Goal: Task Accomplishment & Management: Contribute content

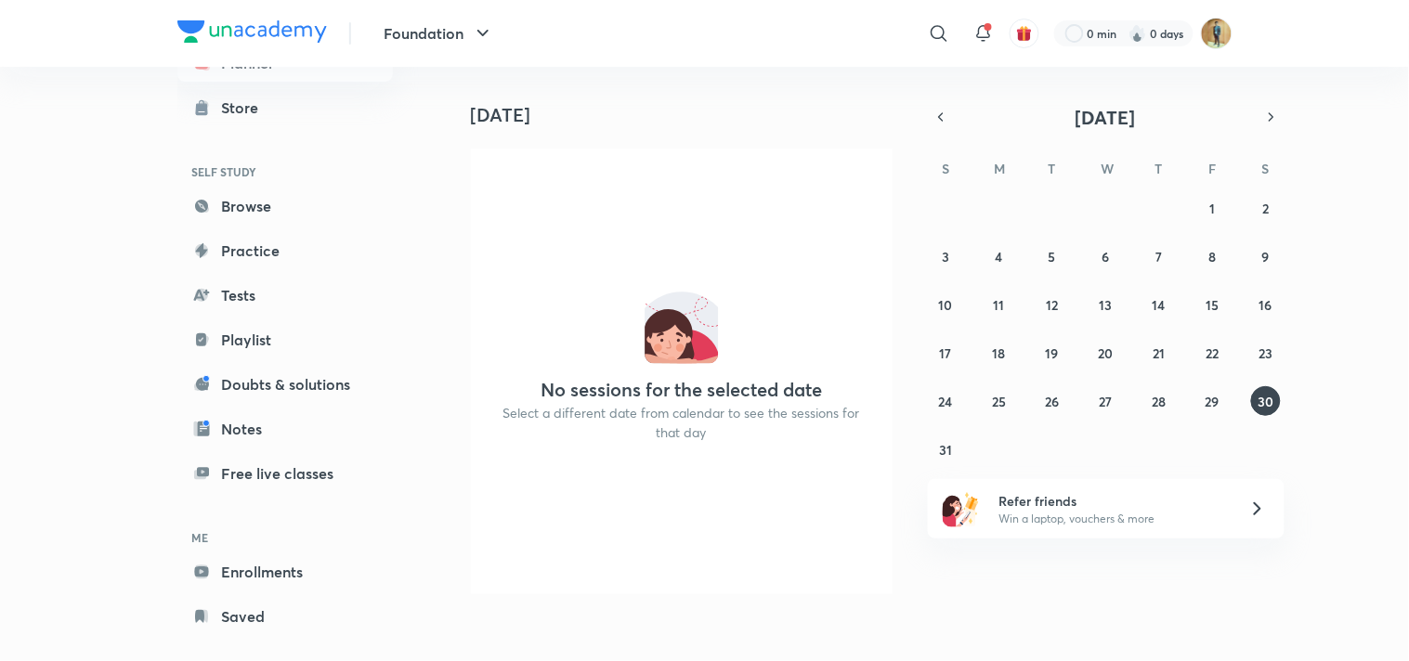
scroll to position [84, 0]
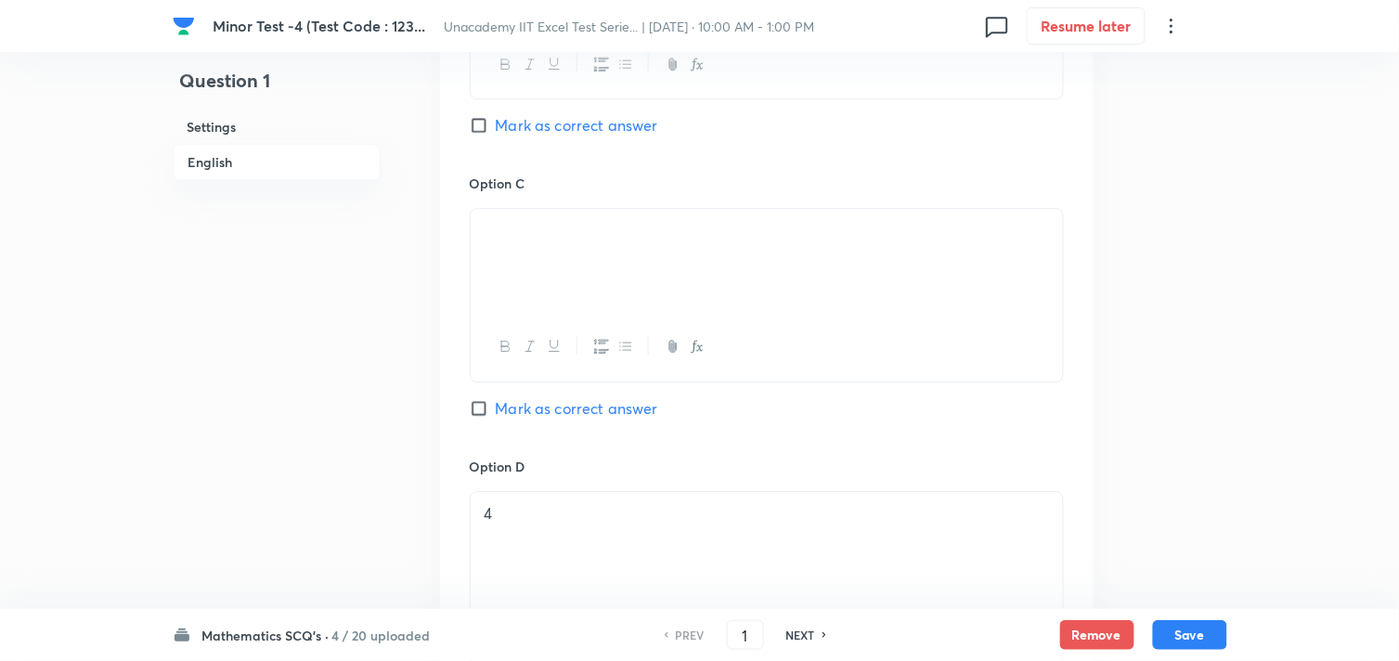
scroll to position [1444, 0]
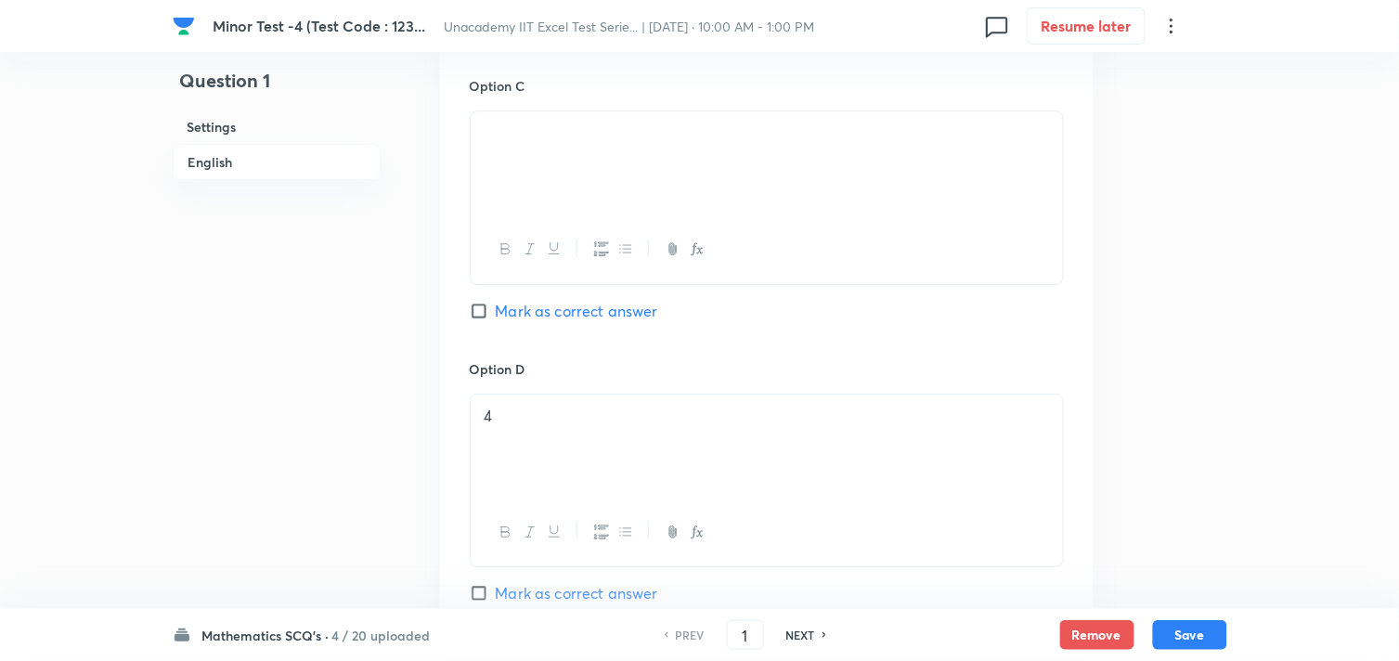
click at [800, 629] on h6 "NEXT" at bounding box center [800, 635] width 29 height 17
type input "2"
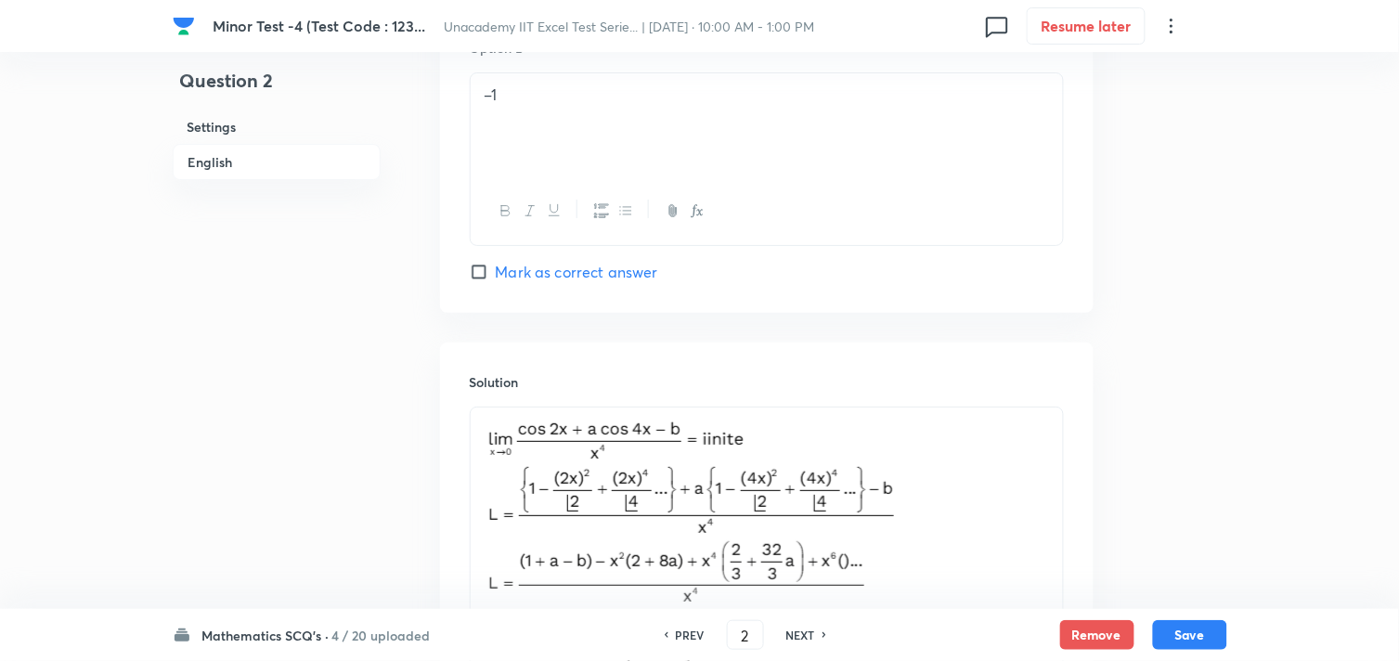
scroll to position [1753, 0]
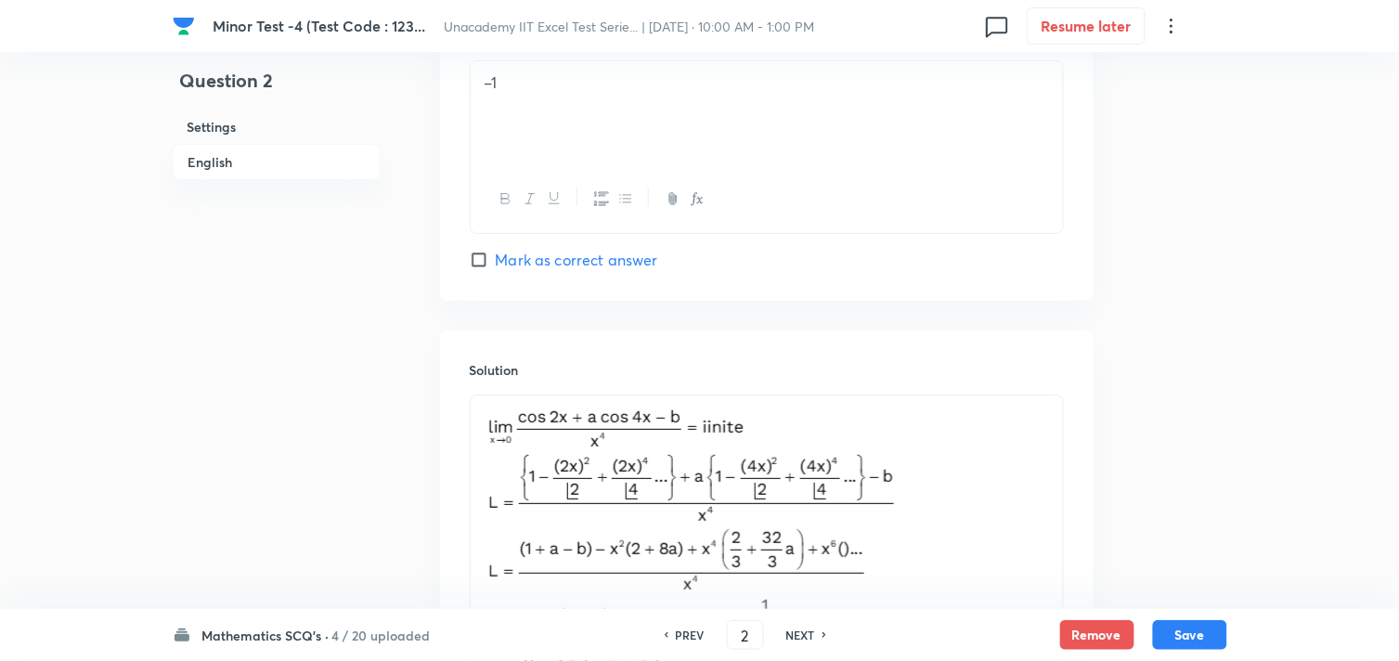
click at [789, 631] on h6 "NEXT" at bounding box center [800, 635] width 29 height 17
checkbox input "false"
type input "3"
checkbox input "true"
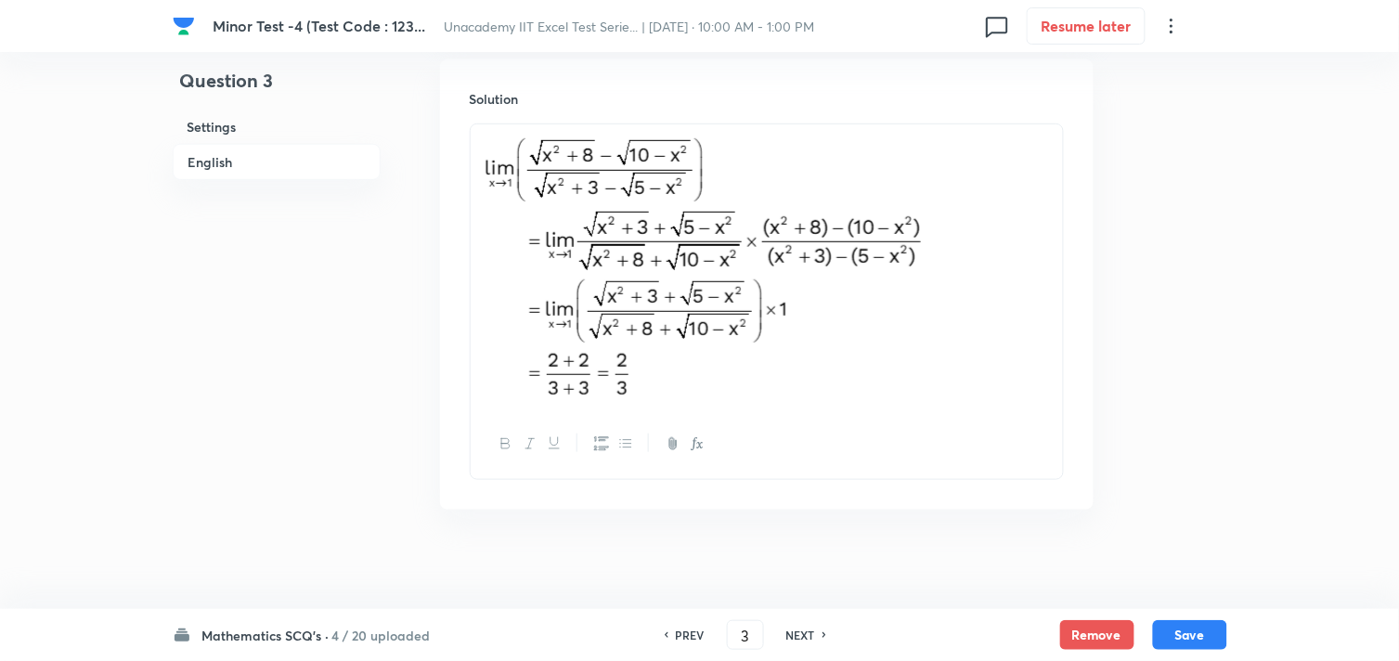
scroll to position [2041, 0]
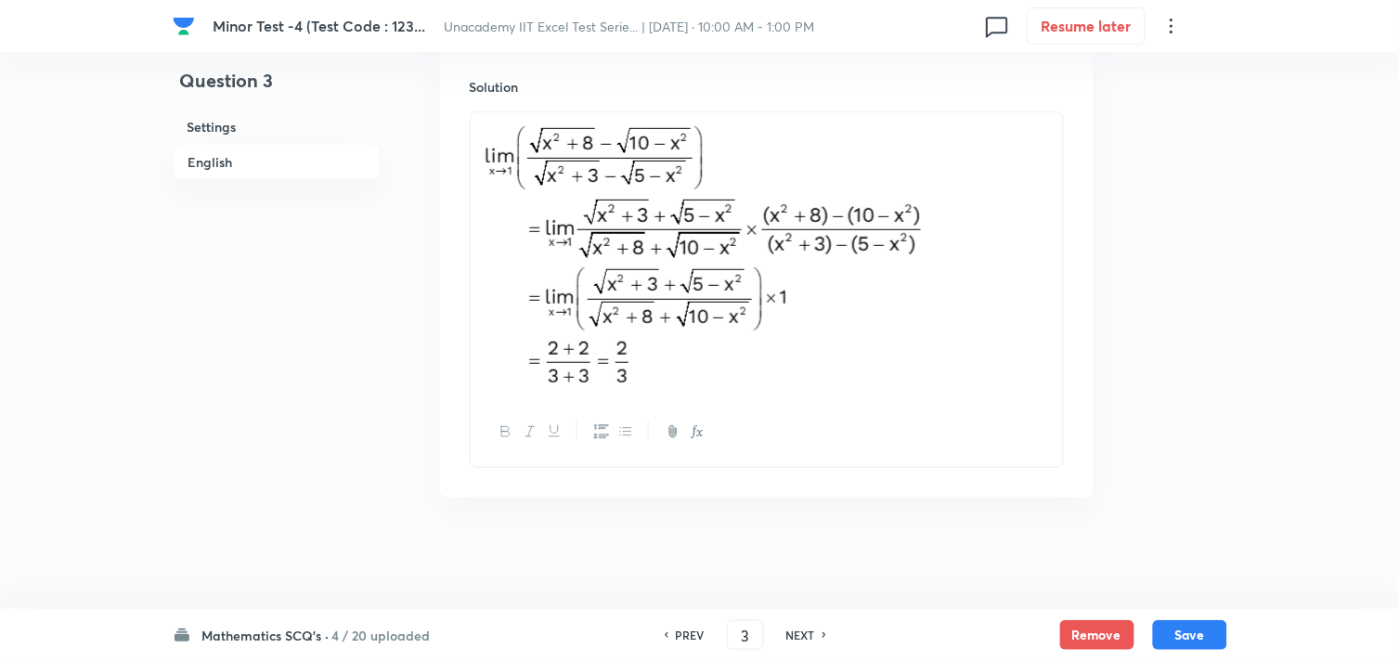
click at [792, 631] on h6 "NEXT" at bounding box center [800, 635] width 29 height 17
type input "4"
checkbox input "false"
checkbox input "true"
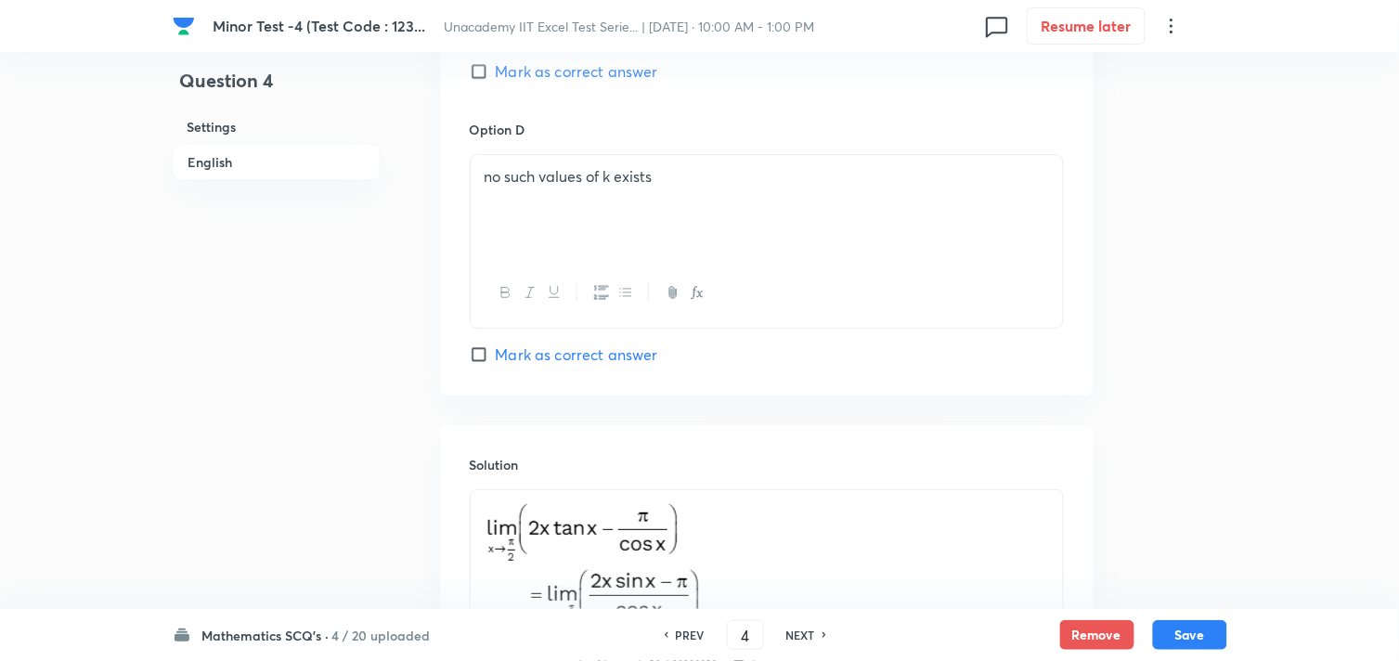
scroll to position [1938, 0]
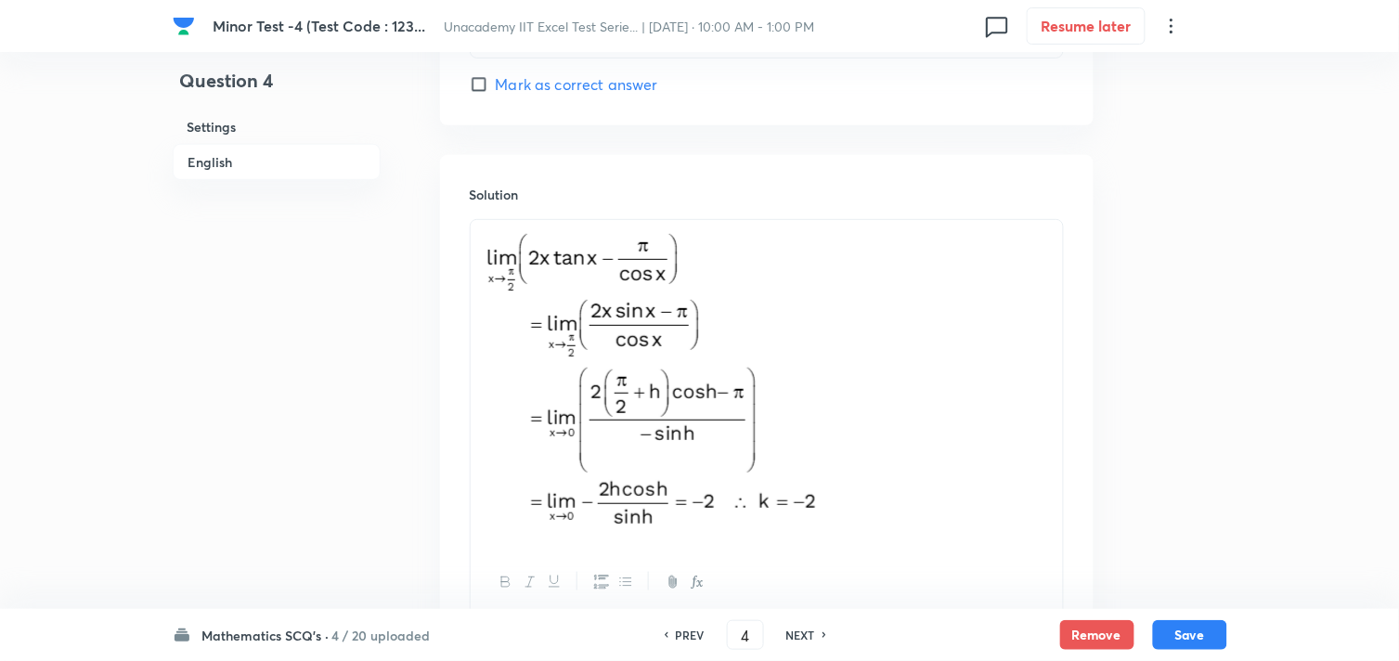
click at [808, 629] on h6 "NEXT" at bounding box center [800, 635] width 29 height 17
type input "5"
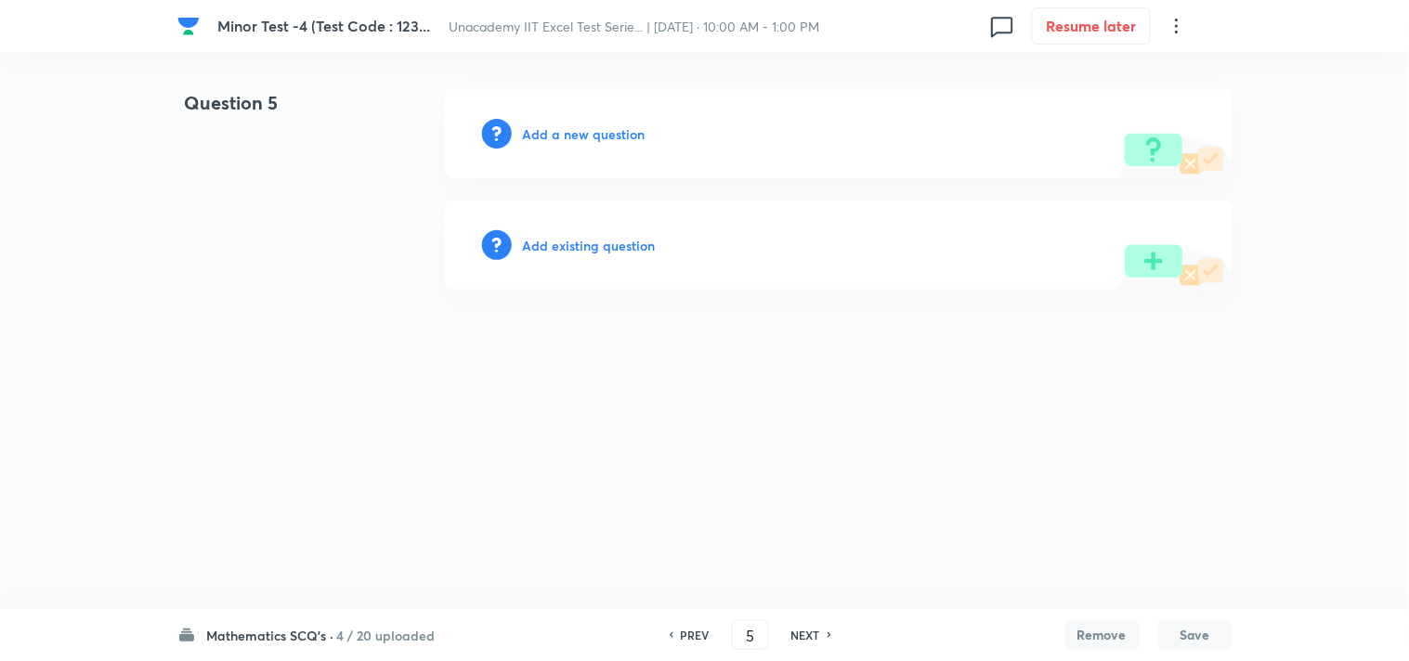
click at [587, 134] on h6 "Add a new question" at bounding box center [584, 133] width 123 height 19
click at [588, 134] on h6 "Choose a question type" at bounding box center [594, 133] width 143 height 19
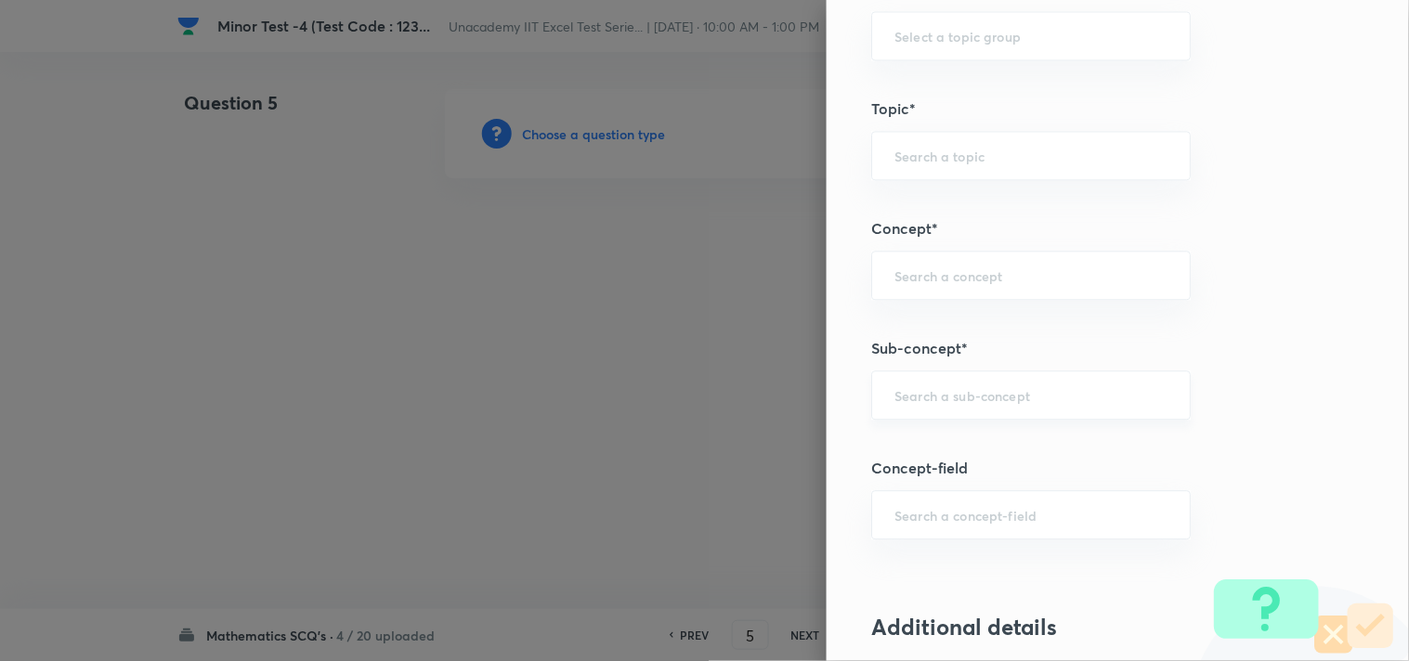
scroll to position [1135, 0]
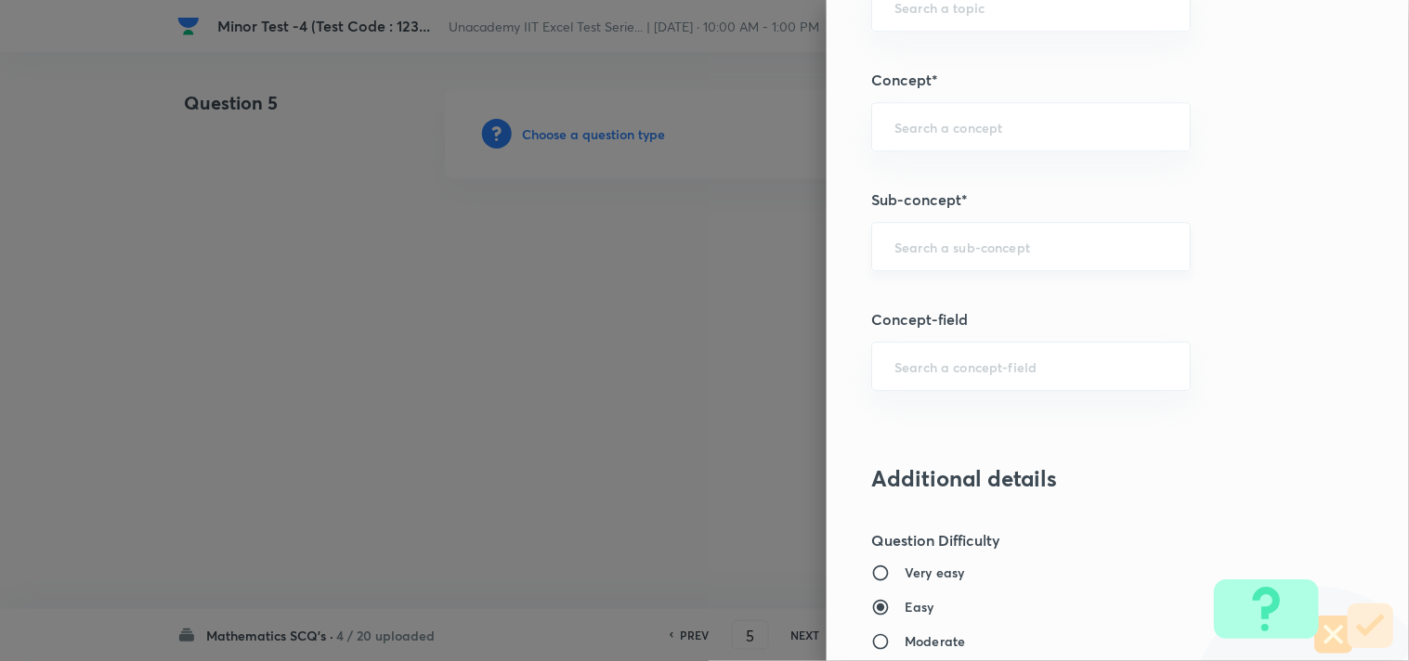
click at [959, 248] on input "text" at bounding box center [1030, 247] width 273 height 18
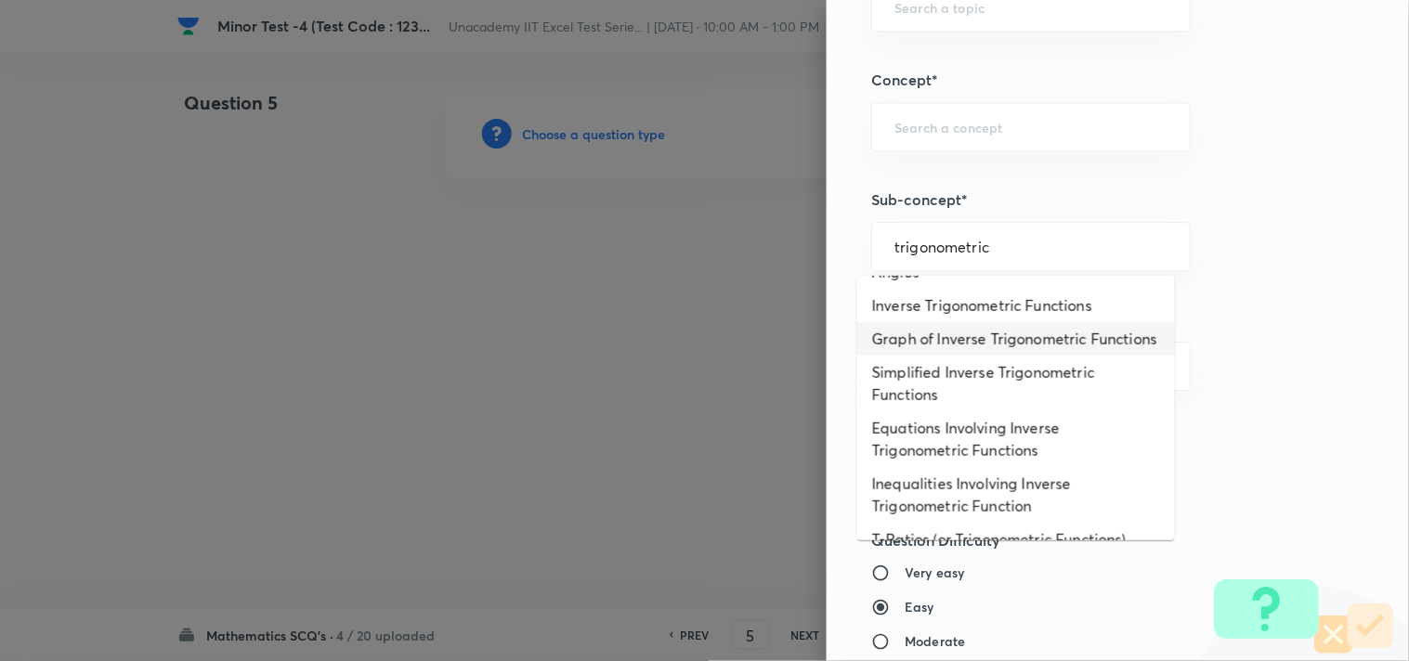
scroll to position [721, 0]
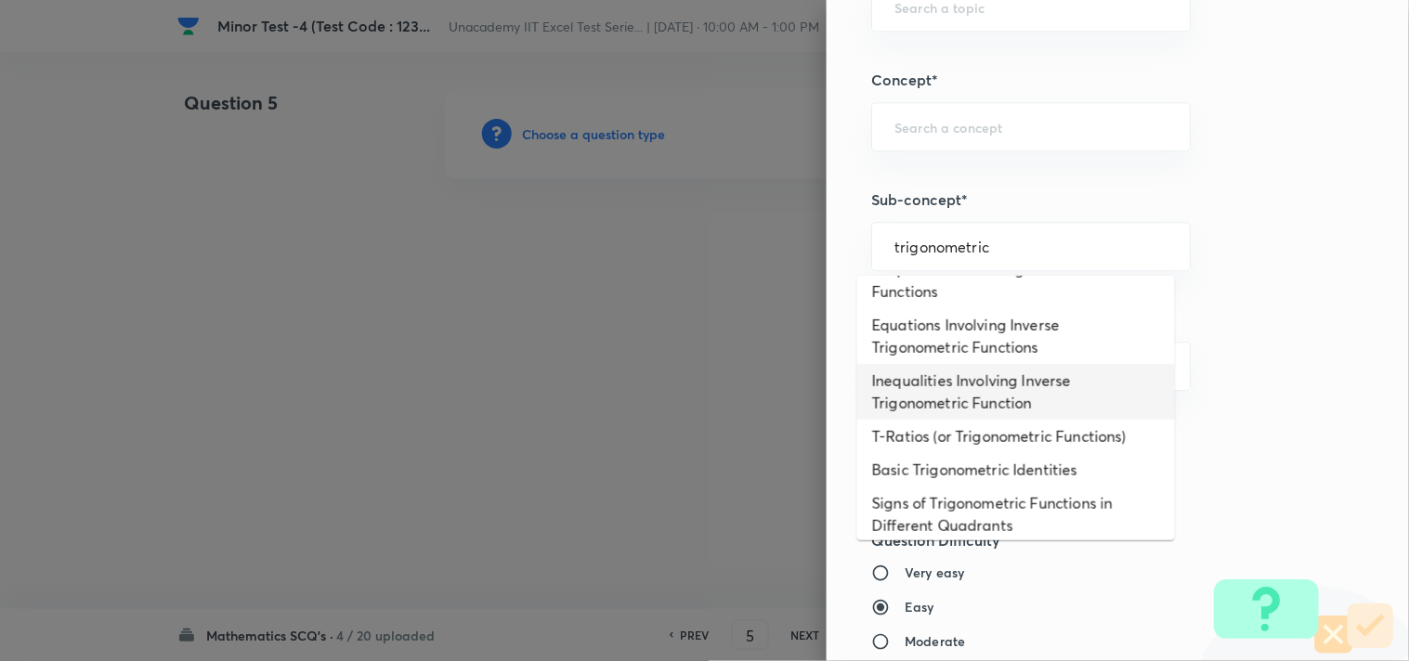
type input "trigonometric"
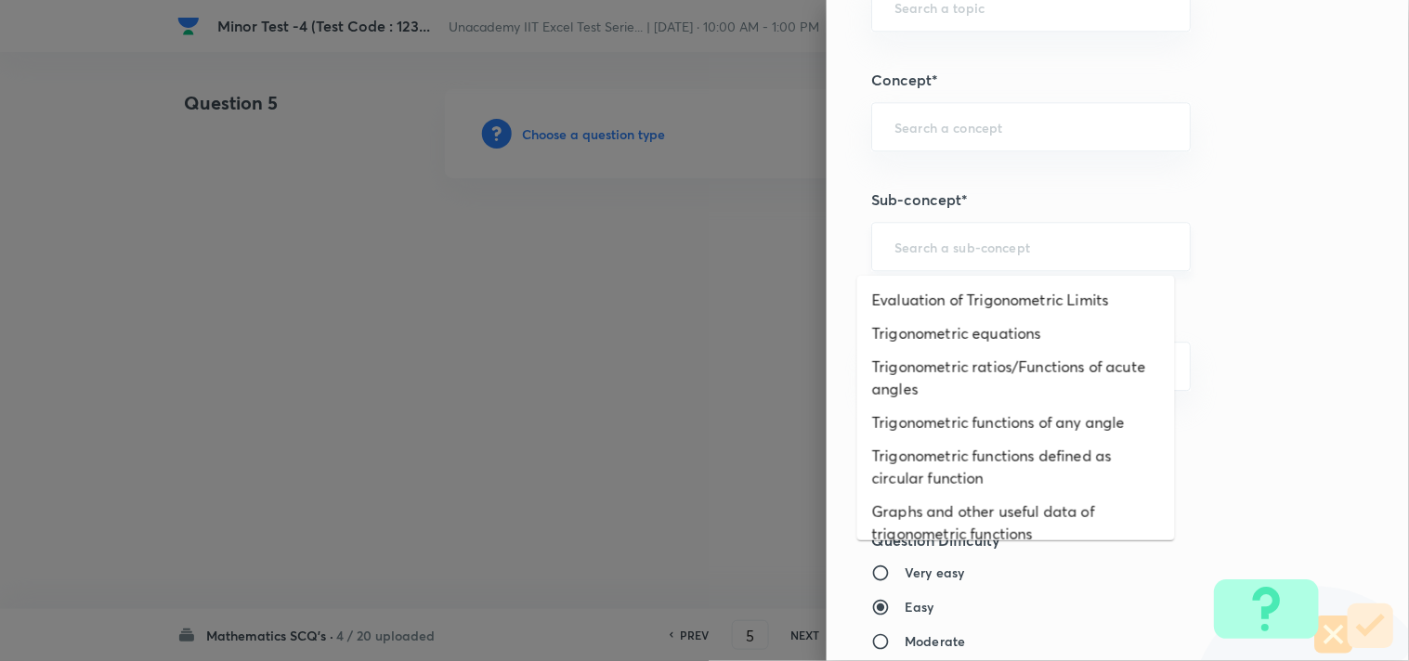
click at [1003, 252] on input "text" at bounding box center [1030, 247] width 273 height 18
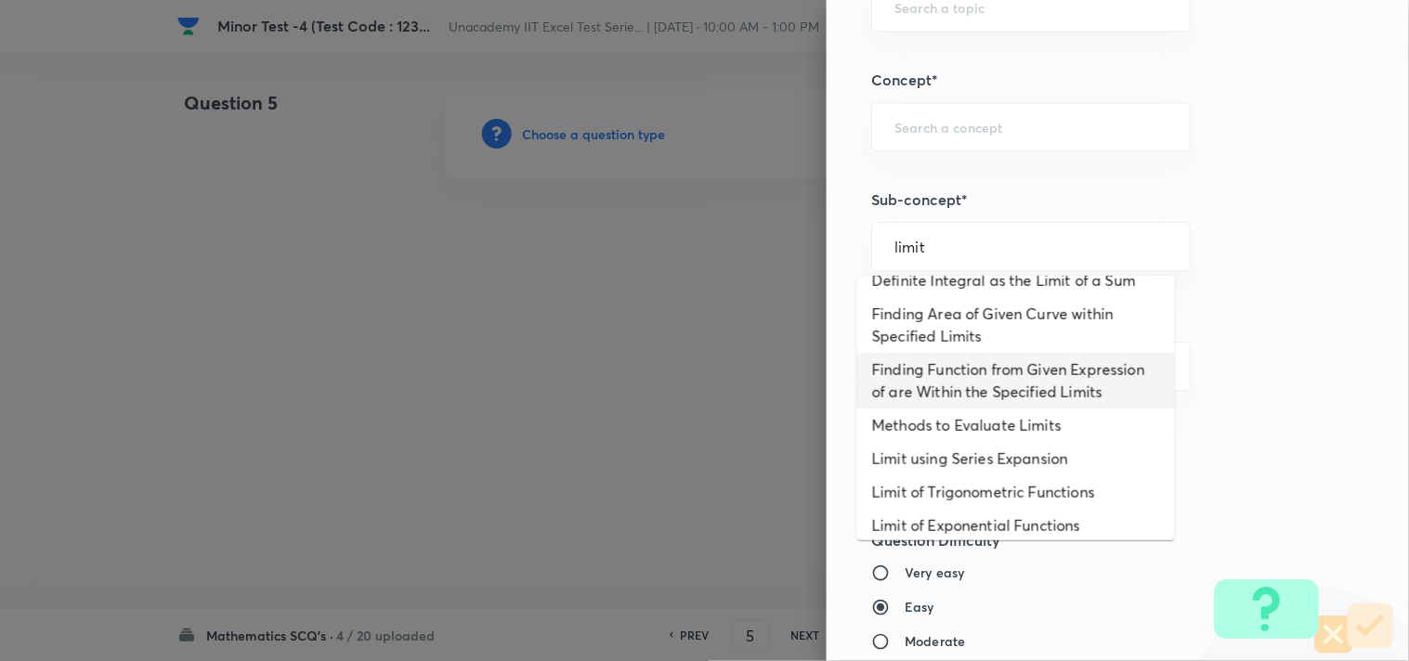
scroll to position [412, 0]
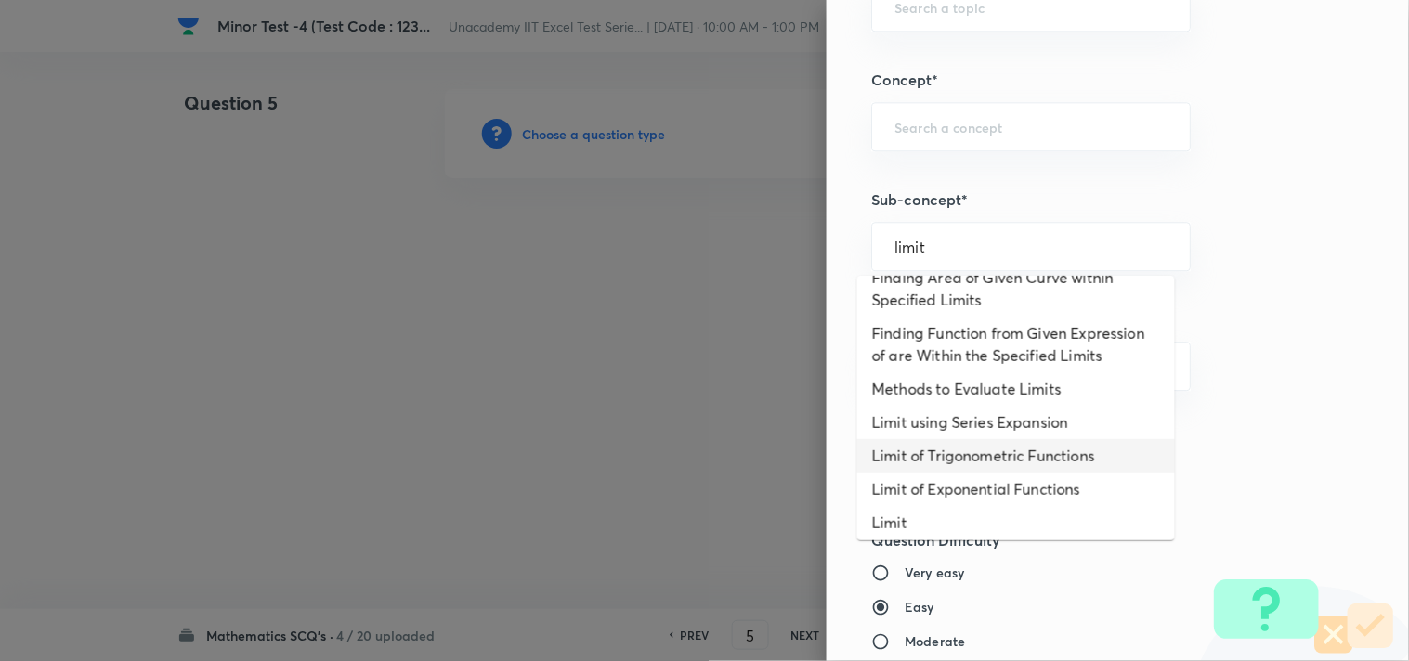
click at [1028, 473] on li "Limit of Trigonometric Functions" at bounding box center [1016, 455] width 318 height 33
type input "Limit of Trigonometric Functions"
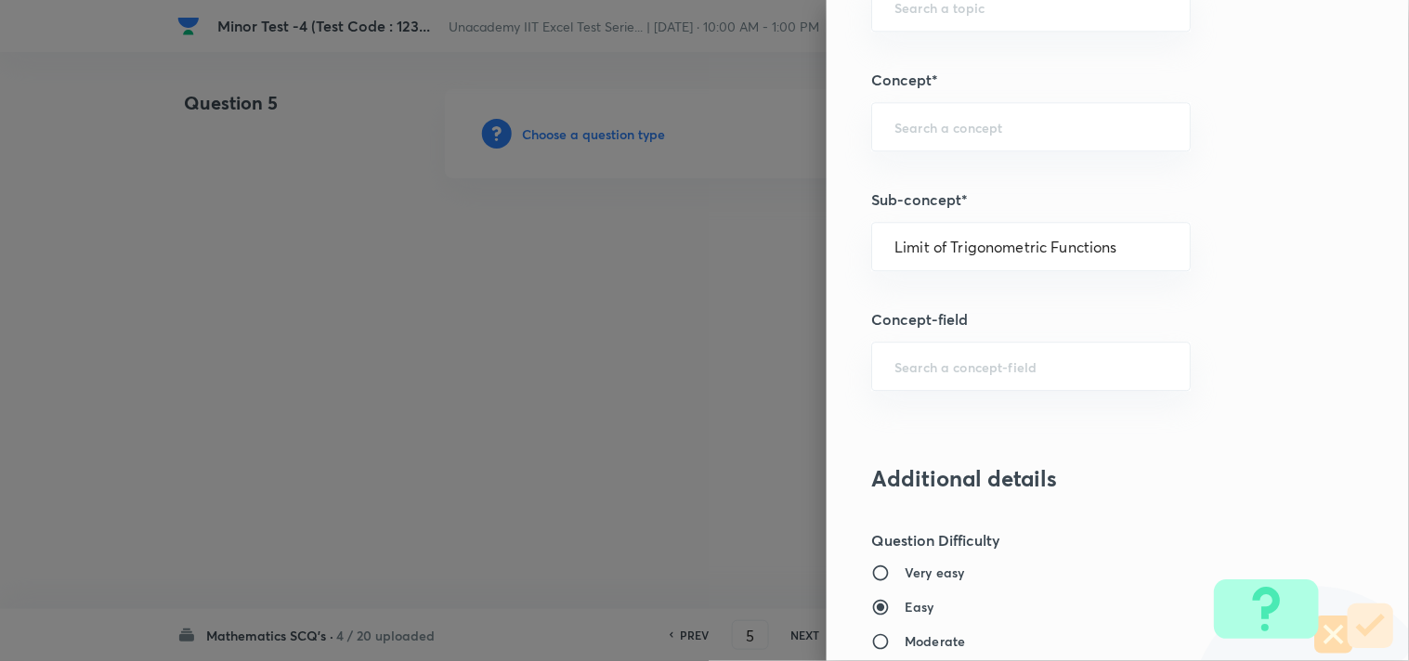
type input "Mathematics"
type input "Limit"
type input "Limit of Trigonometric Functions"
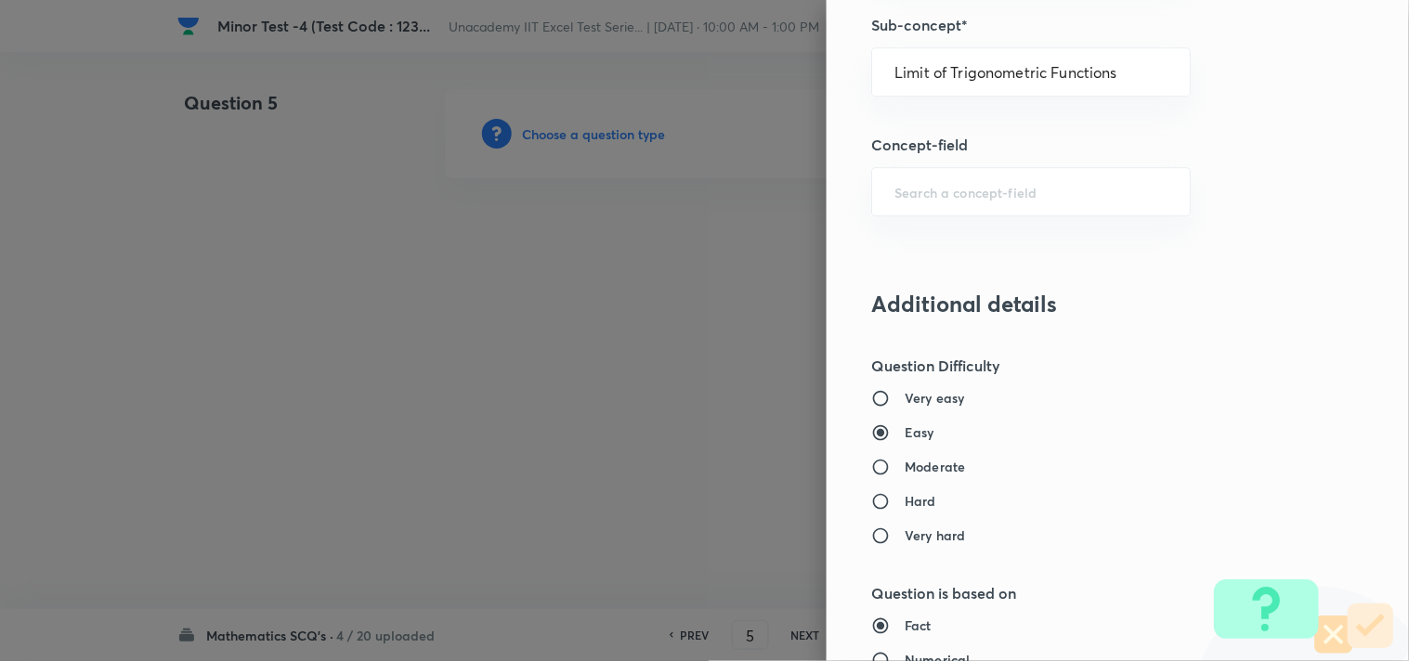
scroll to position [1341, 0]
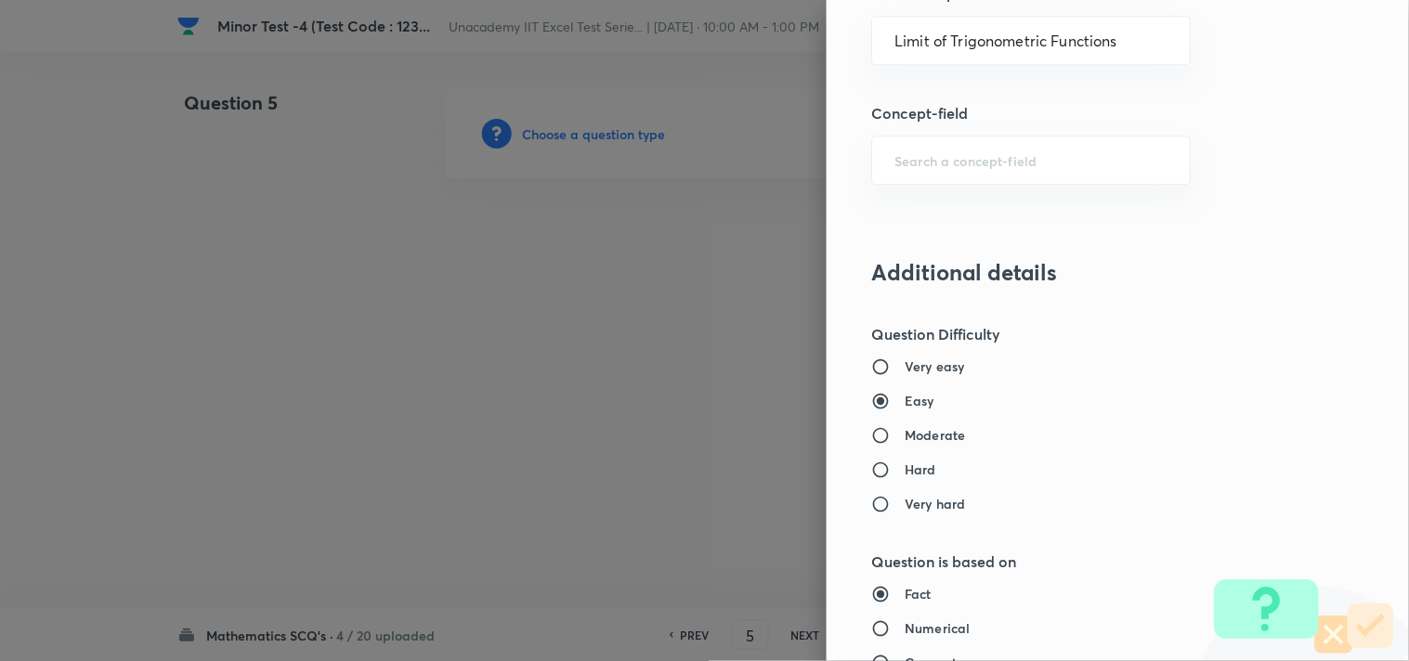
click at [925, 435] on h6 "Moderate" at bounding box center [934, 434] width 60 height 19
click at [904, 435] on input "Moderate" at bounding box center [887, 435] width 33 height 19
radio input "true"
radio input "false"
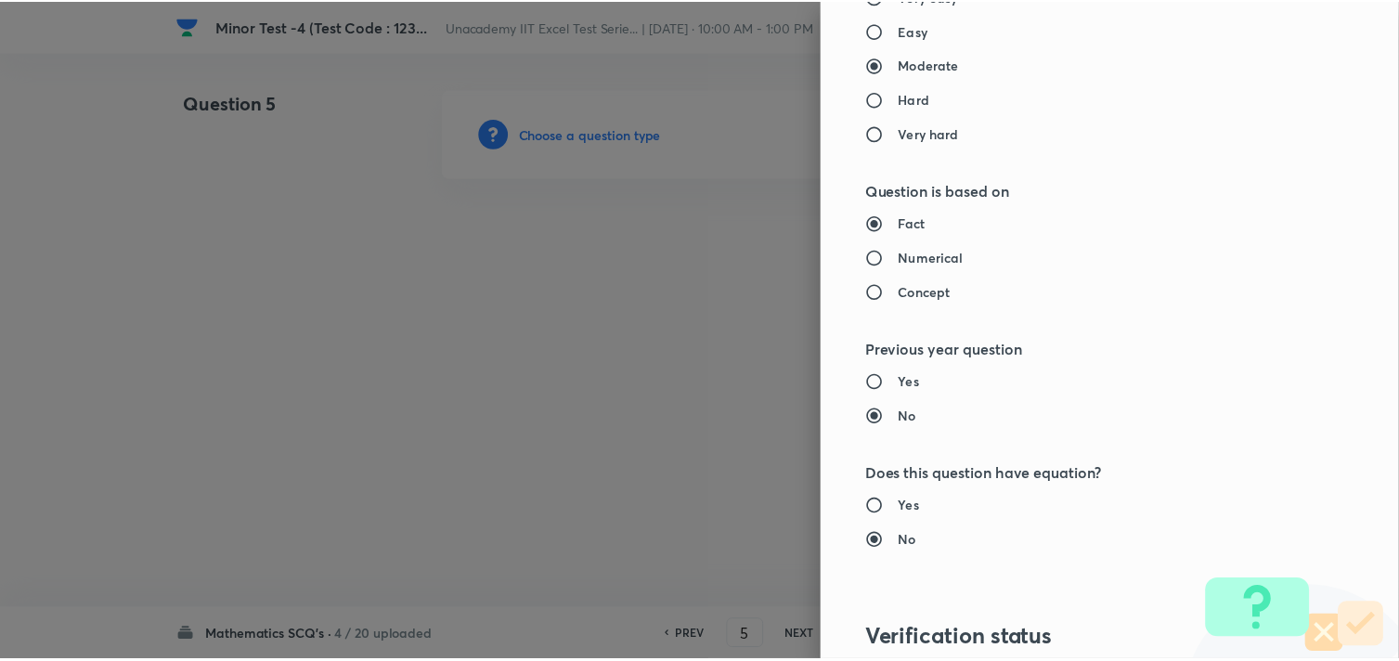
scroll to position [1994, 0]
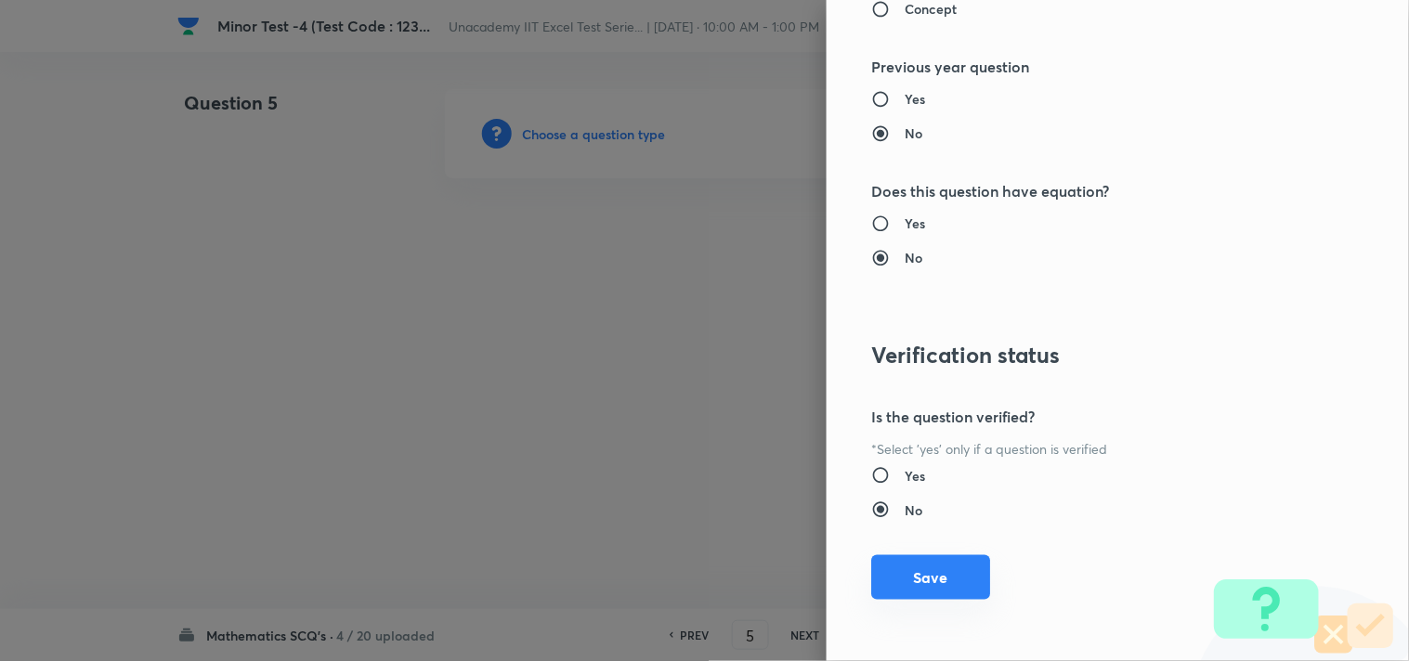
click at [921, 569] on button "Save" at bounding box center [930, 577] width 119 height 45
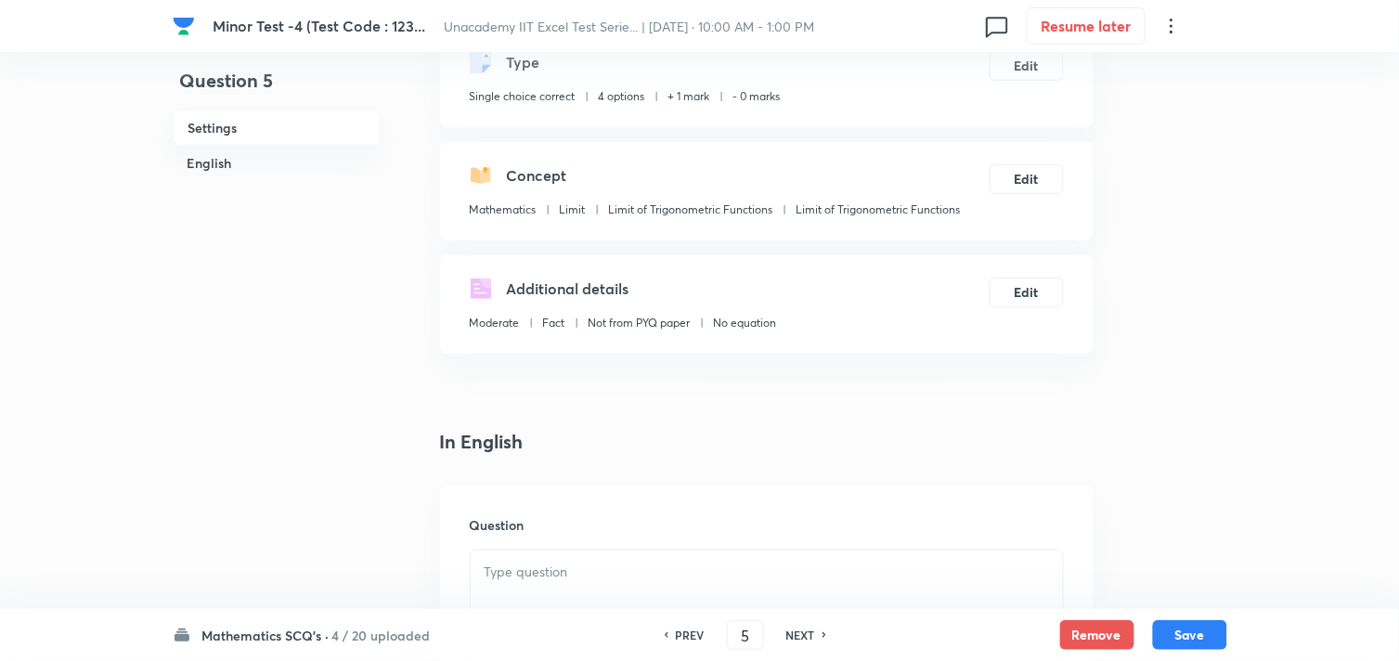
scroll to position [309, 0]
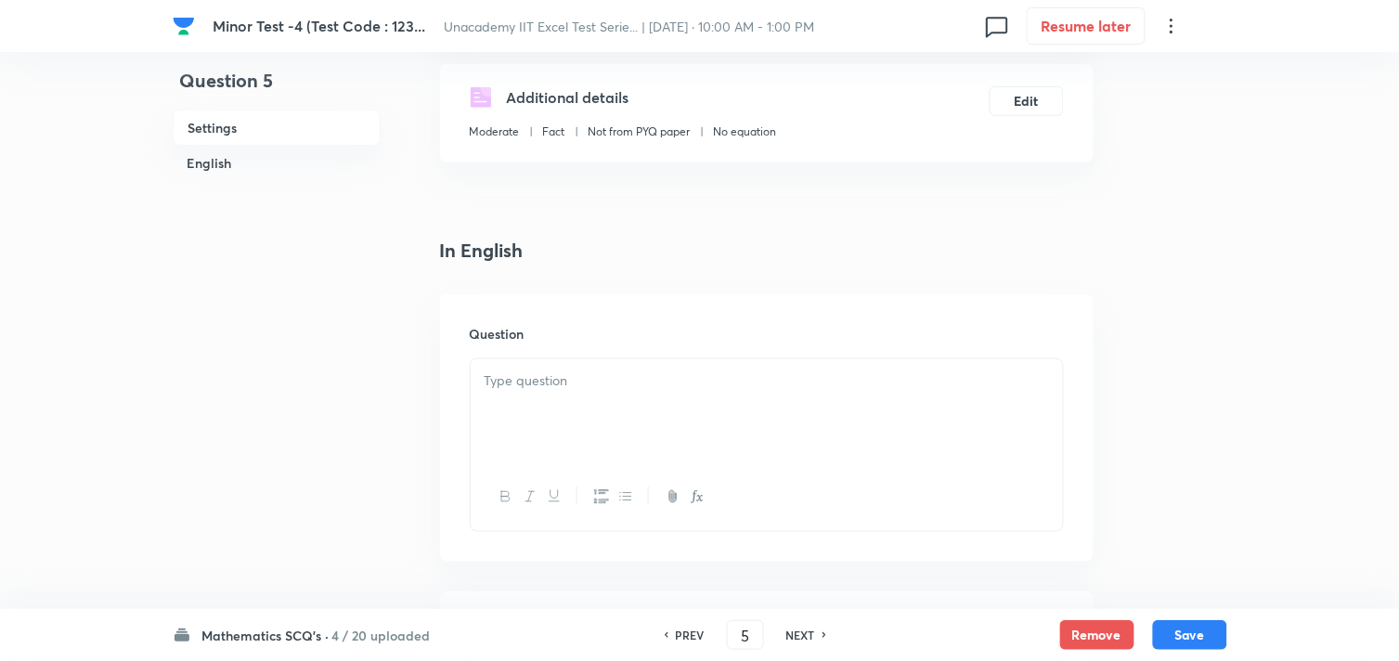
click at [551, 365] on div at bounding box center [767, 411] width 592 height 104
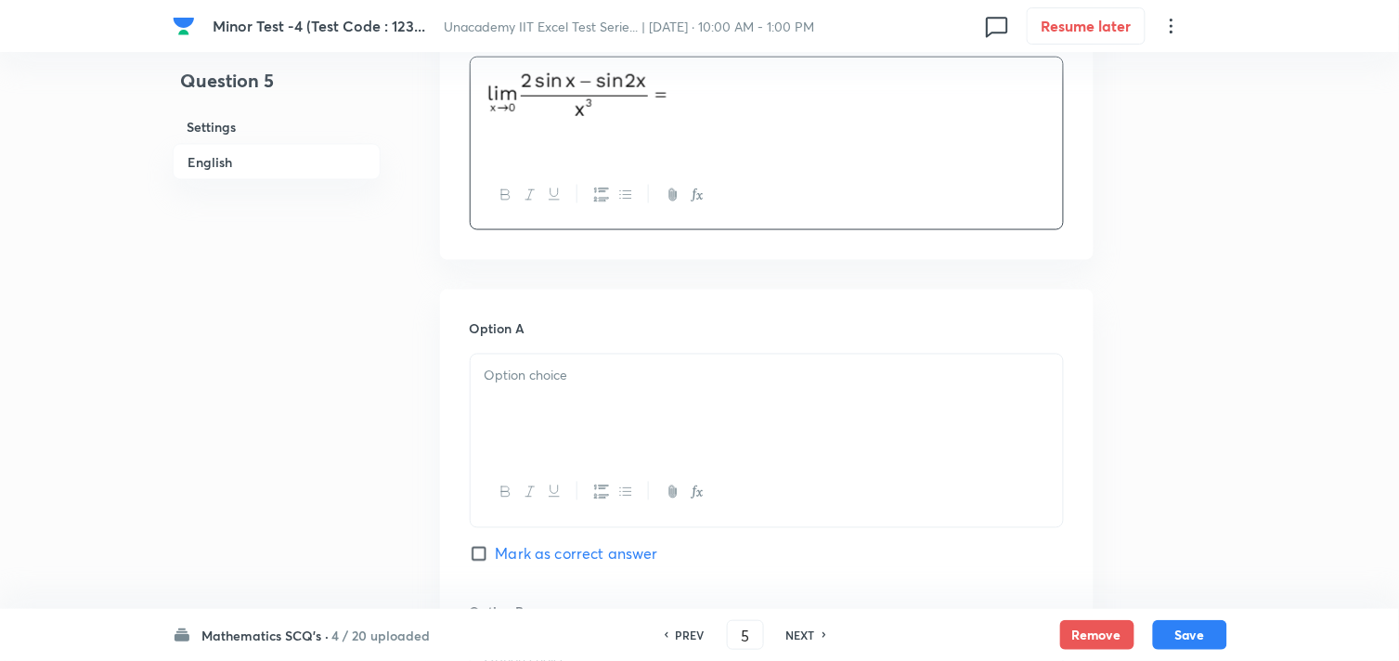
scroll to position [618, 0]
click at [604, 422] on div at bounding box center [767, 399] width 592 height 104
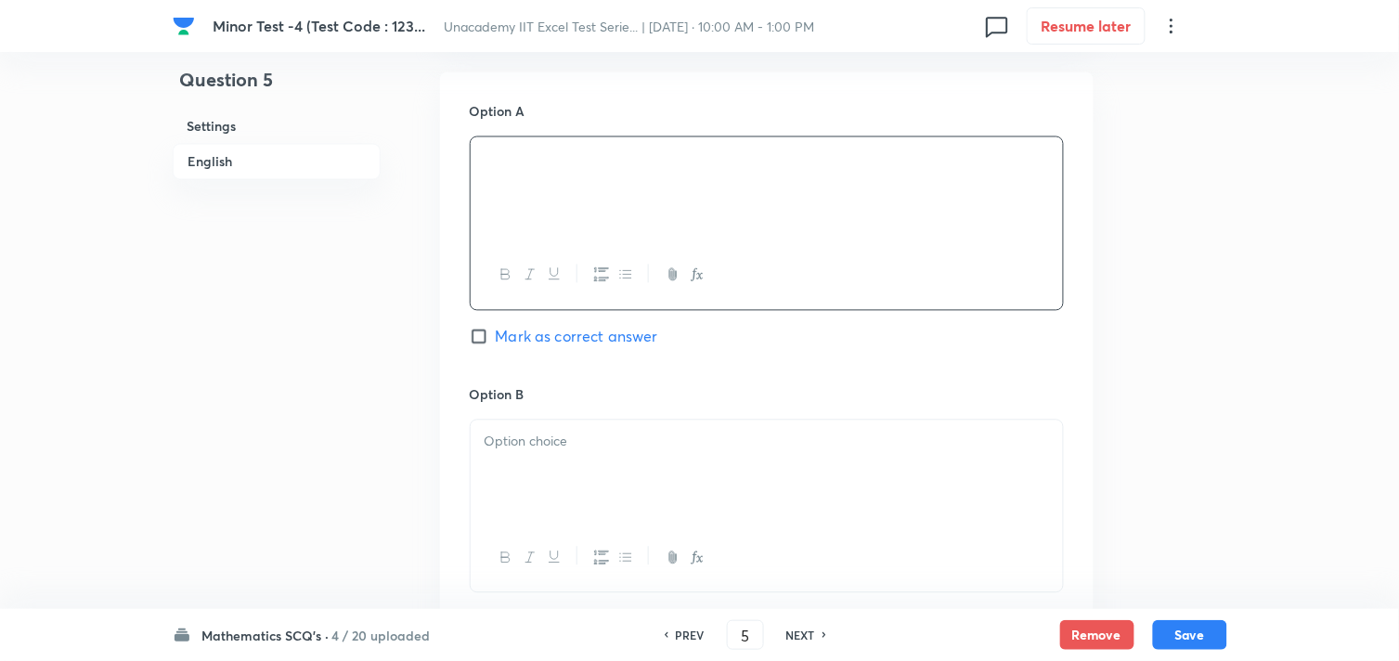
scroll to position [928, 0]
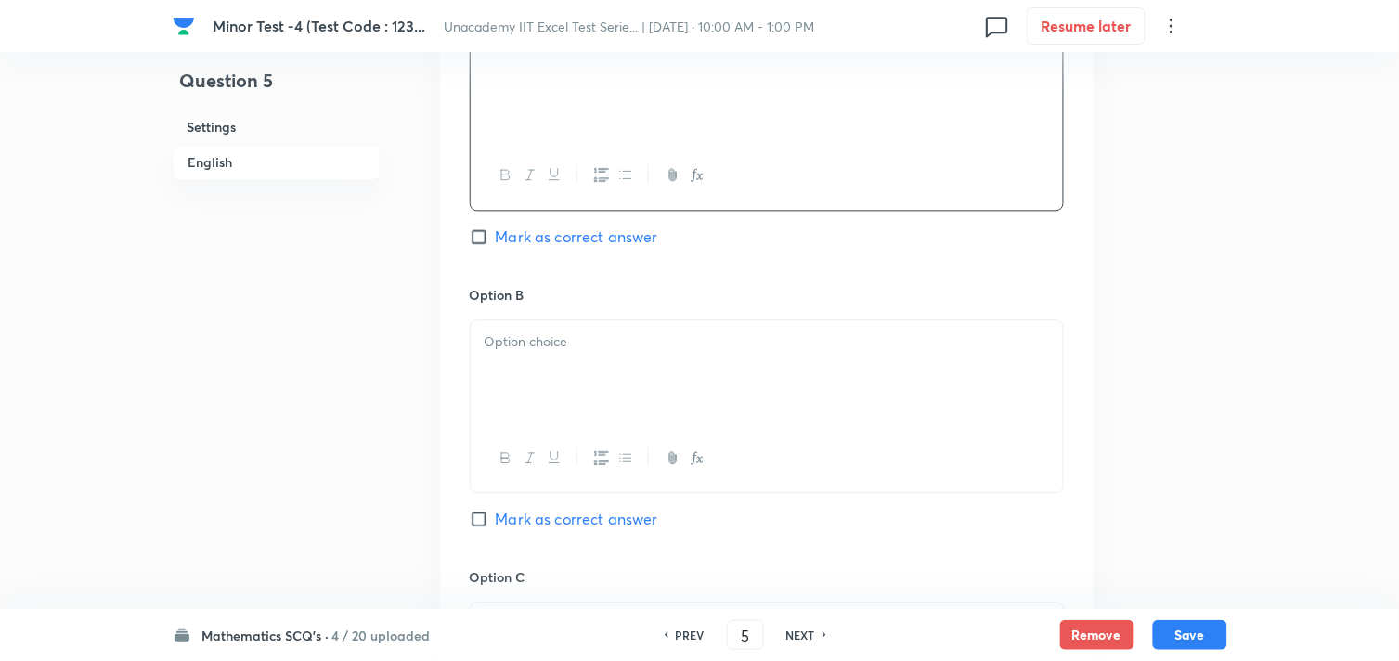
click at [557, 396] on div at bounding box center [767, 372] width 592 height 104
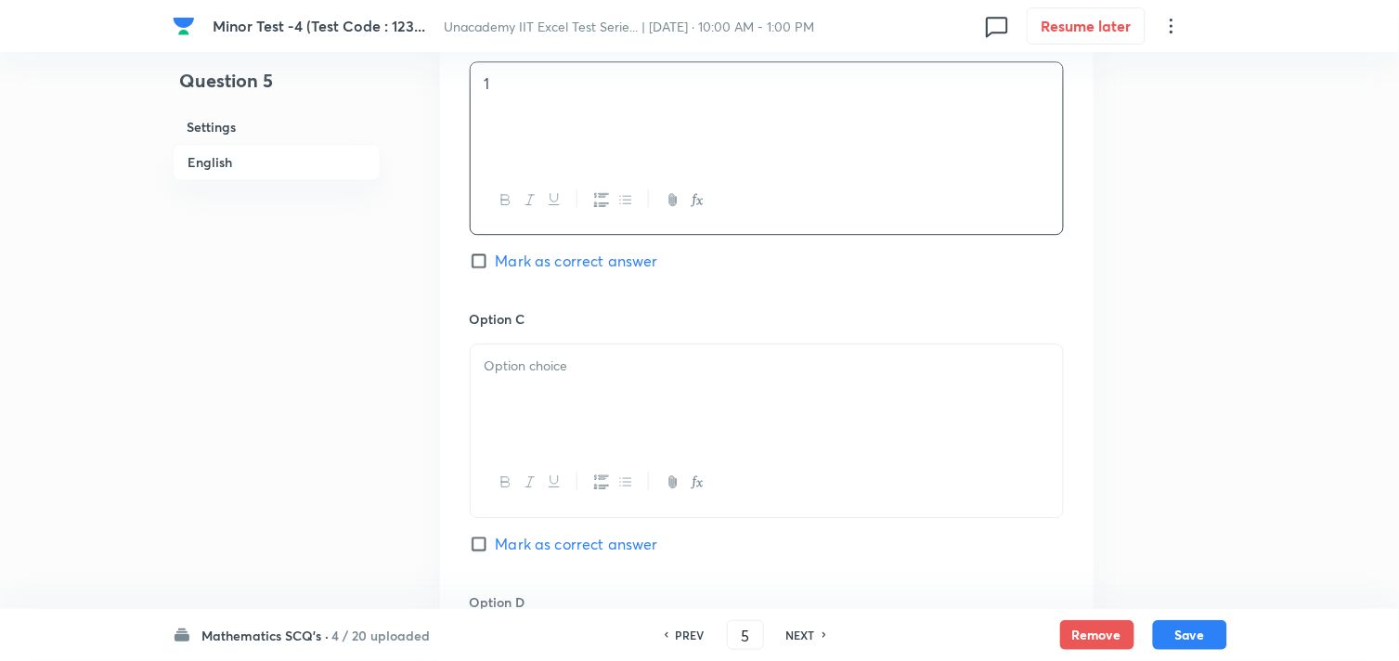
scroll to position [1238, 0]
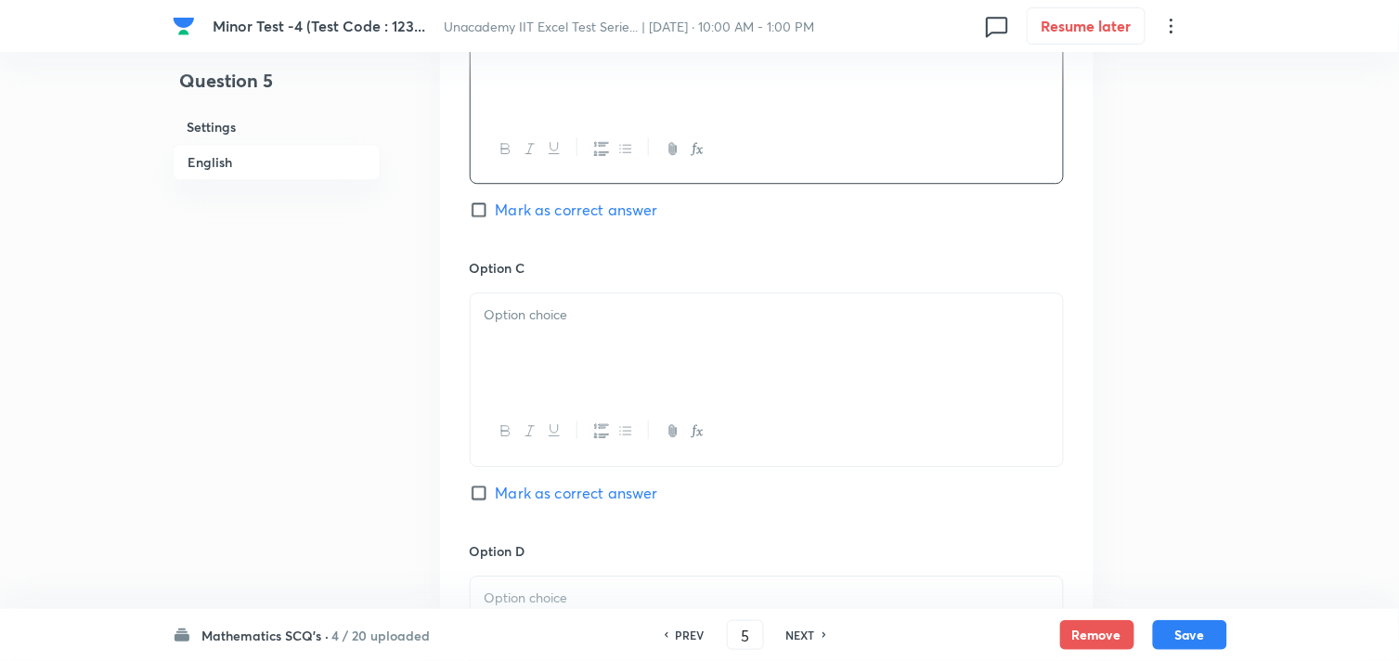
click at [580, 367] on div at bounding box center [767, 345] width 592 height 104
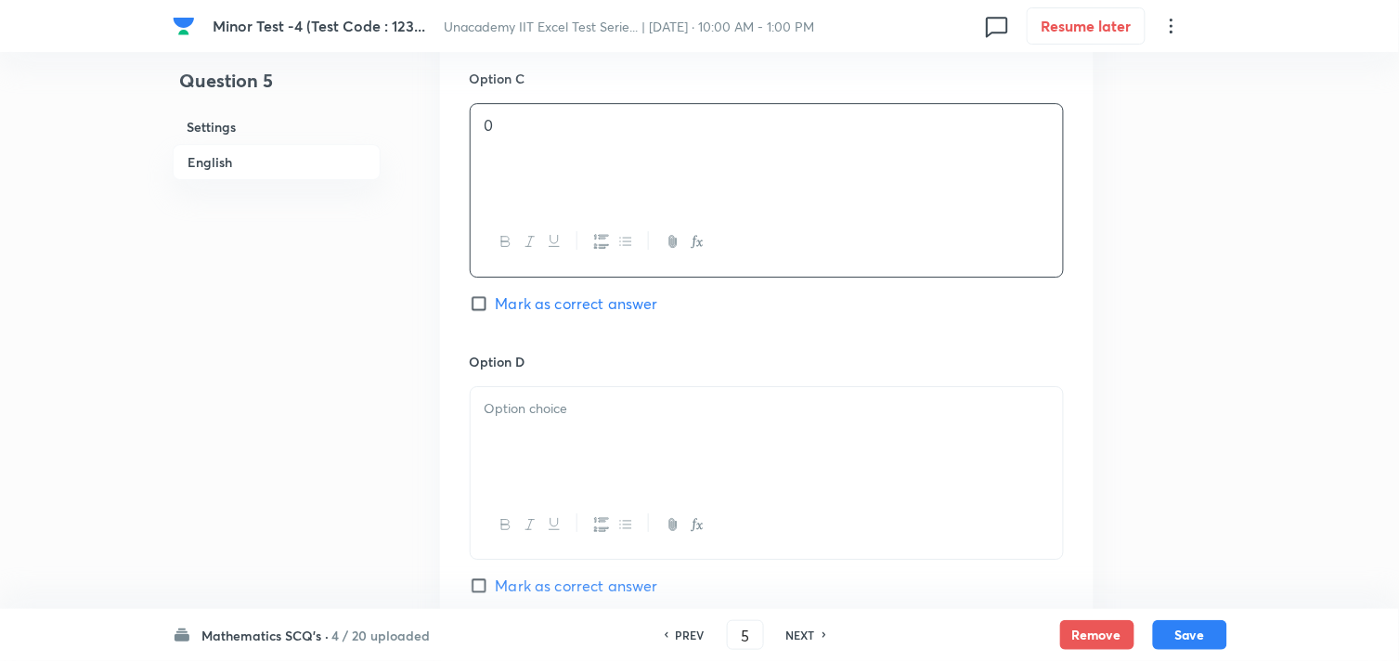
scroll to position [1444, 0]
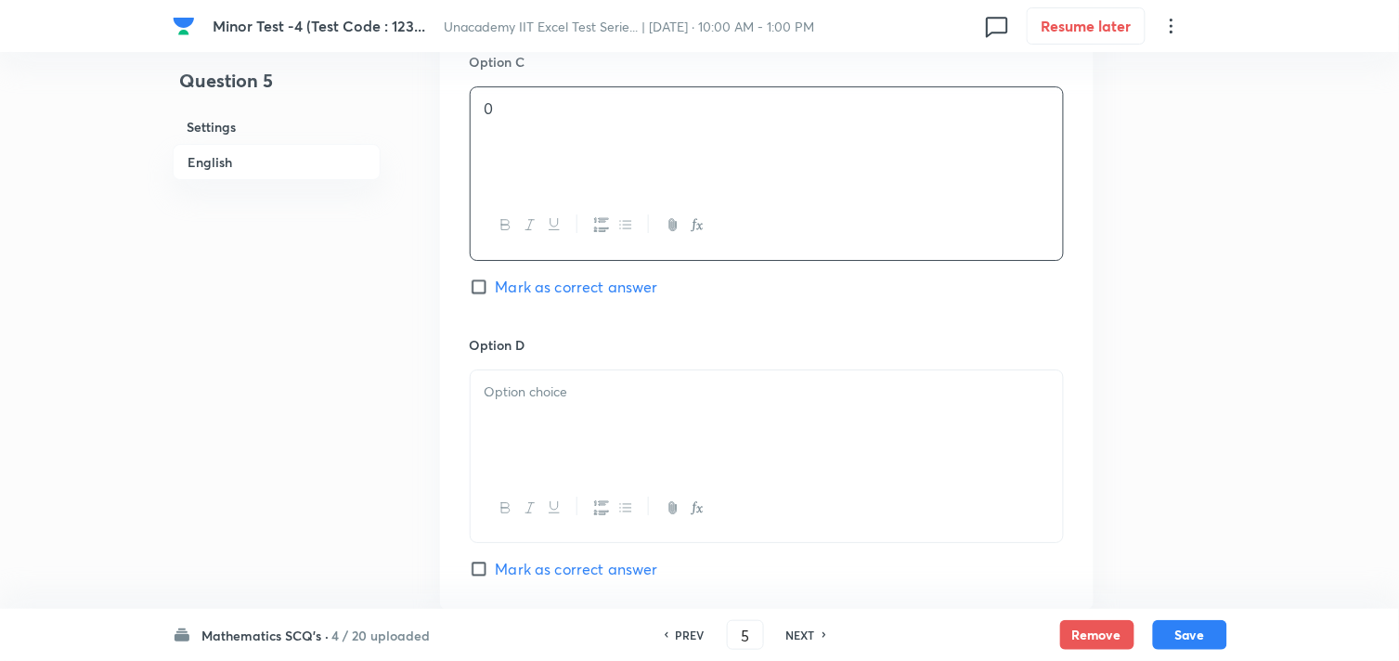
click at [570, 410] on div at bounding box center [767, 422] width 592 height 104
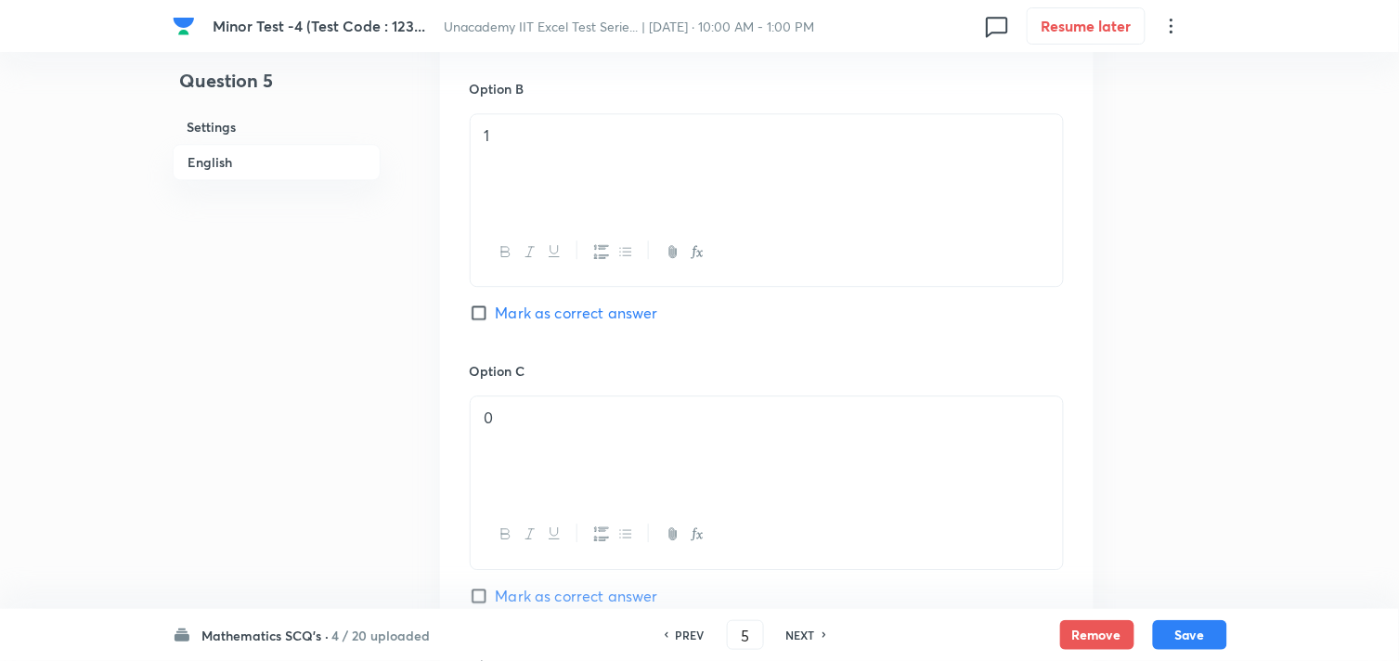
click at [523, 318] on span "Mark as correct answer" at bounding box center [577, 313] width 162 height 22
click at [496, 318] on input "Mark as correct answer" at bounding box center [483, 313] width 26 height 19
checkbox input "true"
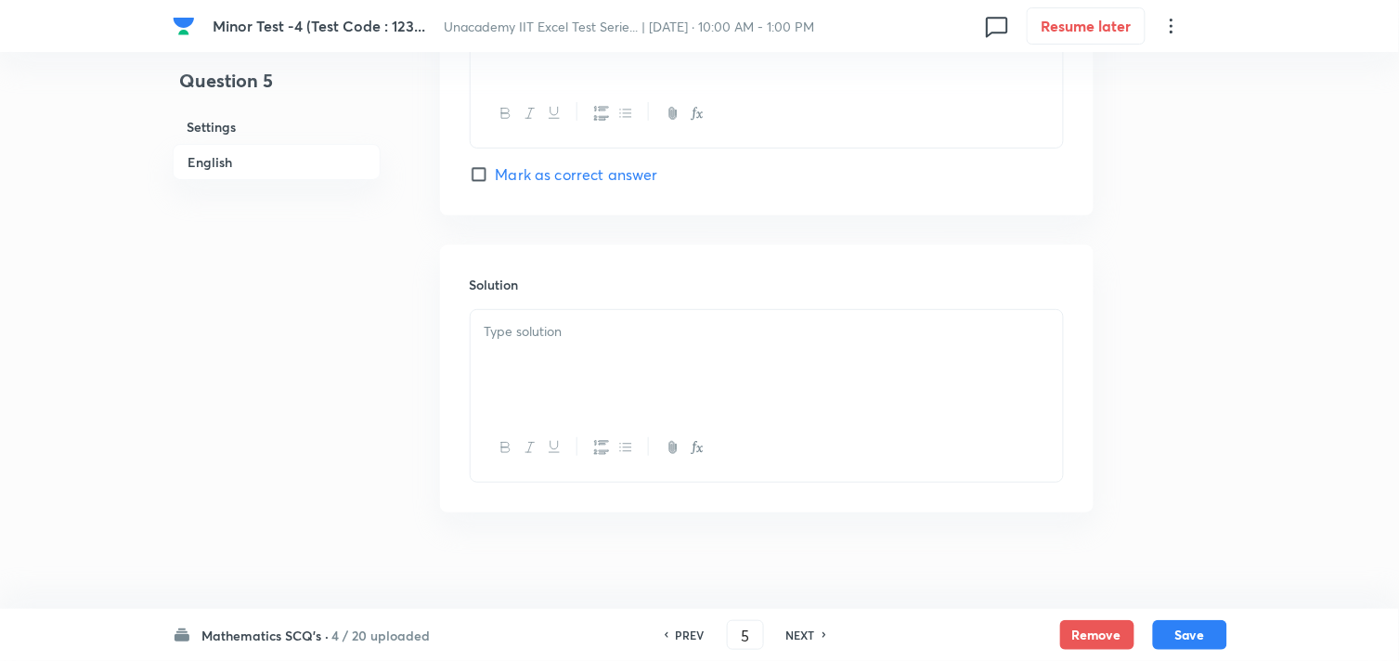
scroll to position [1857, 0]
click at [637, 373] on div at bounding box center [767, 347] width 592 height 104
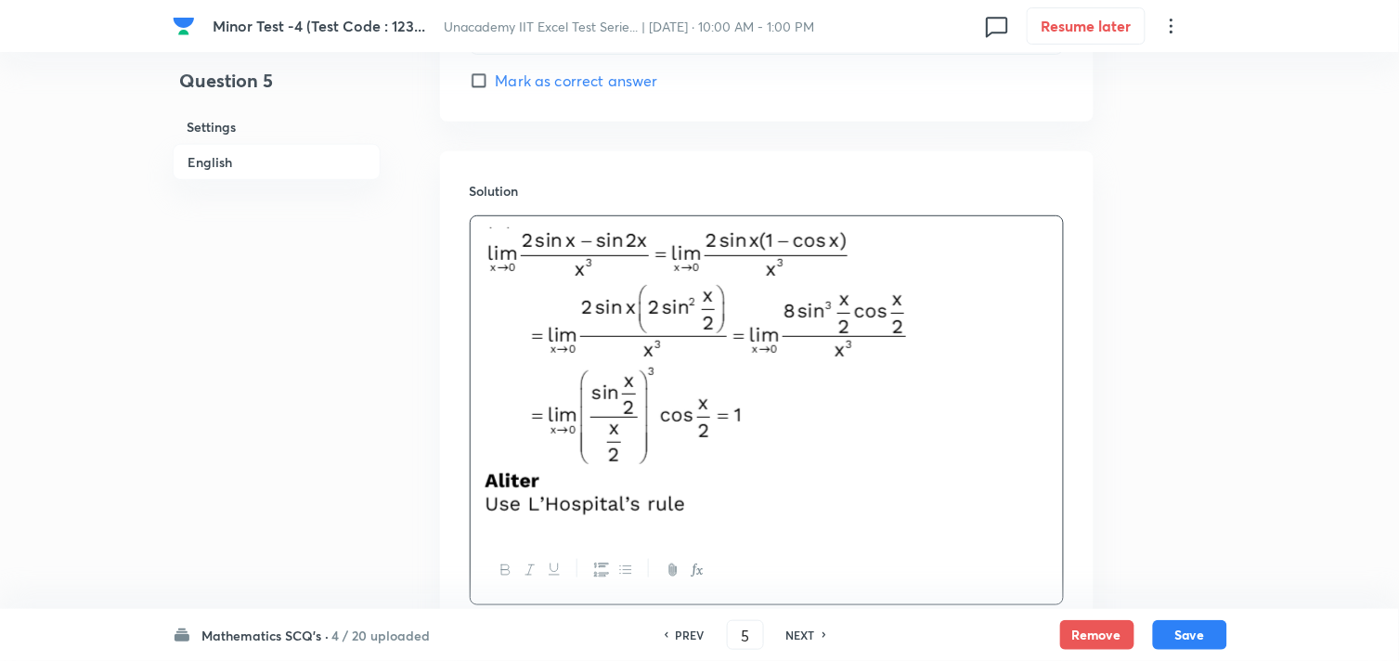
scroll to position [2073, 0]
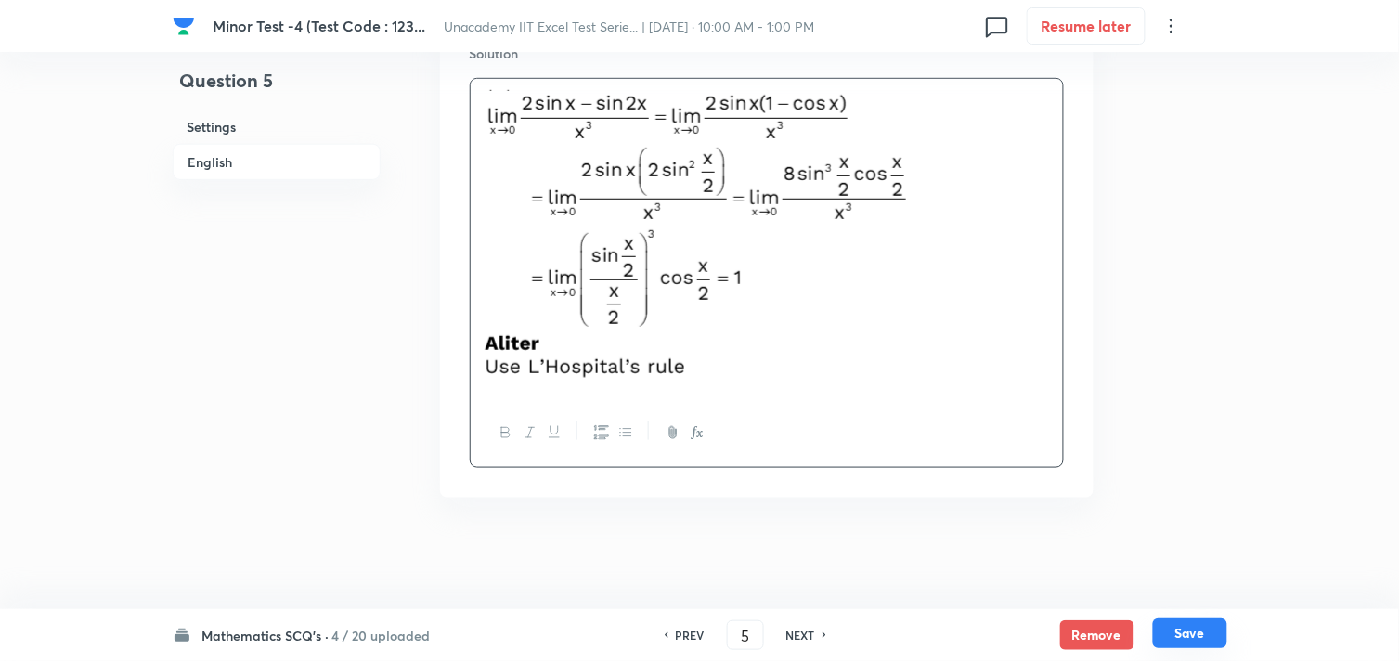
click at [1181, 631] on button "Save" at bounding box center [1190, 633] width 74 height 30
type input "6"
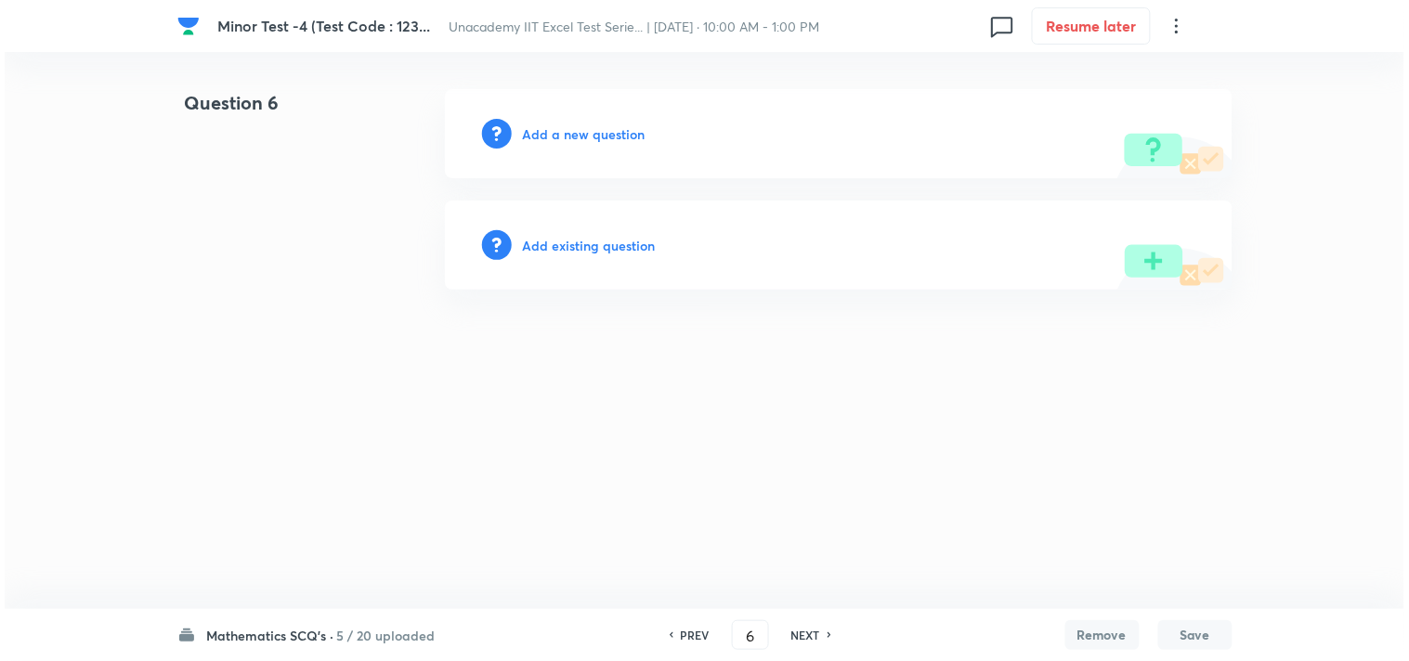
scroll to position [0, 0]
click at [564, 133] on h6 "Add a new question" at bounding box center [584, 133] width 123 height 19
click at [569, 133] on h6 "Choose a question type" at bounding box center [594, 133] width 143 height 19
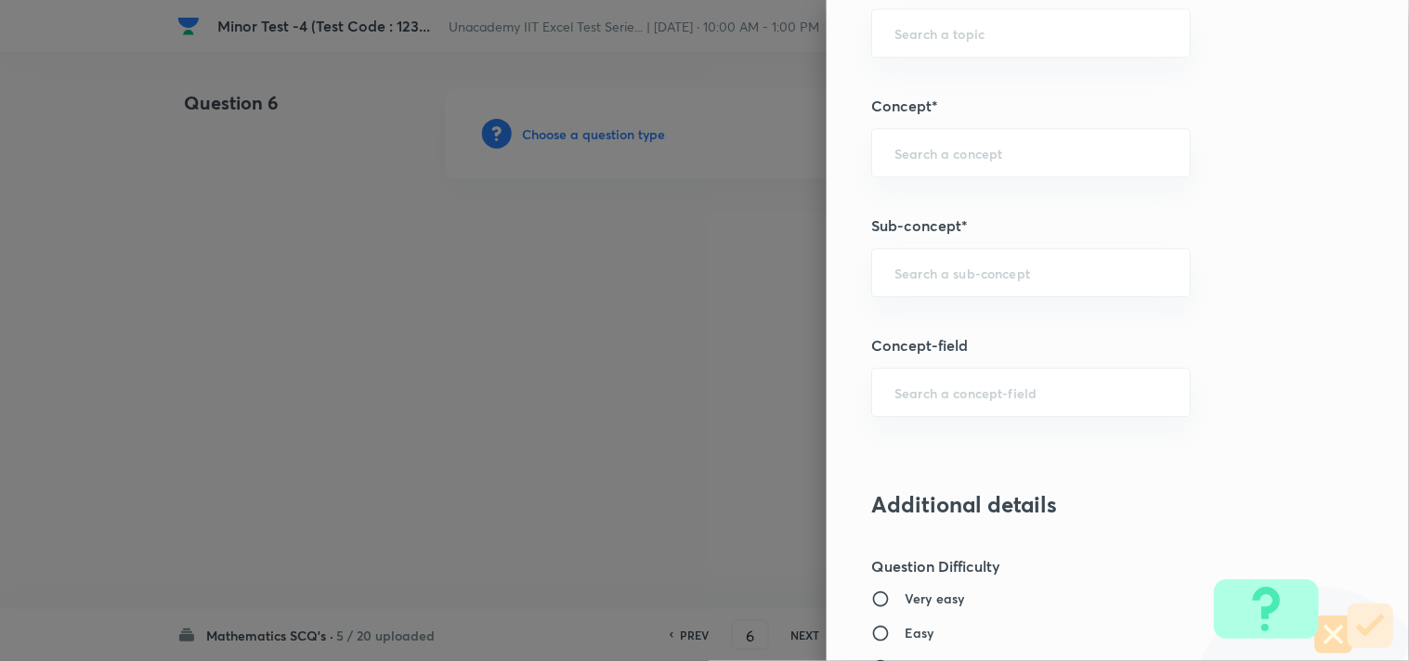
scroll to position [1135, 0]
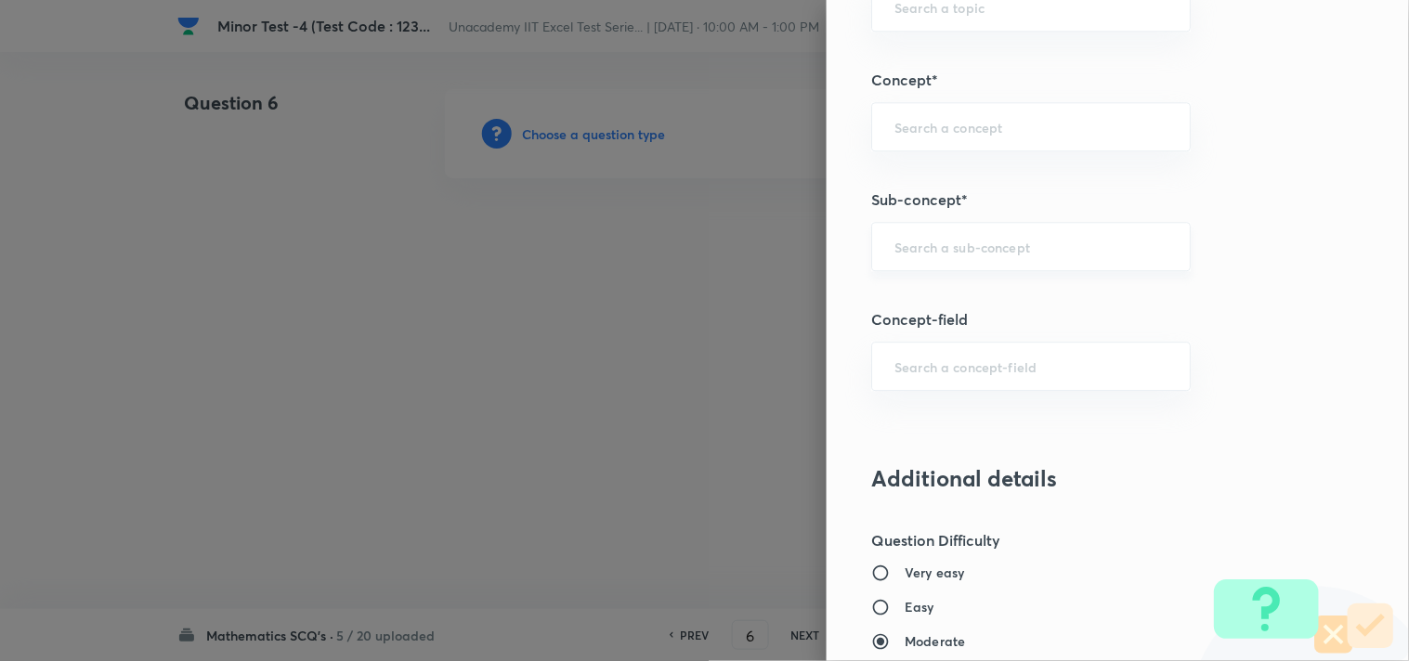
click at [917, 246] on input "text" at bounding box center [1030, 247] width 273 height 18
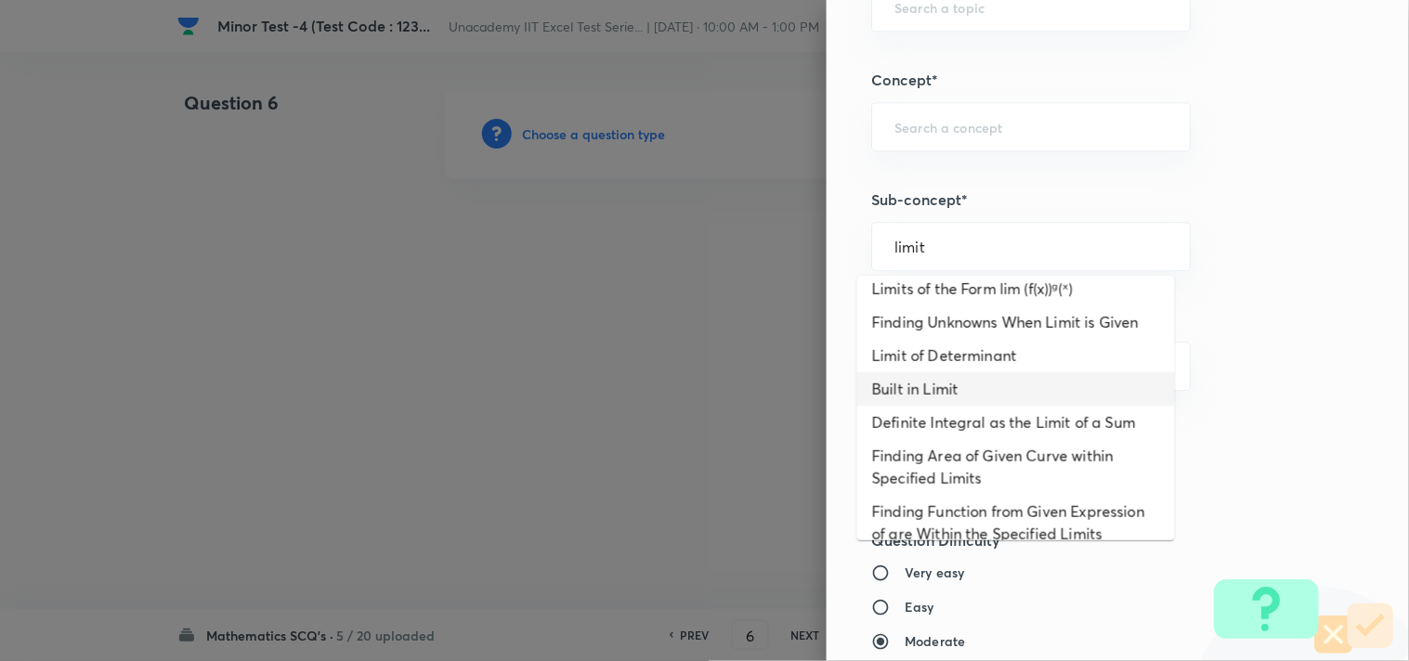
scroll to position [131, 0]
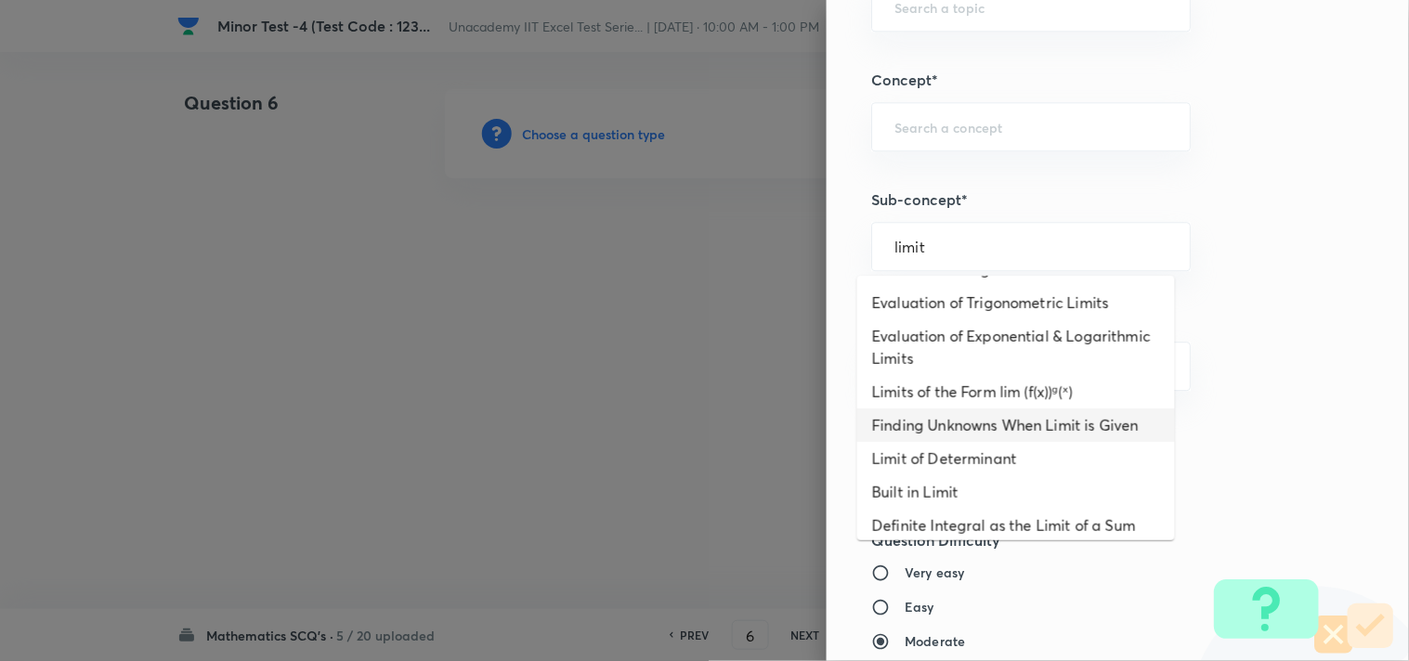
type input "limit"
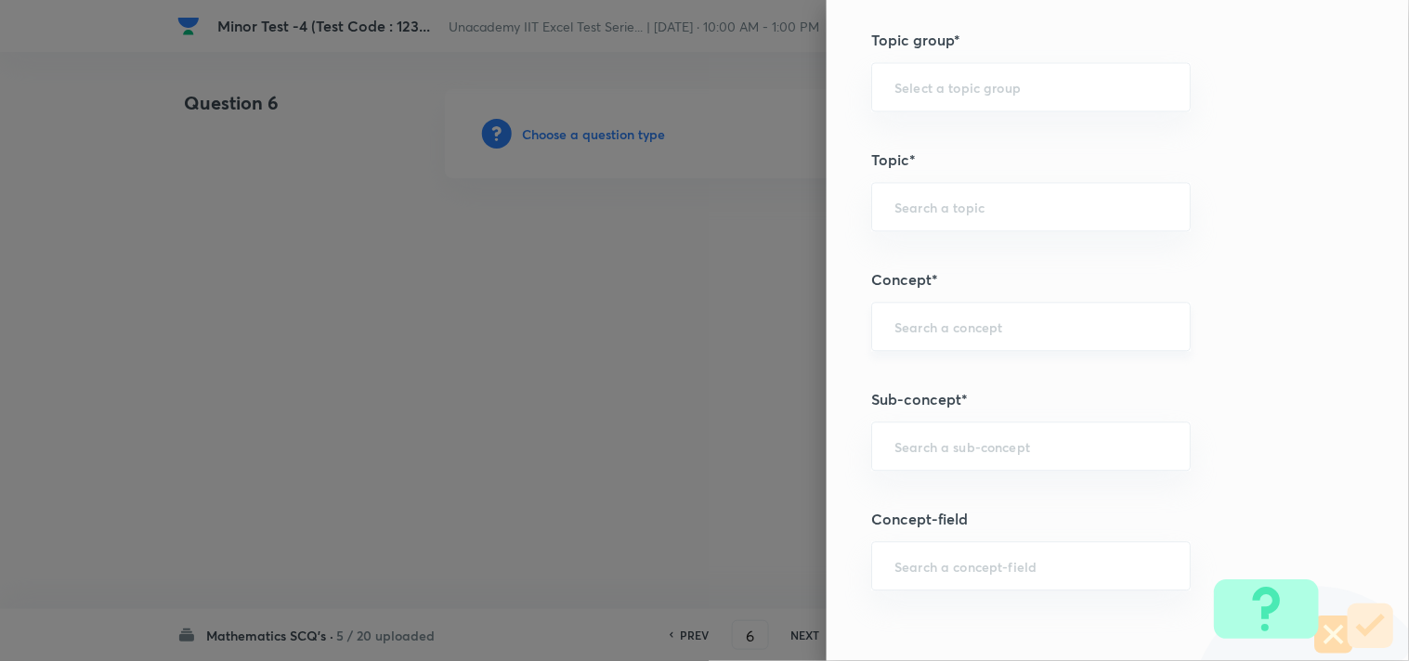
scroll to position [928, 0]
click at [902, 97] on input "text" at bounding box center [1030, 93] width 273 height 18
click at [927, 134] on li "Mathematics" at bounding box center [1016, 146] width 318 height 33
type input "Mathematics"
click at [933, 198] on div "​" at bounding box center [1030, 212] width 319 height 49
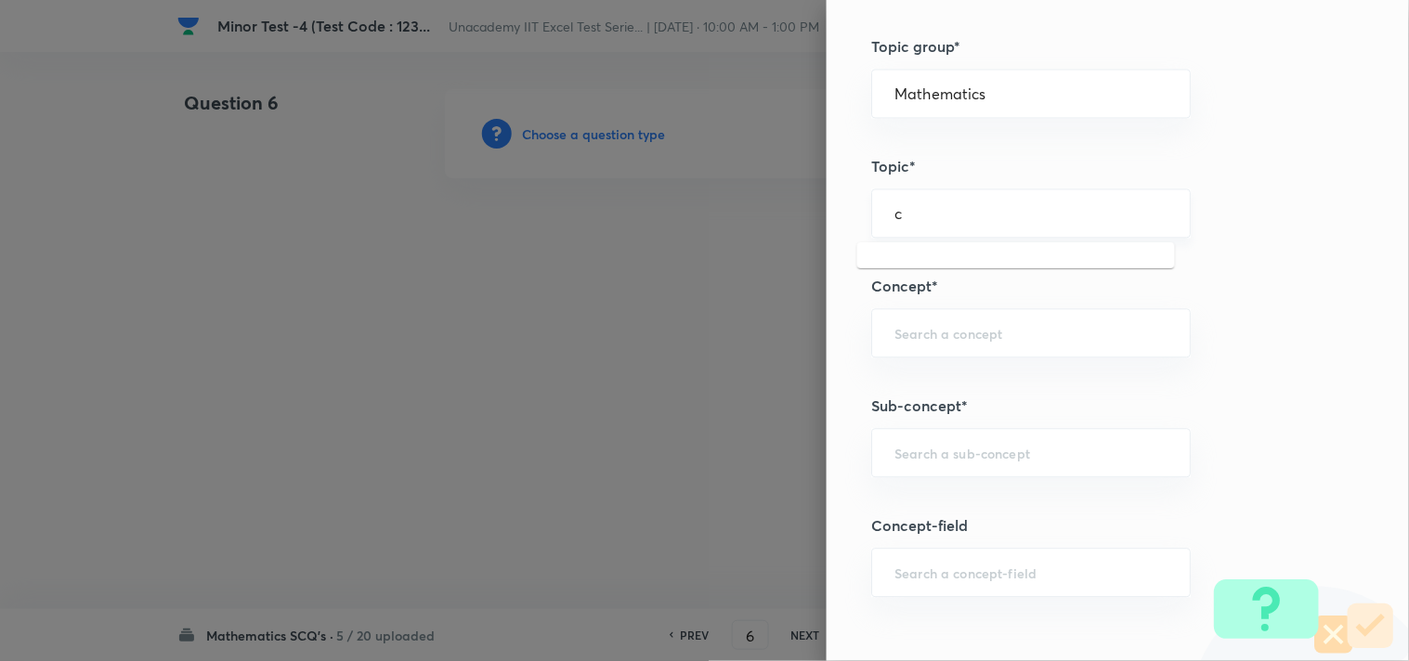
type input "c"
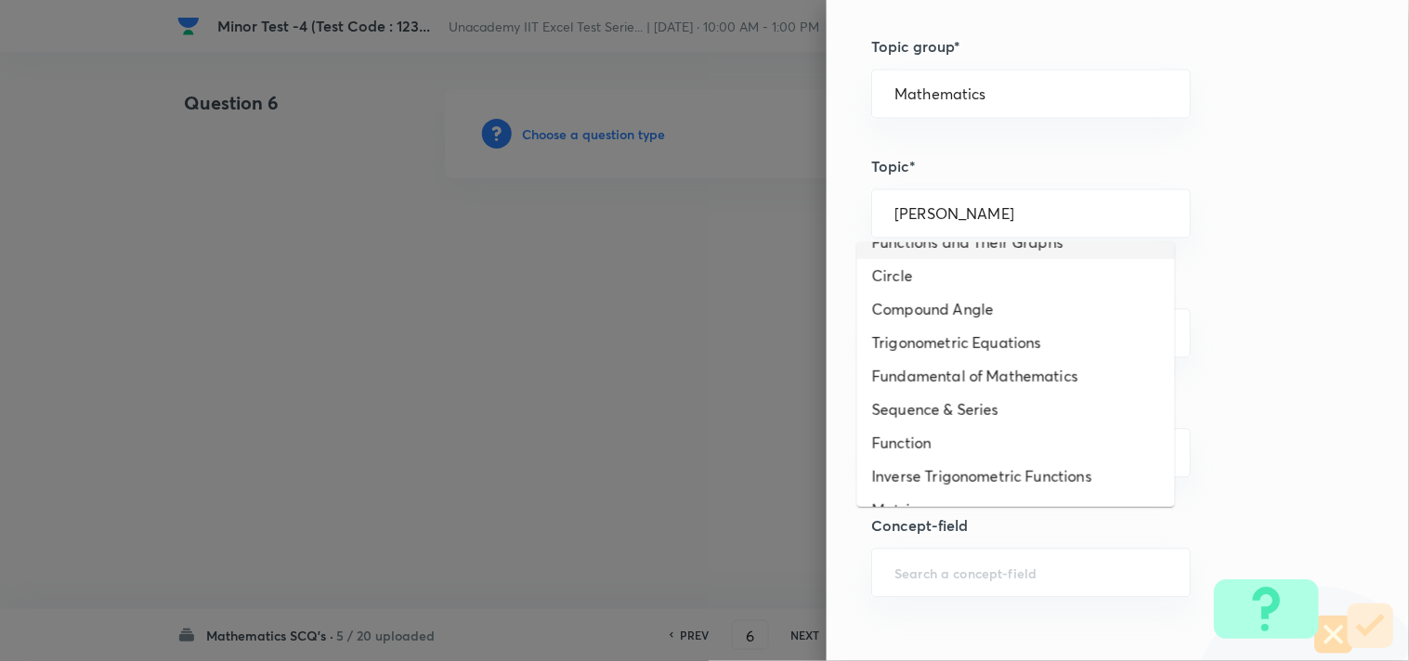
scroll to position [0, 0]
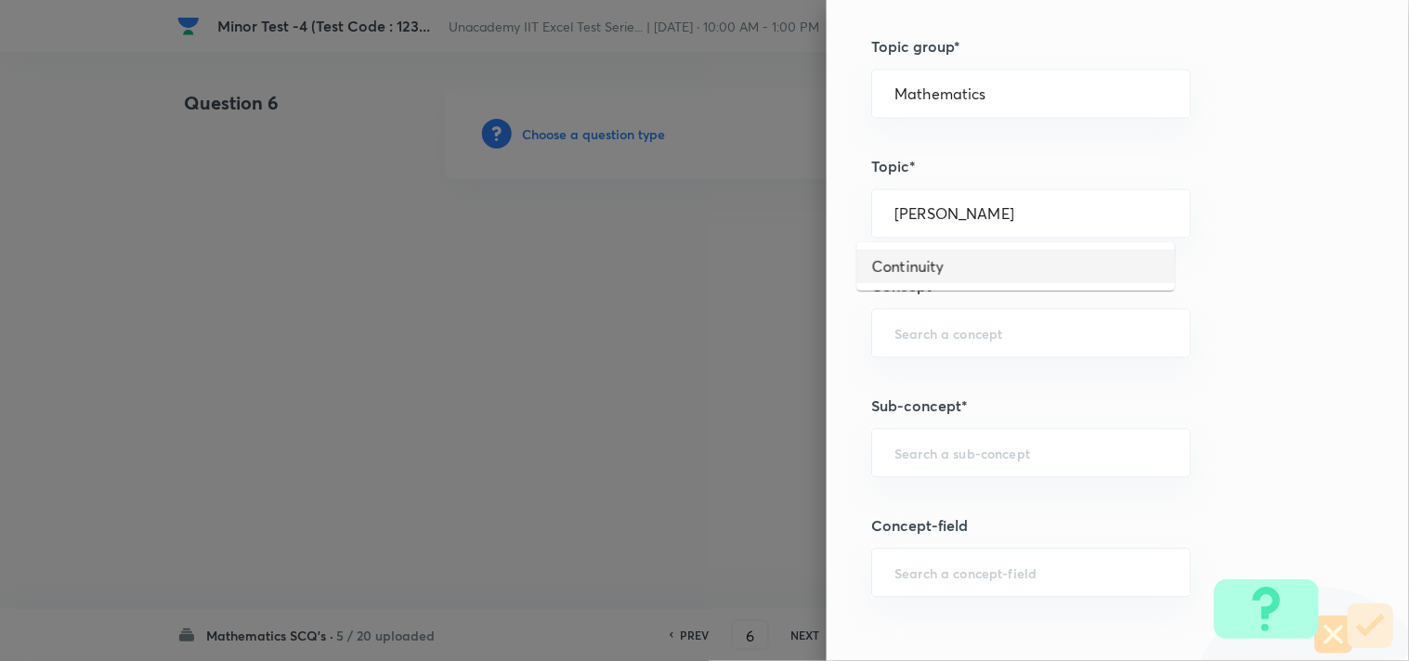
click at [945, 258] on li "Continuity" at bounding box center [1016, 266] width 318 height 33
type input "Continuity"
click at [938, 329] on input "text" at bounding box center [1030, 333] width 273 height 18
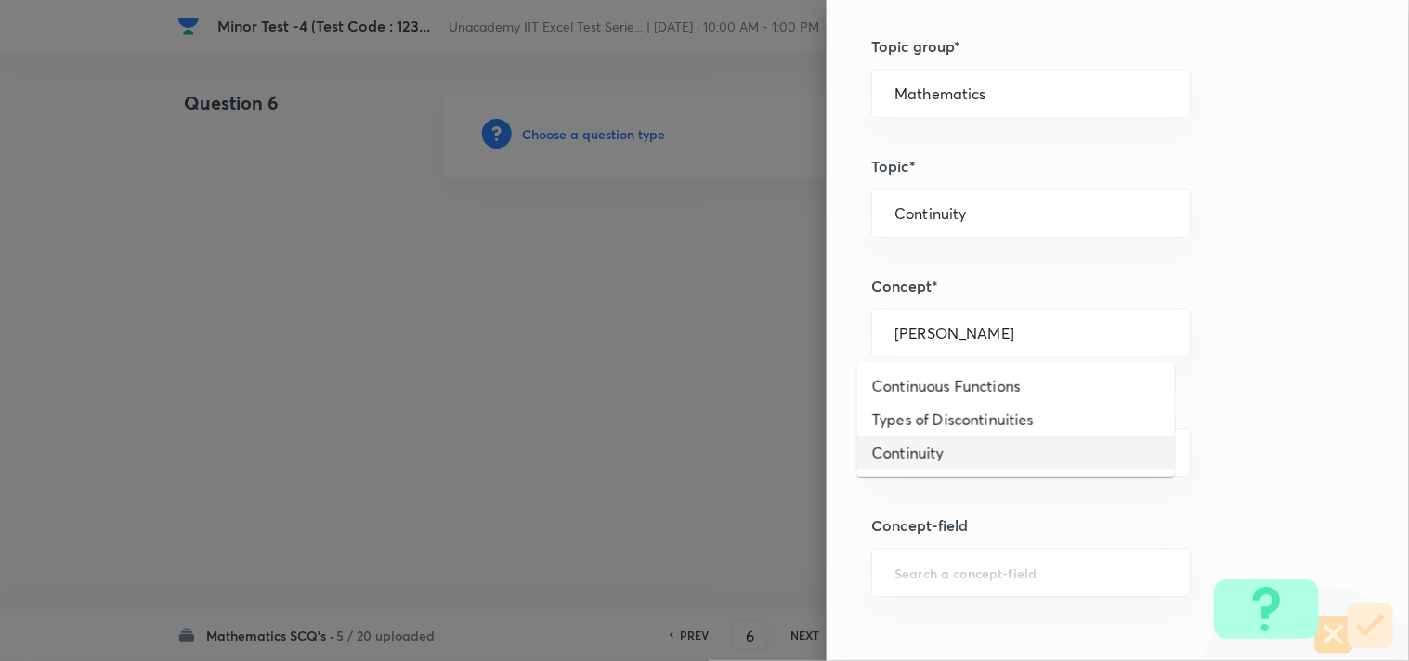
click at [962, 451] on li "Continuity" at bounding box center [1016, 452] width 318 height 33
type input "Continuity"
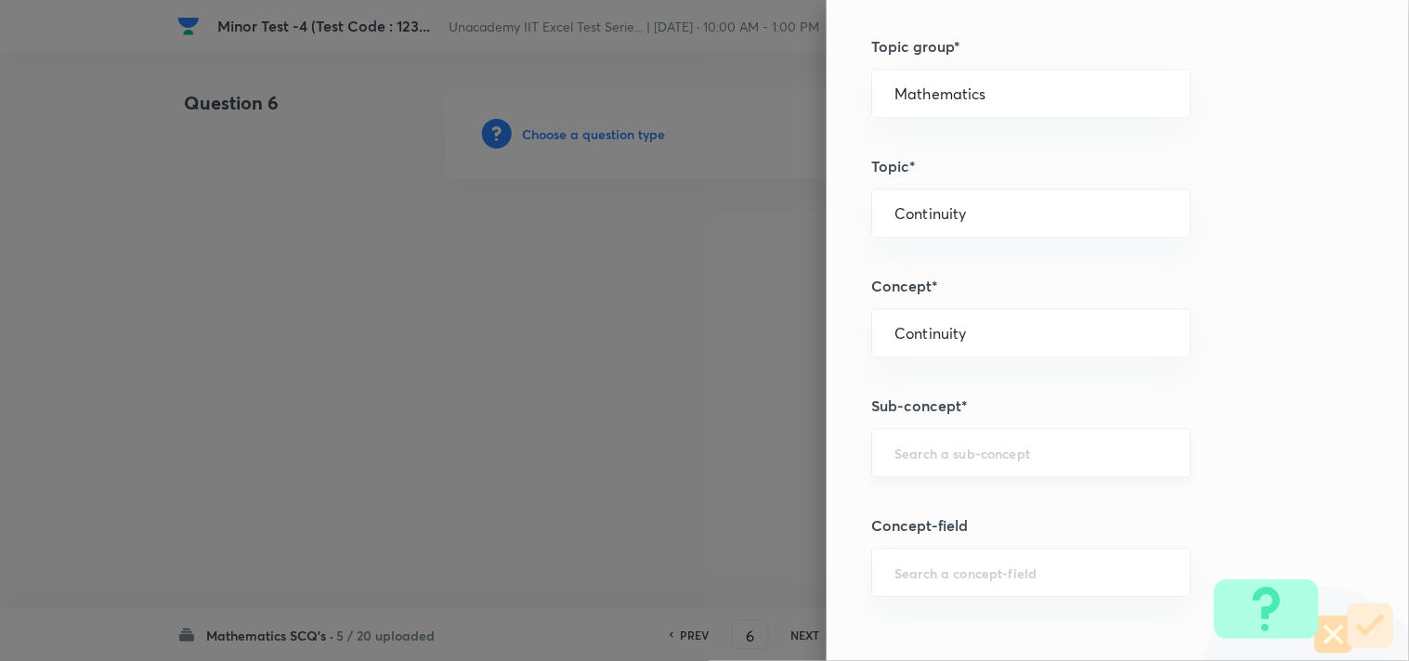
click at [953, 448] on input "text" at bounding box center [1030, 453] width 273 height 18
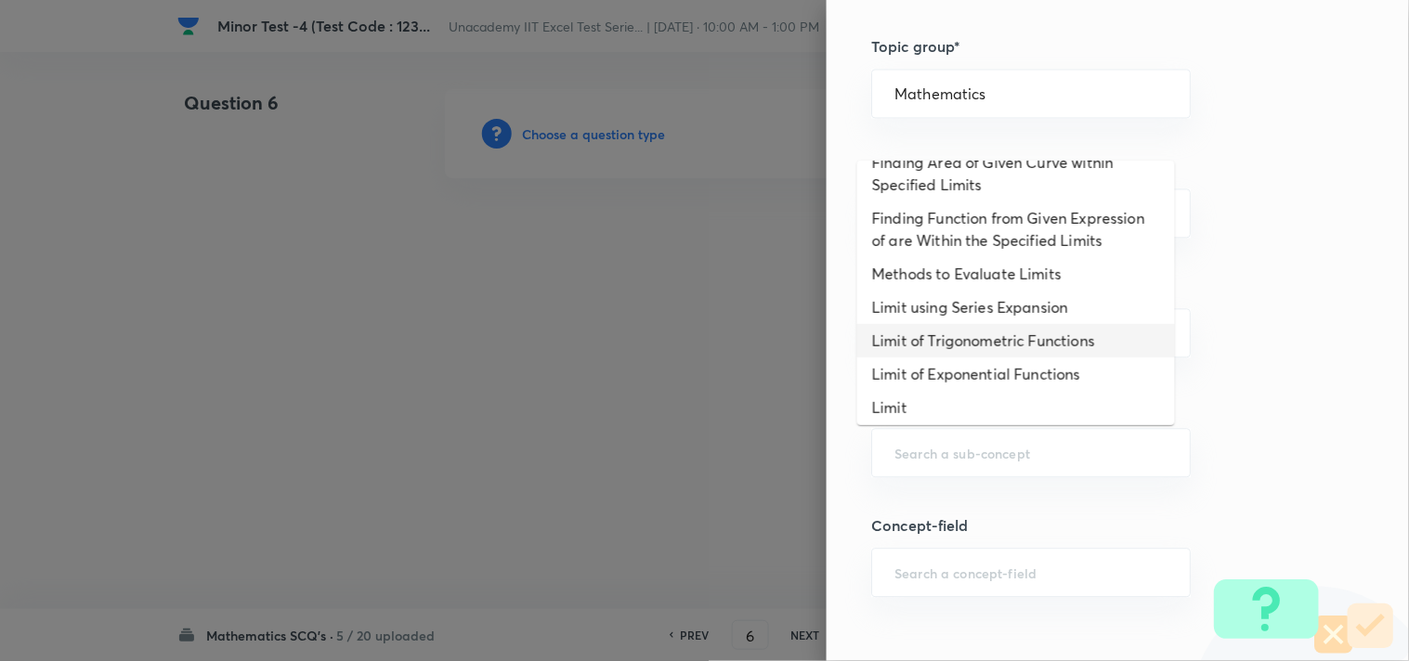
scroll to position [440, 0]
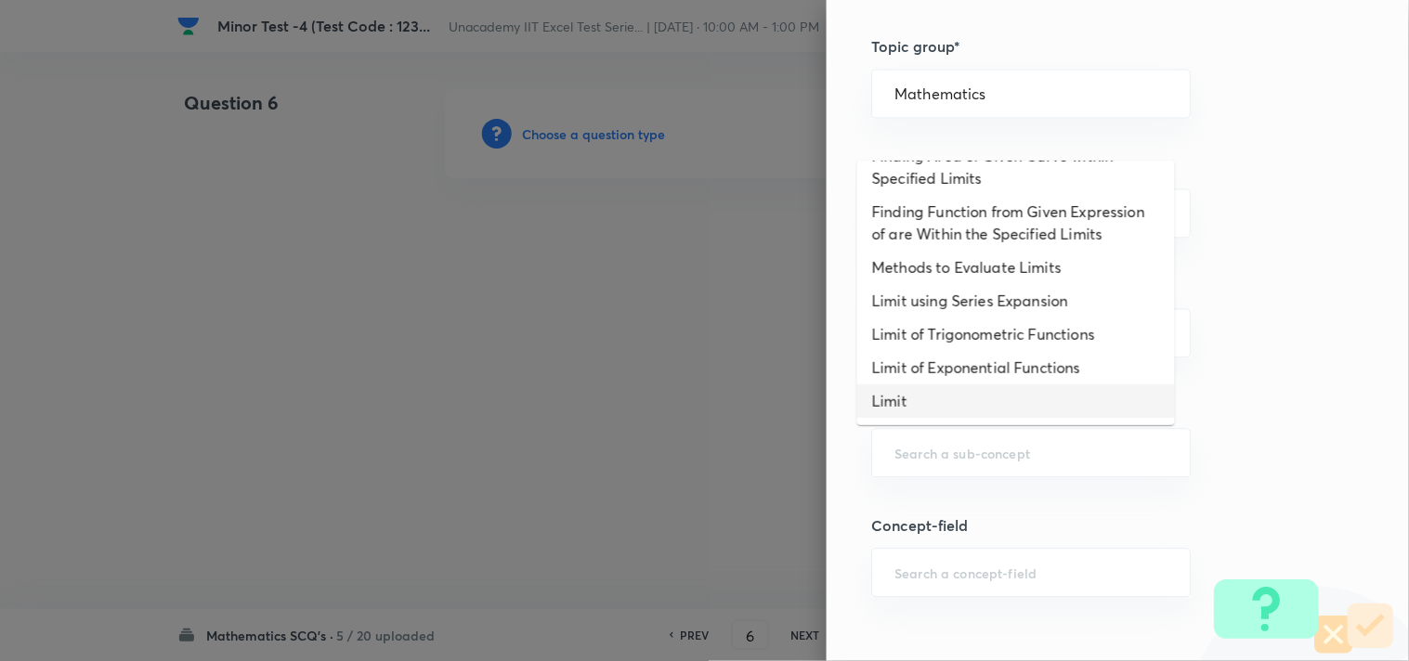
click at [959, 394] on li "Limit" at bounding box center [1016, 400] width 318 height 33
type input "Limit"
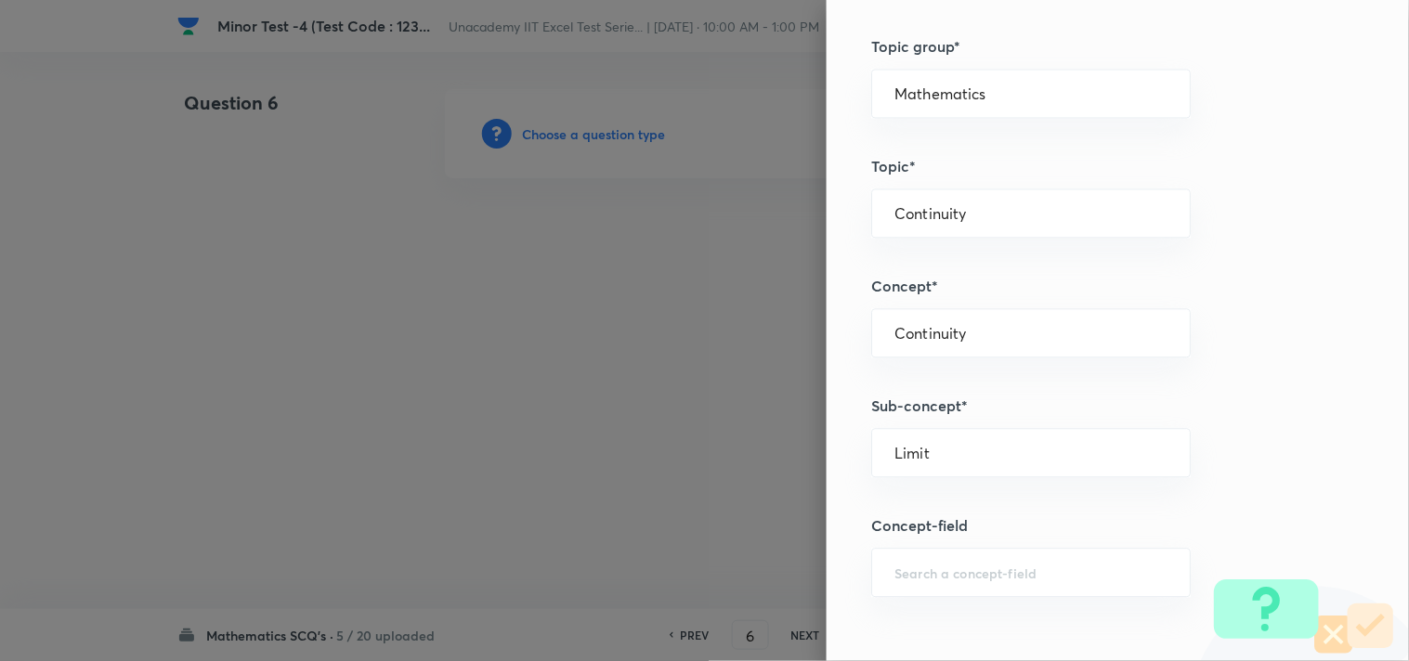
type input "Limit"
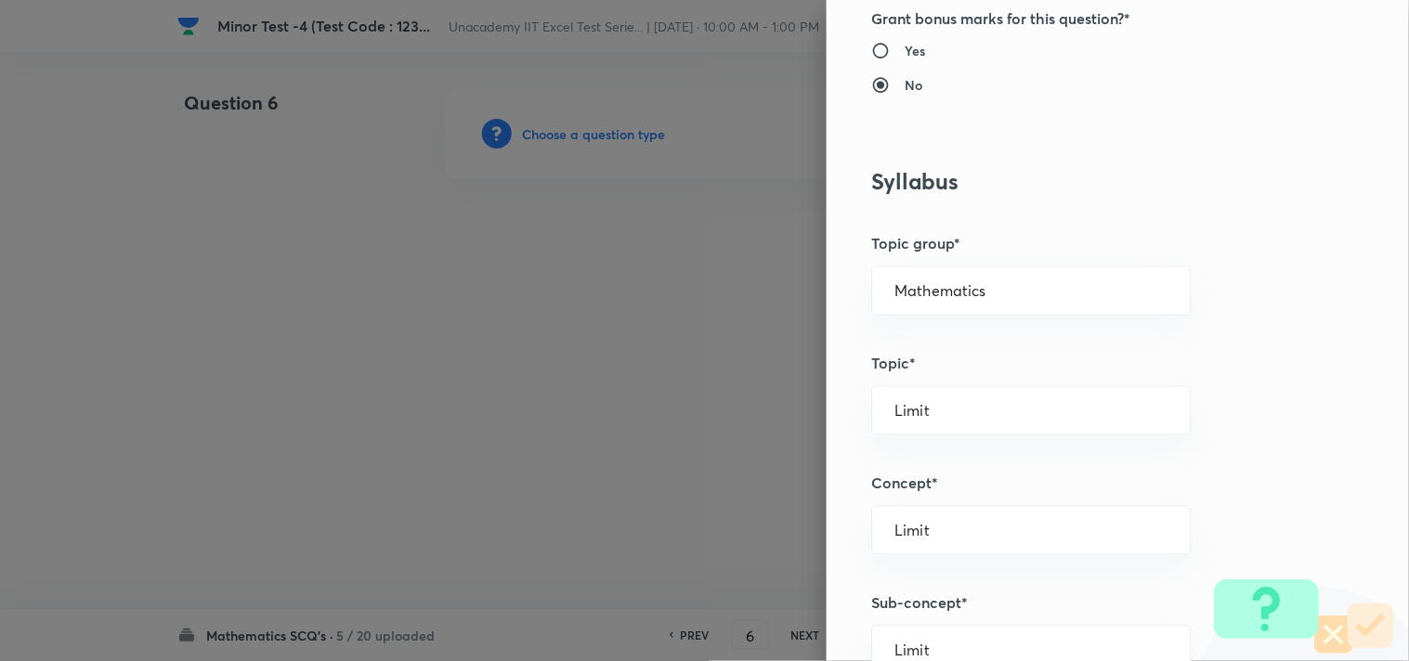
scroll to position [1032, 0]
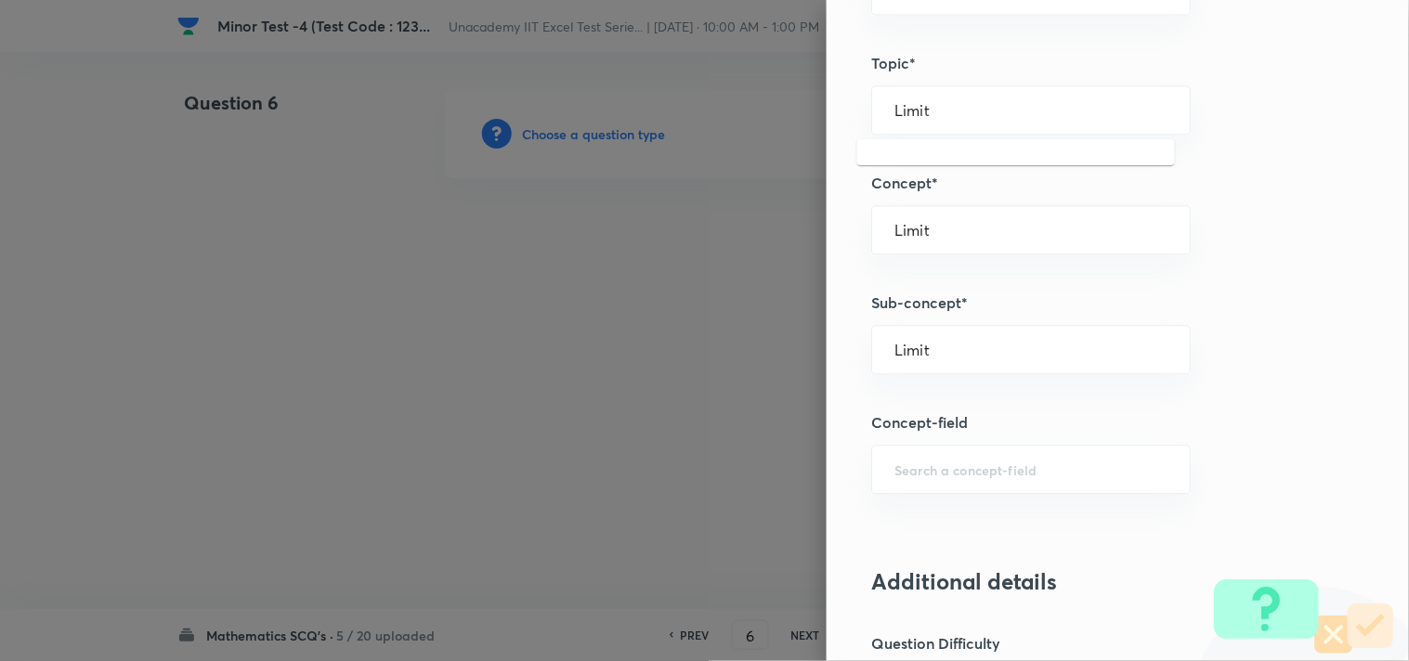
drag, startPoint x: 932, startPoint y: 109, endPoint x: 787, endPoint y: 107, distance: 144.9
click at [787, 107] on div "Question settings Question type* Single choice correct Number of options* 2 3 4…" at bounding box center [704, 330] width 1409 height 661
type input "Limit"
drag, startPoint x: 950, startPoint y: 227, endPoint x: 710, endPoint y: 208, distance: 240.3
click at [710, 208] on div "Question settings Question type* Single choice correct Number of options* 2 3 4…" at bounding box center [704, 330] width 1409 height 661
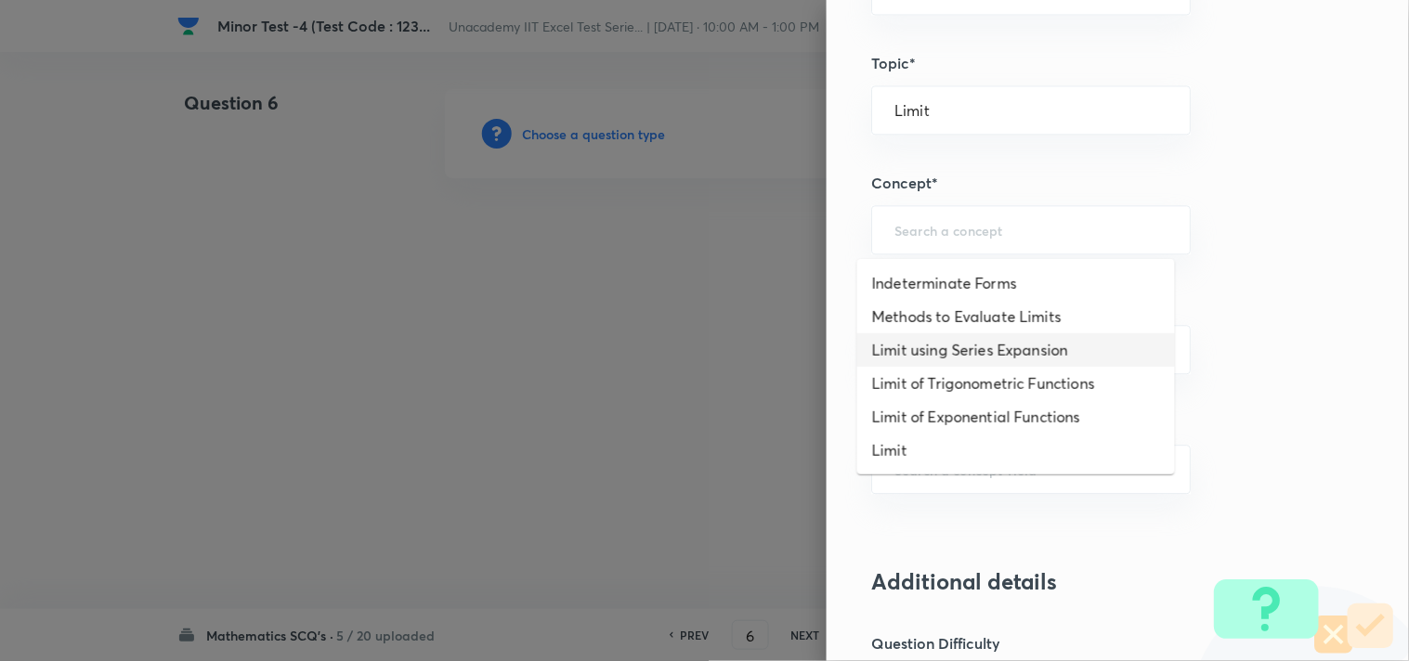
type input "Limit"
click at [1257, 347] on div "Question settings Question type* Single choice correct Number of options* 2 3 4…" at bounding box center [1117, 330] width 582 height 661
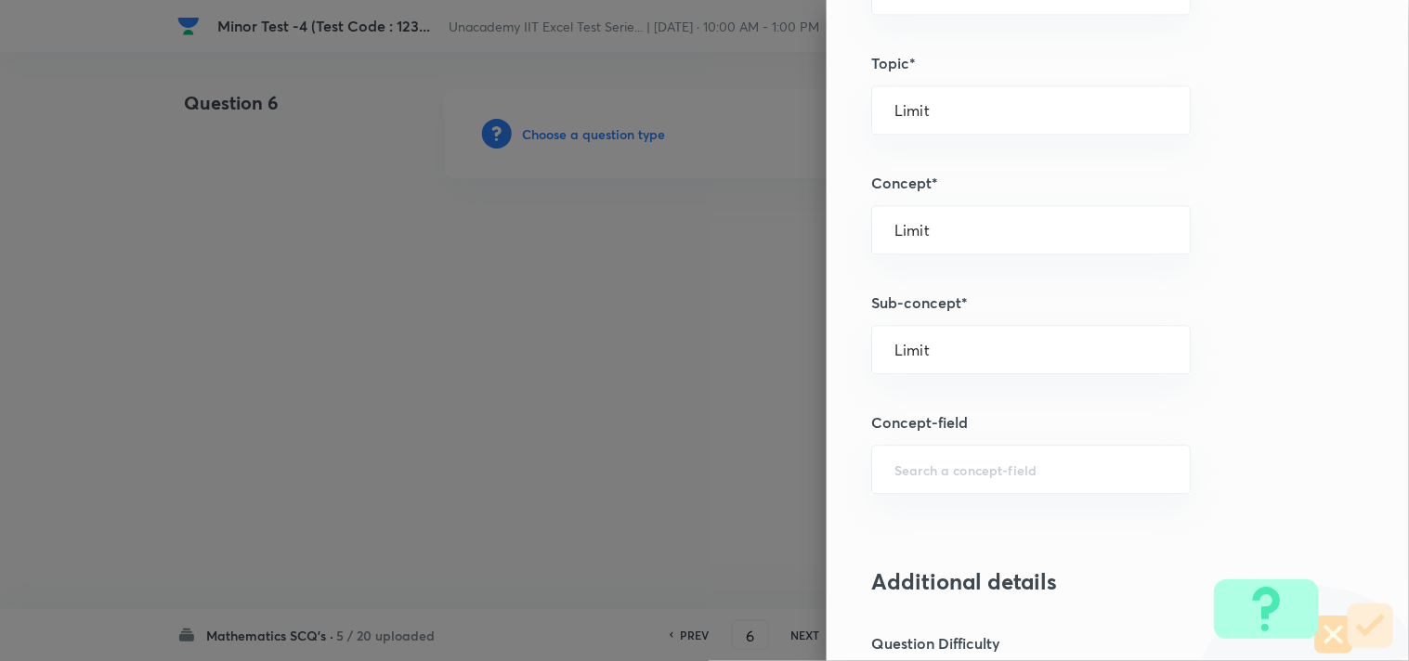
click at [701, 331] on div "Question settings Question type* Single choice correct Number of options* 2 3 4…" at bounding box center [704, 330] width 1409 height 661
type input "Limit"
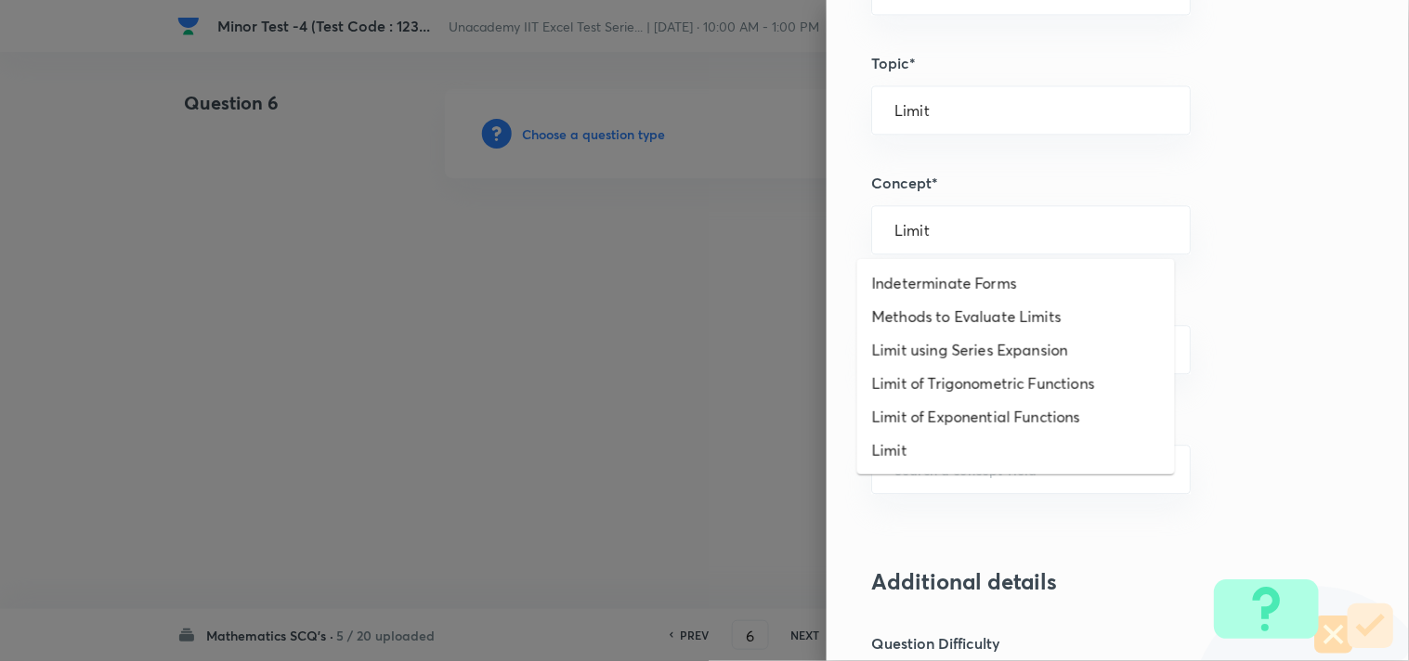
drag, startPoint x: 931, startPoint y: 228, endPoint x: 806, endPoint y: 232, distance: 125.4
click at [808, 232] on div "Question settings Question type* Single choice correct Number of options* 2 3 4…" at bounding box center [704, 330] width 1409 height 661
type input "Limit"
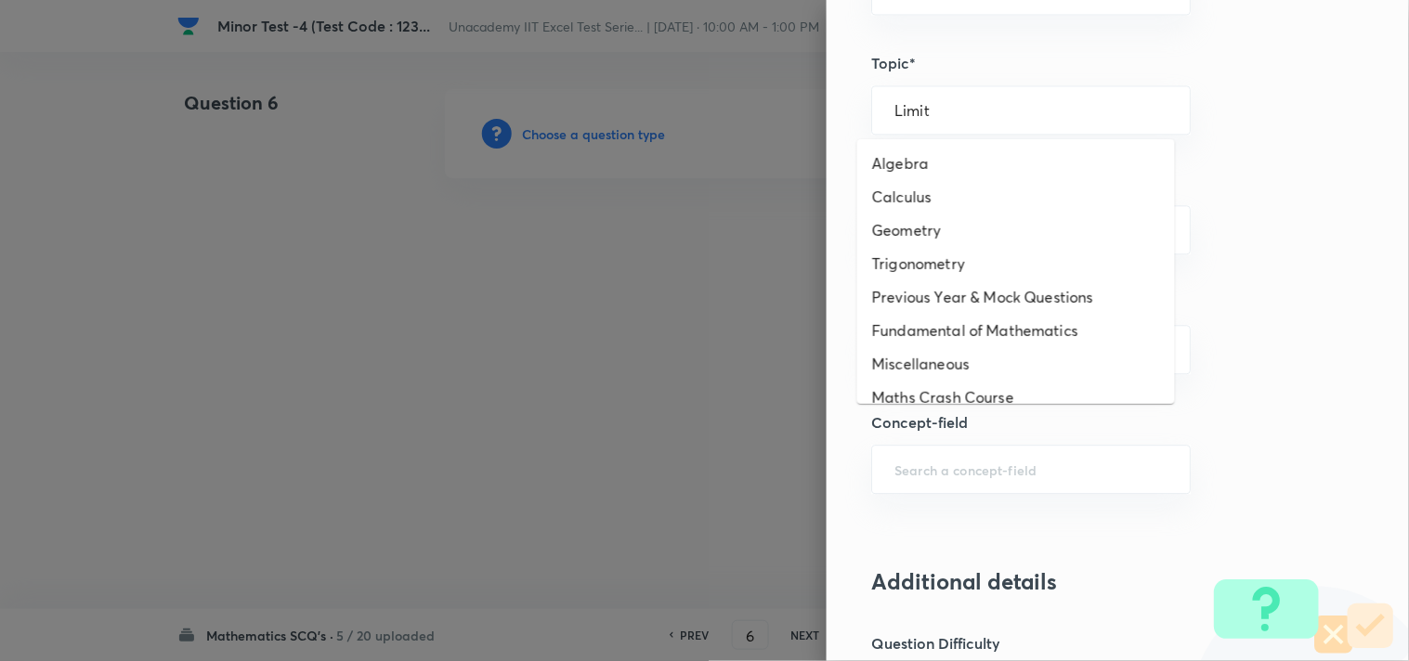
drag, startPoint x: 854, startPoint y: 110, endPoint x: 809, endPoint y: 108, distance: 45.5
click at [826, 108] on div "Question settings Question type* Single choice correct Number of options* 2 3 4…" at bounding box center [1117, 330] width 582 height 661
type input "Limit"
click at [1267, 164] on div "Question settings Question type* Single choice correct Number of options* 2 3 4…" at bounding box center [1117, 330] width 582 height 661
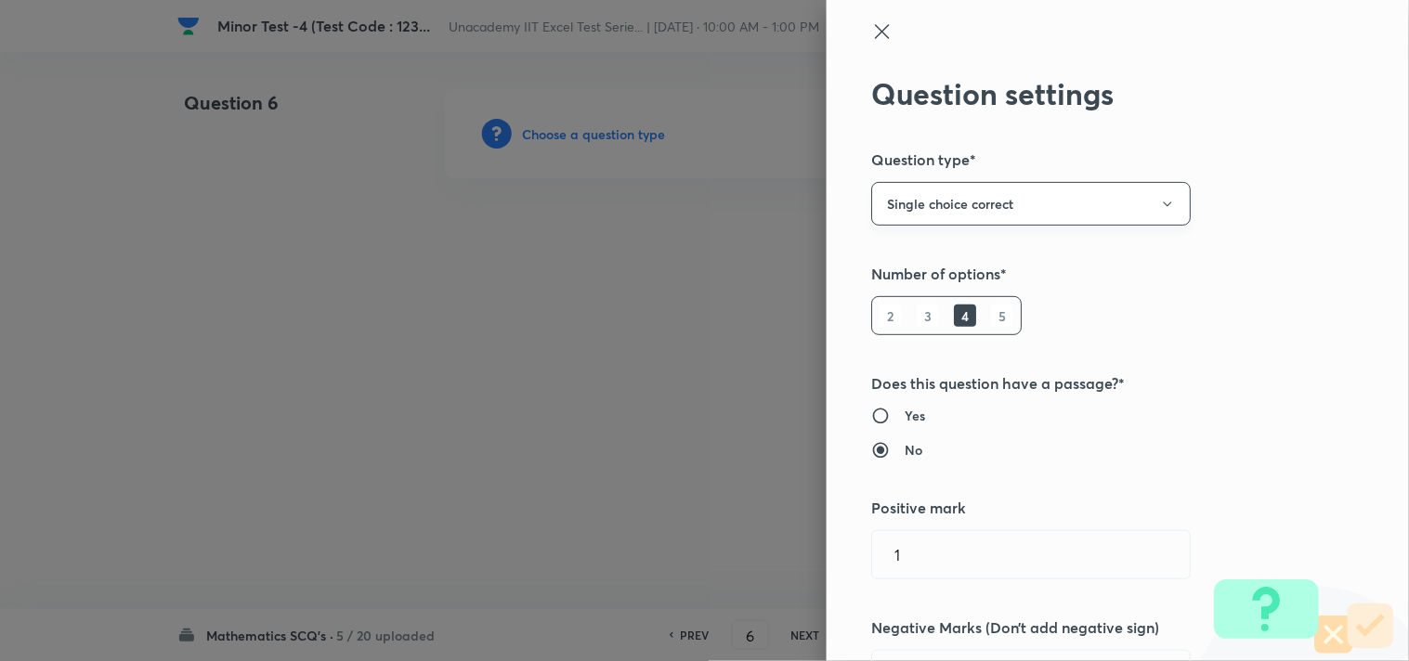
scroll to position [0, 0]
click at [871, 29] on icon at bounding box center [882, 33] width 22 height 22
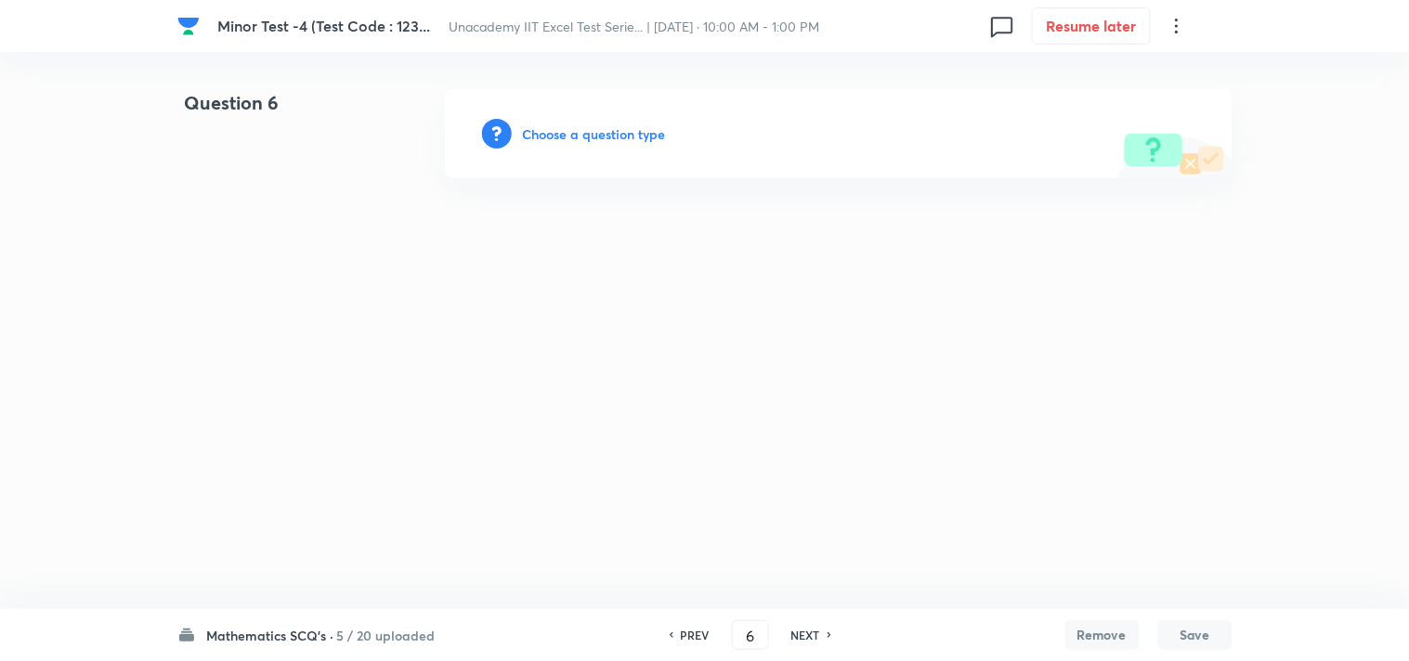
click at [614, 136] on h6 "Choose a question type" at bounding box center [594, 133] width 143 height 19
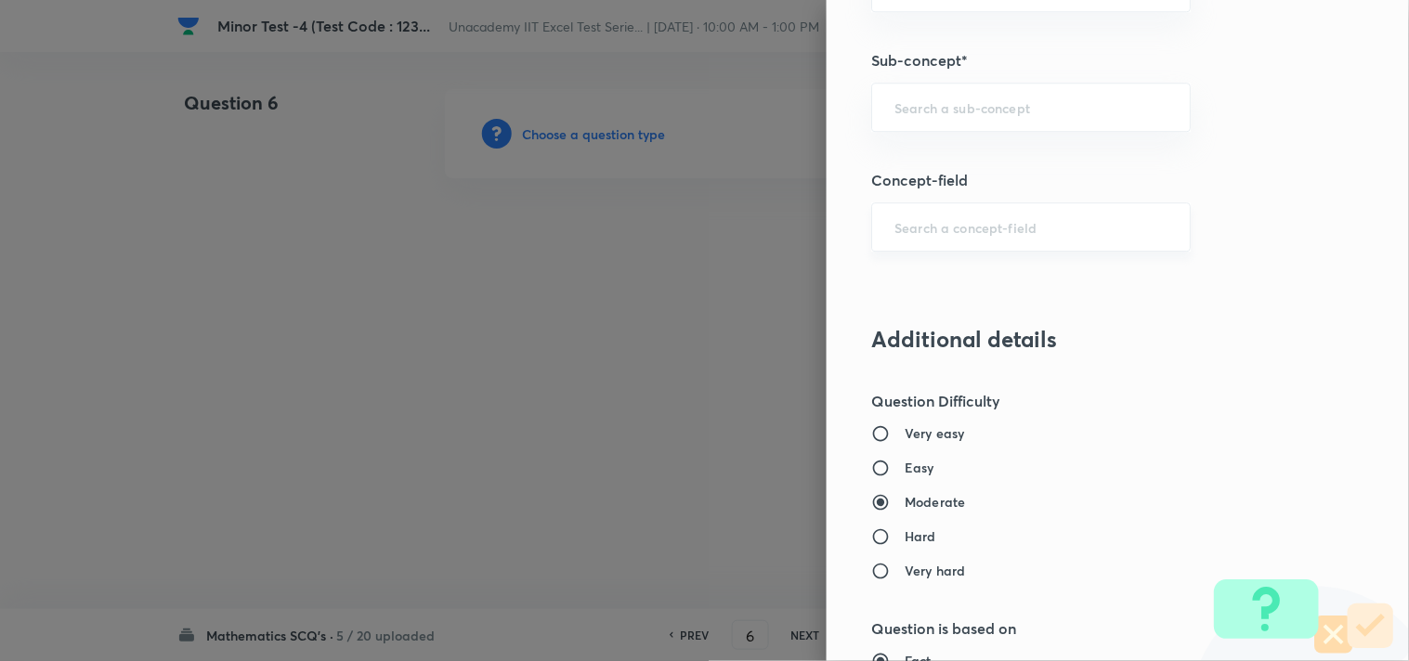
scroll to position [1238, 0]
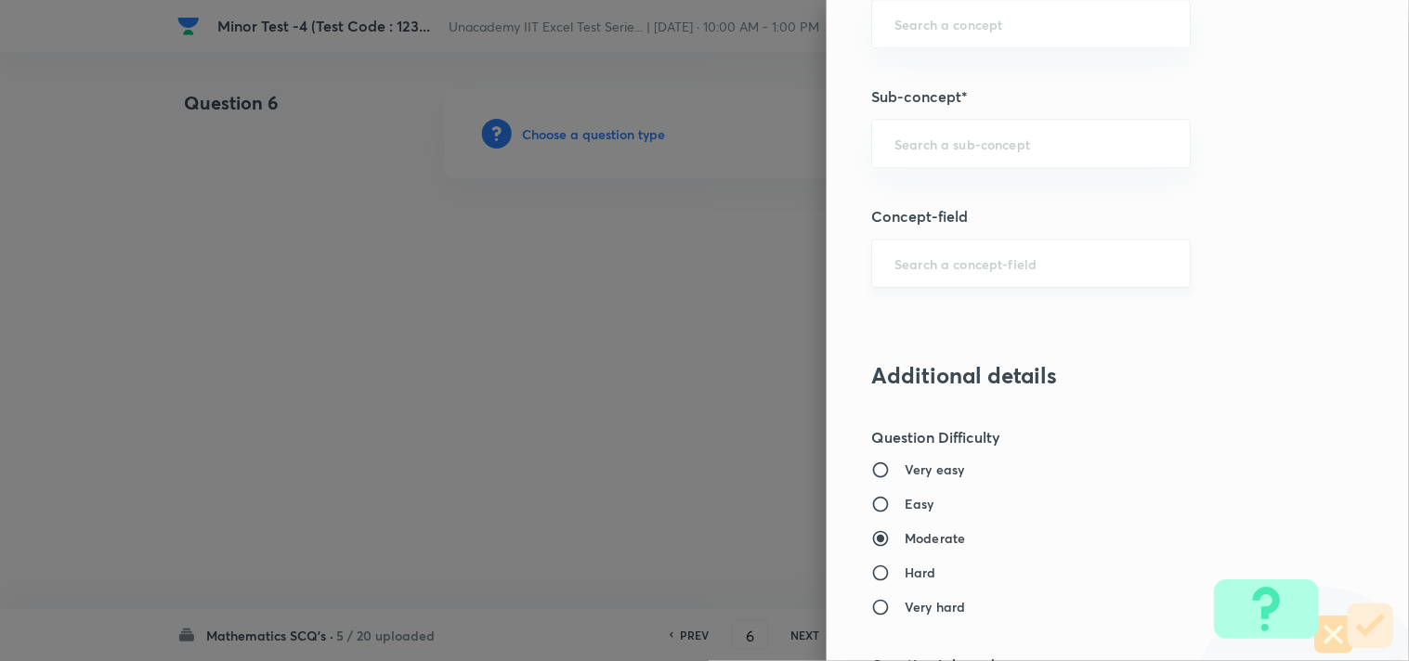
click at [925, 253] on div "​" at bounding box center [1030, 263] width 319 height 49
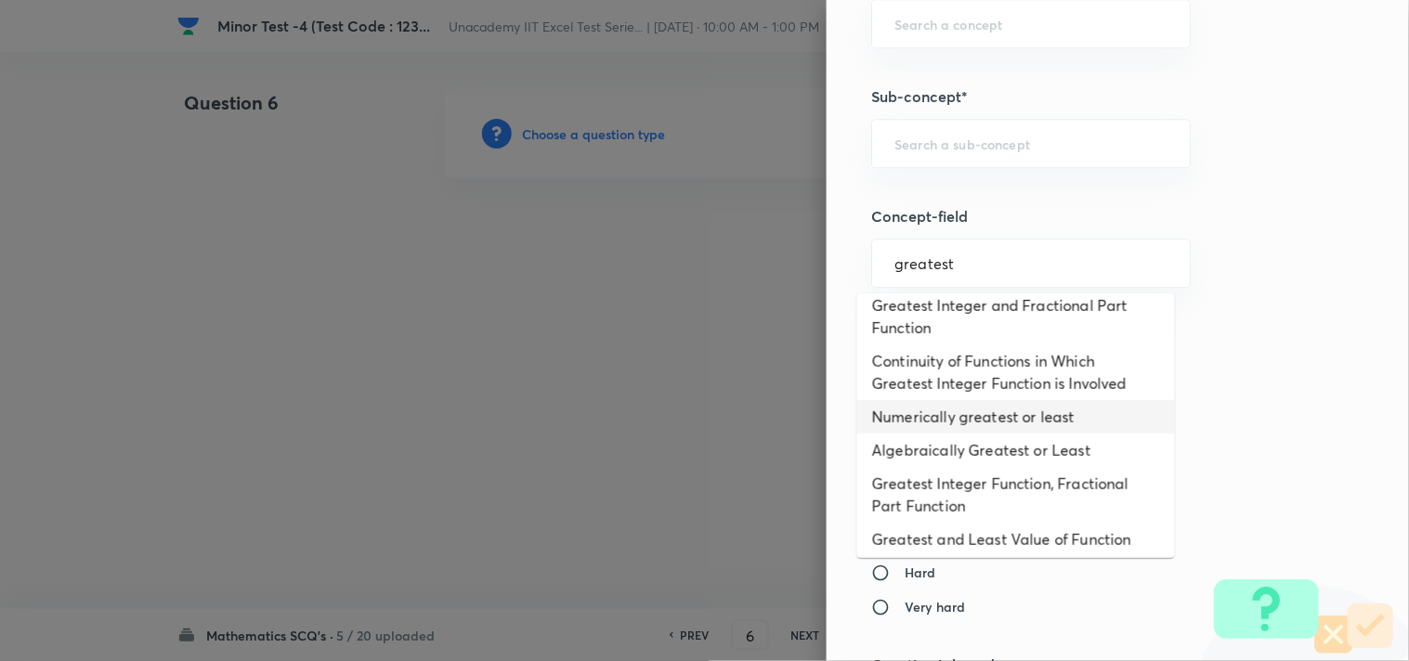
scroll to position [17, 0]
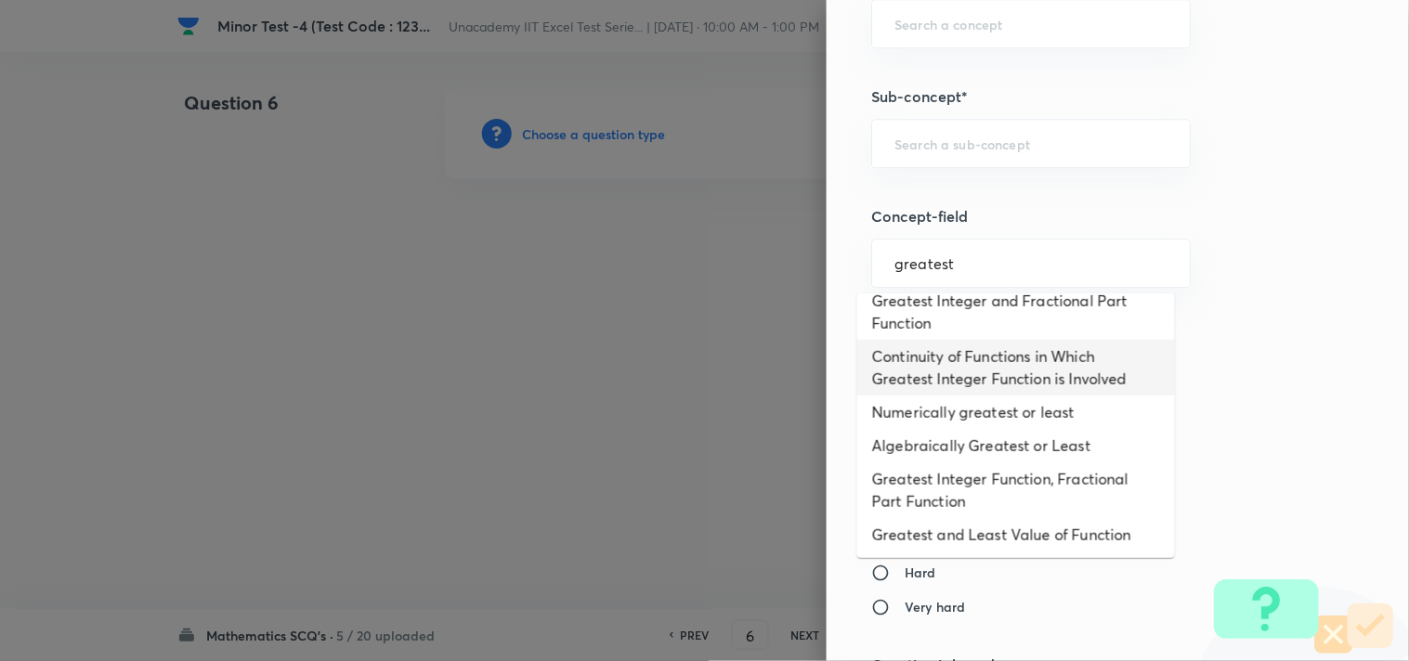
click at [1037, 378] on li "Continuity of Functions in Which Greatest Integer Function is Involved" at bounding box center [1016, 368] width 318 height 56
type input "Continuity of Functions in Which Greatest Integer Function is Involved"
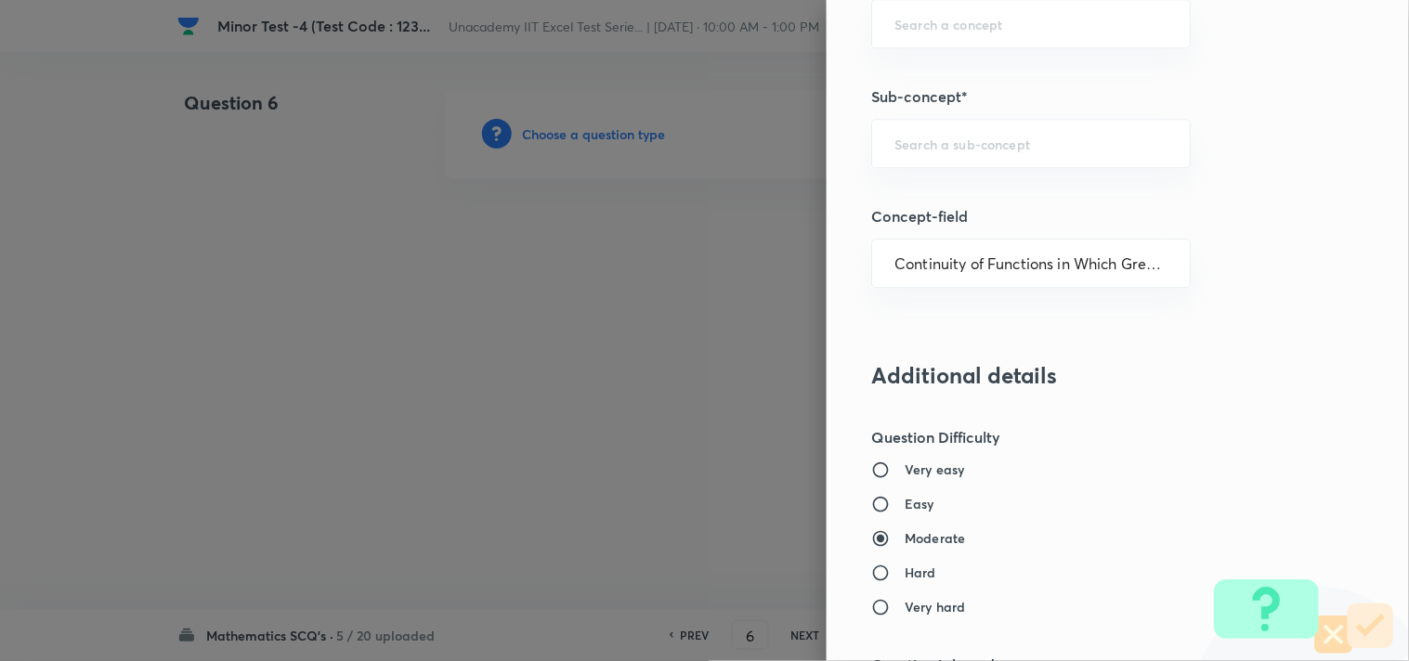
type input "Mathematics"
type input "Calculus"
type input "Continuity"
type input "Continuity of Special Types of Functions"
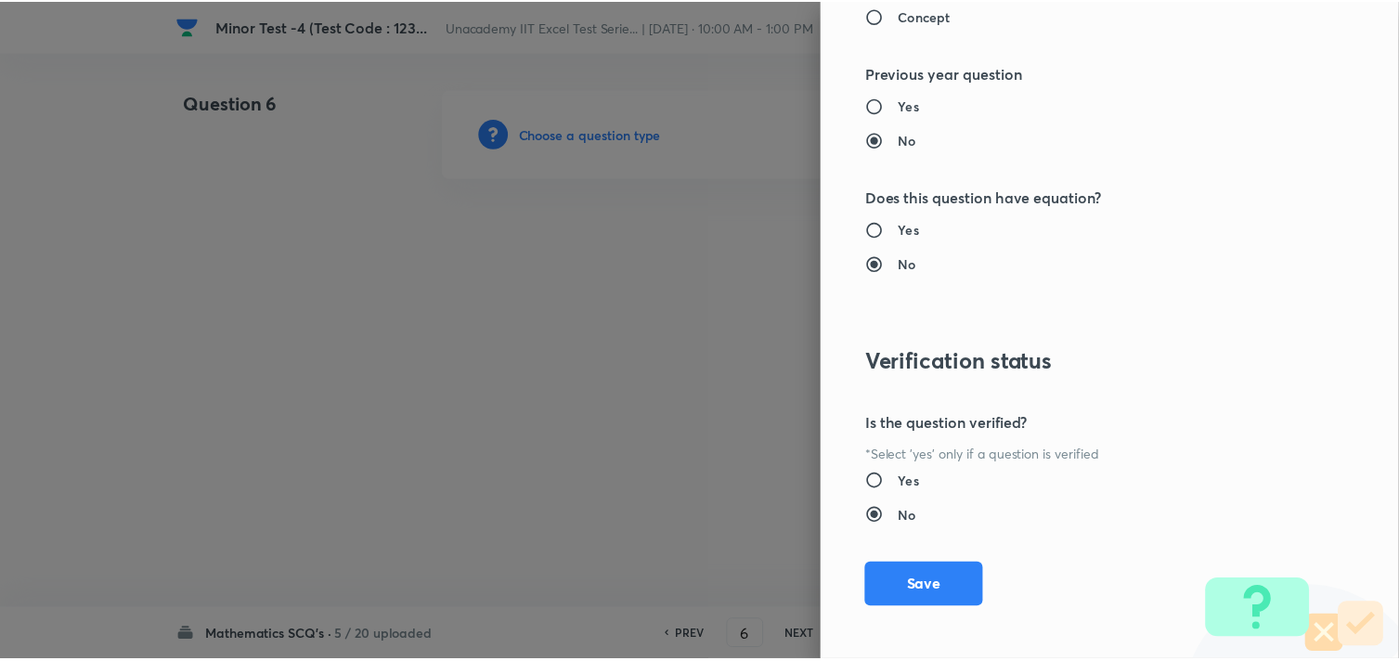
scroll to position [1994, 0]
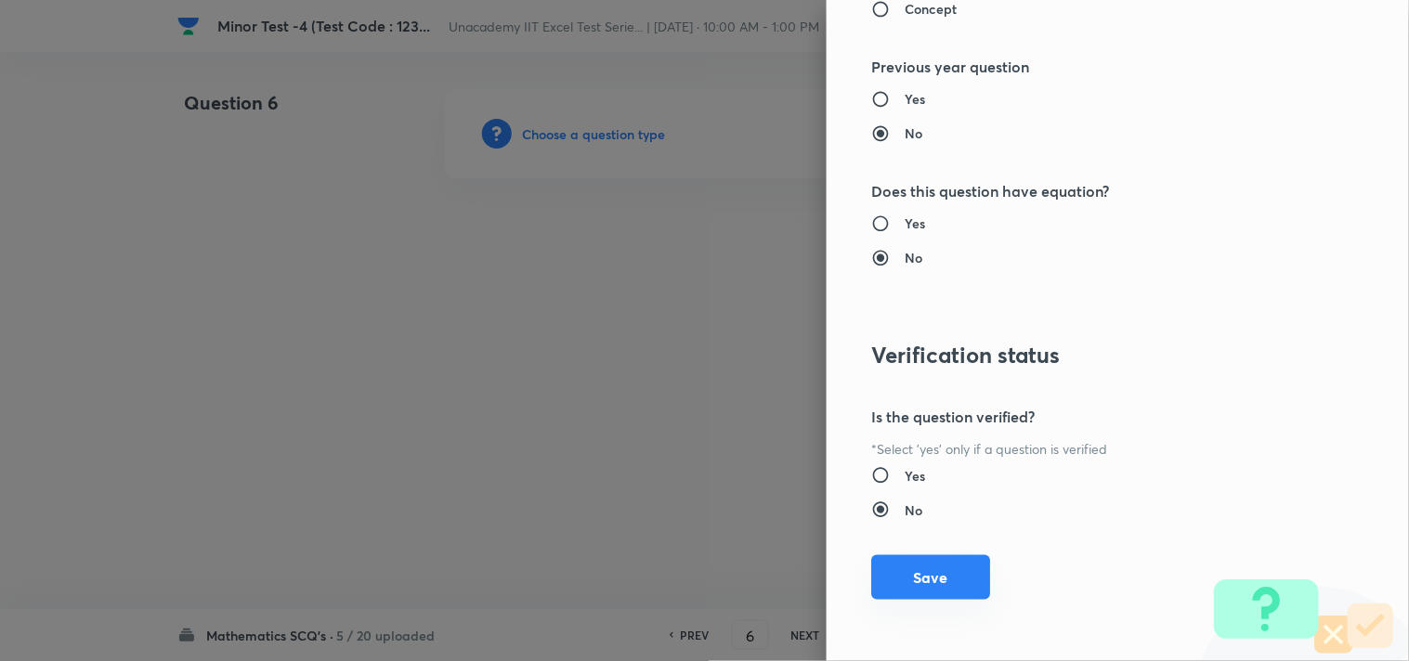
click at [935, 569] on button "Save" at bounding box center [930, 577] width 119 height 45
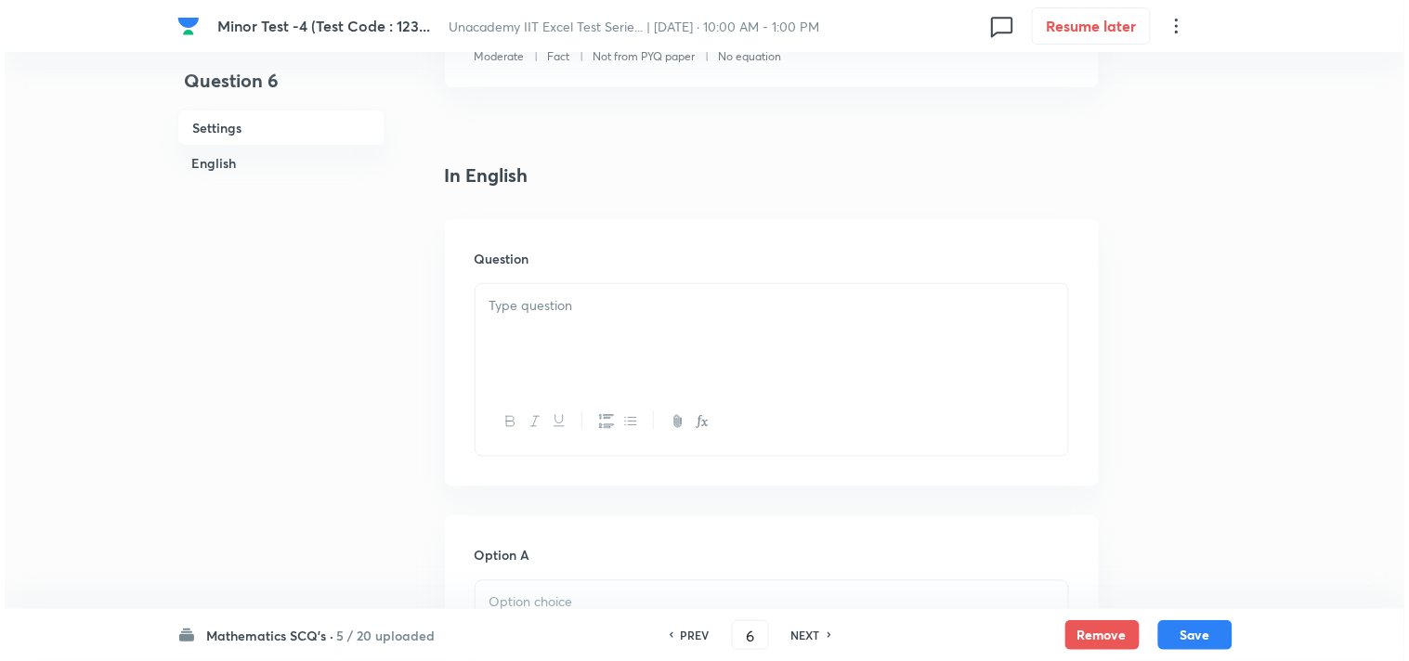
scroll to position [412, 0]
drag, startPoint x: 596, startPoint y: 299, endPoint x: 608, endPoint y: 305, distance: 13.3
click at [596, 303] on p at bounding box center [767, 302] width 565 height 21
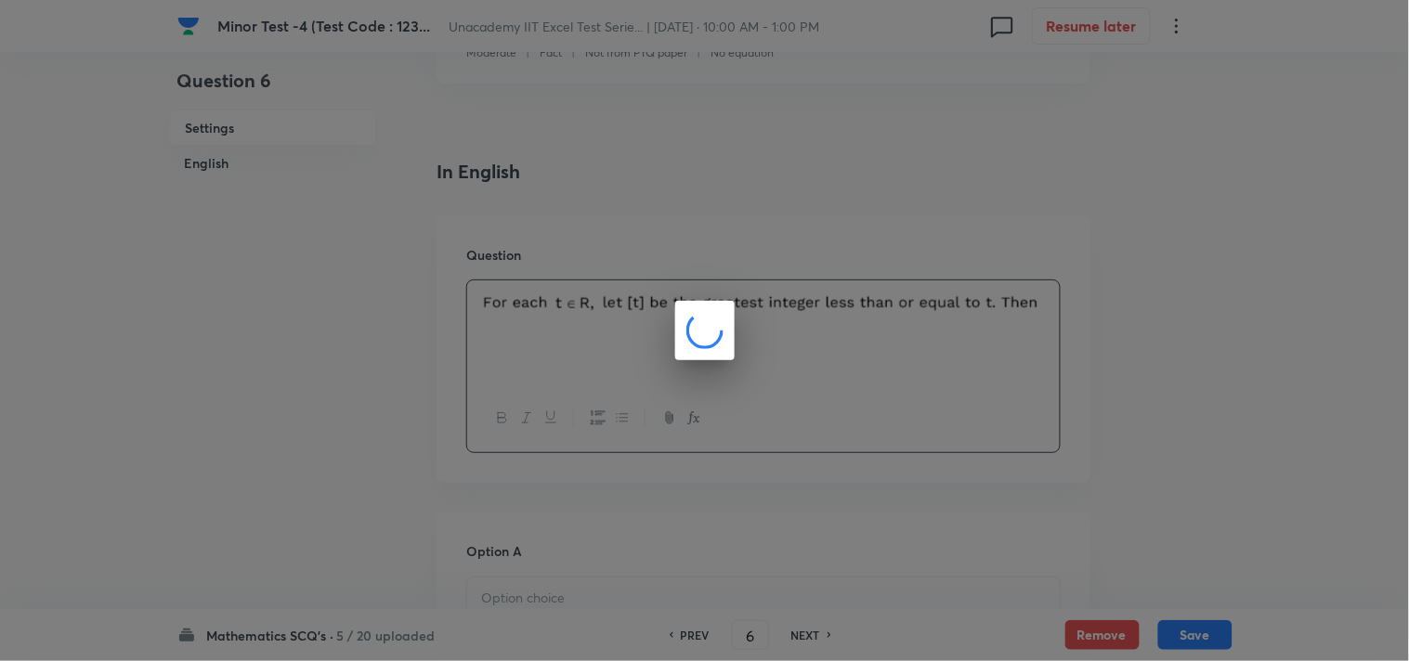
click at [811, 301] on div at bounding box center [704, 330] width 1409 height 661
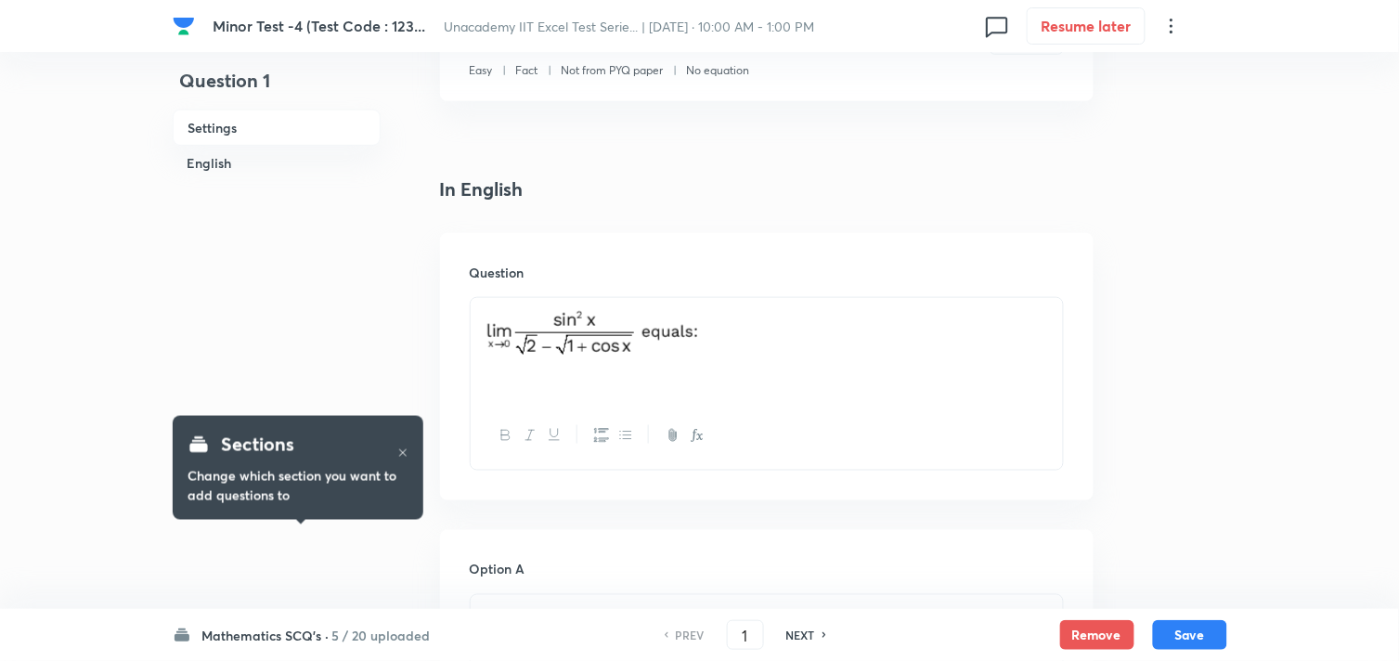
scroll to position [412, 0]
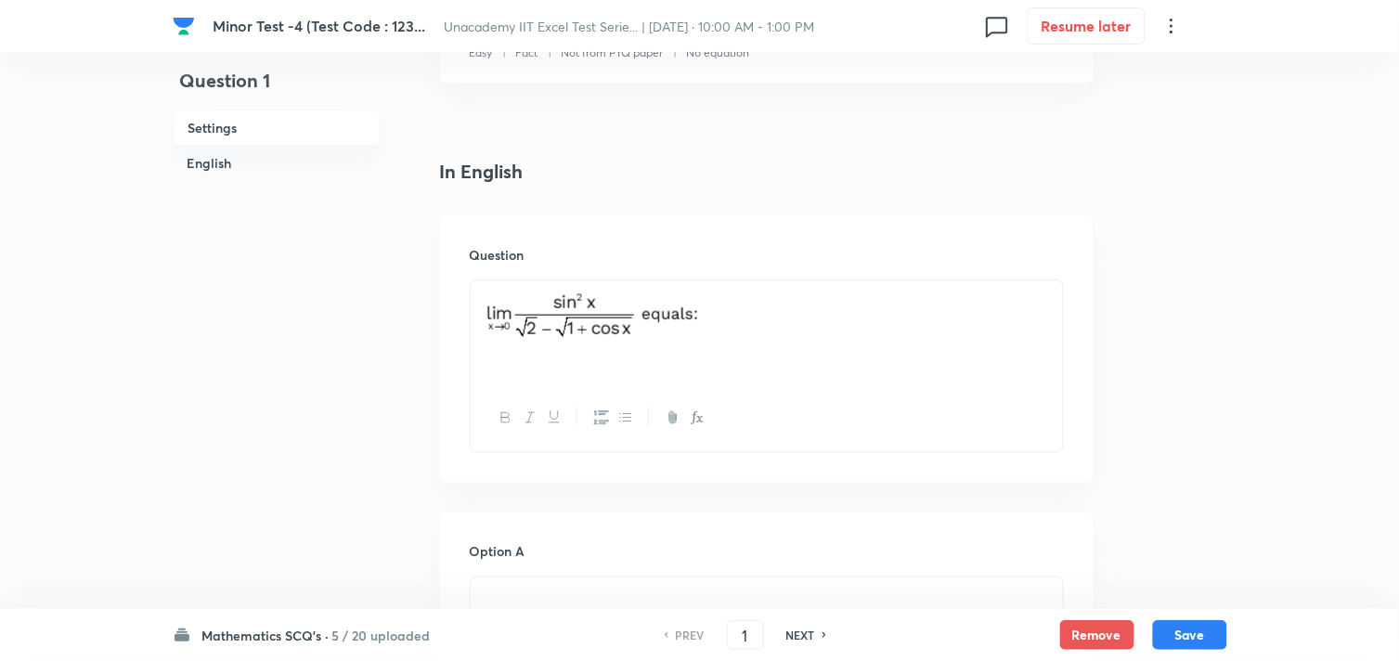
click at [786, 632] on h6 "NEXT" at bounding box center [800, 635] width 29 height 17
checkbox input "false"
type input "2"
checkbox input "true"
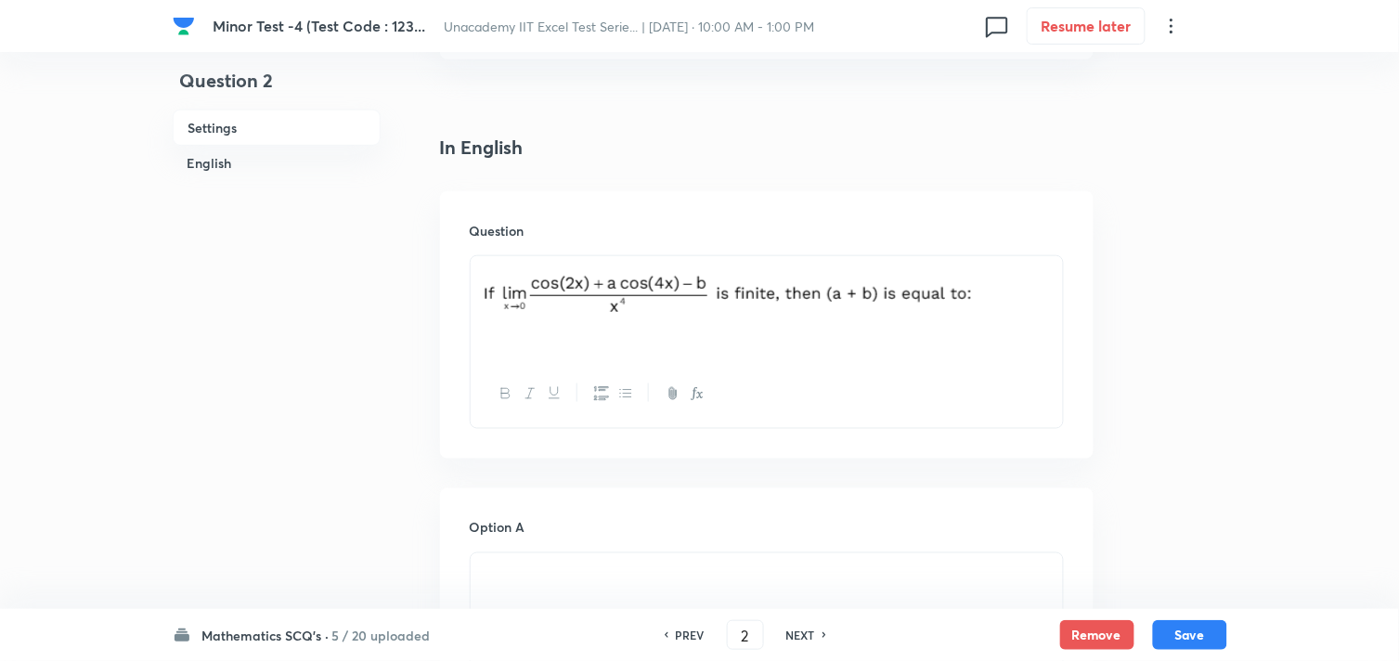
click at [789, 632] on h6 "NEXT" at bounding box center [800, 635] width 29 height 17
type input "3"
checkbox input "false"
checkbox input "true"
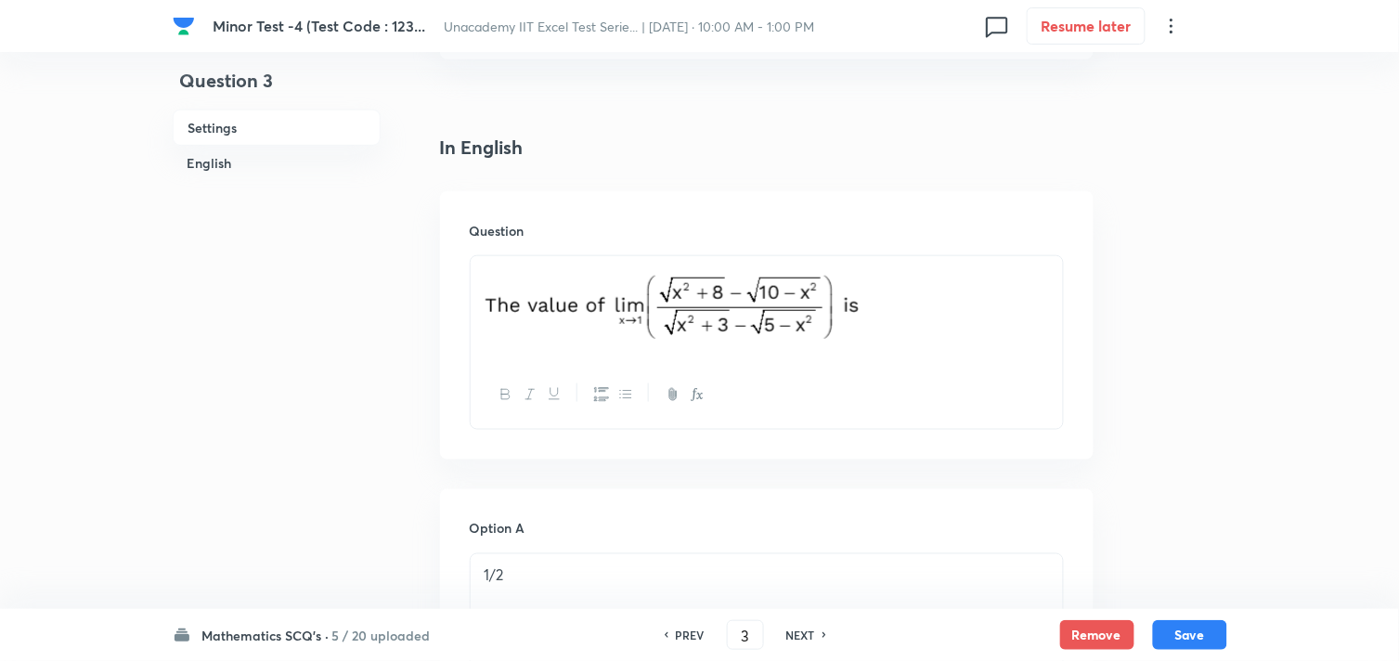
click at [796, 633] on h6 "NEXT" at bounding box center [800, 635] width 29 height 17
type input "4"
checkbox input "true"
checkbox input "false"
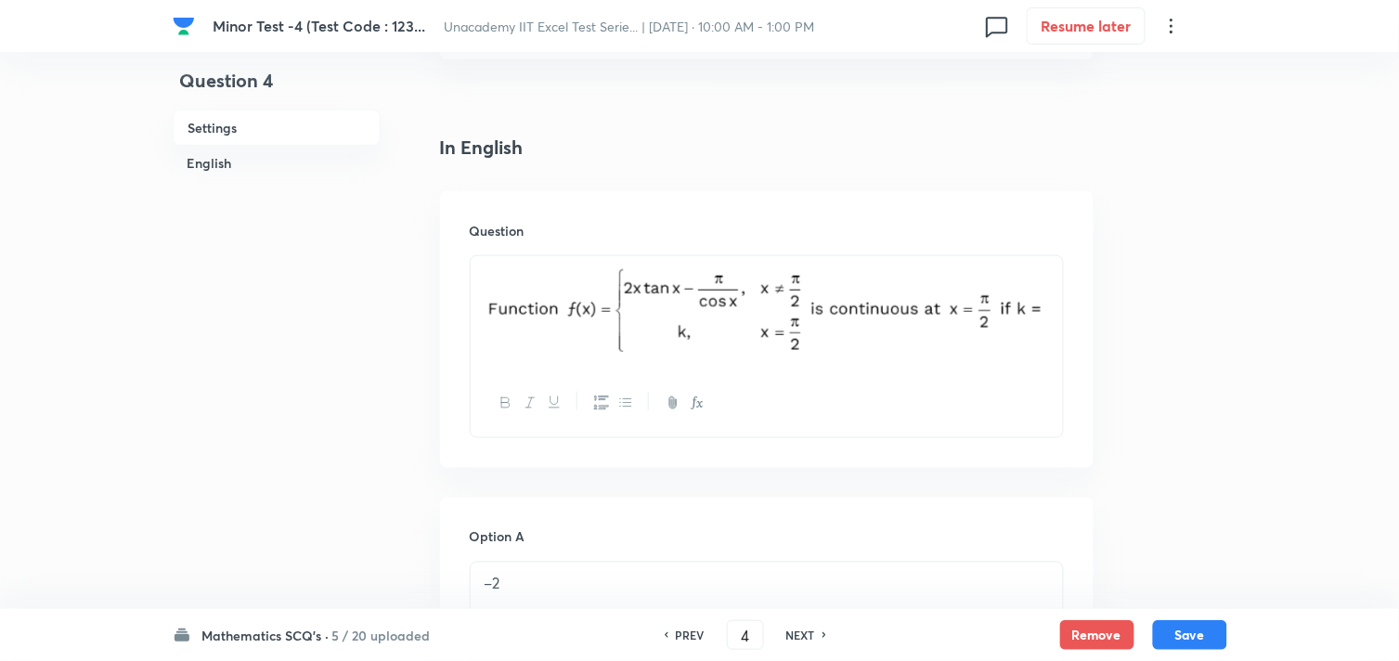
click at [796, 633] on h6 "NEXT" at bounding box center [800, 635] width 29 height 17
type input "5"
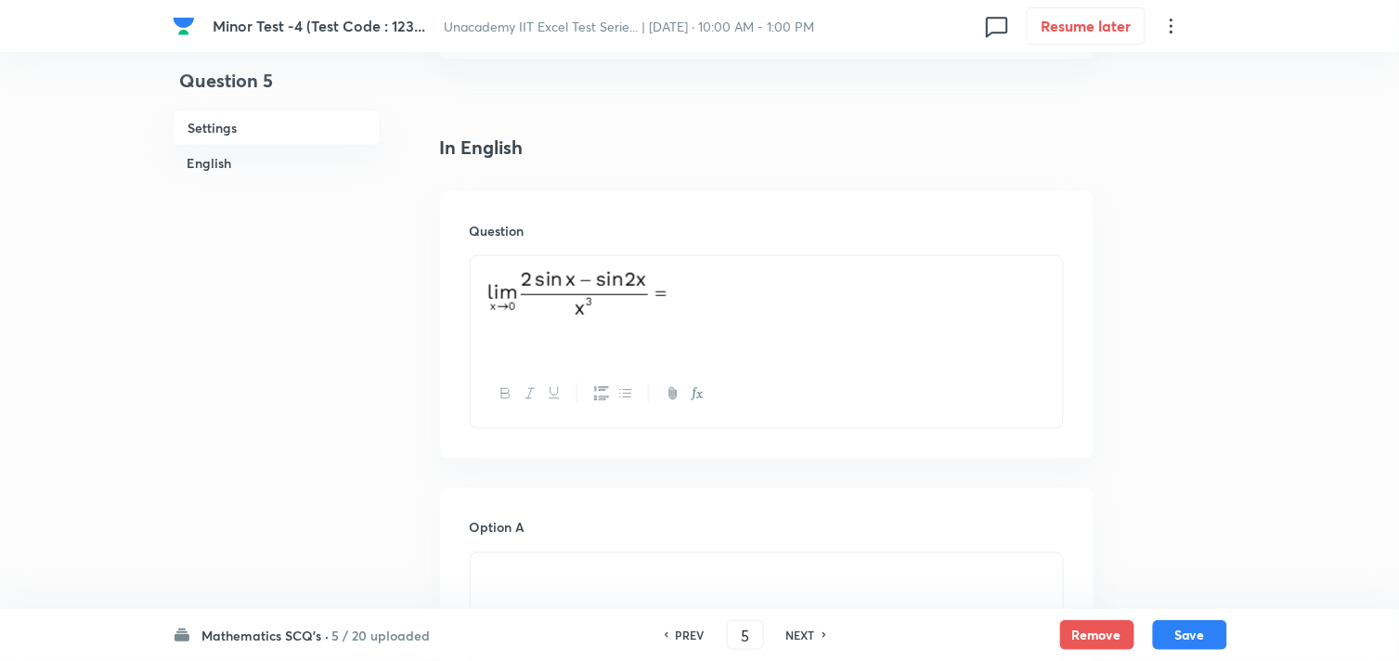
checkbox input "false"
checkbox input "true"
click at [796, 633] on h6 "NEXT" at bounding box center [800, 635] width 29 height 17
type input "6"
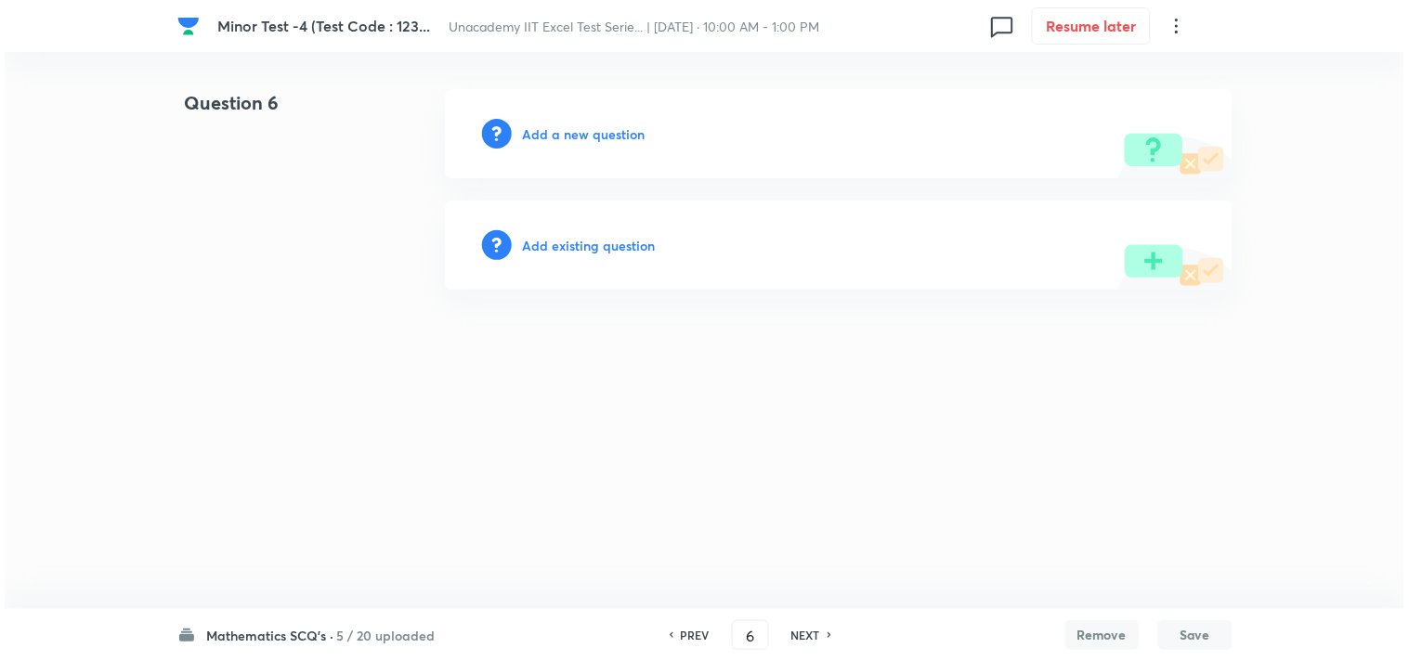
scroll to position [0, 0]
click at [602, 132] on h6 "Add a new question" at bounding box center [584, 133] width 123 height 19
click at [602, 140] on h6 "Choose a question type" at bounding box center [594, 133] width 143 height 19
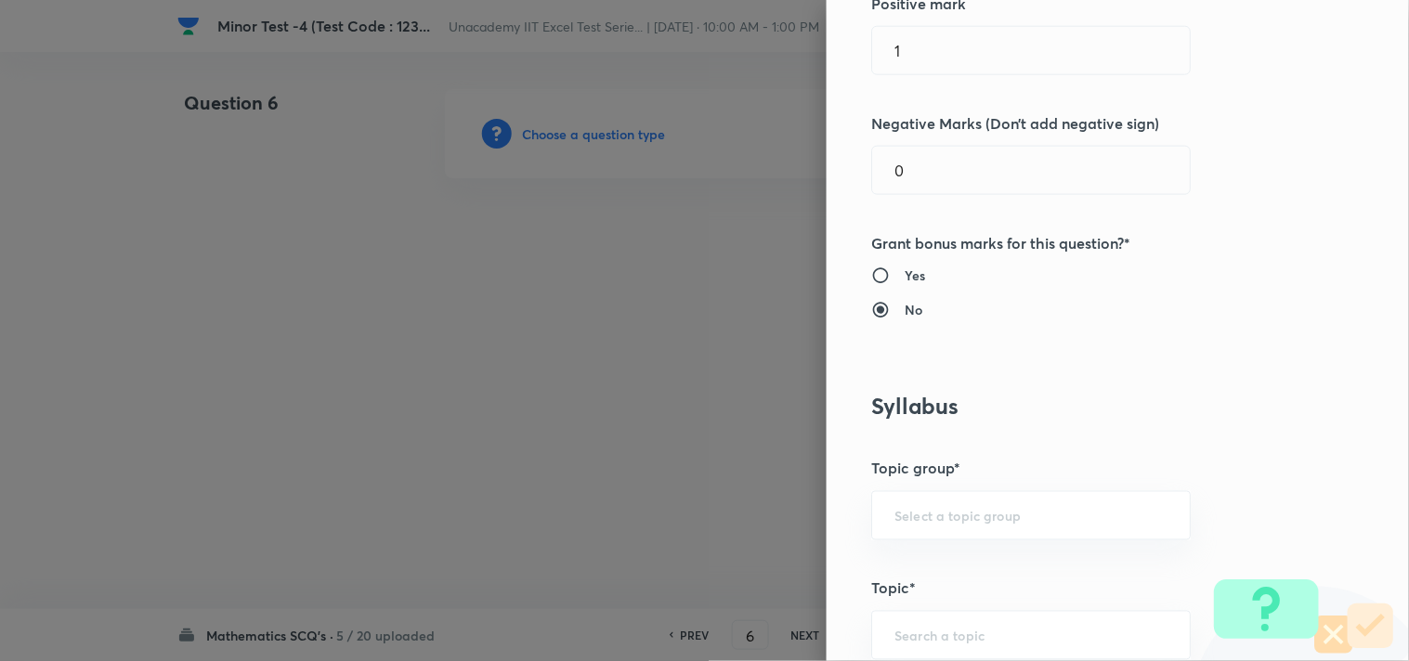
scroll to position [721, 0]
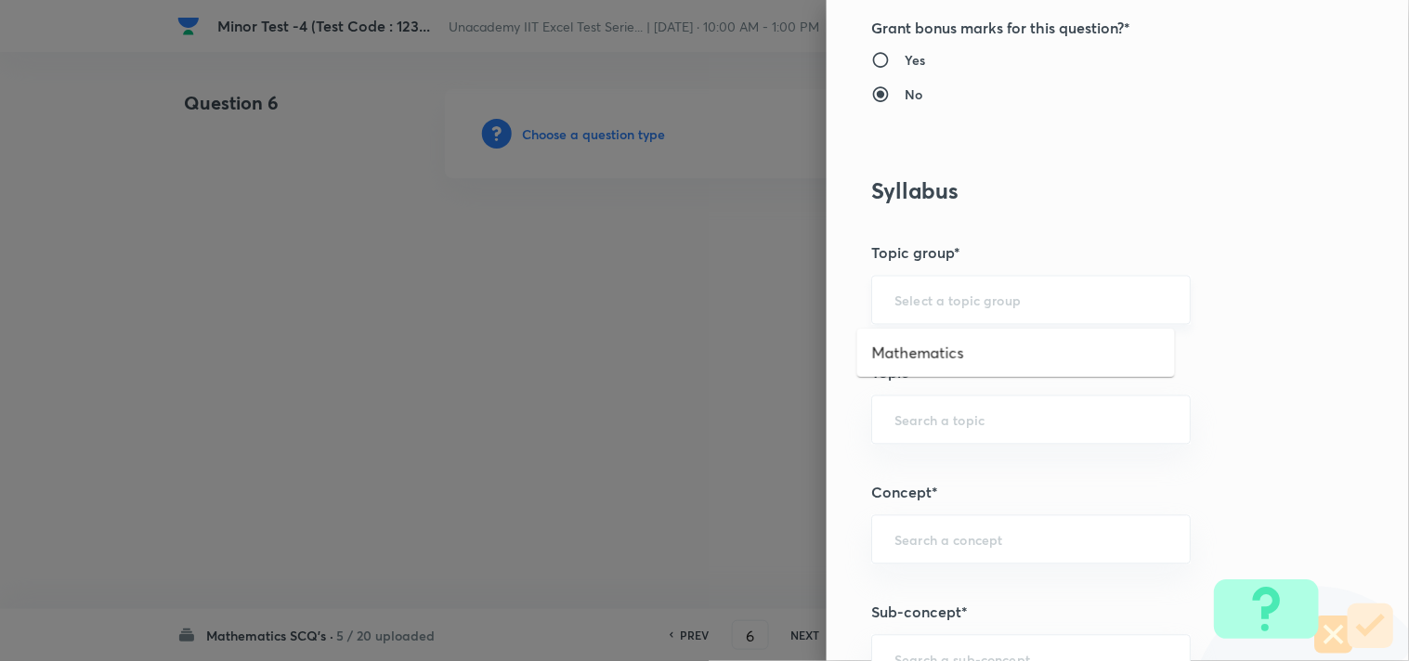
click at [926, 299] on input "text" at bounding box center [1030, 301] width 273 height 18
click at [929, 347] on li "Mathematics" at bounding box center [1016, 352] width 318 height 33
type input "Mathematics"
click at [915, 411] on input "text" at bounding box center [1030, 420] width 273 height 18
click at [914, 471] on li "Continuity" at bounding box center [1016, 473] width 318 height 33
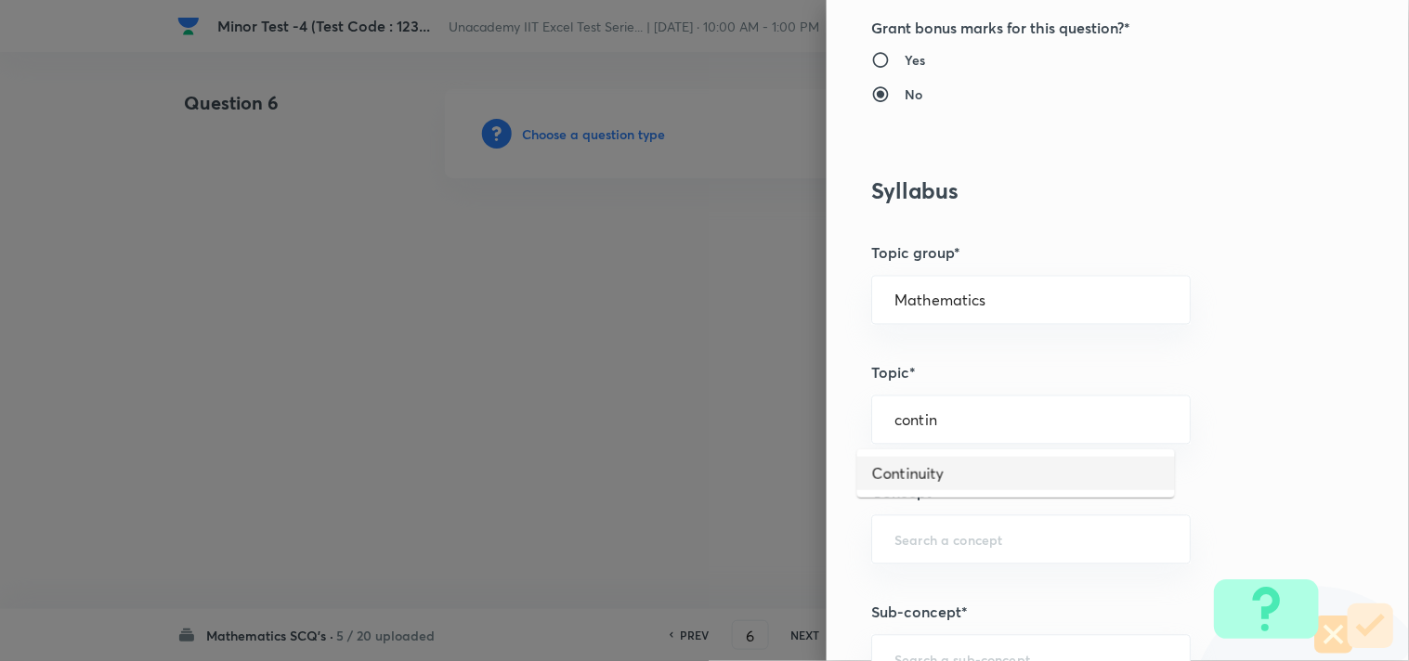
type input "Continuity"
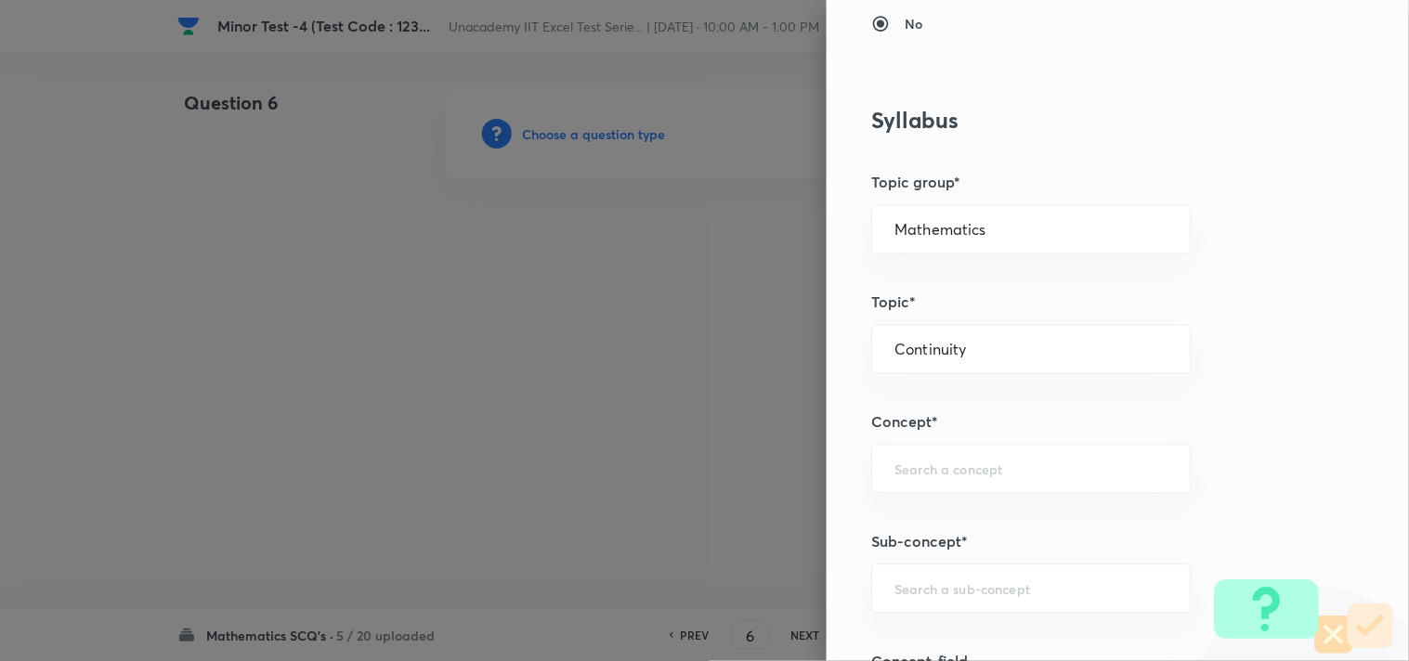
scroll to position [824, 0]
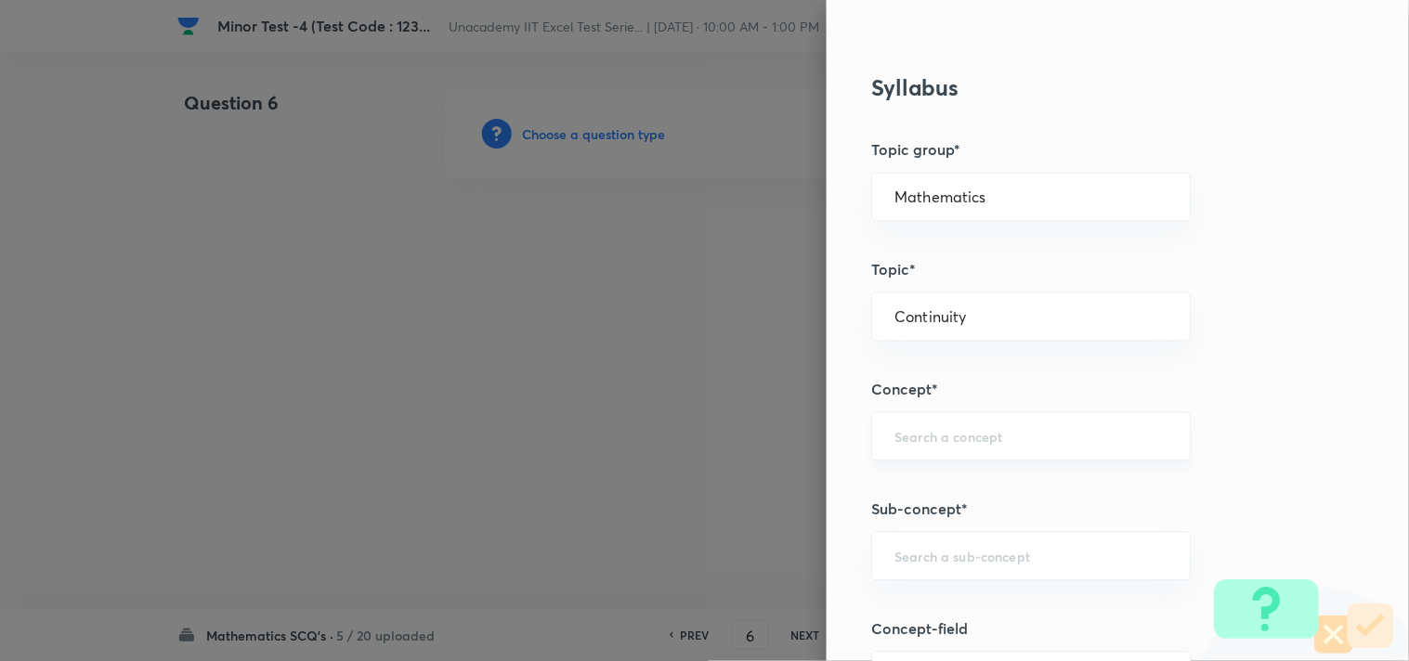
click at [940, 440] on input "text" at bounding box center [1030, 437] width 273 height 18
click at [880, 487] on li "Continuous Functions" at bounding box center [1016, 490] width 318 height 33
type input "Continuous Functions"
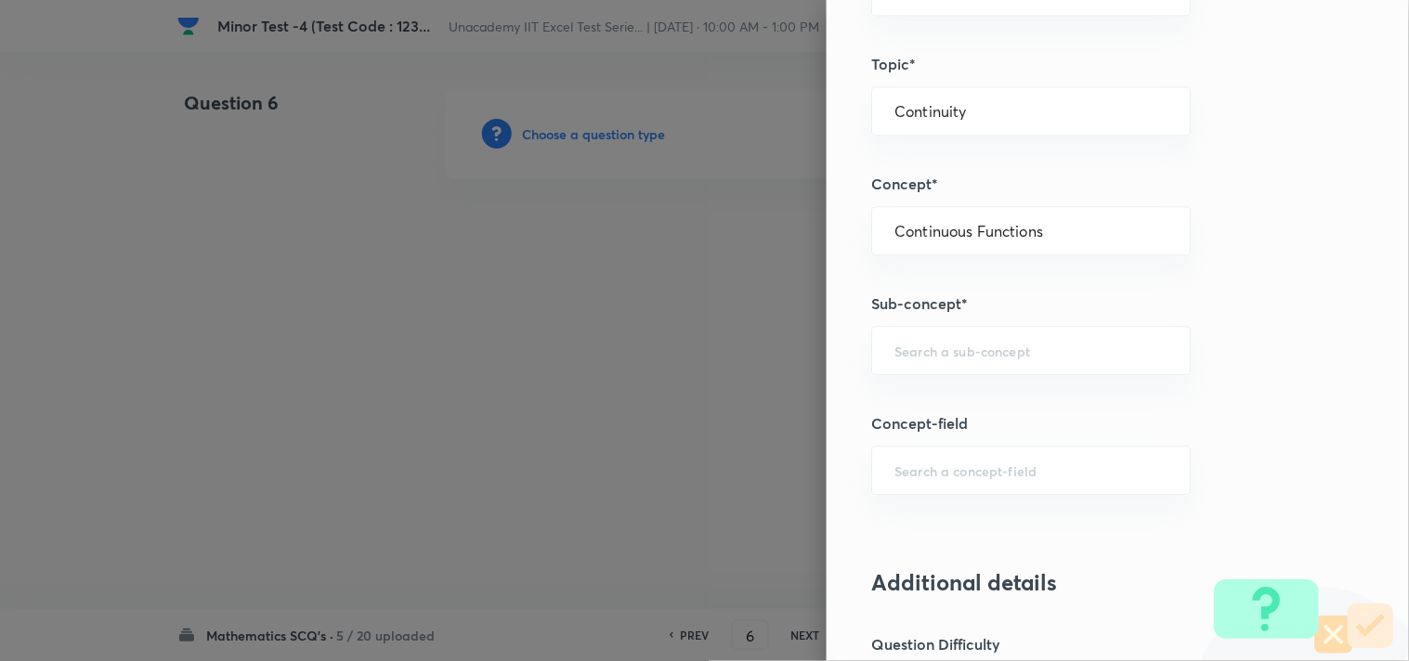
scroll to position [1032, 0]
click at [907, 348] on input "text" at bounding box center [1030, 350] width 273 height 18
type input "limi"
click at [1003, 348] on input "limi" at bounding box center [1030, 350] width 273 height 18
click at [935, 348] on input "limi" at bounding box center [1030, 350] width 273 height 18
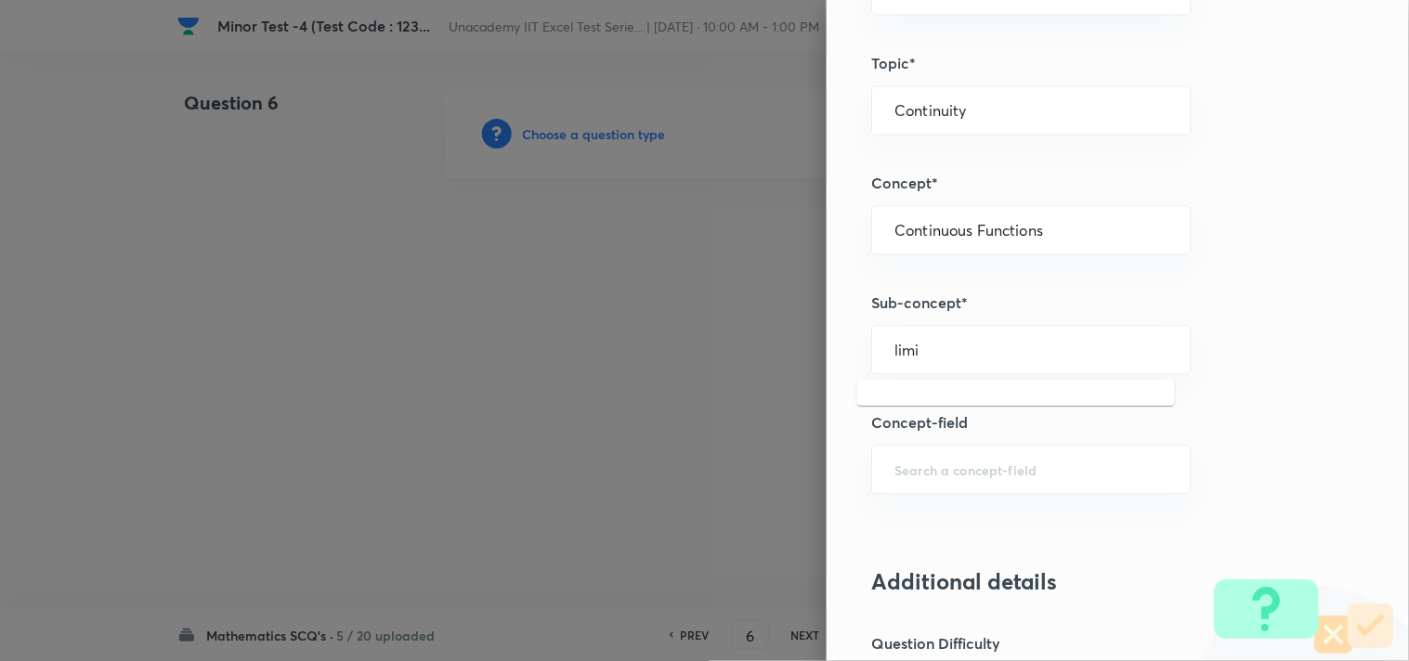
drag, startPoint x: 938, startPoint y: 348, endPoint x: 784, endPoint y: 319, distance: 156.8
click at [784, 320] on div "Question settings Question type* Single choice correct Number of options* 2 3 4…" at bounding box center [704, 330] width 1409 height 661
type input "l"
click at [887, 396] on li "Continuous Functions" at bounding box center [1016, 403] width 318 height 33
type input "Continuous Functions"
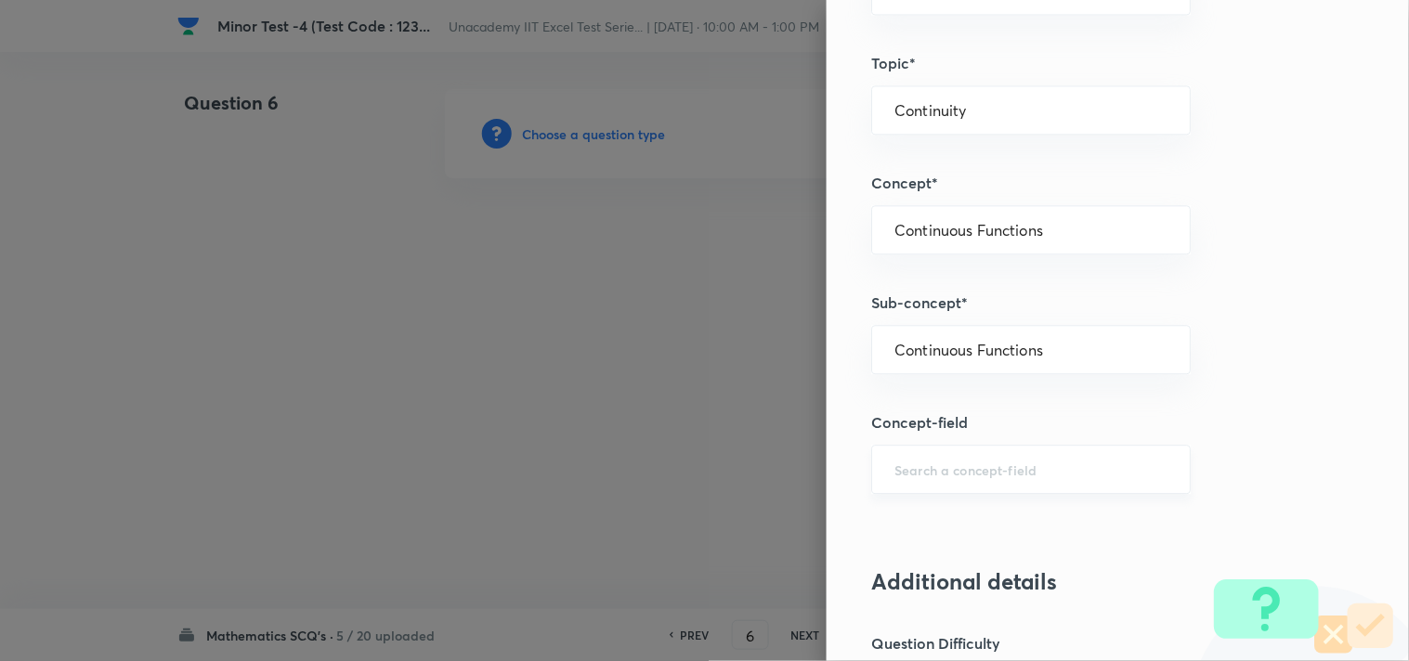
click at [952, 471] on input "text" at bounding box center [1030, 470] width 273 height 18
type input "l"
click at [1256, 383] on div "Question settings Question type* Single choice correct Number of options* 2 3 4…" at bounding box center [1117, 330] width 582 height 661
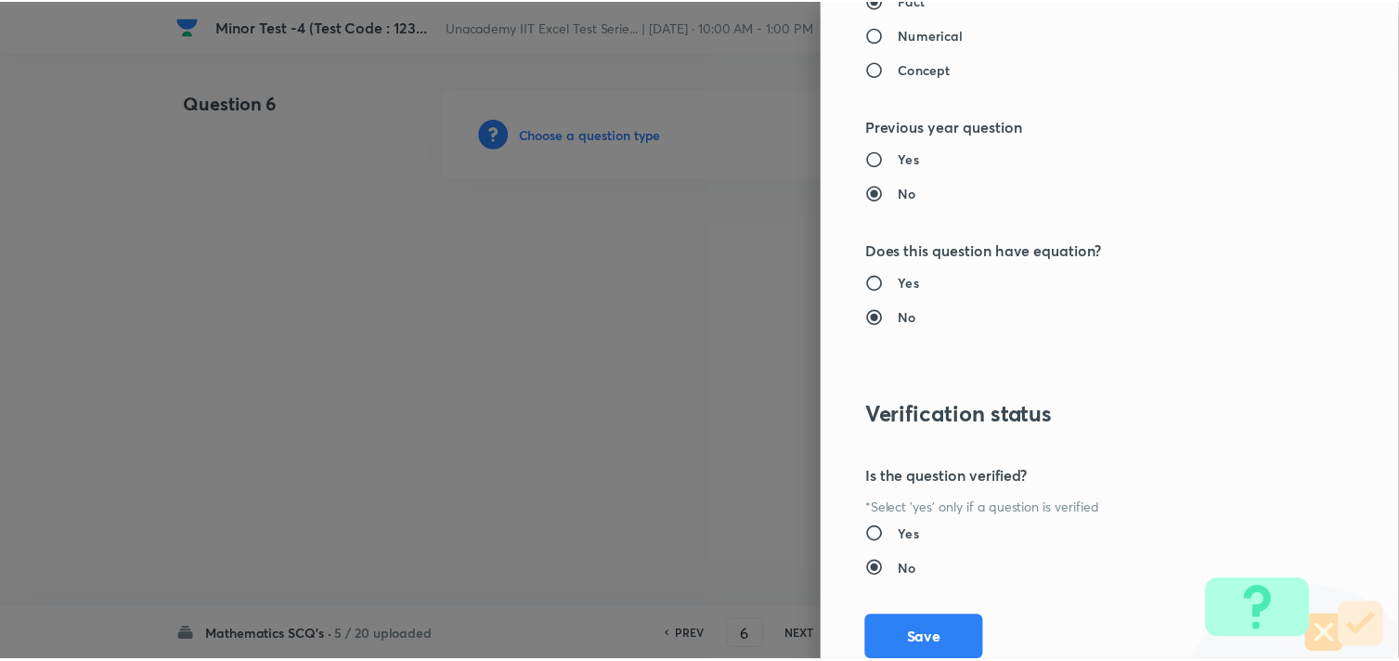
scroll to position [1994, 0]
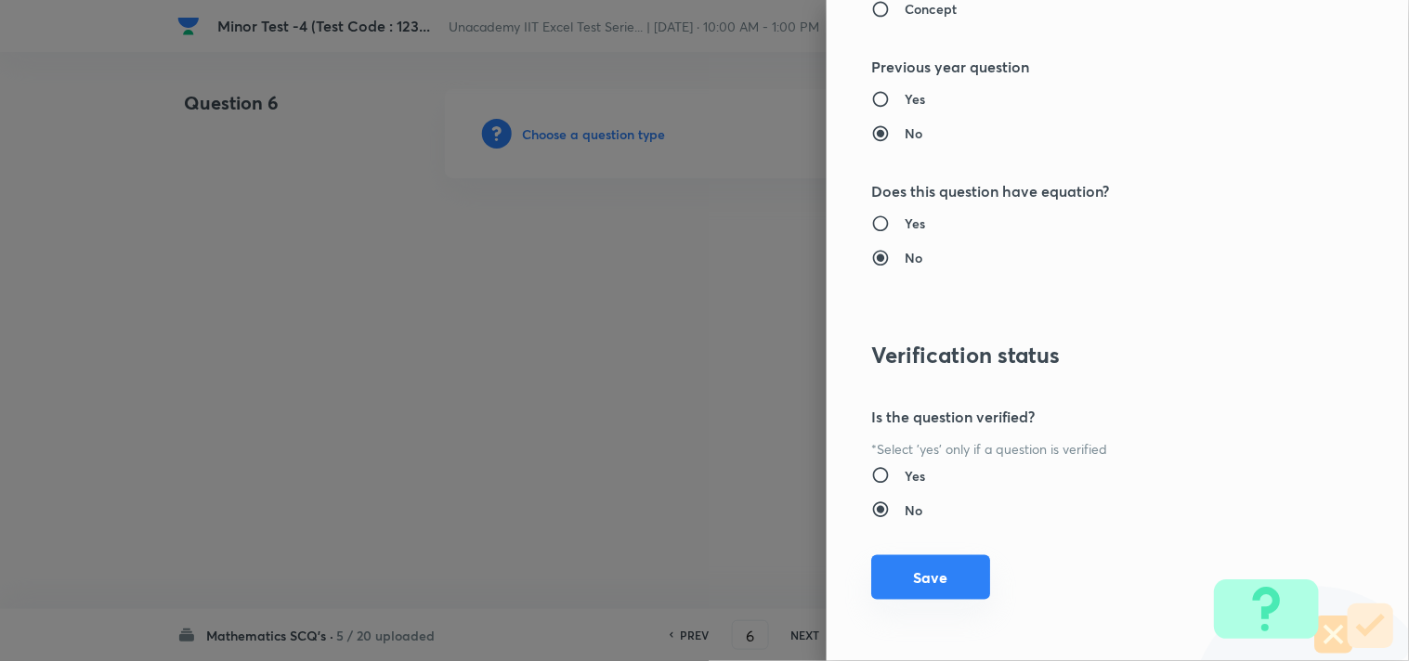
click at [910, 568] on button "Save" at bounding box center [930, 577] width 119 height 45
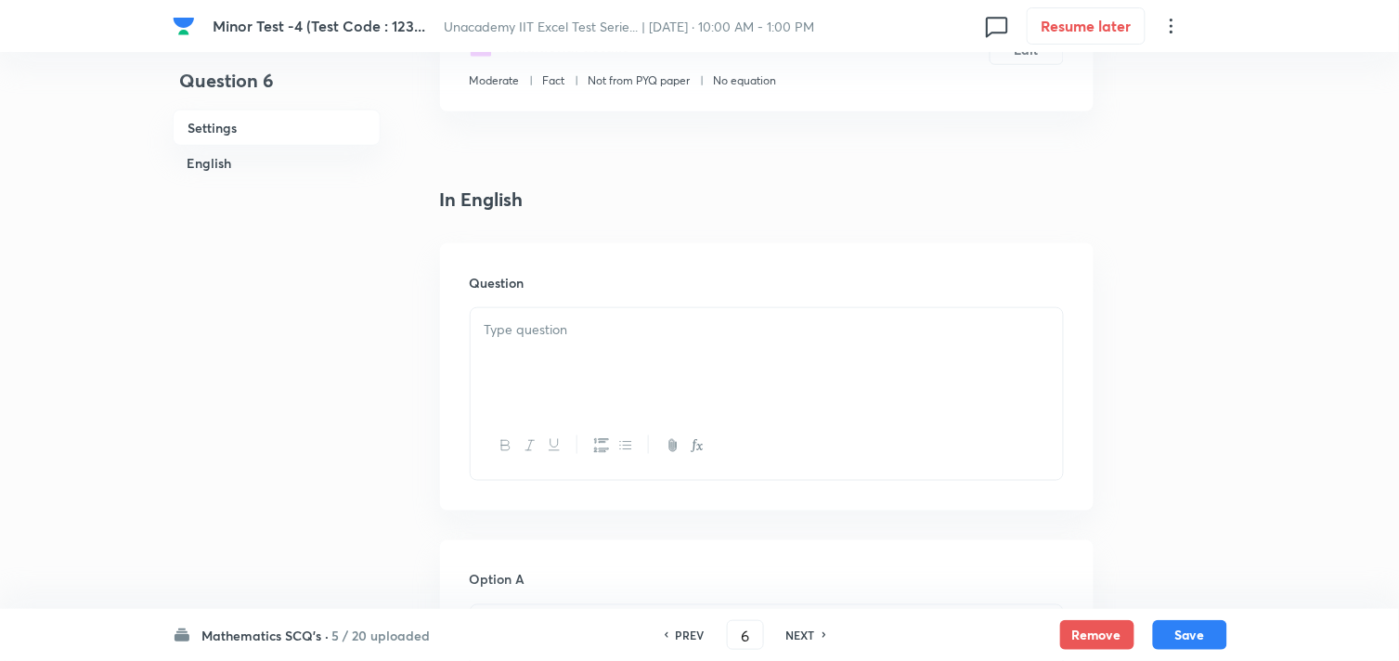
scroll to position [412, 0]
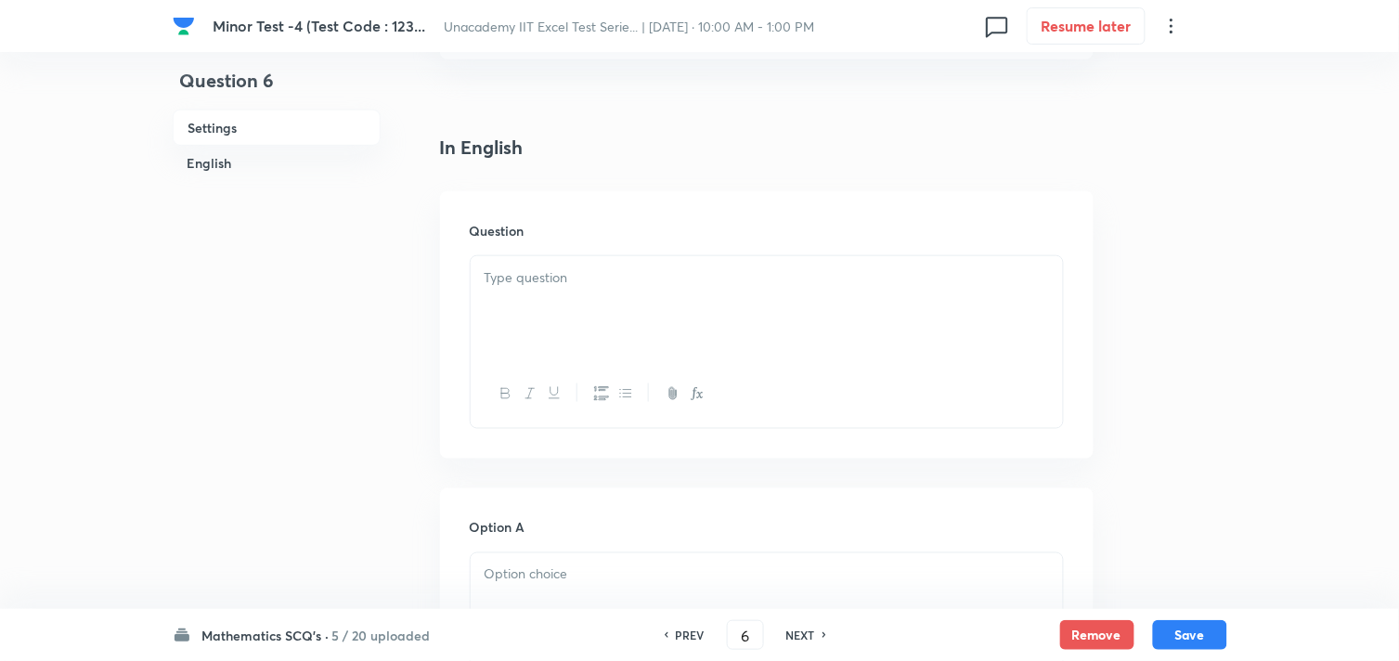
drag, startPoint x: 533, startPoint y: 285, endPoint x: 599, endPoint y: 300, distance: 67.6
click at [534, 286] on p at bounding box center [767, 277] width 565 height 21
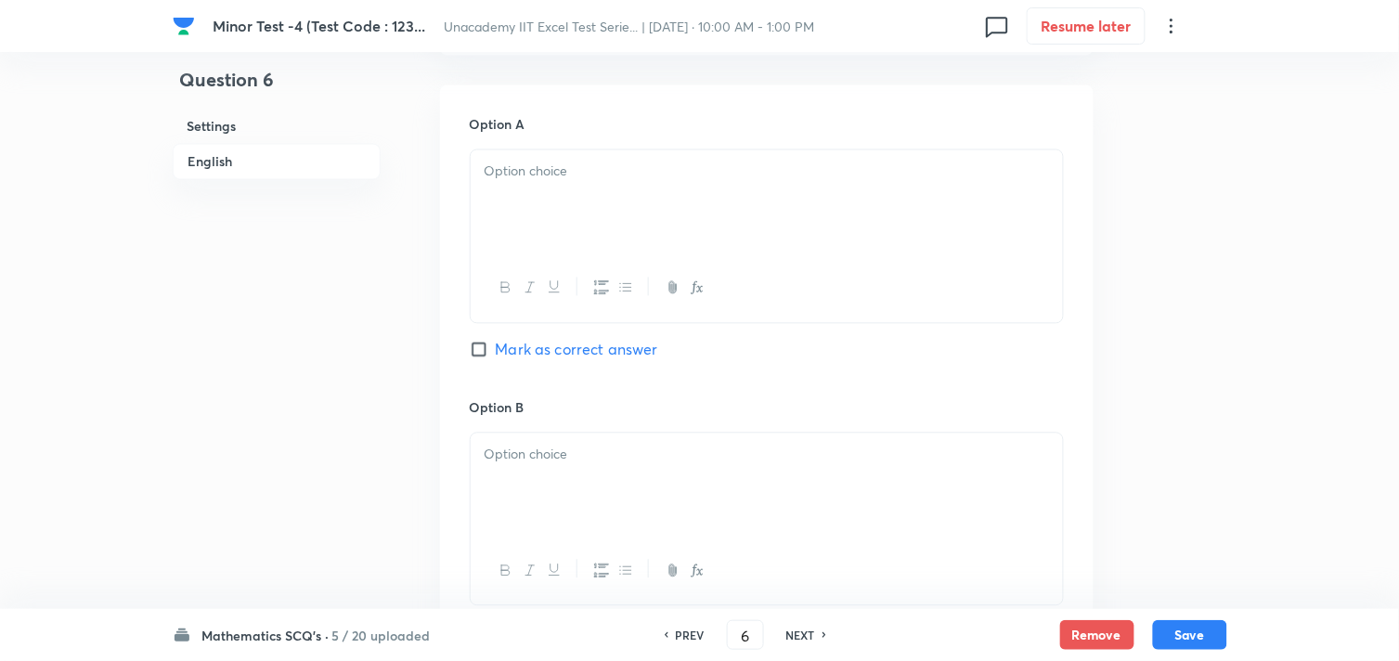
scroll to position [824, 0]
click at [535, 209] on div at bounding box center [767, 193] width 592 height 104
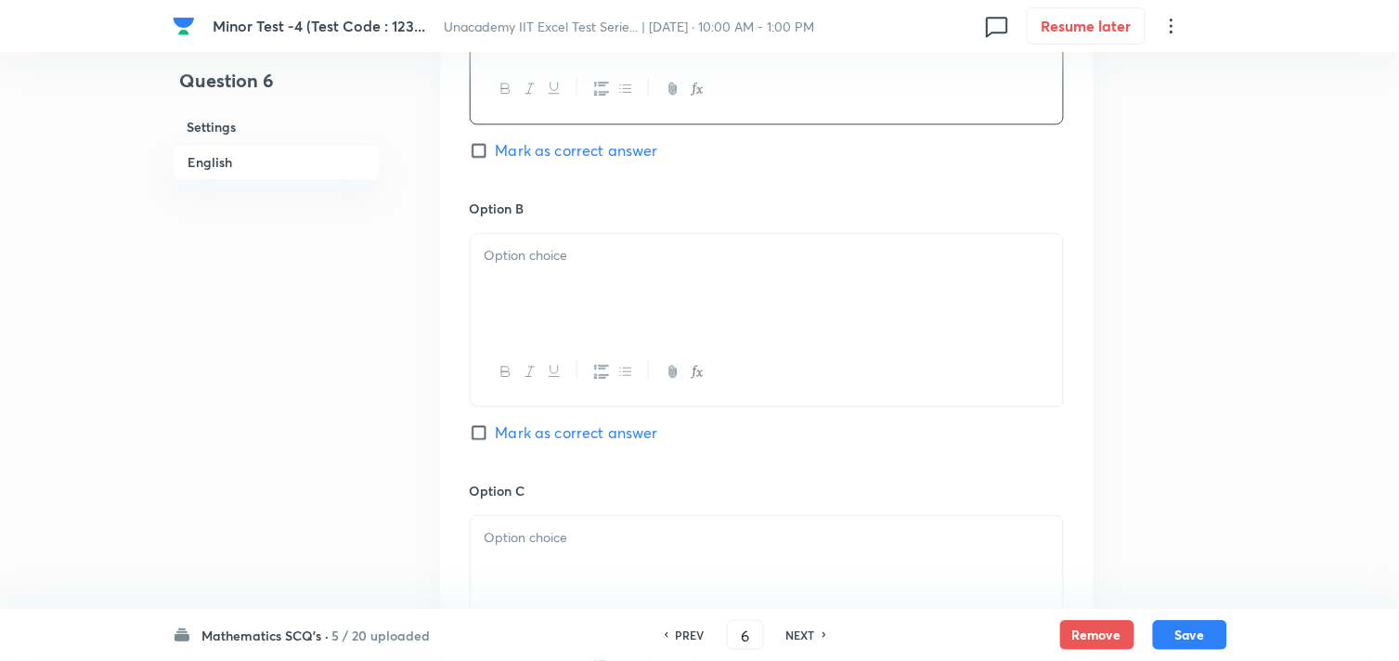
scroll to position [1032, 0]
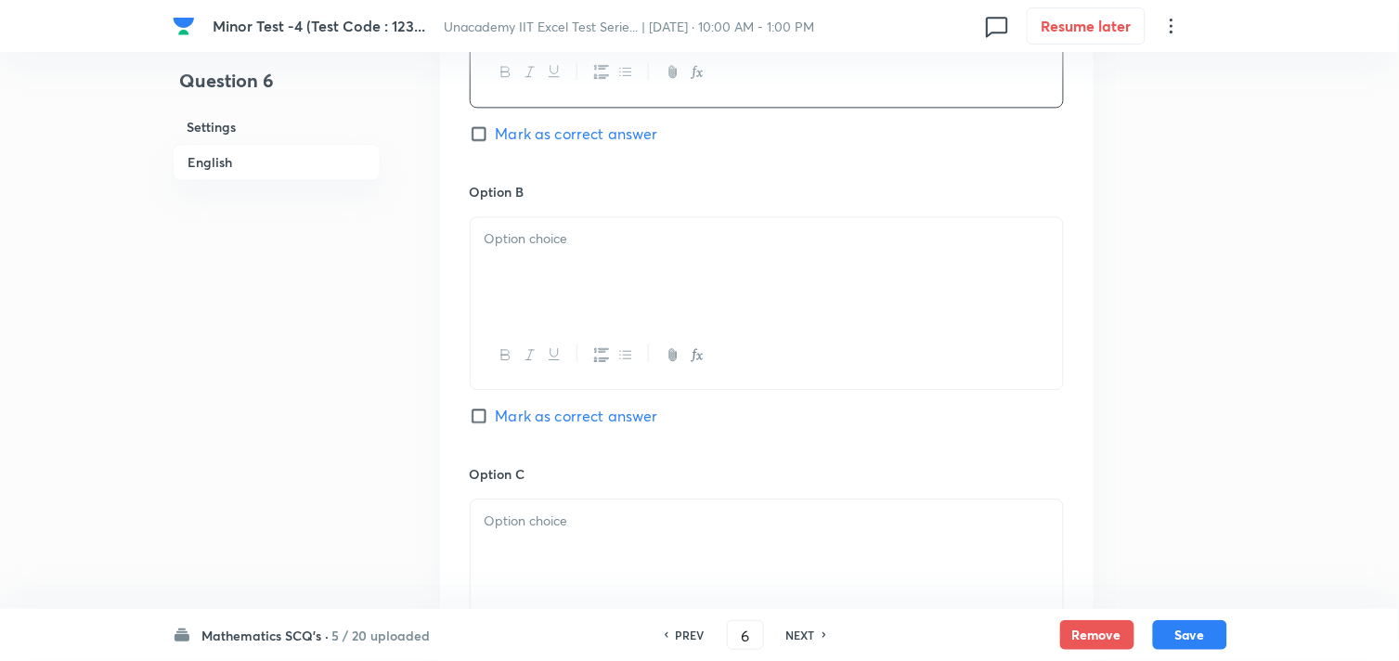
click at [523, 291] on div at bounding box center [767, 269] width 592 height 104
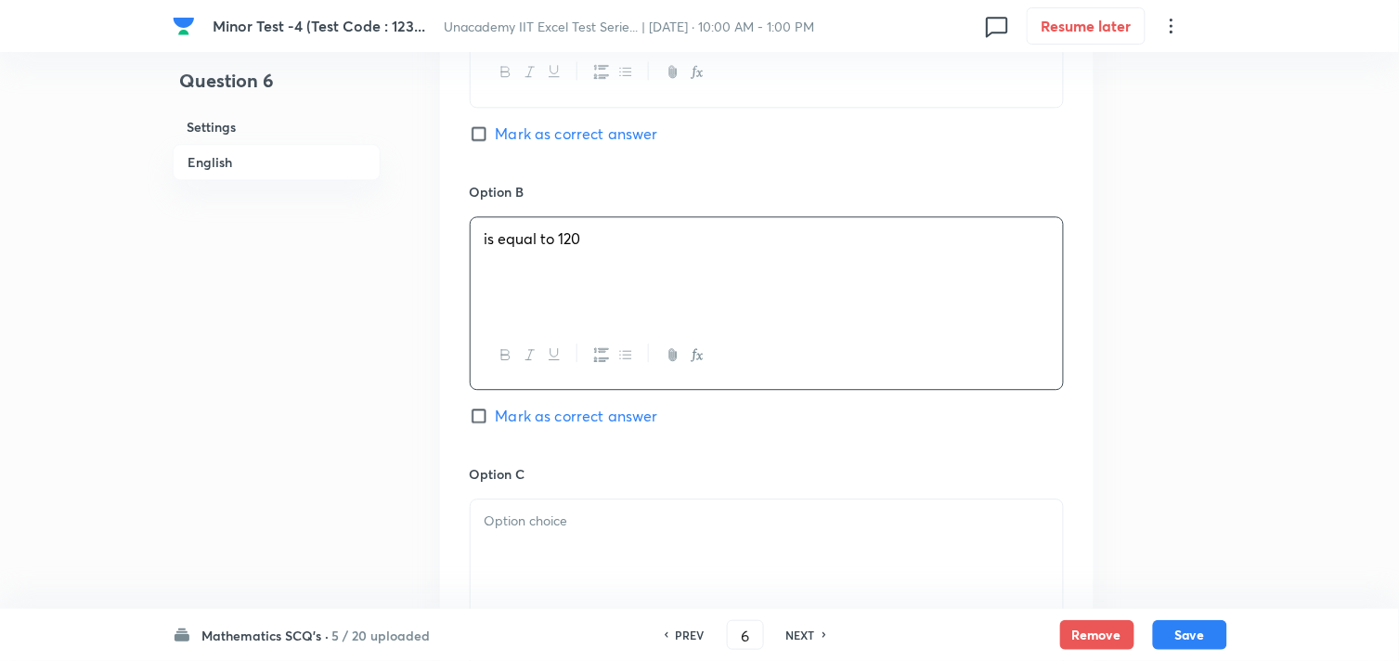
scroll to position [1135, 0]
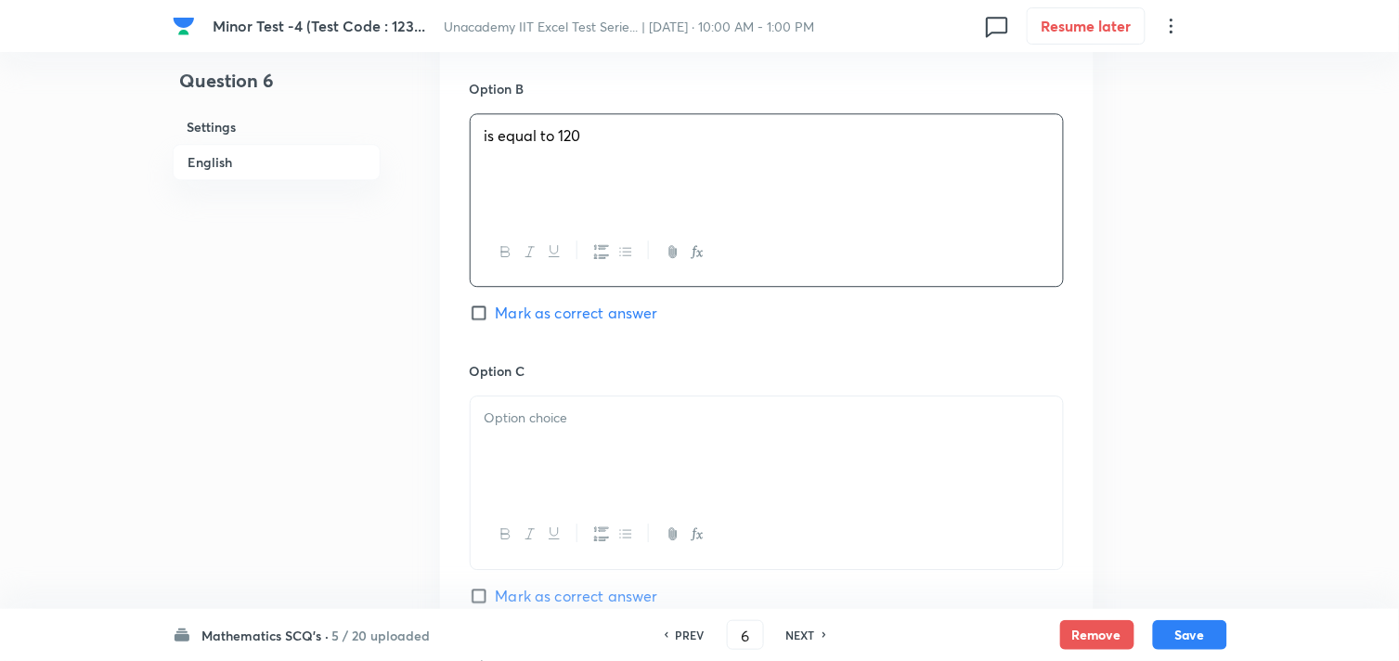
click at [559, 465] on div at bounding box center [767, 448] width 592 height 104
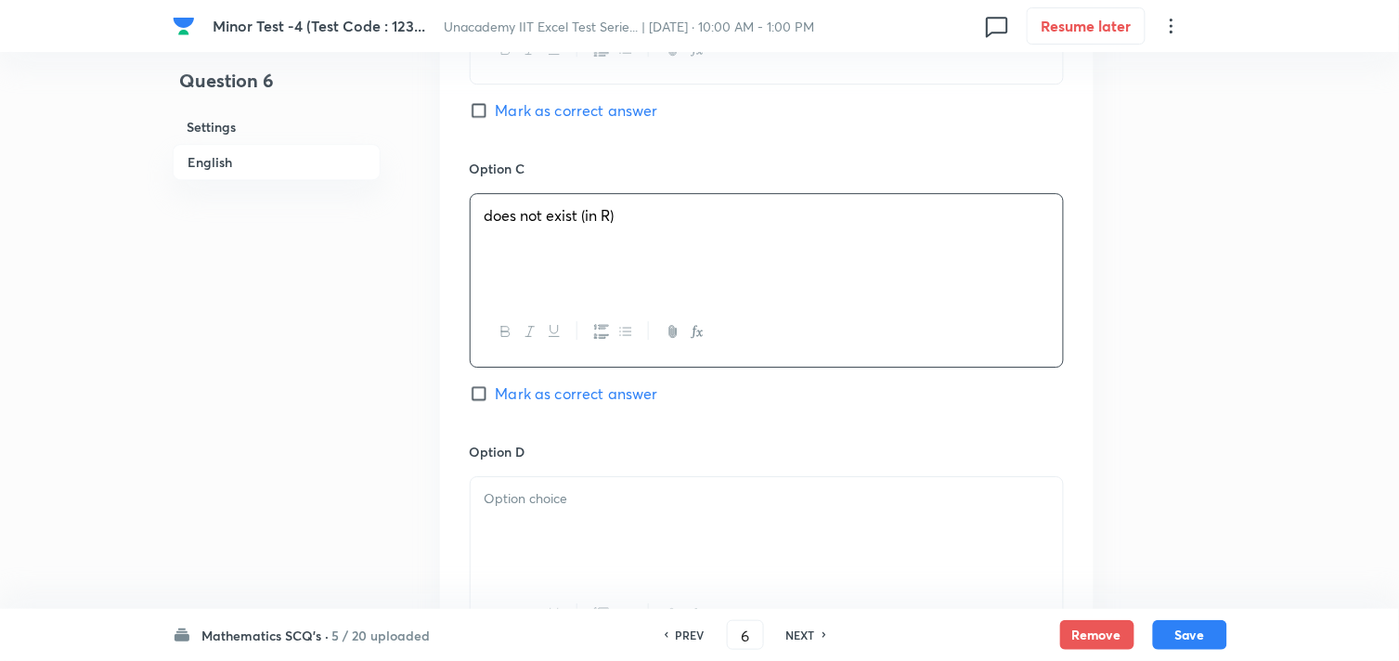
scroll to position [1341, 0]
click at [634, 509] on div at bounding box center [767, 526] width 592 height 104
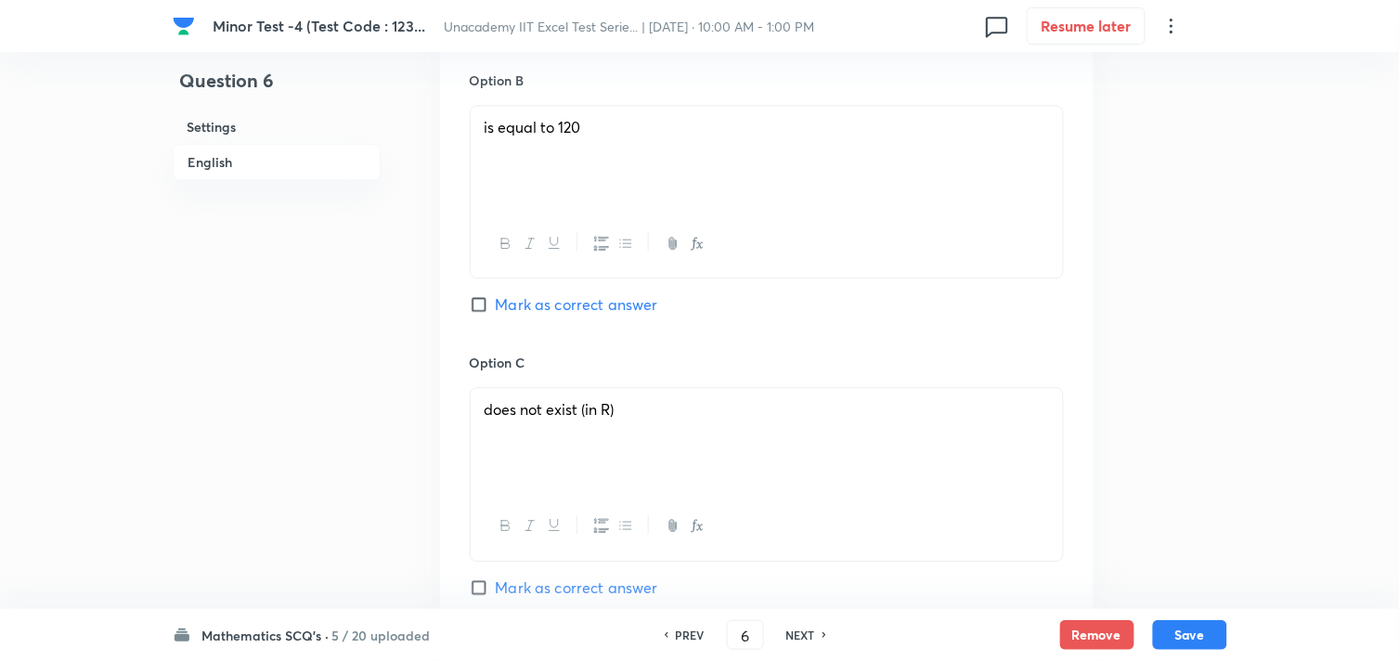
scroll to position [1135, 0]
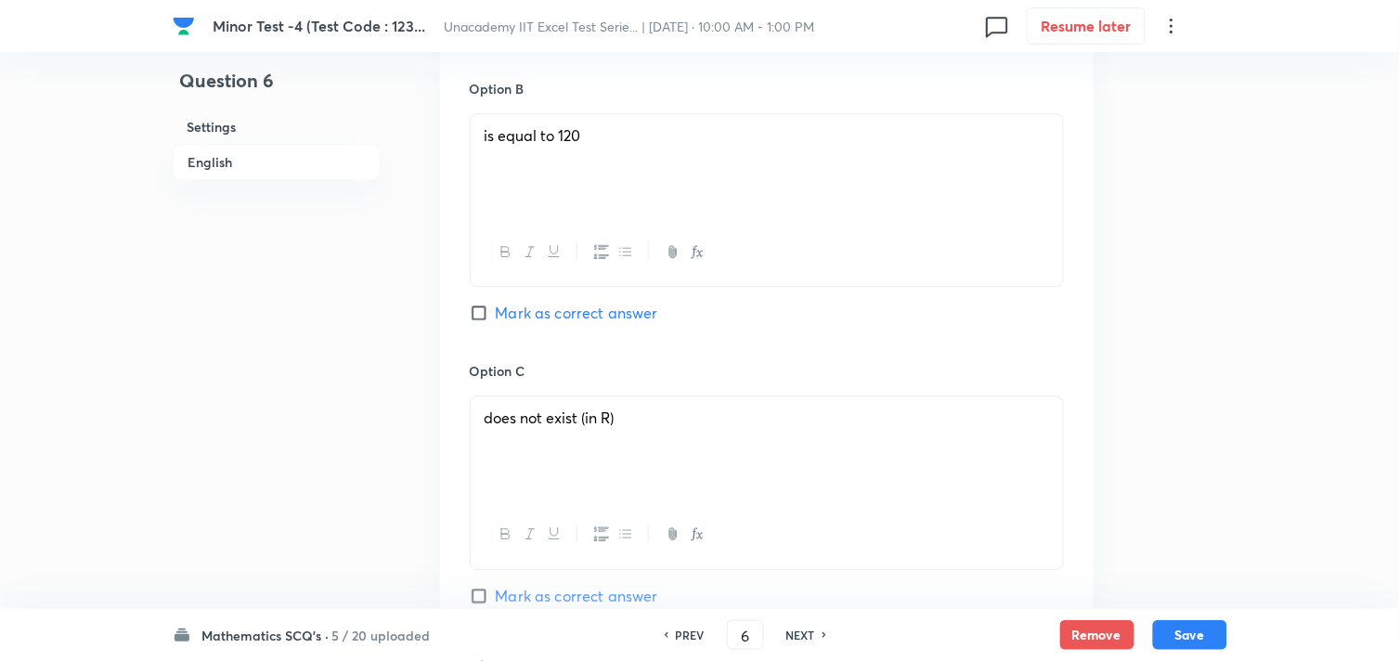
click at [544, 314] on span "Mark as correct answer" at bounding box center [577, 313] width 162 height 22
click at [496, 314] on input "Mark as correct answer" at bounding box center [483, 313] width 26 height 19
checkbox input "true"
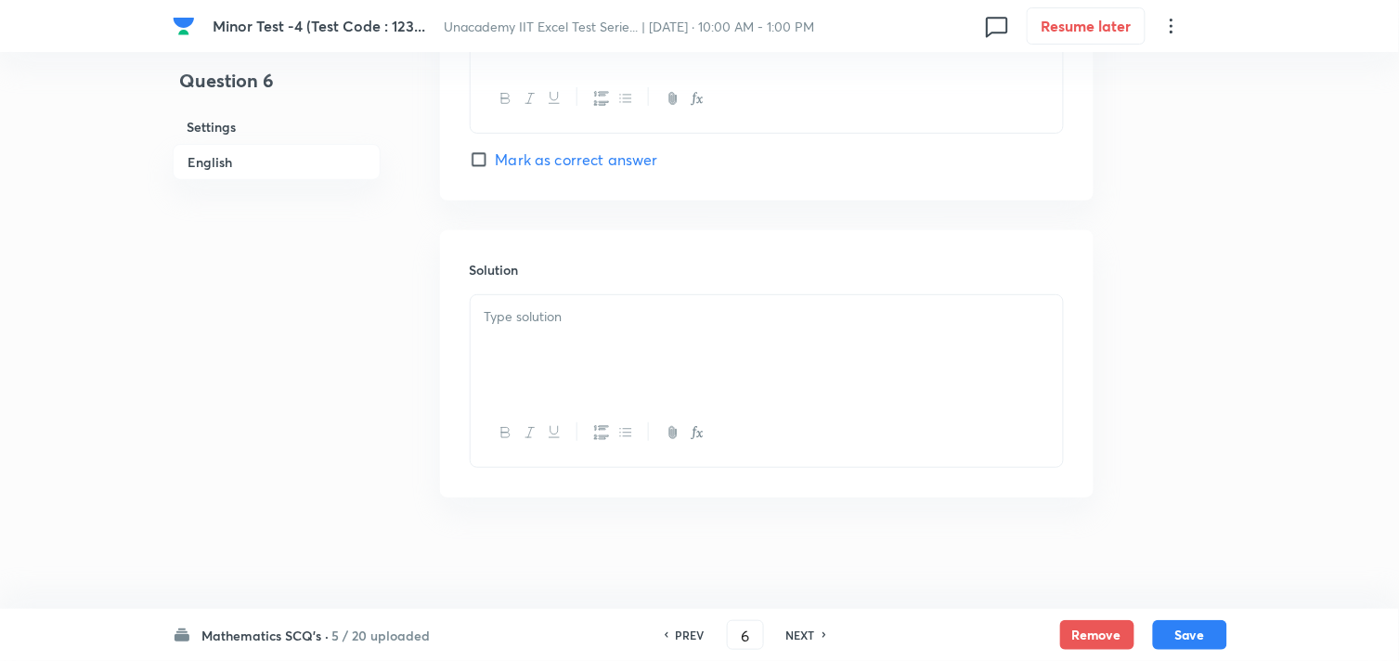
scroll to position [1857, 0]
click at [530, 360] on div at bounding box center [767, 347] width 592 height 104
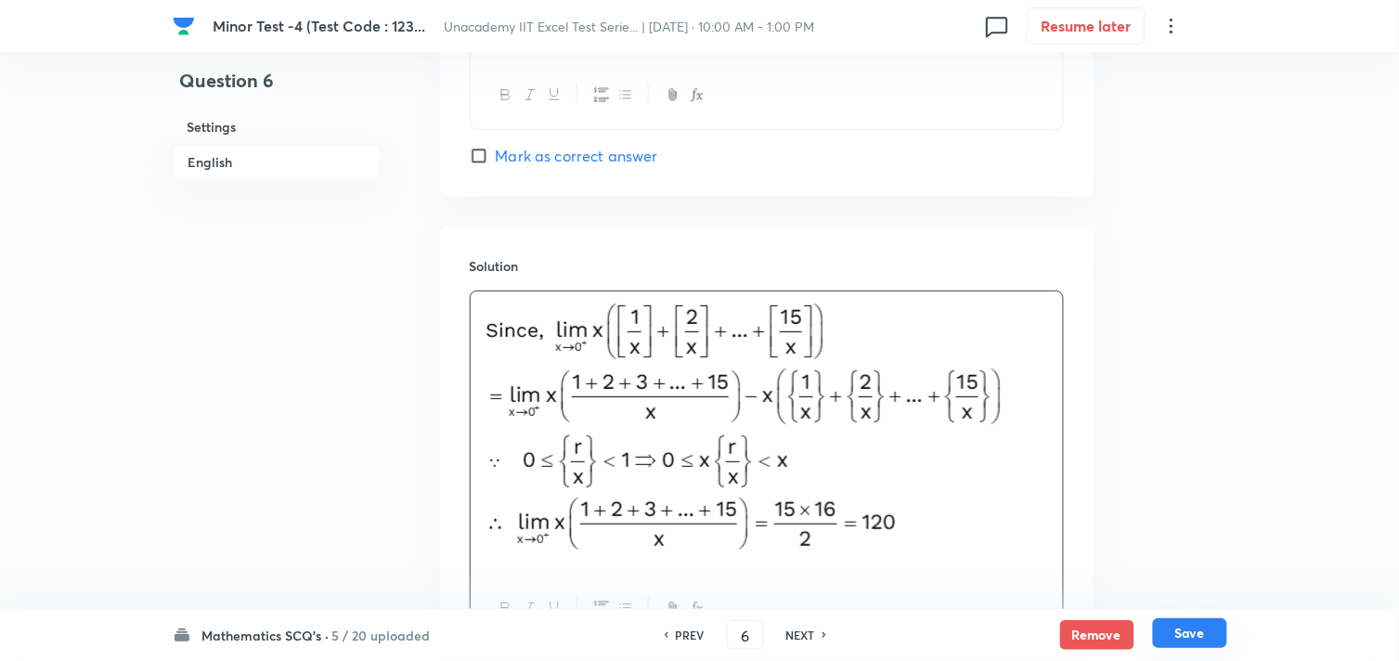
click at [1187, 636] on button "Save" at bounding box center [1190, 633] width 74 height 30
type input "7"
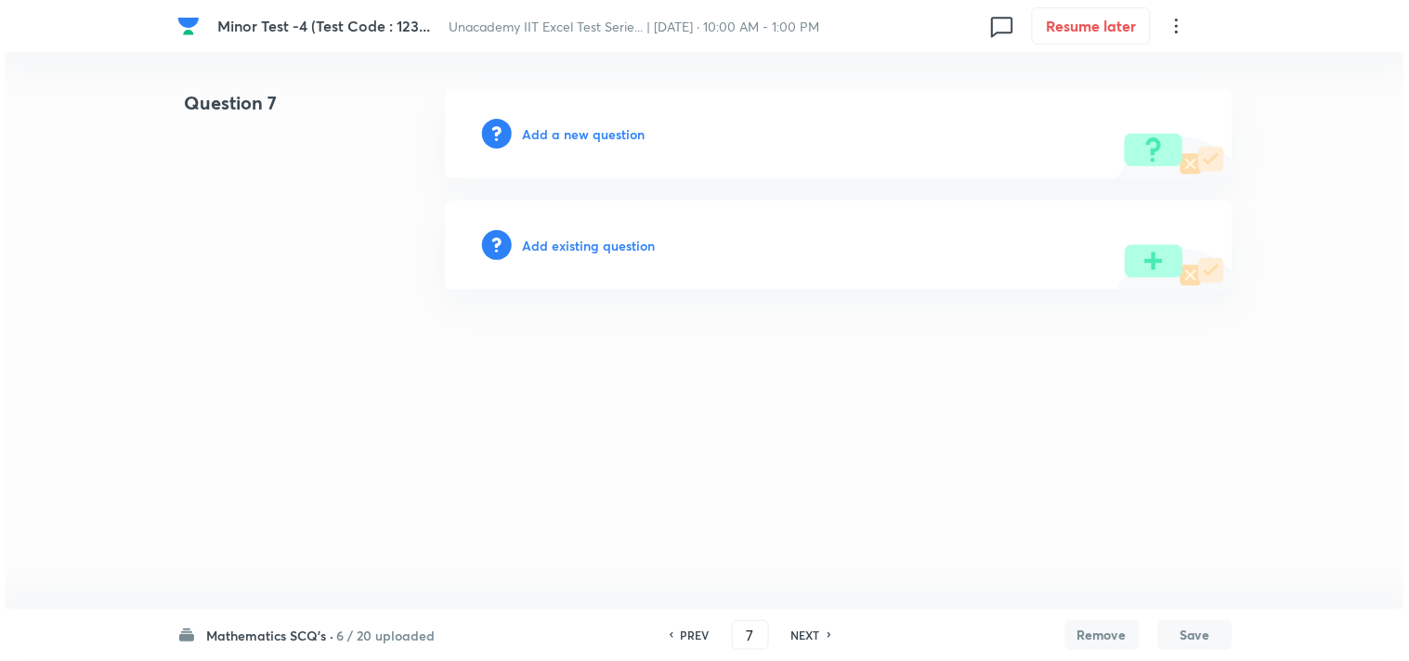
scroll to position [0, 0]
click at [582, 130] on h6 "Add a new question" at bounding box center [584, 133] width 123 height 19
click at [600, 128] on h6 "Choose a question type" at bounding box center [594, 133] width 143 height 19
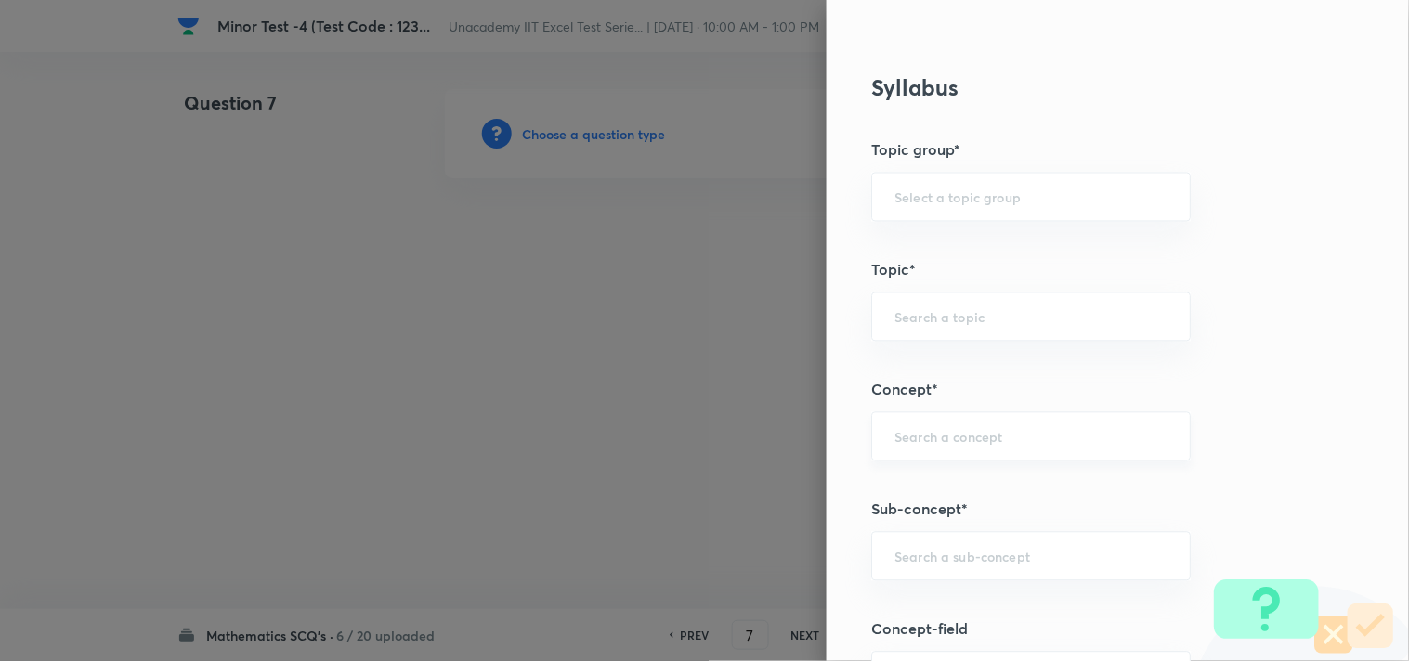
scroll to position [1135, 0]
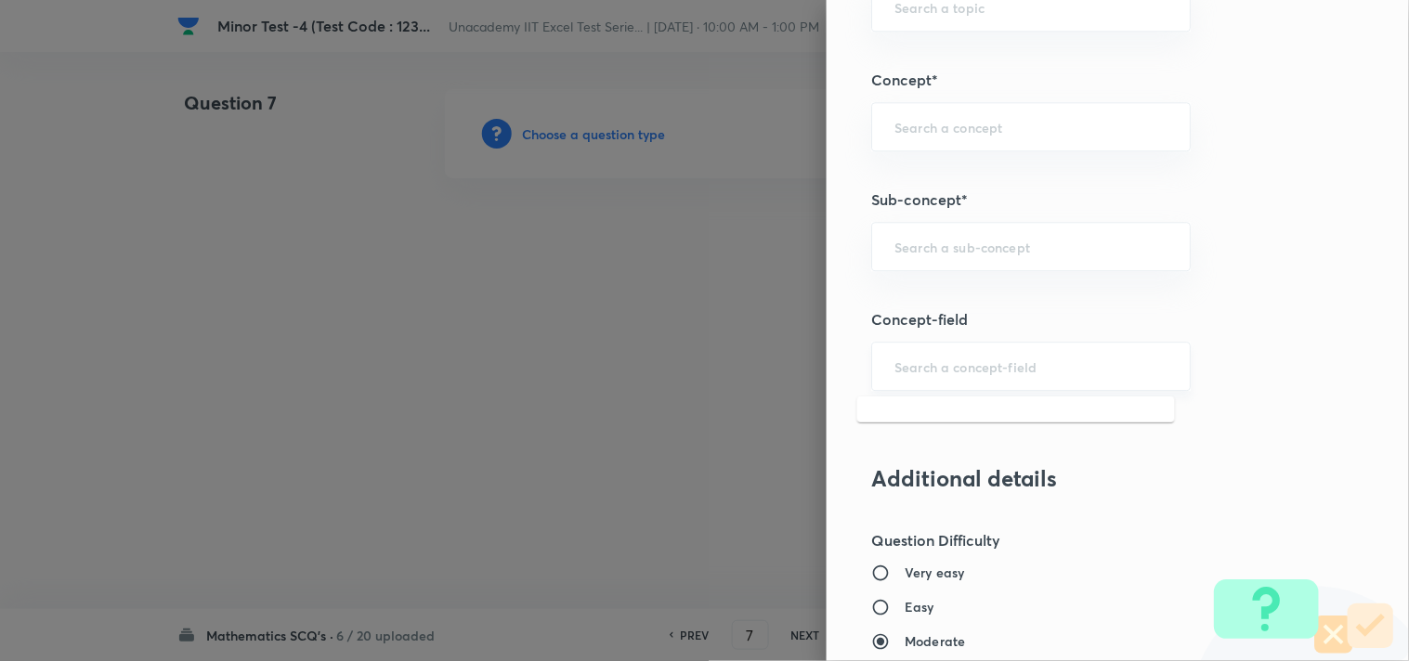
click at [911, 369] on input "text" at bounding box center [1030, 366] width 273 height 18
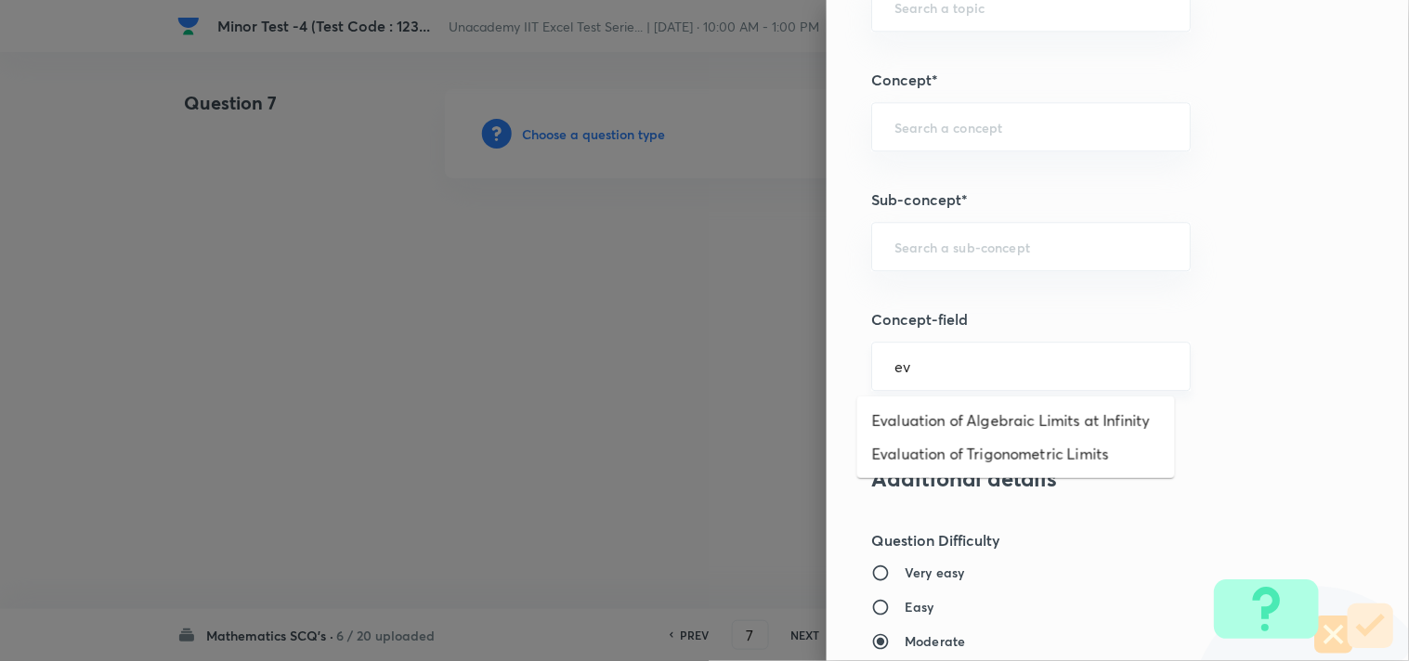
type input "e"
click at [1214, 355] on div "Question settings Question type* Single choice correct Number of options* 2 3 4…" at bounding box center [1117, 330] width 582 height 661
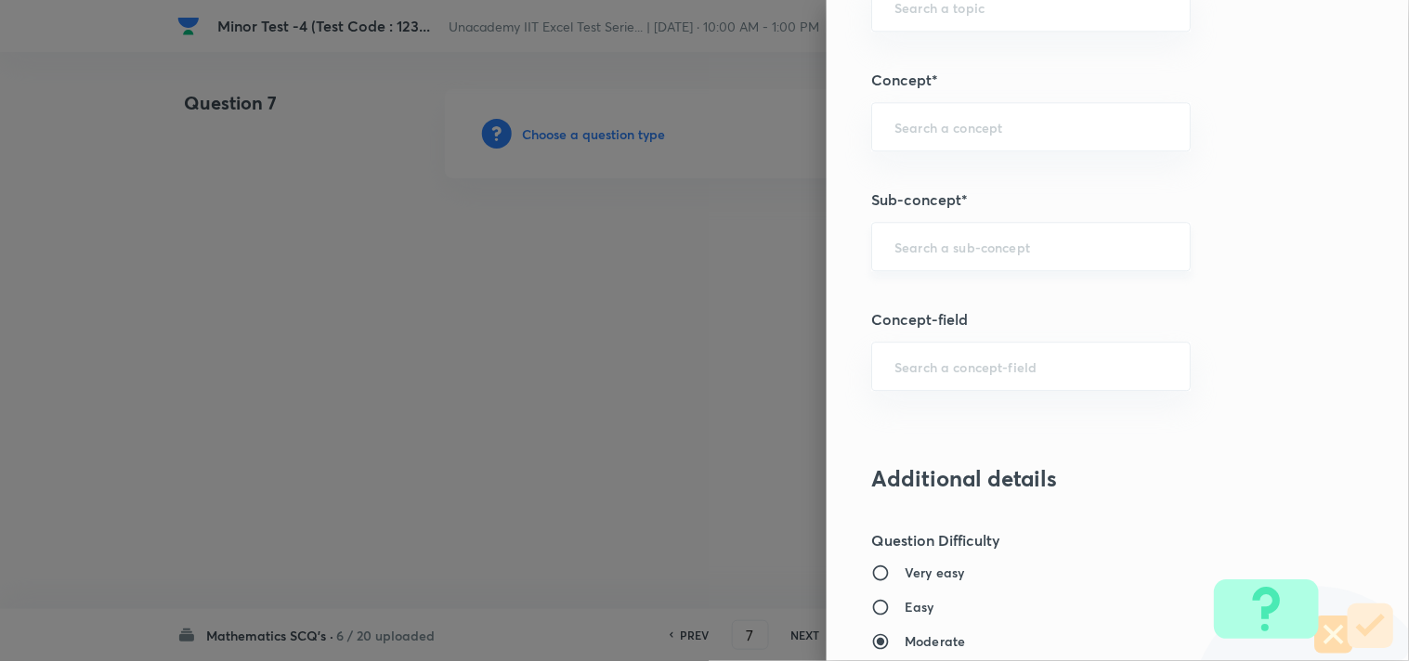
click at [958, 237] on div "​" at bounding box center [1030, 246] width 319 height 49
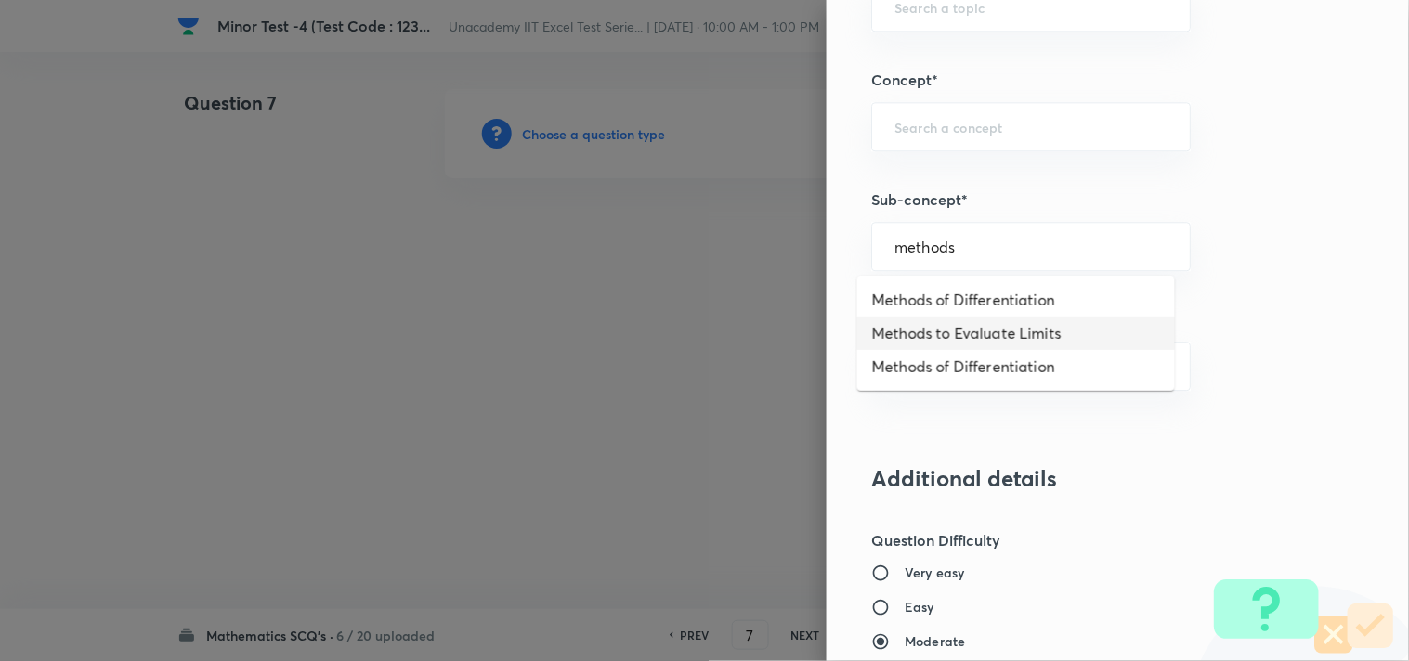
click at [959, 332] on li "Methods to Evaluate Limits" at bounding box center [1016, 333] width 318 height 33
type input "Methods to Evaluate Limits"
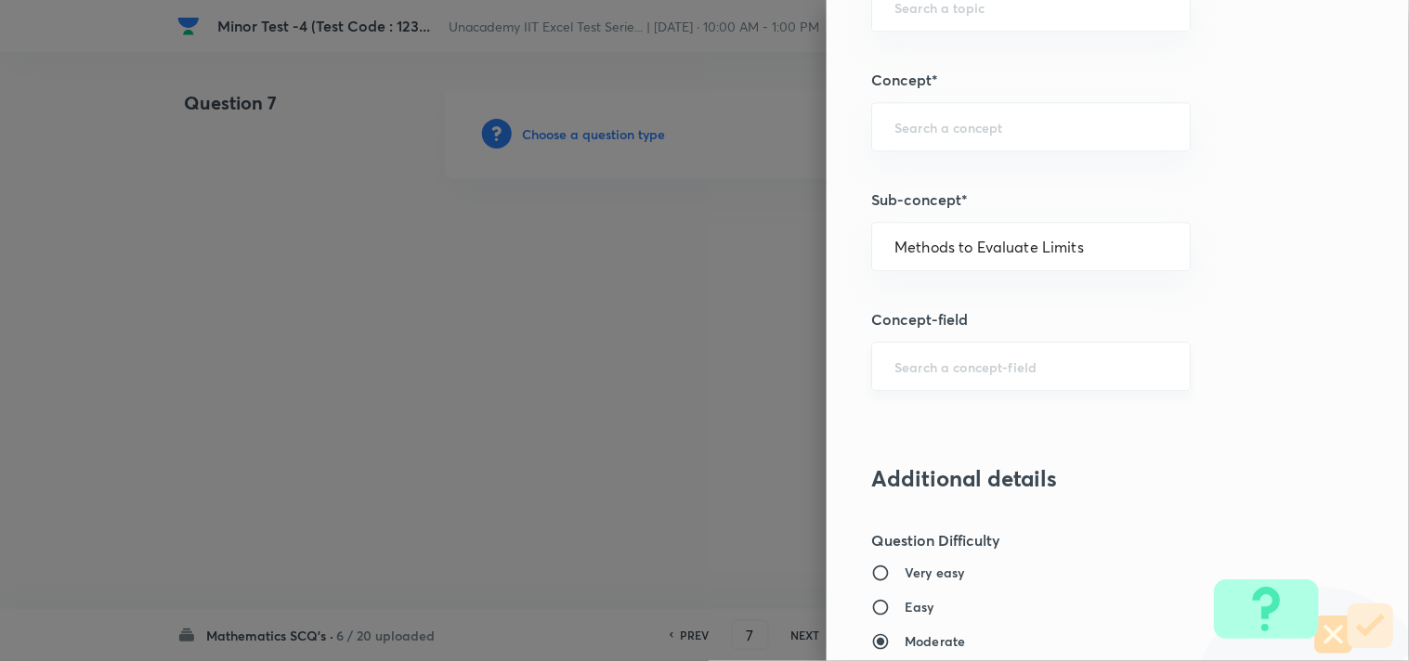
type input "Mathematics"
type input "Limit"
type input "Methods to Evaluate Limits"
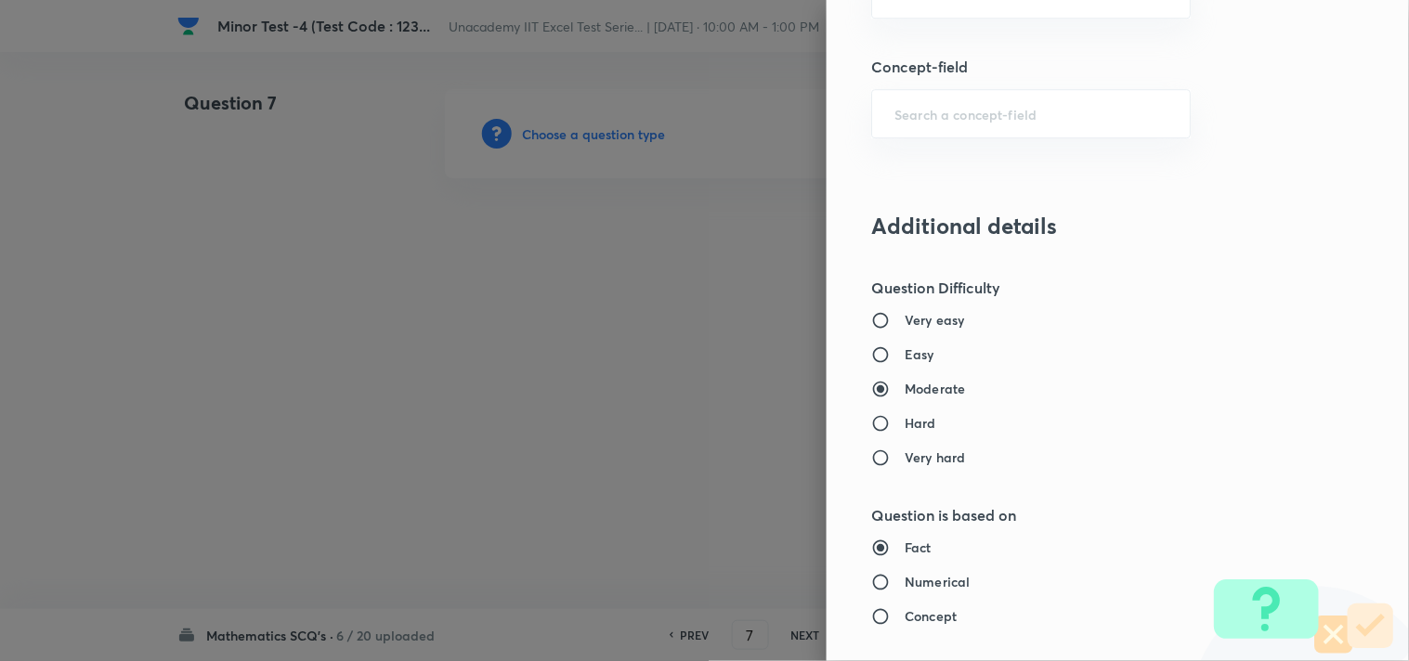
scroll to position [1444, 0]
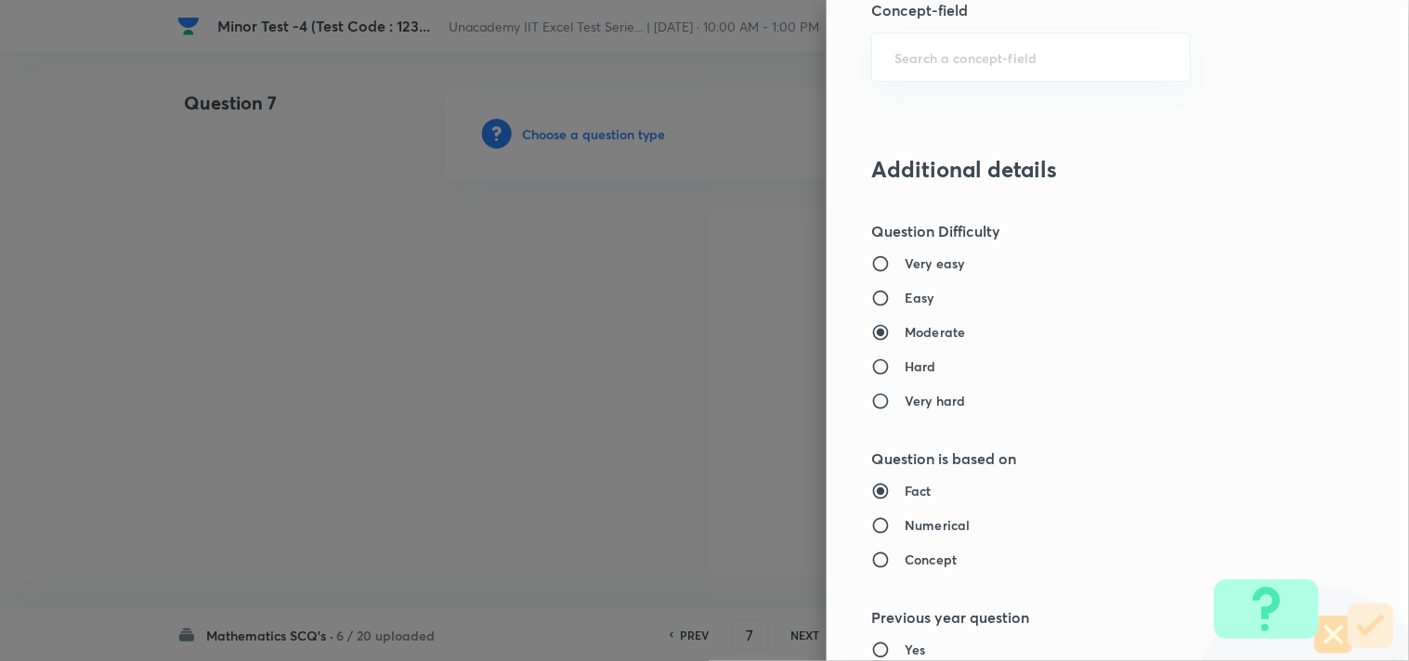
click at [904, 300] on h6 "Easy" at bounding box center [919, 297] width 30 height 19
click at [904, 300] on input "Easy" at bounding box center [887, 298] width 33 height 19
radio input "true"
radio input "false"
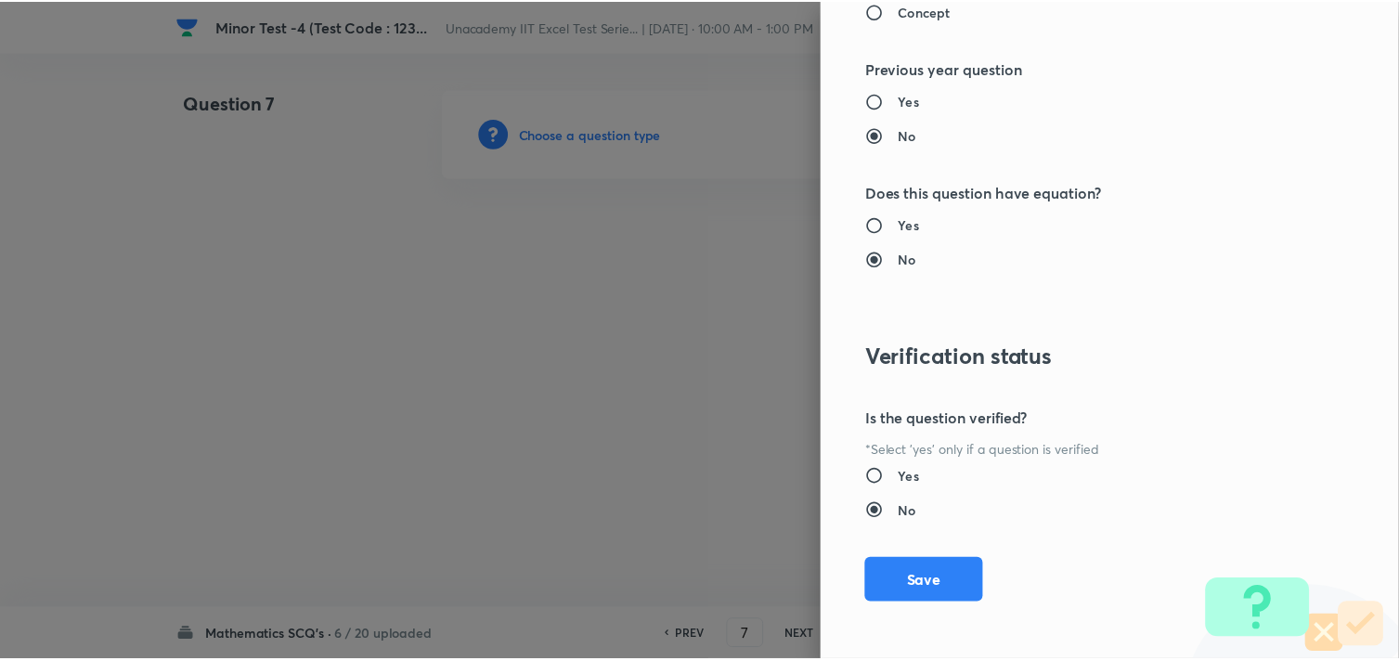
scroll to position [1994, 0]
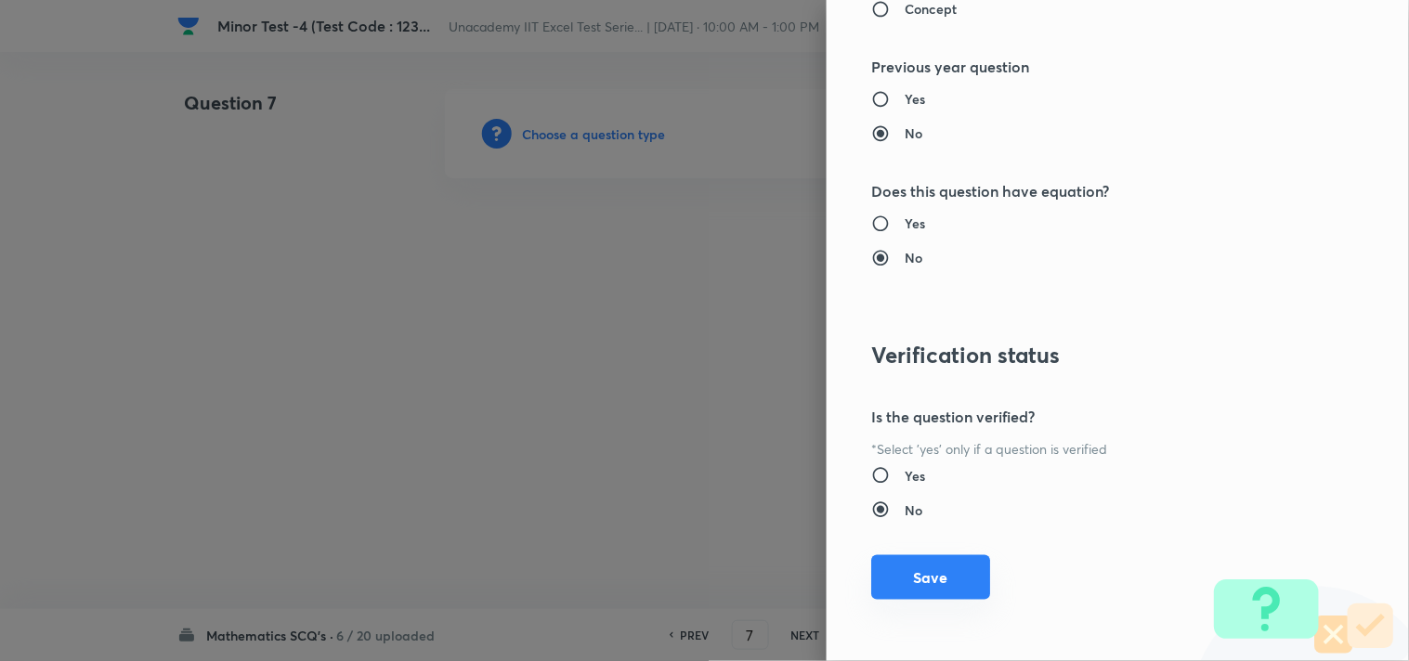
click at [905, 578] on button "Save" at bounding box center [930, 577] width 119 height 45
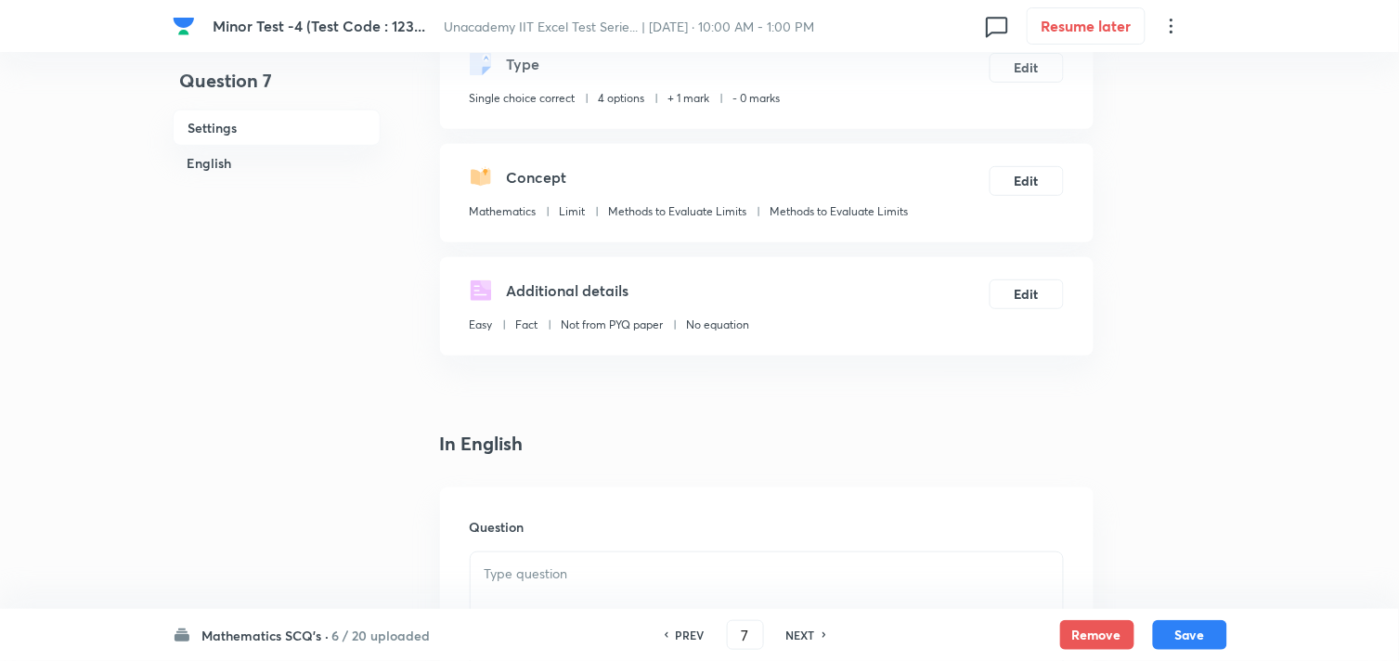
scroll to position [515, 0]
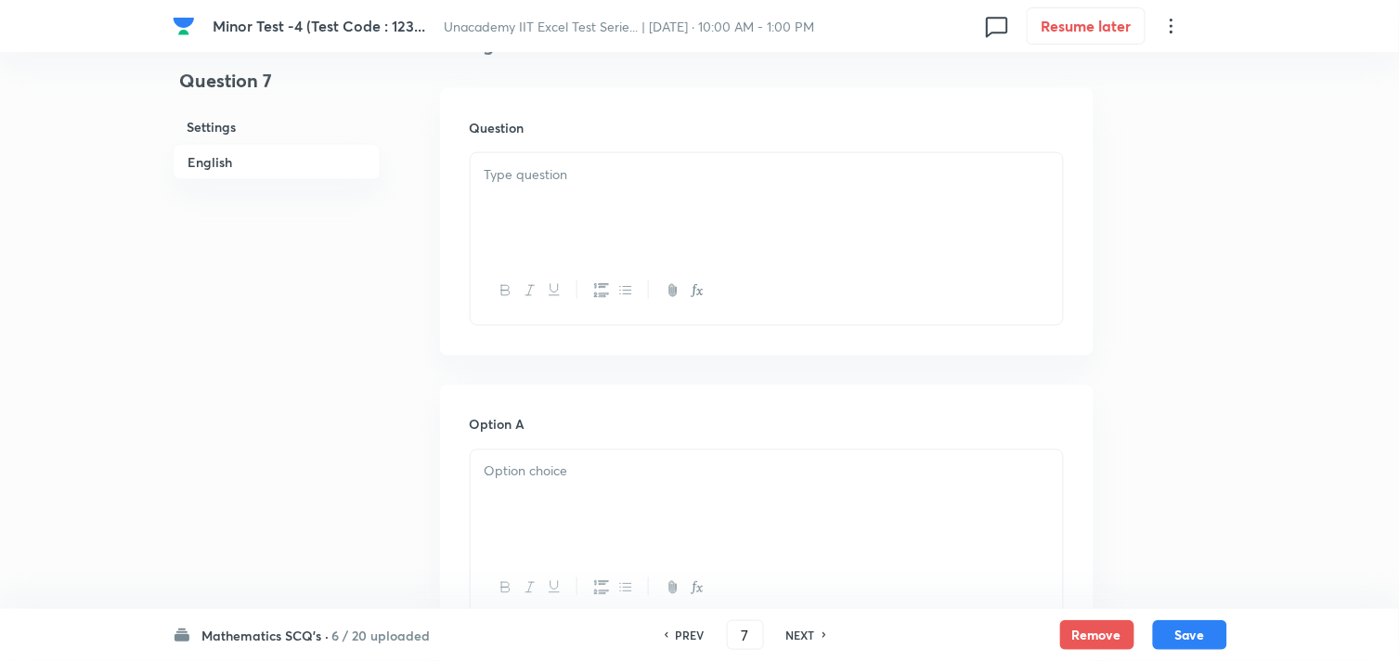
click at [527, 232] on div at bounding box center [767, 205] width 592 height 104
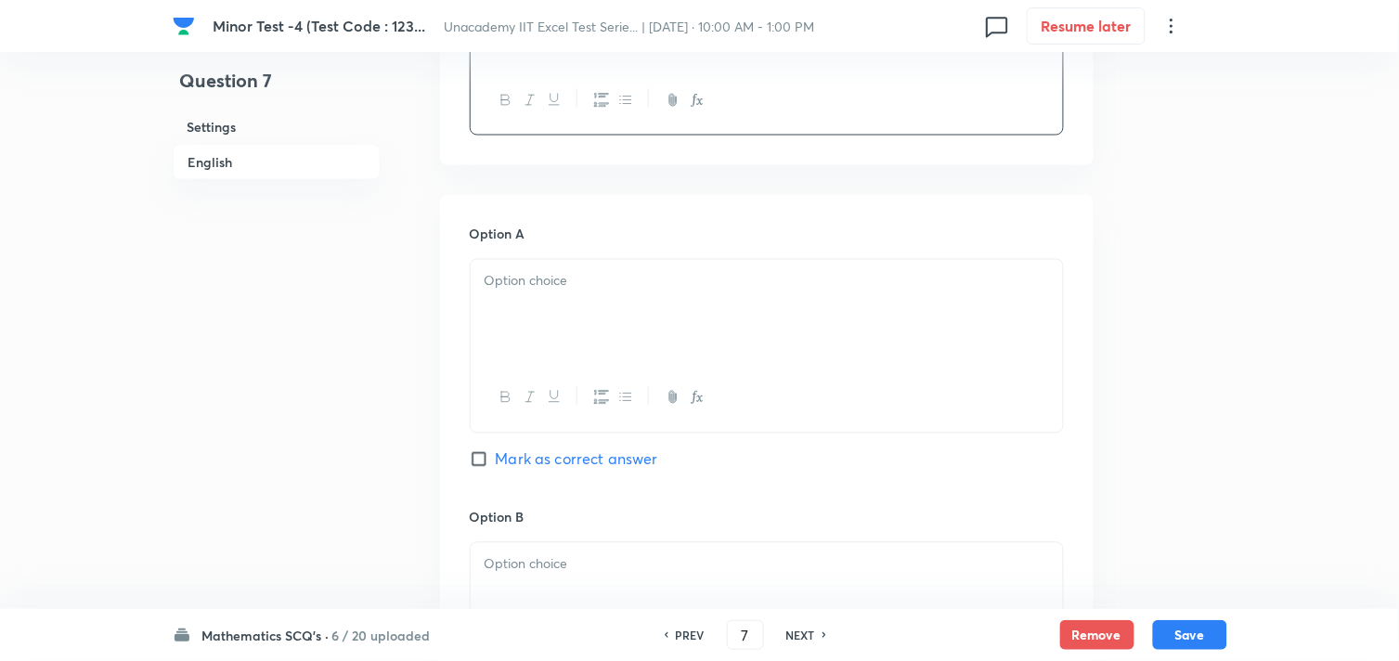
scroll to position [721, 0]
click at [605, 331] on div at bounding box center [767, 304] width 592 height 104
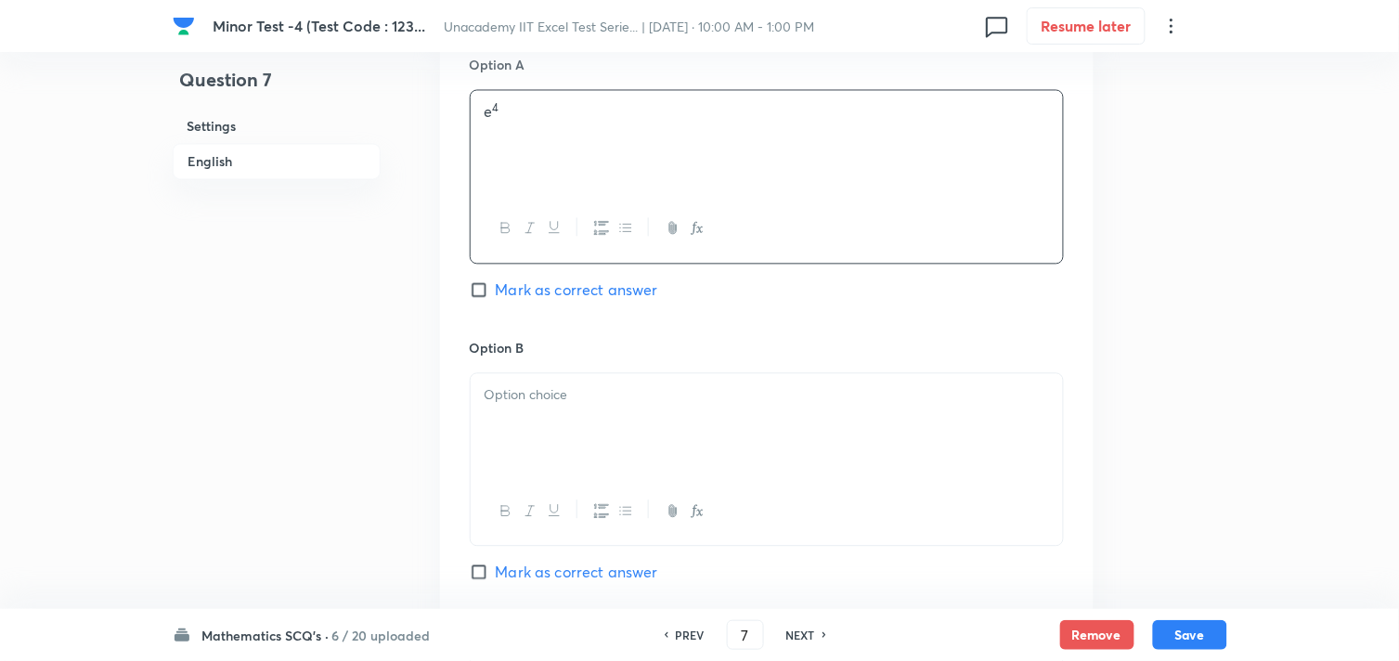
scroll to position [928, 0]
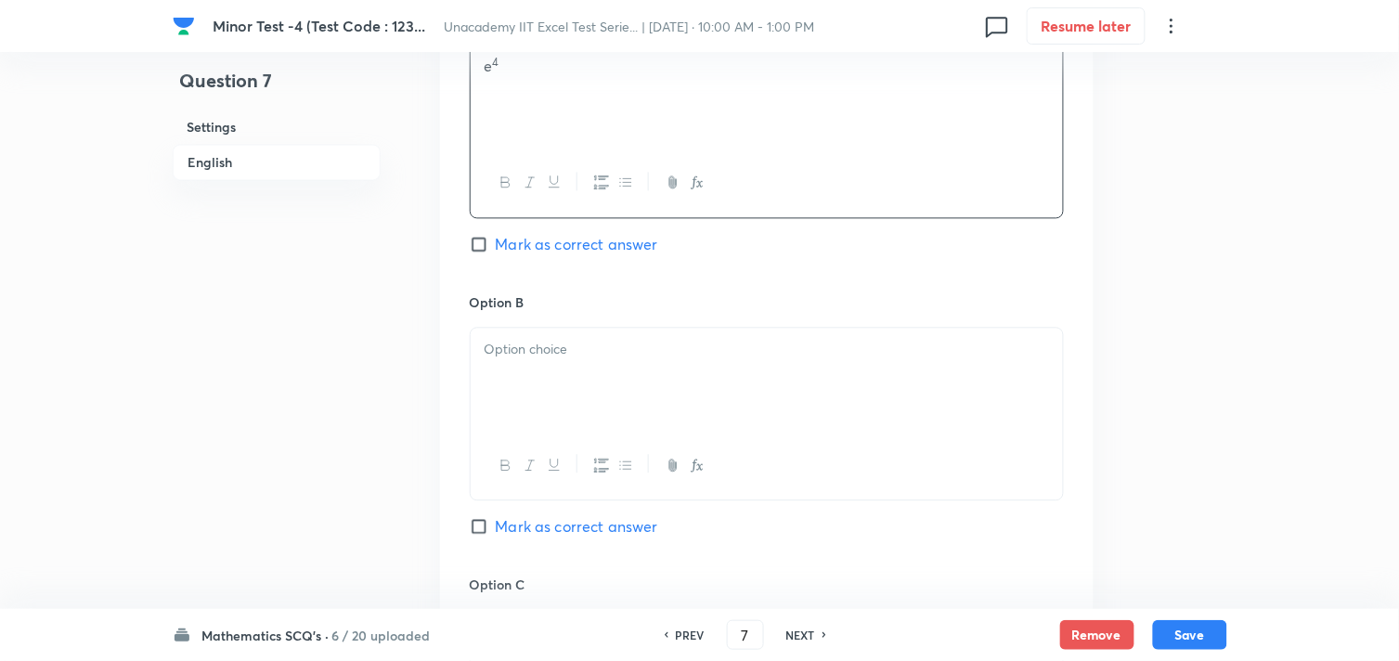
click at [599, 419] on div at bounding box center [767, 380] width 592 height 104
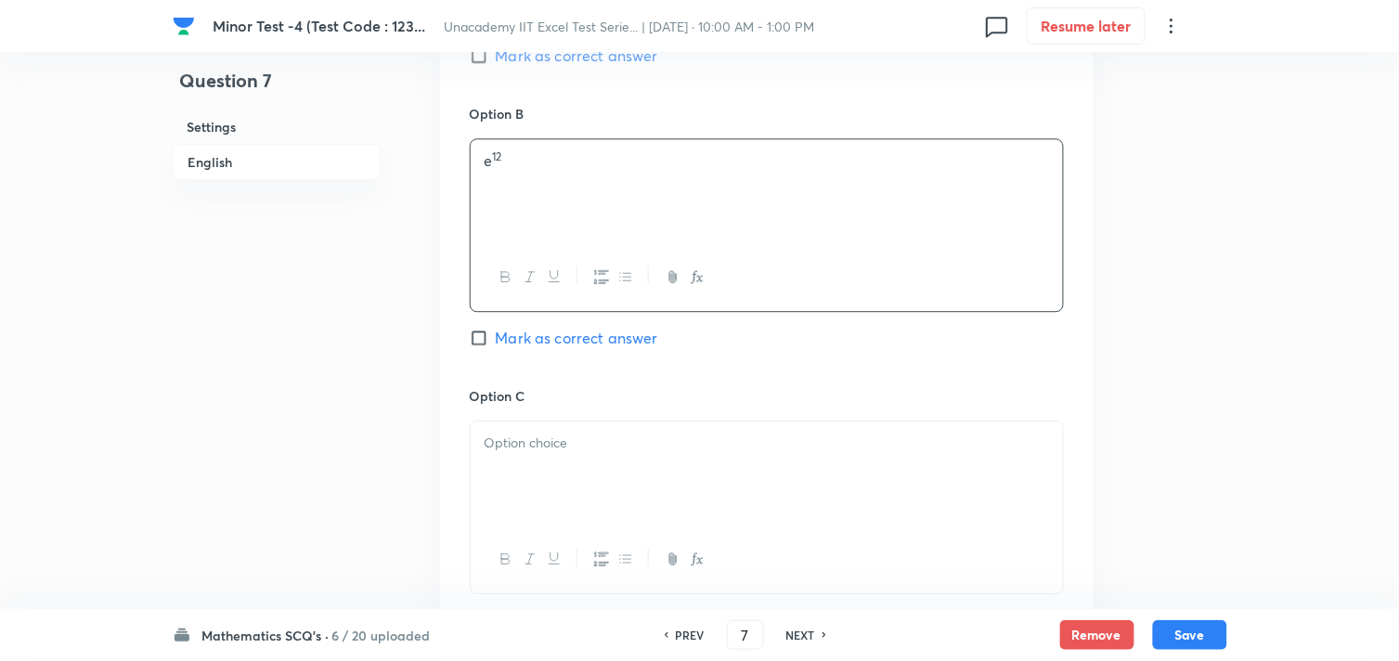
scroll to position [1135, 0]
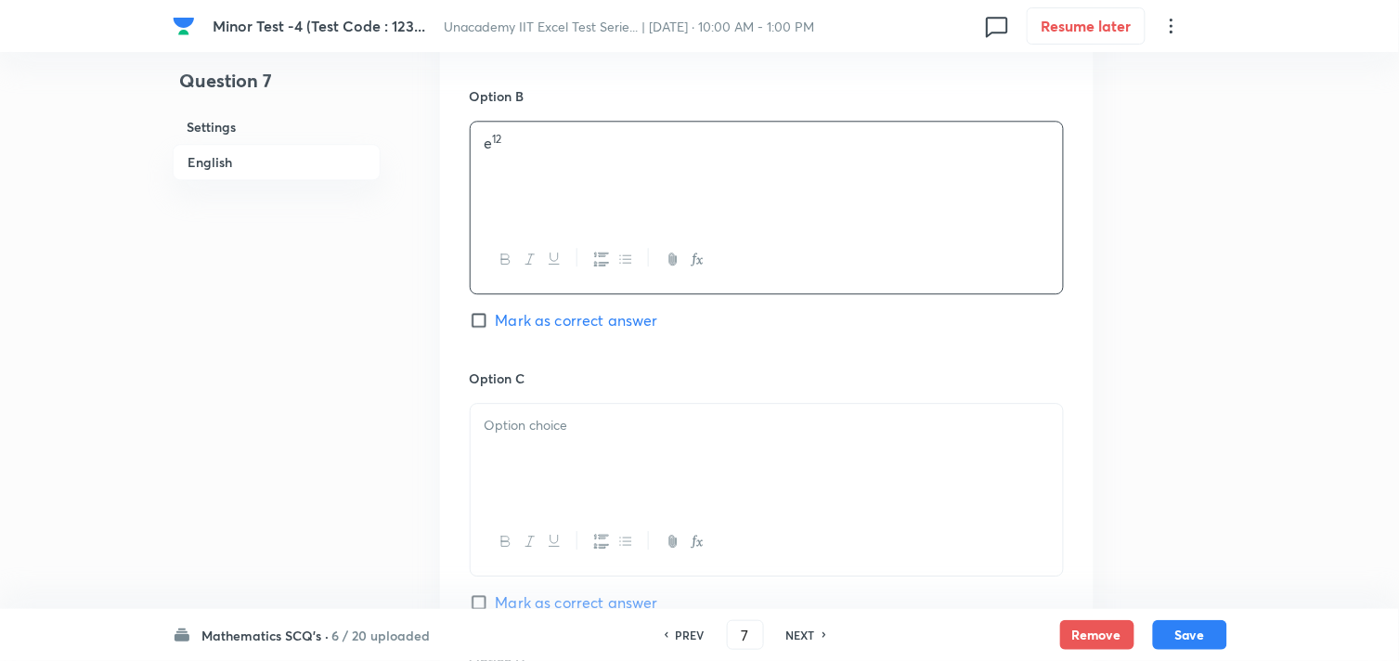
click at [500, 451] on div at bounding box center [767, 456] width 592 height 104
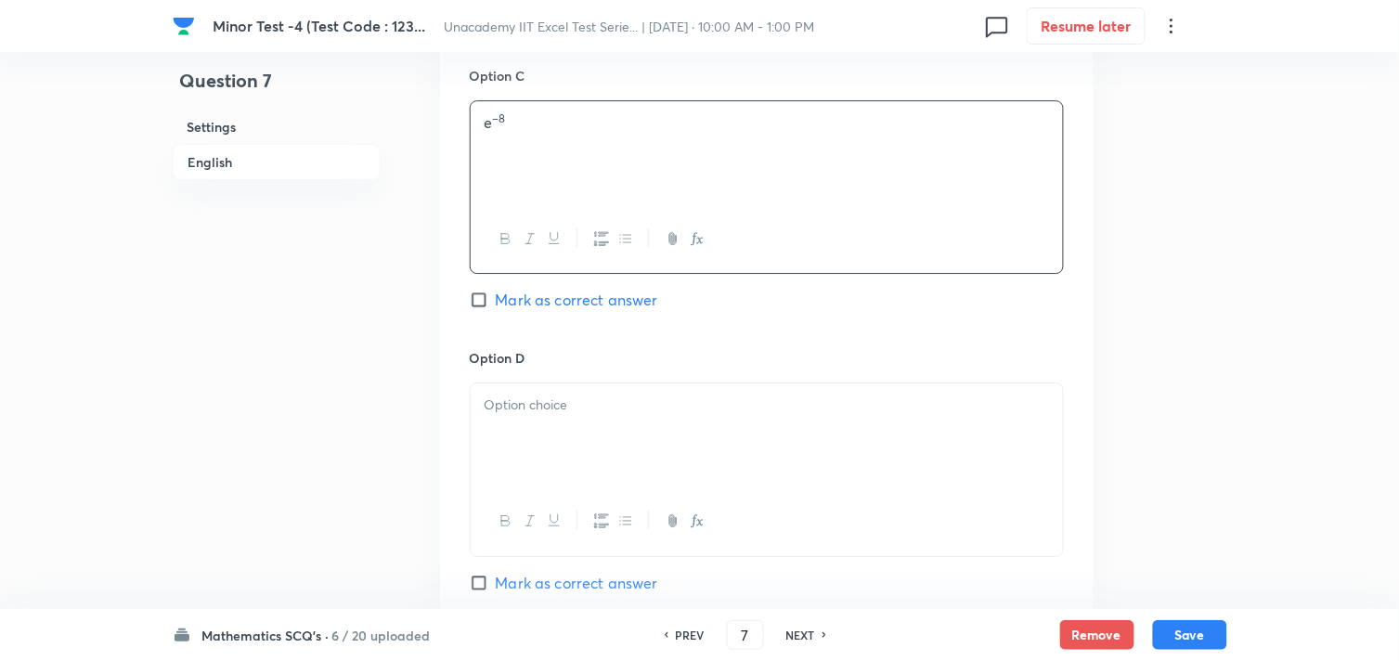
scroll to position [1444, 0]
click at [539, 414] on div at bounding box center [767, 429] width 592 height 104
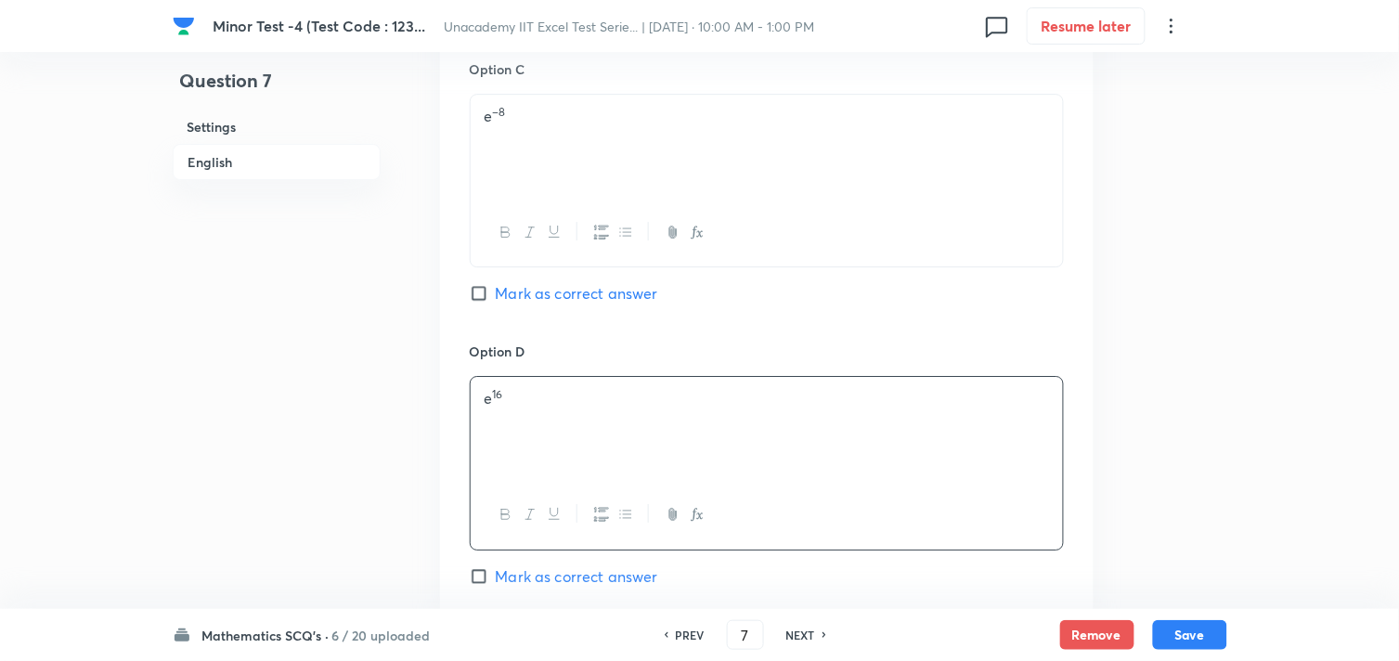
click at [518, 298] on span "Mark as correct answer" at bounding box center [577, 293] width 162 height 22
click at [496, 298] on input "Mark as correct answer" at bounding box center [483, 293] width 26 height 19
checkbox input "true"
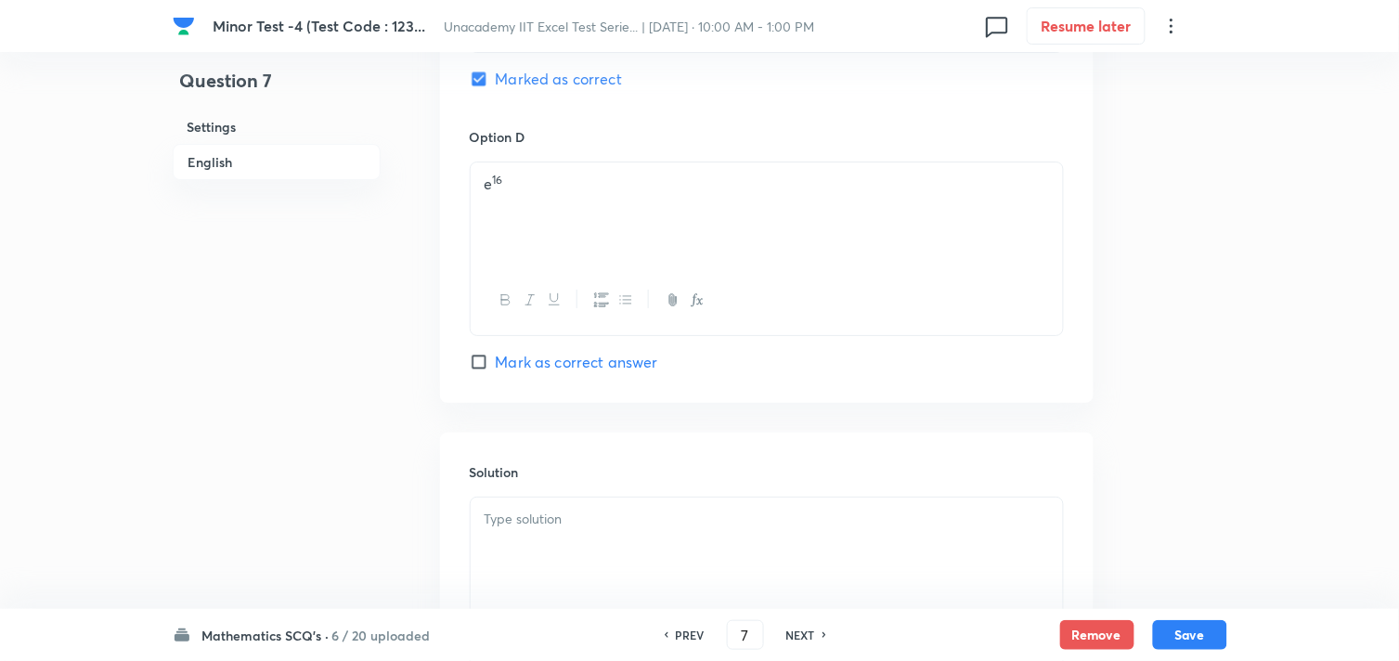
scroll to position [1753, 0]
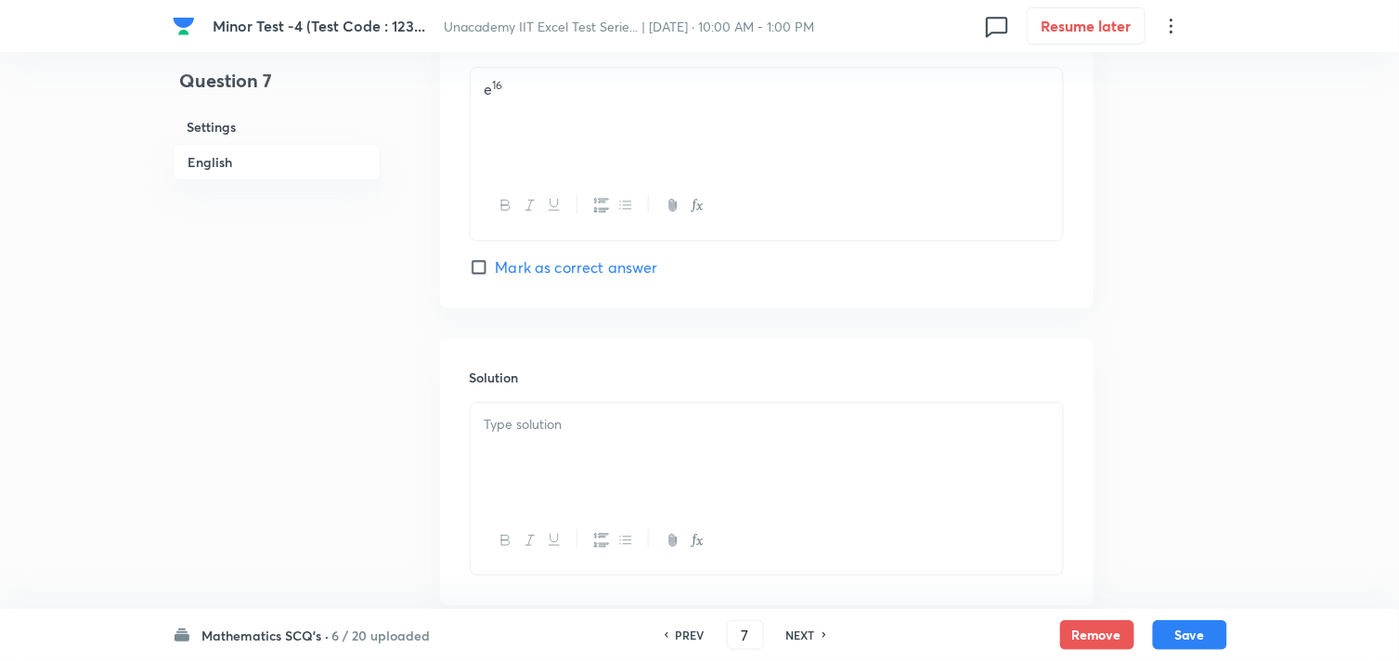
click at [537, 440] on div at bounding box center [767, 455] width 592 height 104
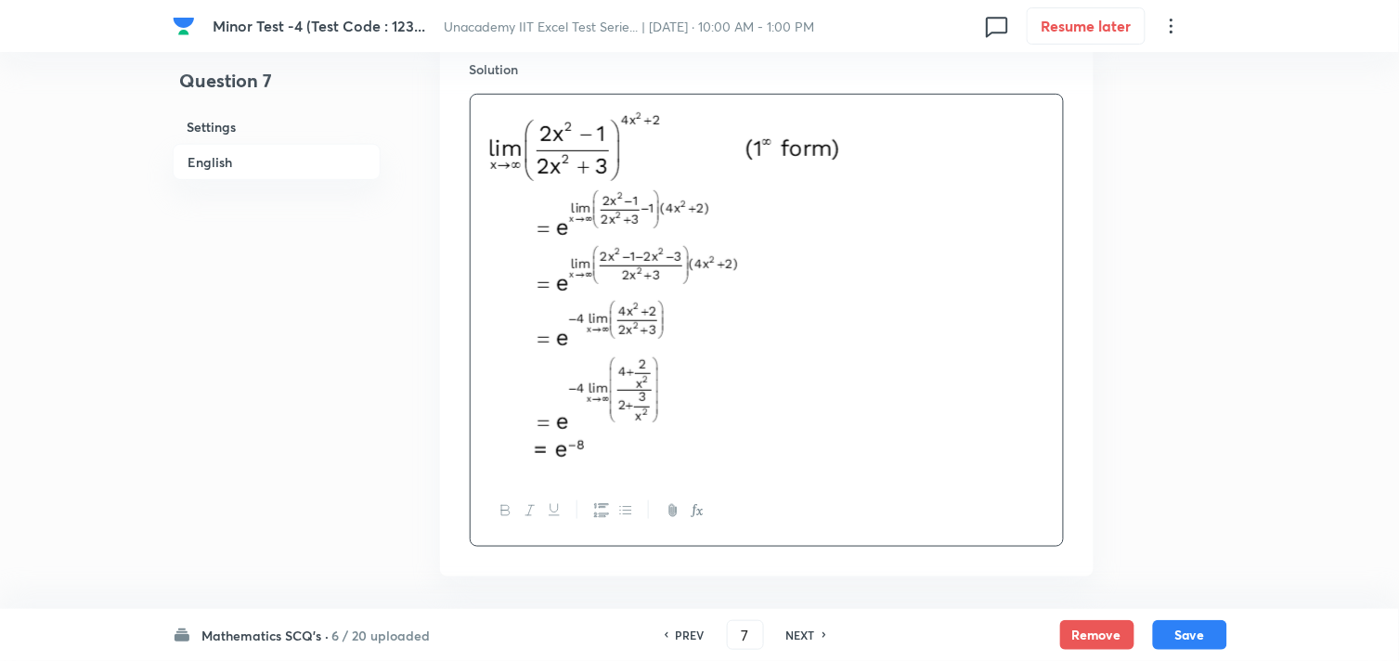
scroll to position [2063, 0]
click at [1186, 625] on button "Save" at bounding box center [1190, 633] width 74 height 30
type input "8"
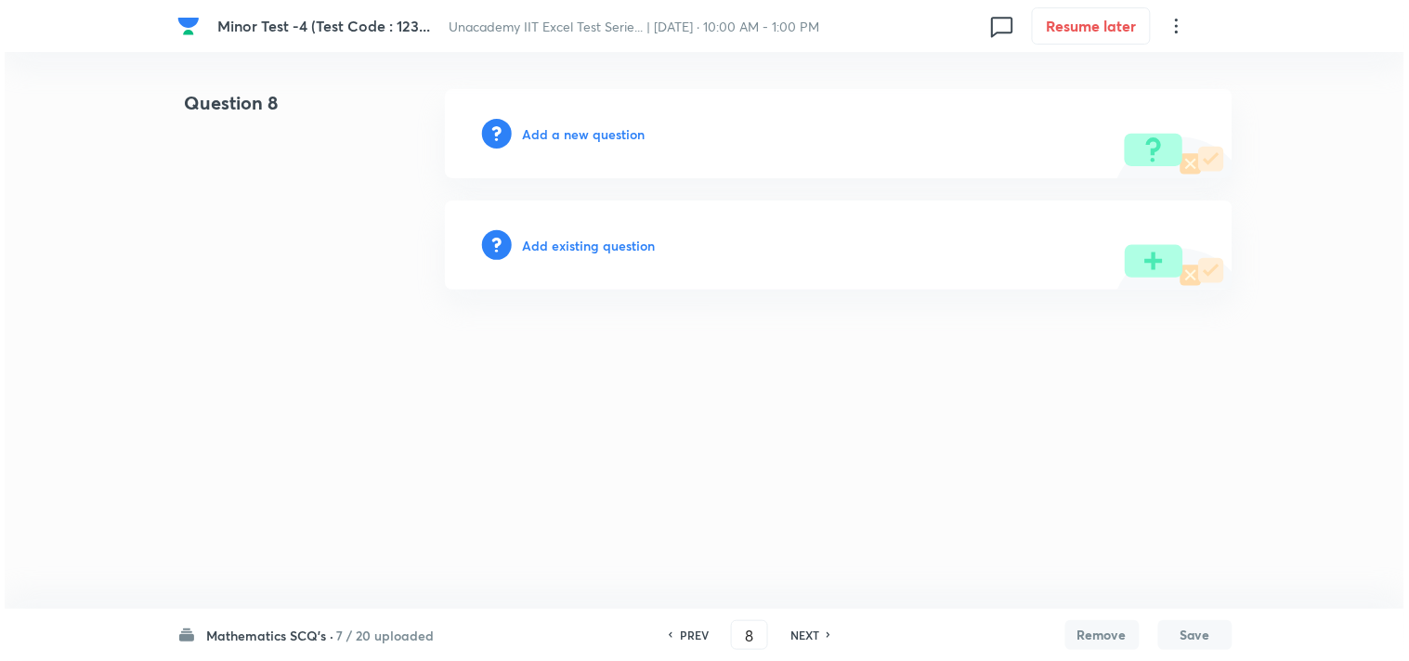
scroll to position [0, 0]
click at [553, 135] on h6 "Add a new question" at bounding box center [584, 133] width 123 height 19
click at [554, 135] on h6 "Choose a question type" at bounding box center [594, 133] width 143 height 19
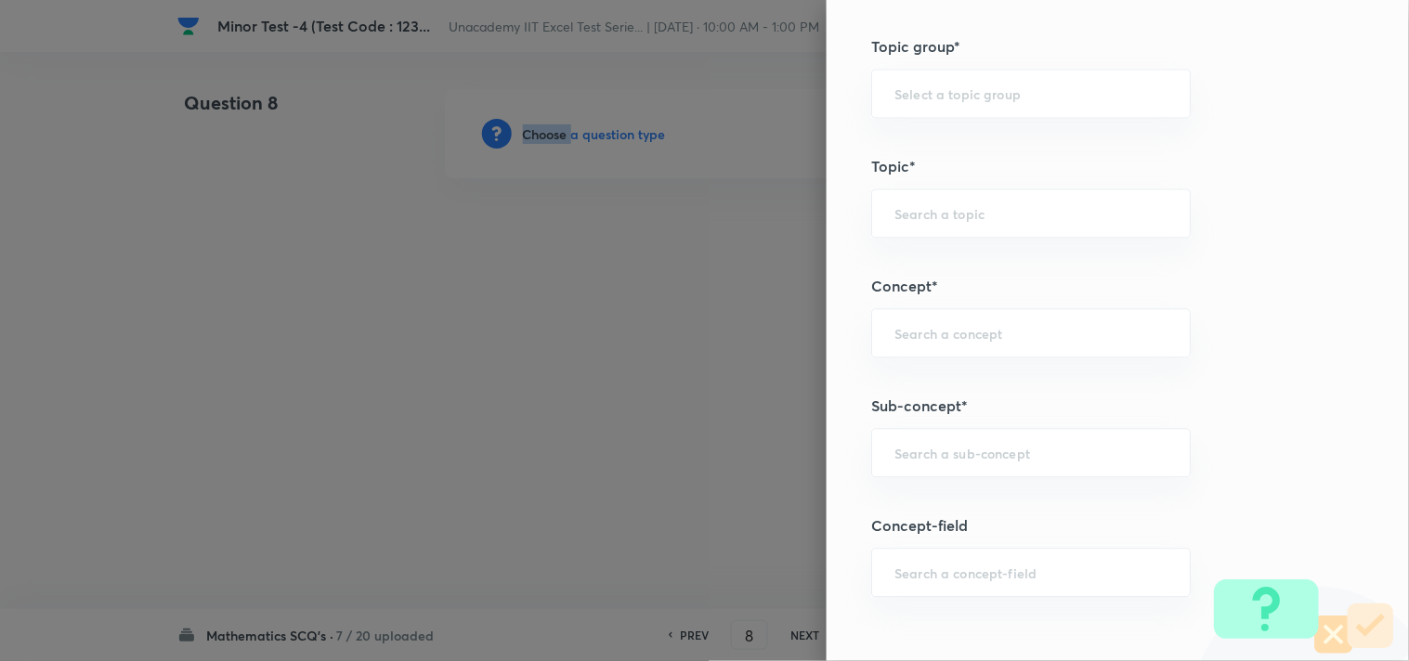
scroll to position [1135, 0]
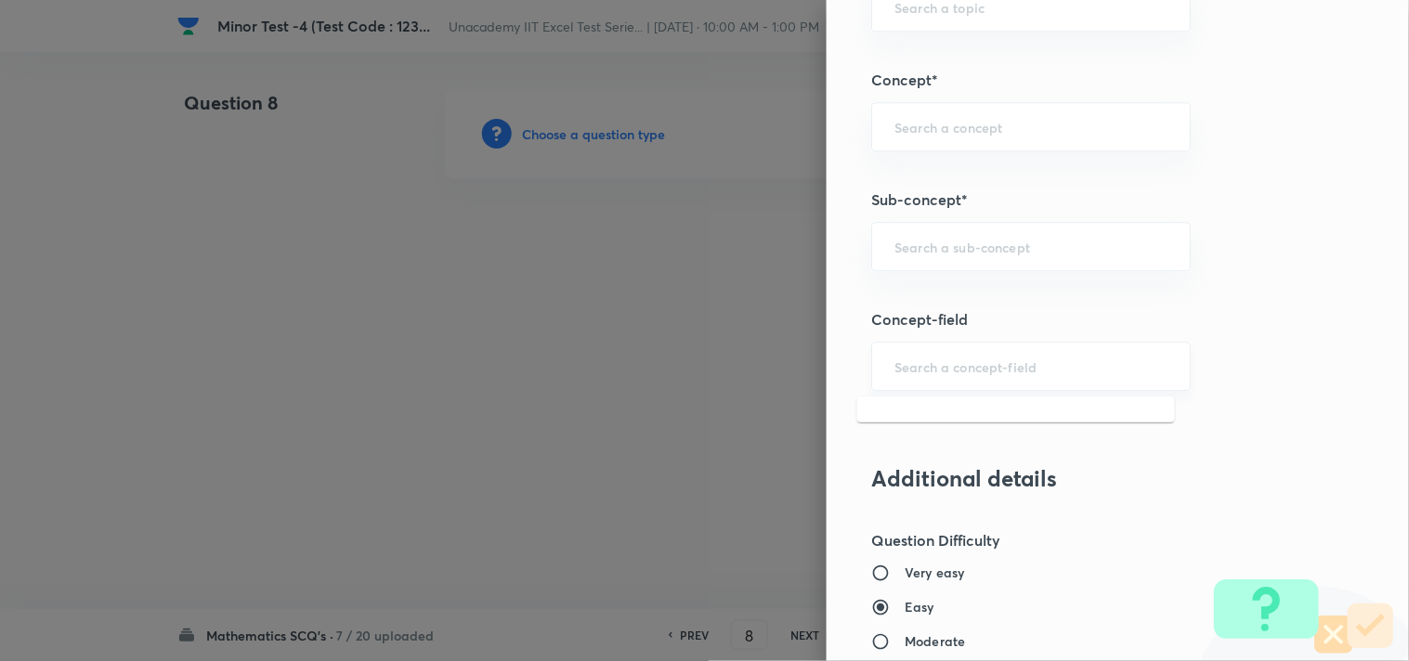
click at [925, 372] on input "text" at bounding box center [1030, 366] width 273 height 18
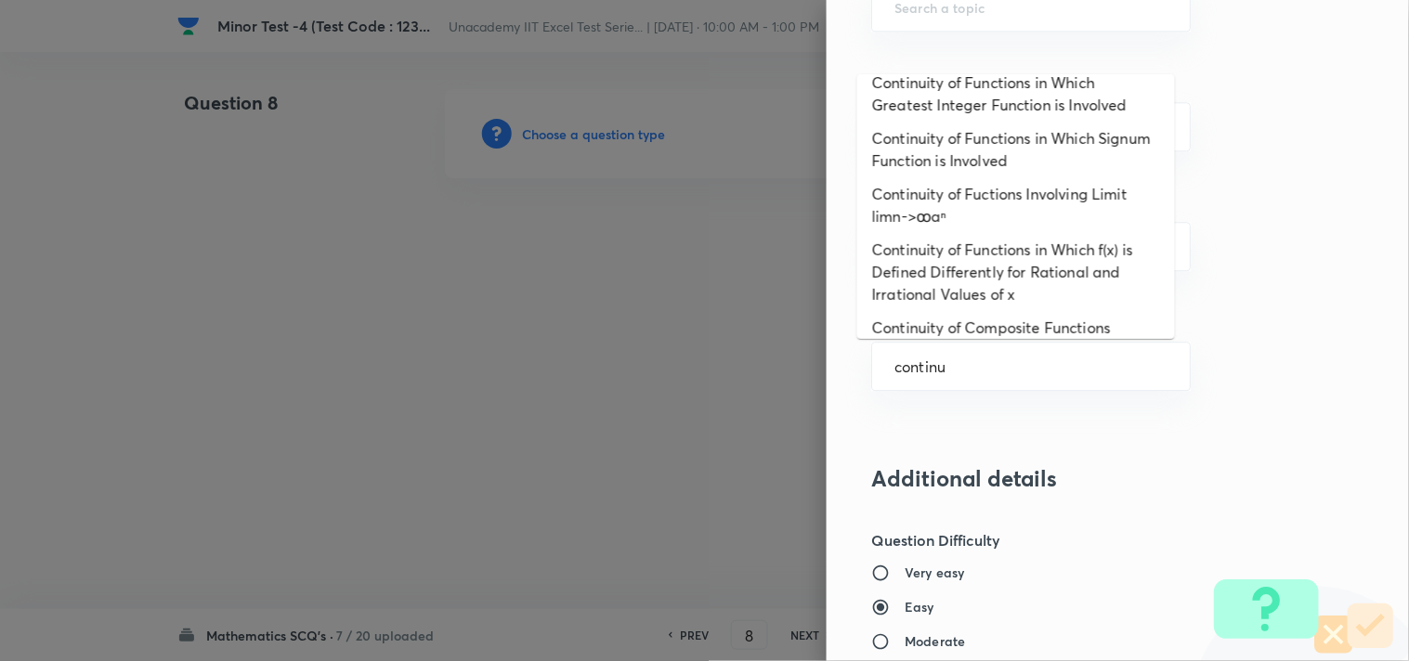
scroll to position [0, 0]
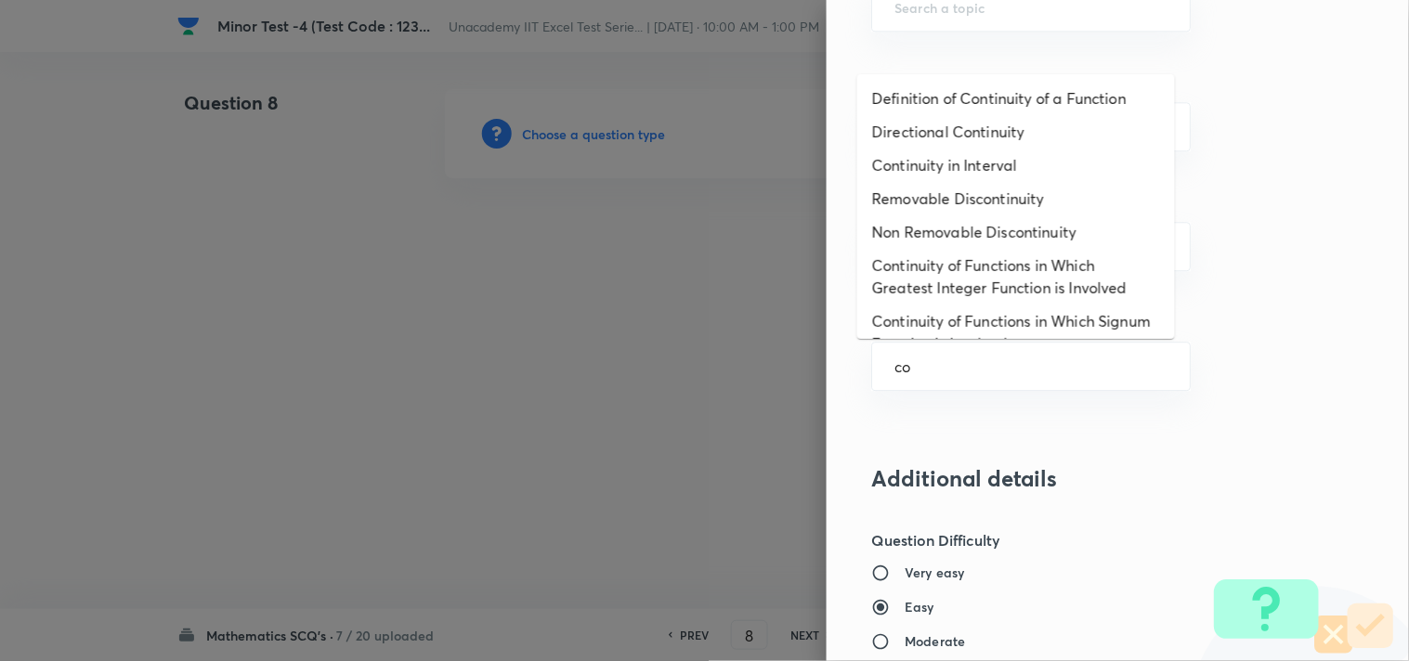
type input "c"
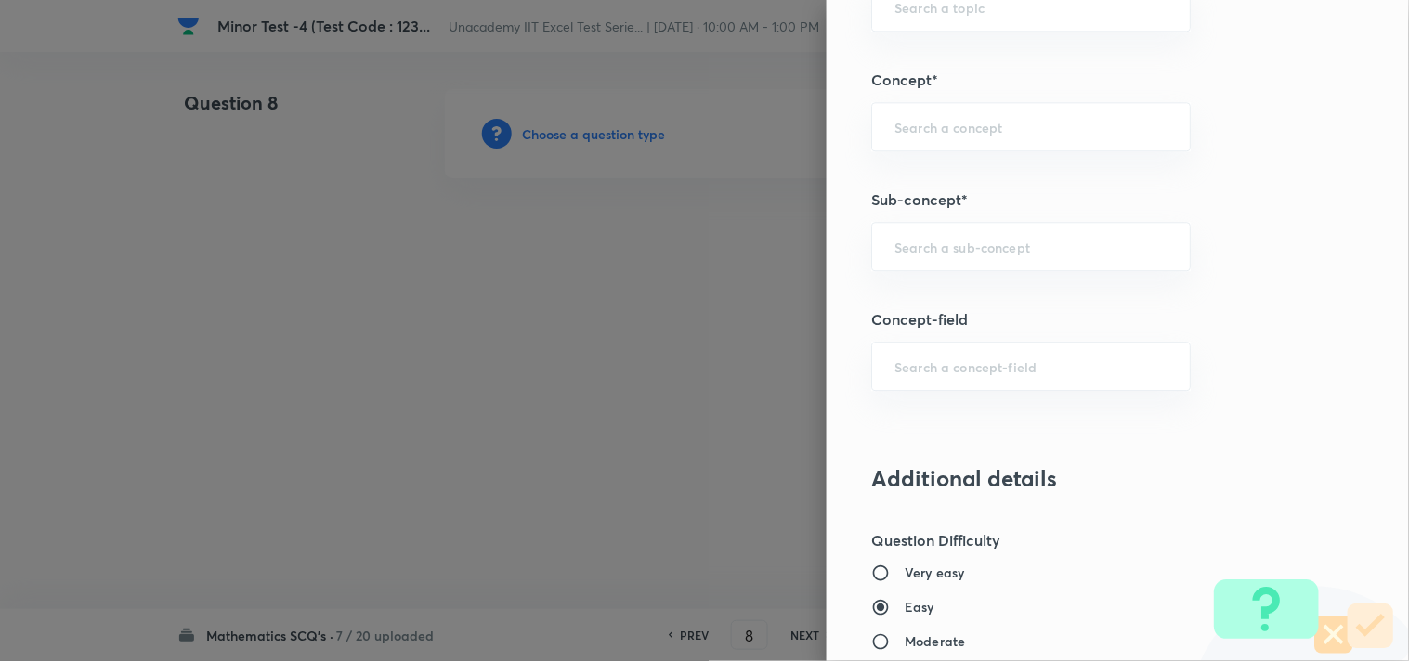
click at [1189, 232] on div "Question settings Question type* Single choice correct Number of options* 2 3 4…" at bounding box center [1117, 330] width 582 height 661
click at [897, 256] on div "​" at bounding box center [1030, 246] width 319 height 49
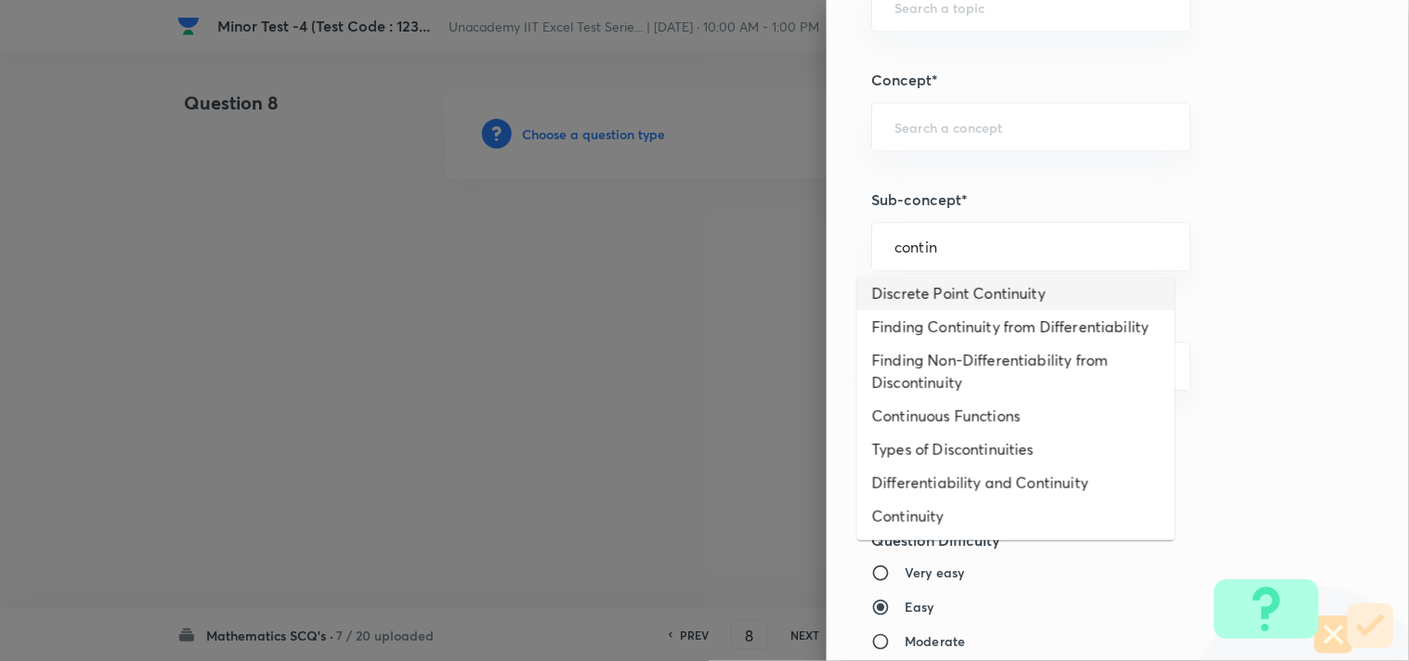
scroll to position [284, 0]
click at [1057, 421] on li "Continuous Functions" at bounding box center [1016, 415] width 318 height 33
type input "Continuous Functions"
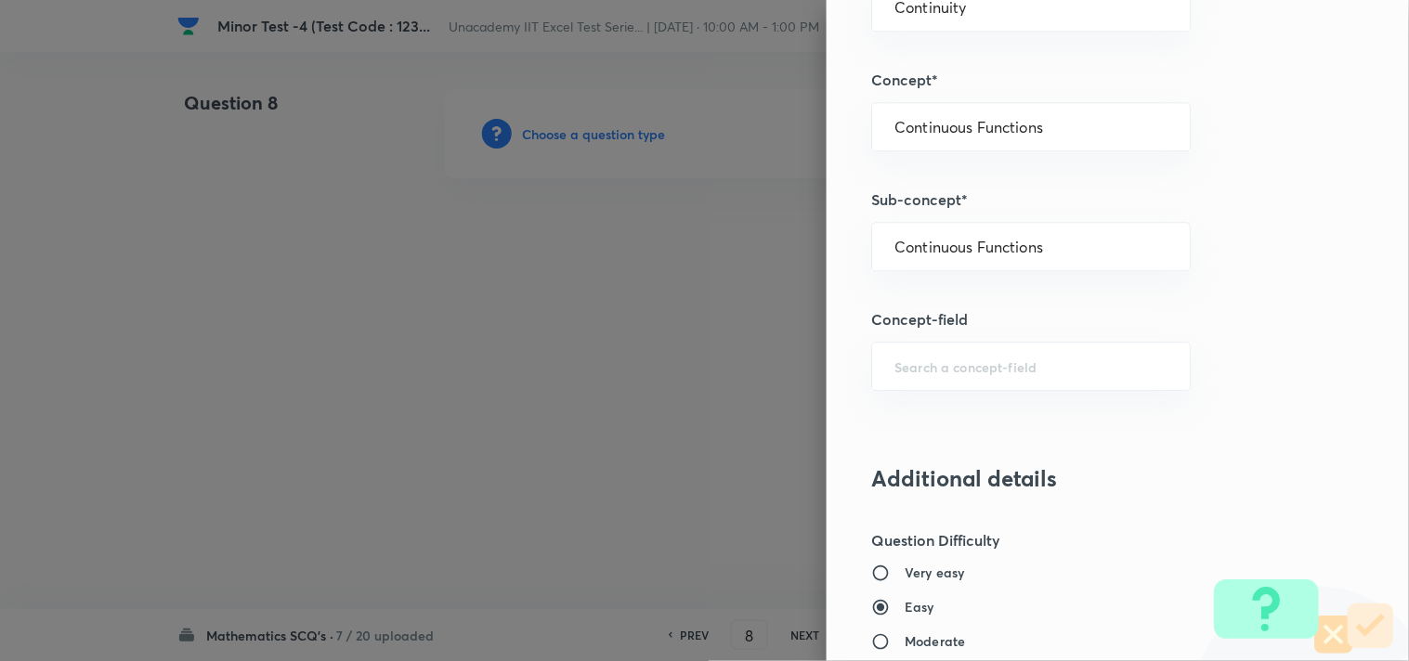
type input "Mathematics"
type input "Continuity"
type input "Continuous Functions"
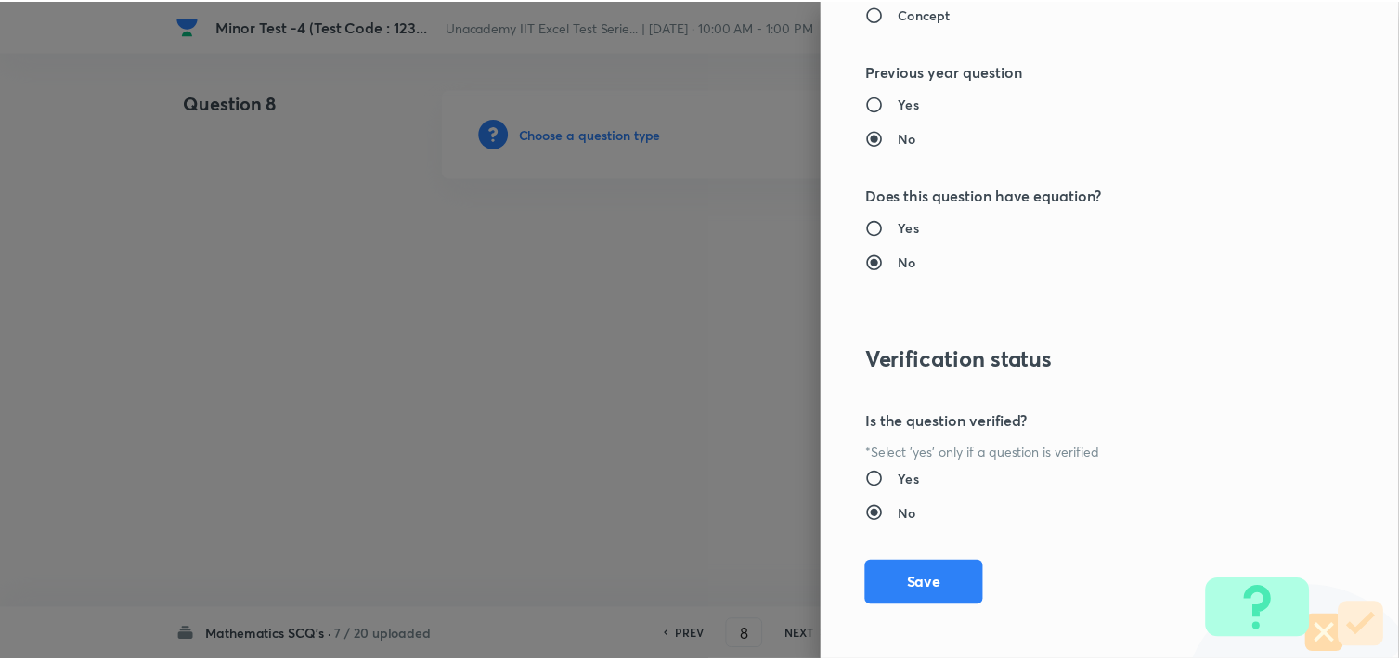
scroll to position [1994, 0]
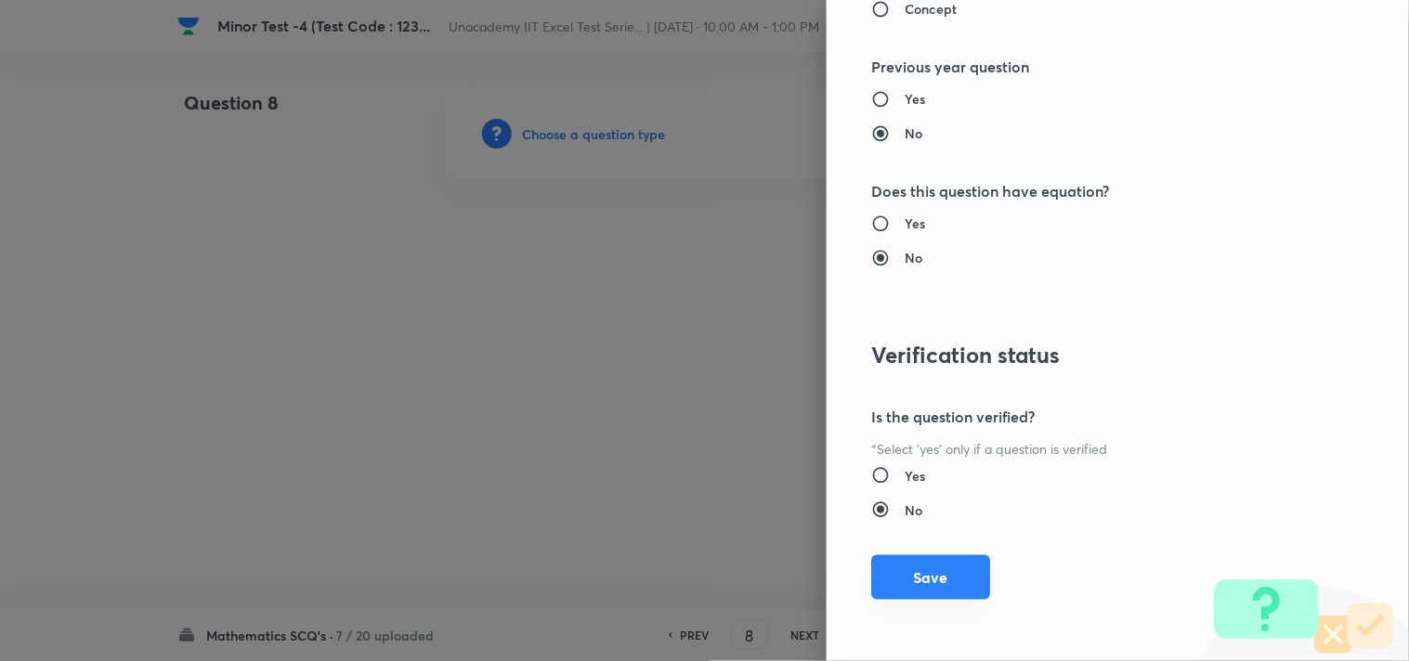
click at [926, 564] on button "Save" at bounding box center [930, 577] width 119 height 45
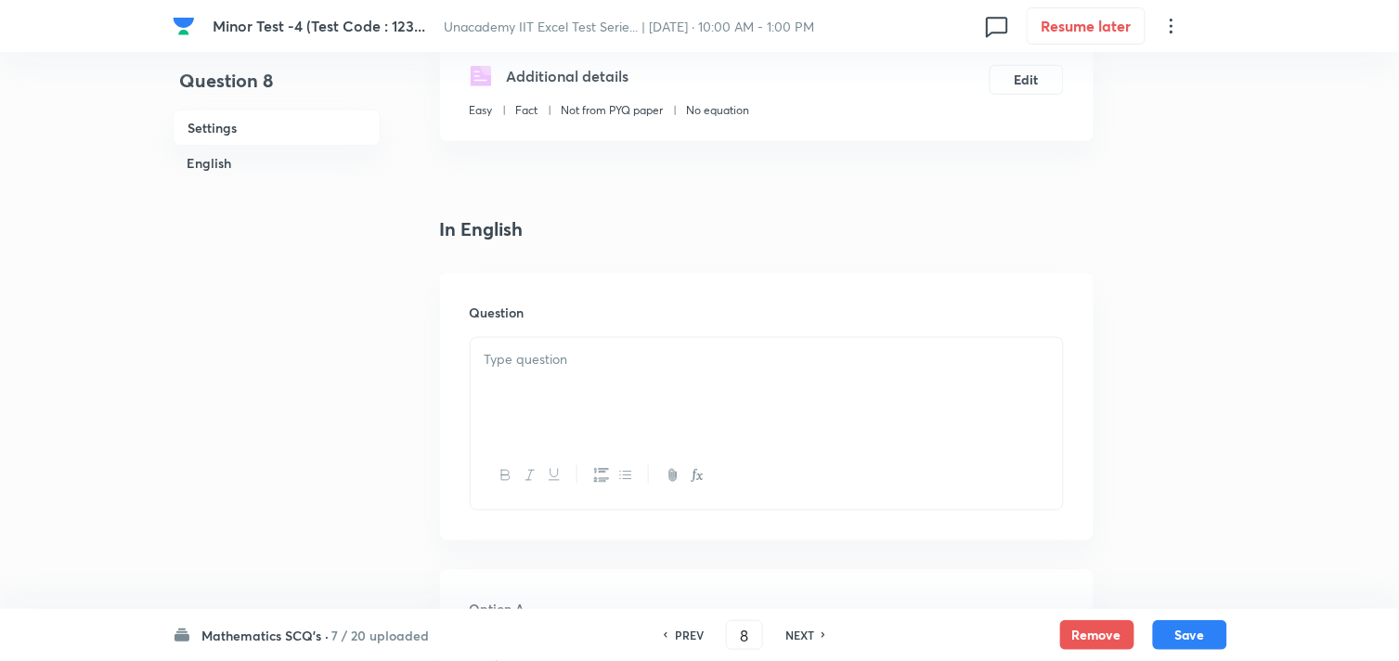
scroll to position [412, 0]
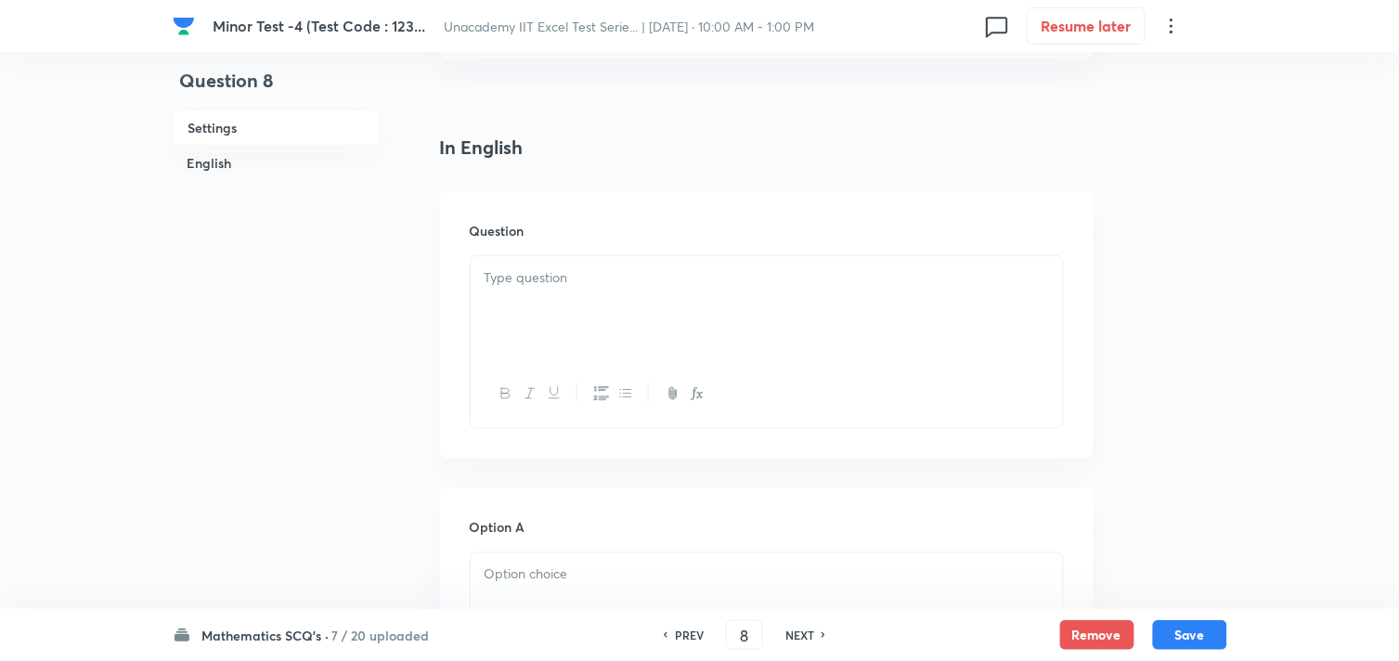
click at [507, 311] on div at bounding box center [767, 308] width 592 height 104
click at [543, 321] on div at bounding box center [767, 304] width 592 height 104
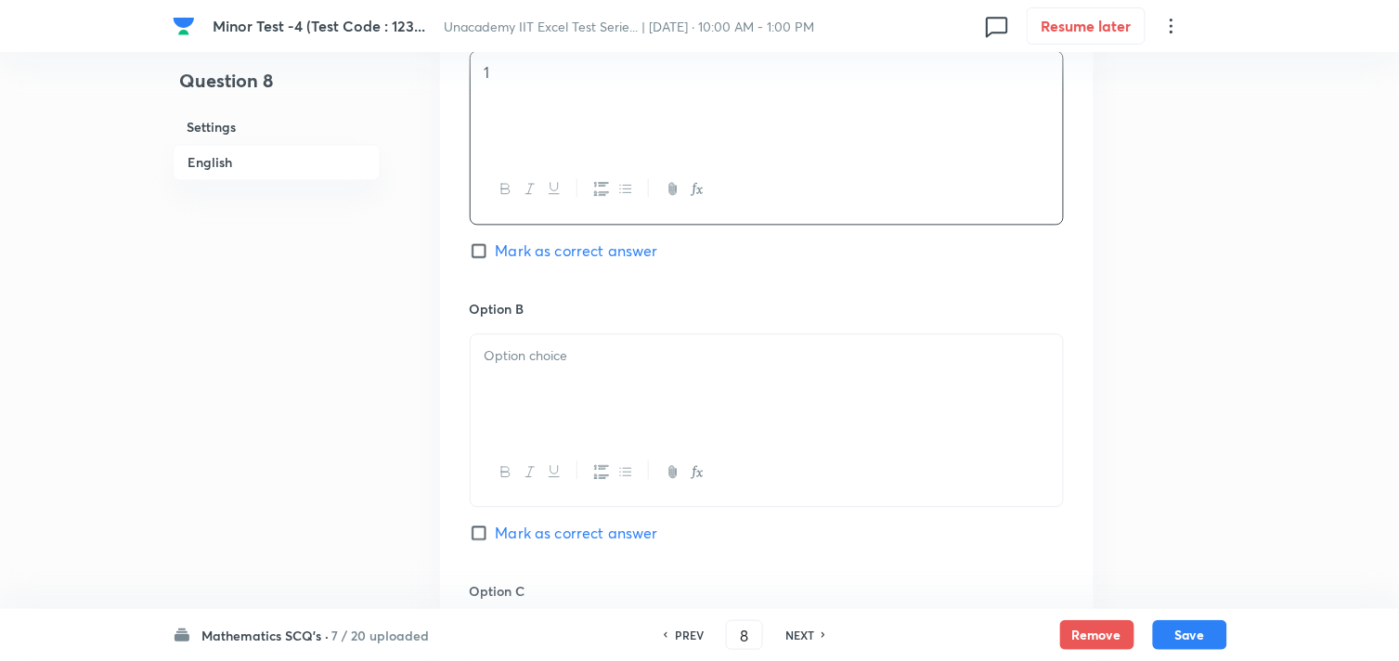
scroll to position [928, 0]
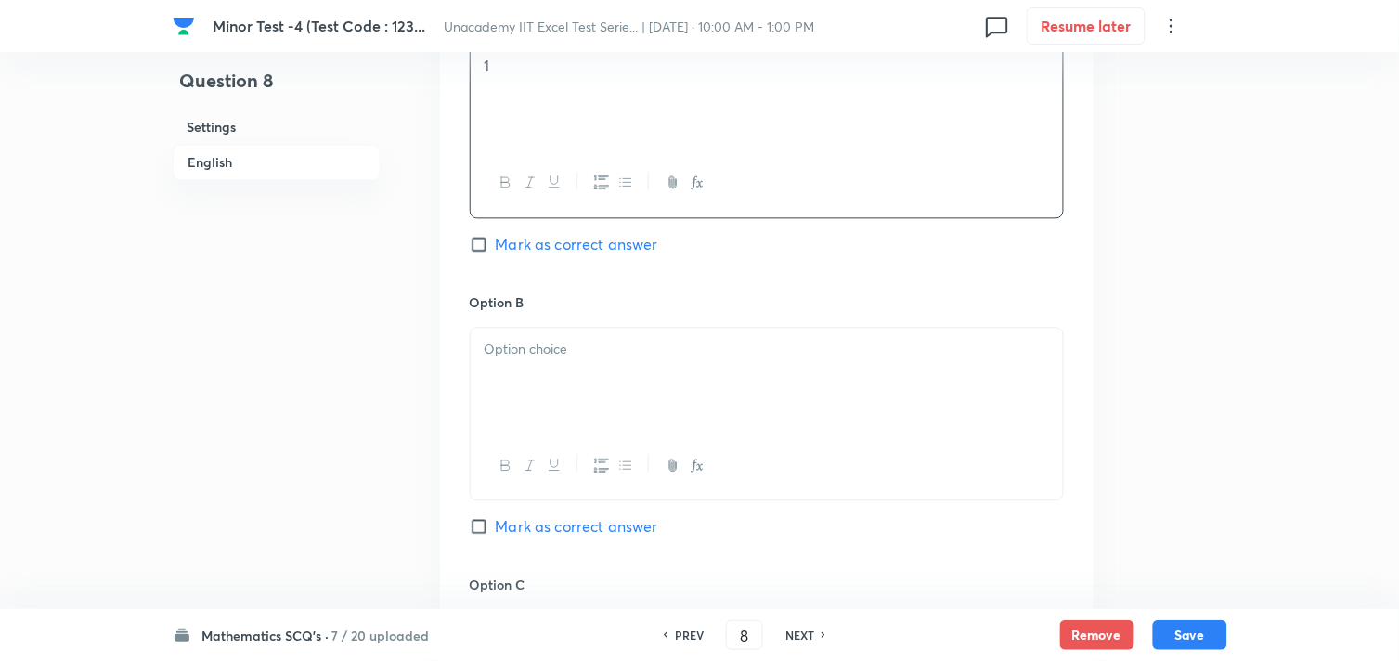
click at [583, 384] on div at bounding box center [767, 380] width 592 height 104
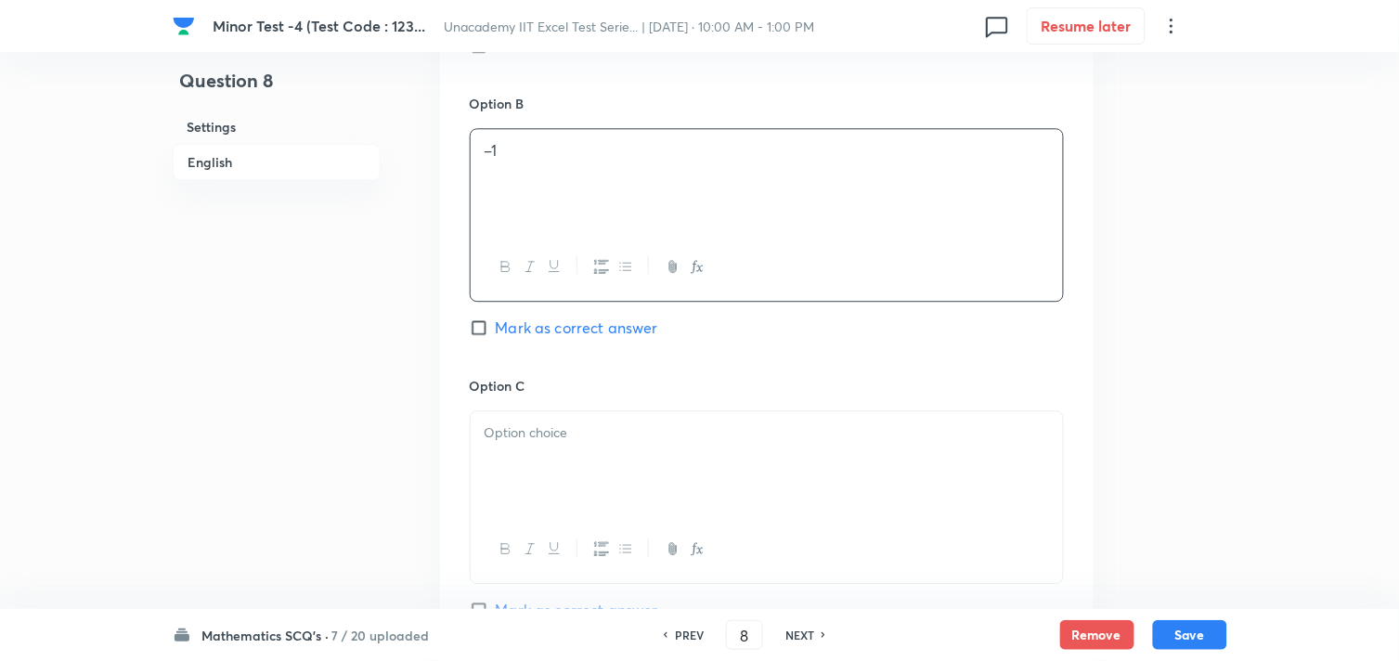
scroll to position [1135, 0]
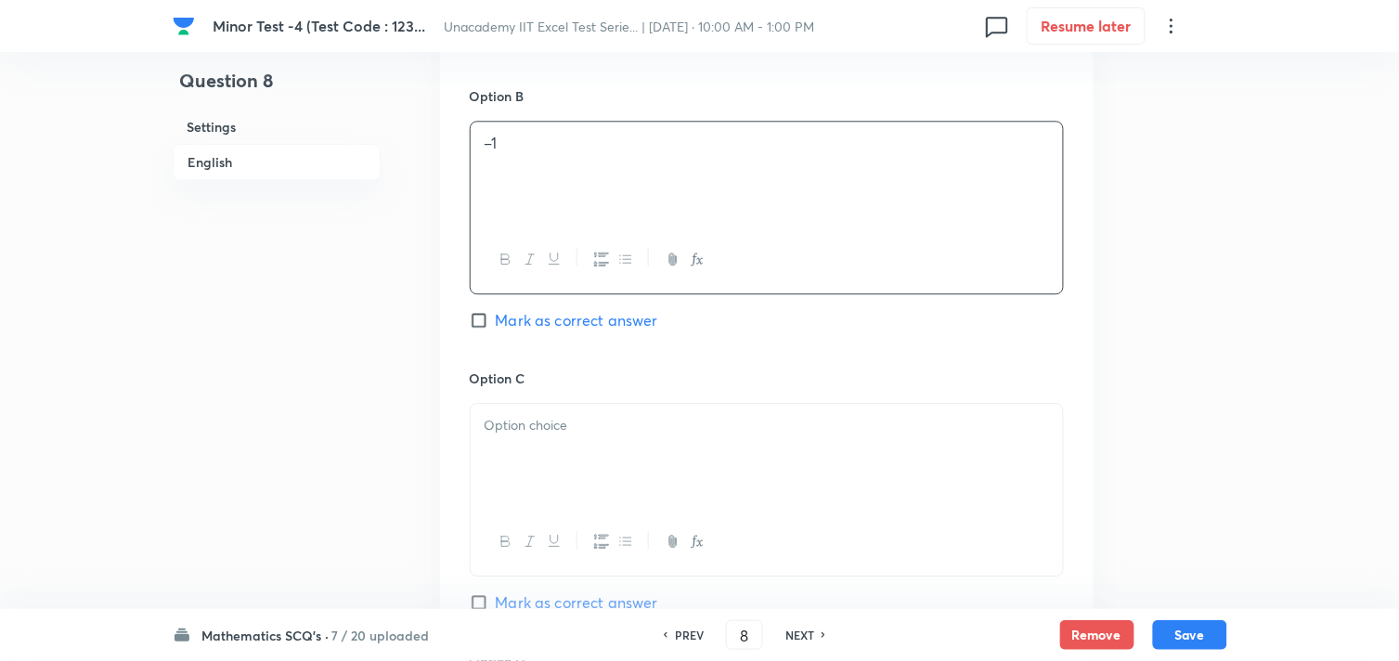
drag, startPoint x: 591, startPoint y: 475, endPoint x: 644, endPoint y: 414, distance: 81.6
click at [600, 470] on div at bounding box center [767, 456] width 592 height 104
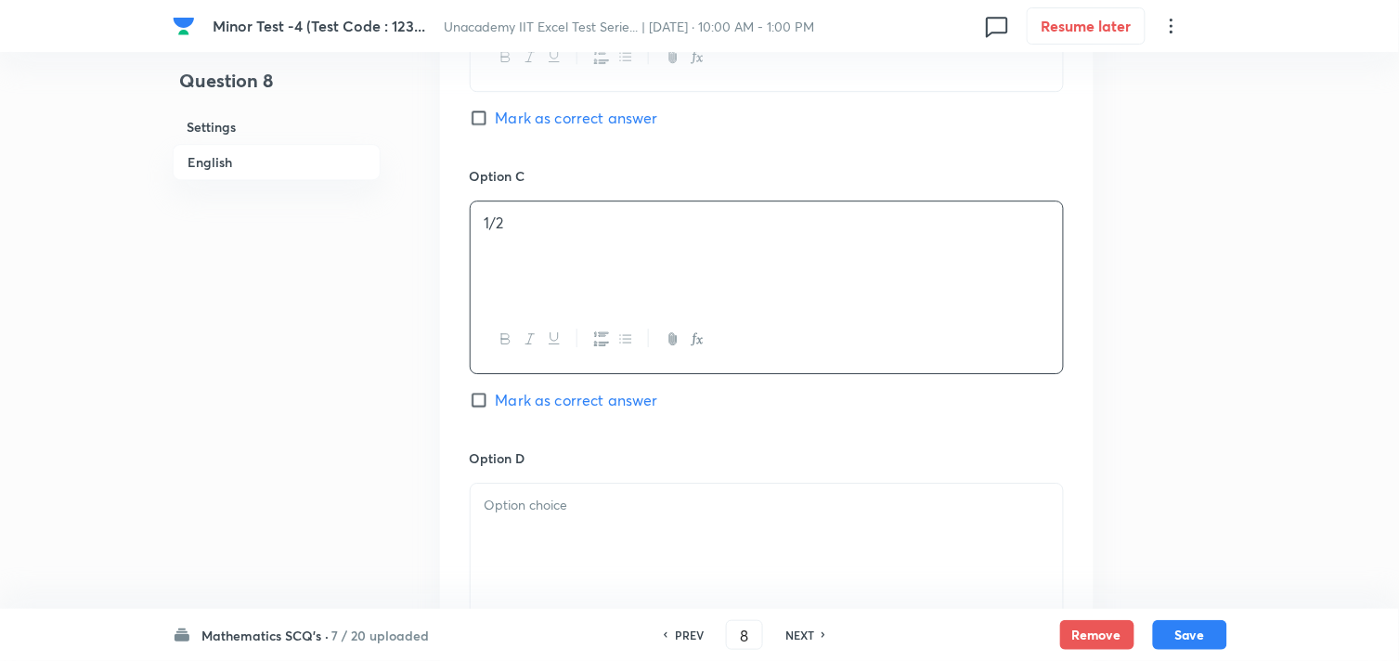
scroll to position [1341, 0]
click at [555, 472] on div "Option D [PERSON_NAME] as correct answer" at bounding box center [767, 567] width 594 height 245
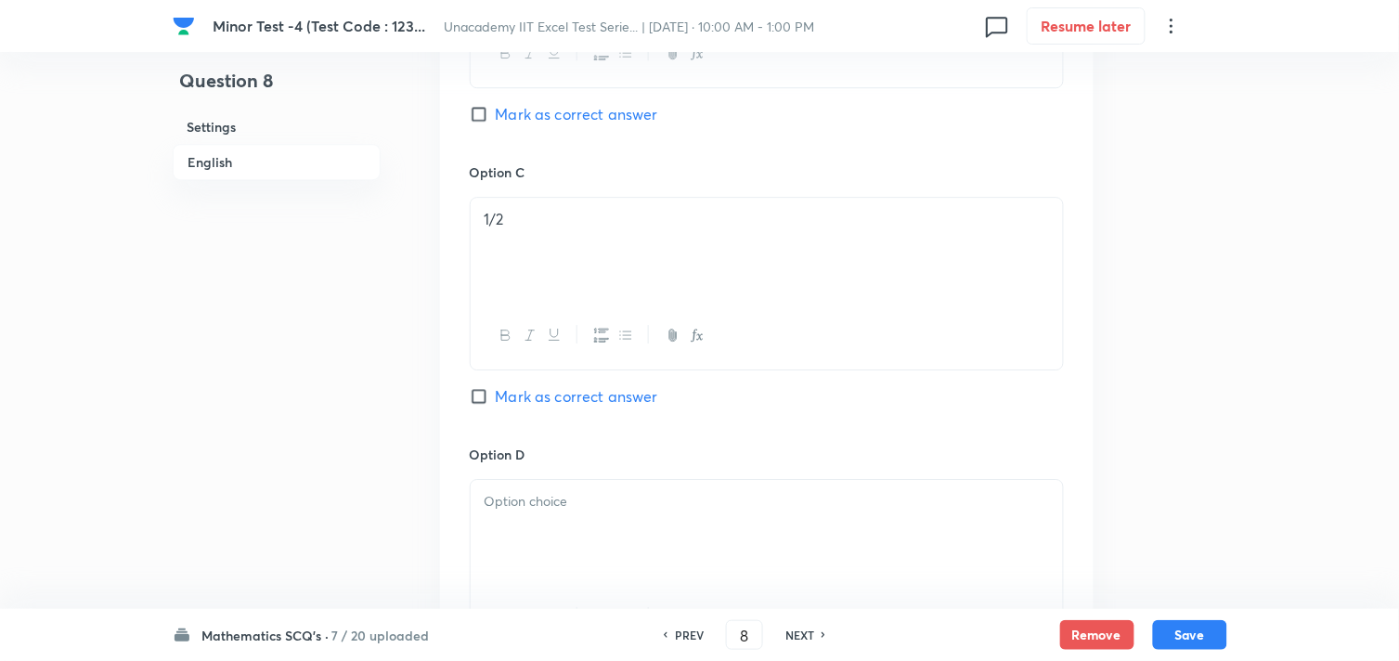
drag, startPoint x: 546, startPoint y: 511, endPoint x: 594, endPoint y: 448, distance: 79.5
click at [548, 511] on p at bounding box center [767, 501] width 565 height 21
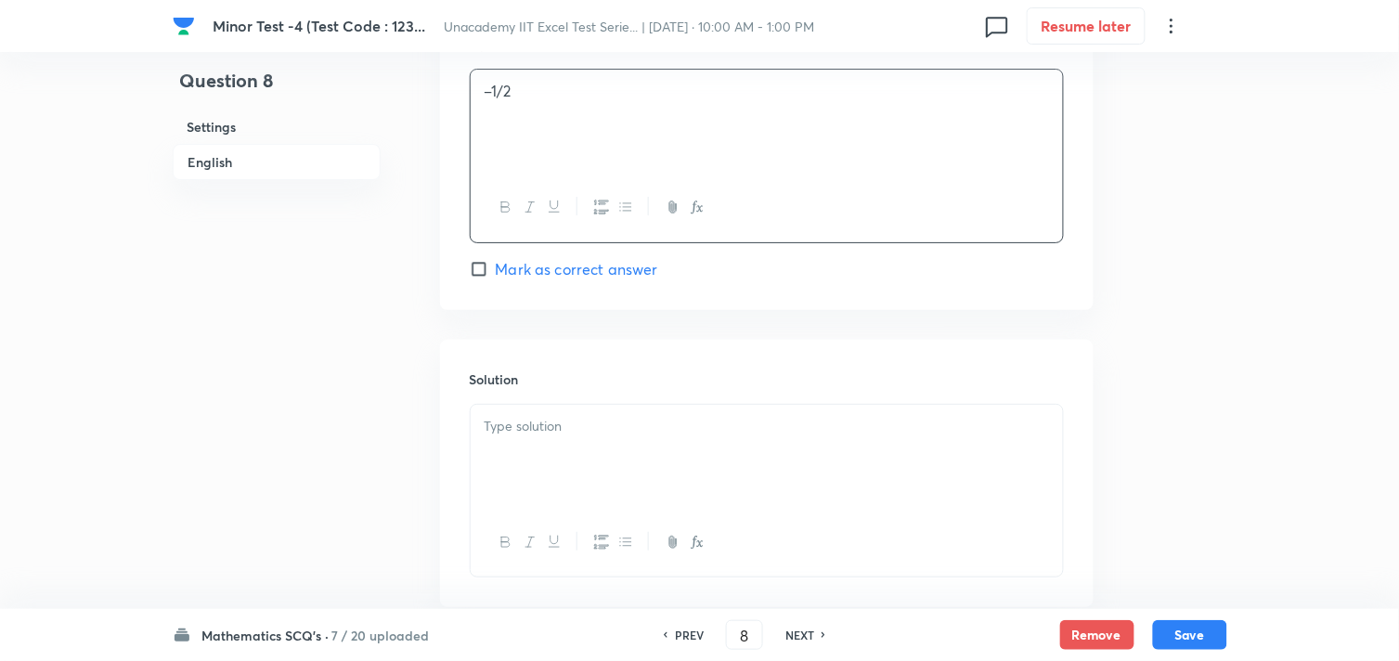
scroll to position [1753, 0]
drag, startPoint x: 549, startPoint y: 273, endPoint x: 579, endPoint y: 394, distance: 124.5
click at [551, 273] on span "Mark as correct answer" at bounding box center [577, 267] width 162 height 22
click at [496, 273] on input "Mark as correct answer" at bounding box center [483, 267] width 26 height 19
checkbox input "true"
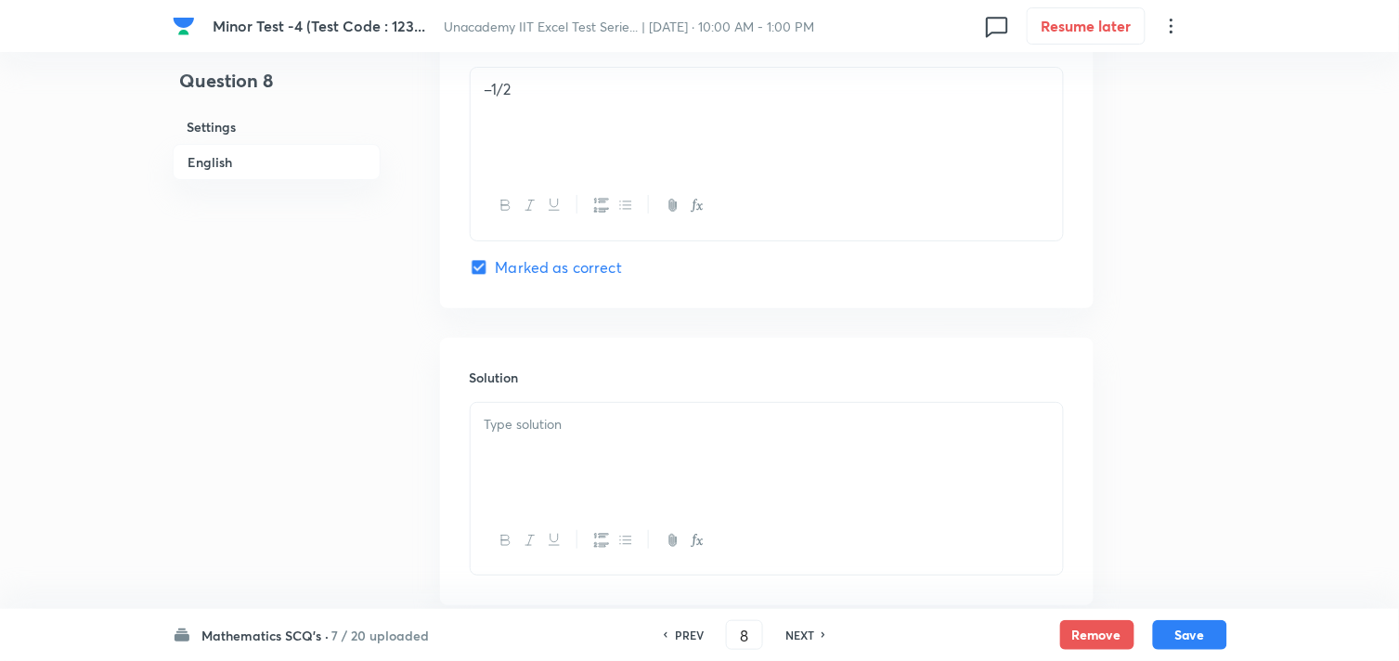
drag, startPoint x: 588, startPoint y: 444, endPoint x: 599, endPoint y: 444, distance: 11.1
click at [590, 444] on div at bounding box center [767, 455] width 592 height 104
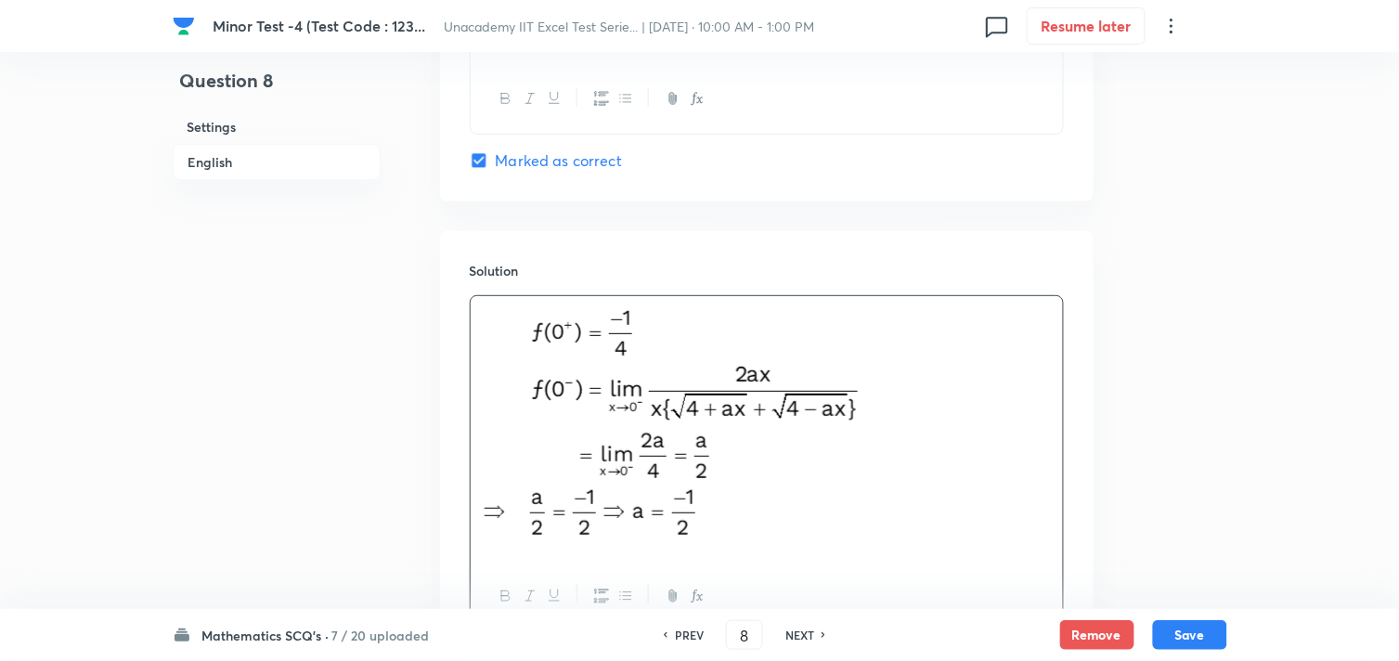
scroll to position [1960, 0]
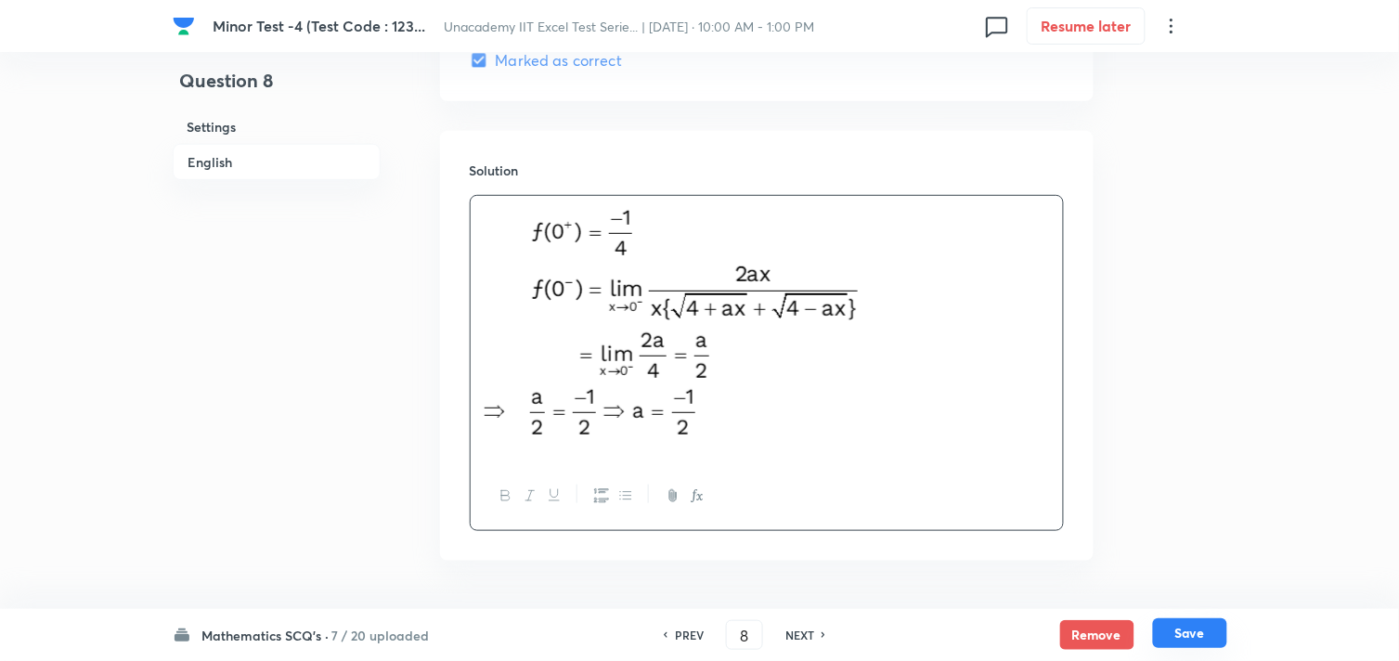
click at [1182, 627] on button "Save" at bounding box center [1190, 633] width 74 height 30
type input "9"
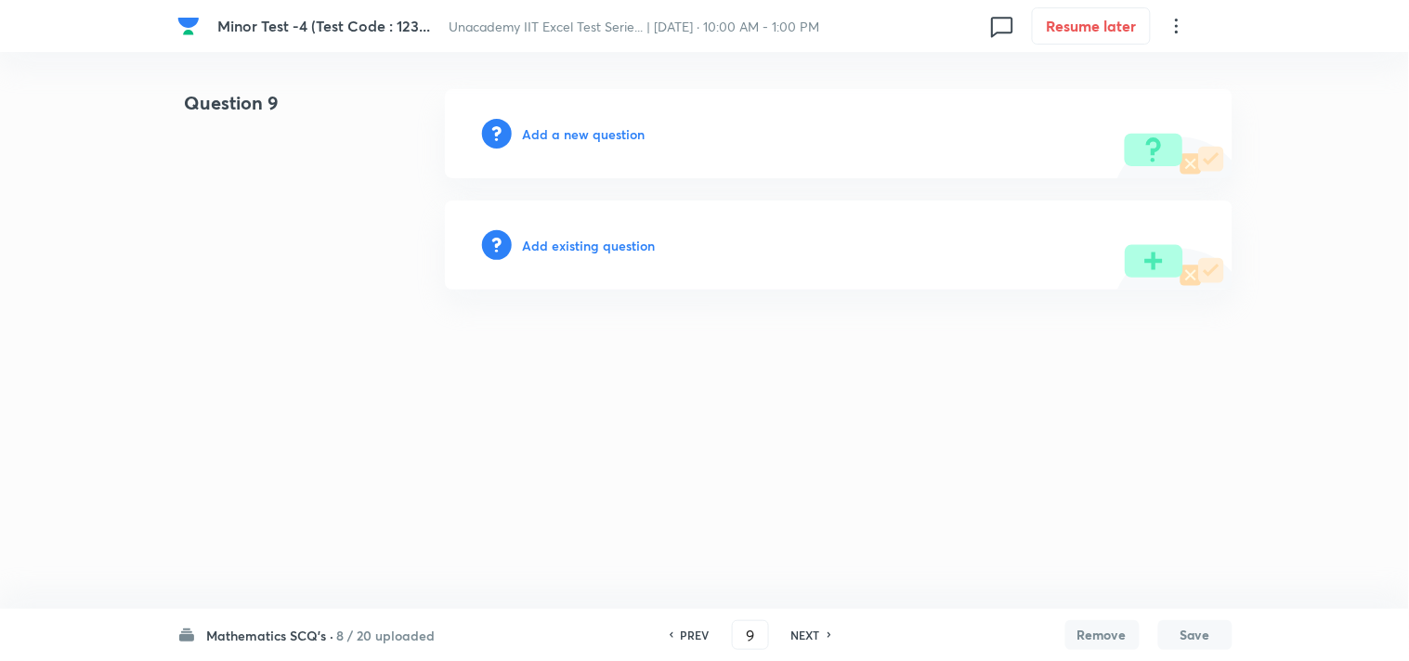
click at [552, 124] on h6 "Add a new question" at bounding box center [584, 133] width 123 height 19
click at [563, 124] on h6 "Choose a question type" at bounding box center [594, 133] width 143 height 19
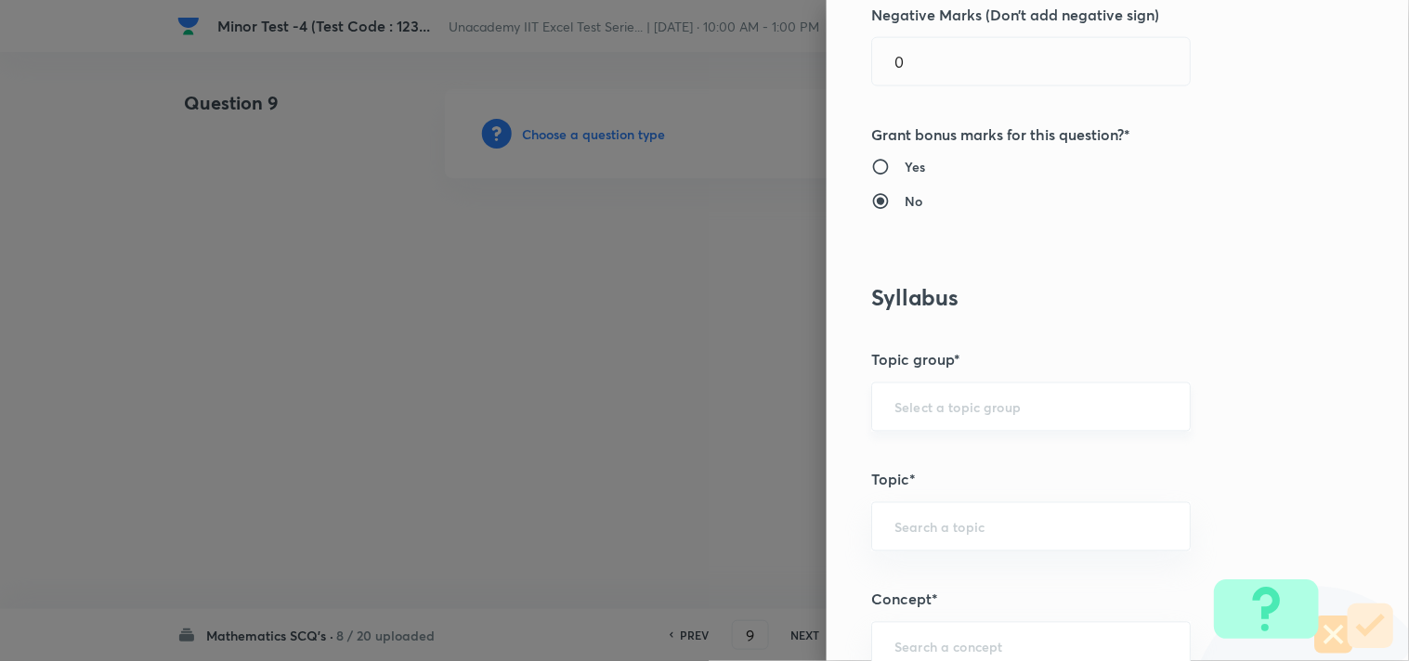
scroll to position [824, 0]
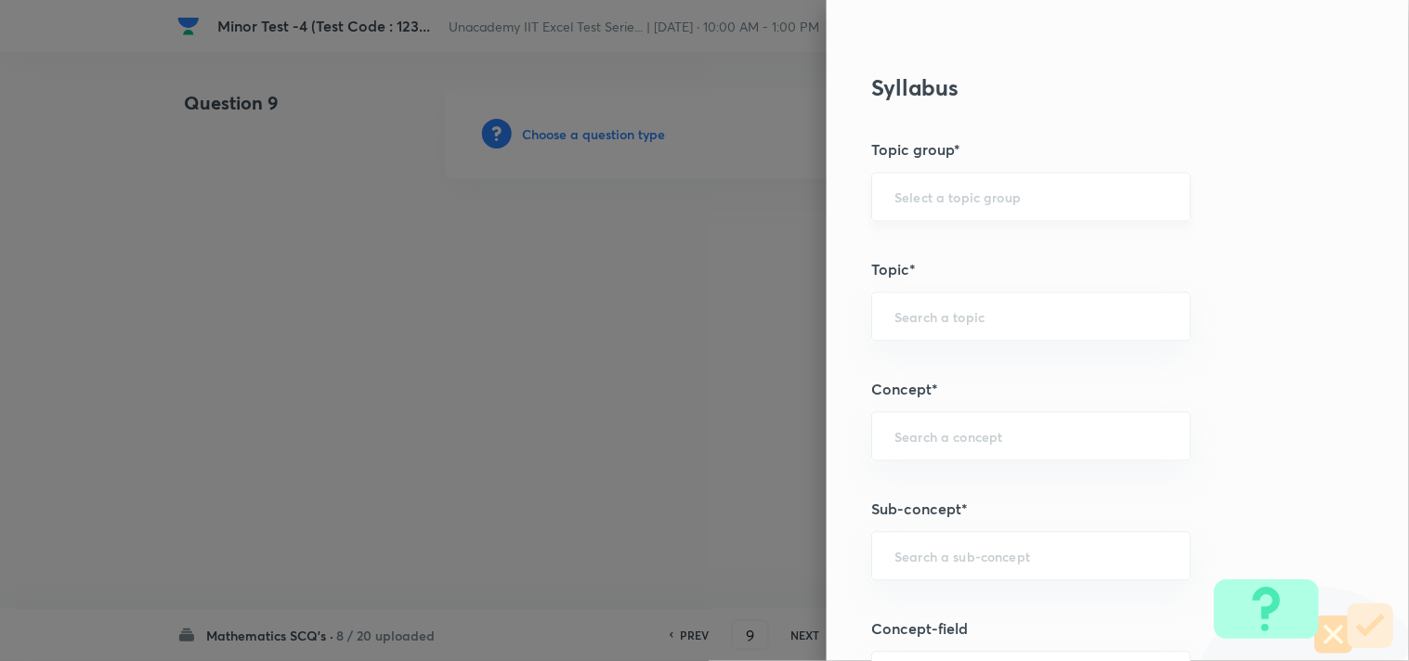
click at [911, 201] on input "text" at bounding box center [1030, 197] width 273 height 18
drag, startPoint x: 898, startPoint y: 249, endPoint x: 904, endPoint y: 273, distance: 25.0
click at [899, 249] on li "Mathematics" at bounding box center [1016, 249] width 318 height 33
type input "Mathematics"
click at [904, 322] on input "text" at bounding box center [1030, 317] width 273 height 18
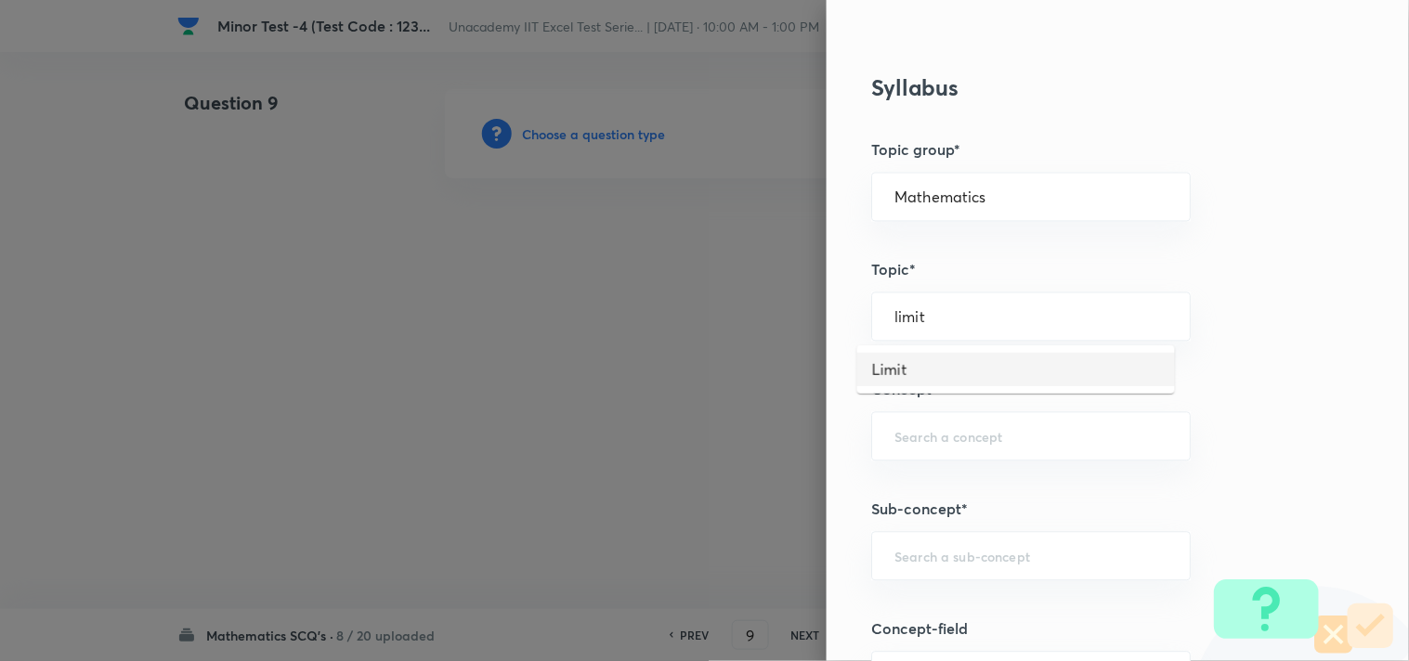
click at [936, 359] on li "Limit" at bounding box center [1016, 369] width 318 height 33
type input "Limit"
click at [928, 428] on div "​" at bounding box center [1030, 436] width 319 height 49
click at [932, 478] on li "Methods to Evaluate Limits" at bounding box center [1016, 490] width 318 height 33
type input "Methods to Evaluate Limits"
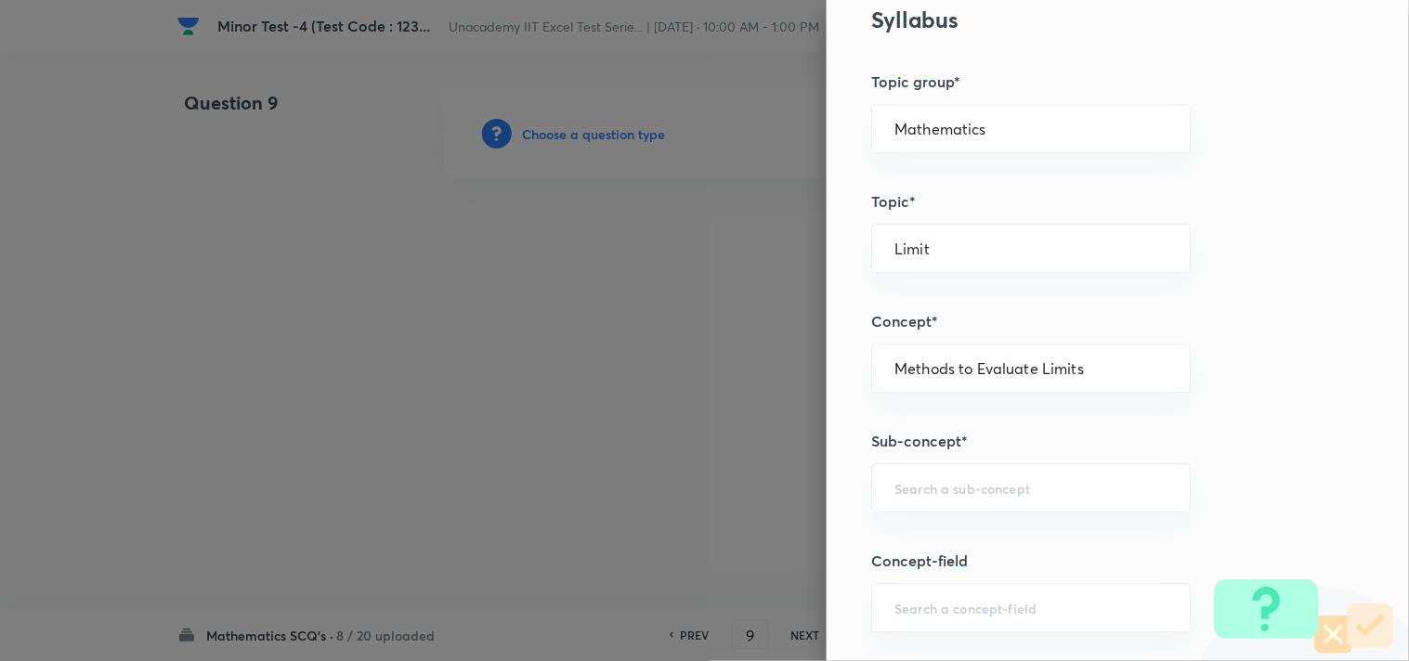
scroll to position [928, 0]
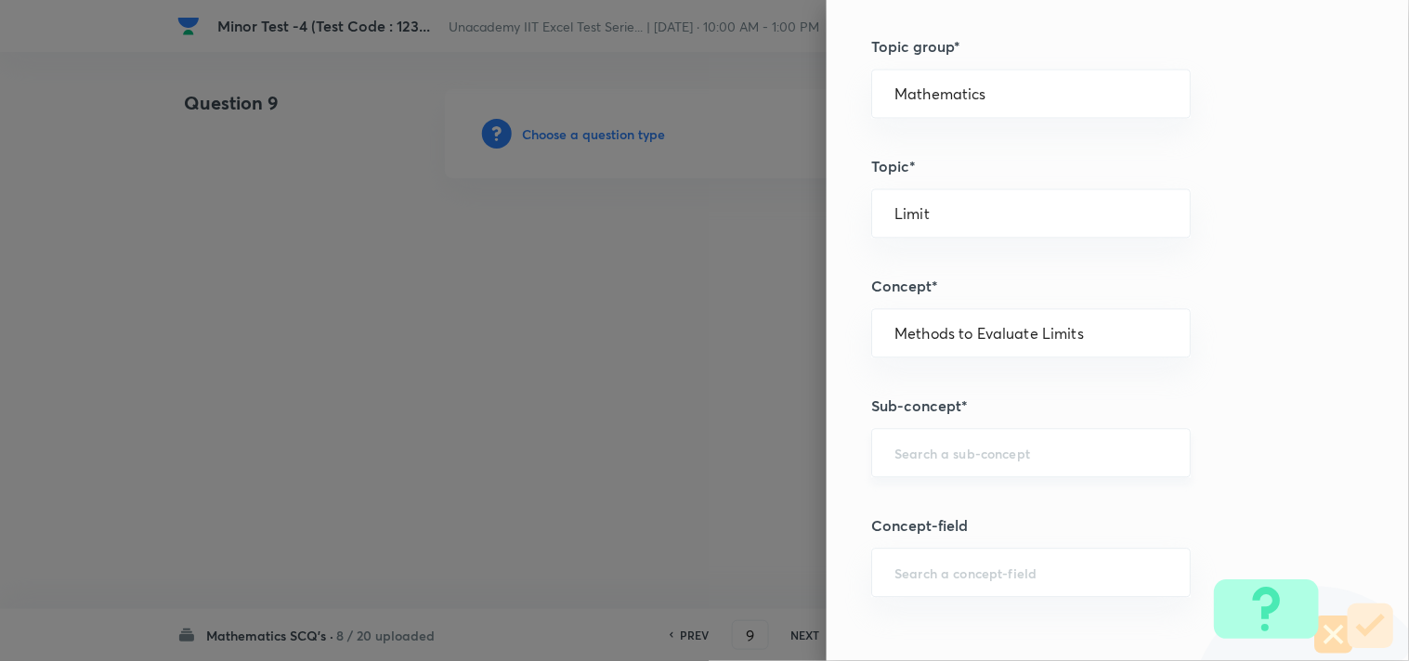
click at [952, 460] on input "text" at bounding box center [1030, 453] width 273 height 18
click at [907, 500] on li "Methods to Evaluate Limits" at bounding box center [1016, 506] width 318 height 33
type input "Methods to Evaluate Limits"
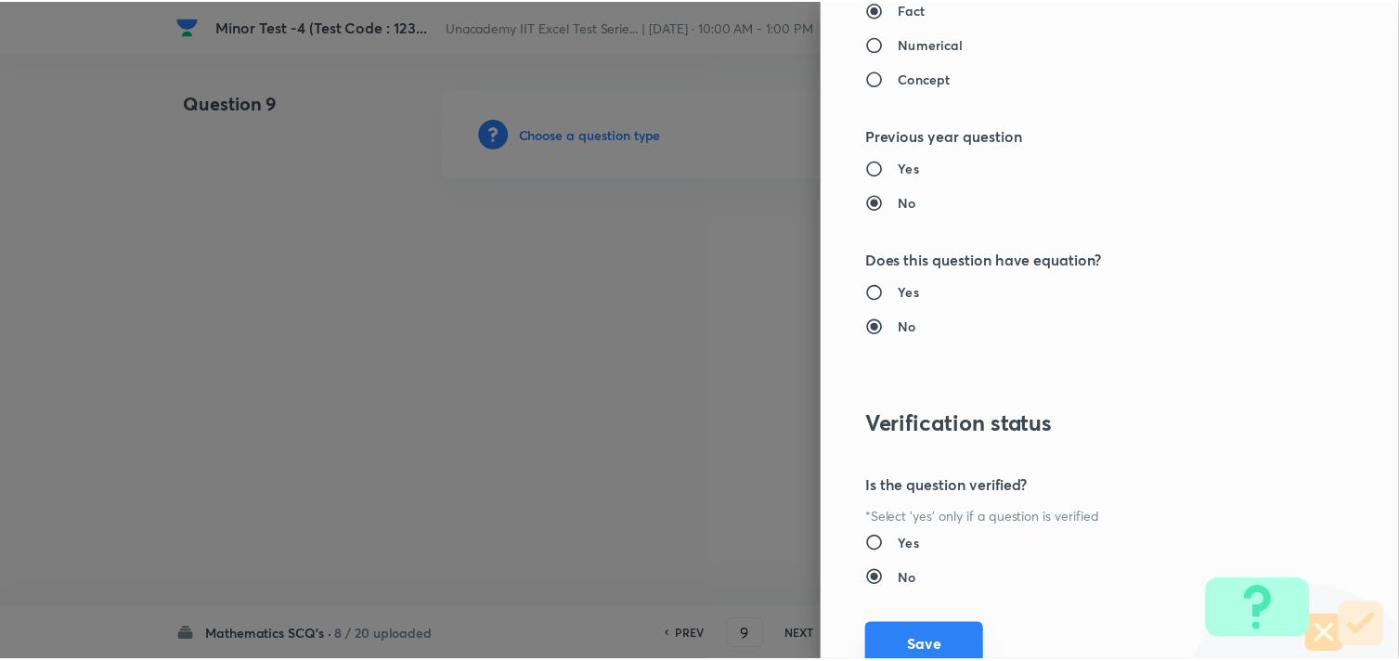
scroll to position [1994, 0]
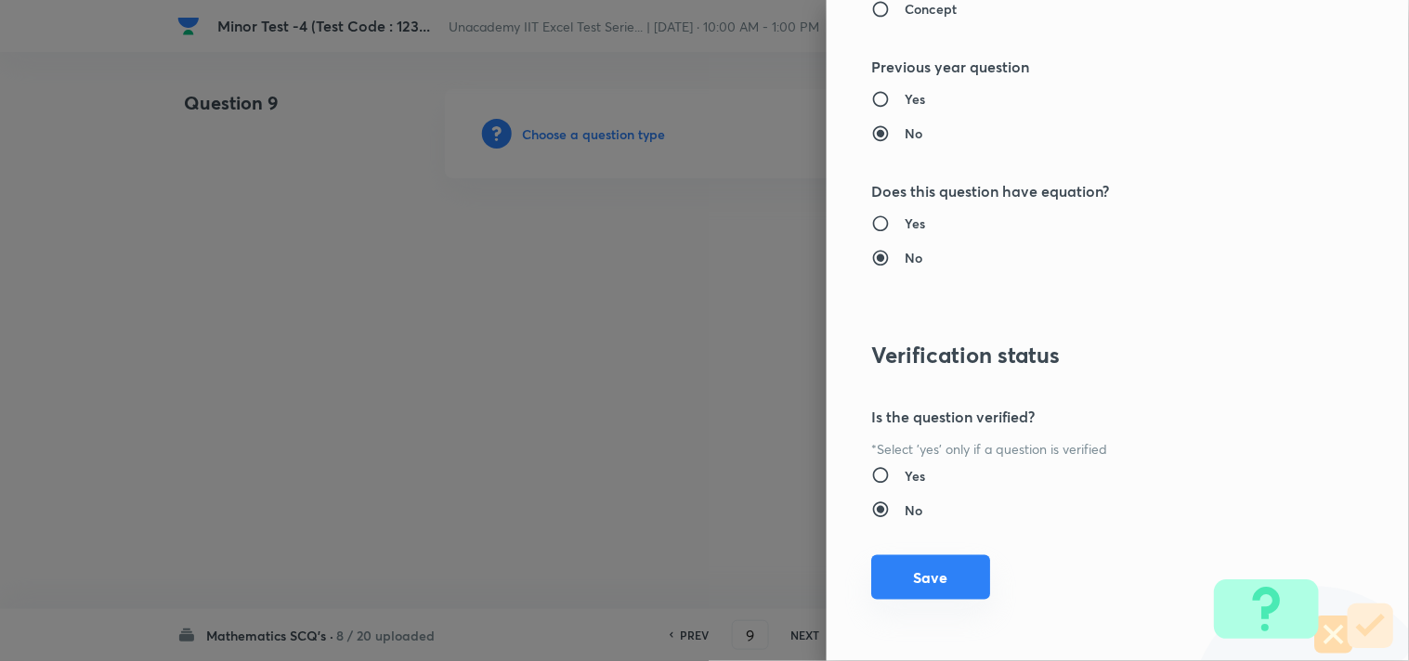
click at [924, 571] on button "Save" at bounding box center [930, 577] width 119 height 45
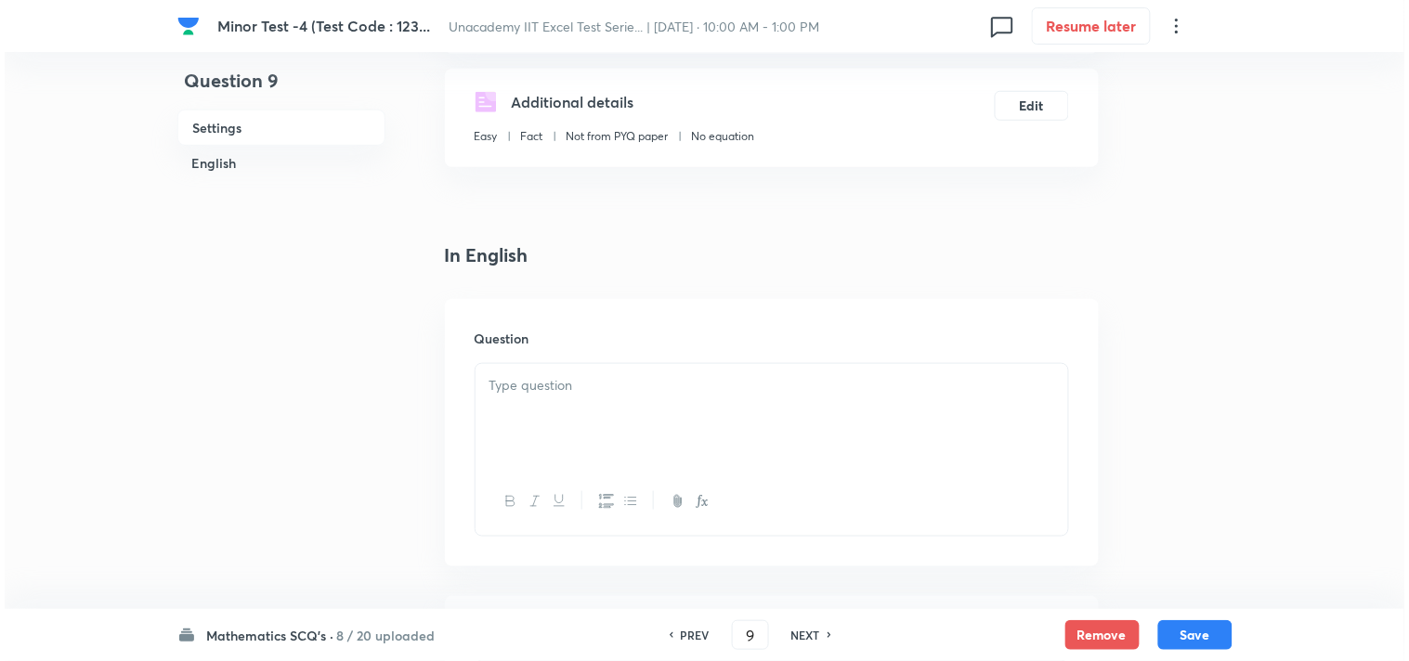
scroll to position [412, 0]
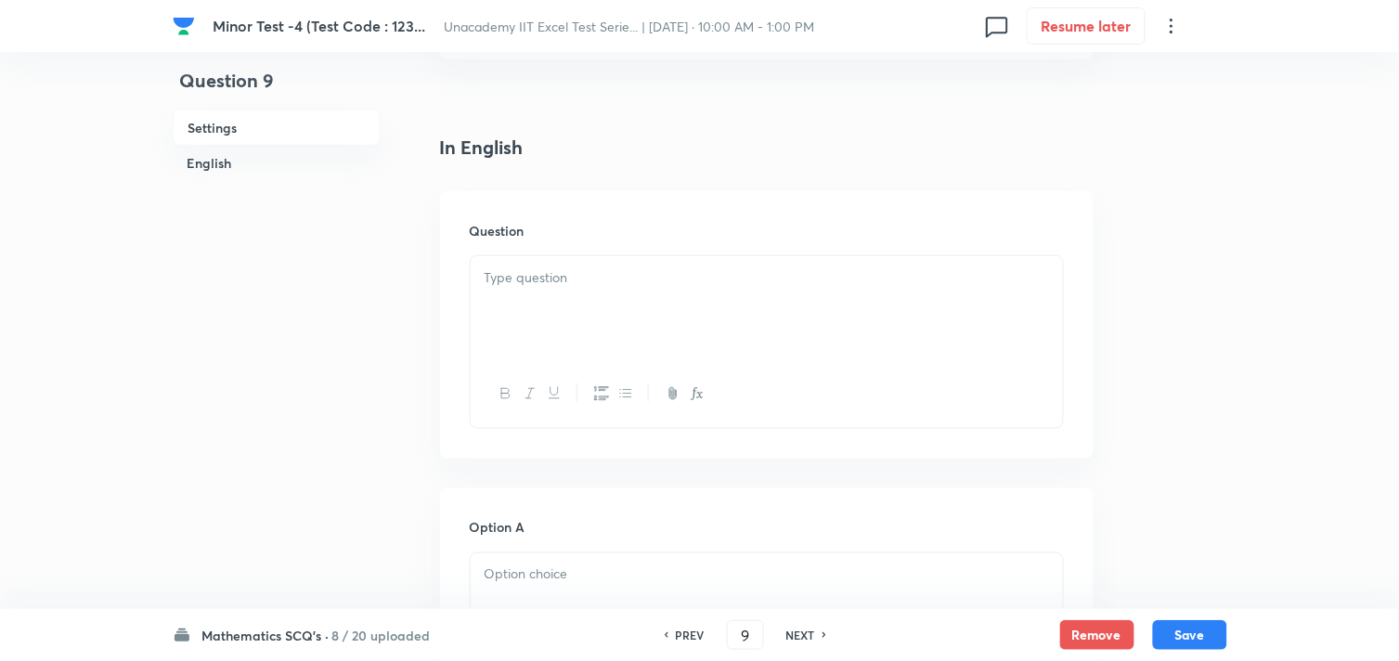
click at [527, 332] on div at bounding box center [767, 308] width 592 height 104
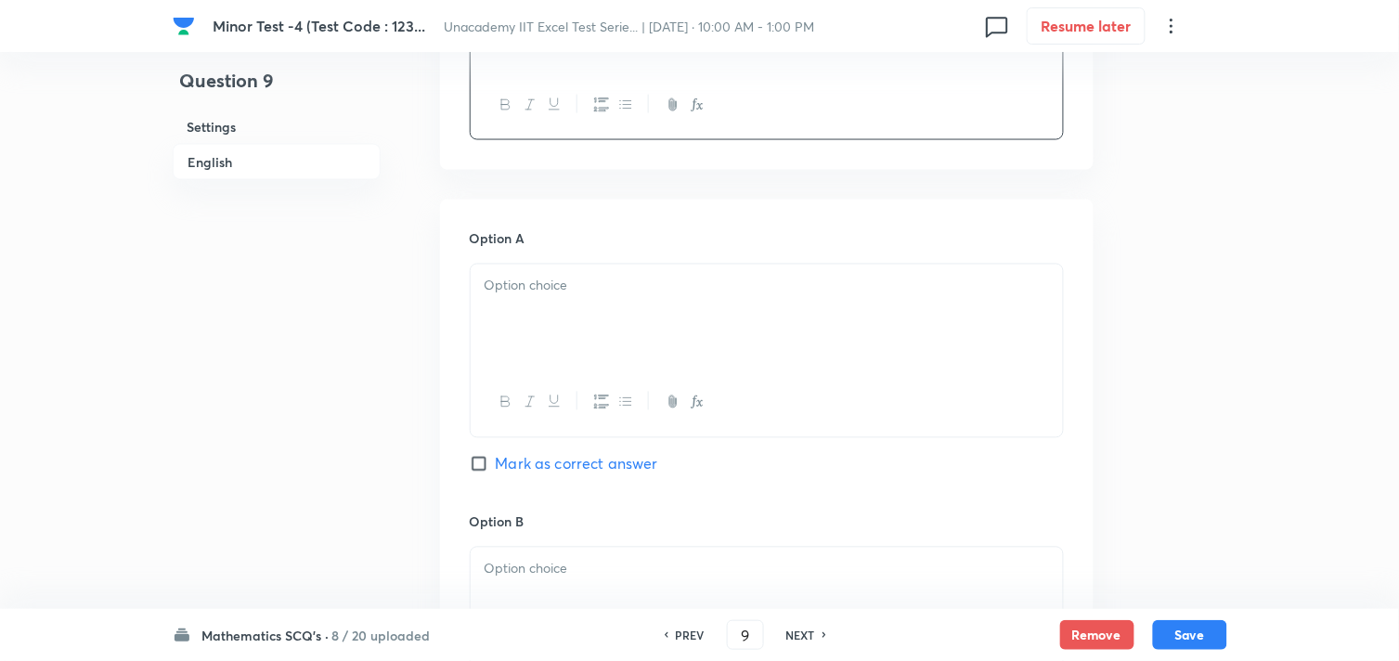
scroll to position [721, 0]
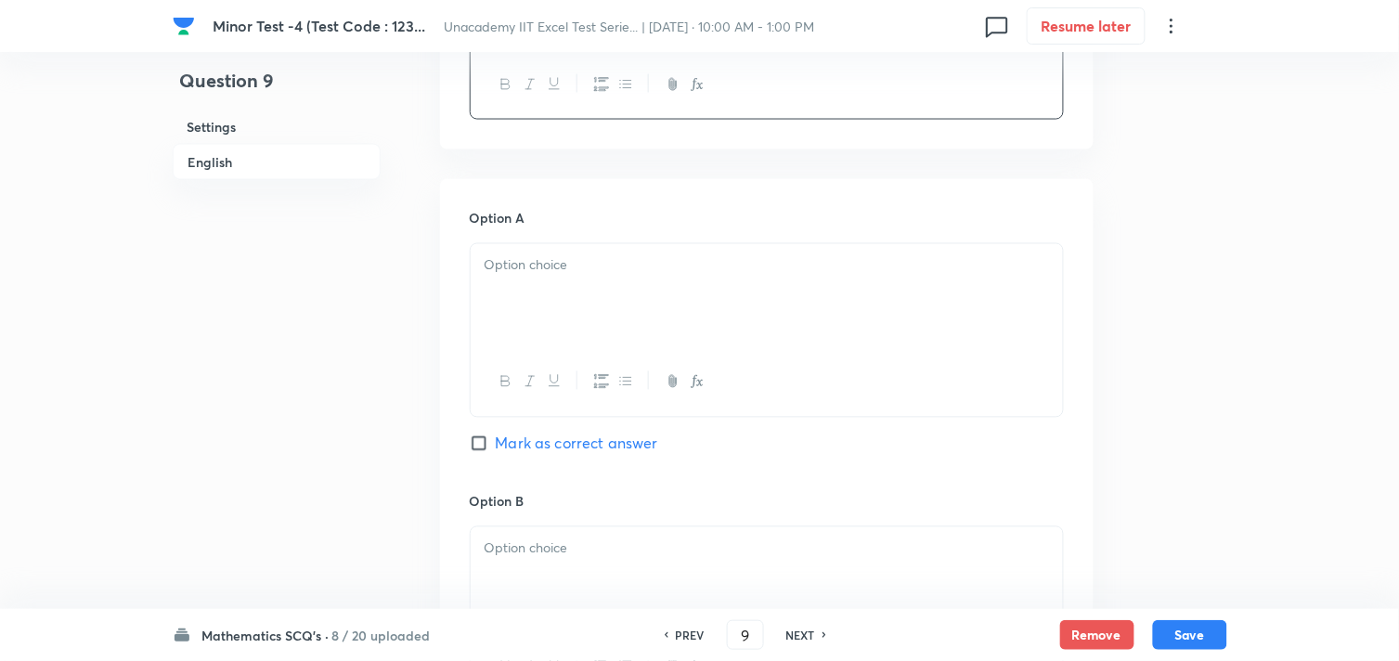
click at [533, 267] on p at bounding box center [767, 265] width 565 height 21
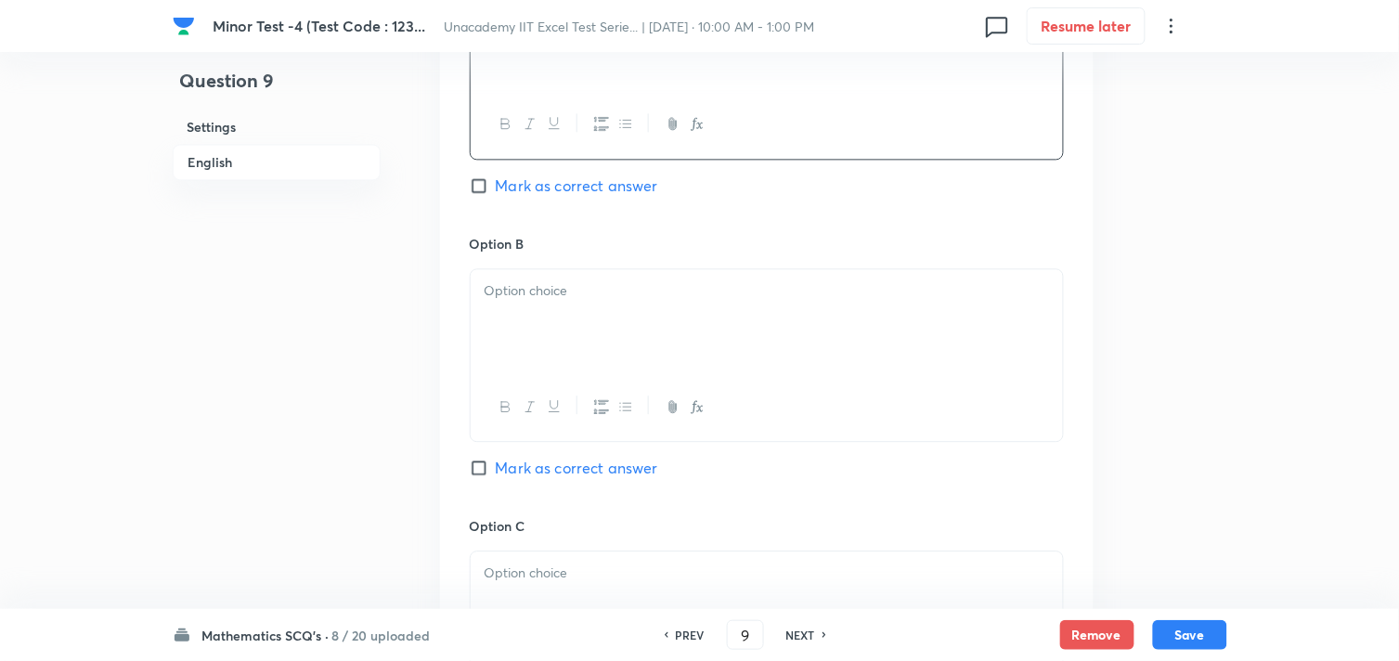
scroll to position [1032, 0]
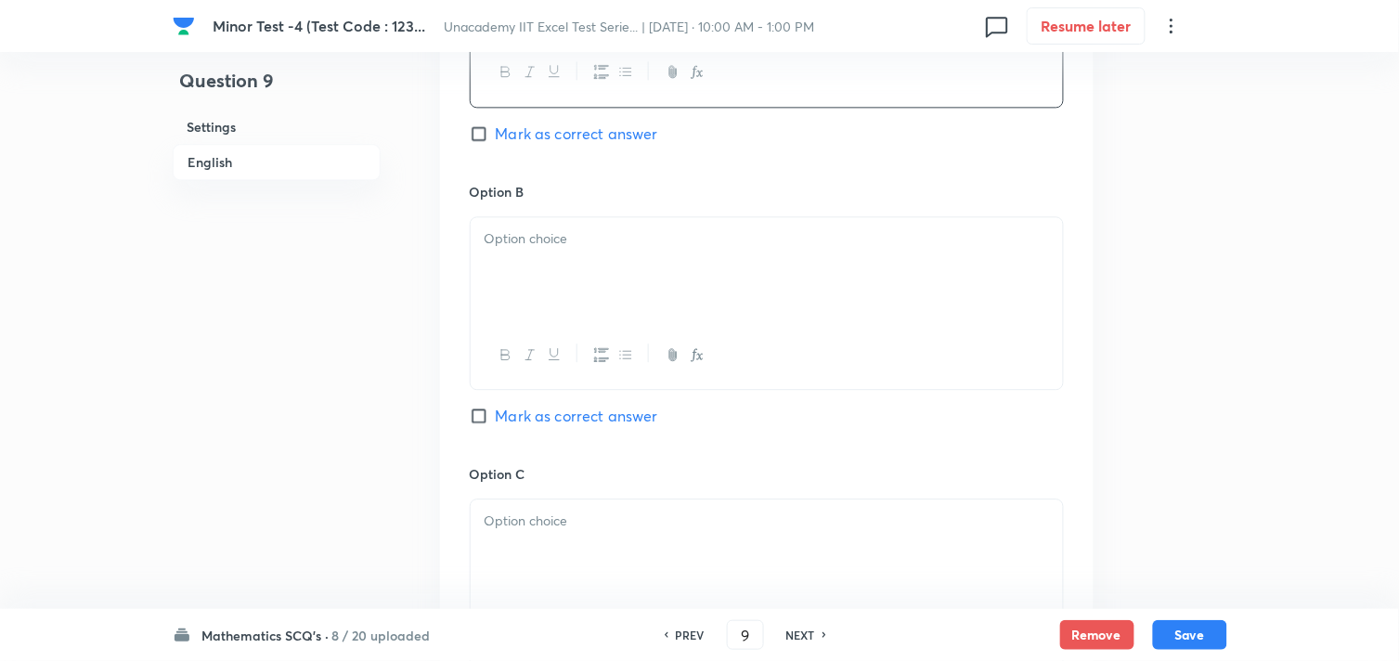
click at [551, 285] on div at bounding box center [767, 269] width 592 height 104
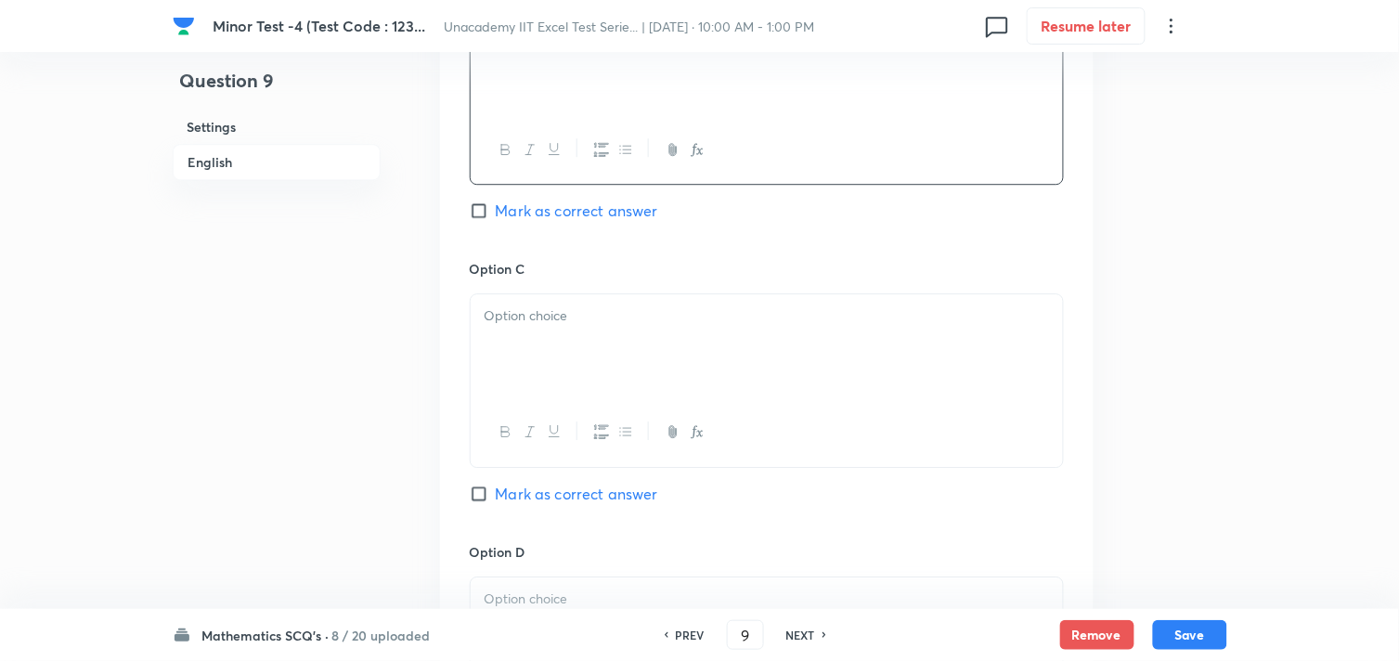
scroll to position [1238, 0]
click at [553, 326] on p at bounding box center [767, 315] width 565 height 21
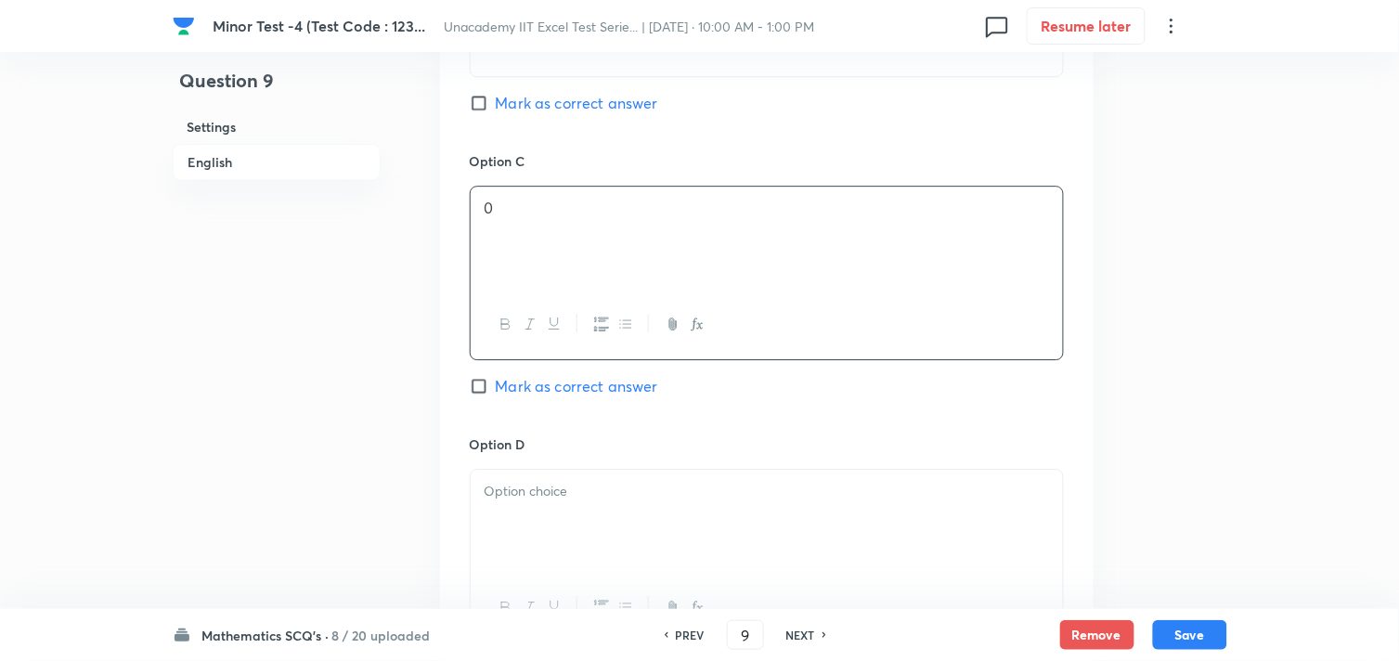
scroll to position [1444, 0]
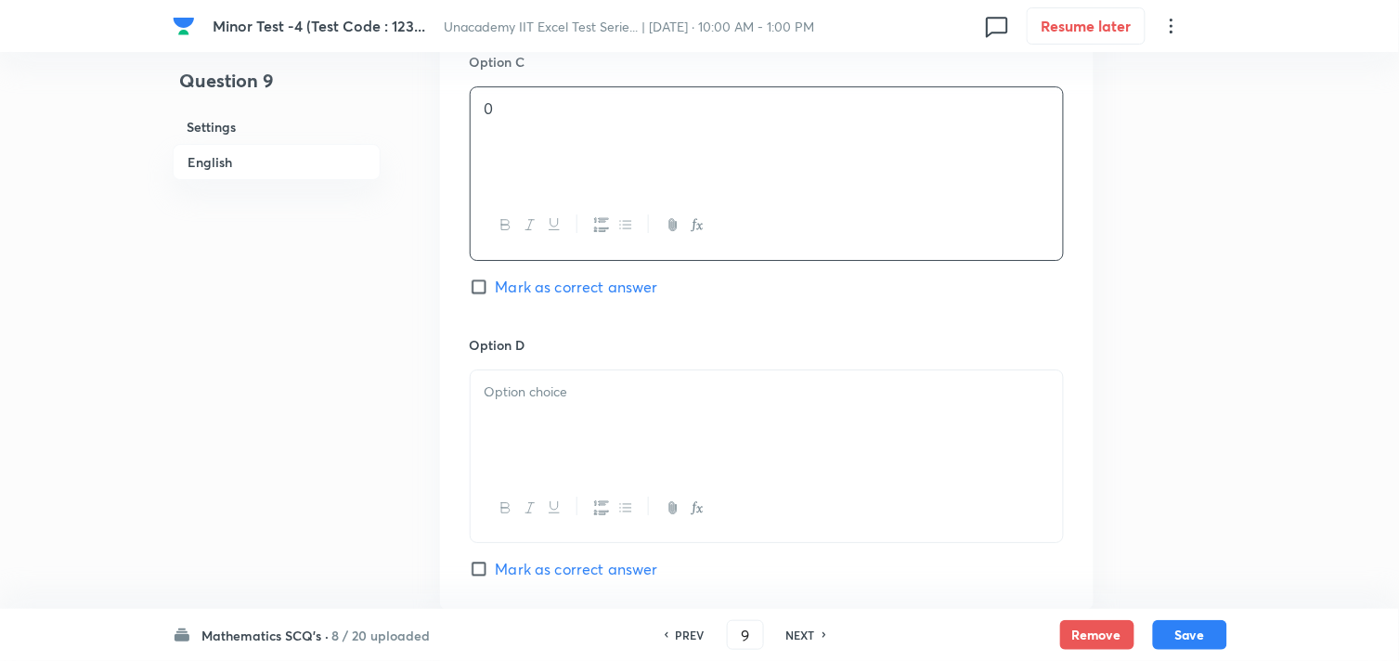
click at [610, 411] on div at bounding box center [767, 422] width 592 height 104
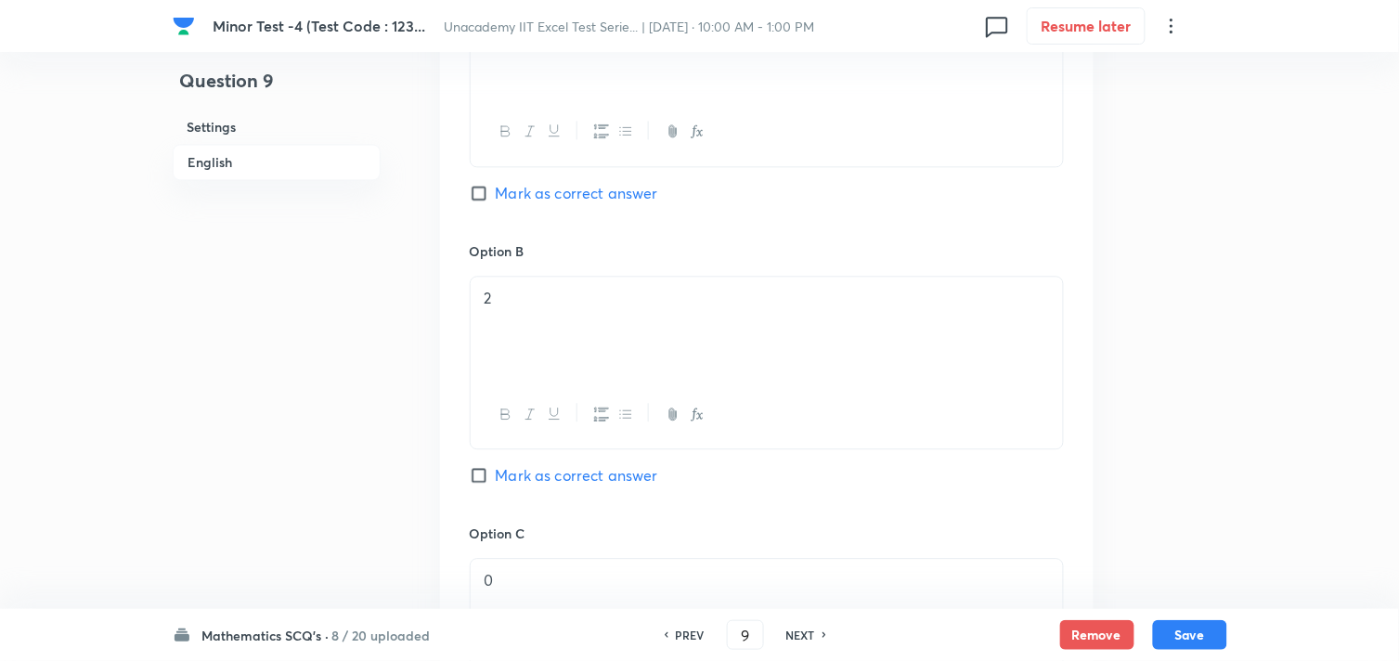
scroll to position [928, 0]
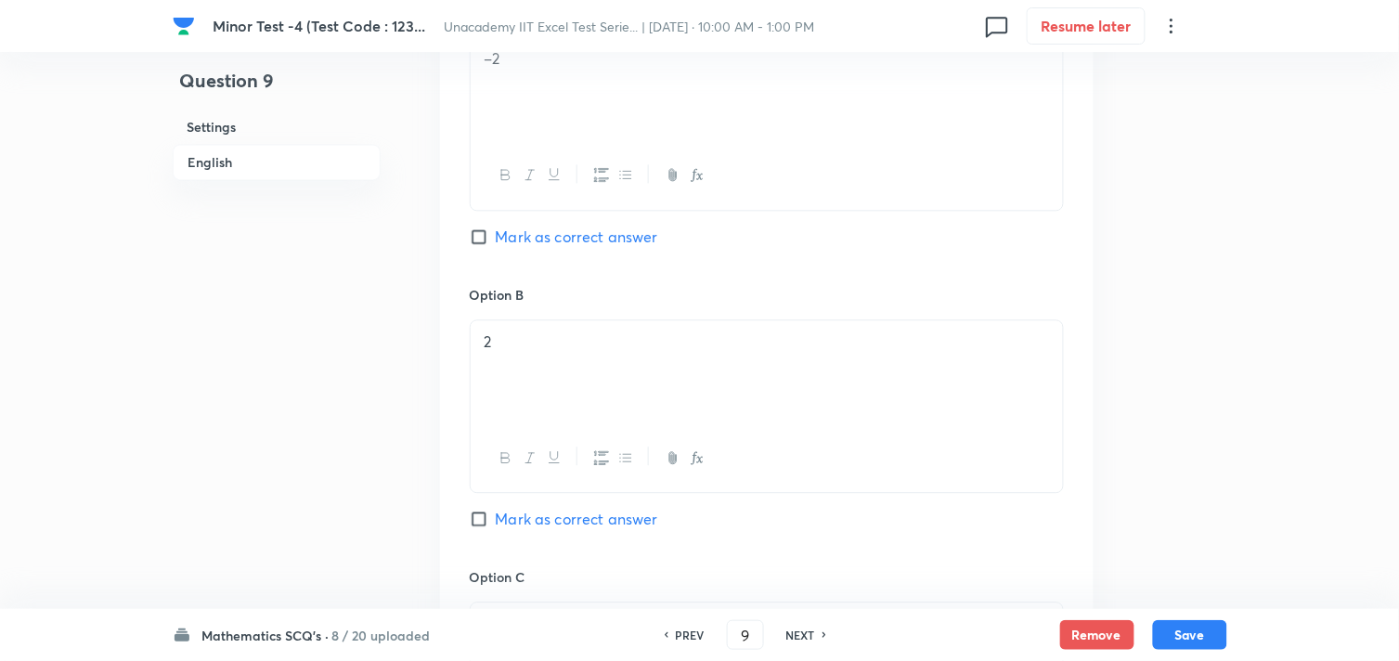
click at [542, 240] on span "Mark as correct answer" at bounding box center [577, 237] width 162 height 22
click at [496, 240] on input "Mark as correct answer" at bounding box center [483, 236] width 26 height 19
checkbox input "true"
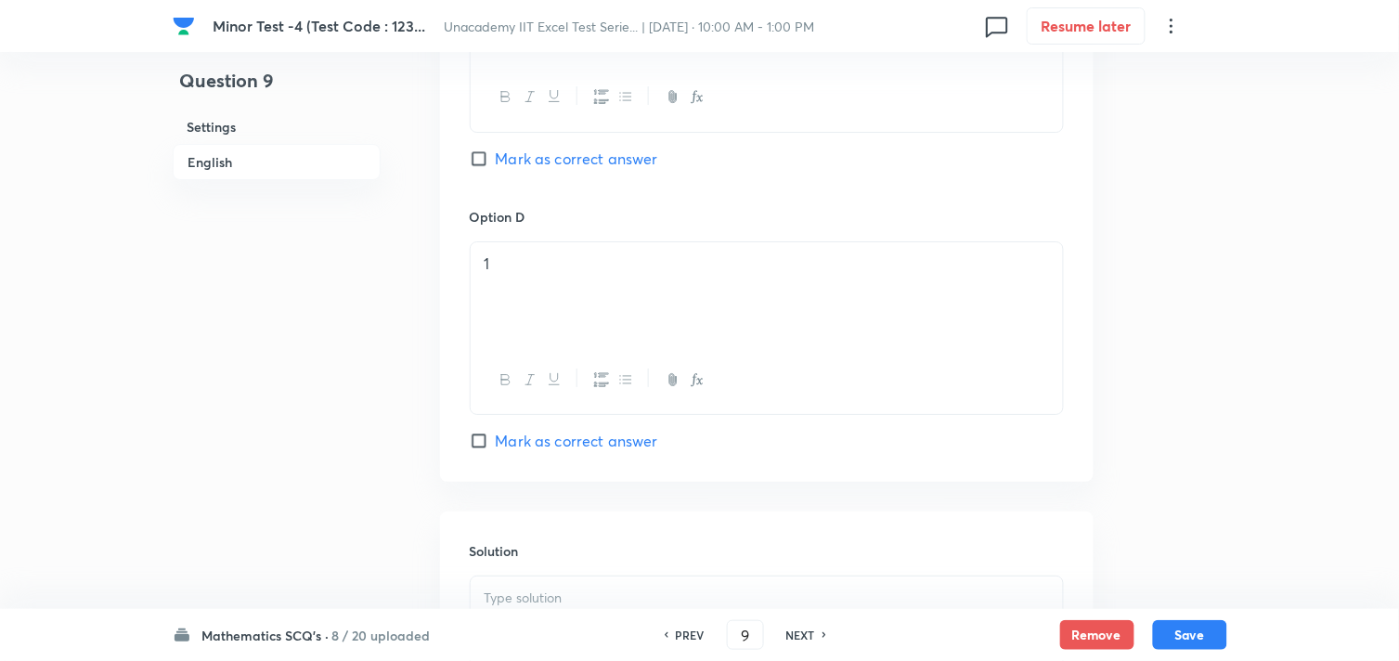
scroll to position [1753, 0]
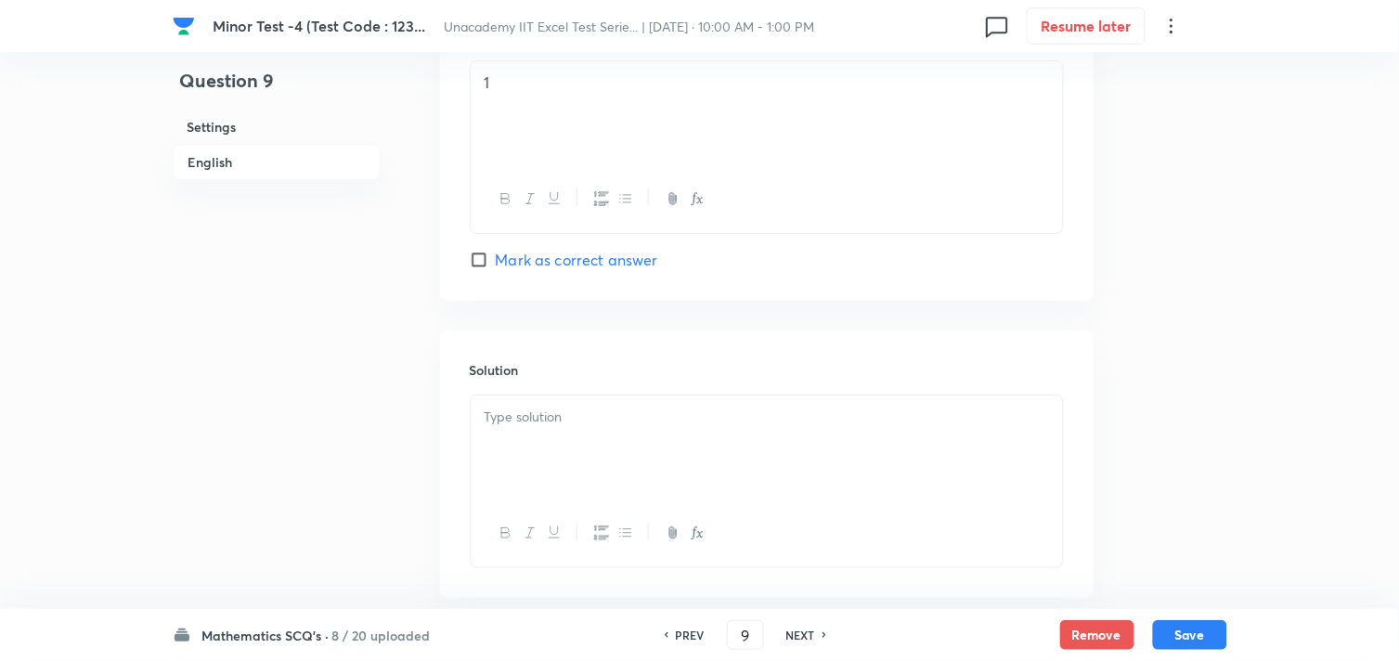
click at [602, 444] on div at bounding box center [767, 448] width 592 height 104
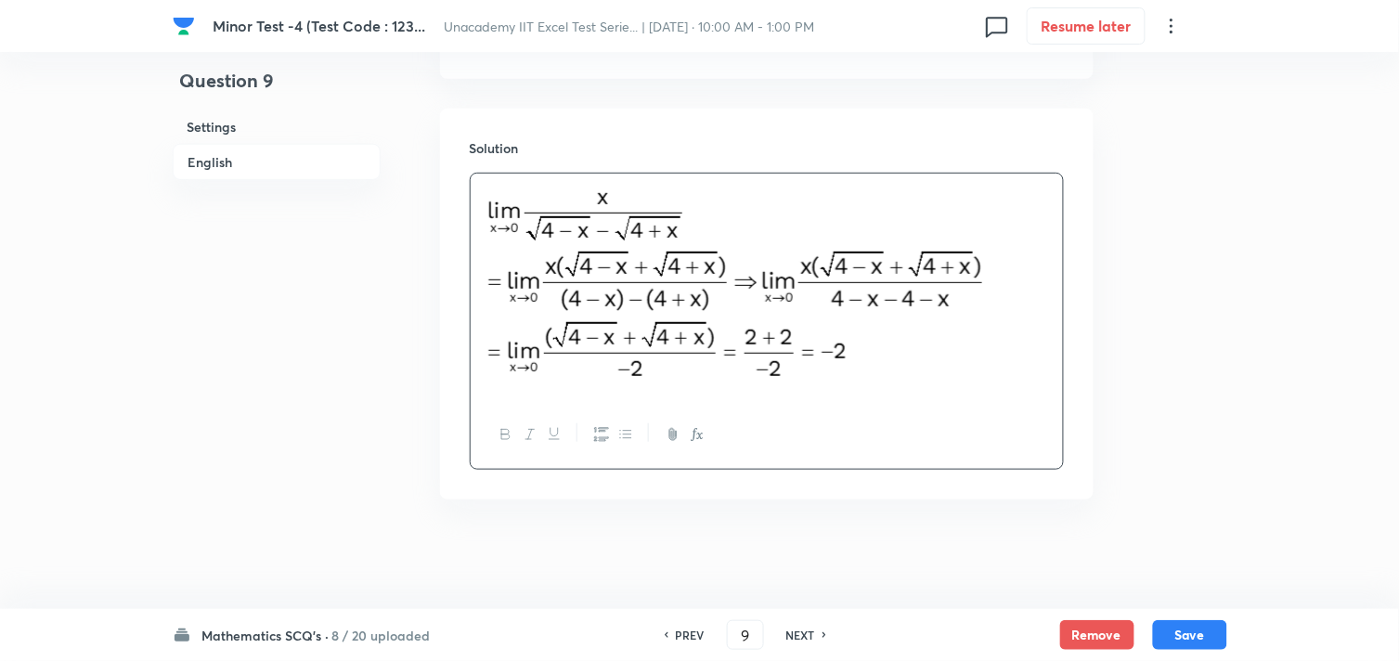
scroll to position [1980, 0]
click at [1170, 622] on button "Save" at bounding box center [1190, 633] width 74 height 30
type input "10"
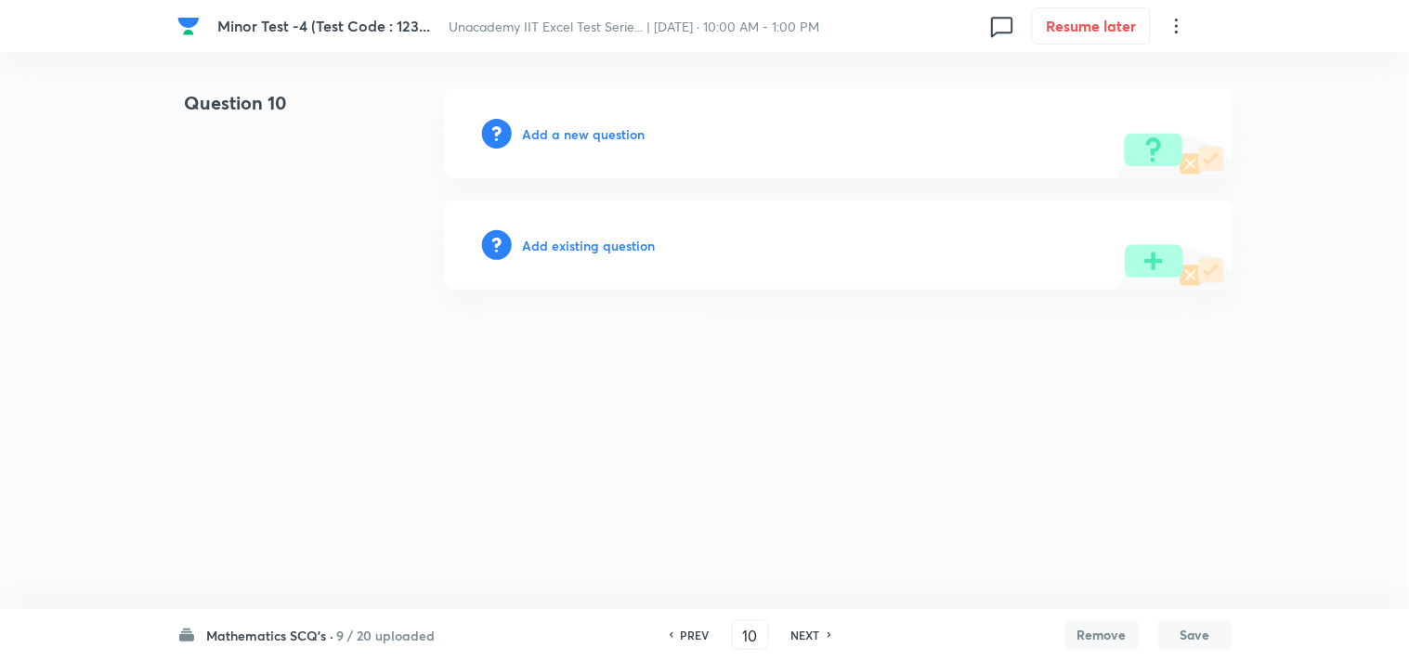
click at [610, 130] on h6 "Add a new question" at bounding box center [584, 133] width 123 height 19
click at [610, 130] on h6 "Choose a question type" at bounding box center [594, 133] width 143 height 19
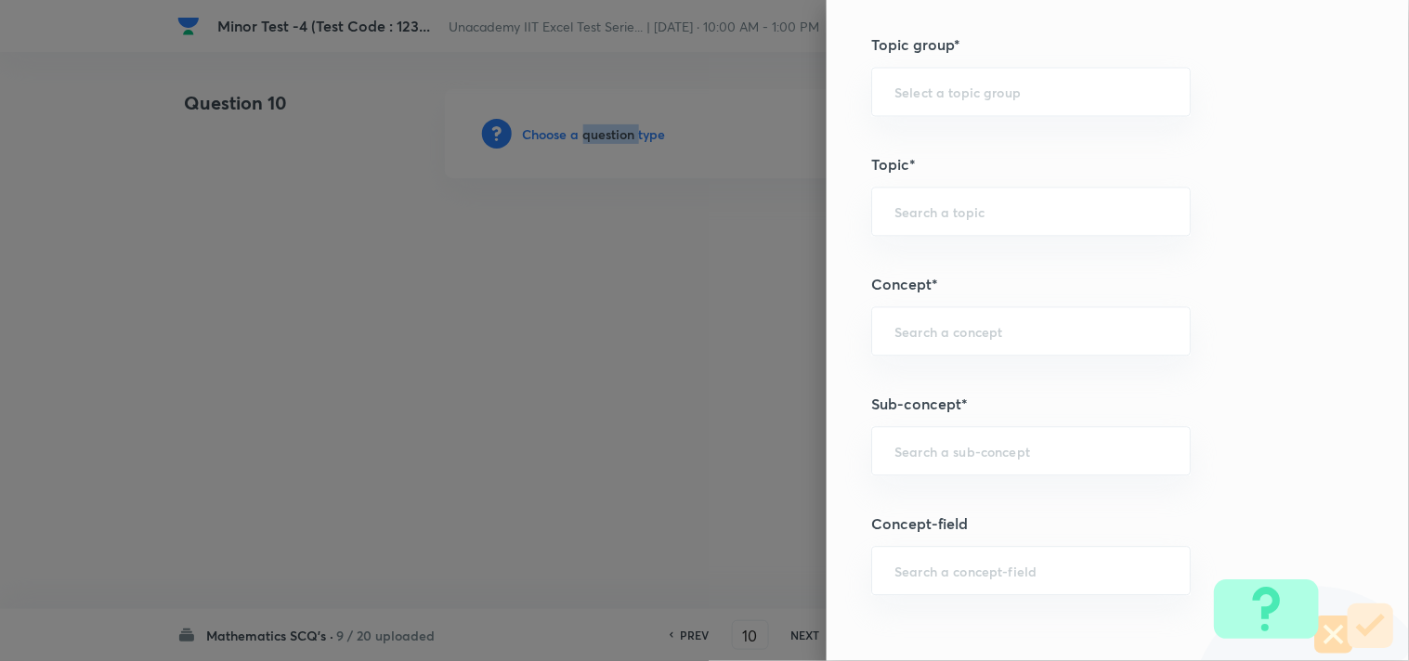
scroll to position [1135, 0]
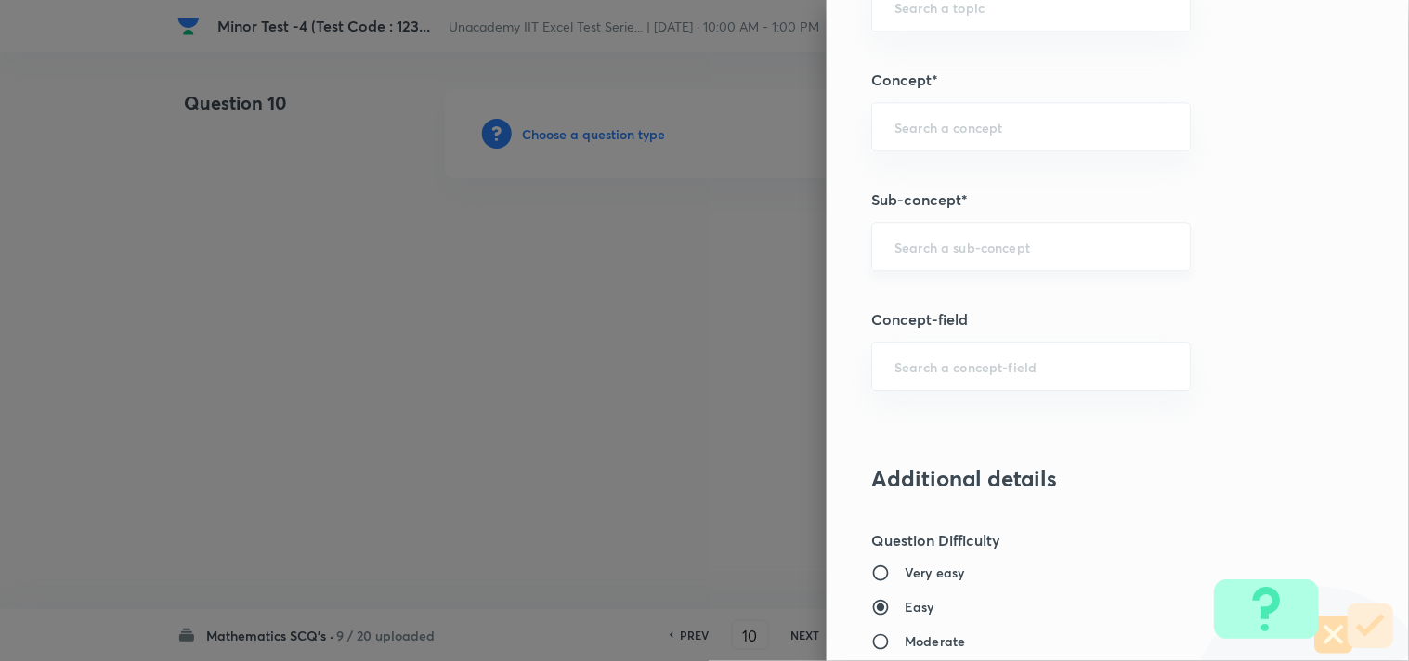
click at [894, 243] on input "text" at bounding box center [1030, 247] width 273 height 18
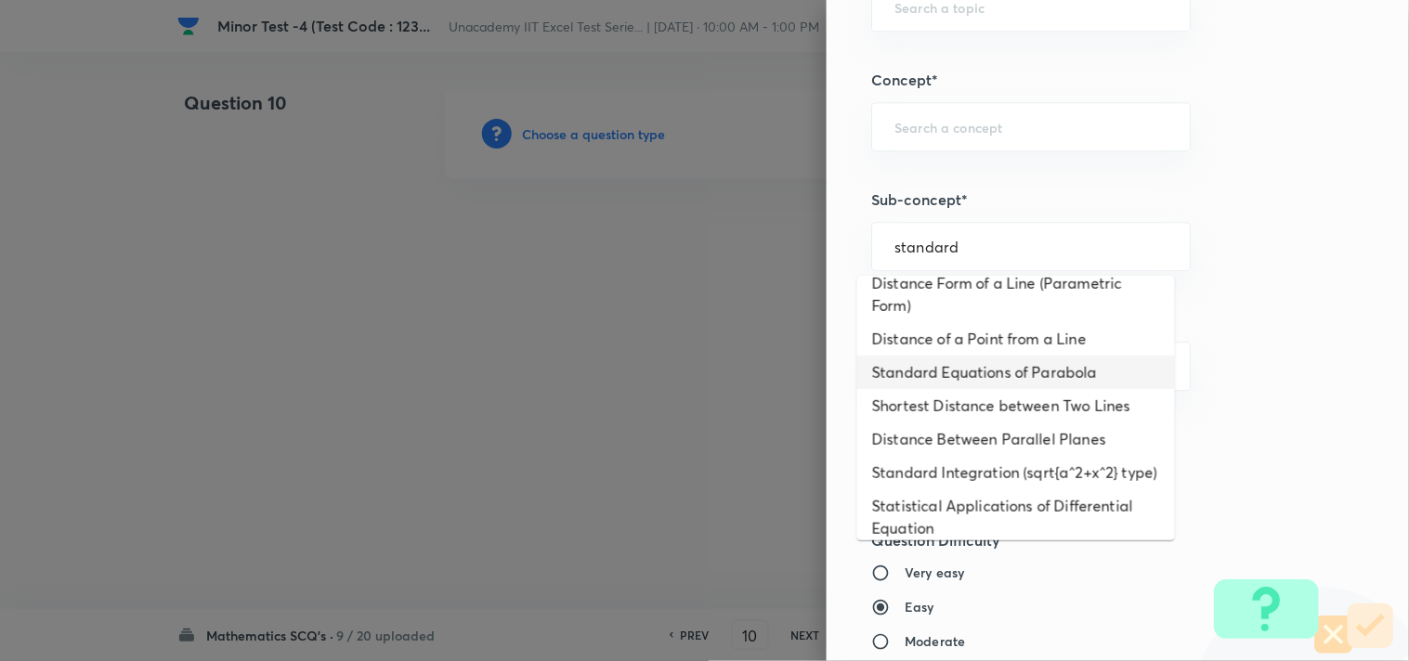
scroll to position [0, 0]
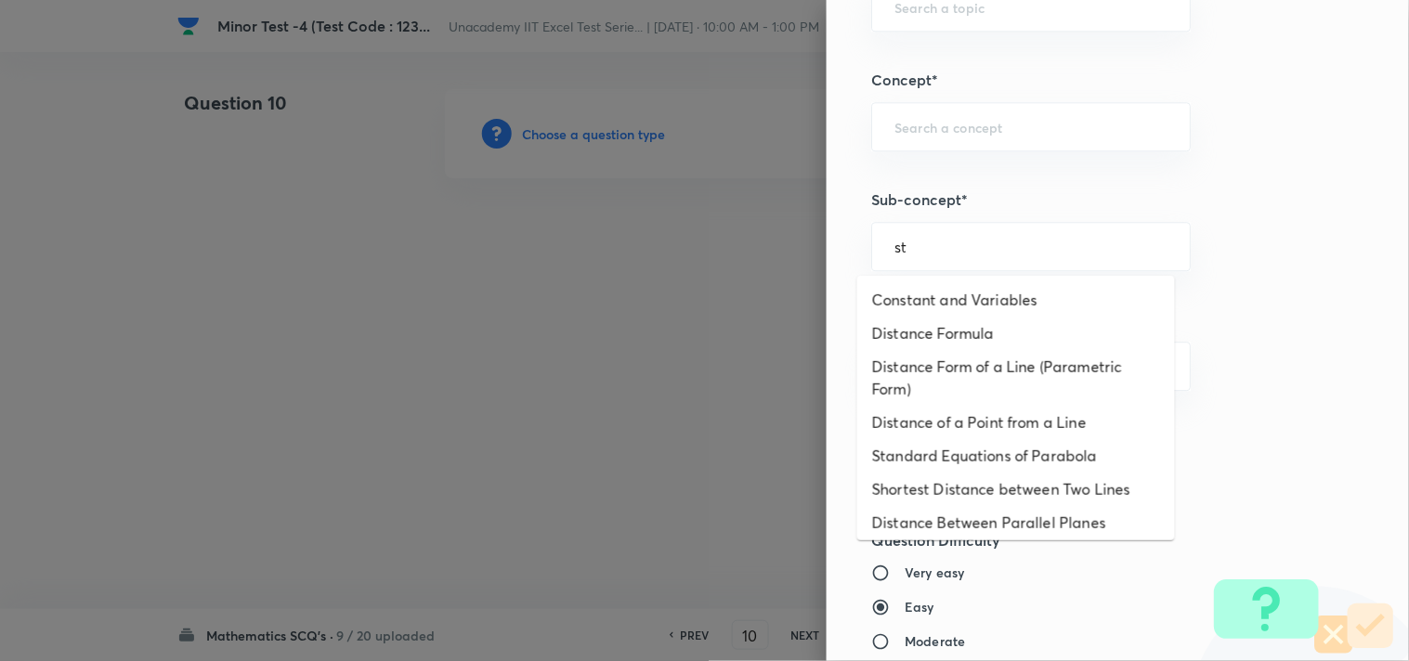
type input "s"
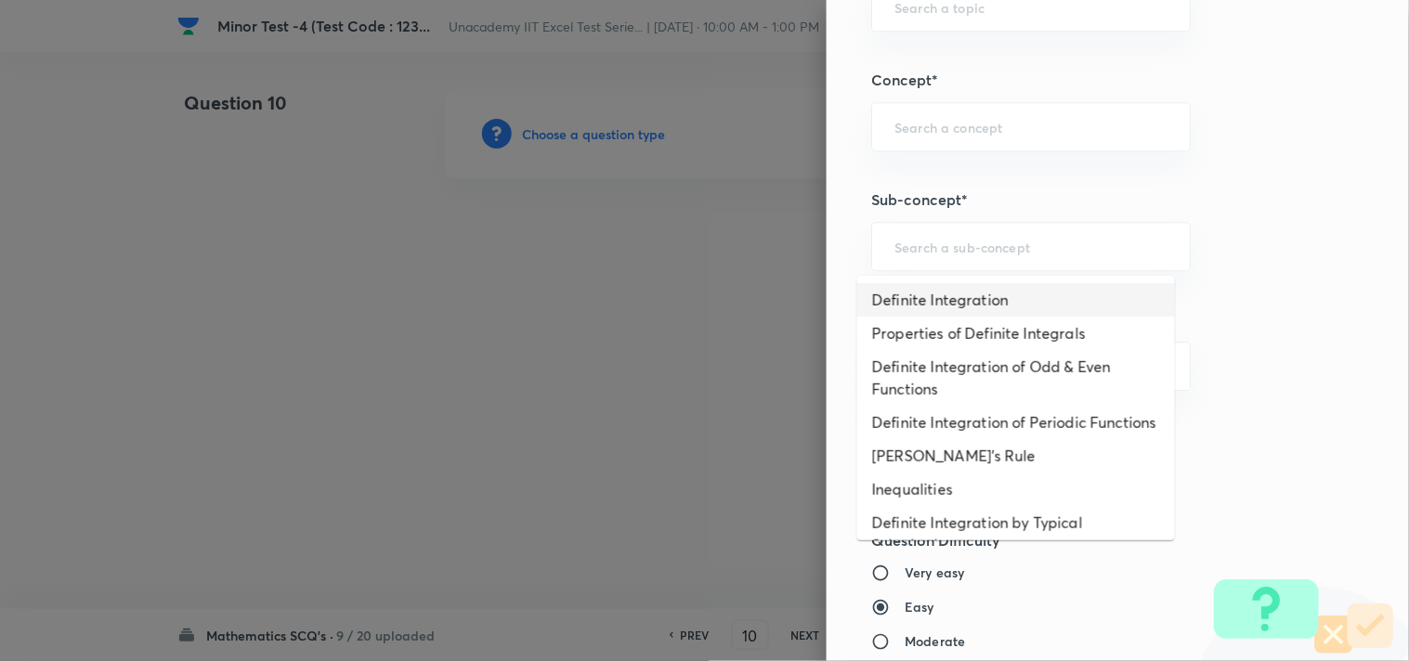
click at [1295, 201] on div "Question settings Question type* Single choice correct Number of options* 2 3 4…" at bounding box center [1117, 330] width 582 height 661
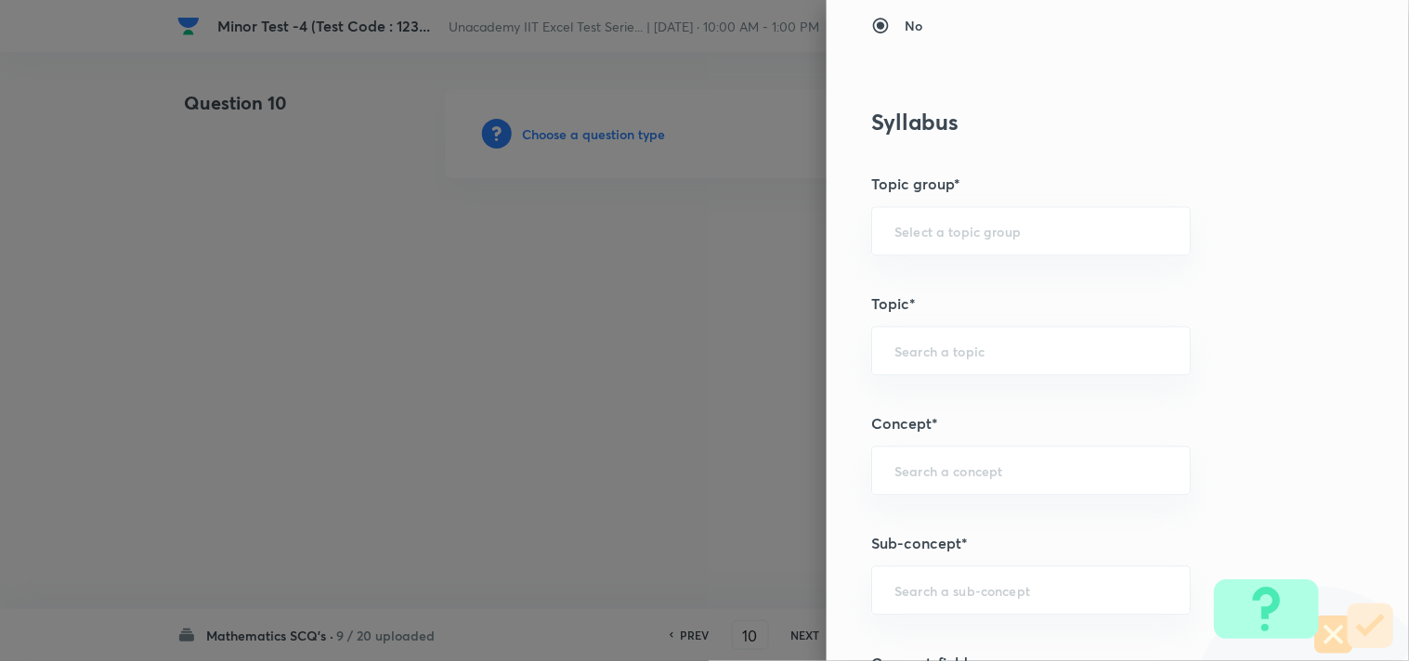
scroll to position [721, 0]
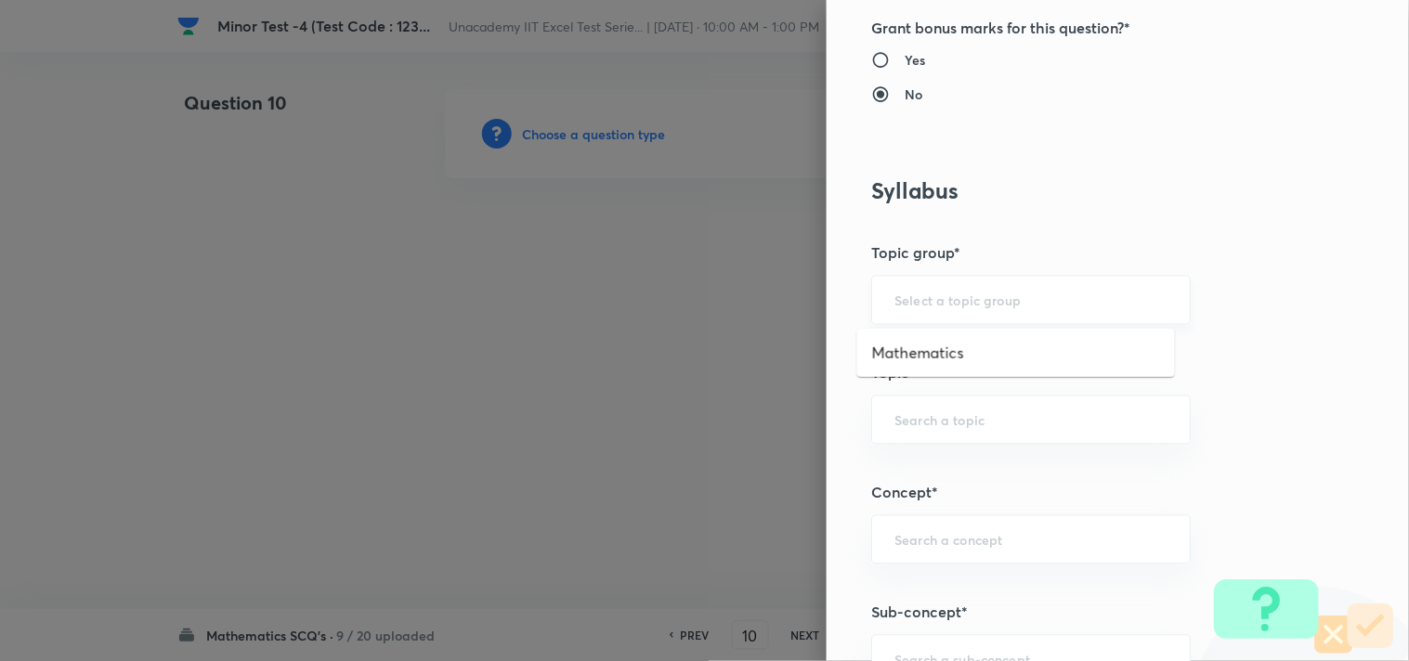
click at [1060, 297] on input "text" at bounding box center [1030, 301] width 273 height 18
click at [995, 344] on li "Mathematics" at bounding box center [1016, 352] width 318 height 33
type input "Mathematics"
click at [971, 415] on input "text" at bounding box center [1030, 420] width 273 height 18
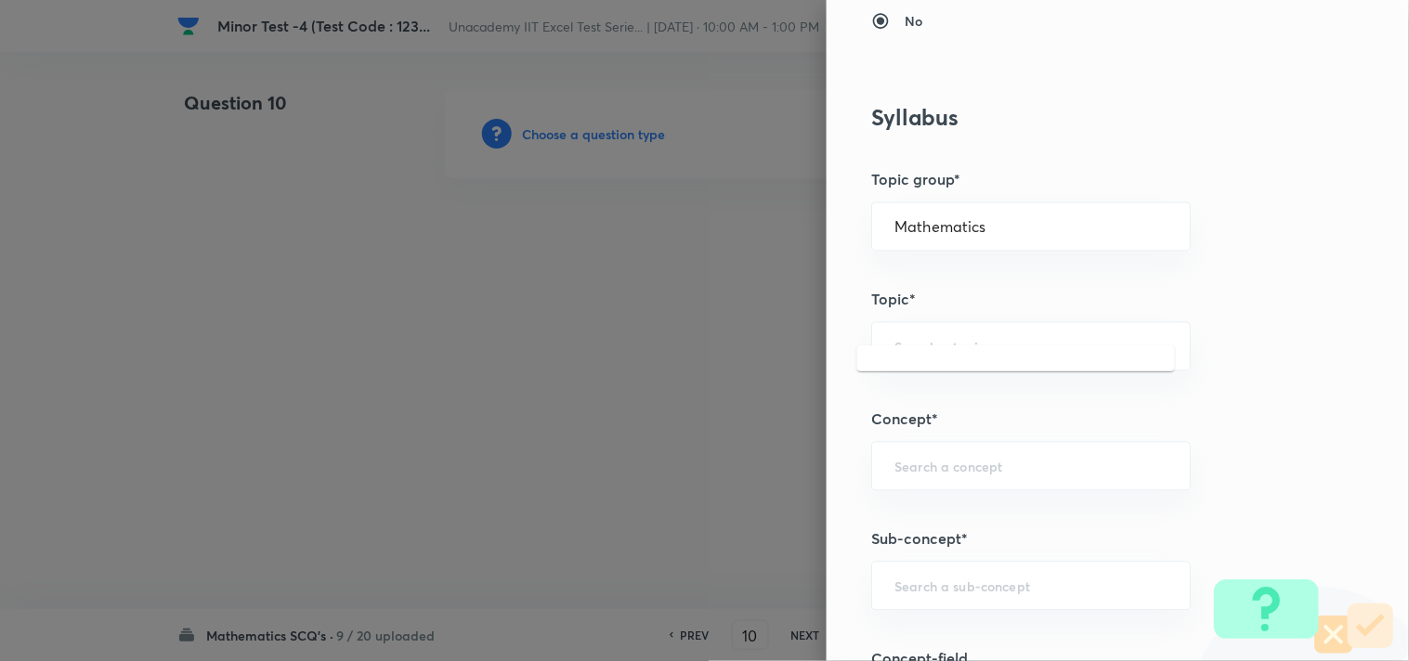
scroll to position [824, 0]
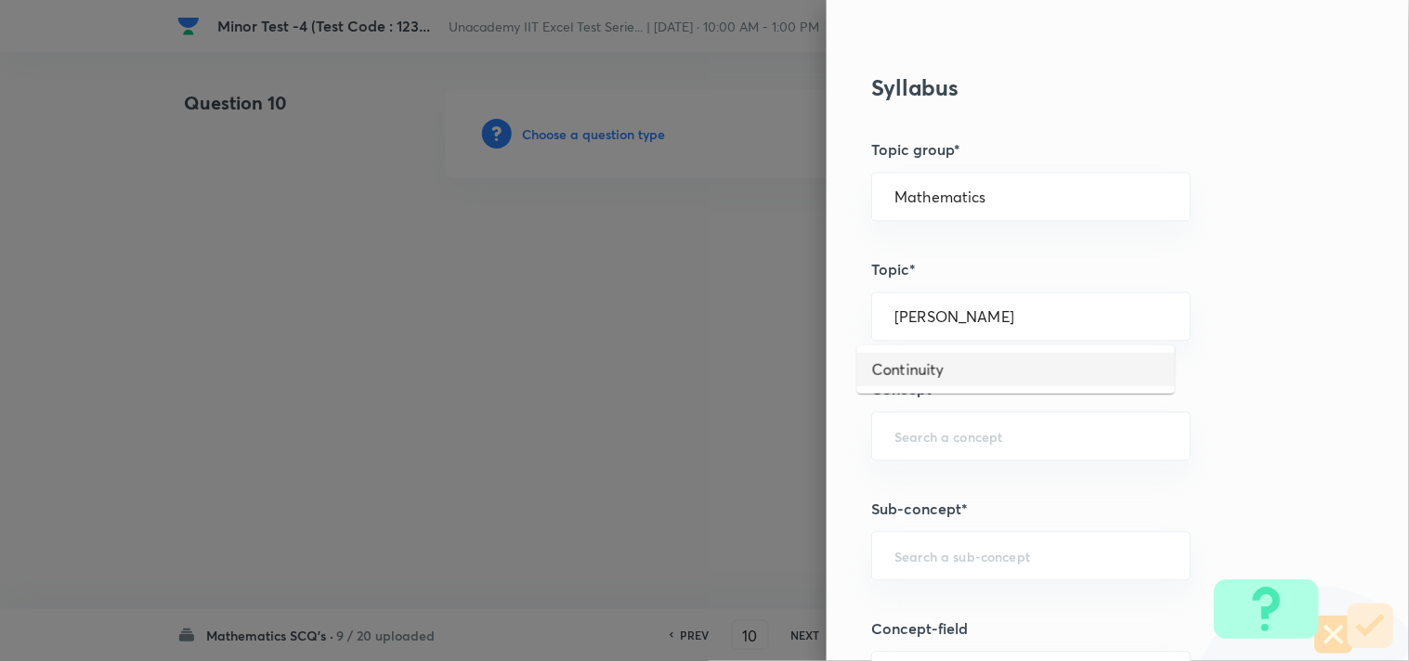
click at [884, 365] on li "Continuity" at bounding box center [1016, 369] width 318 height 33
type input "Continuity"
click at [967, 440] on input "text" at bounding box center [1030, 437] width 273 height 18
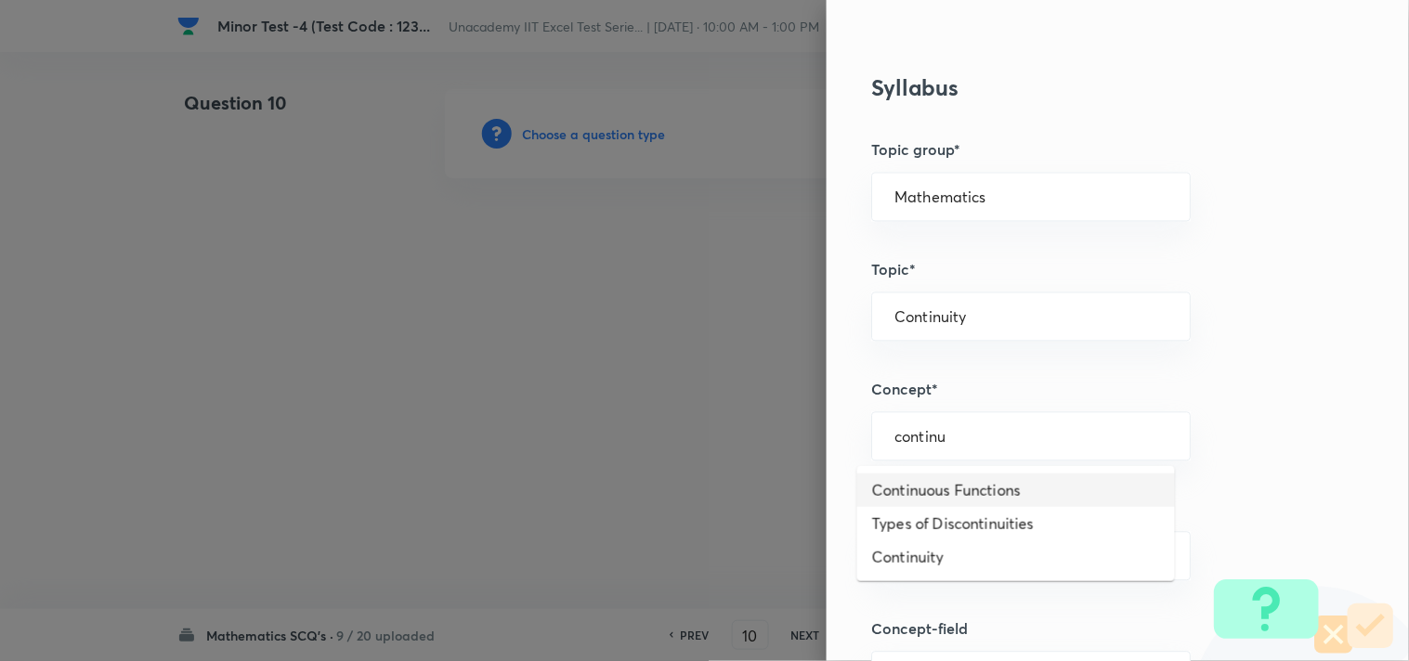
click at [962, 484] on li "Continuous Functions" at bounding box center [1016, 490] width 318 height 33
type input "Continuous Functions"
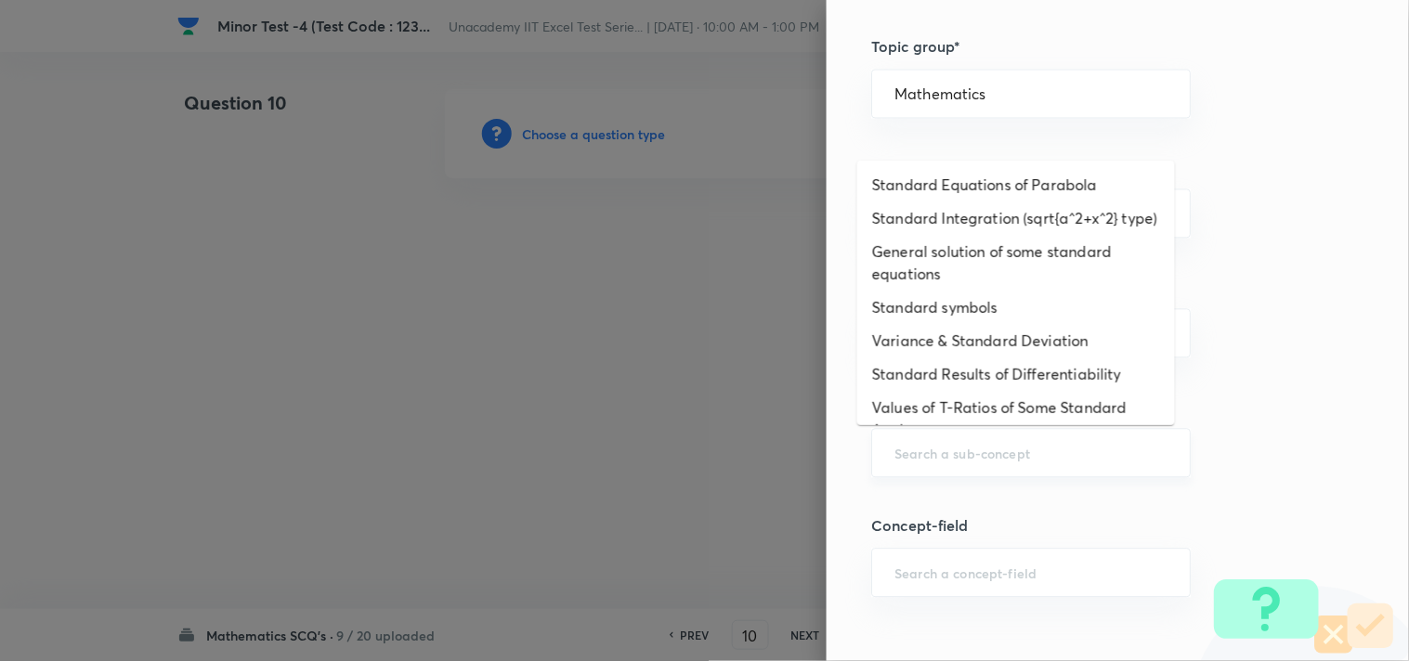
click at [990, 458] on input "text" at bounding box center [1030, 453] width 273 height 18
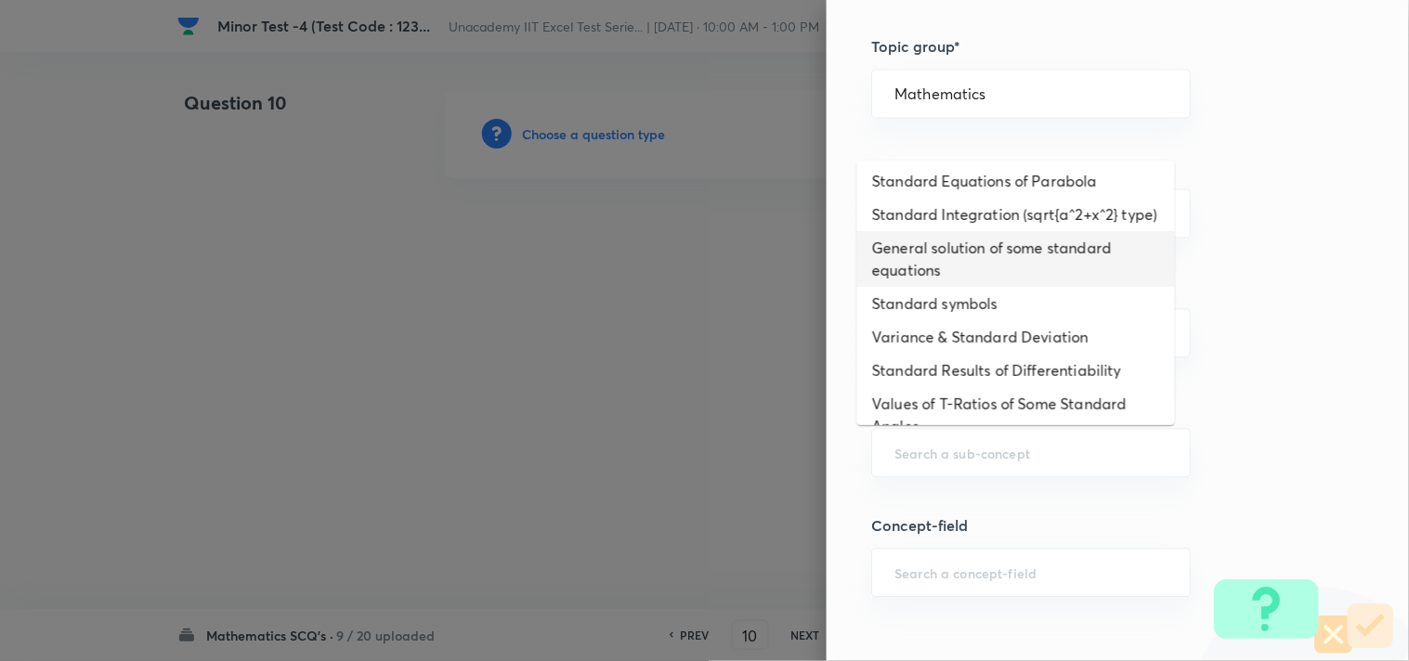
scroll to position [0, 0]
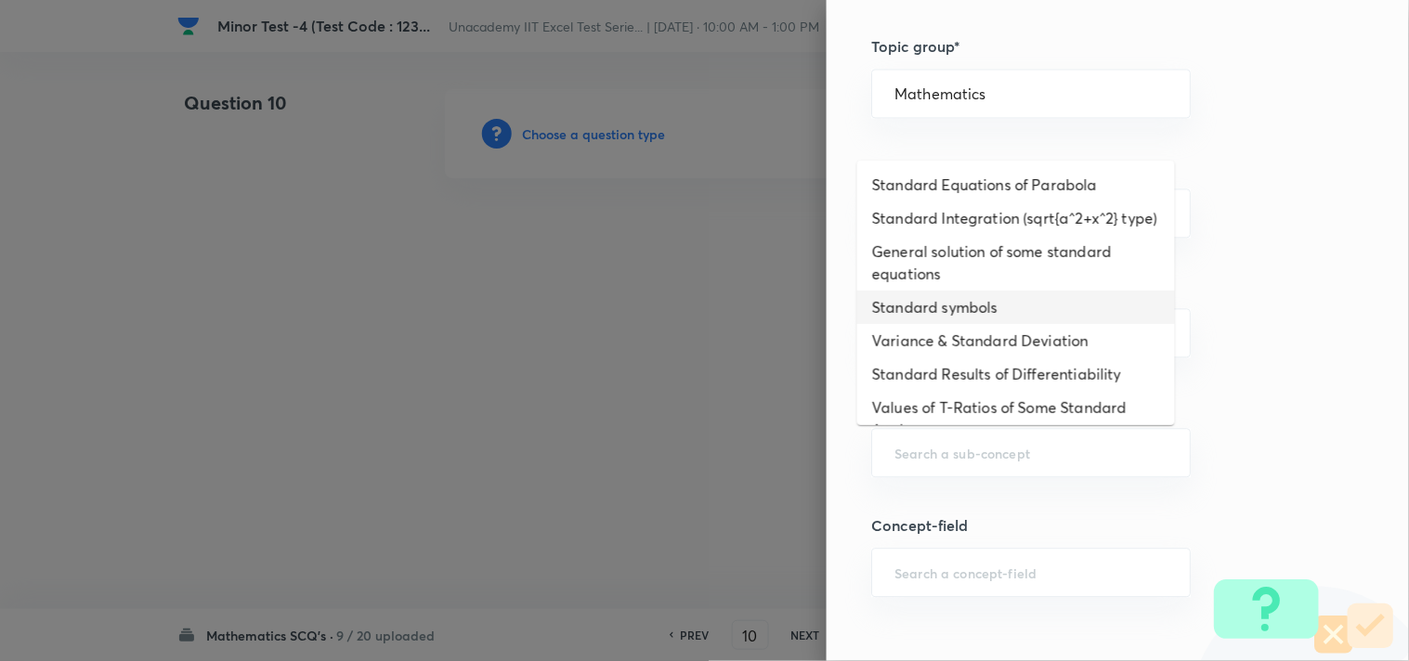
click at [1253, 326] on div "Question settings Question type* Single choice correct Number of options* 2 3 4…" at bounding box center [1117, 330] width 582 height 661
click at [999, 446] on input "text" at bounding box center [1030, 453] width 273 height 18
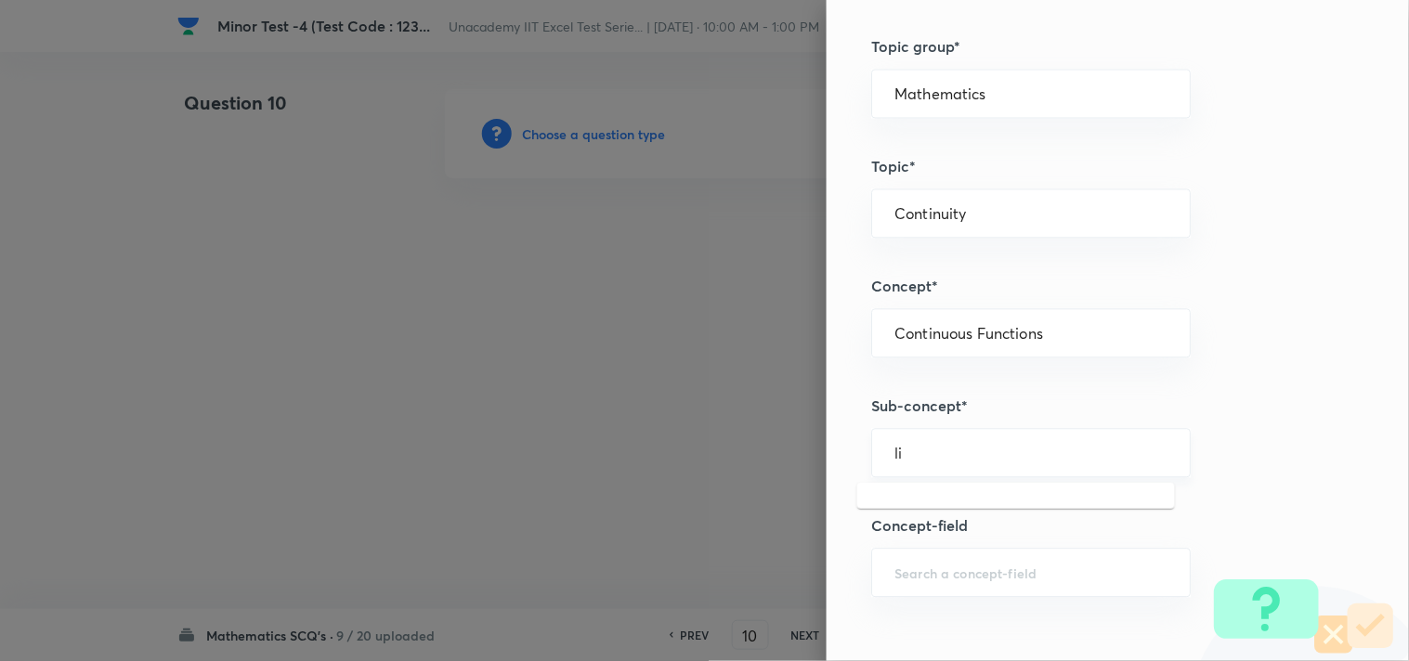
type input "l"
type input "Continuous Functions"
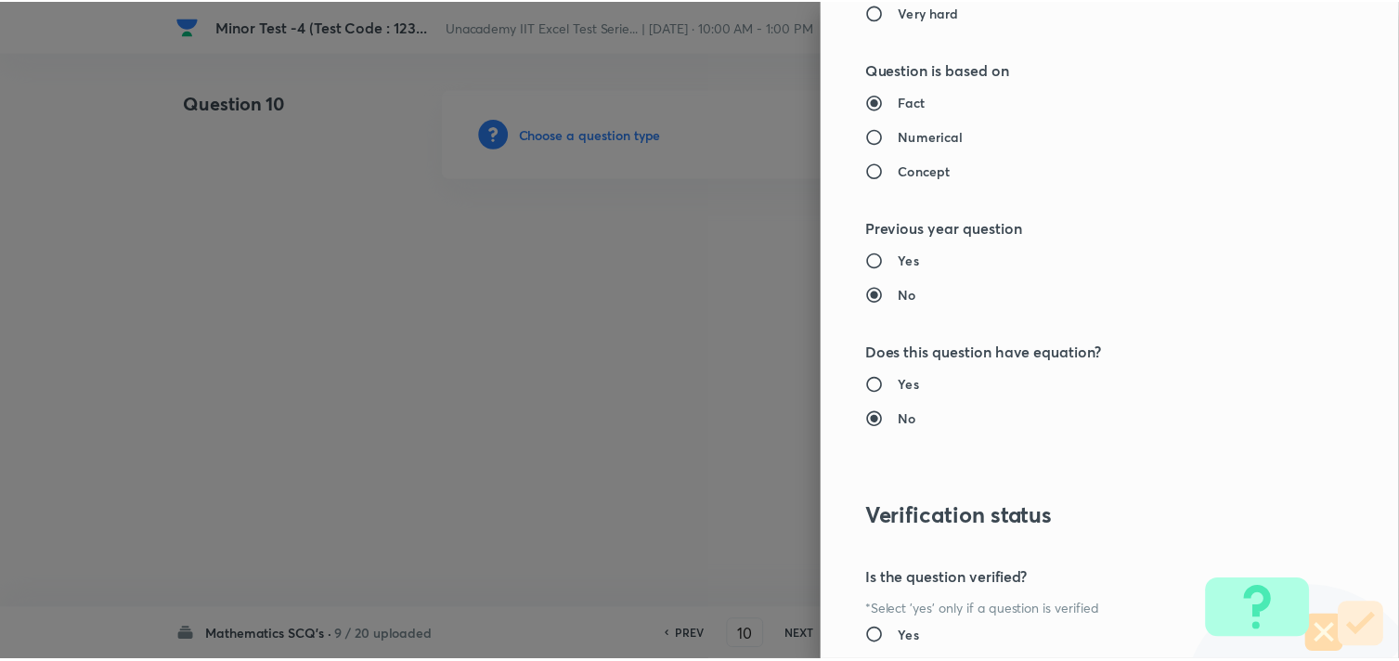
scroll to position [1994, 0]
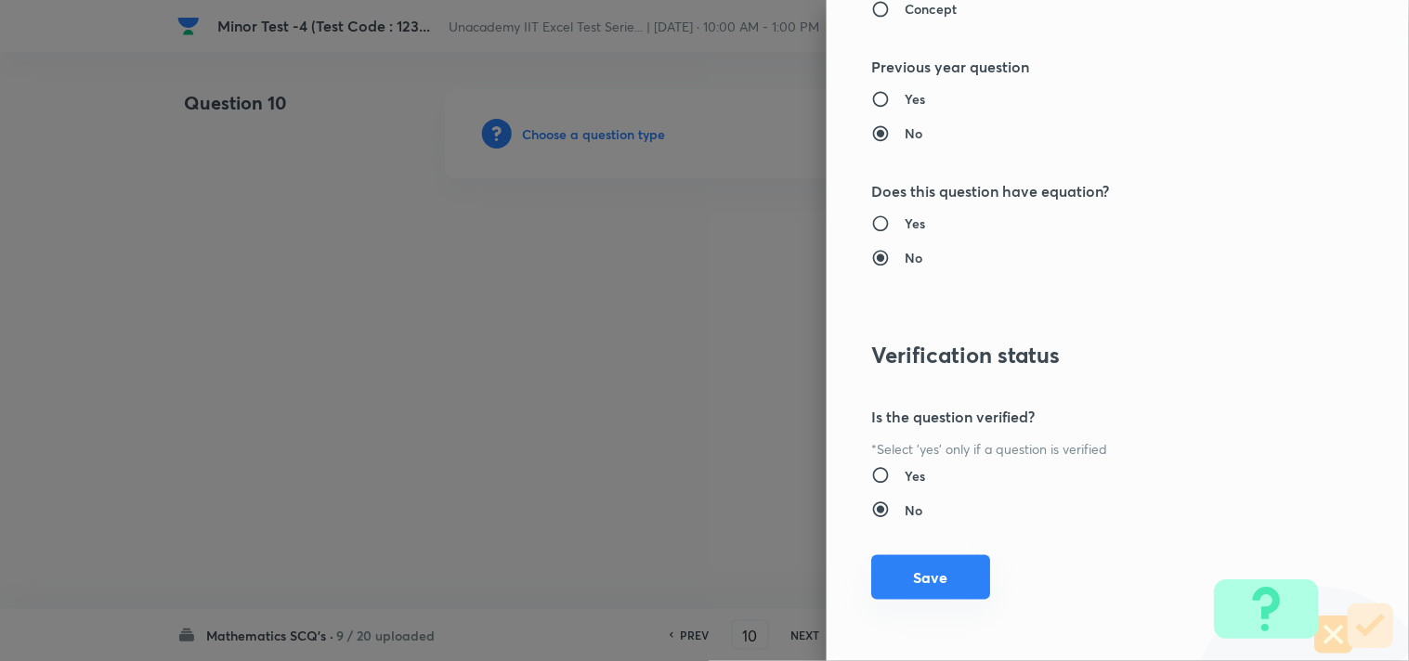
click at [930, 576] on button "Save" at bounding box center [930, 577] width 119 height 45
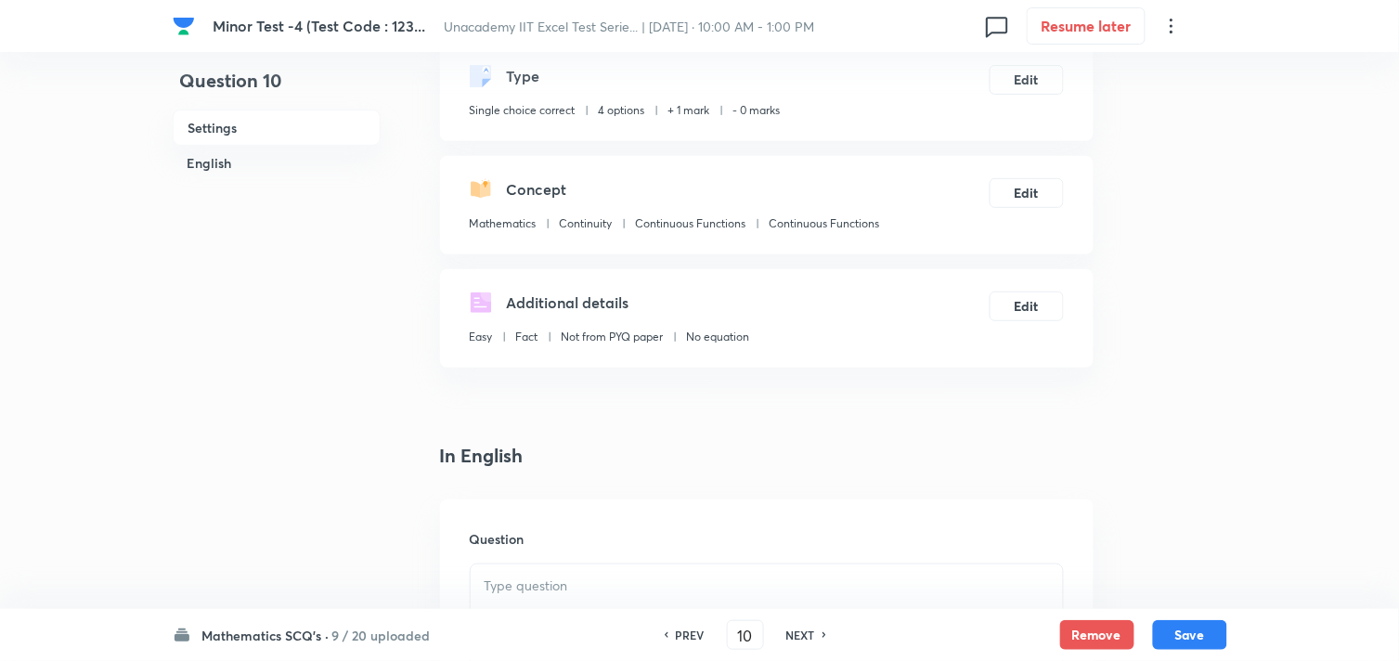
scroll to position [309, 0]
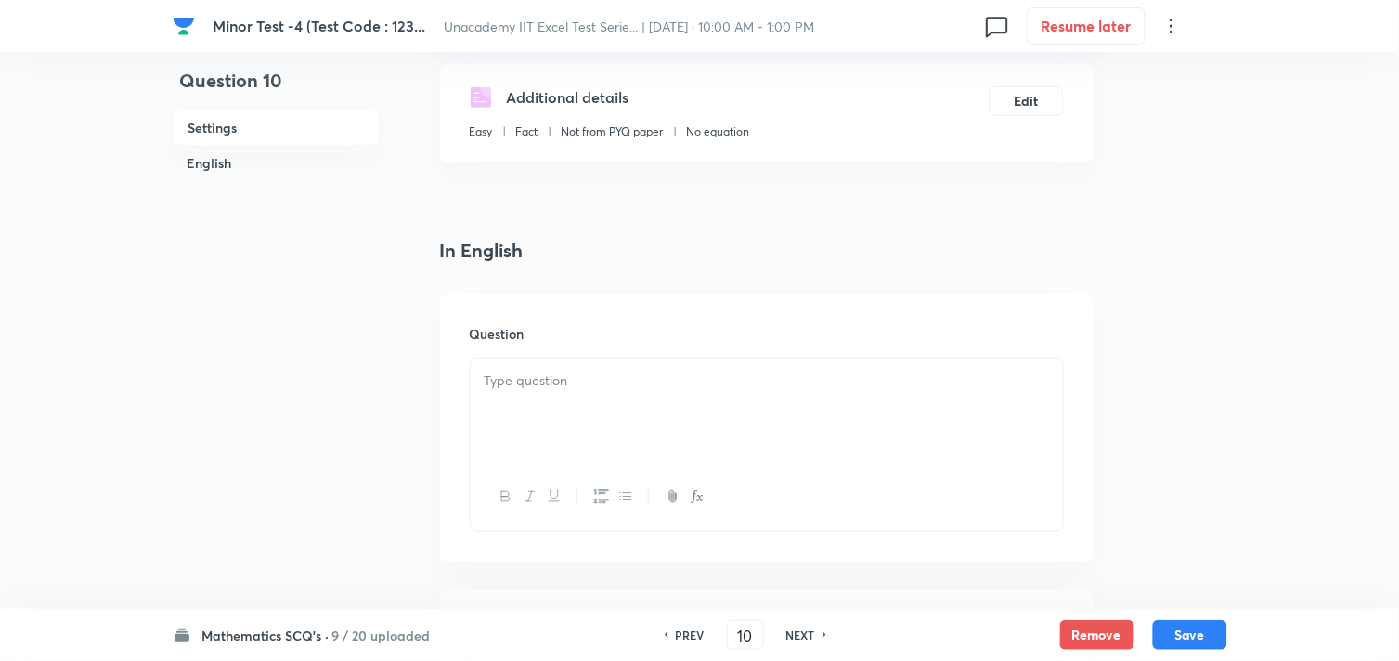
click at [552, 405] on div at bounding box center [767, 411] width 592 height 104
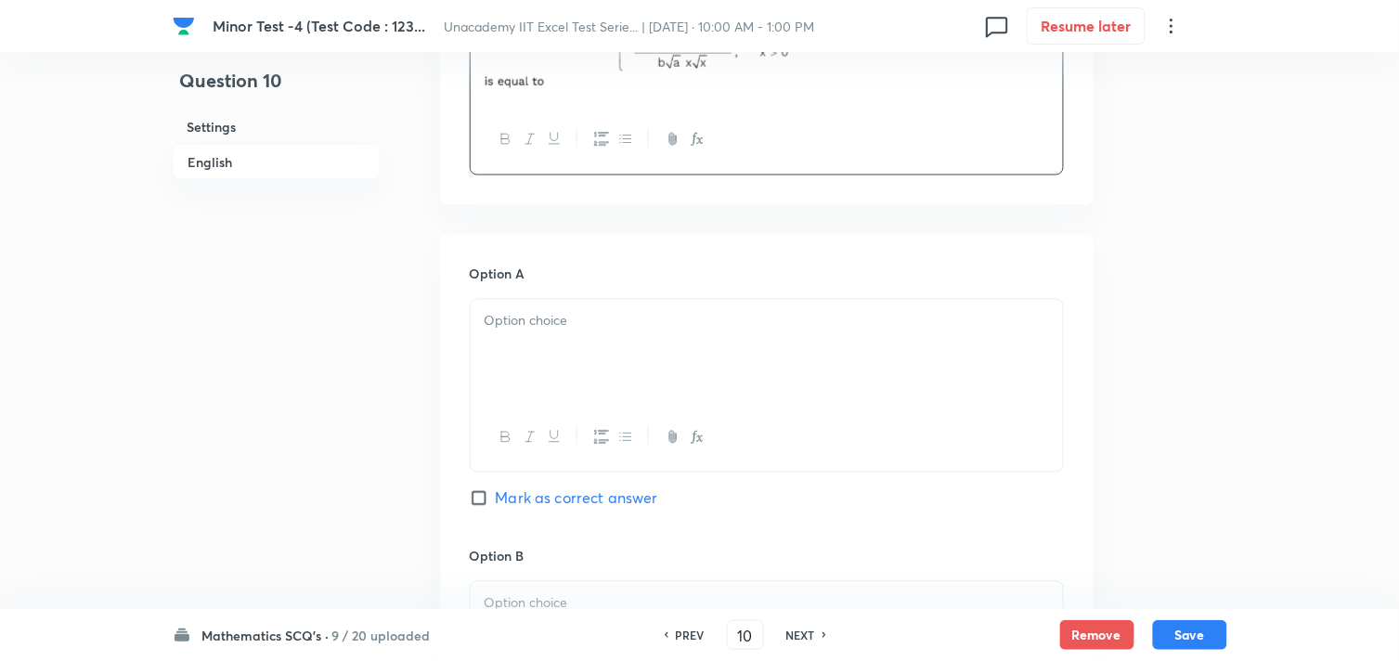
scroll to position [721, 0]
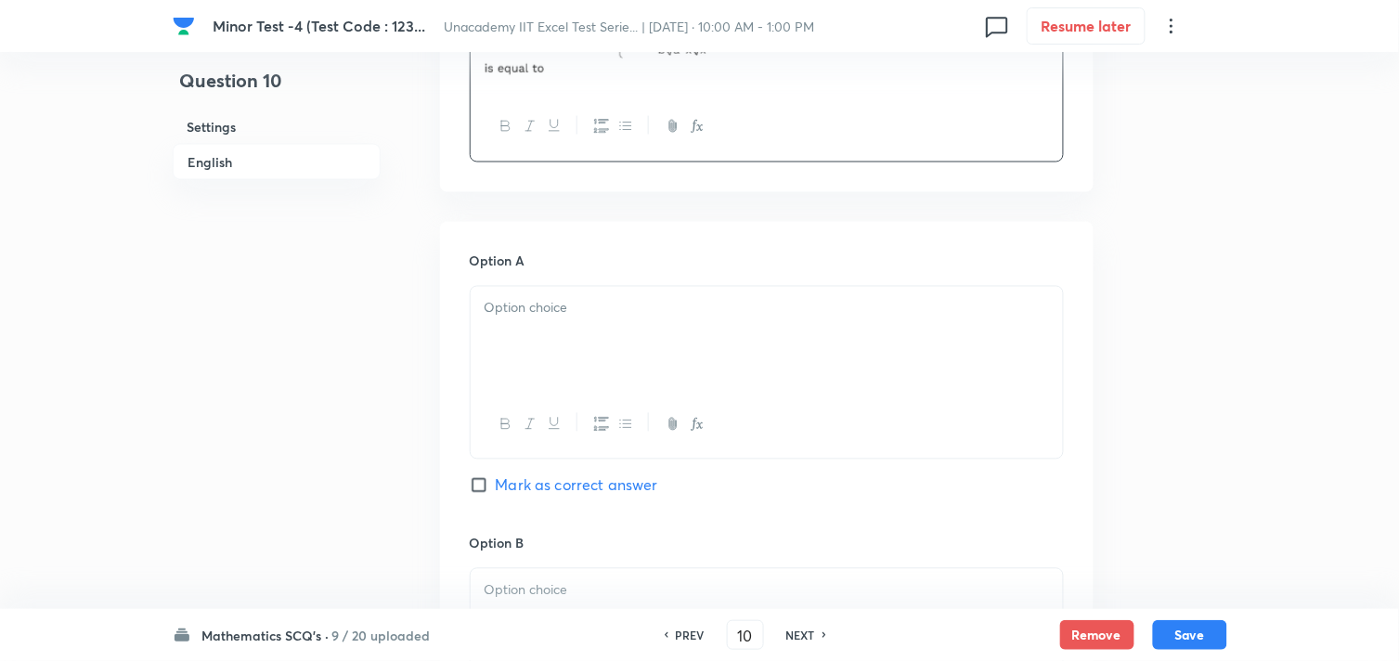
click at [566, 354] on div at bounding box center [767, 339] width 592 height 104
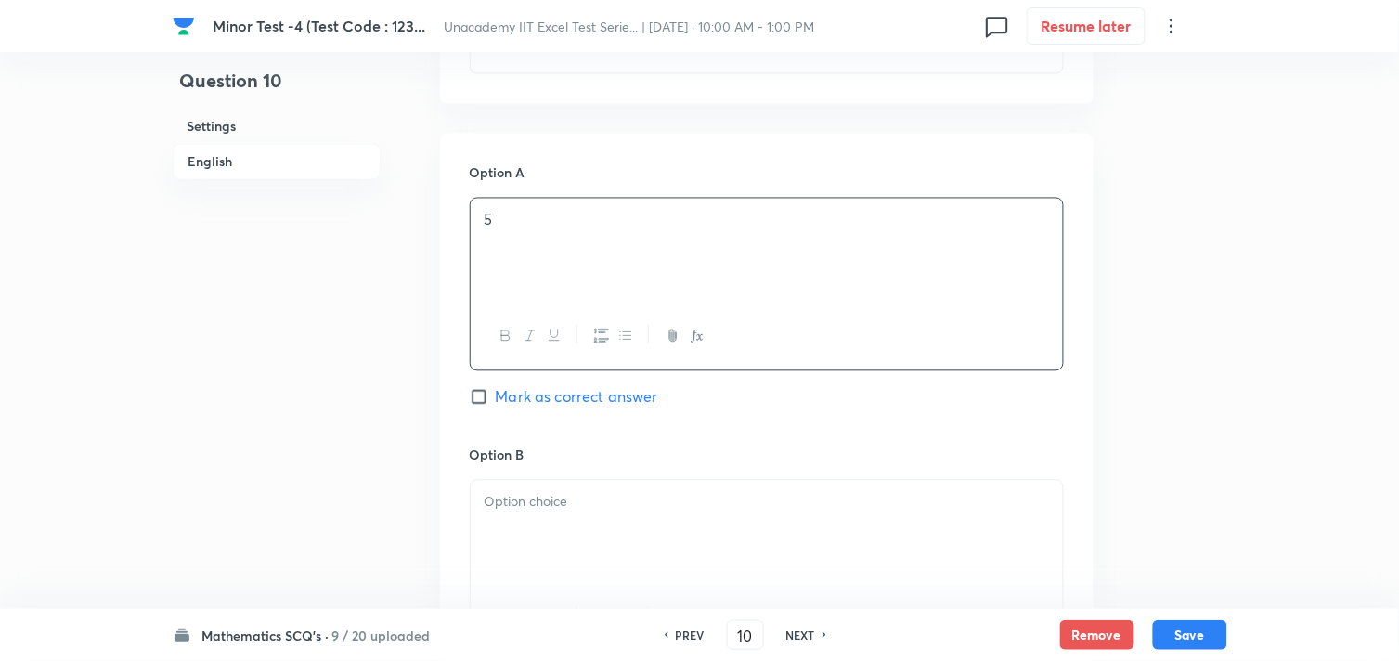
scroll to position [928, 0]
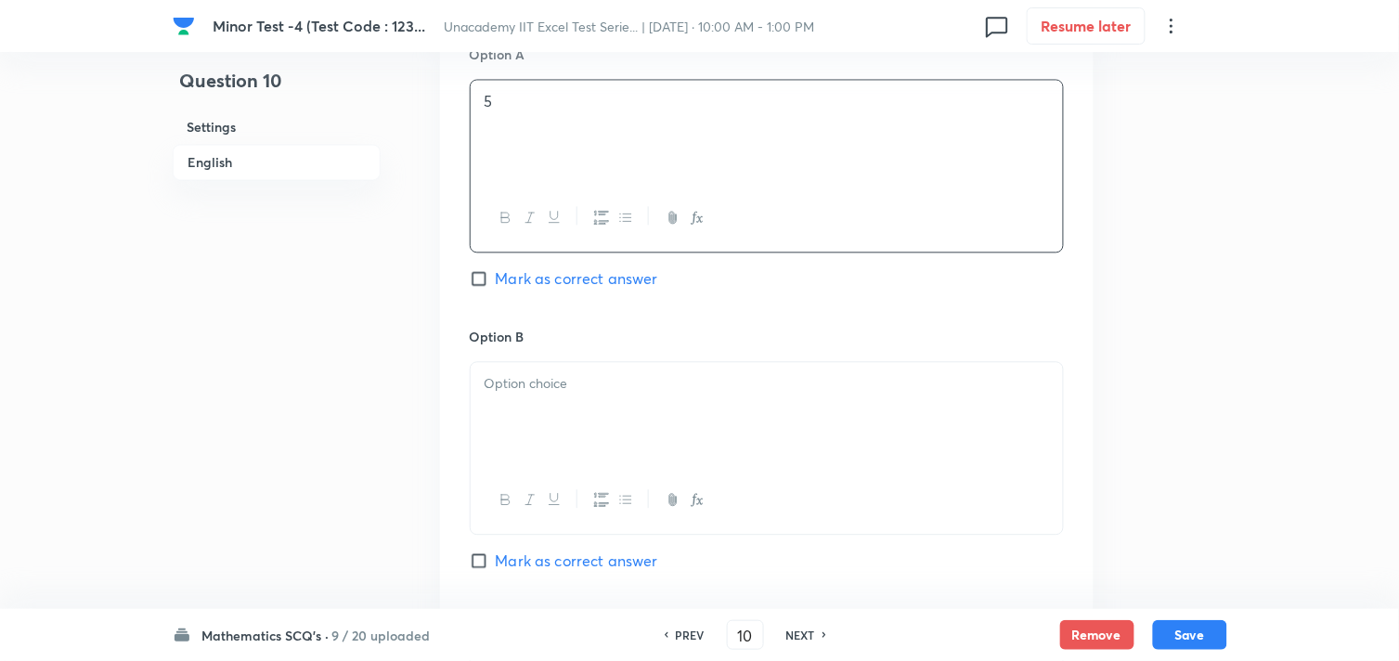
click at [533, 419] on div at bounding box center [767, 414] width 592 height 104
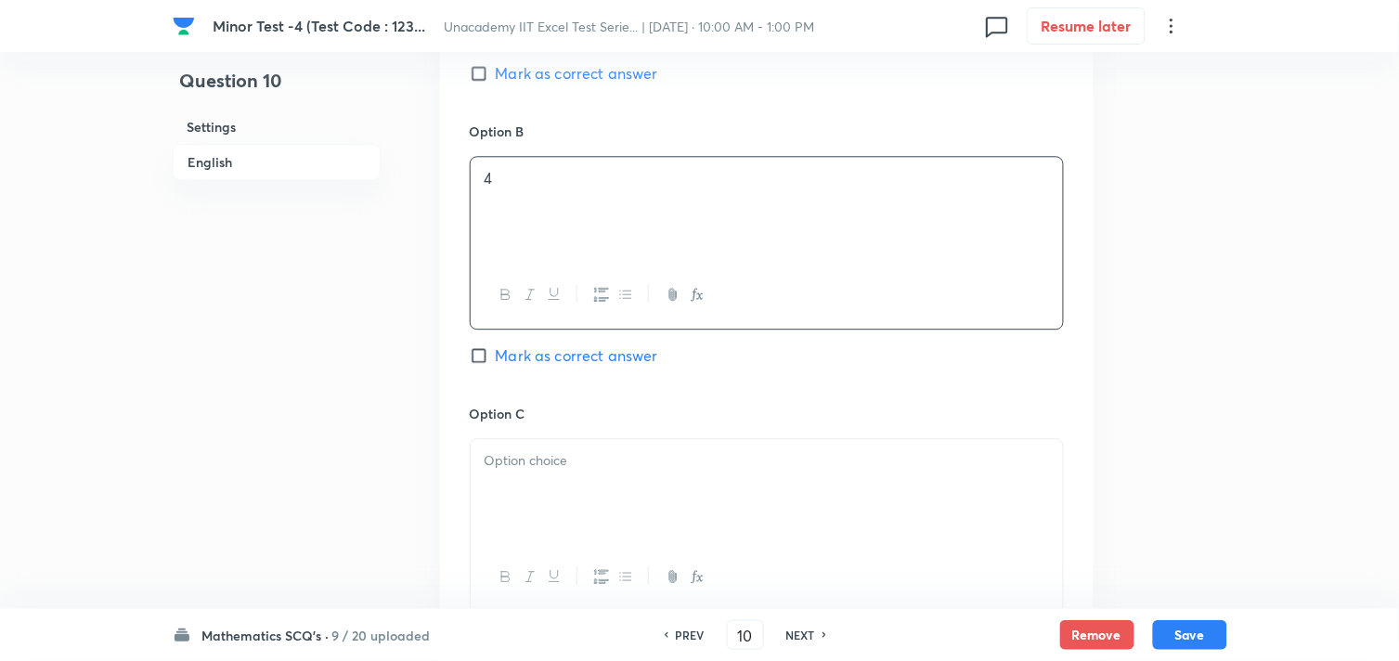
scroll to position [1135, 0]
click at [521, 469] on p at bounding box center [767, 459] width 565 height 21
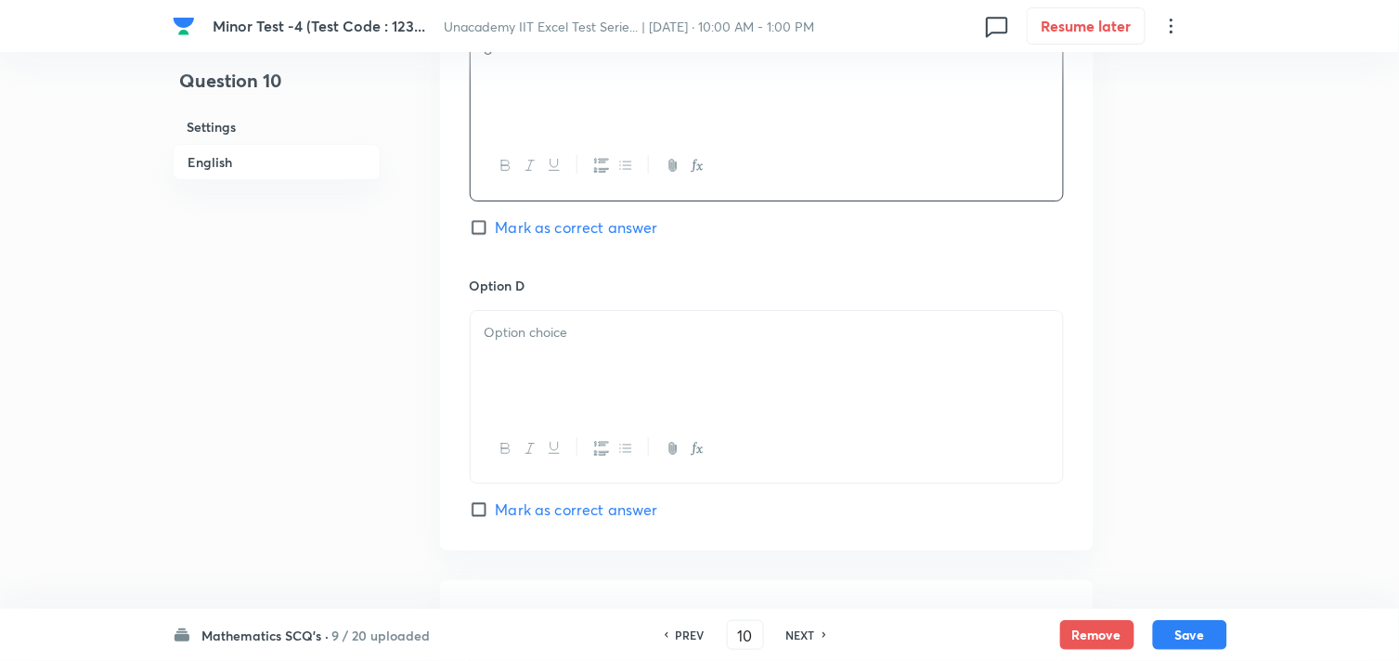
scroll to position [1547, 0]
click at [535, 390] on div at bounding box center [767, 361] width 592 height 104
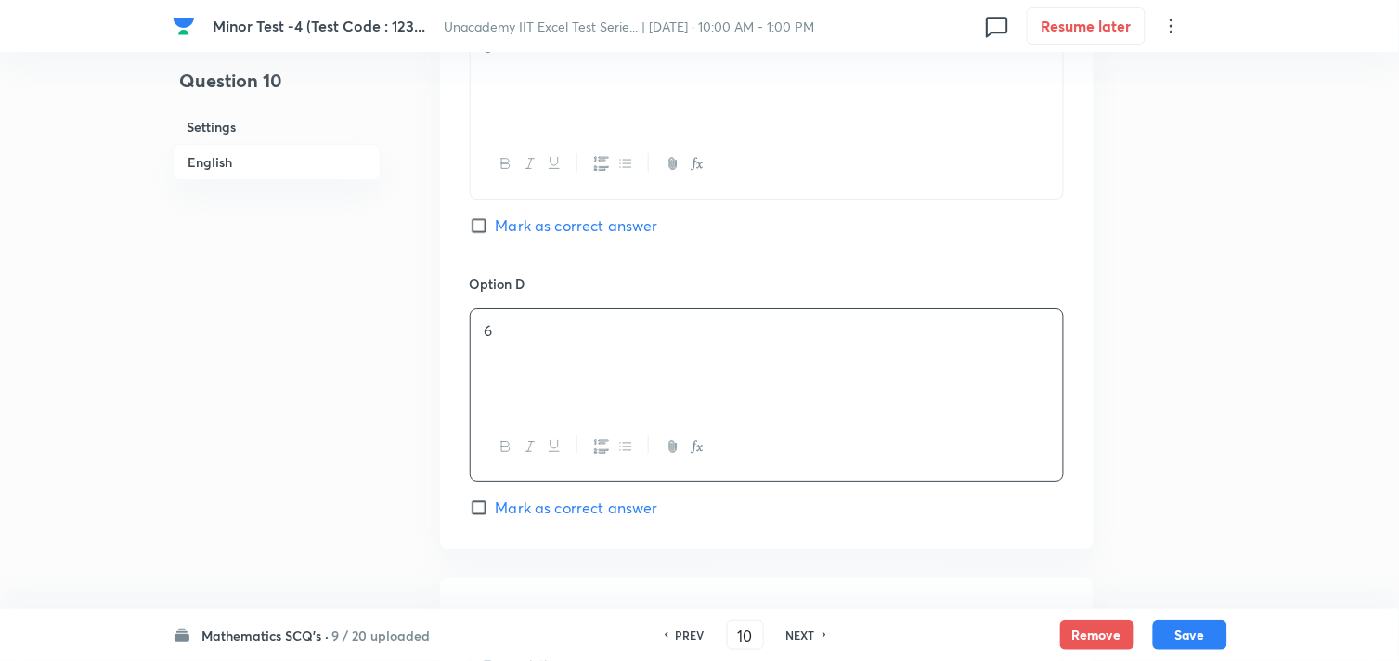
click at [514, 506] on span "Mark as correct answer" at bounding box center [577, 508] width 162 height 22
click at [496, 506] on input "Mark as correct answer" at bounding box center [483, 508] width 26 height 19
checkbox input "true"
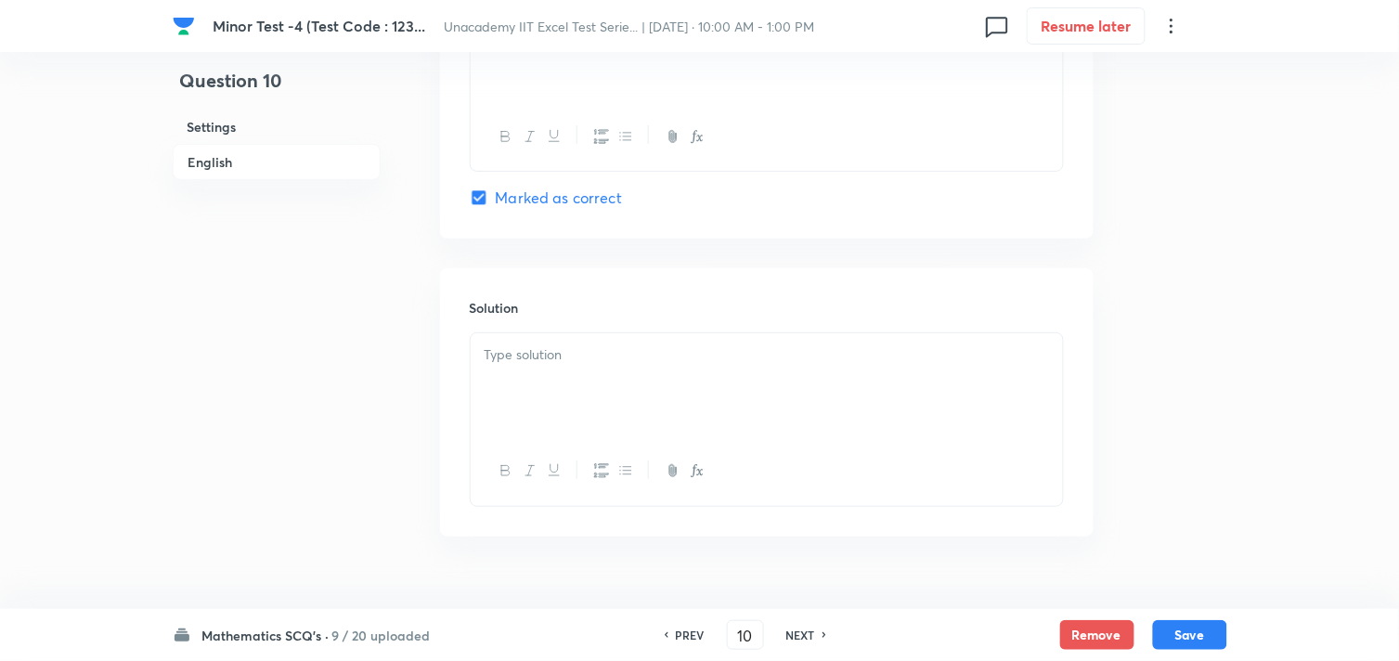
click at [535, 423] on div at bounding box center [767, 385] width 592 height 104
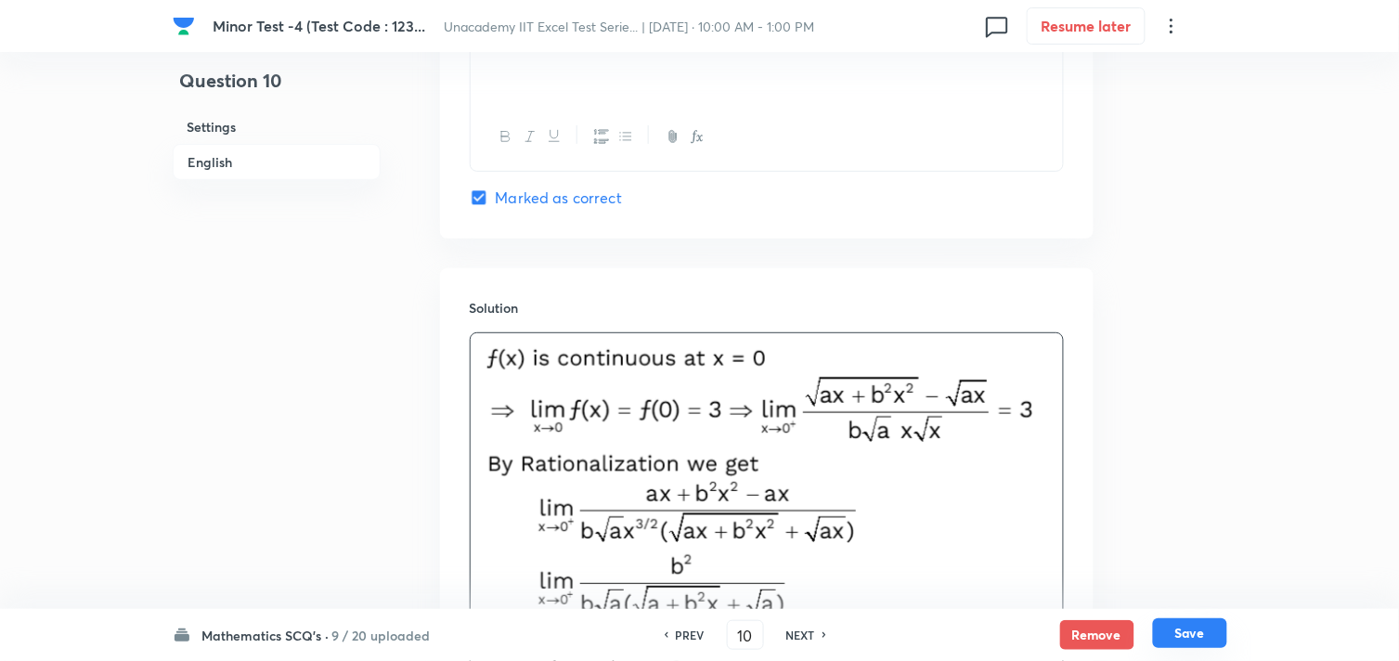
click at [1185, 625] on button "Save" at bounding box center [1190, 633] width 74 height 30
type input "11"
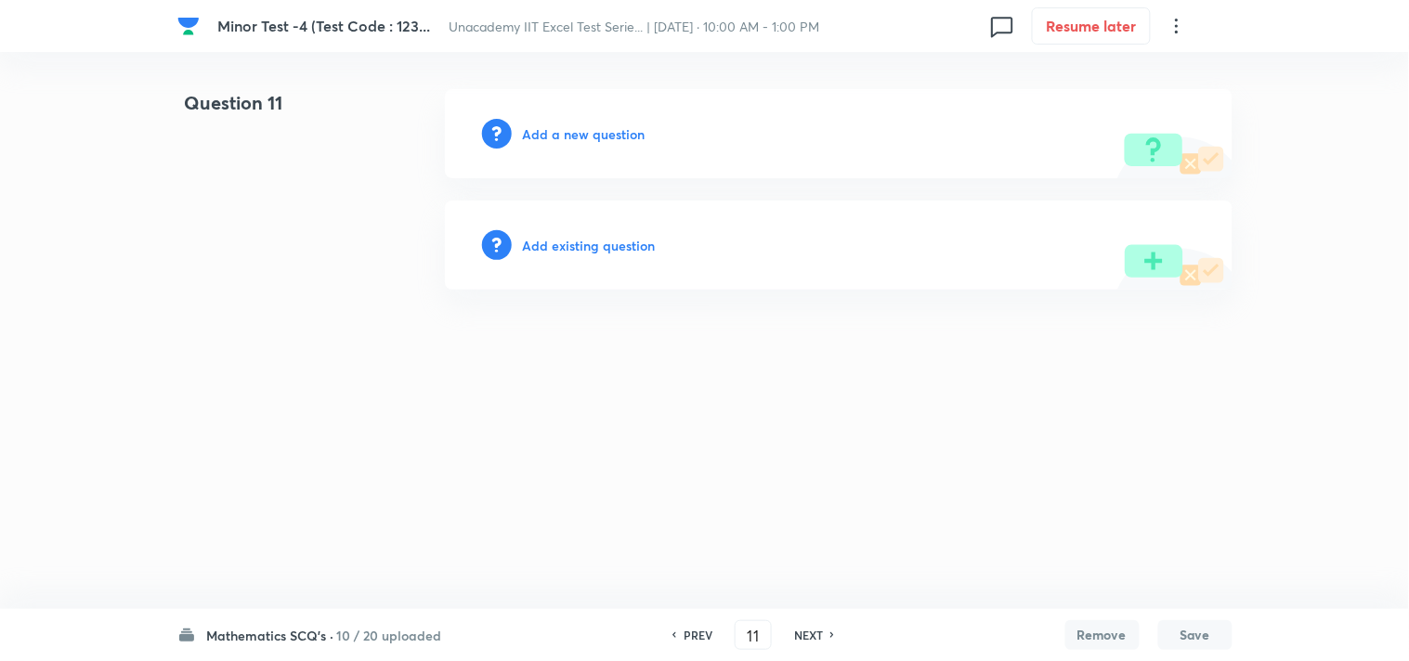
click at [589, 137] on h6 "Add a new question" at bounding box center [584, 133] width 123 height 19
click at [590, 136] on h6 "Choose a question type" at bounding box center [594, 133] width 143 height 19
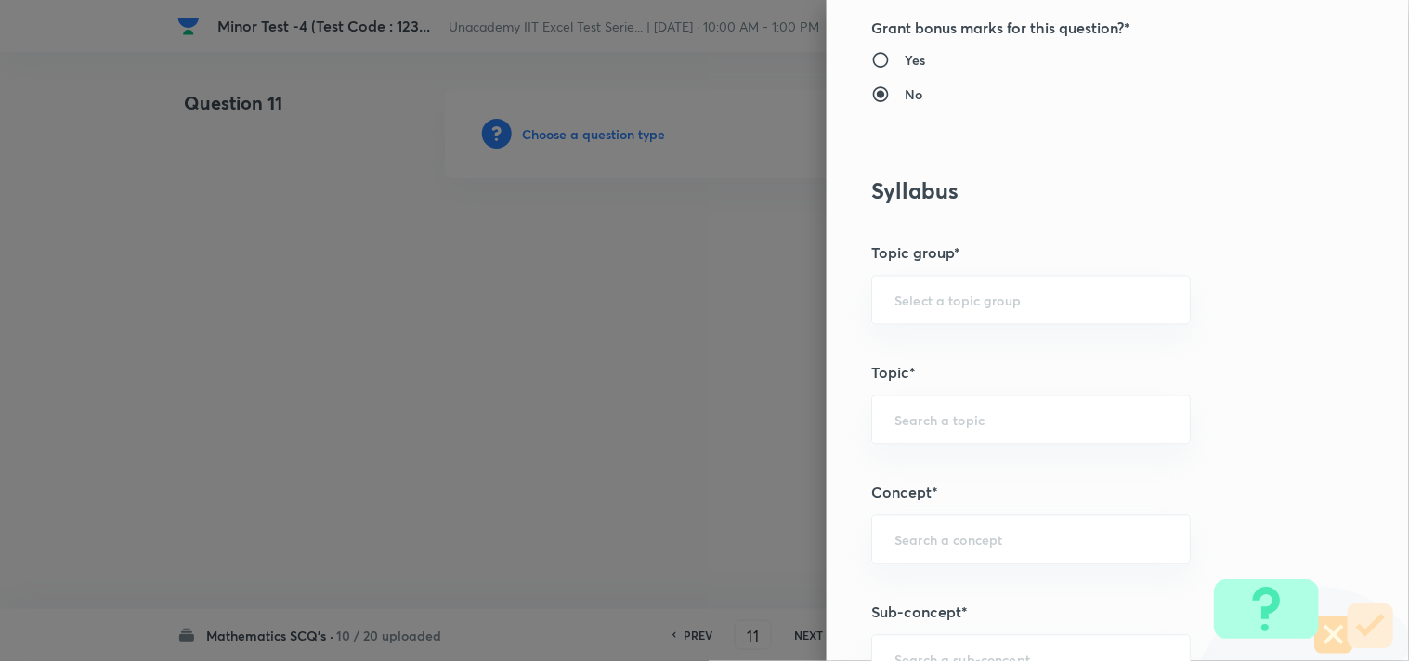
scroll to position [1032, 0]
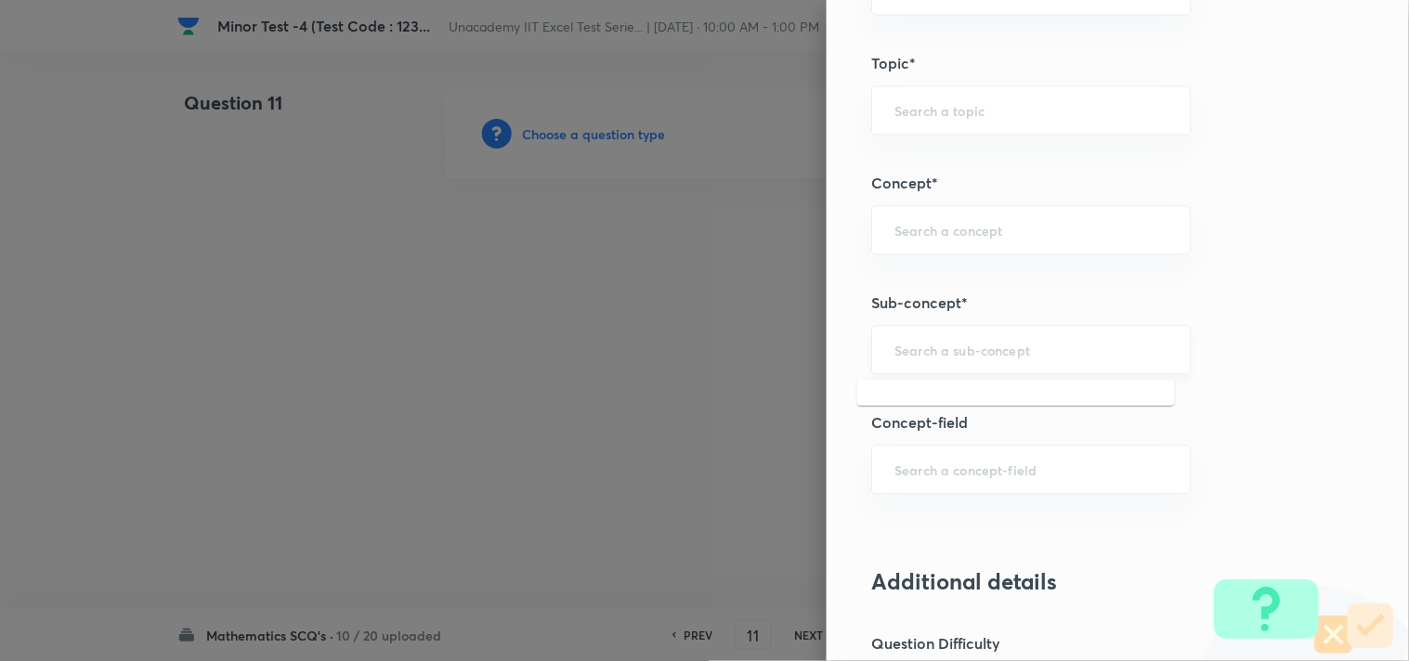
click at [914, 357] on input "text" at bounding box center [1030, 350] width 273 height 18
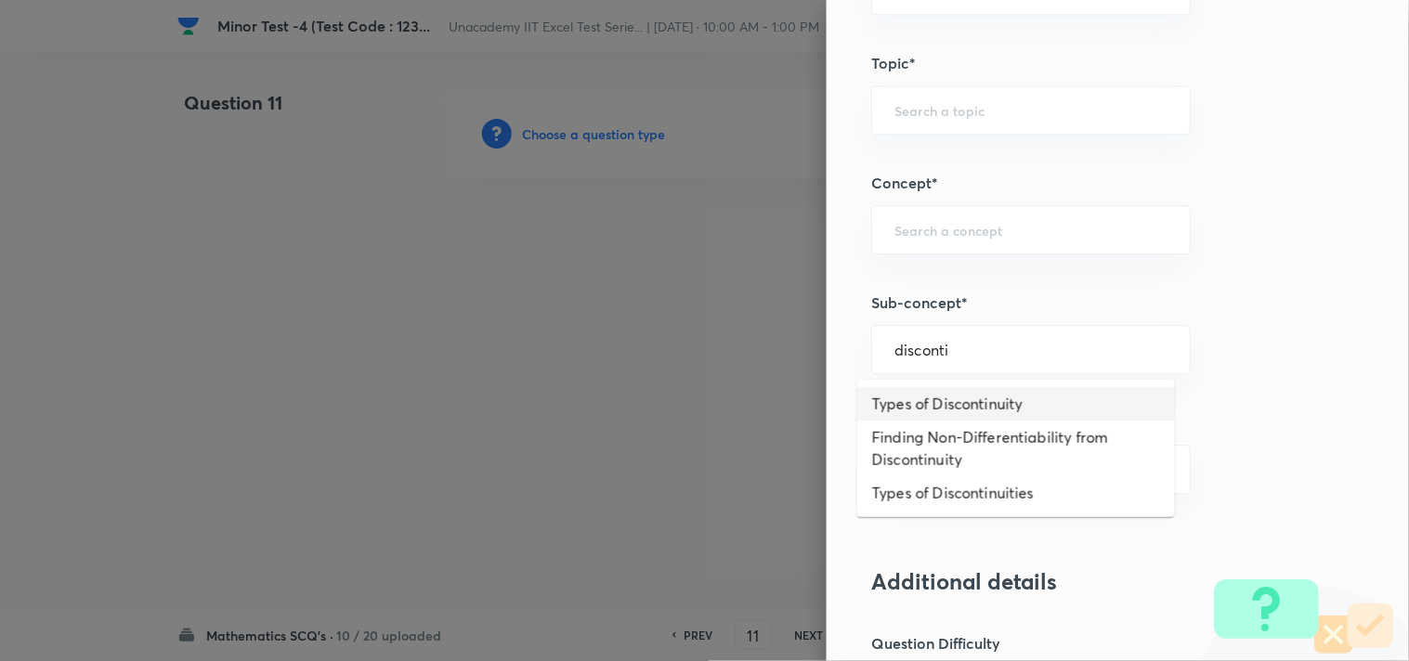
click at [1008, 405] on li "Types of Discontinuity" at bounding box center [1016, 403] width 318 height 33
type input "Types of Discontinuity"
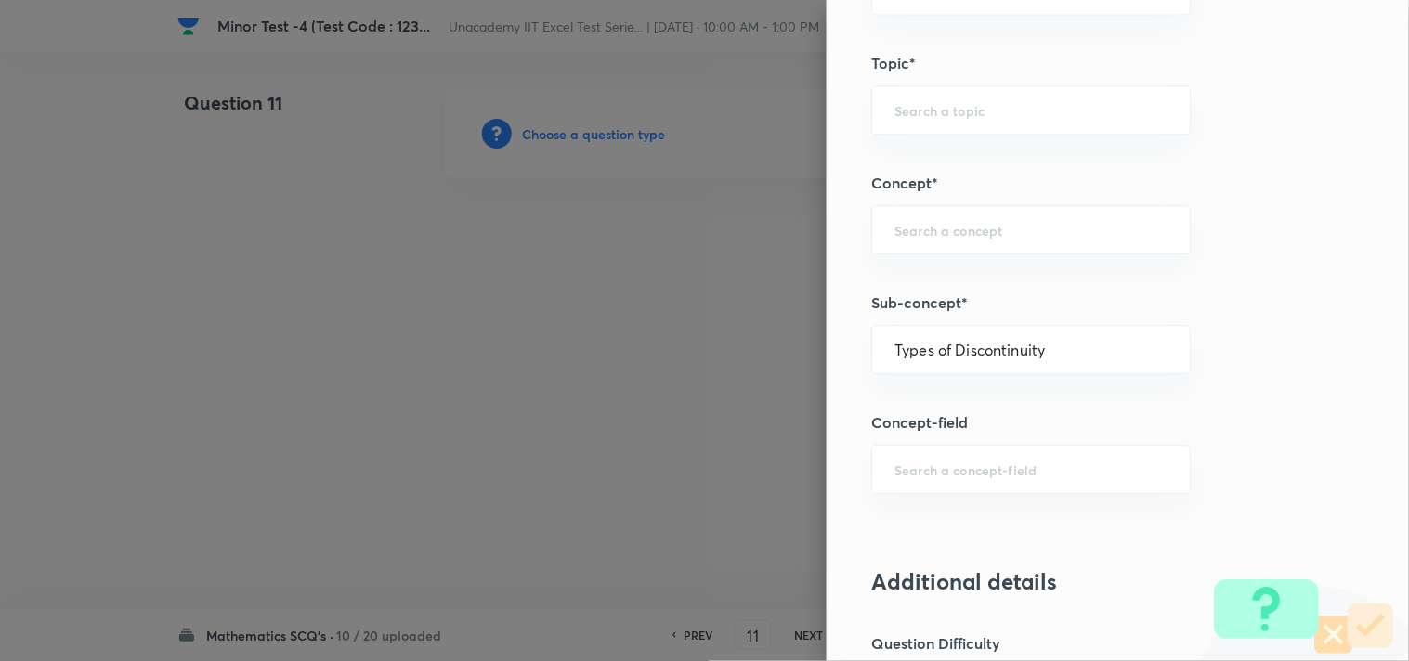
type input "Mathematics"
type input "Calculus"
type input "Continuity"
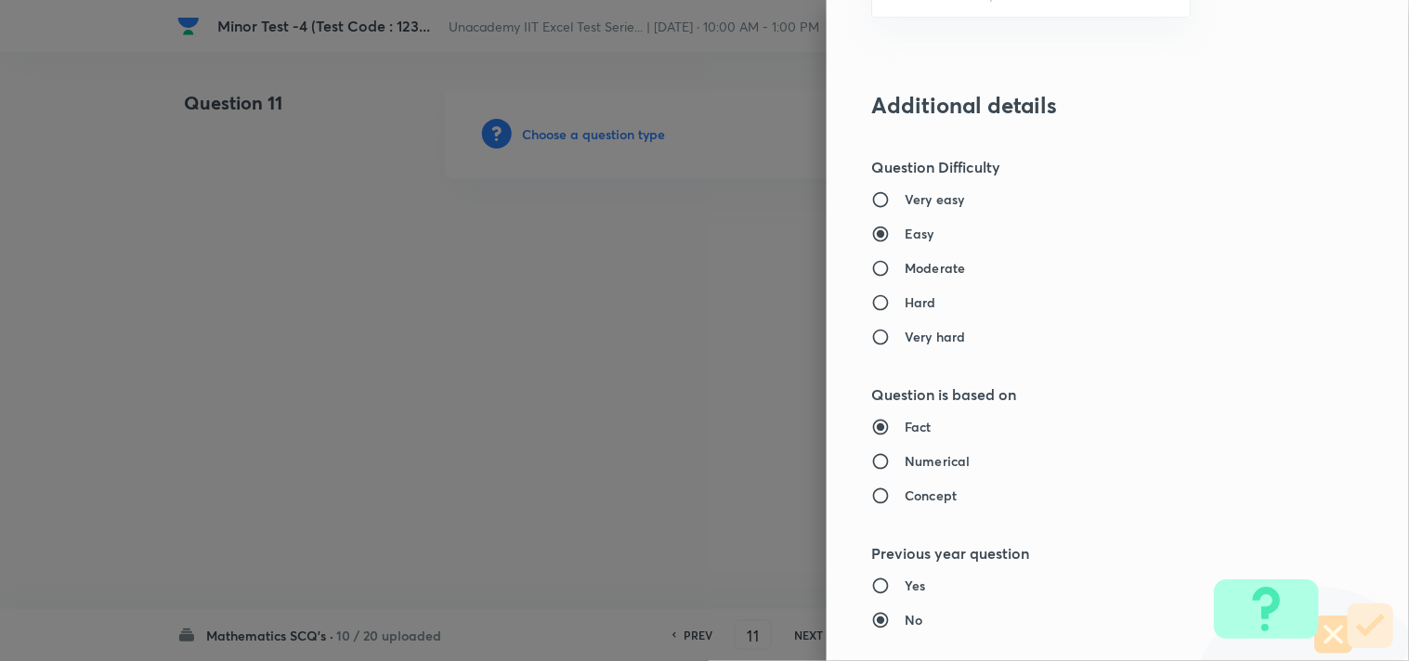
scroll to position [1547, 0]
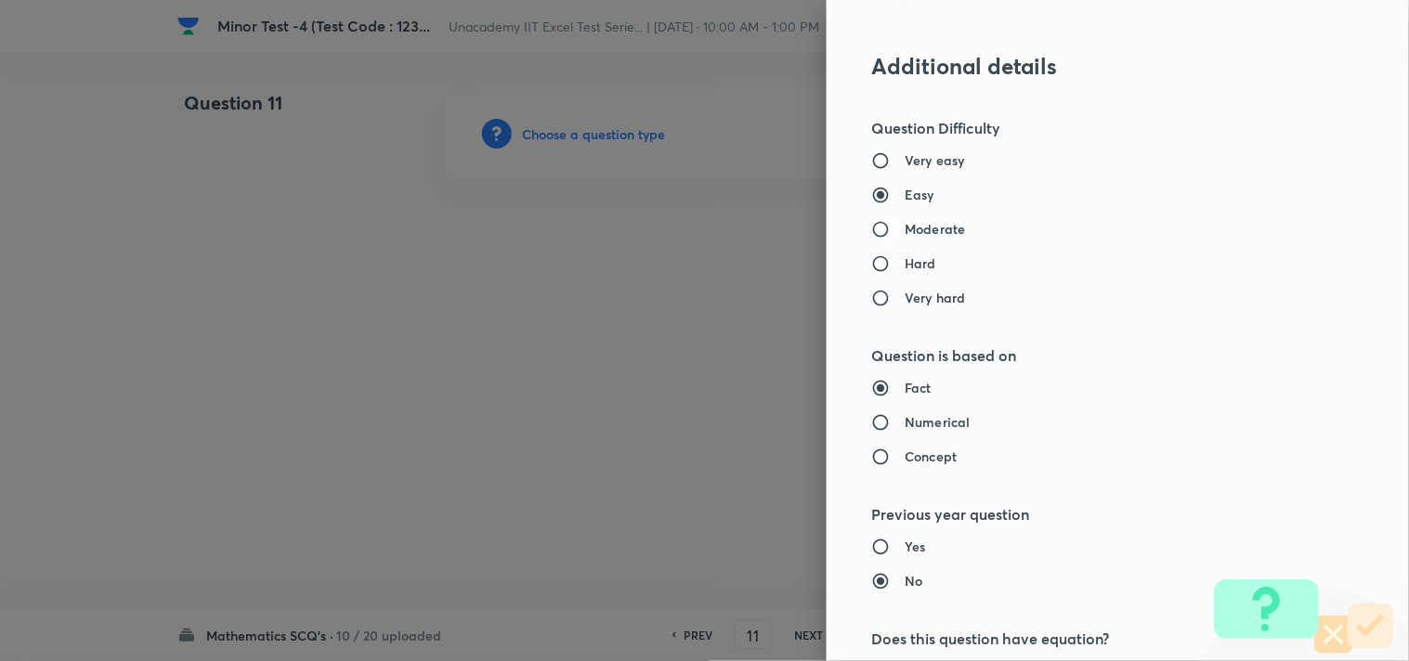
click at [875, 221] on input "Moderate" at bounding box center [887, 229] width 33 height 19
radio input "true"
radio input "false"
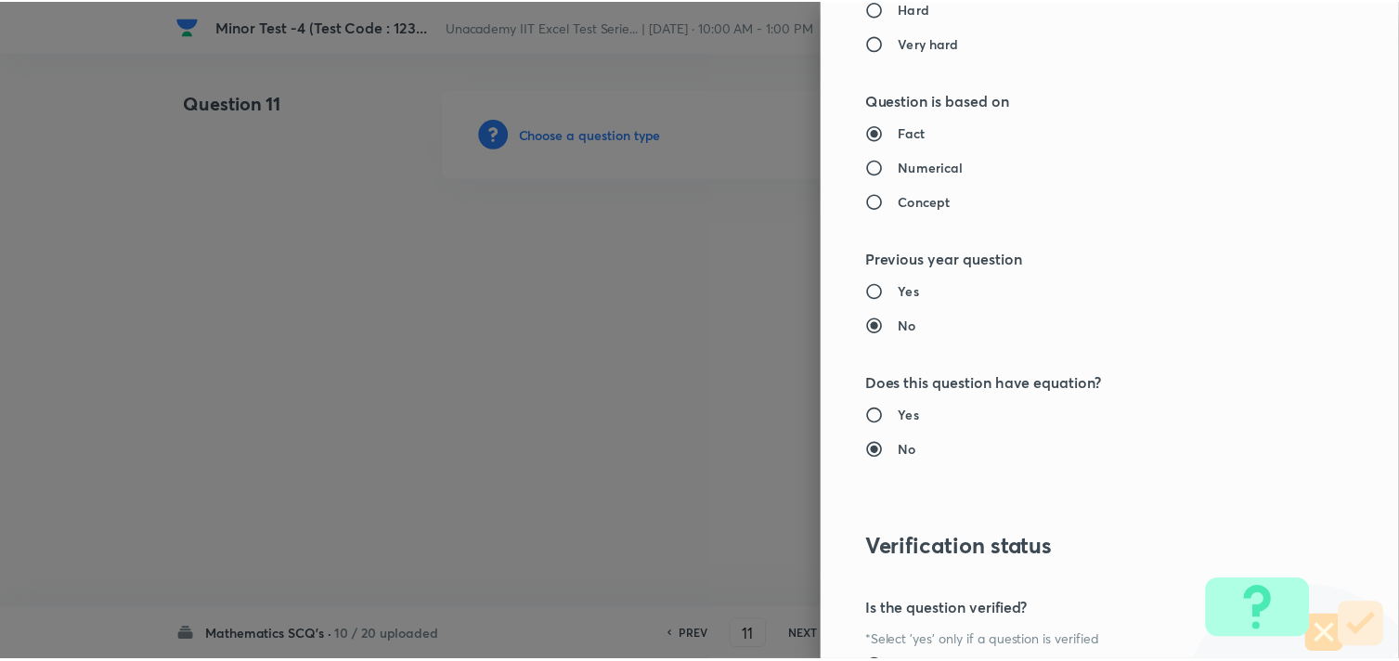
scroll to position [1994, 0]
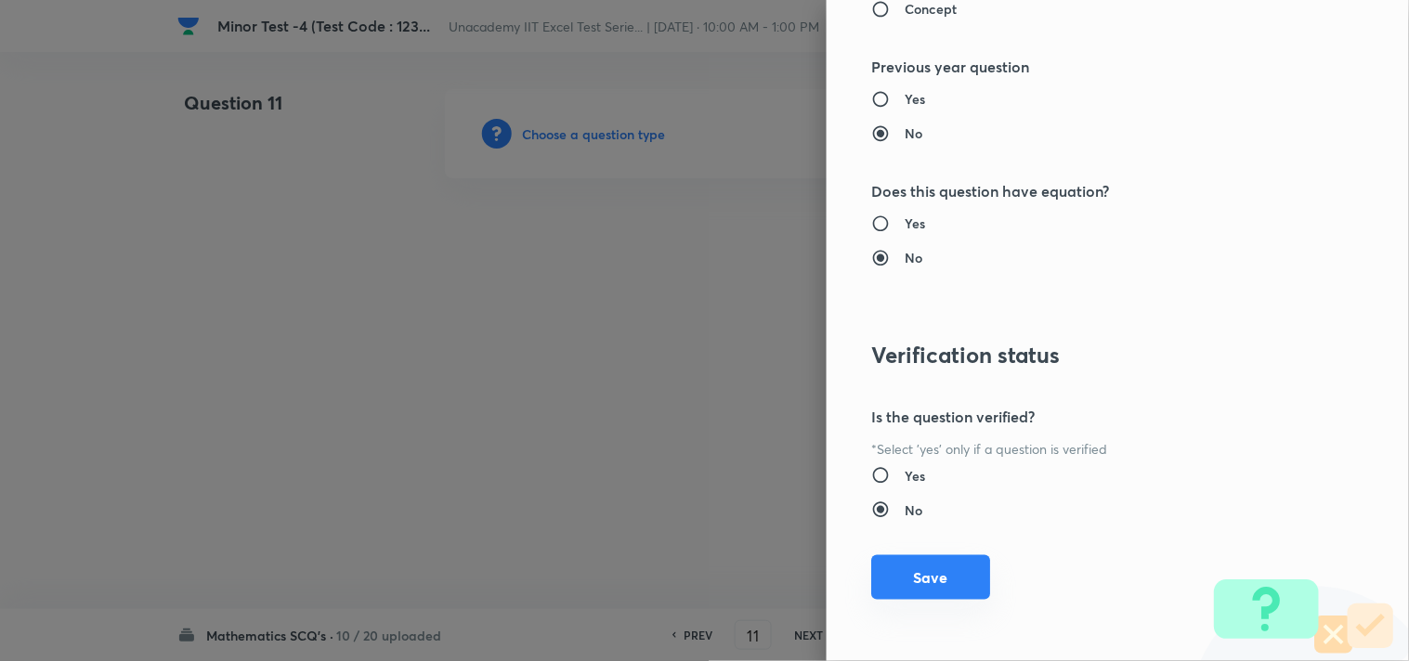
click at [915, 573] on button "Save" at bounding box center [930, 577] width 119 height 45
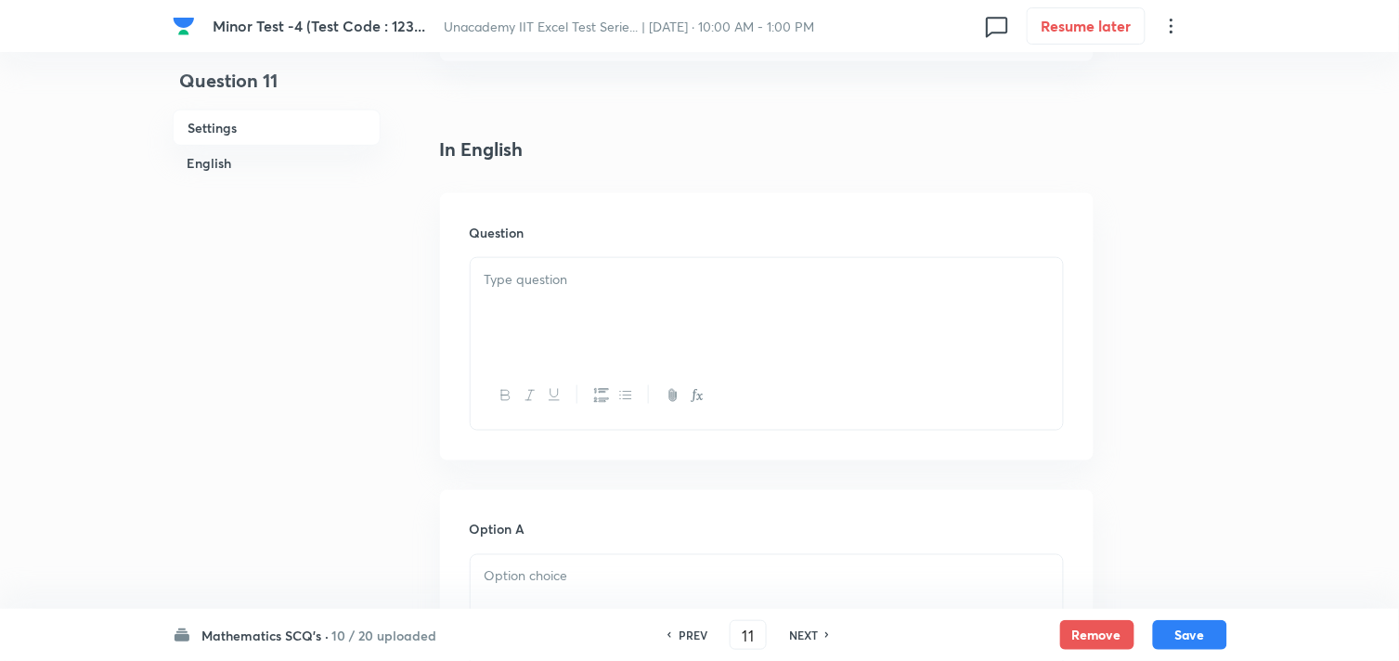
scroll to position [412, 0]
click at [563, 337] on div at bounding box center [767, 308] width 592 height 104
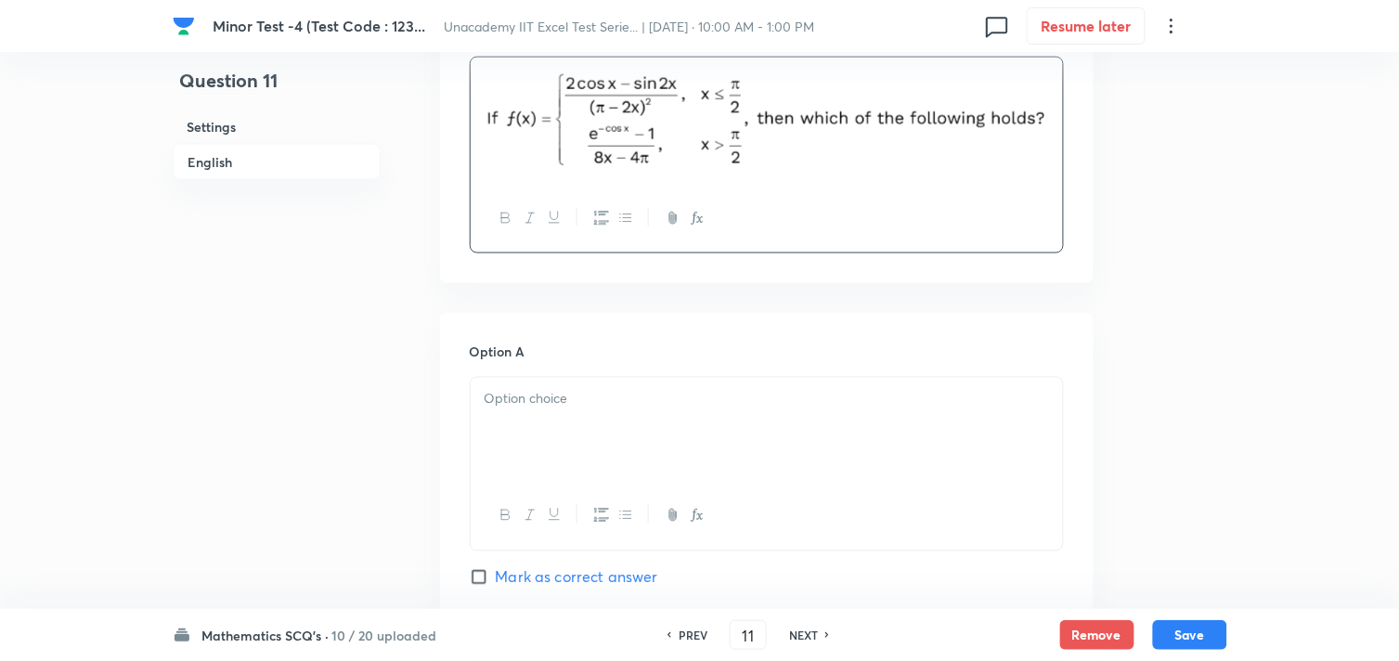
scroll to position [618, 0]
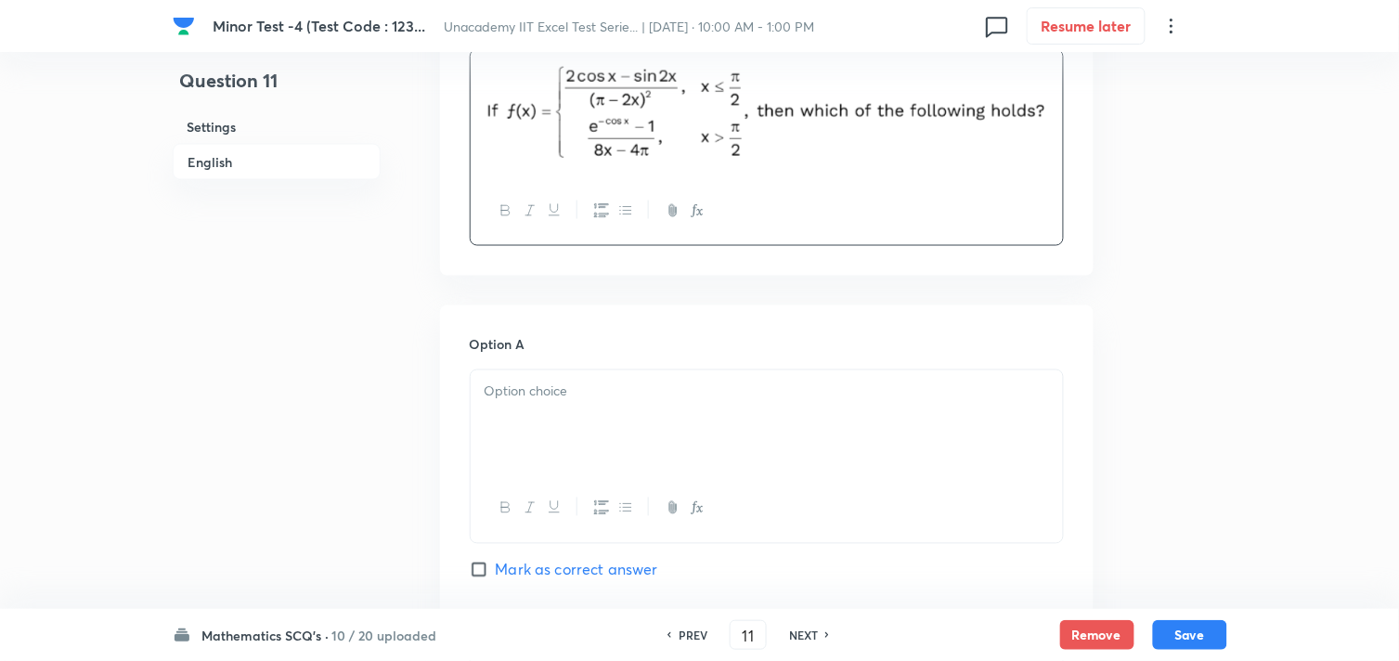
click at [551, 441] on div at bounding box center [767, 422] width 592 height 104
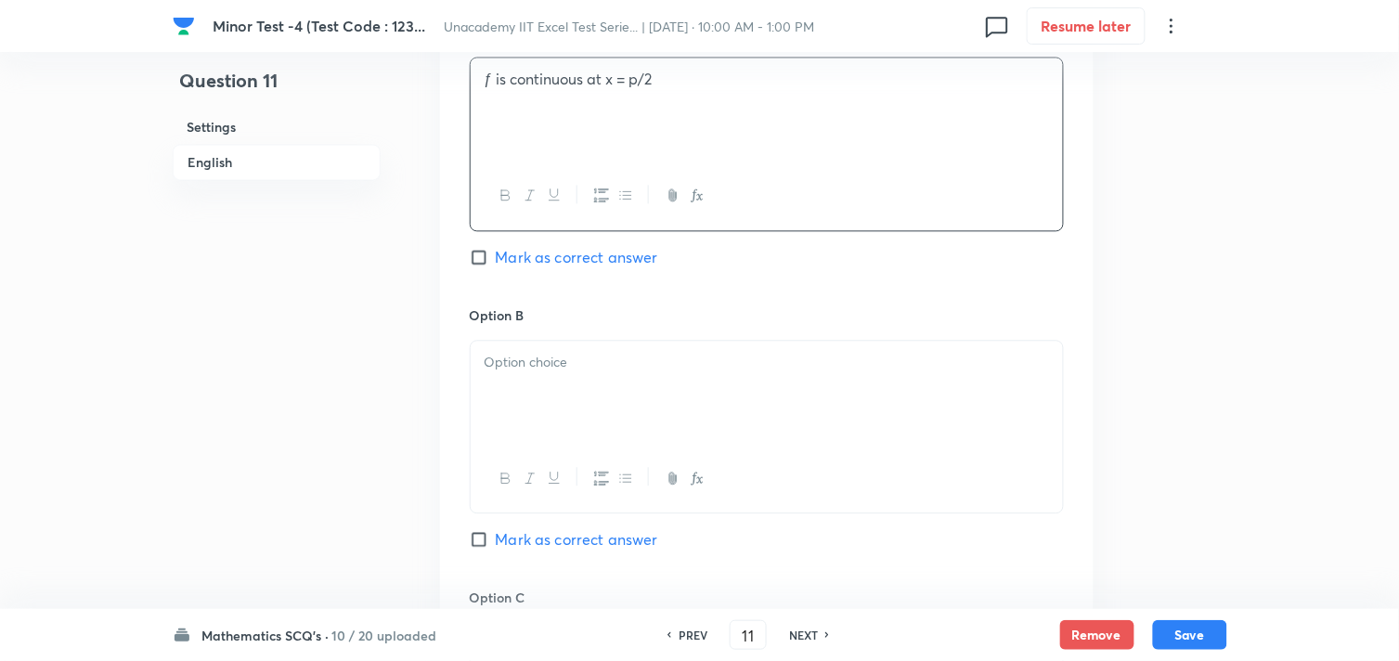
scroll to position [1032, 0]
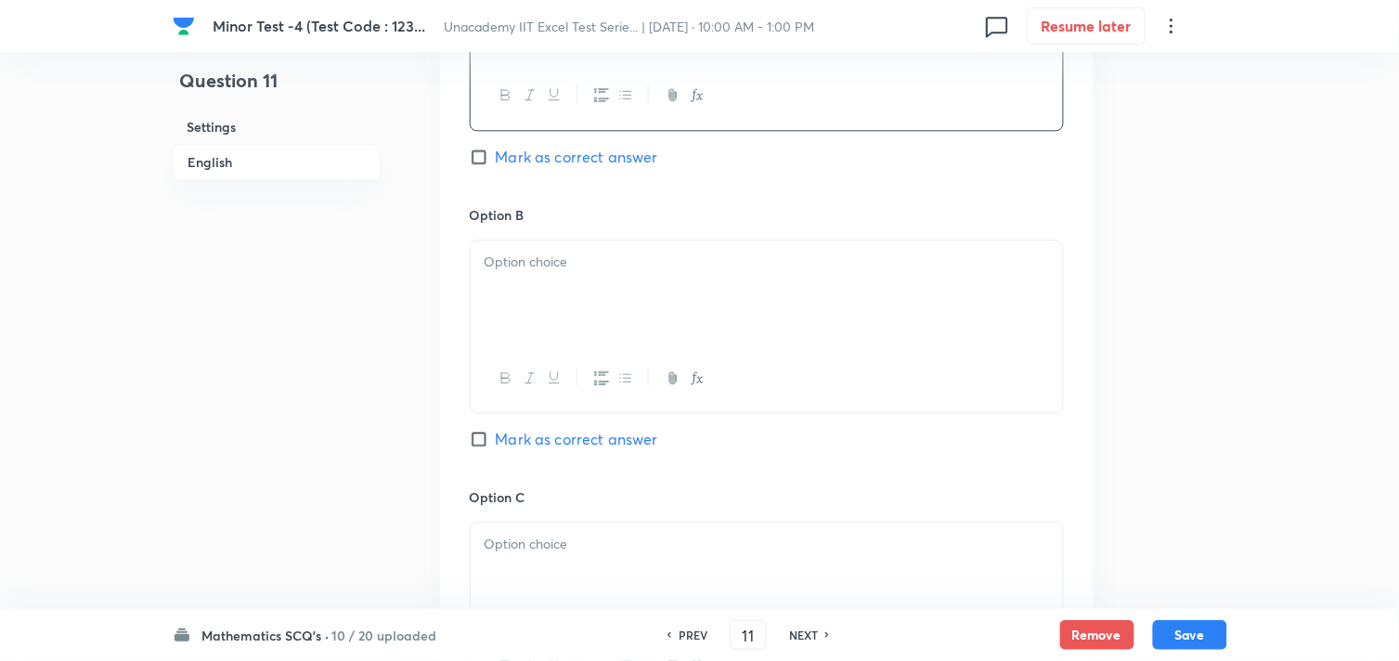
click at [551, 289] on div at bounding box center [767, 292] width 592 height 104
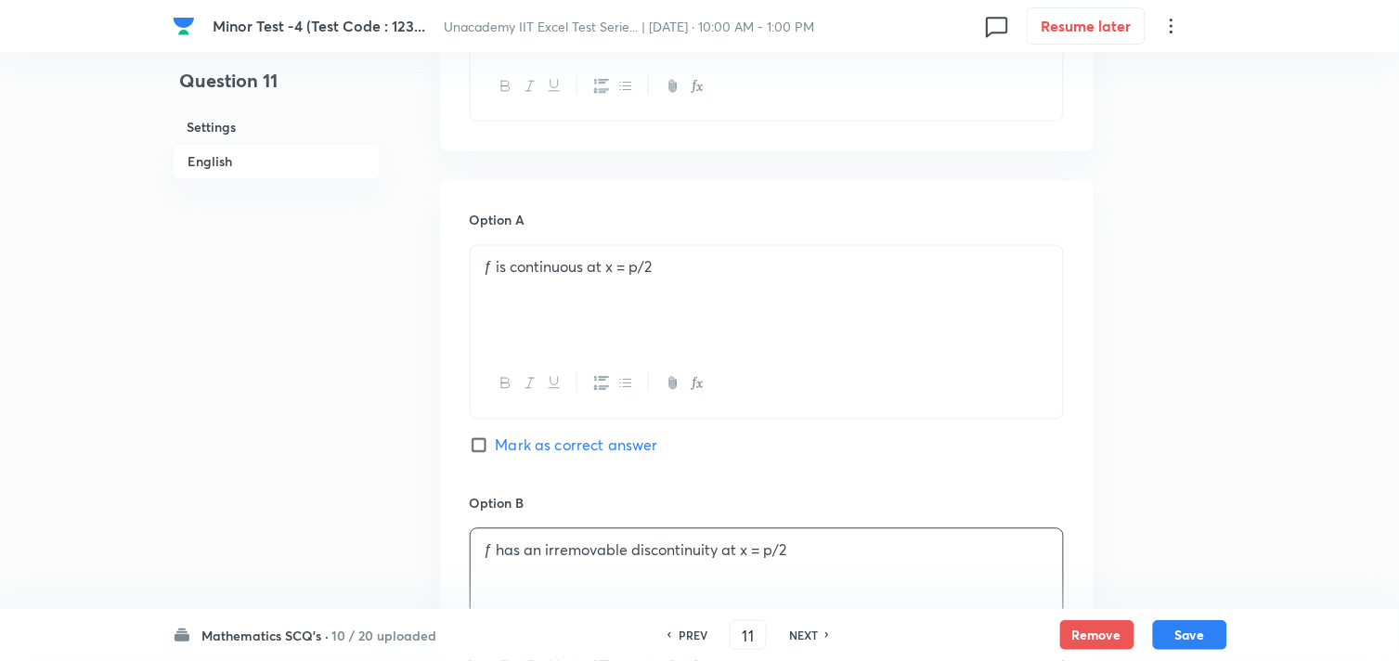
scroll to position [721, 0]
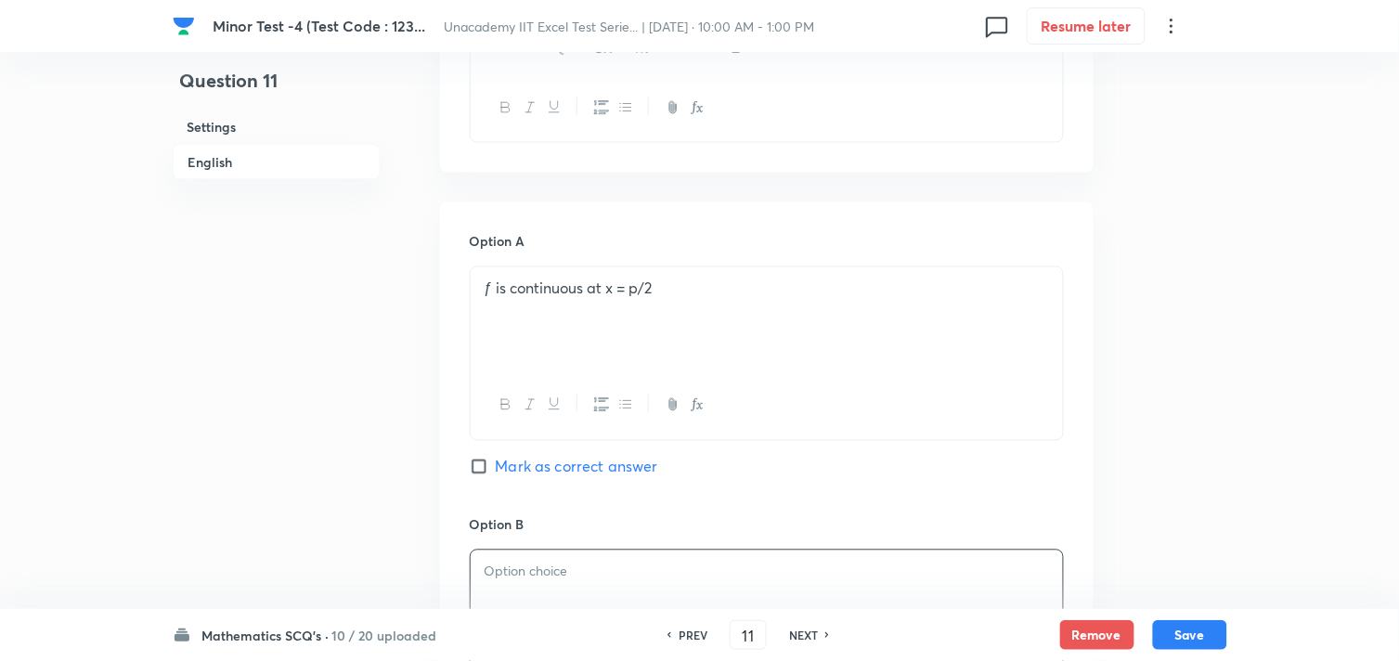
click at [721, 308] on div "ƒ is continuous at x = p/2" at bounding box center [767, 319] width 592 height 104
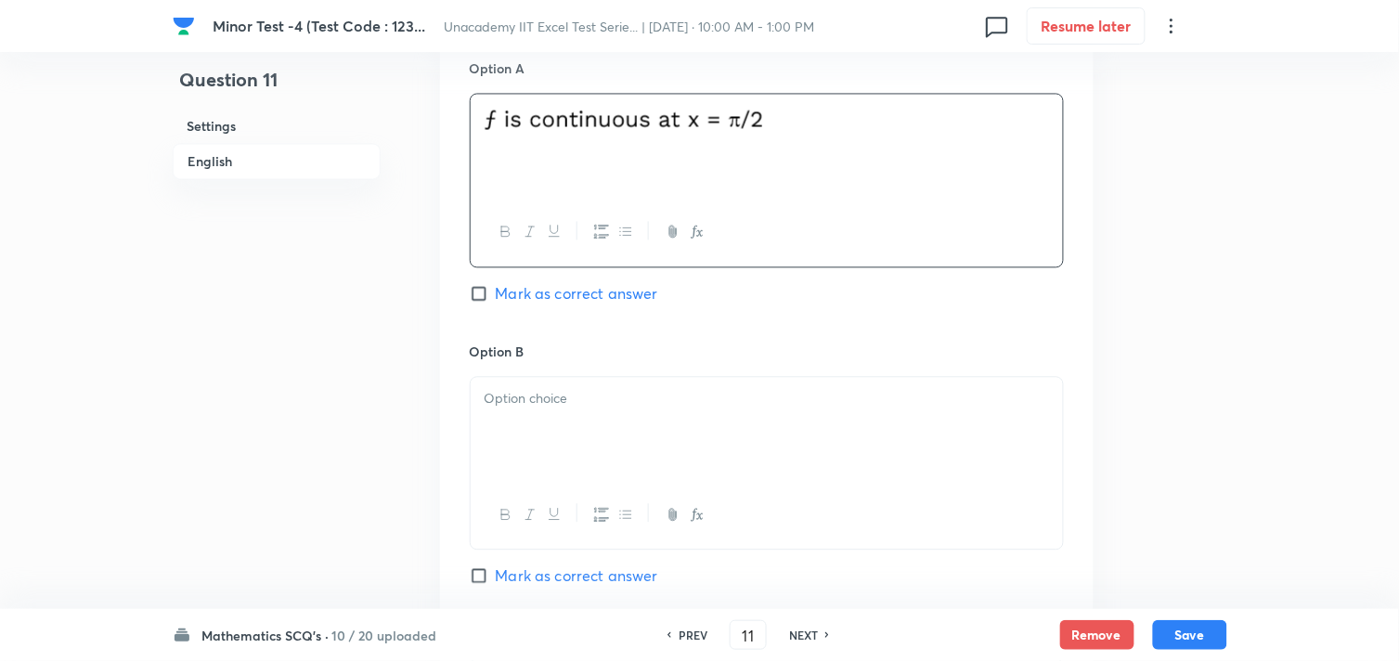
scroll to position [928, 0]
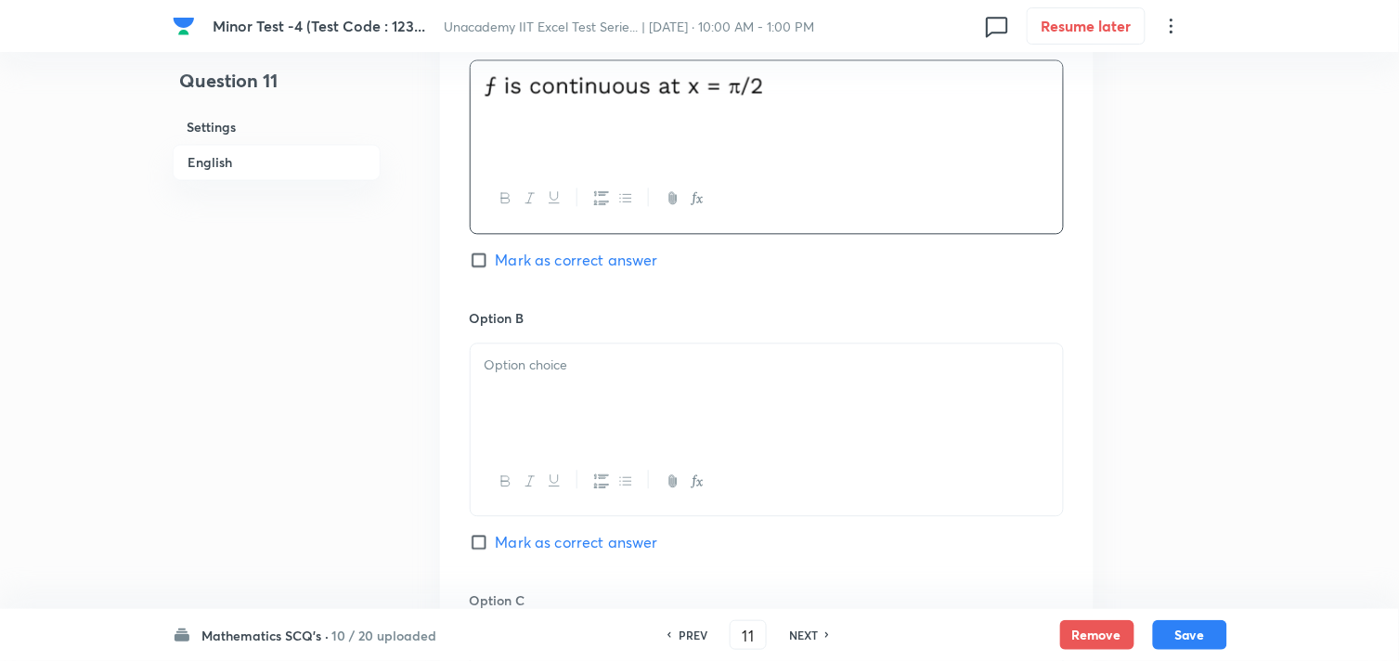
click at [543, 396] on div at bounding box center [767, 396] width 592 height 104
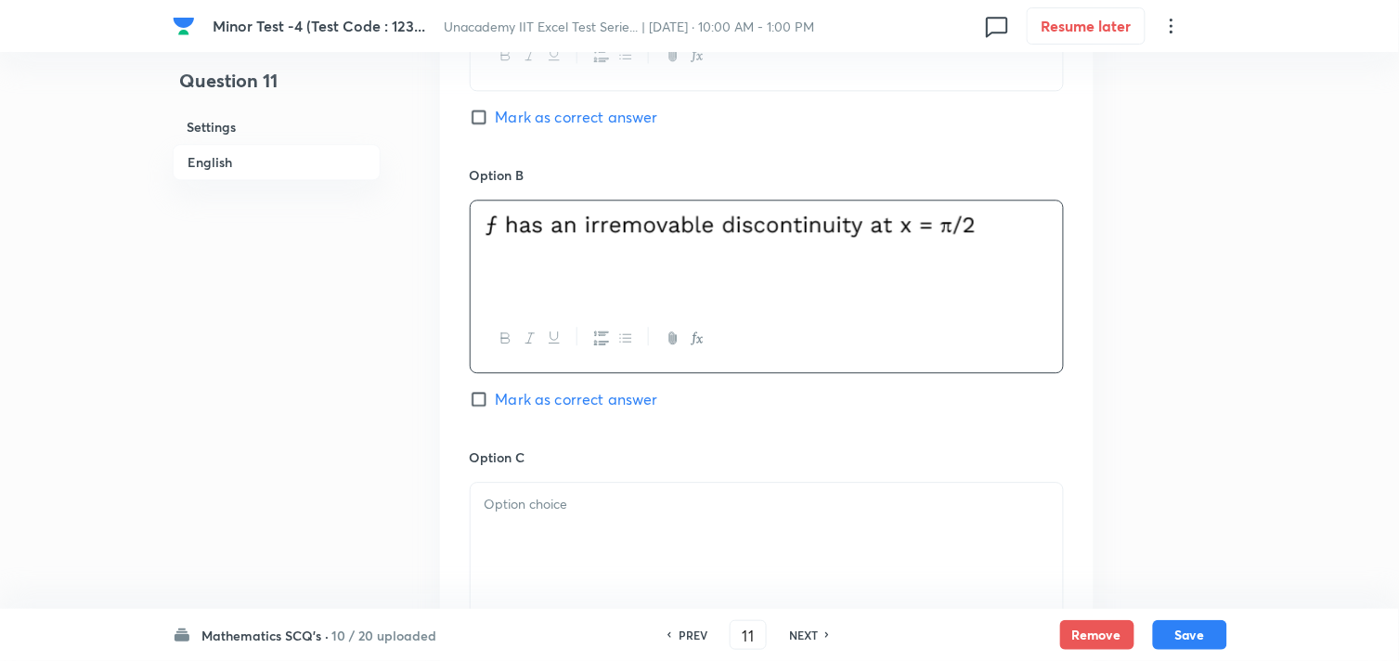
scroll to position [1135, 0]
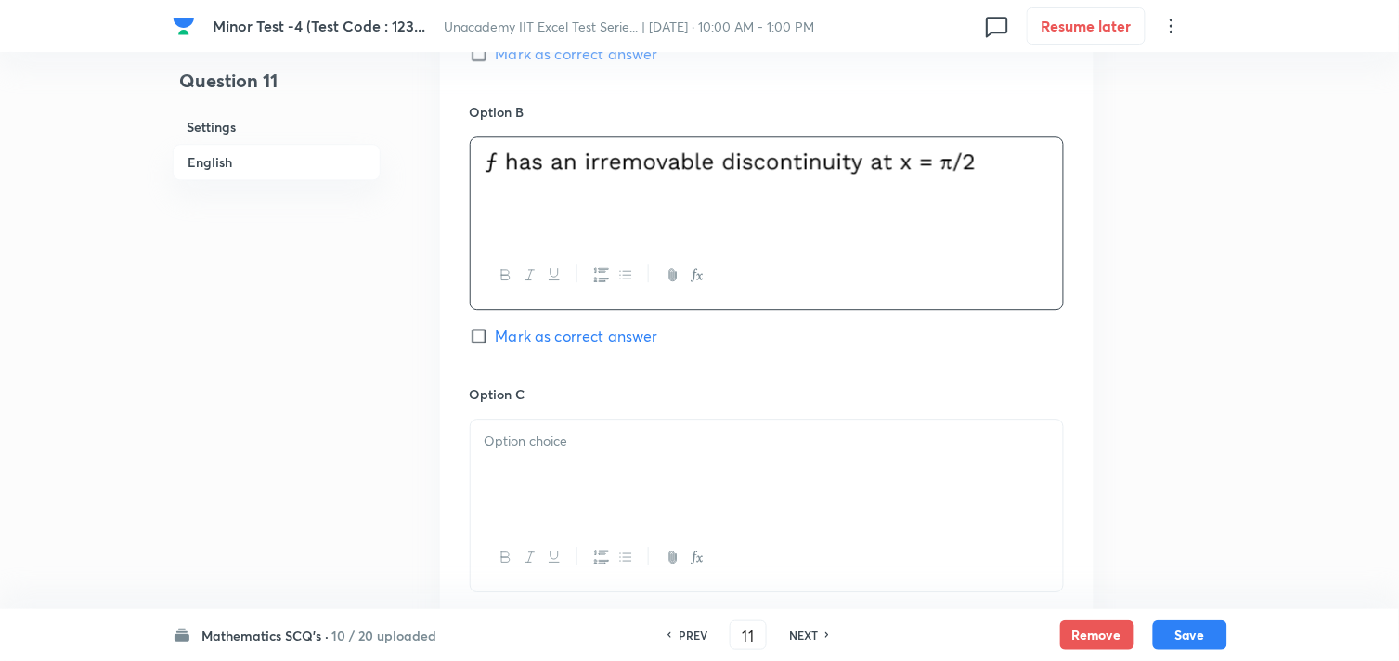
click at [598, 477] on div at bounding box center [767, 472] width 592 height 104
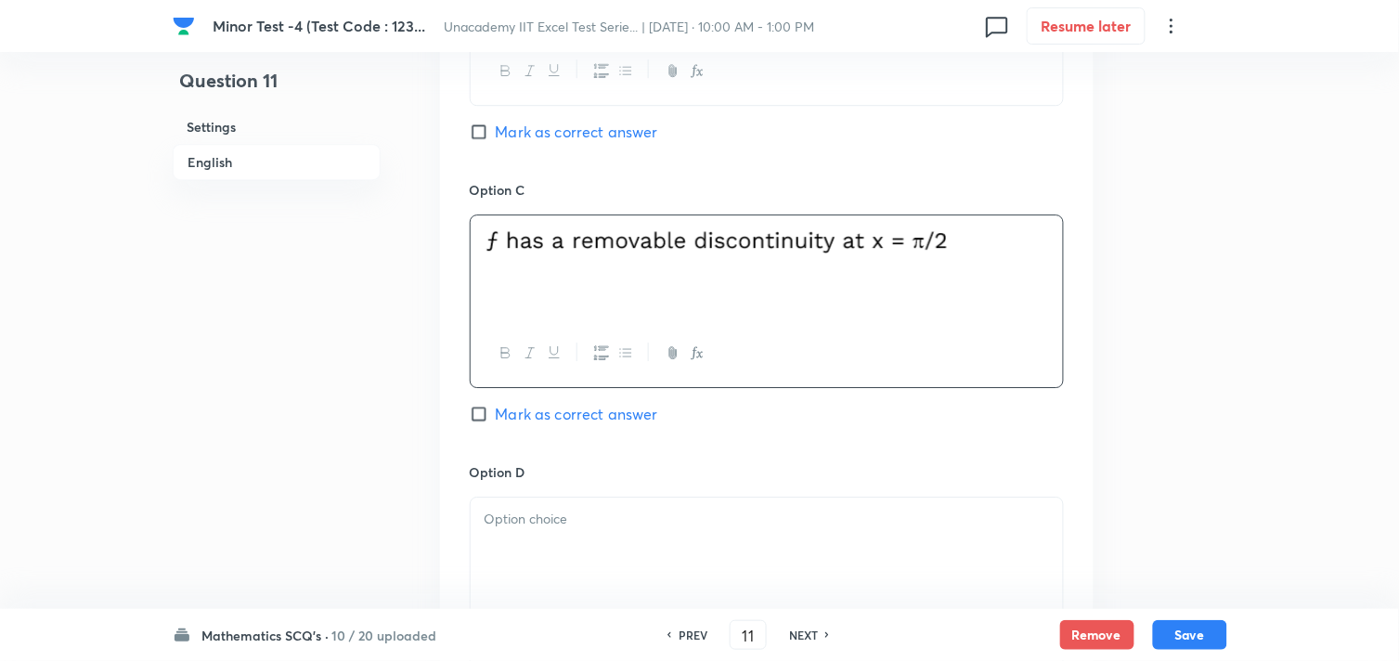
scroll to position [1341, 0]
click at [595, 522] on p at bounding box center [767, 517] width 565 height 21
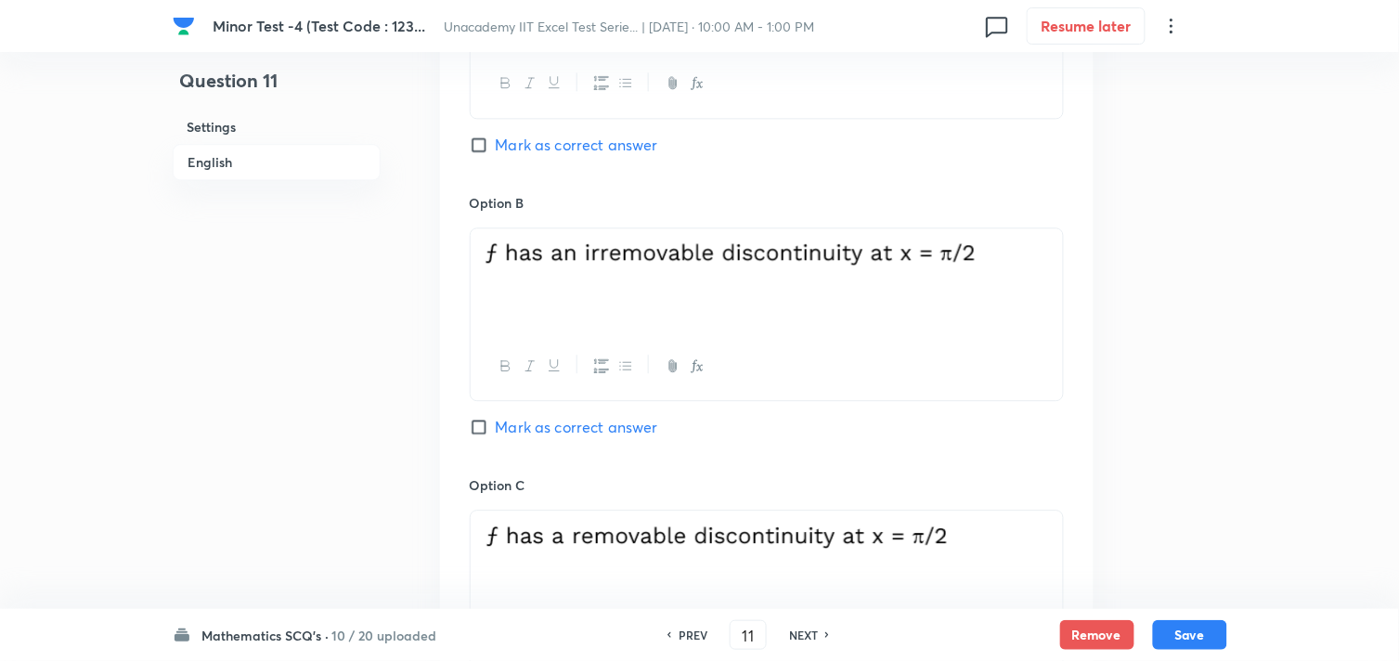
scroll to position [1032, 0]
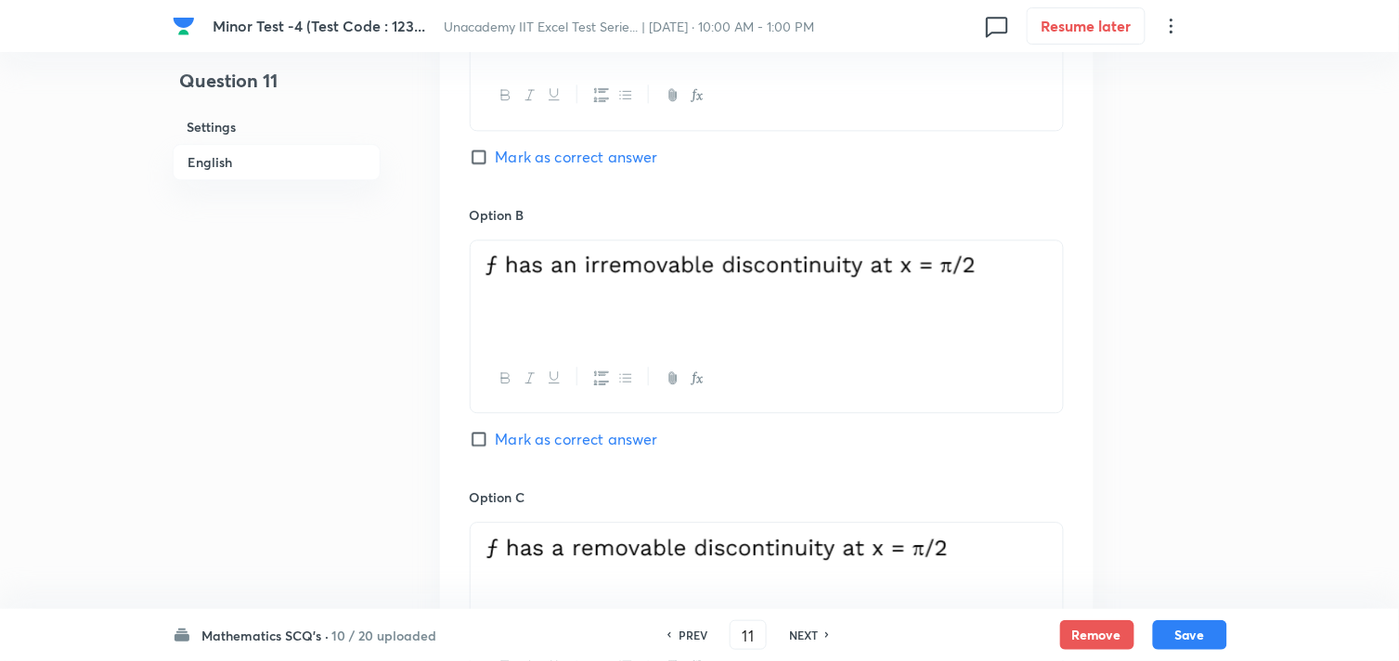
click at [535, 439] on span "Mark as correct answer" at bounding box center [577, 439] width 162 height 22
click at [496, 439] on input "Mark as correct answer" at bounding box center [483, 439] width 26 height 19
checkbox input "true"
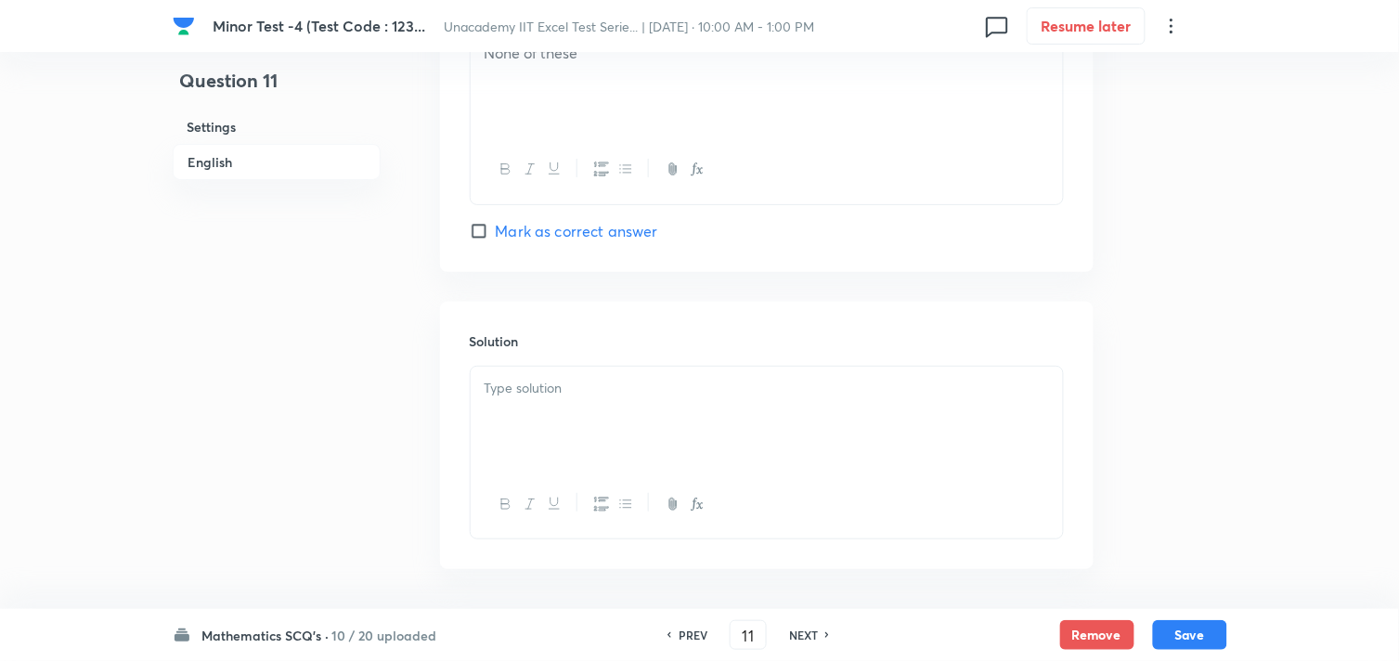
scroll to position [1857, 0]
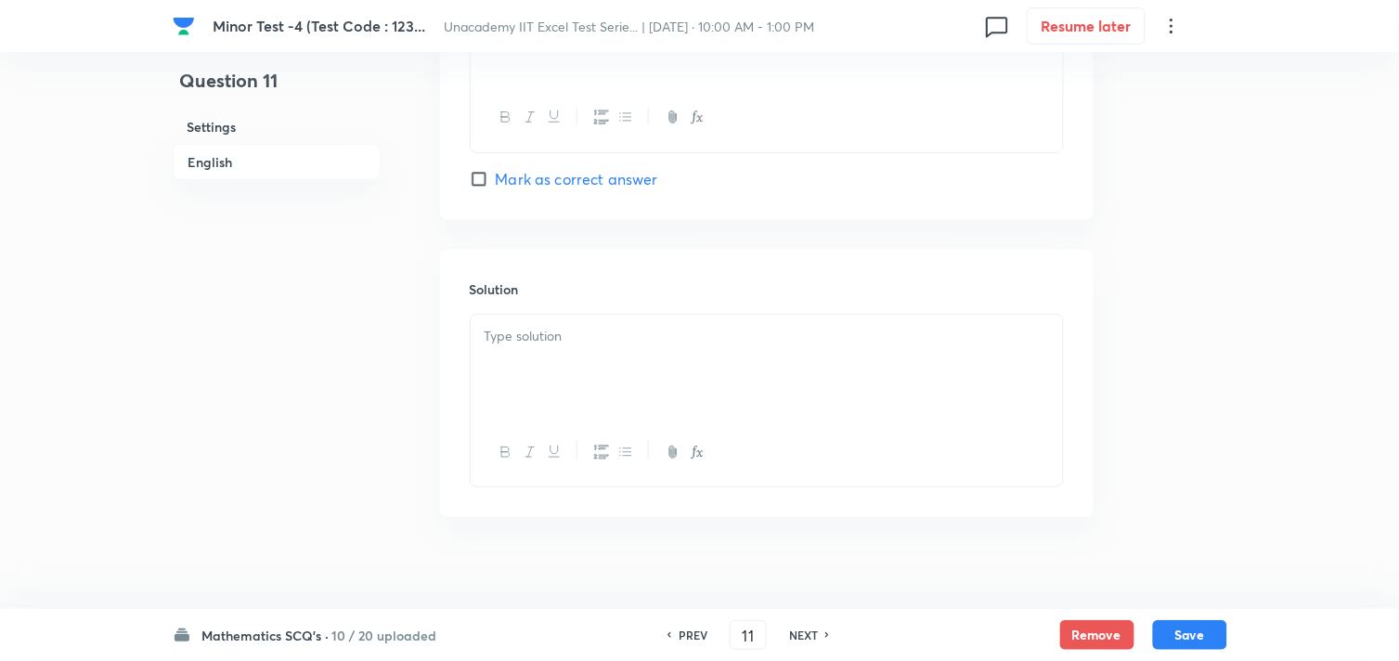
click at [685, 375] on div at bounding box center [767, 367] width 592 height 104
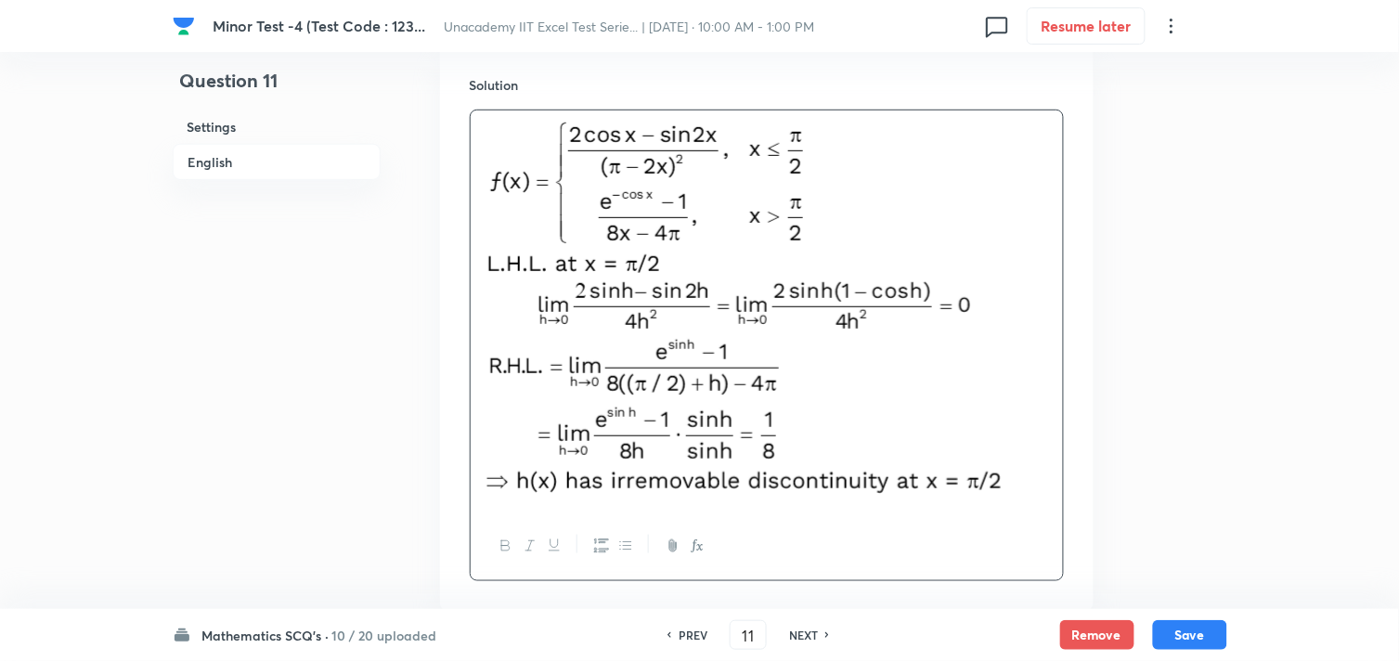
scroll to position [2063, 0]
click at [1163, 627] on button "Save" at bounding box center [1190, 633] width 74 height 30
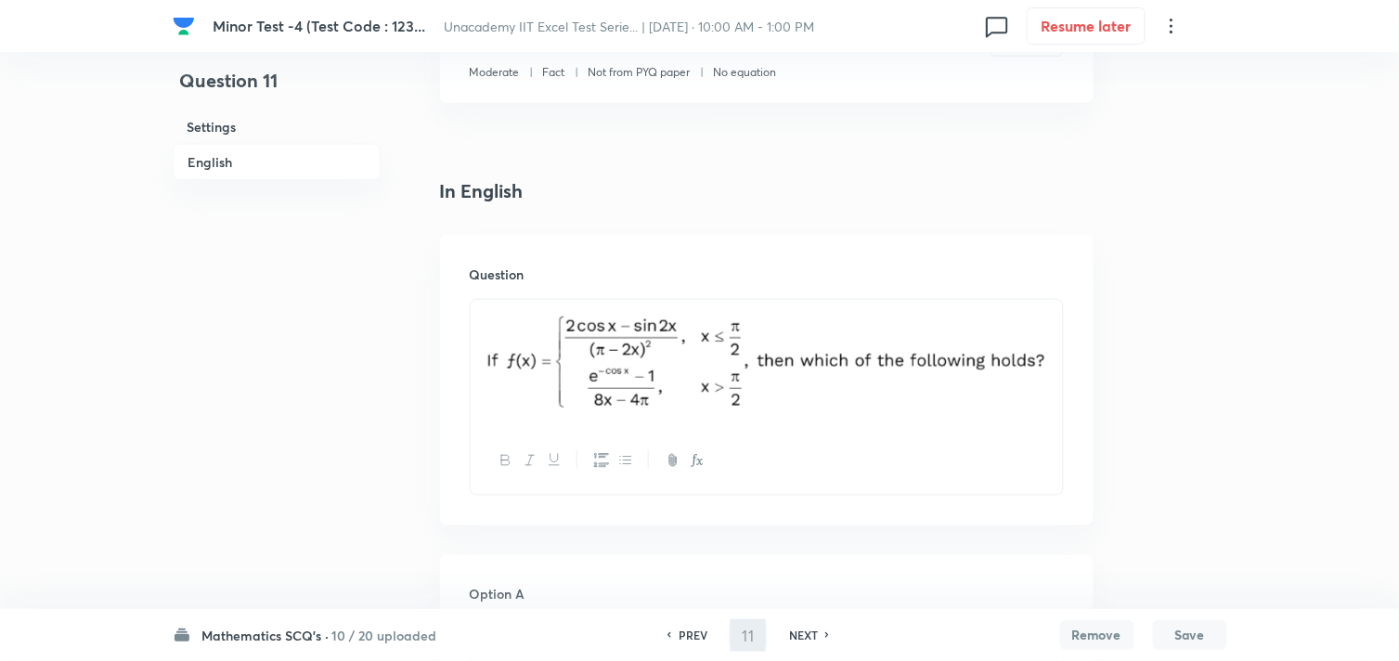
scroll to position [0, 0]
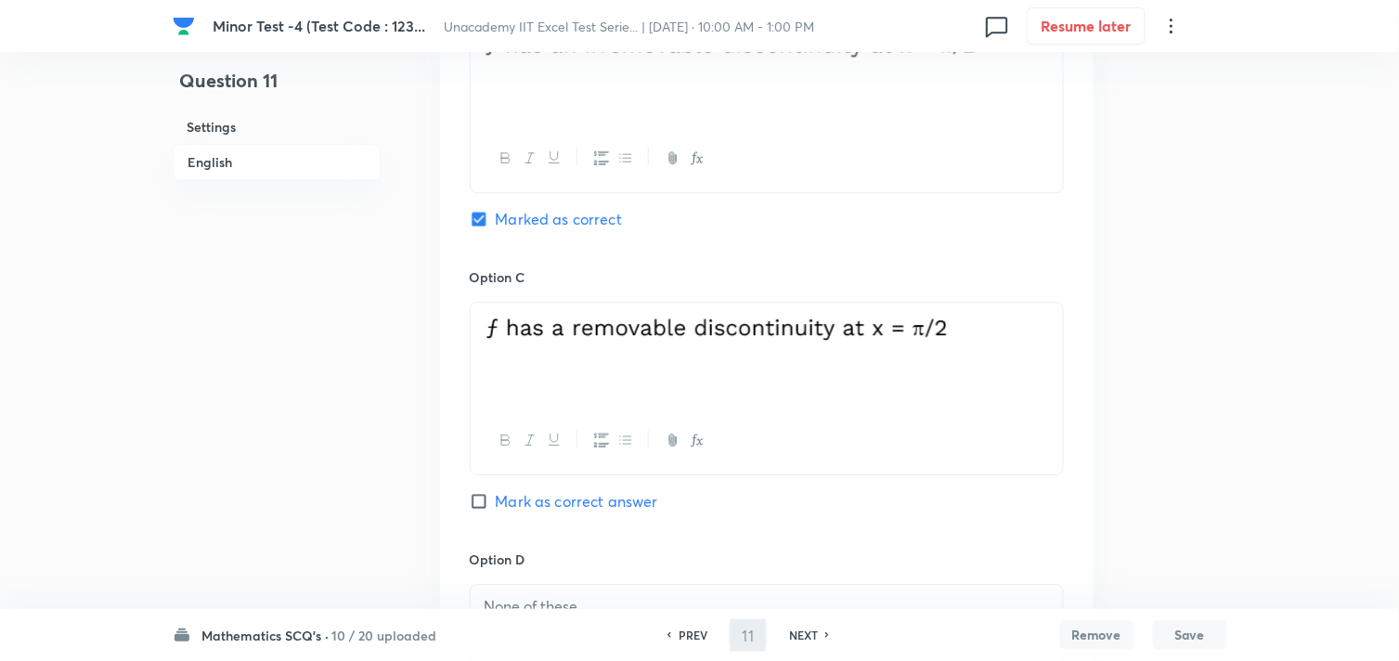
scroll to position [1650, 0]
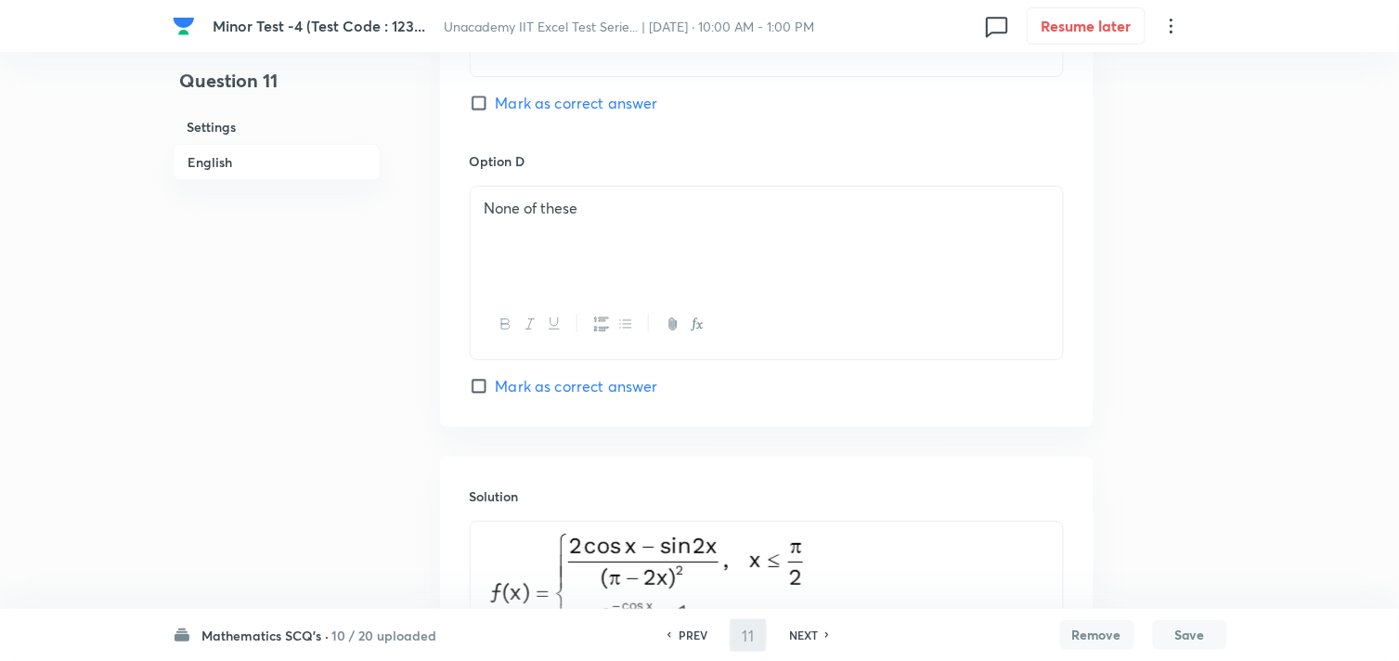
type input "12"
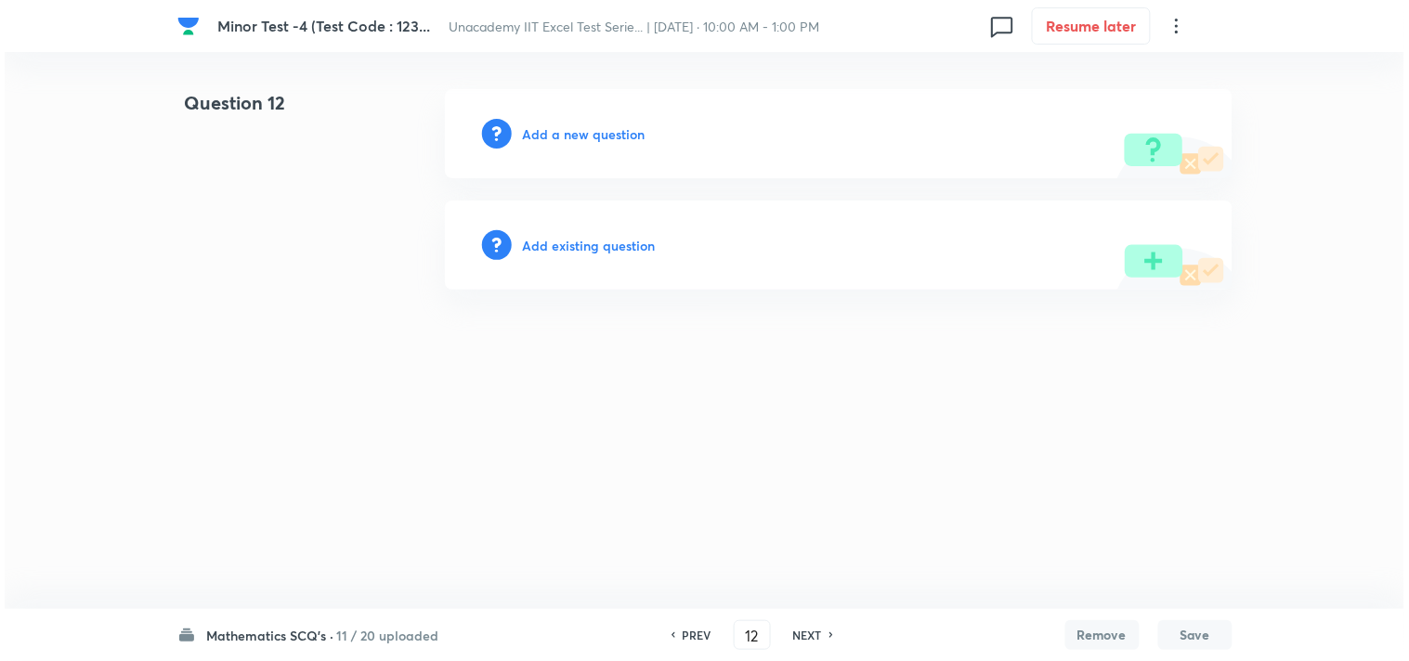
scroll to position [0, 0]
click at [587, 135] on h6 "Add a new question" at bounding box center [584, 133] width 123 height 19
click at [592, 137] on h6 "Choose a question type" at bounding box center [594, 133] width 143 height 19
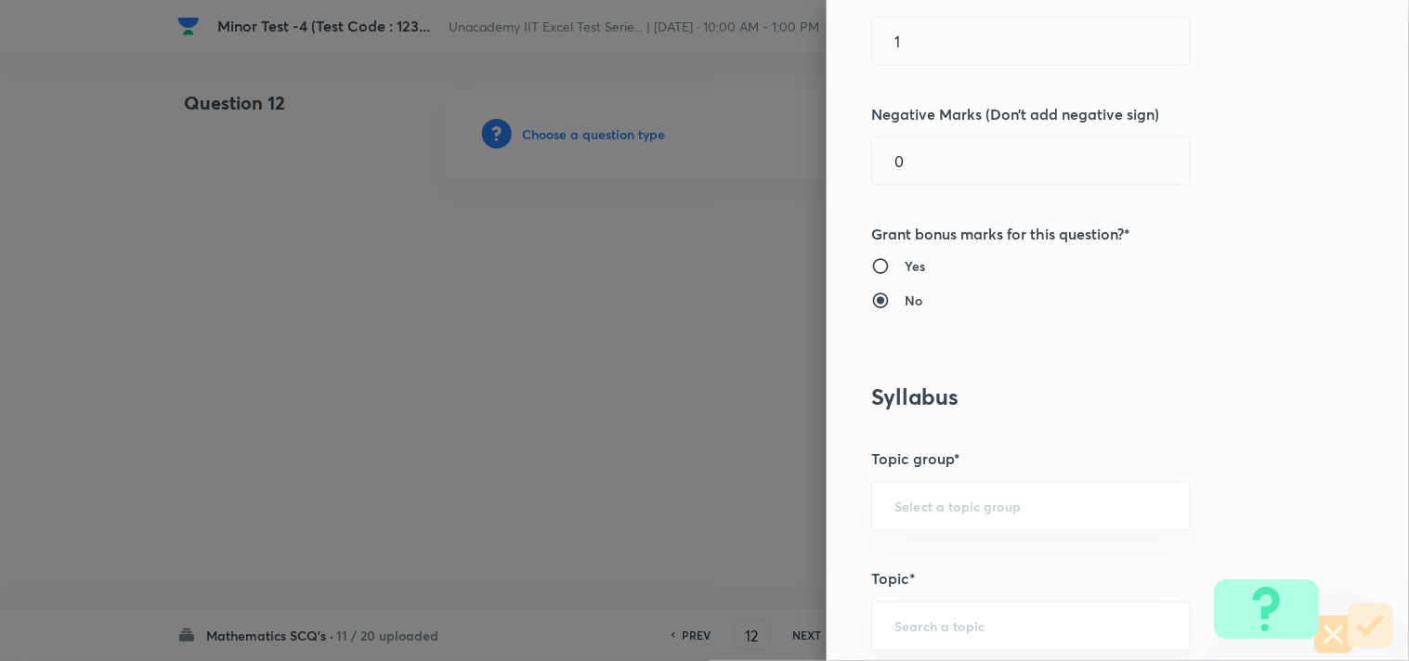
scroll to position [721, 0]
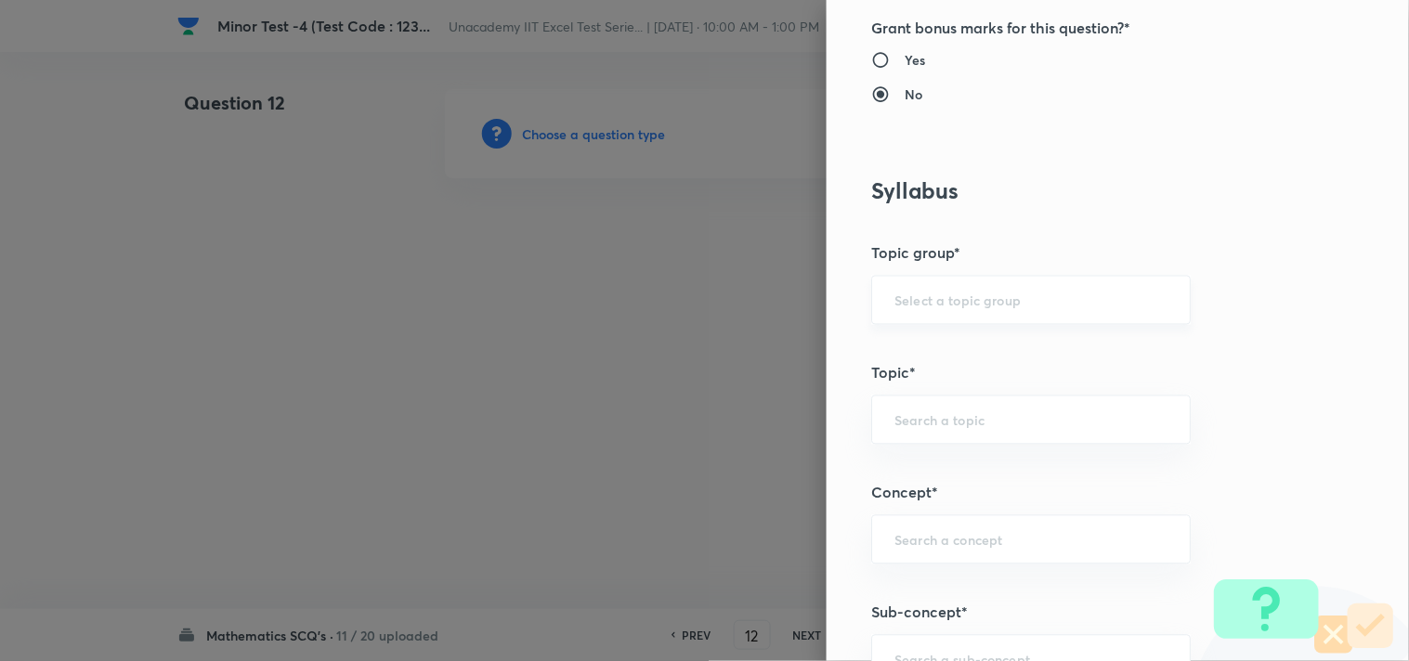
click at [927, 298] on input "text" at bounding box center [1030, 301] width 273 height 18
click at [913, 347] on li "Mathematics" at bounding box center [1016, 352] width 318 height 33
type input "Mathematics"
click at [915, 415] on input "text" at bounding box center [1030, 420] width 273 height 18
click at [915, 471] on li "Continuity" at bounding box center [1016, 473] width 318 height 33
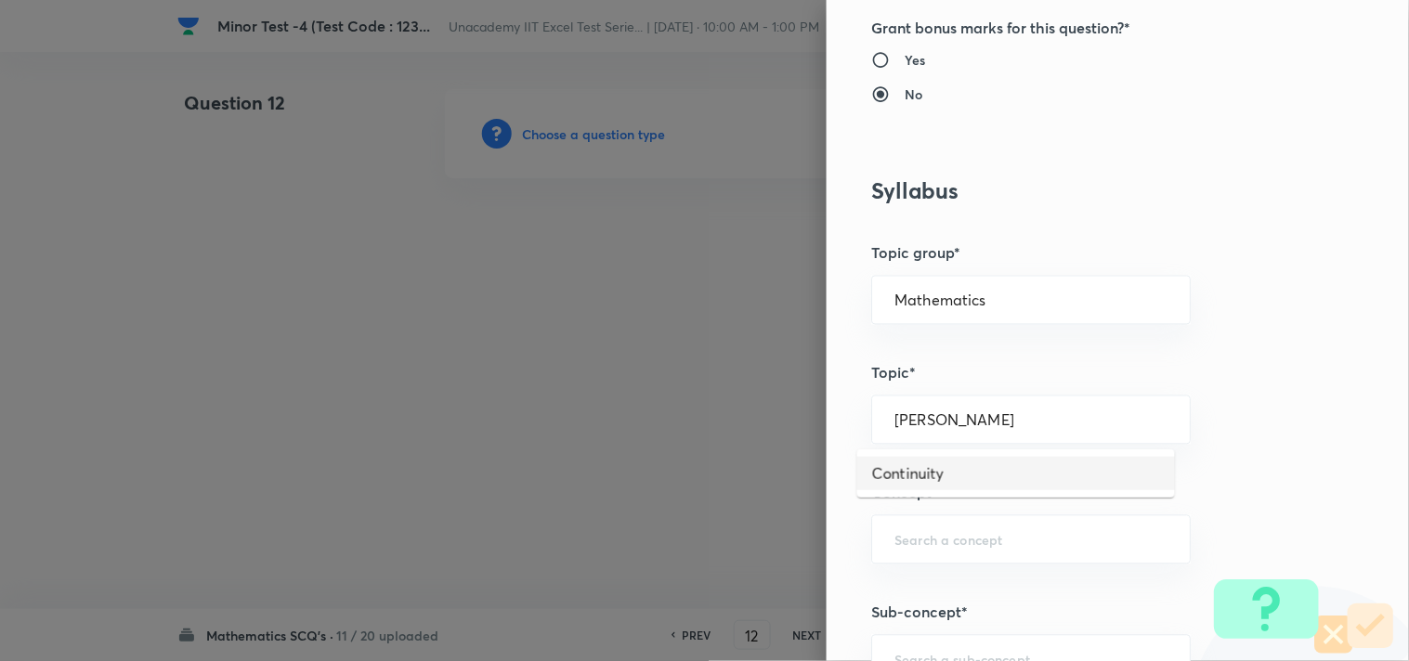
type input "Continuity"
click at [912, 540] on input "text" at bounding box center [1030, 540] width 273 height 18
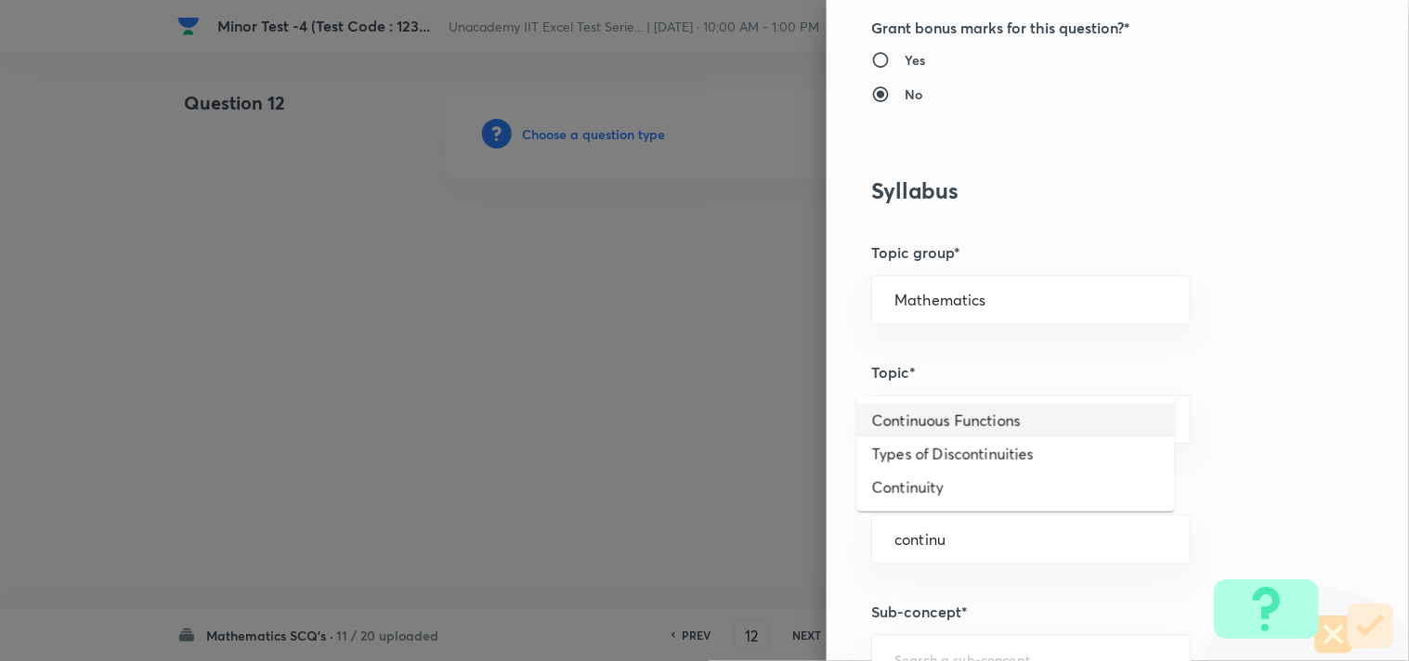
click at [1054, 415] on li "Continuous Functions" at bounding box center [1016, 420] width 318 height 33
type input "Continuous Functions"
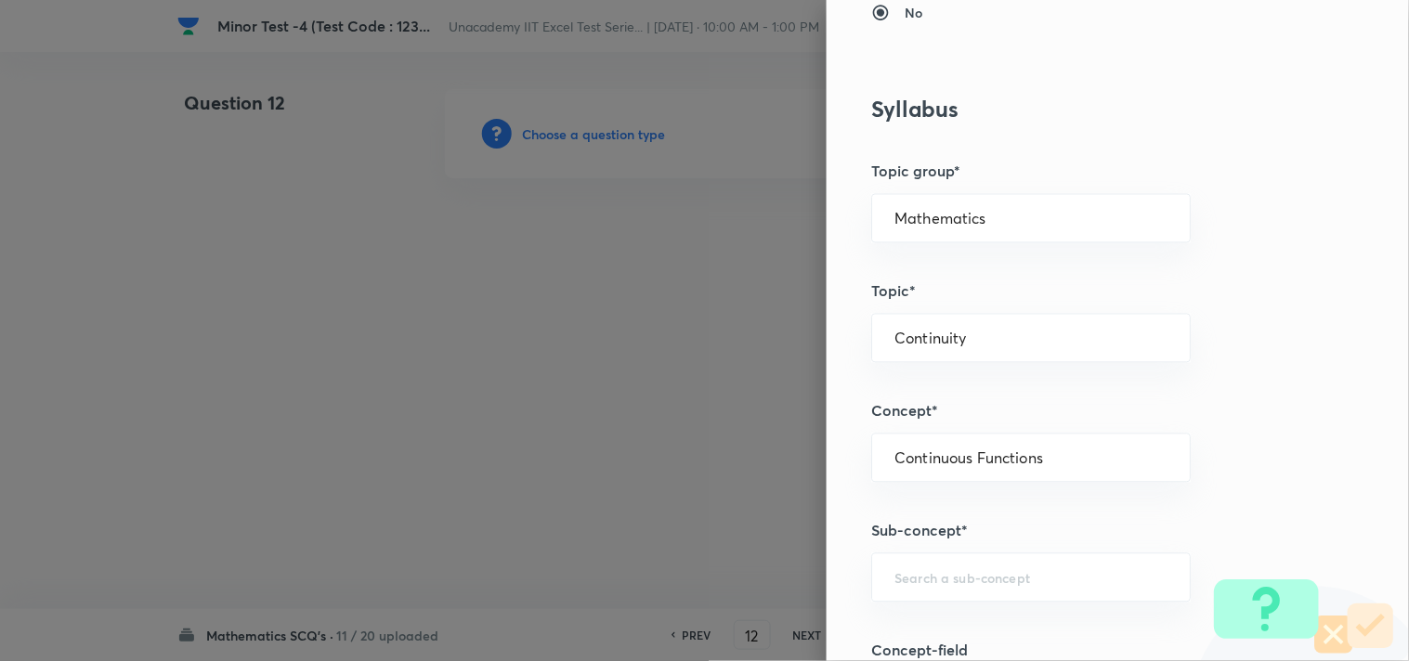
scroll to position [1032, 0]
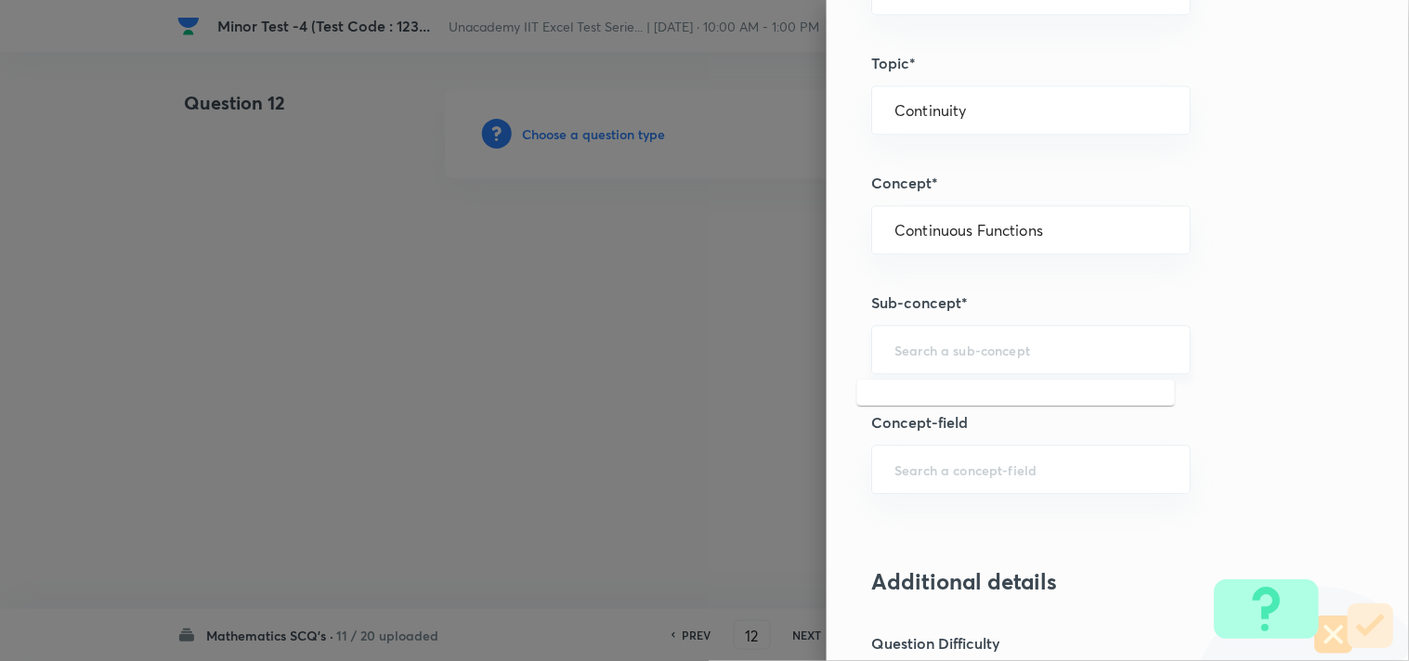
click at [948, 358] on input "text" at bounding box center [1030, 350] width 273 height 18
type input "l"
type input "Continuous Functions"
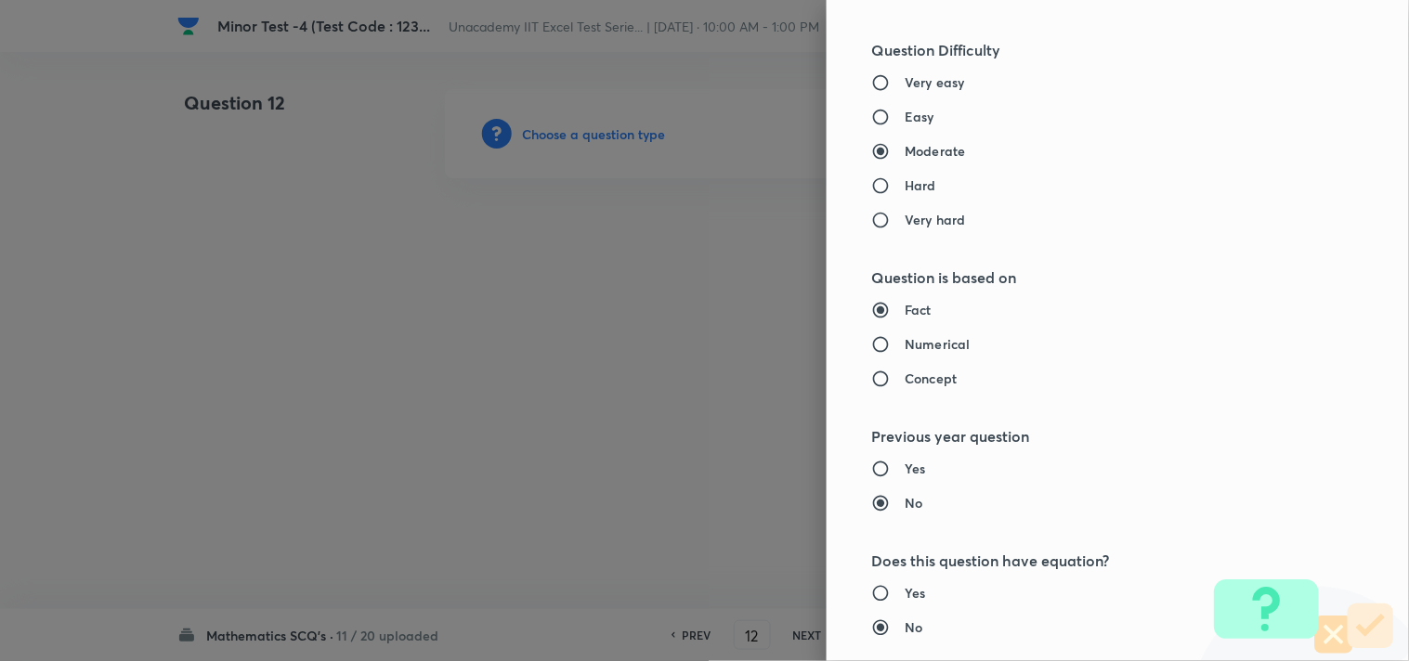
scroll to position [1650, 0]
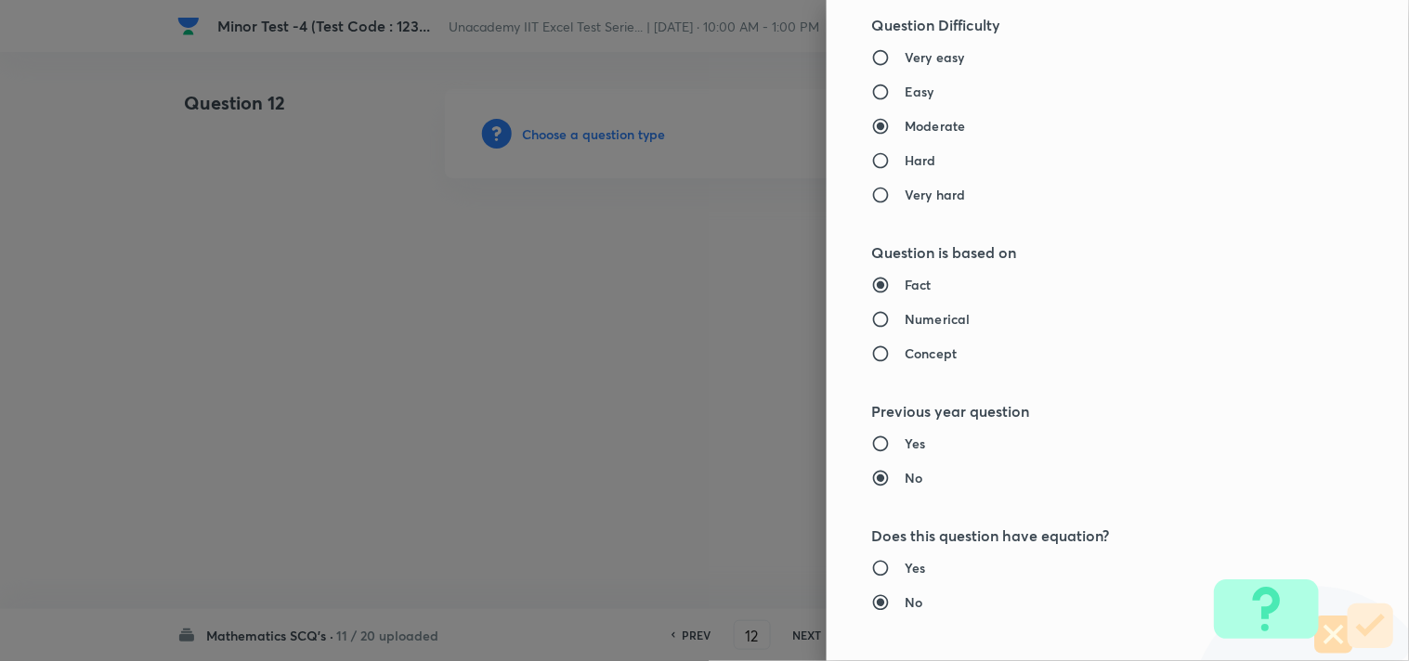
drag, startPoint x: 928, startPoint y: 85, endPoint x: 942, endPoint y: 89, distance: 14.4
click at [929, 85] on label "Easy" at bounding box center [1079, 91] width 416 height 19
click at [904, 85] on input "Easy" at bounding box center [887, 92] width 33 height 19
radio input "true"
radio input "false"
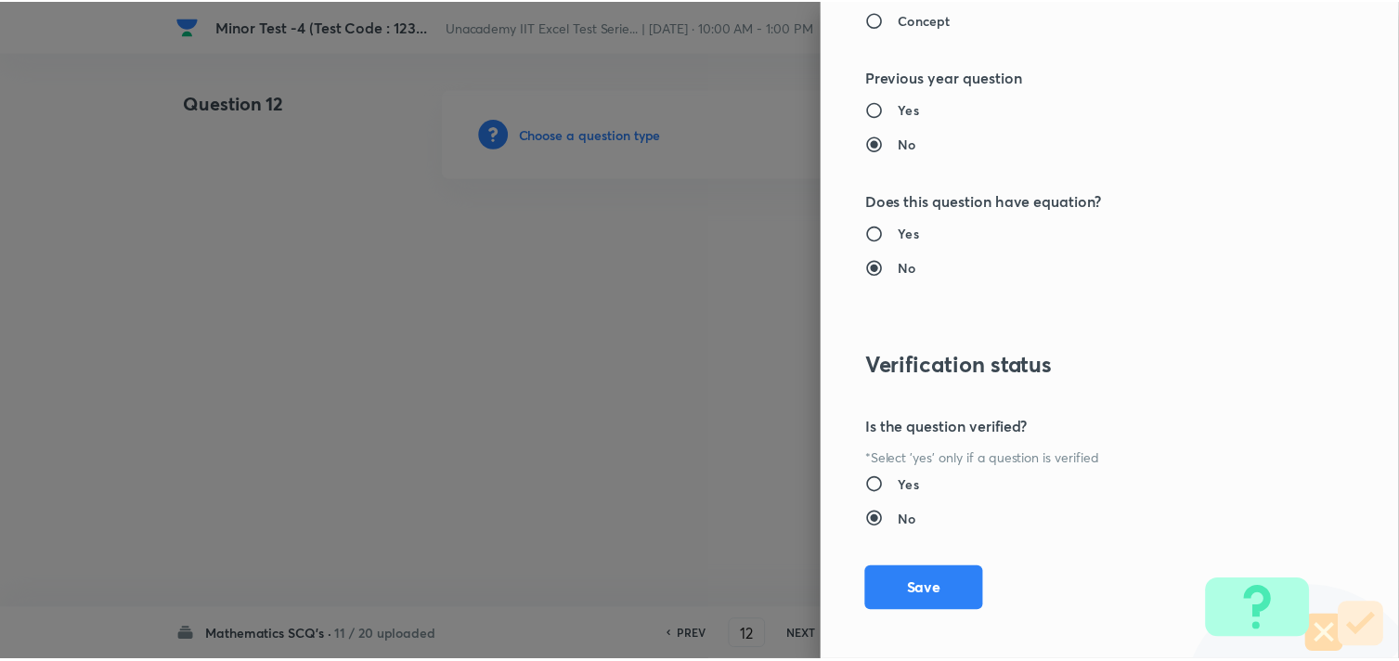
scroll to position [1994, 0]
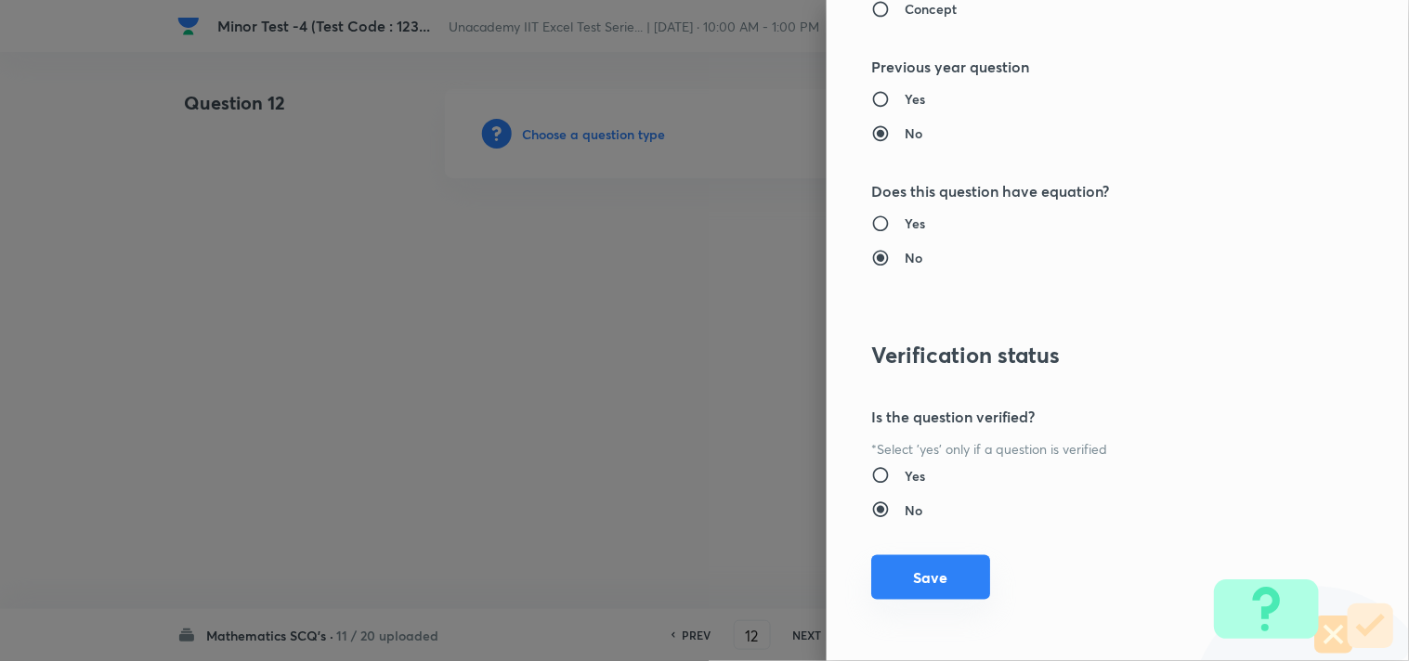
click at [915, 568] on button "Save" at bounding box center [930, 577] width 119 height 45
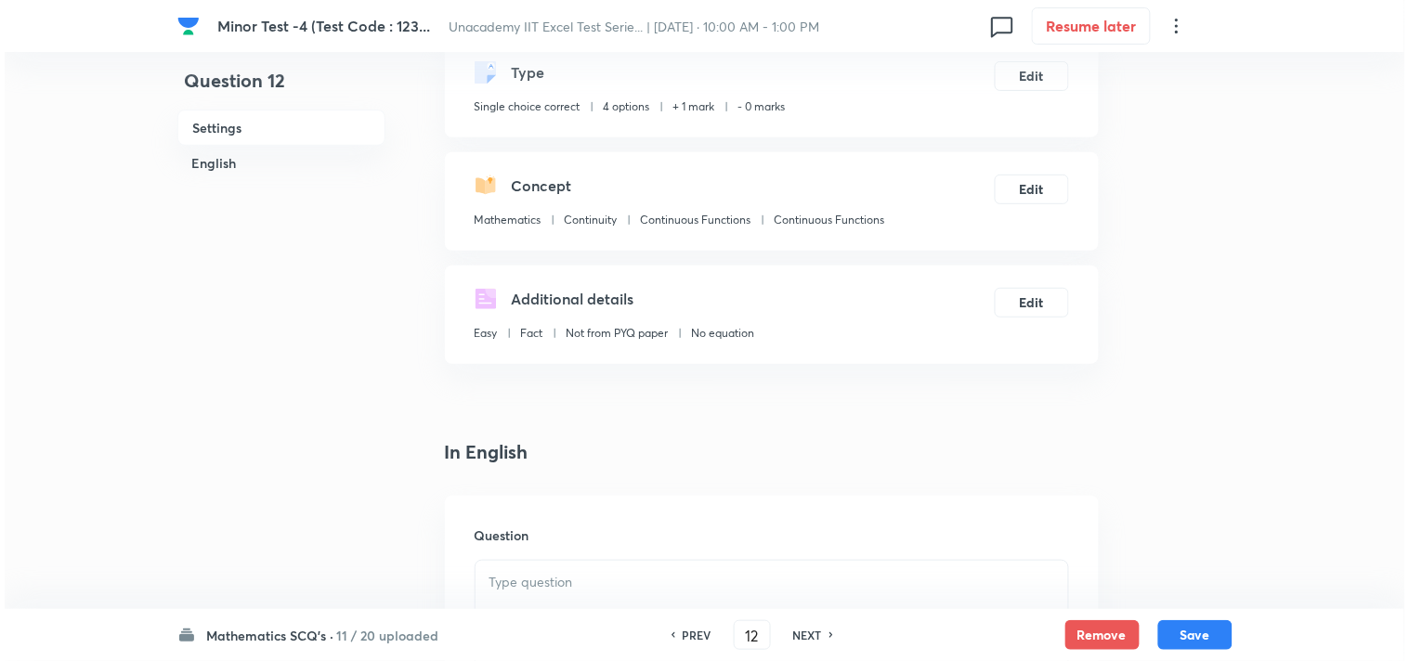
scroll to position [206, 0]
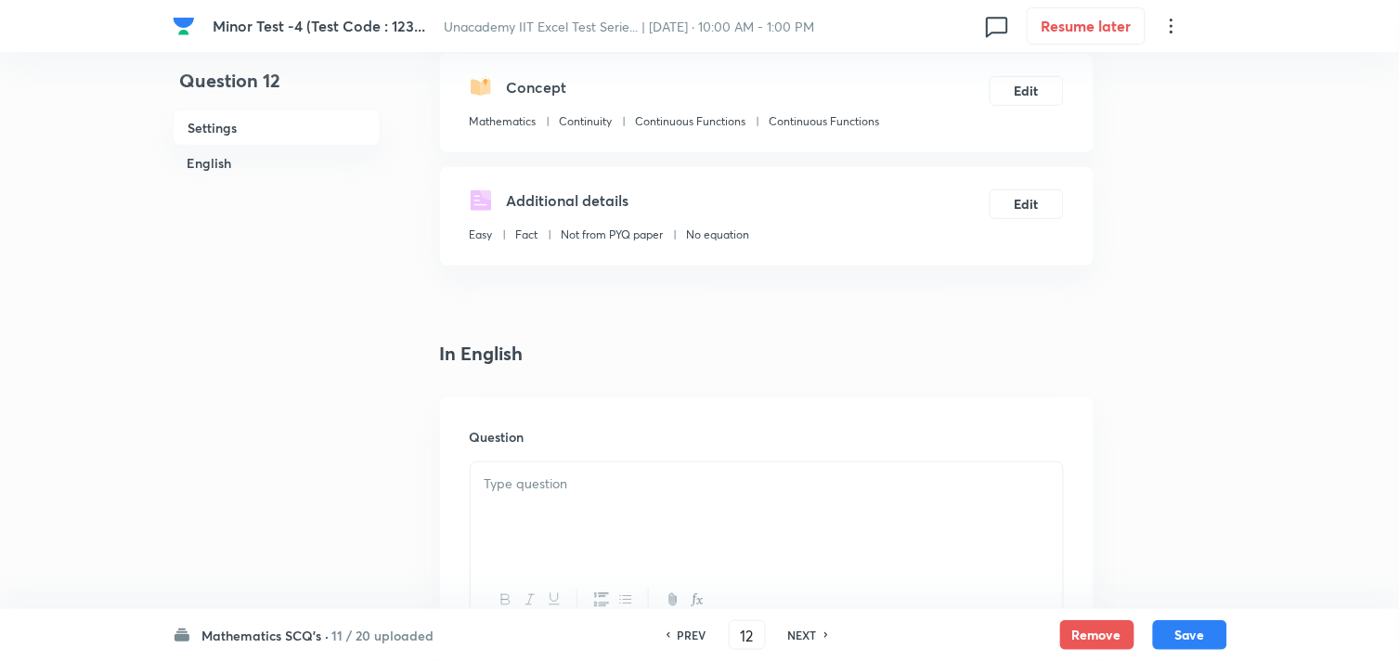
click at [531, 532] on div at bounding box center [767, 514] width 592 height 104
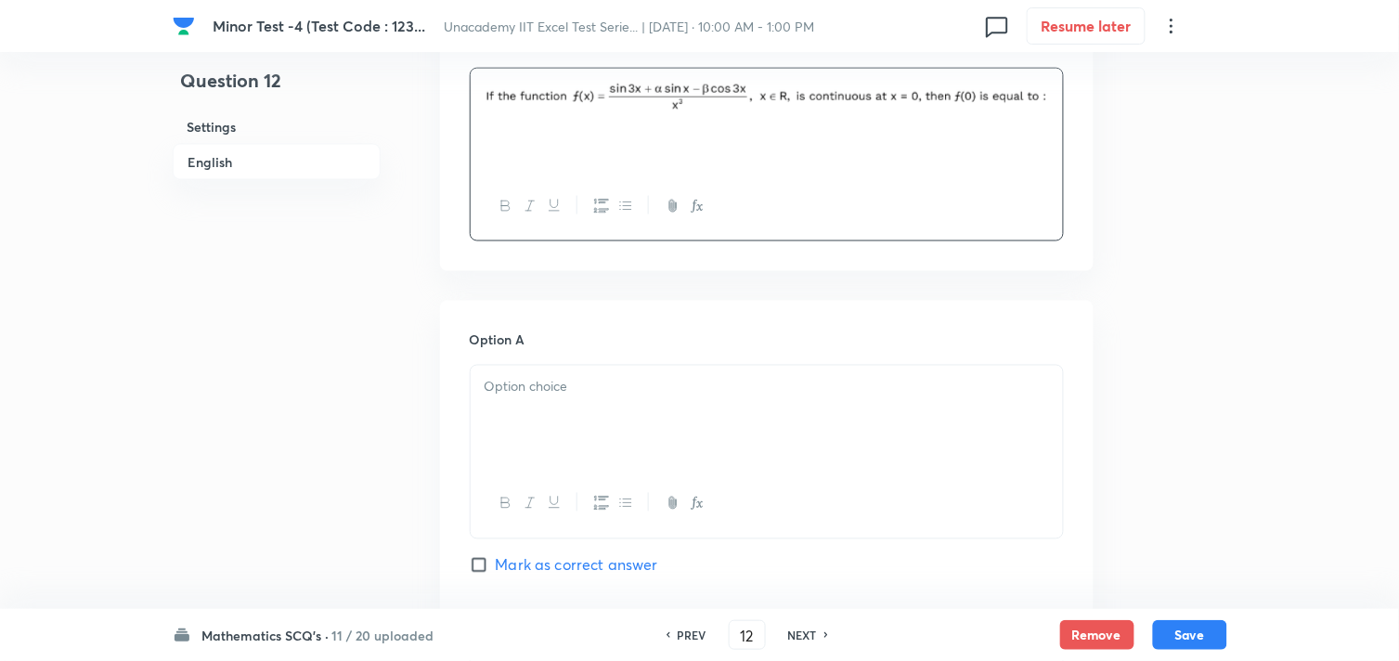
scroll to position [618, 0]
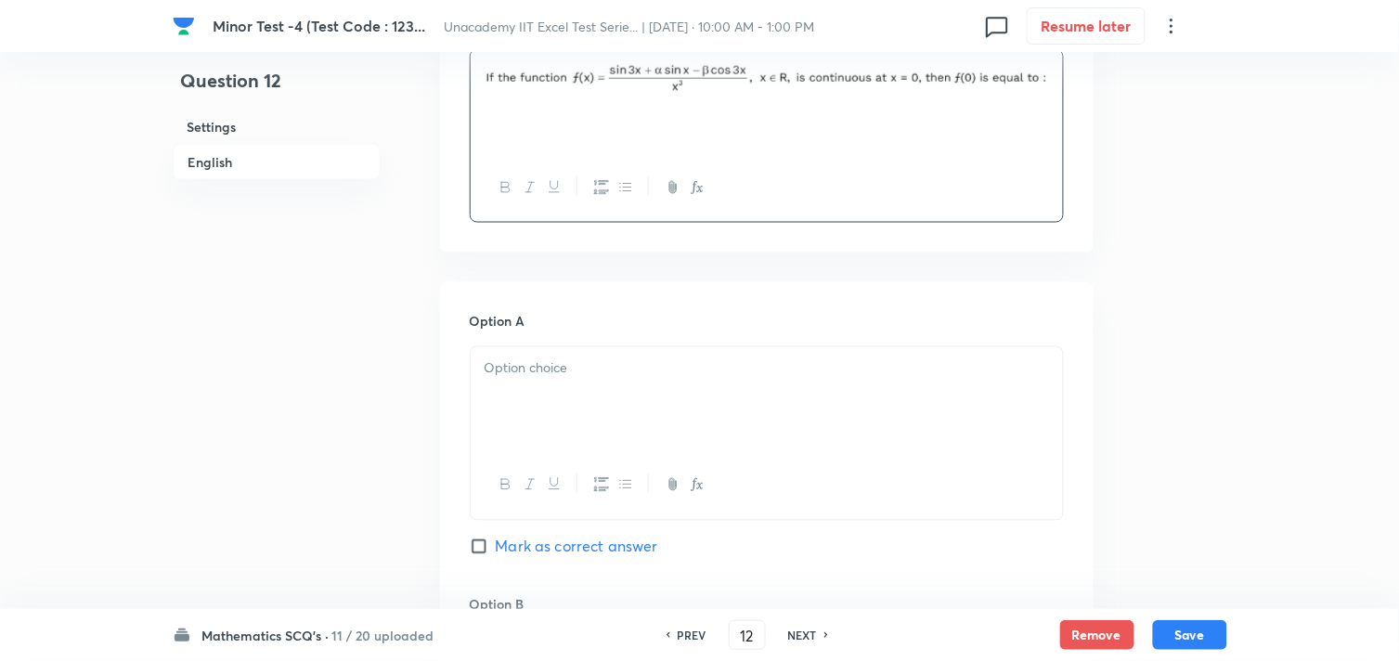
click at [574, 418] on div at bounding box center [767, 399] width 592 height 104
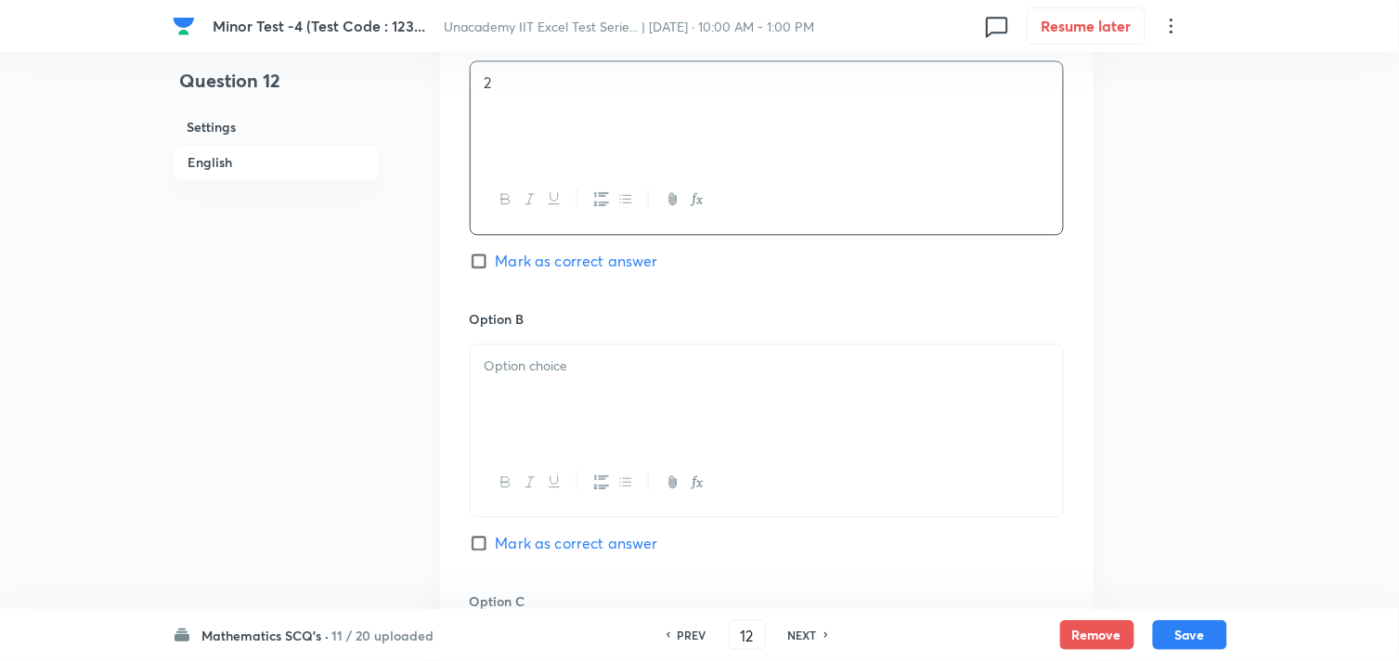
scroll to position [928, 0]
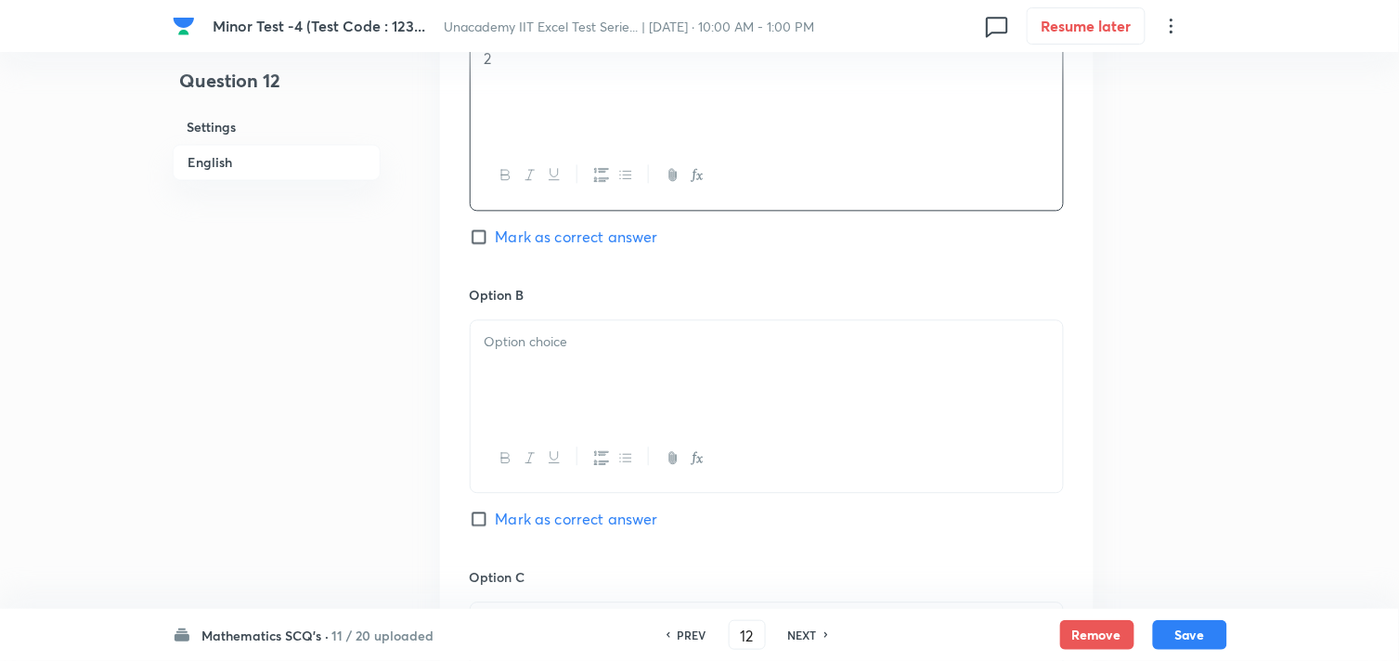
drag, startPoint x: 578, startPoint y: 399, endPoint x: 588, endPoint y: 356, distance: 44.8
click at [587, 397] on div at bounding box center [767, 372] width 592 height 104
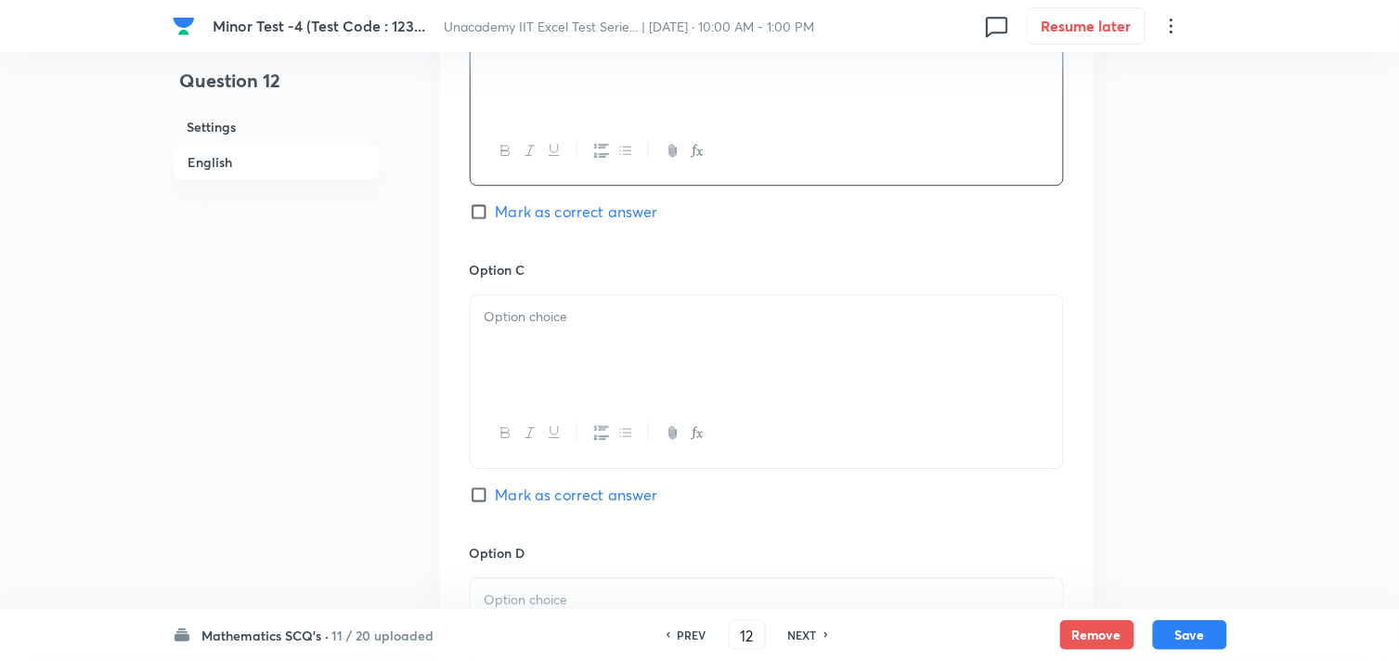
scroll to position [1238, 0]
click at [526, 369] on div at bounding box center [767, 345] width 592 height 104
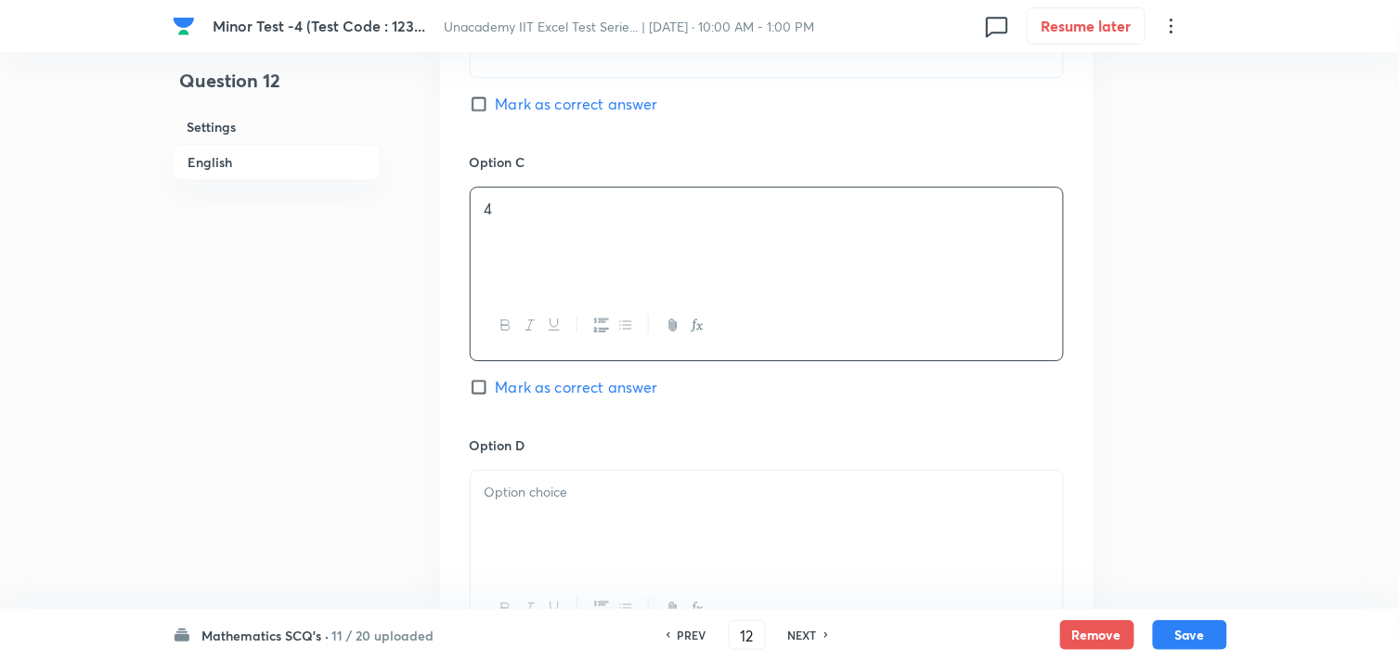
scroll to position [1547, 0]
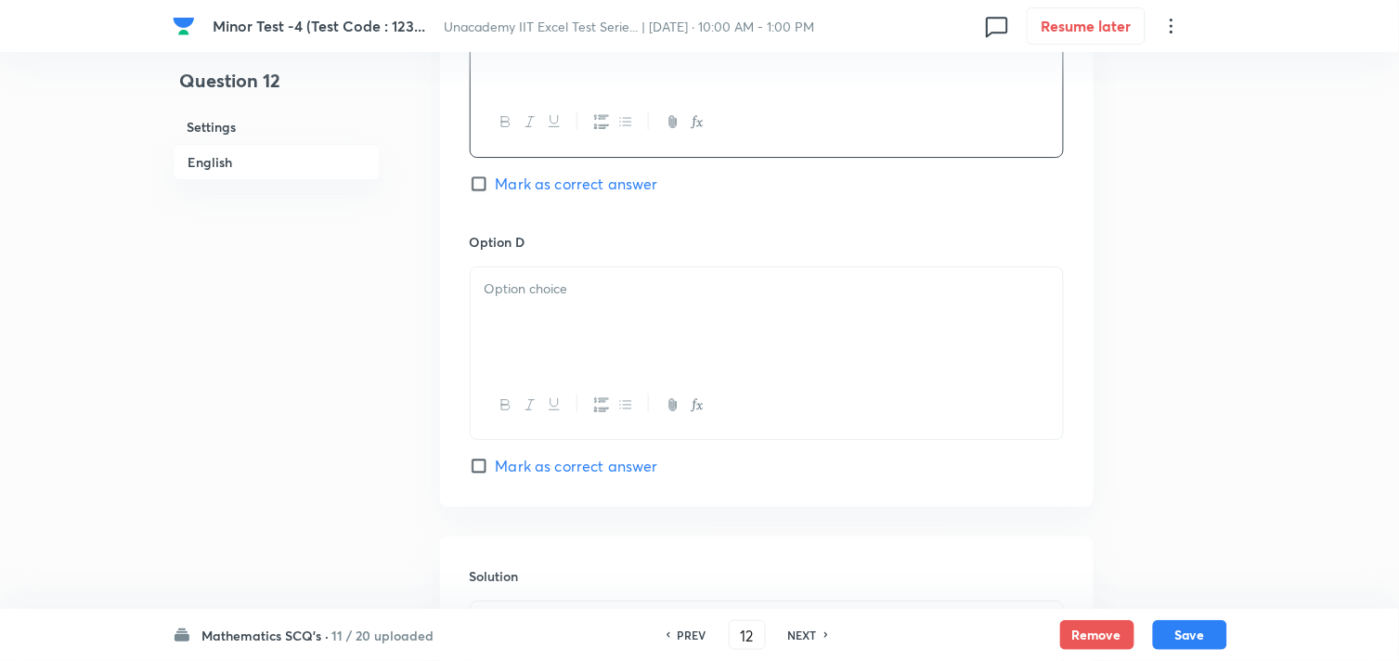
drag, startPoint x: 571, startPoint y: 364, endPoint x: 586, endPoint y: 257, distance: 107.8
click at [572, 364] on div at bounding box center [767, 319] width 592 height 104
click at [541, 461] on span "Mark as correct answer" at bounding box center [577, 466] width 162 height 22
click at [496, 461] on input "Mark as correct answer" at bounding box center [483, 466] width 26 height 19
checkbox input "true"
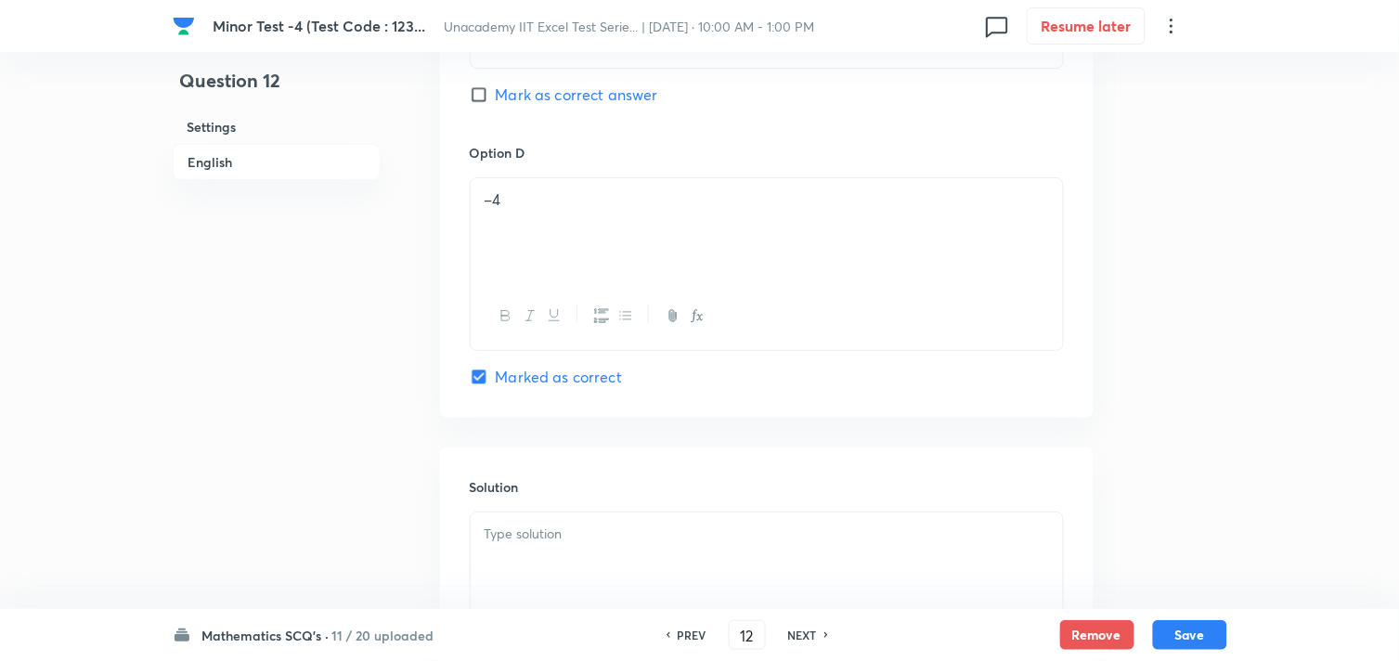
scroll to position [1857, 0]
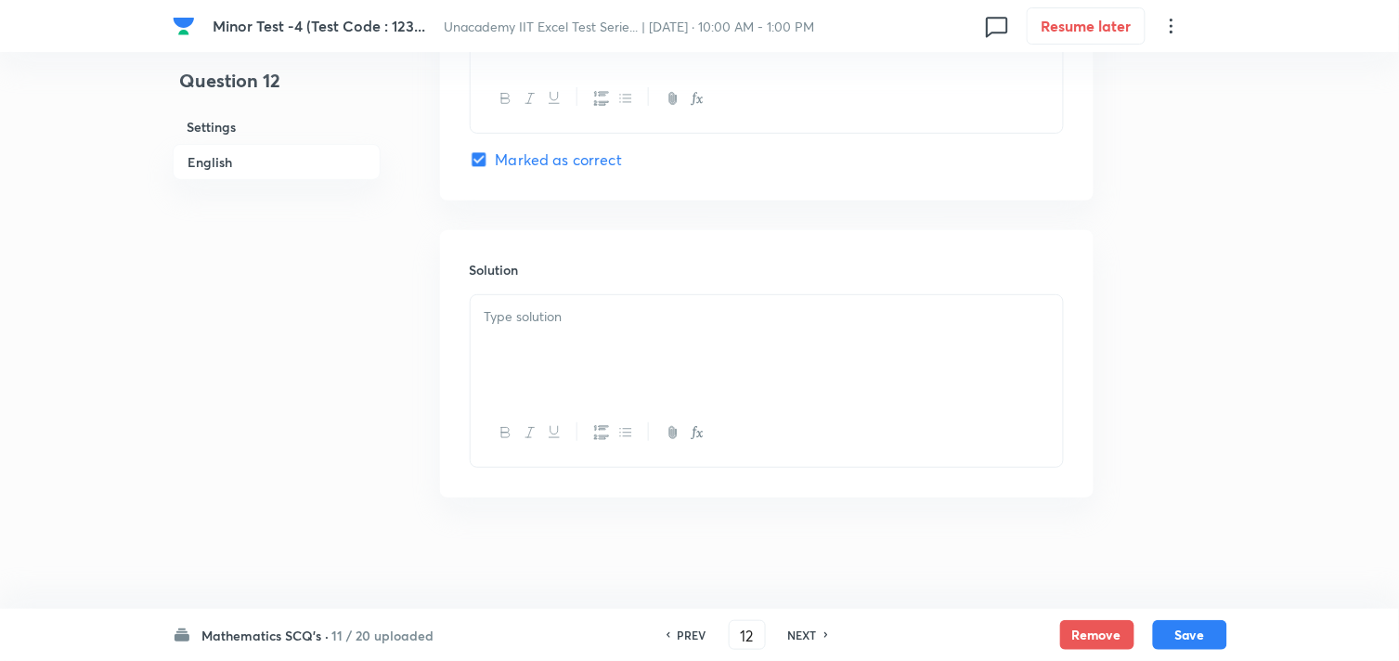
drag, startPoint x: 570, startPoint y: 312, endPoint x: 626, endPoint y: 338, distance: 61.5
click at [569, 317] on p at bounding box center [767, 316] width 565 height 21
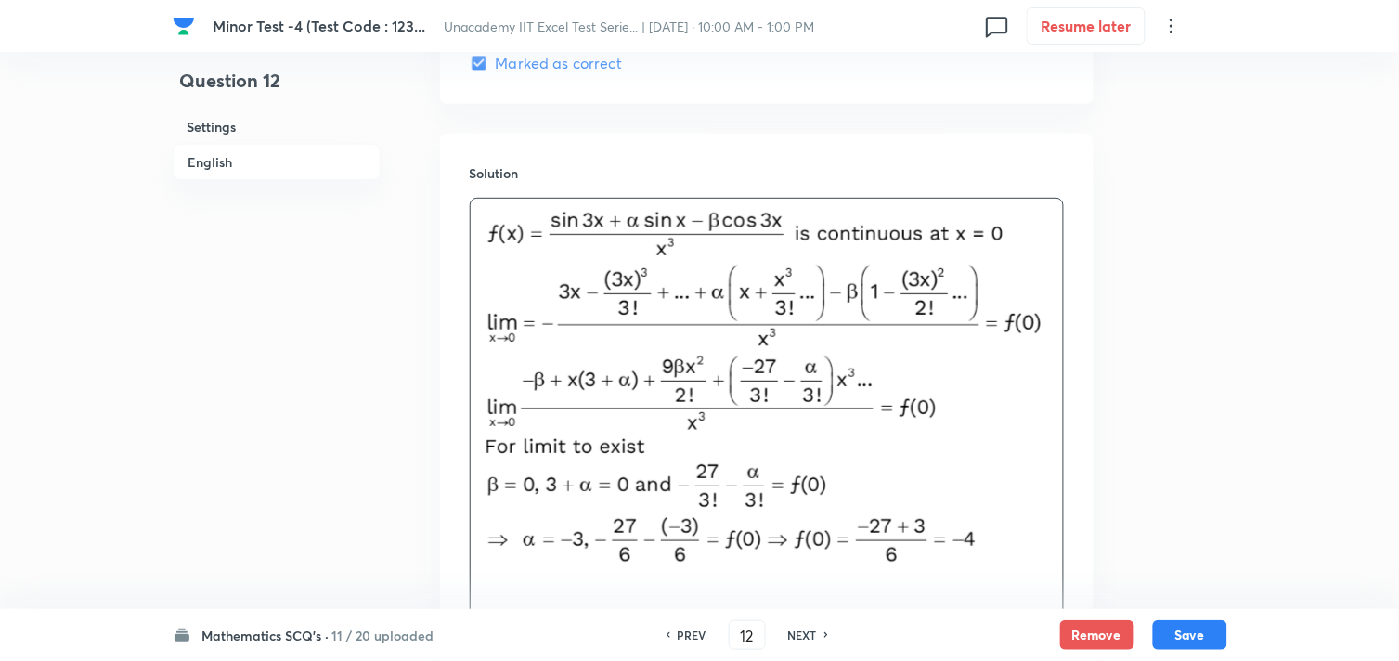
scroll to position [2063, 0]
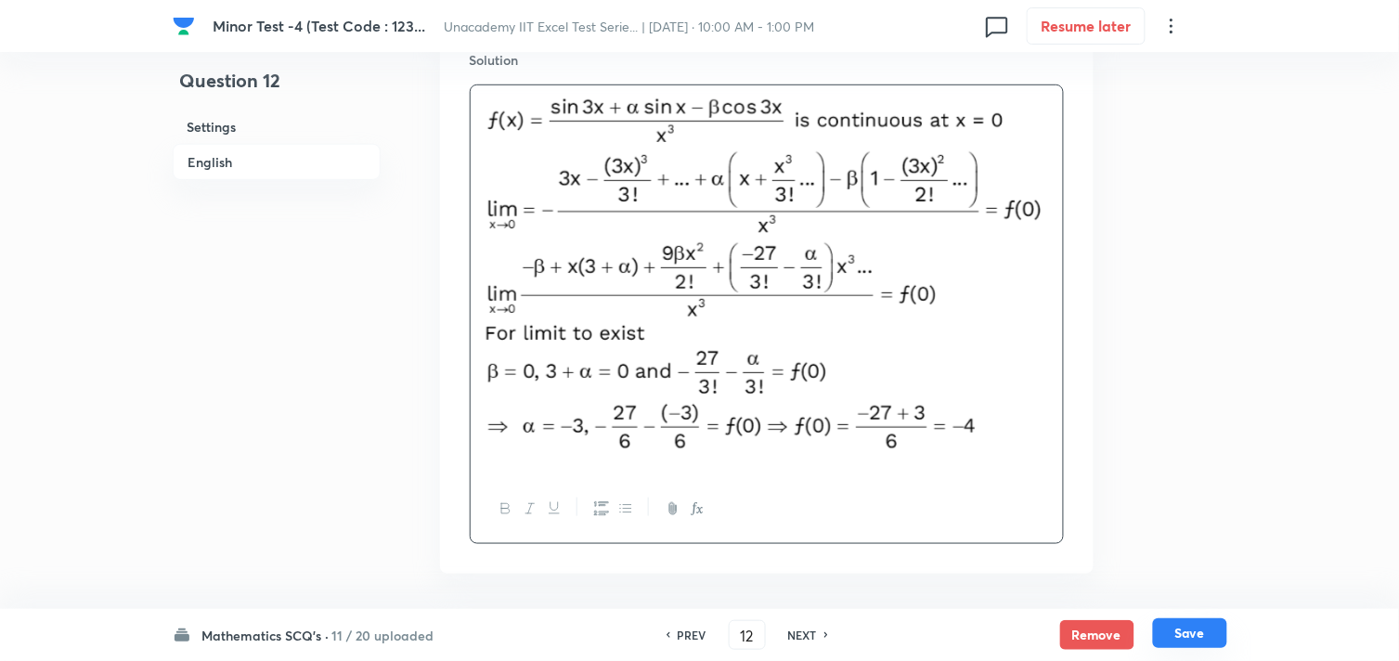
click at [1191, 631] on button "Save" at bounding box center [1190, 633] width 74 height 30
type input "13"
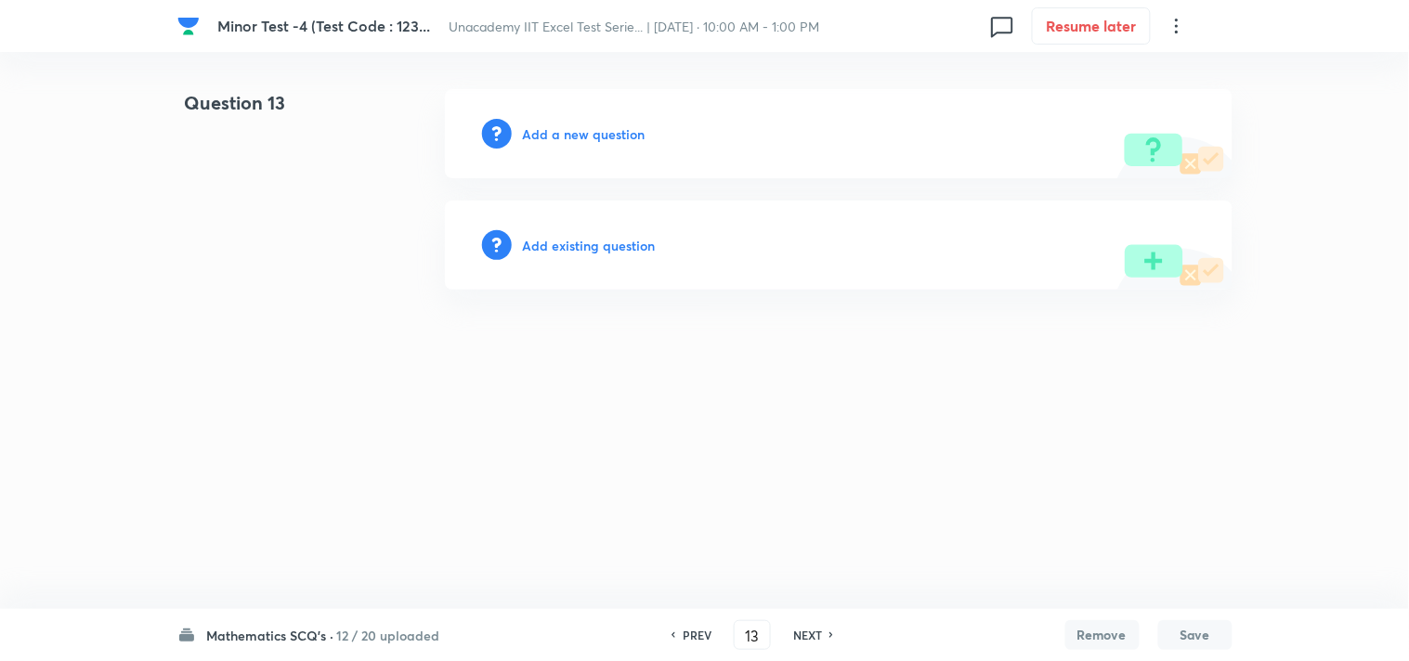
click at [588, 139] on h6 "Add a new question" at bounding box center [584, 133] width 123 height 19
click at [591, 132] on h6 "Choose a question type" at bounding box center [594, 133] width 143 height 19
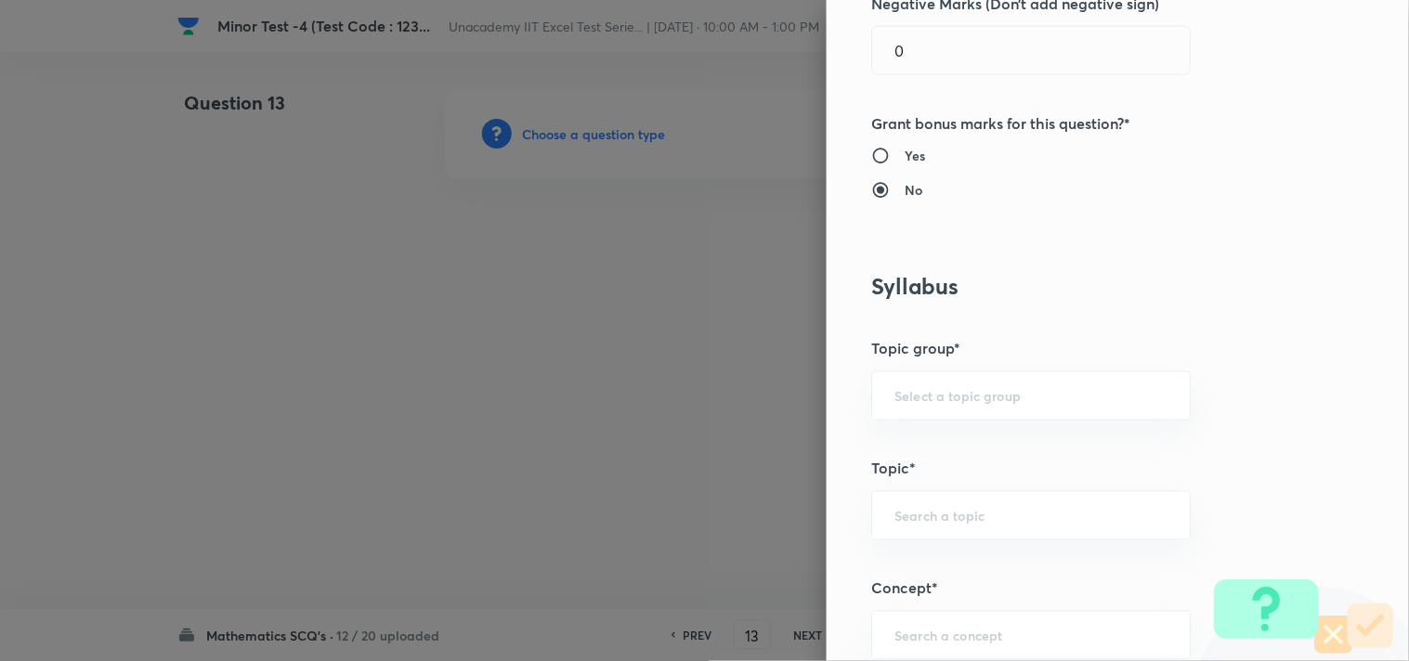
scroll to position [721, 0]
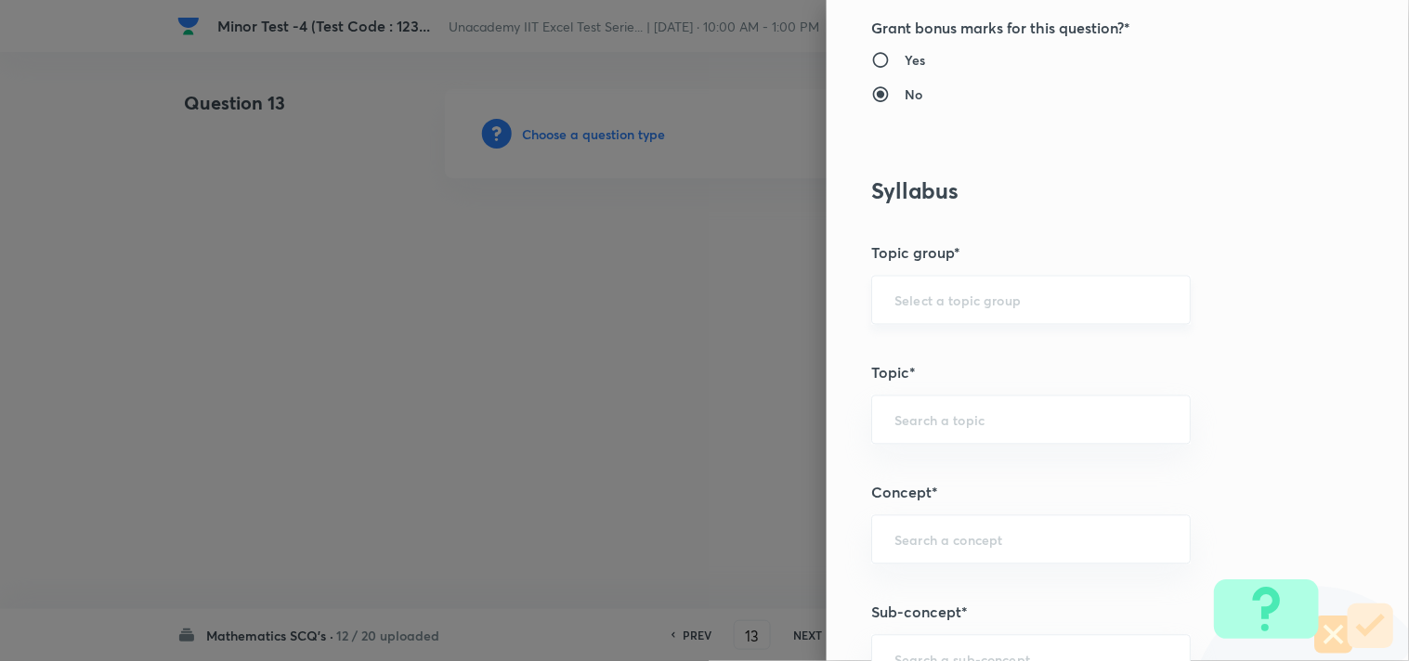
drag, startPoint x: 889, startPoint y: 299, endPoint x: 894, endPoint y: 319, distance: 21.2
click at [894, 300] on input "text" at bounding box center [1030, 301] width 273 height 18
click at [894, 360] on li "Mathematics" at bounding box center [1016, 352] width 318 height 33
type input "Mathematics"
click at [913, 418] on input "text" at bounding box center [1030, 420] width 273 height 18
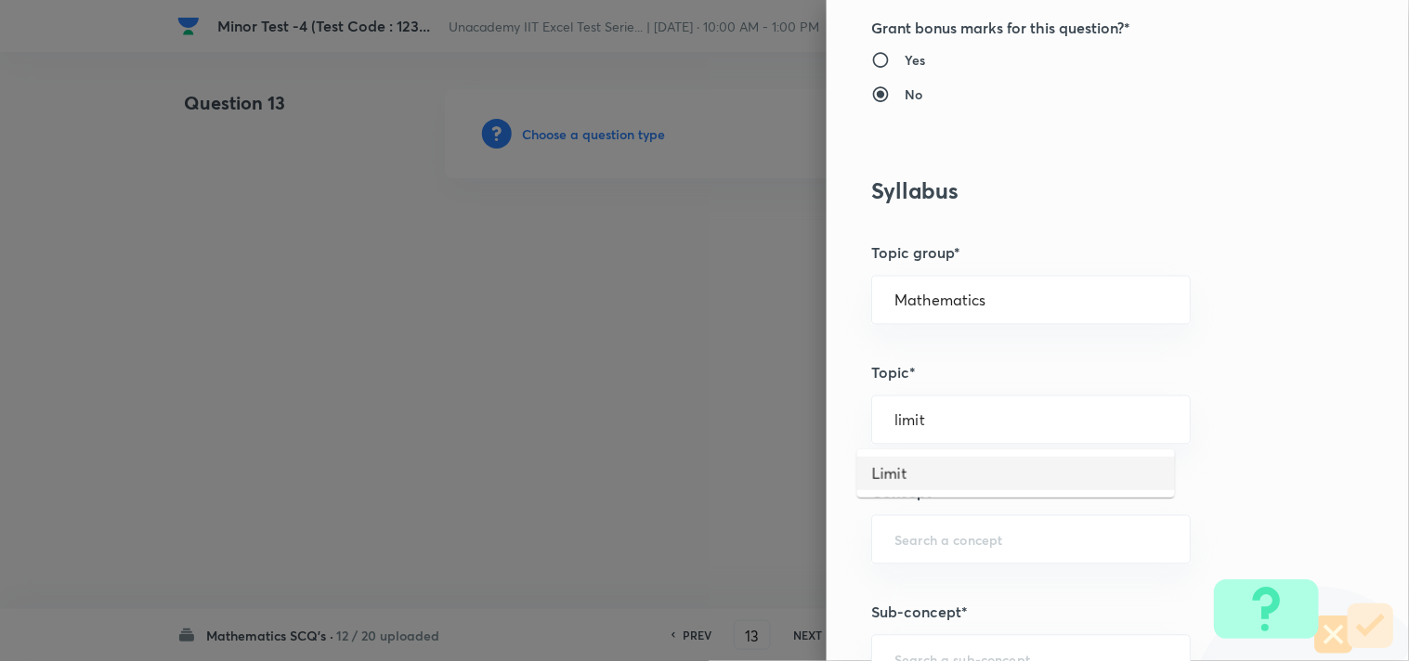
click at [898, 476] on li "Limit" at bounding box center [1016, 473] width 318 height 33
type input "Limit"
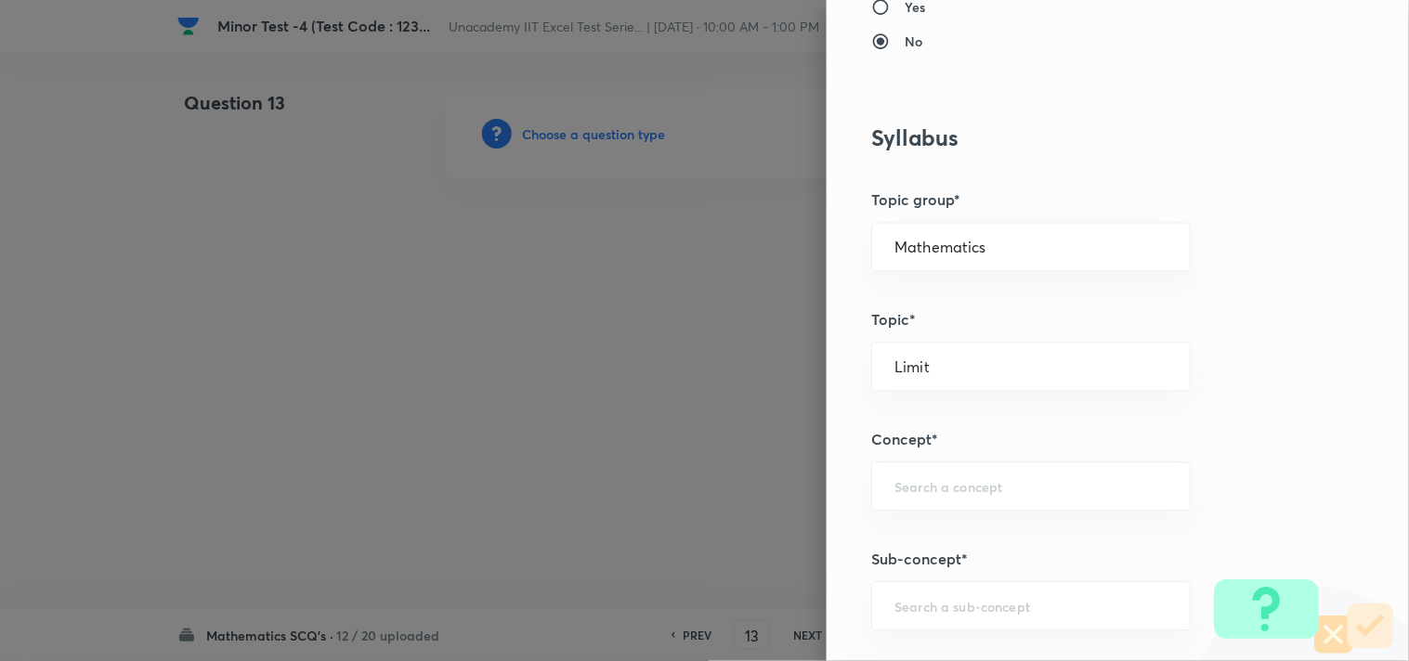
scroll to position [824, 0]
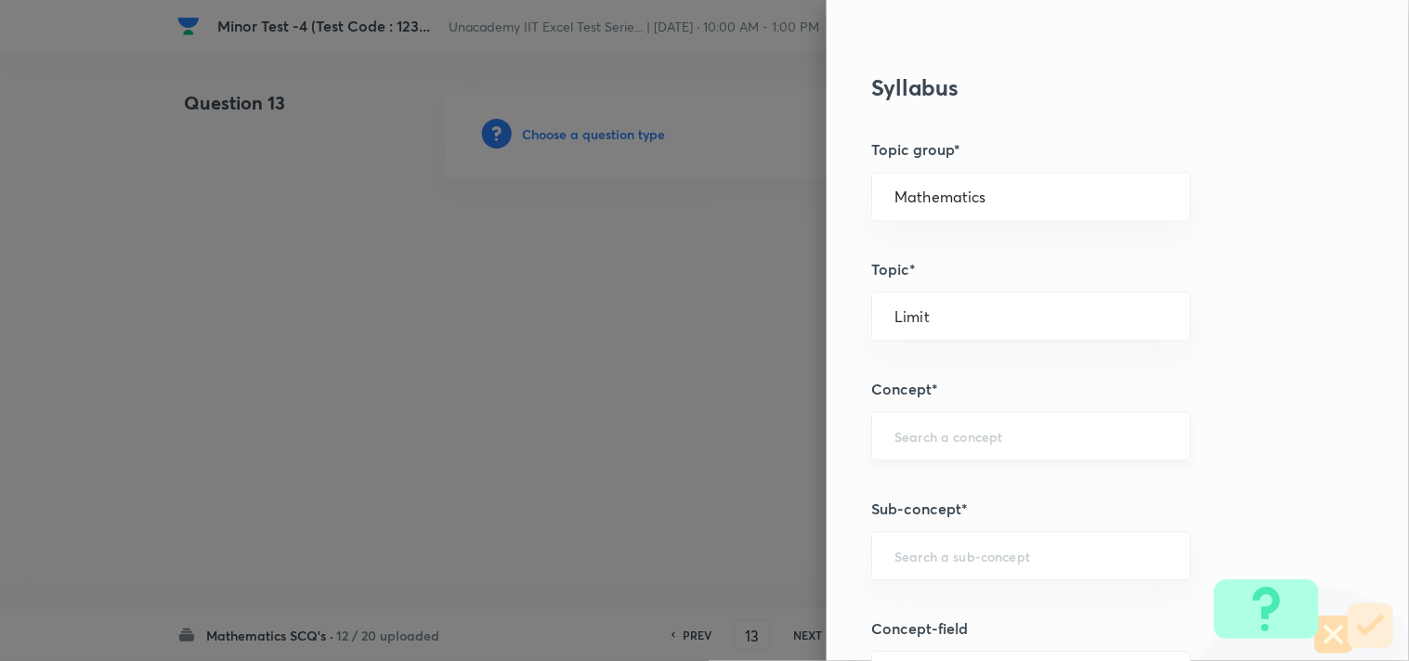
click at [979, 438] on input "text" at bounding box center [1030, 437] width 273 height 18
click at [1014, 487] on li "Methods to Evaluate Limits" at bounding box center [1016, 490] width 318 height 33
type input "Methods to Evaluate Limits"
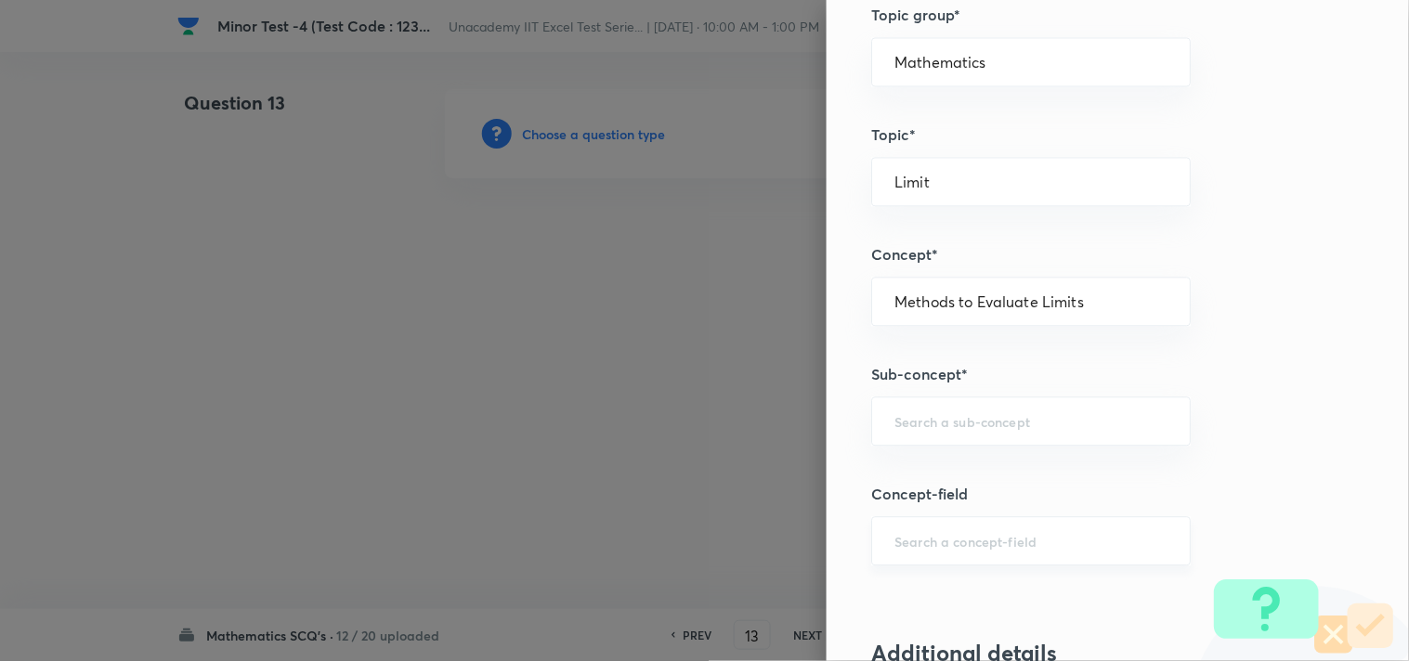
scroll to position [1032, 0]
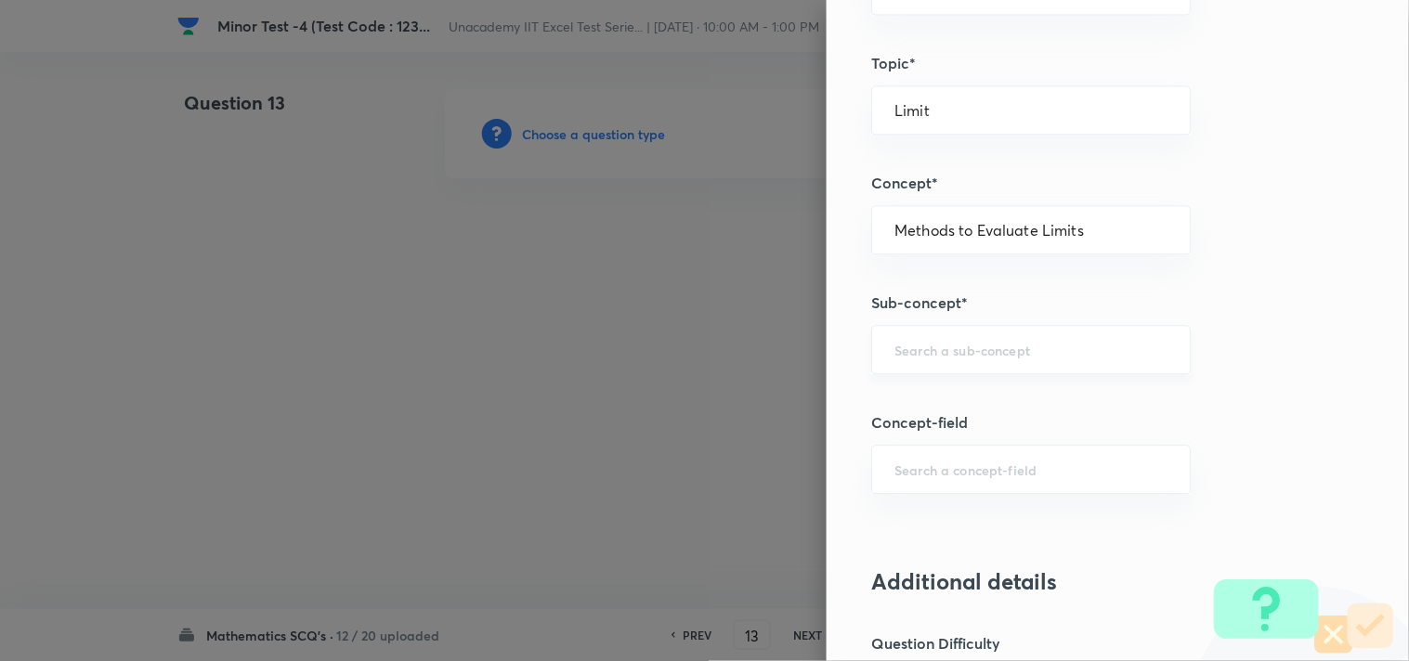
click at [938, 356] on input "text" at bounding box center [1030, 350] width 273 height 18
click at [1051, 397] on li "Methods to Evaluate Limits" at bounding box center [1016, 403] width 318 height 33
type input "Methods to Evaluate Limits"
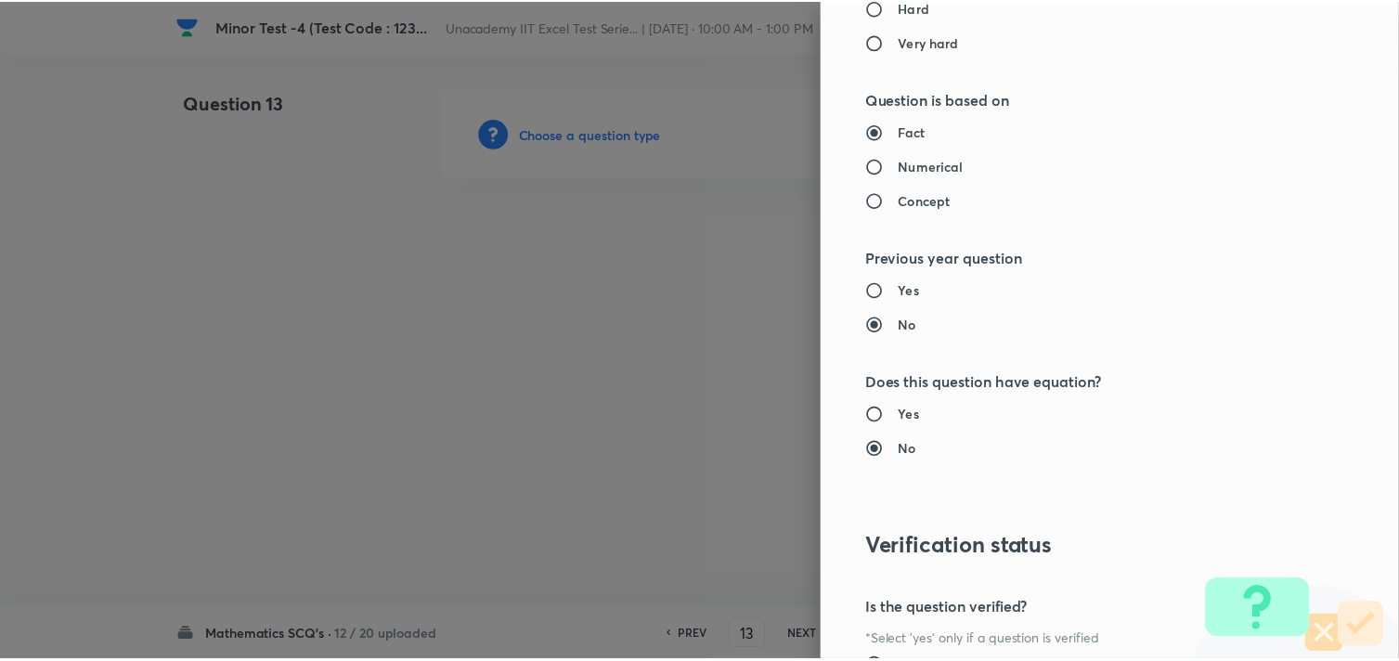
scroll to position [1960, 0]
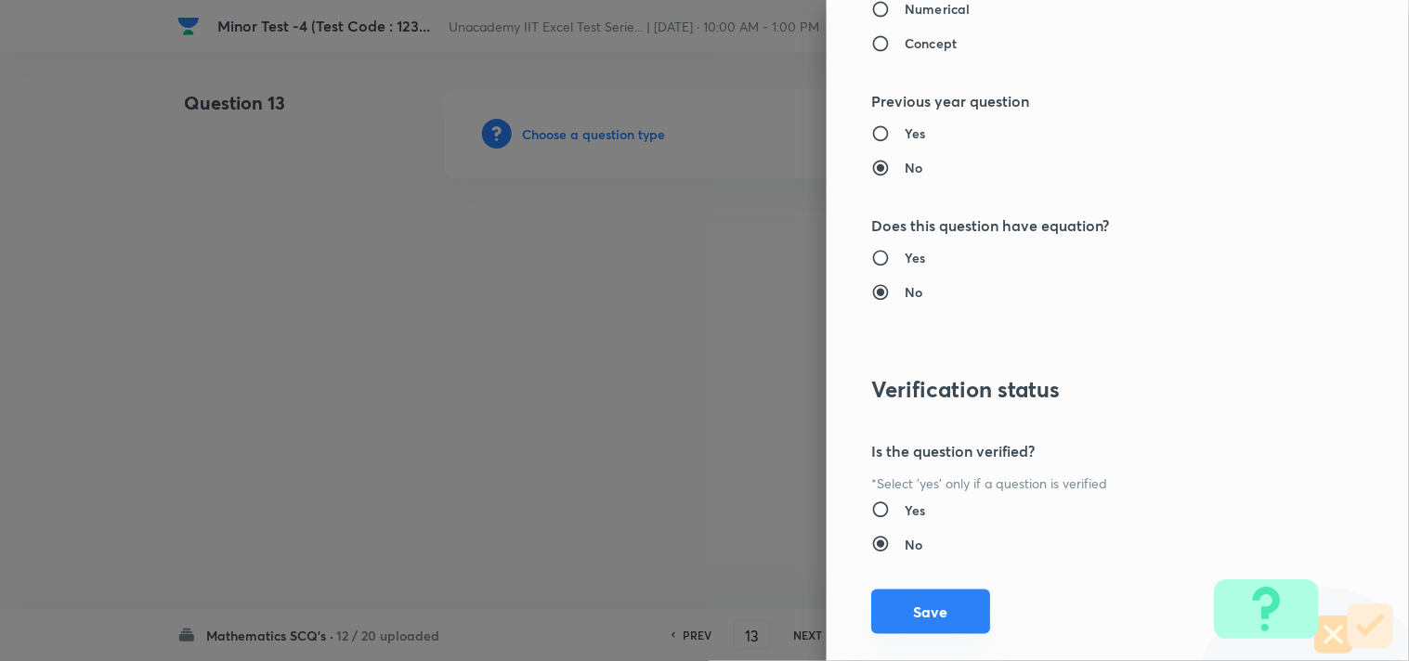
click at [922, 606] on button "Save" at bounding box center [930, 612] width 119 height 45
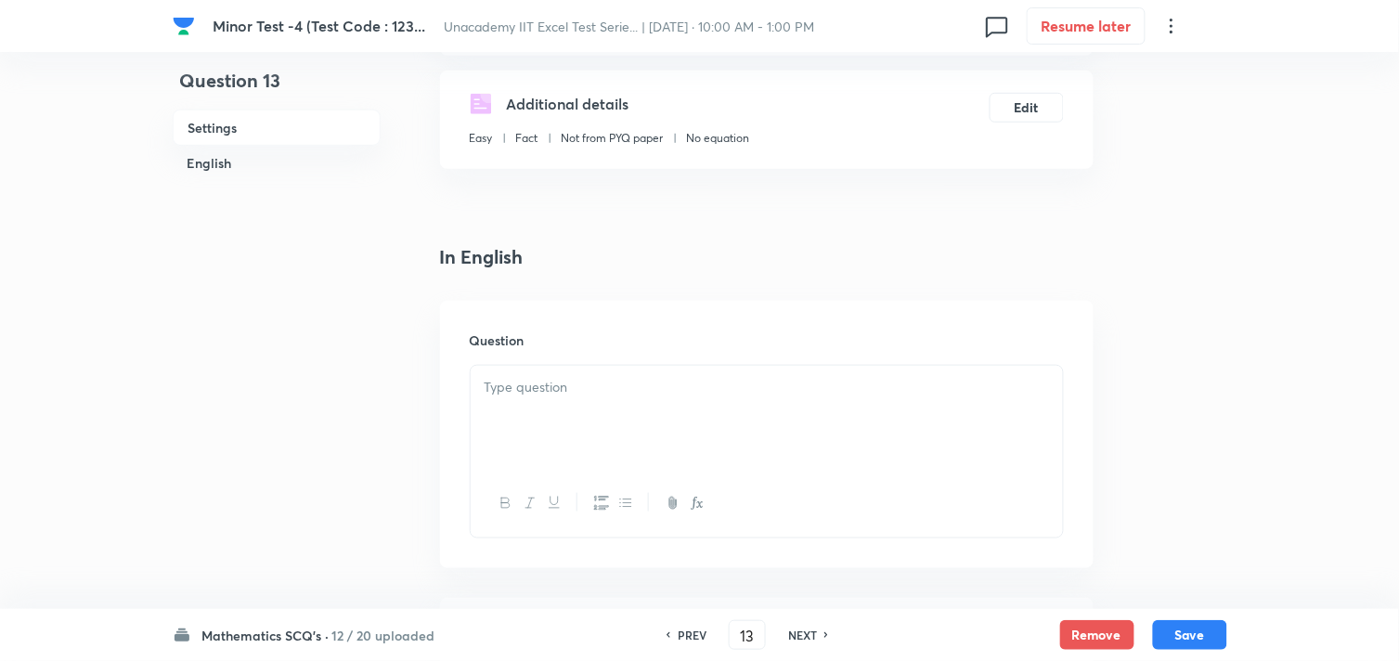
scroll to position [309, 0]
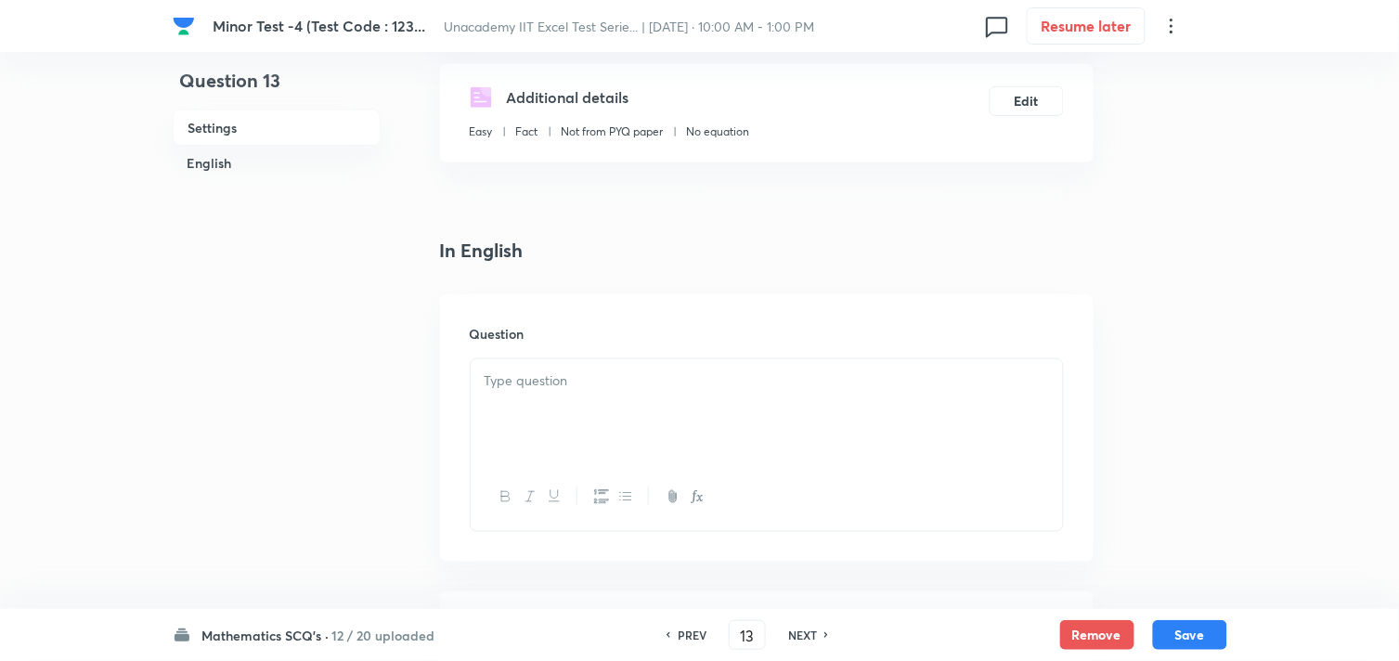
click at [571, 429] on div at bounding box center [767, 411] width 592 height 104
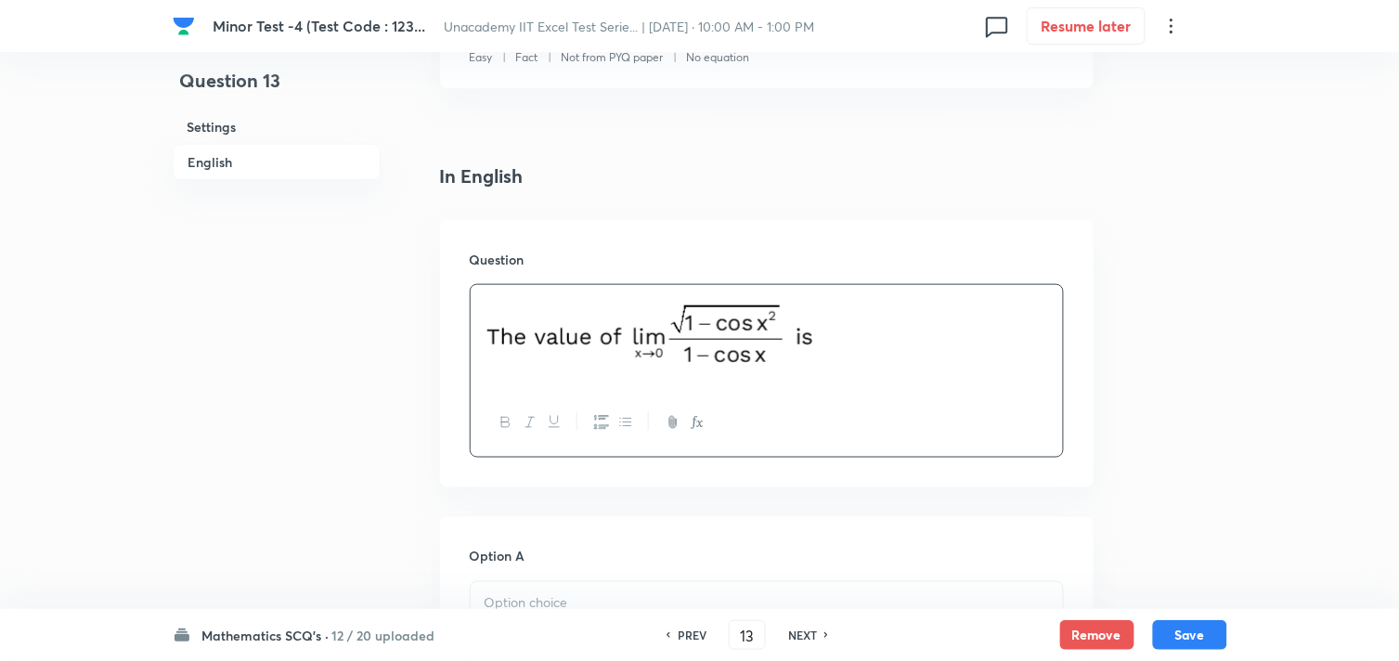
scroll to position [721, 0]
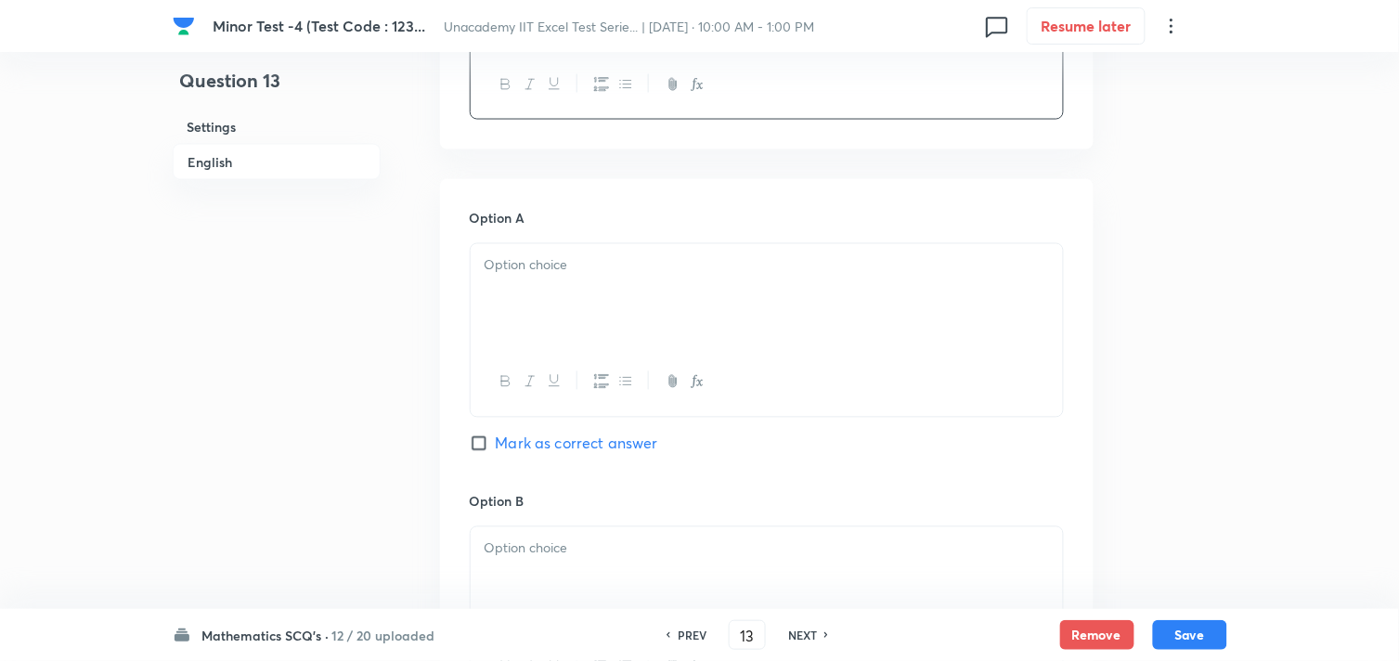
click at [539, 309] on div at bounding box center [767, 296] width 592 height 104
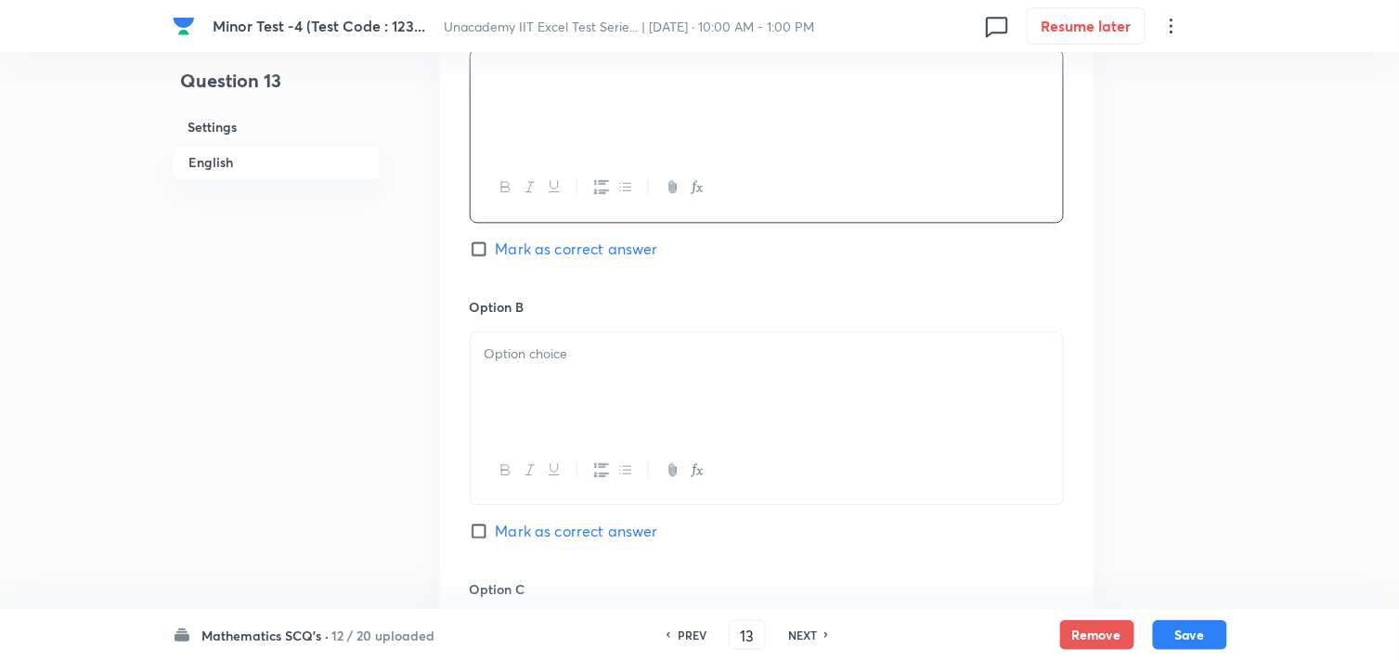
scroll to position [928, 0]
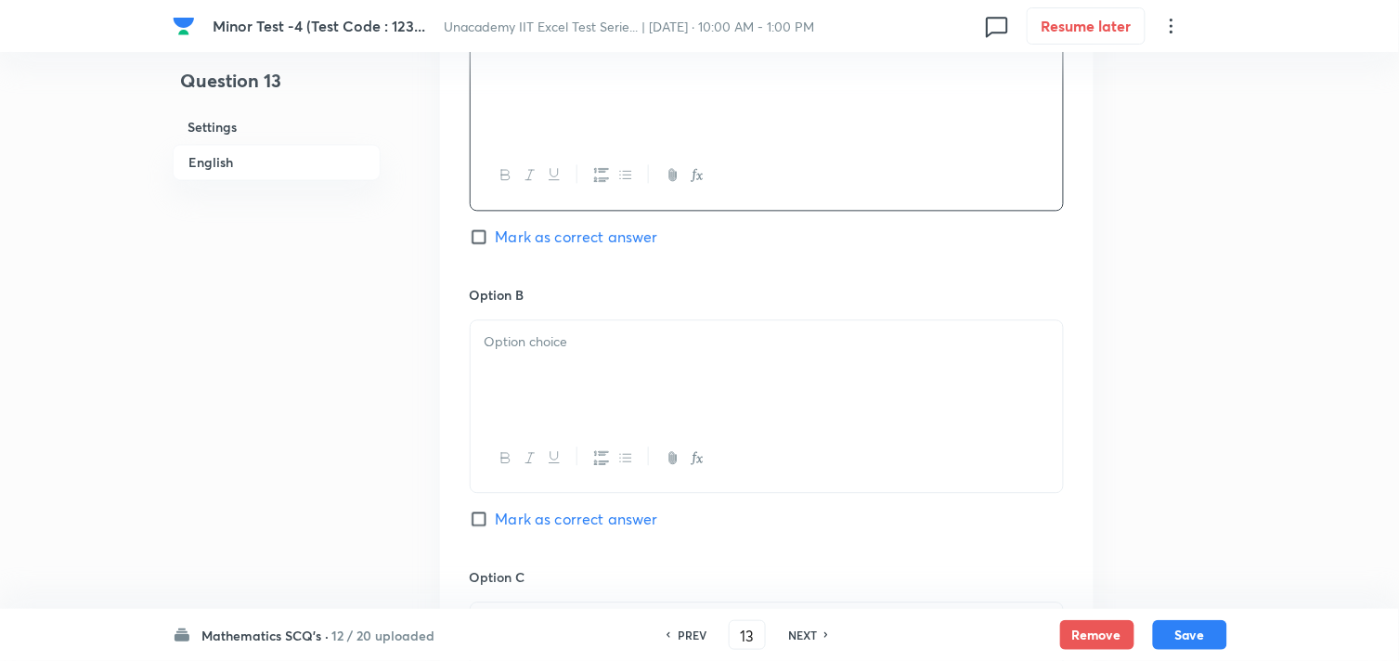
click at [552, 393] on div at bounding box center [767, 372] width 592 height 104
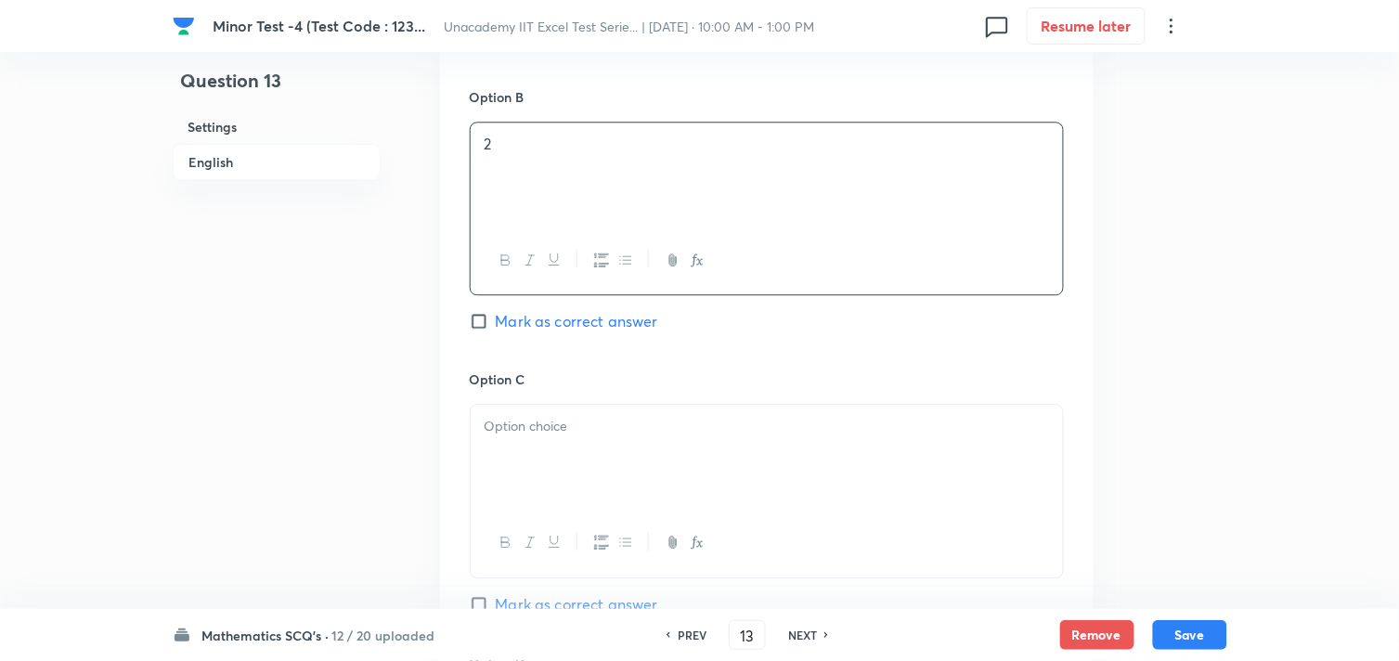
scroll to position [1135, 0]
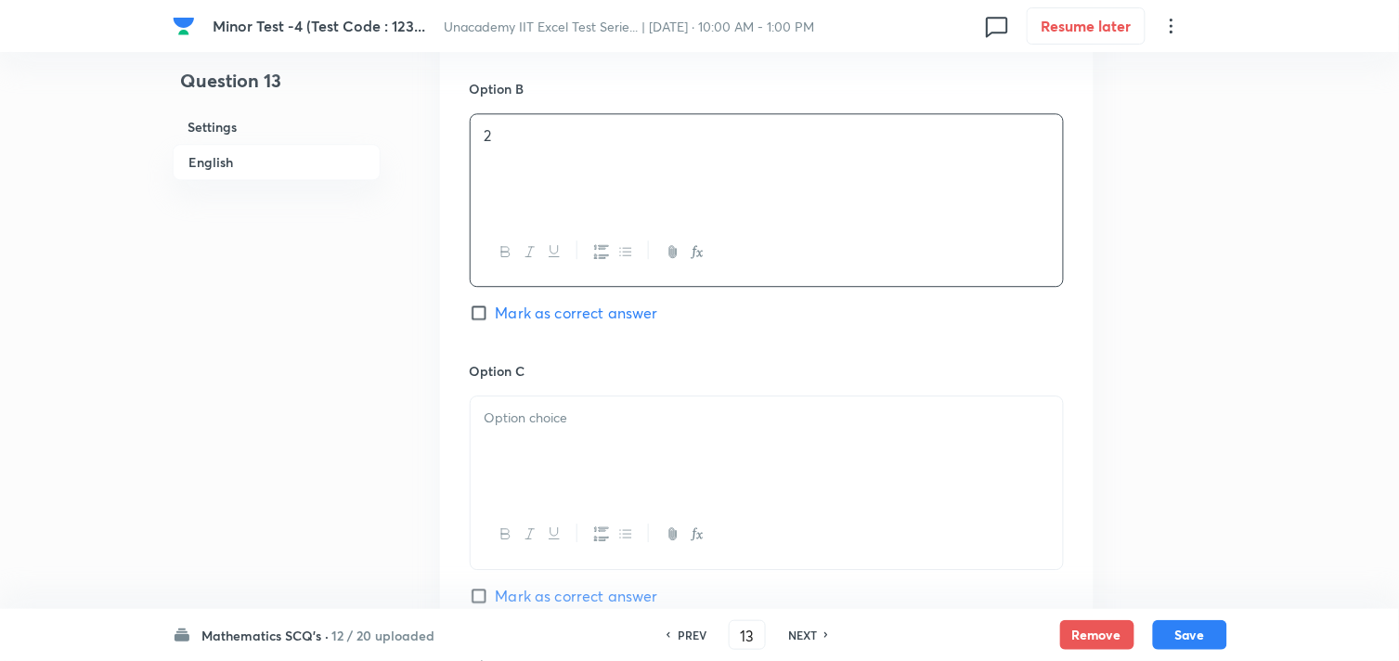
click at [549, 425] on p at bounding box center [767, 418] width 565 height 21
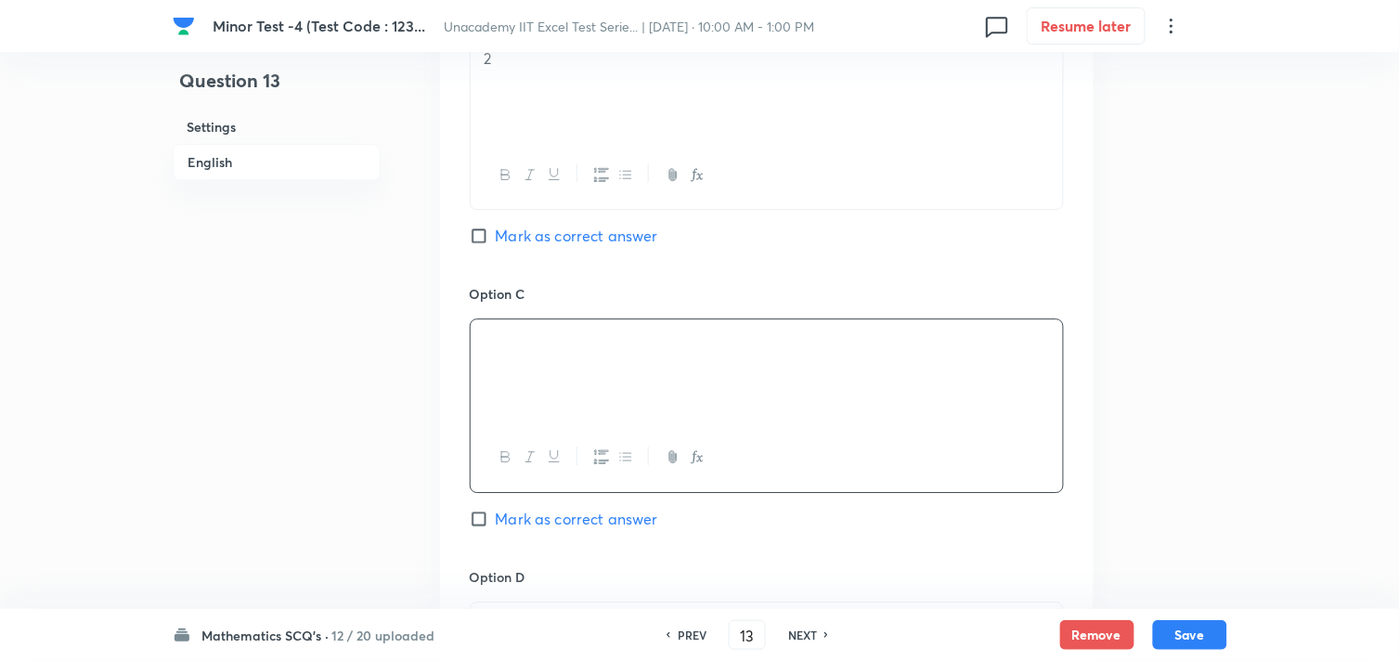
scroll to position [1341, 0]
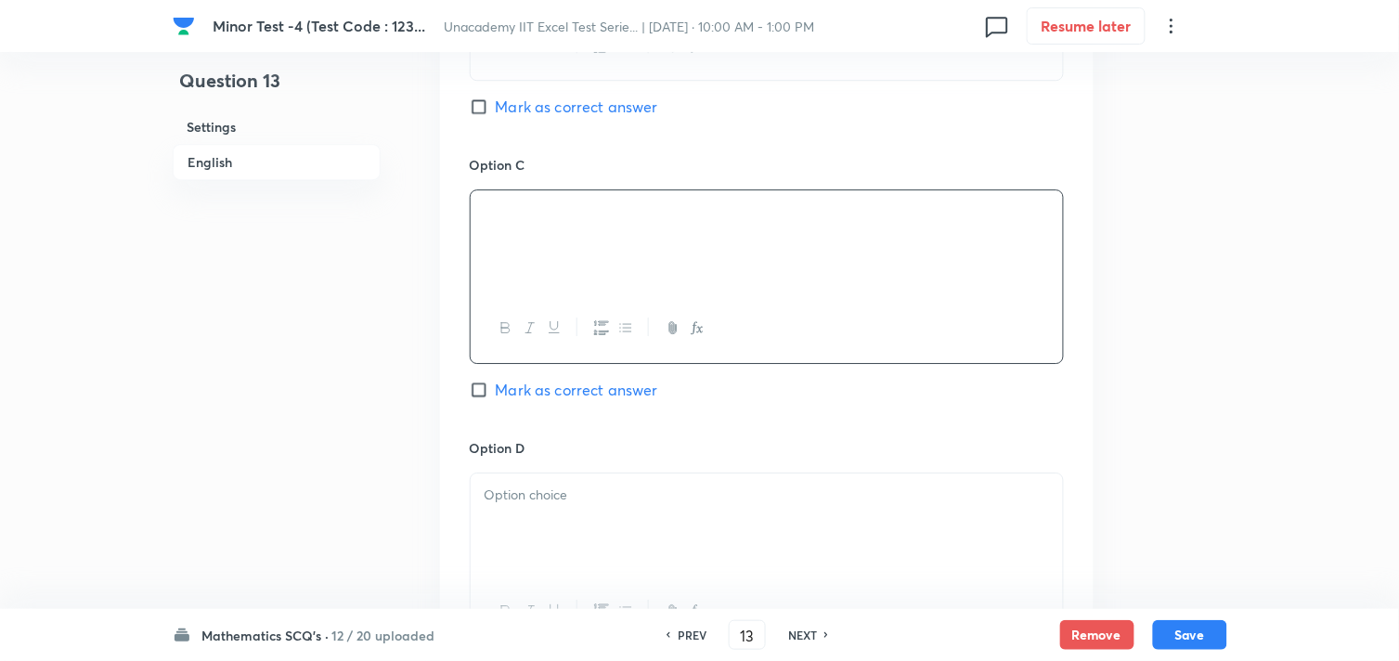
drag, startPoint x: 539, startPoint y: 501, endPoint x: 497, endPoint y: 284, distance: 221.4
click at [541, 500] on p at bounding box center [767, 495] width 565 height 21
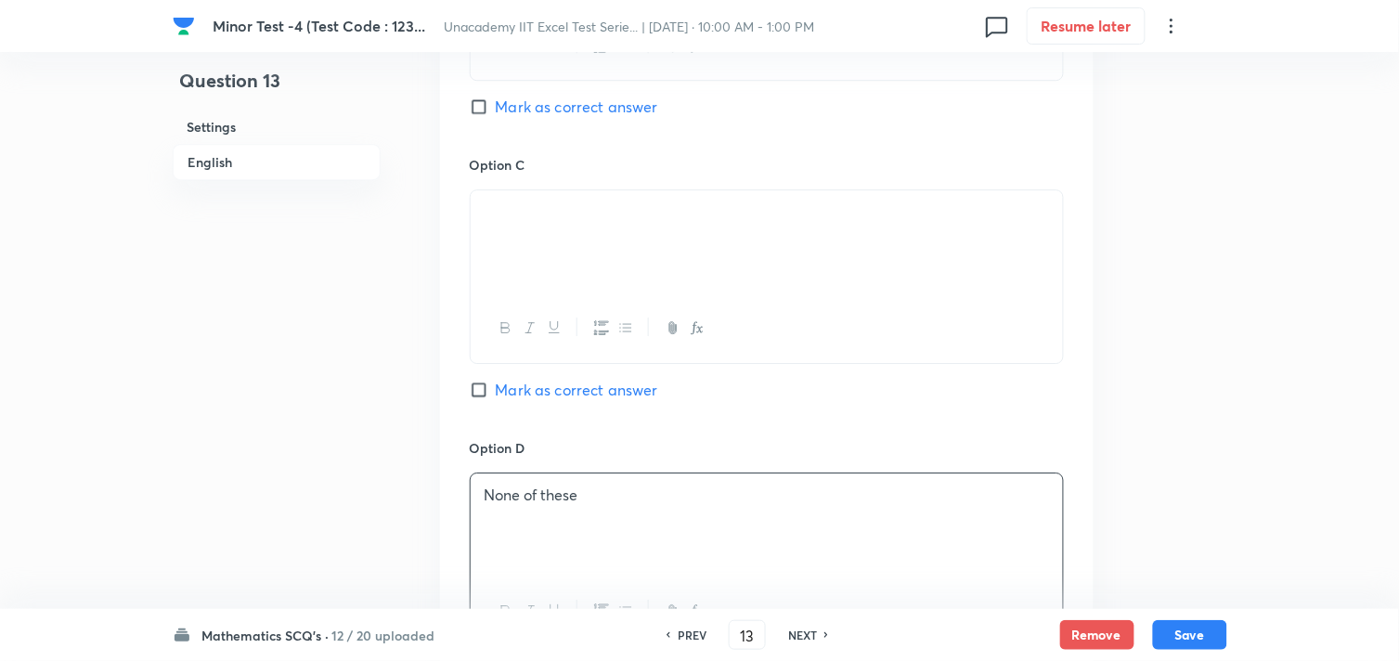
click at [517, 396] on span "Mark as correct answer" at bounding box center [577, 390] width 162 height 22
click at [496, 396] on input "Mark as correct answer" at bounding box center [483, 390] width 26 height 19
checkbox input "true"
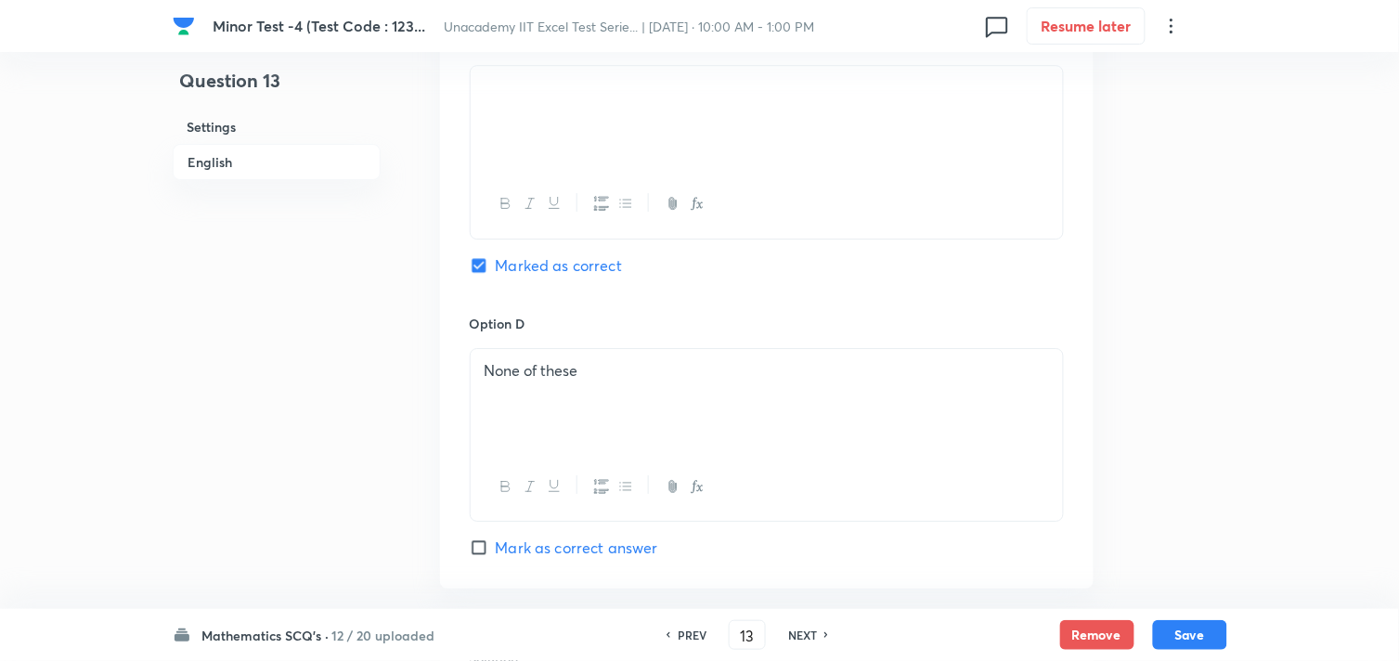
scroll to position [1857, 0]
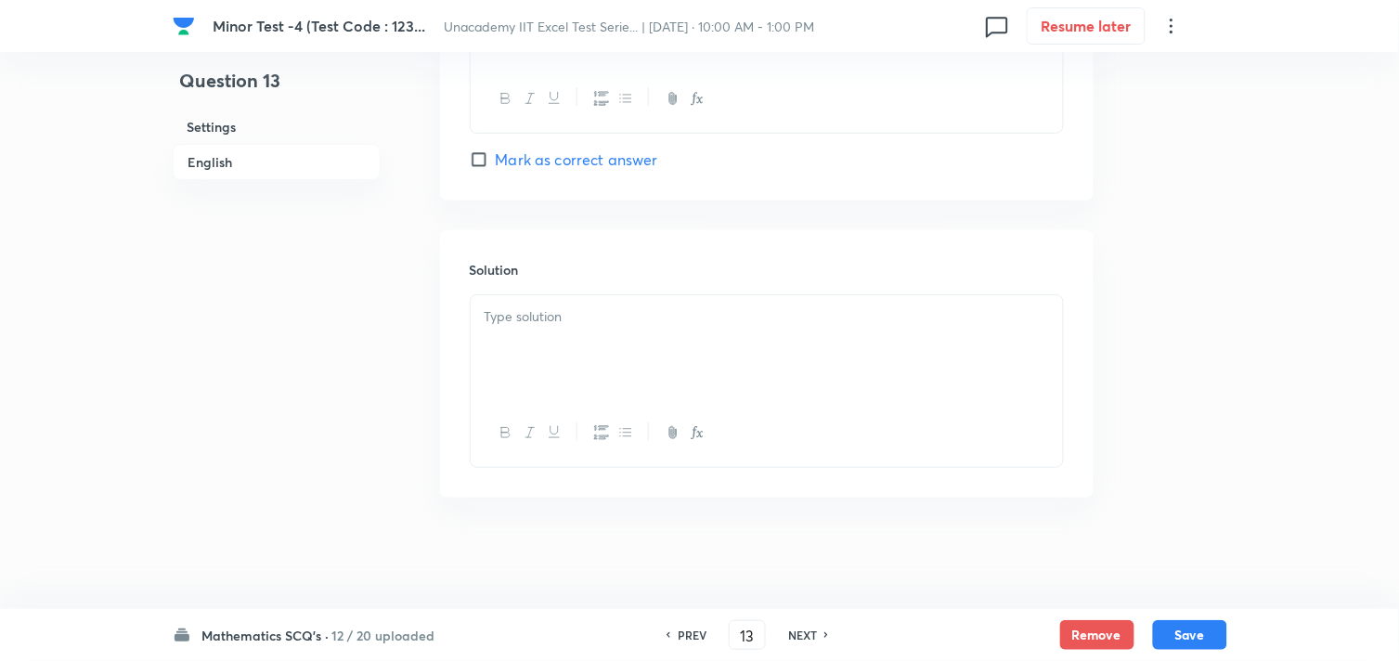
click at [559, 358] on div at bounding box center [767, 347] width 592 height 104
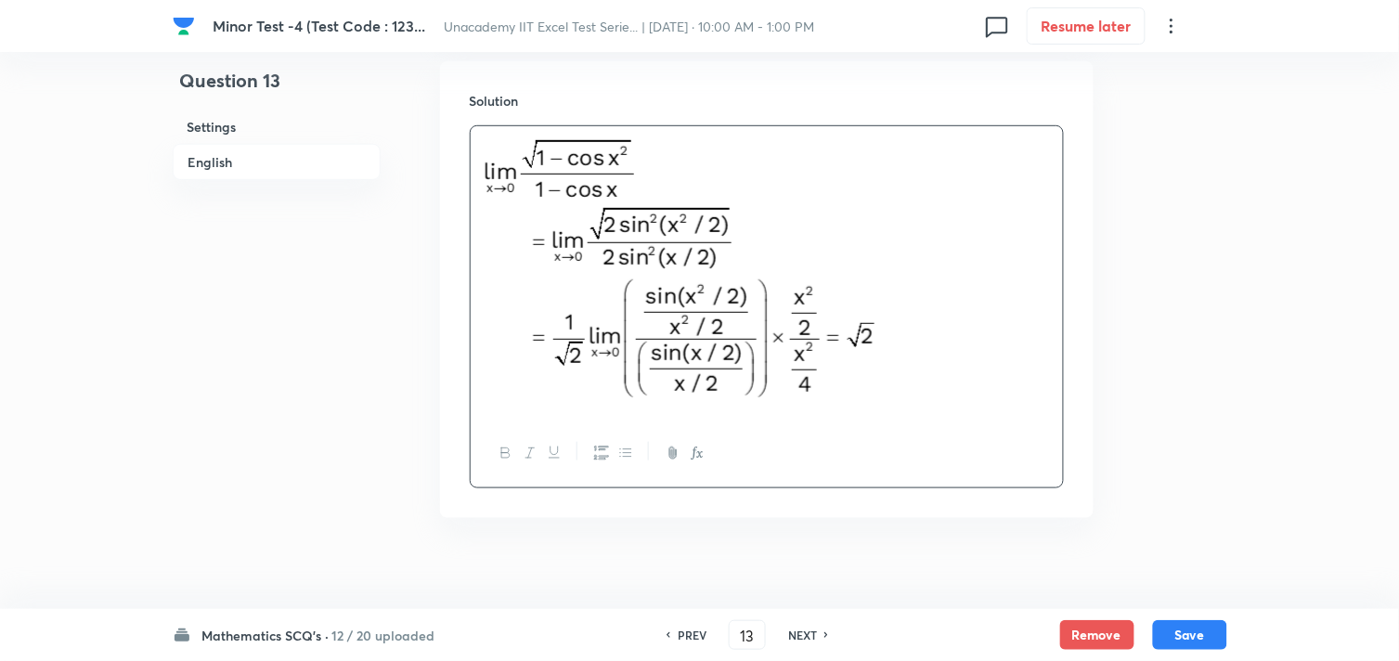
scroll to position [2046, 0]
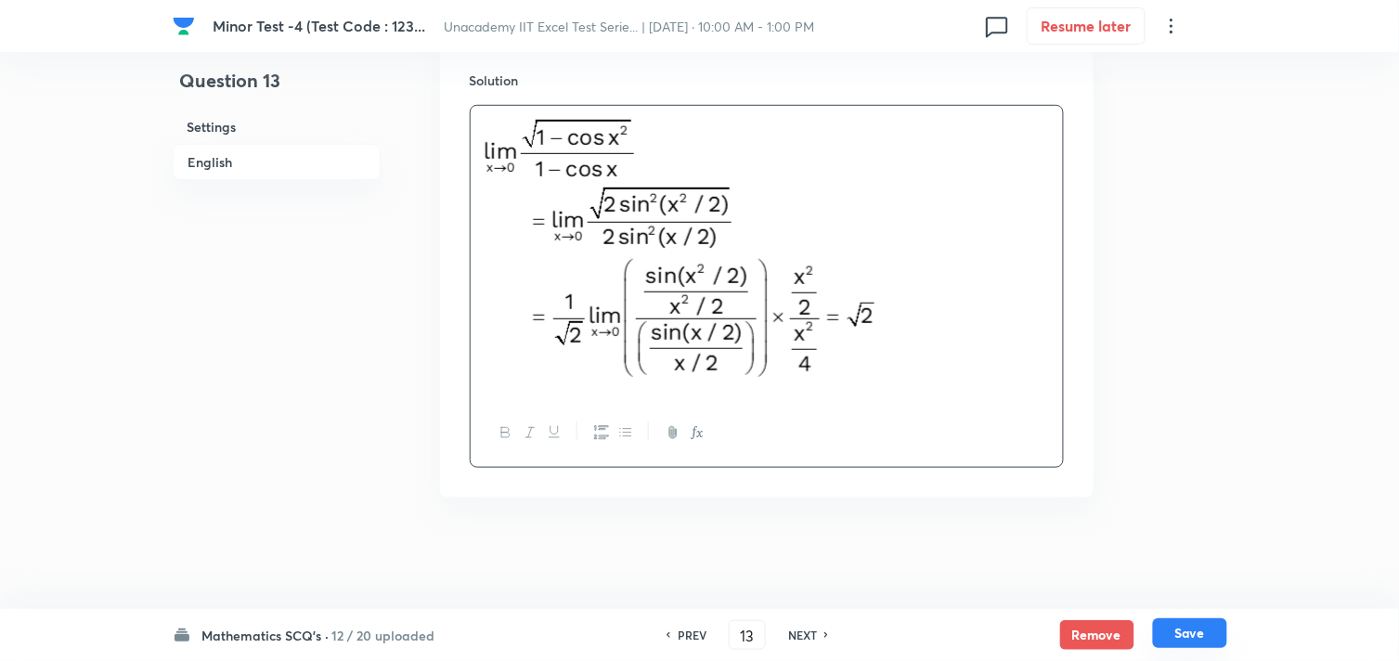
click at [1185, 629] on button "Save" at bounding box center [1190, 633] width 74 height 30
type input "14"
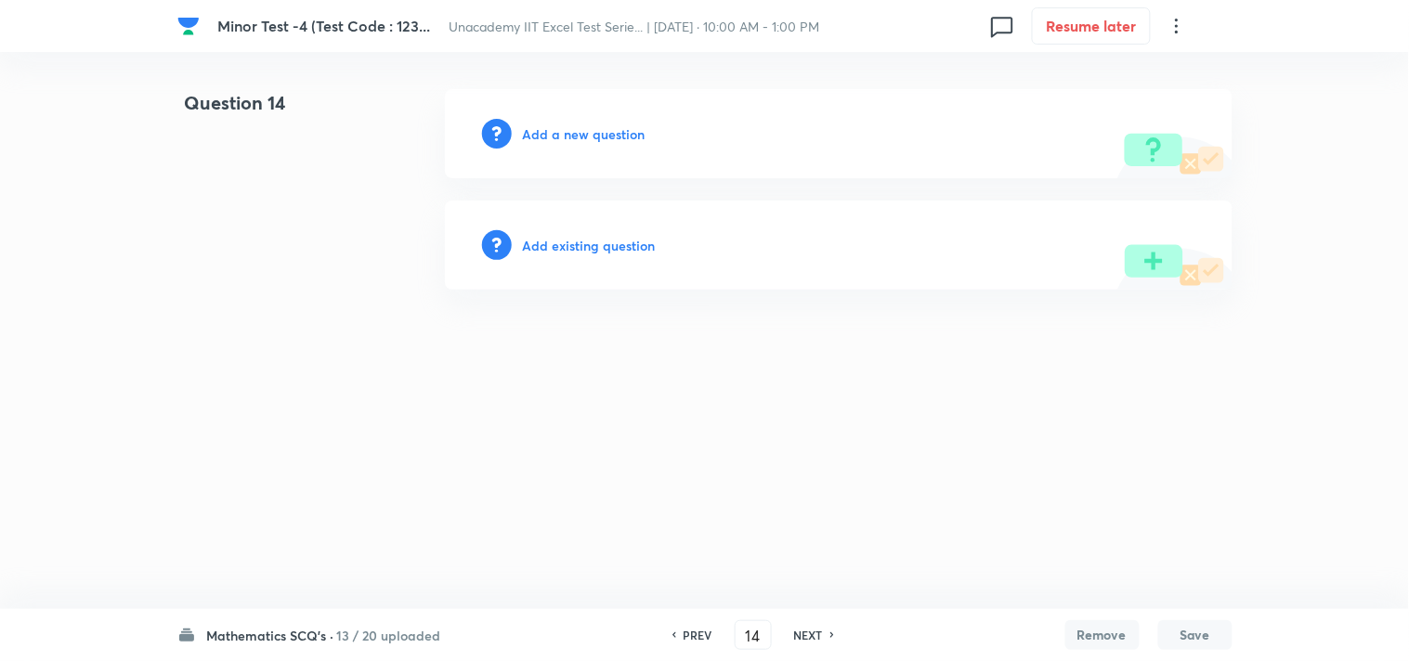
click at [578, 136] on h6 "Add a new question" at bounding box center [584, 133] width 123 height 19
click at [579, 136] on h6 "Choose a question type" at bounding box center [594, 133] width 143 height 19
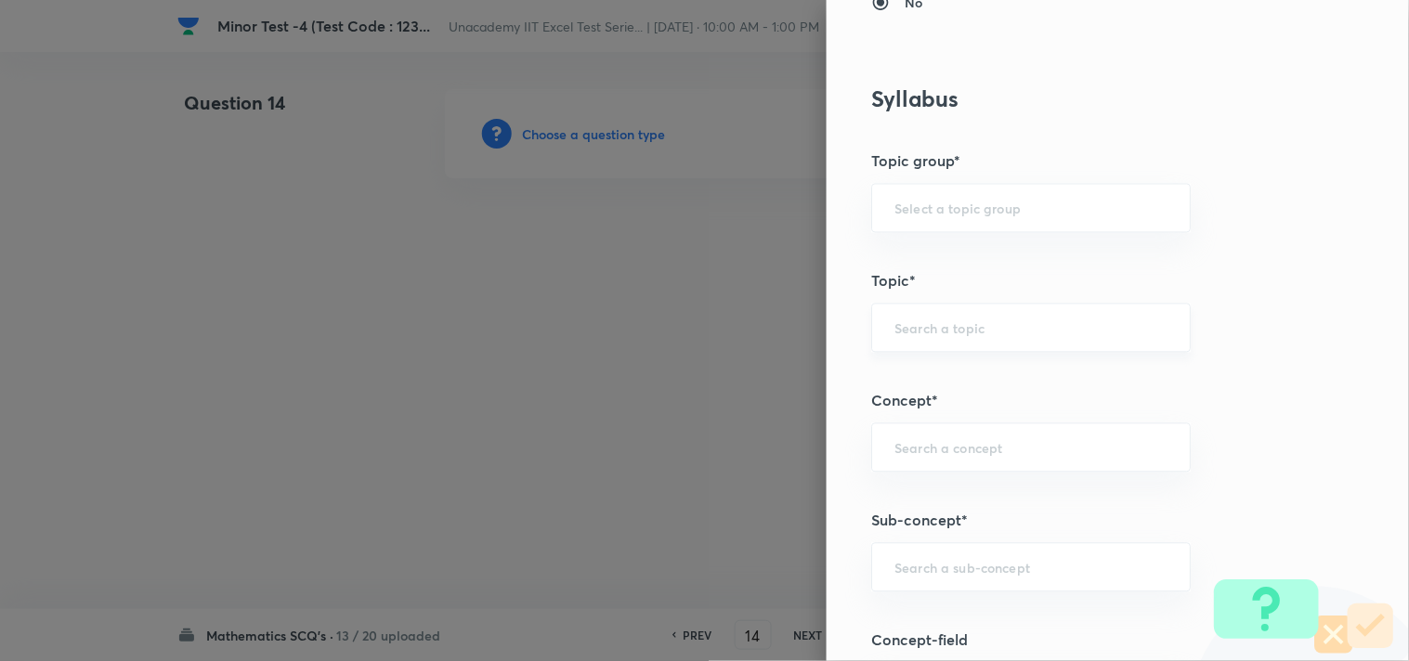
scroll to position [824, 0]
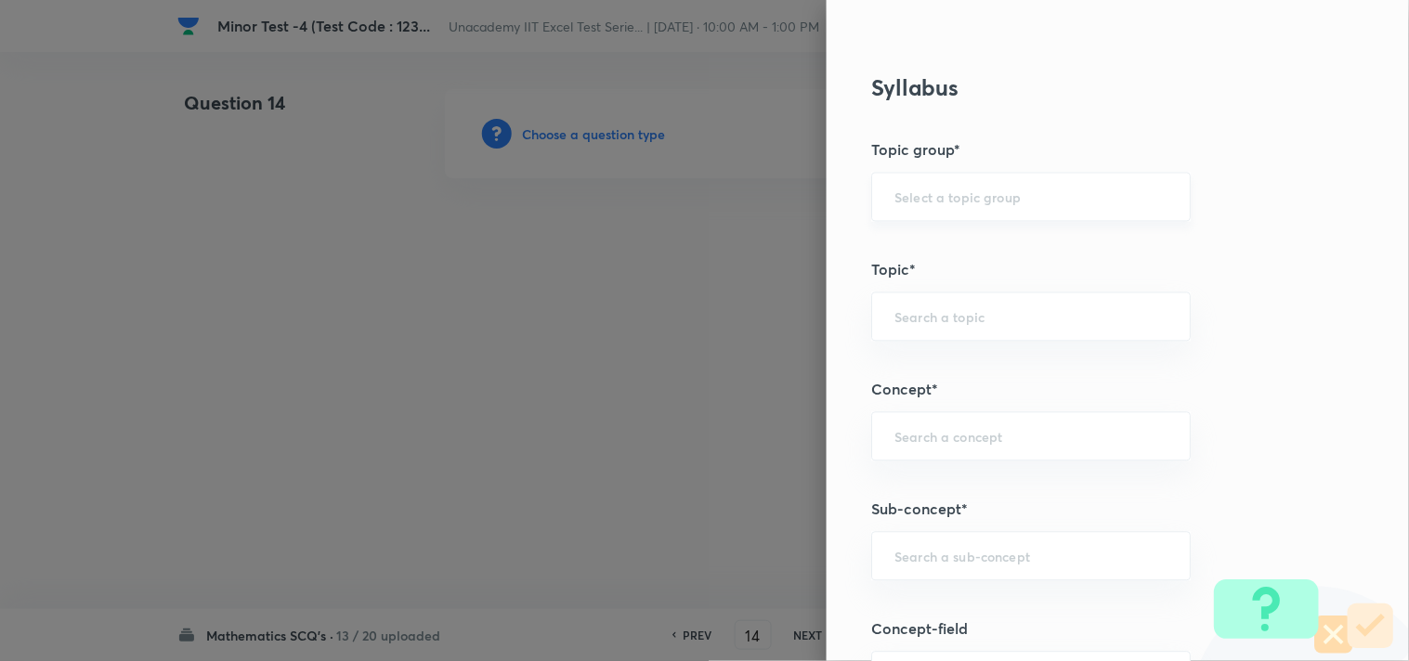
click at [925, 206] on div "​" at bounding box center [1030, 197] width 319 height 49
click at [971, 238] on li "Mathematics" at bounding box center [1016, 249] width 318 height 33
type input "Mathematics"
click at [923, 308] on input "text" at bounding box center [1030, 317] width 273 height 18
click at [902, 370] on li "Continuity" at bounding box center [1016, 369] width 318 height 33
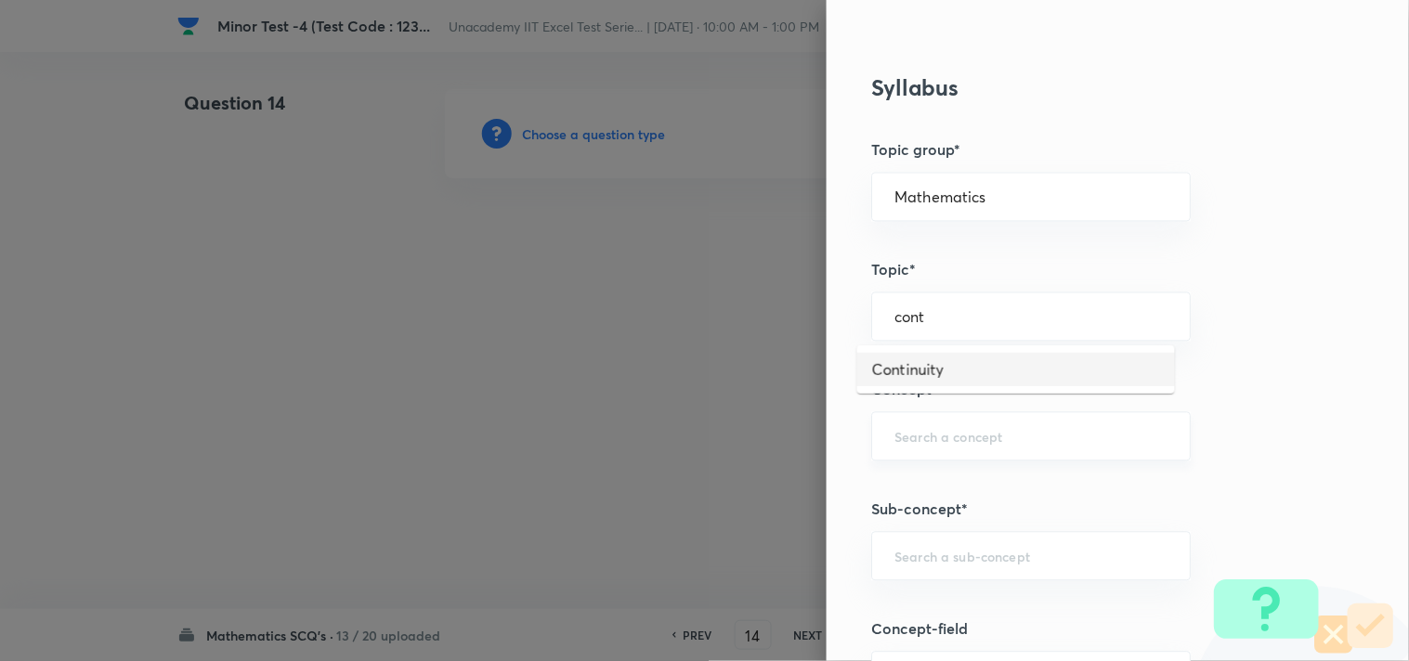
type input "Continuity"
click at [920, 446] on input "text" at bounding box center [1030, 437] width 273 height 18
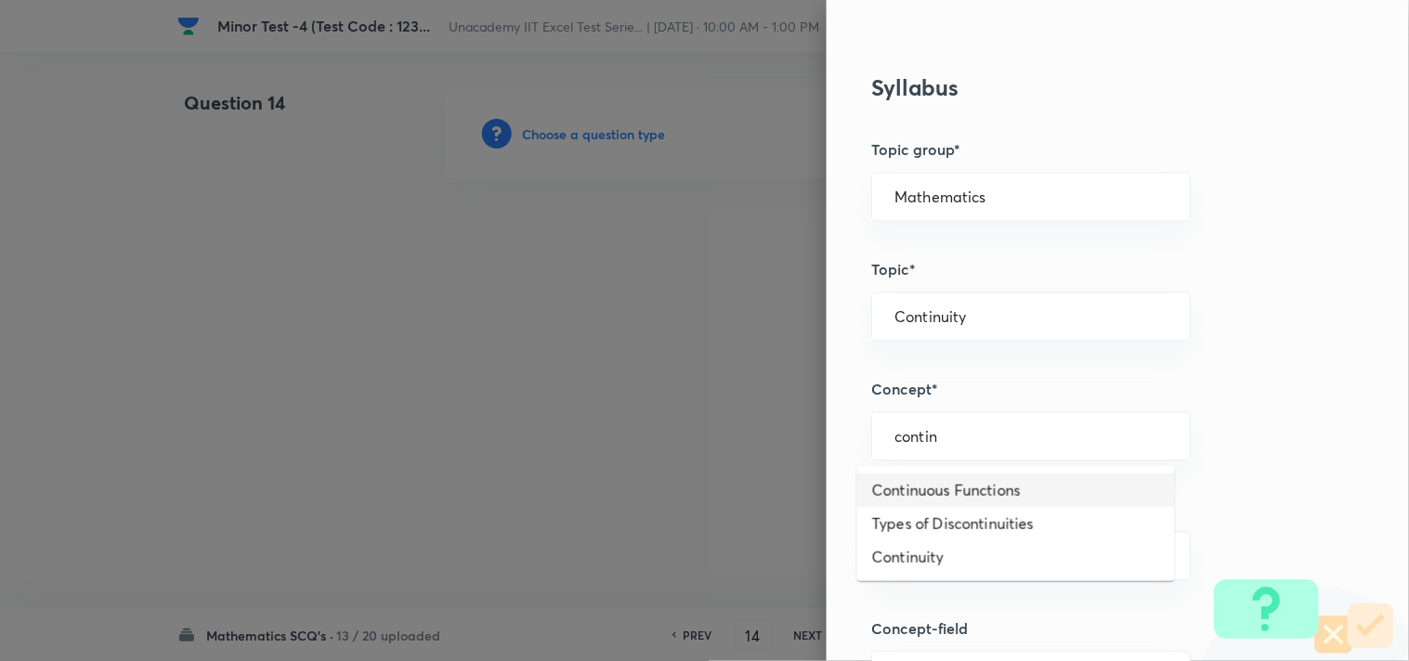
click at [904, 480] on li "Continuous Functions" at bounding box center [1016, 490] width 318 height 33
type input "Continuous Functions"
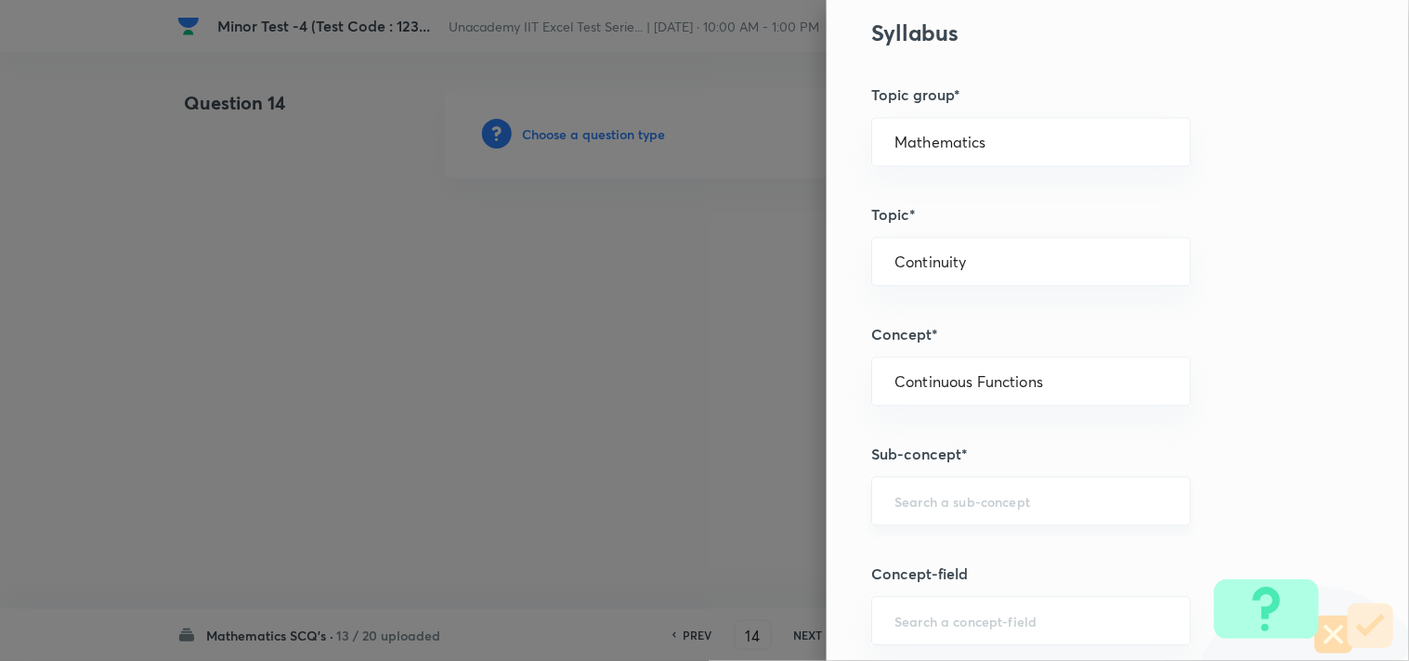
scroll to position [928, 0]
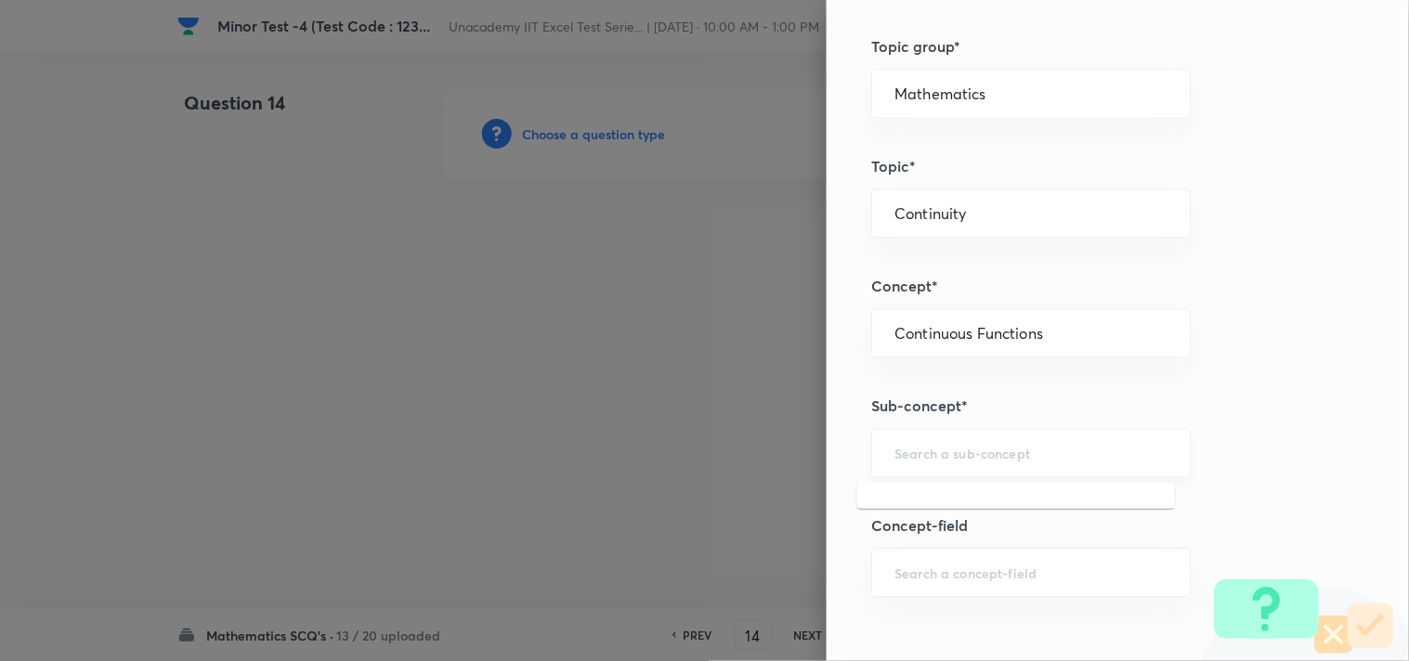
click at [1013, 457] on input "text" at bounding box center [1030, 453] width 273 height 18
type input "Continuous Functions"
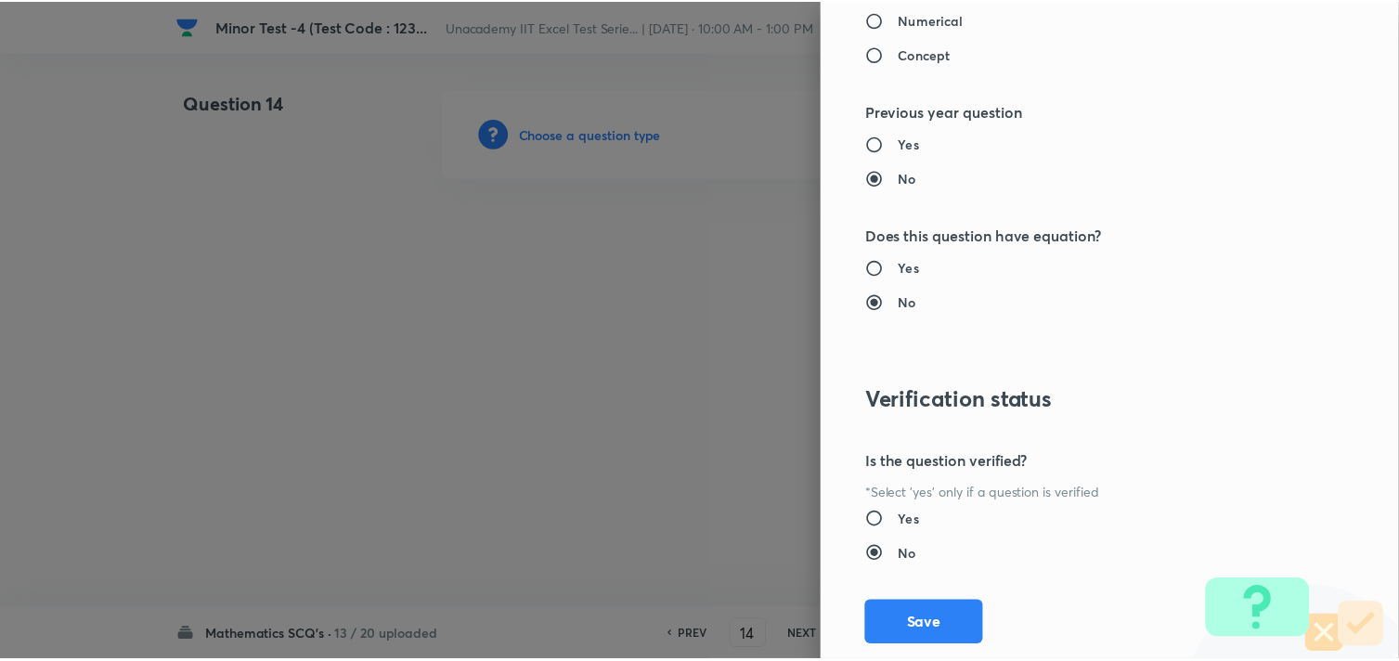
scroll to position [1960, 0]
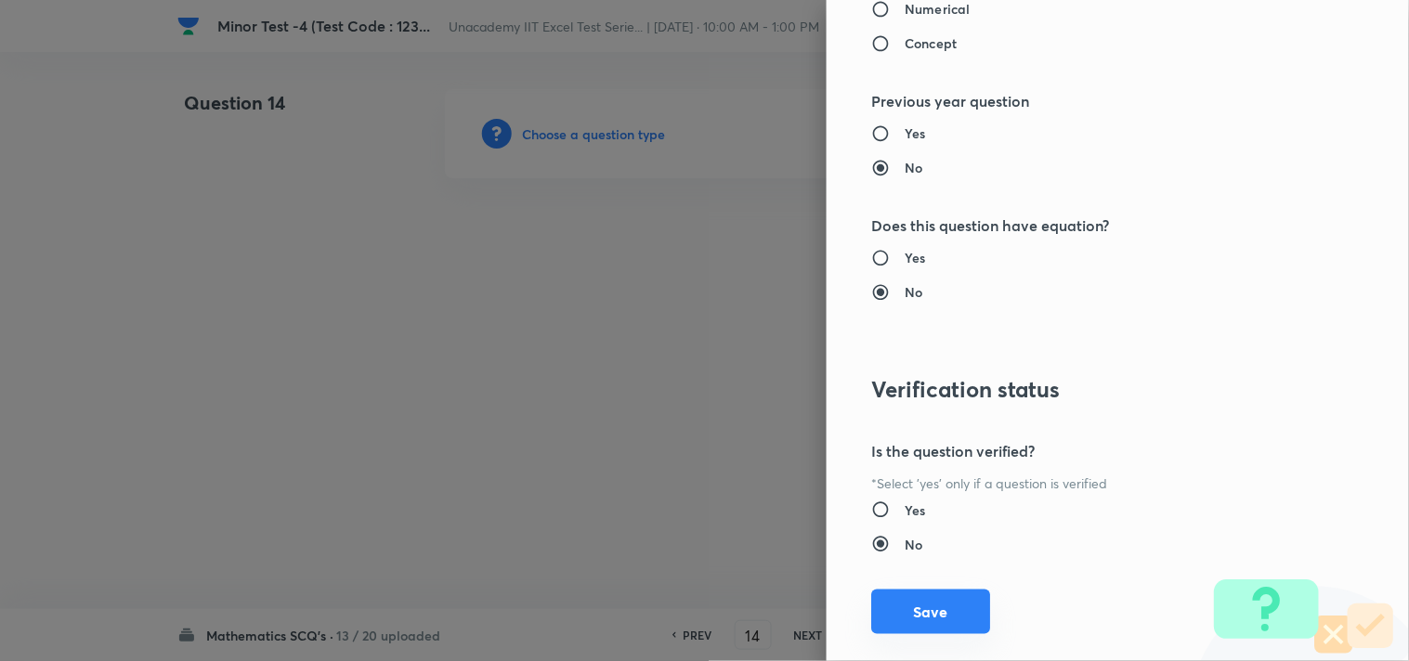
click at [940, 602] on button "Save" at bounding box center [930, 612] width 119 height 45
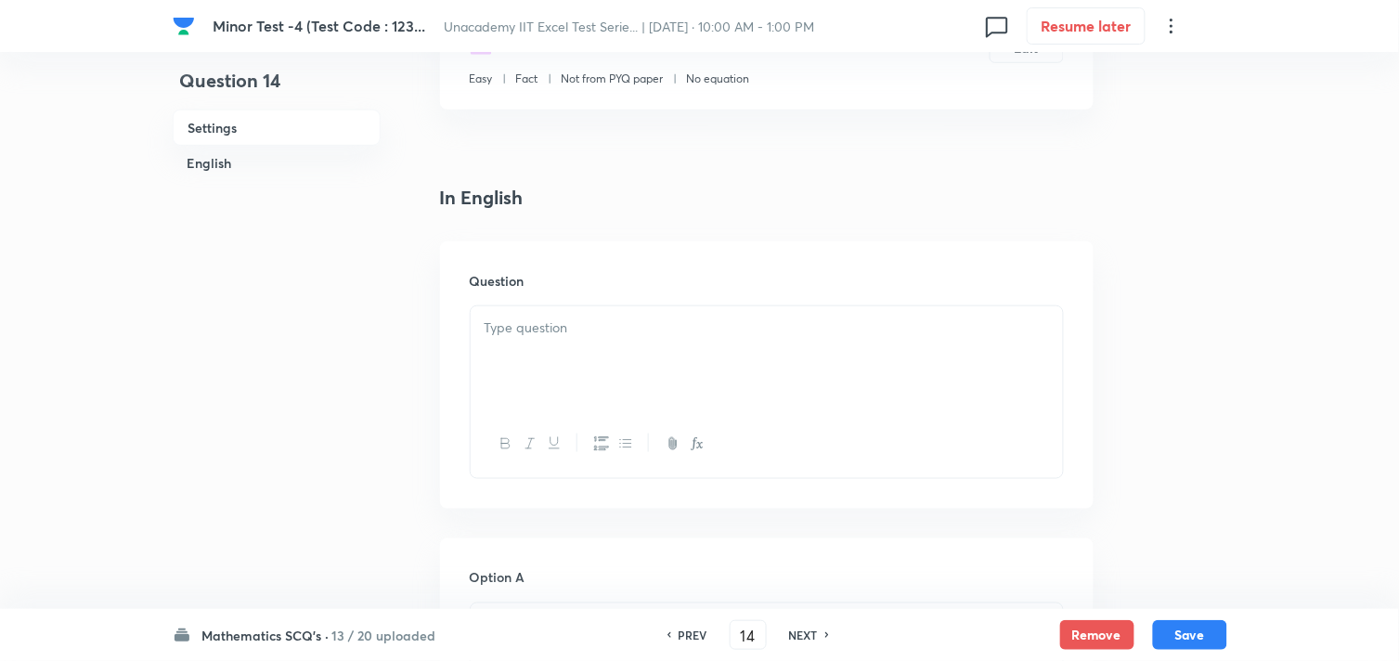
scroll to position [412, 0]
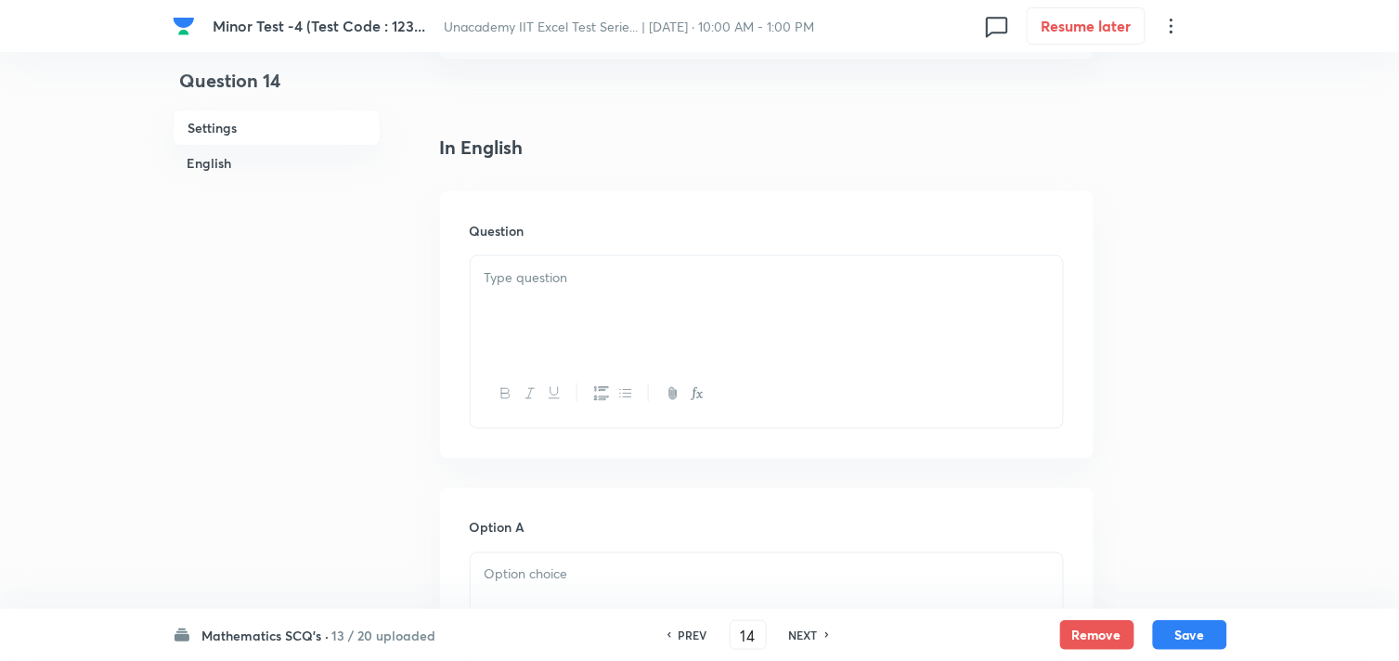
click at [573, 316] on div at bounding box center [767, 308] width 592 height 104
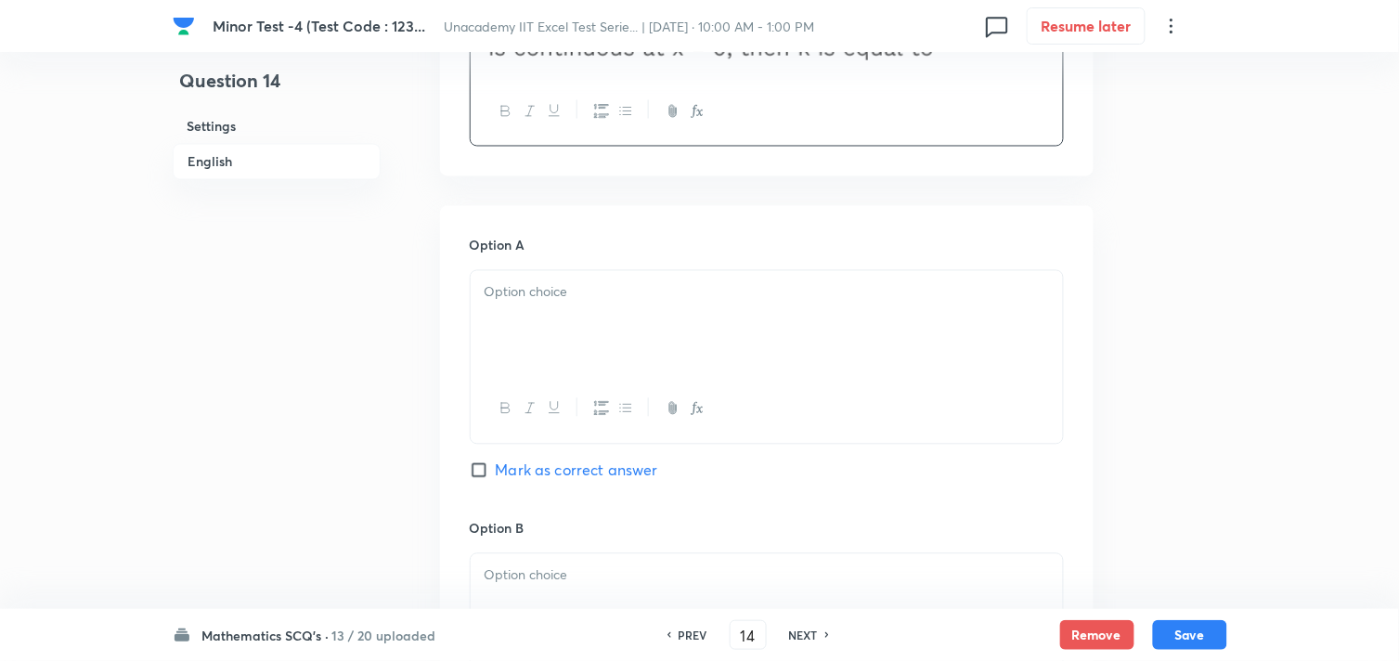
scroll to position [824, 0]
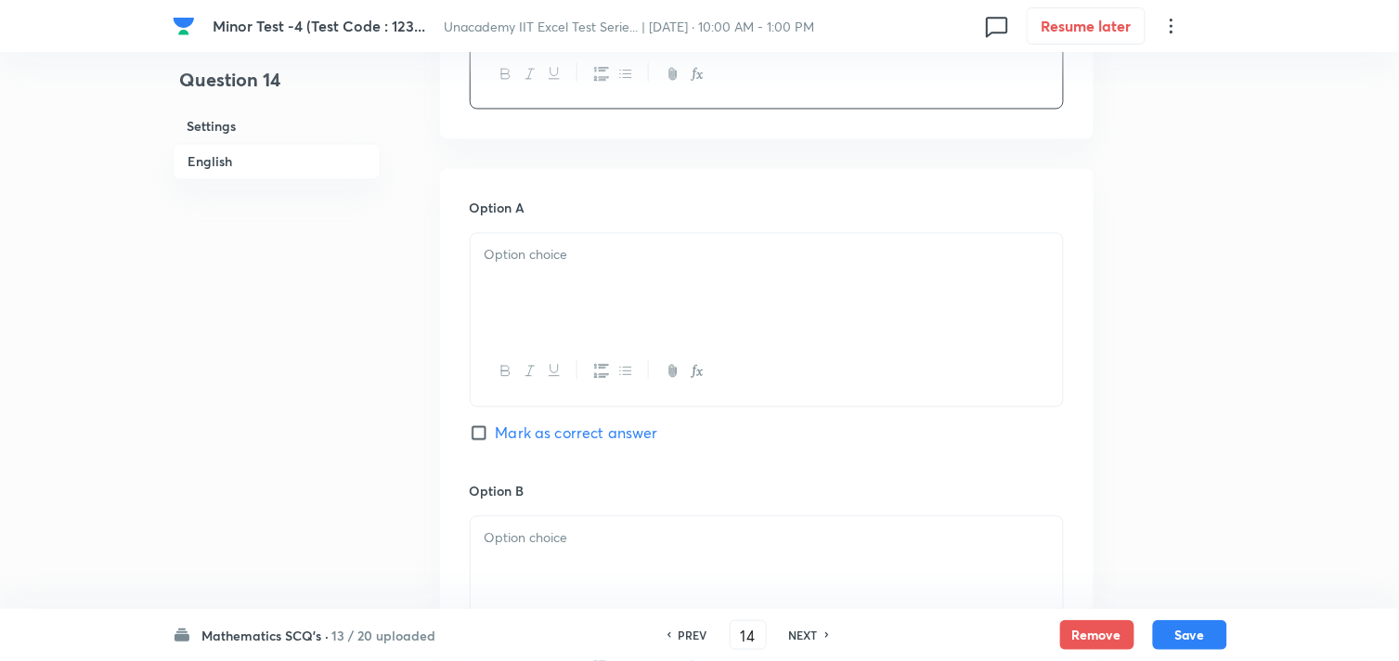
click at [552, 304] on div at bounding box center [767, 286] width 592 height 104
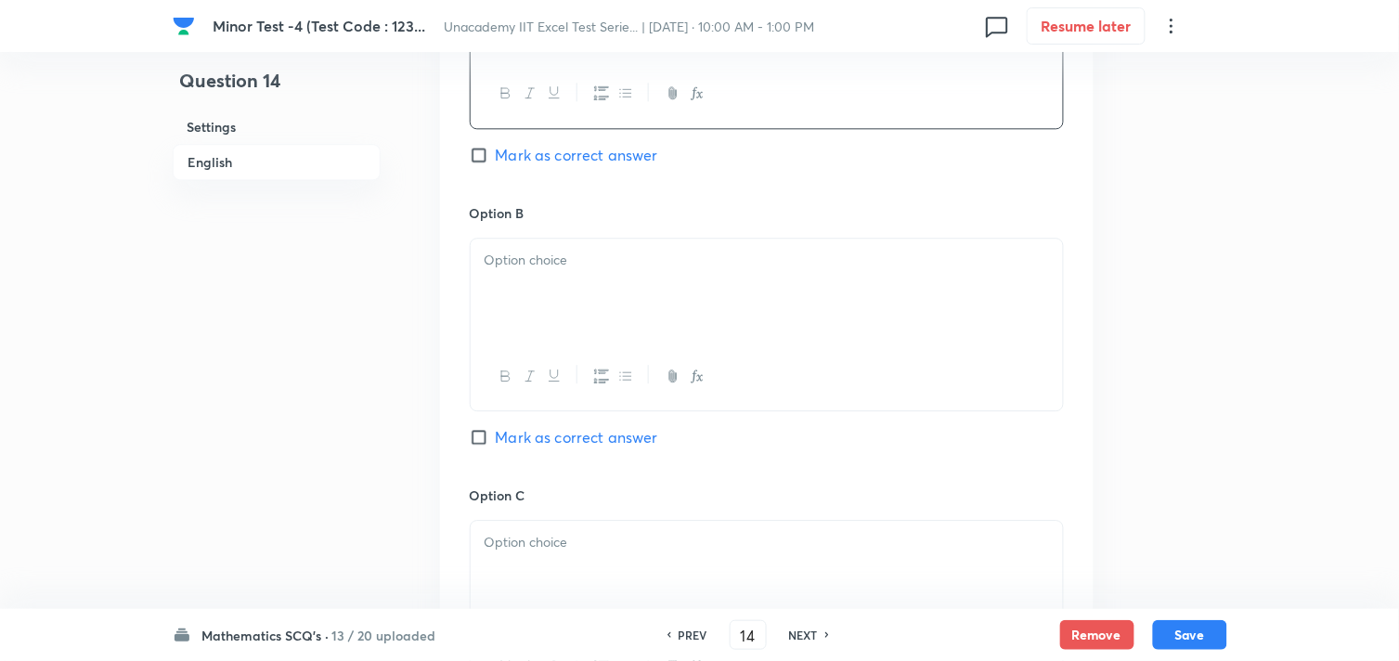
scroll to position [1135, 0]
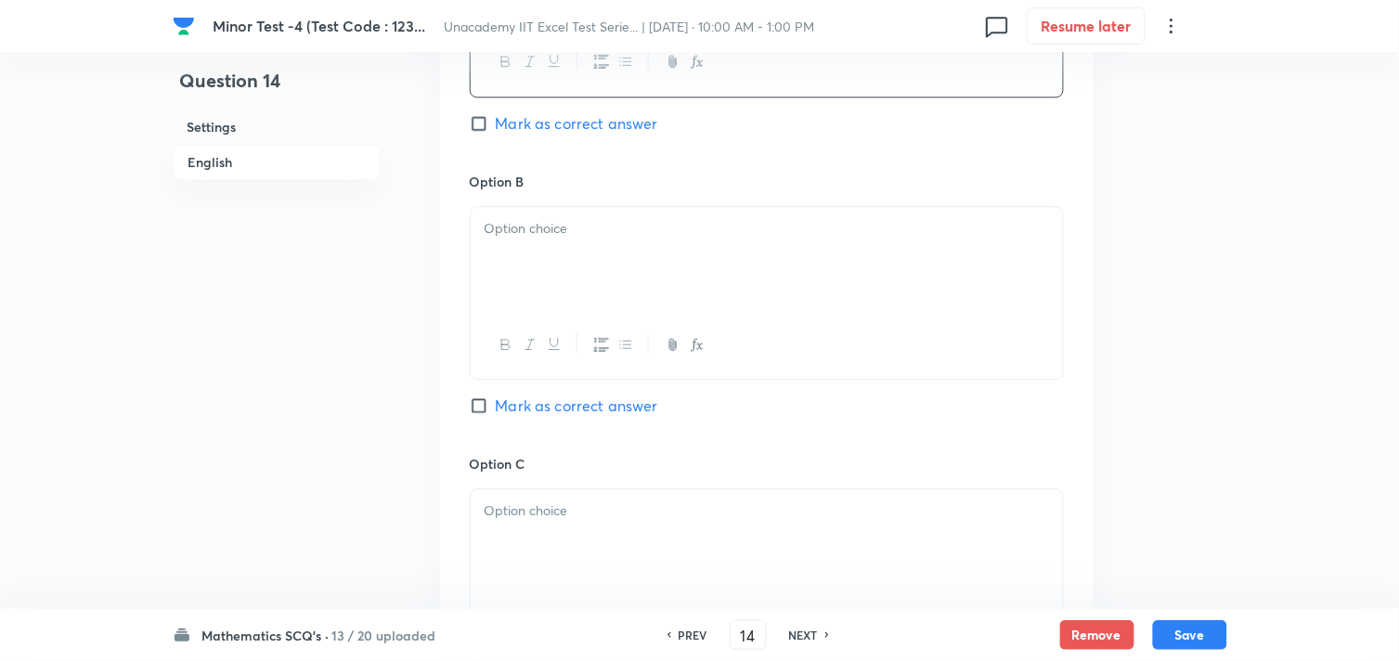
click at [530, 276] on div at bounding box center [767, 259] width 592 height 104
click at [598, 531] on div at bounding box center [767, 541] width 592 height 104
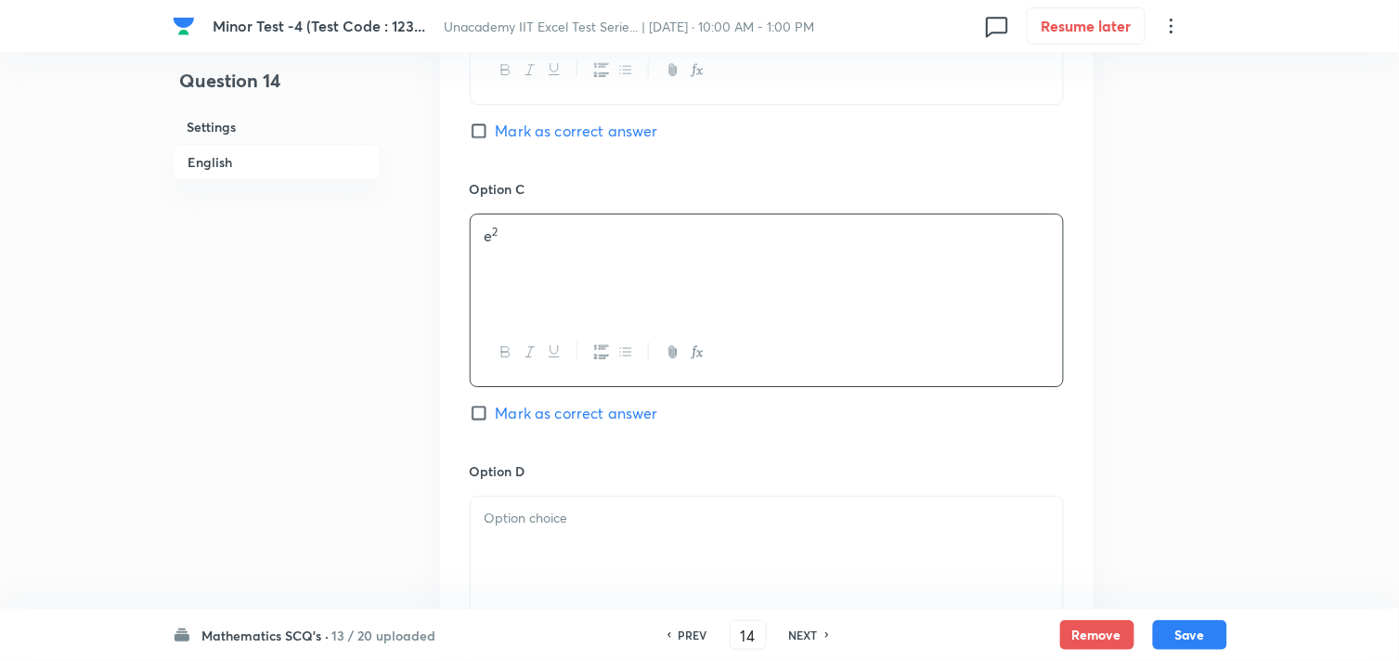
scroll to position [1444, 0]
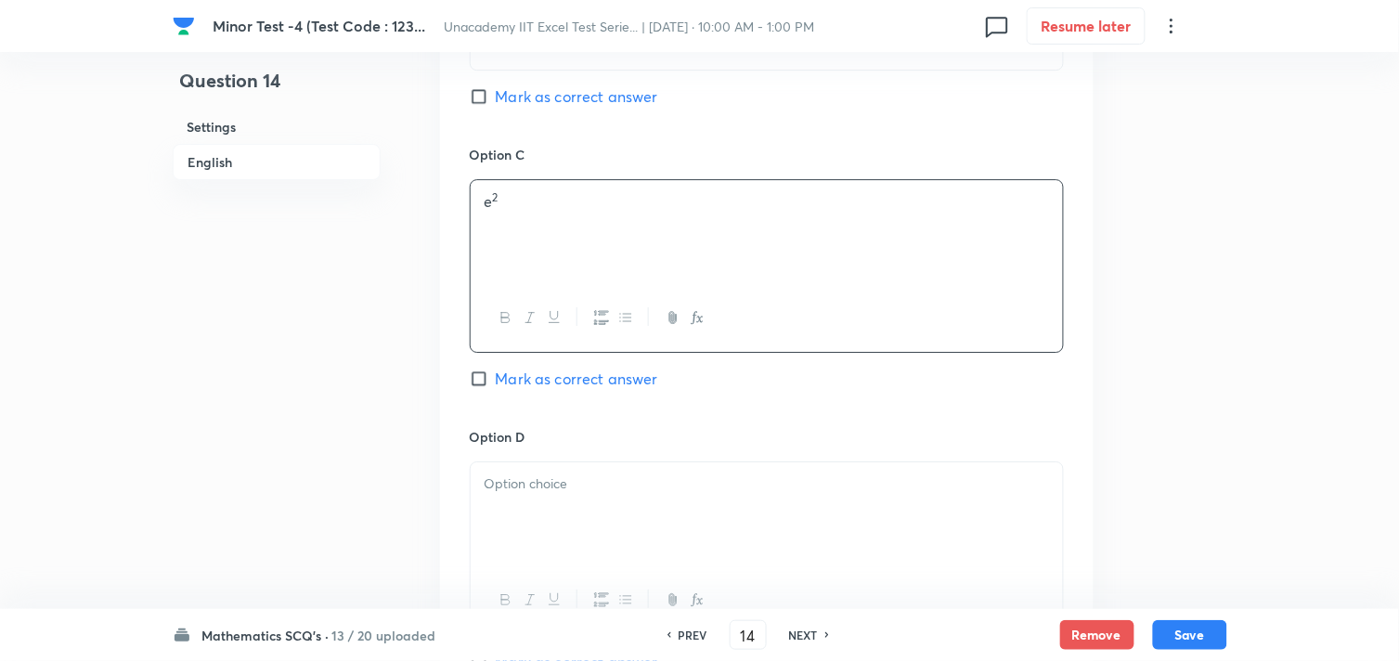
click at [551, 499] on div at bounding box center [767, 514] width 592 height 104
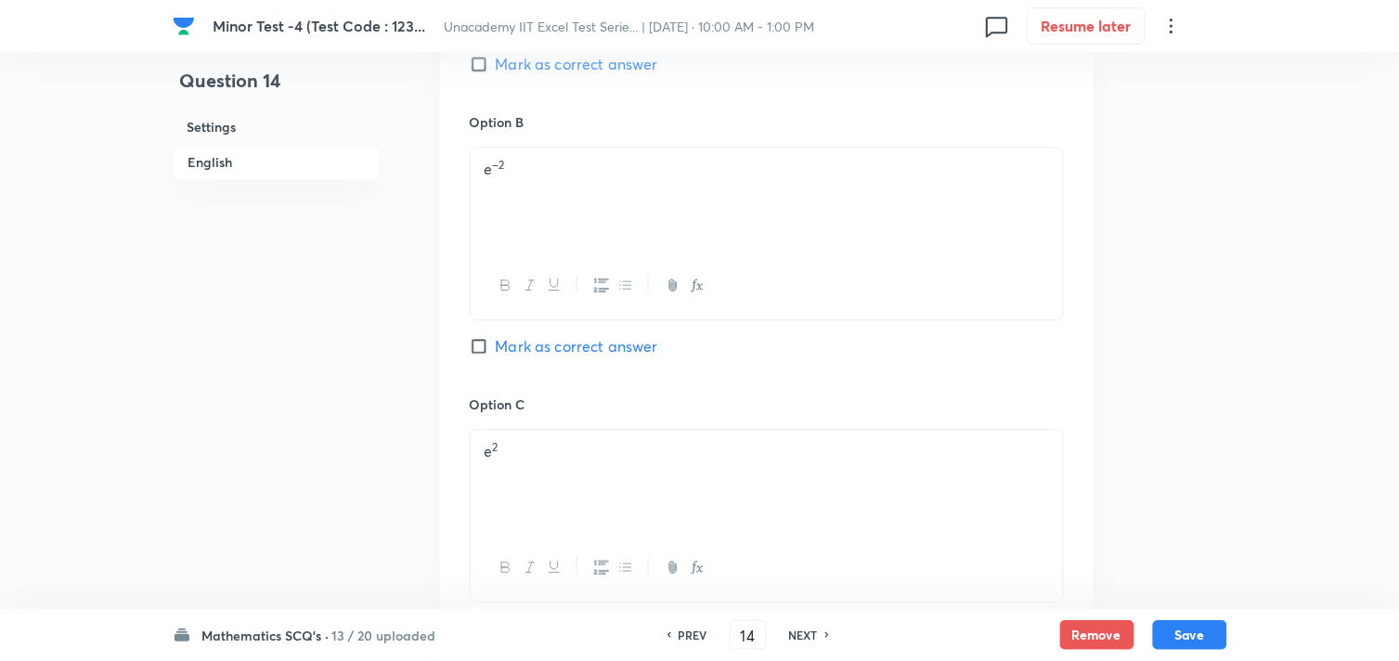
scroll to position [1135, 0]
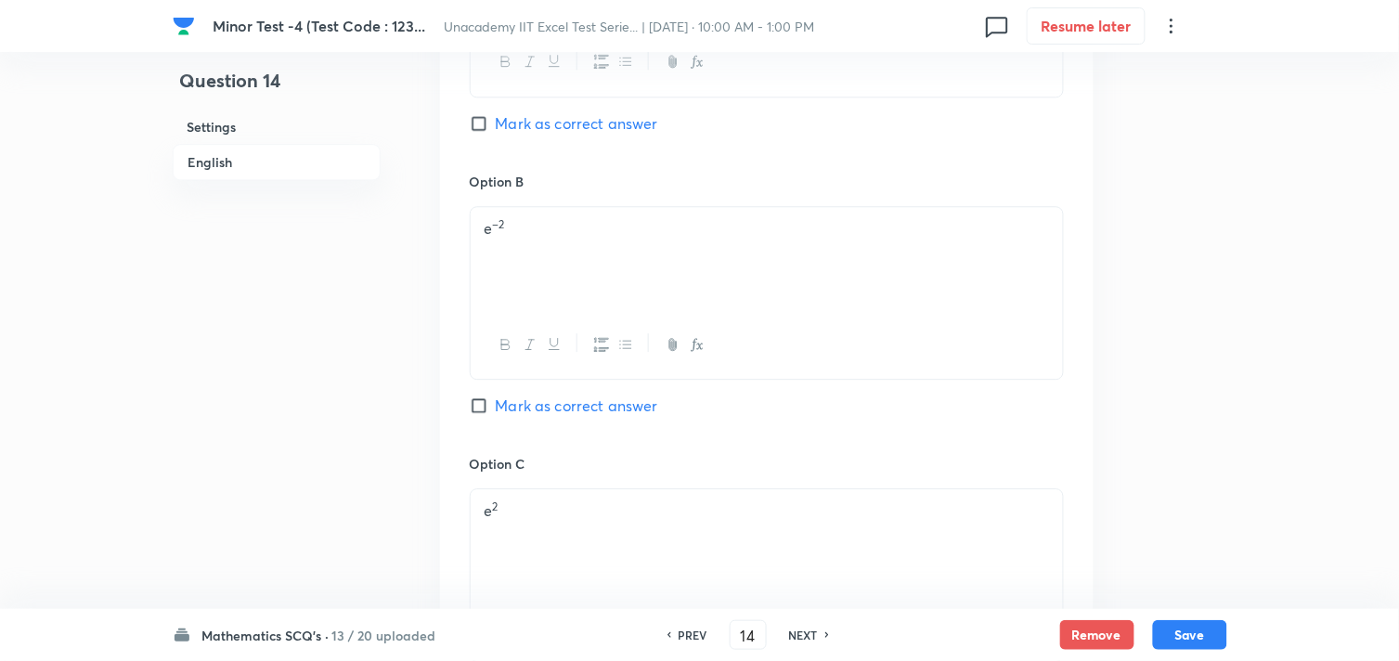
click at [530, 403] on span "Mark as correct answer" at bounding box center [577, 406] width 162 height 22
click at [496, 403] on input "Mark as correct answer" at bounding box center [483, 405] width 26 height 19
checkbox input "true"
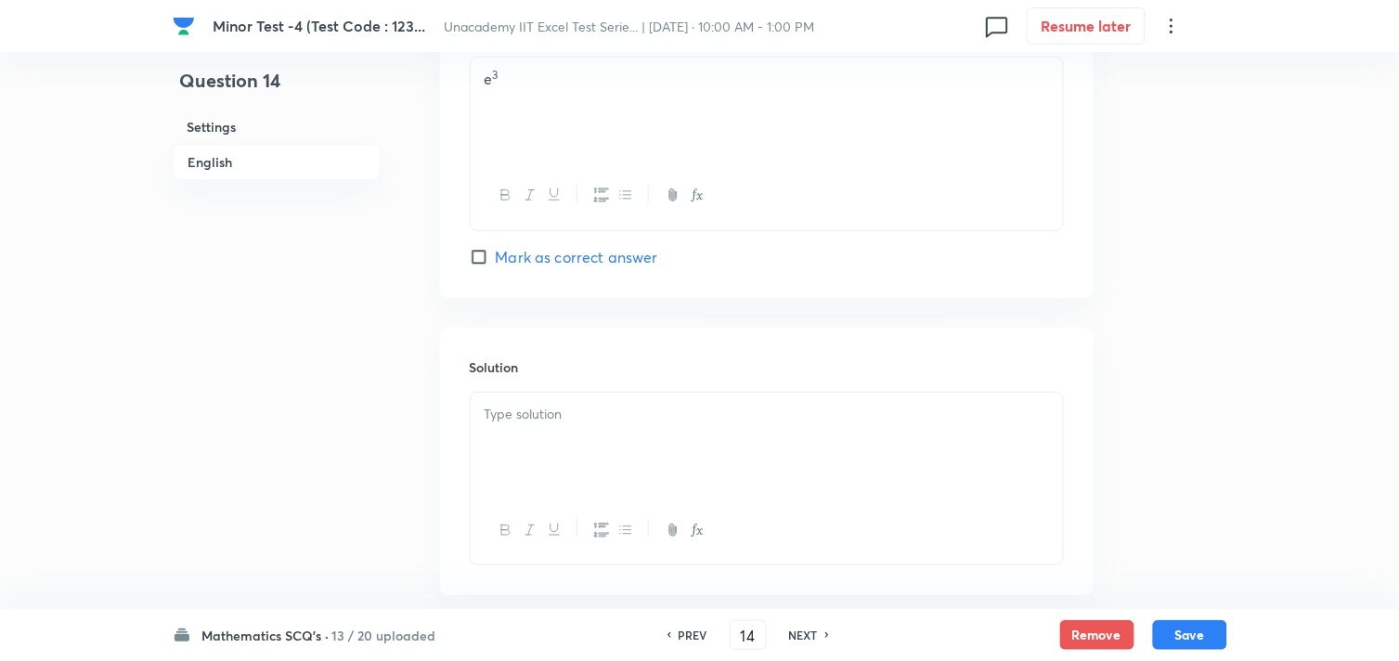
scroll to position [1857, 0]
click at [551, 471] on div at bounding box center [767, 436] width 592 height 104
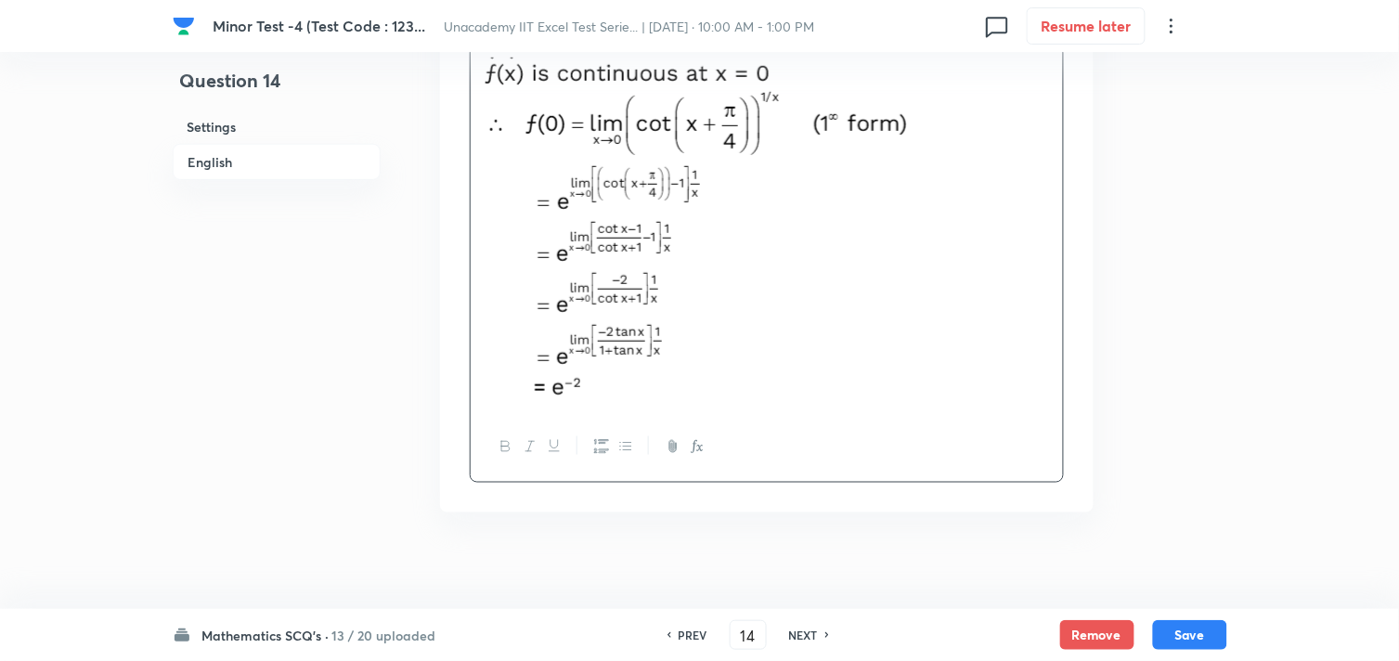
scroll to position [2214, 0]
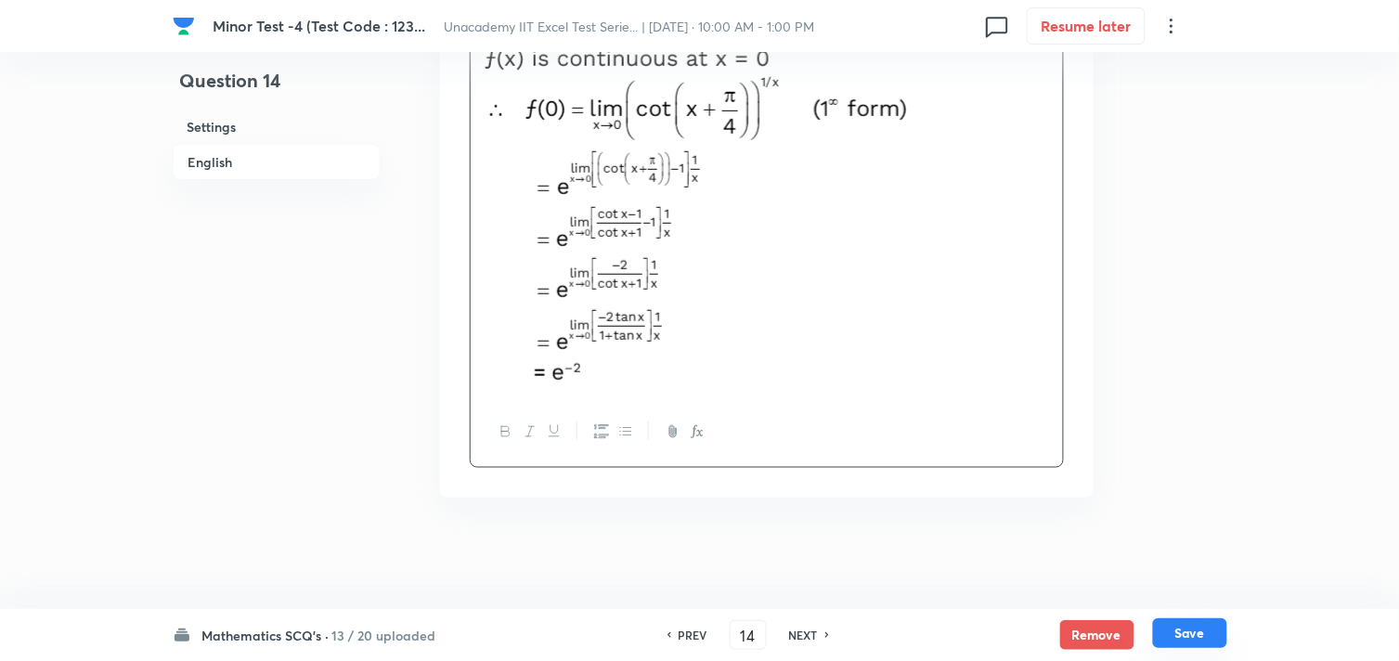
click at [1182, 625] on button "Save" at bounding box center [1190, 633] width 74 height 30
type input "15"
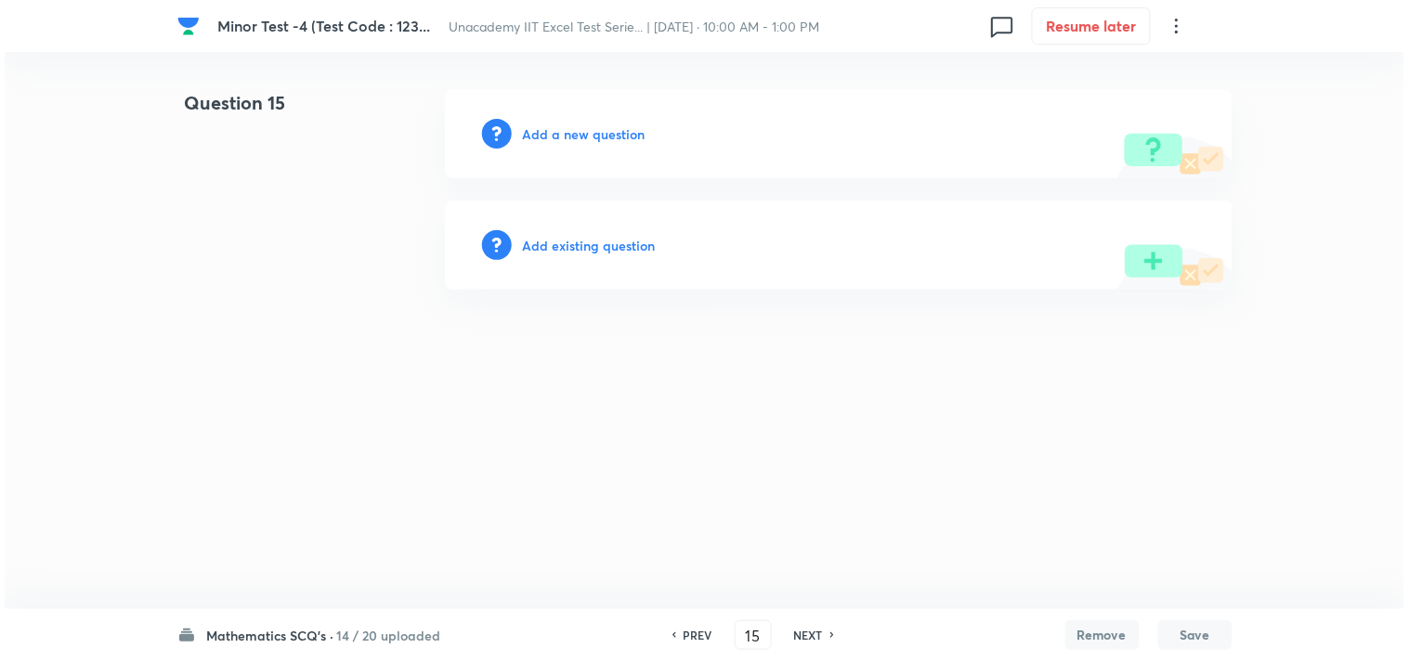
scroll to position [0, 0]
click at [580, 127] on h6 "Add a new question" at bounding box center [584, 133] width 123 height 19
click at [552, 134] on h6 "Choose a question type" at bounding box center [594, 133] width 143 height 19
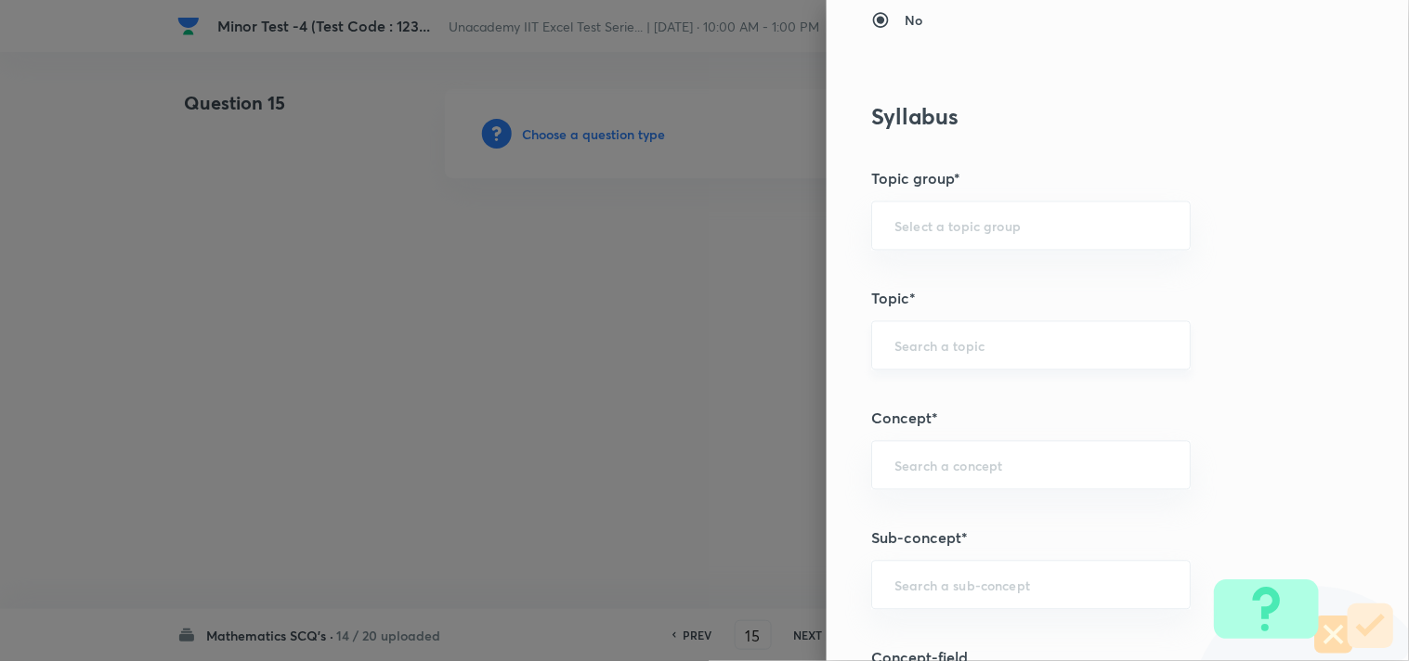
scroll to position [824, 0]
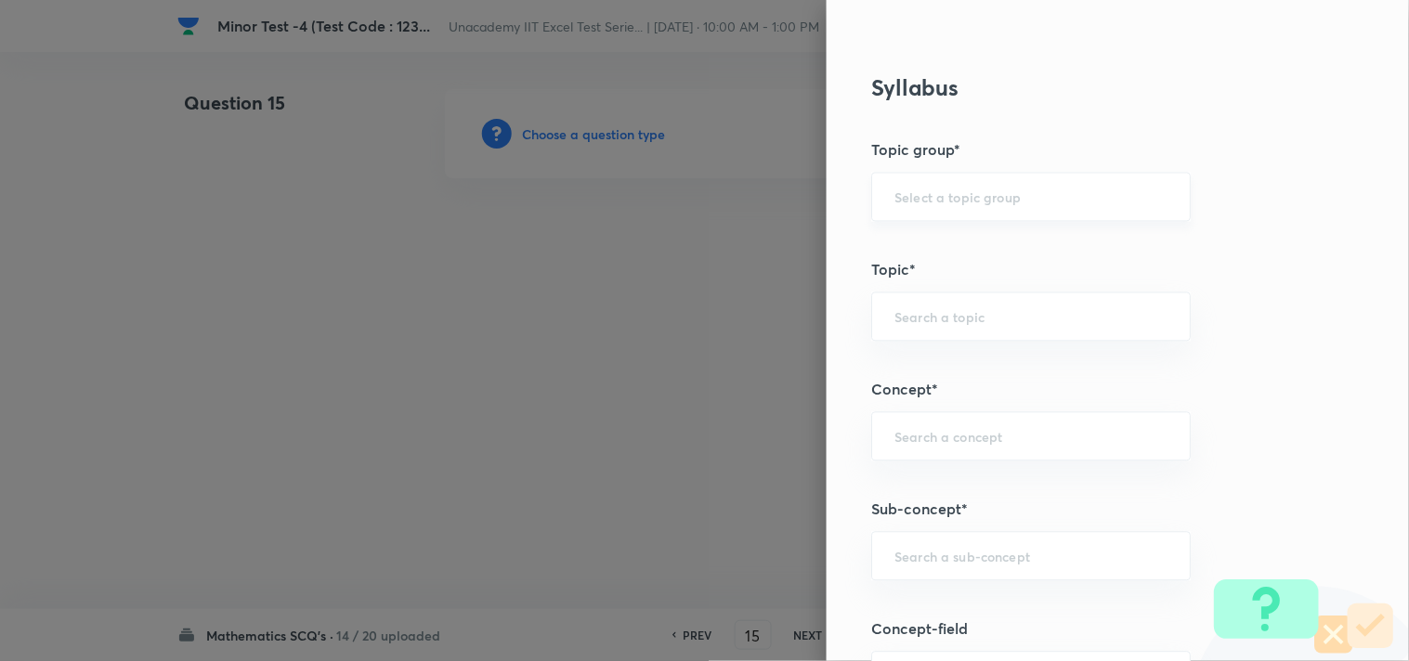
click at [894, 192] on input "text" at bounding box center [1030, 197] width 273 height 18
click at [902, 240] on li "Mathematics" at bounding box center [1016, 249] width 318 height 33
type input "Mathematics"
click at [956, 322] on input "text" at bounding box center [1030, 317] width 273 height 18
click at [882, 372] on li "Limit" at bounding box center [1016, 369] width 318 height 33
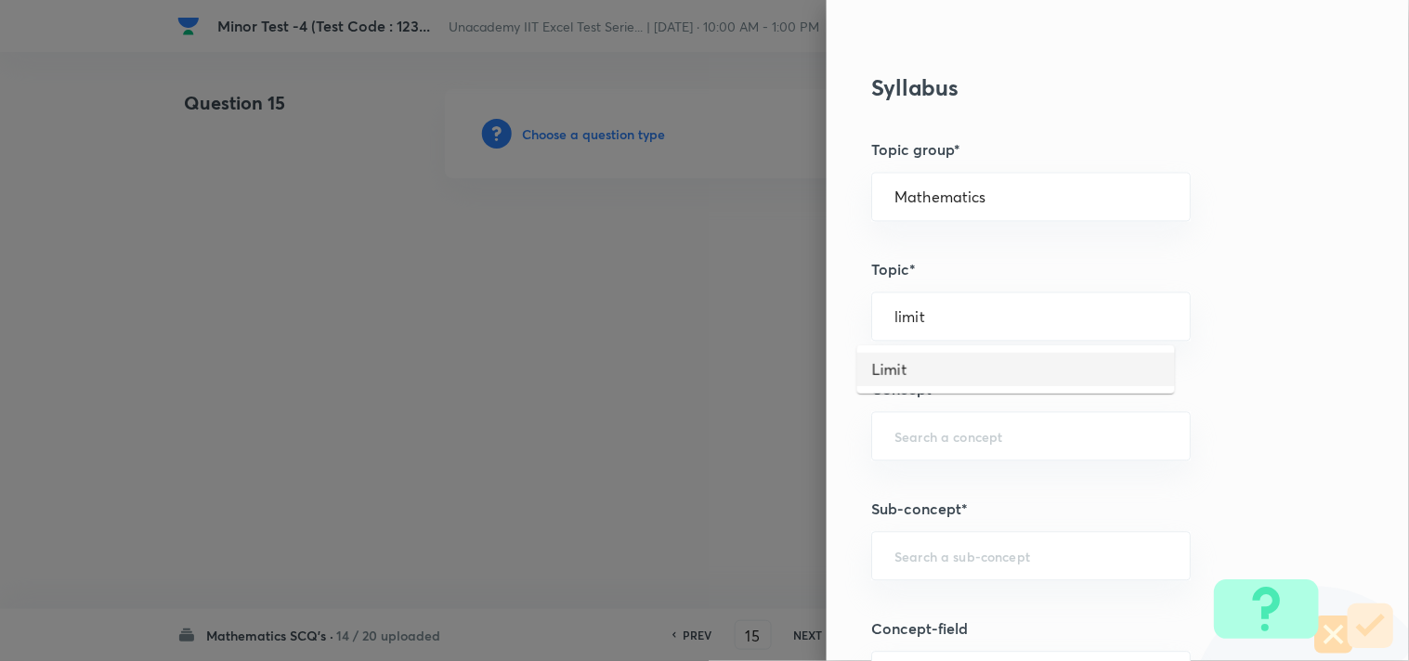
type input "Limit"
click at [961, 430] on input "text" at bounding box center [1030, 437] width 273 height 18
click at [914, 494] on li "Indeterminate Forms" at bounding box center [1016, 490] width 318 height 33
type input "Indeterminate Forms"
click at [899, 560] on input "text" at bounding box center [1030, 557] width 273 height 18
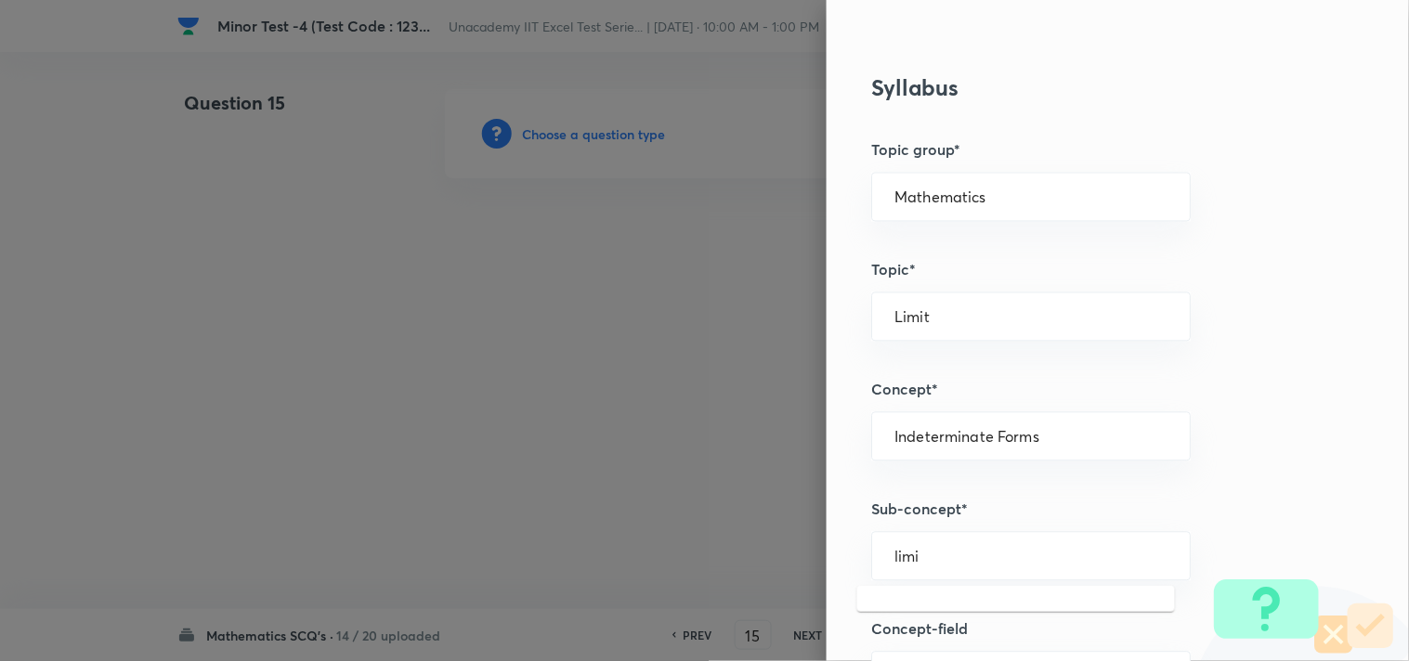
type input "limit"
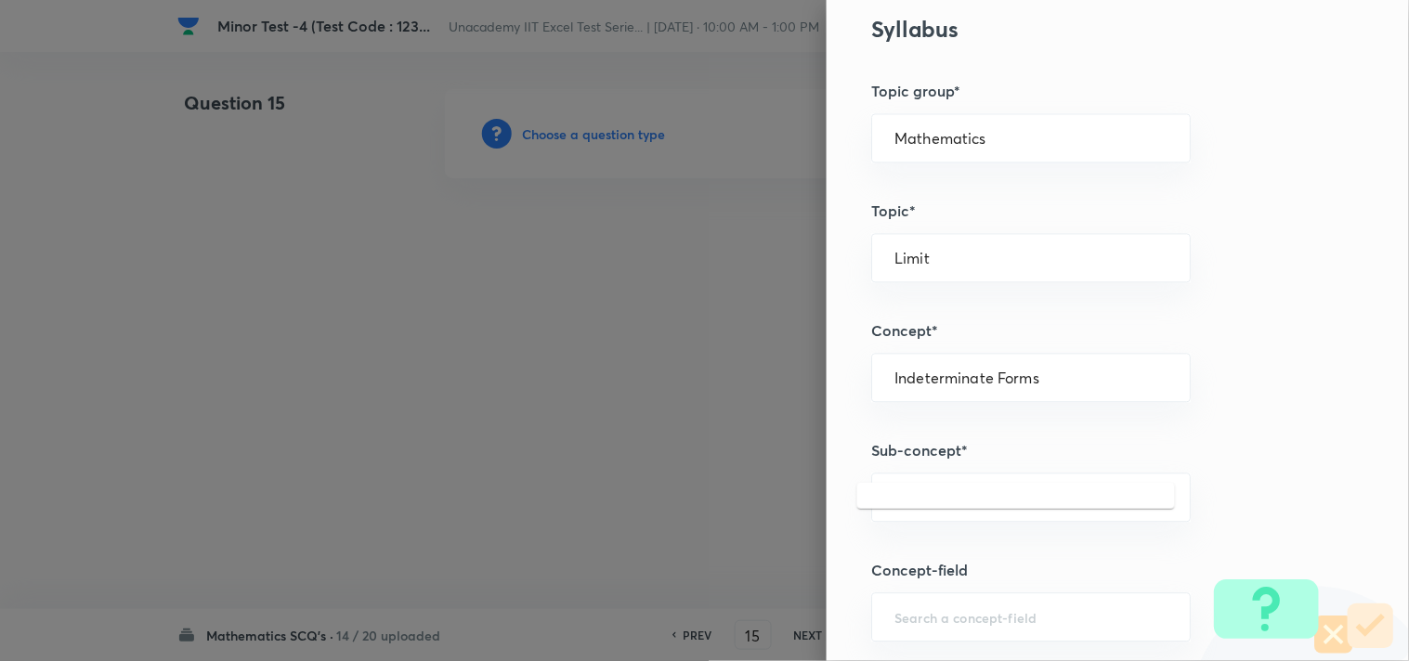
scroll to position [928, 0]
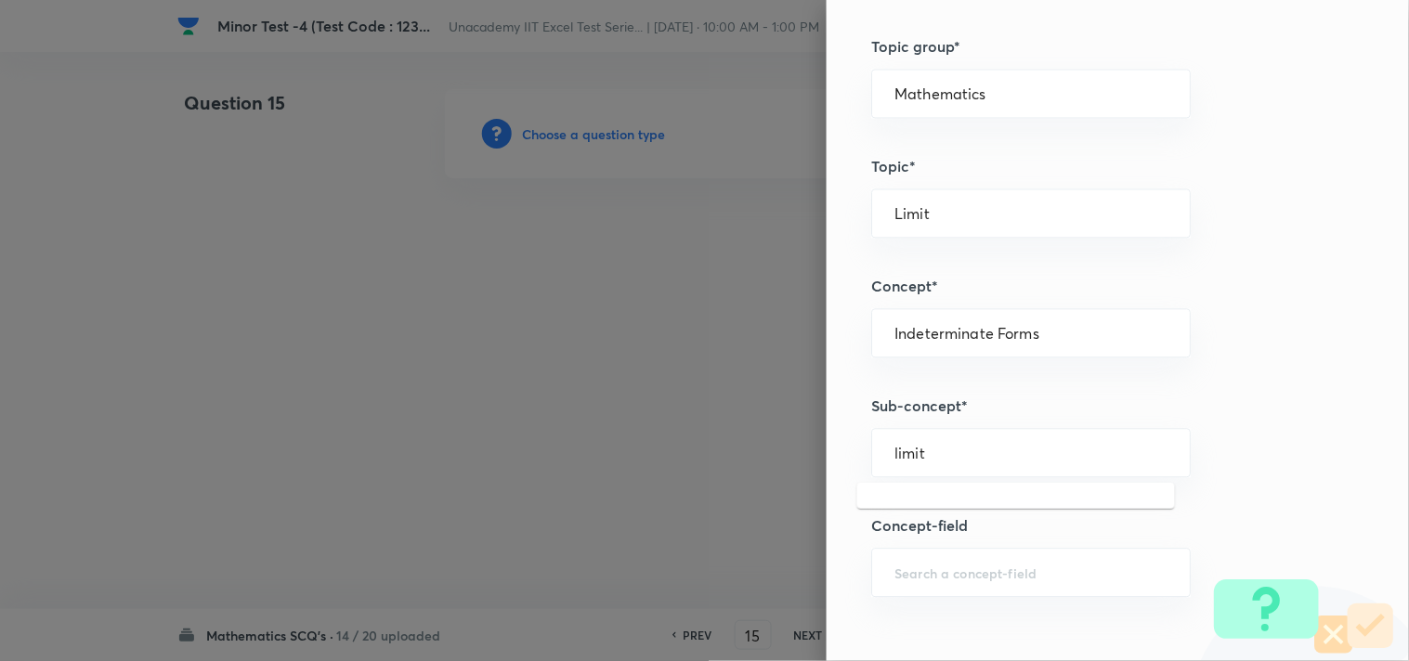
drag, startPoint x: 926, startPoint y: 455, endPoint x: 753, endPoint y: 421, distance: 176.1
click at [753, 421] on div "Question settings Question type* Single choice correct Number of options* 2 3 4…" at bounding box center [704, 330] width 1409 height 661
type input "Indeterminate Forms"
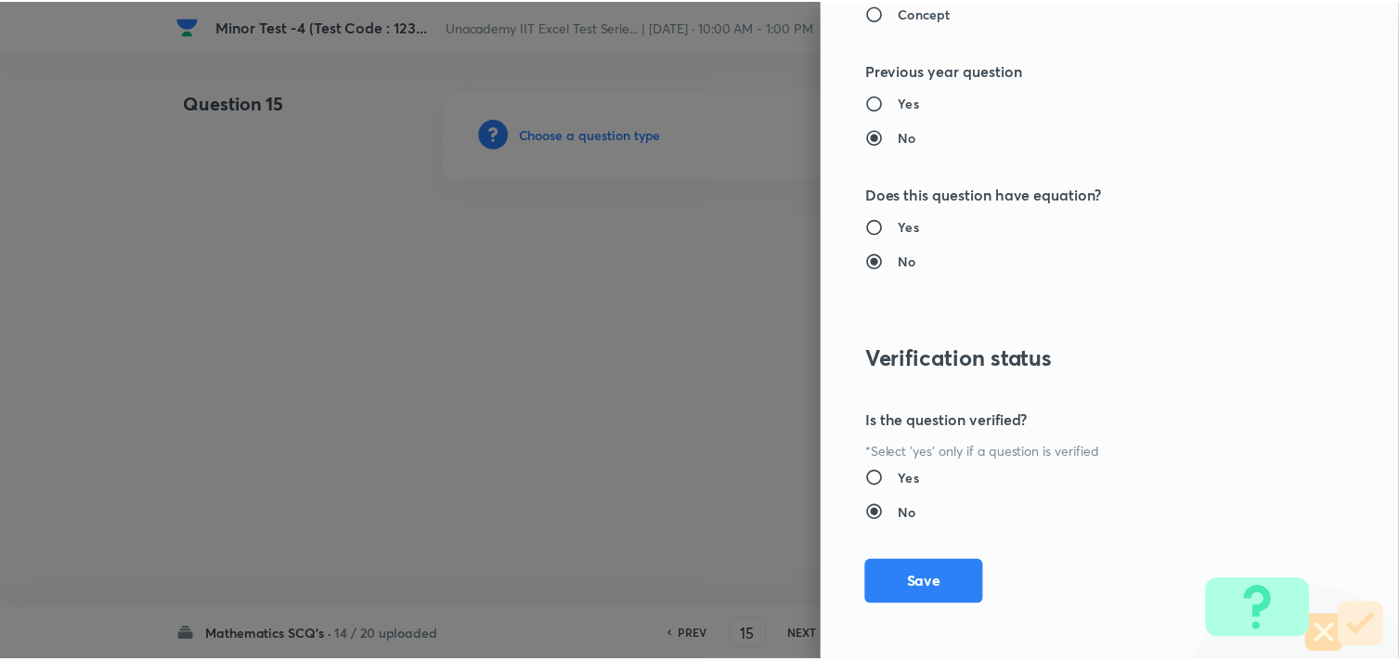
scroll to position [1994, 0]
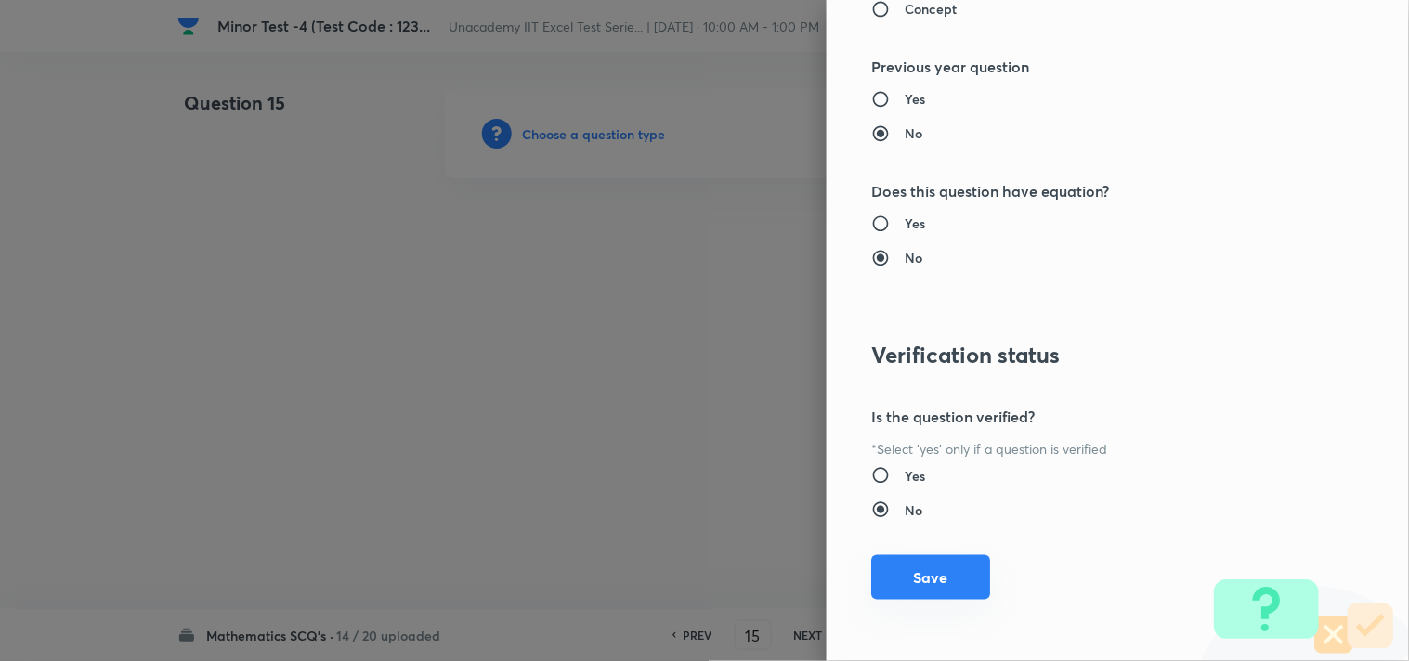
click at [914, 568] on button "Save" at bounding box center [930, 577] width 119 height 45
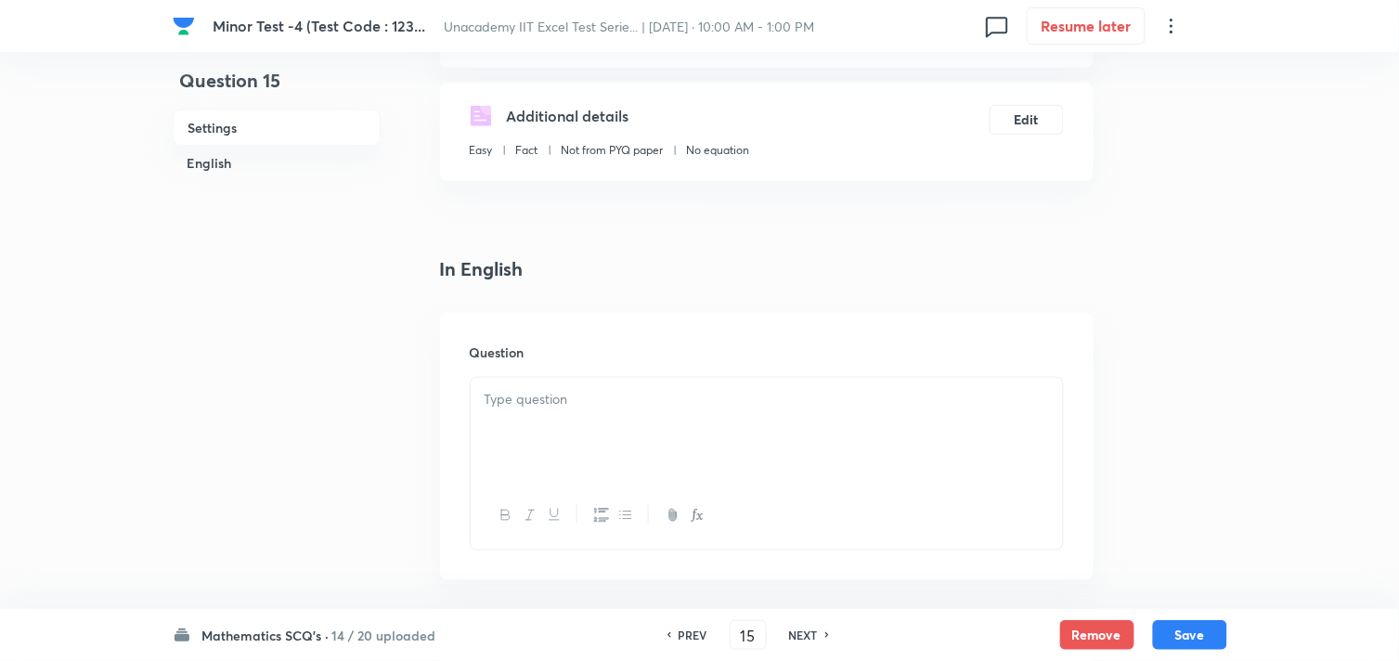
scroll to position [309, 0]
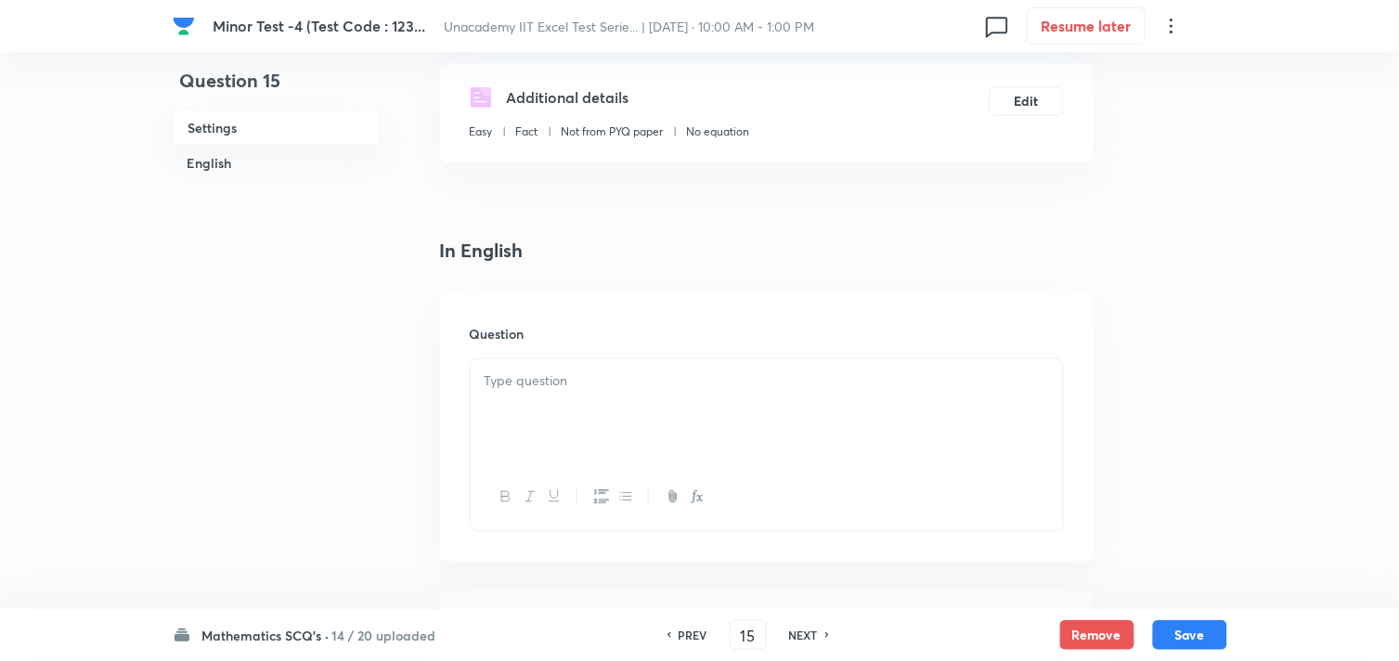
click at [591, 393] on div at bounding box center [767, 411] width 592 height 104
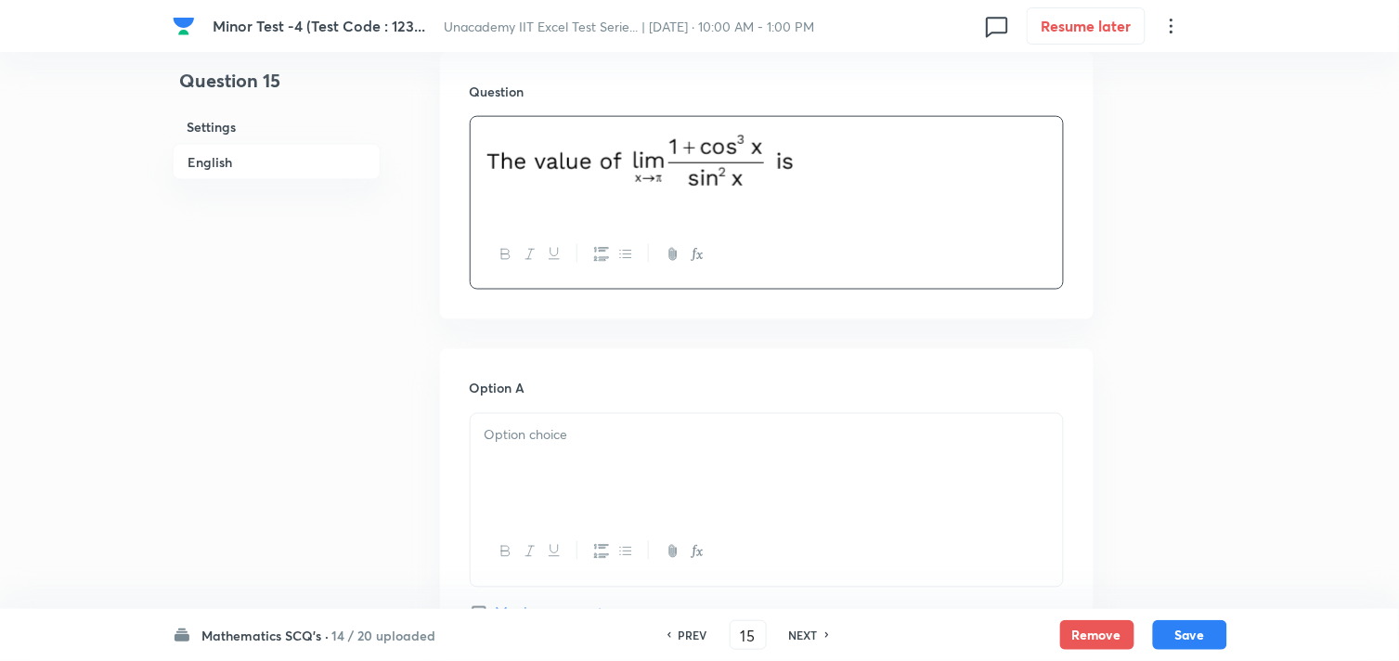
scroll to position [618, 0]
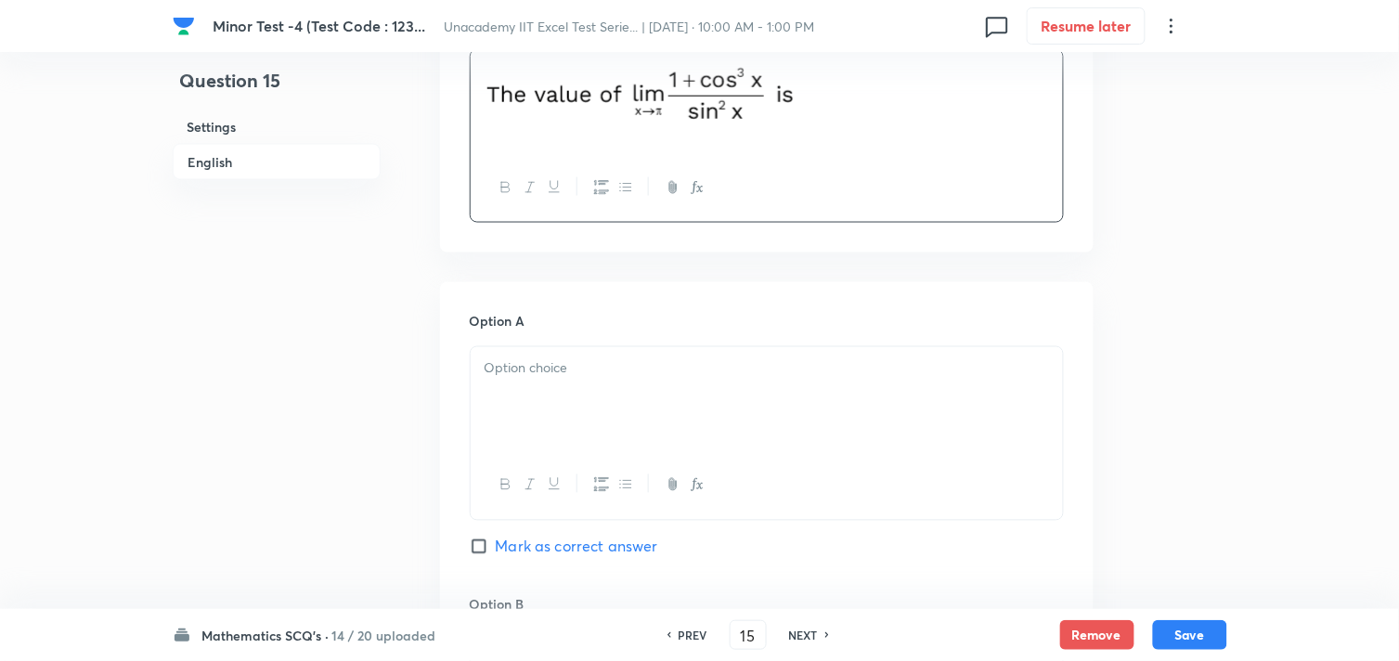
click at [624, 427] on div at bounding box center [767, 399] width 592 height 104
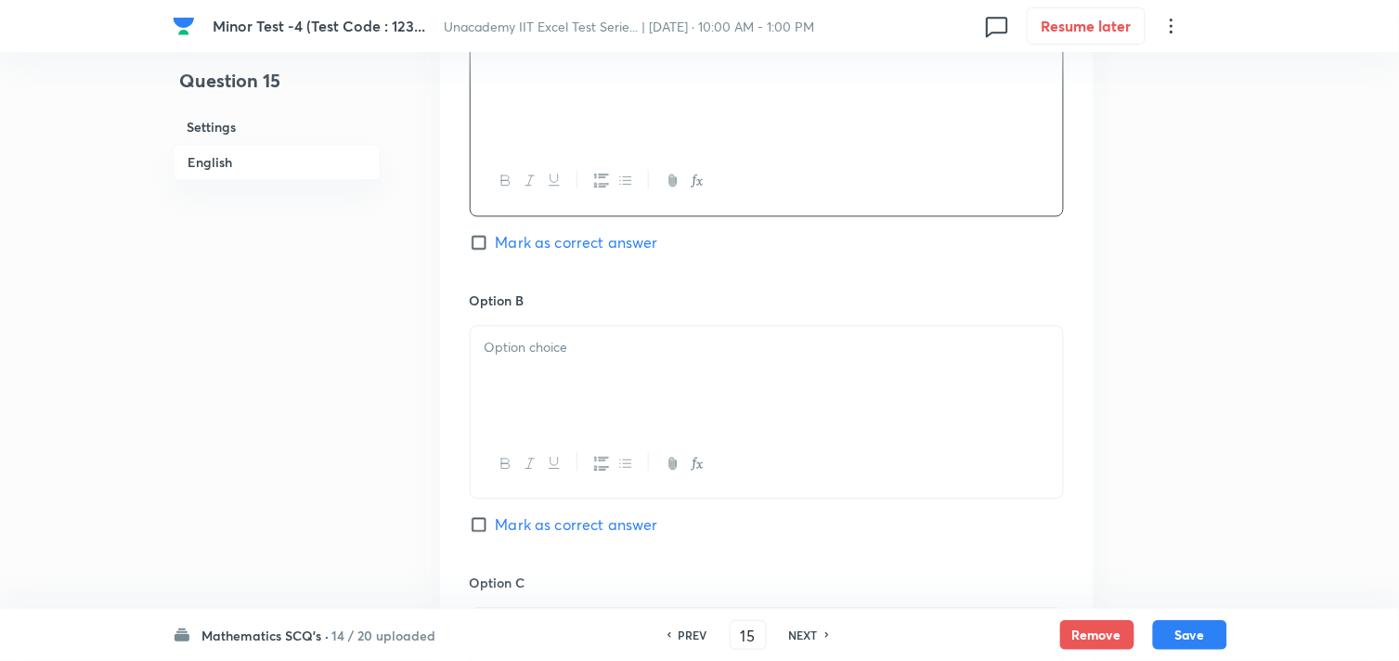
scroll to position [928, 0]
click at [533, 394] on div at bounding box center [767, 372] width 592 height 104
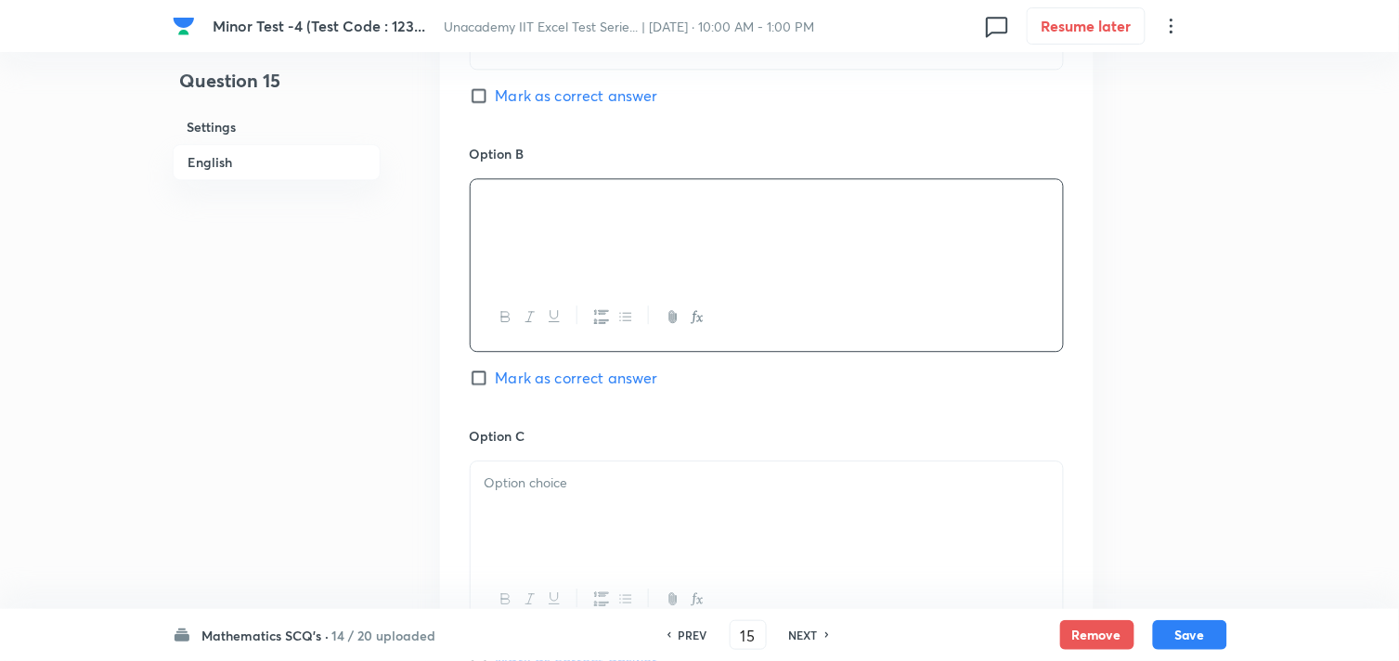
scroll to position [1135, 0]
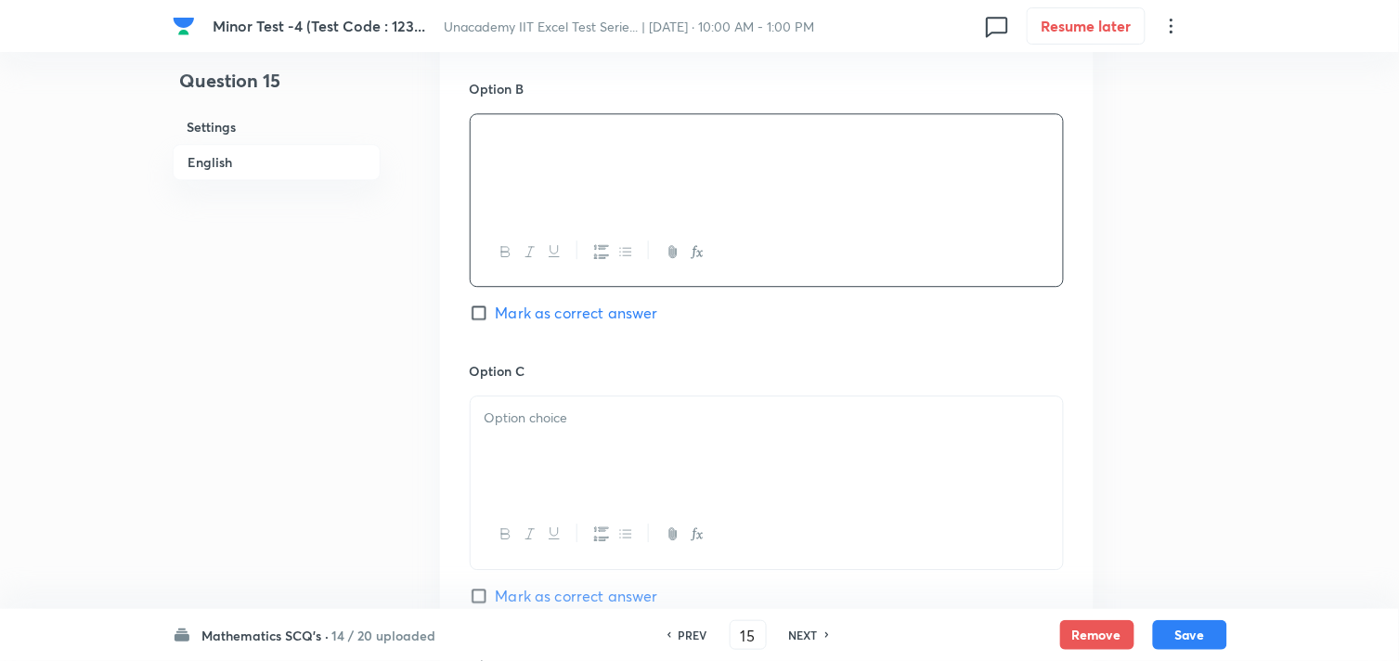
click at [552, 451] on div at bounding box center [767, 448] width 592 height 104
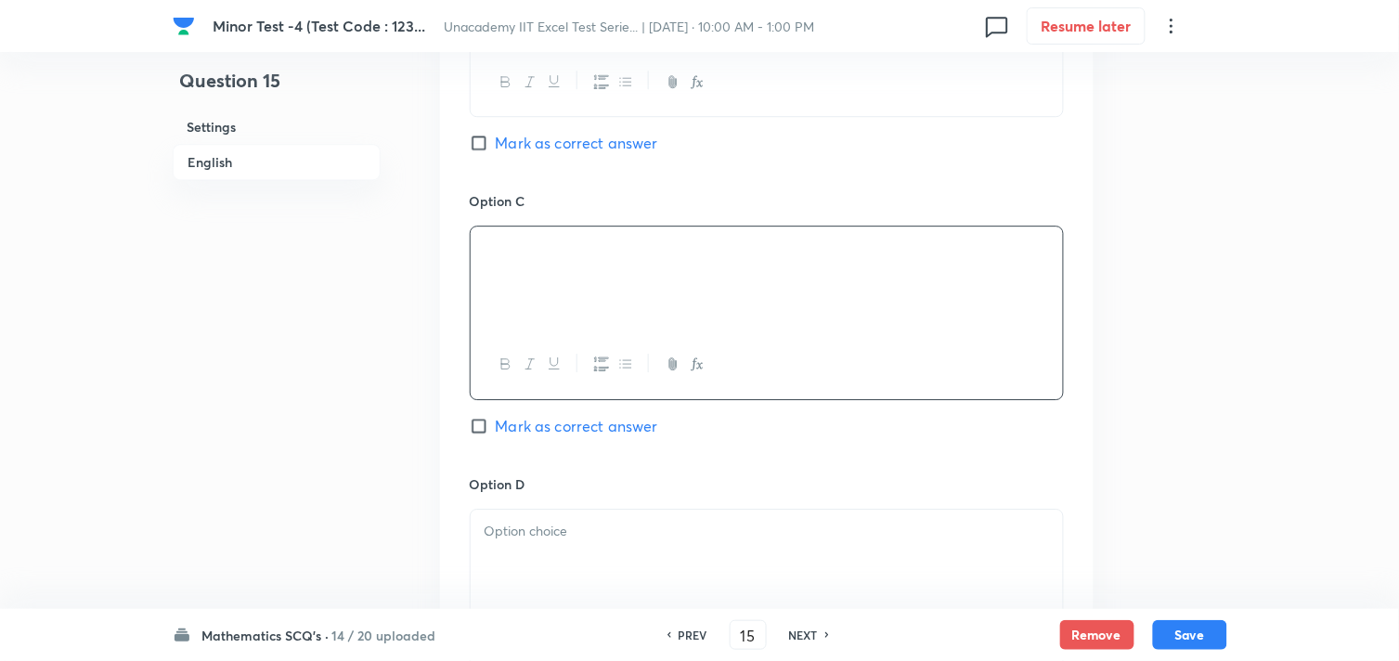
scroll to position [1341, 0]
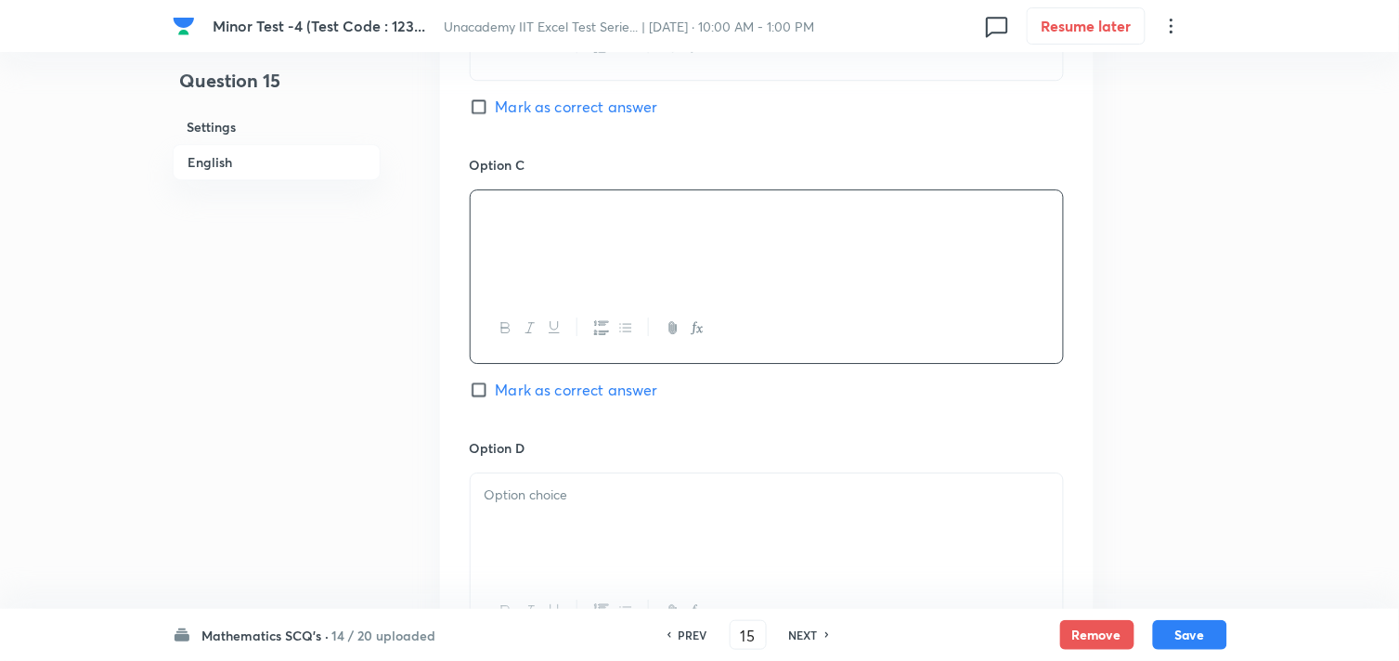
click at [530, 494] on p at bounding box center [767, 495] width 565 height 21
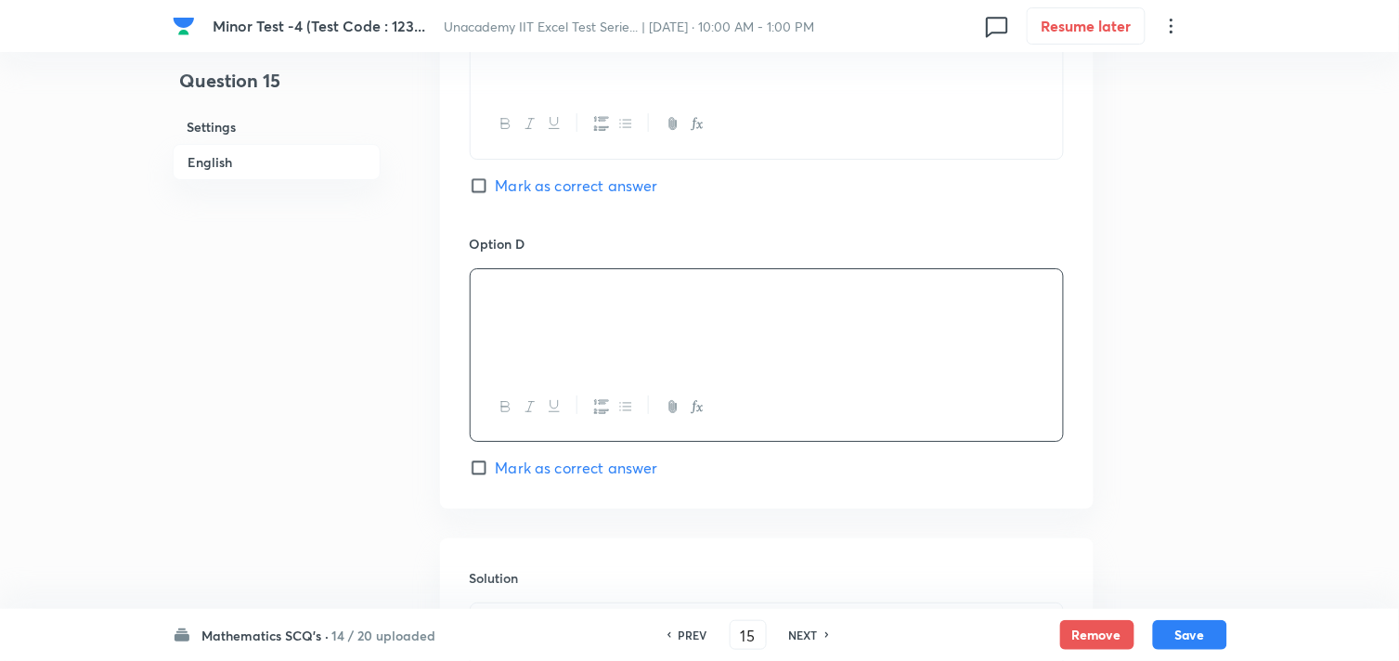
scroll to position [1547, 0]
click at [526, 474] on span "Mark as correct answer" at bounding box center [577, 466] width 162 height 22
click at [496, 474] on input "Mark as correct answer" at bounding box center [483, 466] width 26 height 19
checkbox input "true"
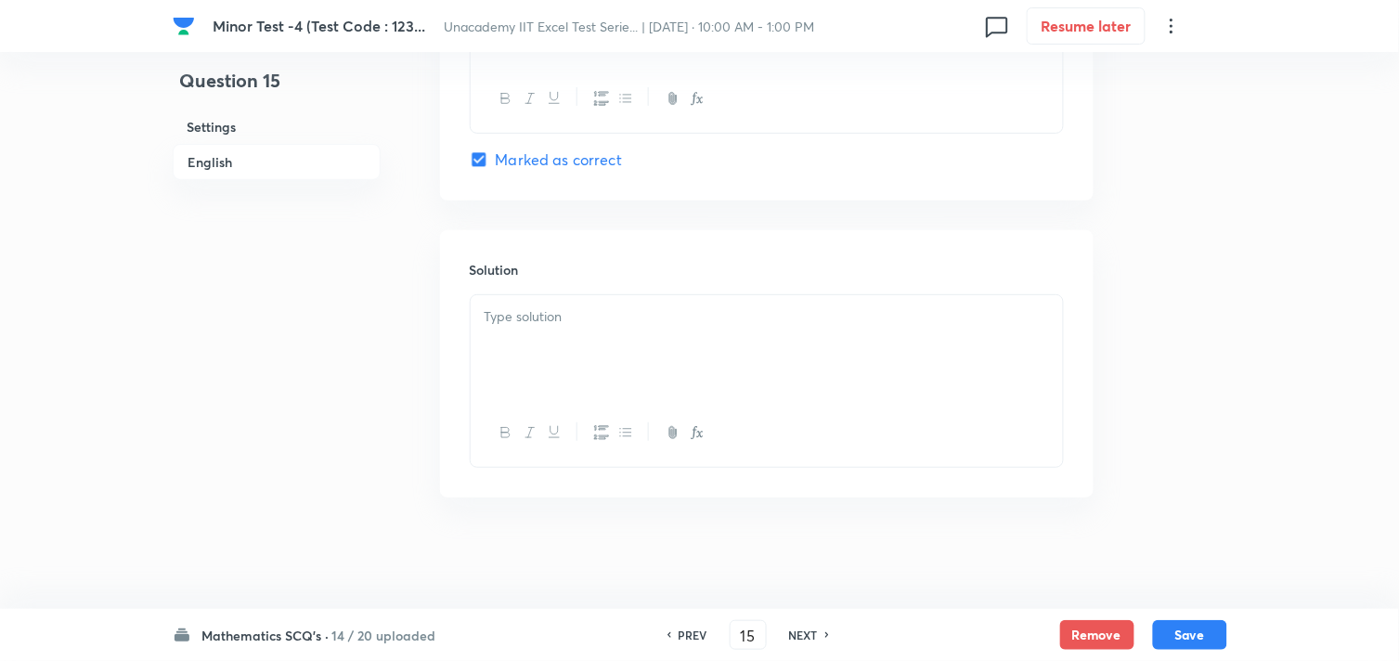
scroll to position [1857, 0]
drag, startPoint x: 564, startPoint y: 340, endPoint x: 578, endPoint y: 341, distance: 14.0
click at [564, 341] on div at bounding box center [767, 347] width 592 height 104
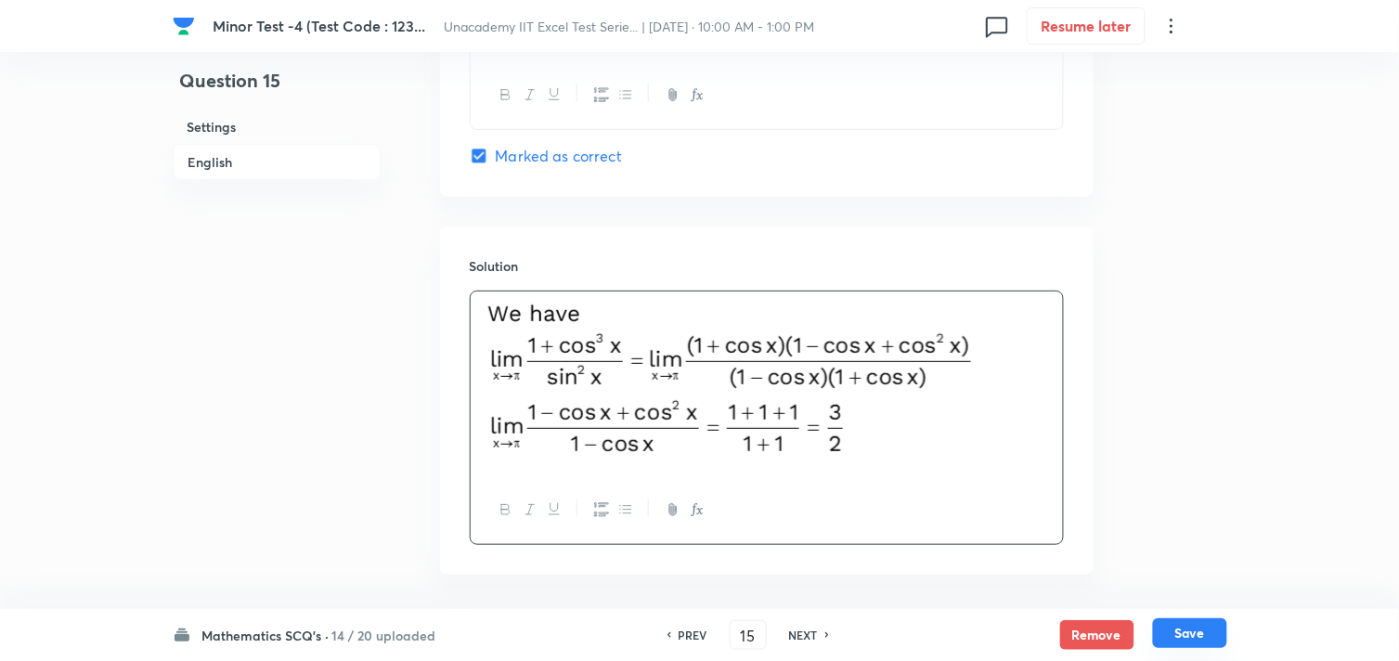
click at [1175, 632] on button "Save" at bounding box center [1190, 633] width 74 height 30
type input "16"
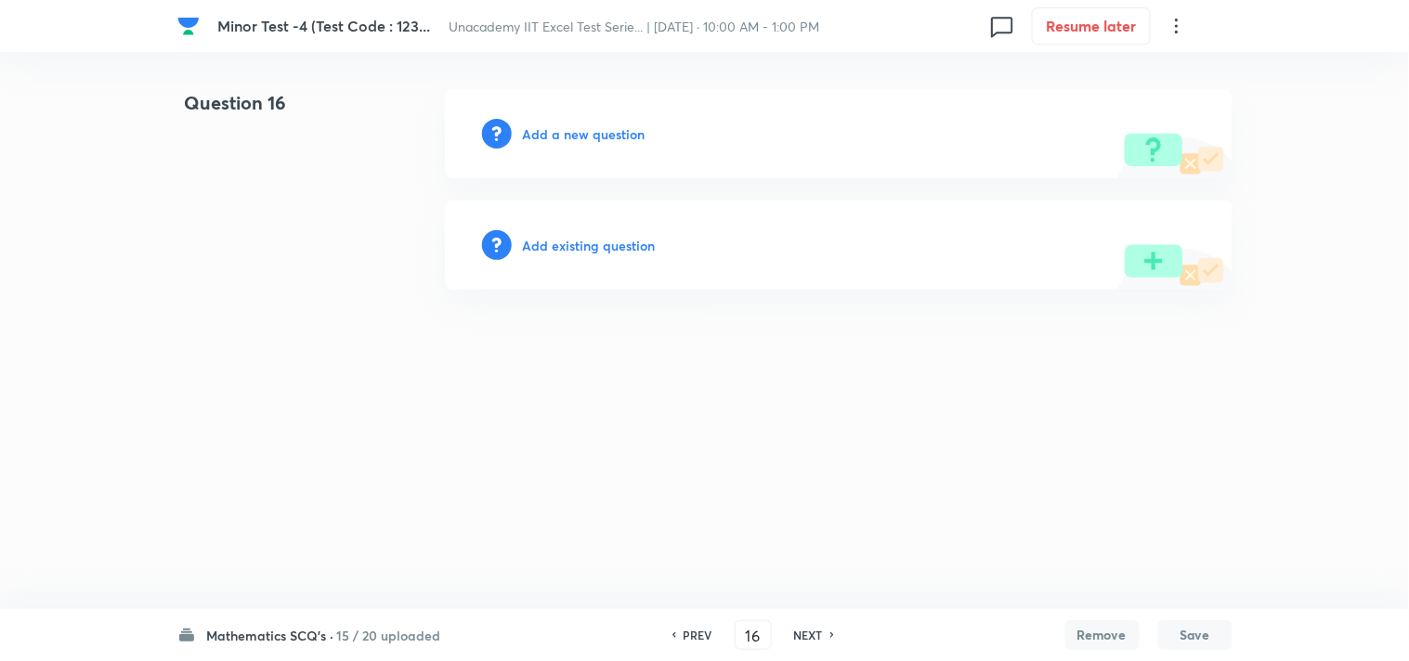
click at [582, 119] on div "Add a new question" at bounding box center [838, 133] width 787 height 89
click at [583, 132] on h6 "Add a new question" at bounding box center [584, 133] width 123 height 19
click at [583, 132] on h6 "Choose a question type" at bounding box center [594, 133] width 143 height 19
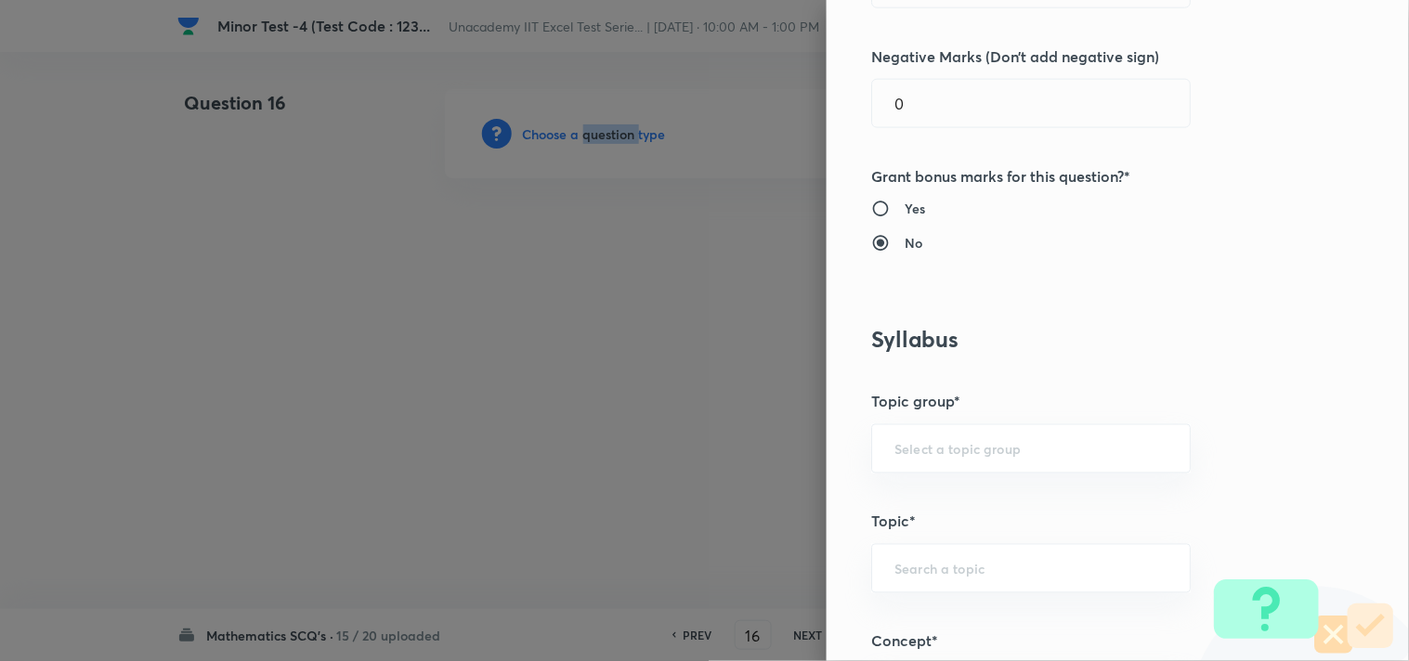
scroll to position [721, 0]
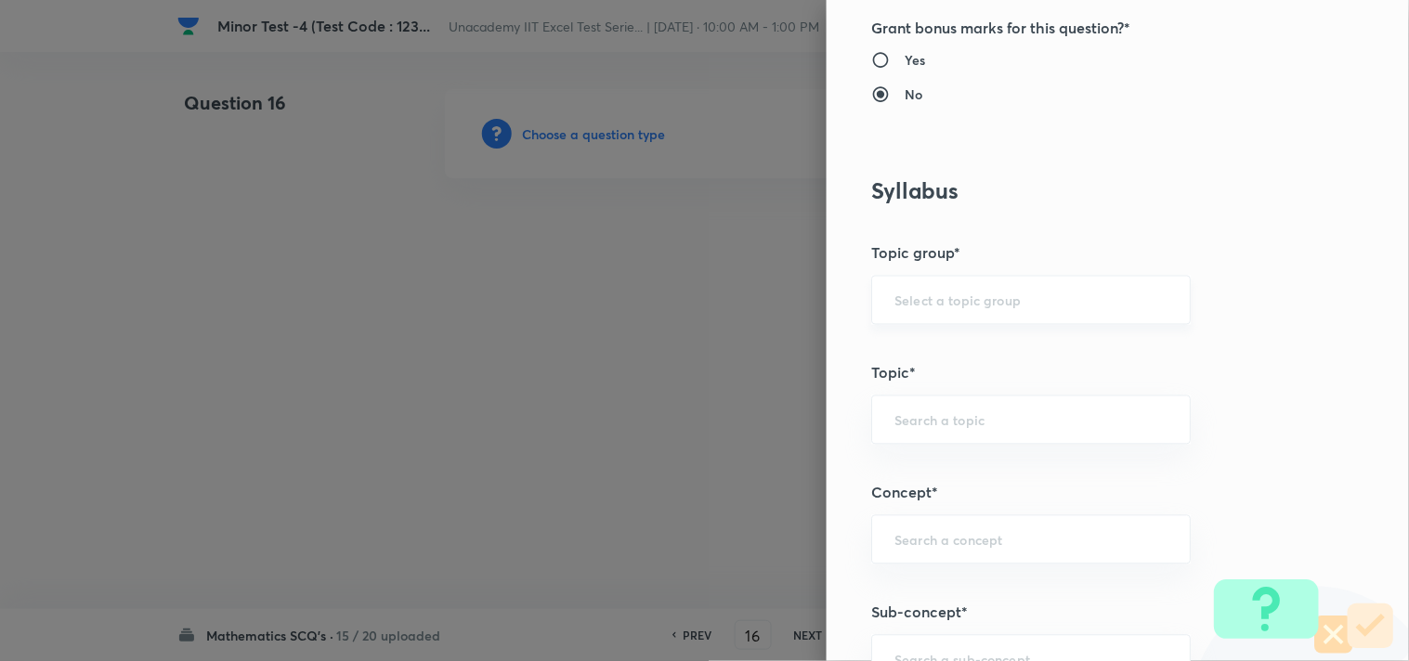
click at [980, 301] on input "text" at bounding box center [1030, 301] width 273 height 18
click at [950, 351] on li "Mathematics" at bounding box center [1016, 352] width 318 height 33
type input "Mathematics"
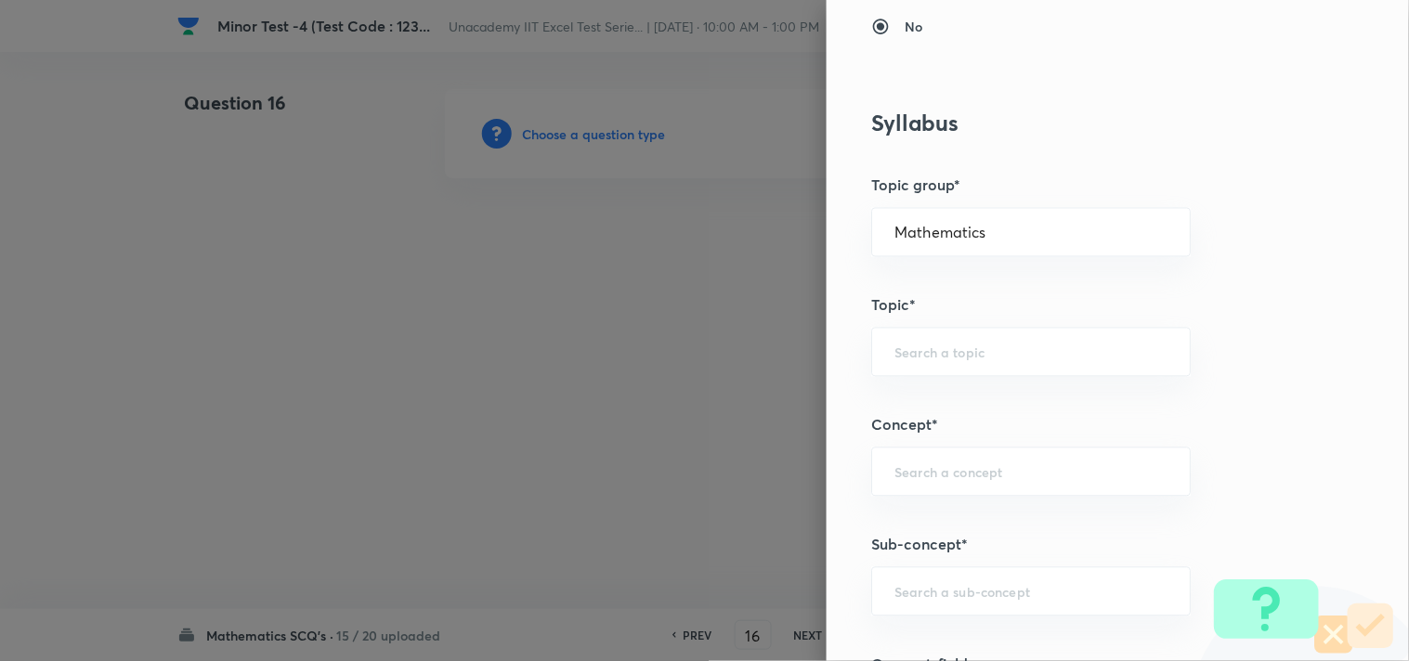
scroll to position [824, 0]
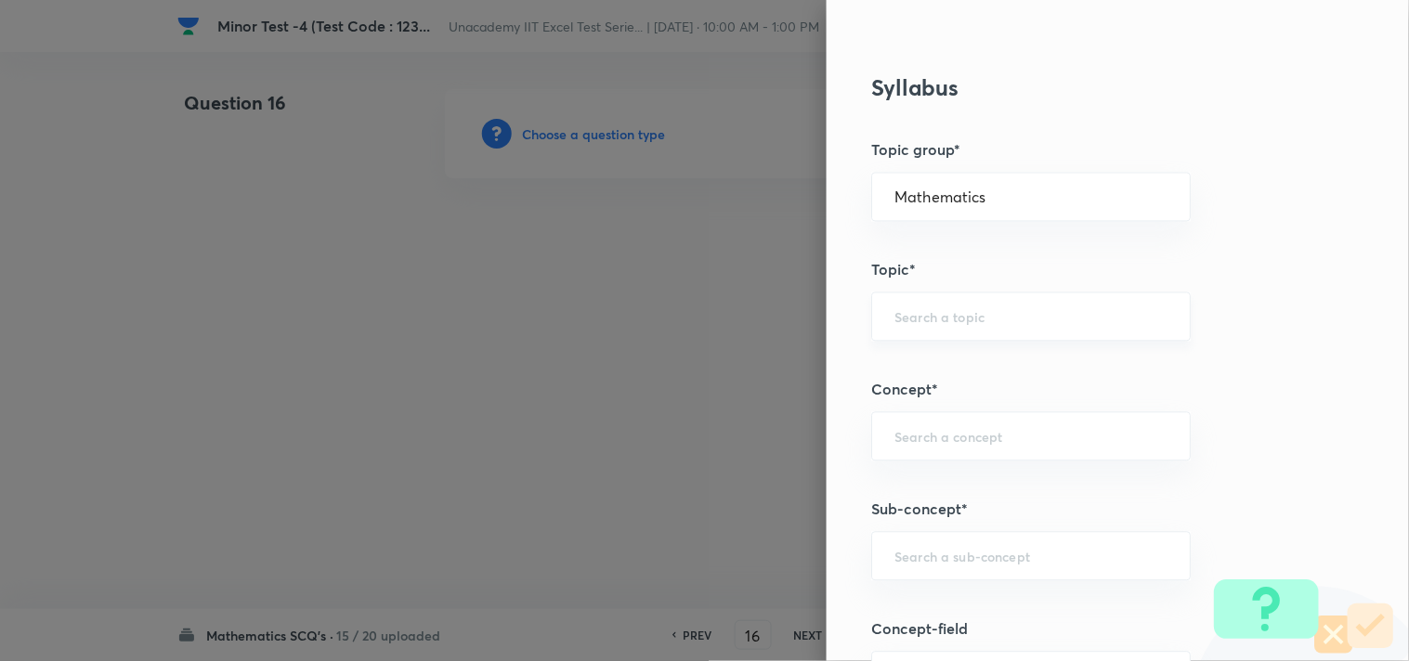
click at [950, 321] on input "text" at bounding box center [1030, 317] width 273 height 18
click at [1301, 242] on div "Question settings Question type* Single choice correct Number of options* 2 3 4…" at bounding box center [1117, 330] width 582 height 661
click at [954, 321] on input "text" at bounding box center [1030, 317] width 273 height 18
click at [949, 313] on input "text" at bounding box center [1030, 317] width 273 height 18
drag, startPoint x: 854, startPoint y: 269, endPoint x: 899, endPoint y: 274, distance: 44.8
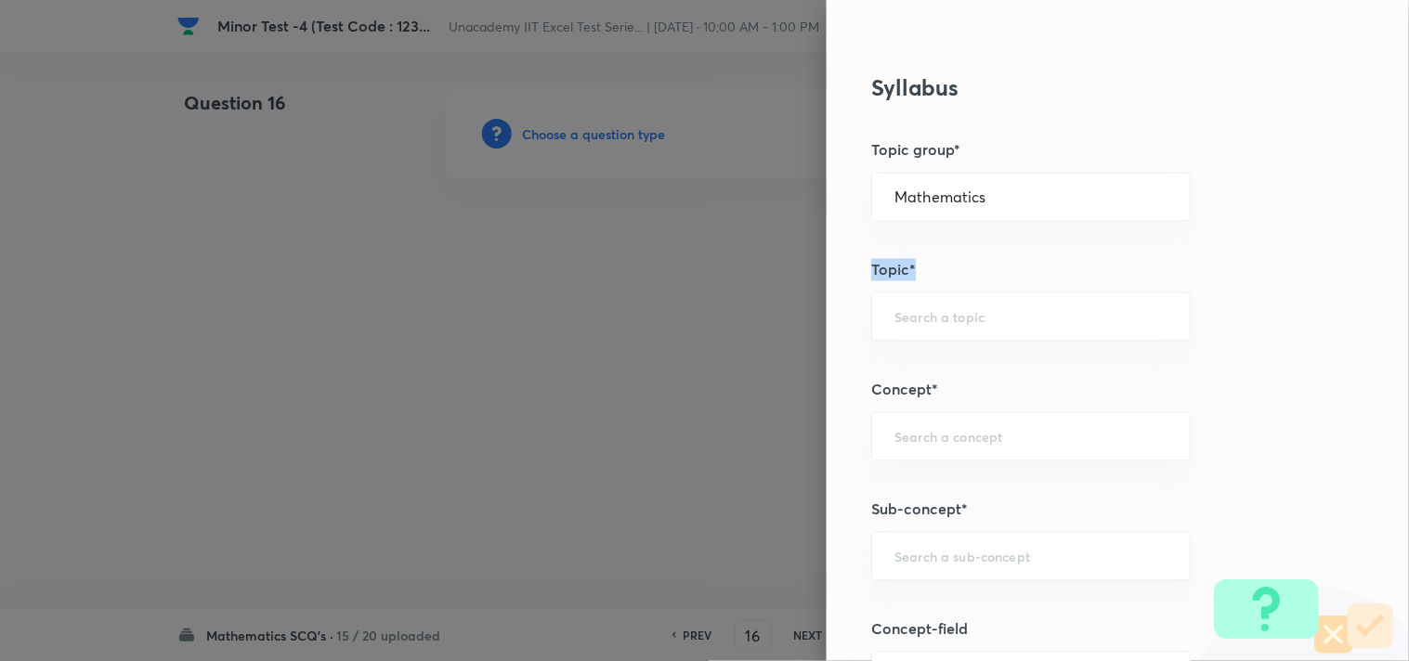
click at [899, 274] on div "Question settings Question type* Single choice correct Number of options* 2 3 4…" at bounding box center [1117, 330] width 582 height 661
click at [894, 311] on input "text" at bounding box center [1030, 317] width 273 height 18
drag, startPoint x: 849, startPoint y: 262, endPoint x: 897, endPoint y: 270, distance: 49.0
click at [897, 270] on div "Question settings Question type* Single choice correct Number of options* 2 3 4…" at bounding box center [1117, 330] width 582 height 661
click at [894, 314] on input "text" at bounding box center [1030, 317] width 273 height 18
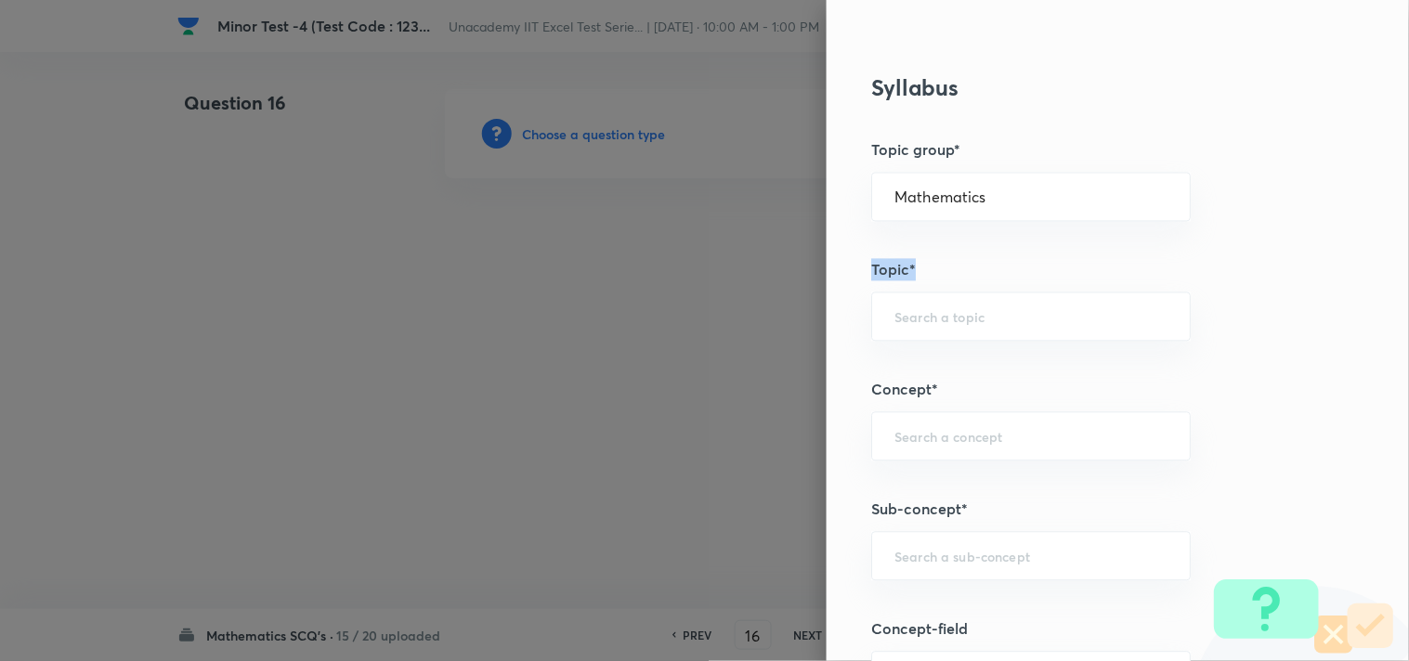
drag, startPoint x: 856, startPoint y: 269, endPoint x: 899, endPoint y: 273, distance: 42.9
click at [899, 273] on div "Question settings Question type* Single choice correct Number of options* 2 3 4…" at bounding box center [1117, 330] width 582 height 661
click at [899, 317] on input "text" at bounding box center [1030, 317] width 273 height 18
drag, startPoint x: 858, startPoint y: 266, endPoint x: 910, endPoint y: 271, distance: 52.2
click at [910, 271] on div "Question settings Question type* Single choice correct Number of options* 2 3 4…" at bounding box center [1117, 330] width 582 height 661
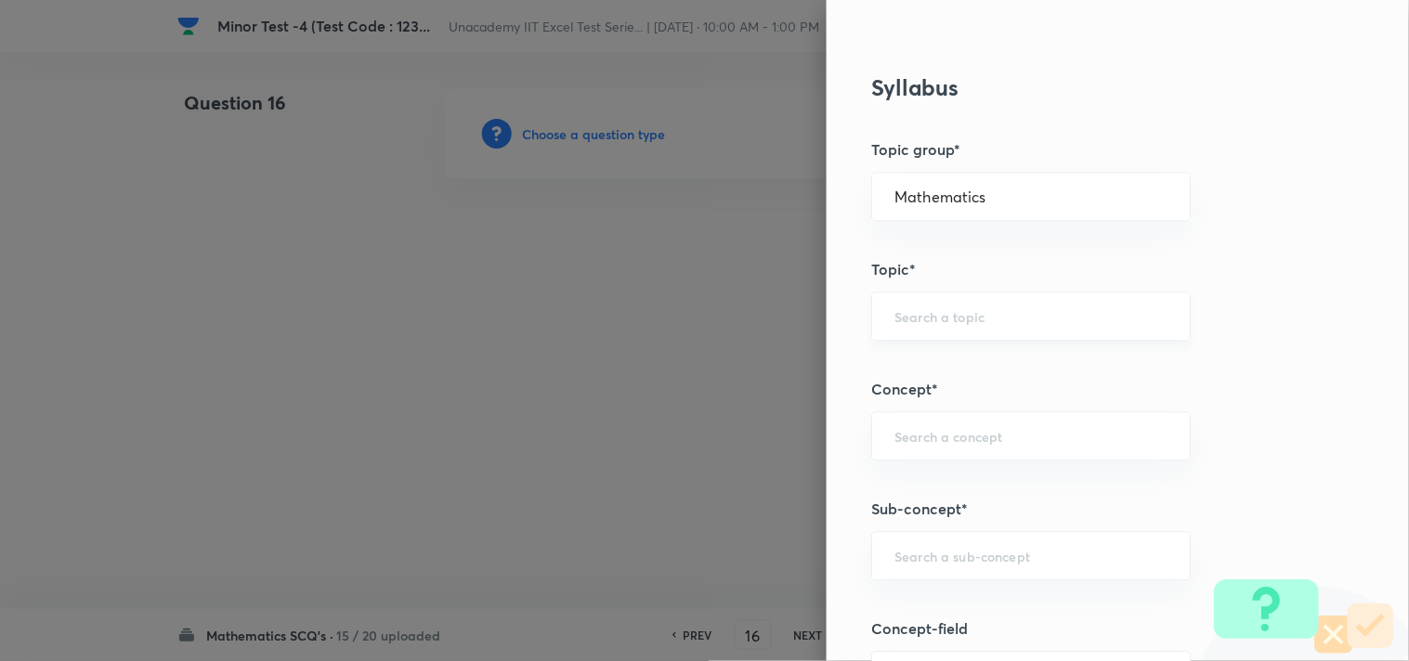
click at [894, 318] on input "text" at bounding box center [1030, 317] width 273 height 18
click at [931, 359] on li "Continuity" at bounding box center [1016, 369] width 318 height 33
type input "Continuity"
click at [941, 453] on div "​" at bounding box center [1030, 436] width 319 height 49
click at [960, 487] on li "Continuous Functions" at bounding box center [1016, 490] width 318 height 33
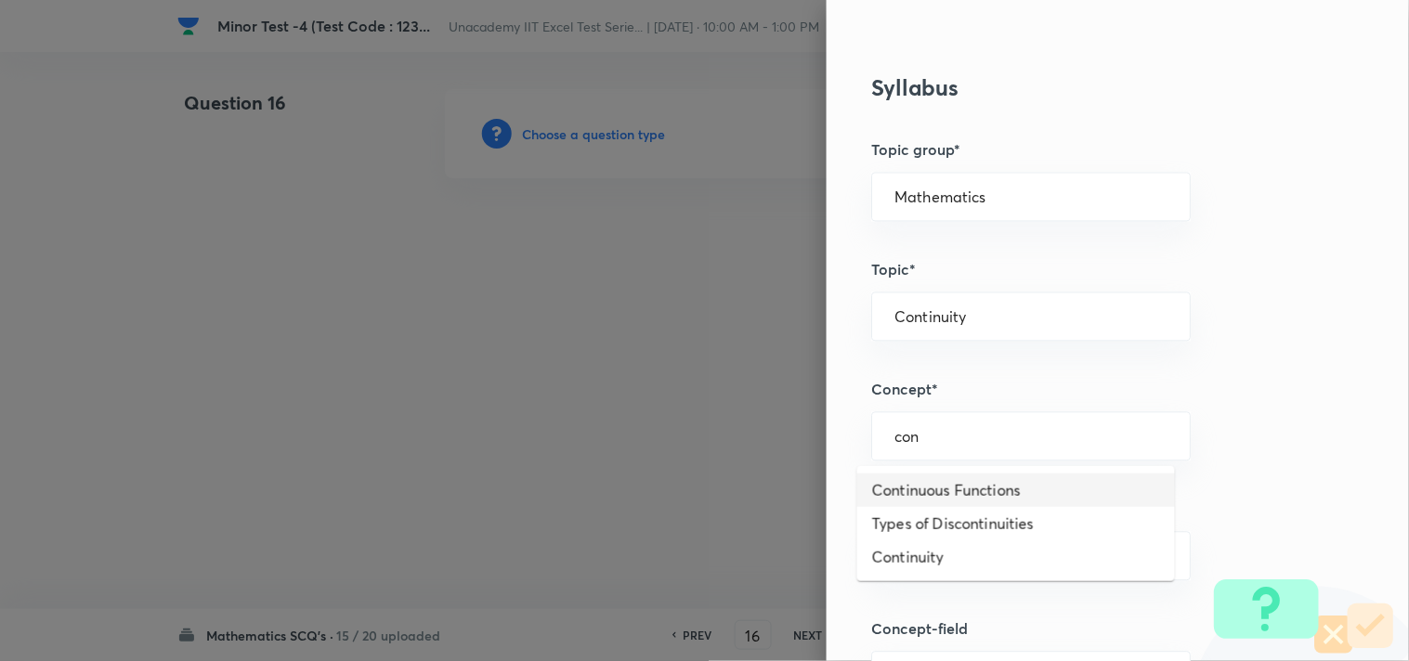
type input "Continuous Functions"
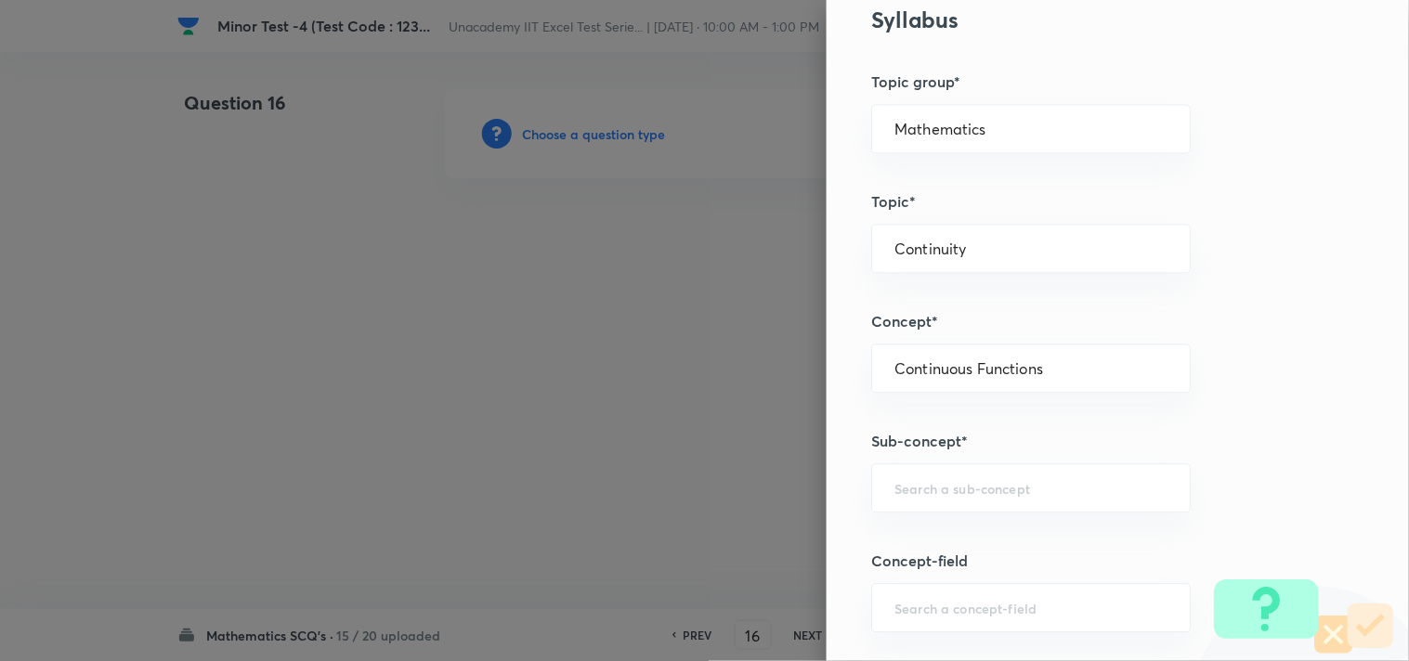
scroll to position [928, 0]
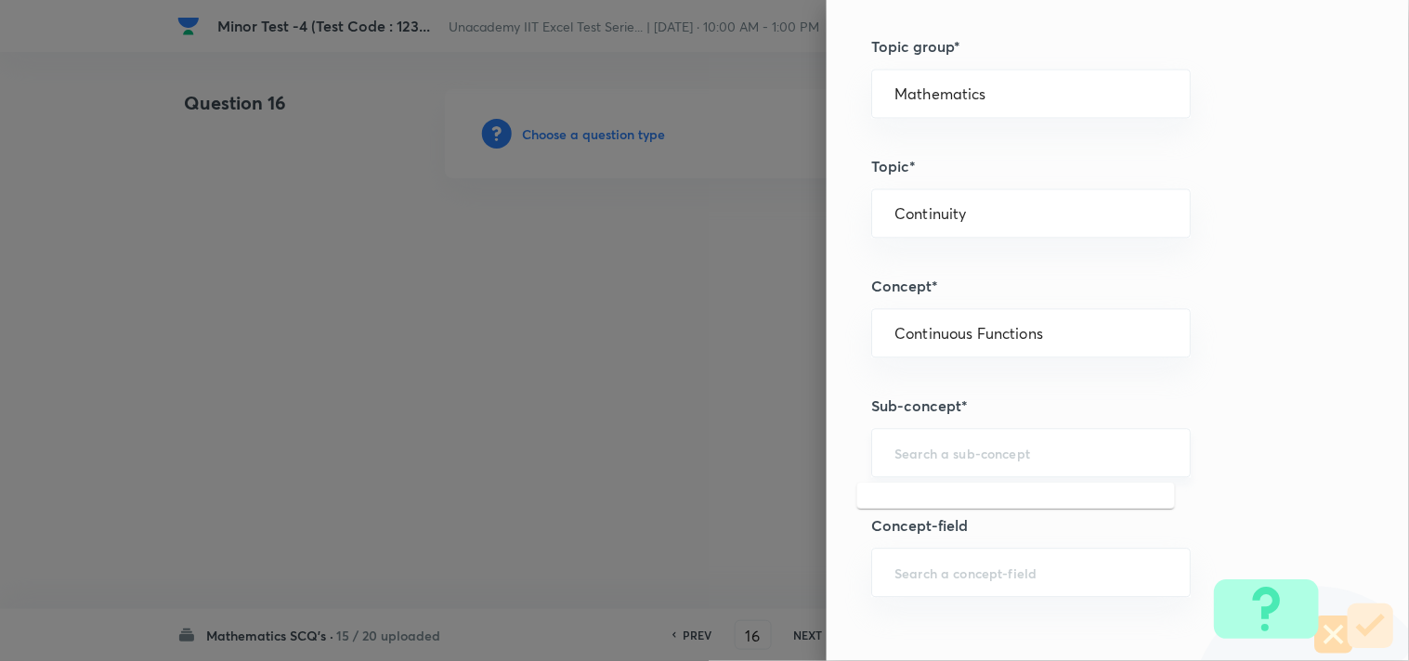
click at [923, 461] on input "text" at bounding box center [1030, 453] width 273 height 18
click at [907, 504] on li "Continuous Functions" at bounding box center [1016, 506] width 318 height 33
type input "Continuous Functions"
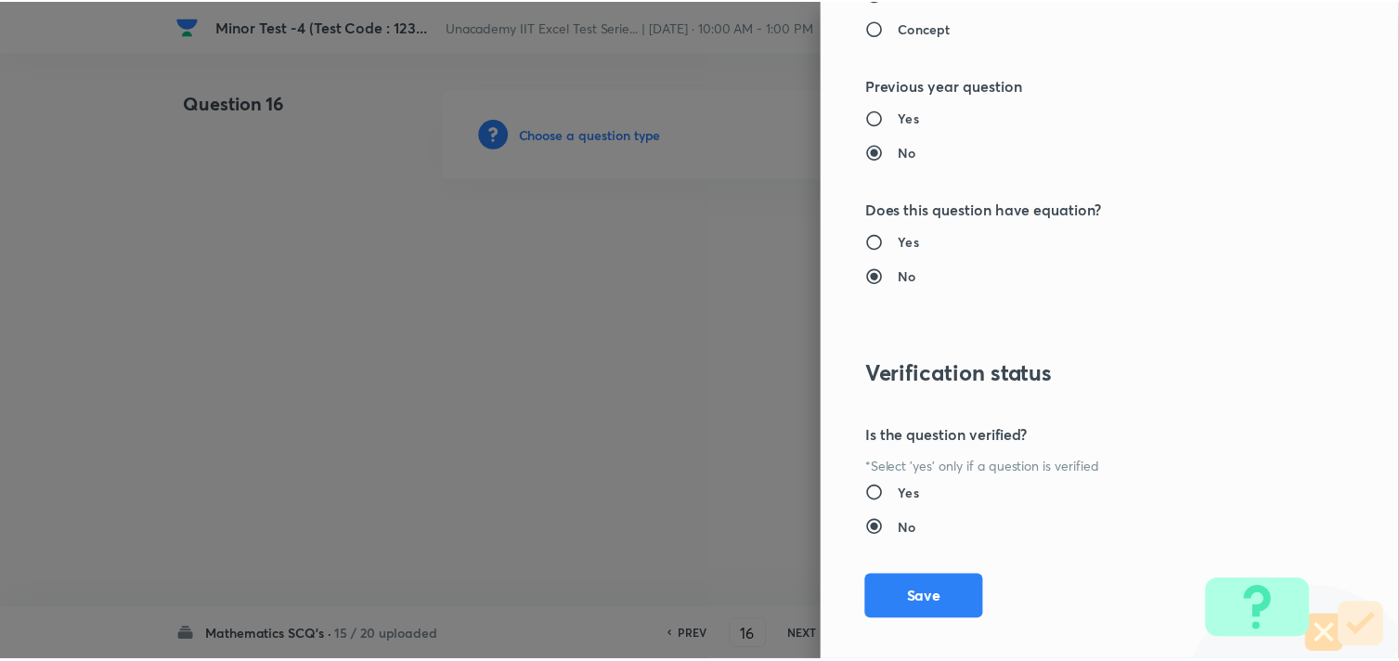
scroll to position [1994, 0]
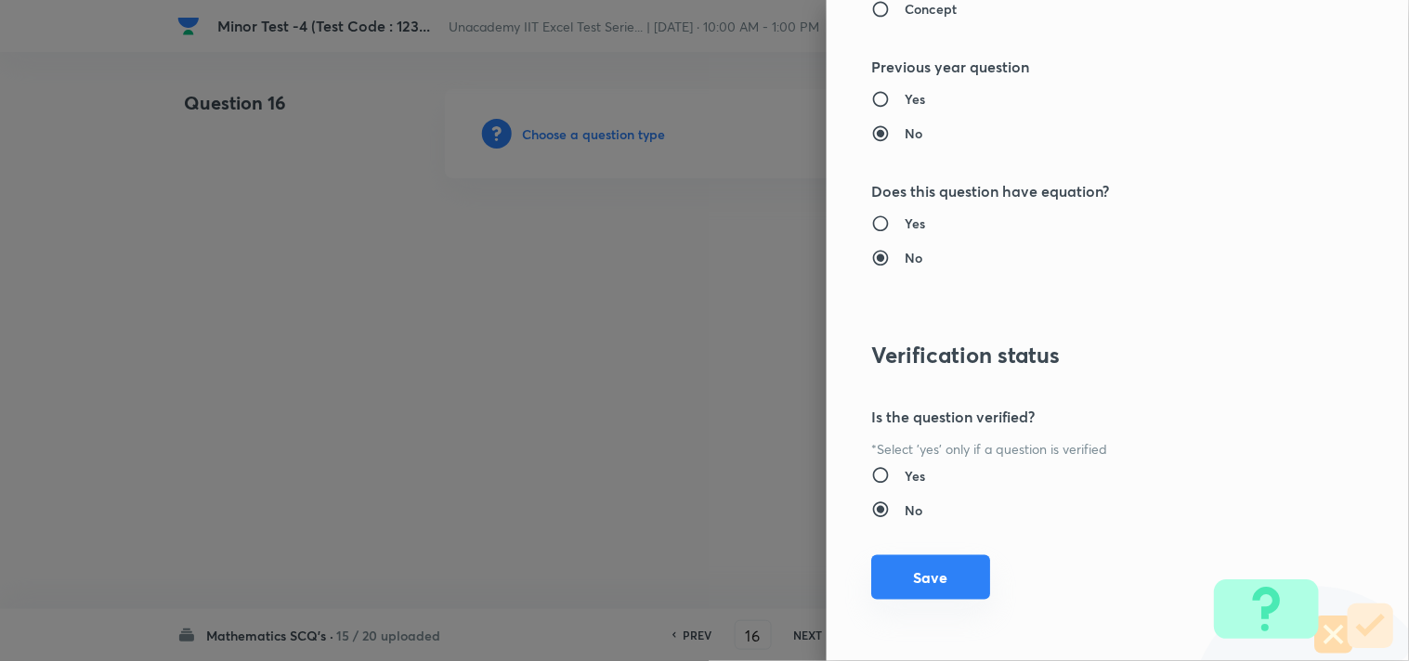
click at [912, 579] on button "Save" at bounding box center [930, 577] width 119 height 45
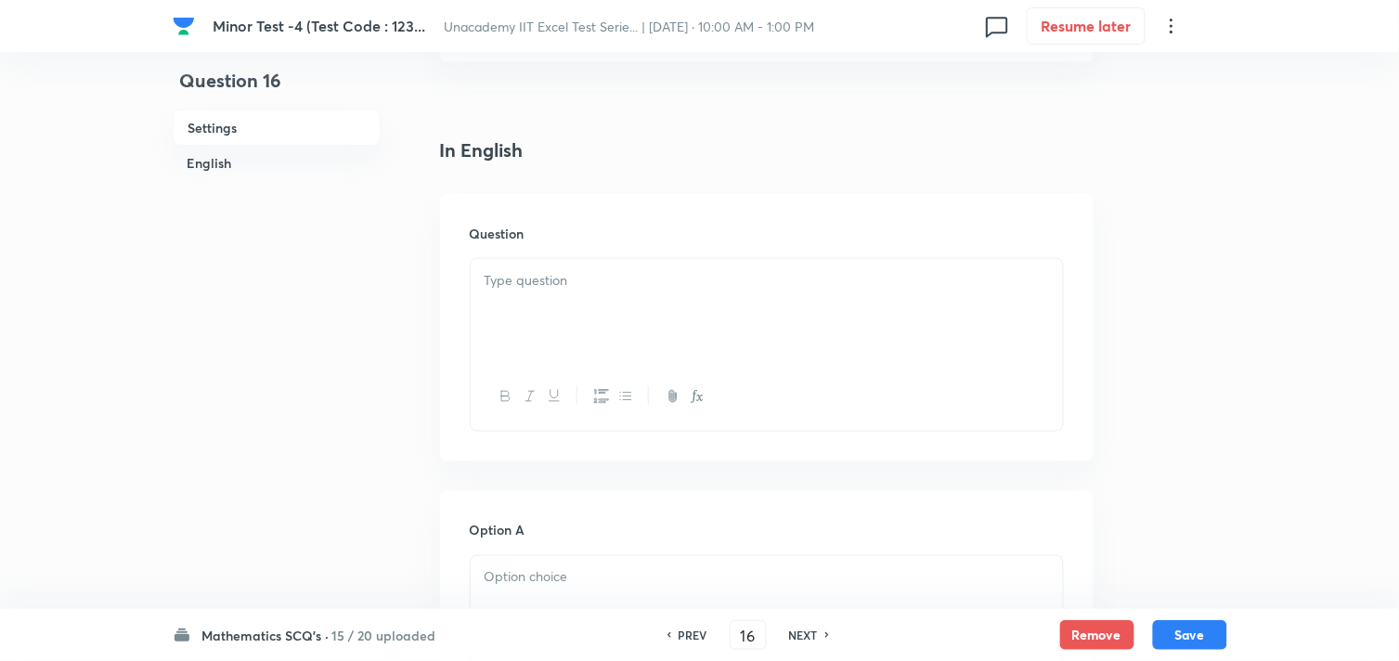
scroll to position [412, 0]
click at [588, 337] on div at bounding box center [767, 308] width 592 height 104
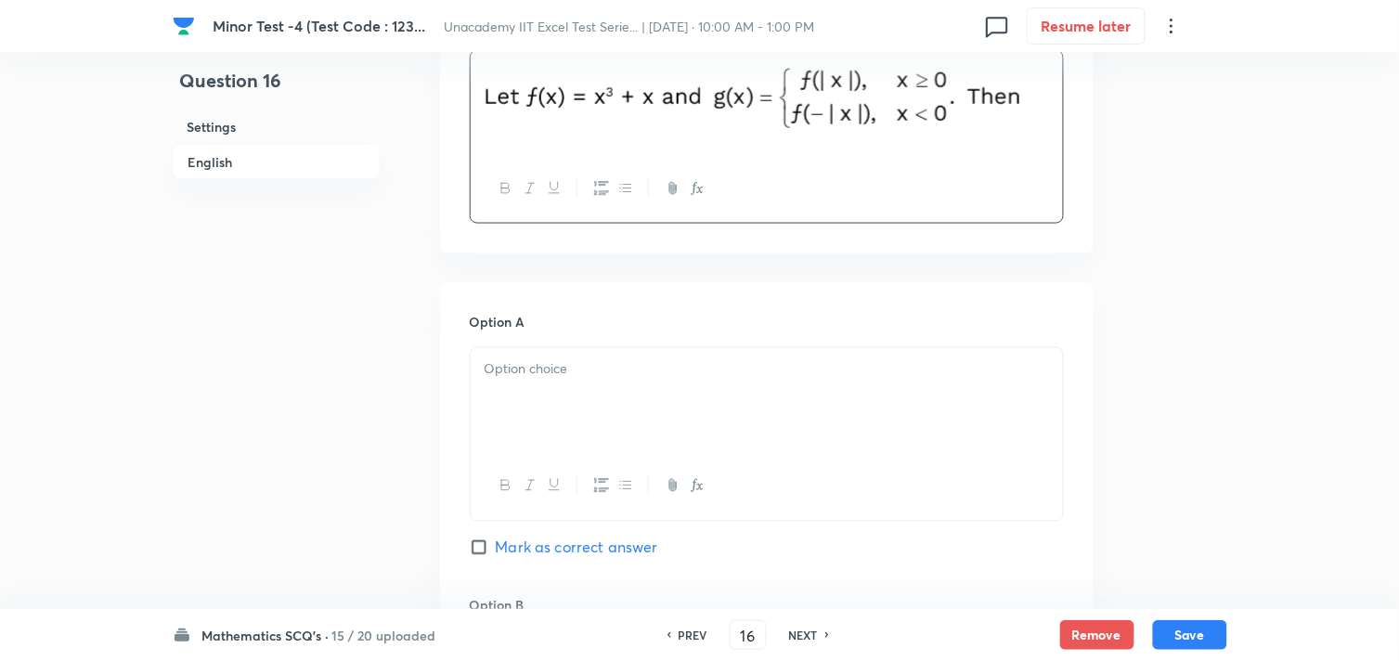
scroll to position [721, 0]
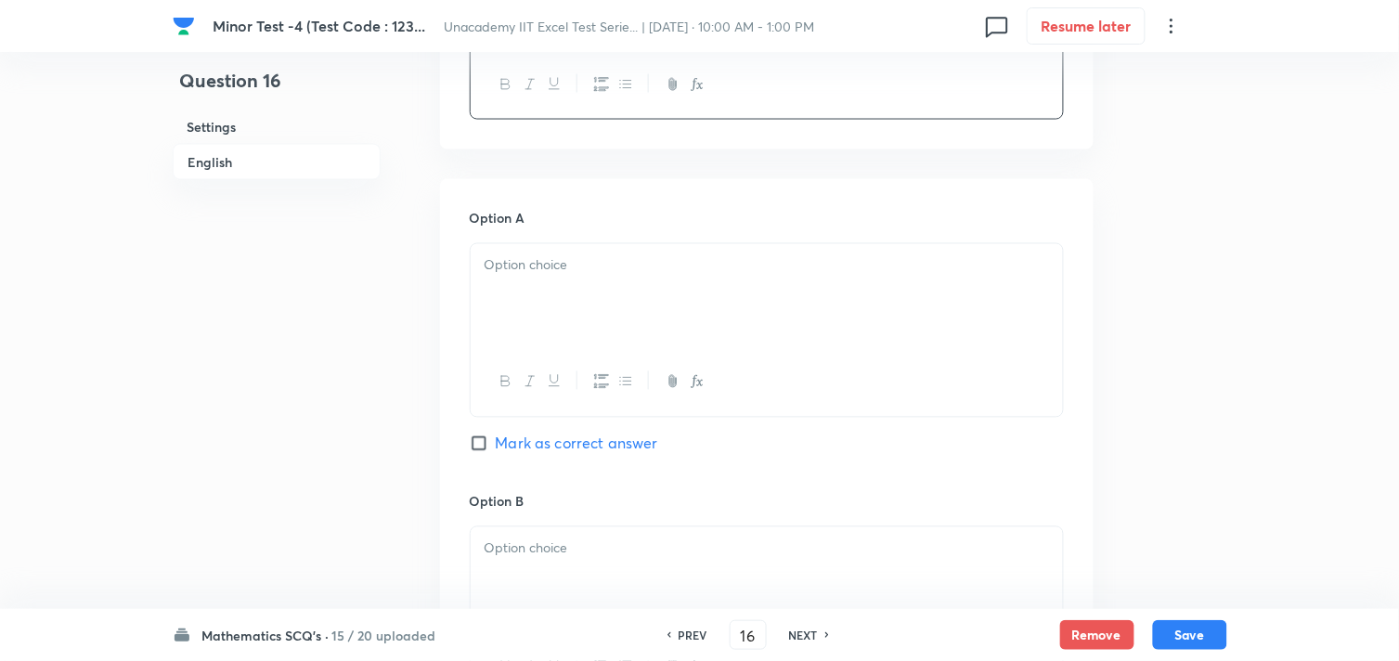
click at [582, 326] on div at bounding box center [767, 296] width 592 height 104
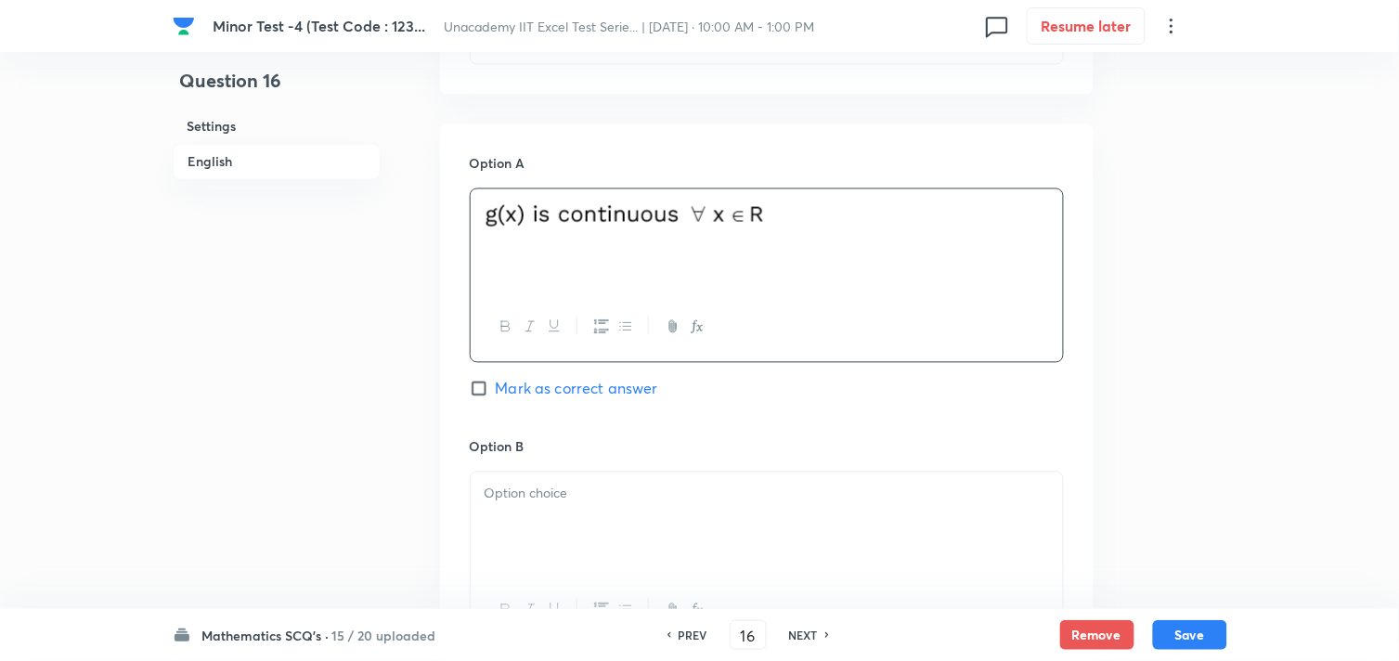
scroll to position [928, 0]
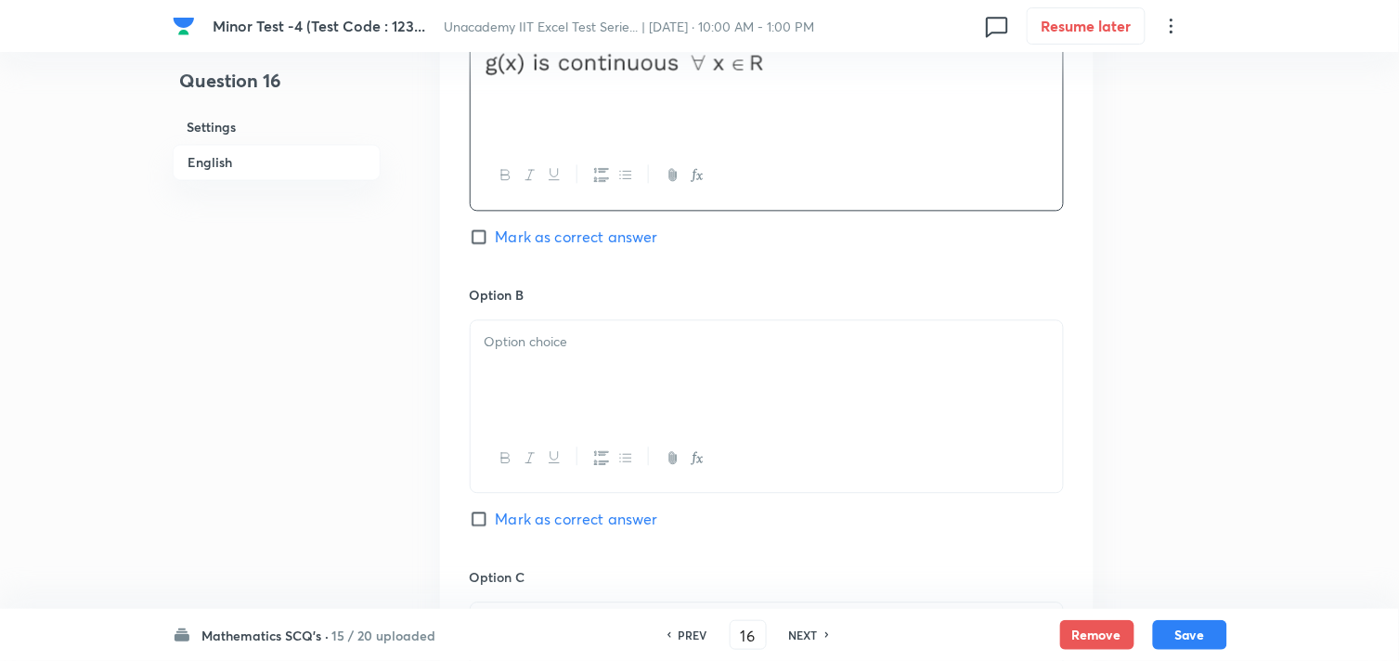
click at [604, 407] on div at bounding box center [767, 372] width 592 height 104
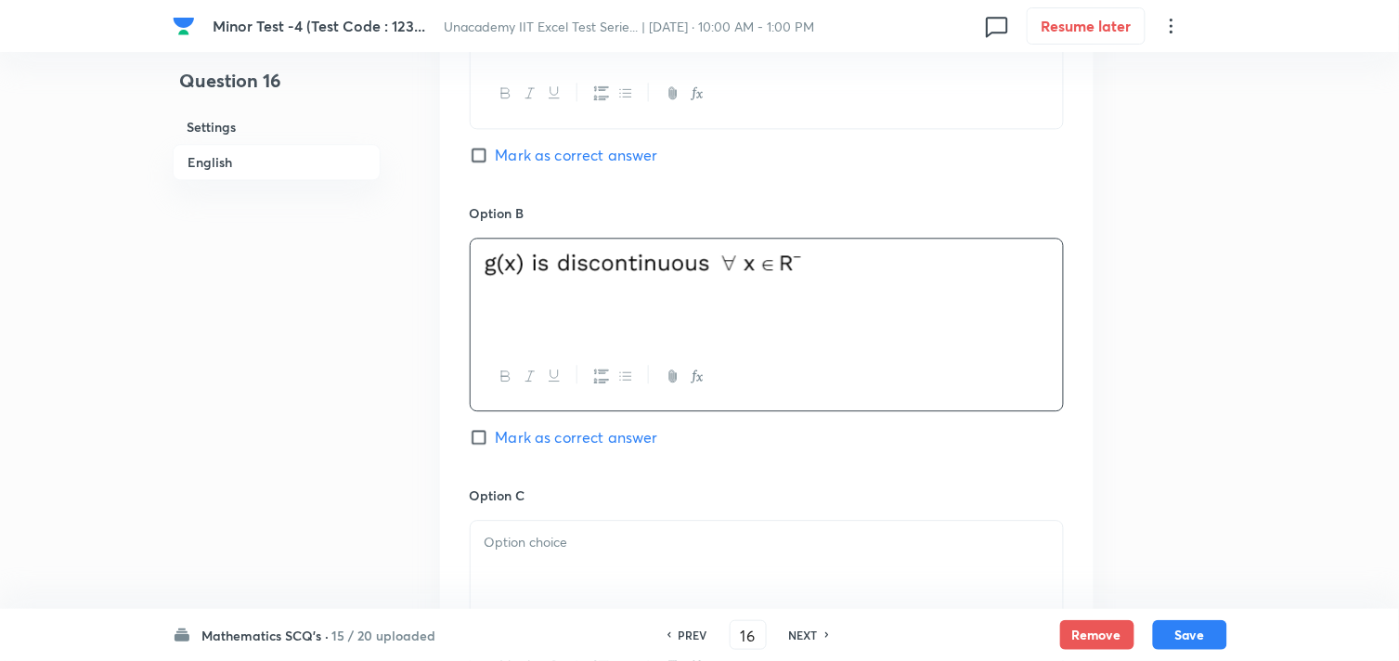
scroll to position [1135, 0]
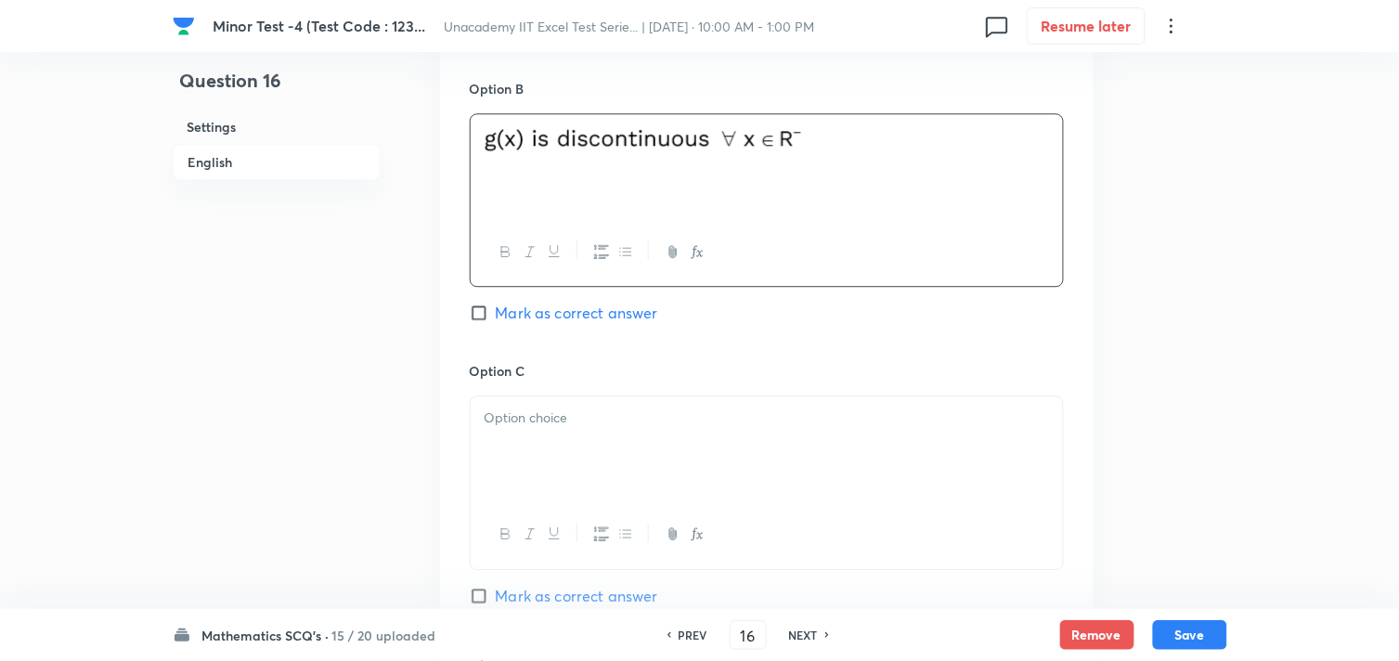
click at [604, 438] on div at bounding box center [767, 448] width 592 height 104
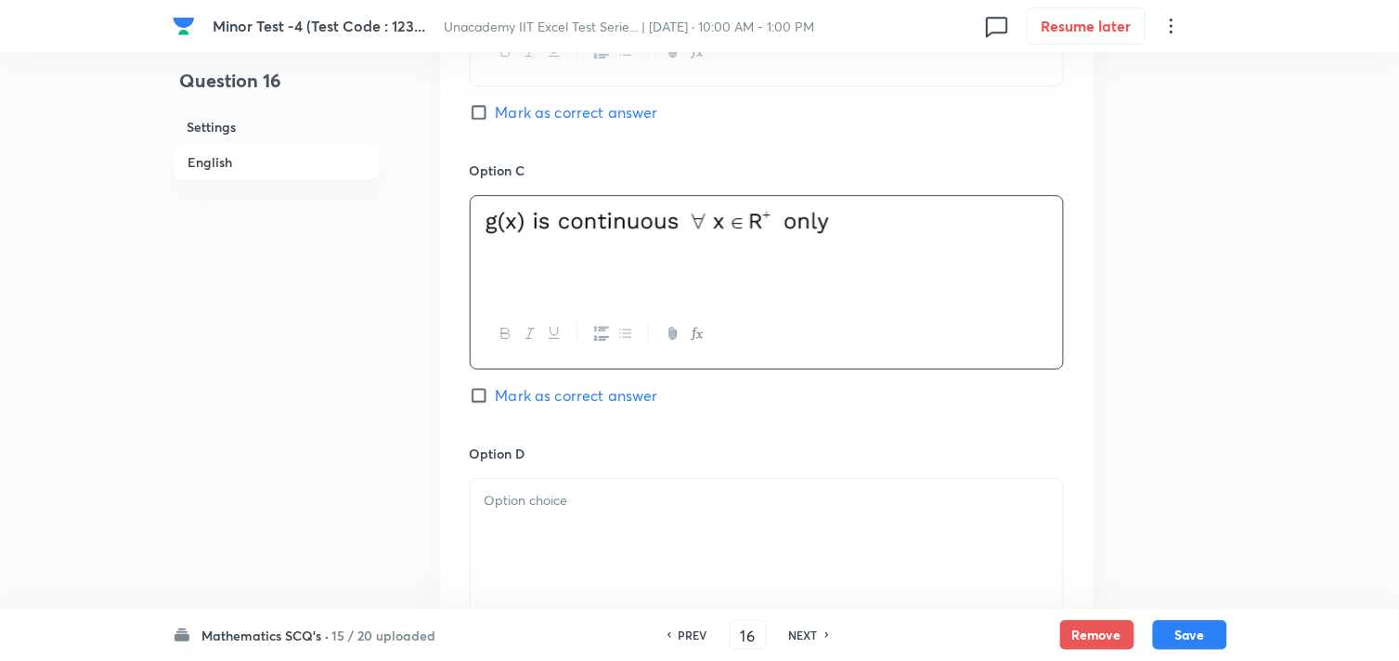
scroll to position [1341, 0]
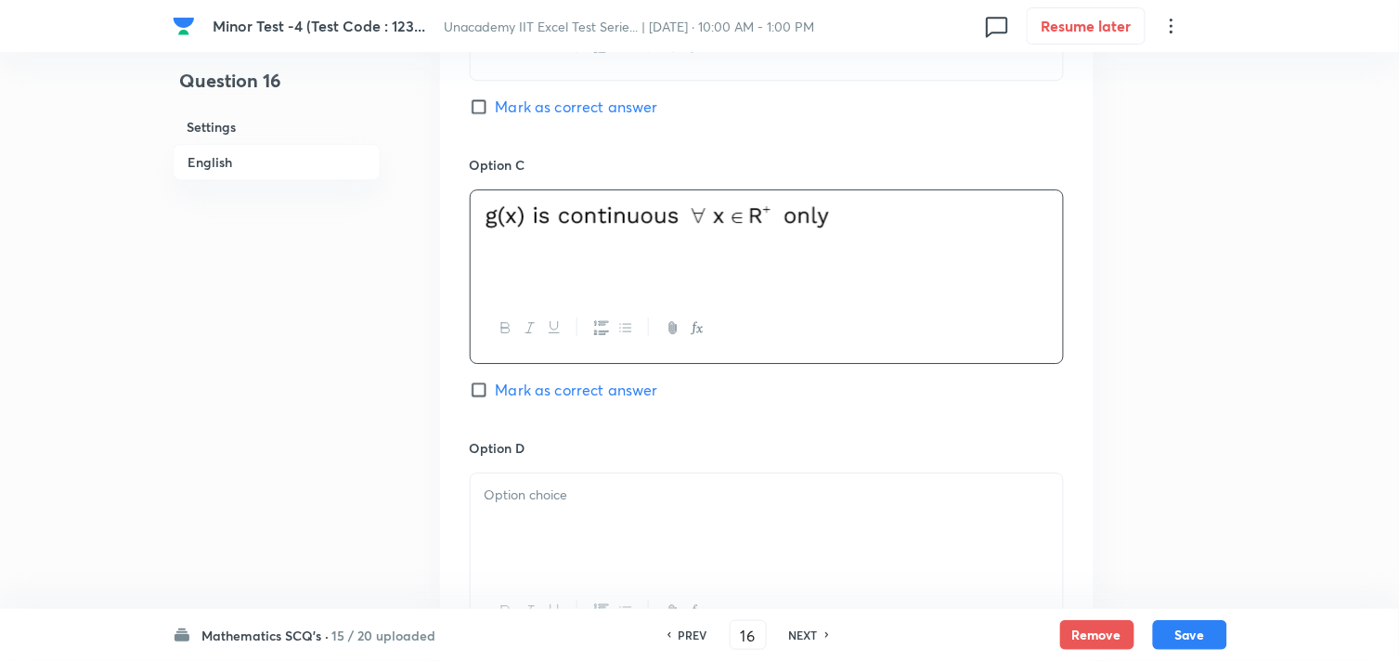
click at [646, 453] on h6 "Option D" at bounding box center [767, 447] width 594 height 19
click at [637, 503] on p at bounding box center [767, 495] width 565 height 21
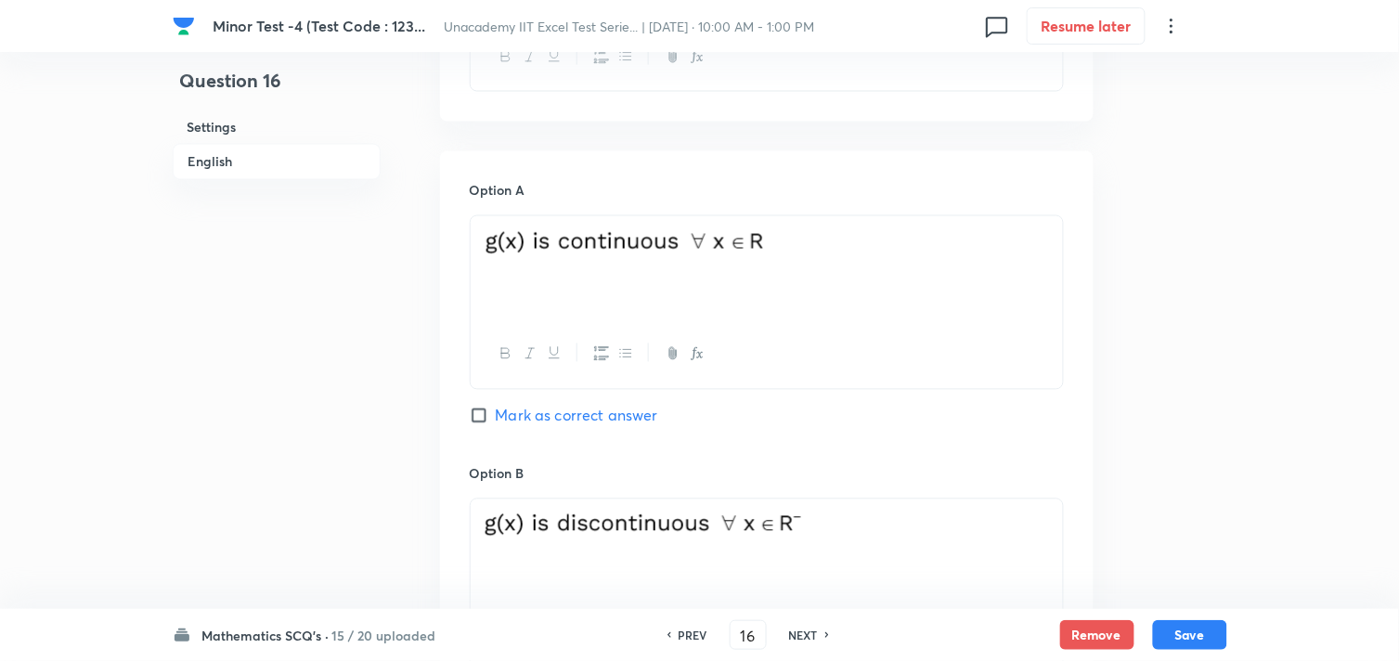
scroll to position [721, 0]
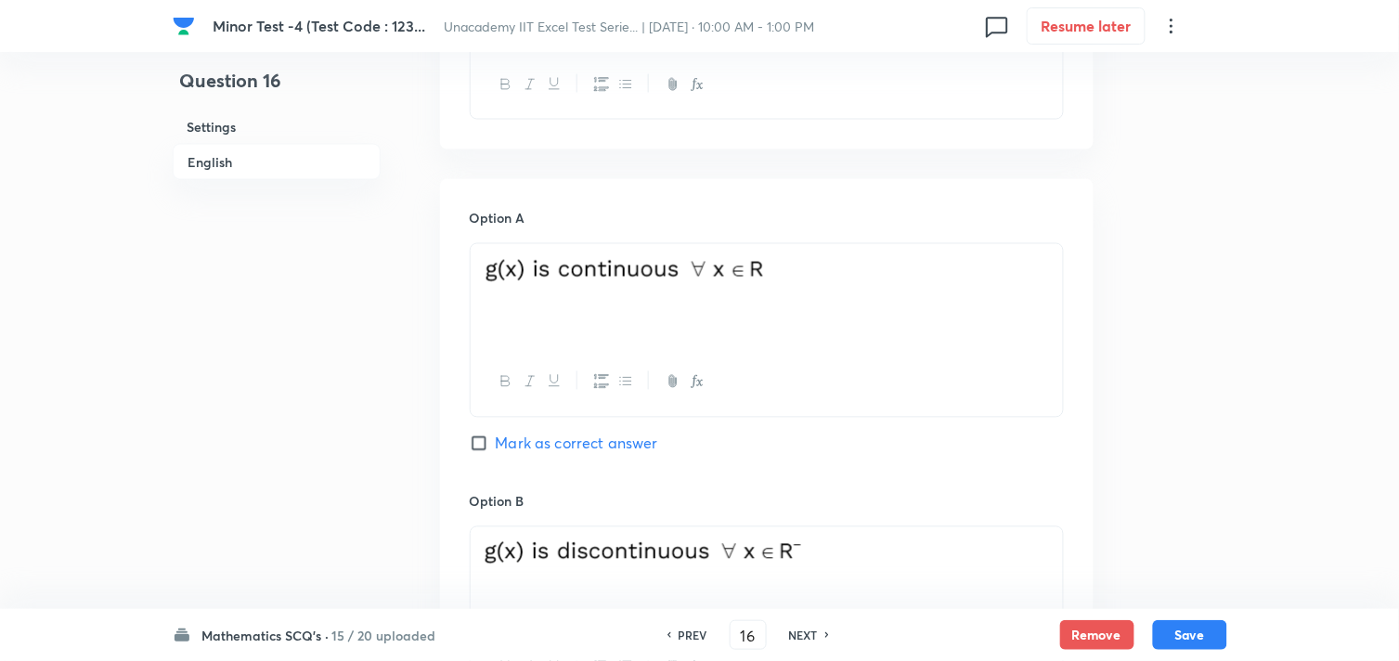
click at [555, 444] on span "Mark as correct answer" at bounding box center [577, 444] width 162 height 22
click at [496, 444] on input "Mark as correct answer" at bounding box center [483, 444] width 26 height 19
checkbox input "true"
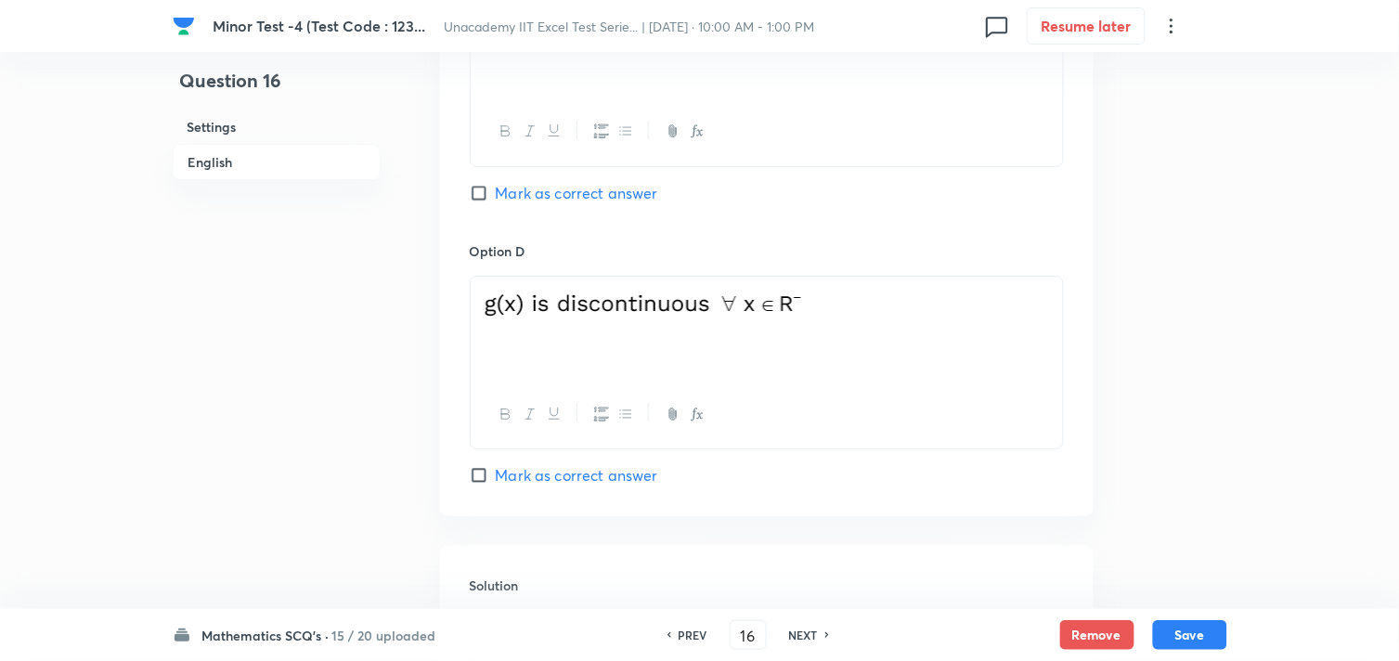
scroll to position [1650, 0]
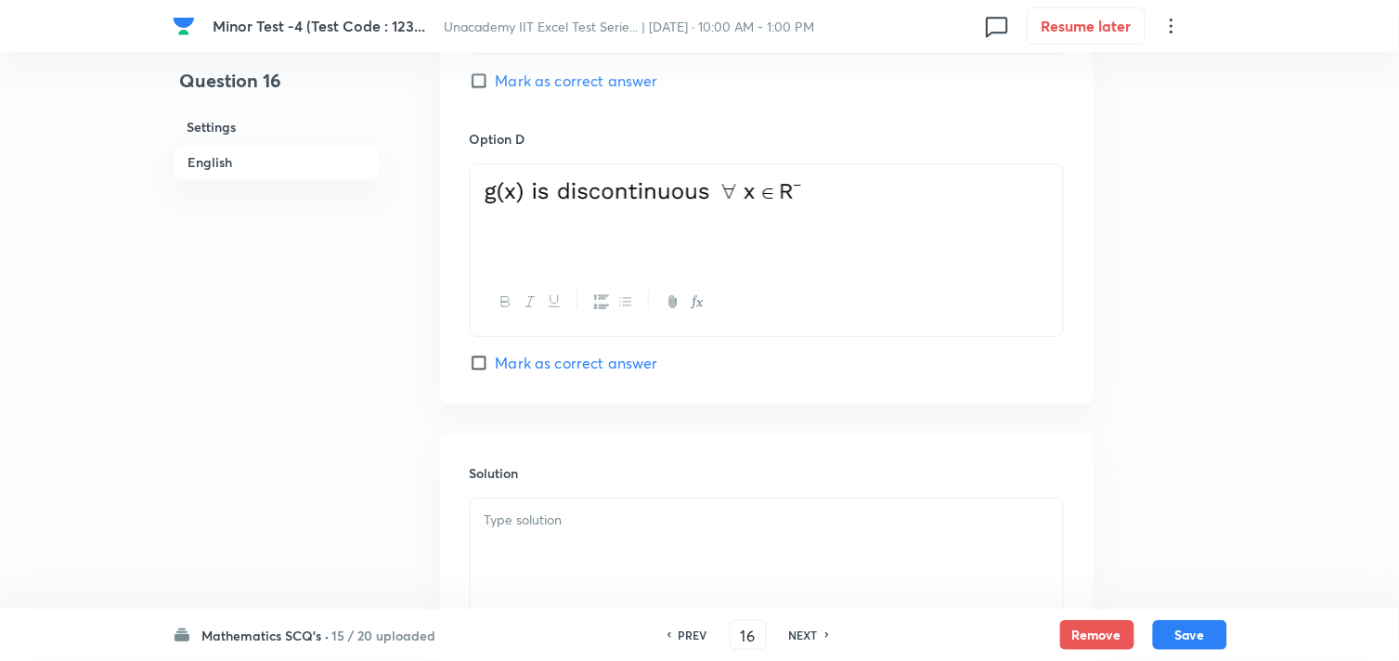
click at [563, 516] on p at bounding box center [767, 520] width 565 height 21
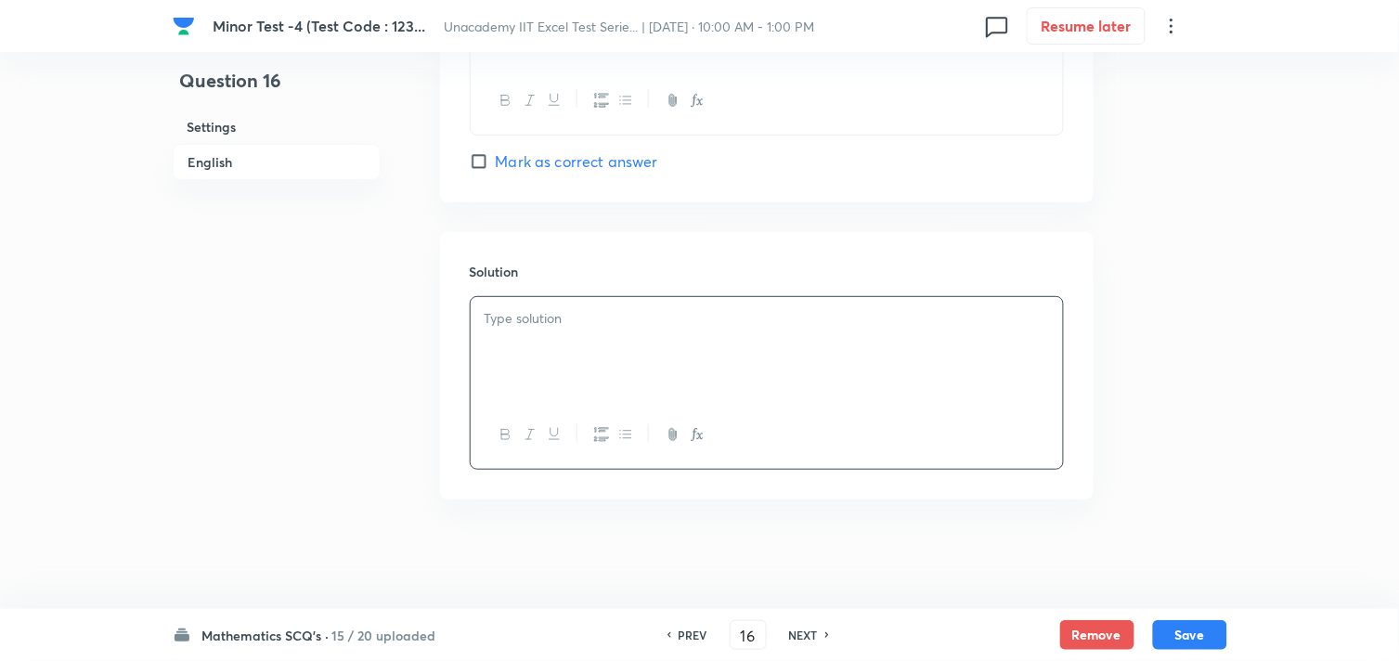
scroll to position [1857, 0]
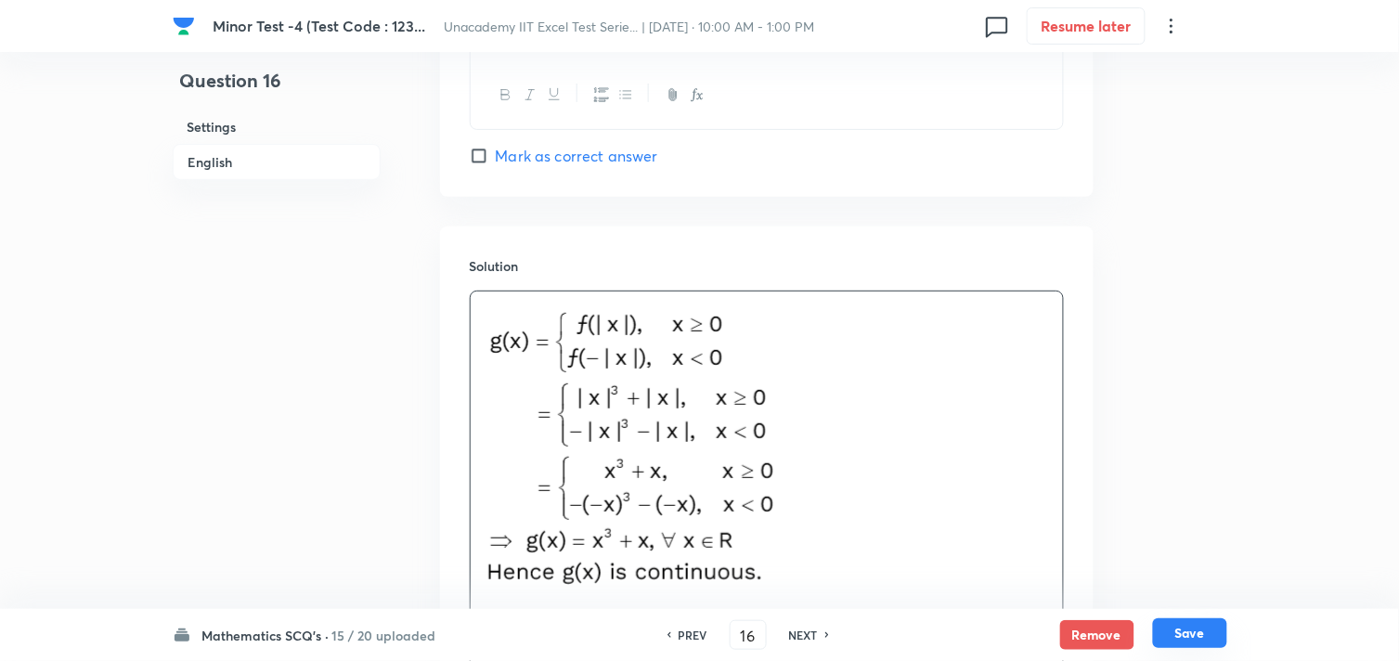
click at [1176, 624] on button "Save" at bounding box center [1190, 633] width 74 height 30
type input "17"
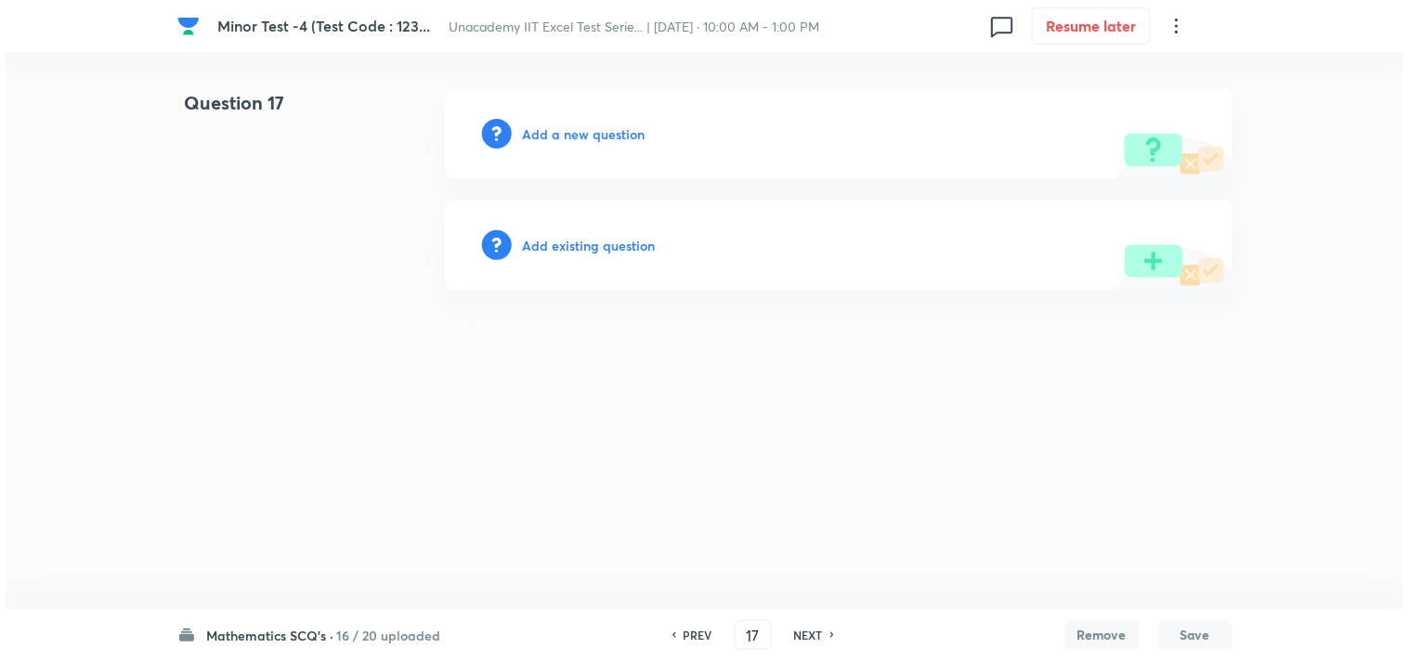
scroll to position [0, 0]
click at [587, 130] on h6 "Add a new question" at bounding box center [584, 133] width 123 height 19
click at [587, 130] on h6 "Choose a question type" at bounding box center [594, 133] width 143 height 19
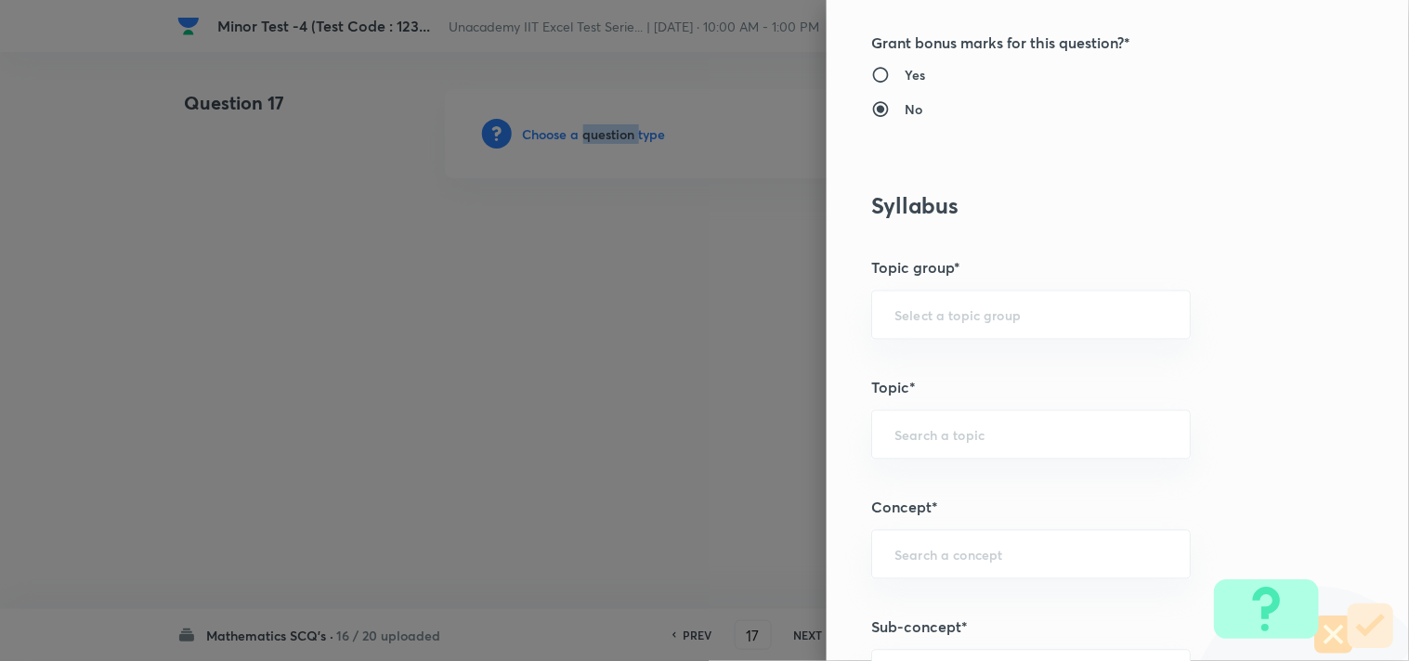
scroll to position [721, 0]
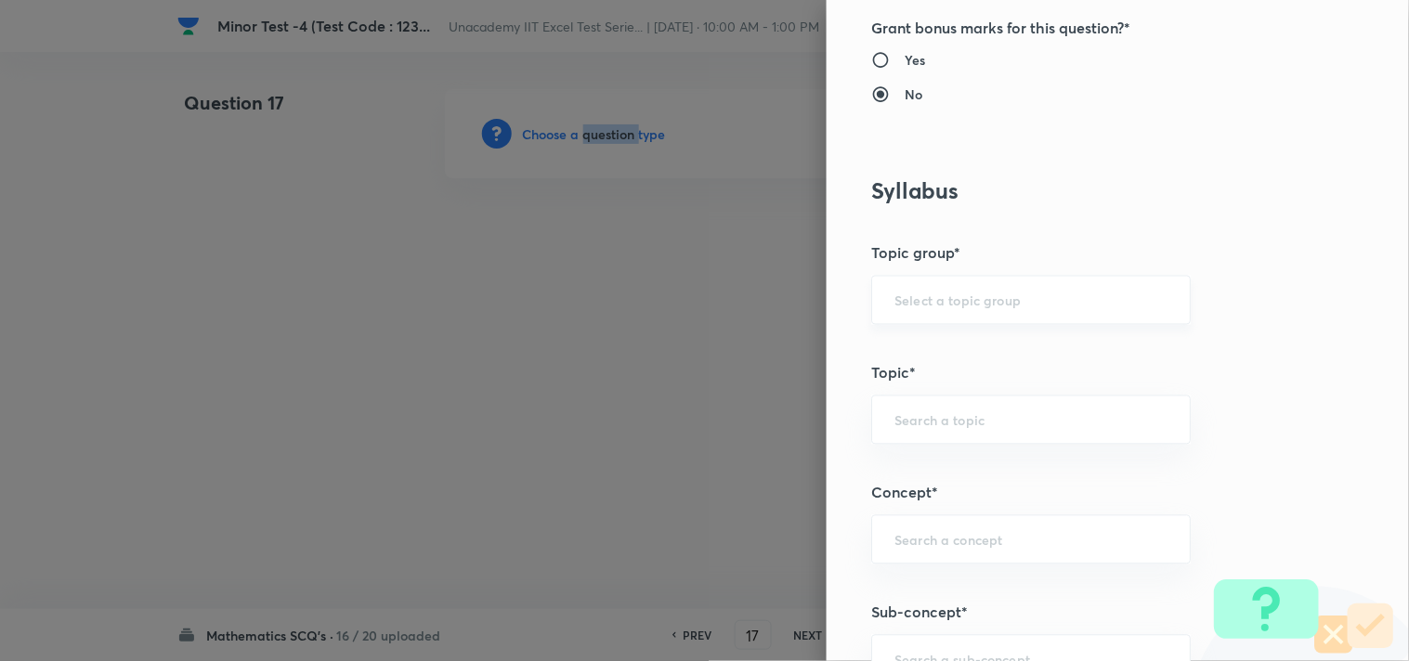
click at [932, 282] on div "​" at bounding box center [1030, 300] width 319 height 49
click at [911, 350] on li "Mathematics" at bounding box center [1016, 352] width 318 height 33
type input "Mathematics"
click at [906, 412] on input "text" at bounding box center [1030, 420] width 273 height 18
click at [876, 455] on ul "Continuity" at bounding box center [1016, 473] width 318 height 48
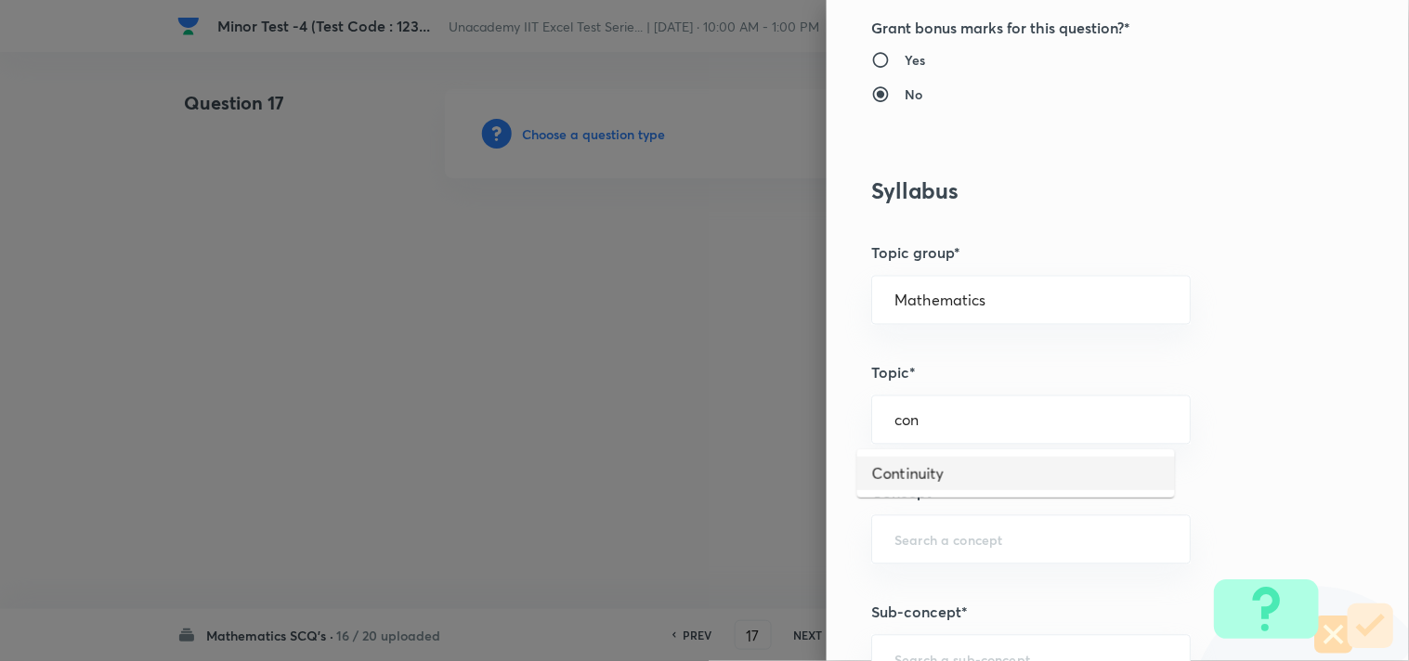
click at [886, 474] on li "Continuity" at bounding box center [1016, 473] width 318 height 33
type input "Continuity"
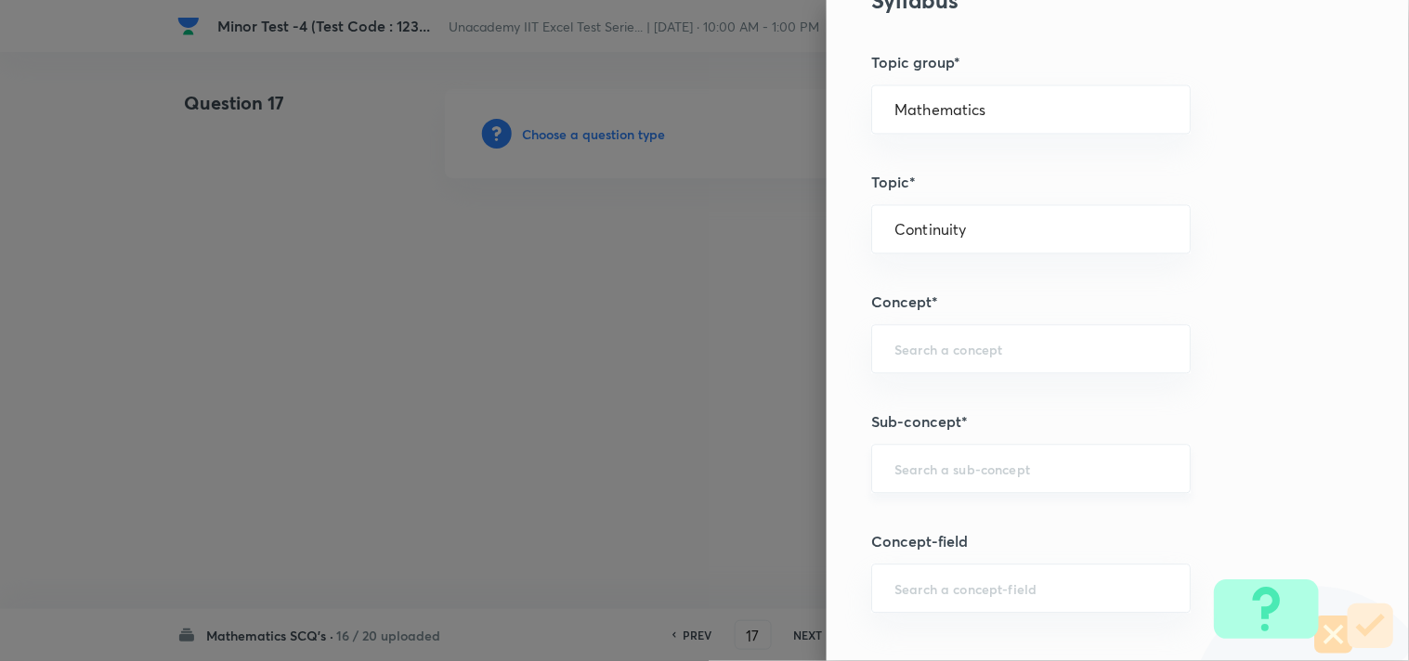
scroll to position [928, 0]
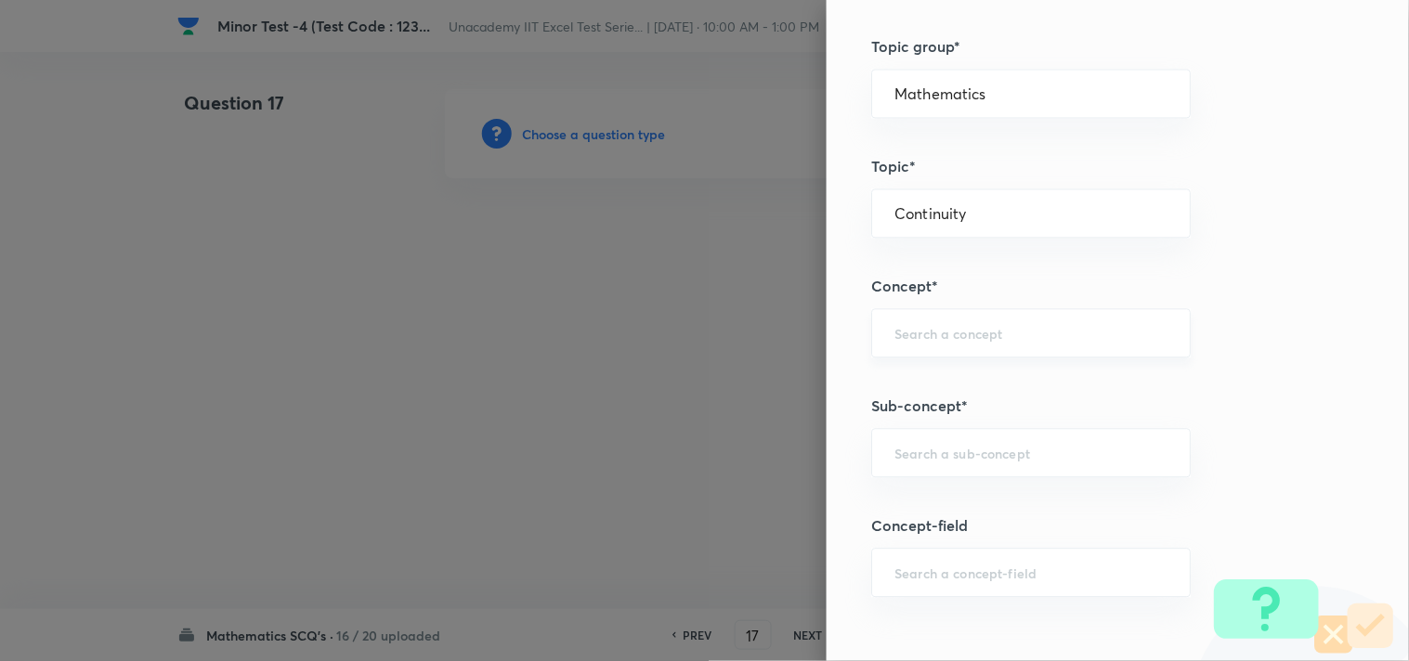
click at [902, 340] on input "text" at bounding box center [1030, 333] width 273 height 18
click at [993, 384] on li "Continuous Functions" at bounding box center [1016, 386] width 318 height 33
type input "Continuous Functions"
click at [959, 446] on input "text" at bounding box center [1030, 453] width 273 height 18
click at [917, 503] on li "Continuous Functions" at bounding box center [1016, 506] width 318 height 33
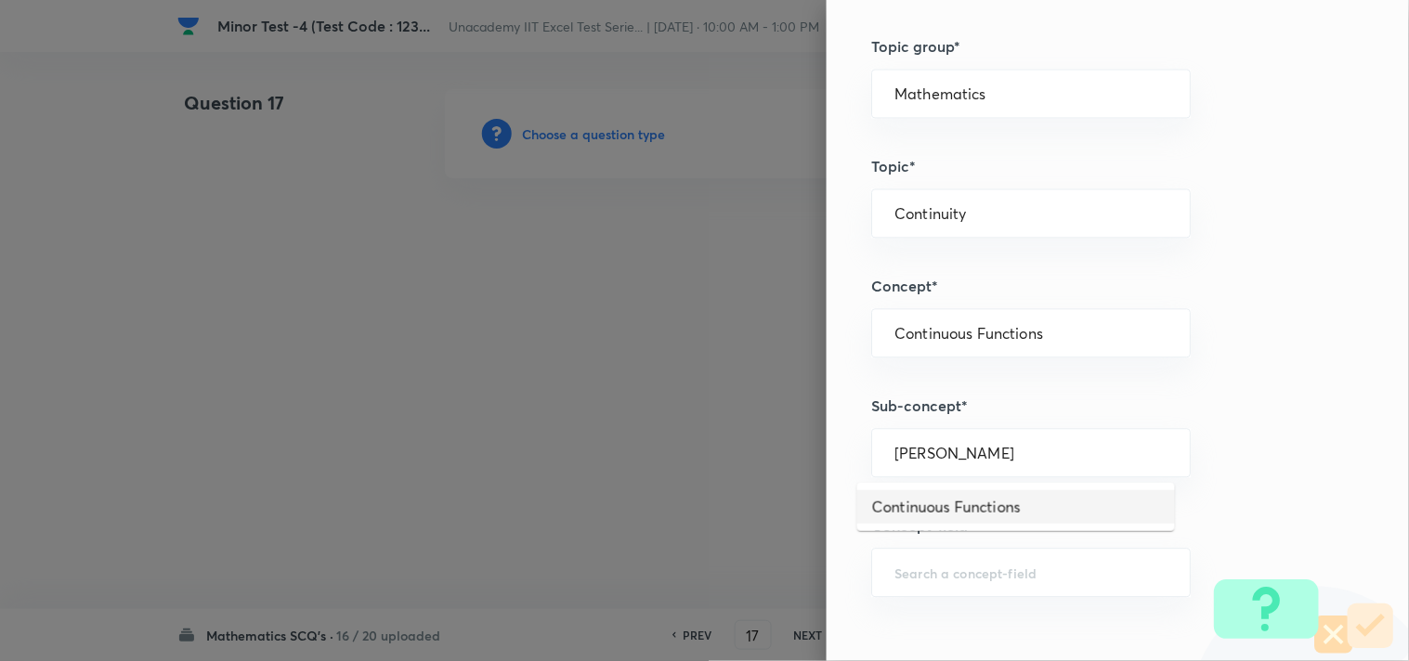
type input "Continuous Functions"
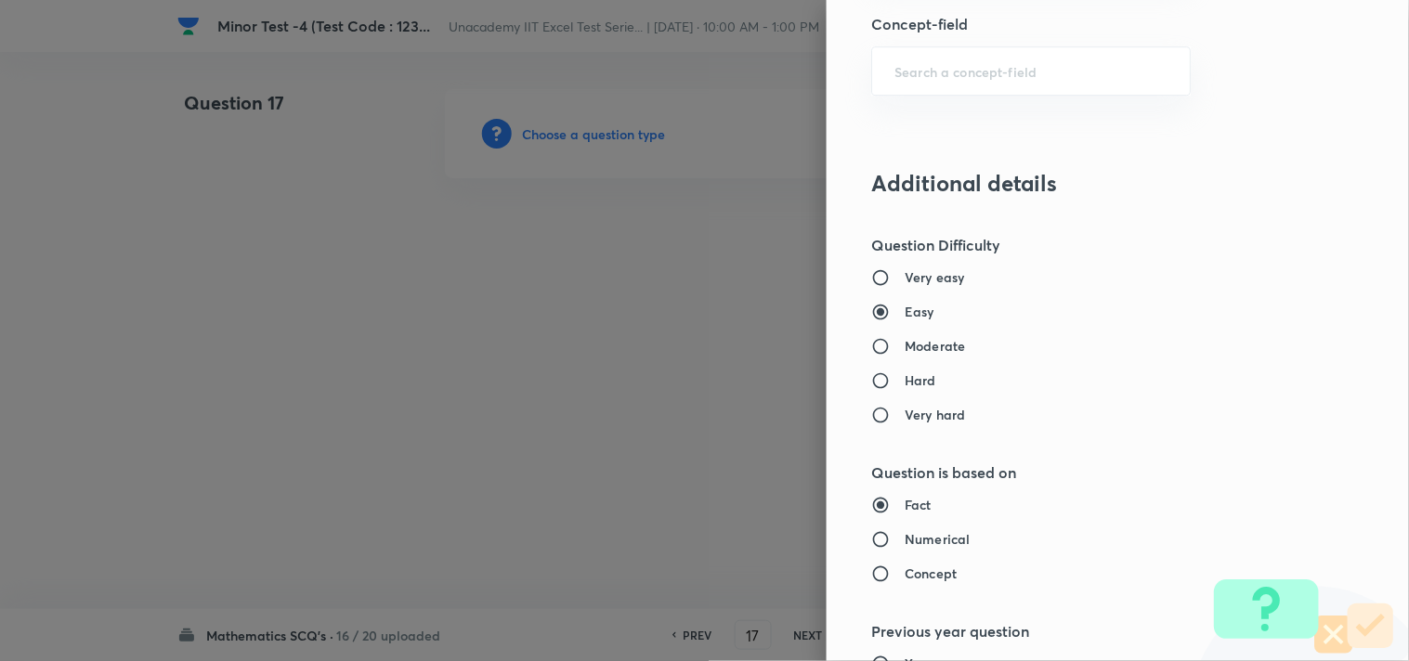
scroll to position [1547, 0]
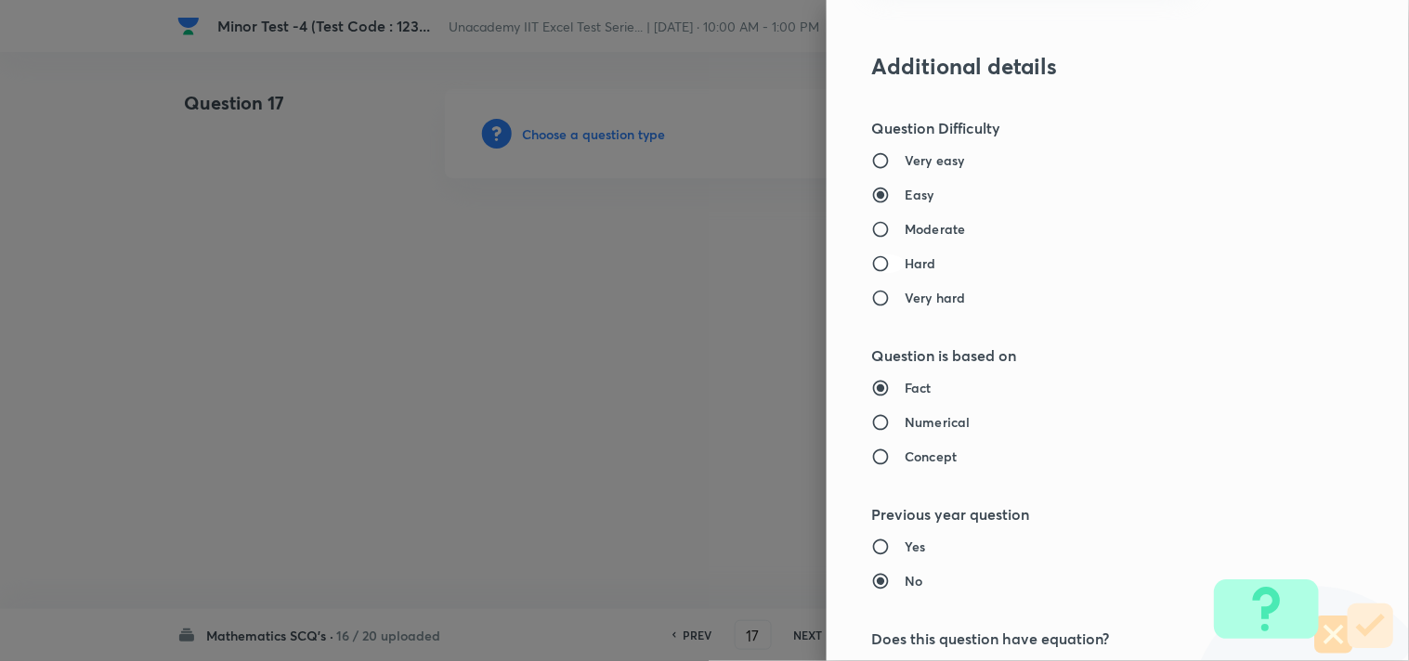
click at [886, 262] on input "Hard" at bounding box center [887, 263] width 33 height 19
radio input "true"
radio input "false"
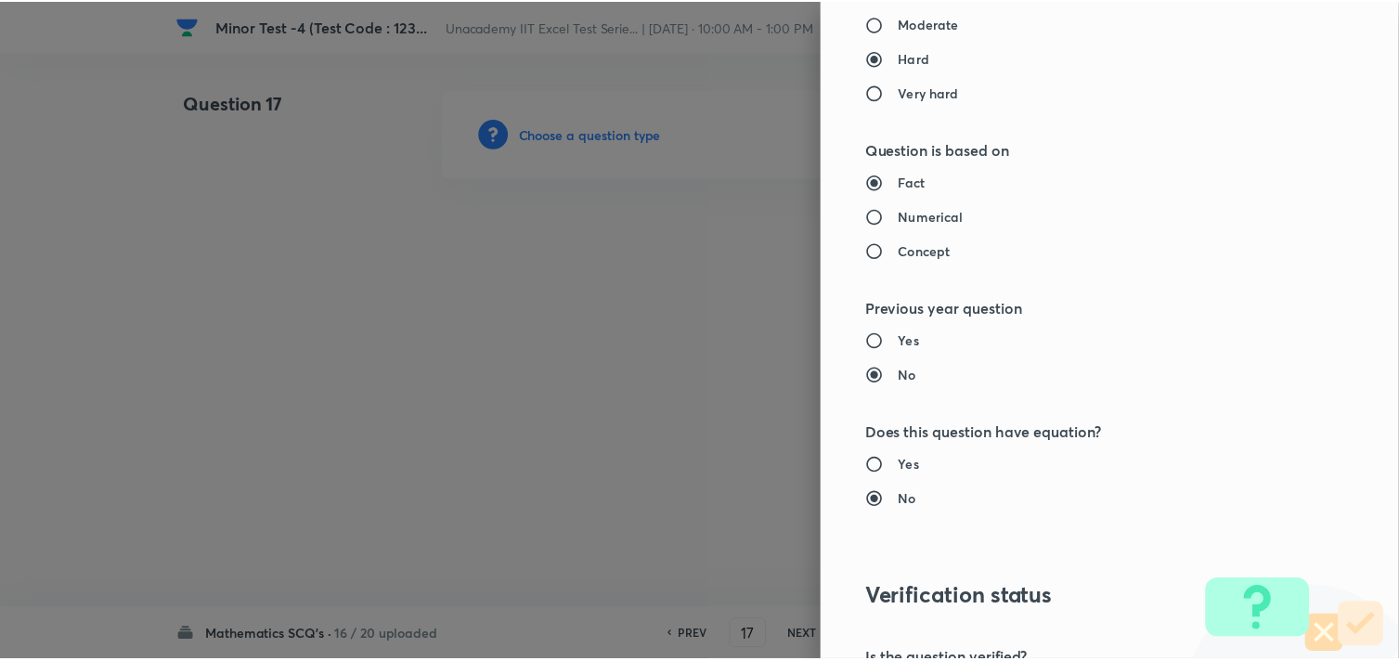
scroll to position [1994, 0]
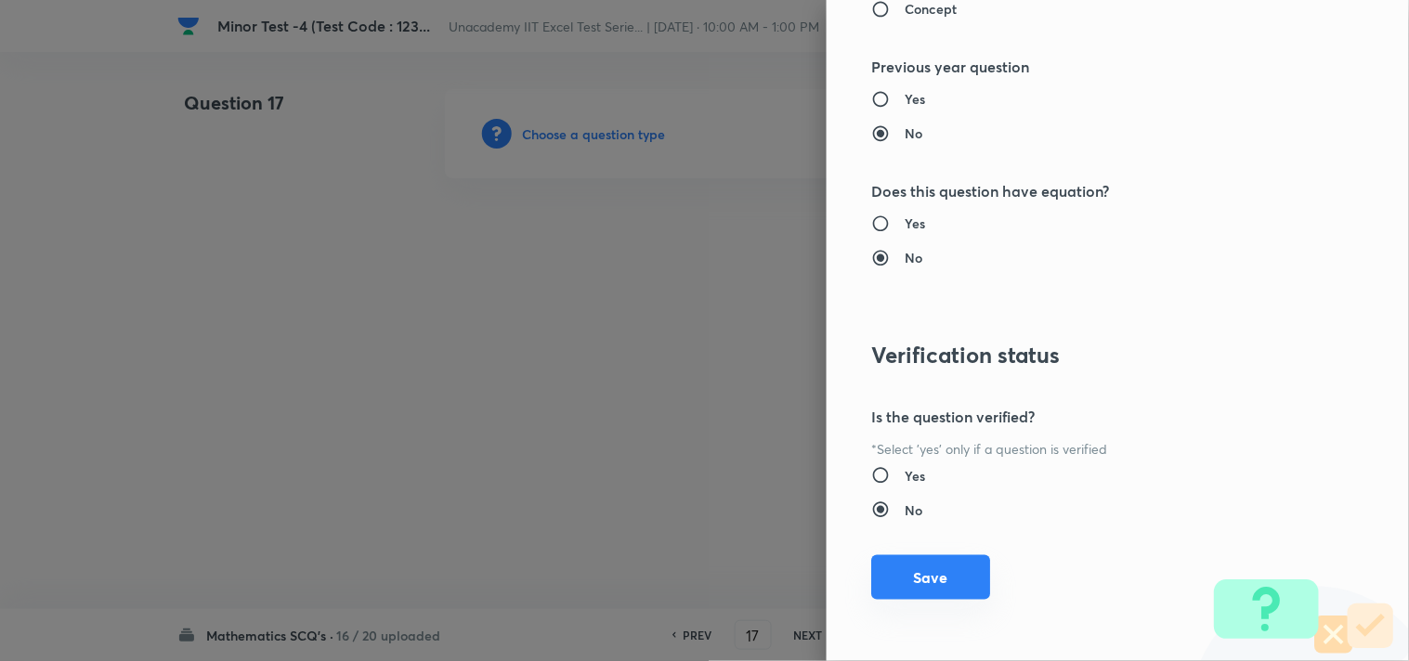
click at [922, 583] on button "Save" at bounding box center [930, 577] width 119 height 45
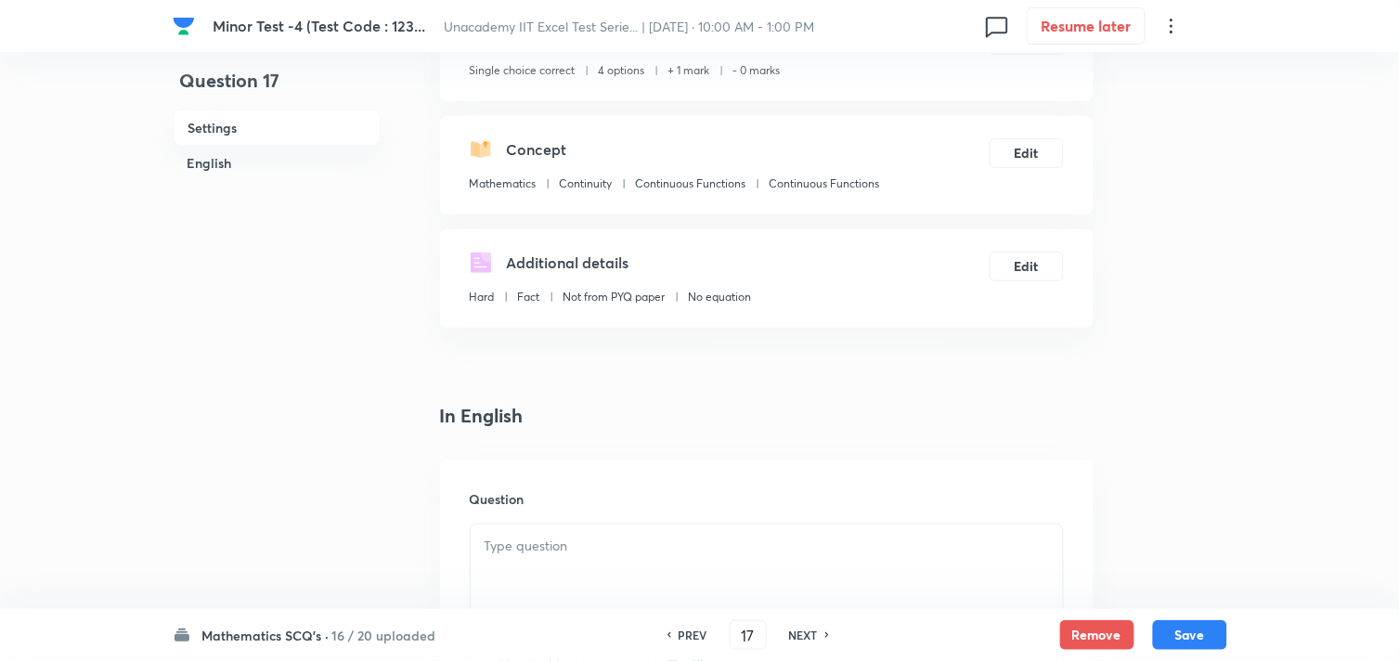
scroll to position [412, 0]
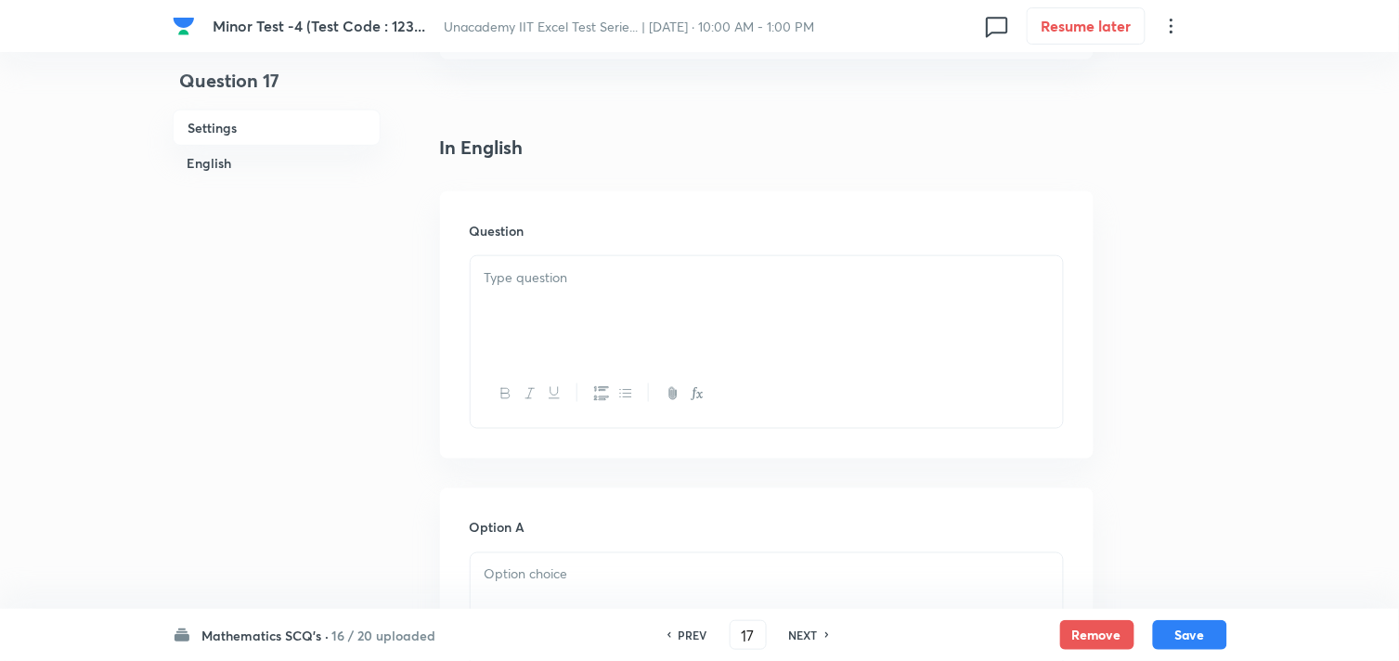
click at [616, 319] on div at bounding box center [767, 308] width 592 height 104
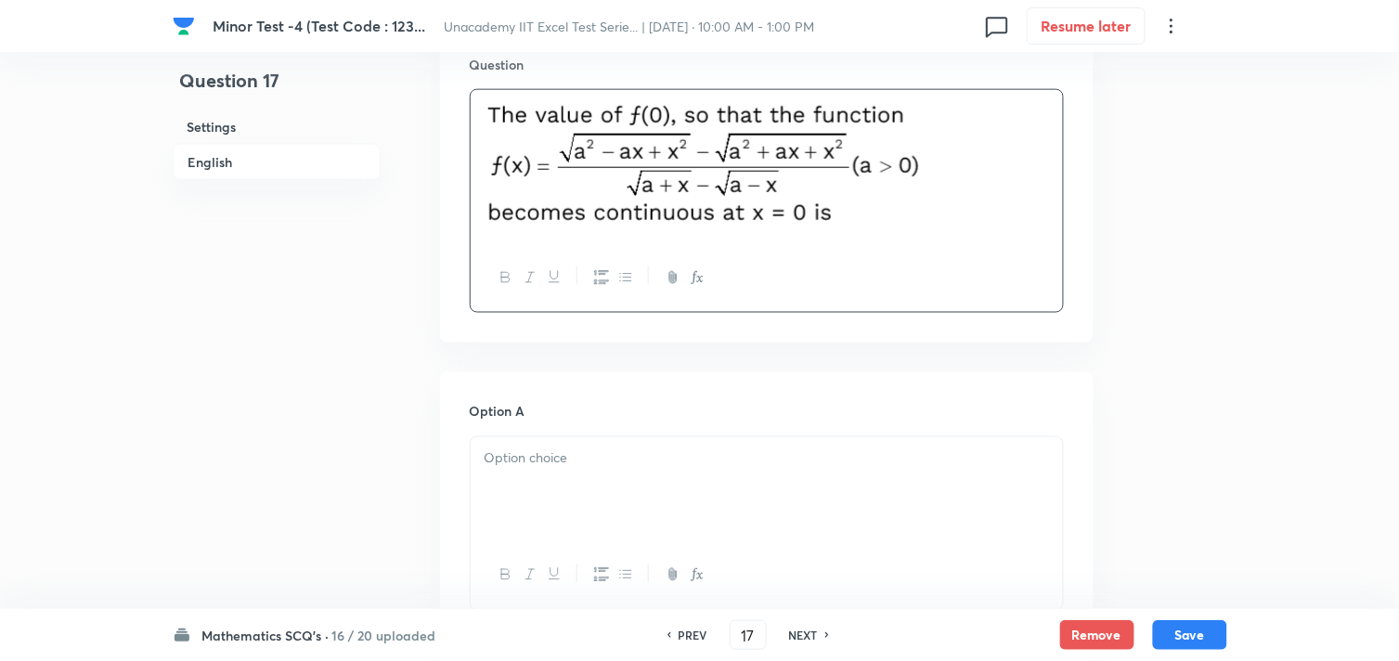
scroll to position [618, 0]
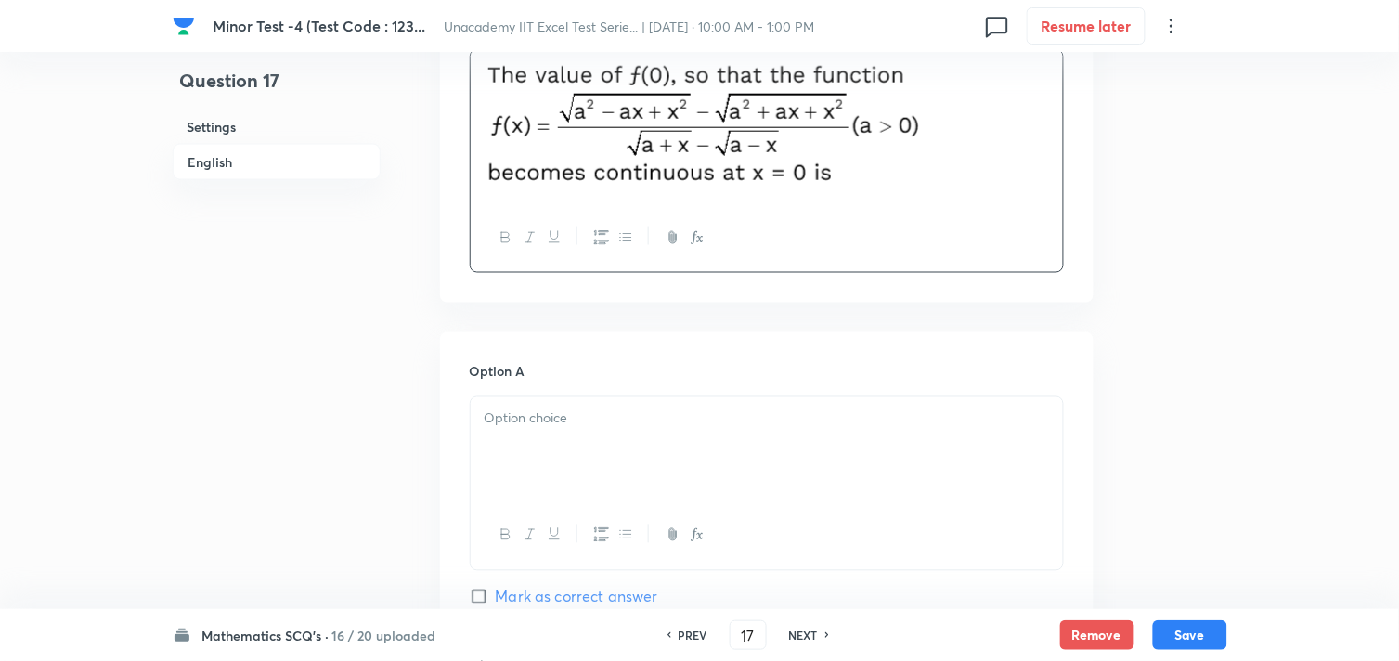
click at [567, 435] on div at bounding box center [767, 449] width 592 height 104
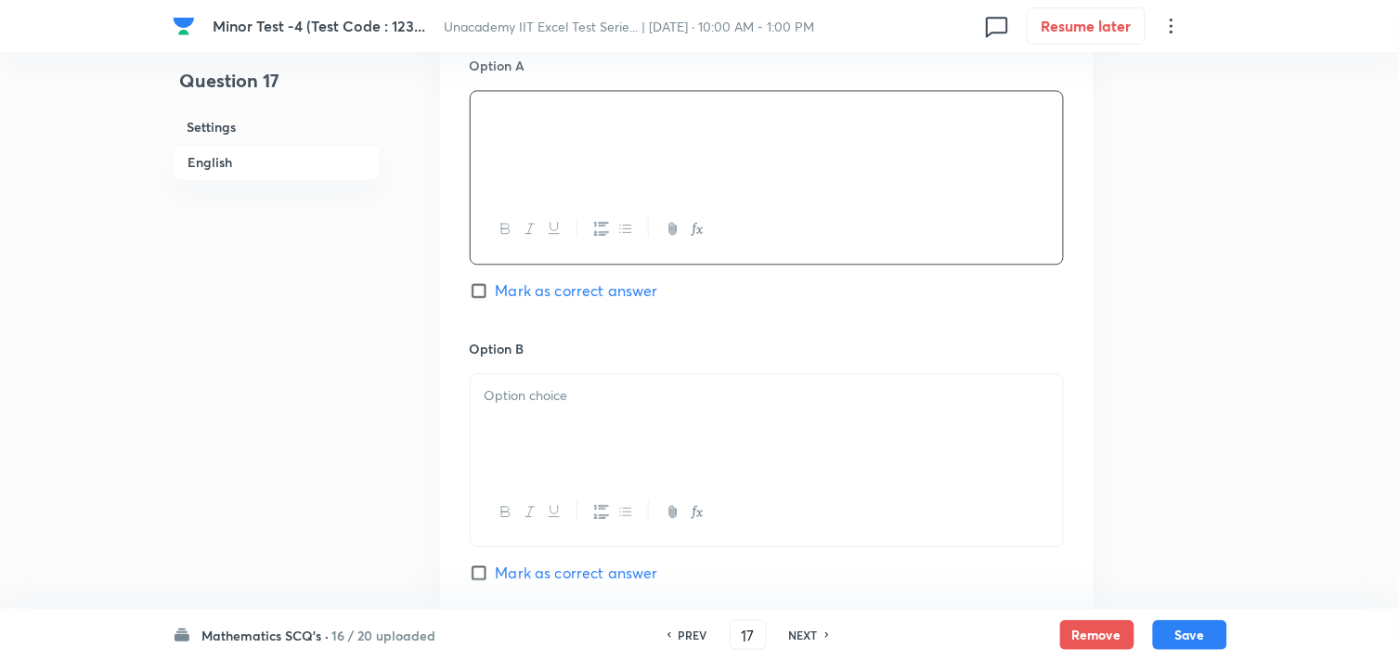
scroll to position [928, 0]
click at [598, 411] on div at bounding box center [767, 422] width 592 height 104
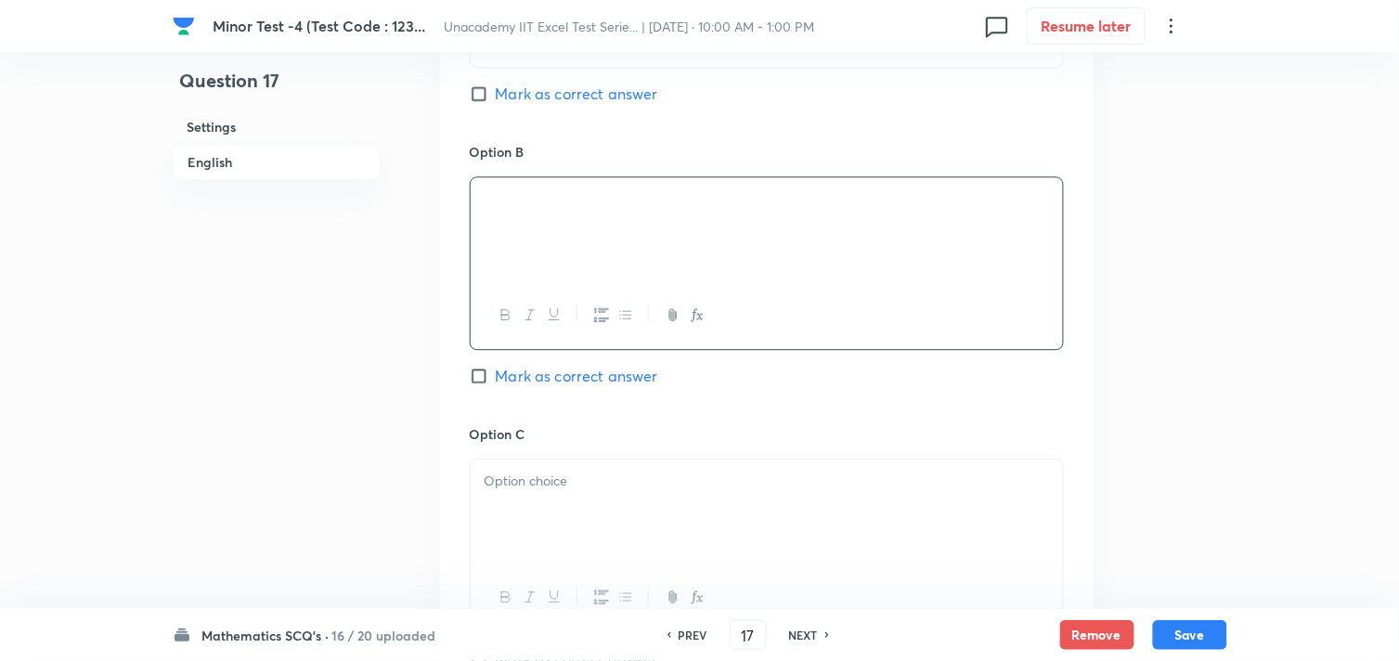
scroll to position [1135, 0]
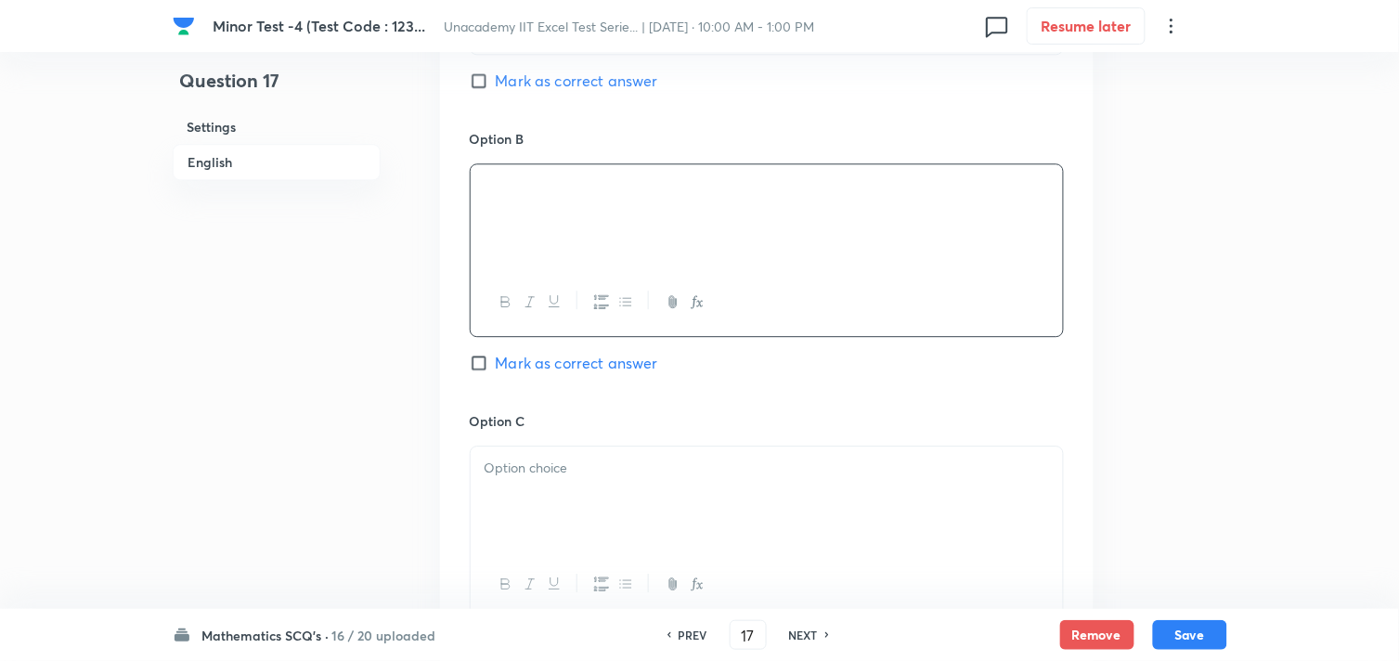
click at [566, 496] on div at bounding box center [767, 499] width 592 height 104
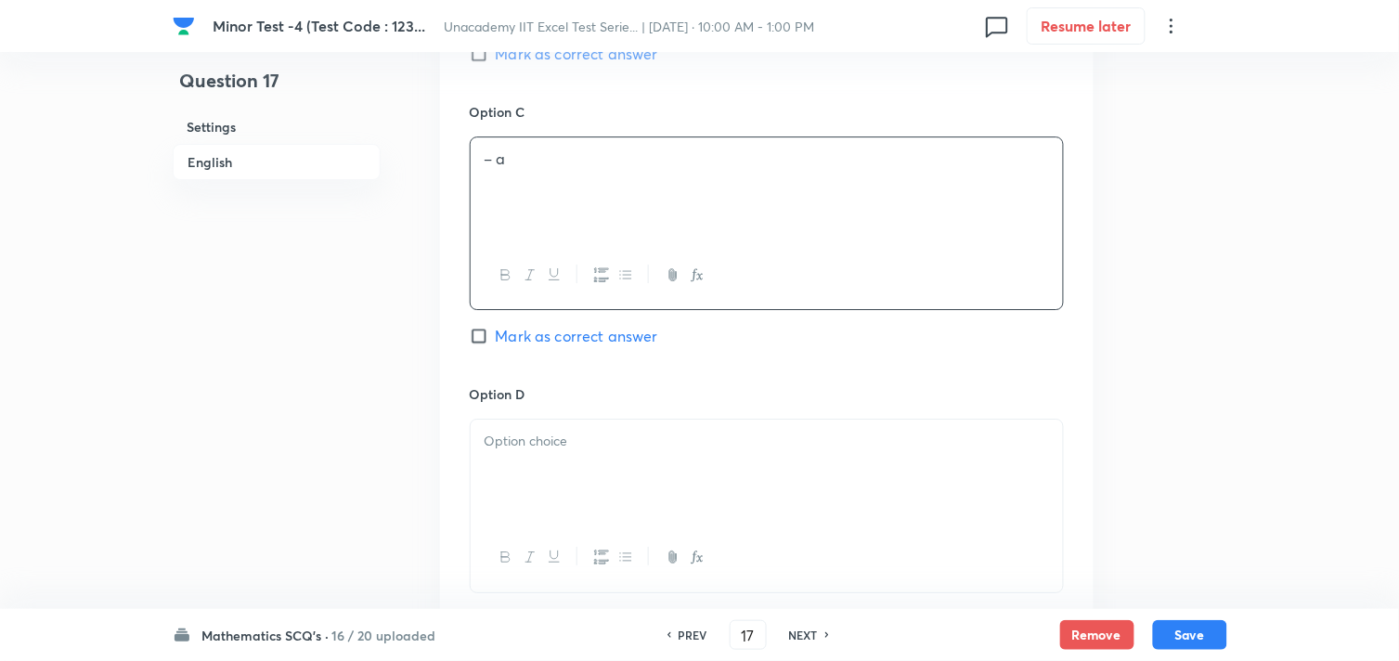
drag, startPoint x: 570, startPoint y: 480, endPoint x: 588, endPoint y: 477, distance: 17.9
click at [573, 480] on div at bounding box center [767, 472] width 592 height 104
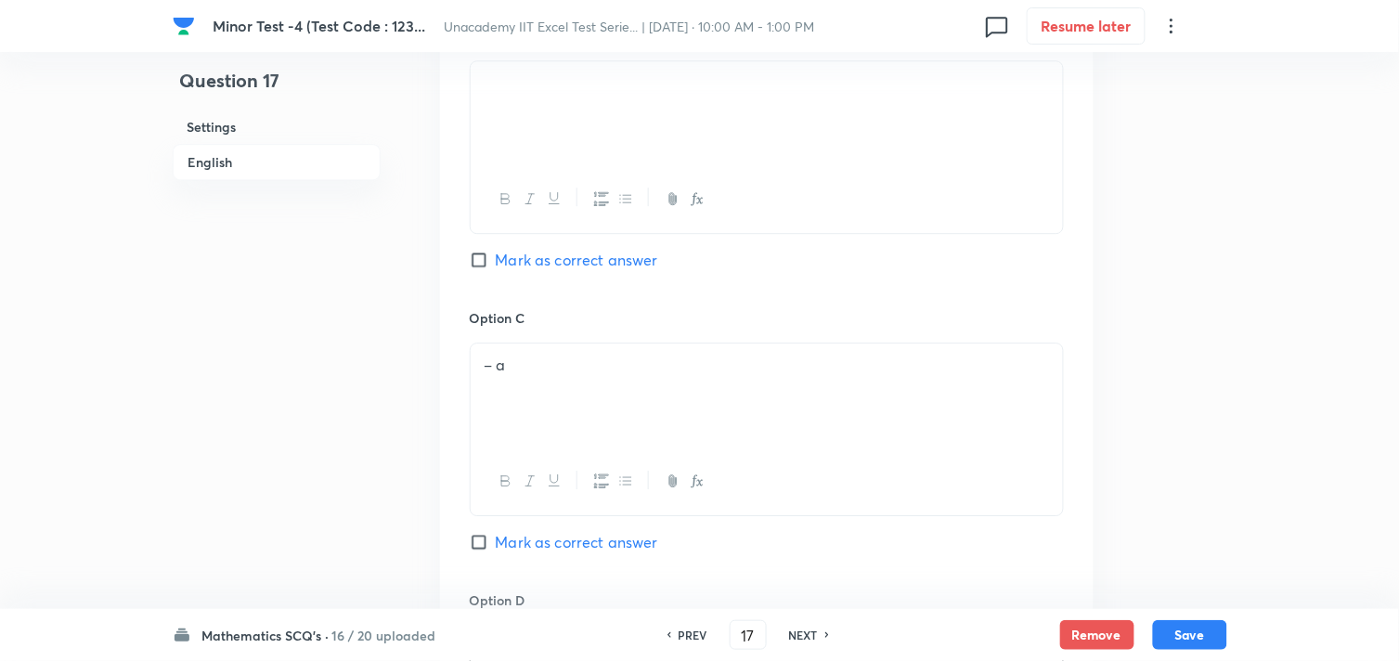
click at [552, 265] on span "Mark as correct answer" at bounding box center [577, 260] width 162 height 22
click at [496, 265] on input "Mark as correct answer" at bounding box center [483, 260] width 26 height 19
checkbox input "true"
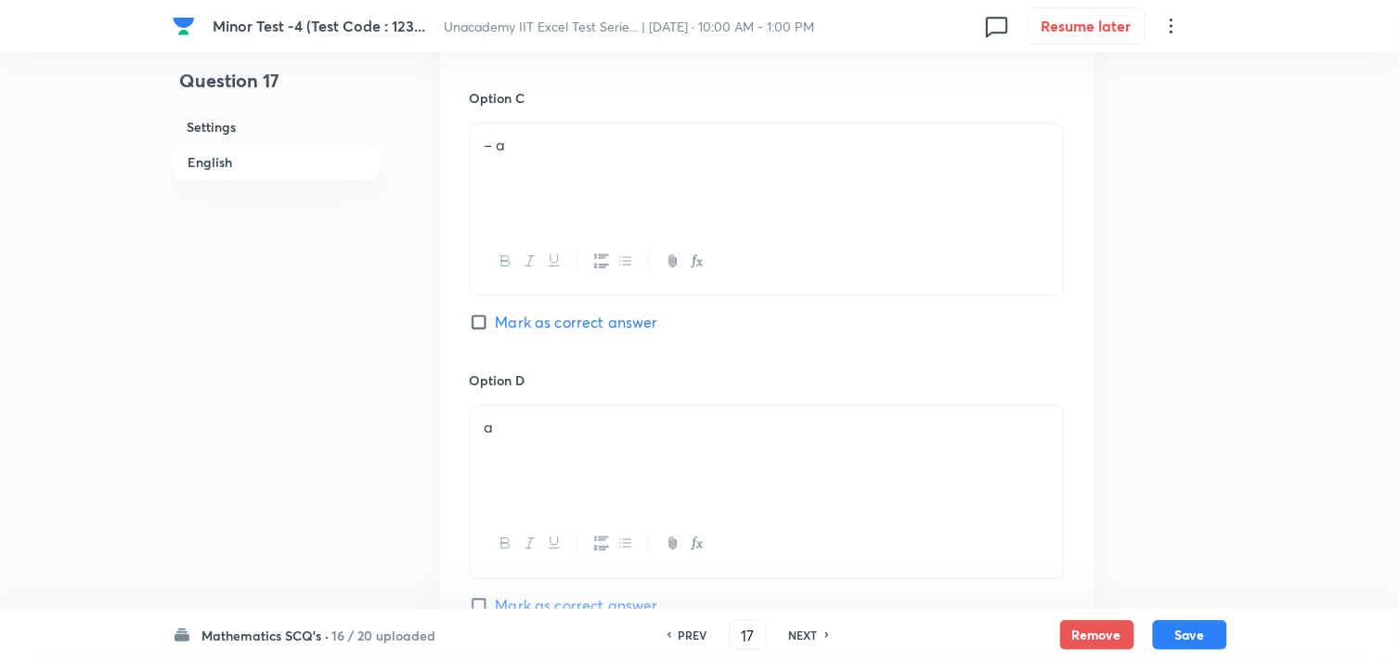
scroll to position [1753, 0]
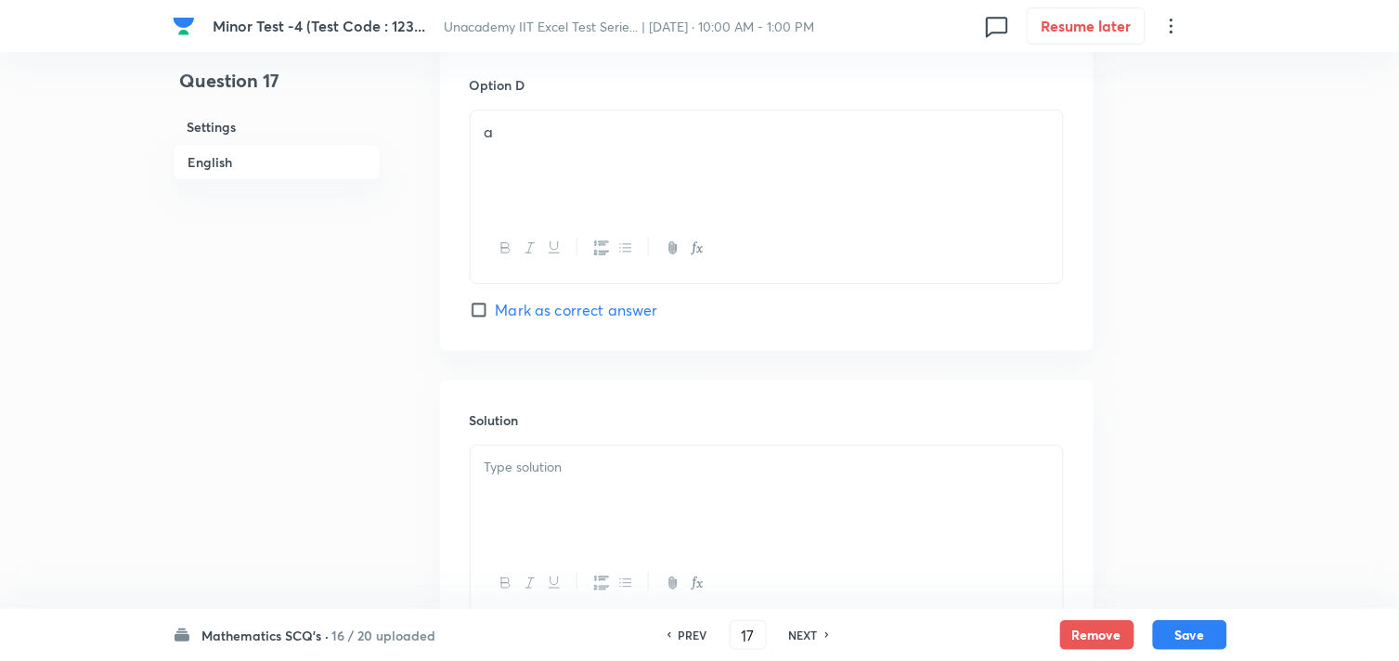
click at [587, 480] on div at bounding box center [767, 498] width 592 height 104
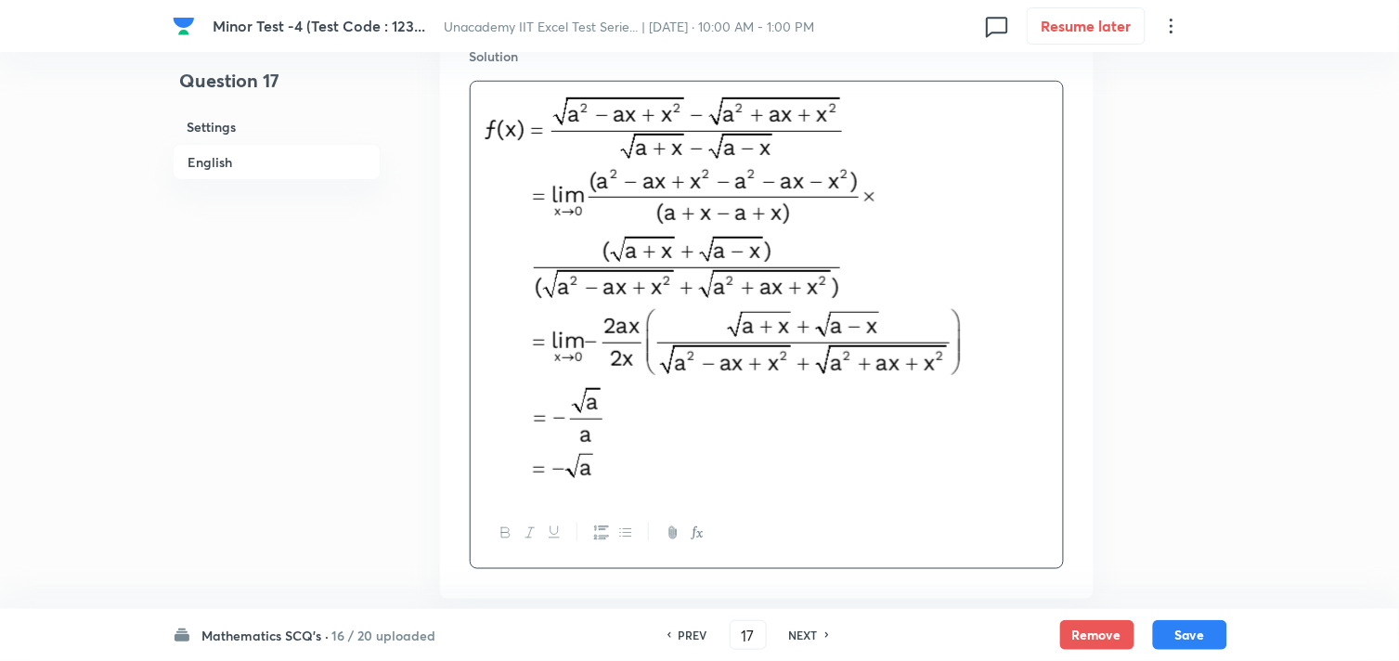
scroll to position [2222, 0]
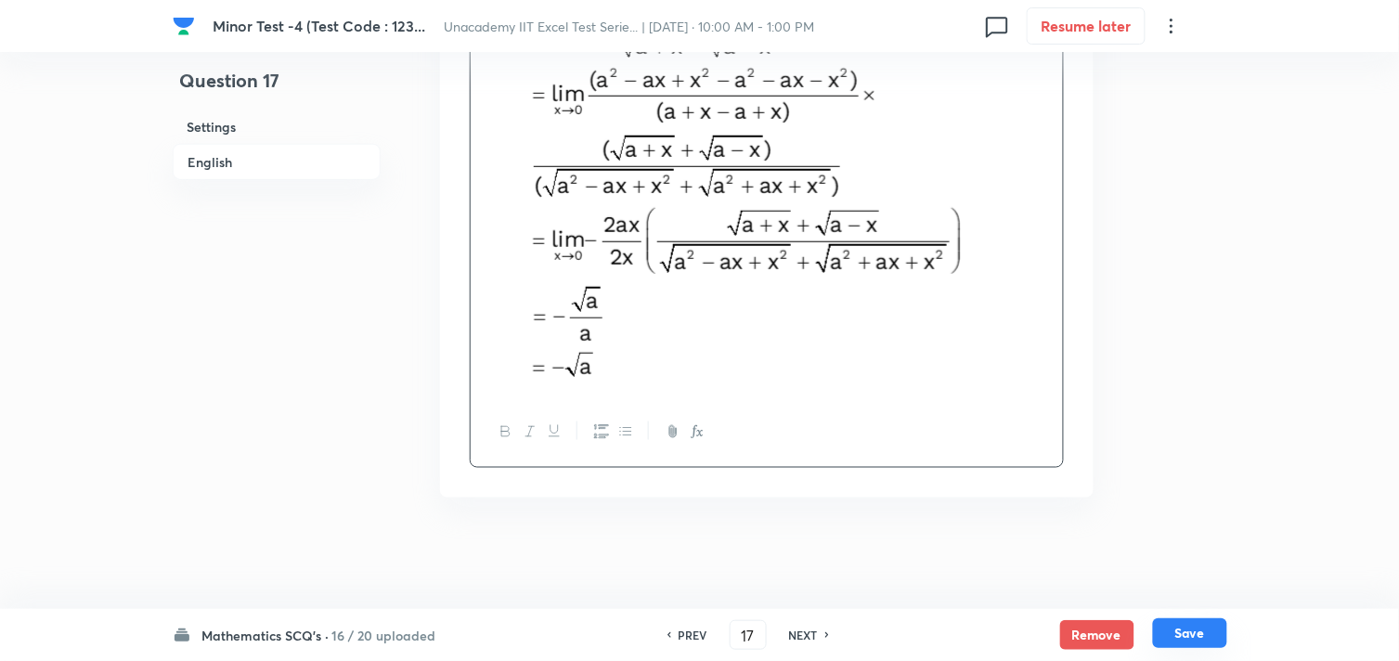
click at [1194, 631] on button "Save" at bounding box center [1190, 633] width 74 height 30
type input "18"
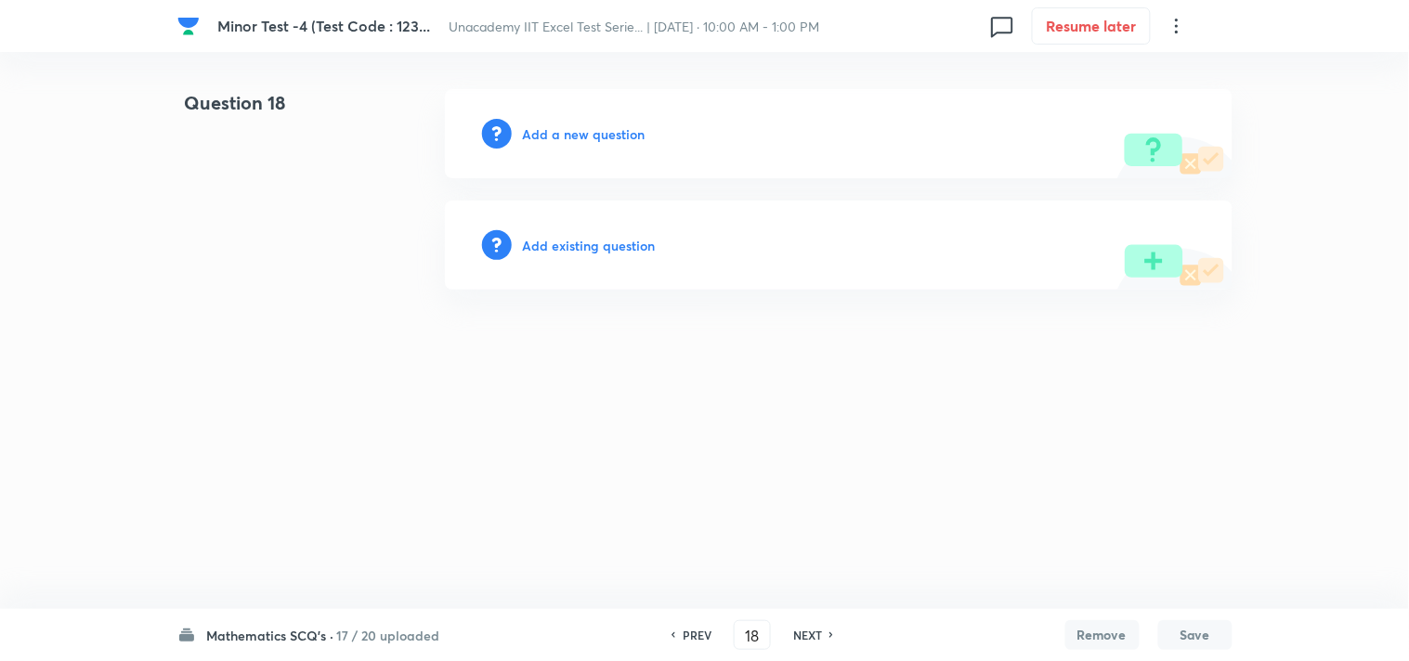
click at [591, 127] on h6 "Add a new question" at bounding box center [584, 133] width 123 height 19
click at [591, 127] on h6 "Choose a question type" at bounding box center [594, 133] width 143 height 19
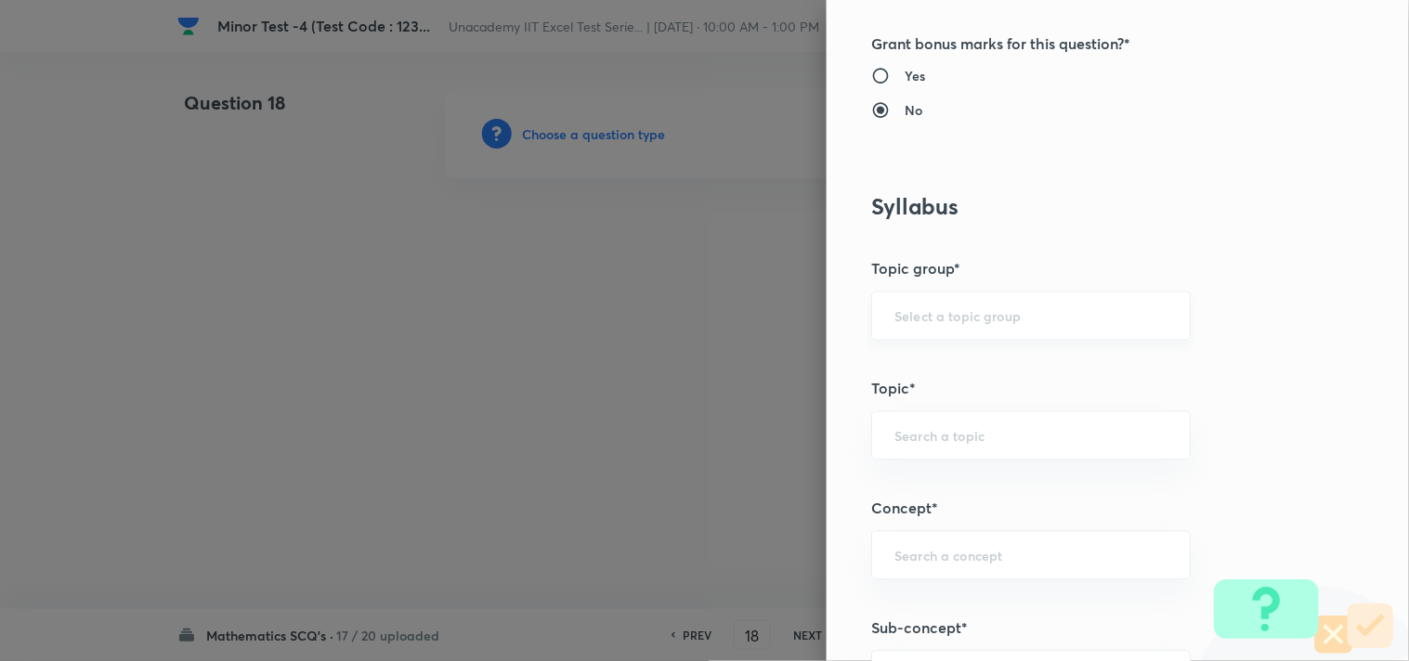
scroll to position [824, 0]
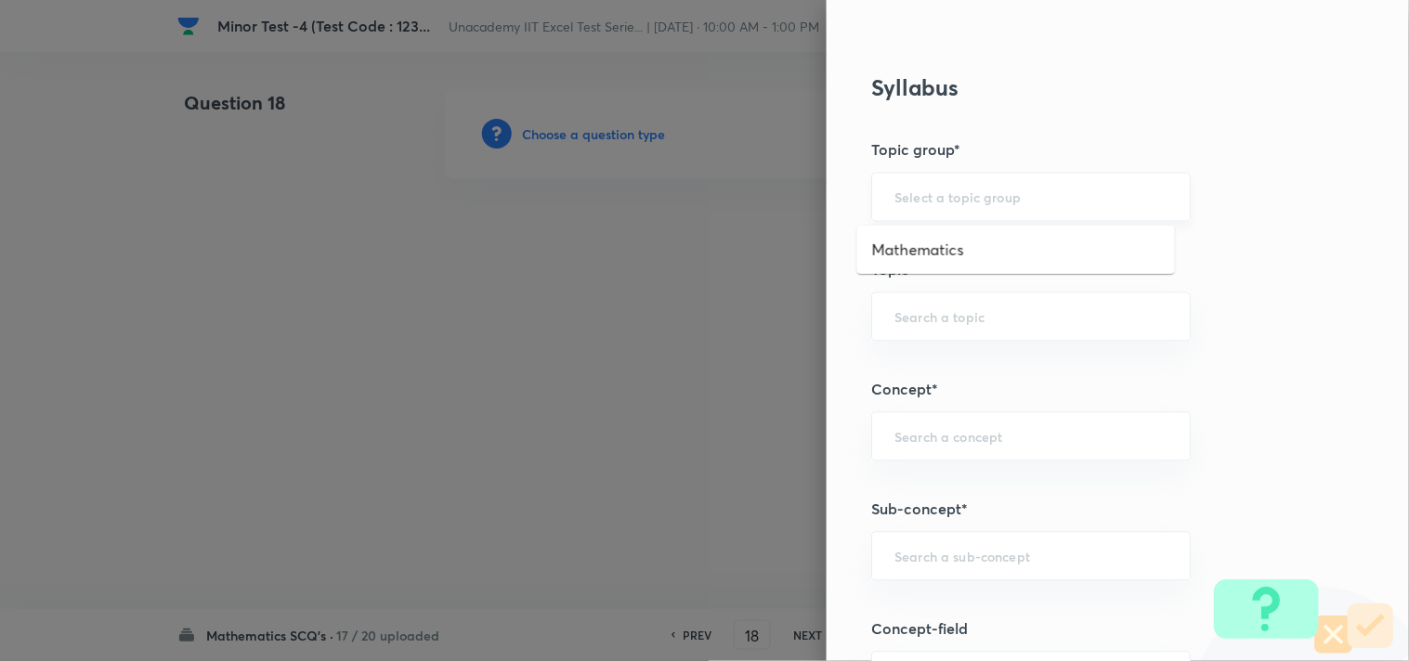
click at [941, 201] on input "text" at bounding box center [1030, 197] width 273 height 18
click at [941, 252] on li "Mathematics" at bounding box center [1016, 249] width 318 height 33
type input "Mathematics"
click at [935, 309] on input "text" at bounding box center [1030, 317] width 273 height 18
type input "m"
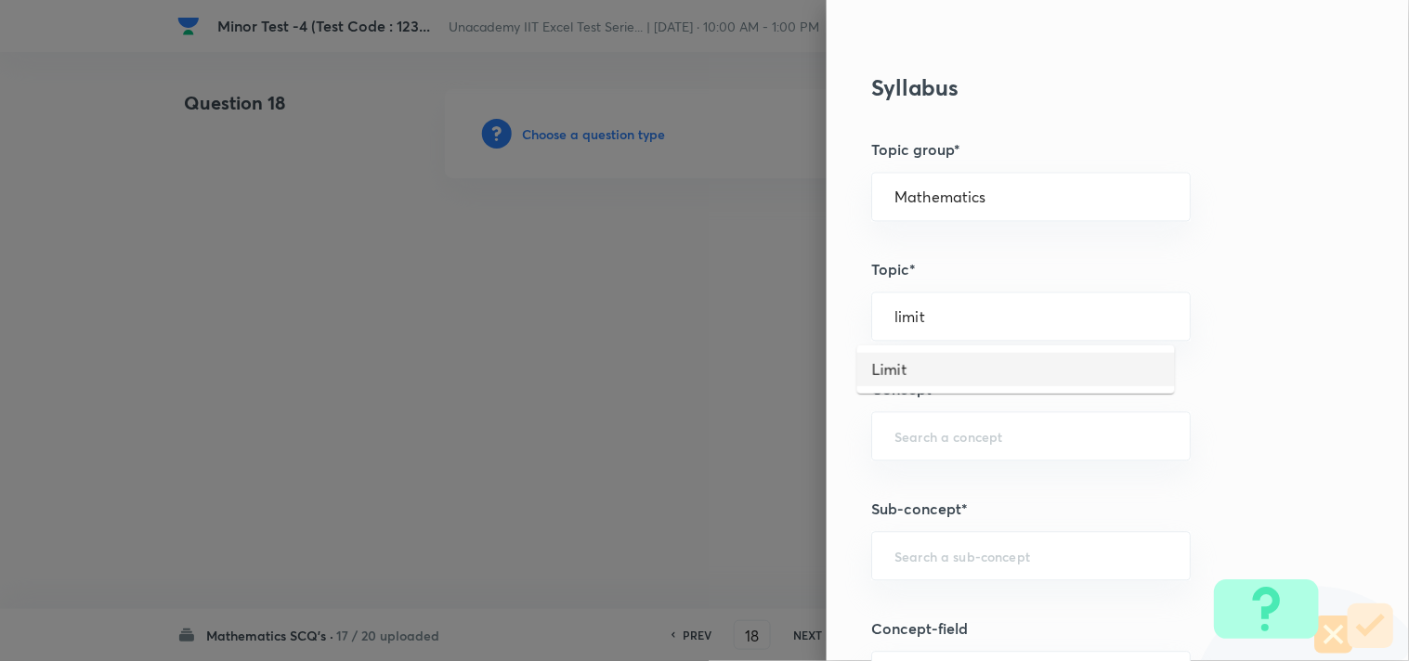
click at [888, 363] on li "Limit" at bounding box center [1016, 369] width 318 height 33
type input "Limit"
click at [972, 437] on input "text" at bounding box center [1030, 437] width 273 height 18
click at [941, 481] on li "Indeterminate Forms" at bounding box center [1016, 490] width 318 height 33
type input "Indeterminate Forms"
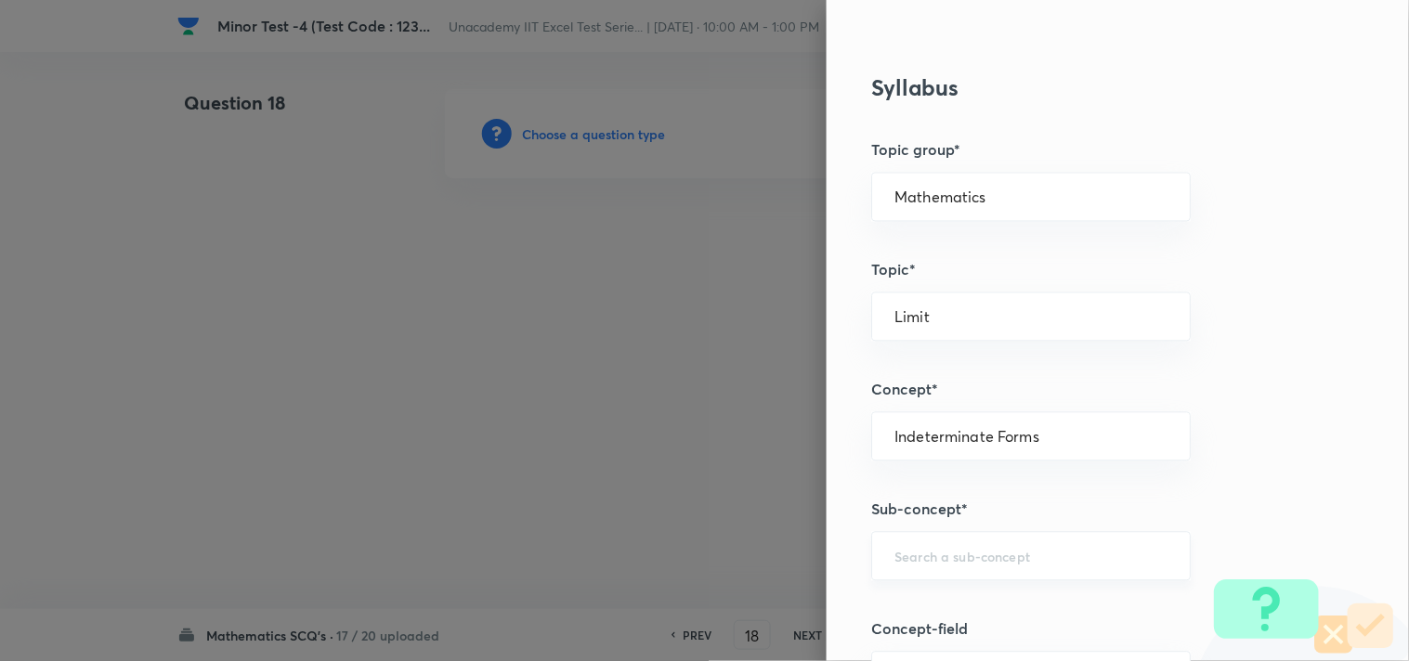
click at [950, 543] on div "​" at bounding box center [1030, 556] width 319 height 49
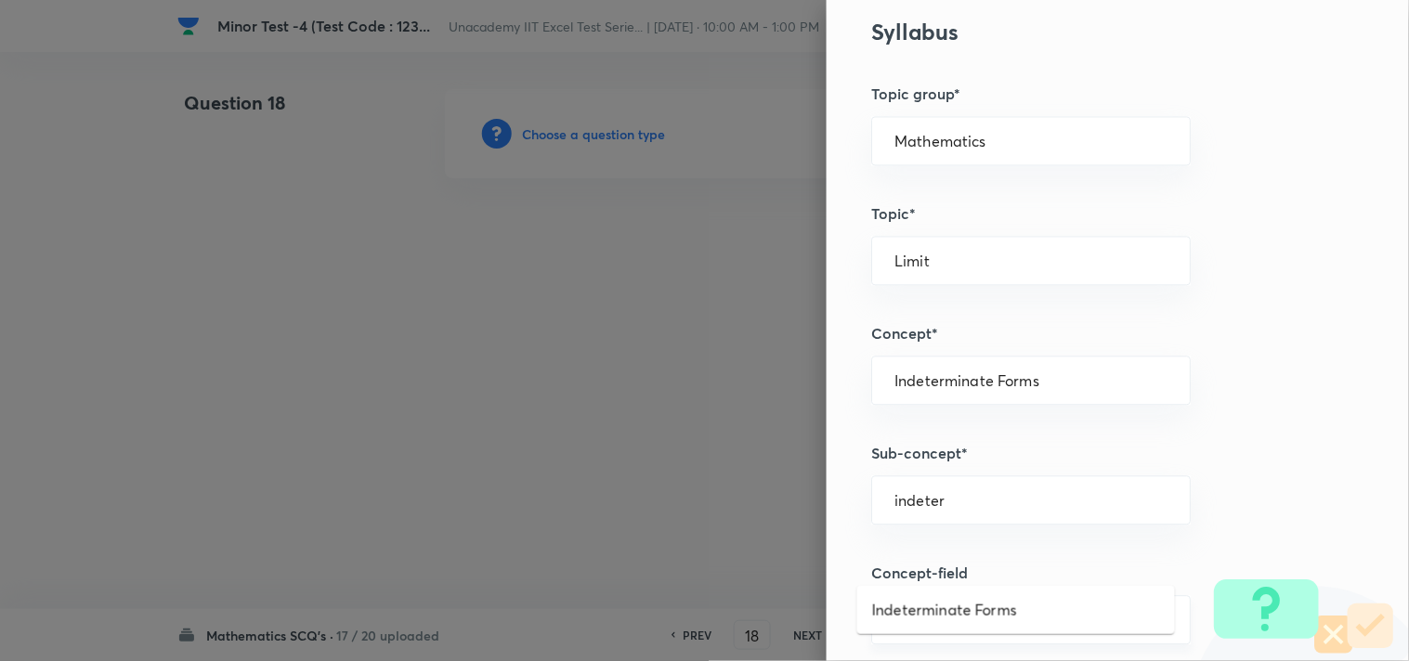
scroll to position [928, 0]
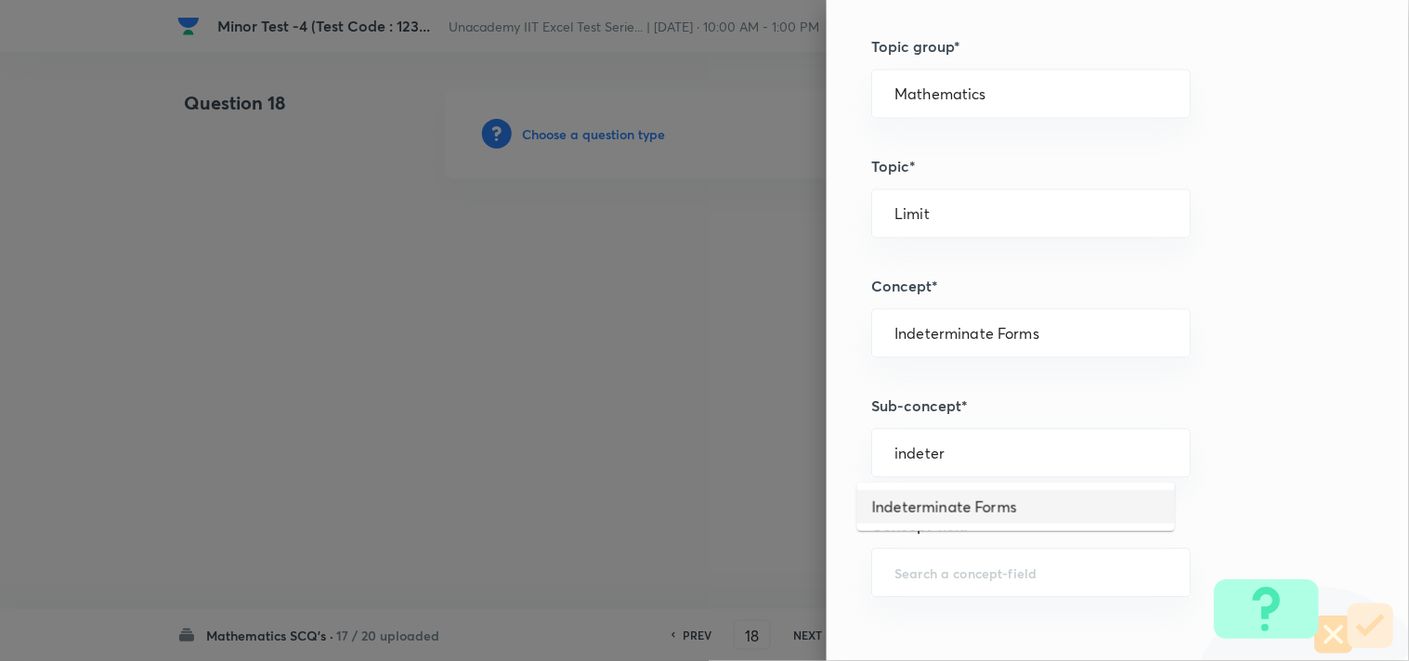
click at [892, 511] on li "Indeterminate Forms" at bounding box center [1016, 506] width 318 height 33
type input "Indeterminate Forms"
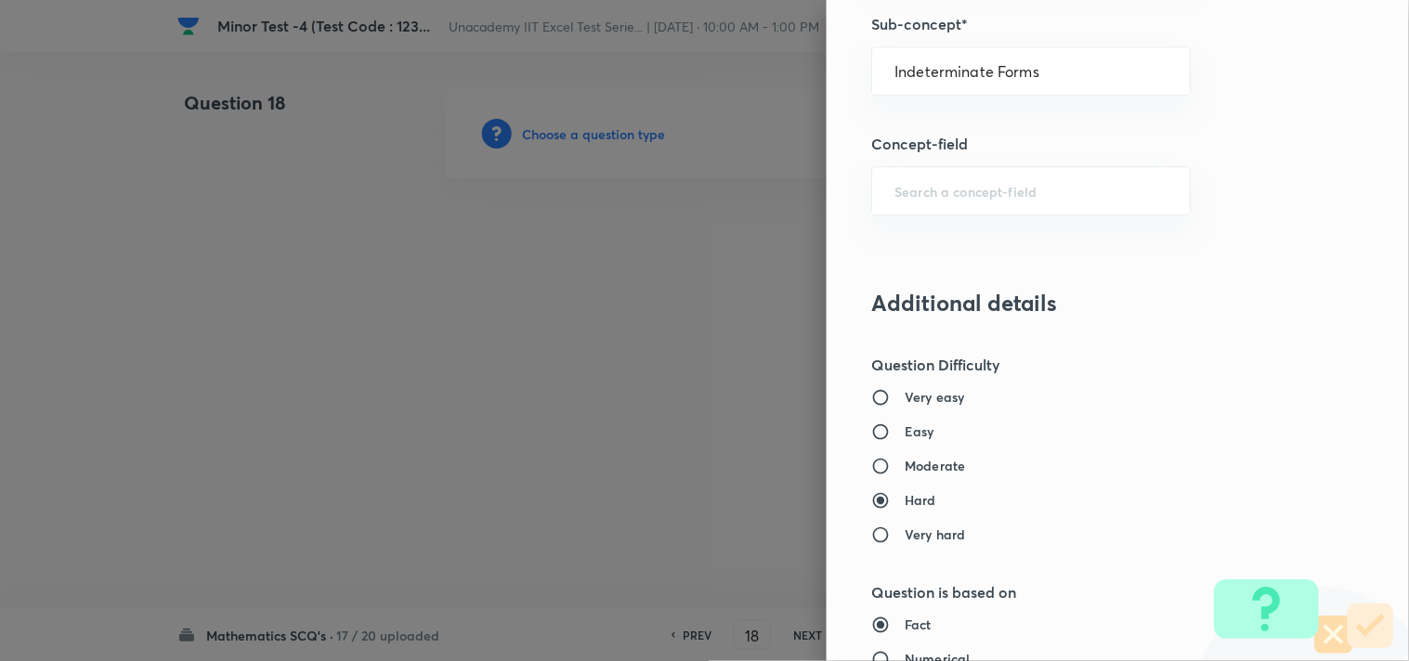
scroll to position [1341, 0]
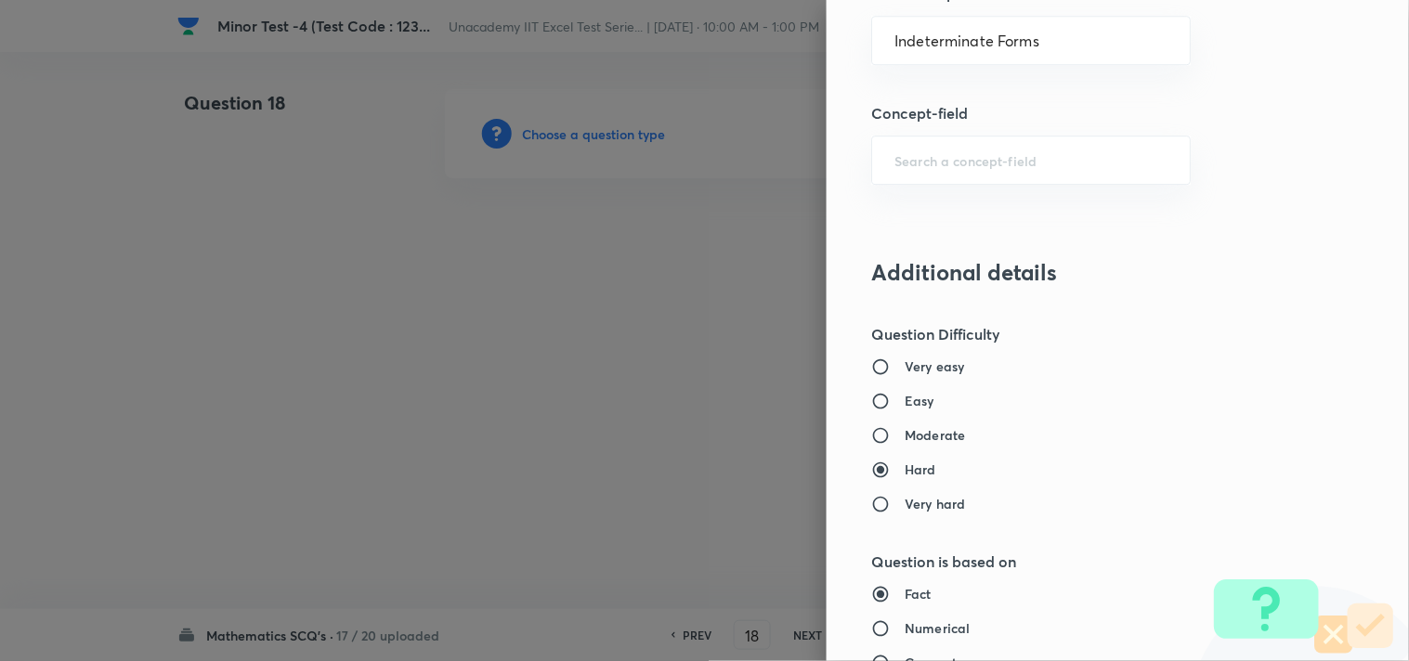
click at [915, 440] on h6 "Moderate" at bounding box center [934, 434] width 60 height 19
click at [904, 440] on input "Moderate" at bounding box center [887, 435] width 33 height 19
radio input "true"
radio input "false"
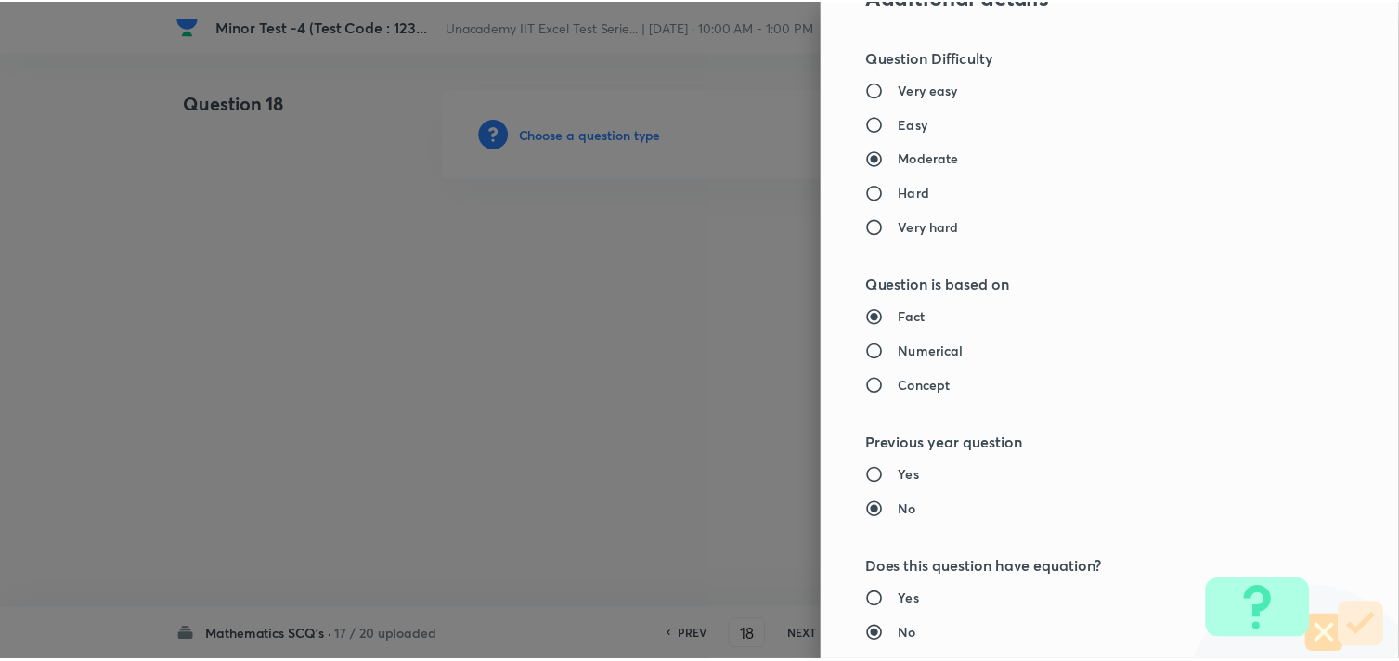
scroll to position [1960, 0]
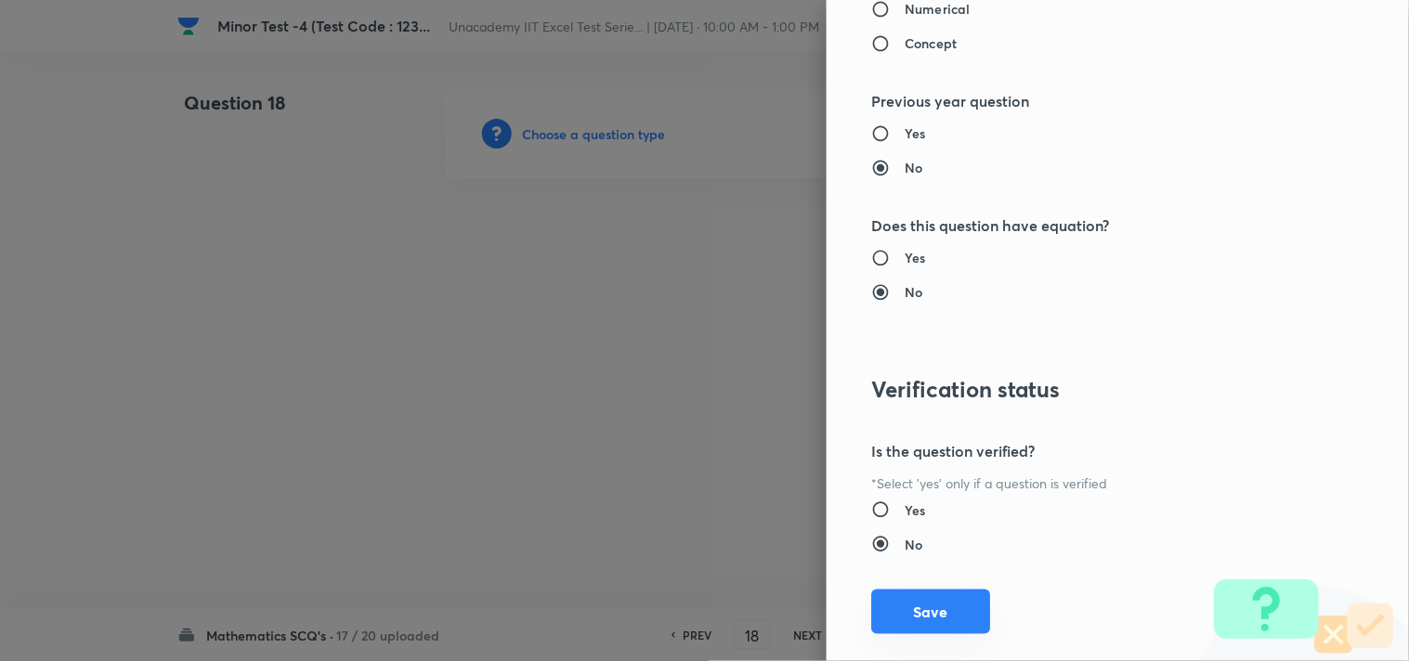
click at [902, 618] on button "Save" at bounding box center [930, 612] width 119 height 45
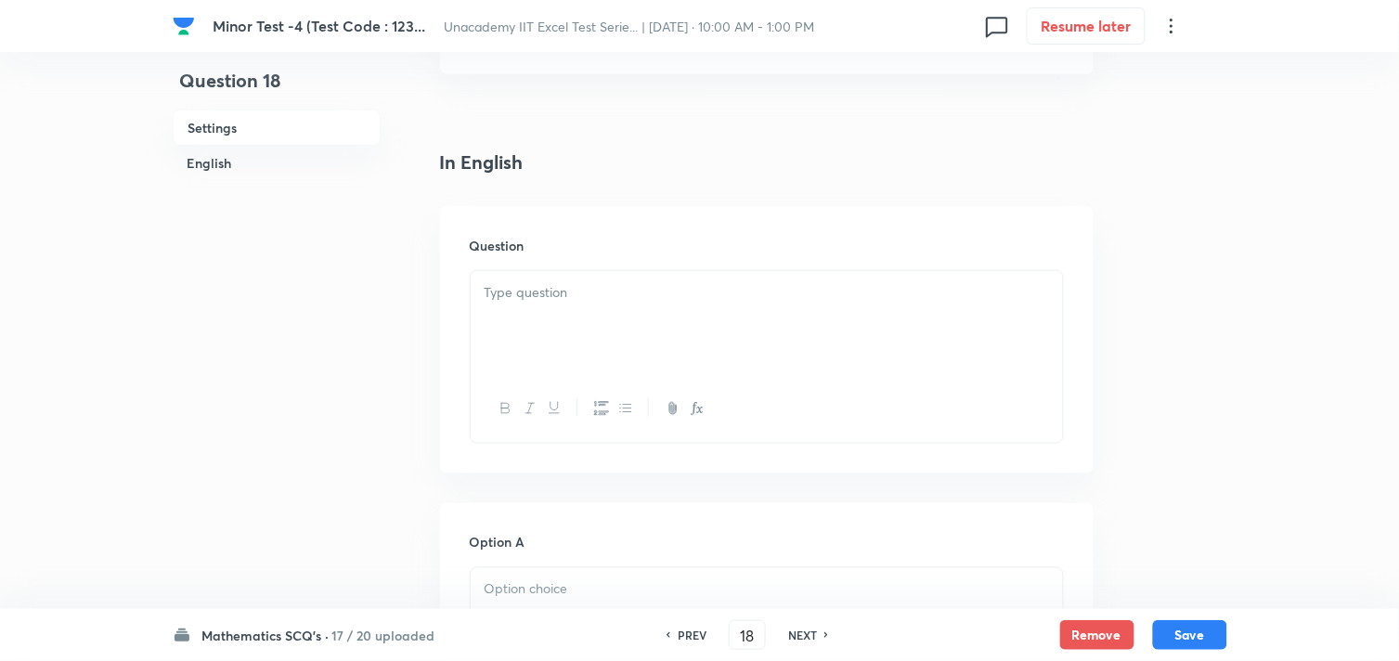
scroll to position [412, 0]
click at [559, 330] on div at bounding box center [767, 308] width 592 height 104
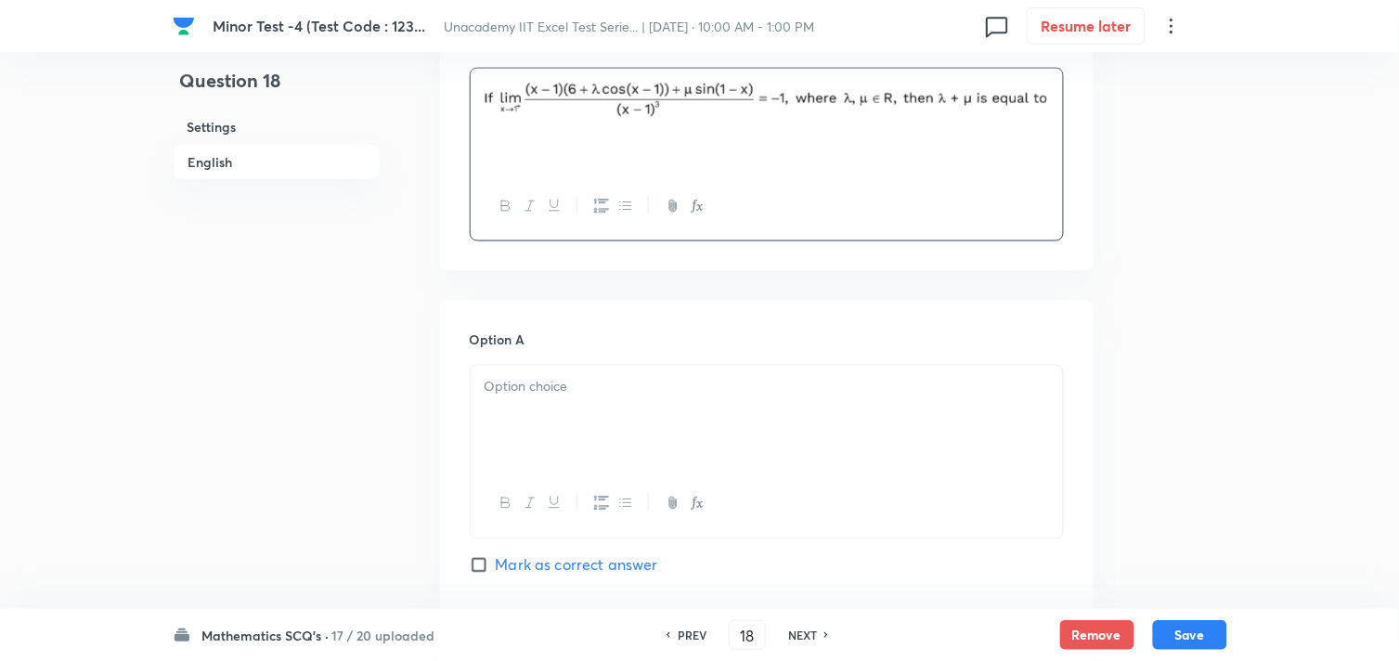
scroll to position [618, 0]
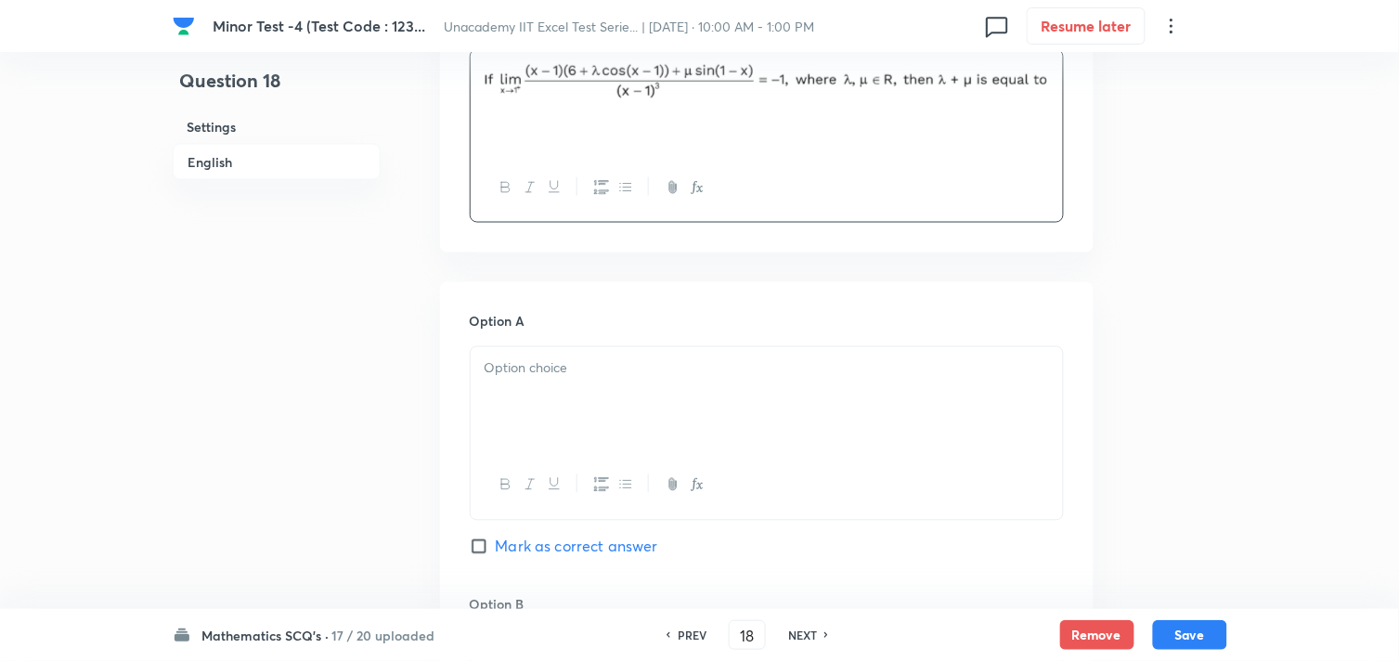
click at [537, 390] on div at bounding box center [767, 399] width 592 height 104
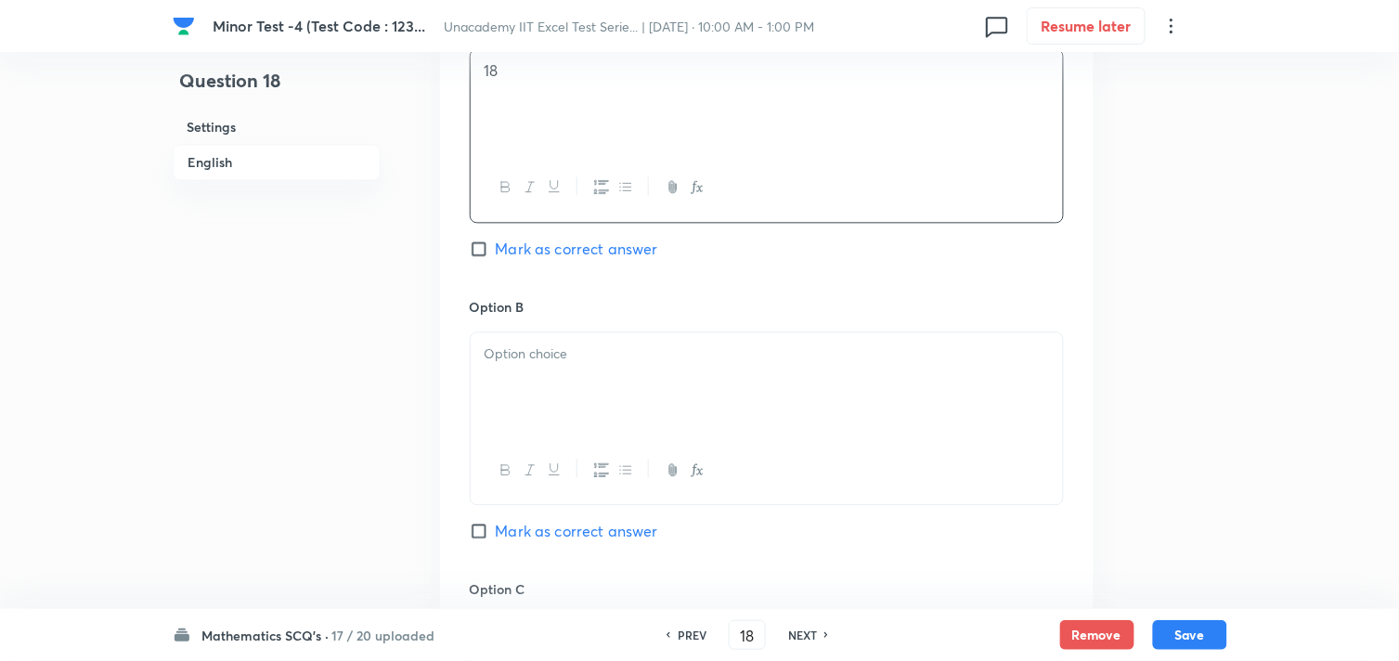
scroll to position [928, 0]
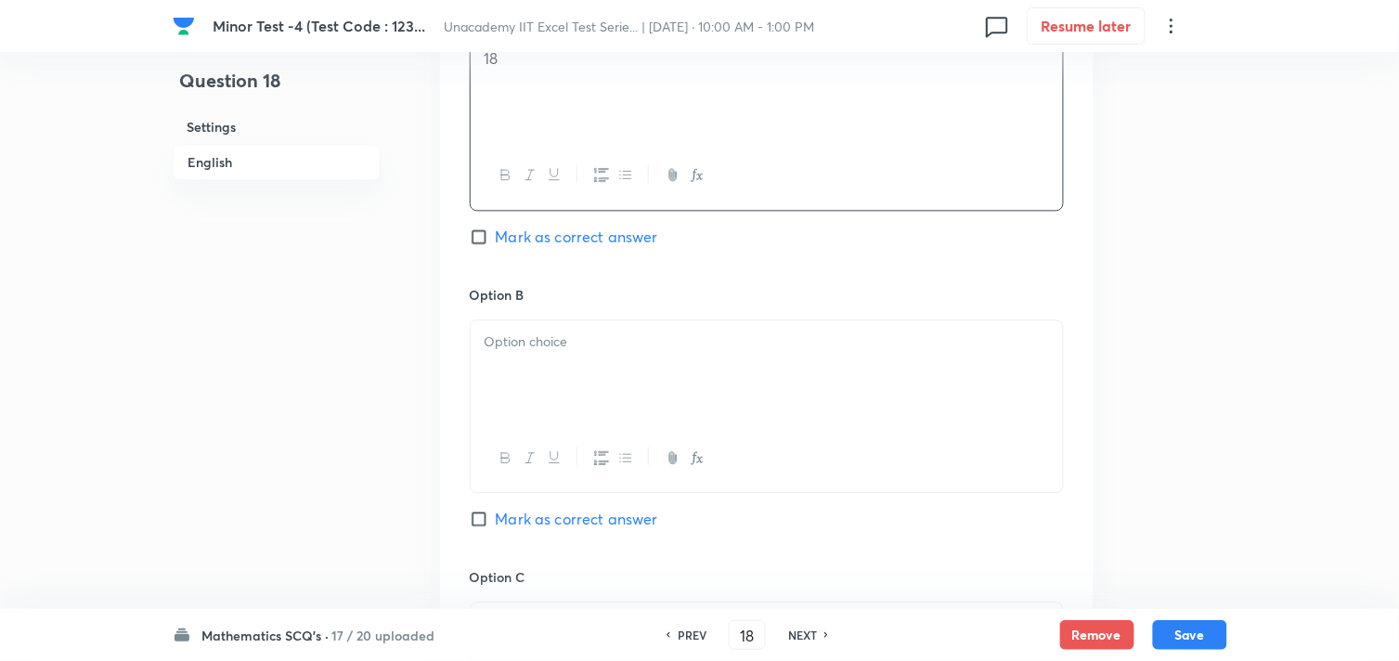
click at [494, 371] on div at bounding box center [767, 372] width 592 height 104
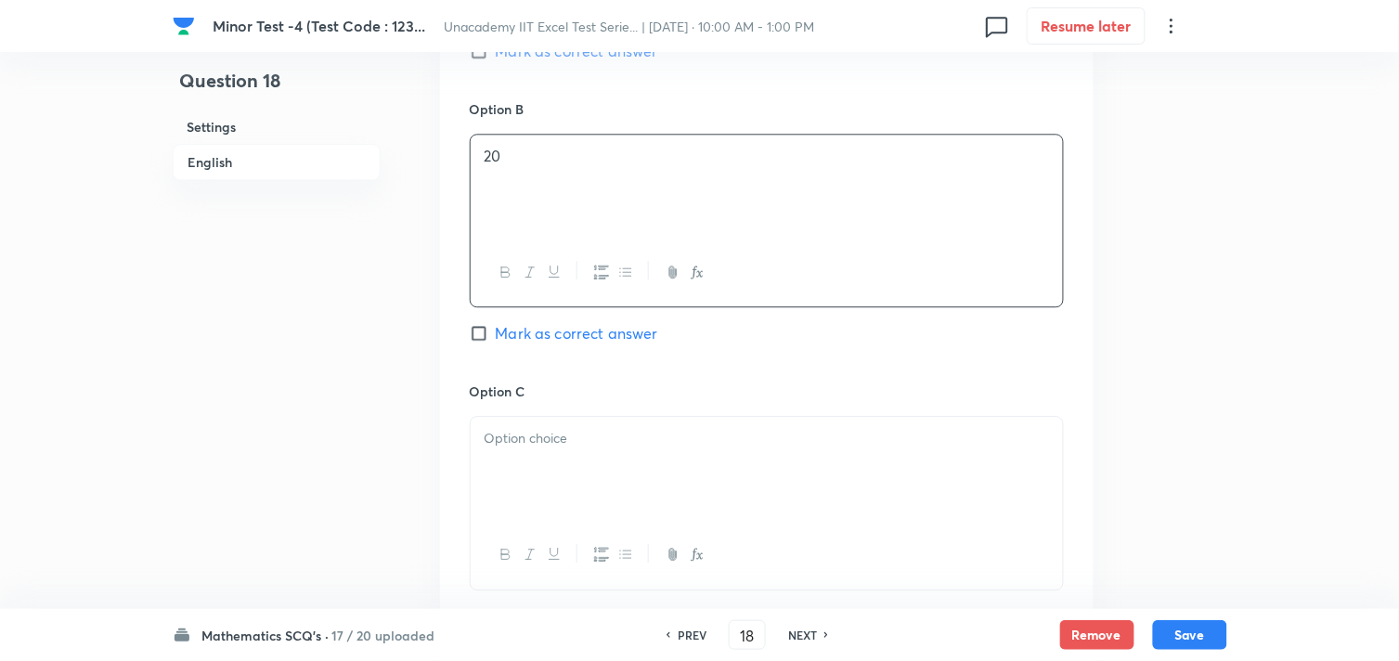
scroll to position [1135, 0]
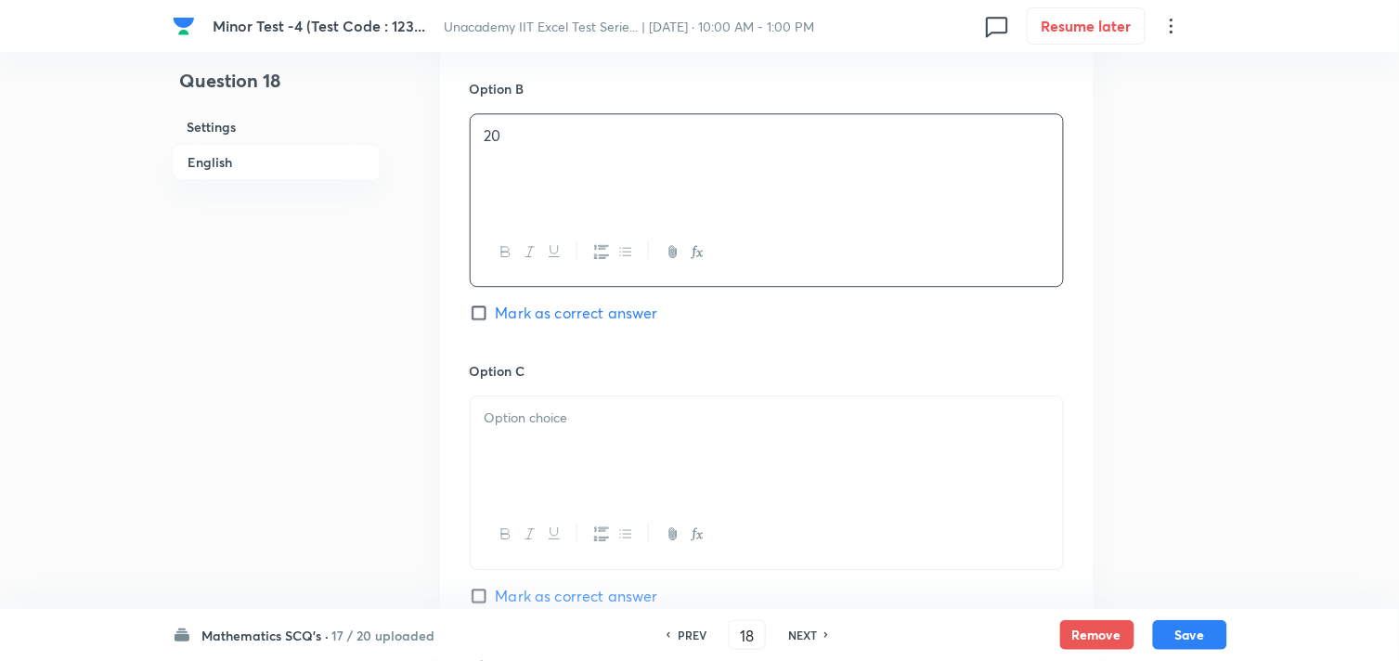
drag, startPoint x: 520, startPoint y: 465, endPoint x: 536, endPoint y: 409, distance: 57.9
click at [526, 464] on div at bounding box center [767, 448] width 592 height 104
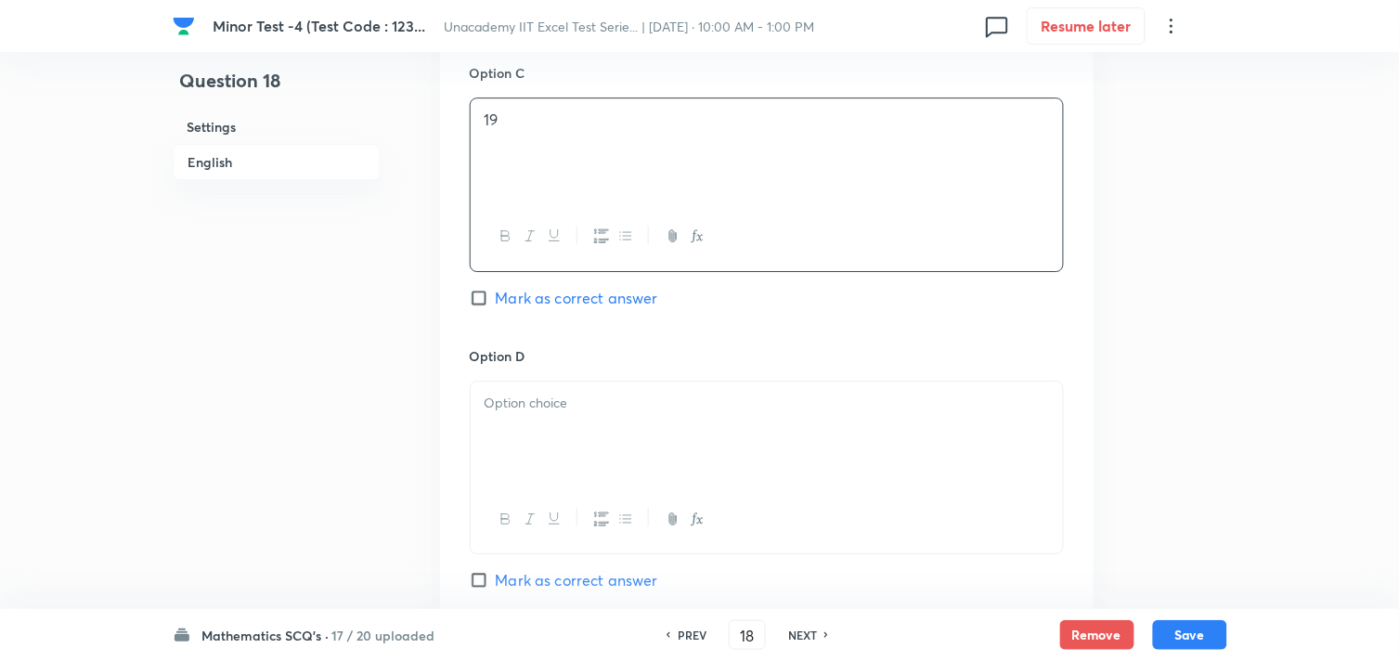
scroll to position [1444, 0]
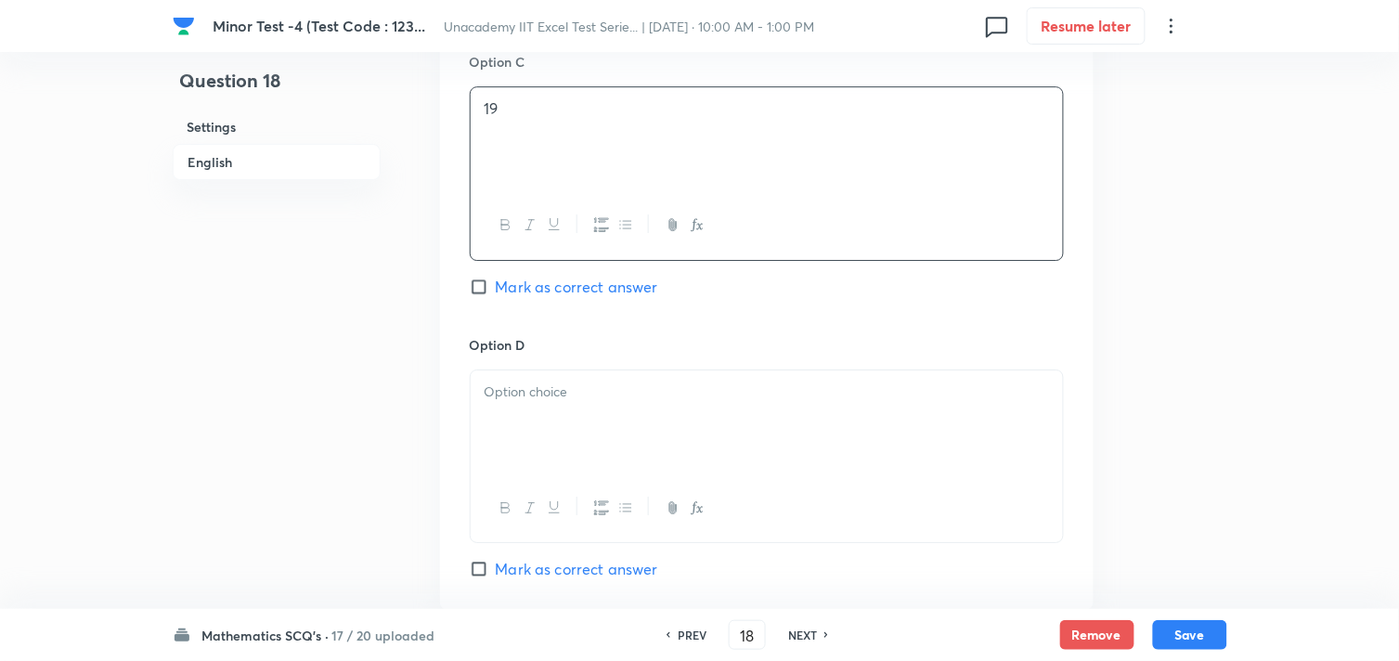
drag, startPoint x: 548, startPoint y: 441, endPoint x: 562, endPoint y: 385, distance: 57.4
click at [562, 435] on div at bounding box center [767, 422] width 592 height 104
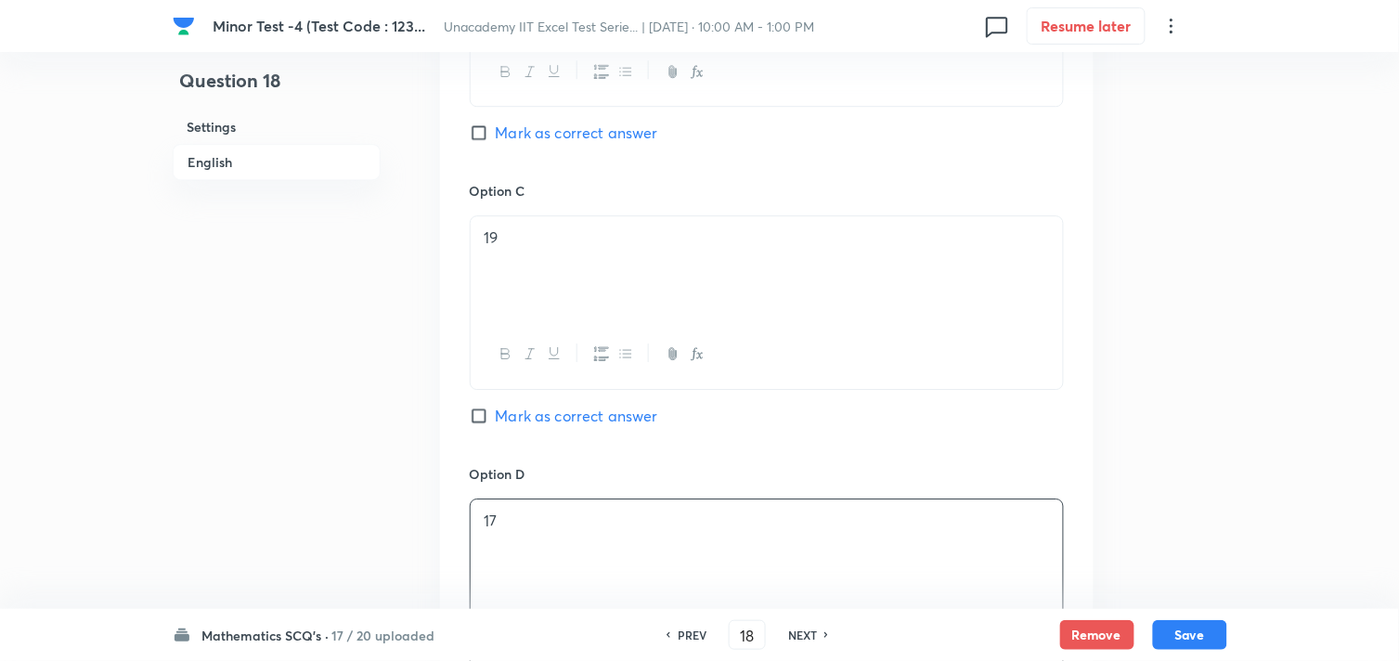
scroll to position [1032, 0]
click at [513, 141] on span "Mark as correct answer" at bounding box center [577, 134] width 162 height 22
click at [496, 141] on input "Mark as correct answer" at bounding box center [483, 133] width 26 height 19
checkbox input "true"
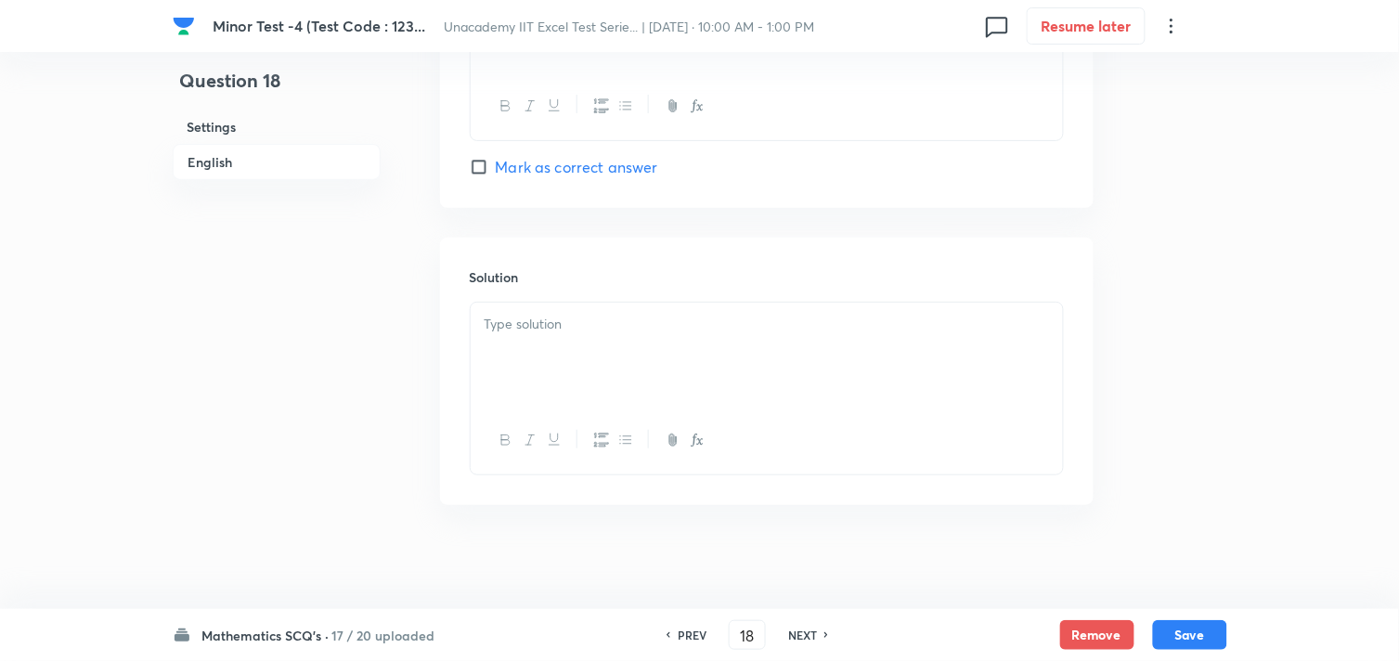
scroll to position [1857, 0]
click at [544, 346] on div at bounding box center [767, 347] width 592 height 104
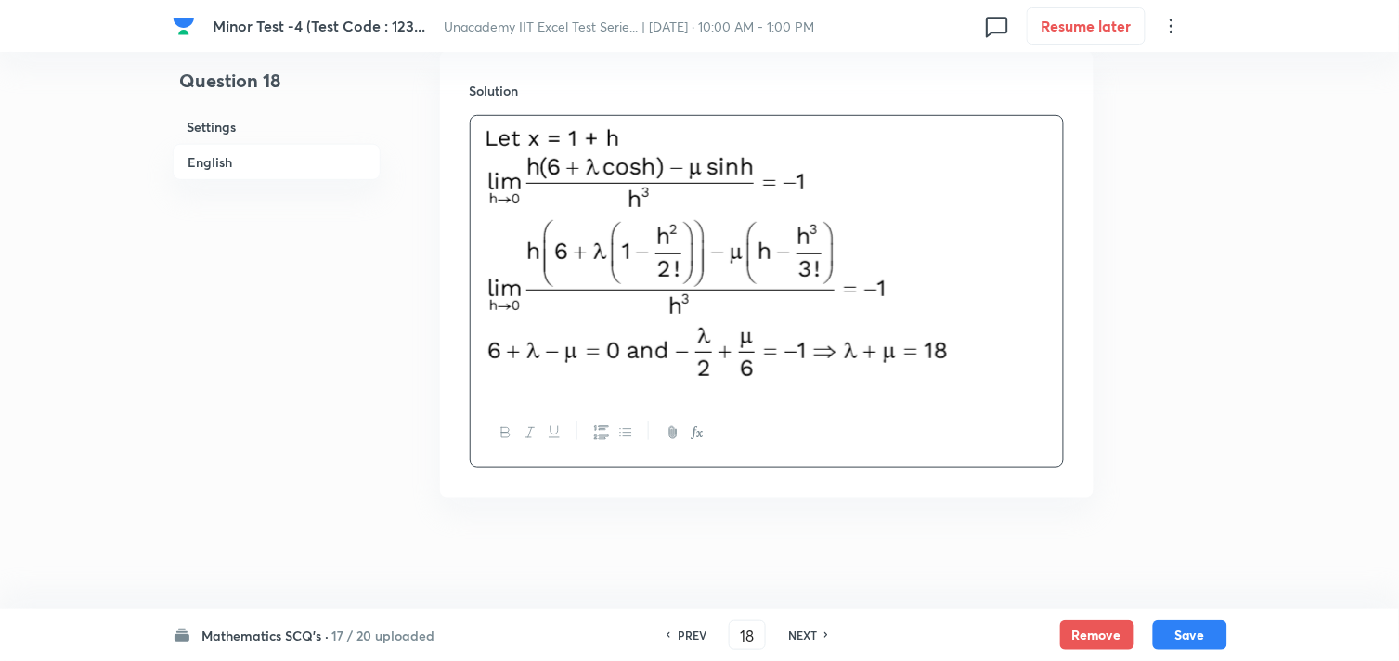
scroll to position [2036, 0]
click at [1172, 633] on button "Save" at bounding box center [1190, 633] width 74 height 30
type input "19"
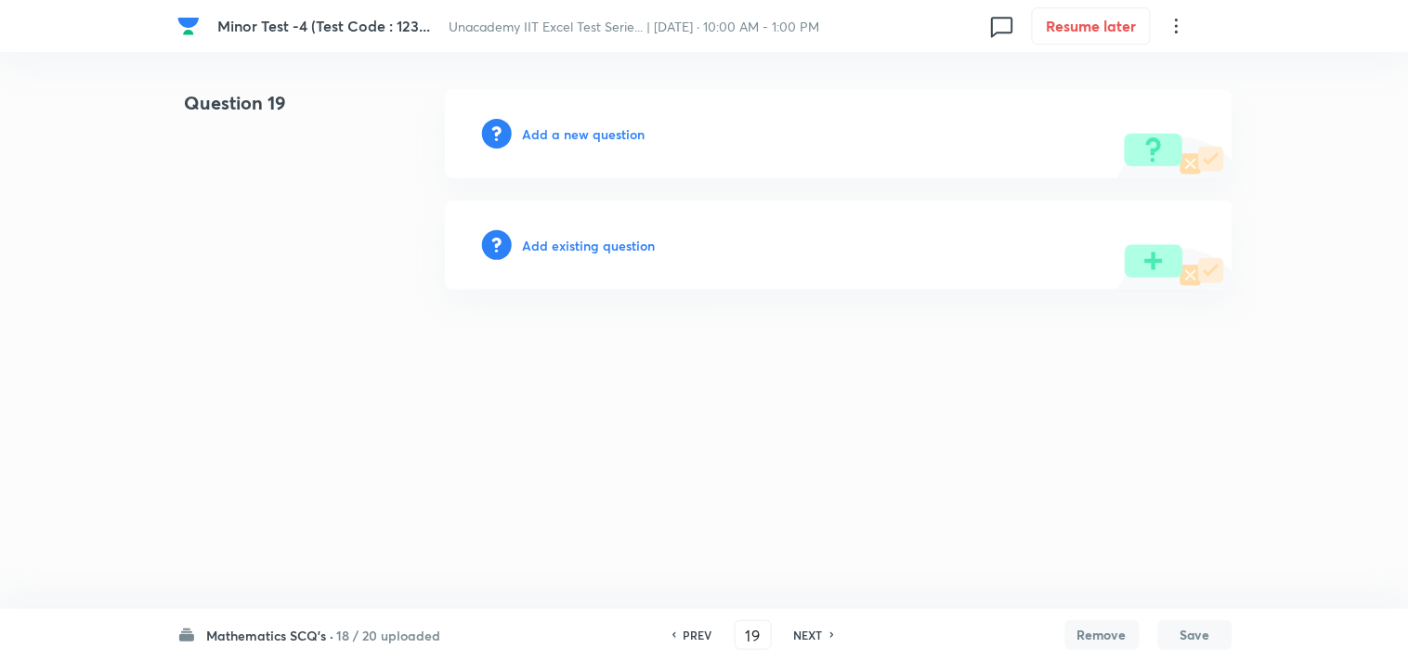
click at [563, 128] on h6 "Add a new question" at bounding box center [584, 133] width 123 height 19
click at [568, 130] on h6 "Choose a question type" at bounding box center [594, 133] width 143 height 19
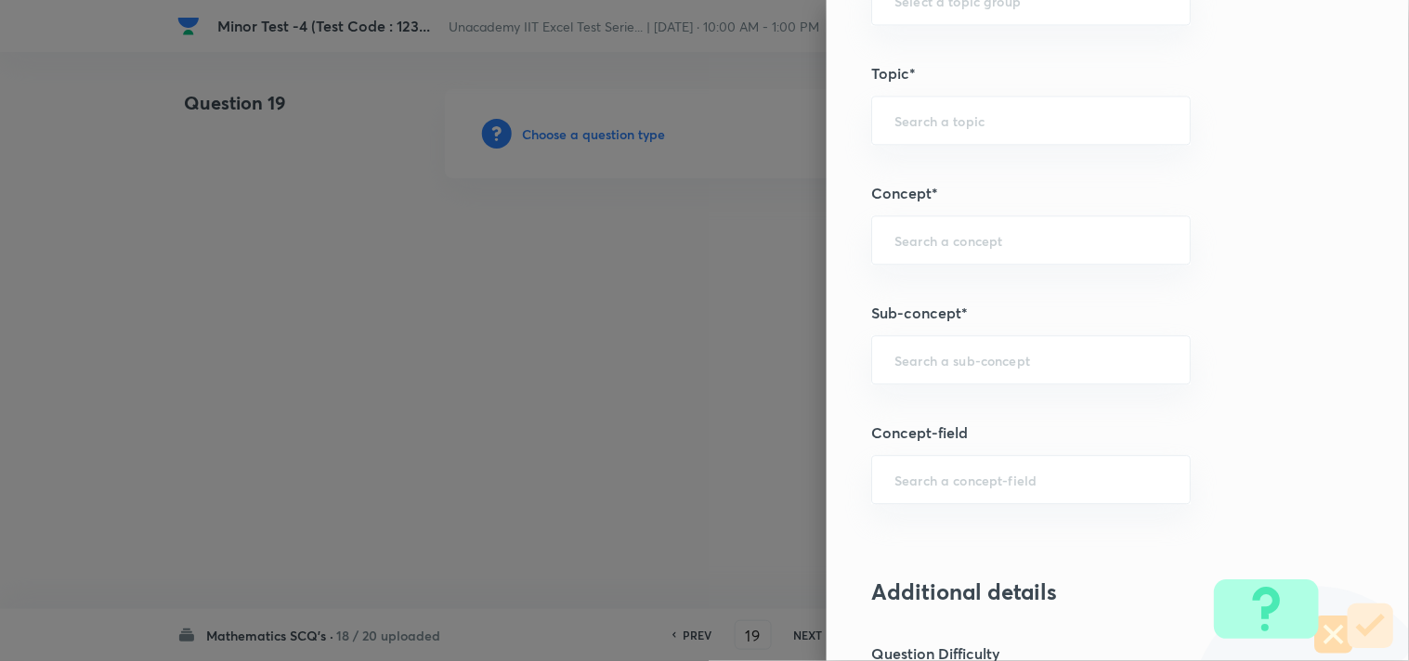
scroll to position [1032, 0]
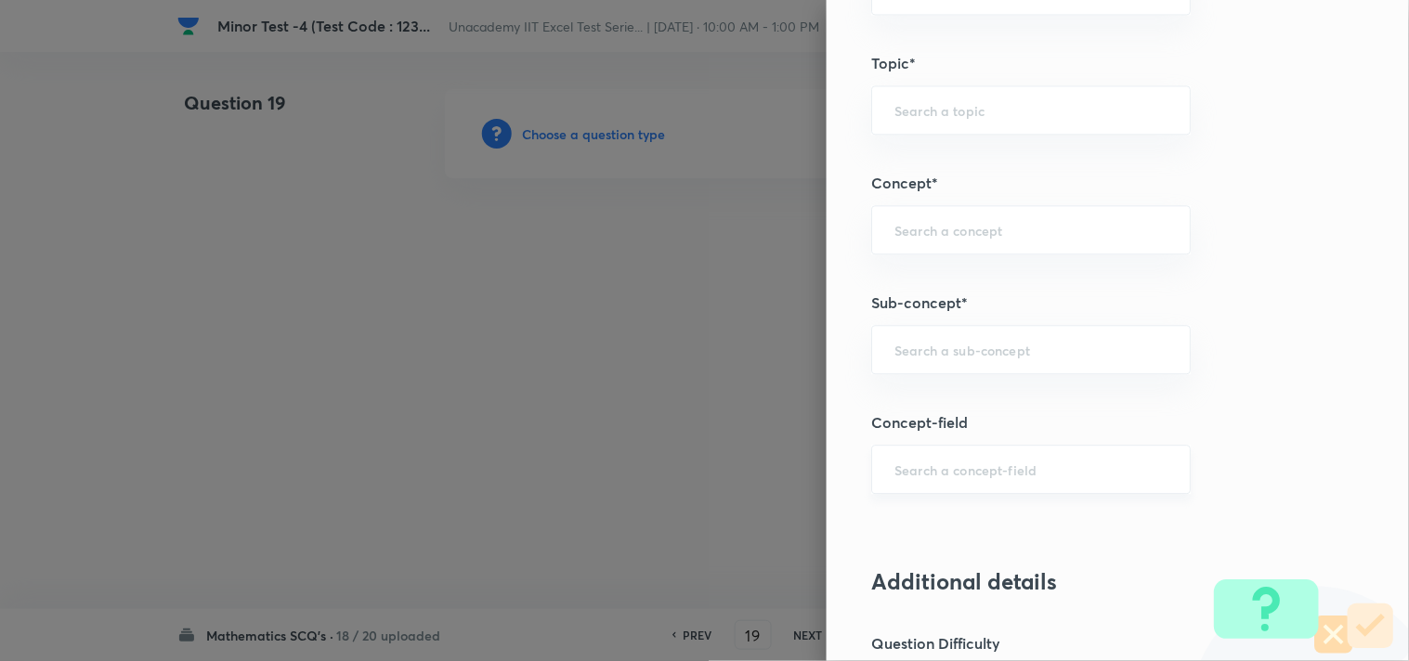
click at [923, 467] on input "text" at bounding box center [1030, 470] width 273 height 18
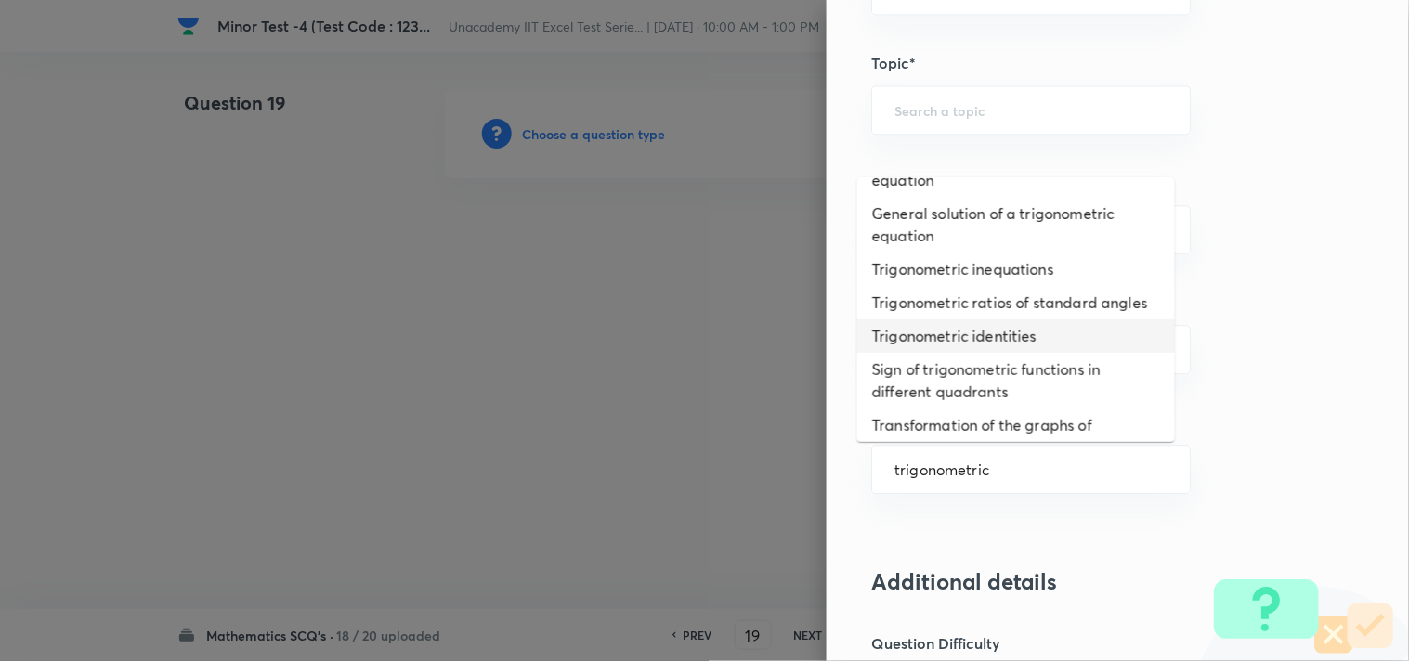
scroll to position [0, 0]
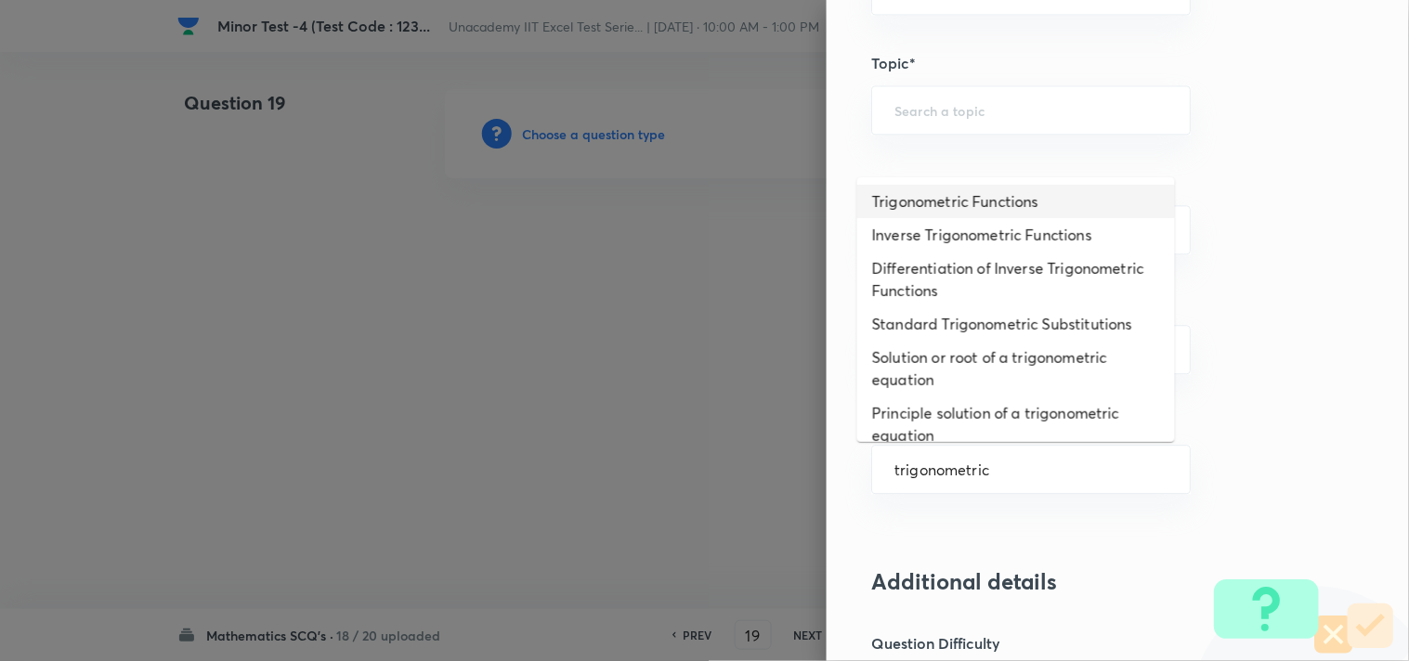
click at [1019, 199] on li "Trigonometric Functions" at bounding box center [1016, 201] width 318 height 33
type input "Trigonometric Functions"
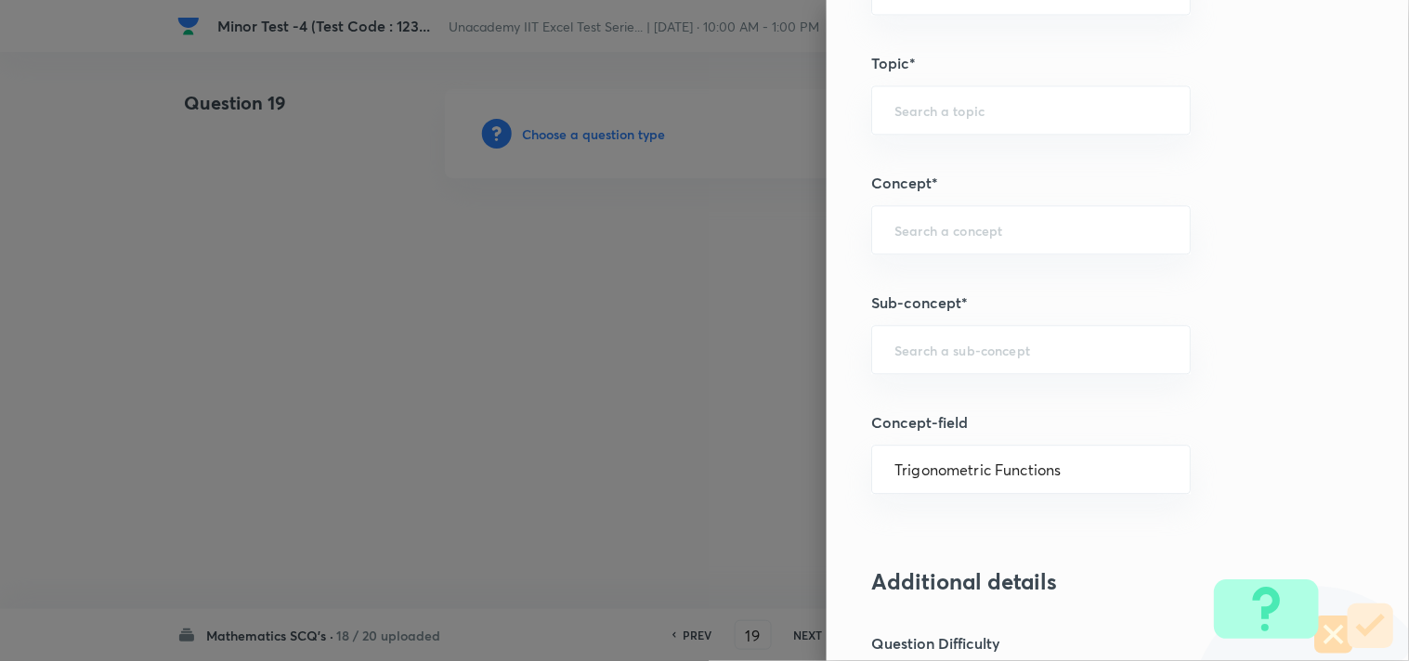
type input "Mathematics"
type input "Functions and Their Graphs"
type input "Functions & Graphs"
type input "Different Types of Functions"
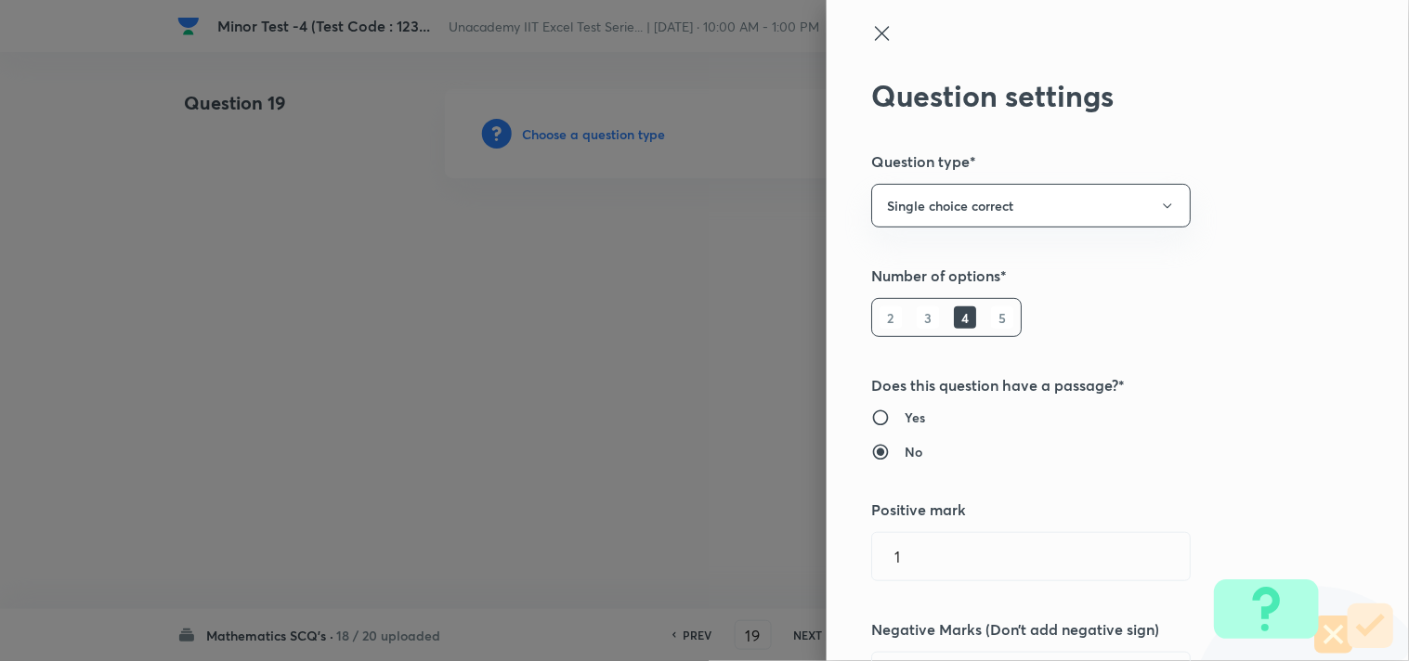
click at [883, 22] on div at bounding box center [1086, 50] width 431 height 56
click at [875, 33] on icon at bounding box center [882, 33] width 14 height 14
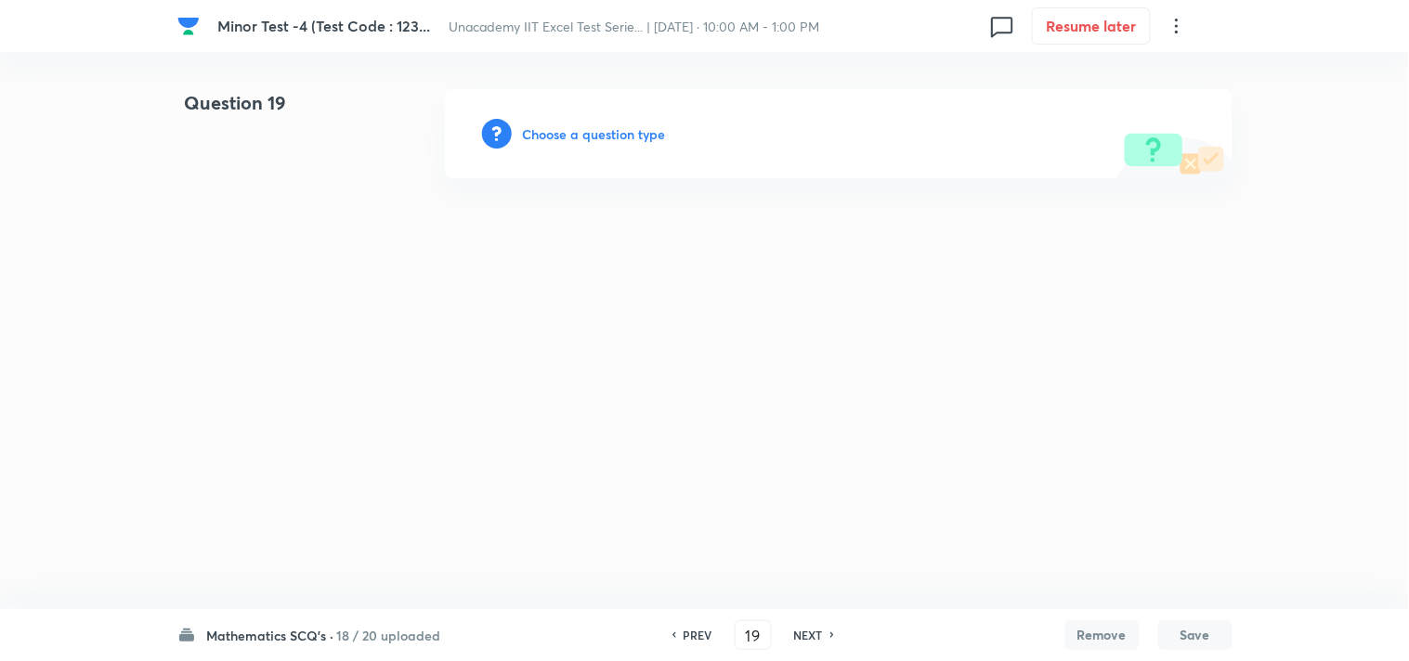
click at [602, 127] on h6 "Choose a question type" at bounding box center [594, 133] width 143 height 19
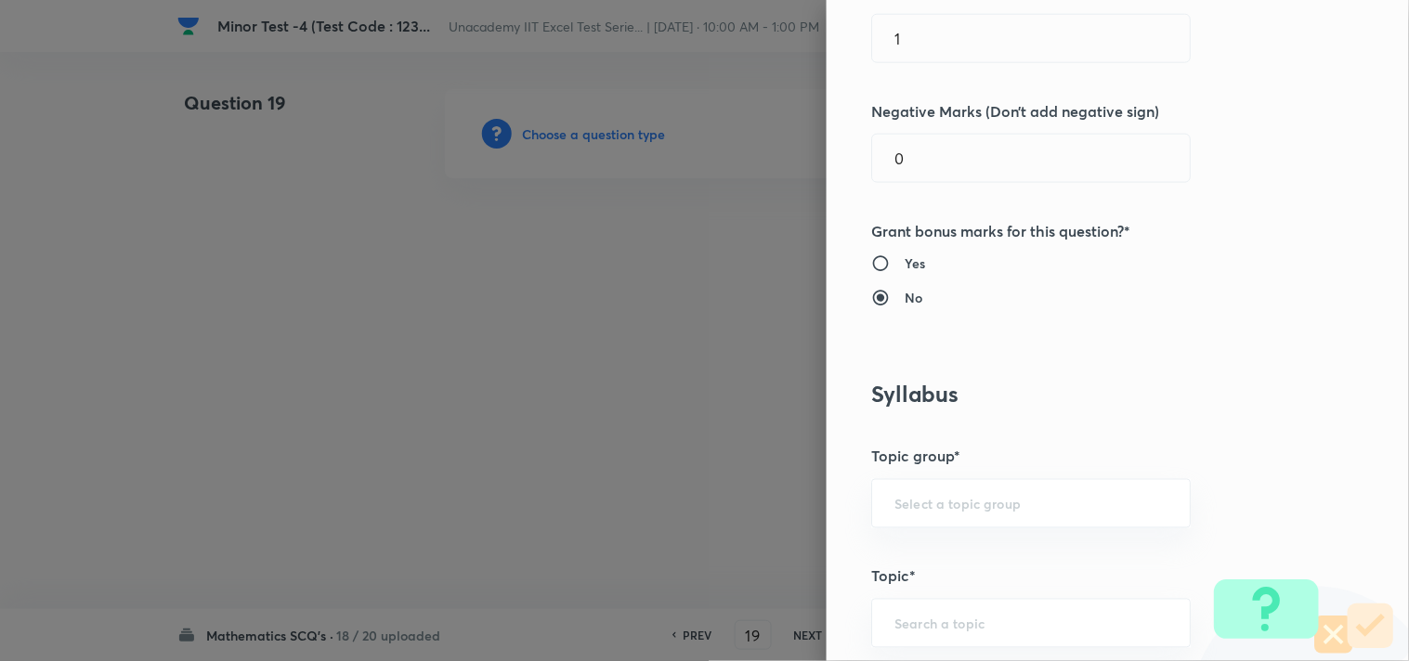
scroll to position [618, 0]
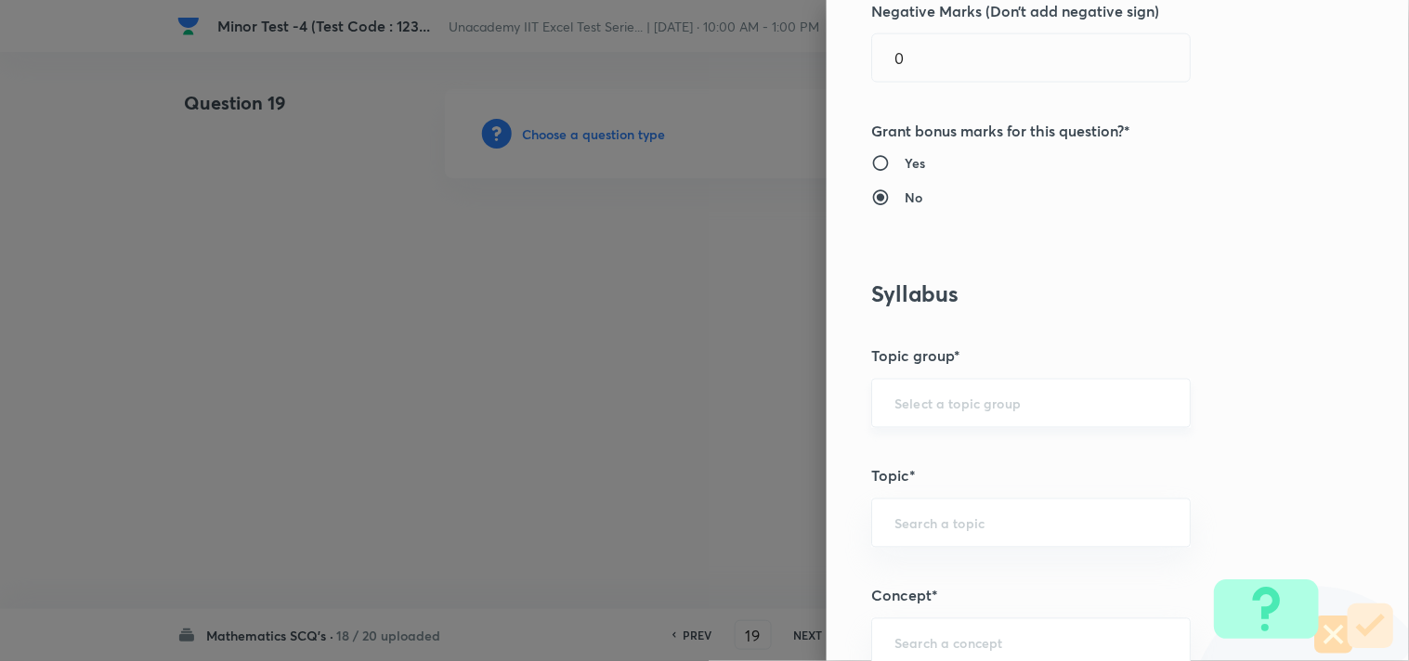
drag, startPoint x: 963, startPoint y: 393, endPoint x: 962, endPoint y: 420, distance: 26.9
click at [966, 396] on div "​" at bounding box center [1030, 403] width 319 height 49
click at [954, 405] on input "text" at bounding box center [1030, 404] width 273 height 18
click at [948, 448] on li "Mathematics" at bounding box center [1016, 455] width 318 height 33
type input "Mathematics"
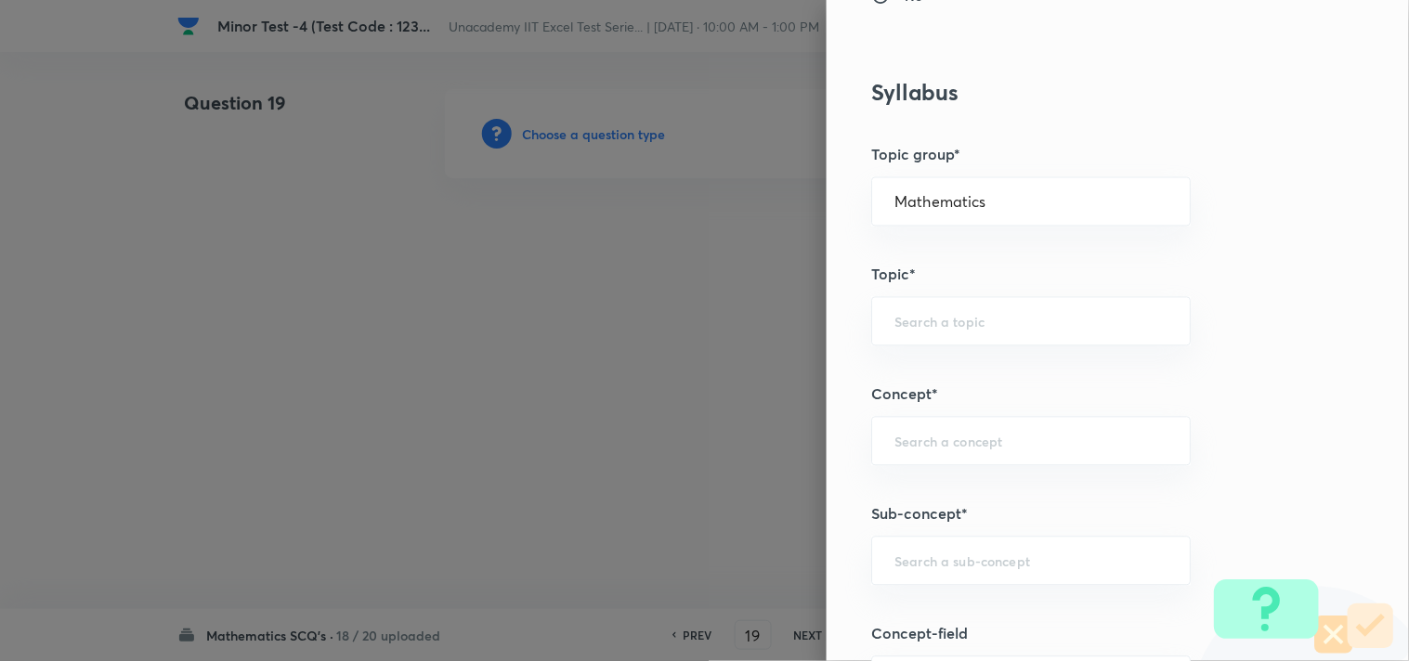
scroll to position [824, 0]
click at [916, 319] on input "text" at bounding box center [1030, 317] width 273 height 18
click at [930, 371] on li "Limit" at bounding box center [1016, 369] width 318 height 33
type input "Limit"
click at [920, 448] on div "​" at bounding box center [1030, 436] width 319 height 49
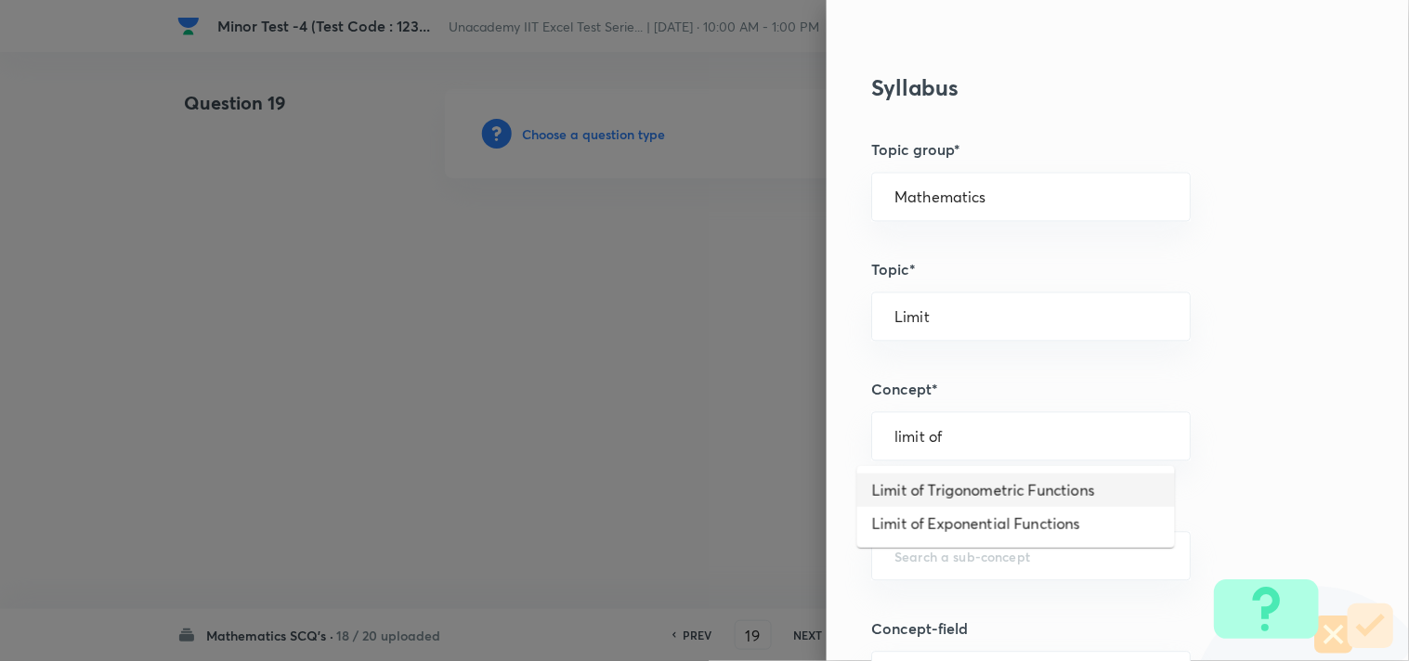
click at [953, 487] on li "Limit of Trigonometric Functions" at bounding box center [1016, 490] width 318 height 33
type input "Limit of Trigonometric Functions"
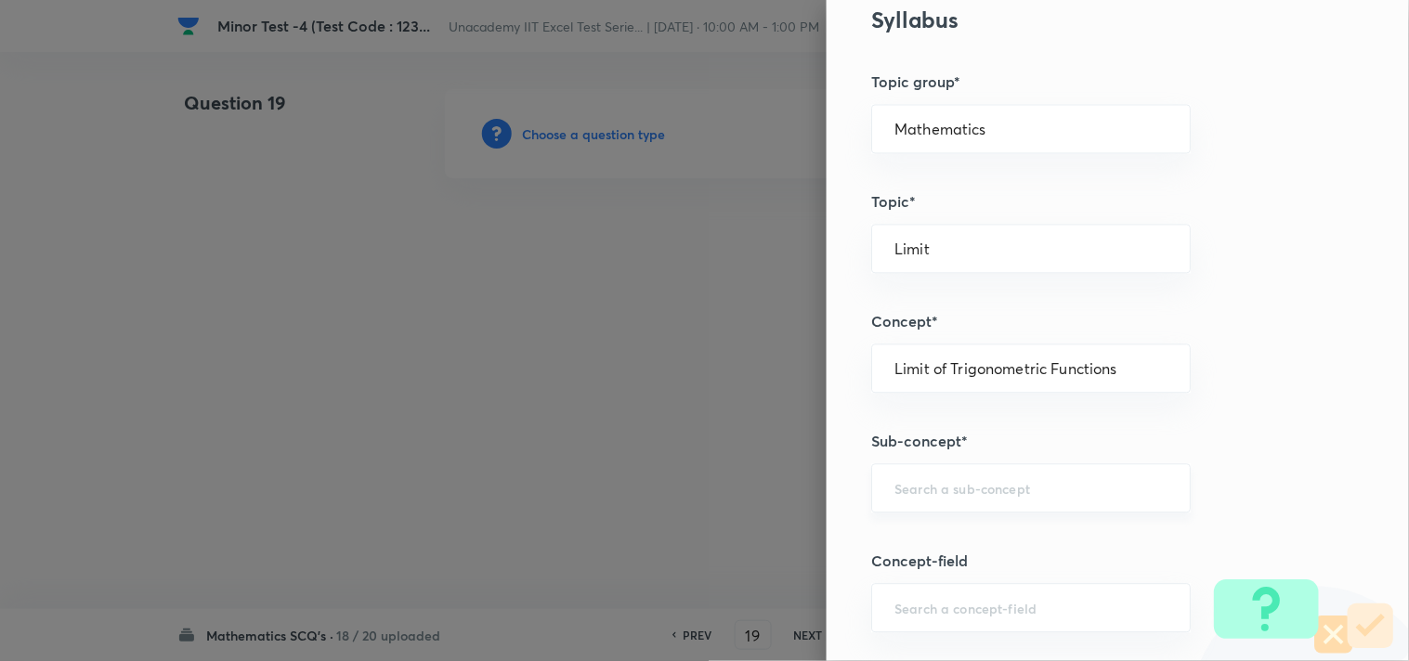
scroll to position [928, 0]
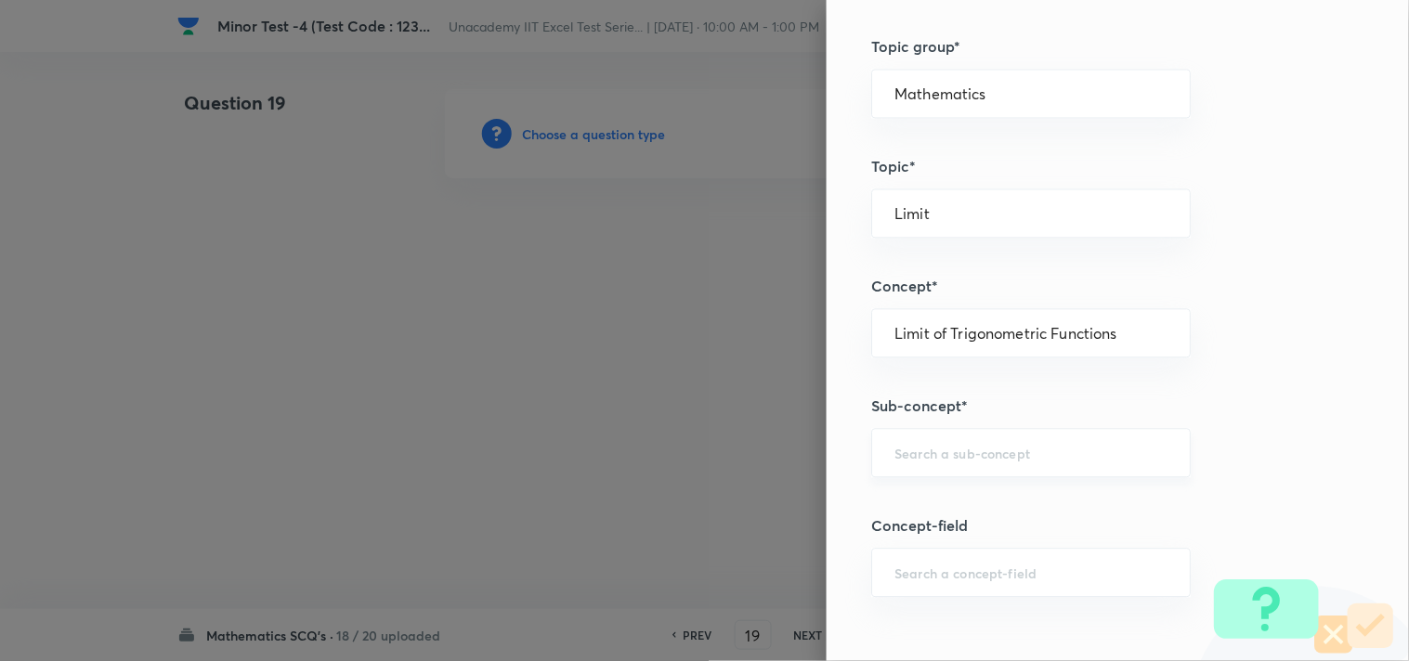
click at [943, 459] on input "text" at bounding box center [1030, 453] width 273 height 18
click at [971, 502] on li "Limit of Trigonometric Functions" at bounding box center [1016, 506] width 318 height 33
type input "Limit of Trigonometric Functions"
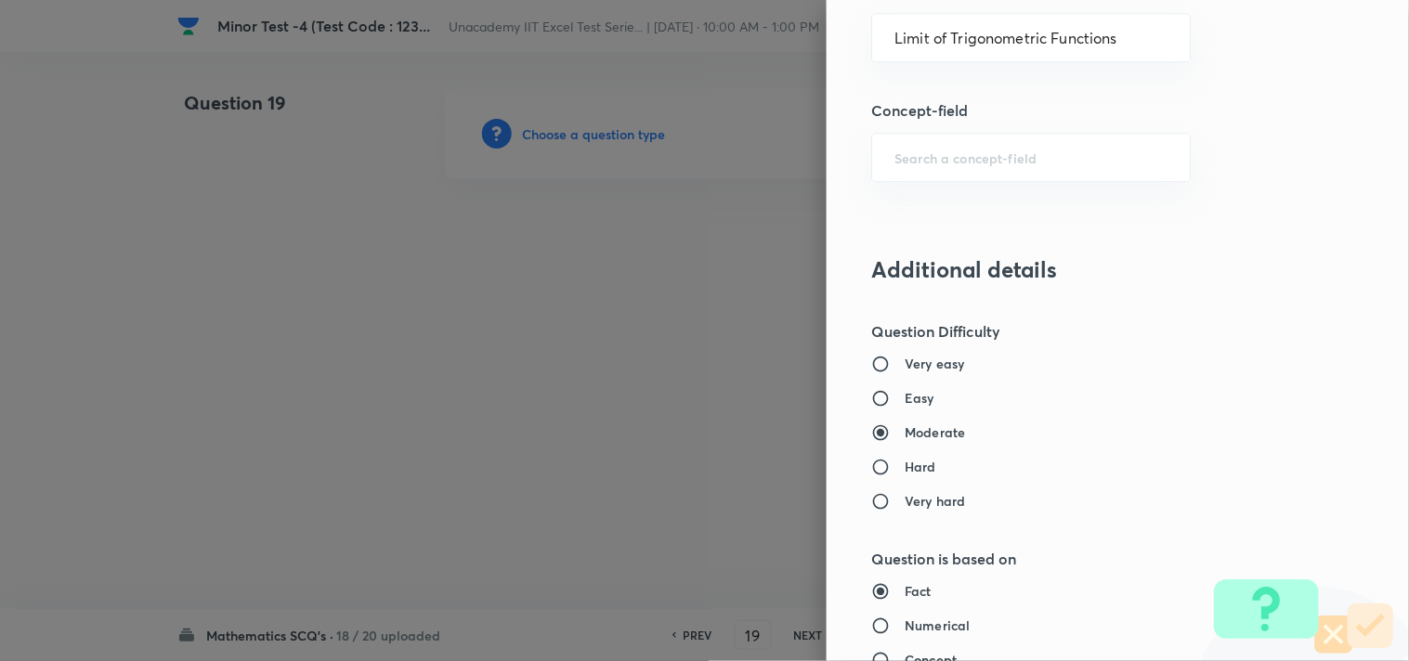
scroll to position [1547, 0]
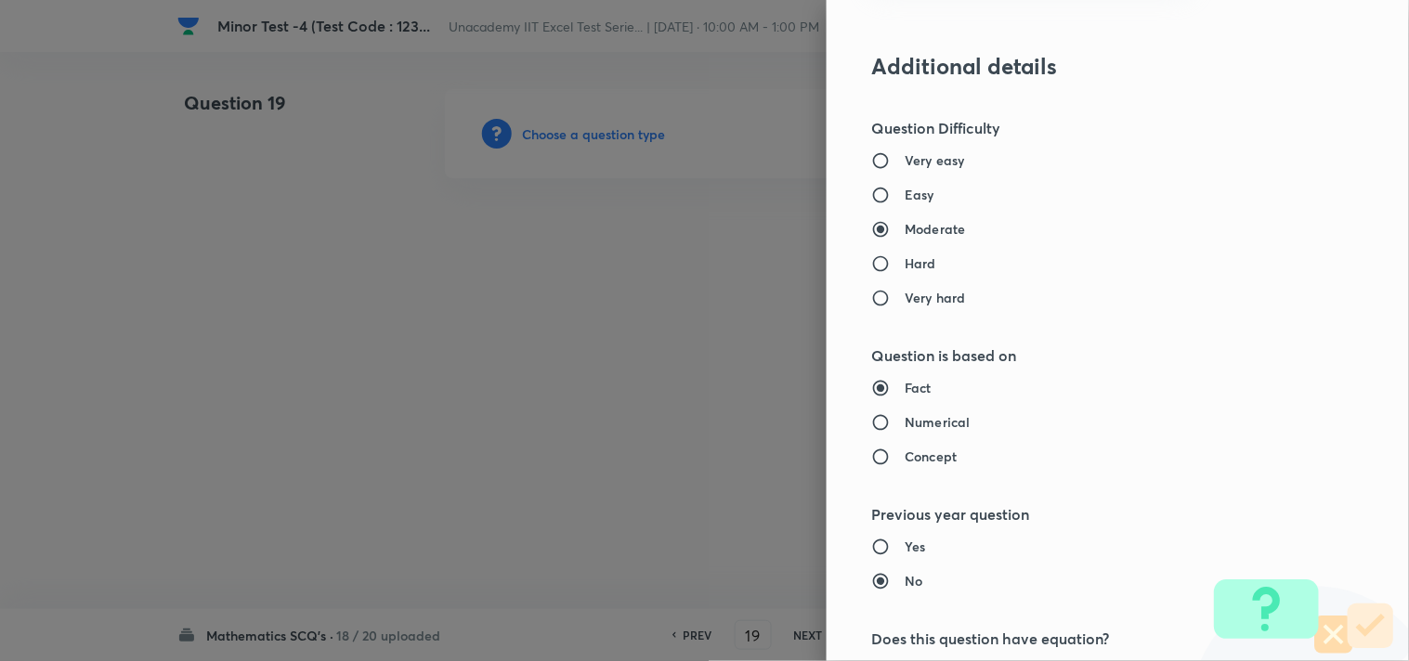
click at [904, 191] on h6 "Easy" at bounding box center [919, 194] width 30 height 19
click at [895, 191] on input "Easy" at bounding box center [887, 195] width 33 height 19
radio input "true"
radio input "false"
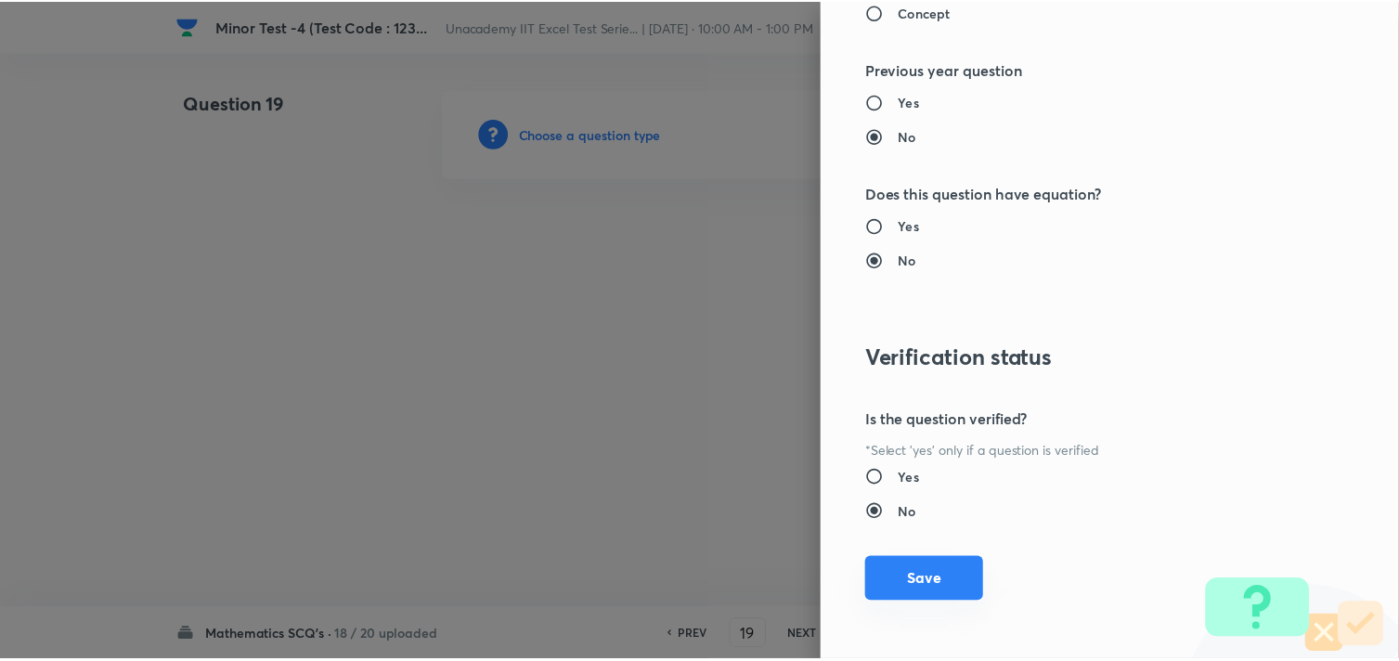
scroll to position [1994, 0]
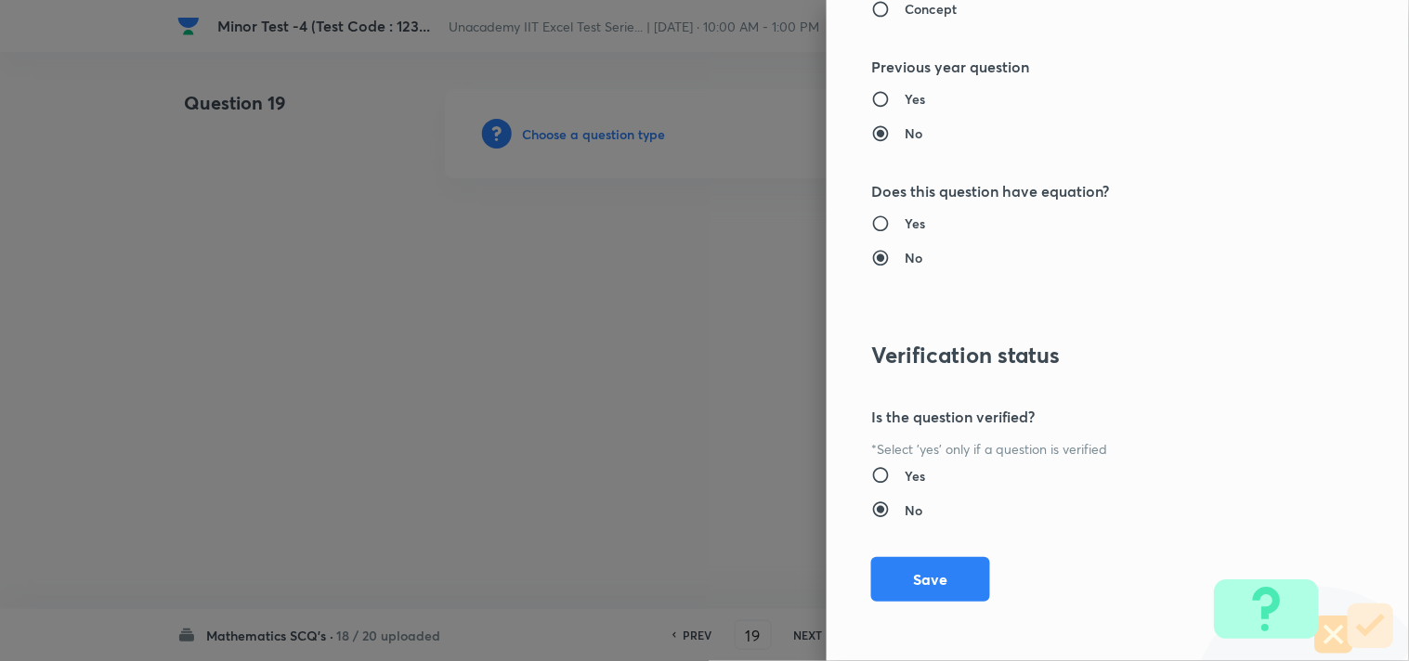
click at [919, 577] on button "Save" at bounding box center [930, 579] width 119 height 45
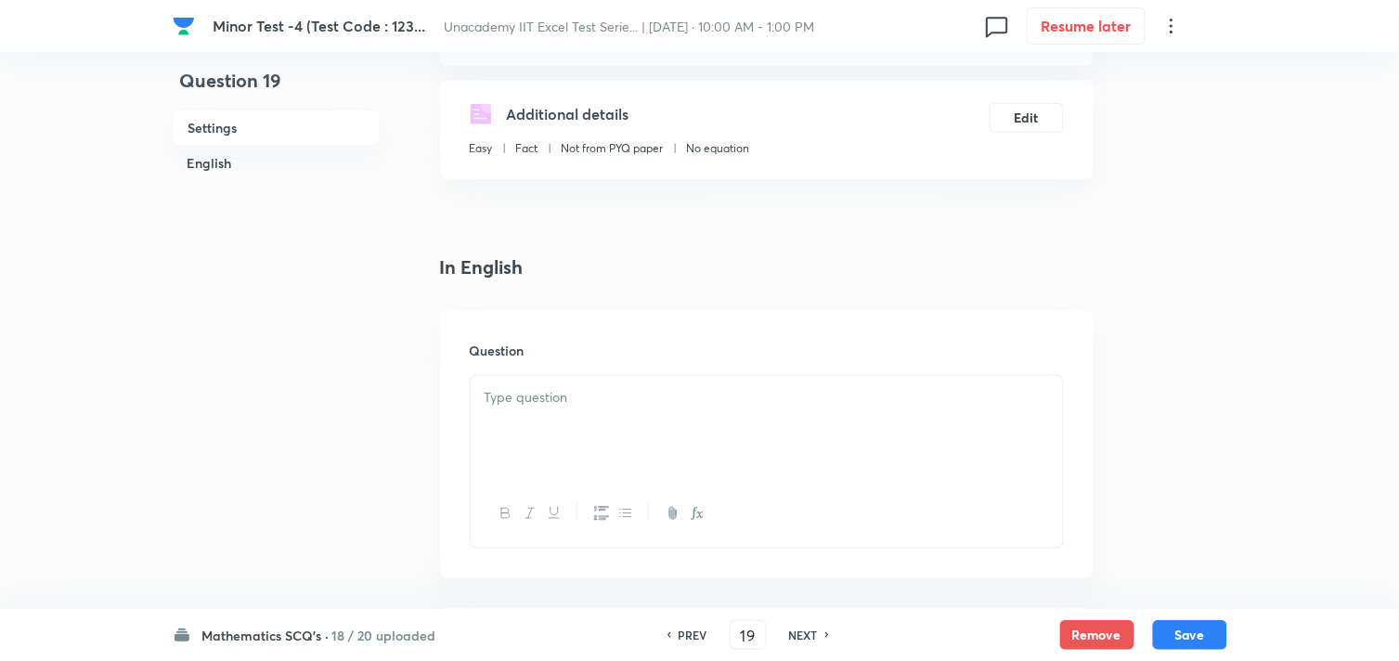
scroll to position [309, 0]
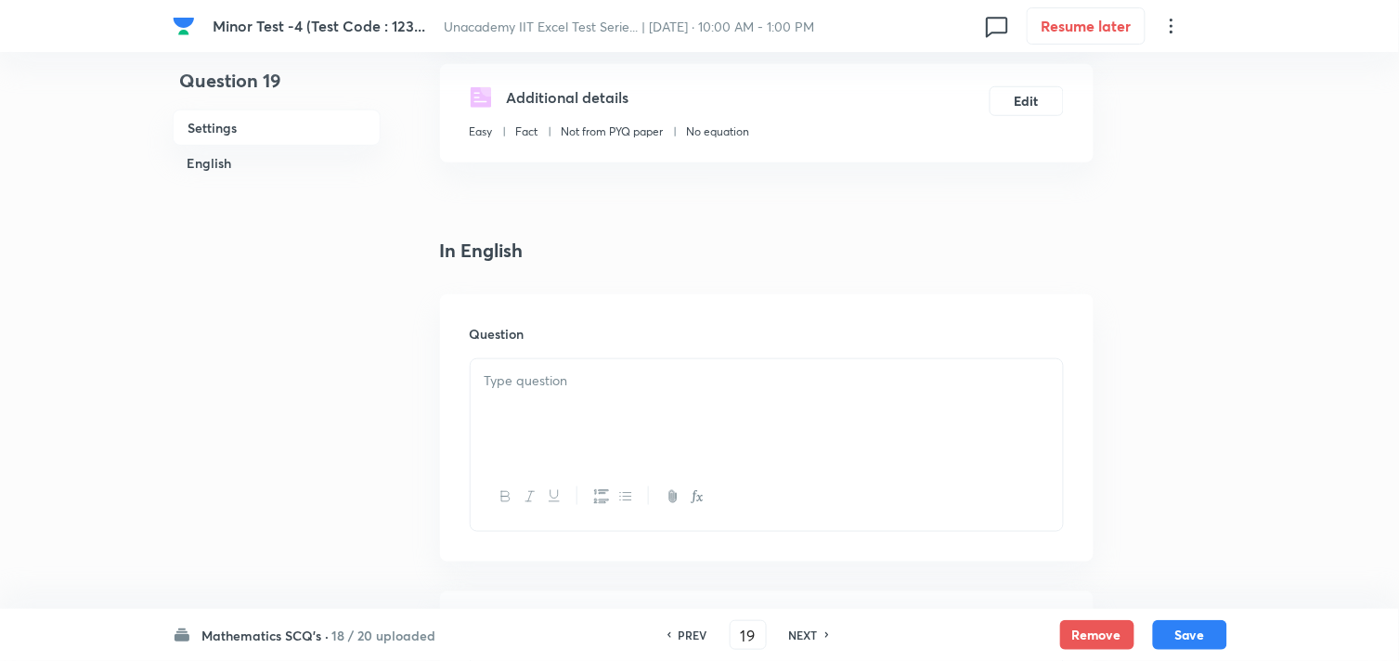
click at [532, 403] on div at bounding box center [767, 411] width 592 height 104
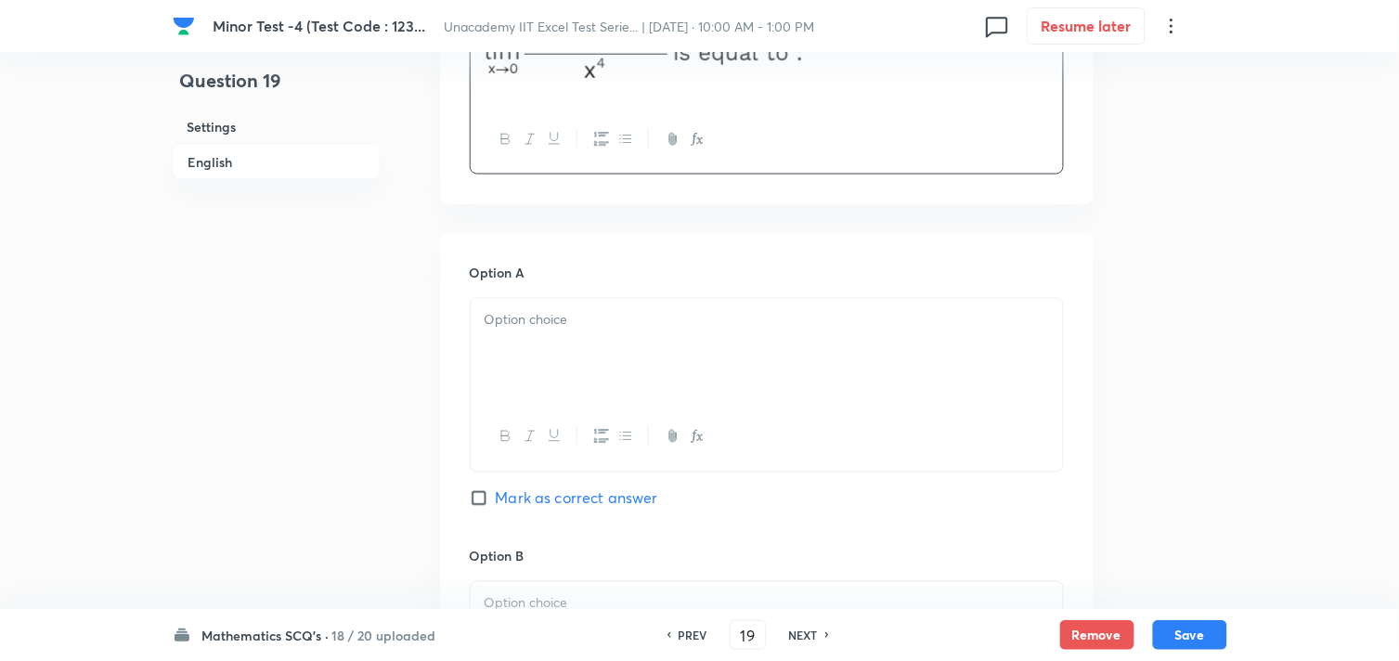
scroll to position [721, 0]
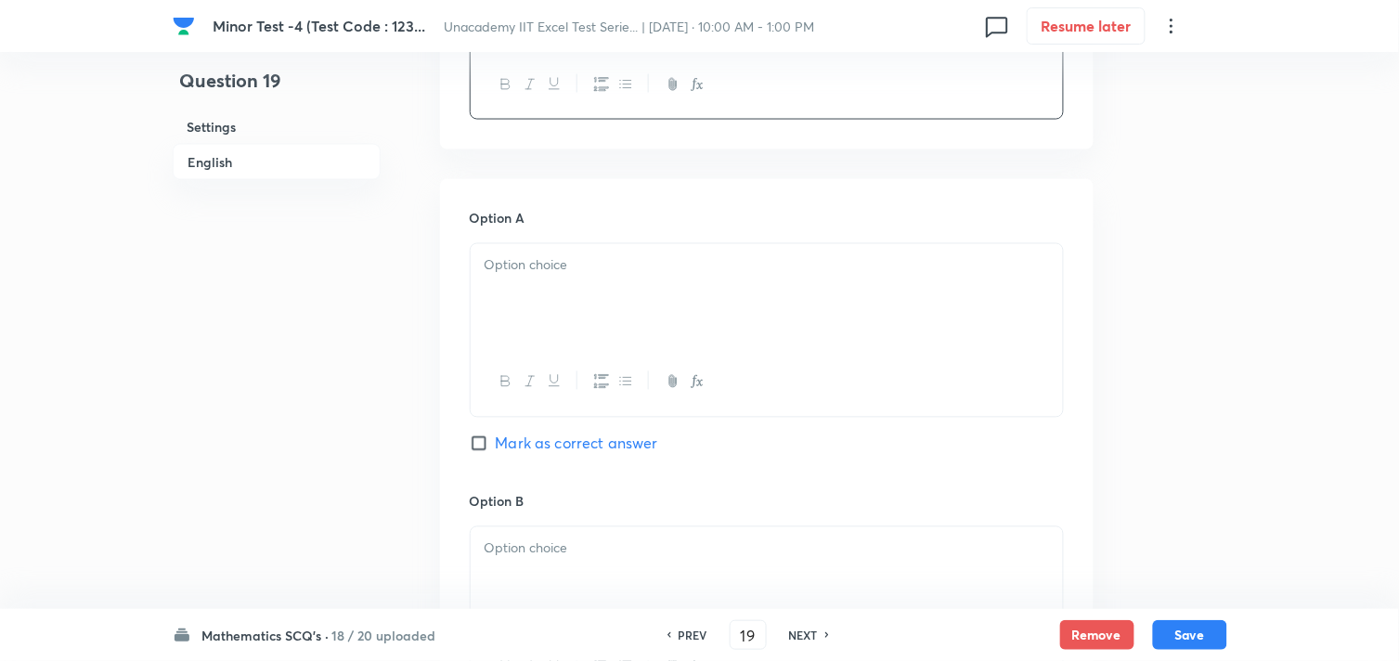
click at [520, 318] on div at bounding box center [767, 296] width 592 height 104
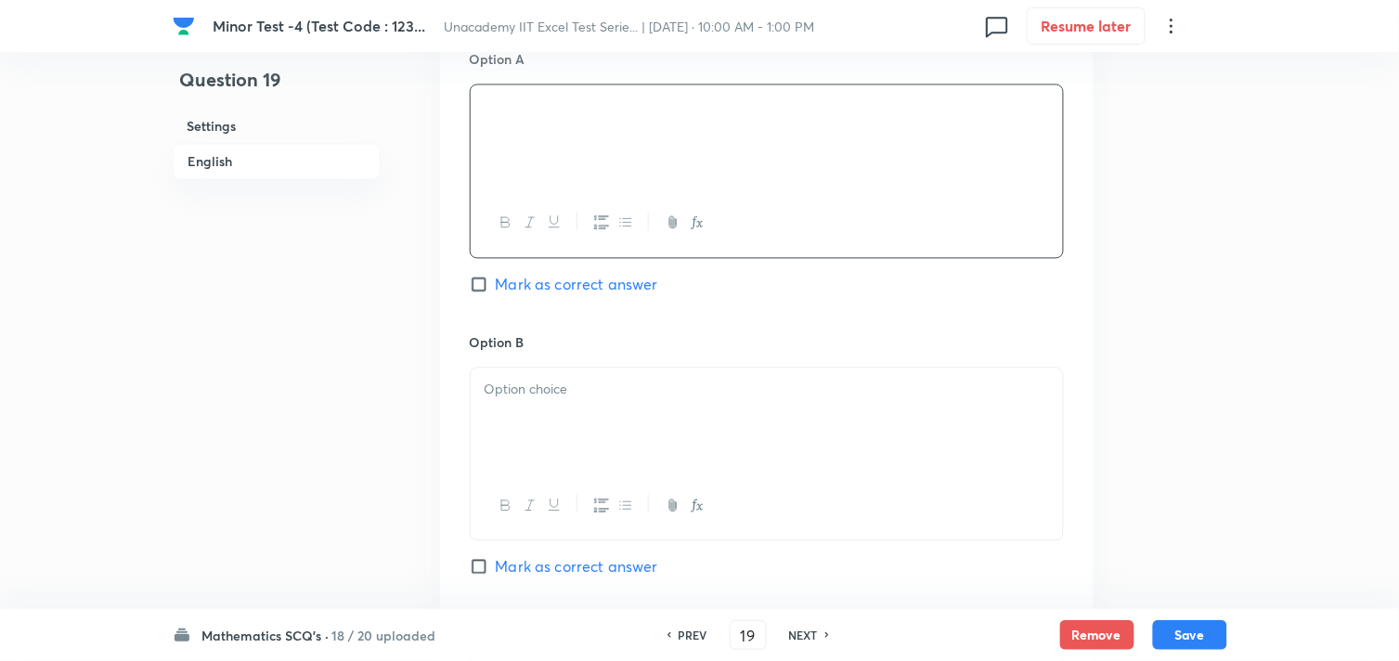
scroll to position [928, 0]
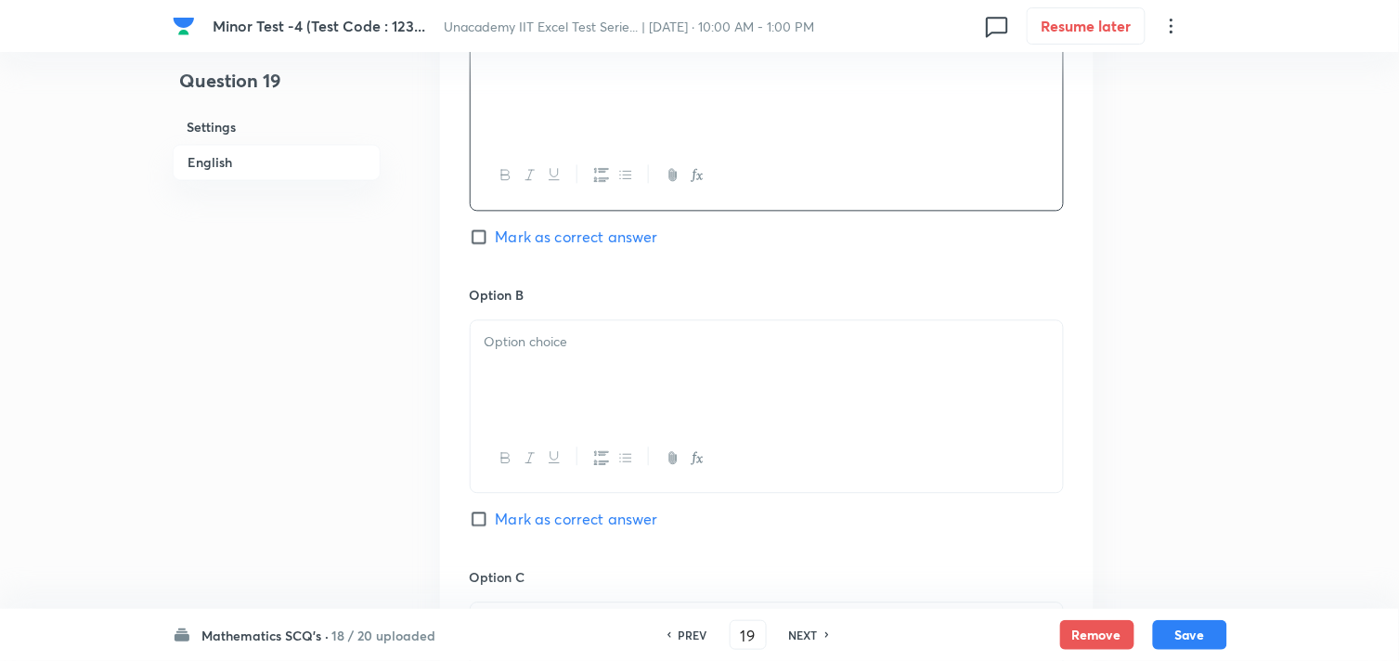
click at [514, 382] on div at bounding box center [767, 372] width 592 height 104
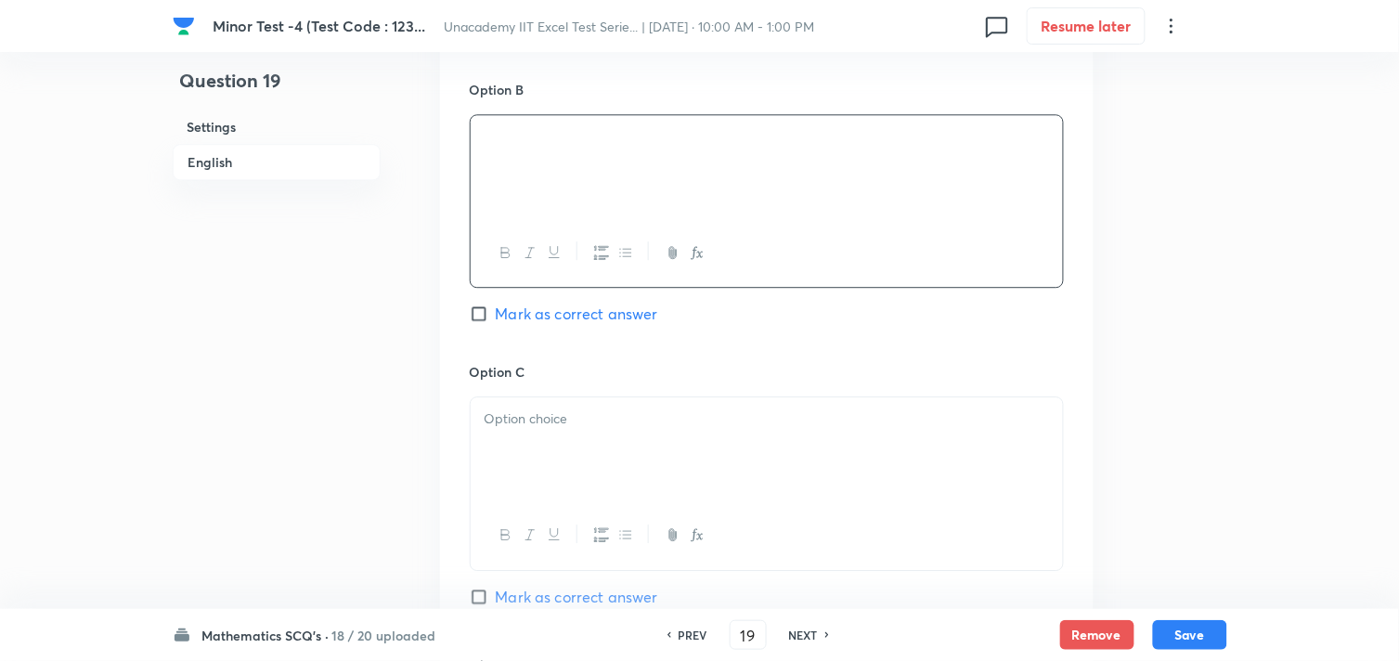
scroll to position [1135, 0]
click at [536, 481] on div at bounding box center [767, 448] width 592 height 104
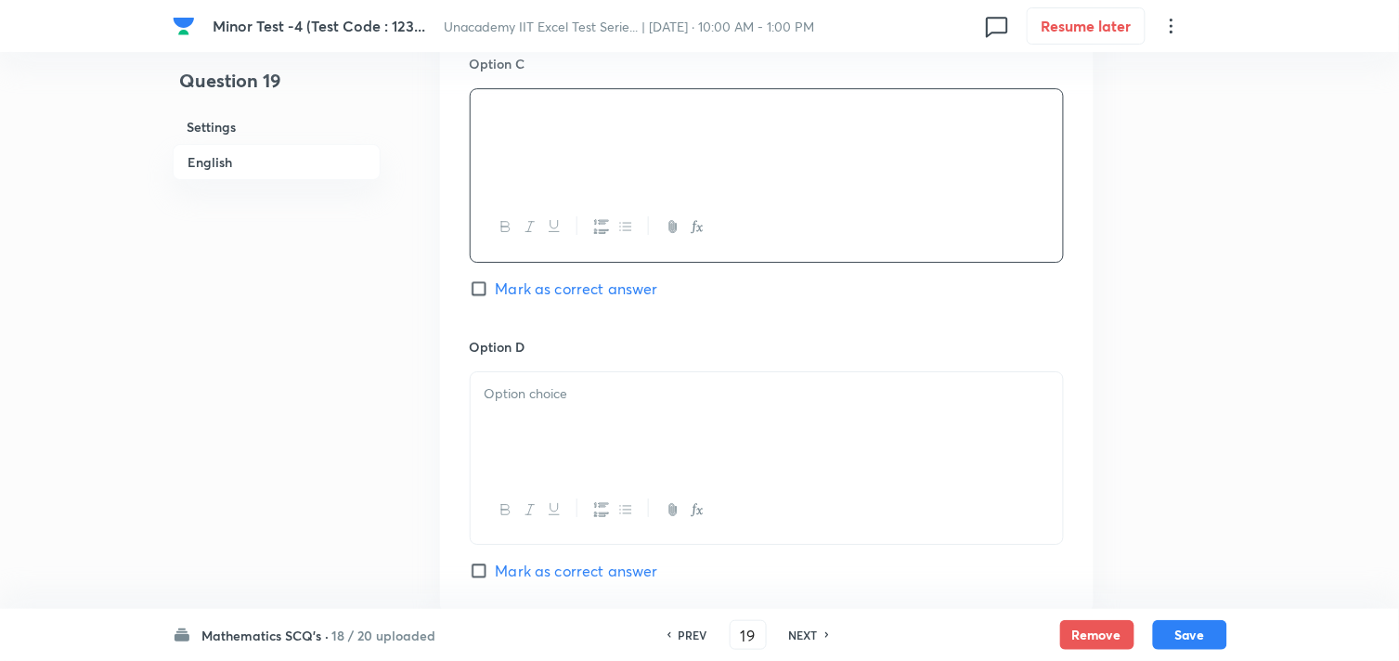
scroll to position [1444, 0]
click at [566, 430] on div at bounding box center [767, 422] width 592 height 104
click at [504, 292] on span "Mark as correct answer" at bounding box center [577, 287] width 162 height 22
click at [496, 292] on input "Mark as correct answer" at bounding box center [483, 287] width 26 height 19
checkbox input "true"
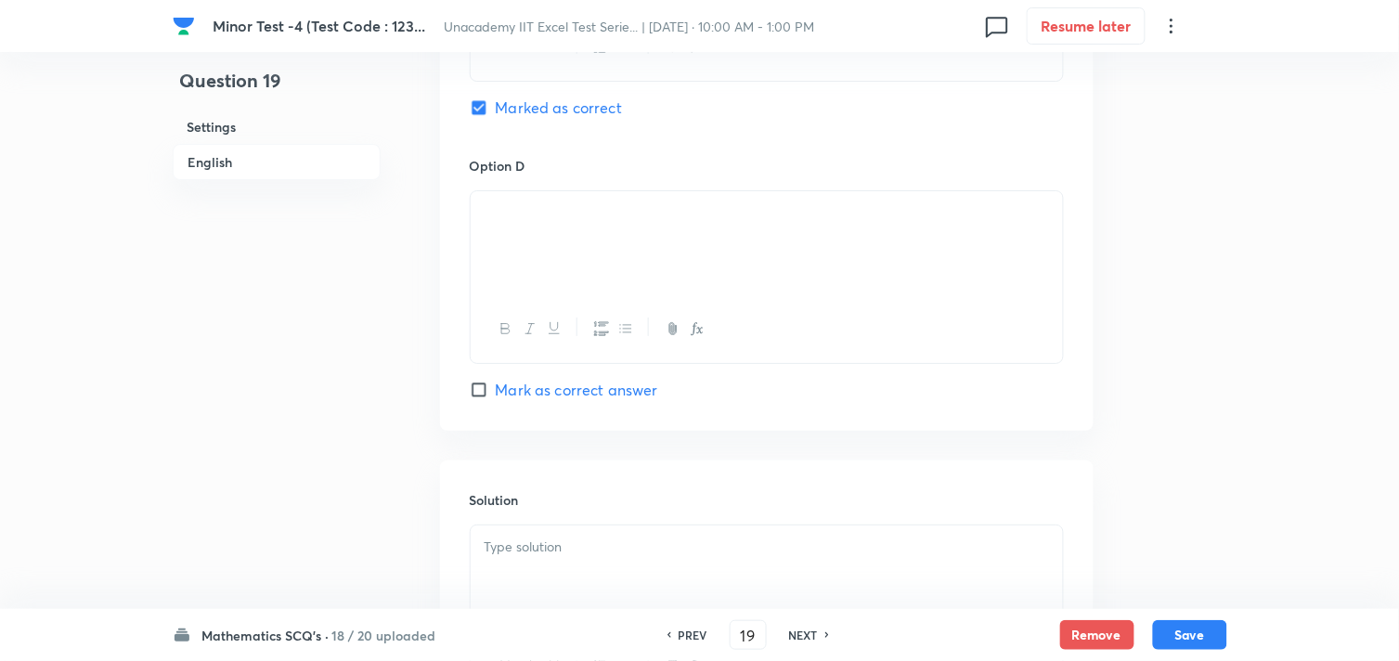
scroll to position [1857, 0]
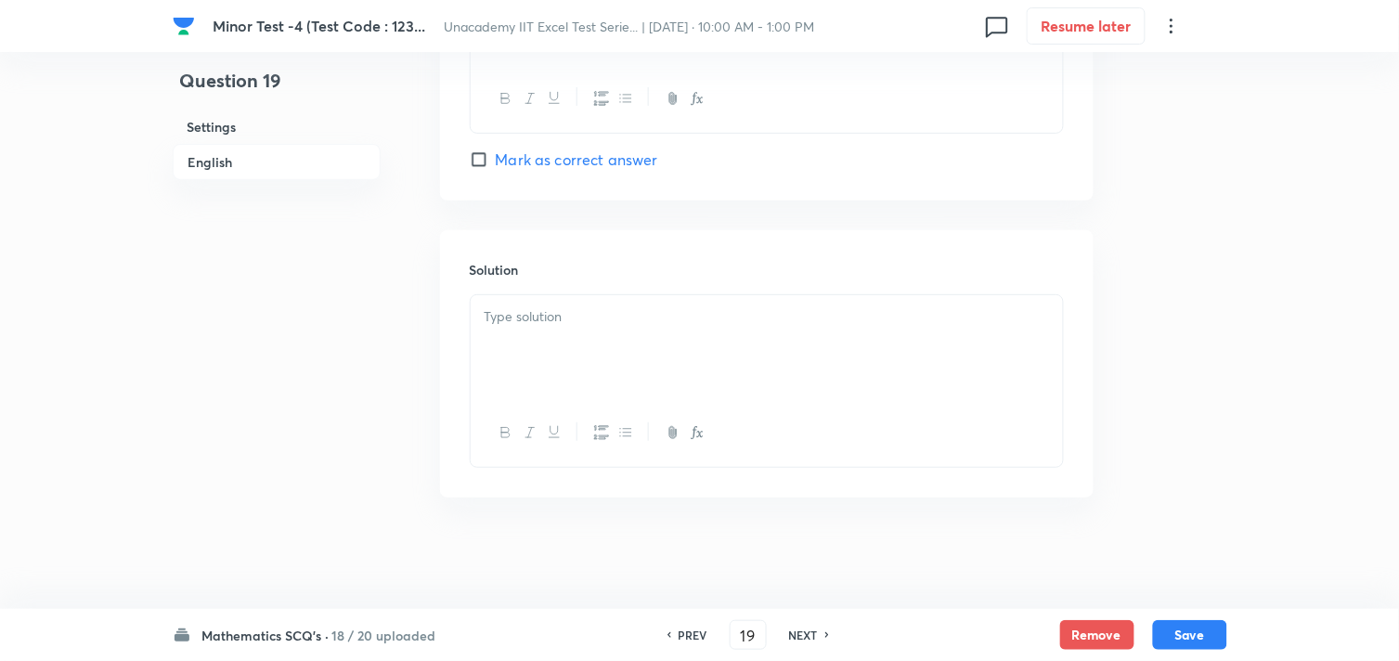
click at [600, 360] on div at bounding box center [767, 347] width 592 height 104
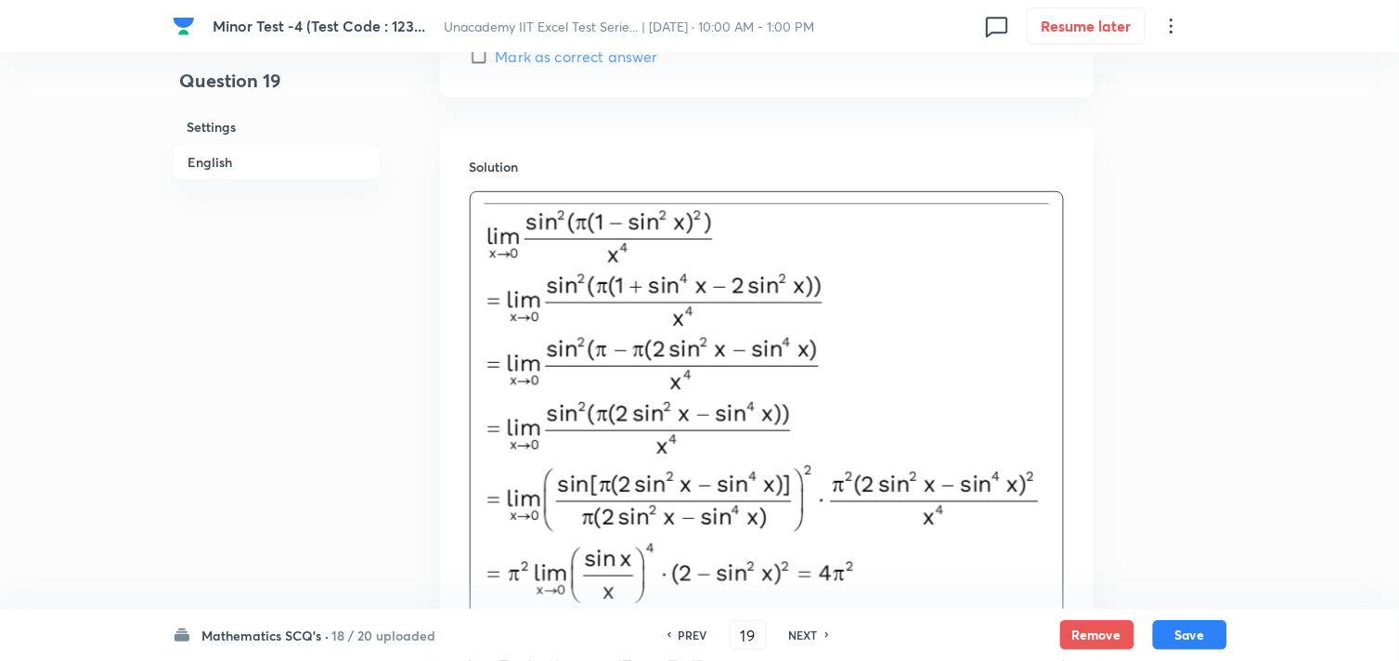
scroll to position [2188, 0]
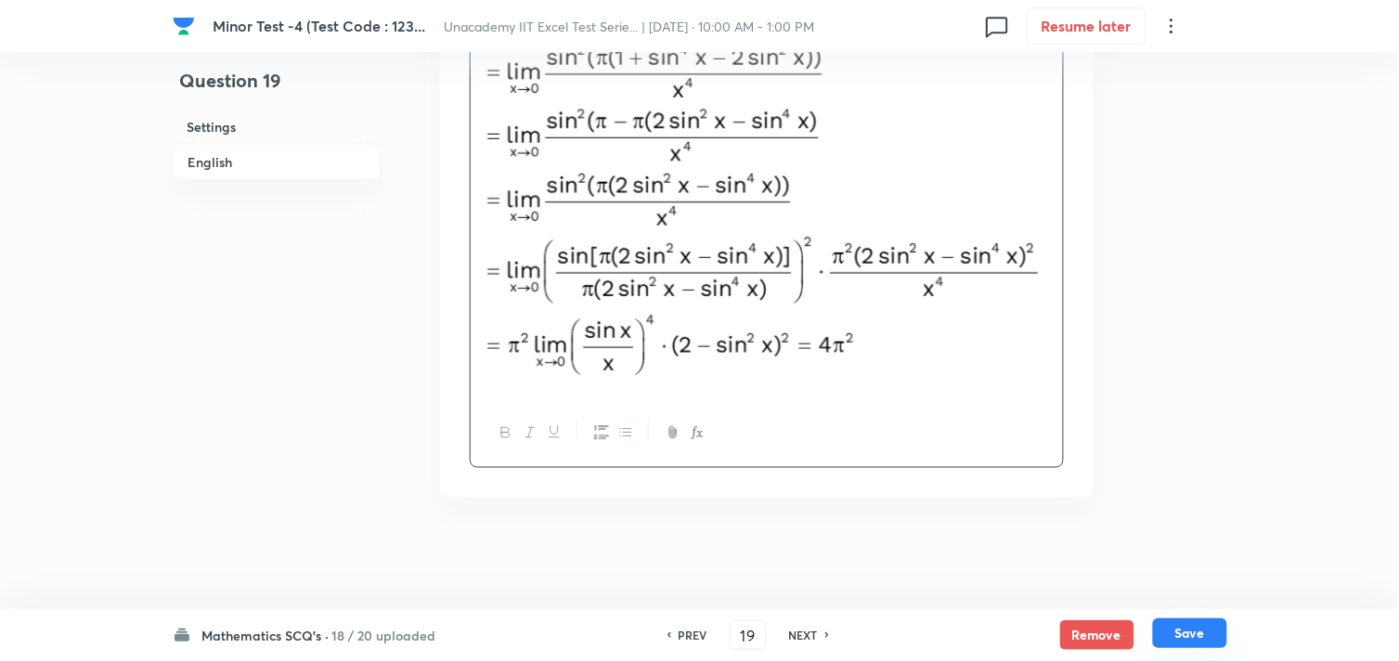
click at [1188, 635] on button "Save" at bounding box center [1190, 633] width 74 height 30
type input "20"
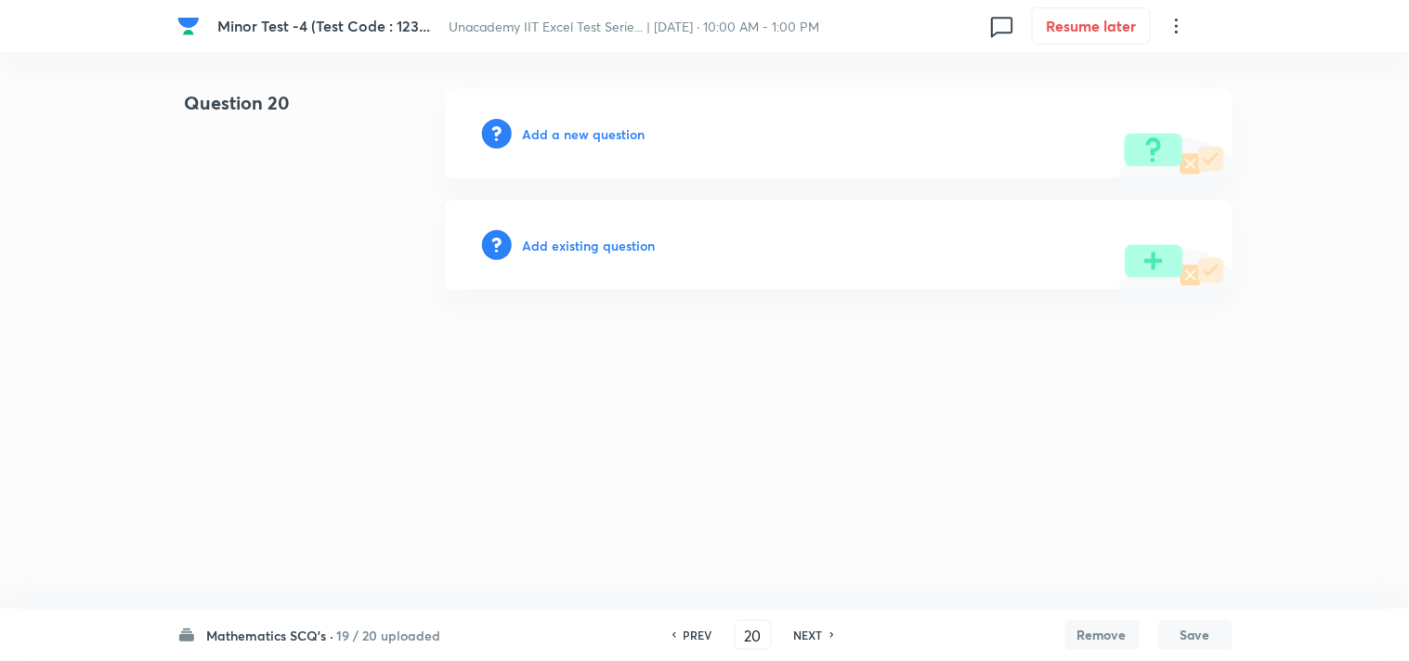
click at [608, 134] on h6 "Add a new question" at bounding box center [584, 133] width 123 height 19
click at [613, 136] on h6 "Choose a question type" at bounding box center [594, 133] width 143 height 19
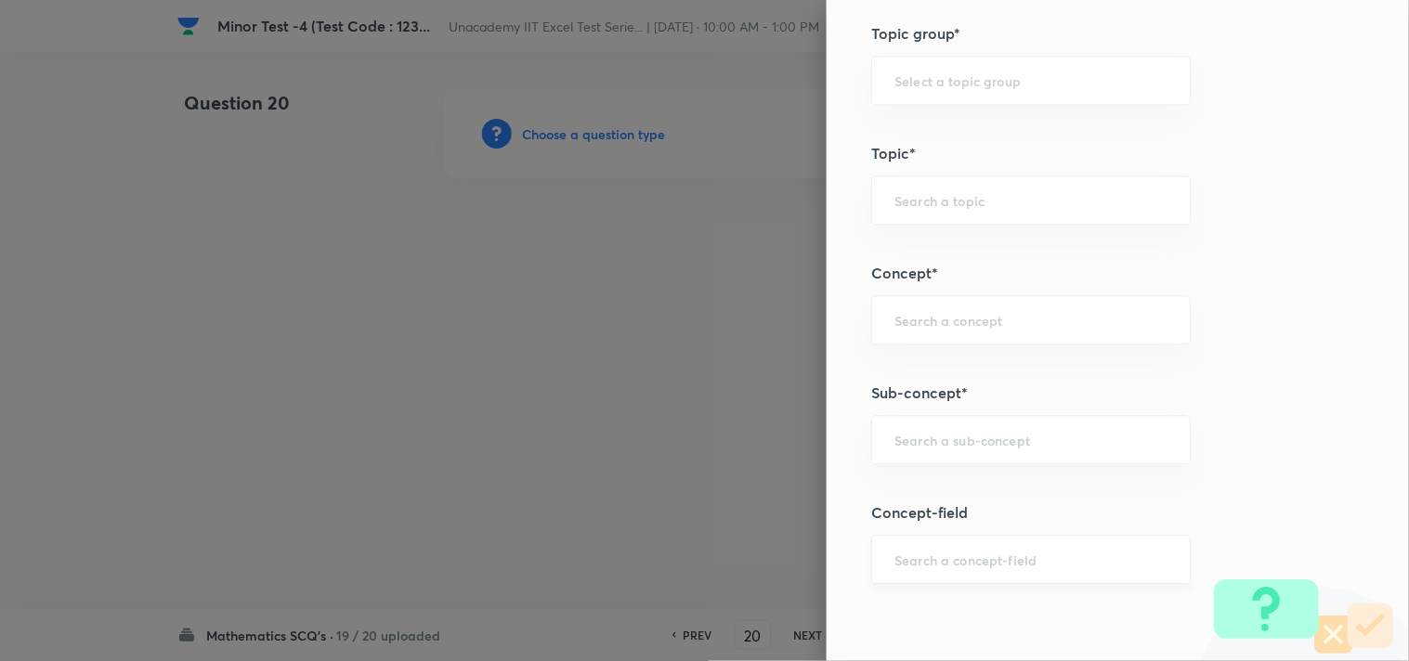
scroll to position [1032, 0]
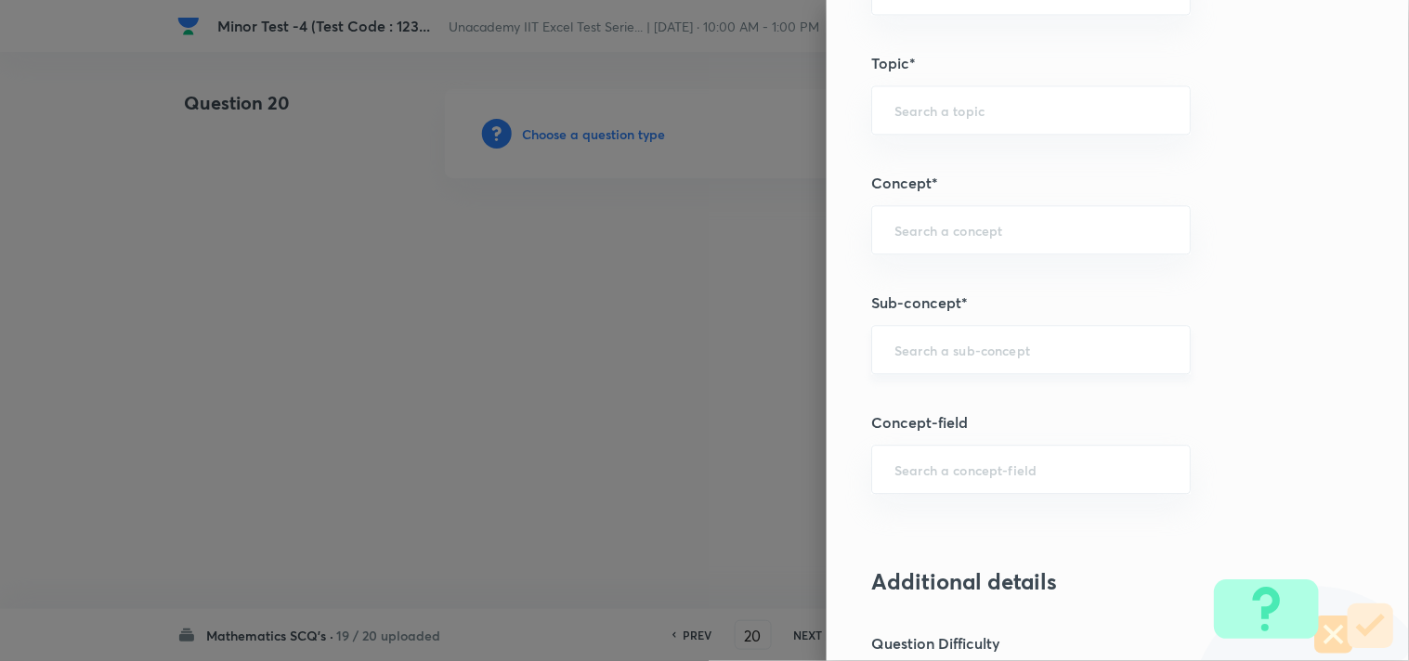
click at [907, 360] on div "​" at bounding box center [1030, 349] width 319 height 49
type input "continu"
click at [1036, 403] on li "Continuous Functions" at bounding box center [1016, 403] width 318 height 33
type input "Continuous Functions"
type input "Mathematics"
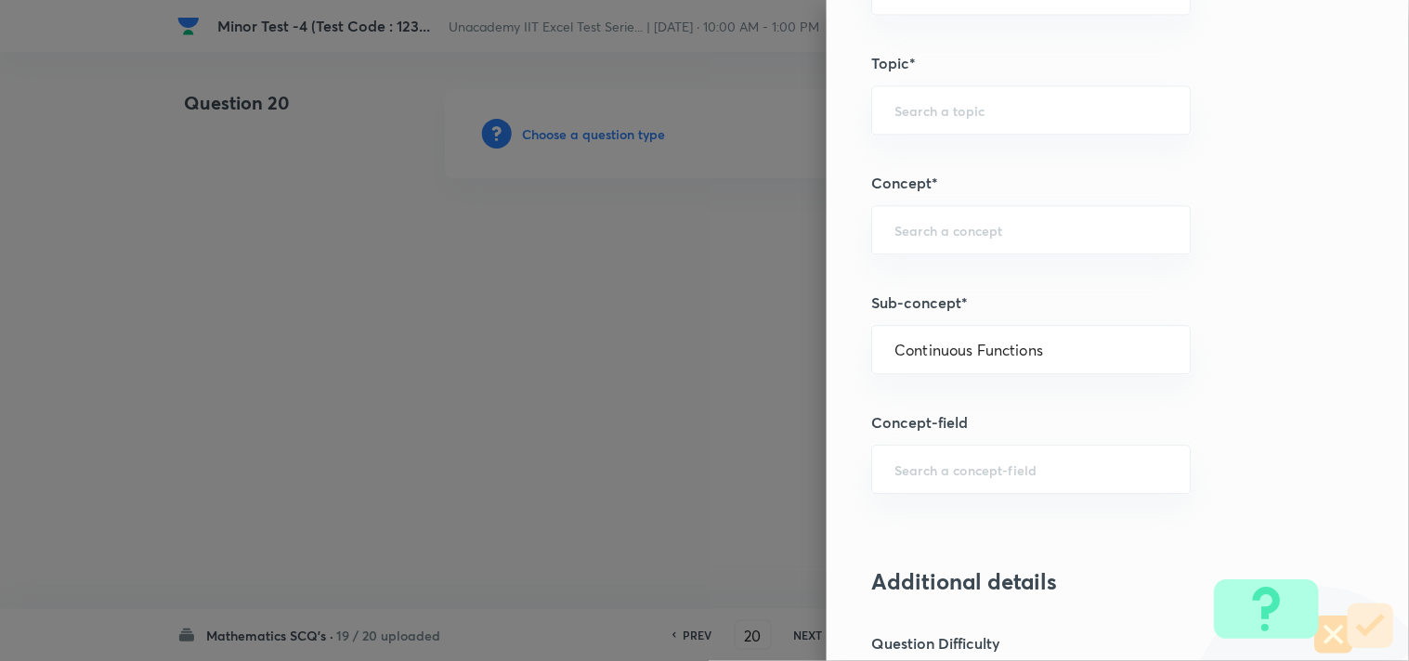
type input "Continuity"
type input "Continuous Functions"
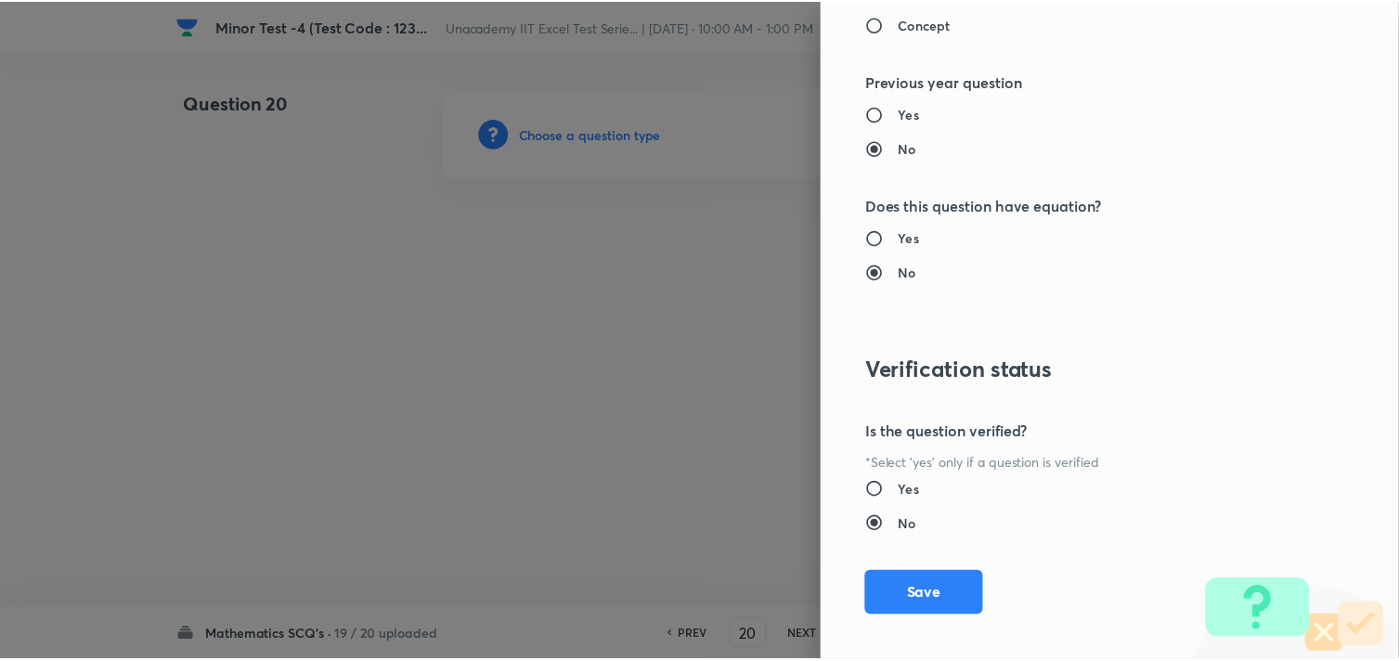
scroll to position [1994, 0]
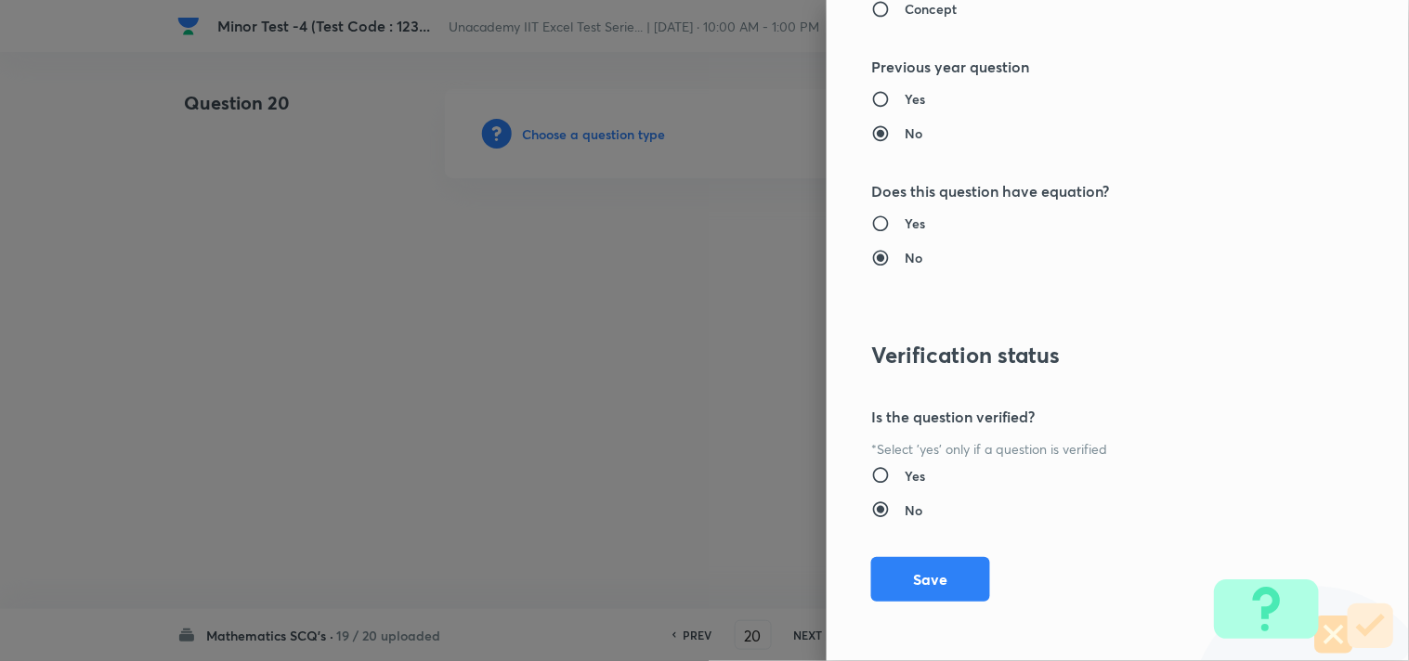
click at [913, 604] on div "Question settings Question type* Single choice correct Number of options* 2 3 4…" at bounding box center [1117, 330] width 582 height 661
click at [911, 579] on button "Save" at bounding box center [930, 577] width 119 height 45
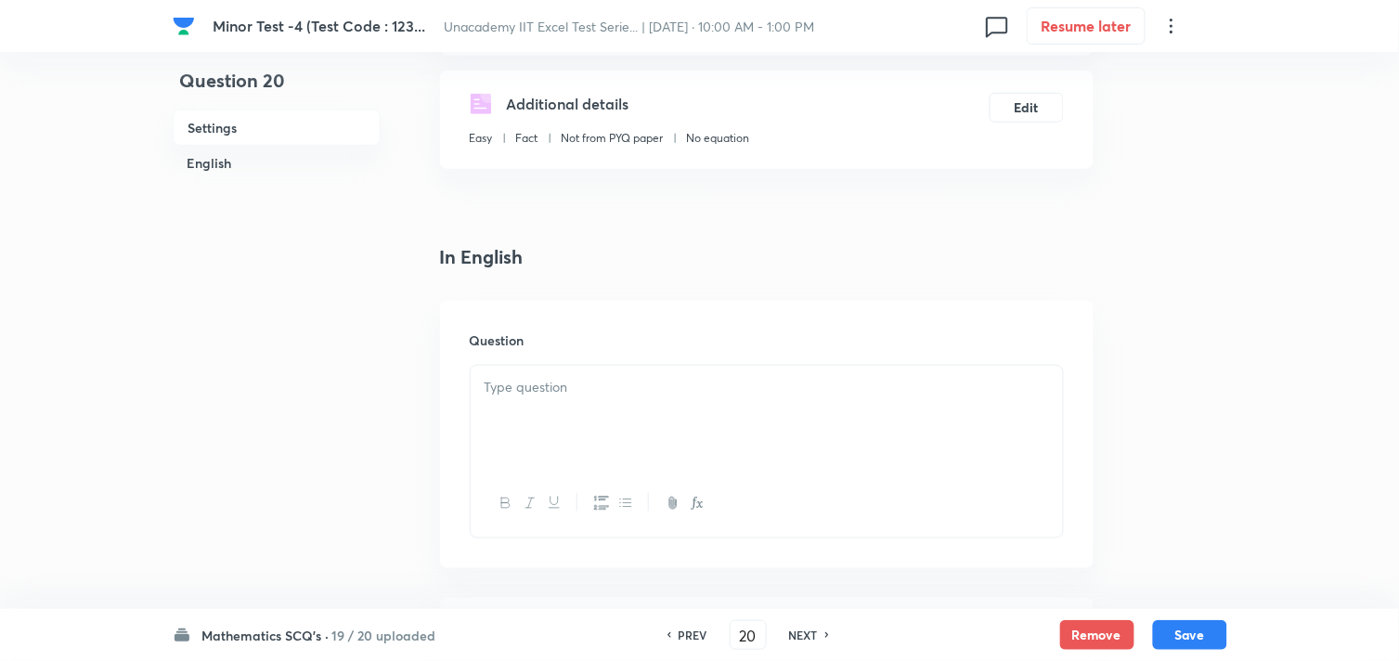
scroll to position [309, 0]
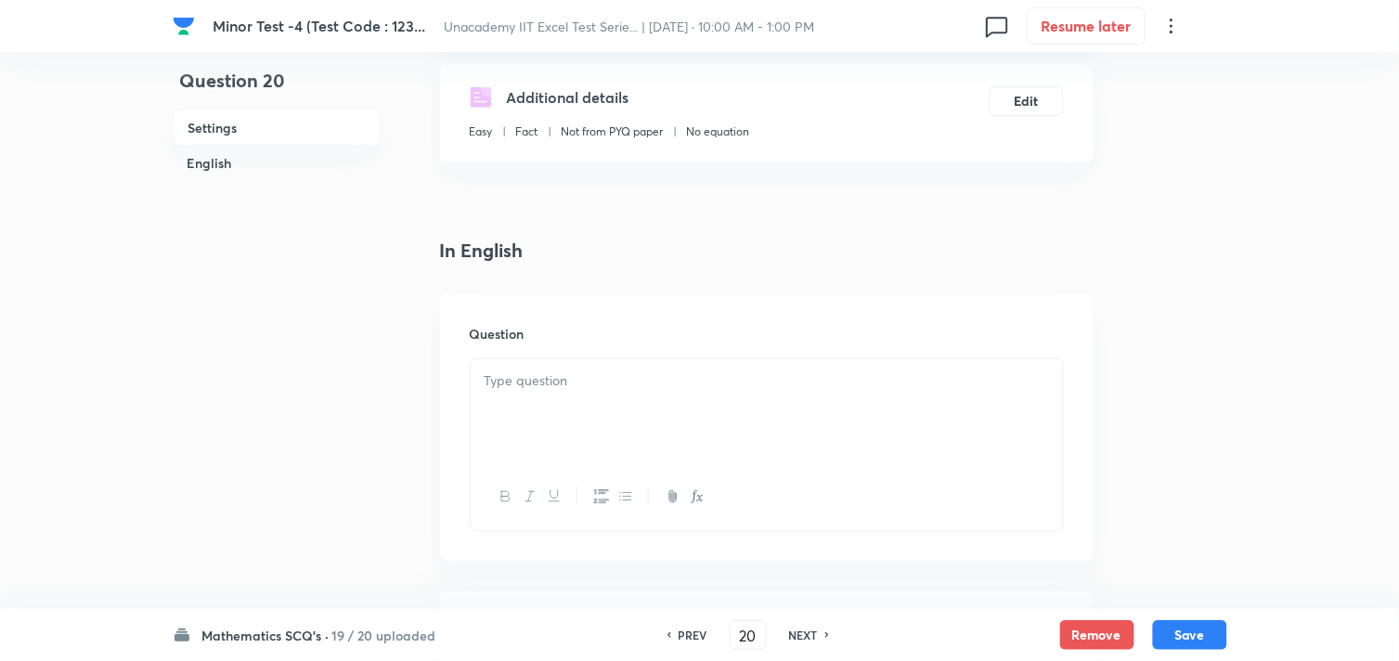
click at [604, 457] on div at bounding box center [767, 411] width 592 height 104
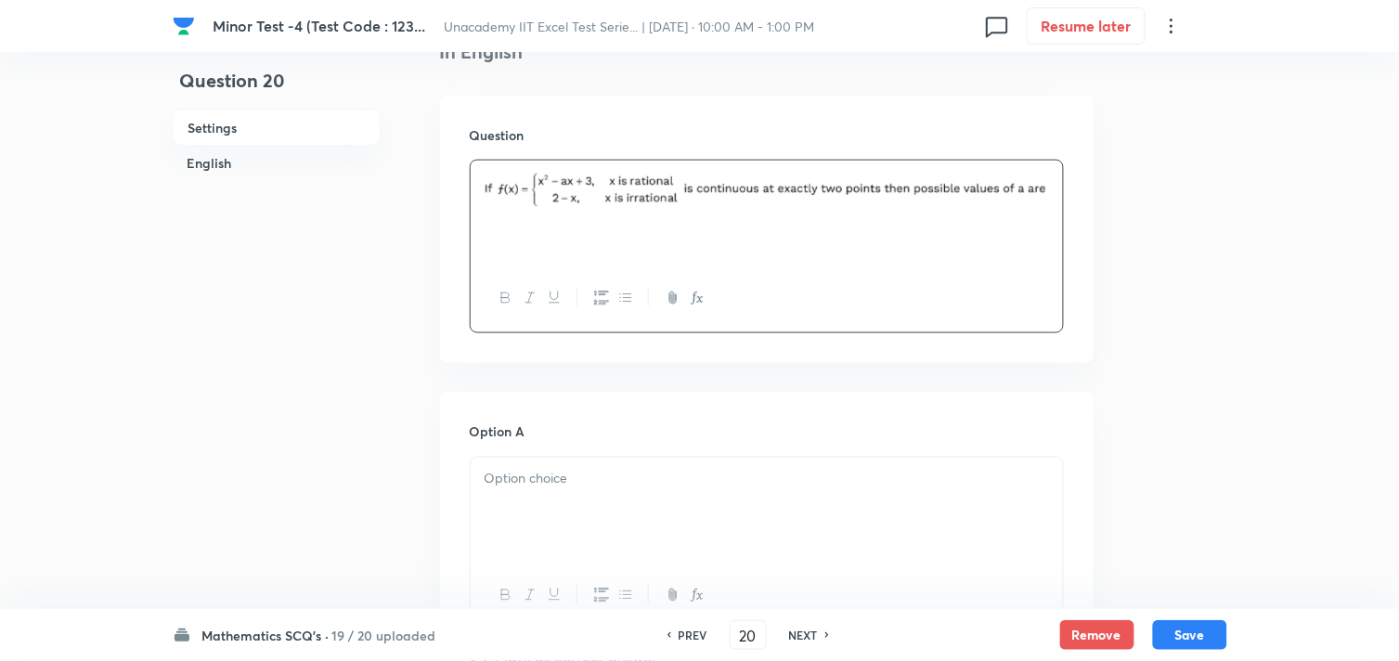
scroll to position [515, 0]
click at [569, 480] on p at bounding box center [767, 471] width 565 height 21
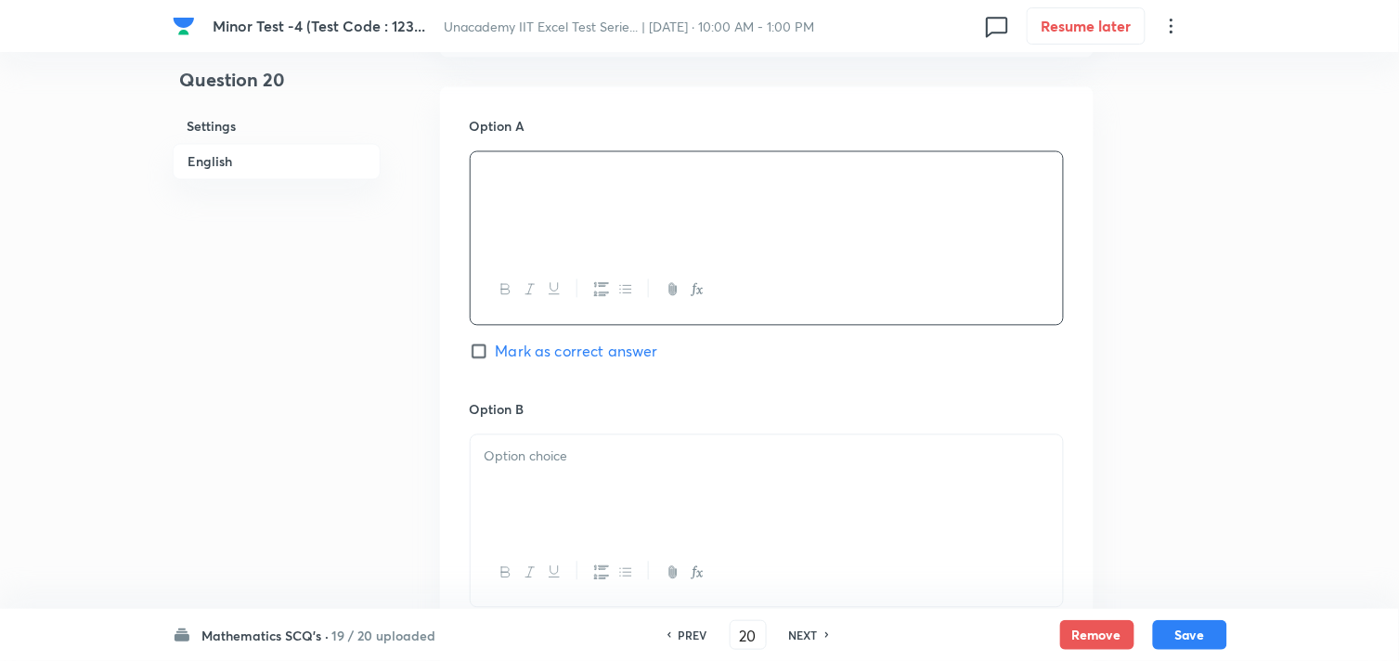
scroll to position [824, 0]
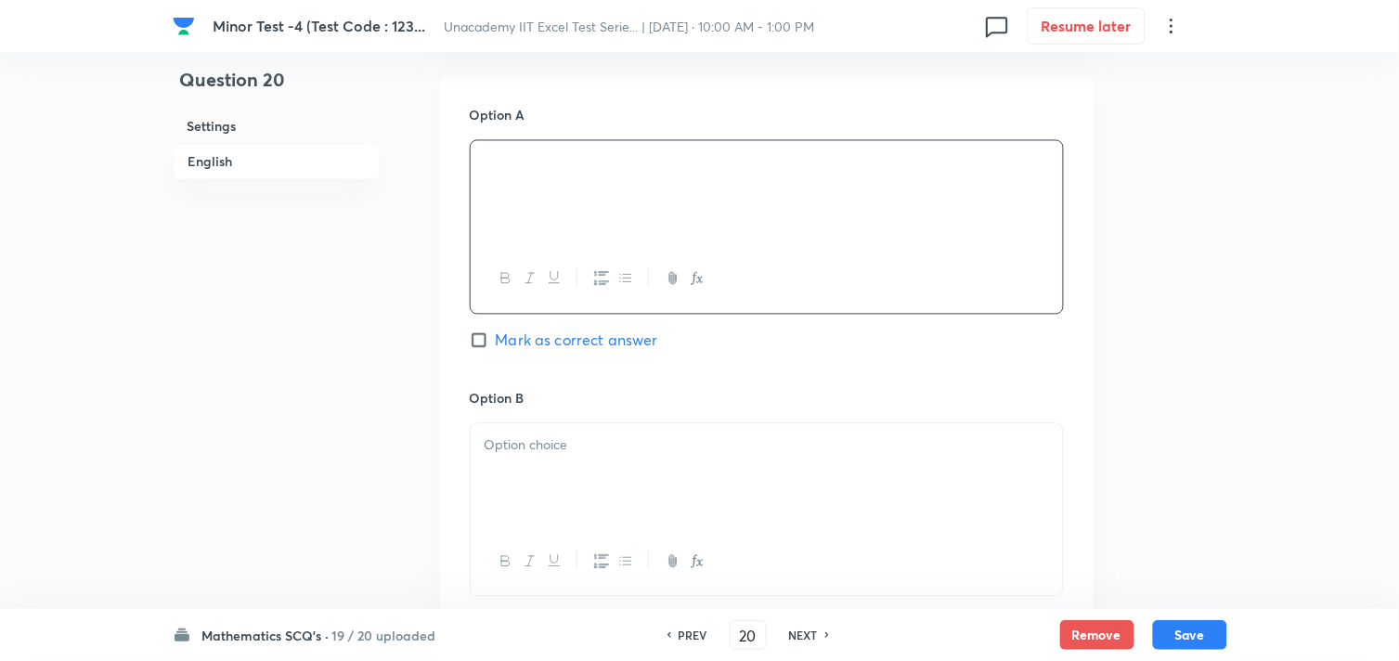
click at [546, 472] on div at bounding box center [767, 476] width 592 height 104
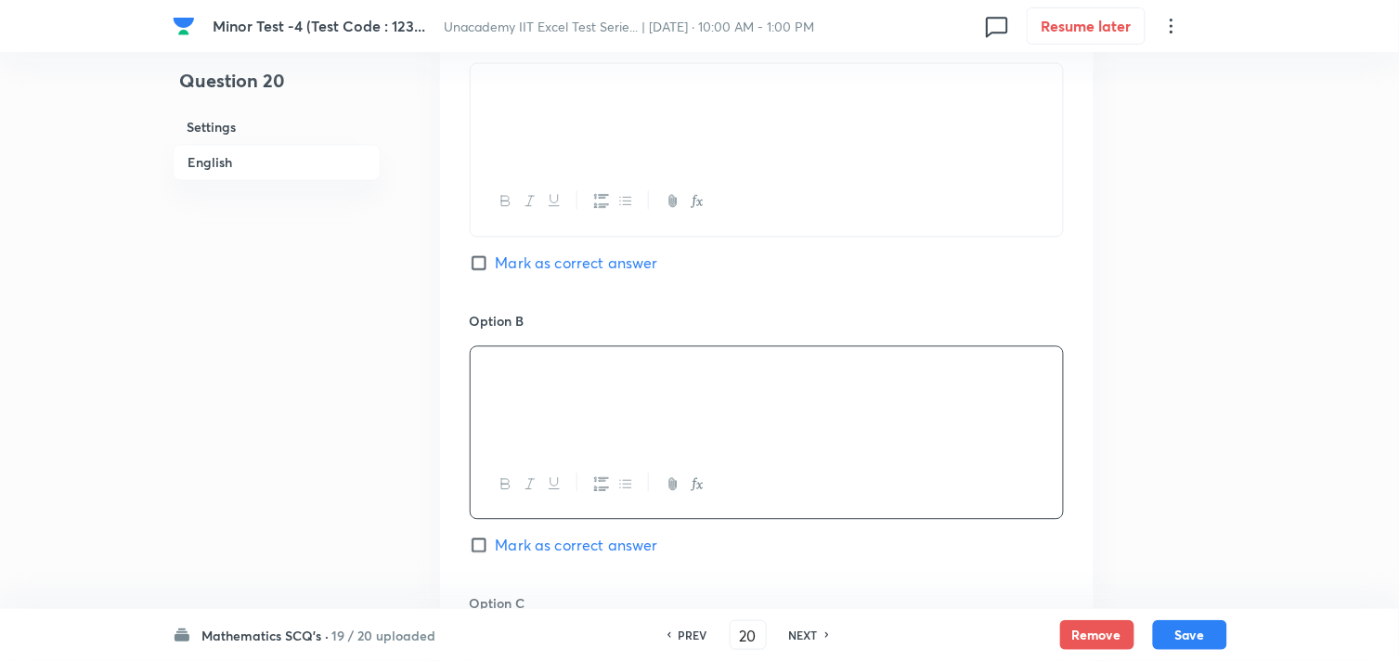
scroll to position [1032, 0]
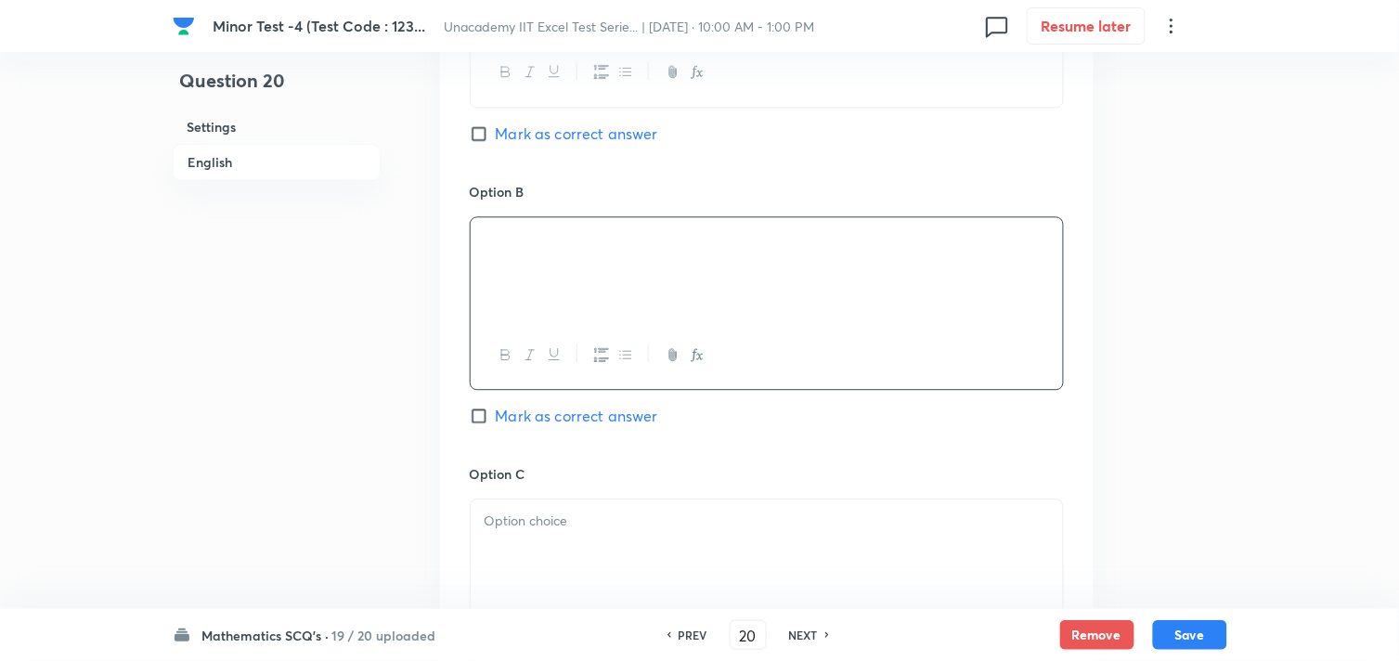
click at [534, 514] on p at bounding box center [767, 521] width 565 height 21
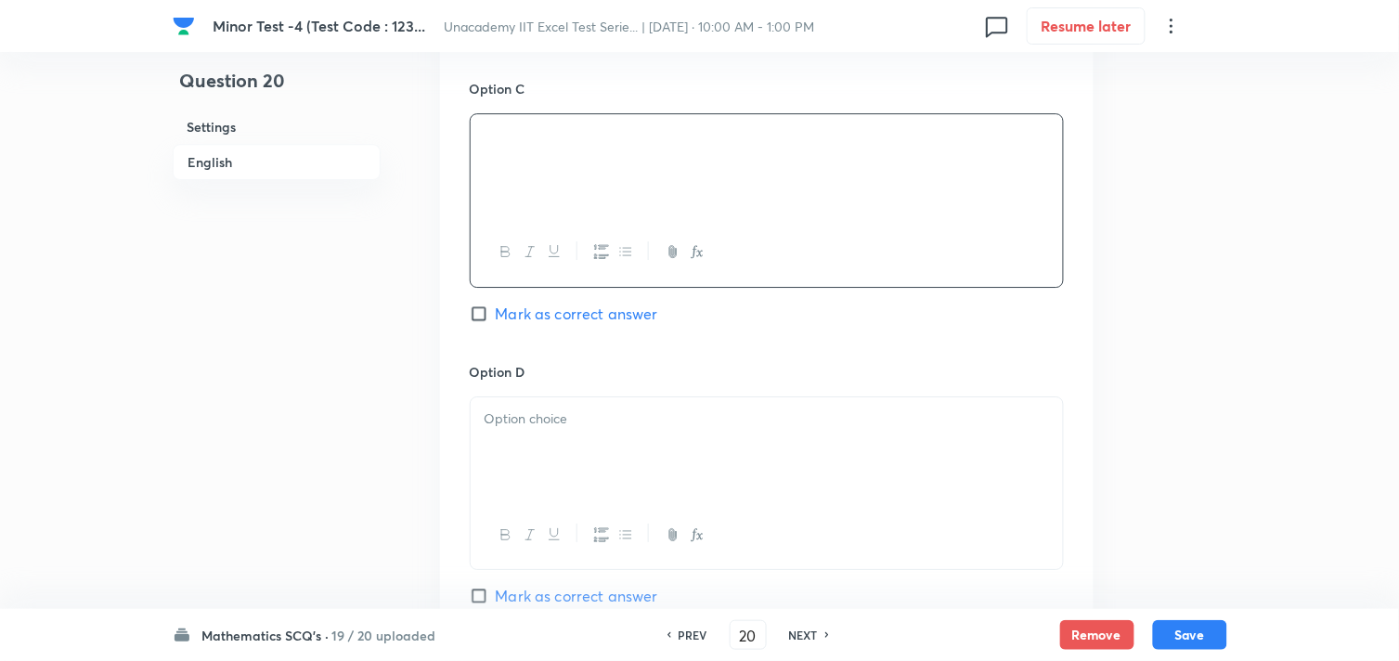
scroll to position [1444, 0]
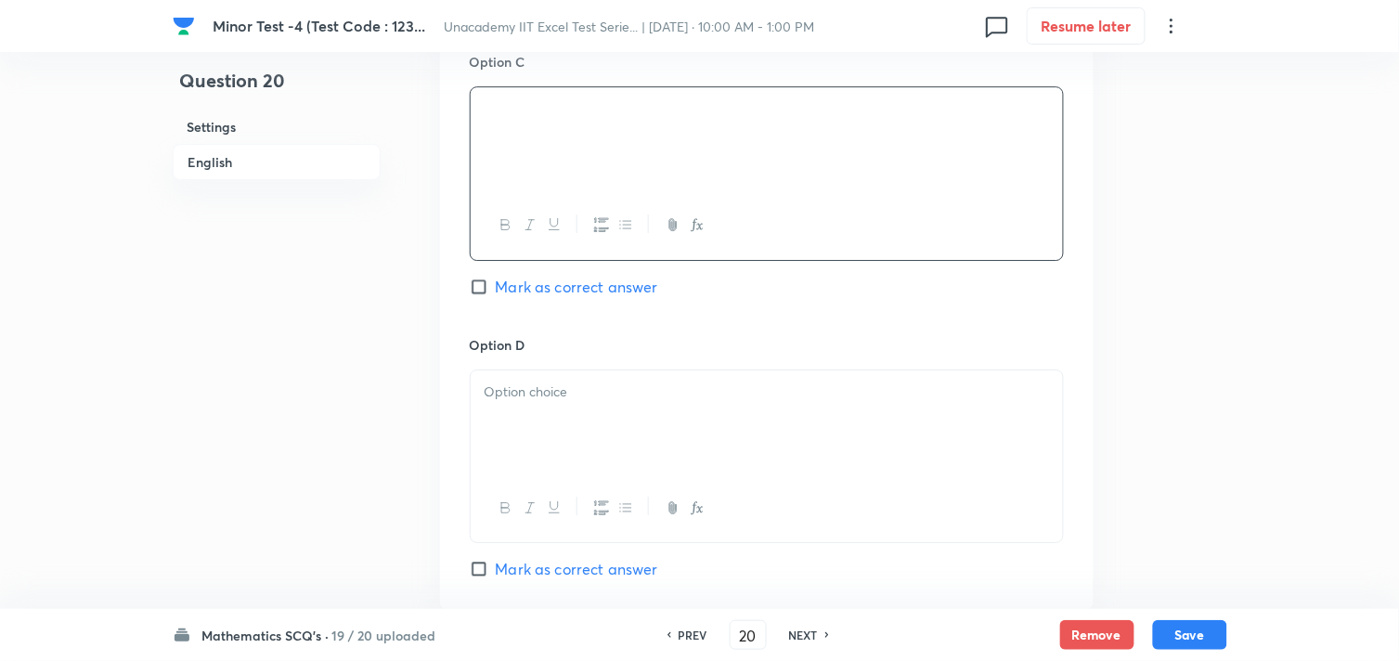
click at [503, 452] on div at bounding box center [767, 422] width 592 height 104
click at [534, 290] on span "Mark as correct answer" at bounding box center [577, 287] width 162 height 22
click at [496, 290] on input "Mark as correct answer" at bounding box center [483, 287] width 26 height 19
checkbox input "true"
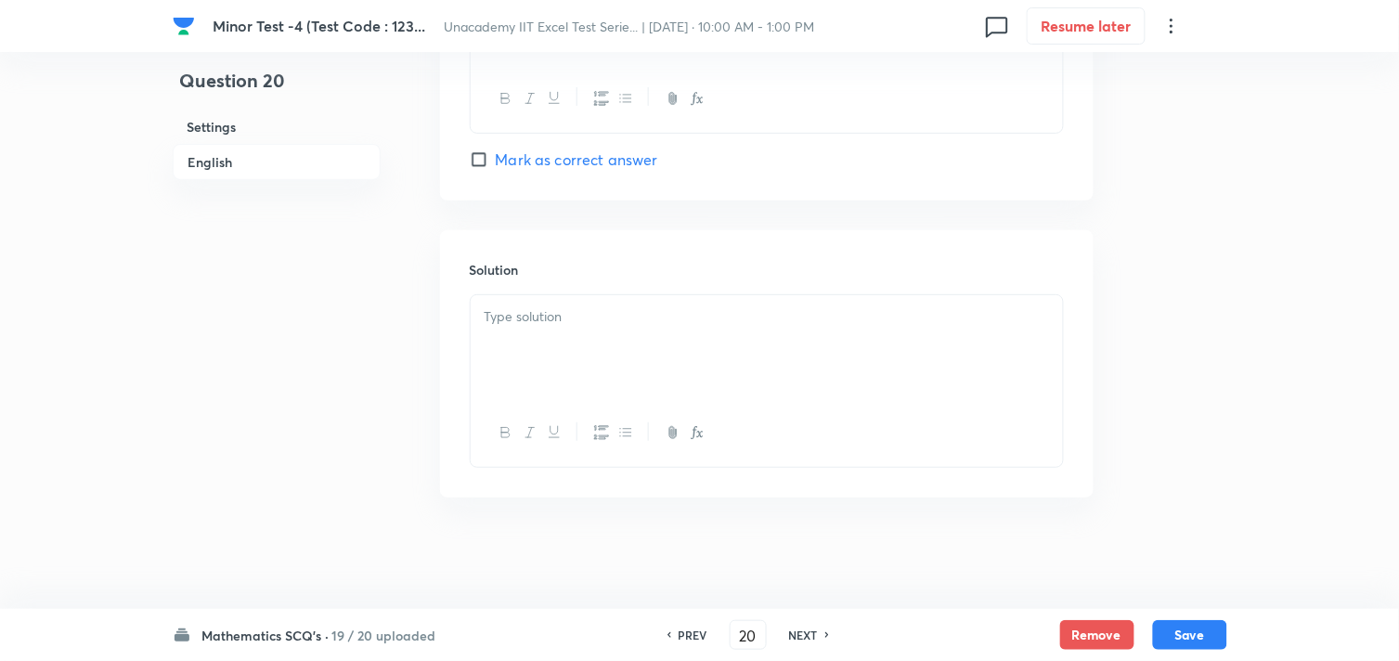
scroll to position [1857, 0]
click at [563, 347] on div at bounding box center [767, 347] width 592 height 104
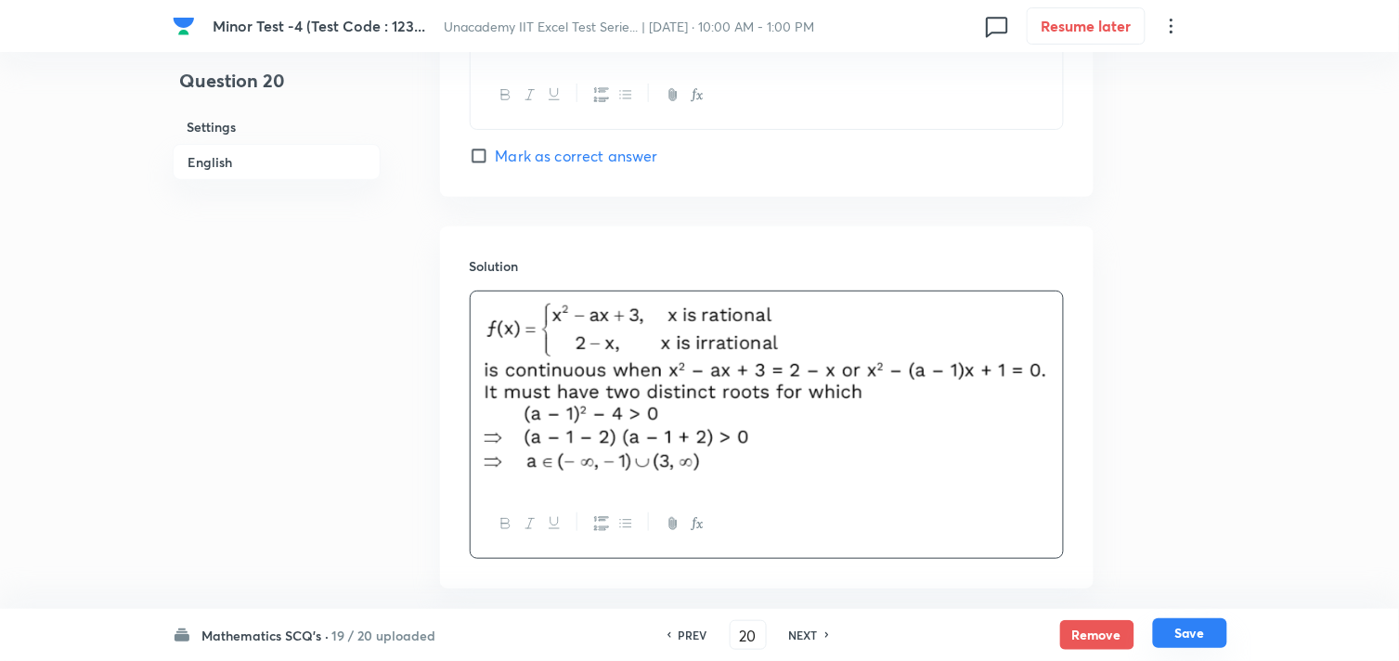
click at [1173, 633] on button "Save" at bounding box center [1190, 633] width 74 height 30
type input "21"
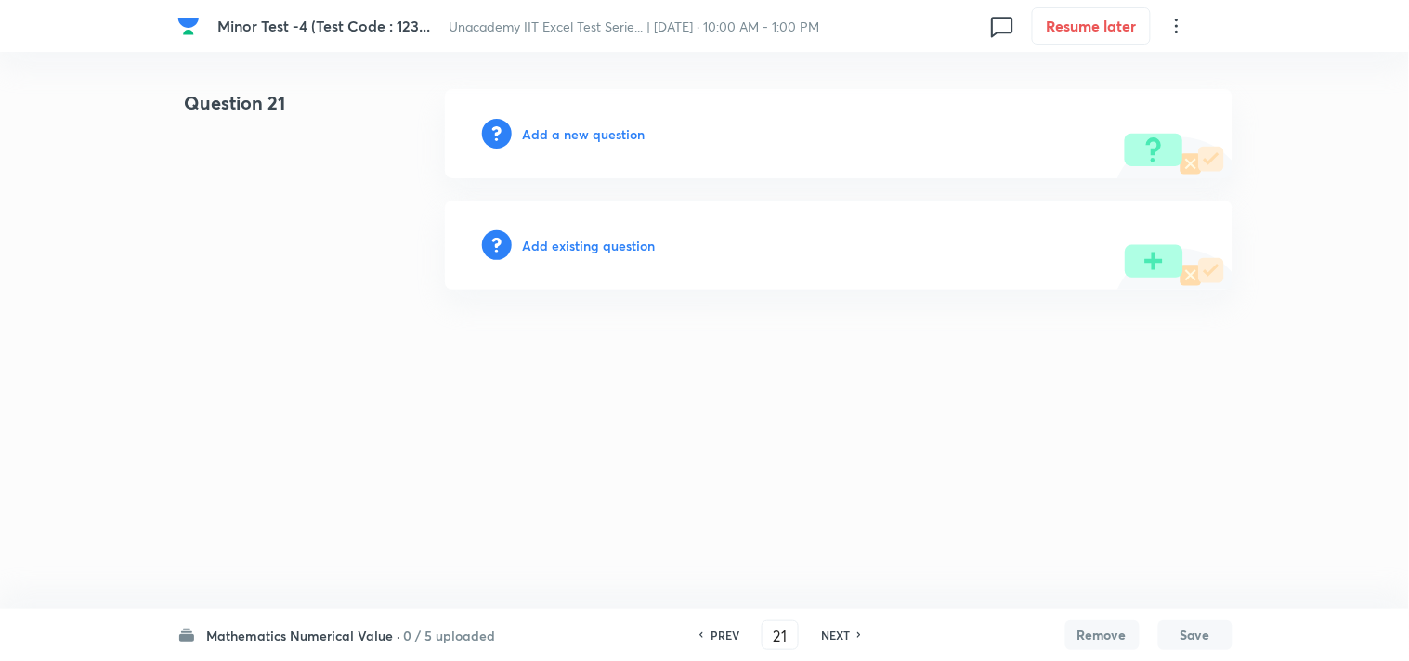
click at [605, 134] on h6 "Add a new question" at bounding box center [584, 133] width 123 height 19
click at [638, 134] on h6 "Choose a question type" at bounding box center [594, 133] width 143 height 19
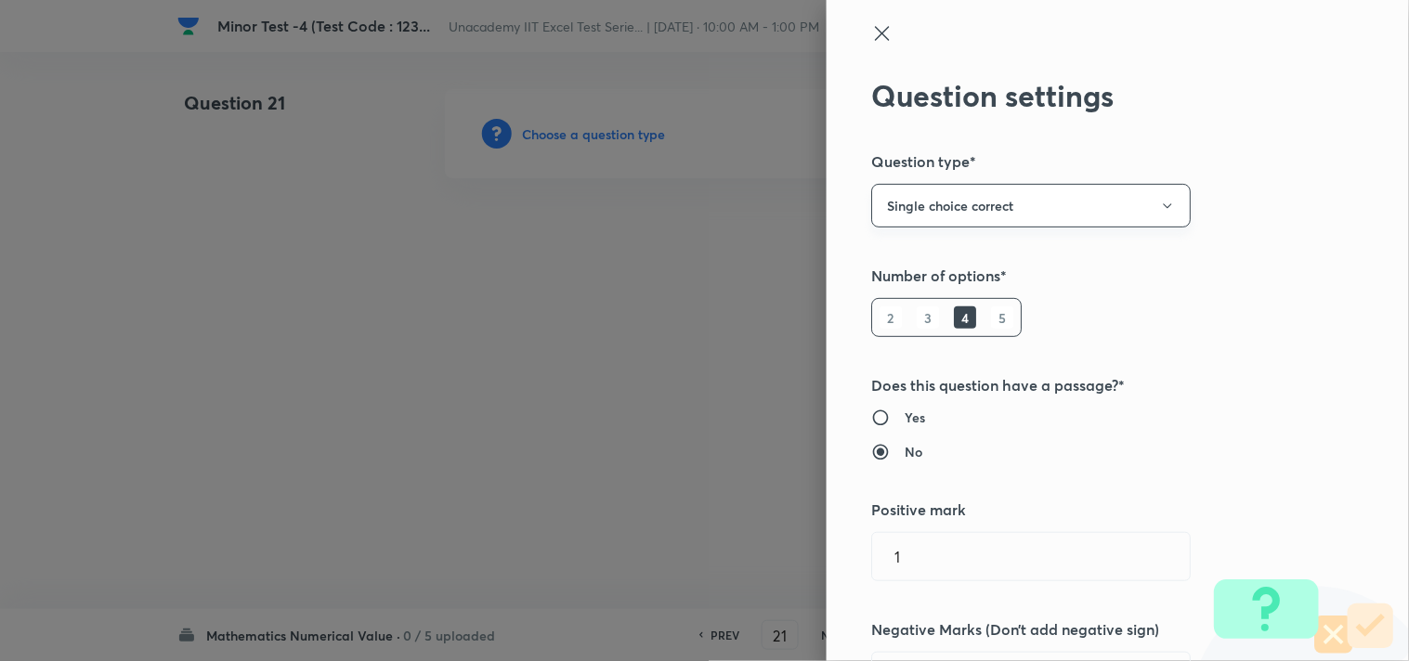
click at [1010, 202] on button "Single choice correct" at bounding box center [1030, 206] width 319 height 44
click at [927, 327] on span "Integer" at bounding box center [1015, 330] width 295 height 19
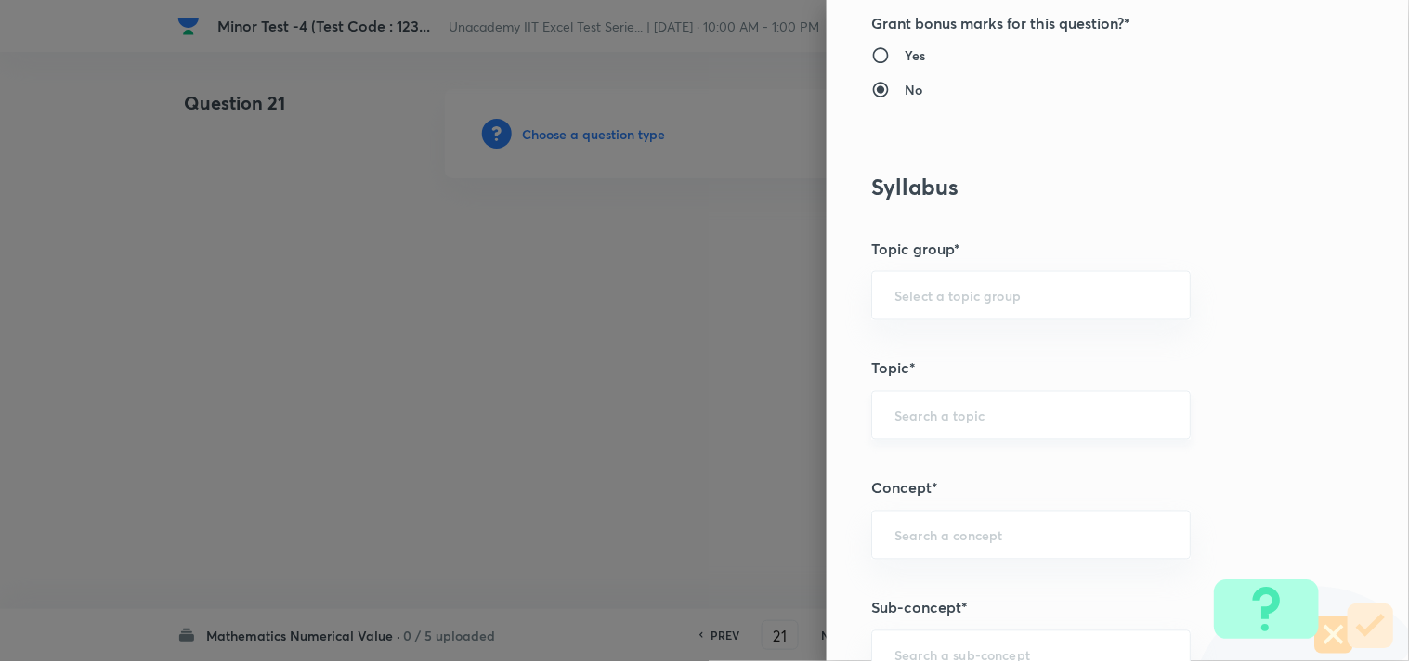
scroll to position [928, 0]
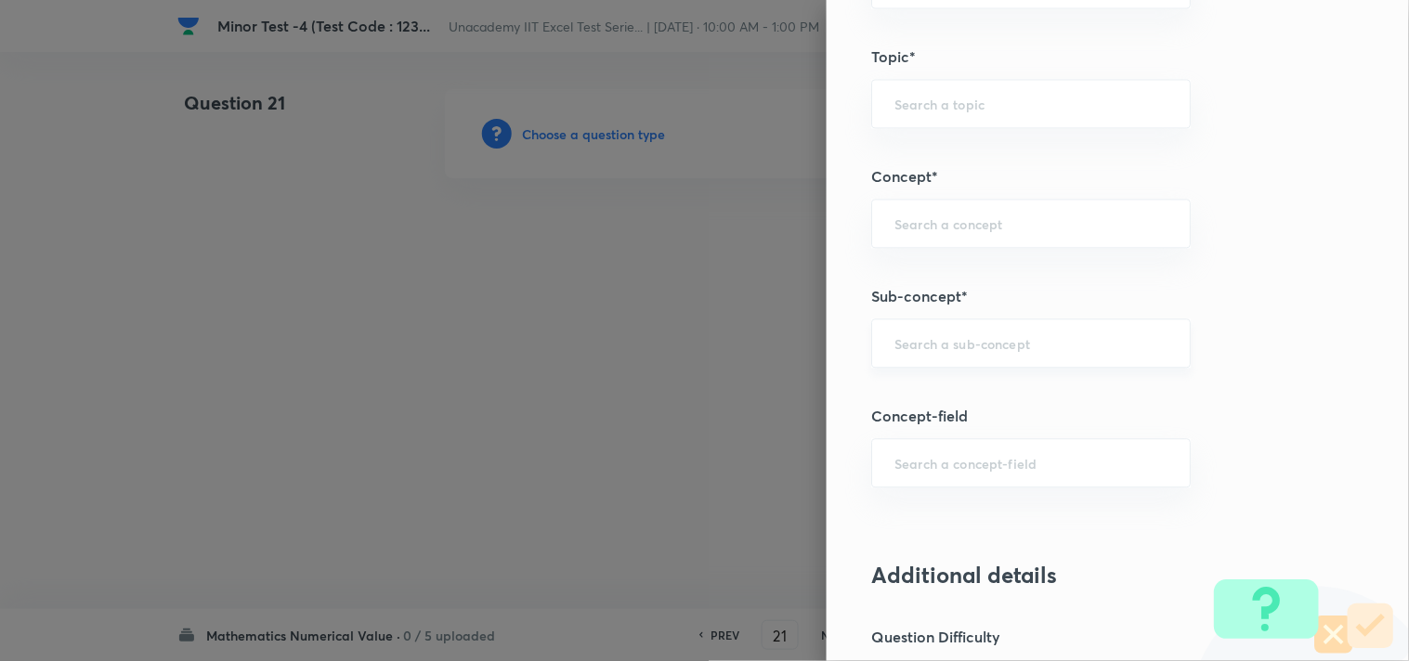
click at [941, 342] on input "text" at bounding box center [1030, 343] width 273 height 18
type input "Continuous Functions"
type input "Mathematics"
type input "Continuity"
type input "Continuous Functions"
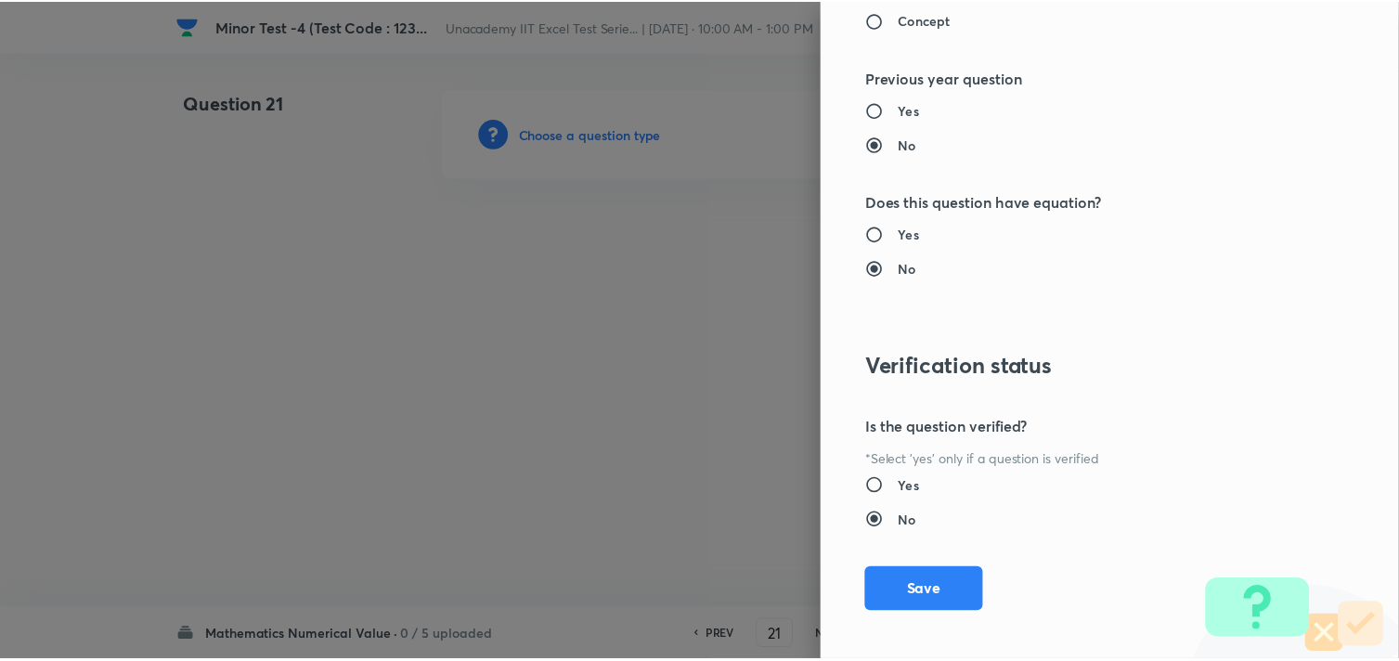
scroll to position [1886, 0]
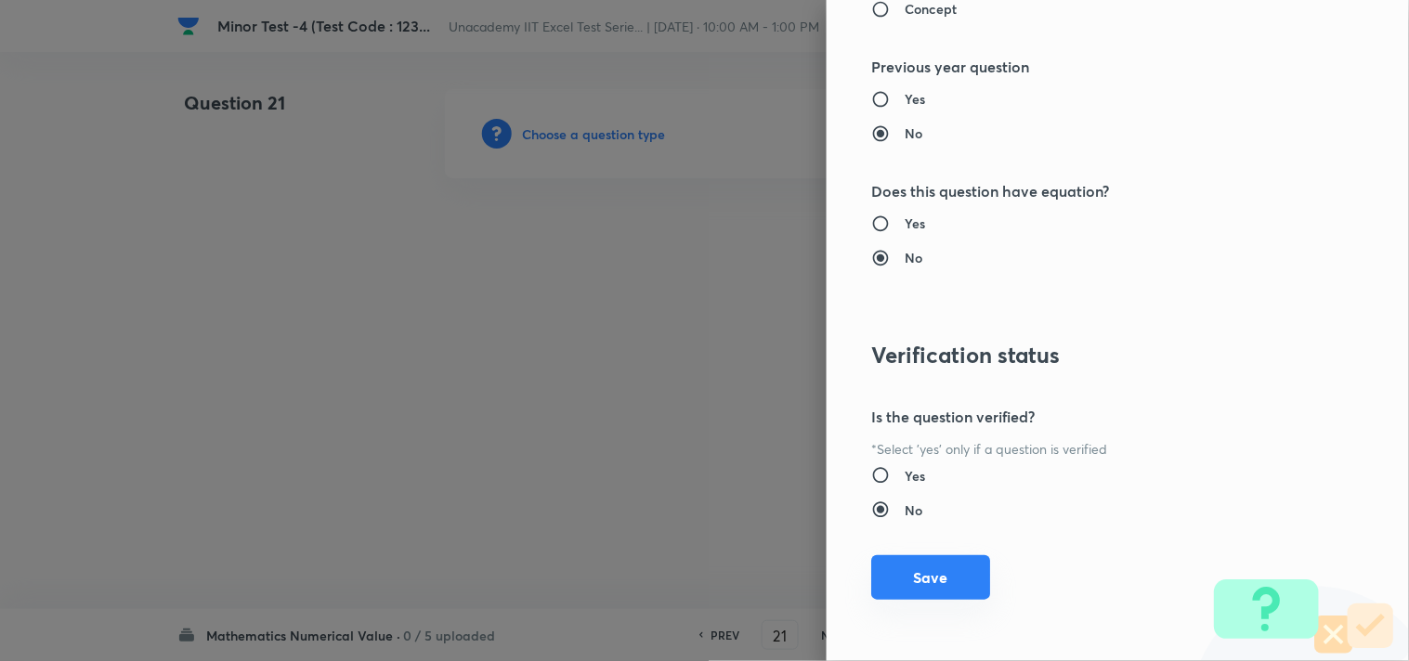
click at [913, 568] on button "Save" at bounding box center [930, 577] width 119 height 45
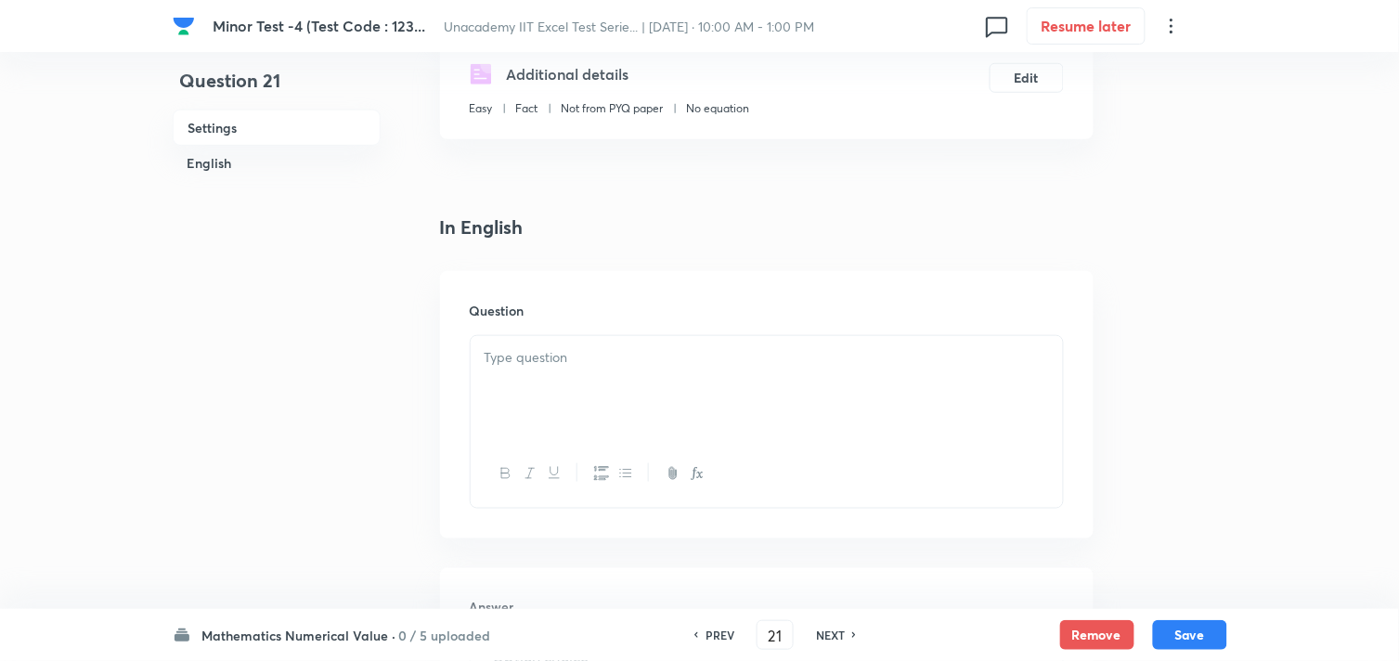
scroll to position [412, 0]
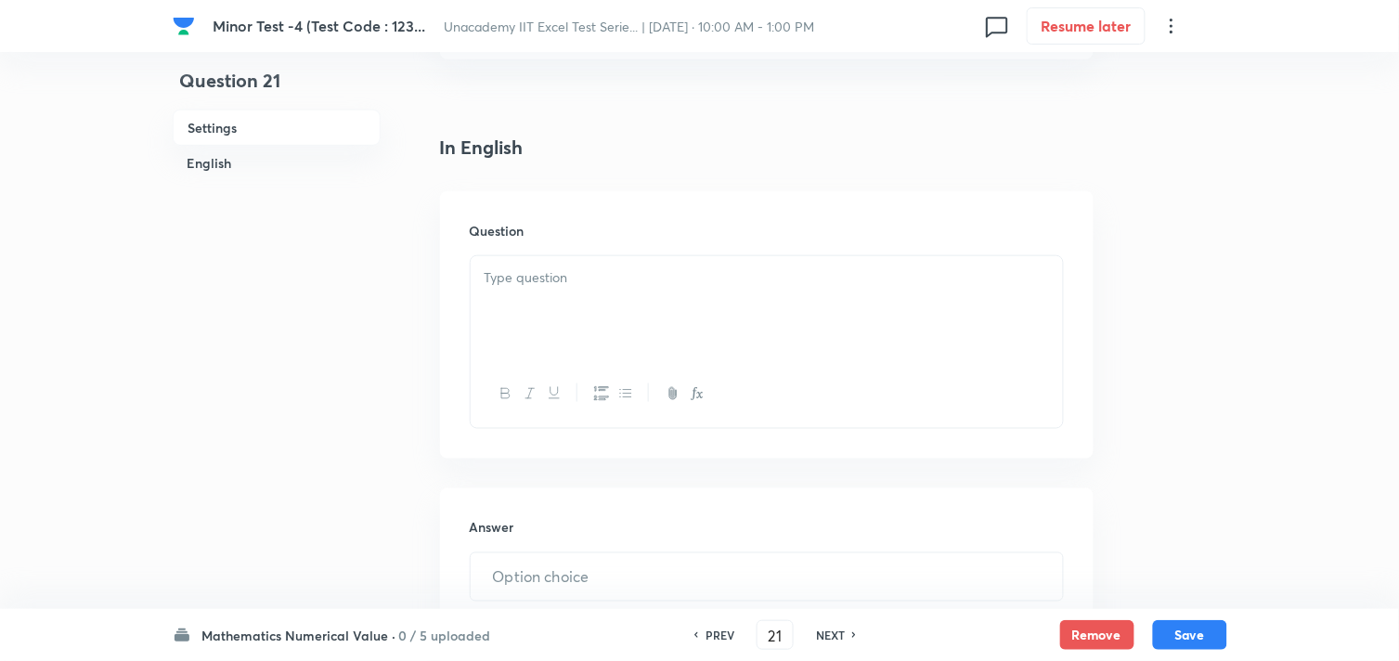
click at [571, 336] on div at bounding box center [767, 308] width 592 height 104
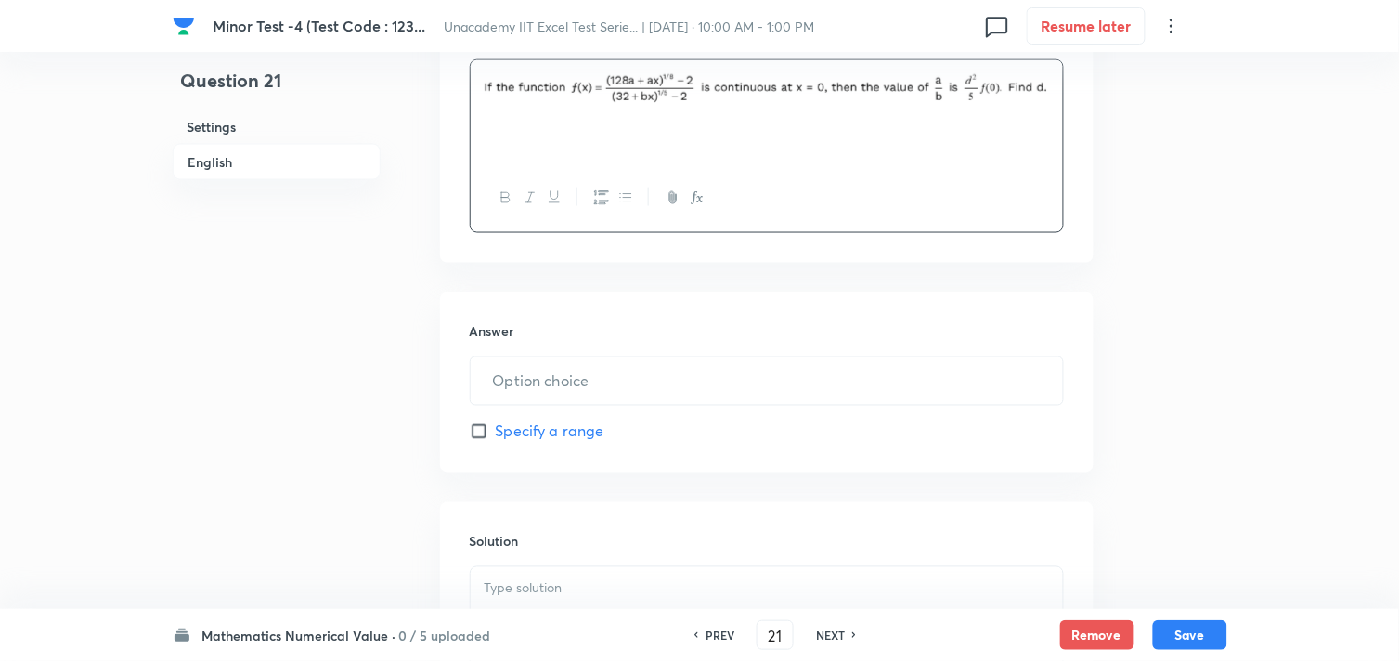
scroll to position [618, 0]
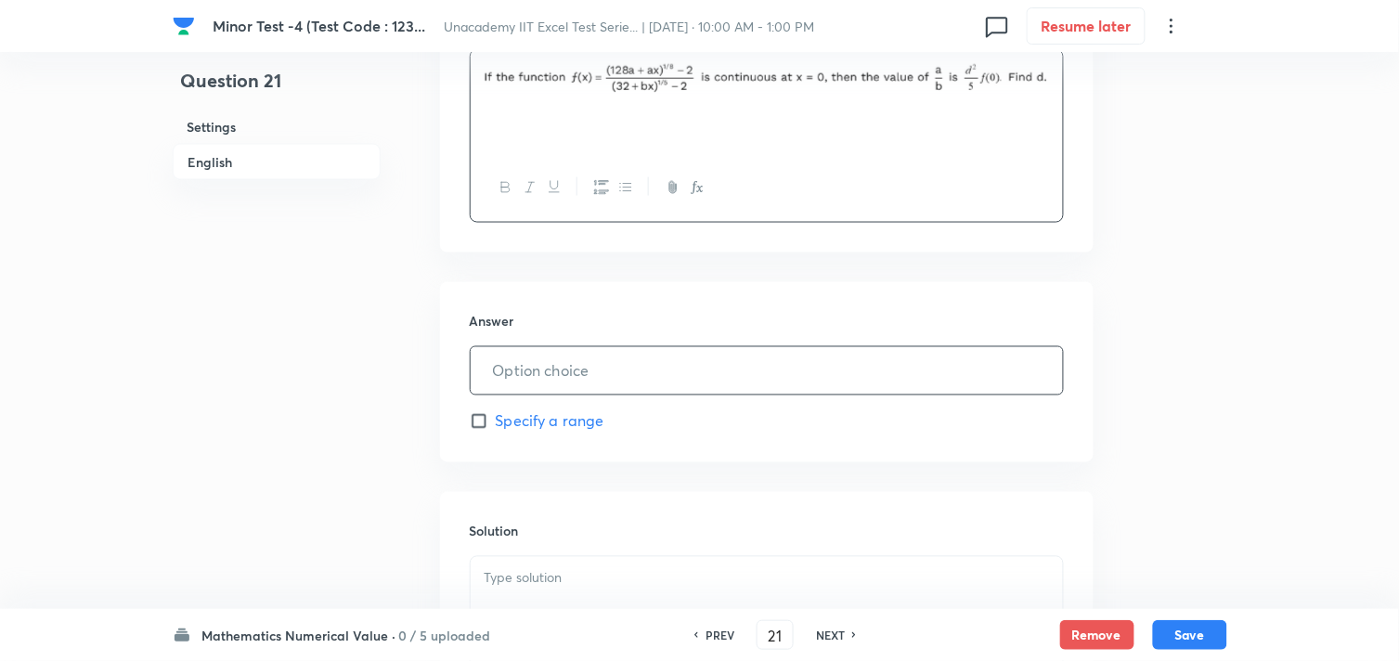
click at [523, 356] on input "text" at bounding box center [767, 370] width 592 height 47
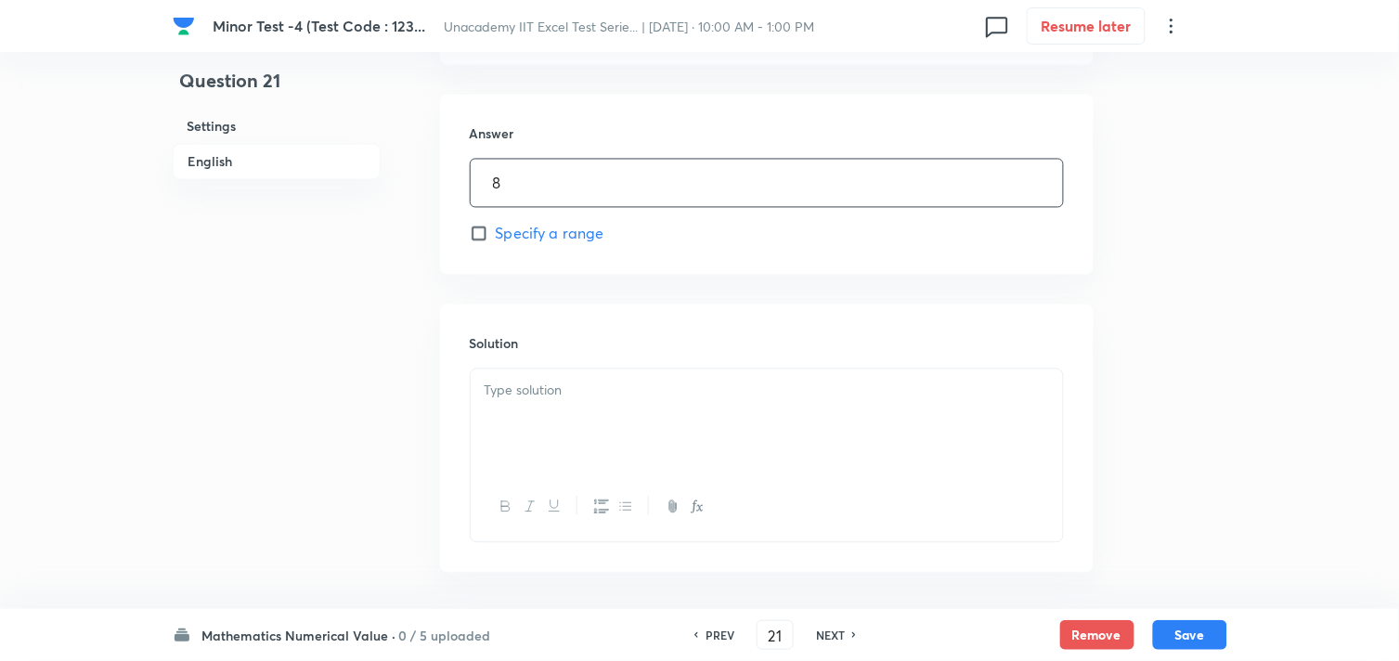
scroll to position [824, 0]
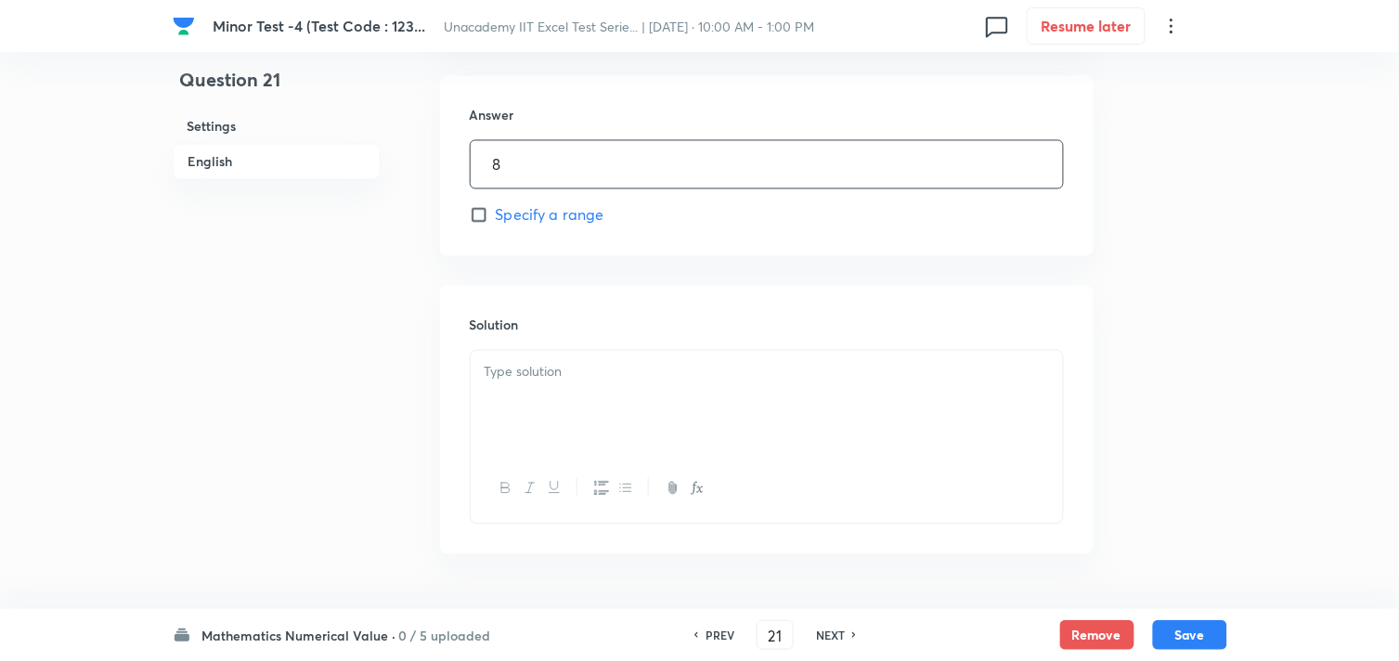
type input "8"
click at [515, 416] on div at bounding box center [767, 403] width 592 height 104
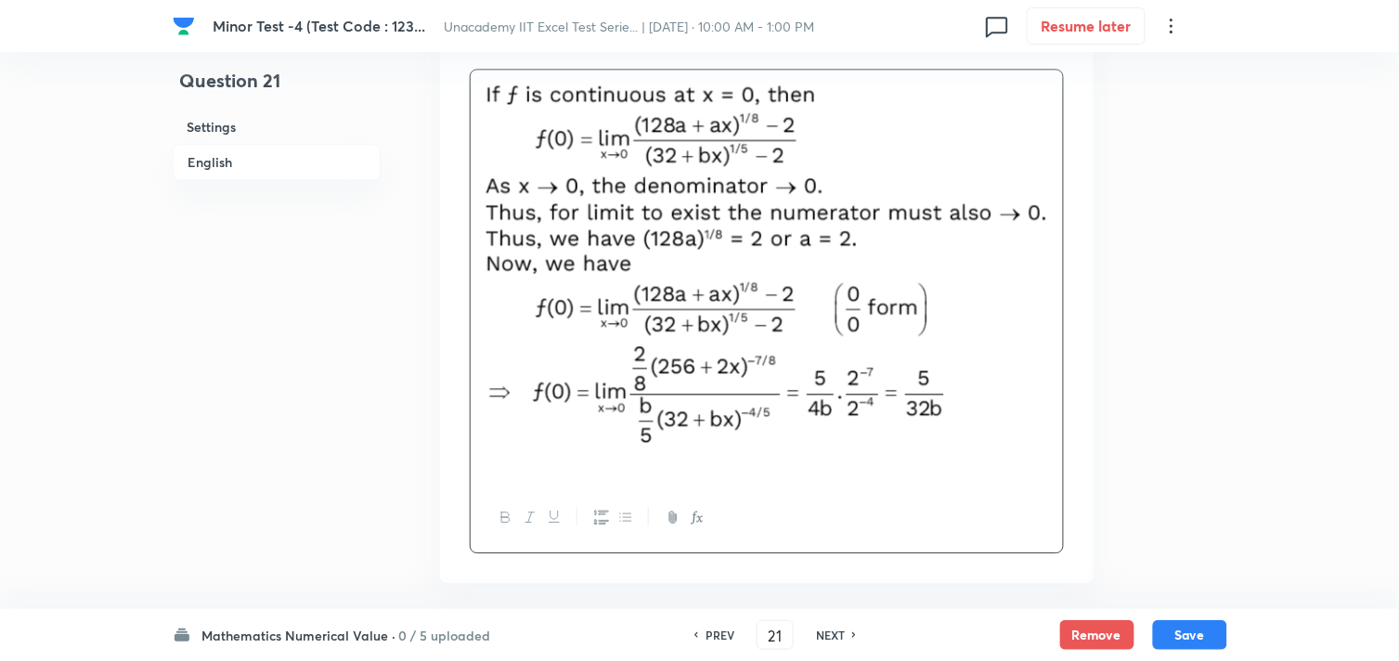
scroll to position [1135, 0]
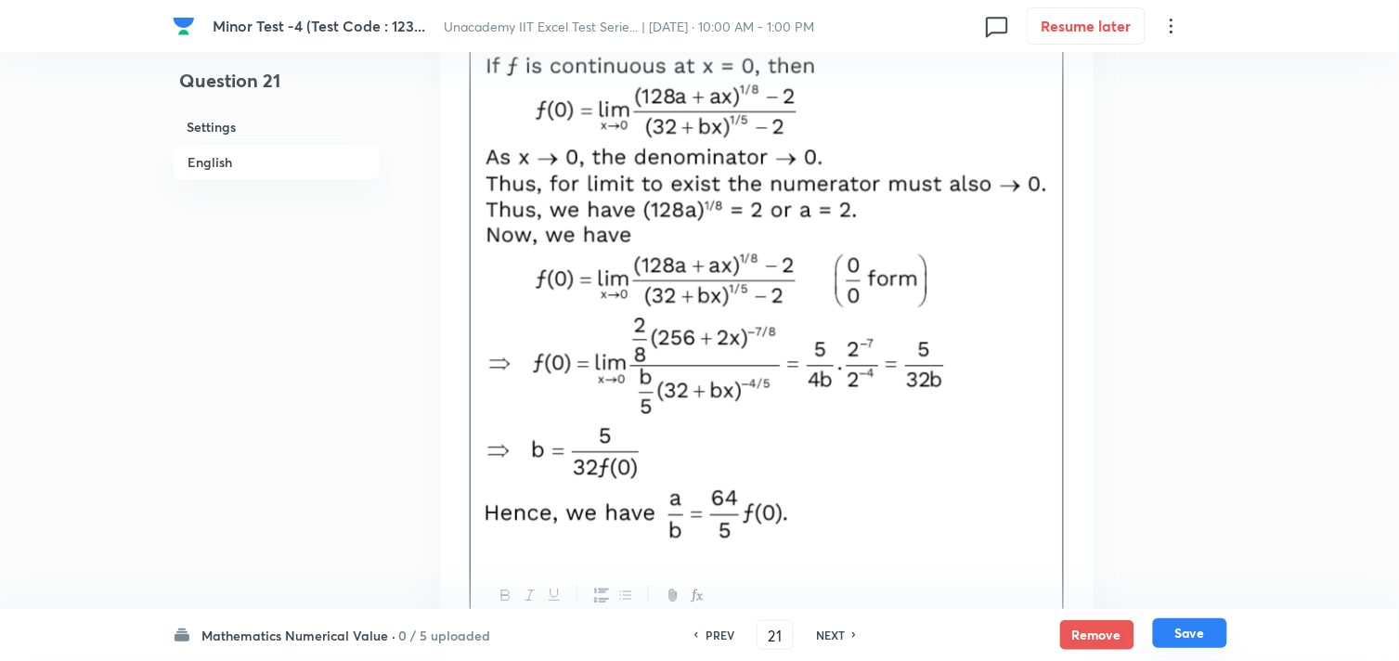
click at [1180, 626] on button "Save" at bounding box center [1190, 633] width 74 height 30
type input "22"
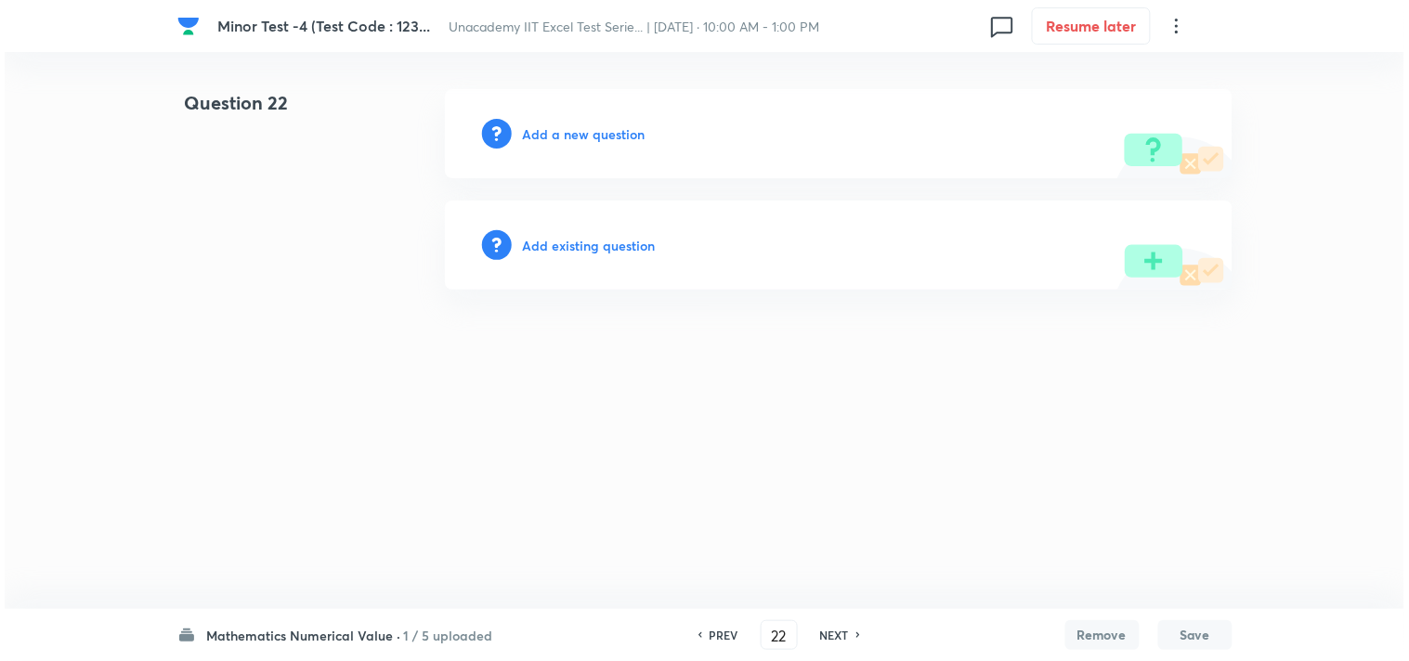
scroll to position [0, 0]
click at [601, 128] on h6 "Add a new question" at bounding box center [584, 133] width 123 height 19
click at [597, 131] on h6 "Choose a question type" at bounding box center [594, 133] width 143 height 19
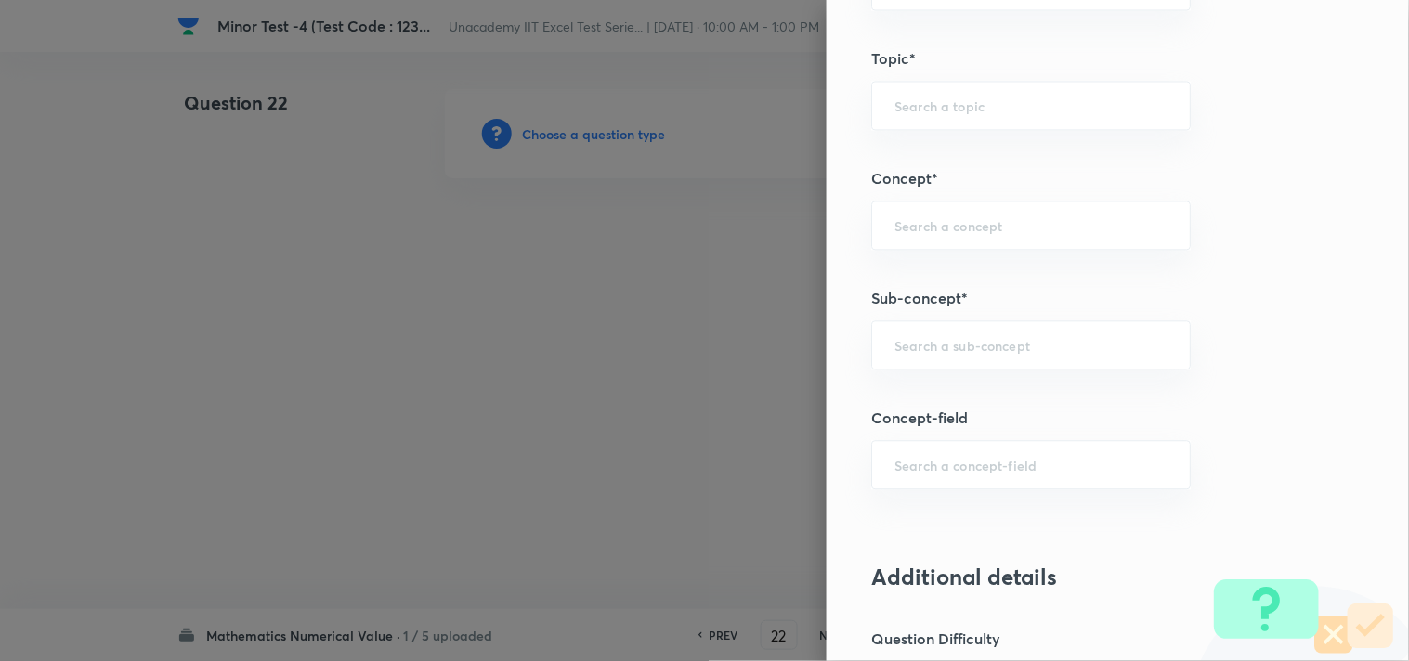
scroll to position [928, 0]
click at [954, 349] on input "text" at bounding box center [1030, 343] width 273 height 18
click at [1006, 384] on li "Continuous Functions" at bounding box center [1016, 396] width 318 height 33
type input "Continuous Functions"
type input "Mathematics"
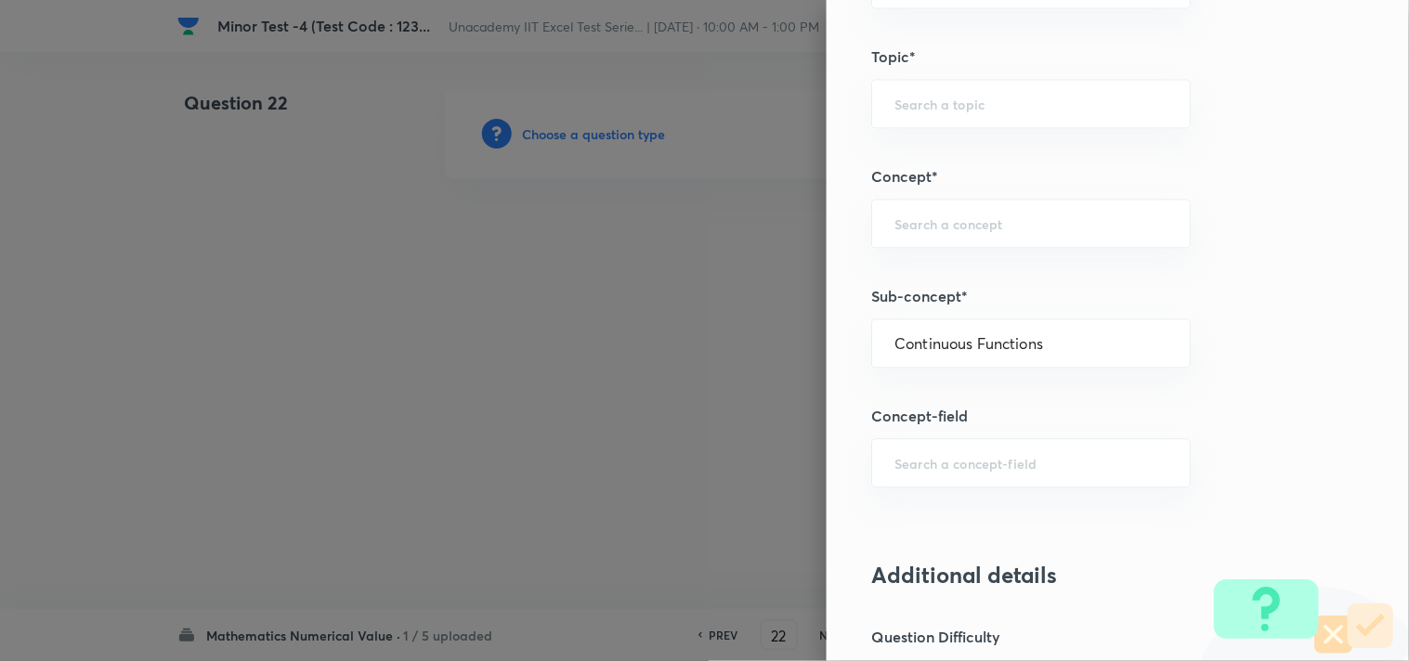
type input "Continuity"
type input "Continuous Functions"
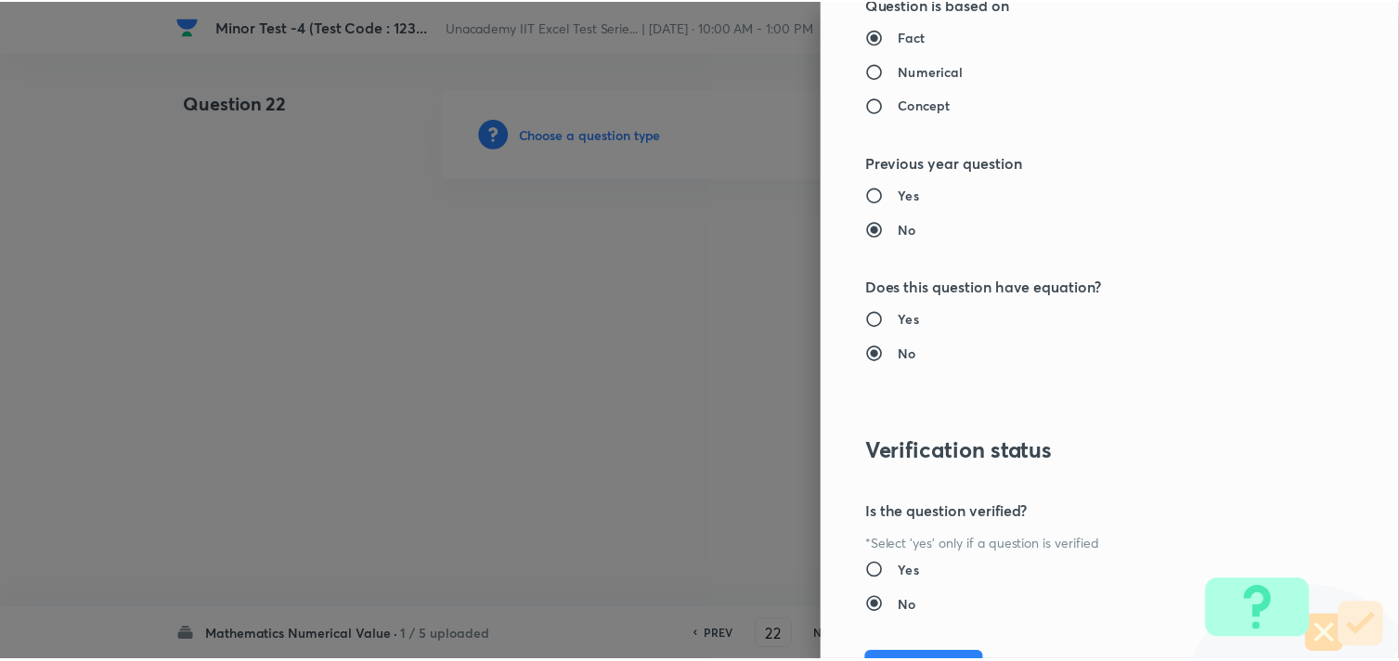
scroll to position [1857, 0]
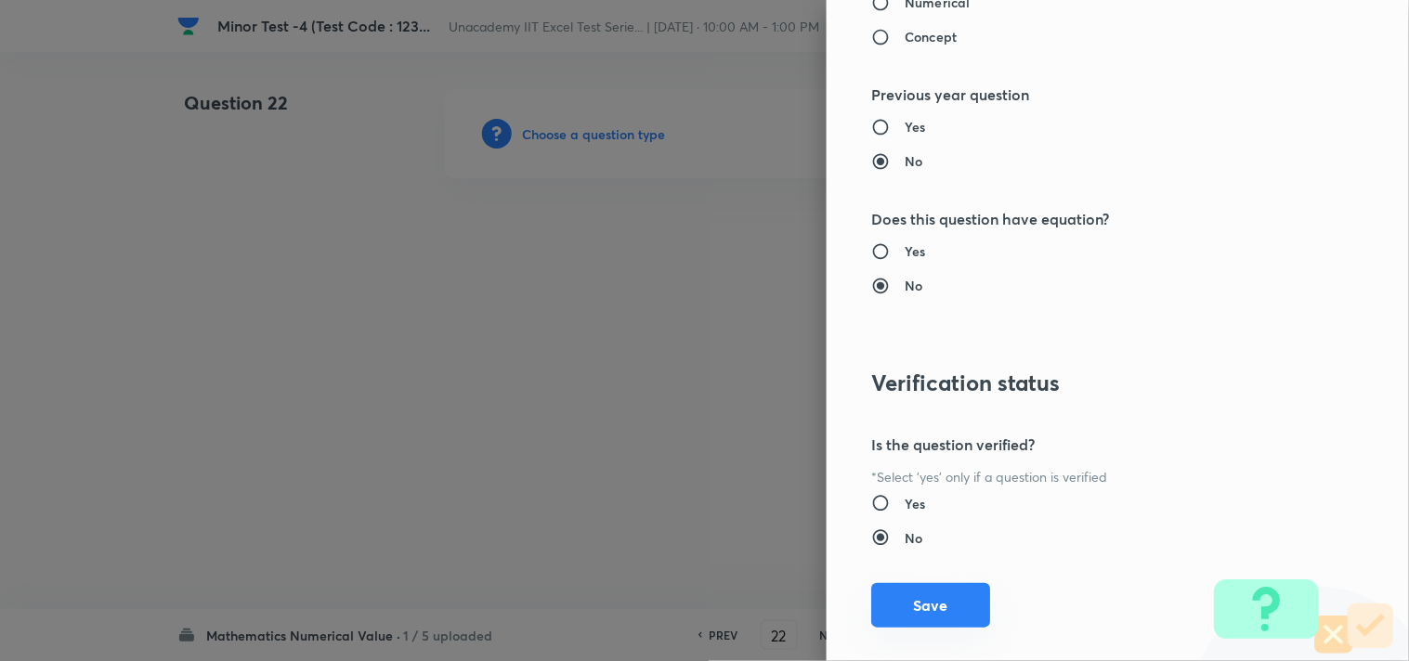
click at [892, 617] on button "Save" at bounding box center [930, 605] width 119 height 45
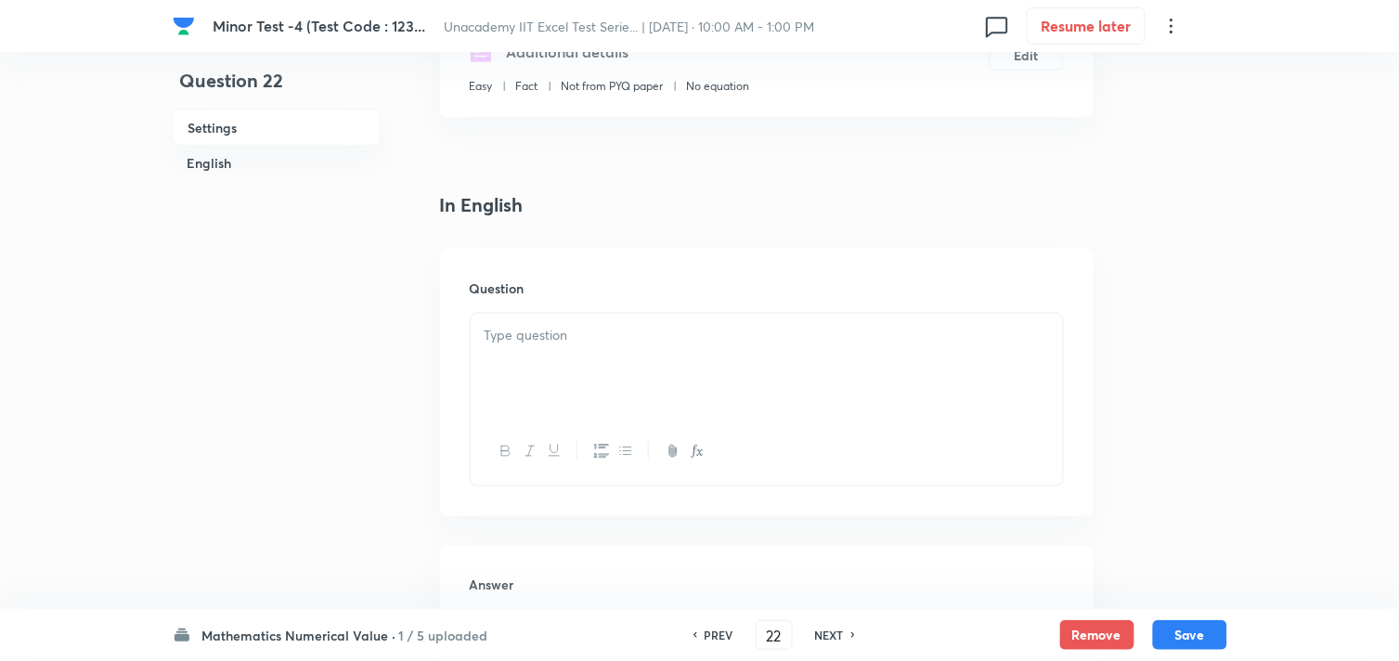
scroll to position [412, 0]
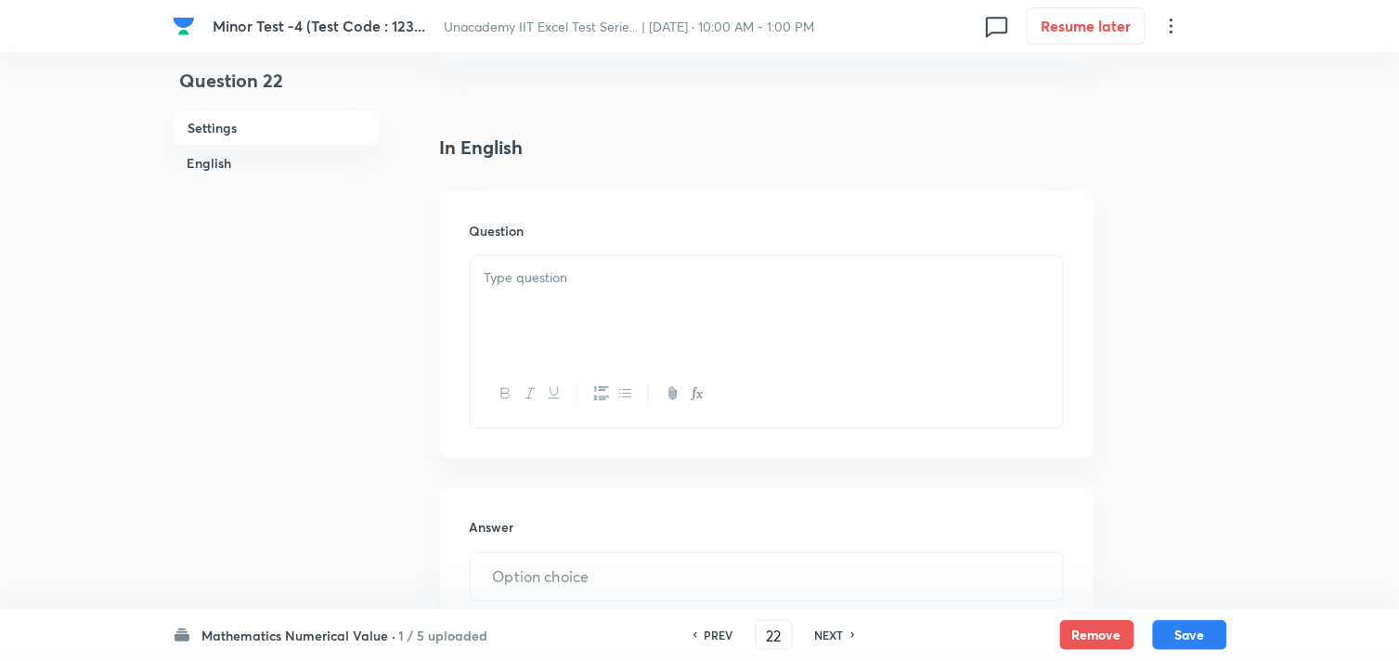
click at [628, 297] on div at bounding box center [767, 308] width 592 height 104
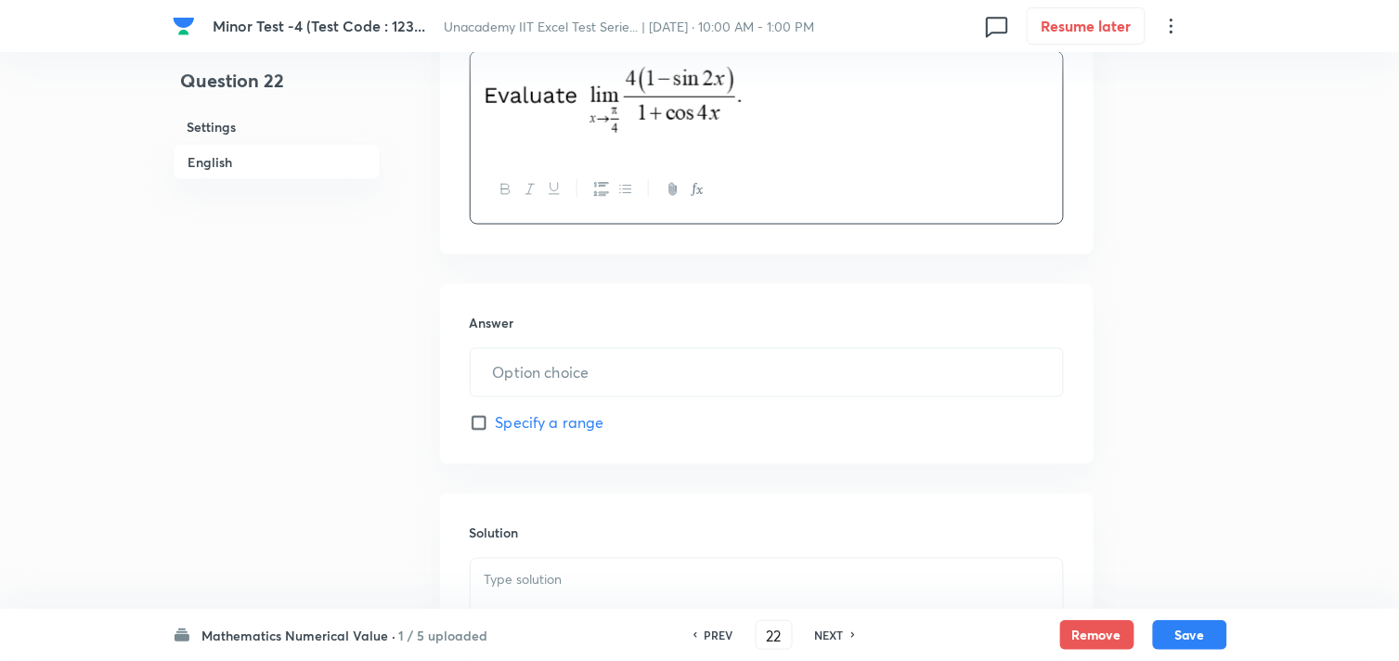
scroll to position [618, 0]
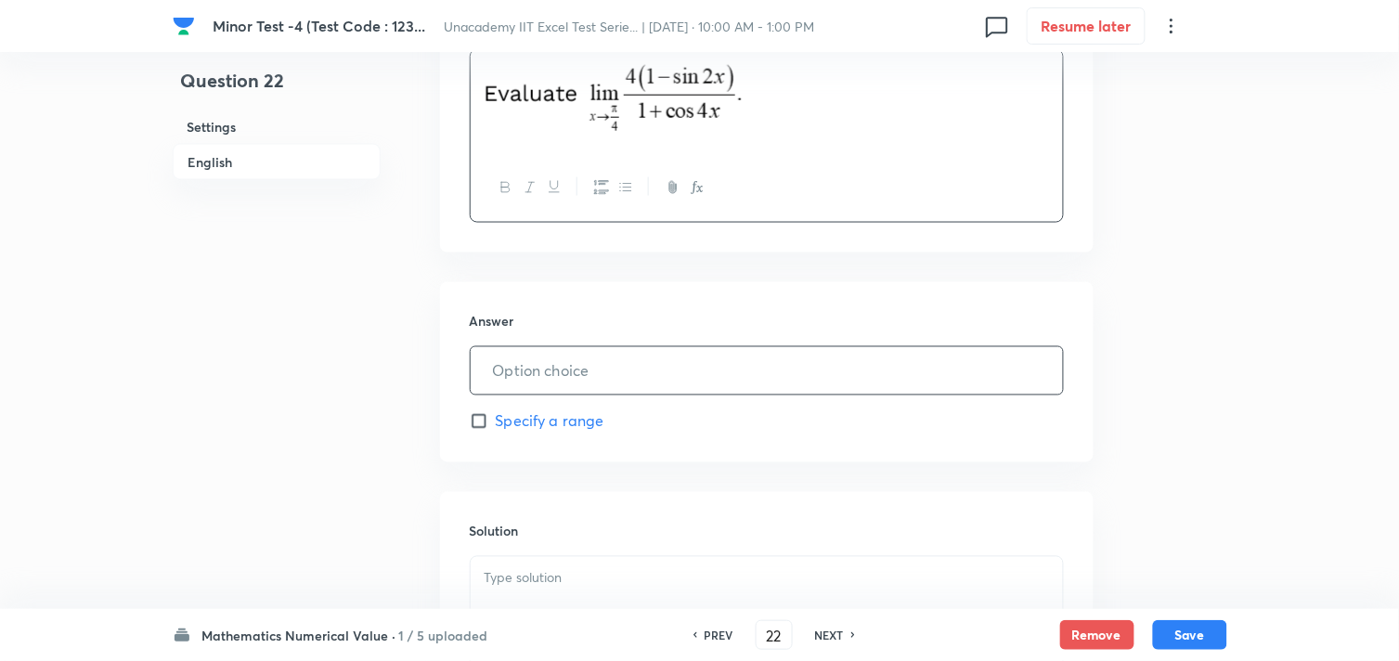
click at [534, 377] on input "text" at bounding box center [767, 370] width 592 height 47
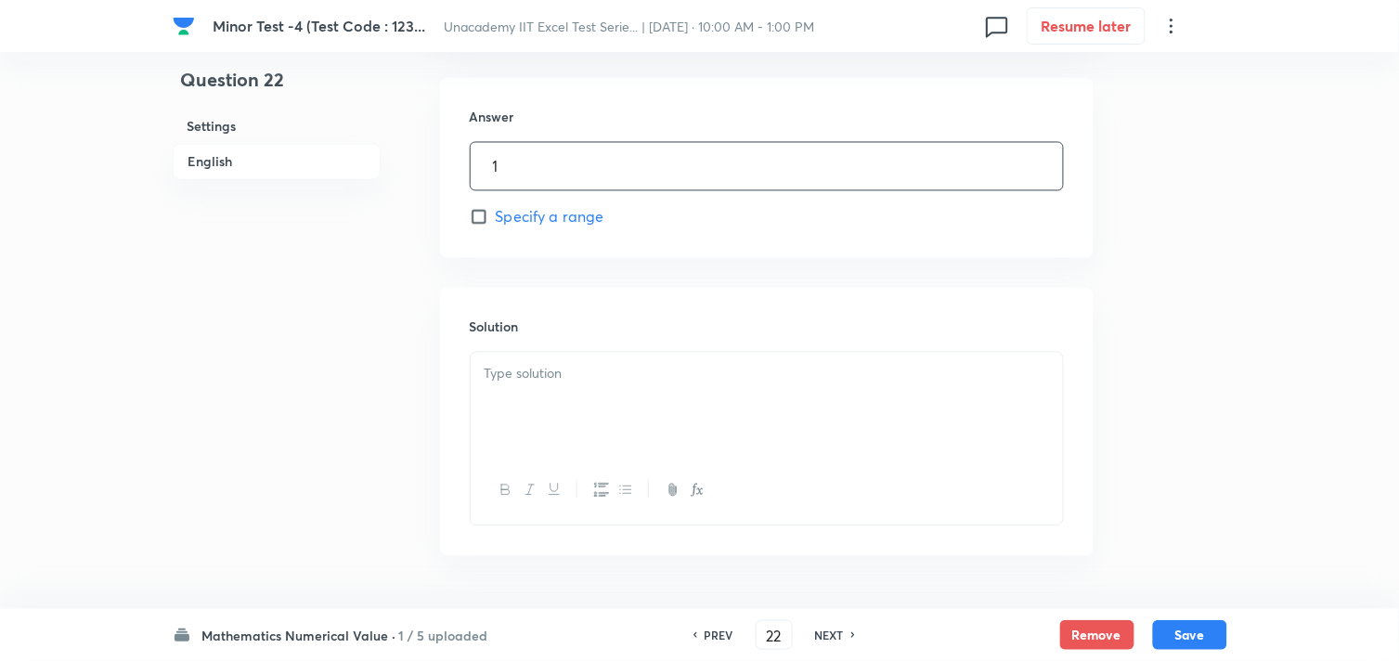
scroll to position [824, 0]
type input "1"
click at [532, 392] on div at bounding box center [767, 403] width 592 height 104
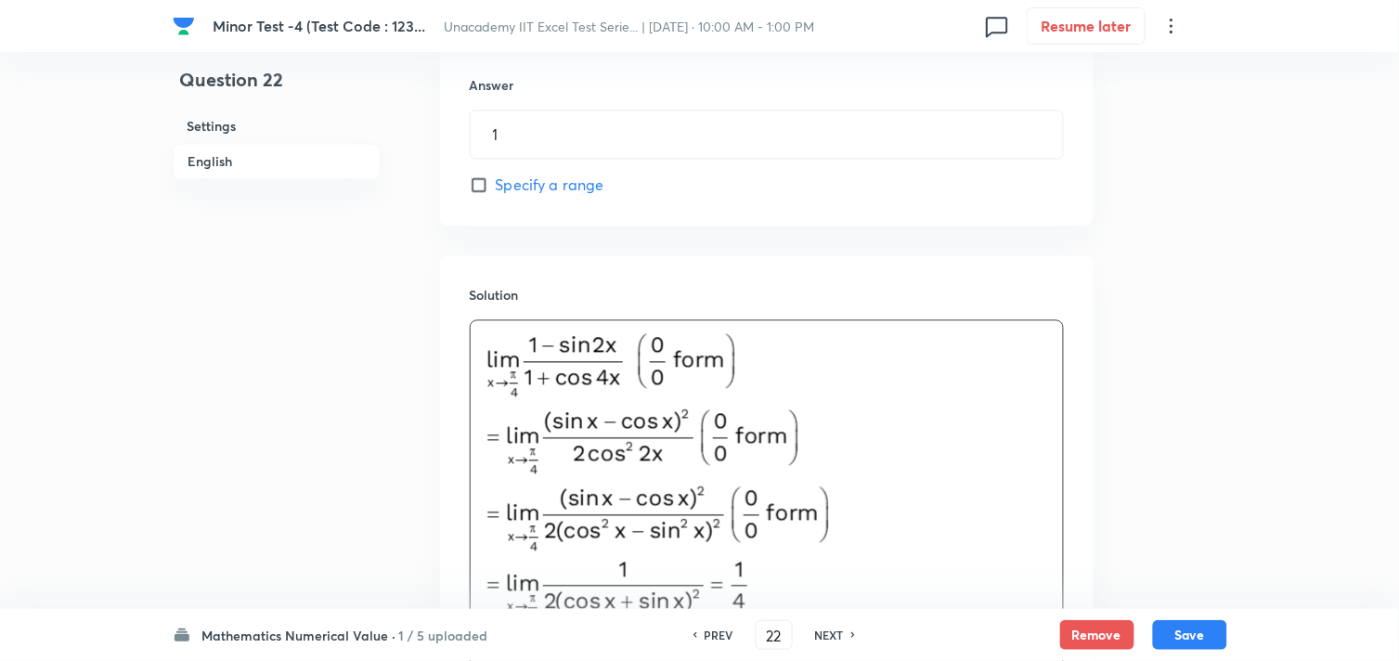
scroll to position [882, 0]
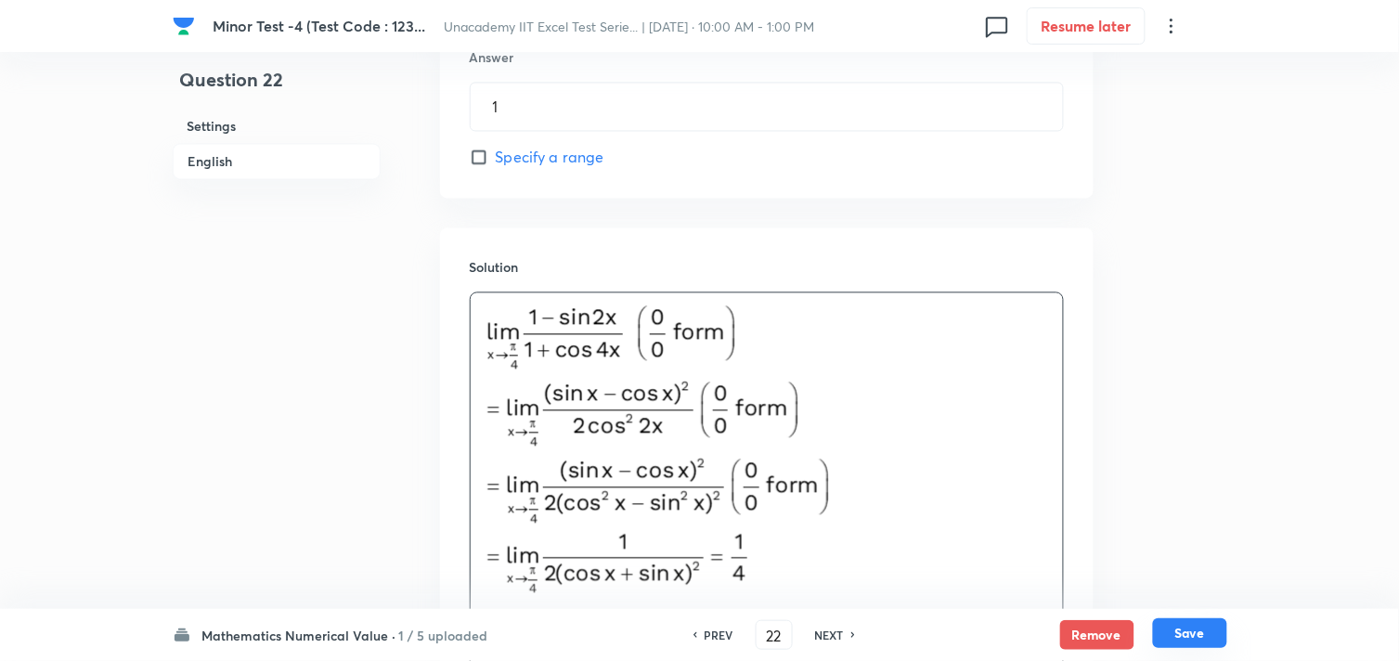
click at [1193, 628] on button "Save" at bounding box center [1190, 633] width 74 height 30
type input "23"
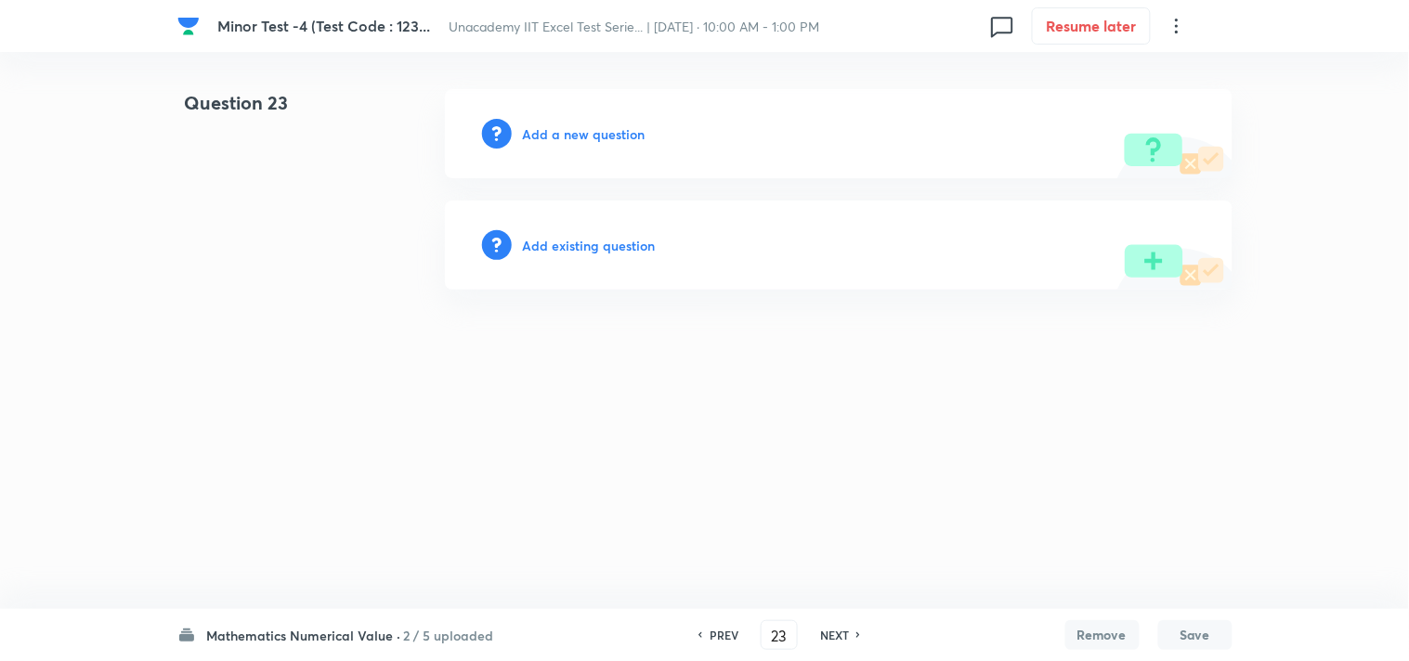
click at [602, 136] on h6 "Add a new question" at bounding box center [584, 133] width 123 height 19
click at [604, 135] on h6 "Choose a question type" at bounding box center [594, 133] width 143 height 19
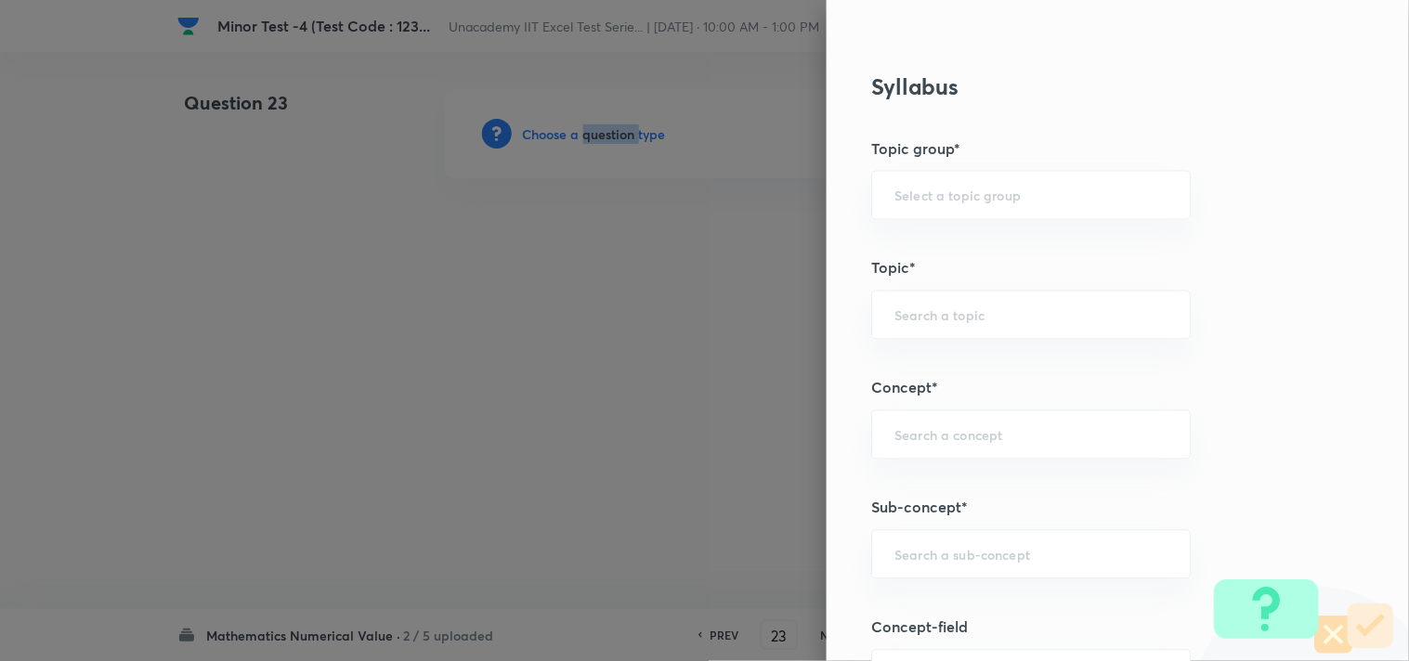
scroll to position [928, 0]
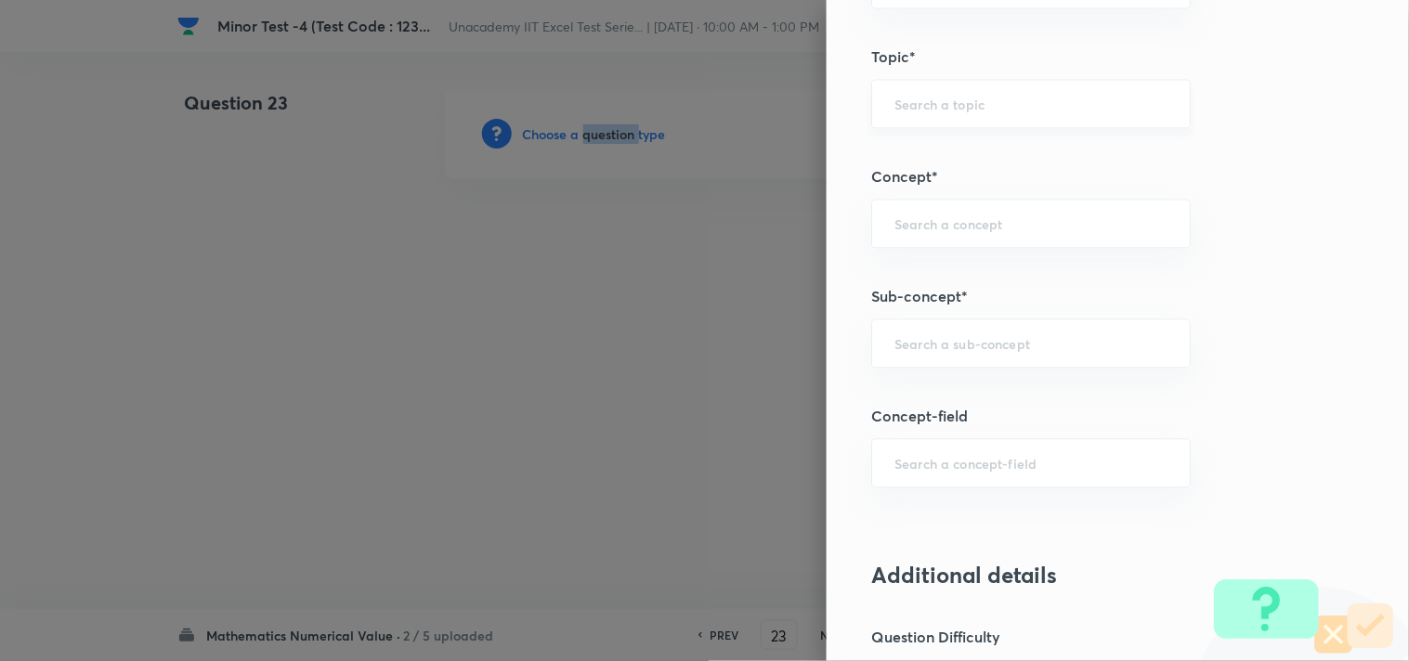
click at [894, 121] on div "​" at bounding box center [1030, 103] width 319 height 49
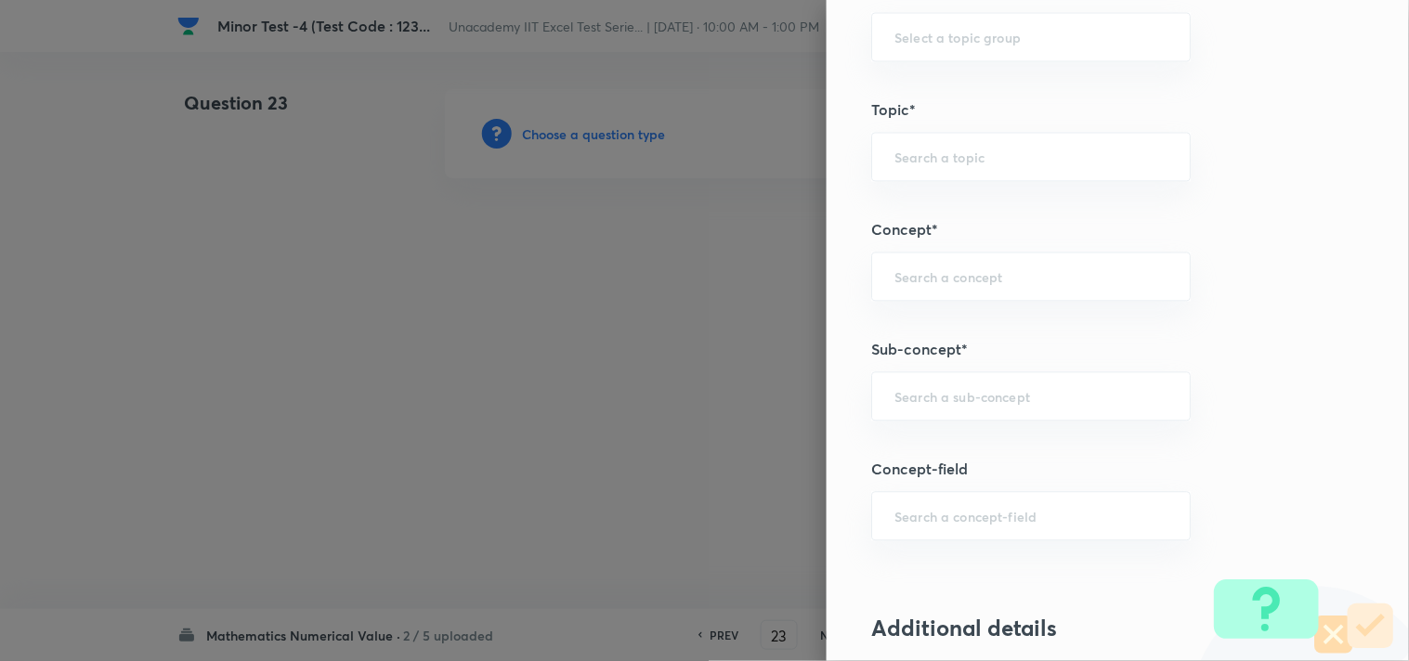
scroll to position [824, 0]
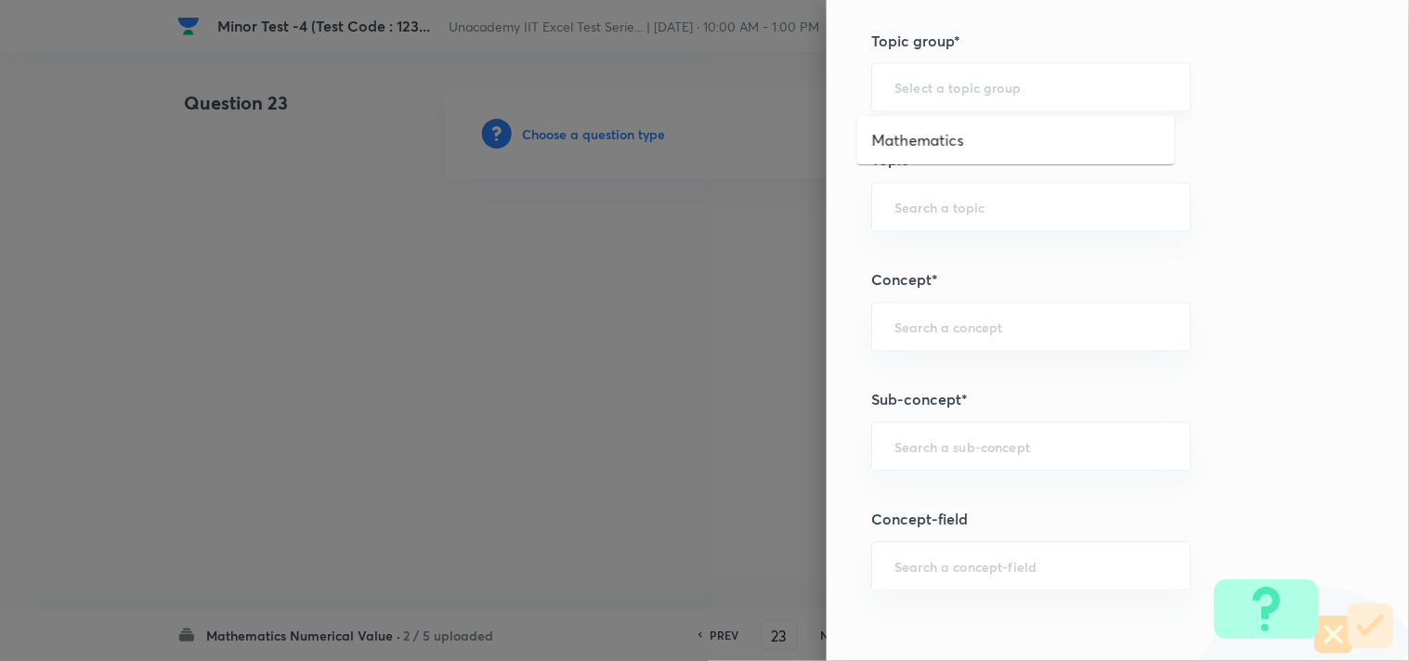
click at [902, 89] on input "text" at bounding box center [1030, 88] width 273 height 18
click at [912, 135] on li "Mathematics" at bounding box center [1016, 139] width 318 height 33
type input "Mathematics"
drag, startPoint x: 902, startPoint y: 195, endPoint x: 902, endPoint y: 143, distance: 52.0
click at [905, 189] on div "​" at bounding box center [1030, 207] width 319 height 49
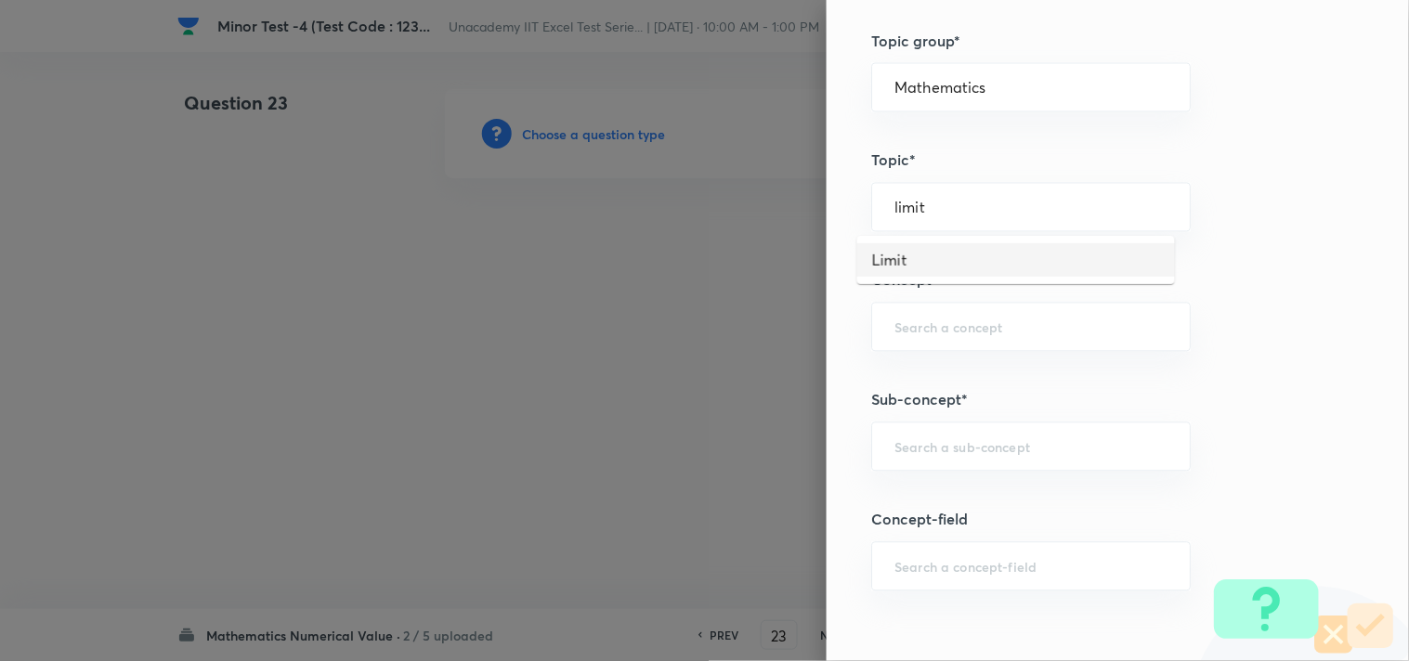
click at [930, 254] on li "Limit" at bounding box center [1016, 259] width 318 height 33
type input "Limit"
click at [912, 323] on input "text" at bounding box center [1030, 327] width 273 height 18
click at [996, 390] on li "Methods to Evaluate Limits" at bounding box center [1016, 379] width 318 height 33
type input "Methods to Evaluate Limits"
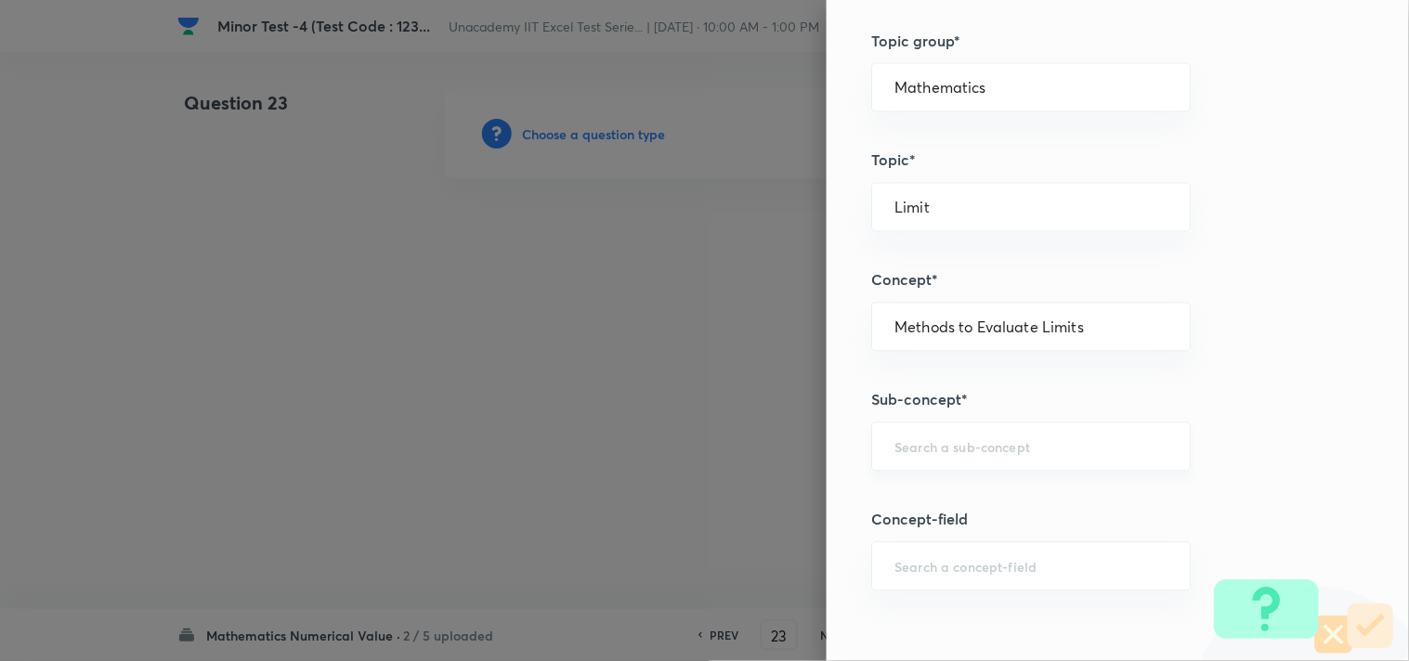
click at [975, 441] on input "text" at bounding box center [1030, 447] width 273 height 18
click at [972, 490] on li "Methods to Evaluate Limits" at bounding box center [1016, 500] width 318 height 33
type input "Methods to Evaluate Limits"
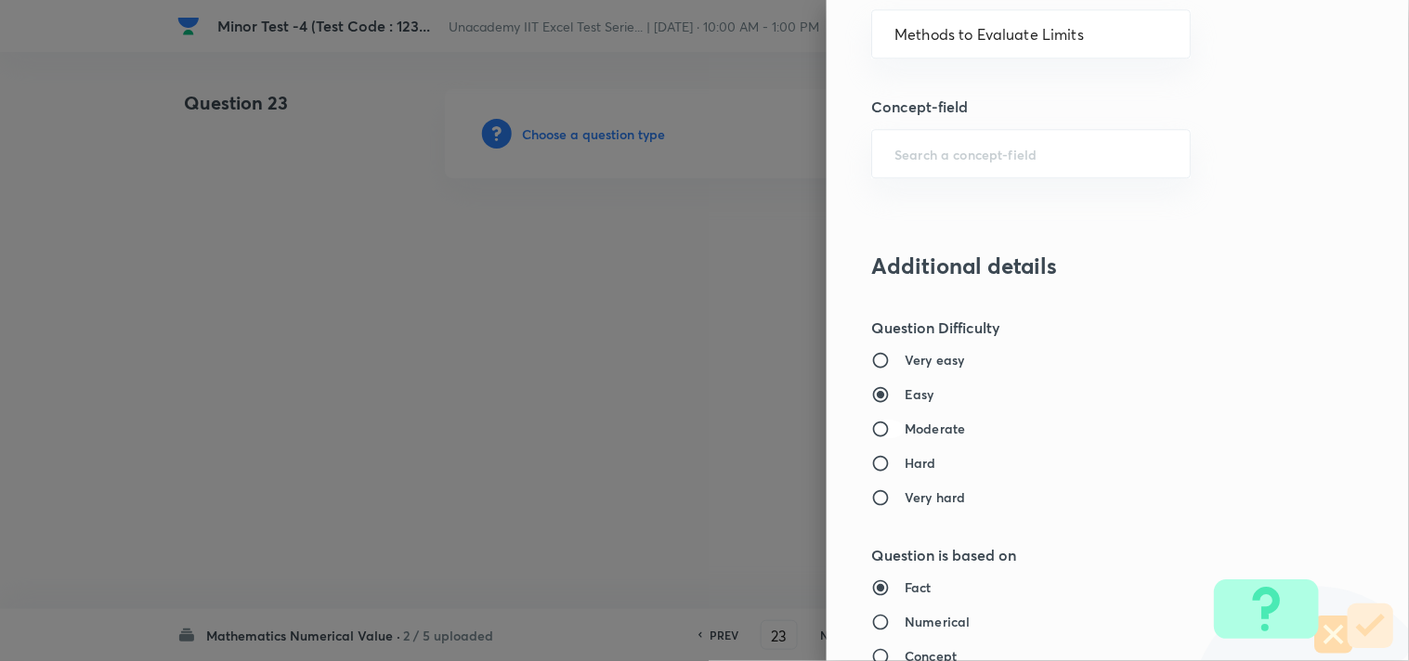
click at [876, 420] on input "Moderate" at bounding box center [887, 429] width 33 height 19
radio input "true"
radio input "false"
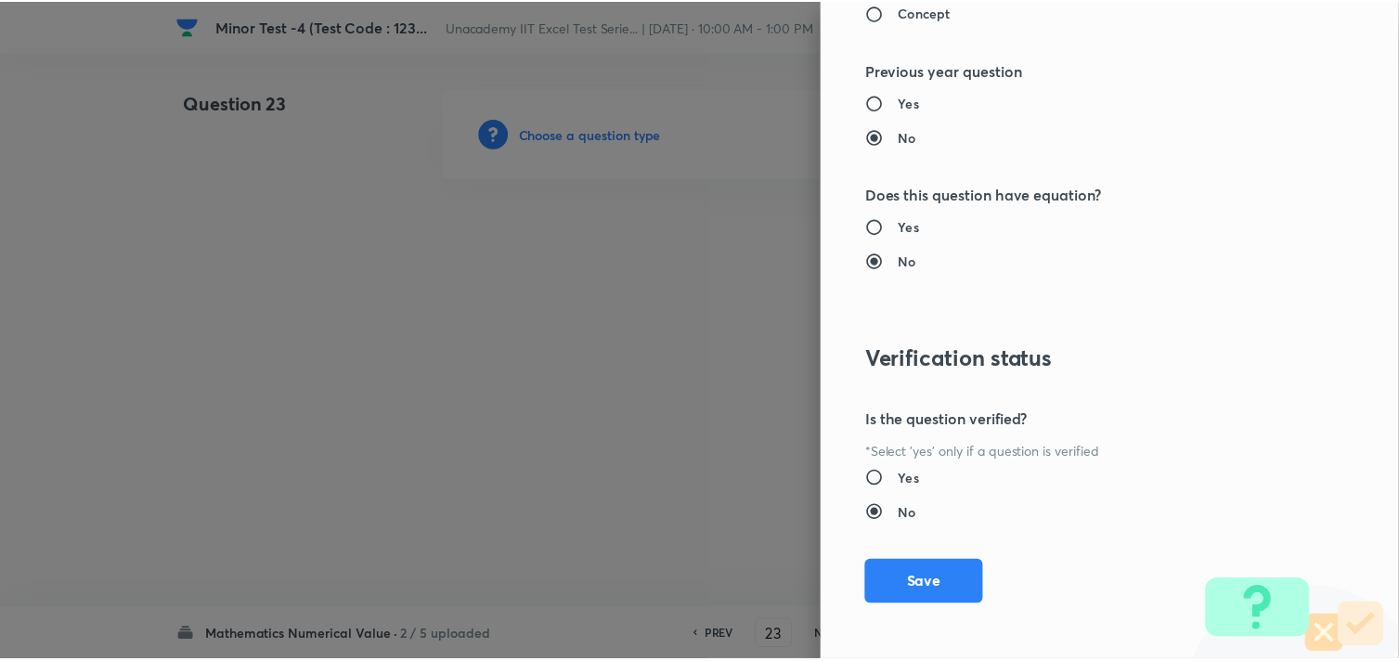
scroll to position [1886, 0]
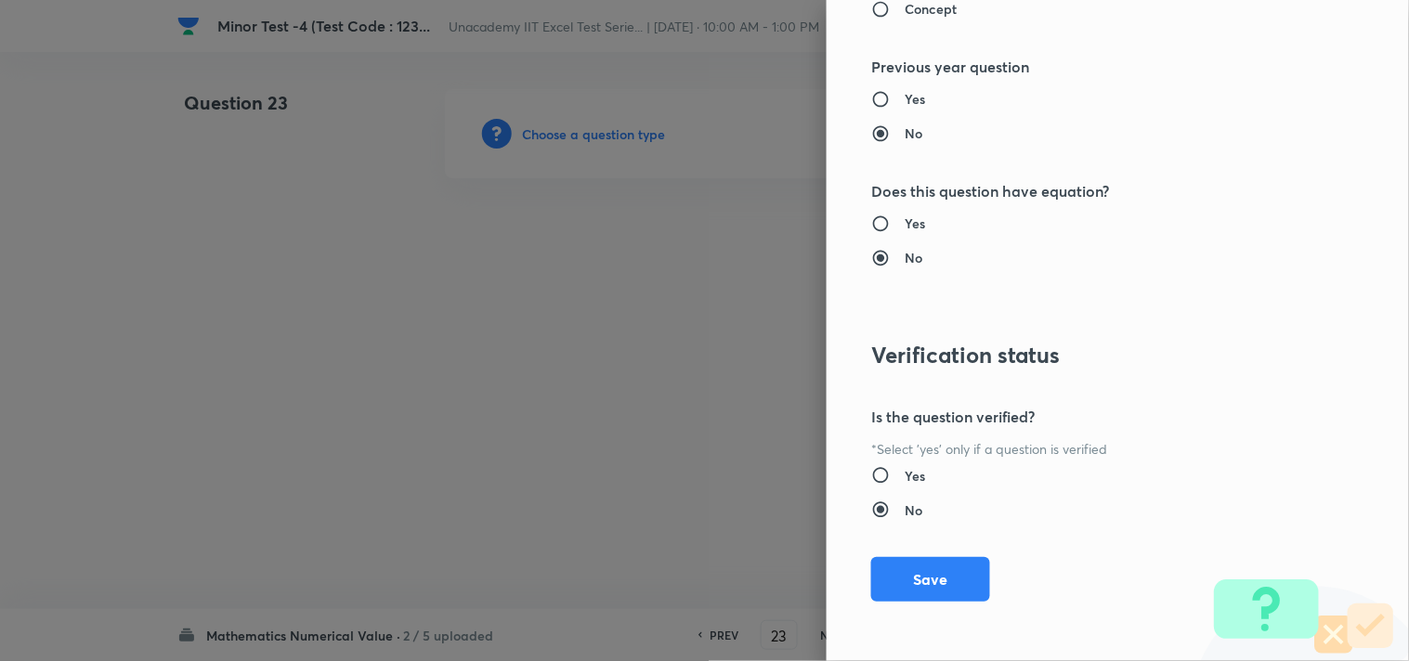
click at [915, 554] on div "Question settings Question type* Integer Does this question have a passage?* Ye…" at bounding box center [1117, 330] width 582 height 661
drag, startPoint x: 916, startPoint y: 560, endPoint x: 907, endPoint y: 563, distance: 9.7
click at [919, 562] on button "Save" at bounding box center [930, 579] width 119 height 45
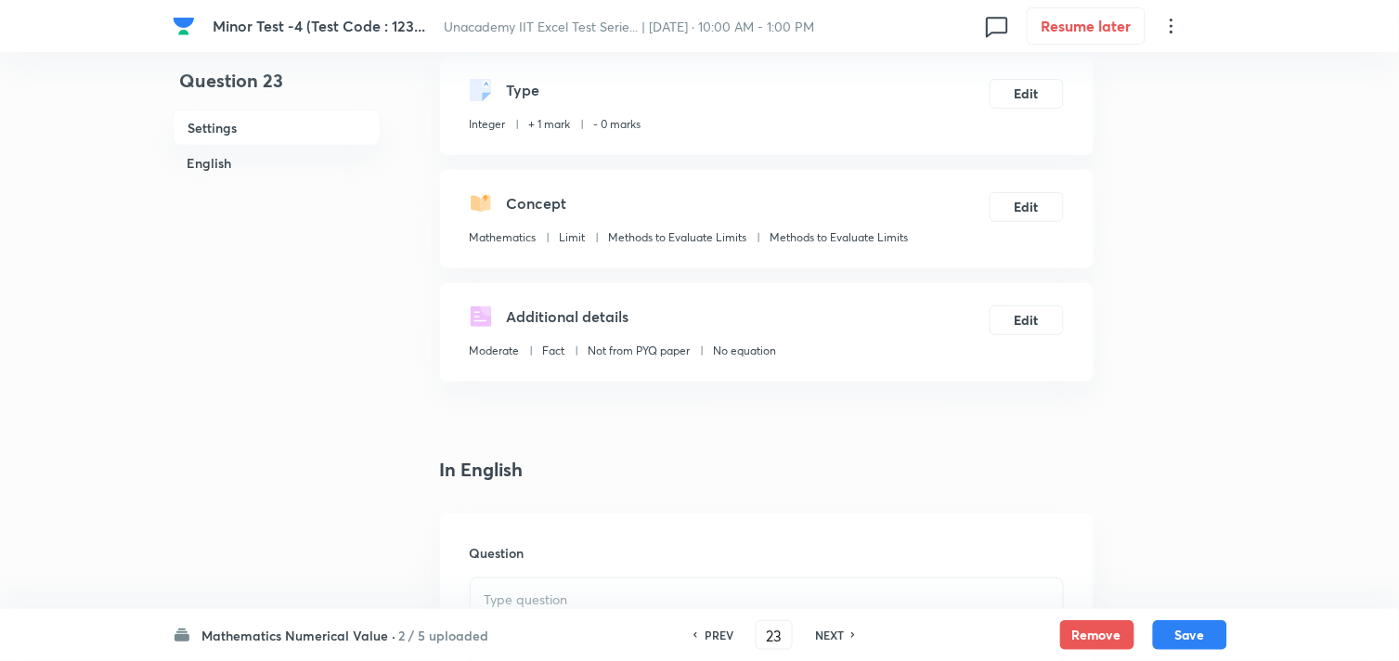
scroll to position [206, 0]
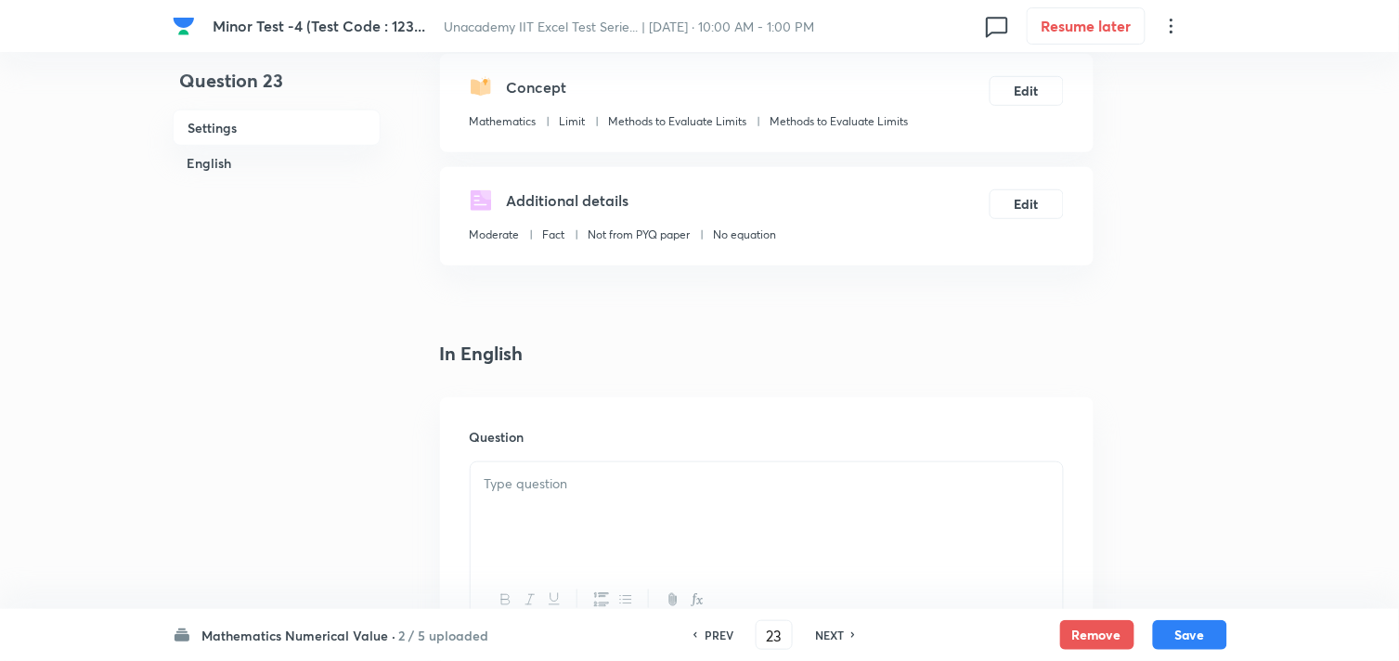
click at [559, 497] on div at bounding box center [767, 514] width 592 height 104
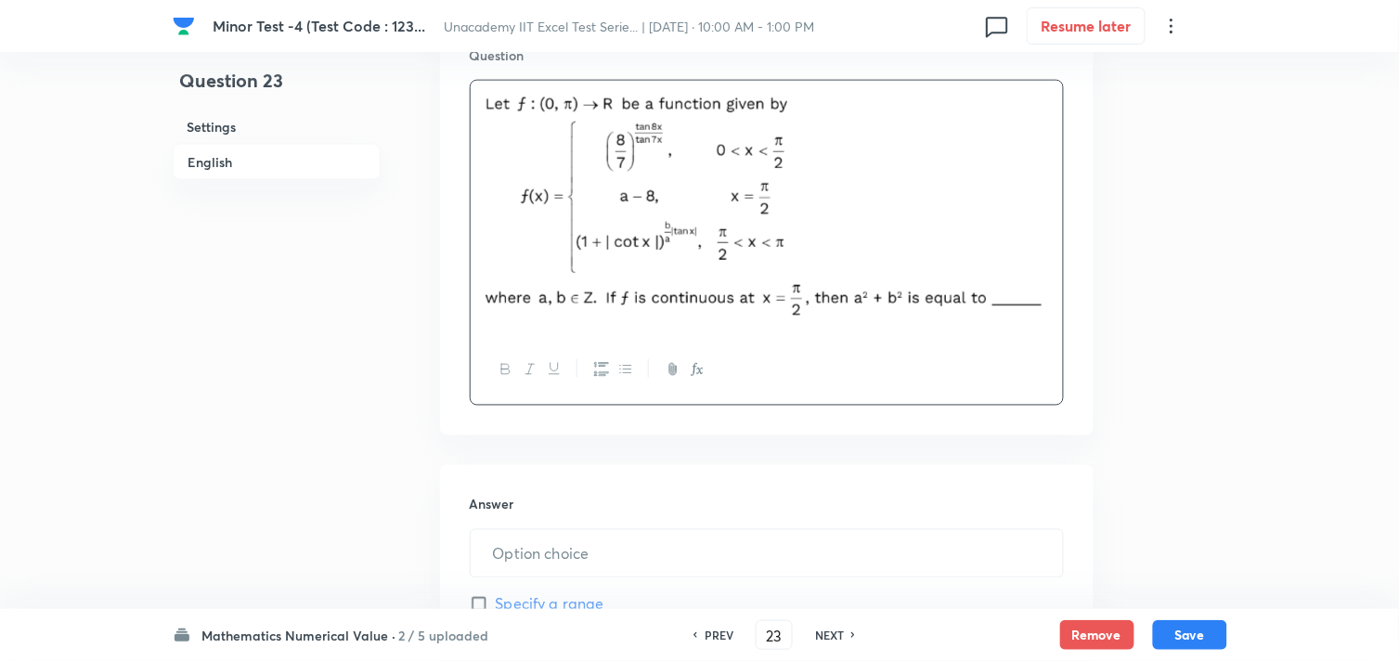
scroll to position [618, 0]
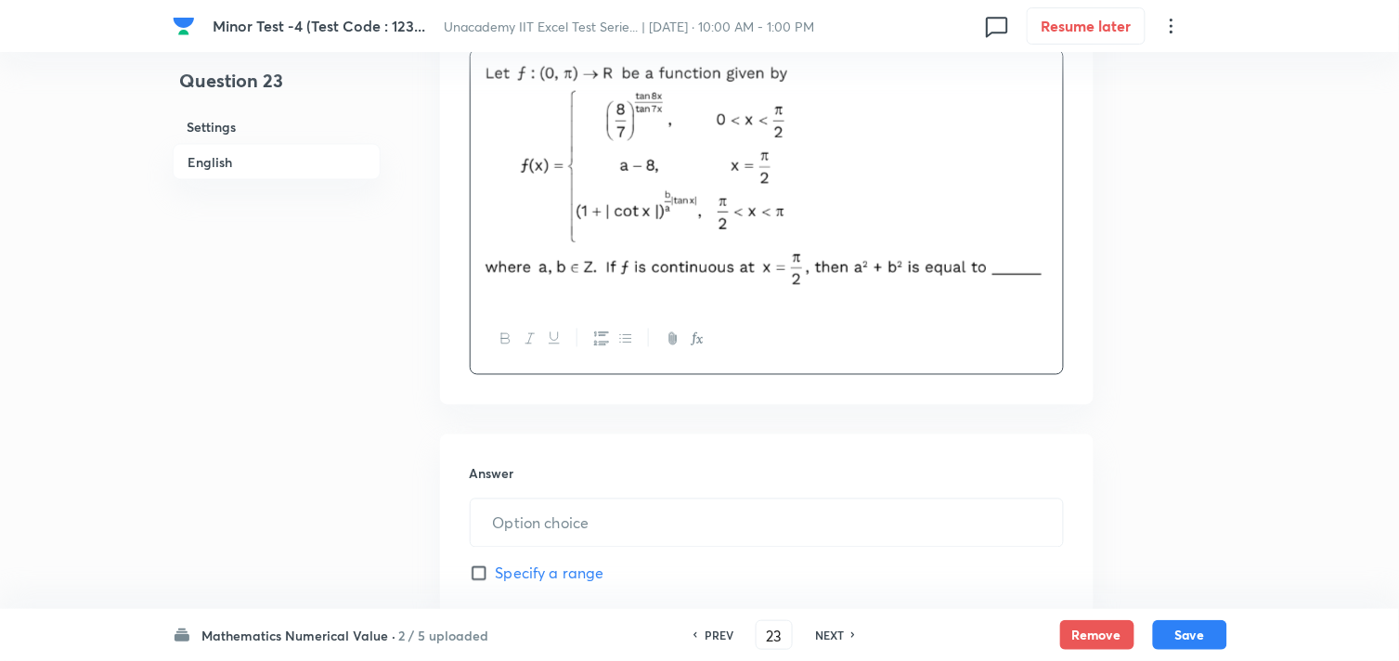
drag, startPoint x: 531, startPoint y: 362, endPoint x: 542, endPoint y: 364, distance: 11.3
click at [539, 365] on div at bounding box center [767, 339] width 592 height 68
click at [505, 517] on input "text" at bounding box center [767, 523] width 592 height 47
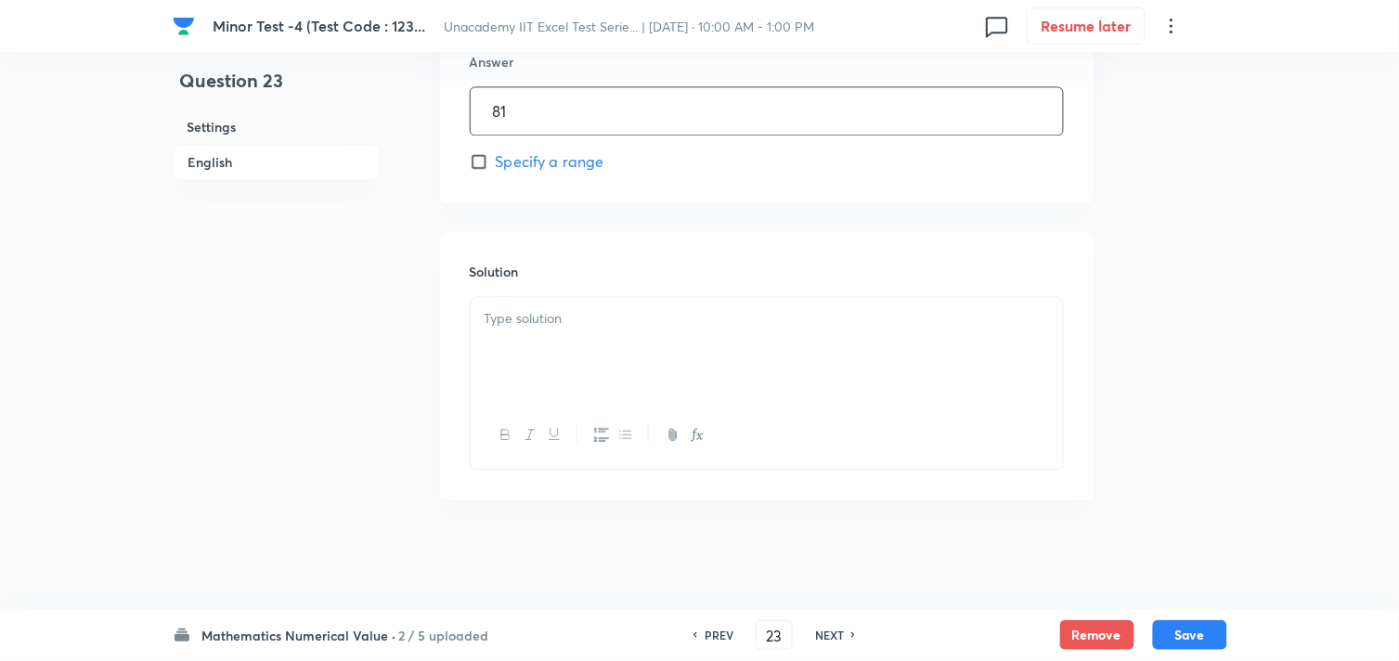
scroll to position [1032, 0]
type input "81"
click at [551, 348] on div at bounding box center [767, 348] width 592 height 104
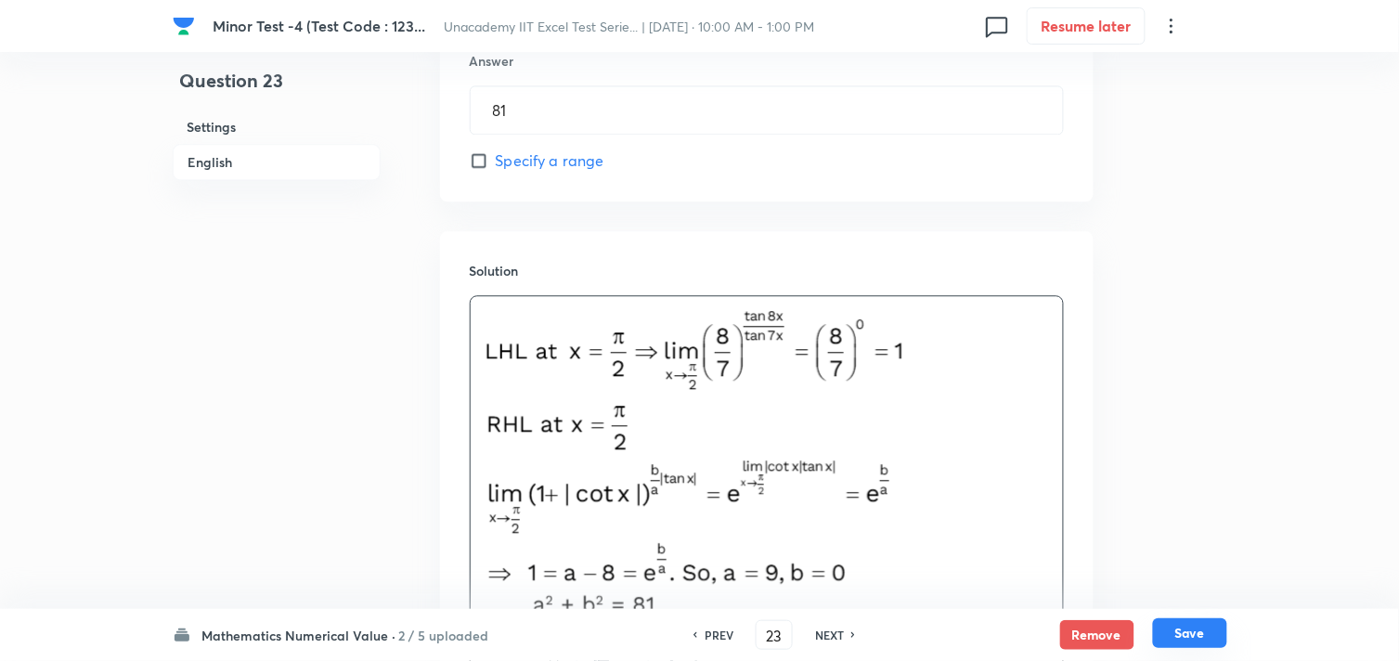
click at [1187, 629] on button "Save" at bounding box center [1190, 633] width 74 height 30
type input "24"
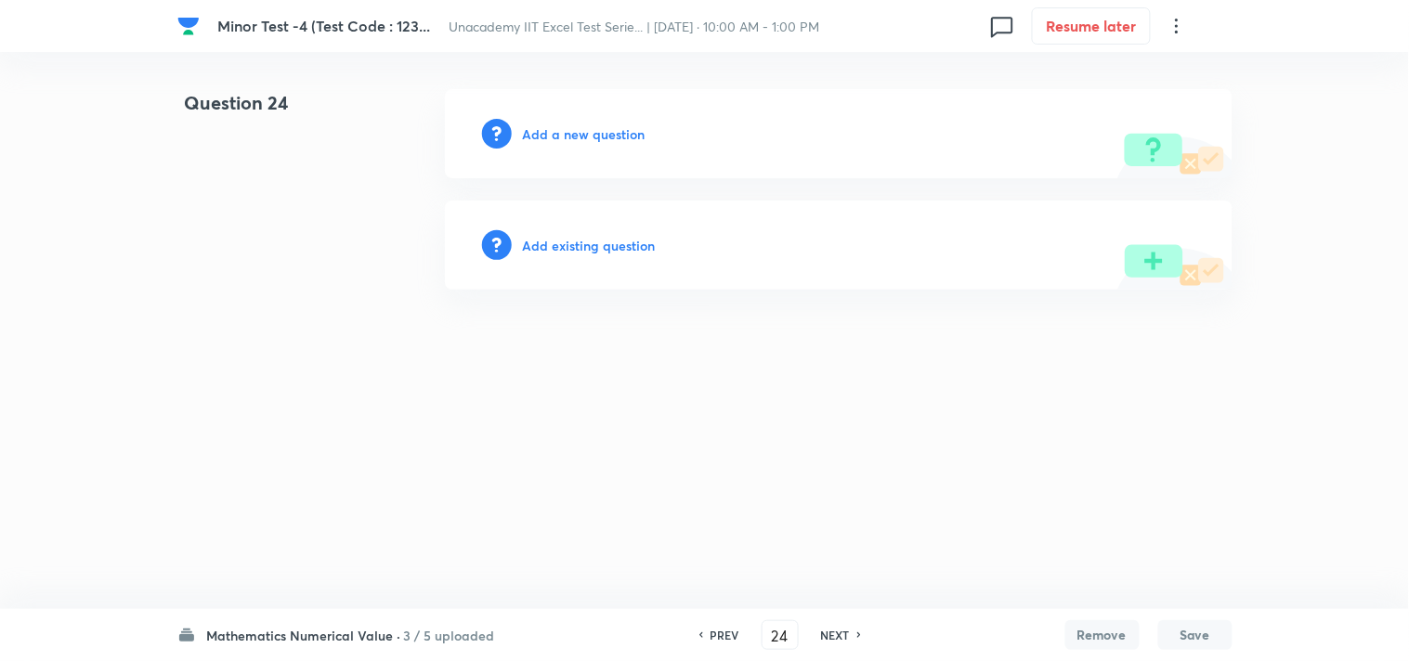
click at [564, 141] on h6 "Add a new question" at bounding box center [584, 133] width 123 height 19
click at [565, 140] on h6 "Choose a question type" at bounding box center [594, 133] width 143 height 19
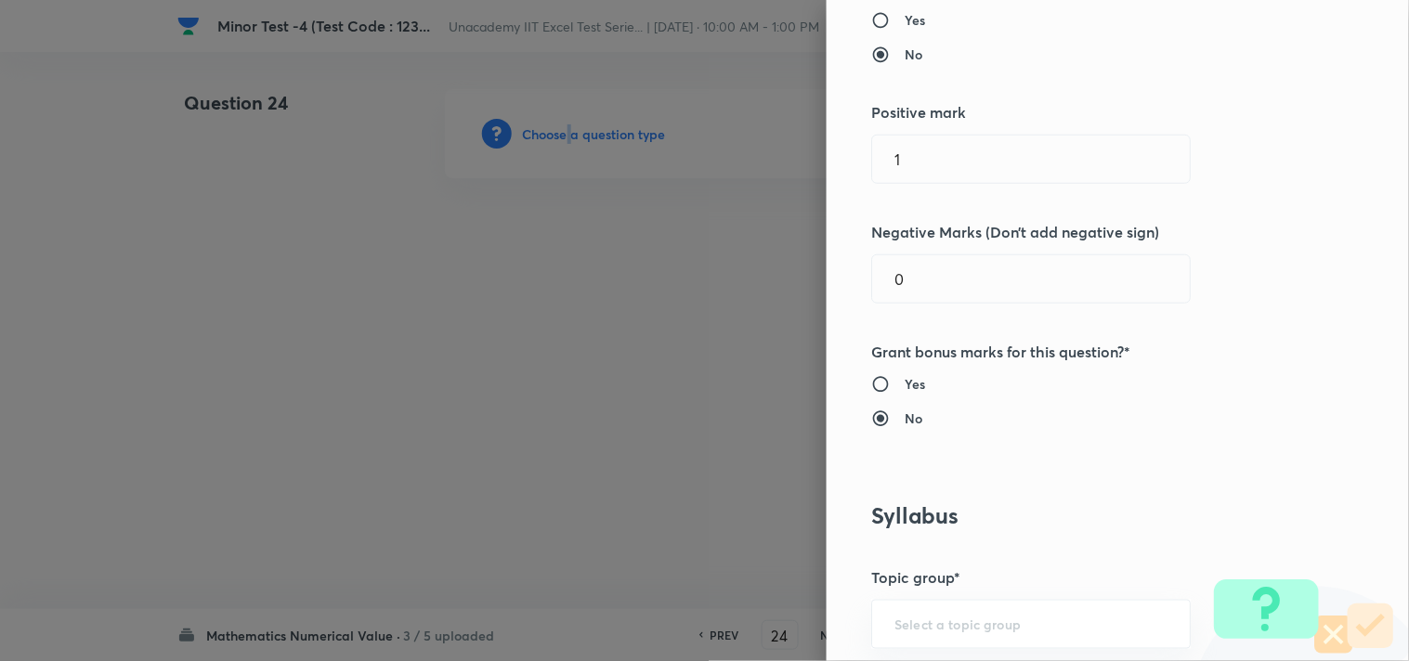
scroll to position [515, 0]
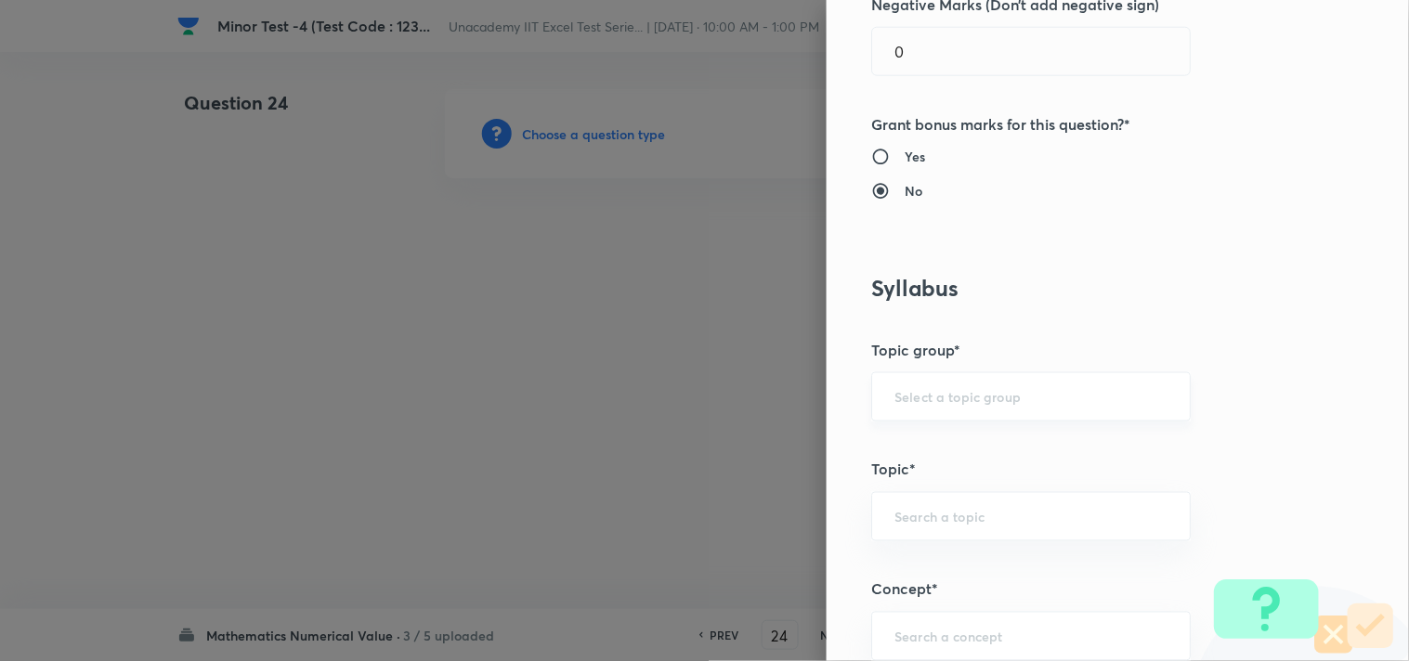
click at [906, 399] on input "text" at bounding box center [1030, 397] width 273 height 18
drag, startPoint x: 904, startPoint y: 451, endPoint x: 888, endPoint y: 513, distance: 63.5
click at [905, 452] on li "Mathematics" at bounding box center [1016, 449] width 318 height 33
type input "Mathematics"
click at [894, 523] on input "text" at bounding box center [1030, 517] width 273 height 18
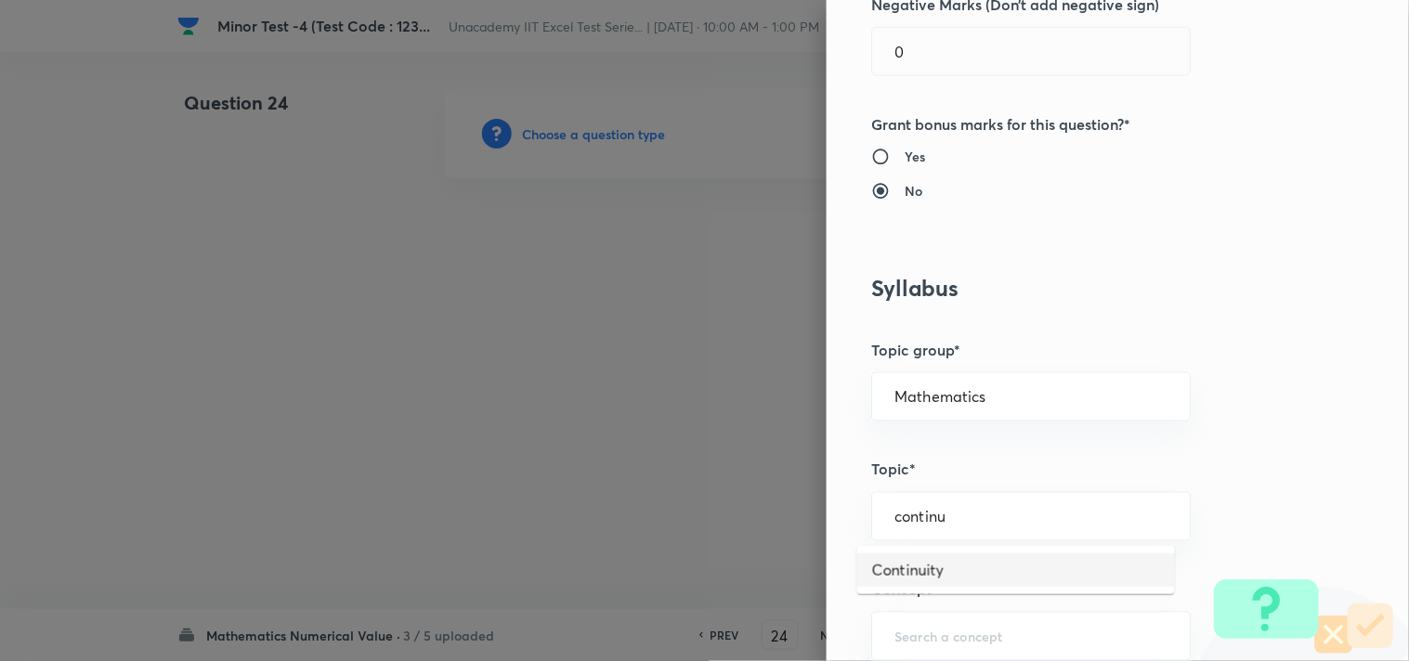
click at [950, 572] on li "Continuity" at bounding box center [1016, 569] width 318 height 33
type input "Continuity"
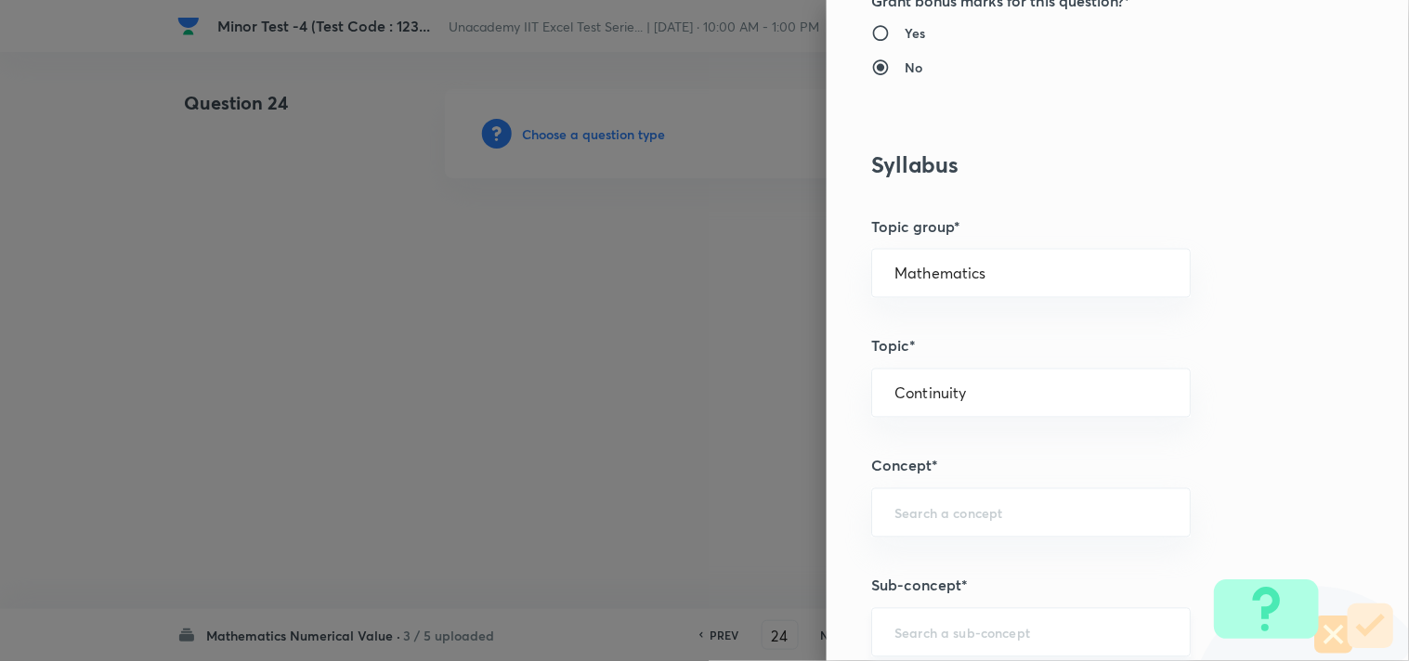
scroll to position [721, 0]
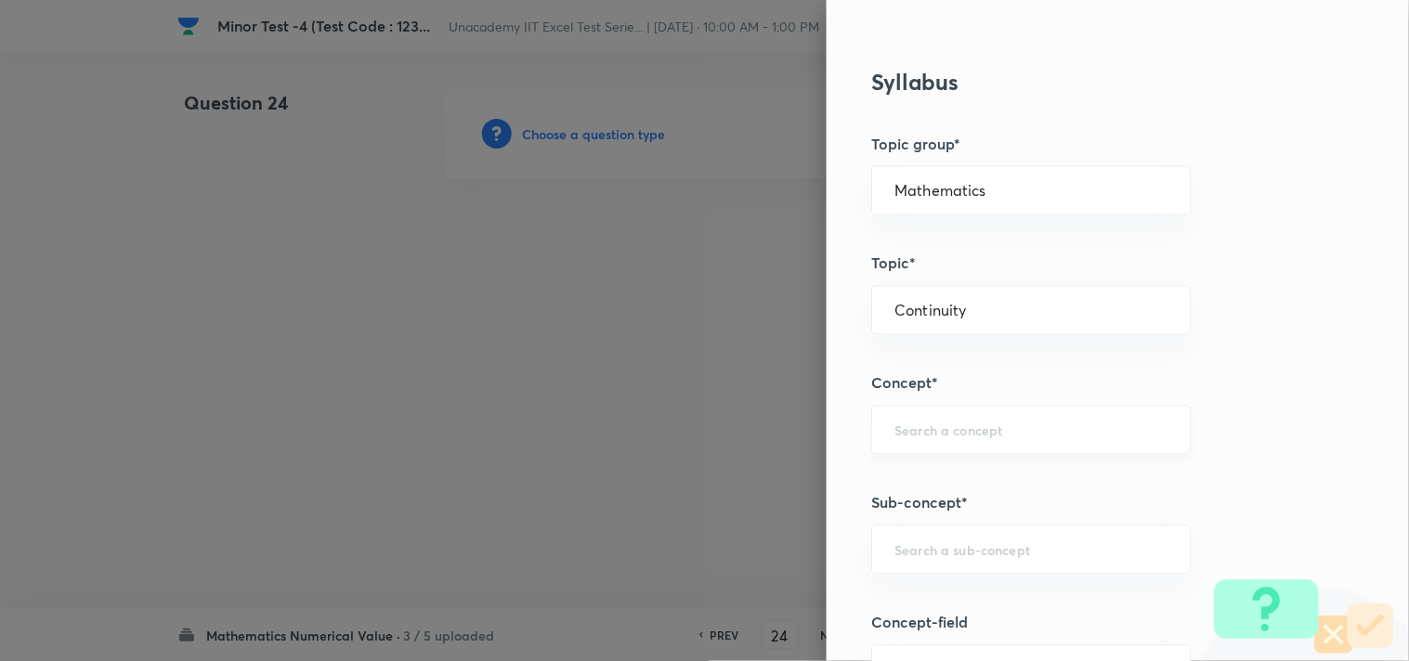
click at [920, 425] on input "text" at bounding box center [1030, 431] width 273 height 18
type input "Continuous Functions"
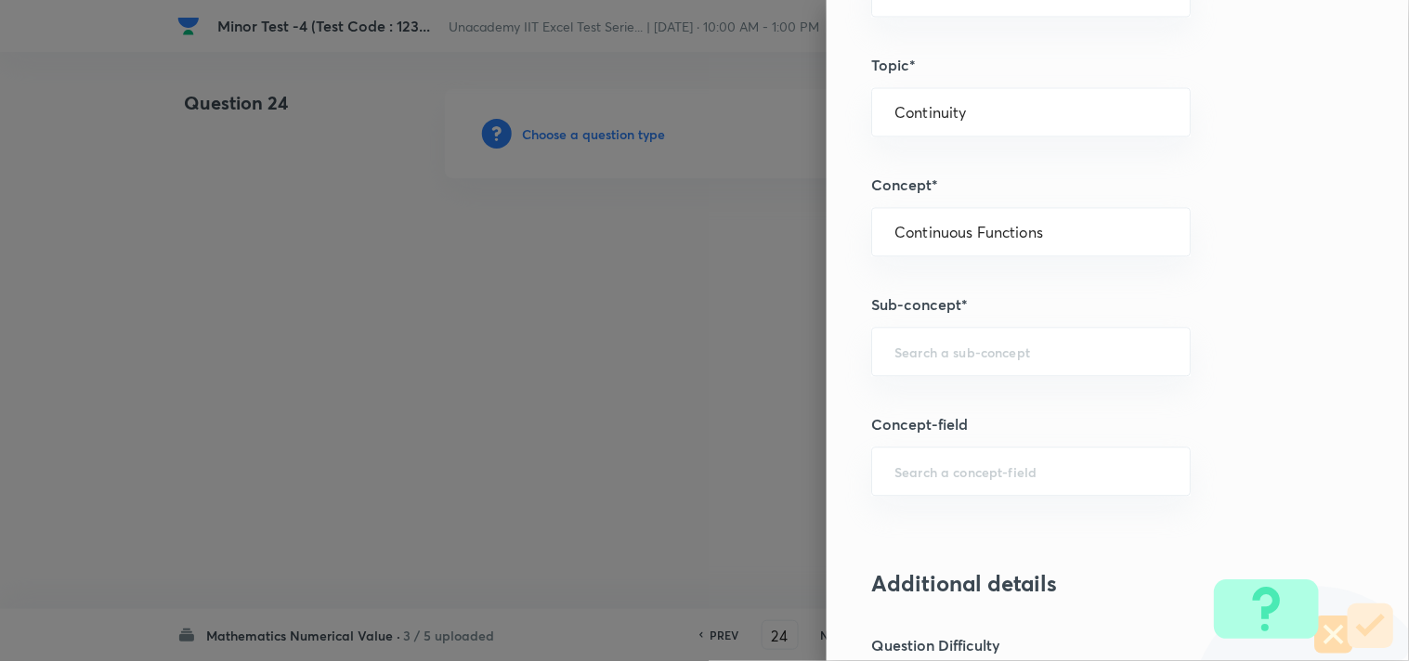
scroll to position [928, 0]
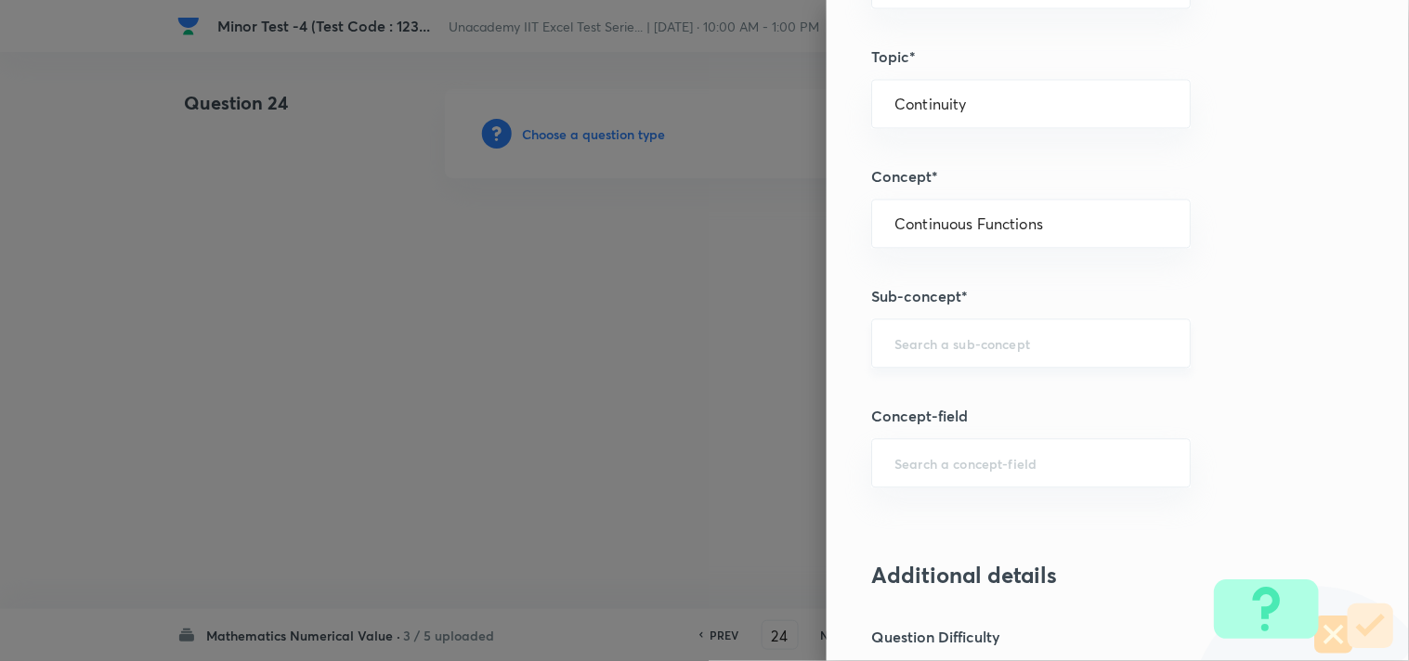
click at [925, 345] on input "text" at bounding box center [1030, 343] width 273 height 18
type input "l"
type input "s"
type input "Continuous Functions"
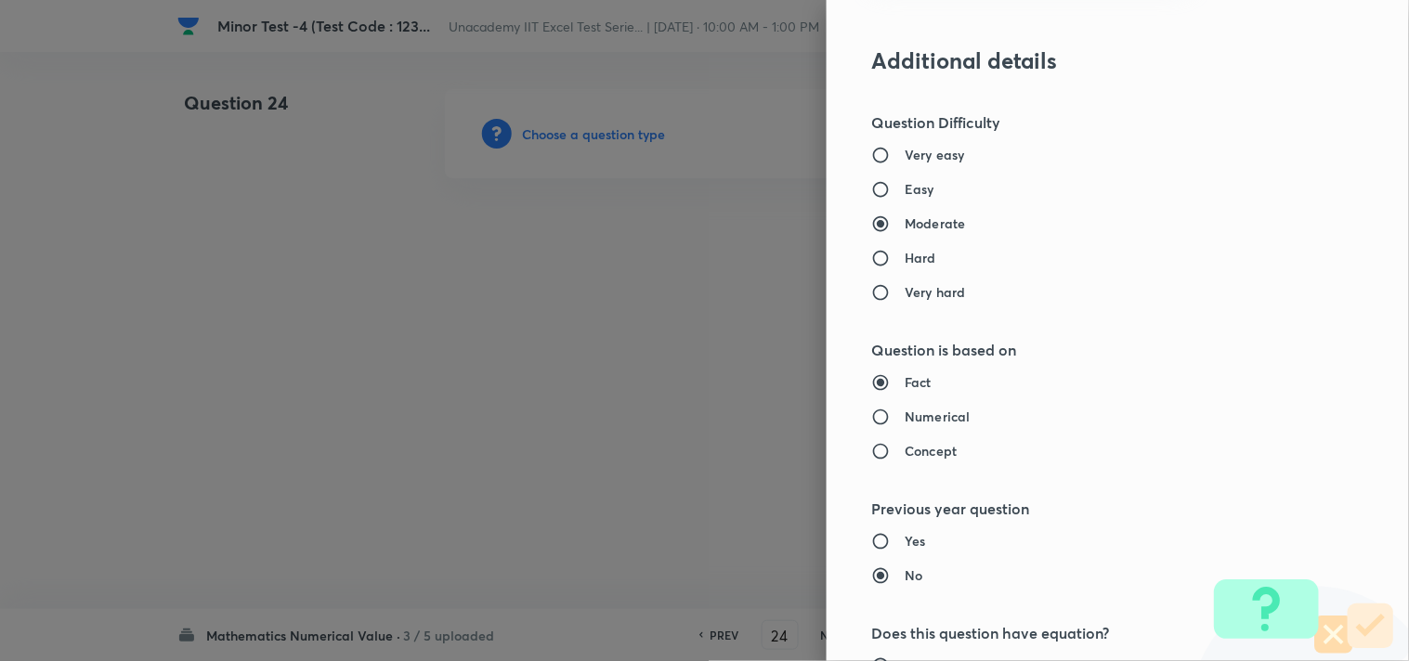
scroll to position [1444, 0]
click at [885, 190] on input "Easy" at bounding box center [887, 188] width 33 height 19
radio input "true"
radio input "false"
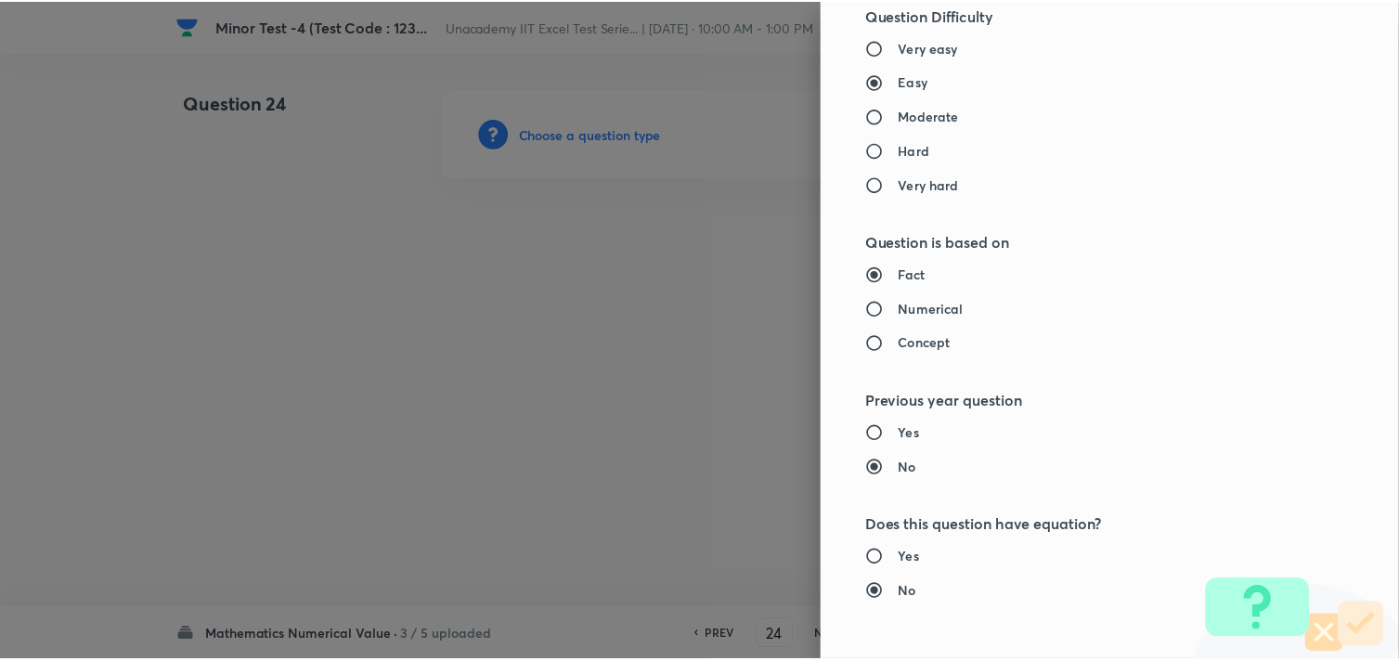
scroll to position [1886, 0]
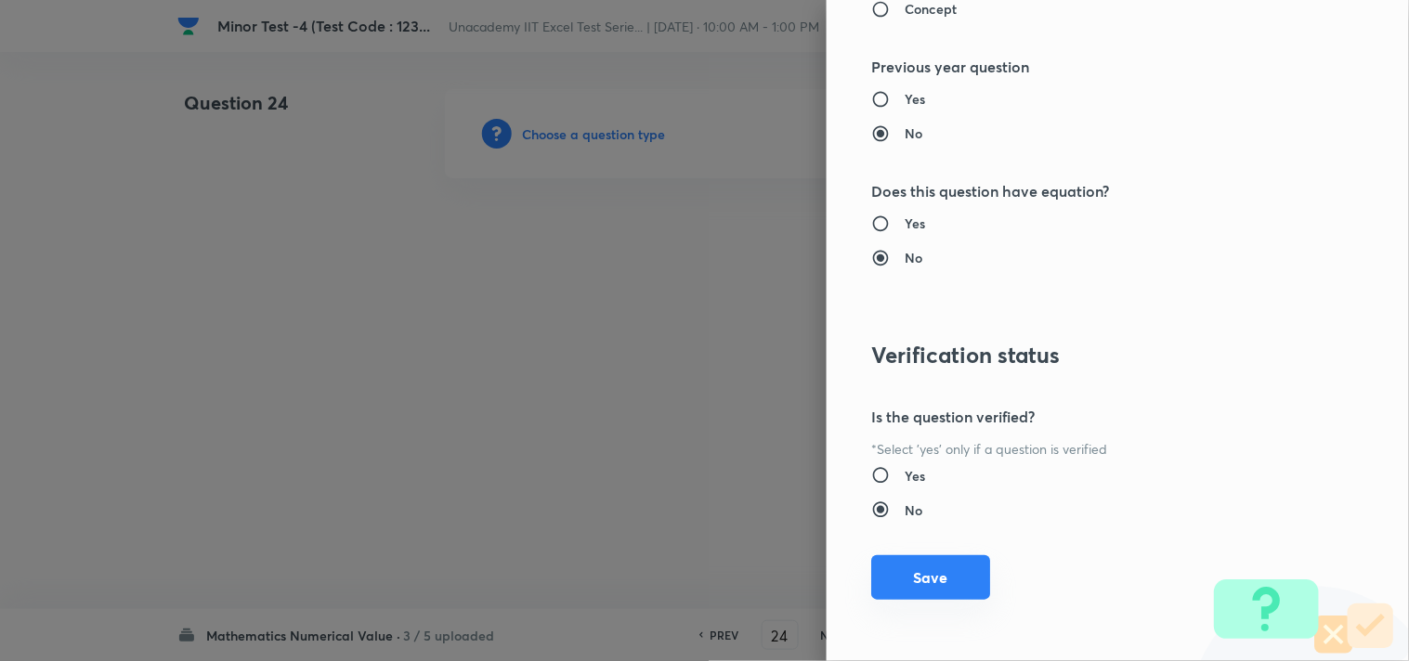
click at [942, 568] on button "Save" at bounding box center [930, 577] width 119 height 45
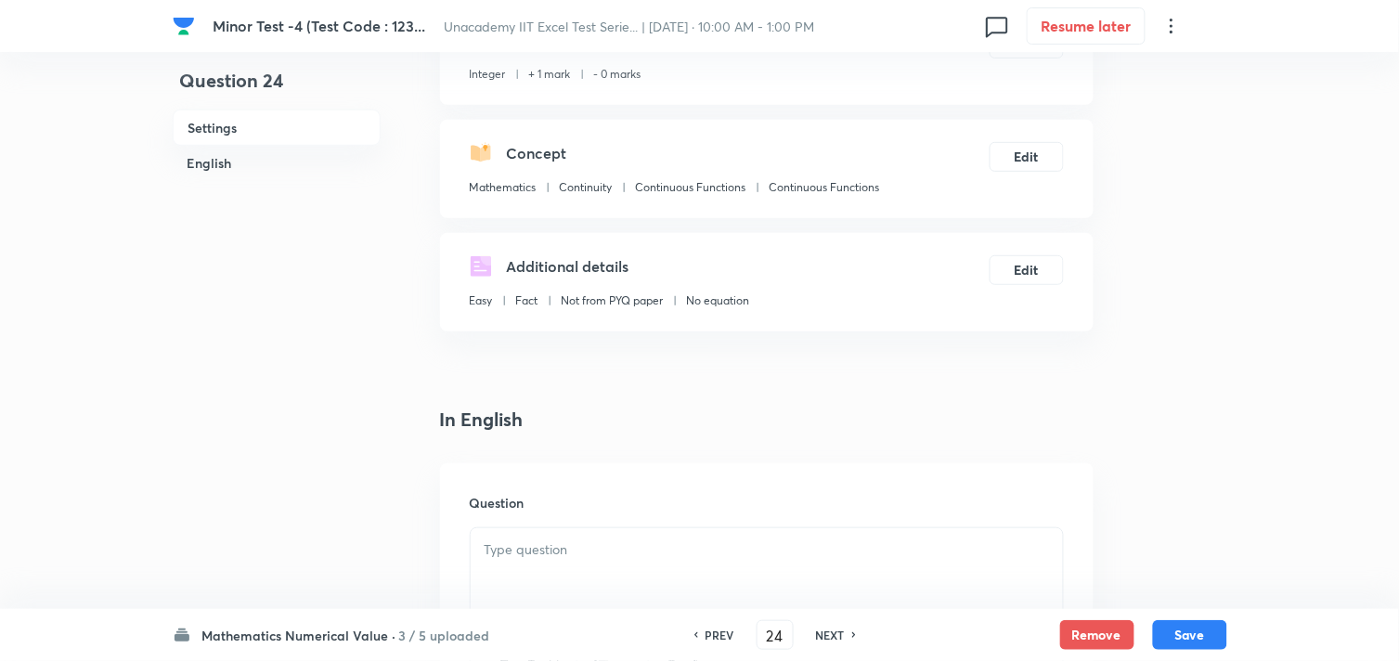
scroll to position [412, 0]
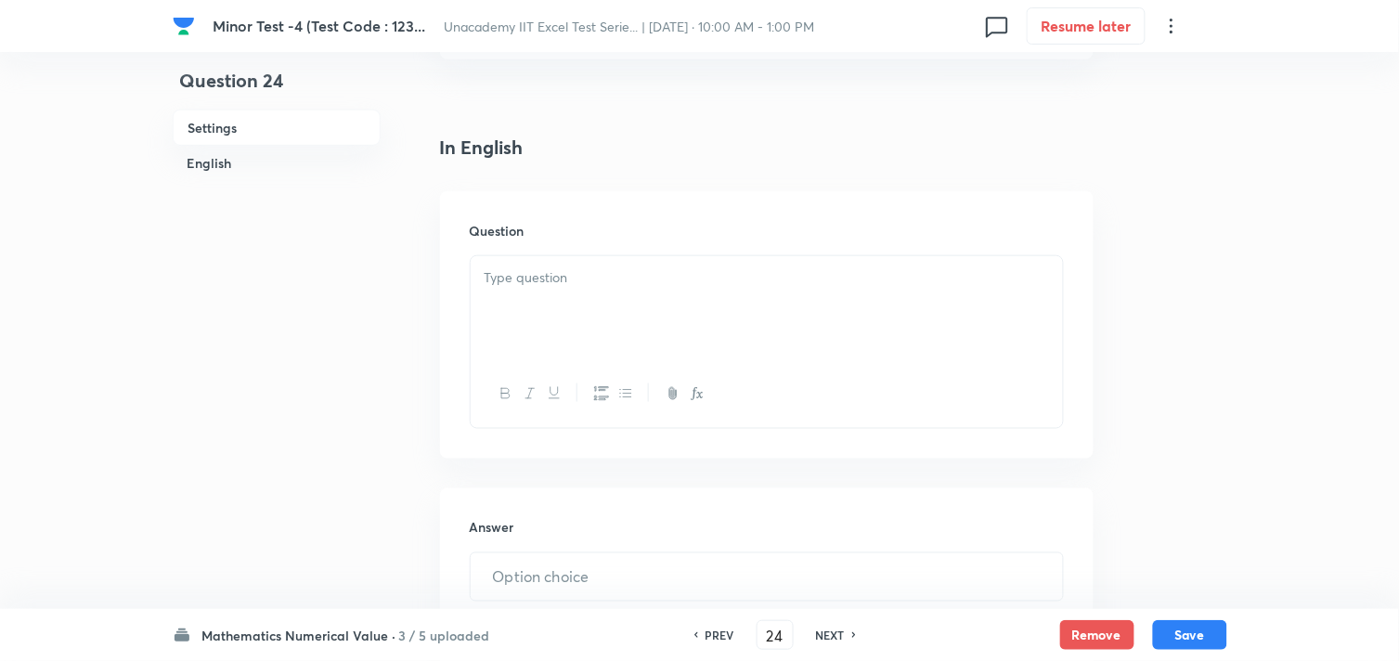
drag, startPoint x: 552, startPoint y: 309, endPoint x: 570, endPoint y: 309, distance: 18.6
click at [553, 309] on div at bounding box center [767, 308] width 592 height 104
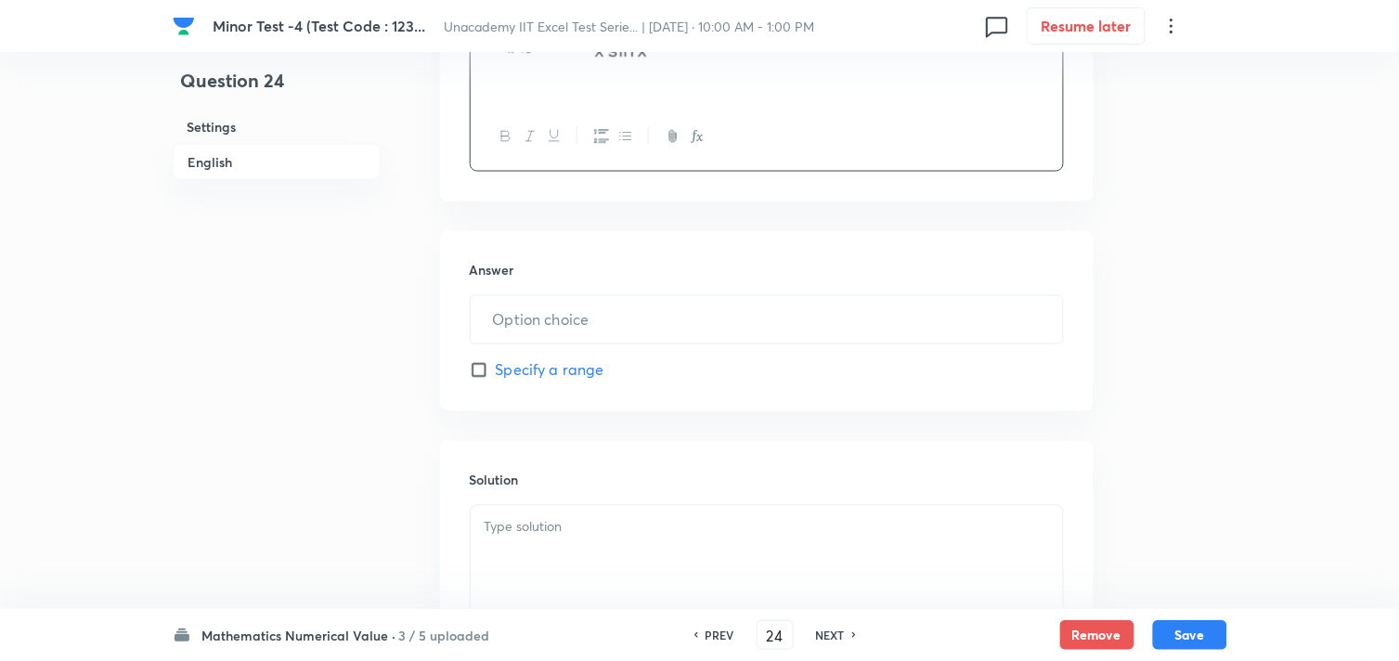
scroll to position [721, 0]
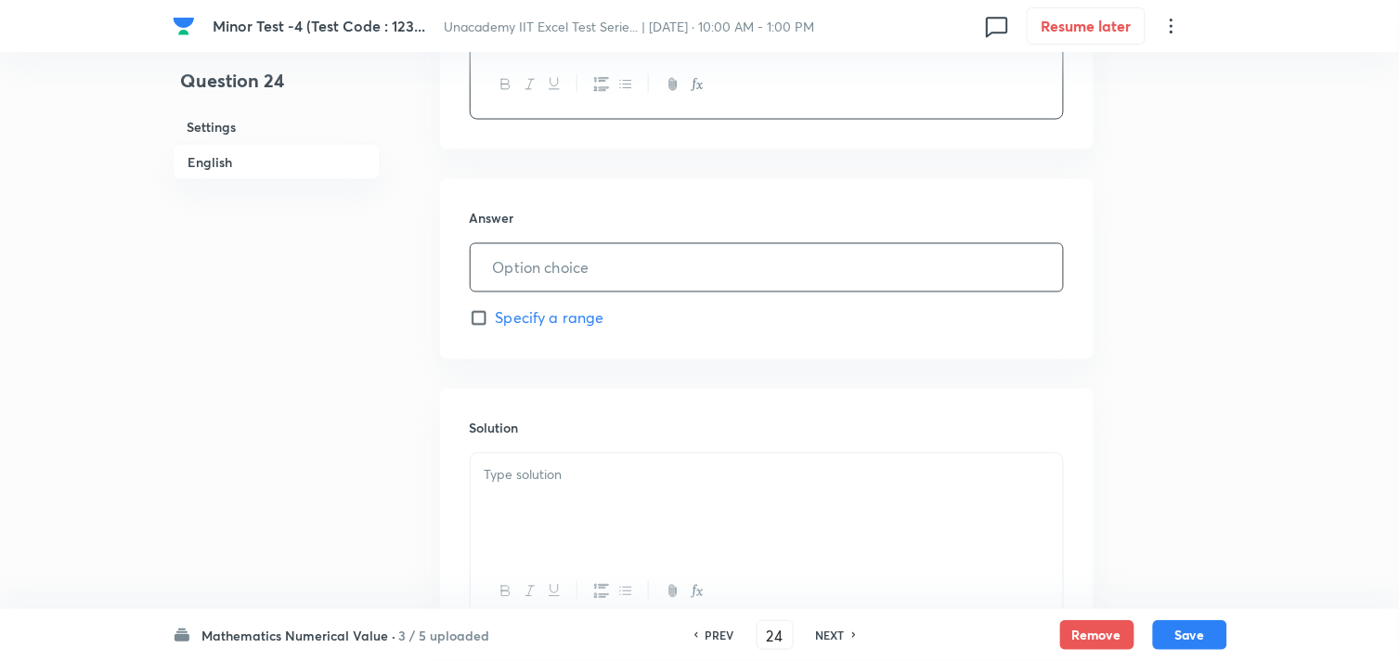
click at [551, 267] on input "text" at bounding box center [767, 267] width 592 height 47
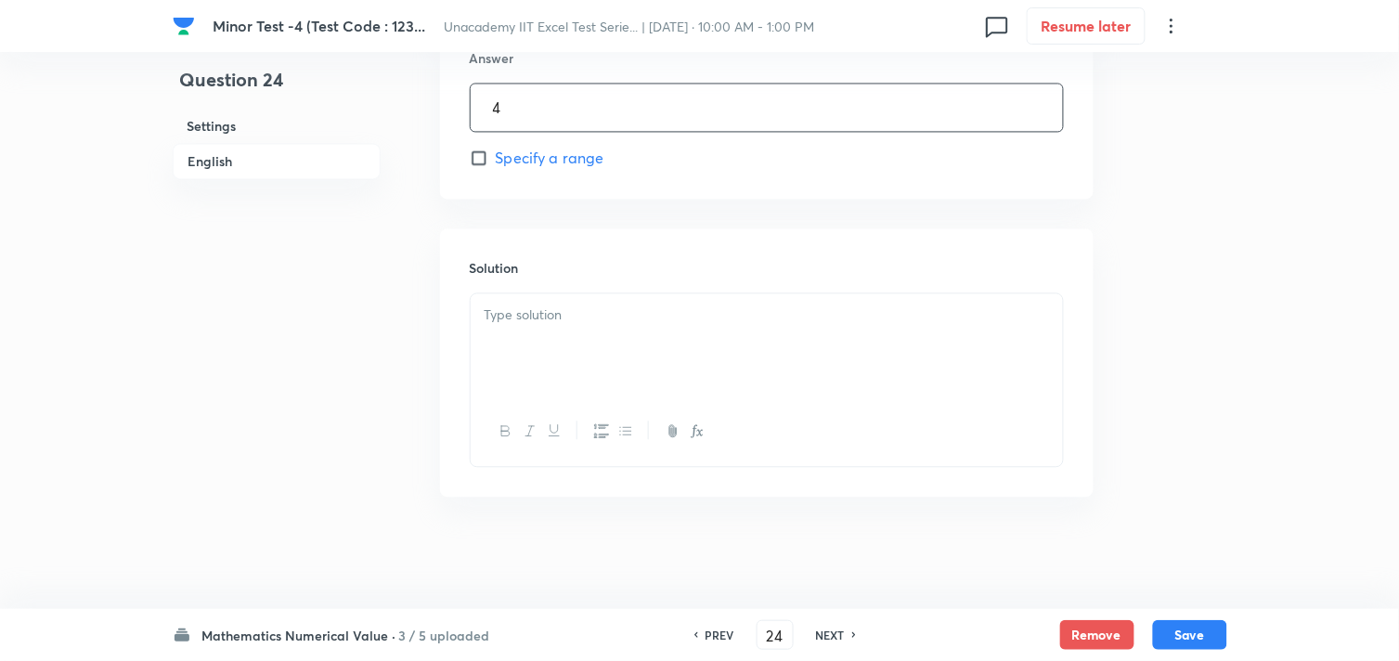
type input "4"
click at [566, 346] on div at bounding box center [767, 346] width 592 height 104
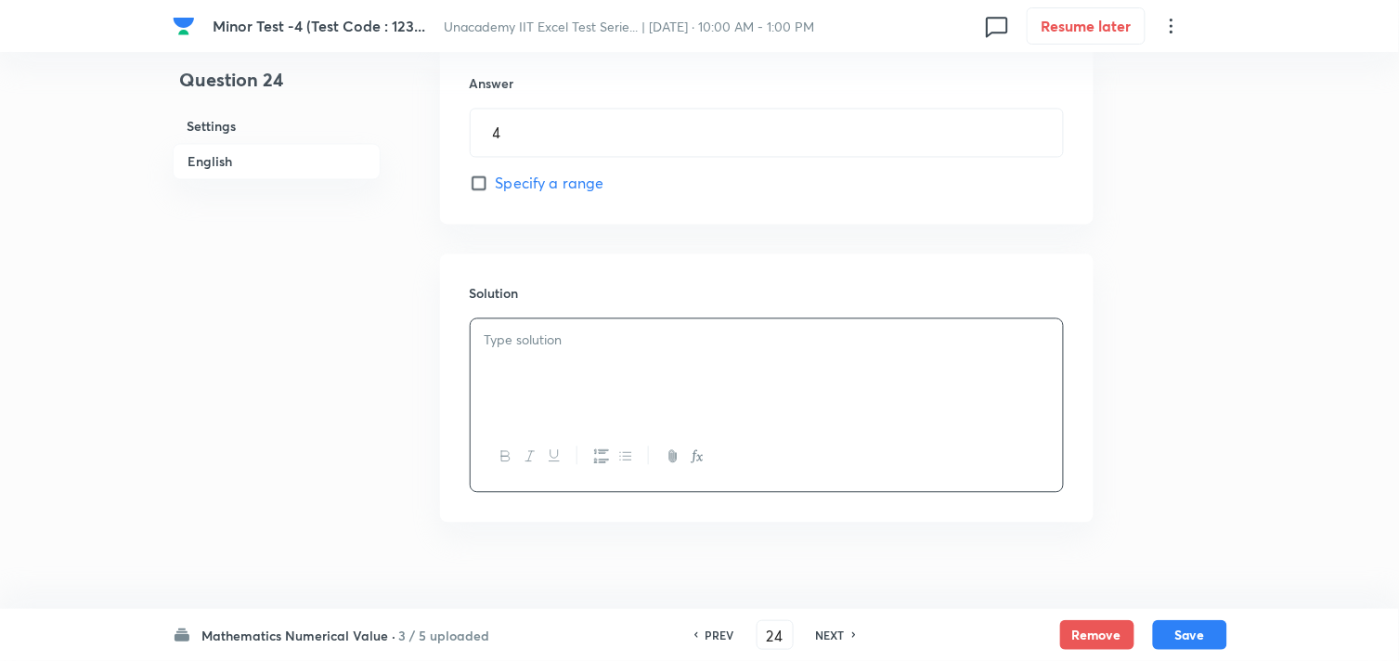
scroll to position [882, 0]
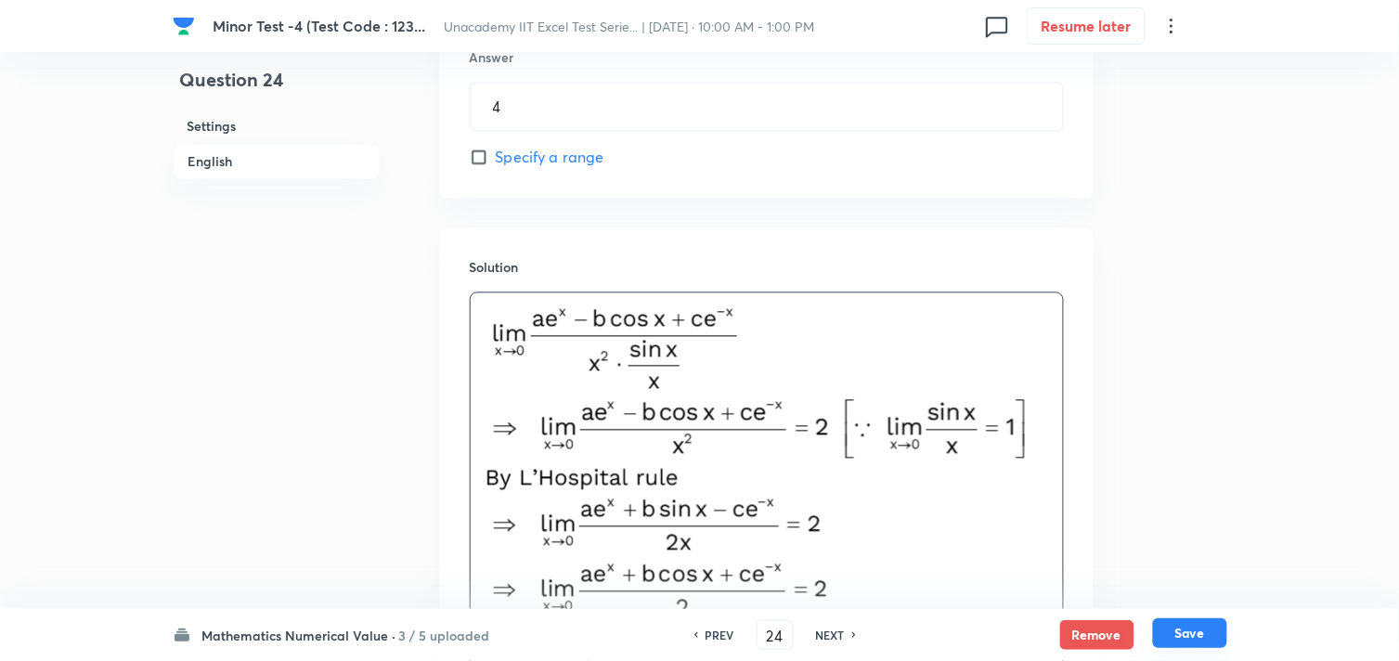
click at [1198, 630] on button "Save" at bounding box center [1190, 633] width 74 height 30
type input "25"
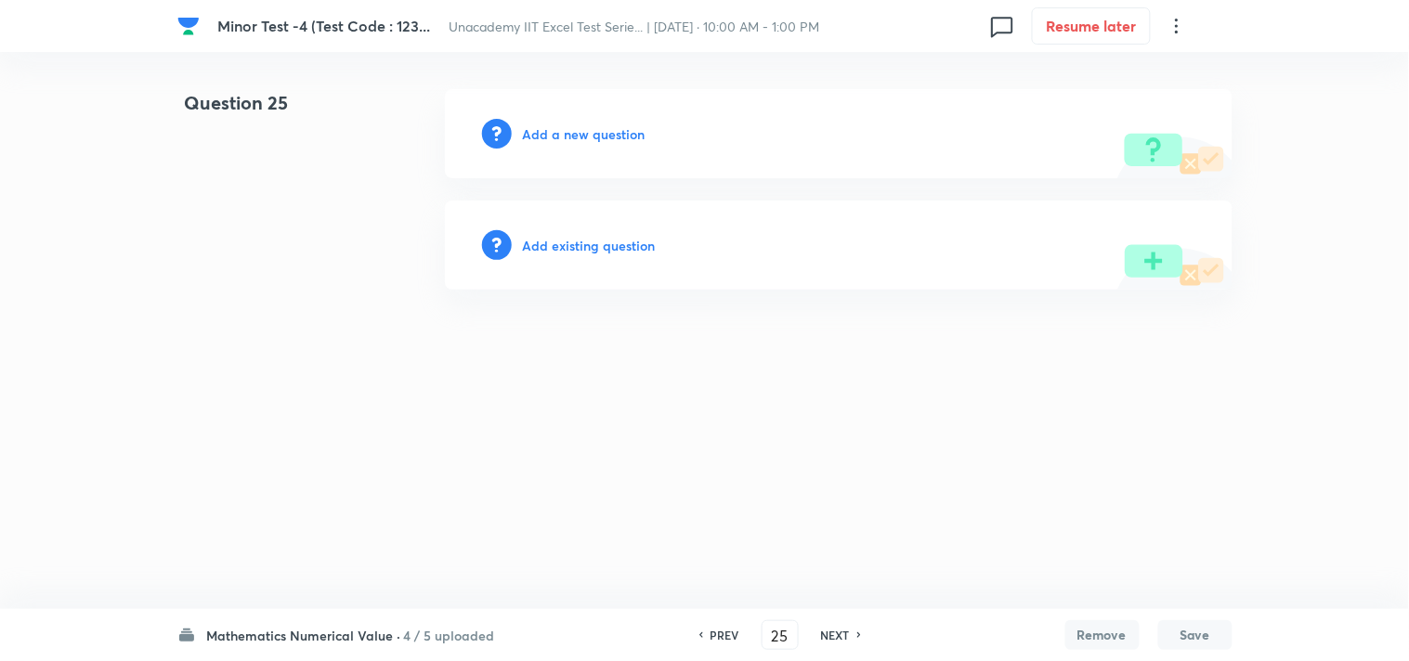
click at [553, 133] on h6 "Add a new question" at bounding box center [584, 133] width 123 height 19
click at [562, 133] on h6 "Choose a question type" at bounding box center [594, 133] width 143 height 19
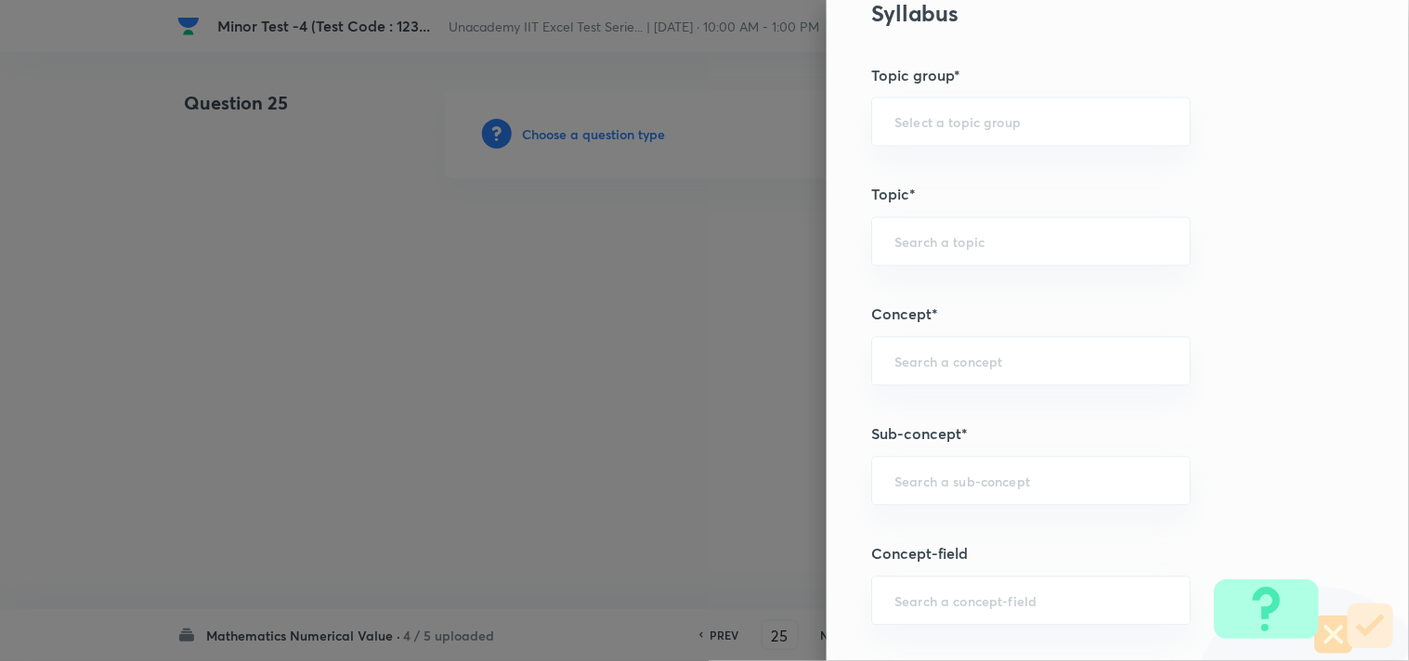
scroll to position [824, 0]
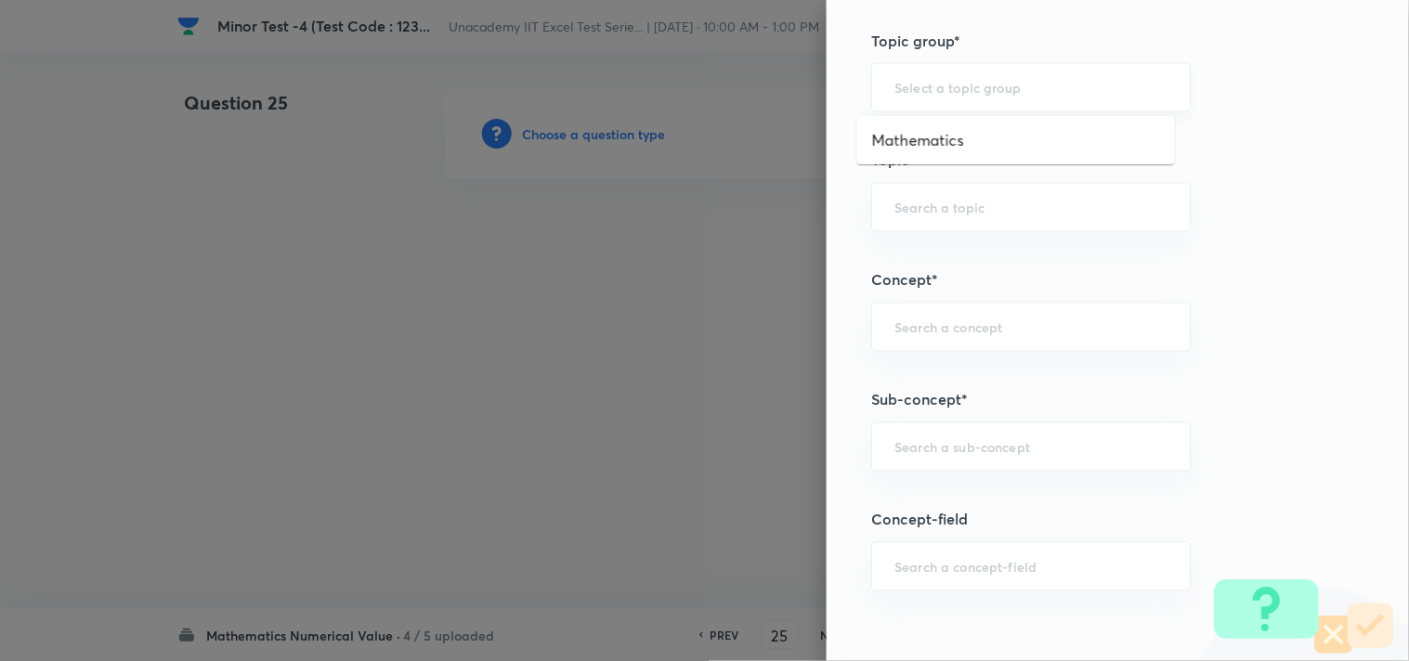
click at [896, 89] on input "text" at bounding box center [1030, 88] width 273 height 18
click at [928, 140] on li "Mathematics" at bounding box center [1016, 139] width 318 height 33
type input "Mathematics"
click at [916, 201] on input "text" at bounding box center [1030, 208] width 273 height 18
drag, startPoint x: 891, startPoint y: 265, endPoint x: 902, endPoint y: 298, distance: 35.2
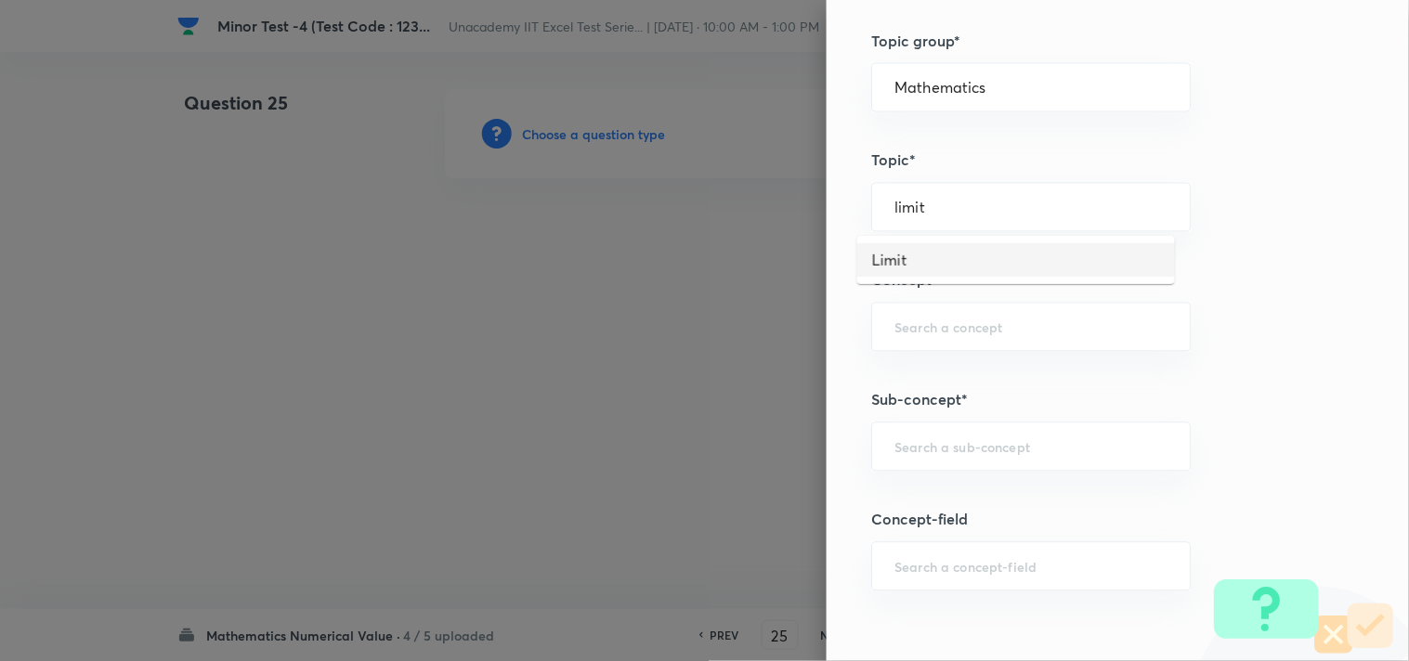
click at [892, 265] on li "Limit" at bounding box center [1016, 259] width 318 height 33
type input "Limit"
click at [902, 320] on input "text" at bounding box center [1030, 327] width 273 height 18
click at [932, 376] on li "Methods to Evaluate Limits" at bounding box center [1016, 379] width 318 height 33
type input "Methods to Evaluate Limits"
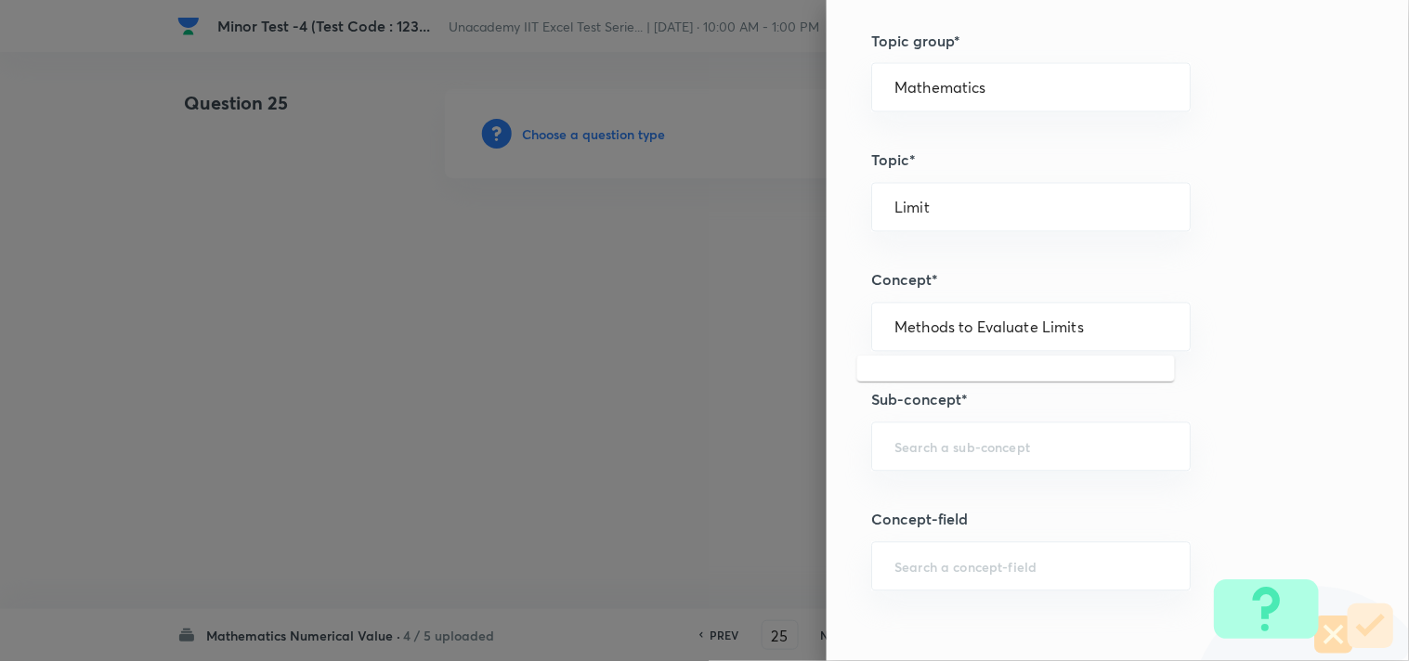
drag, startPoint x: 1075, startPoint y: 328, endPoint x: 753, endPoint y: 279, distance: 325.8
click at [753, 279] on div "Question settings Question type* Integer Does this question have a passage?* Ye…" at bounding box center [704, 330] width 1409 height 661
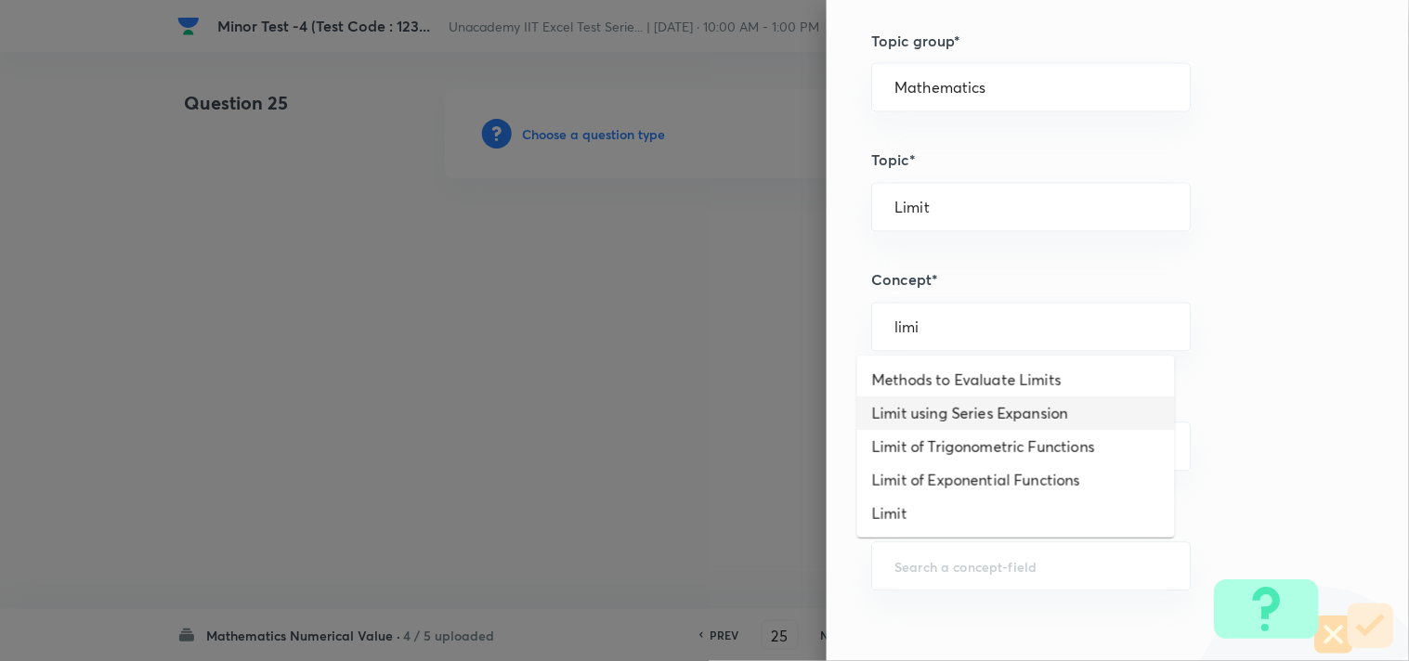
click at [1041, 407] on li "Limit using Series Expansion" at bounding box center [1016, 412] width 318 height 33
type input "Limit using Series Expansion"
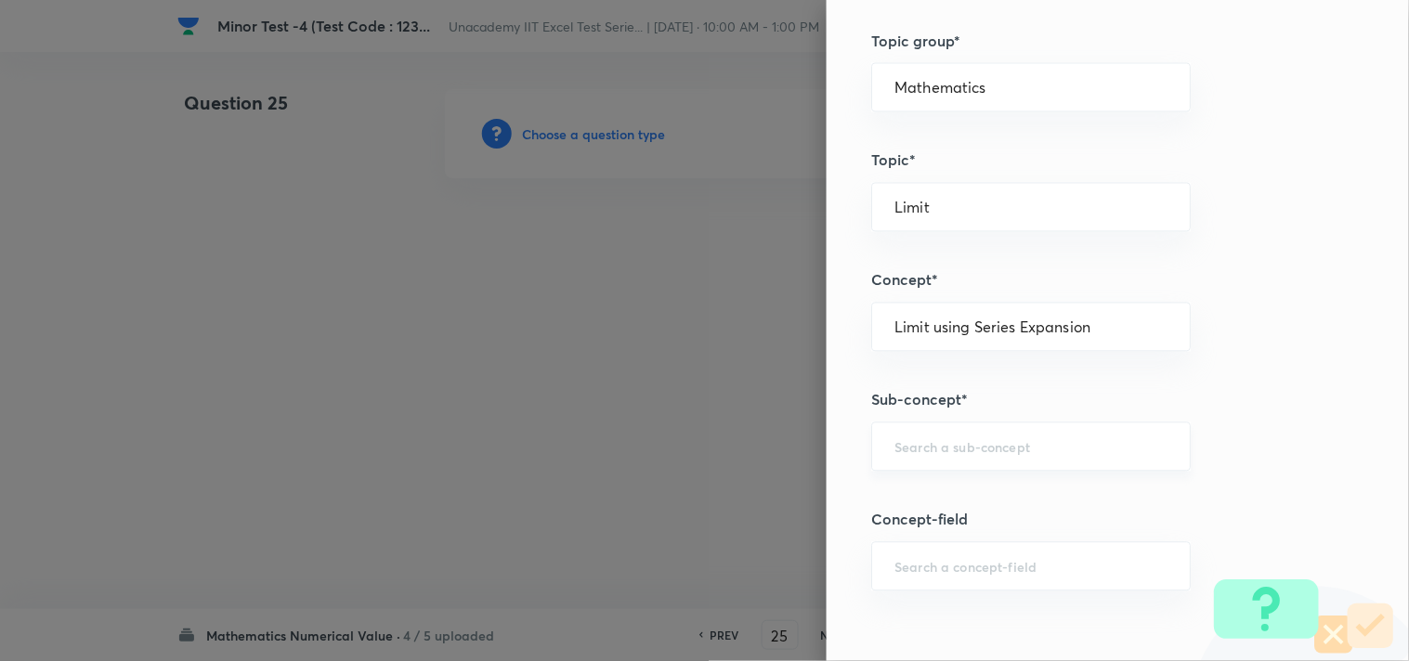
click at [940, 440] on input "text" at bounding box center [1030, 447] width 273 height 18
click at [941, 506] on li "Limit using Series Expansion" at bounding box center [1016, 500] width 318 height 33
type input "Limit using Series Expansion"
drag, startPoint x: 1028, startPoint y: 444, endPoint x: 898, endPoint y: 428, distance: 130.9
click at [898, 428] on div "Limit using Series Expansion ​" at bounding box center [1030, 446] width 319 height 49
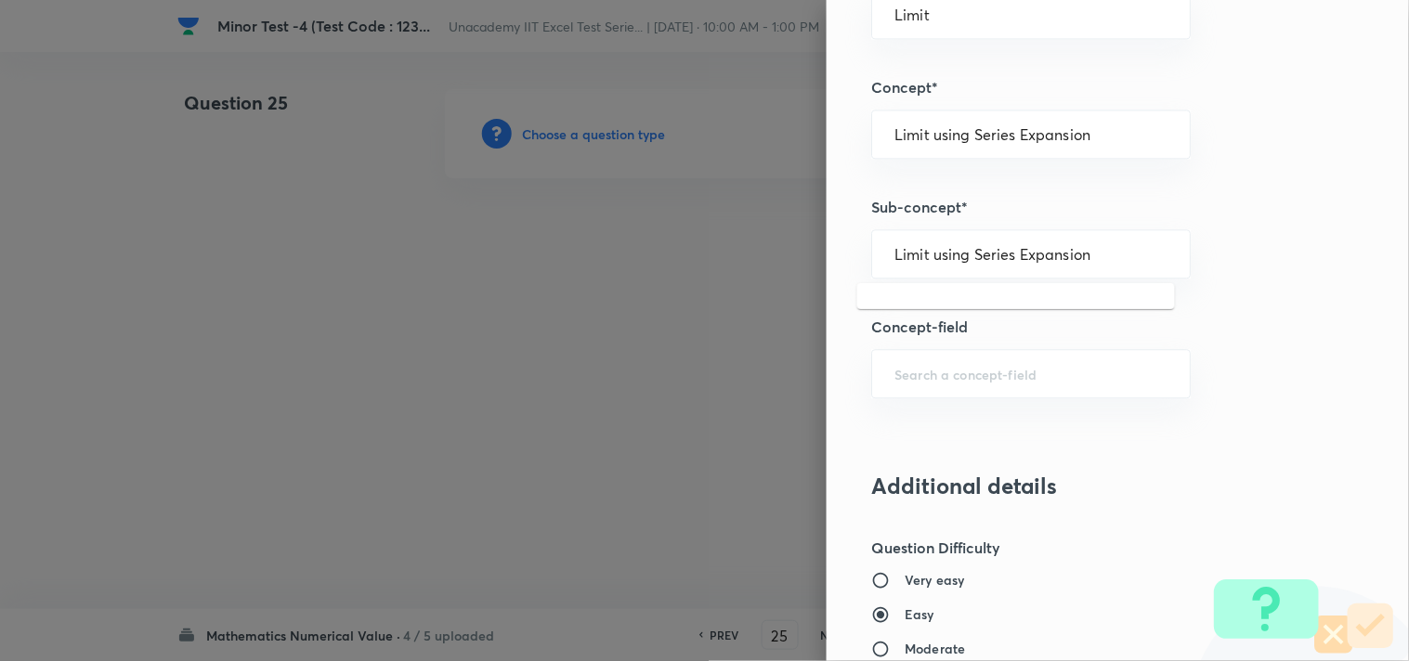
scroll to position [1032, 0]
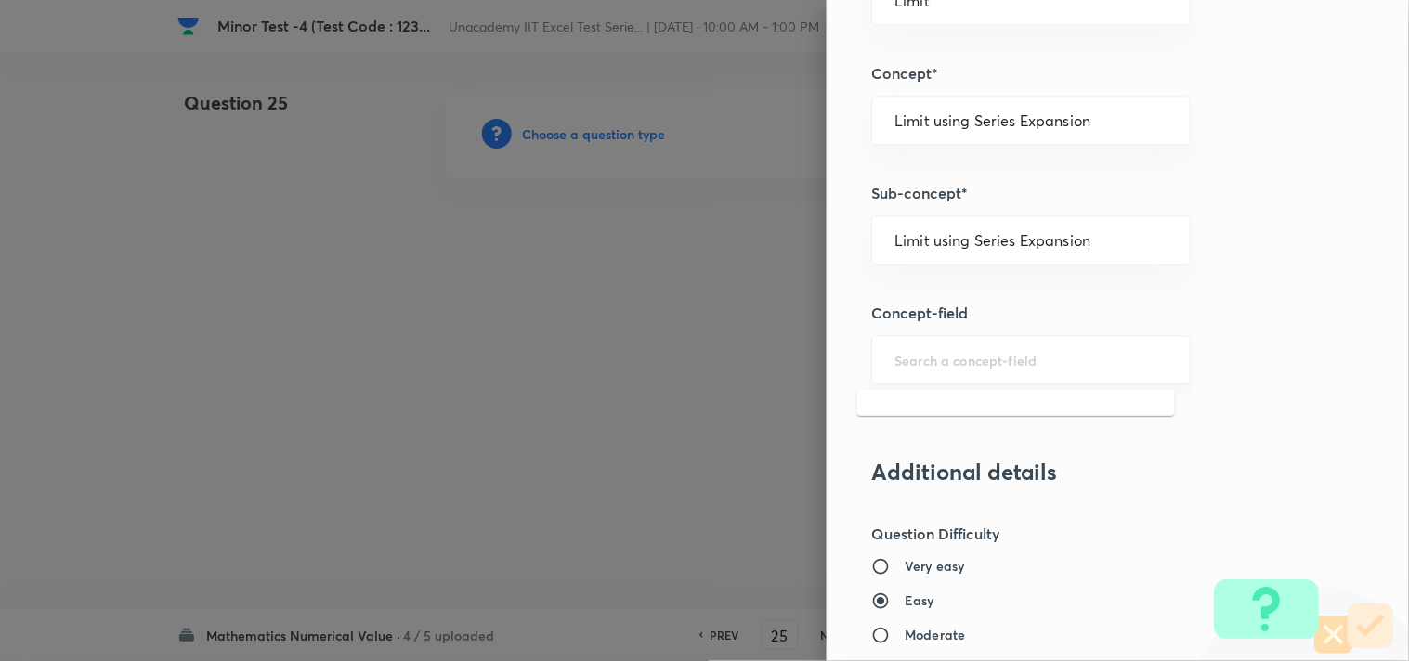
click at [910, 362] on input "text" at bounding box center [1030, 360] width 273 height 18
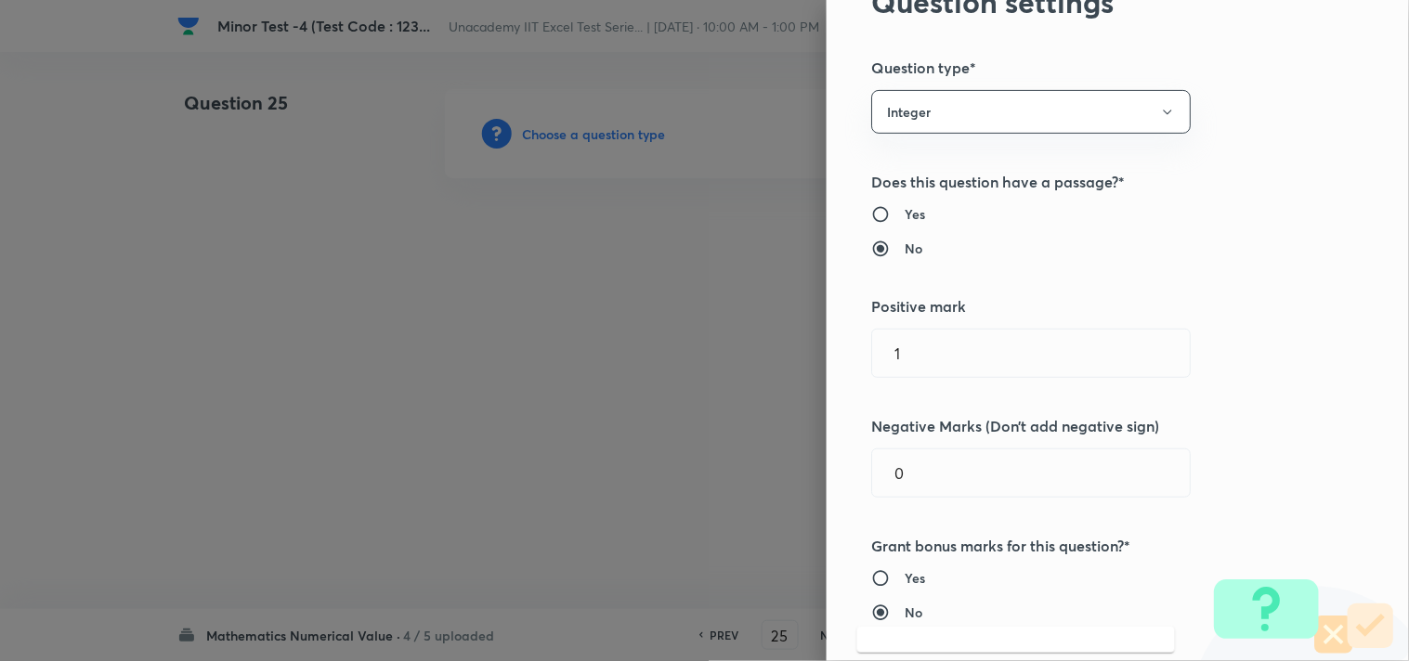
scroll to position [0, 0]
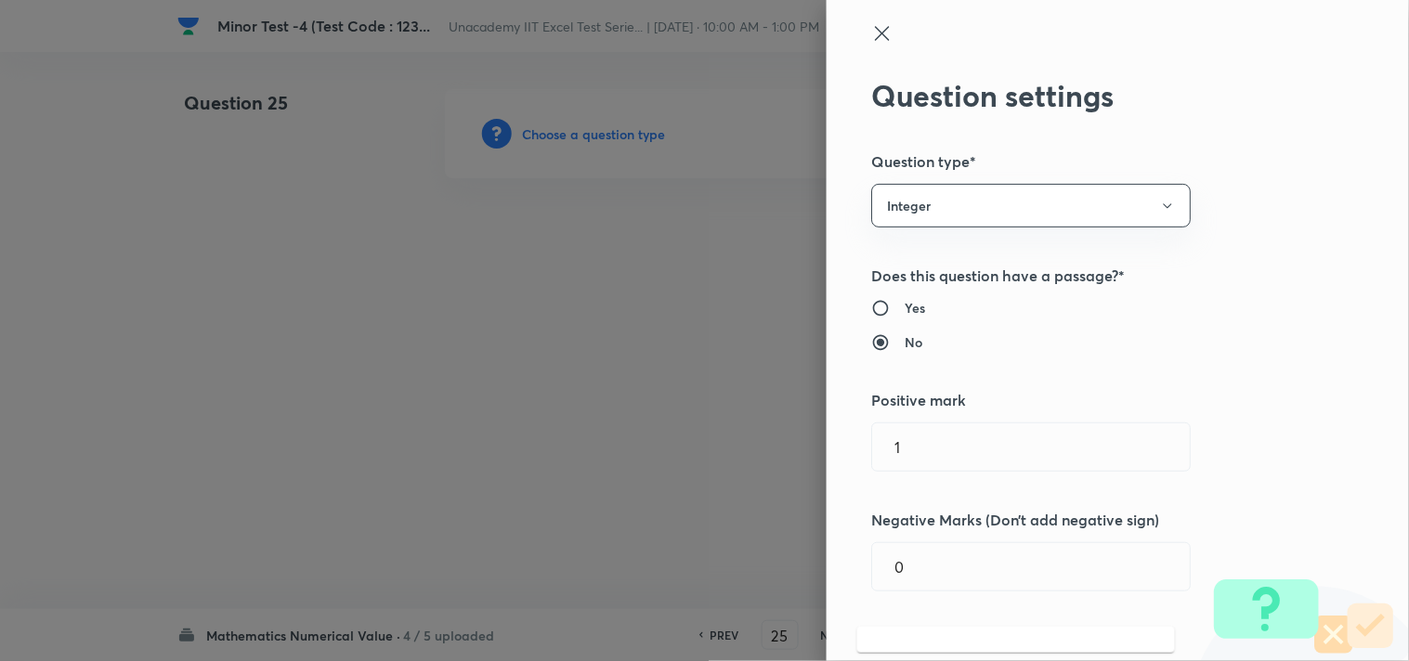
type input "methods"
drag, startPoint x: 862, startPoint y: 20, endPoint x: 870, endPoint y: 33, distance: 15.5
click at [865, 22] on div "Question settings Question type* Integer Does this question have a passage?* Ye…" at bounding box center [1117, 330] width 582 height 661
click at [874, 37] on icon at bounding box center [882, 33] width 22 height 22
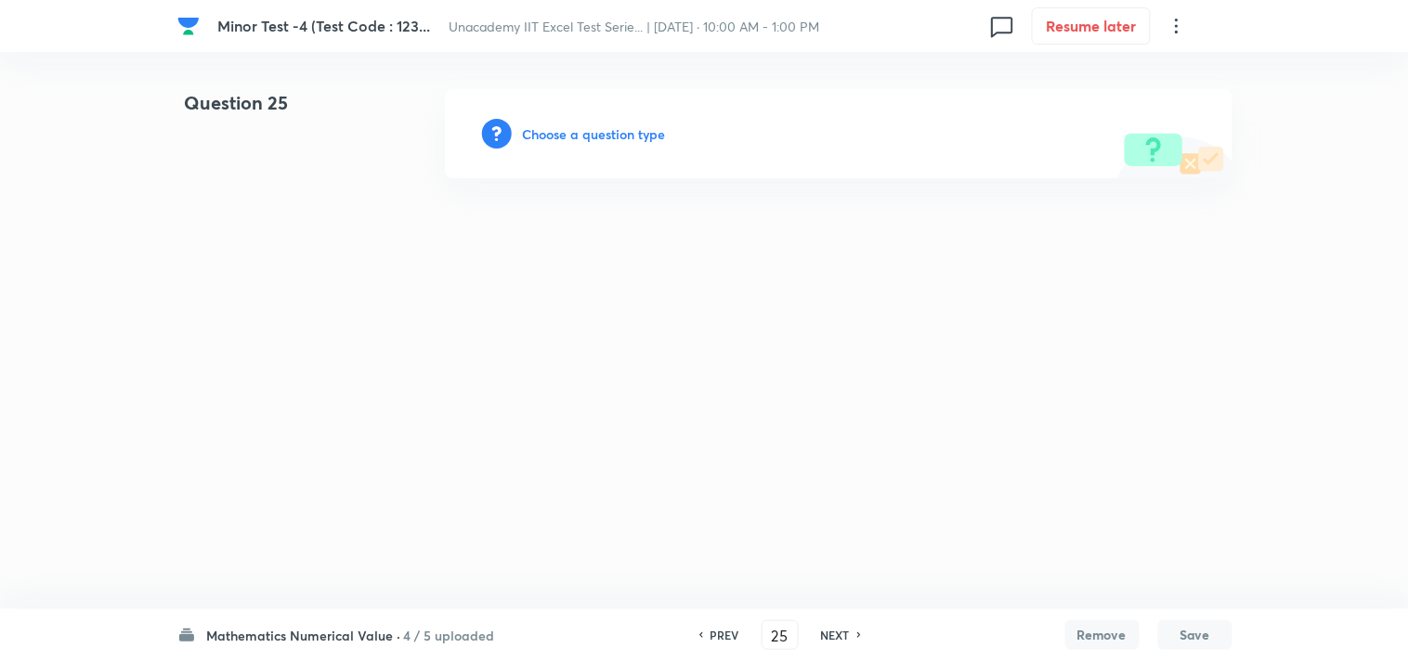
click at [602, 132] on h6 "Choose a question type" at bounding box center [594, 133] width 143 height 19
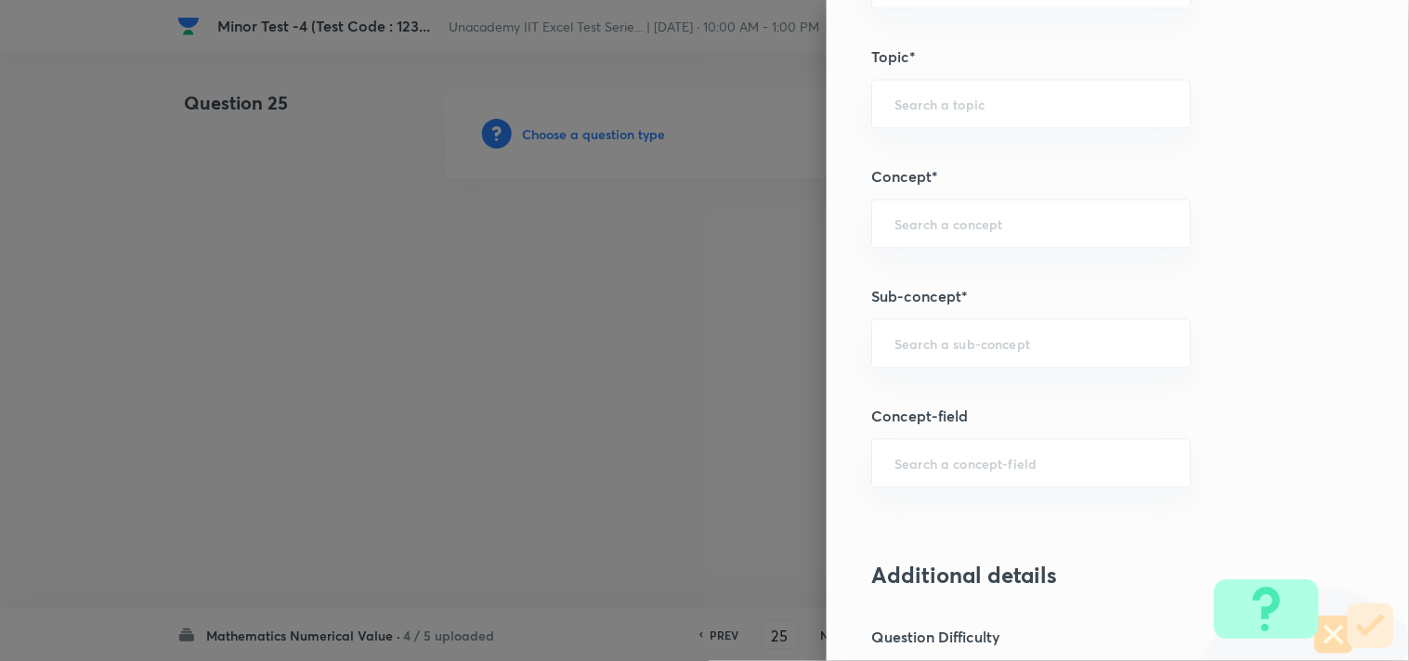
scroll to position [1032, 0]
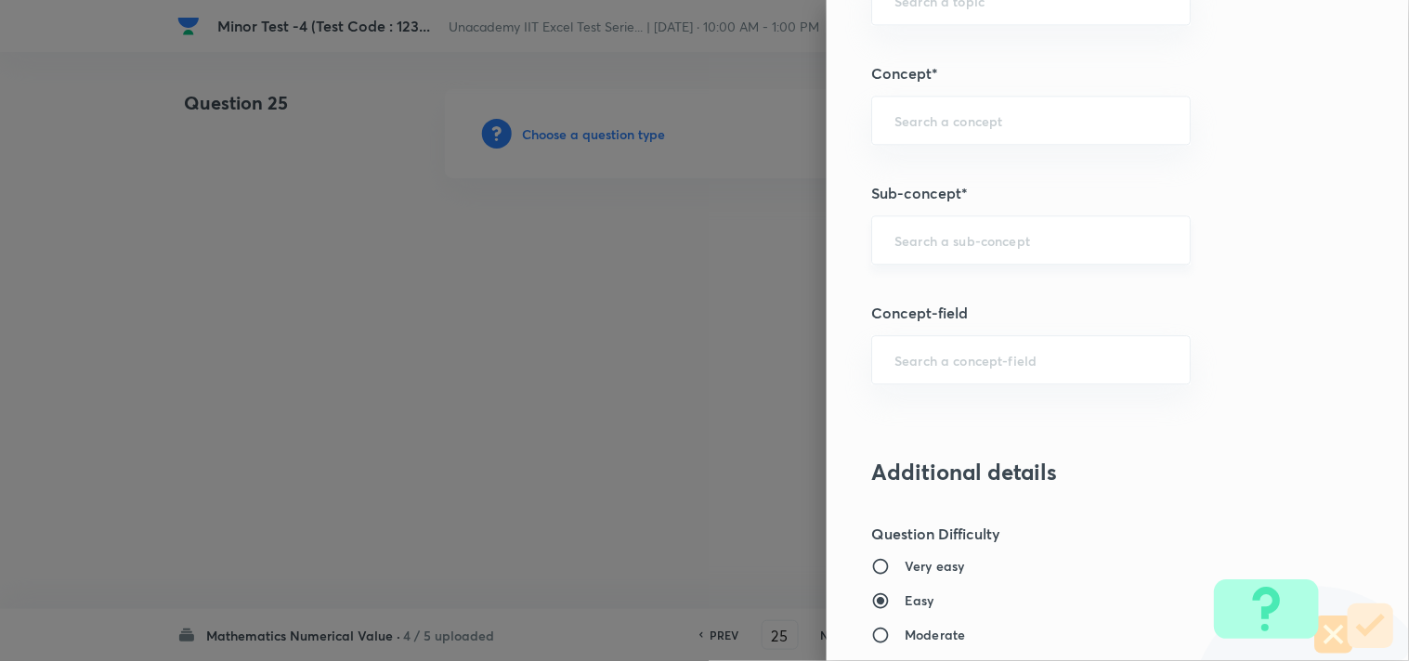
click at [928, 254] on div "​" at bounding box center [1030, 239] width 319 height 49
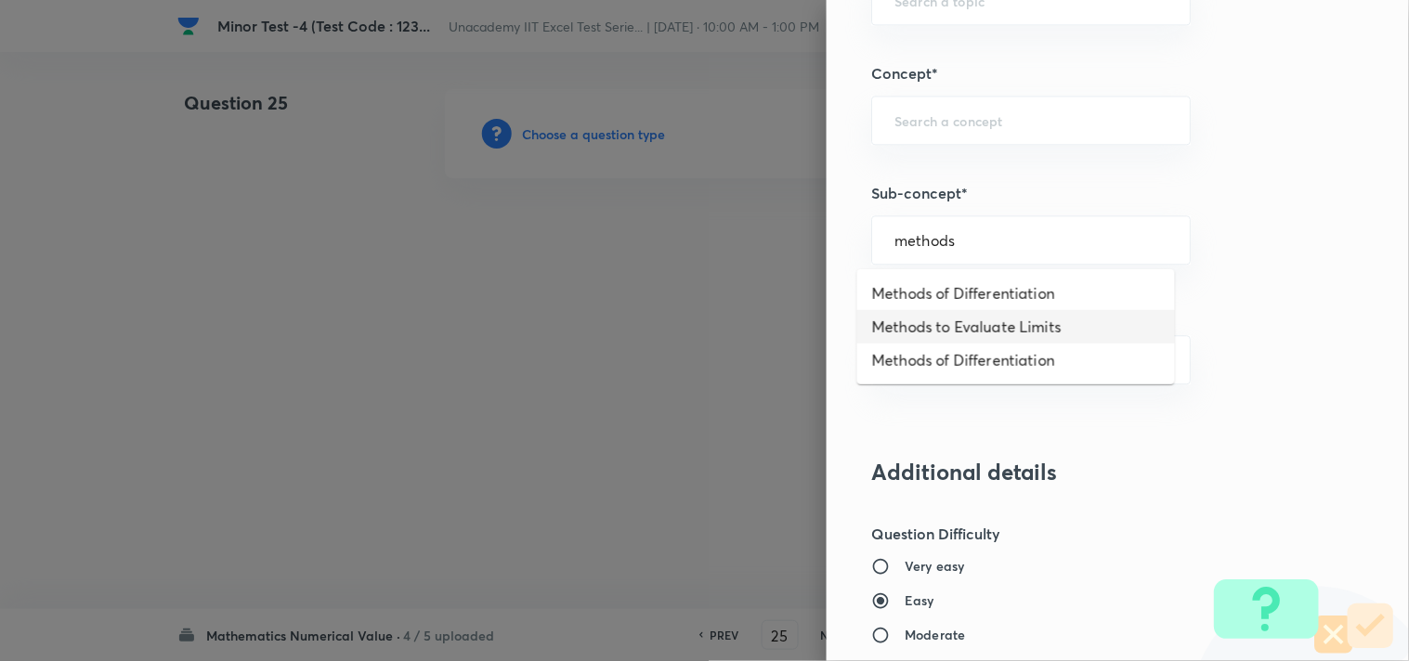
click at [1019, 326] on li "Methods to Evaluate Limits" at bounding box center [1016, 326] width 318 height 33
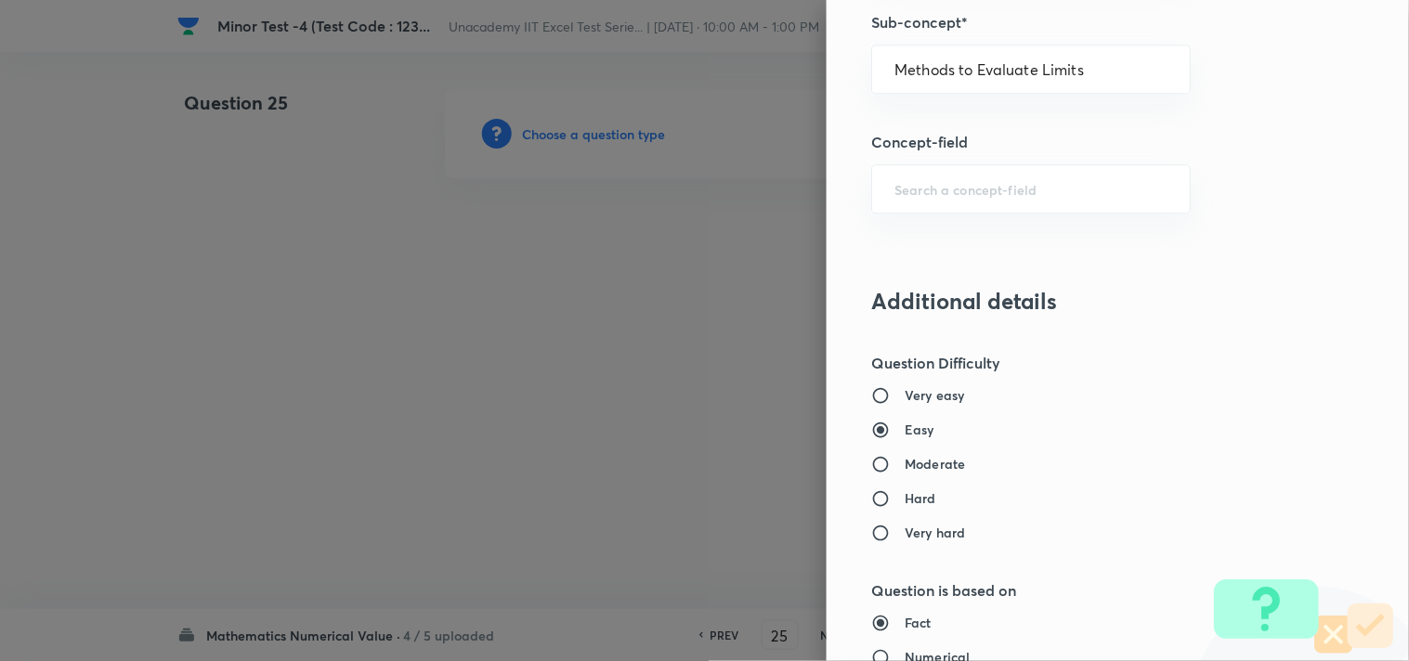
scroll to position [1238, 0]
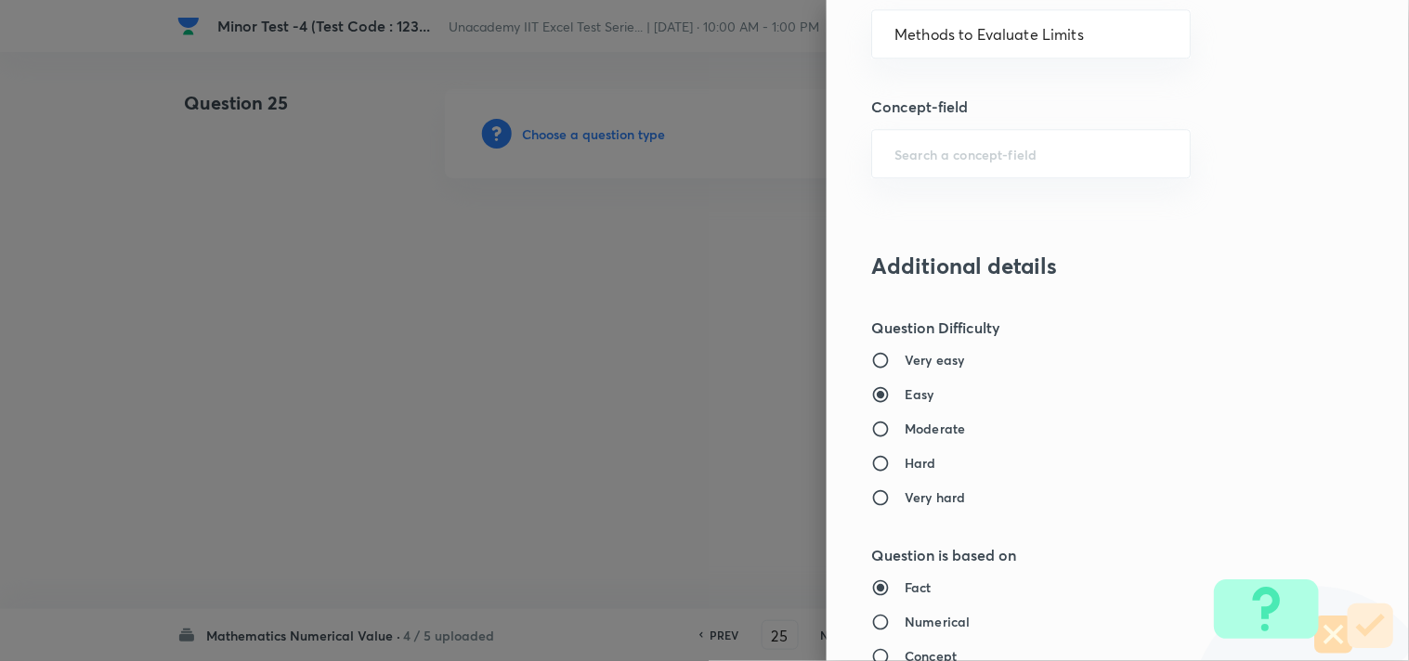
click at [904, 462] on h6 "Hard" at bounding box center [920, 462] width 32 height 19
click at [902, 462] on input "Hard" at bounding box center [887, 463] width 33 height 19
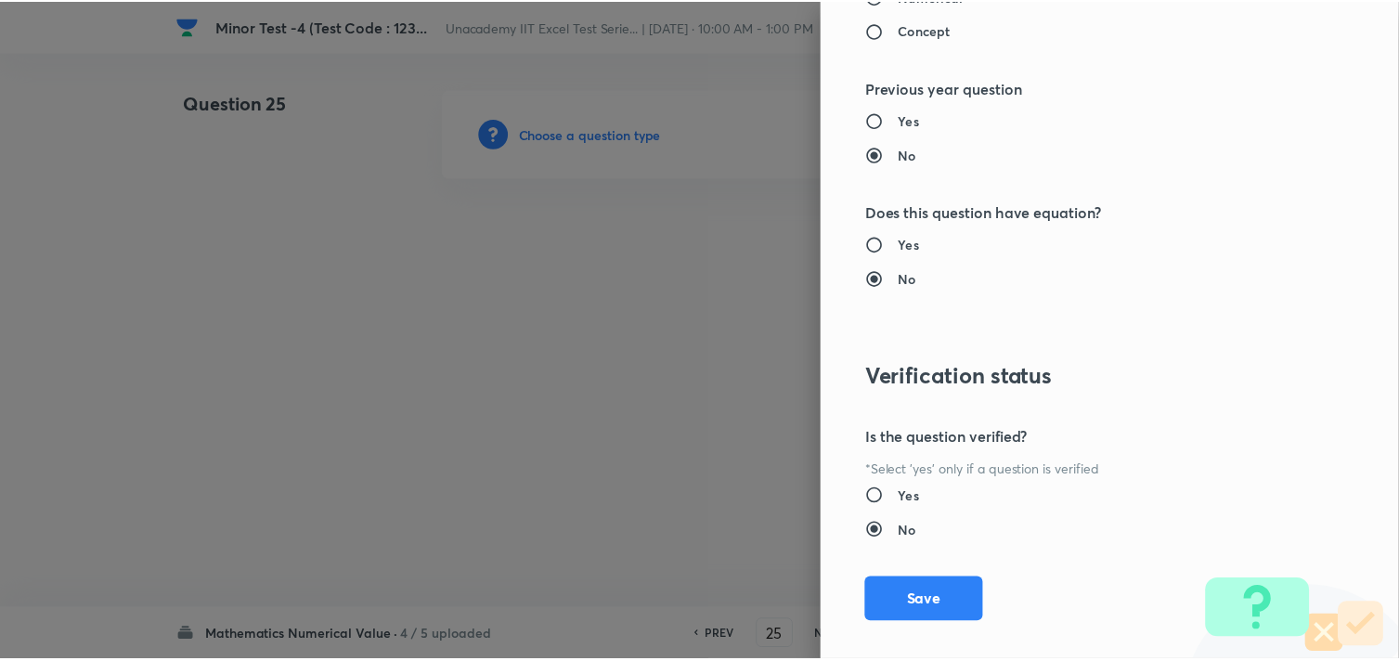
scroll to position [1886, 0]
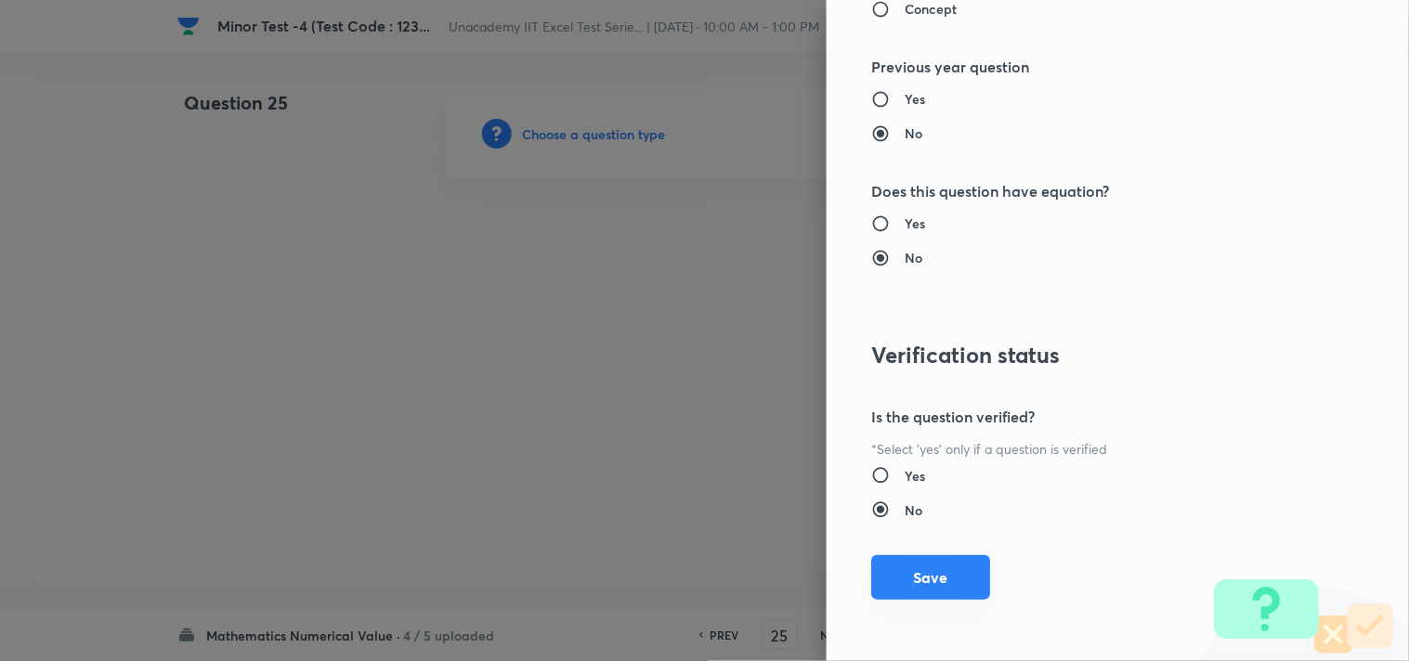
click at [922, 568] on button "Save" at bounding box center [930, 577] width 119 height 45
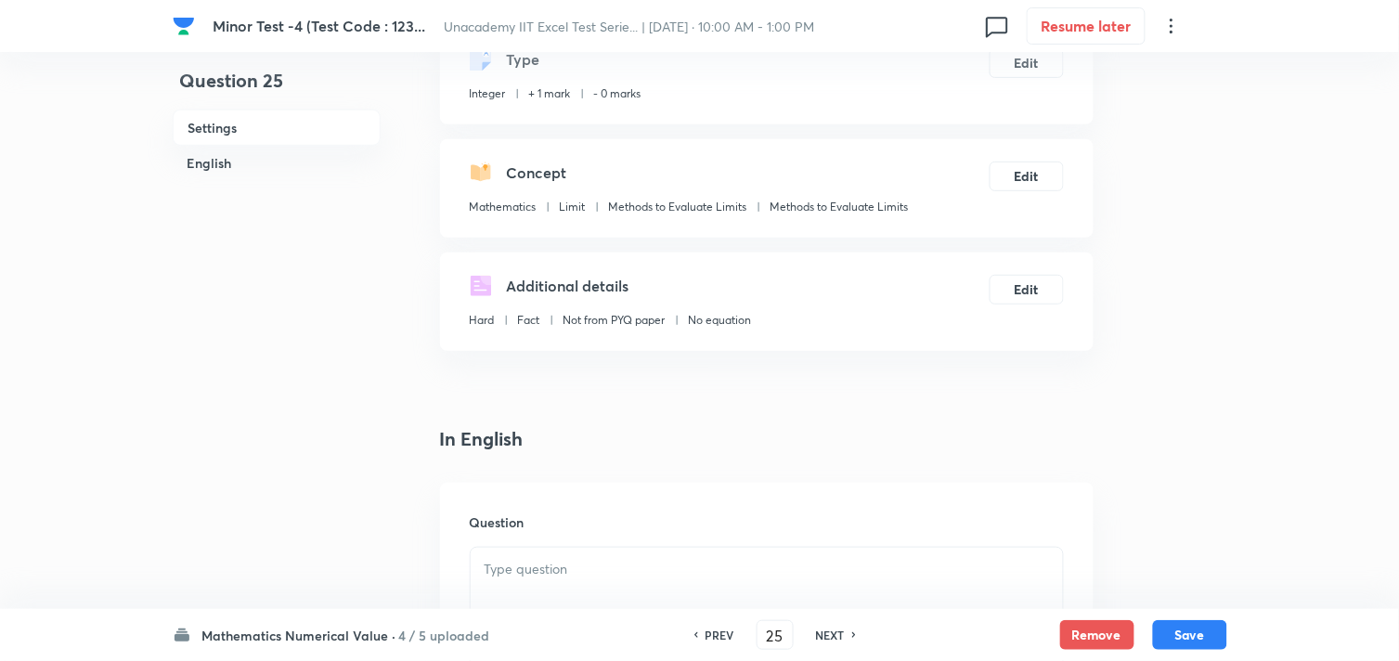
scroll to position [309, 0]
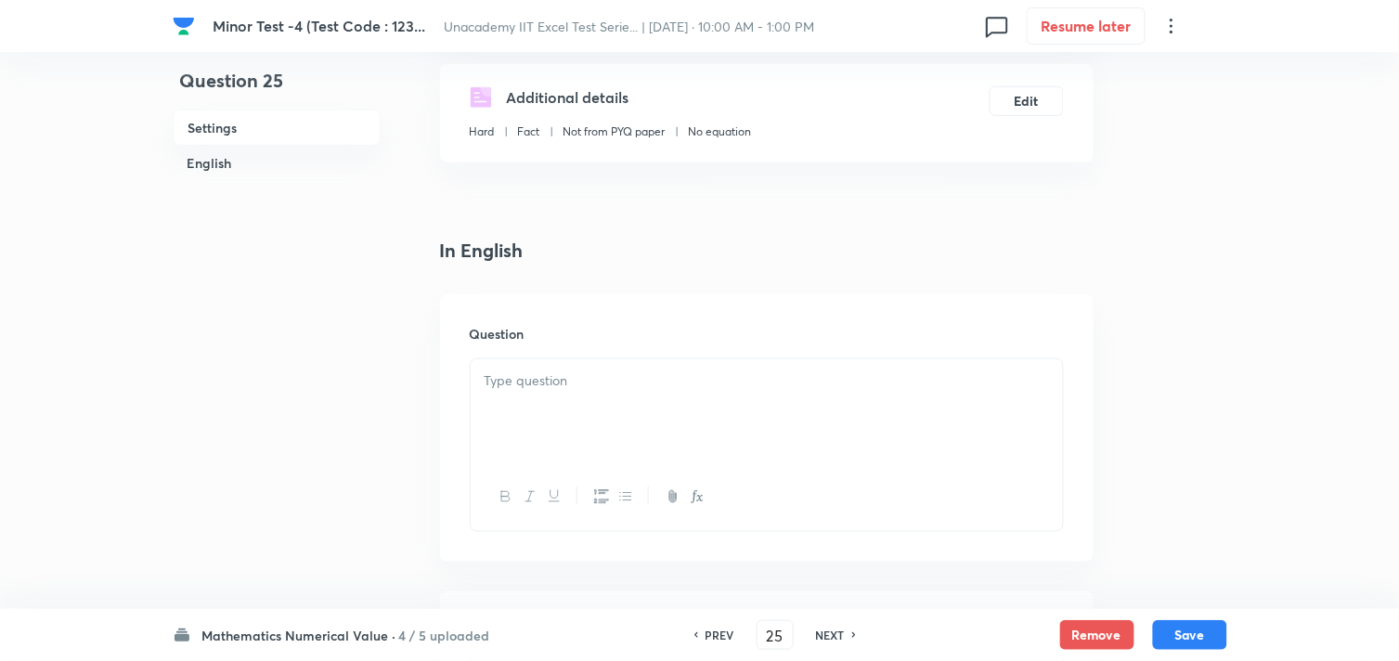
click at [564, 384] on p at bounding box center [767, 380] width 565 height 21
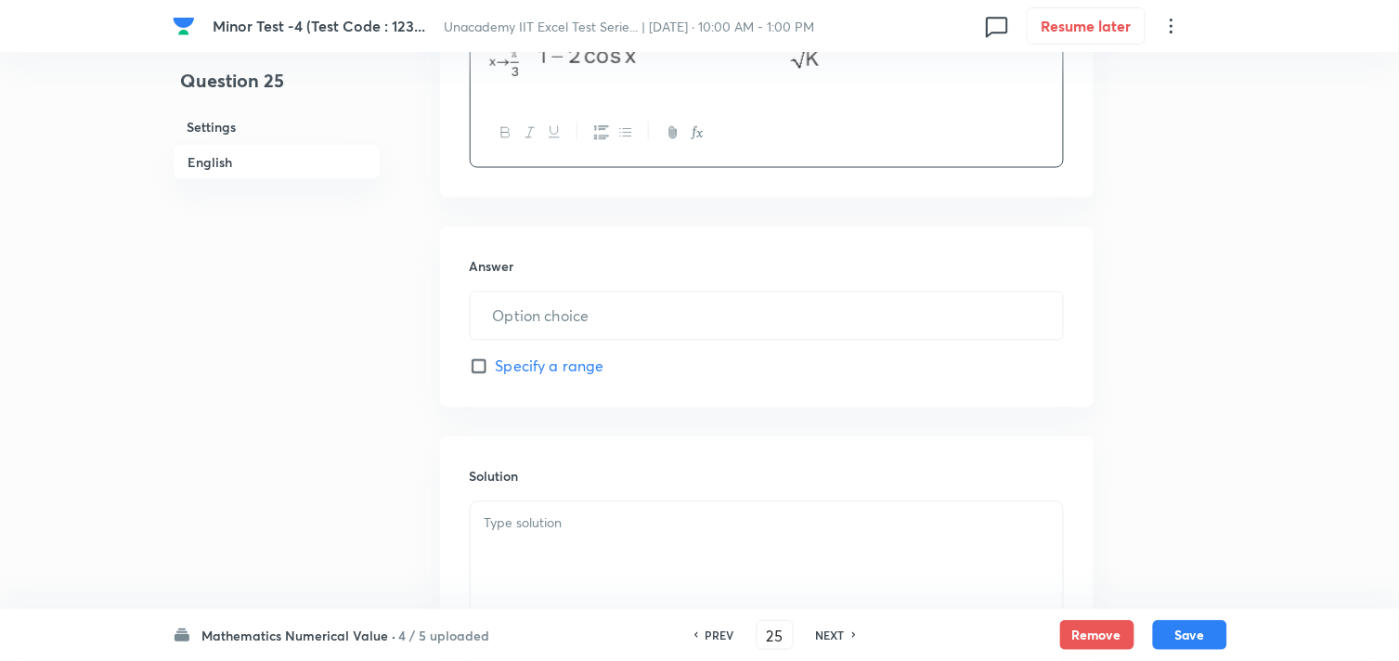
scroll to position [721, 0]
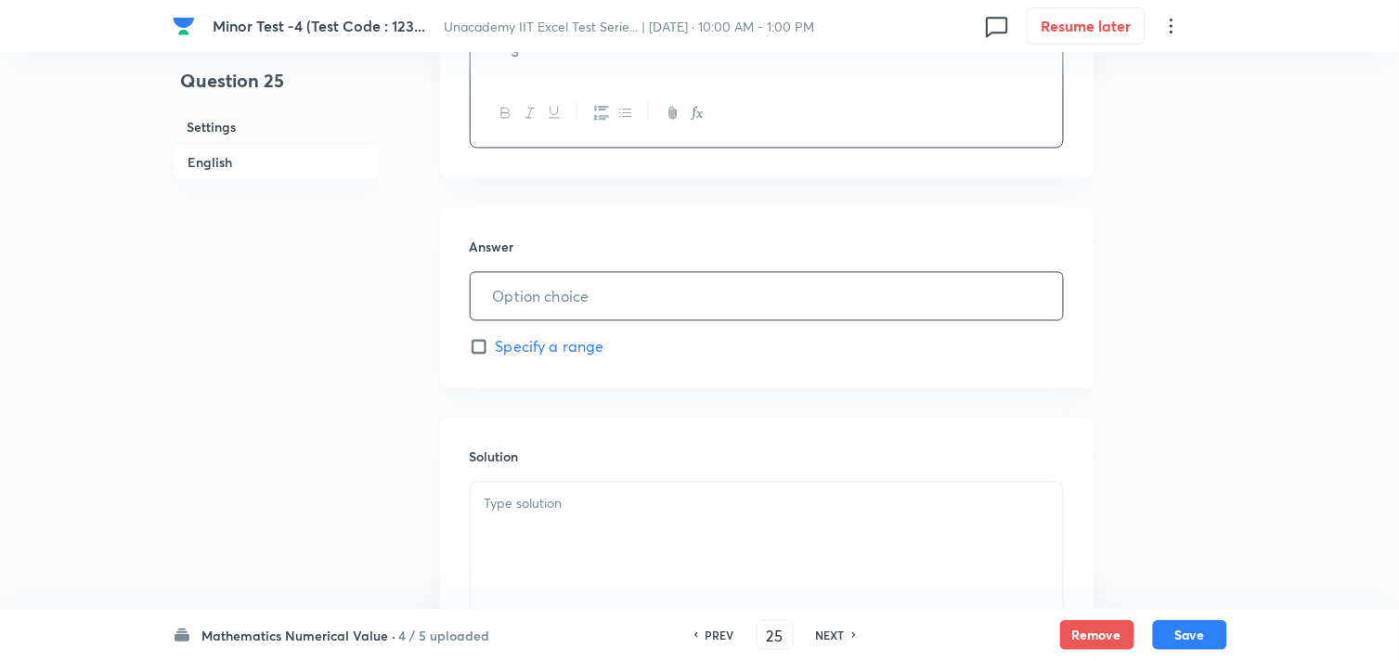
click at [511, 300] on input "text" at bounding box center [767, 296] width 592 height 47
drag, startPoint x: 518, startPoint y: 505, endPoint x: 527, endPoint y: 509, distance: 10.0
click at [524, 511] on p at bounding box center [767, 504] width 565 height 21
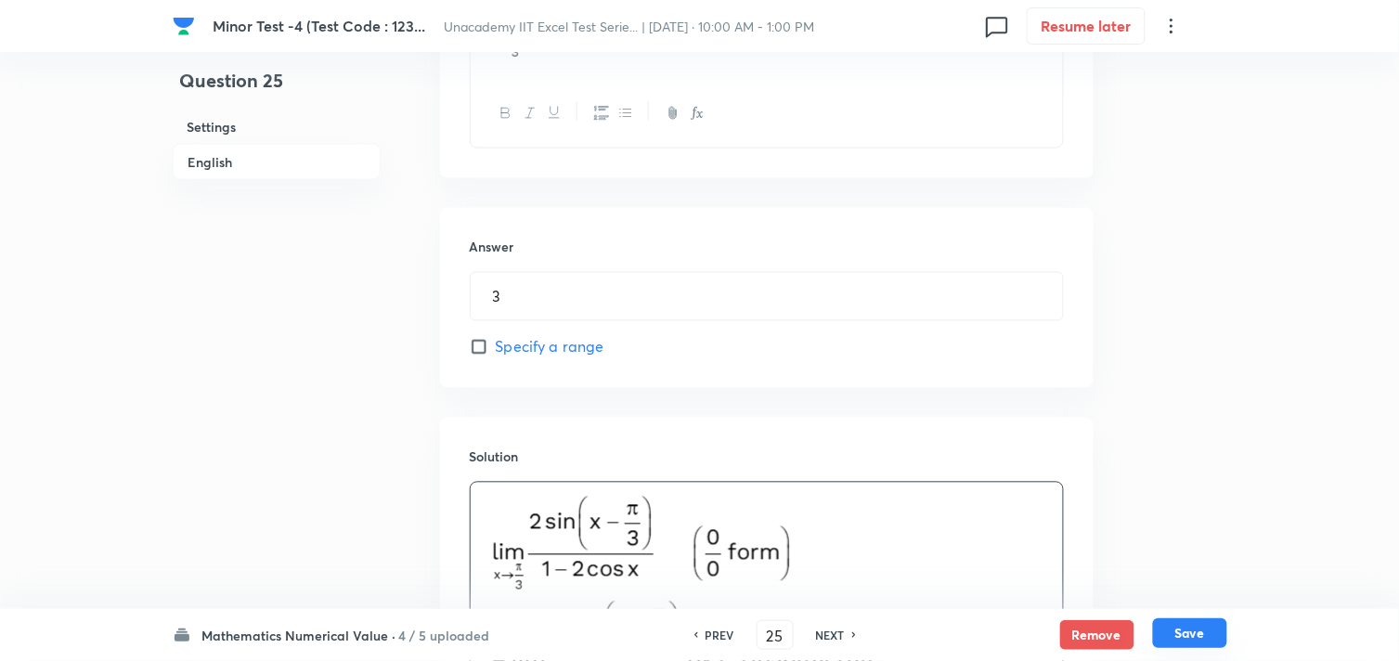
click at [1186, 631] on button "Save" at bounding box center [1190, 633] width 74 height 30
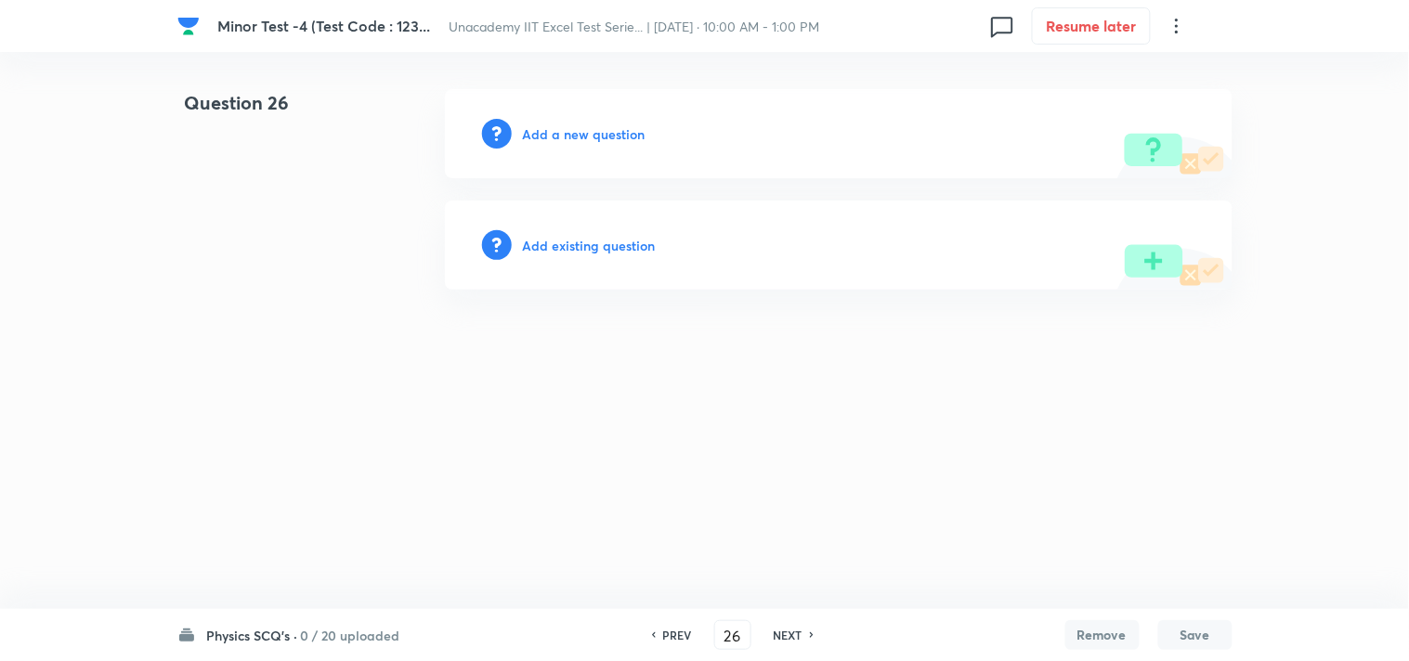
click at [687, 629] on h6 "PREV" at bounding box center [677, 635] width 29 height 17
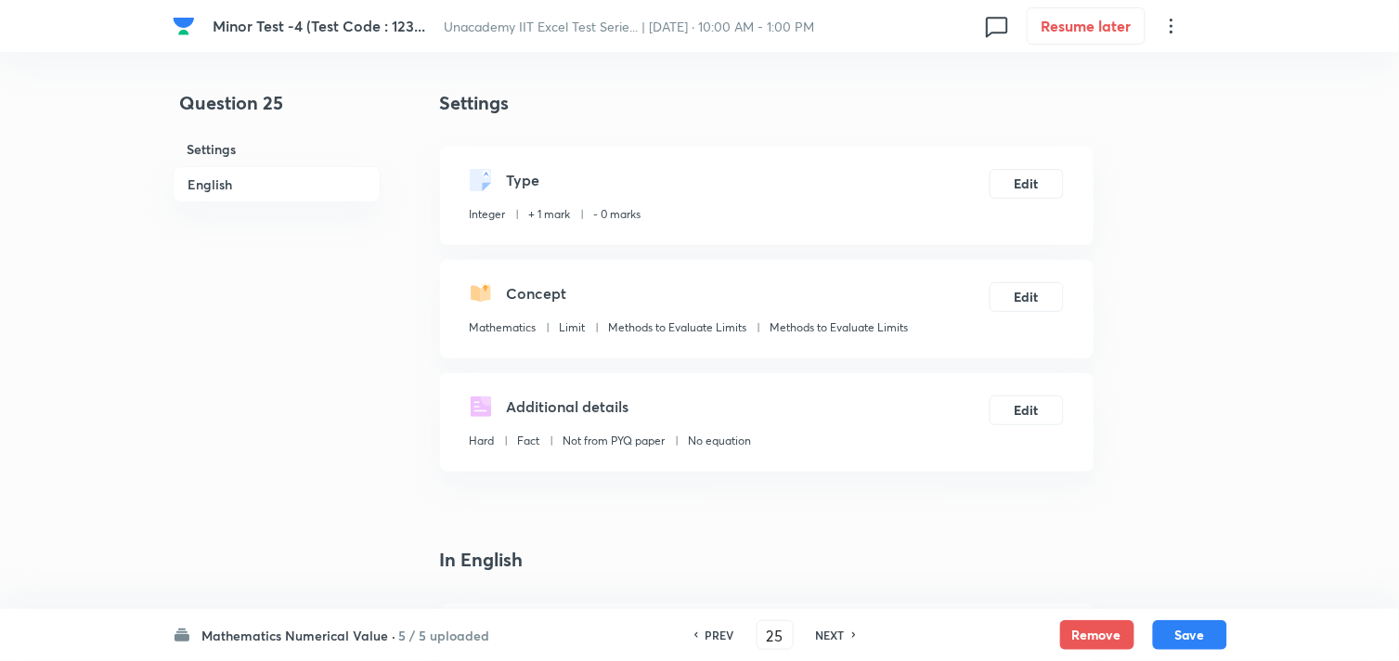
click at [716, 634] on h6 "PREV" at bounding box center [720, 635] width 29 height 17
click at [711, 633] on h6 "PREV" at bounding box center [720, 635] width 29 height 17
click at [828, 630] on h6 "NEXT" at bounding box center [830, 635] width 29 height 17
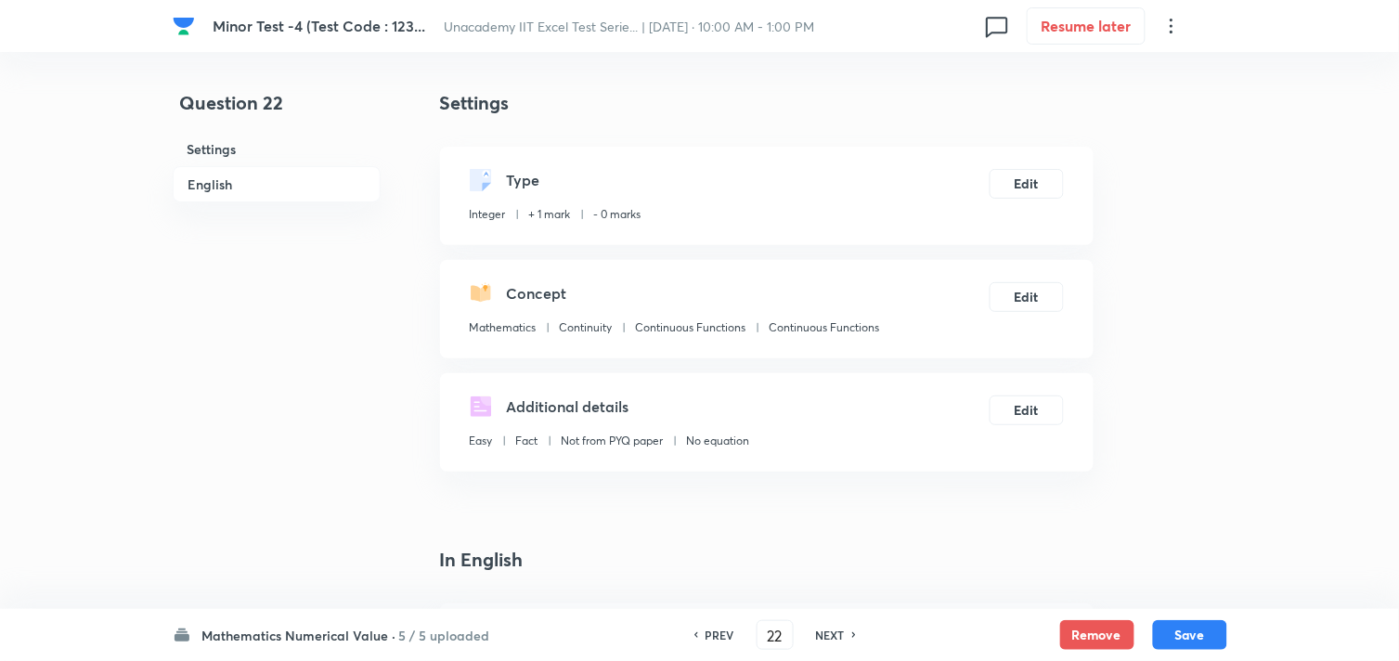
click at [818, 630] on h6 "NEXT" at bounding box center [830, 635] width 29 height 17
click at [819, 630] on h6 "NEXT" at bounding box center [830, 635] width 29 height 17
click at [823, 630] on h6 "NEXT" at bounding box center [830, 635] width 29 height 17
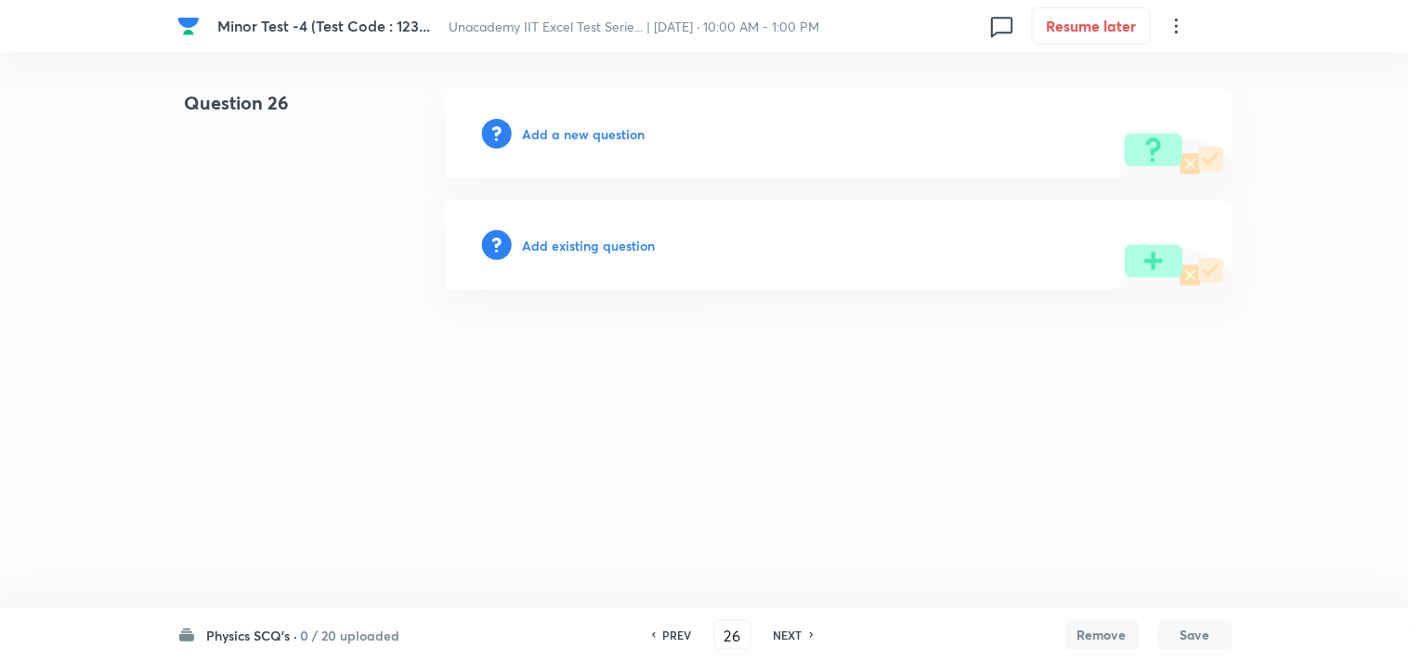
click at [590, 131] on h6 "Add a new question" at bounding box center [584, 133] width 123 height 19
click at [590, 132] on h6 "Choose a question type" at bounding box center [594, 133] width 143 height 19
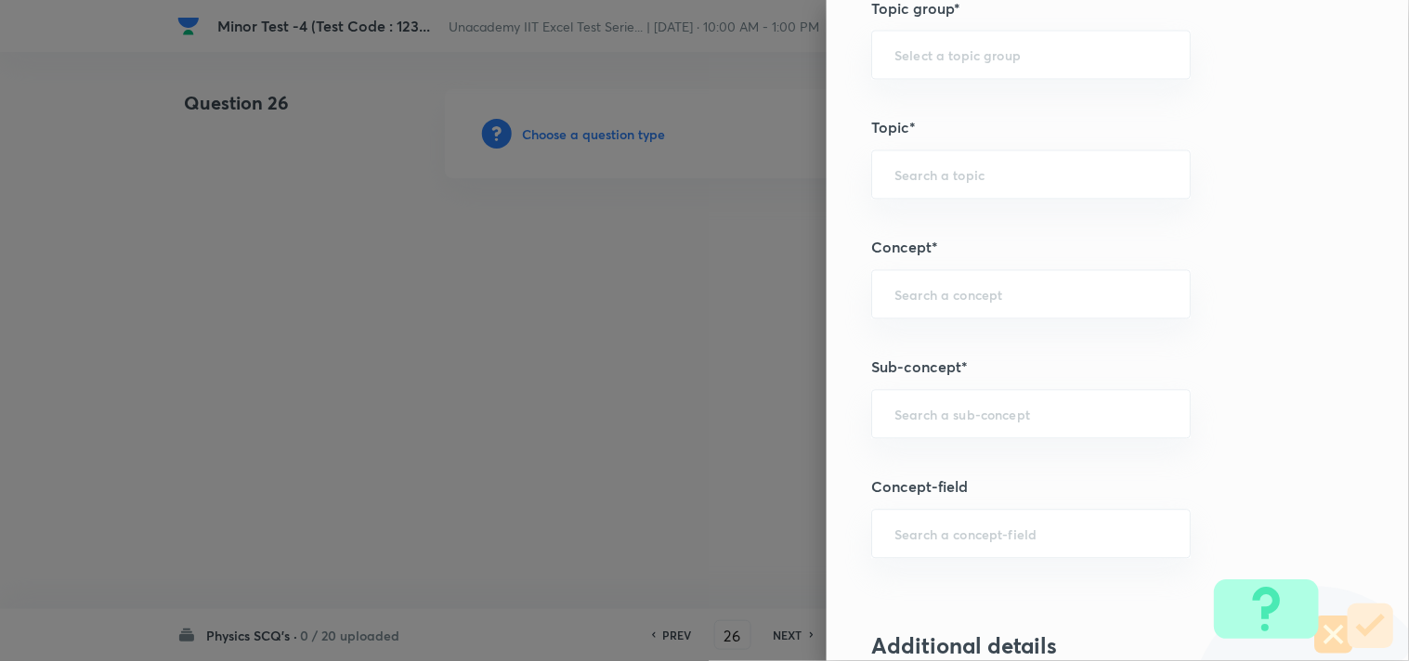
scroll to position [1135, 0]
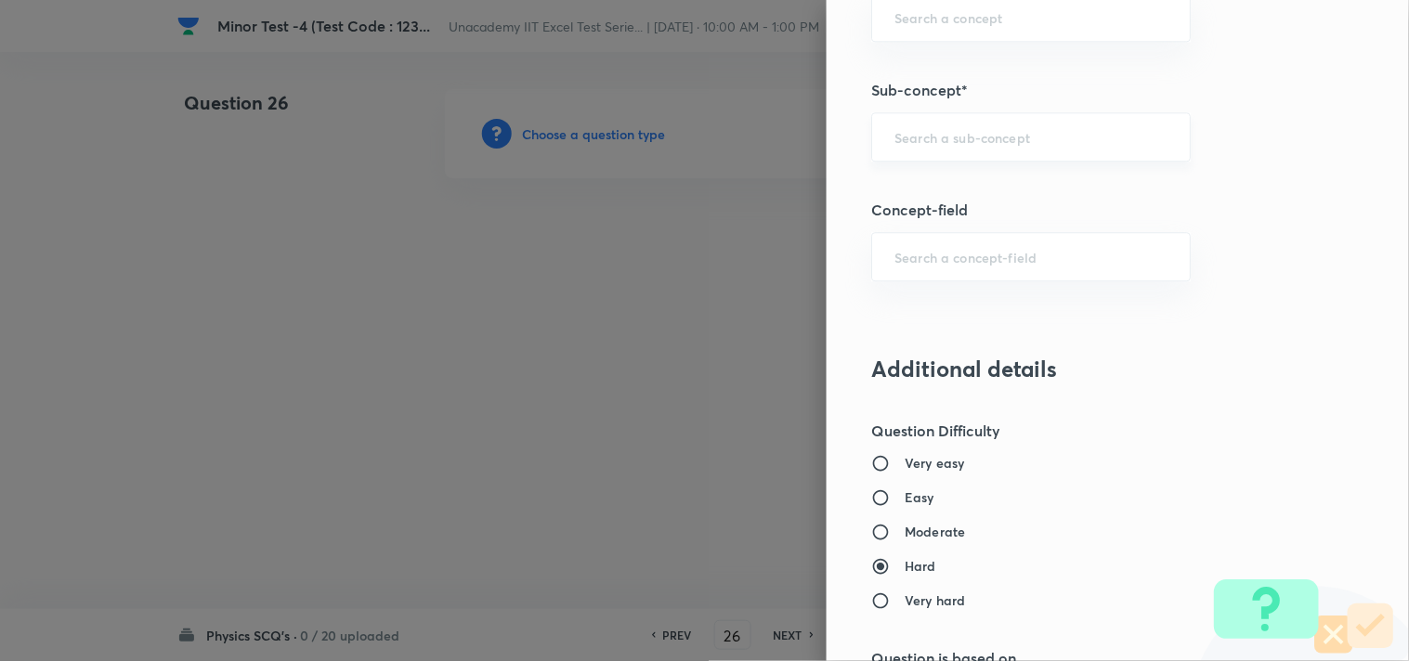
click at [898, 147] on div "​" at bounding box center [1030, 136] width 319 height 49
paste input "Force on a Moving Charge in [GEOGRAPHIC_DATA]"
click at [936, 201] on li "Force on a Moving Charge in [GEOGRAPHIC_DATA]" at bounding box center [1016, 202] width 318 height 56
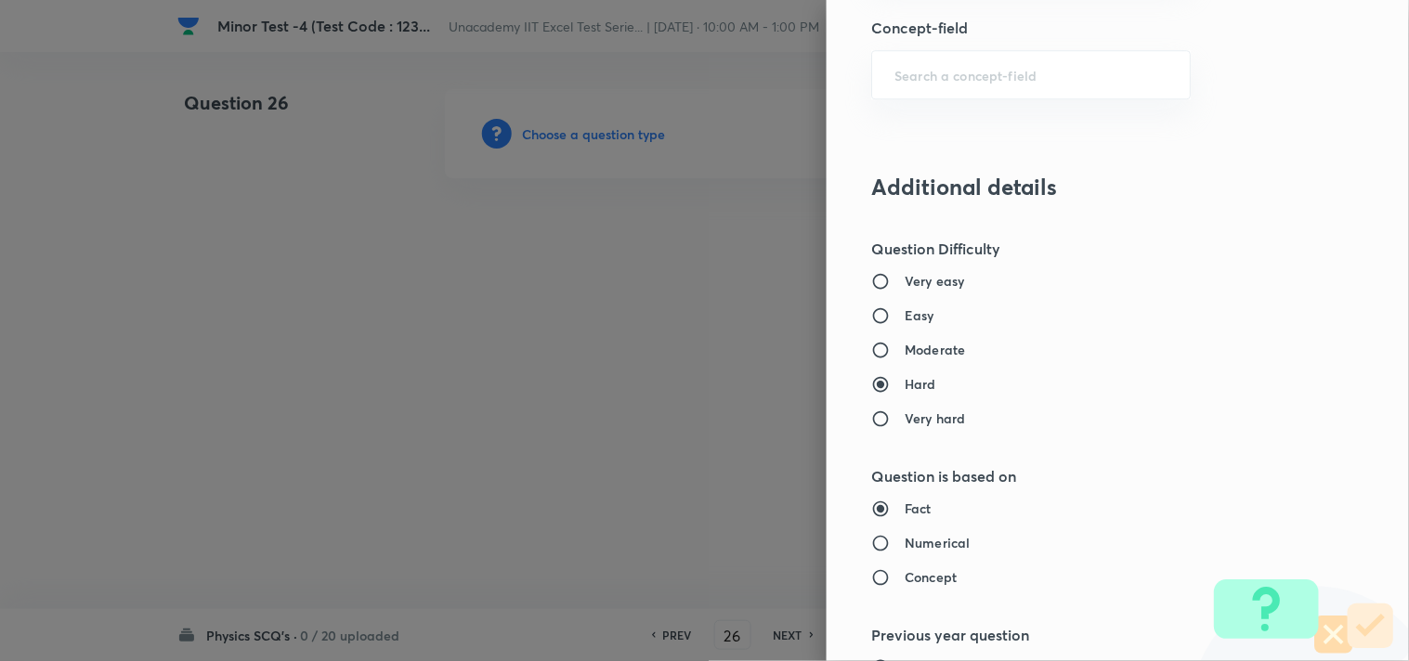
scroll to position [1341, 0]
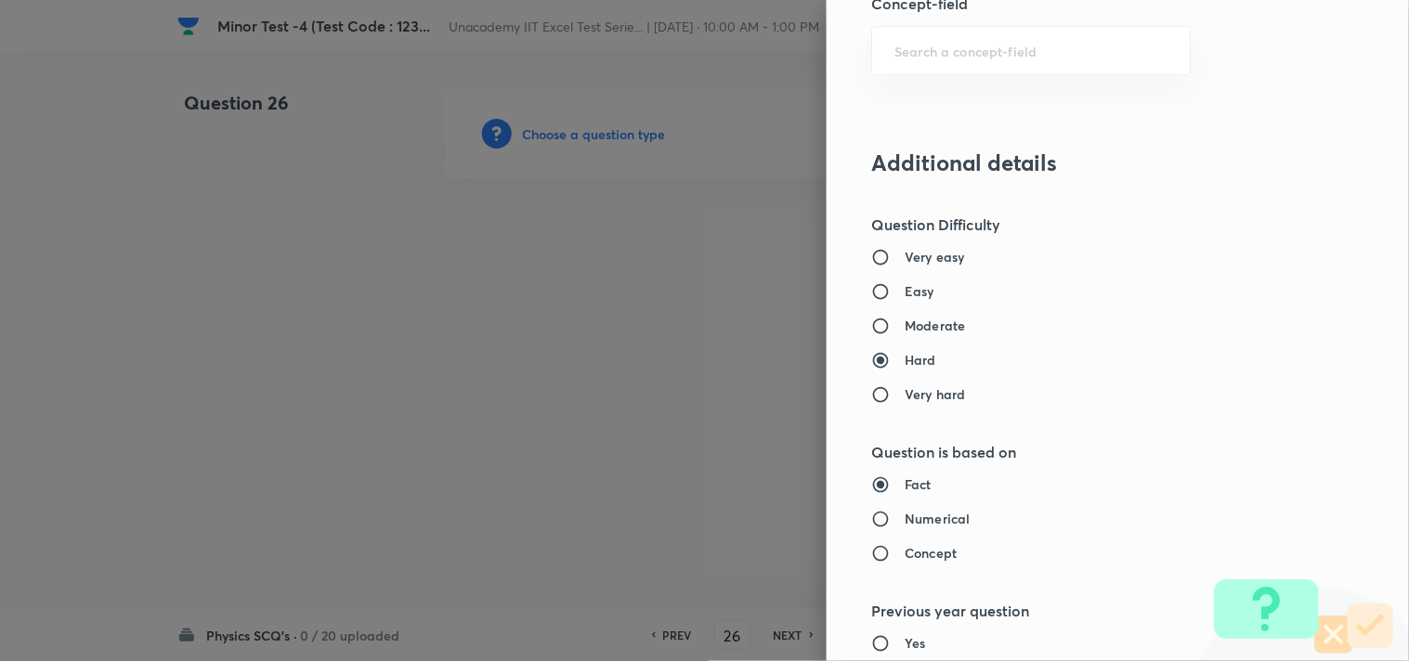
drag, startPoint x: 903, startPoint y: 291, endPoint x: 927, endPoint y: 307, distance: 28.6
click at [904, 291] on h6 "Easy" at bounding box center [919, 290] width 30 height 19
click at [904, 291] on input "Easy" at bounding box center [887, 291] width 33 height 19
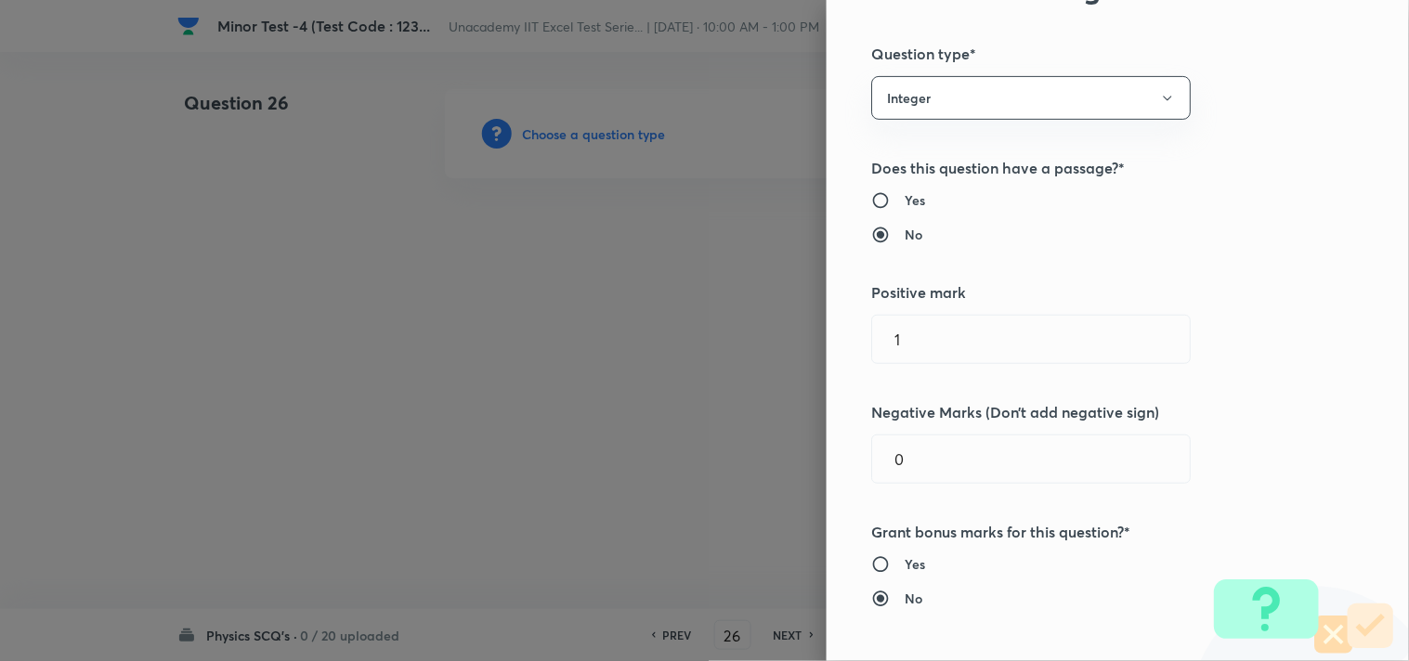
scroll to position [0, 0]
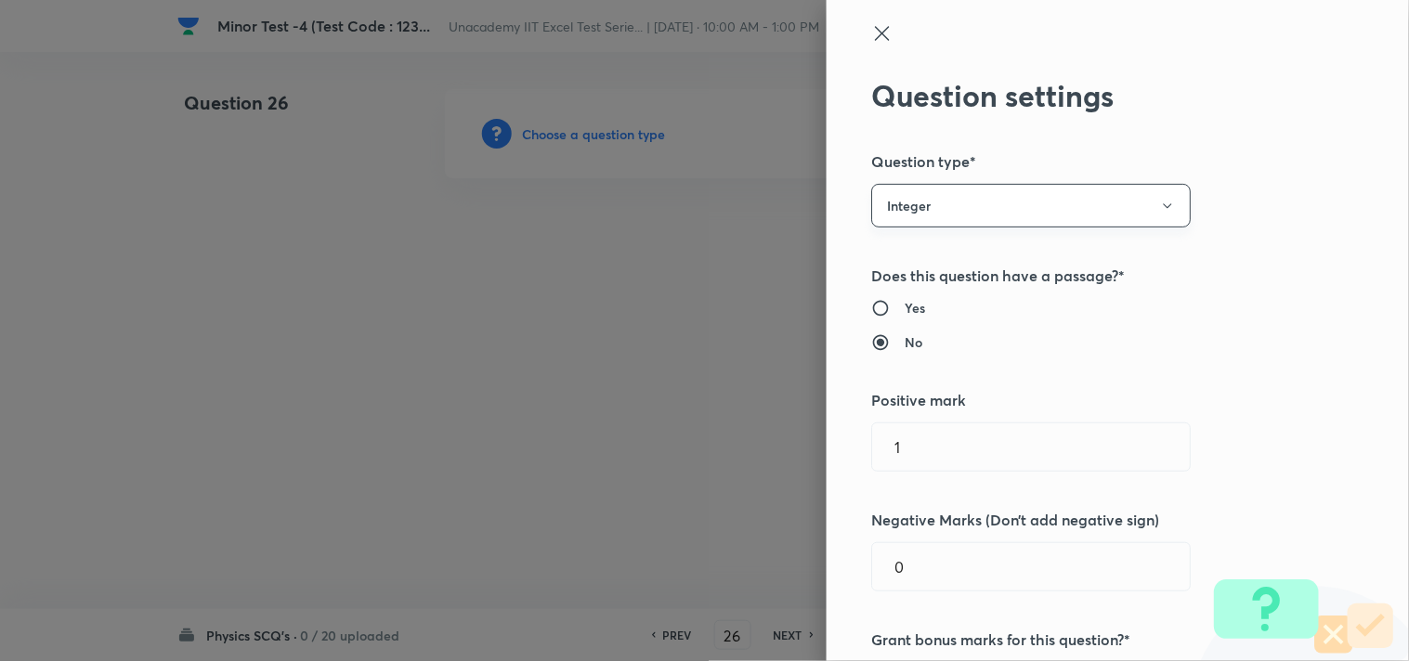
click at [934, 214] on button "Integer" at bounding box center [1030, 206] width 319 height 44
click at [933, 253] on li "Single choice correct" at bounding box center [1016, 262] width 318 height 34
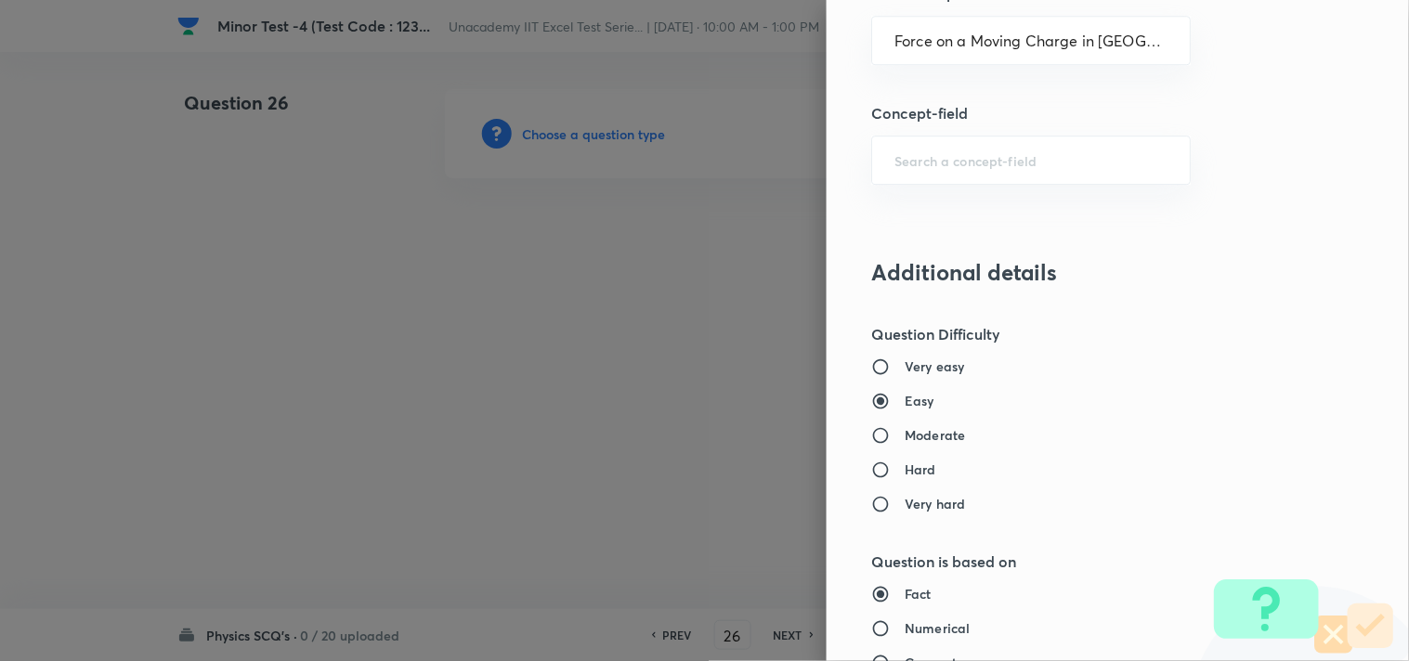
scroll to position [1444, 0]
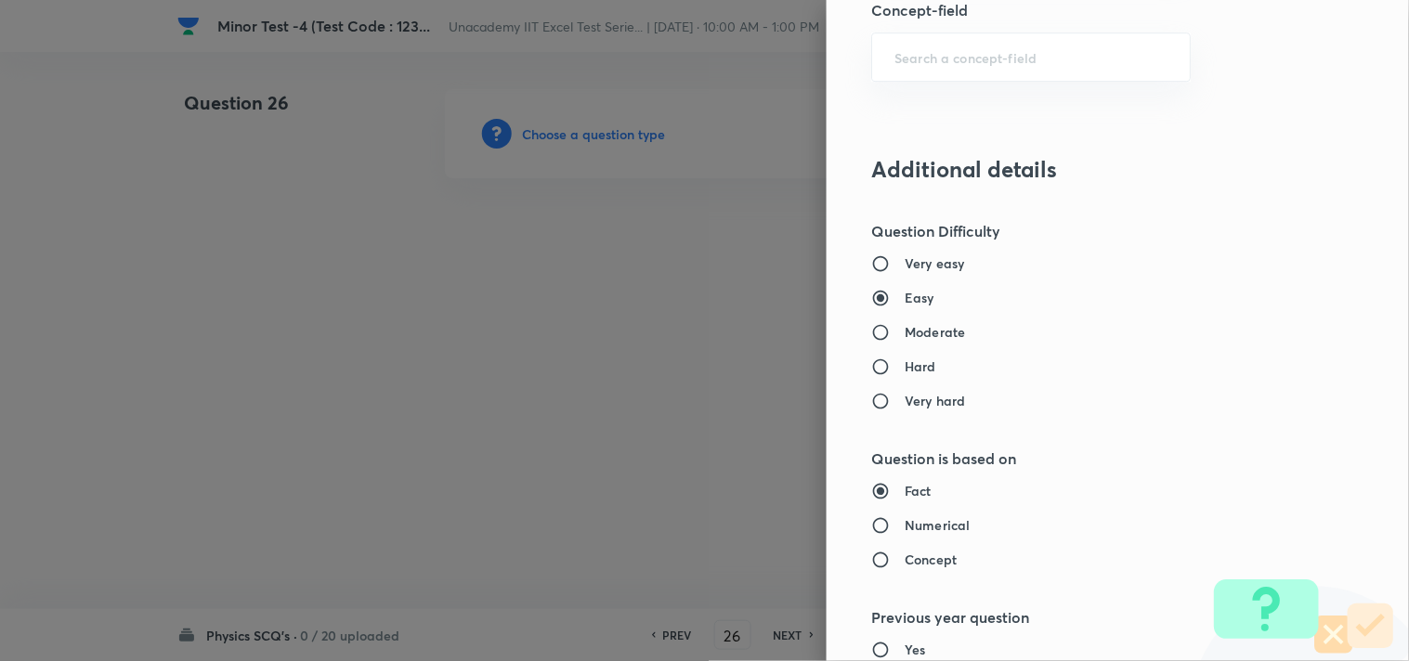
click at [927, 329] on h6 "Moderate" at bounding box center [934, 331] width 60 height 19
click at [904, 329] on input "Moderate" at bounding box center [887, 332] width 33 height 19
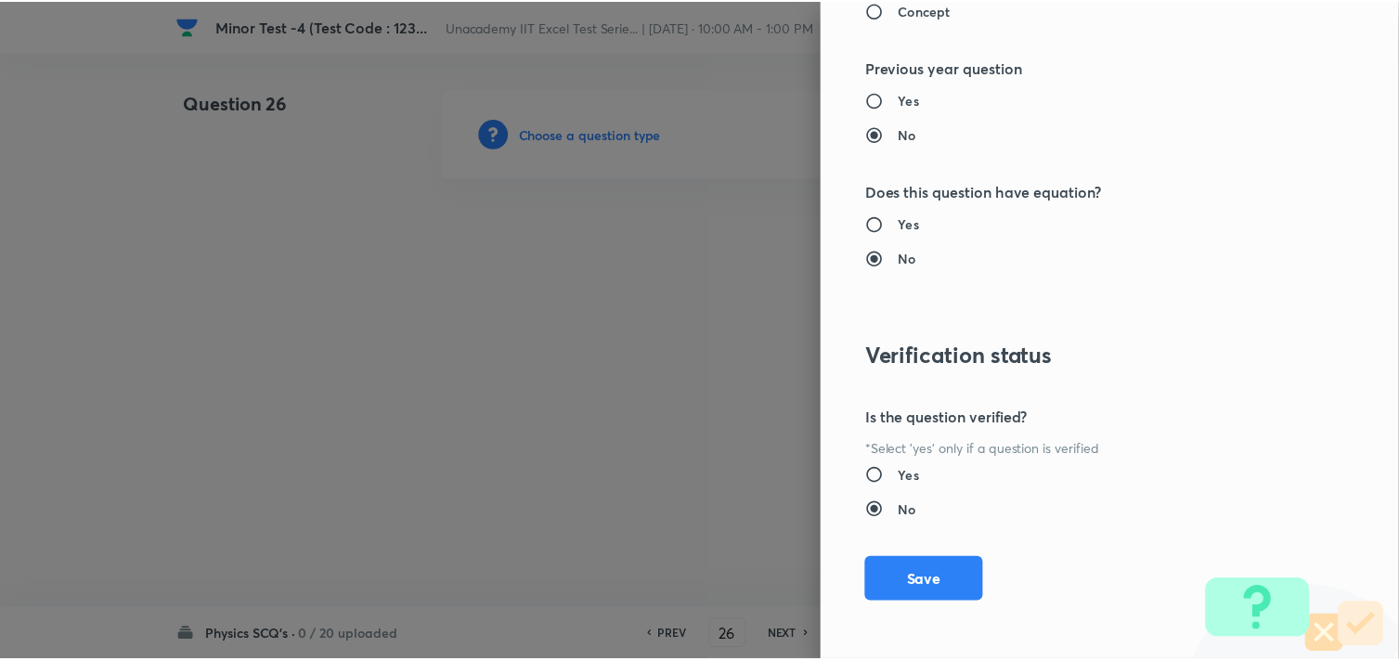
scroll to position [1994, 0]
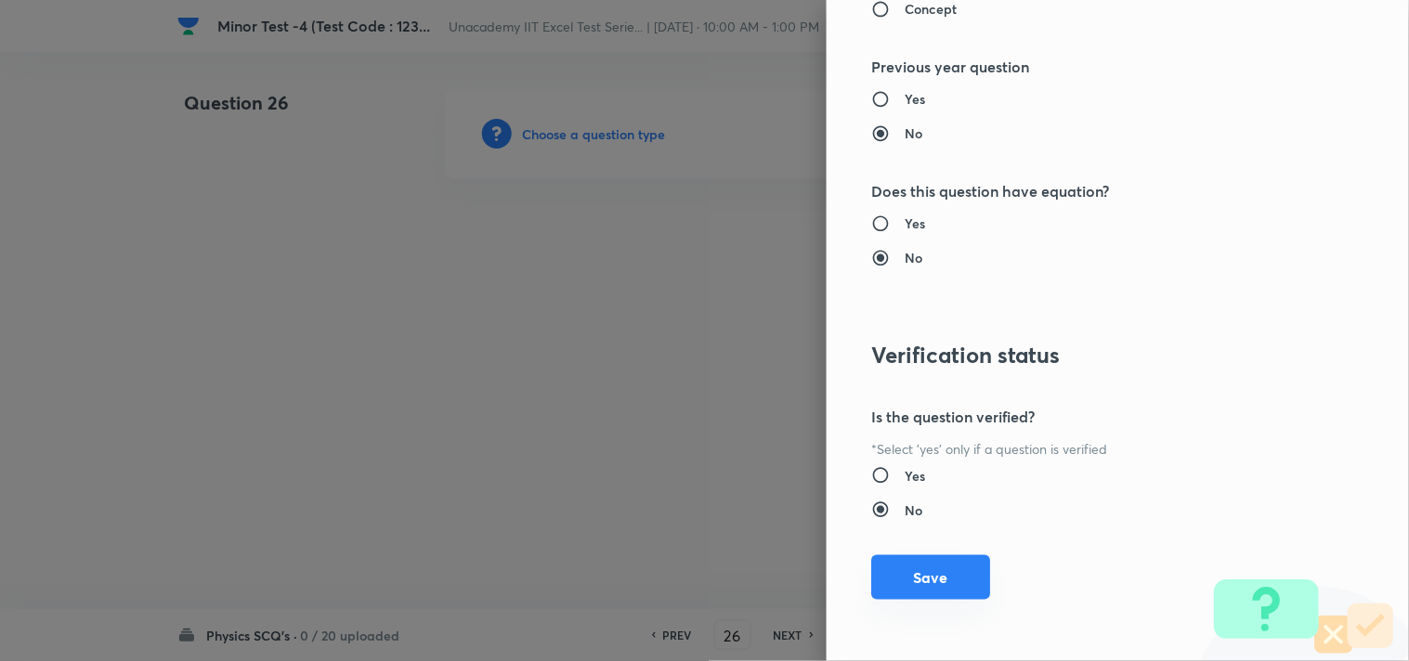
click at [908, 590] on button "Save" at bounding box center [930, 577] width 119 height 45
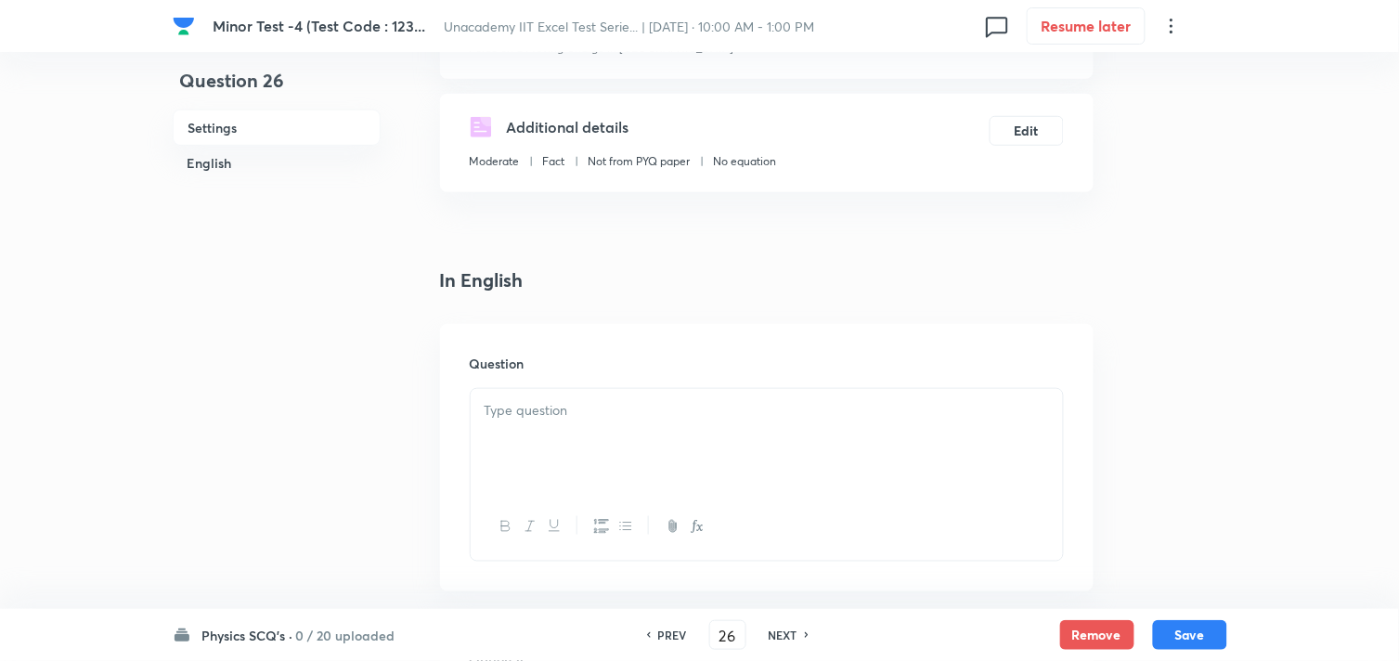
scroll to position [309, 0]
click at [604, 415] on div at bounding box center [767, 435] width 592 height 104
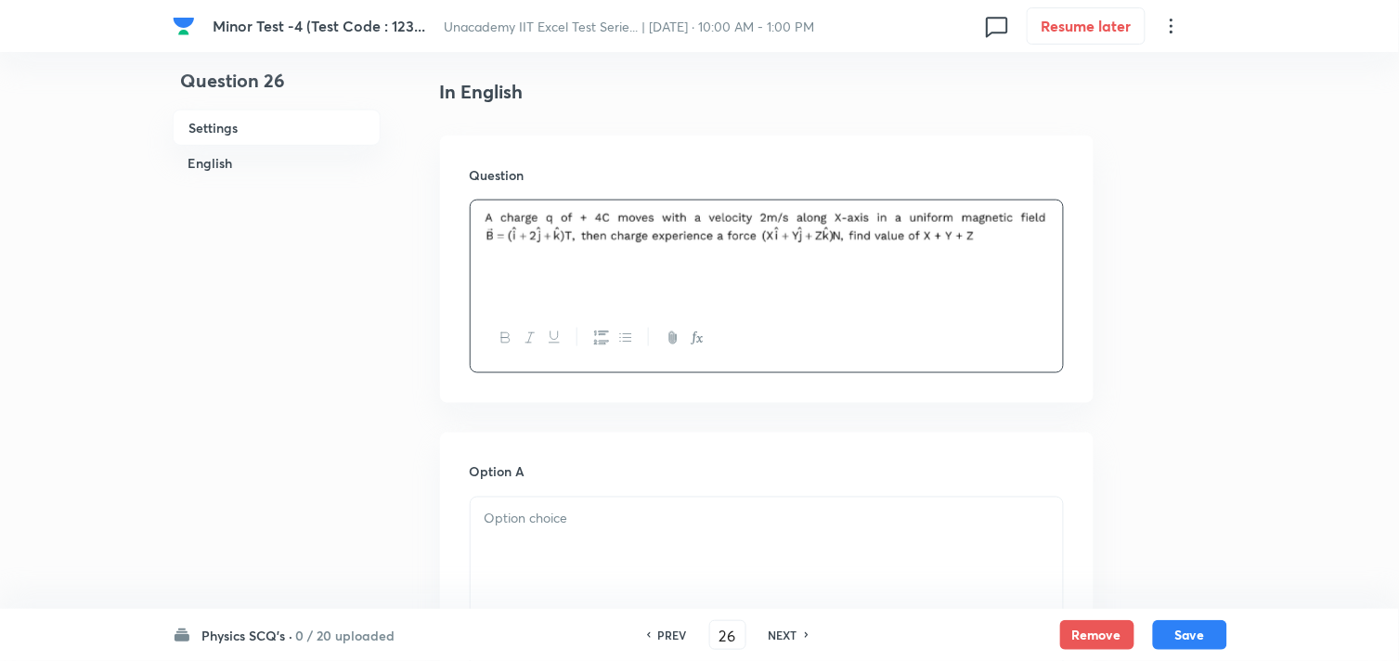
scroll to position [515, 0]
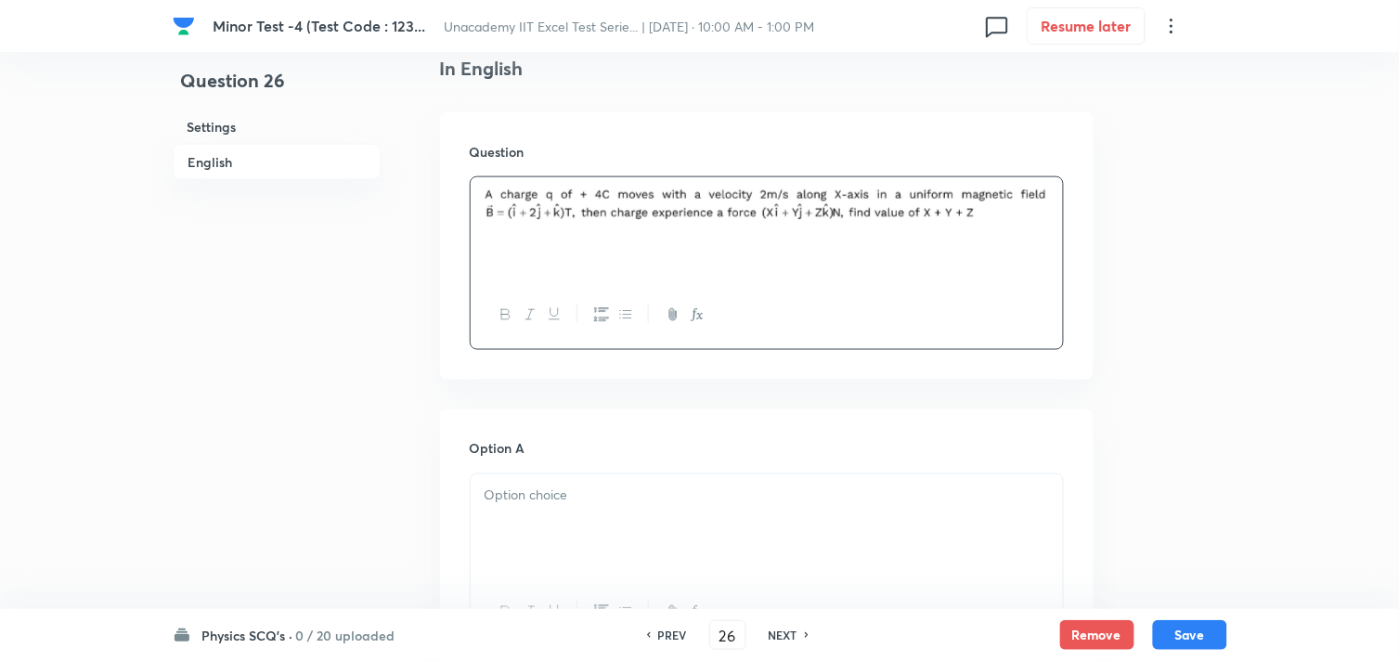
click at [549, 514] on div at bounding box center [767, 526] width 592 height 104
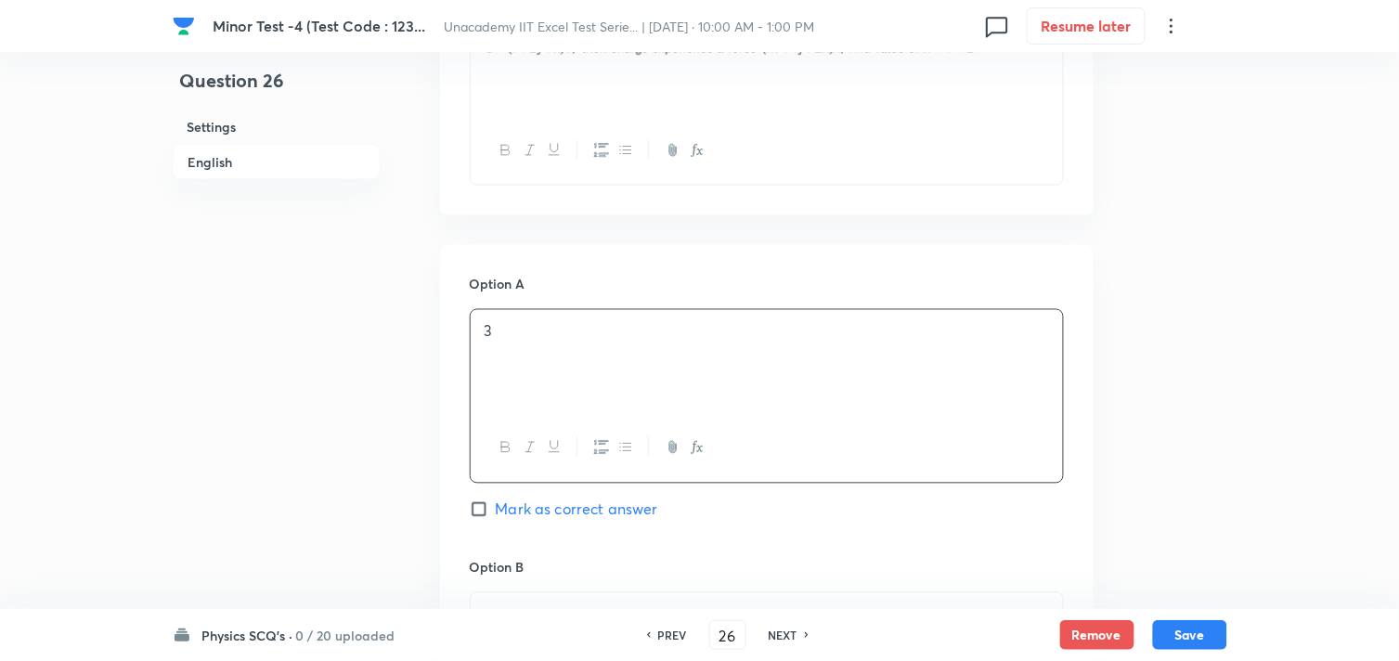
scroll to position [824, 0]
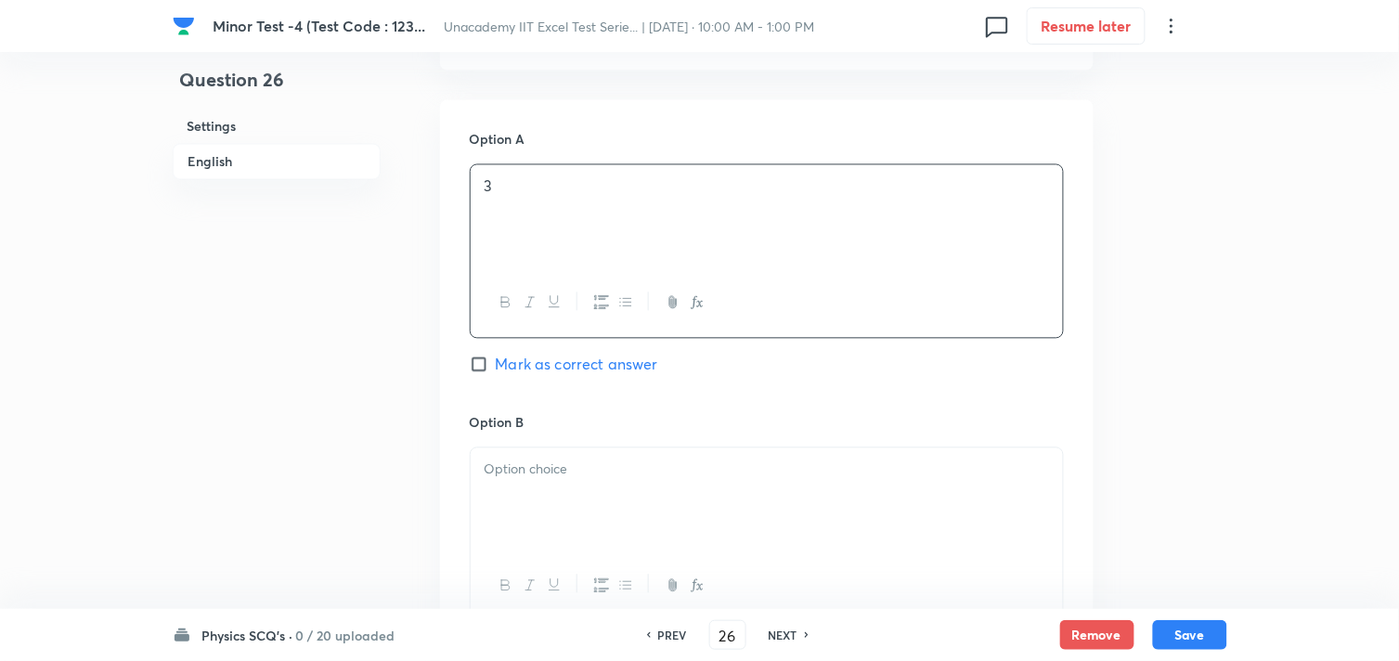
click at [551, 486] on div at bounding box center [767, 500] width 592 height 104
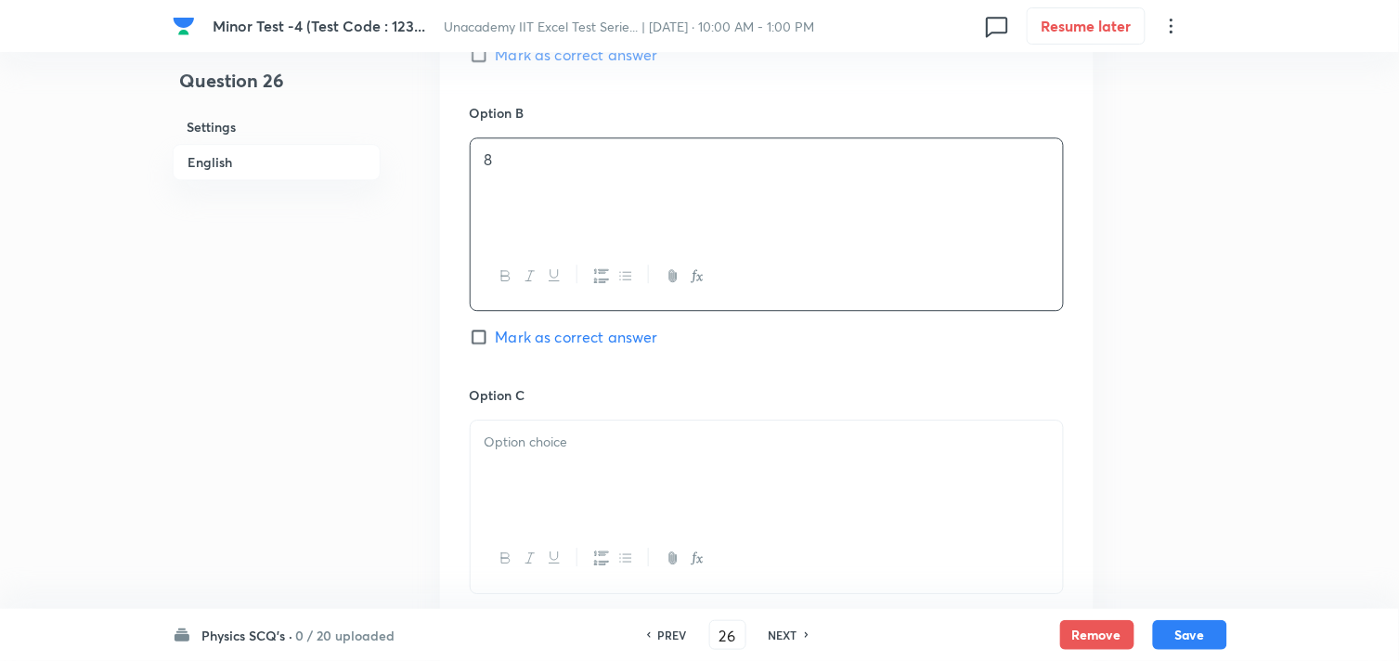
click at [563, 508] on div at bounding box center [767, 473] width 592 height 104
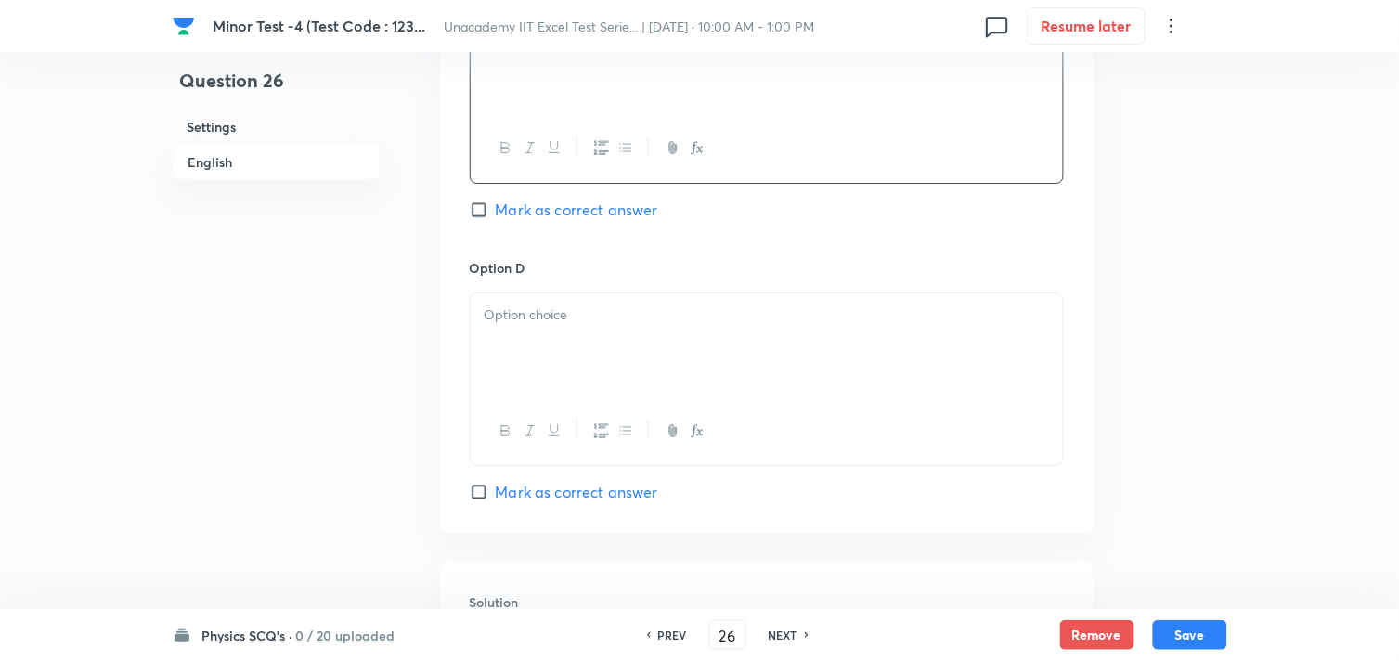
scroll to position [1547, 0]
click at [513, 347] on div at bounding box center [767, 344] width 592 height 104
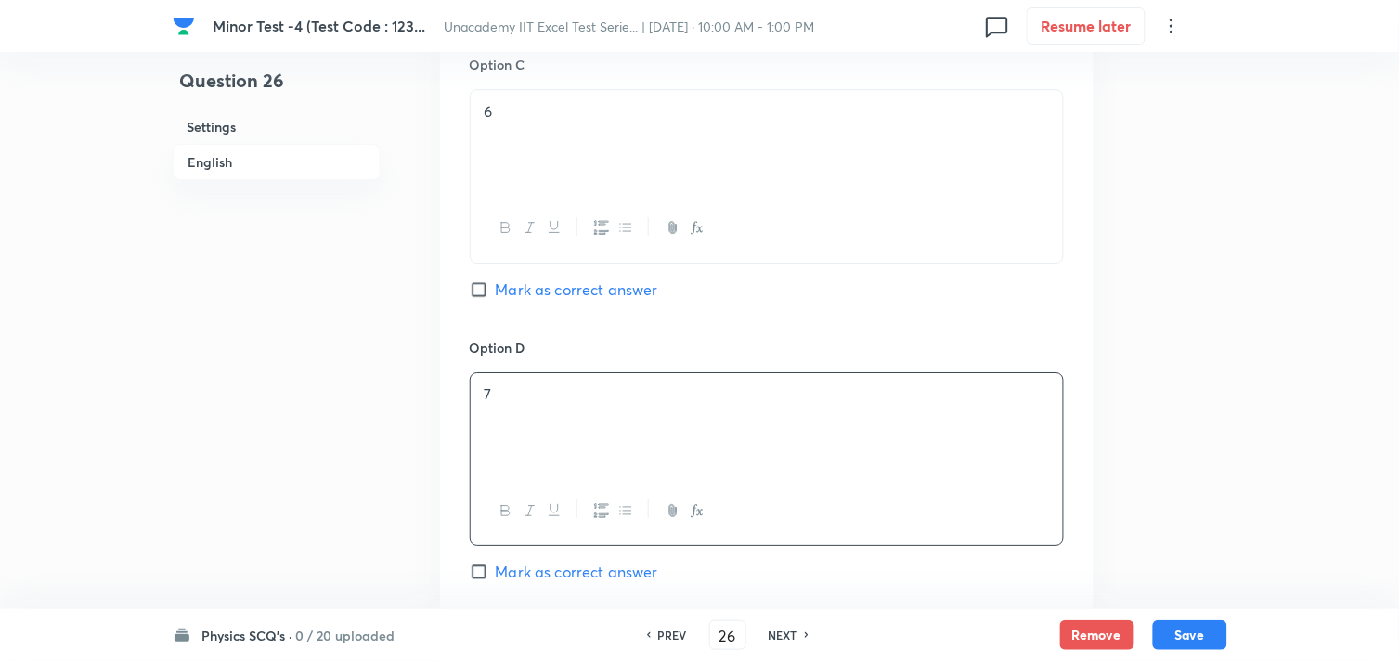
scroll to position [1341, 0]
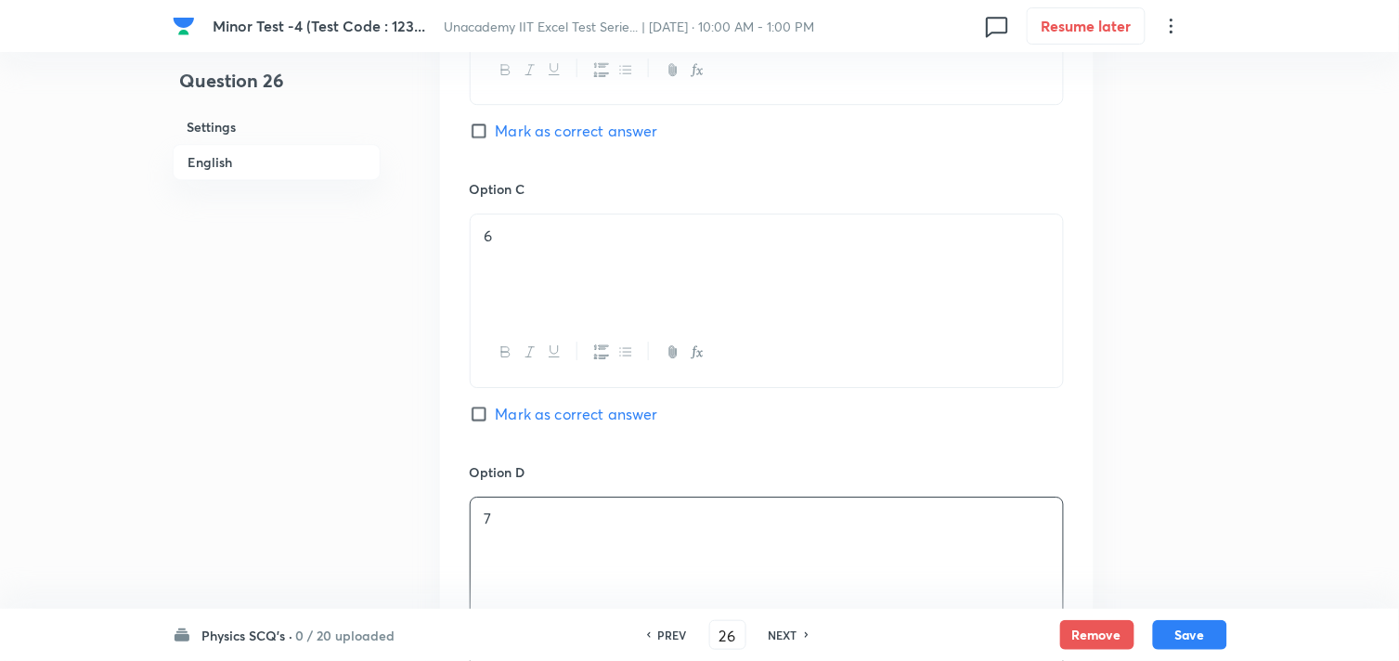
click at [559, 135] on span "Mark as correct answer" at bounding box center [577, 131] width 162 height 22
click at [496, 135] on input "Mark as correct answer" at bounding box center [483, 131] width 26 height 19
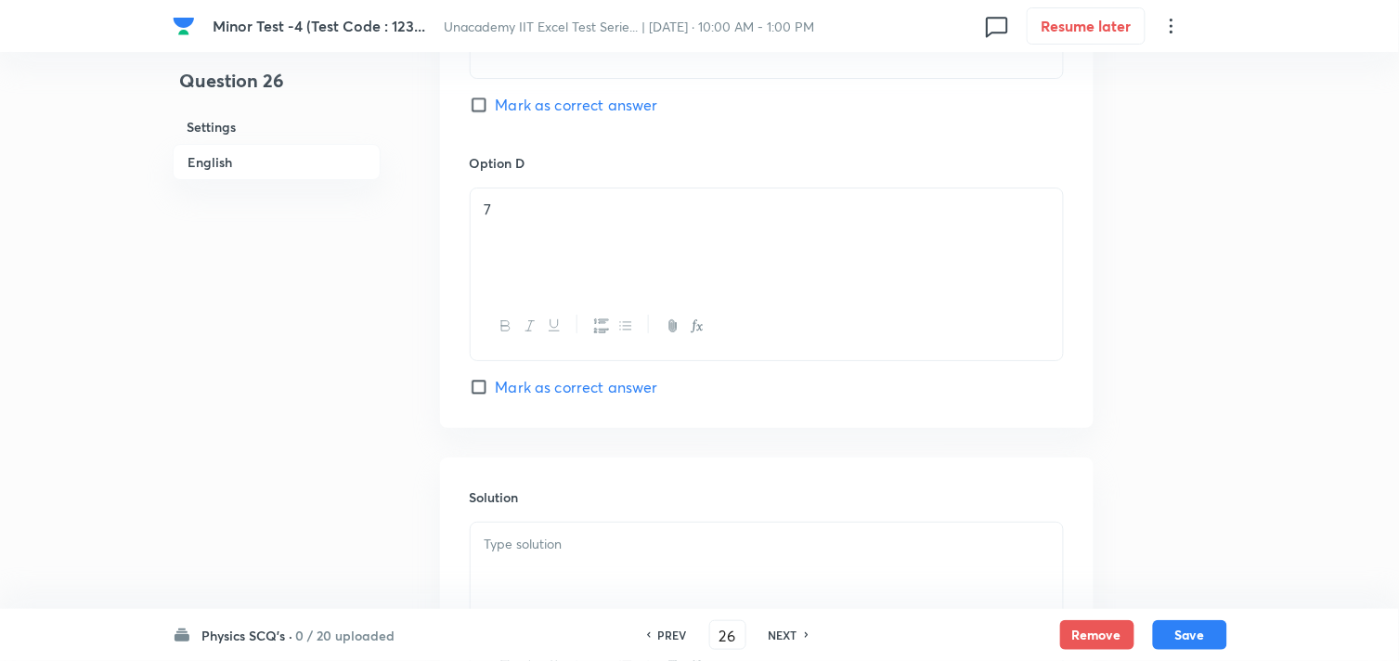
click at [545, 548] on p at bounding box center [767, 544] width 565 height 21
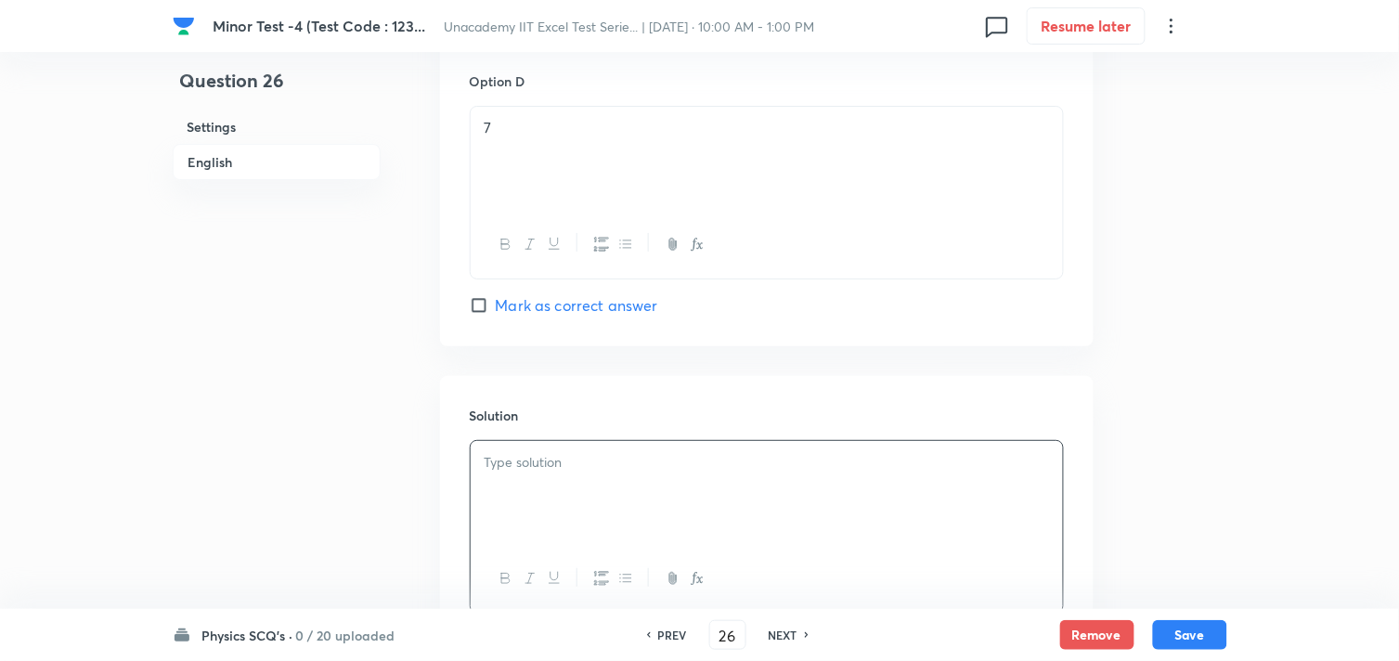
scroll to position [1881, 0]
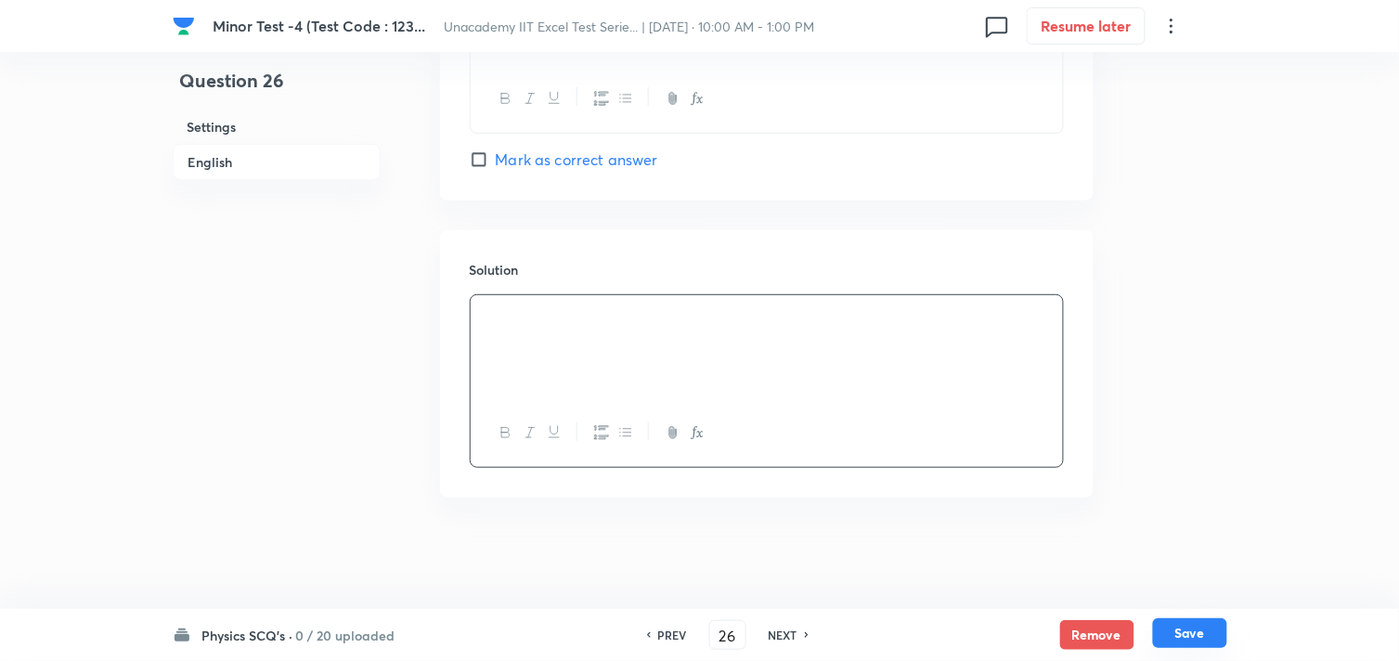
click at [1182, 629] on button "Save" at bounding box center [1190, 633] width 74 height 30
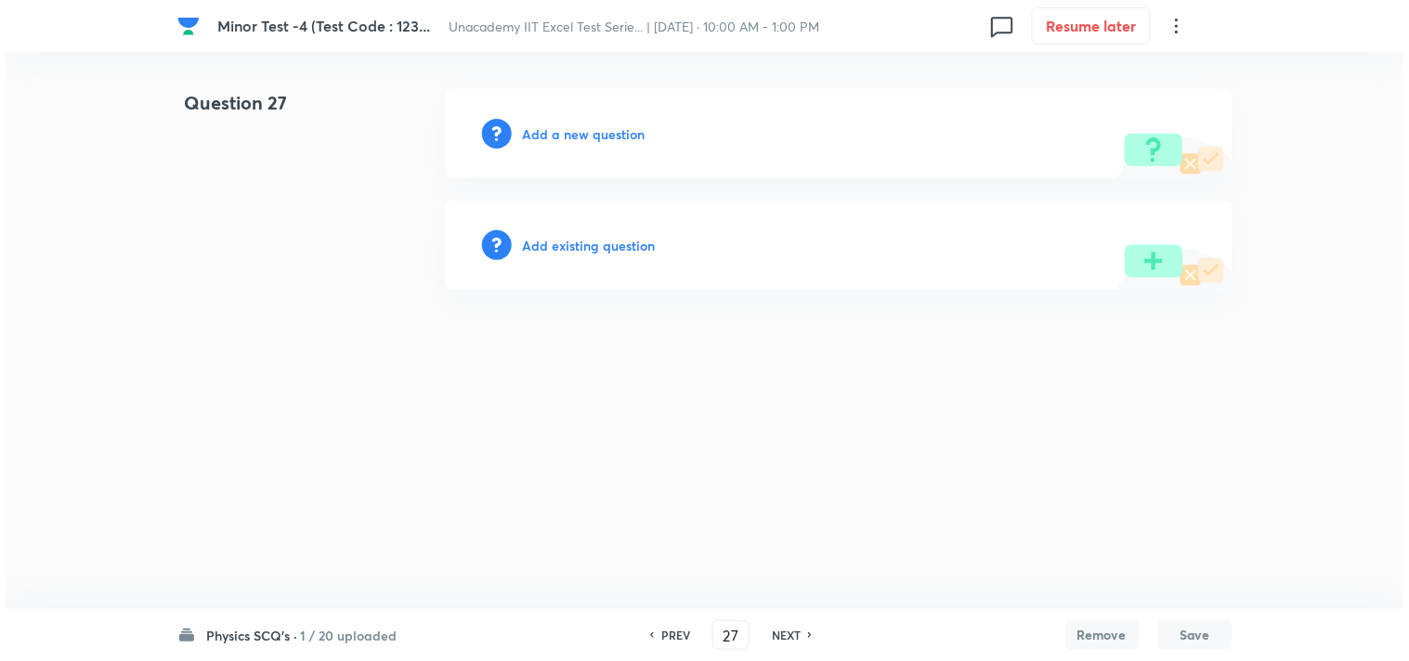
scroll to position [0, 0]
click at [586, 132] on h6 "Add a new question" at bounding box center [584, 133] width 123 height 19
click at [589, 131] on h6 "Choose a question type" at bounding box center [594, 133] width 143 height 19
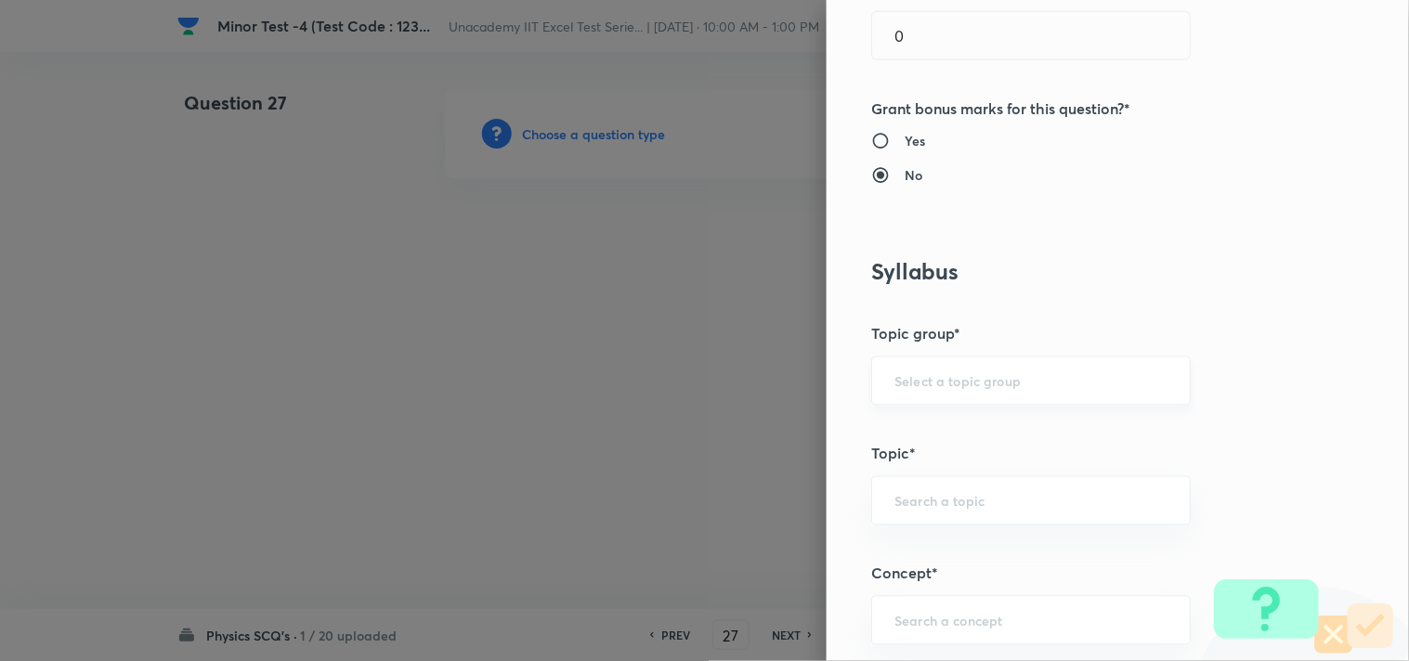
scroll to position [1032, 0]
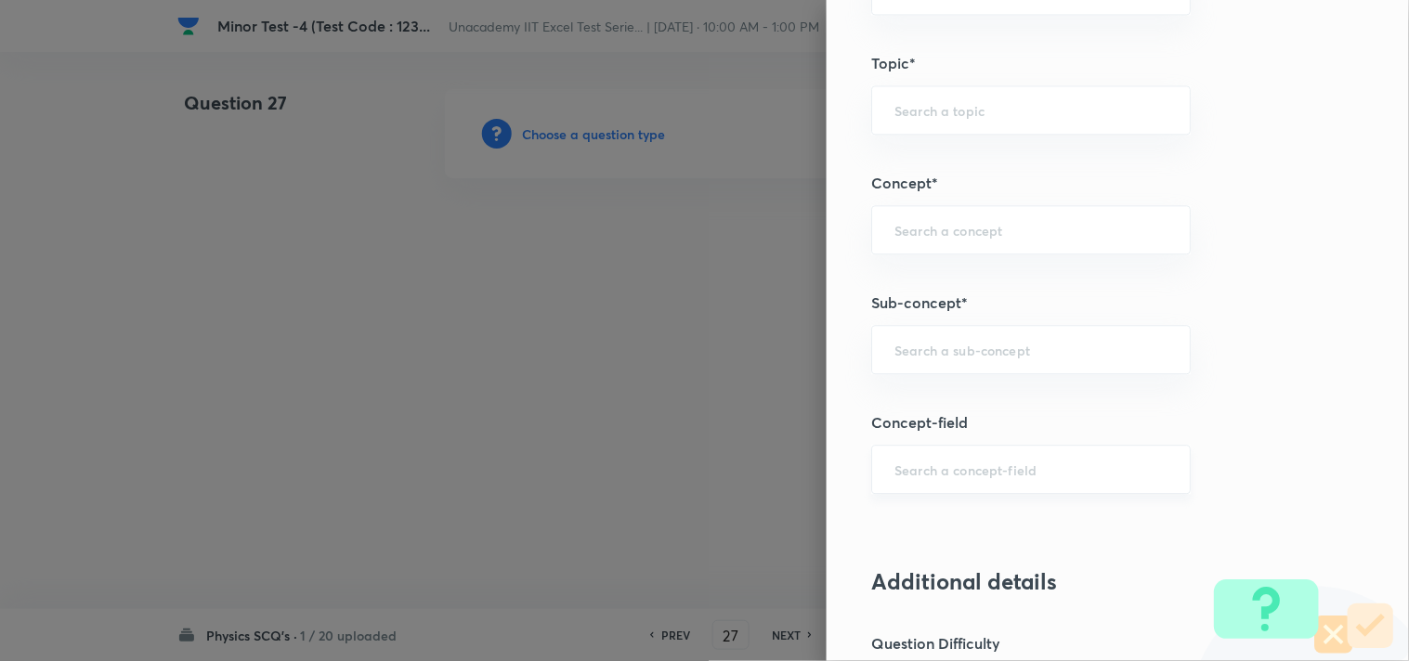
drag, startPoint x: 915, startPoint y: 461, endPoint x: 925, endPoint y: 461, distance: 10.2
click at [915, 461] on input "text" at bounding box center [1030, 470] width 273 height 18
paste input "Application Involving Charged Particles Moving in a Magnetic Field"
click at [1089, 470] on input "Application Involving Charged Particles Moving in a Magnetic Field" at bounding box center [1030, 470] width 273 height 18
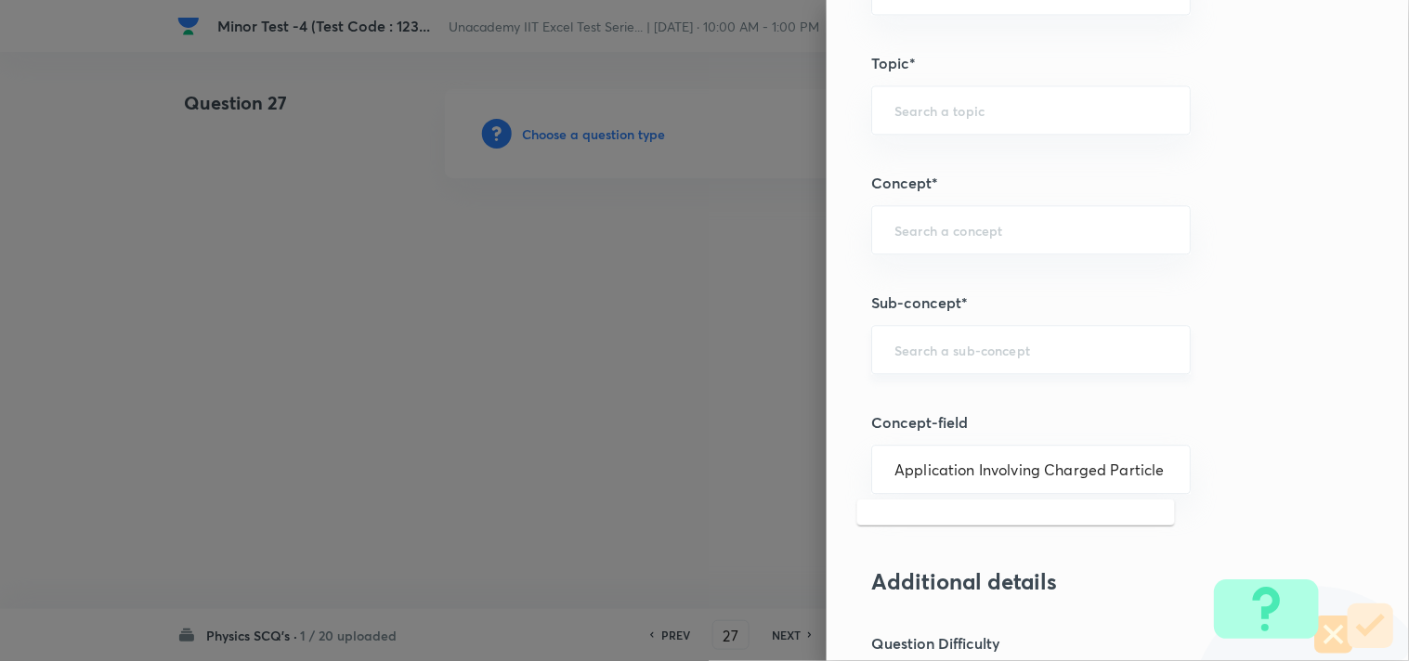
scroll to position [0, 0]
click at [1257, 344] on div "Question settings Question type* Single choice correct Number of options* 2 3 4…" at bounding box center [1117, 330] width 582 height 661
click at [947, 357] on input "text" at bounding box center [1030, 350] width 273 height 18
paste input "Application Involving Charged Particles Moving in a Magnetic Field"
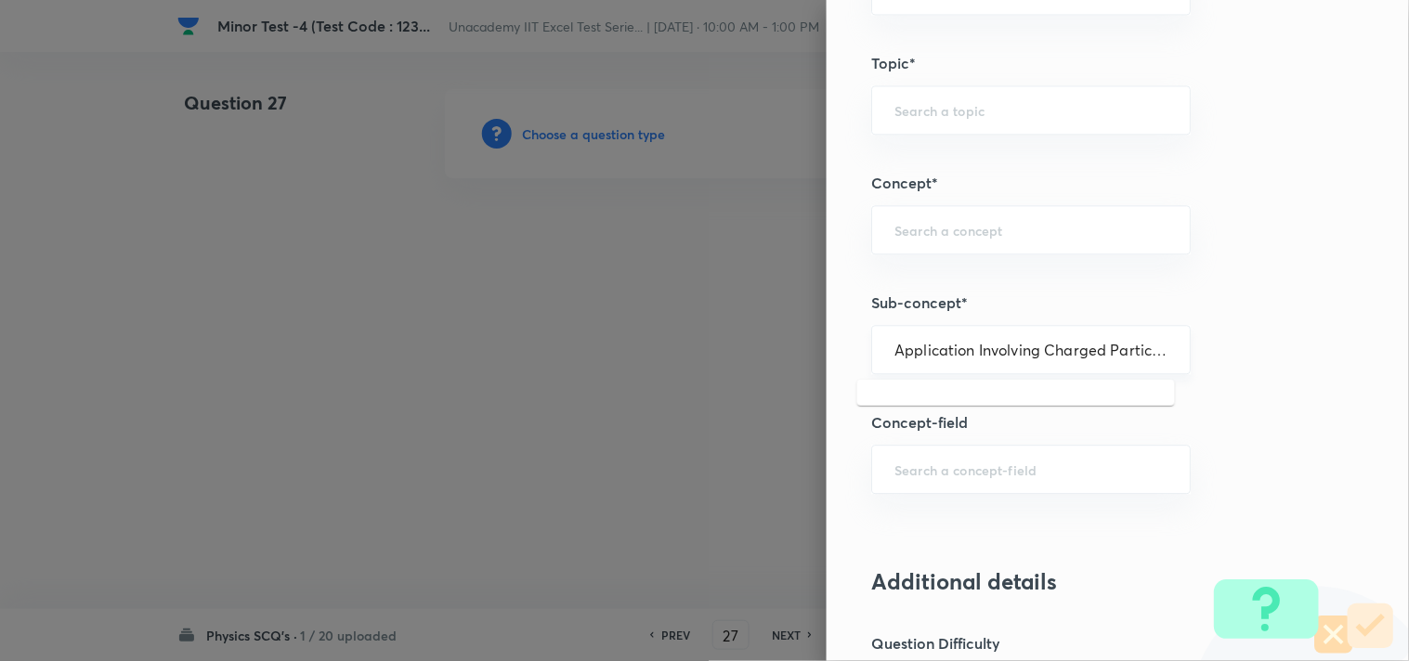
scroll to position [0, 195]
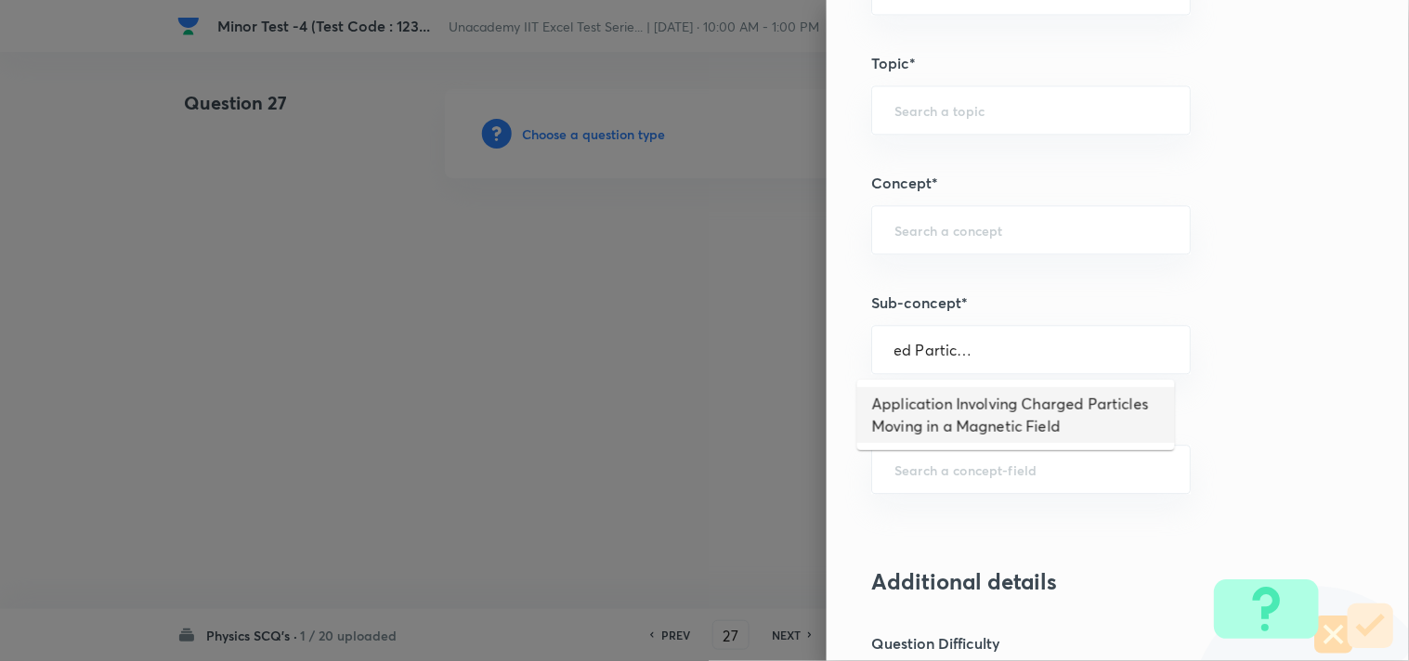
click at [976, 406] on li "Application Involving Charged Particles Moving in a Magnetic Field" at bounding box center [1016, 415] width 318 height 56
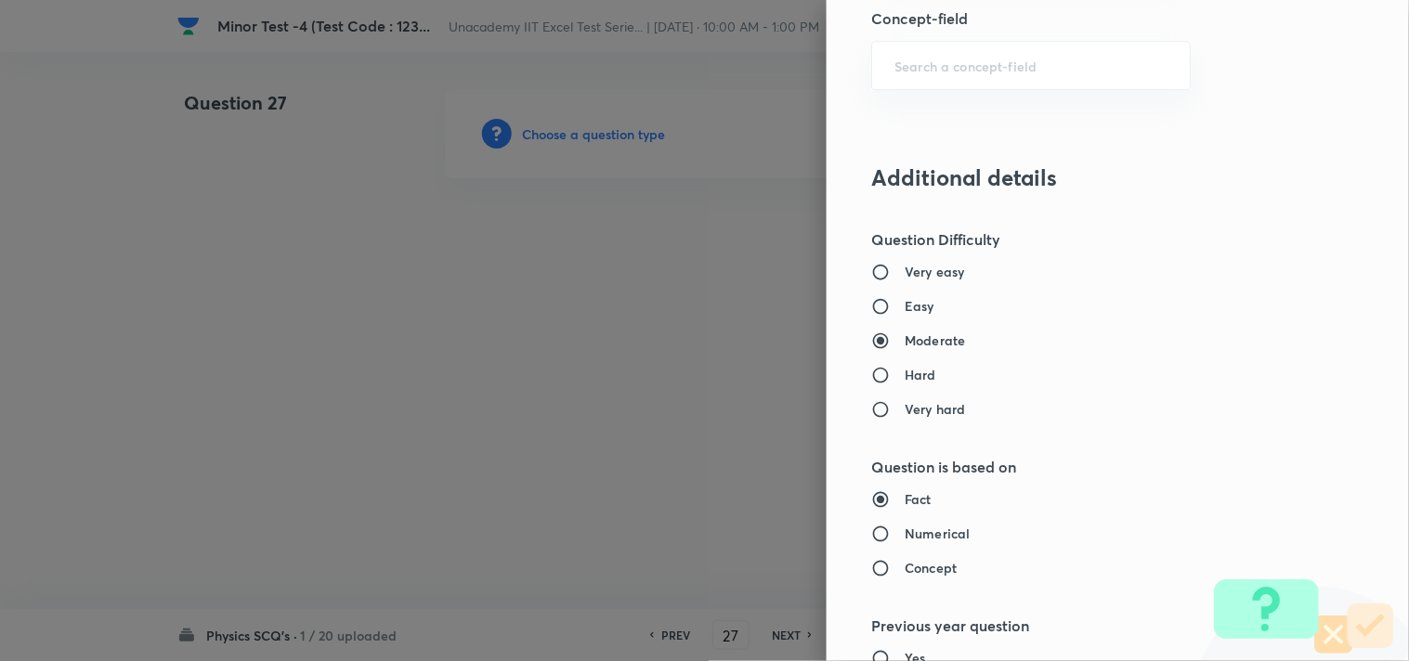
scroll to position [1444, 0]
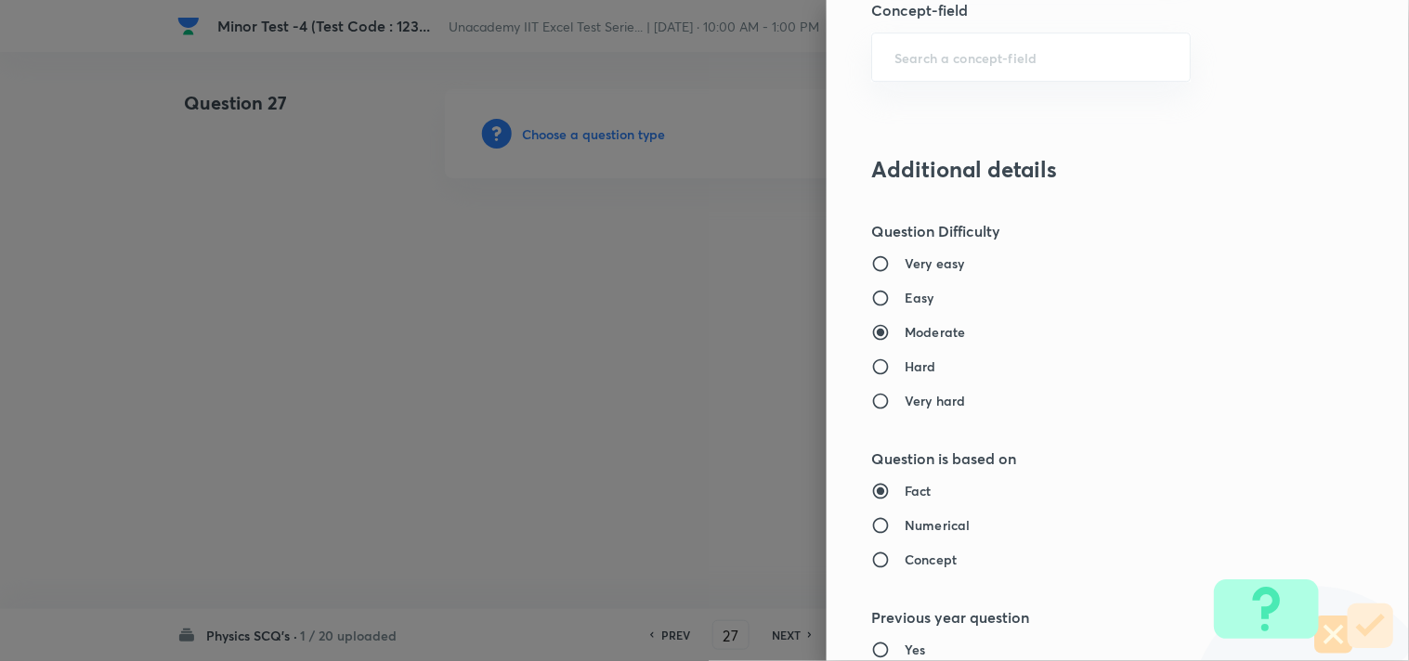
drag, startPoint x: 894, startPoint y: 288, endPoint x: 945, endPoint y: 318, distance: 59.6
click at [904, 288] on h6 "Easy" at bounding box center [919, 297] width 30 height 19
click at [895, 289] on input "Easy" at bounding box center [887, 298] width 33 height 19
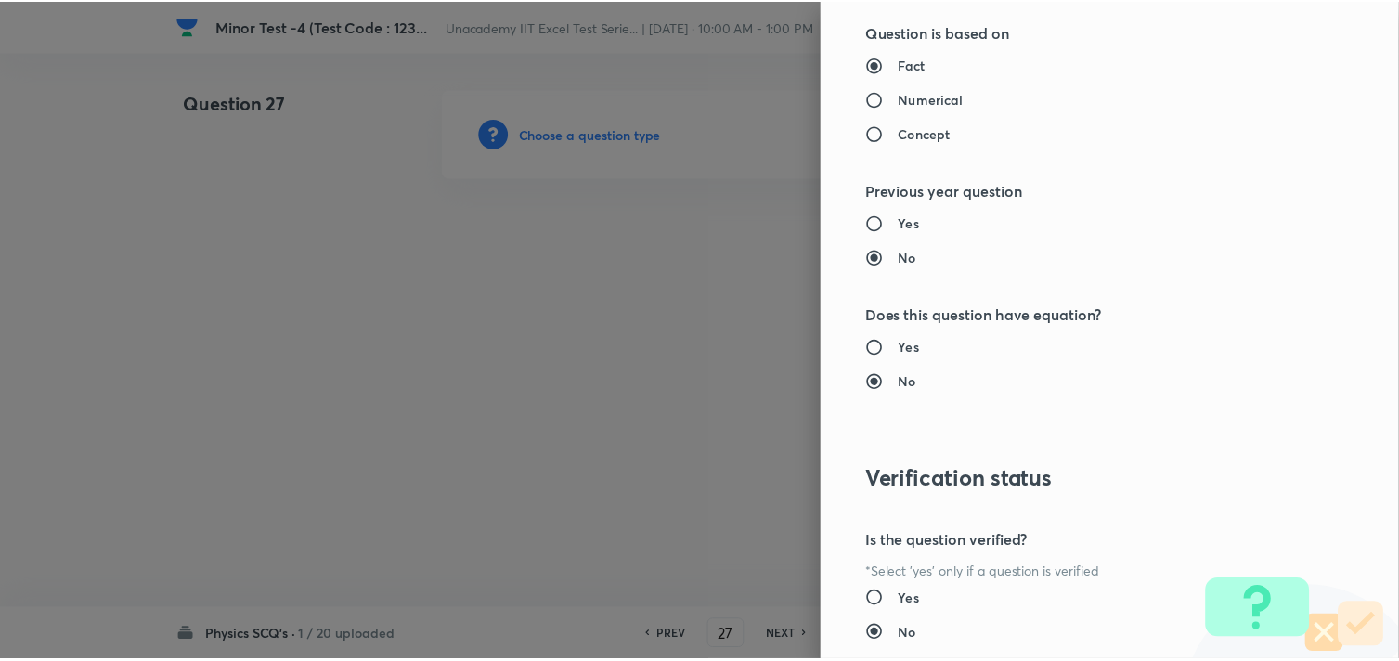
scroll to position [1994, 0]
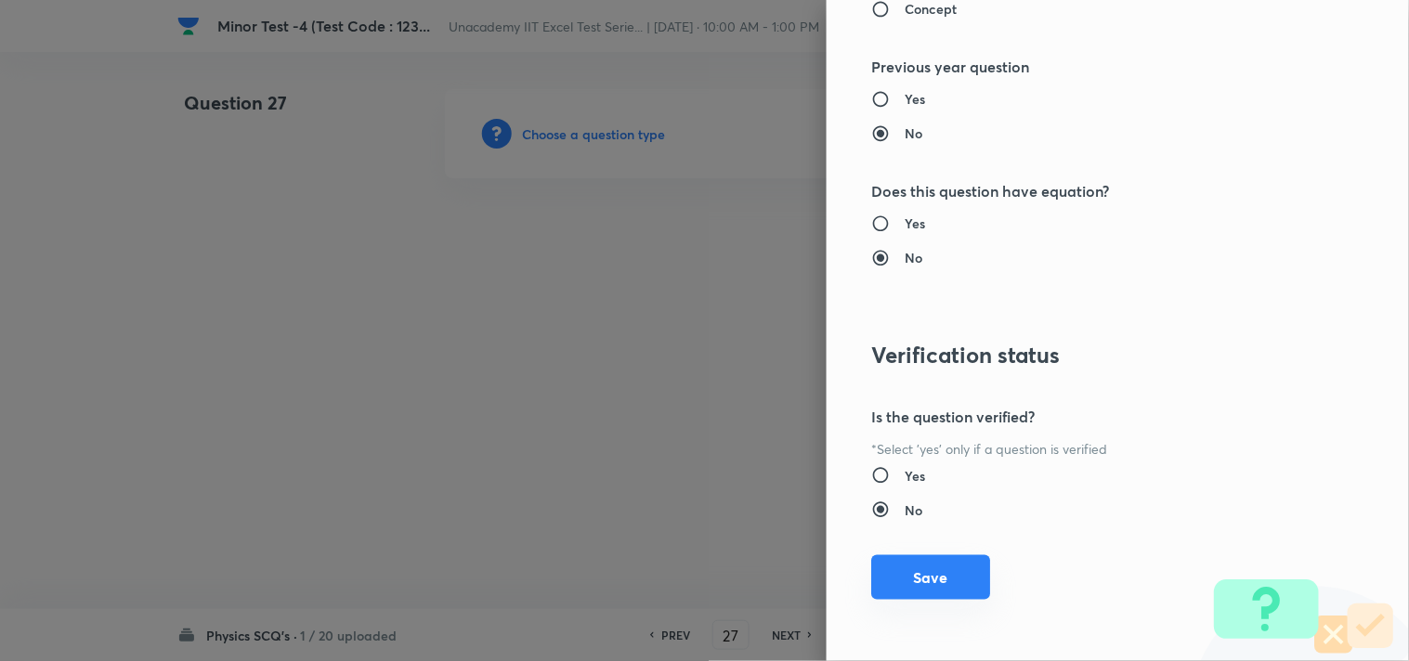
click at [915, 562] on button "Save" at bounding box center [930, 577] width 119 height 45
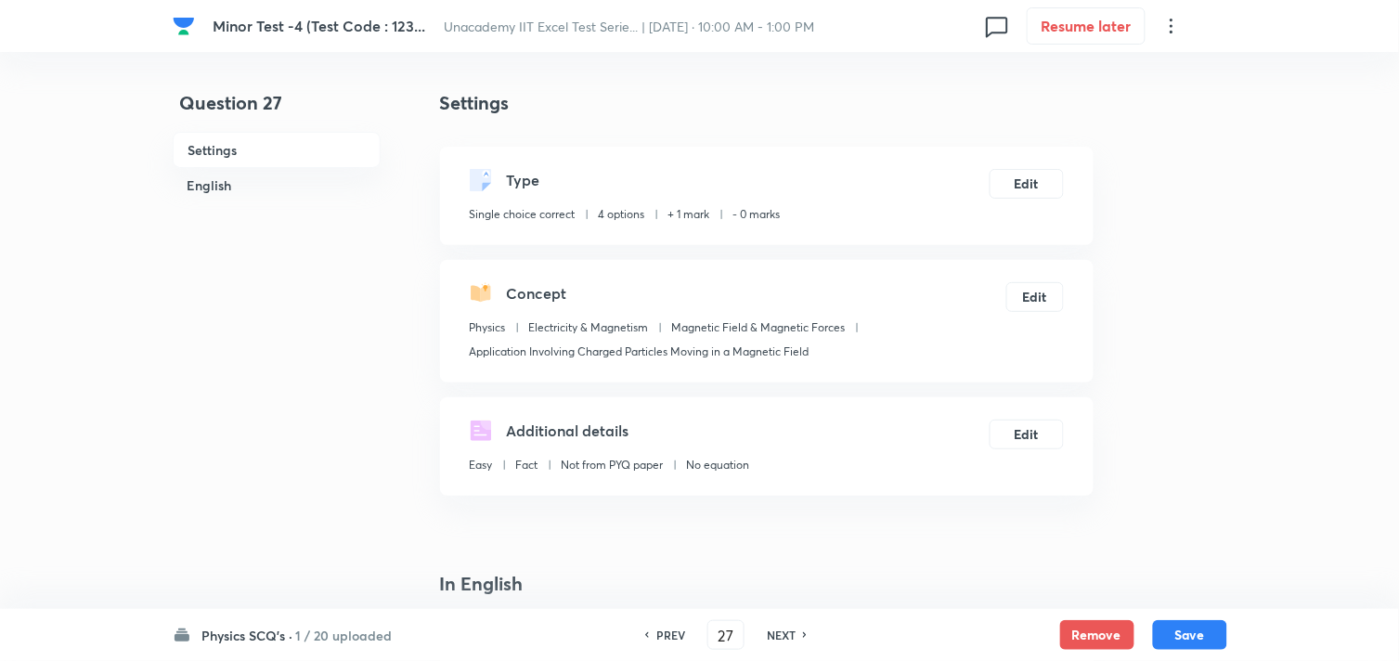
scroll to position [309, 0]
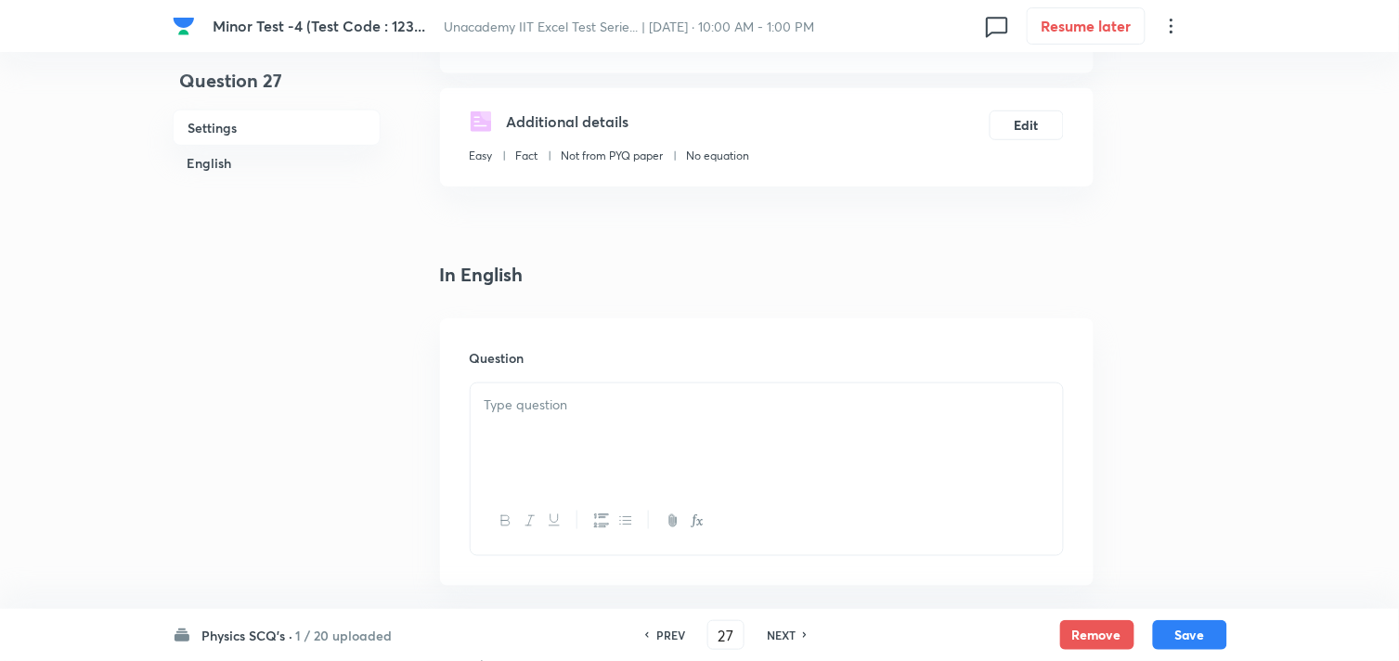
click at [572, 434] on div at bounding box center [767, 435] width 592 height 104
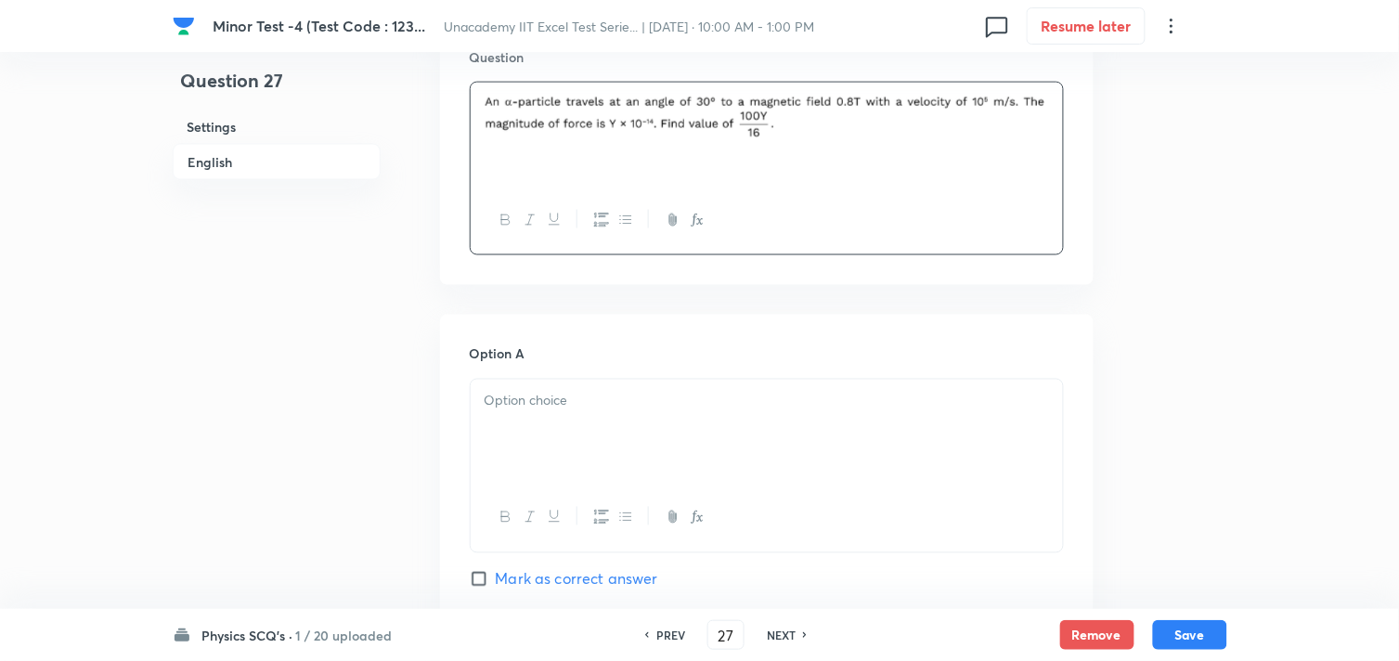
scroll to position [721, 0]
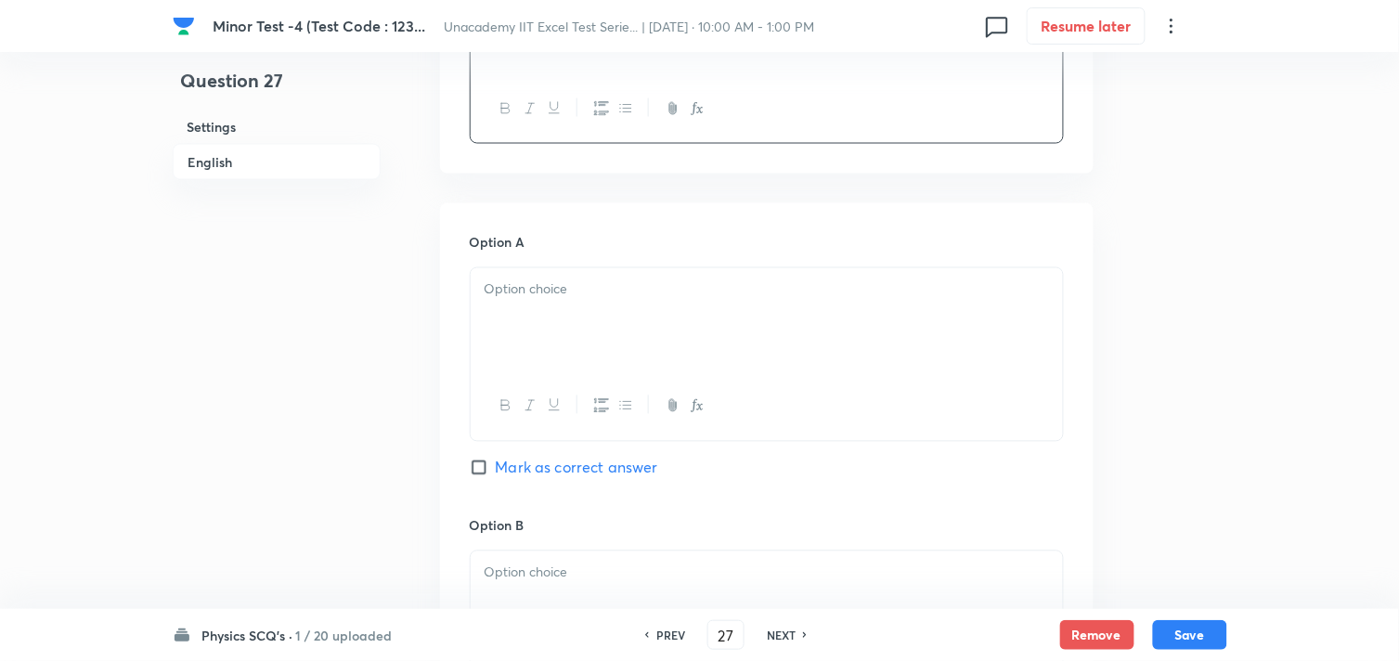
click at [608, 356] on div at bounding box center [767, 320] width 592 height 104
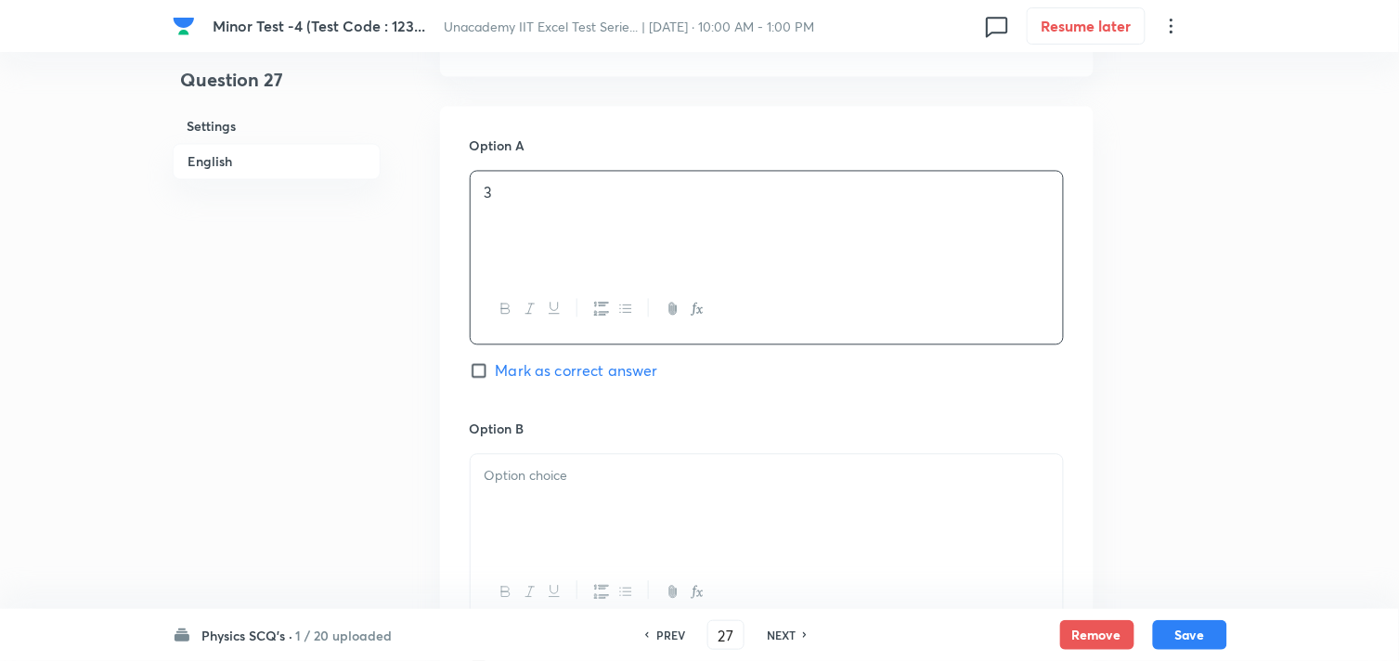
scroll to position [1032, 0]
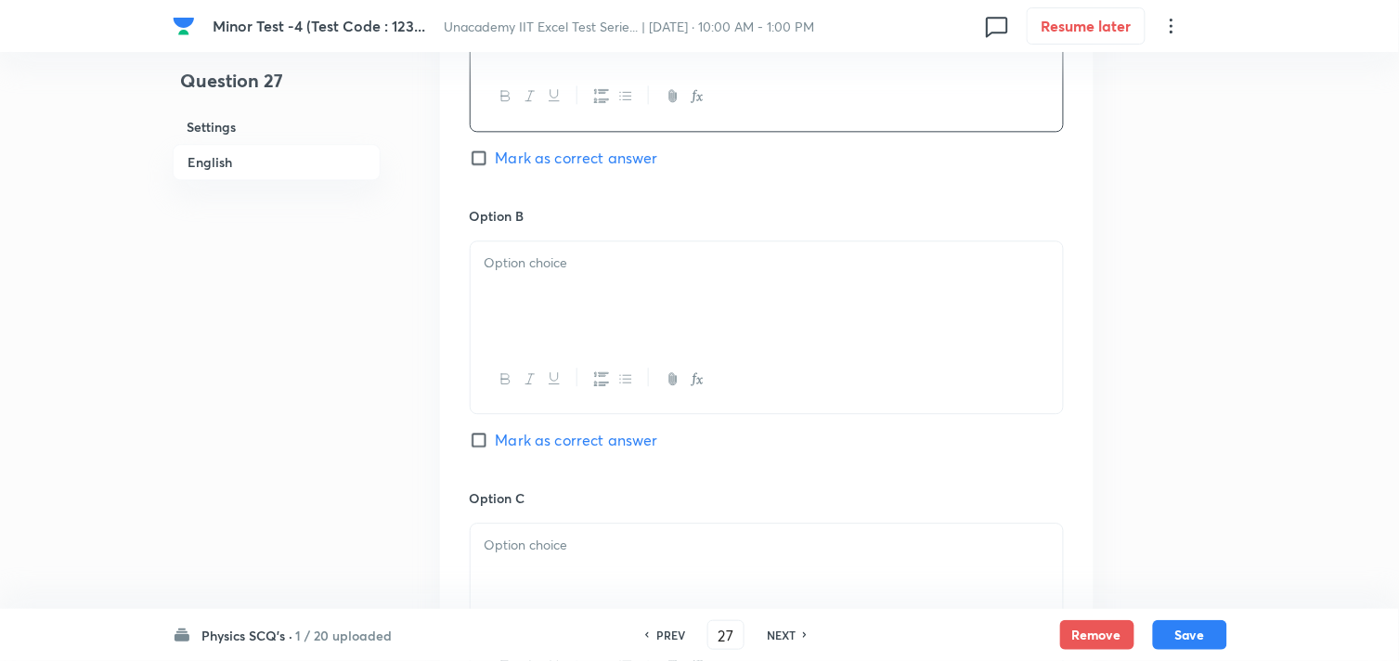
click at [629, 302] on div at bounding box center [767, 293] width 592 height 104
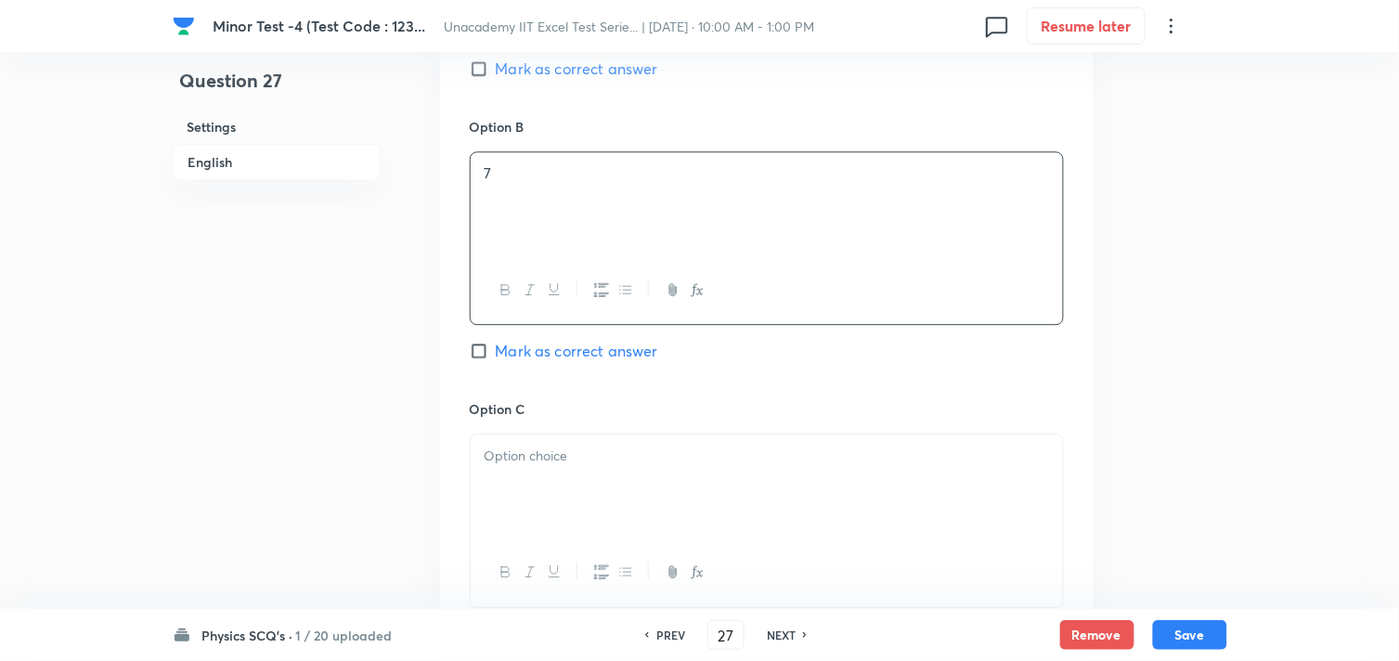
scroll to position [1238, 0]
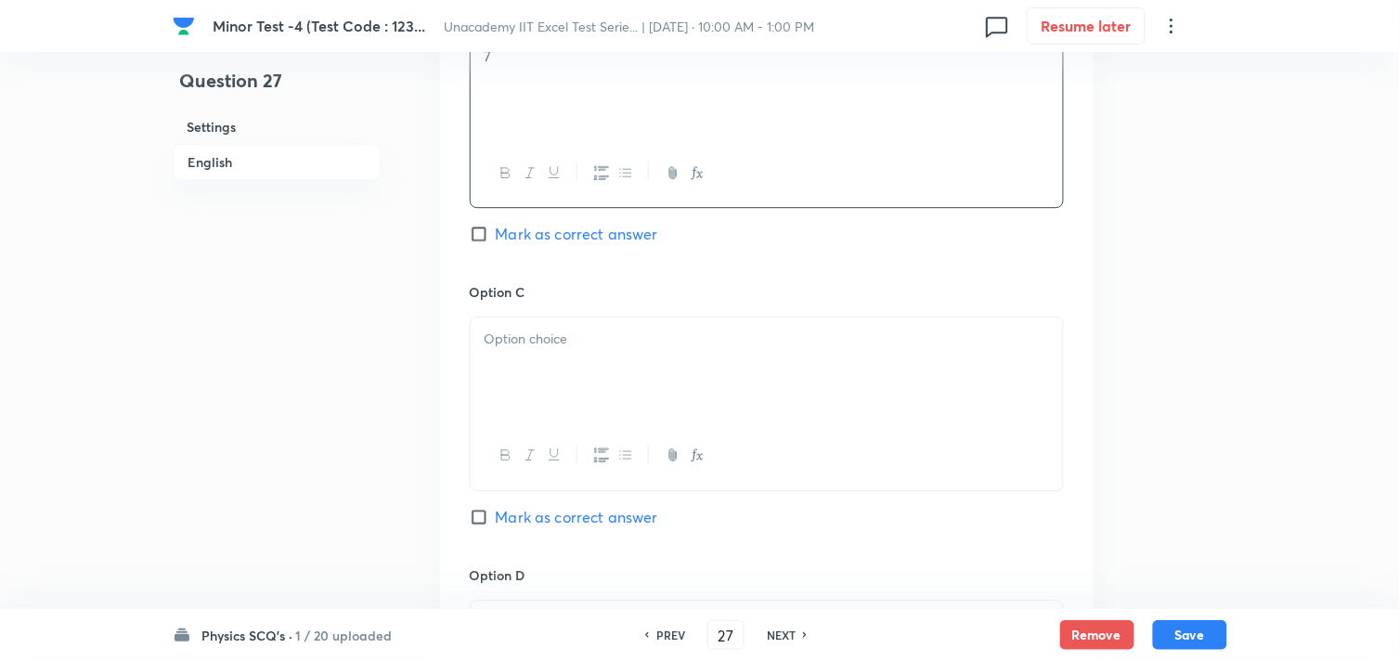
click at [610, 371] on div at bounding box center [767, 370] width 592 height 104
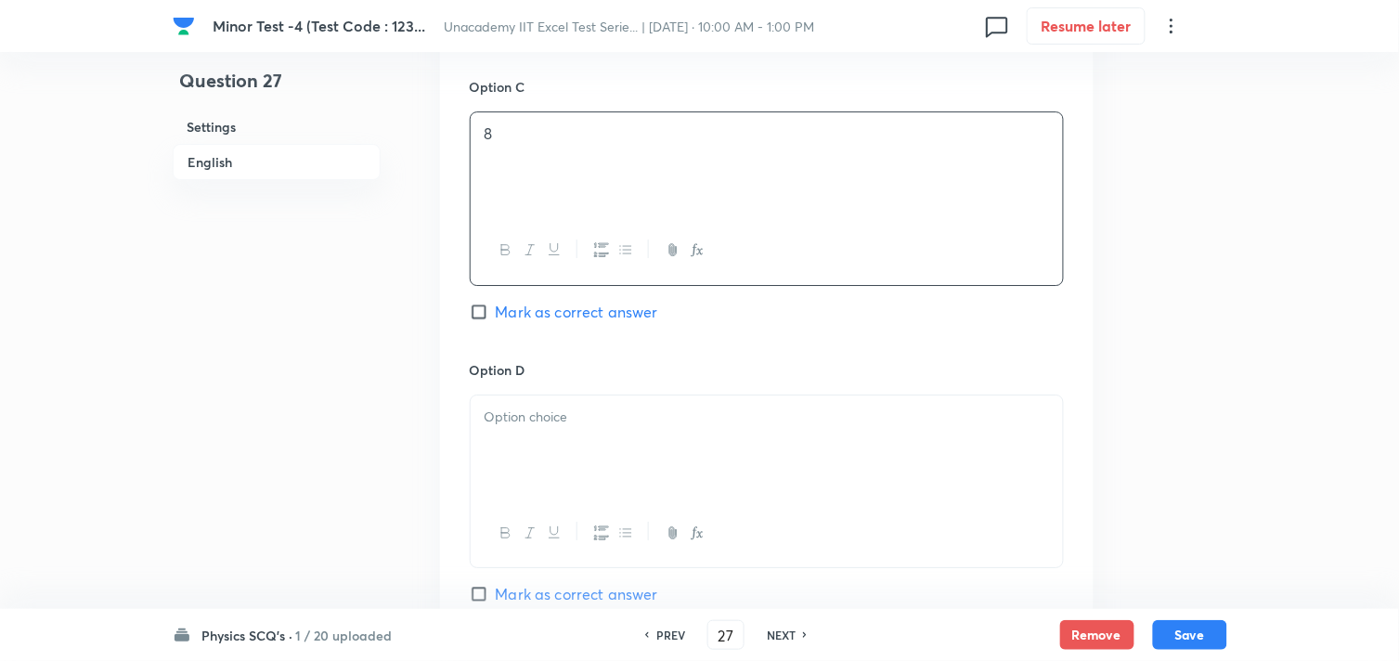
scroll to position [1444, 0]
click at [577, 422] on p at bounding box center [767, 416] width 565 height 21
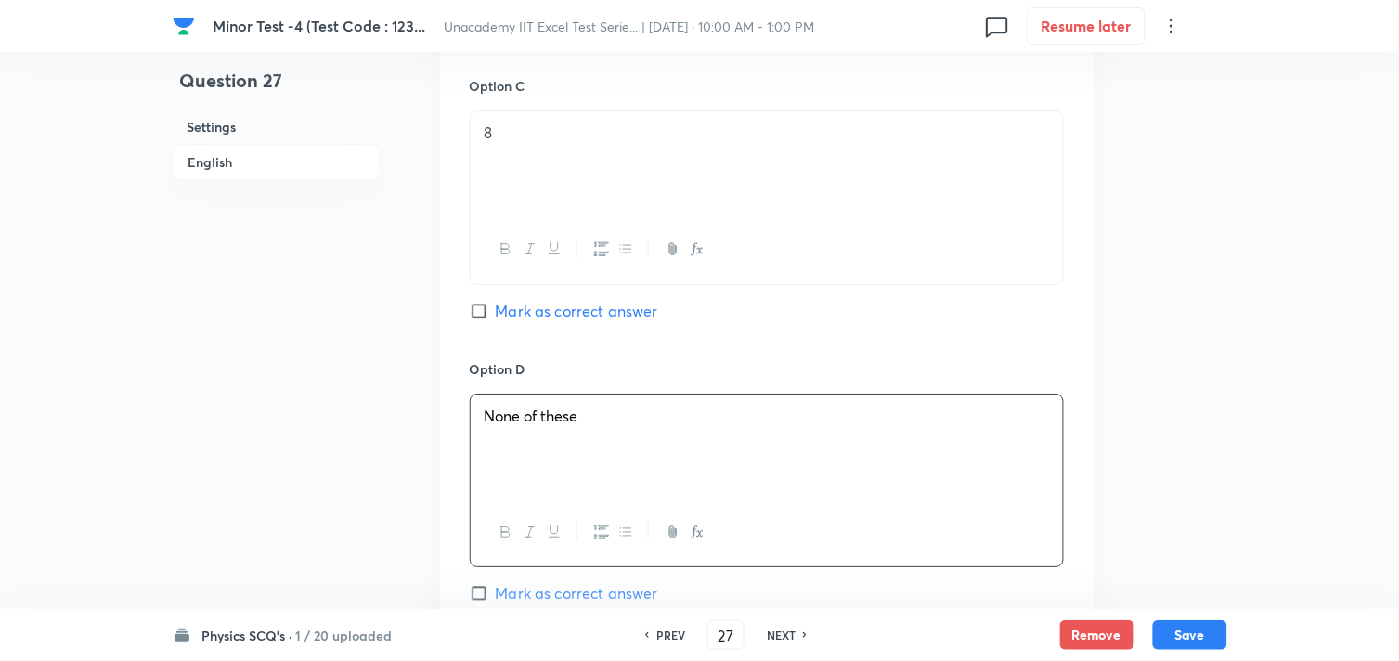
click at [539, 313] on span "Mark as correct answer" at bounding box center [577, 311] width 162 height 22
click at [496, 313] on input "Mark as correct answer" at bounding box center [483, 311] width 26 height 19
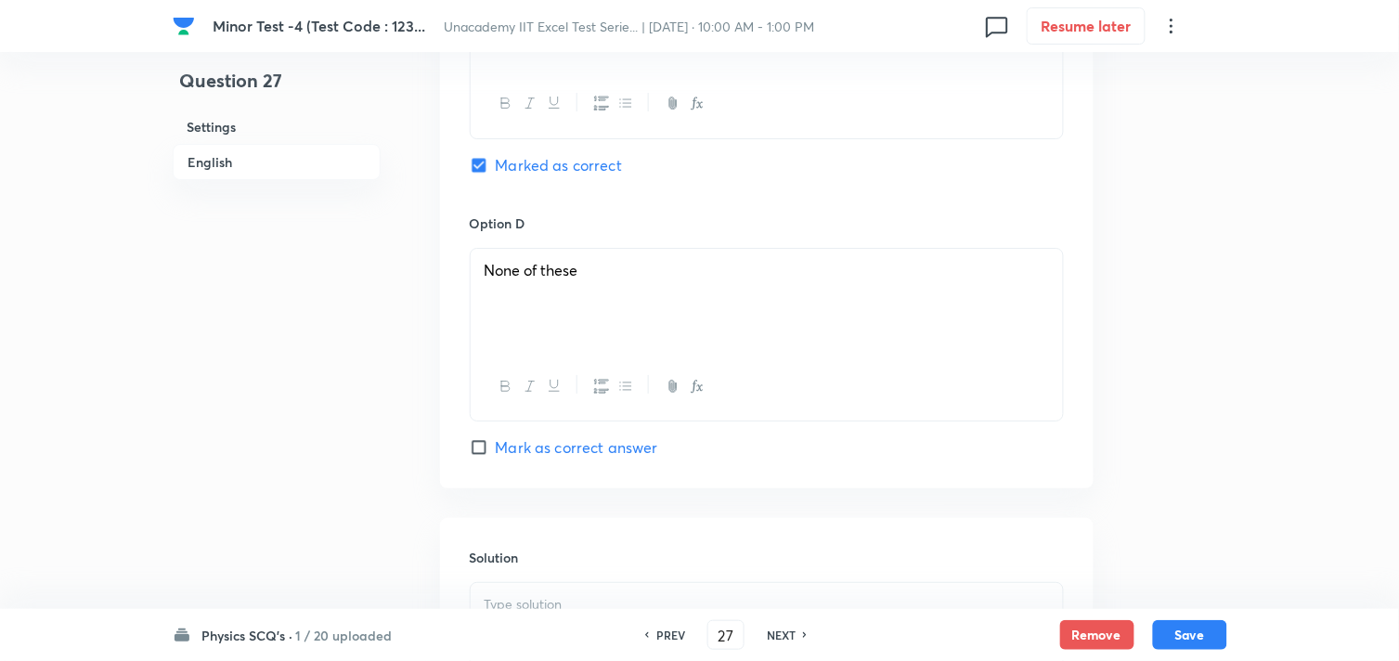
scroll to position [1881, 0]
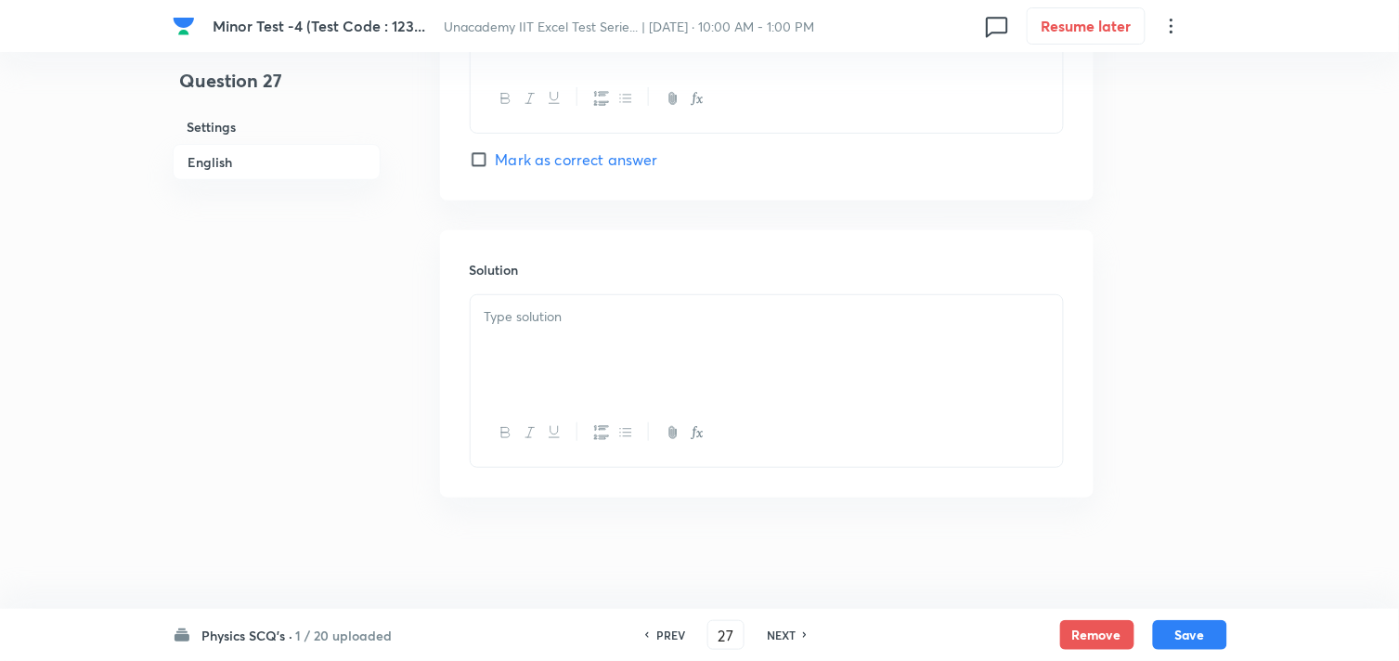
drag, startPoint x: 574, startPoint y: 320, endPoint x: 589, endPoint y: 325, distance: 15.6
click at [587, 322] on p at bounding box center [767, 316] width 565 height 21
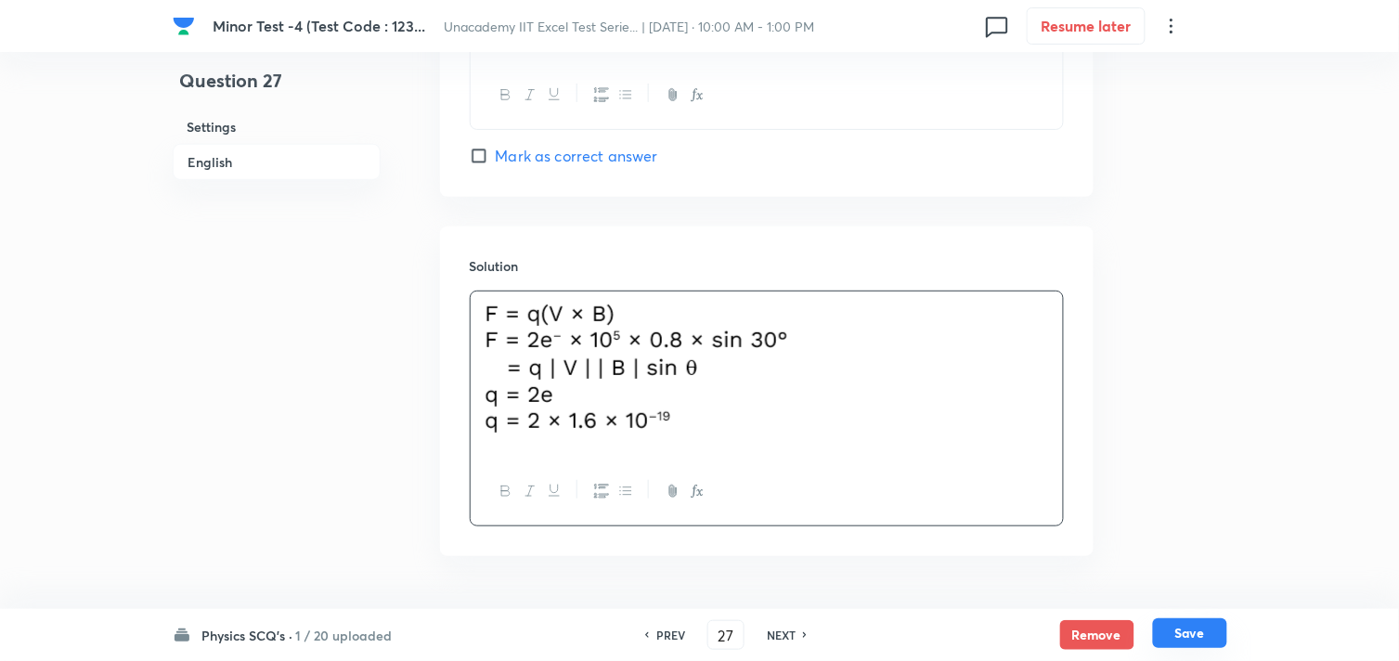
click at [1191, 625] on button "Save" at bounding box center [1190, 633] width 74 height 30
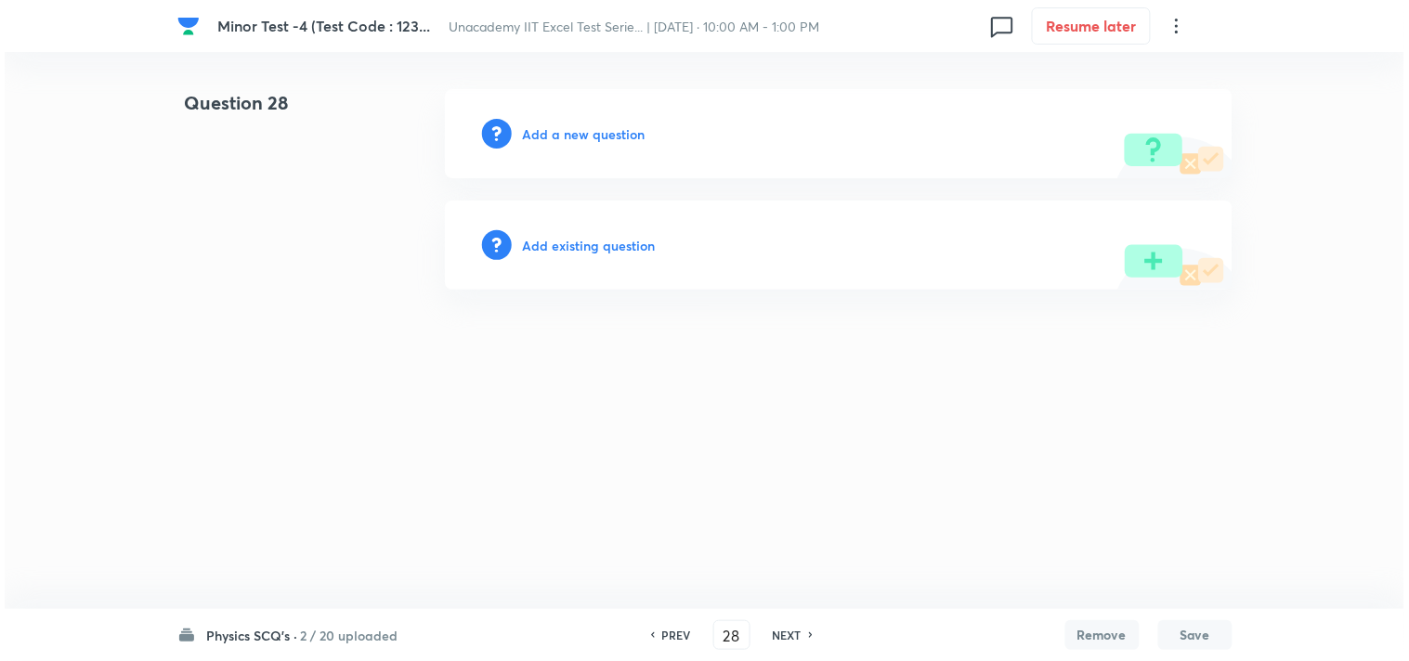
scroll to position [0, 0]
click at [585, 124] on h6 "Add a new question" at bounding box center [584, 133] width 123 height 19
click at [585, 124] on h6 "Choose a question type" at bounding box center [594, 133] width 143 height 19
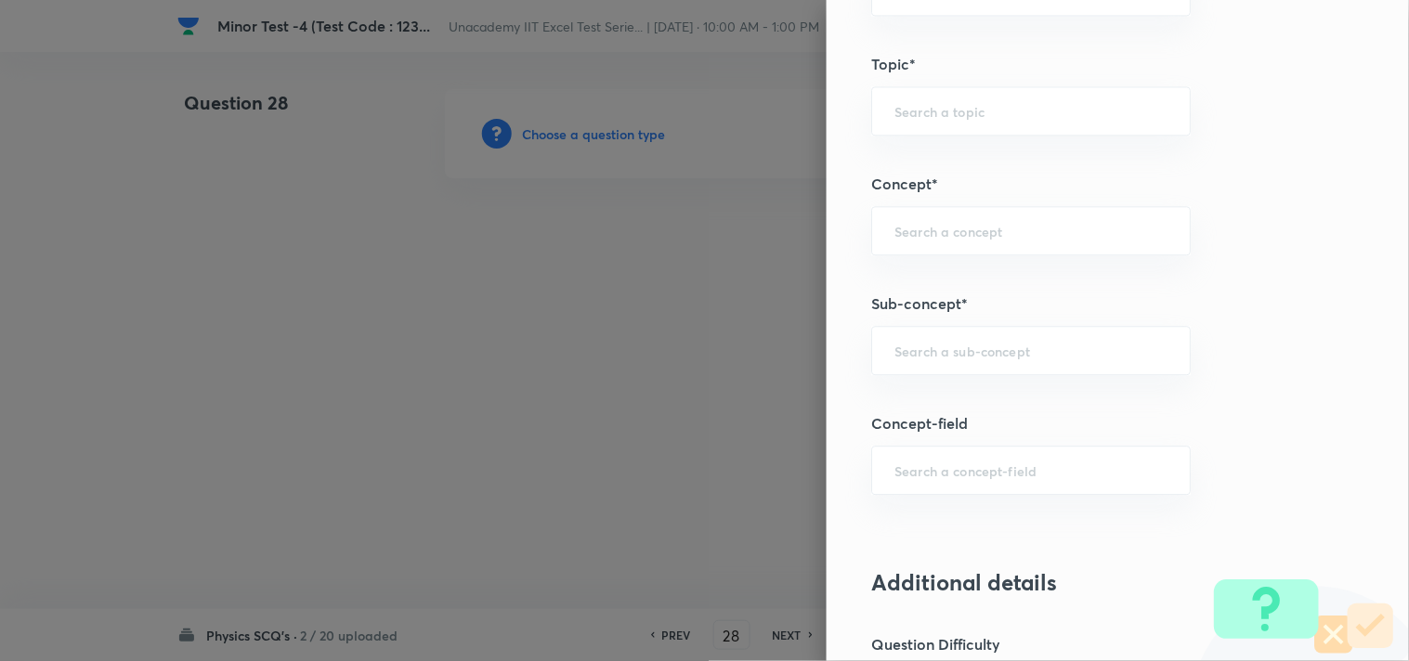
scroll to position [1032, 0]
click at [894, 350] on input "text" at bounding box center [1030, 350] width 273 height 18
paste input "Force on moving current conductor"
drag, startPoint x: 945, startPoint y: 351, endPoint x: 840, endPoint y: 344, distance: 105.2
click at [840, 344] on div "Question settings Question type* Single choice correct Number of options* 2 3 4…" at bounding box center [1117, 330] width 582 height 661
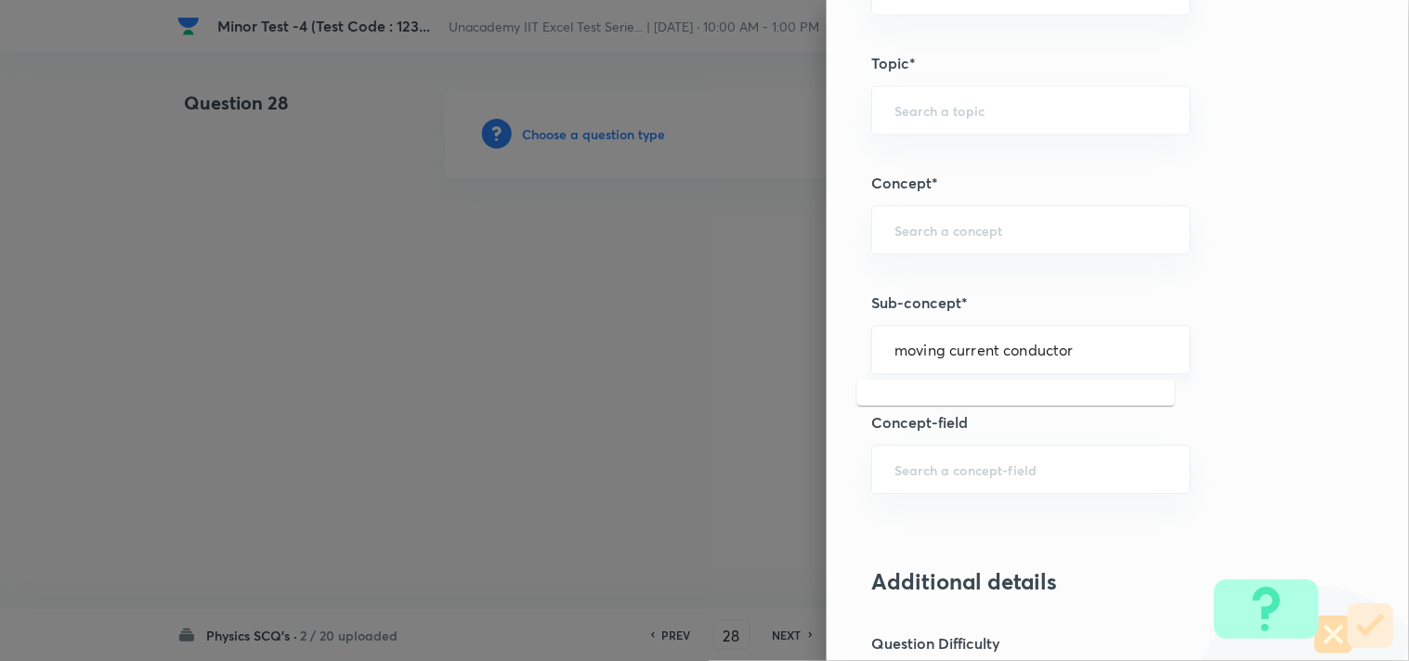
drag, startPoint x: 934, startPoint y: 349, endPoint x: 875, endPoint y: 345, distance: 59.5
click at [875, 345] on div "moving current conductor ​" at bounding box center [1030, 349] width 319 height 49
drag, startPoint x: 1049, startPoint y: 348, endPoint x: 846, endPoint y: 335, distance: 203.8
click at [846, 334] on div "Question settings Question type* Single choice correct Number of options* 2 3 4…" at bounding box center [1117, 330] width 582 height 661
paste input "Force on moving current conductor"
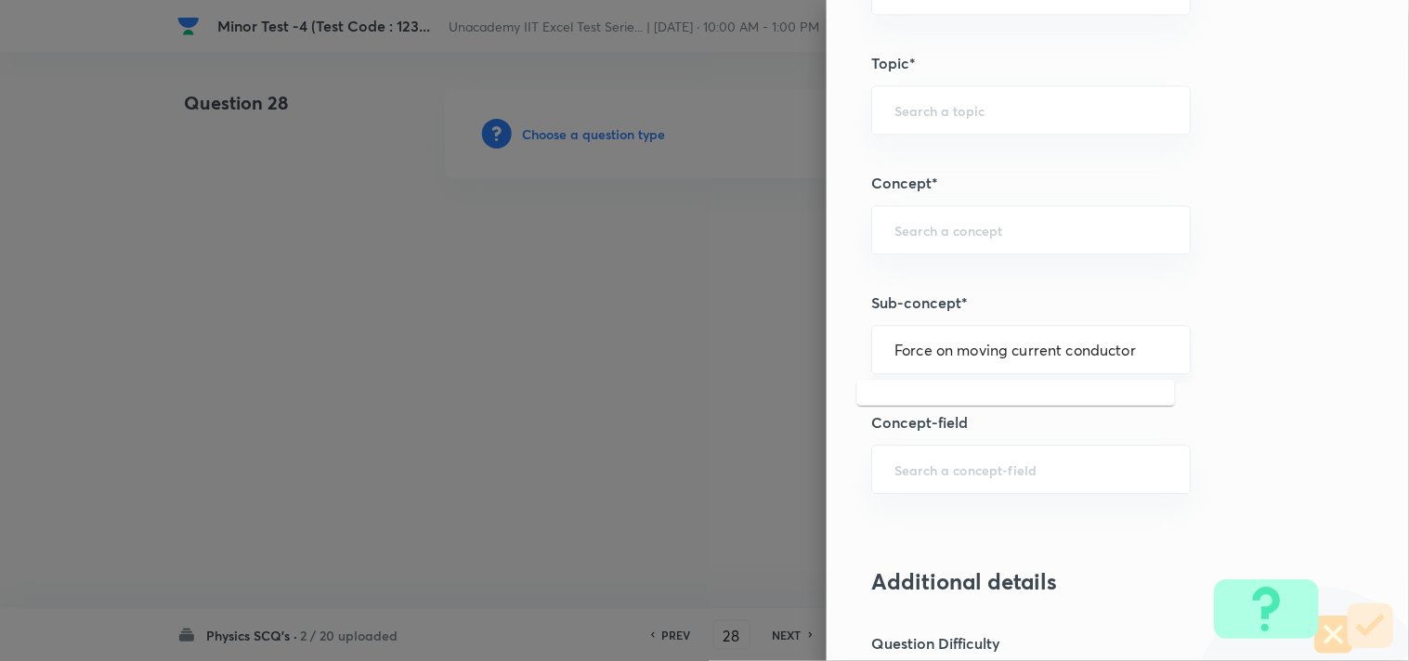
click at [995, 351] on input "Force on moving current conductor" at bounding box center [1030, 350] width 273 height 18
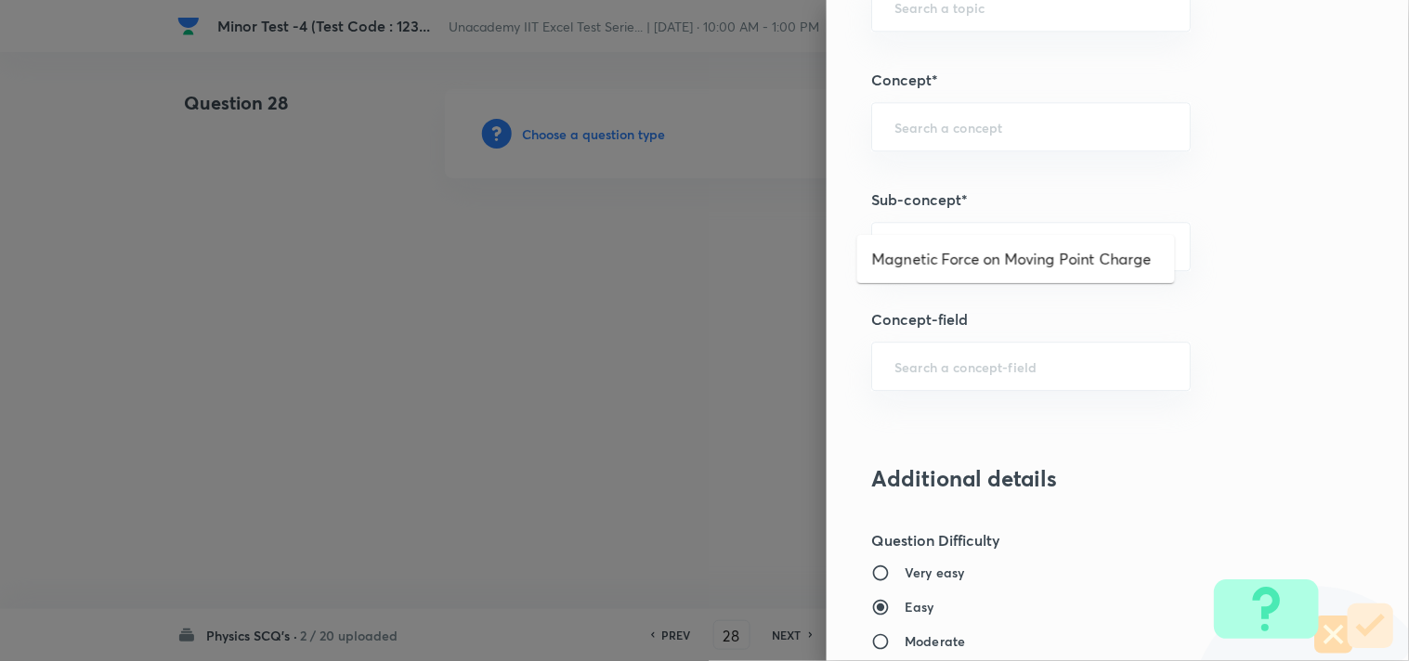
scroll to position [1238, 0]
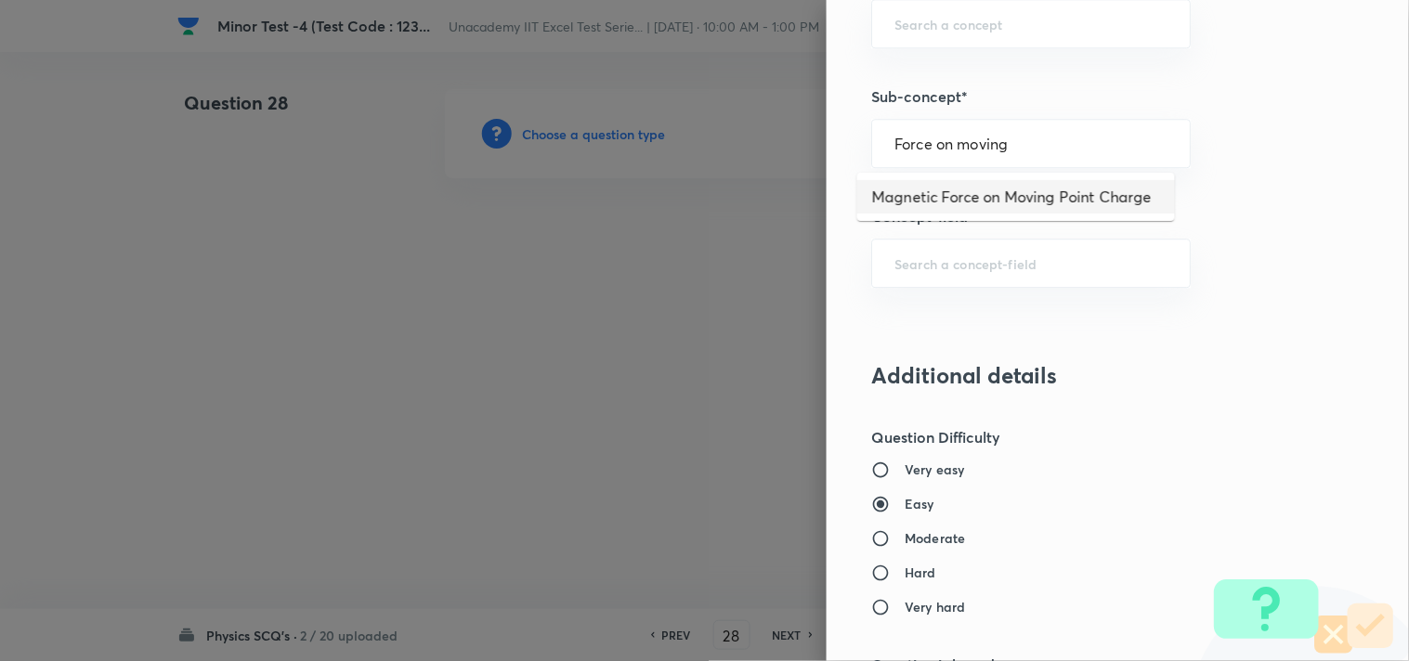
click at [972, 200] on li "Magnetic Force on Moving Point Charge" at bounding box center [1016, 196] width 318 height 33
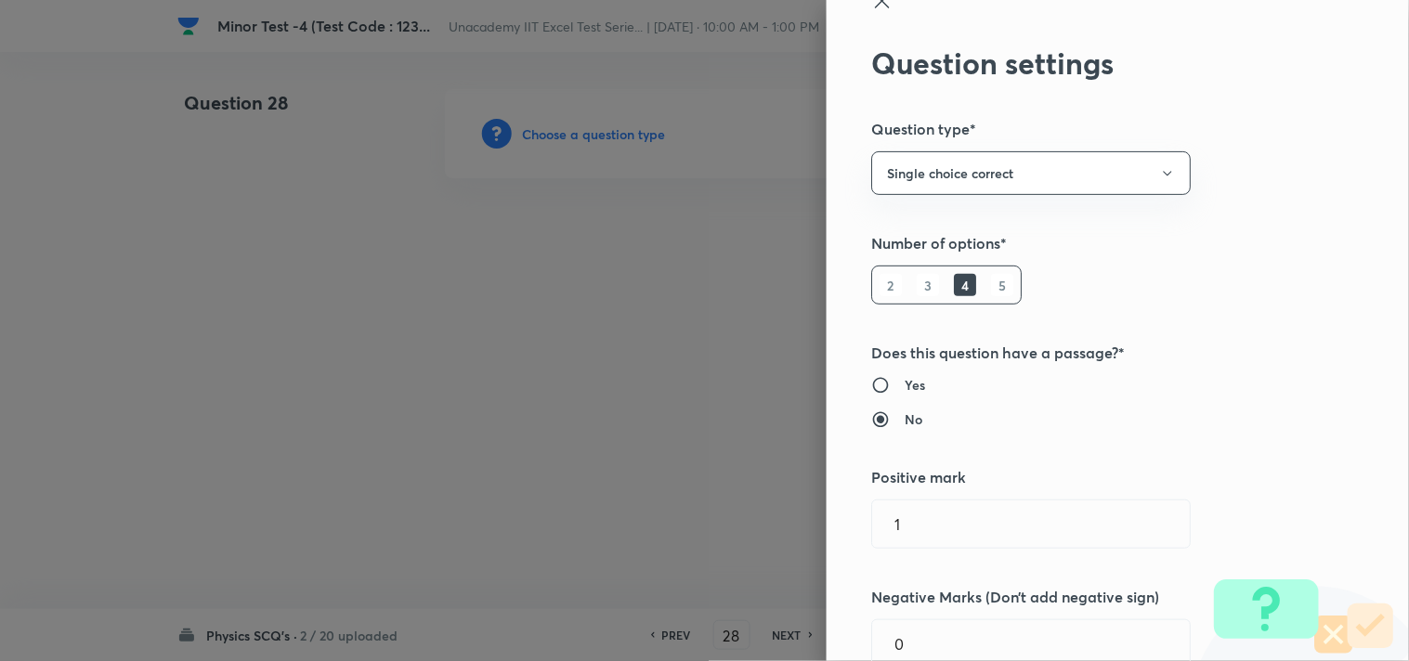
scroll to position [0, 0]
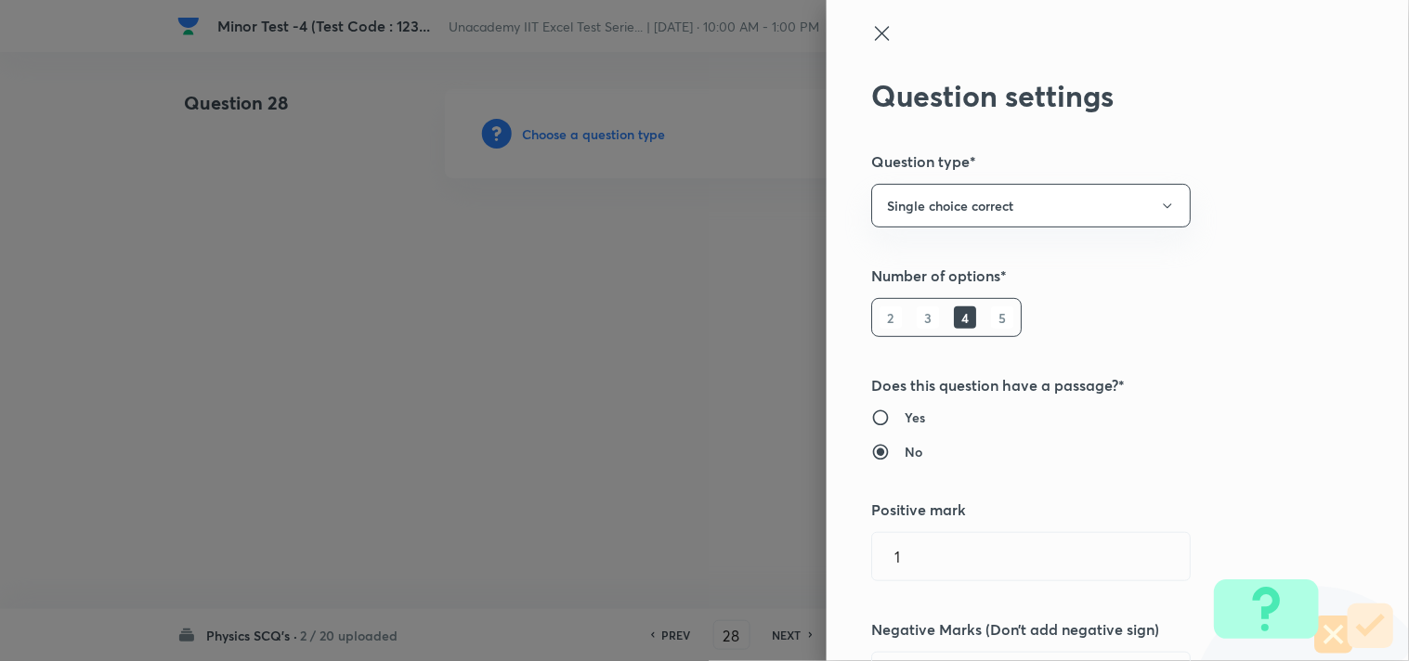
click at [875, 34] on icon at bounding box center [882, 33] width 14 height 14
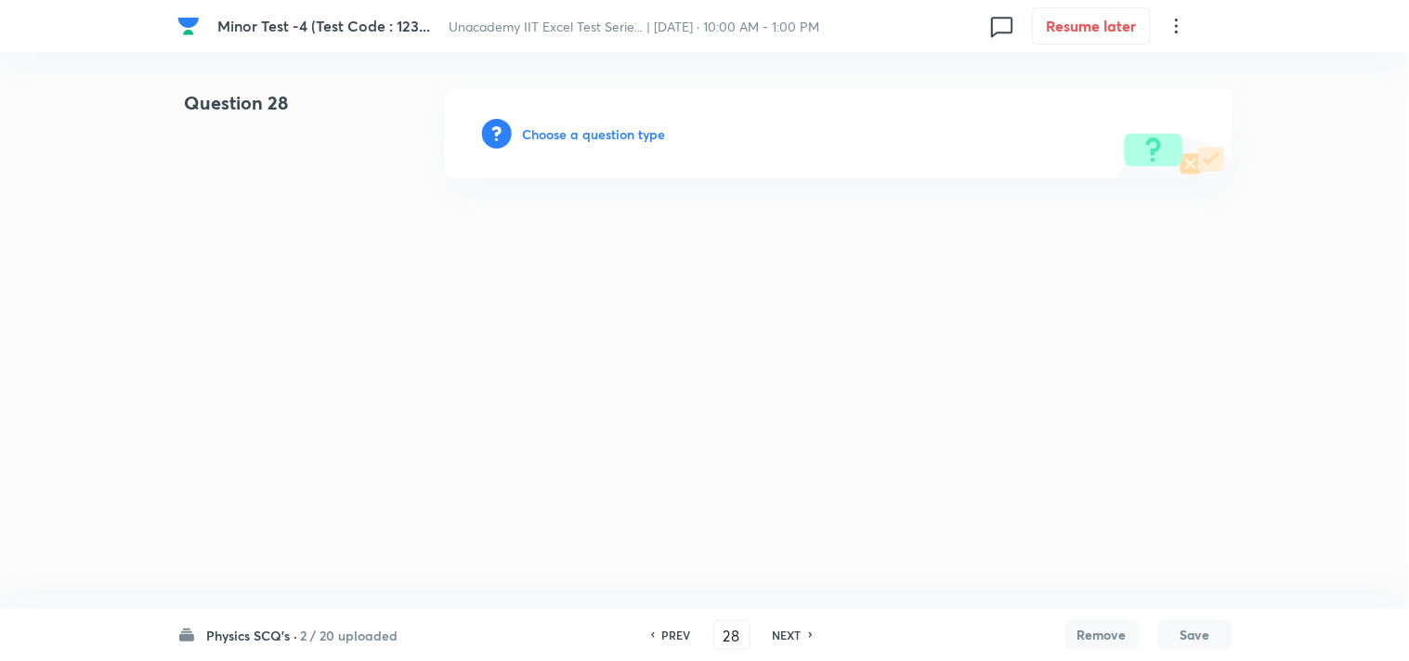
click at [586, 137] on h6 "Choose a question type" at bounding box center [594, 133] width 143 height 19
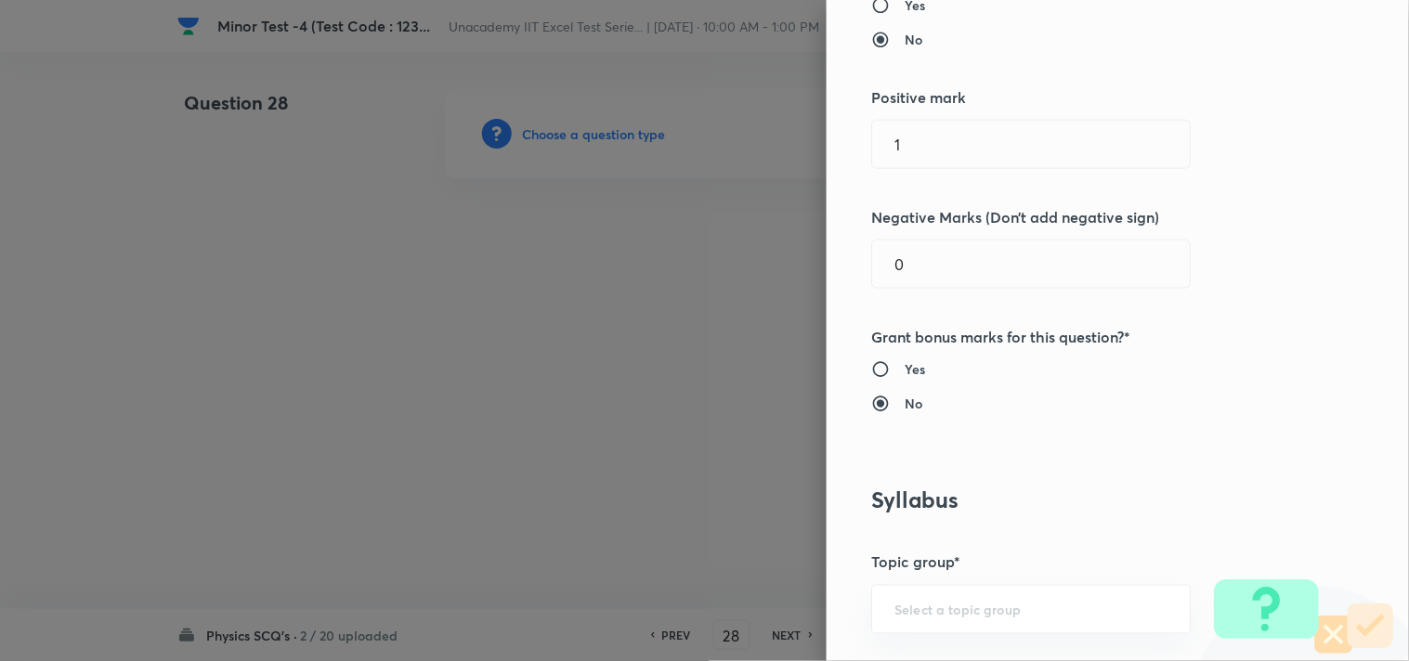
scroll to position [721, 0]
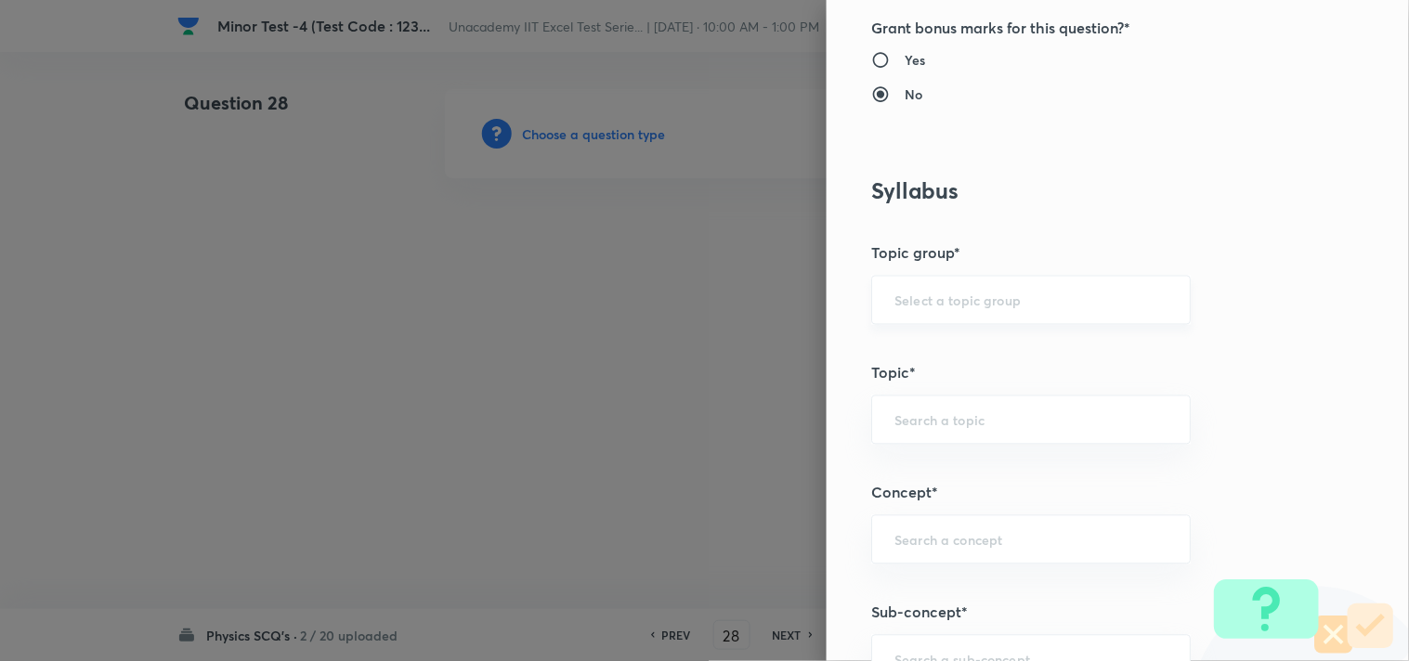
click at [925, 305] on input "text" at bounding box center [1030, 301] width 273 height 18
drag, startPoint x: 915, startPoint y: 351, endPoint x: 919, endPoint y: 383, distance: 32.7
click at [917, 351] on li "Physics" at bounding box center [1016, 352] width 318 height 33
click at [928, 427] on input "text" at bounding box center [1030, 420] width 273 height 18
drag, startPoint x: 923, startPoint y: 422, endPoint x: 941, endPoint y: 397, distance: 29.9
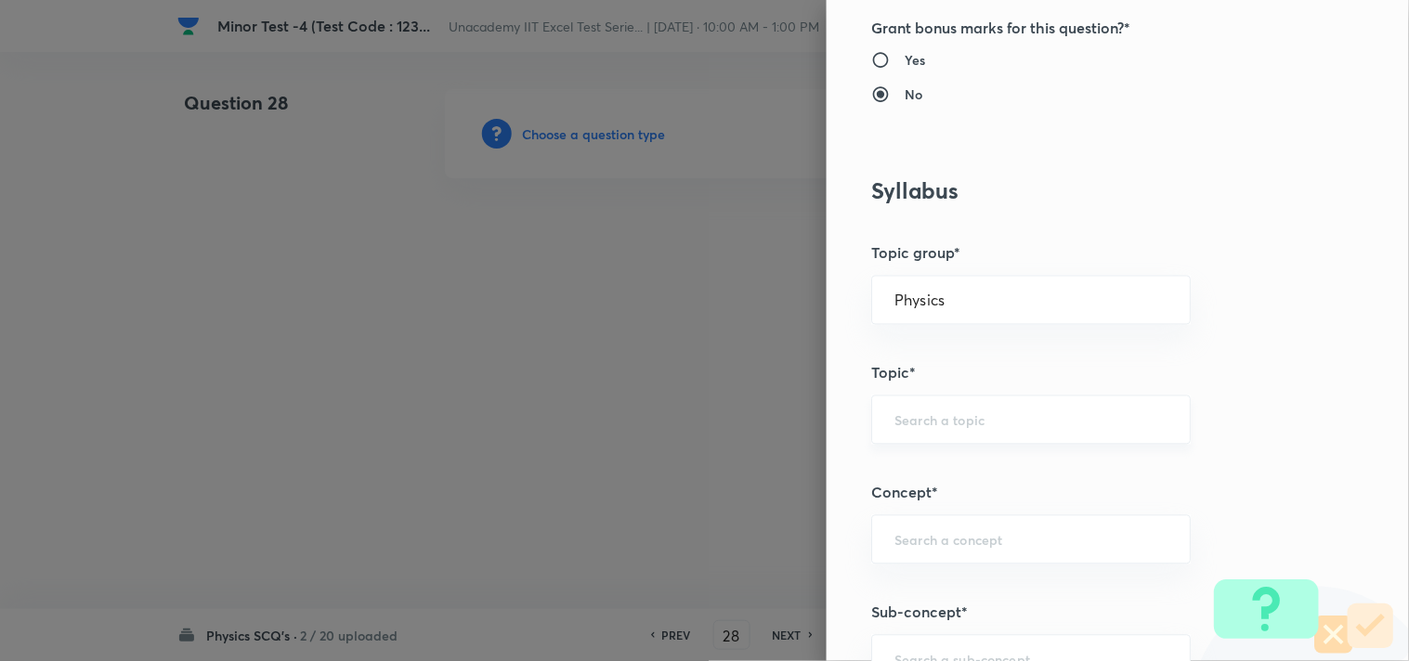
click at [923, 421] on input "text" at bounding box center [1030, 420] width 273 height 18
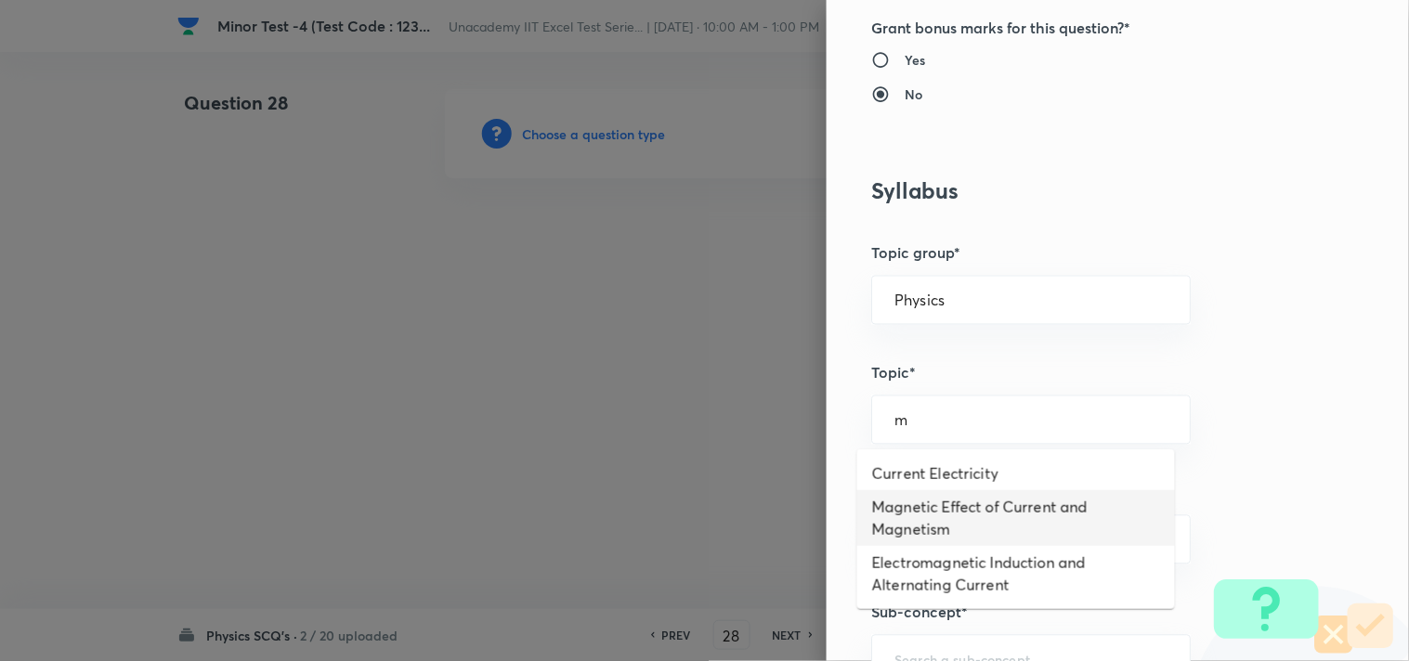
click at [982, 513] on li "Magnetic Effect of Current and Magnetism" at bounding box center [1016, 518] width 318 height 56
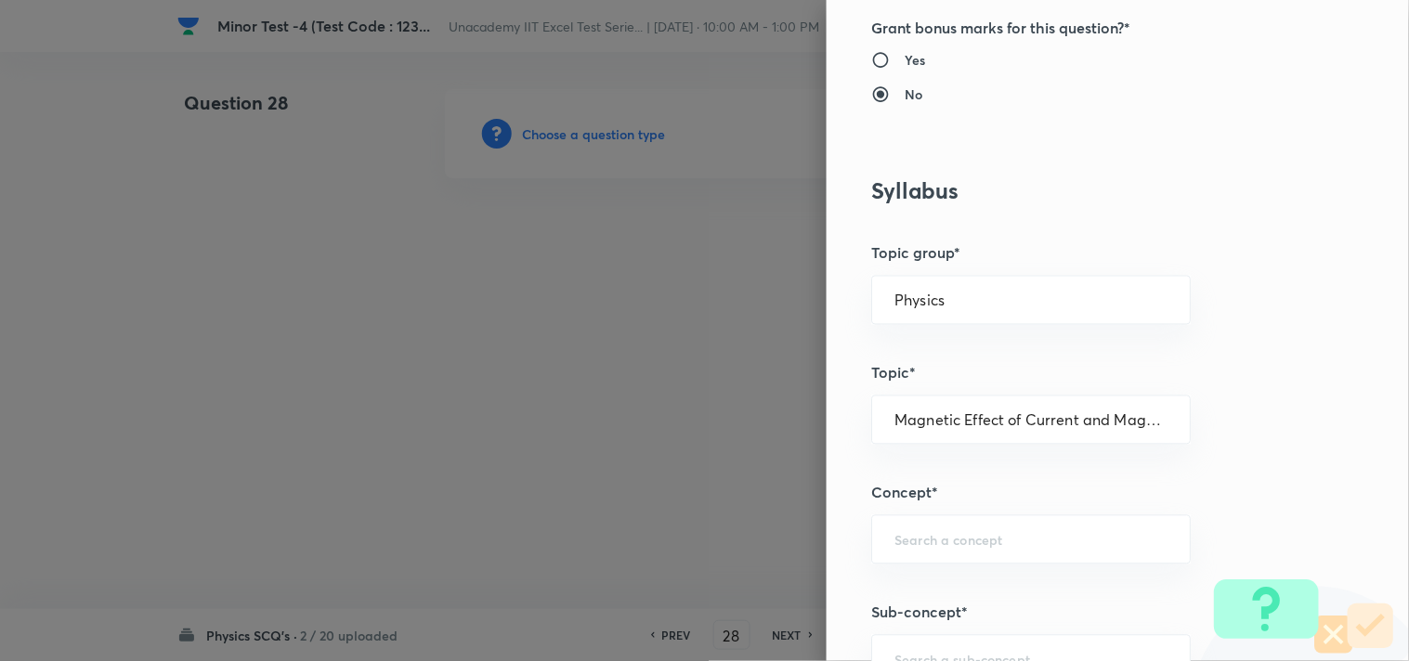
scroll to position [824, 0]
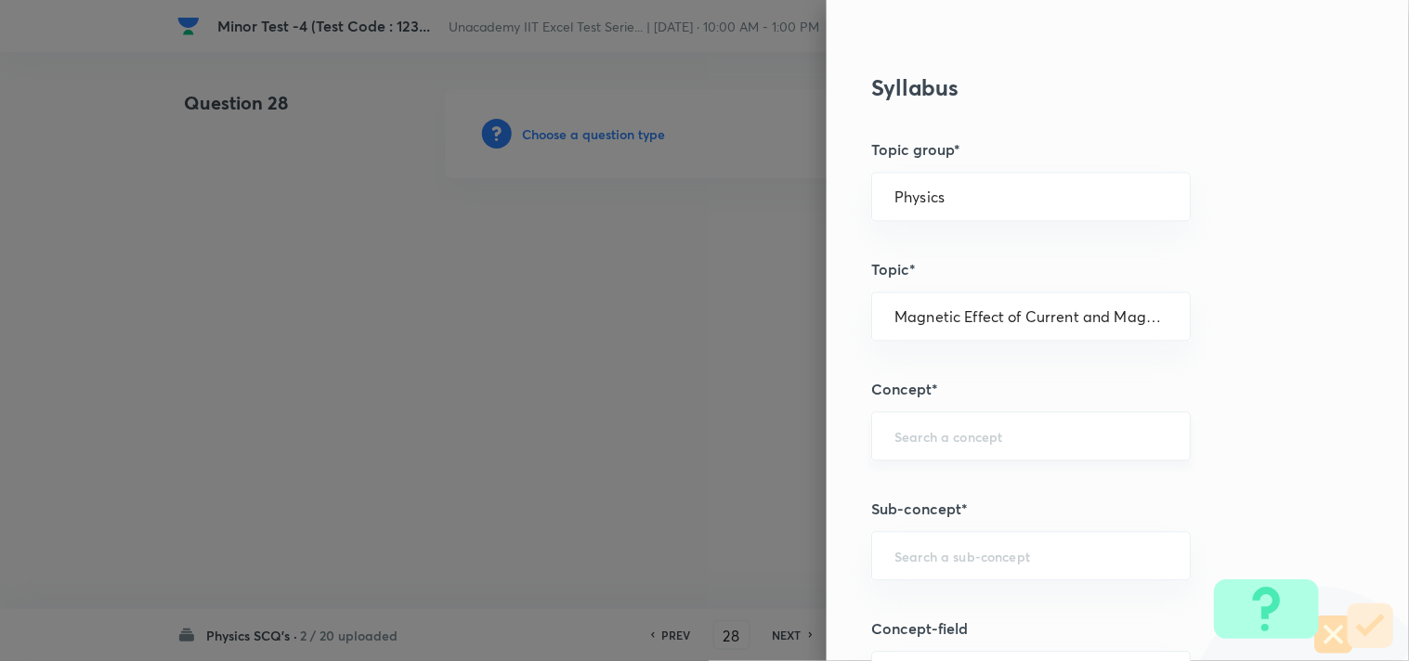
click at [943, 441] on input "text" at bounding box center [1030, 437] width 273 height 18
click at [992, 435] on input "text" at bounding box center [1030, 437] width 273 height 18
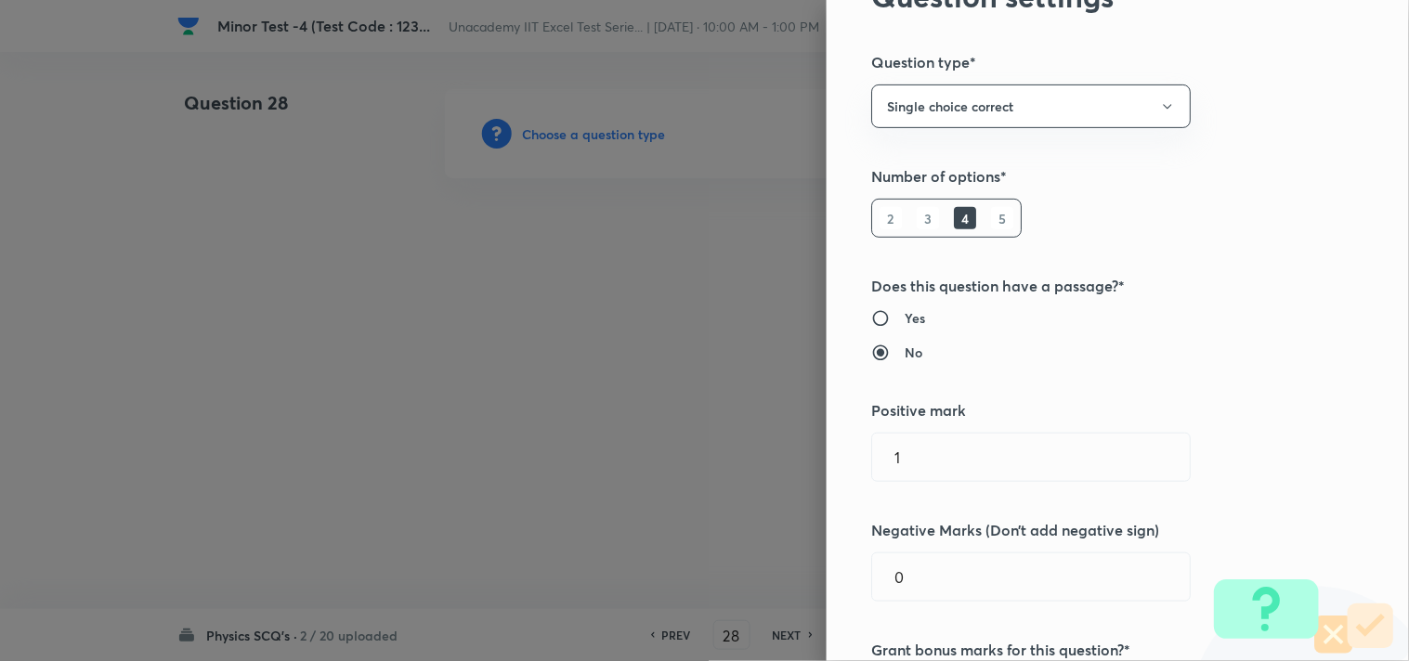
scroll to position [0, 0]
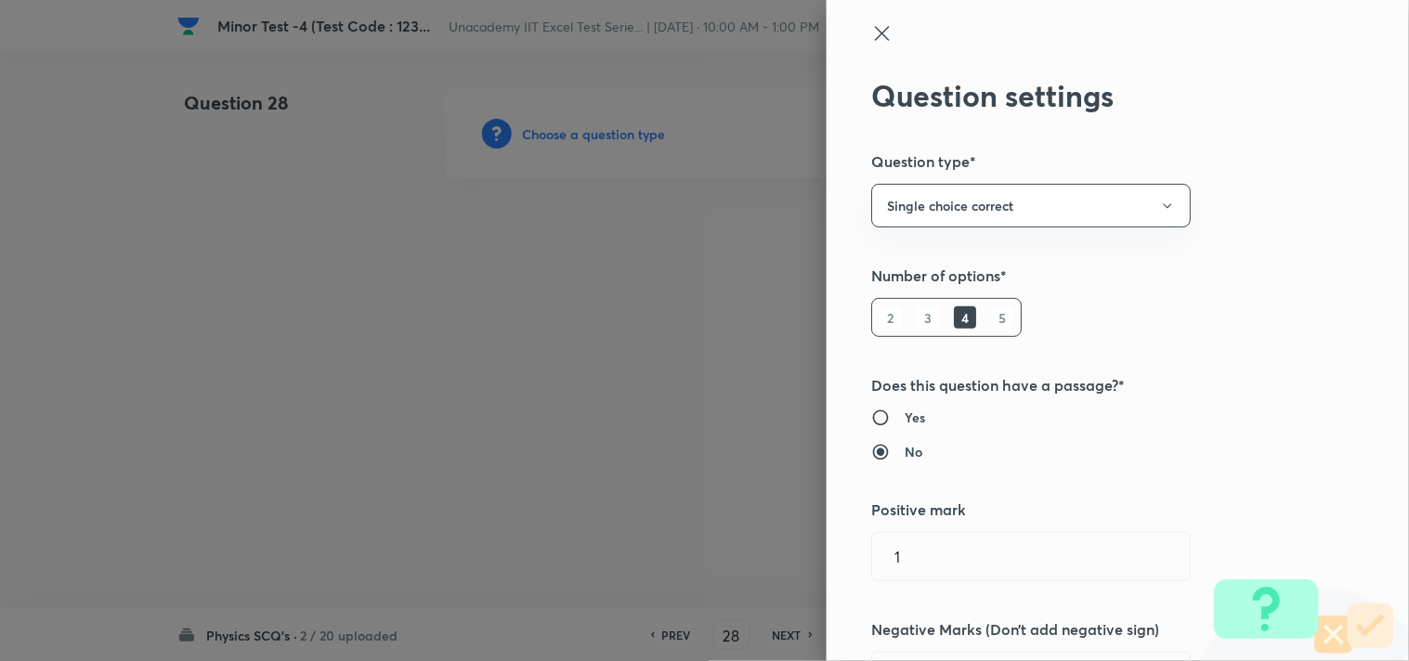
click at [871, 25] on icon at bounding box center [882, 33] width 22 height 22
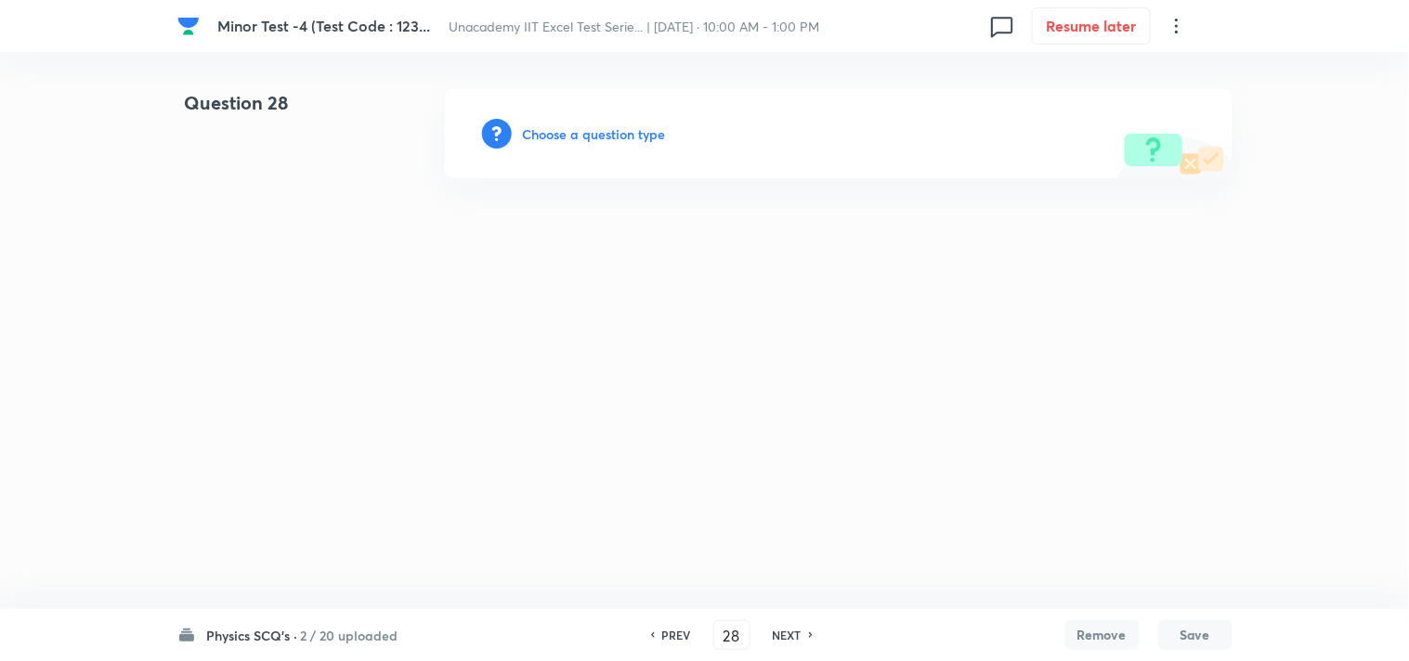
click at [608, 126] on h6 "Choose a question type" at bounding box center [594, 133] width 143 height 19
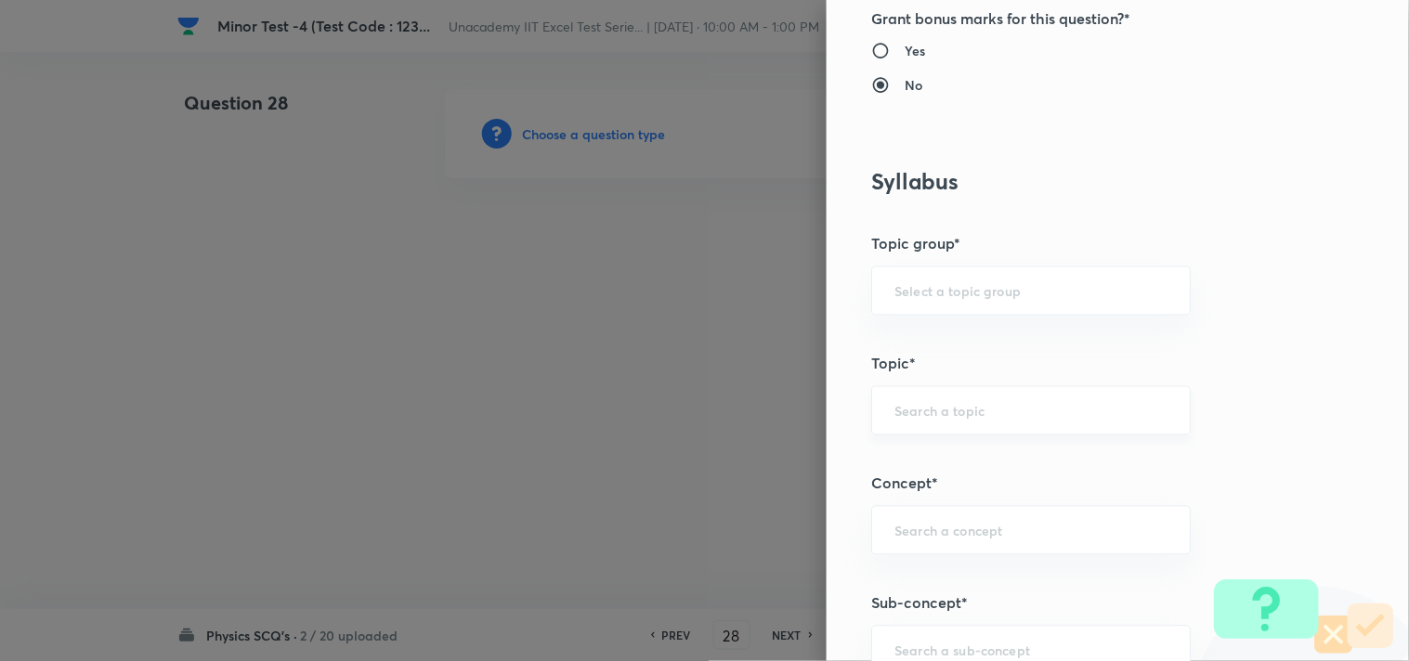
scroll to position [928, 0]
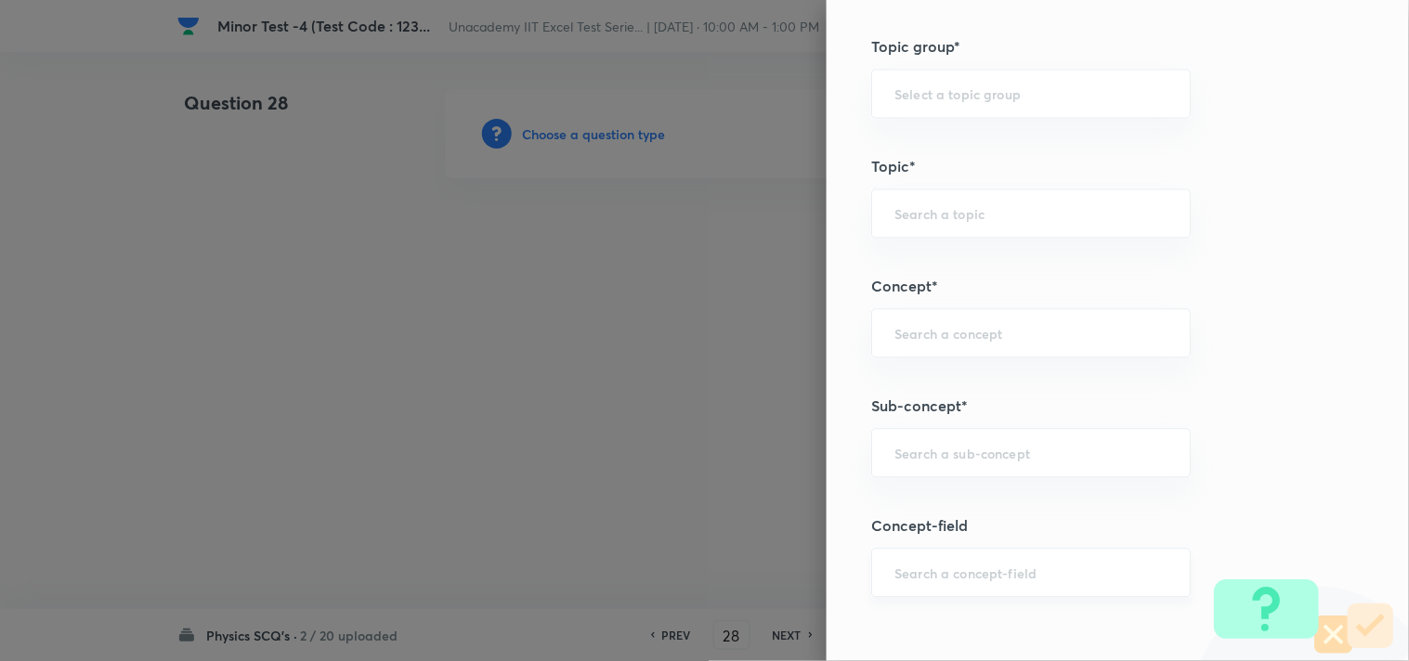
click at [942, 578] on input "text" at bounding box center [1030, 573] width 273 height 18
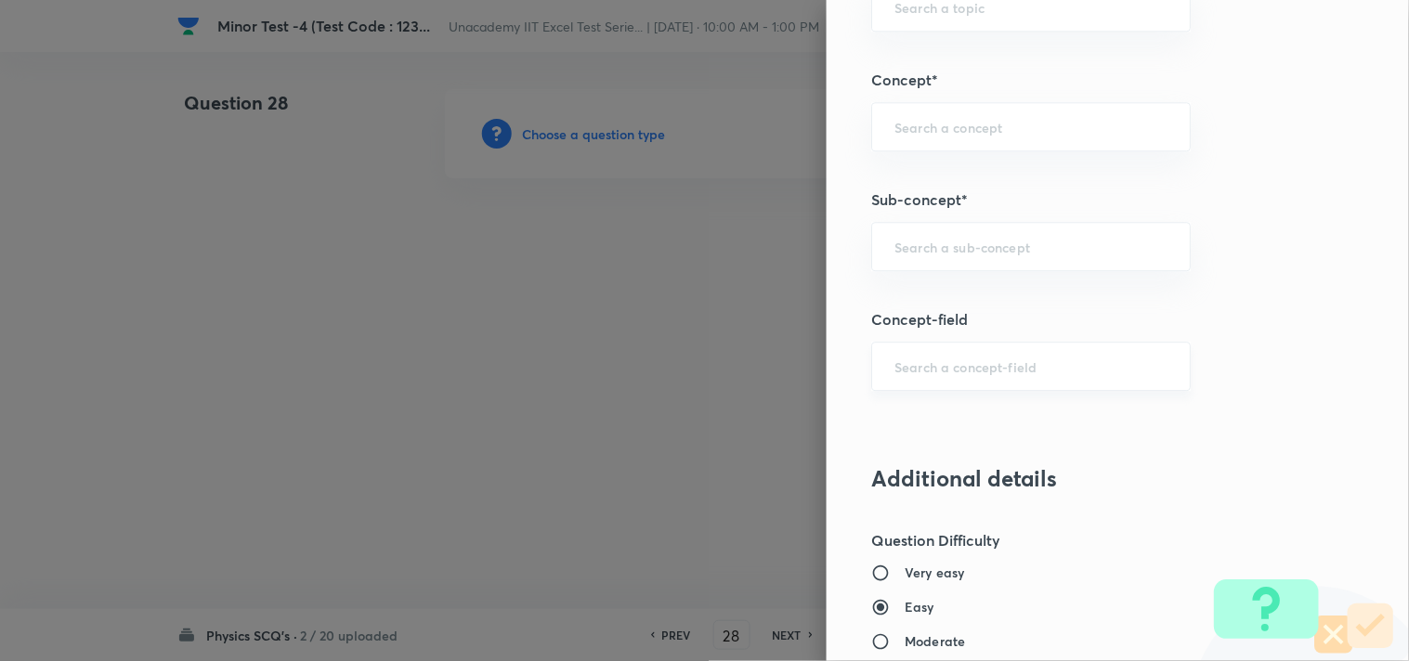
click at [925, 375] on input "text" at bounding box center [1030, 366] width 273 height 18
paste input "Magnetic Field & Magnetic Forces"
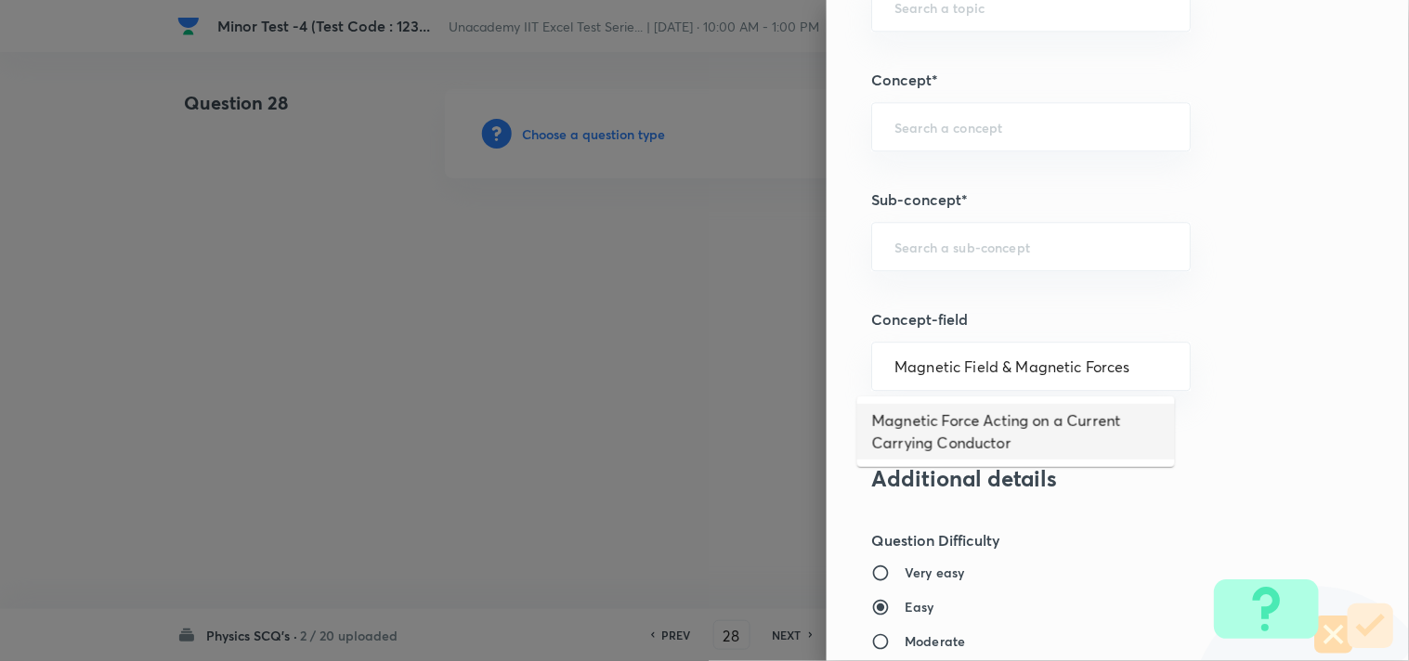
click at [1073, 424] on li "Magnetic Force Acting on a Current Carrying Conductor" at bounding box center [1016, 432] width 318 height 56
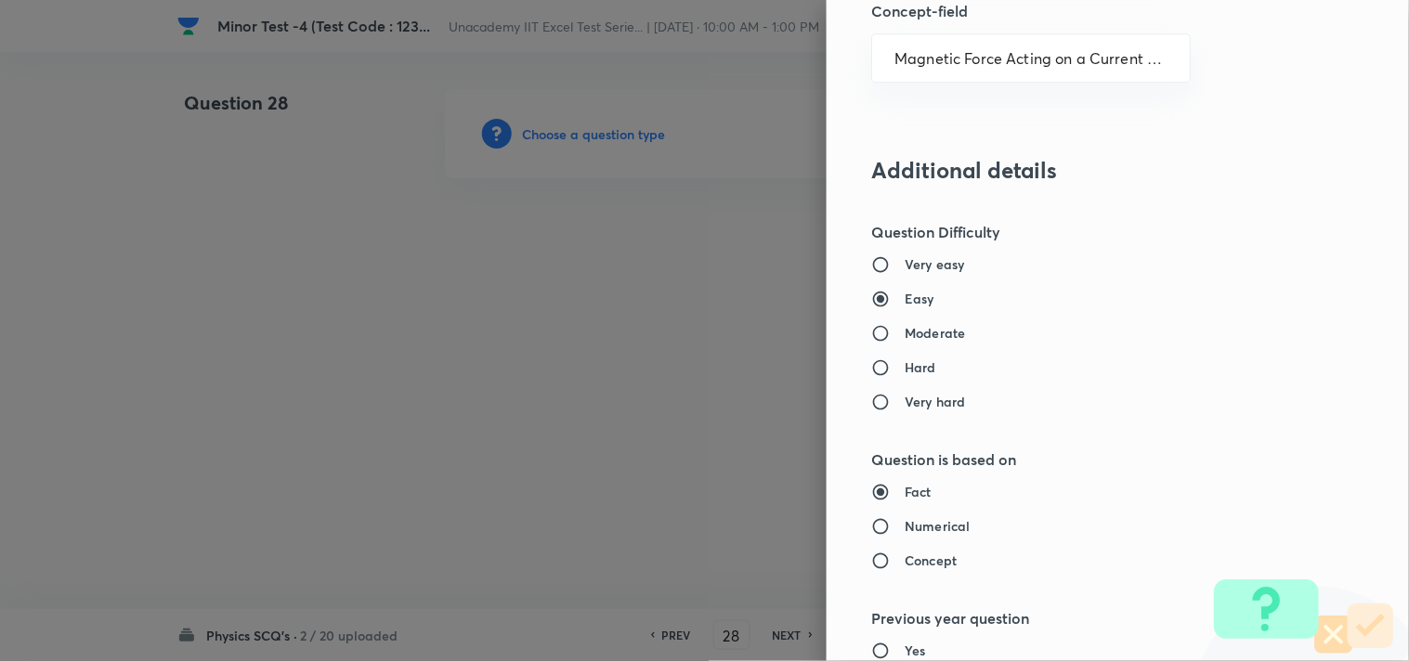
scroll to position [1444, 0]
click at [904, 340] on h6 "Moderate" at bounding box center [934, 331] width 60 height 19
click at [902, 340] on input "Moderate" at bounding box center [887, 332] width 33 height 19
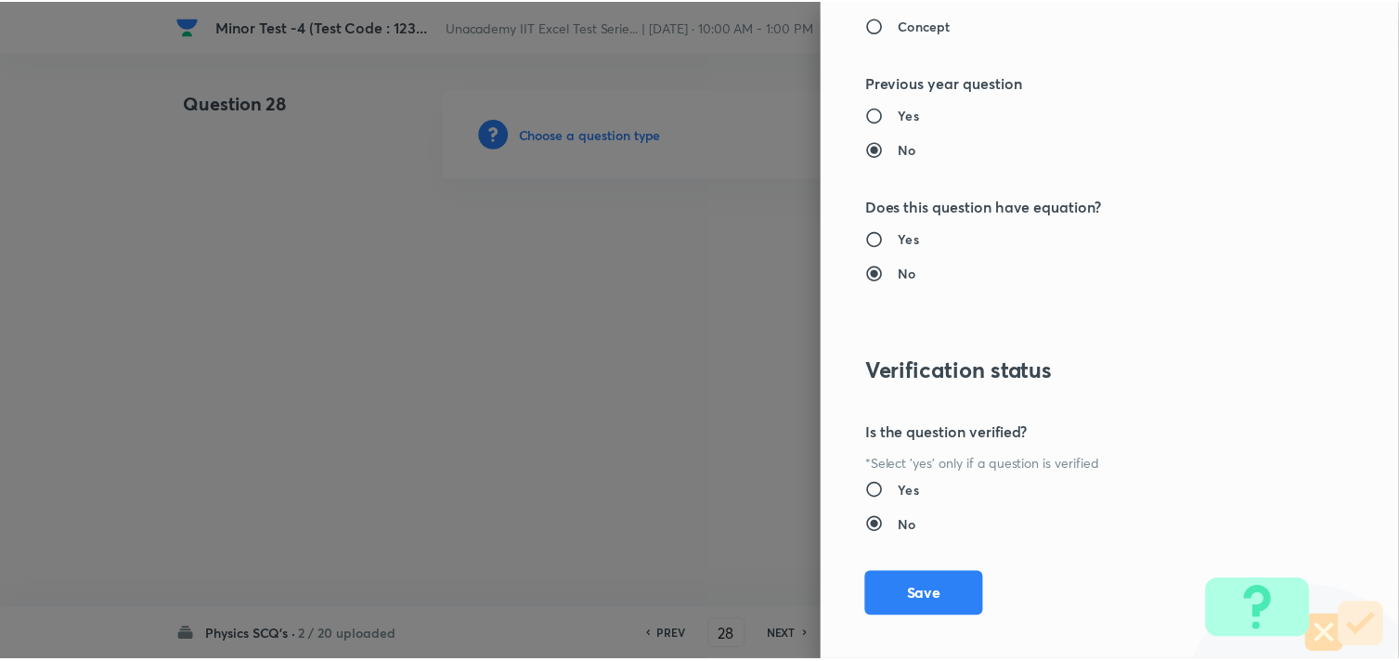
scroll to position [1994, 0]
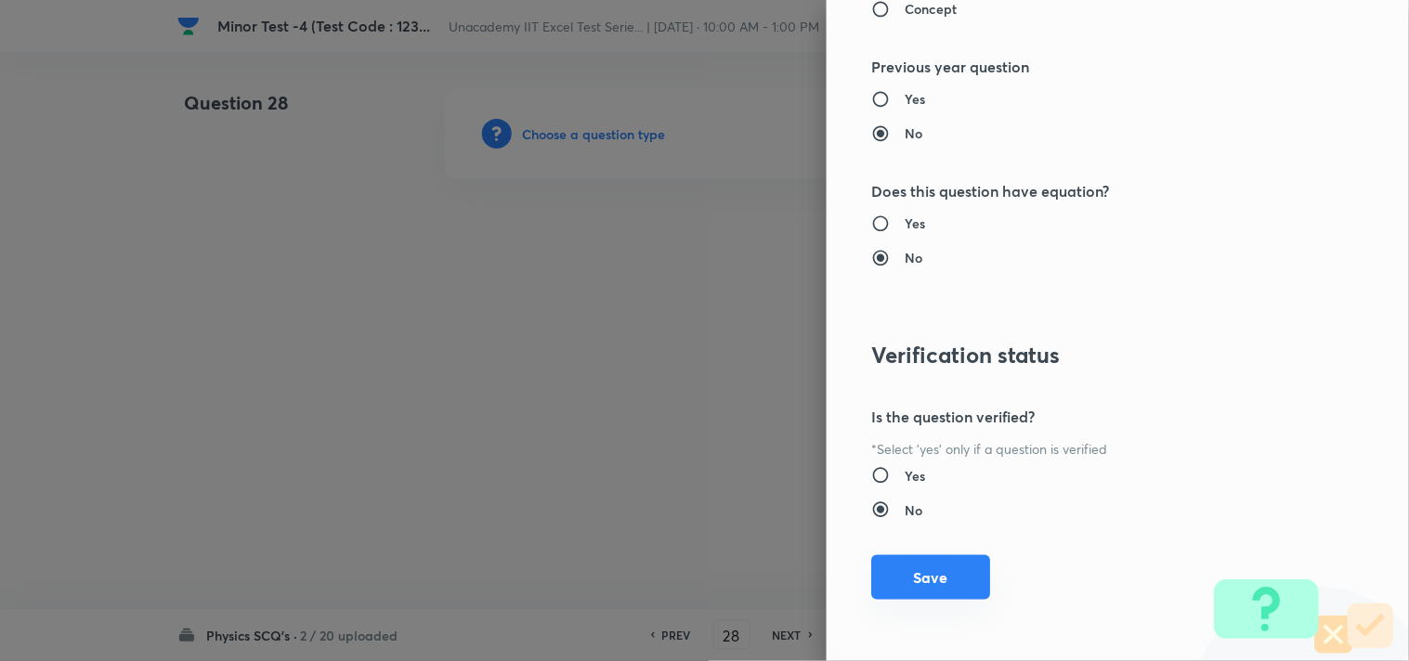
click at [915, 576] on button "Save" at bounding box center [930, 577] width 119 height 45
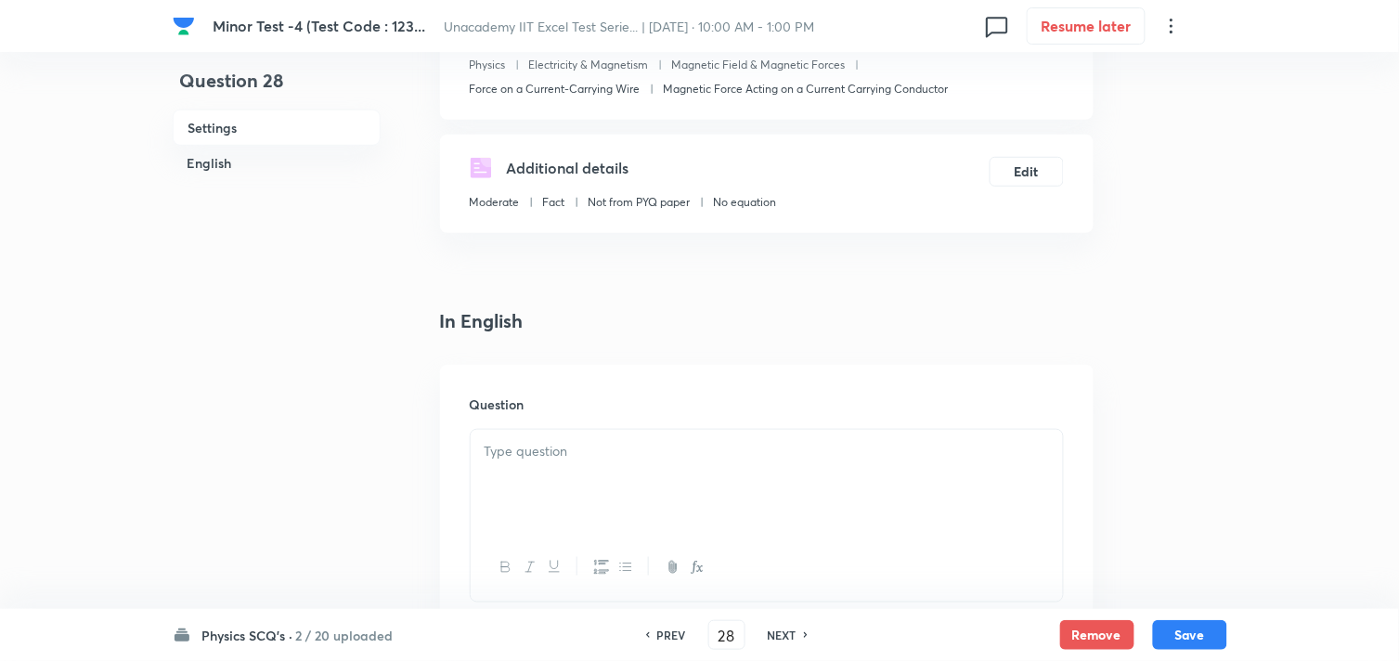
scroll to position [309, 0]
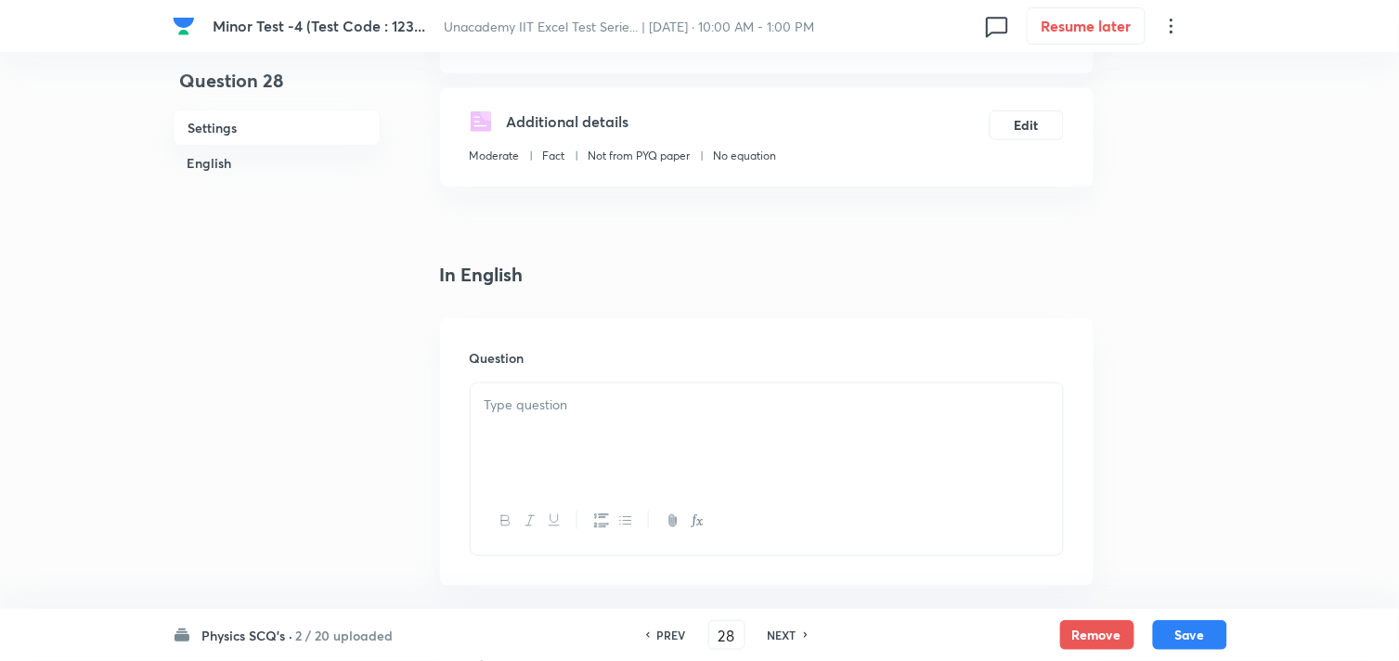
click at [549, 409] on p at bounding box center [767, 405] width 565 height 21
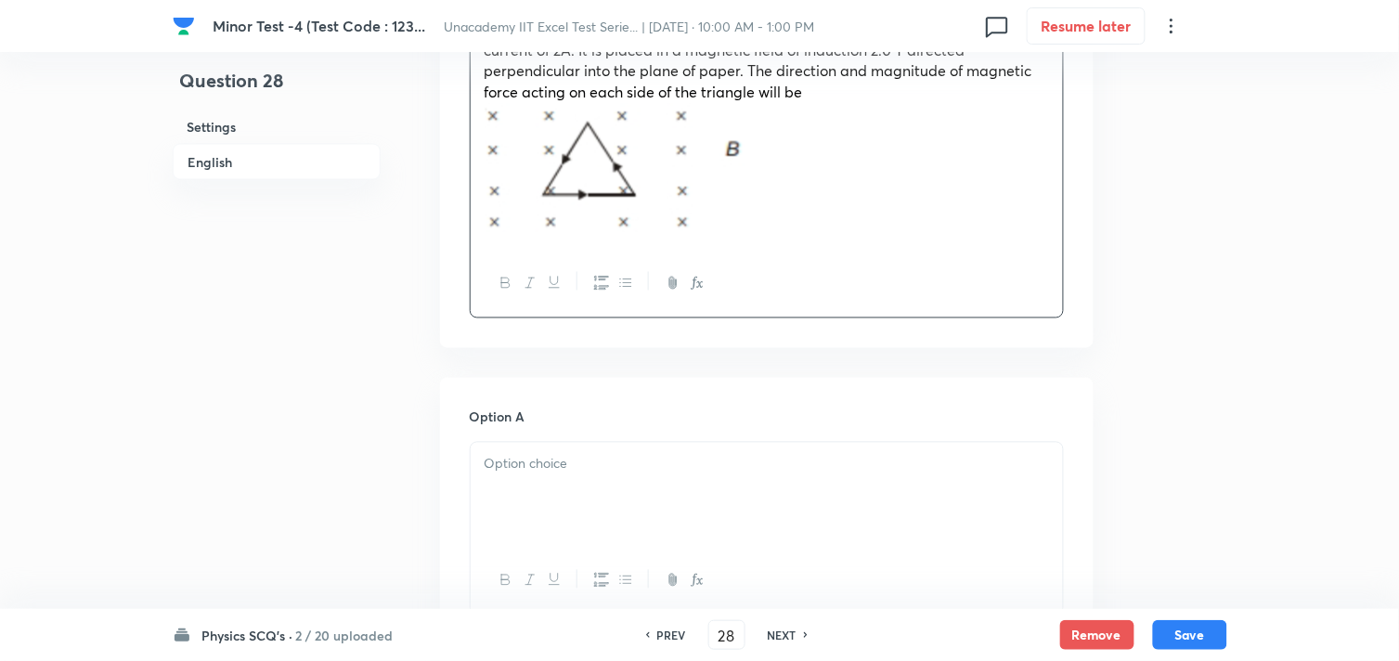
scroll to position [721, 0]
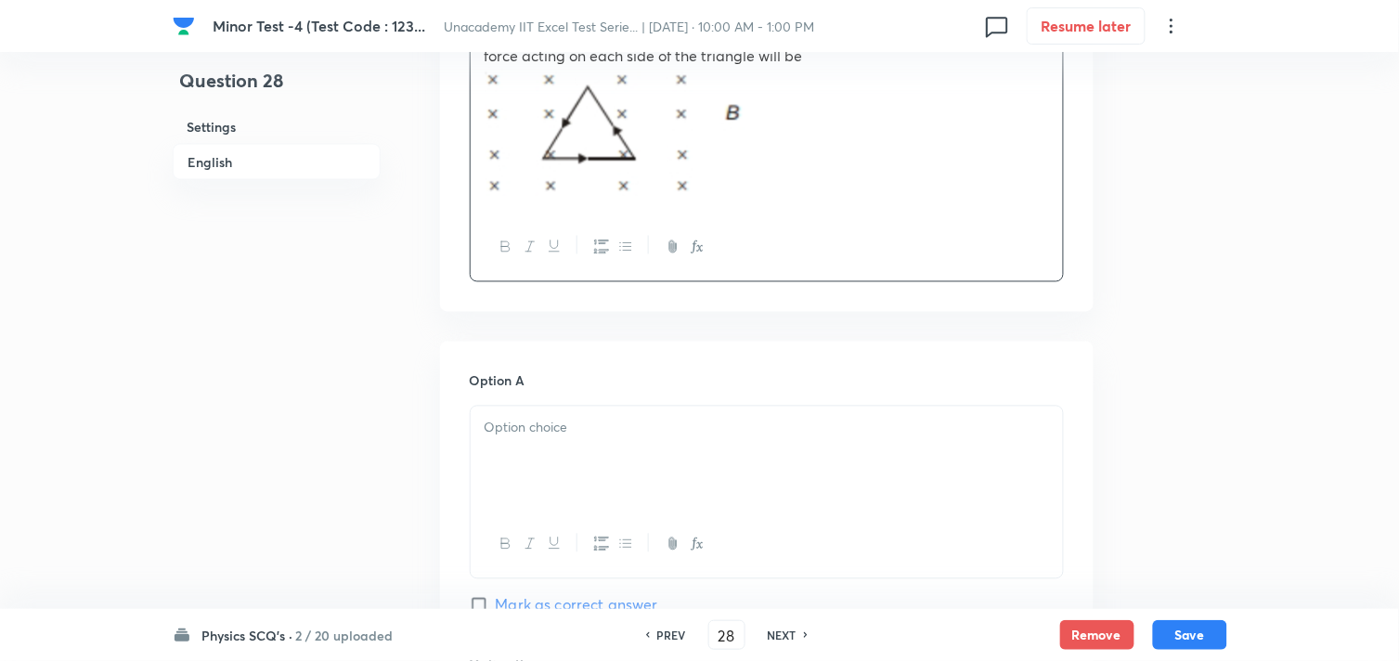
click at [669, 457] on div at bounding box center [767, 459] width 592 height 104
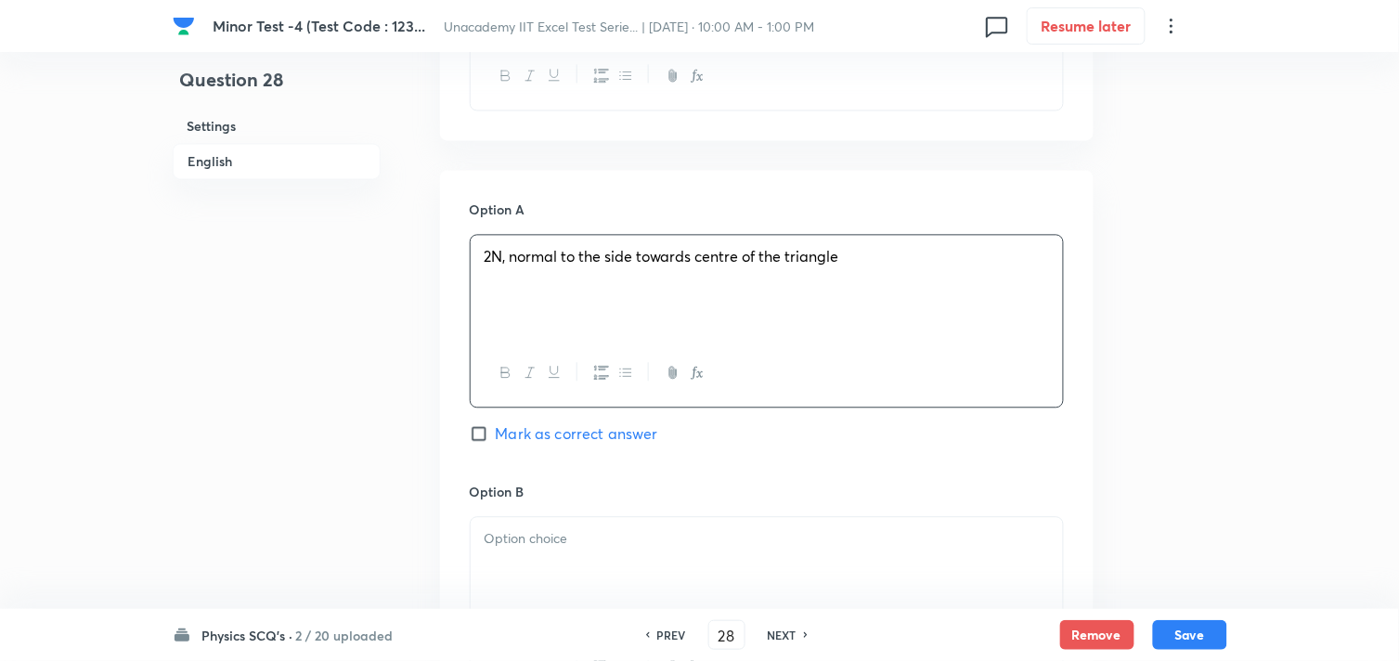
scroll to position [928, 0]
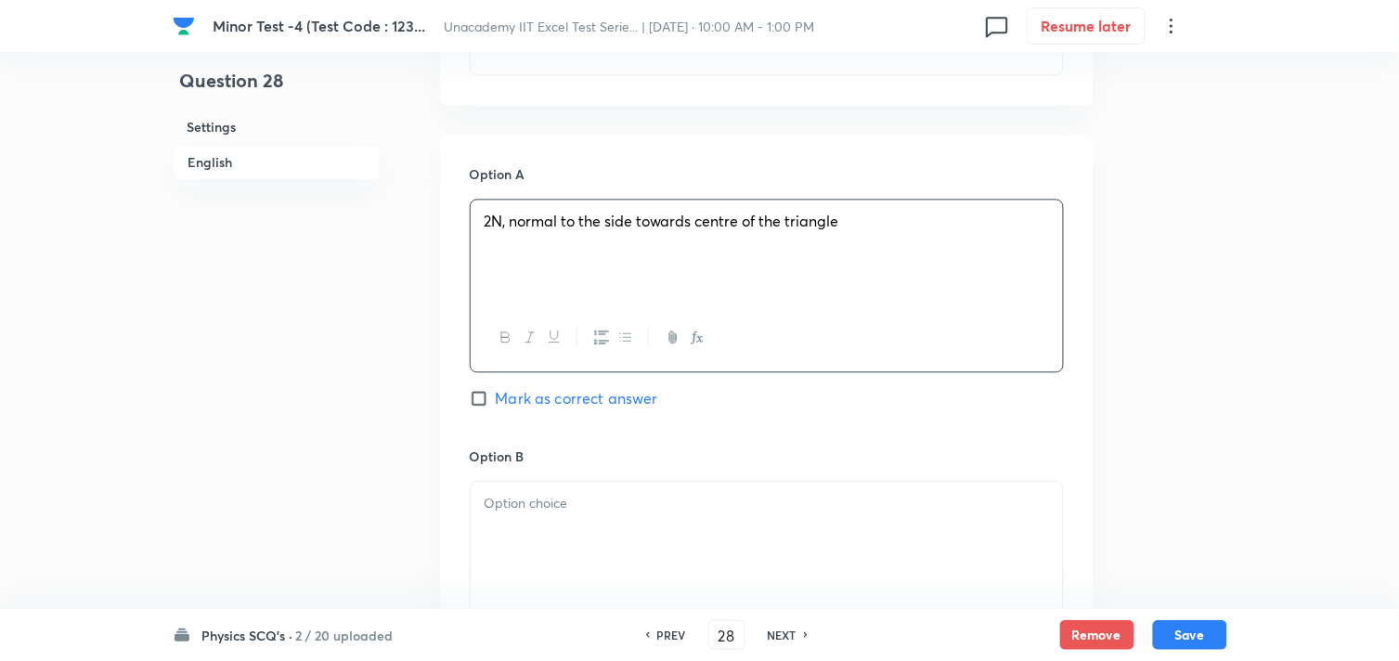
click at [560, 504] on p at bounding box center [767, 503] width 565 height 21
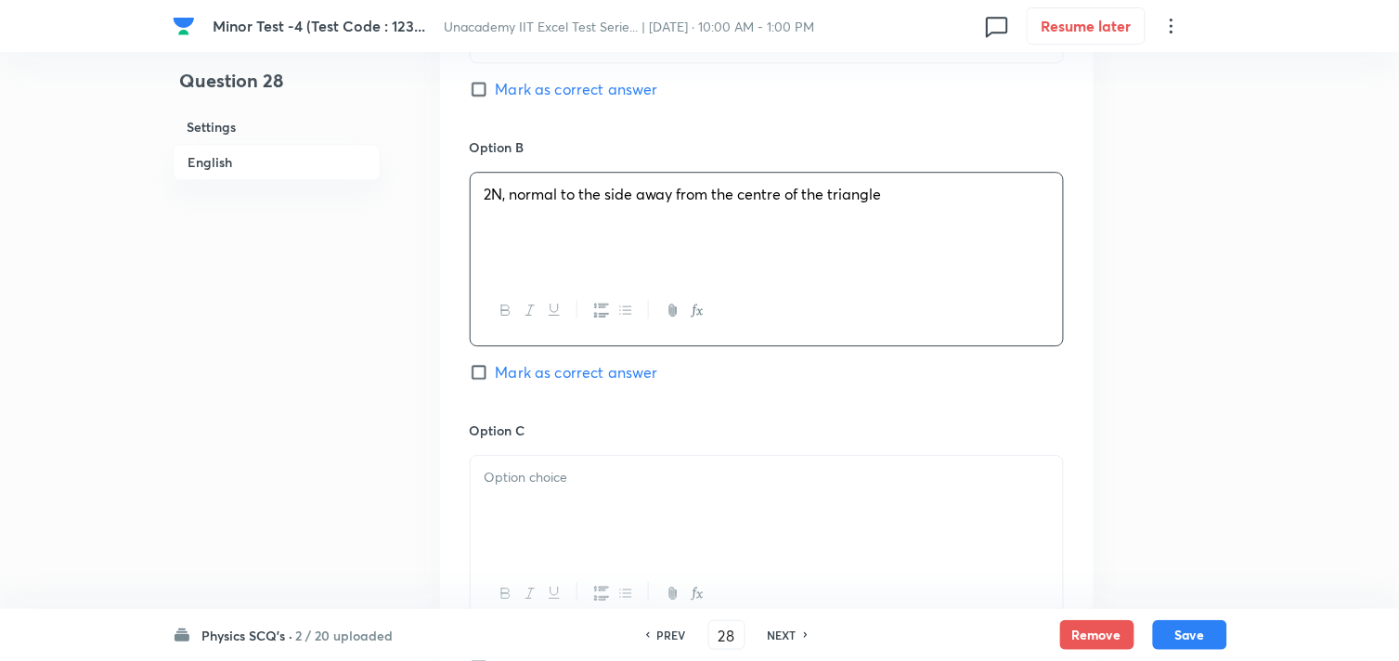
click at [576, 499] on div at bounding box center [767, 508] width 592 height 104
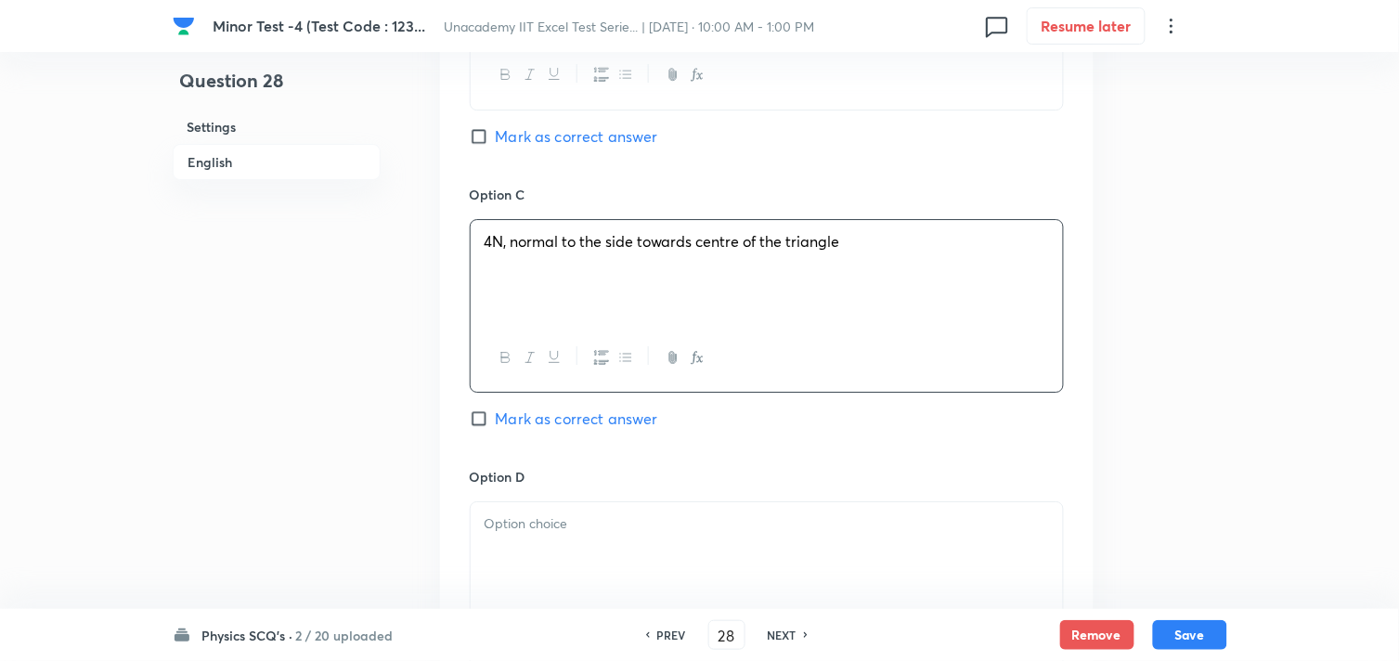
scroll to position [1547, 0]
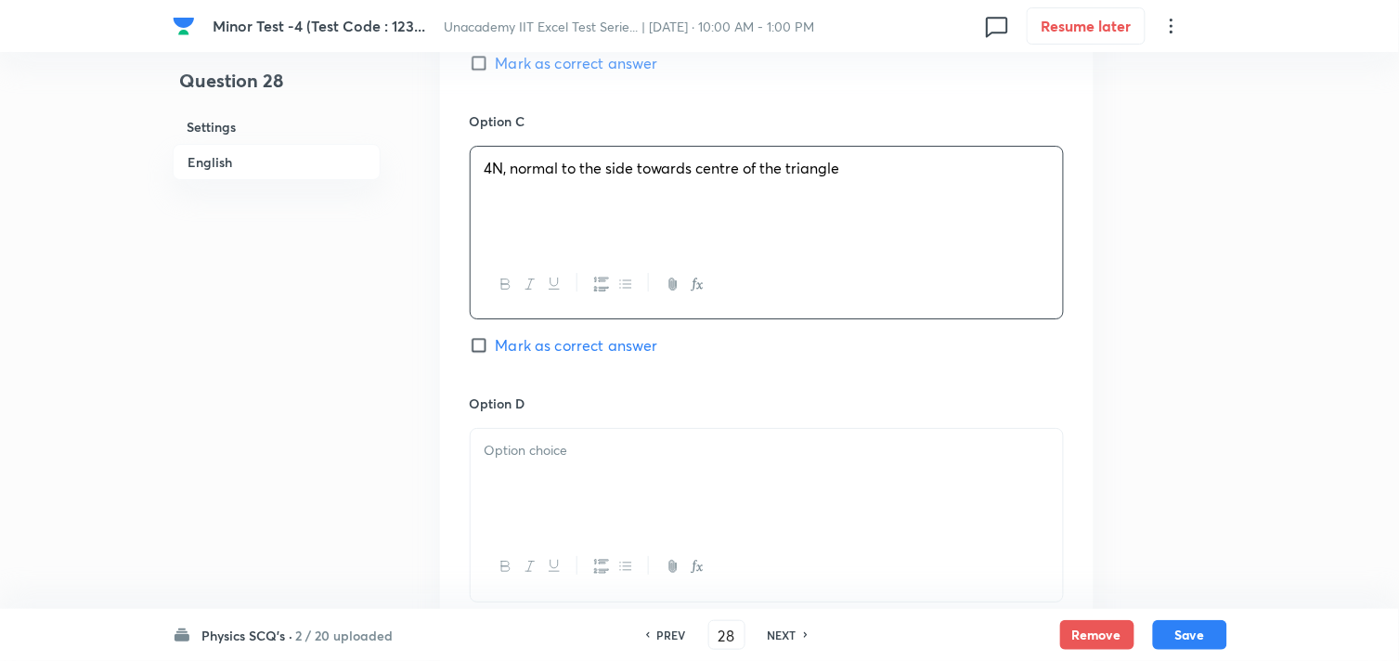
click at [555, 502] on div at bounding box center [767, 481] width 592 height 104
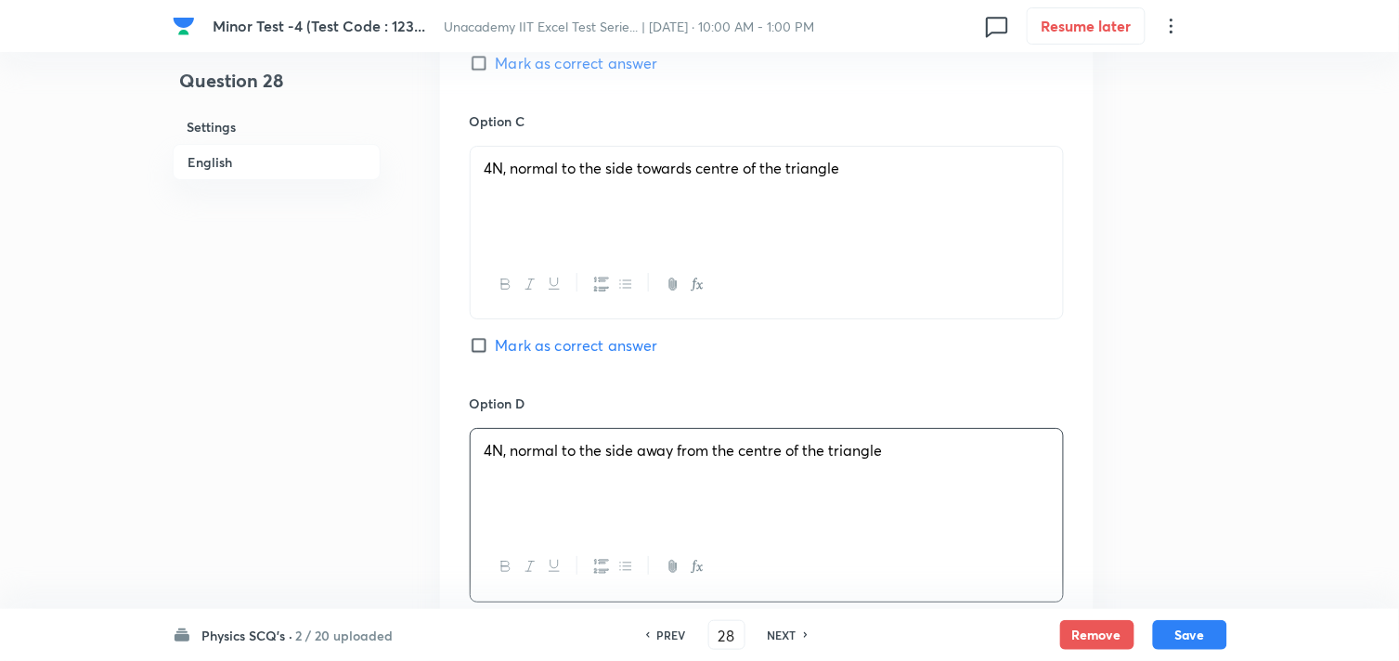
click at [508, 335] on div "Option C 4N, normal to the side towards centre of the triangle Mark as correct …" at bounding box center [767, 252] width 594 height 282
click at [509, 344] on span "Mark as correct answer" at bounding box center [577, 345] width 162 height 22
click at [496, 344] on input "Mark as correct answer" at bounding box center [483, 345] width 26 height 19
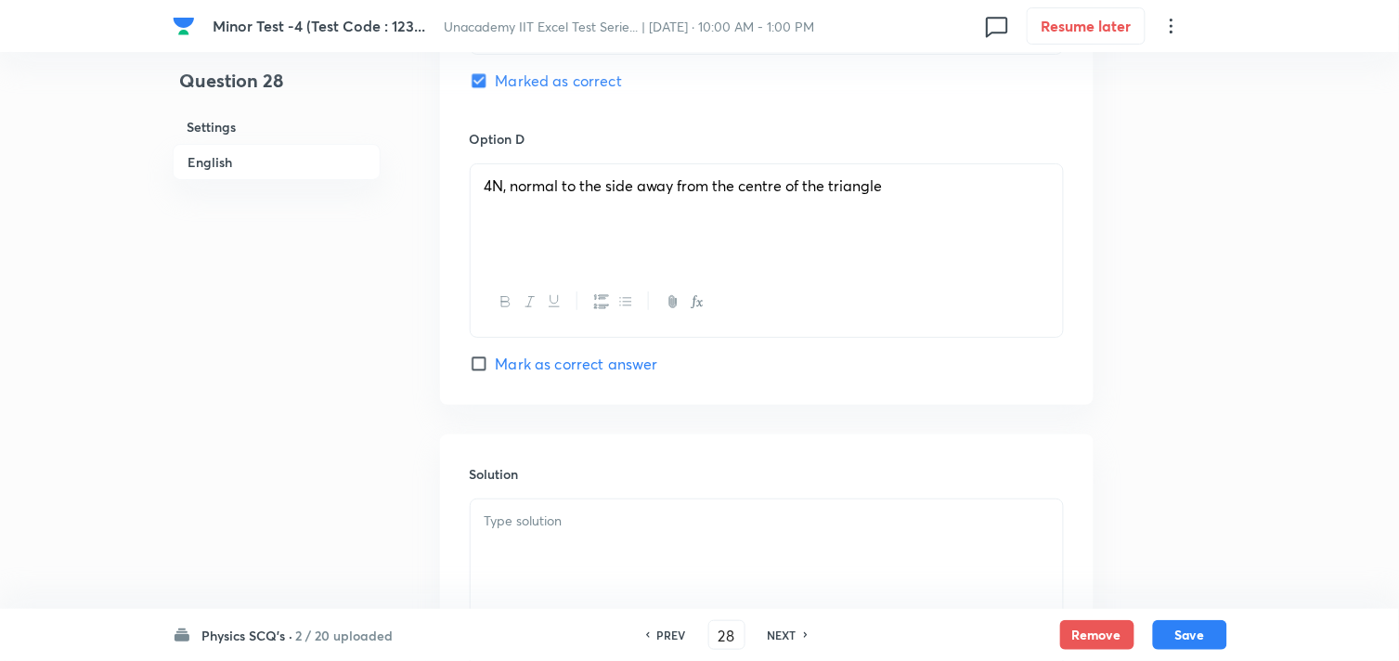
scroll to position [1857, 0]
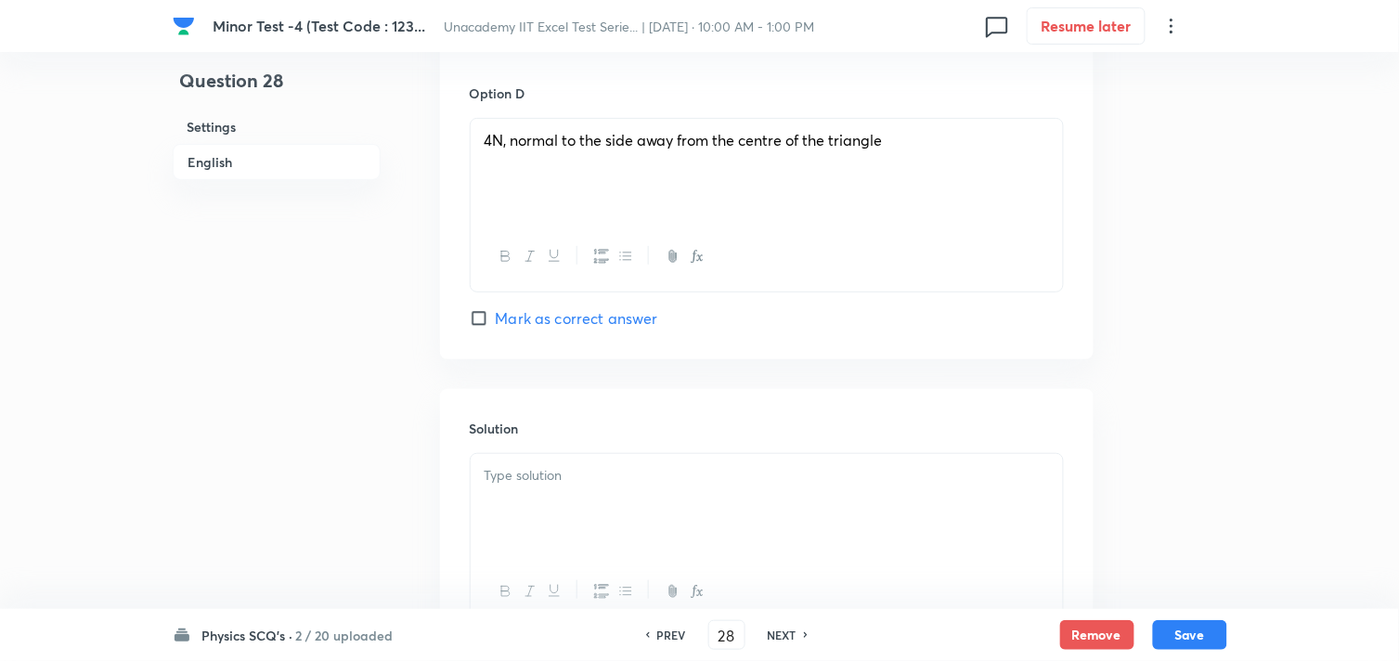
click at [614, 494] on div at bounding box center [767, 506] width 592 height 104
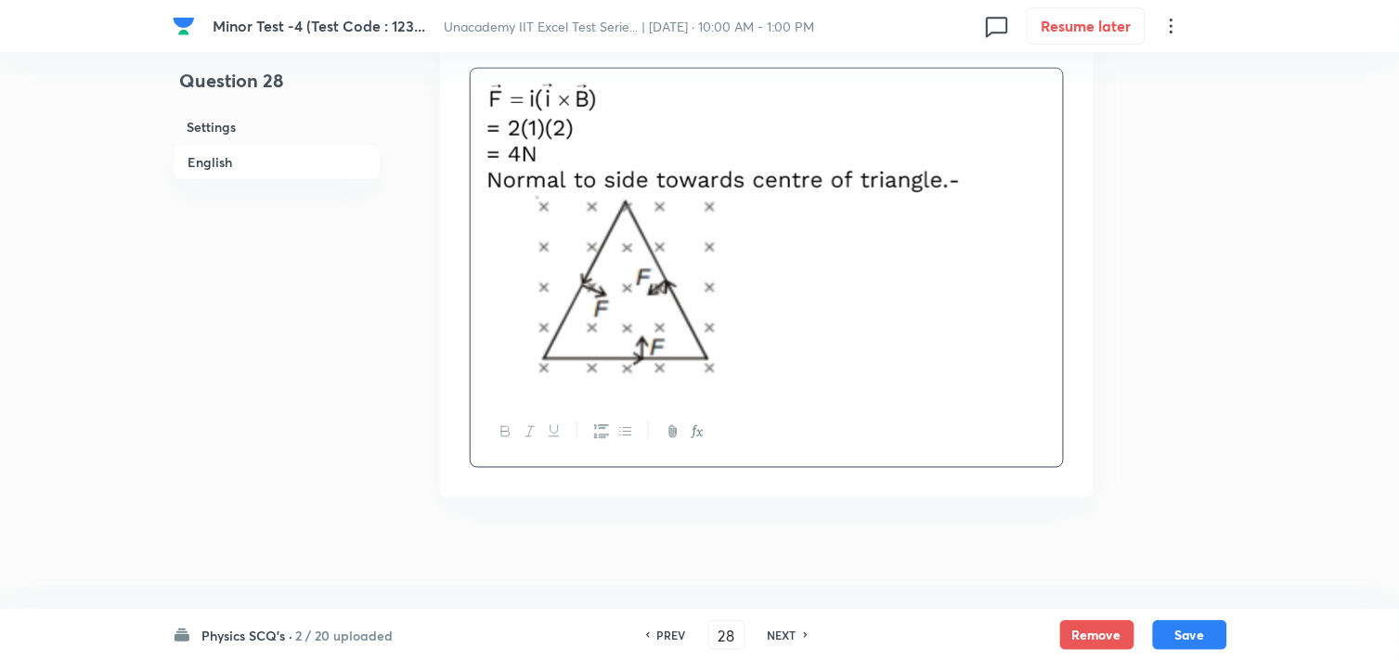
scroll to position [2245, 0]
click at [1177, 632] on button "Save" at bounding box center [1190, 633] width 74 height 30
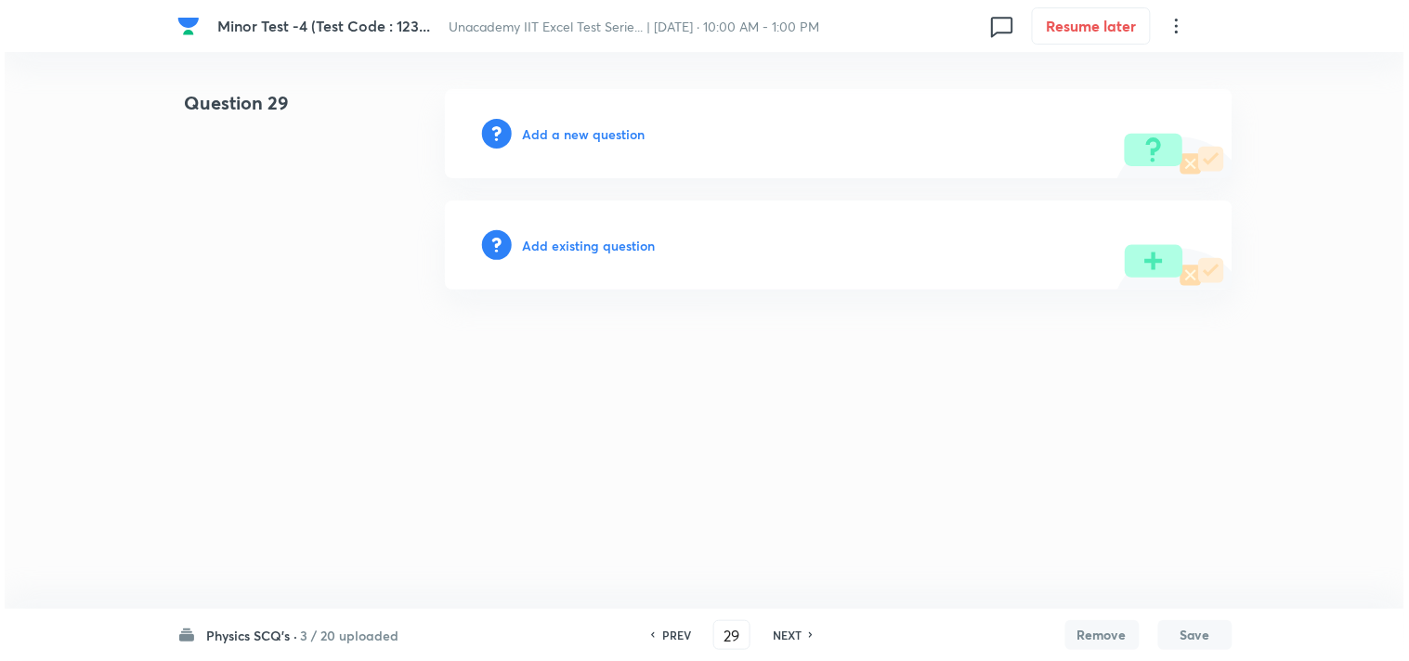
scroll to position [0, 0]
click at [549, 125] on h6 "Add a new question" at bounding box center [584, 133] width 123 height 19
click at [606, 134] on h6 "Choose a question type" at bounding box center [594, 133] width 143 height 19
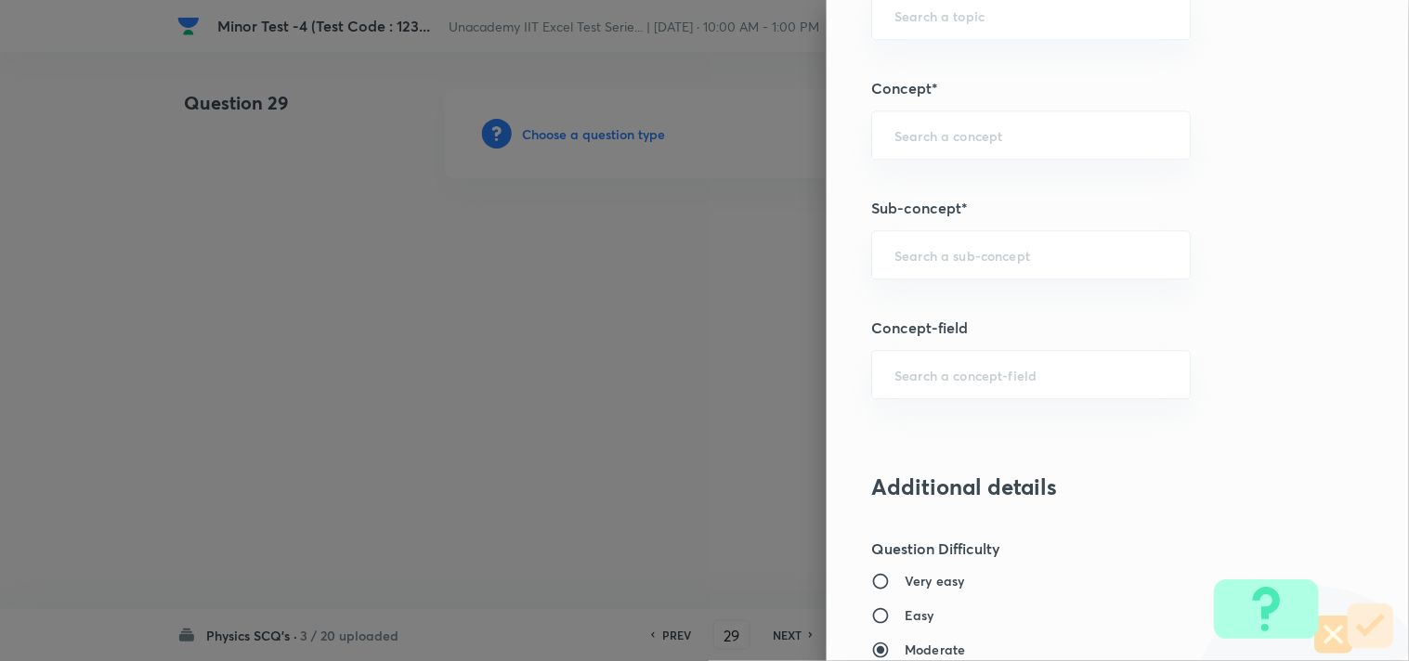
scroll to position [1135, 0]
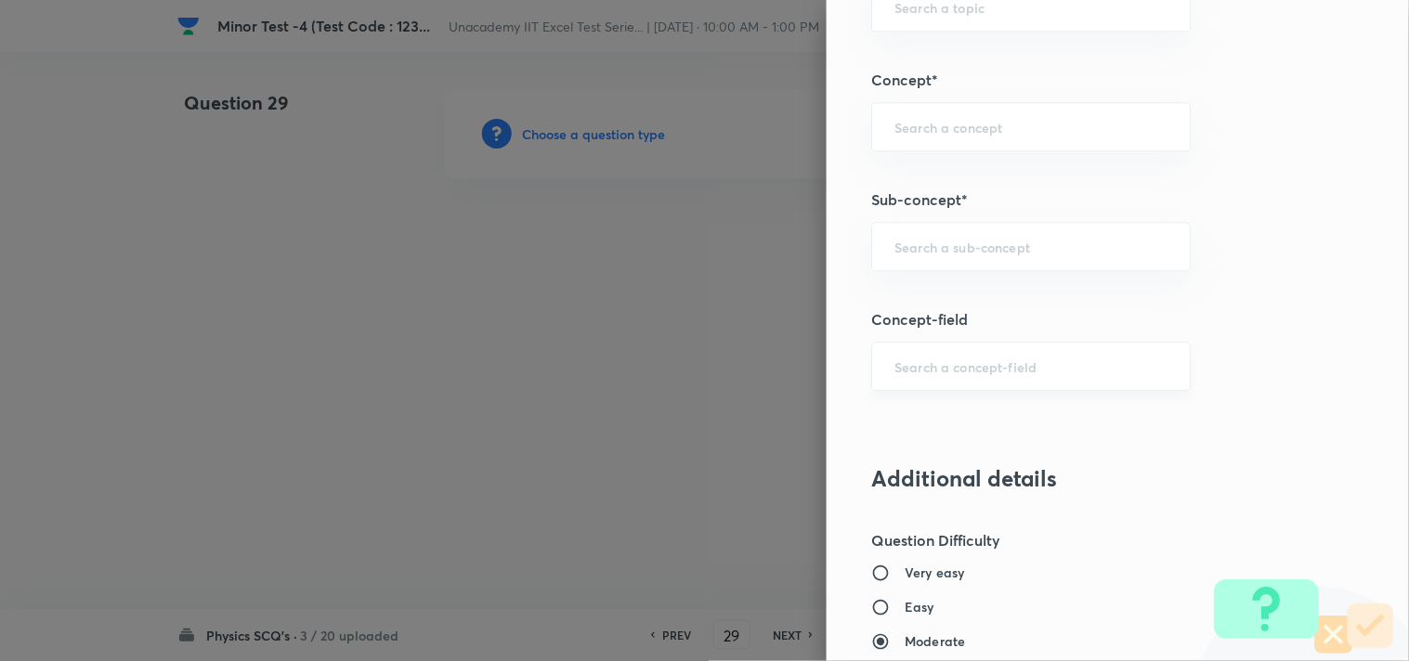
click at [892, 382] on div "​" at bounding box center [1030, 366] width 319 height 49
paste input "Magnetic Field Due to a Moving Charge"
click at [1279, 331] on div "Question settings Question type* Single choice correct Number of options* 2 3 4…" at bounding box center [1117, 330] width 582 height 661
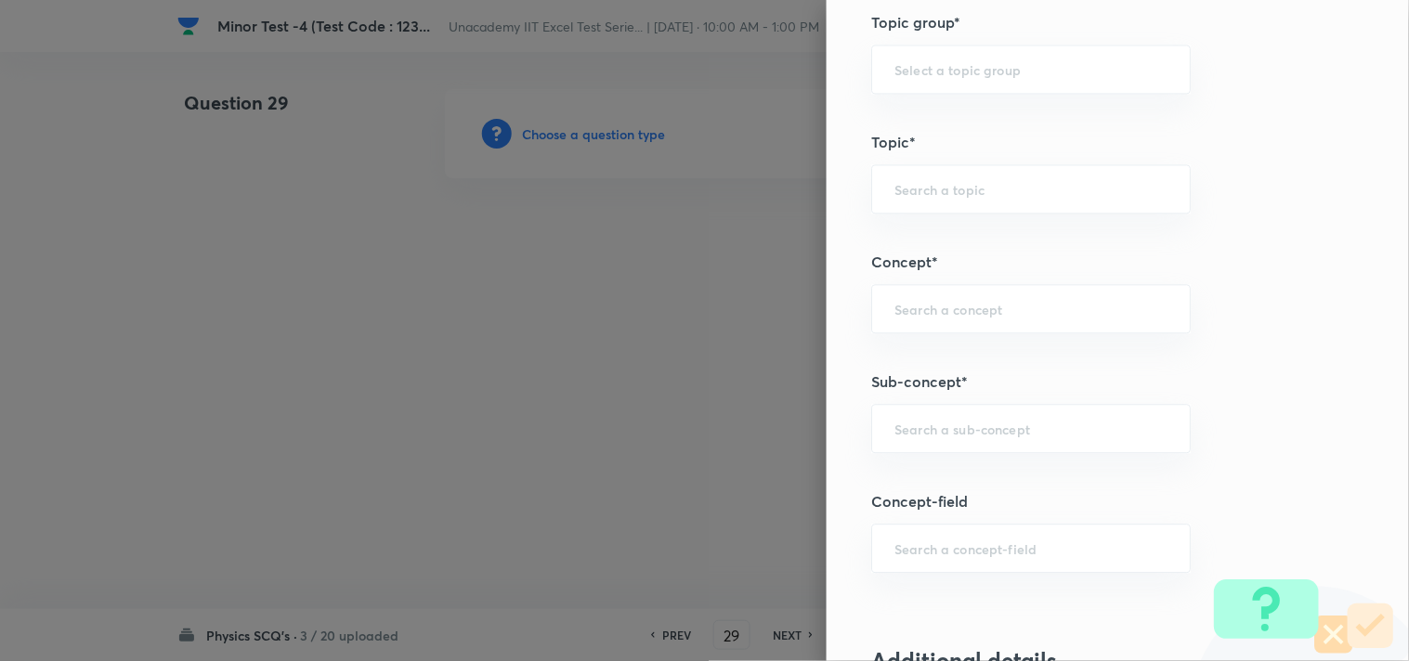
scroll to position [928, 0]
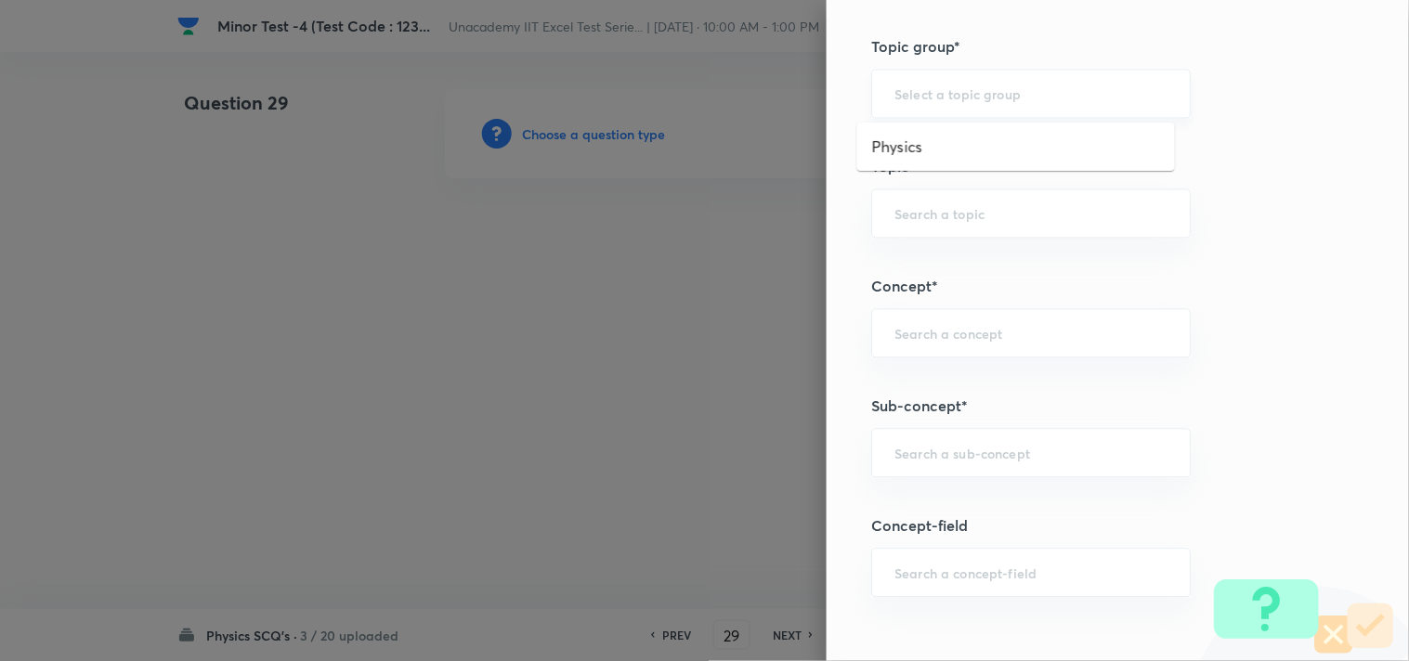
click at [980, 91] on input "text" at bounding box center [1030, 93] width 273 height 18
click at [961, 140] on li "Physics" at bounding box center [1016, 146] width 318 height 33
click at [938, 208] on input "text" at bounding box center [1030, 213] width 273 height 18
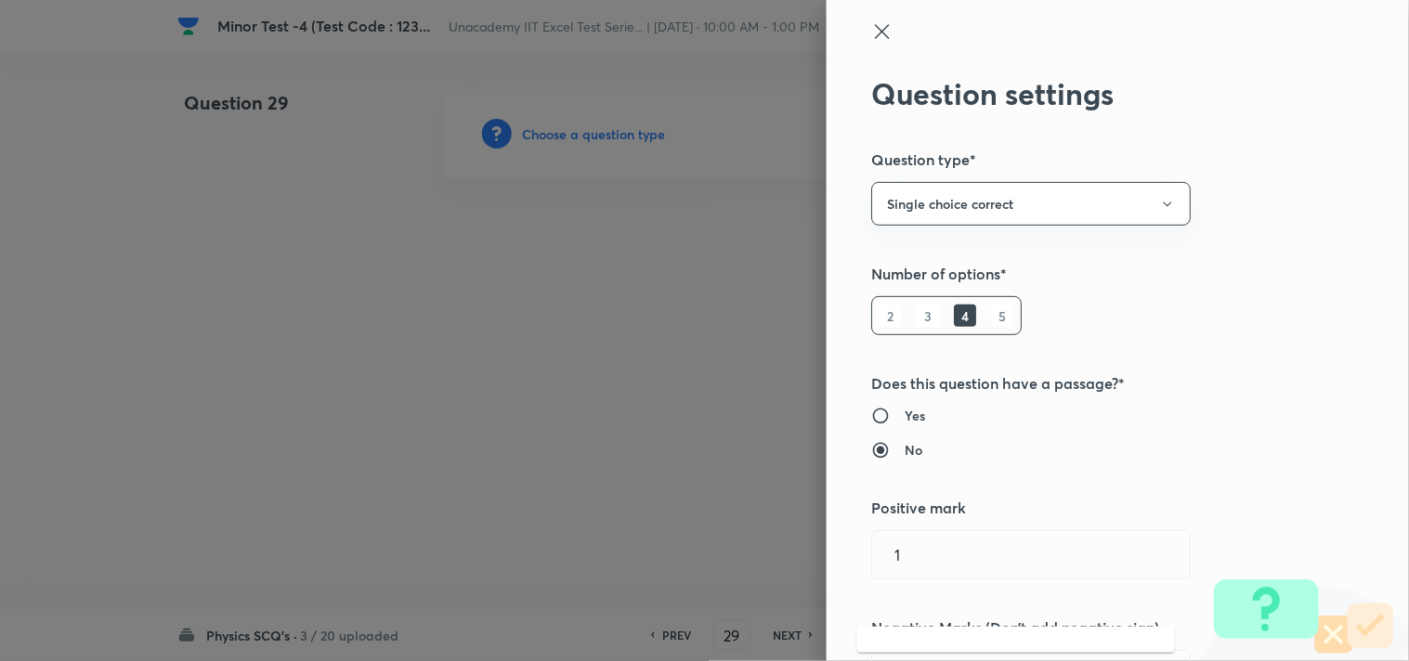
scroll to position [0, 0]
click at [871, 31] on icon at bounding box center [882, 33] width 22 height 22
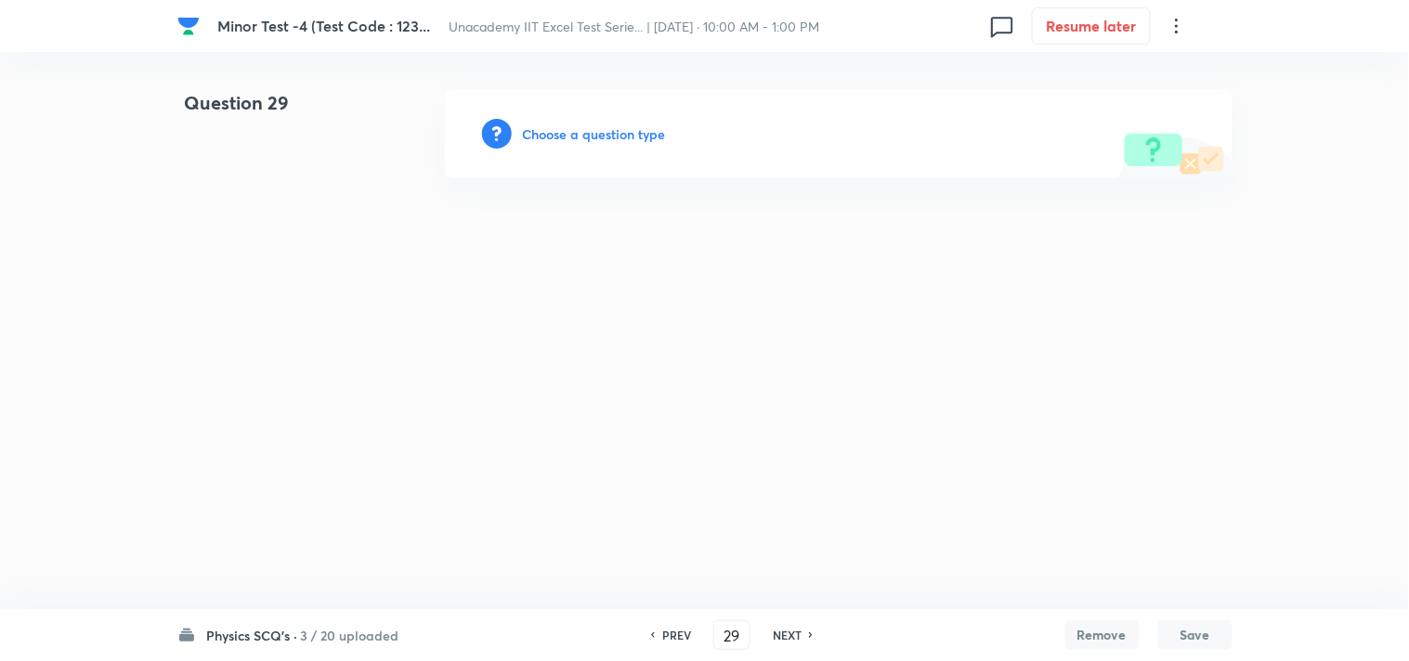
click at [599, 133] on h6 "Choose a question type" at bounding box center [594, 133] width 143 height 19
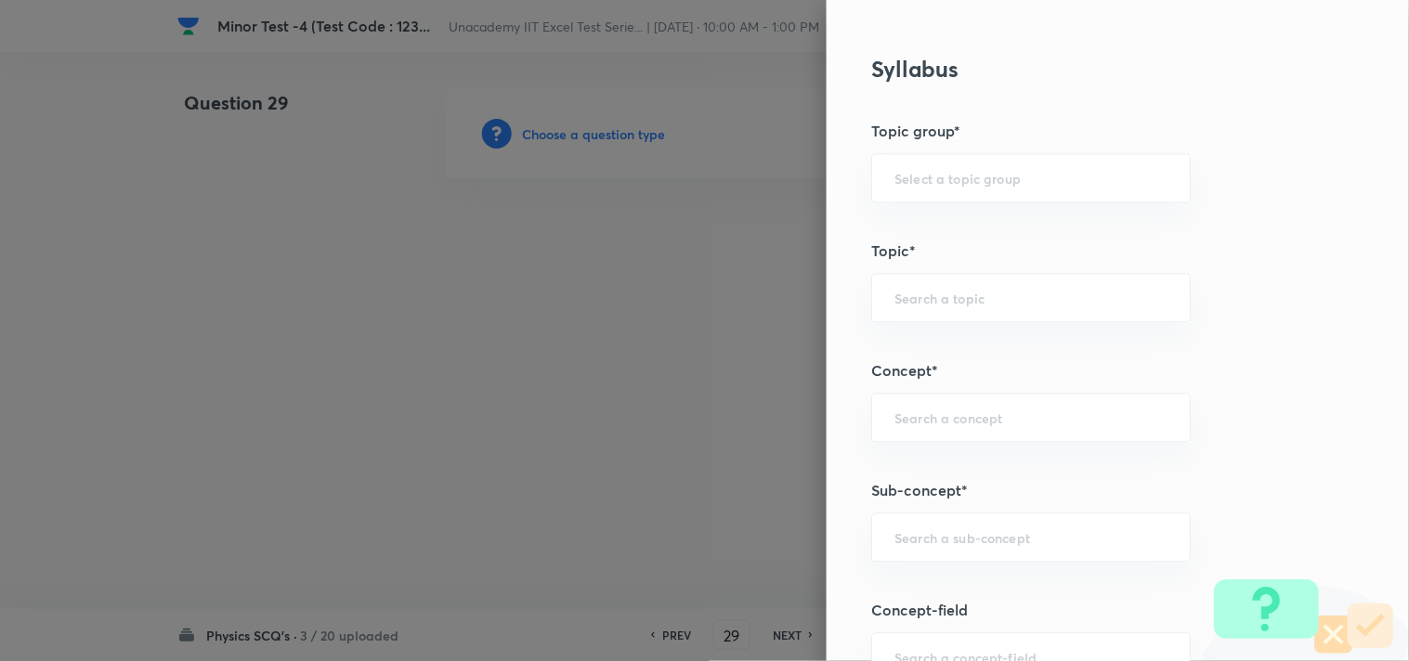
scroll to position [1032, 0]
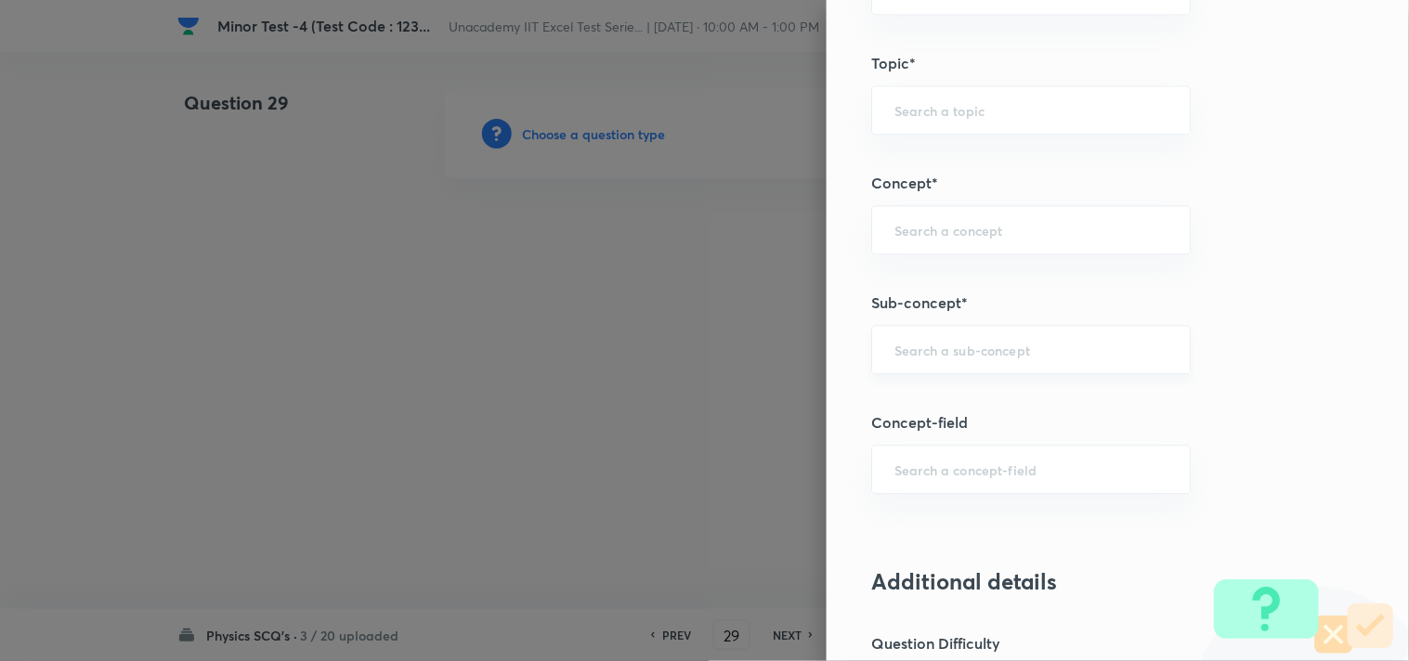
click at [902, 340] on div "​" at bounding box center [1030, 349] width 319 height 49
paste input "Magnetic Field Due to a Moving Charge"
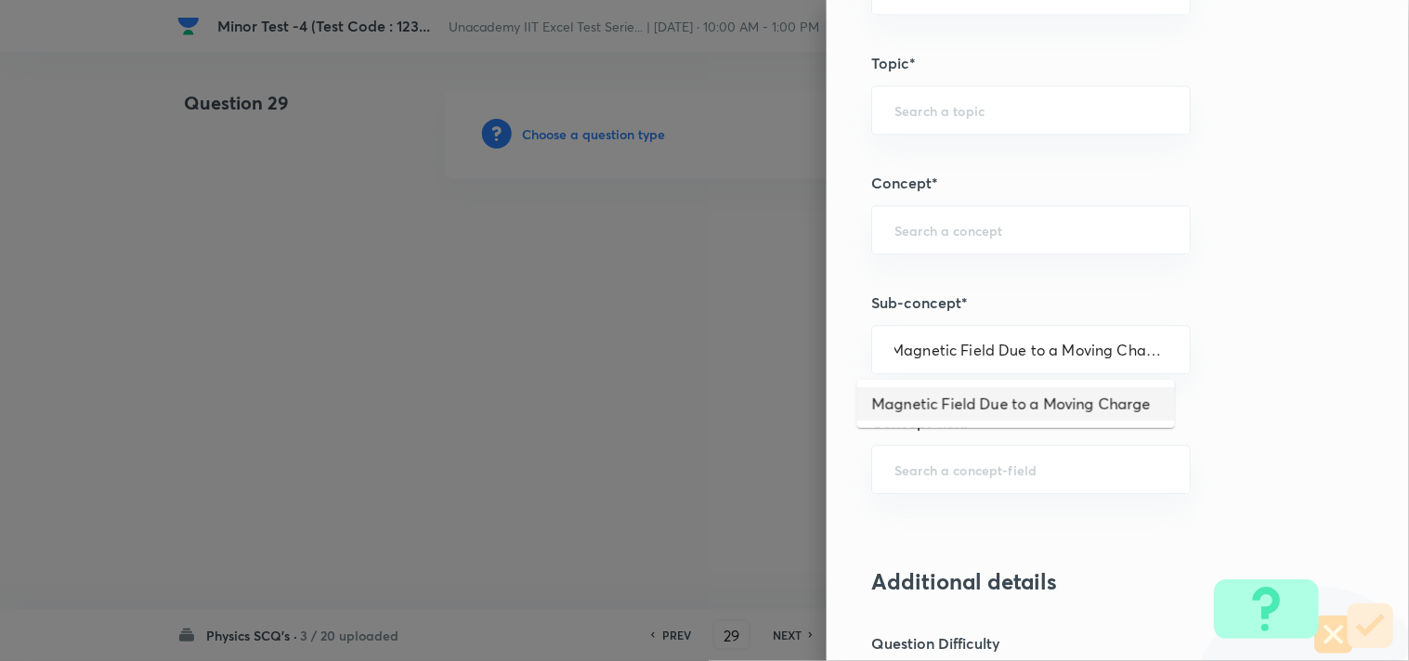
click at [1032, 401] on li "Magnetic Field Due to a Moving Charge" at bounding box center [1016, 403] width 318 height 33
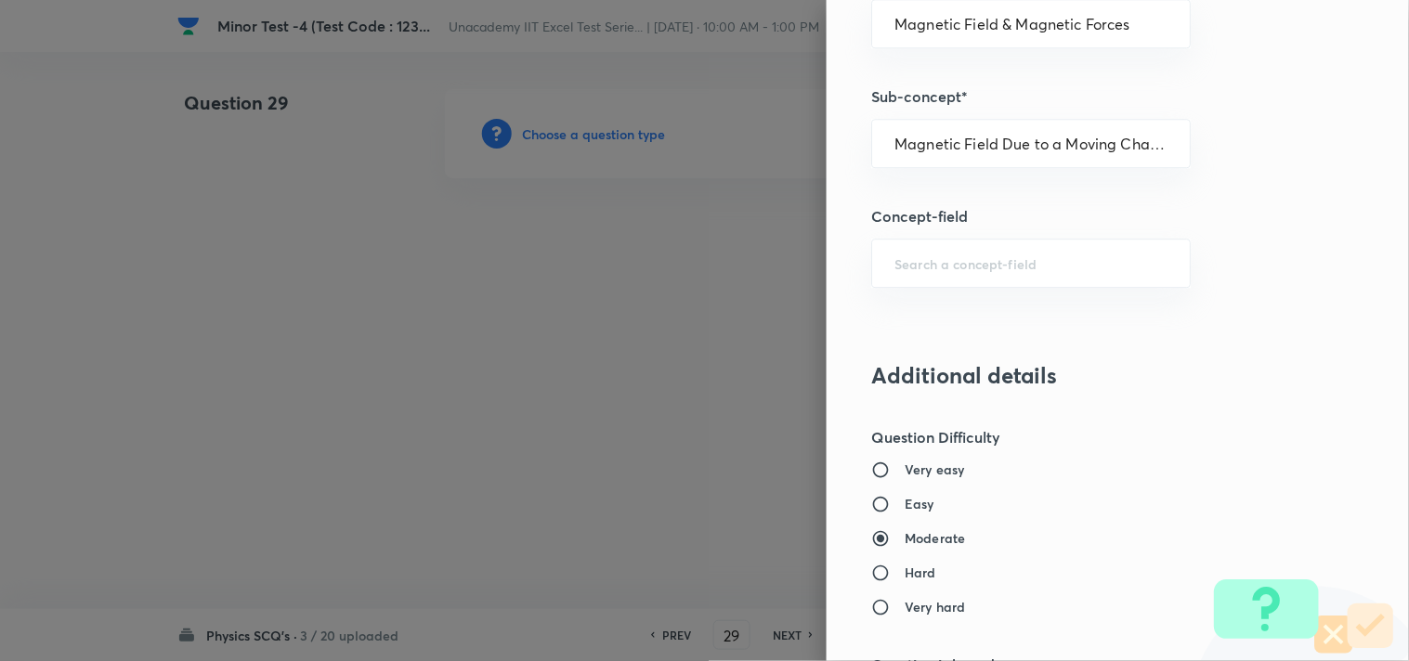
scroll to position [1341, 0]
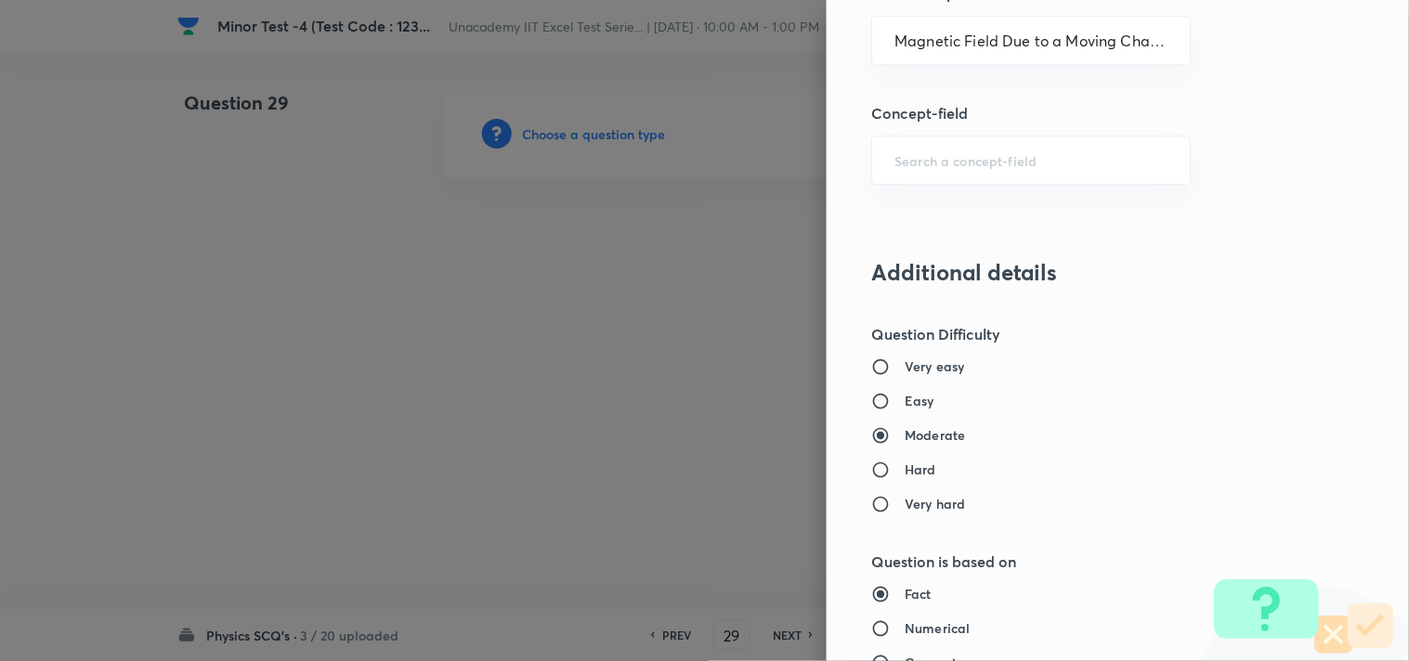
click at [904, 400] on h6 "Easy" at bounding box center [919, 400] width 30 height 19
click at [891, 400] on input "Easy" at bounding box center [887, 401] width 33 height 19
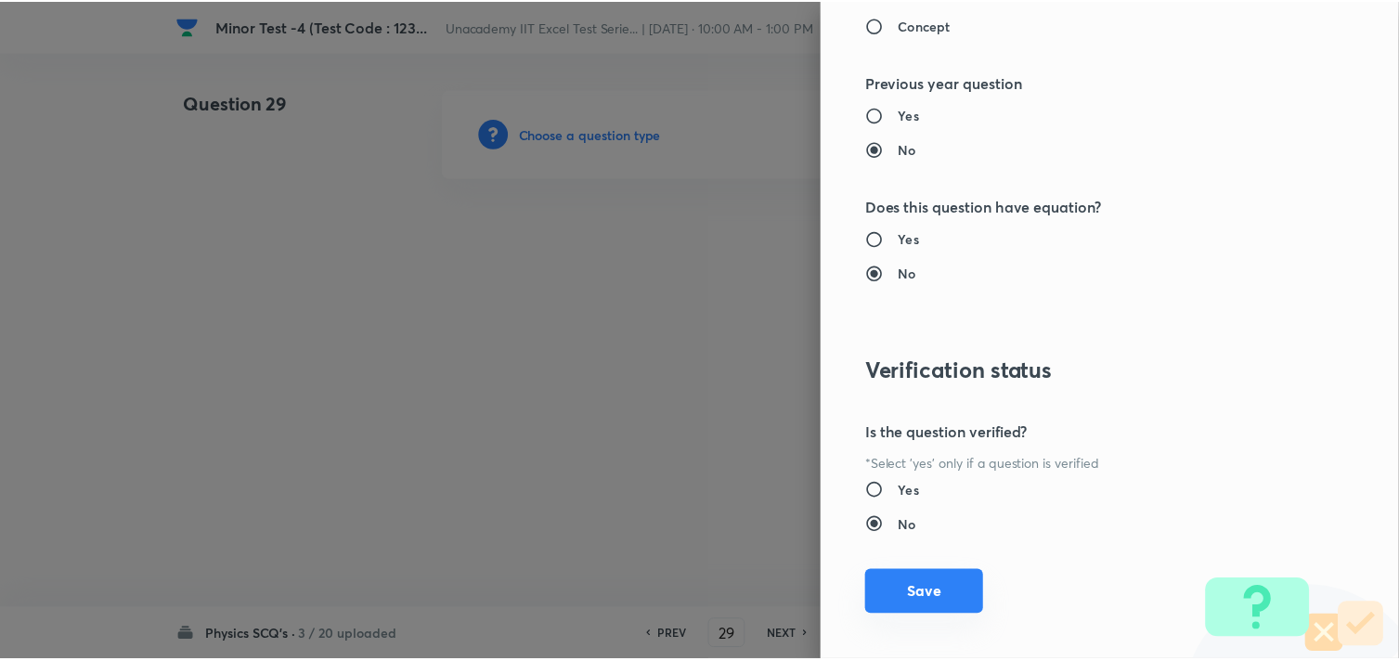
scroll to position [1994, 0]
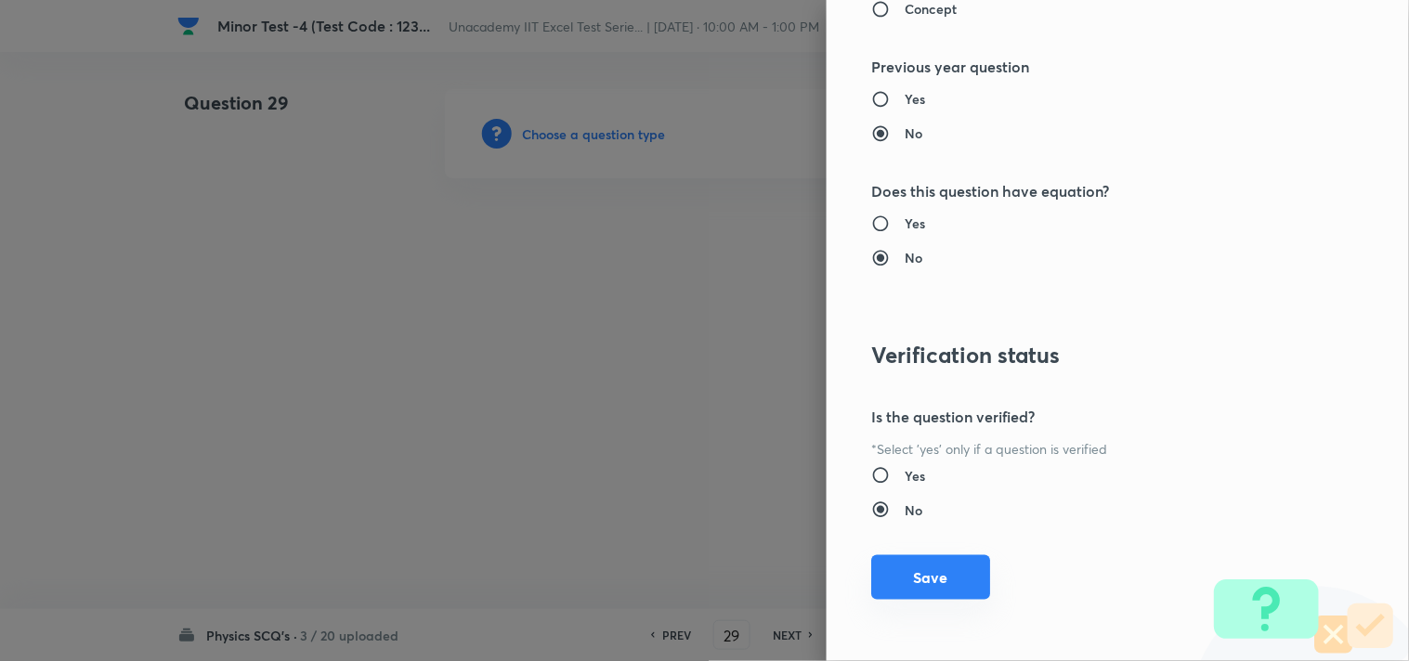
click at [916, 578] on button "Save" at bounding box center [930, 577] width 119 height 45
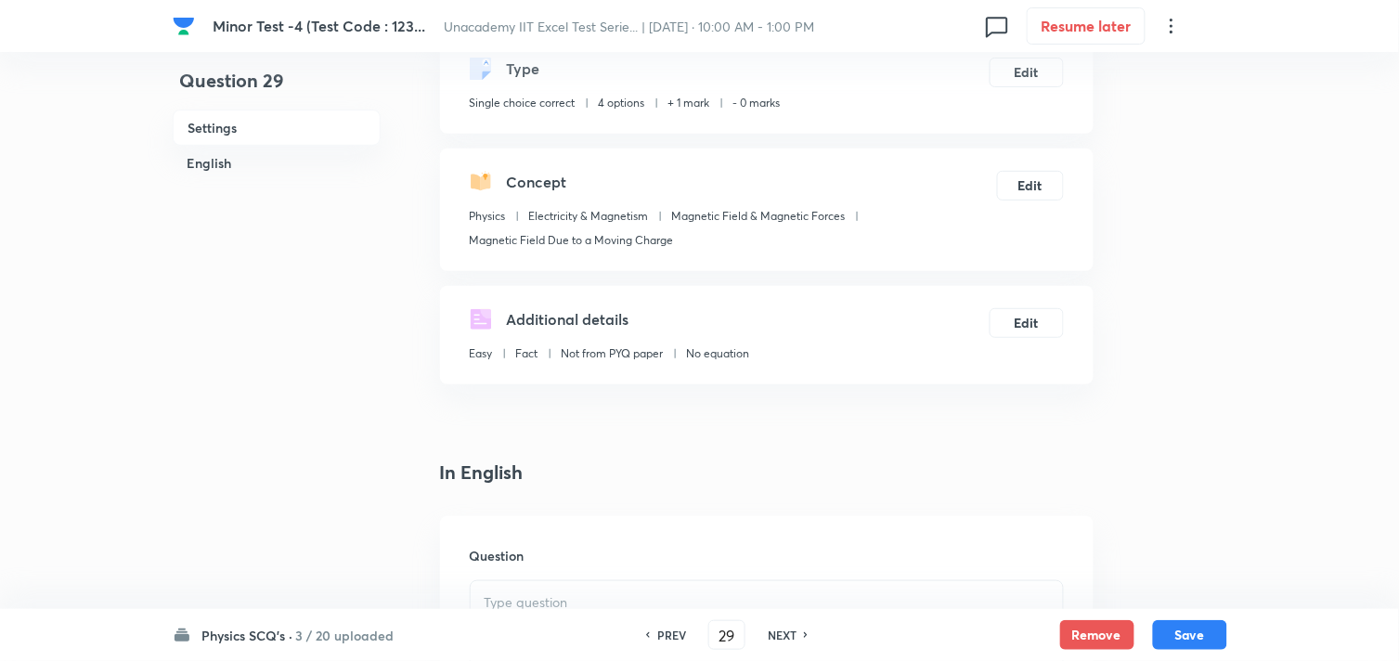
scroll to position [309, 0]
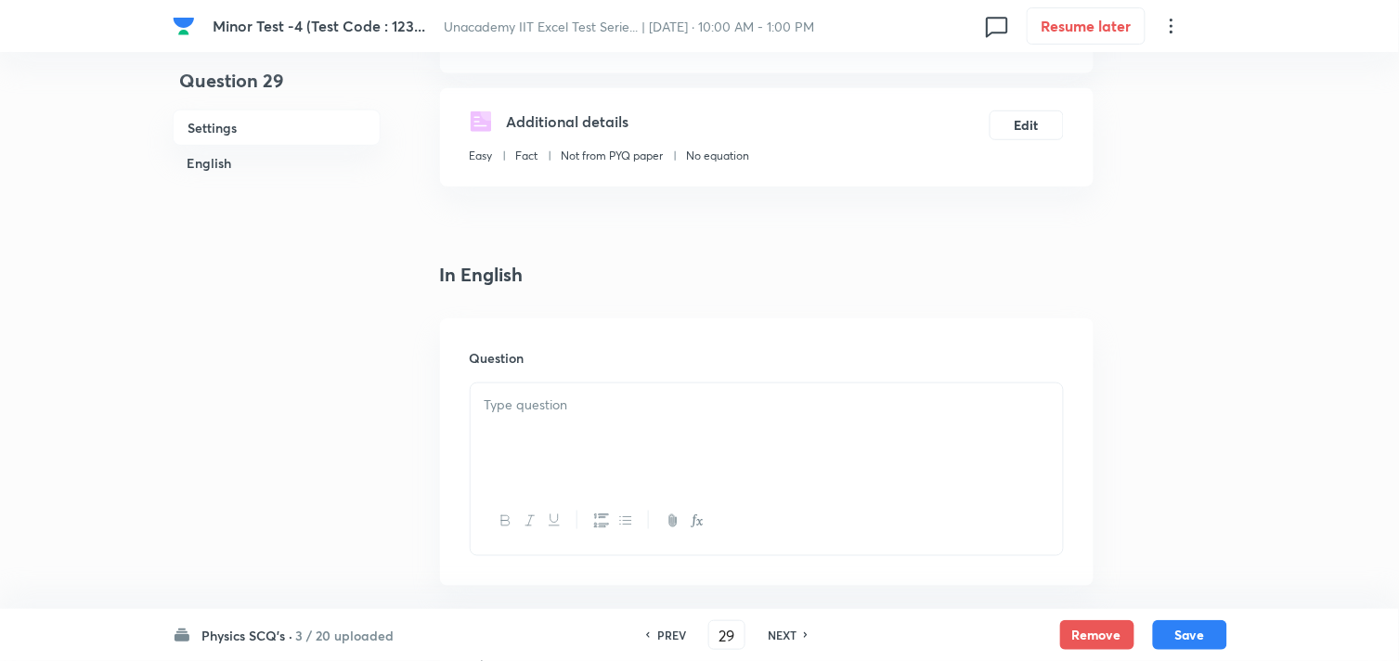
click at [662, 451] on div at bounding box center [767, 435] width 592 height 104
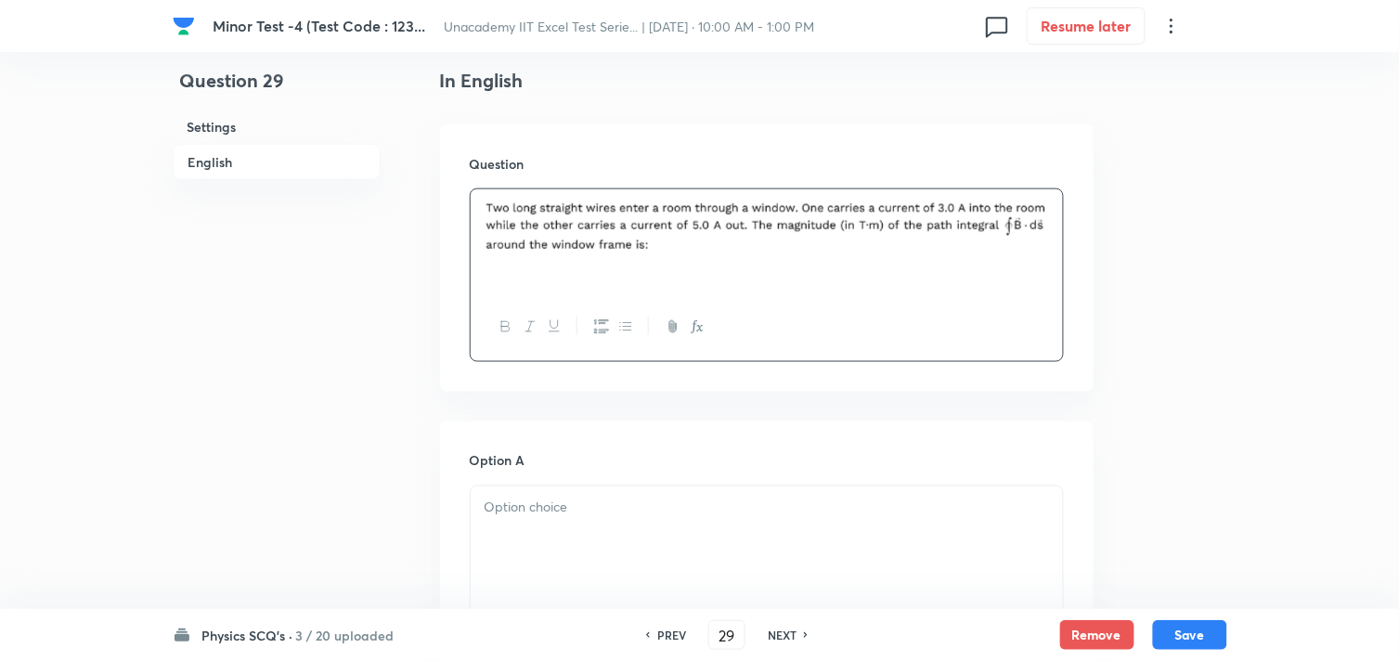
scroll to position [515, 0]
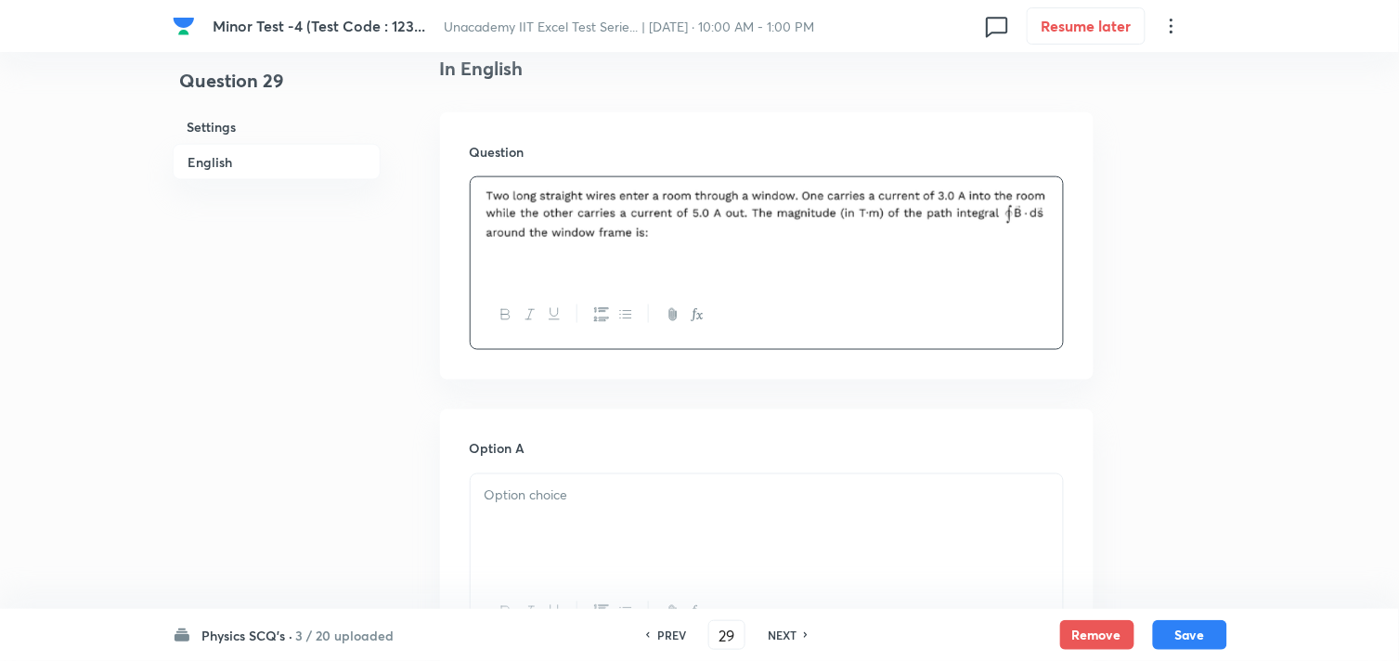
click at [643, 518] on div at bounding box center [767, 526] width 592 height 104
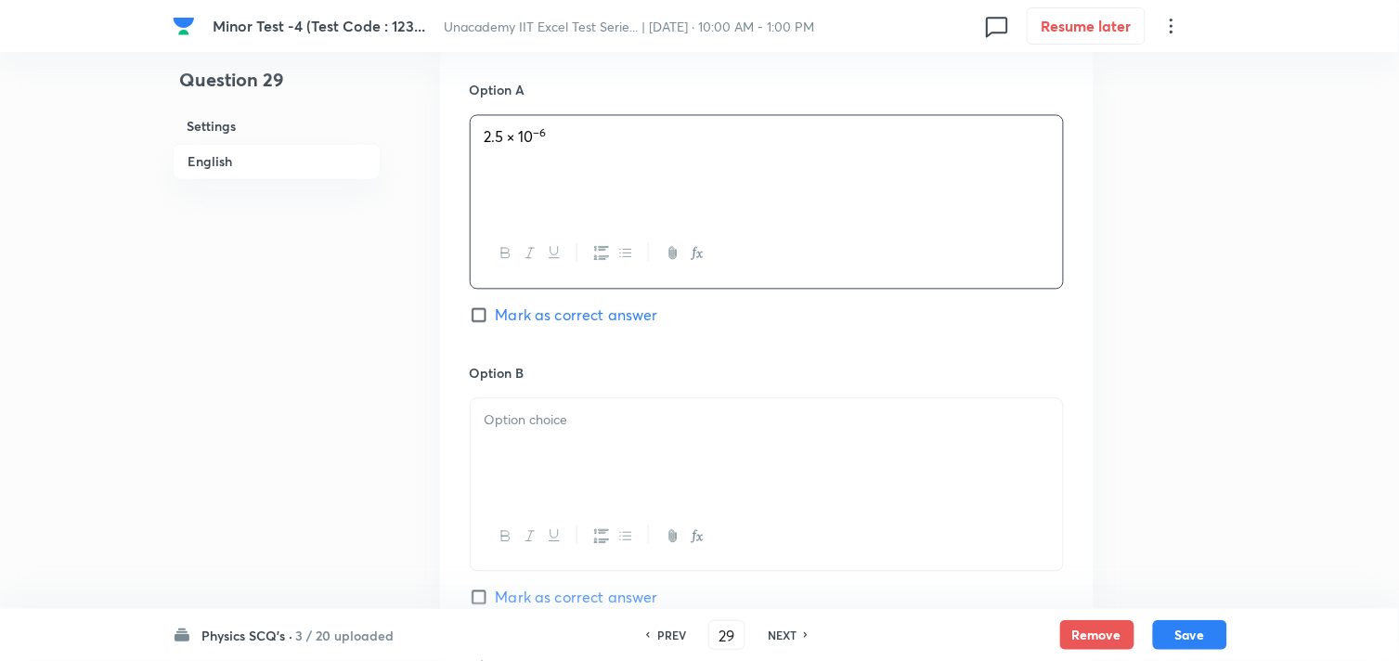
scroll to position [1032, 0]
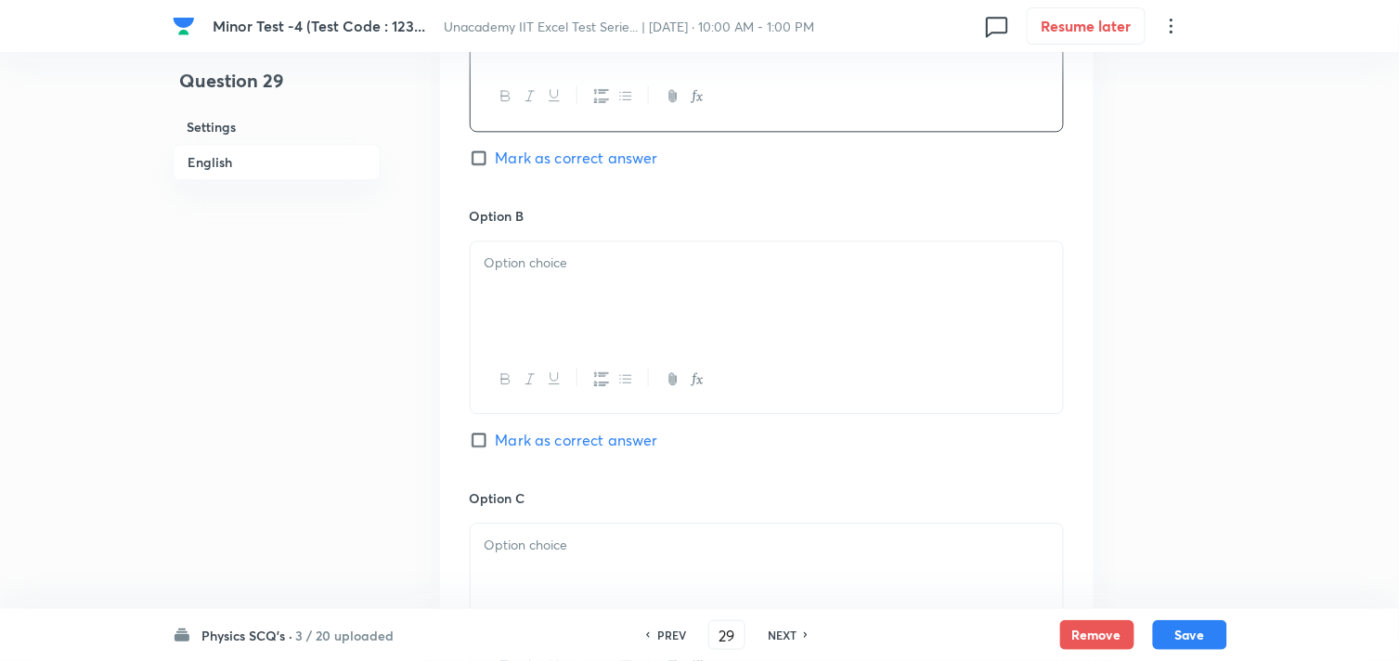
drag, startPoint x: 627, startPoint y: 355, endPoint x: 630, endPoint y: 340, distance: 15.1
click at [627, 354] on div at bounding box center [767, 379] width 592 height 68
click at [635, 300] on div at bounding box center [767, 293] width 592 height 104
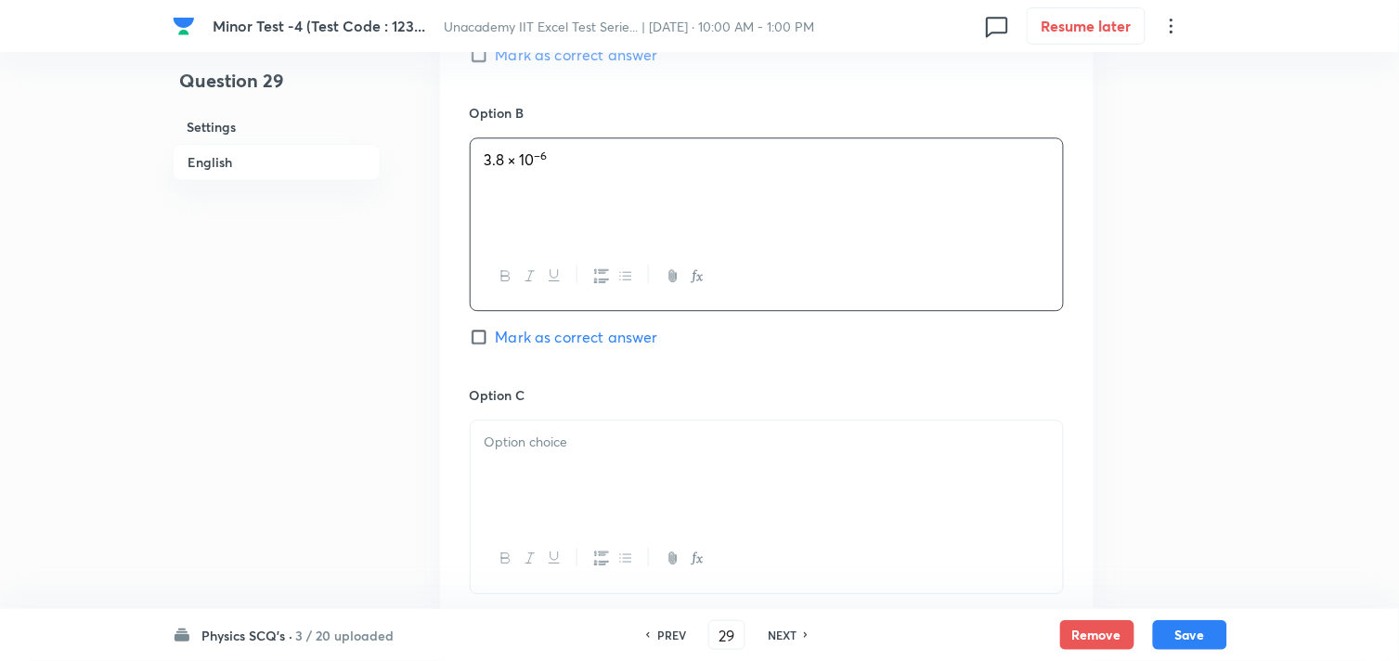
click at [561, 457] on div at bounding box center [767, 473] width 592 height 104
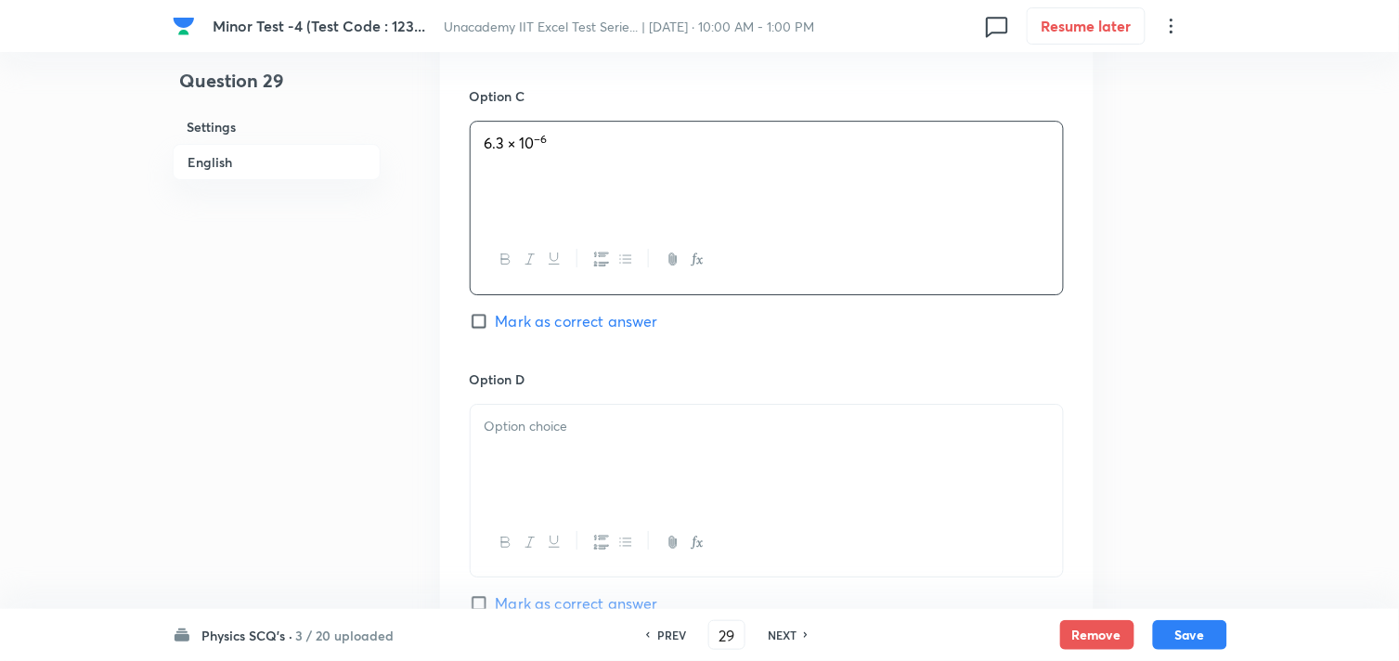
scroll to position [1444, 0]
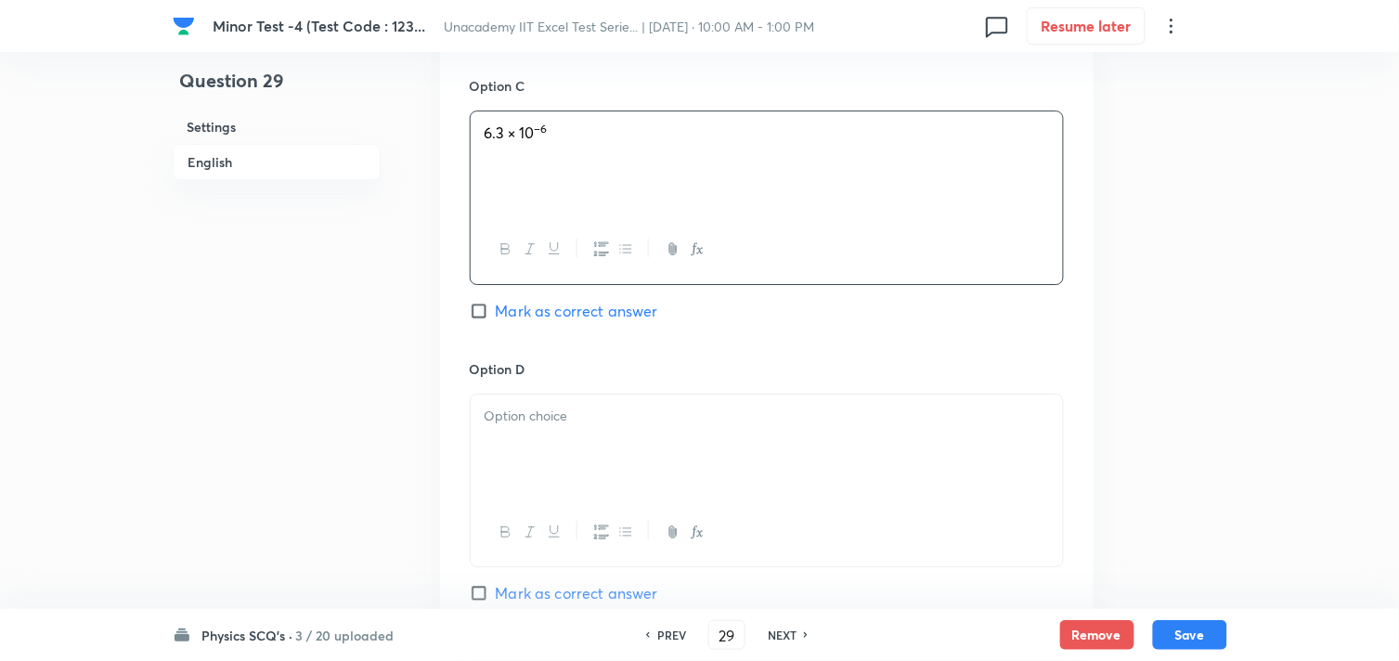
click at [524, 437] on div at bounding box center [767, 447] width 592 height 104
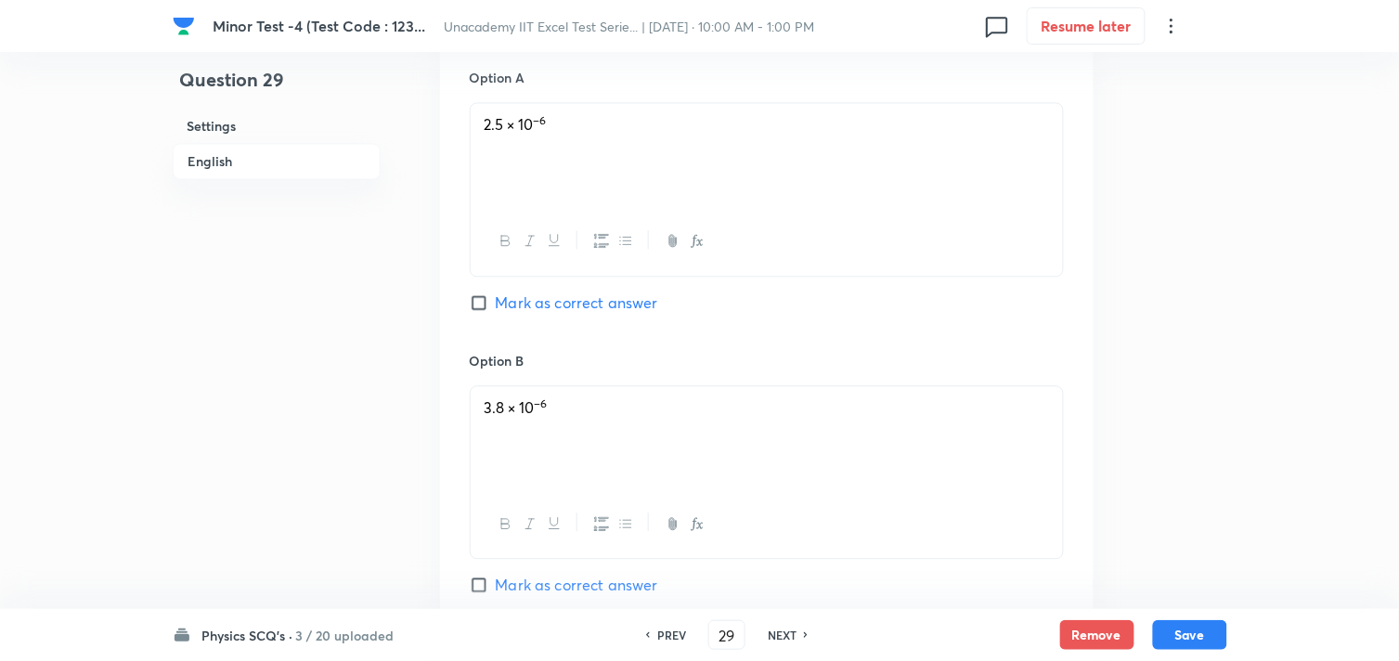
scroll to position [824, 0]
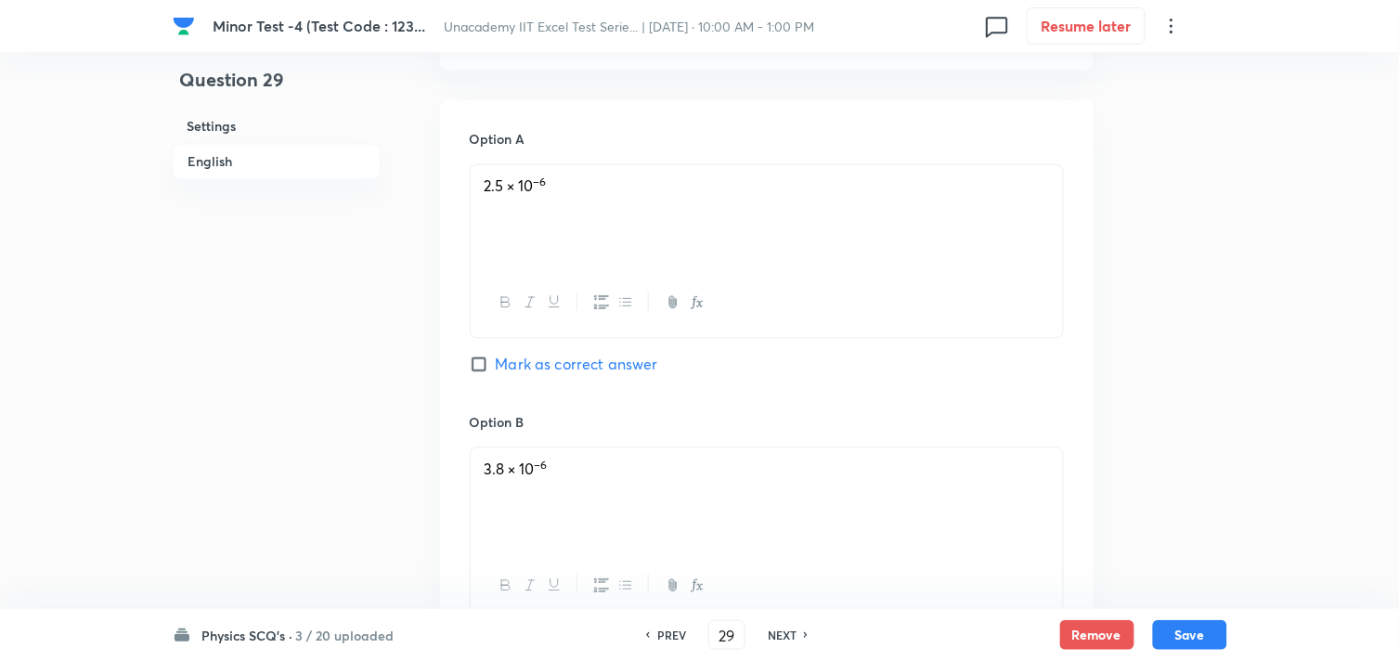
click at [520, 365] on span "Mark as correct answer" at bounding box center [577, 365] width 162 height 22
click at [496, 365] on input "Mark as correct answer" at bounding box center [483, 365] width 26 height 19
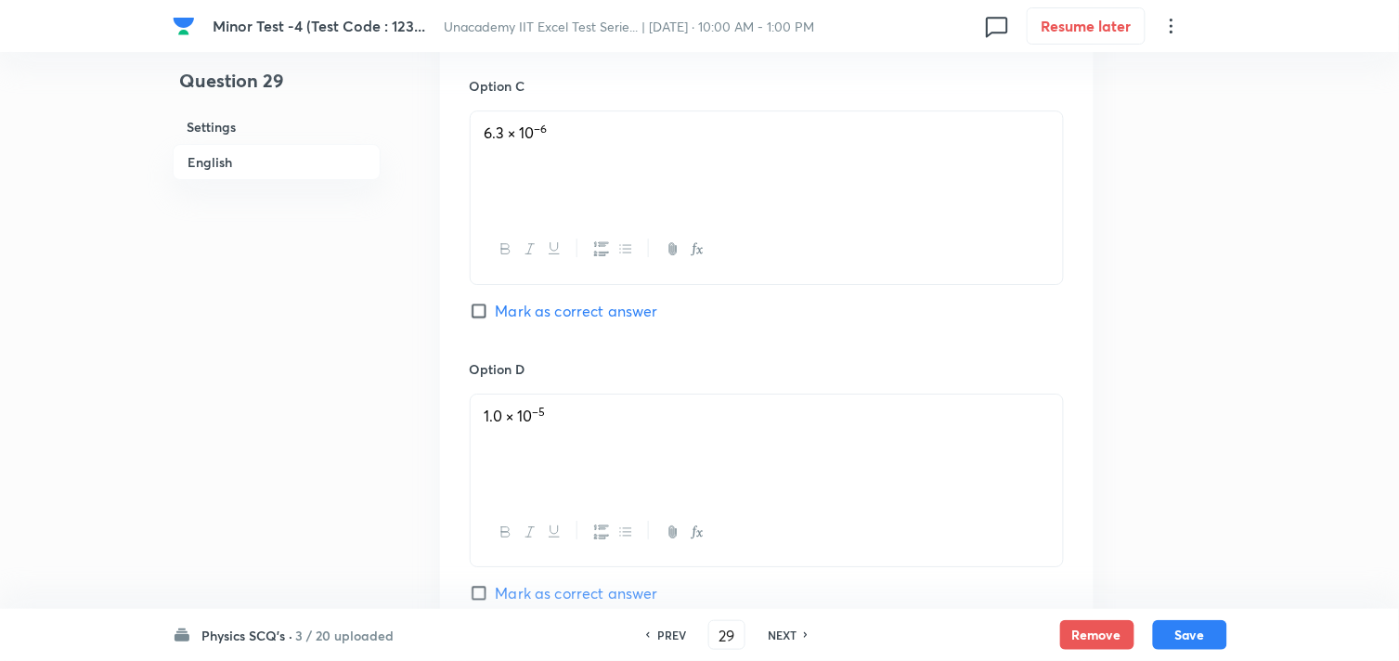
scroll to position [1857, 0]
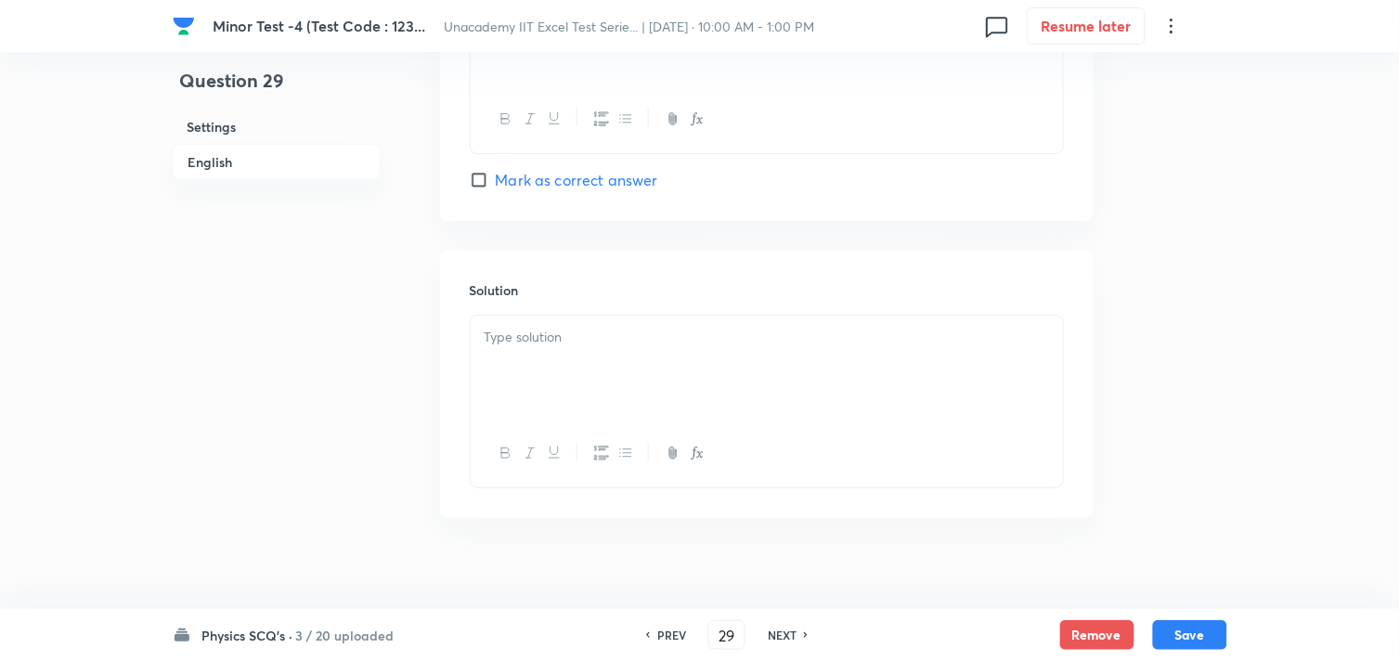
click at [578, 359] on div at bounding box center [767, 368] width 592 height 104
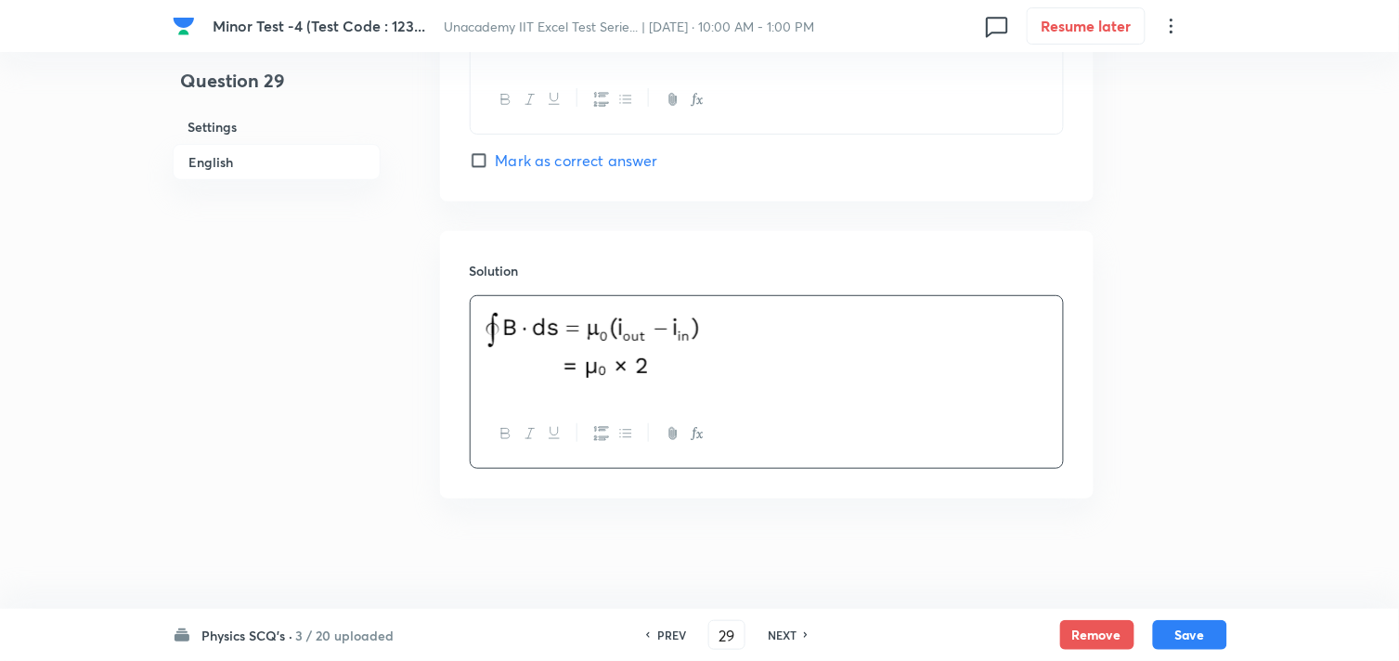
scroll to position [1881, 0]
click at [1179, 632] on button "Save" at bounding box center [1190, 633] width 74 height 30
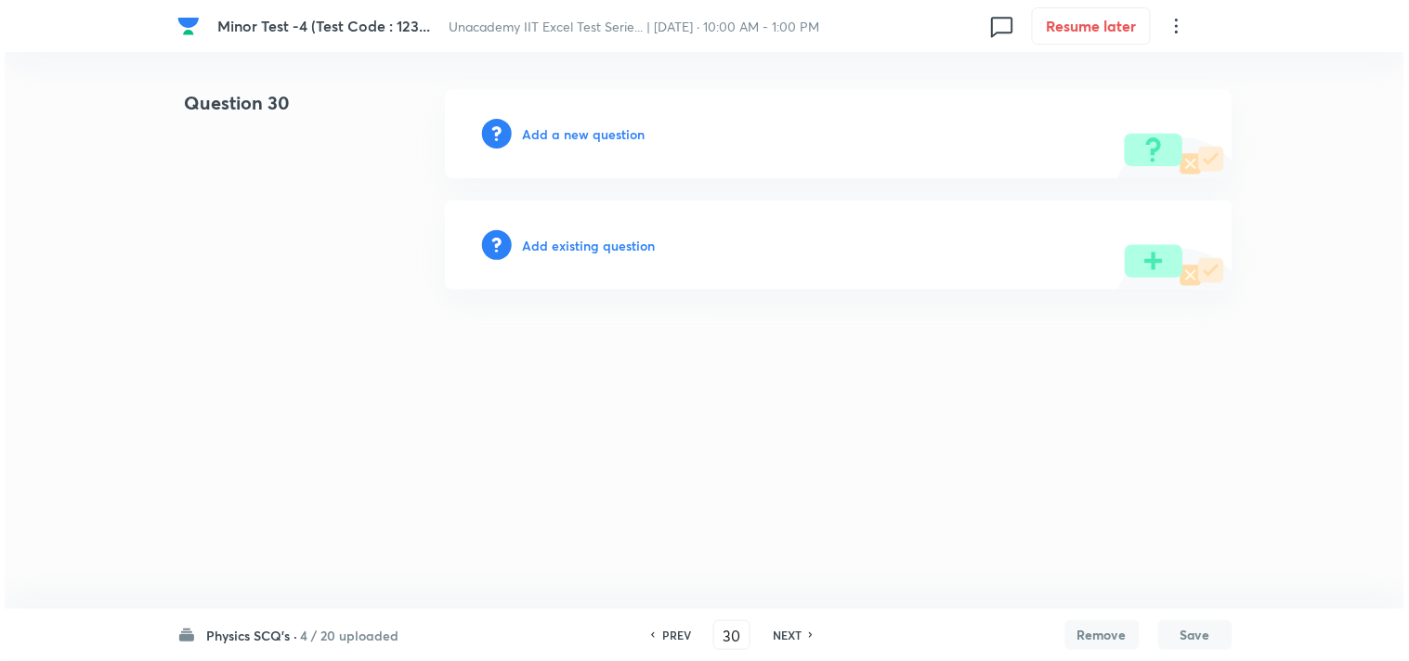
scroll to position [0, 0]
click at [586, 133] on h6 "Add a new question" at bounding box center [584, 133] width 123 height 19
click at [586, 134] on h6 "Choose a question type" at bounding box center [594, 133] width 143 height 19
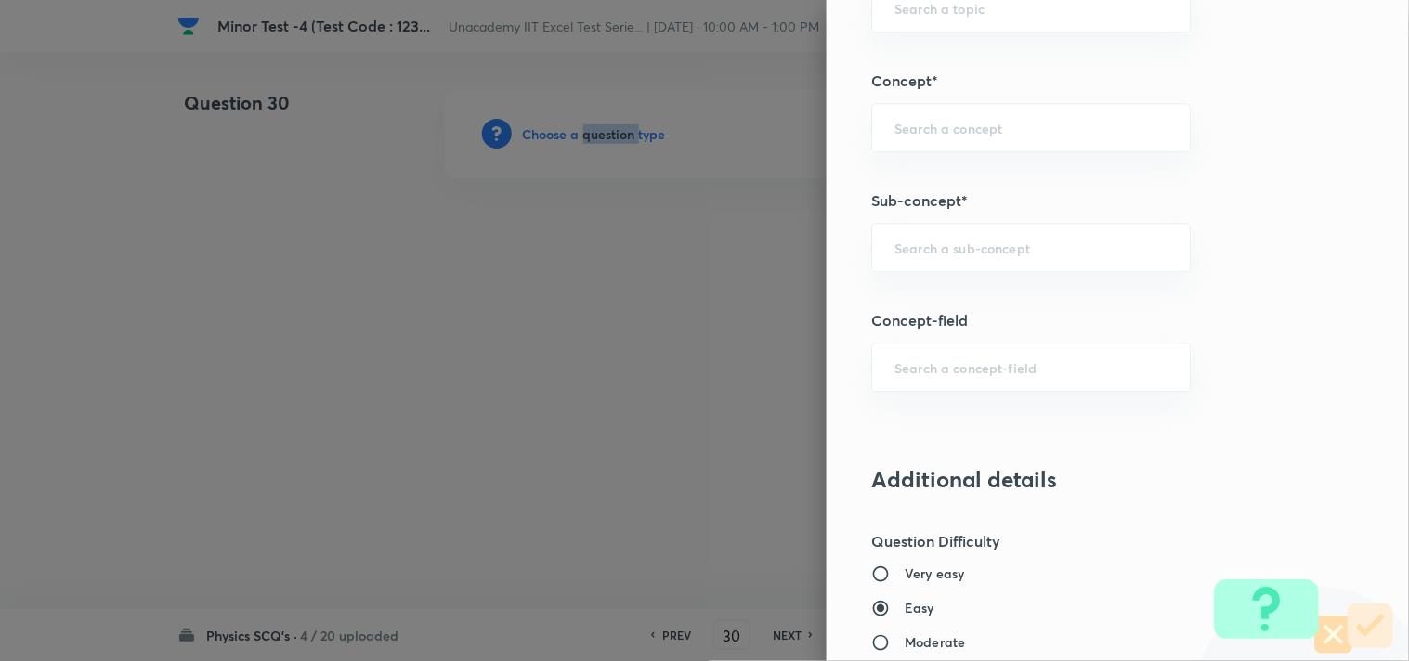
scroll to position [1135, 0]
drag, startPoint x: 904, startPoint y: 251, endPoint x: 905, endPoint y: 260, distance: 9.3
click at [905, 260] on div "​" at bounding box center [1030, 246] width 319 height 49
paste input "Magnetic Field Due to Current in a Straight Wire"
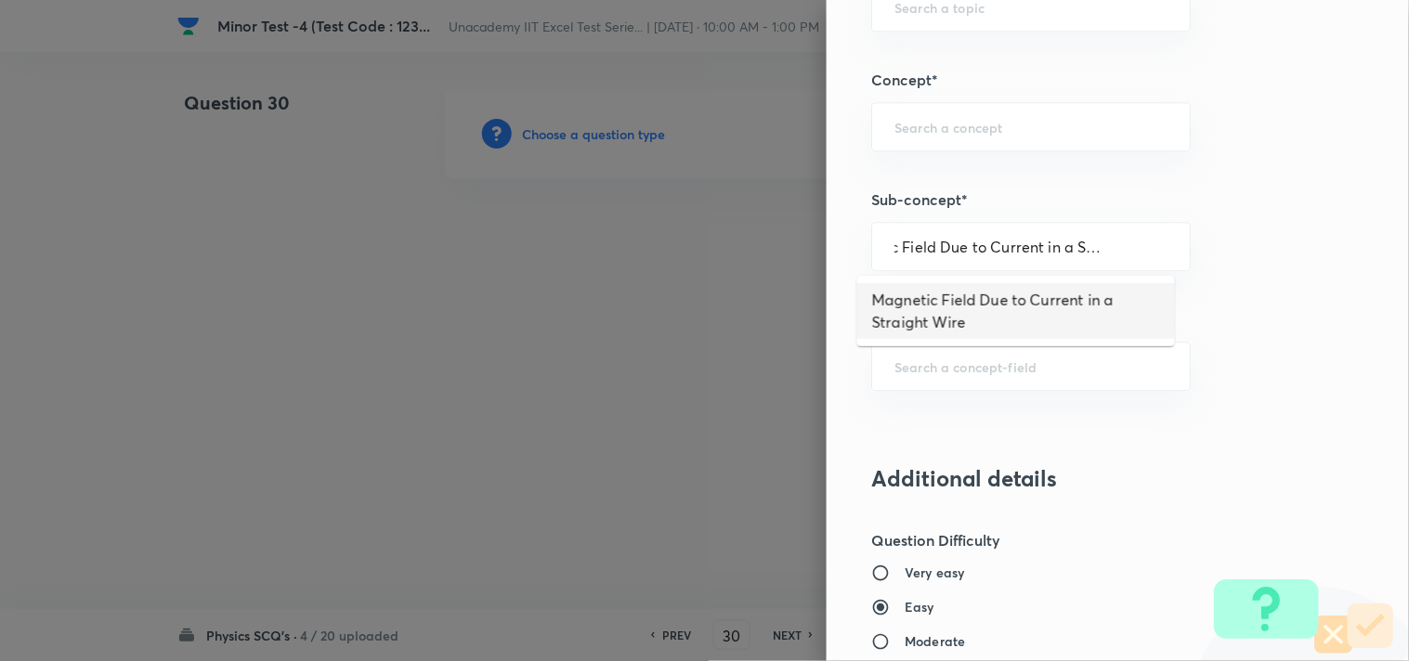
click at [911, 303] on li "Magnetic Field Due to Current in a Straight Wire" at bounding box center [1016, 311] width 318 height 56
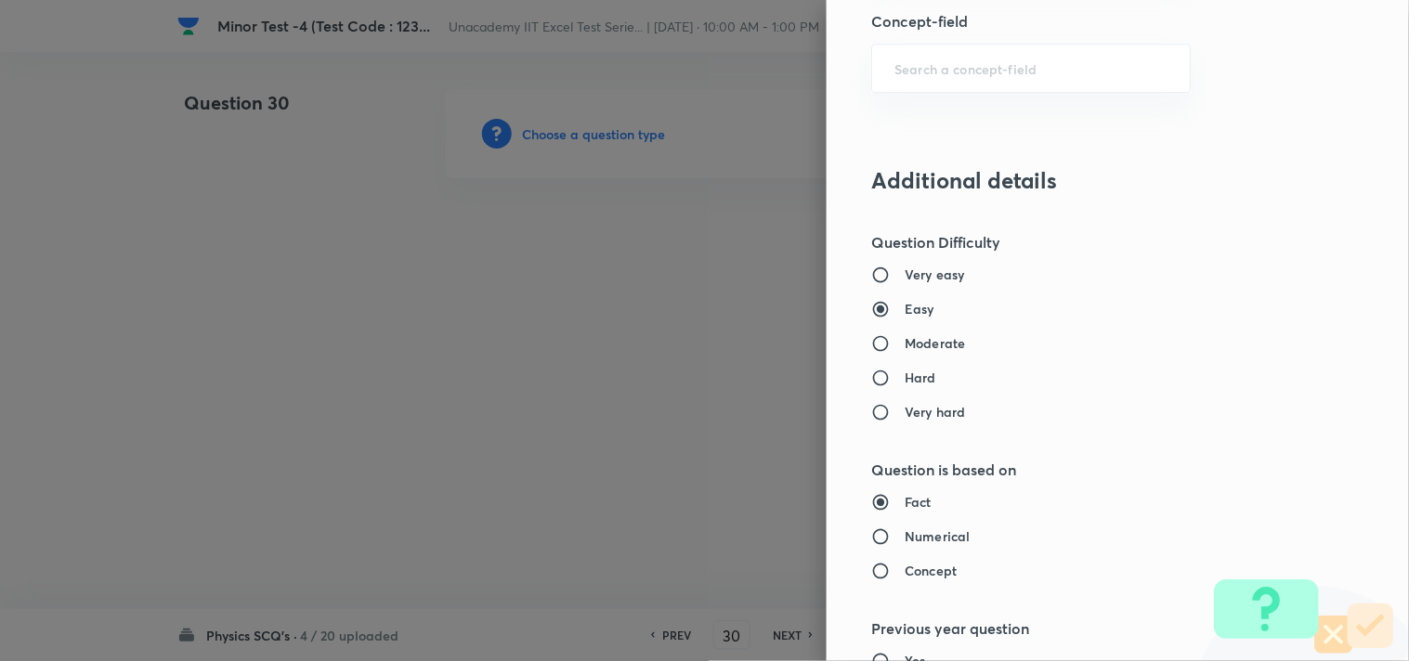
scroll to position [1444, 0]
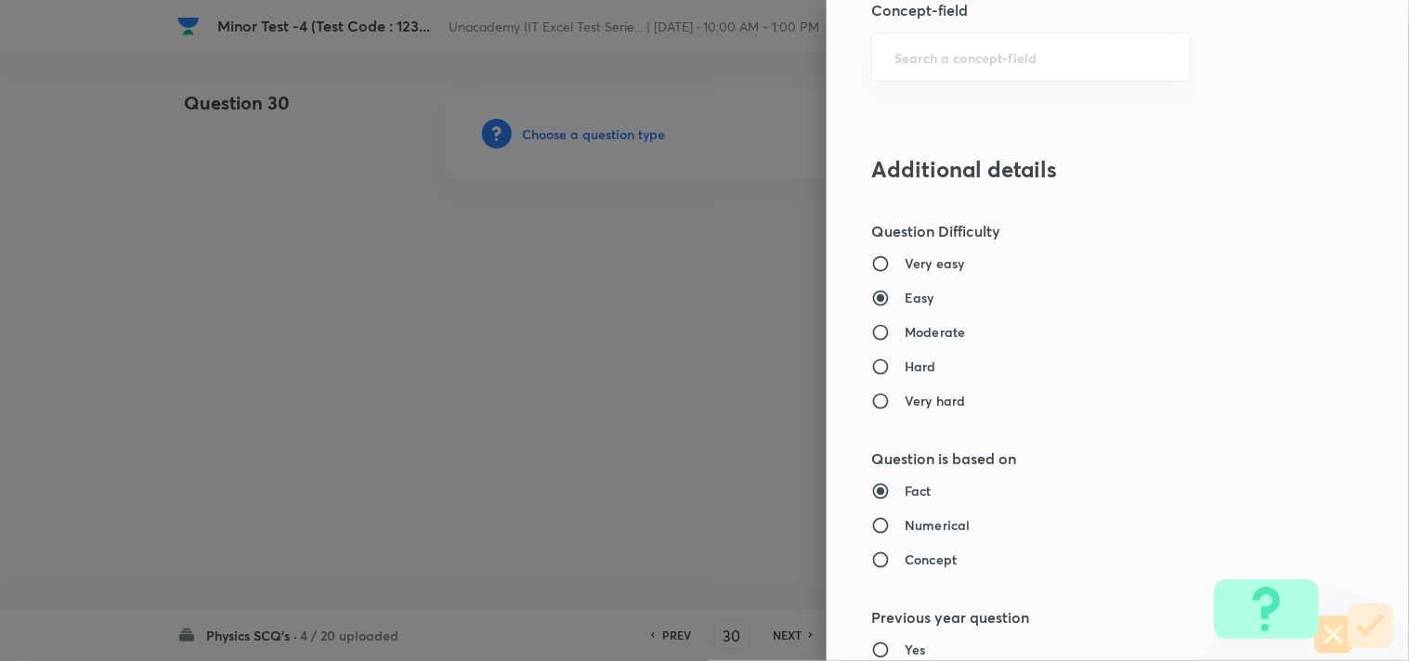
click at [904, 332] on h6 "Moderate" at bounding box center [934, 331] width 60 height 19
click at [898, 332] on input "Moderate" at bounding box center [887, 332] width 33 height 19
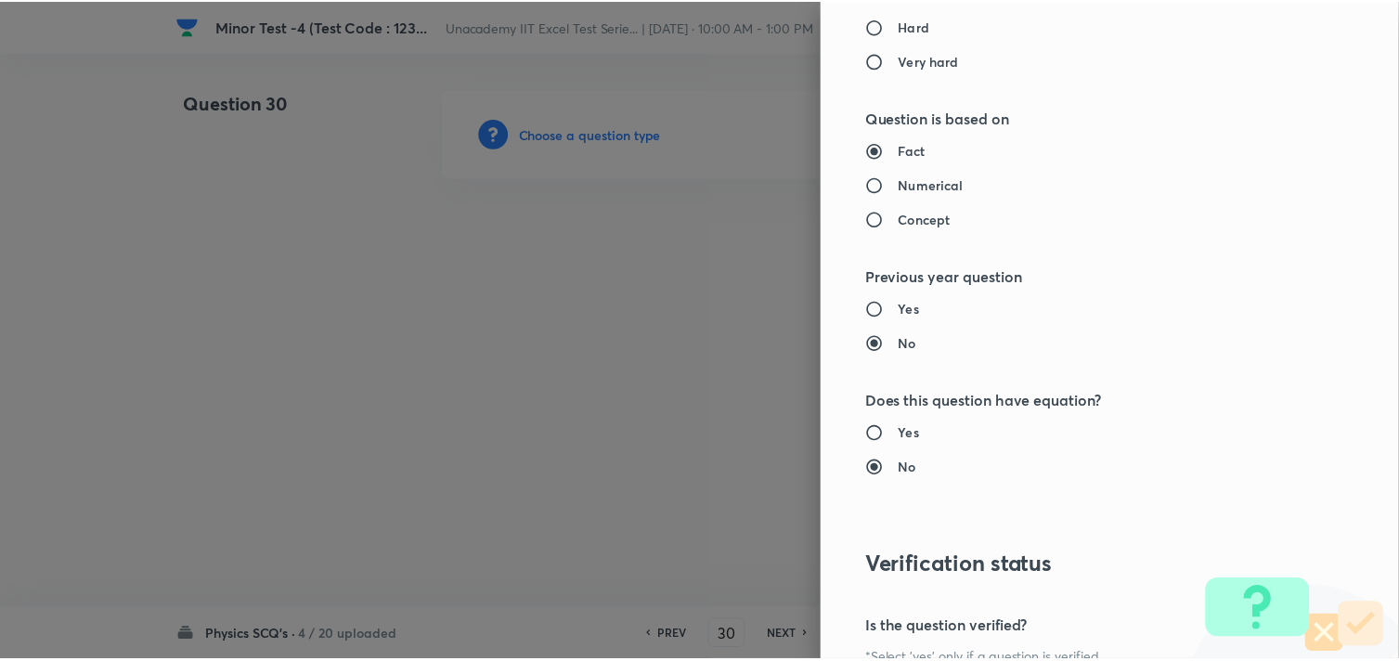
scroll to position [1994, 0]
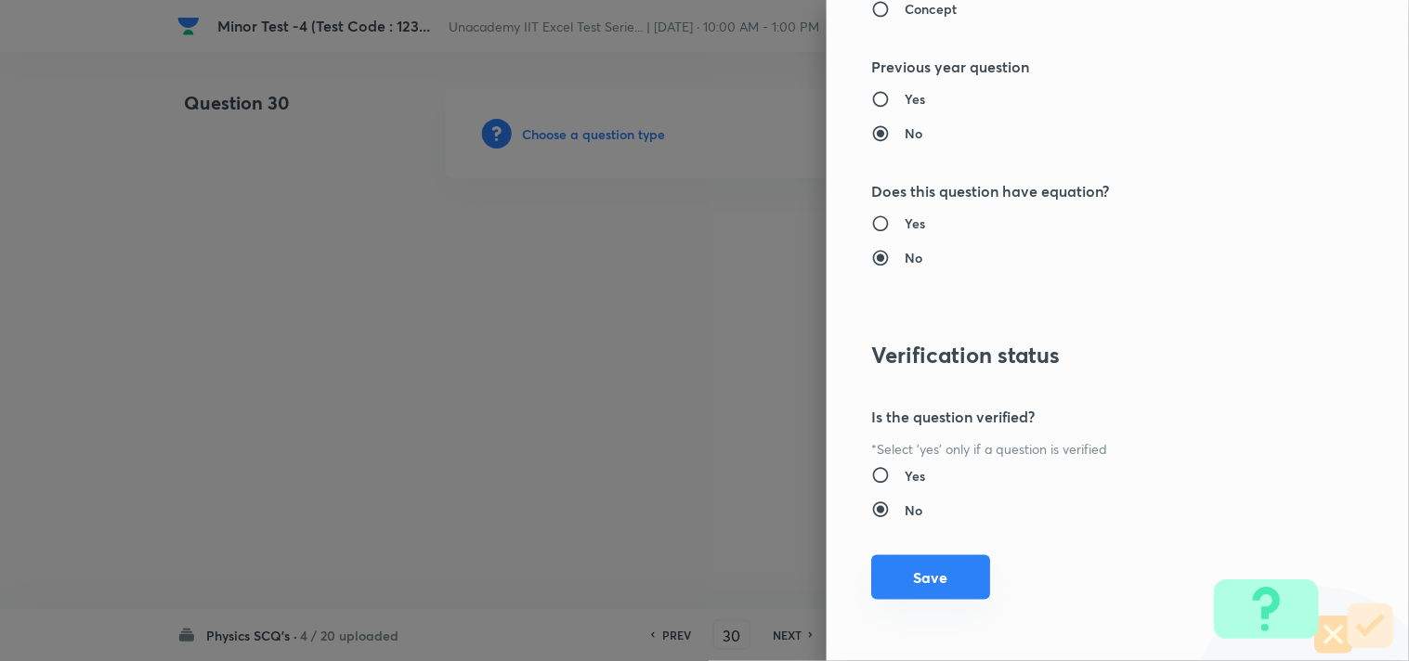
click at [903, 563] on button "Save" at bounding box center [930, 577] width 119 height 45
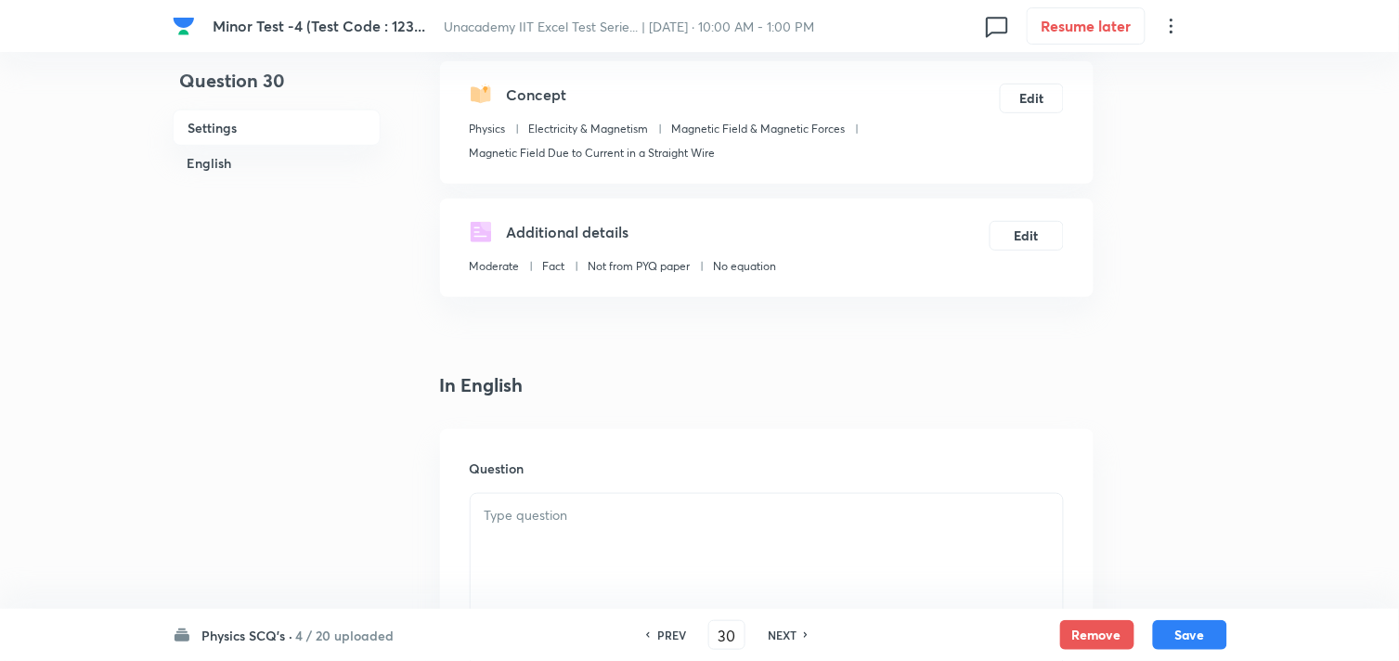
scroll to position [515, 0]
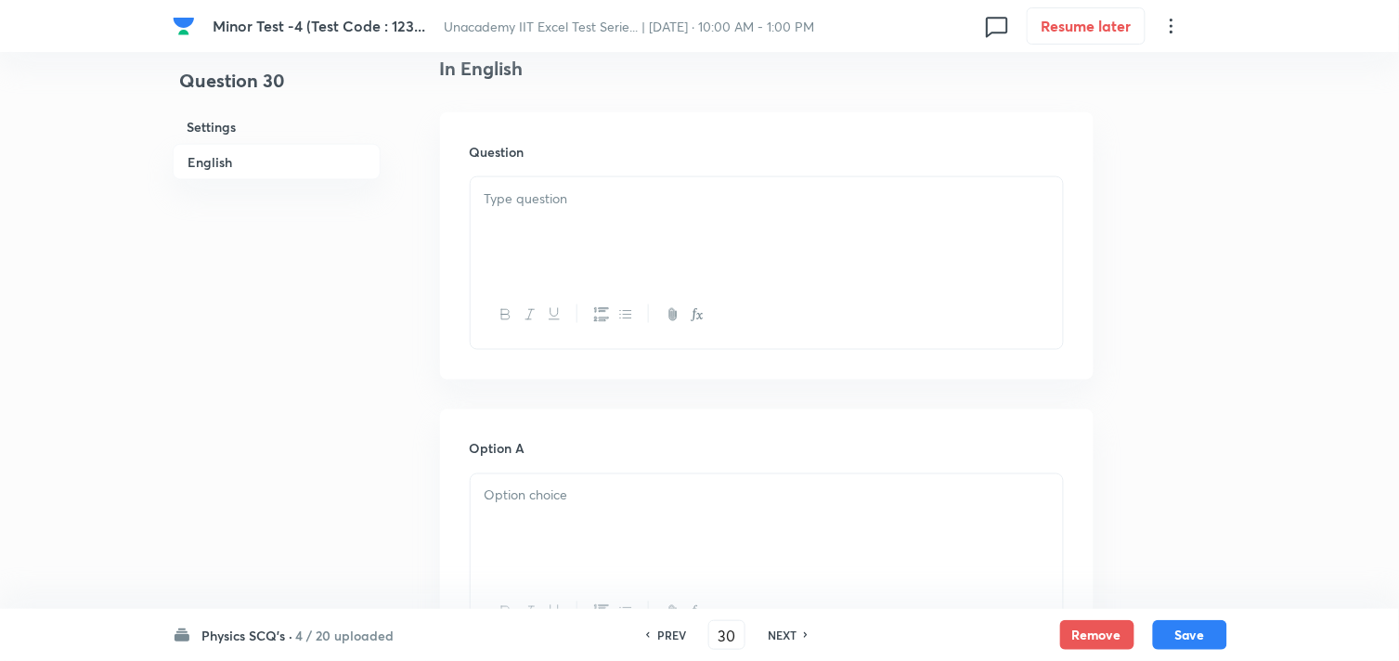
click at [568, 247] on div at bounding box center [767, 229] width 592 height 104
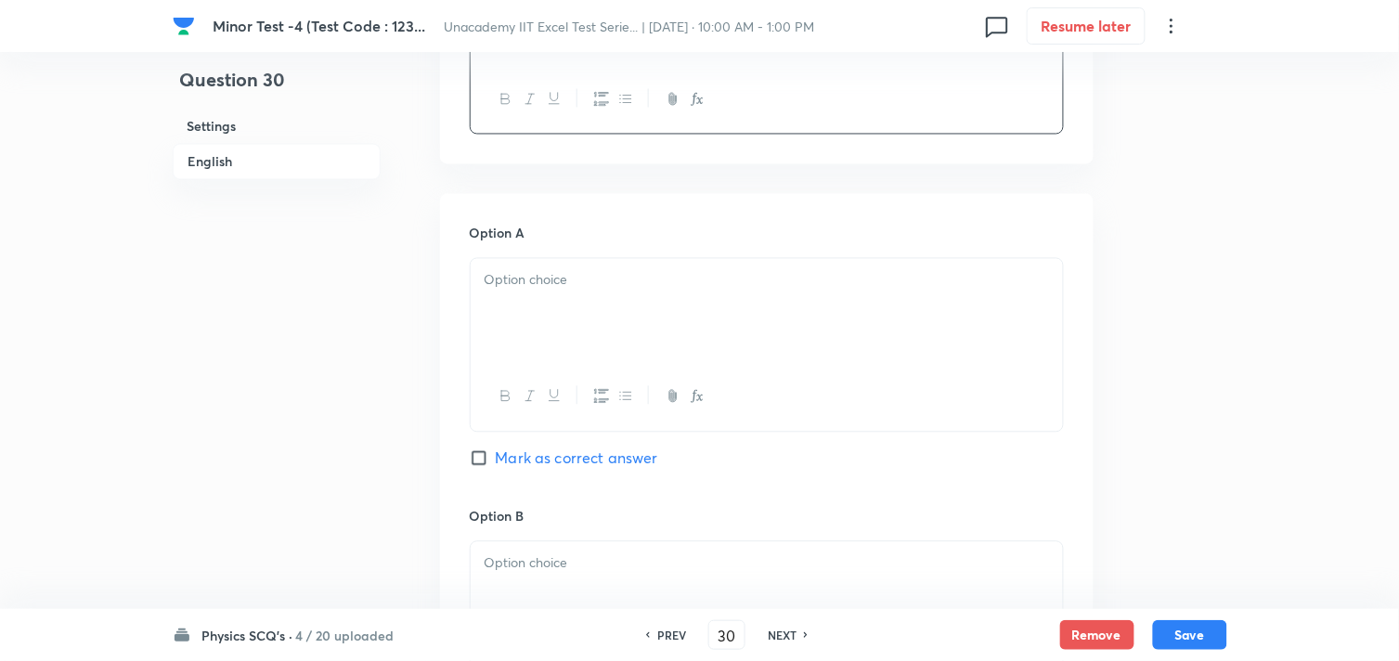
scroll to position [928, 0]
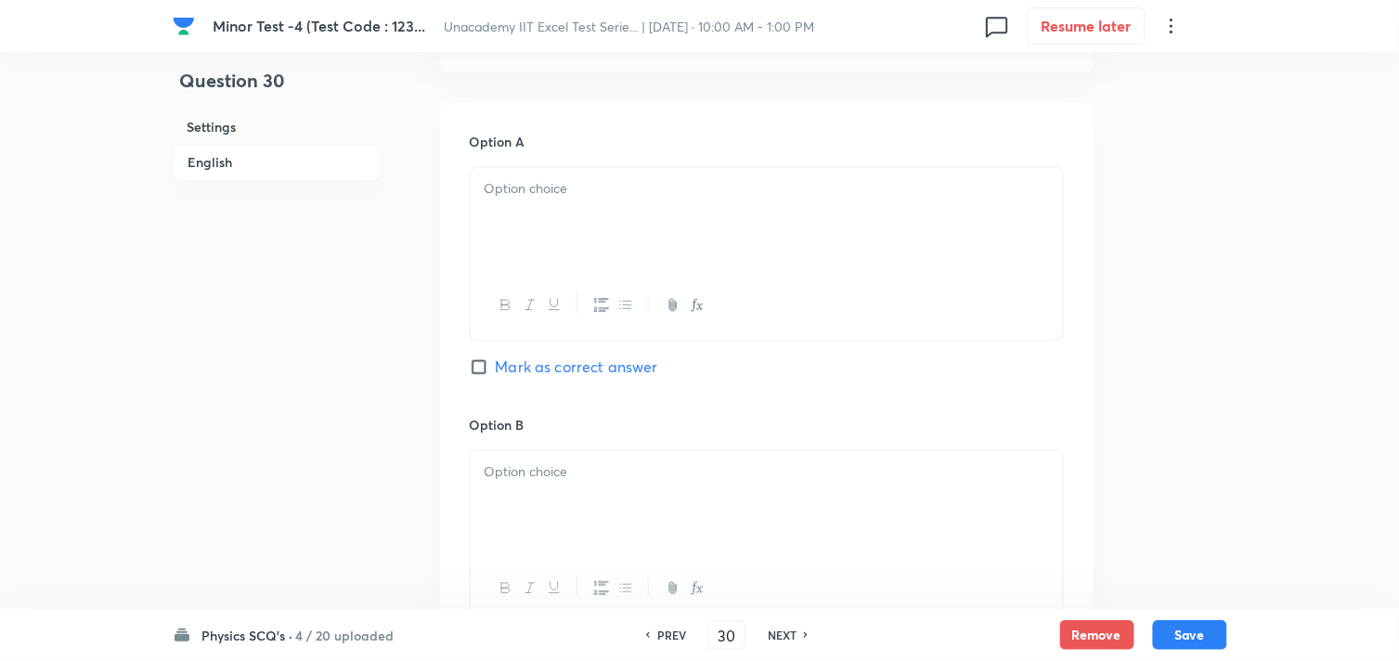
click at [592, 273] on div at bounding box center [767, 305] width 592 height 68
click at [534, 253] on div at bounding box center [767, 219] width 592 height 104
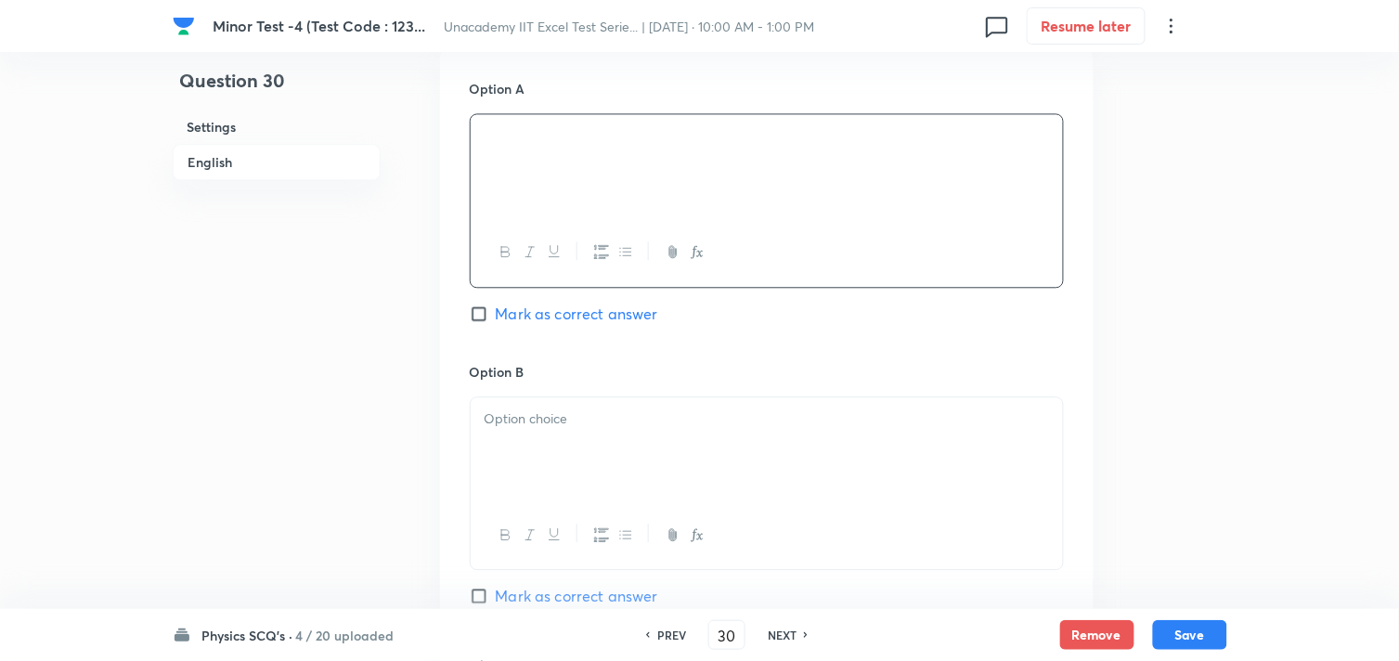
scroll to position [1032, 0]
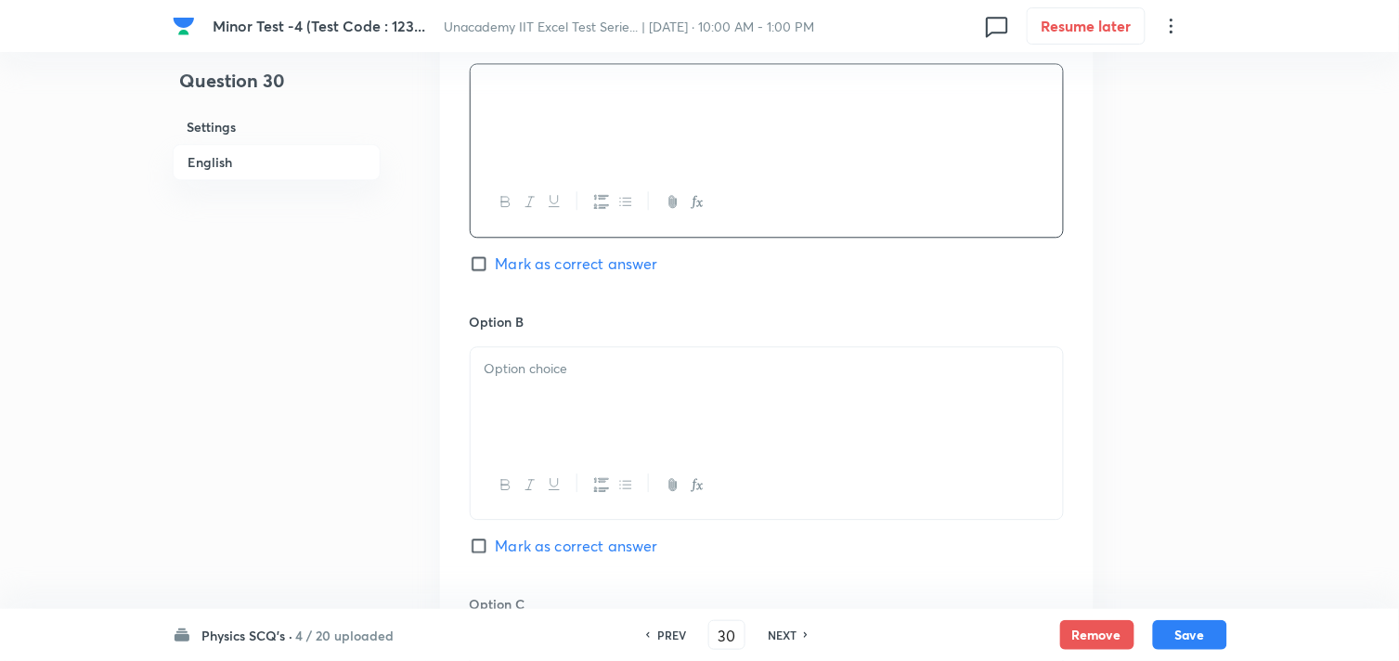
click at [511, 383] on div at bounding box center [767, 399] width 592 height 104
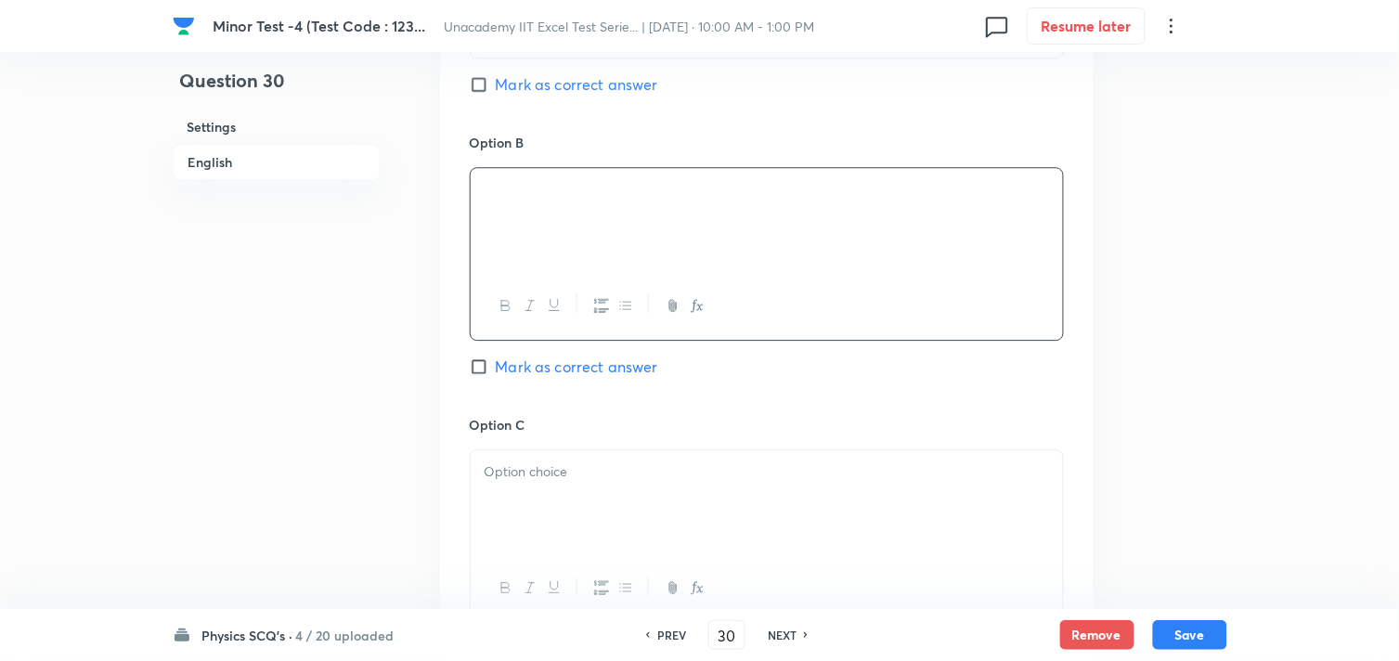
scroll to position [1238, 0]
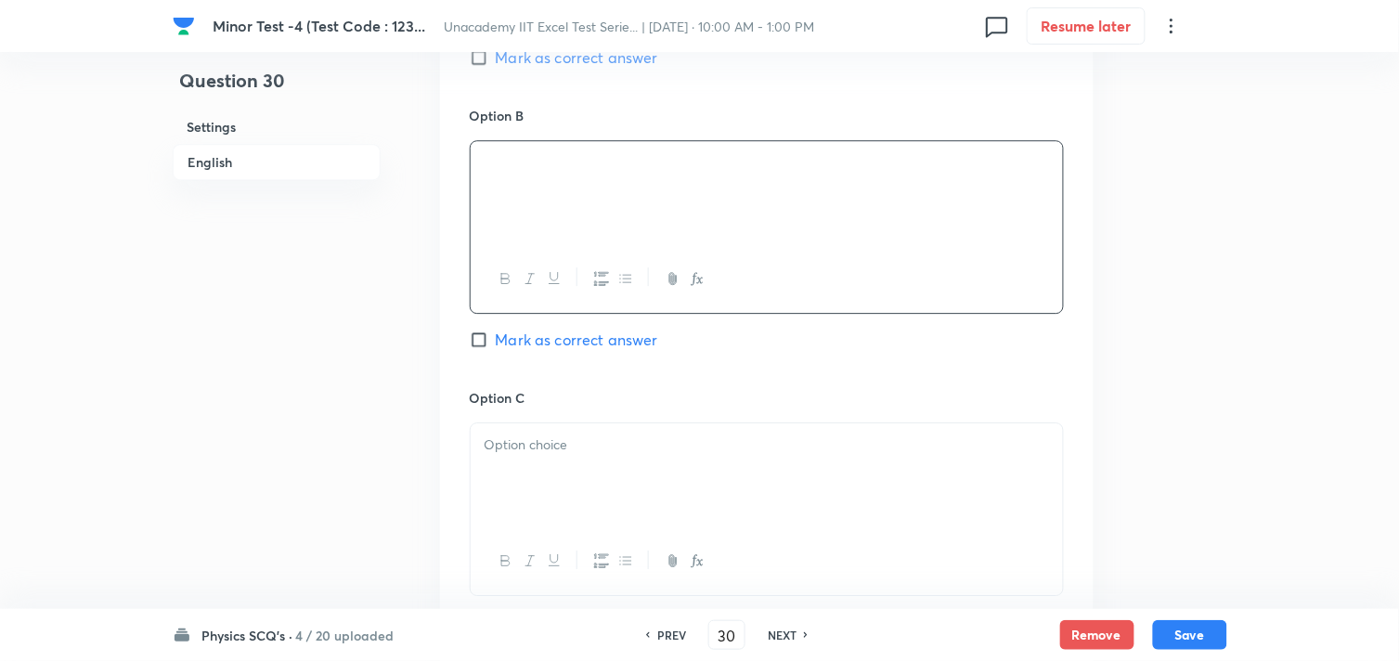
click at [574, 456] on p at bounding box center [767, 445] width 565 height 21
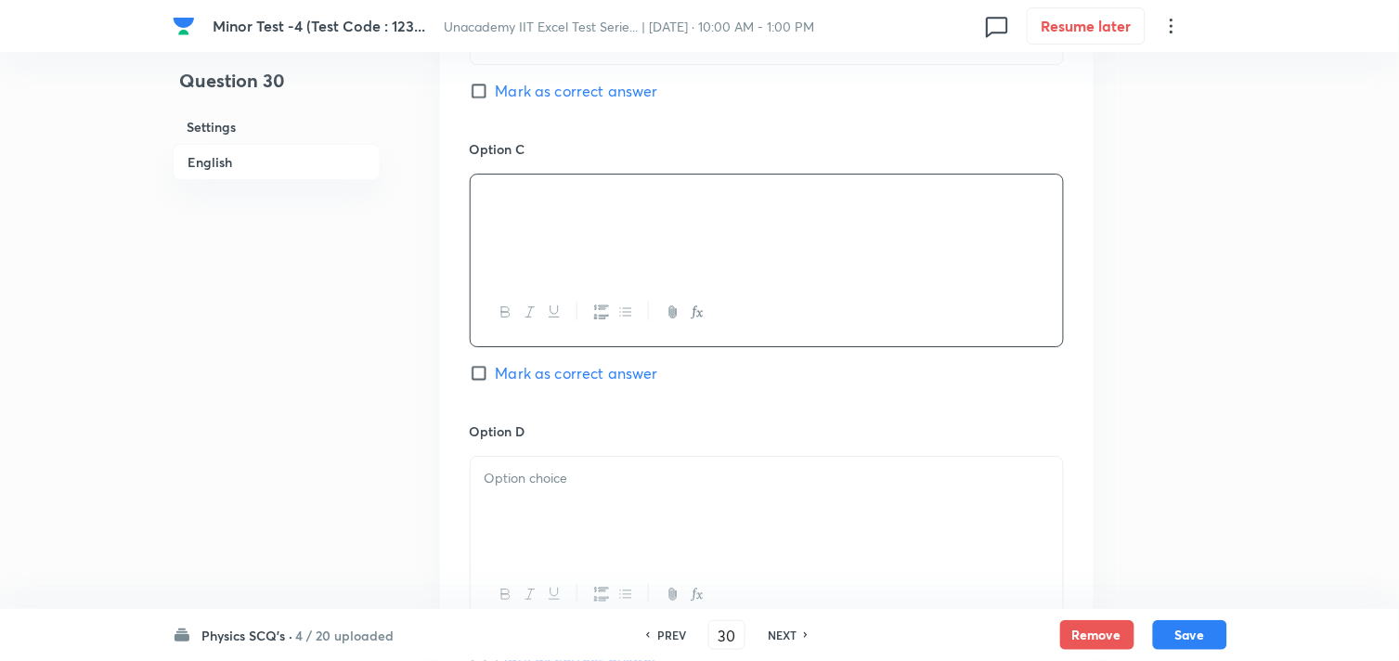
scroll to position [1547, 0]
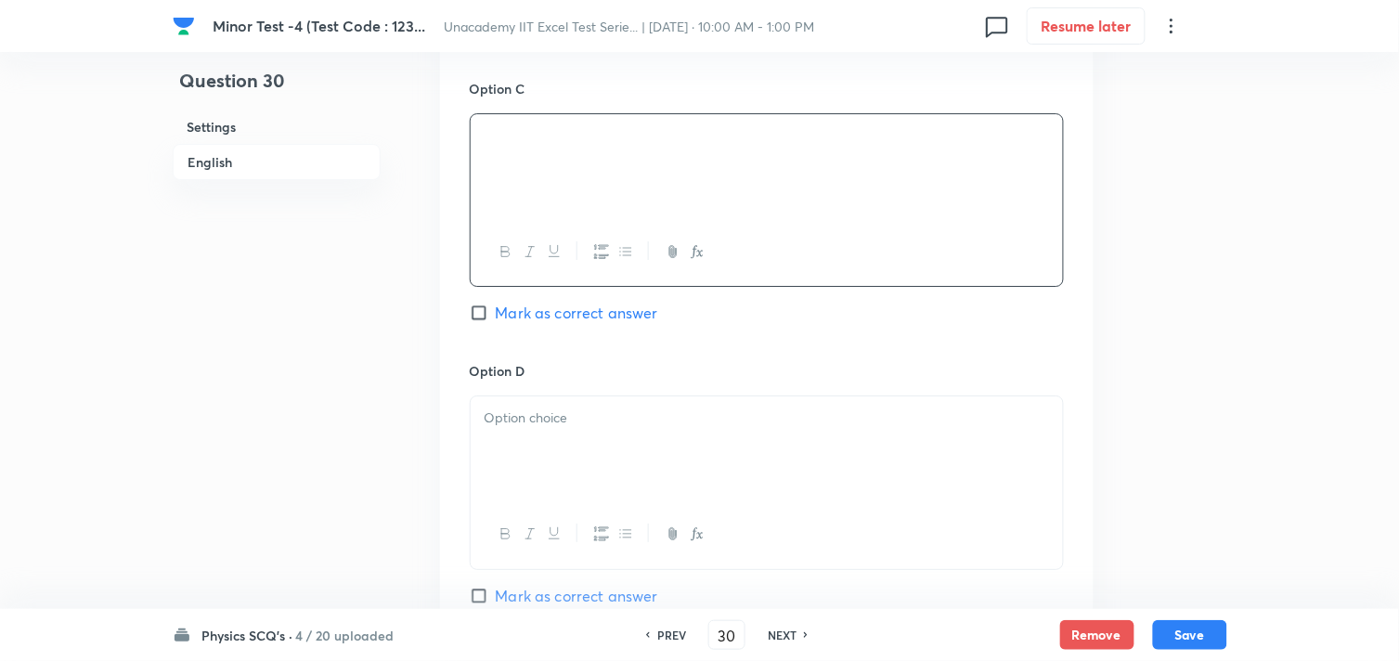
click at [553, 457] on div at bounding box center [767, 448] width 592 height 104
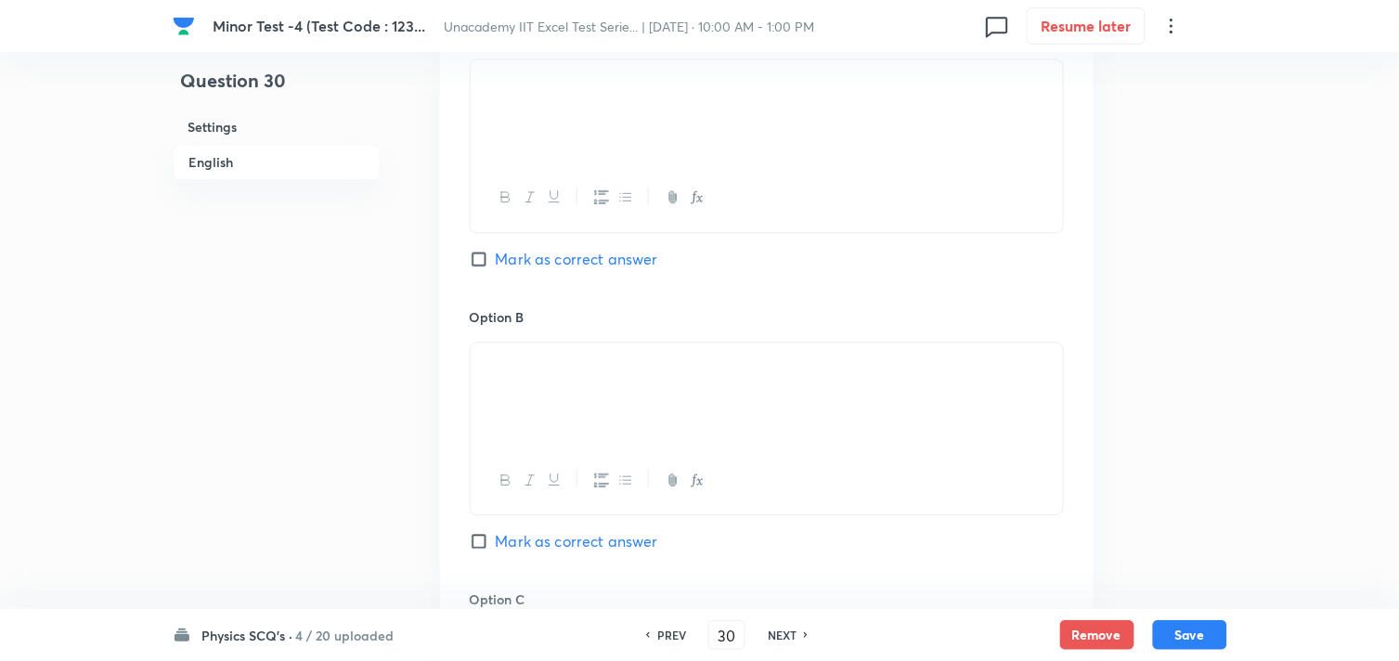
scroll to position [1032, 0]
click at [527, 257] on span "Mark as correct answer" at bounding box center [577, 264] width 162 height 22
click at [496, 257] on input "Mark as correct answer" at bounding box center [483, 263] width 26 height 19
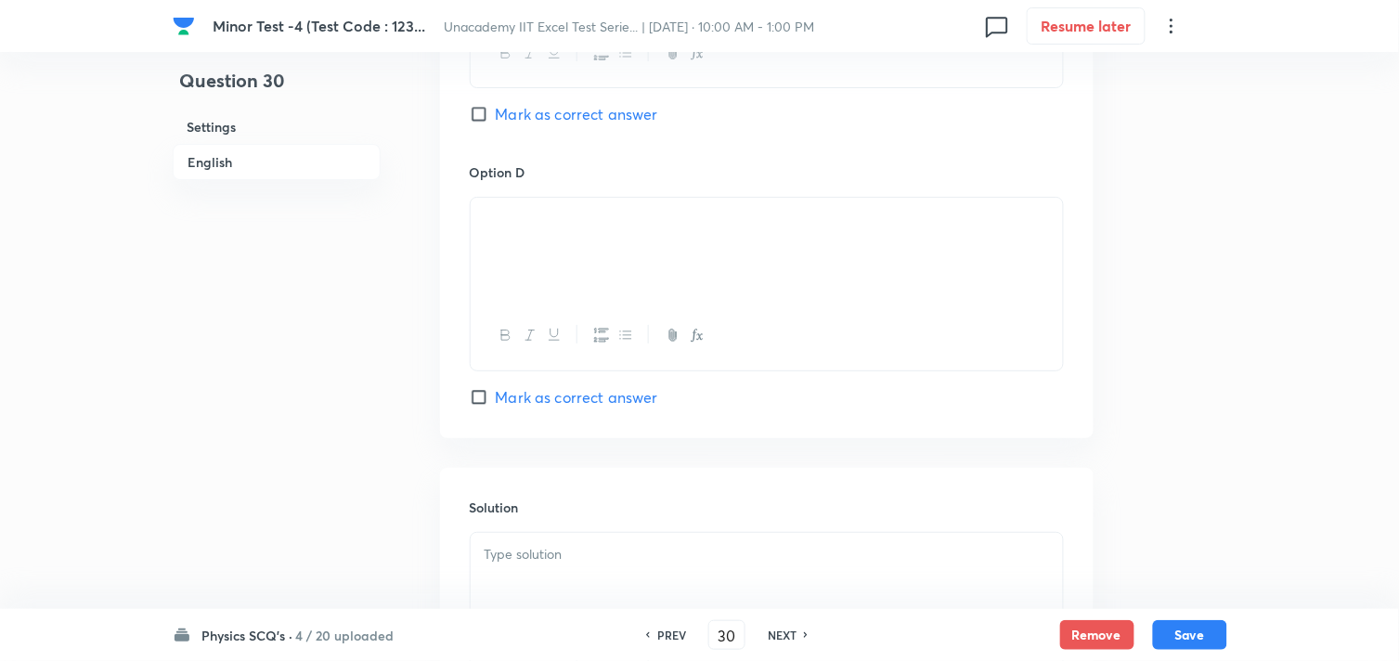
scroll to position [1960, 0]
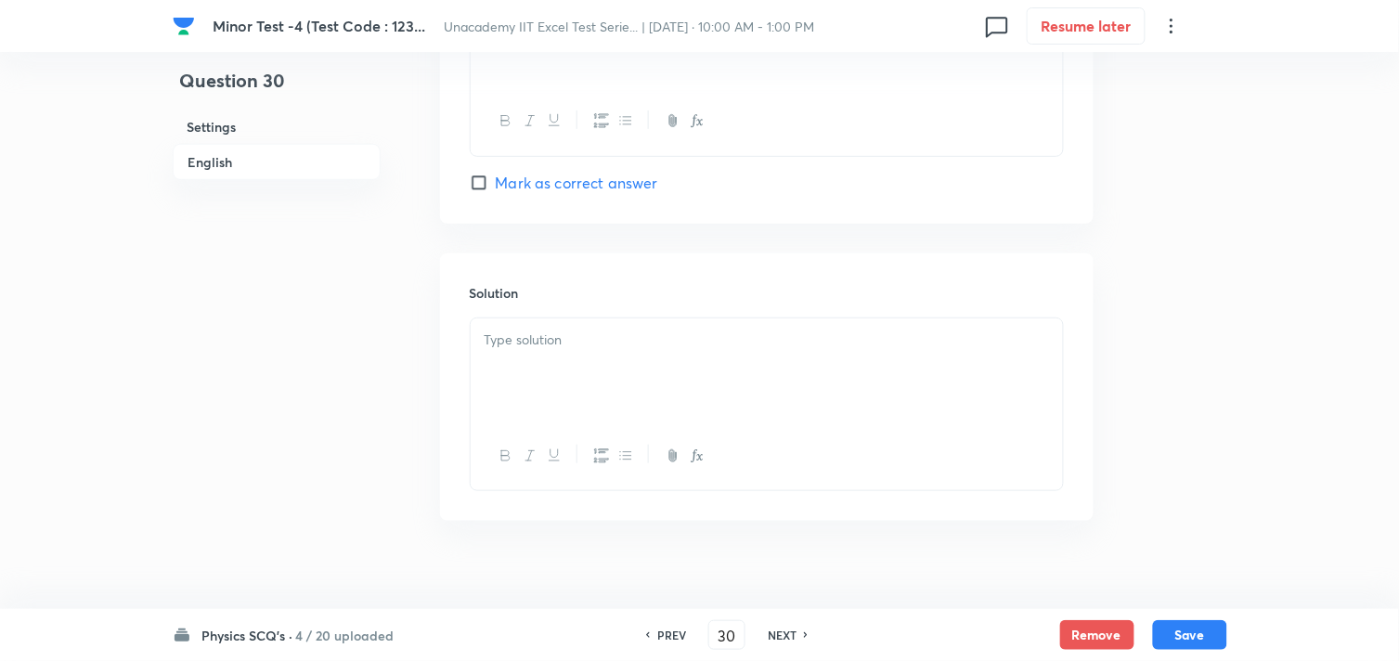
click at [565, 381] on div at bounding box center [767, 370] width 592 height 104
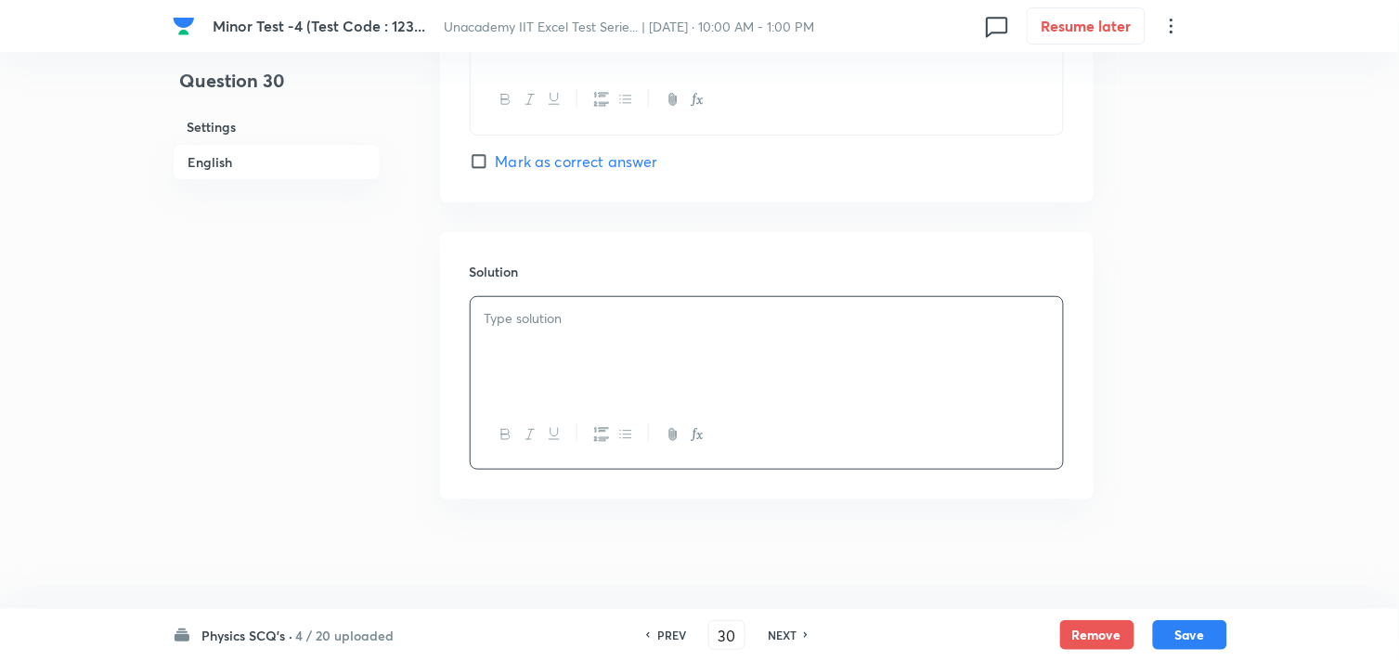
scroll to position [1988, 0]
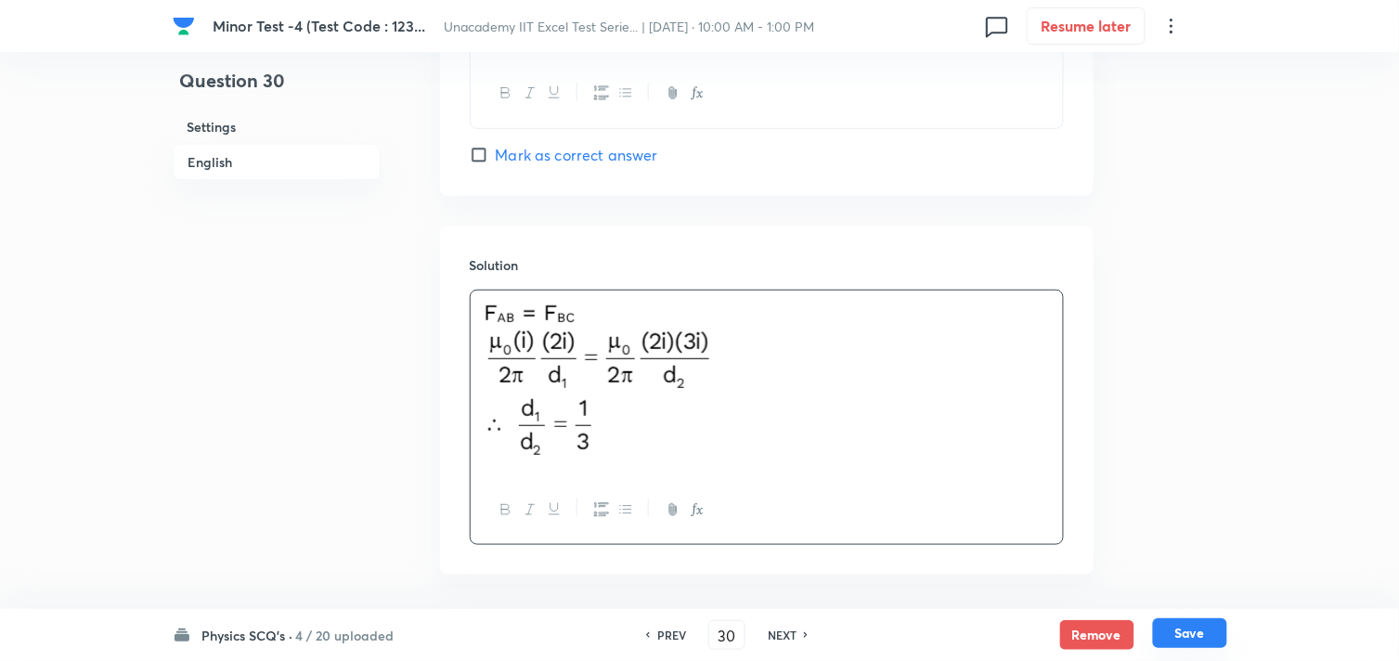
click at [1184, 634] on button "Save" at bounding box center [1190, 633] width 74 height 30
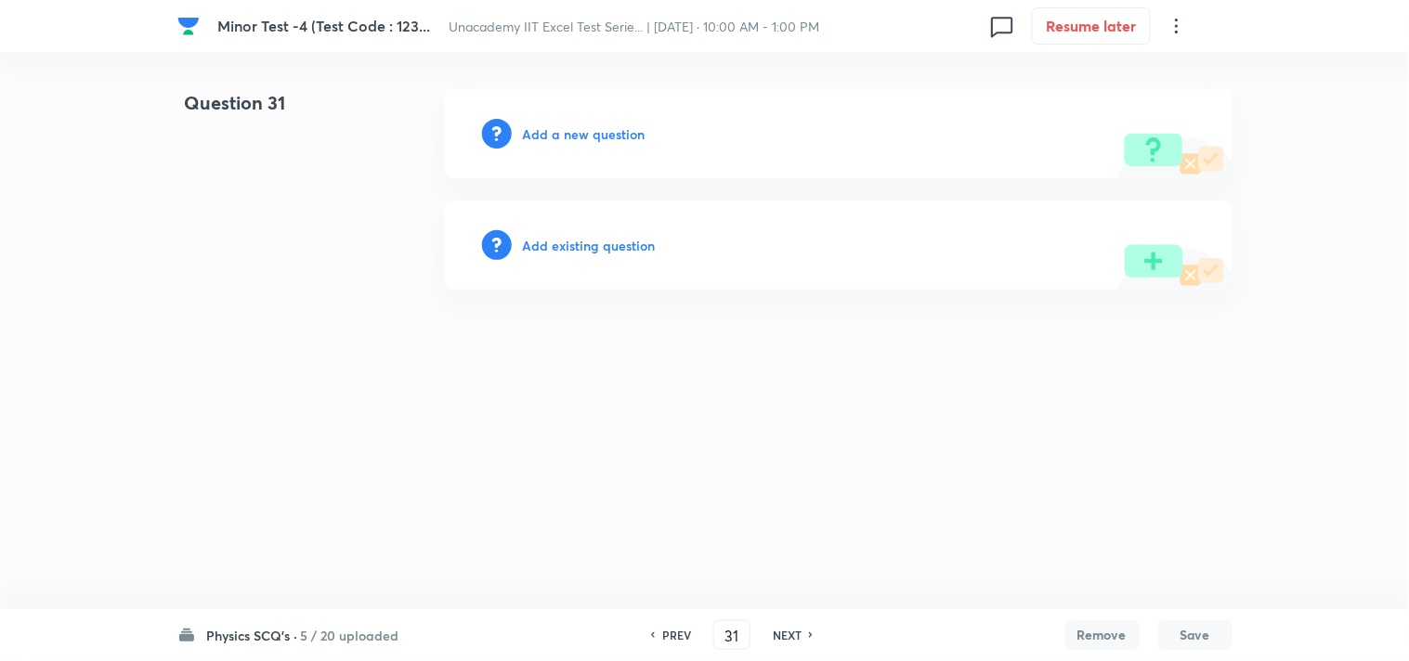
click at [561, 121] on div "Add a new question" at bounding box center [838, 133] width 787 height 89
click at [563, 126] on h6 "Add a new question" at bounding box center [584, 133] width 123 height 19
click at [566, 126] on h6 "Choose a question type" at bounding box center [594, 133] width 143 height 19
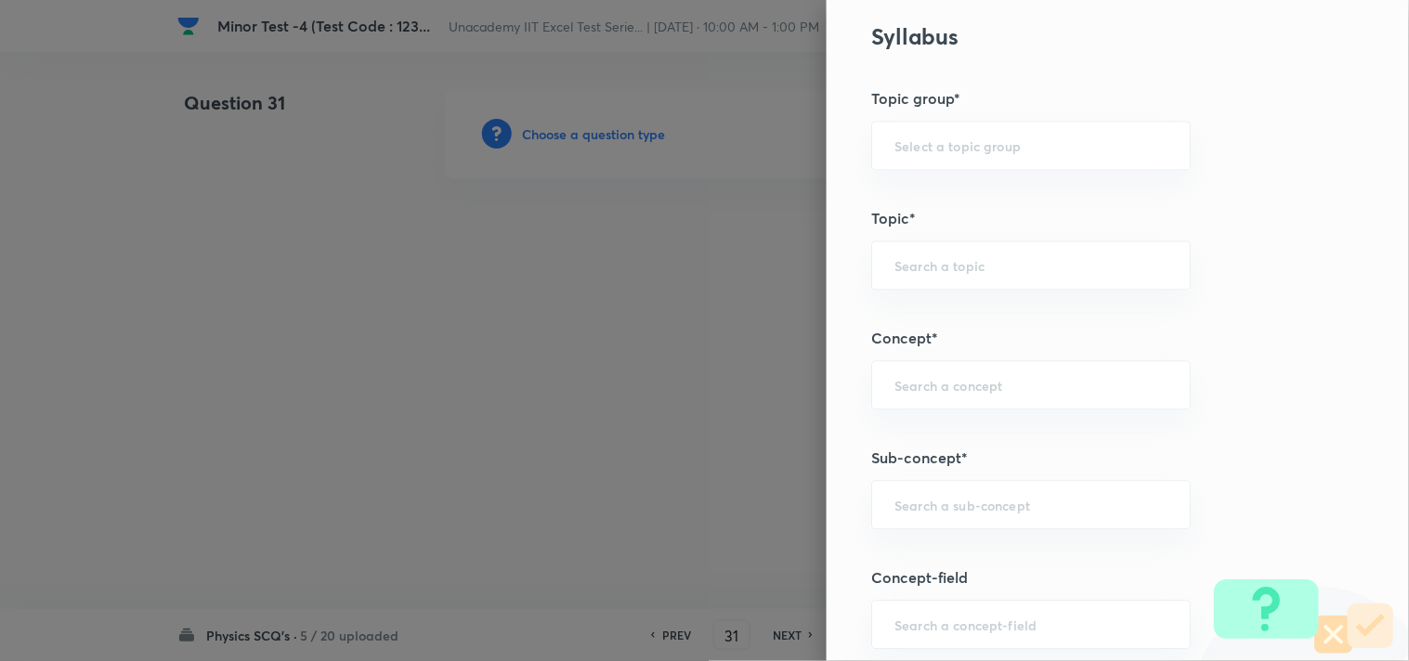
scroll to position [928, 0]
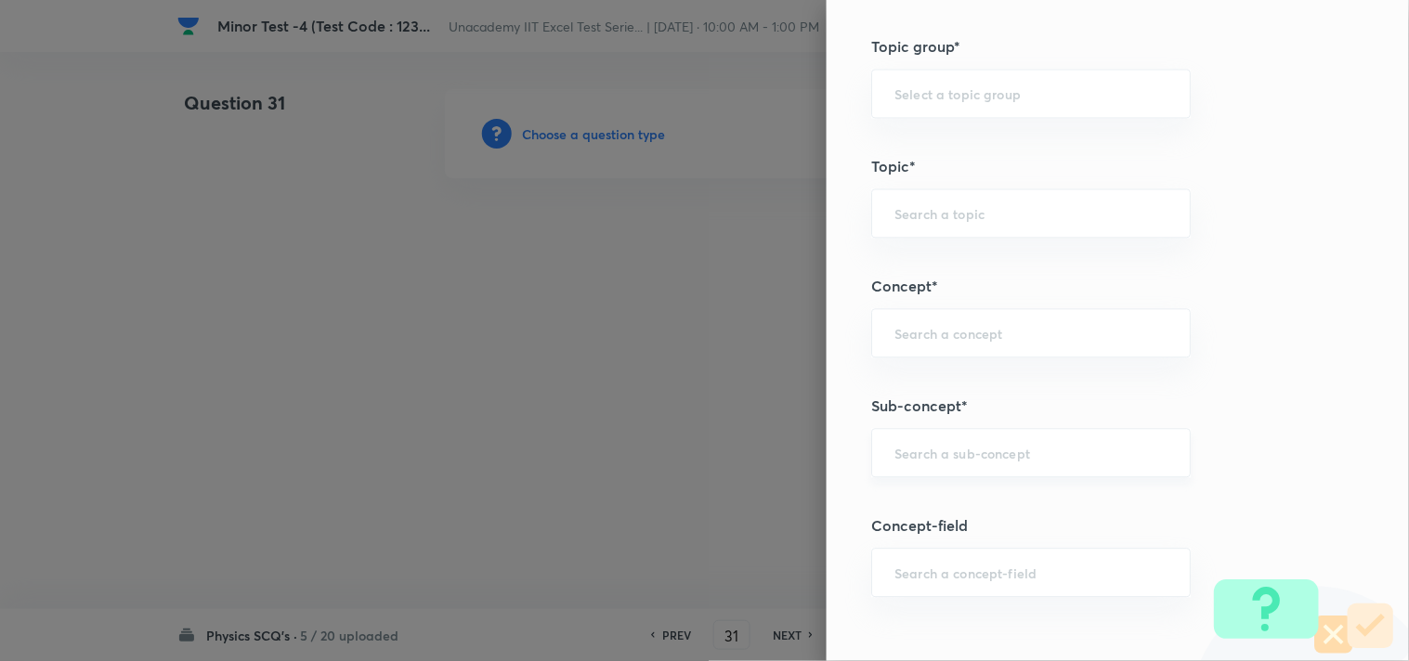
click at [916, 448] on input "text" at bounding box center [1030, 453] width 273 height 18
paste input "Magnetic Field at the Centre of a Current-Carrying circular arc"
click at [1042, 516] on li "Magnetic Field at the Centre of a Current-Carrying circular arc" at bounding box center [1016, 518] width 318 height 56
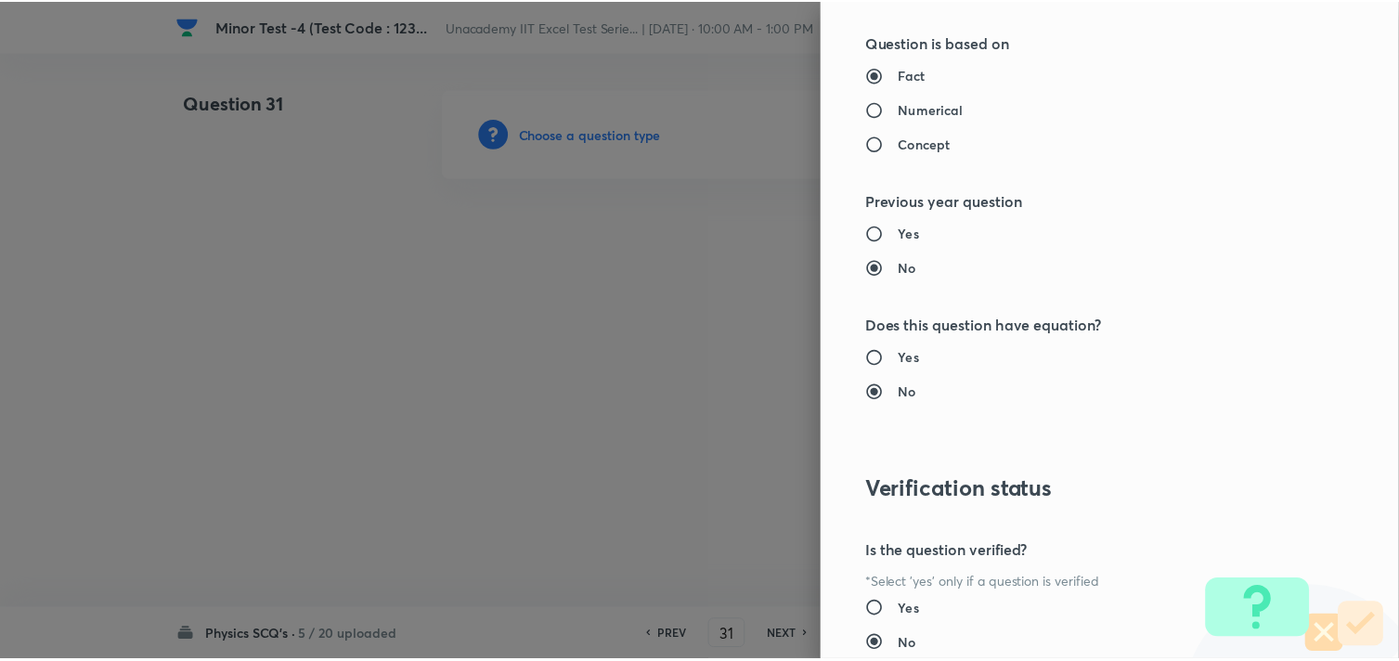
scroll to position [1994, 0]
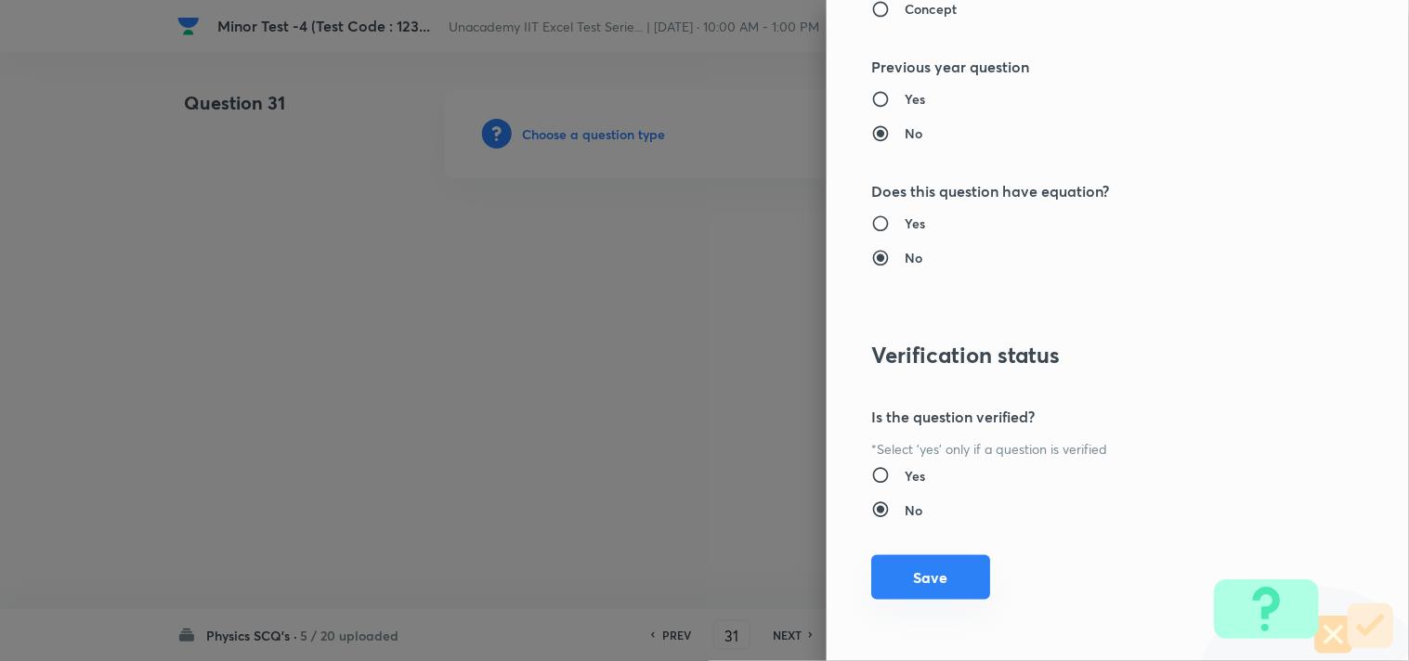
click at [896, 577] on button "Save" at bounding box center [930, 577] width 119 height 45
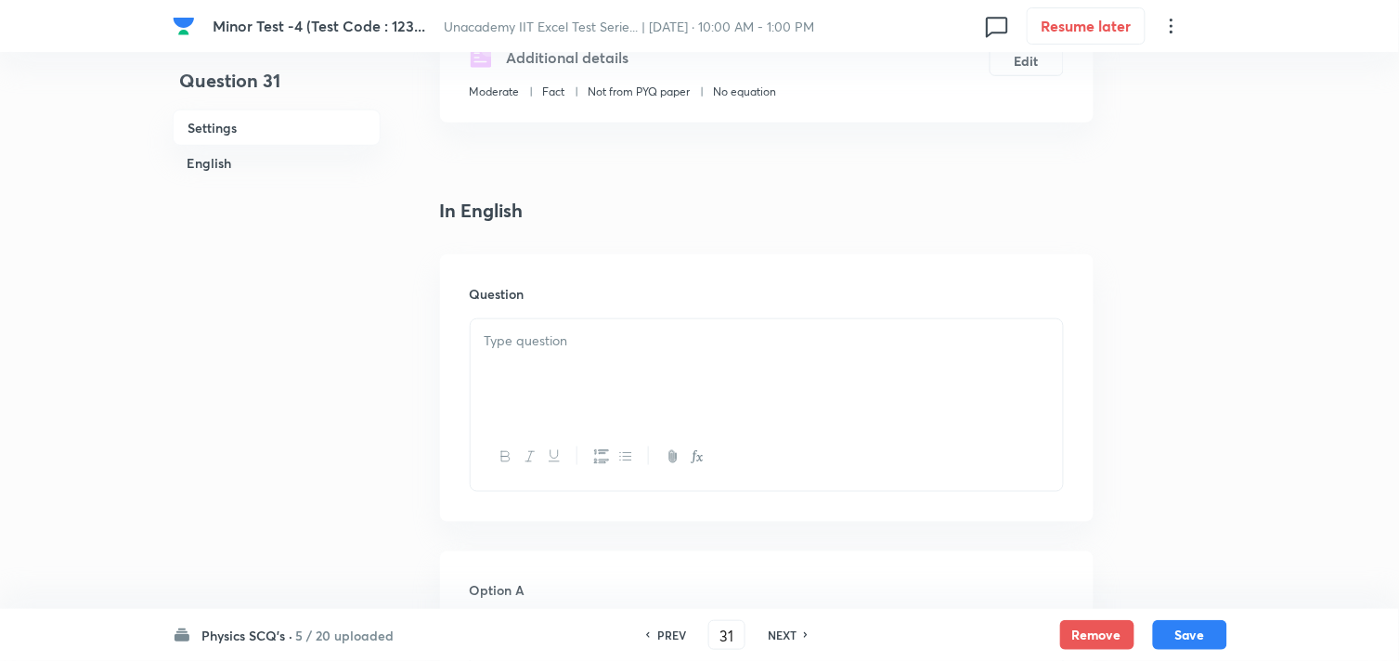
scroll to position [412, 0]
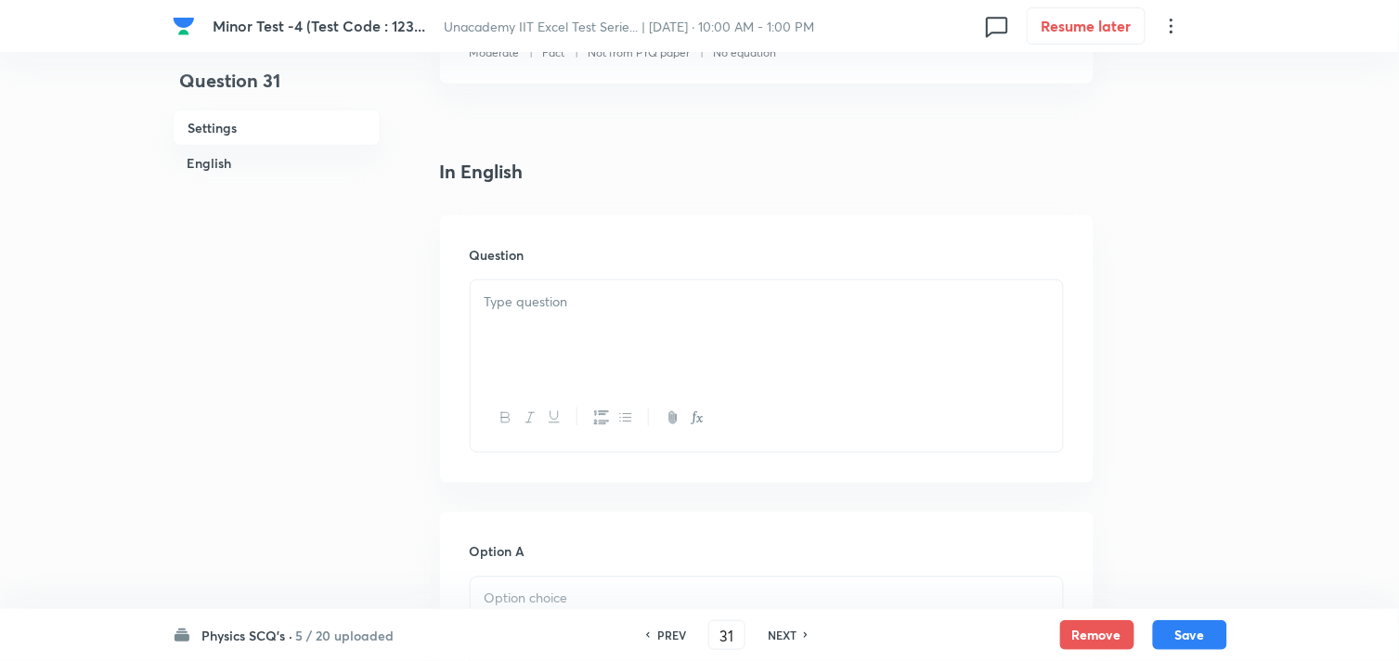
click at [617, 332] on div at bounding box center [767, 332] width 592 height 104
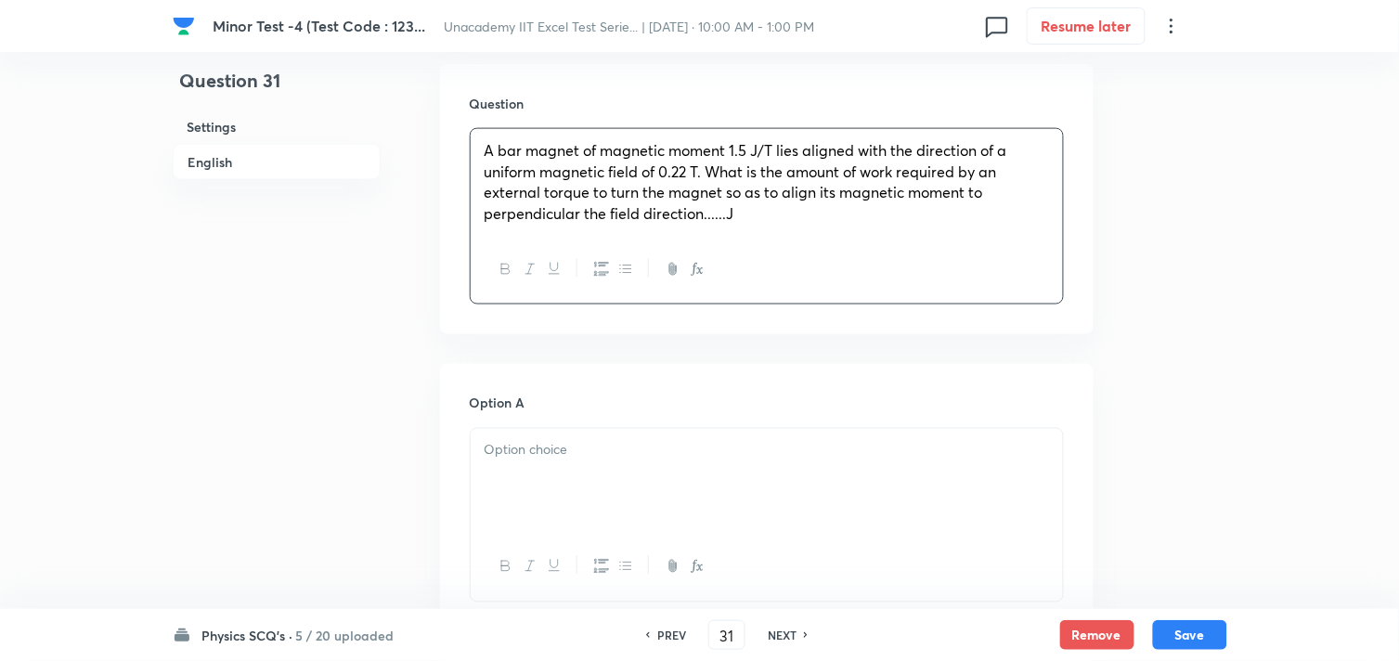
scroll to position [721, 0]
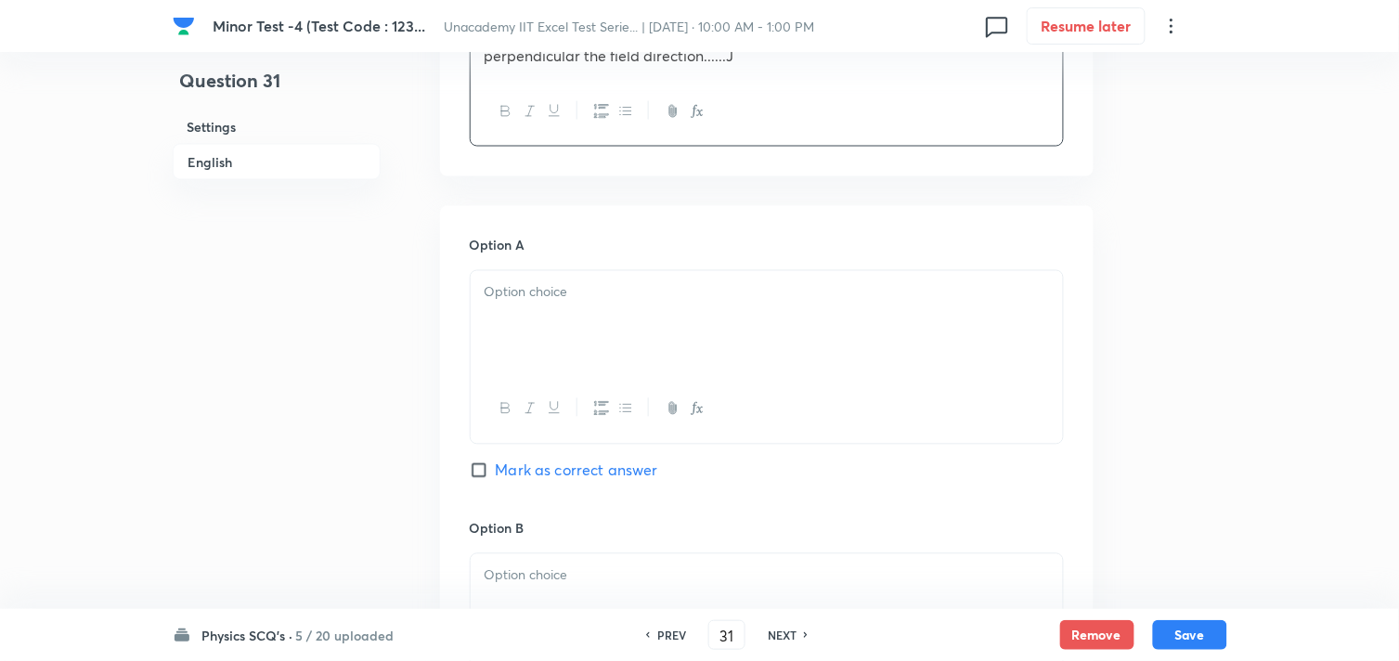
click at [518, 351] on div at bounding box center [767, 323] width 592 height 104
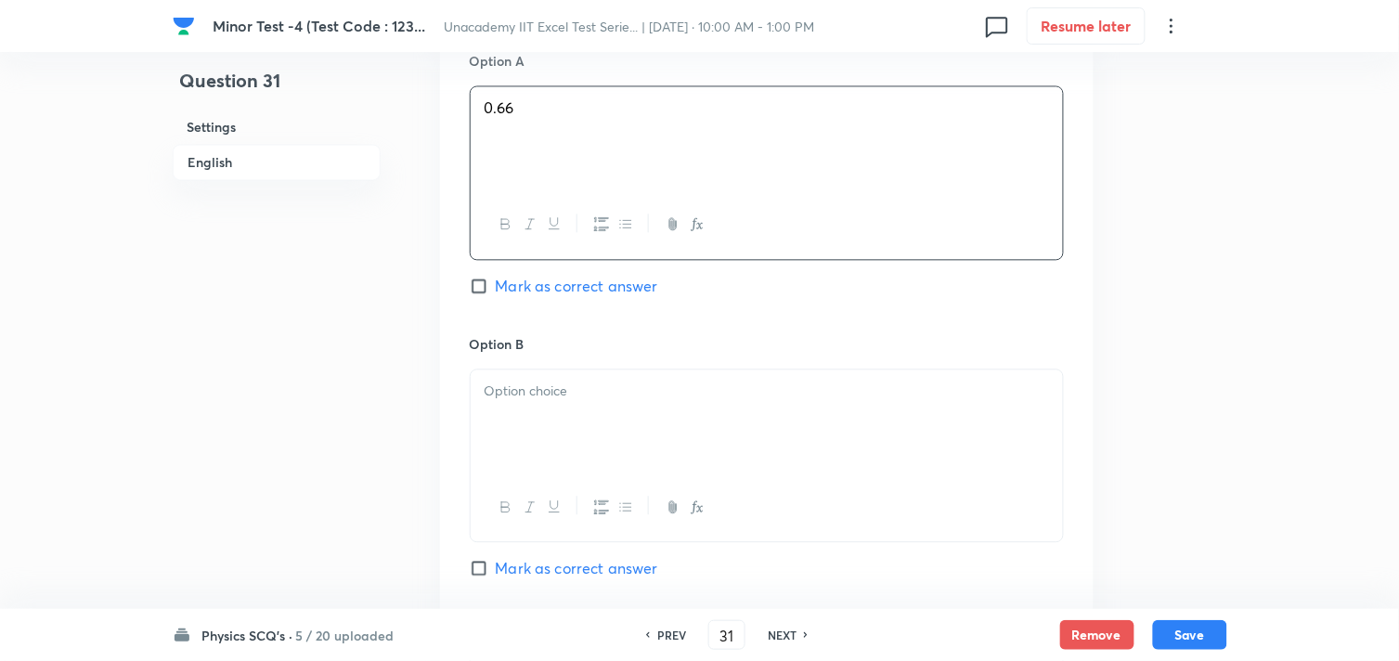
scroll to position [928, 0]
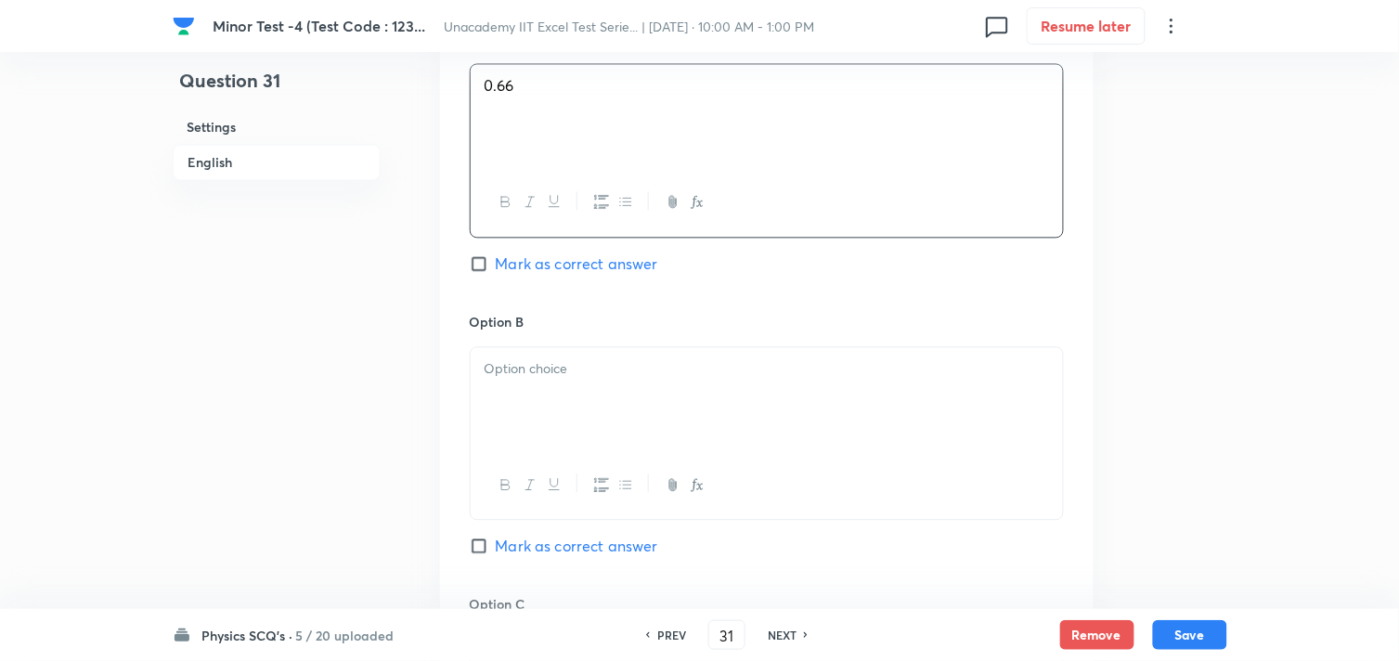
click at [571, 396] on div at bounding box center [767, 399] width 592 height 104
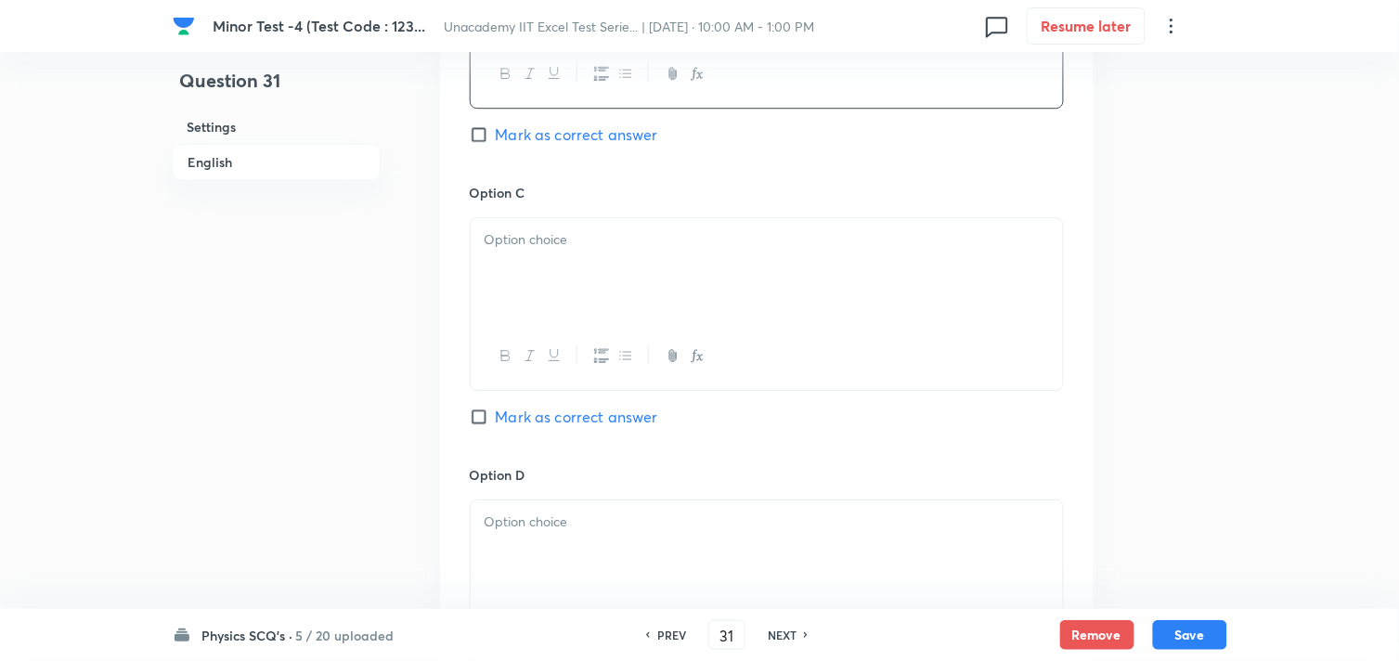
scroll to position [1341, 0]
click at [561, 292] on div at bounding box center [767, 269] width 592 height 104
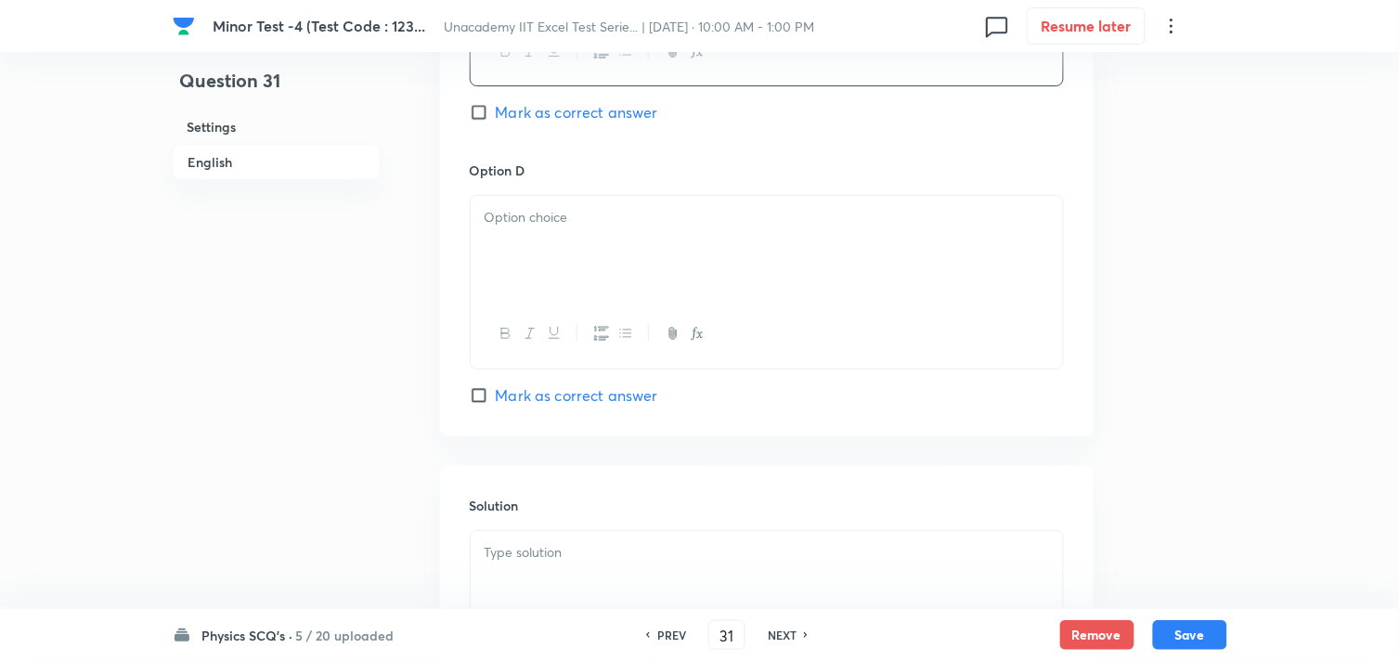
scroll to position [1650, 0]
click at [541, 266] on div at bounding box center [767, 242] width 592 height 104
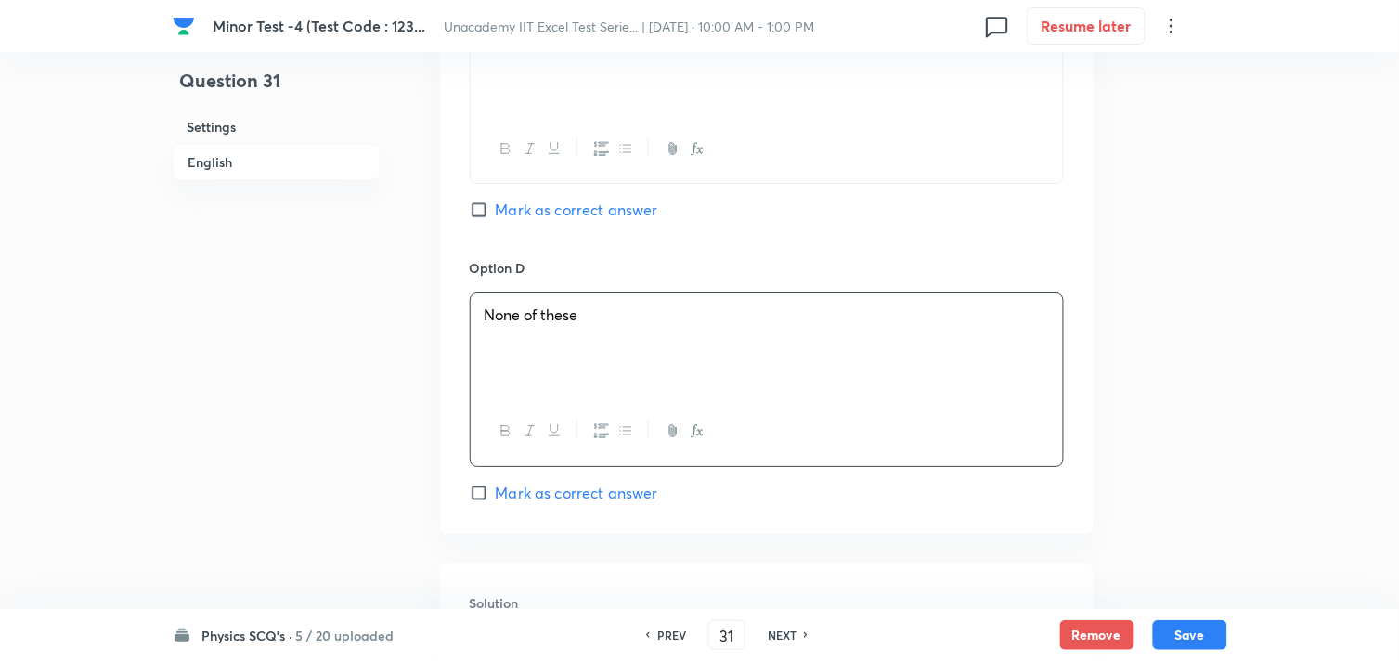
click at [554, 209] on span "Mark as correct answer" at bounding box center [577, 210] width 162 height 22
click at [496, 209] on input "Mark as correct answer" at bounding box center [483, 210] width 26 height 19
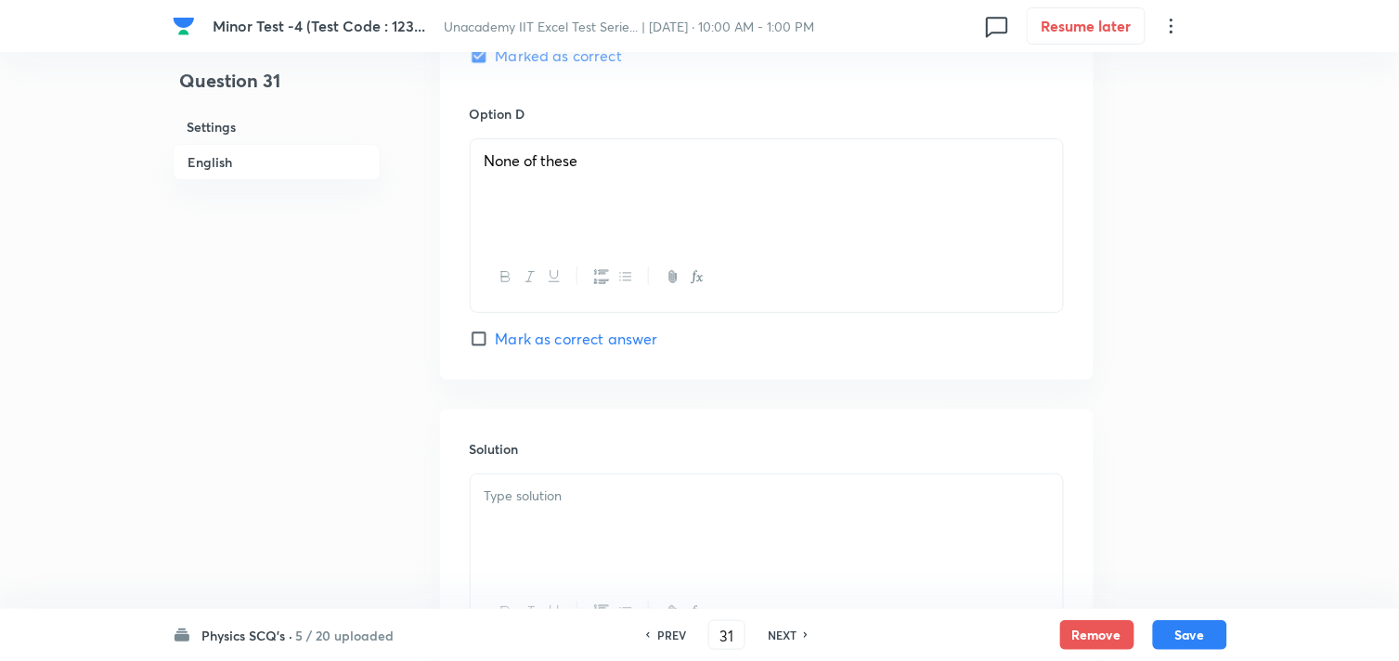
scroll to position [1883, 0]
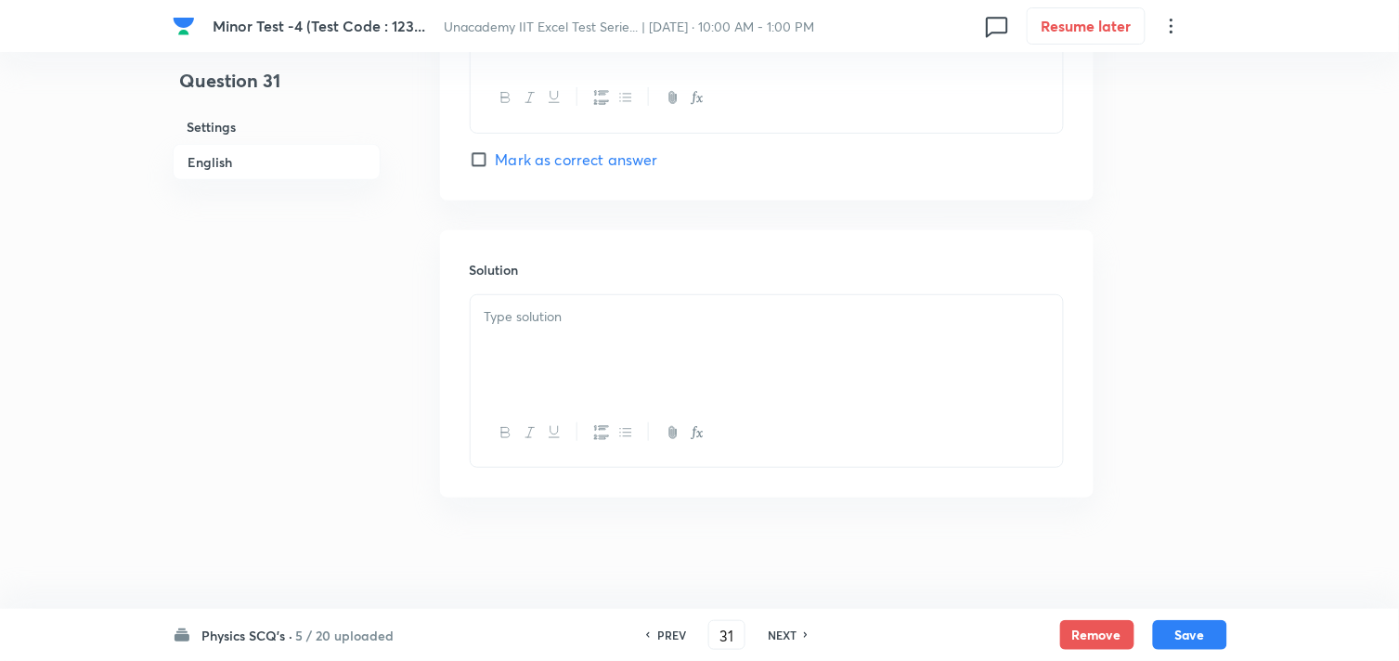
click at [570, 329] on div at bounding box center [767, 347] width 592 height 104
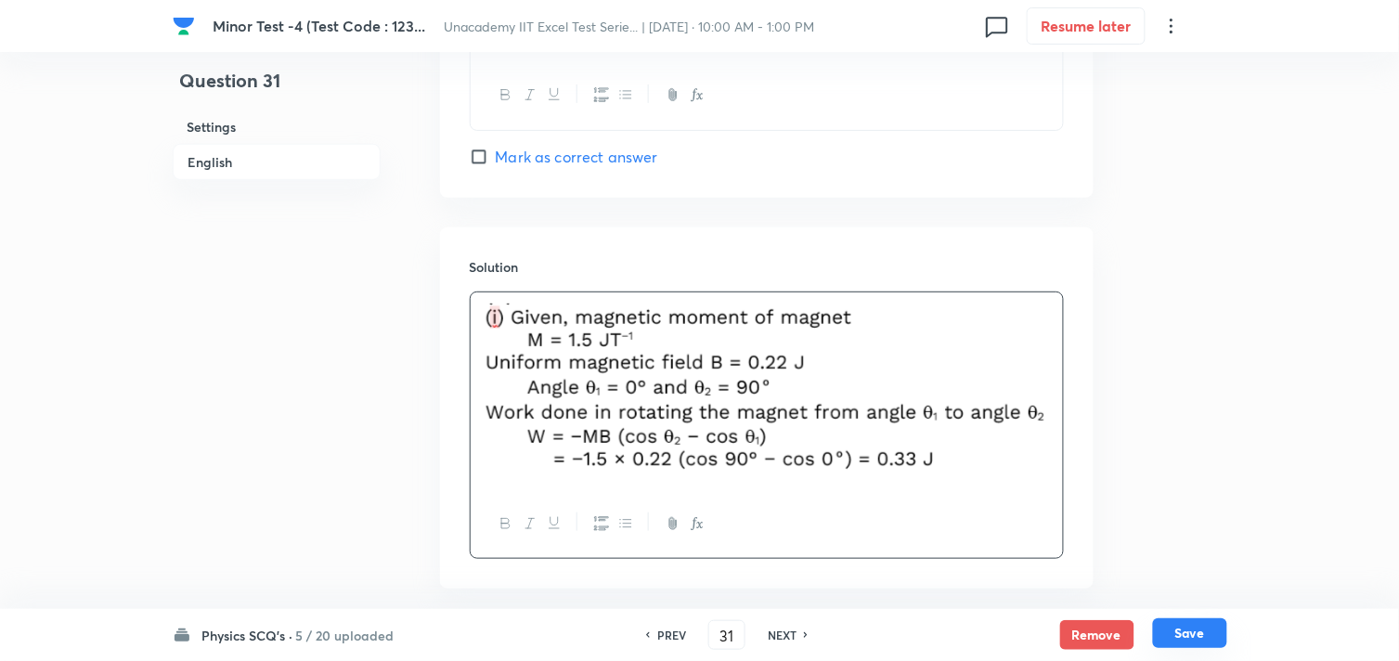
click at [1189, 626] on button "Save" at bounding box center [1190, 633] width 74 height 30
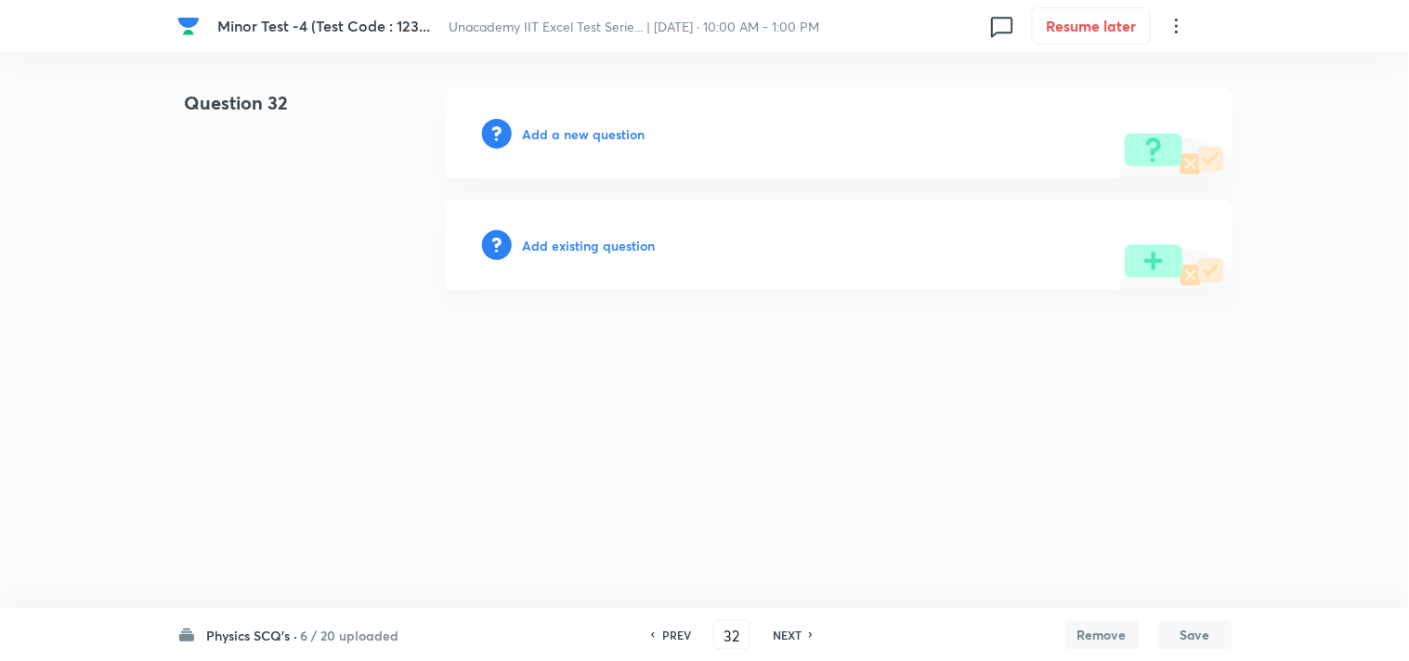
click at [610, 126] on h6 "Add a new question" at bounding box center [584, 133] width 123 height 19
click at [610, 126] on h6 "Choose a question type" at bounding box center [594, 133] width 143 height 19
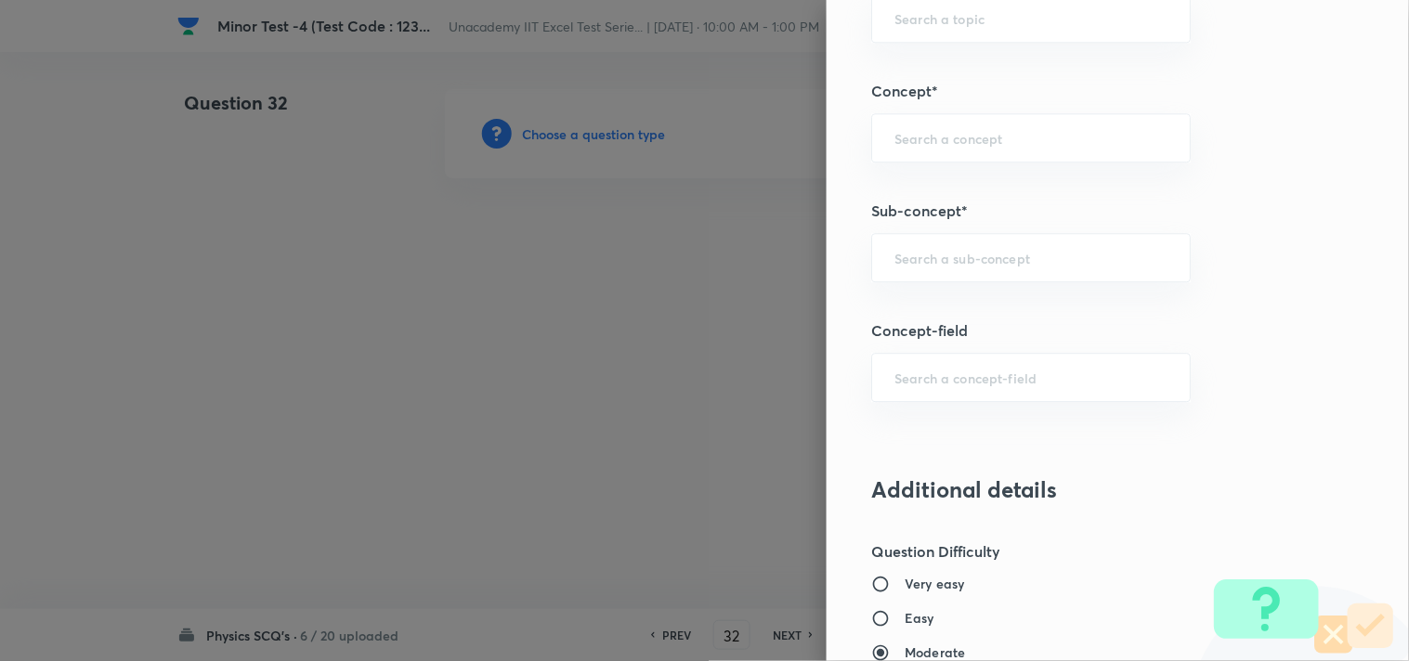
scroll to position [1135, 0]
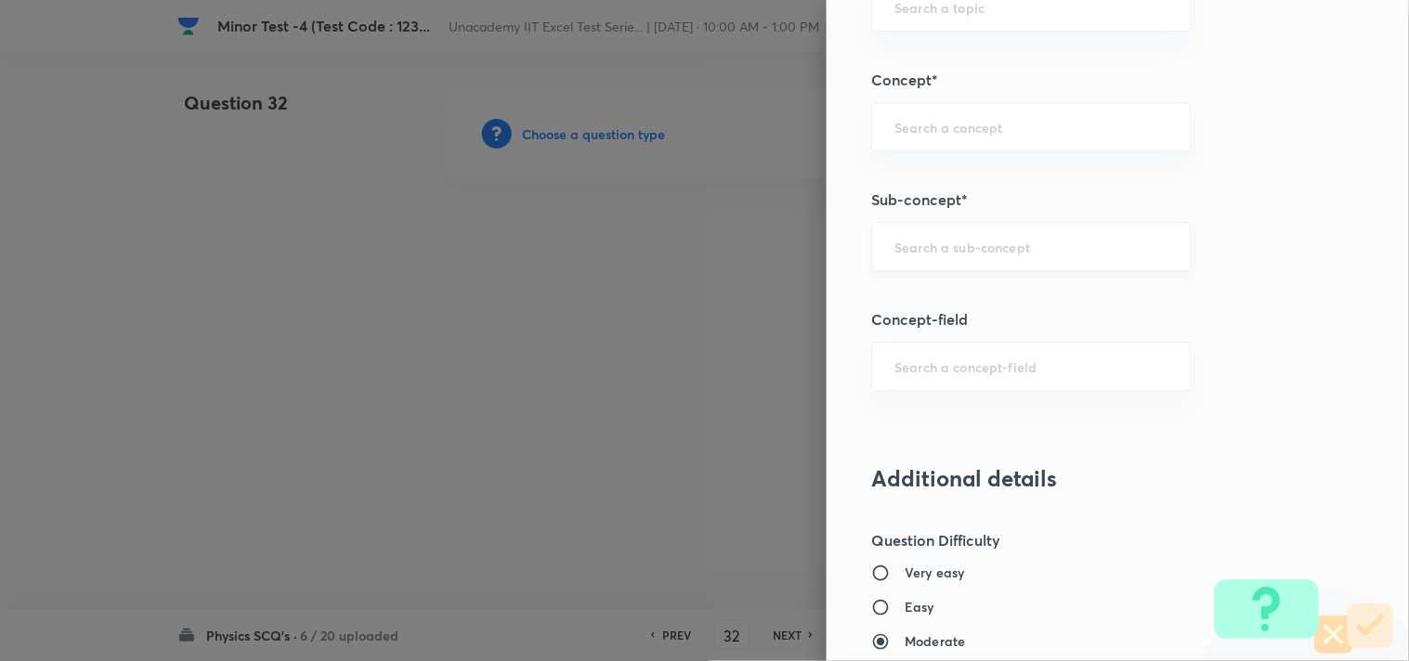
click at [907, 257] on div "​" at bounding box center [1030, 246] width 319 height 49
paste input "Magnetic Dipole"
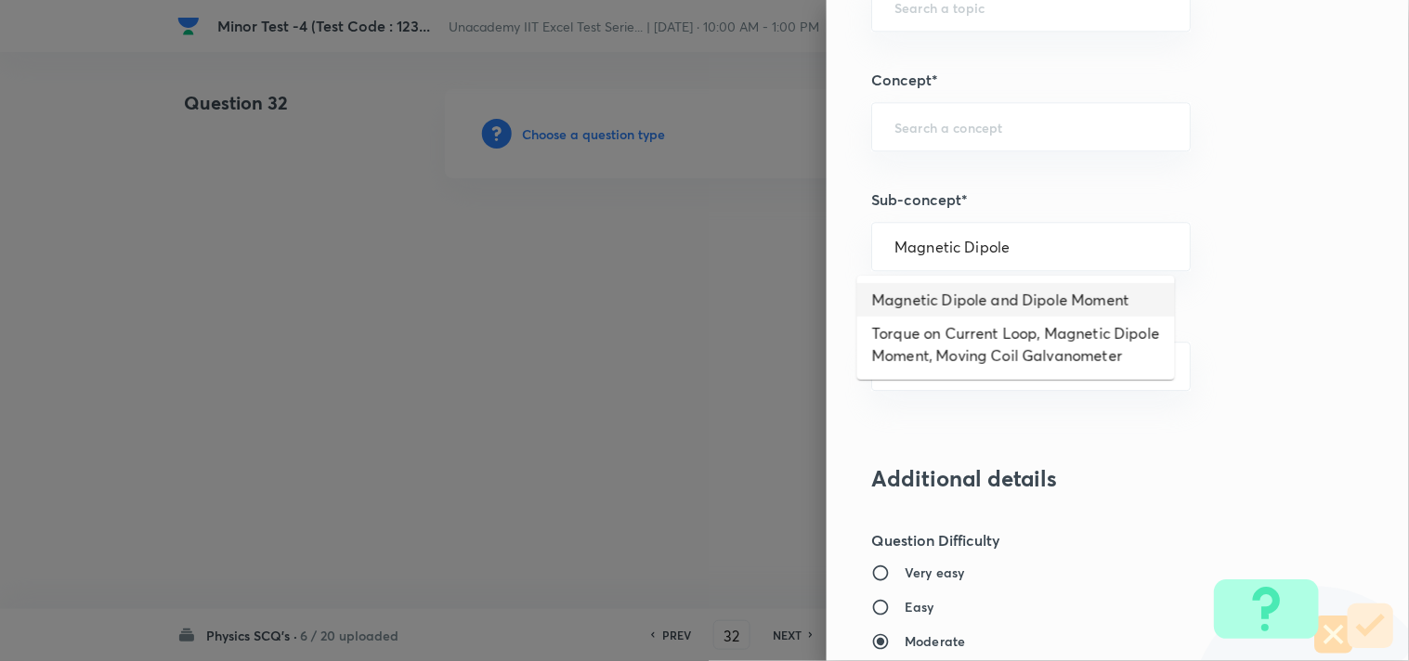
click at [910, 301] on li "Magnetic Dipole and Dipole Moment" at bounding box center [1016, 299] width 318 height 33
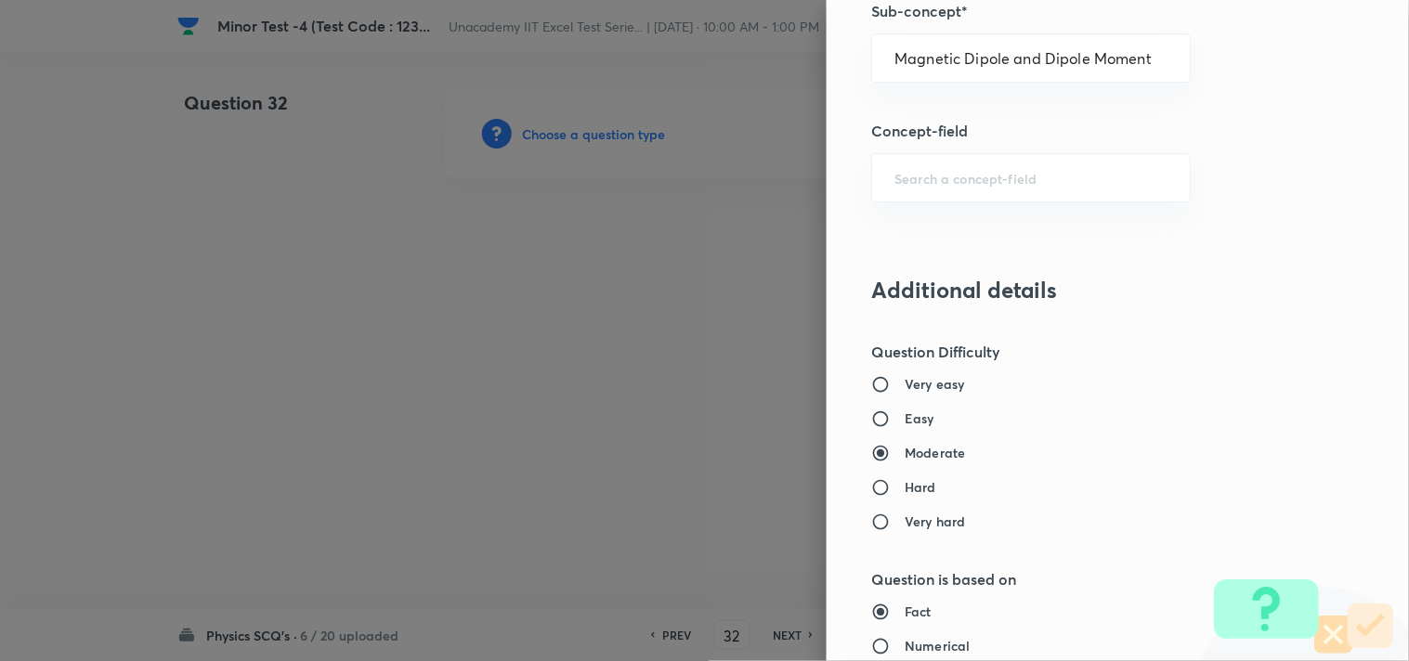
scroll to position [1341, 0]
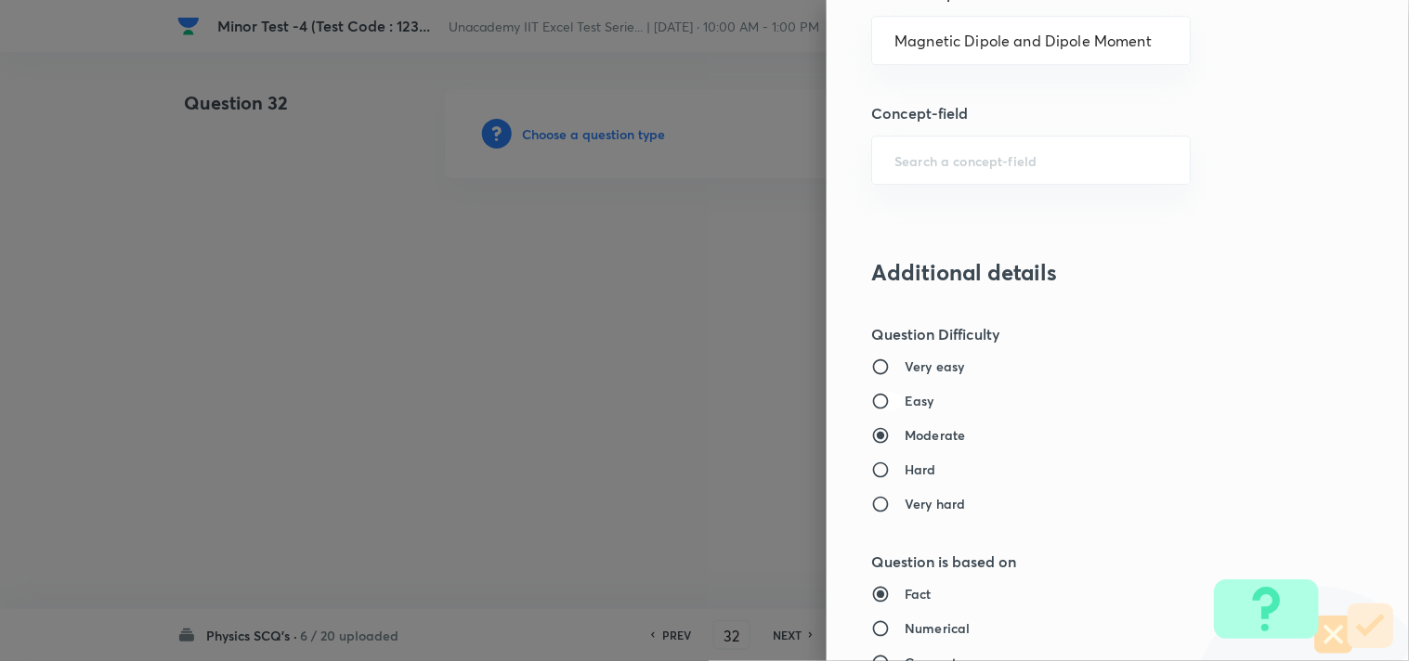
click at [887, 400] on input "Easy" at bounding box center [887, 401] width 33 height 19
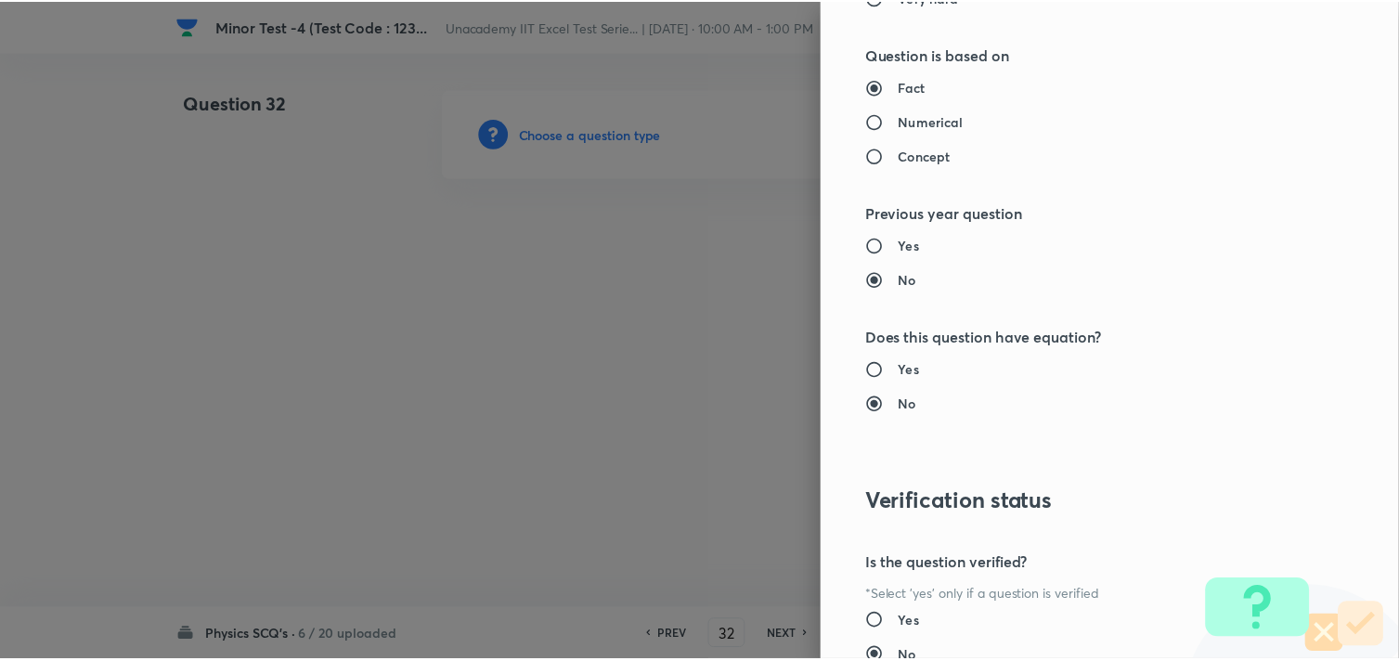
scroll to position [1994, 0]
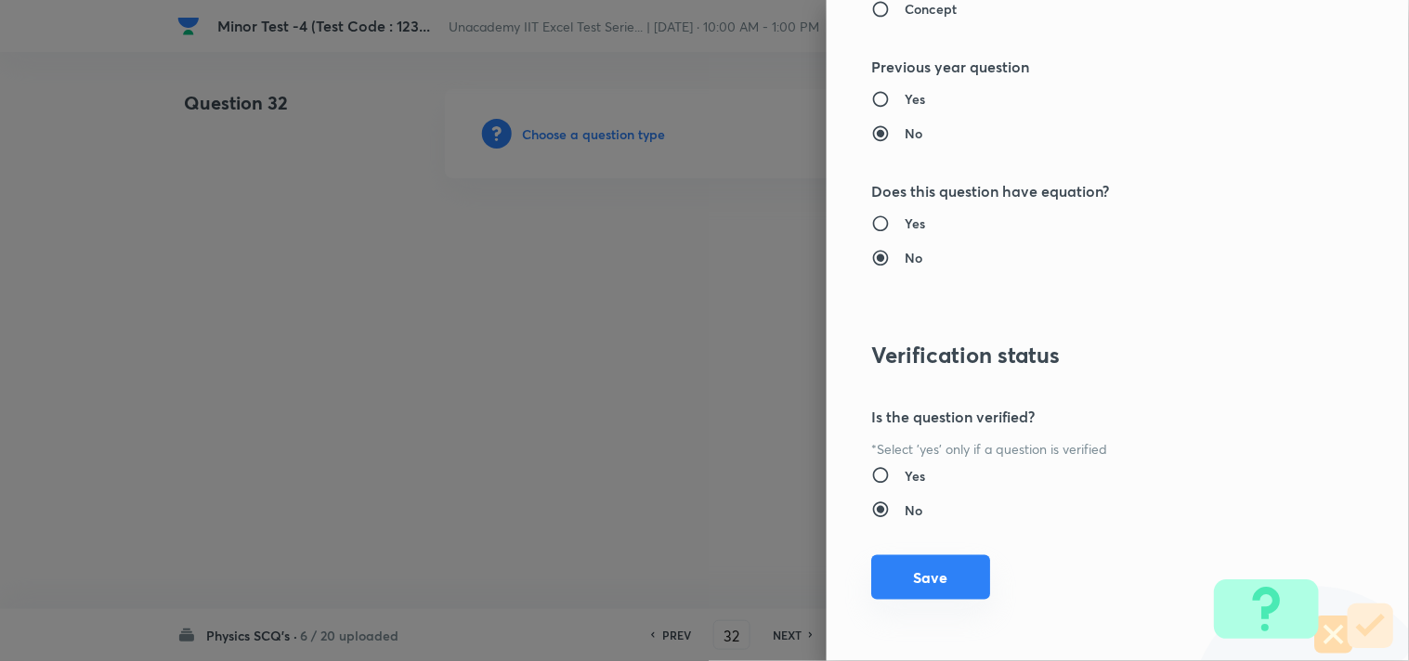
click at [897, 563] on button "Save" at bounding box center [930, 577] width 119 height 45
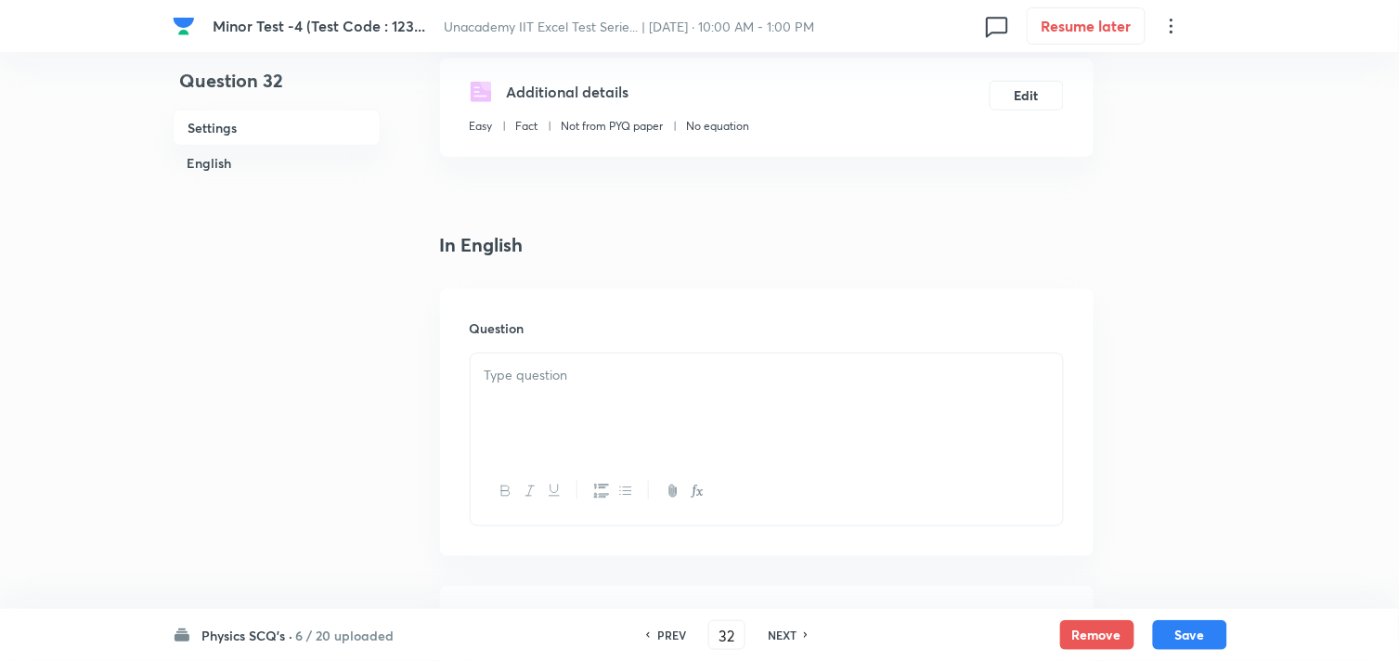
scroll to position [412, 0]
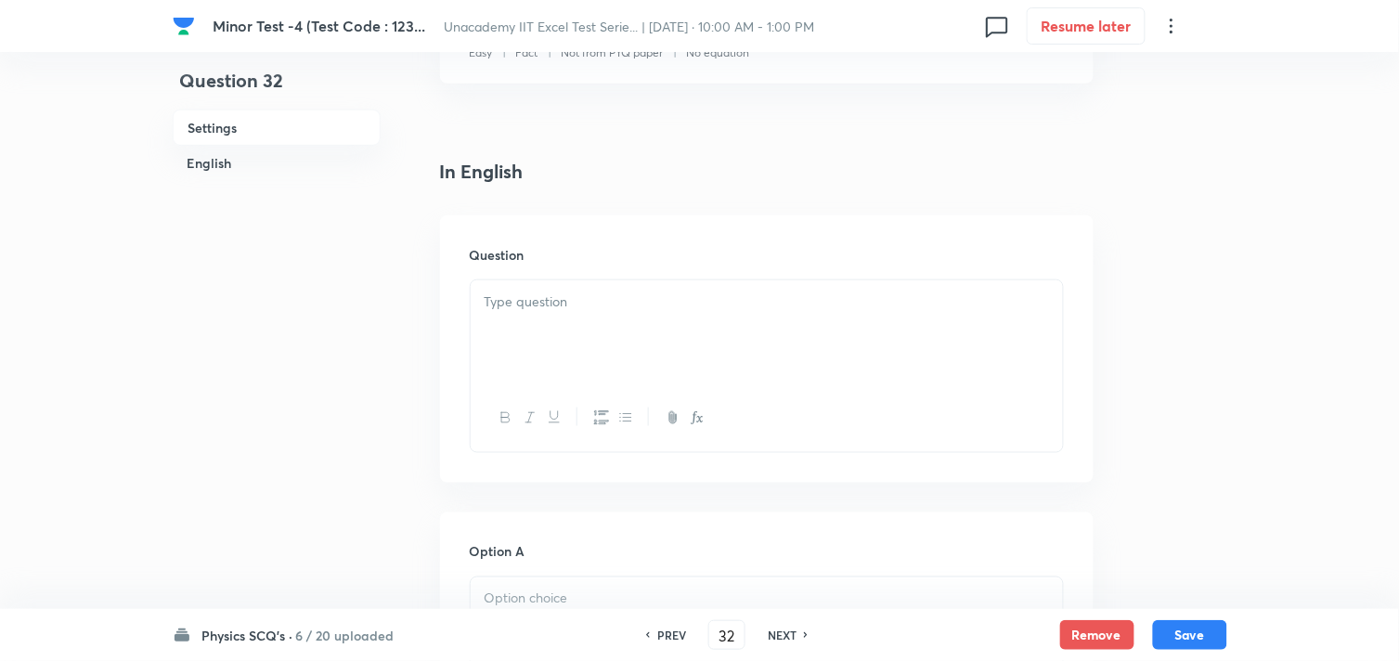
click at [600, 369] on div at bounding box center [767, 332] width 592 height 104
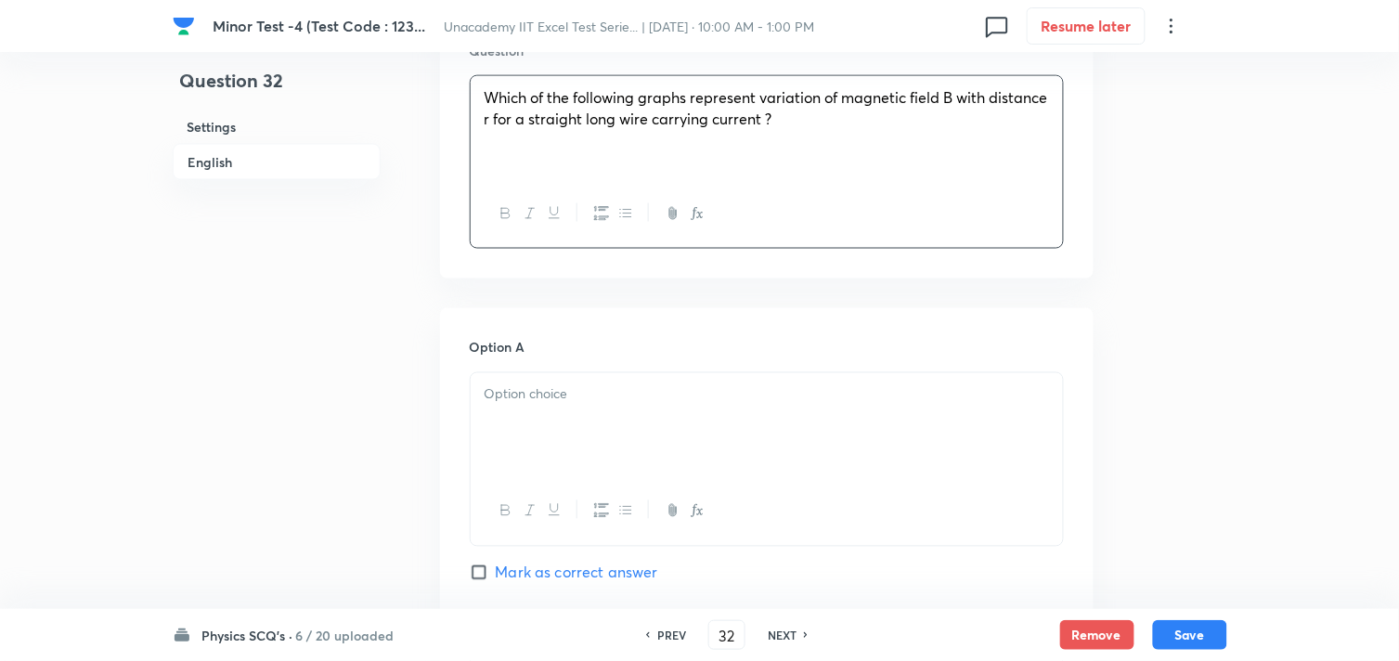
scroll to position [618, 0]
drag, startPoint x: 568, startPoint y: 409, endPoint x: 595, endPoint y: 411, distance: 27.0
click at [570, 410] on div at bounding box center [767, 423] width 592 height 104
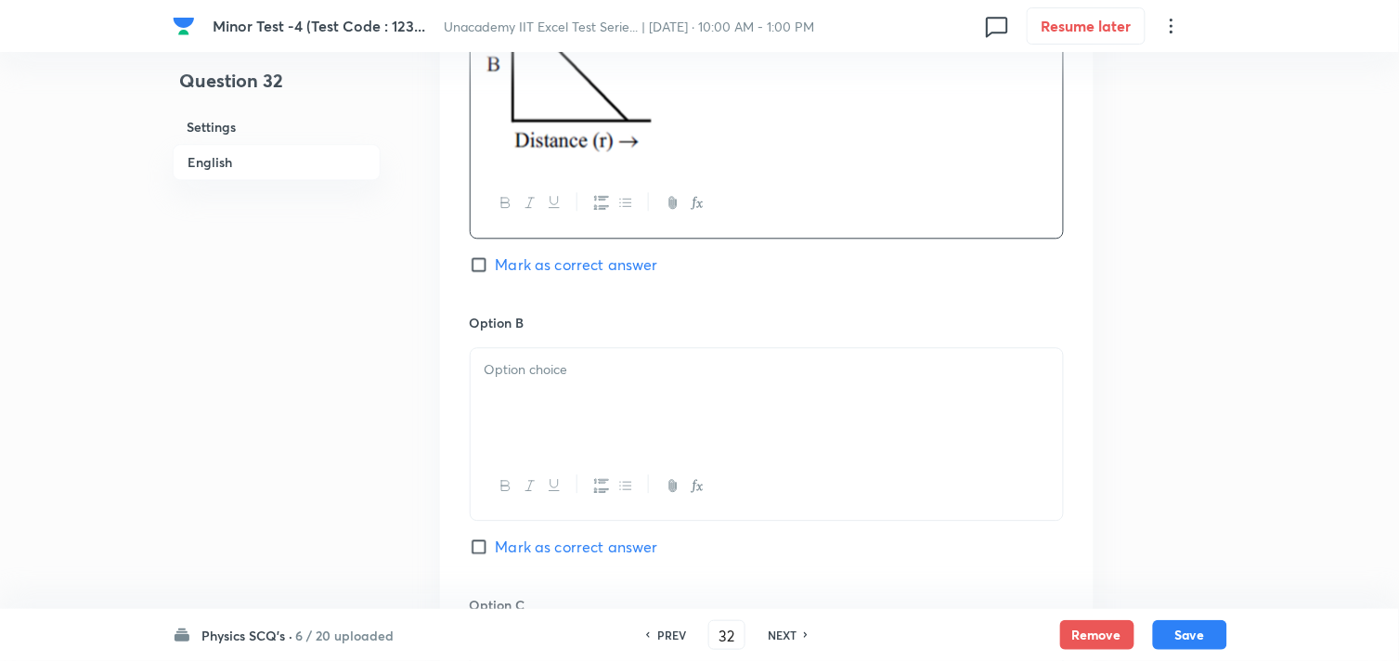
scroll to position [1135, 0]
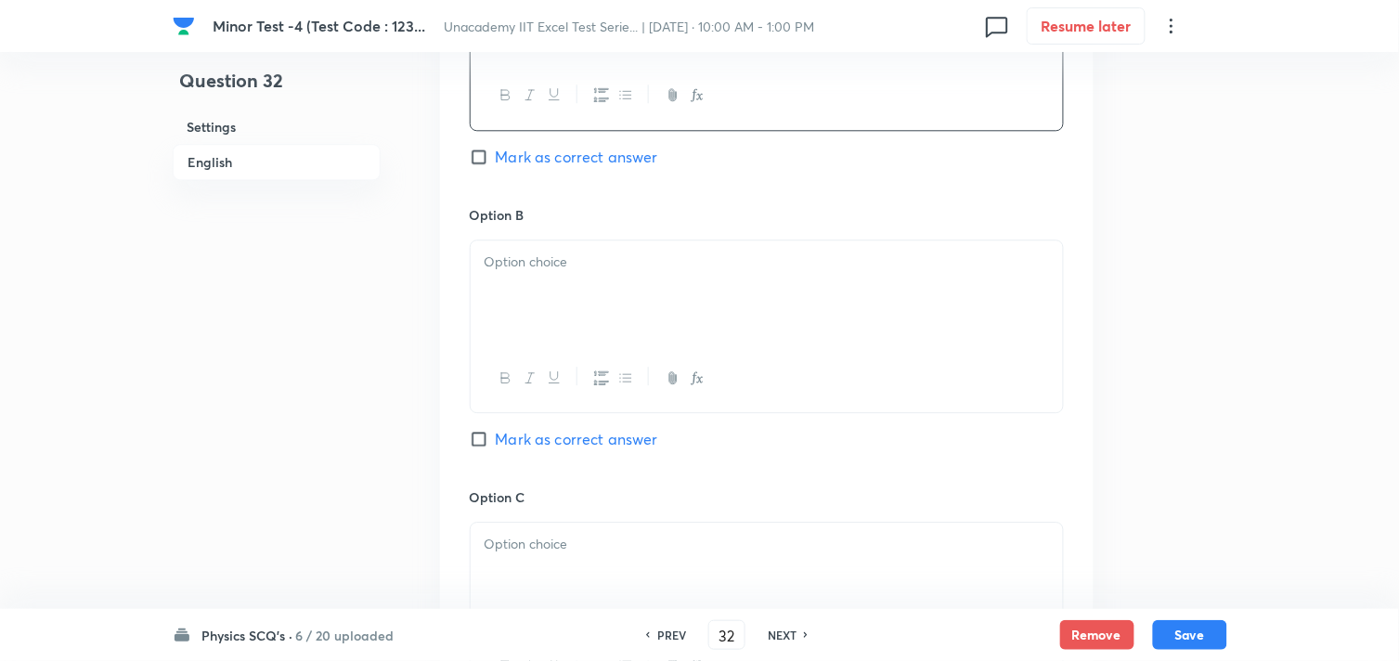
click at [552, 314] on div at bounding box center [767, 292] width 592 height 104
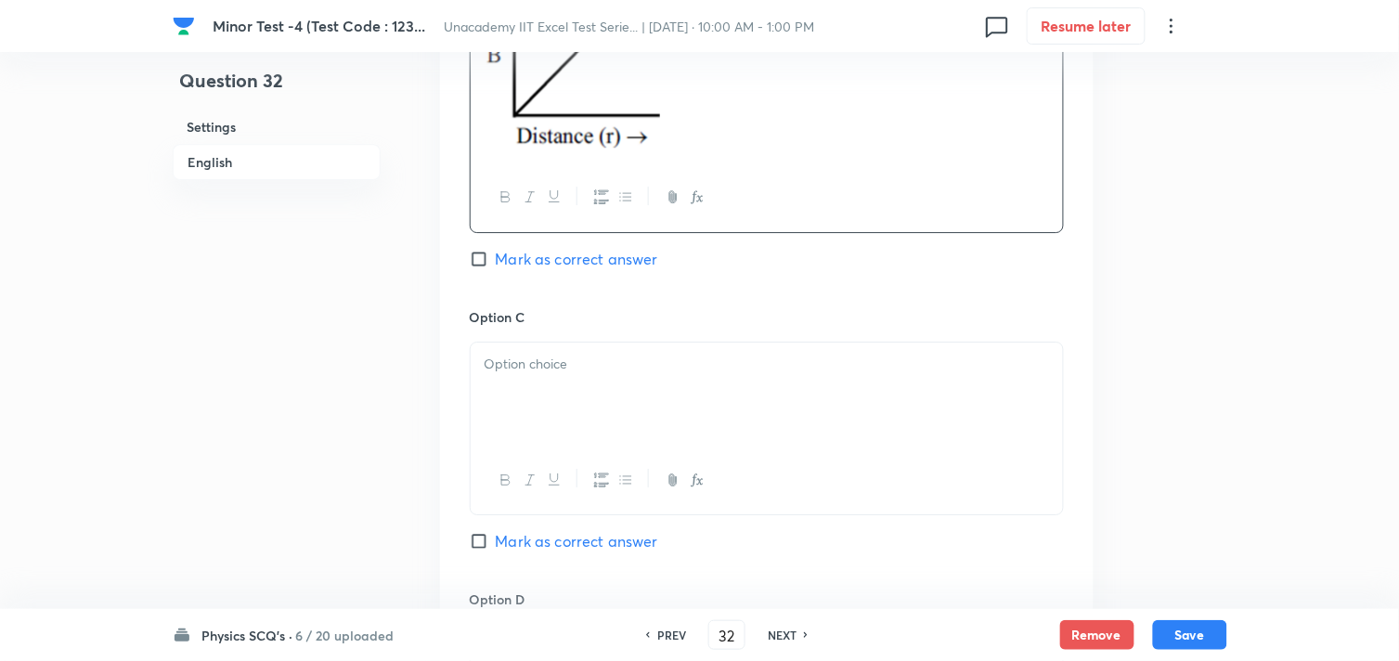
scroll to position [1444, 0]
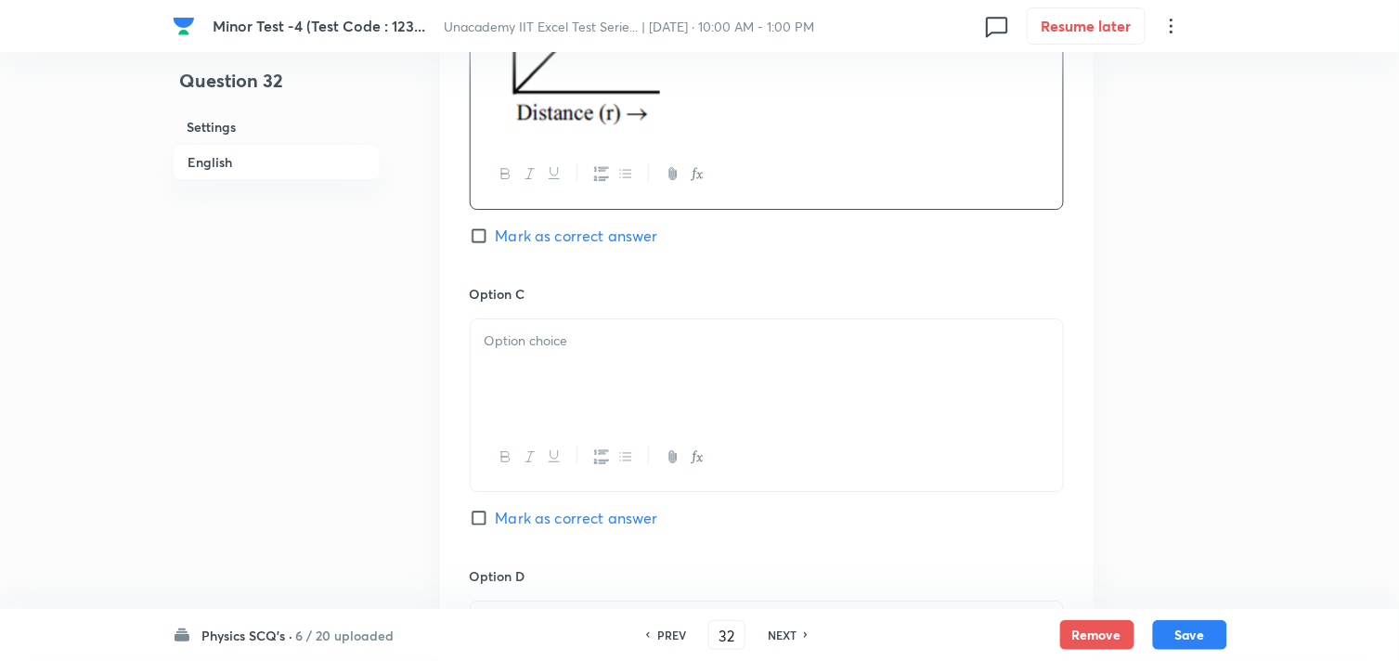
click at [601, 402] on div at bounding box center [767, 371] width 592 height 104
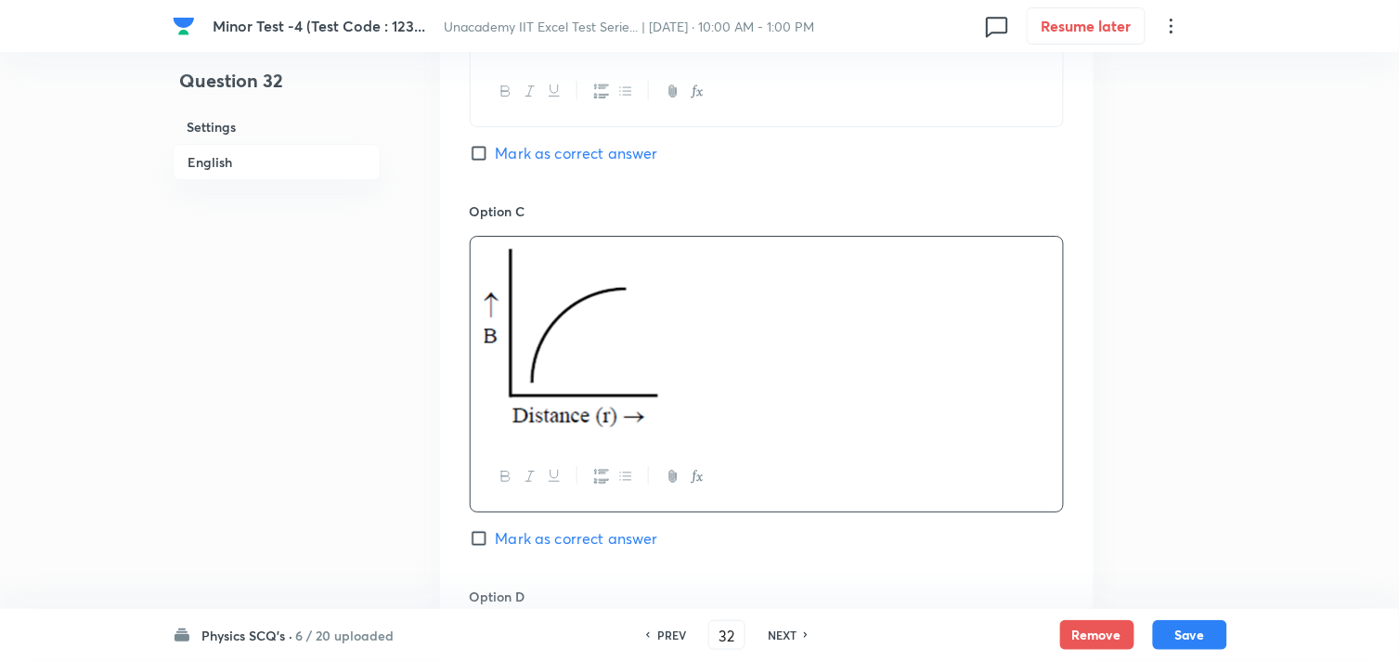
scroll to position [1753, 0]
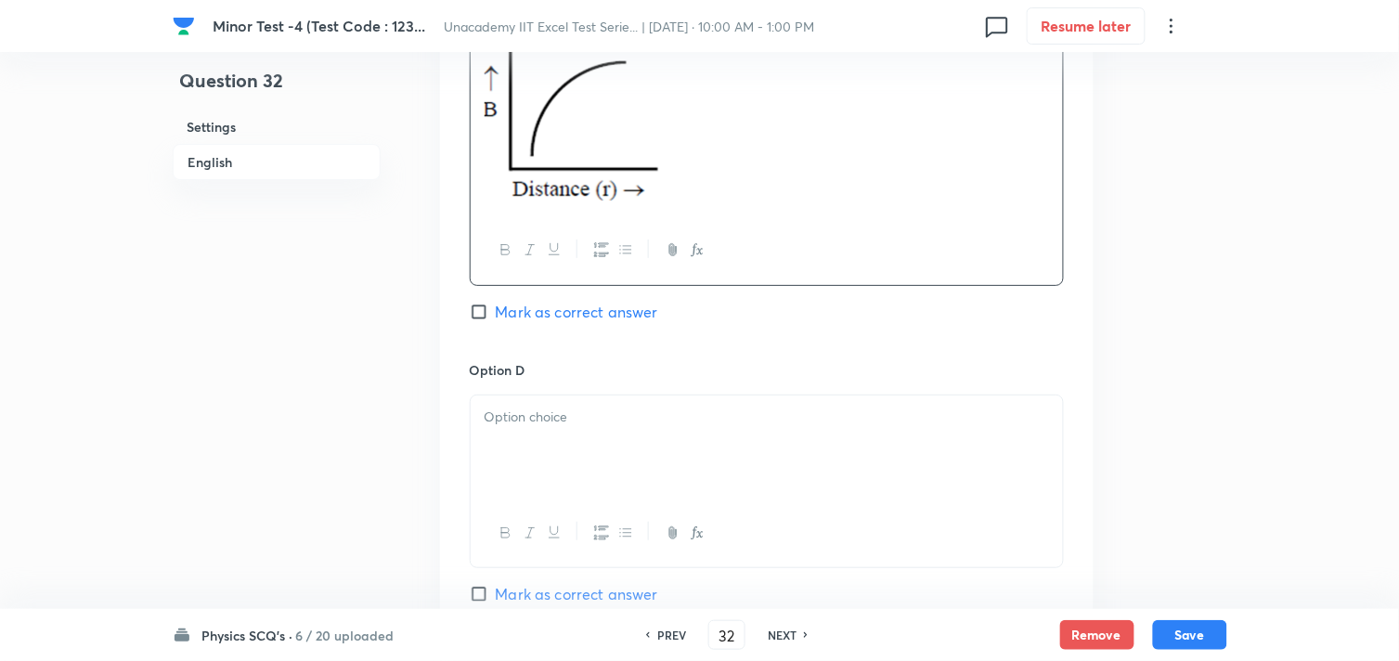
click at [619, 472] on div at bounding box center [767, 448] width 592 height 104
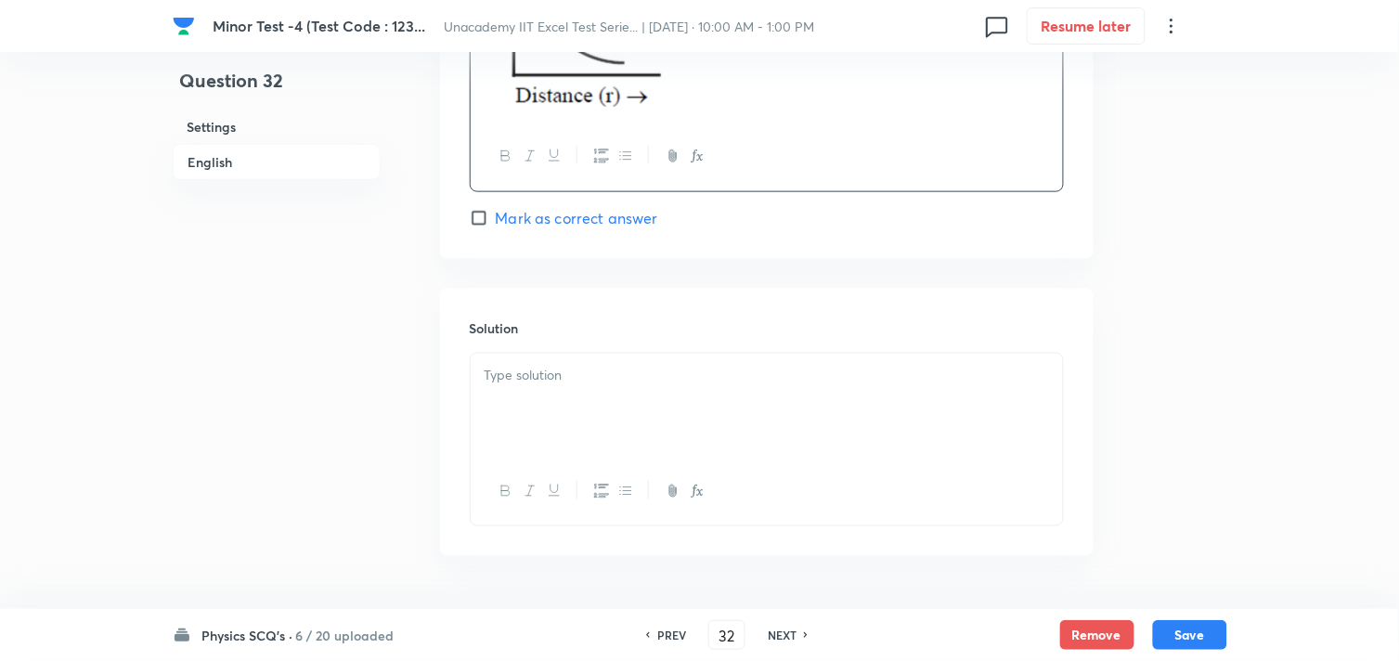
scroll to position [2269, 0]
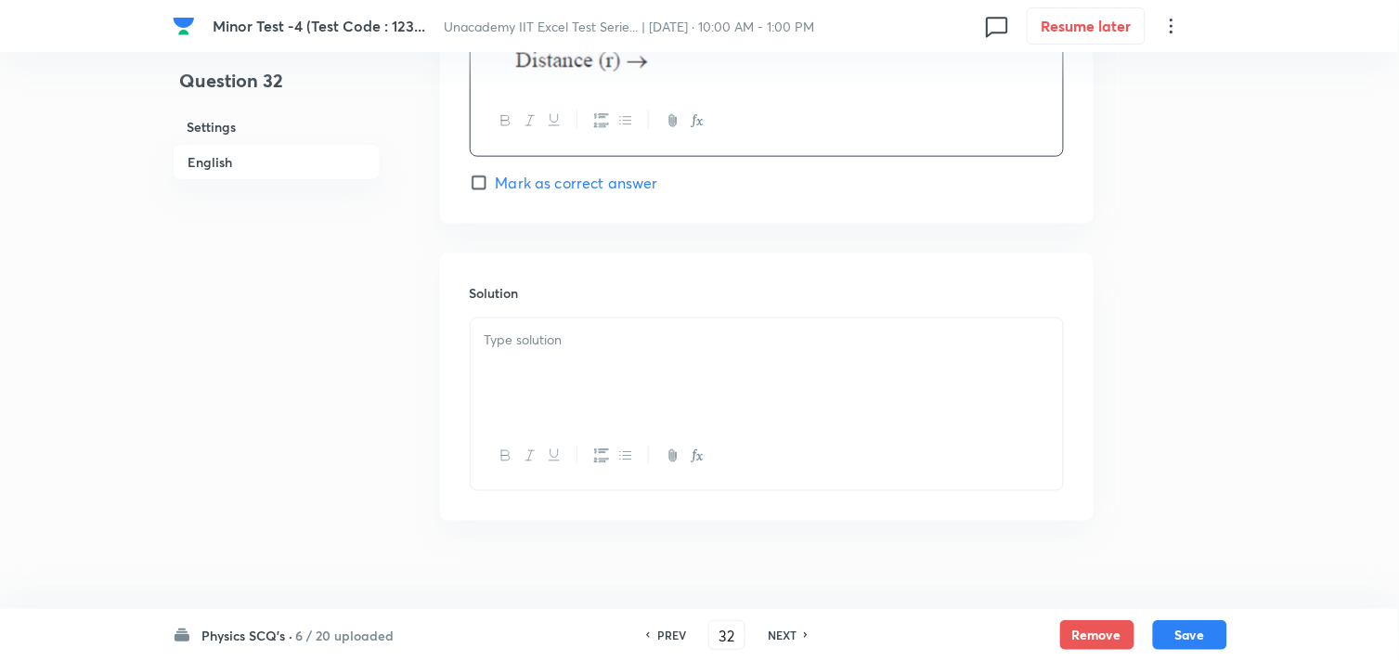
click at [572, 181] on span "Mark as correct answer" at bounding box center [577, 183] width 162 height 22
click at [496, 181] on input "Mark as correct answer" at bounding box center [483, 183] width 26 height 19
click at [588, 378] on div at bounding box center [767, 370] width 592 height 104
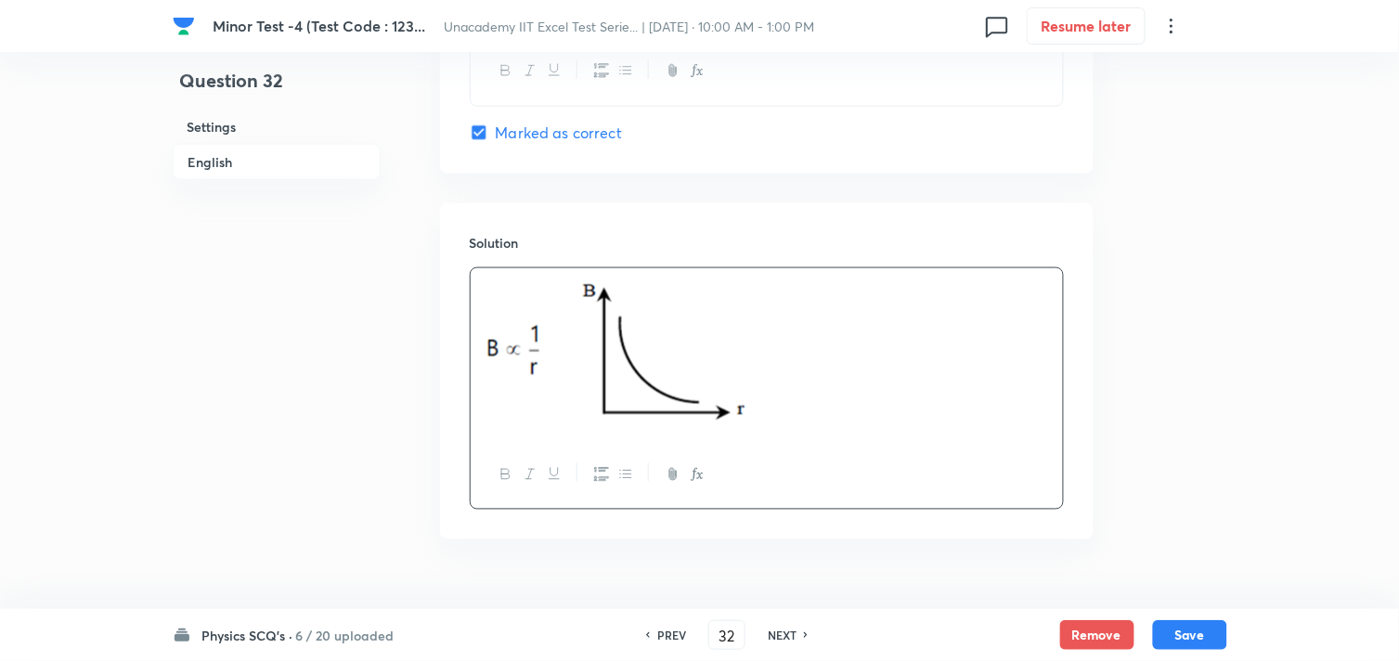
scroll to position [2366, 0]
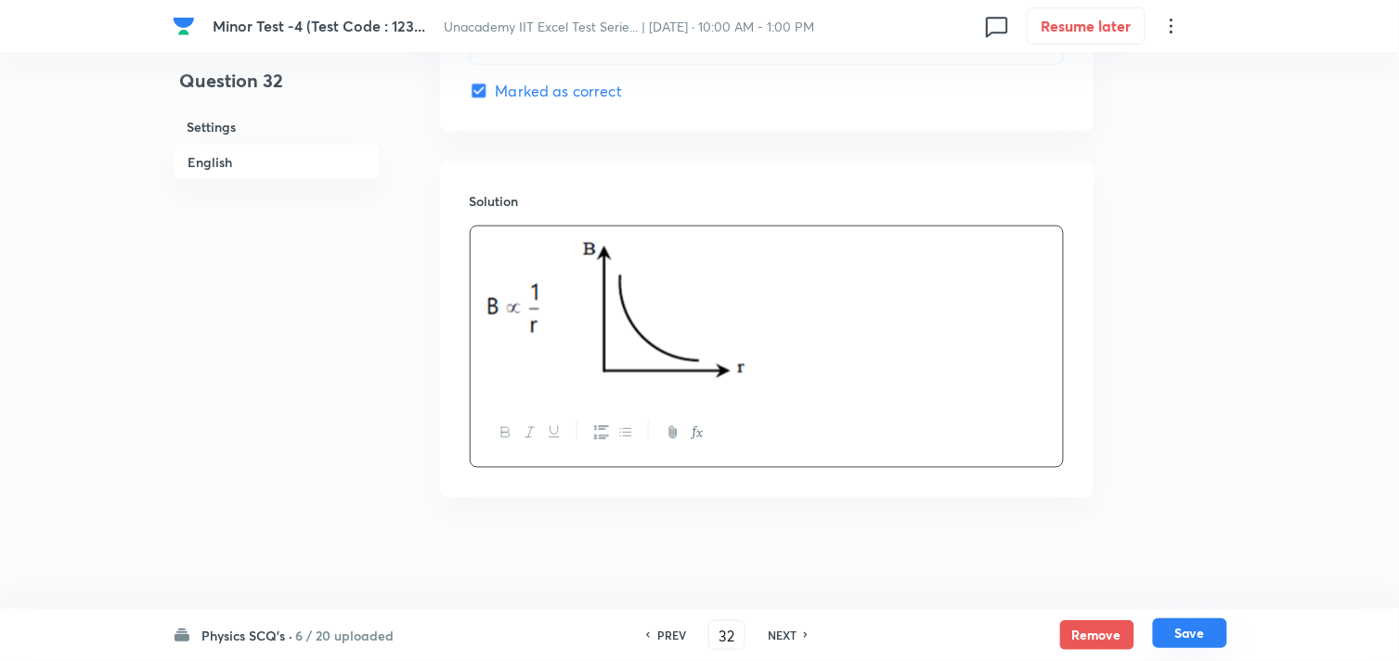
click at [1183, 634] on button "Save" at bounding box center [1190, 633] width 74 height 30
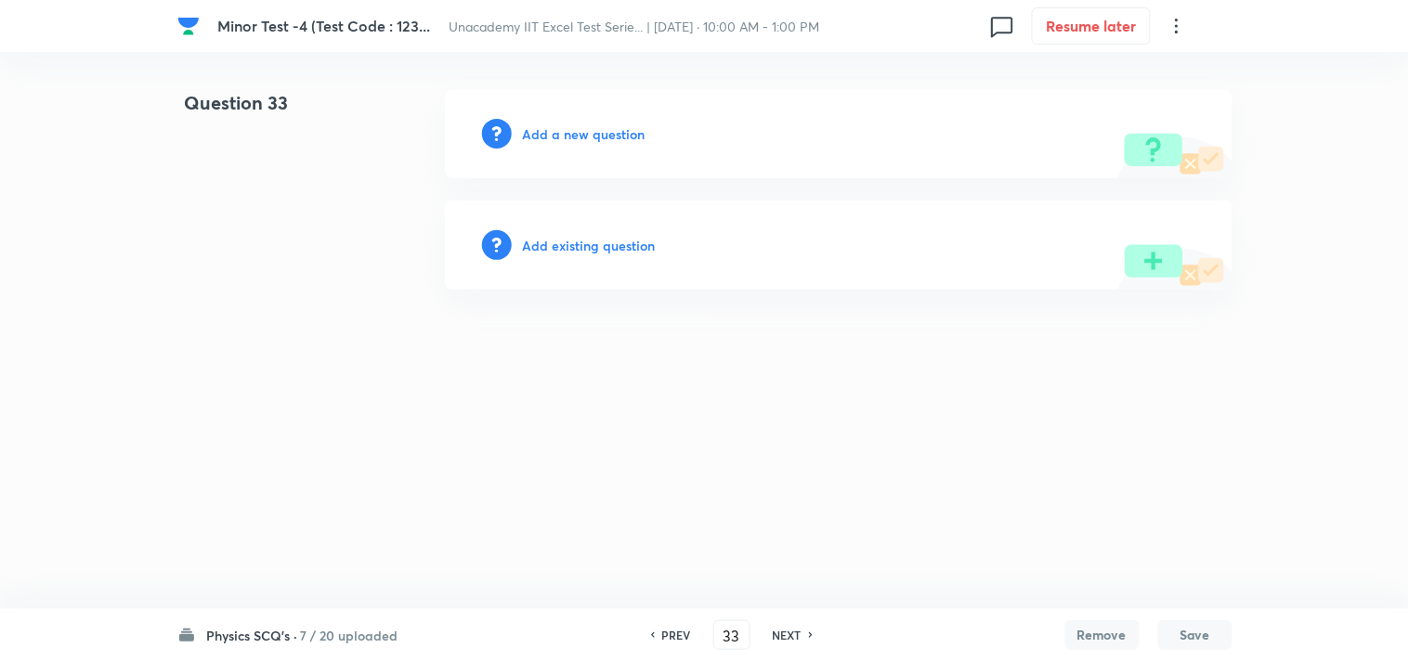
click at [588, 127] on h6 "Add a new question" at bounding box center [584, 133] width 123 height 19
click at [591, 127] on h6 "Choose a question type" at bounding box center [594, 133] width 143 height 19
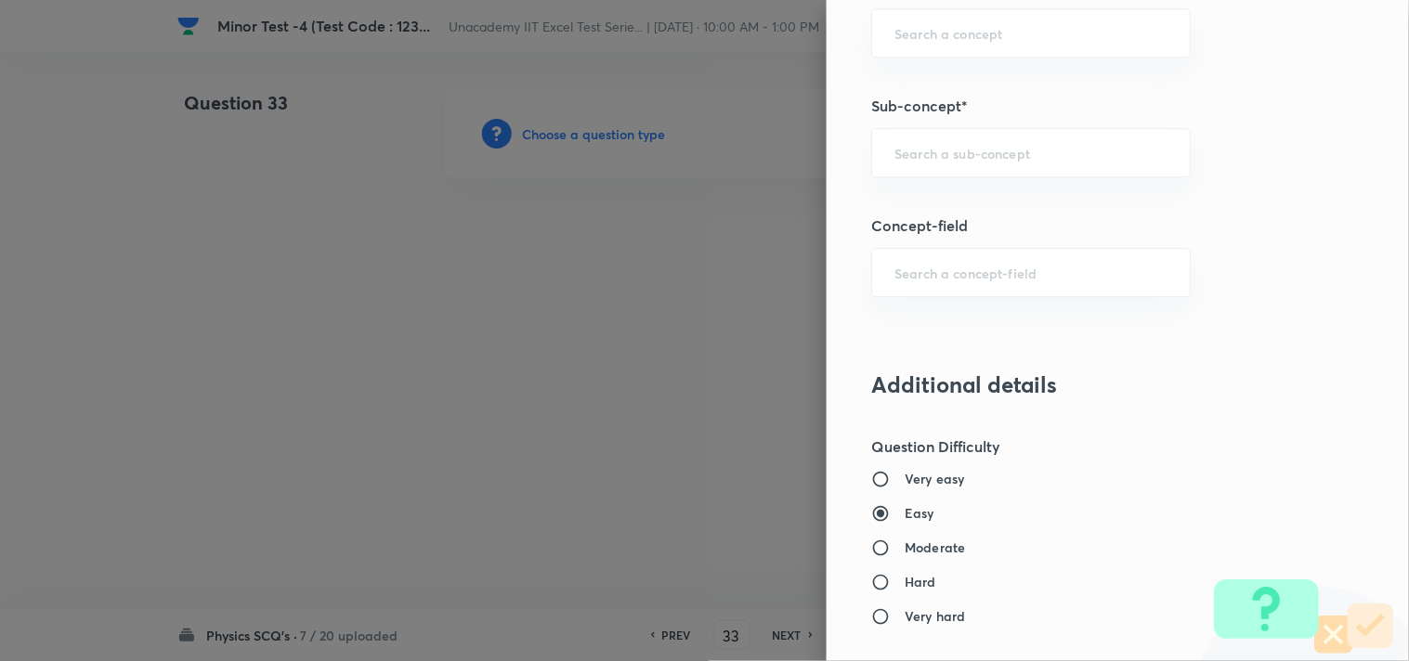
scroll to position [1238, 0]
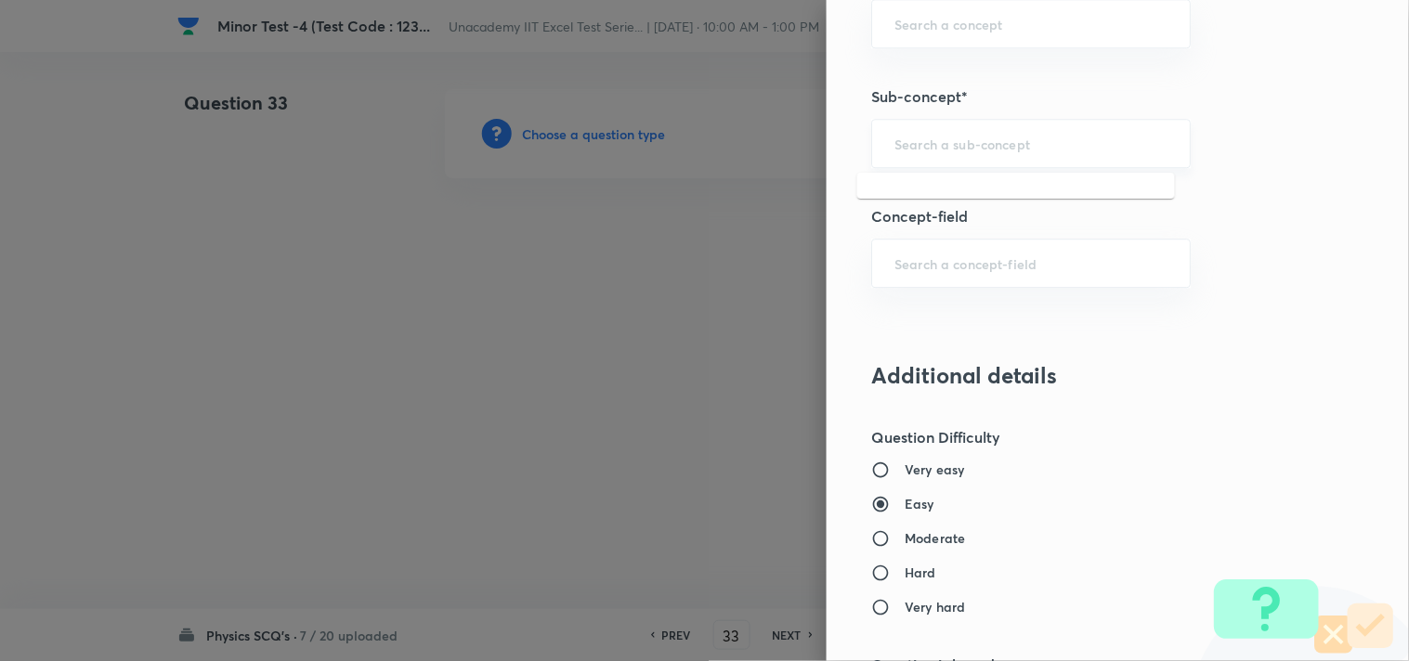
click at [919, 152] on input "text" at bounding box center [1030, 144] width 273 height 18
paste input "Application of [PERSON_NAME]'s Law"
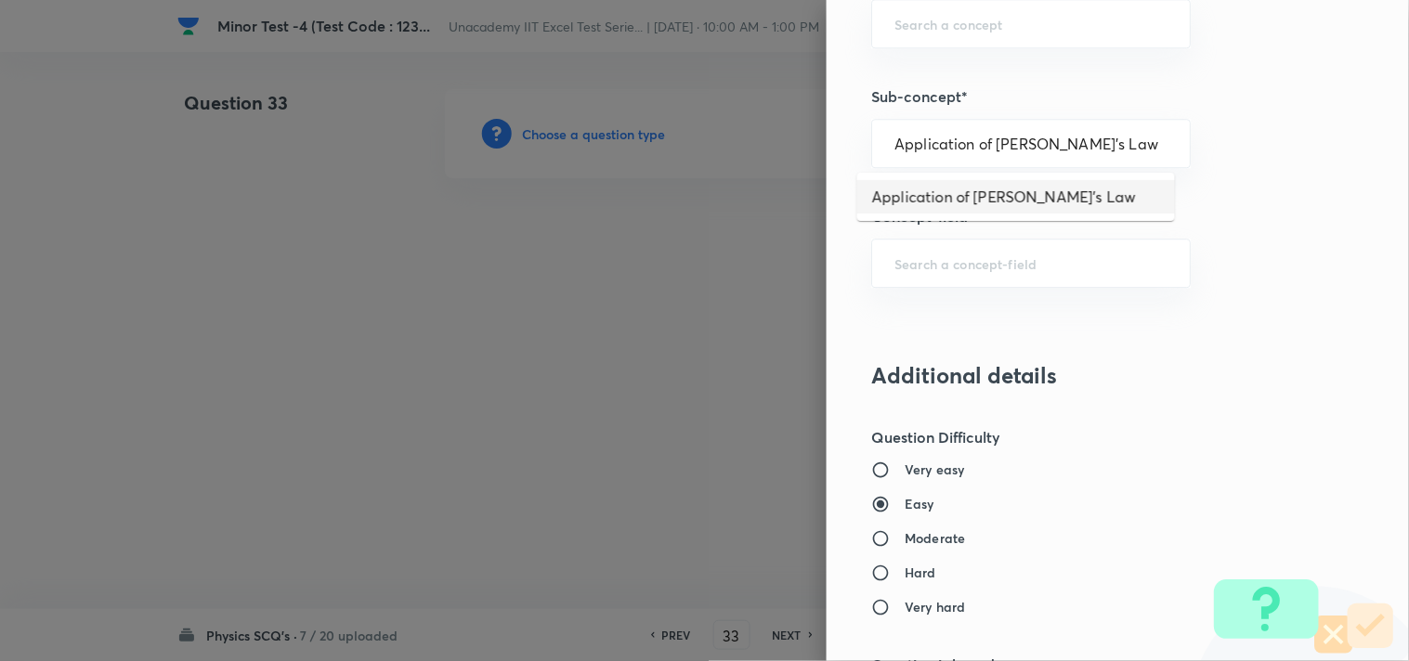
click at [932, 189] on li "Application of [PERSON_NAME]'s Law" at bounding box center [1016, 196] width 318 height 33
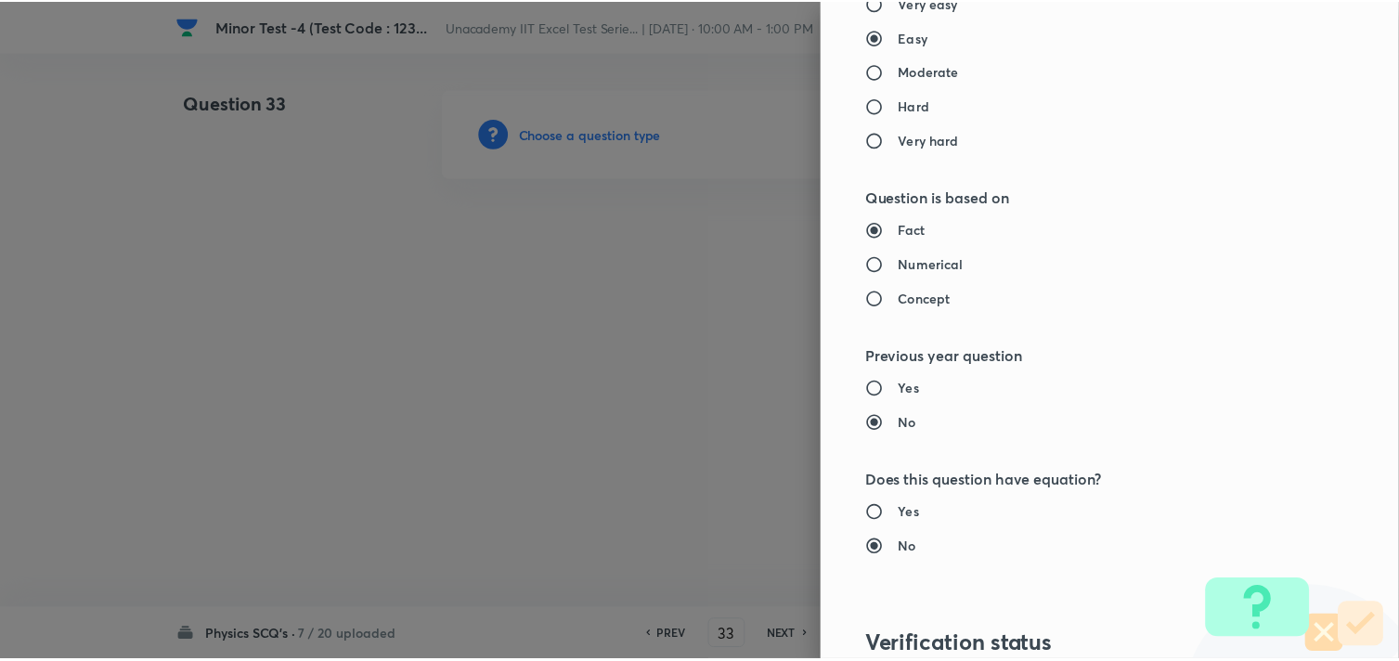
scroll to position [1960, 0]
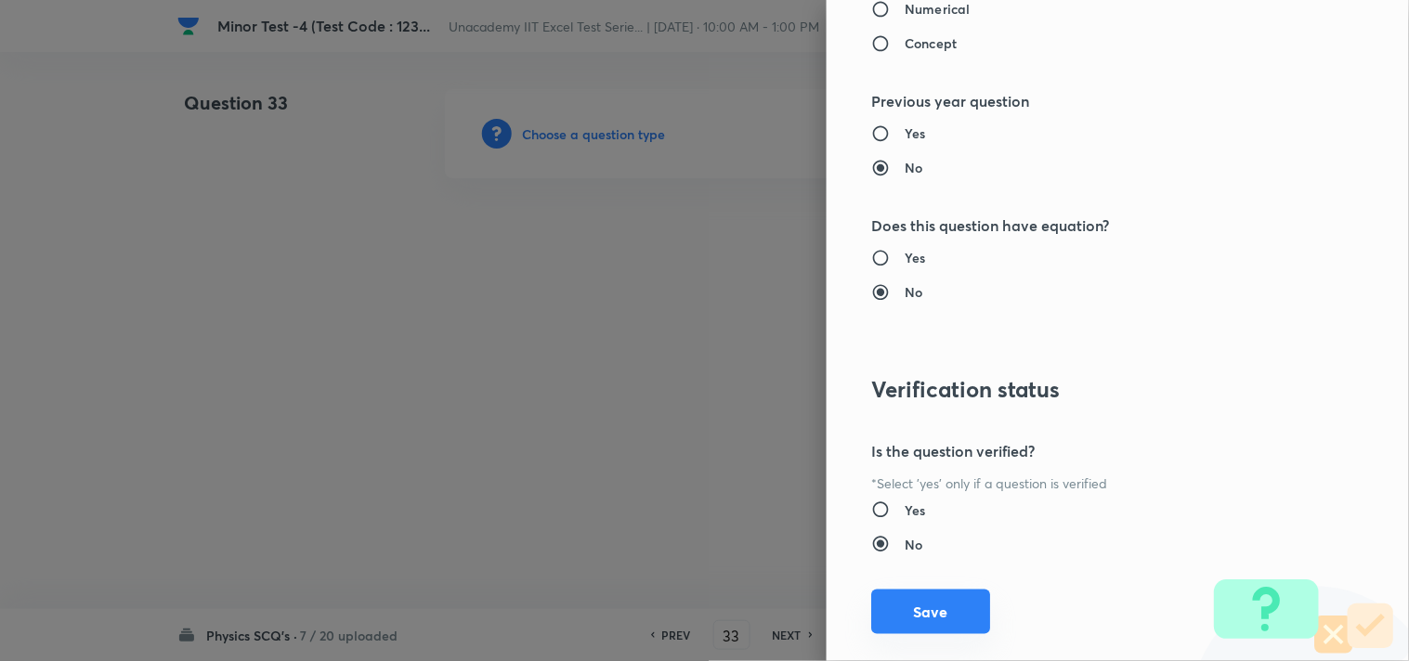
click at [905, 606] on button "Save" at bounding box center [930, 612] width 119 height 45
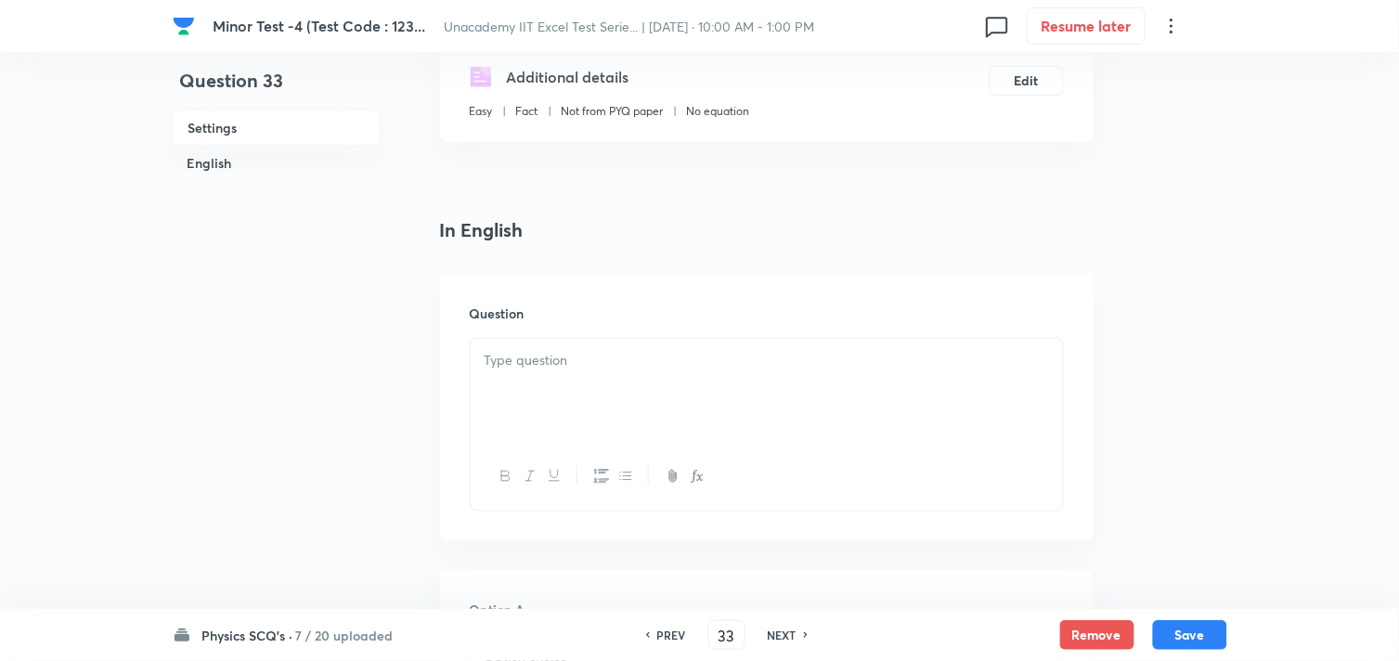
scroll to position [412, 0]
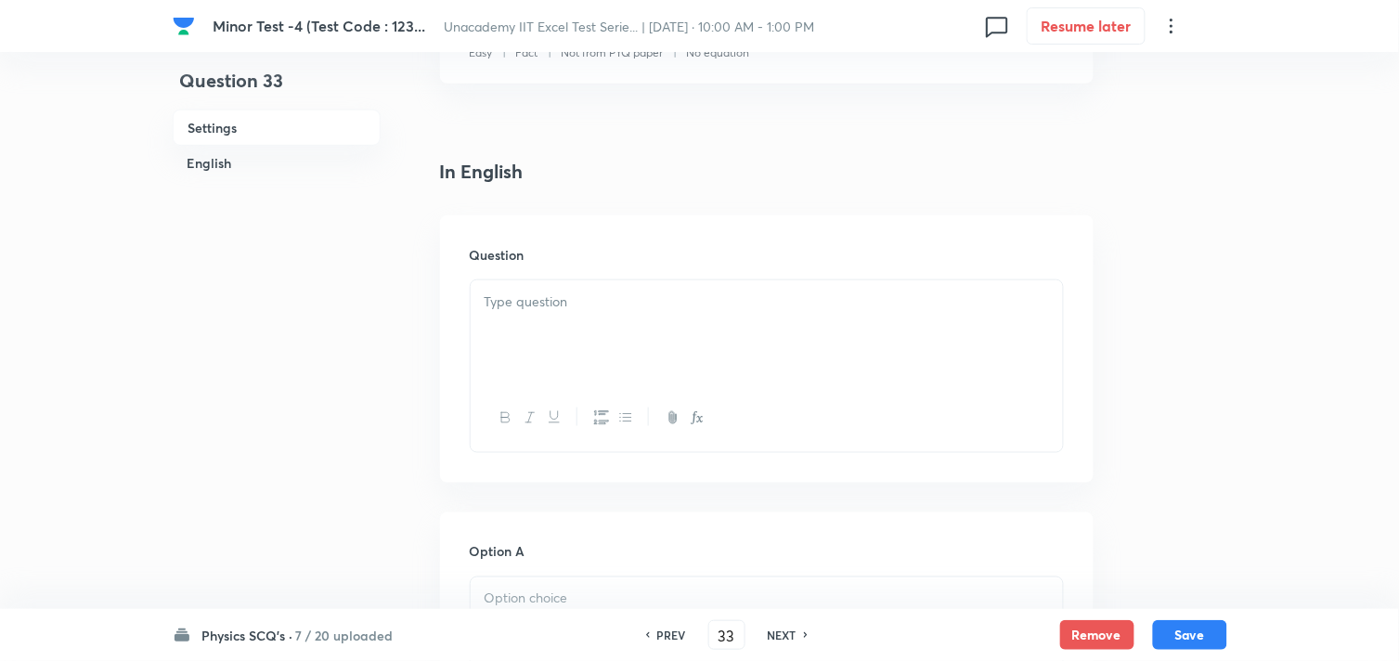
click at [574, 353] on div at bounding box center [767, 332] width 592 height 104
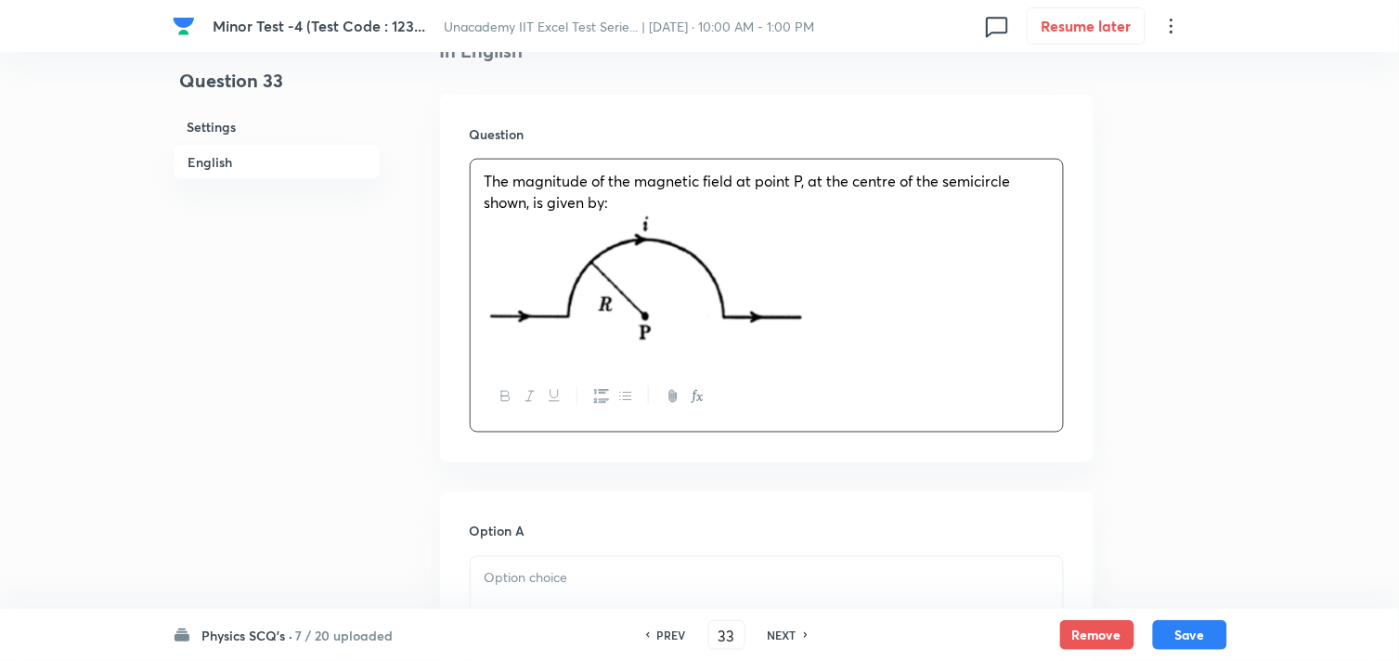
scroll to position [721, 0]
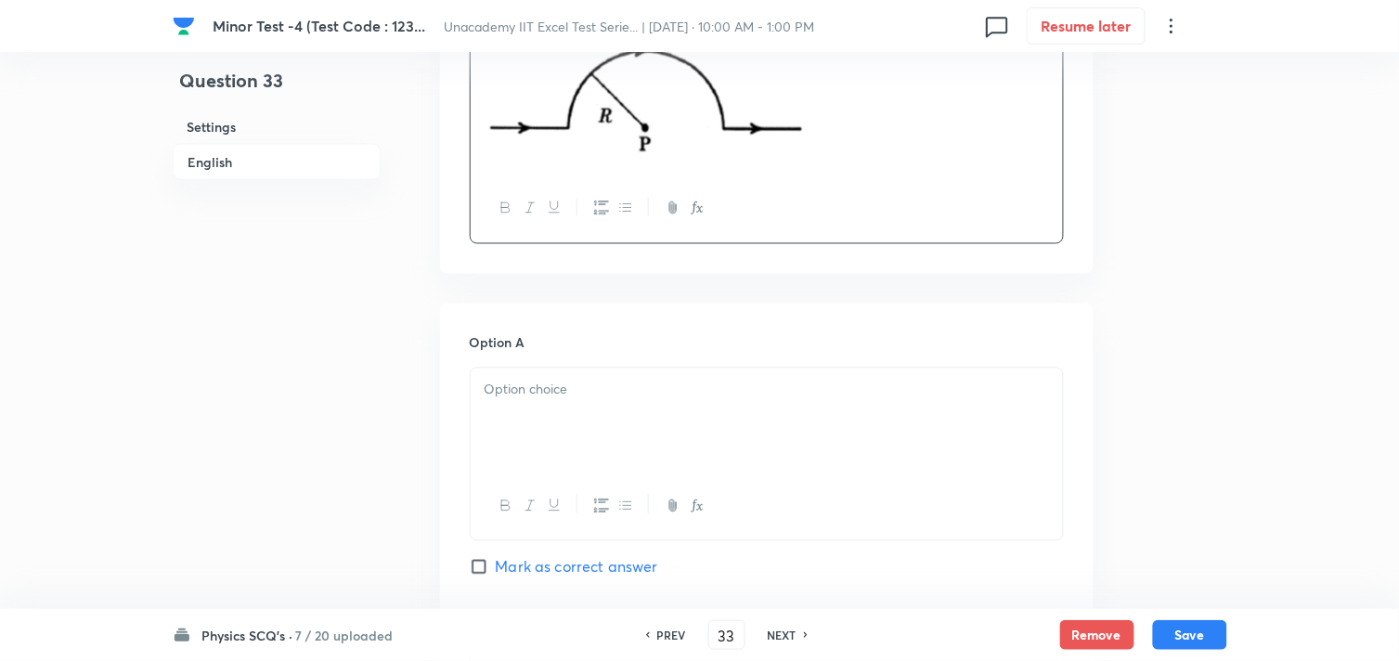
click at [585, 407] on div at bounding box center [767, 421] width 592 height 104
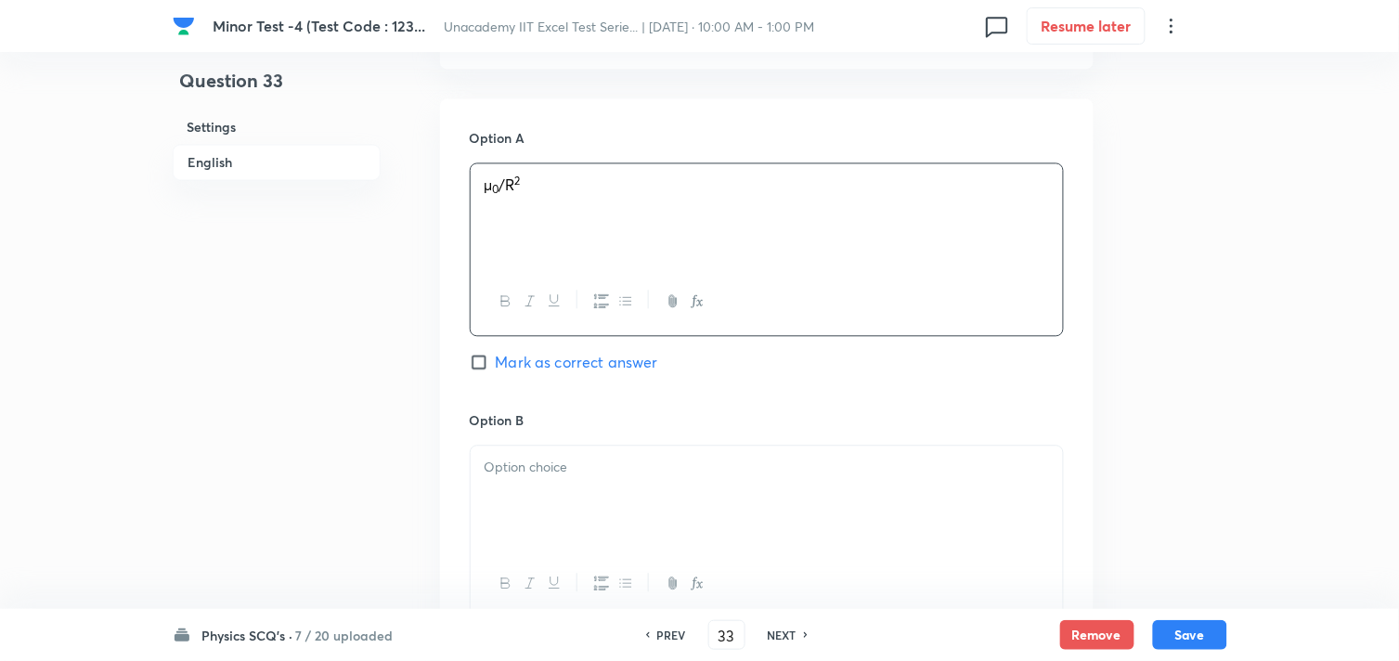
scroll to position [928, 0]
click at [580, 471] on p at bounding box center [767, 465] width 565 height 21
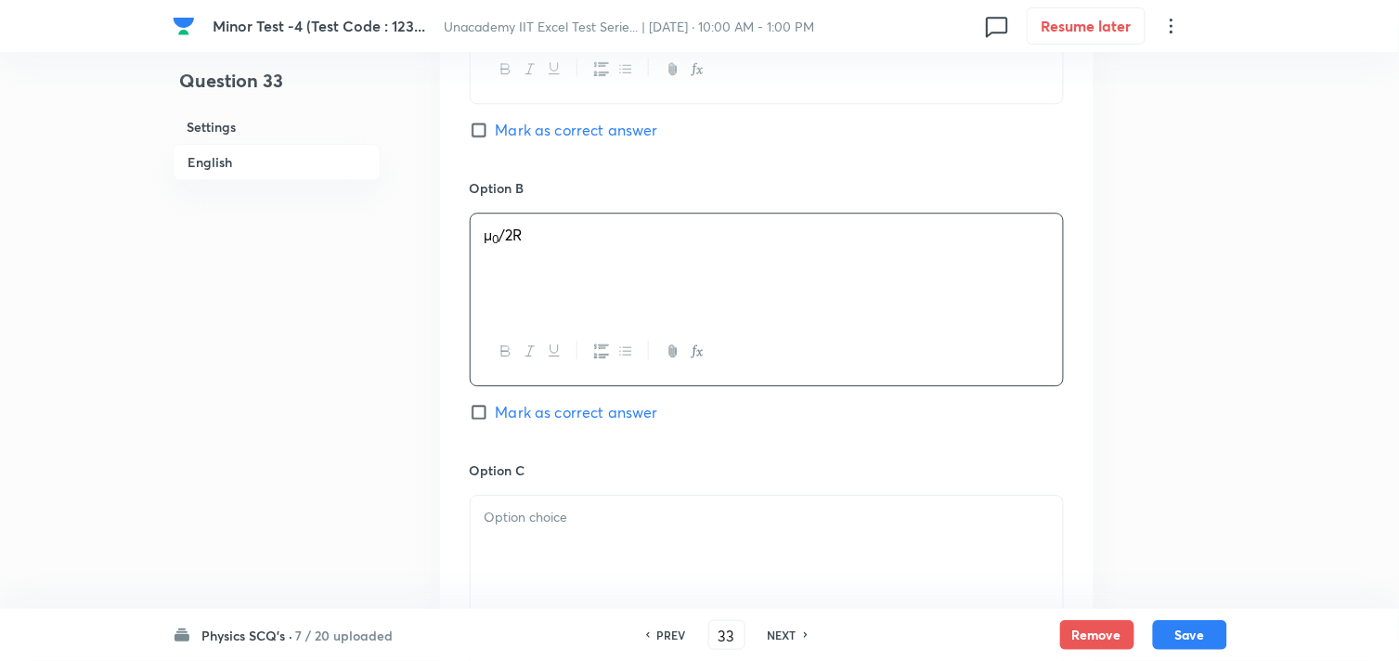
scroll to position [1238, 0]
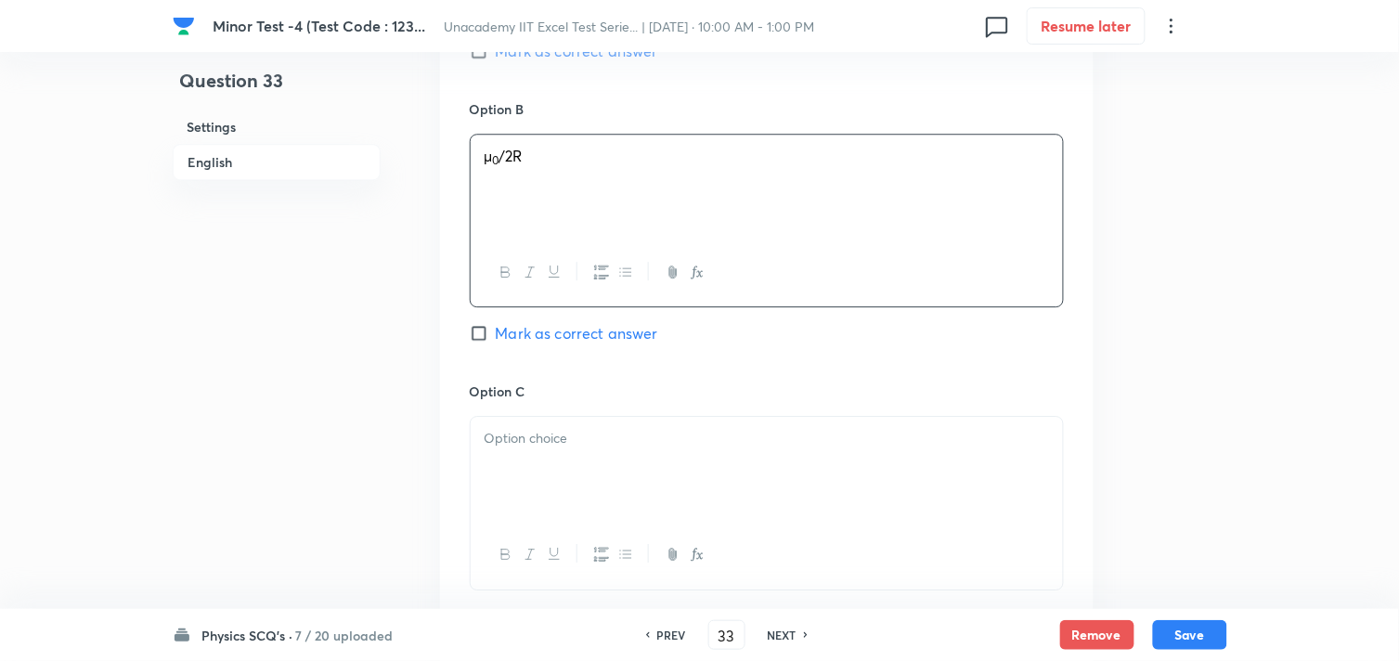
click at [545, 468] on div at bounding box center [767, 469] width 592 height 104
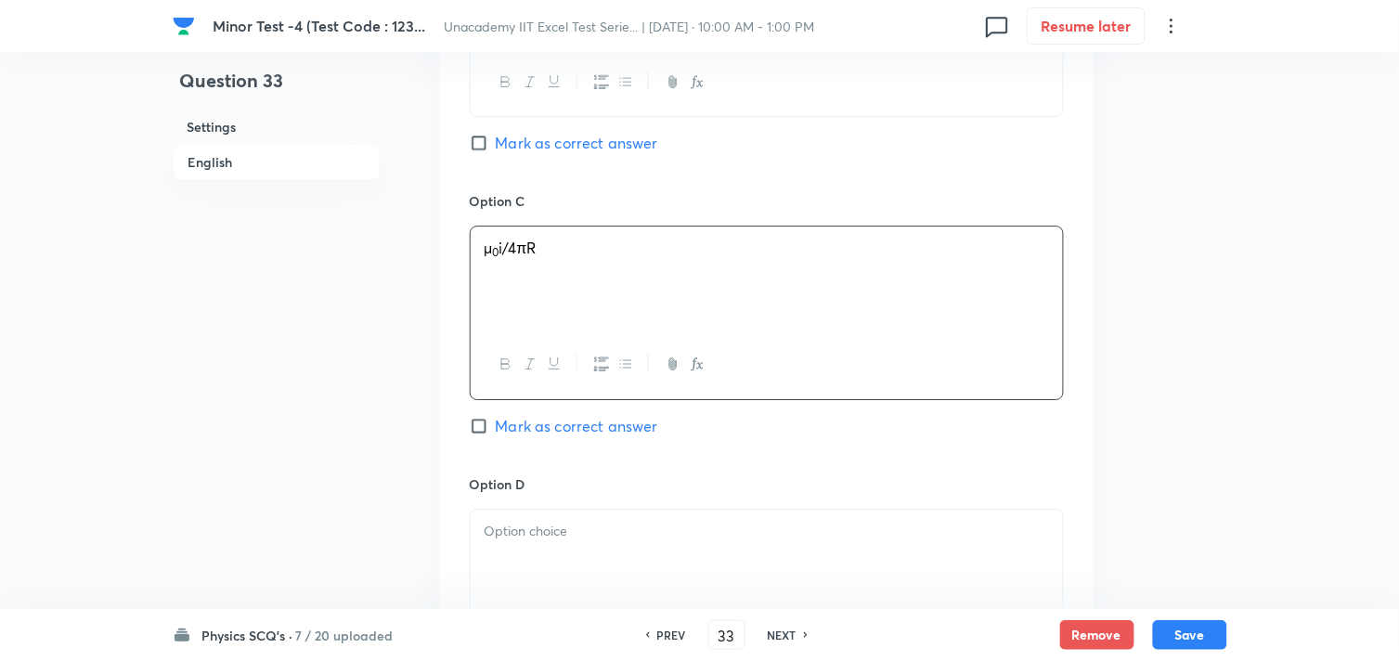
scroll to position [1444, 0]
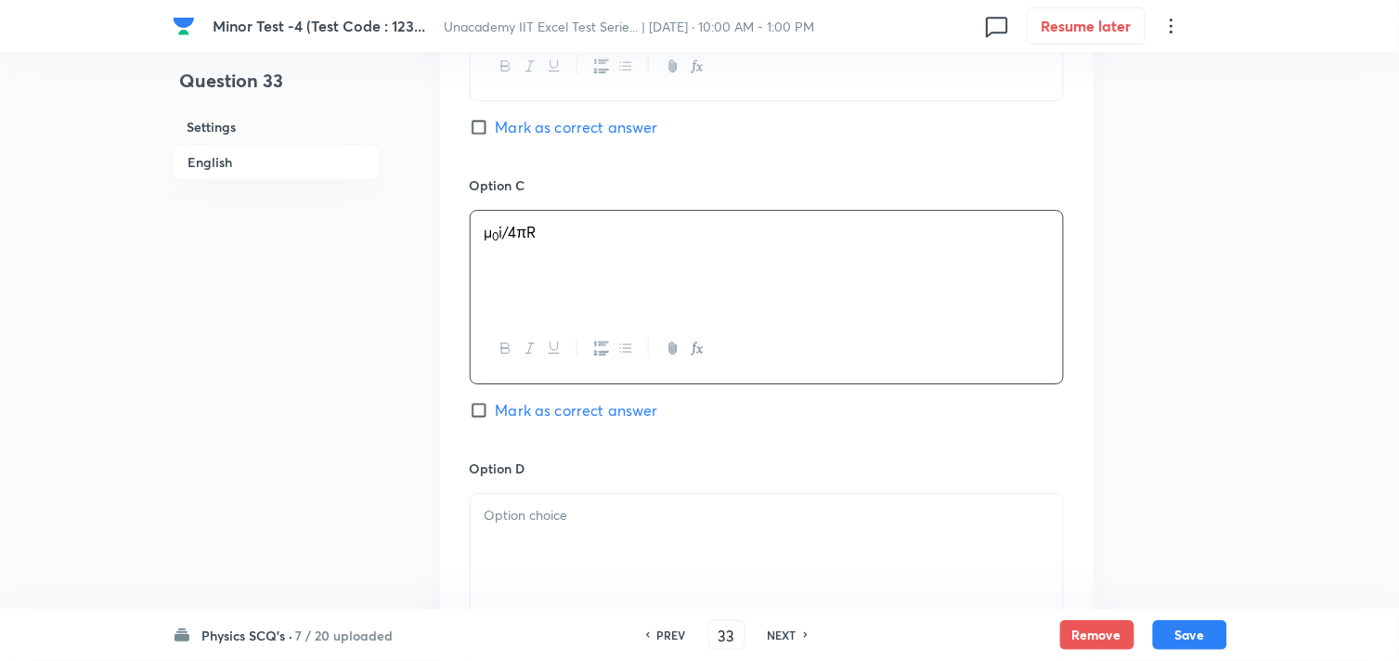
click at [520, 513] on p at bounding box center [767, 515] width 565 height 21
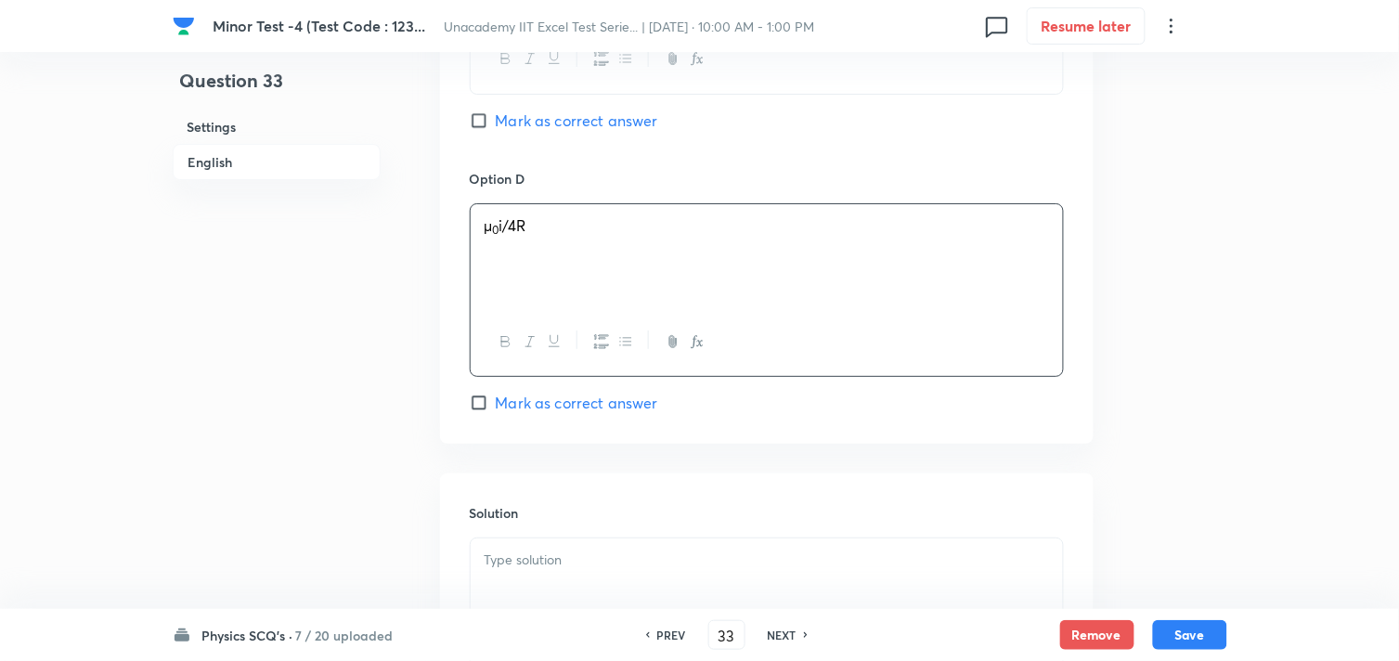
scroll to position [1753, 0]
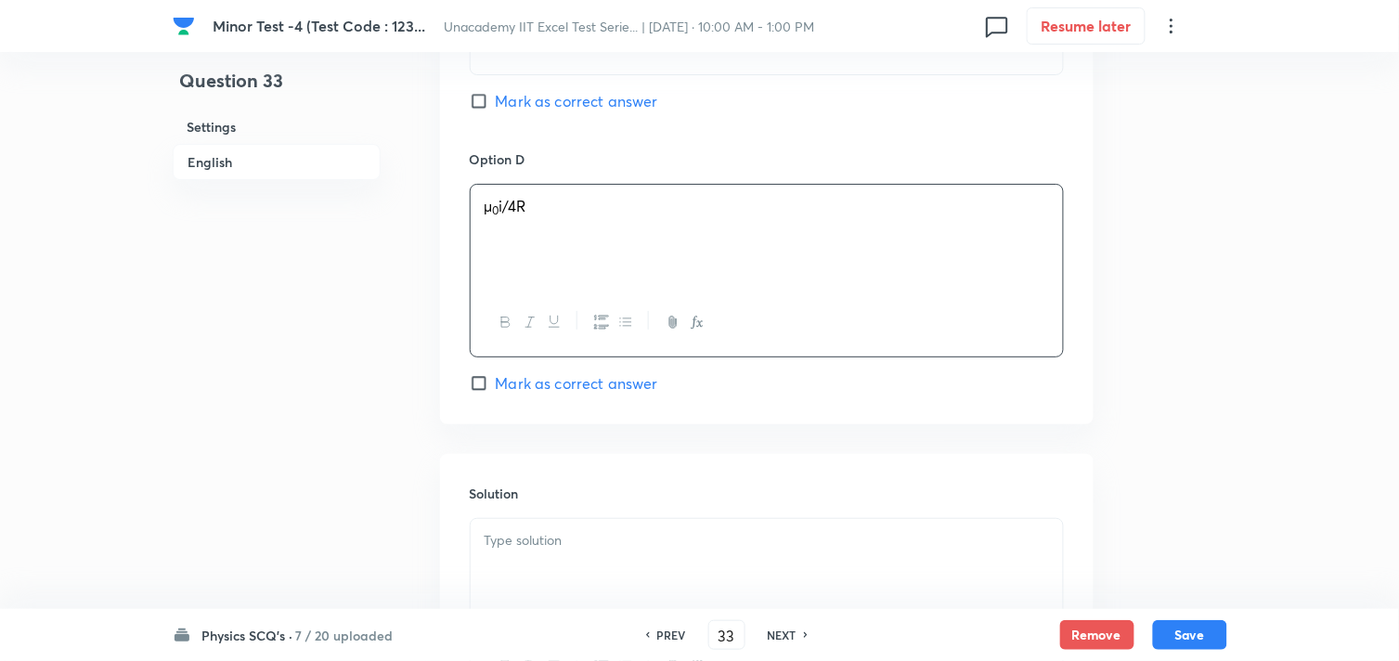
click at [546, 386] on span "Mark as correct answer" at bounding box center [577, 383] width 162 height 22
click at [496, 386] on input "Mark as correct answer" at bounding box center [483, 383] width 26 height 19
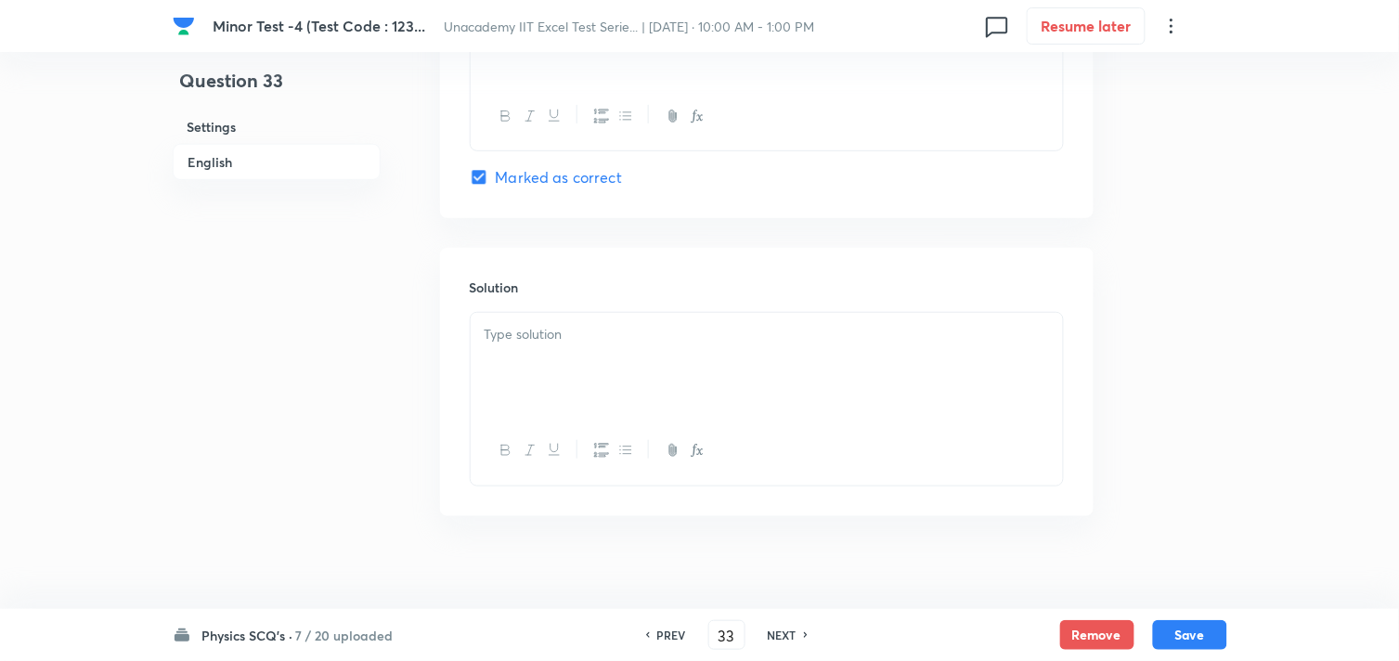
scroll to position [1960, 0]
click at [555, 392] on div at bounding box center [767, 364] width 592 height 104
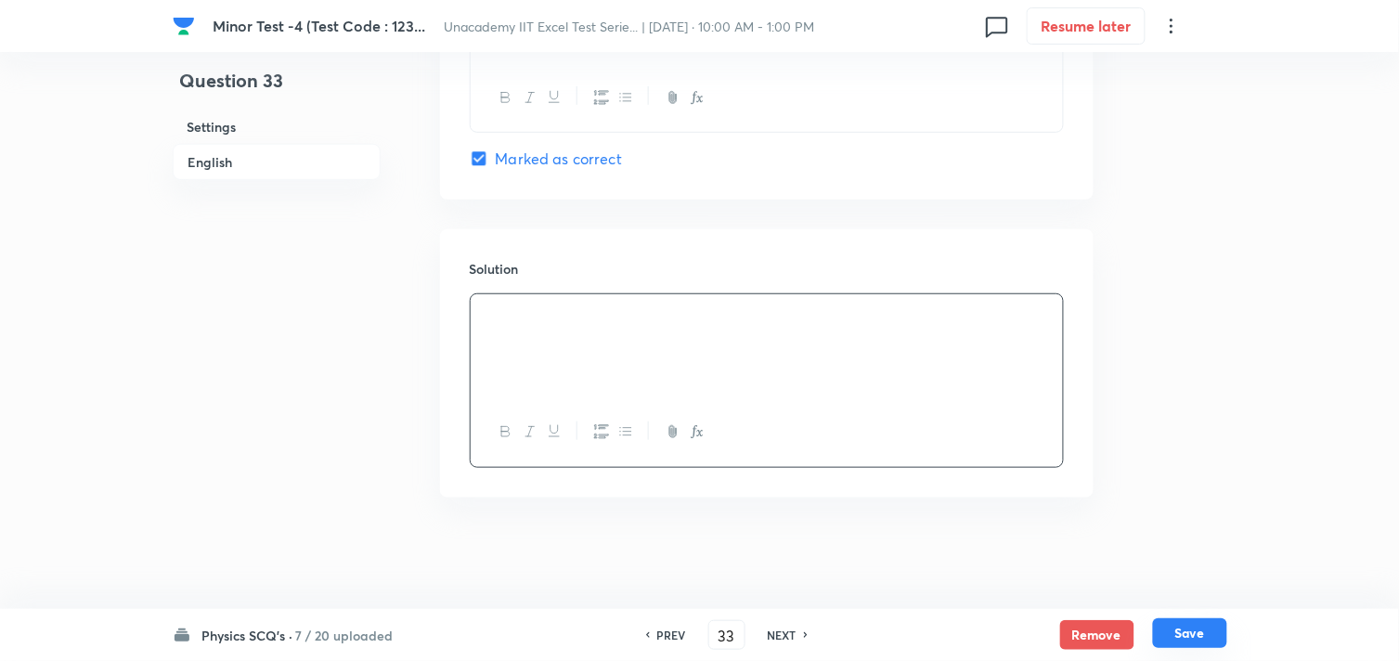
click at [1193, 628] on button "Save" at bounding box center [1190, 633] width 74 height 30
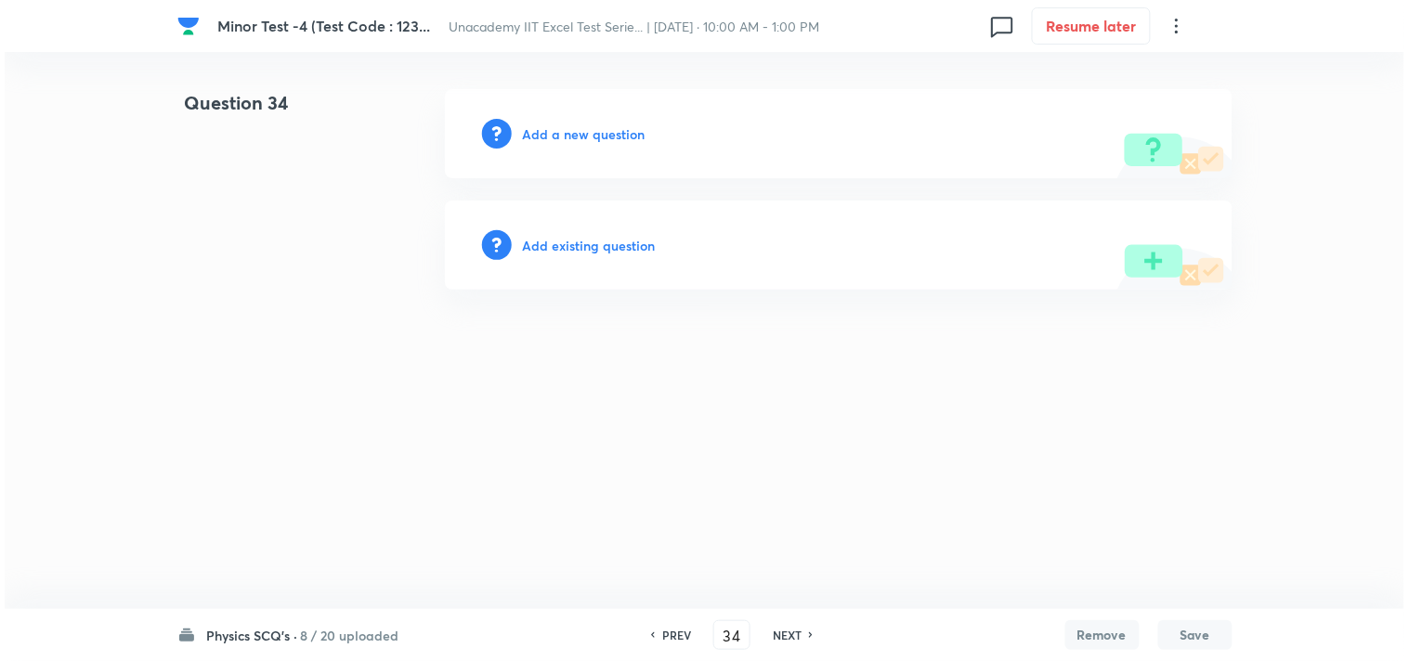
scroll to position [0, 0]
click at [608, 131] on h6 "Add a new question" at bounding box center [584, 133] width 123 height 19
click at [608, 131] on h6 "Choose a question type" at bounding box center [594, 133] width 143 height 19
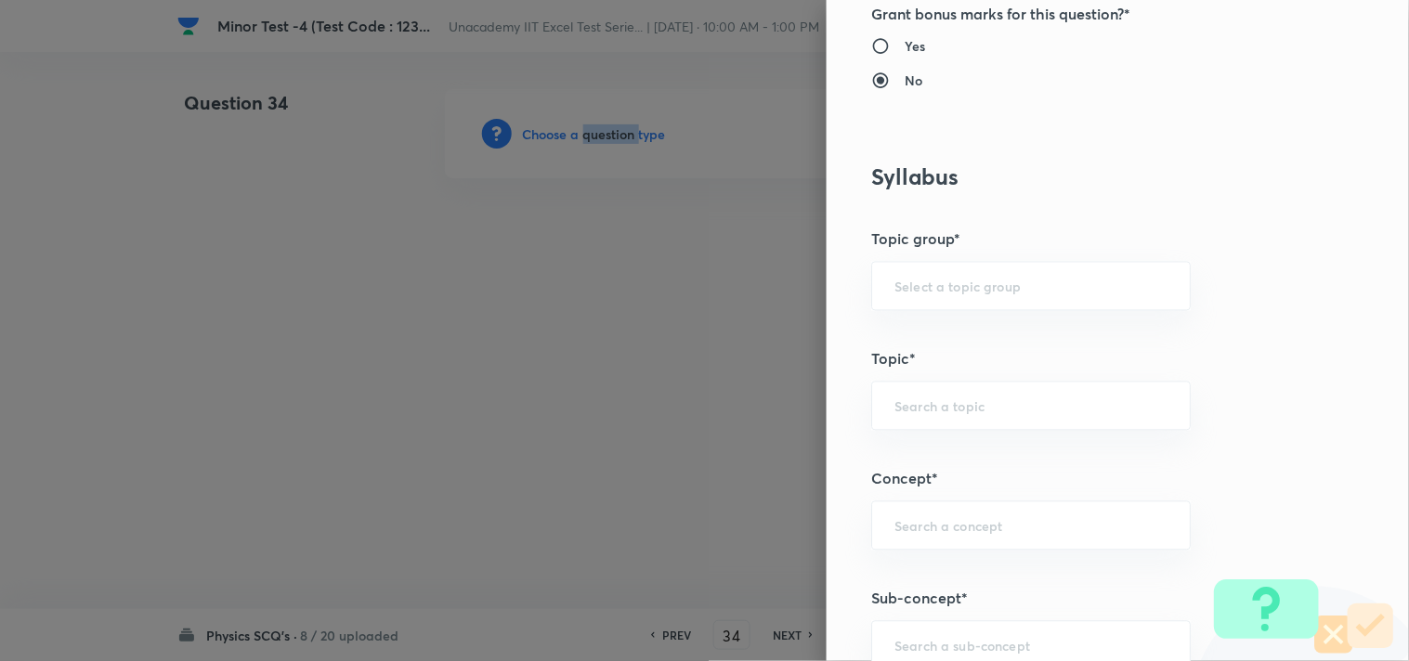
scroll to position [1032, 0]
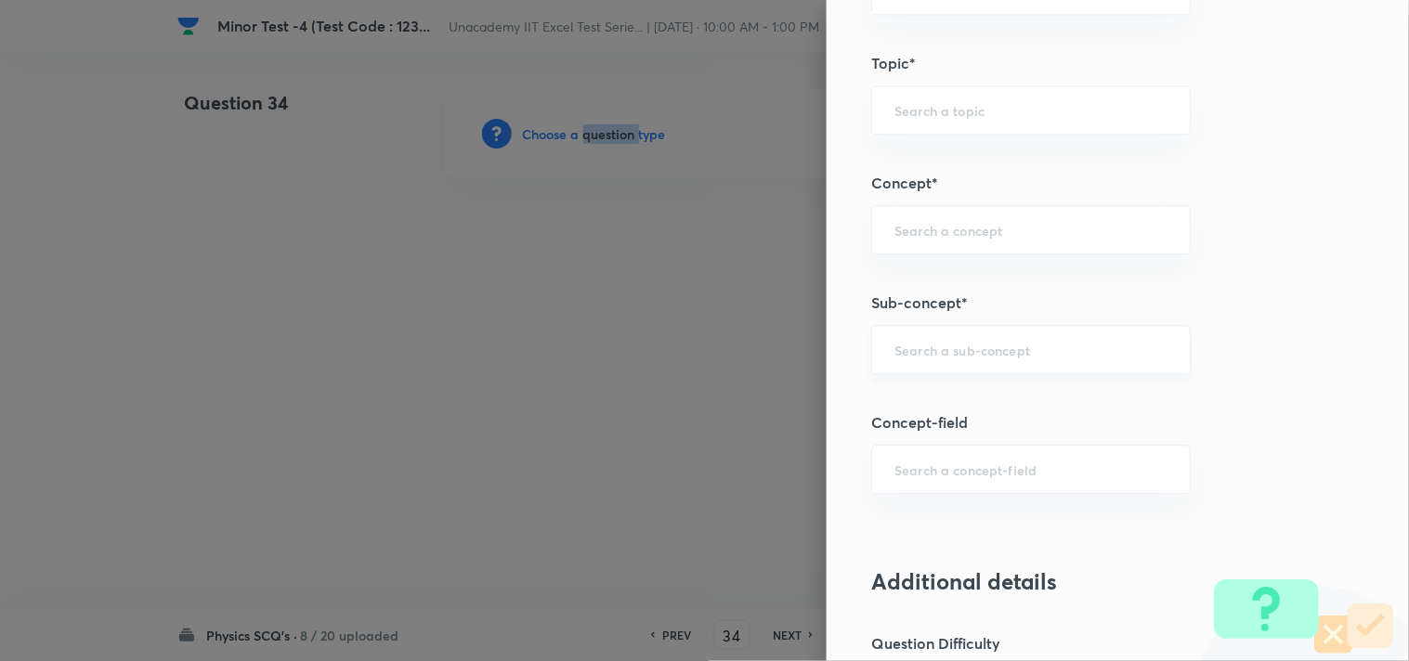
click at [938, 336] on div "​" at bounding box center [1030, 349] width 319 height 49
paste input "Application of [PERSON_NAME]'s Law"
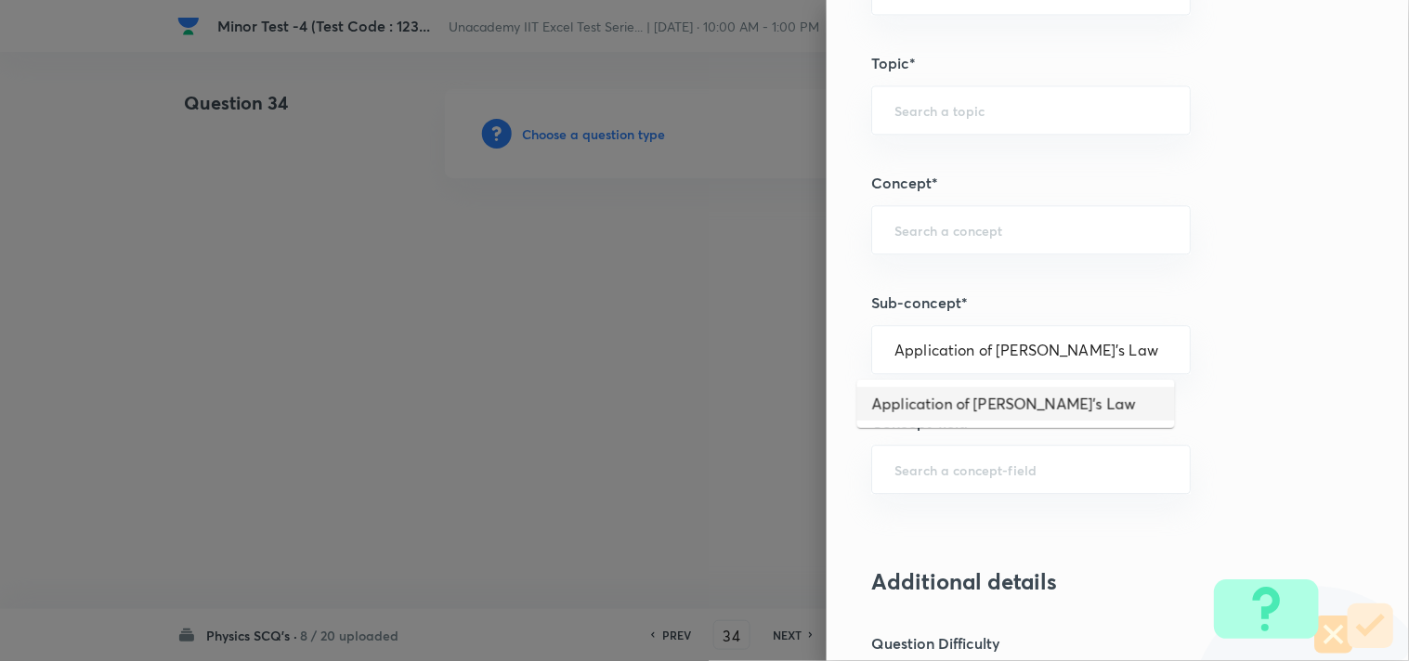
click at [977, 391] on li "Application of [PERSON_NAME]'s Law" at bounding box center [1016, 403] width 318 height 33
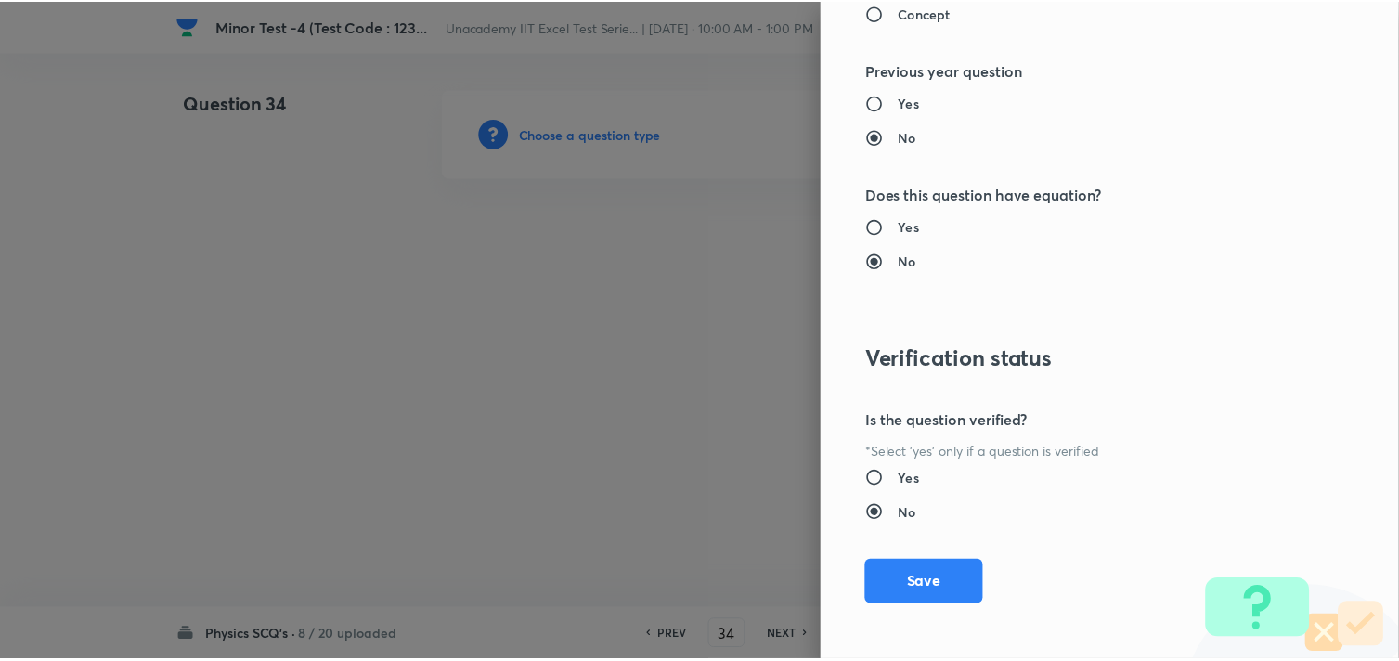
scroll to position [1994, 0]
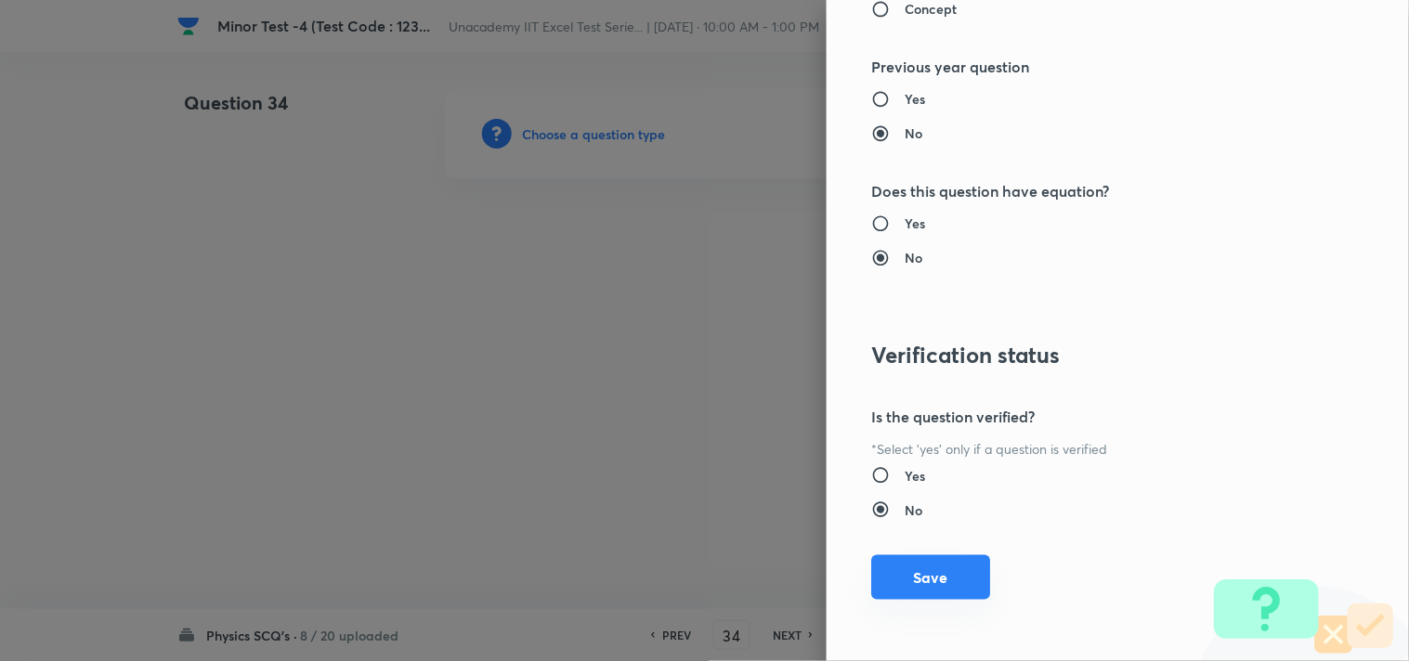
click at [898, 571] on button "Save" at bounding box center [930, 577] width 119 height 45
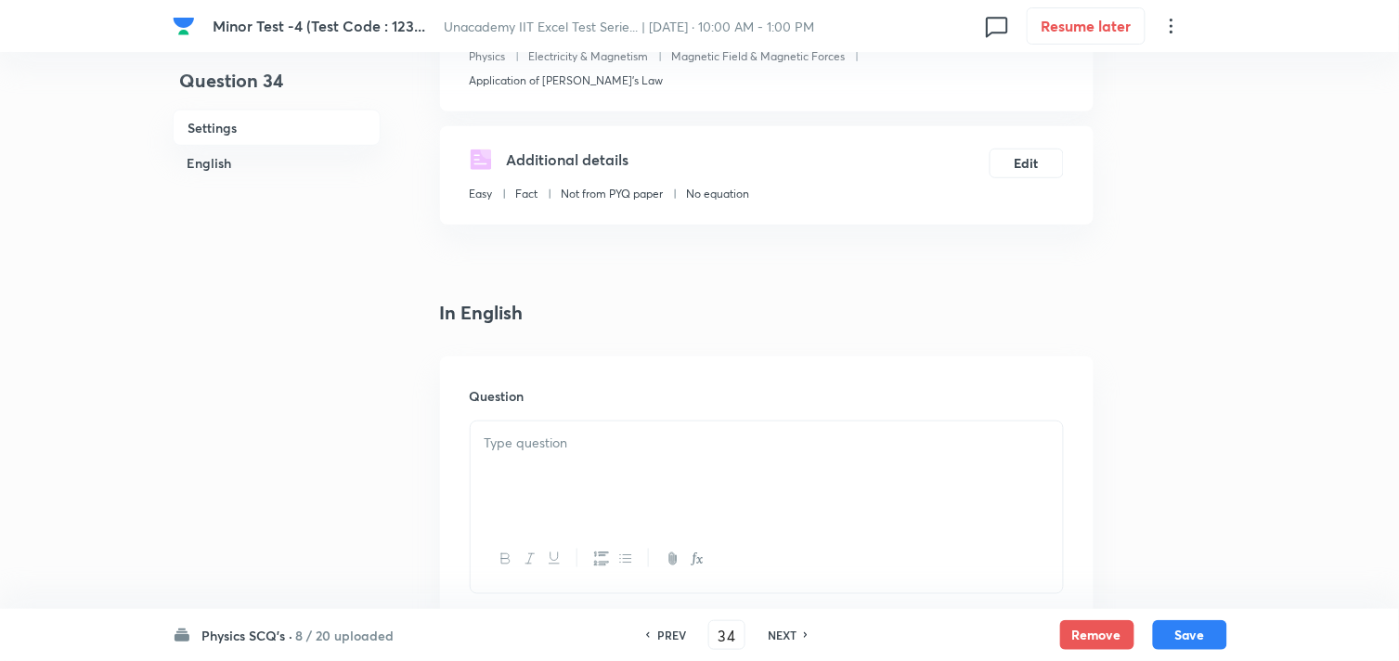
scroll to position [309, 0]
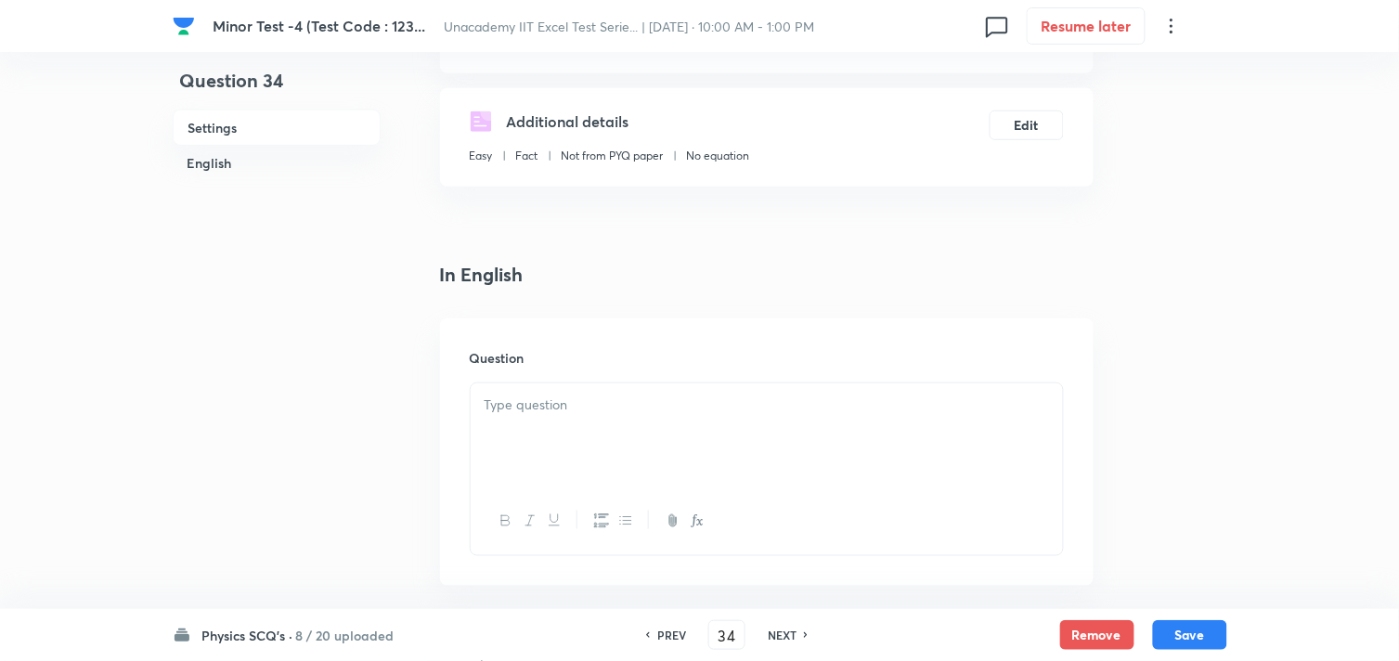
click at [566, 418] on div at bounding box center [767, 435] width 592 height 104
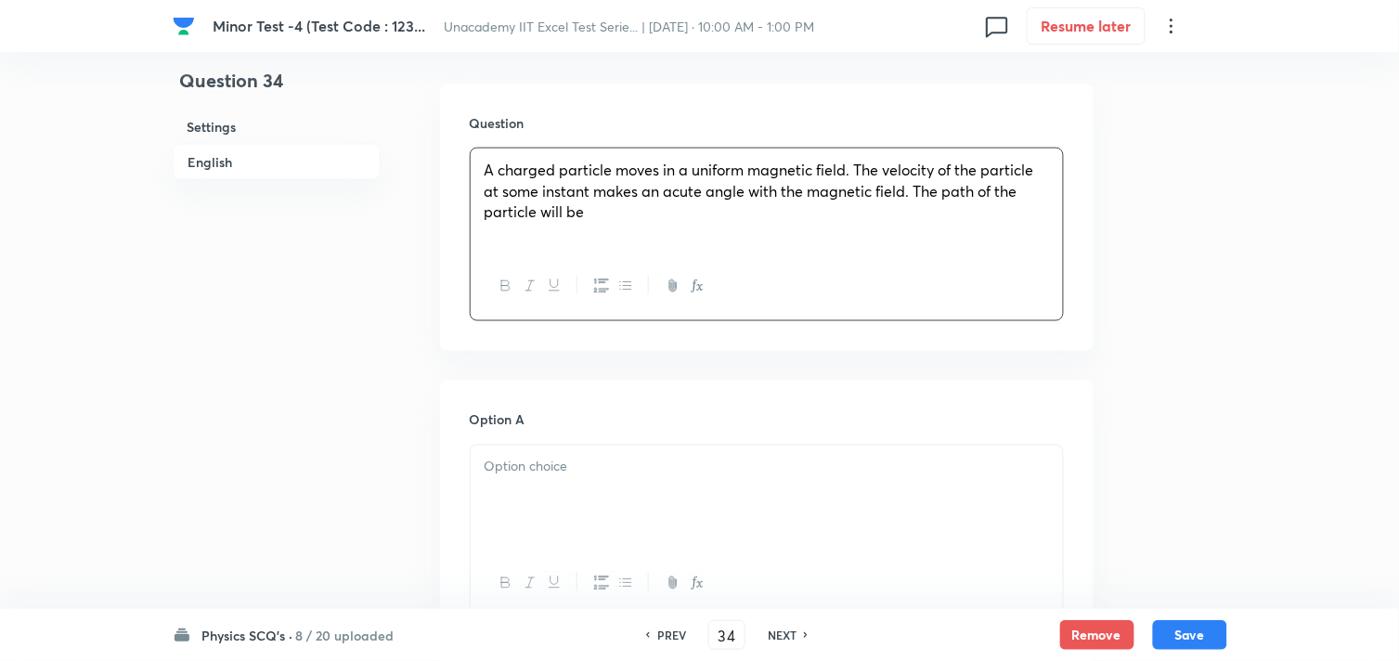
scroll to position [618, 0]
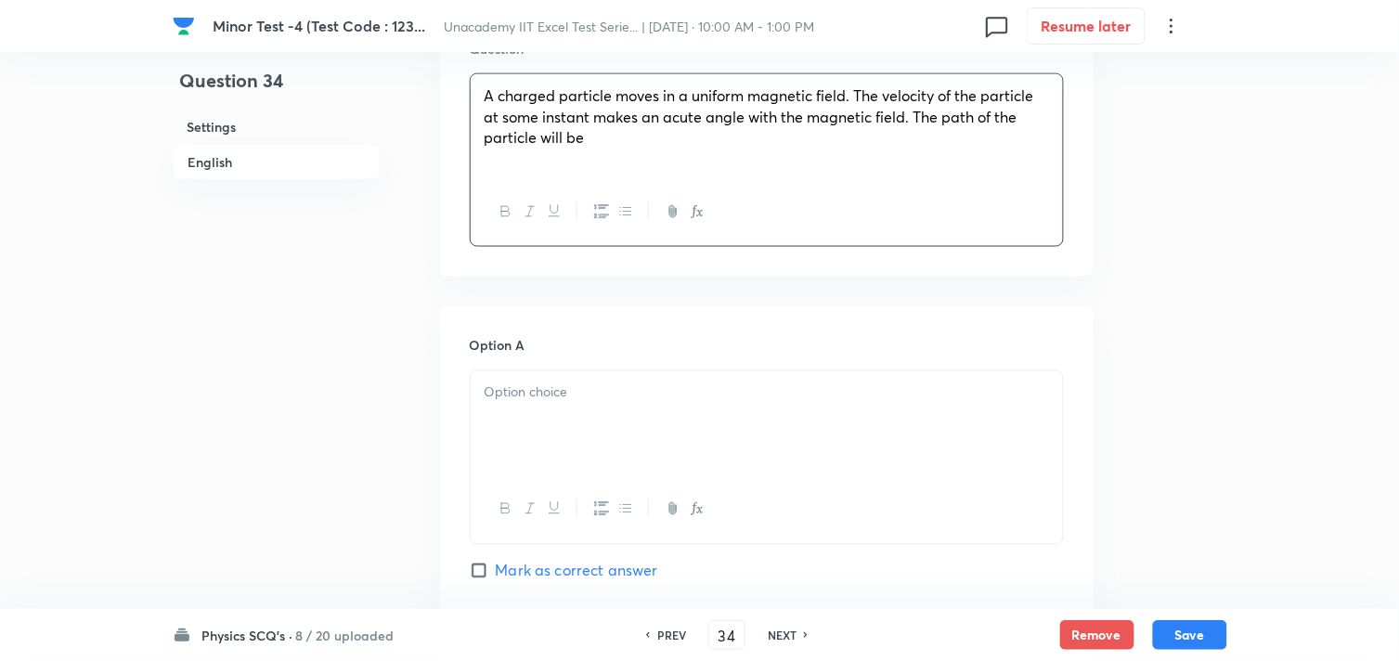
click at [591, 419] on div at bounding box center [767, 423] width 592 height 104
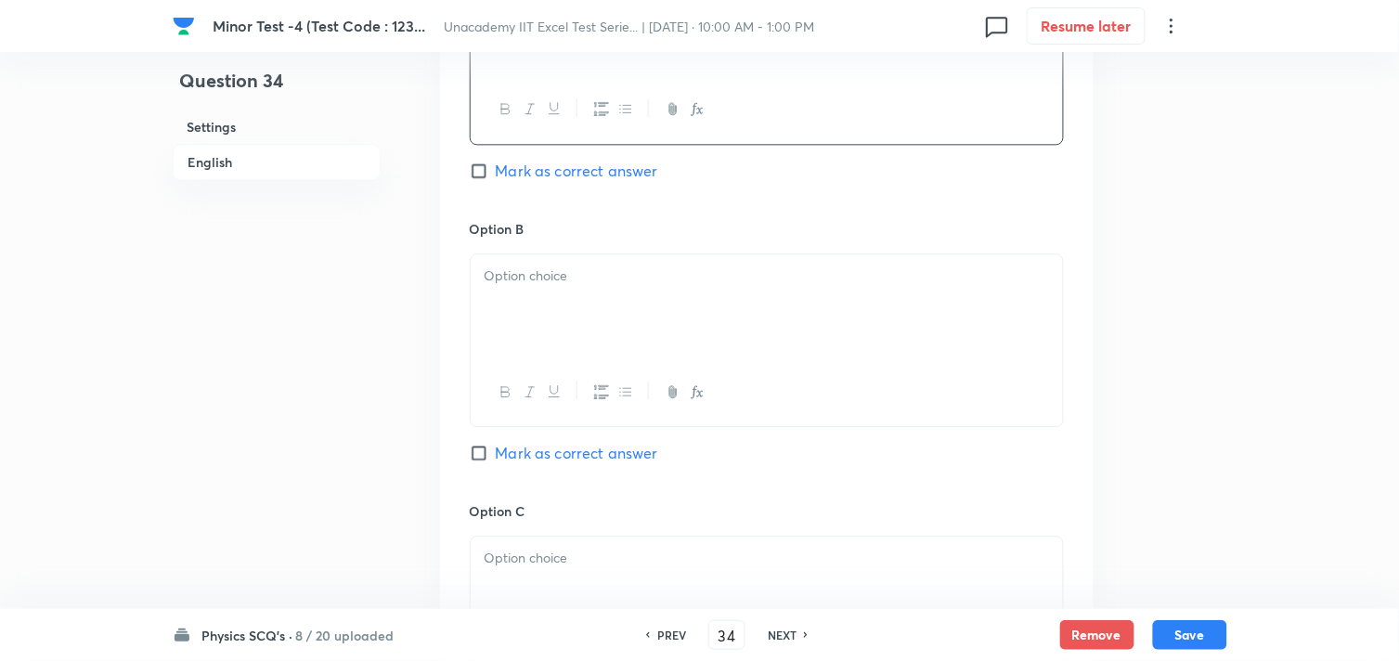
scroll to position [1032, 0]
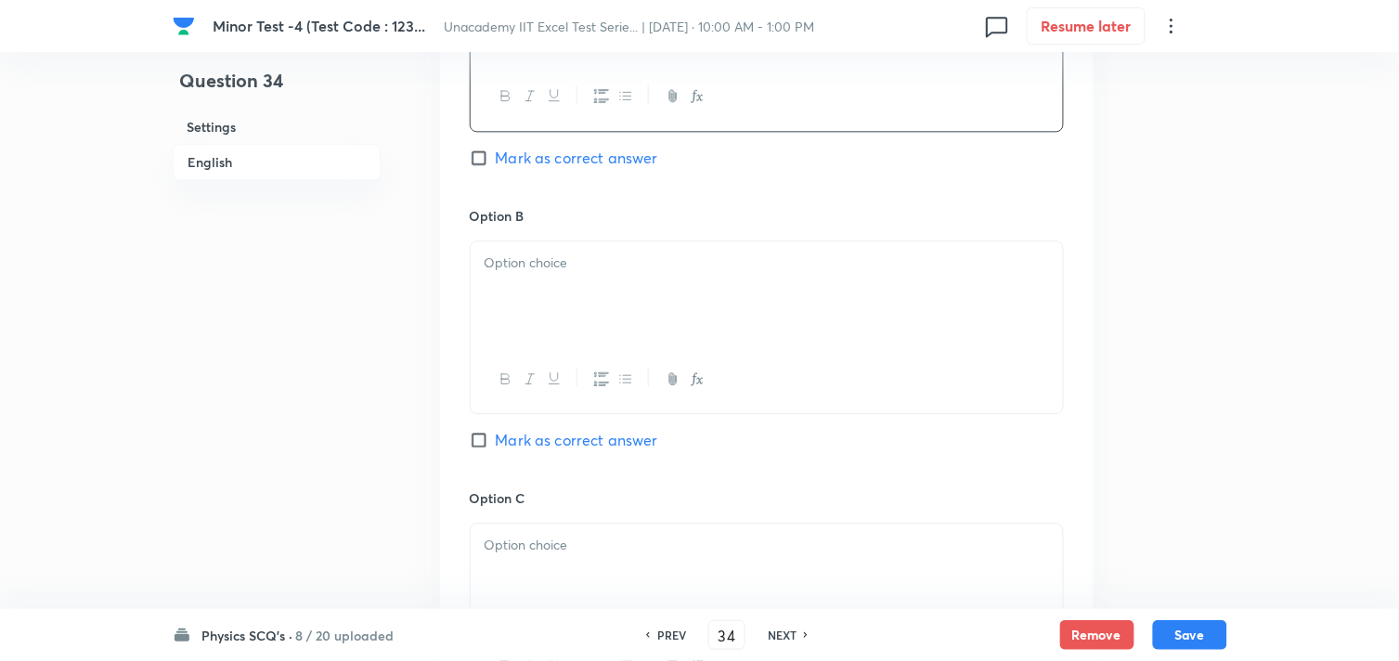
click at [578, 336] on div at bounding box center [767, 293] width 592 height 104
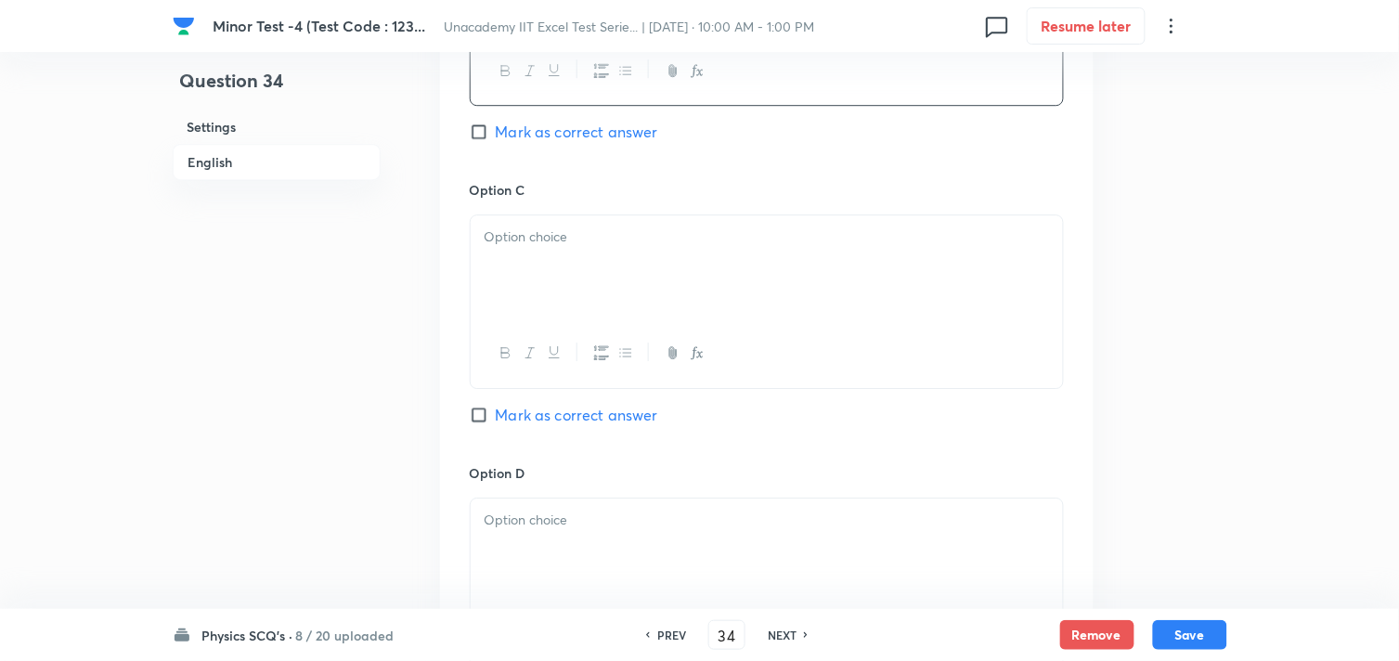
scroll to position [1341, 0]
click at [533, 305] on div at bounding box center [767, 266] width 592 height 104
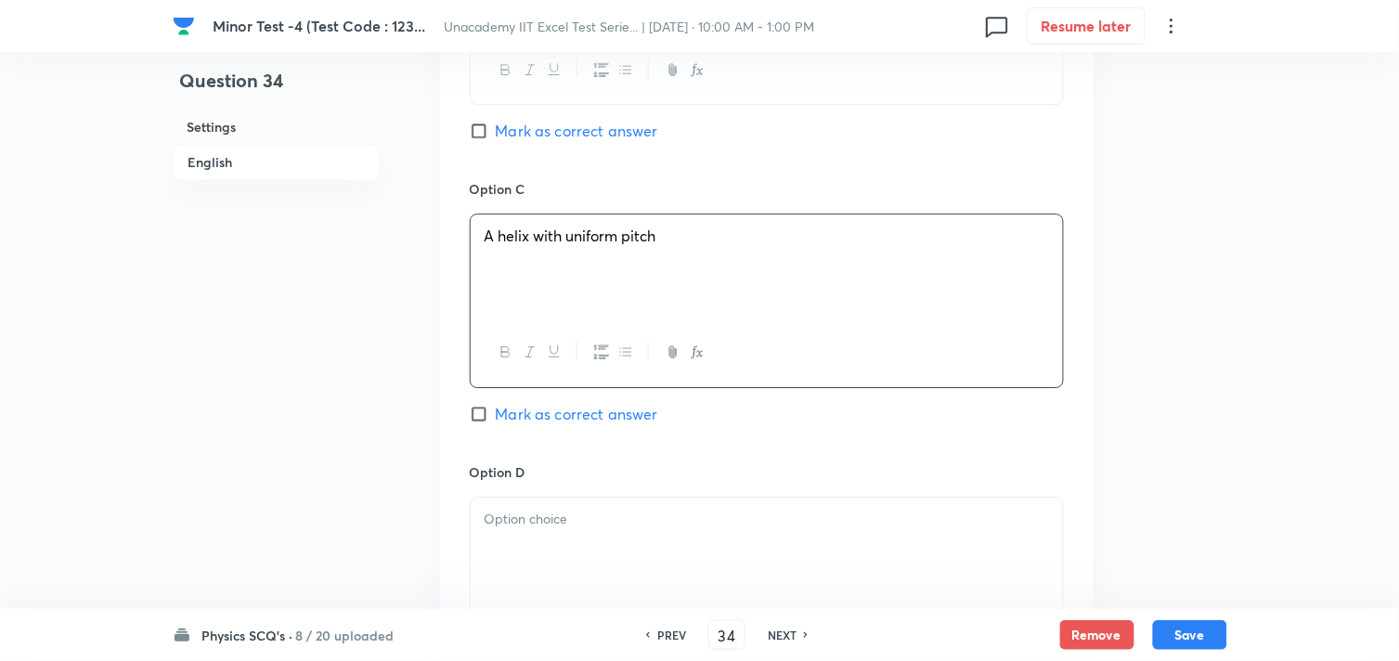
drag, startPoint x: 552, startPoint y: 534, endPoint x: 550, endPoint y: 500, distance: 34.4
click at [551, 534] on div at bounding box center [767, 550] width 592 height 104
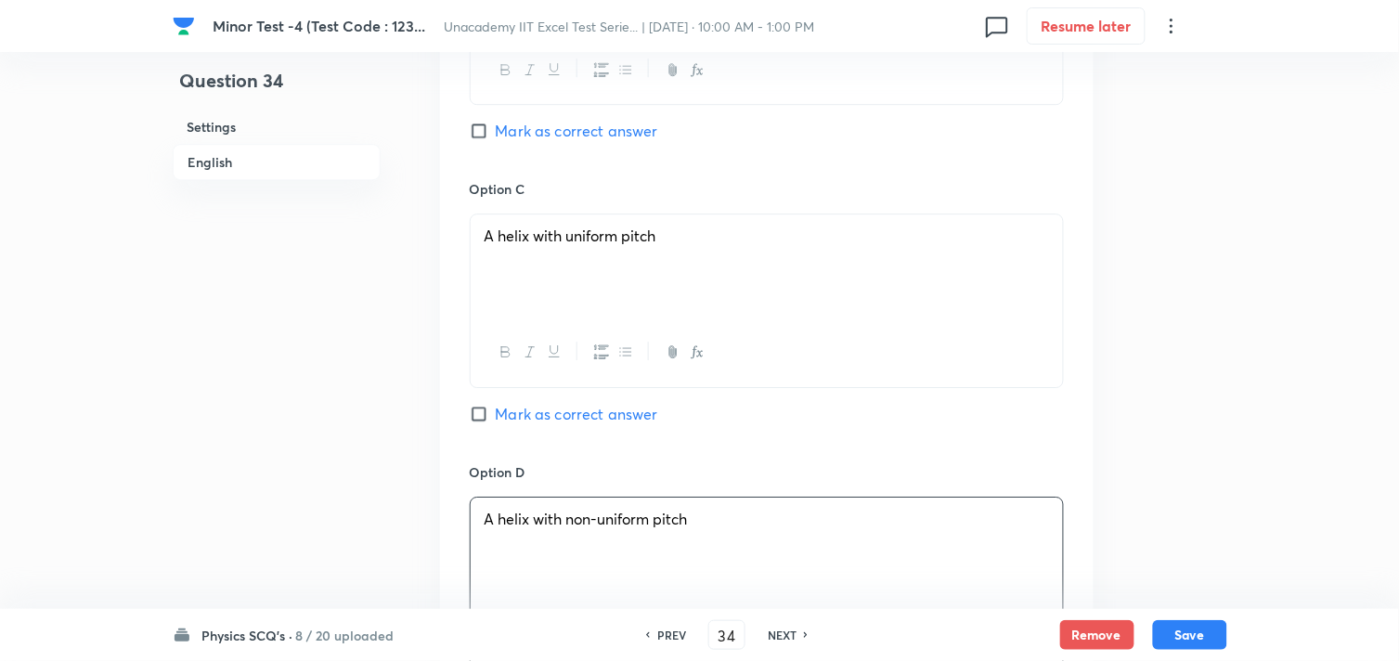
click at [515, 410] on span "Mark as correct answer" at bounding box center [577, 414] width 162 height 22
click at [496, 410] on input "Mark as correct answer" at bounding box center [483, 414] width 26 height 19
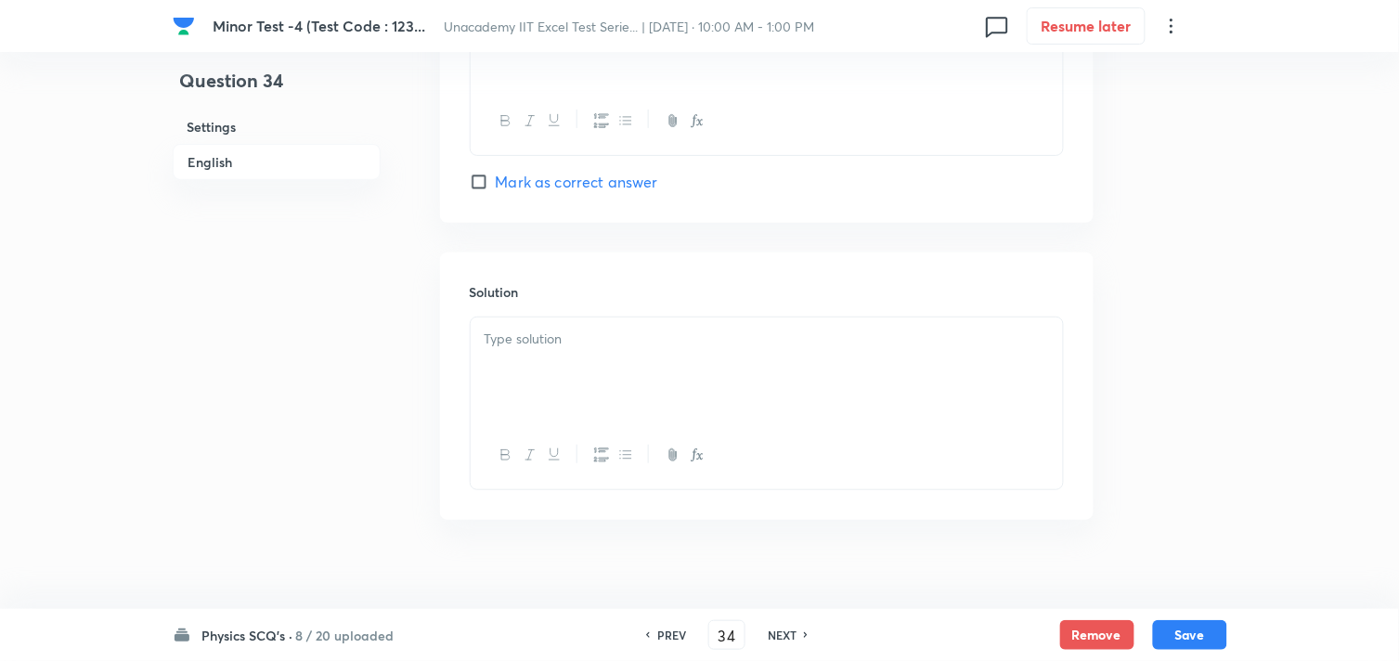
scroll to position [1857, 0]
click at [530, 385] on div at bounding box center [767, 368] width 592 height 104
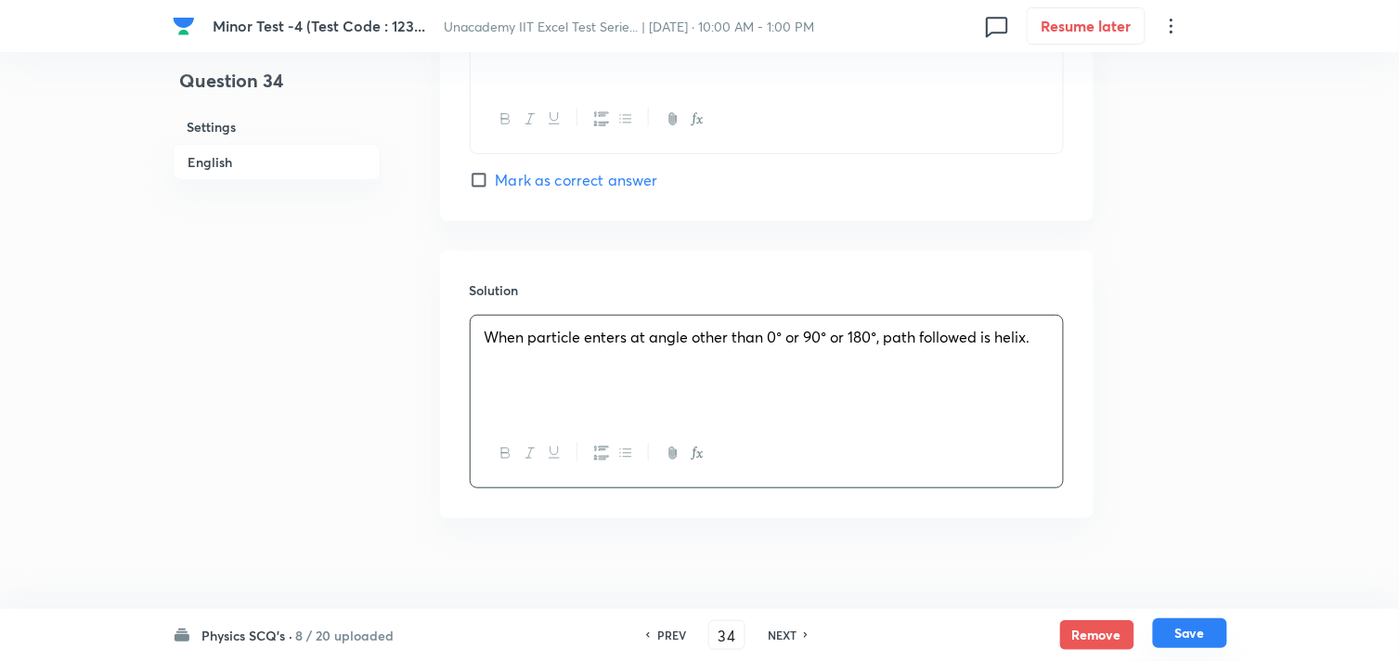
click at [1181, 638] on button "Save" at bounding box center [1190, 633] width 74 height 30
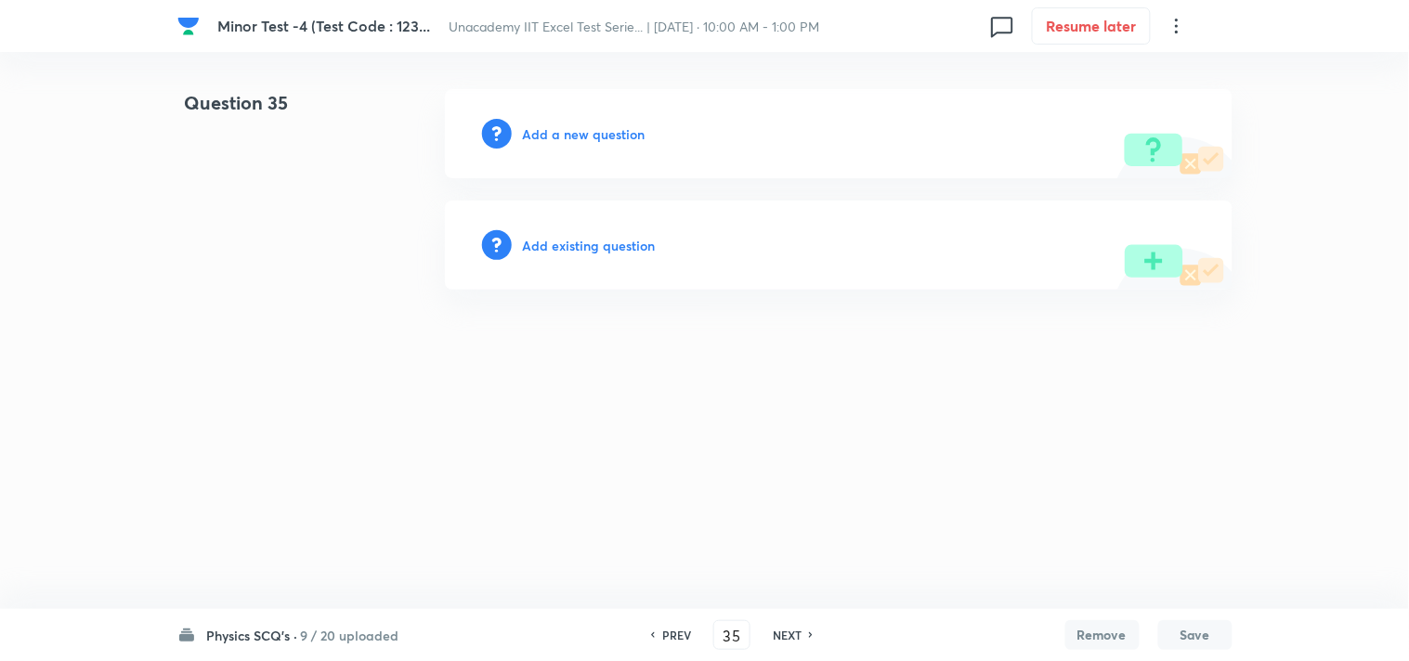
click at [611, 136] on h6 "Add a new question" at bounding box center [584, 133] width 123 height 19
click at [611, 136] on h6 "Choose a question type" at bounding box center [594, 133] width 143 height 19
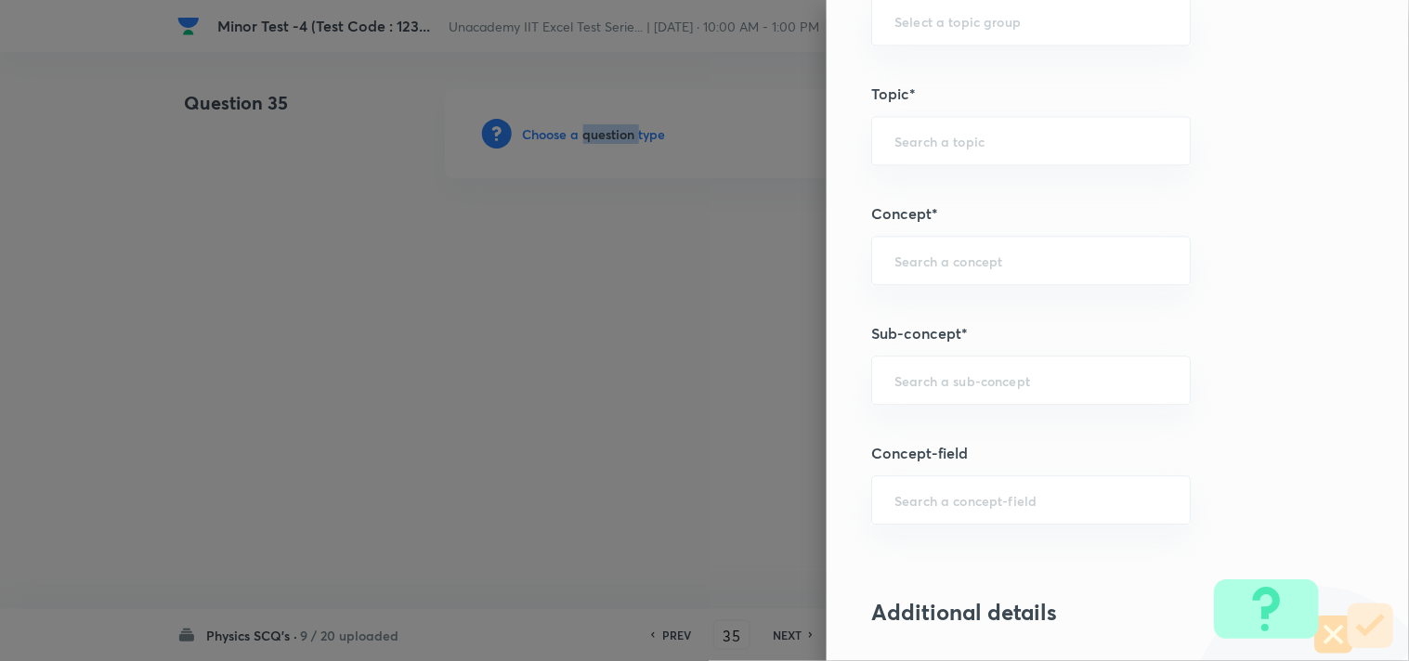
scroll to position [1135, 0]
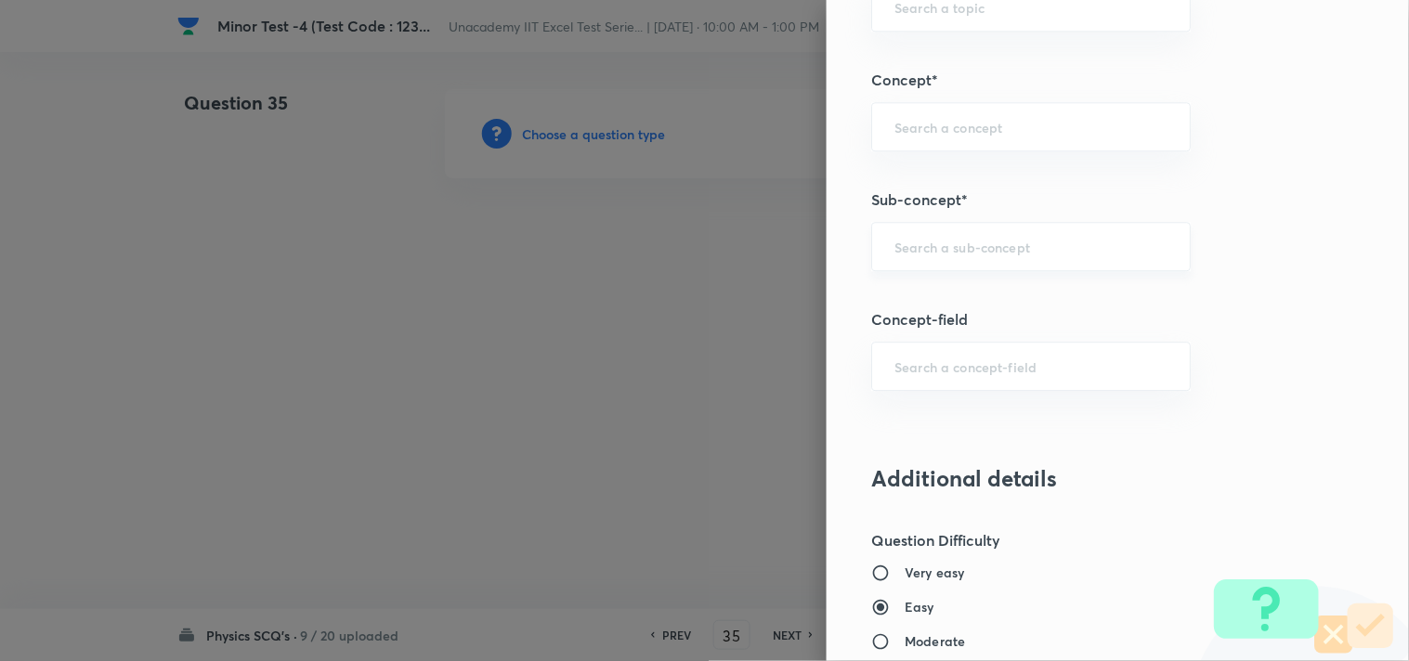
click at [959, 243] on input "text" at bounding box center [1030, 247] width 273 height 18
paste input "Motion of Charge Particle"
click at [1001, 308] on li "Motion of Charge Particle in Uniform" at bounding box center [1016, 299] width 318 height 33
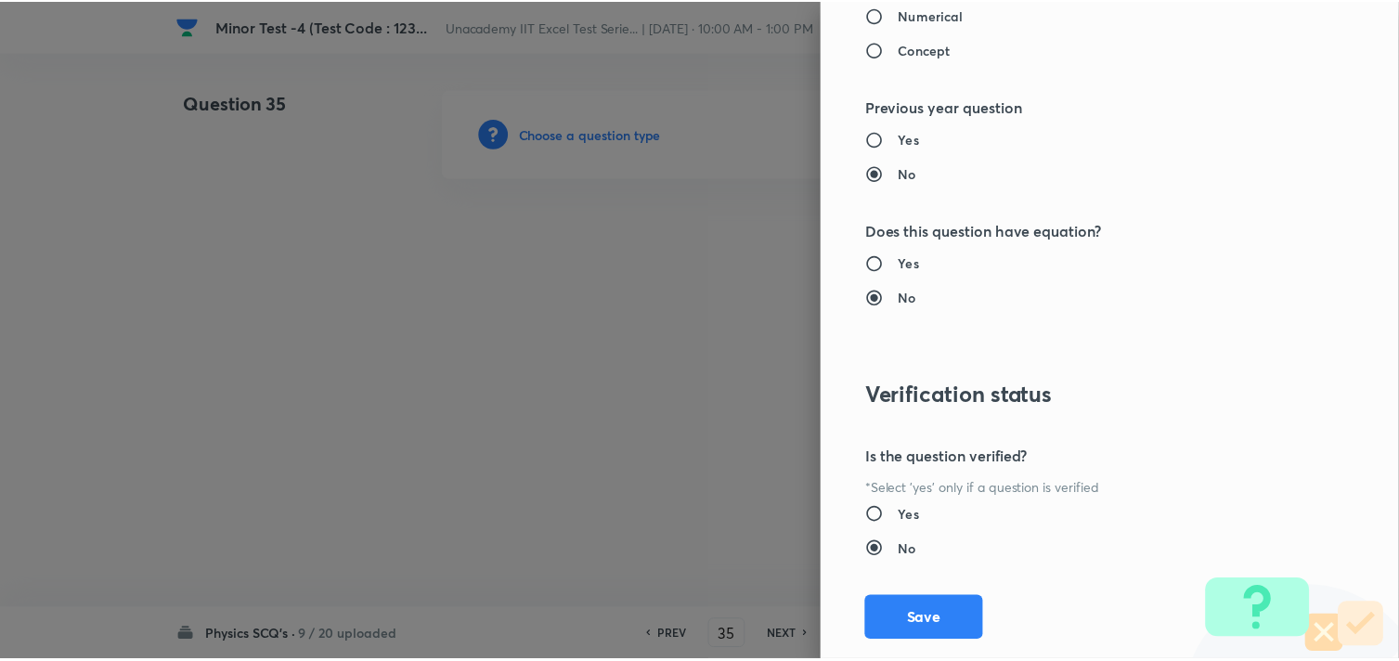
scroll to position [1994, 0]
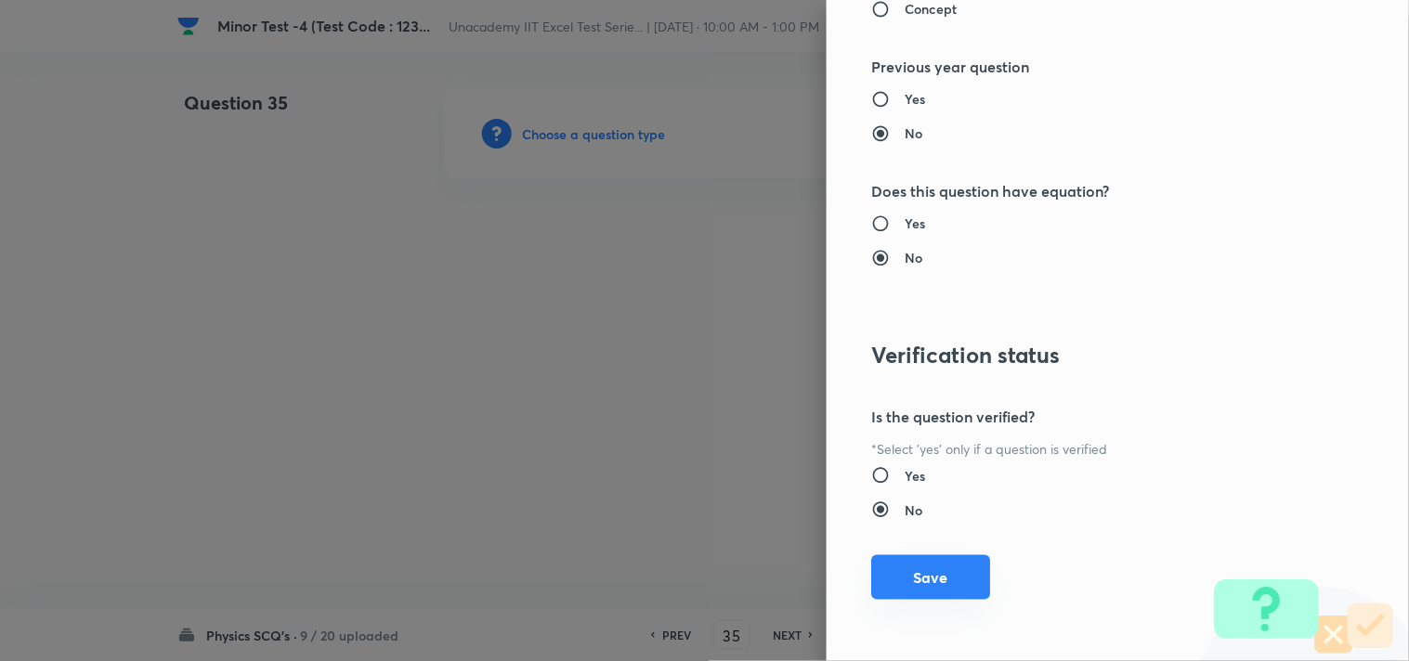
click at [911, 569] on button "Save" at bounding box center [930, 577] width 119 height 45
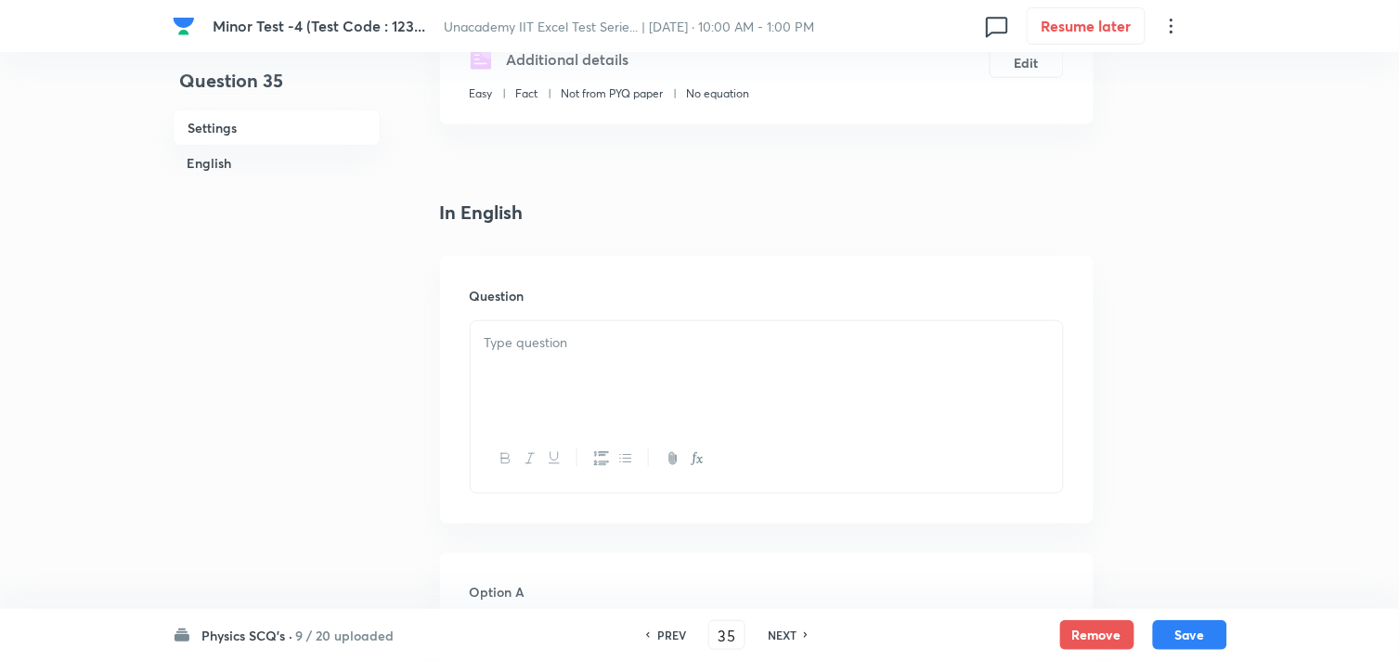
scroll to position [412, 0]
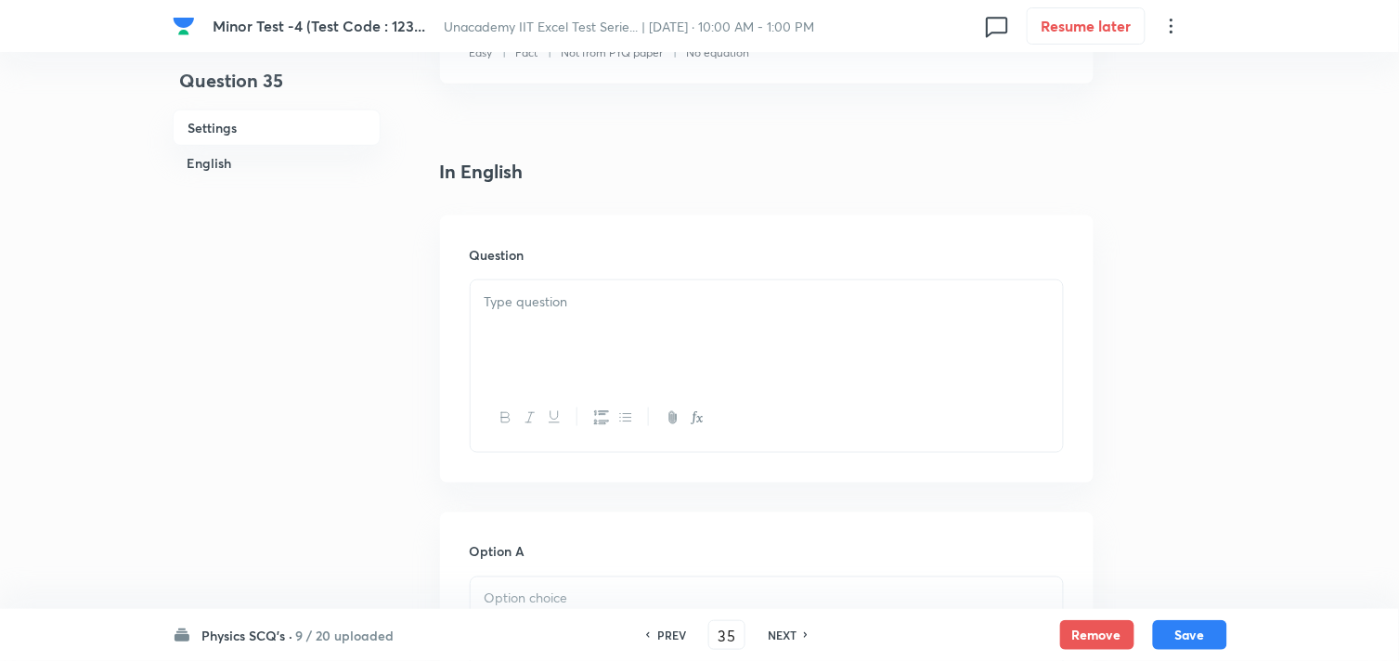
click at [543, 313] on div at bounding box center [767, 332] width 592 height 104
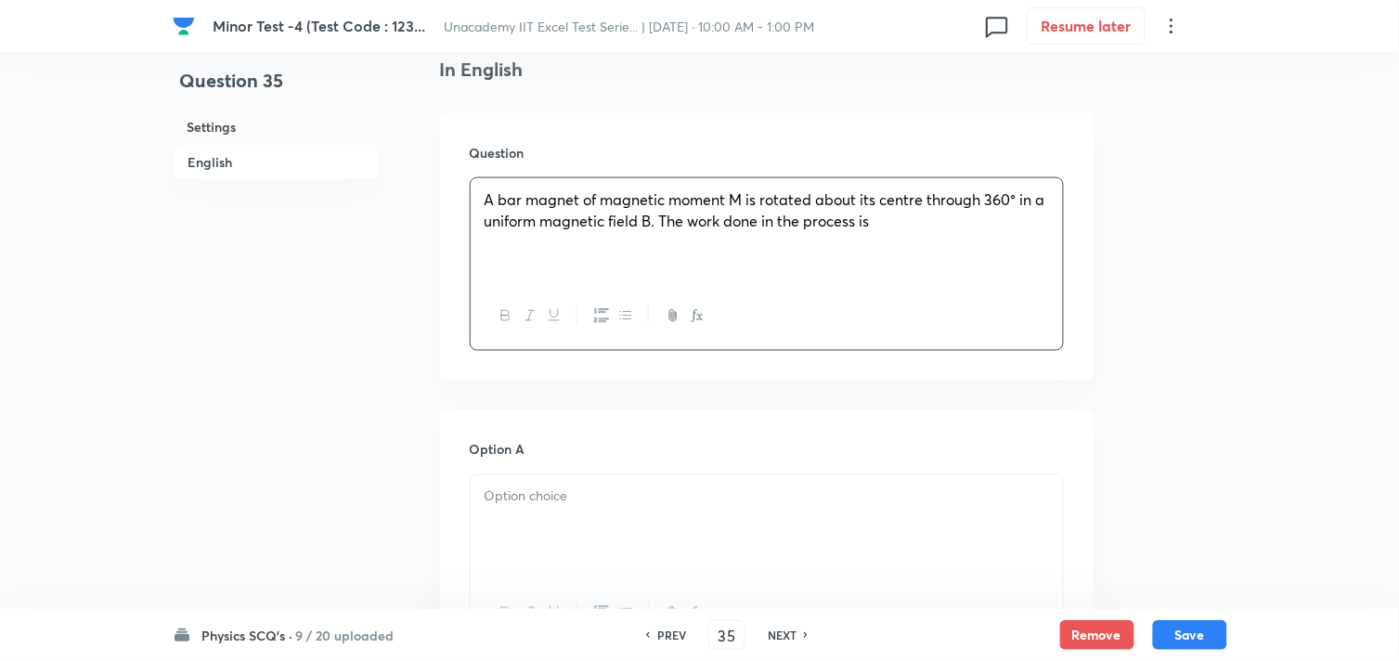
scroll to position [618, 0]
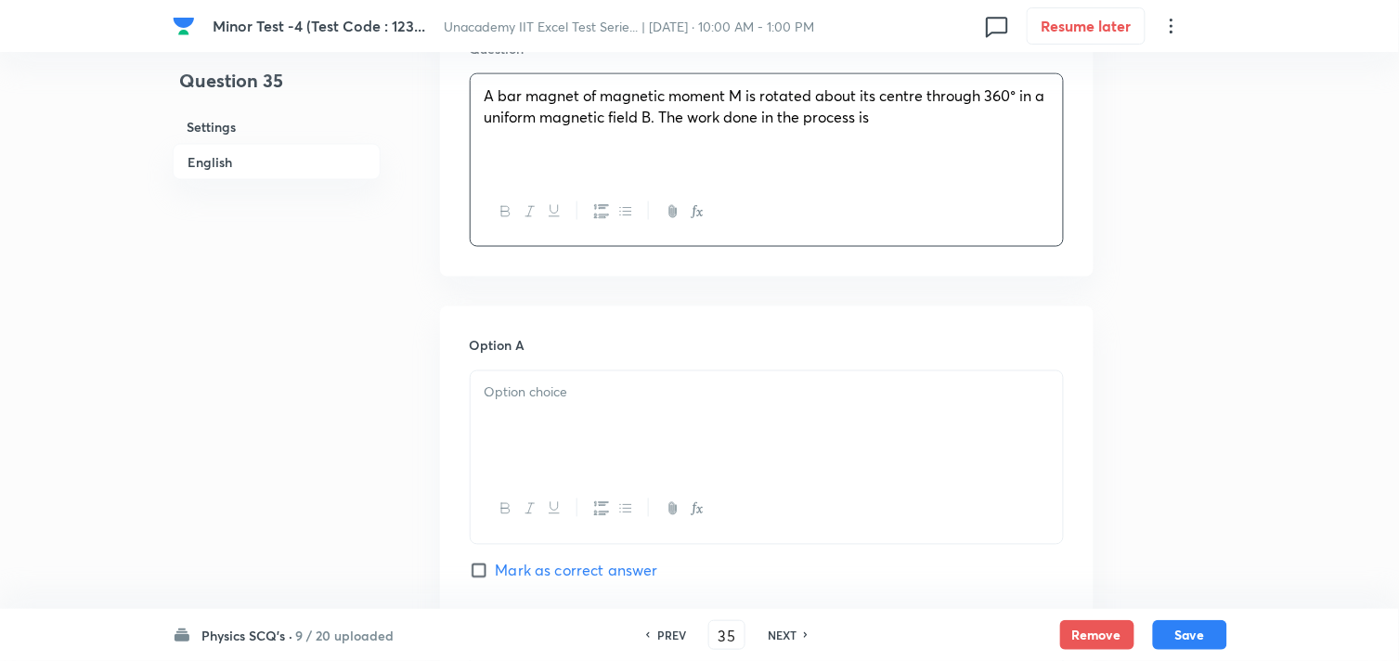
click at [598, 412] on div at bounding box center [767, 423] width 592 height 104
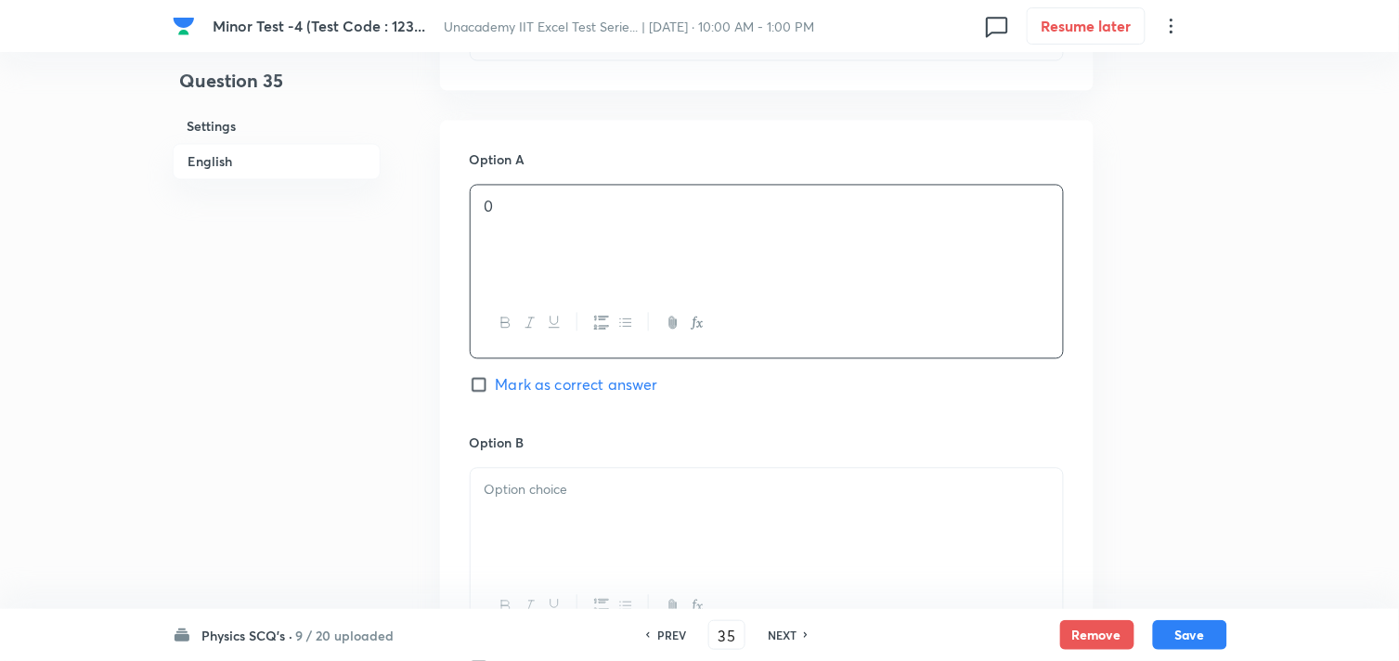
scroll to position [824, 0]
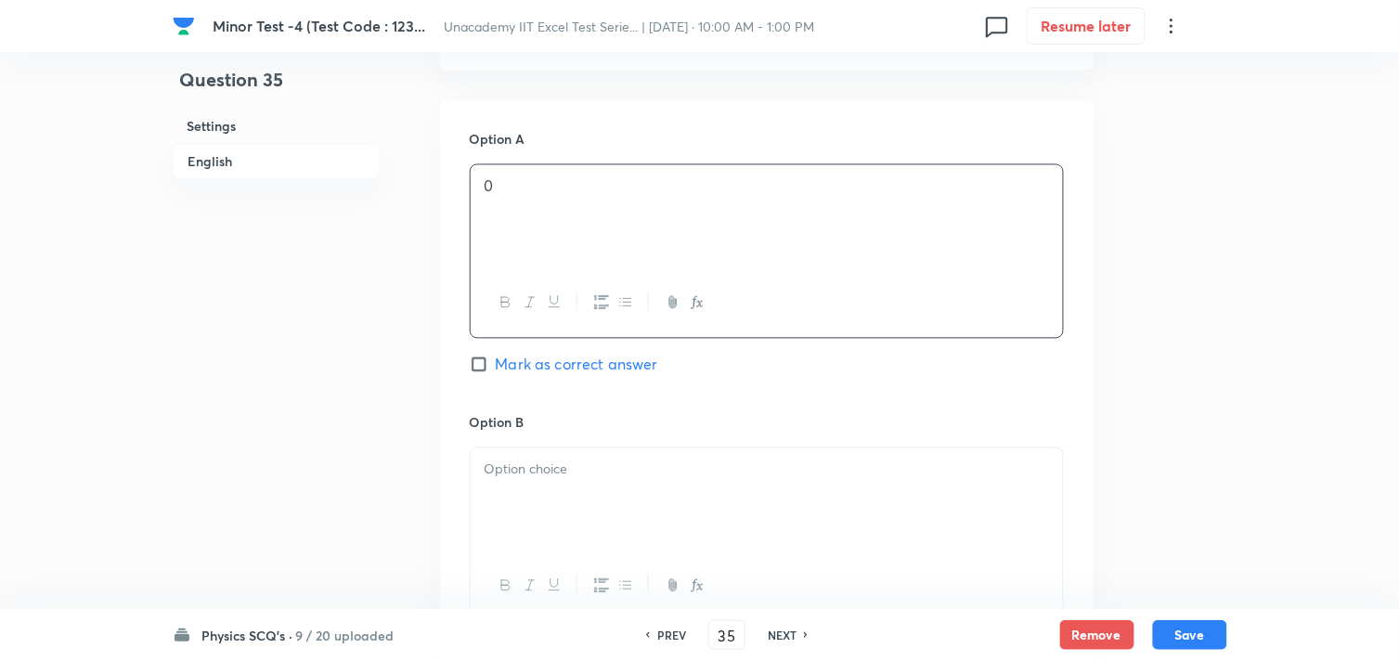
click at [559, 479] on p at bounding box center [767, 470] width 565 height 21
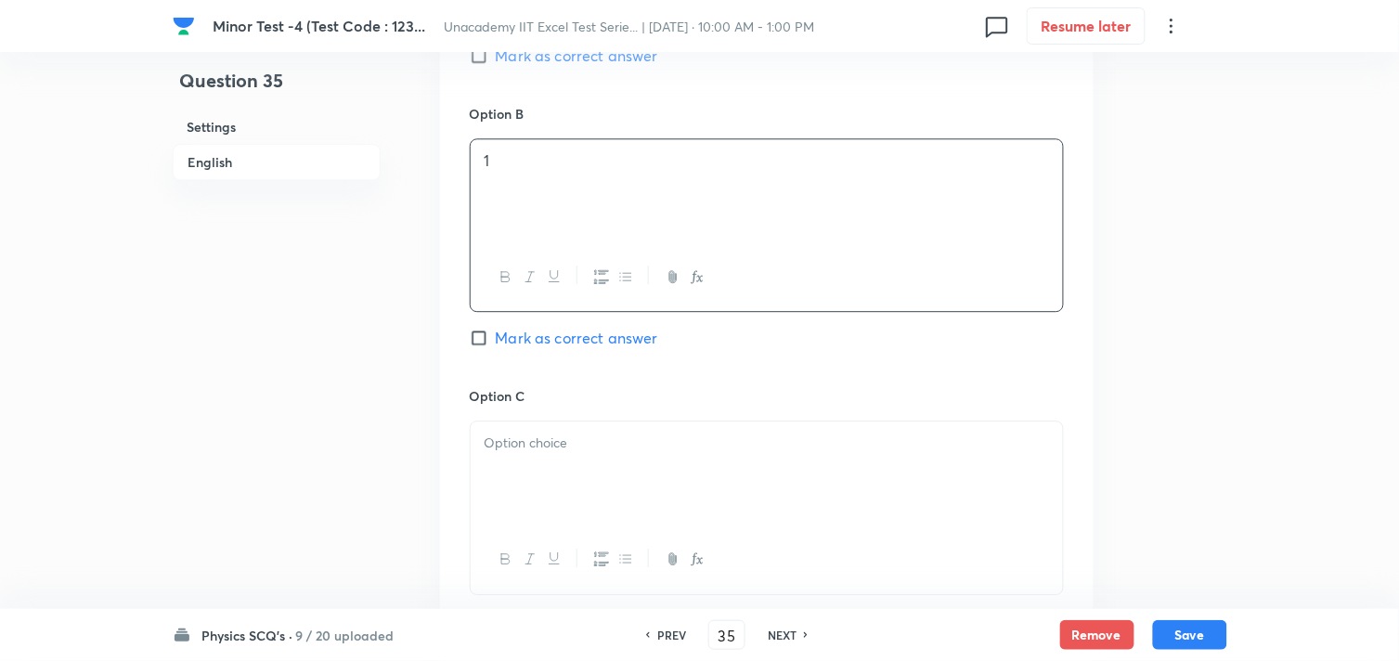
scroll to position [1135, 0]
click at [604, 468] on div at bounding box center [767, 473] width 592 height 104
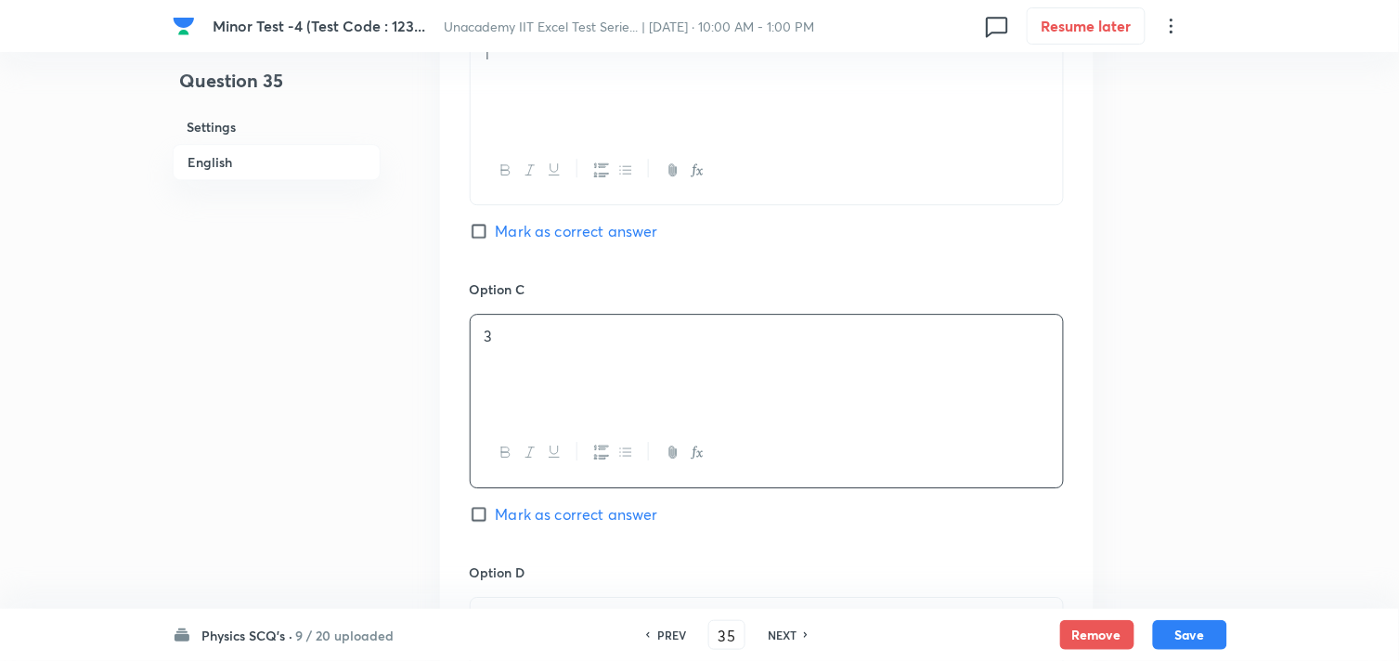
scroll to position [1341, 0]
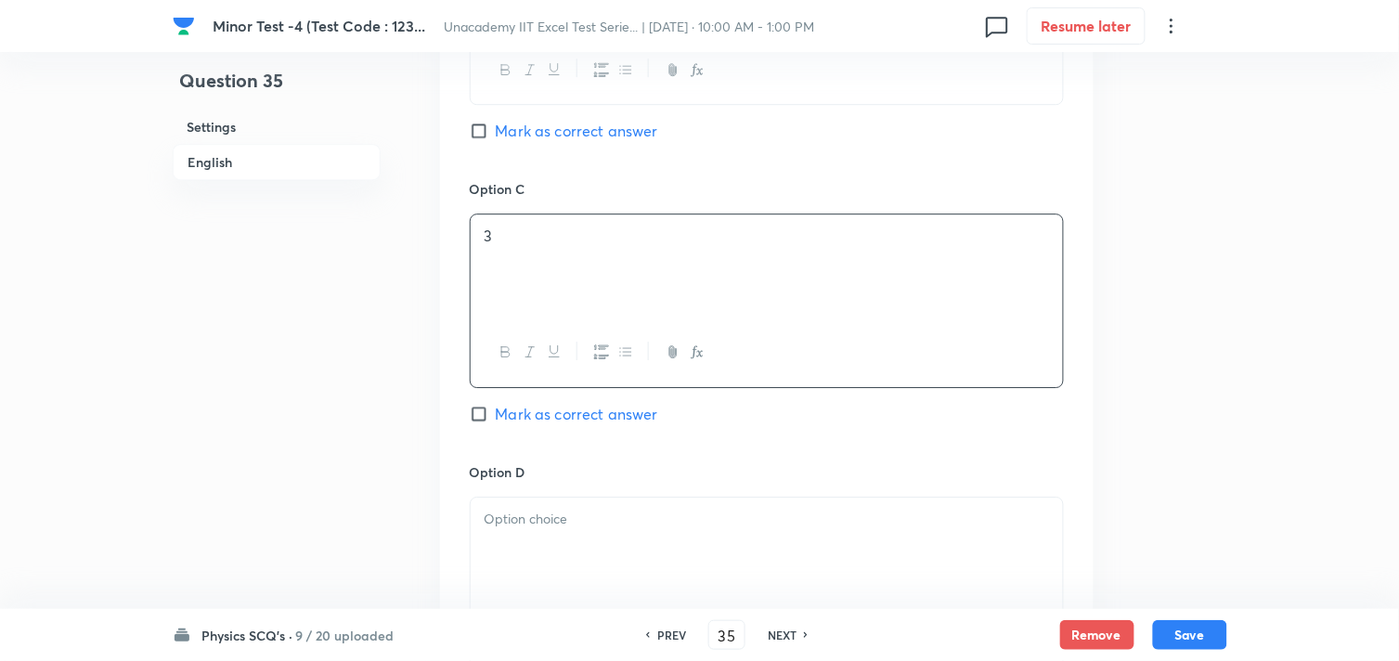
click at [599, 527] on p at bounding box center [767, 519] width 565 height 21
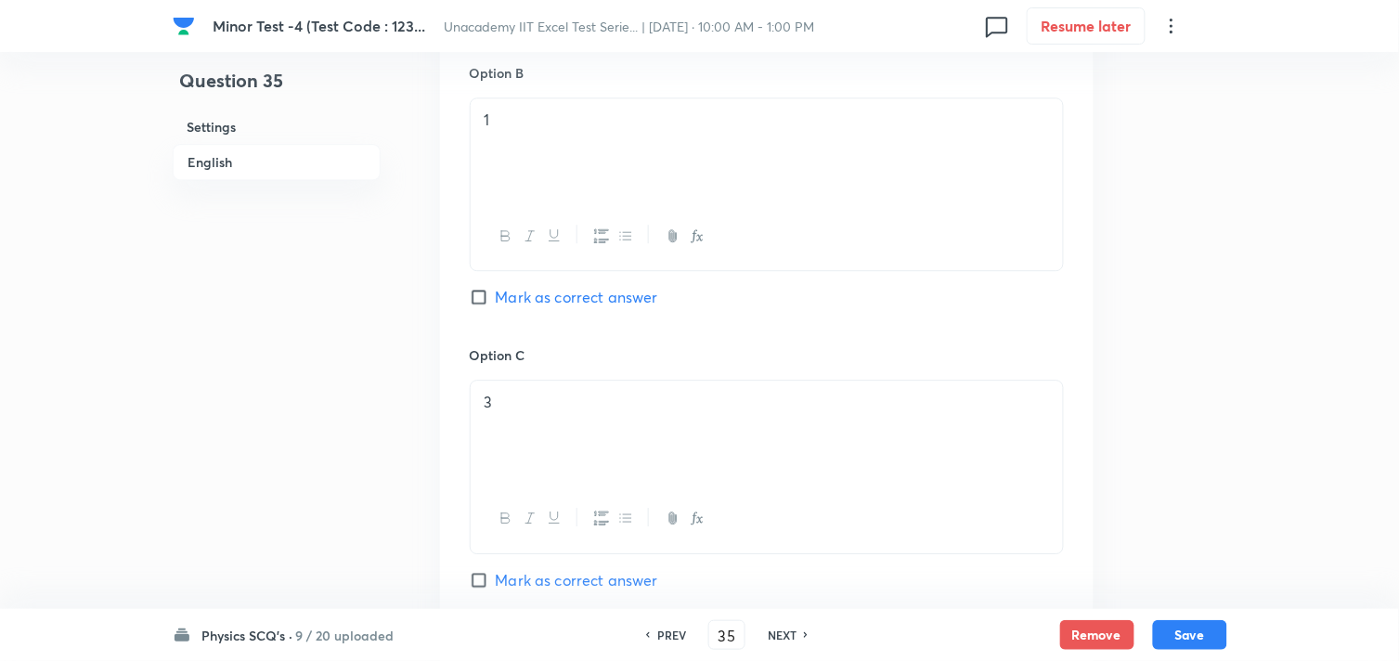
scroll to position [928, 0]
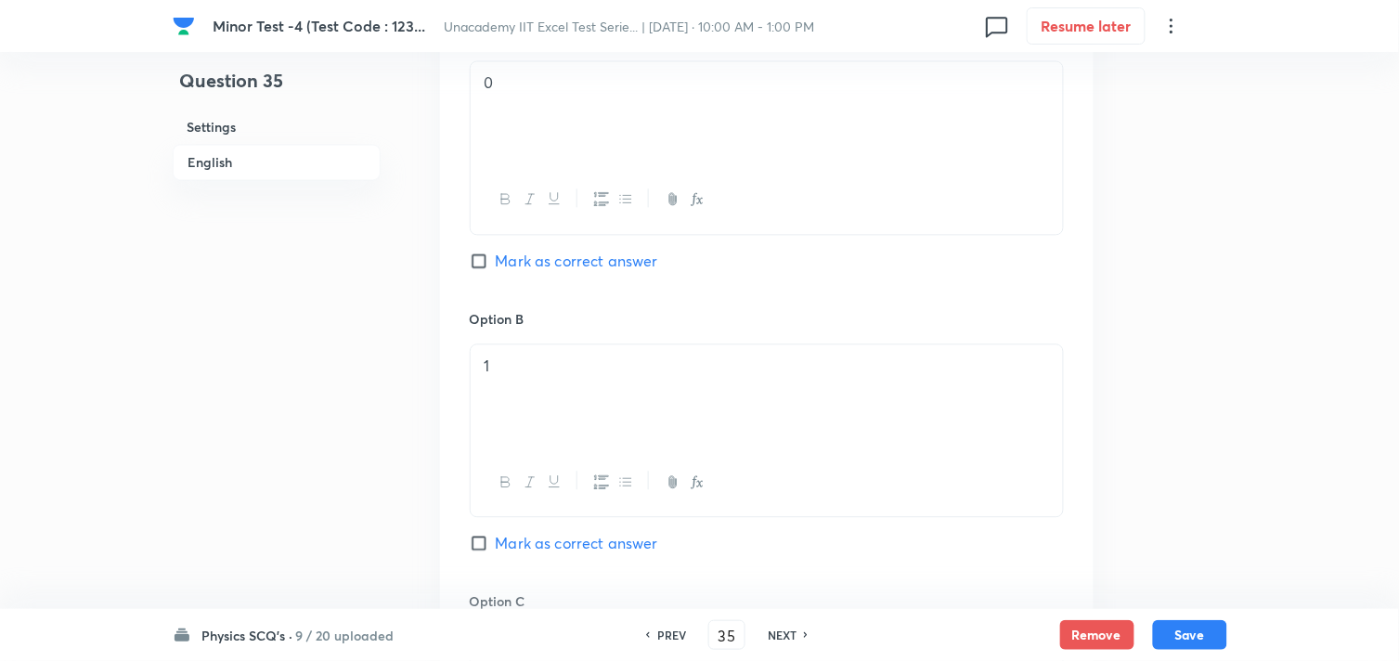
click at [565, 262] on span "Mark as correct answer" at bounding box center [577, 261] width 162 height 22
click at [496, 262] on input "Mark as correct answer" at bounding box center [483, 261] width 26 height 19
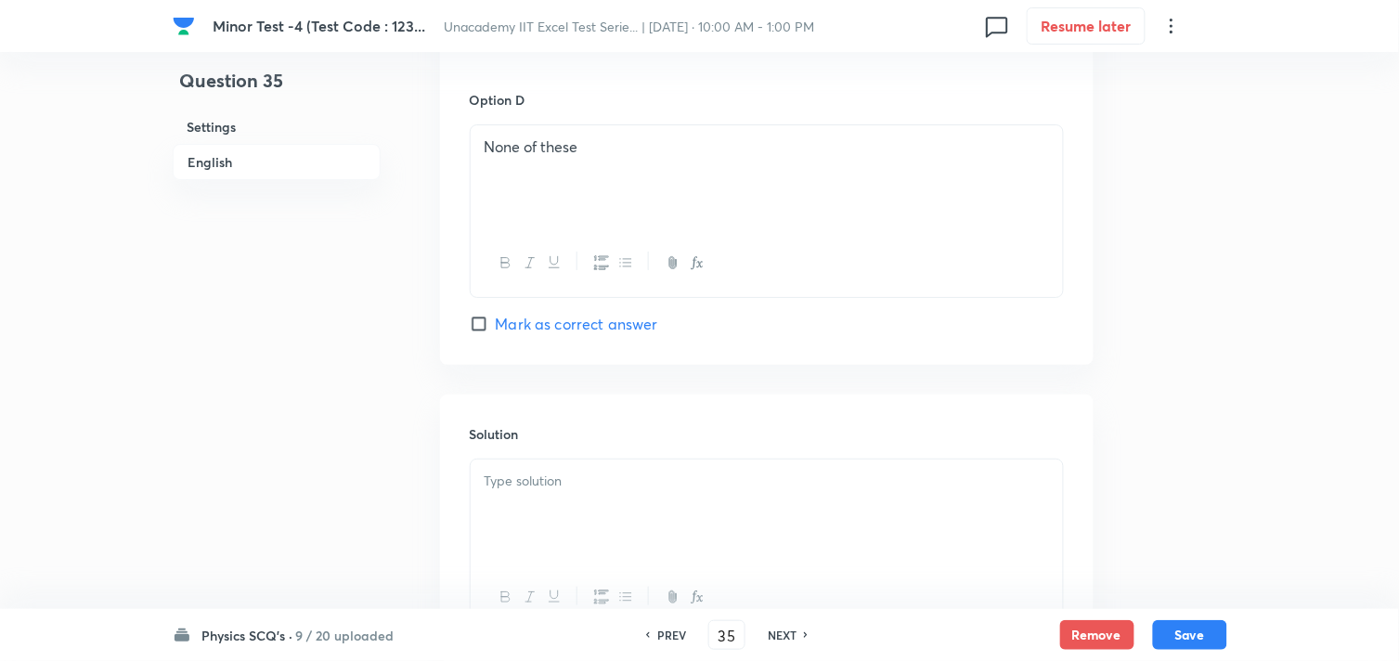
scroll to position [1881, 0]
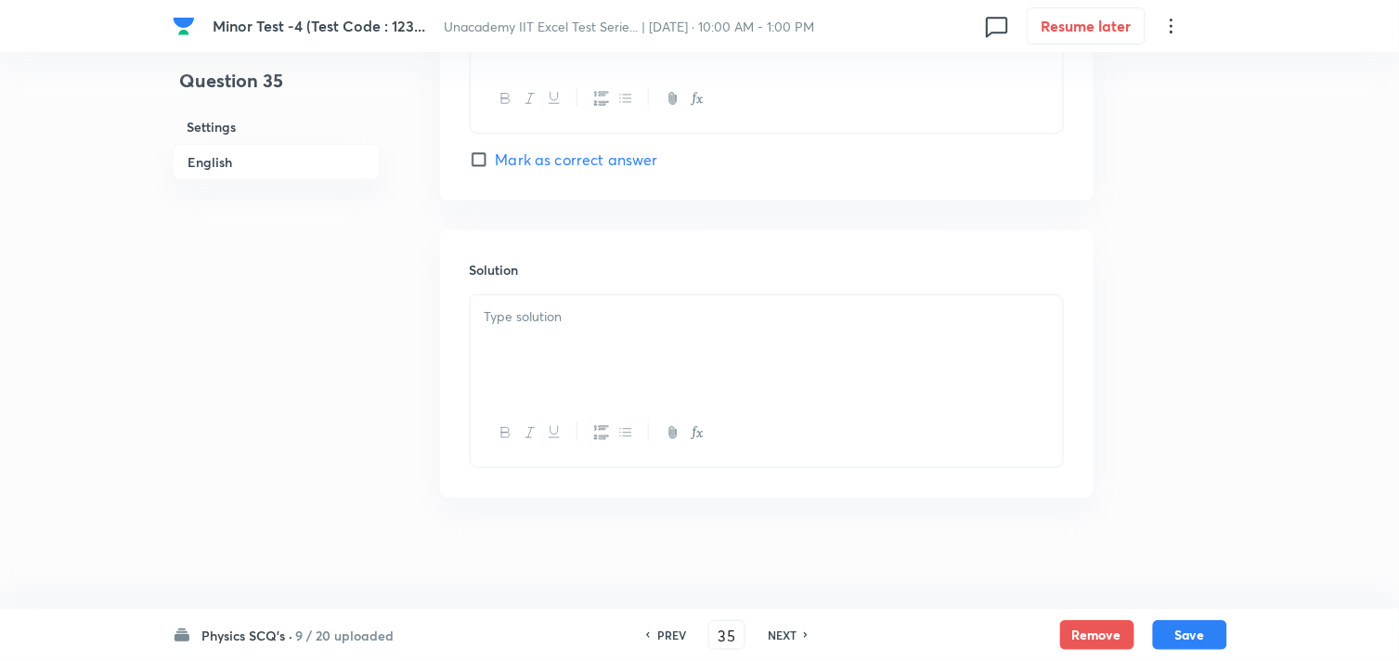
click at [553, 373] on div at bounding box center [767, 347] width 592 height 104
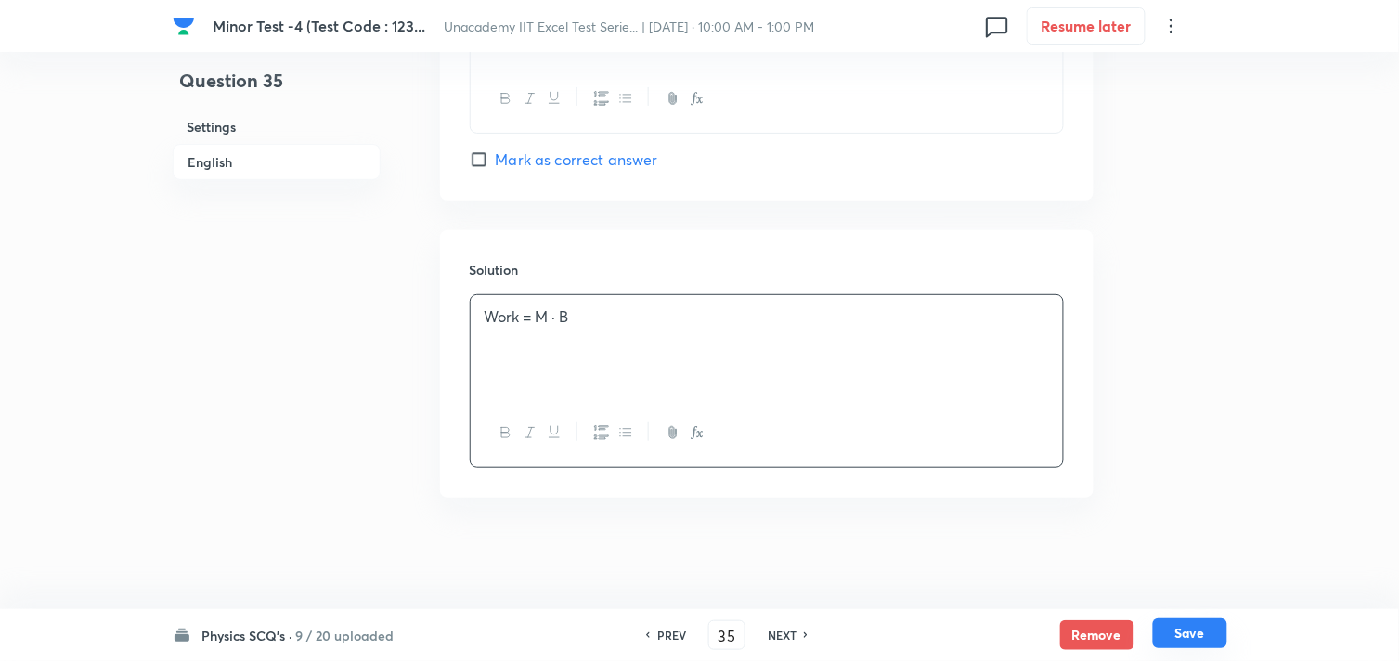
click at [1186, 634] on button "Save" at bounding box center [1190, 633] width 74 height 30
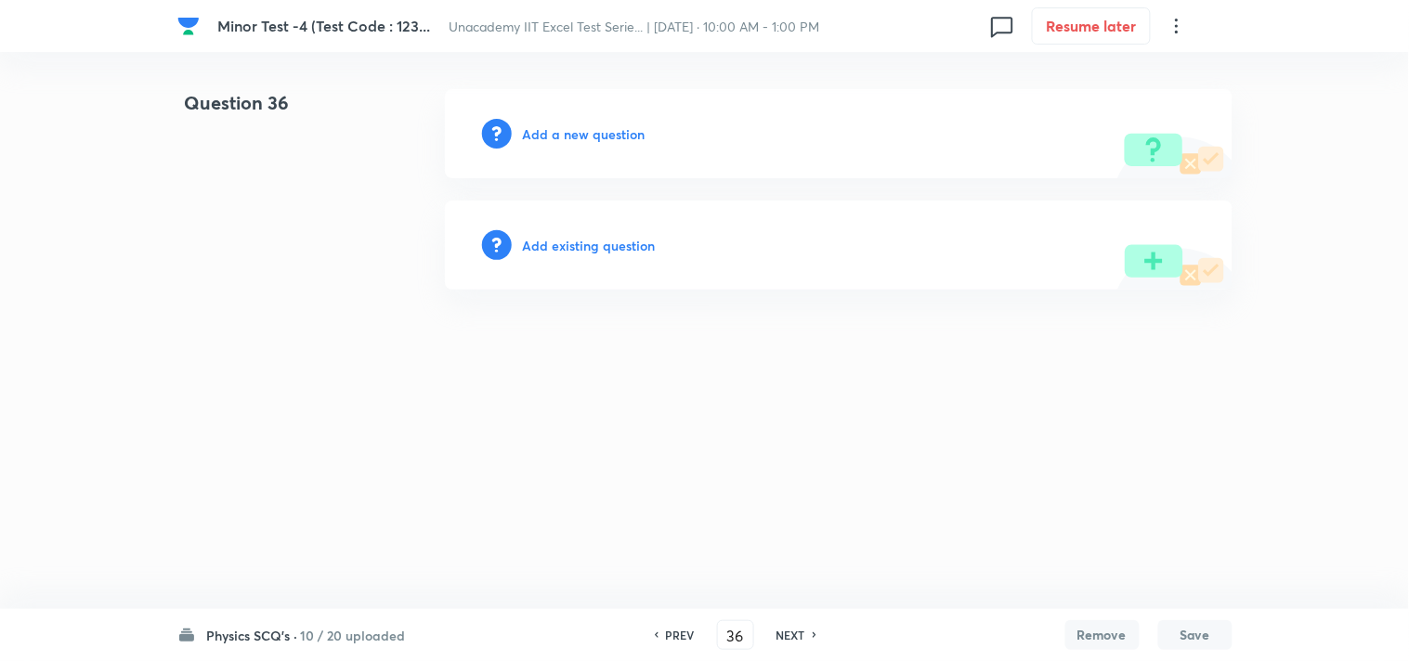
click at [683, 629] on h6 "PREV" at bounding box center [680, 635] width 29 height 17
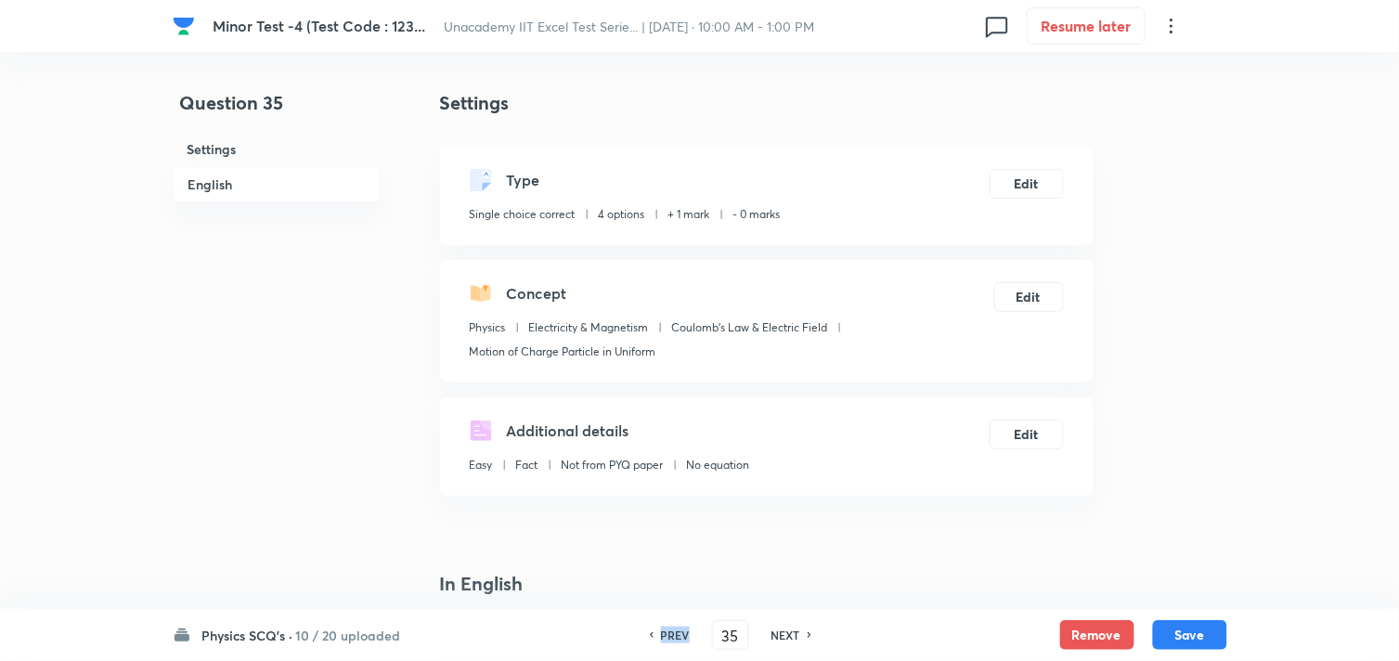
click at [683, 629] on h6 "PREV" at bounding box center [675, 635] width 29 height 17
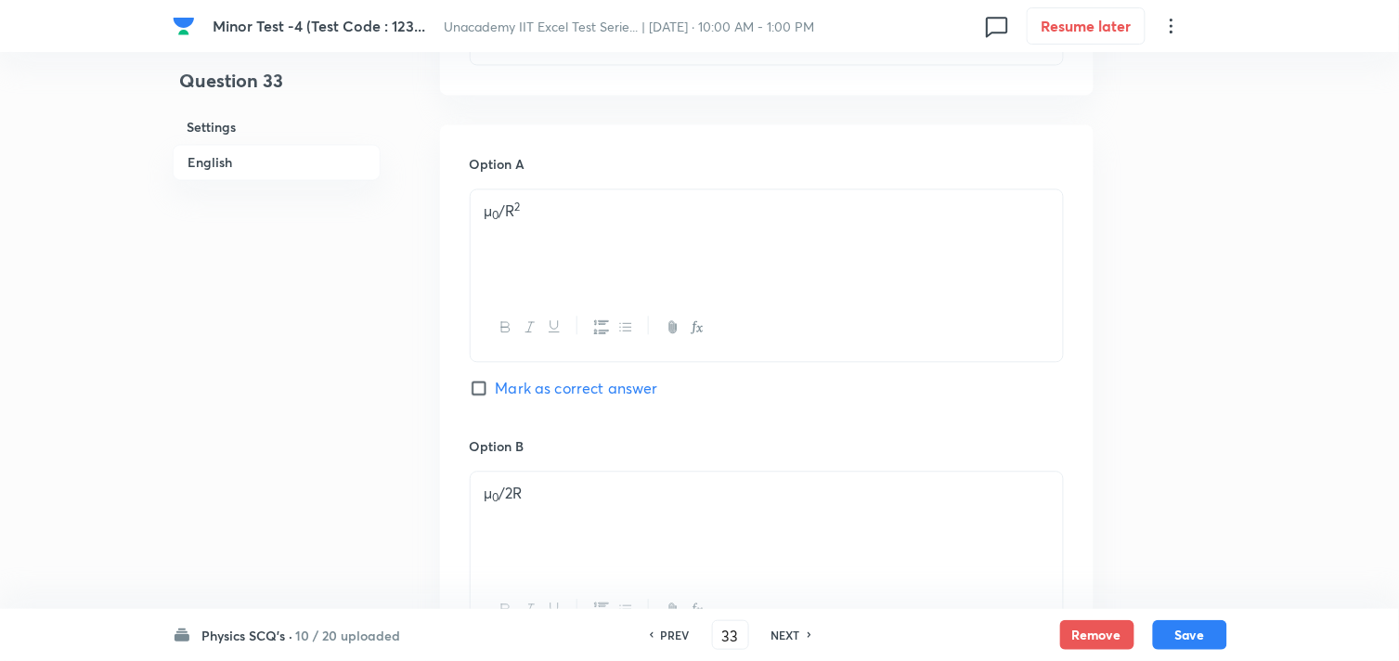
scroll to position [928, 0]
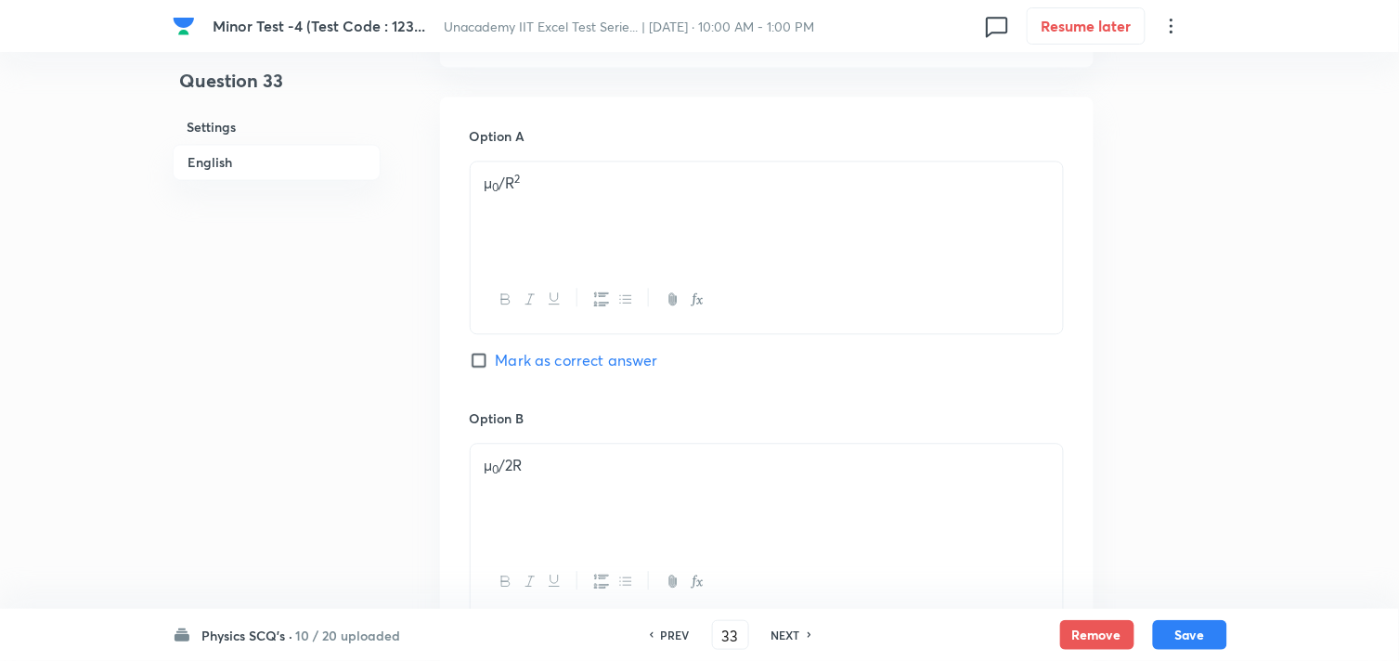
click at [661, 631] on h6 "PREV" at bounding box center [675, 635] width 29 height 17
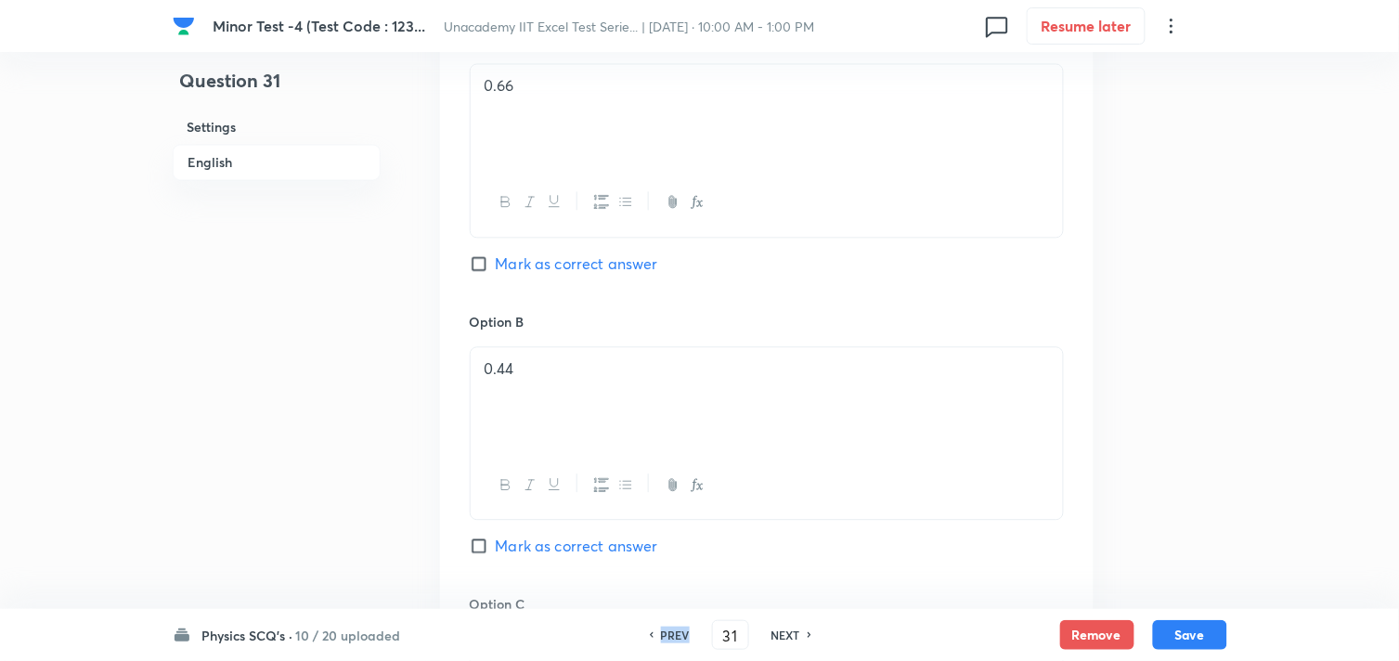
click at [661, 631] on h6 "PREV" at bounding box center [675, 635] width 29 height 17
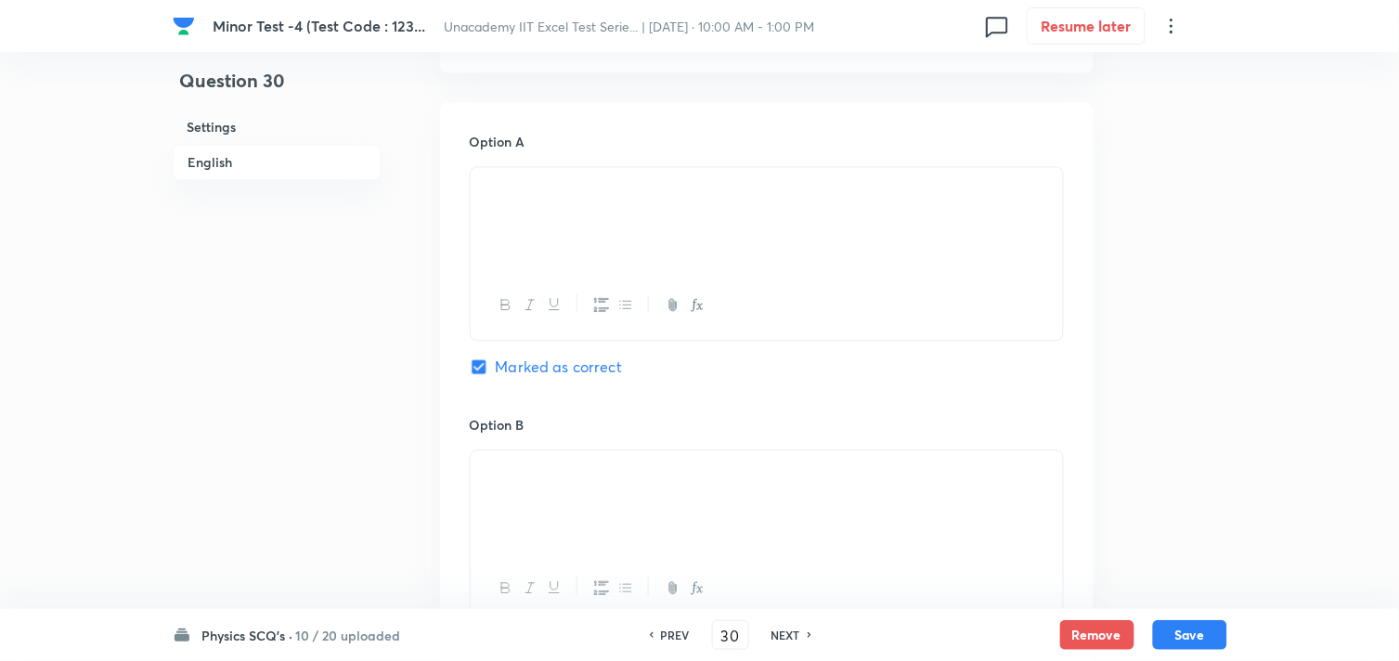
click at [670, 633] on h6 "PREV" at bounding box center [675, 635] width 29 height 17
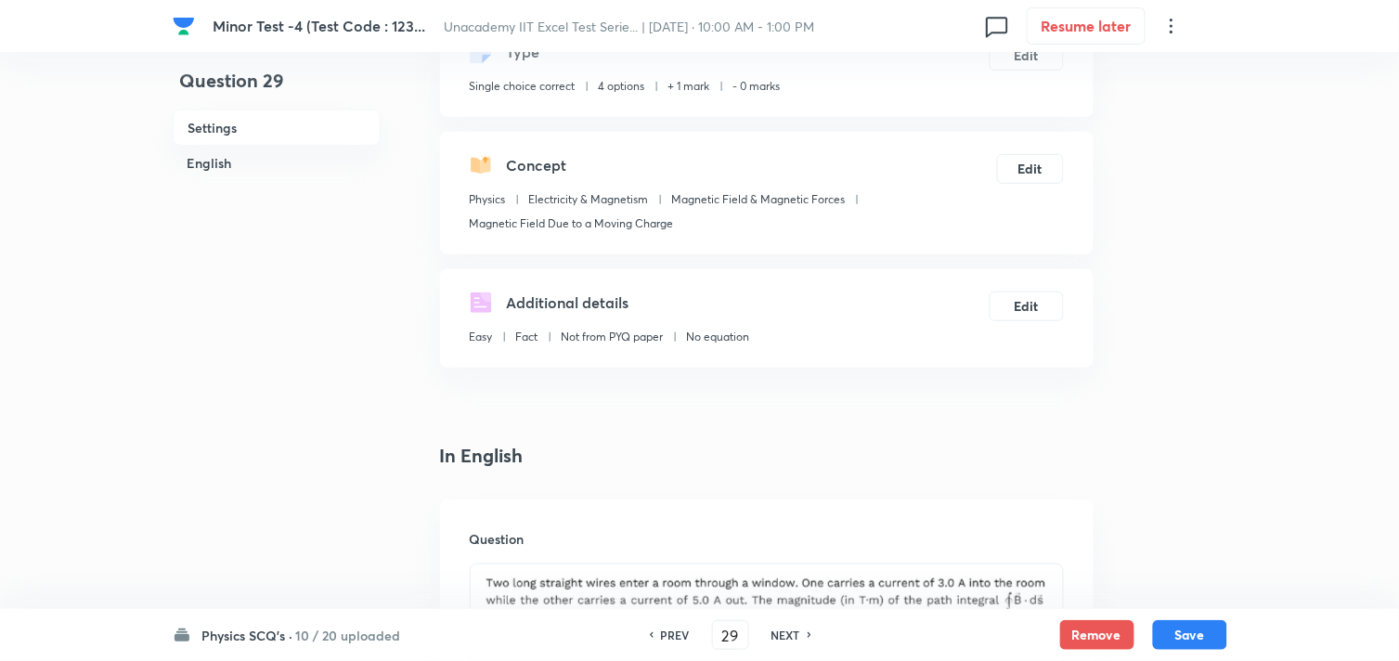
scroll to position [103, 0]
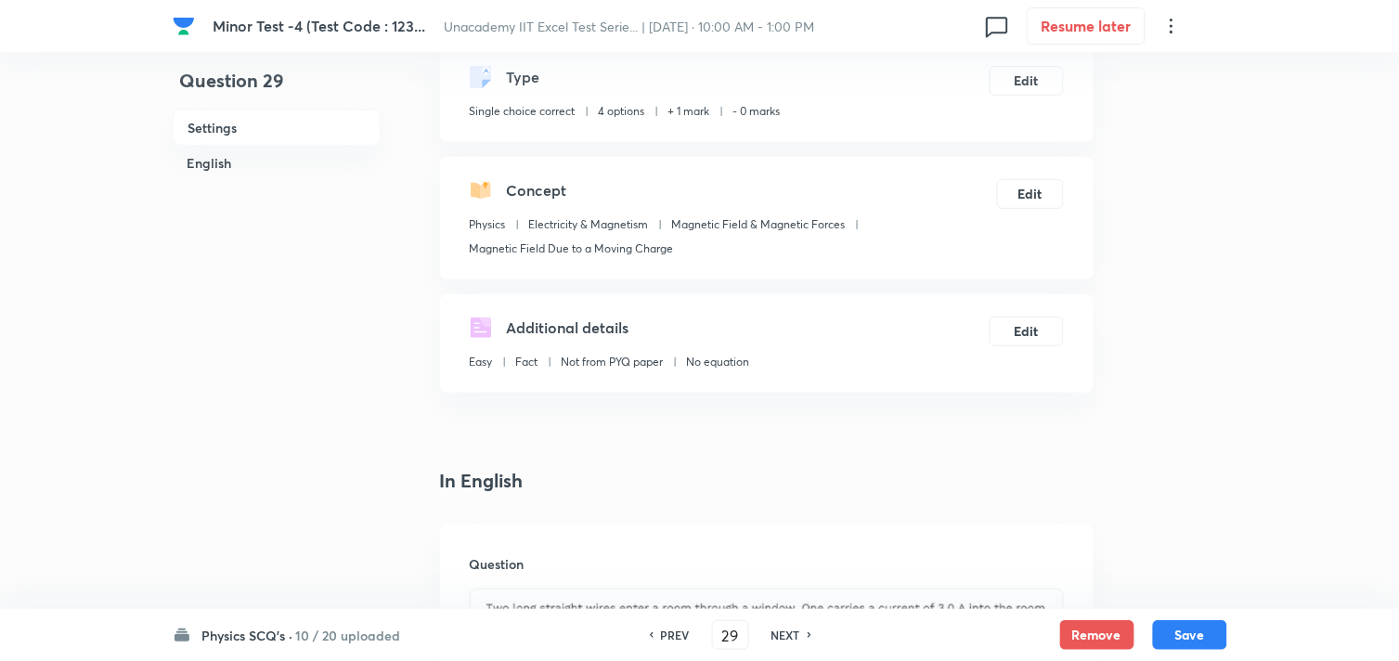
click at [681, 630] on h6 "PREV" at bounding box center [675, 635] width 29 height 17
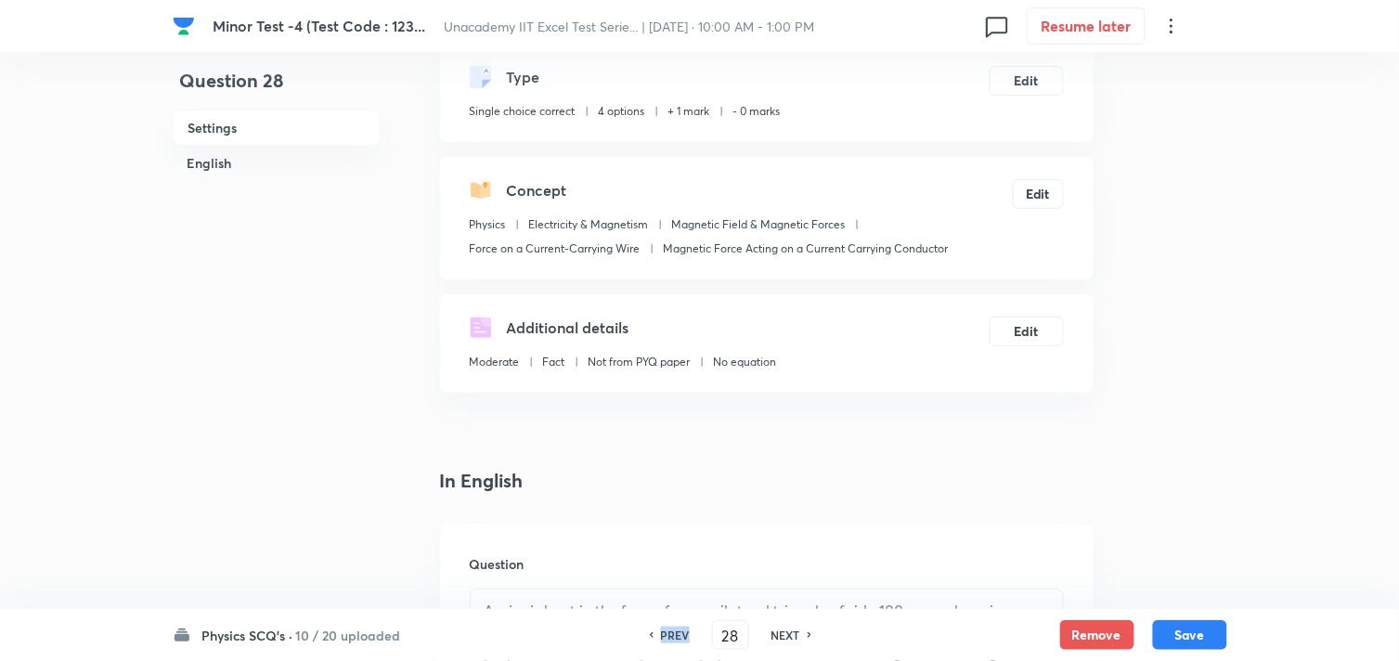
click at [681, 630] on h6 "PREV" at bounding box center [675, 635] width 29 height 17
click at [681, 629] on h6 "PREV" at bounding box center [675, 635] width 29 height 17
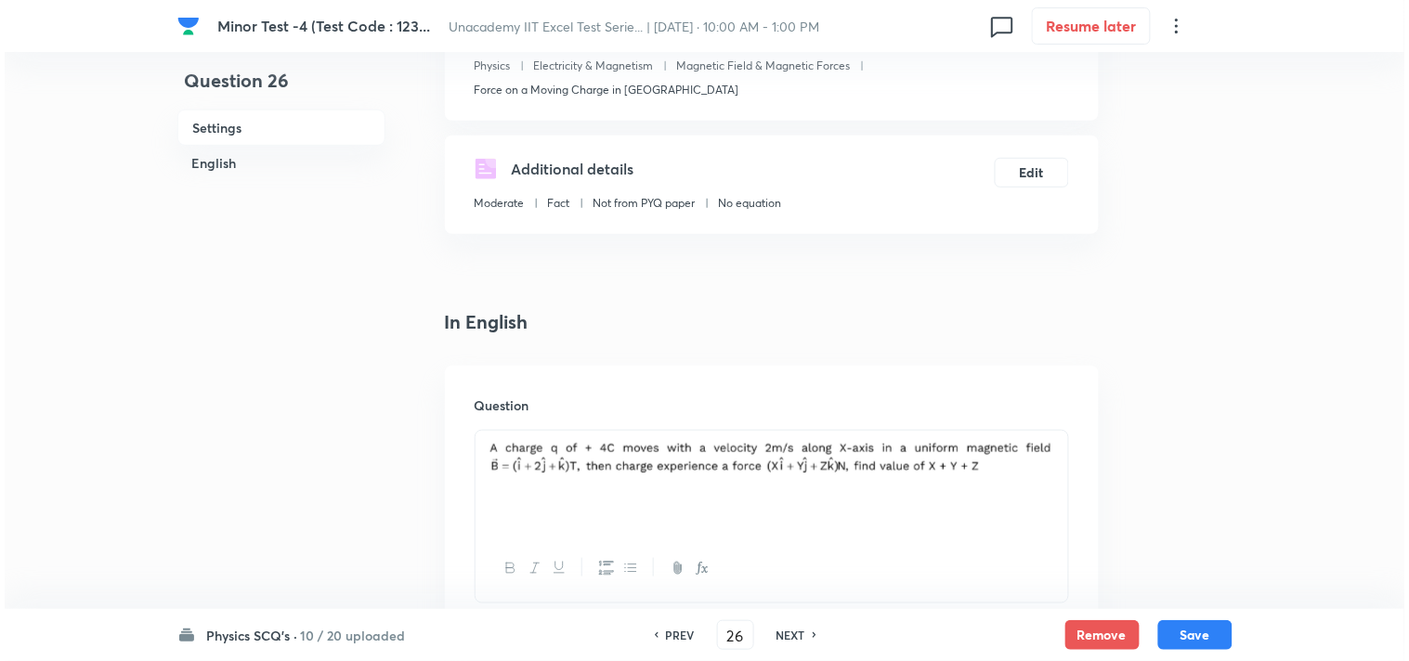
scroll to position [309, 0]
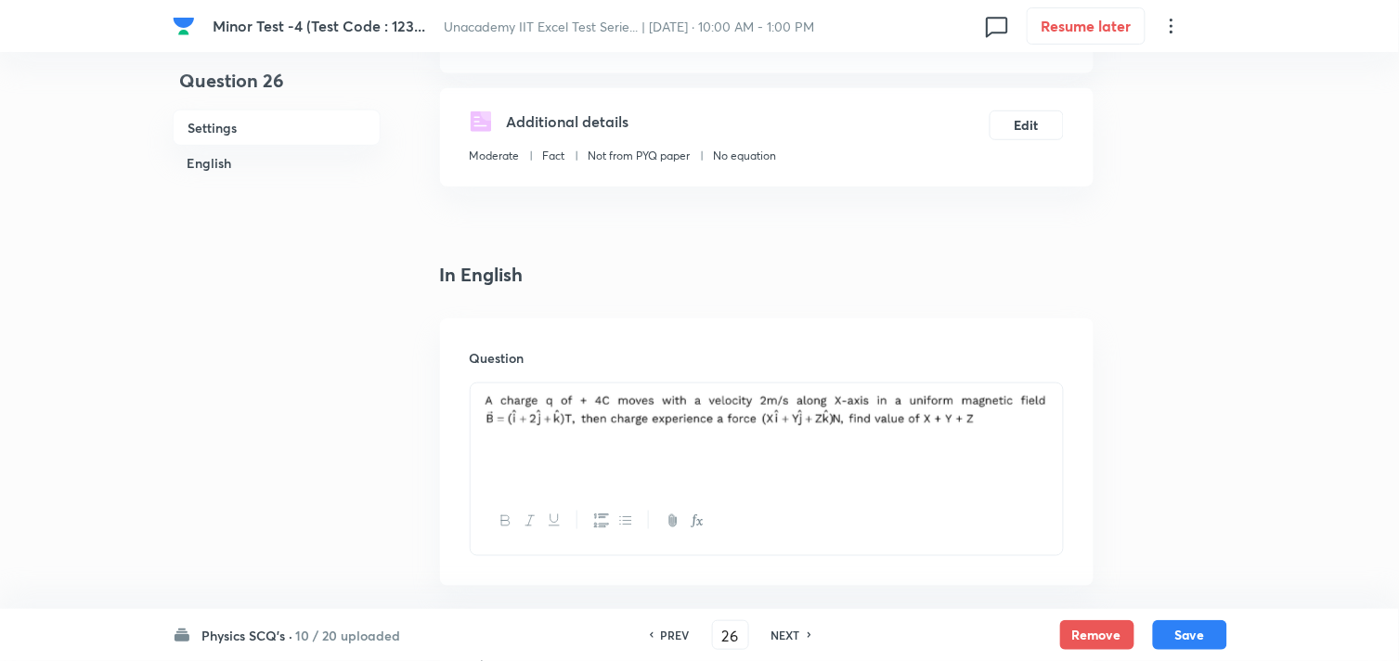
click at [787, 627] on h6 "NEXT" at bounding box center [786, 635] width 29 height 17
click at [785, 635] on h6 "NEXT" at bounding box center [786, 635] width 29 height 17
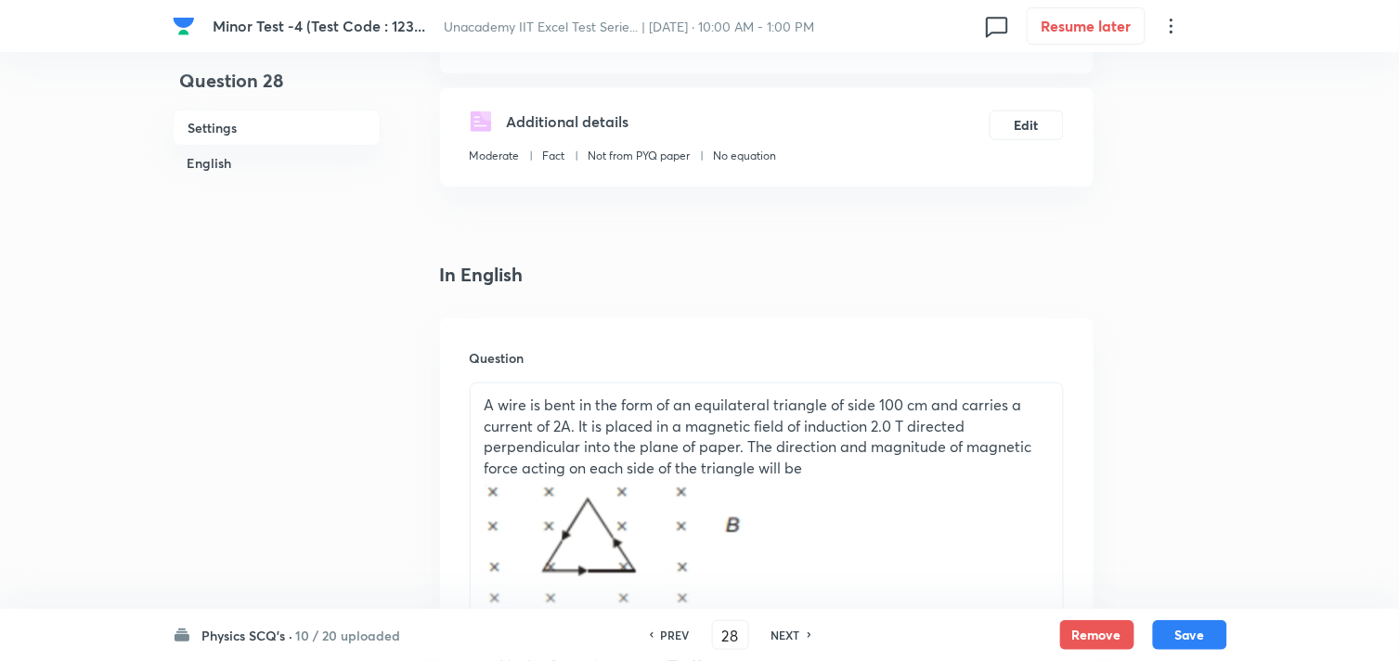
click at [782, 635] on h6 "NEXT" at bounding box center [786, 635] width 29 height 17
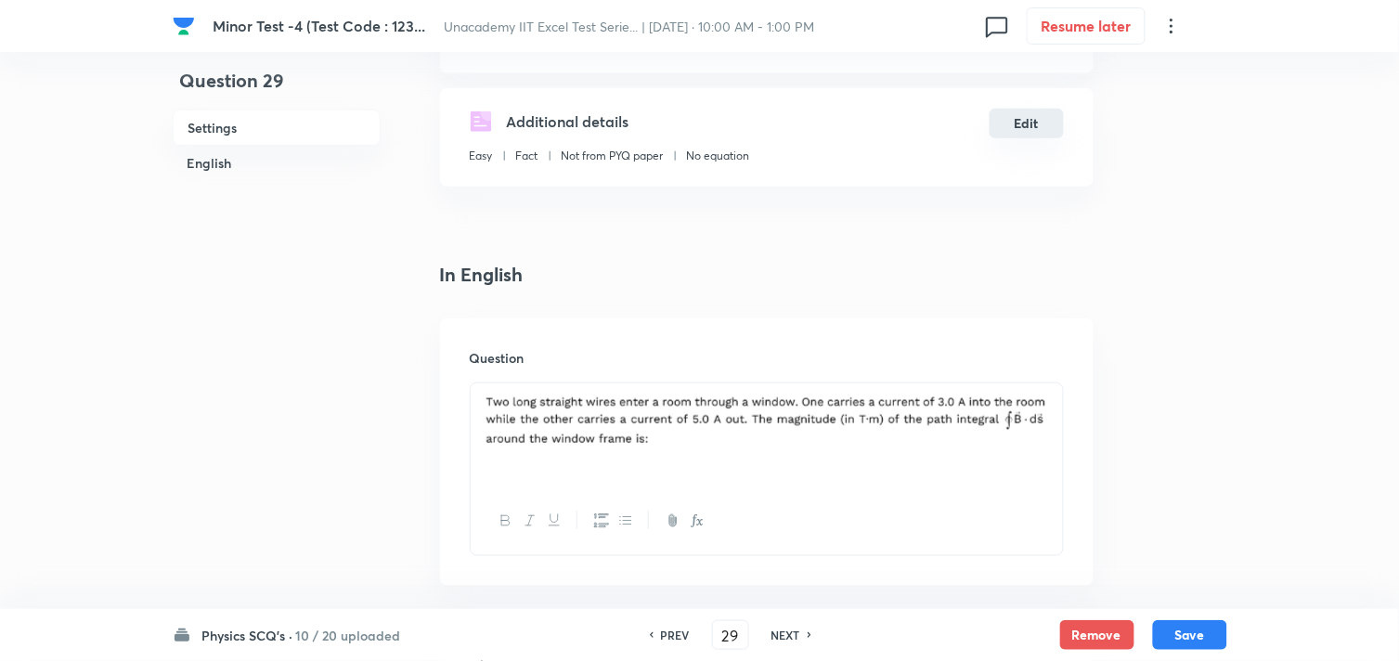
click at [1033, 122] on button "Edit" at bounding box center [1027, 124] width 74 height 30
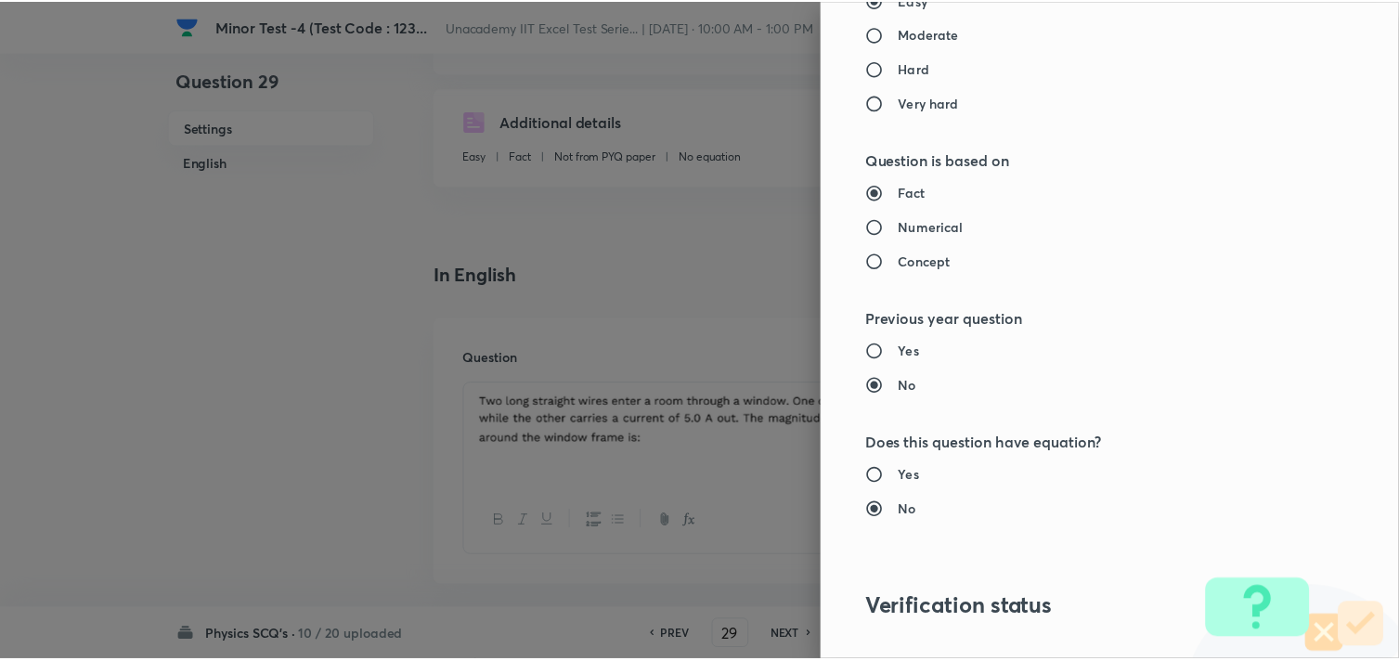
scroll to position [1994, 0]
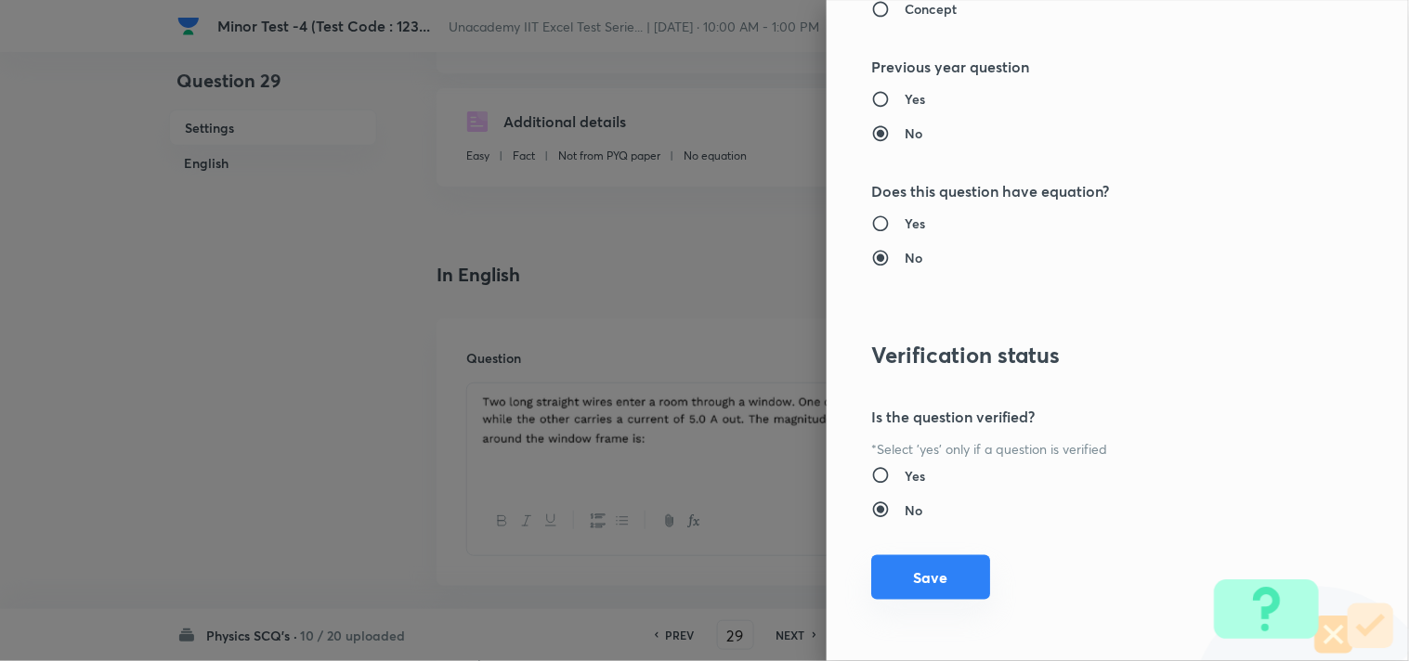
click at [961, 564] on button "Save" at bounding box center [930, 577] width 119 height 45
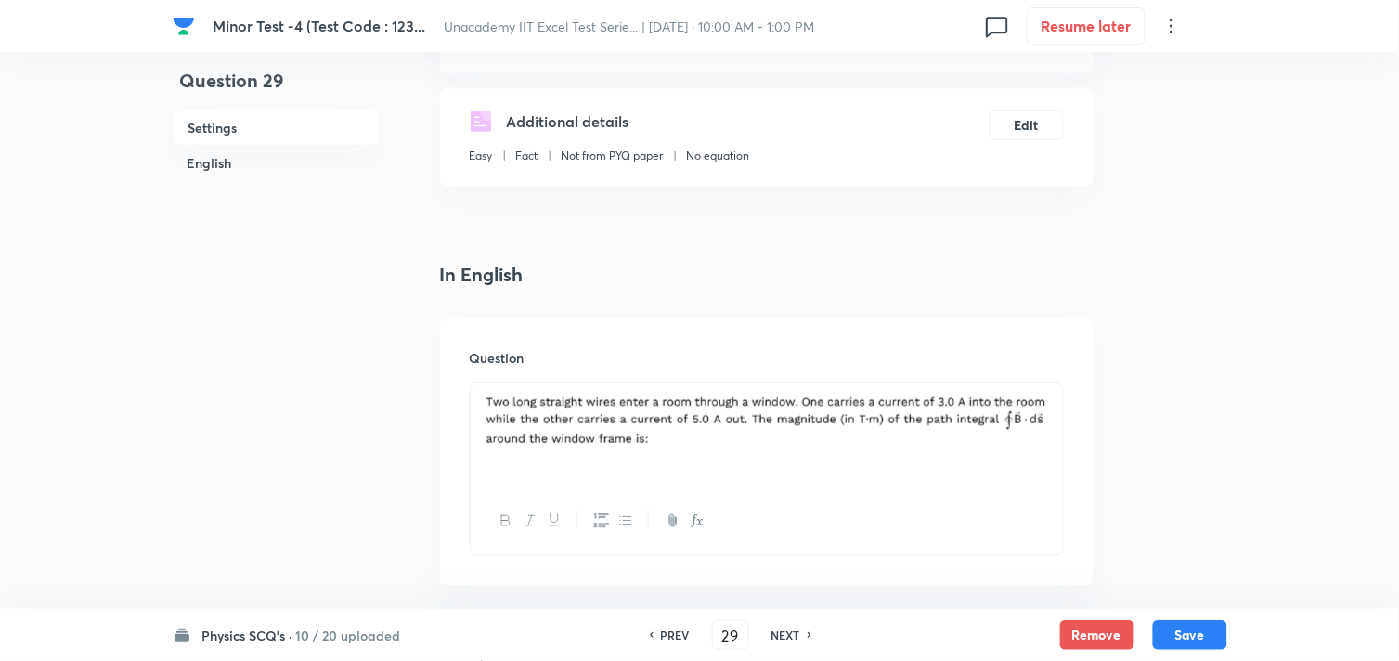
click at [715, 423] on img at bounding box center [767, 420] width 565 height 51
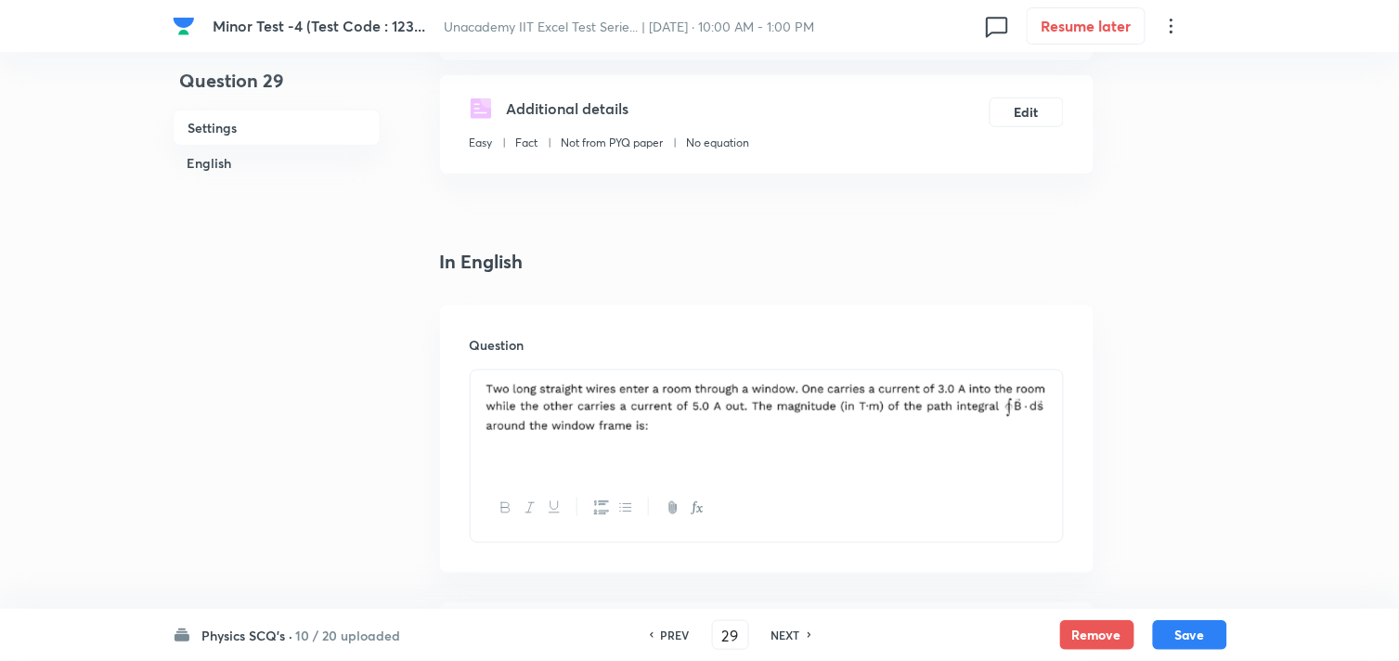
scroll to position [412, 0]
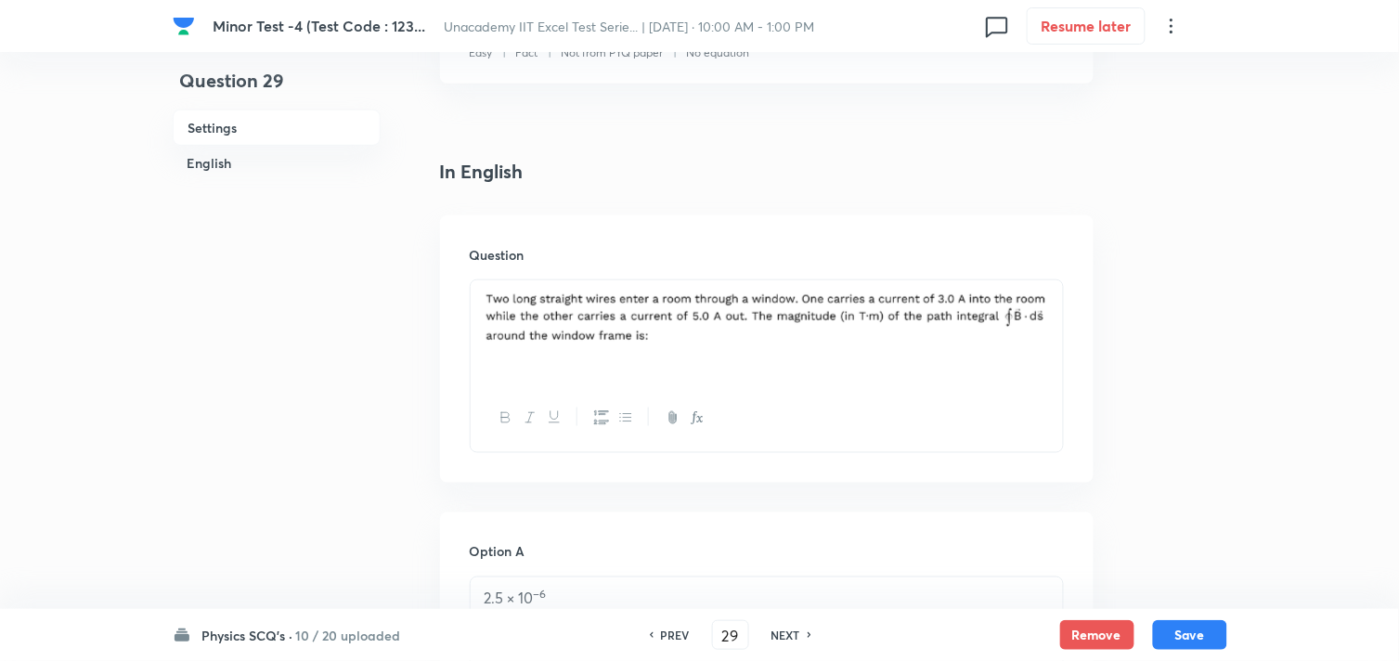
click at [615, 335] on img at bounding box center [767, 317] width 565 height 51
click at [617, 322] on img at bounding box center [767, 317] width 565 height 51
drag, startPoint x: 643, startPoint y: 316, endPoint x: 660, endPoint y: 317, distance: 16.7
click at [644, 316] on img at bounding box center [767, 317] width 565 height 51
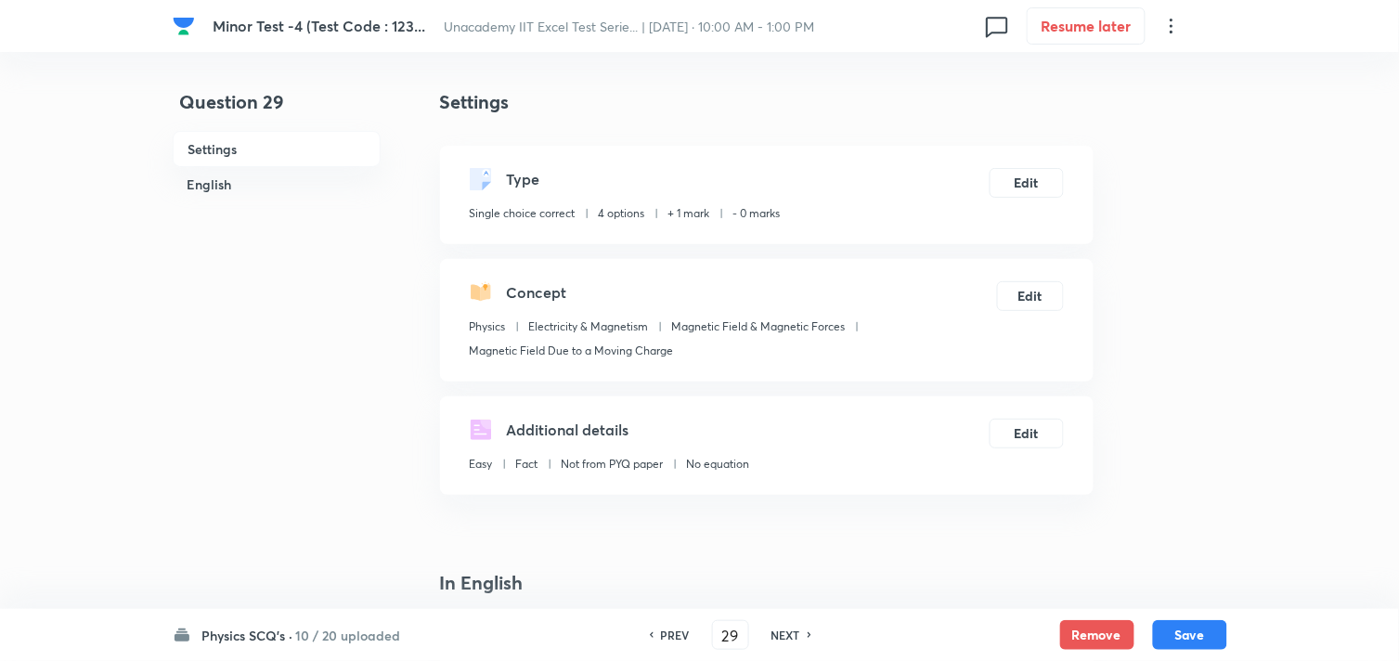
scroll to position [0, 0]
click at [1175, 26] on icon at bounding box center [1172, 26] width 22 height 22
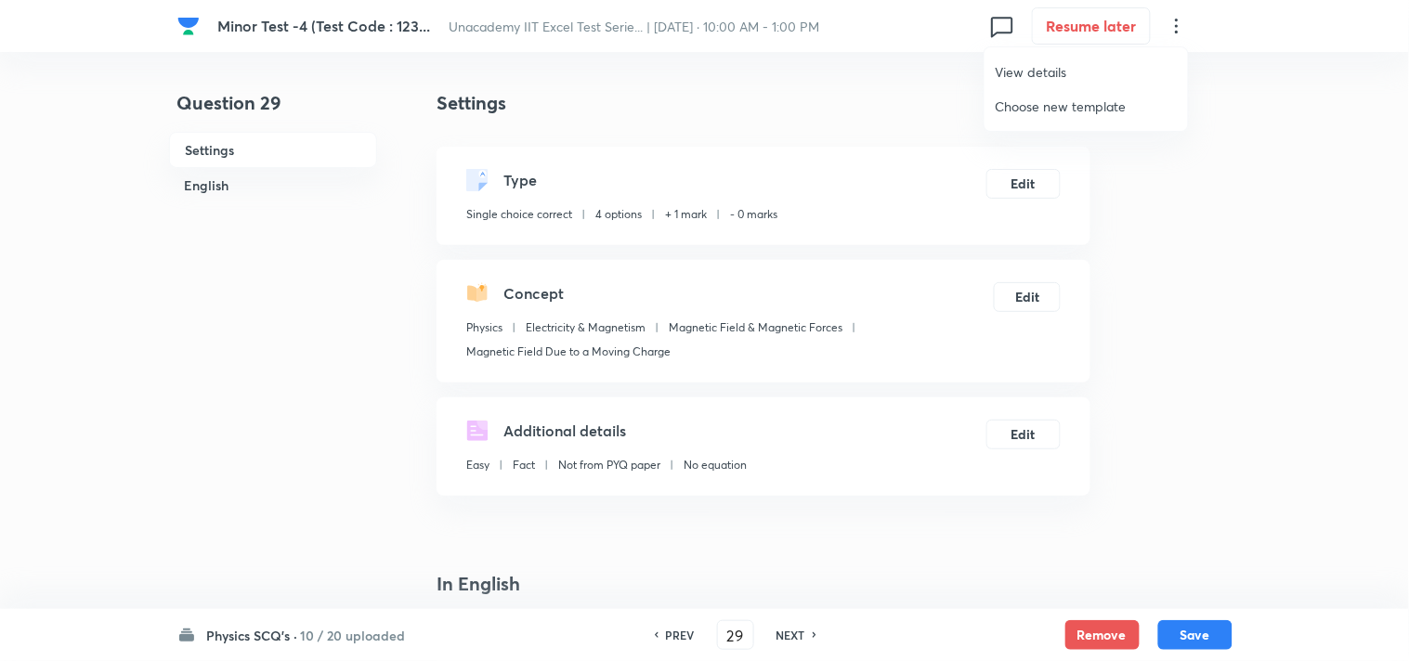
click at [1192, 223] on div at bounding box center [704, 330] width 1409 height 661
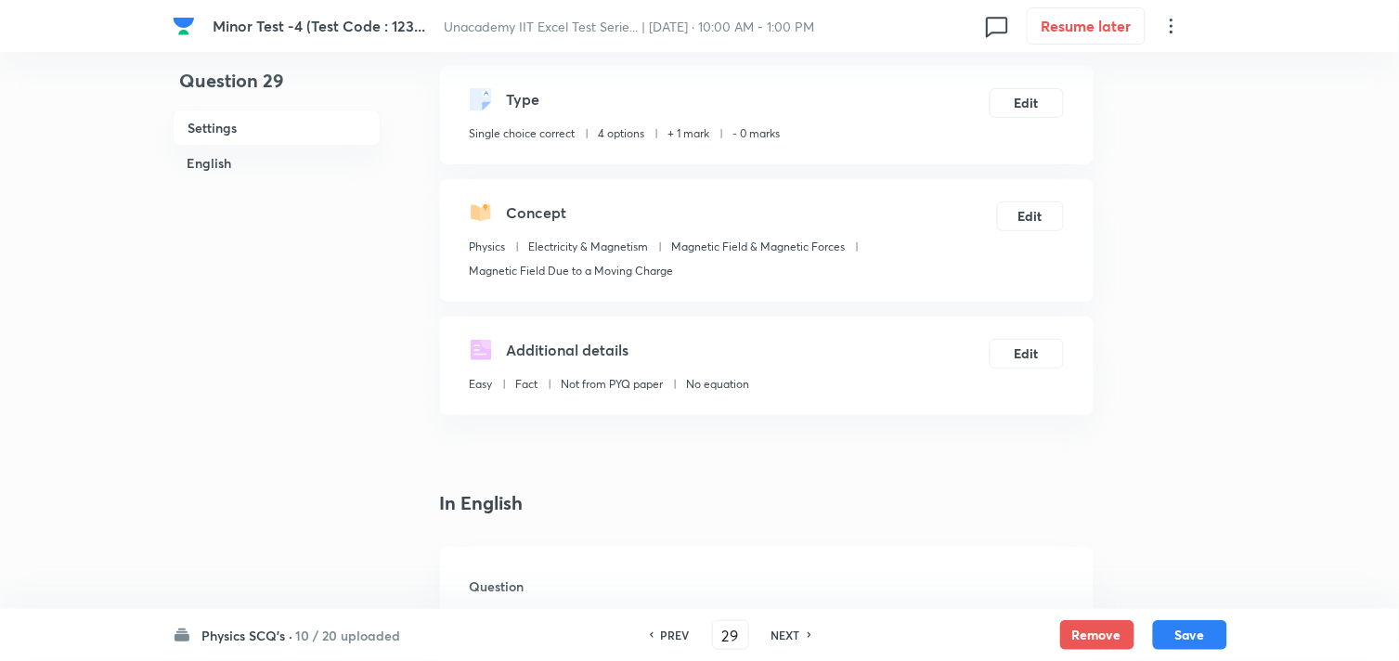
scroll to position [309, 0]
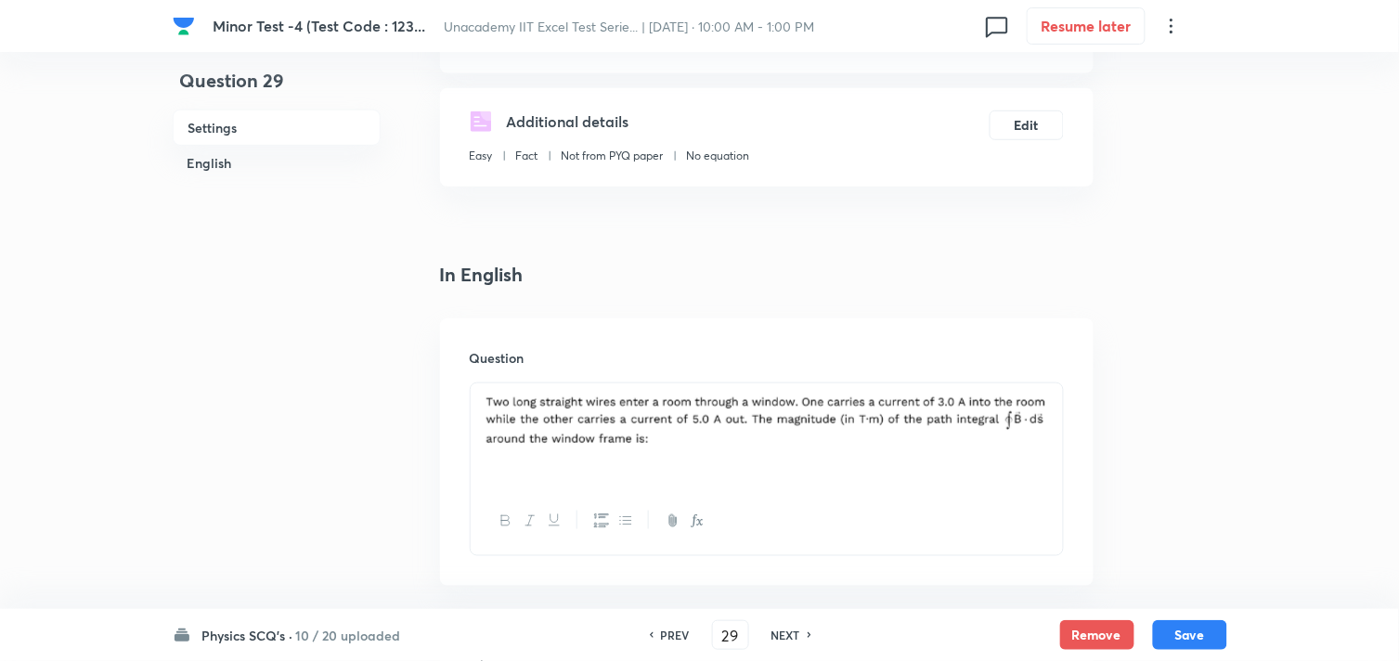
click at [635, 409] on img at bounding box center [767, 420] width 565 height 51
click at [643, 413] on img at bounding box center [767, 420] width 565 height 51
click at [679, 444] on img at bounding box center [767, 420] width 565 height 51
click at [1117, 629] on button "Remove" at bounding box center [1097, 633] width 74 height 30
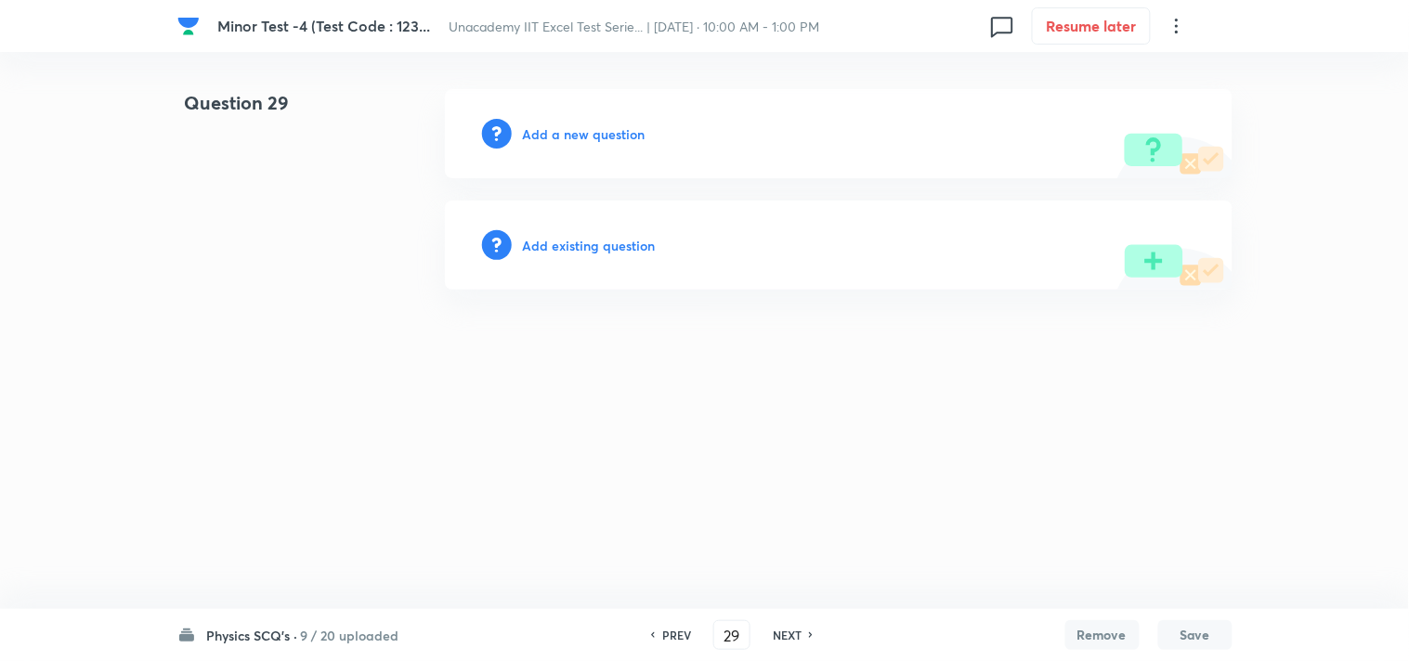
click at [789, 632] on h6 "NEXT" at bounding box center [786, 635] width 29 height 17
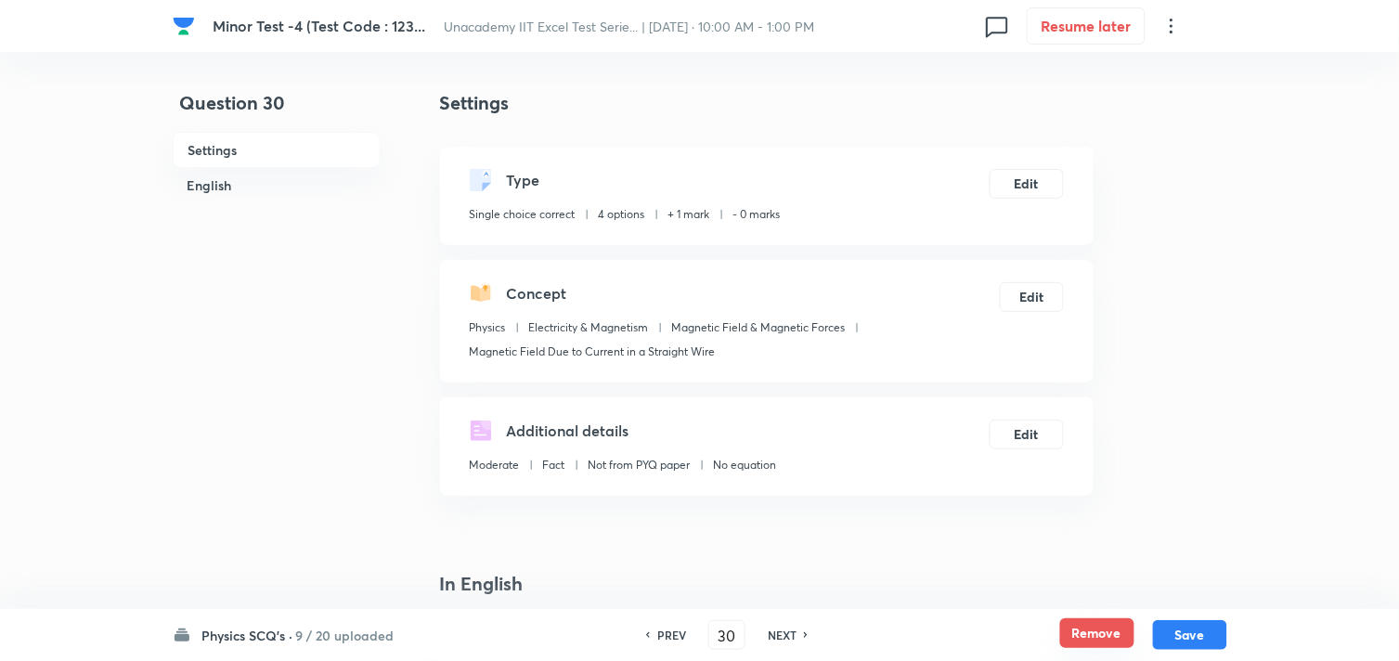
click at [1101, 642] on button "Remove" at bounding box center [1097, 633] width 74 height 30
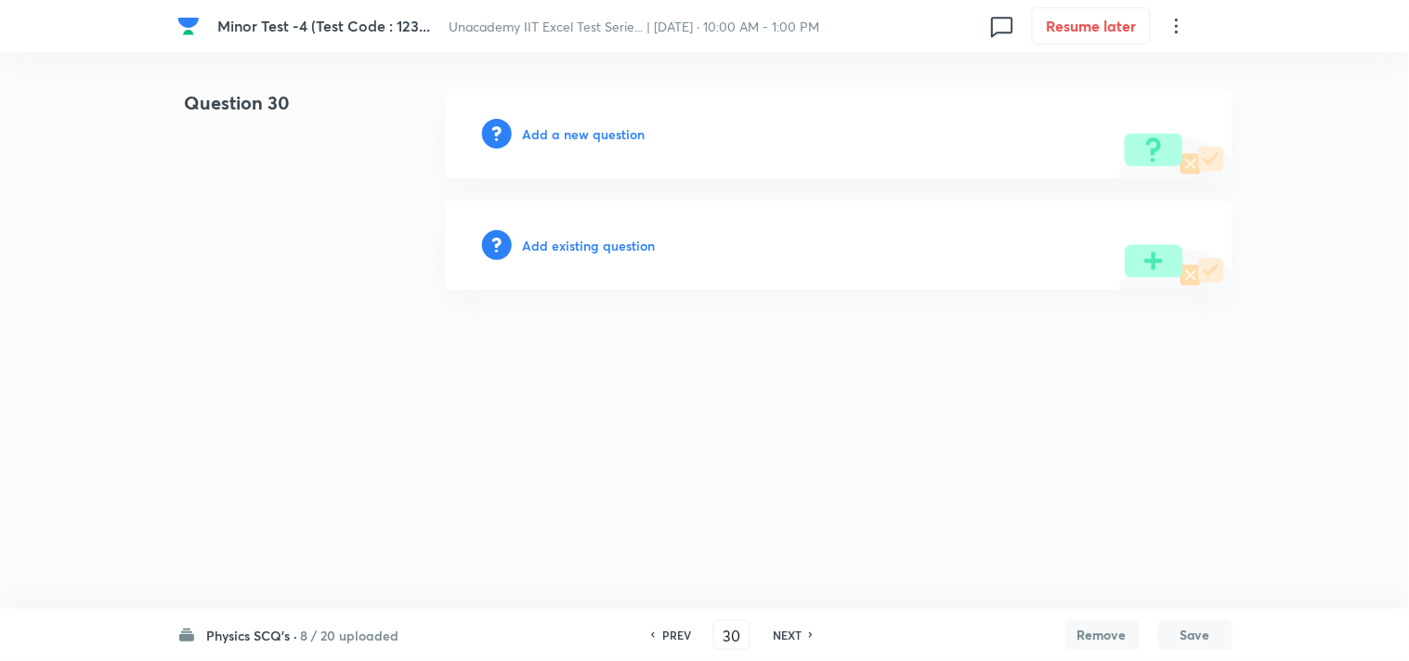
click at [784, 632] on h6 "NEXT" at bounding box center [786, 635] width 29 height 17
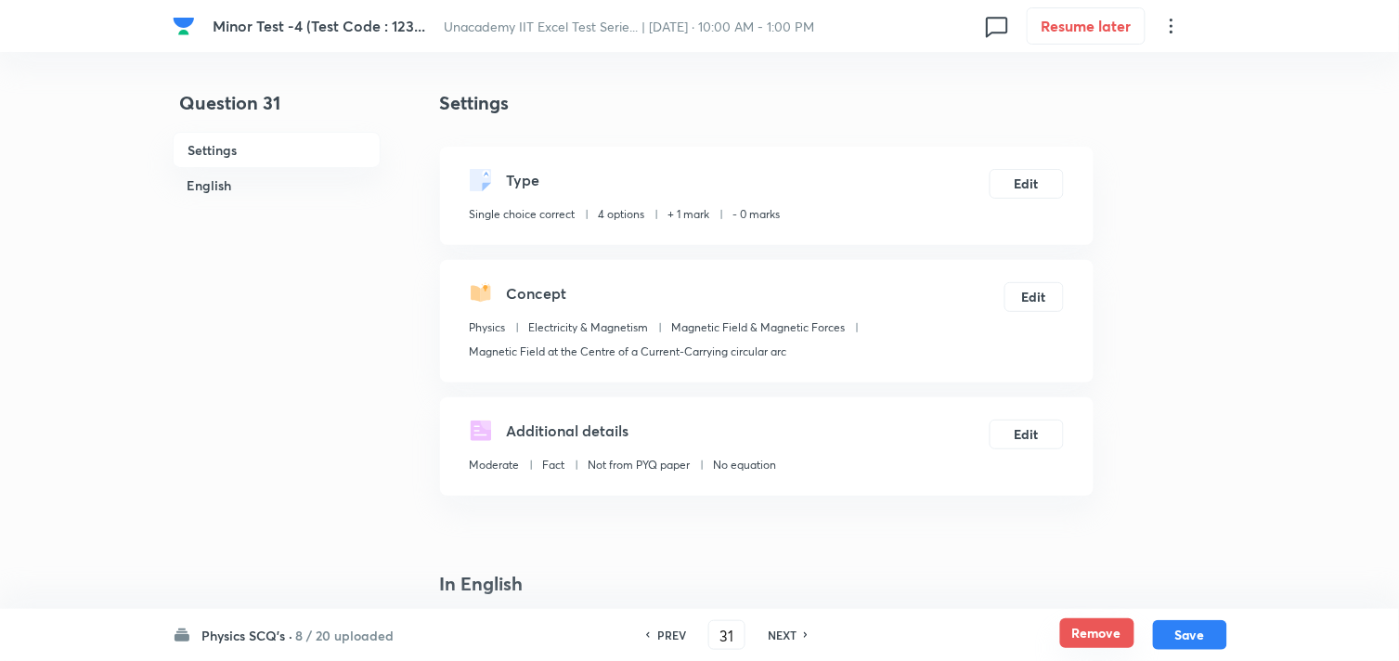
click at [1087, 633] on button "Remove" at bounding box center [1097, 633] width 74 height 30
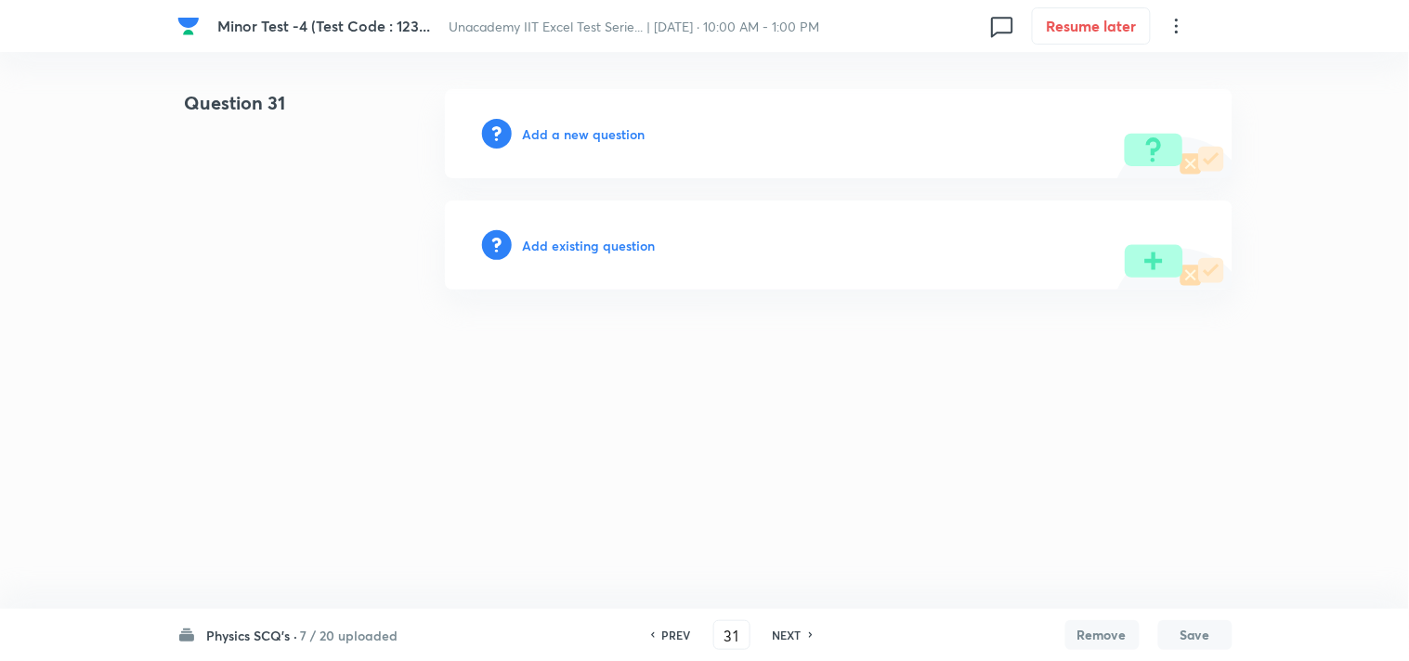
click at [782, 629] on h6 "NEXT" at bounding box center [786, 635] width 29 height 17
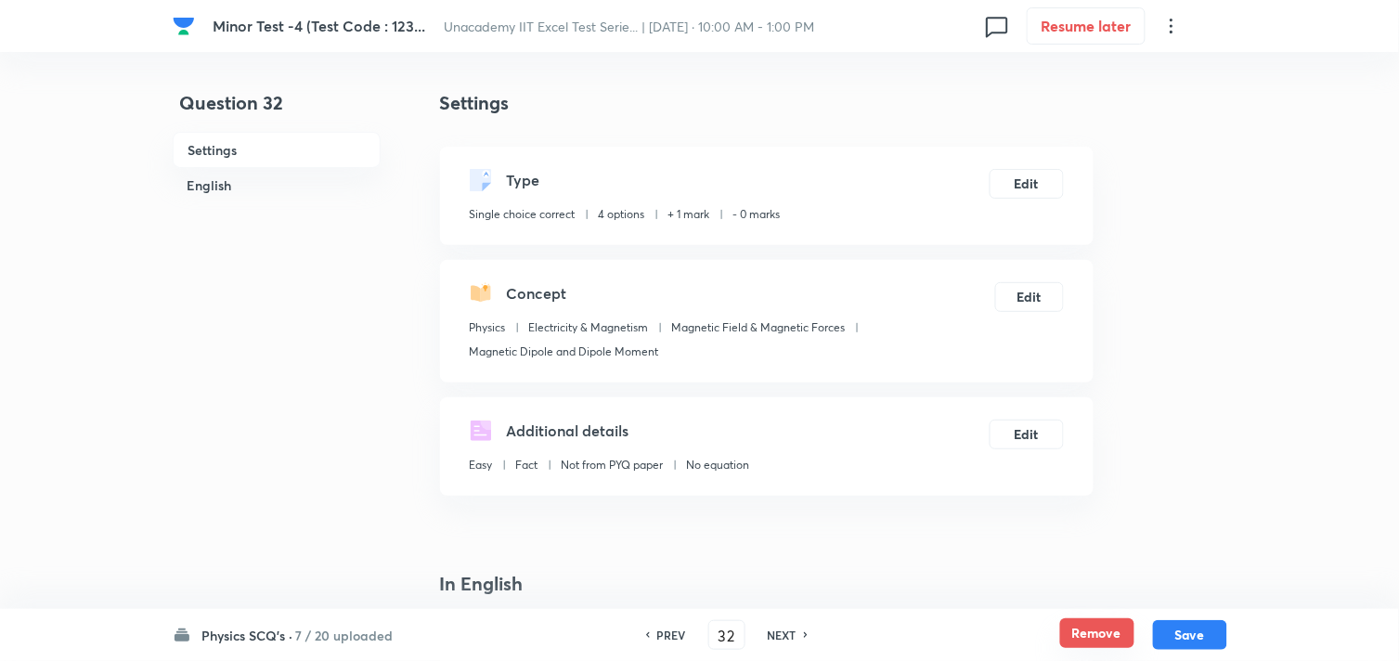
click at [1079, 630] on button "Remove" at bounding box center [1097, 633] width 74 height 30
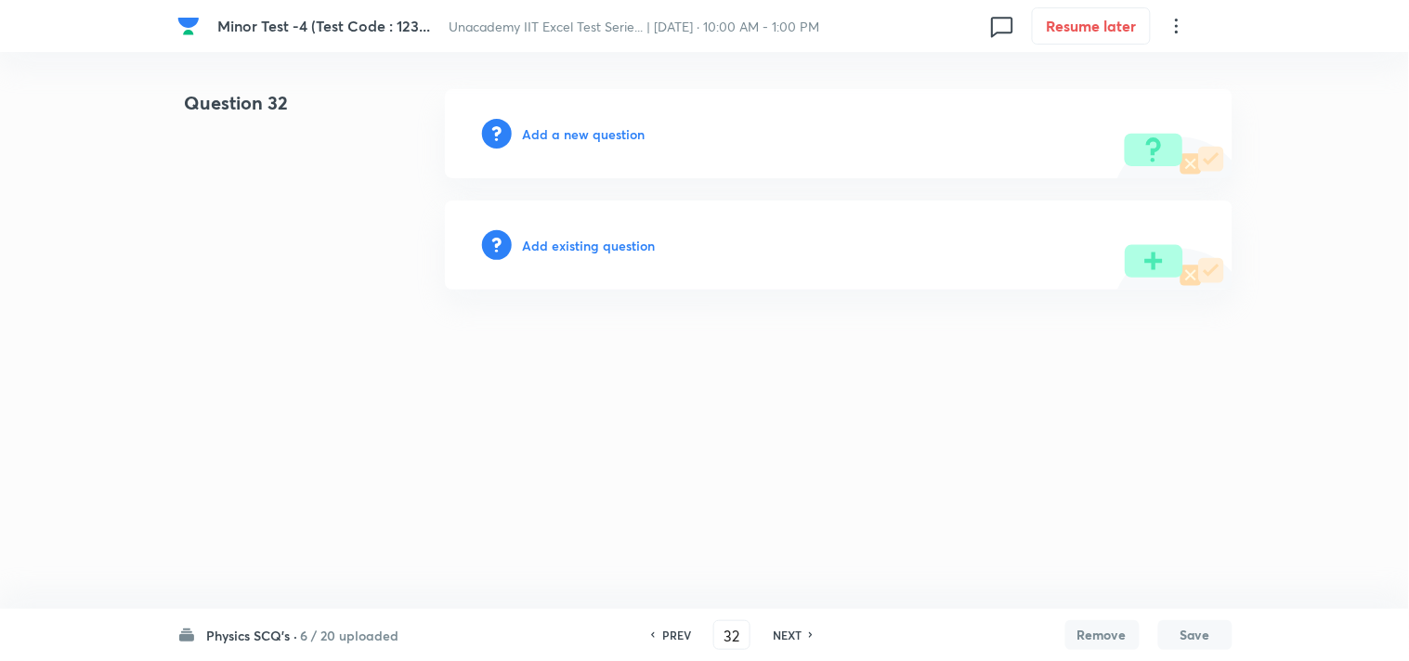
click at [792, 633] on h6 "NEXT" at bounding box center [786, 635] width 29 height 17
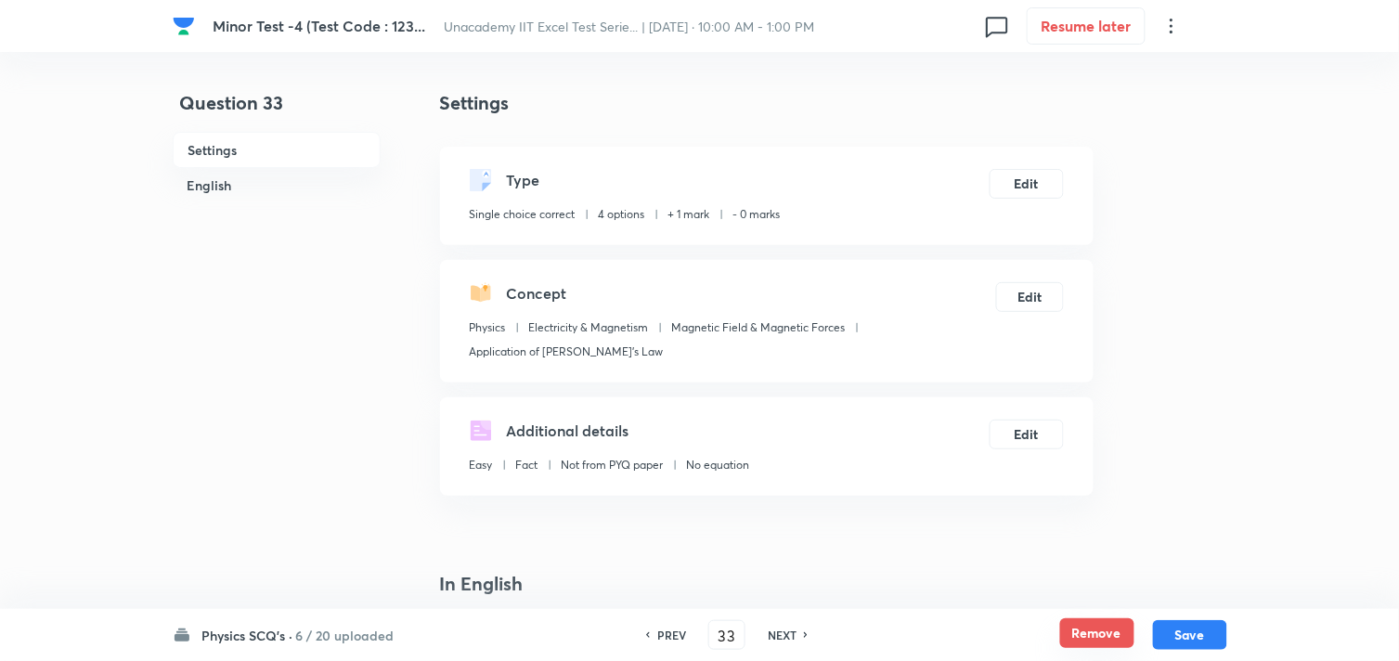
click at [1103, 635] on button "Remove" at bounding box center [1097, 633] width 74 height 30
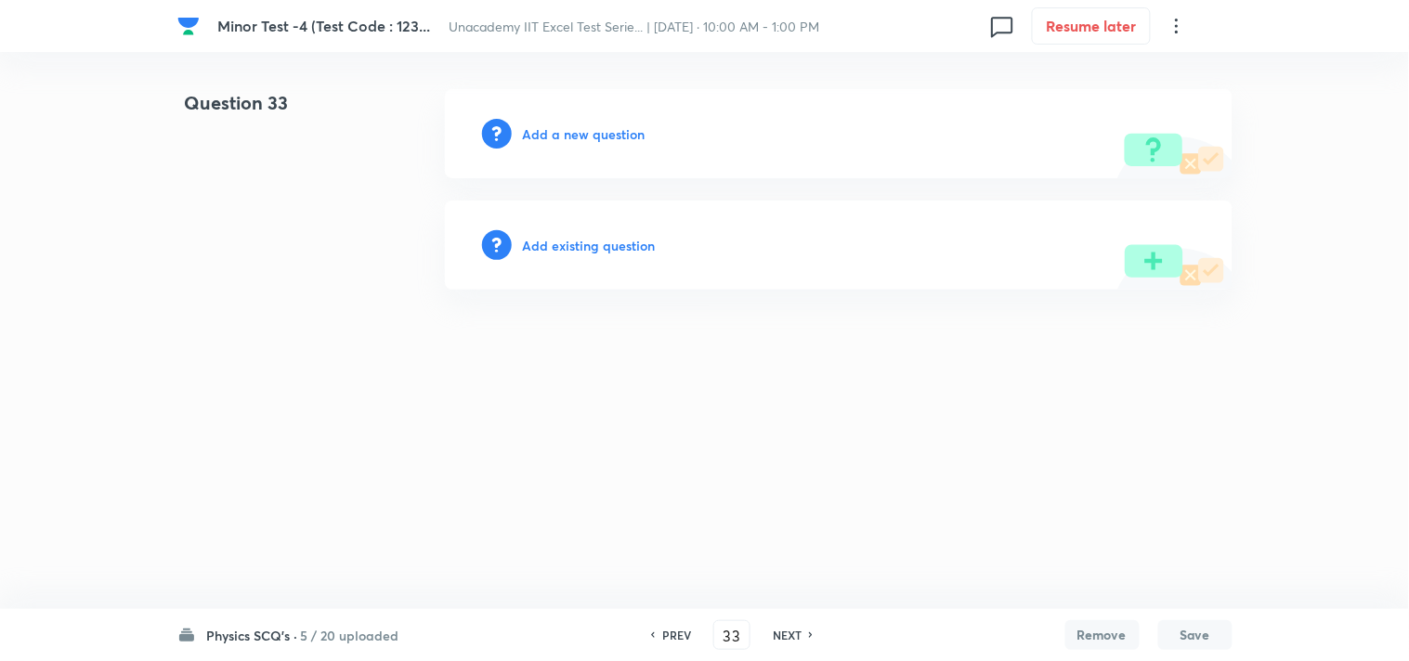
click at [778, 627] on h6 "NEXT" at bounding box center [786, 635] width 29 height 17
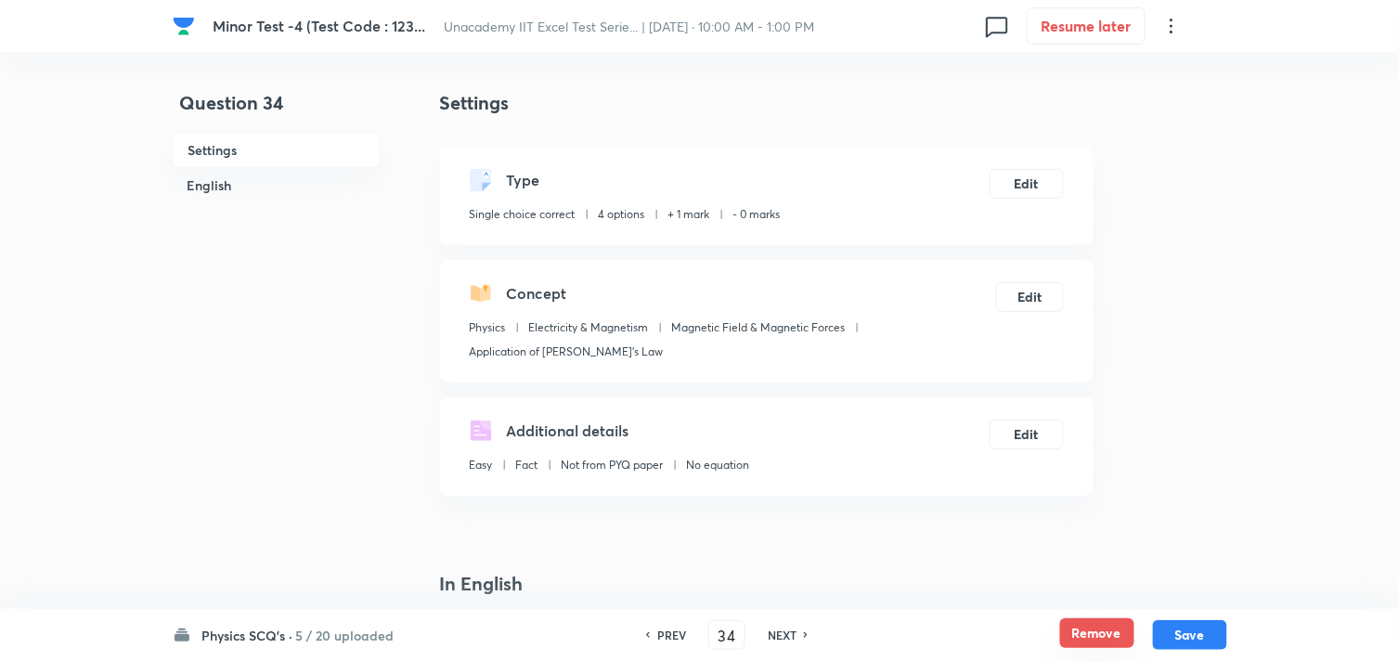
click at [1084, 623] on button "Remove" at bounding box center [1097, 633] width 74 height 30
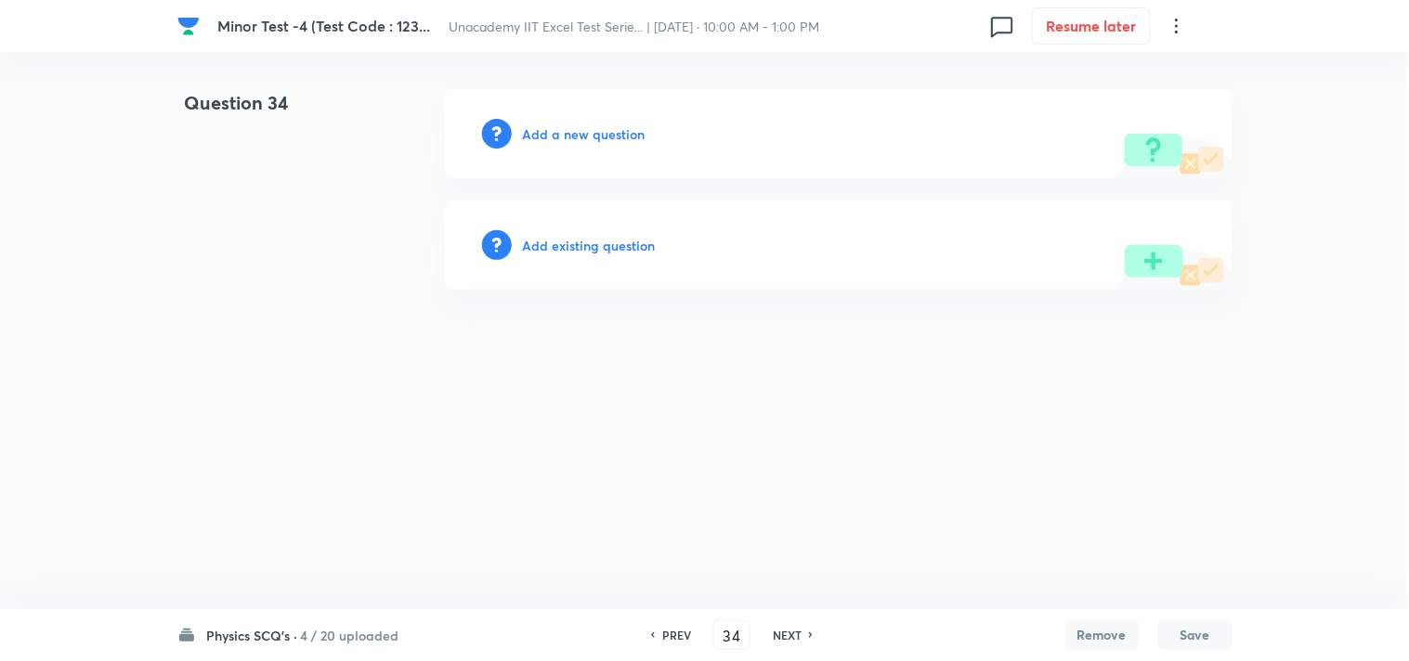
click at [797, 629] on h6 "NEXT" at bounding box center [786, 635] width 29 height 17
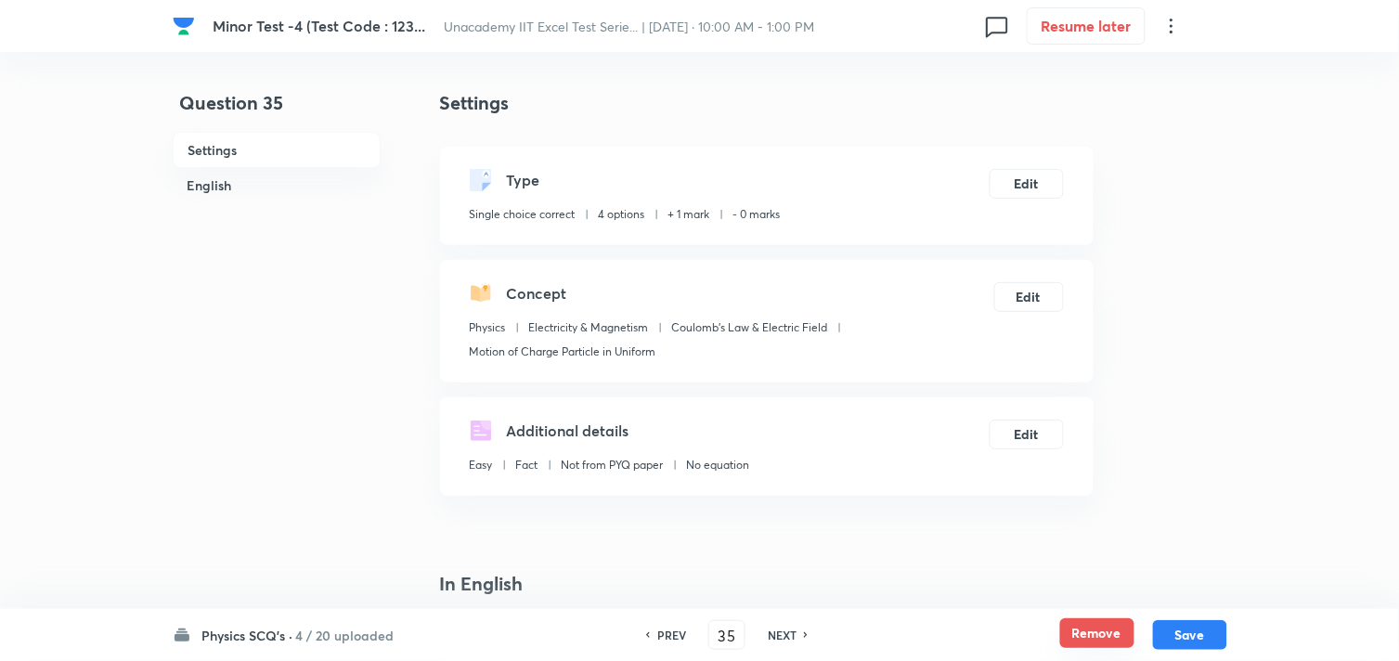
click at [1081, 626] on button "Remove" at bounding box center [1097, 633] width 74 height 30
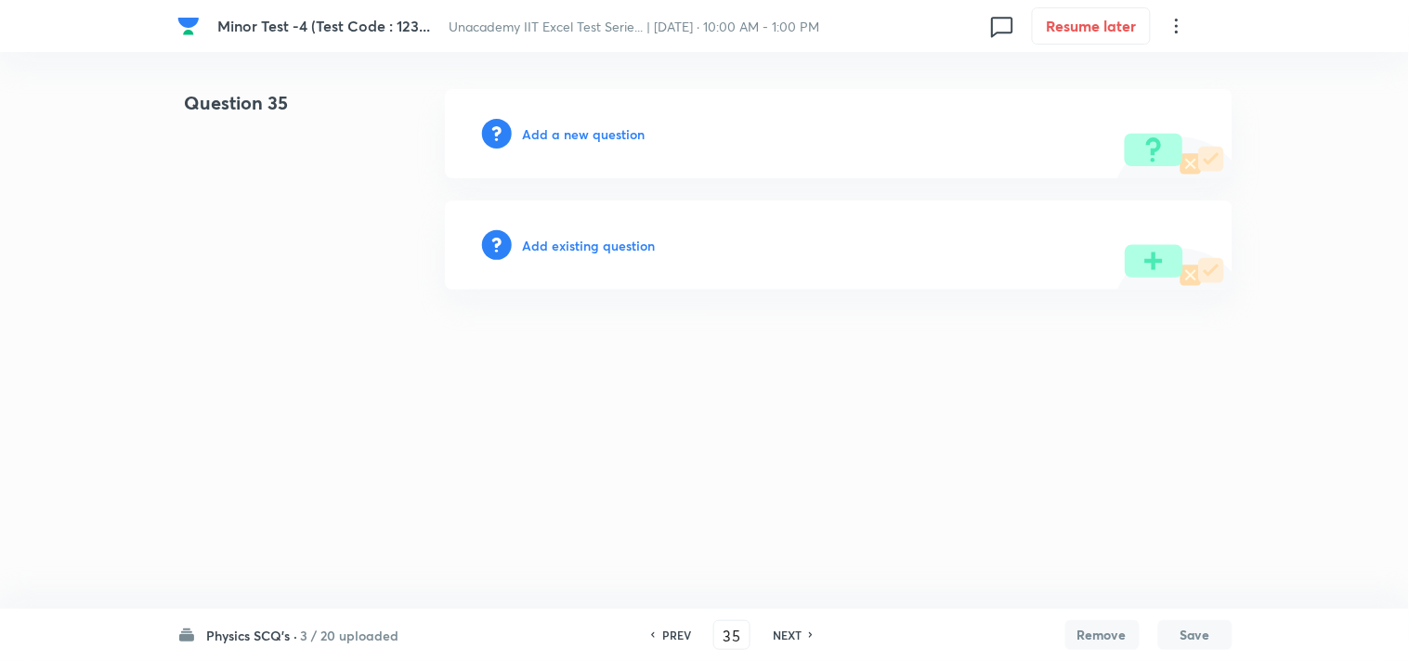
click at [785, 629] on h6 "NEXT" at bounding box center [786, 635] width 29 height 17
click at [669, 627] on h6 "PREV" at bounding box center [676, 635] width 29 height 17
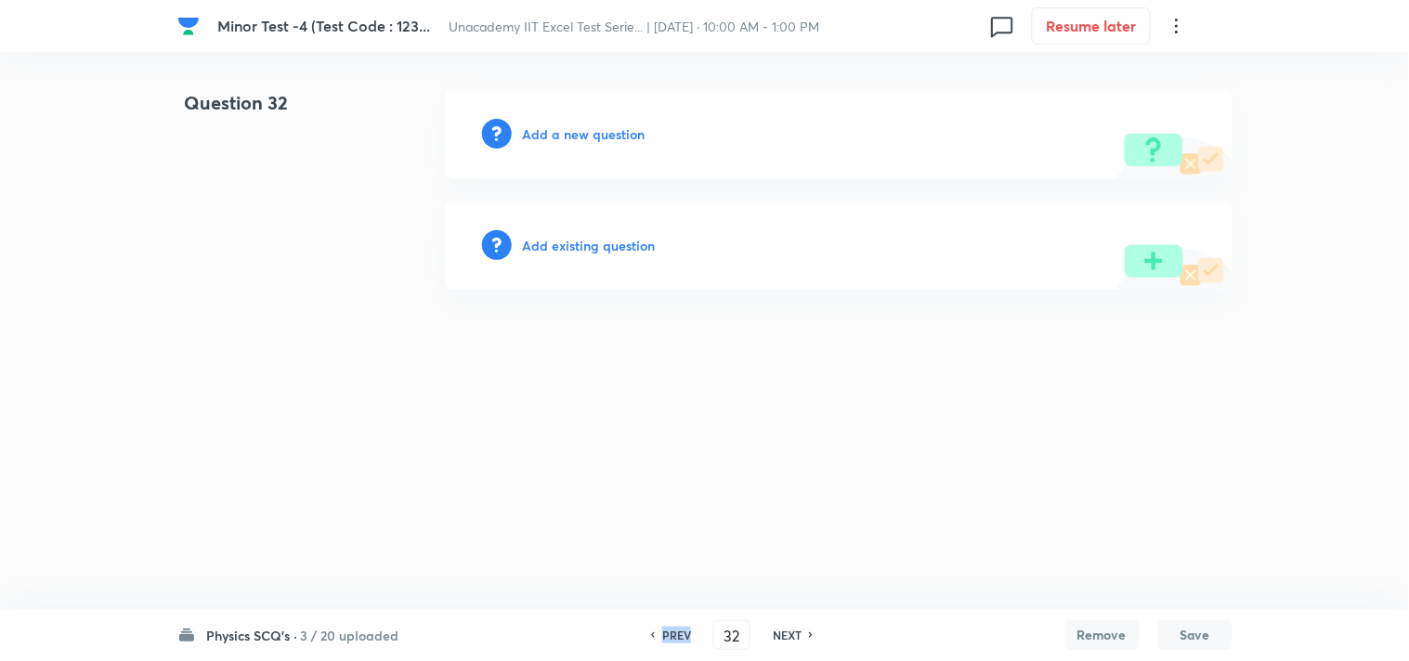
click at [669, 627] on h6 "PREV" at bounding box center [676, 635] width 29 height 17
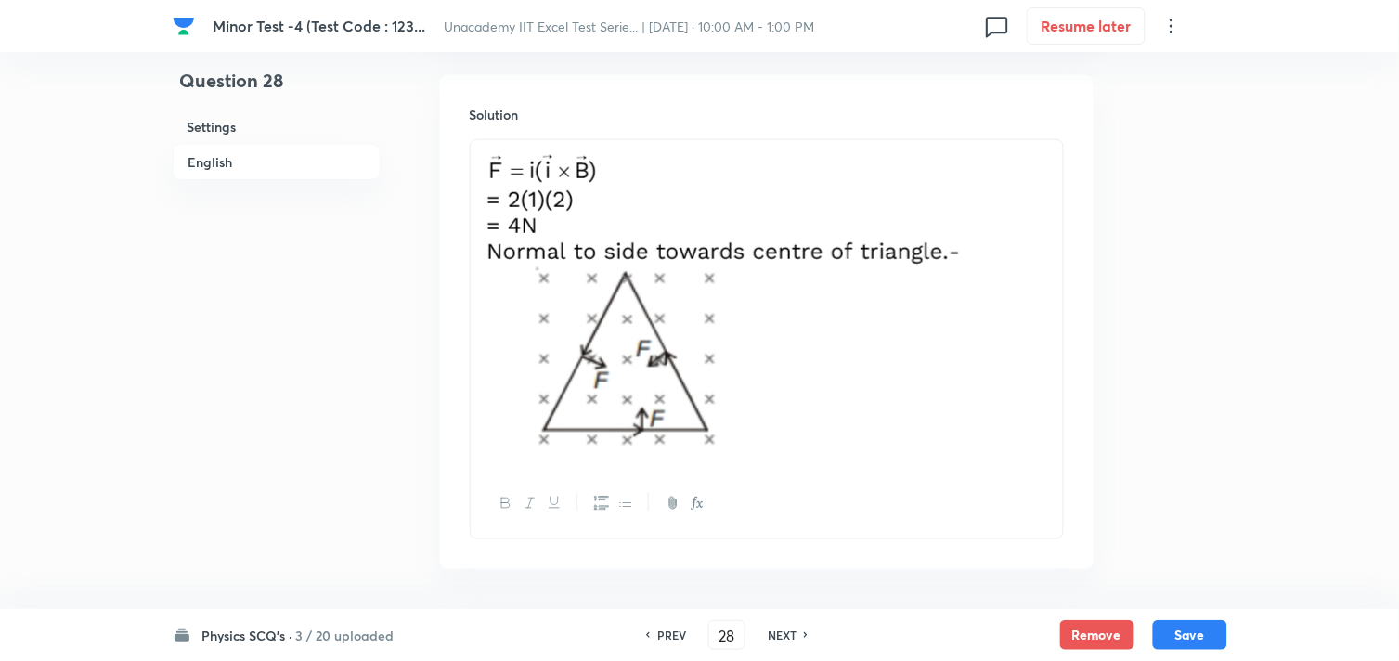
scroll to position [2245, 0]
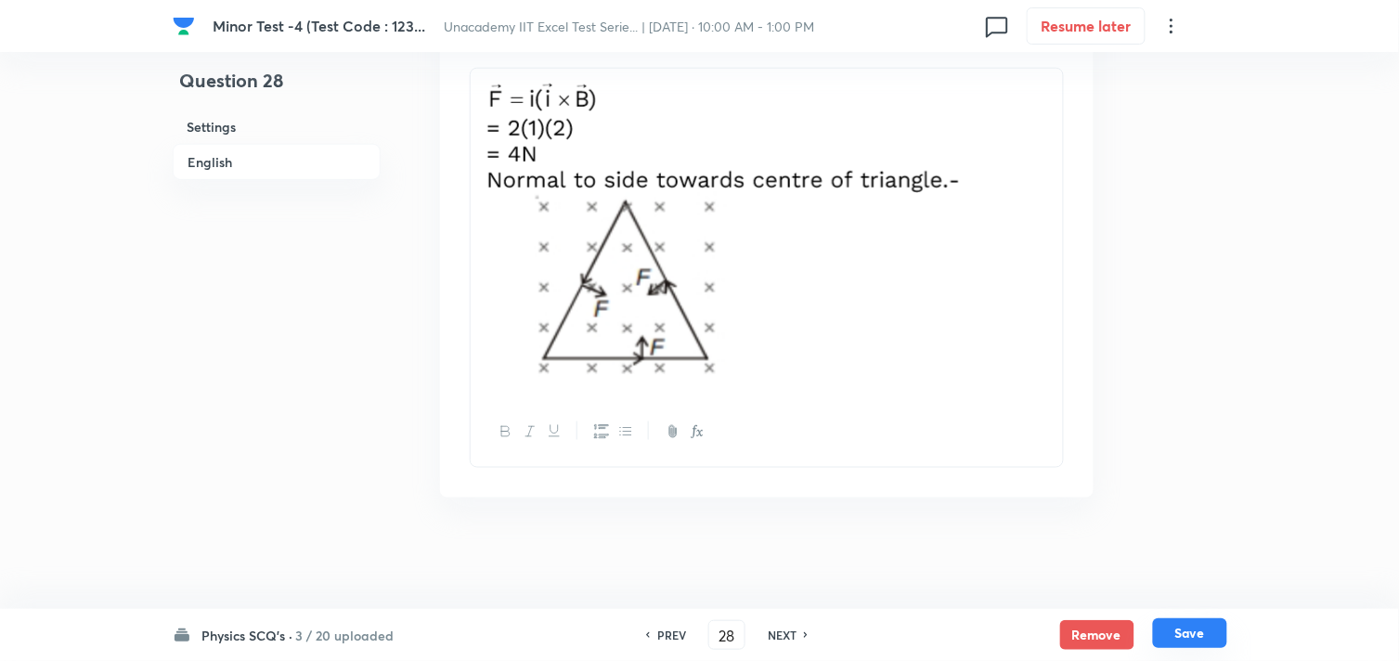
click at [1179, 626] on button "Save" at bounding box center [1190, 633] width 74 height 30
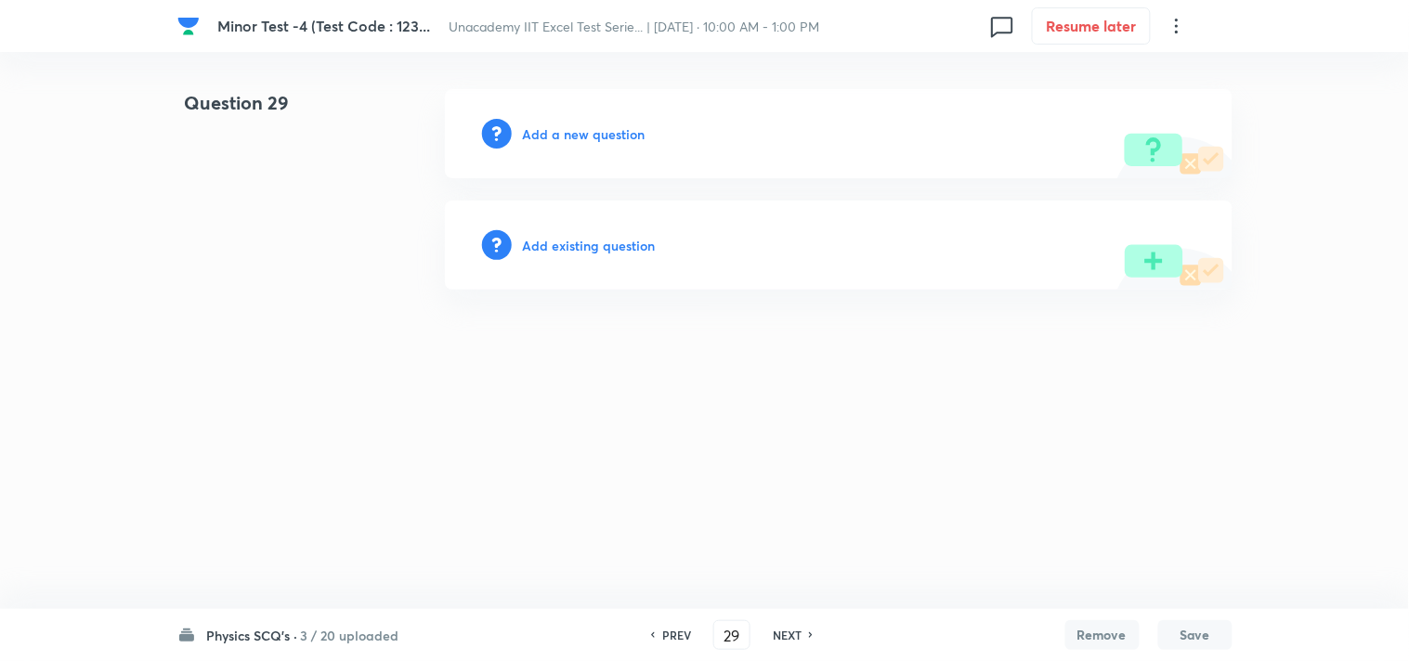
click at [605, 132] on h6 "Add a new question" at bounding box center [584, 133] width 123 height 19
click at [623, 137] on h6 "Choose a question type" at bounding box center [594, 133] width 143 height 19
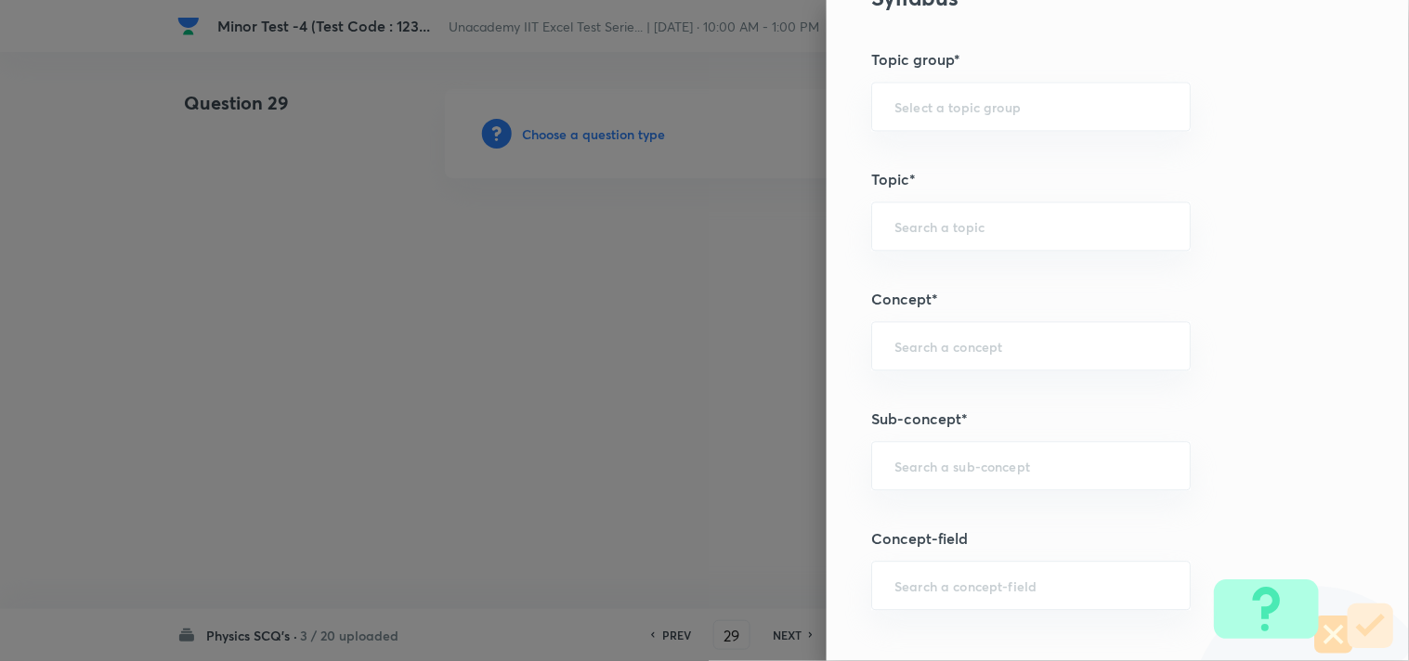
scroll to position [928, 0]
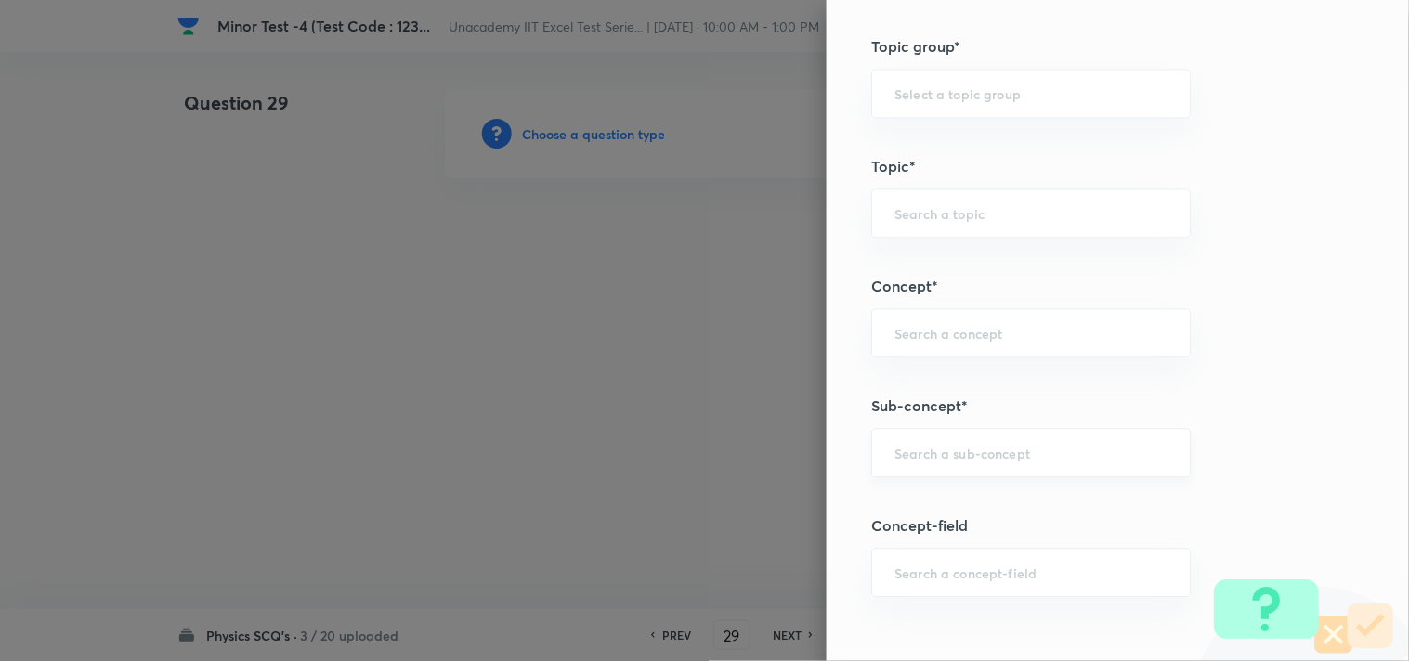
click at [940, 458] on input "text" at bounding box center [1030, 453] width 273 height 18
paste input "Magnetic Field Due to a Moving Charge"
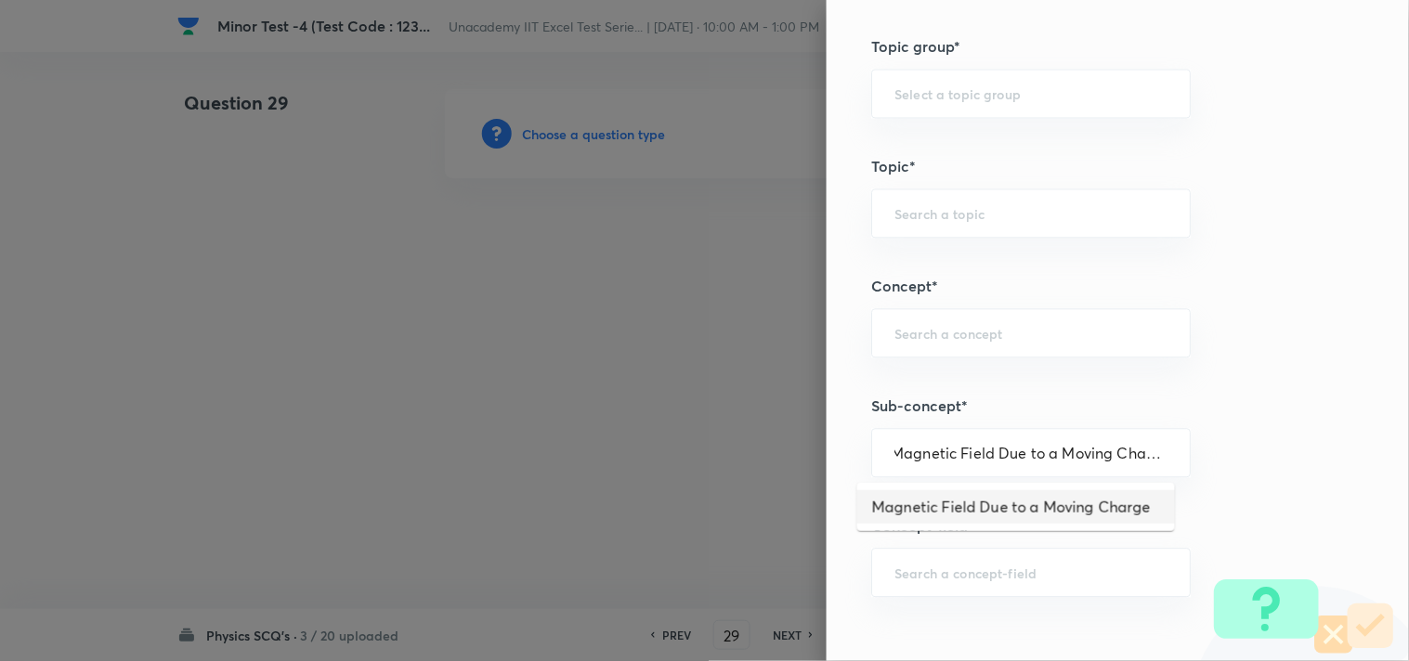
click at [978, 498] on li "Magnetic Field Due to a Moving Charge" at bounding box center [1016, 506] width 318 height 33
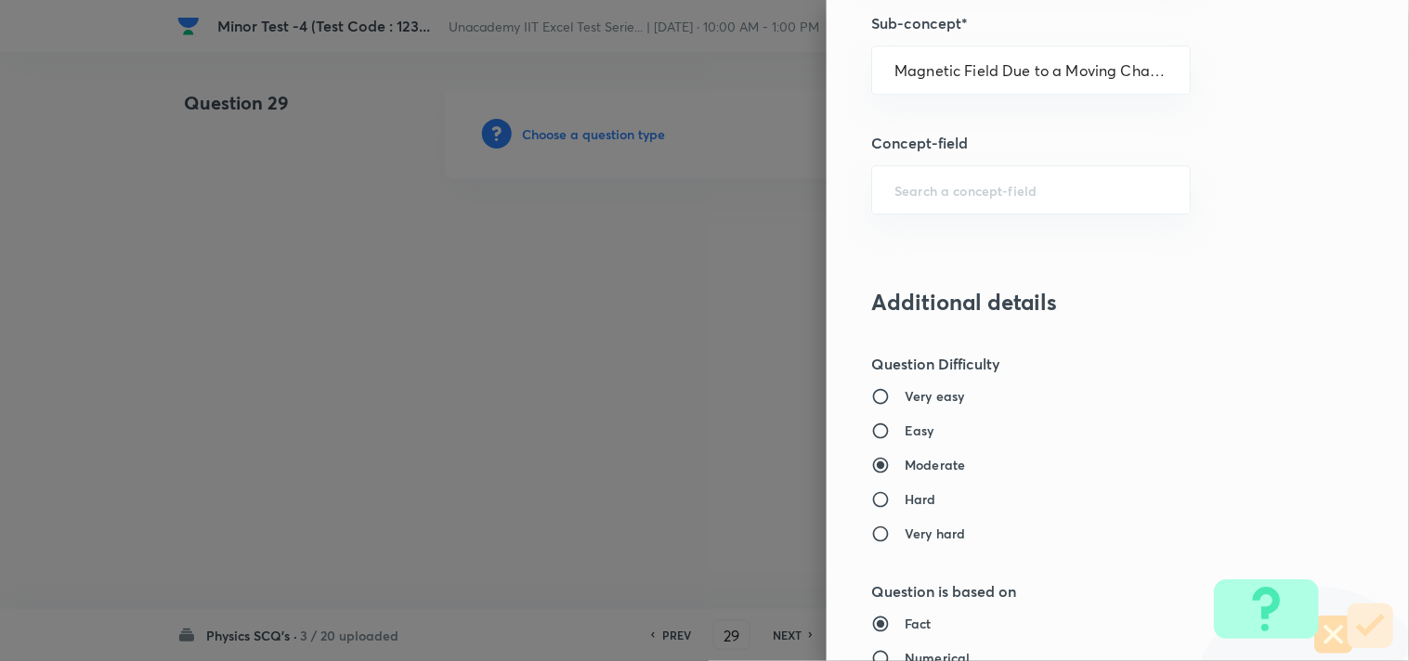
scroll to position [1341, 0]
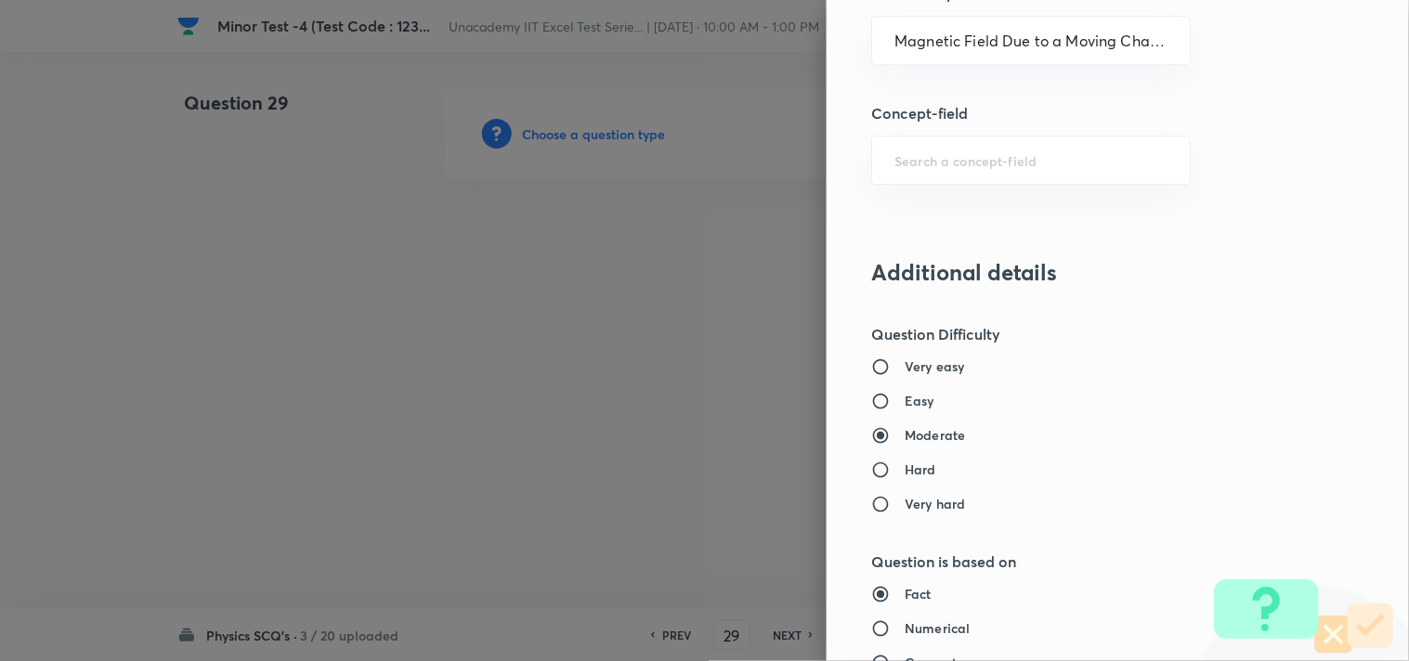
click at [904, 396] on h6 "Easy" at bounding box center [919, 400] width 30 height 19
click at [889, 396] on input "Easy" at bounding box center [887, 401] width 33 height 19
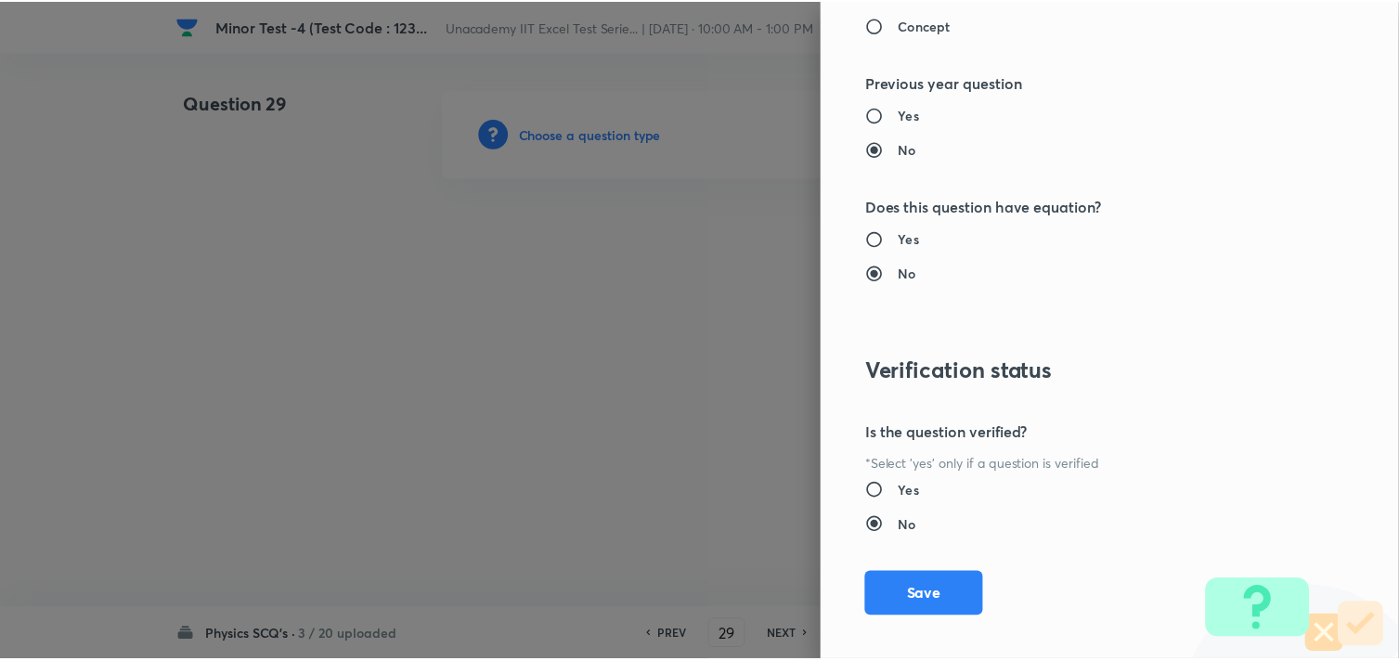
scroll to position [1994, 0]
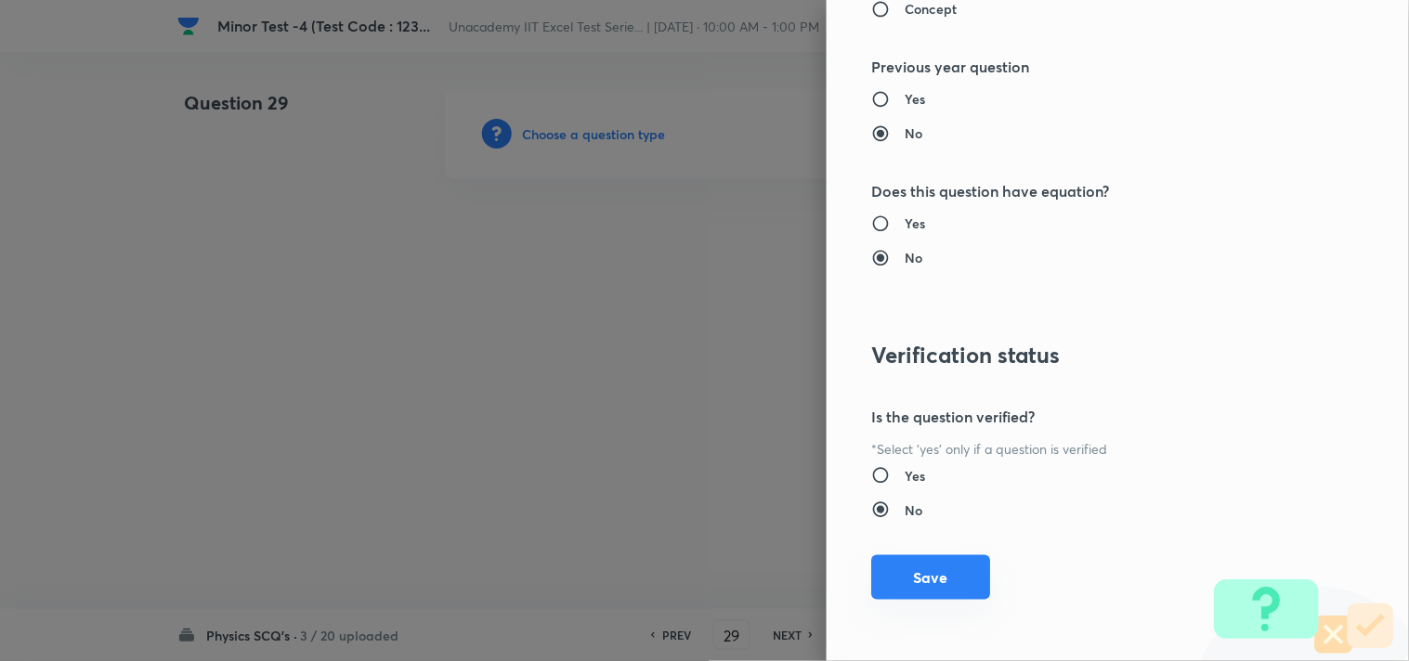
click at [919, 573] on button "Save" at bounding box center [930, 577] width 119 height 45
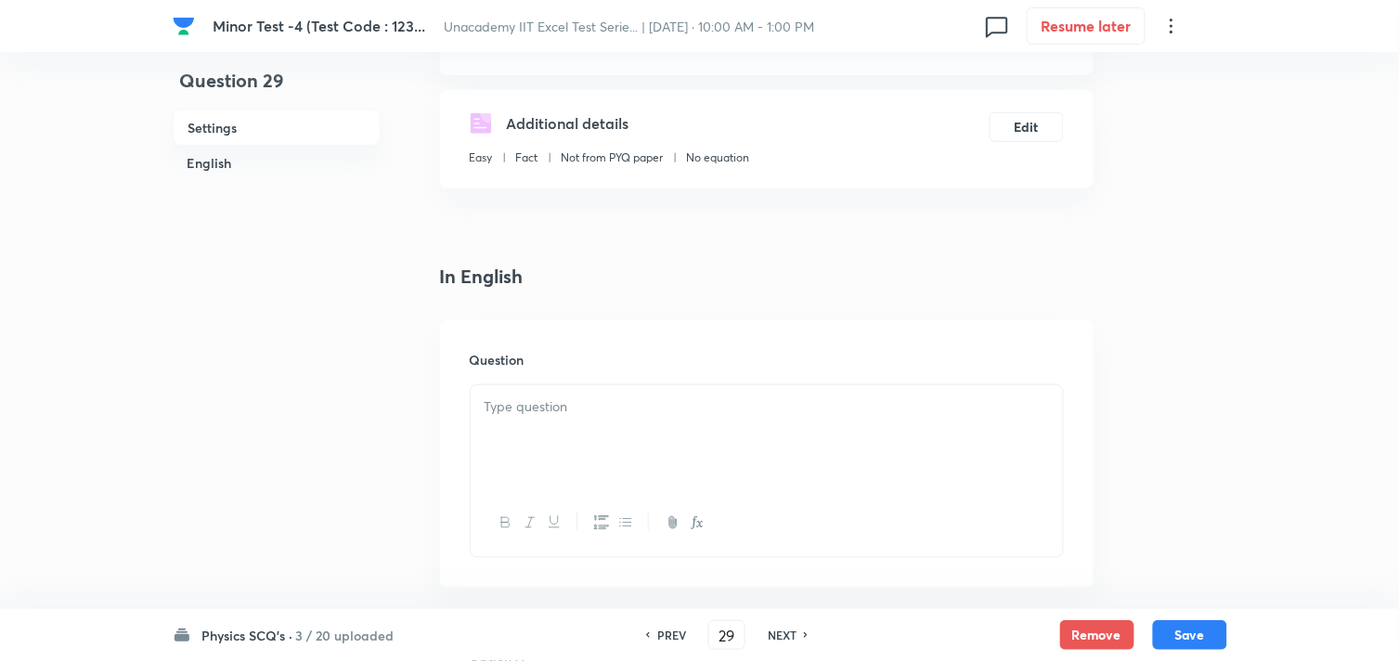
scroll to position [309, 0]
click at [588, 433] on div at bounding box center [767, 435] width 592 height 104
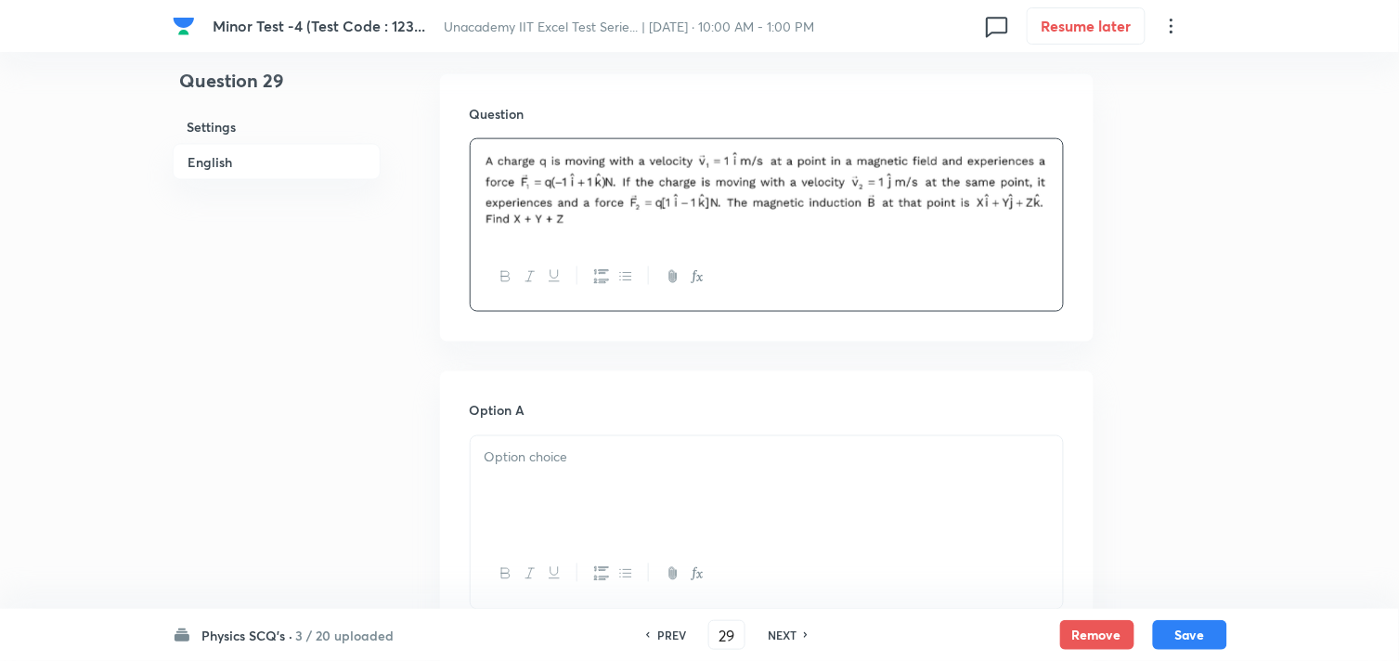
scroll to position [618, 0]
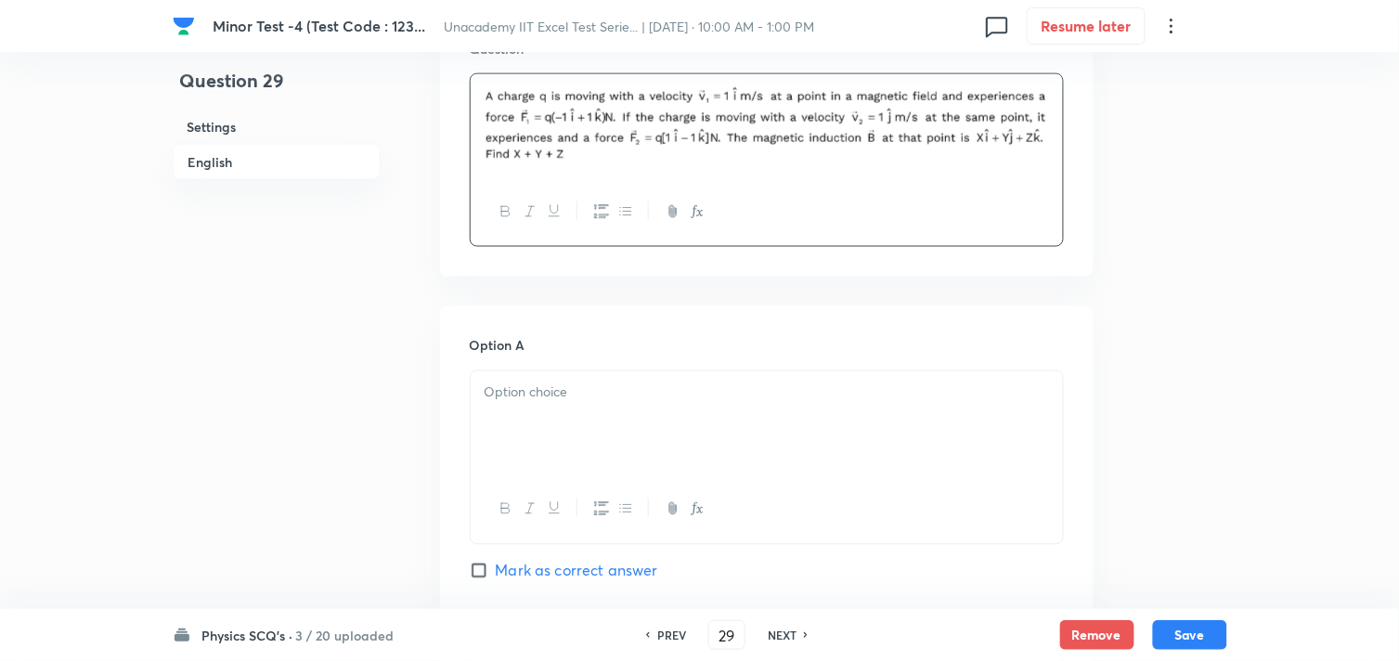
click at [541, 413] on div at bounding box center [767, 423] width 592 height 104
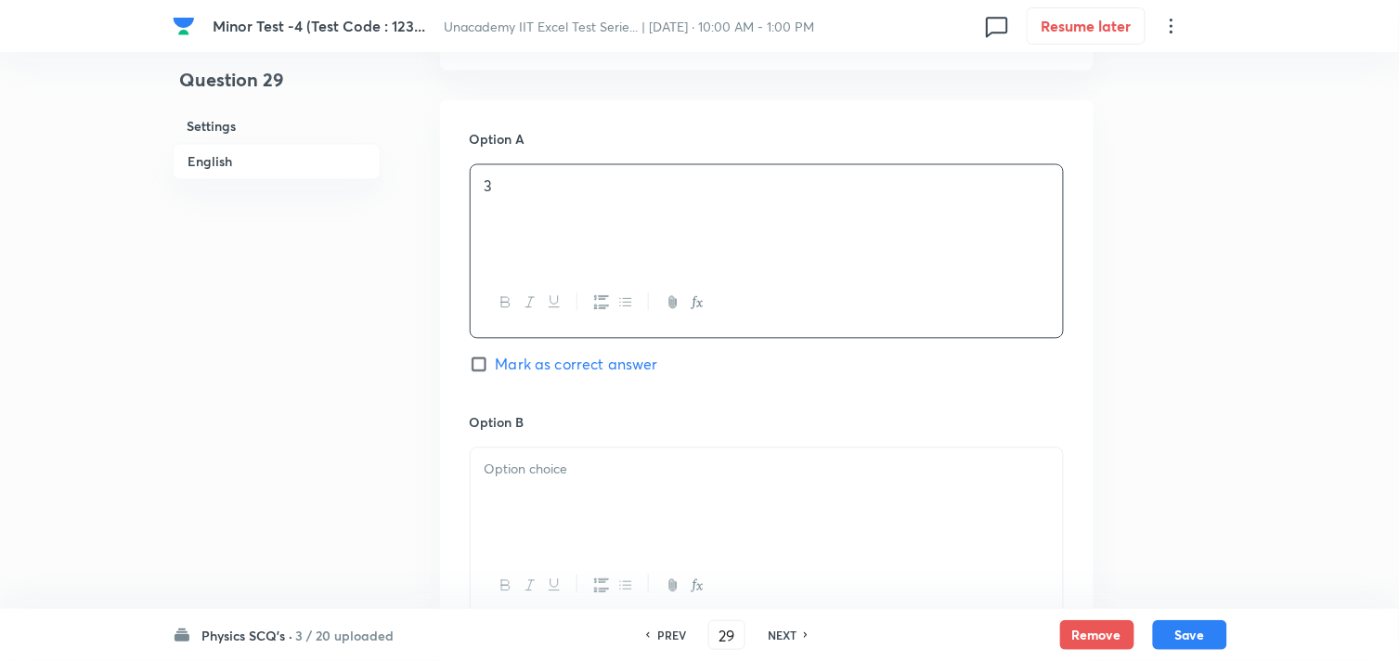
click at [517, 468] on p at bounding box center [767, 470] width 565 height 21
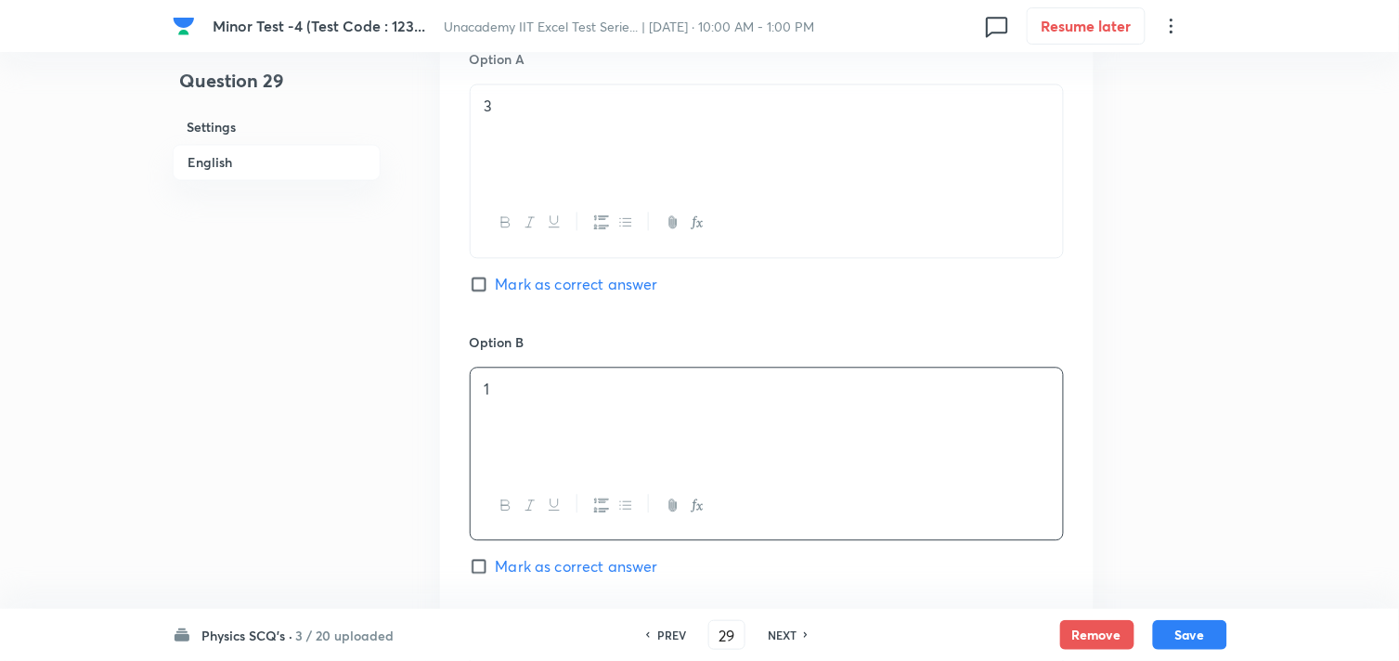
scroll to position [1238, 0]
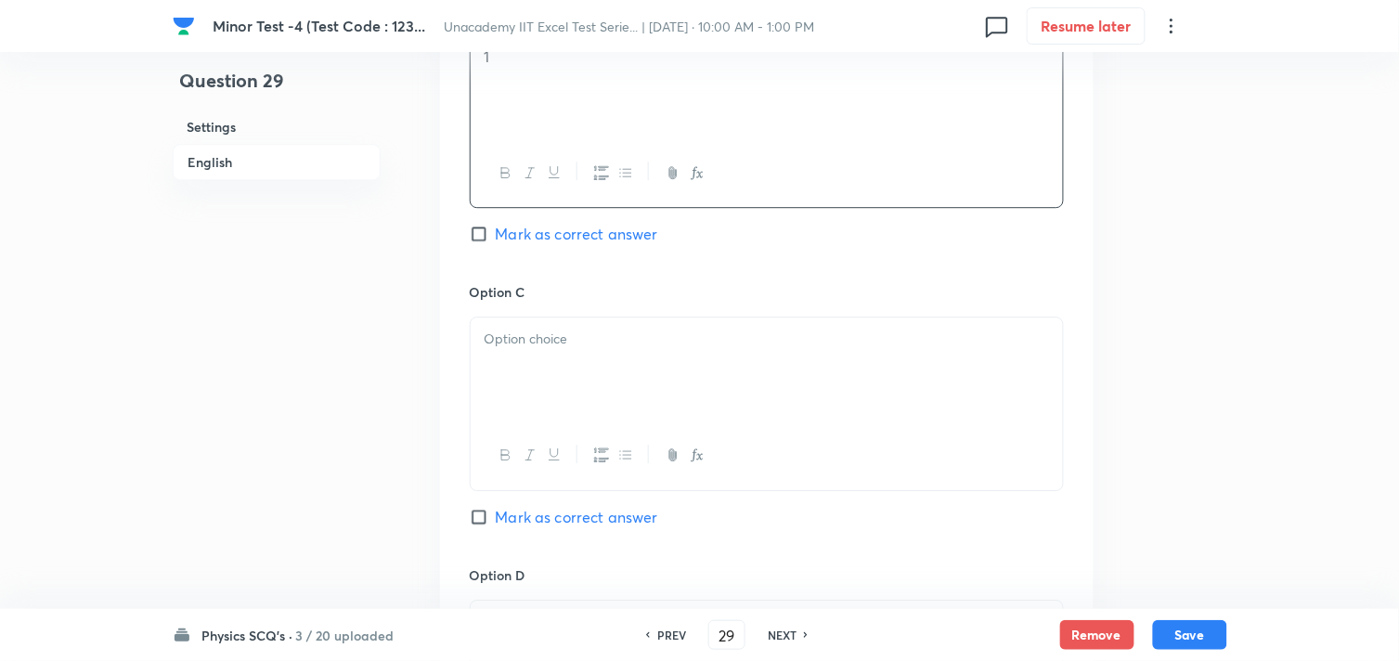
click at [529, 411] on div at bounding box center [767, 370] width 592 height 104
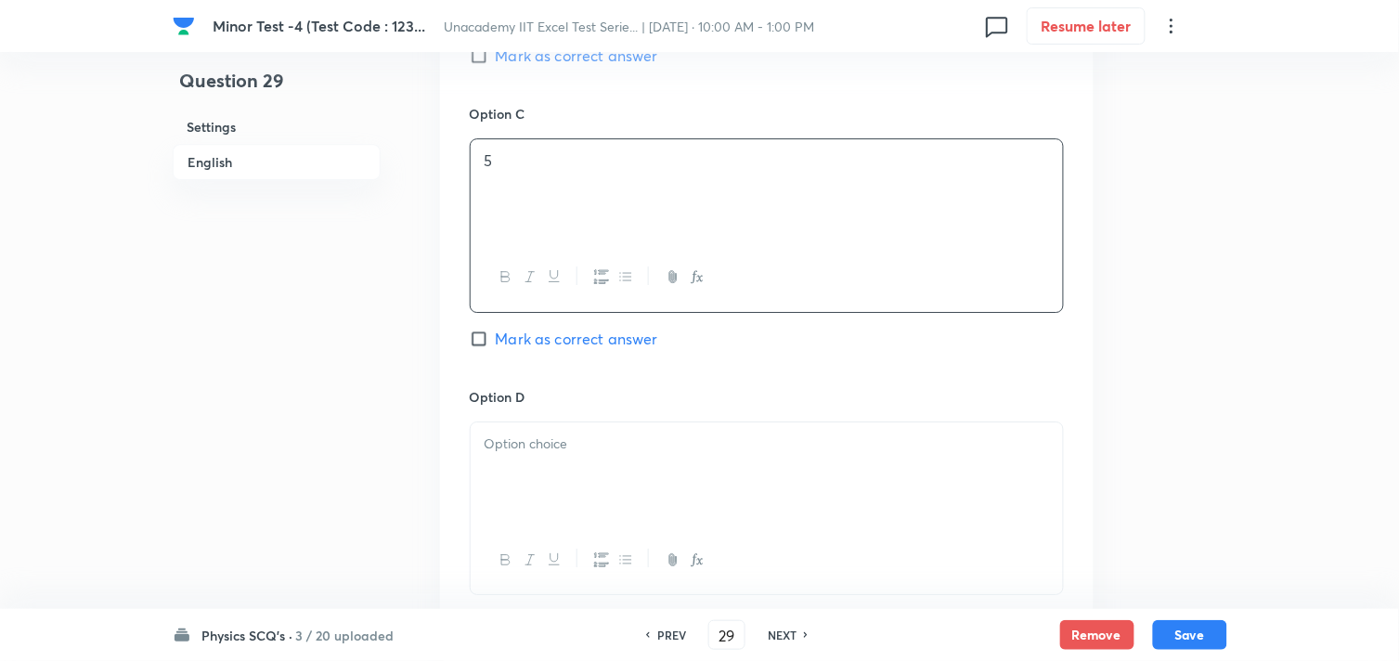
scroll to position [1444, 0]
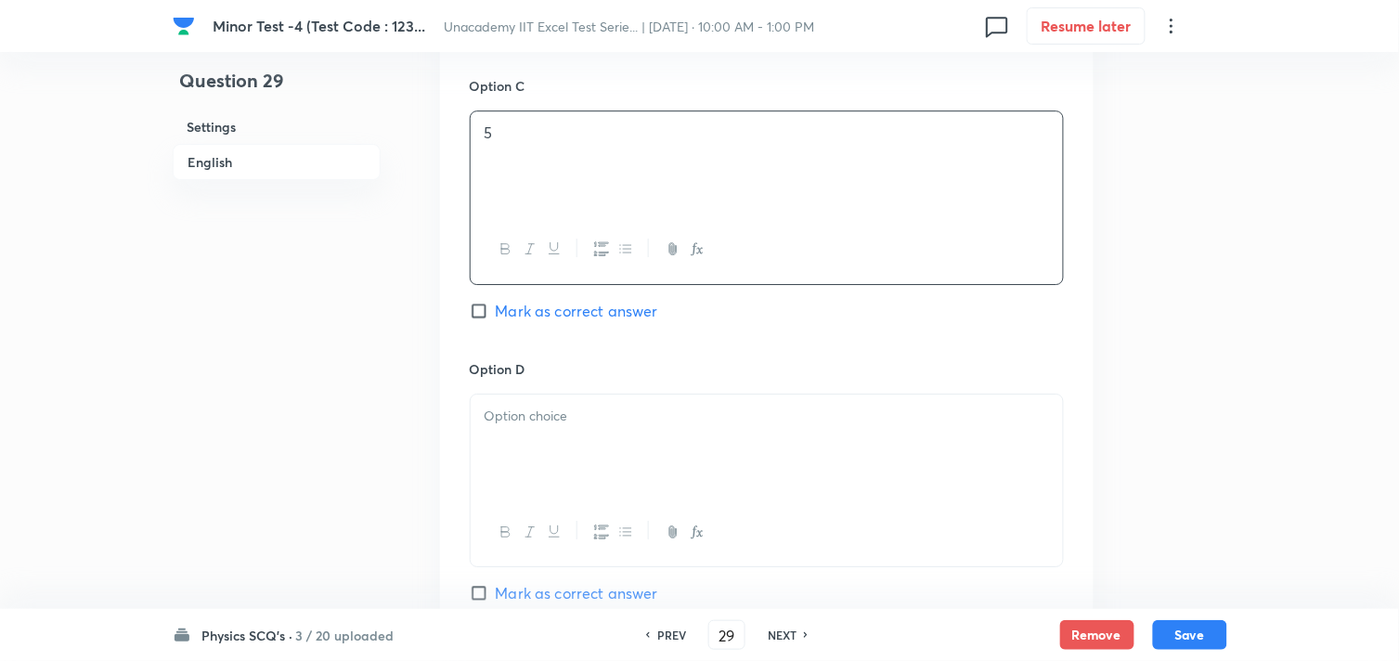
click at [531, 427] on p at bounding box center [767, 416] width 565 height 21
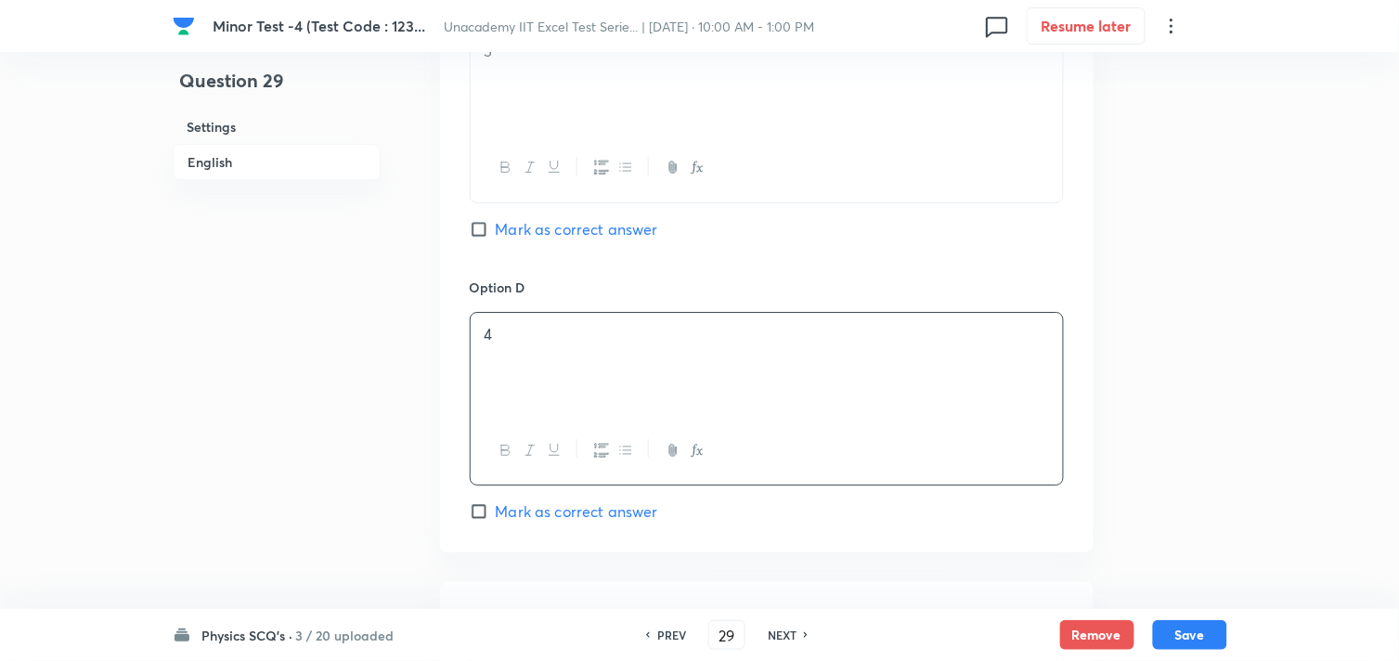
scroll to position [1650, 0]
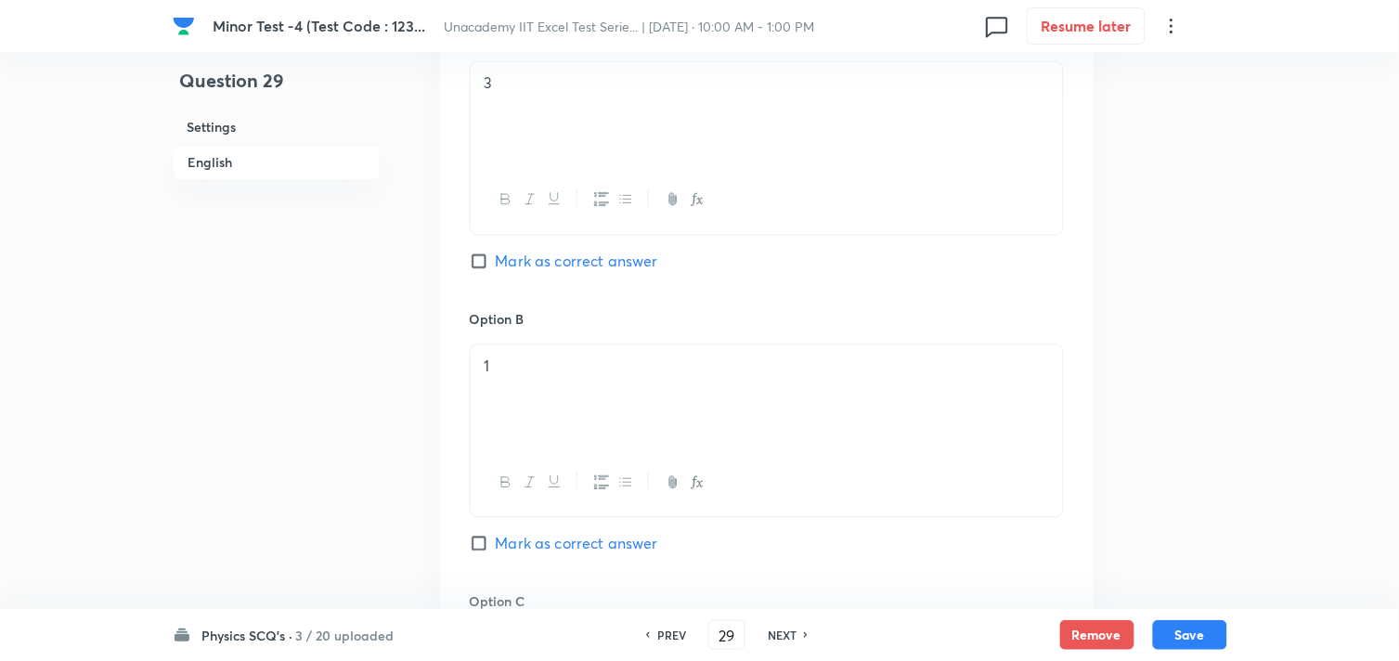
click at [541, 266] on span "Mark as correct answer" at bounding box center [577, 261] width 162 height 22
click at [496, 266] on input "Mark as correct answer" at bounding box center [483, 261] width 26 height 19
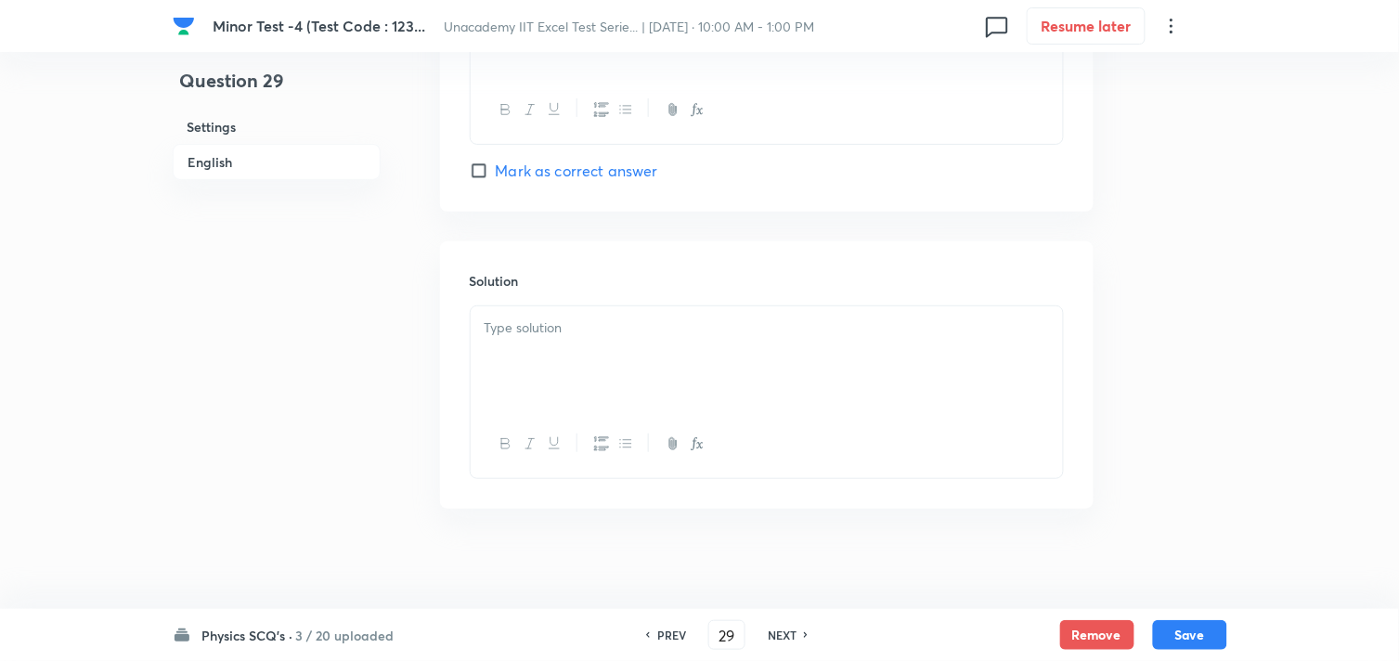
scroll to position [1881, 0]
drag, startPoint x: 611, startPoint y: 314, endPoint x: 626, endPoint y: 318, distance: 15.3
click at [622, 322] on p at bounding box center [767, 316] width 565 height 21
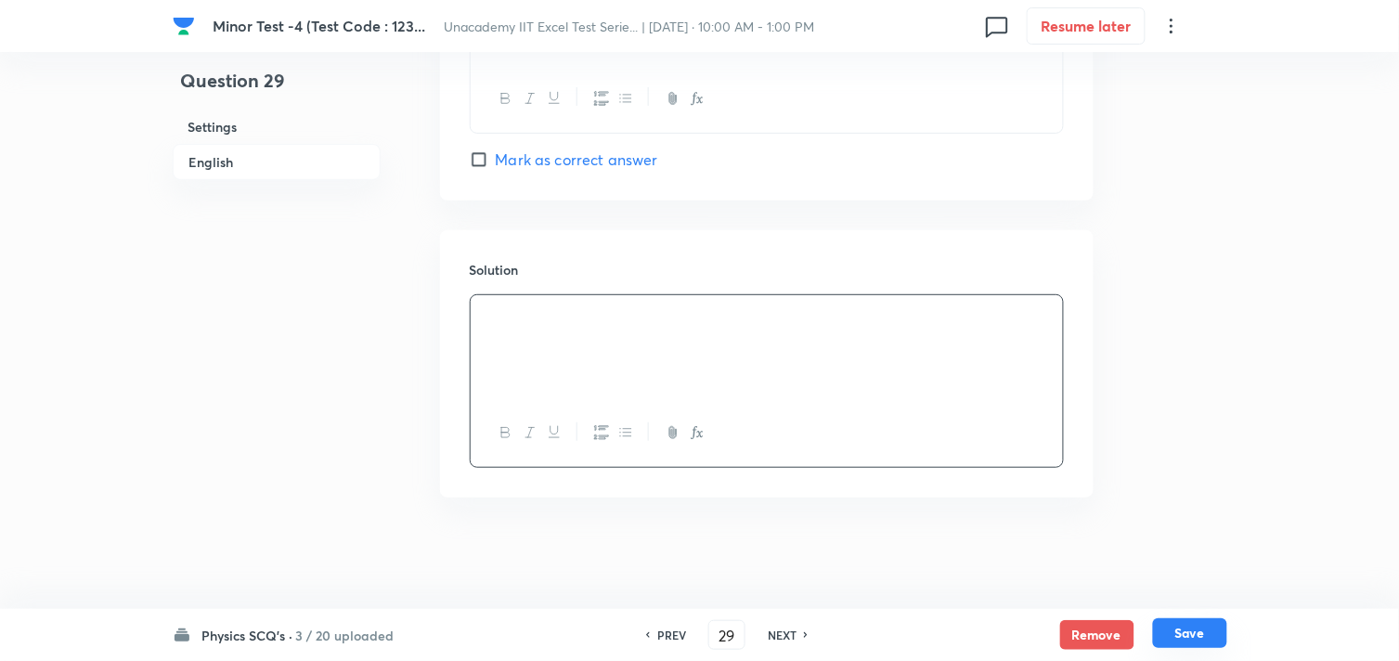
click at [1185, 632] on button "Save" at bounding box center [1190, 633] width 74 height 30
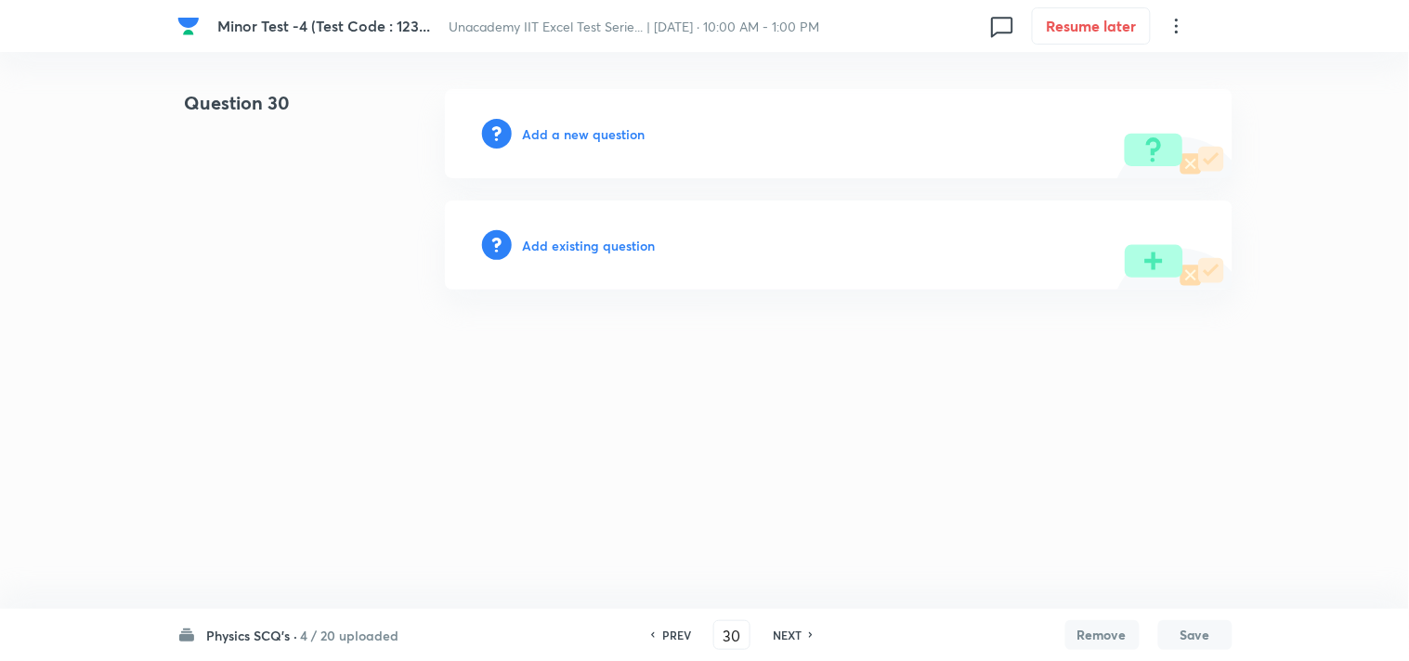
click at [595, 128] on h6 "Add a new question" at bounding box center [584, 133] width 123 height 19
click at [613, 135] on h6 "Choose a question type" at bounding box center [594, 133] width 143 height 19
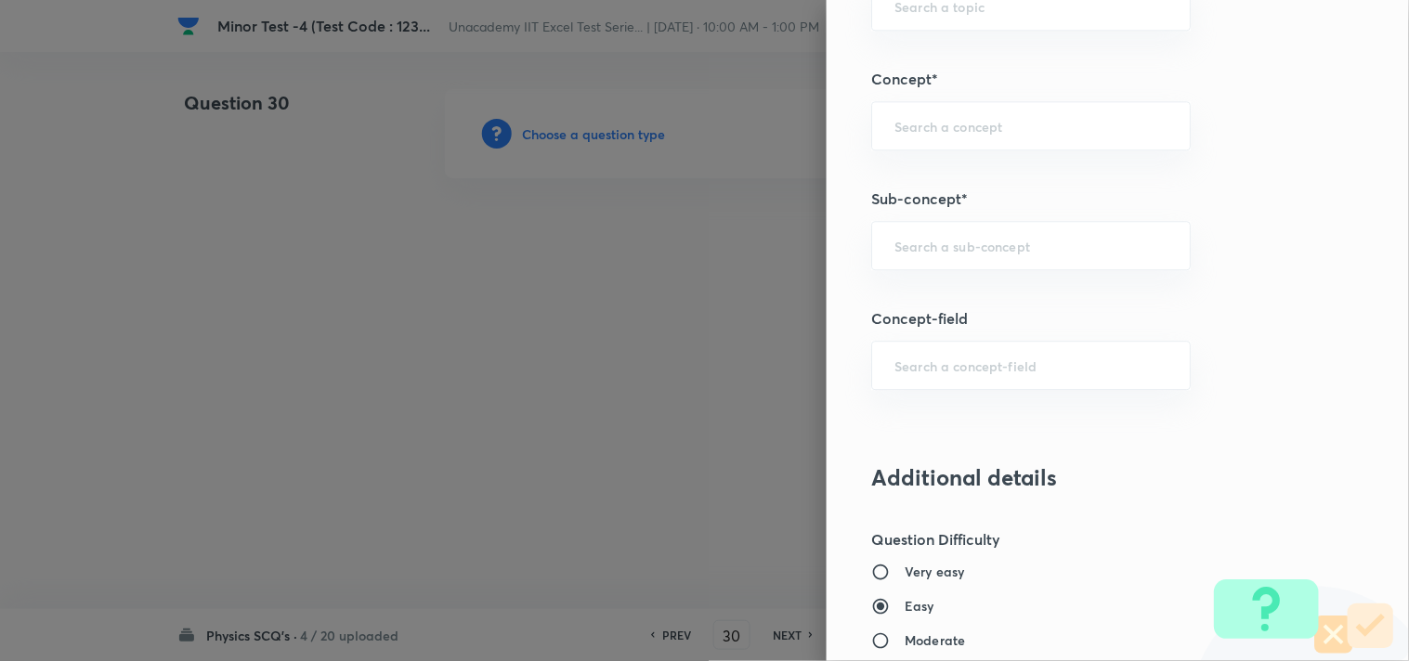
scroll to position [1135, 0]
click at [924, 252] on input "text" at bounding box center [1030, 247] width 273 height 18
paste input "Magnetic Field Due to Current in a Straight Wire"
click at [958, 304] on li "Magnetic Field Due to Current in a Straight Wire" at bounding box center [1016, 311] width 318 height 56
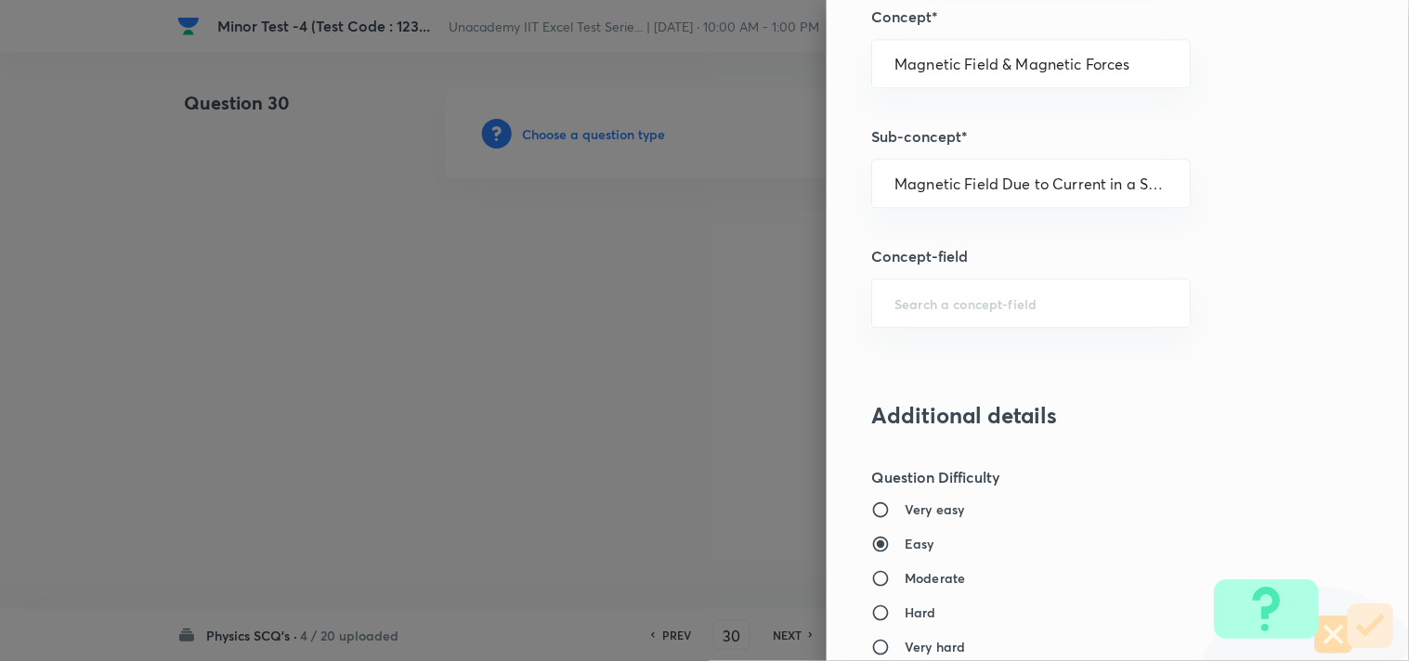
scroll to position [1444, 0]
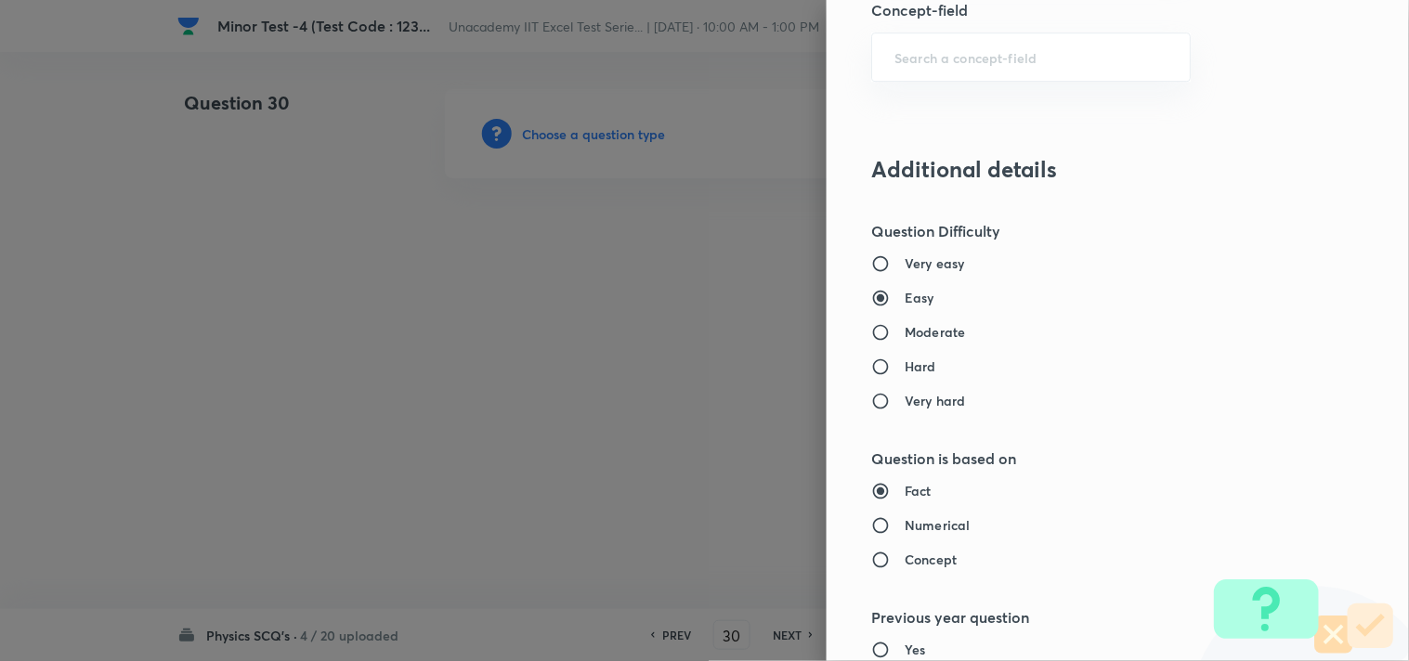
click at [912, 337] on h6 "Moderate" at bounding box center [934, 331] width 60 height 19
click at [904, 337] on input "Moderate" at bounding box center [887, 332] width 33 height 19
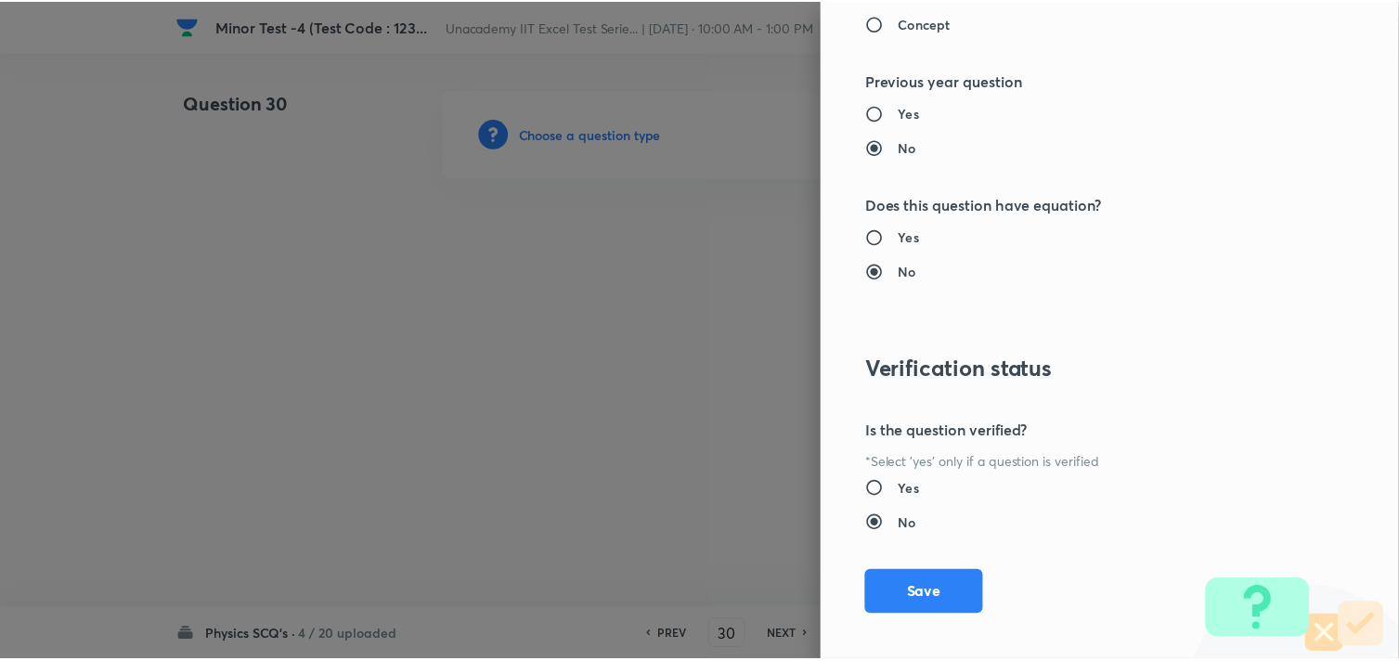
scroll to position [1994, 0]
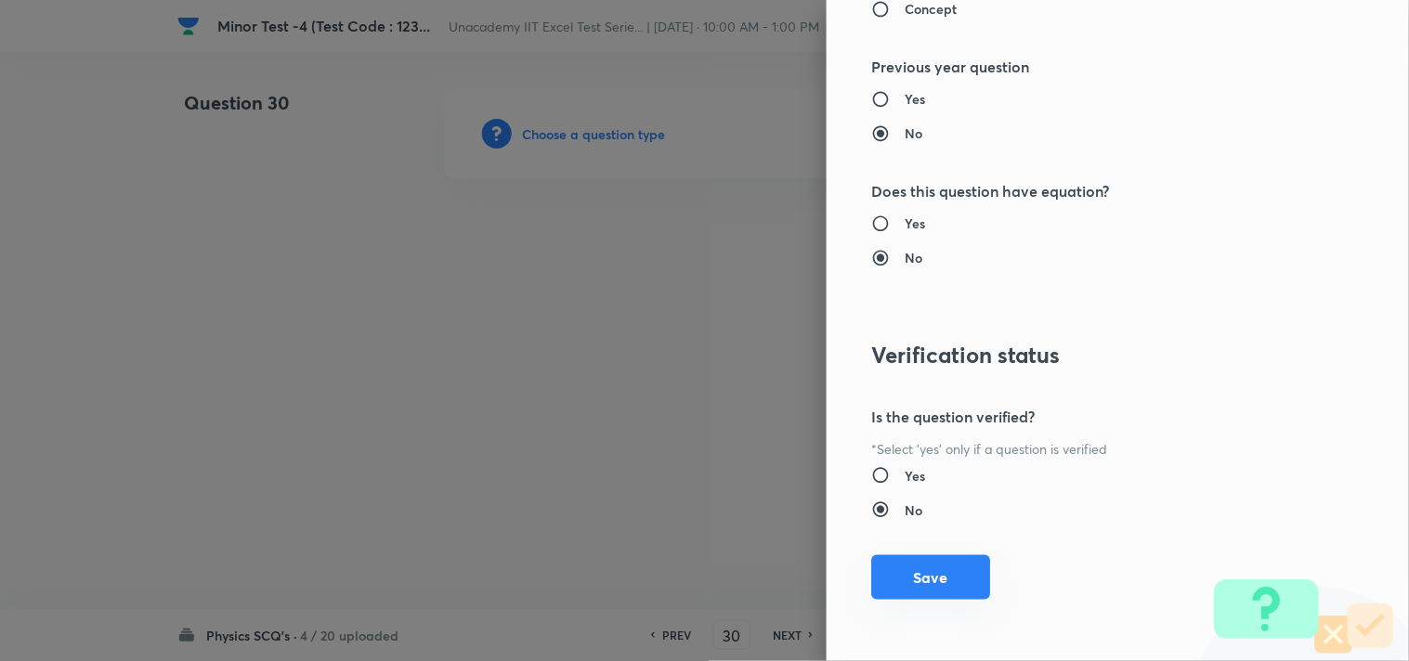
click at [897, 583] on button "Save" at bounding box center [930, 577] width 119 height 45
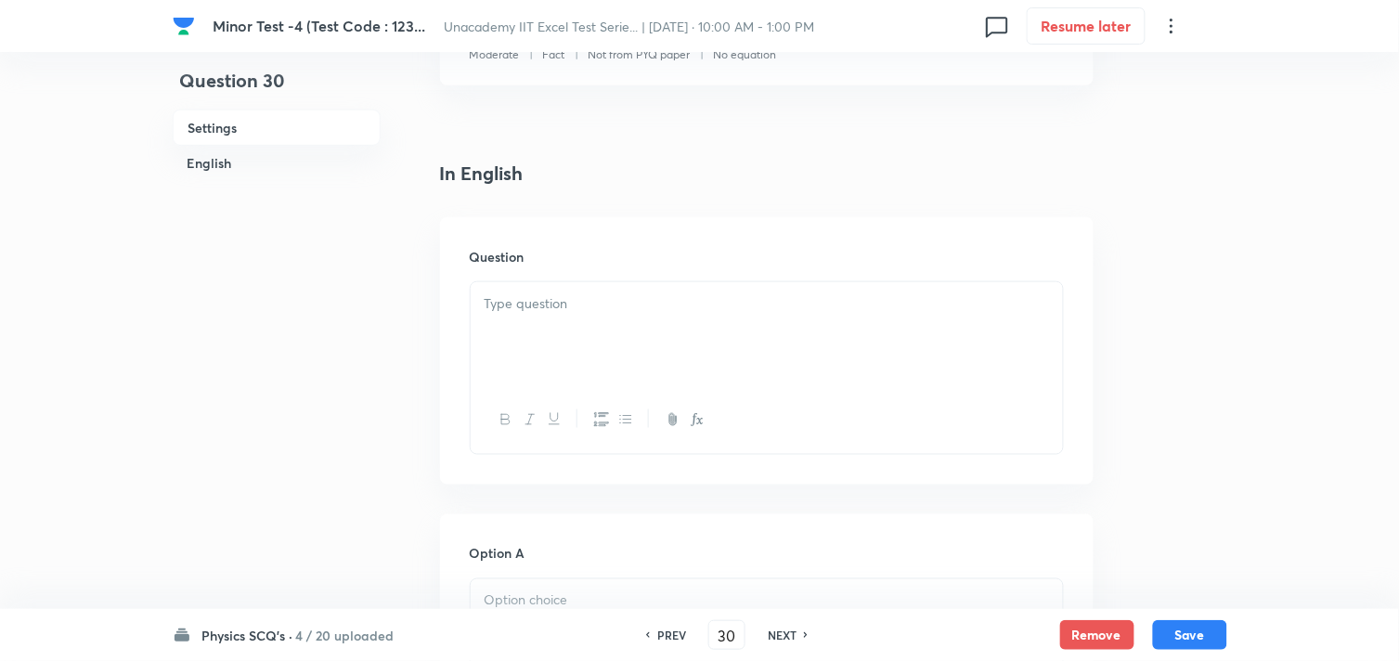
scroll to position [412, 0]
click at [578, 346] on div at bounding box center [767, 332] width 592 height 104
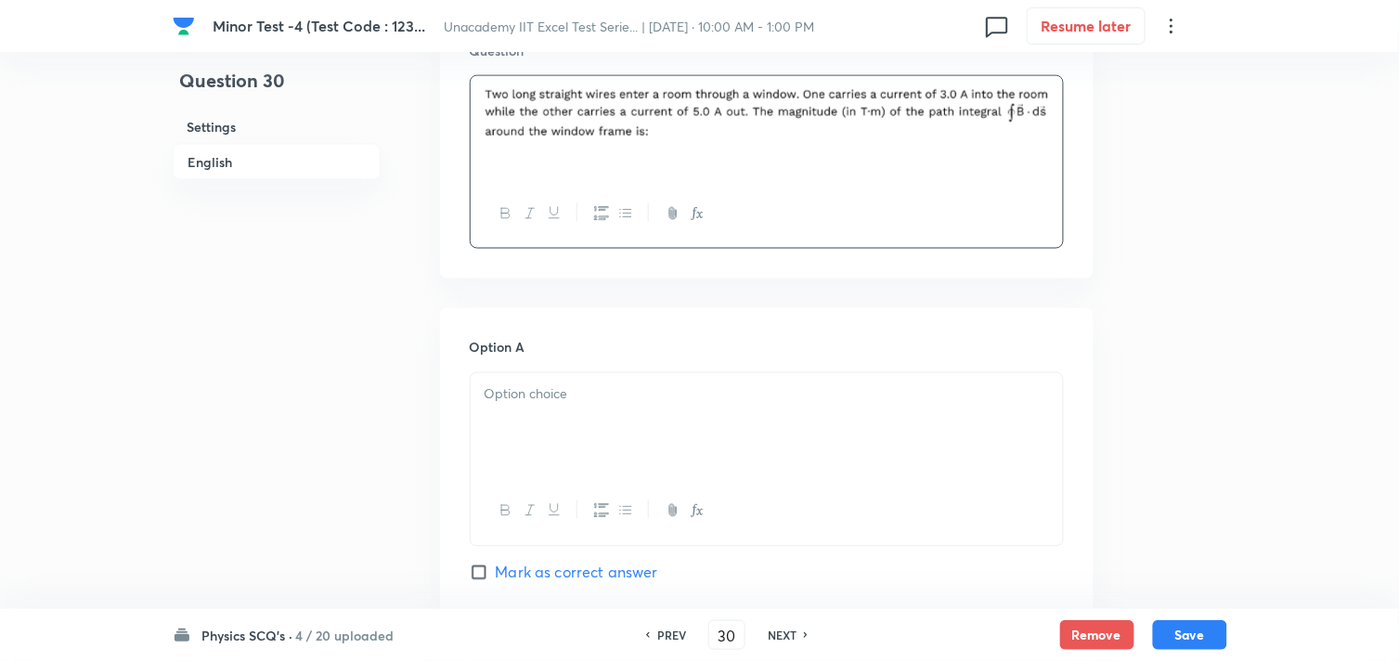
scroll to position [618, 0]
click at [646, 430] on div at bounding box center [767, 423] width 592 height 104
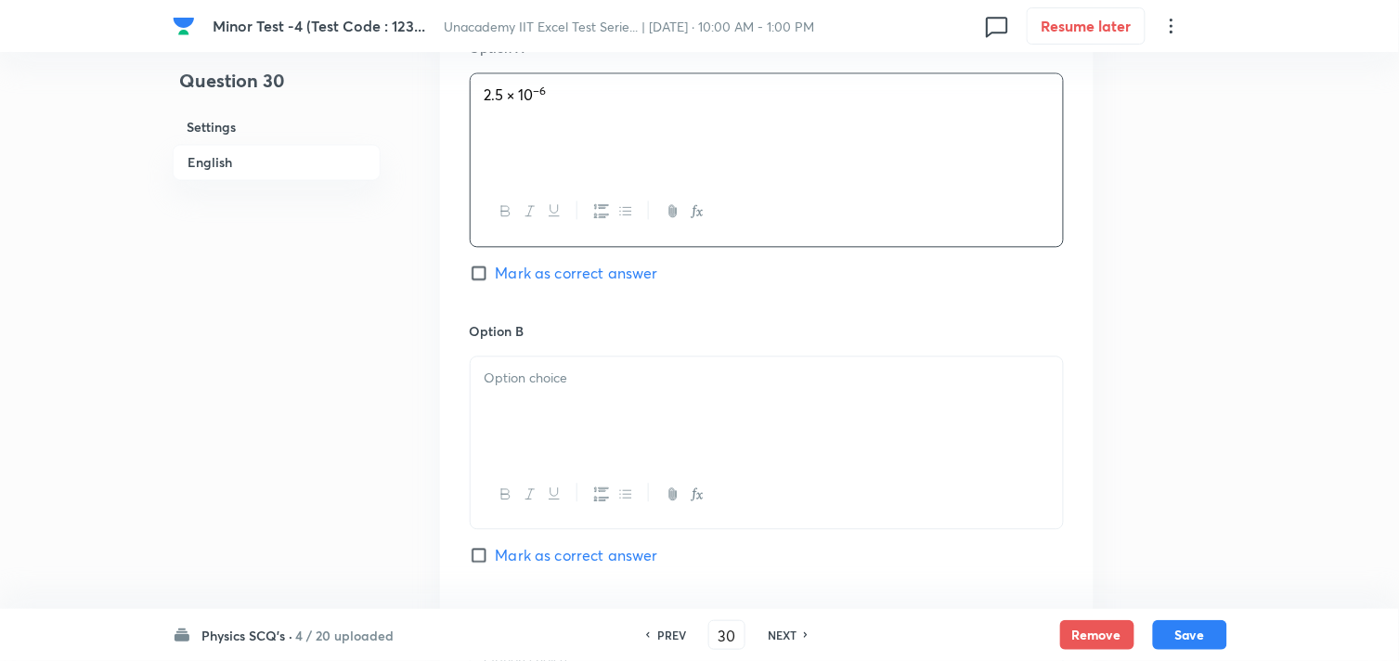
scroll to position [928, 0]
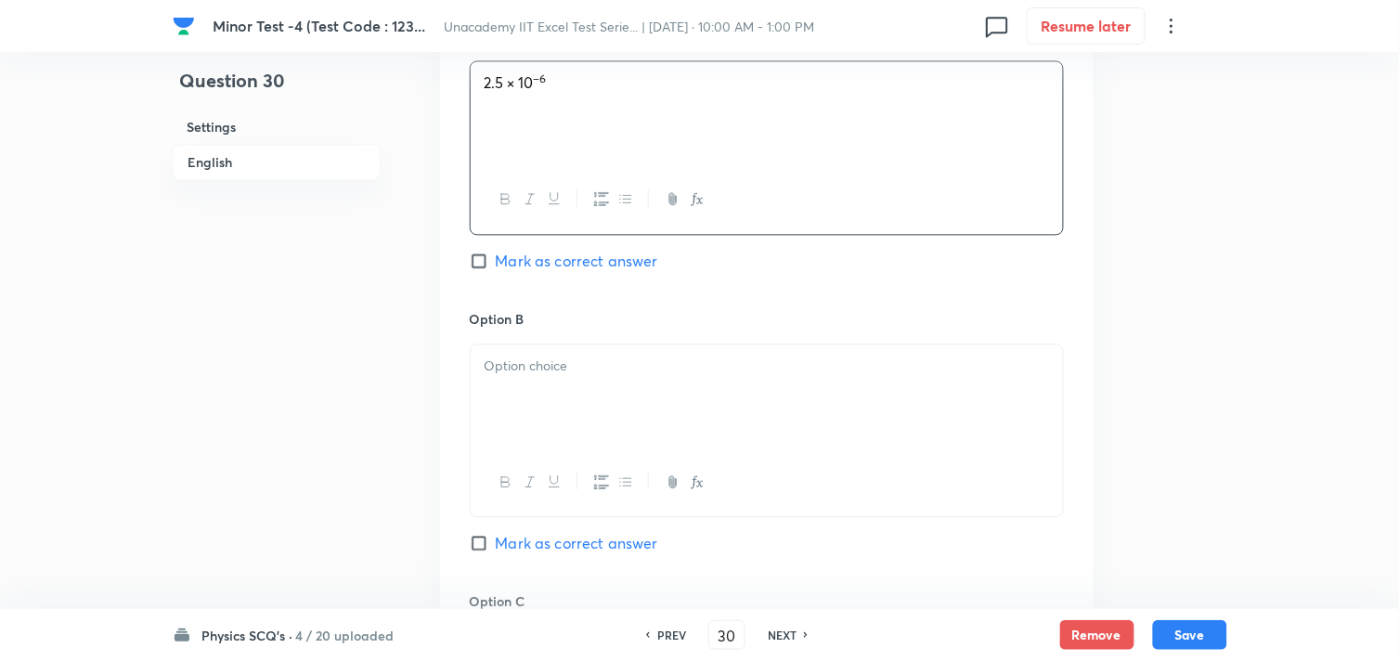
click at [565, 397] on div at bounding box center [767, 396] width 592 height 104
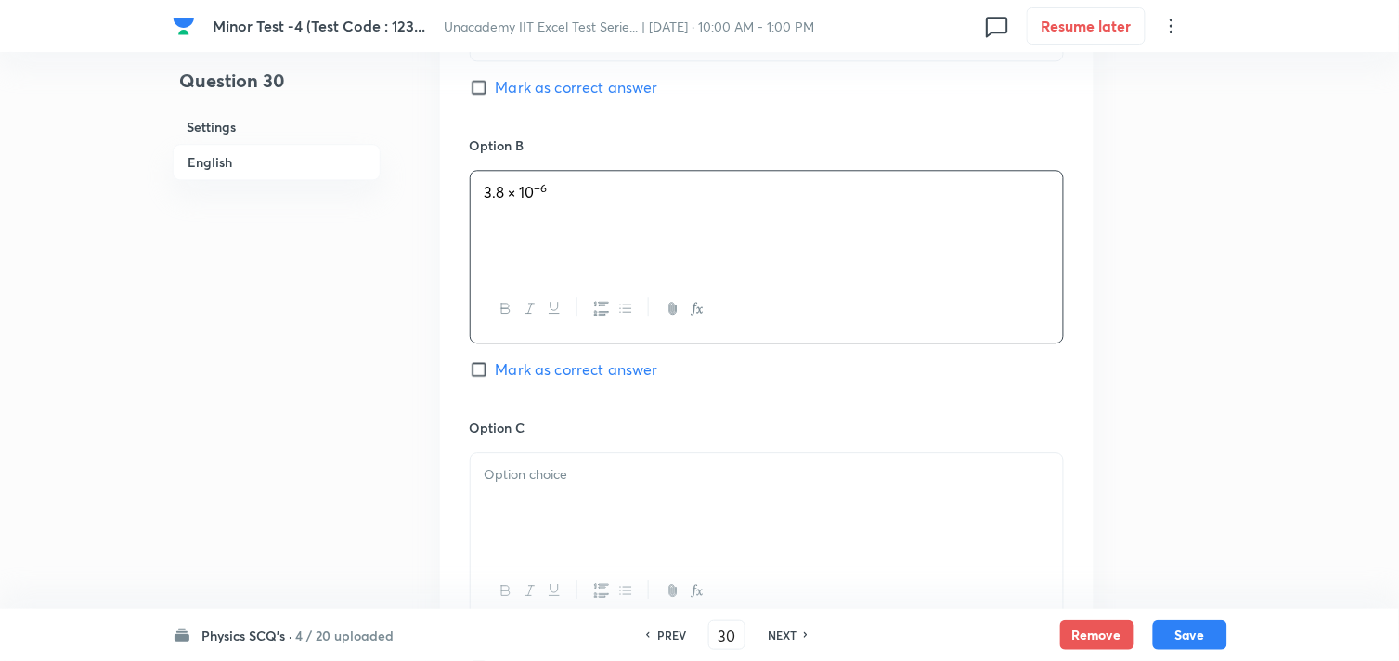
scroll to position [1135, 0]
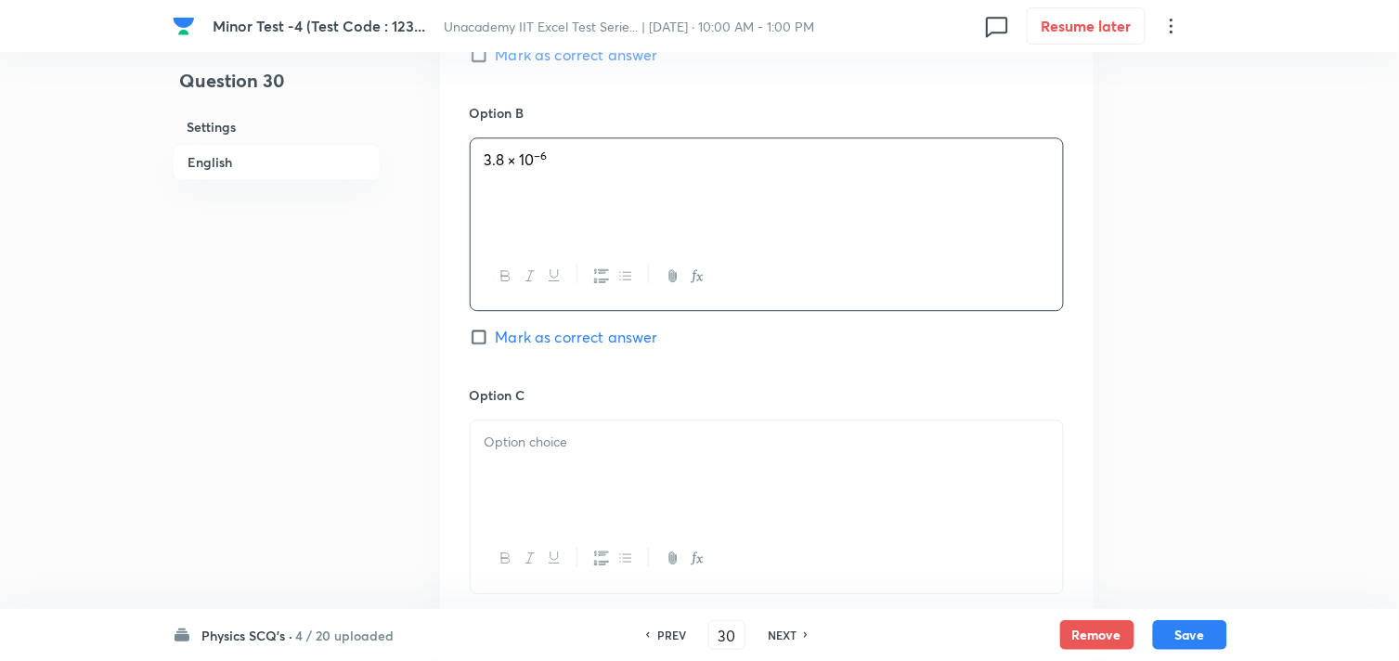
click at [577, 458] on div at bounding box center [767, 473] width 592 height 104
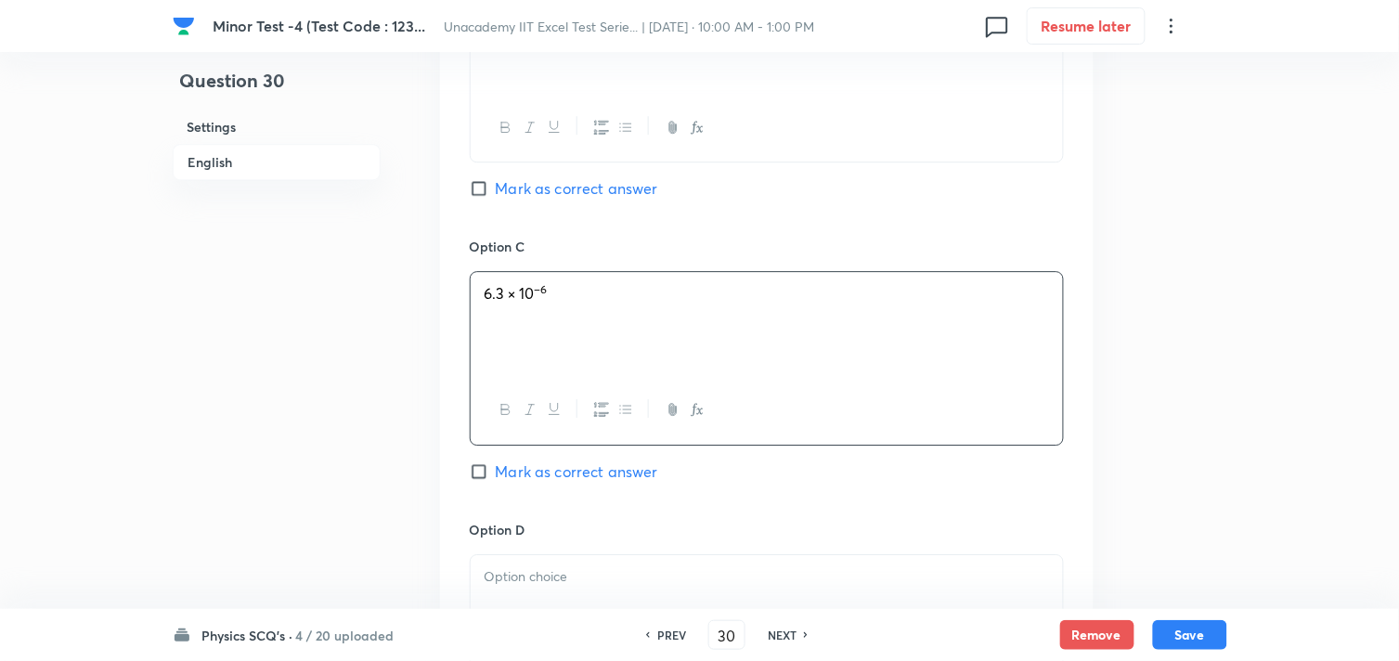
scroll to position [1444, 0]
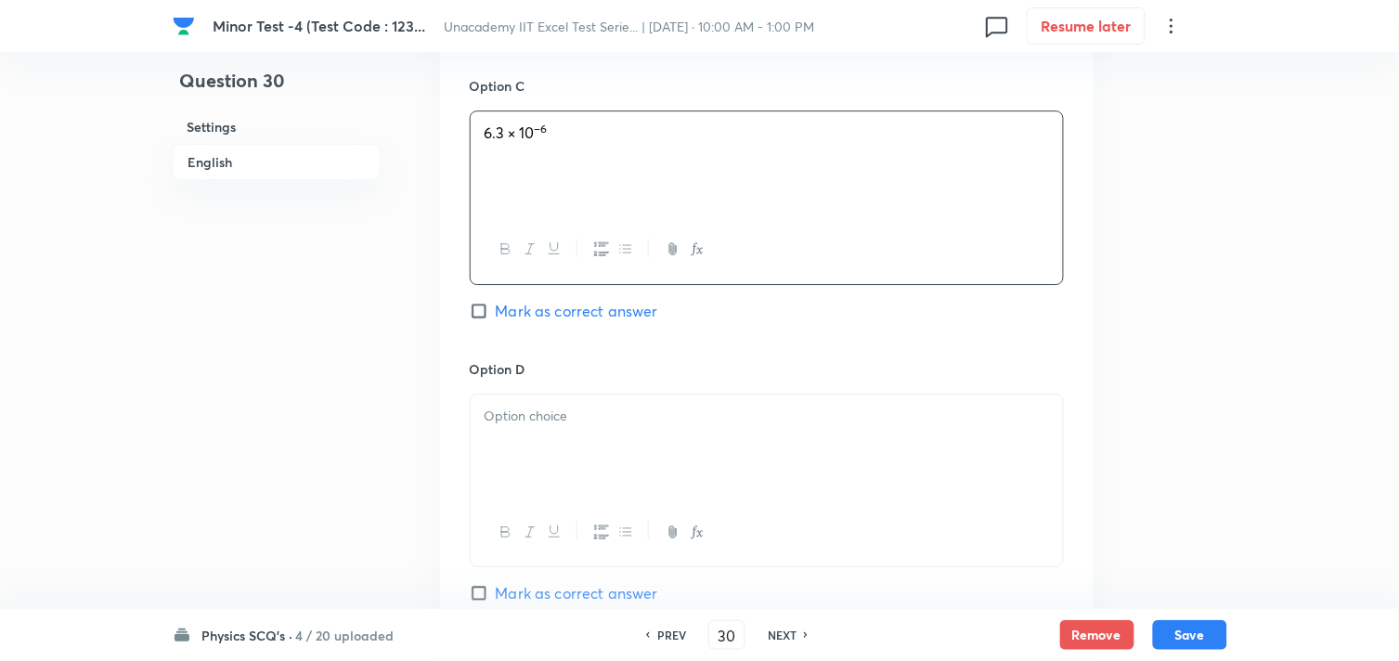
click at [608, 439] on div at bounding box center [767, 447] width 592 height 104
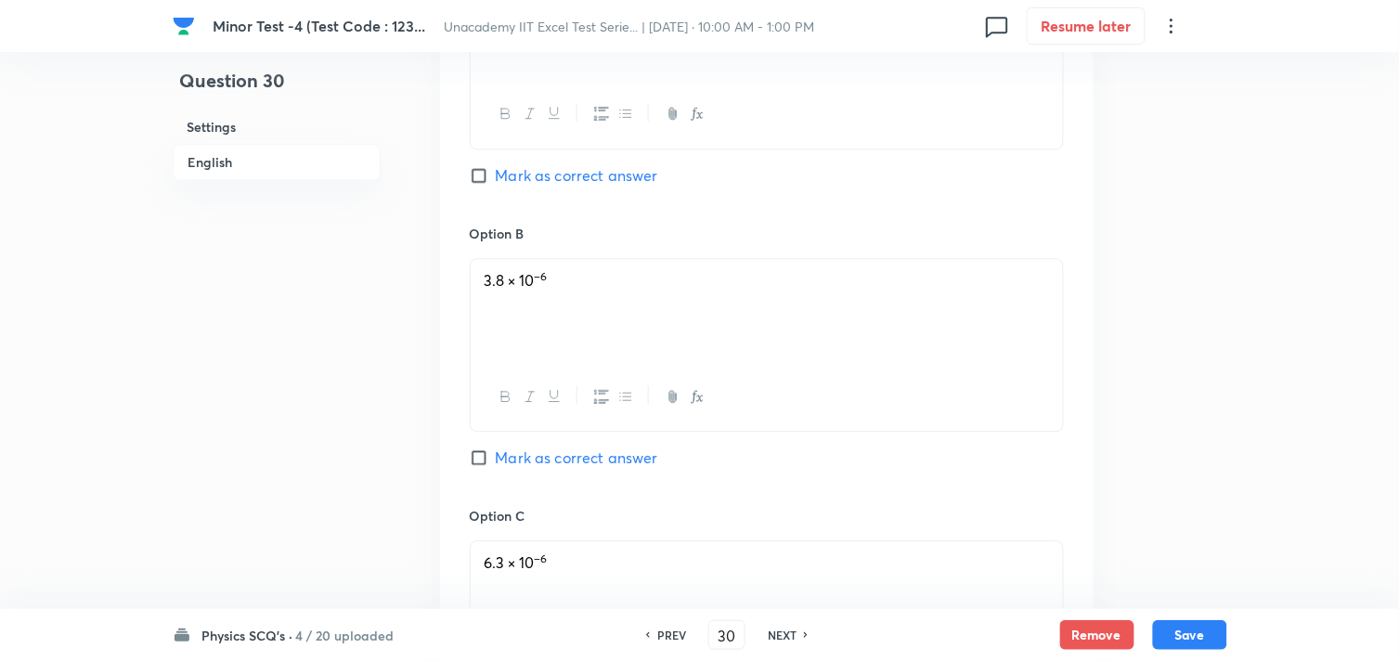
scroll to position [928, 0]
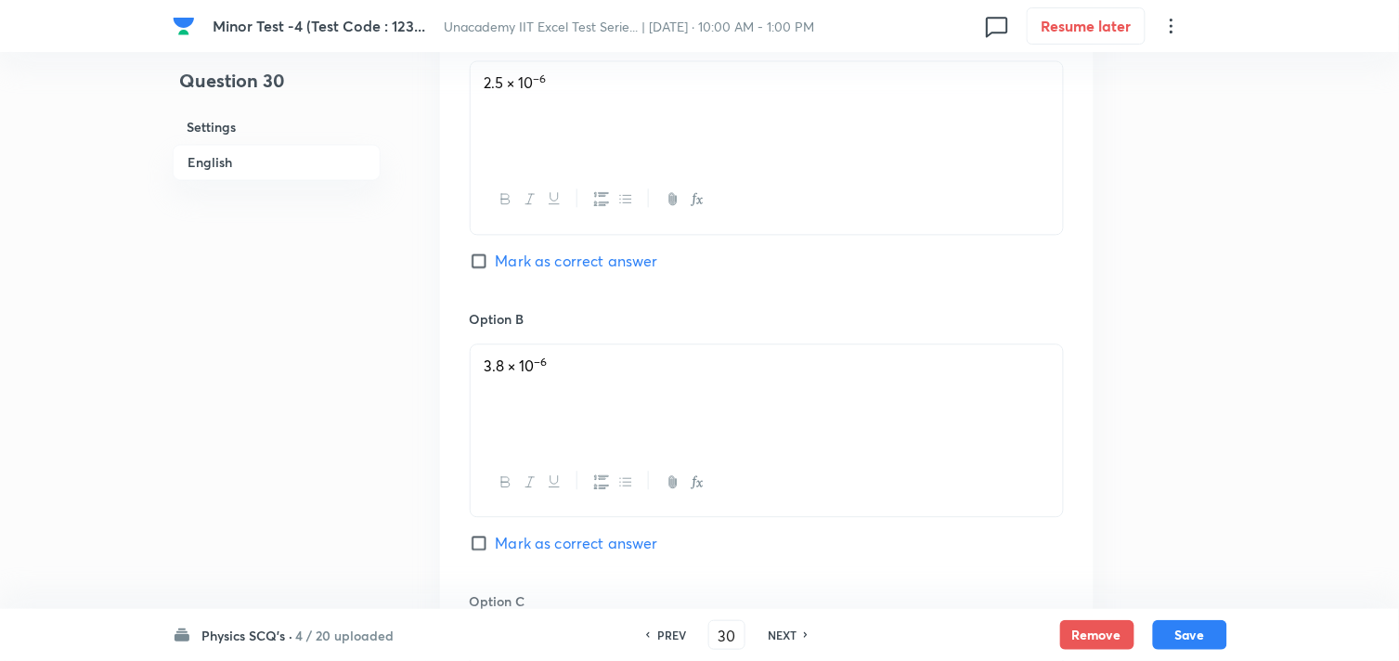
click at [531, 267] on span "Mark as correct answer" at bounding box center [577, 261] width 162 height 22
click at [496, 267] on input "Mark as correct answer" at bounding box center [483, 261] width 26 height 19
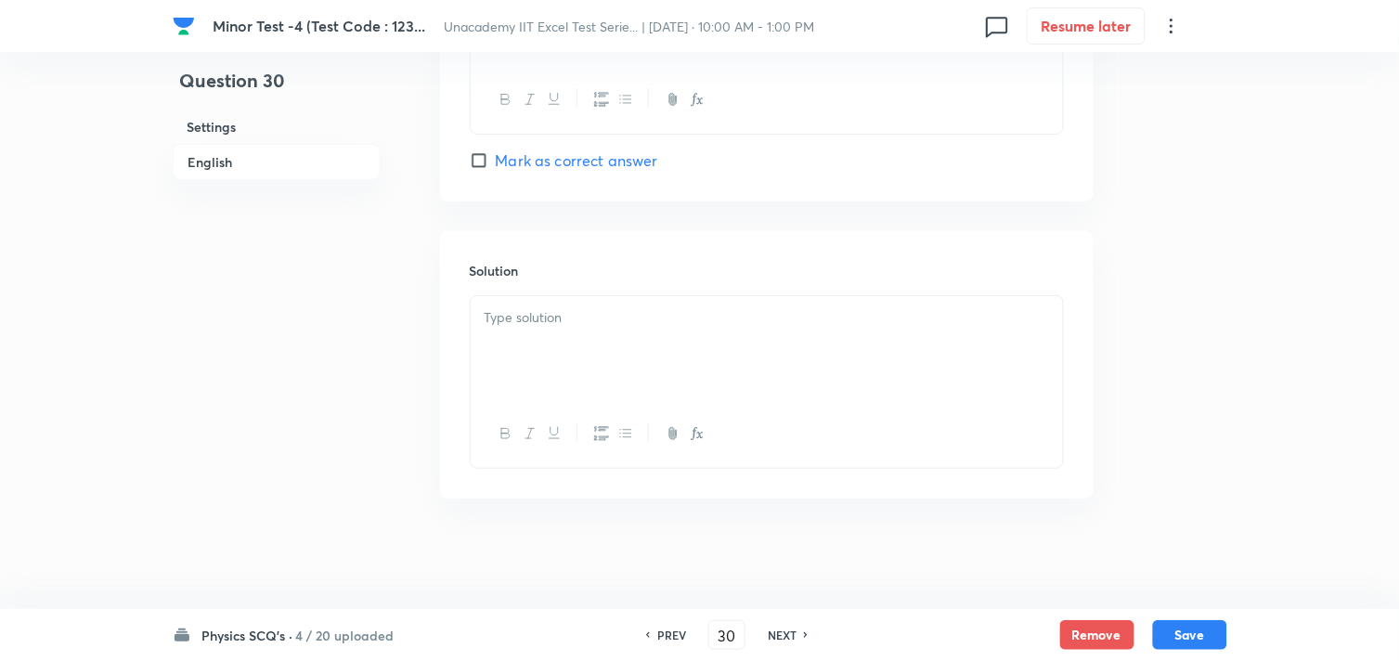
scroll to position [1881, 0]
click at [569, 339] on div at bounding box center [767, 347] width 592 height 104
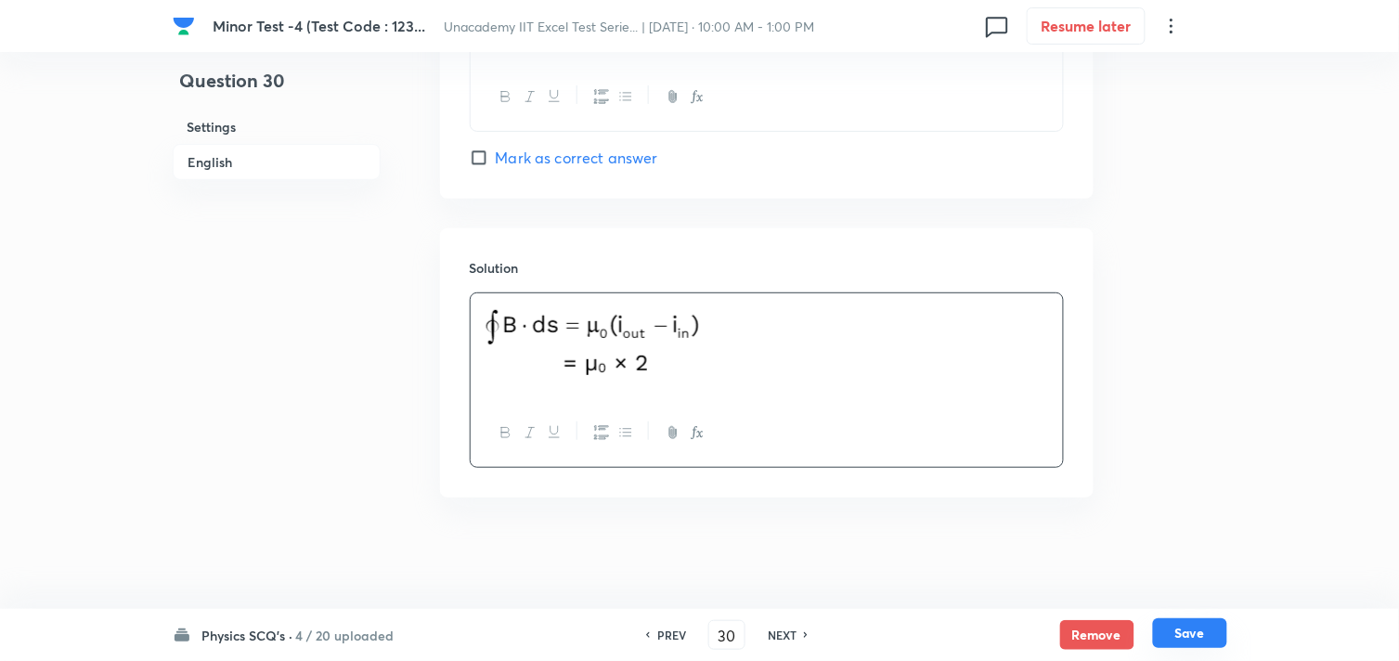
click at [1175, 631] on button "Save" at bounding box center [1190, 633] width 74 height 30
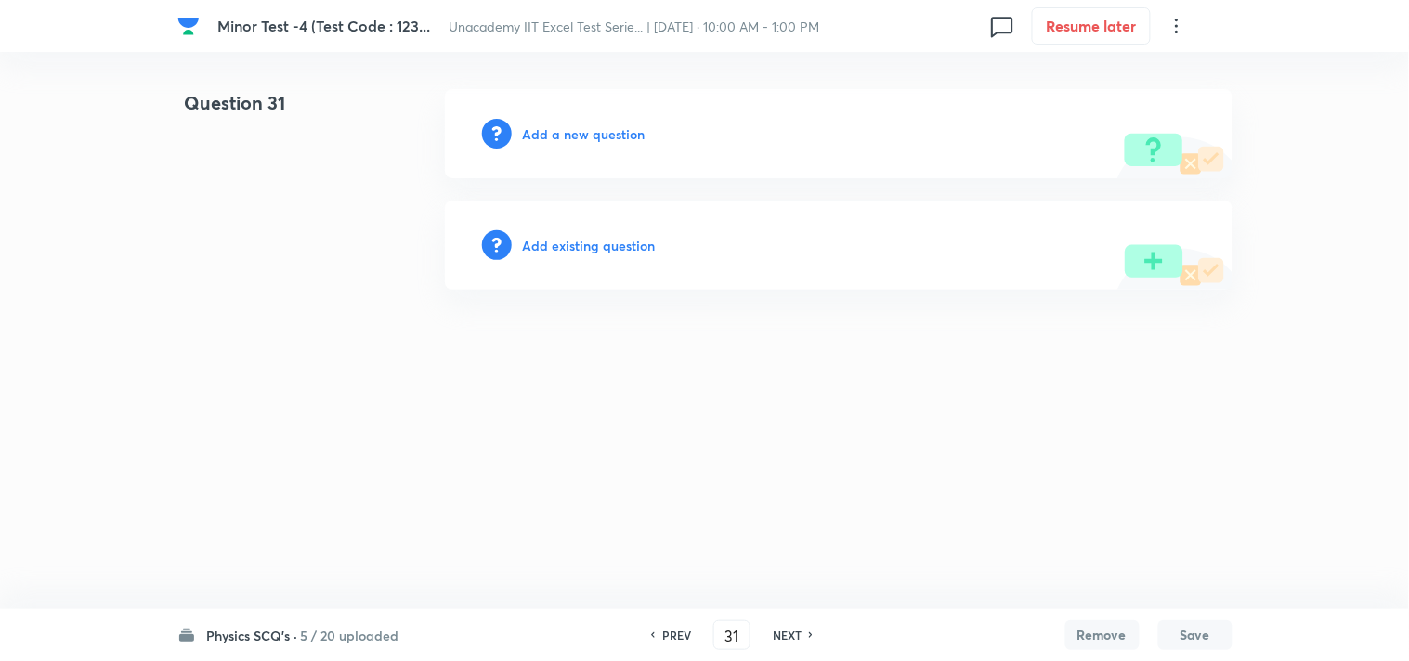
click at [561, 133] on h6 "Add a new question" at bounding box center [584, 133] width 123 height 19
click at [561, 133] on h6 "Choose a question type" at bounding box center [594, 133] width 143 height 19
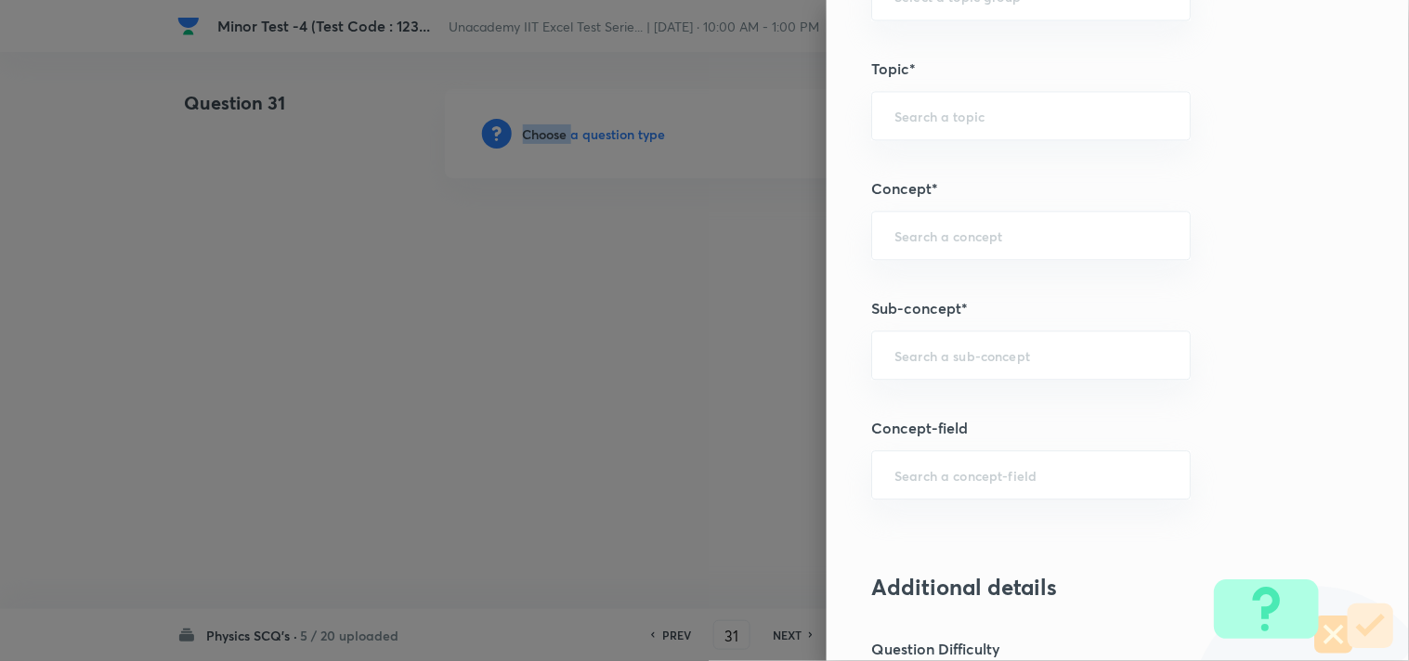
scroll to position [1032, 0]
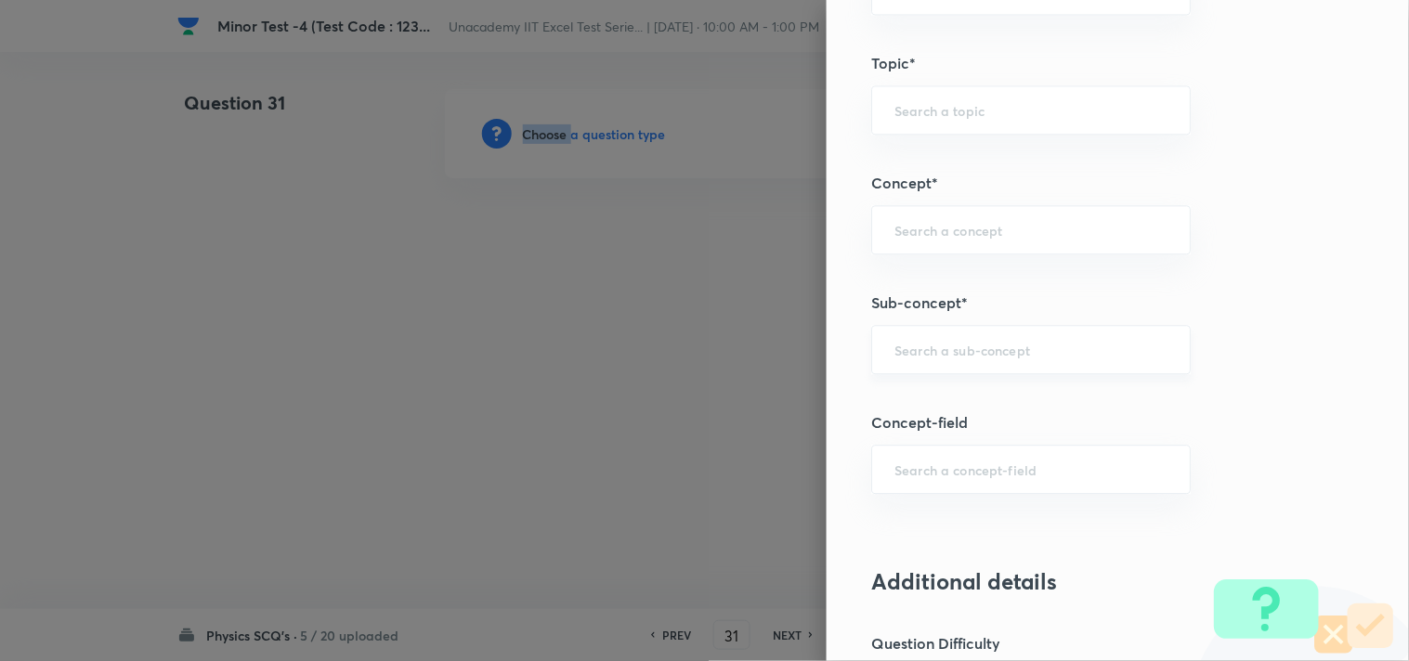
click at [922, 347] on input "text" at bounding box center [1030, 350] width 273 height 18
paste input "Magnetic Field at the Centre of a Current-Carrying circular arc"
click at [1003, 406] on li "Magnetic Field at the Centre of a Current-Carrying circular arc" at bounding box center [1016, 415] width 318 height 56
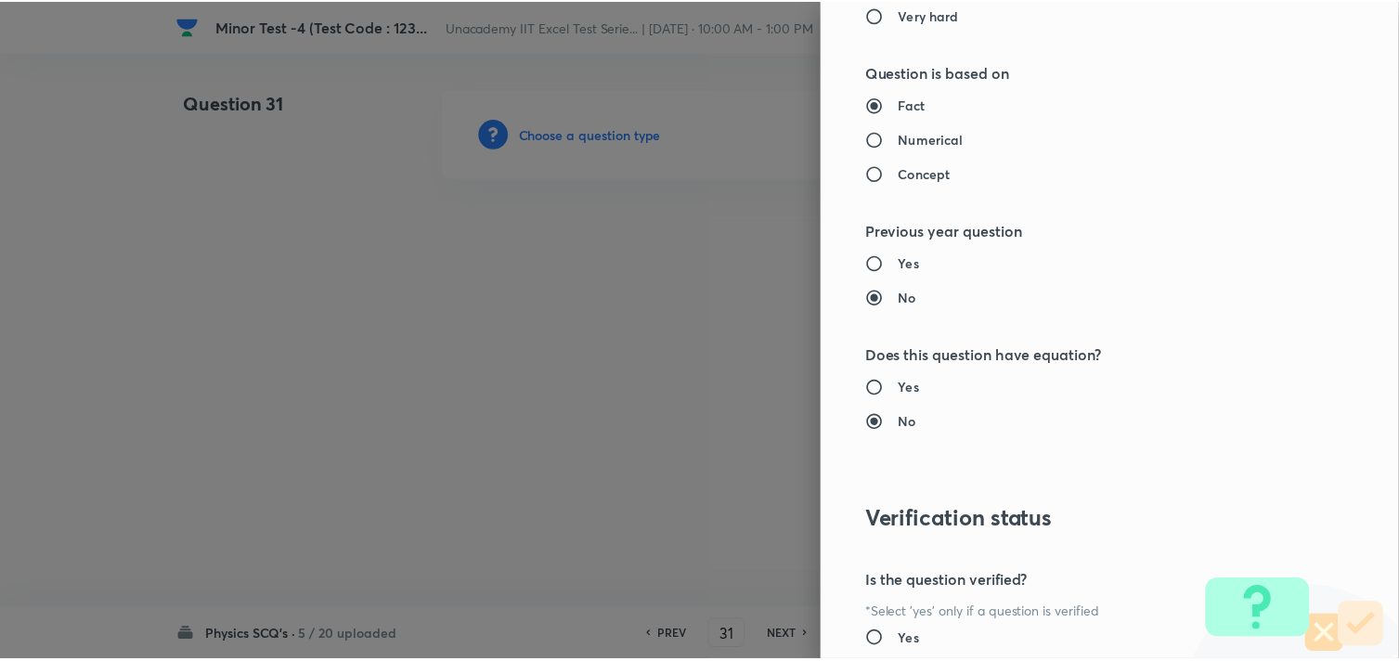
scroll to position [1994, 0]
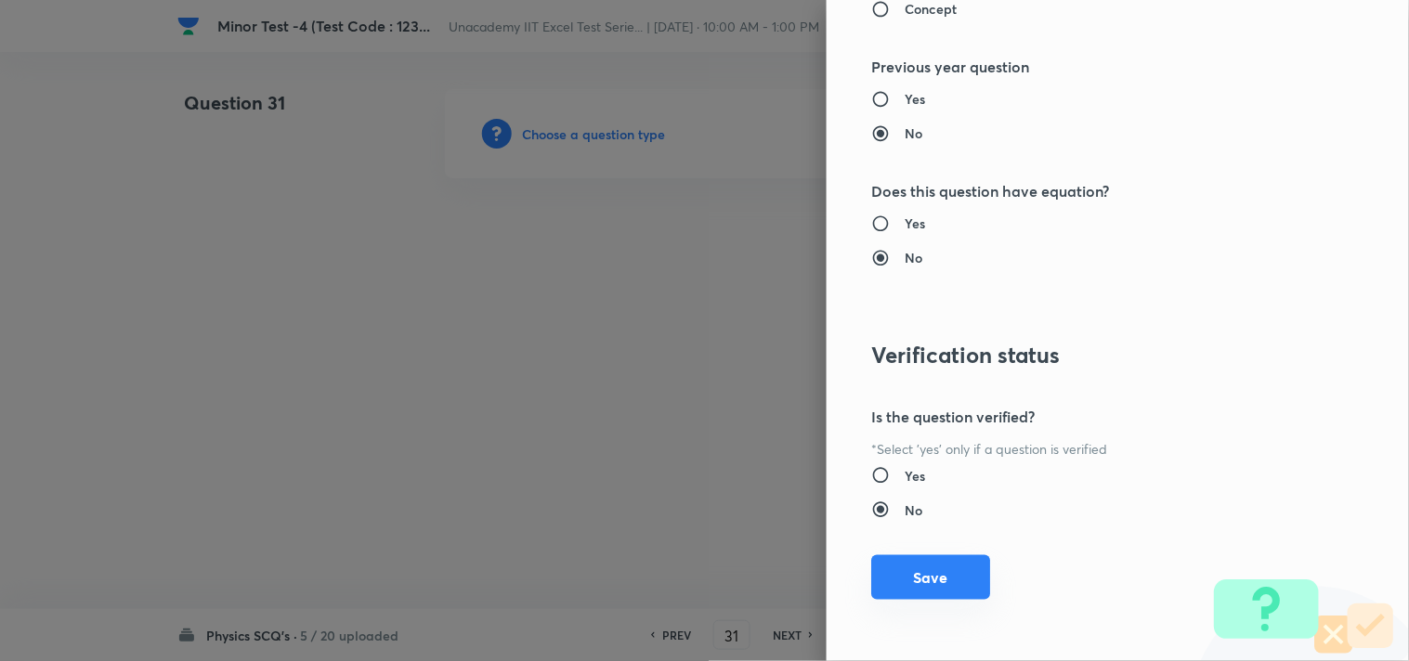
click at [913, 588] on button "Save" at bounding box center [930, 577] width 119 height 45
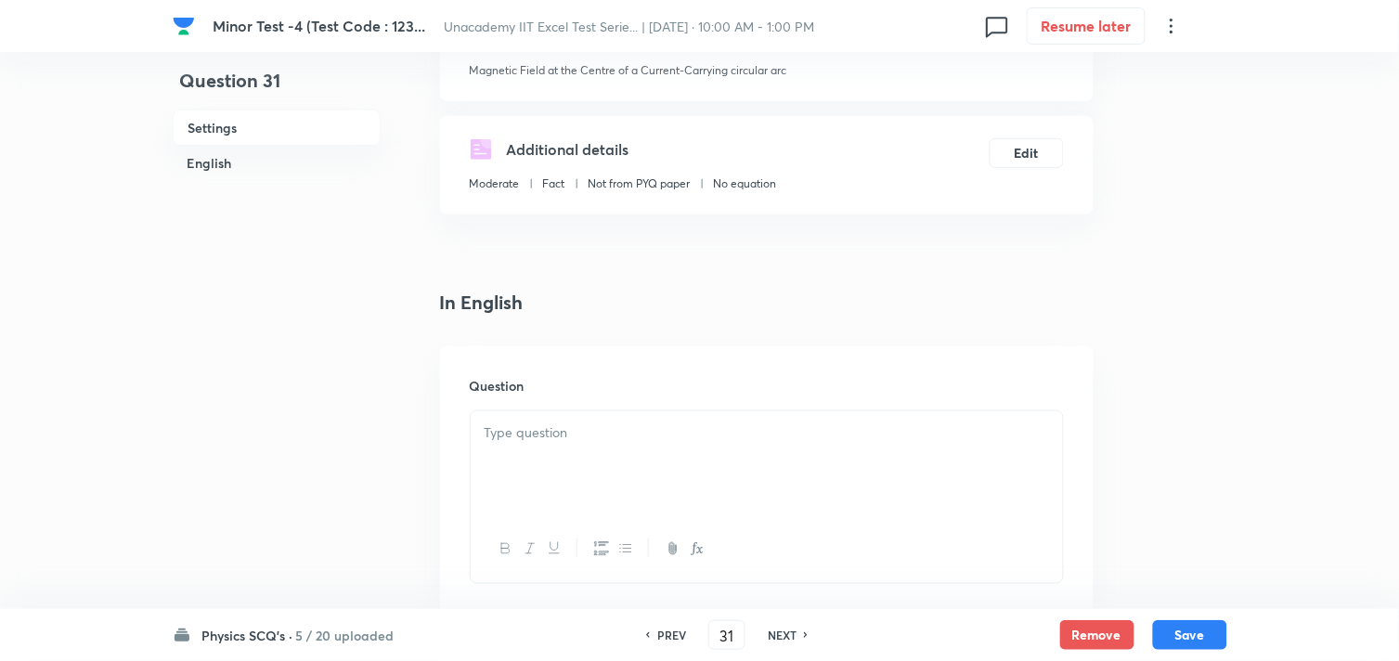
scroll to position [309, 0]
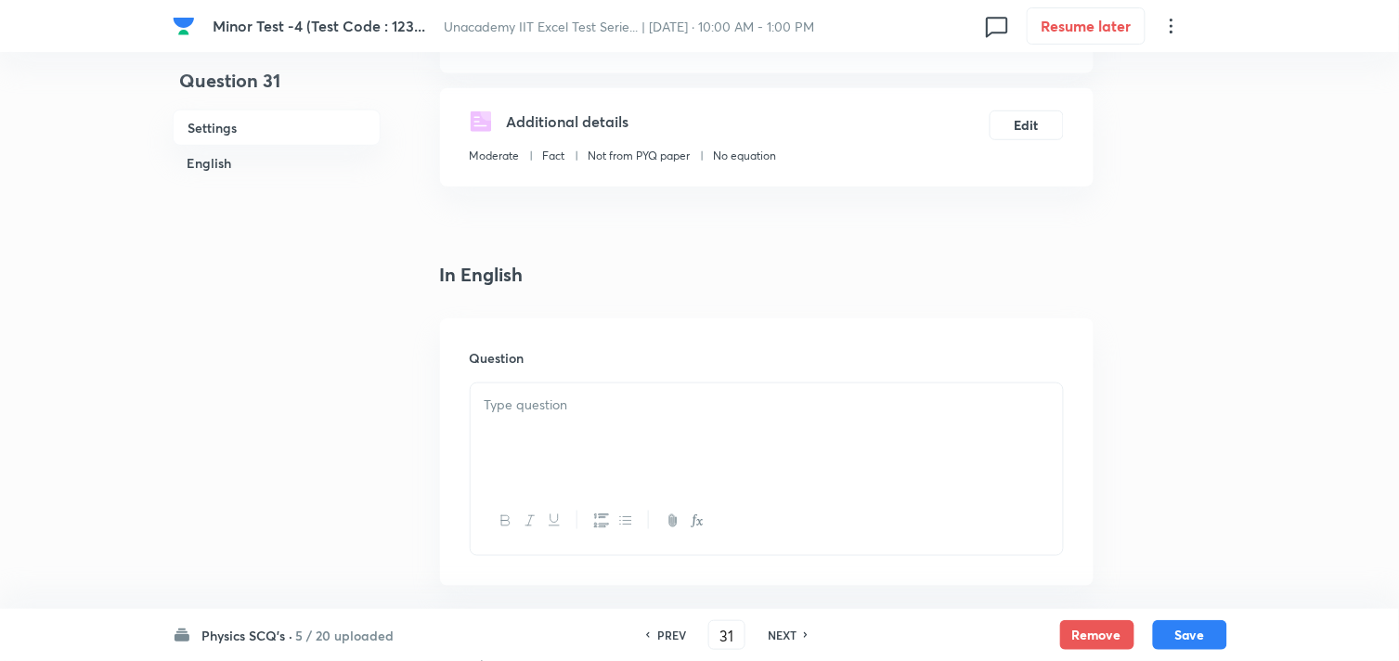
click at [587, 446] on div at bounding box center [767, 435] width 592 height 104
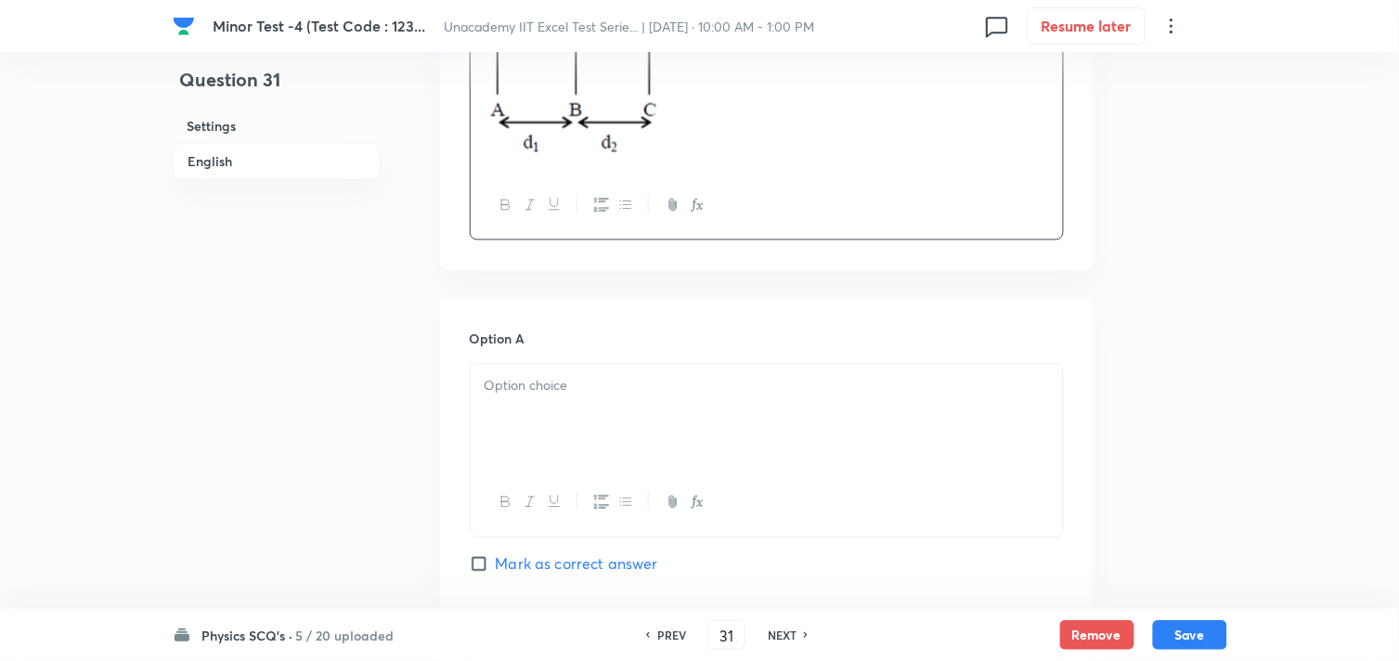
scroll to position [824, 0]
click at [530, 404] on div at bounding box center [767, 415] width 592 height 104
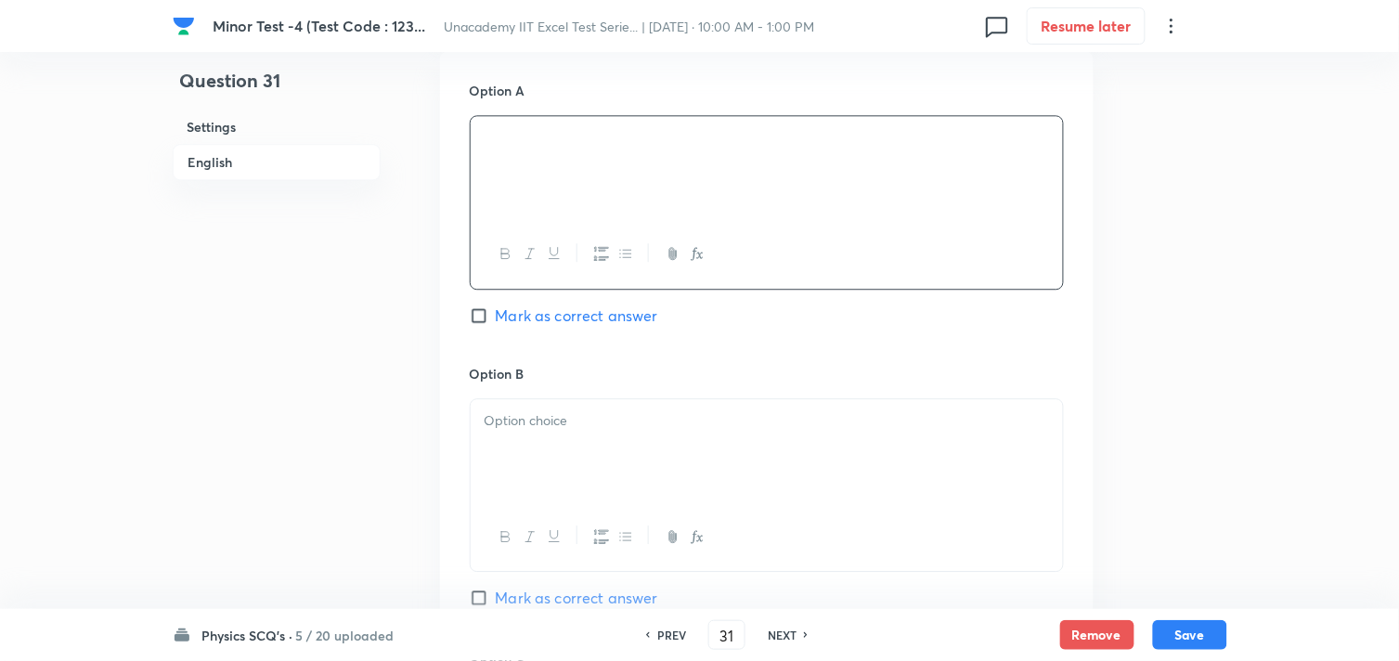
scroll to position [1086, 0]
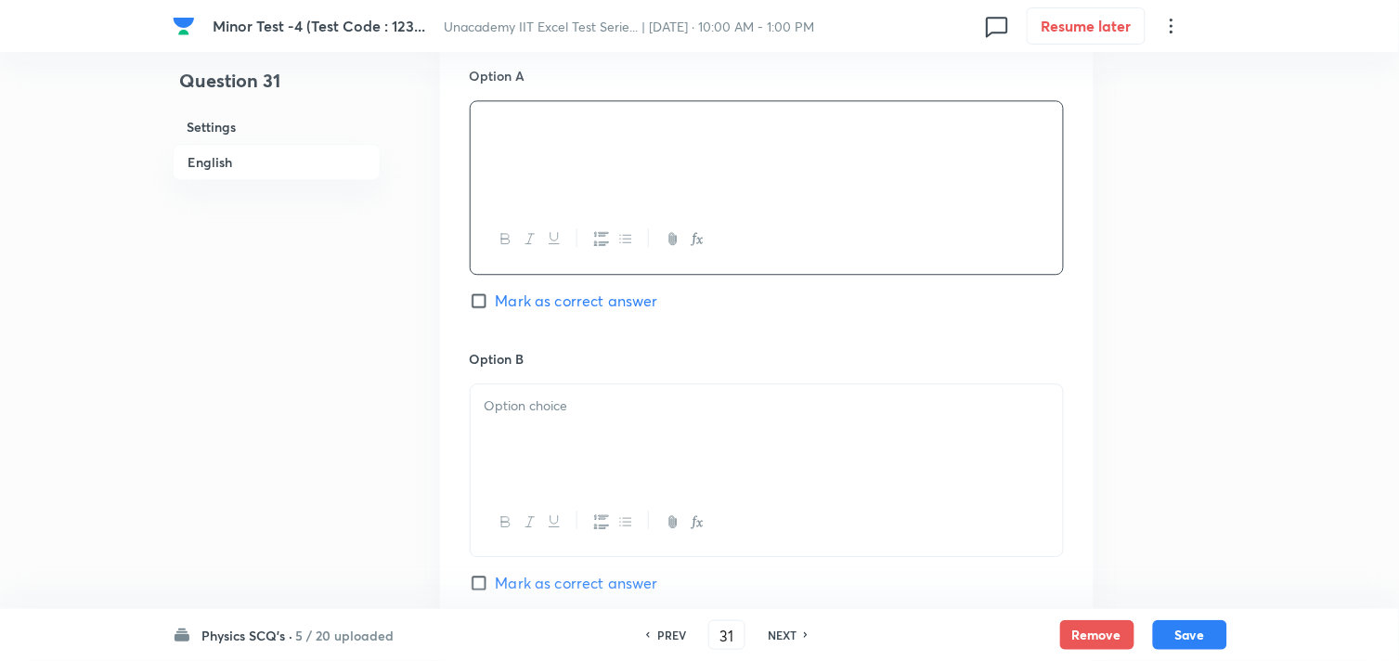
click at [535, 422] on div at bounding box center [767, 436] width 592 height 104
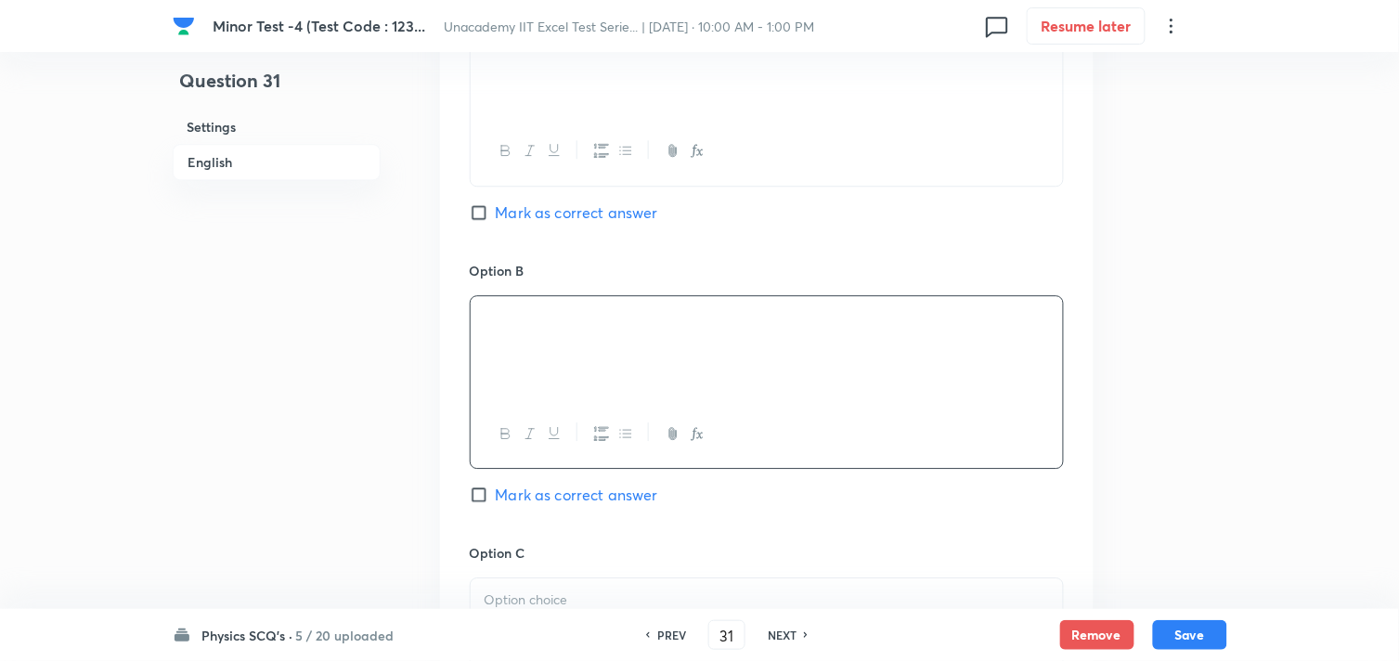
scroll to position [1396, 0]
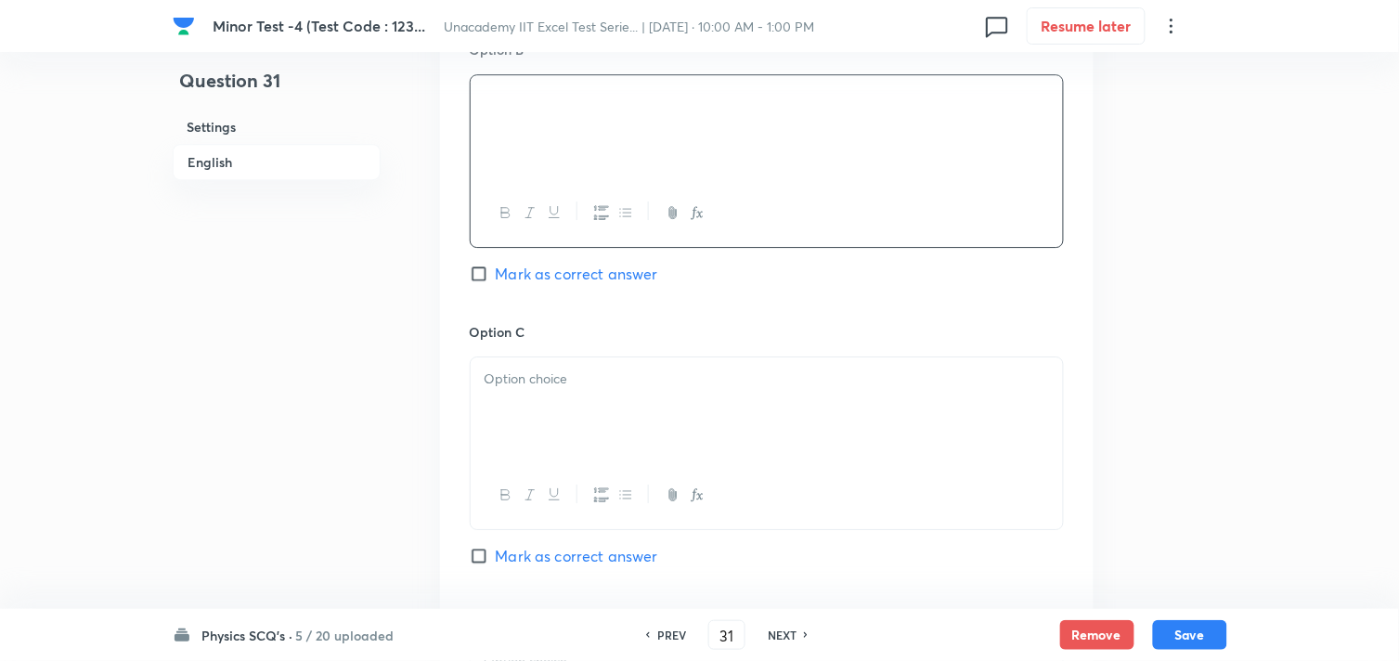
click at [494, 430] on div at bounding box center [767, 409] width 592 height 104
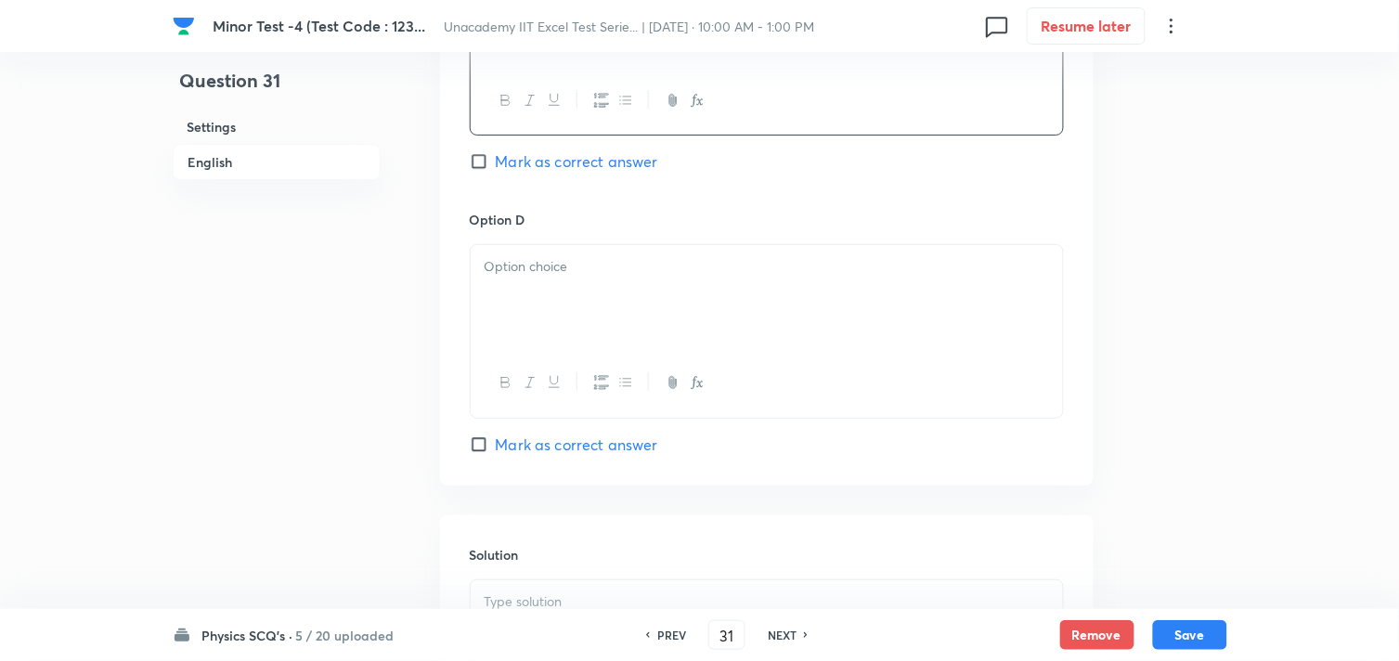
scroll to position [1808, 0]
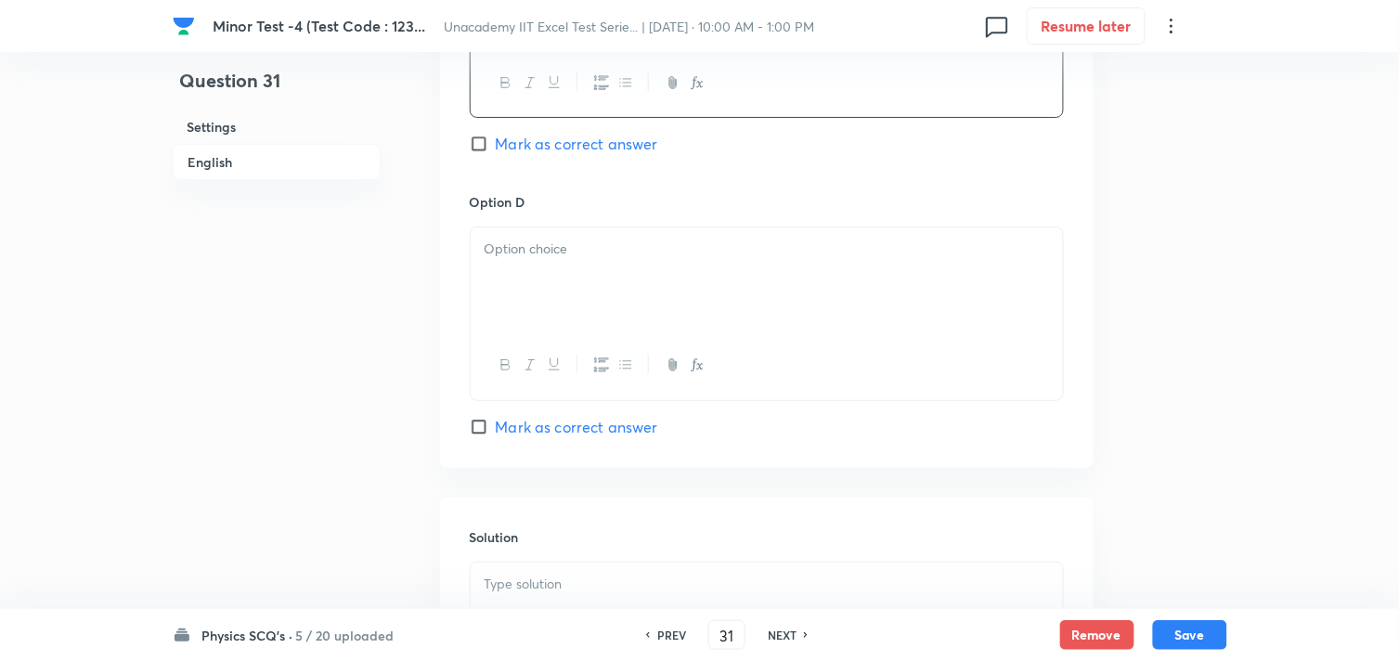
click at [500, 289] on div at bounding box center [767, 279] width 592 height 104
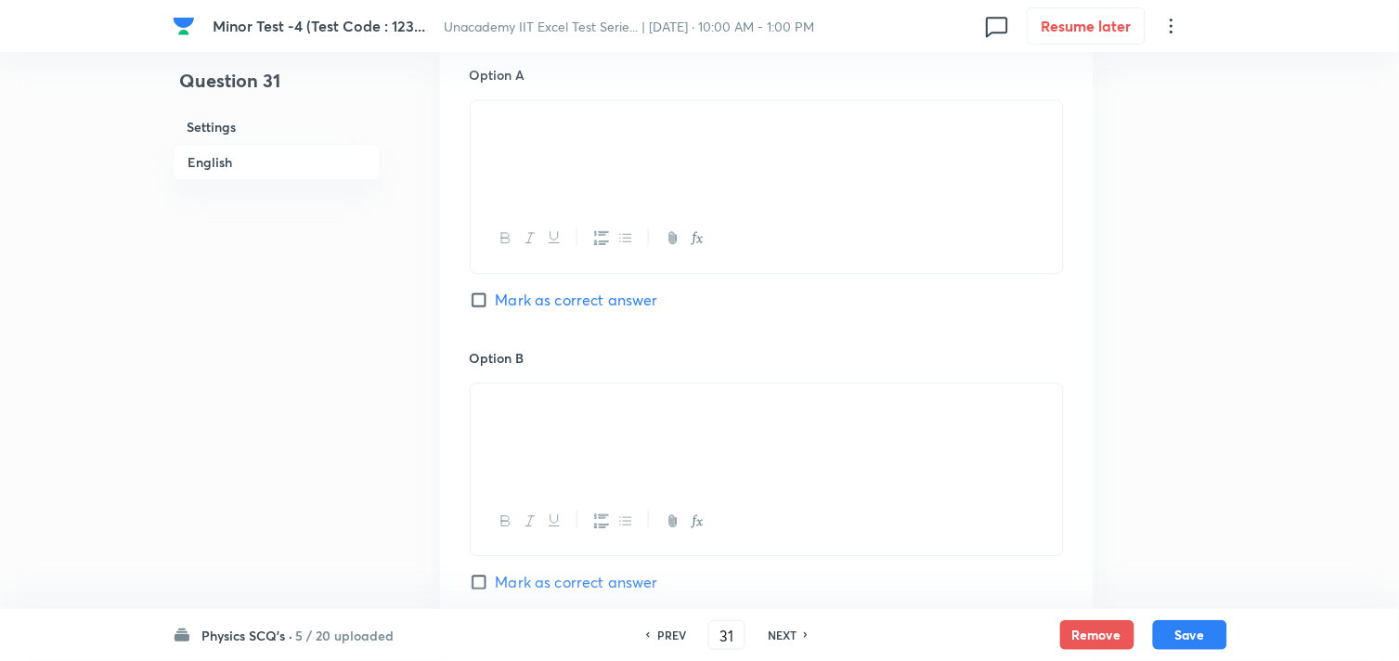
scroll to position [1086, 0]
click at [520, 298] on span "Mark as correct answer" at bounding box center [577, 301] width 162 height 22
click at [496, 298] on input "Mark as correct answer" at bounding box center [483, 301] width 26 height 19
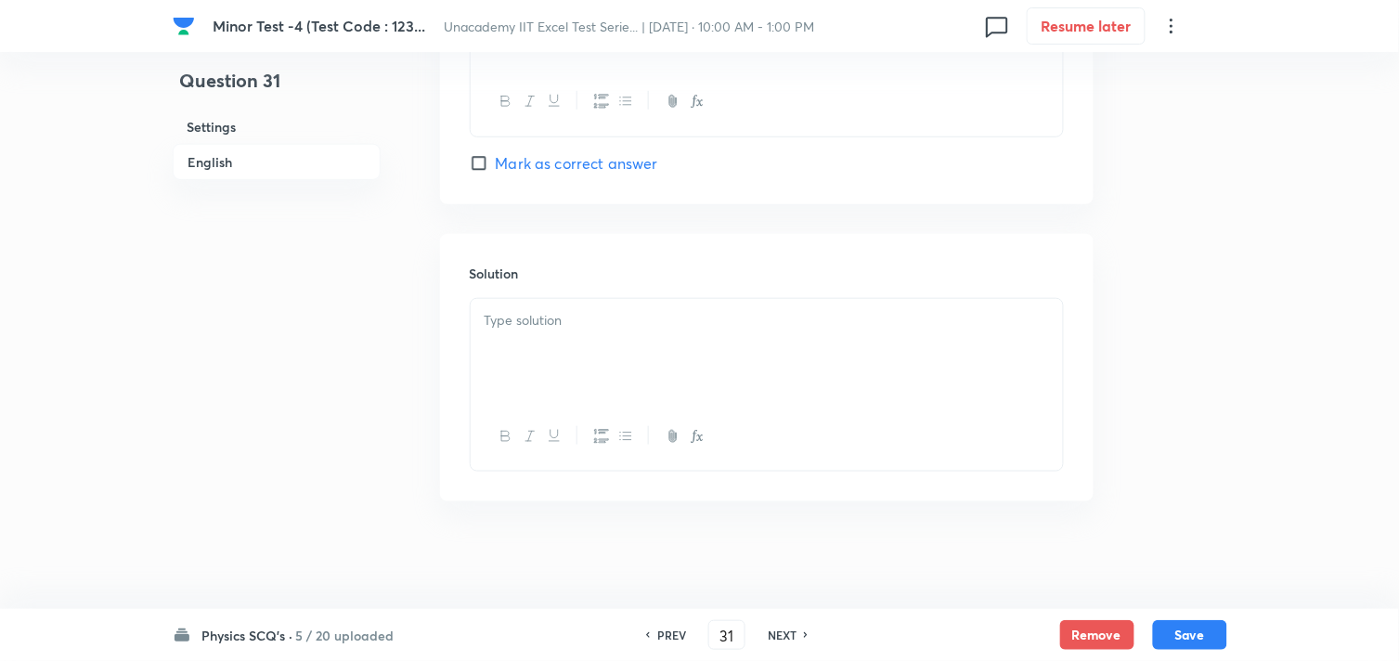
scroll to position [2080, 0]
click at [574, 346] on div at bounding box center [767, 347] width 592 height 104
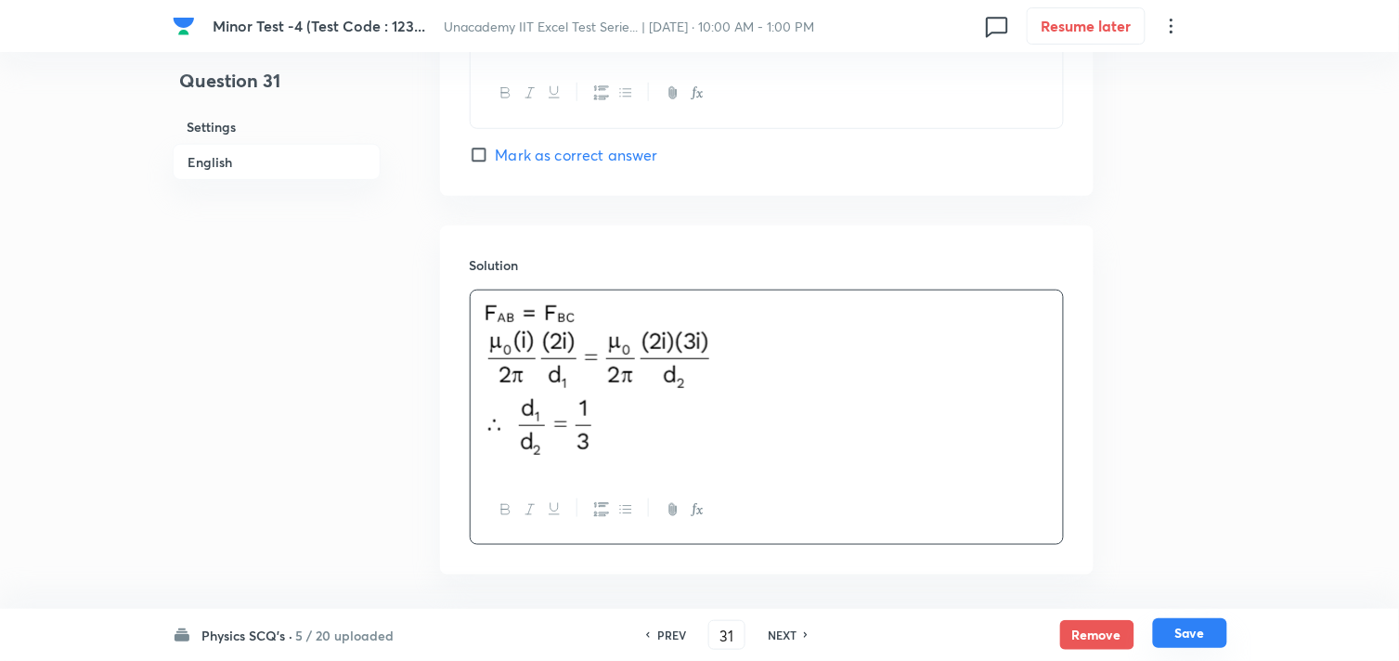
click at [1175, 627] on button "Save" at bounding box center [1190, 633] width 74 height 30
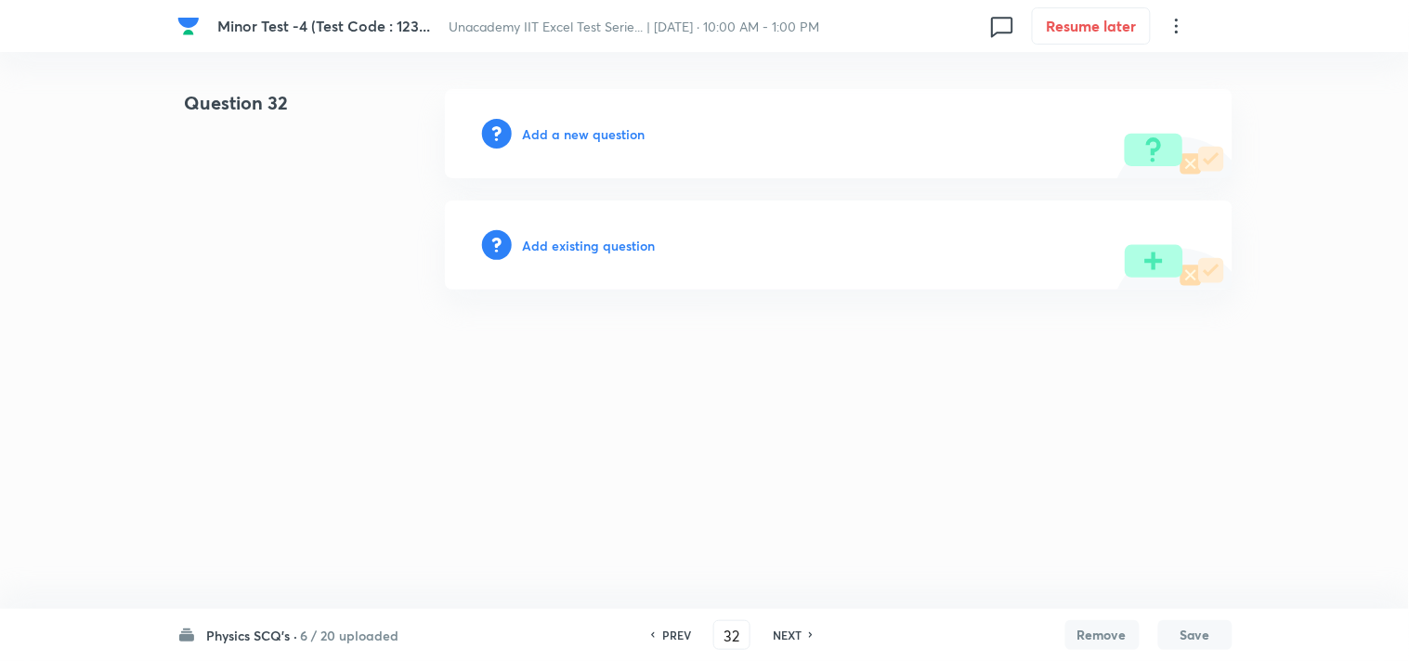
click at [569, 131] on h6 "Add a new question" at bounding box center [584, 133] width 123 height 19
click at [569, 131] on h6 "Choose a question type" at bounding box center [594, 133] width 143 height 19
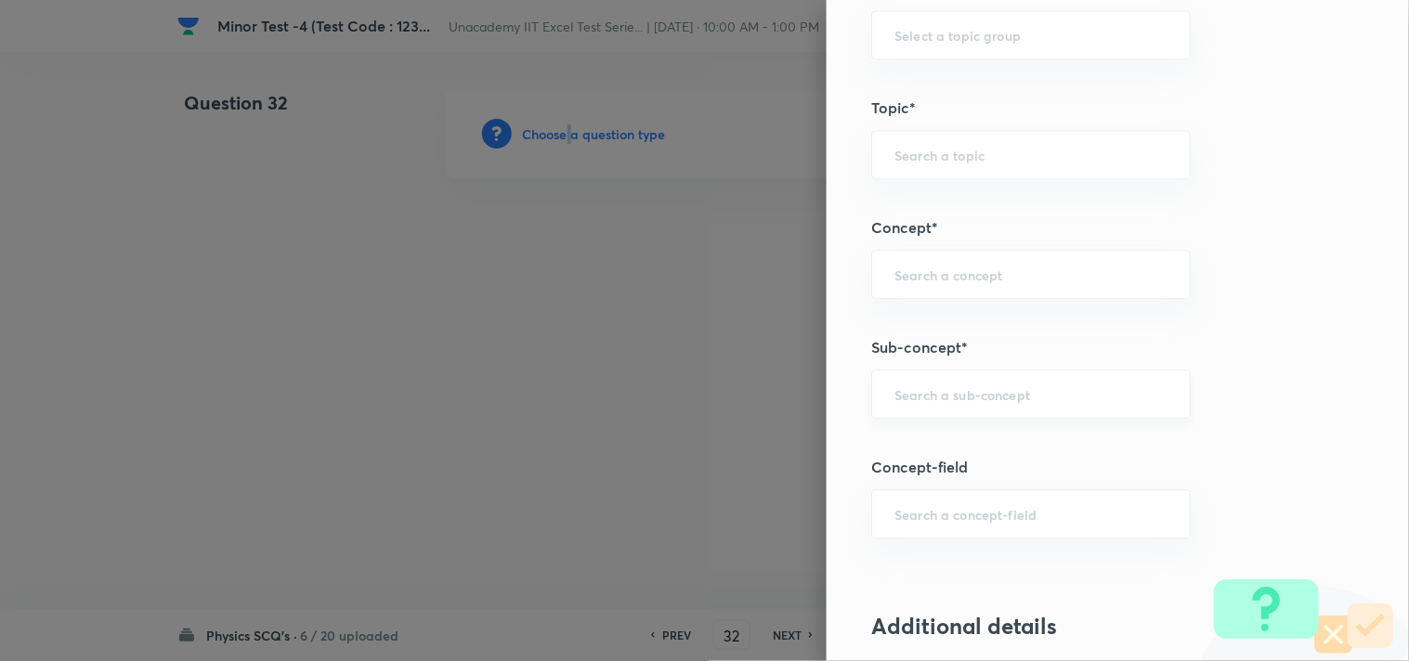
scroll to position [1032, 0]
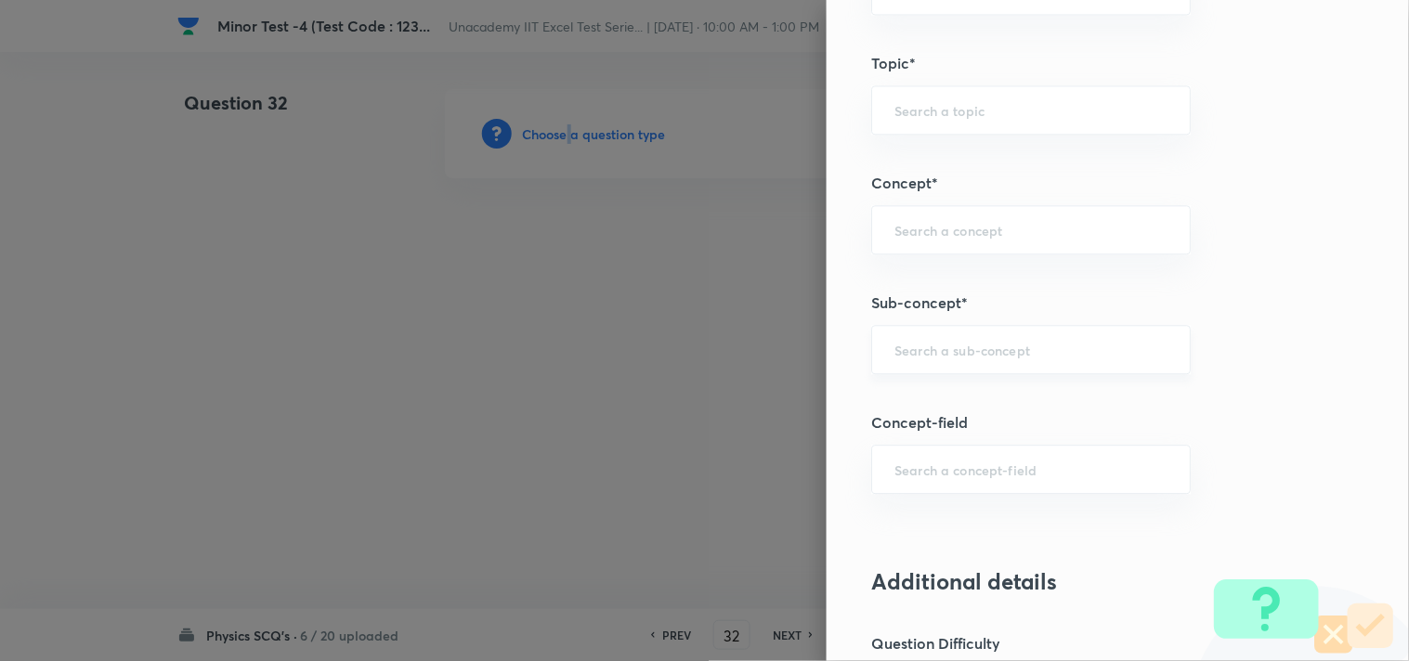
click at [941, 347] on input "text" at bounding box center [1030, 350] width 273 height 18
paste input "Magnetic Dipole"
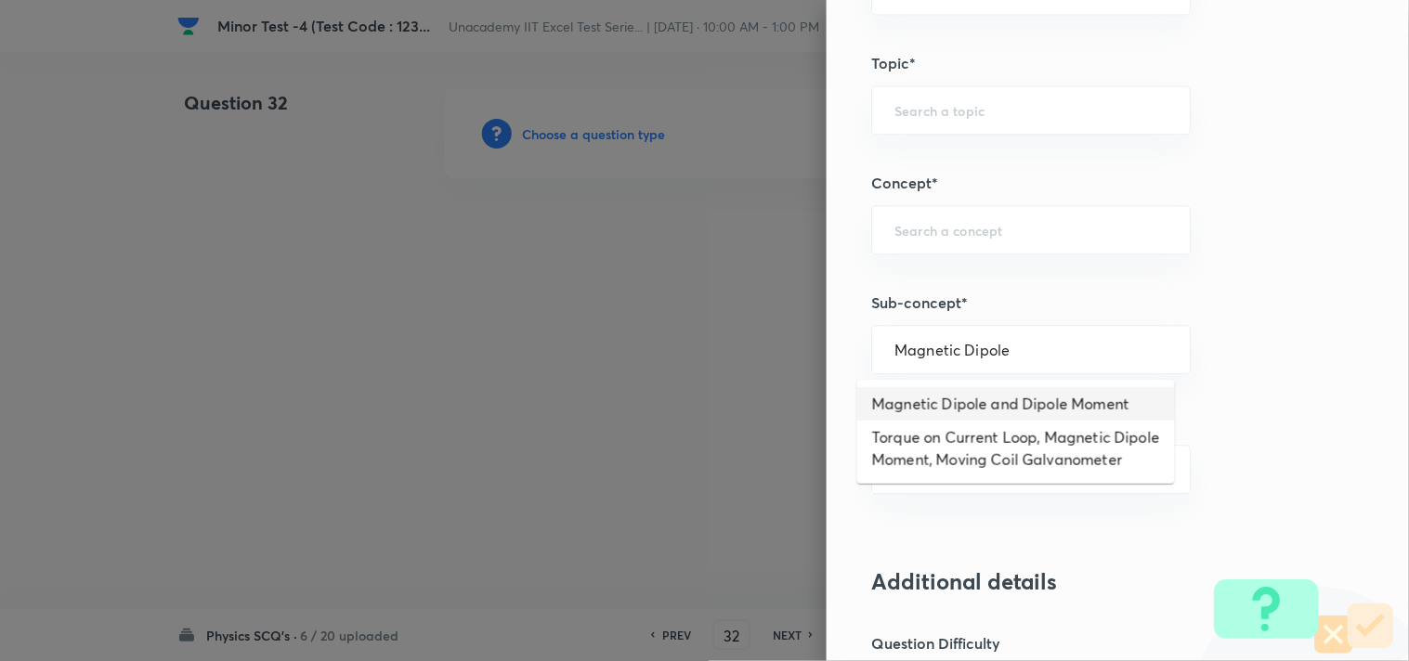
click at [1027, 396] on li "Magnetic Dipole and Dipole Moment" at bounding box center [1016, 403] width 318 height 33
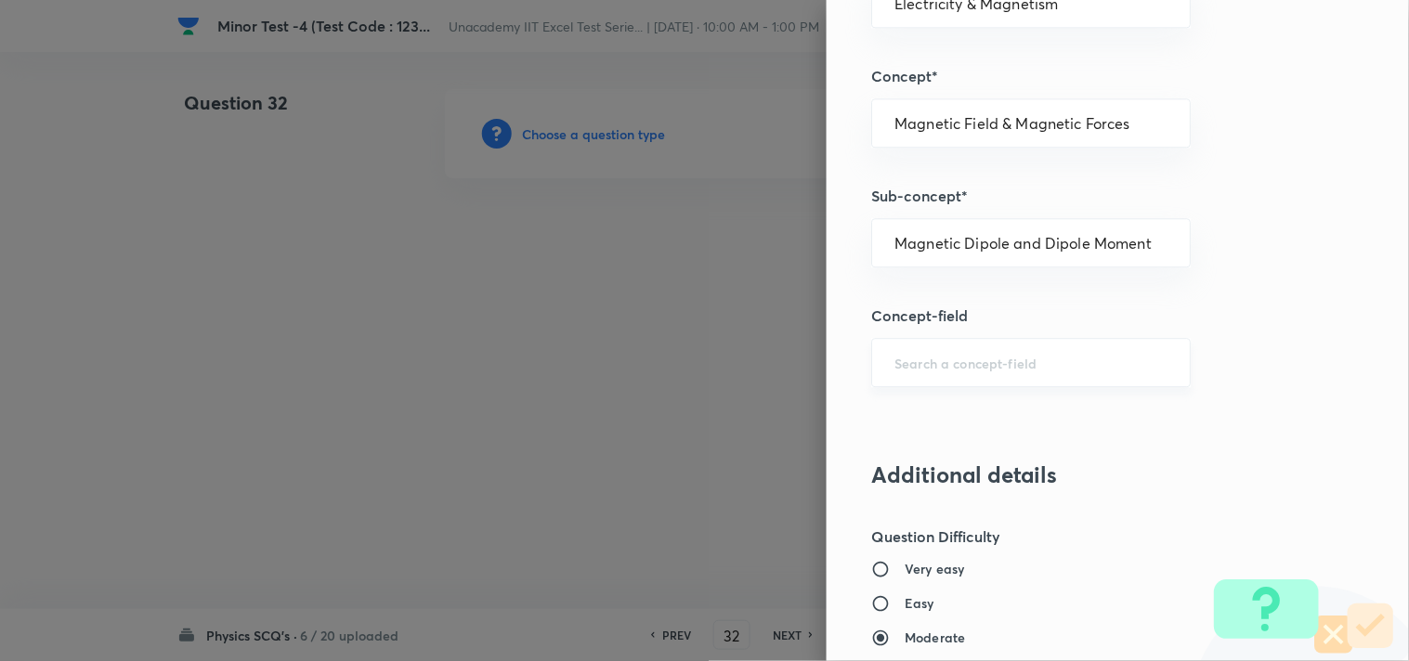
scroll to position [1547, 0]
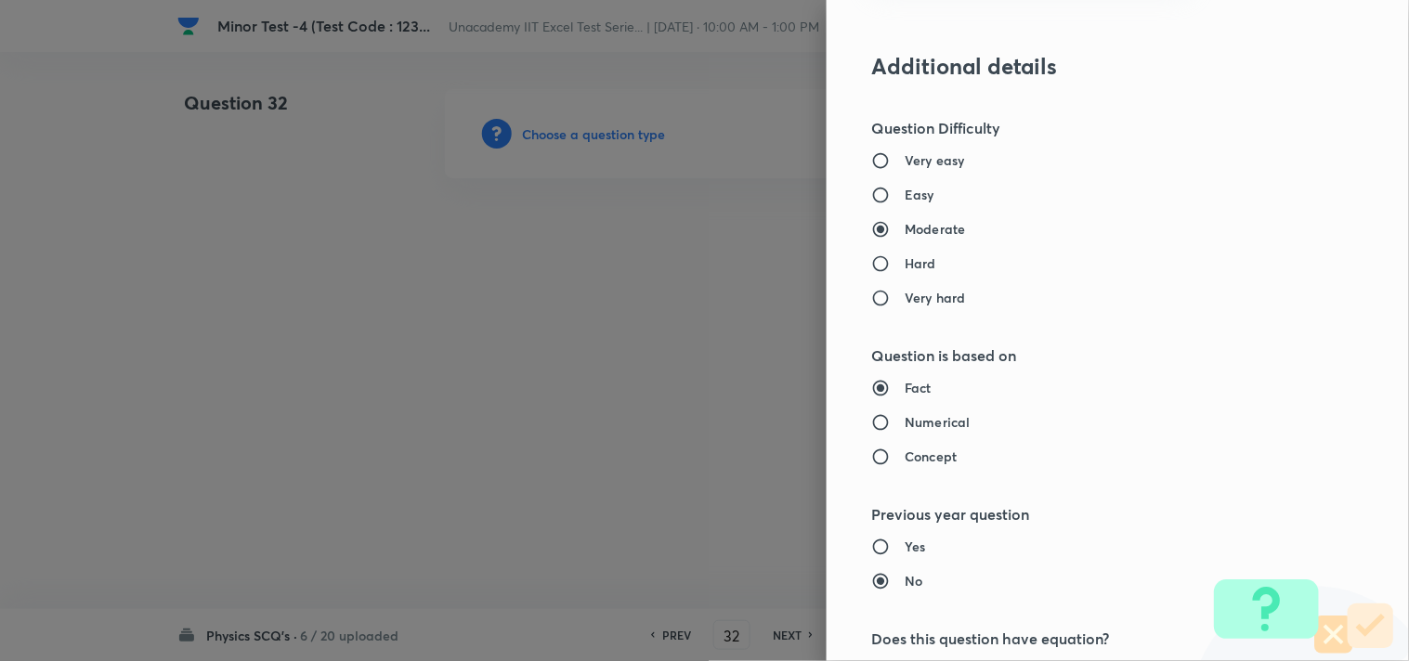
click at [904, 198] on h6 "Easy" at bounding box center [919, 194] width 30 height 19
click at [895, 198] on input "Easy" at bounding box center [887, 195] width 33 height 19
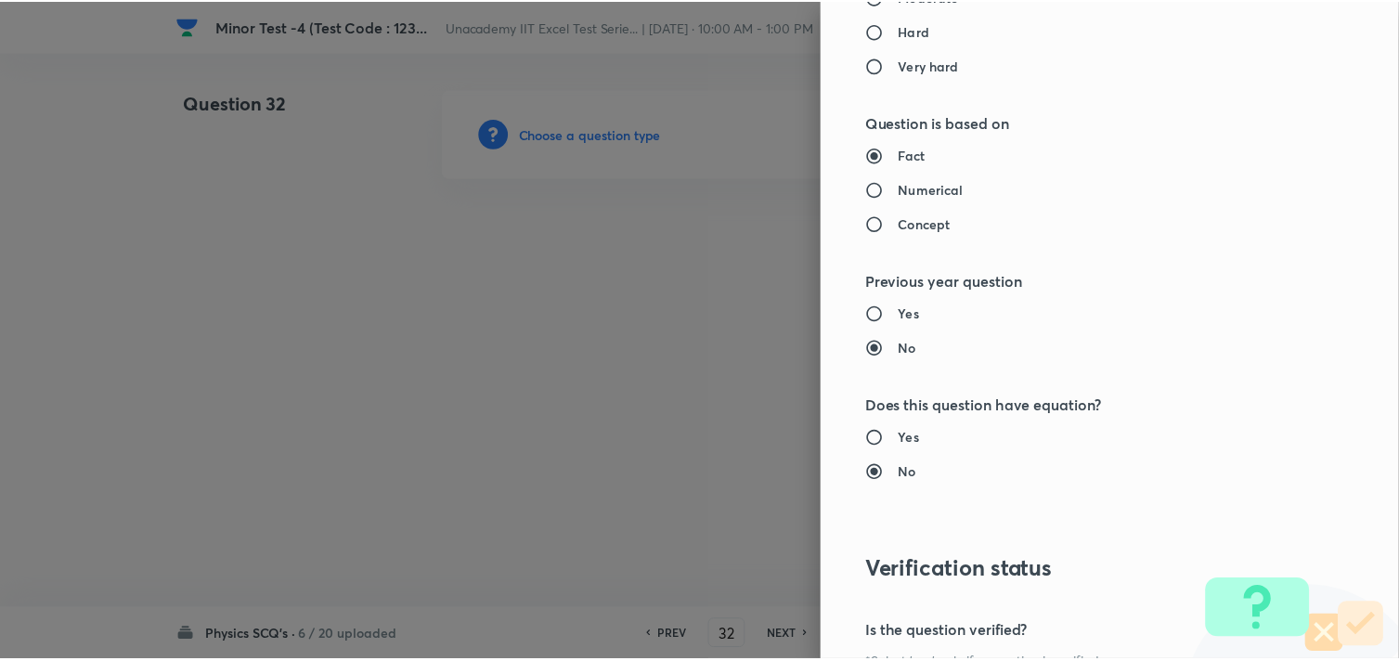
scroll to position [1994, 0]
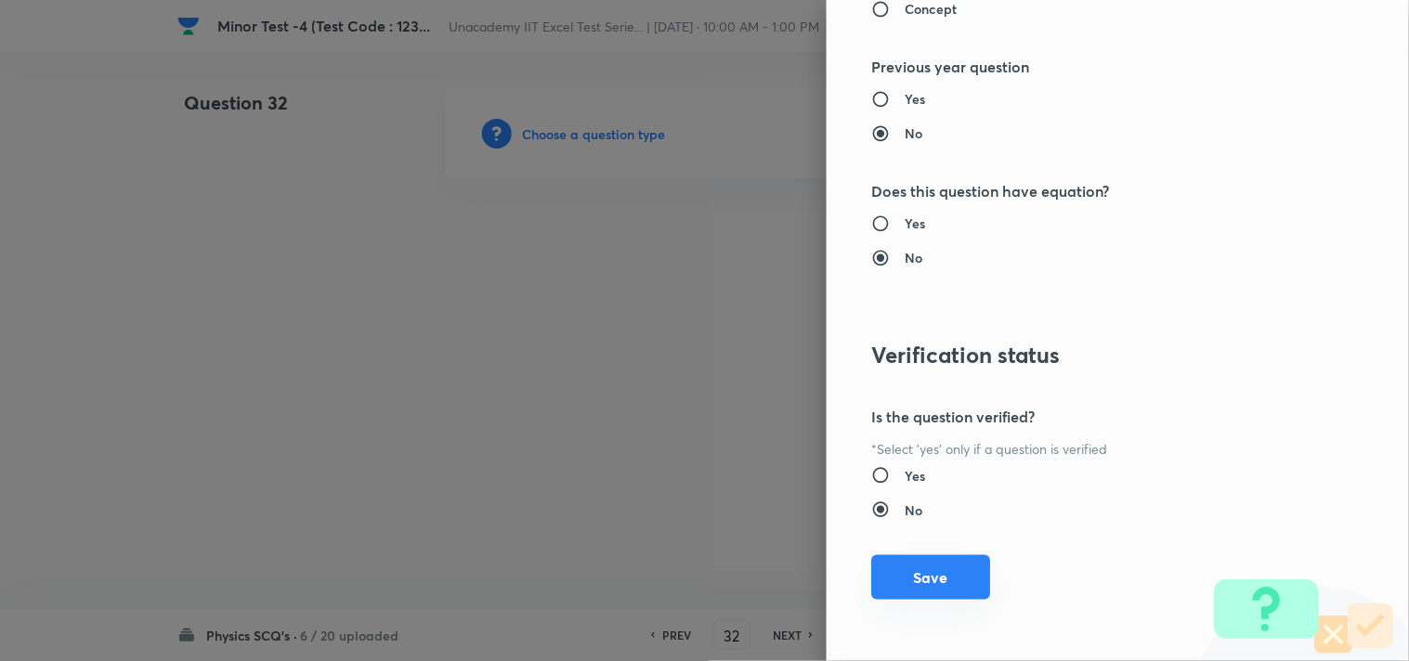
click at [931, 562] on button "Save" at bounding box center [930, 577] width 119 height 45
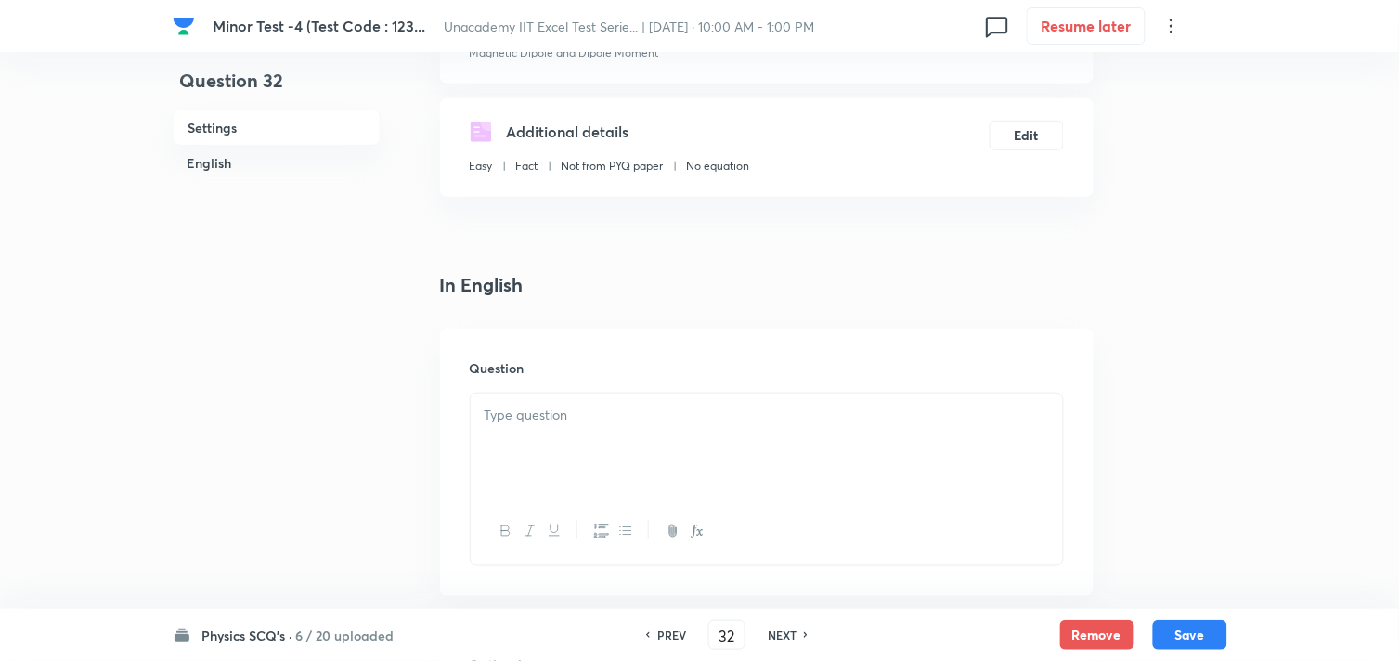
scroll to position [309, 0]
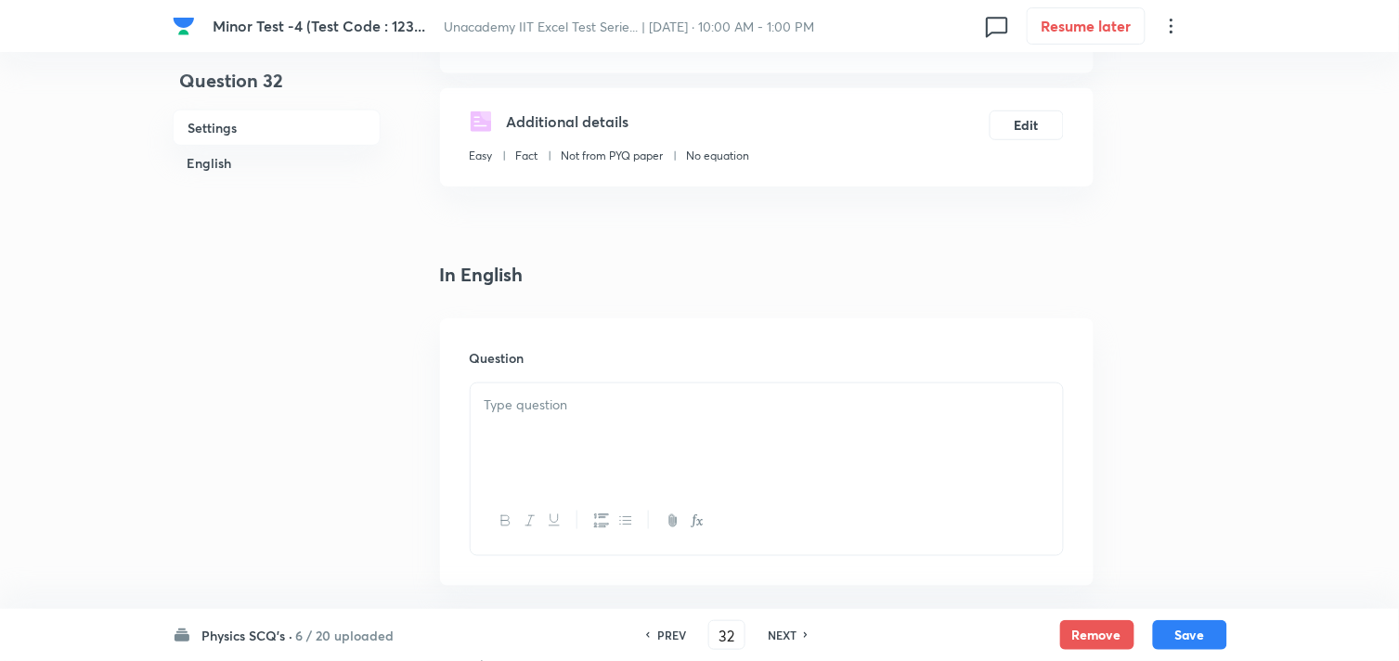
click at [605, 414] on p at bounding box center [767, 405] width 565 height 21
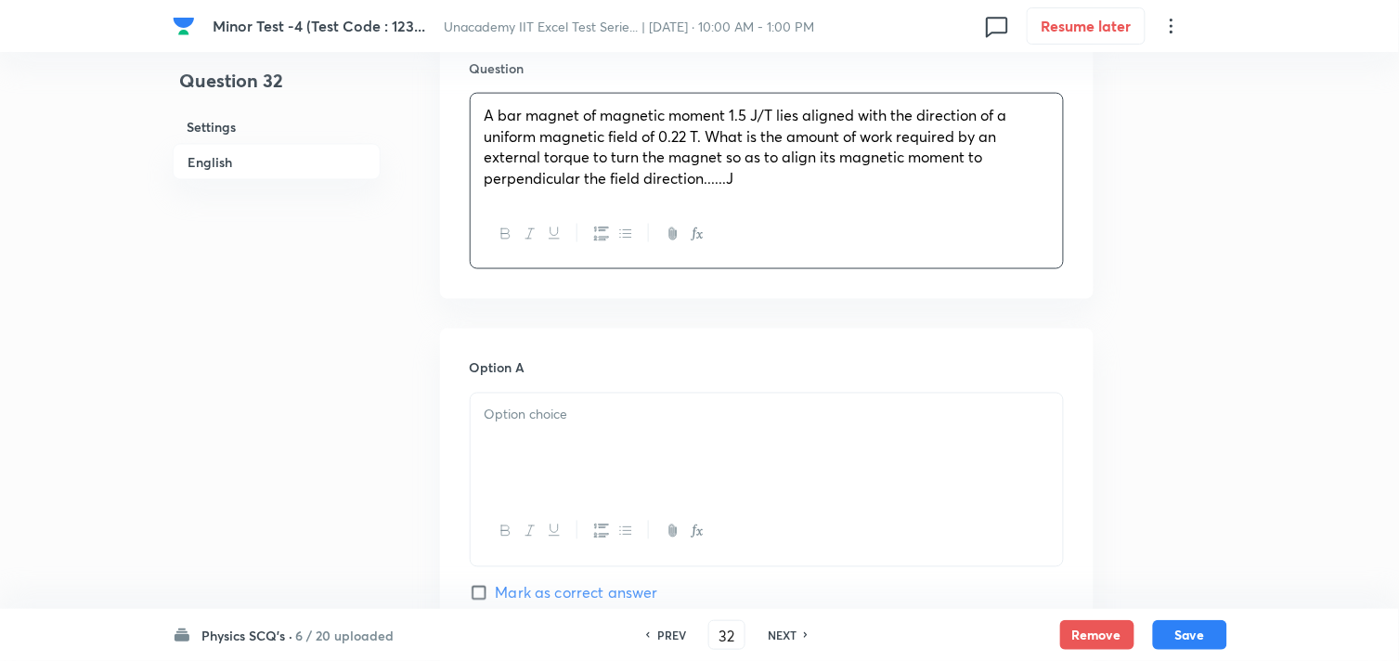
scroll to position [618, 0]
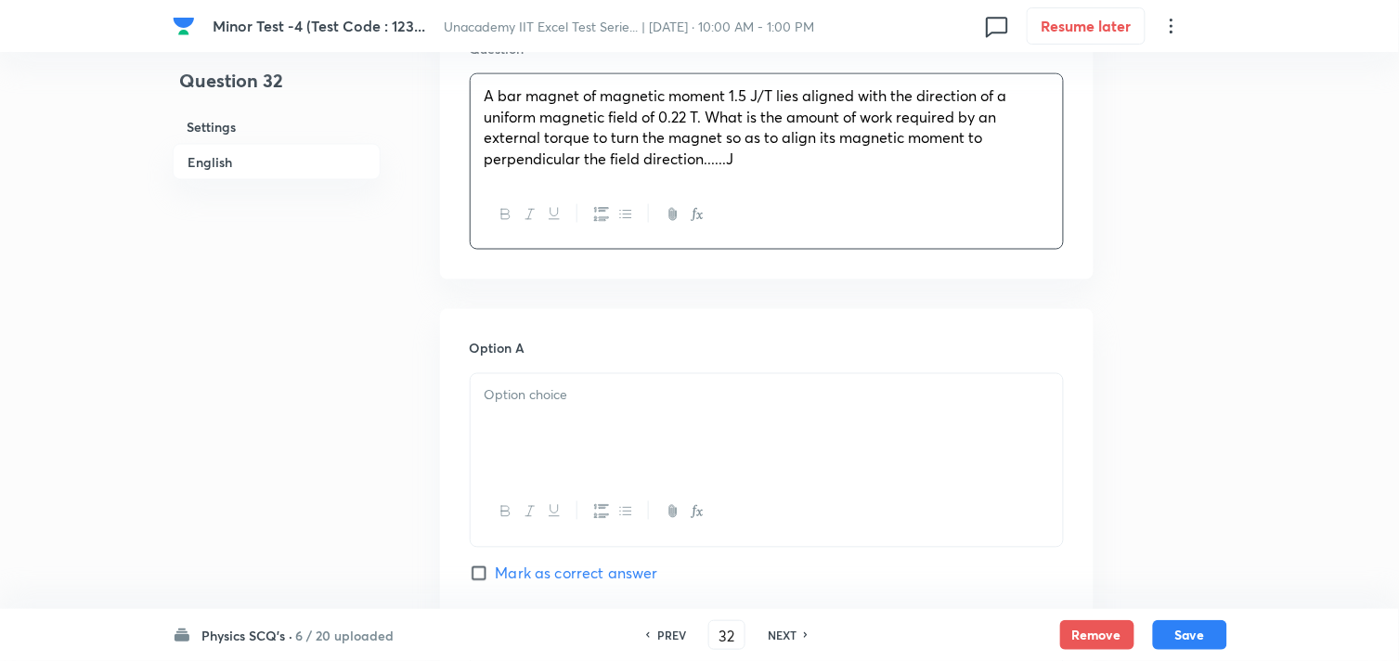
click at [542, 446] on div at bounding box center [767, 426] width 592 height 104
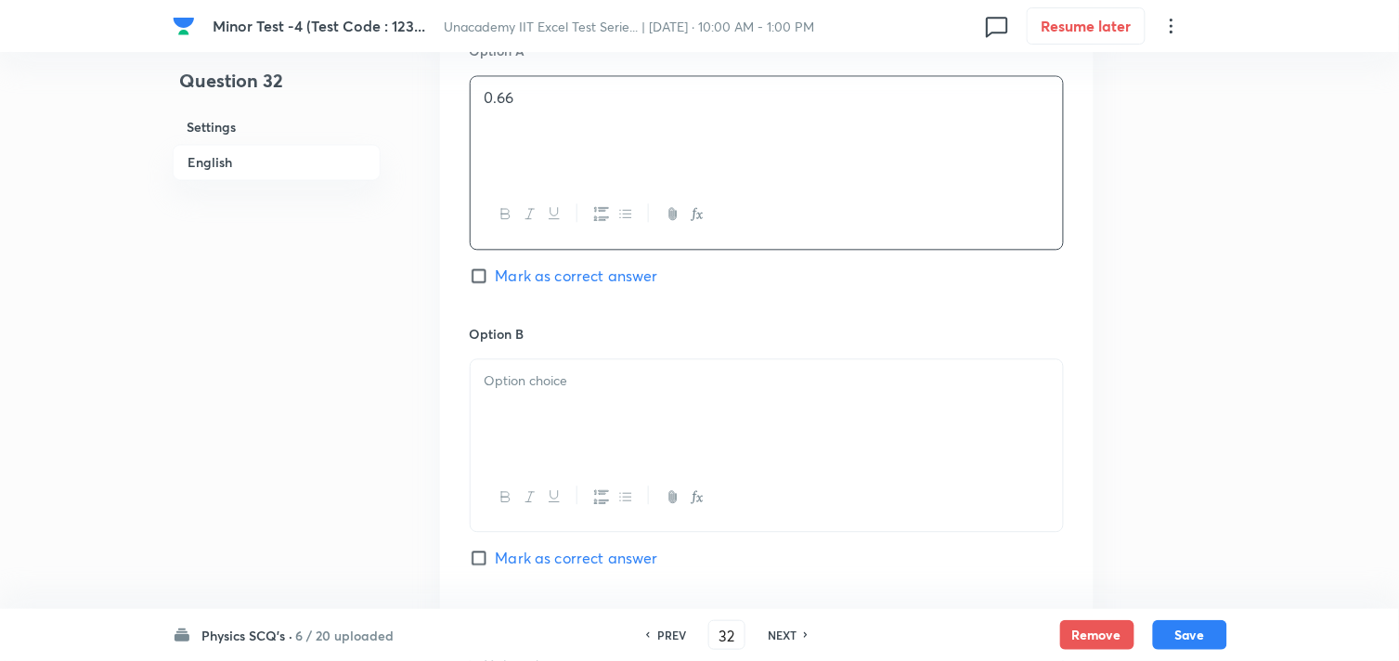
scroll to position [928, 0]
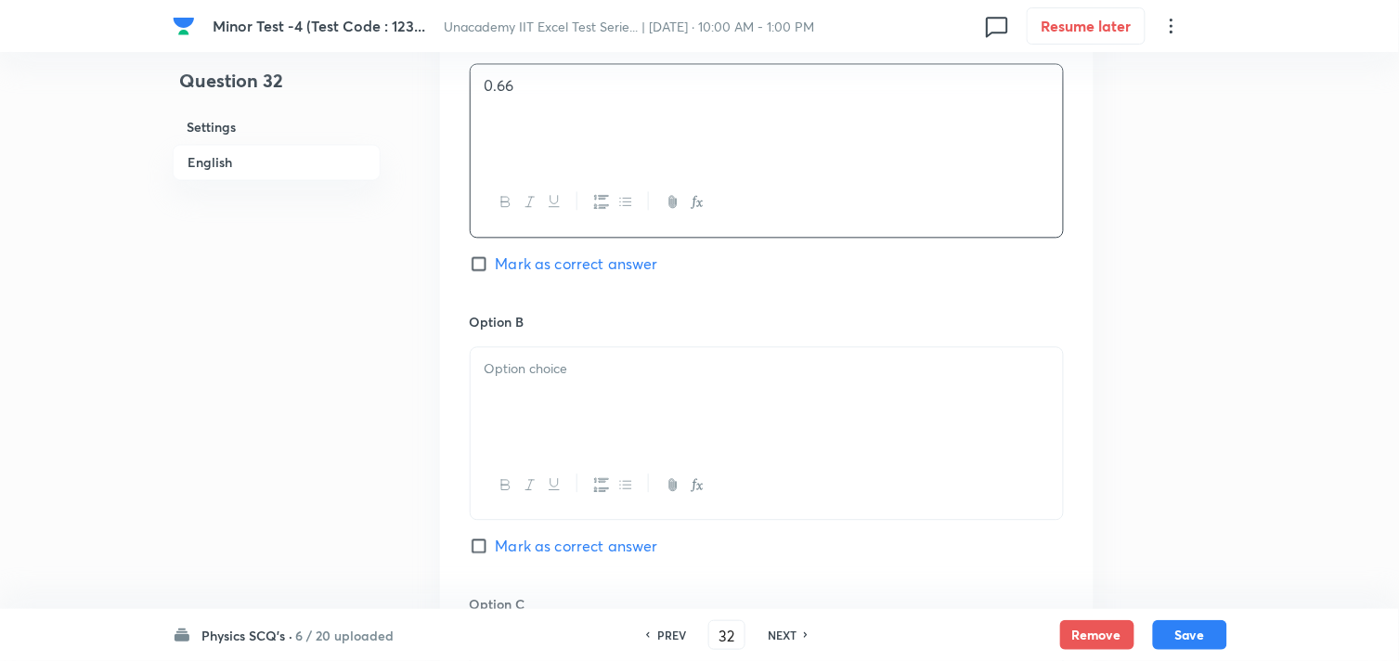
drag, startPoint x: 579, startPoint y: 418, endPoint x: 600, endPoint y: 395, distance: 30.9
click at [582, 415] on div at bounding box center [767, 399] width 592 height 104
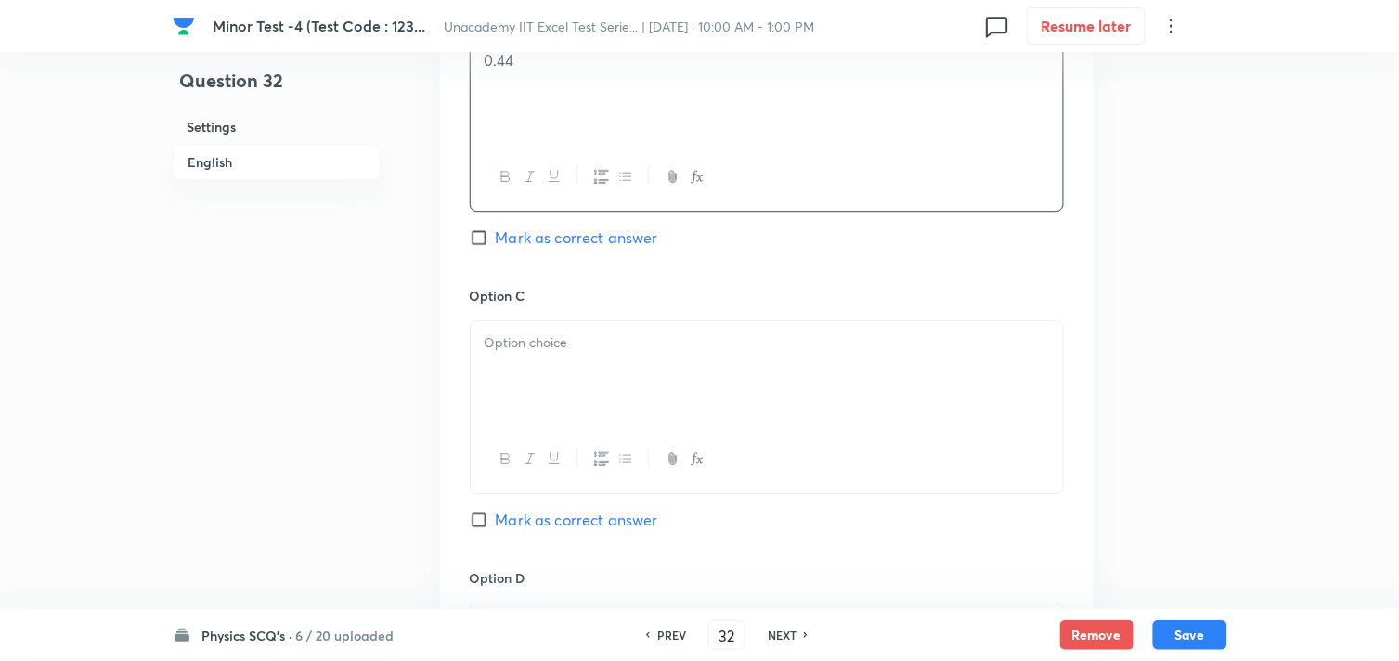
scroll to position [1238, 0]
click at [563, 401] on div at bounding box center [767, 372] width 592 height 104
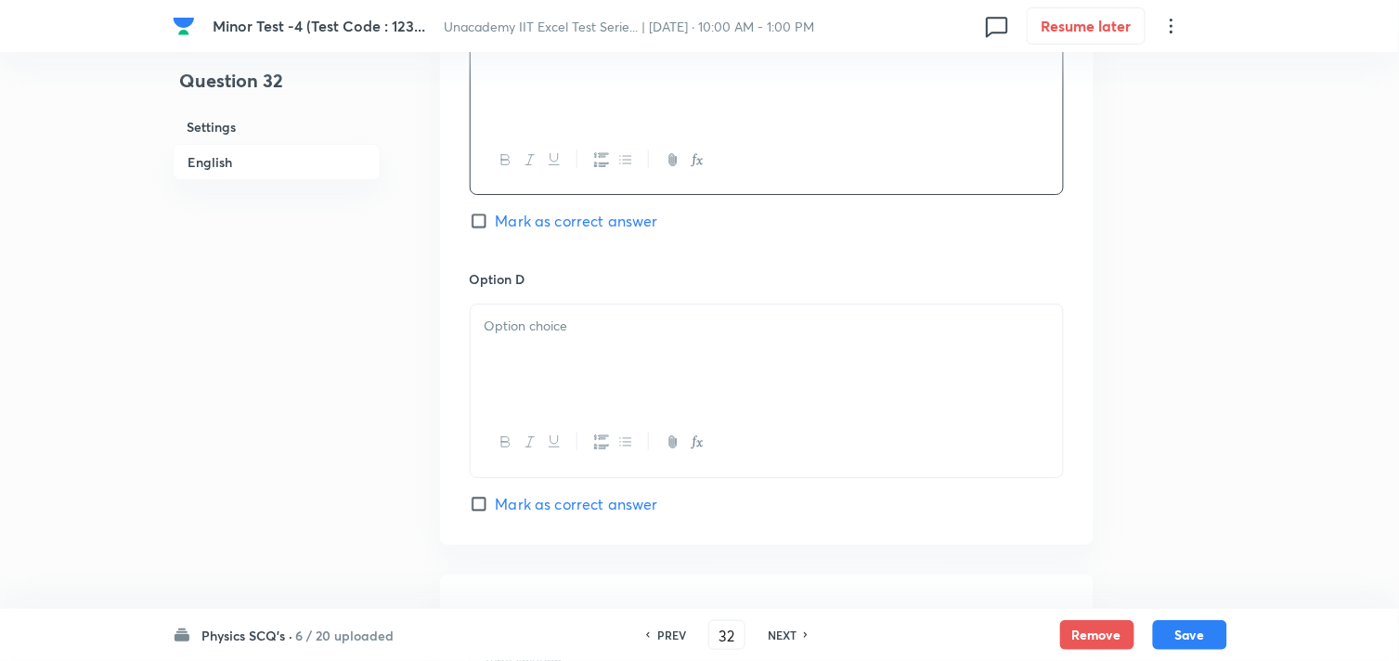
scroll to position [1547, 0]
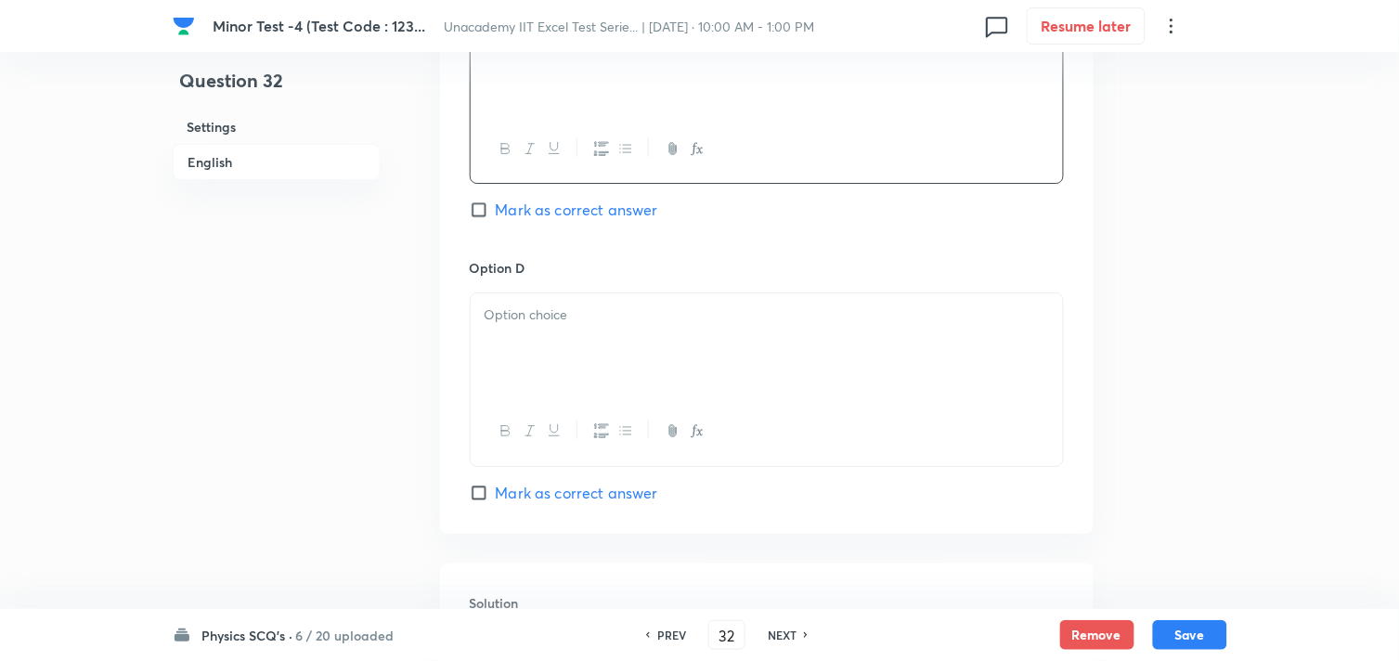
click at [551, 363] on div at bounding box center [767, 345] width 592 height 104
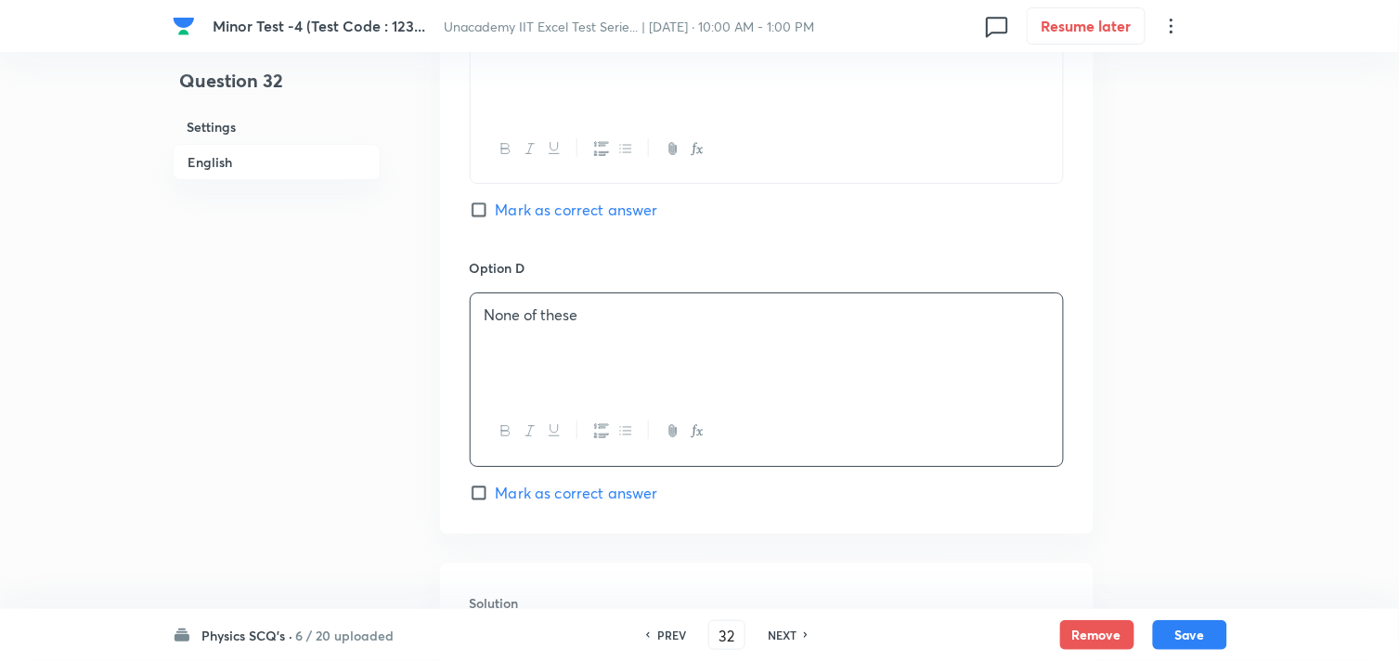
click at [557, 206] on span "Mark as correct answer" at bounding box center [577, 210] width 162 height 22
click at [496, 206] on input "Mark as correct answer" at bounding box center [483, 210] width 26 height 19
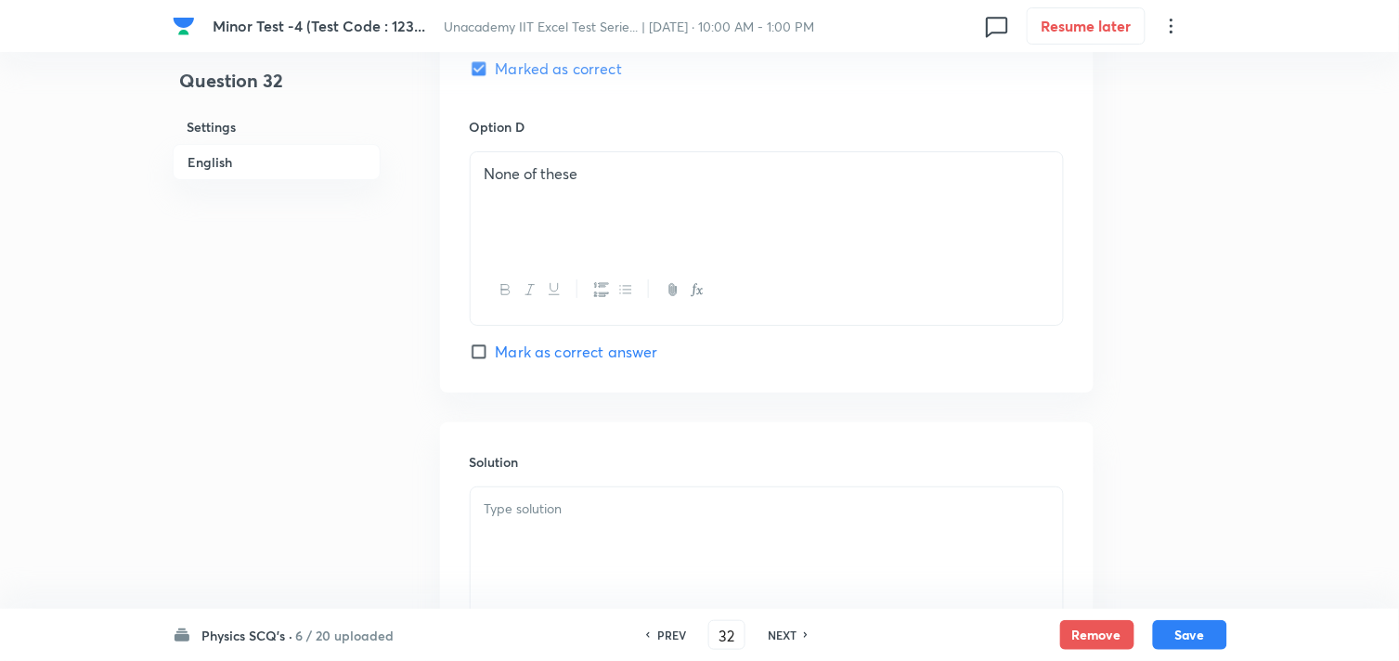
scroll to position [1883, 0]
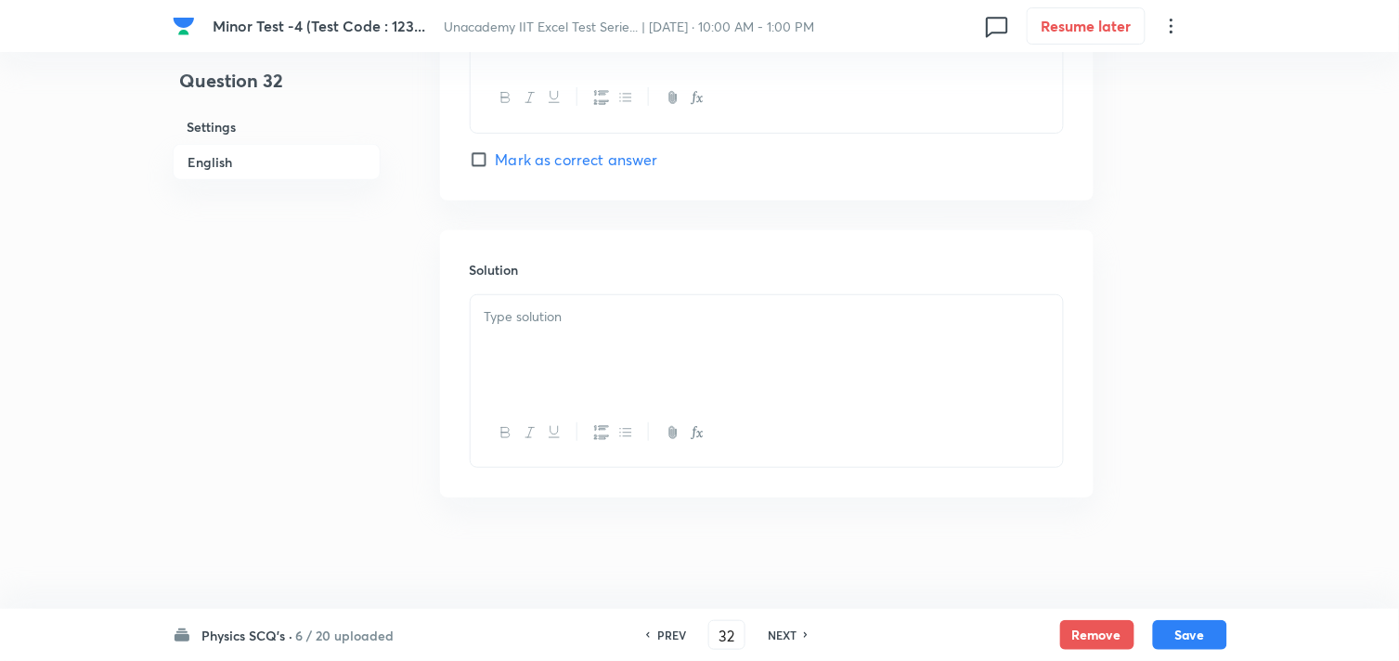
drag, startPoint x: 569, startPoint y: 305, endPoint x: 586, endPoint y: 314, distance: 19.1
click at [570, 306] on p at bounding box center [767, 316] width 565 height 21
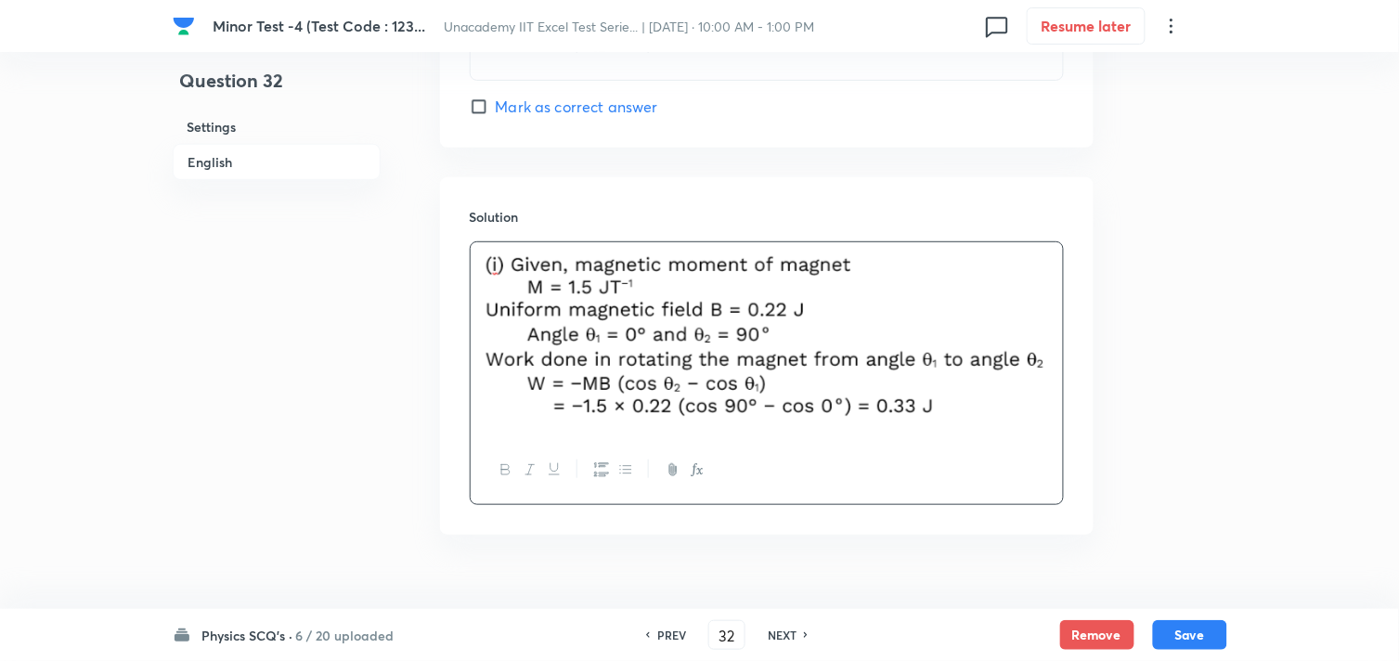
scroll to position [1974, 0]
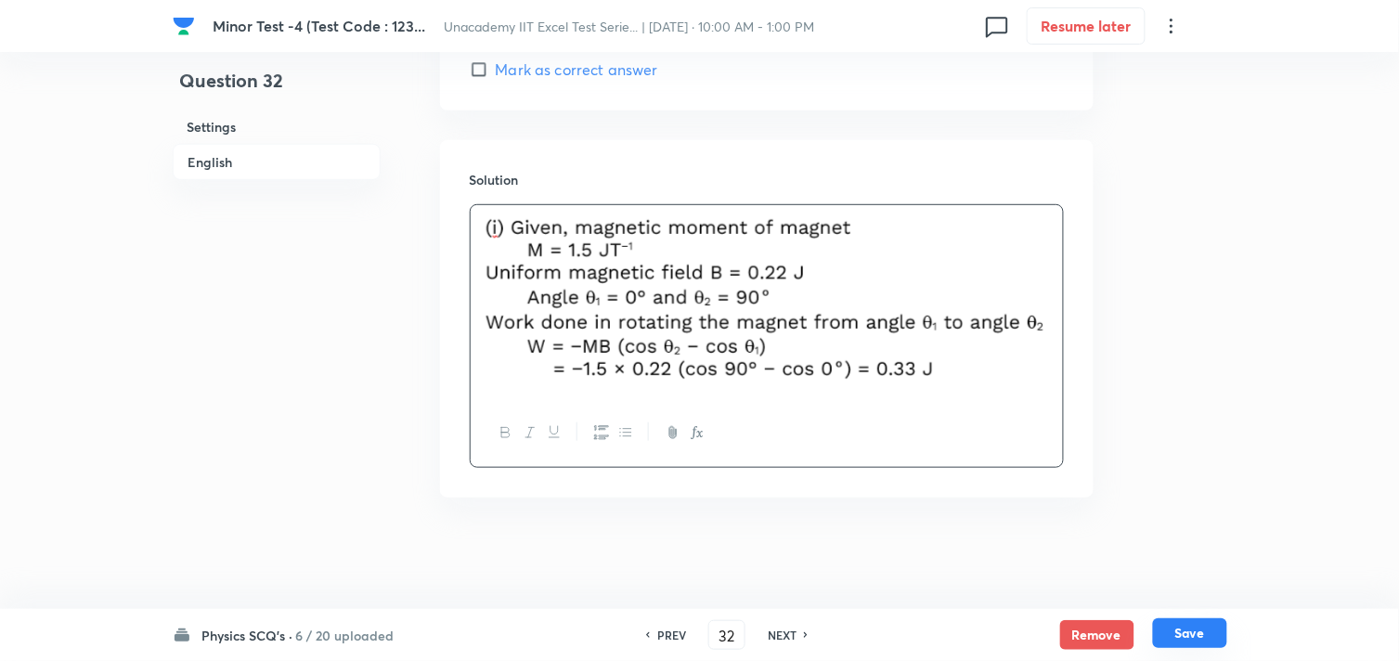
click at [1191, 627] on button "Save" at bounding box center [1190, 633] width 74 height 30
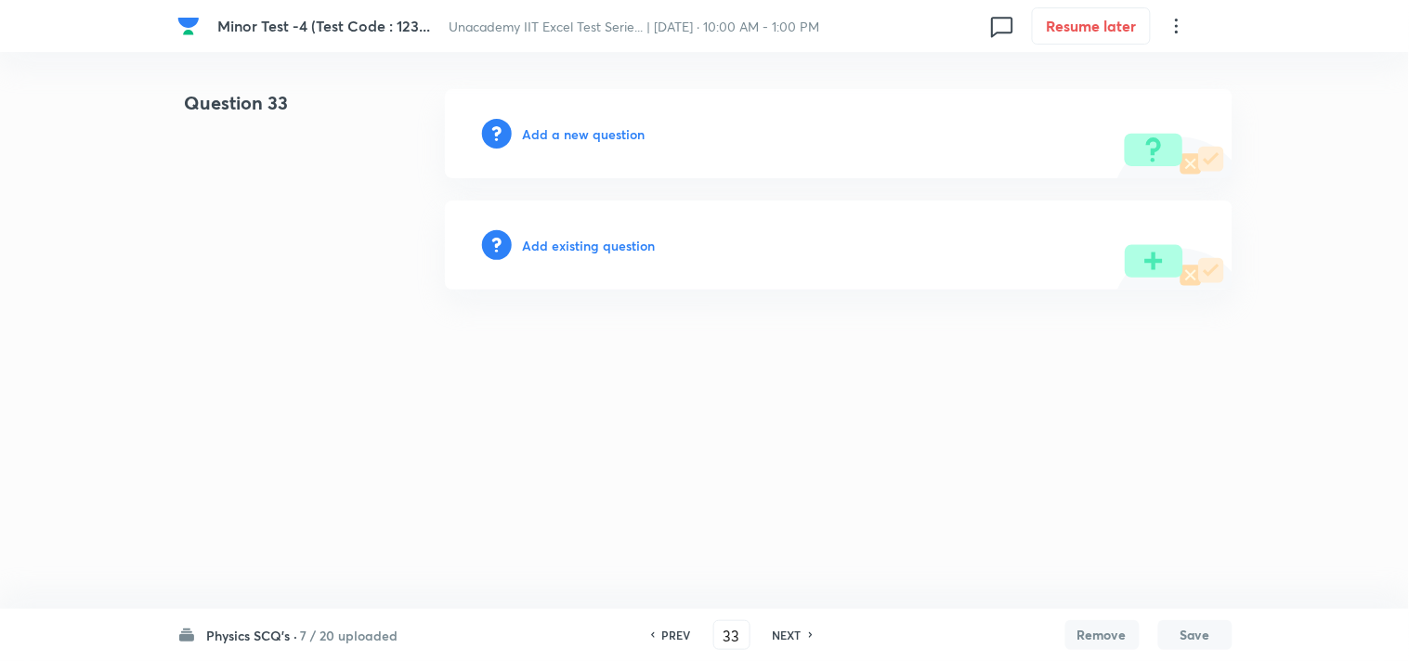
click at [583, 136] on h6 "Add a new question" at bounding box center [584, 133] width 123 height 19
click at [589, 133] on h6 "Choose a question type" at bounding box center [594, 133] width 143 height 19
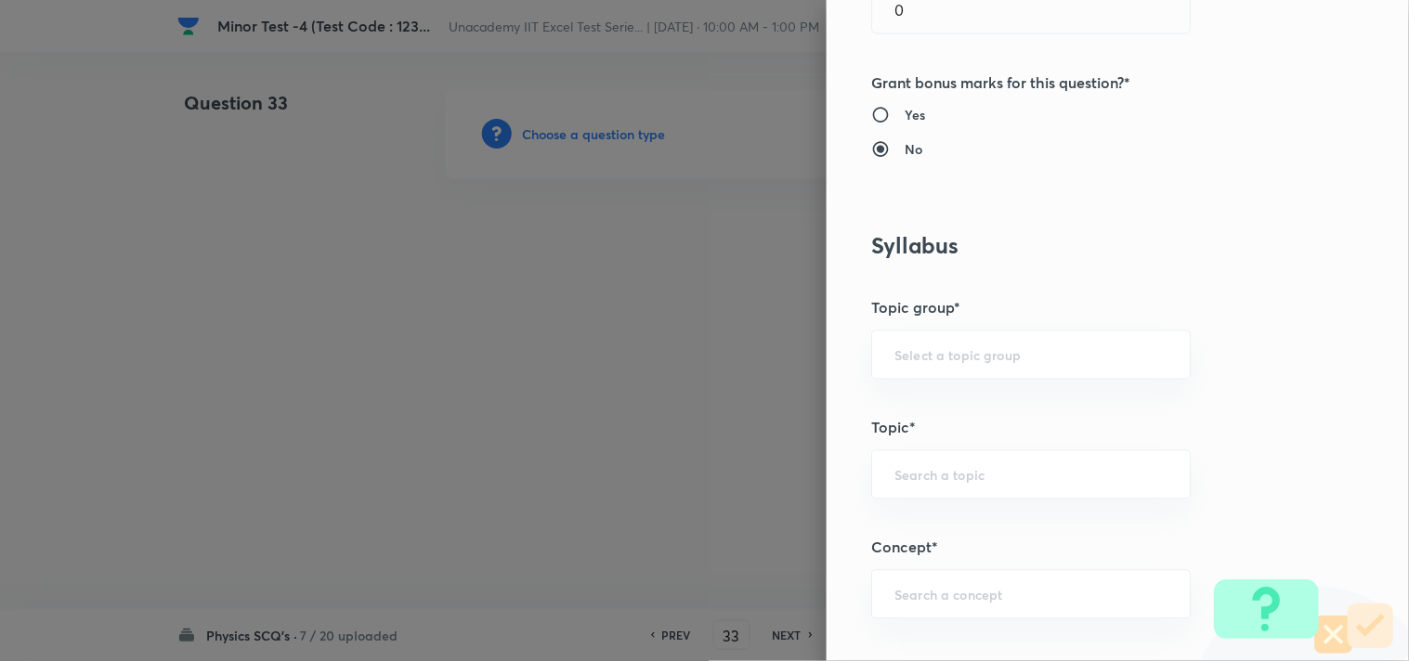
scroll to position [928, 0]
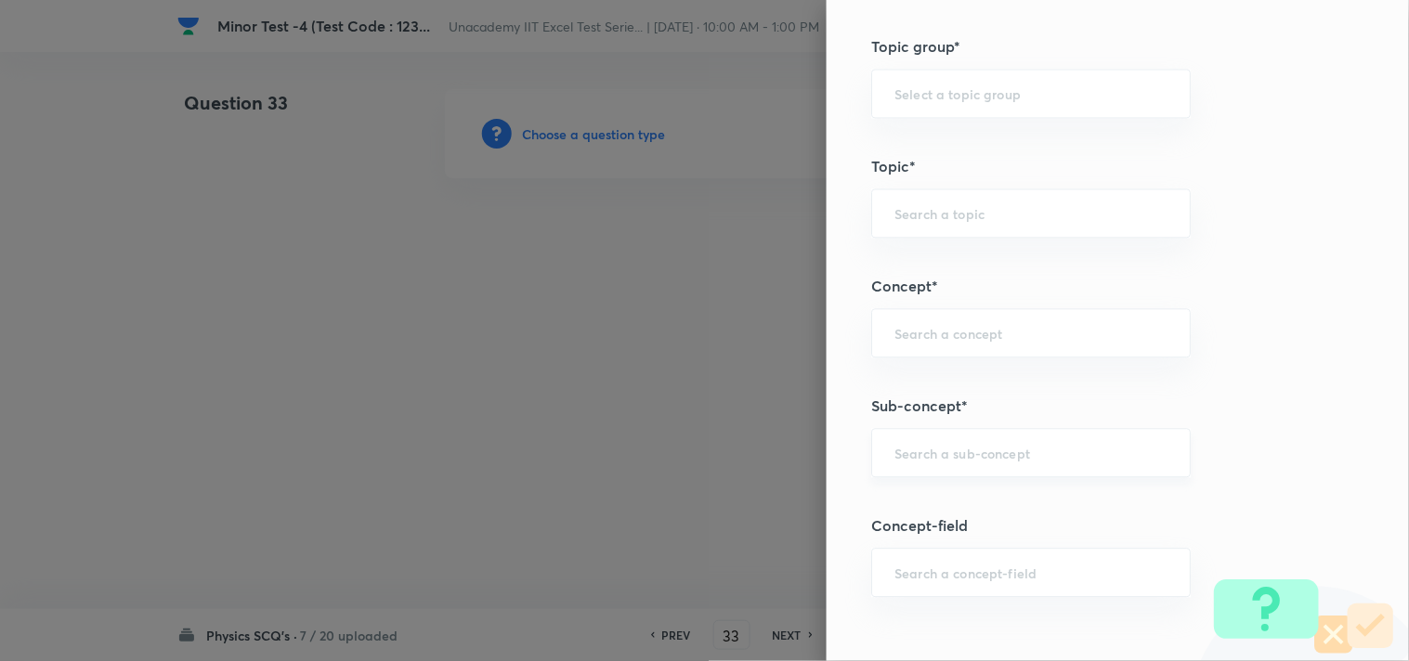
click at [938, 449] on input "text" at bounding box center [1030, 453] width 273 height 18
paste input "Application of [PERSON_NAME]'s Law"
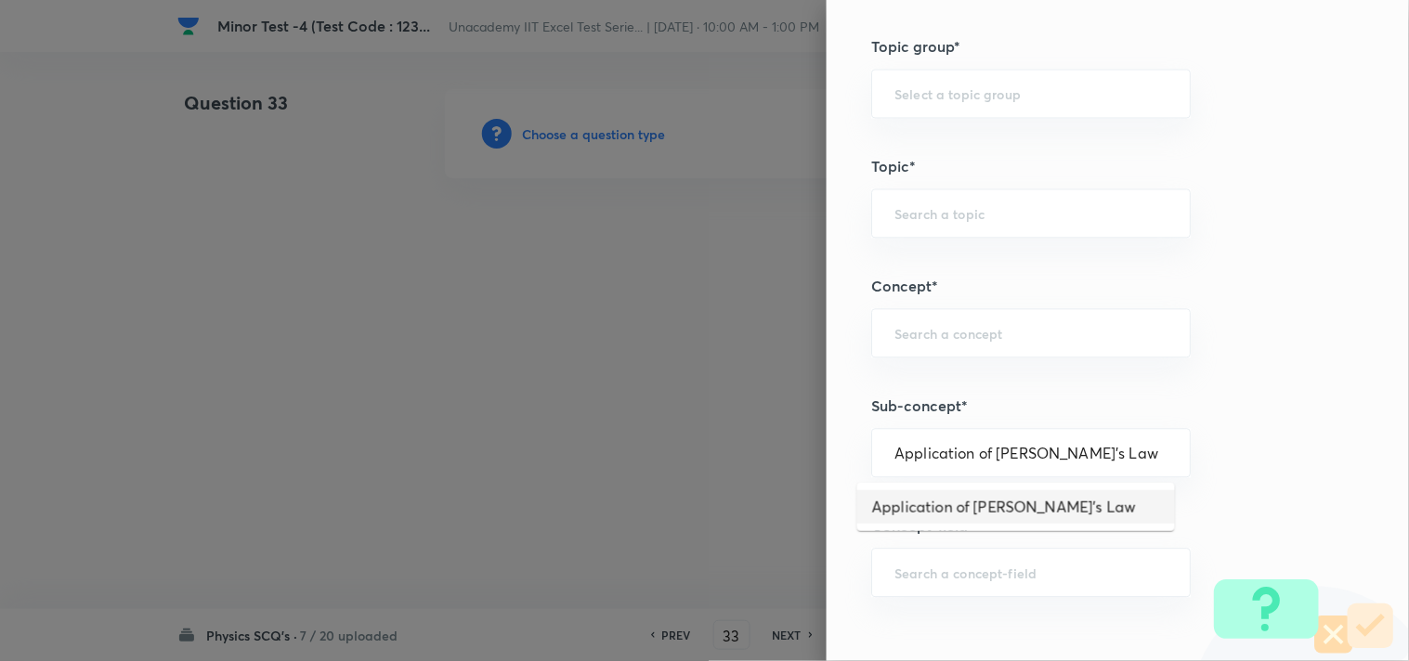
click at [977, 498] on li "Application of [PERSON_NAME]'s Law" at bounding box center [1016, 506] width 318 height 33
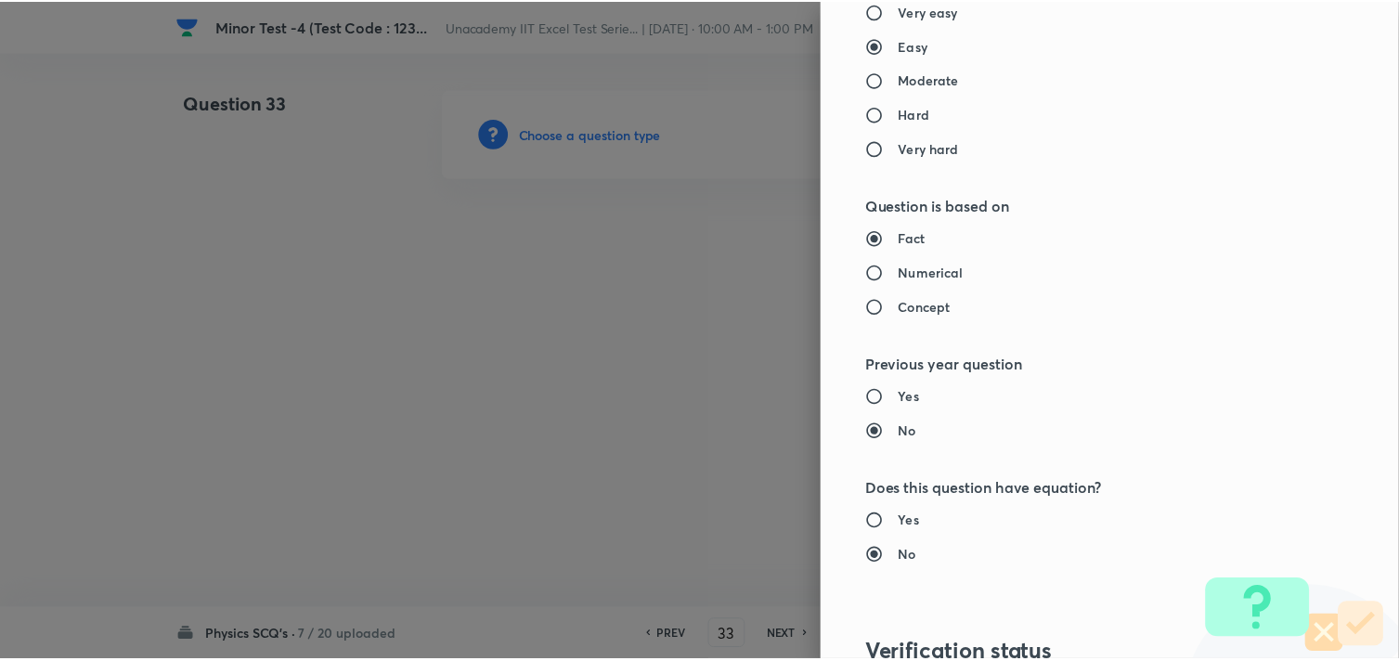
scroll to position [1994, 0]
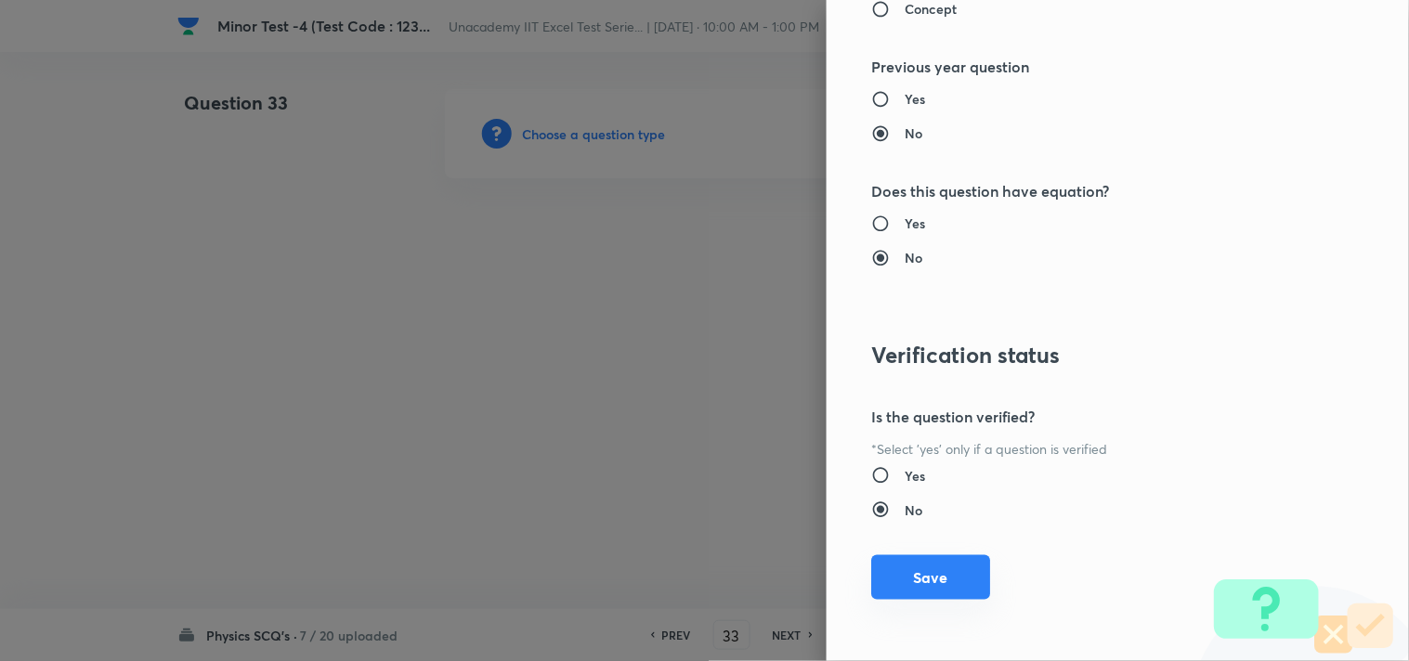
click at [915, 570] on button "Save" at bounding box center [930, 577] width 119 height 45
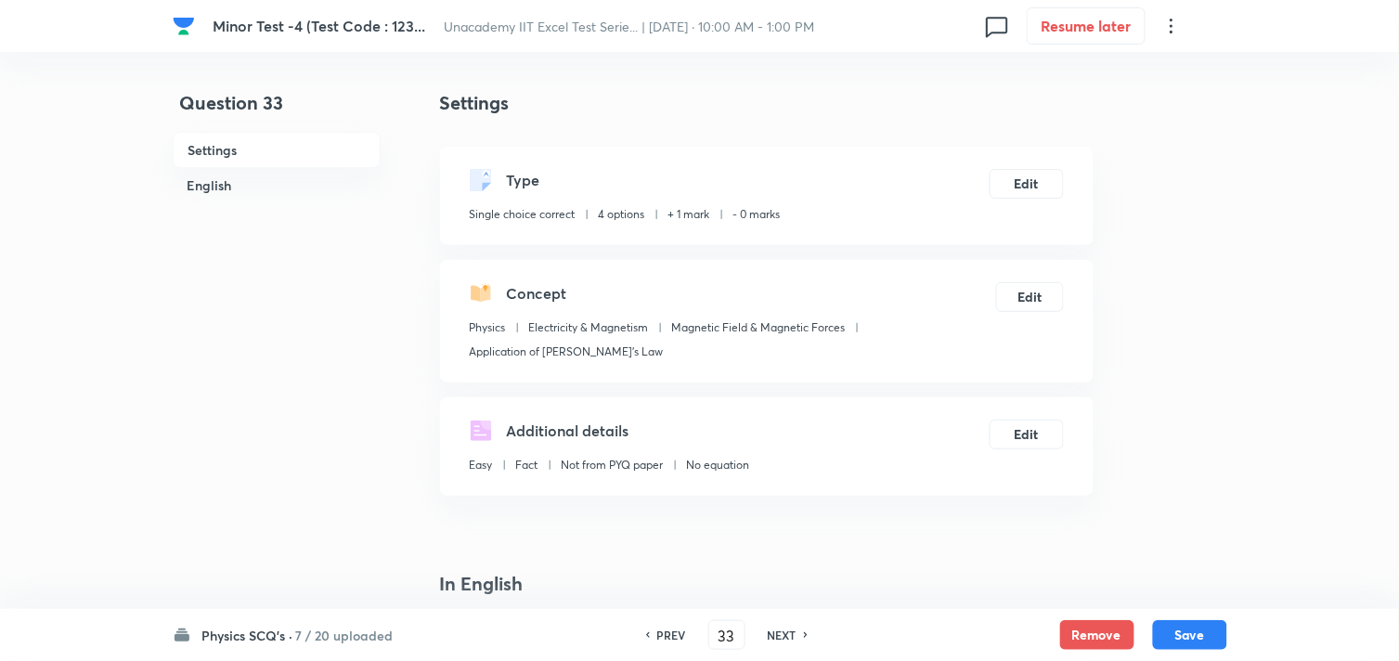
scroll to position [412, 0]
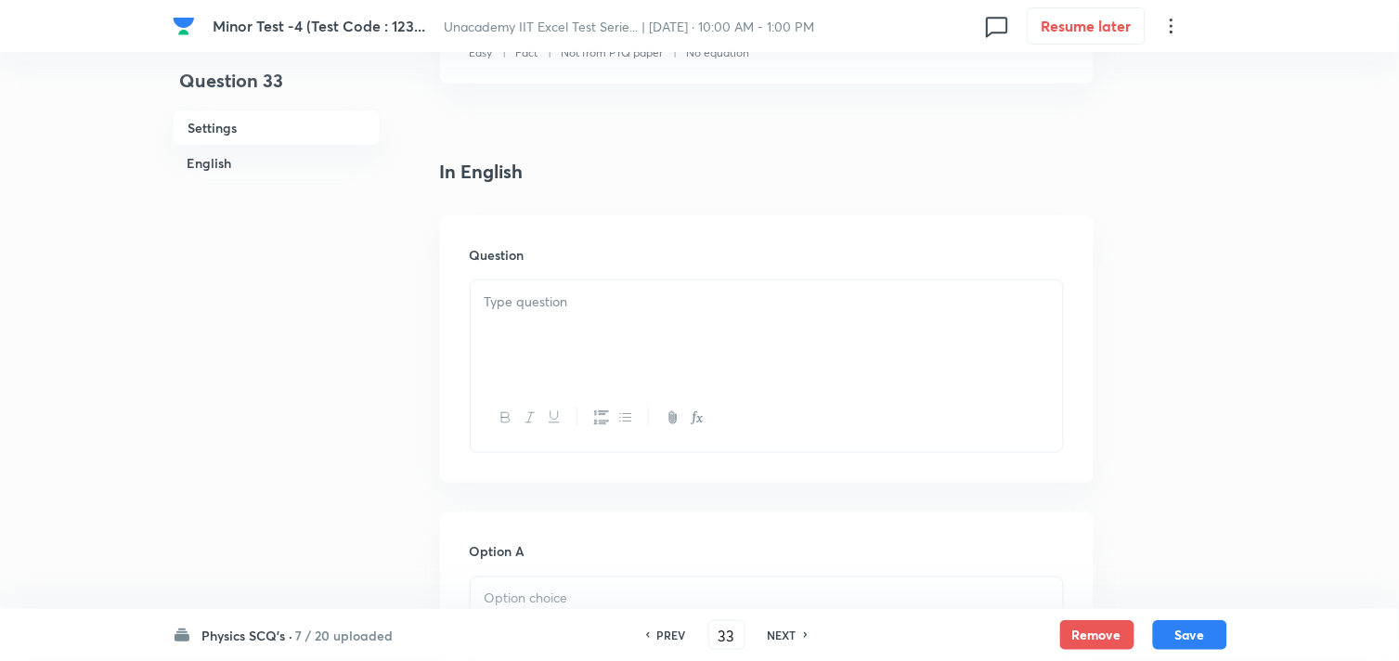
click at [531, 351] on div at bounding box center [767, 332] width 592 height 104
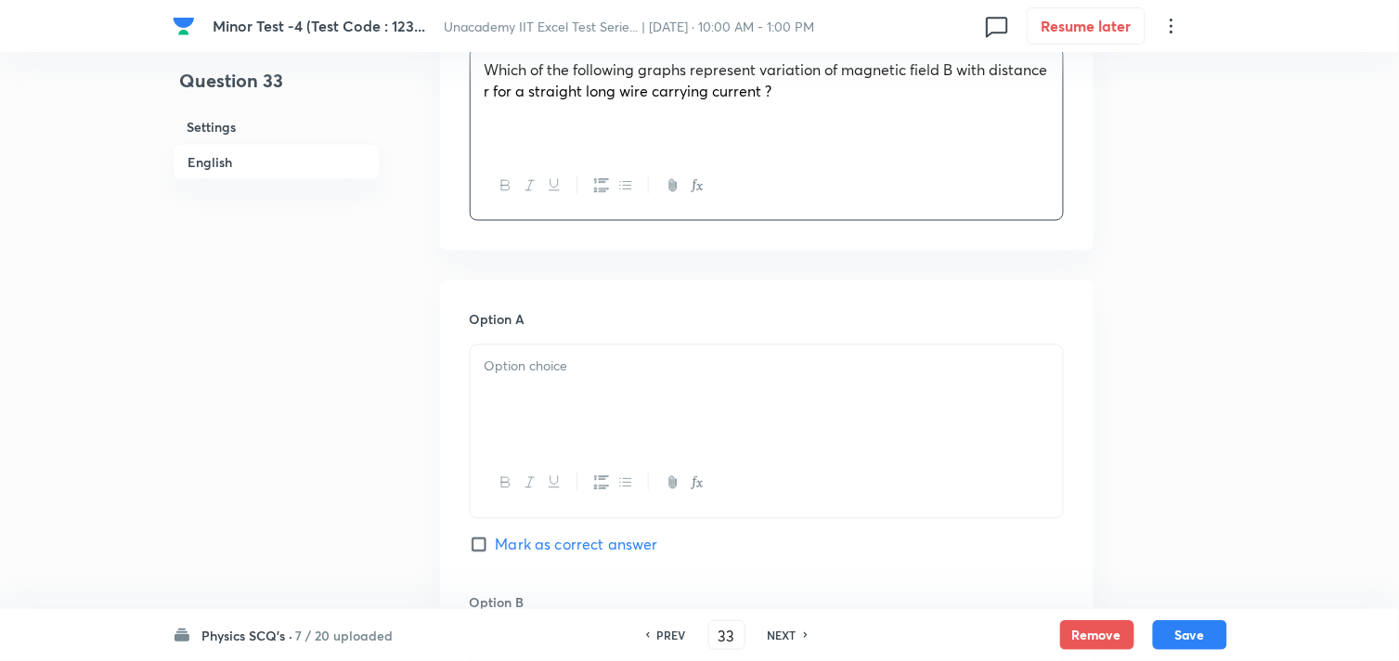
scroll to position [721, 0]
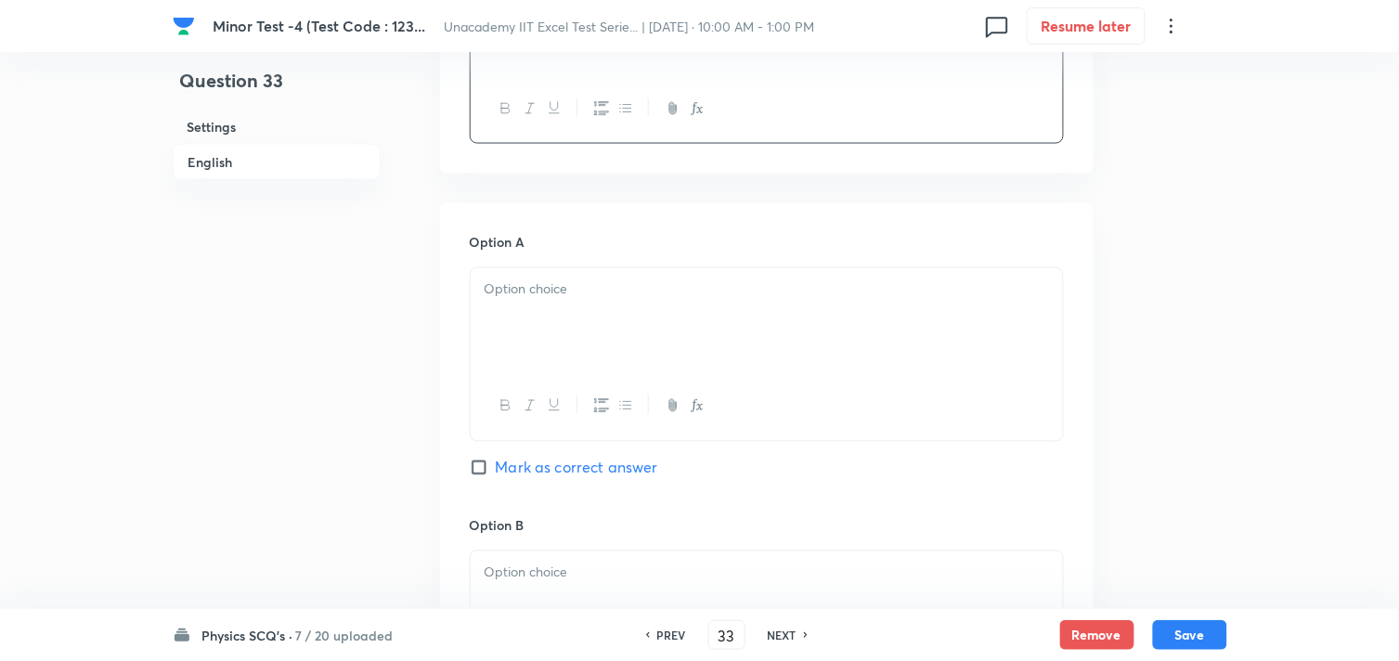
click at [558, 337] on div at bounding box center [767, 320] width 592 height 104
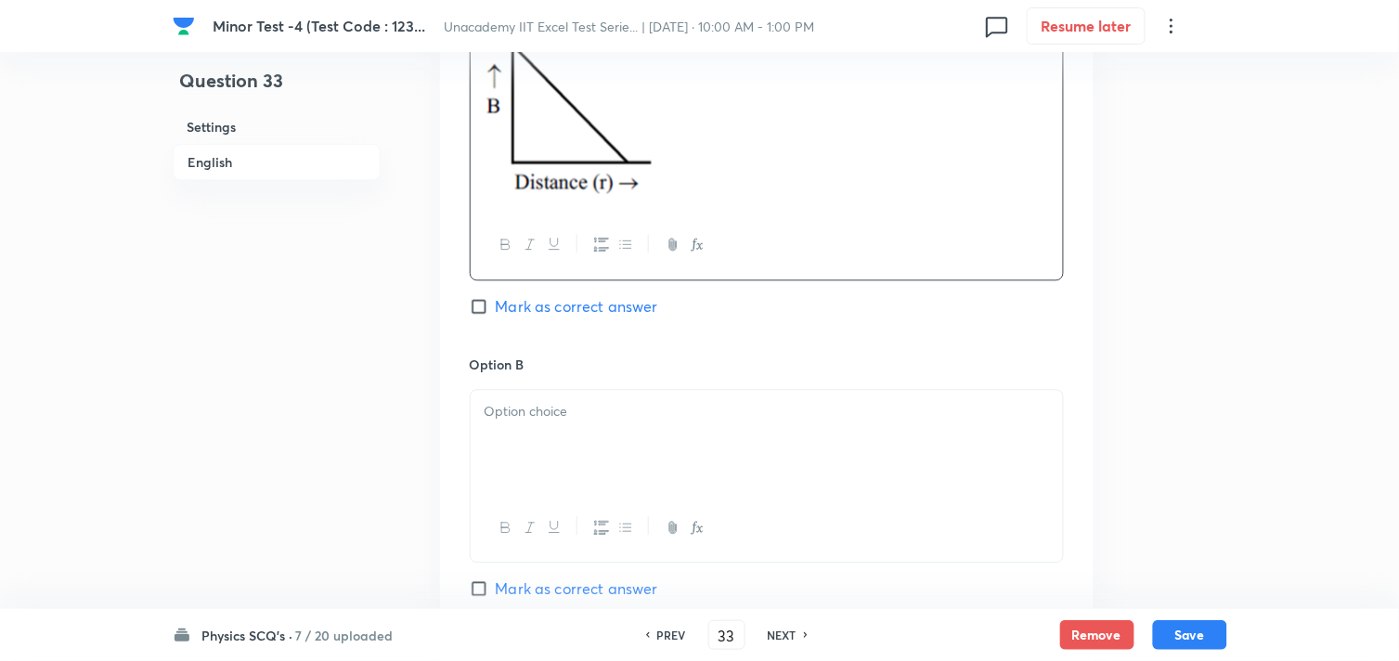
scroll to position [1032, 0]
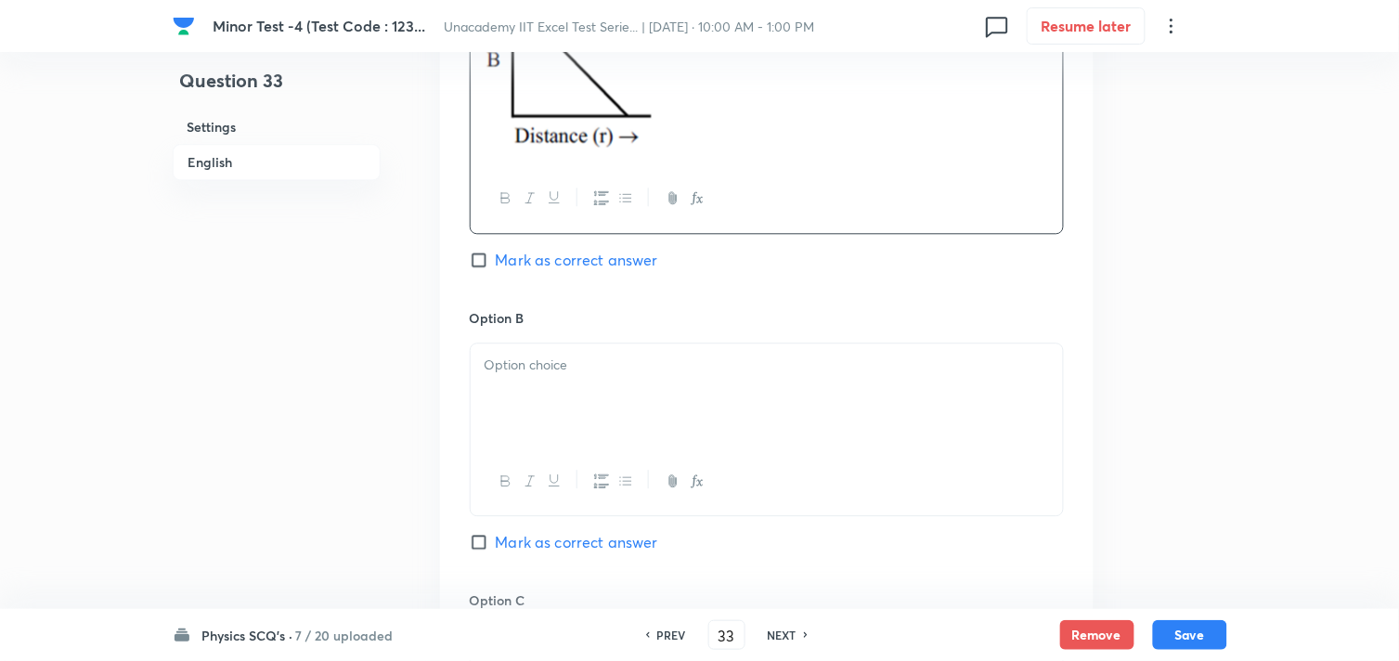
click at [580, 379] on div at bounding box center [767, 396] width 592 height 104
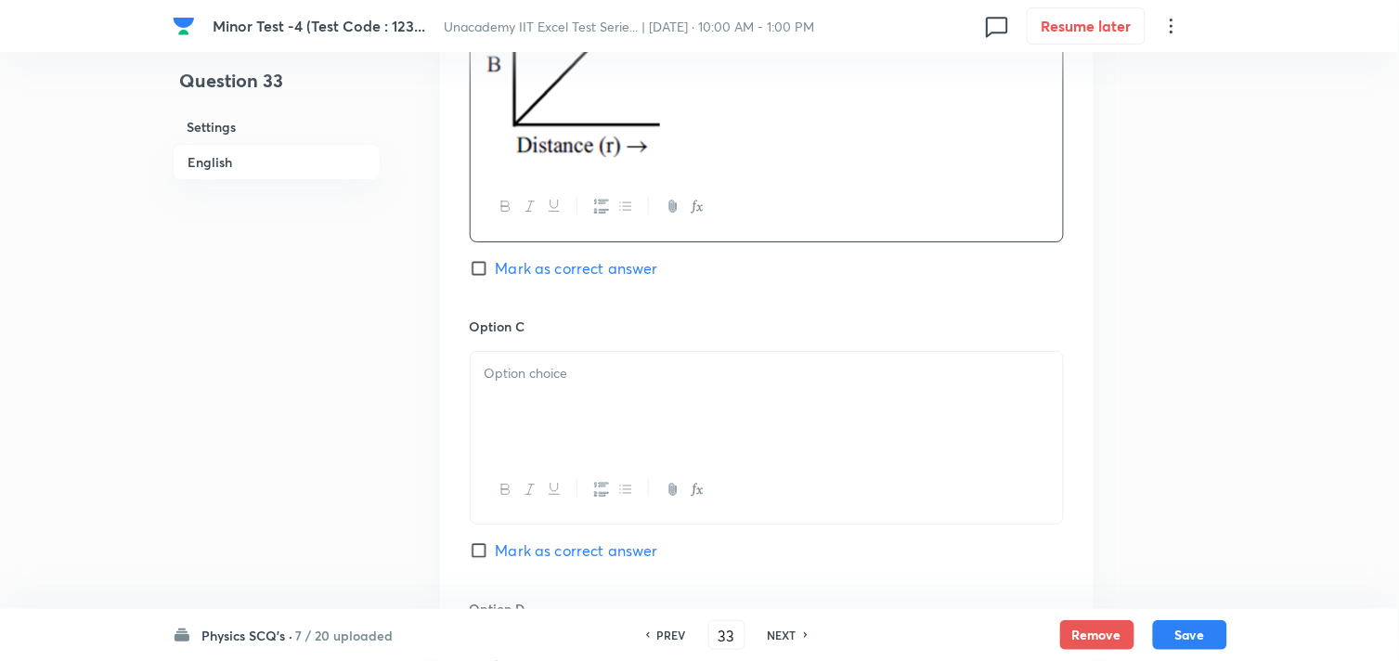
scroll to position [1444, 0]
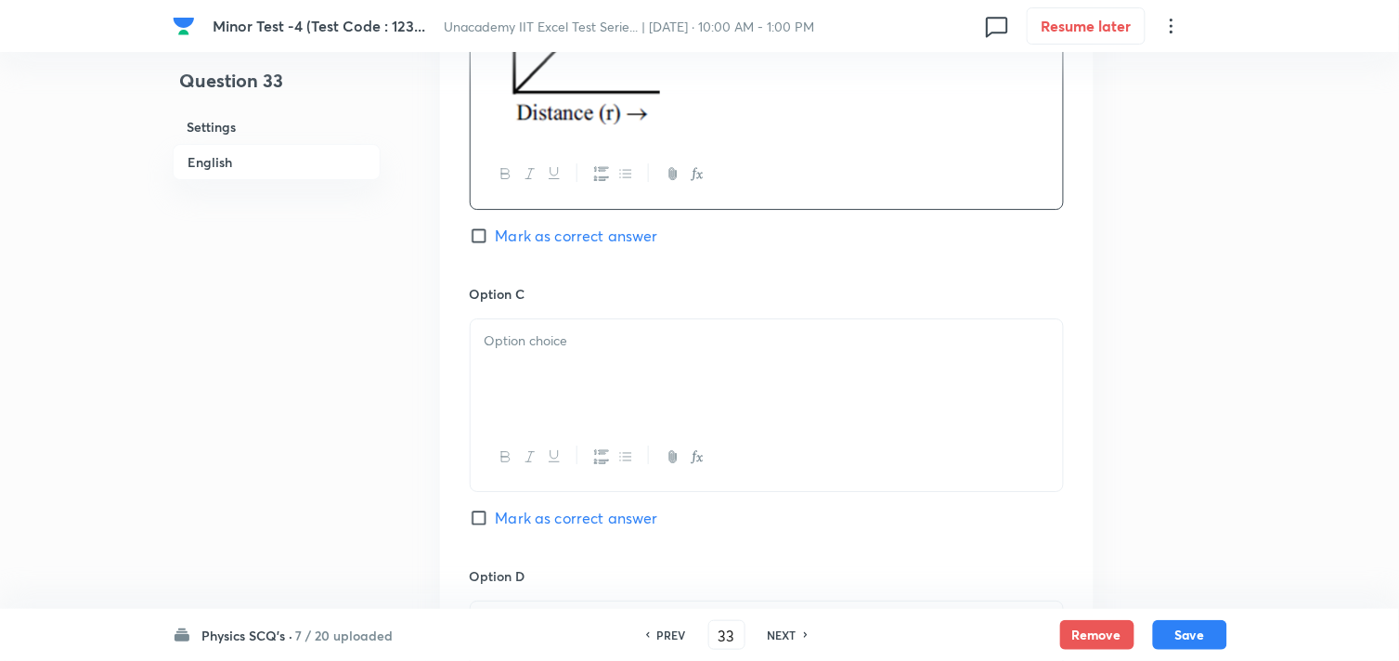
click at [573, 379] on div at bounding box center [767, 371] width 592 height 104
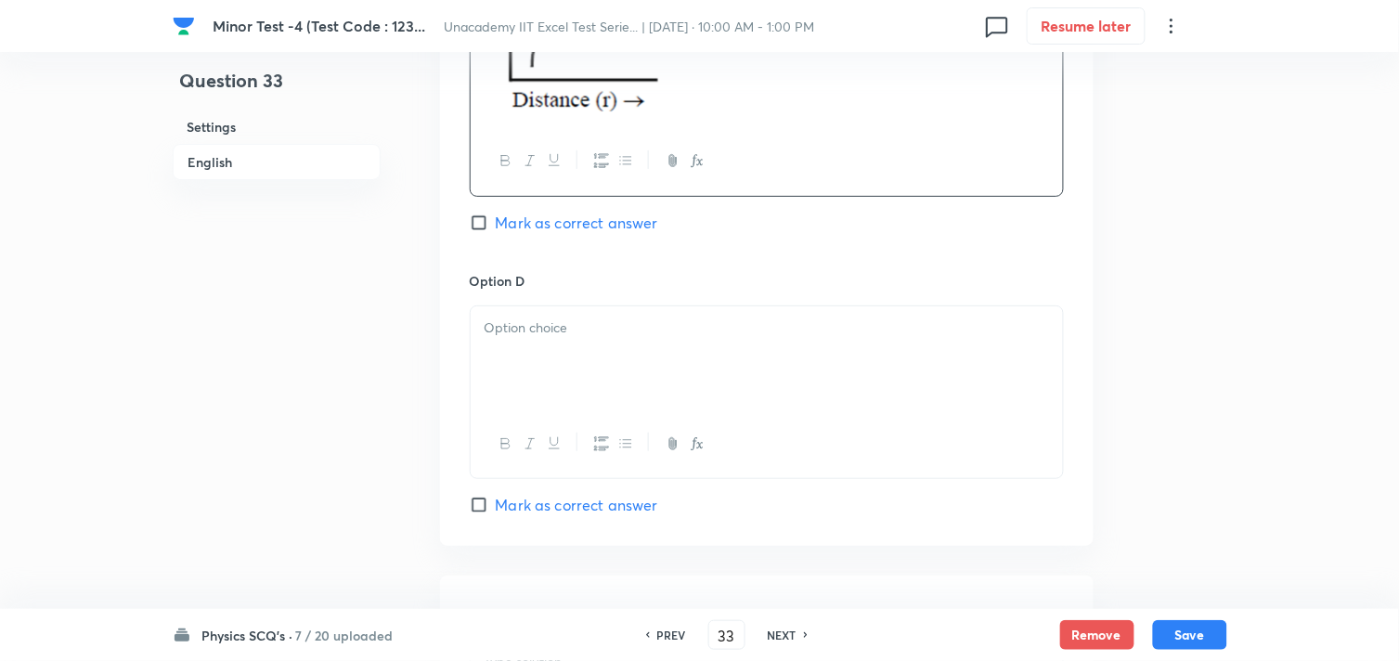
scroll to position [1857, 0]
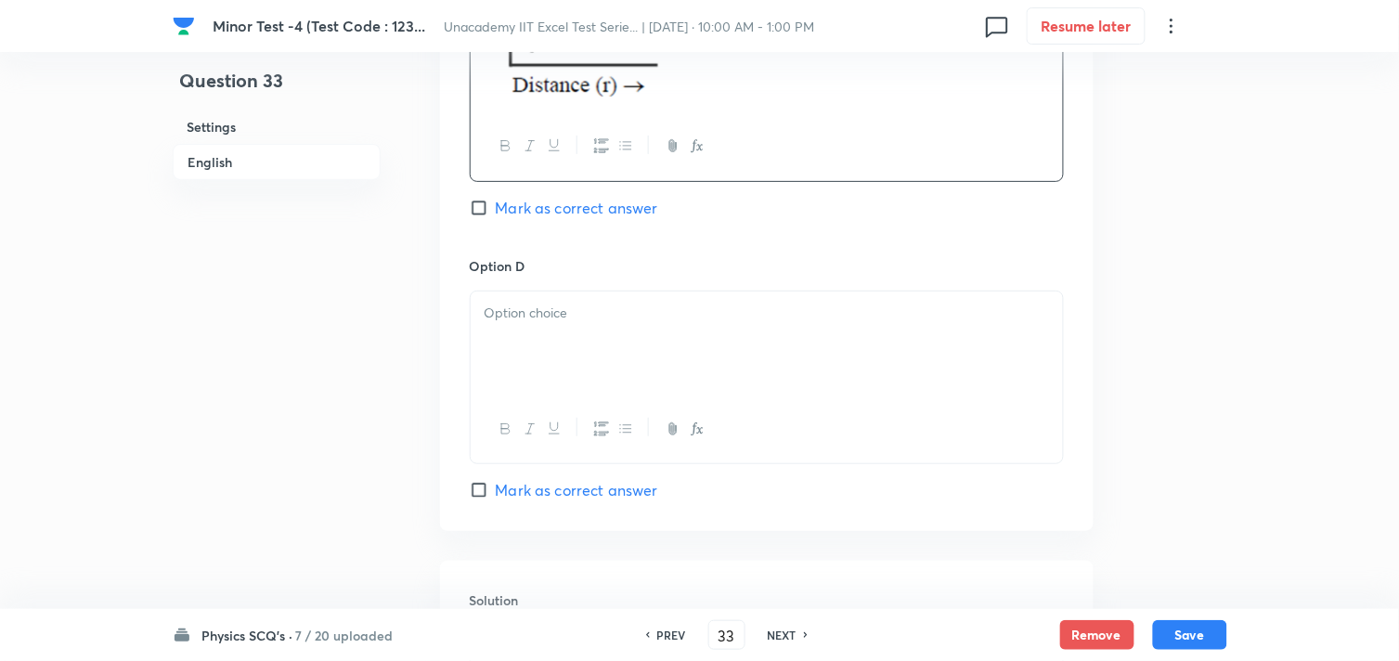
click at [591, 391] on div at bounding box center [767, 344] width 592 height 104
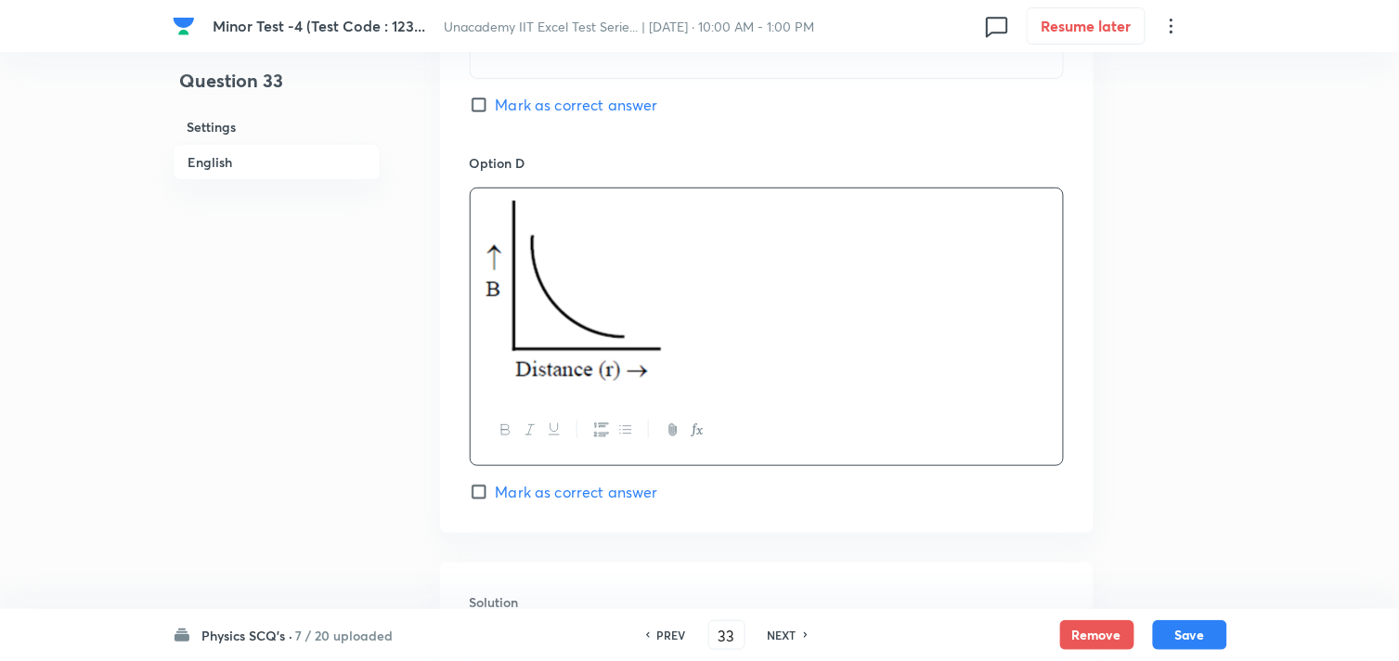
click at [545, 489] on span "Mark as correct answer" at bounding box center [577, 492] width 162 height 22
click at [496, 489] on input "Mark as correct answer" at bounding box center [483, 492] width 26 height 19
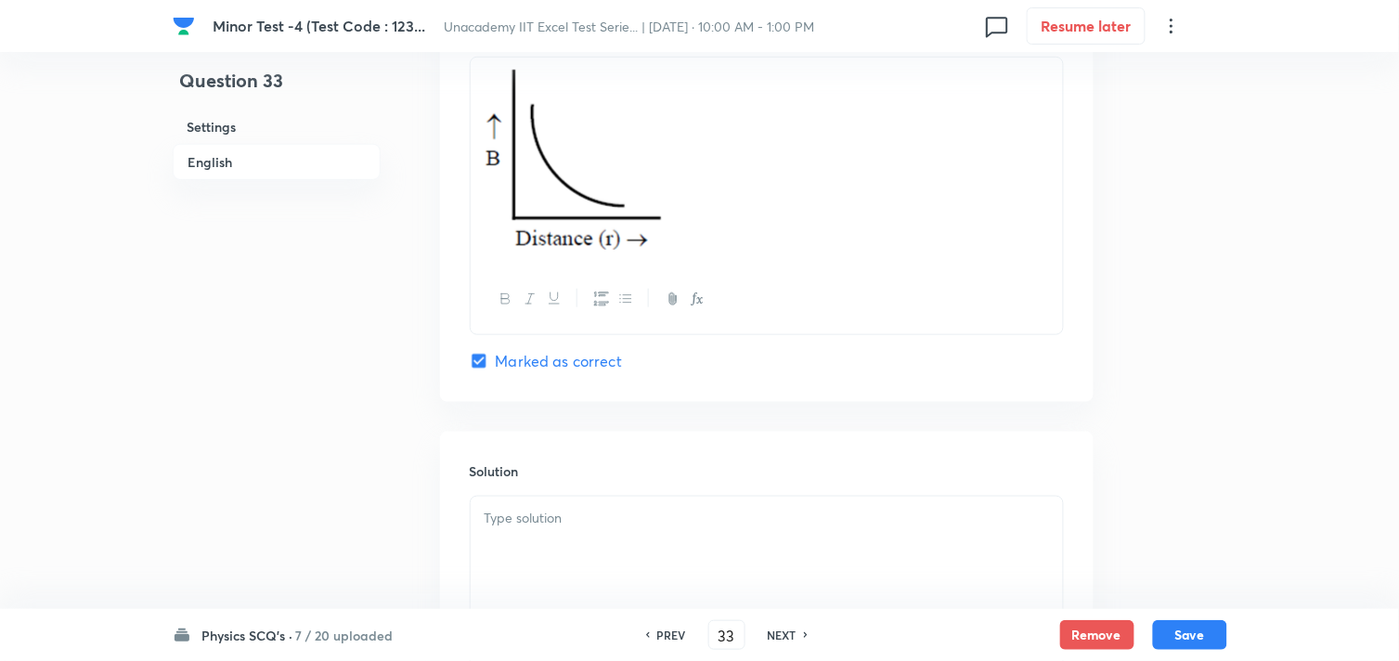
scroll to position [2269, 0]
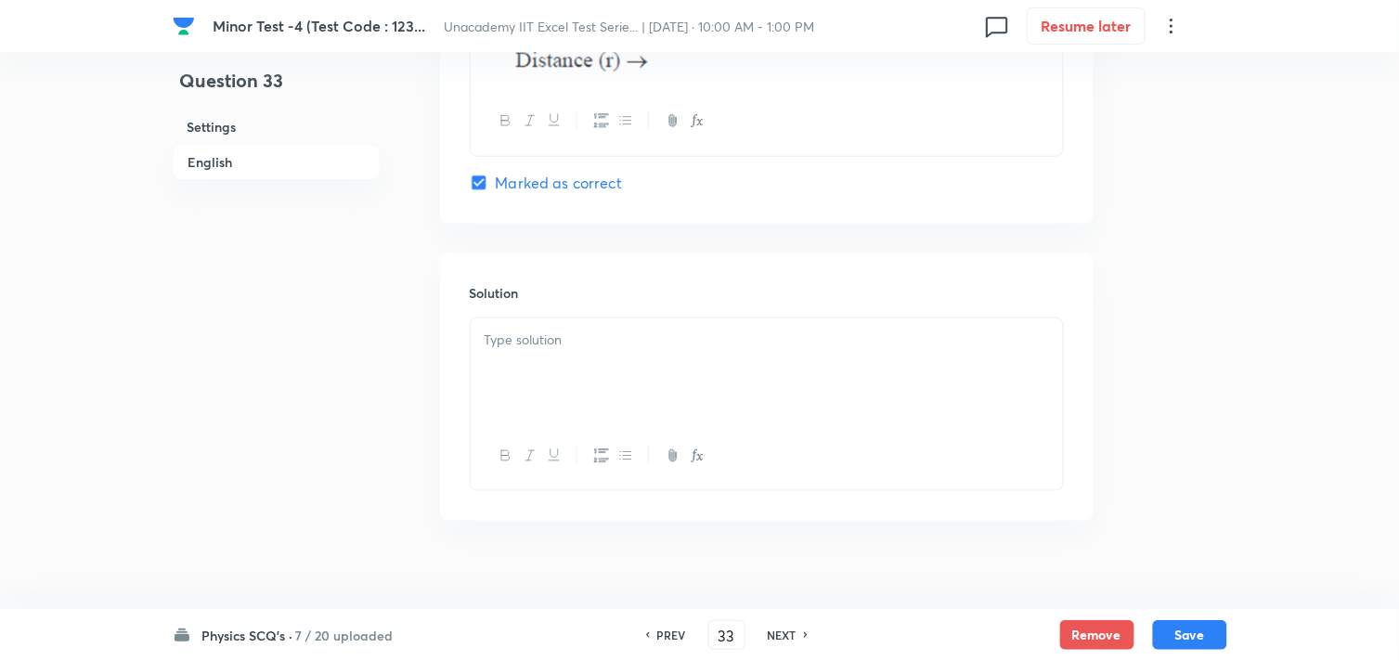
click at [558, 378] on div at bounding box center [767, 370] width 592 height 104
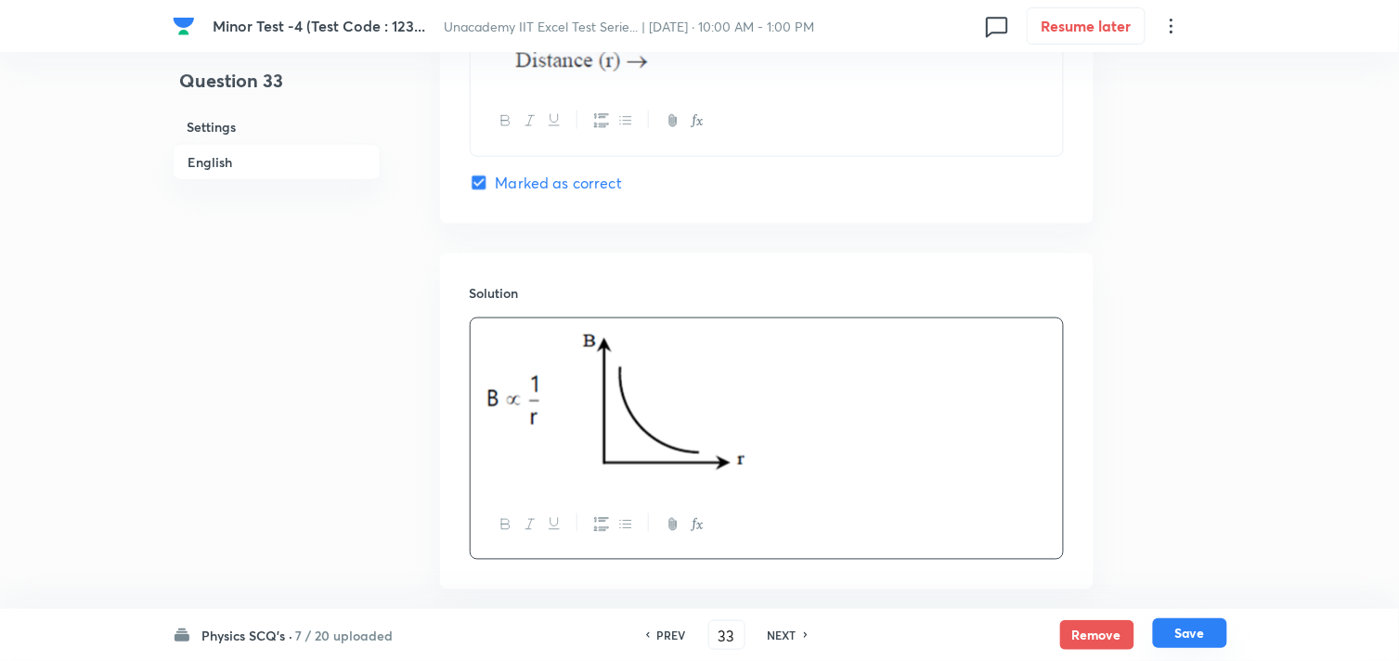
click at [1174, 620] on button "Save" at bounding box center [1190, 633] width 74 height 30
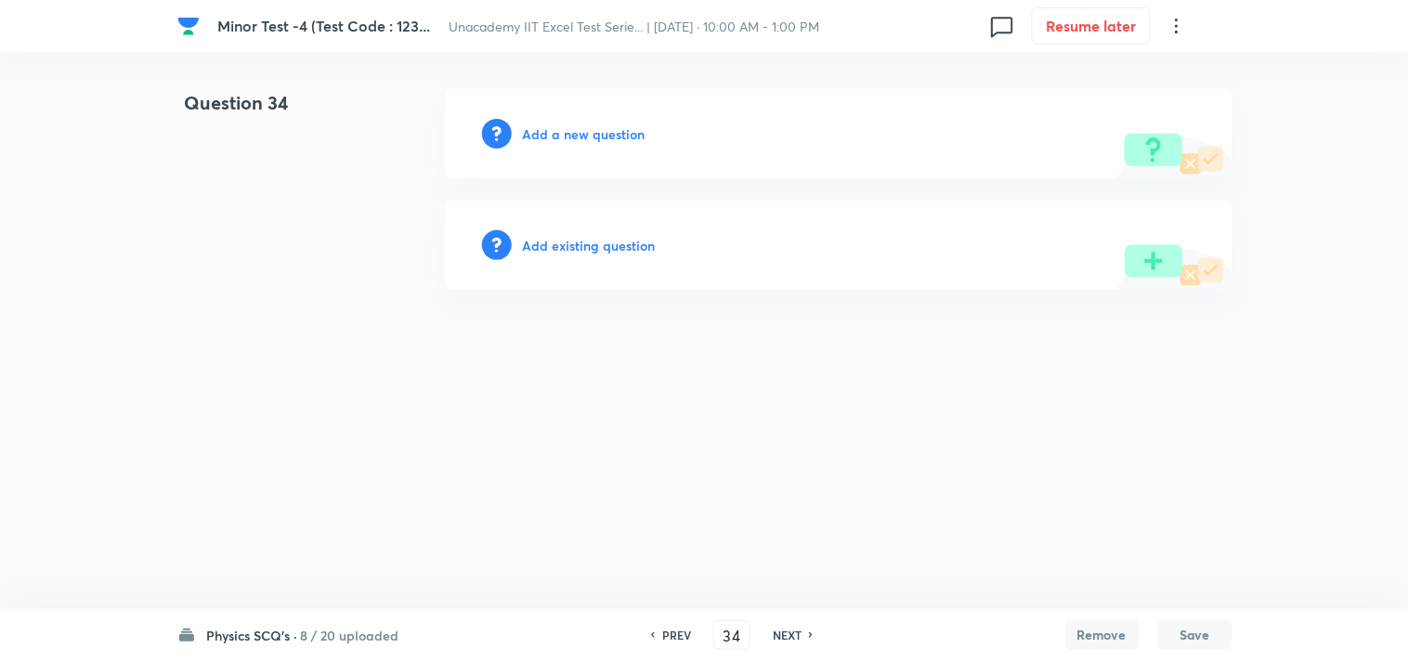
click at [595, 127] on h6 "Add a new question" at bounding box center [584, 133] width 123 height 19
click at [595, 127] on h6 "Choose a question type" at bounding box center [594, 133] width 143 height 19
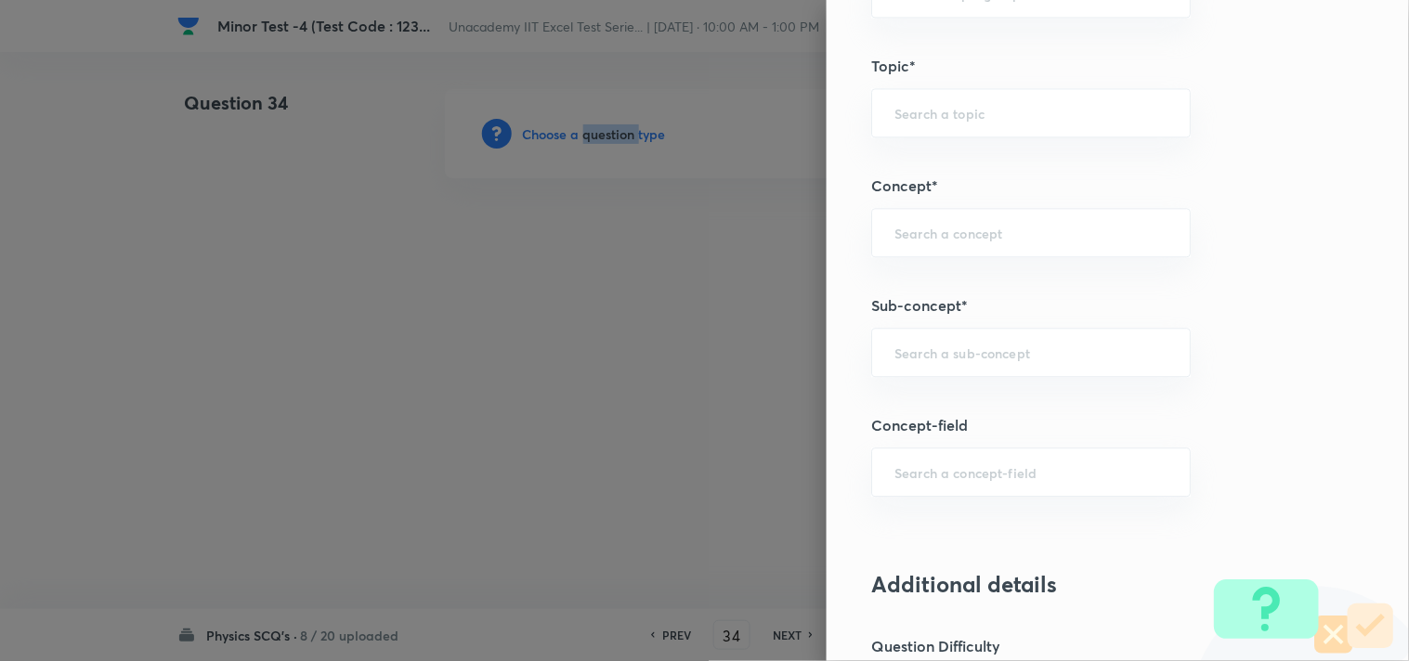
scroll to position [1032, 0]
click at [940, 357] on input "text" at bounding box center [1030, 350] width 273 height 18
paste input "Application of [PERSON_NAME]'s Law"
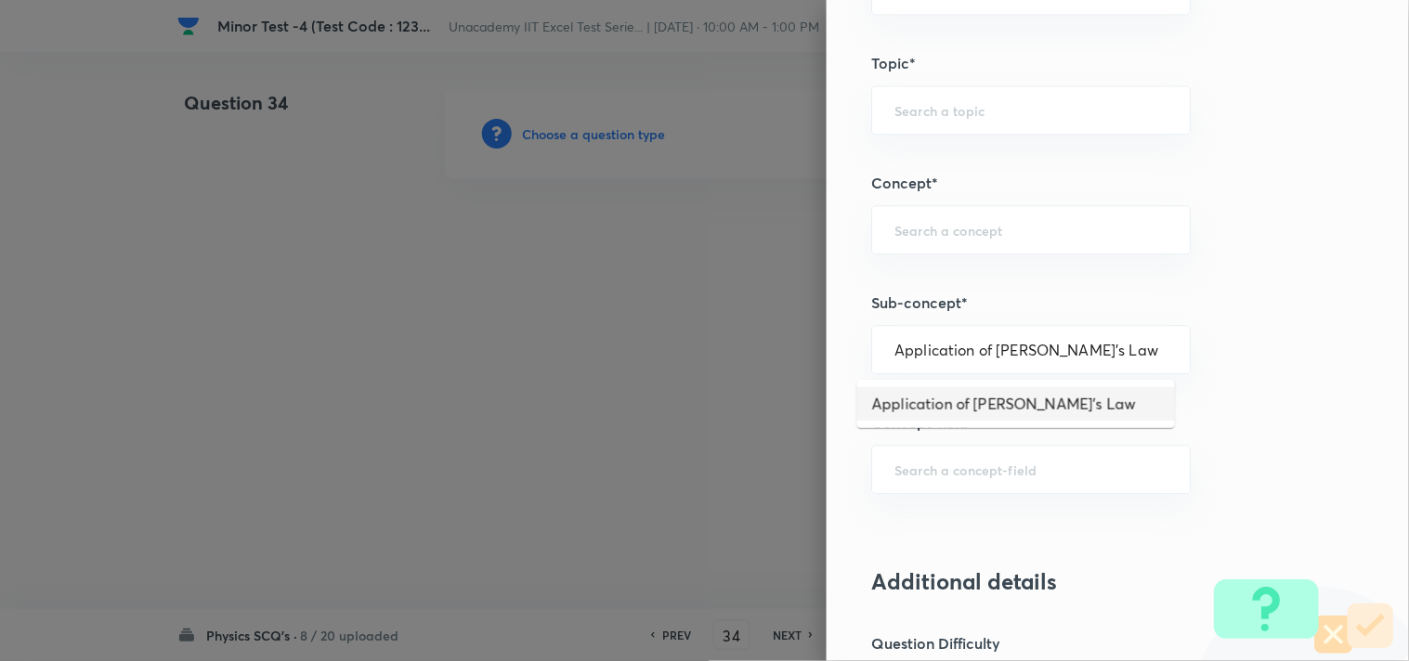
click at [971, 399] on li "Application of [PERSON_NAME]'s Law" at bounding box center [1016, 403] width 318 height 33
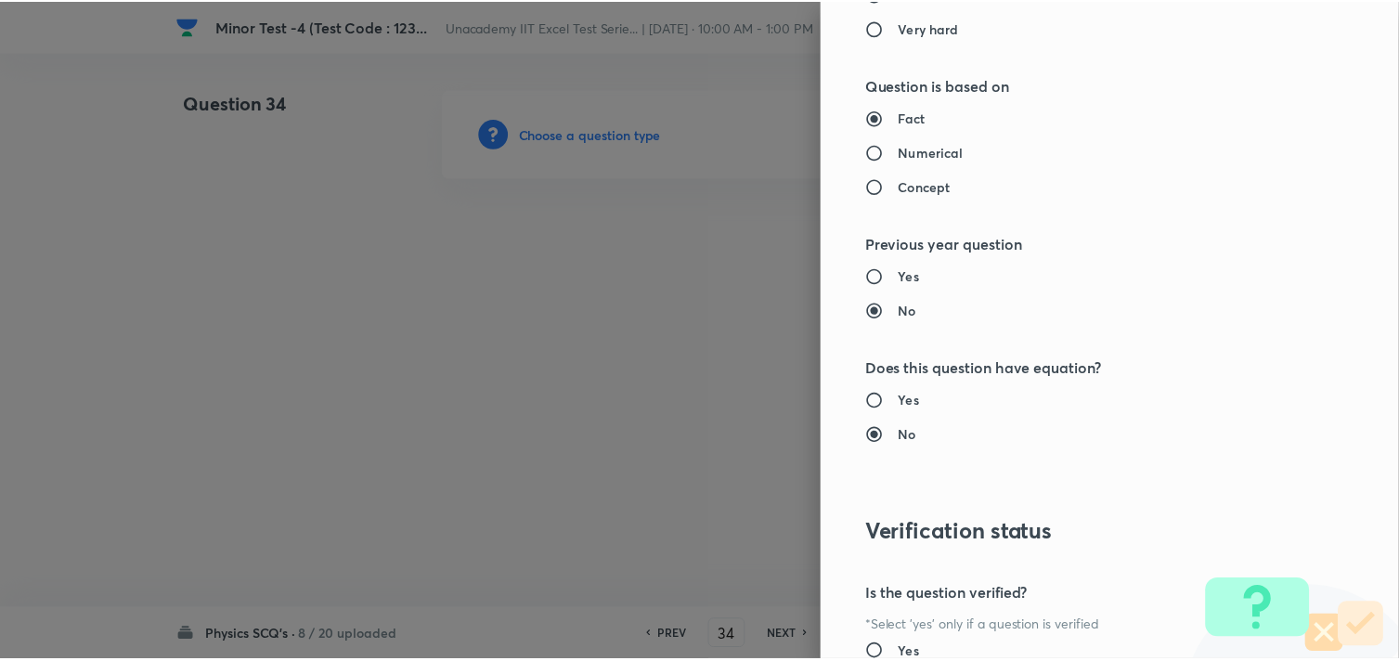
scroll to position [1994, 0]
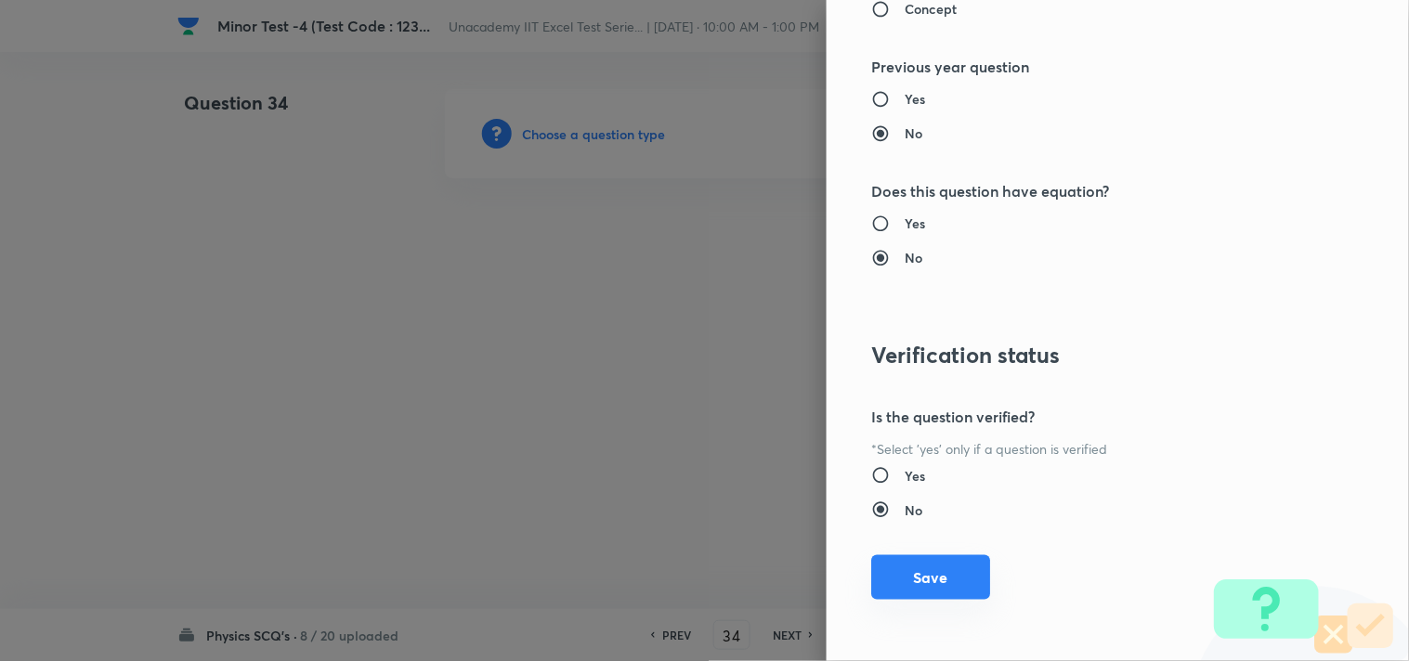
click at [925, 577] on button "Save" at bounding box center [930, 577] width 119 height 45
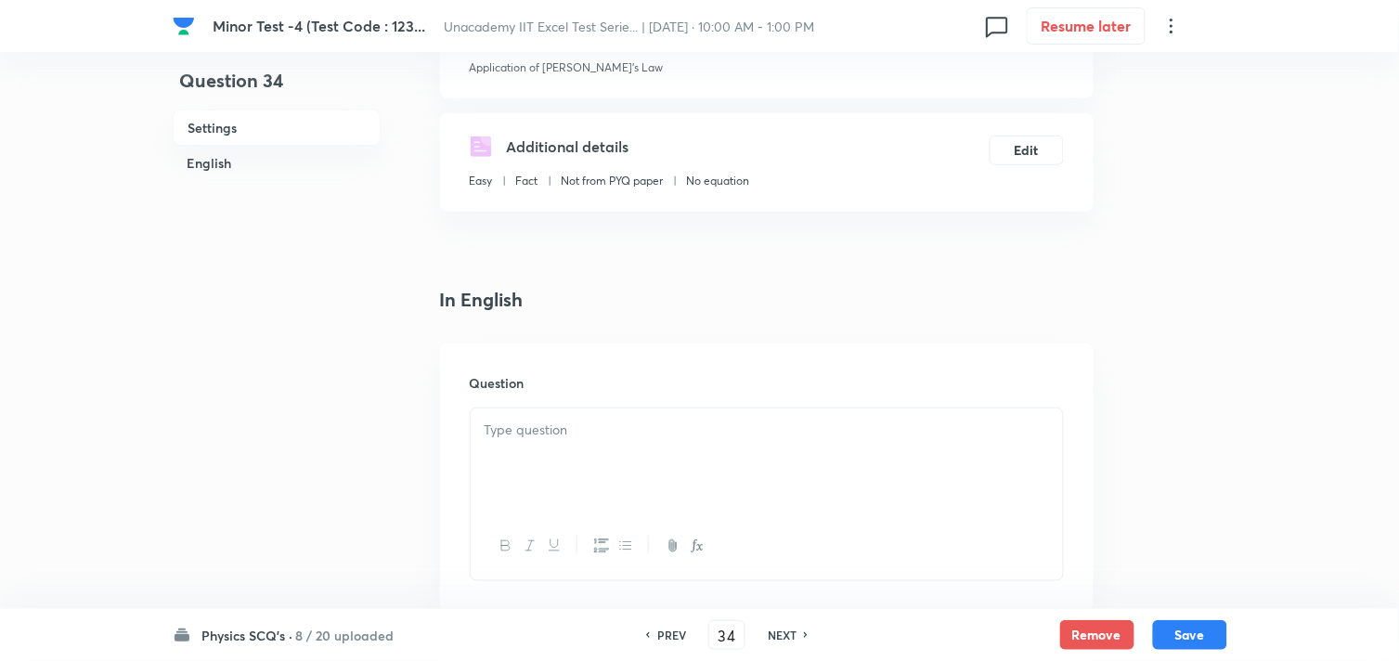
scroll to position [412, 0]
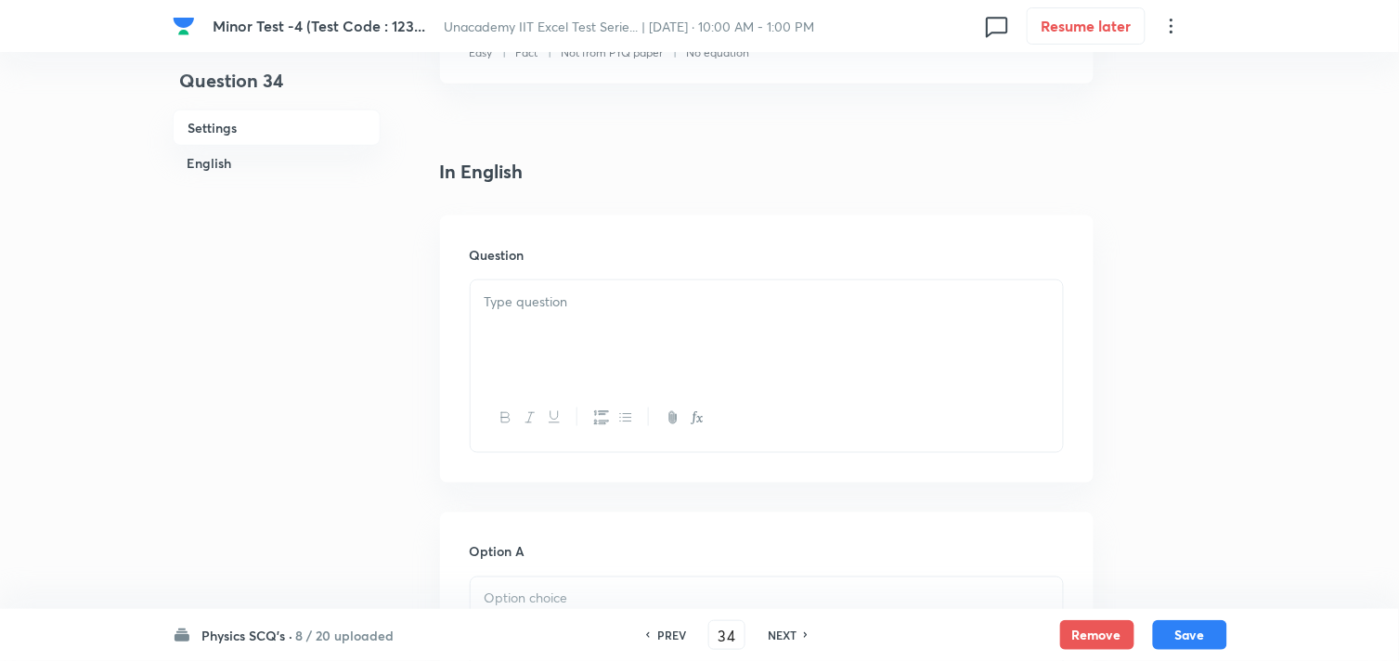
click at [539, 323] on div at bounding box center [767, 332] width 592 height 104
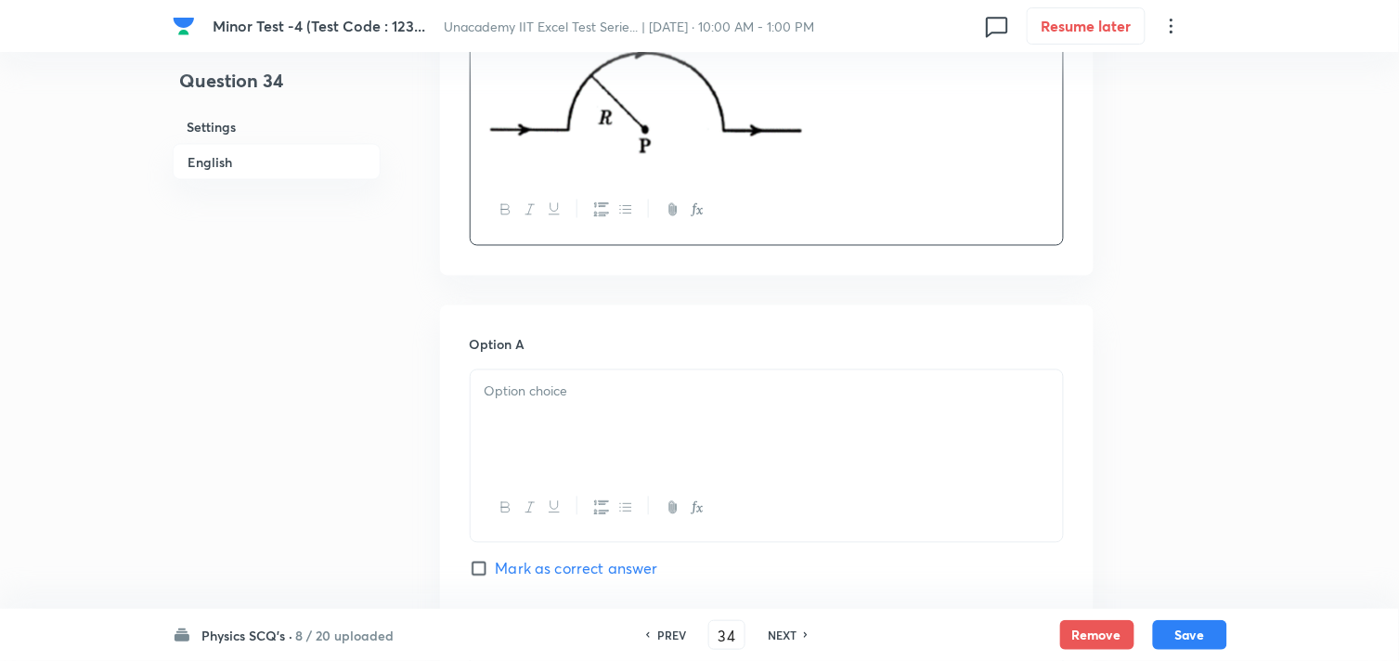
scroll to position [721, 0]
click at [576, 402] on div at bounding box center [767, 421] width 592 height 104
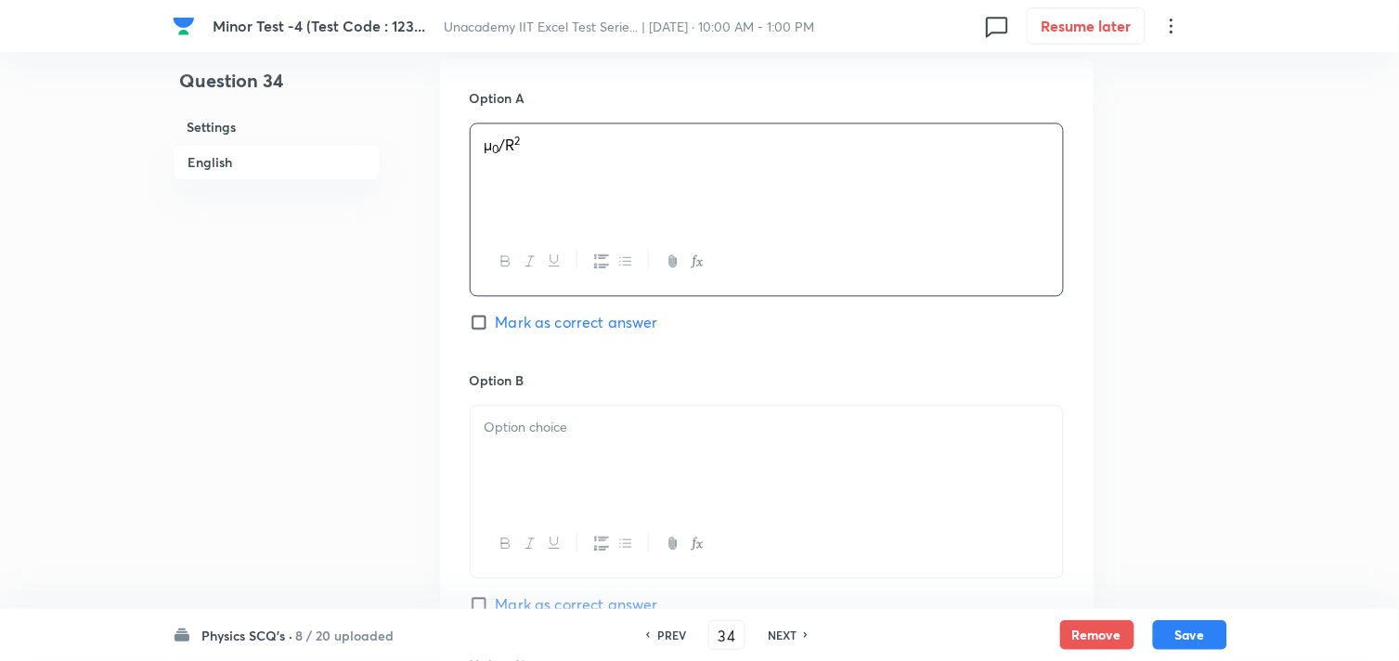
scroll to position [1032, 0]
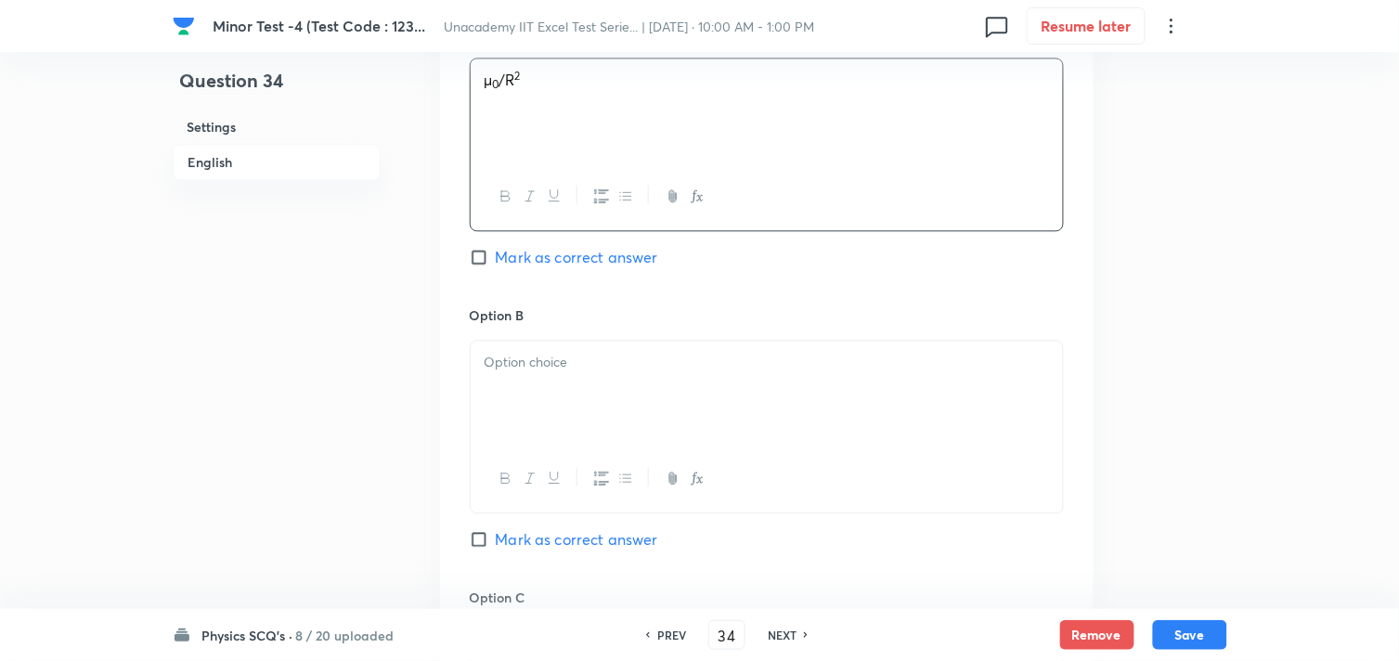
click at [605, 407] on div at bounding box center [767, 393] width 592 height 104
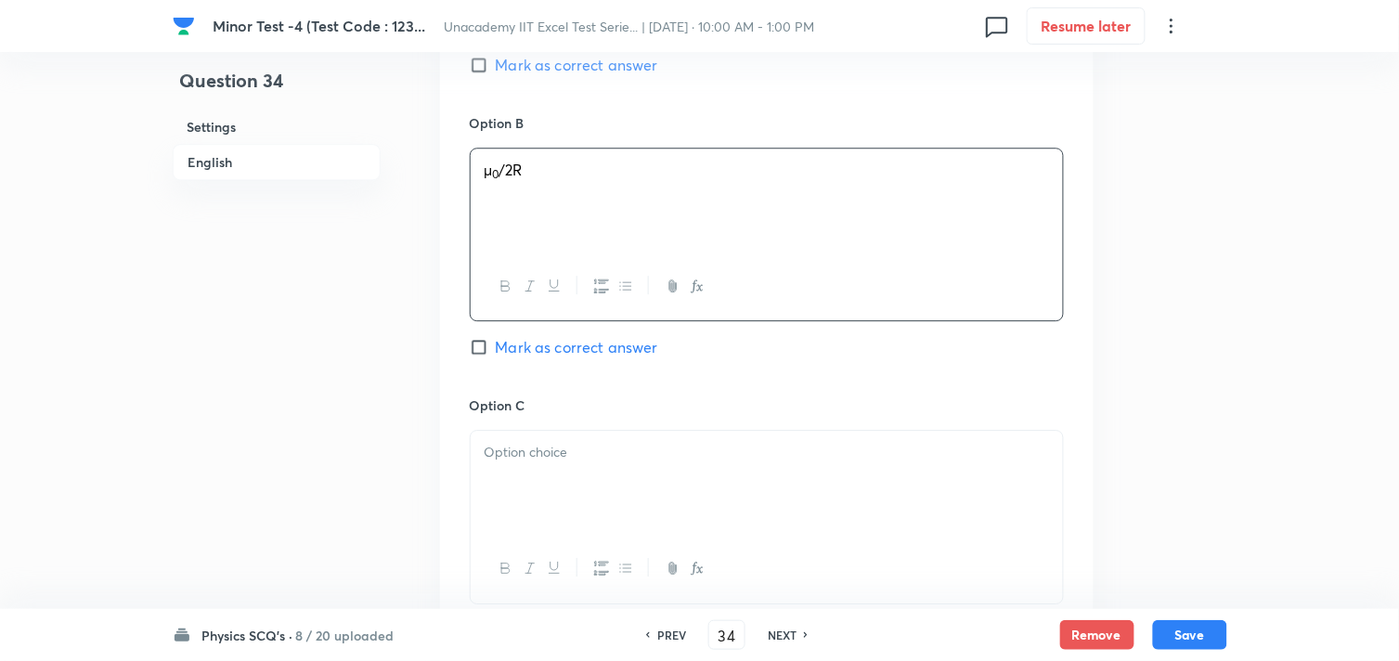
scroll to position [1238, 0]
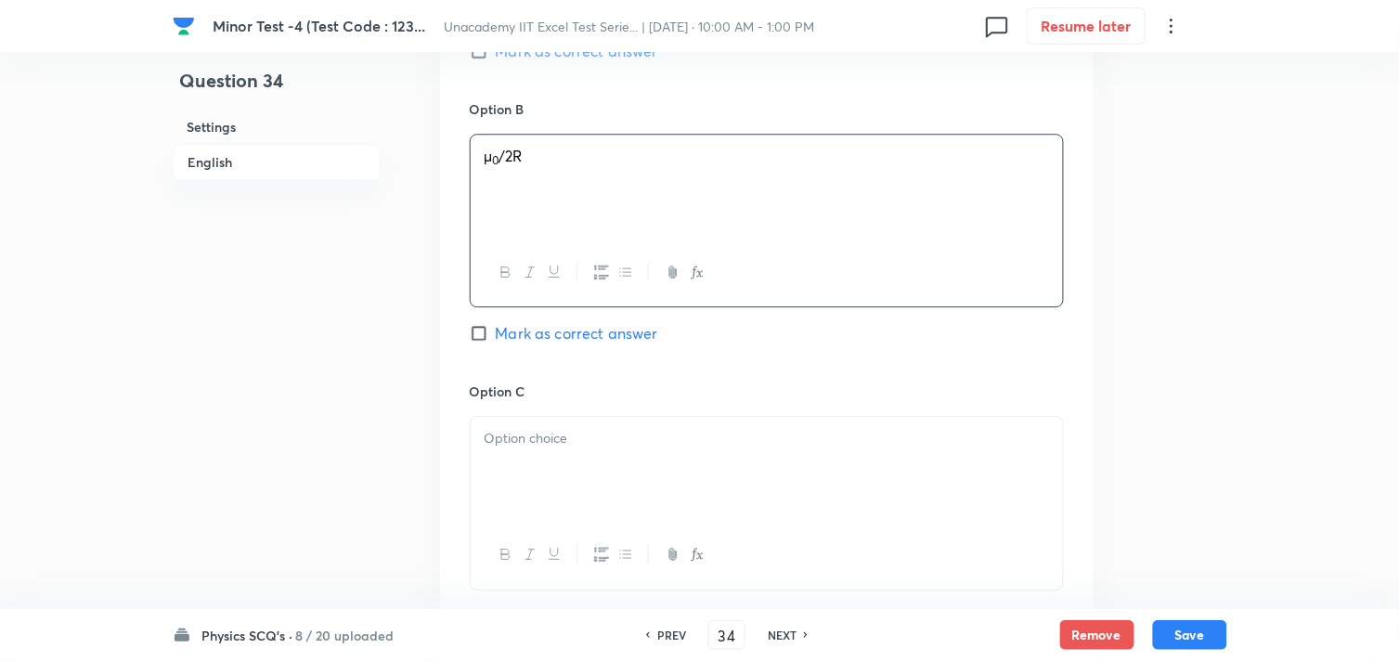
click at [539, 449] on p at bounding box center [767, 438] width 565 height 21
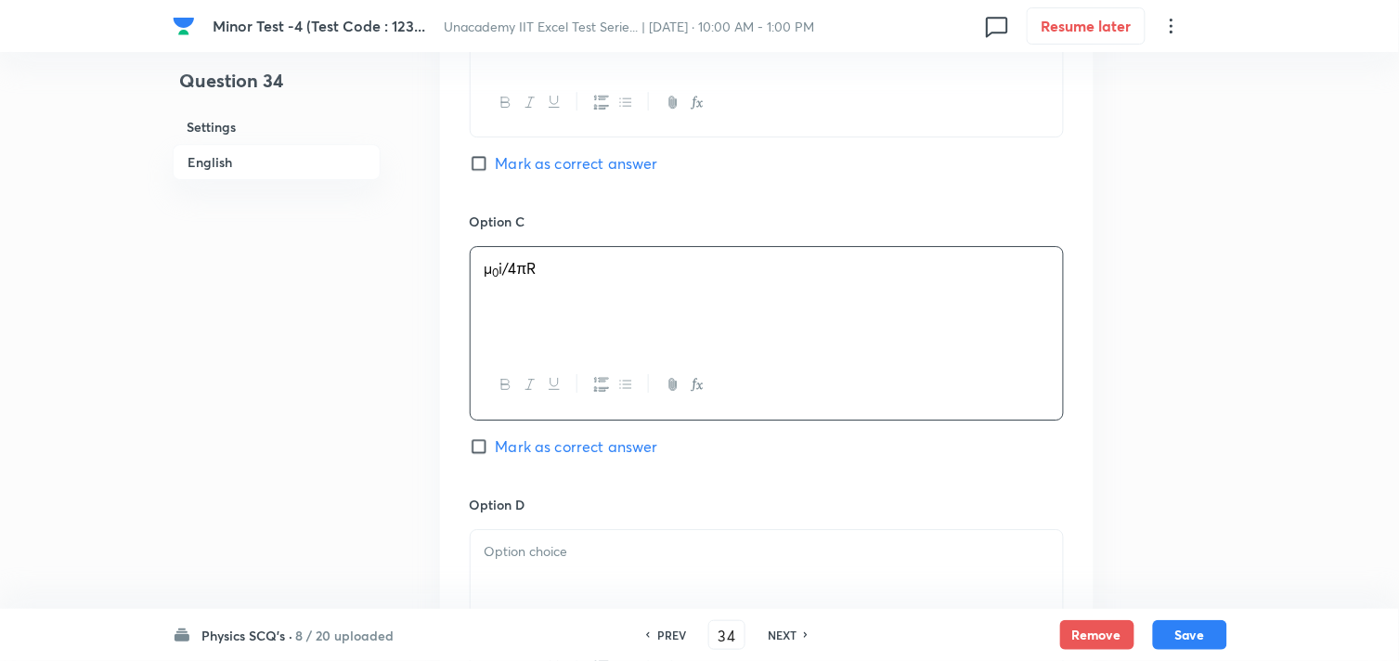
scroll to position [1444, 0]
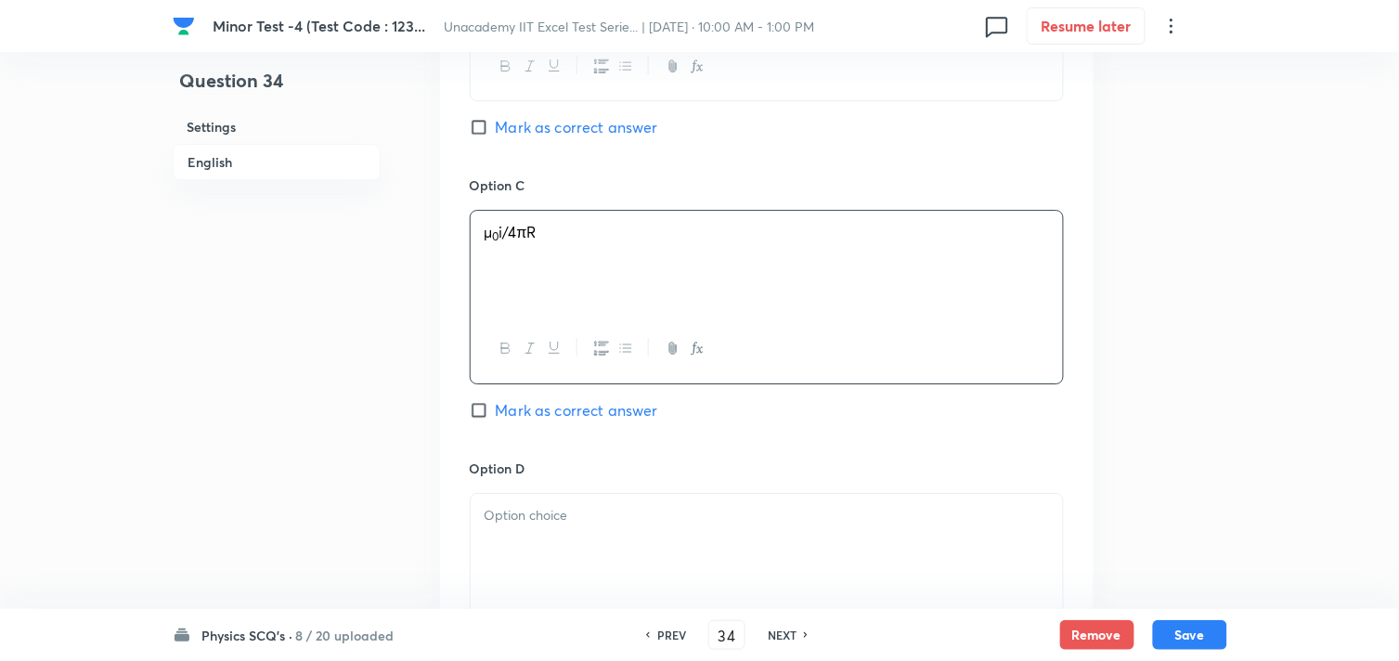
click at [541, 524] on p at bounding box center [767, 515] width 565 height 21
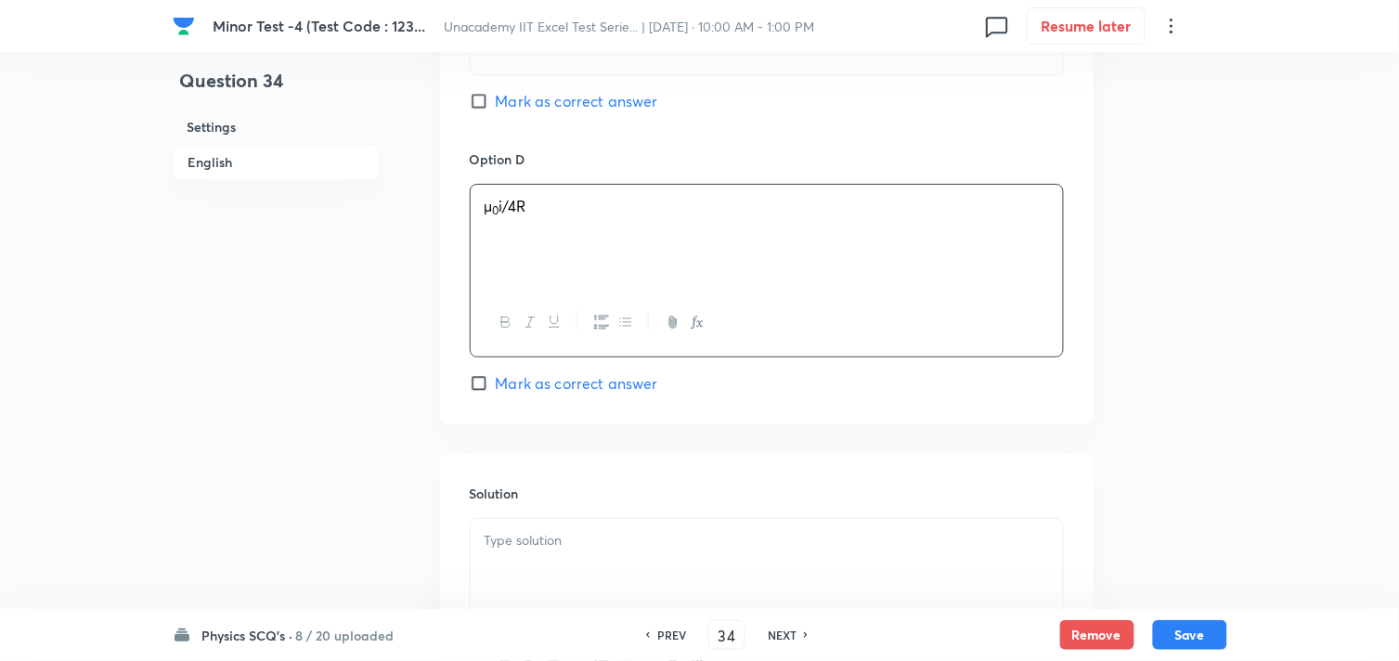
click at [531, 386] on span "Mark as correct answer" at bounding box center [577, 383] width 162 height 22
click at [496, 386] on input "Mark as correct answer" at bounding box center [483, 383] width 26 height 19
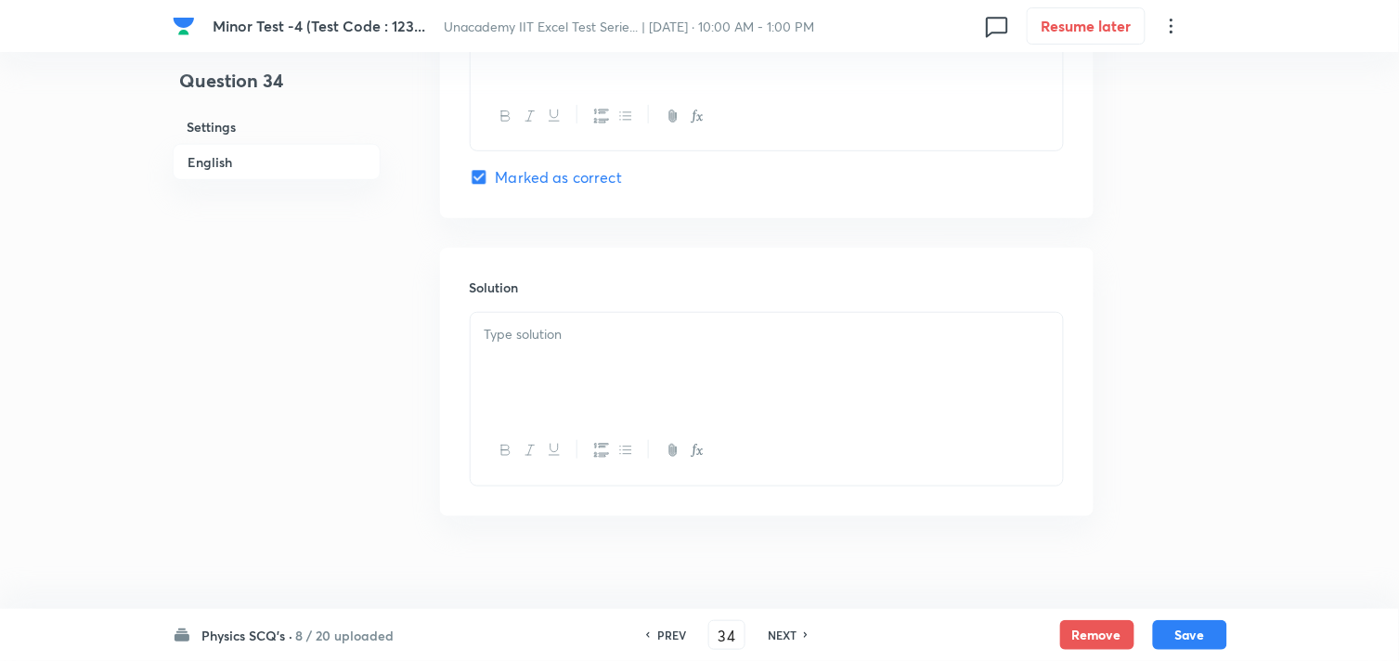
scroll to position [1960, 0]
click at [567, 373] on div at bounding box center [767, 364] width 592 height 104
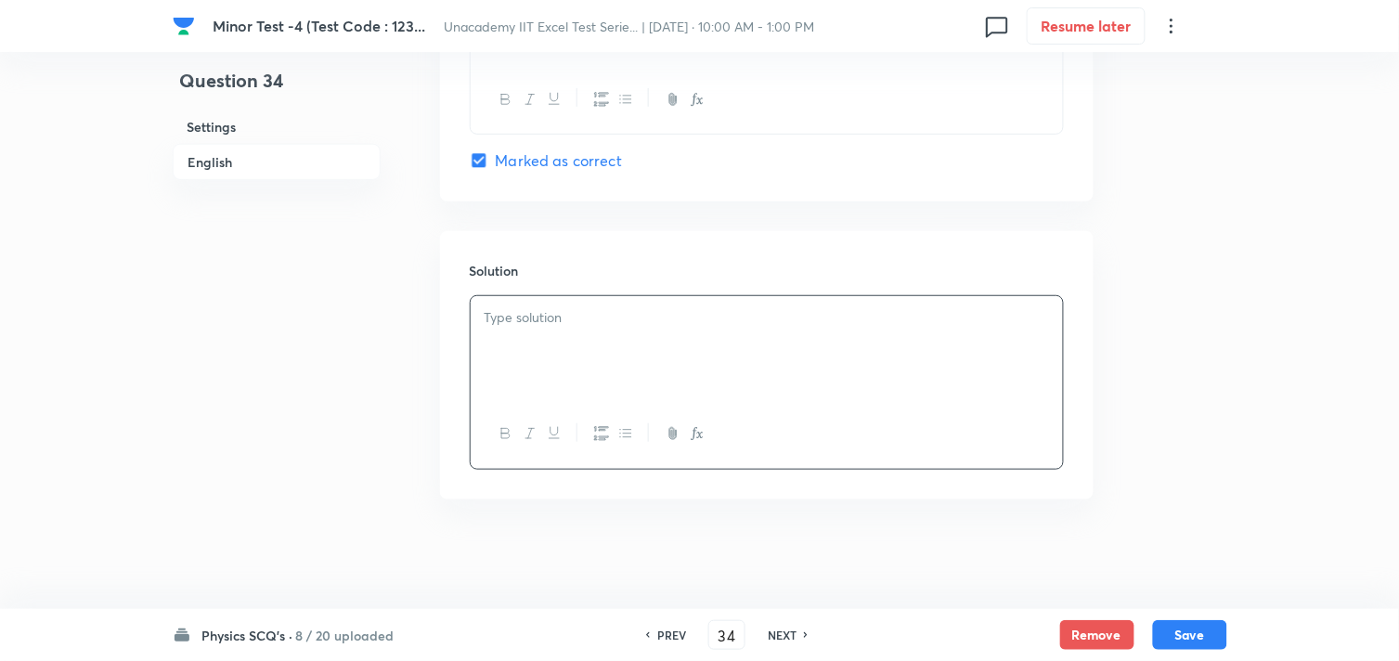
scroll to position [1981, 0]
click at [1185, 622] on button "Save" at bounding box center [1190, 633] width 74 height 30
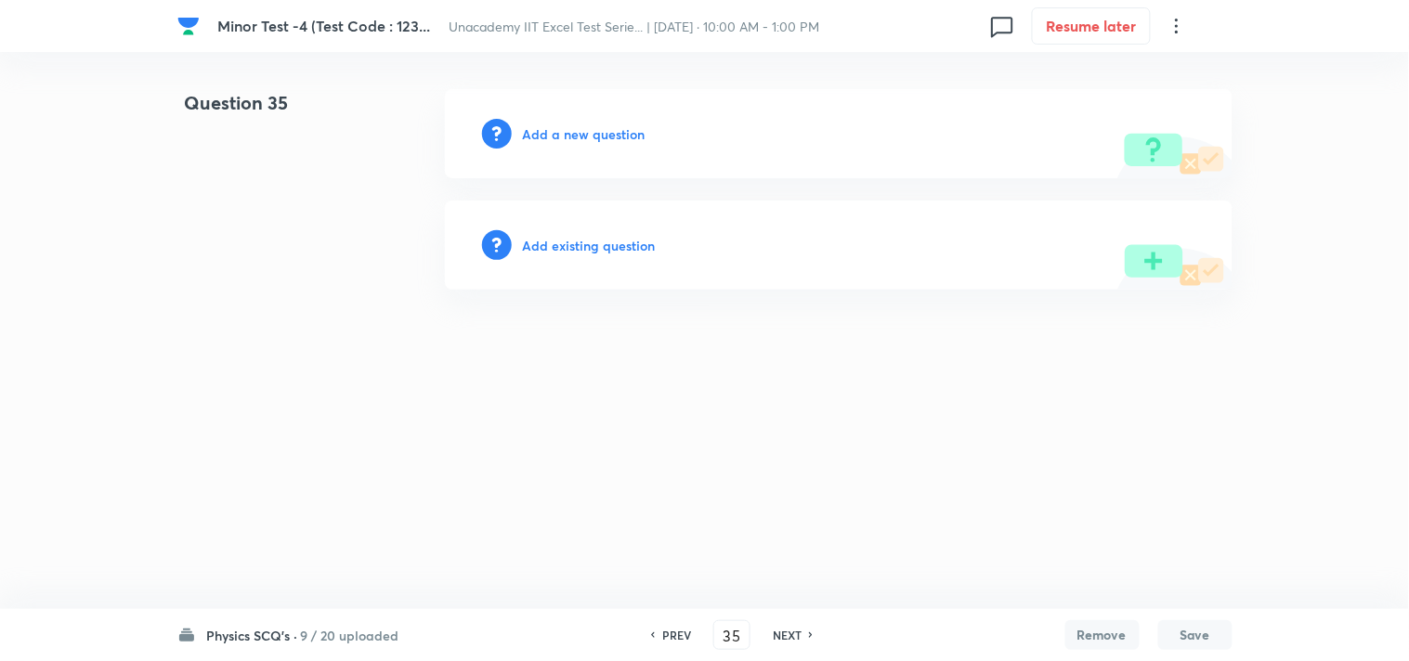
click at [597, 130] on h6 "Add a new question" at bounding box center [584, 133] width 123 height 19
click at [597, 130] on h6 "Choose a question type" at bounding box center [594, 133] width 143 height 19
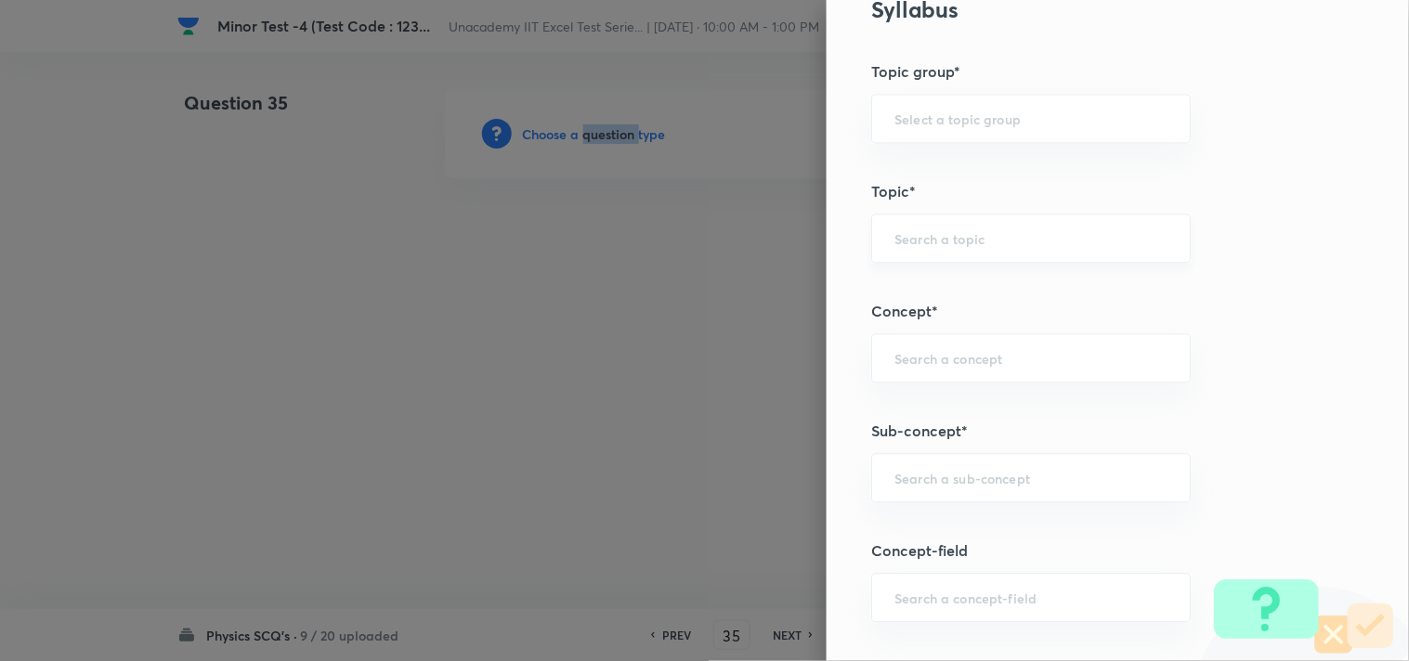
scroll to position [928, 0]
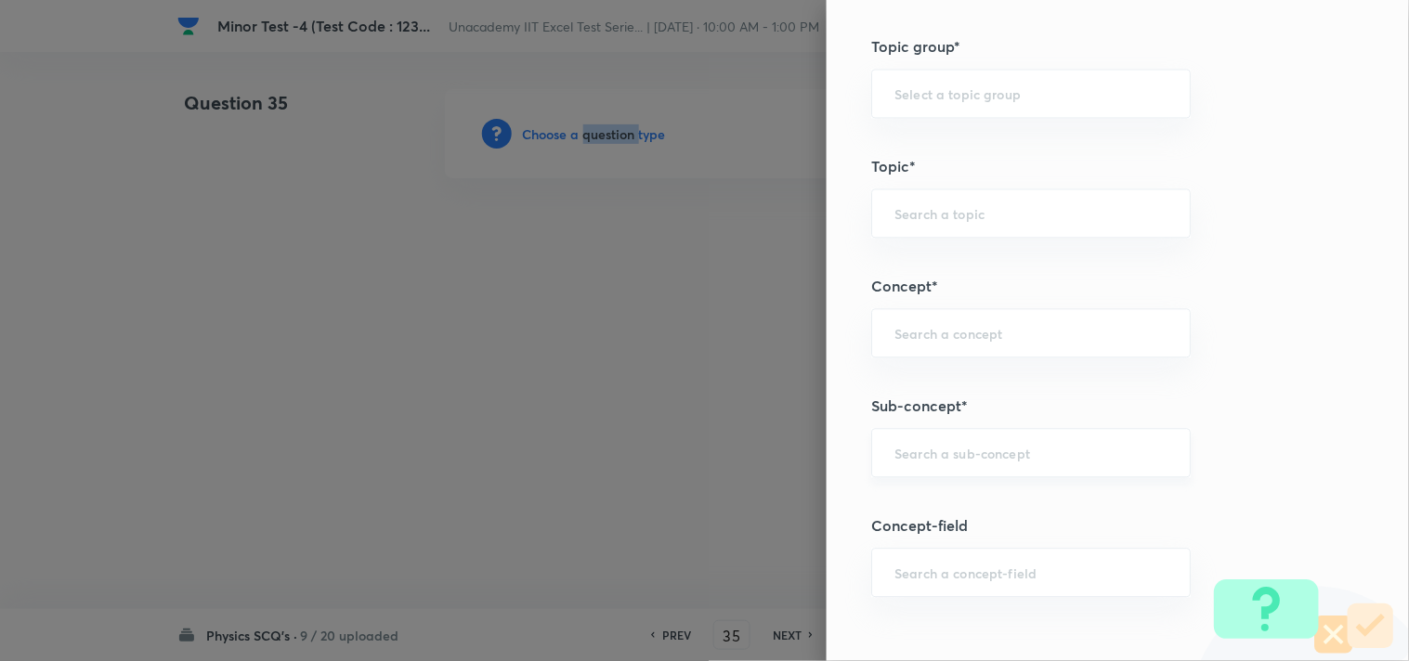
click at [970, 442] on div "​" at bounding box center [1030, 452] width 319 height 49
paste input "Motion of Charge Particle"
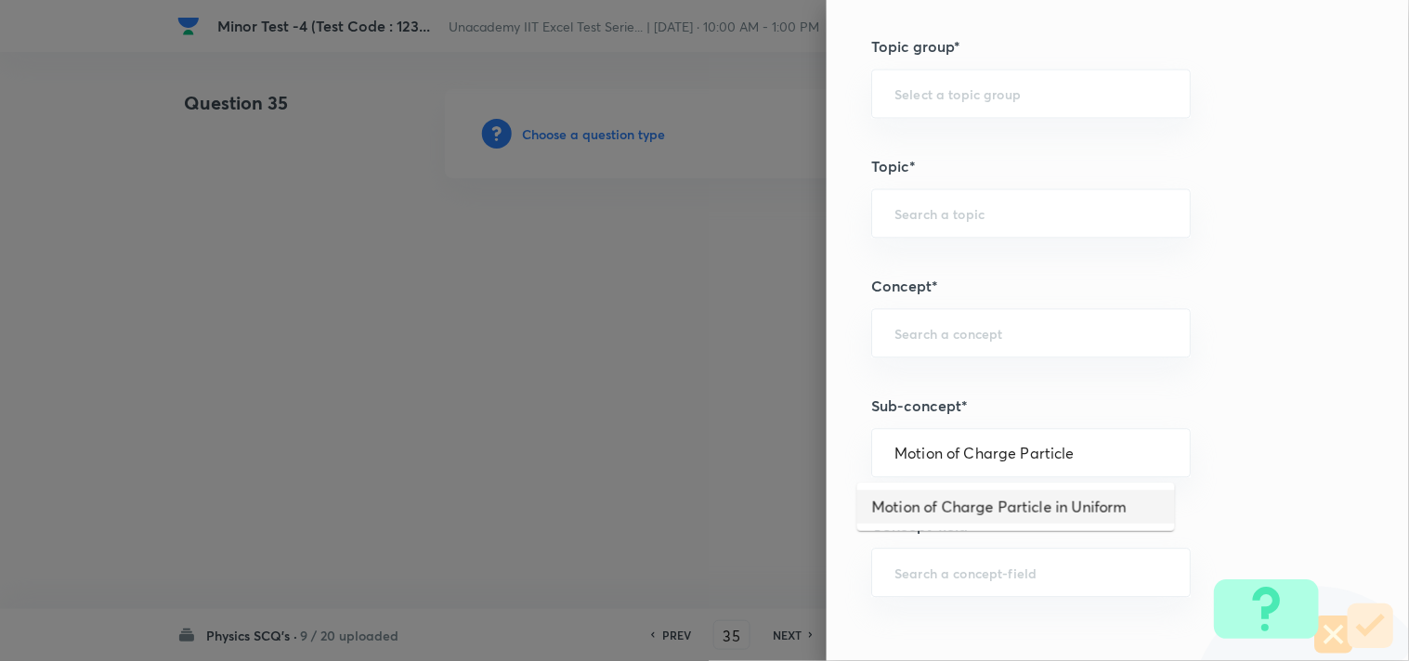
click at [1068, 502] on li "Motion of Charge Particle in Uniform" at bounding box center [1016, 506] width 318 height 33
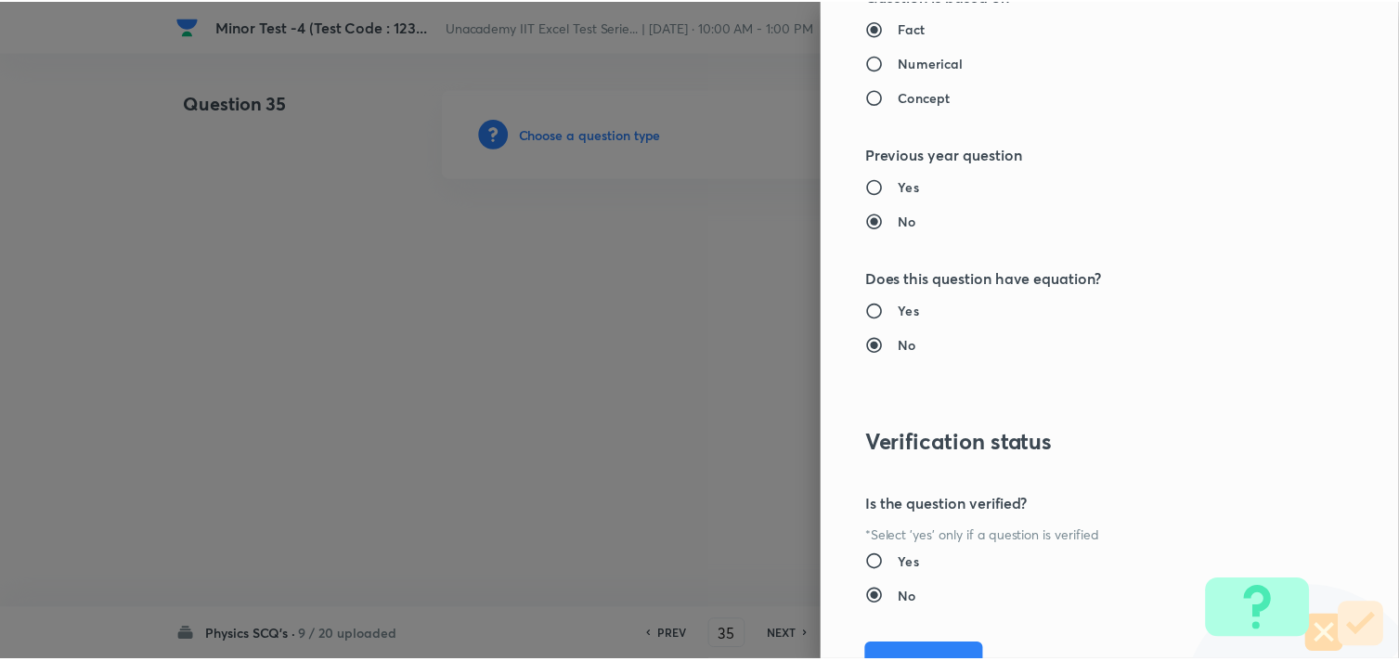
scroll to position [1994, 0]
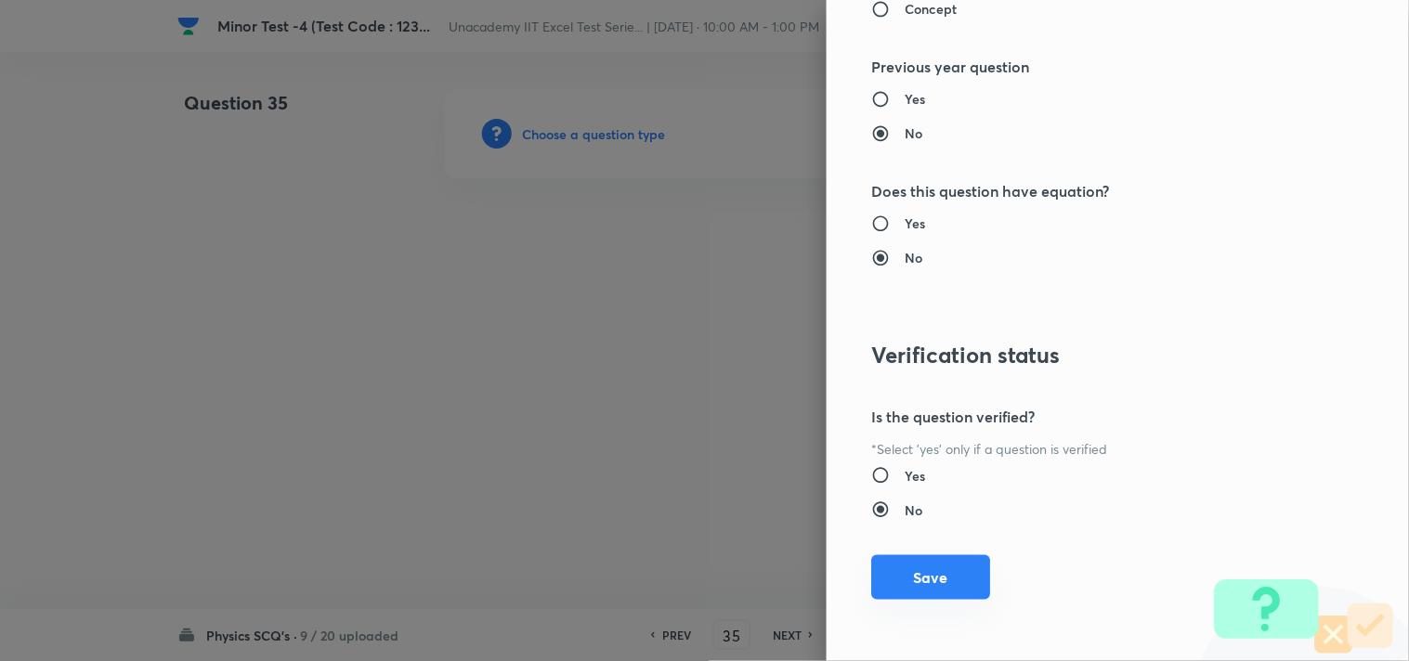
click at [929, 571] on button "Save" at bounding box center [930, 577] width 119 height 45
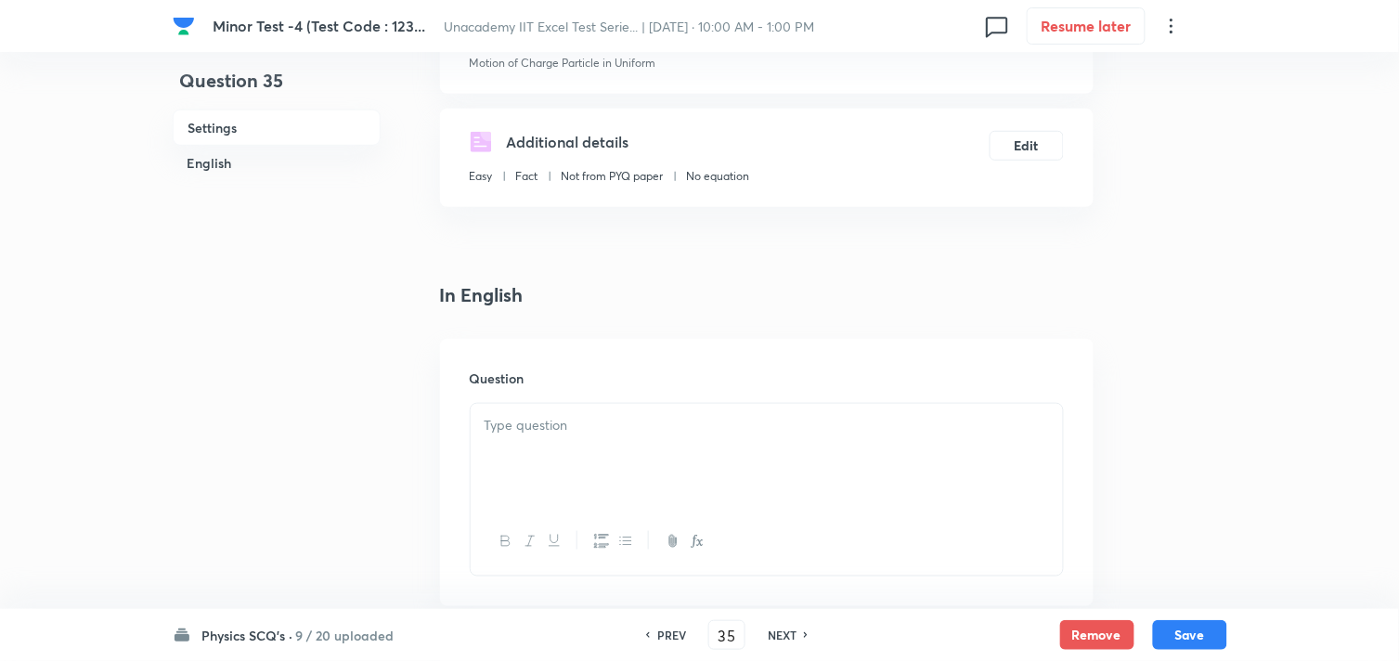
scroll to position [309, 0]
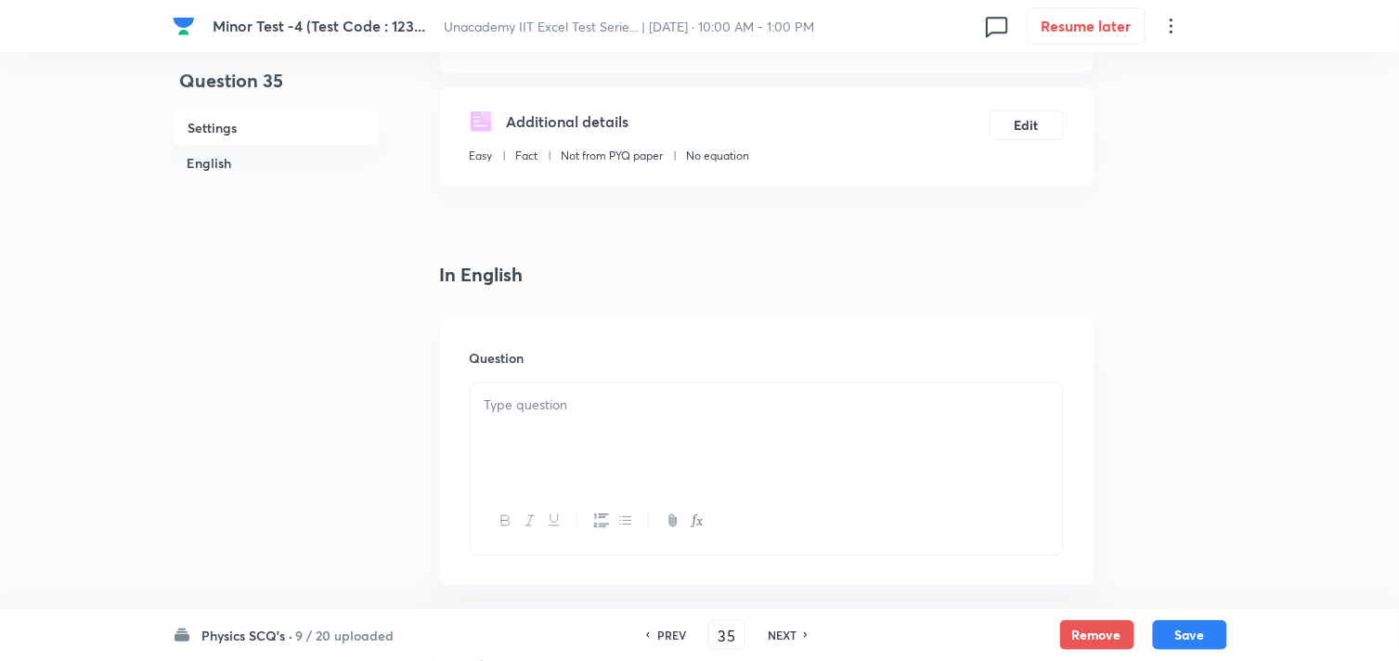
drag, startPoint x: 582, startPoint y: 414, endPoint x: 592, endPoint y: 412, distance: 10.4
click at [581, 414] on p at bounding box center [767, 405] width 565 height 21
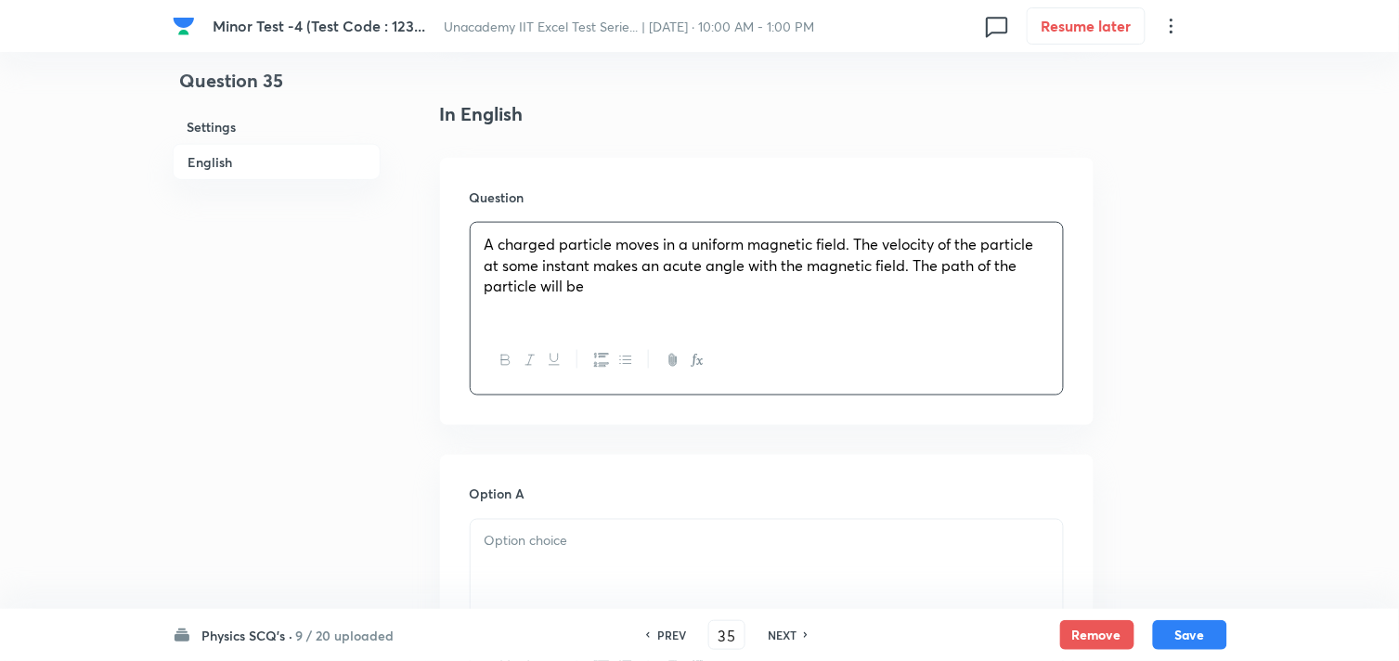
scroll to position [618, 0]
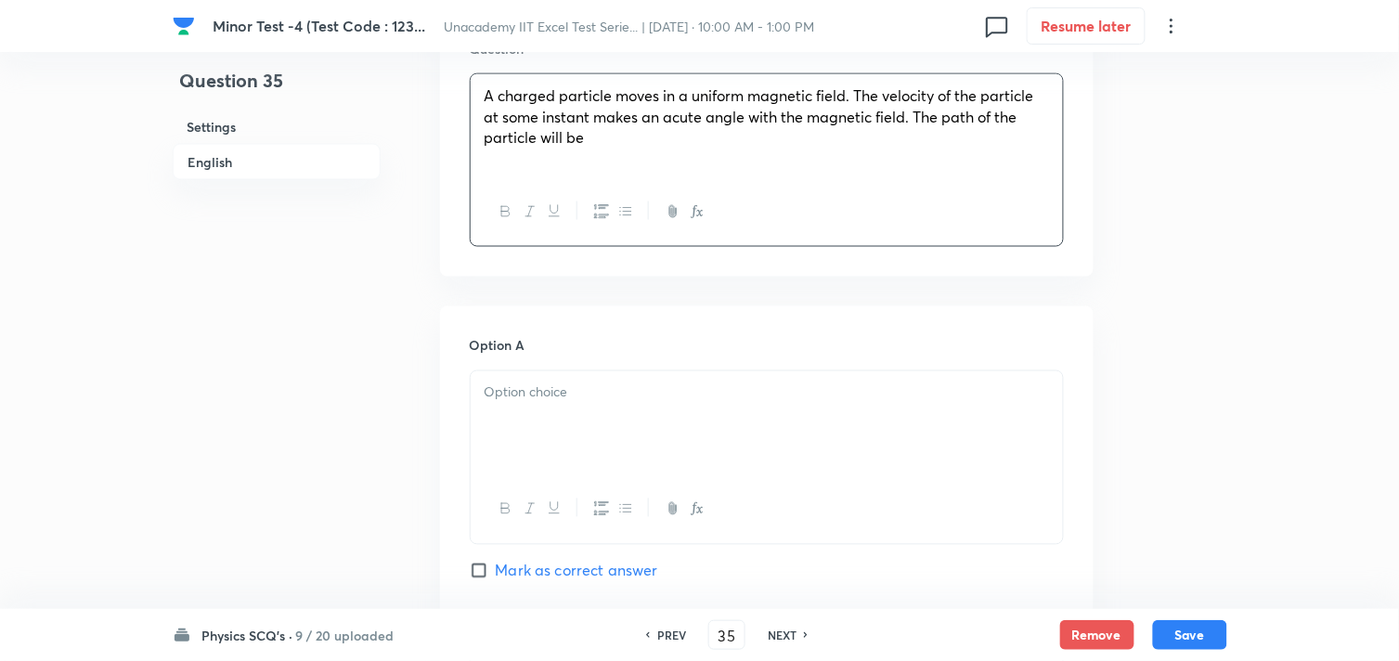
drag, startPoint x: 562, startPoint y: 402, endPoint x: 673, endPoint y: 402, distance: 111.4
click at [562, 403] on p at bounding box center [767, 393] width 565 height 21
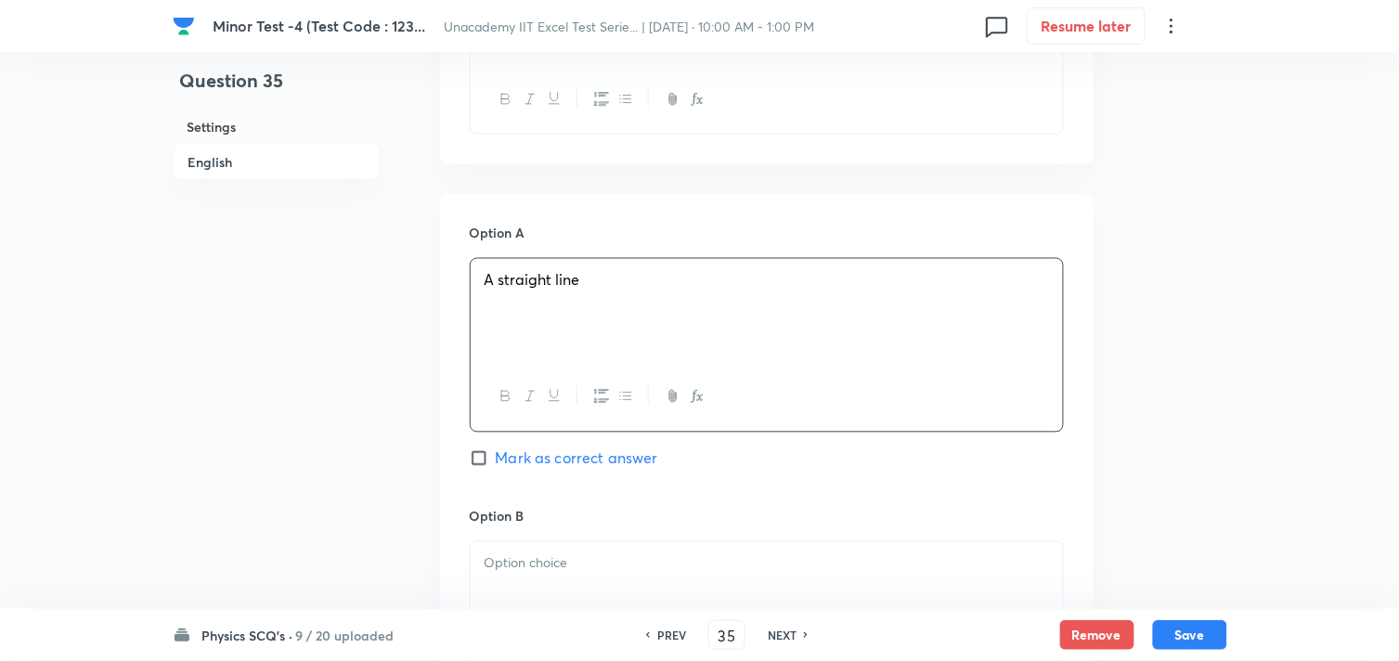
scroll to position [1032, 0]
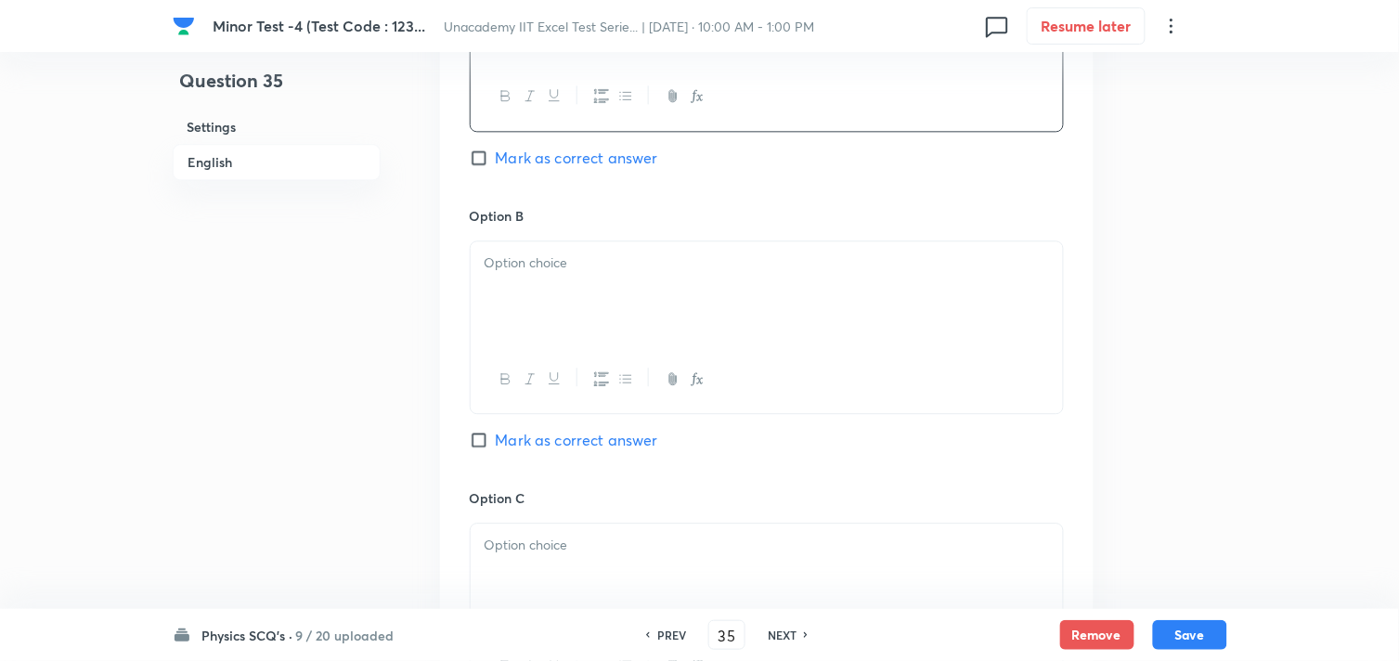
click at [564, 291] on div at bounding box center [767, 293] width 592 height 104
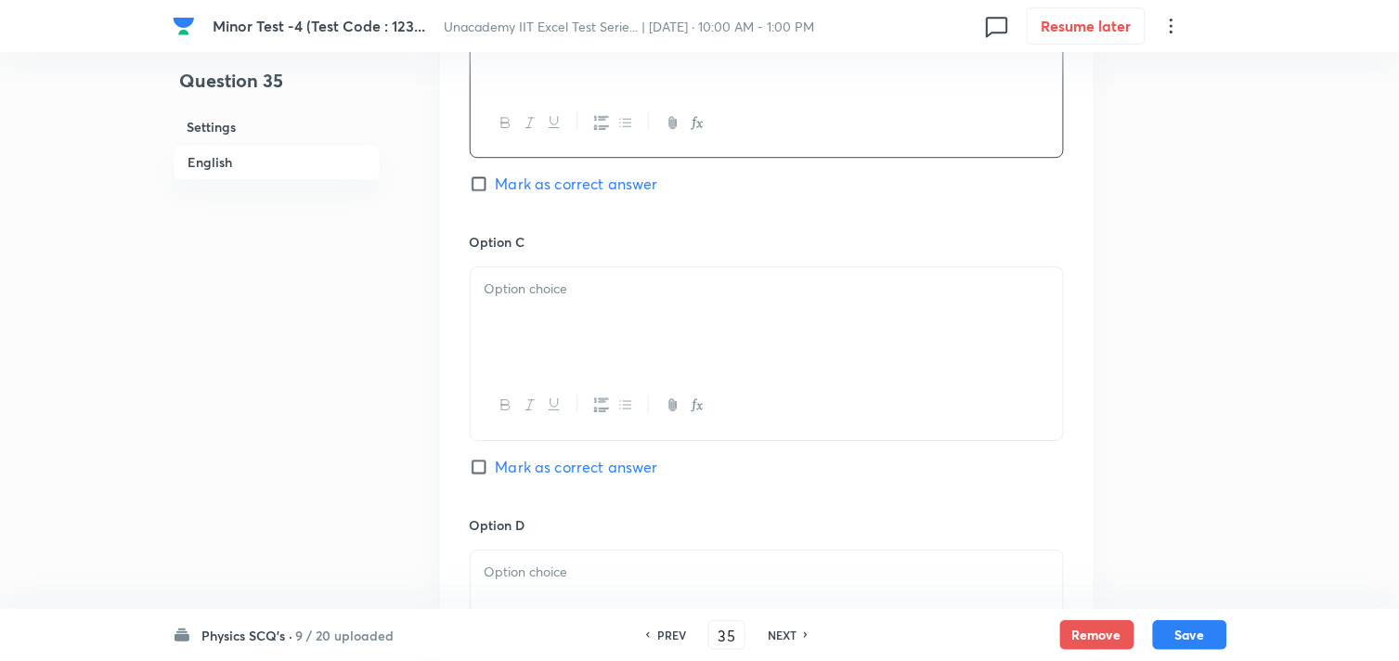
scroll to position [1341, 0]
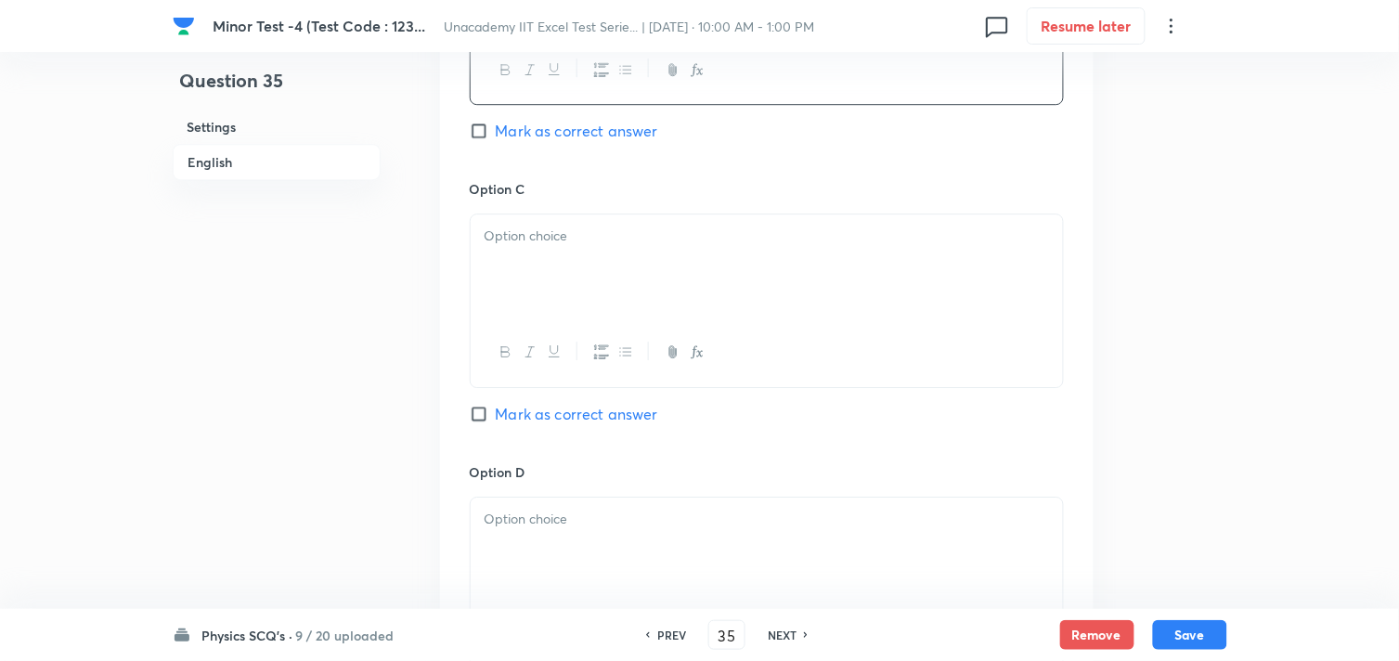
drag, startPoint x: 580, startPoint y: 267, endPoint x: 592, endPoint y: 256, distance: 16.4
click at [581, 267] on div at bounding box center [767, 266] width 592 height 104
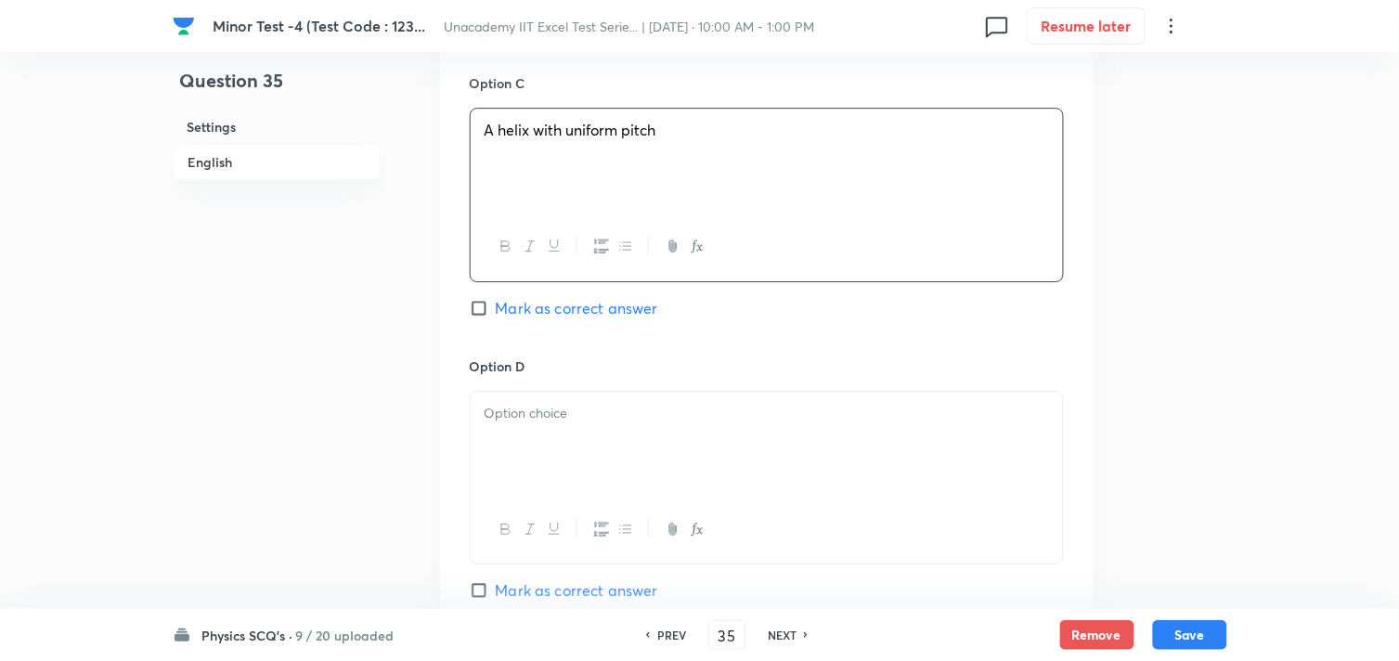
scroll to position [1547, 0]
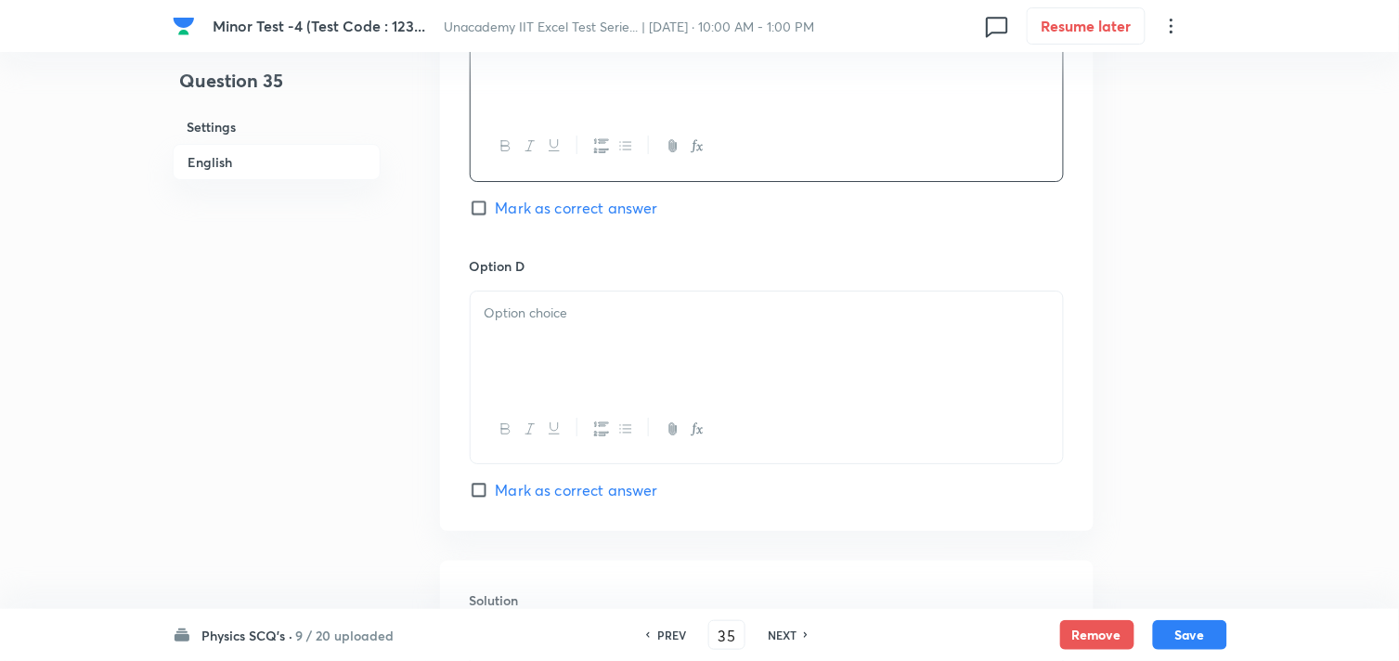
click at [564, 348] on div at bounding box center [767, 344] width 592 height 104
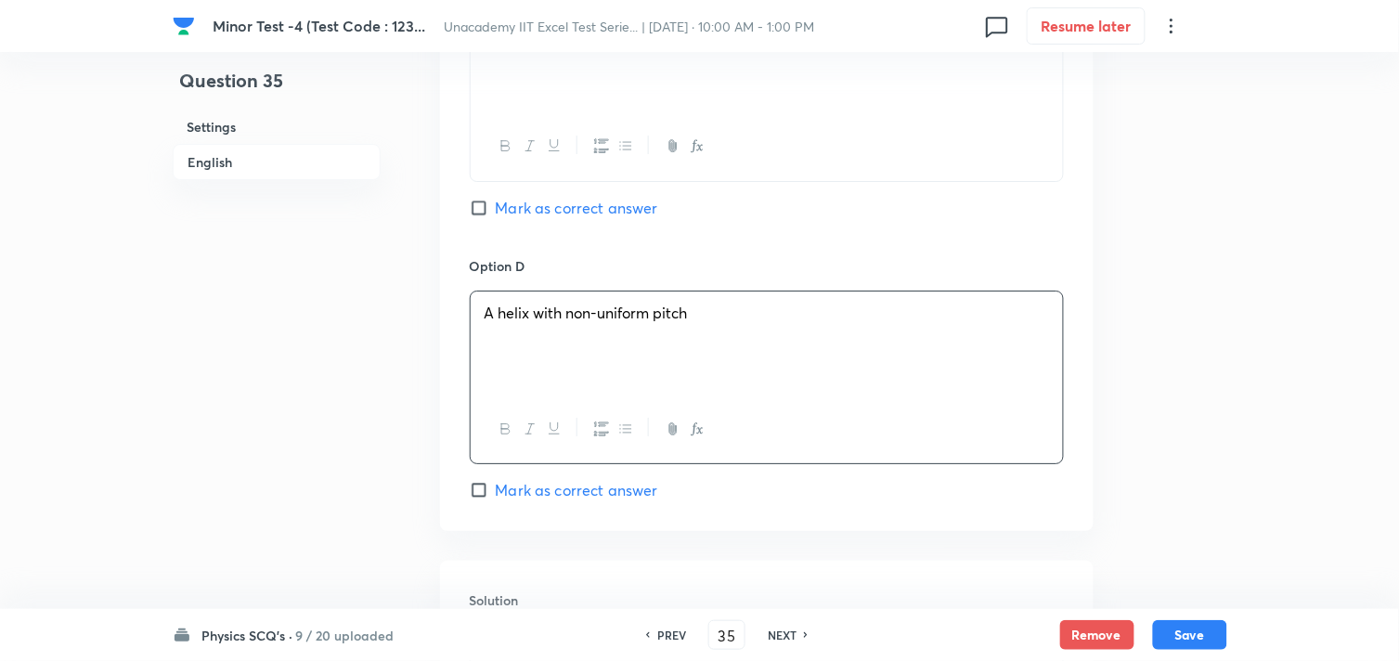
click at [546, 216] on span "Mark as correct answer" at bounding box center [577, 208] width 162 height 22
click at [496, 216] on input "Mark as correct answer" at bounding box center [483, 208] width 26 height 19
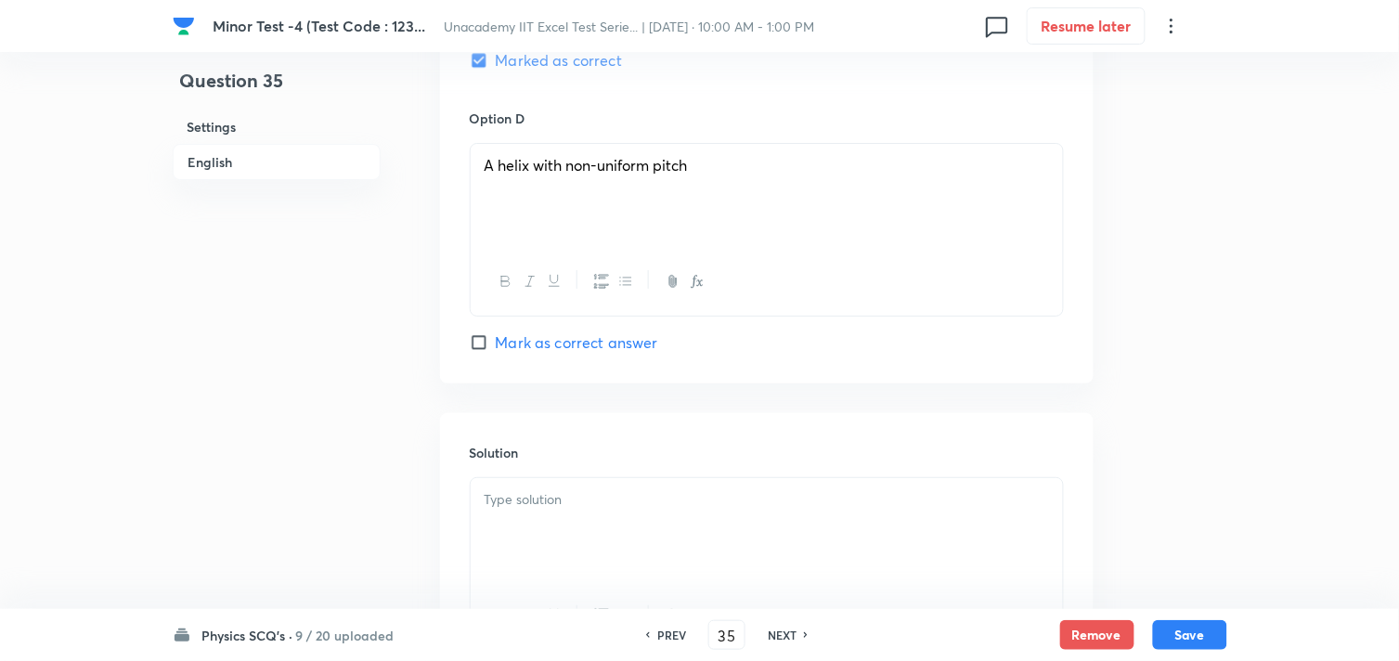
scroll to position [1881, 0]
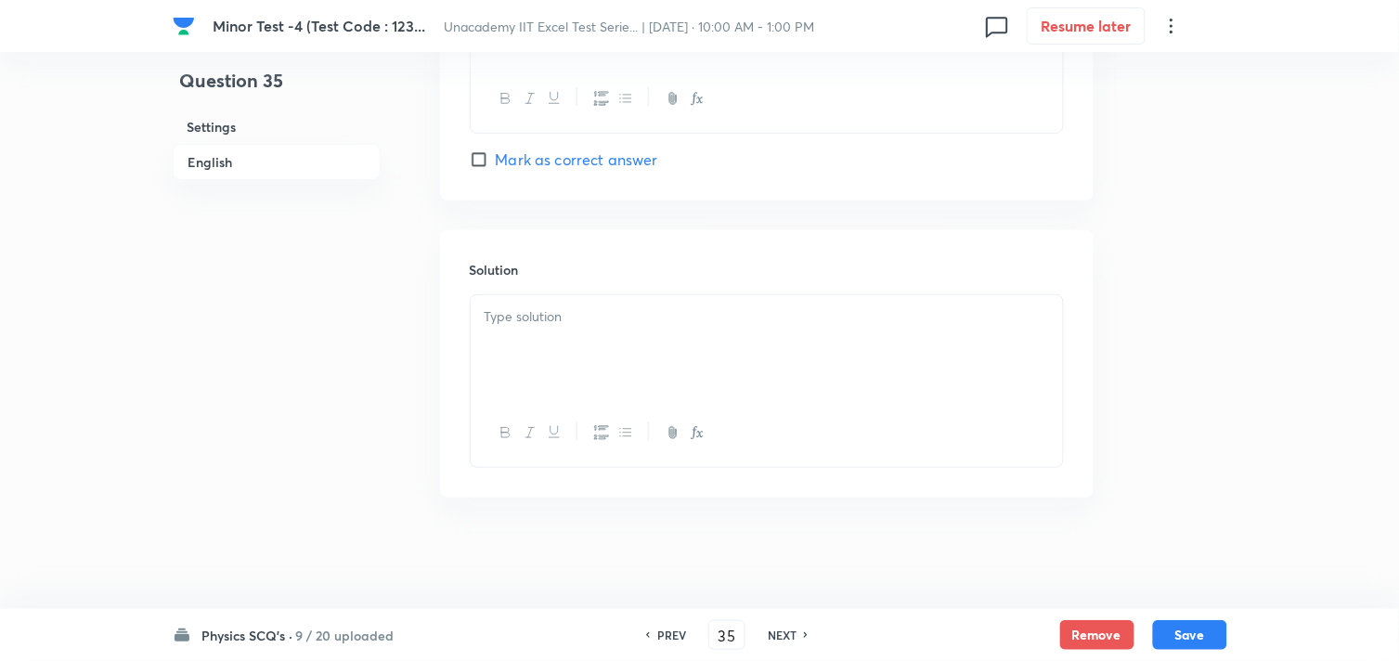
click at [576, 334] on div at bounding box center [767, 347] width 592 height 104
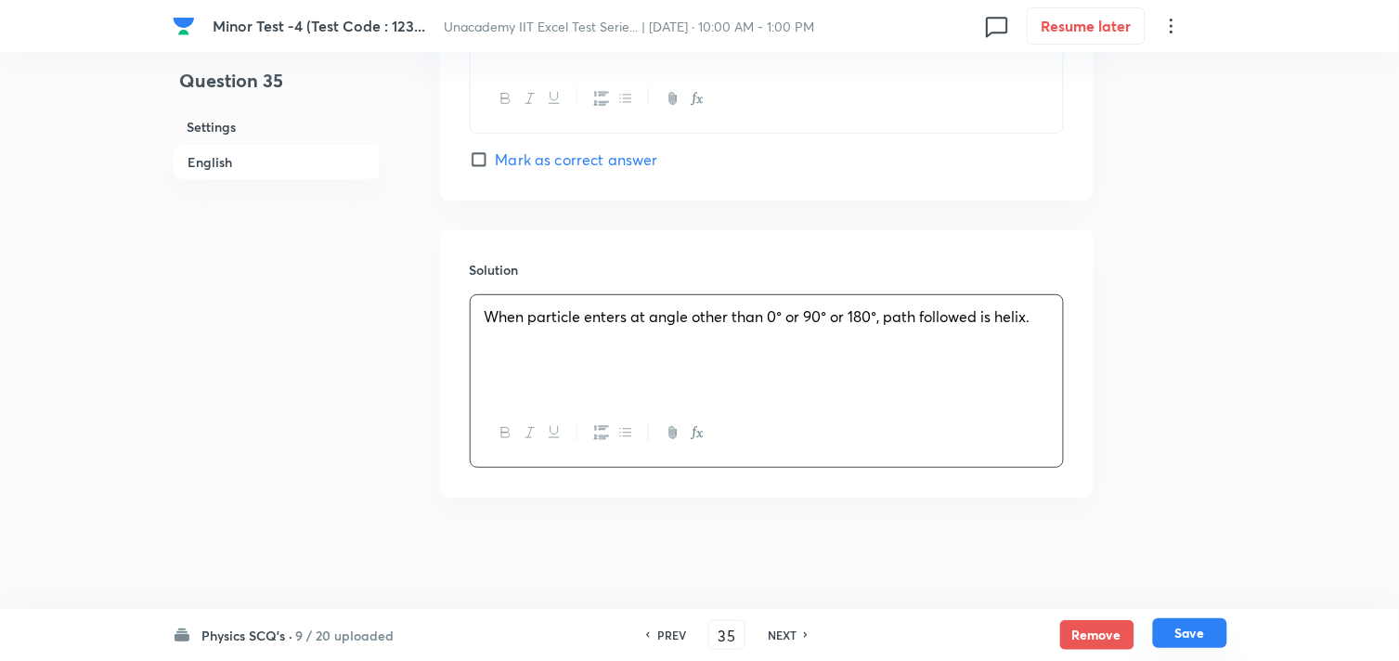
click at [1182, 629] on button "Save" at bounding box center [1190, 633] width 74 height 30
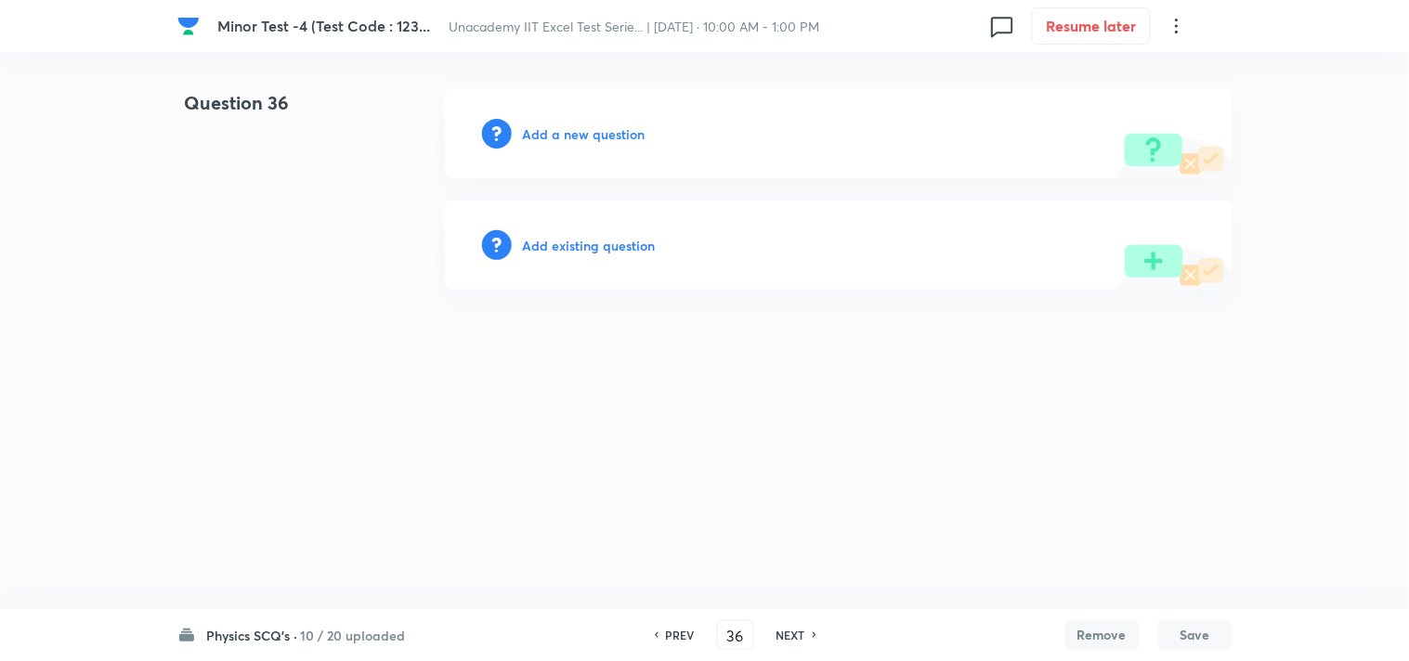
click at [600, 137] on h6 "Add a new question" at bounding box center [584, 133] width 123 height 19
click at [578, 131] on h6 "Choose a question type" at bounding box center [594, 133] width 143 height 19
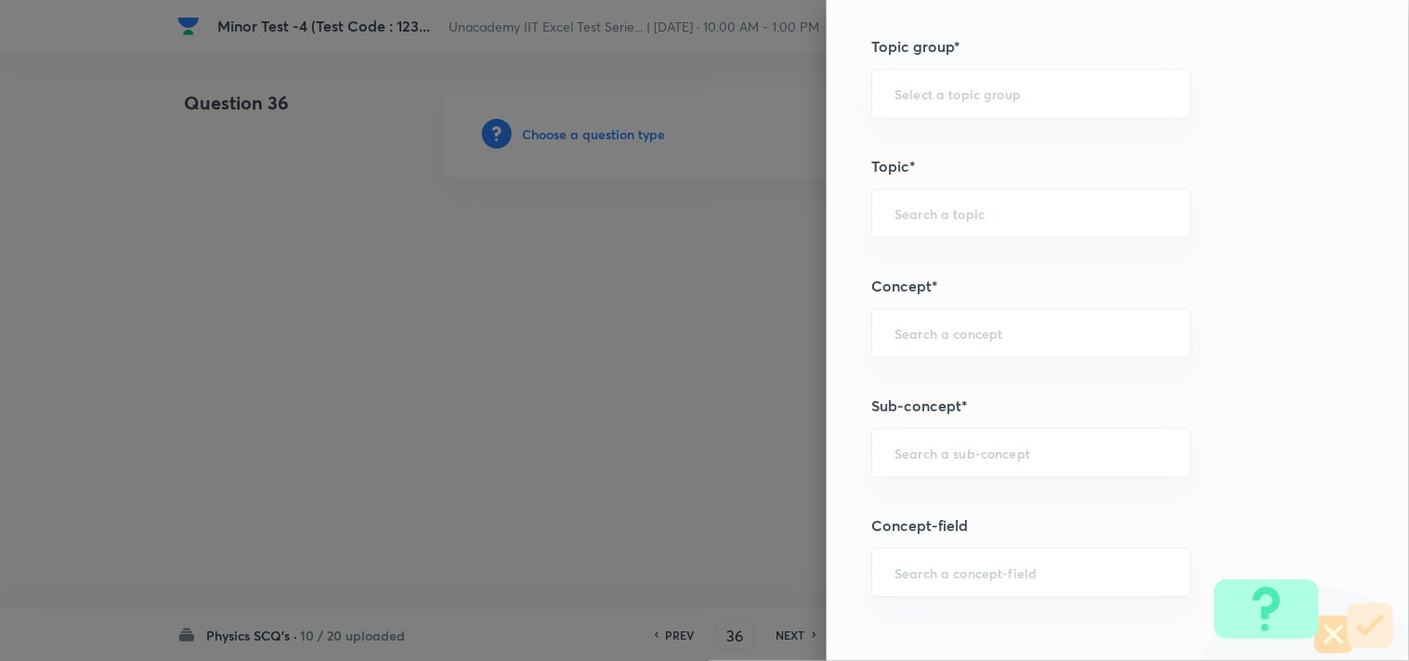
scroll to position [1032, 0]
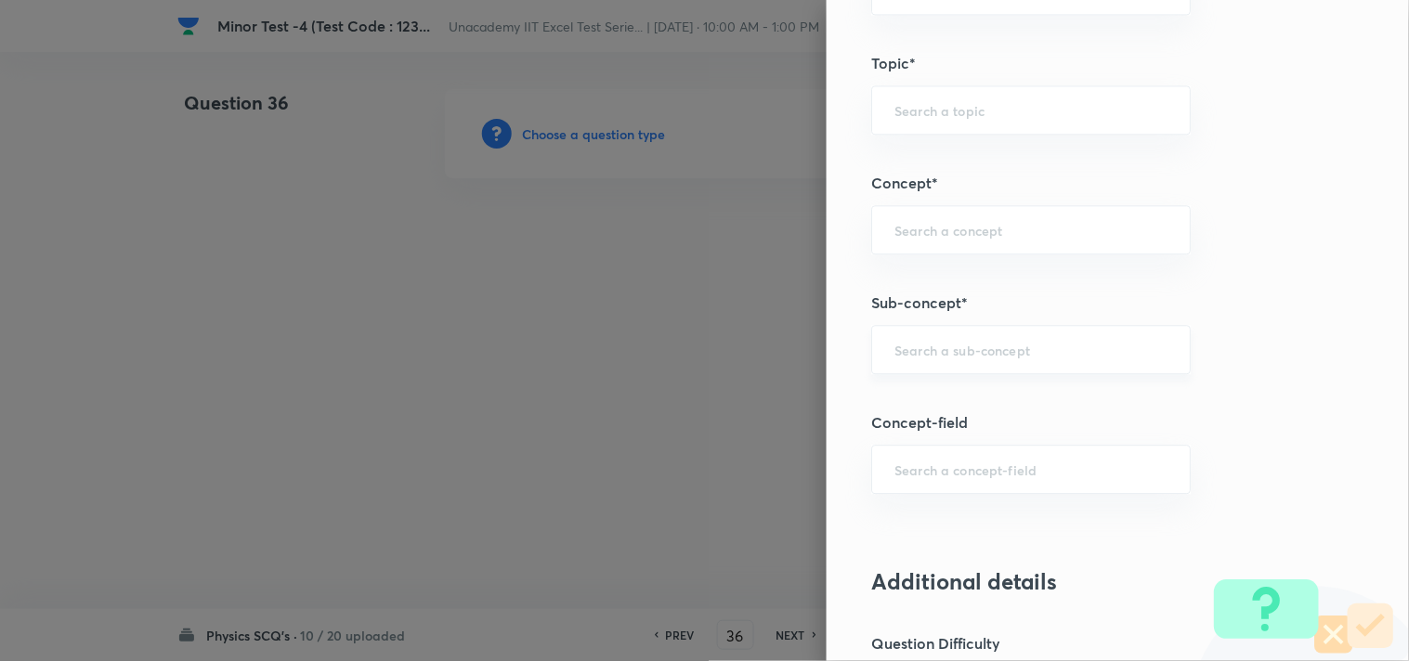
click at [943, 347] on input "text" at bounding box center [1030, 350] width 273 height 18
paste input "Magnetic Dipole and Dipole Moment"
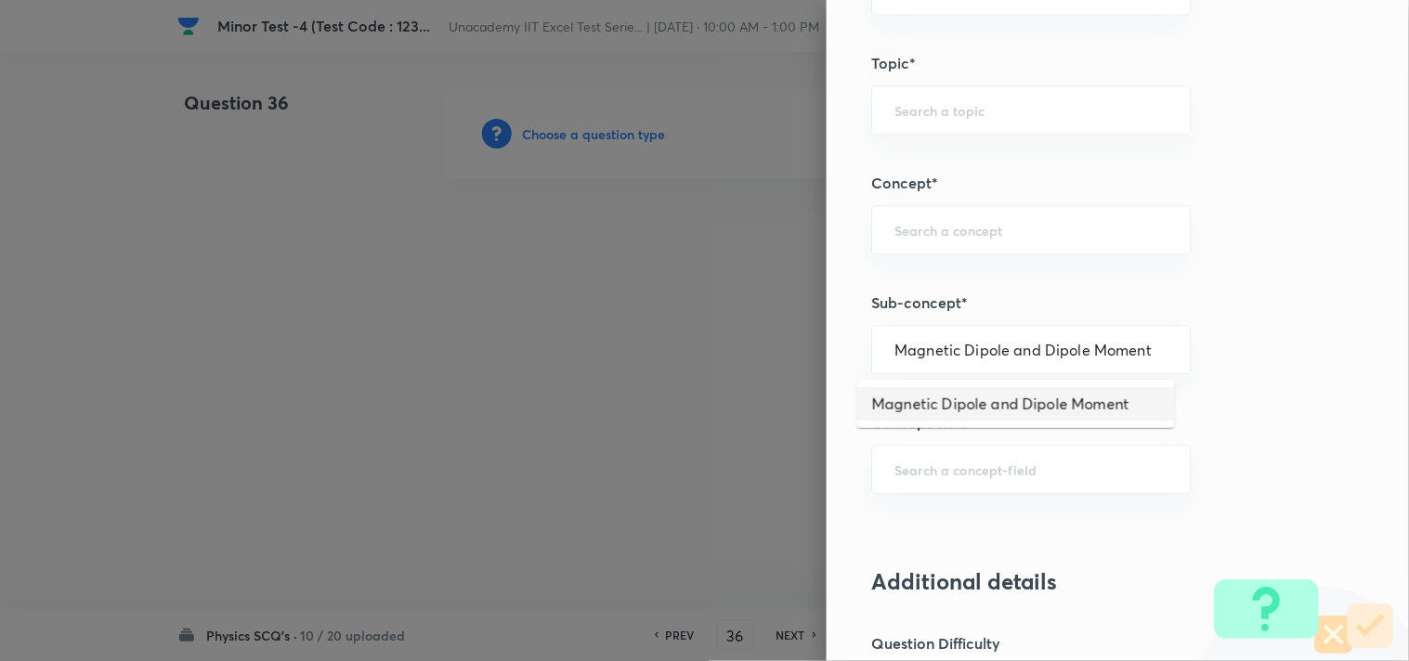
click at [1008, 395] on li "Magnetic Dipole and Dipole Moment" at bounding box center [1016, 403] width 318 height 33
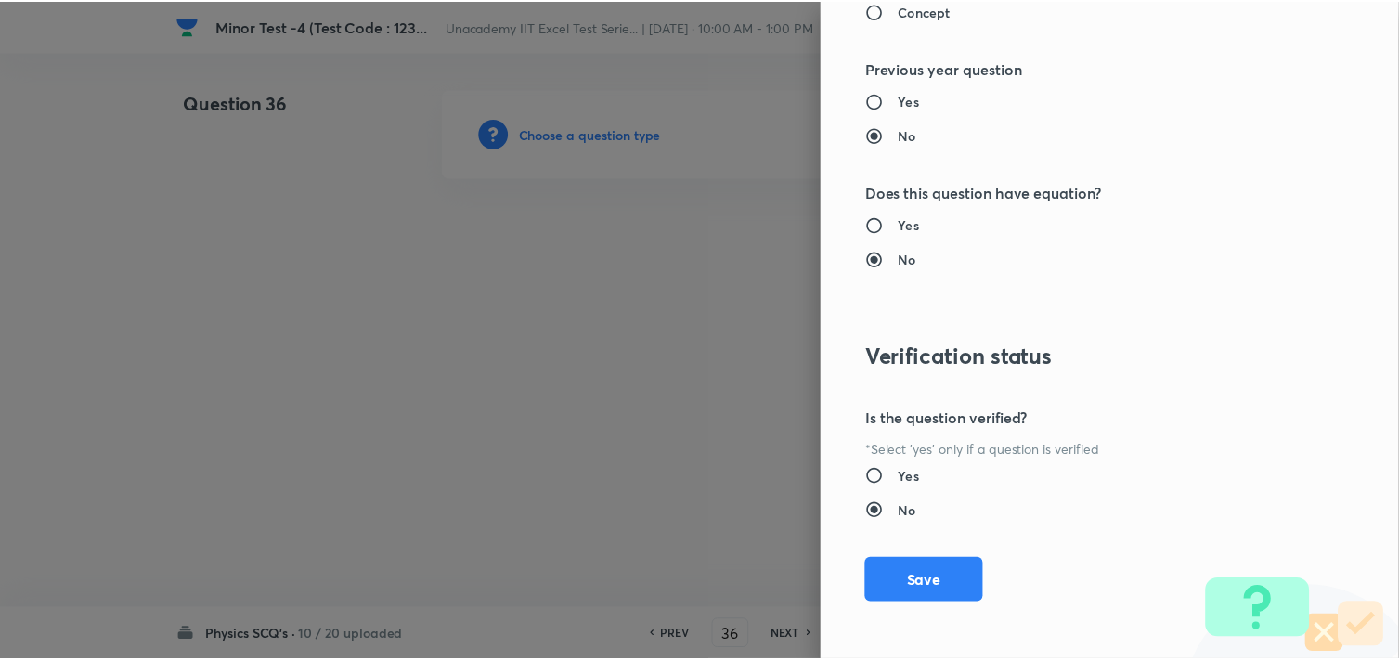
scroll to position [1994, 0]
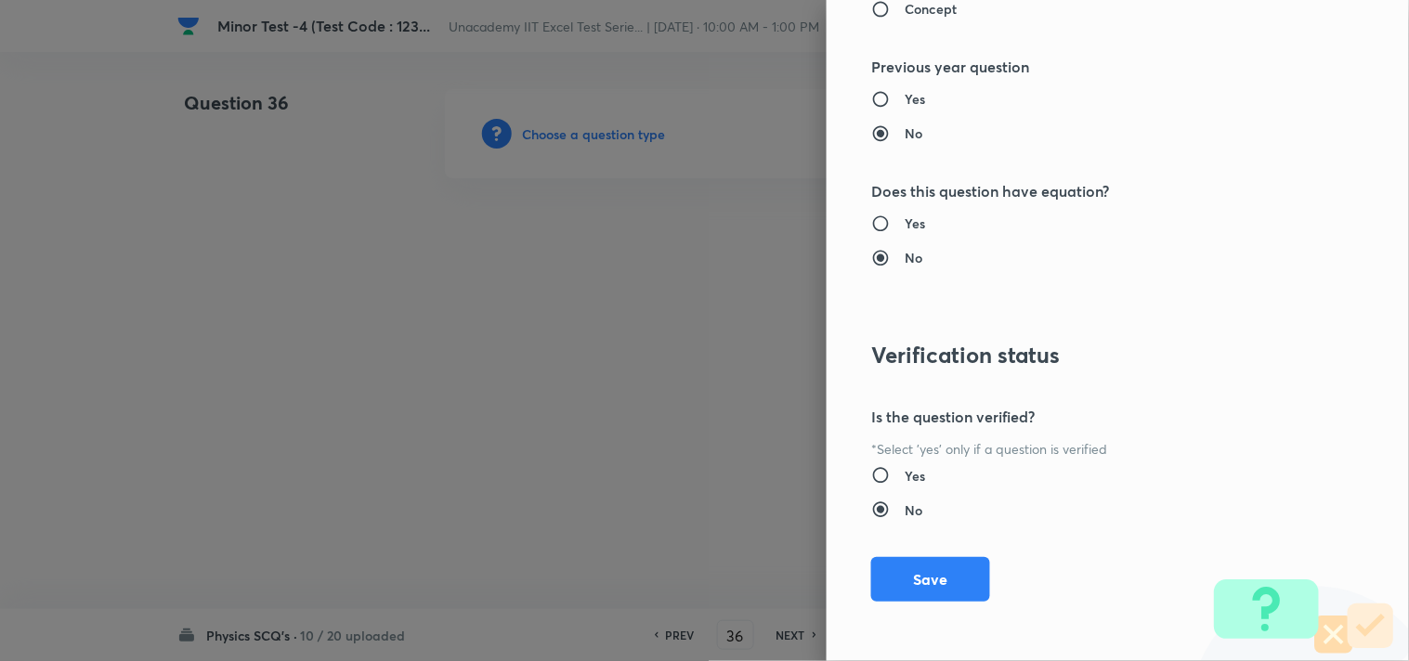
click at [902, 576] on button "Save" at bounding box center [930, 579] width 119 height 45
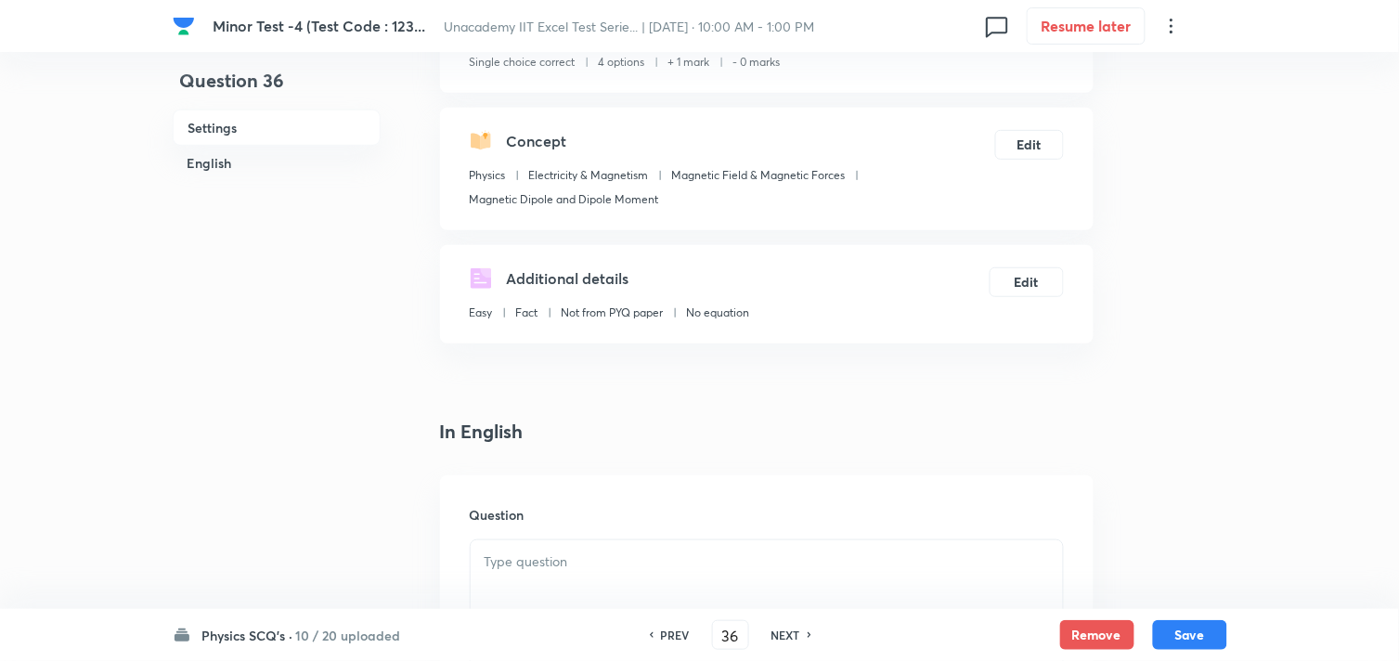
scroll to position [412, 0]
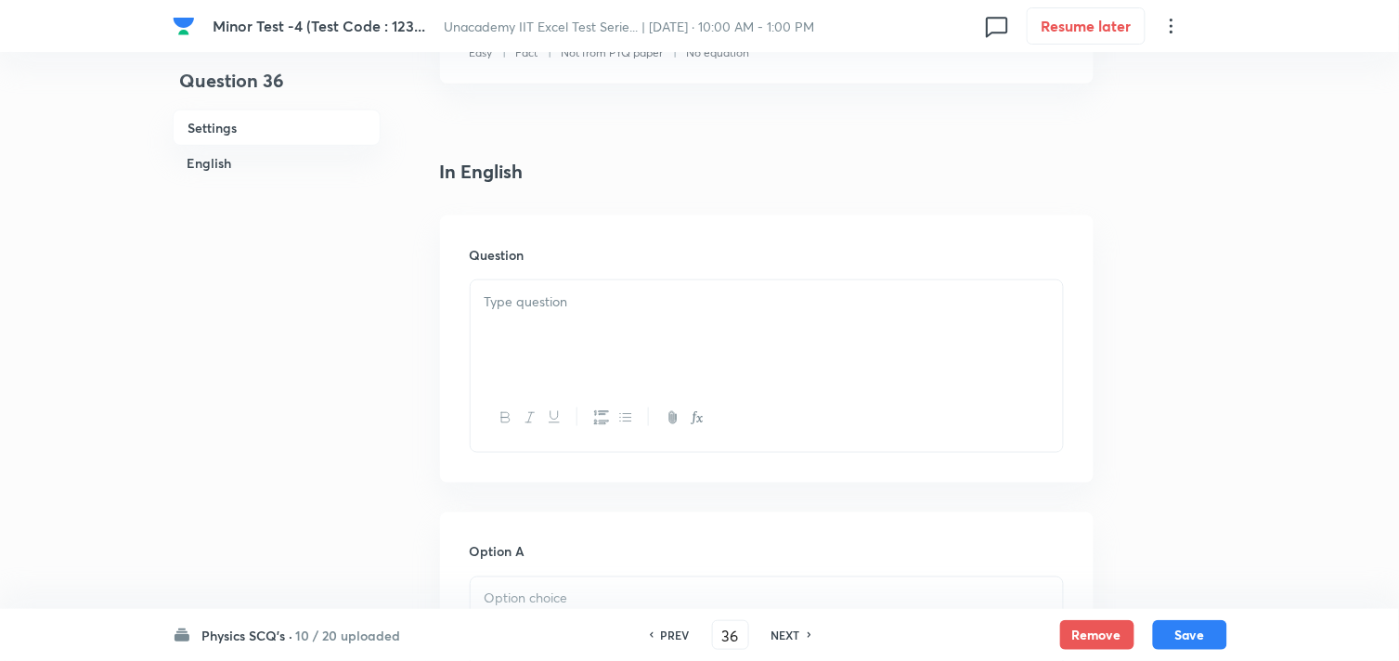
drag, startPoint x: 585, startPoint y: 319, endPoint x: 595, endPoint y: 321, distance: 10.4
click at [589, 320] on div at bounding box center [767, 332] width 592 height 104
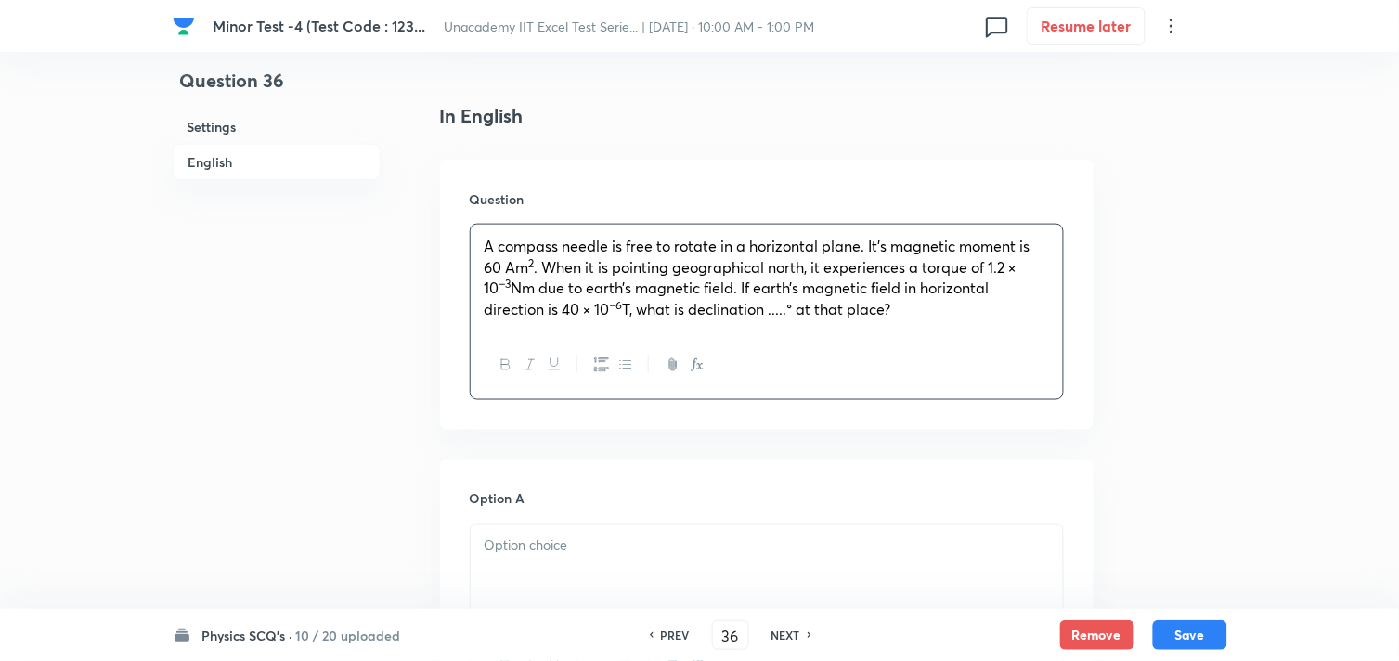
scroll to position [618, 0]
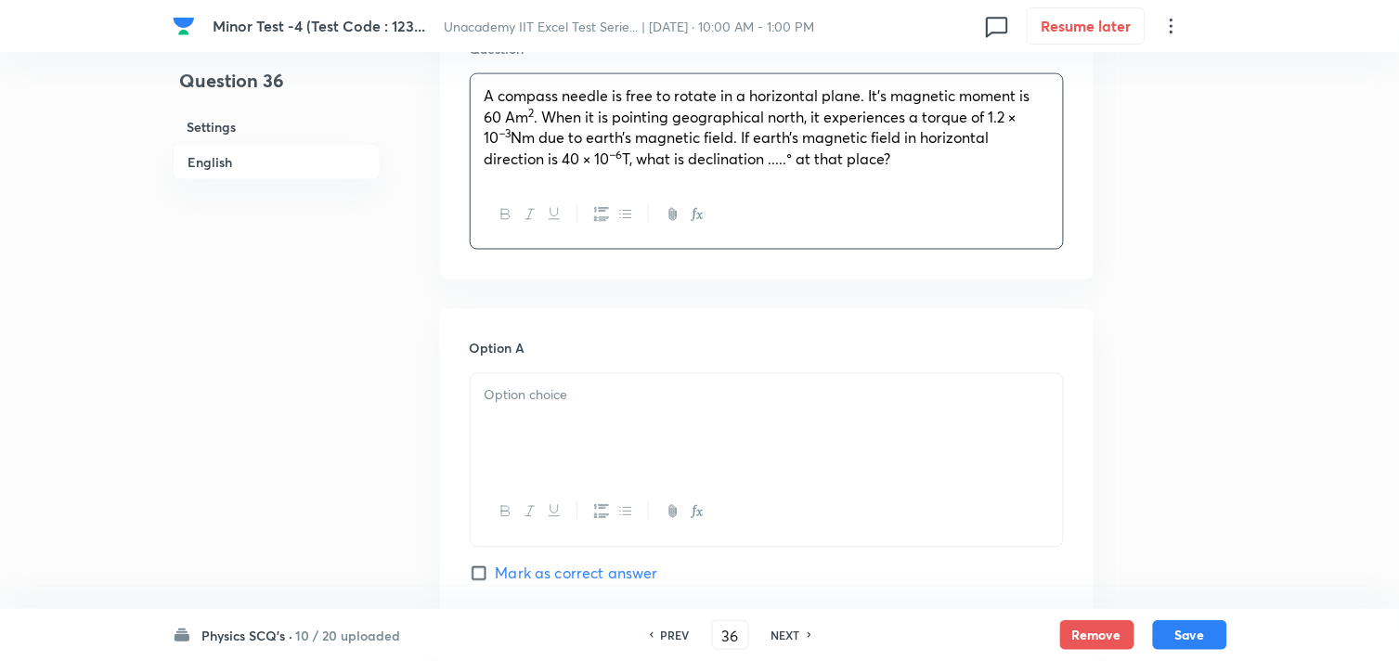
drag, startPoint x: 549, startPoint y: 443, endPoint x: 565, endPoint y: 319, distance: 124.5
click at [555, 439] on div at bounding box center [767, 426] width 592 height 104
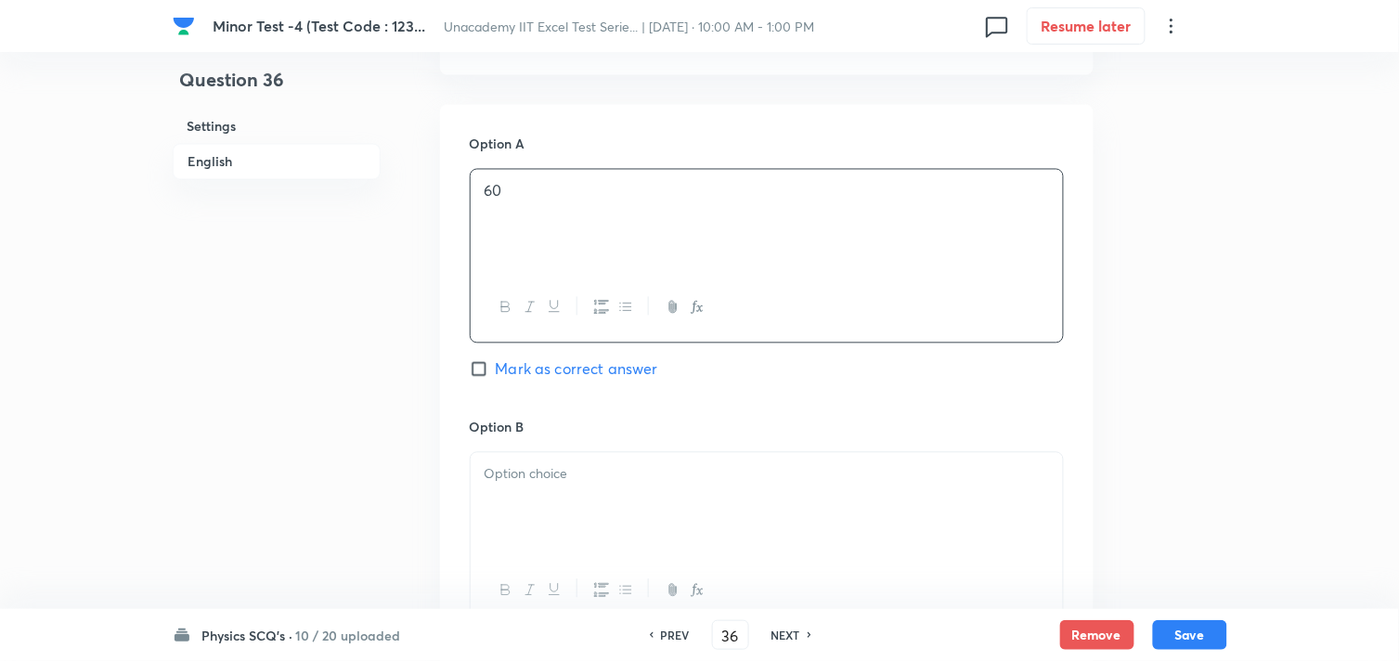
scroll to position [824, 0]
drag, startPoint x: 604, startPoint y: 483, endPoint x: 543, endPoint y: 357, distance: 140.4
click at [604, 483] on p at bounding box center [767, 472] width 565 height 21
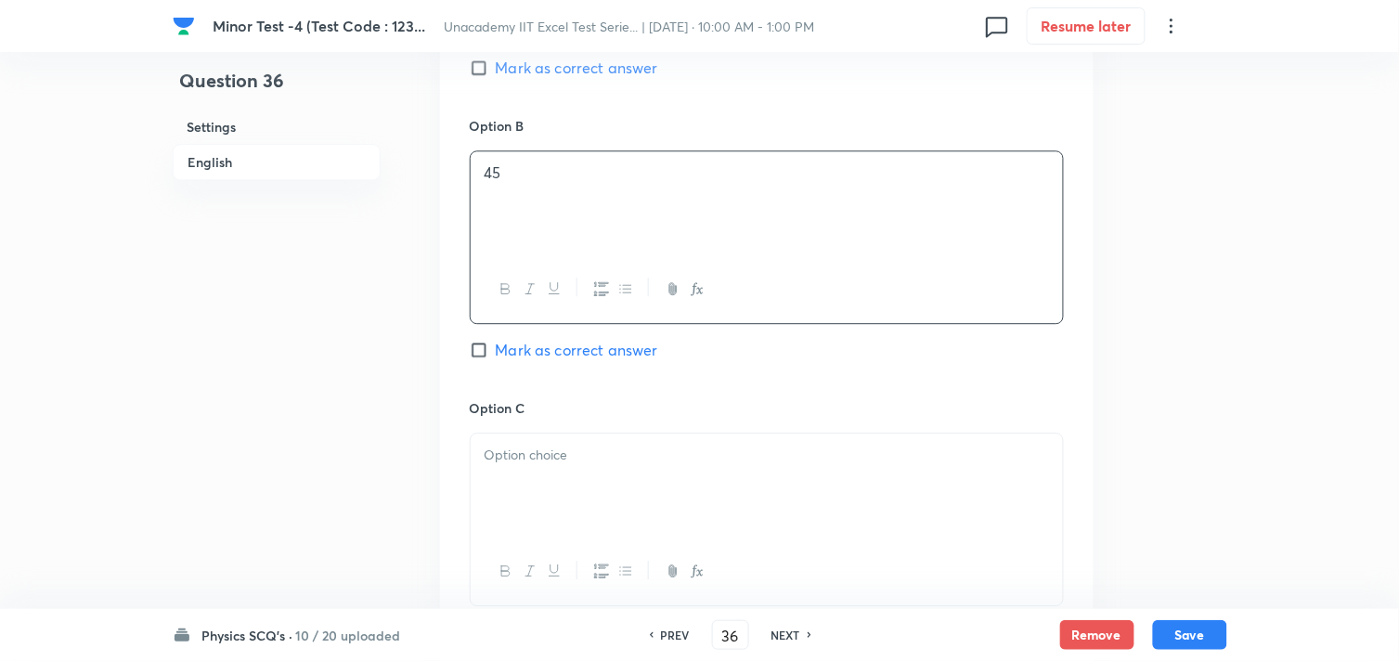
scroll to position [1135, 0]
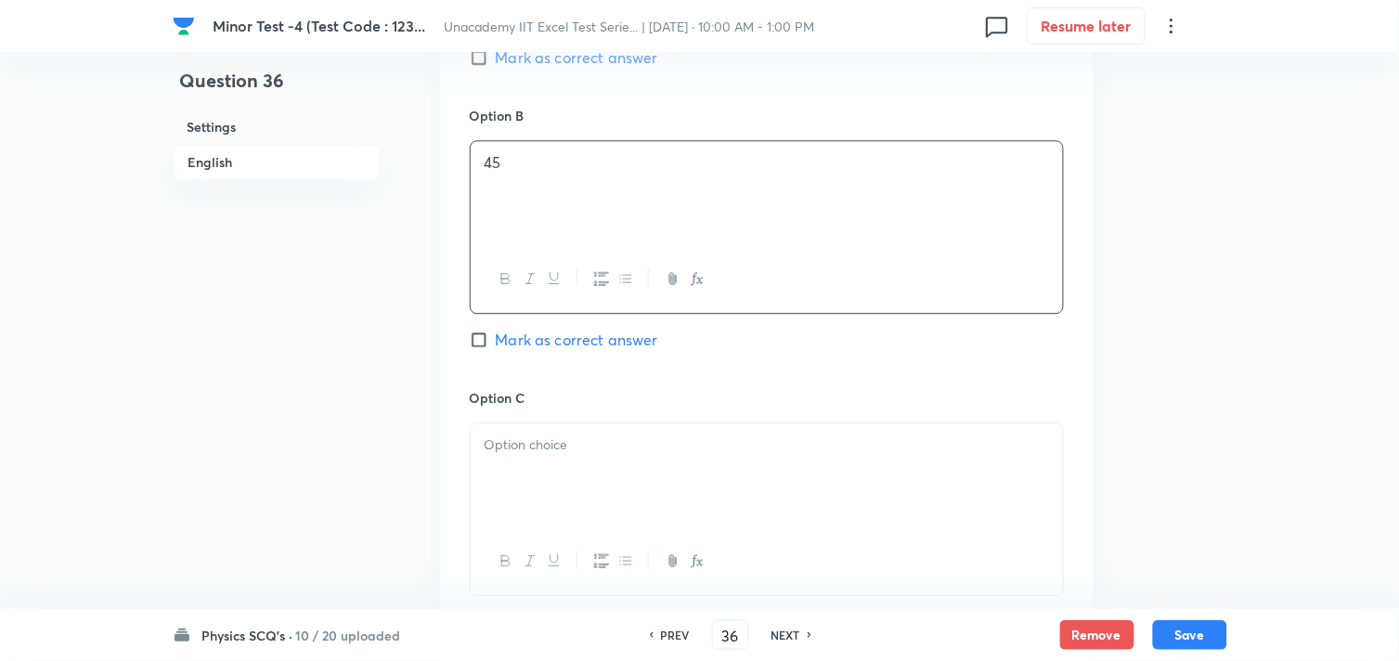
drag, startPoint x: 604, startPoint y: 458, endPoint x: 615, endPoint y: 399, distance: 59.5
click at [609, 447] on div at bounding box center [767, 475] width 592 height 104
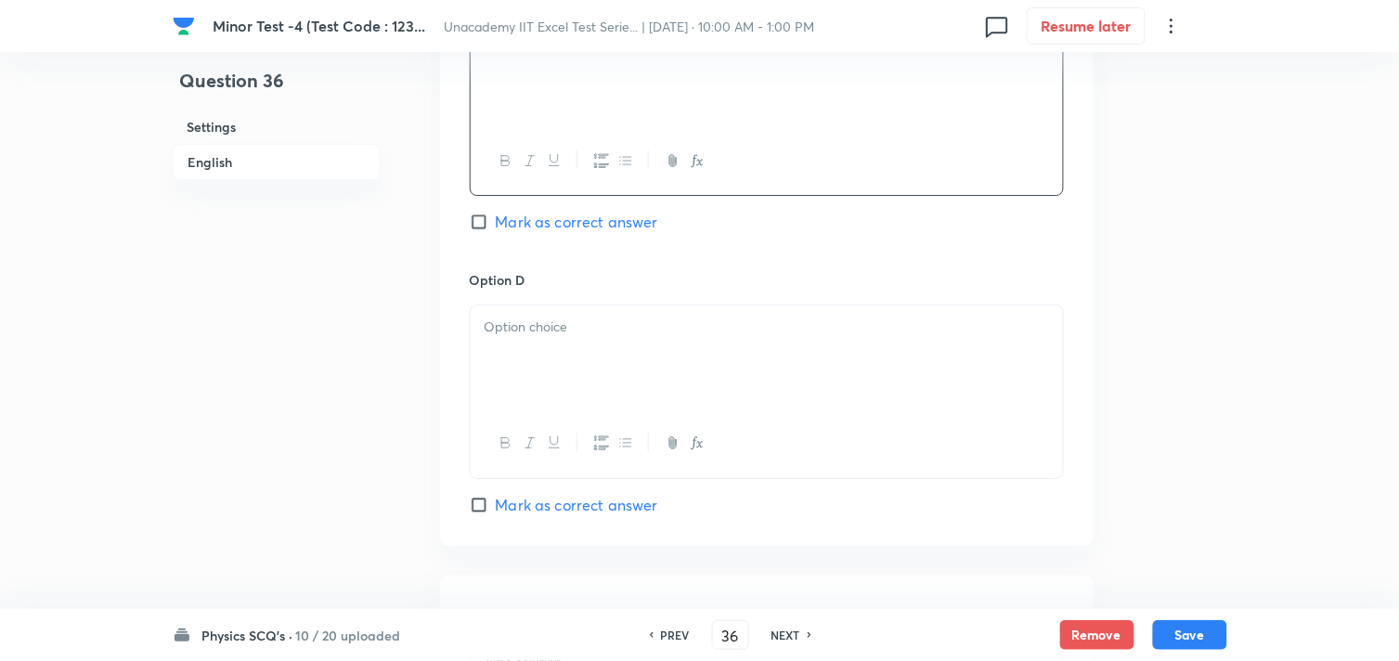
scroll to position [1547, 0]
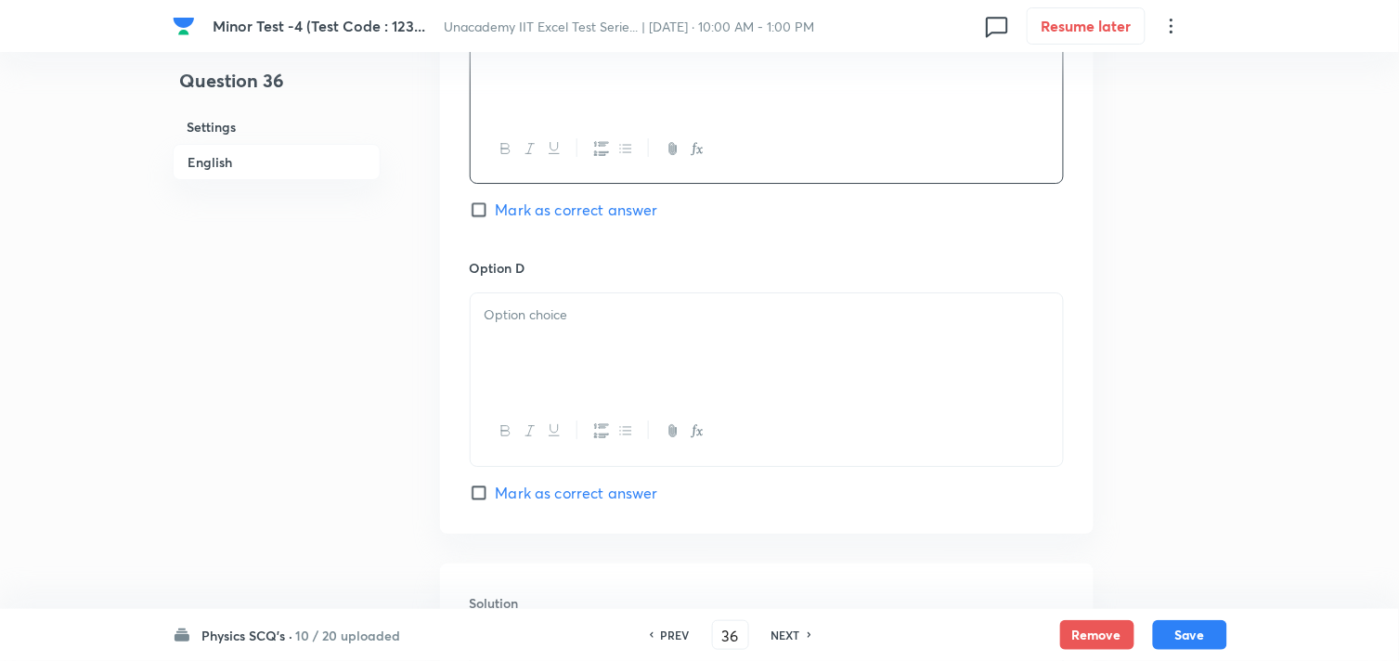
drag, startPoint x: 615, startPoint y: 383, endPoint x: 581, endPoint y: 305, distance: 84.9
click at [618, 379] on div at bounding box center [767, 345] width 592 height 104
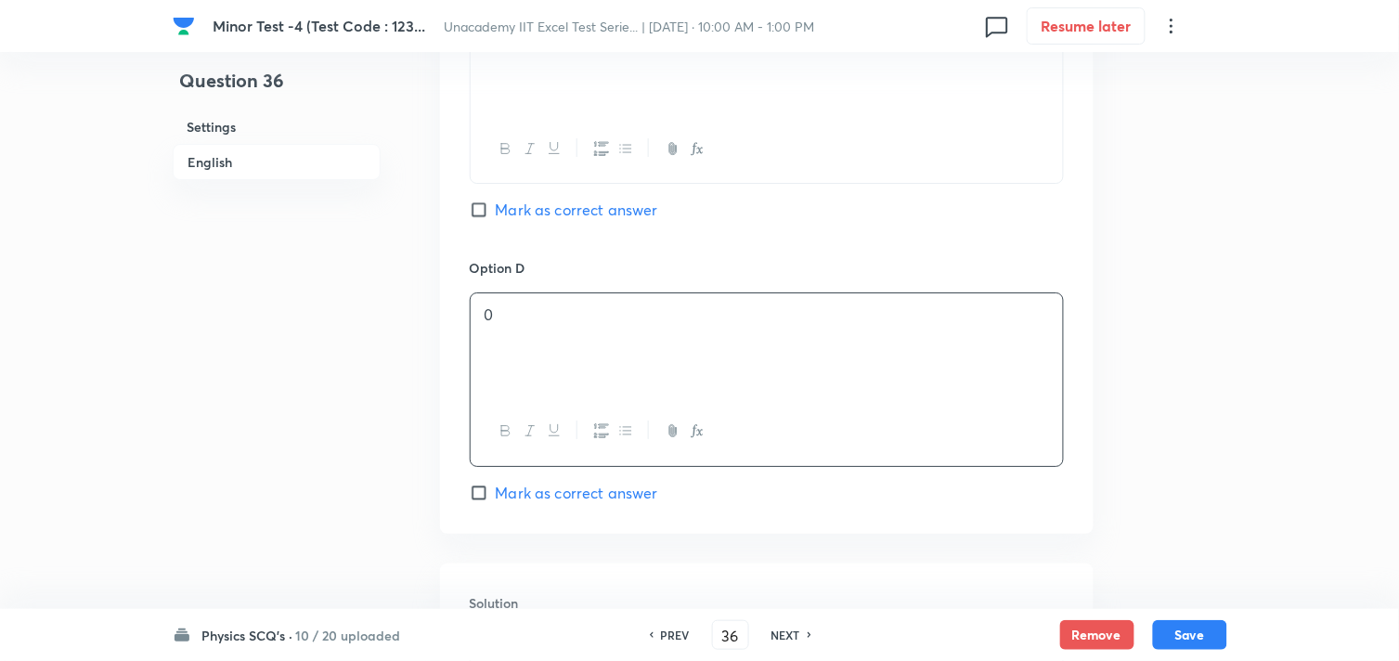
click at [574, 208] on span "Mark as correct answer" at bounding box center [577, 210] width 162 height 22
click at [496, 208] on input "Mark as correct answer" at bounding box center [483, 210] width 26 height 19
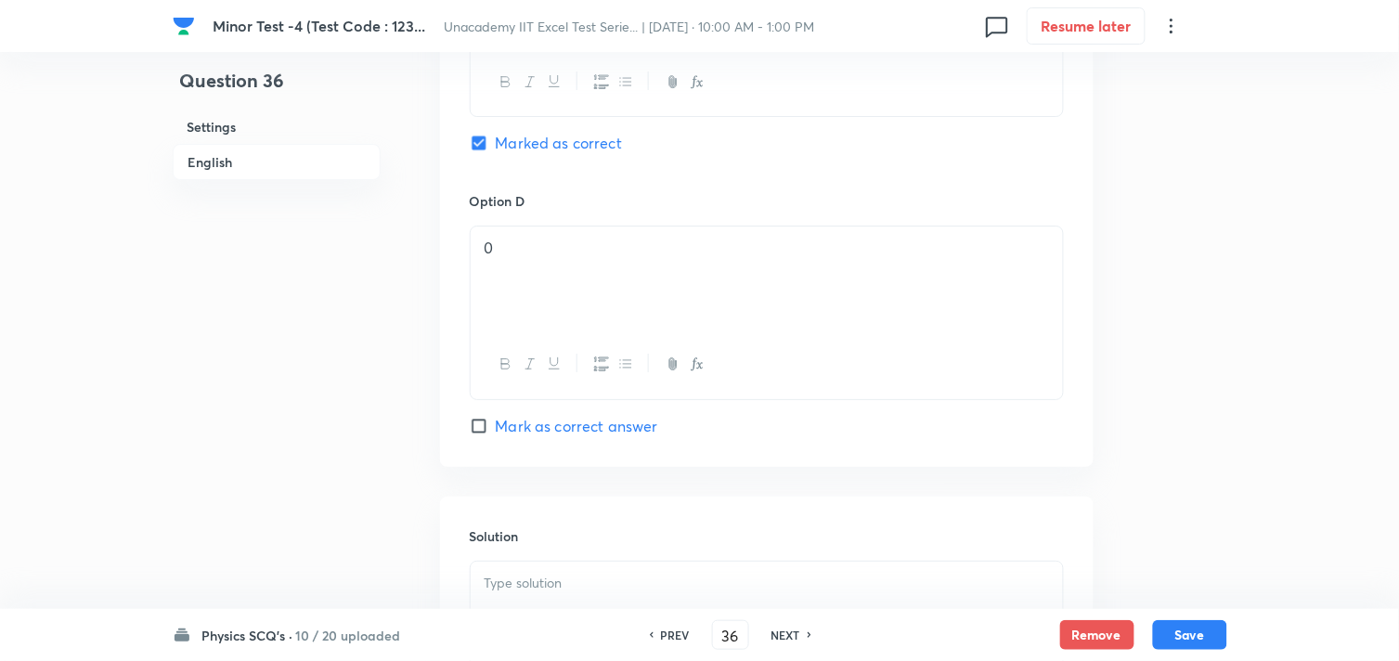
scroll to position [1650, 0]
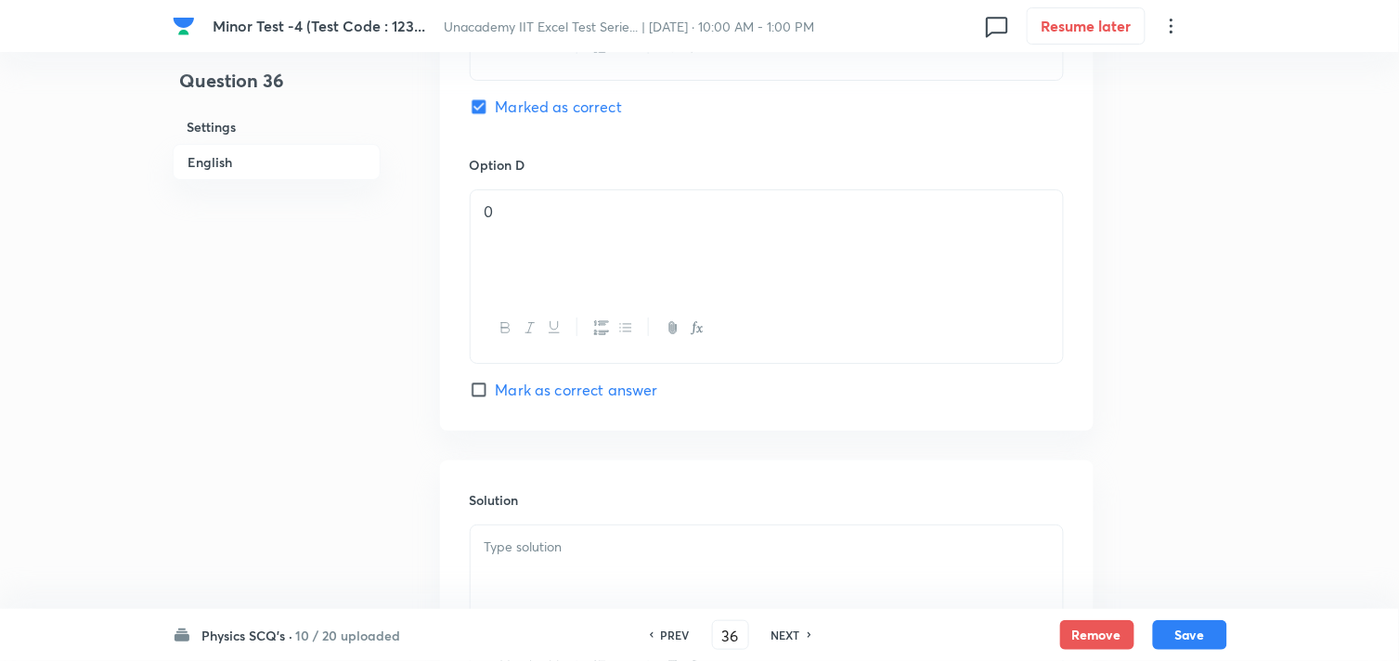
click at [539, 552] on p at bounding box center [767, 547] width 565 height 21
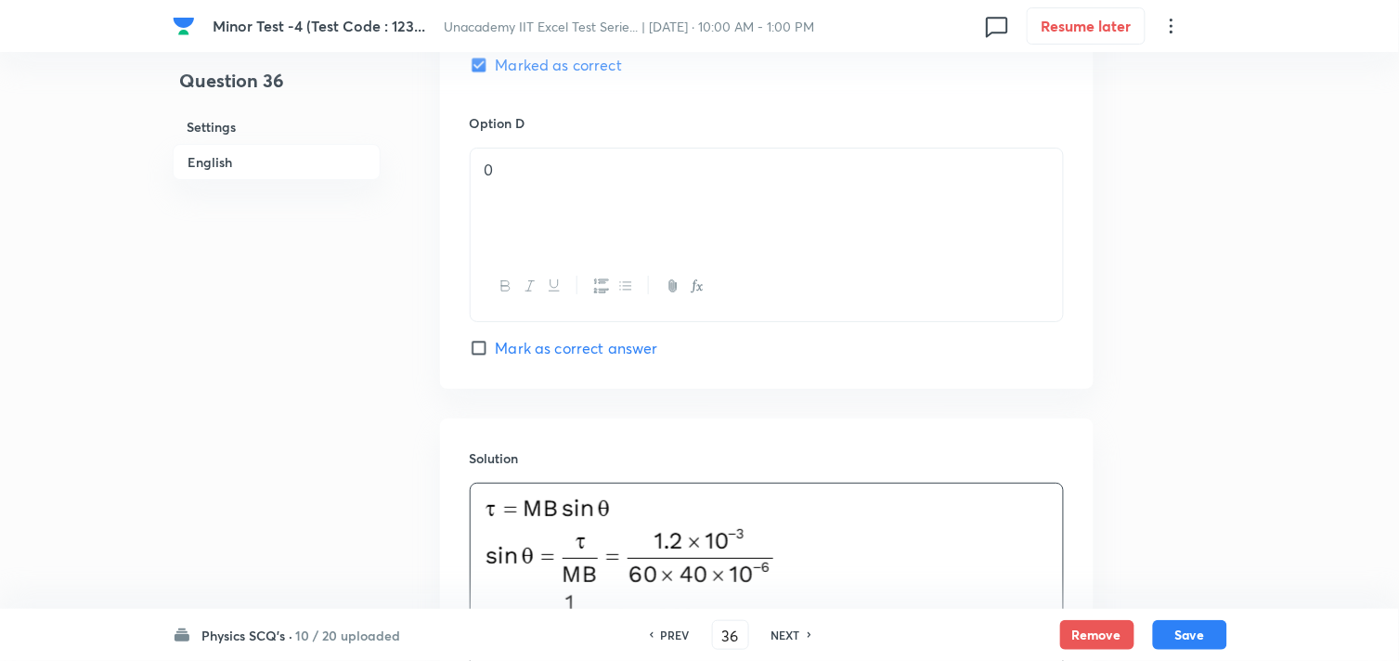
scroll to position [1883, 0]
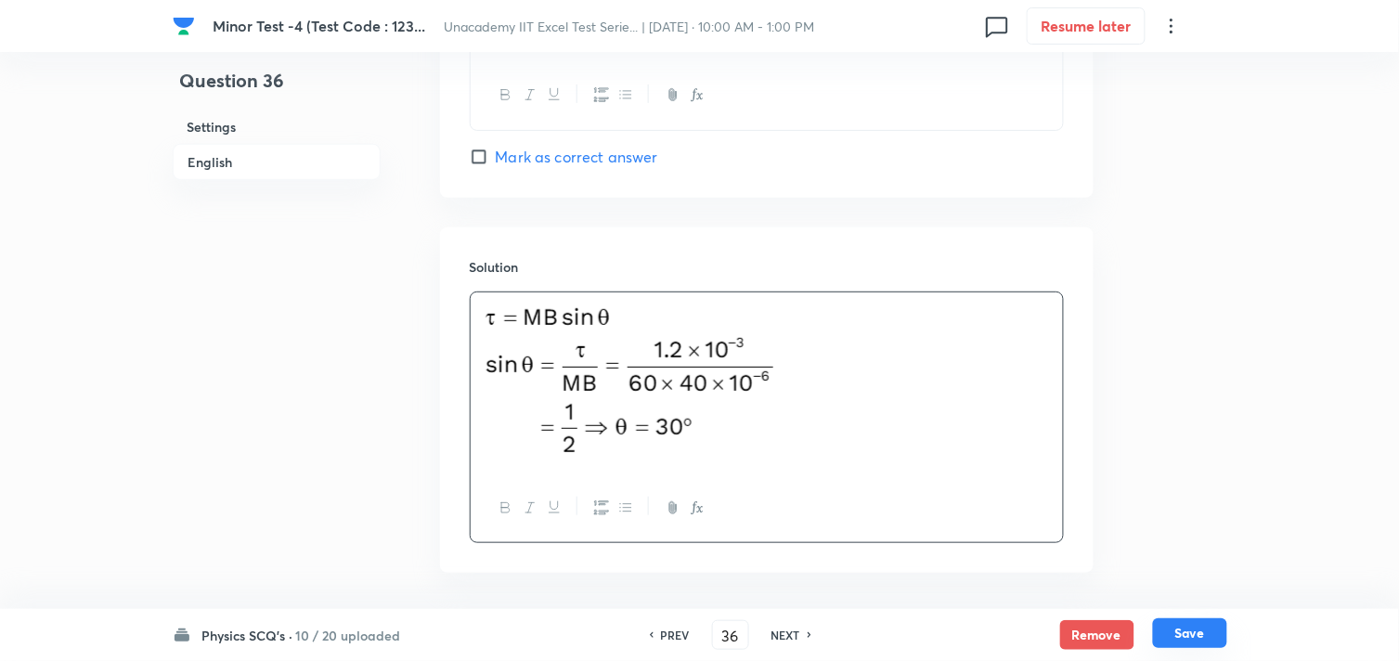
click at [1170, 630] on button "Save" at bounding box center [1190, 633] width 74 height 30
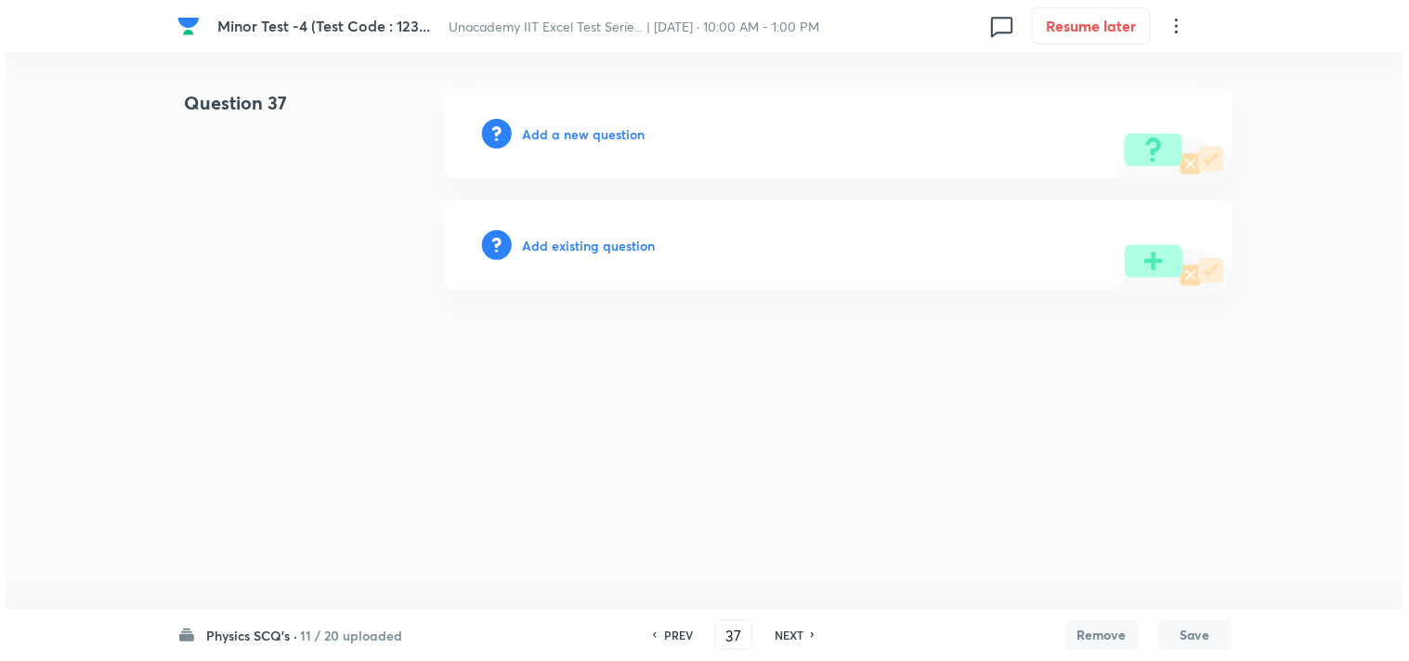
scroll to position [0, 0]
click at [596, 127] on h6 "Add a new question" at bounding box center [584, 133] width 123 height 19
click at [597, 126] on h6 "Choose a question type" at bounding box center [594, 133] width 143 height 19
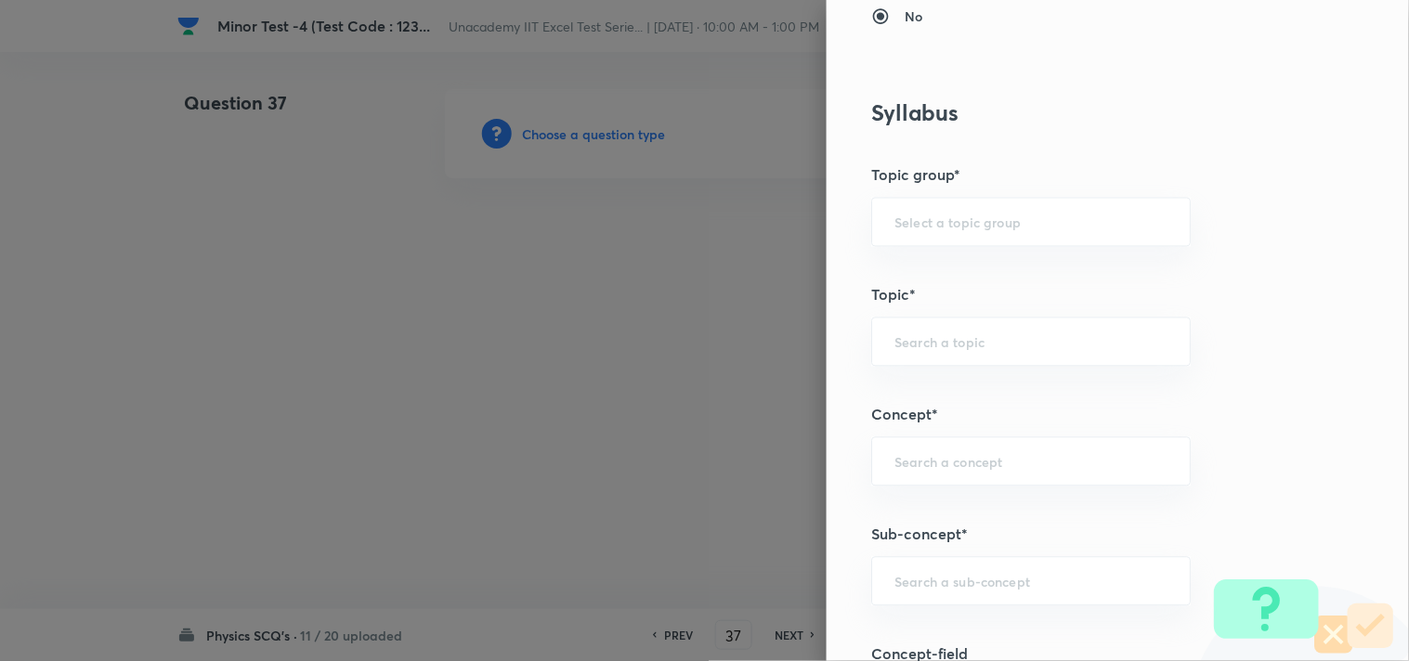
scroll to position [928, 0]
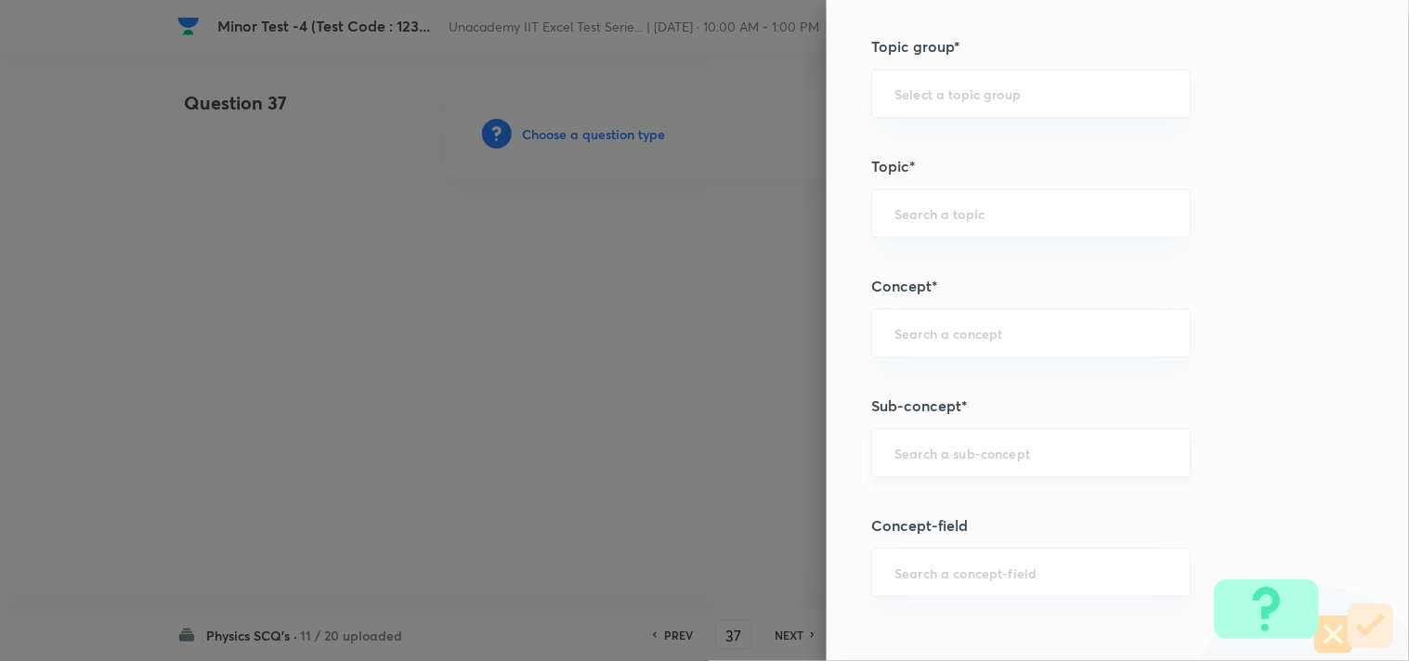
click at [948, 453] on input "text" at bounding box center [1030, 453] width 273 height 18
paste input "Earth Magnetism"
click at [932, 578] on input "text" at bounding box center [1030, 573] width 273 height 18
paste input "Earth Magnetism"
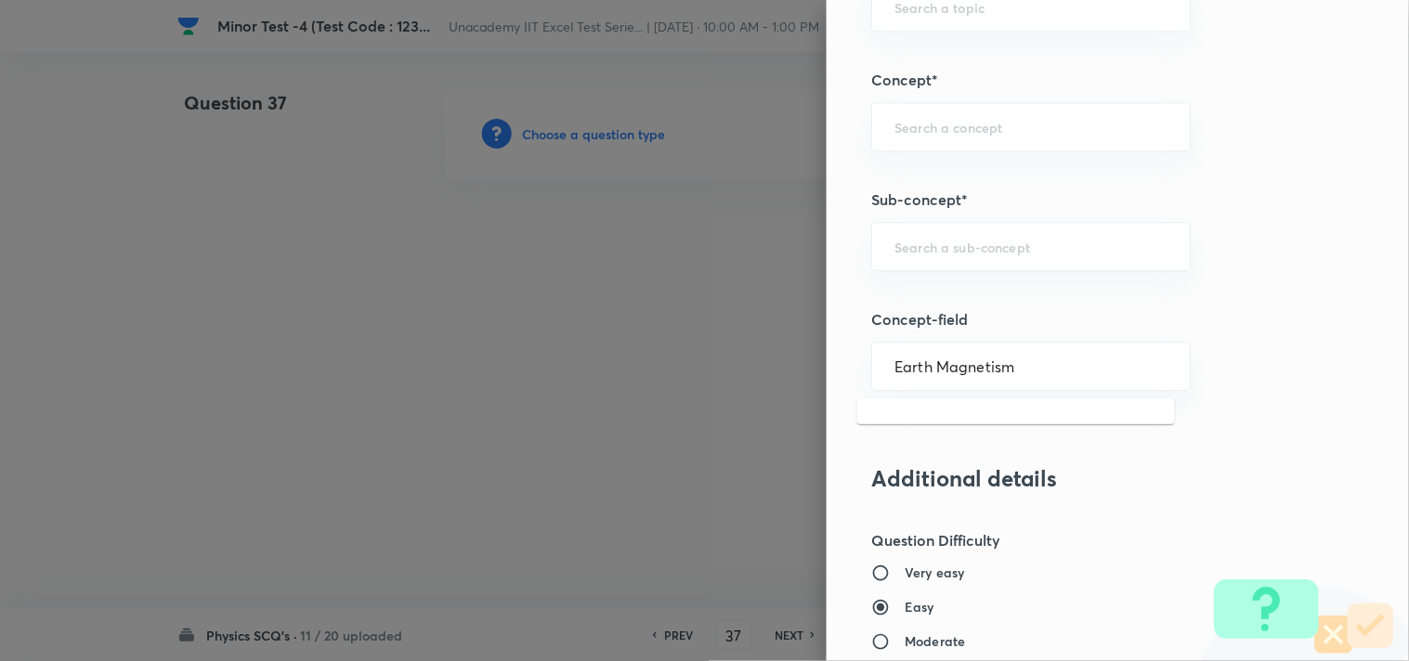
scroll to position [1032, 0]
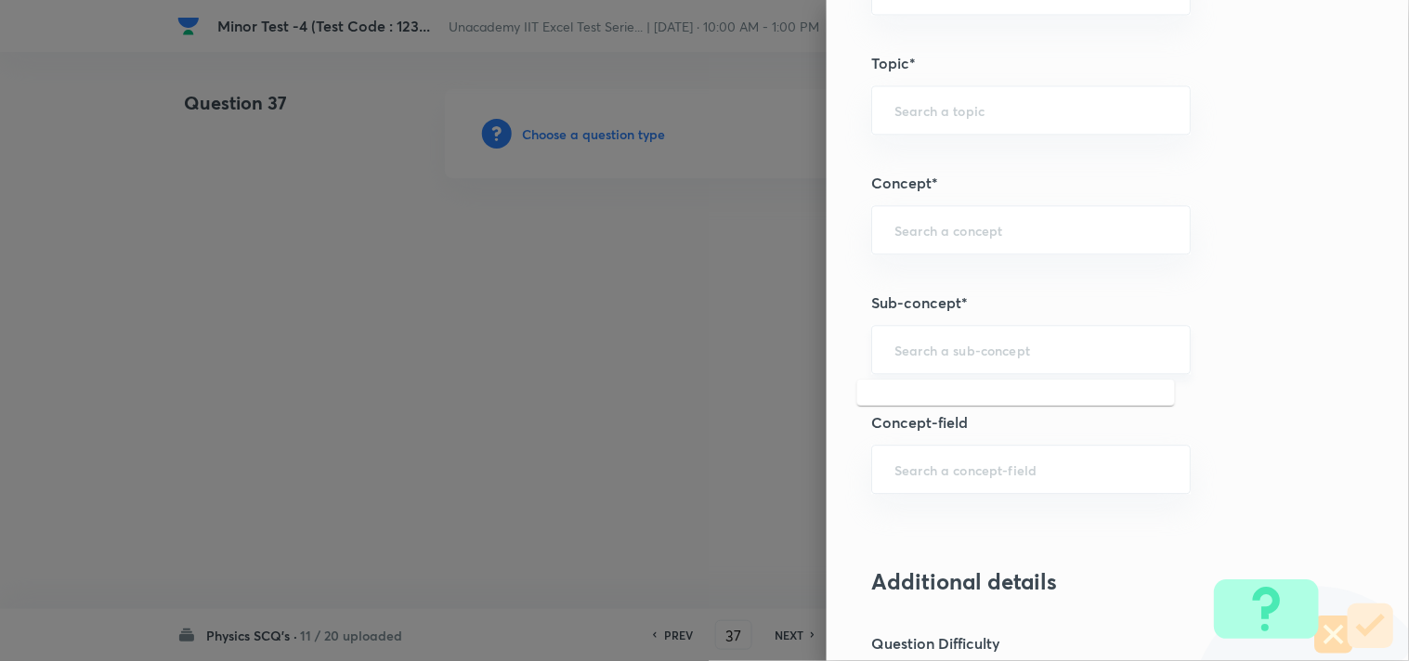
click at [951, 355] on input "text" at bounding box center [1030, 350] width 273 height 18
paste input "Magnetic Field & Magnetic Forces"
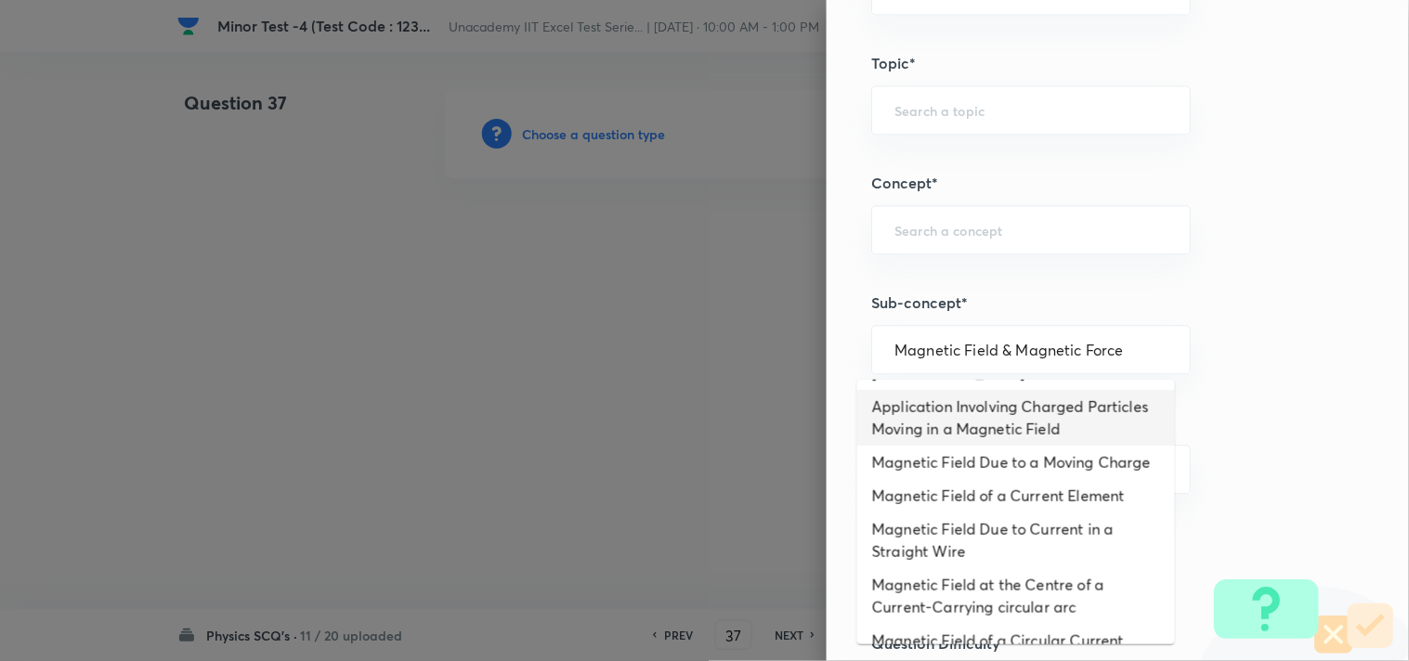
scroll to position [0, 0]
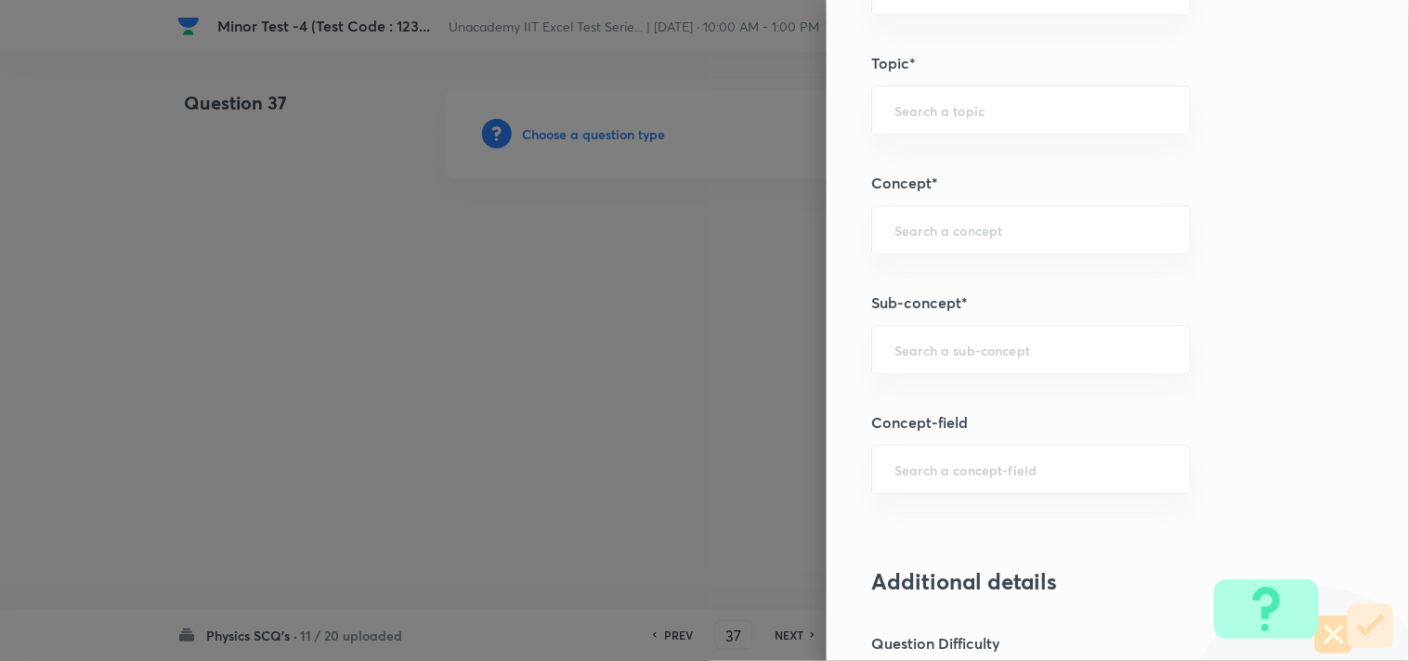
paste input "Magnetic Field & Magnetic Forces"
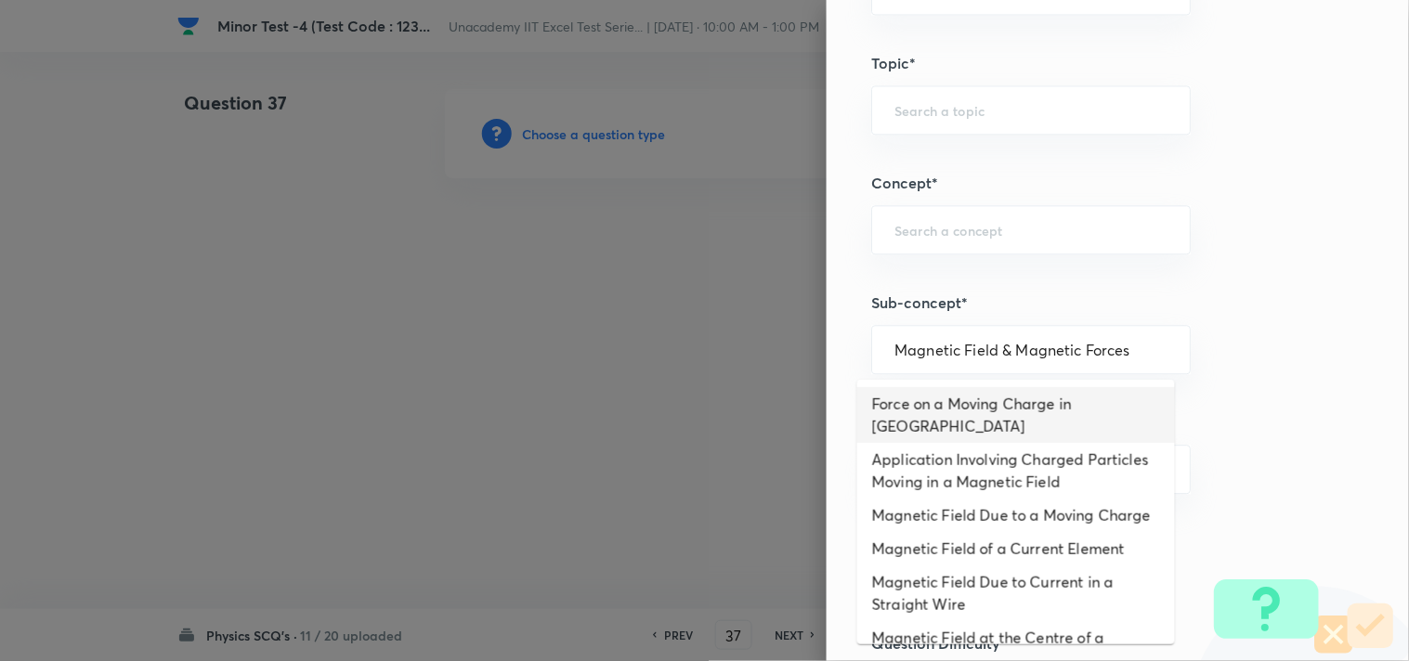
click at [1000, 421] on li "Force on a Moving Charge in [GEOGRAPHIC_DATA]" at bounding box center [1016, 415] width 318 height 56
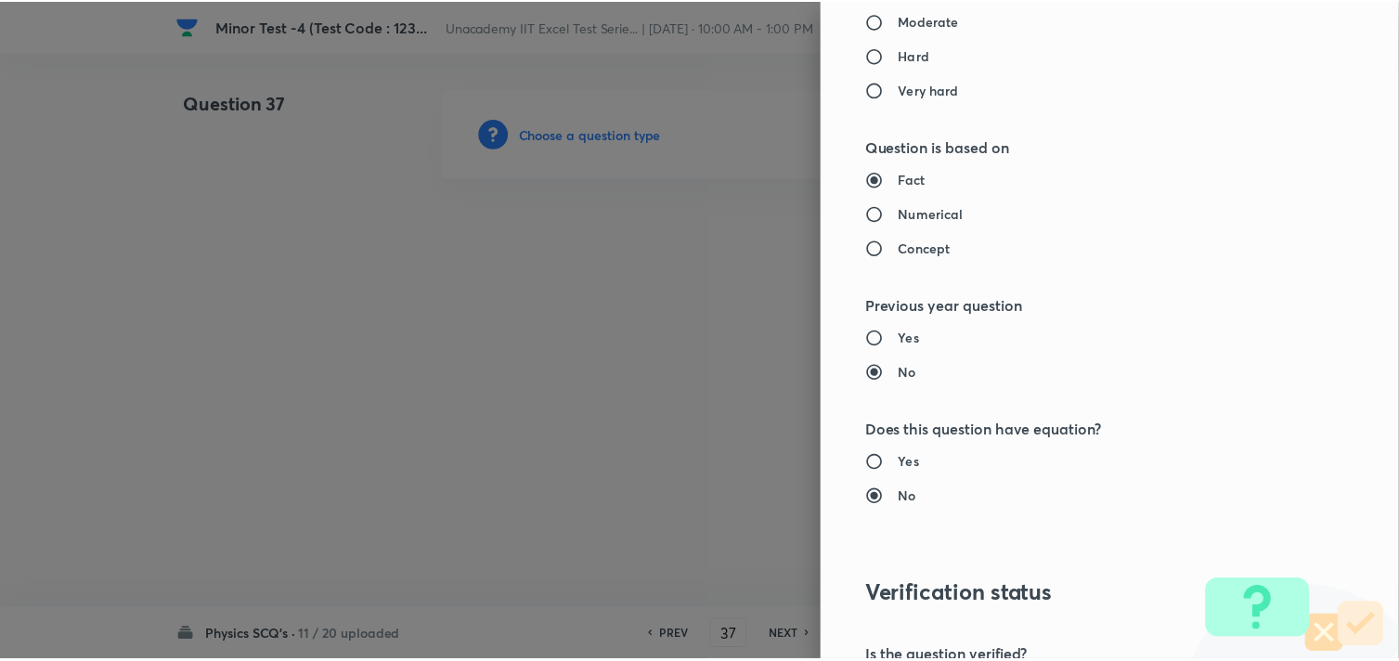
scroll to position [1960, 0]
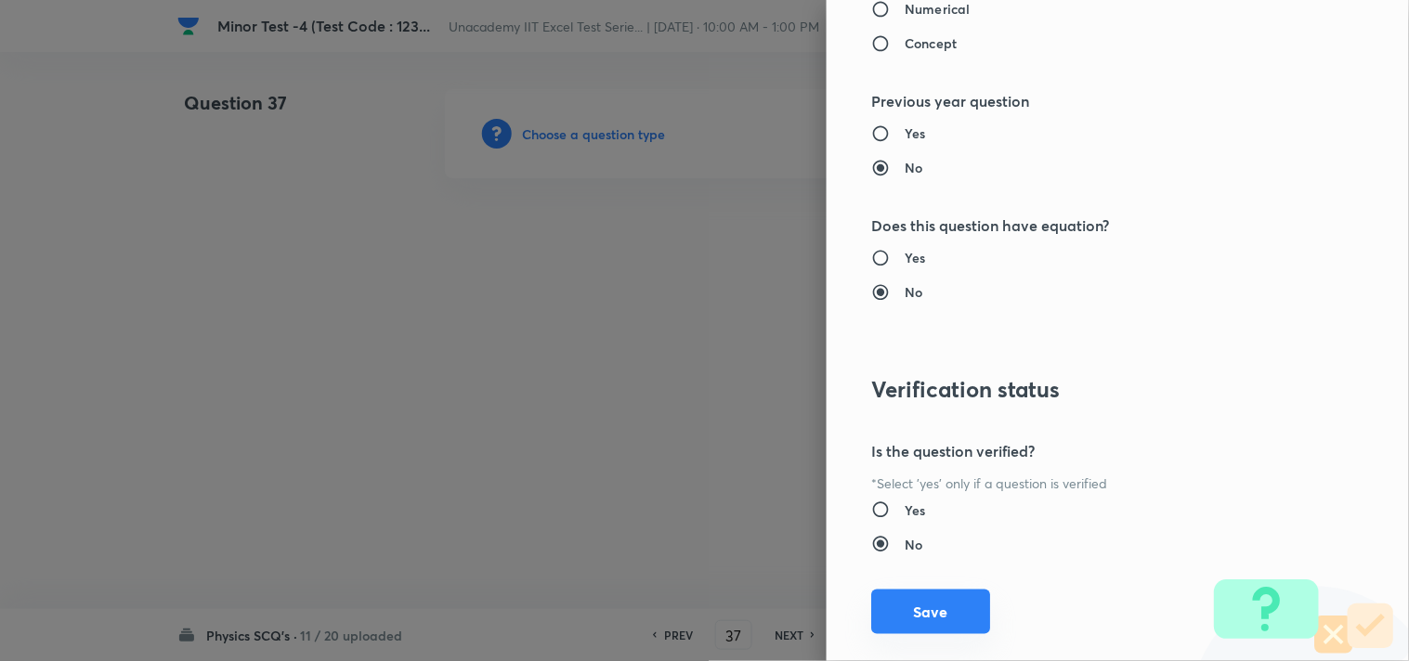
click at [898, 631] on button "Save" at bounding box center [930, 612] width 119 height 45
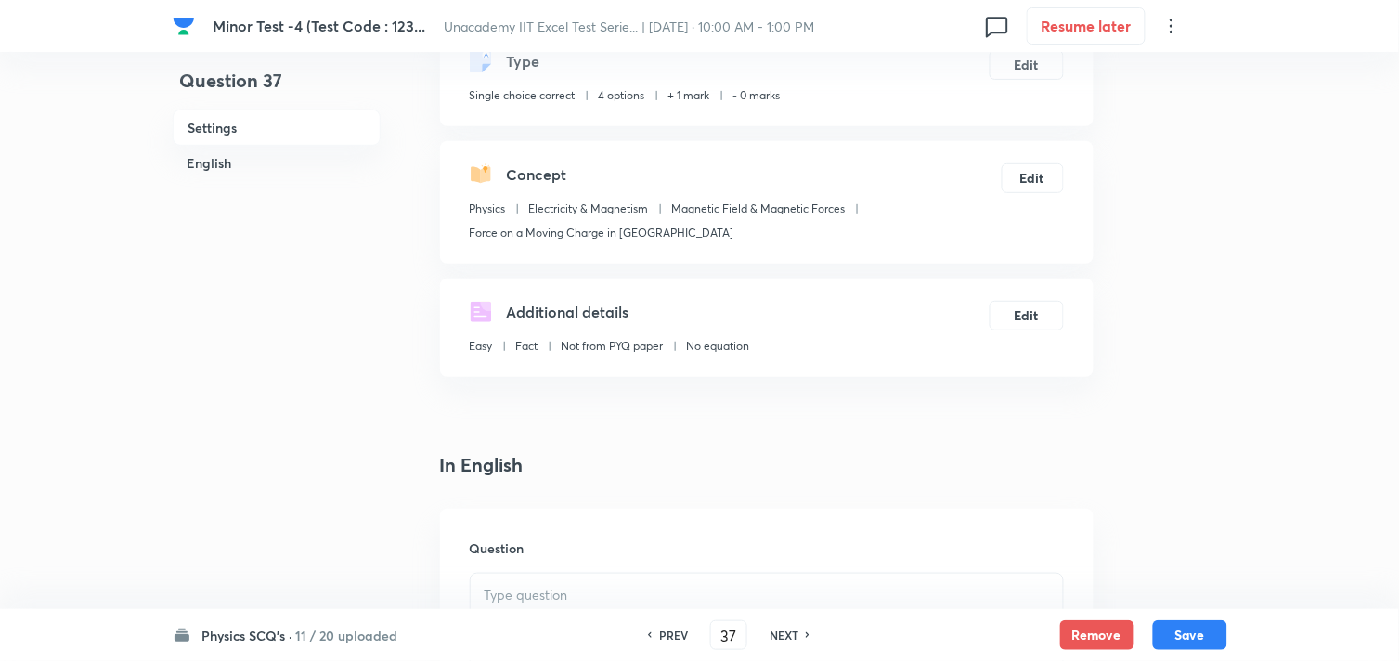
scroll to position [309, 0]
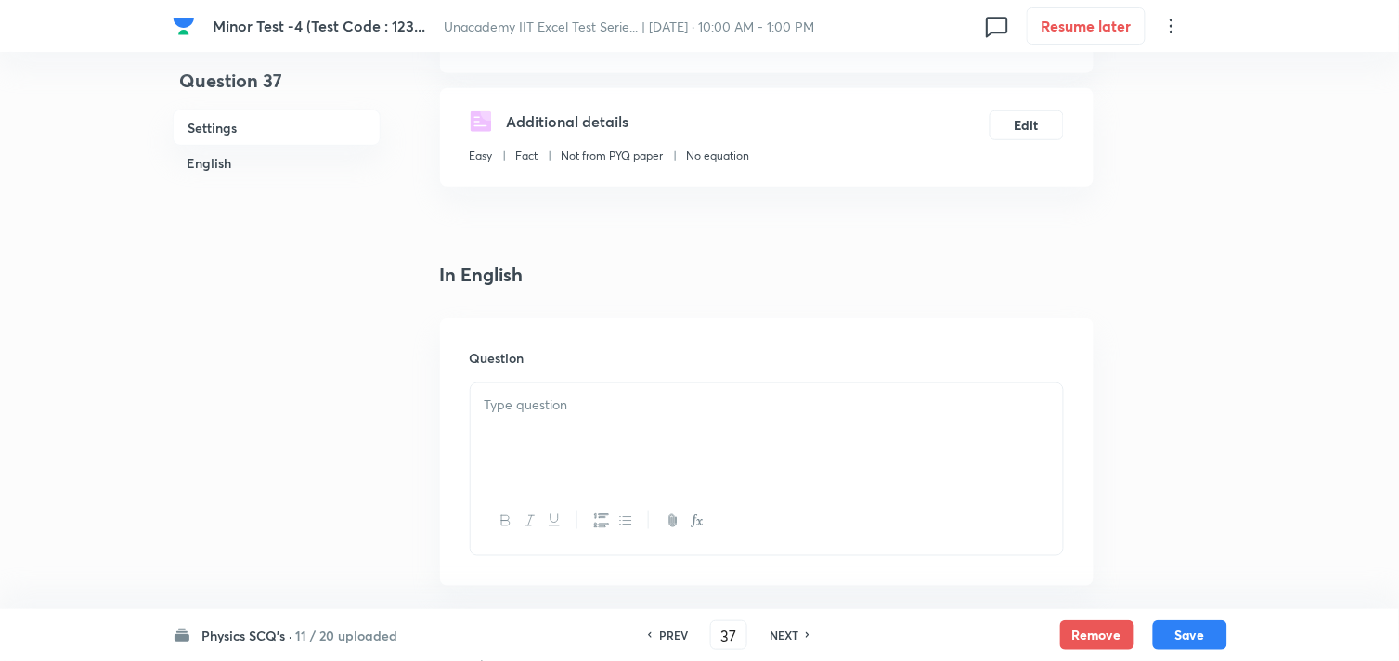
click at [635, 421] on div at bounding box center [767, 435] width 592 height 104
click at [670, 632] on h6 "PREV" at bounding box center [673, 635] width 29 height 17
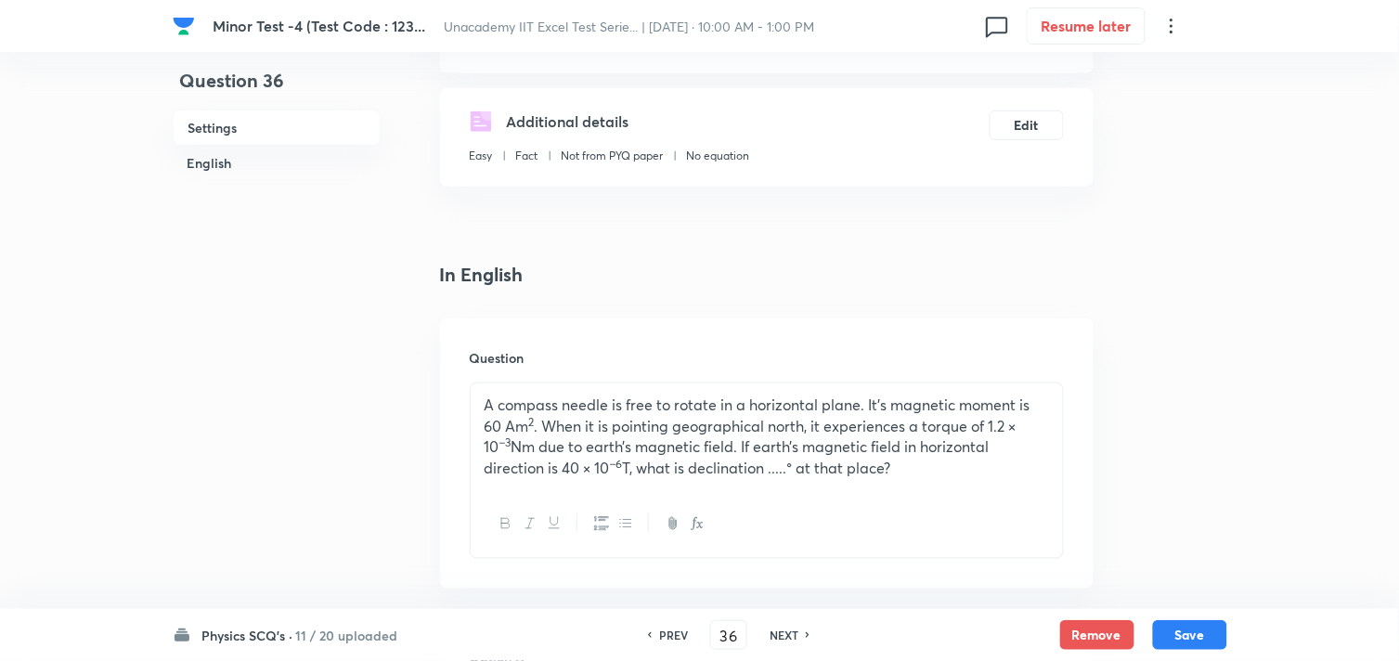
click at [660, 631] on h6 "PREV" at bounding box center [673, 635] width 29 height 17
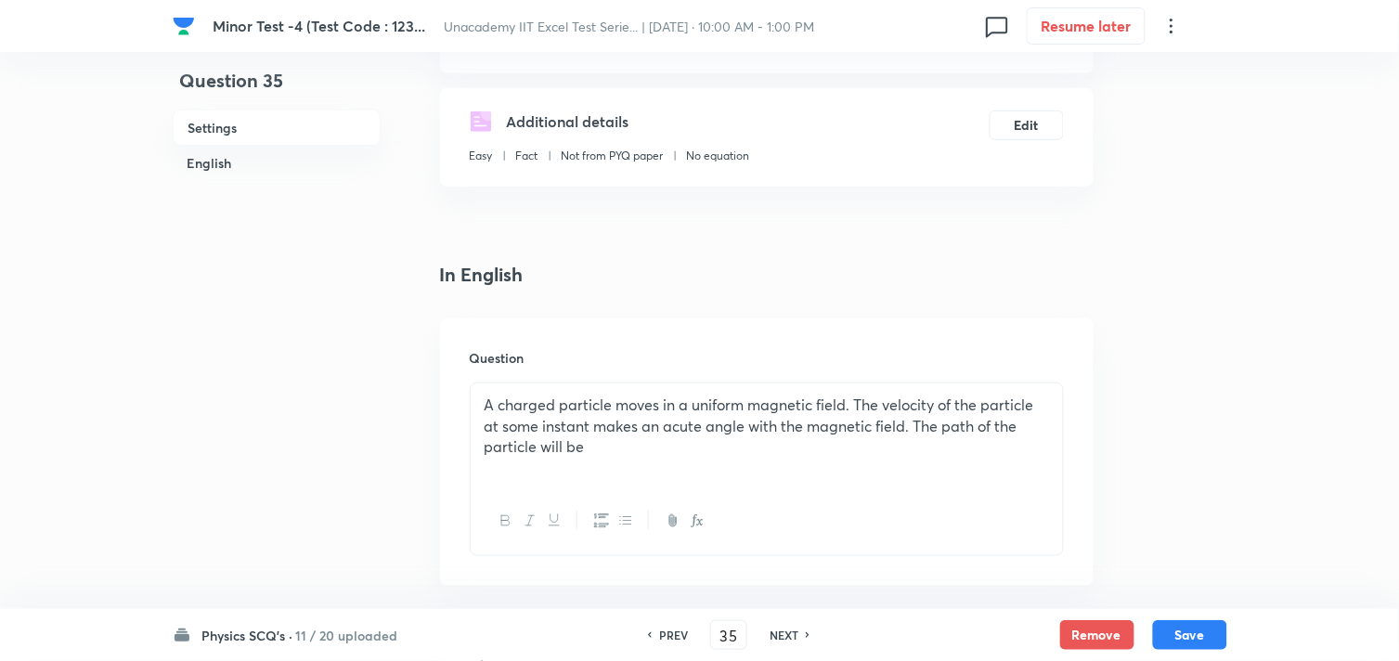
click at [660, 631] on h6 "PREV" at bounding box center [673, 635] width 29 height 17
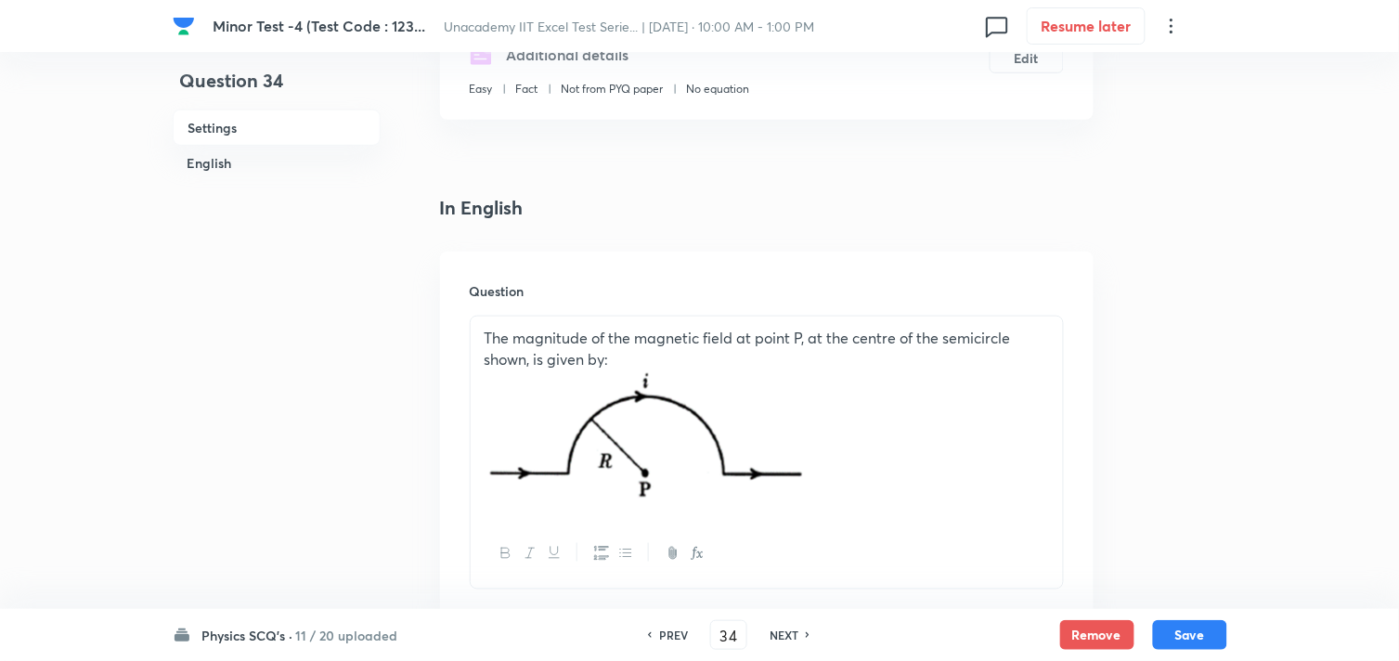
scroll to position [412, 0]
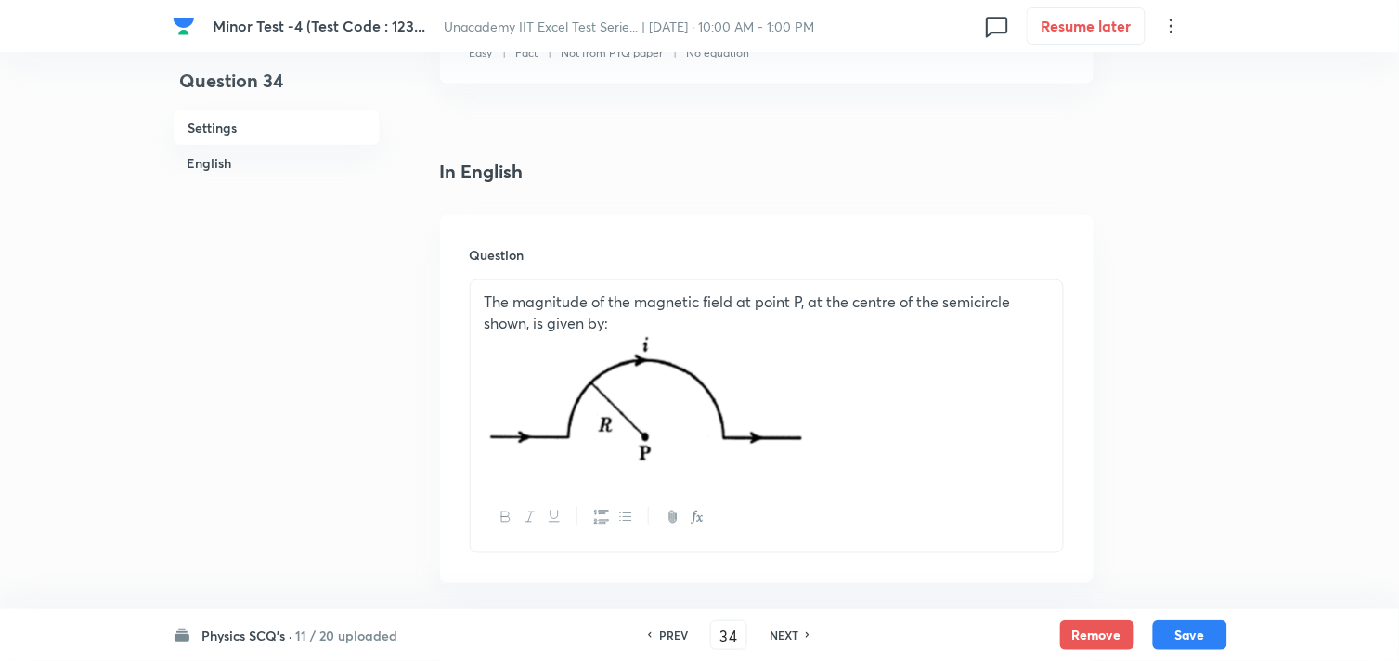
click at [787, 625] on div "PREV 34 ​ NEXT" at bounding box center [729, 635] width 240 height 30
click at [785, 631] on h6 "NEXT" at bounding box center [784, 635] width 29 height 17
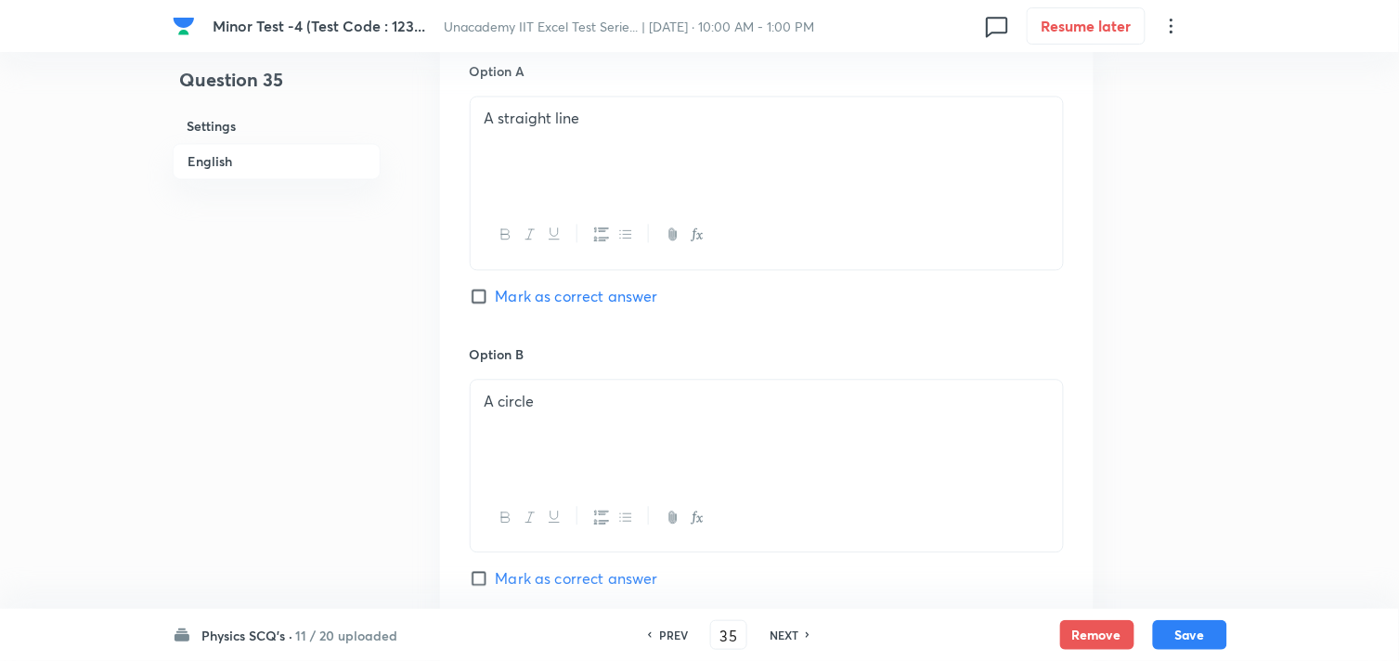
scroll to position [928, 0]
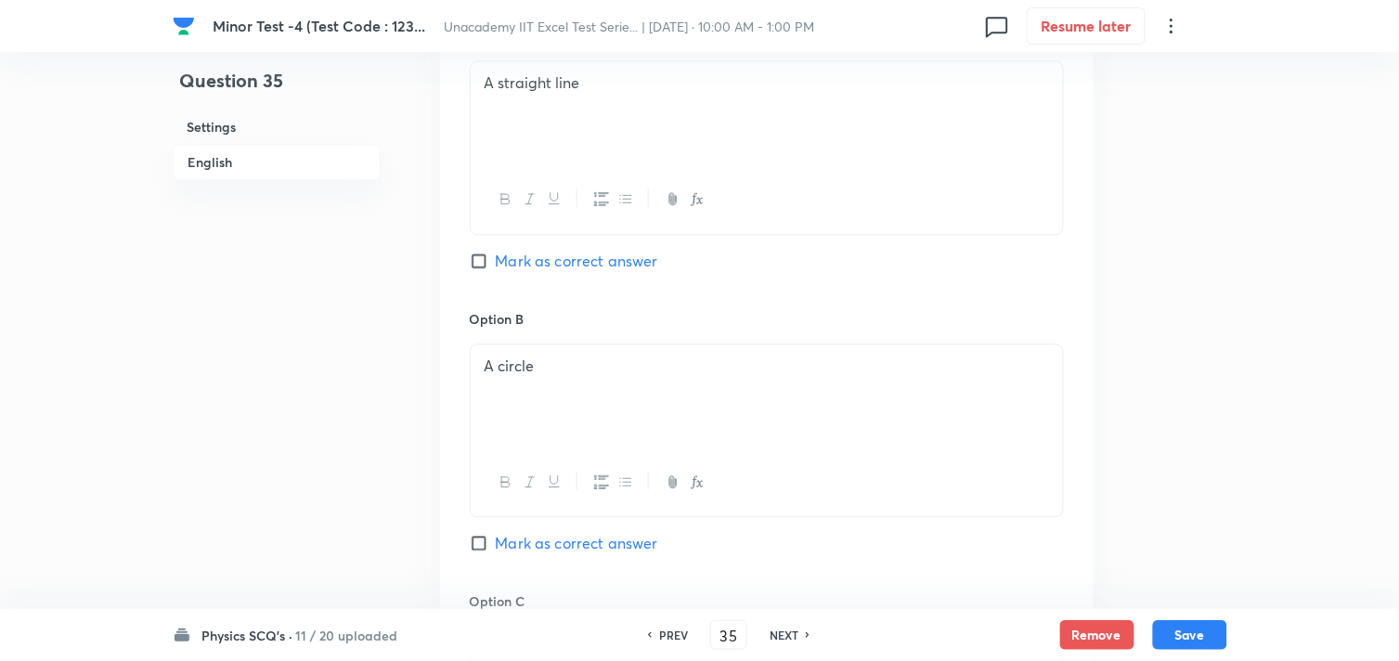
click at [787, 628] on h6 "NEXT" at bounding box center [784, 635] width 29 height 17
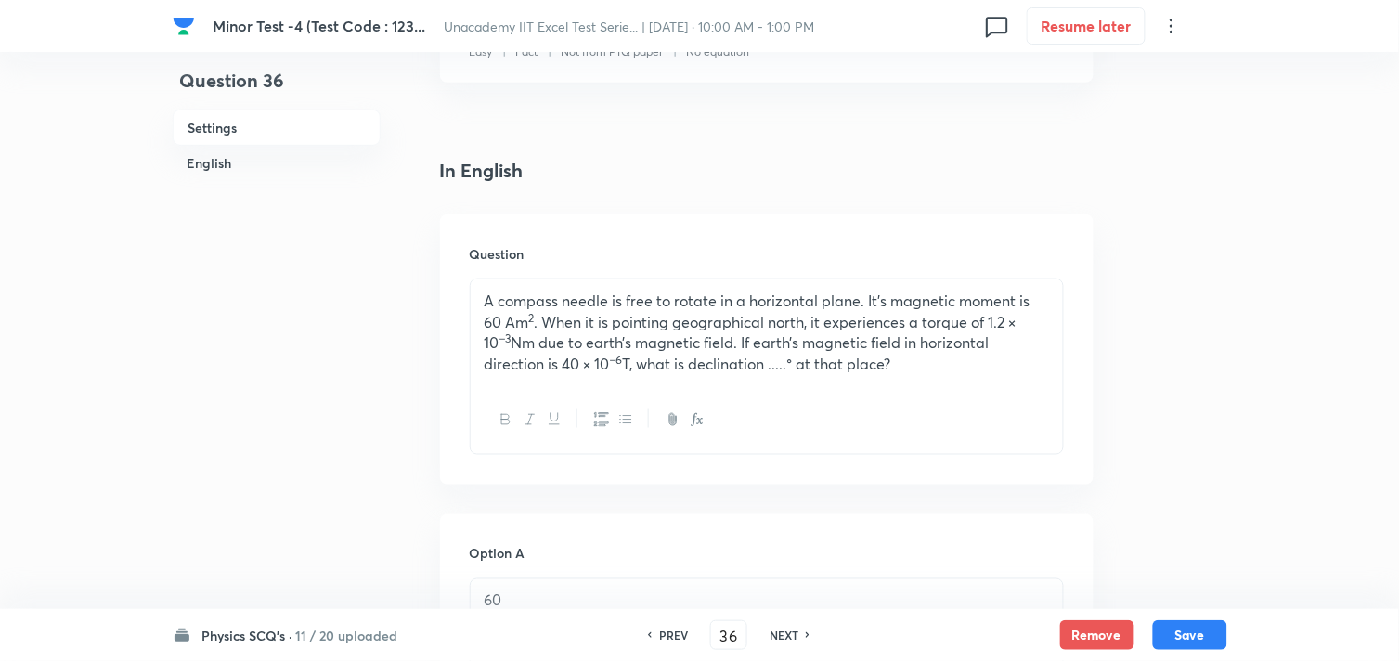
scroll to position [412, 0]
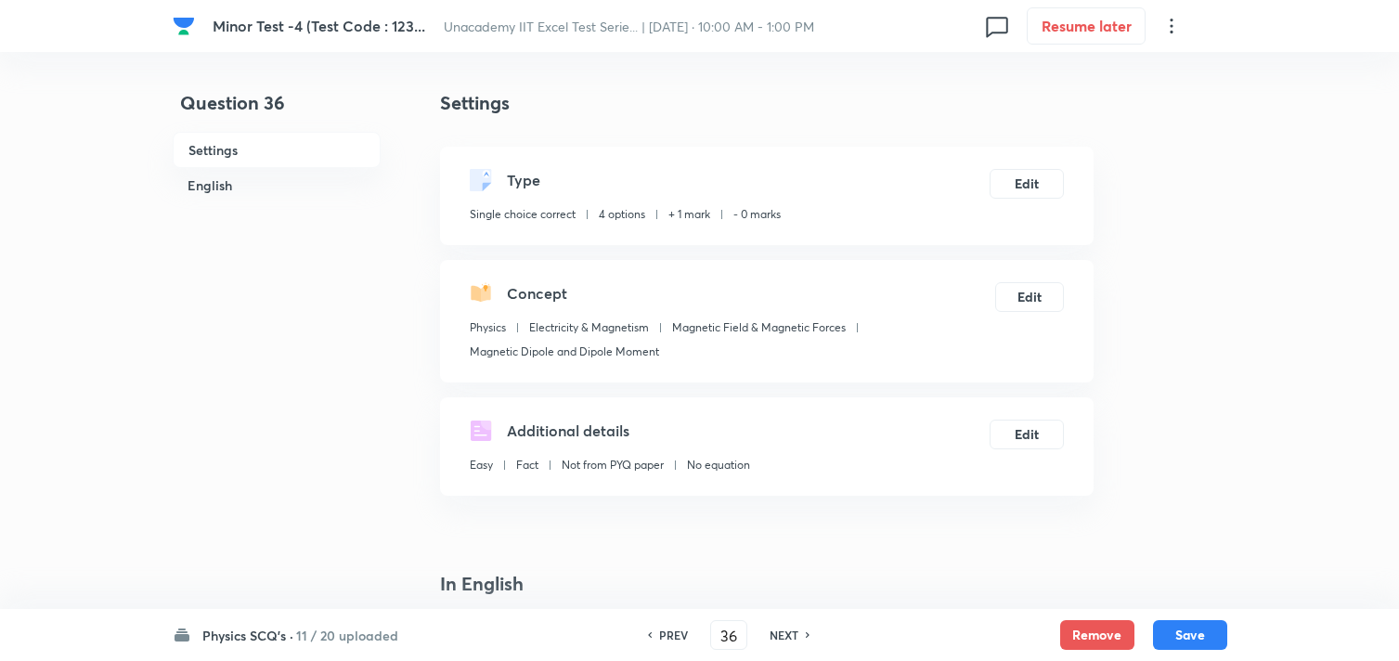
click at [1092, 637] on button "Remove" at bounding box center [1097, 635] width 74 height 30
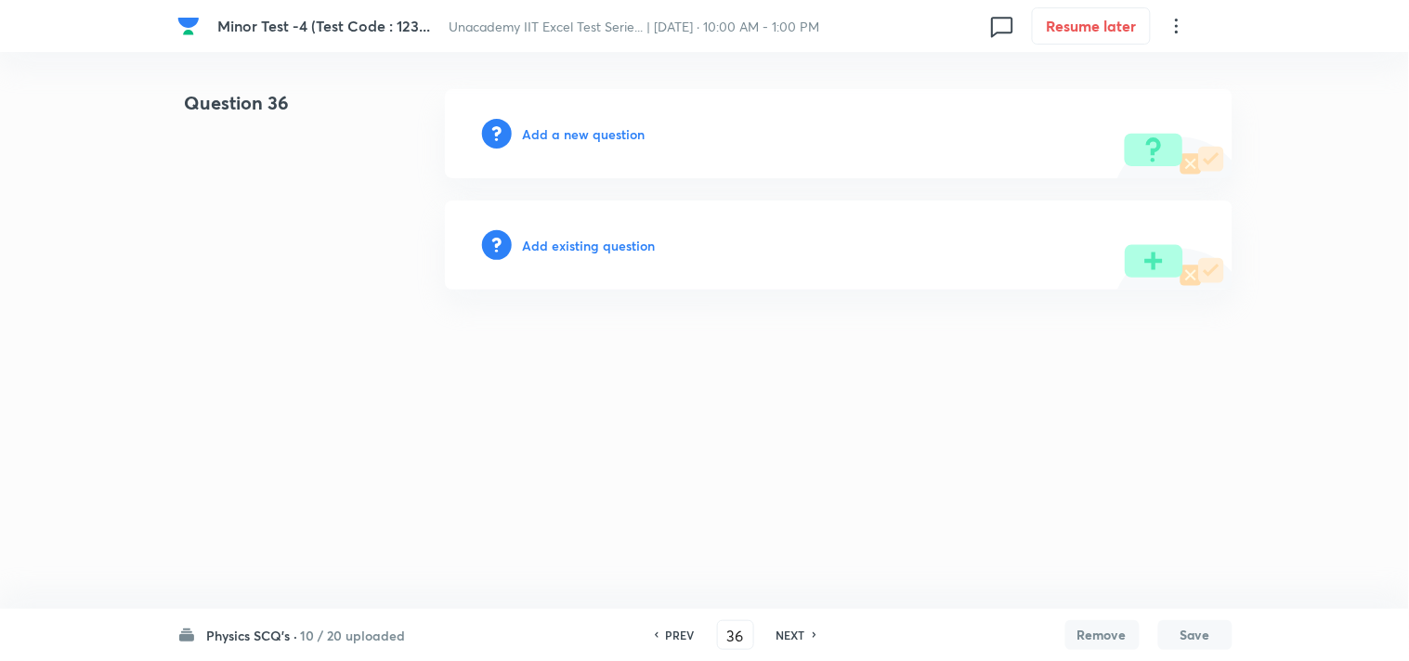
click at [577, 128] on h6 "Add a new question" at bounding box center [584, 133] width 123 height 19
click at [628, 133] on h6 "Choose a question type" at bounding box center [594, 133] width 143 height 19
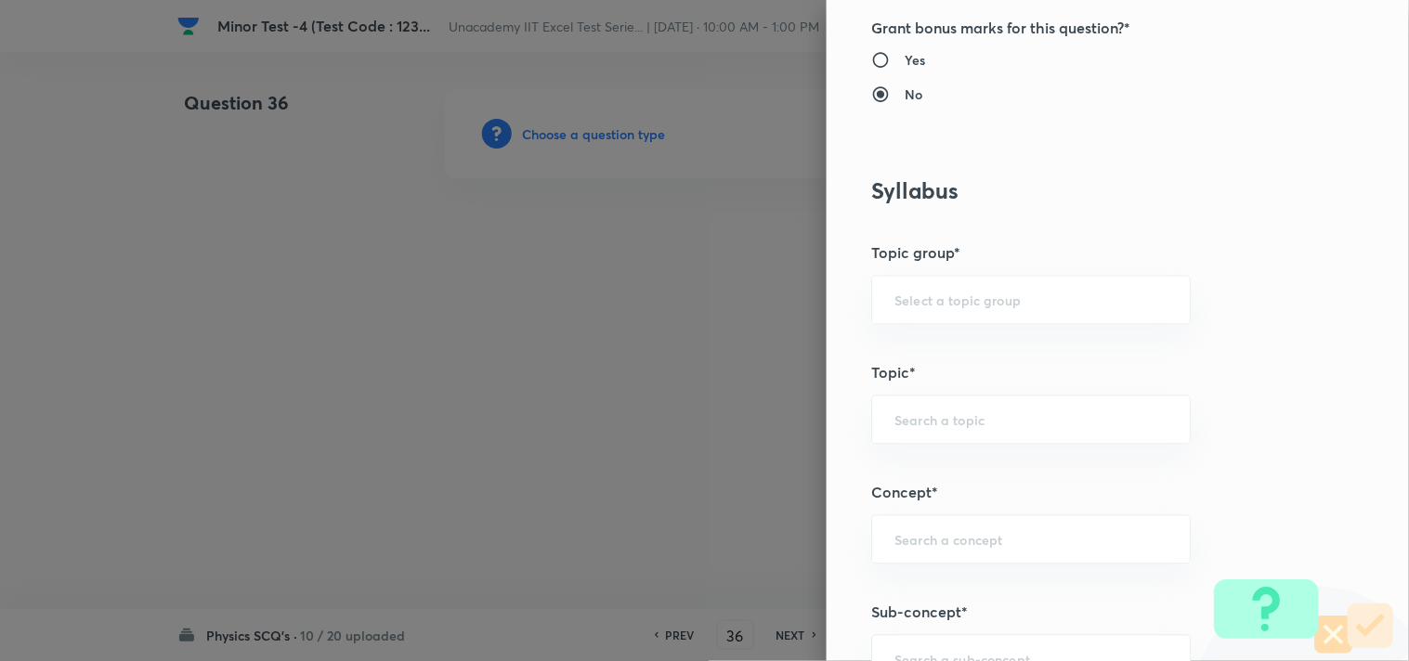
scroll to position [928, 0]
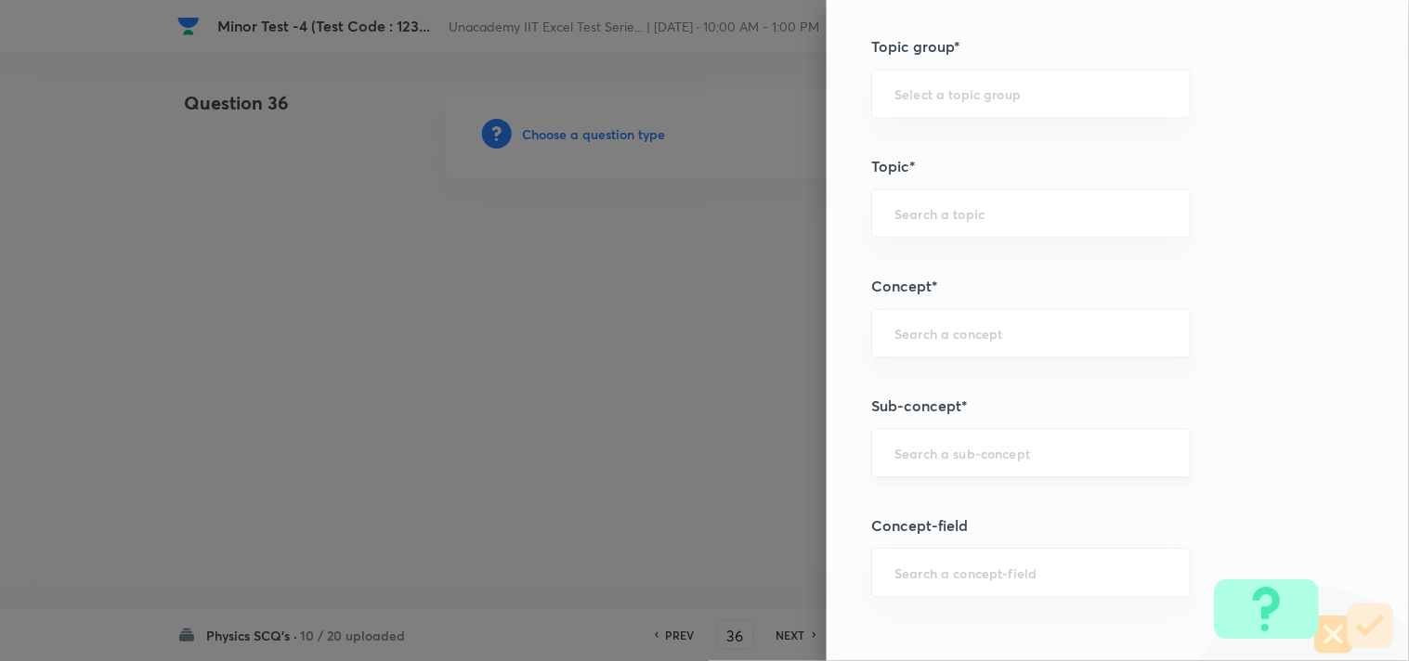
click at [928, 448] on input "text" at bounding box center [1030, 453] width 273 height 18
paste input "Magnetic Dipole and Dipole Moment"
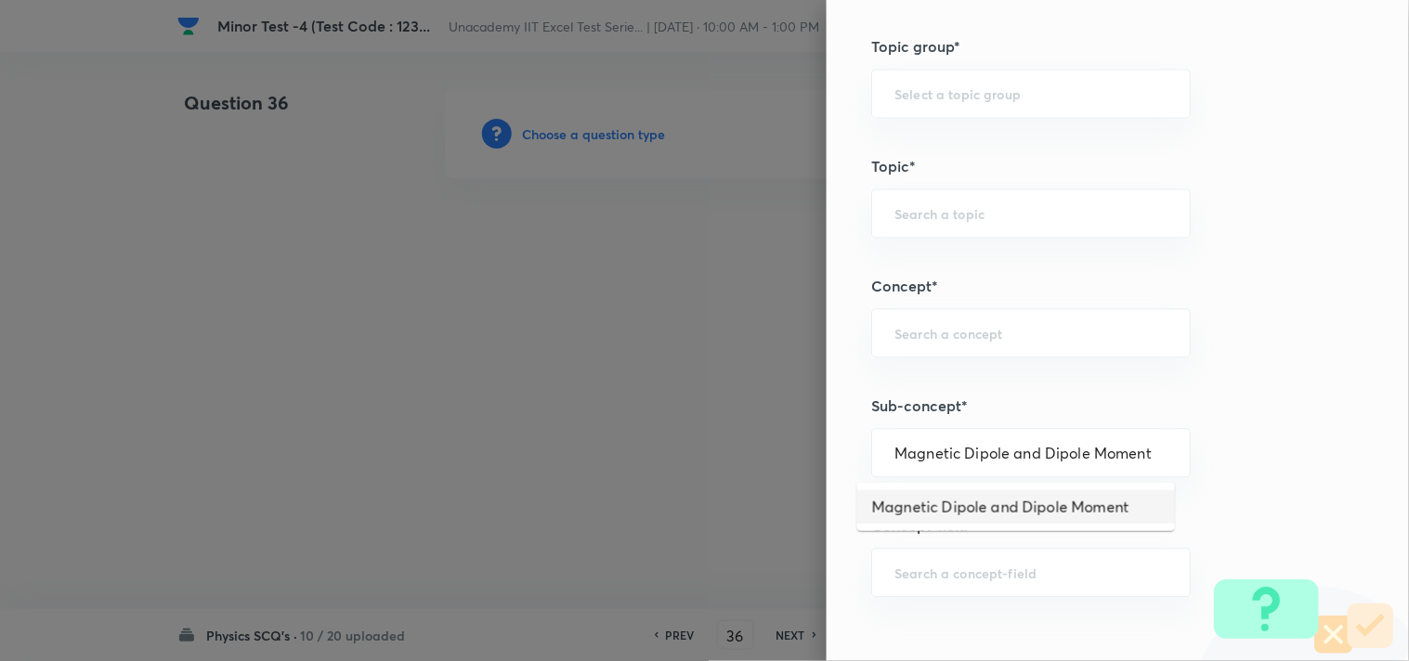
click at [1023, 507] on li "Magnetic Dipole and Dipole Moment" at bounding box center [1016, 506] width 318 height 33
type input "Magnetic Dipole and Dipole Moment"
type input "Physics"
type input "Electricity & Magnetism"
type input "Magnetic Field & Magnetic Forces"
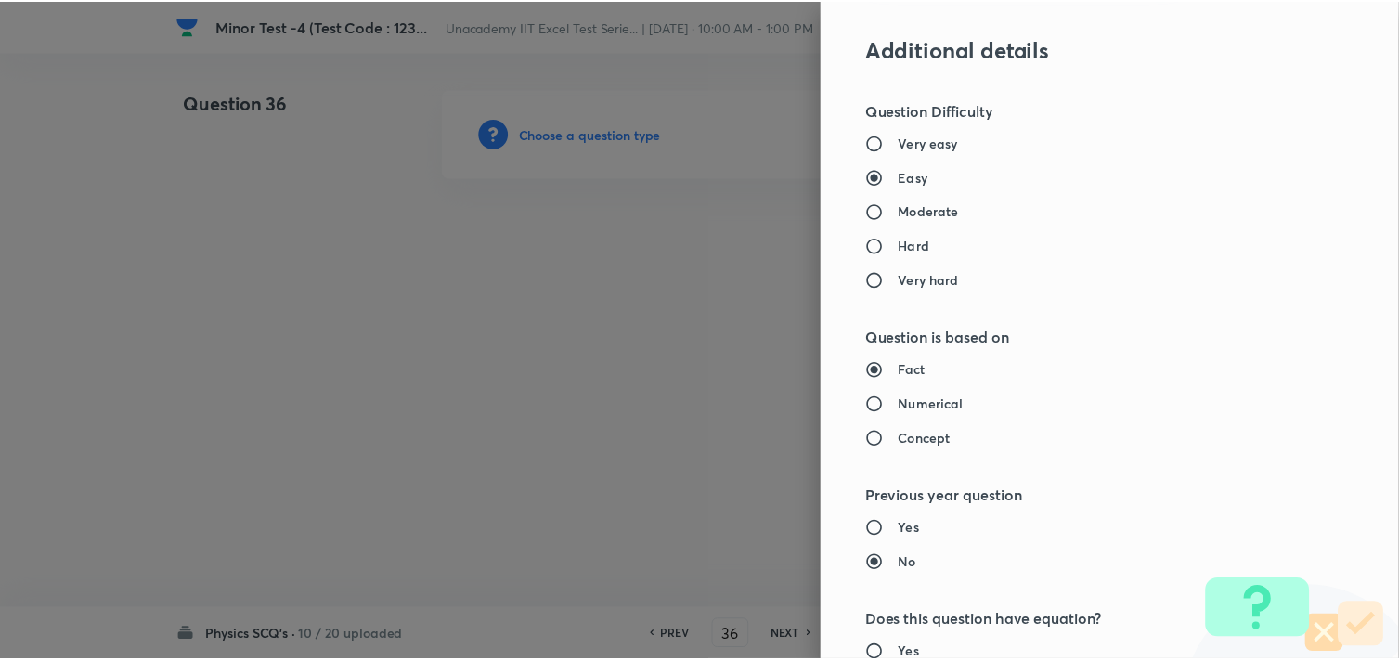
scroll to position [1960, 0]
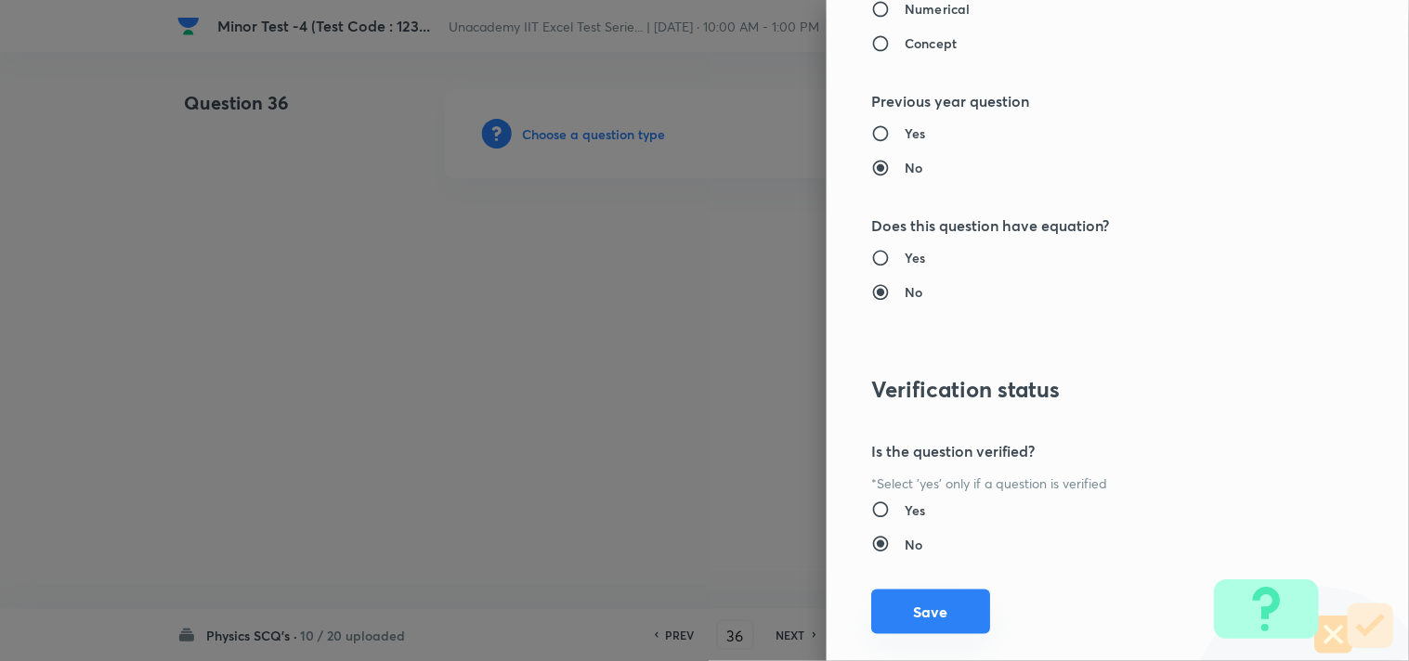
click at [901, 608] on button "Save" at bounding box center [930, 612] width 119 height 45
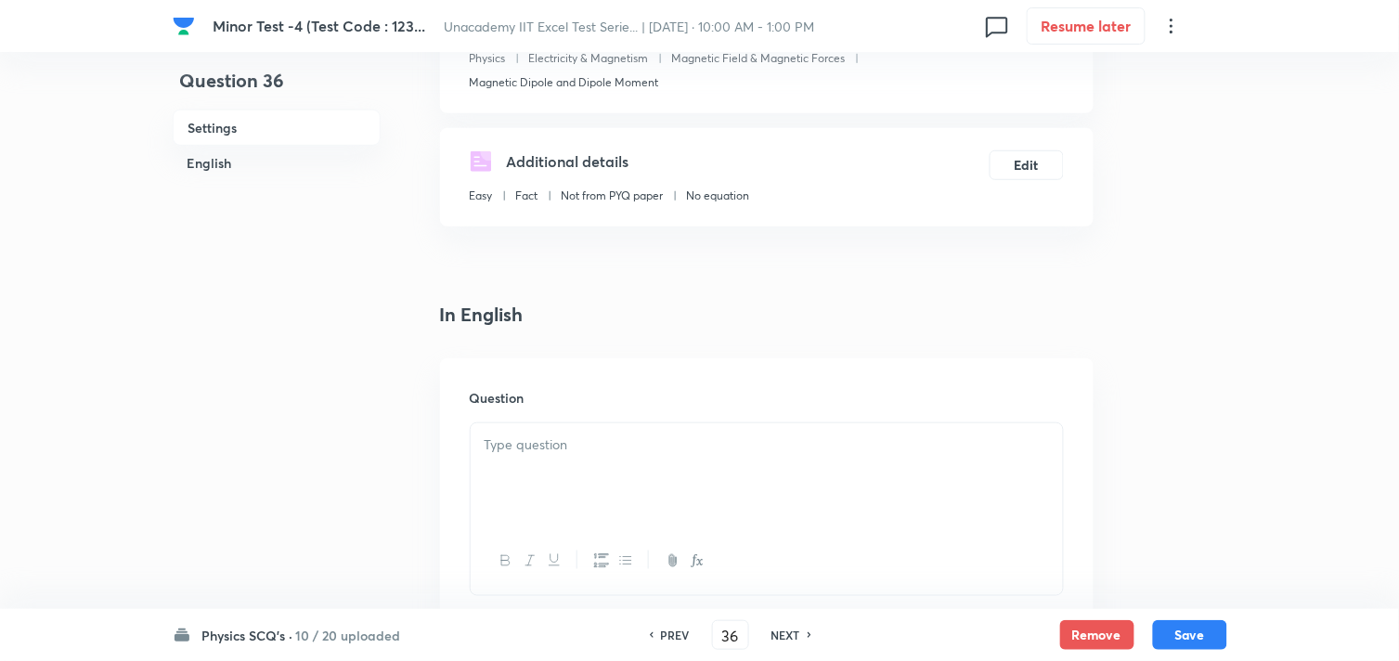
scroll to position [309, 0]
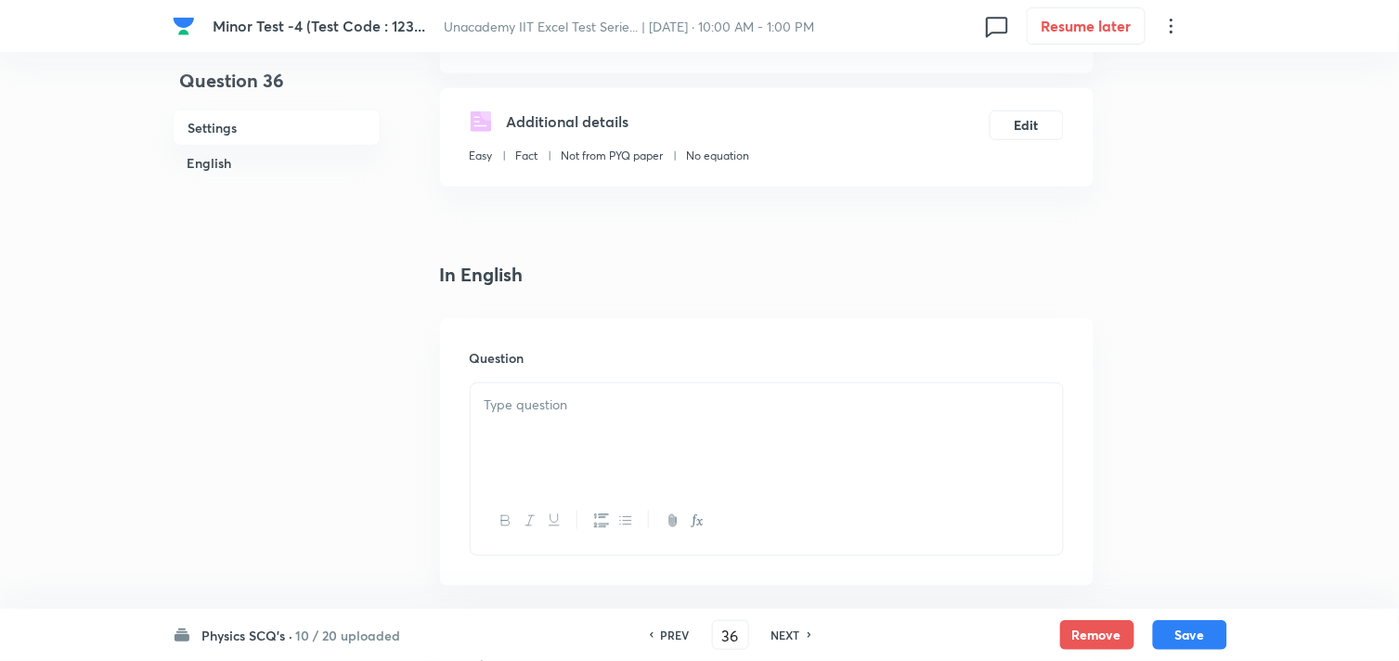
click at [587, 427] on div at bounding box center [767, 435] width 592 height 104
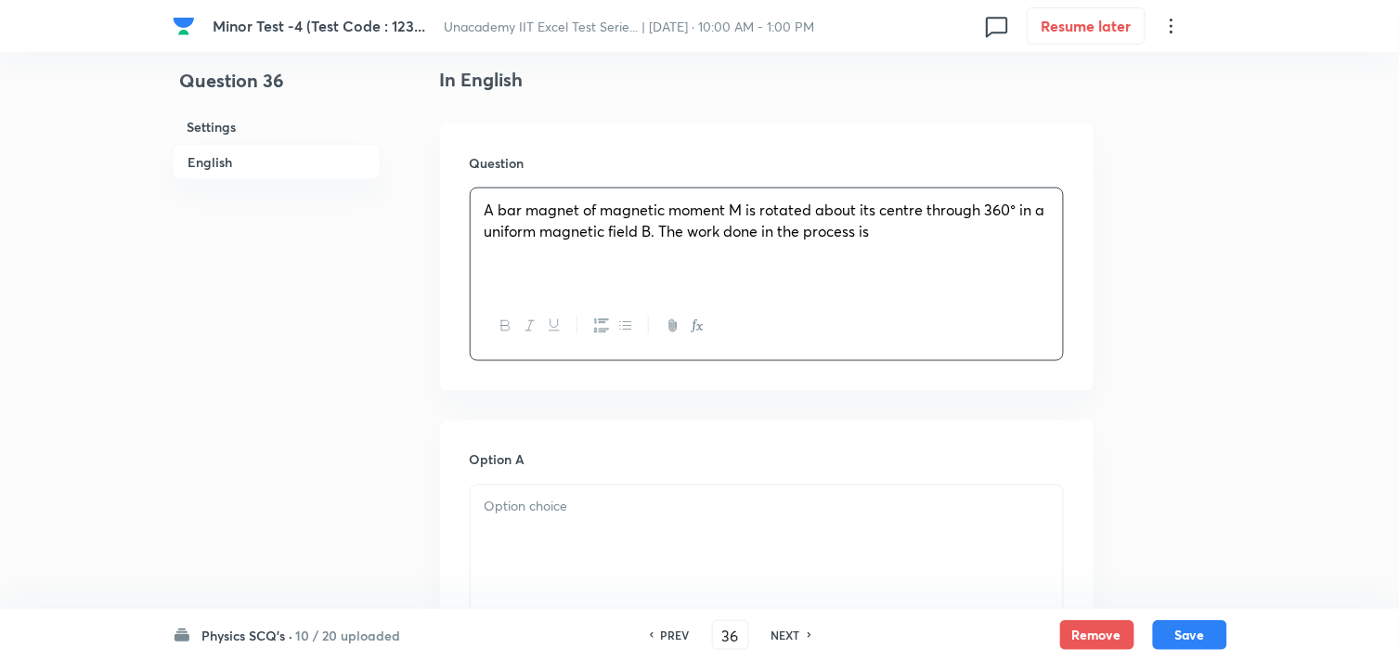
scroll to position [618, 0]
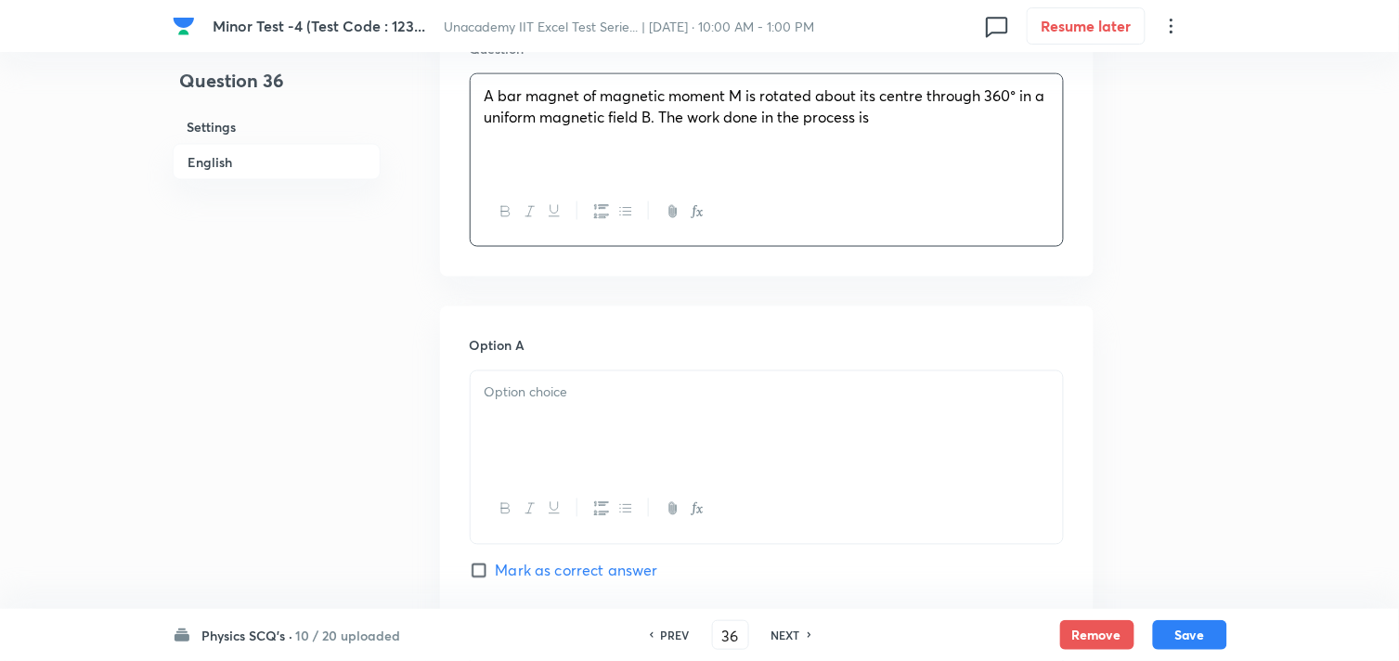
click at [565, 451] on div at bounding box center [767, 423] width 592 height 104
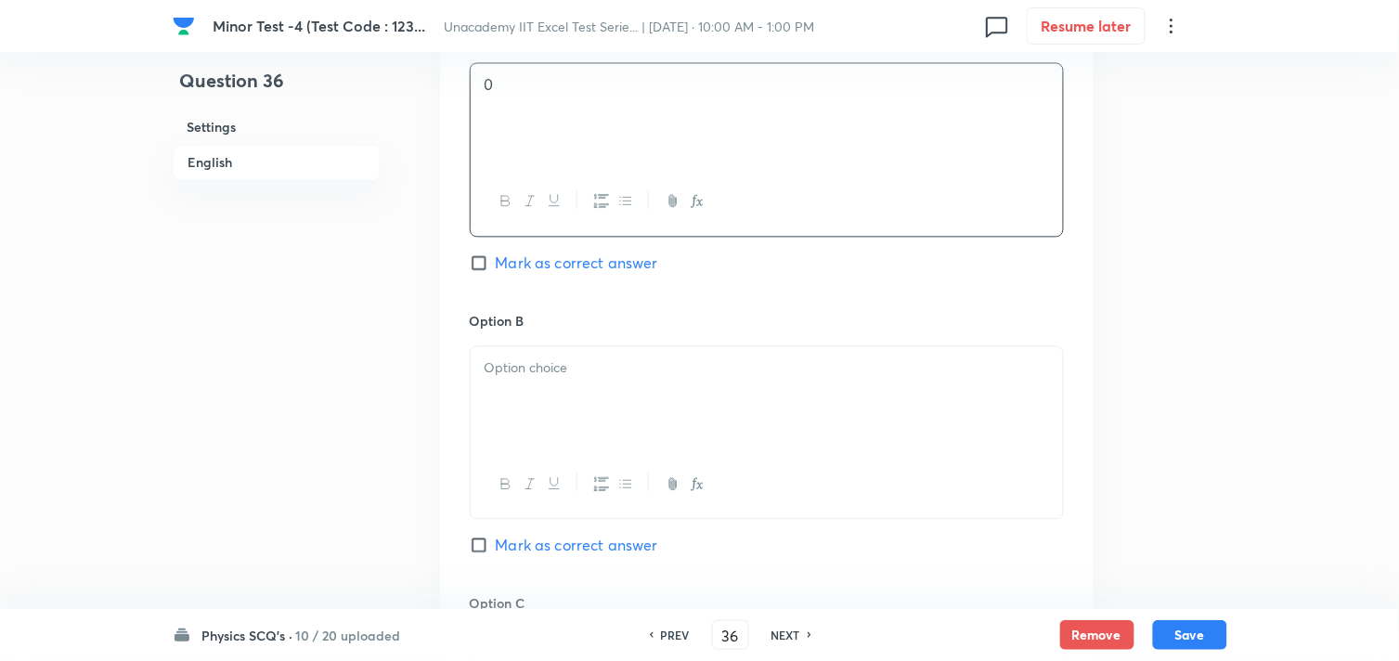
scroll to position [1032, 0]
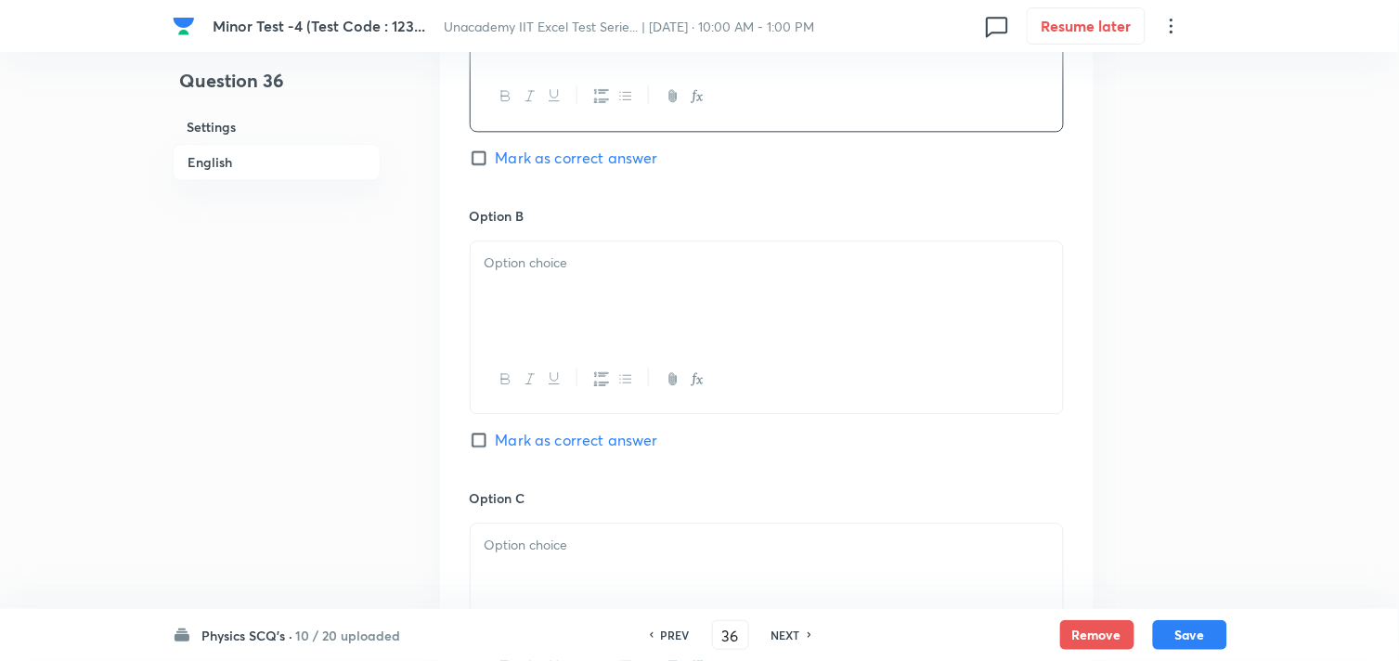
click at [558, 322] on div at bounding box center [767, 293] width 592 height 104
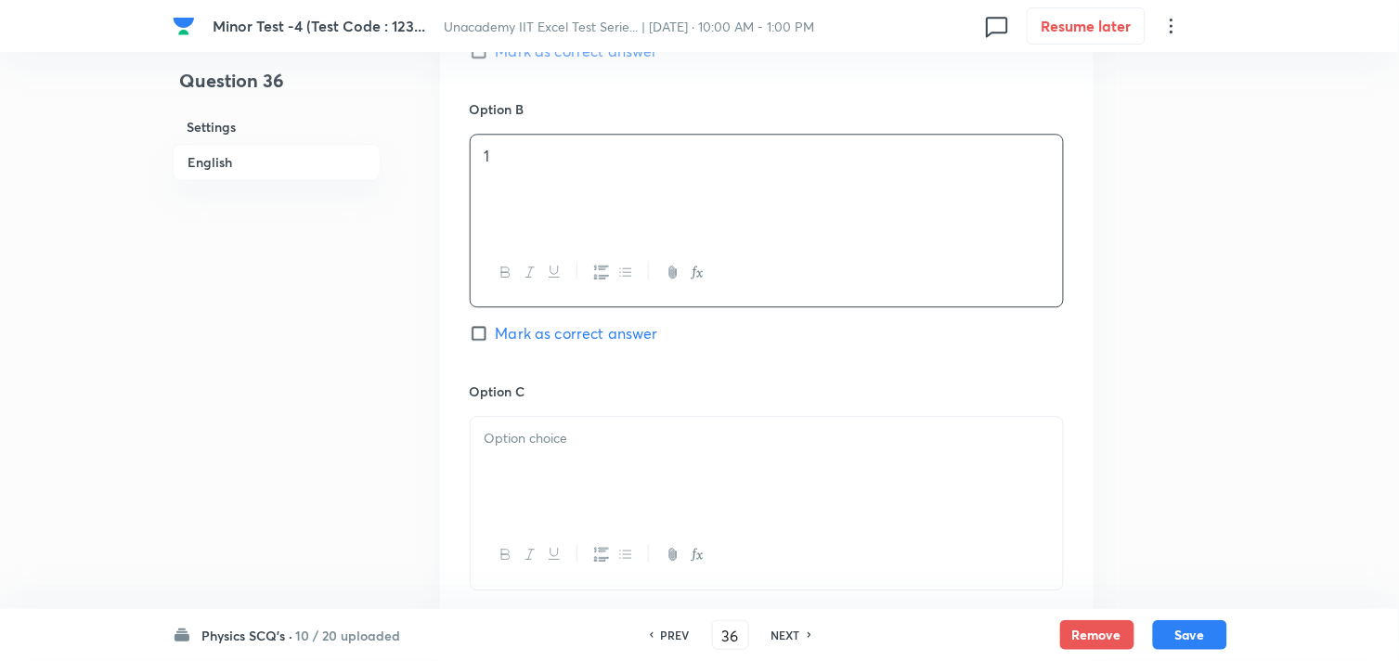
scroll to position [1238, 0]
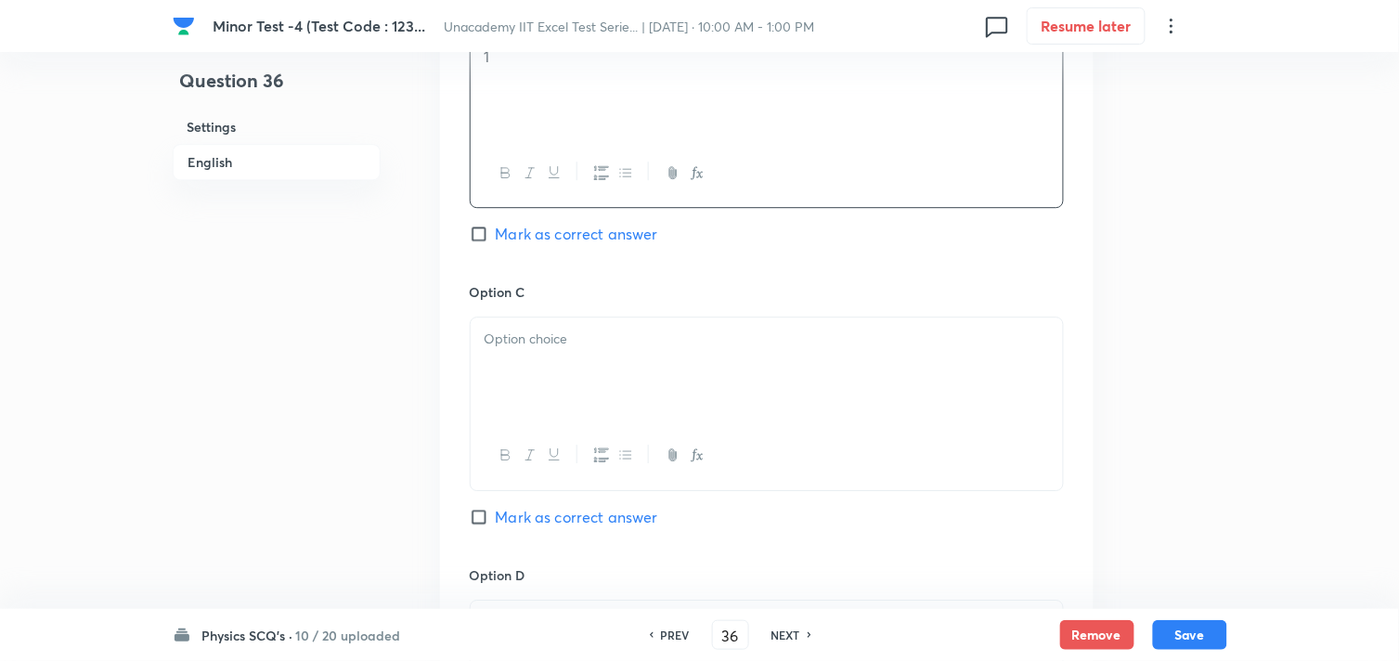
click at [564, 369] on div at bounding box center [767, 370] width 592 height 104
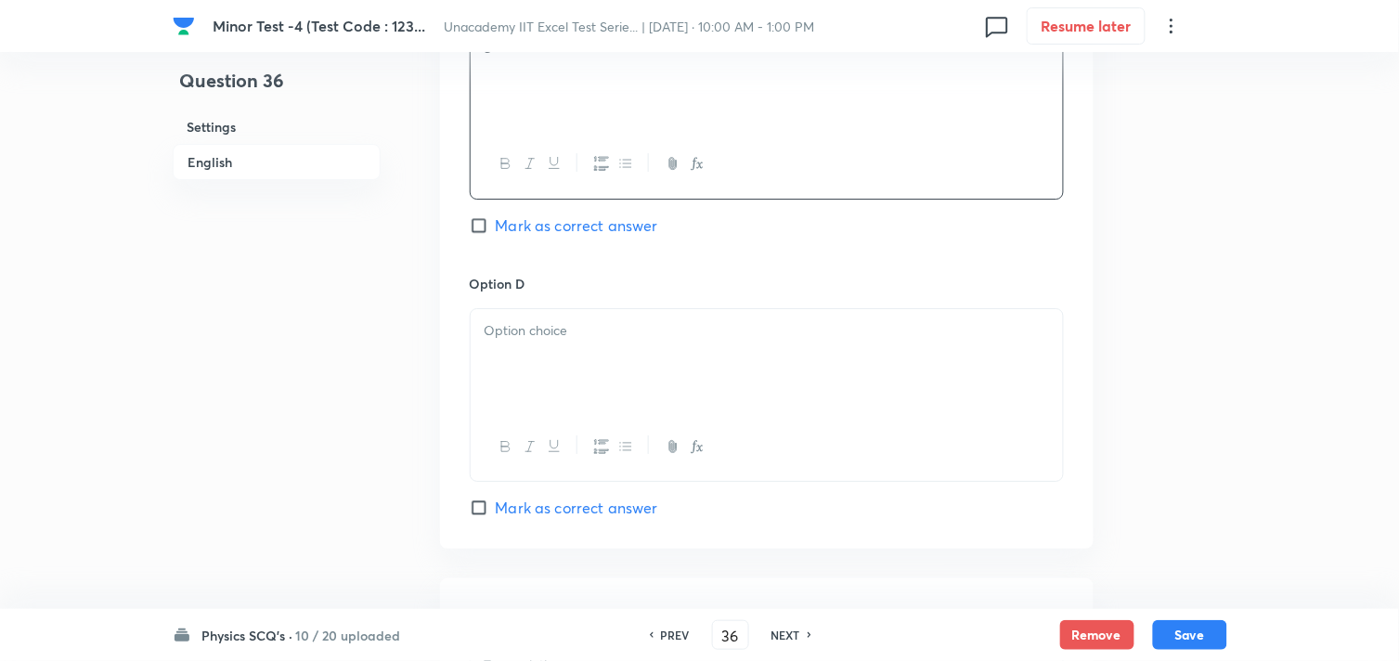
scroll to position [1547, 0]
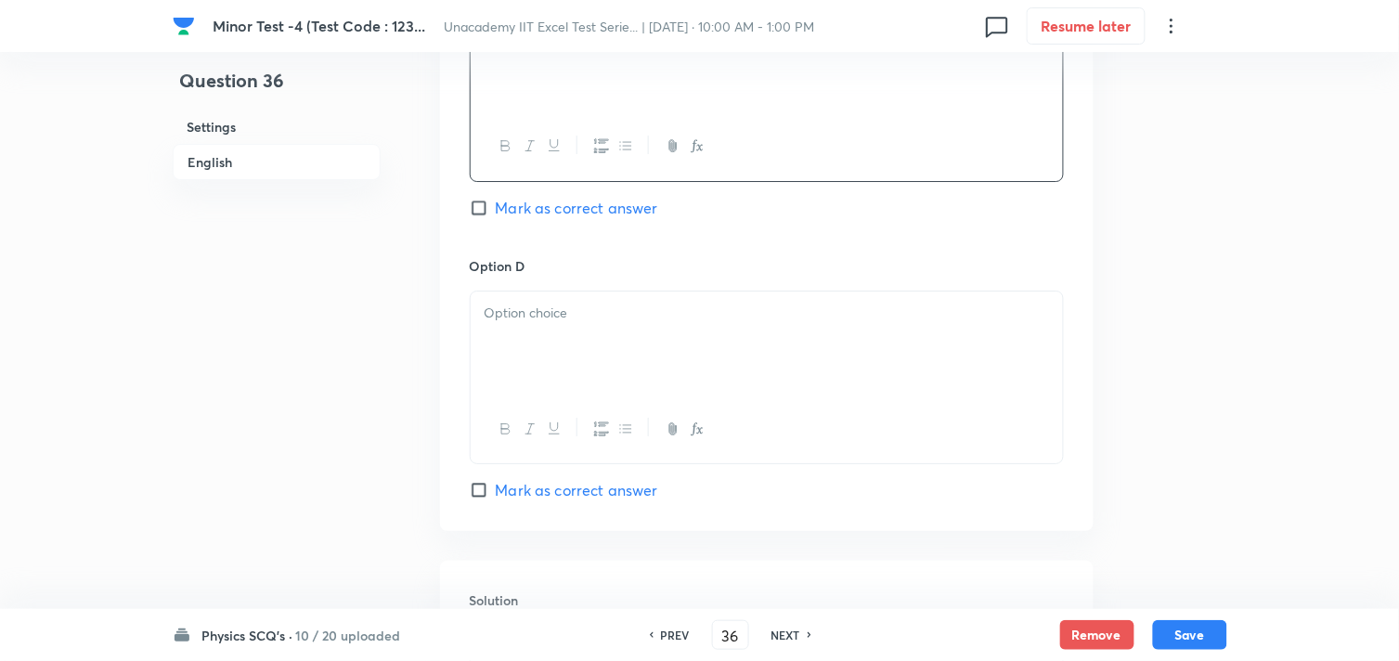
click at [572, 344] on div at bounding box center [767, 344] width 592 height 104
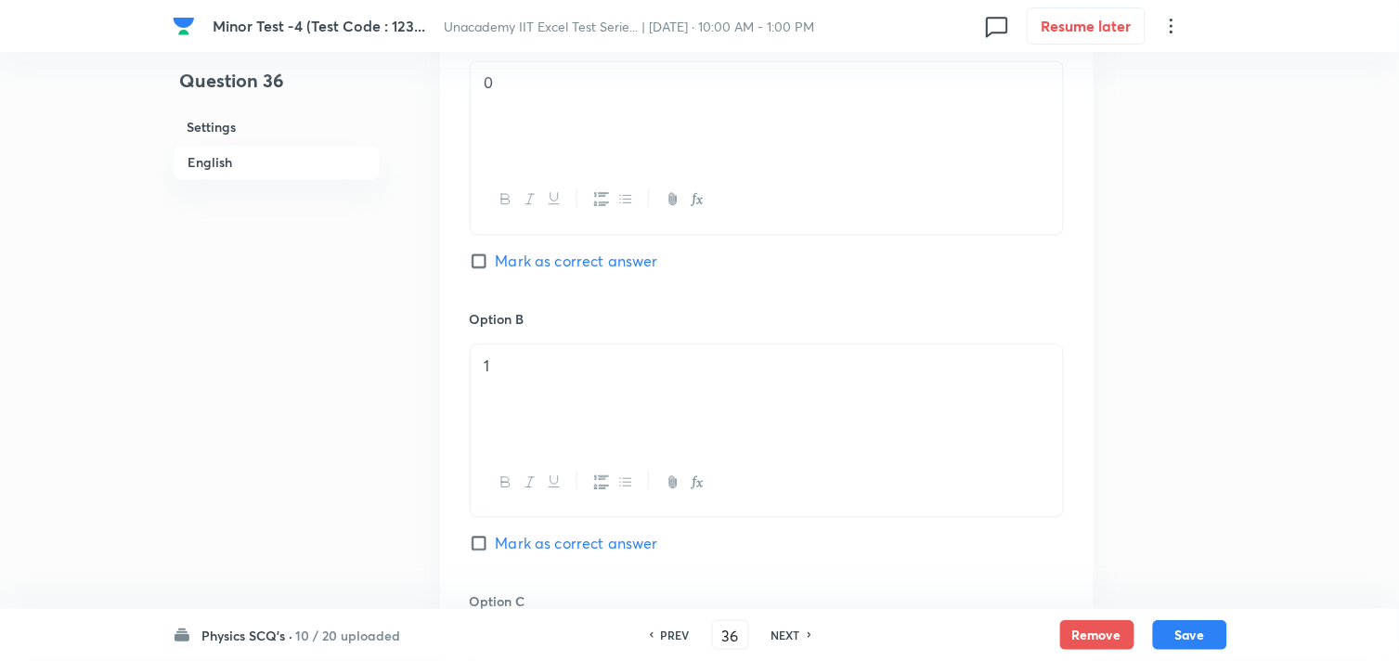
click at [566, 264] on span "Mark as correct answer" at bounding box center [577, 261] width 162 height 22
click at [496, 264] on input "Mark as correct answer" at bounding box center [483, 261] width 26 height 19
checkbox input "true"
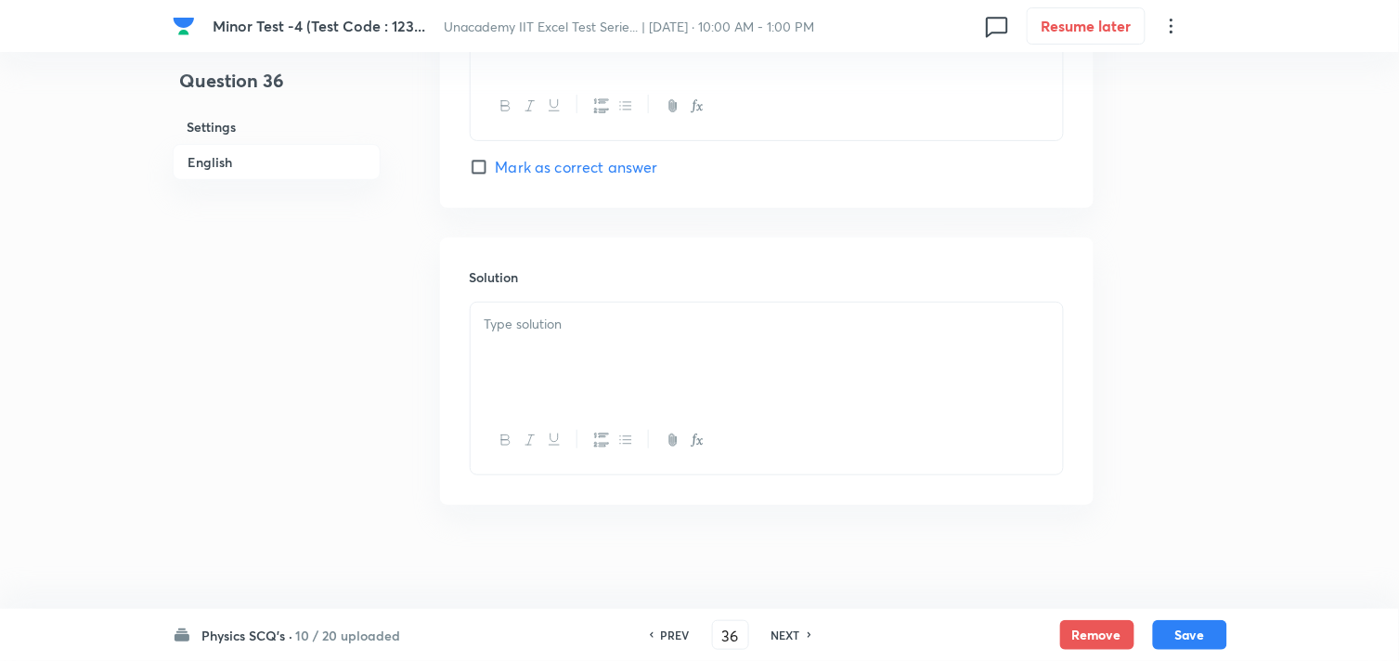
scroll to position [1881, 0]
click at [619, 358] on div at bounding box center [767, 347] width 592 height 104
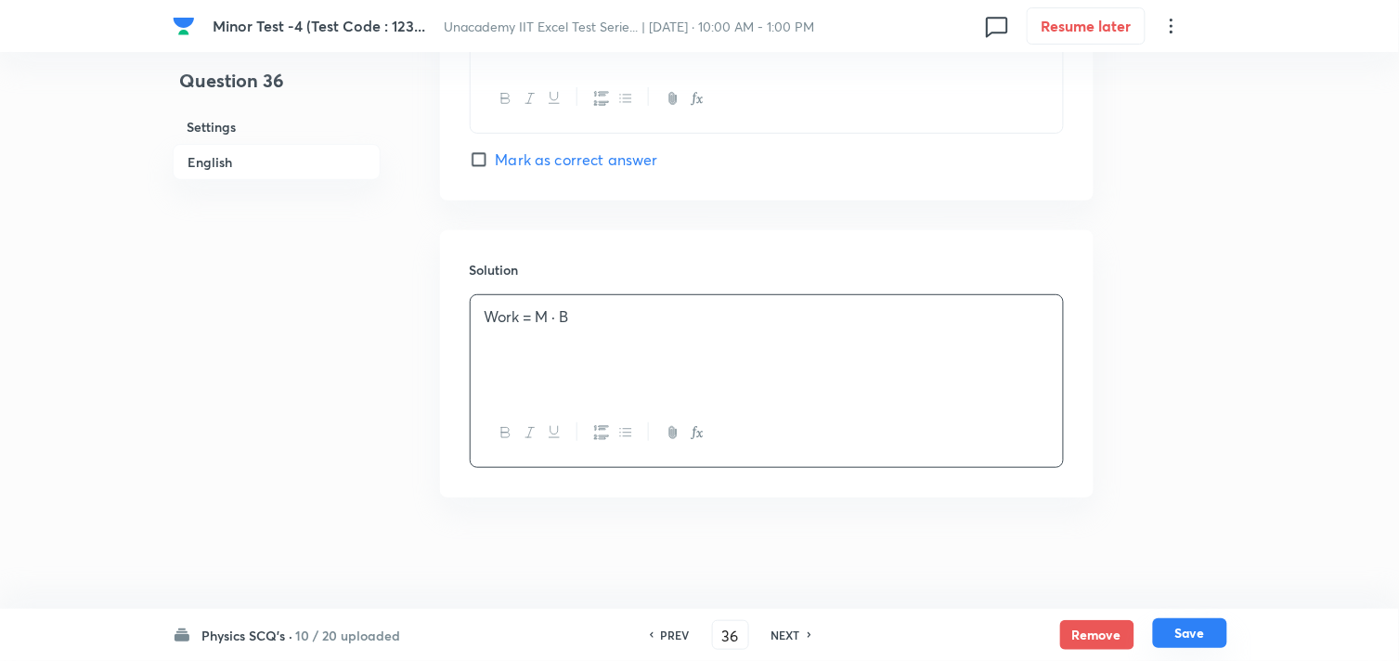
click at [1202, 629] on button "Save" at bounding box center [1190, 633] width 74 height 30
type input "37"
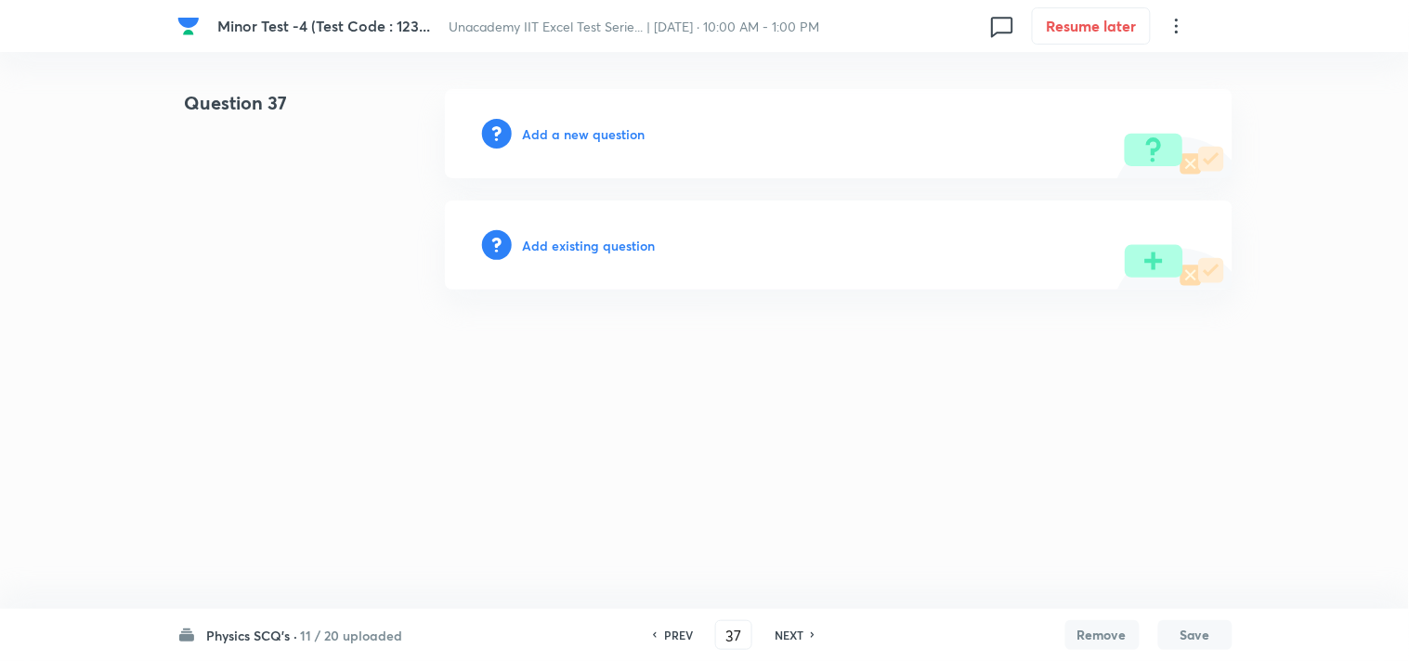
click at [583, 126] on h6 "Add a new question" at bounding box center [584, 133] width 123 height 19
click at [583, 127] on h6 "Choose a question type" at bounding box center [594, 133] width 143 height 19
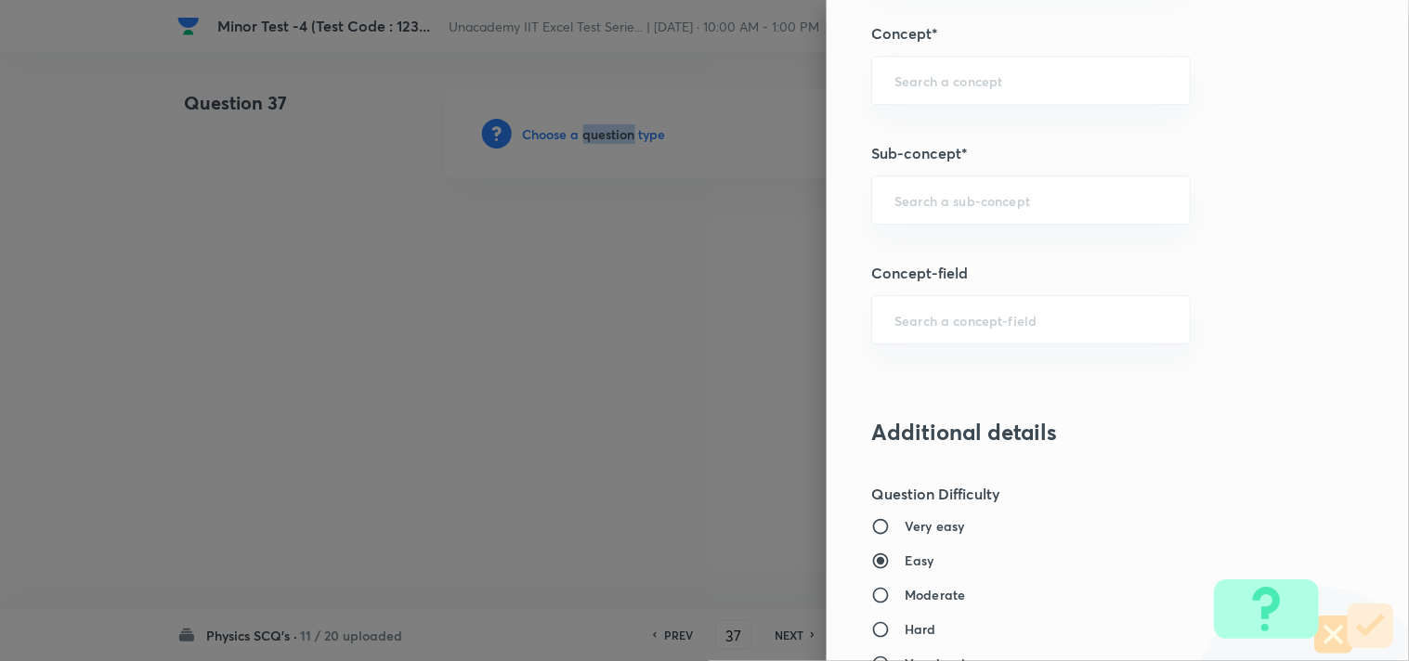
scroll to position [1170, 0]
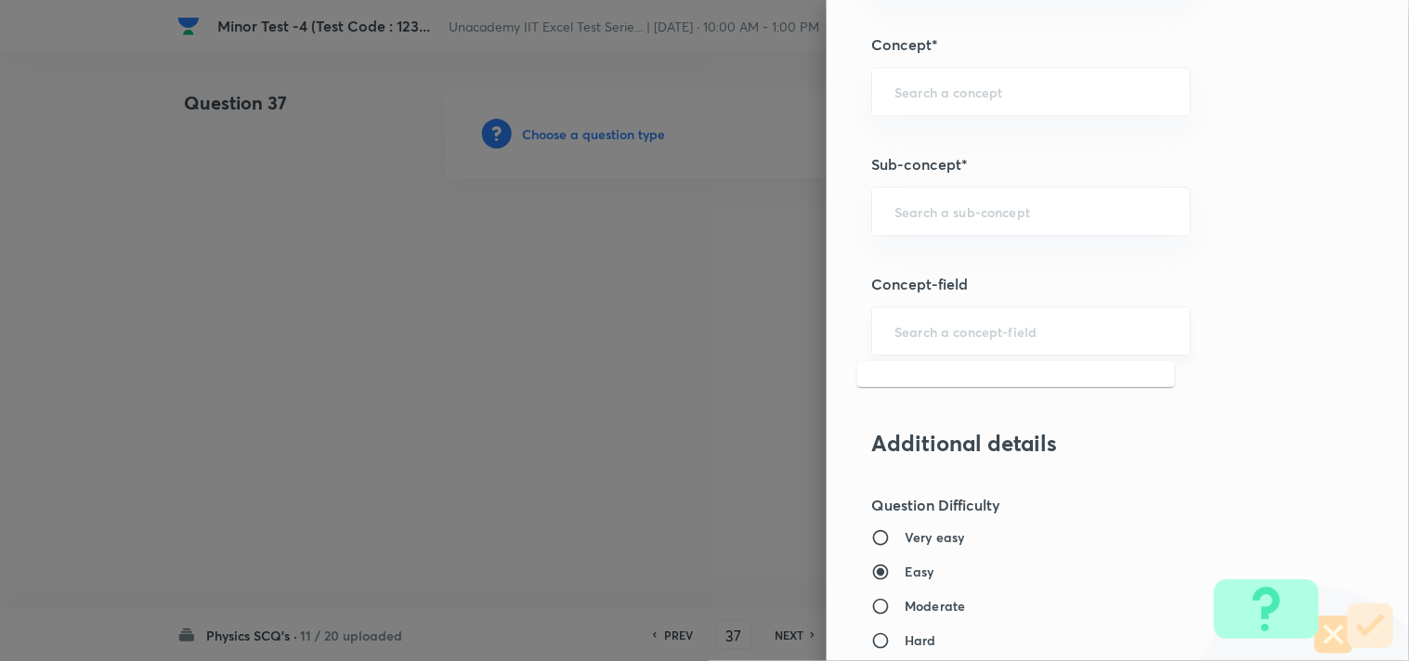
click at [957, 336] on input "text" at bounding box center [1030, 331] width 273 height 18
paste input "Earth Magnetism"
type input "E"
click at [959, 212] on input "text" at bounding box center [1030, 211] width 273 height 18
paste input "Magnetic Field & Magnetic Forces"
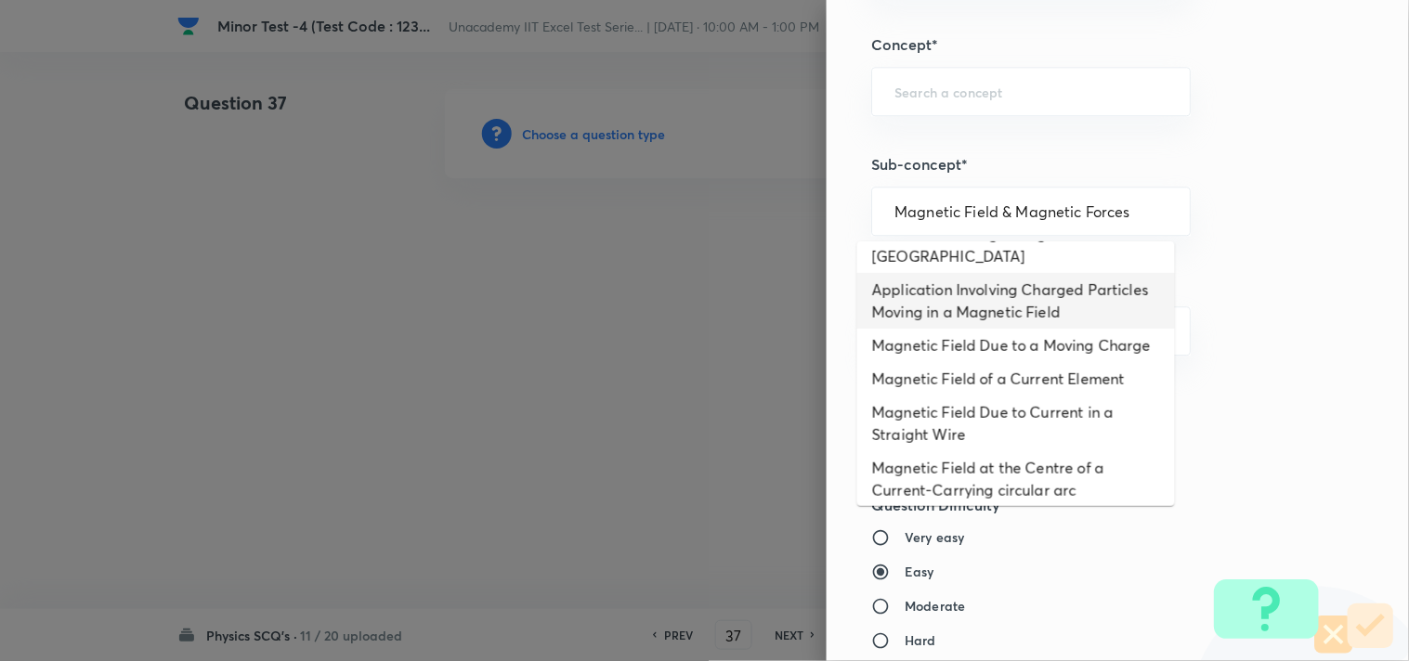
scroll to position [0, 0]
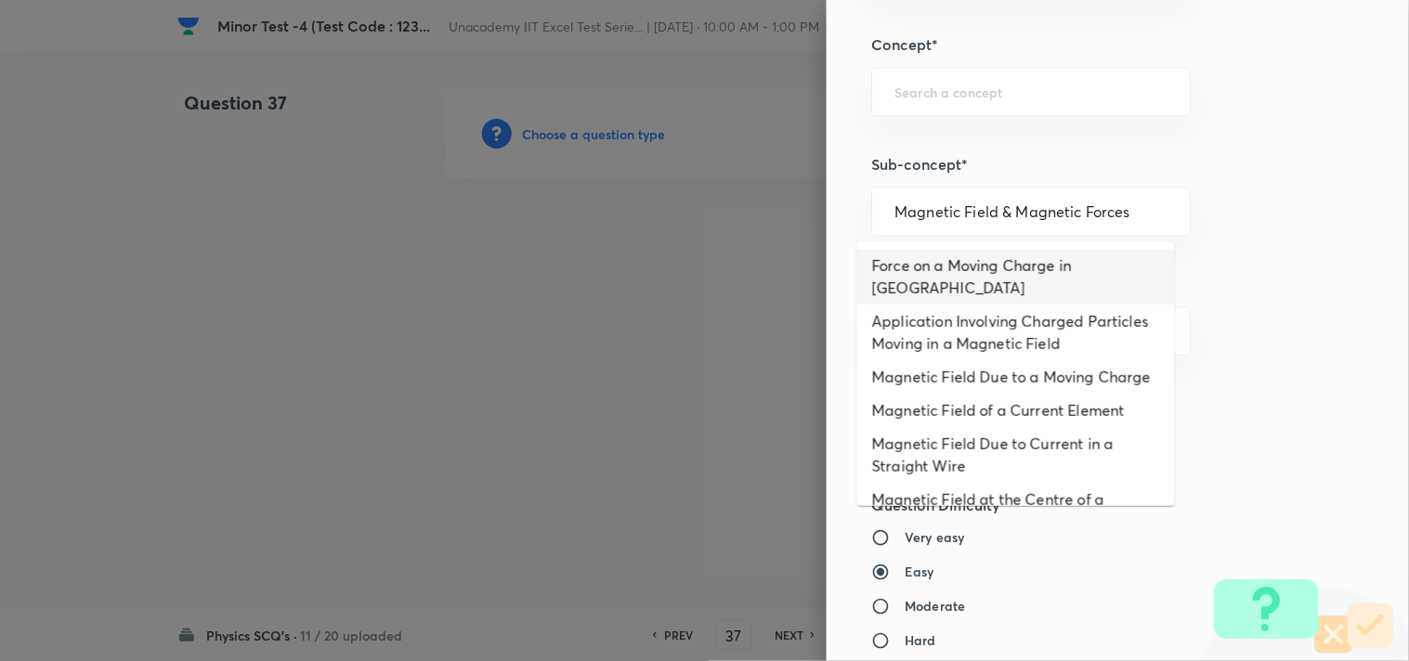
click at [1059, 293] on li "Force on a Moving Charge in [GEOGRAPHIC_DATA]" at bounding box center [1016, 277] width 318 height 56
type input "Force on a Moving Charge in [GEOGRAPHIC_DATA]"
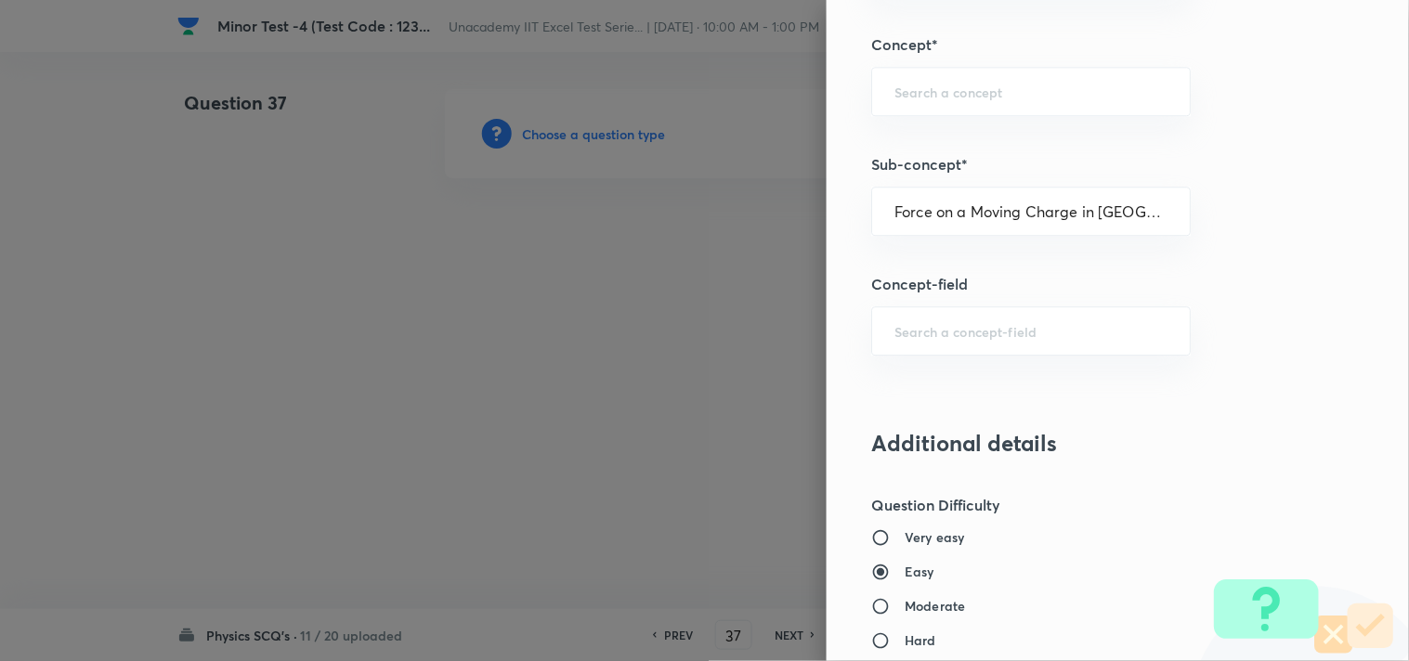
type input "Physics"
type input "Electricity & Magnetism"
type input "Magnetic Field & Magnetic Forces"
click at [1006, 336] on input "text" at bounding box center [1030, 331] width 273 height 18
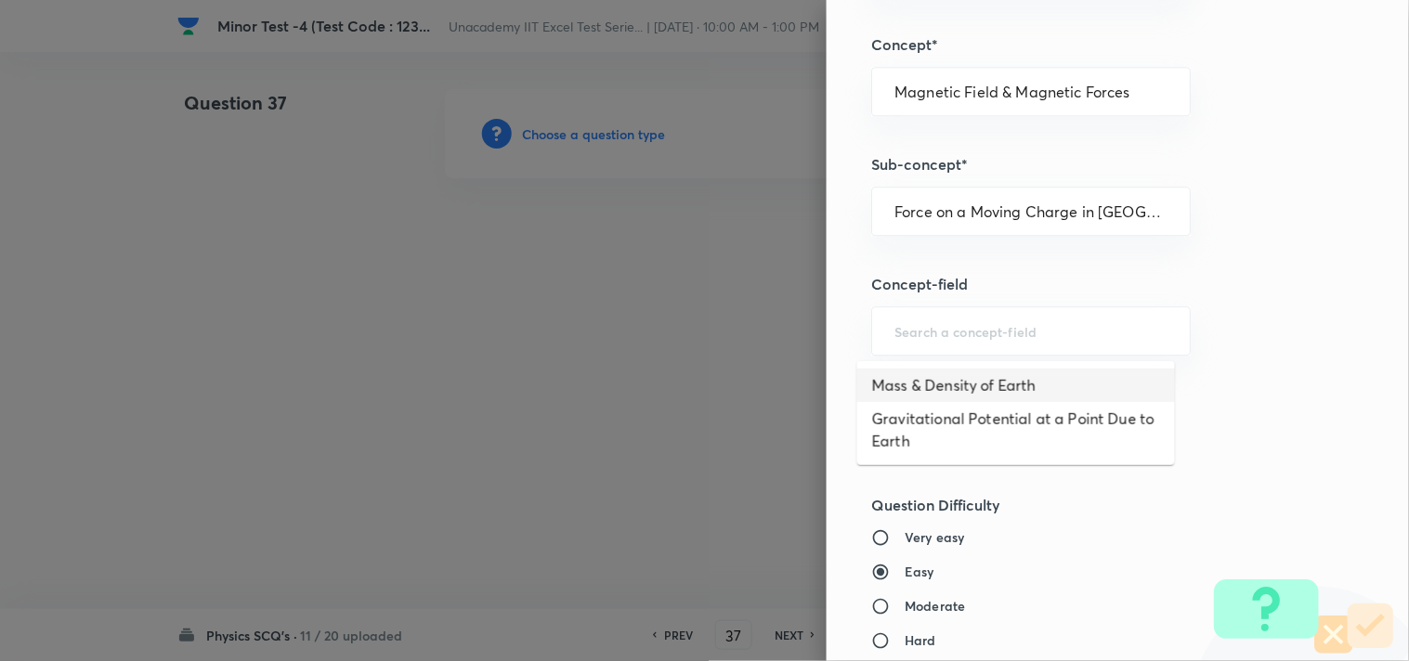
click at [996, 375] on li "Mass & Density of Earth" at bounding box center [1016, 385] width 318 height 33
type input "Mass & Density of Earth"
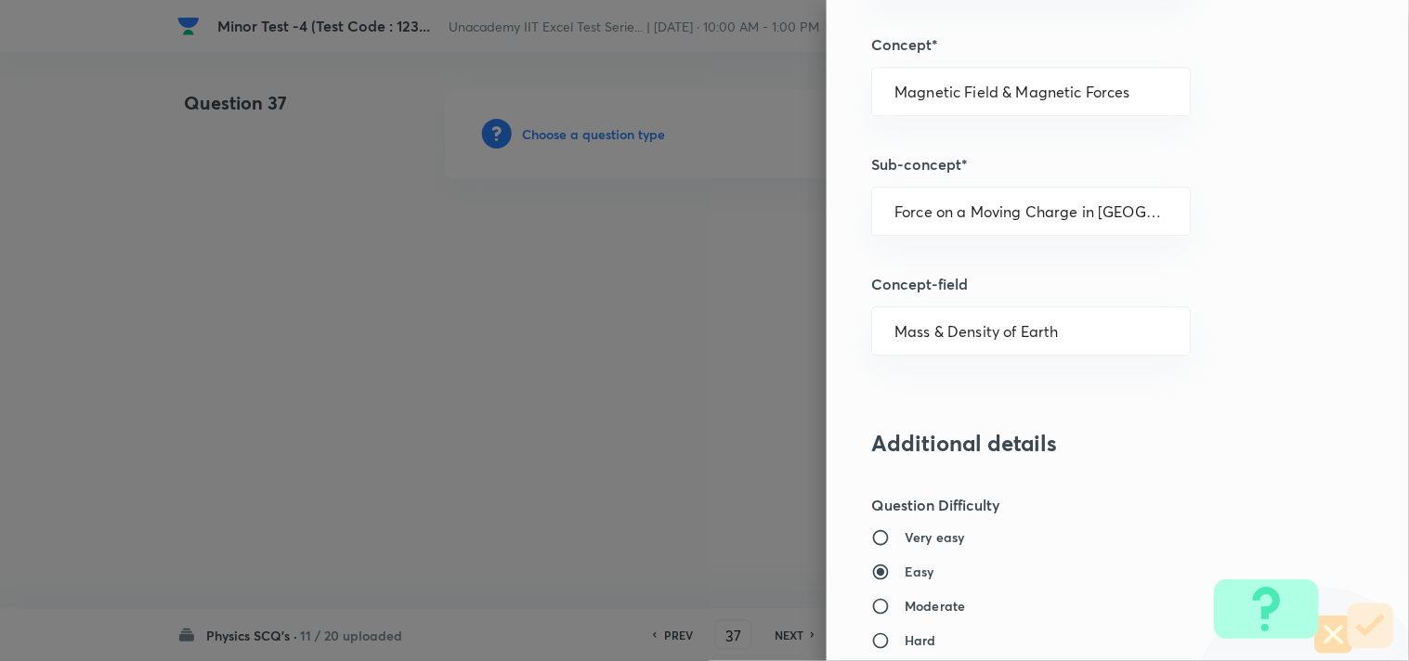
type input "Mechanics"
type input "Gravitation"
type input "Gravity"
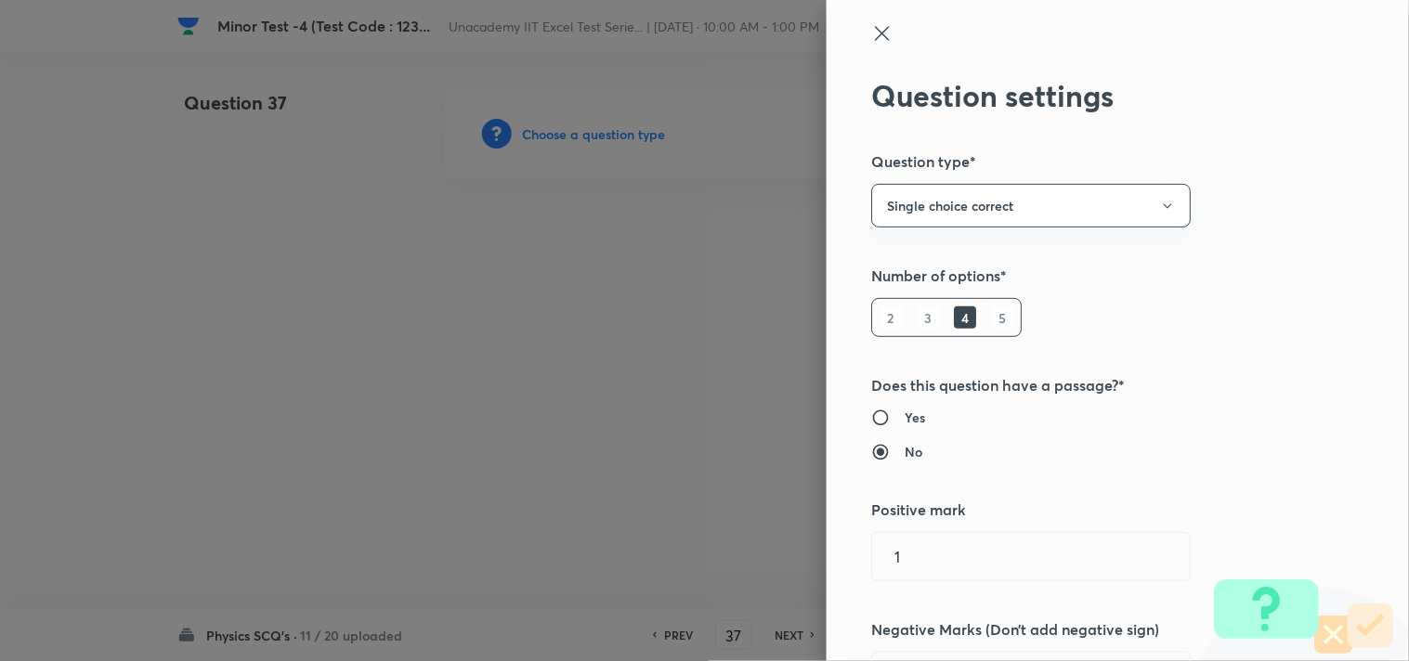
click at [871, 37] on icon at bounding box center [882, 33] width 22 height 22
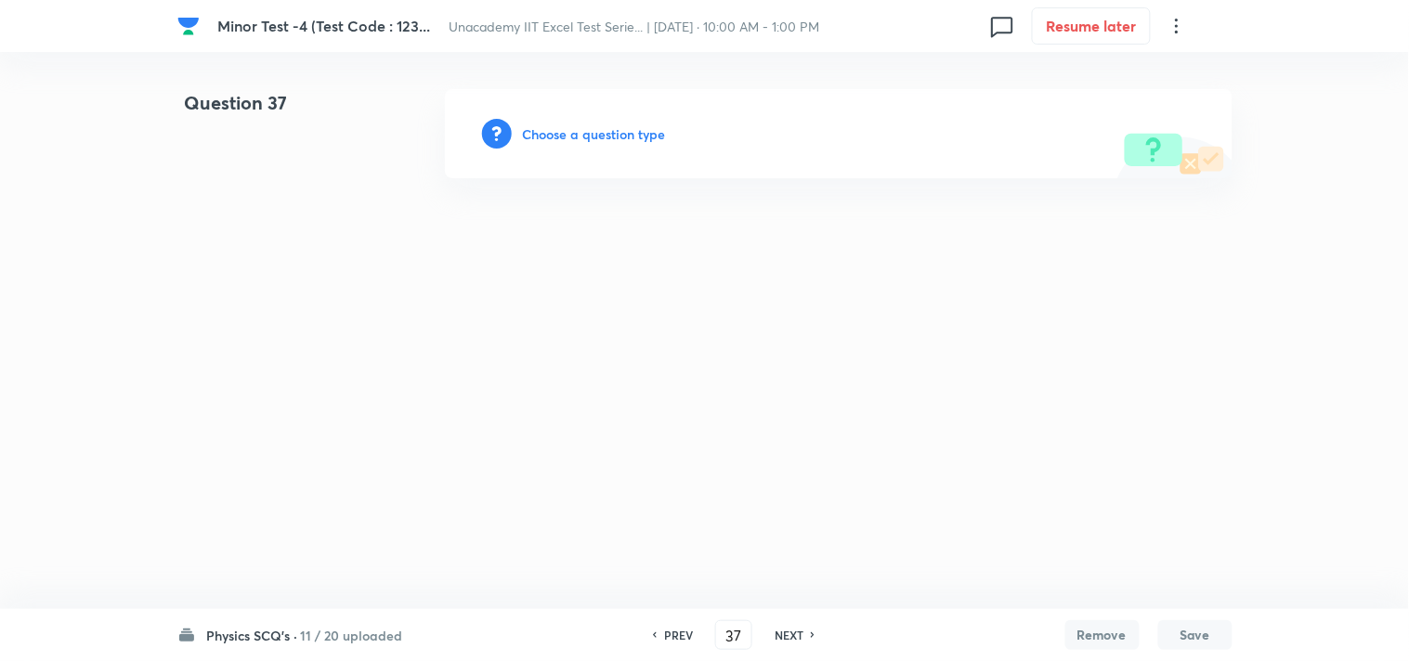
click at [602, 128] on h6 "Choose a question type" at bounding box center [594, 133] width 143 height 19
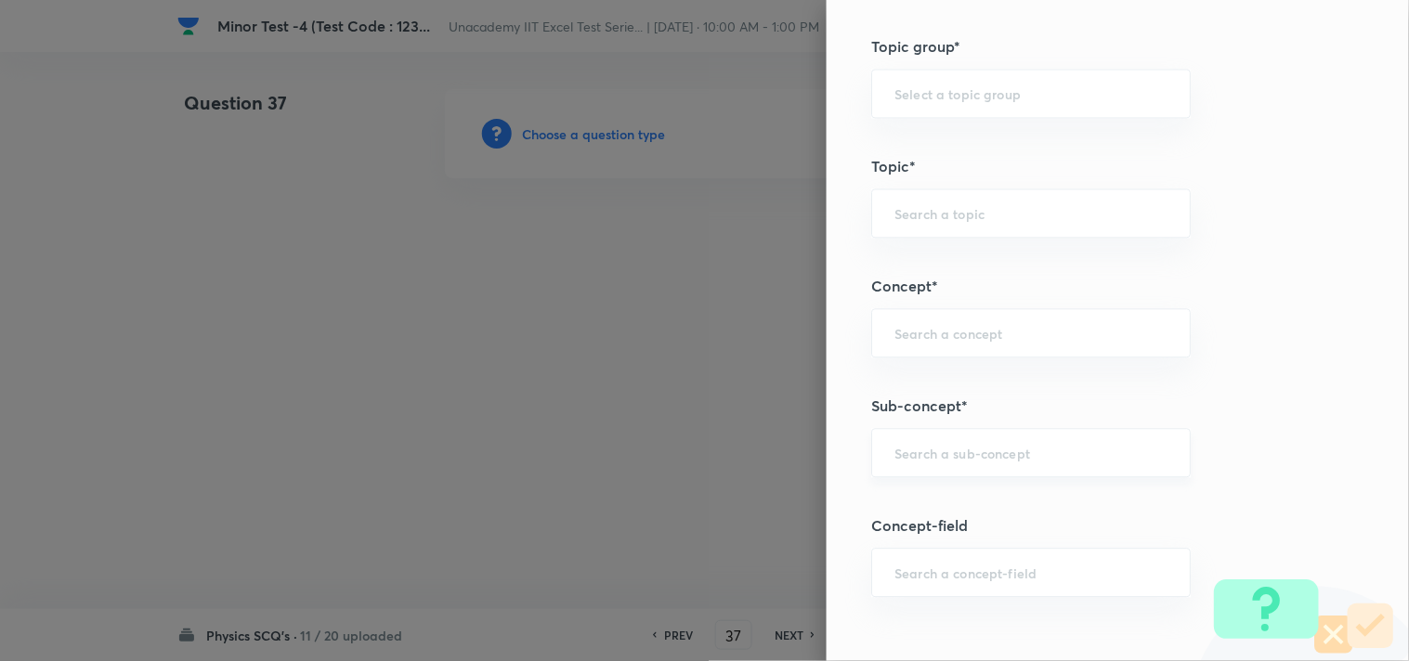
scroll to position [1135, 0]
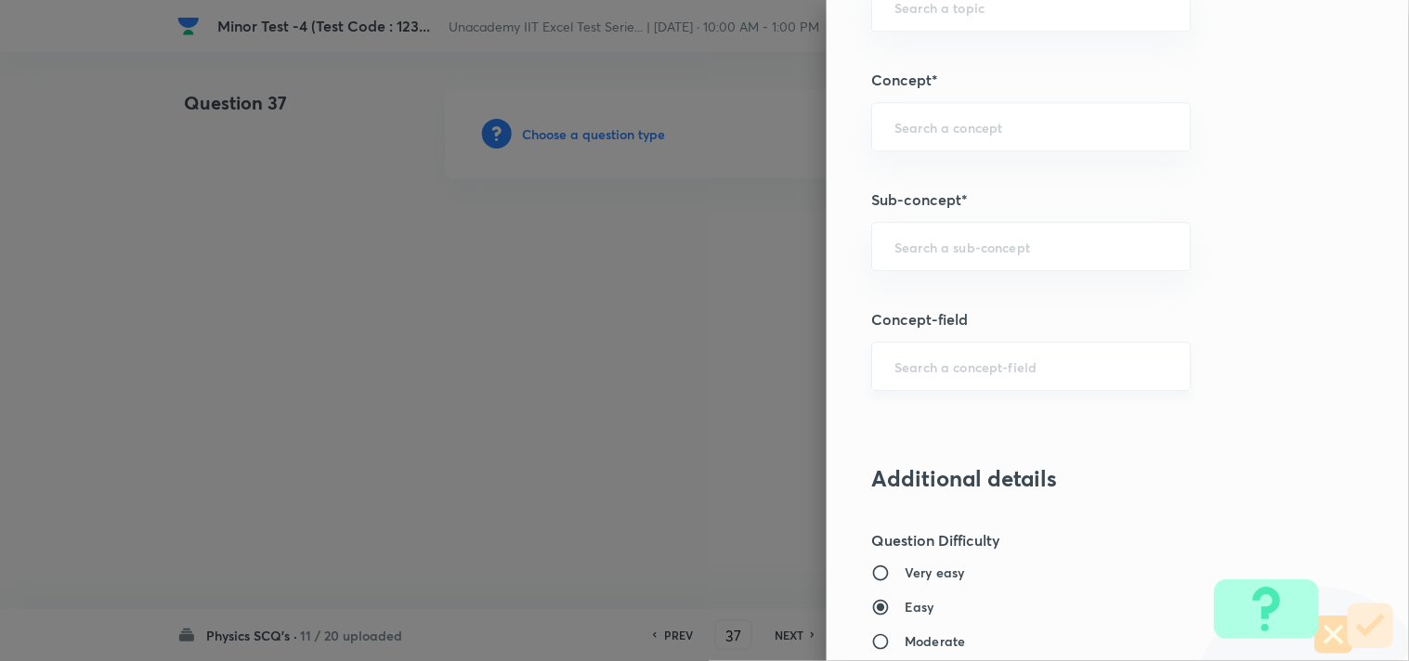
click at [917, 370] on input "text" at bounding box center [1030, 366] width 273 height 18
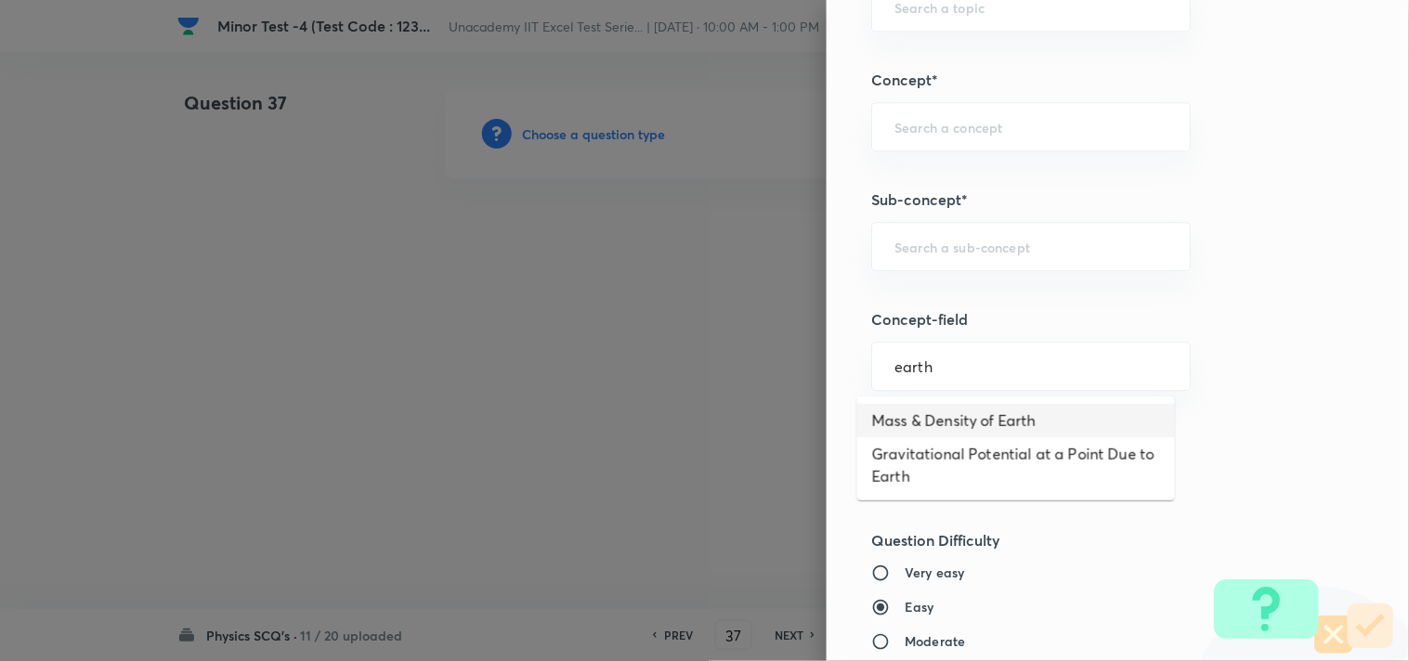
click at [1010, 424] on li "Mass & Density of Earth" at bounding box center [1016, 420] width 318 height 33
type input "Mass & Density of Earth"
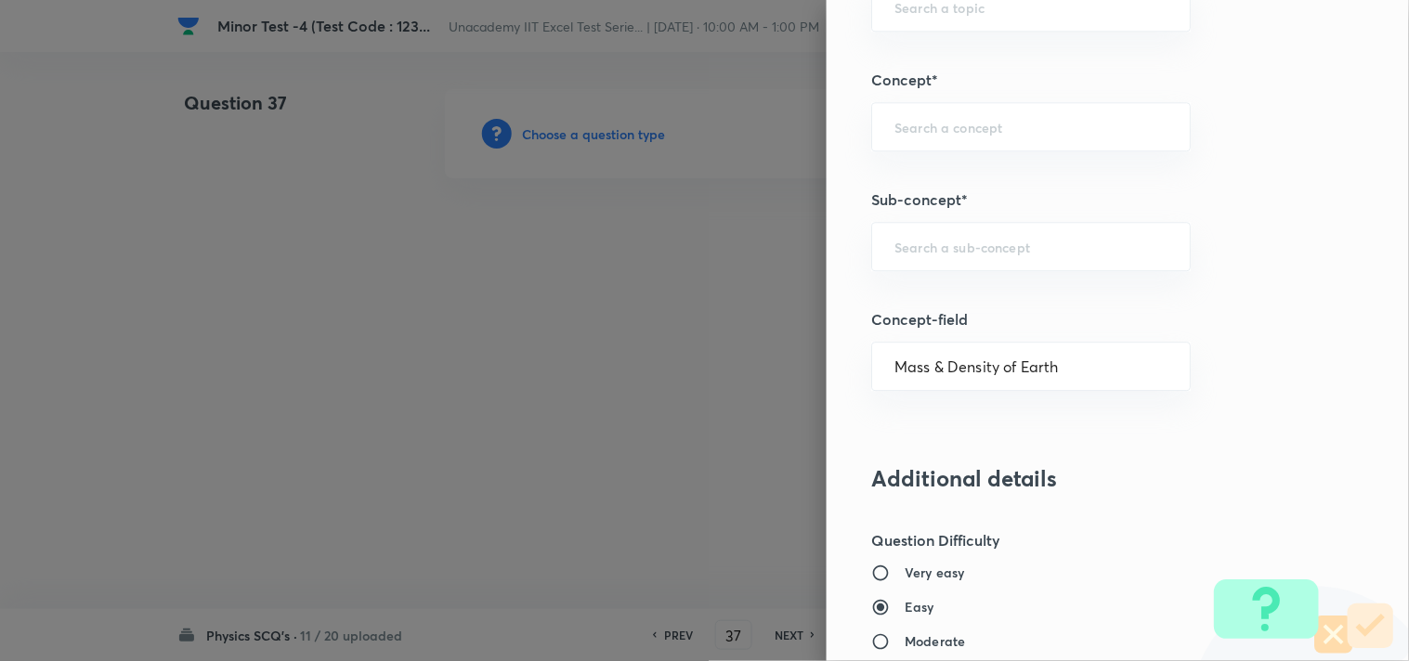
type input "Physics"
type input "Mechanics"
type input "Gravitation"
type input "Gravity"
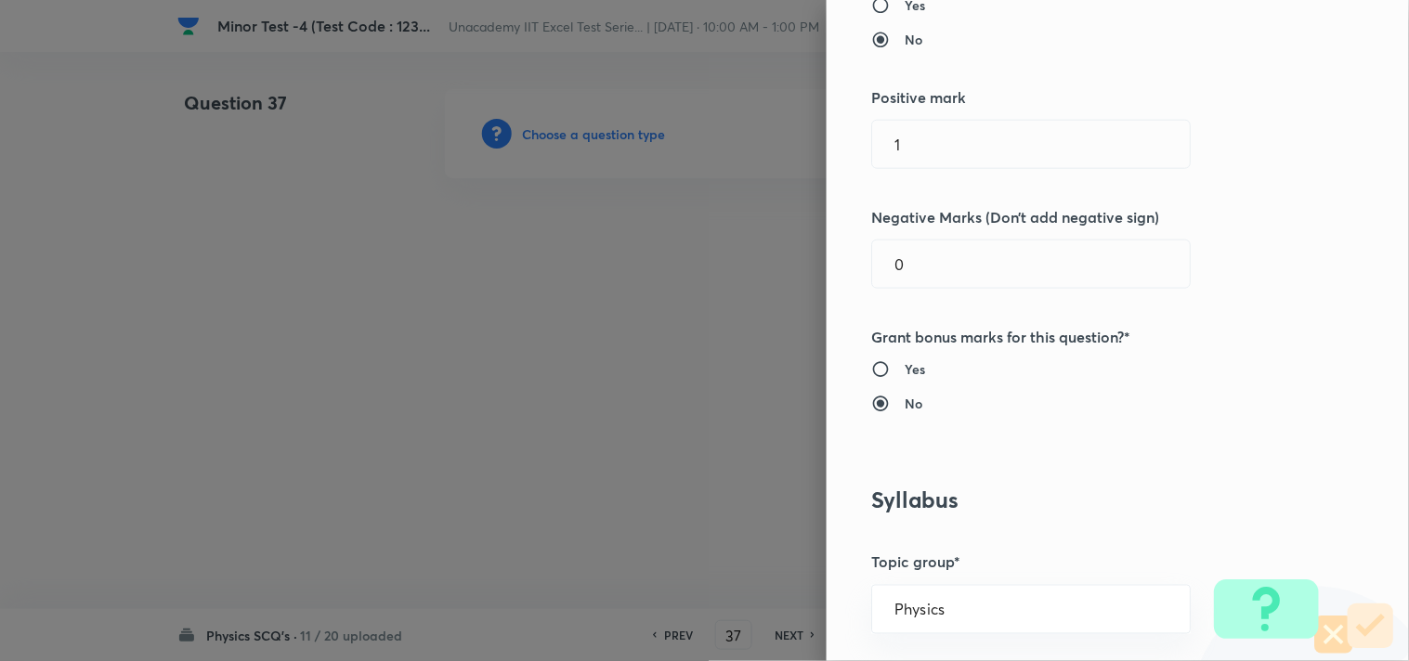
scroll to position [0, 0]
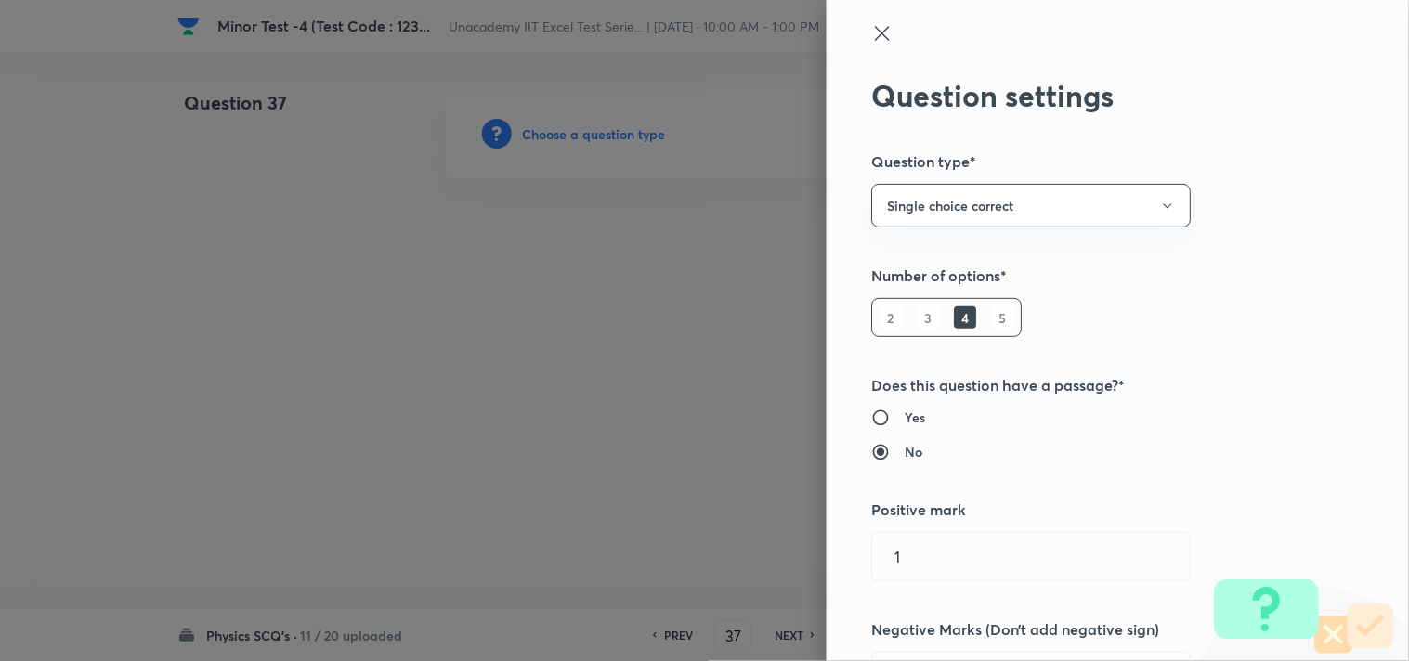
click at [875, 30] on icon at bounding box center [882, 33] width 14 height 14
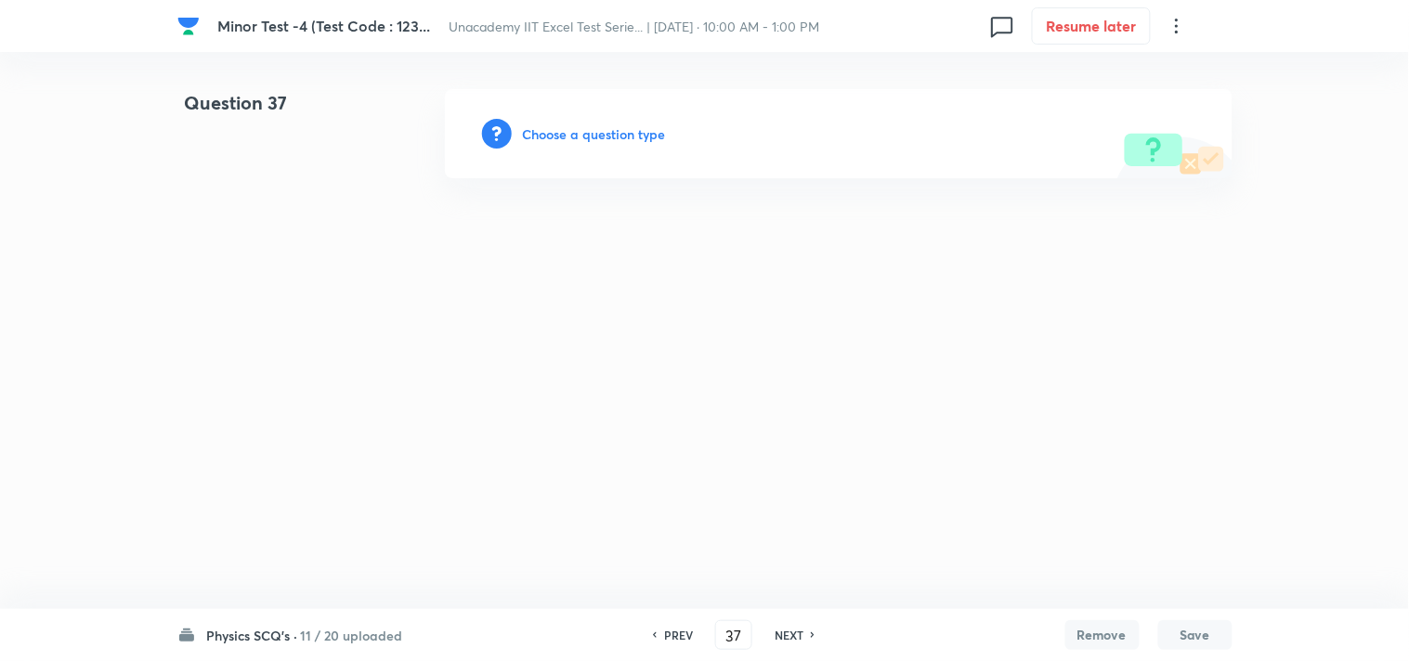
click at [571, 132] on h6 "Choose a question type" at bounding box center [594, 133] width 143 height 19
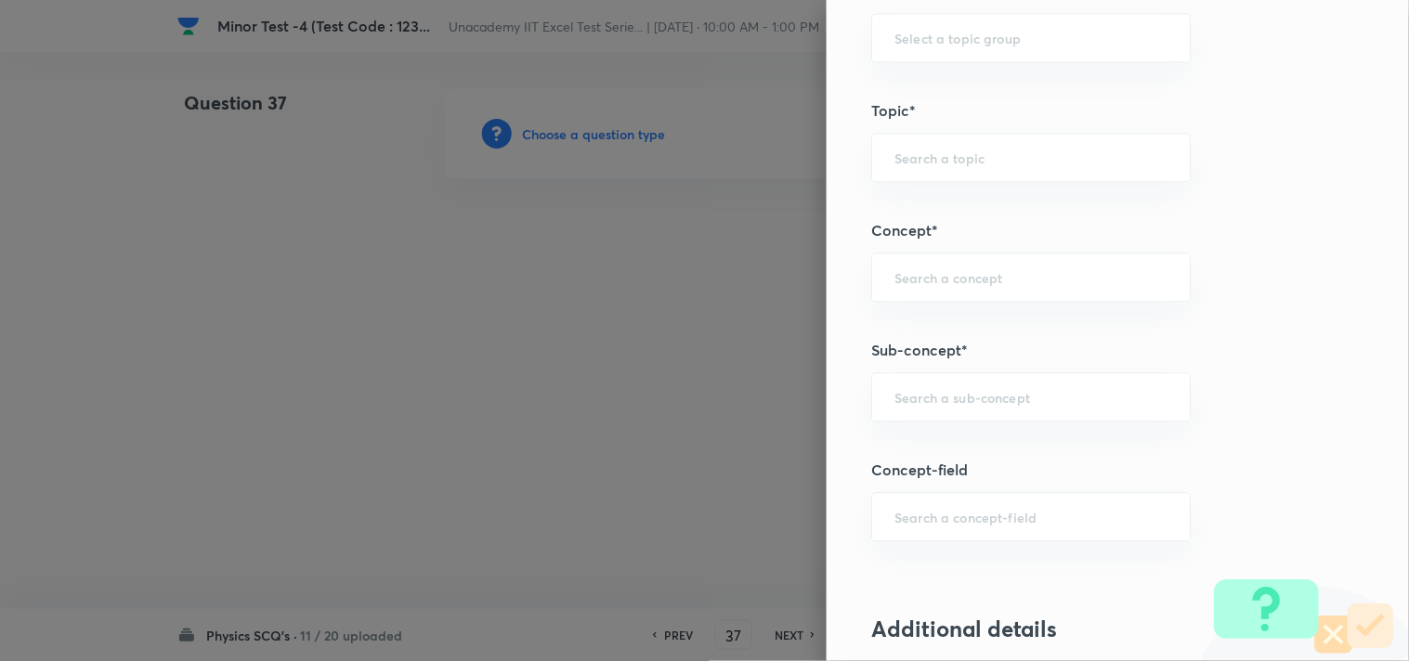
scroll to position [1032, 0]
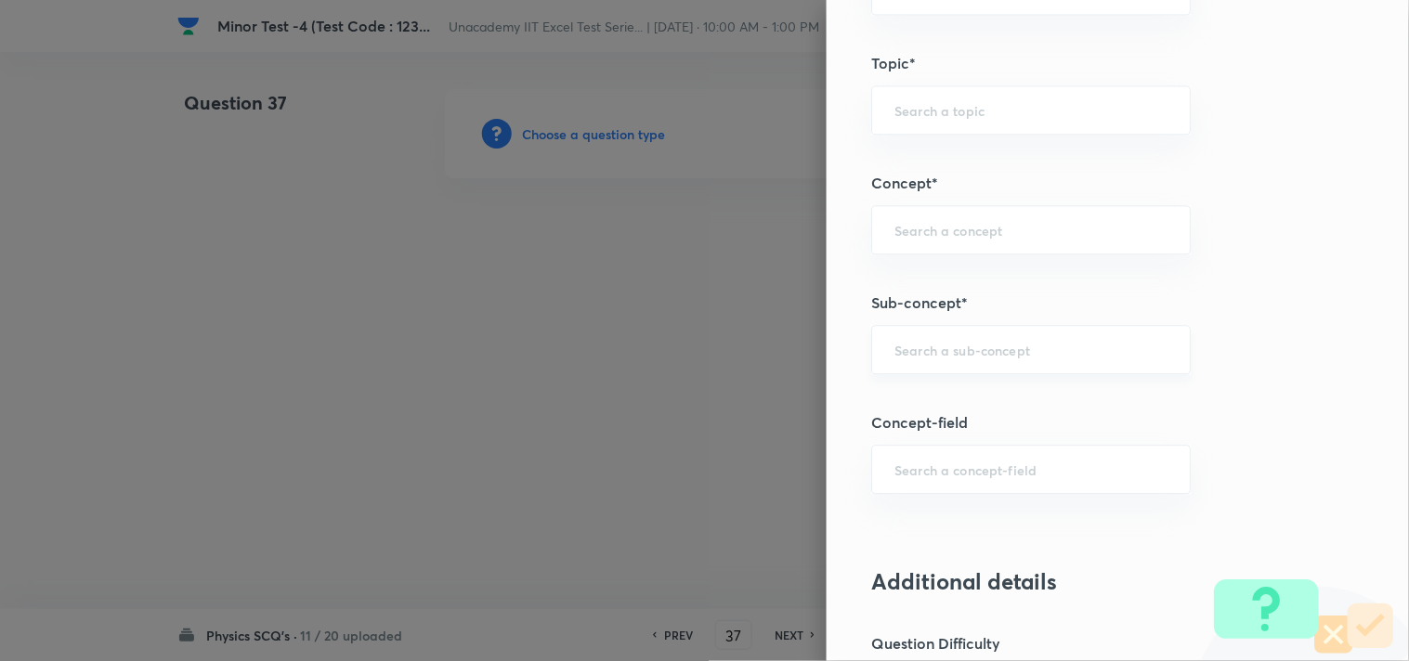
click at [928, 354] on input "text" at bounding box center [1030, 350] width 273 height 18
paste input "Magnetic Field & Magnetic Forces"
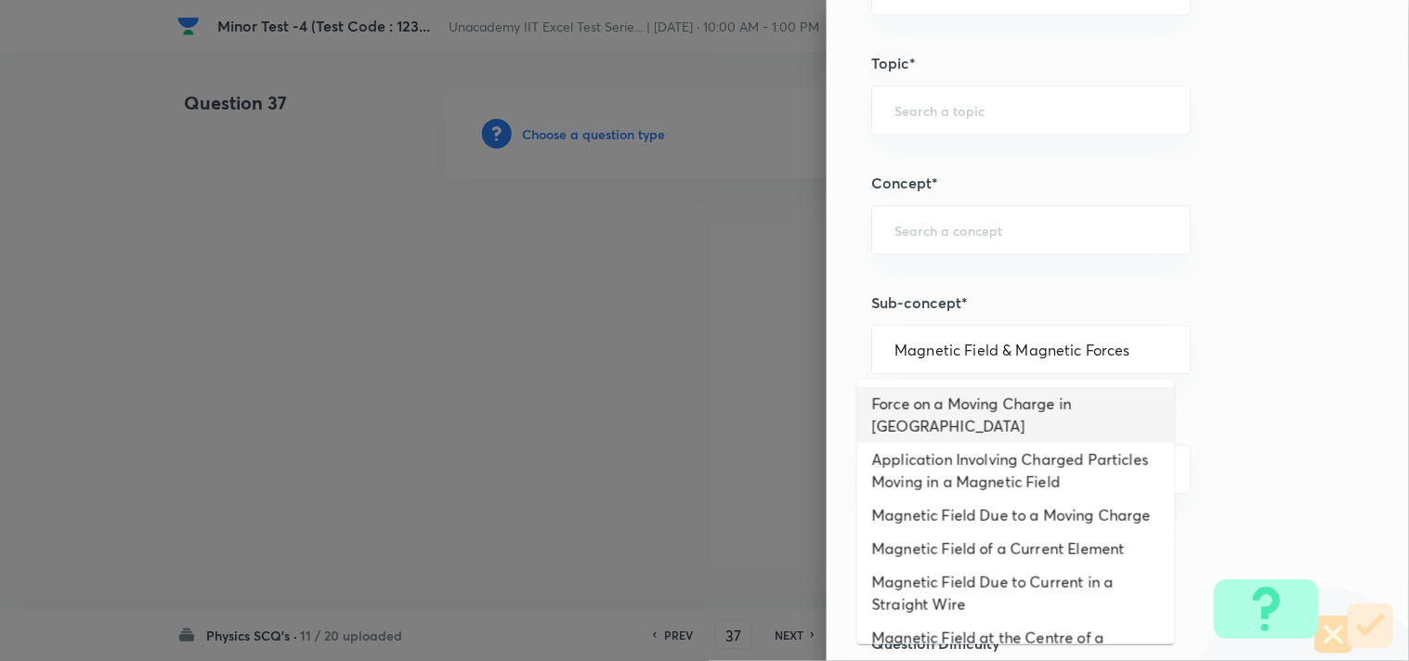
click at [972, 402] on li "Force on a Moving Charge in [GEOGRAPHIC_DATA]" at bounding box center [1016, 415] width 318 height 56
type input "Force on a Moving Charge in [GEOGRAPHIC_DATA]"
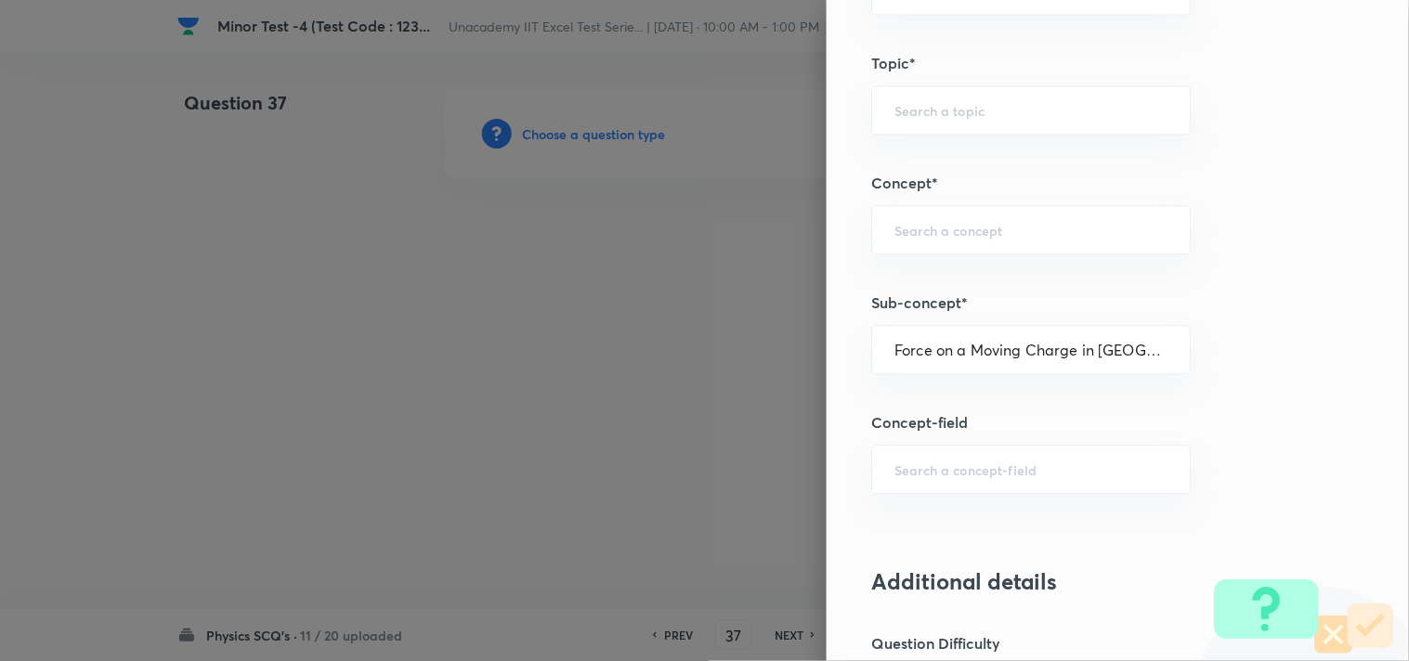
type input "Physics"
type input "Electricity & Magnetism"
type input "Magnetic Field & Magnetic Forces"
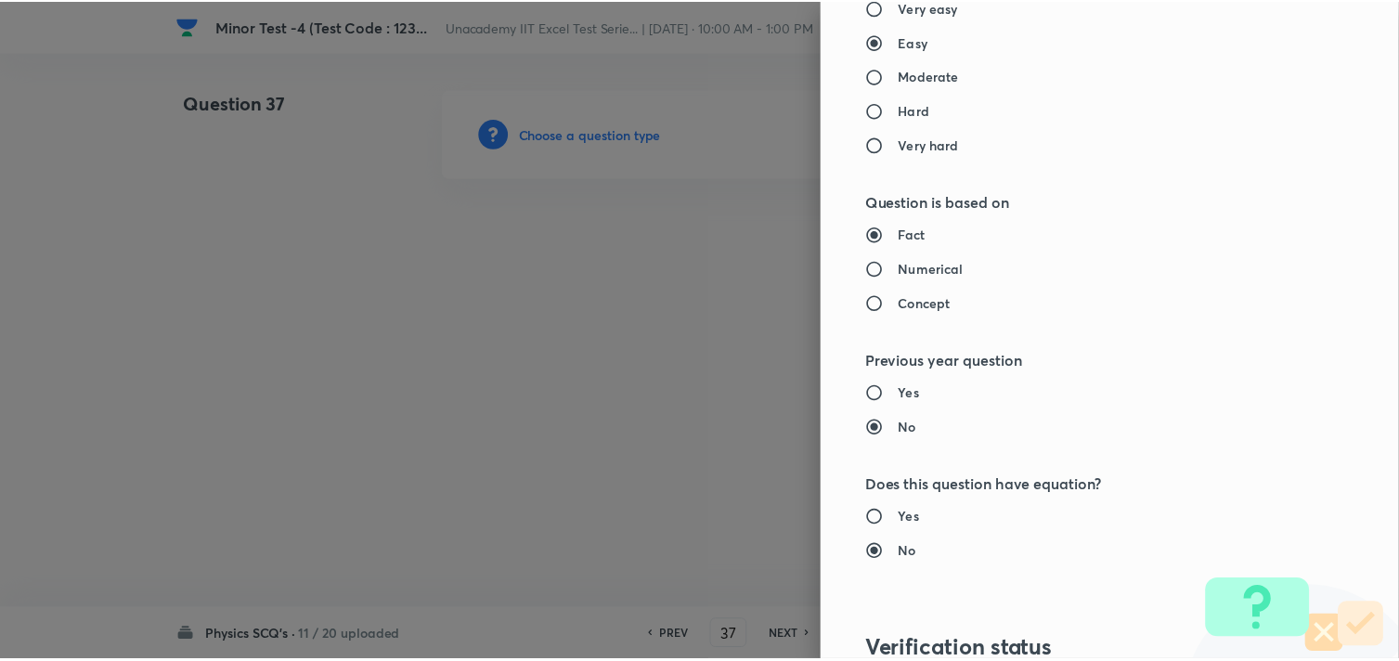
scroll to position [1994, 0]
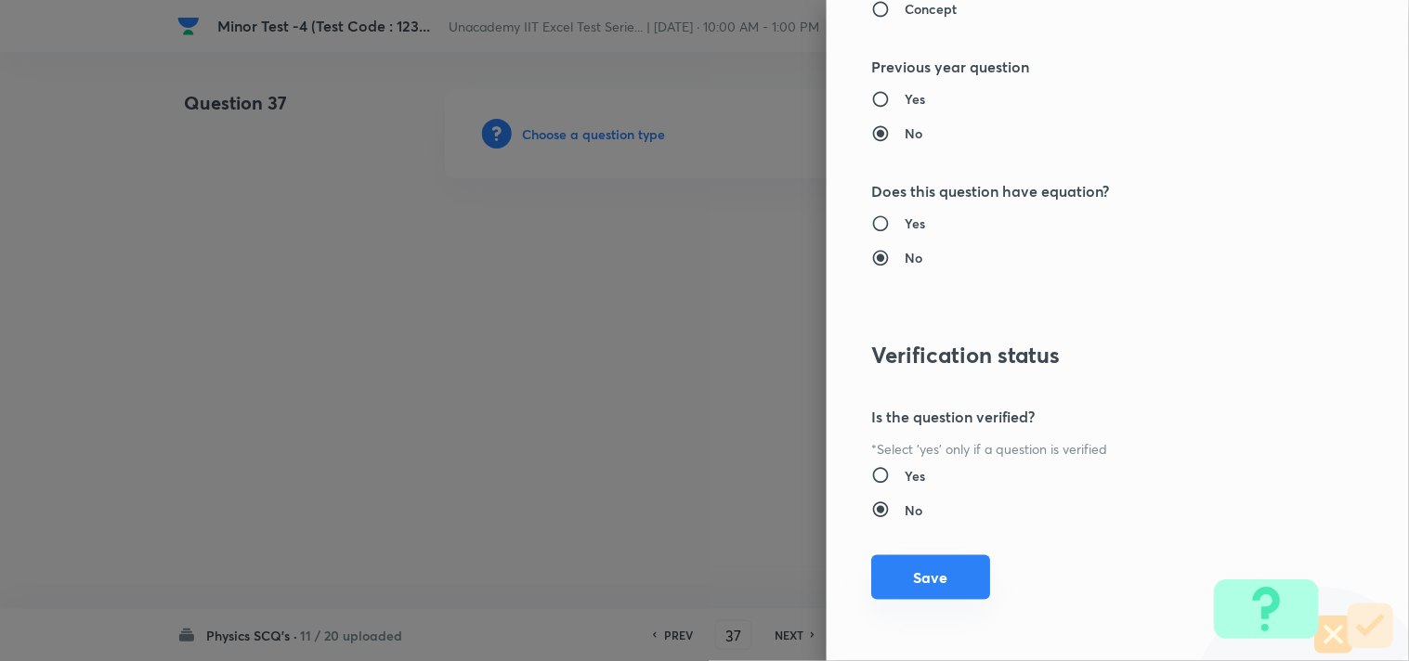
click at [893, 571] on button "Save" at bounding box center [930, 577] width 119 height 45
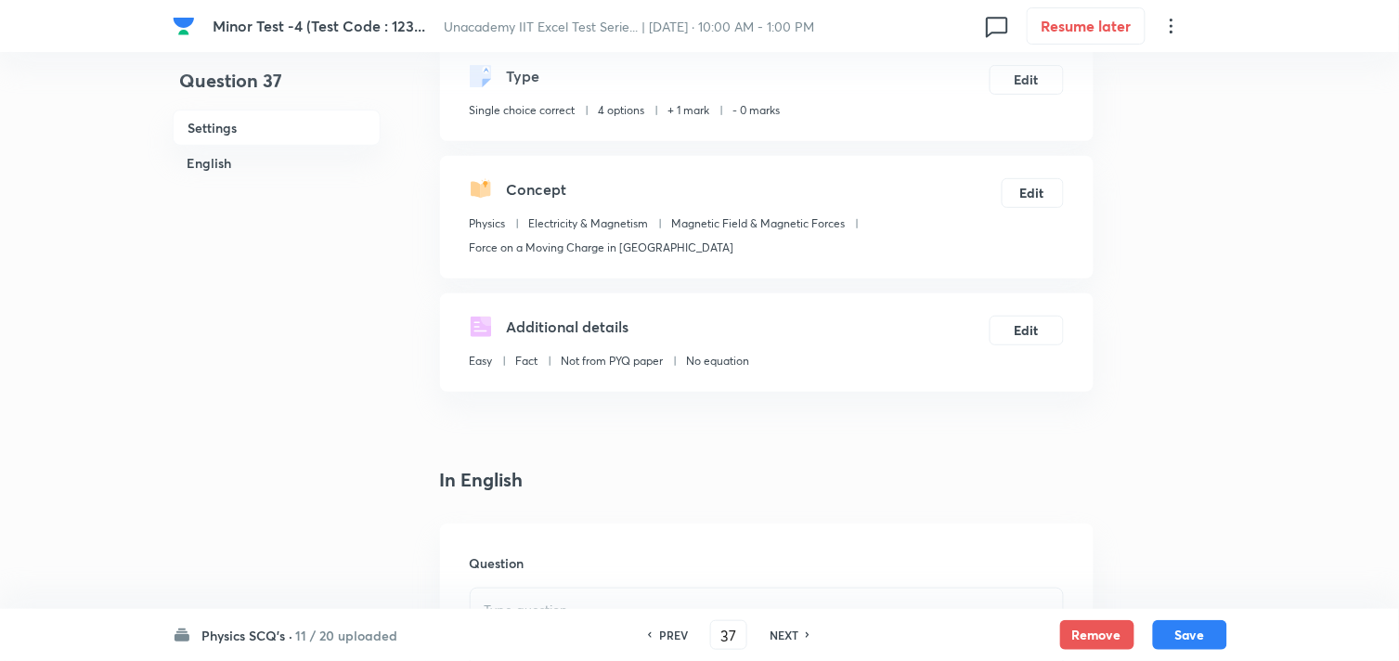
scroll to position [412, 0]
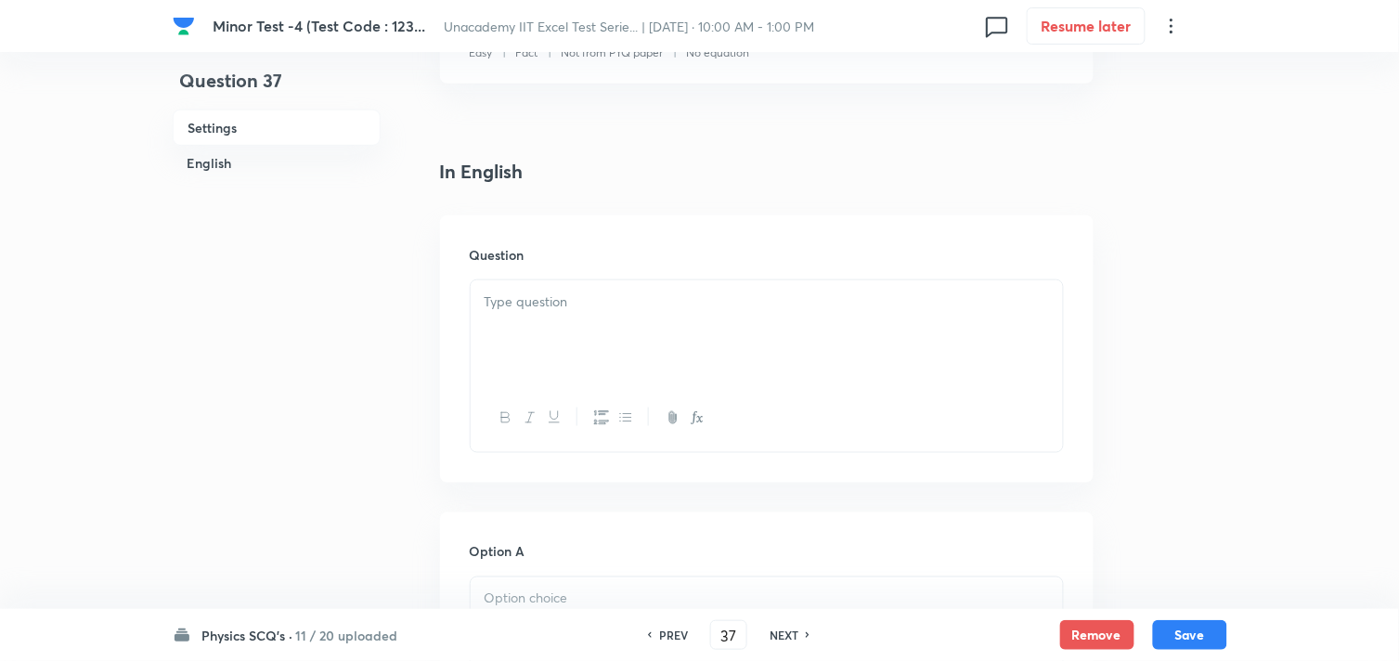
click at [580, 369] on div at bounding box center [767, 332] width 592 height 104
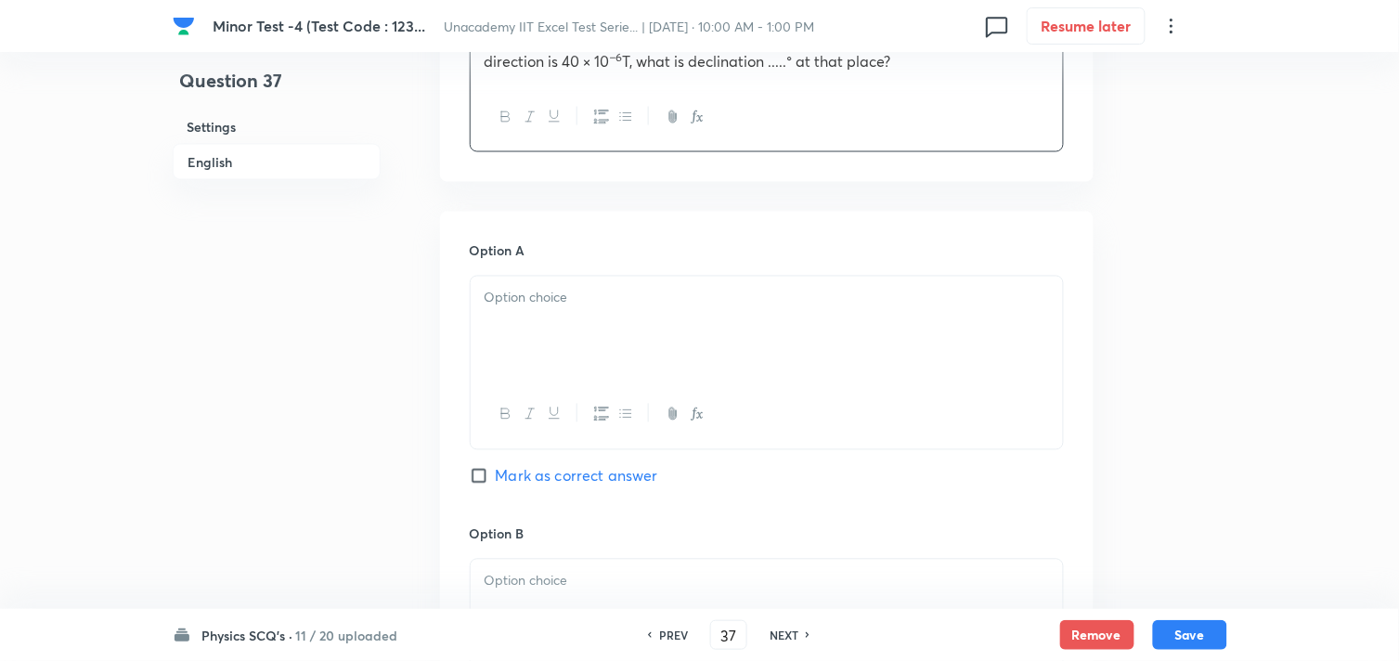
scroll to position [721, 0]
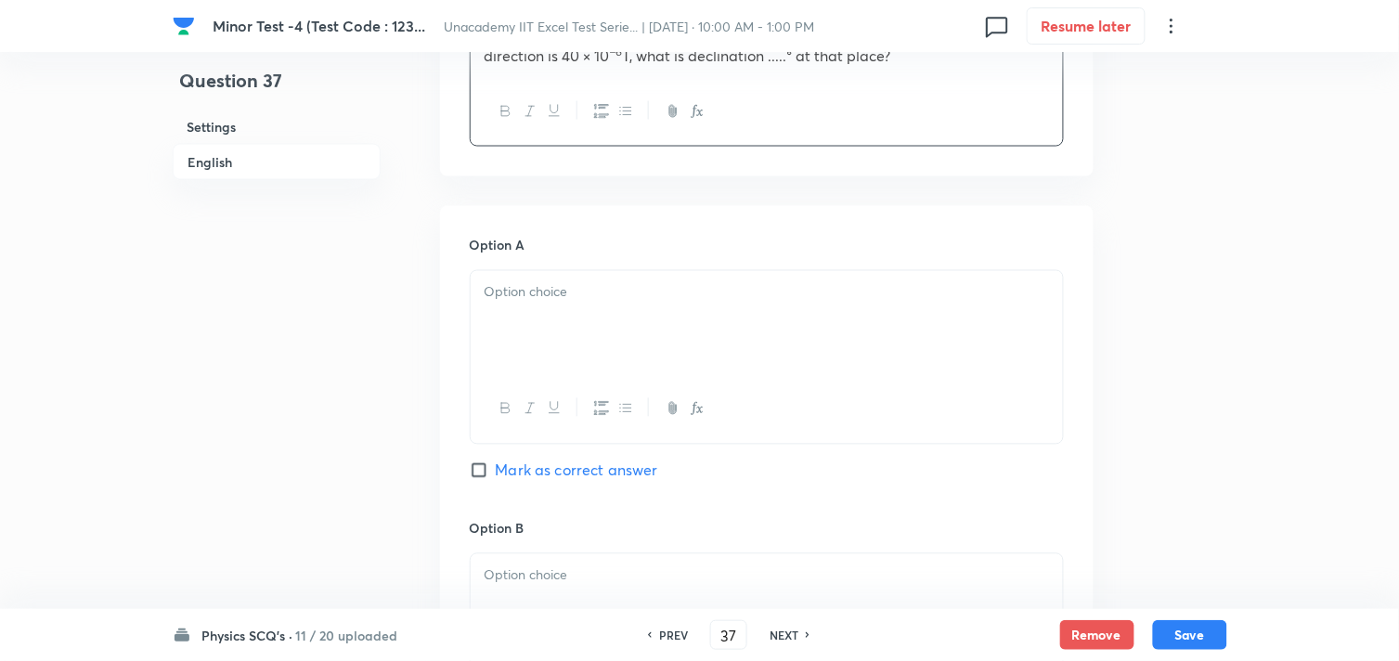
click at [560, 331] on div at bounding box center [767, 323] width 592 height 104
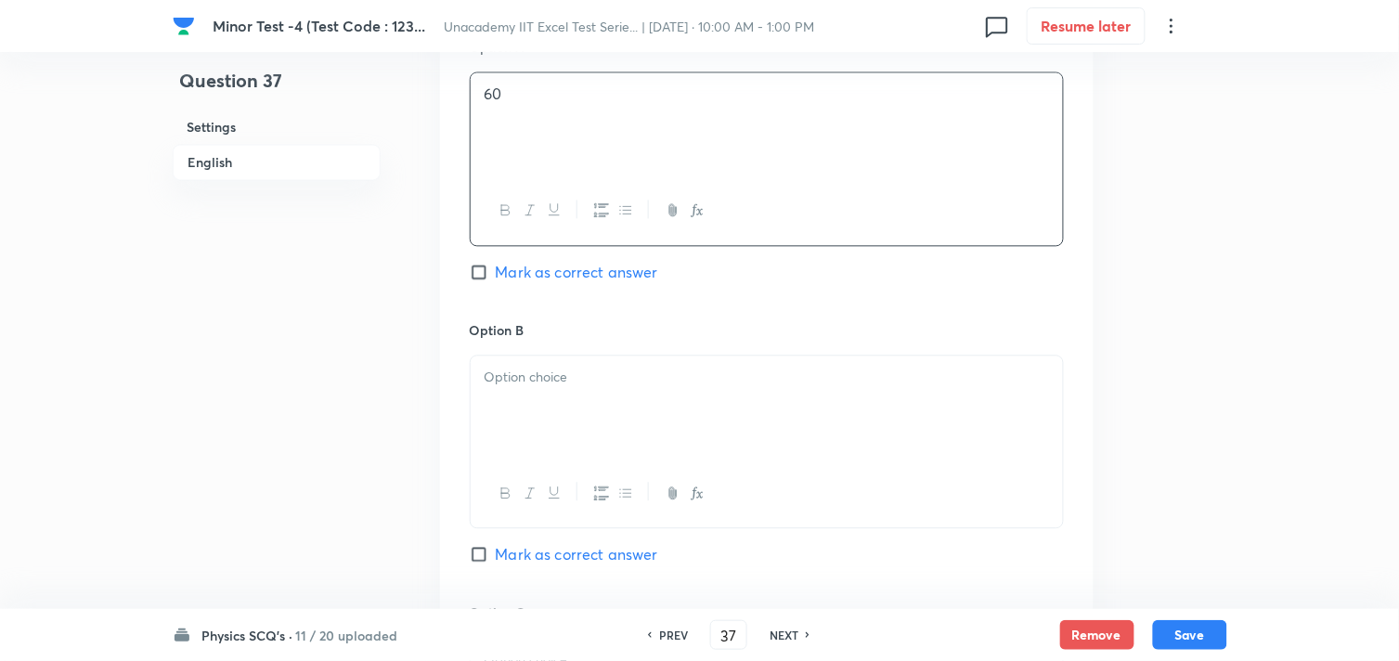
scroll to position [928, 0]
click at [592, 430] on div at bounding box center [767, 399] width 592 height 104
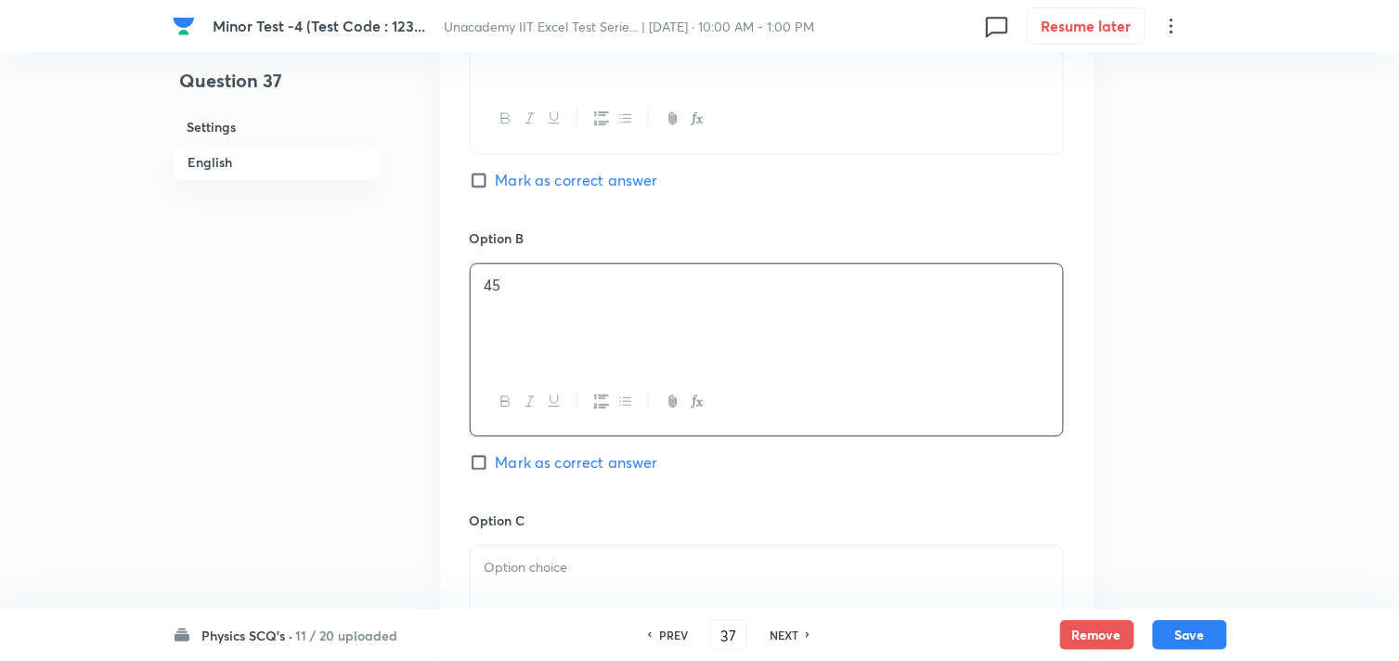
scroll to position [1238, 0]
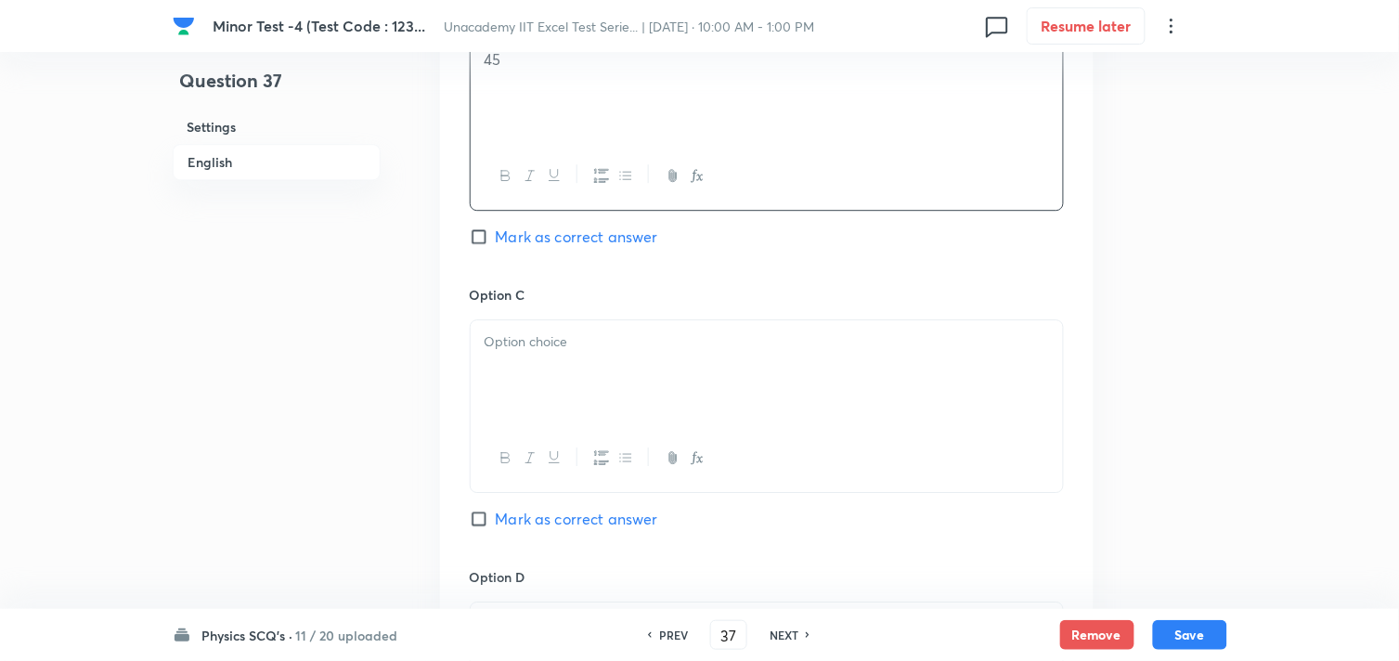
click at [582, 396] on div at bounding box center [767, 372] width 592 height 104
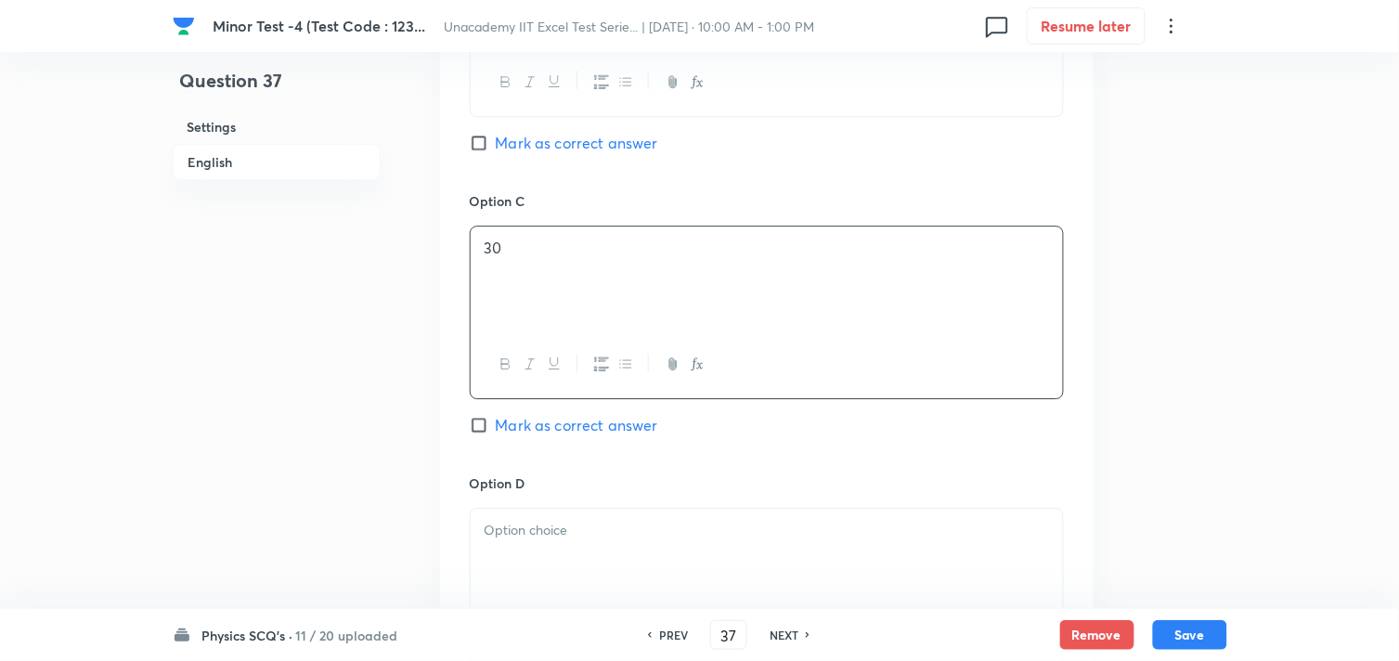
scroll to position [1444, 0]
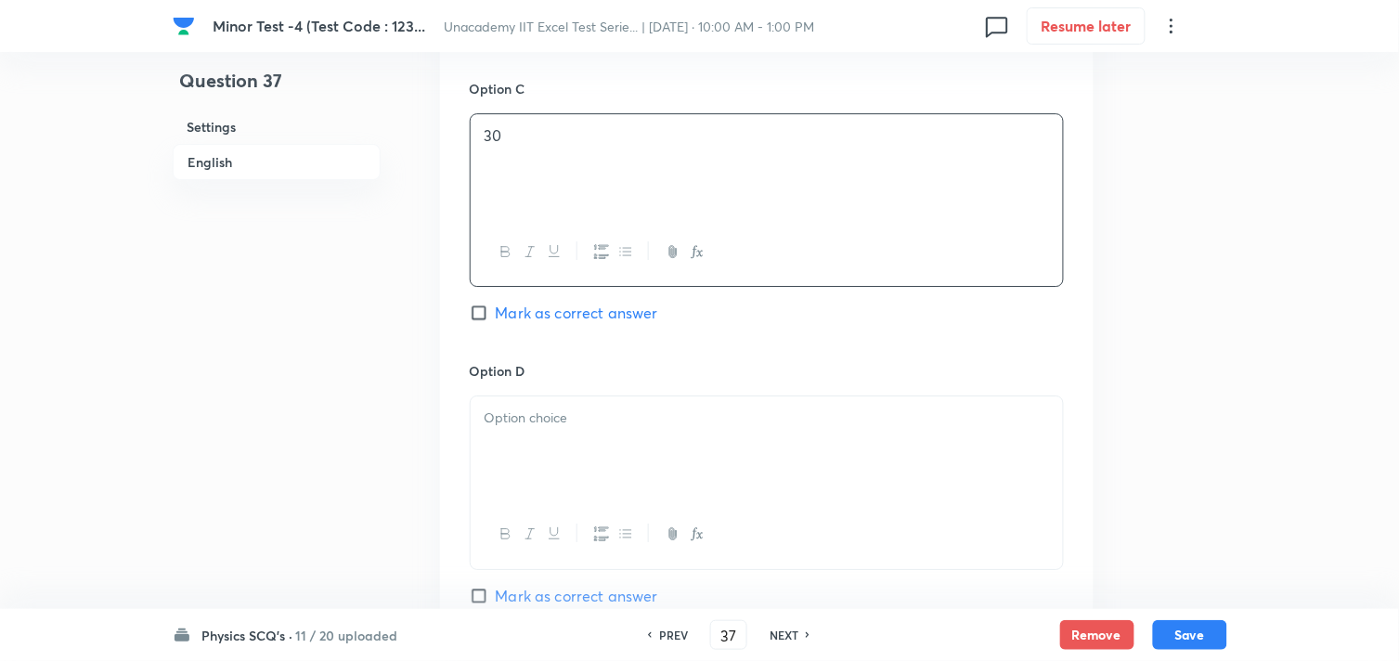
click at [587, 440] on div at bounding box center [767, 448] width 592 height 104
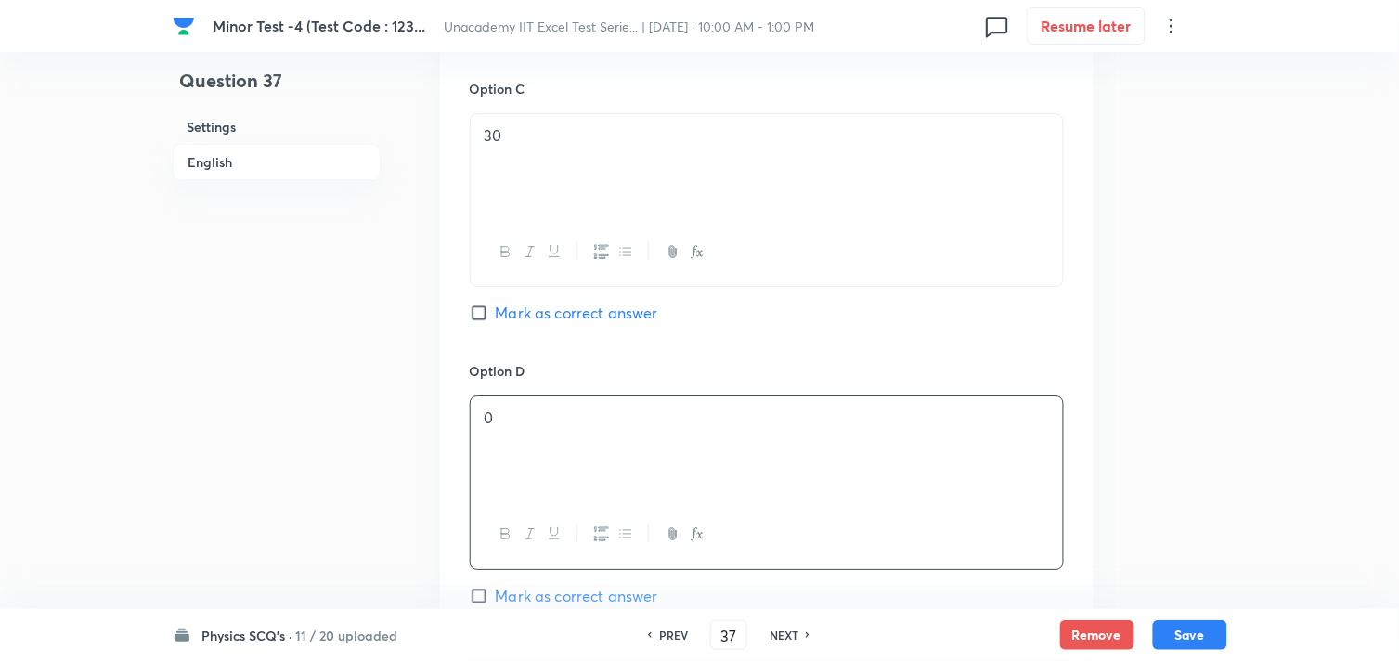
scroll to position [1650, 0]
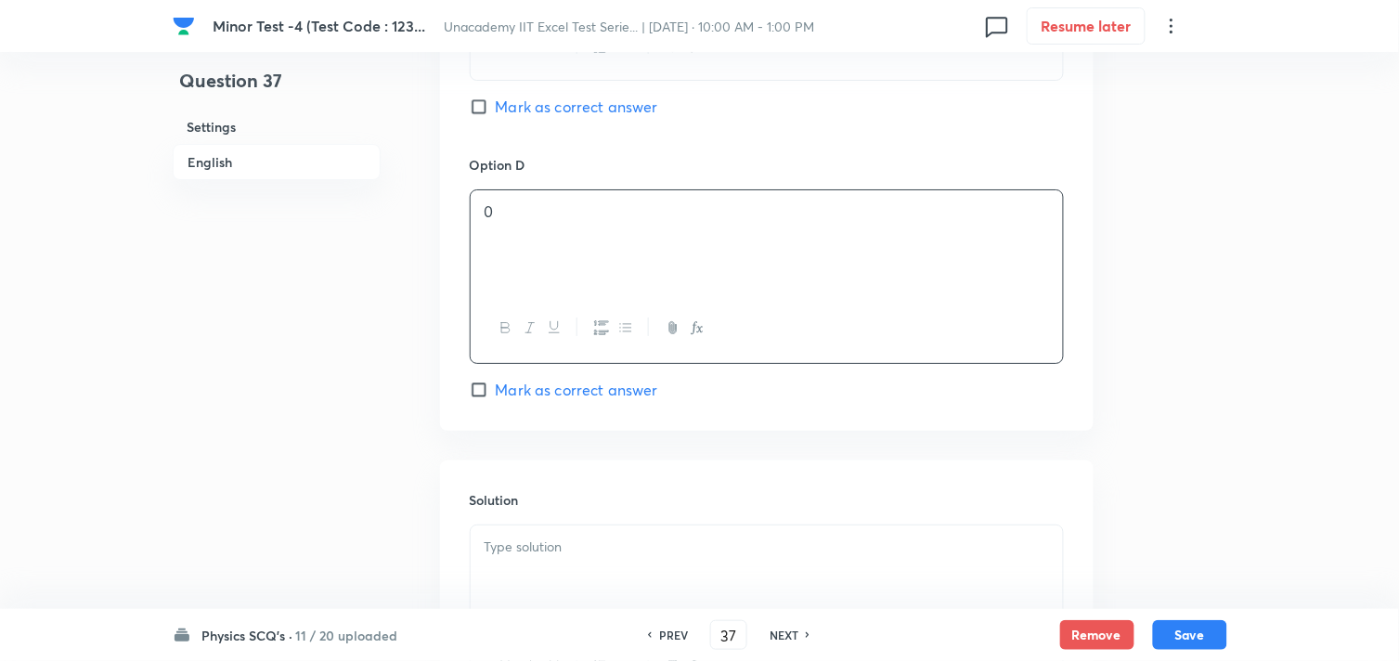
click at [576, 97] on span "Mark as correct answer" at bounding box center [577, 107] width 162 height 22
click at [496, 97] on input "Mark as correct answer" at bounding box center [483, 106] width 26 height 19
checkbox input "true"
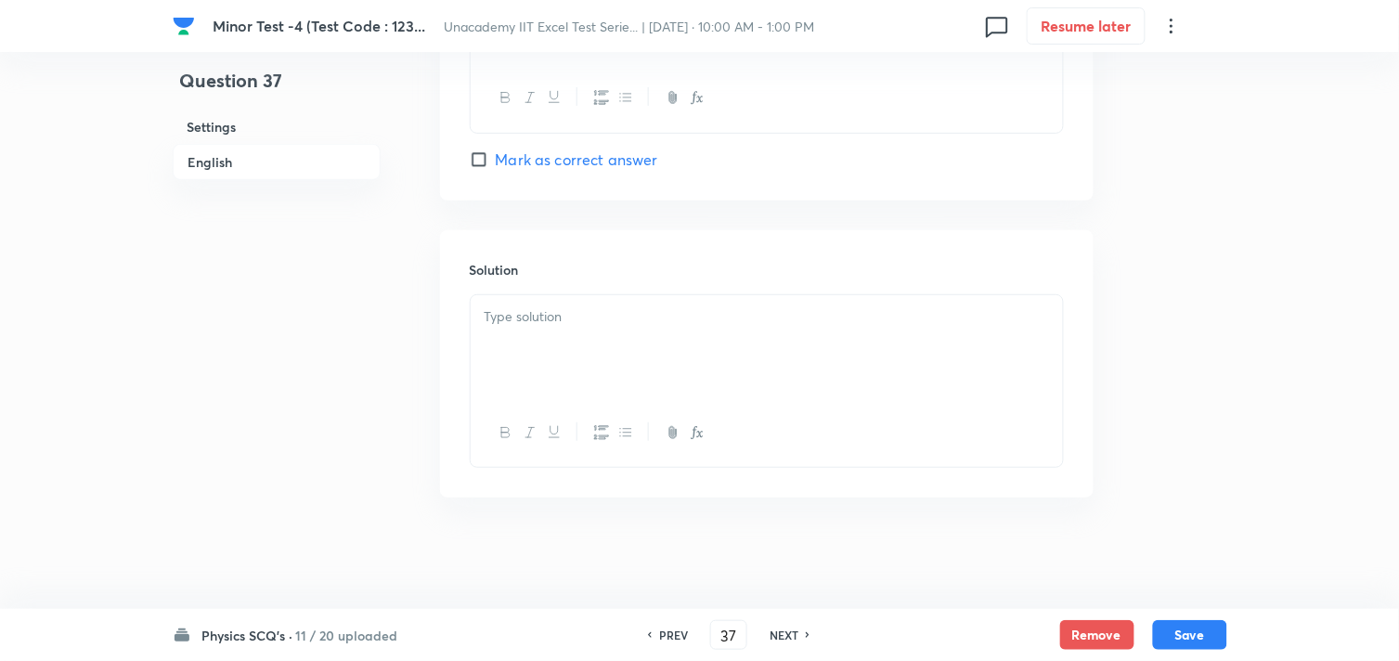
scroll to position [1883, 0]
drag, startPoint x: 564, startPoint y: 331, endPoint x: 578, endPoint y: 329, distance: 15.1
click at [565, 331] on div at bounding box center [767, 347] width 592 height 104
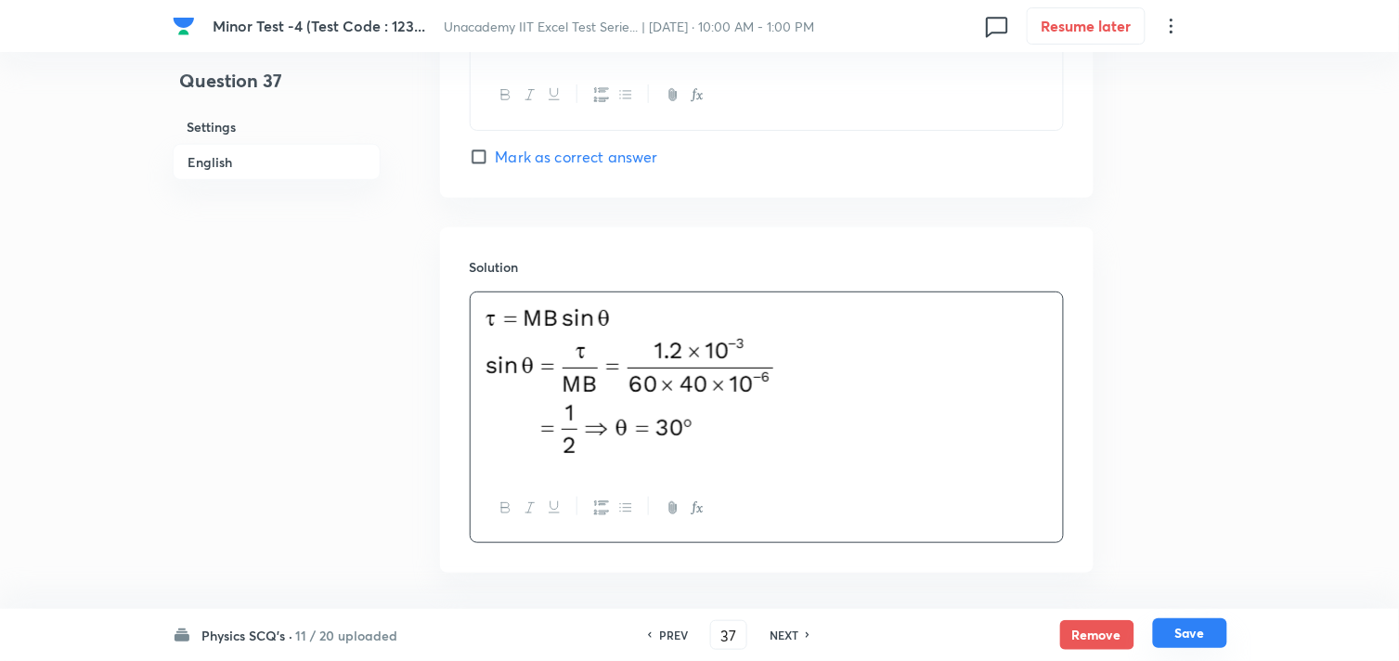
click at [1177, 623] on button "Save" at bounding box center [1190, 633] width 74 height 30
type input "38"
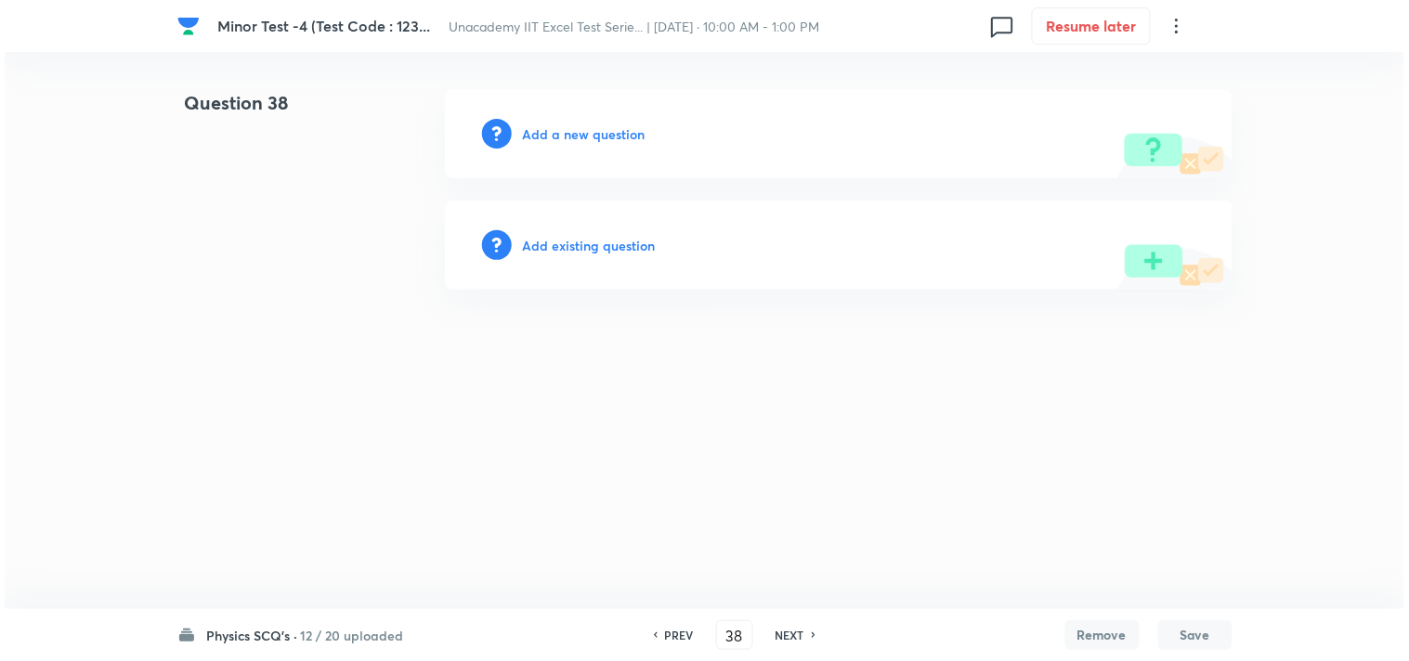
scroll to position [0, 0]
click at [562, 132] on h6 "Add a new question" at bounding box center [584, 133] width 123 height 19
click at [562, 131] on h6 "Choose a question type" at bounding box center [594, 133] width 143 height 19
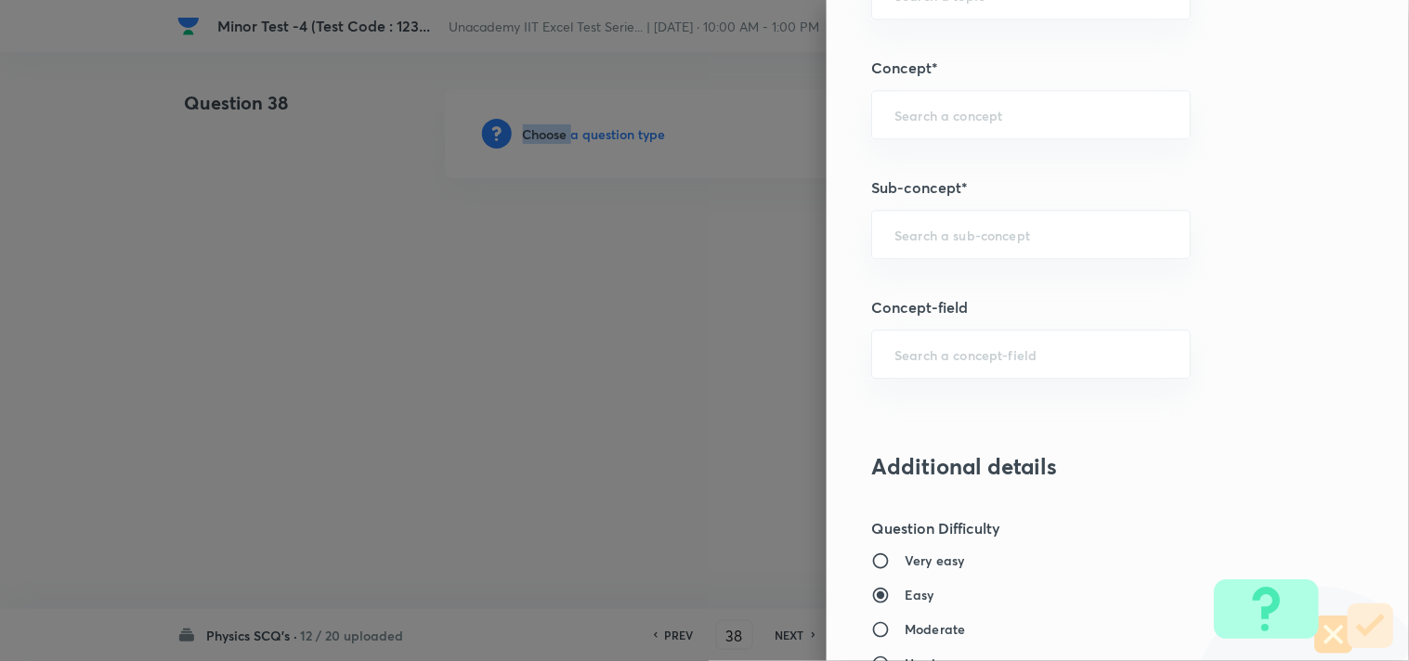
scroll to position [1135, 0]
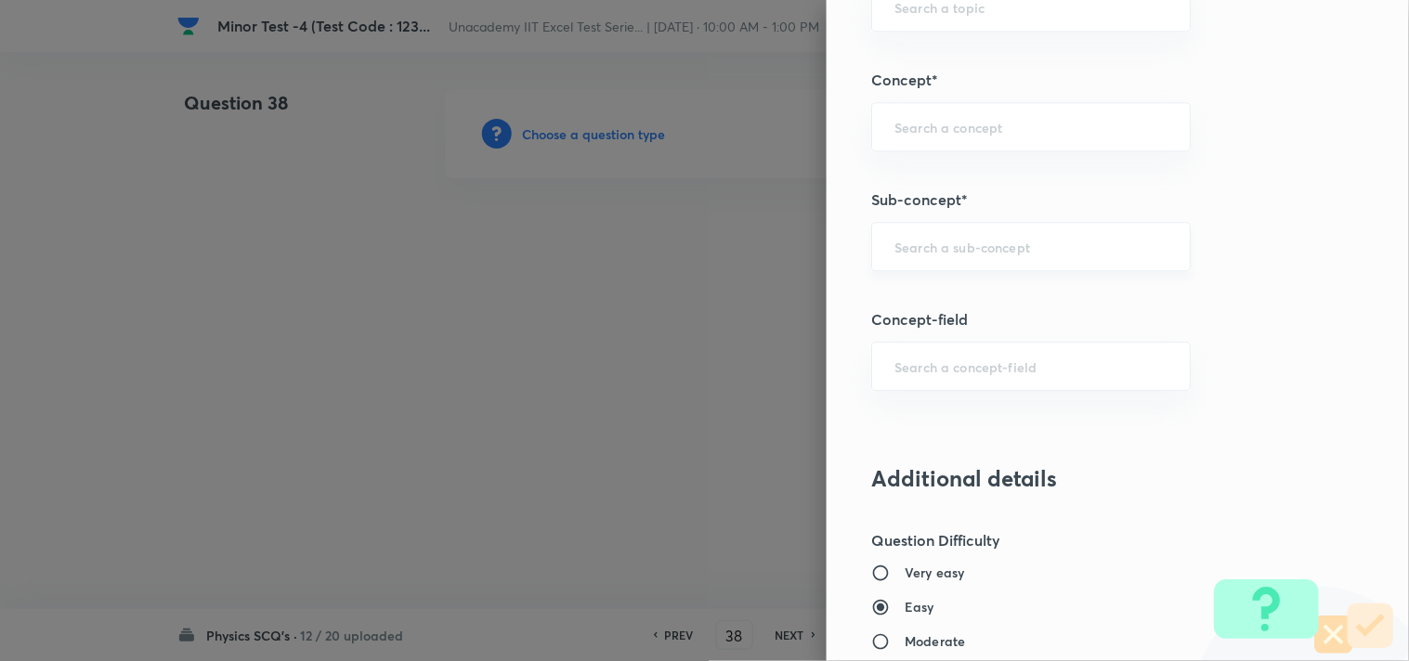
click at [941, 246] on input "text" at bounding box center [1030, 247] width 273 height 18
paste input "Force on Current Carrying Conductor"
drag, startPoint x: 944, startPoint y: 246, endPoint x: 850, endPoint y: 224, distance: 97.3
click at [850, 224] on div "Question settings Question type* Single choice correct Number of options* 2 3 4…" at bounding box center [1117, 330] width 582 height 661
type input "Current Carrying Conductor"
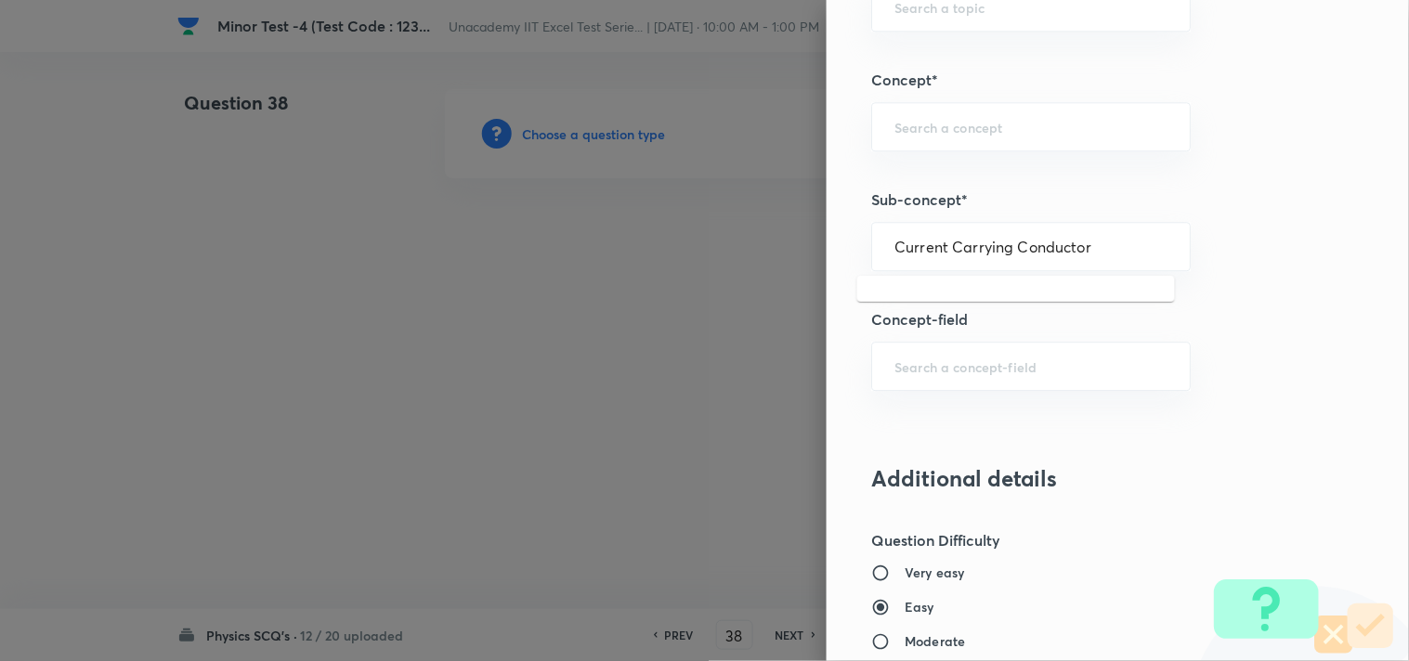
drag, startPoint x: 1072, startPoint y: 249, endPoint x: 846, endPoint y: 226, distance: 227.7
click at [846, 227] on div "Question settings Question type* Single choice correct Number of options* 2 3 4…" at bounding box center [1117, 330] width 582 height 661
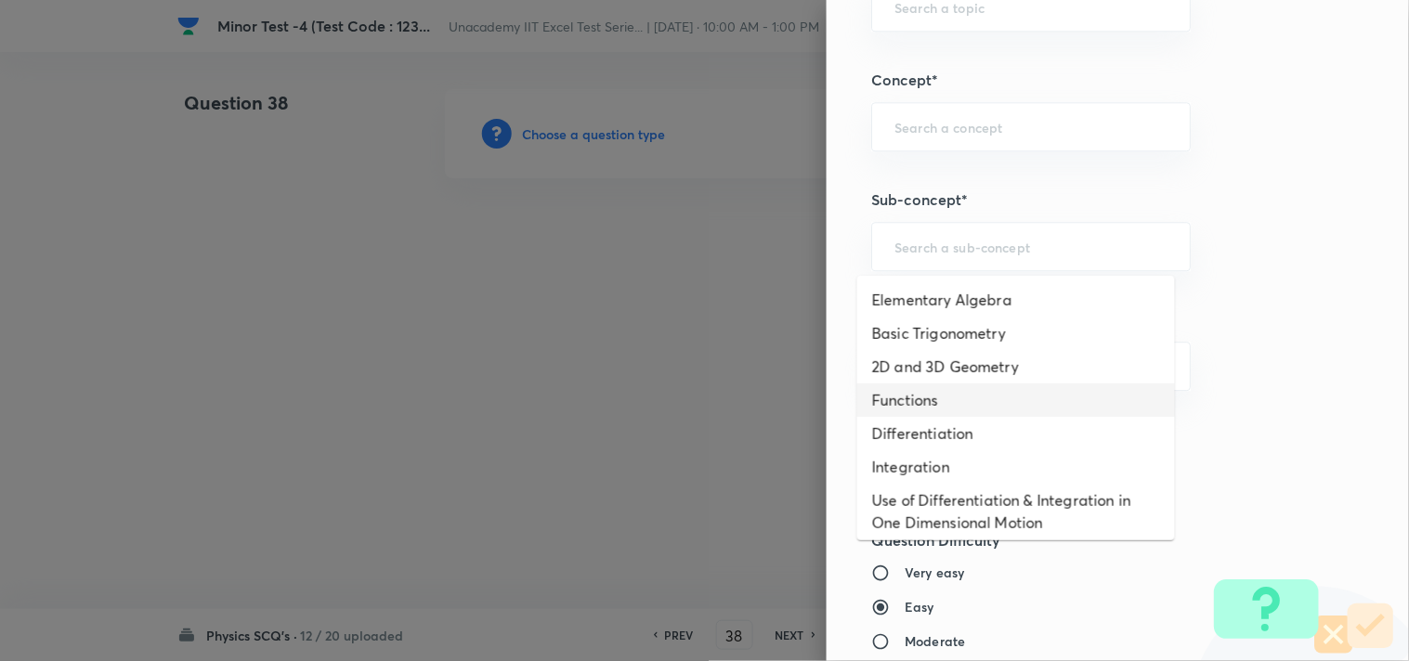
click at [1272, 392] on div "Question settings Question type* Single choice correct Number of options* 2 3 4…" at bounding box center [1117, 330] width 582 height 661
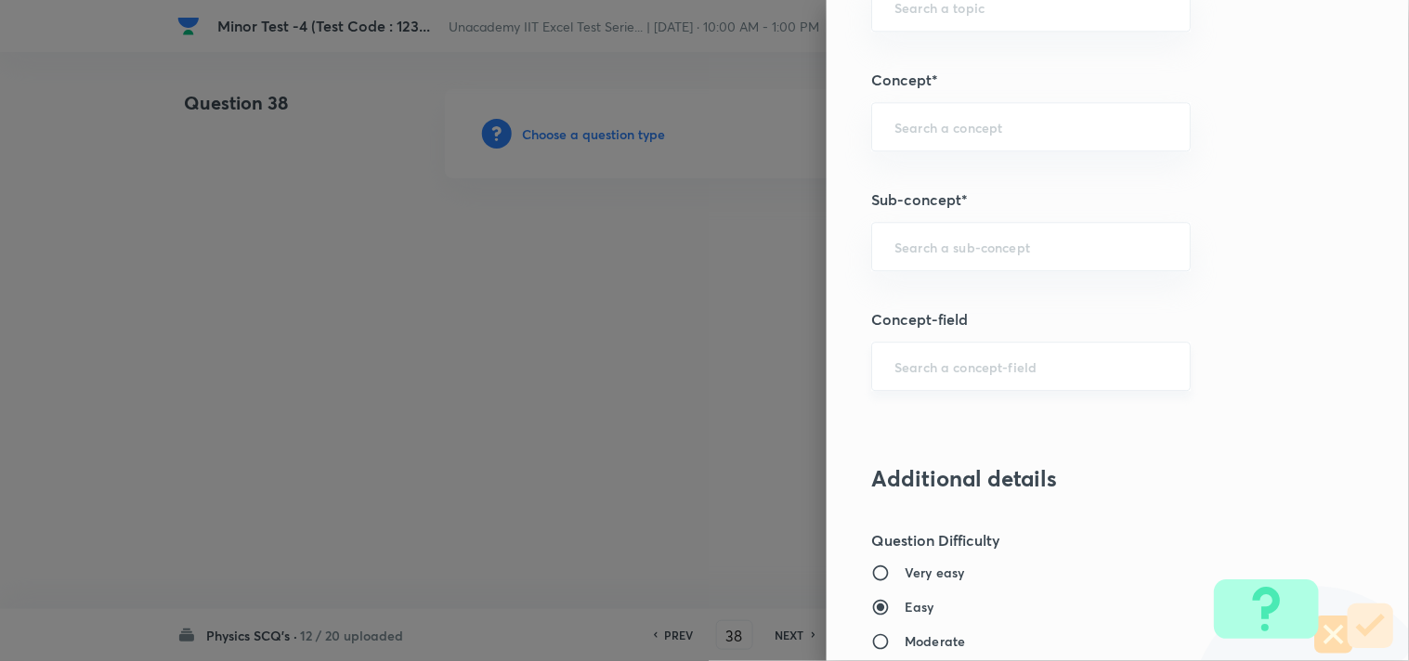
click at [948, 368] on input "text" at bounding box center [1030, 366] width 273 height 18
paste input "Force on Current Carrying Conductor"
type input "Force on Current Carrying Conductor"
drag, startPoint x: 1121, startPoint y: 370, endPoint x: 862, endPoint y: 339, distance: 260.9
click at [871, 340] on div "Question settings Question type* Single choice correct Number of options* 2 3 4…" at bounding box center [1117, 330] width 582 height 661
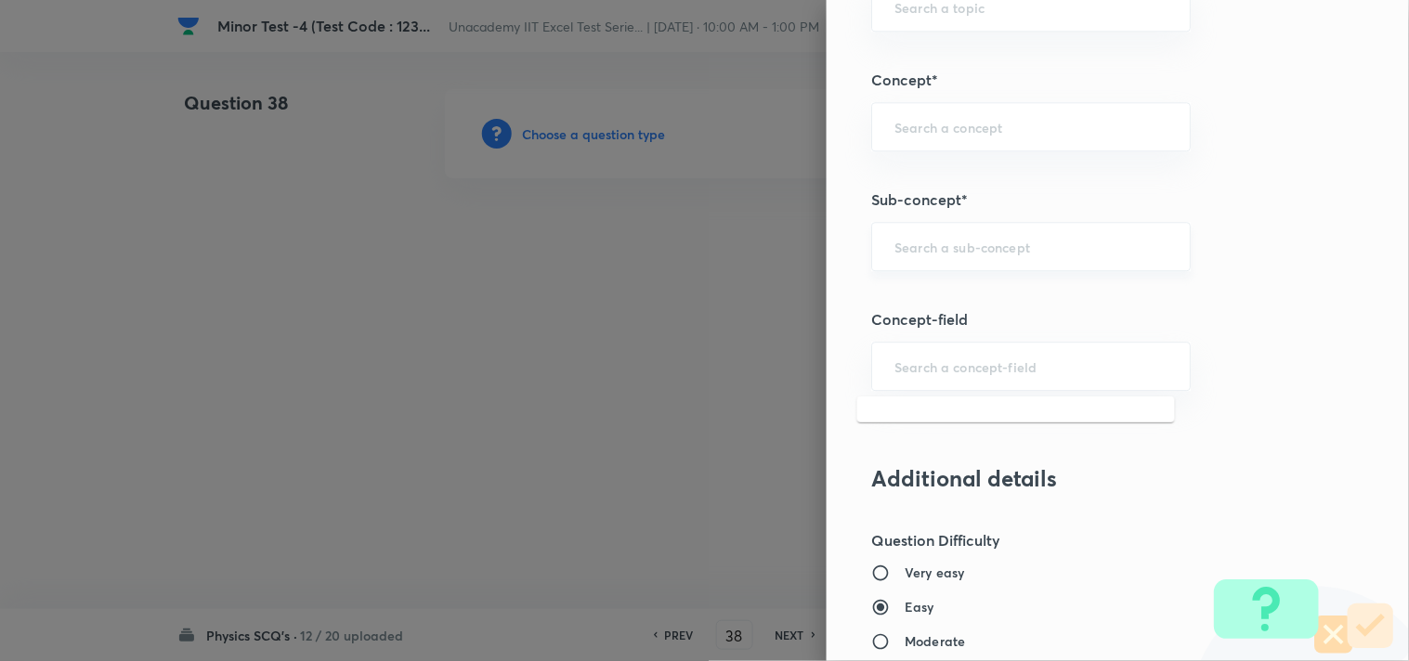
click at [954, 252] on input "text" at bounding box center [1030, 247] width 273 height 18
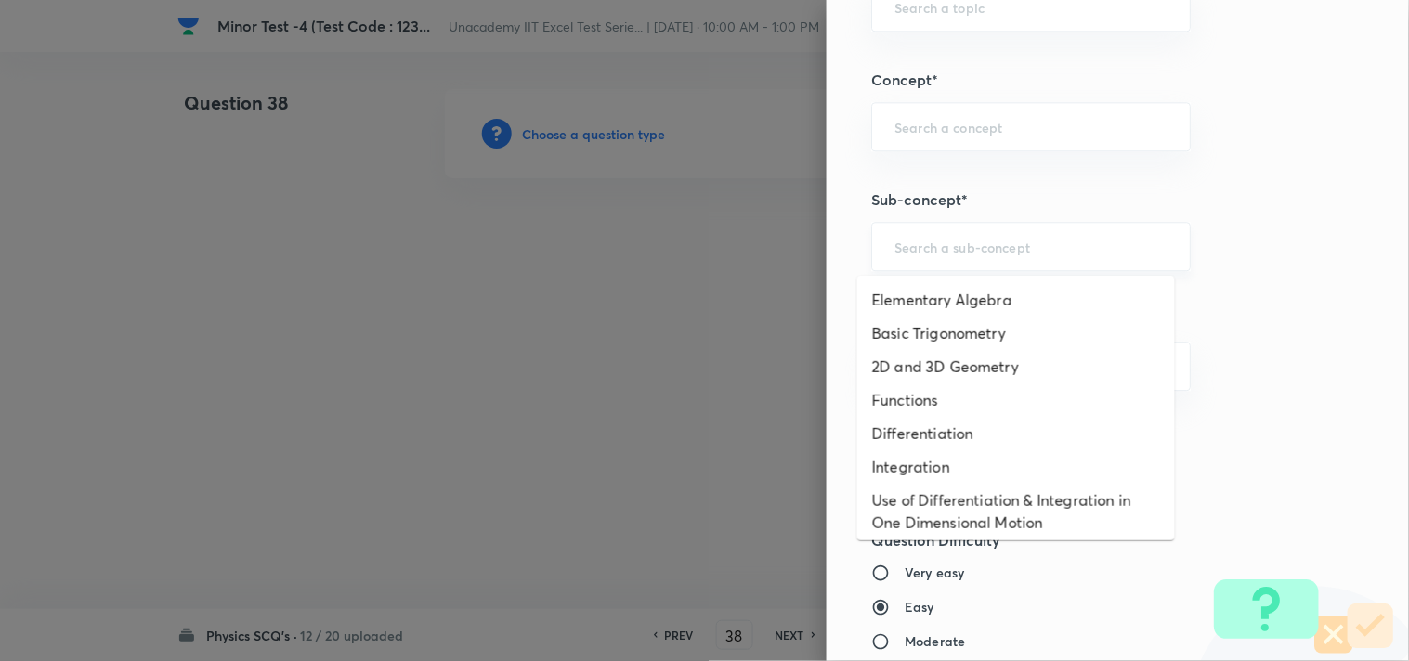
paste input "Force on Current Carrying Conductor"
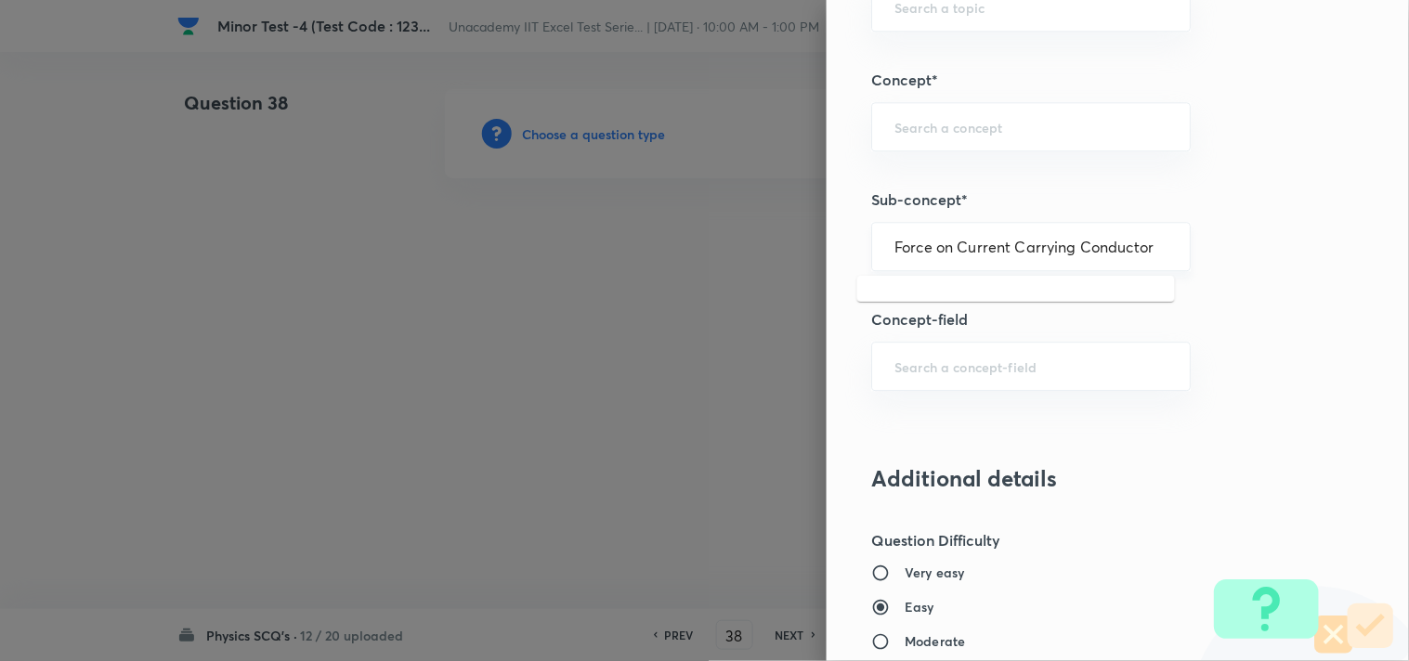
click at [995, 248] on input "Force on Current Carrying Conductor" at bounding box center [1030, 247] width 273 height 18
drag, startPoint x: 941, startPoint y: 243, endPoint x: 877, endPoint y: 240, distance: 64.2
click at [877, 240] on div "Force on Current ​" at bounding box center [1030, 246] width 319 height 49
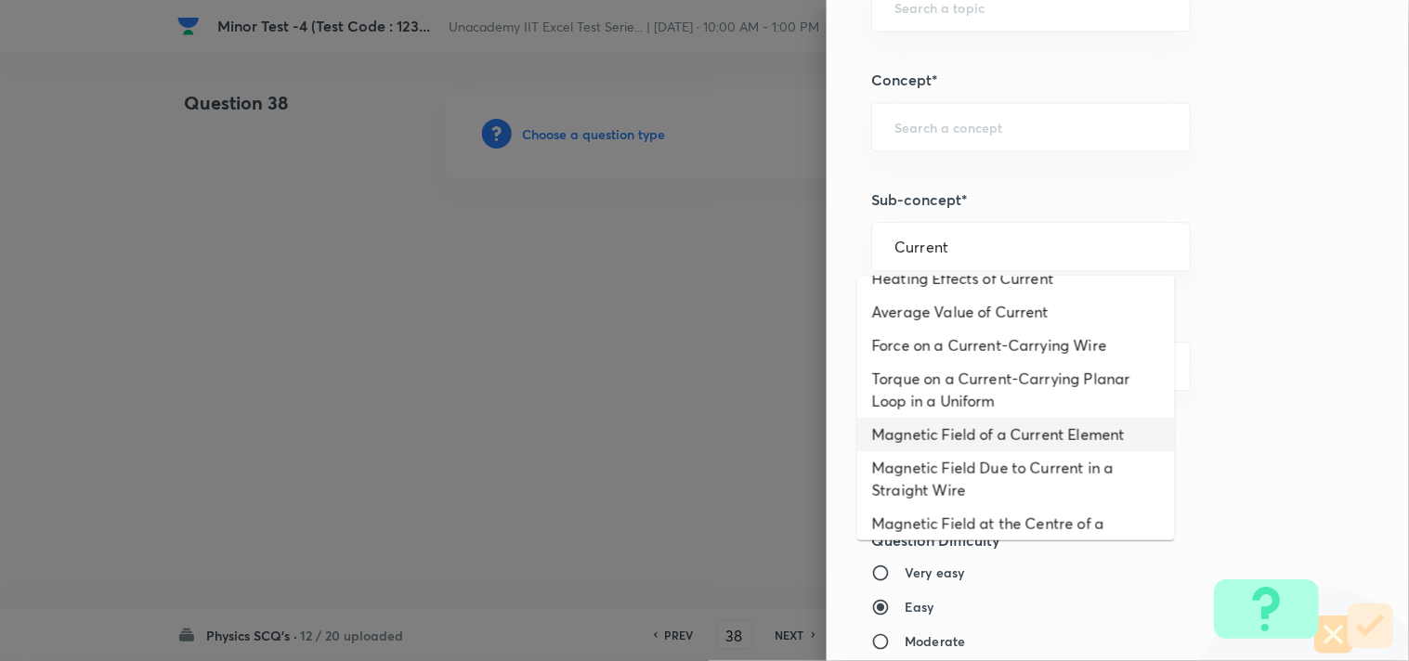
scroll to position [0, 0]
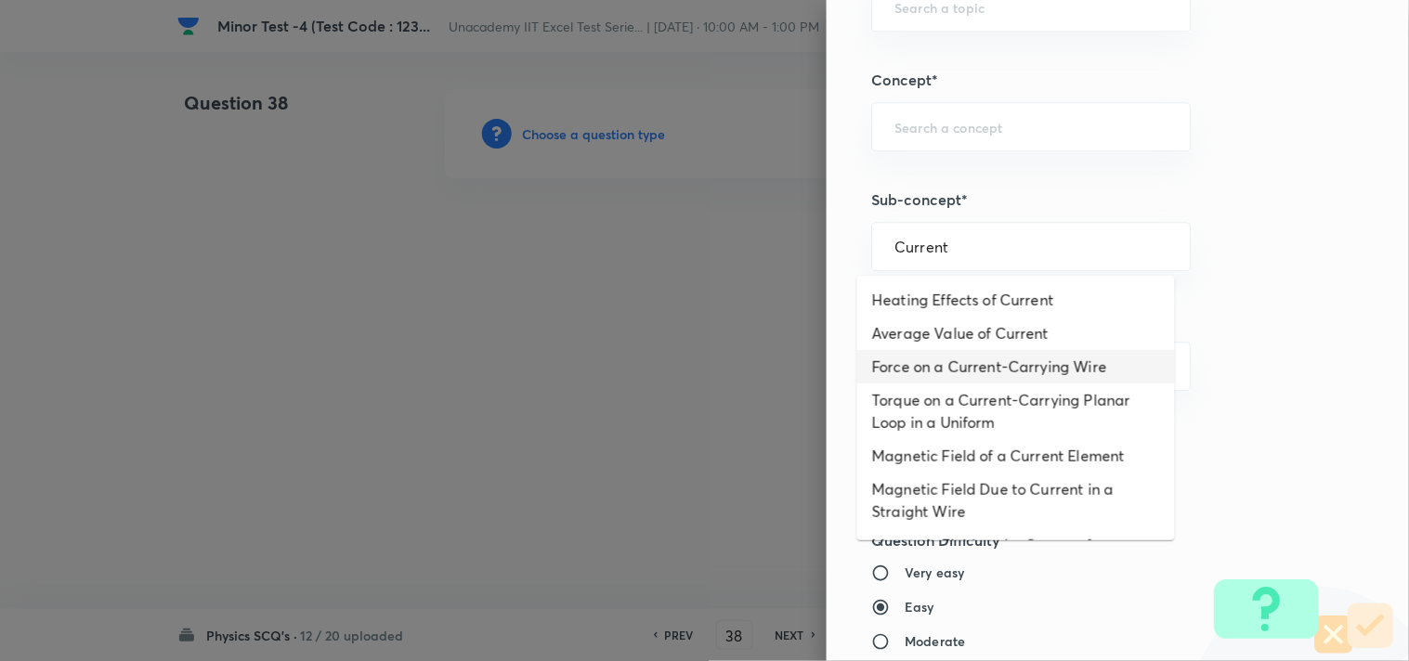
click at [1016, 367] on li "Force on a Current-Carrying Wire" at bounding box center [1016, 366] width 318 height 33
type input "Force on a Current-Carrying Wire"
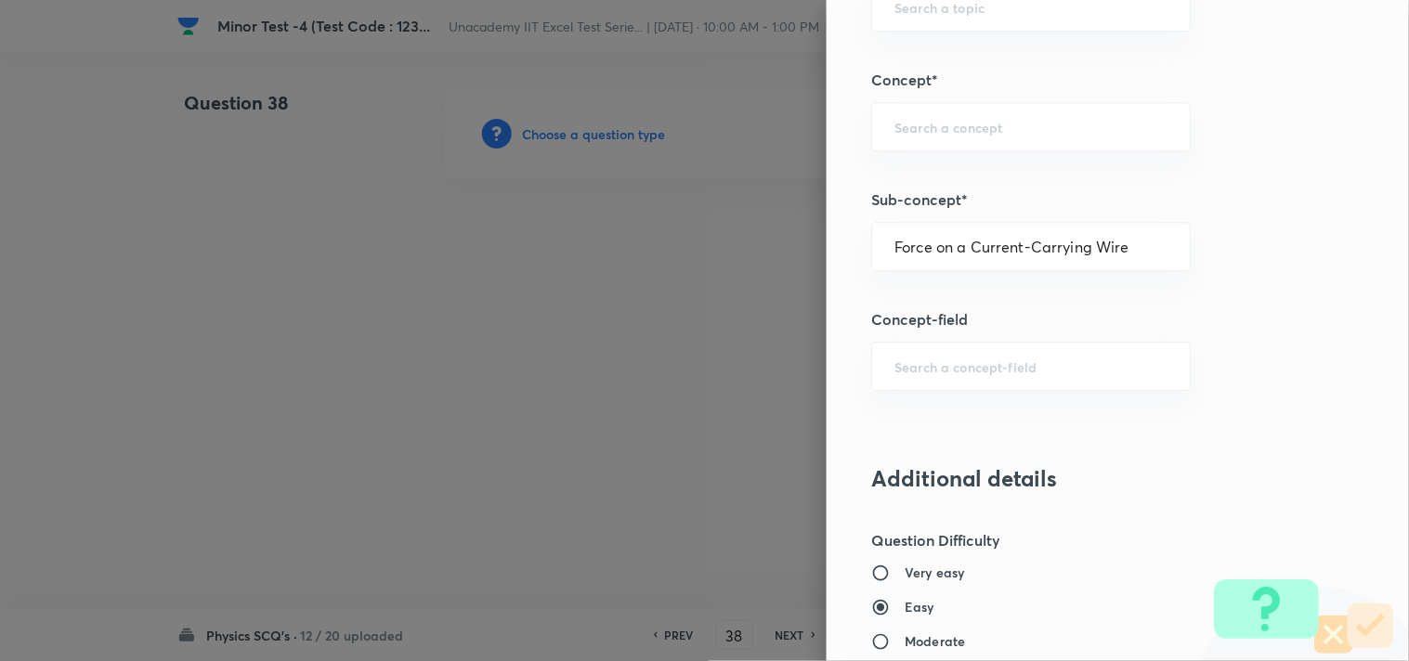
type input "Physics"
type input "Electricity & Magnetism"
type input "Magnetic Field & Magnetic Forces"
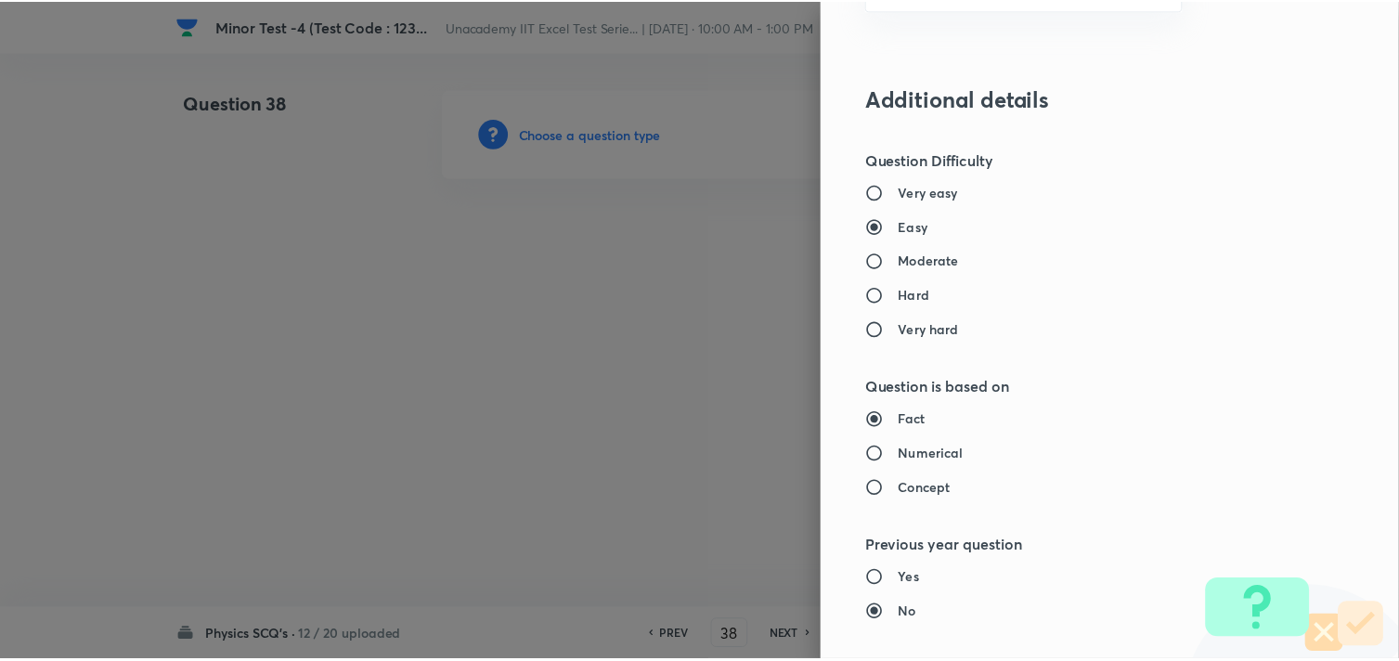
scroll to position [1960, 0]
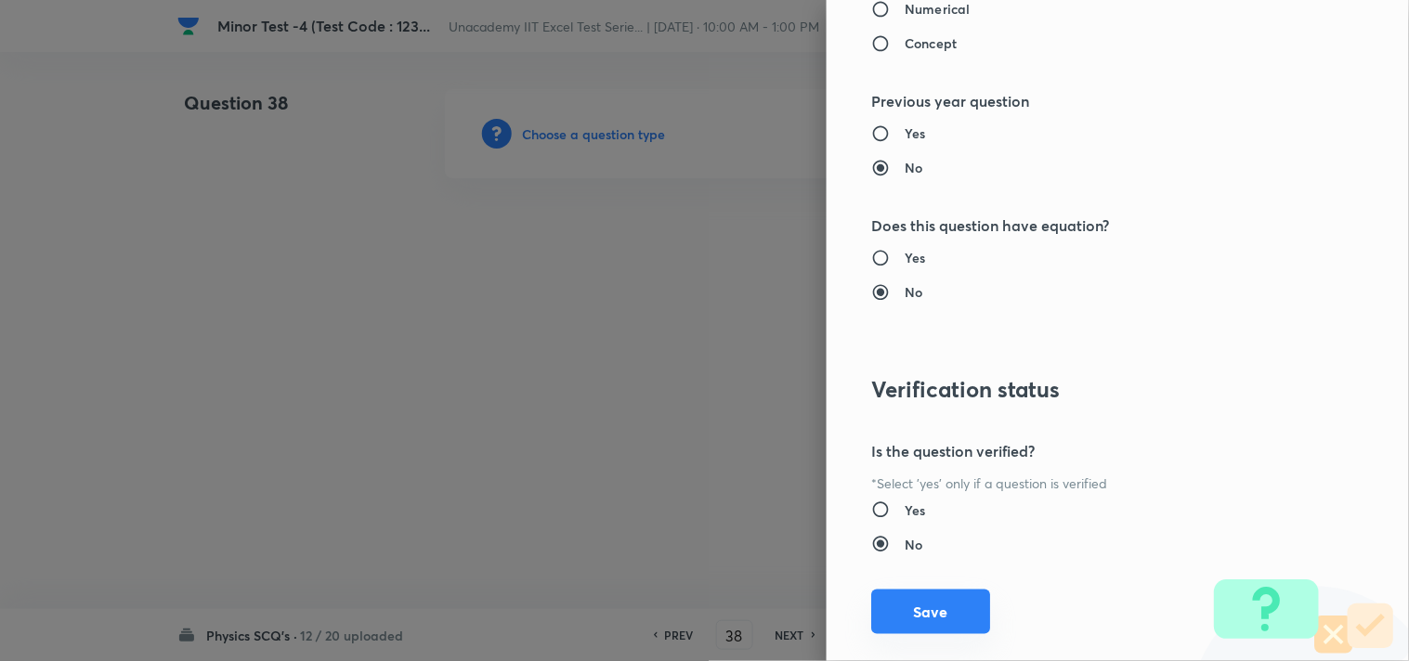
click at [904, 608] on button "Save" at bounding box center [930, 612] width 119 height 45
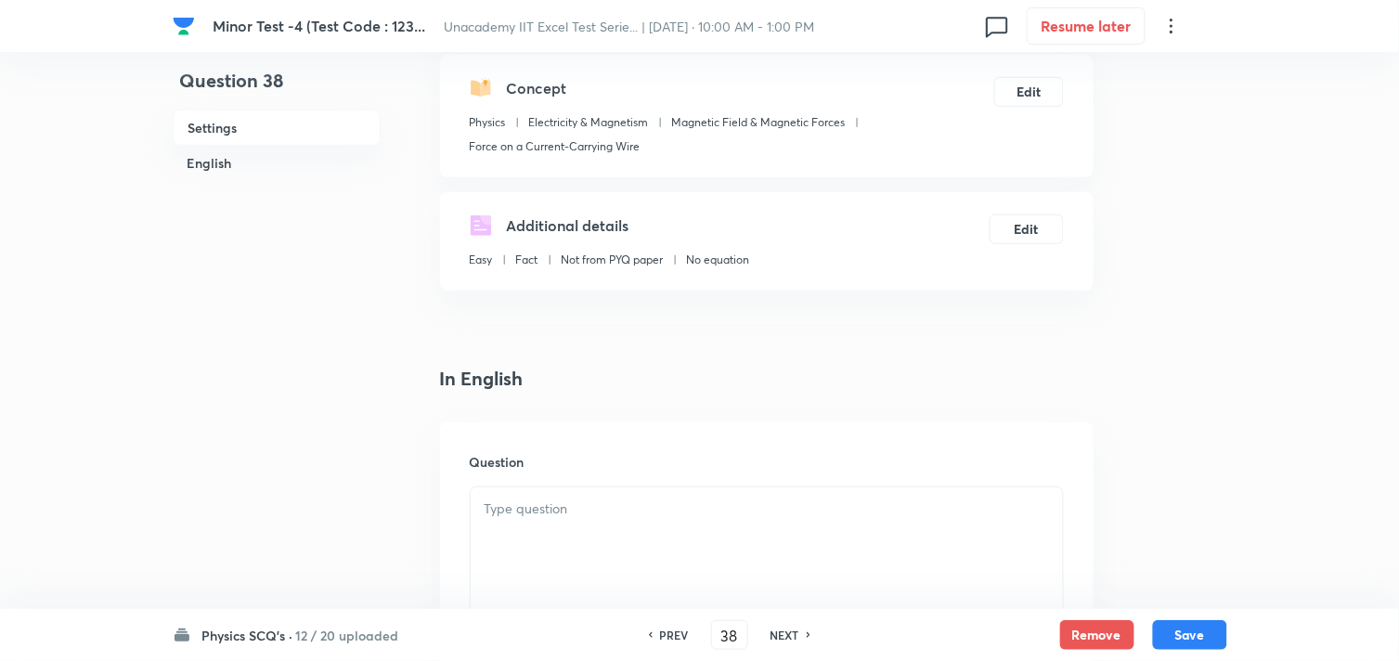
scroll to position [206, 0]
click at [540, 522] on div at bounding box center [767, 539] width 592 height 104
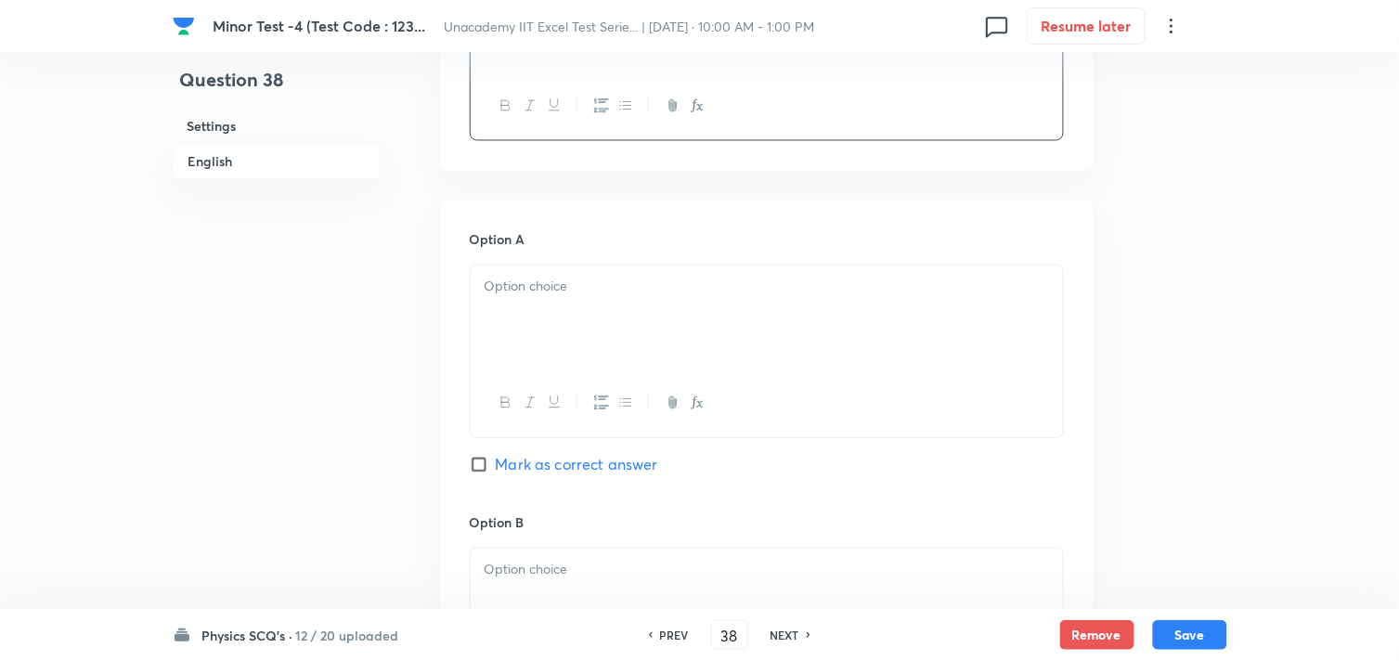
scroll to position [824, 0]
click at [608, 360] on div at bounding box center [767, 314] width 592 height 104
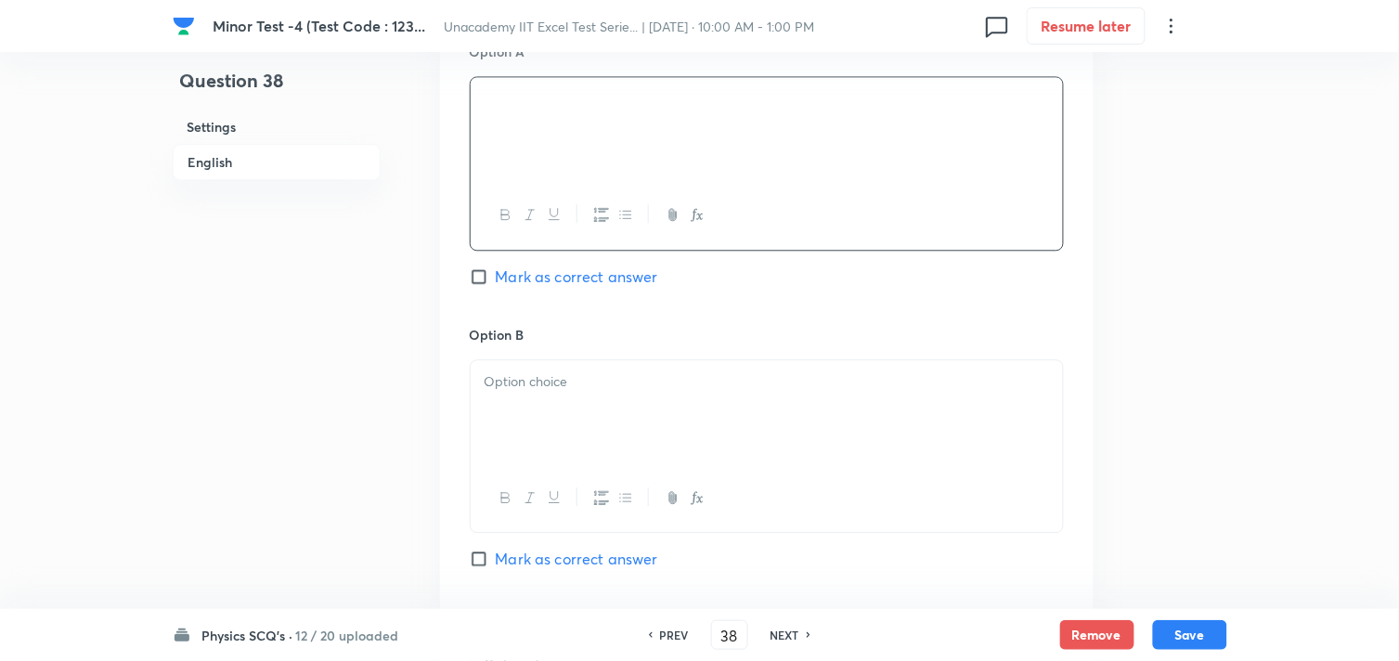
scroll to position [1032, 0]
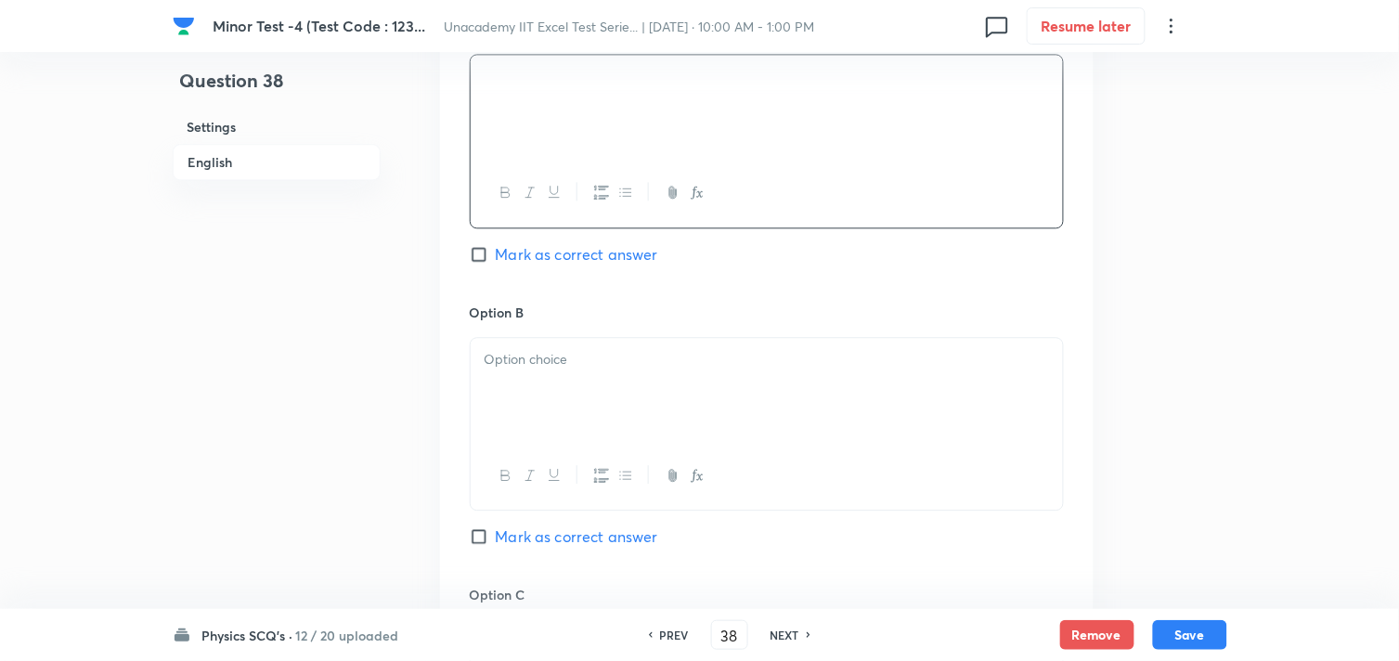
click at [596, 409] on div at bounding box center [767, 390] width 592 height 104
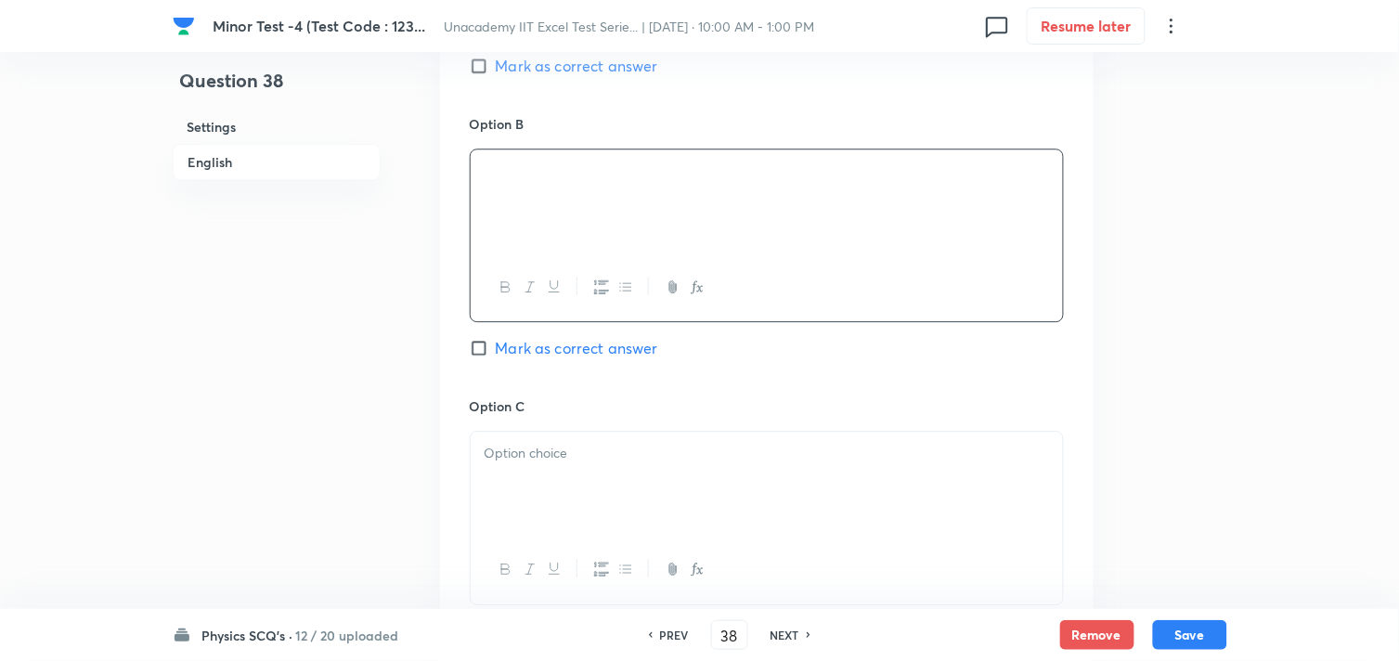
scroll to position [1238, 0]
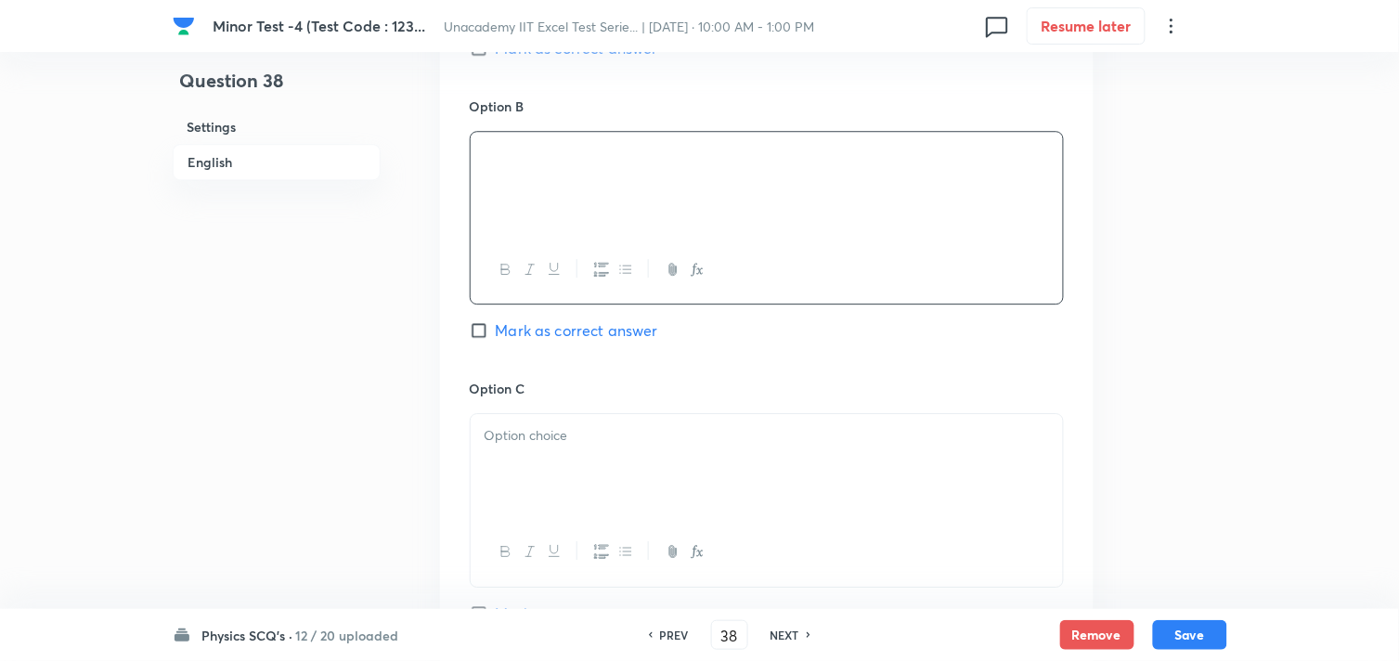
click at [539, 451] on div at bounding box center [767, 466] width 592 height 104
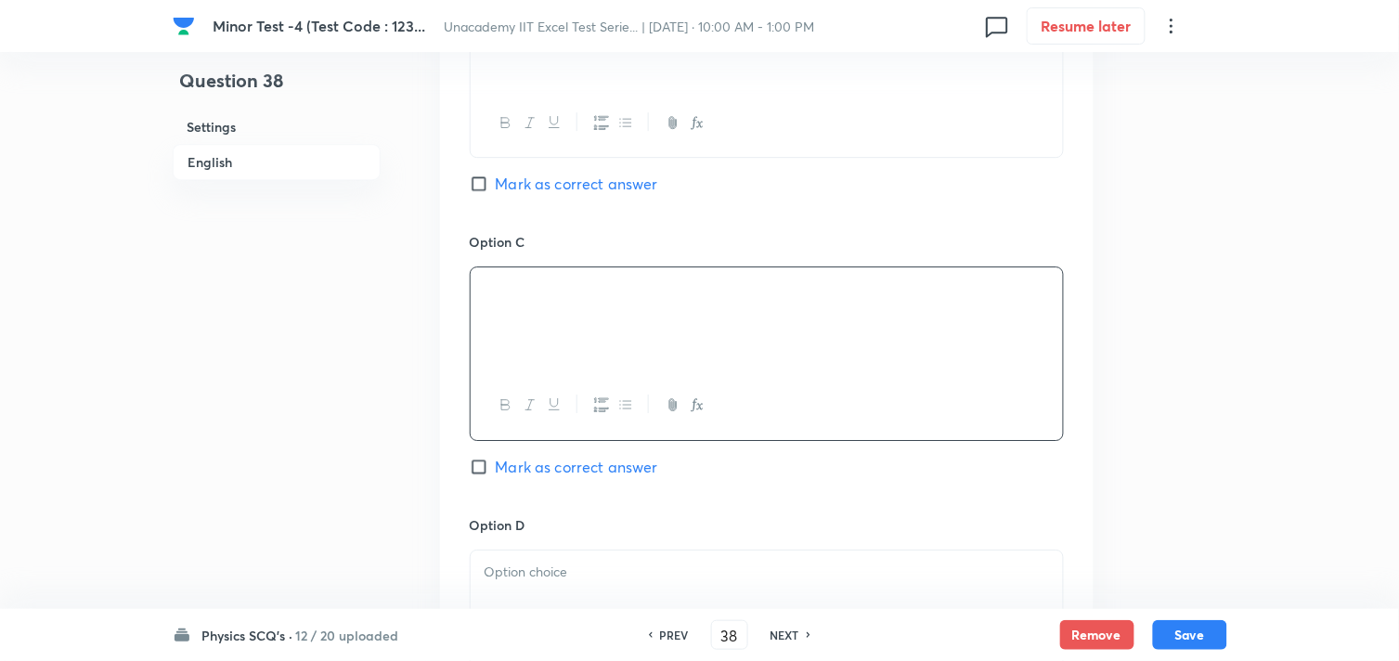
scroll to position [1444, 0]
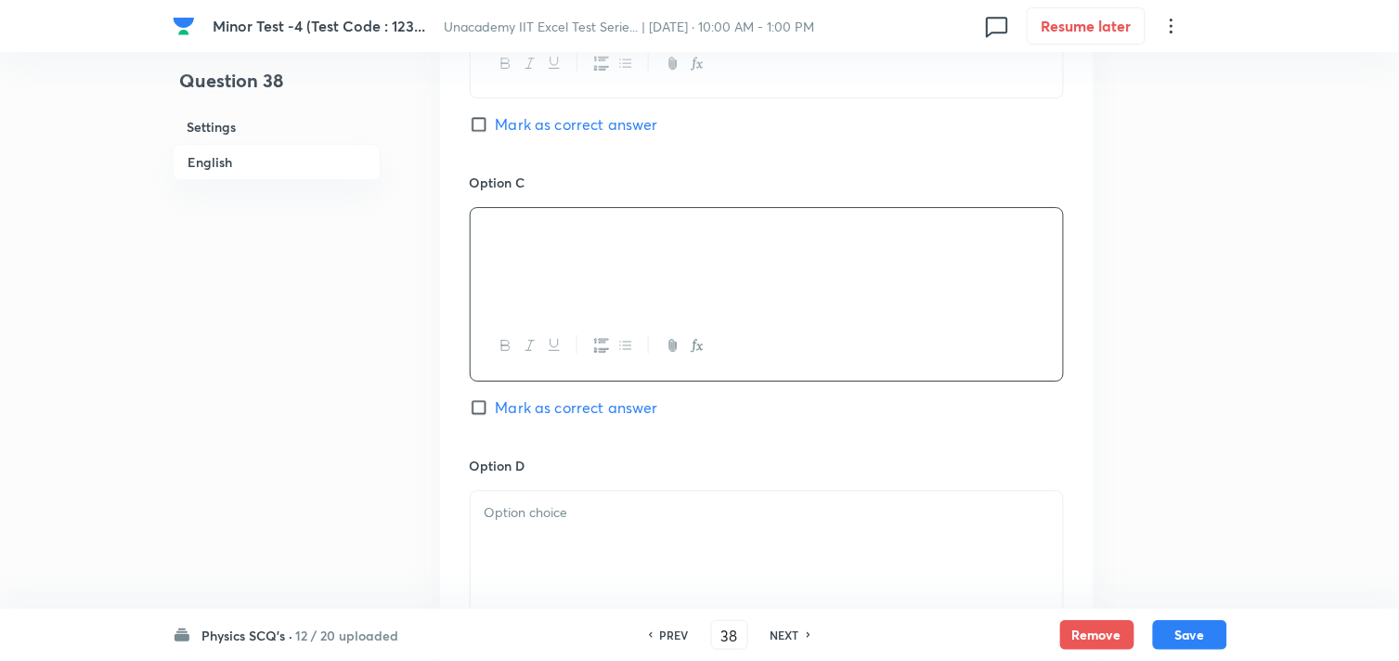
click at [558, 511] on p at bounding box center [767, 512] width 565 height 21
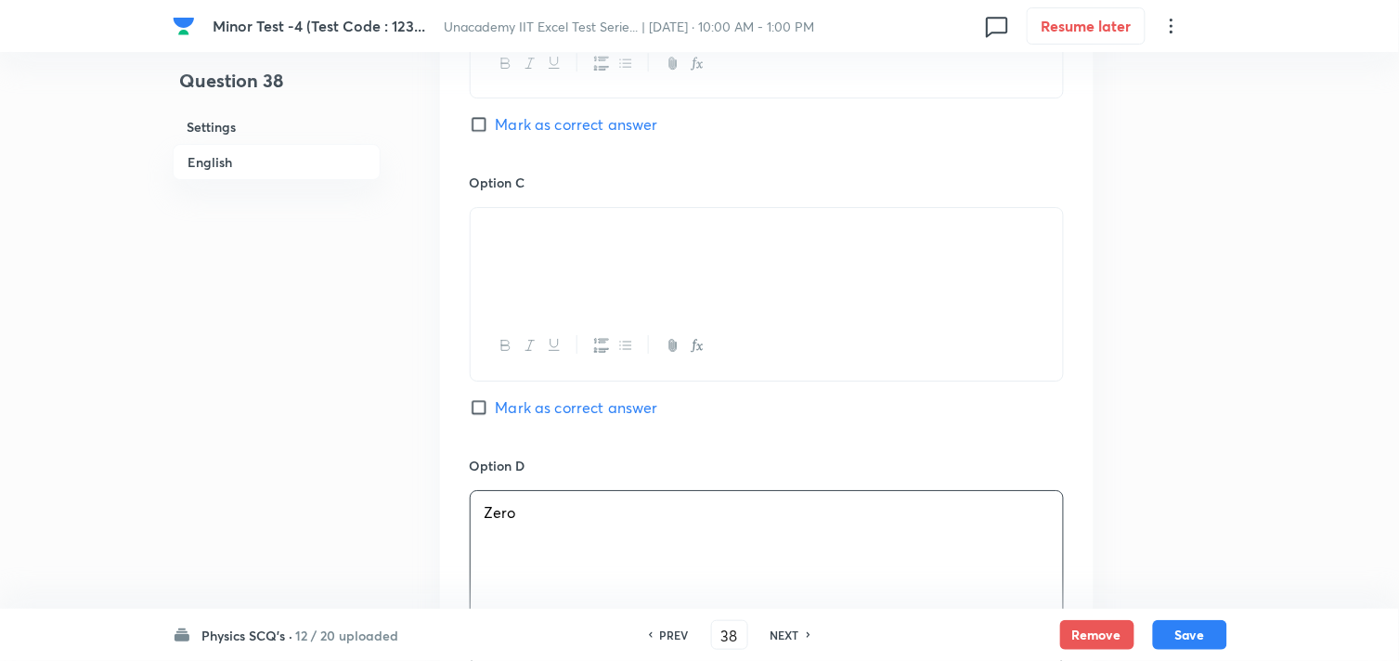
click at [530, 413] on span "Mark as correct answer" at bounding box center [577, 407] width 162 height 22
click at [496, 413] on input "Mark as correct answer" at bounding box center [483, 407] width 26 height 19
checkbox input "true"
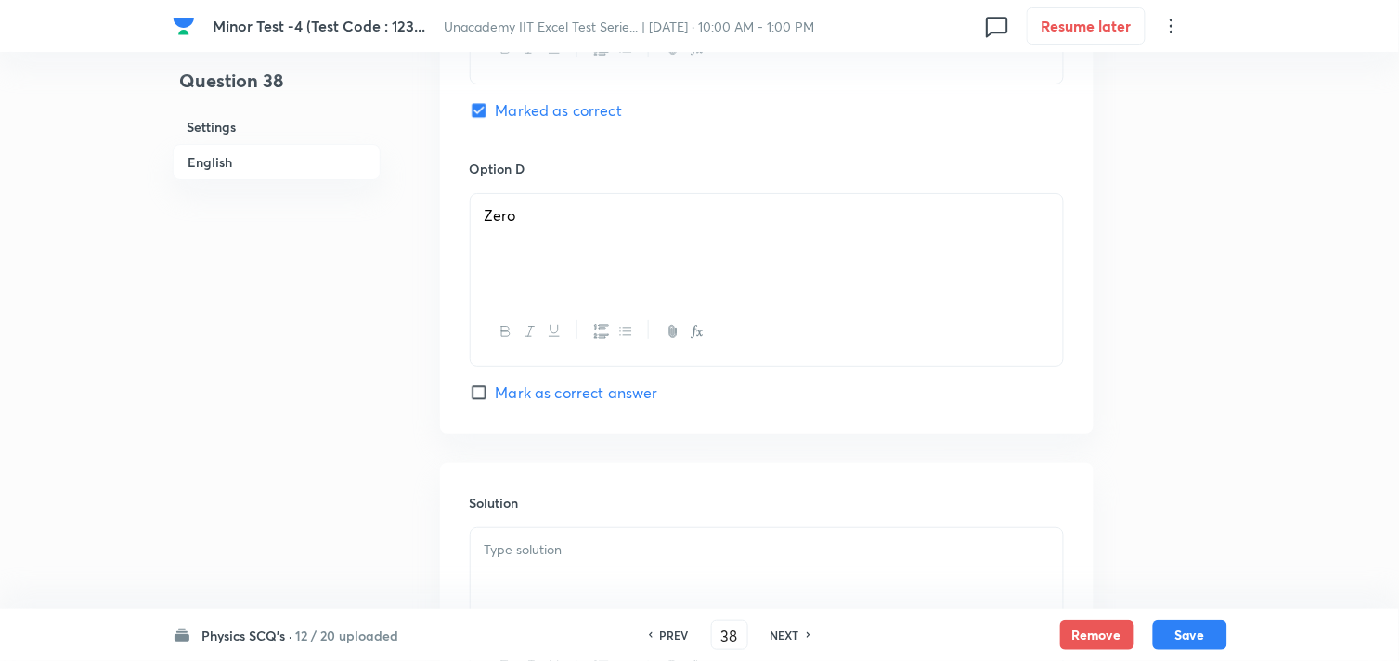
scroll to position [1753, 0]
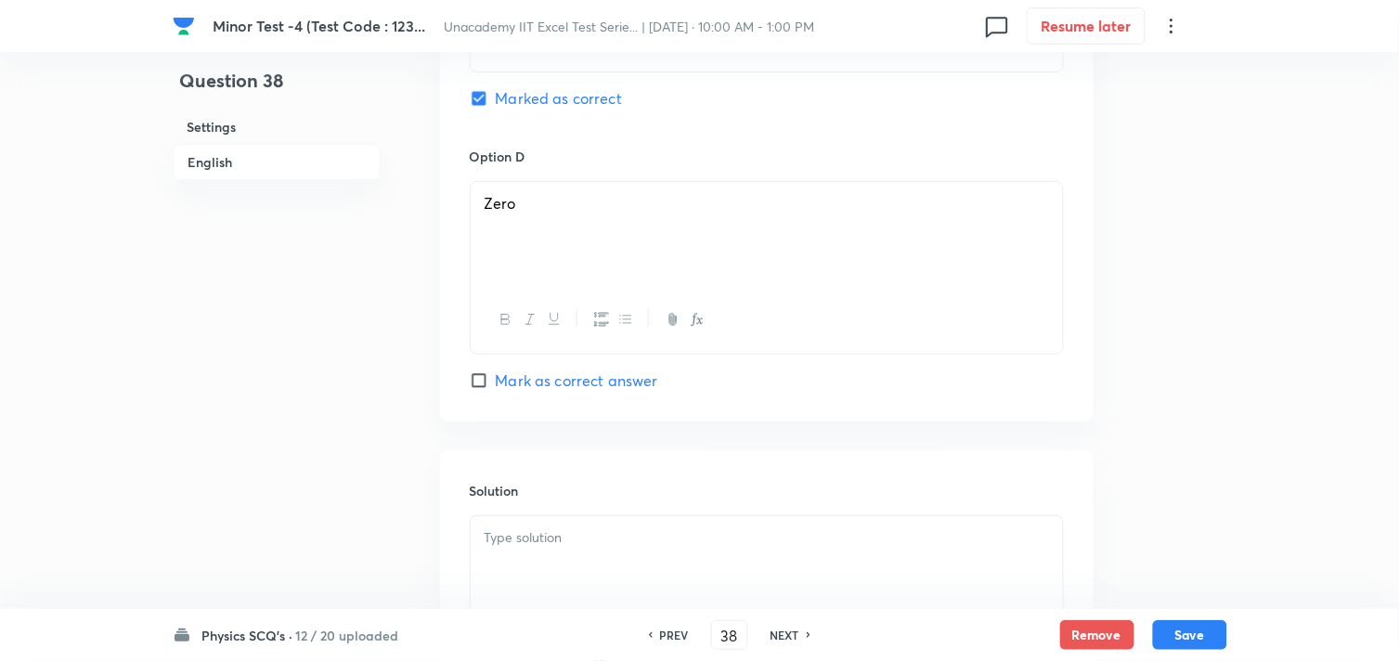
click at [511, 537] on p at bounding box center [767, 537] width 565 height 21
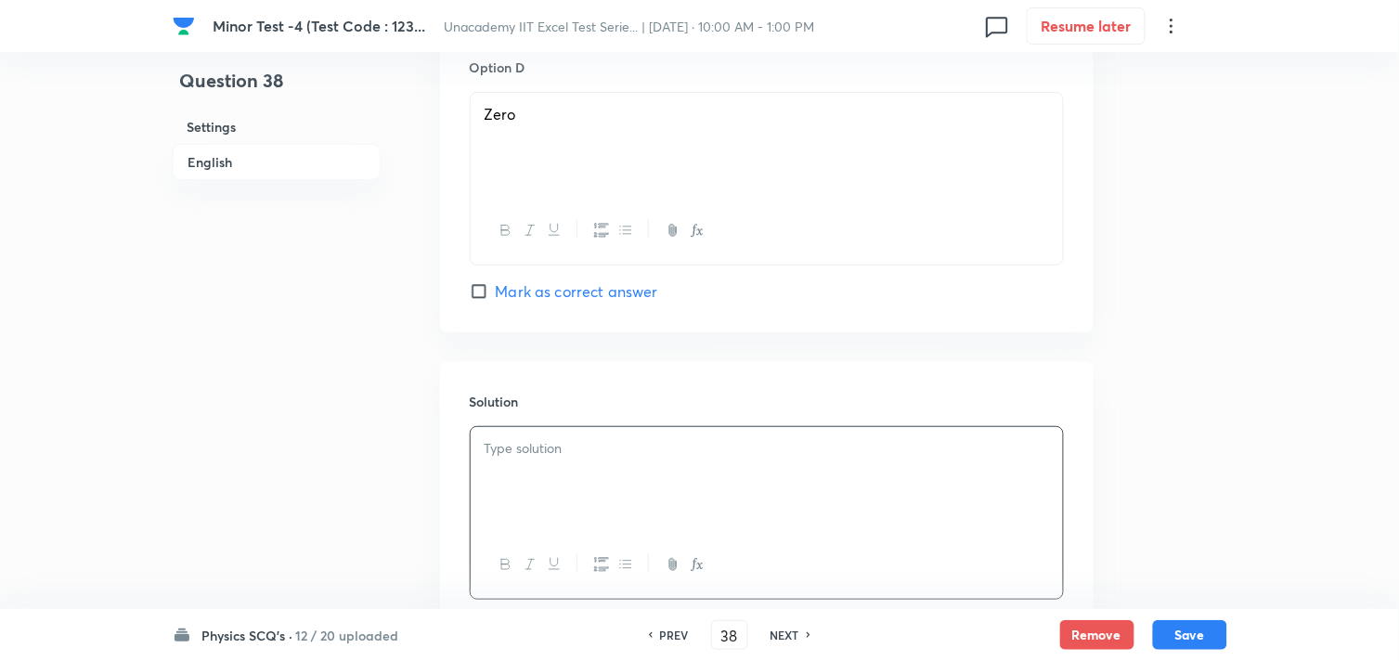
scroll to position [1960, 0]
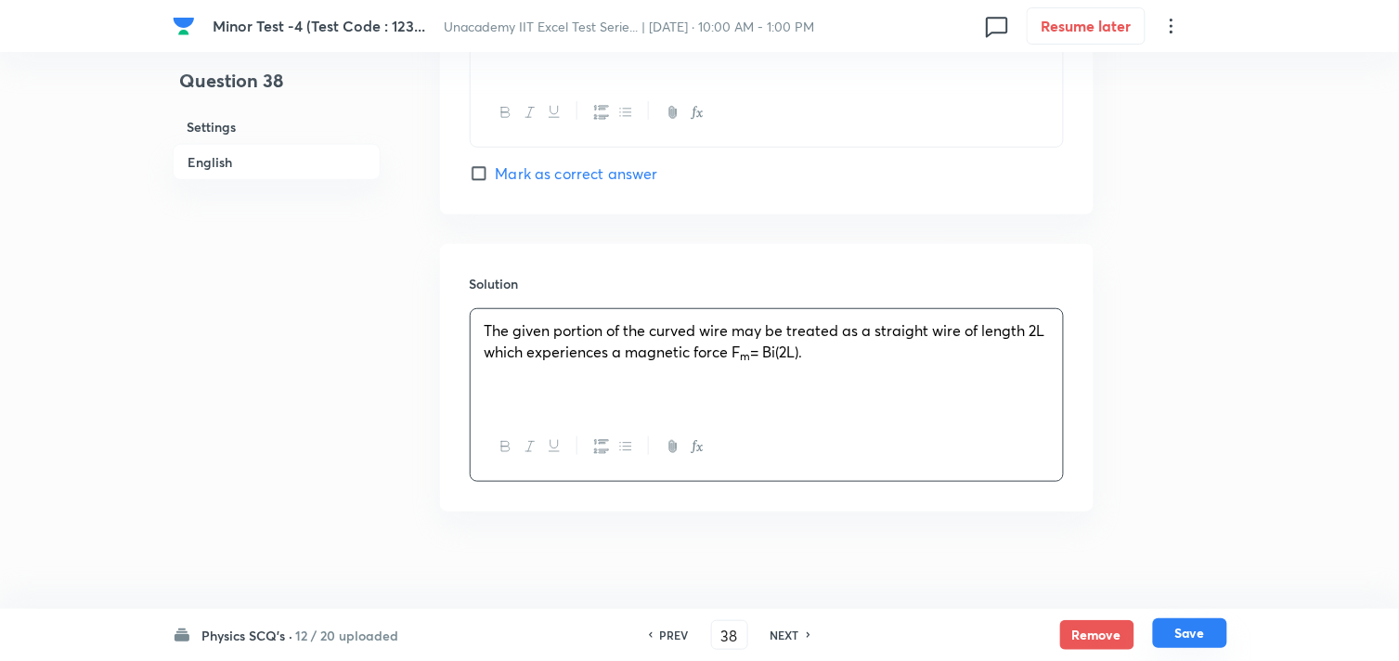
click at [1195, 630] on button "Save" at bounding box center [1190, 633] width 74 height 30
type input "39"
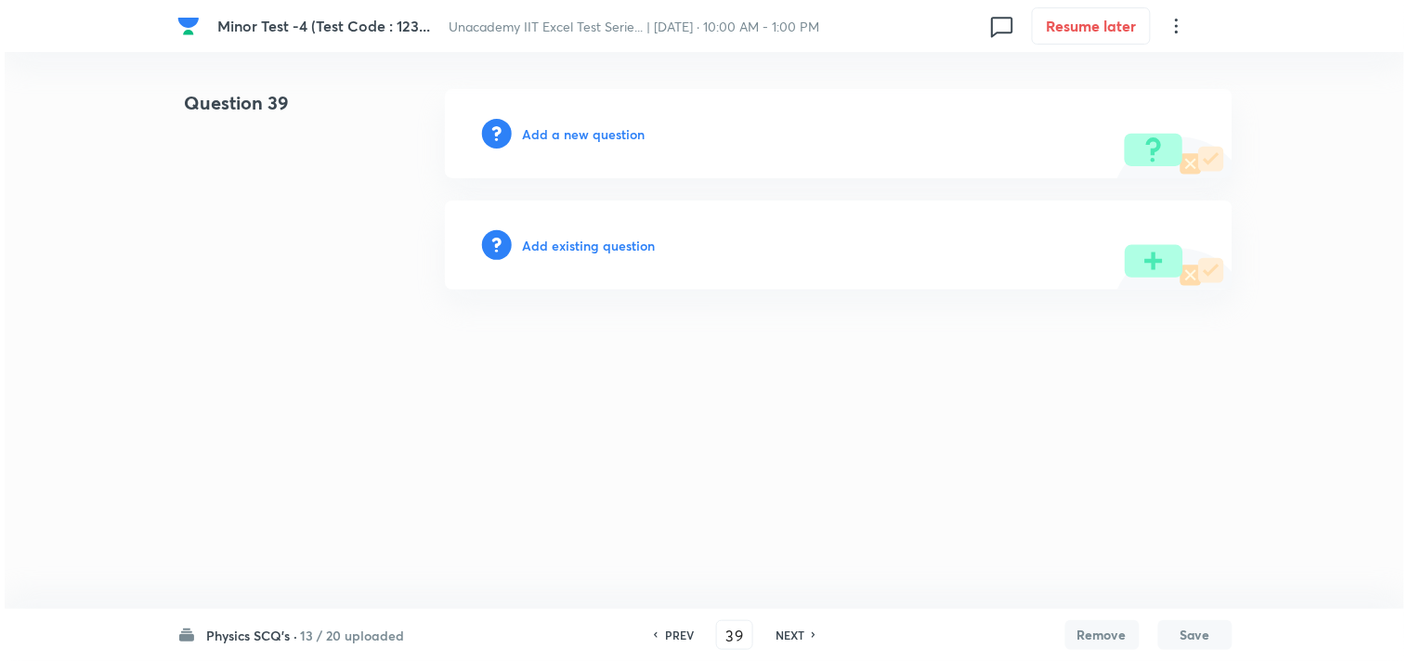
scroll to position [0, 0]
click at [591, 128] on h6 "Add a new question" at bounding box center [584, 133] width 123 height 19
click at [592, 130] on h6 "Choose a question type" at bounding box center [594, 133] width 143 height 19
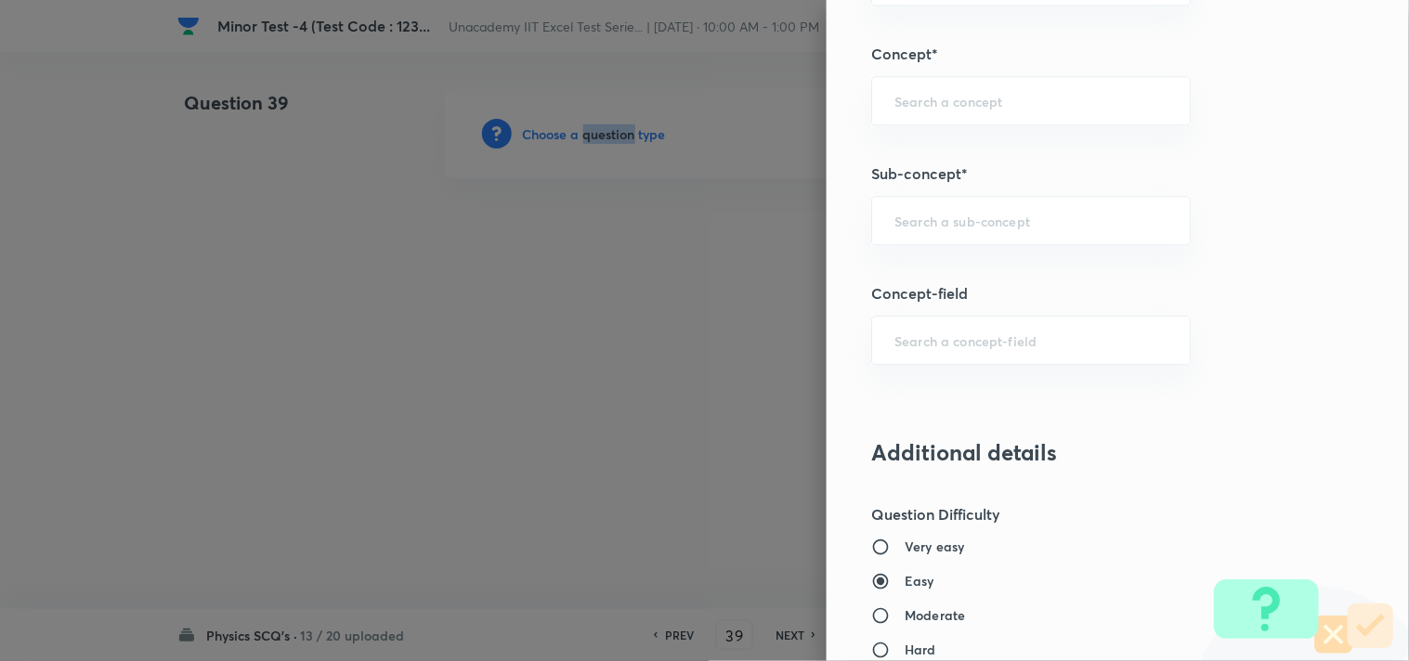
scroll to position [1238, 0]
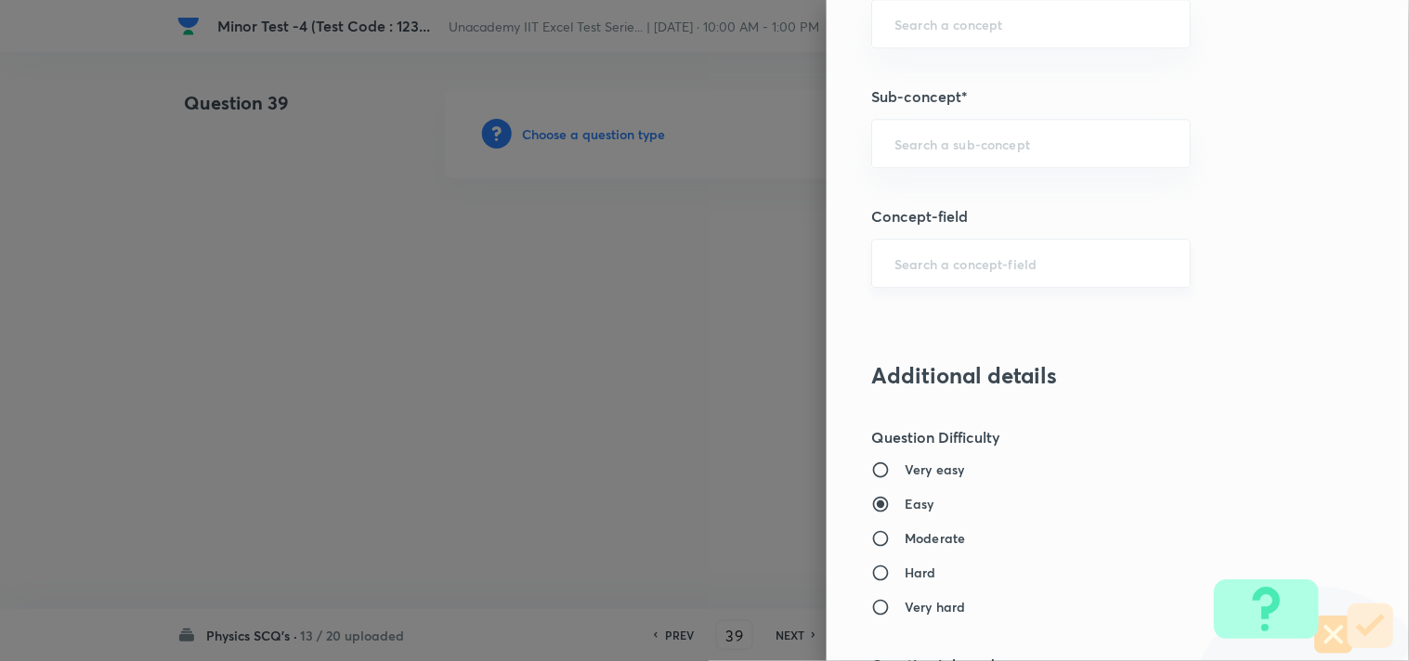
click at [973, 270] on input "text" at bounding box center [1030, 263] width 273 height 18
paste input "Magnetic Moment"
type input "M"
click at [1027, 143] on input "text" at bounding box center [1030, 144] width 273 height 18
paste input "Magnetic Moment"
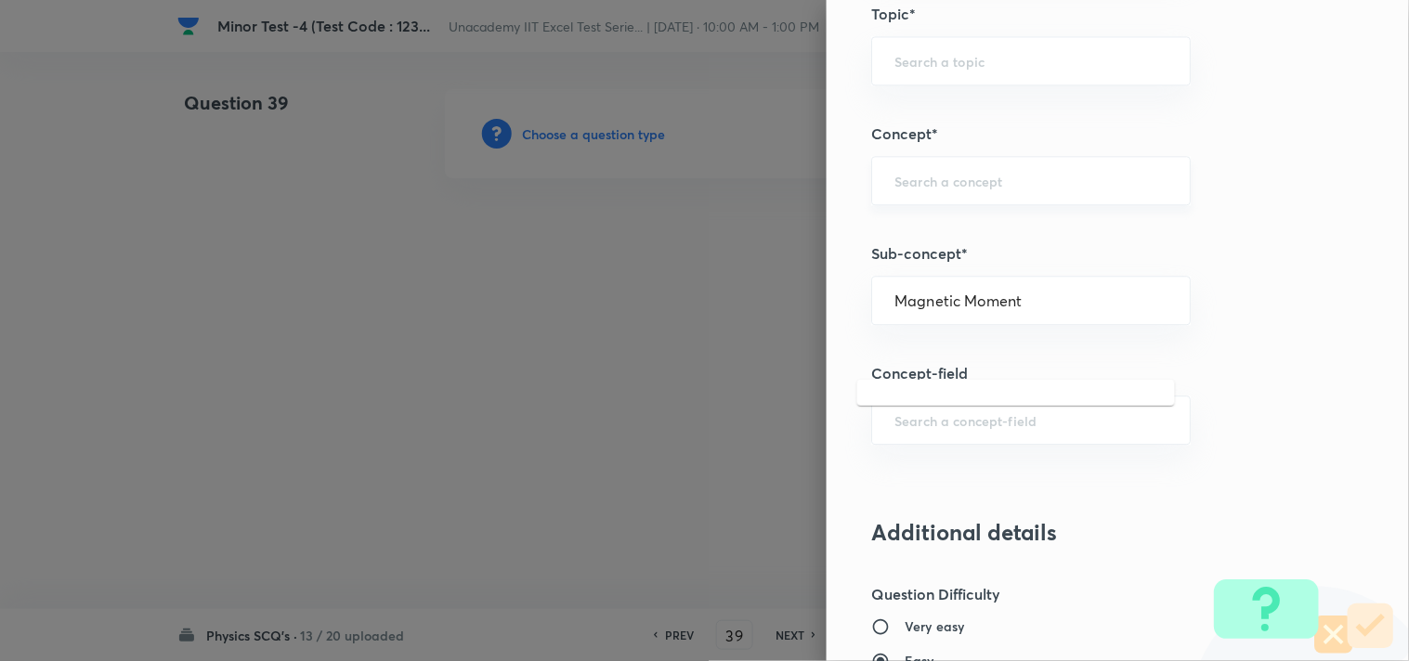
scroll to position [1032, 0]
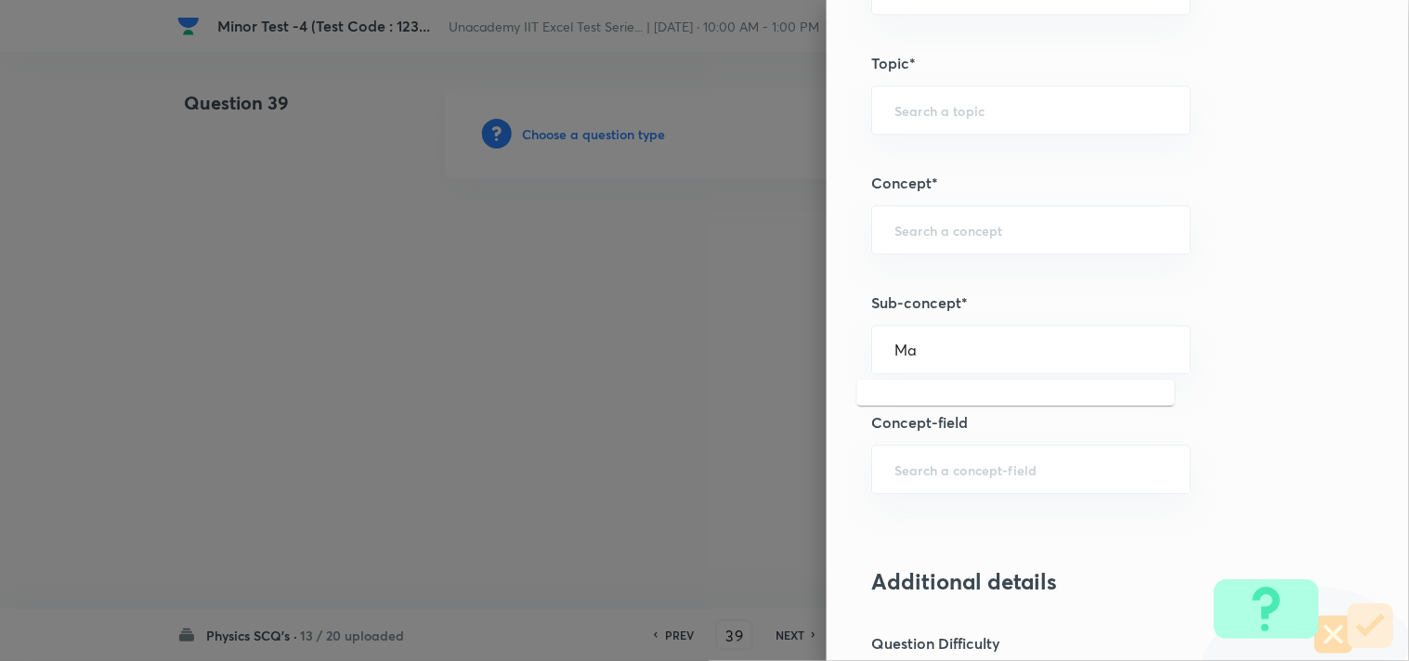
type input "M"
paste input "Magnetism & Matter"
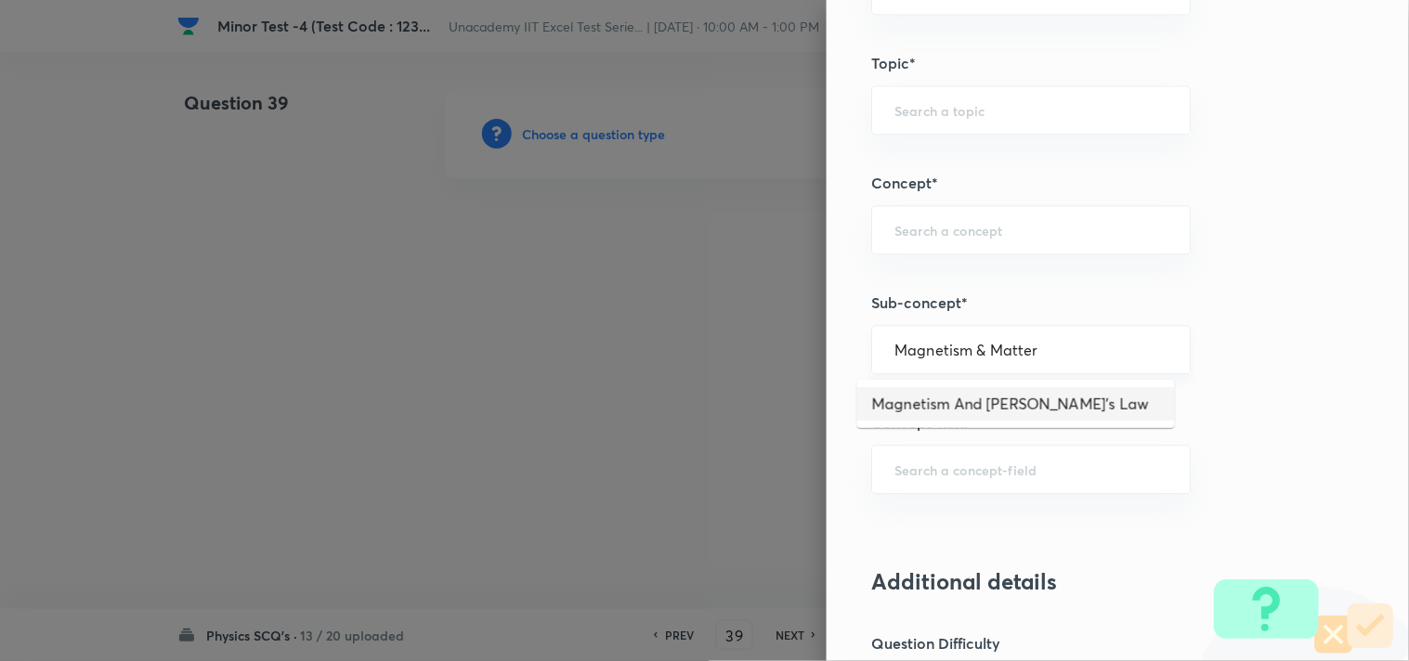
click at [953, 348] on input "Magnetism & Matter" at bounding box center [1030, 350] width 273 height 18
type input "M"
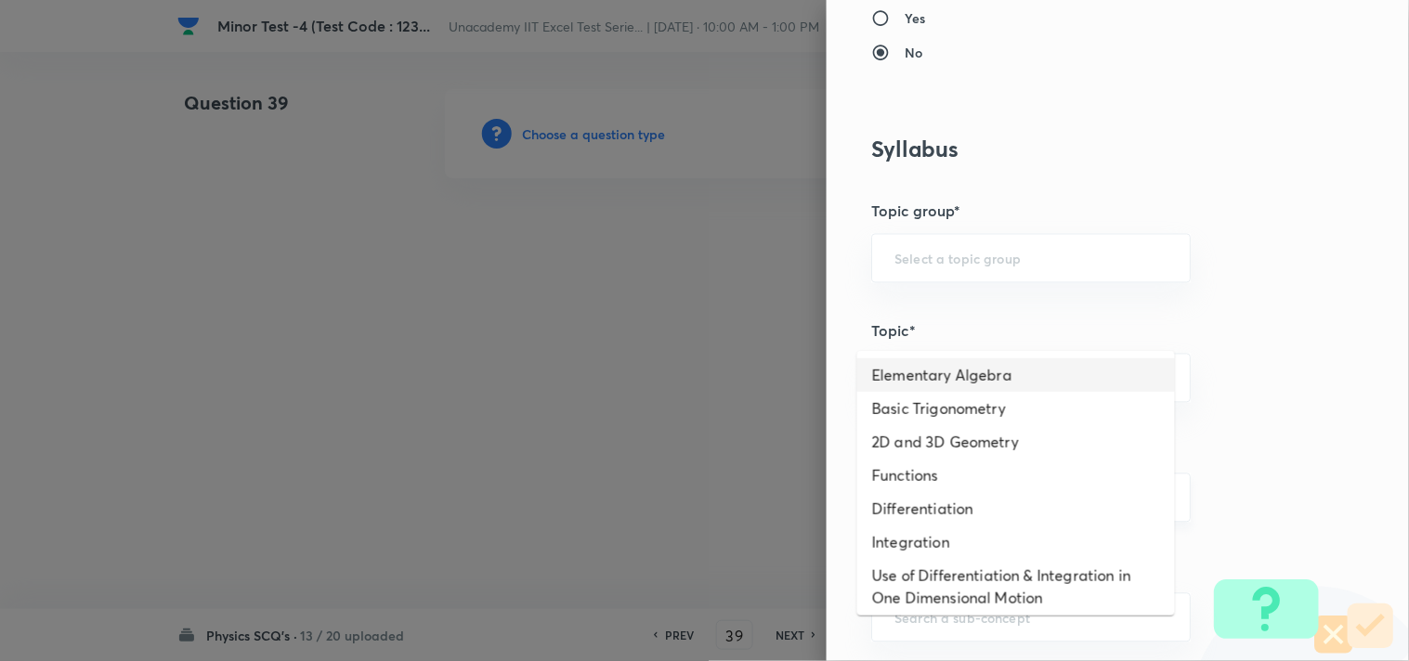
scroll to position [721, 0]
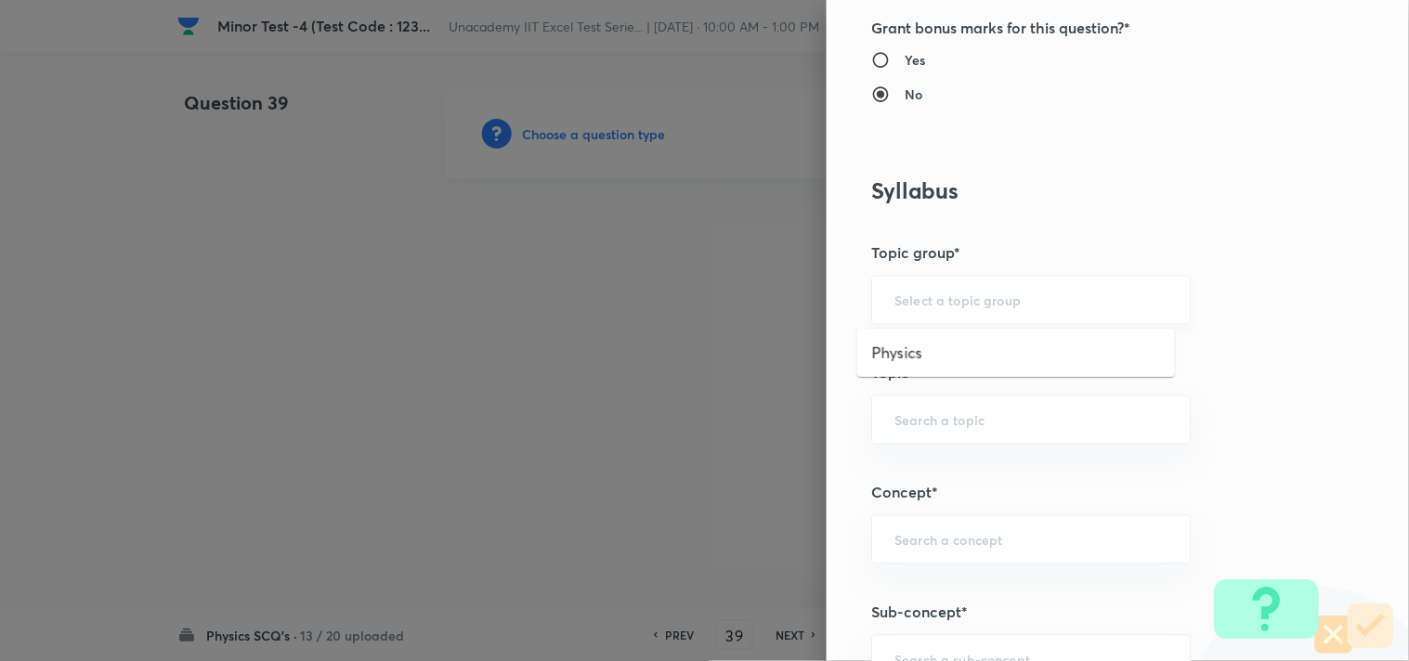
click at [962, 305] on input "text" at bounding box center [1030, 301] width 273 height 18
click at [954, 339] on li "Physics" at bounding box center [1016, 352] width 318 height 33
type input "Physics"
click at [940, 416] on input "text" at bounding box center [1030, 420] width 273 height 18
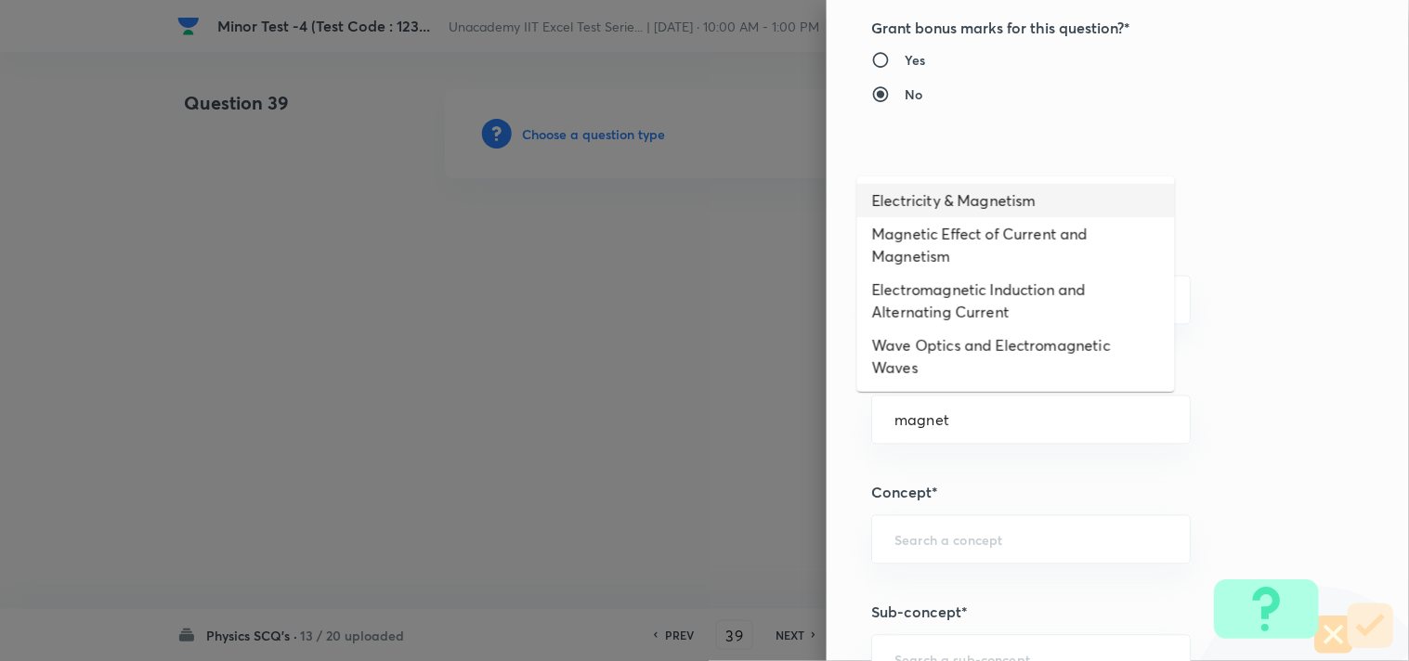
click at [1069, 202] on li "Electricity & Magnetism" at bounding box center [1016, 200] width 318 height 33
type input "Electricity & Magnetism"
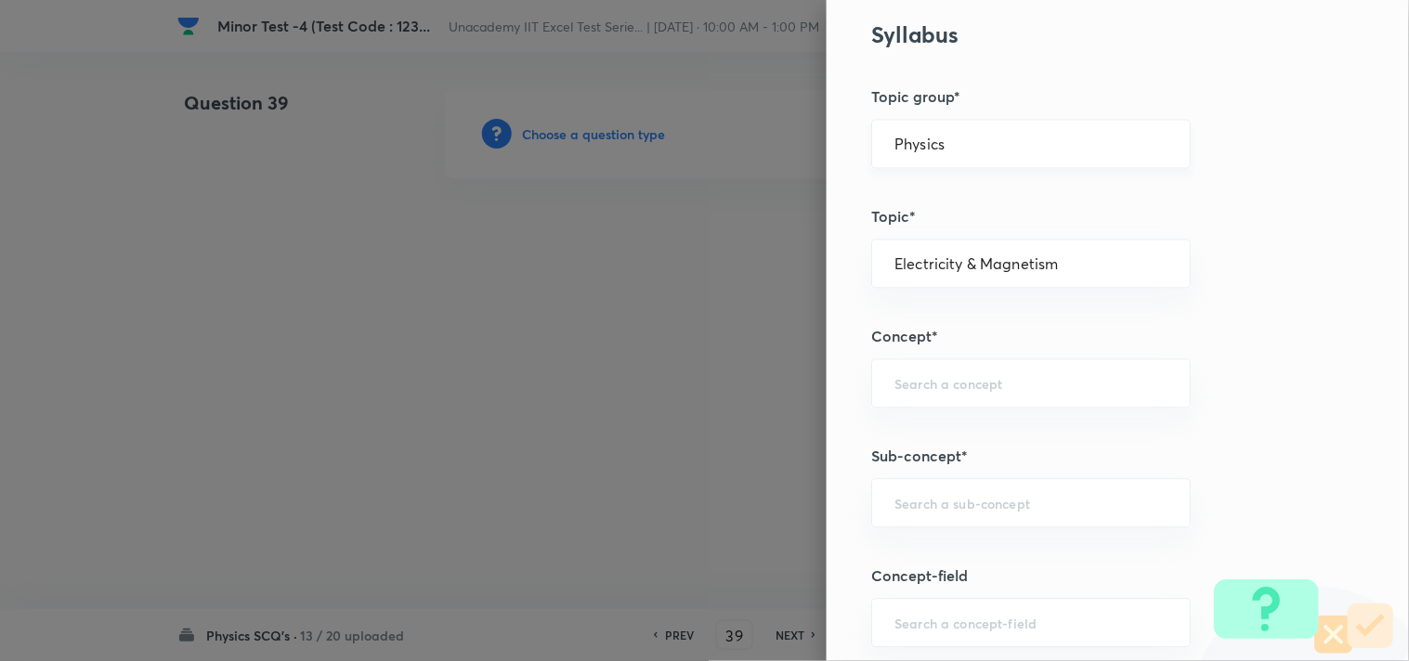
scroll to position [928, 0]
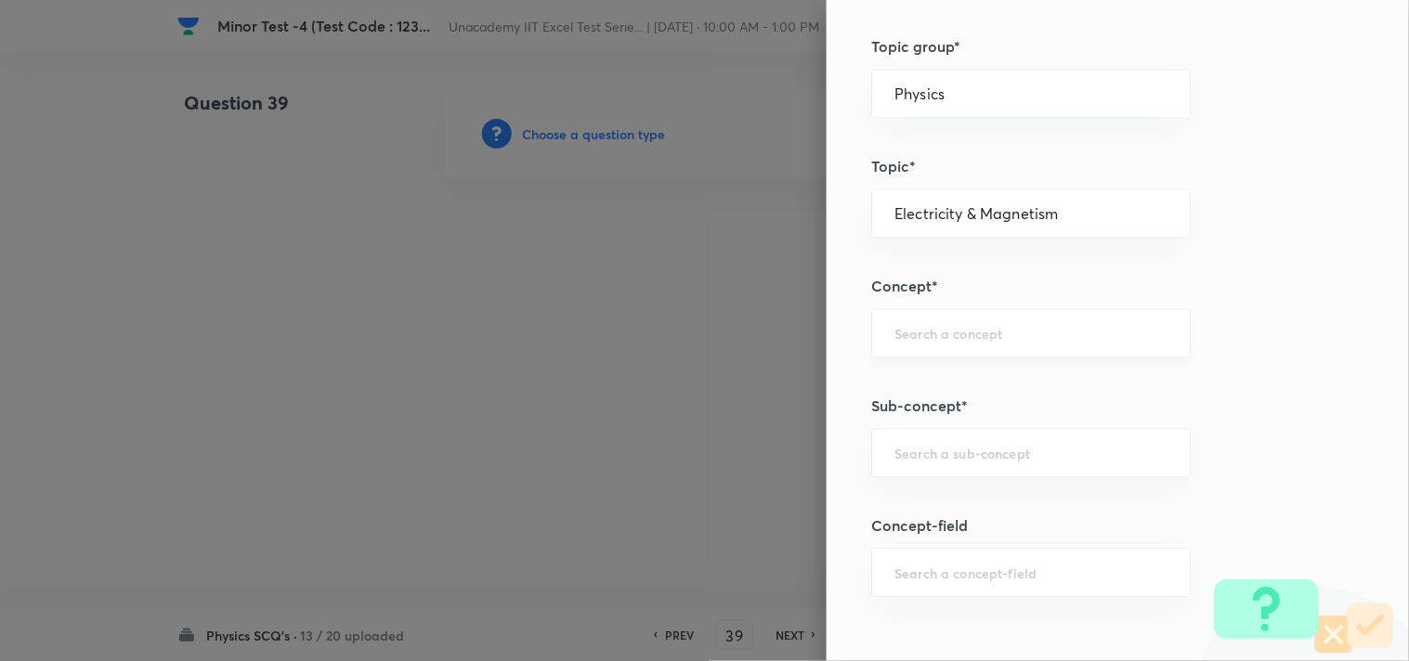
click at [1029, 336] on input "text" at bounding box center [1030, 333] width 273 height 18
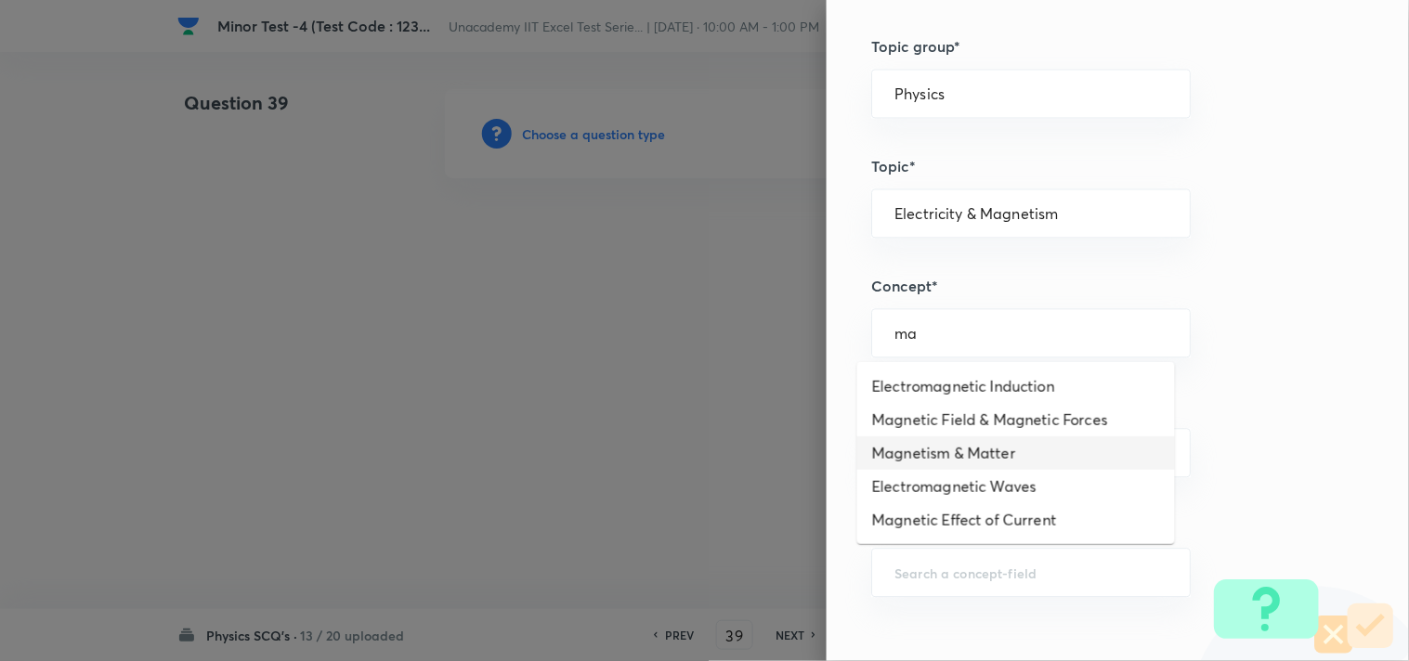
click at [993, 443] on li "Magnetism & Matter" at bounding box center [1016, 452] width 318 height 33
type input "Magnetism & Matter"
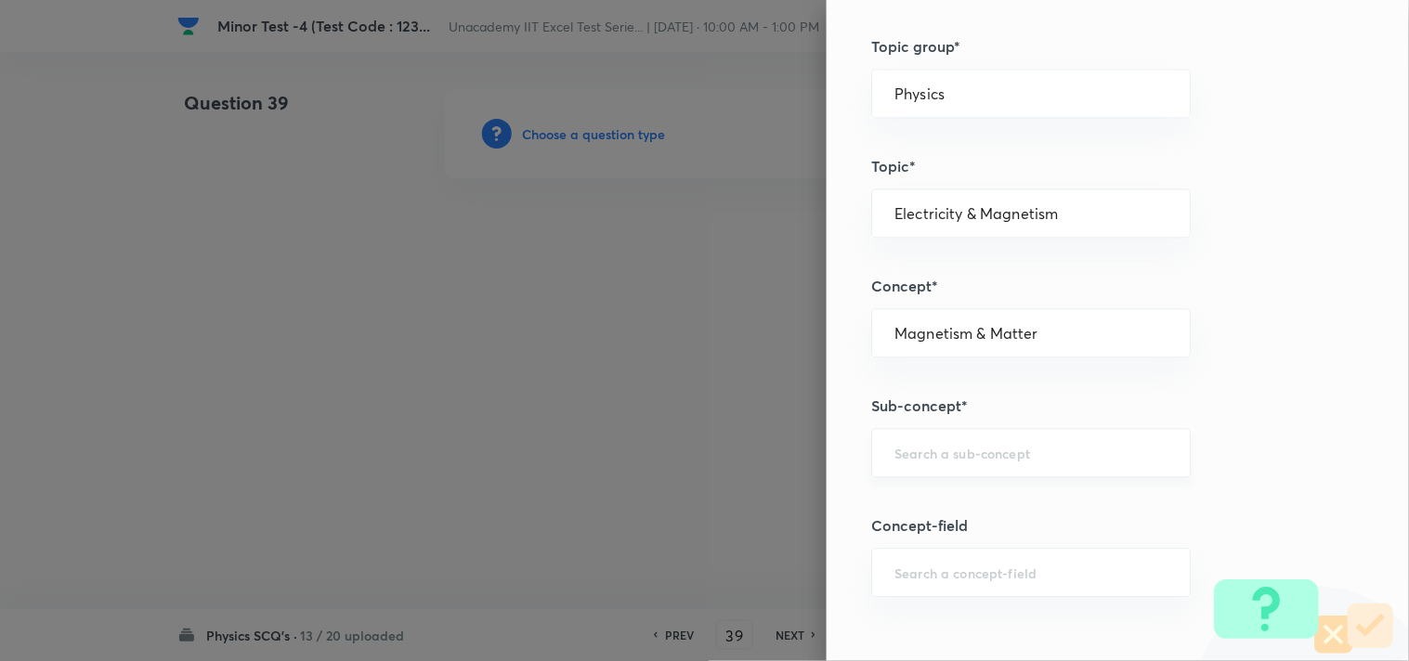
click at [980, 450] on input "text" at bounding box center [1030, 453] width 273 height 18
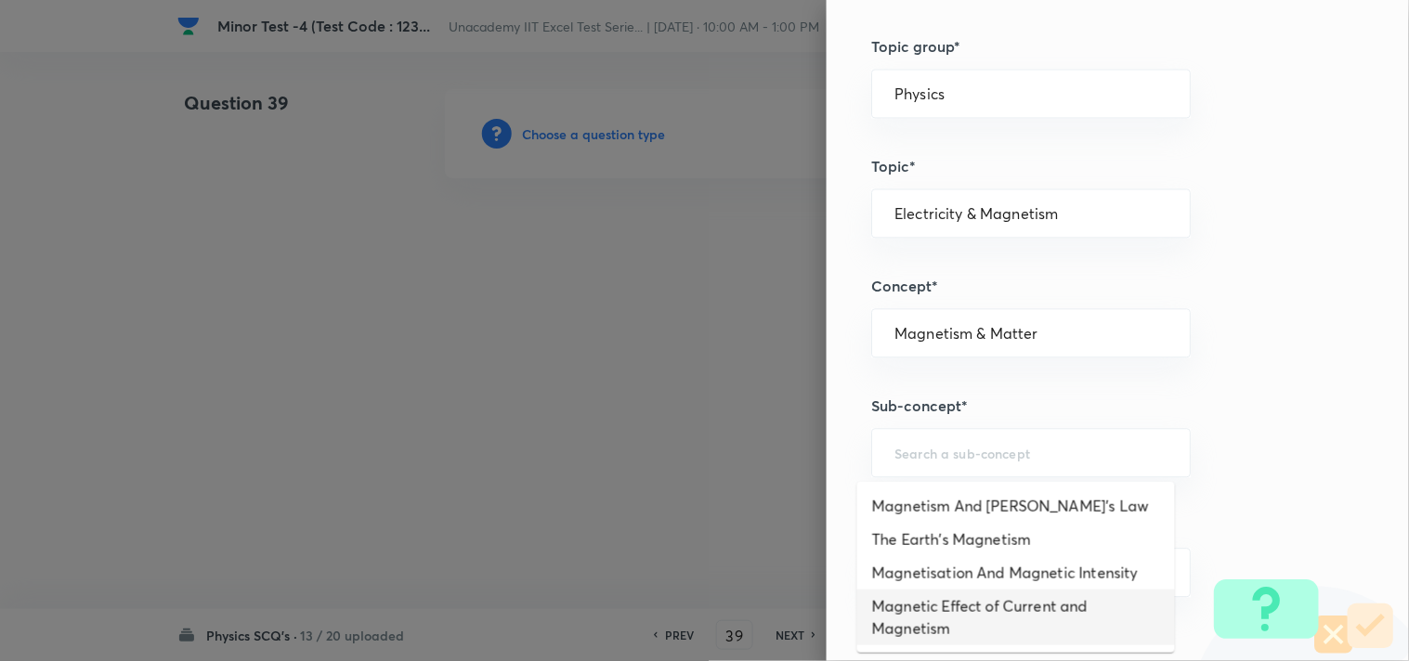
click at [1013, 606] on li "Magnetic Effect of Current and Magnetism" at bounding box center [1016, 618] width 318 height 56
type input "Magnetic Effect of Current and Magnetism"
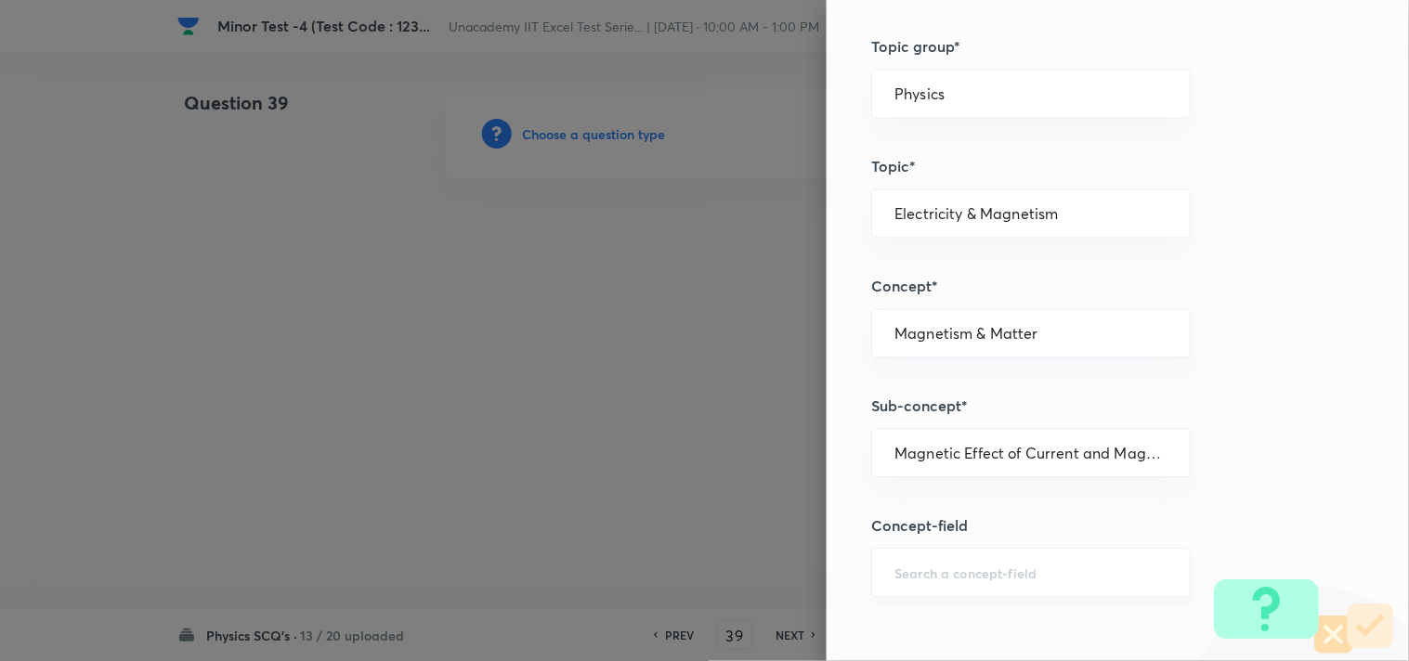
type input "Magnetic Effect of Current and Magnetism"
type input "Magnetic field due to moving charge"
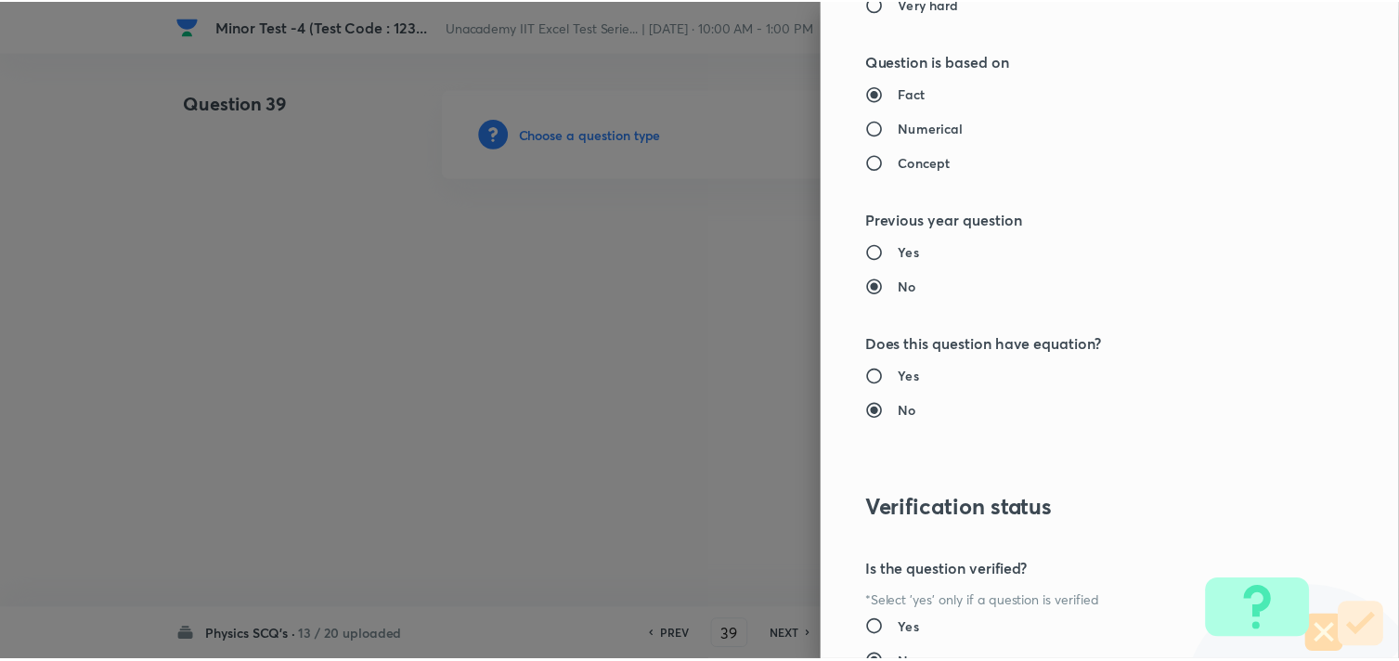
scroll to position [1960, 0]
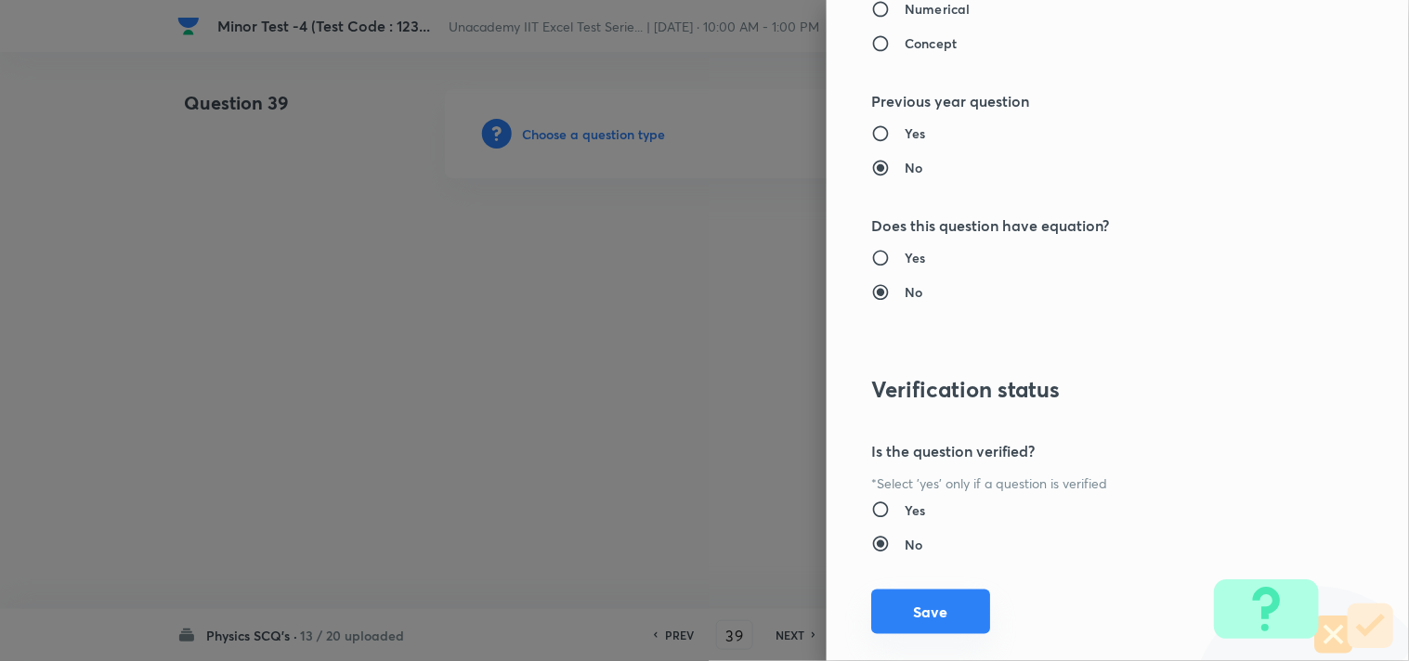
click at [934, 610] on button "Save" at bounding box center [930, 612] width 119 height 45
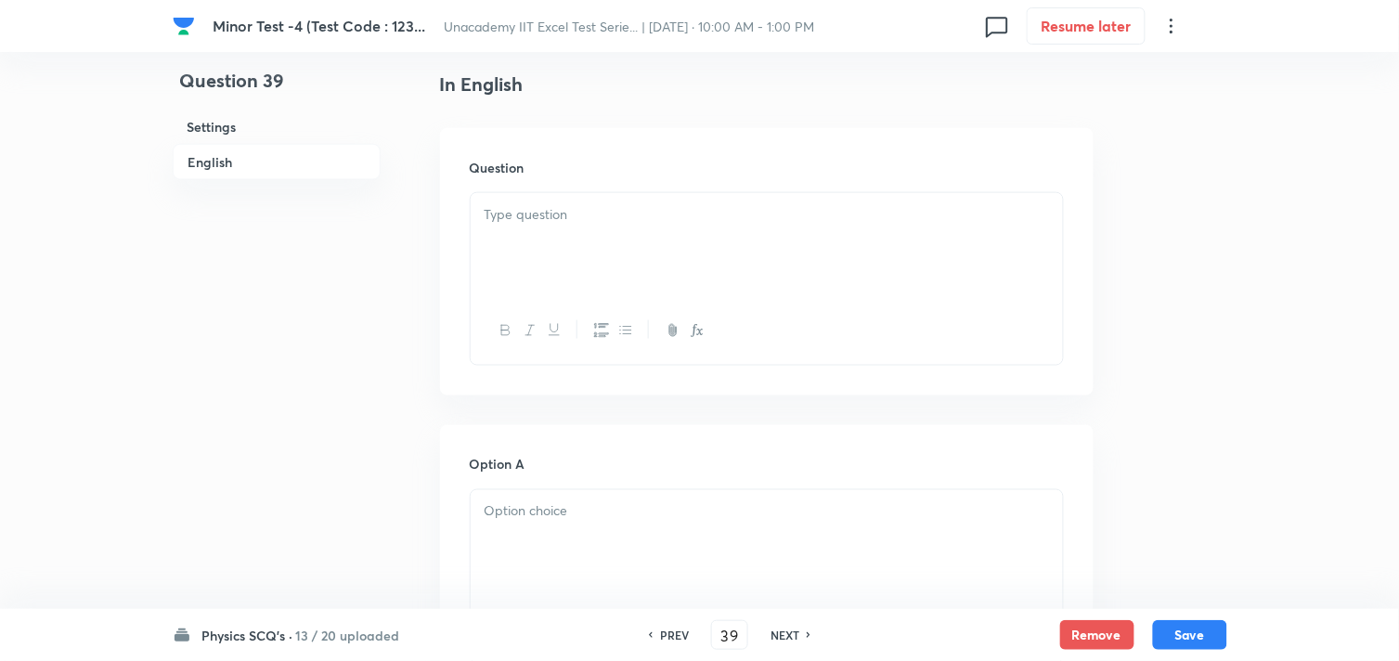
scroll to position [515, 0]
click at [549, 236] on div at bounding box center [767, 229] width 592 height 104
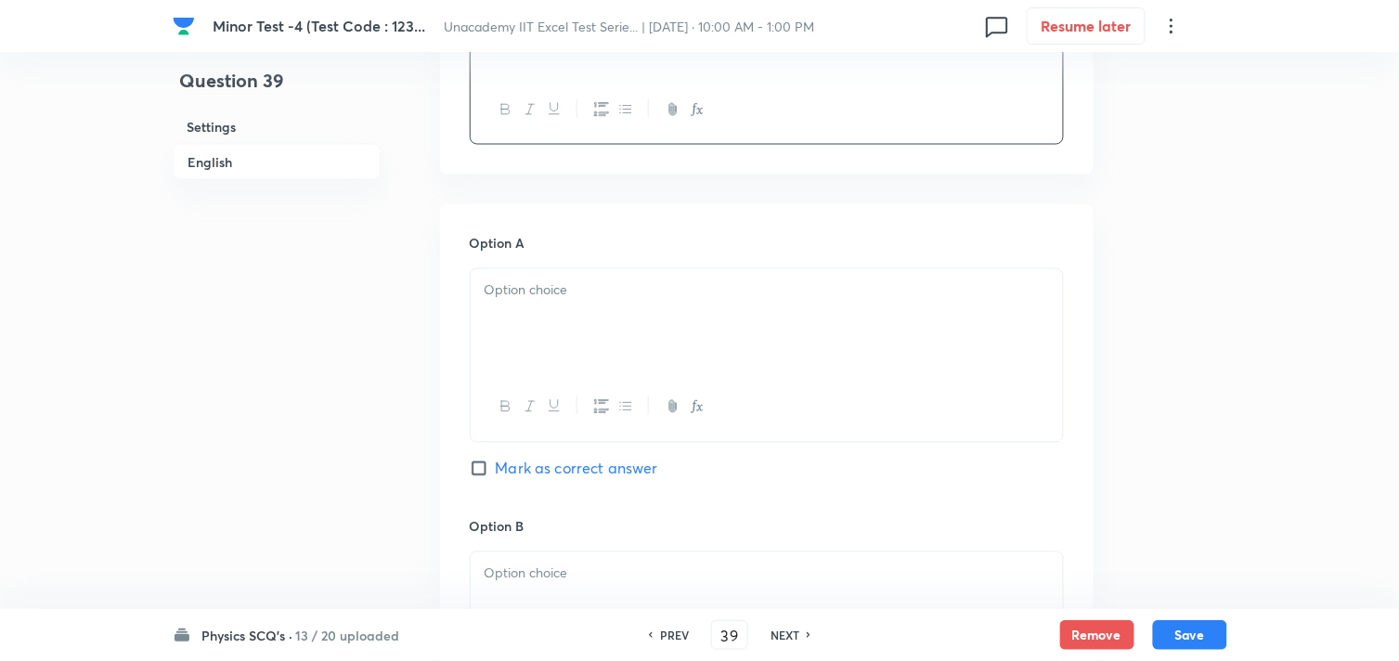
scroll to position [721, 0]
click at [548, 356] on div at bounding box center [767, 320] width 592 height 104
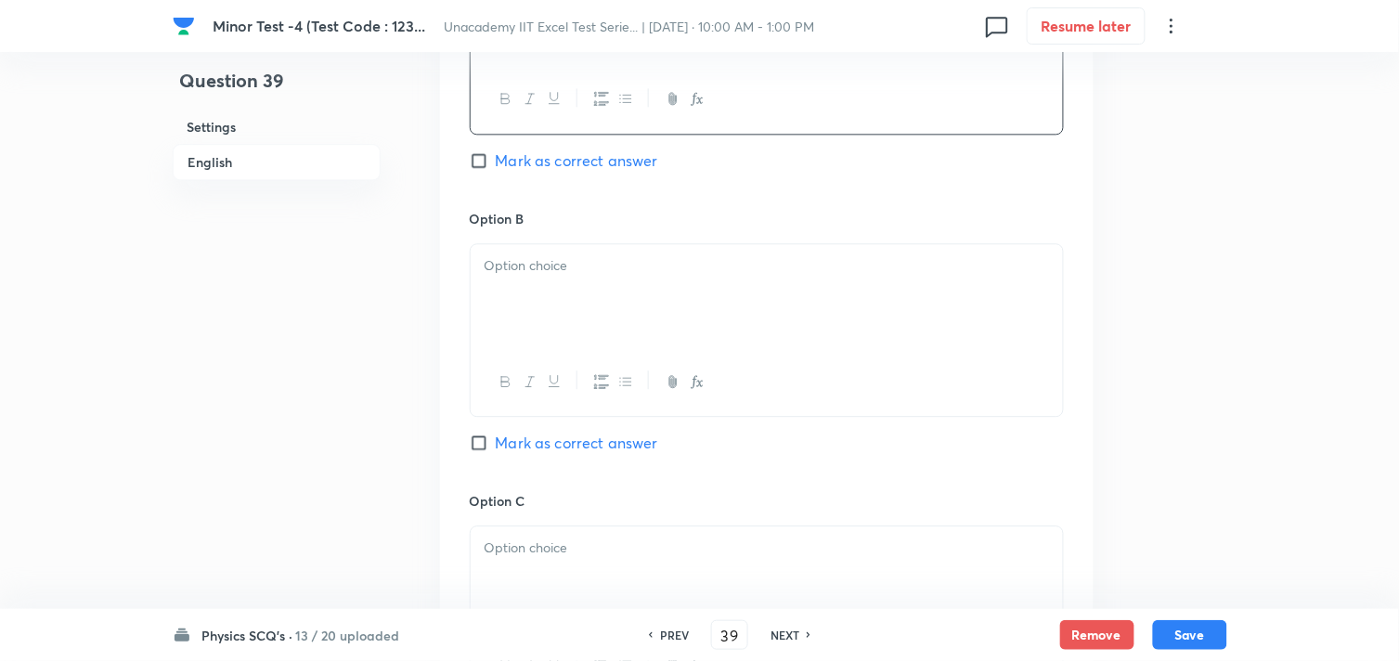
scroll to position [1032, 0]
click at [655, 330] on div at bounding box center [767, 293] width 592 height 104
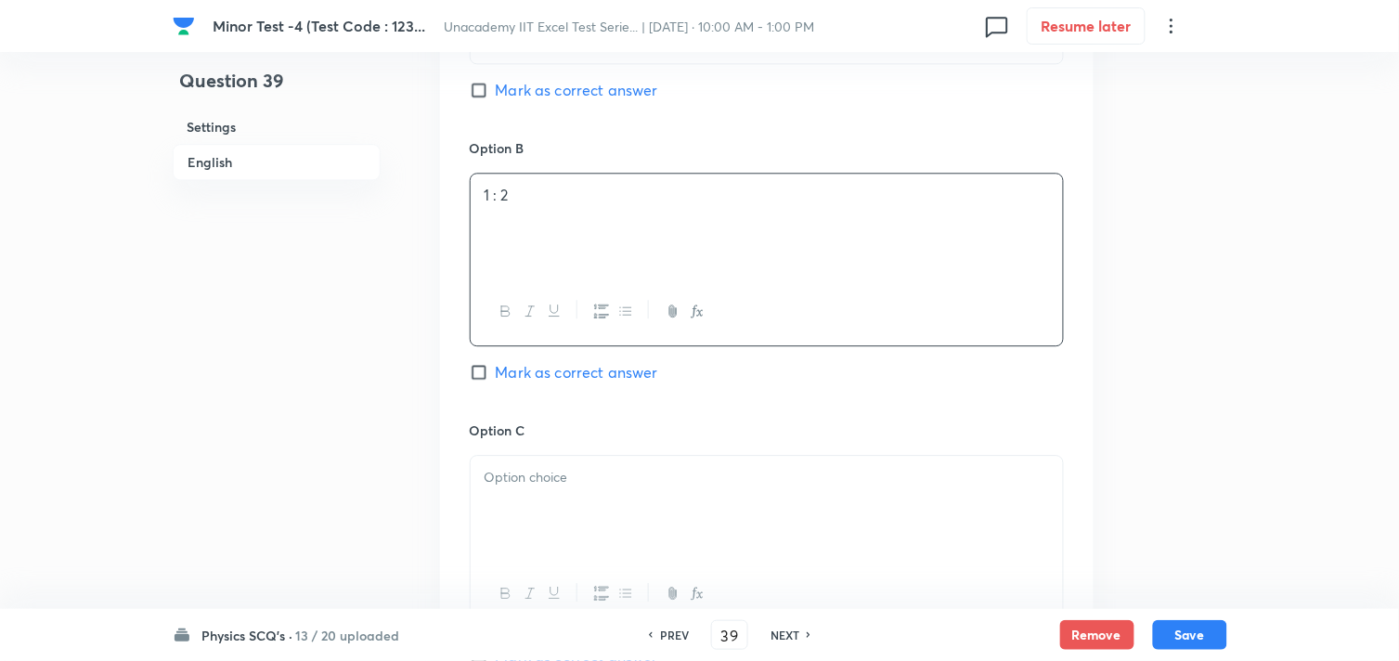
scroll to position [1135, 0]
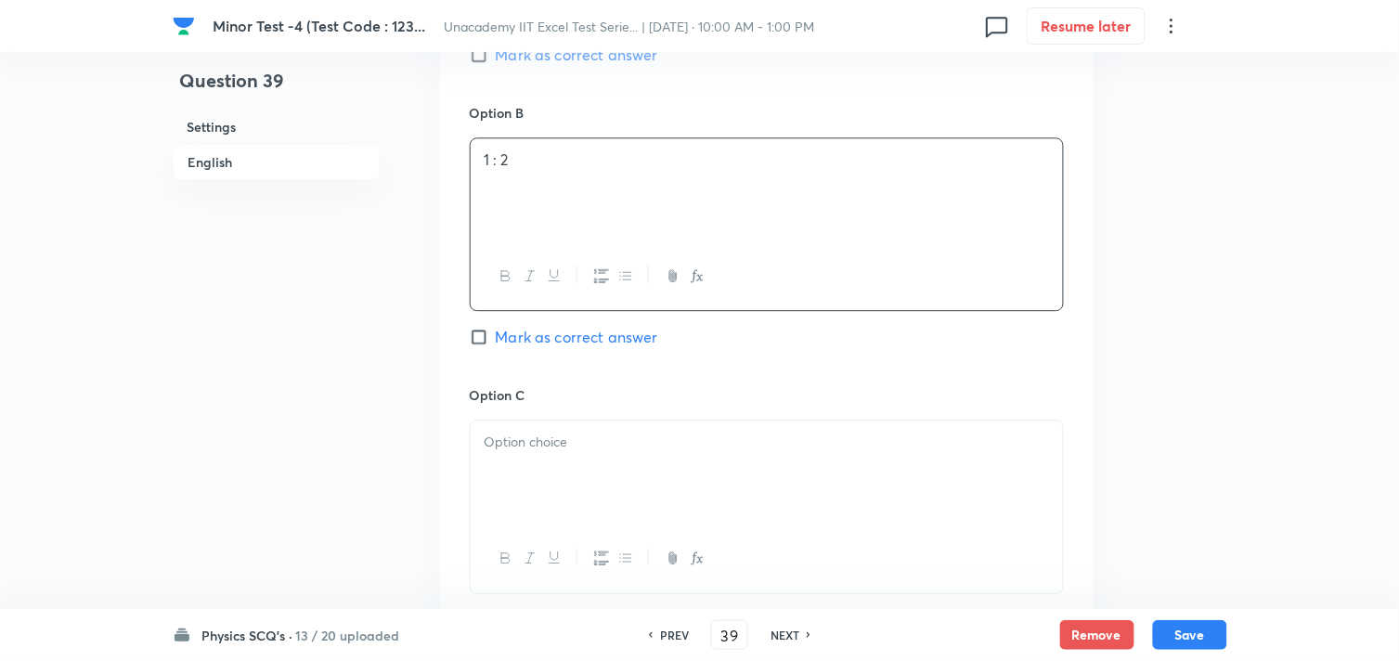
click at [544, 469] on div at bounding box center [767, 473] width 592 height 104
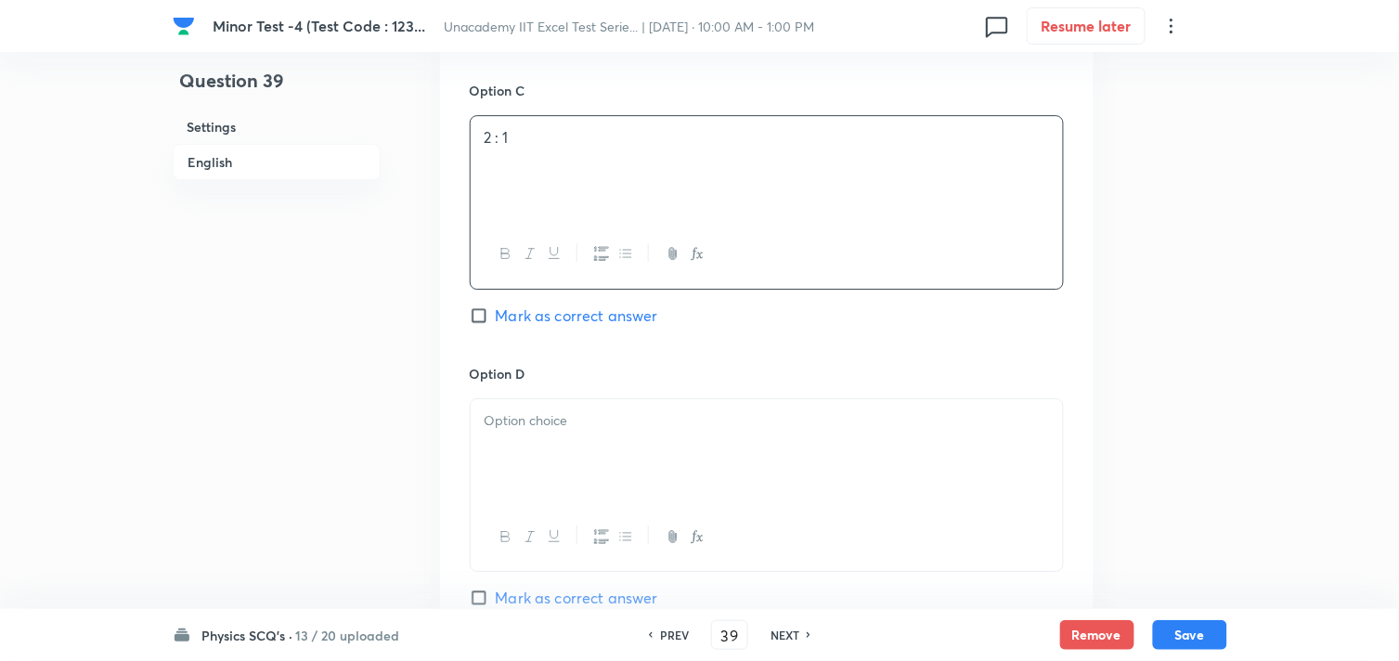
scroll to position [1444, 0]
click at [545, 446] on div at bounding box center [767, 447] width 592 height 104
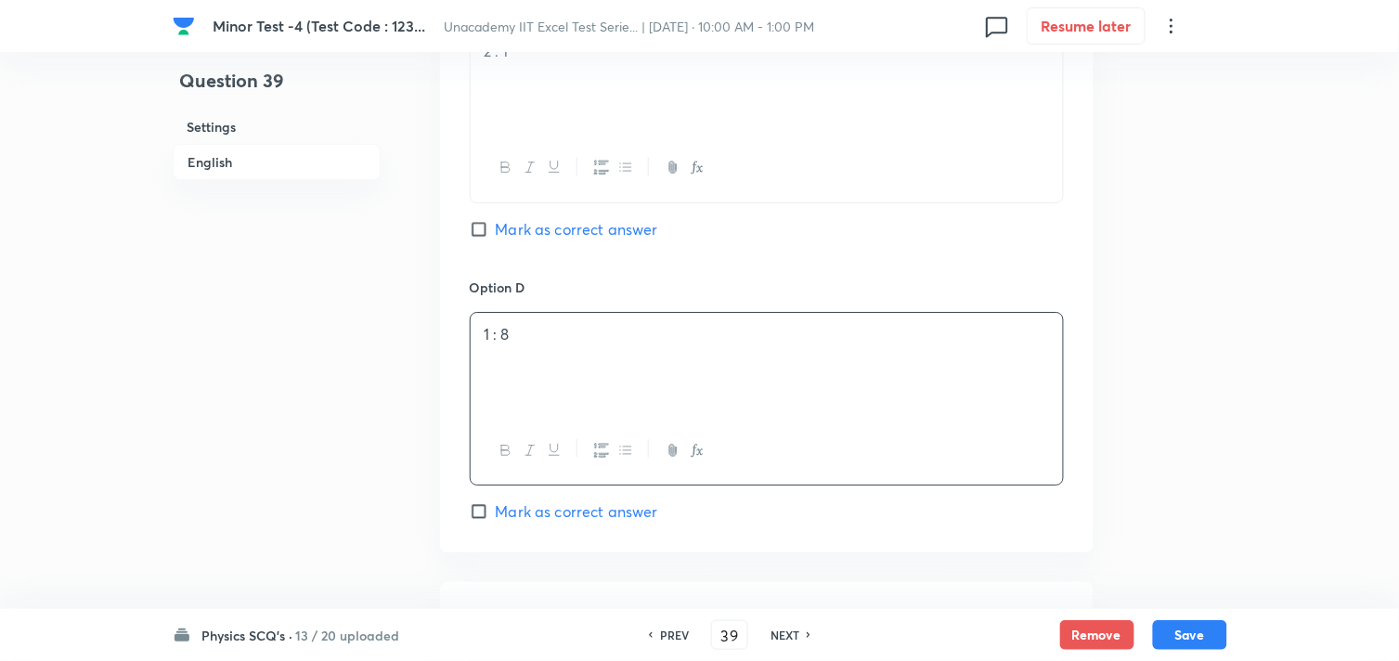
scroll to position [1650, 0]
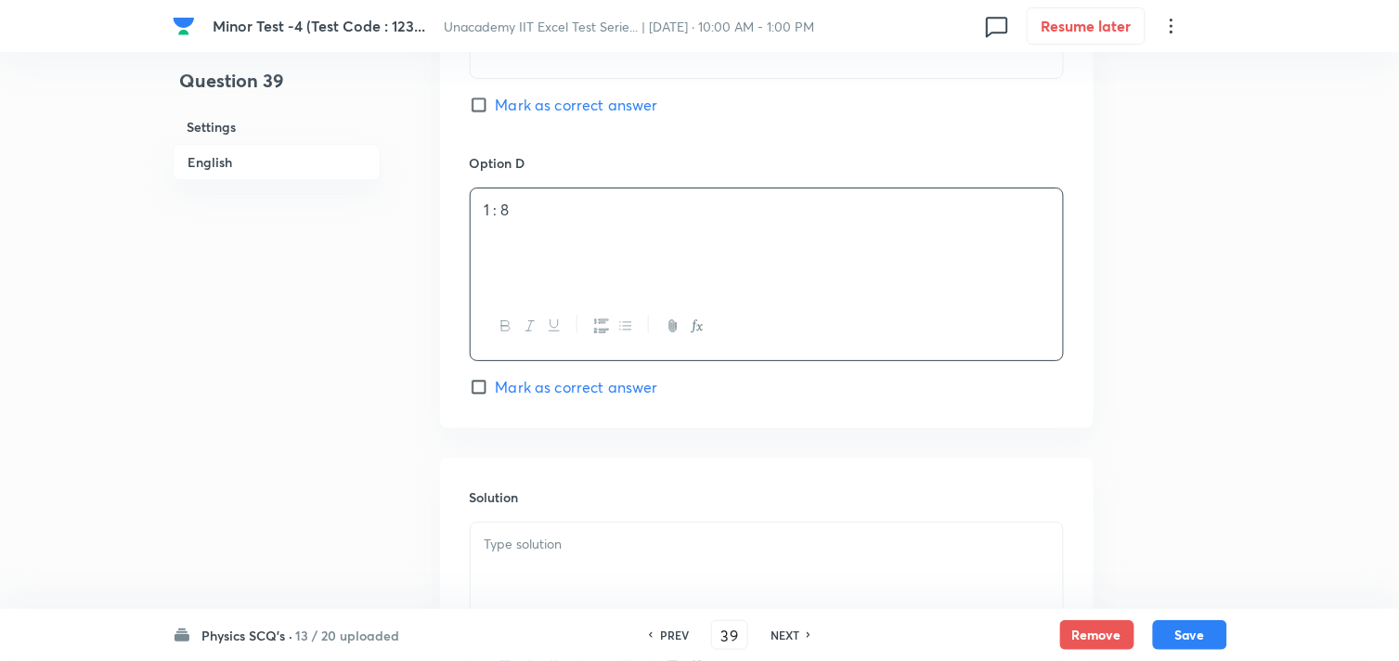
click at [536, 392] on span "Mark as correct answer" at bounding box center [577, 387] width 162 height 22
click at [496, 392] on input "Mark as correct answer" at bounding box center [483, 387] width 26 height 19
checkbox input "true"
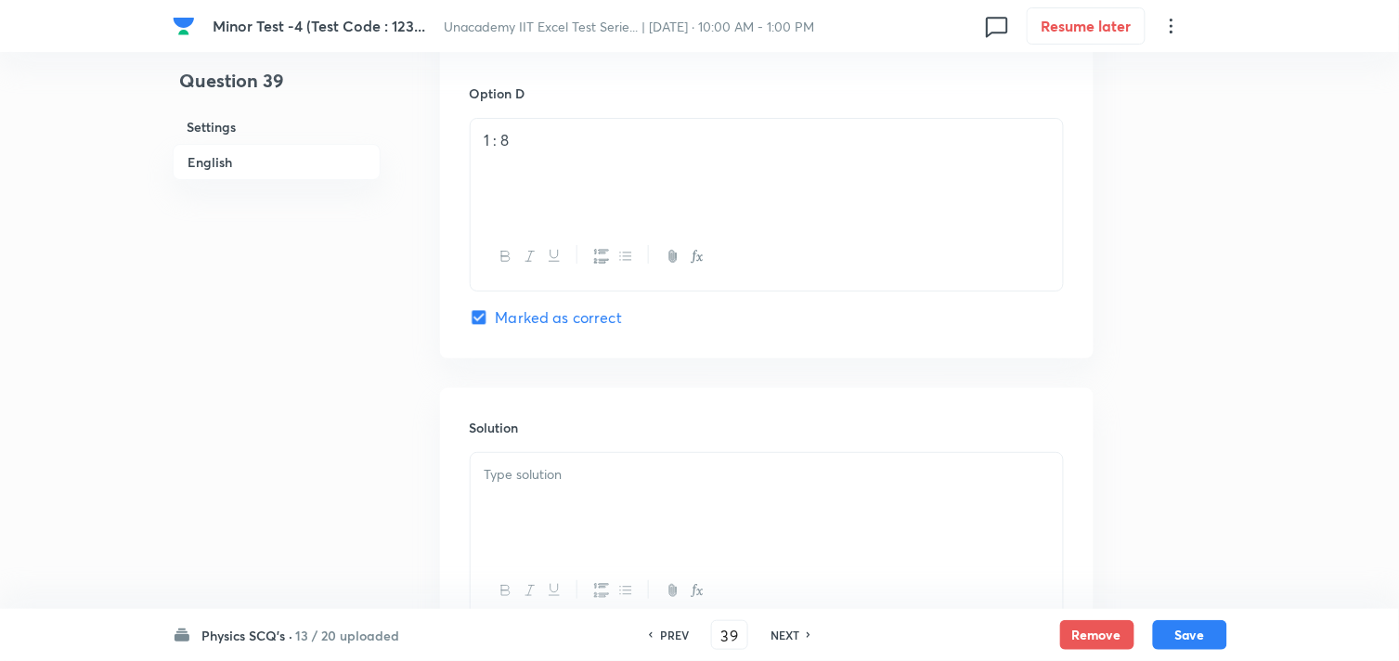
scroll to position [1857, 0]
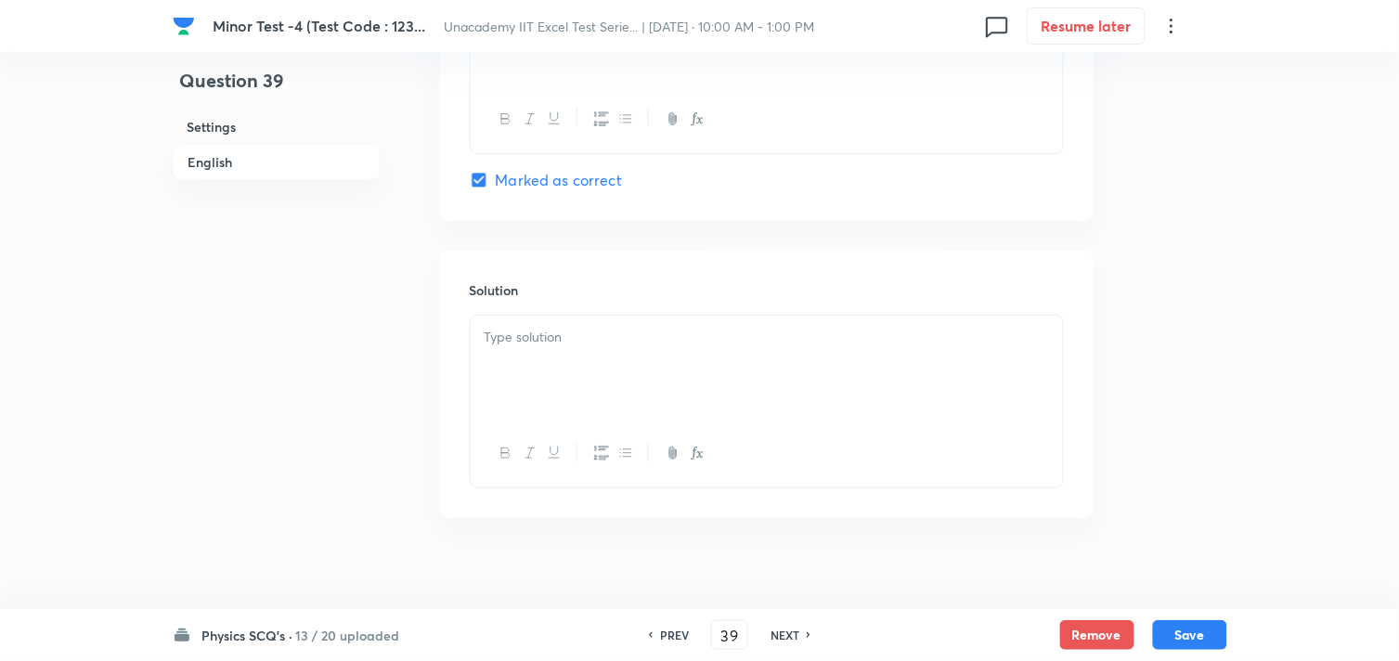
click at [551, 379] on div at bounding box center [767, 368] width 592 height 104
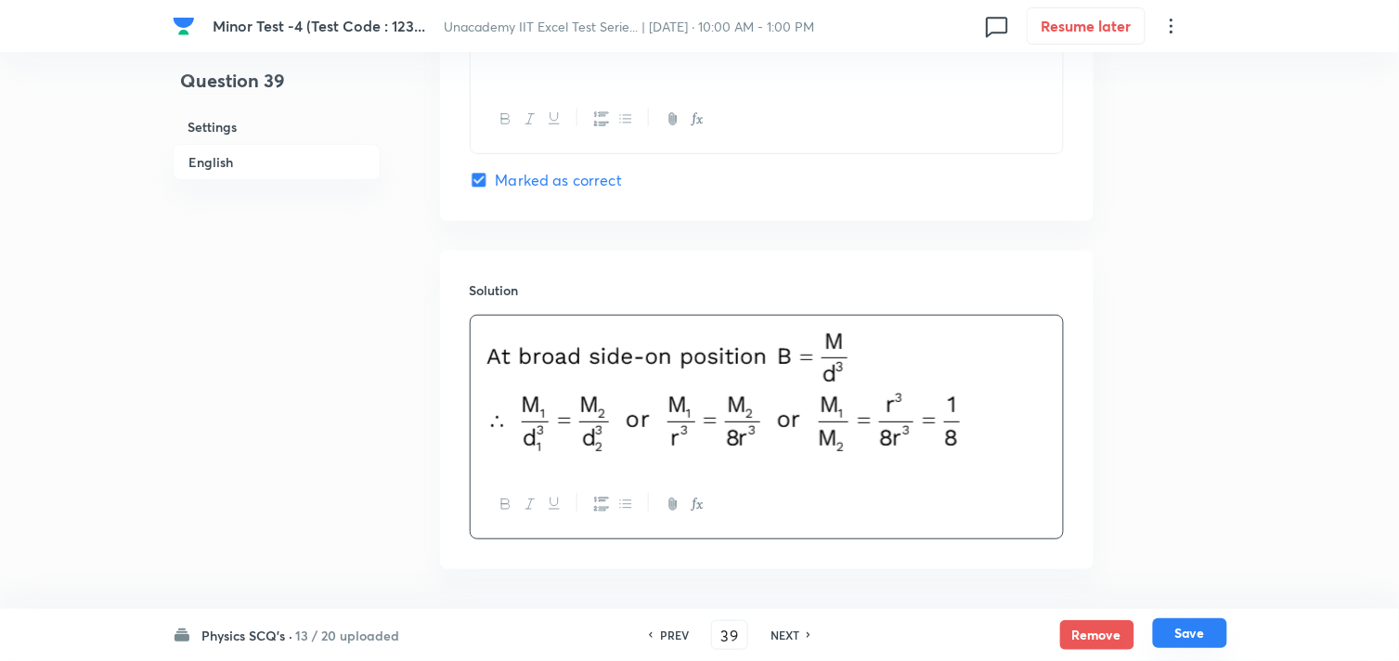
click at [1190, 629] on button "Save" at bounding box center [1190, 633] width 74 height 30
type input "40"
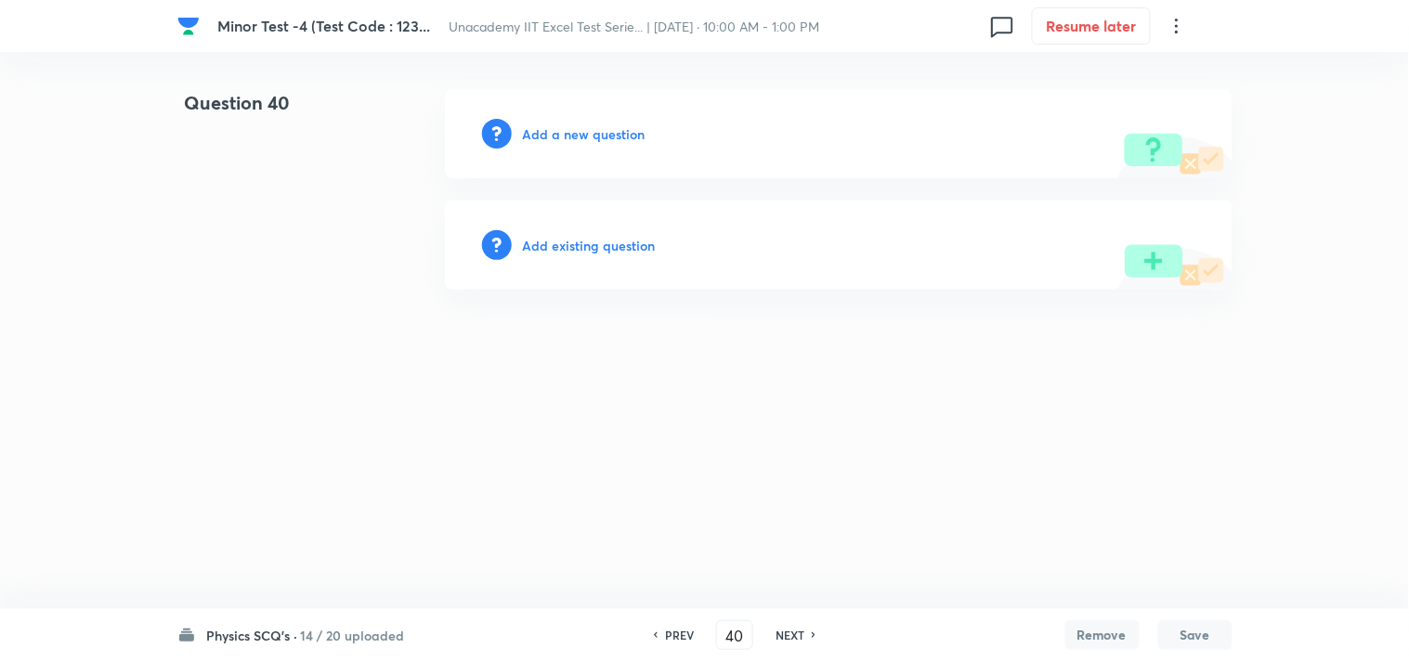
click at [591, 137] on h6 "Add a new question" at bounding box center [584, 133] width 123 height 19
click at [591, 134] on h6 "Choose a question type" at bounding box center [594, 133] width 143 height 19
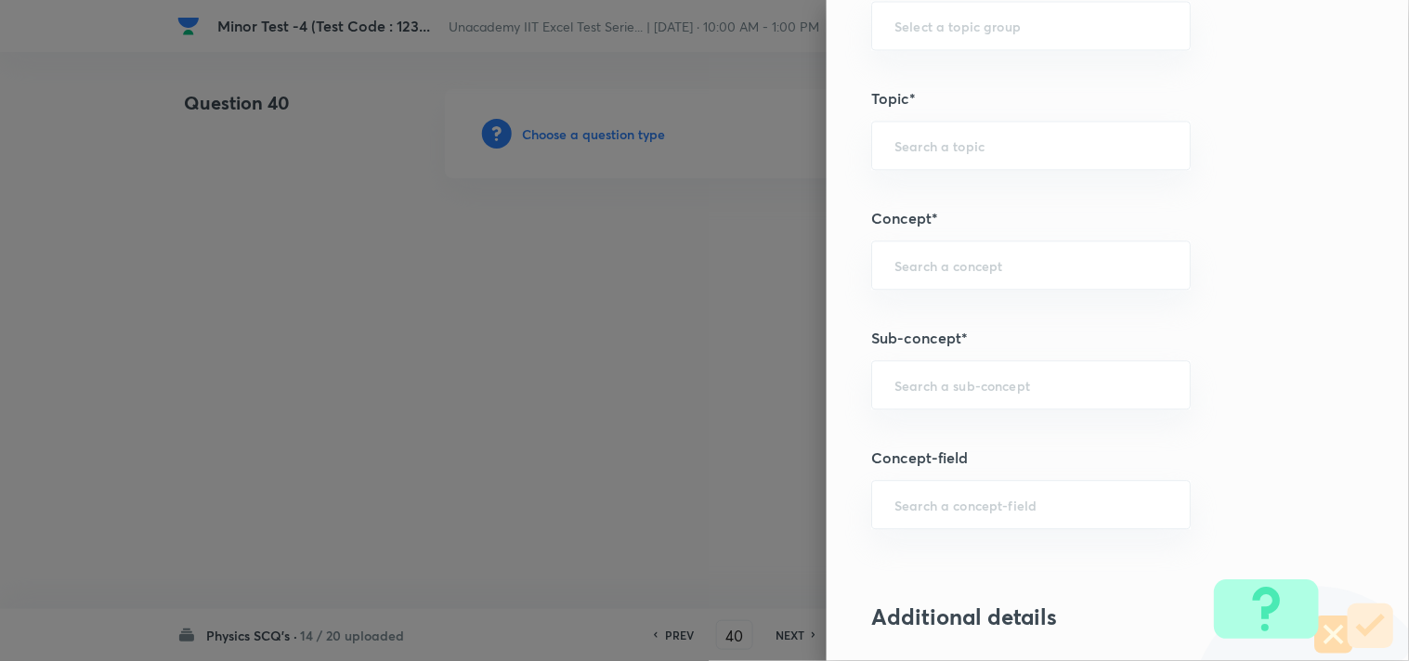
scroll to position [1032, 0]
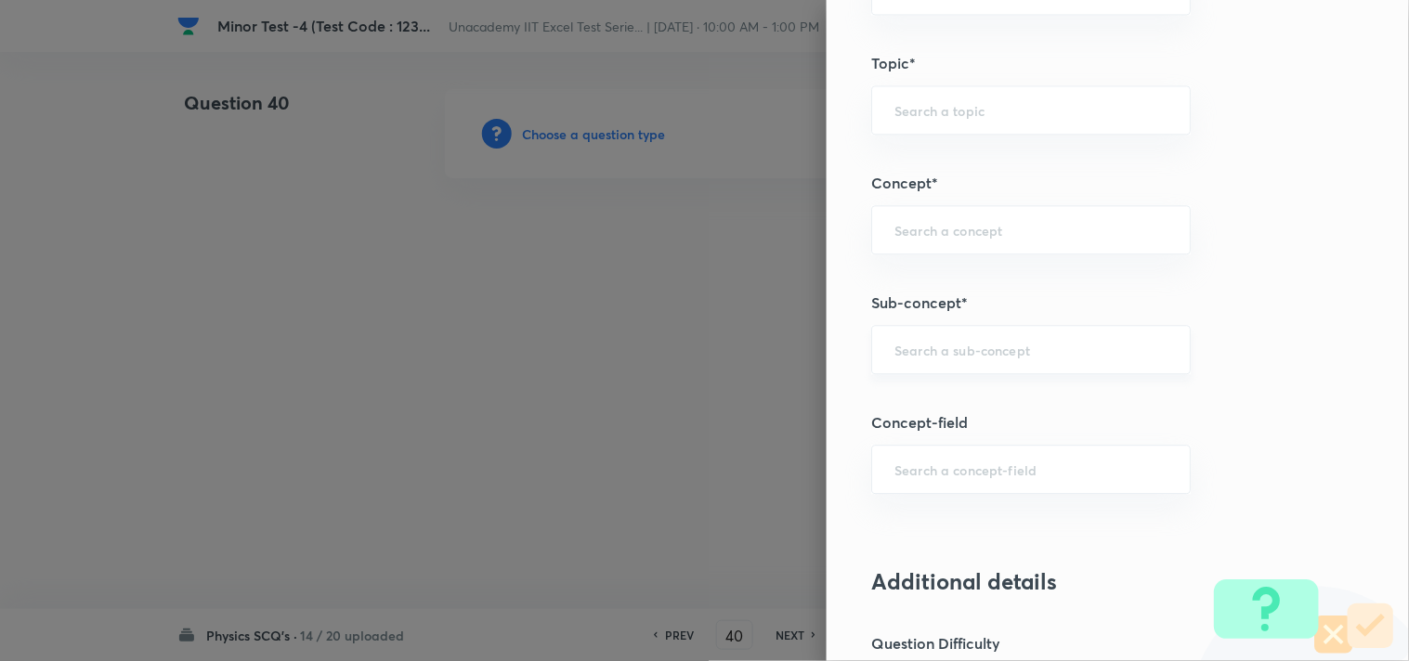
click at [953, 345] on input "text" at bounding box center [1030, 350] width 273 height 18
paste input "Magnetisation And Magnetic Intensity"
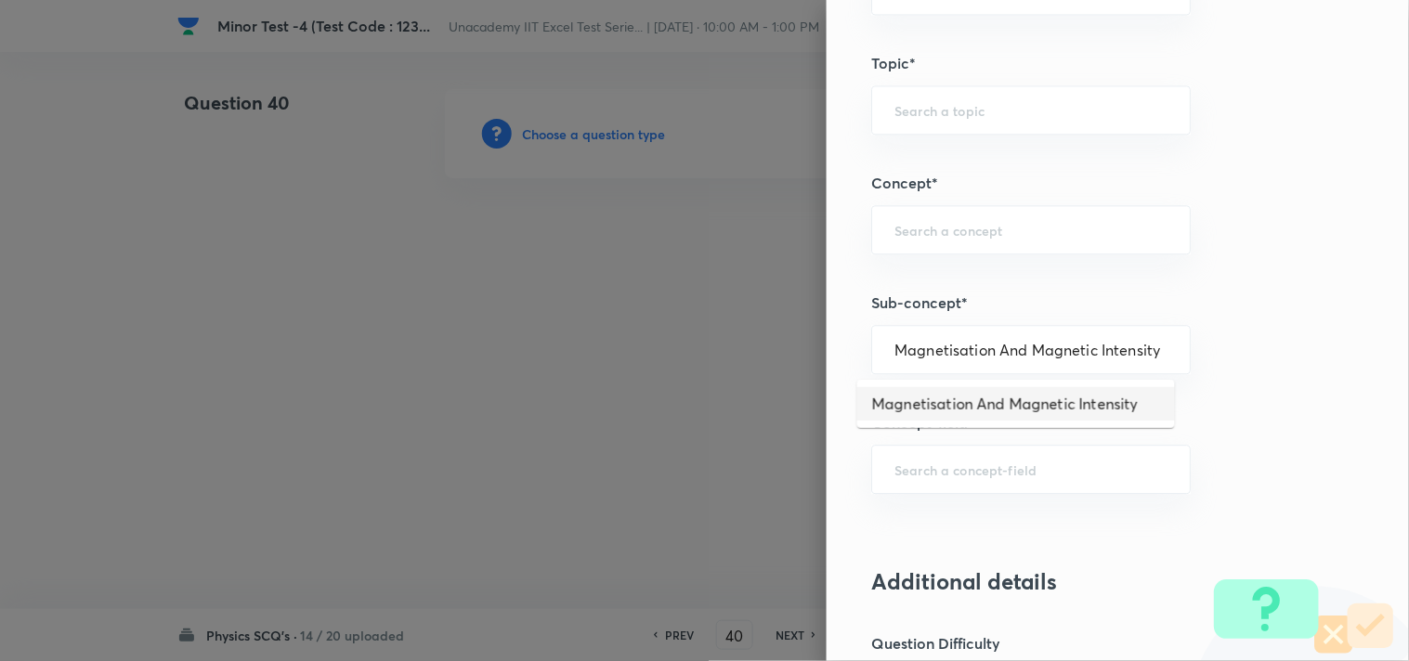
click at [1017, 399] on li "Magnetisation And Magnetic Intensity" at bounding box center [1016, 403] width 318 height 33
type input "Magnetisation And Magnetic Intensity"
type input "Physics"
type input "Electricity & Magnetism"
type input "Magnetism & Matter"
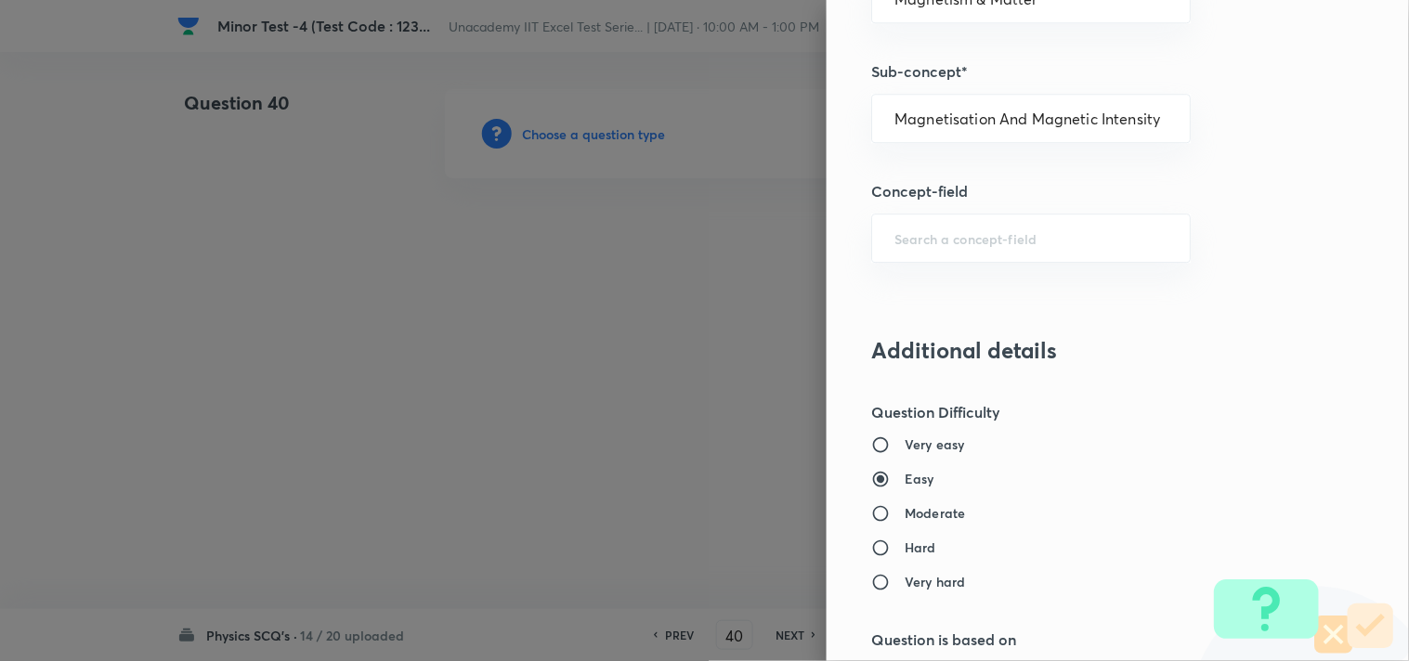
scroll to position [1341, 0]
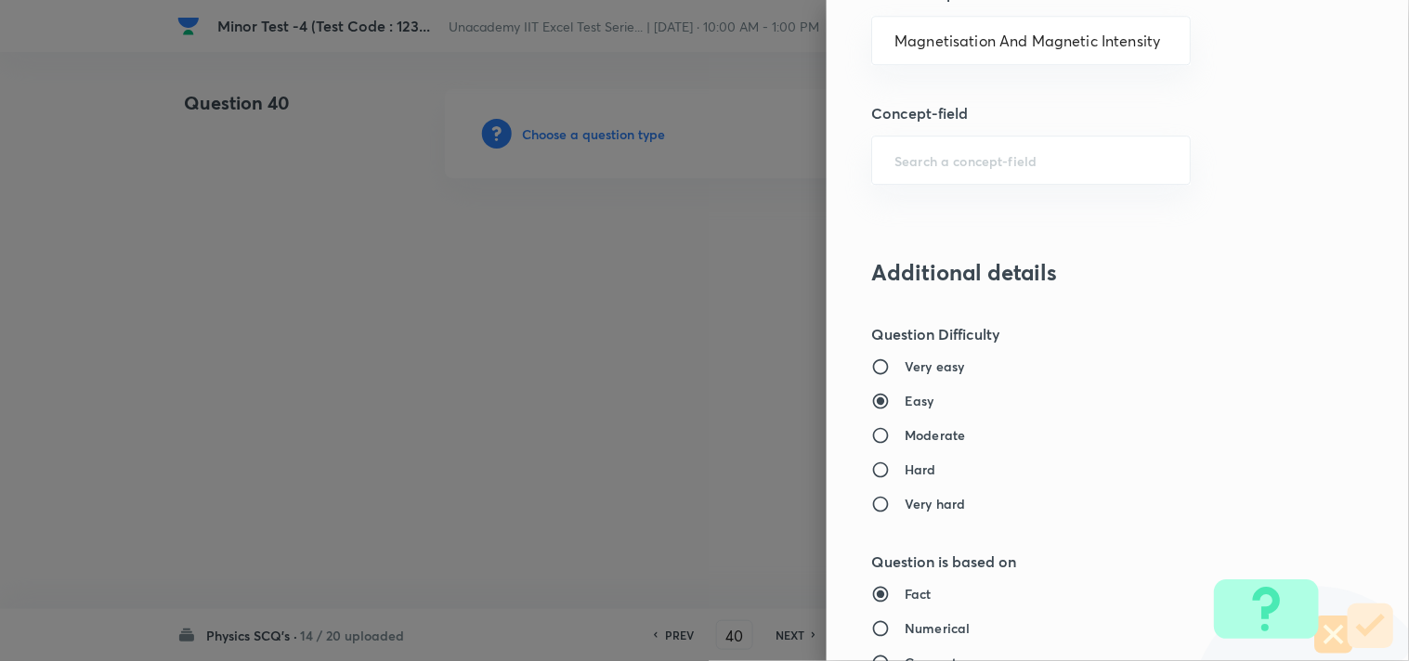
click at [936, 428] on h6 "Moderate" at bounding box center [934, 434] width 60 height 19
click at [904, 428] on input "Moderate" at bounding box center [887, 435] width 33 height 19
radio input "true"
radio input "false"
click at [923, 457] on div "Very easy Easy Moderate Hard Very hard" at bounding box center [1086, 435] width 431 height 157
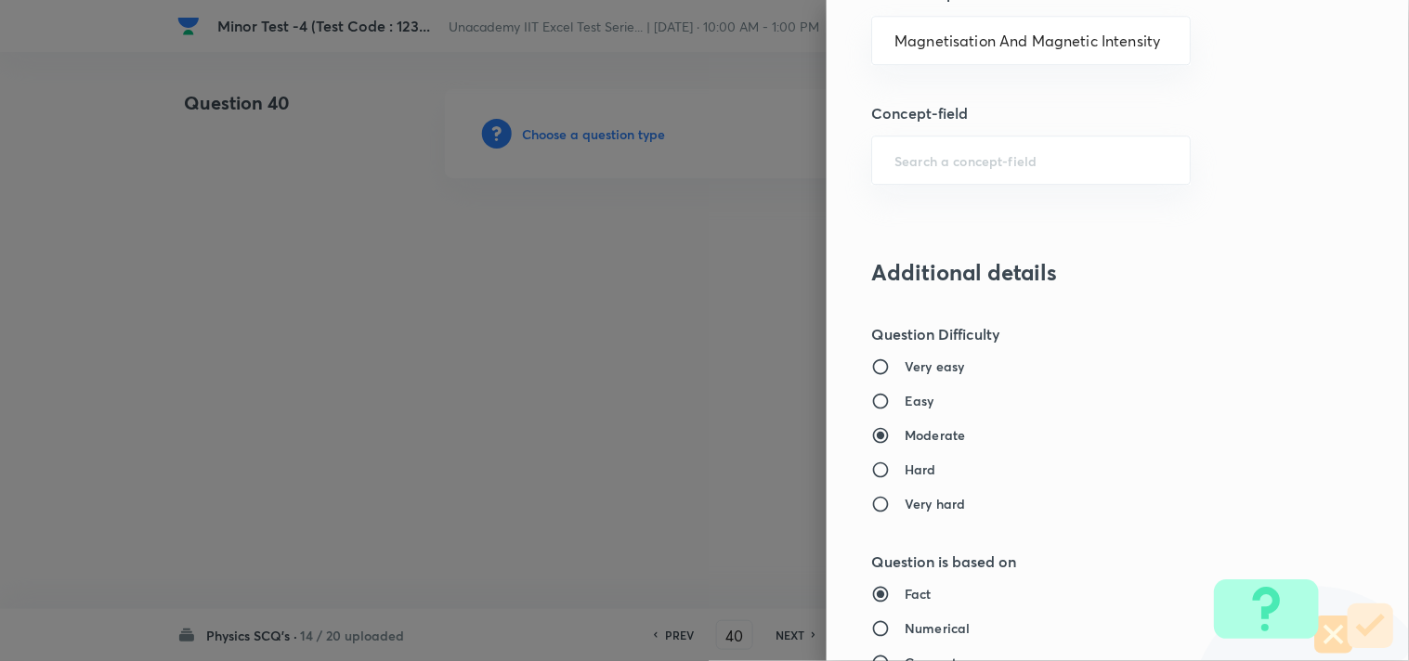
click at [923, 464] on label "Hard" at bounding box center [1079, 469] width 416 height 19
click at [904, 464] on input "Hard" at bounding box center [887, 470] width 33 height 19
radio input "true"
radio input "false"
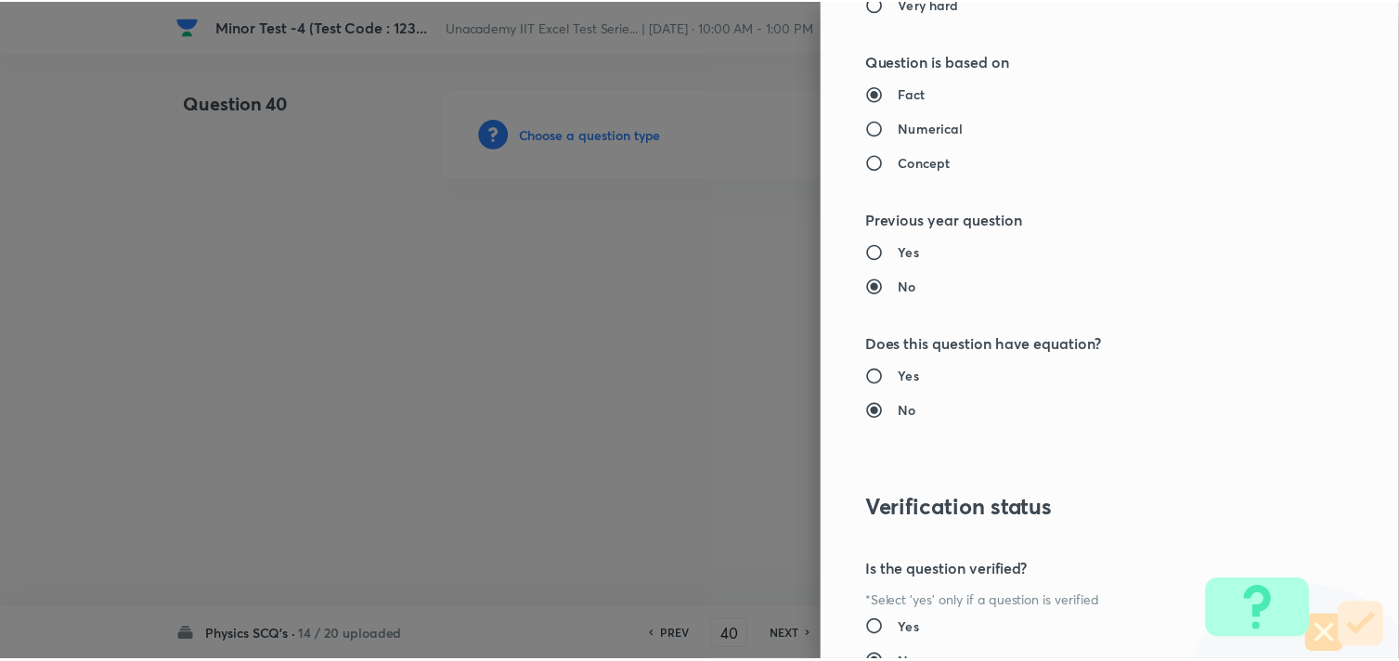
scroll to position [1960, 0]
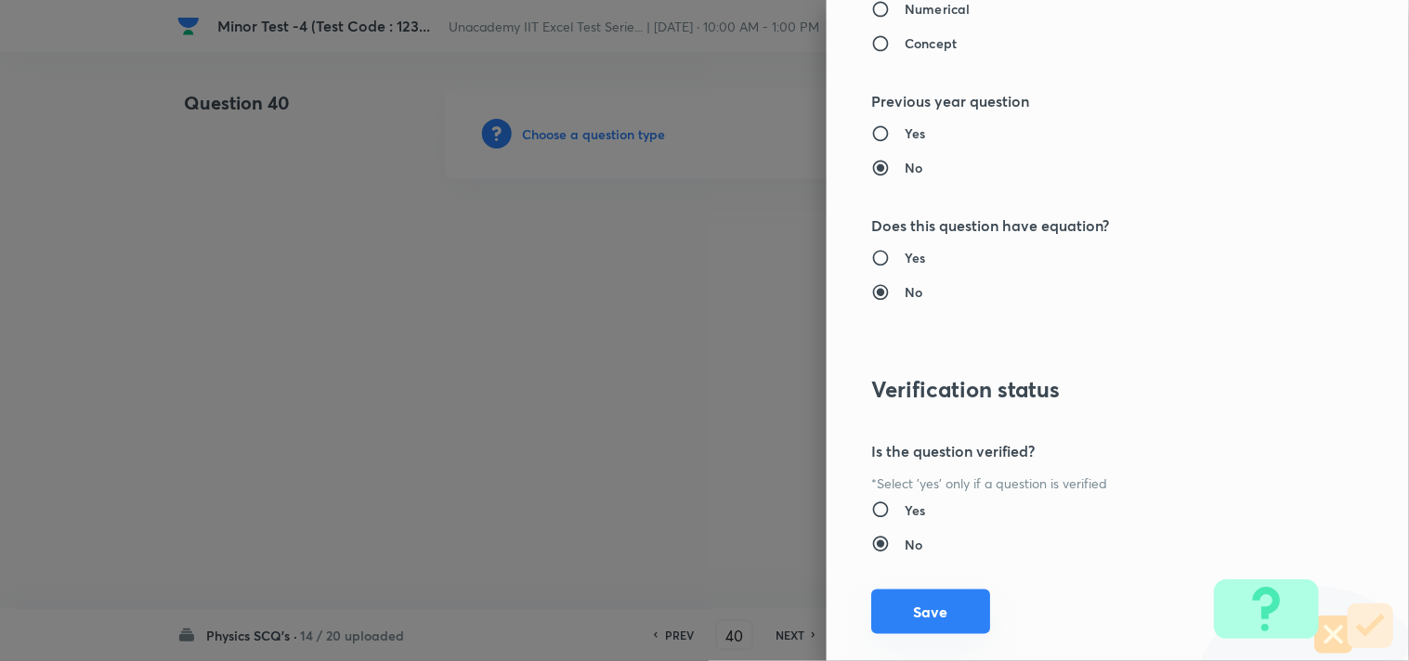
click at [894, 620] on button "Save" at bounding box center [930, 612] width 119 height 45
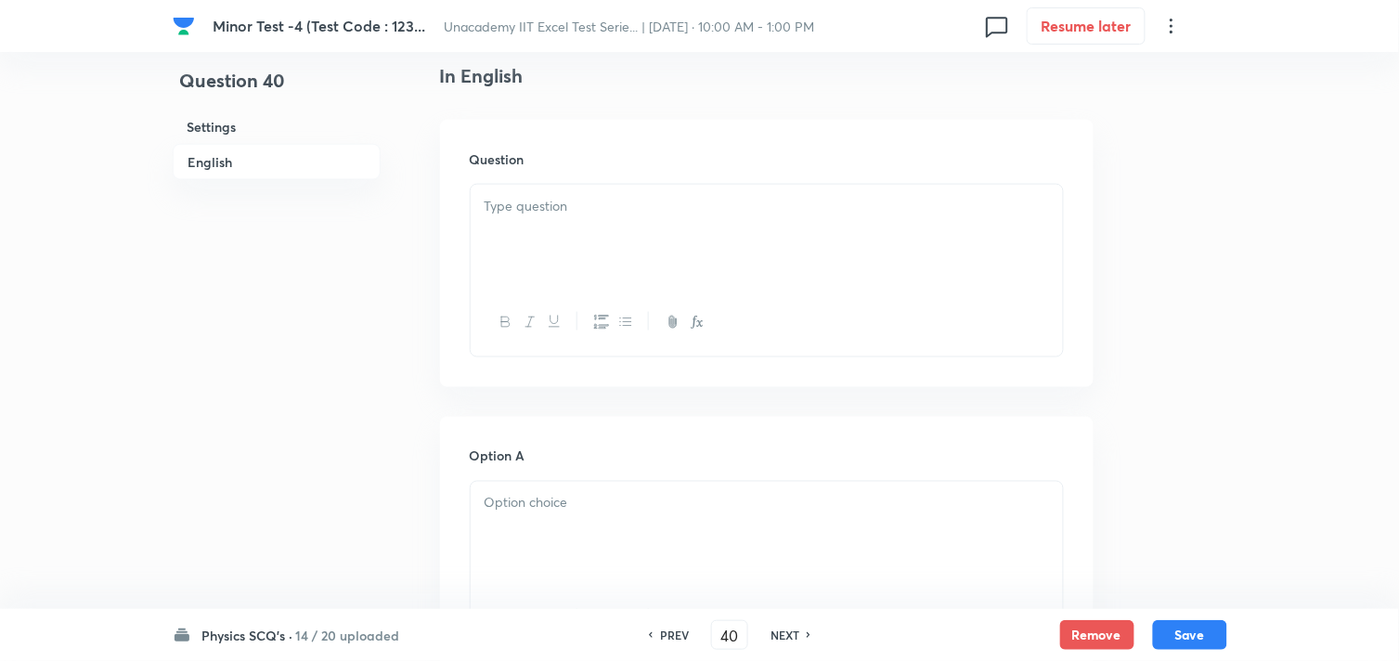
scroll to position [515, 0]
click at [625, 253] on div at bounding box center [767, 229] width 592 height 104
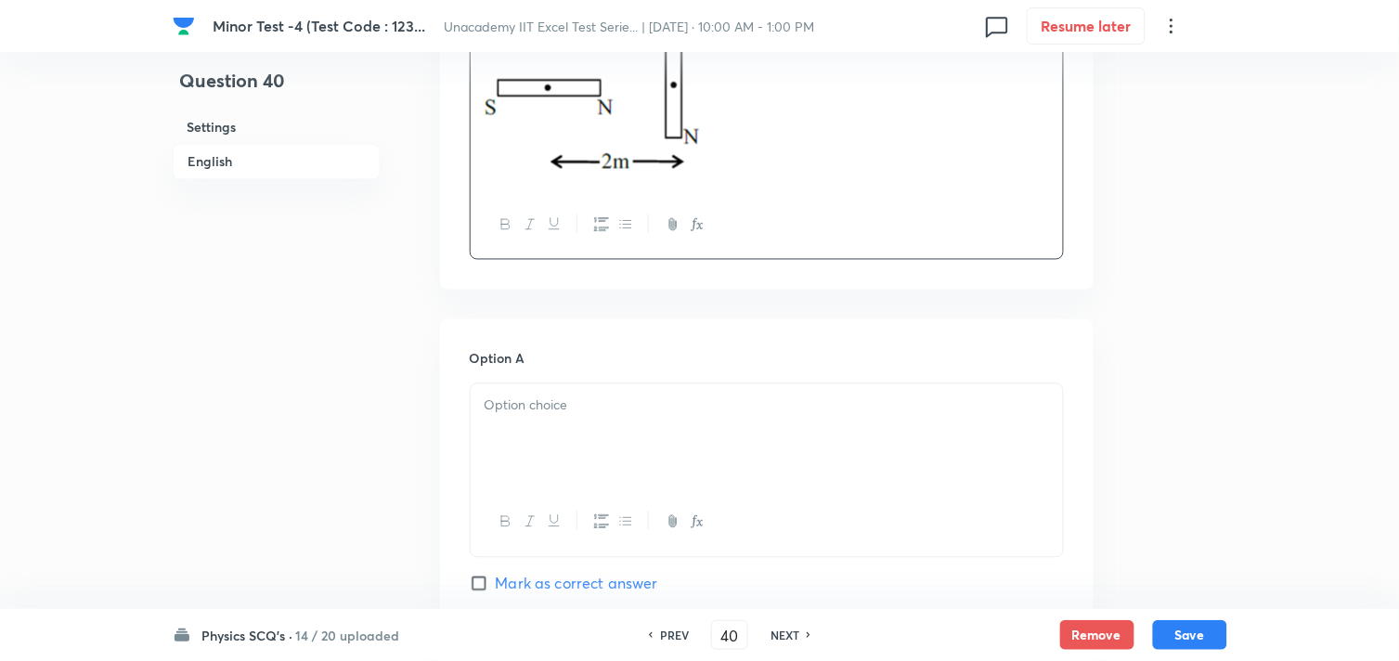
scroll to position [824, 0]
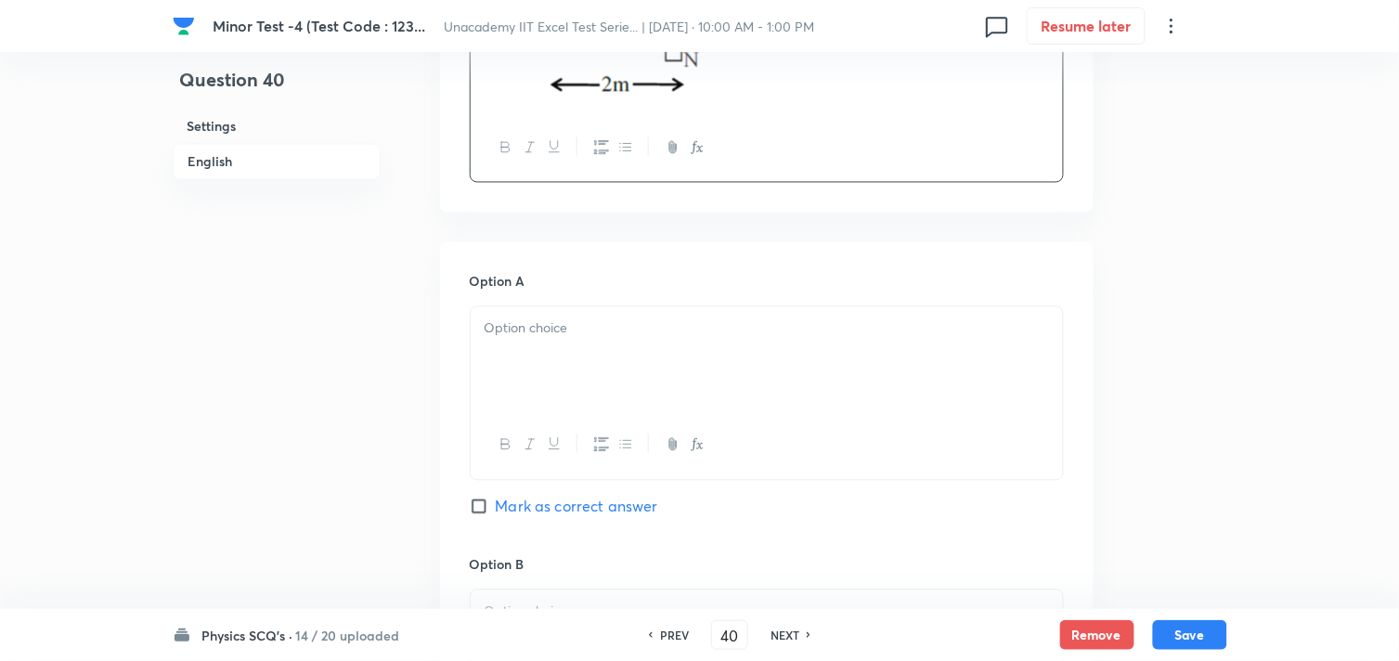
click at [581, 406] on div at bounding box center [767, 359] width 592 height 104
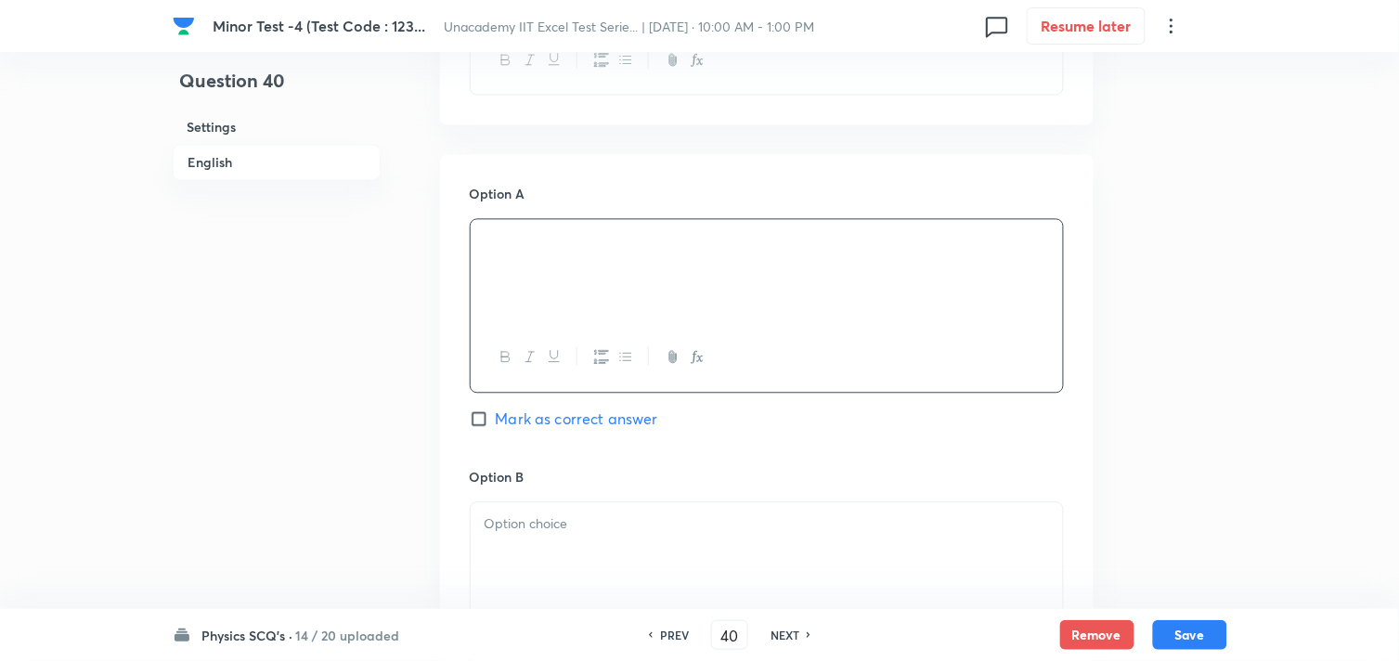
scroll to position [1032, 0]
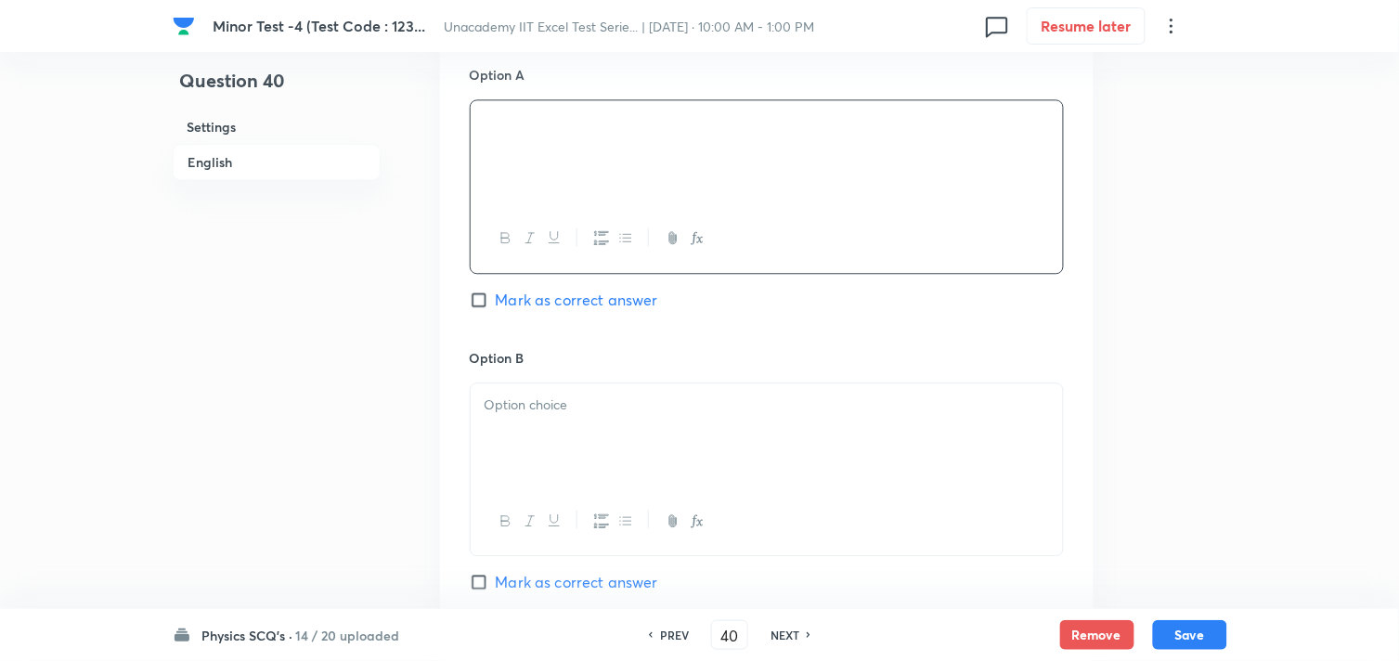
click at [610, 431] on div at bounding box center [767, 435] width 592 height 104
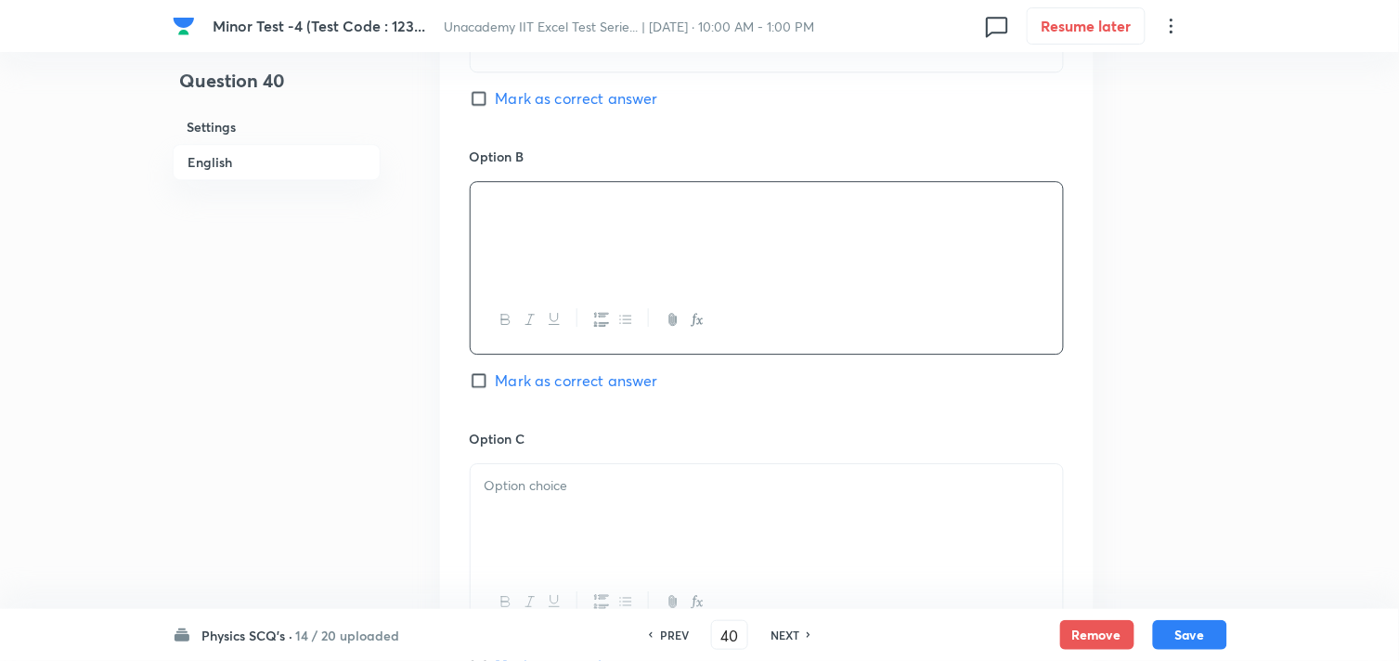
scroll to position [1238, 0]
click at [589, 451] on div "Option C Mark as correct answer" at bounding box center [767, 565] width 594 height 282
click at [587, 484] on p at bounding box center [767, 481] width 565 height 21
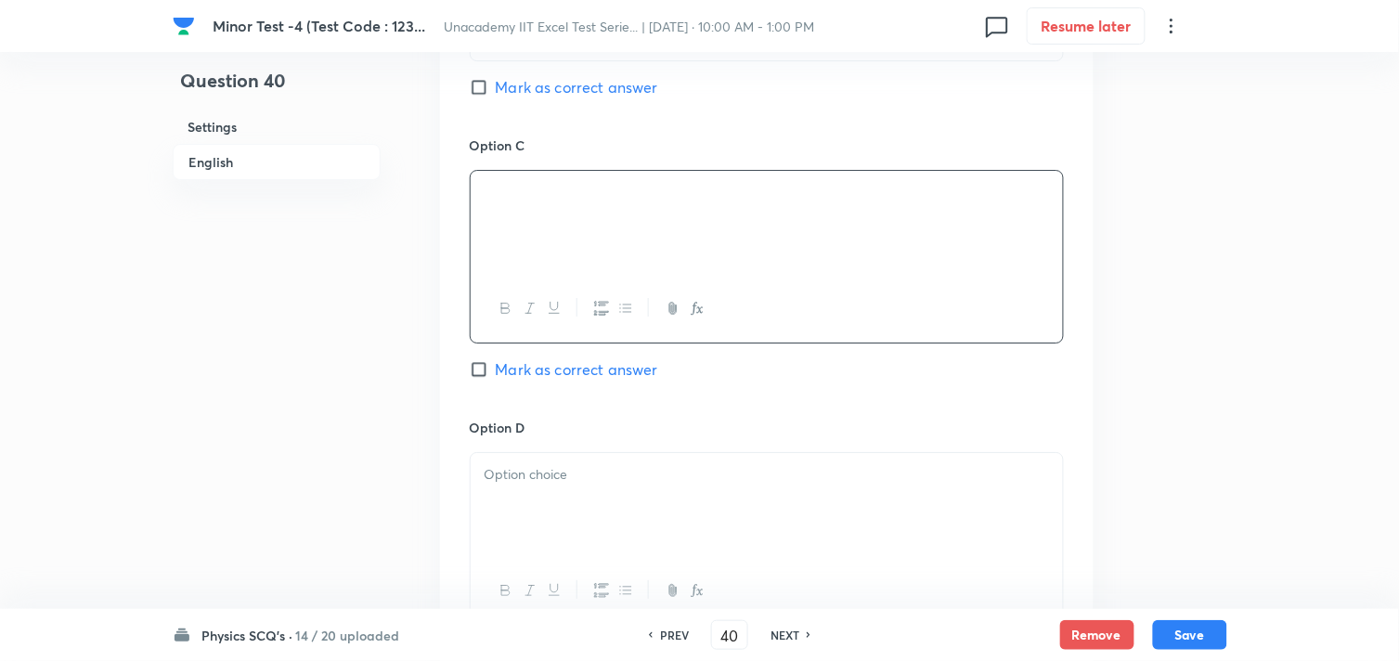
scroll to position [1547, 0]
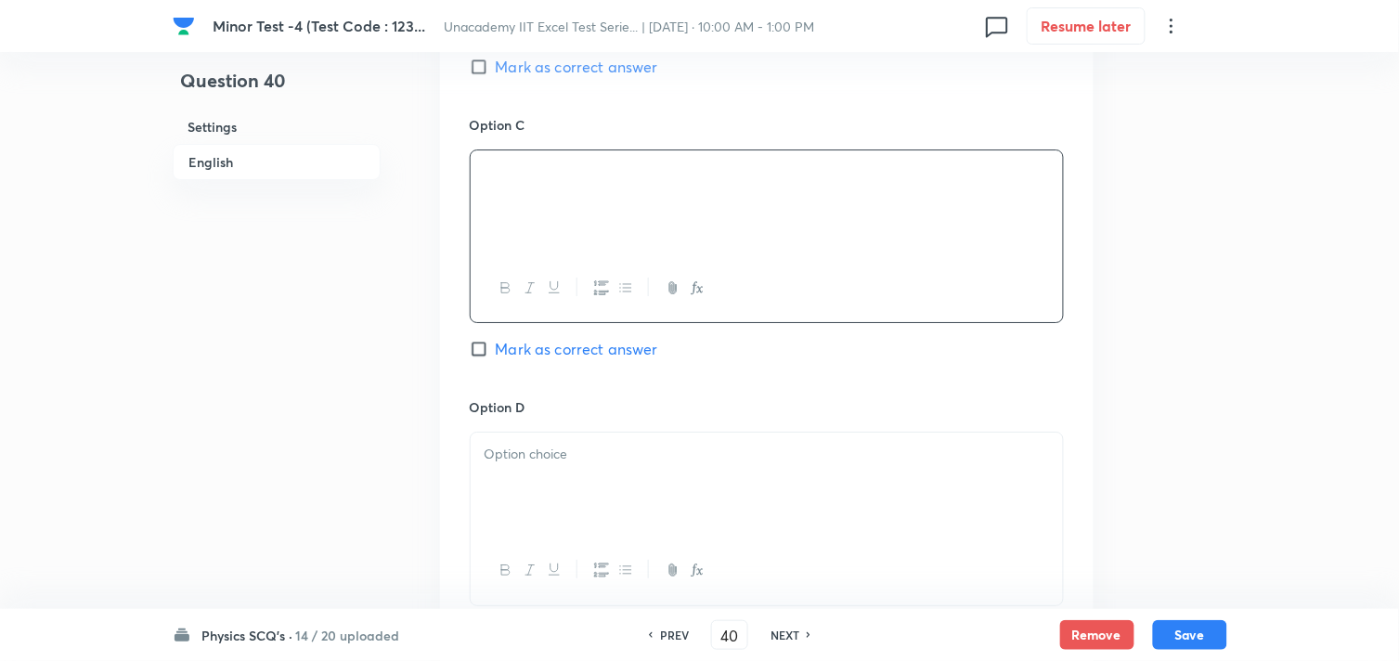
click at [548, 515] on div at bounding box center [767, 485] width 592 height 104
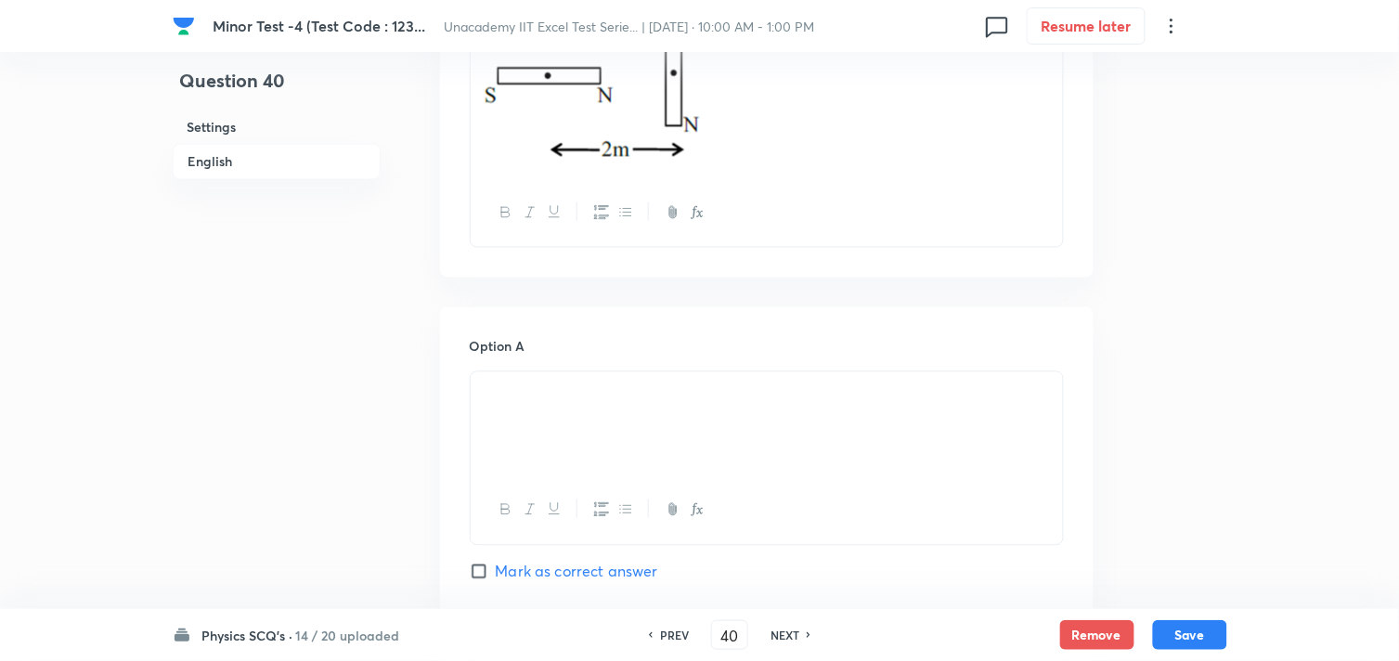
scroll to position [824, 0]
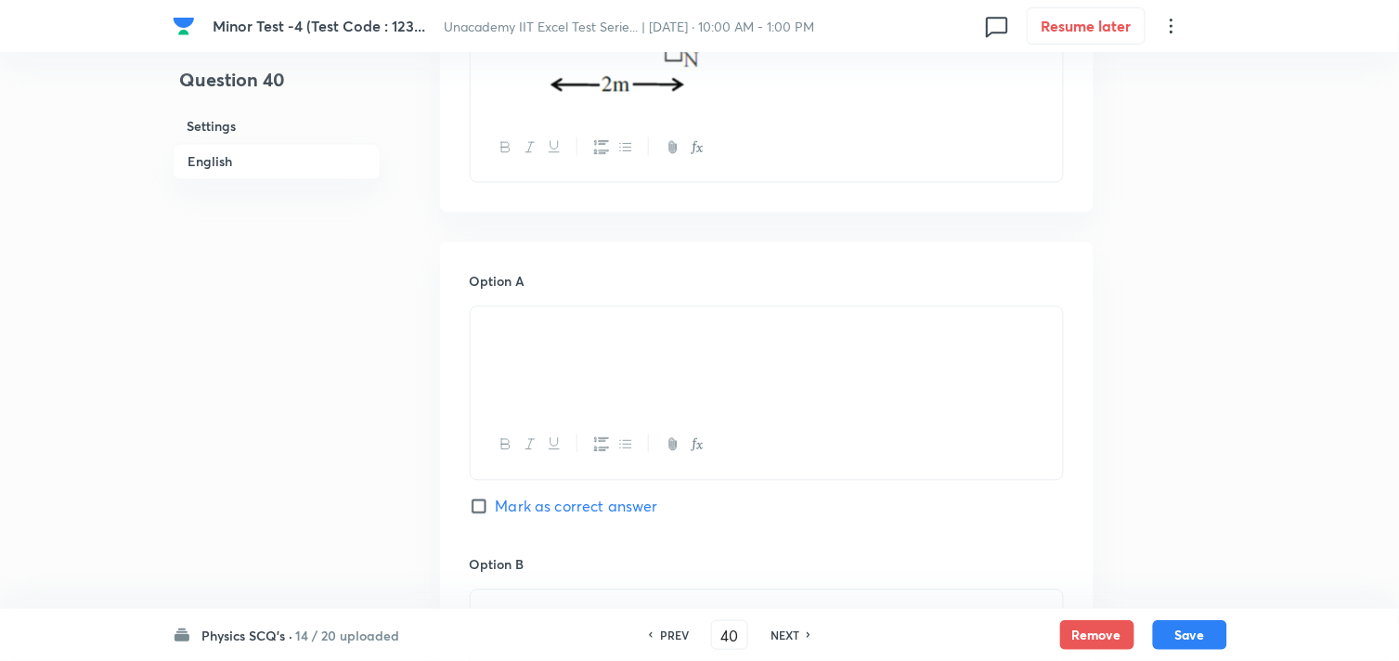
click at [527, 500] on span "Mark as correct answer" at bounding box center [577, 507] width 162 height 22
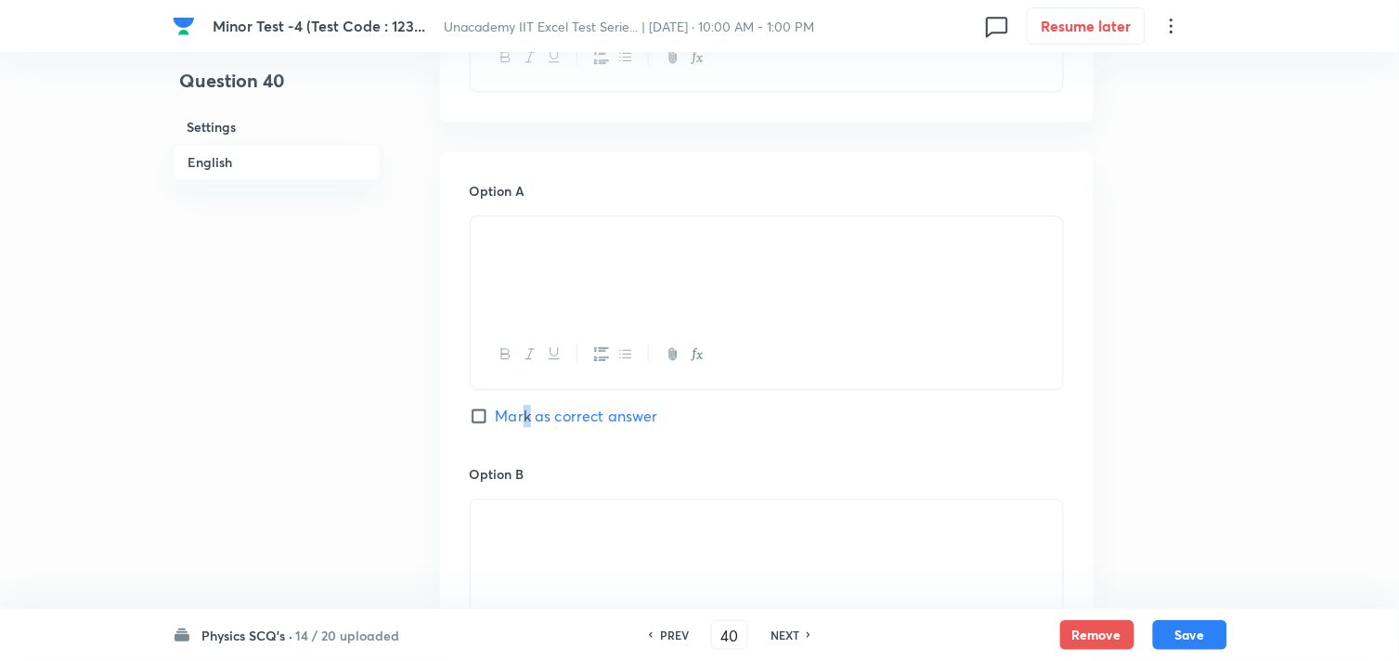
scroll to position [1032, 0]
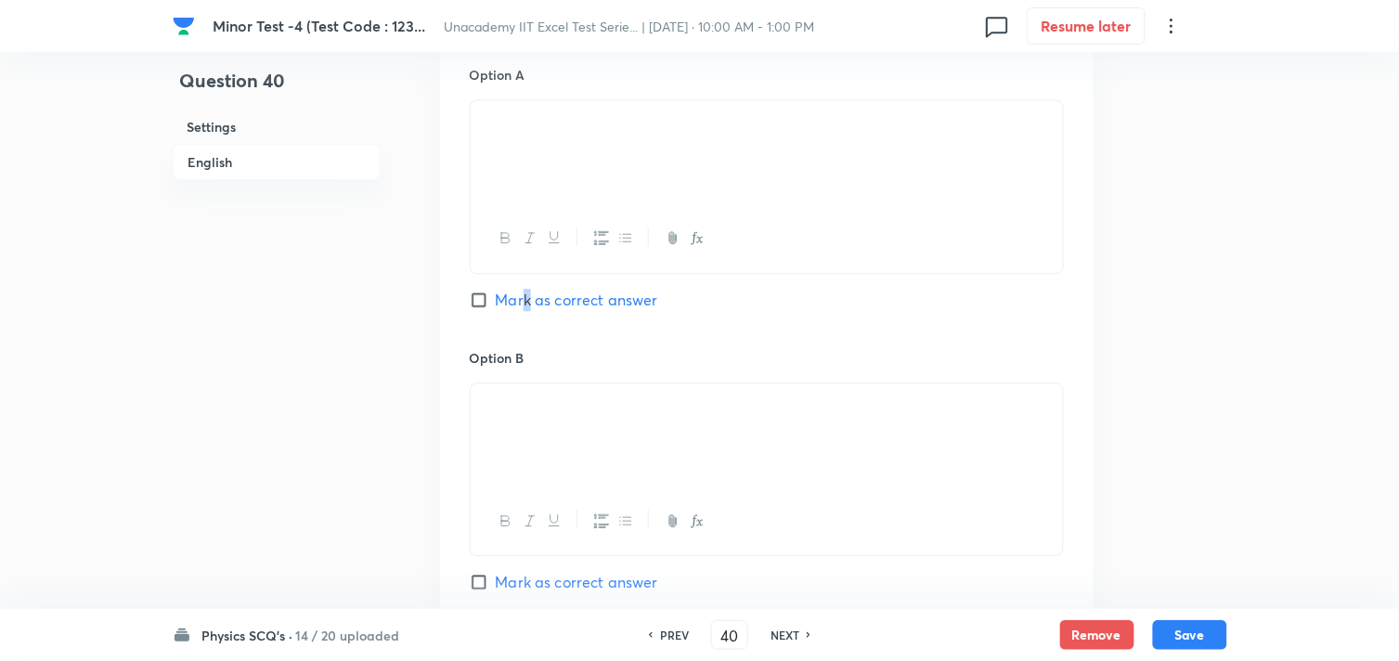
click at [481, 303] on input "Mark as correct answer" at bounding box center [483, 300] width 26 height 19
checkbox input "true"
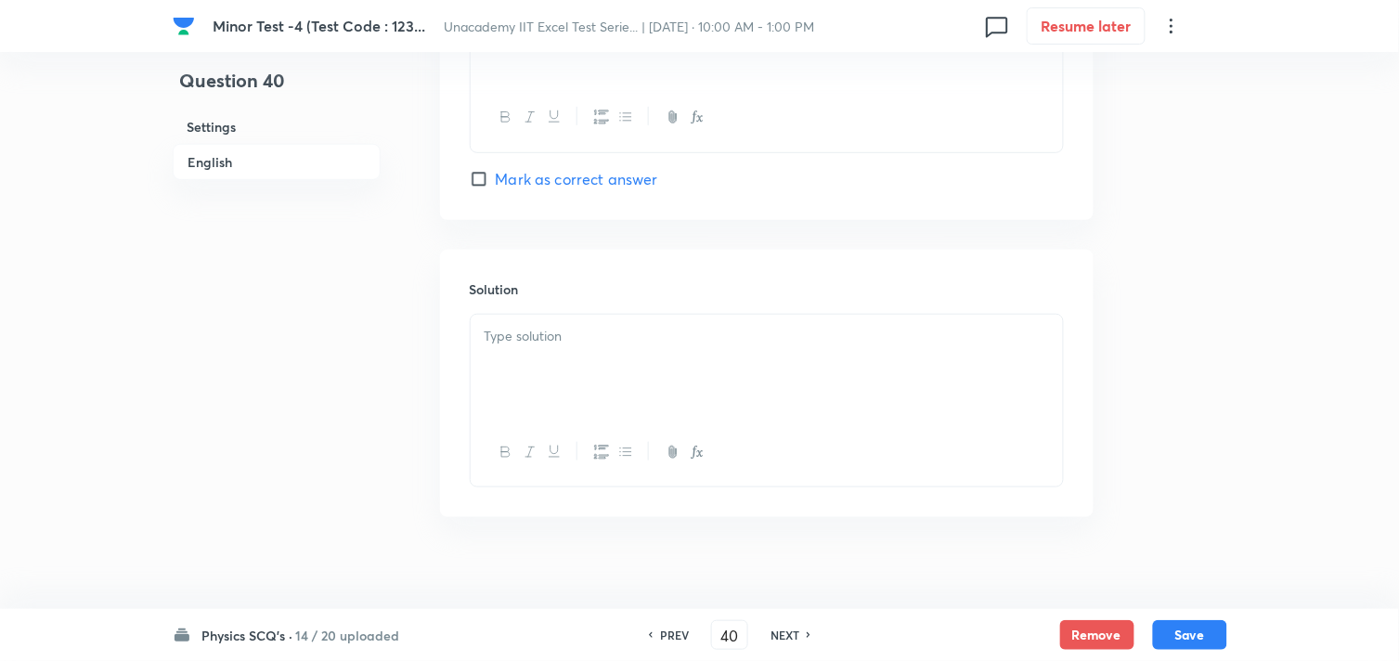
scroll to position [2024, 0]
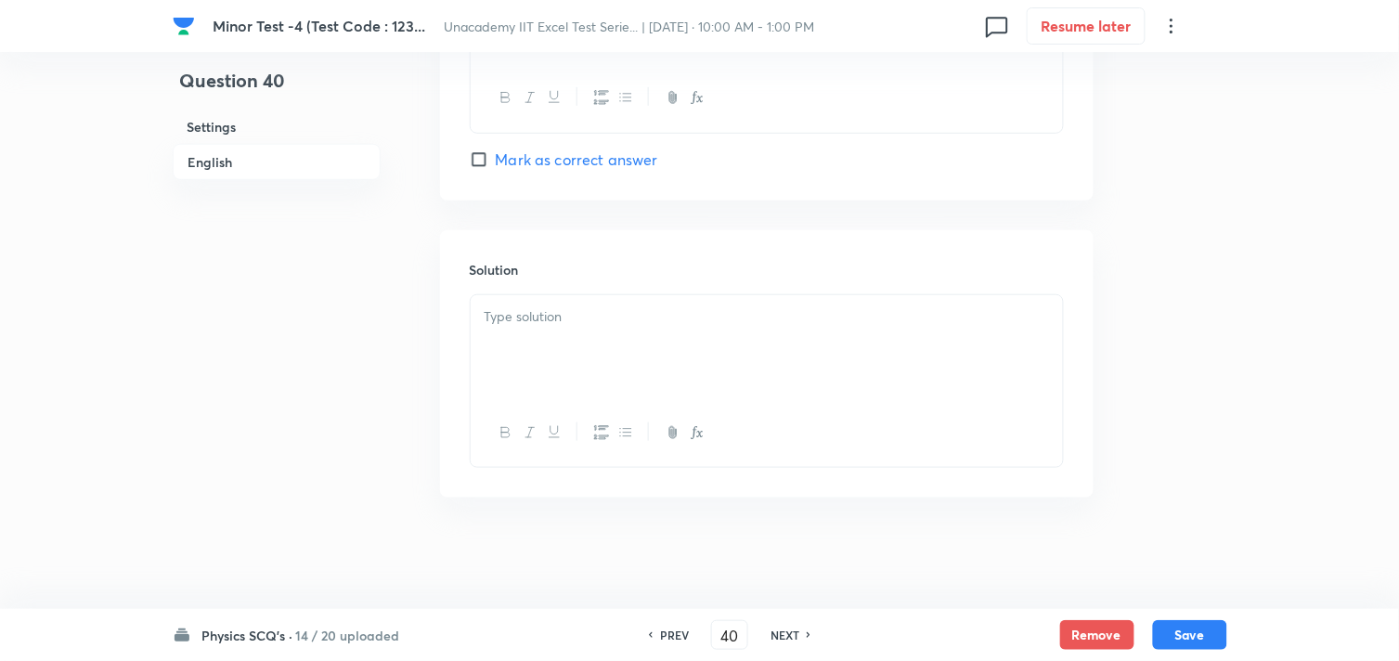
click at [551, 341] on div at bounding box center [767, 347] width 592 height 104
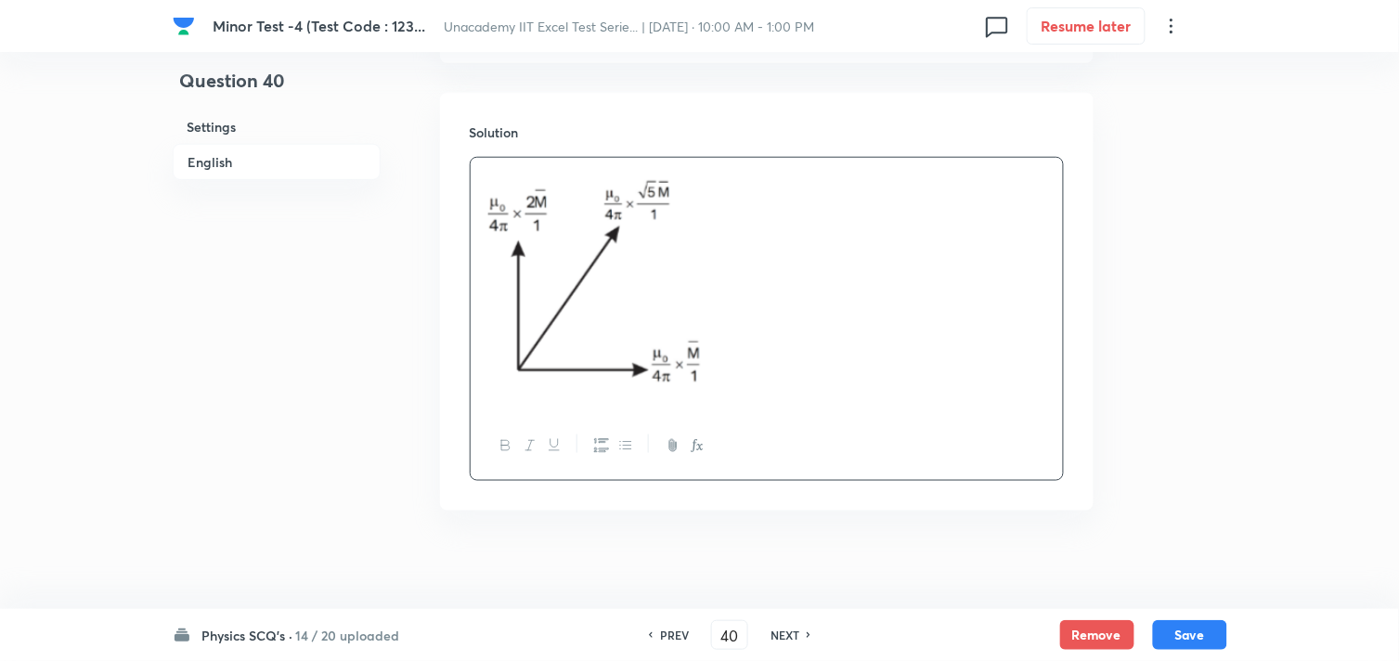
scroll to position [2175, 0]
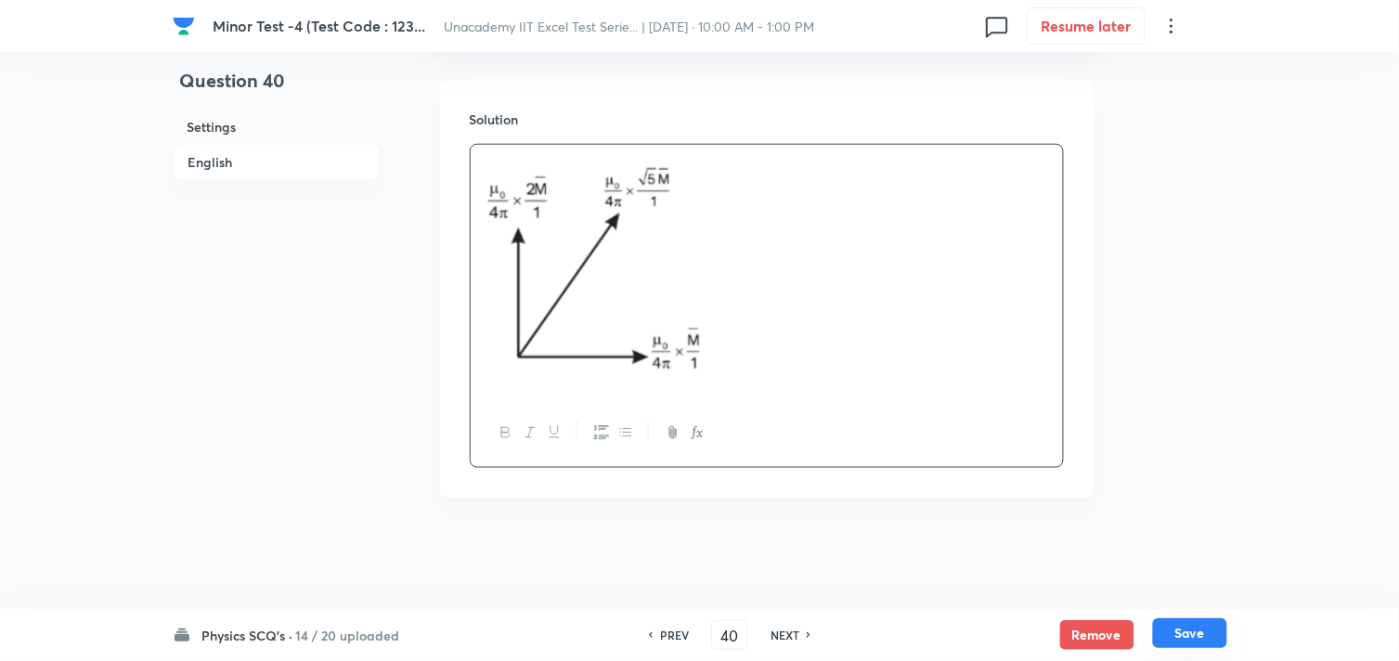
click at [1185, 630] on button "Save" at bounding box center [1190, 633] width 74 height 30
type input "41"
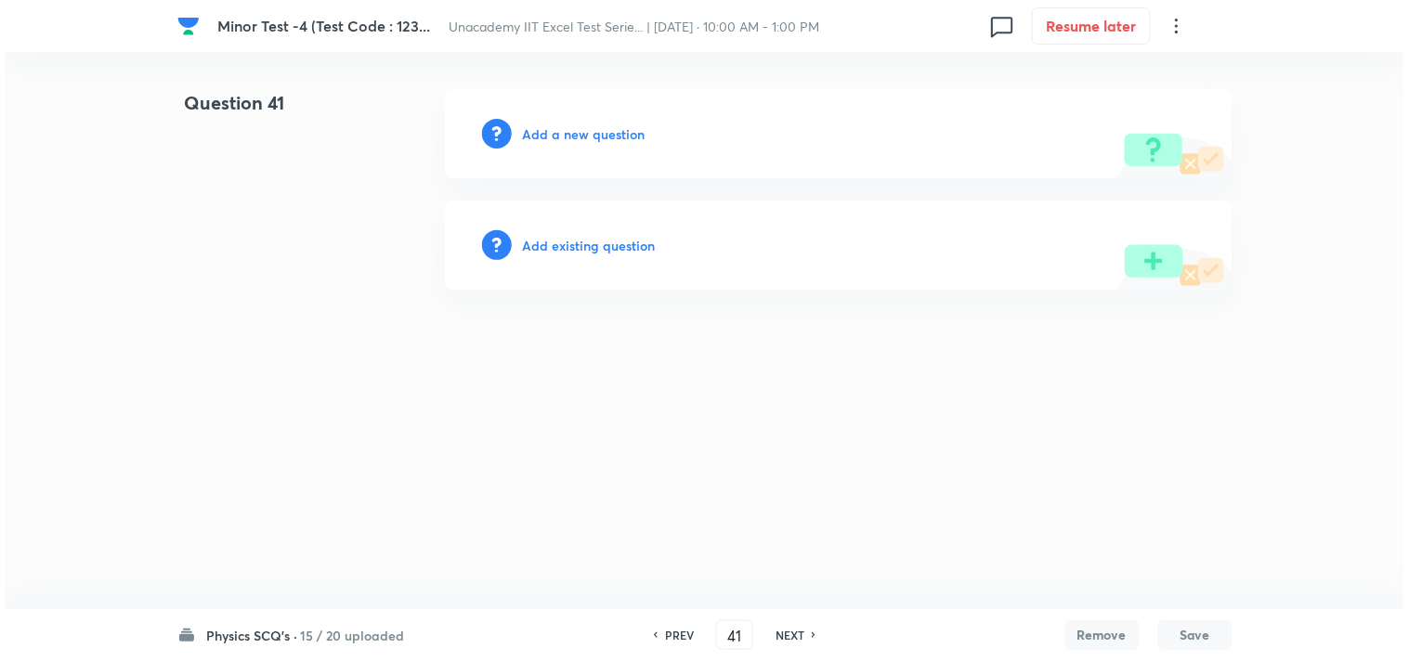
scroll to position [0, 0]
click at [555, 131] on h6 "Add a new question" at bounding box center [584, 133] width 123 height 19
click at [564, 131] on h6 "Choose a question type" at bounding box center [594, 133] width 143 height 19
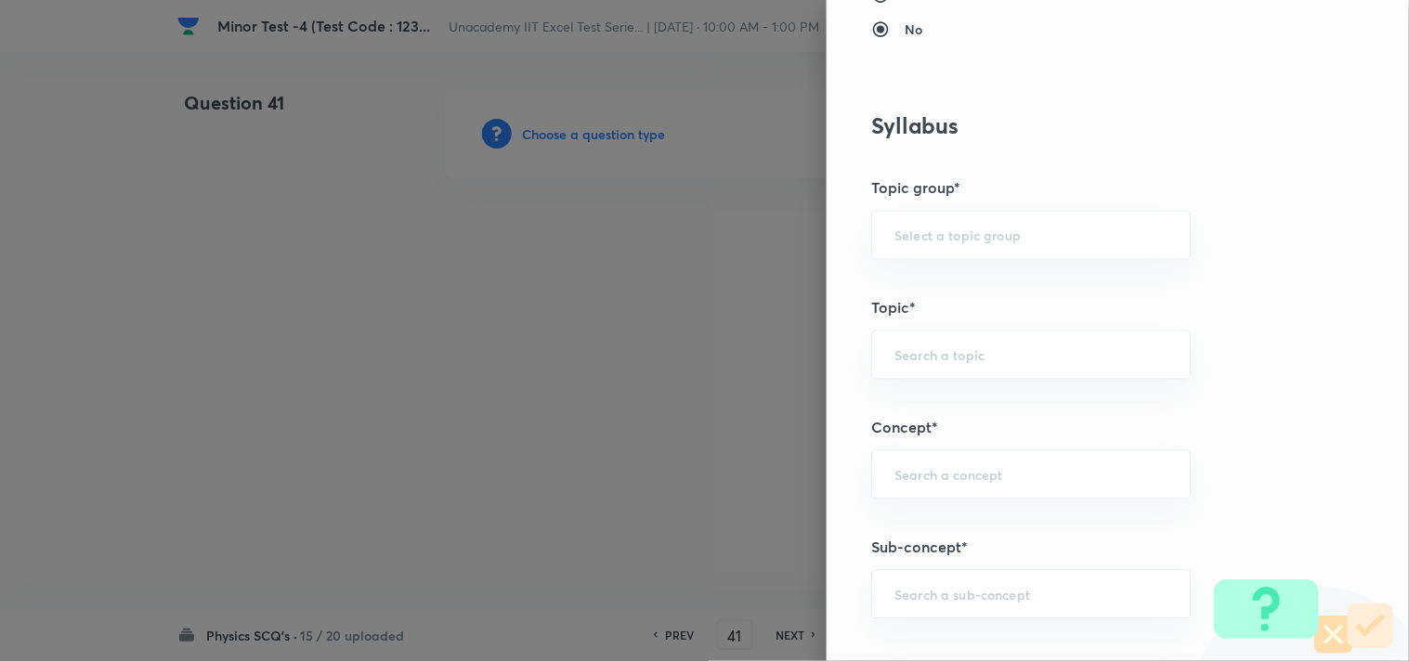
scroll to position [1032, 0]
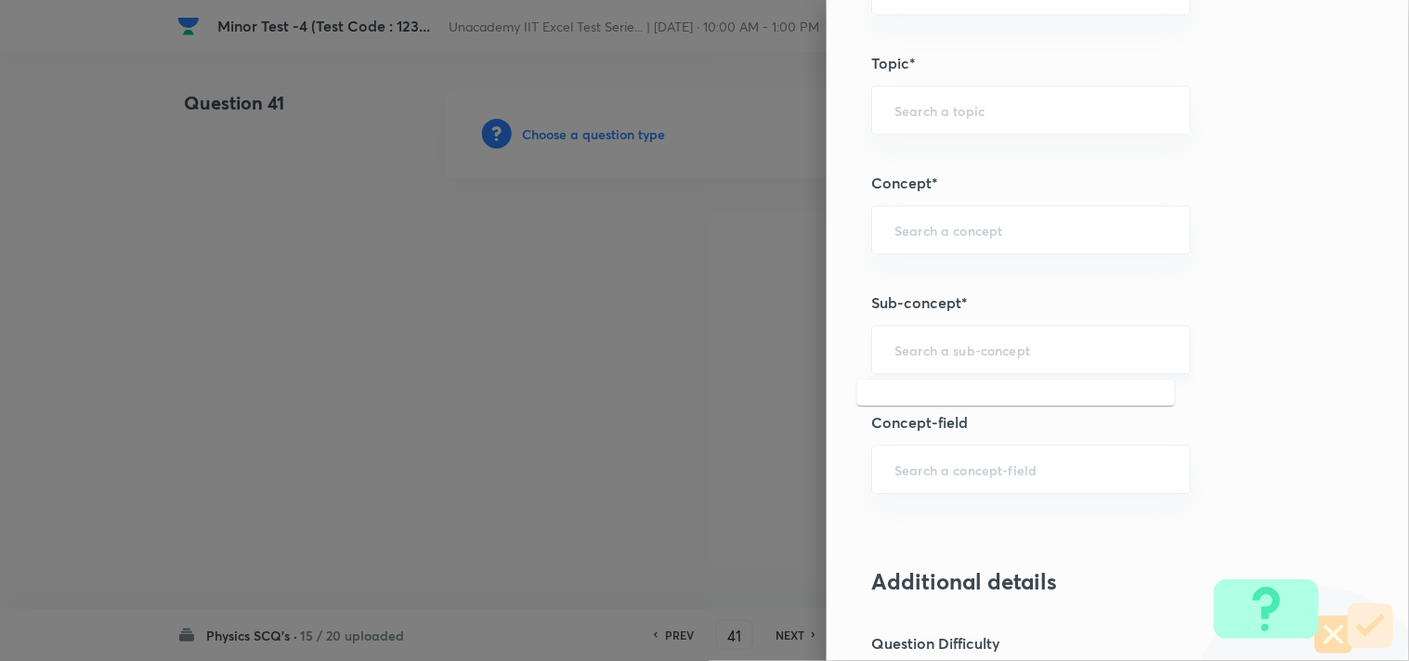
click at [917, 354] on input "text" at bounding box center [1030, 350] width 273 height 18
paste input "Magnetism & Matter"
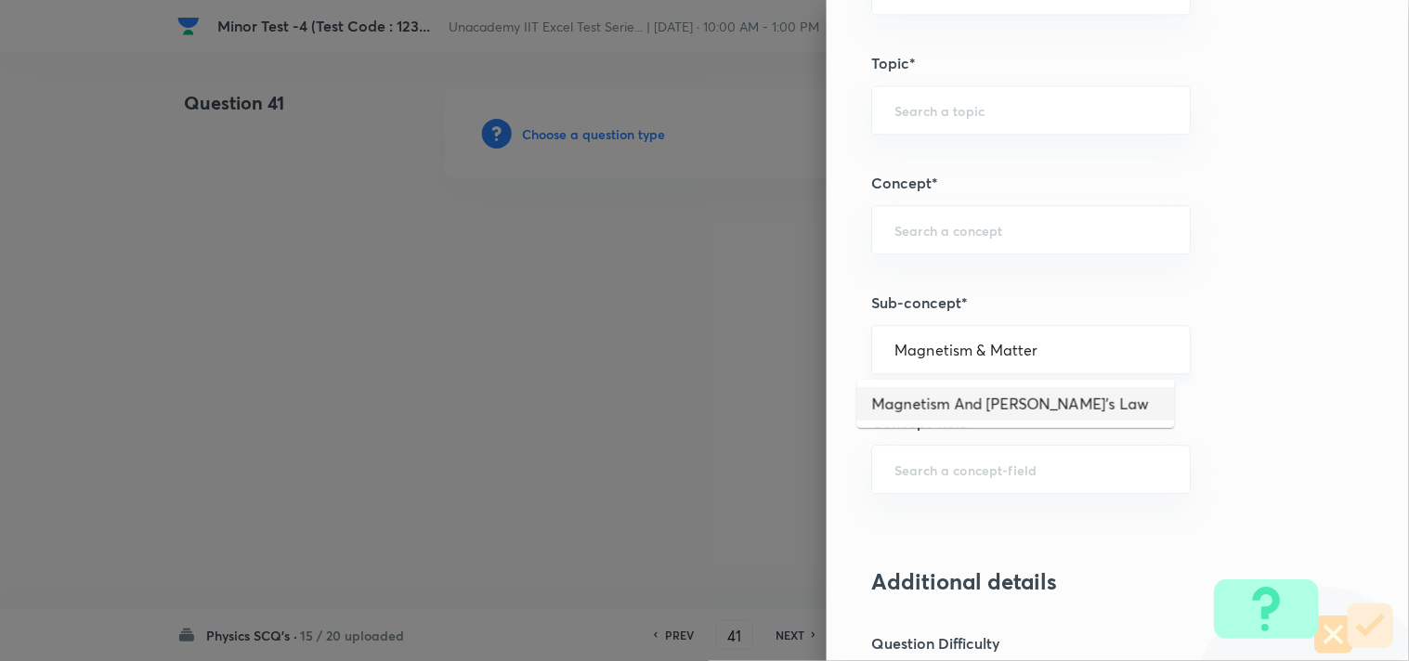
drag, startPoint x: 954, startPoint y: 348, endPoint x: 1025, endPoint y: 347, distance: 70.6
click at [1025, 347] on input "Magnetism & Matter" at bounding box center [1030, 350] width 273 height 18
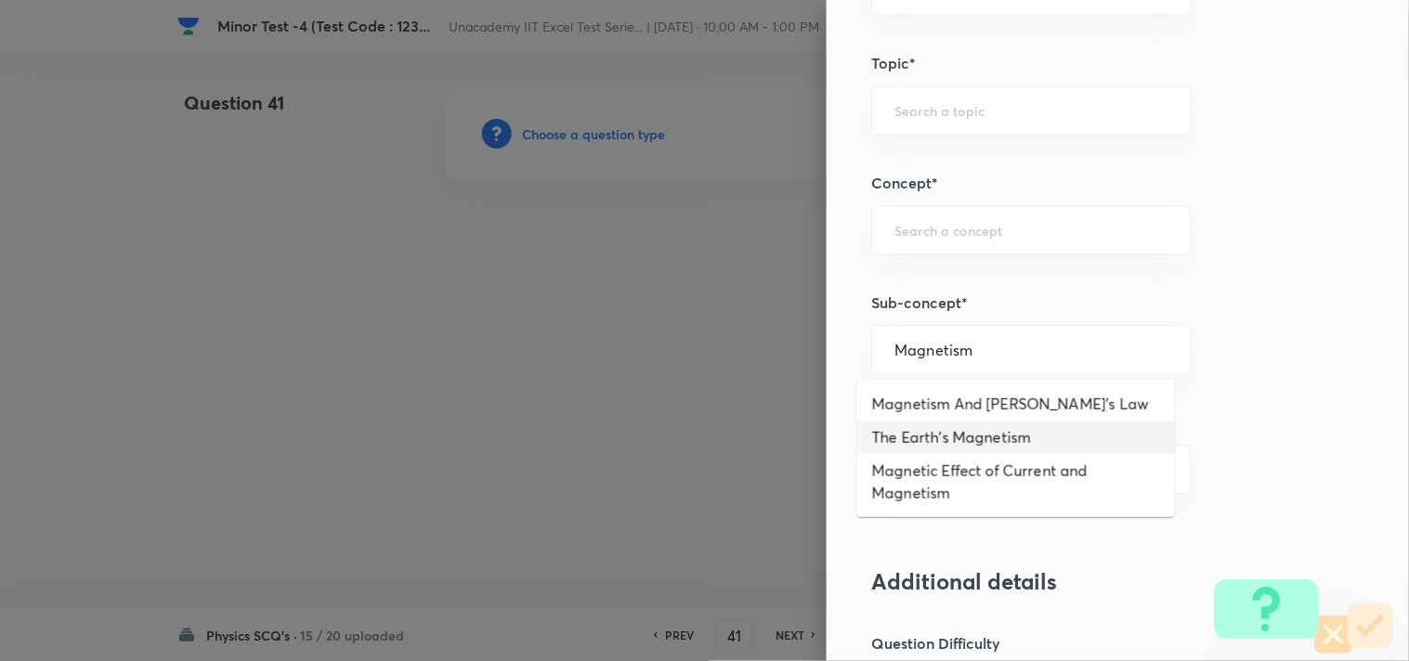
click at [1012, 433] on li "The Earth's Magnetism" at bounding box center [1016, 437] width 318 height 33
type input "The Earth's Magnetism"
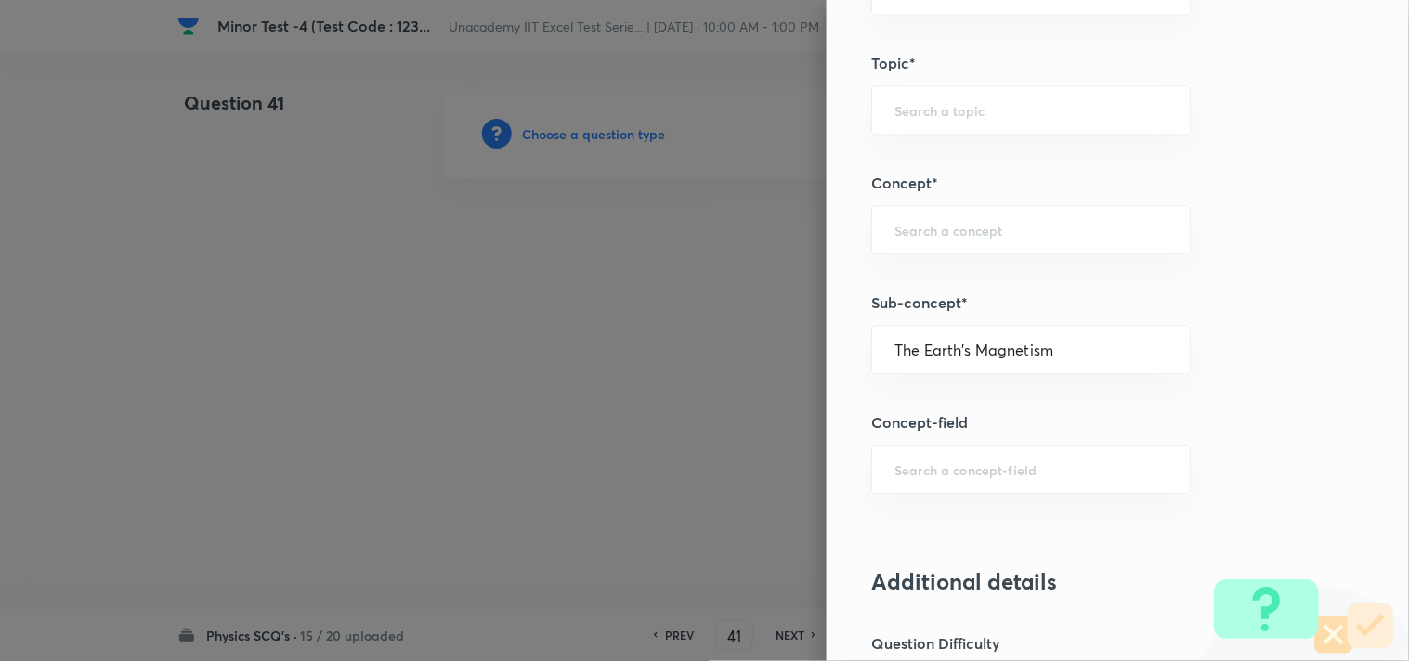
type input "Physics"
type input "Electricity & Magnetism"
type input "Magnetism & Matter"
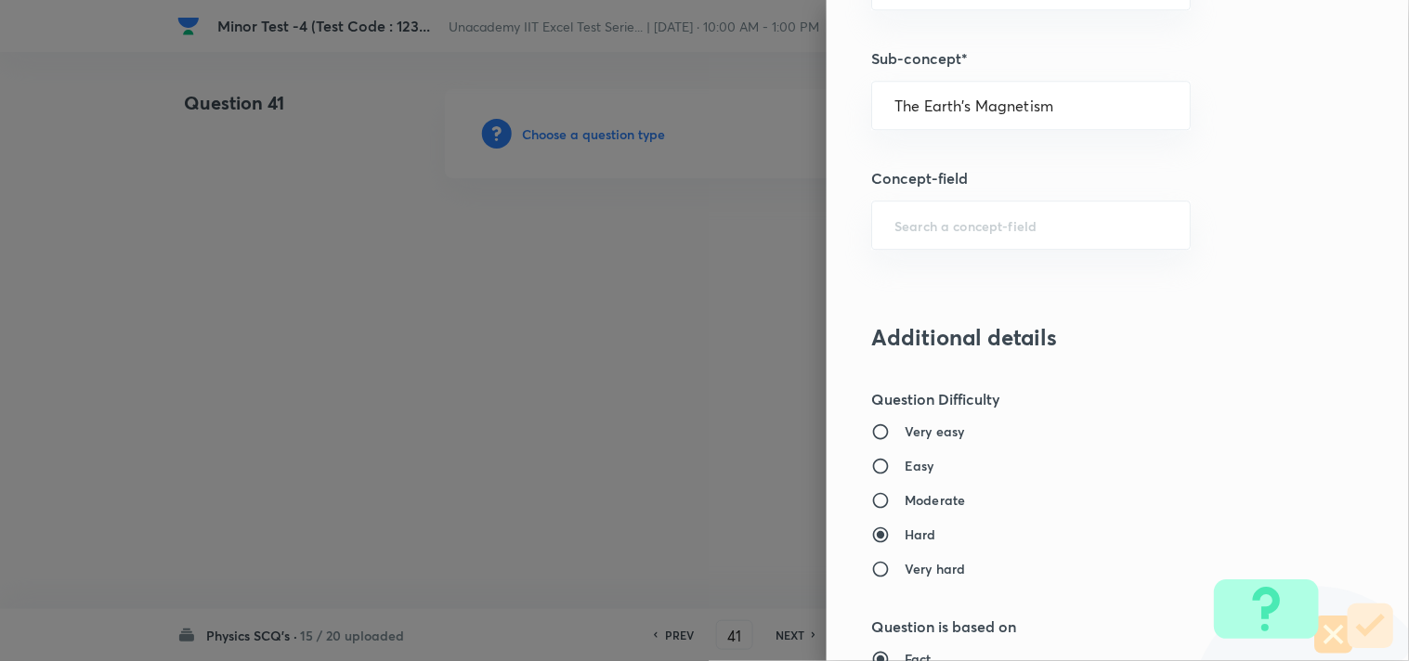
scroll to position [1341, 0]
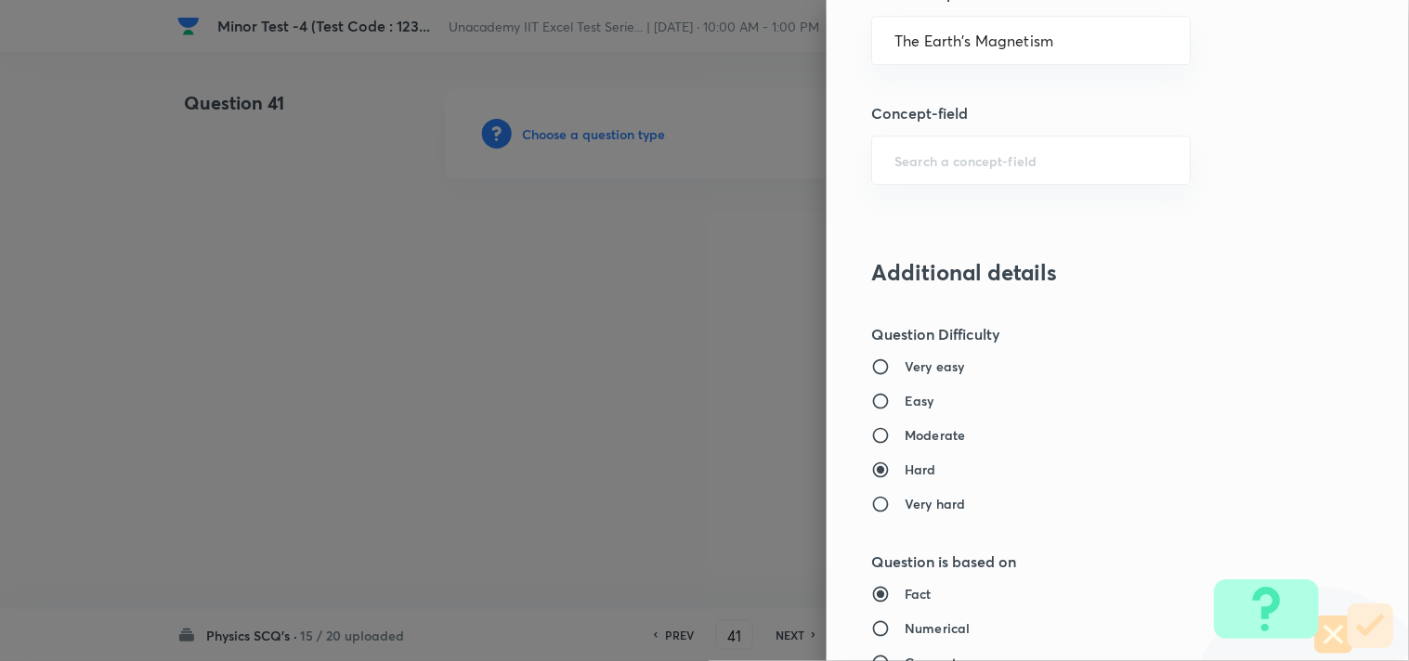
click at [904, 400] on h6 "Easy" at bounding box center [919, 400] width 30 height 19
click at [897, 400] on input "Easy" at bounding box center [887, 401] width 33 height 19
radio input "true"
radio input "false"
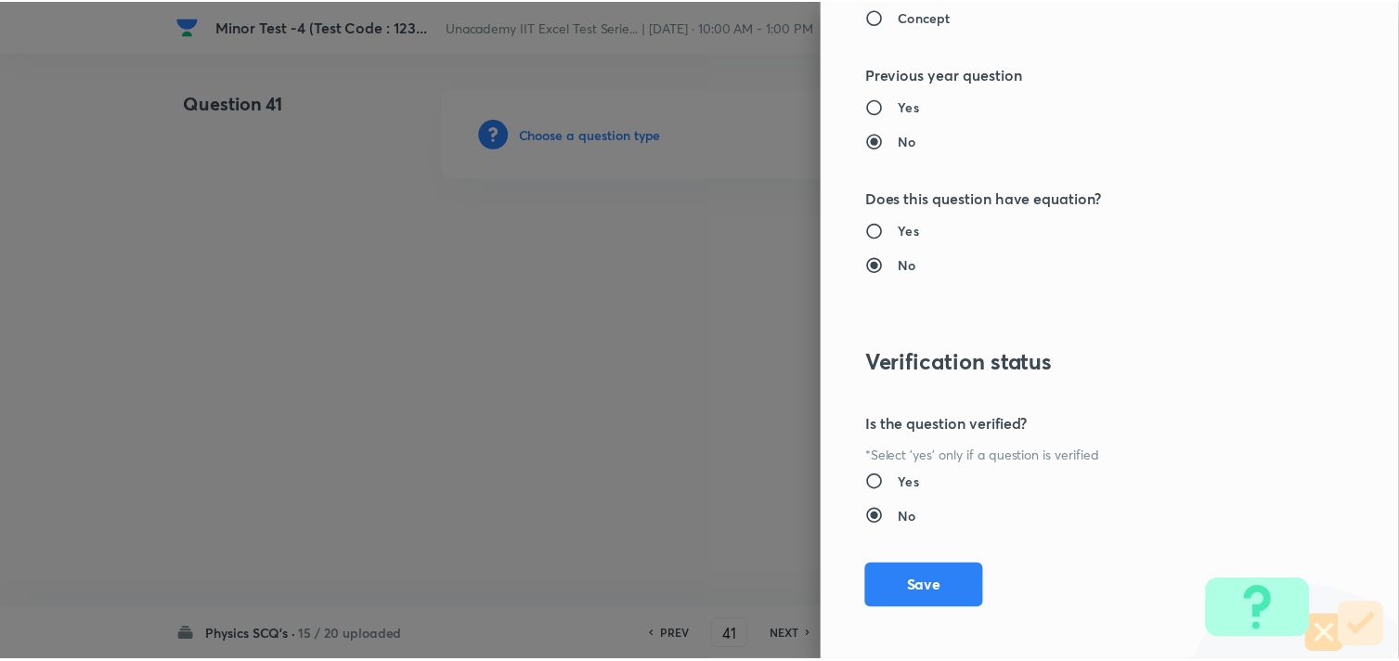
scroll to position [1994, 0]
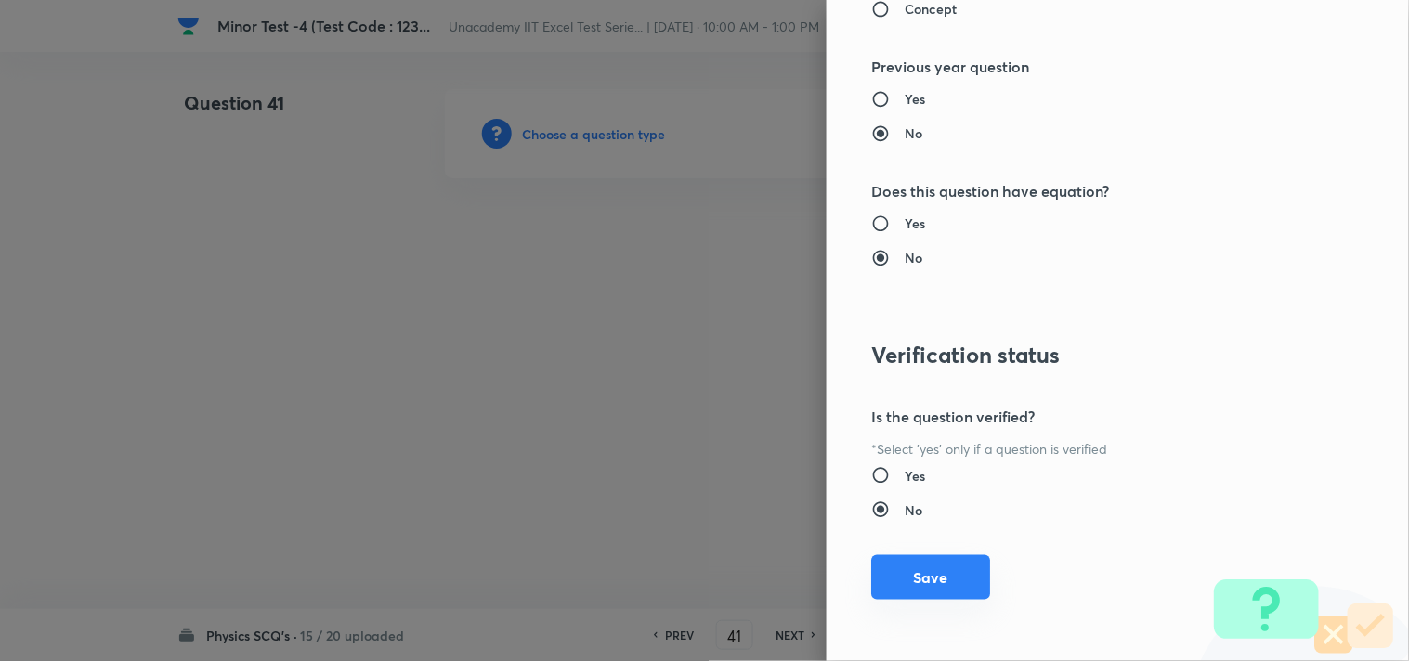
click at [888, 573] on button "Save" at bounding box center [930, 577] width 119 height 45
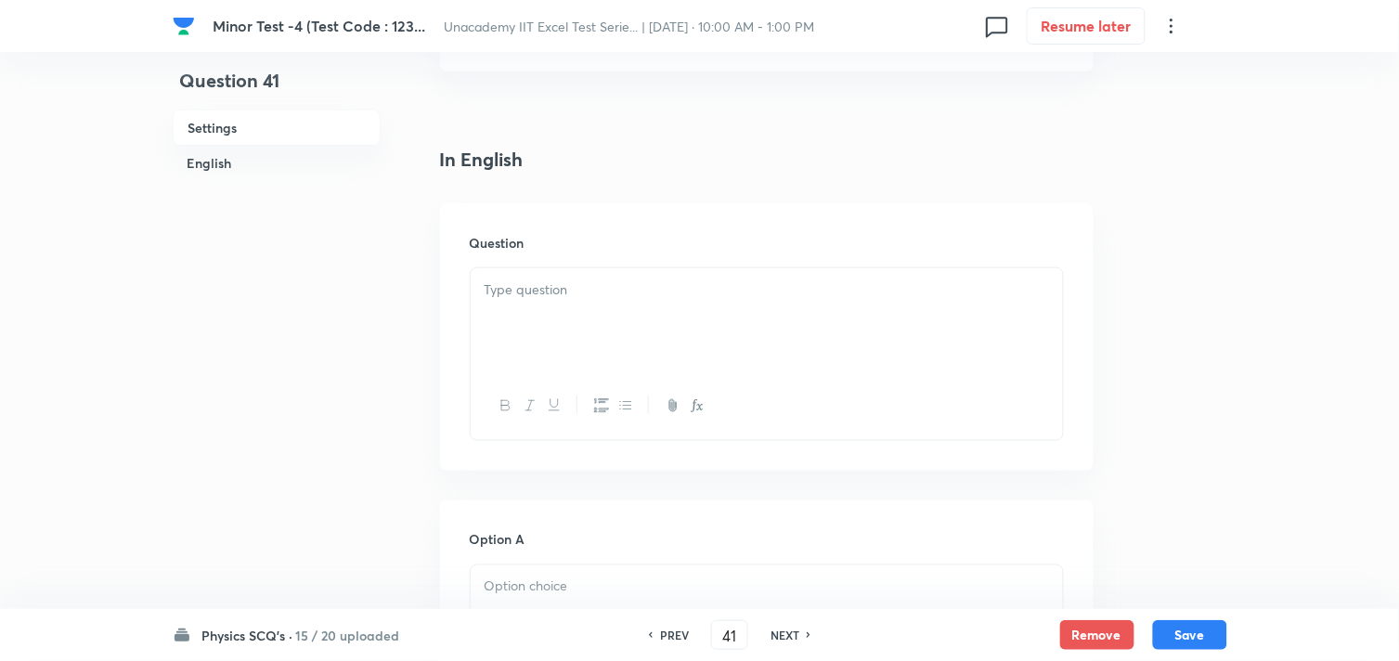
scroll to position [412, 0]
click at [567, 321] on div at bounding box center [767, 308] width 592 height 104
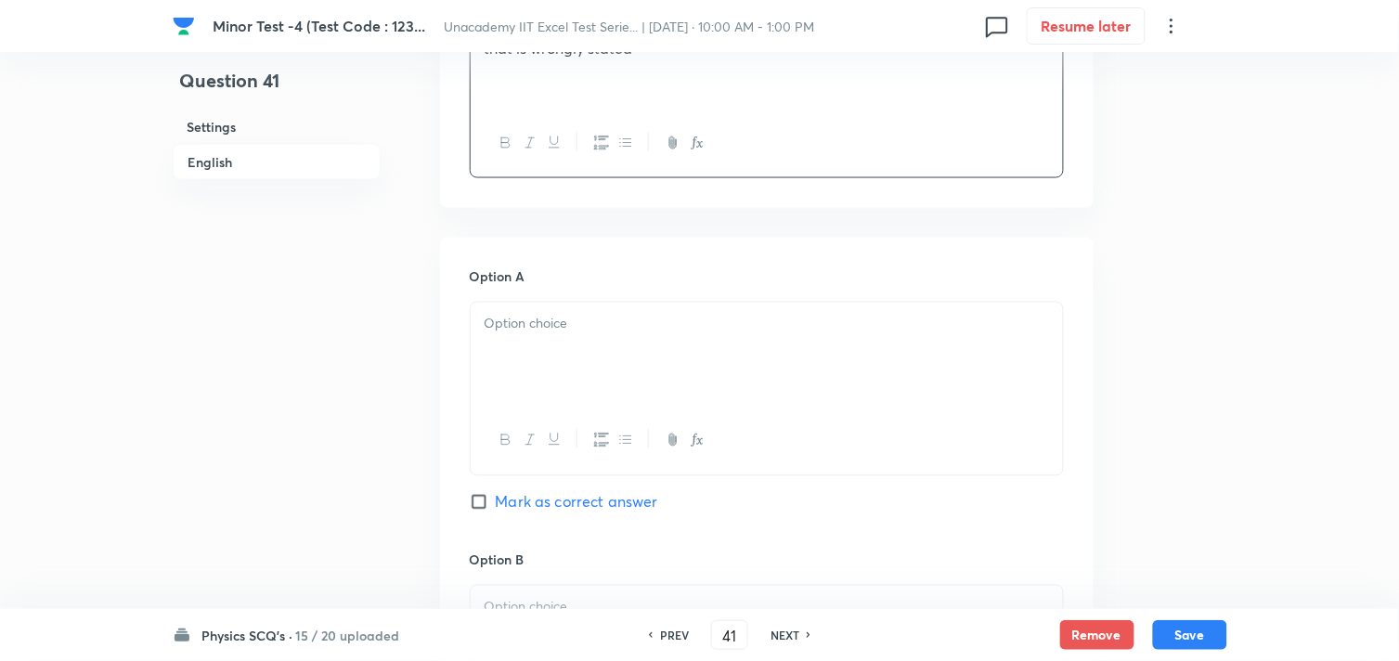
scroll to position [721, 0]
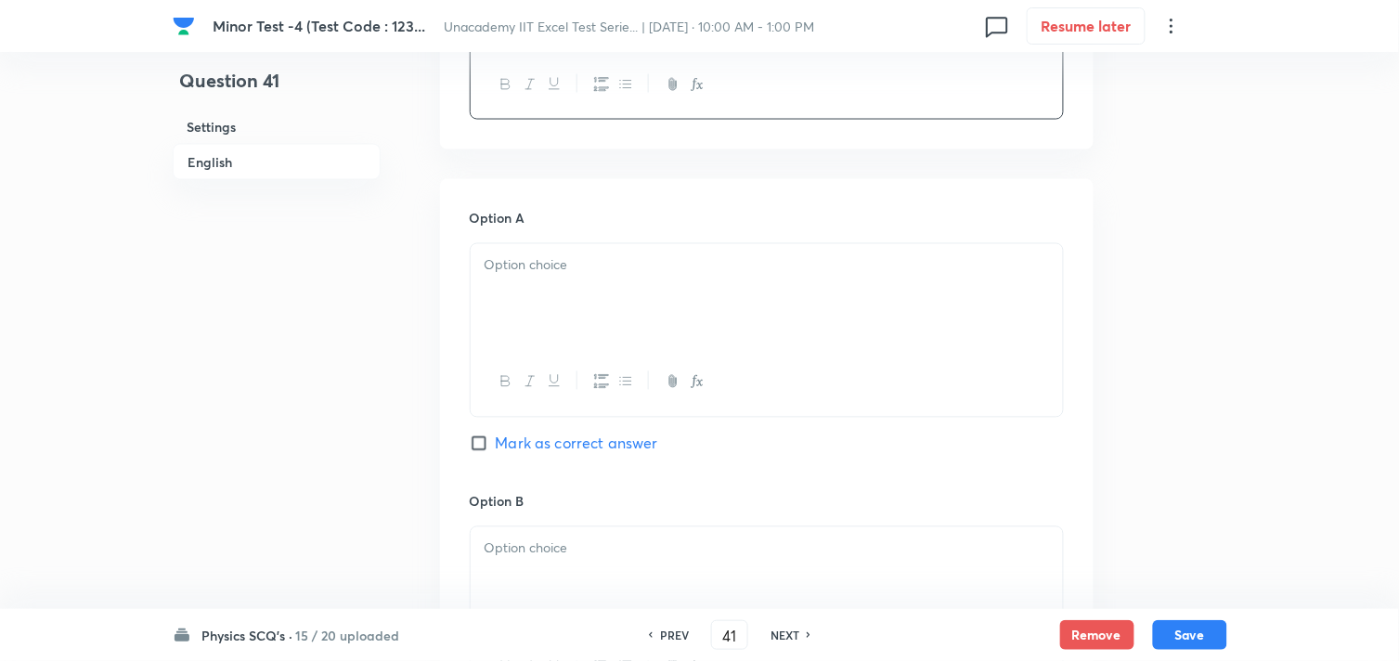
click at [648, 319] on div at bounding box center [767, 296] width 592 height 104
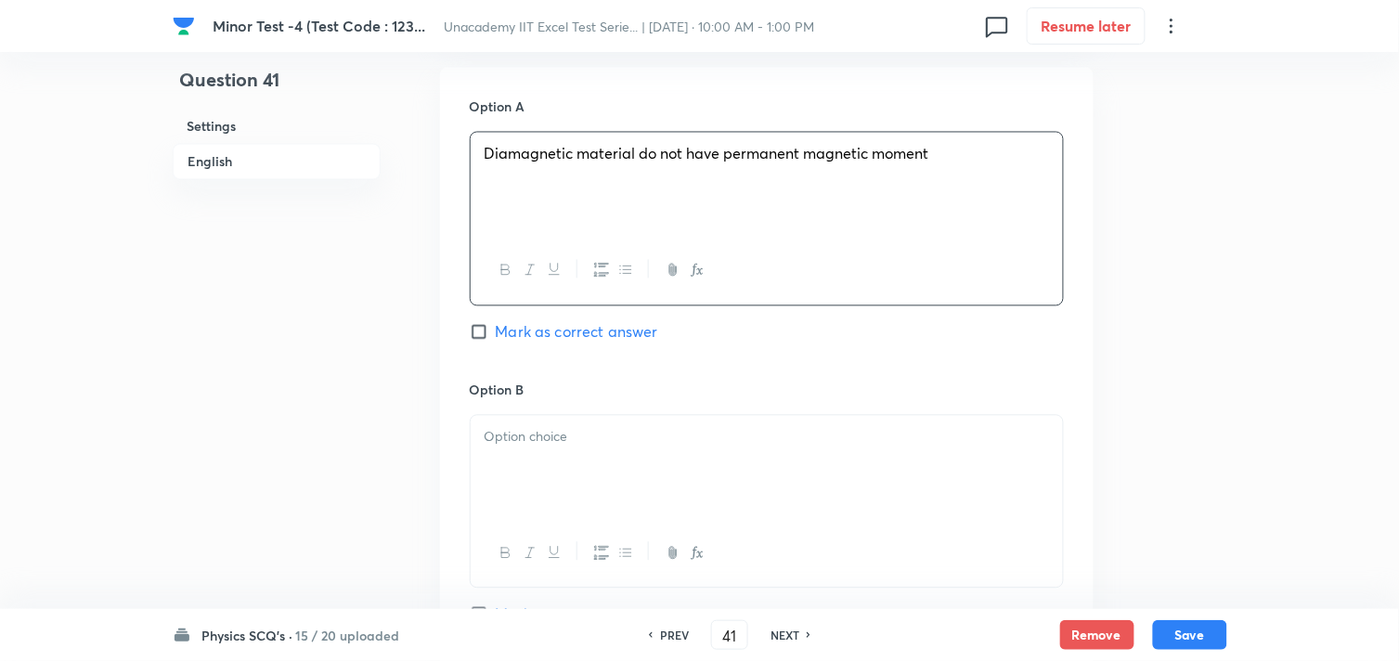
scroll to position [1032, 0]
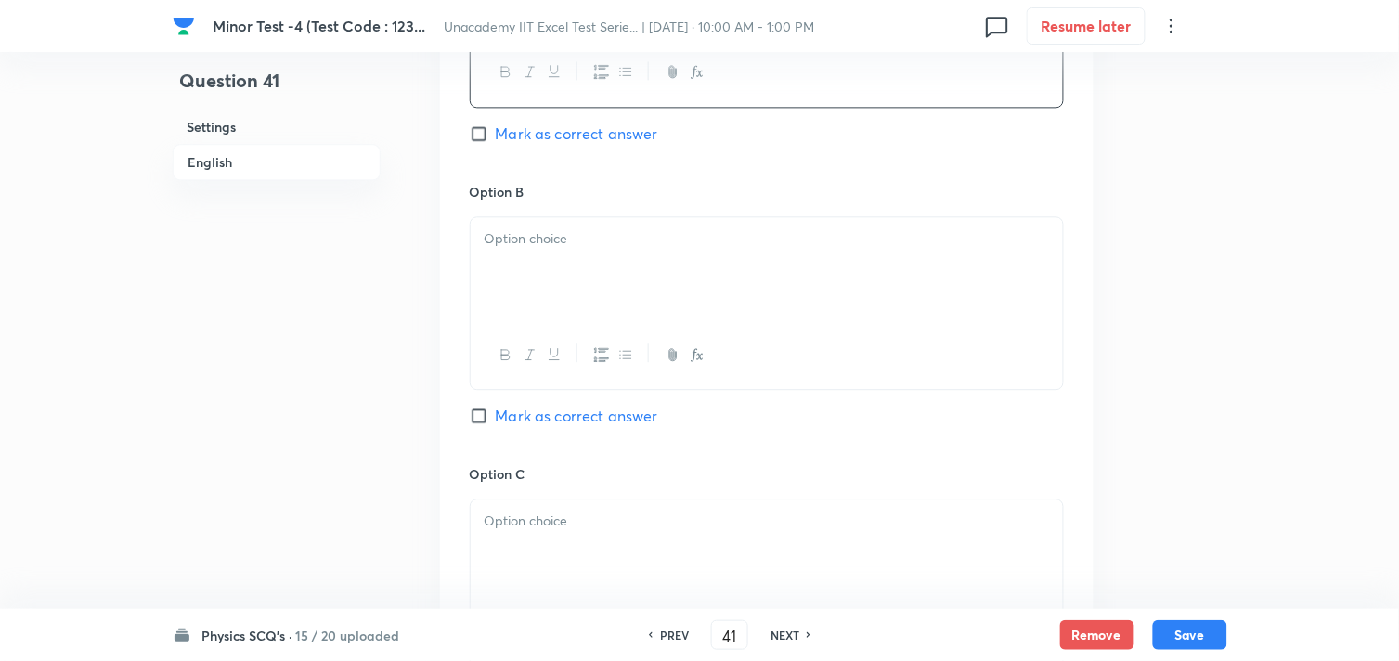
click at [559, 274] on div at bounding box center [767, 269] width 592 height 104
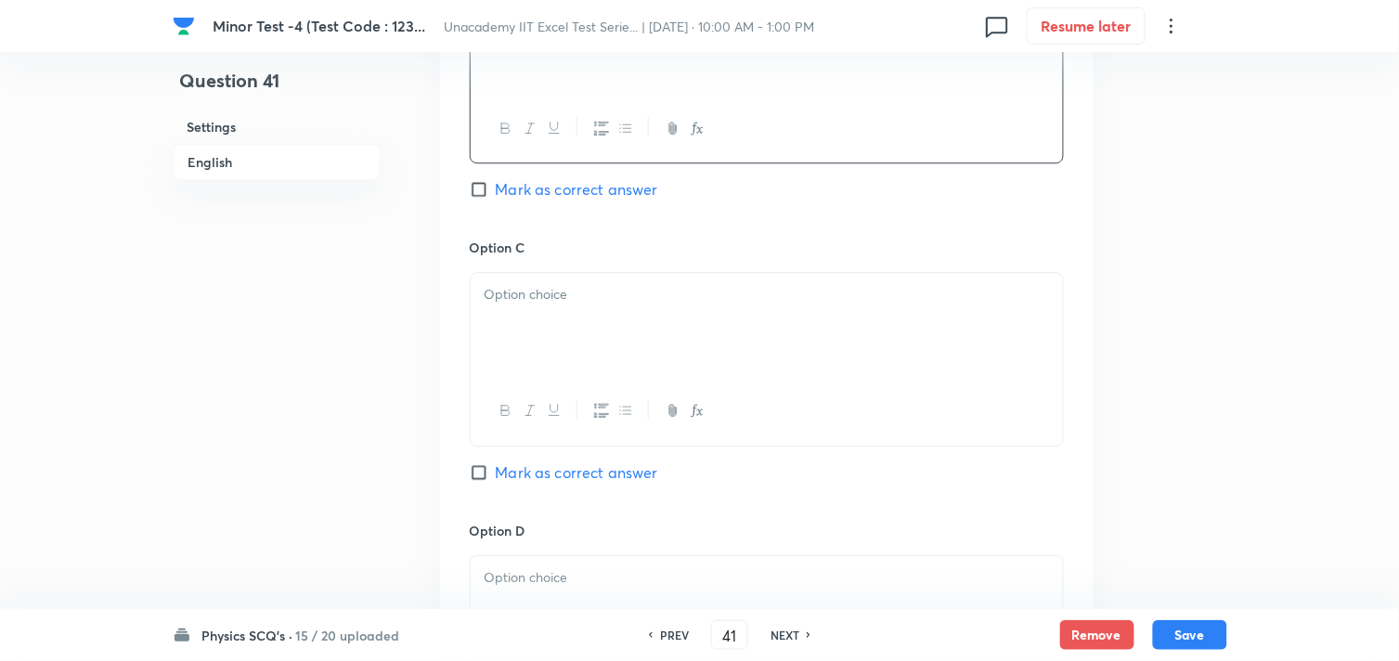
scroll to position [1341, 0]
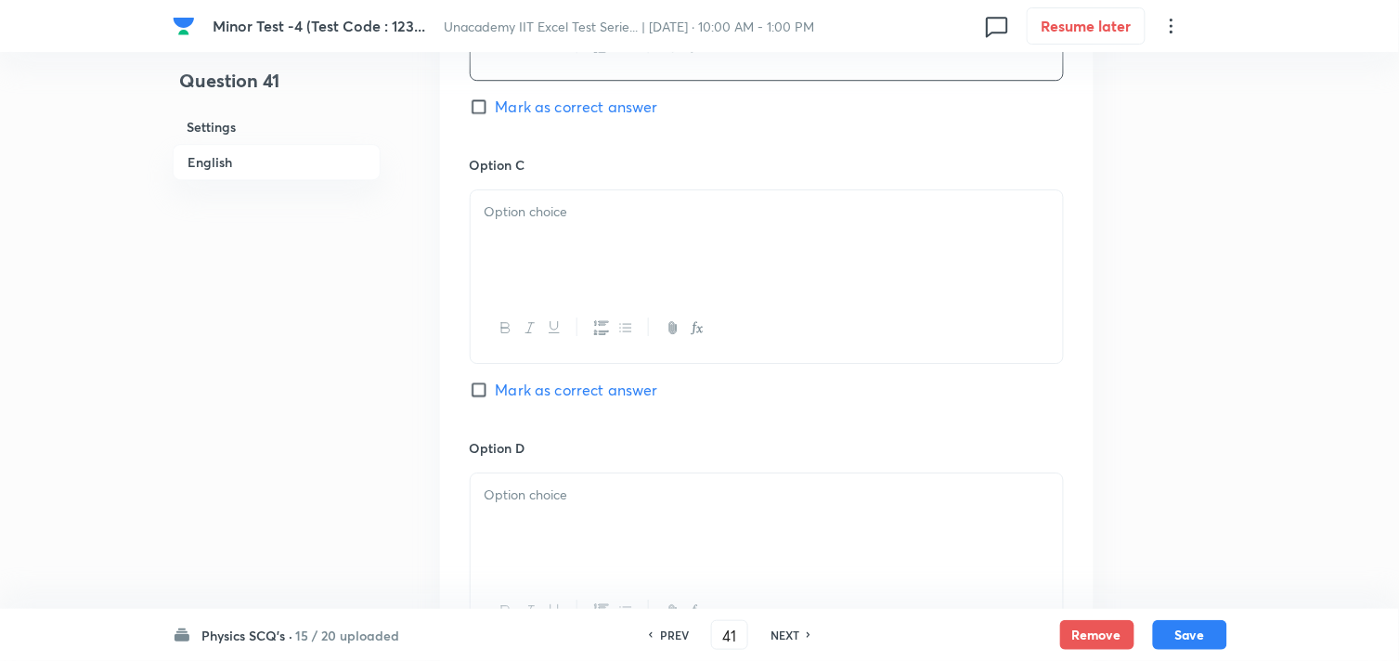
click at [549, 240] on div at bounding box center [767, 242] width 592 height 104
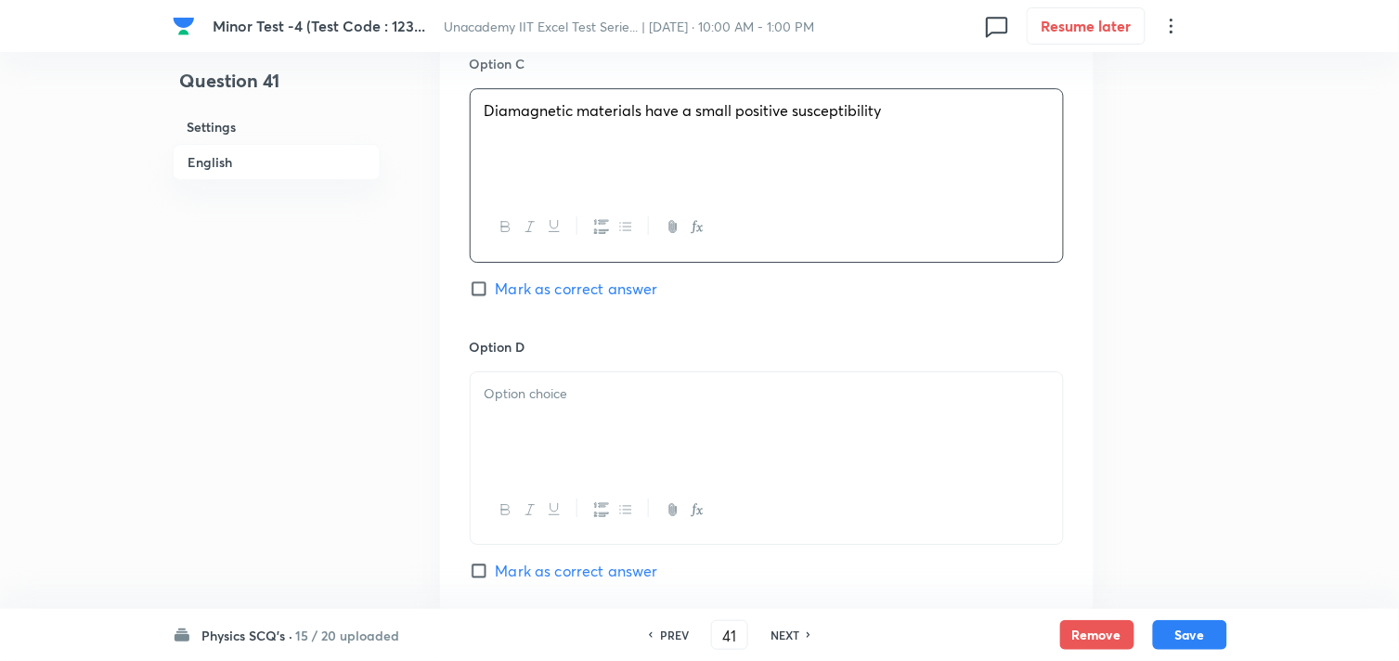
scroll to position [1444, 0]
click at [525, 423] on div at bounding box center [767, 422] width 592 height 104
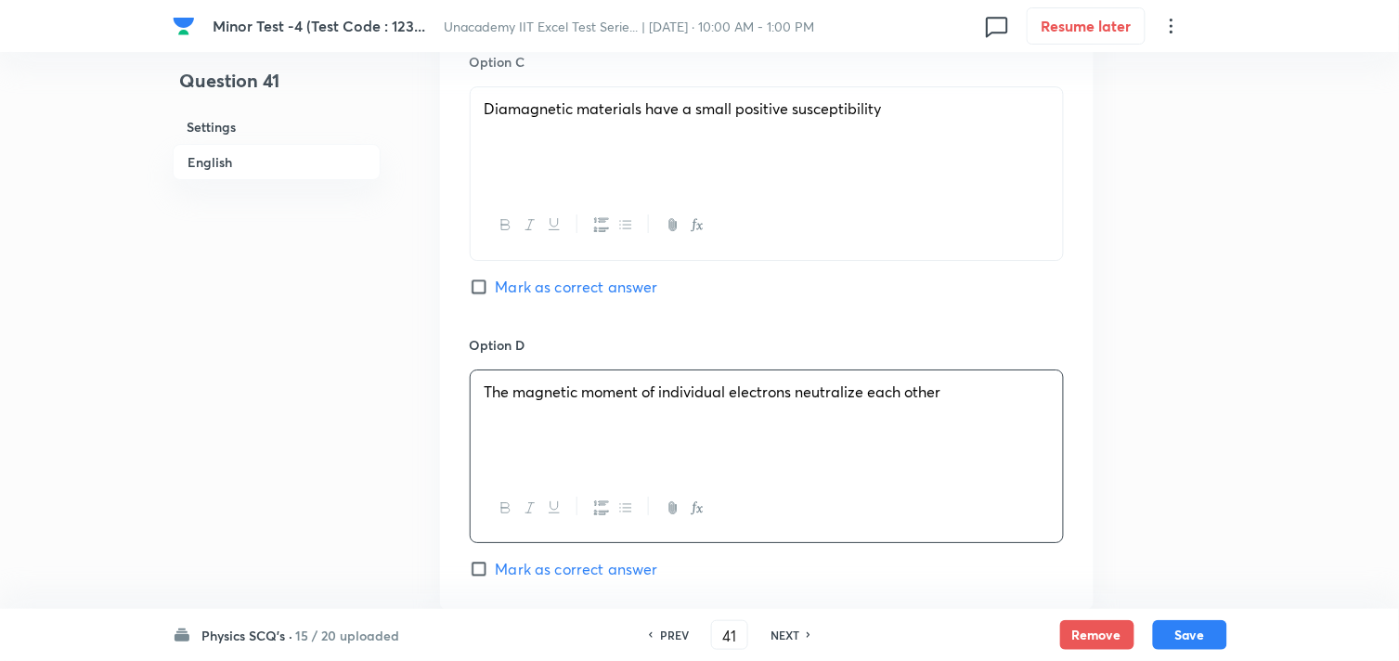
click at [526, 285] on span "Mark as correct answer" at bounding box center [577, 287] width 162 height 22
click at [496, 285] on input "Mark as correct answer" at bounding box center [483, 287] width 26 height 19
checkbox input "true"
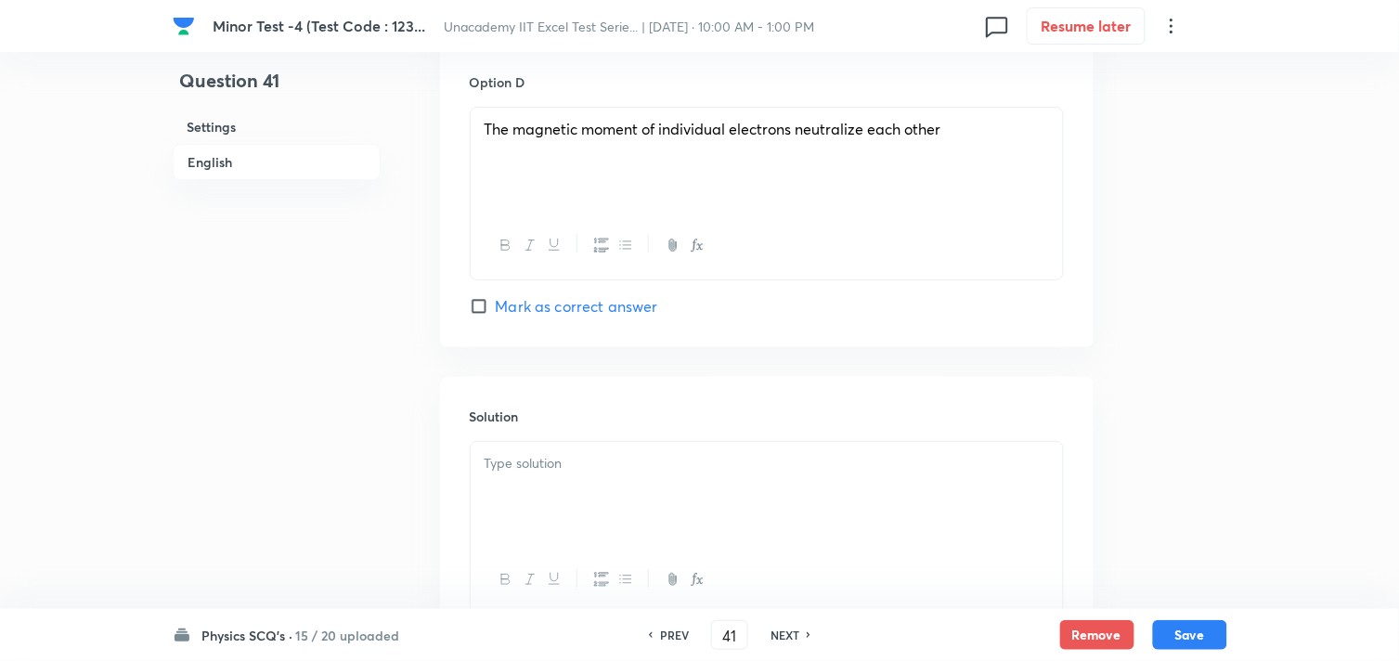
scroll to position [1753, 0]
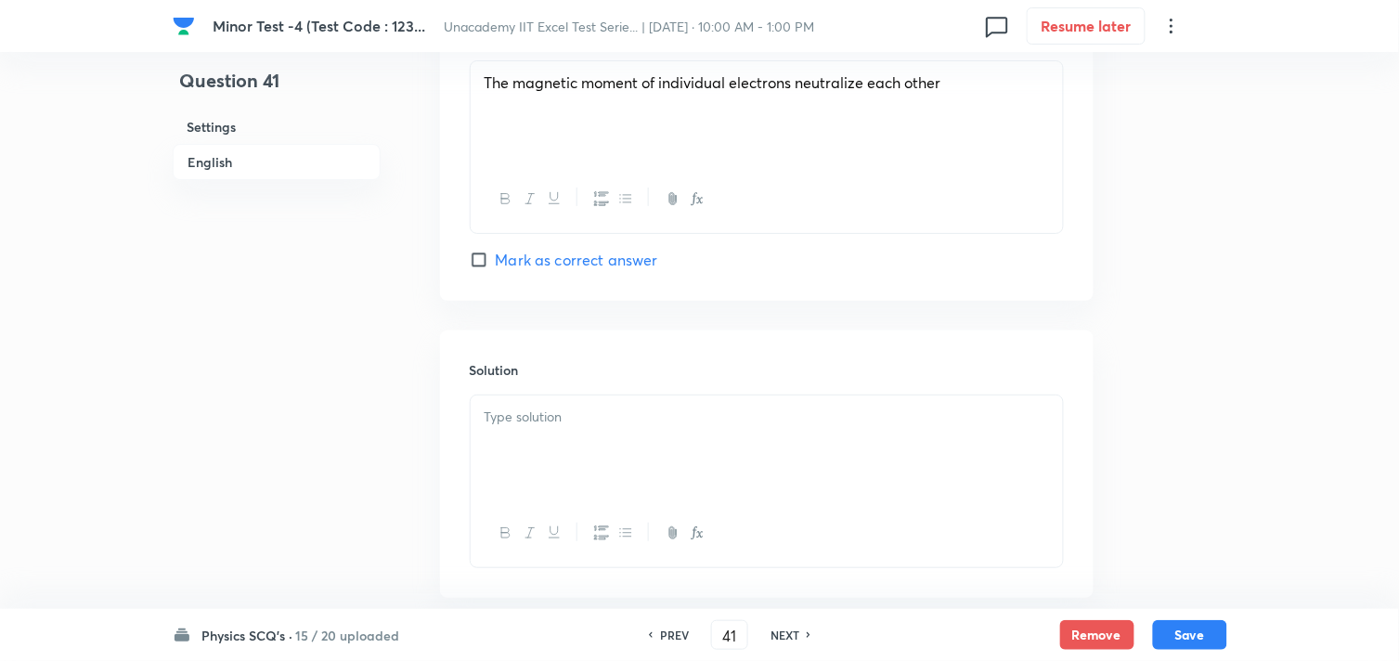
click at [557, 419] on p at bounding box center [767, 417] width 565 height 21
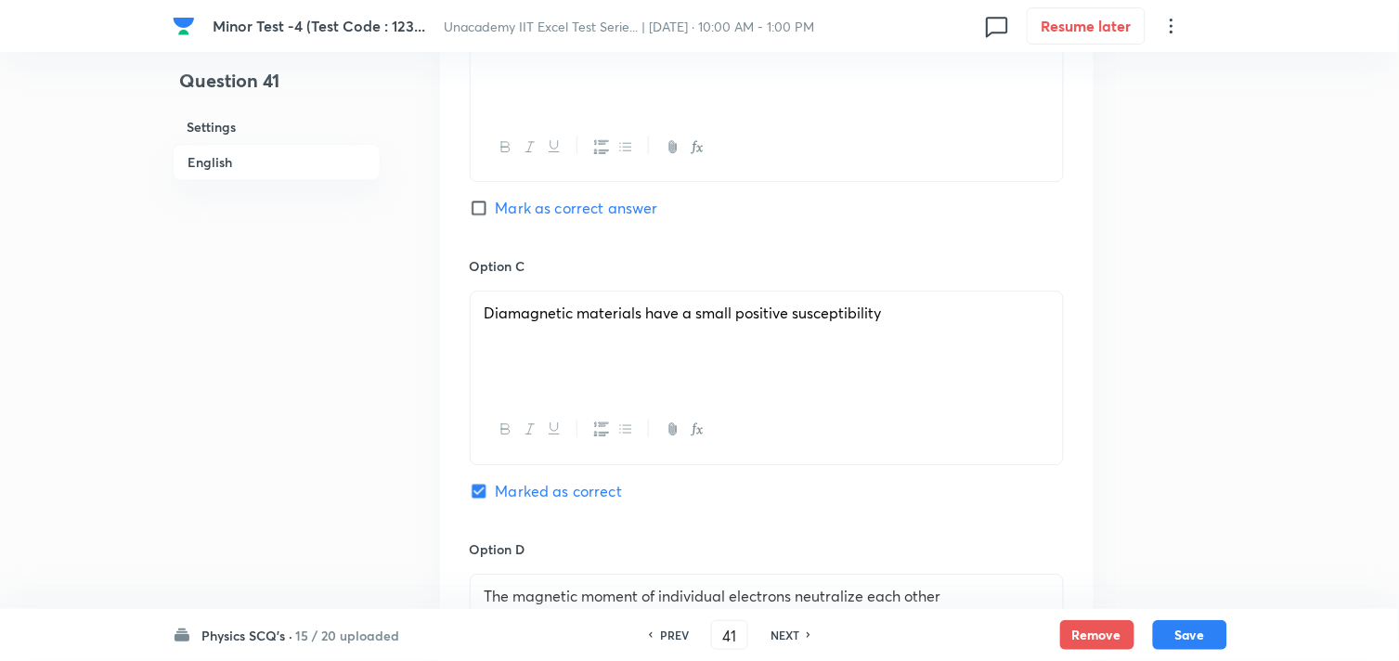
scroll to position [1547, 0]
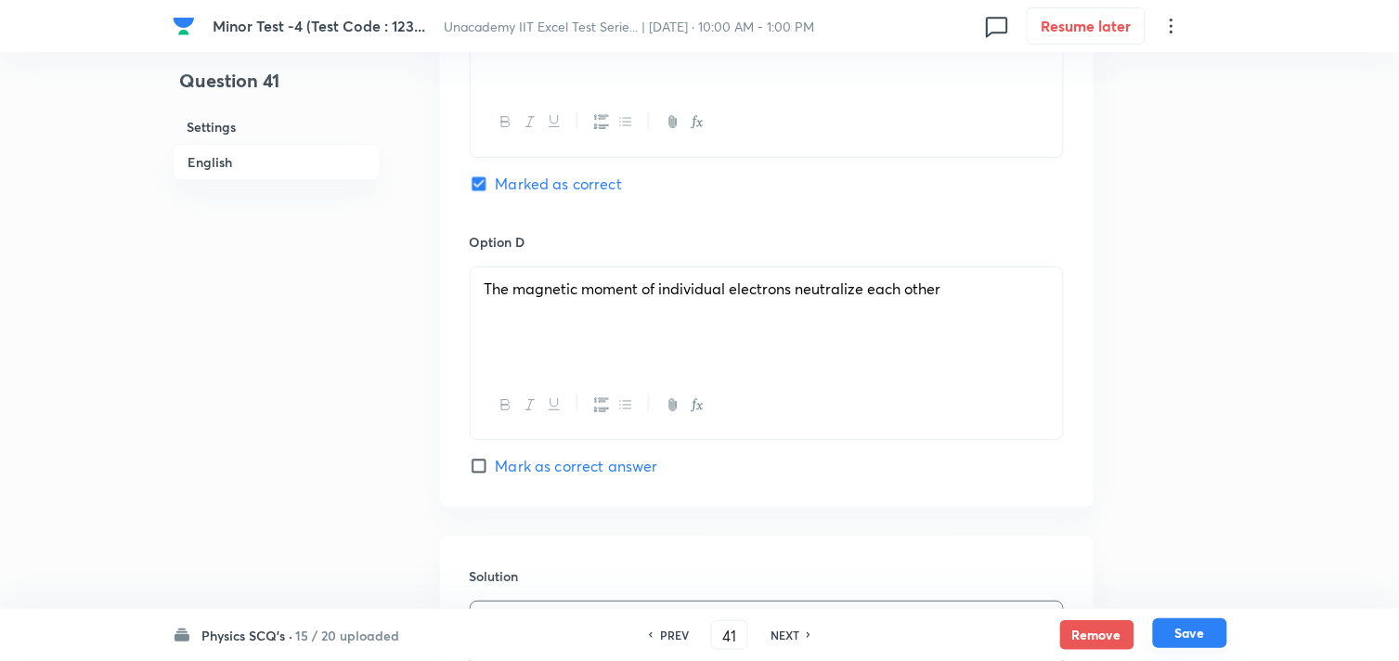
click at [1174, 625] on button "Save" at bounding box center [1190, 633] width 74 height 30
type input "42"
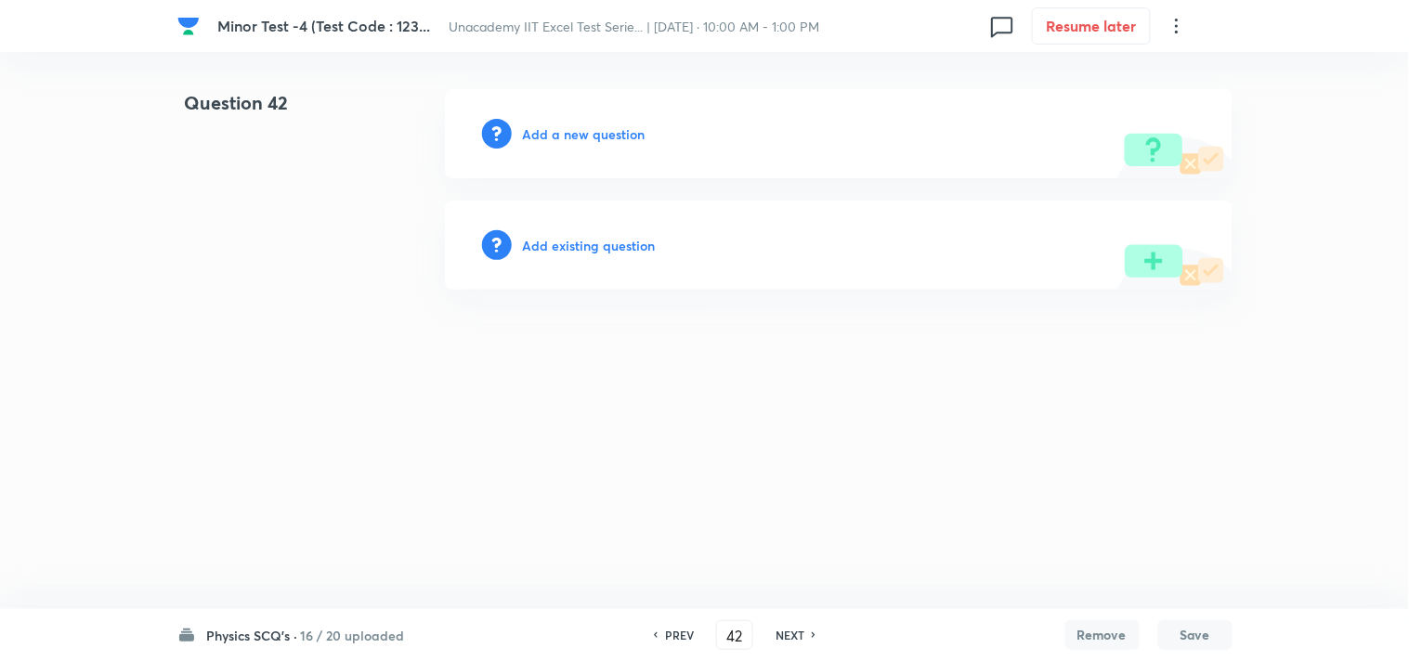
click at [583, 136] on h6 "Add a new question" at bounding box center [584, 133] width 123 height 19
click at [586, 136] on h6 "Choose a question type" at bounding box center [594, 133] width 143 height 19
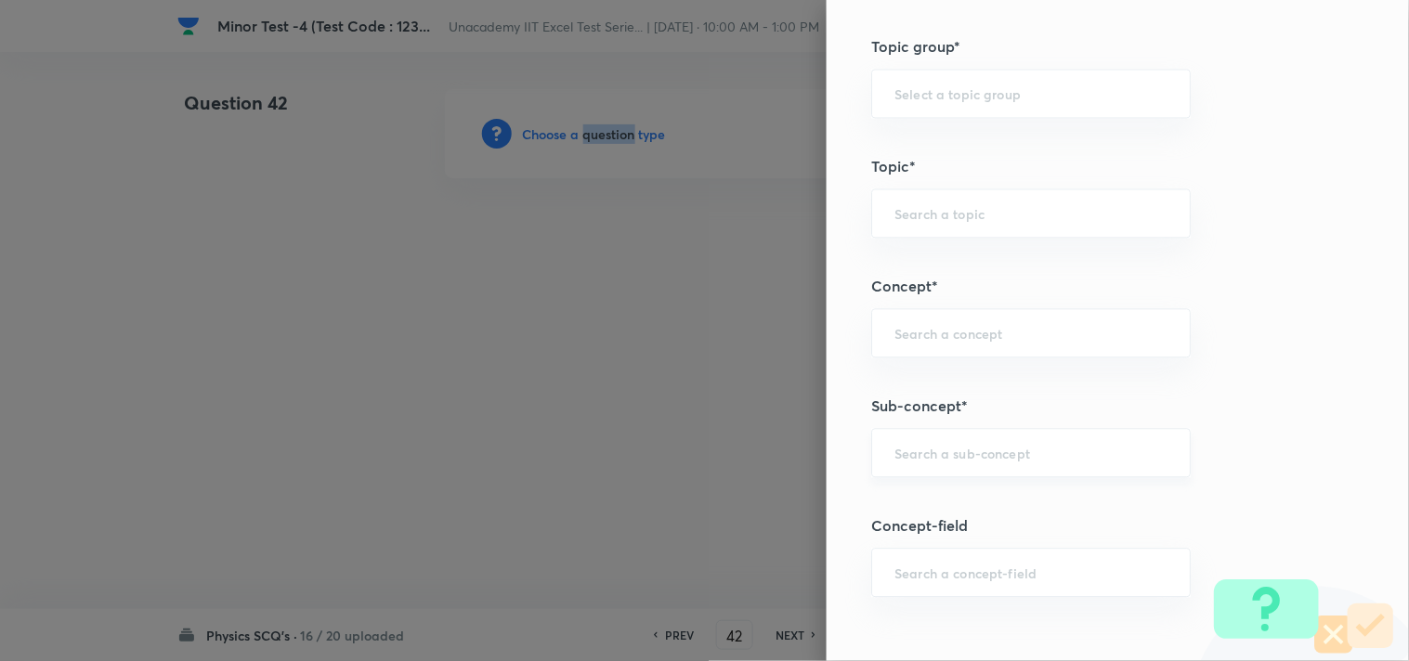
scroll to position [1135, 0]
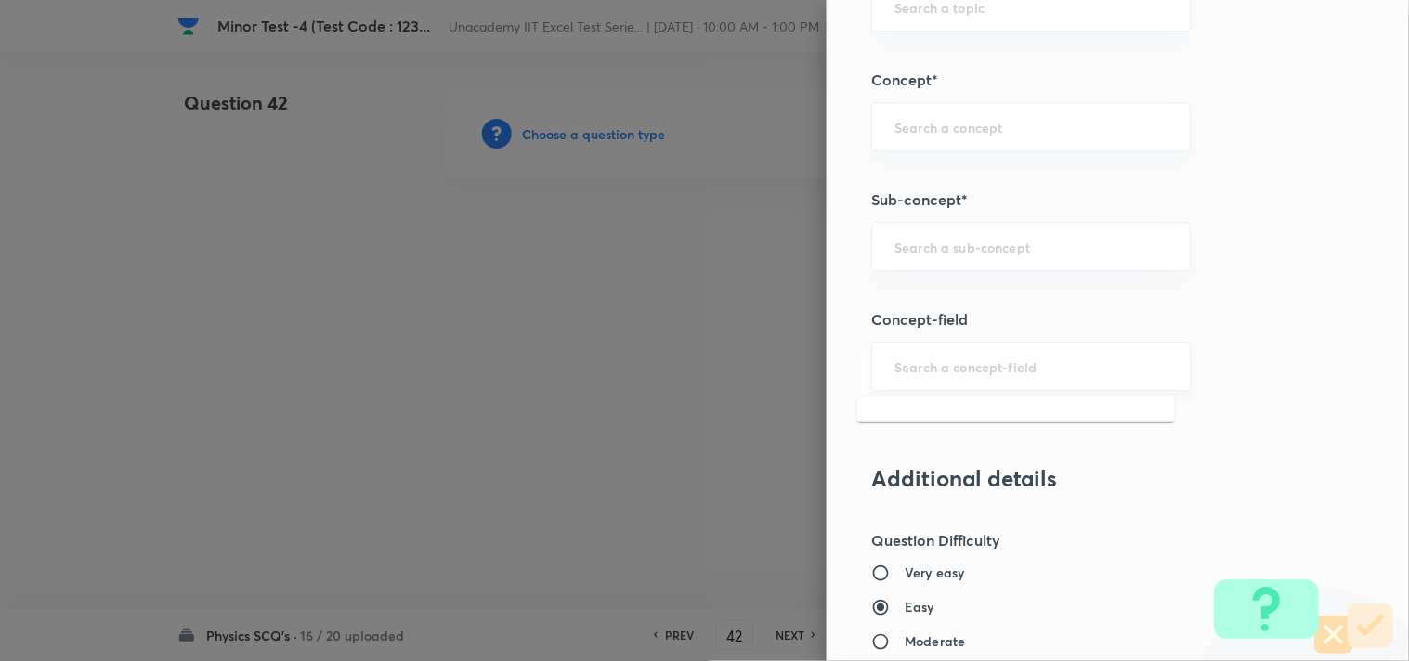
click at [927, 365] on input "text" at bounding box center [1030, 366] width 273 height 18
paste input "Torque"
click at [987, 409] on li "To get the Direction Of Torque, Use Right hand Rule" at bounding box center [1016, 432] width 318 height 56
type input "To get the Direction Of Torque, Use Right hand Rule"
type input "Physics"
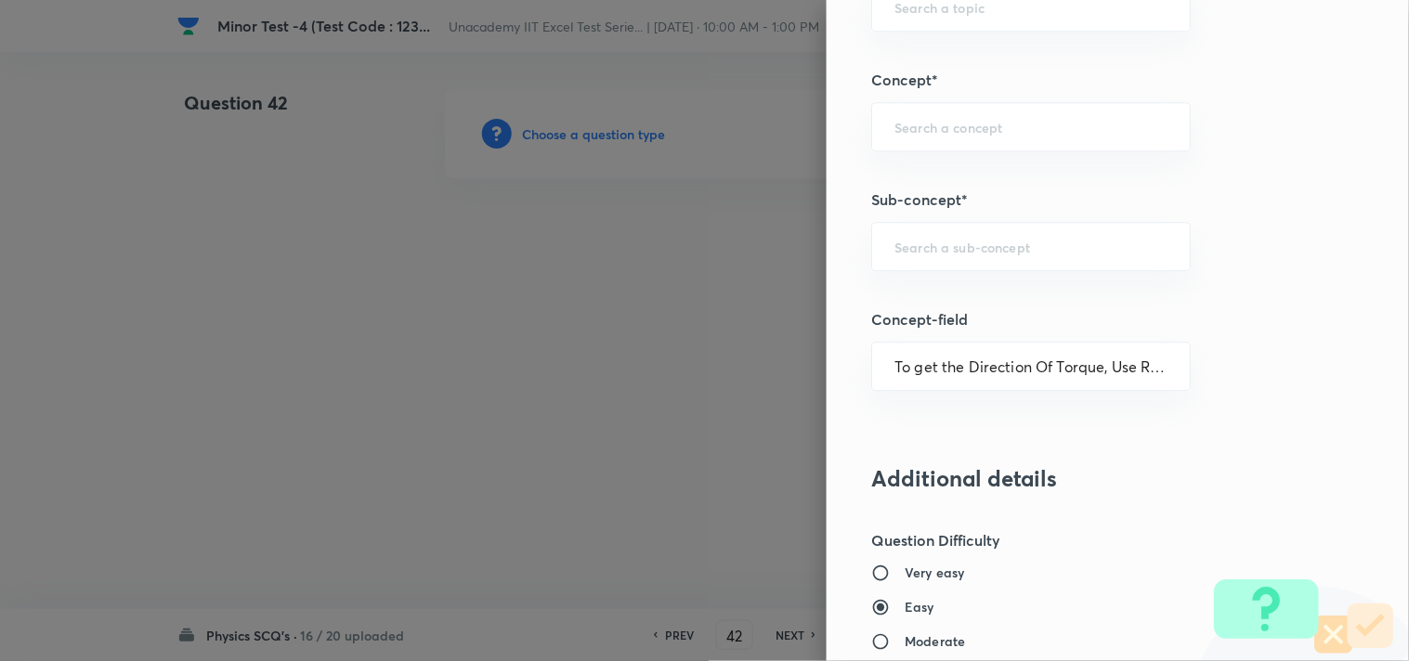
type input "Mechanics"
type input "Rigid Body Dynamics"
type input "Torque"
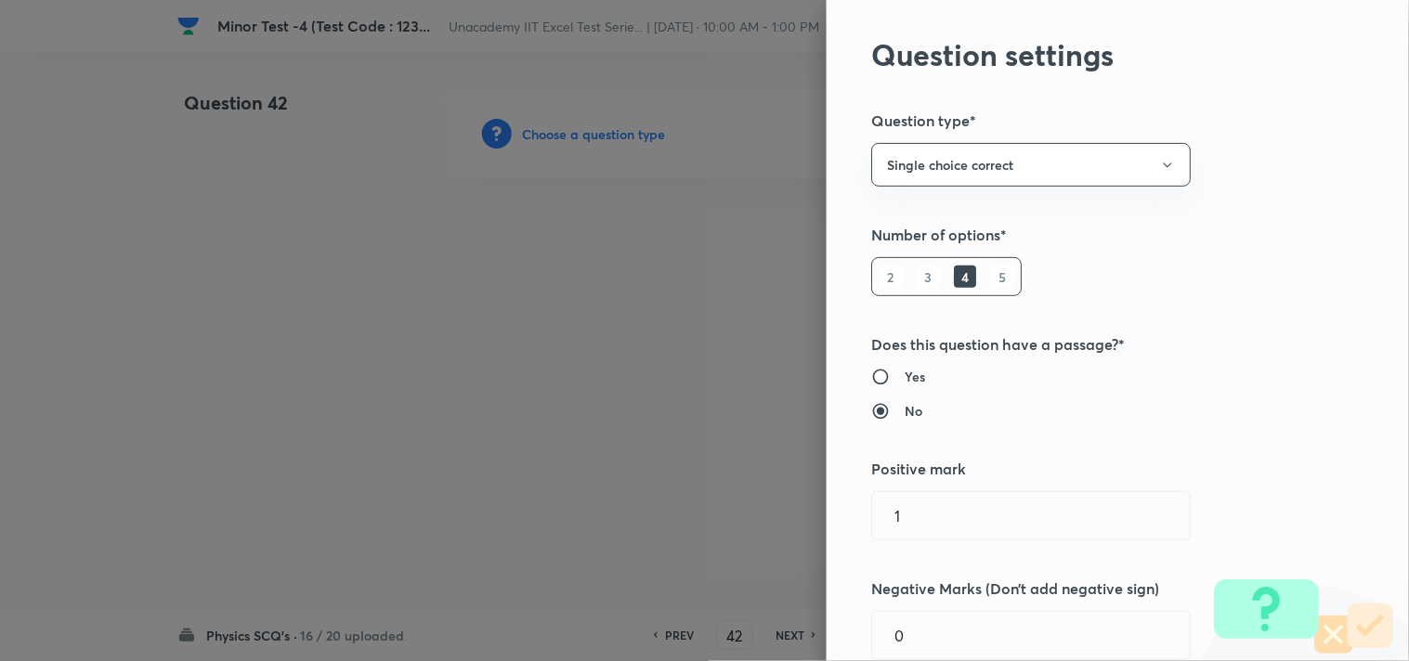
scroll to position [0, 0]
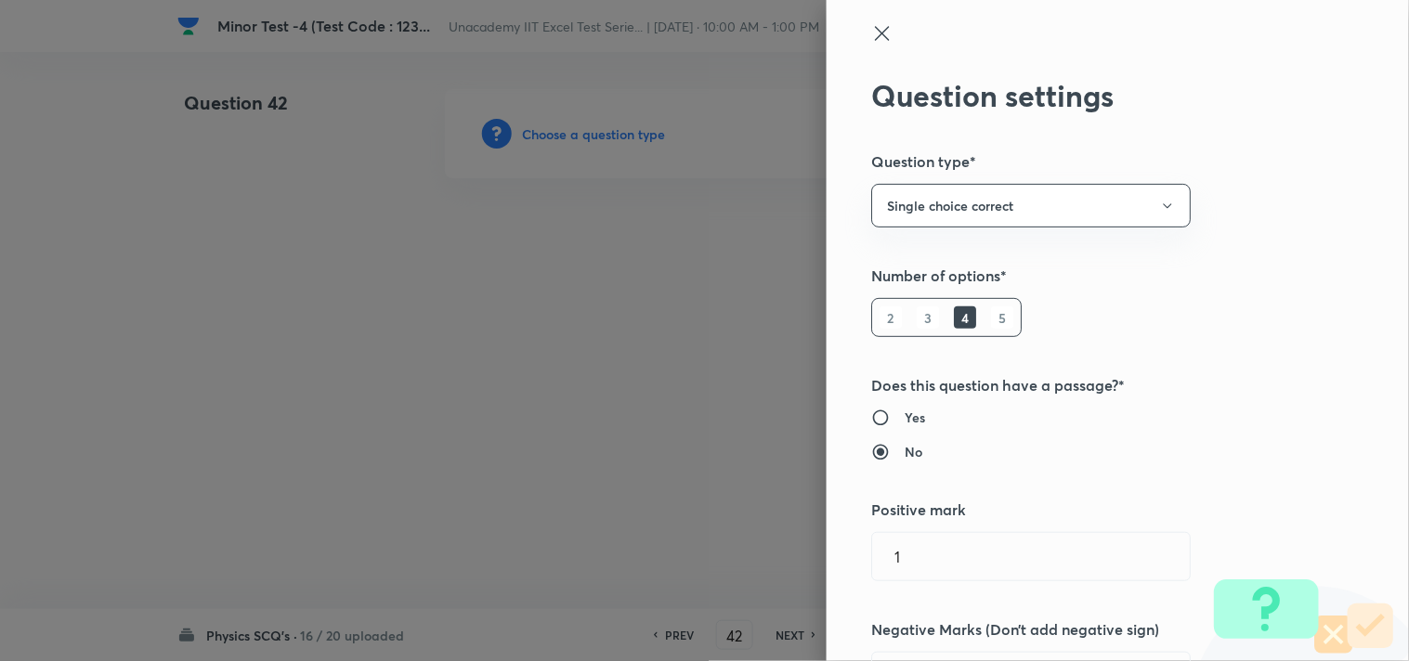
click at [871, 32] on icon at bounding box center [882, 33] width 22 height 22
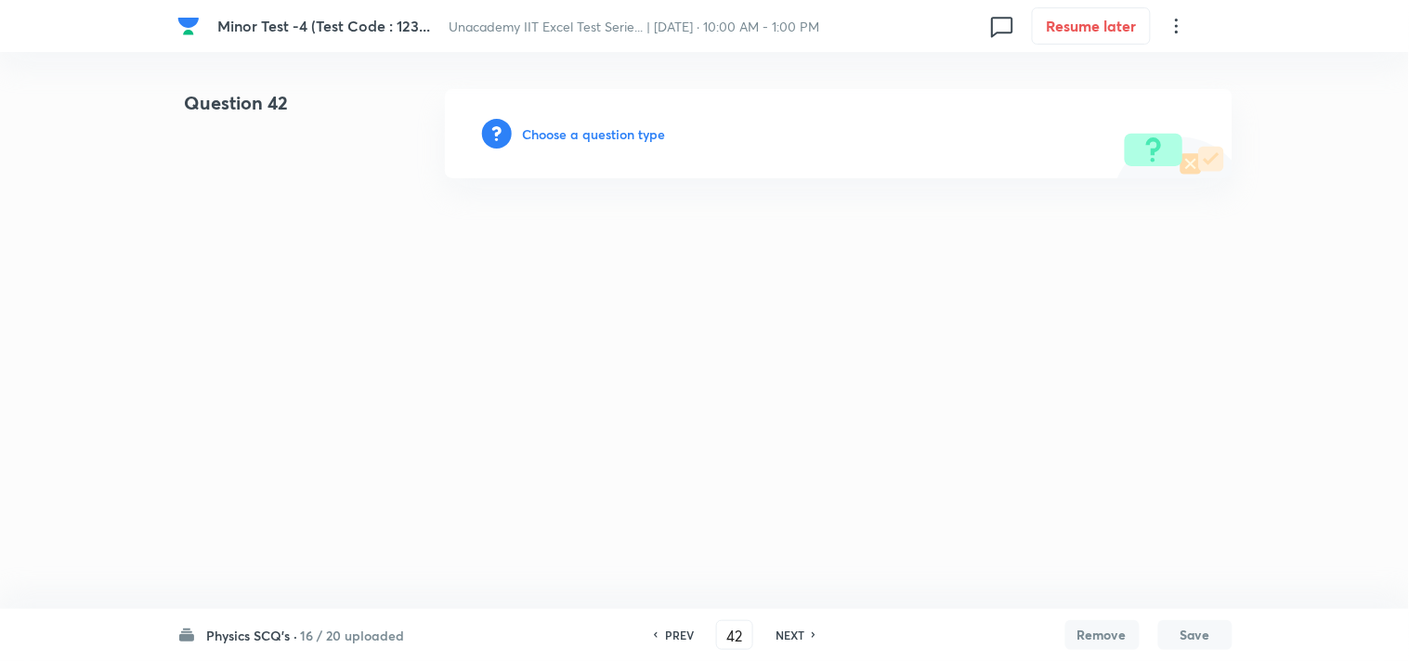
click at [601, 121] on div "Choose a question type" at bounding box center [838, 133] width 787 height 89
click at [599, 128] on h6 "Choose a question type" at bounding box center [594, 133] width 143 height 19
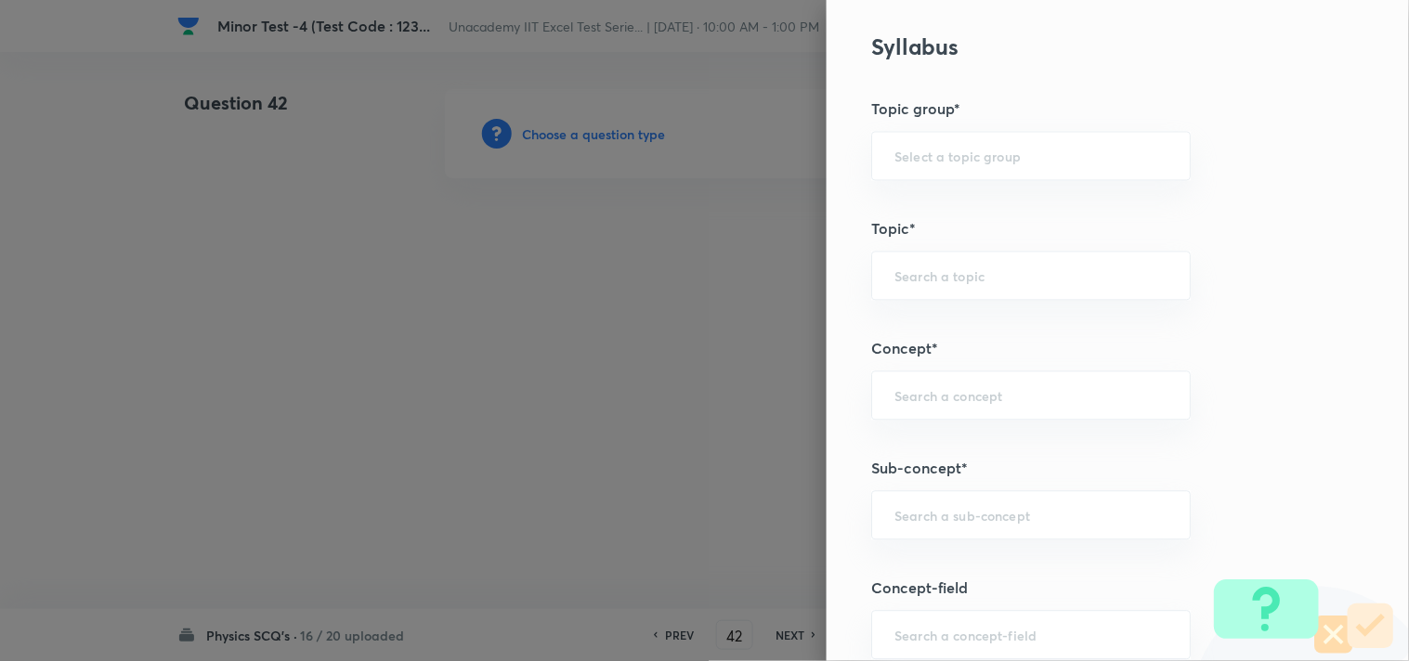
scroll to position [1135, 0]
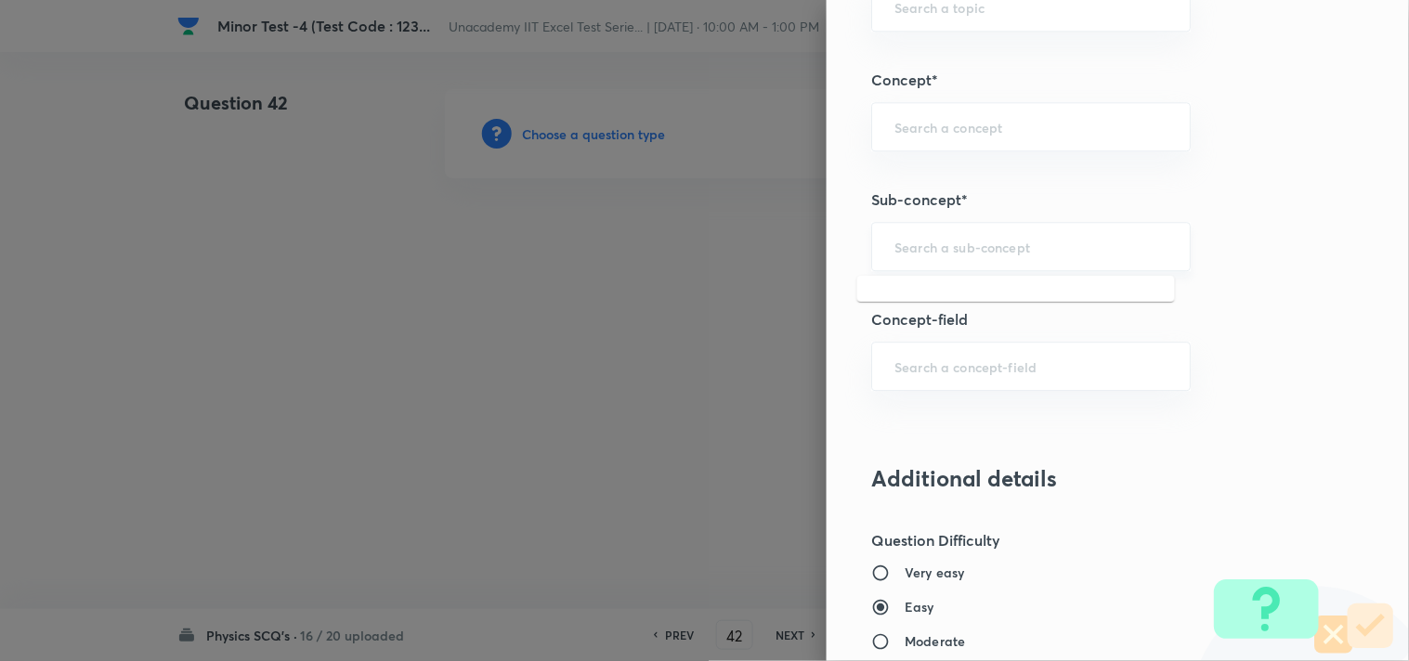
click at [913, 252] on input "text" at bounding box center [1030, 247] width 273 height 18
paste input "Torque"
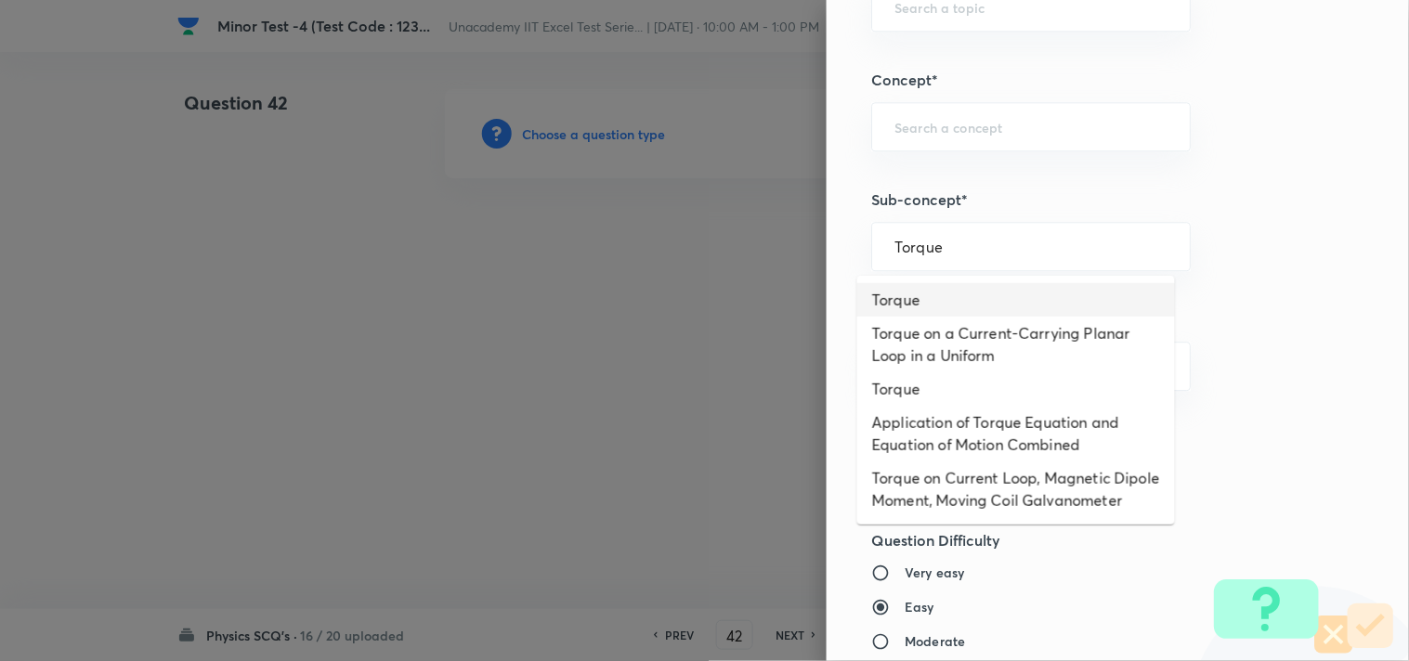
click at [996, 290] on li "Torque" at bounding box center [1016, 299] width 318 height 33
type input "Torque"
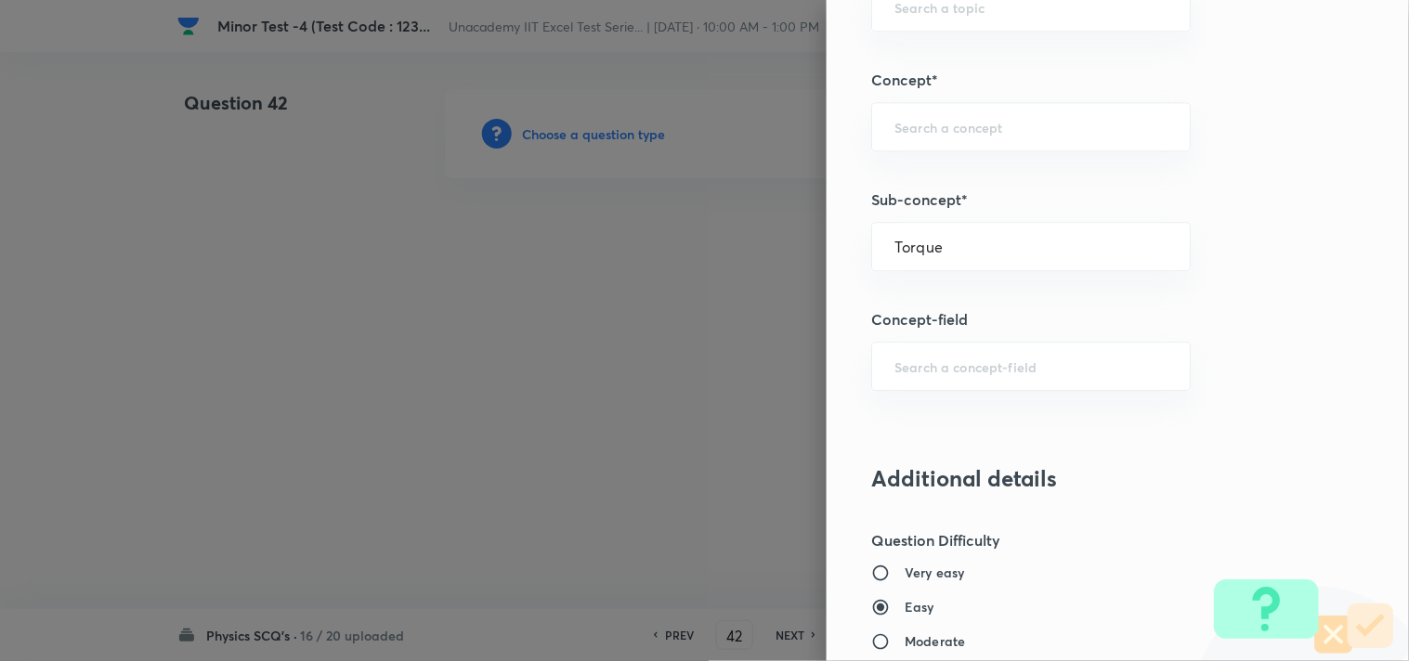
type input "Physics"
type input "Electricity & Magnetism"
type input "Coulomb's Law & Electric Field"
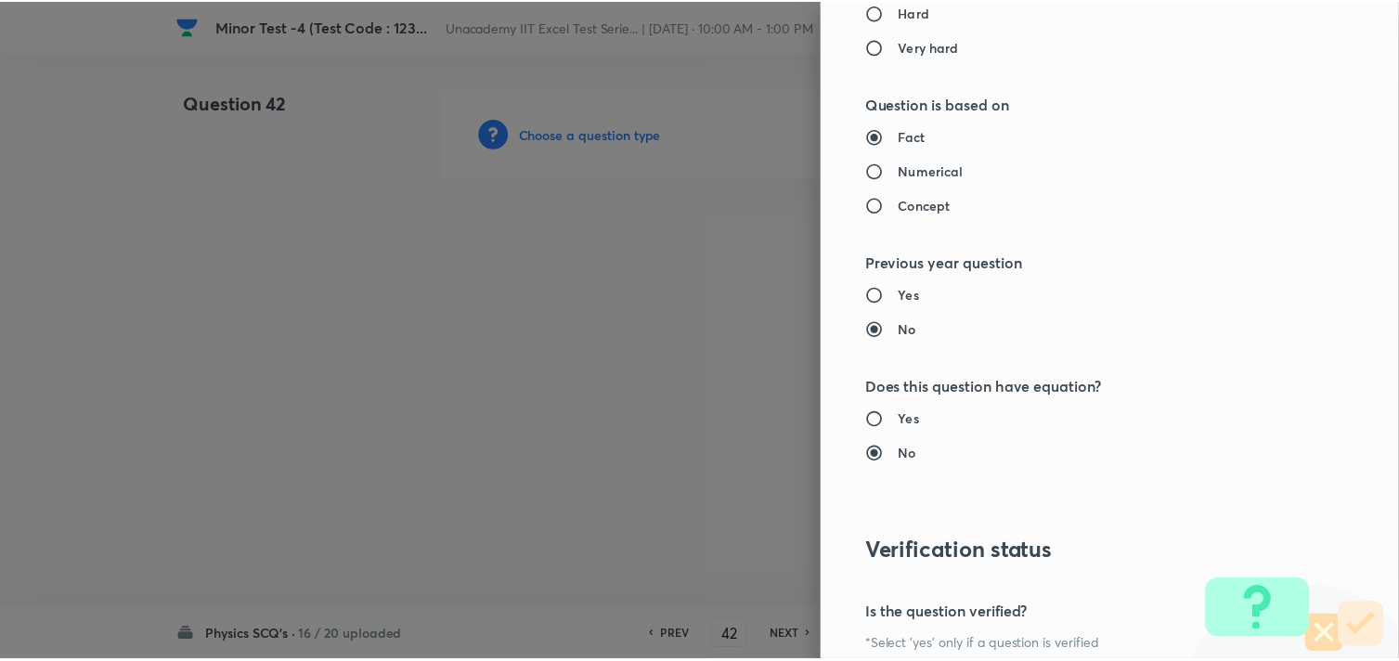
scroll to position [1994, 0]
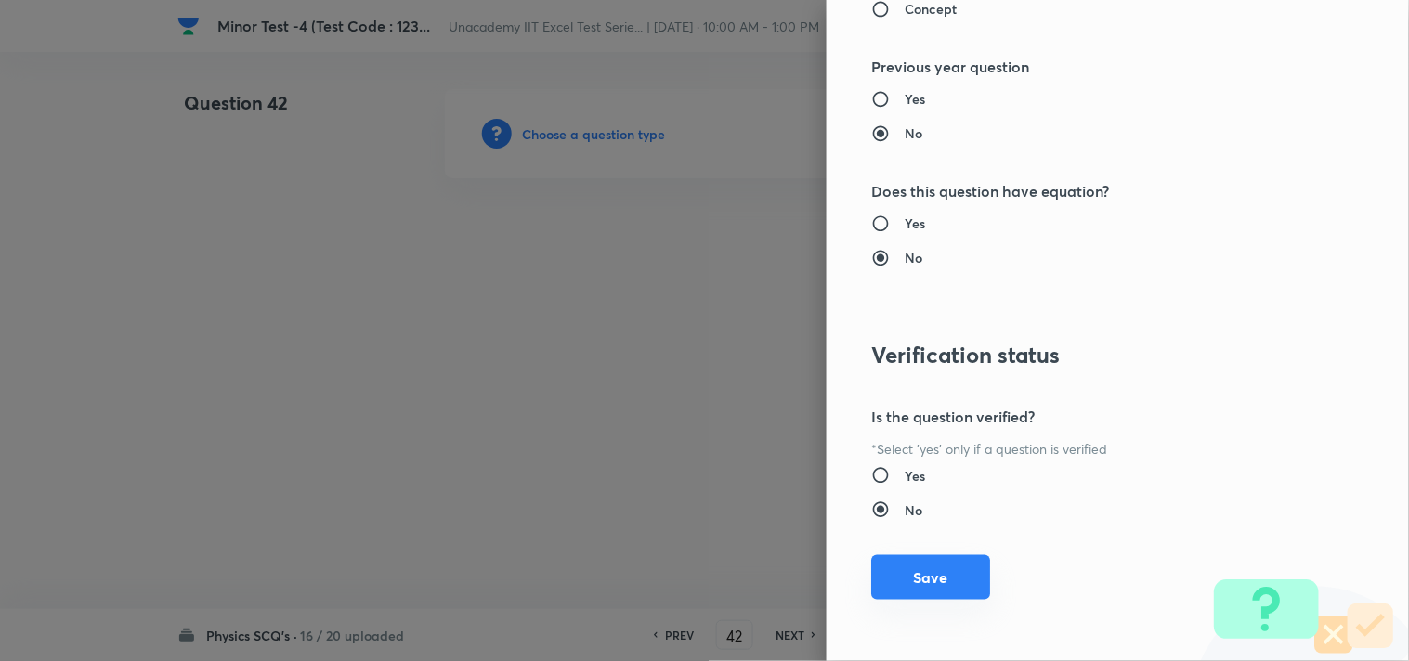
click at [889, 573] on button "Save" at bounding box center [930, 577] width 119 height 45
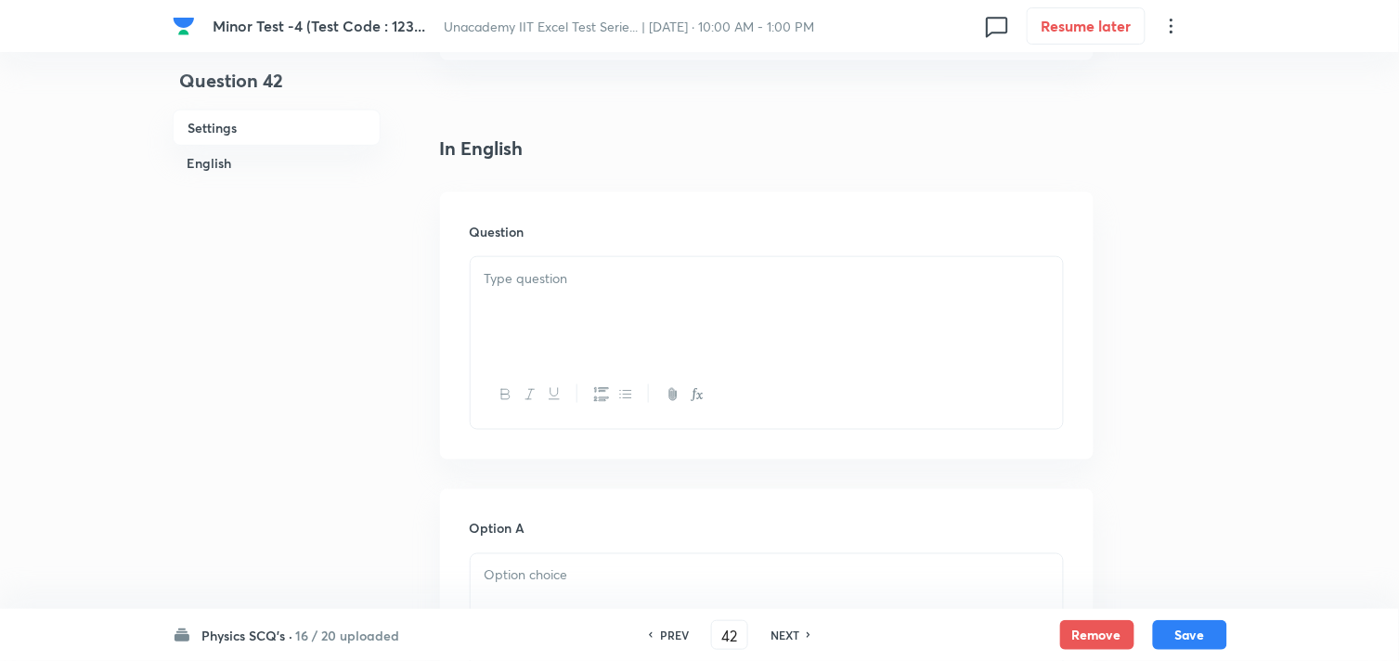
scroll to position [412, 0]
click at [560, 330] on div at bounding box center [767, 308] width 592 height 104
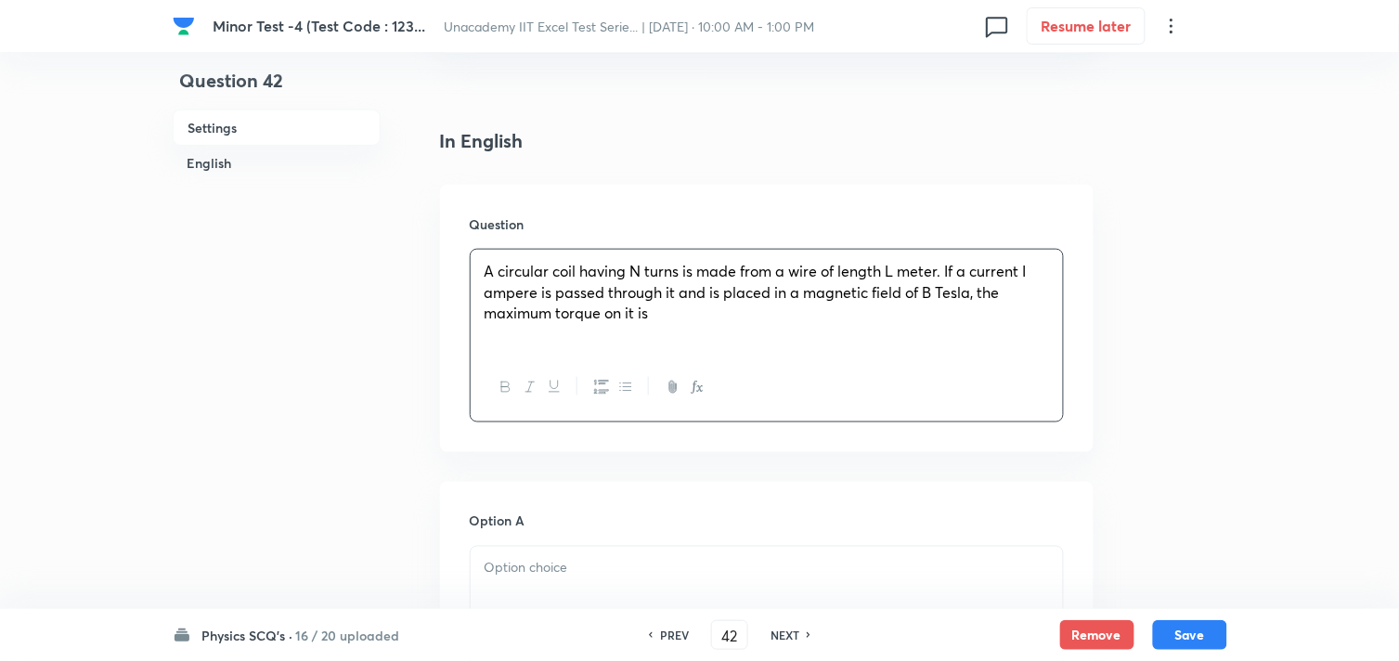
scroll to position [721, 0]
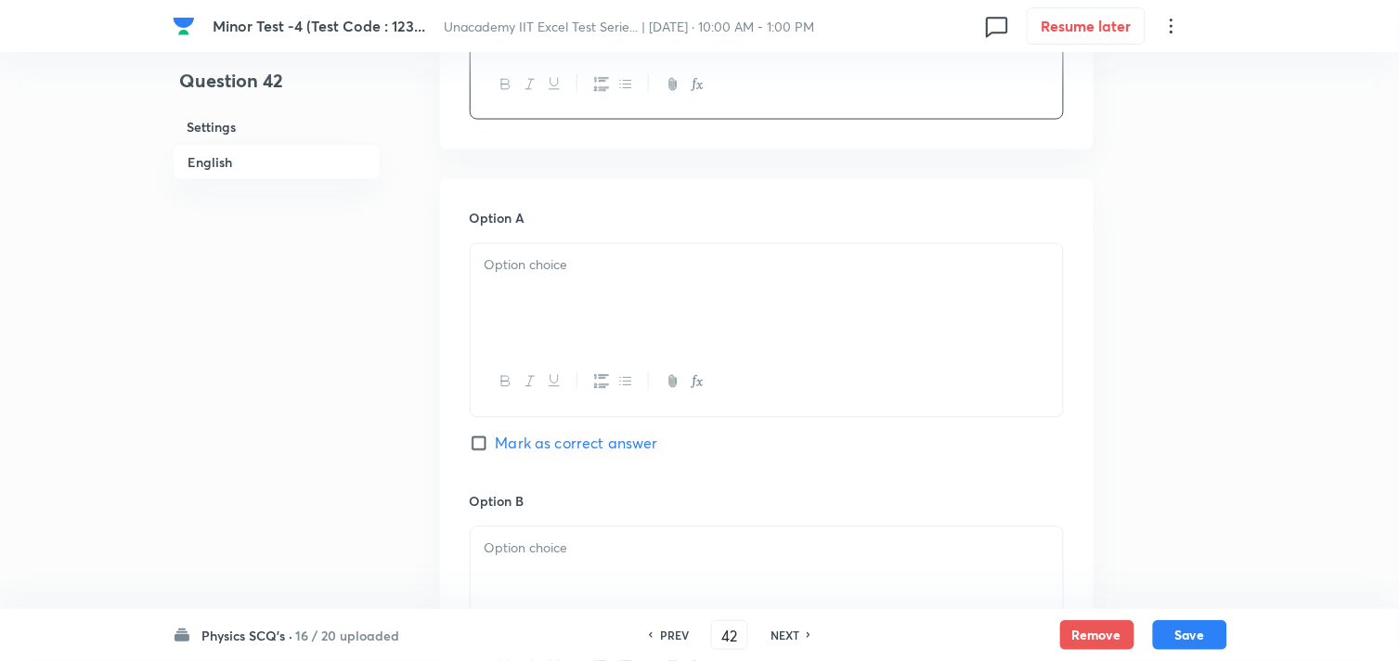
drag, startPoint x: 570, startPoint y: 353, endPoint x: 587, endPoint y: 322, distance: 34.9
click at [570, 351] on div at bounding box center [767, 382] width 592 height 68
click at [581, 308] on div at bounding box center [767, 296] width 592 height 104
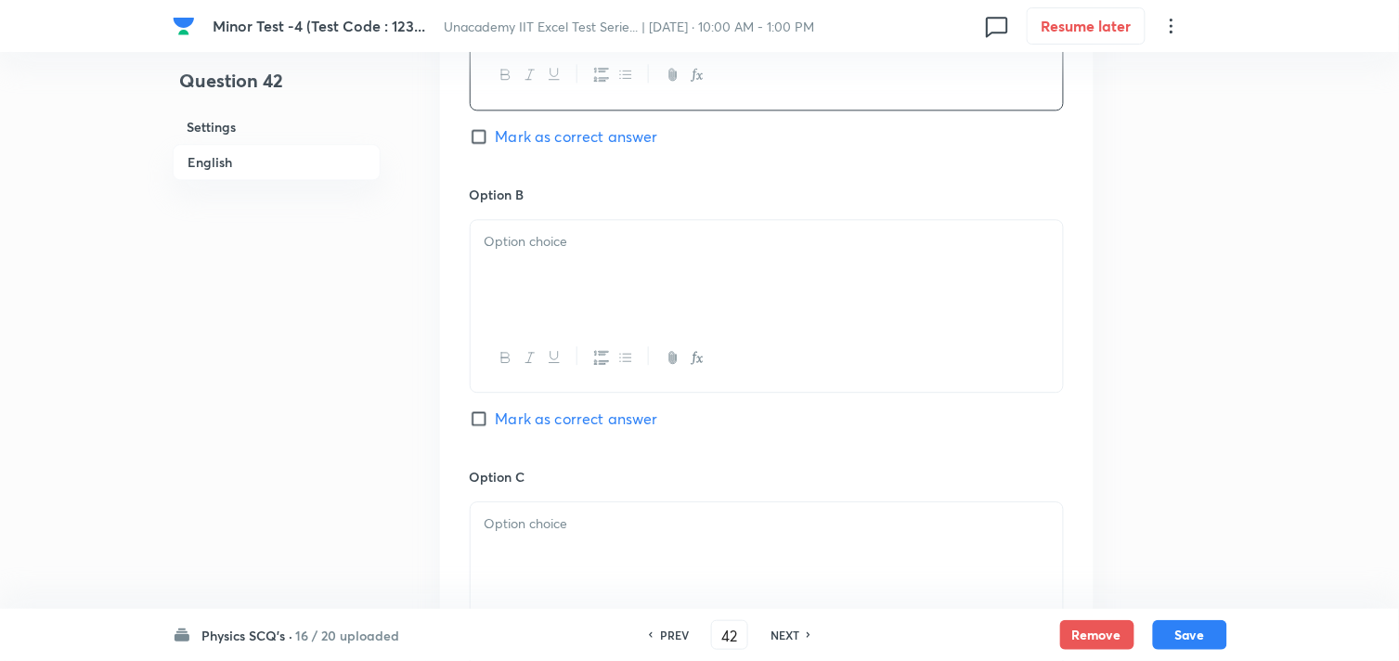
scroll to position [1032, 0]
click at [565, 292] on div at bounding box center [767, 269] width 592 height 104
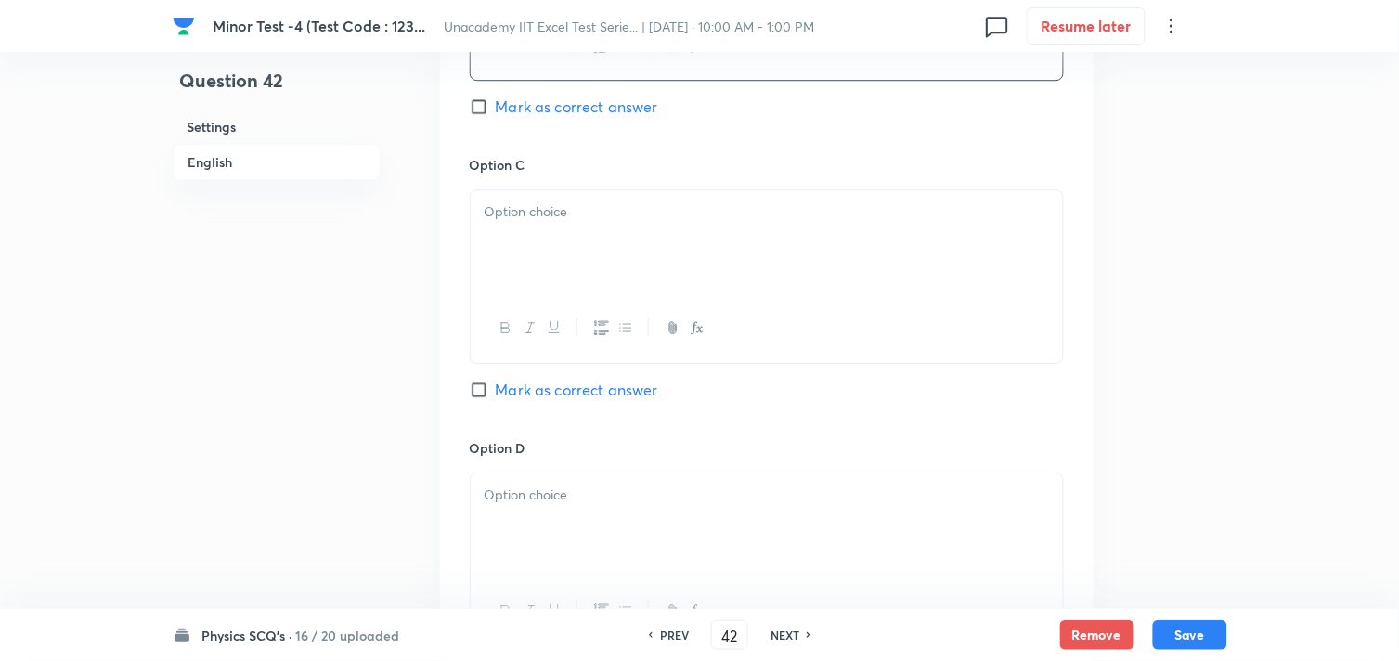
click at [582, 281] on div at bounding box center [767, 242] width 592 height 104
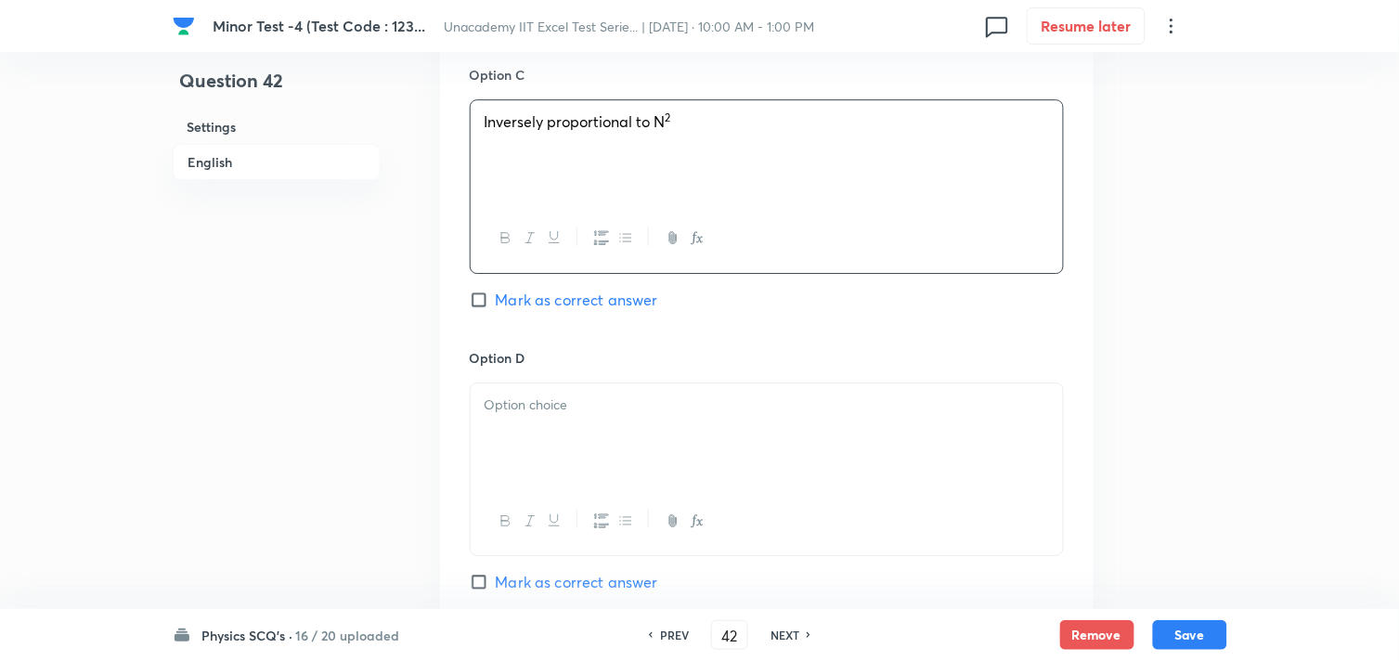
scroll to position [1547, 0]
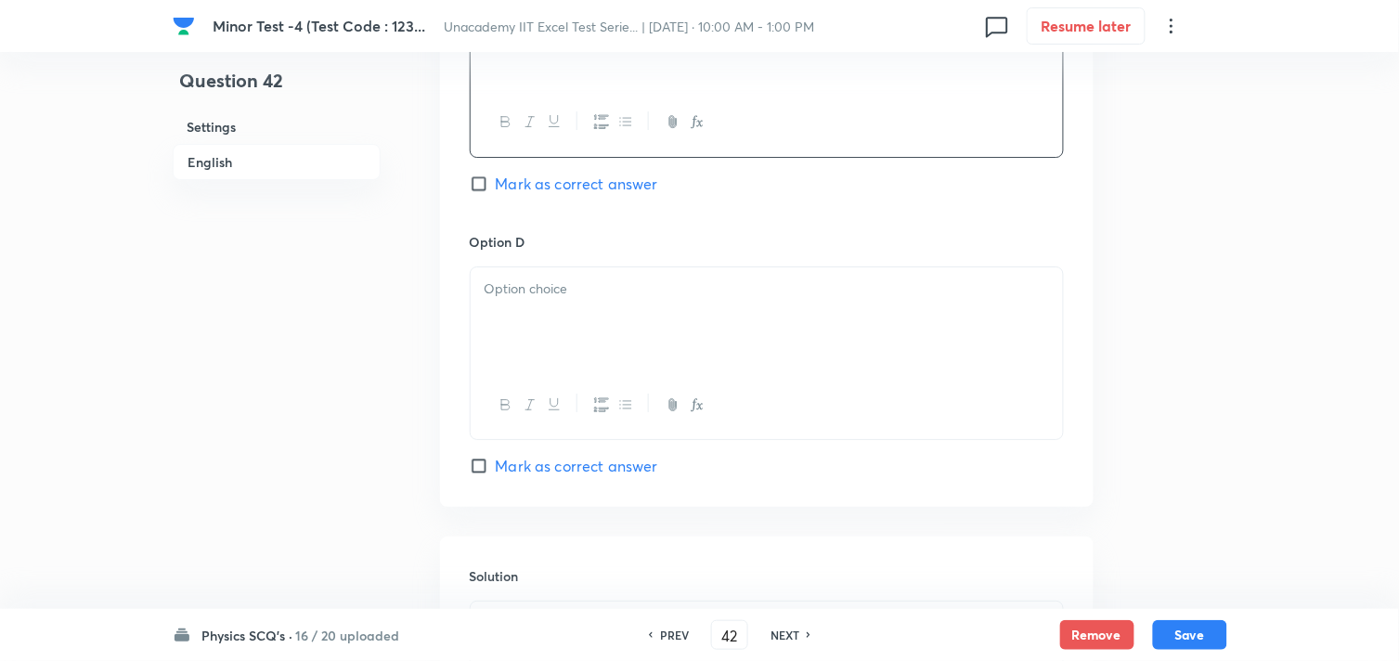
click at [539, 321] on div at bounding box center [767, 319] width 592 height 104
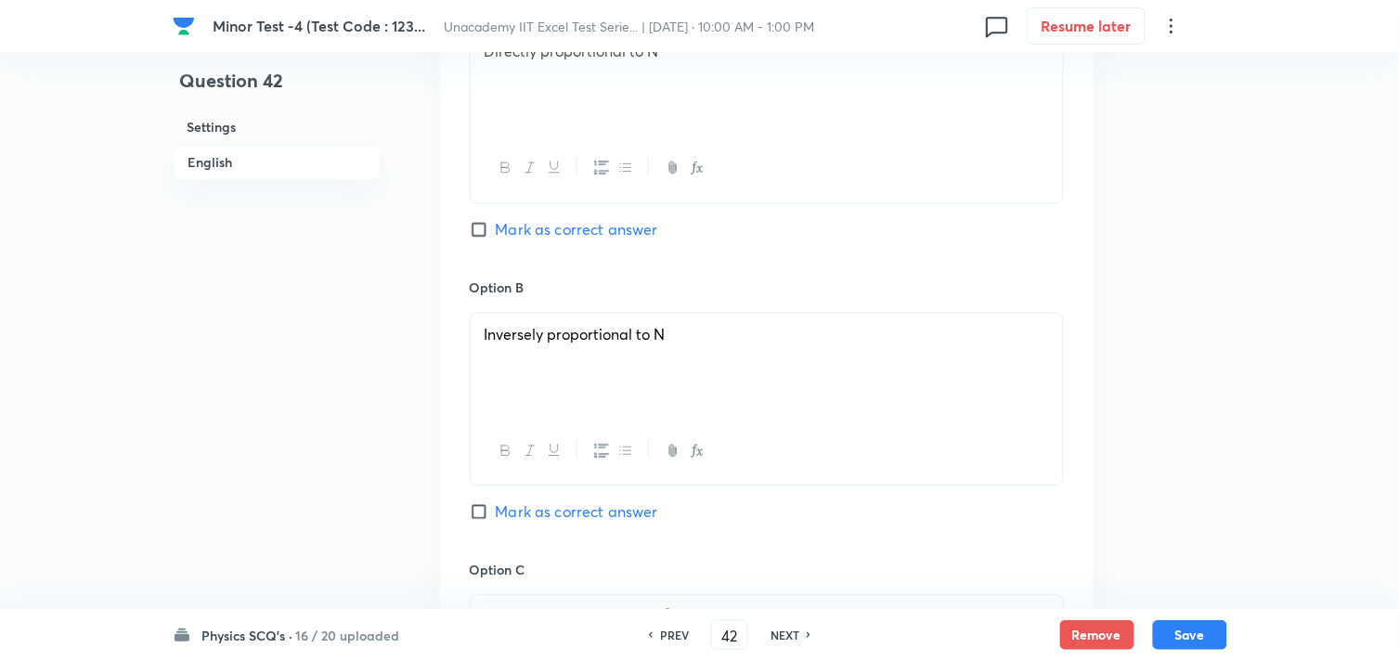
scroll to position [928, 0]
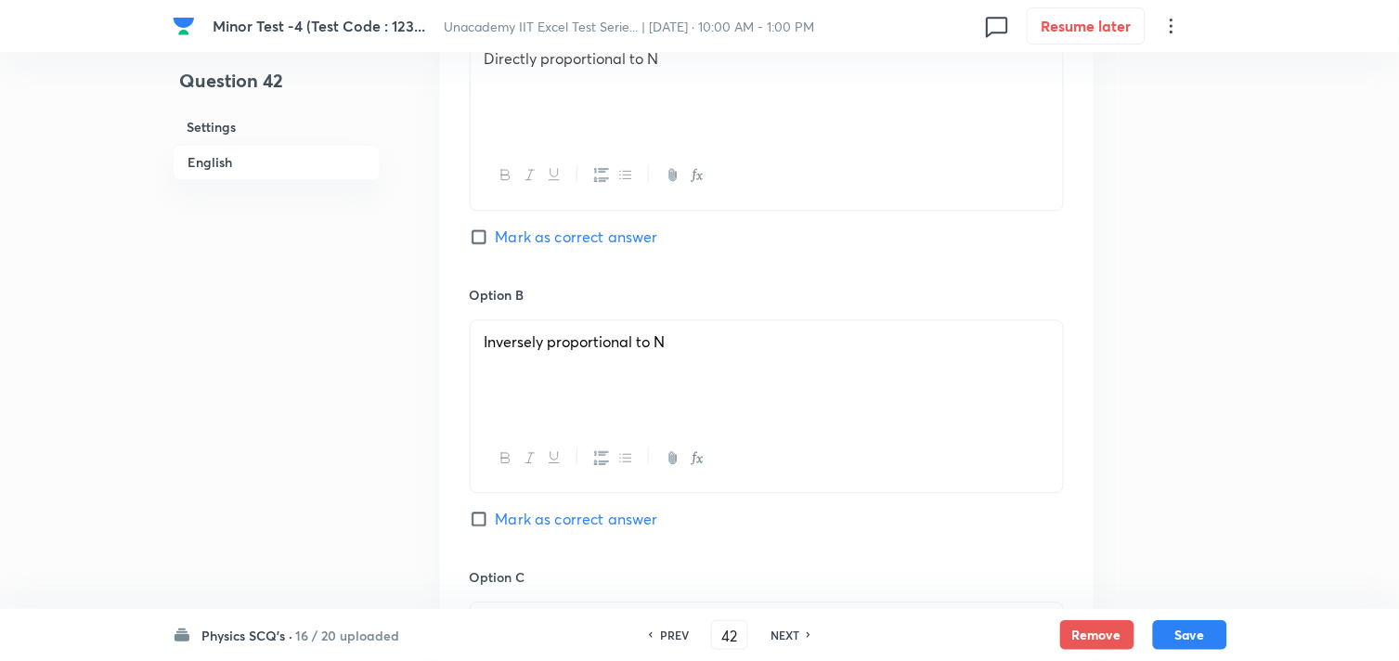
click at [539, 235] on span "Mark as correct answer" at bounding box center [577, 237] width 162 height 22
click at [496, 235] on input "Mark as correct answer" at bounding box center [483, 236] width 26 height 19
checkbox input "true"
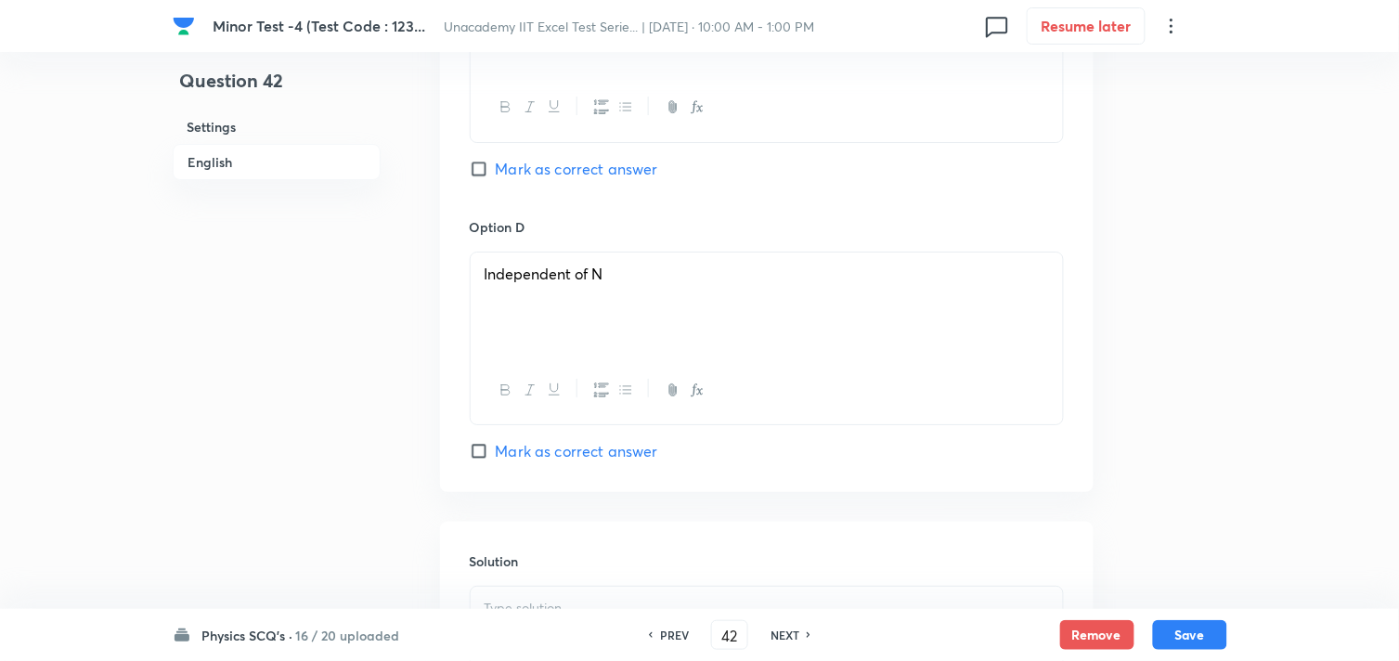
scroll to position [1753, 0]
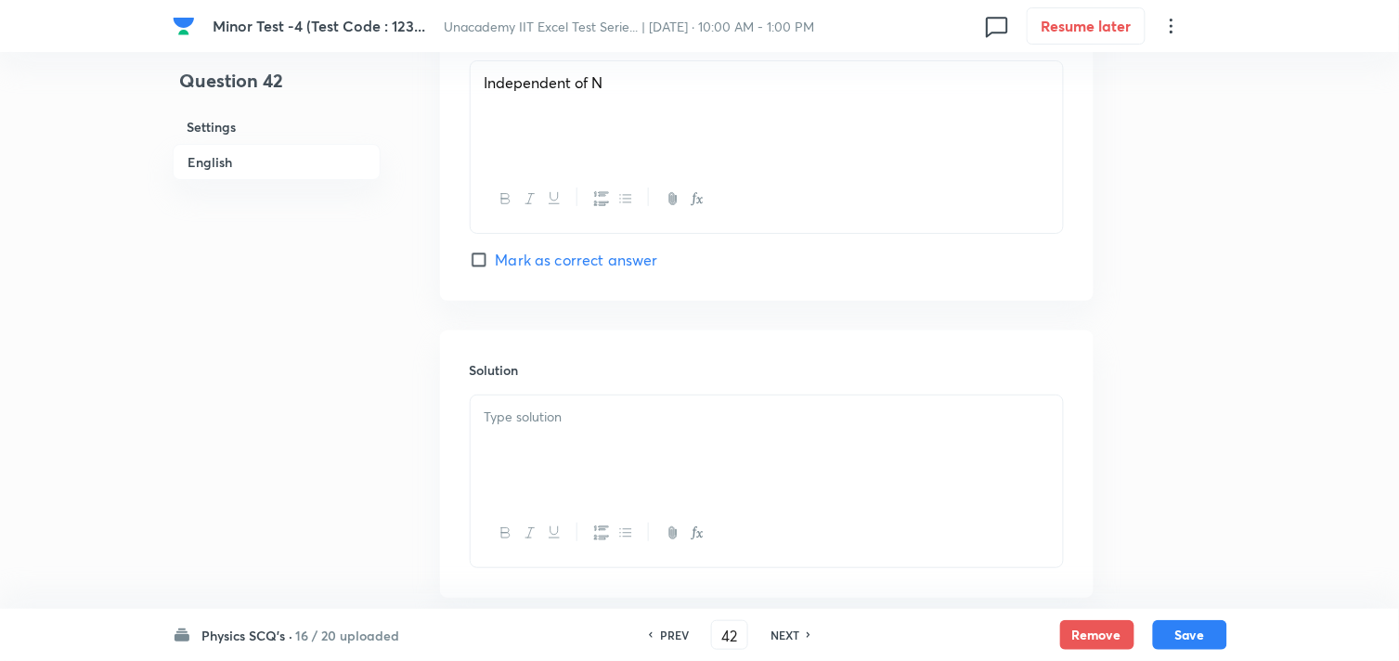
click at [565, 448] on div at bounding box center [767, 448] width 592 height 104
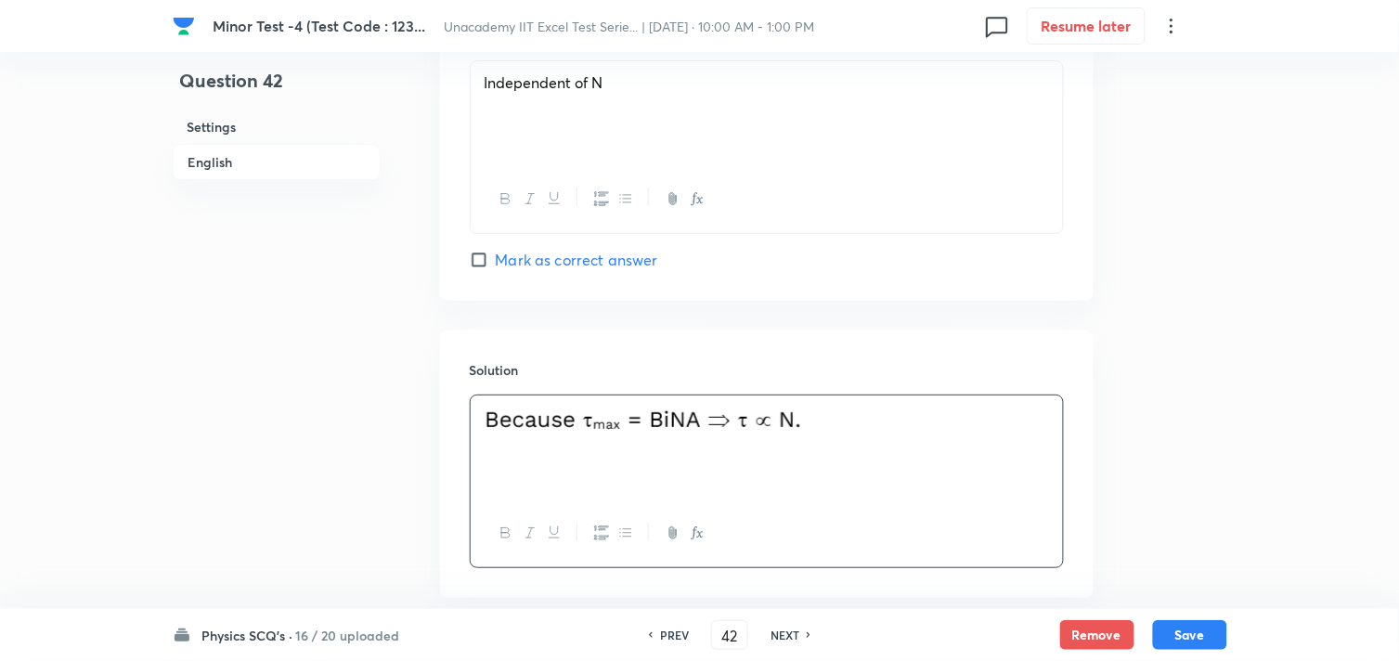
drag, startPoint x: 1183, startPoint y: 617, endPoint x: 1173, endPoint y: 614, distance: 10.9
click at [1182, 620] on button "Save" at bounding box center [1190, 635] width 74 height 30
type input "43"
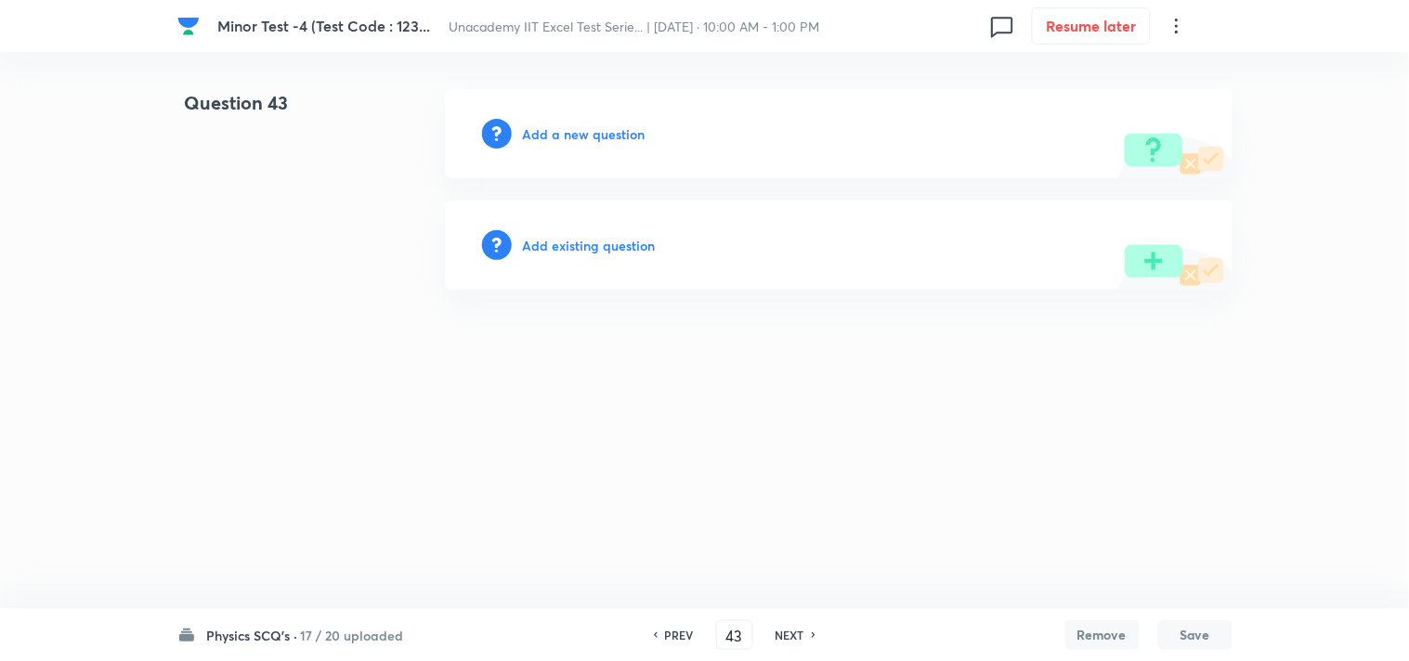
click at [587, 133] on h6 "Add a new question" at bounding box center [584, 133] width 123 height 19
click at [590, 133] on h6 "Choose a question type" at bounding box center [594, 133] width 143 height 19
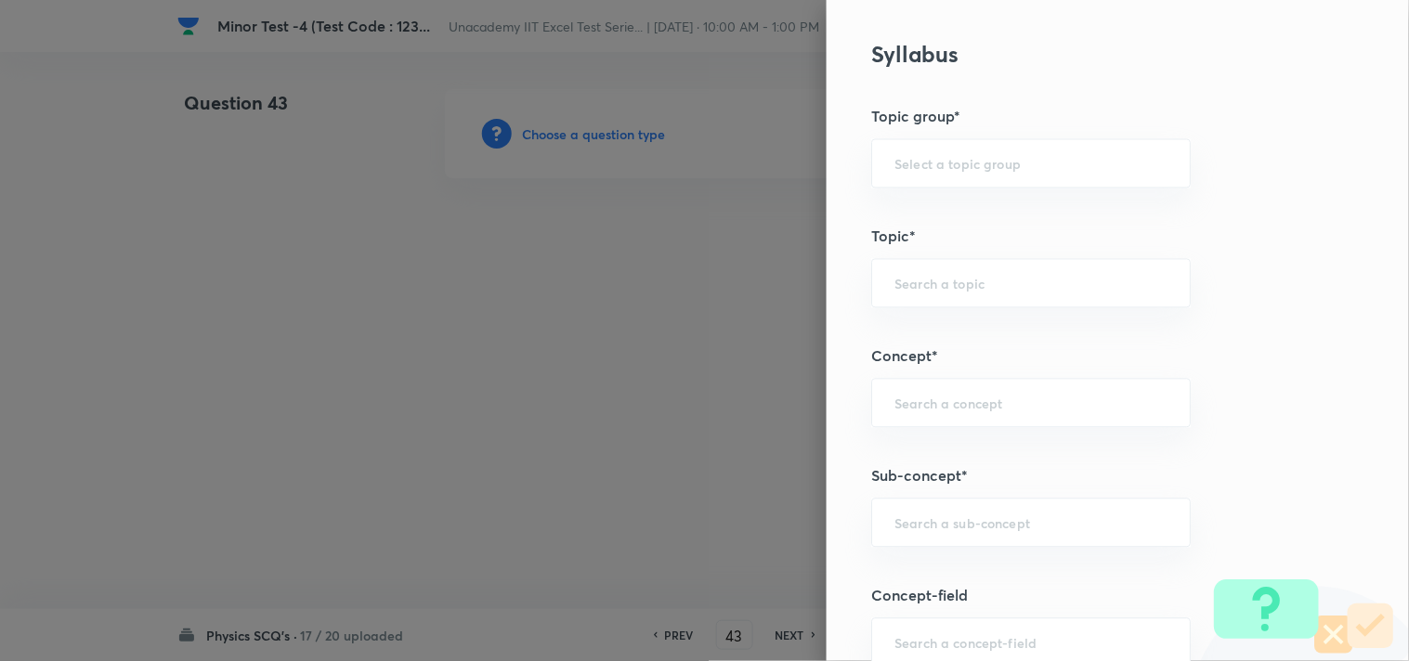
scroll to position [1135, 0]
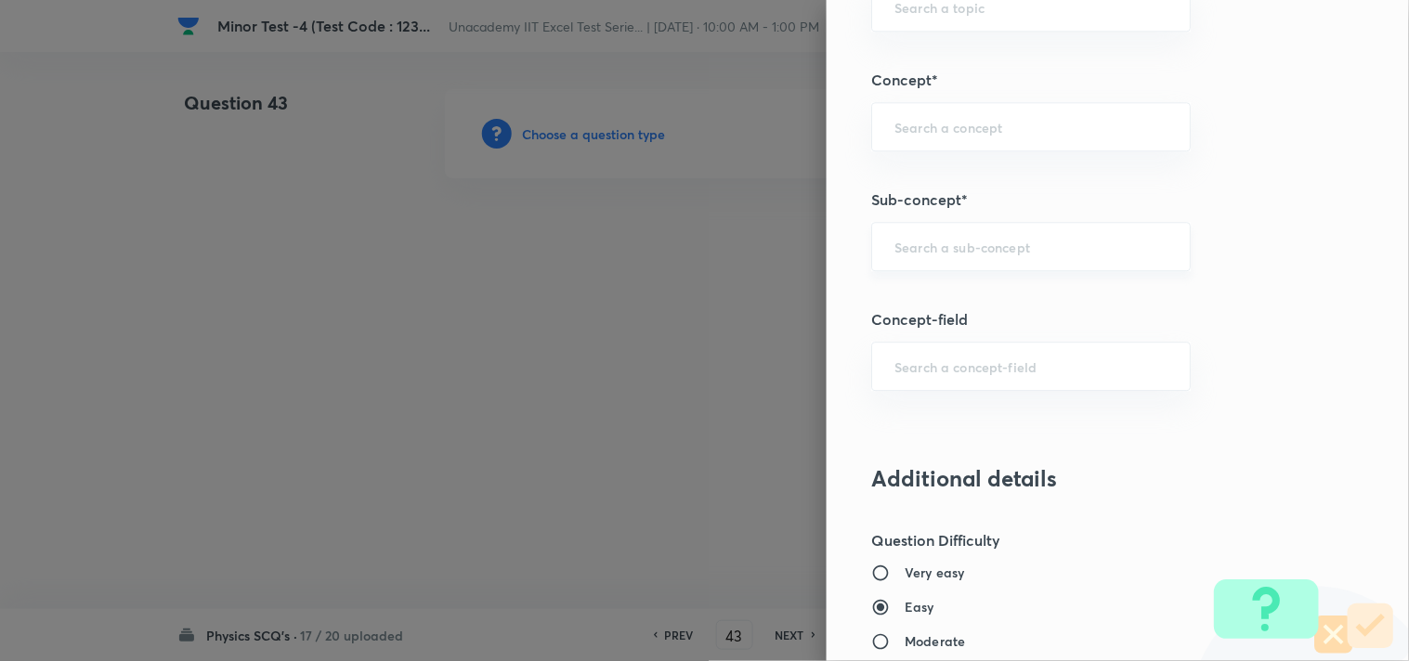
click at [945, 241] on input "text" at bounding box center [1030, 247] width 273 height 18
paste input "Force on a Current-Carrying Wire"
click at [1056, 294] on li "Force on a Current-Carrying Wire" at bounding box center [1016, 299] width 318 height 33
type input "Force on a Current-Carrying Wire"
type input "Physics"
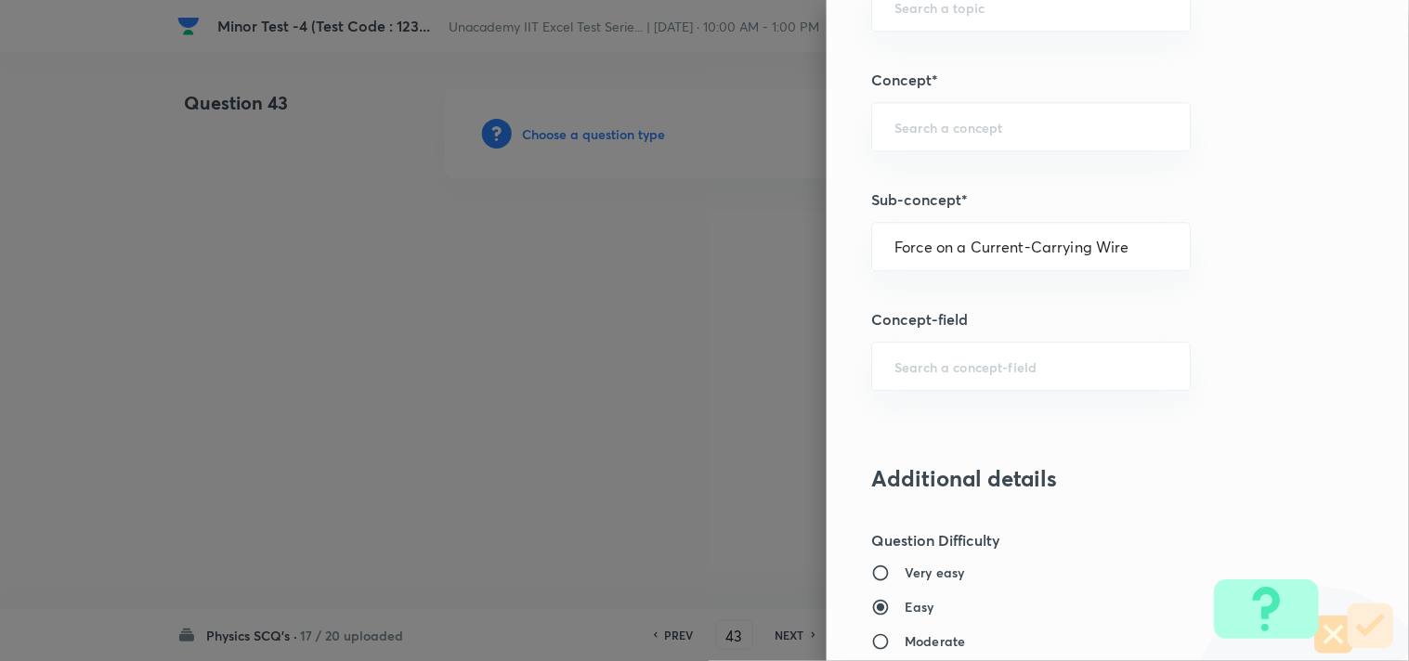
type input "Electricity & Magnetism"
type input "Magnetic Field & Magnetic Forces"
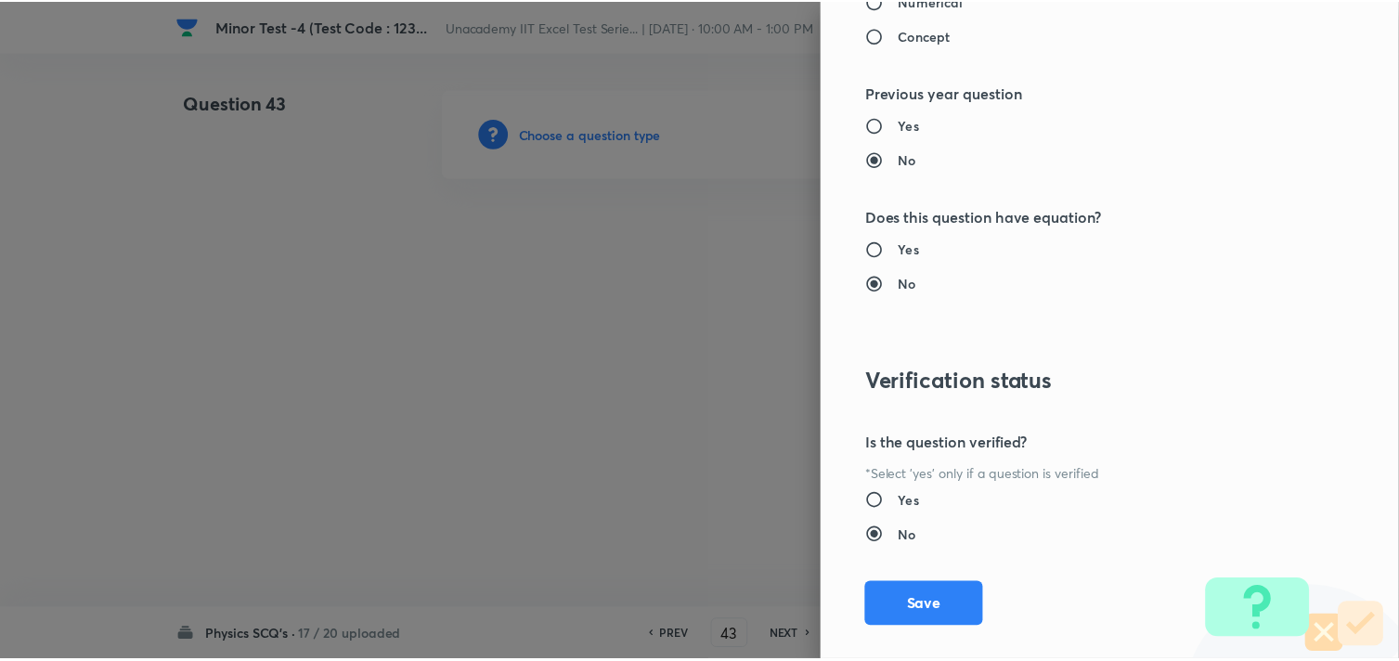
scroll to position [1994, 0]
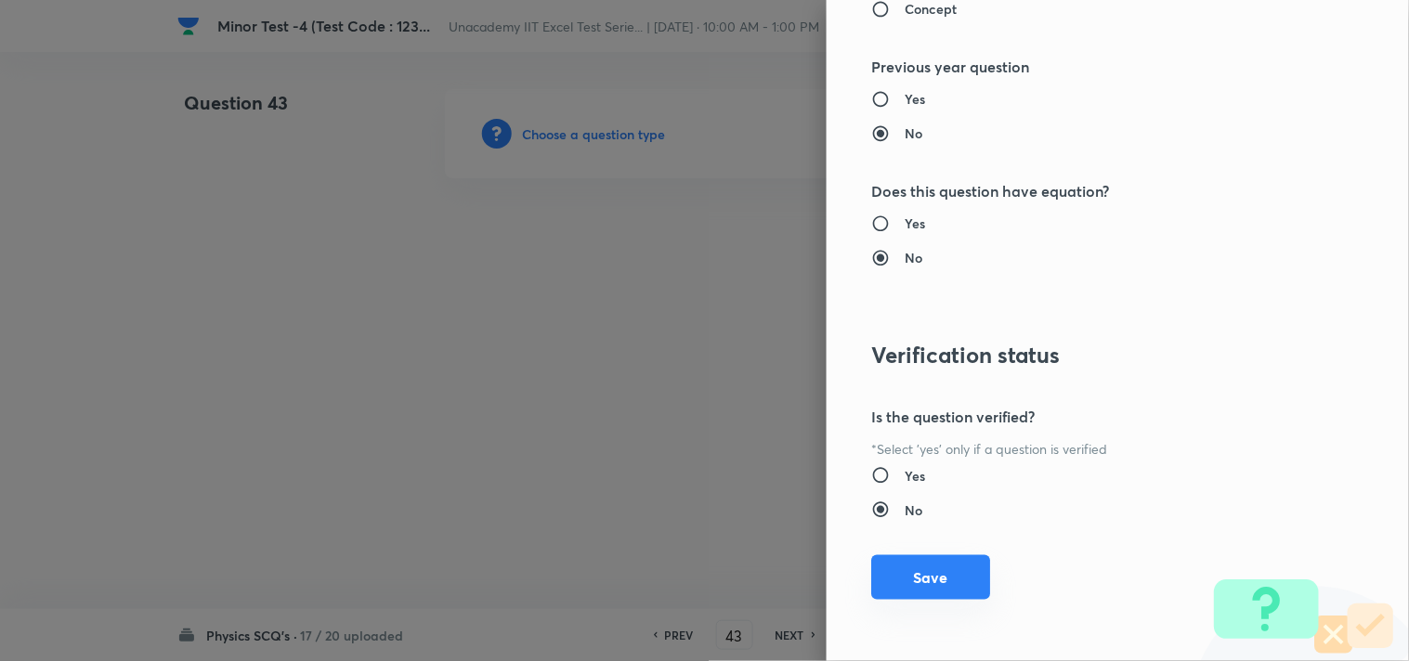
click at [895, 571] on button "Save" at bounding box center [930, 577] width 119 height 45
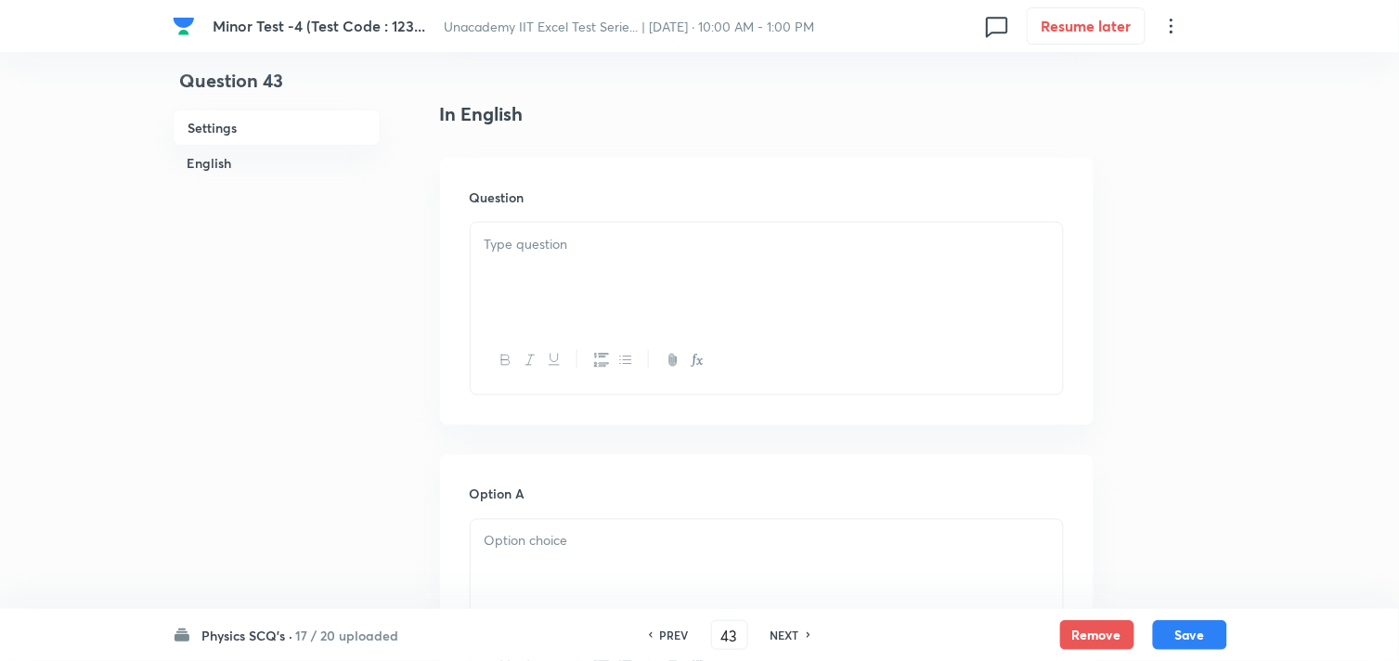
scroll to position [515, 0]
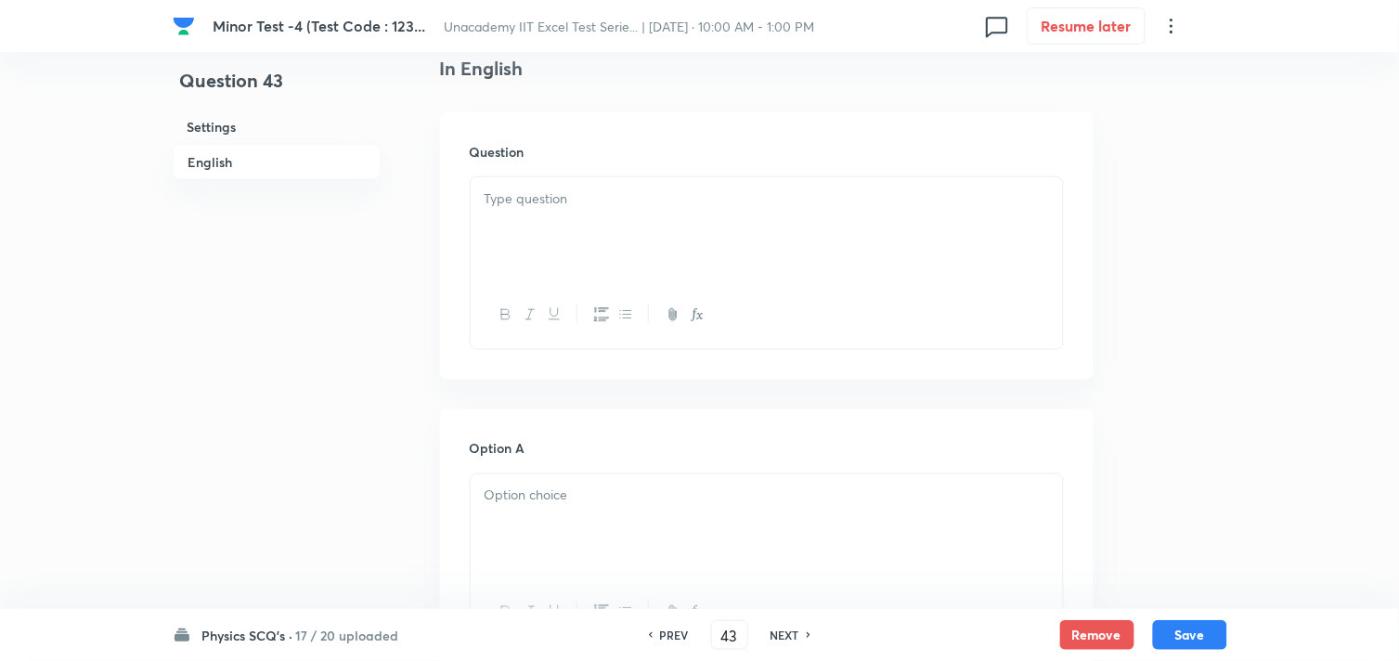
click at [570, 214] on div at bounding box center [767, 229] width 592 height 104
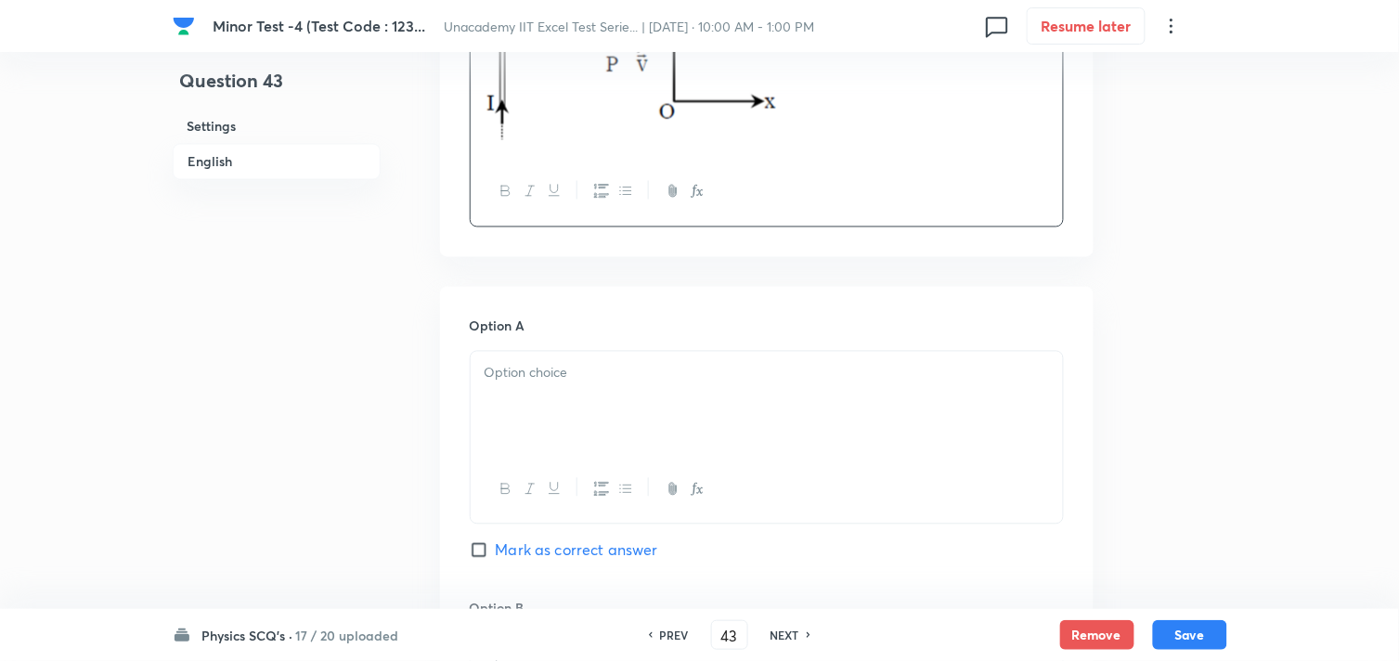
scroll to position [824, 0]
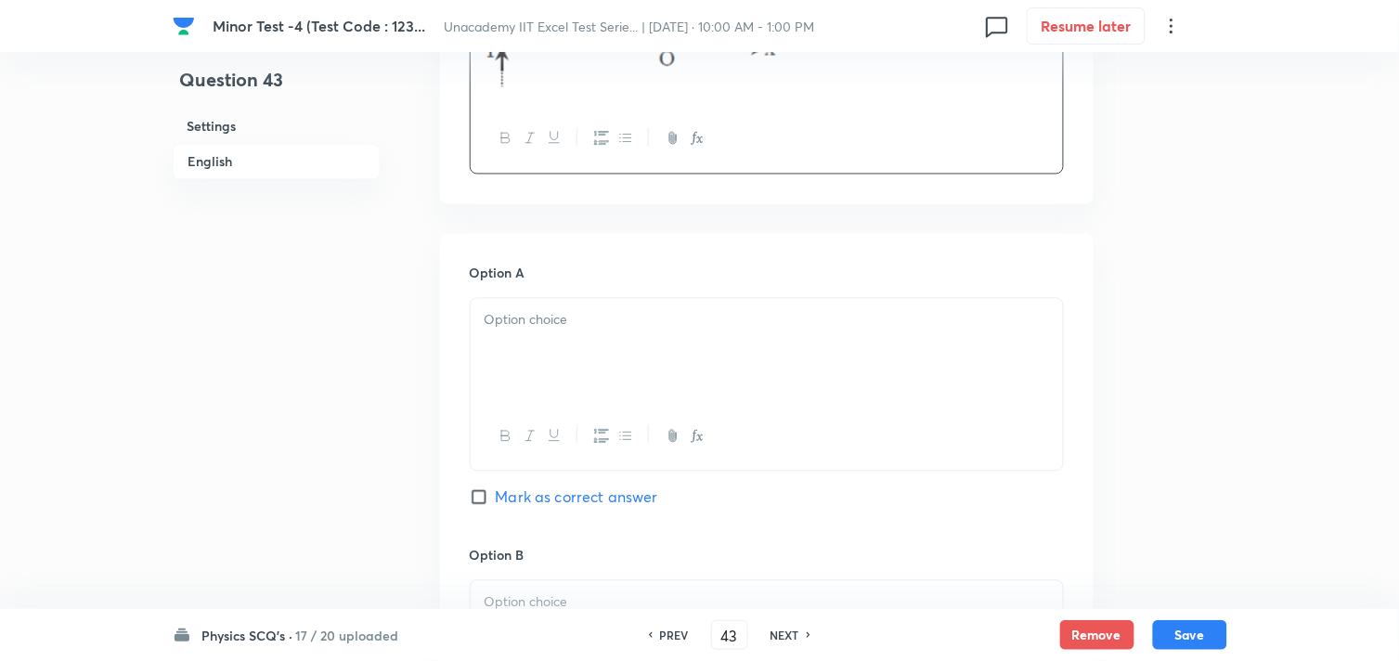
click at [681, 373] on div at bounding box center [767, 351] width 592 height 104
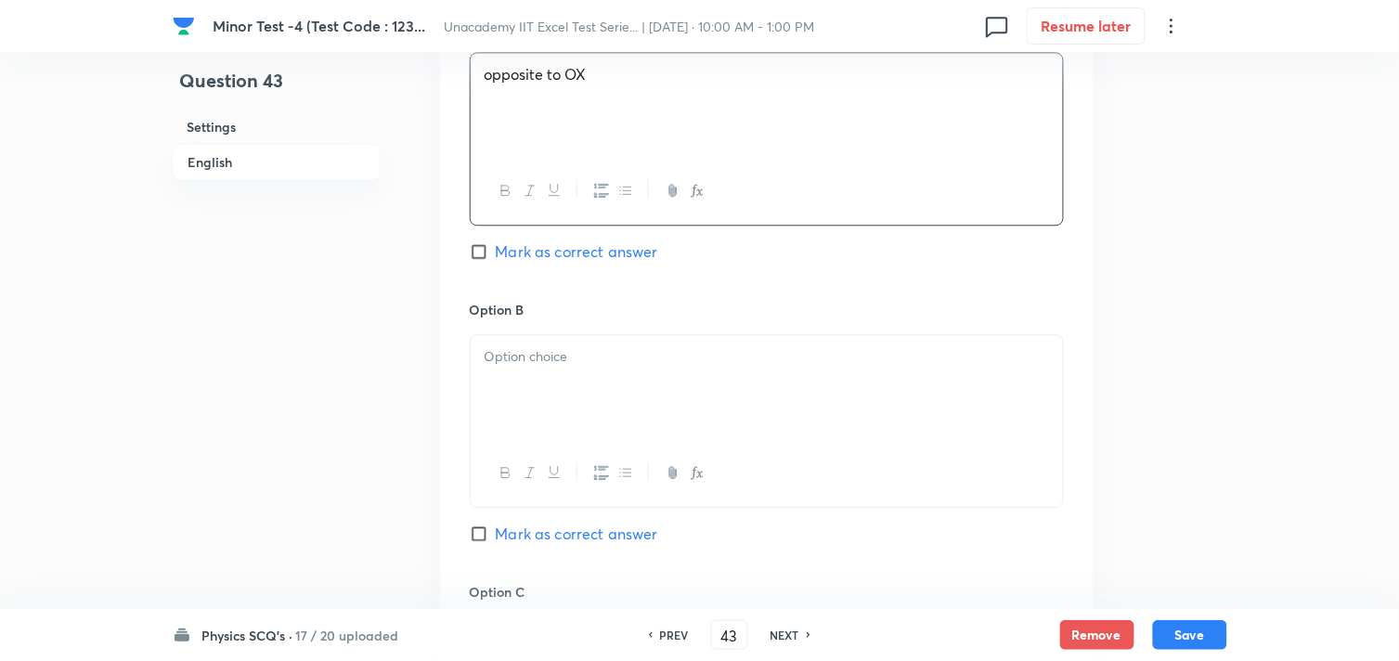
scroll to position [1135, 0]
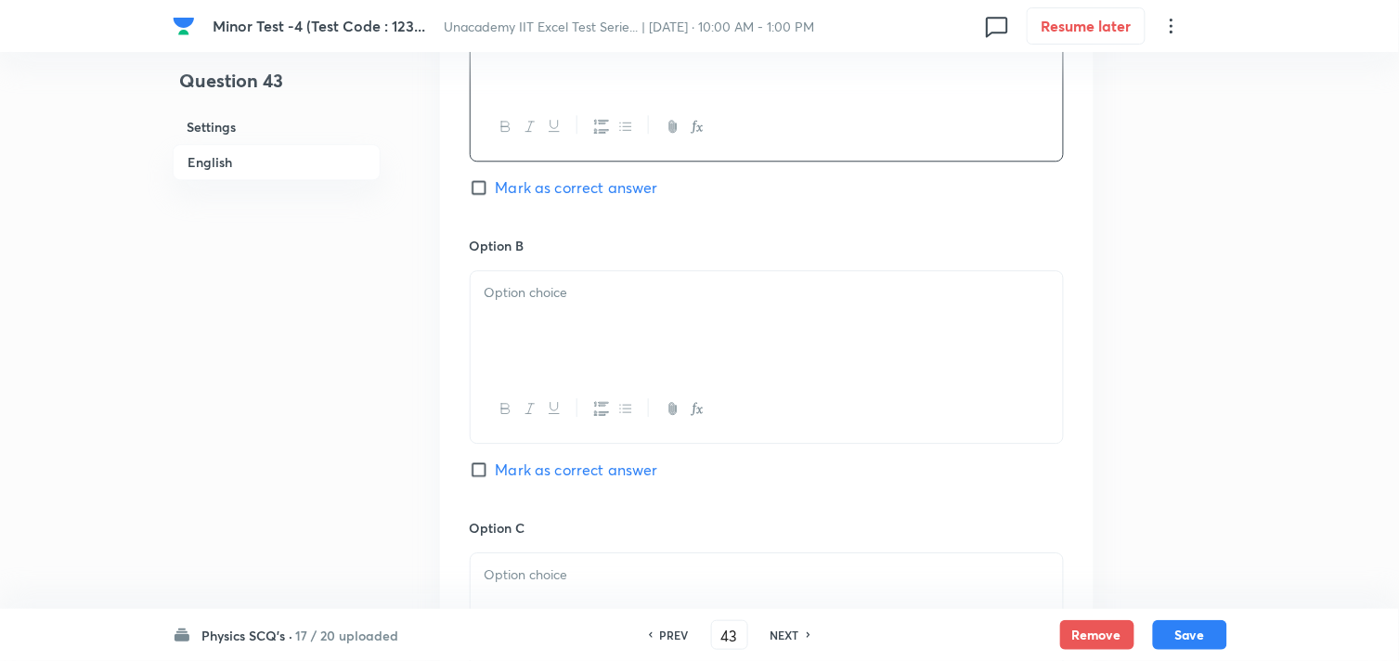
click at [602, 288] on p at bounding box center [767, 292] width 565 height 21
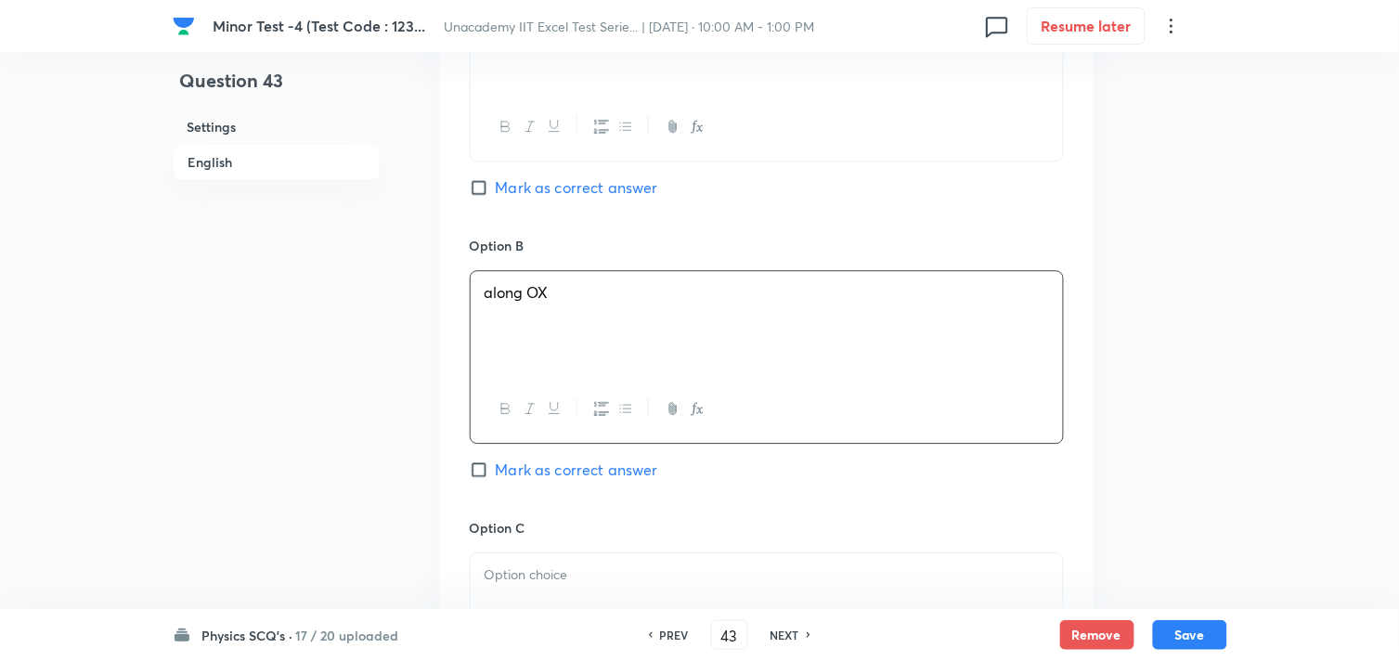
scroll to position [1341, 0]
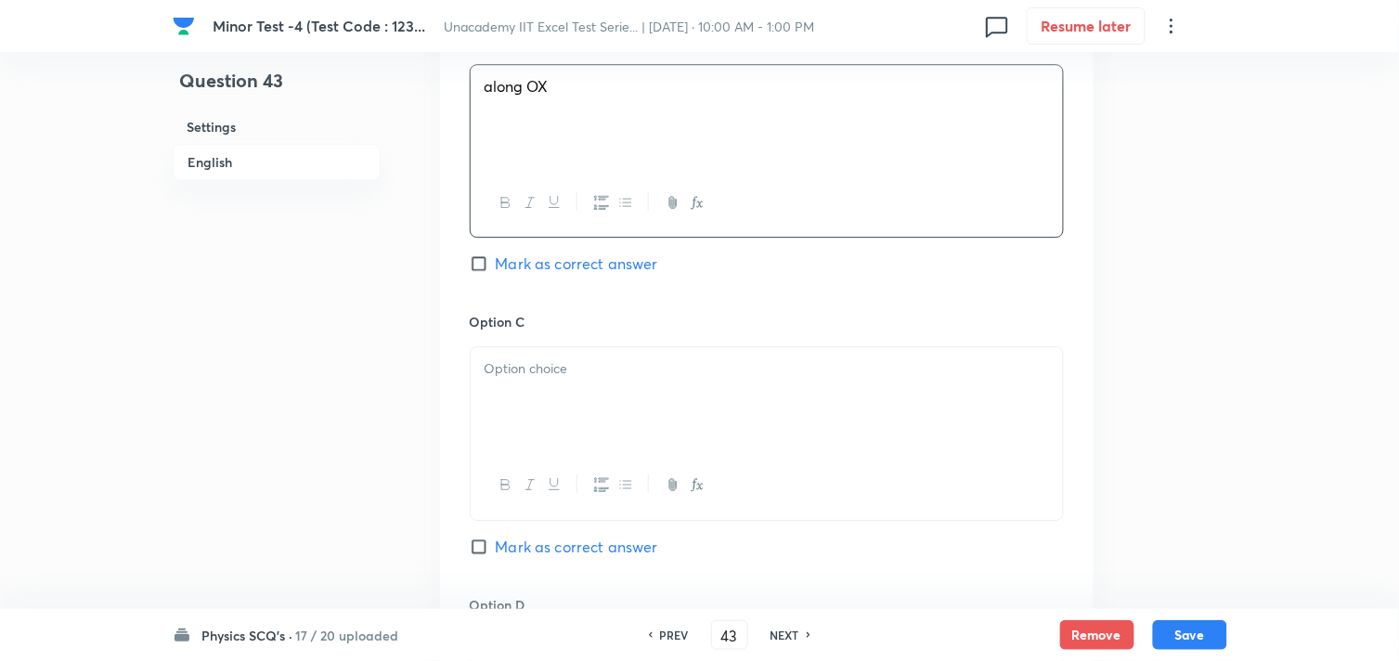
click at [611, 380] on p at bounding box center [767, 368] width 565 height 21
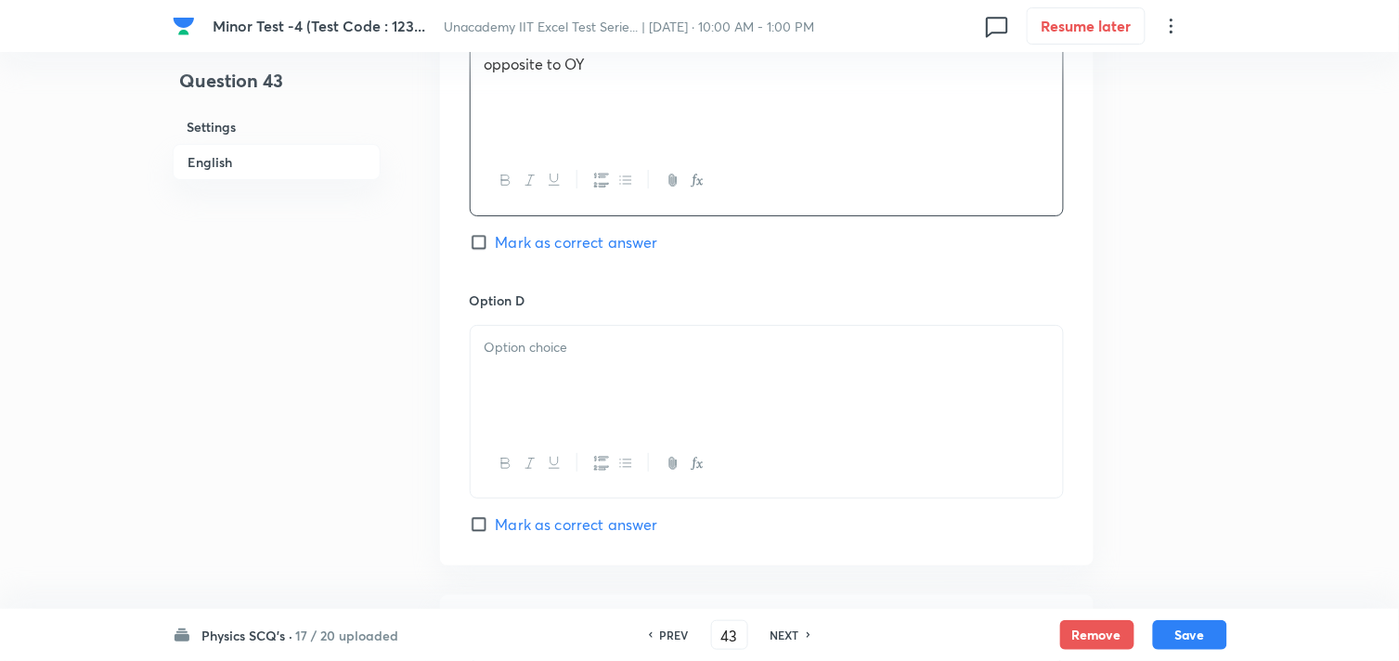
scroll to position [1753, 0]
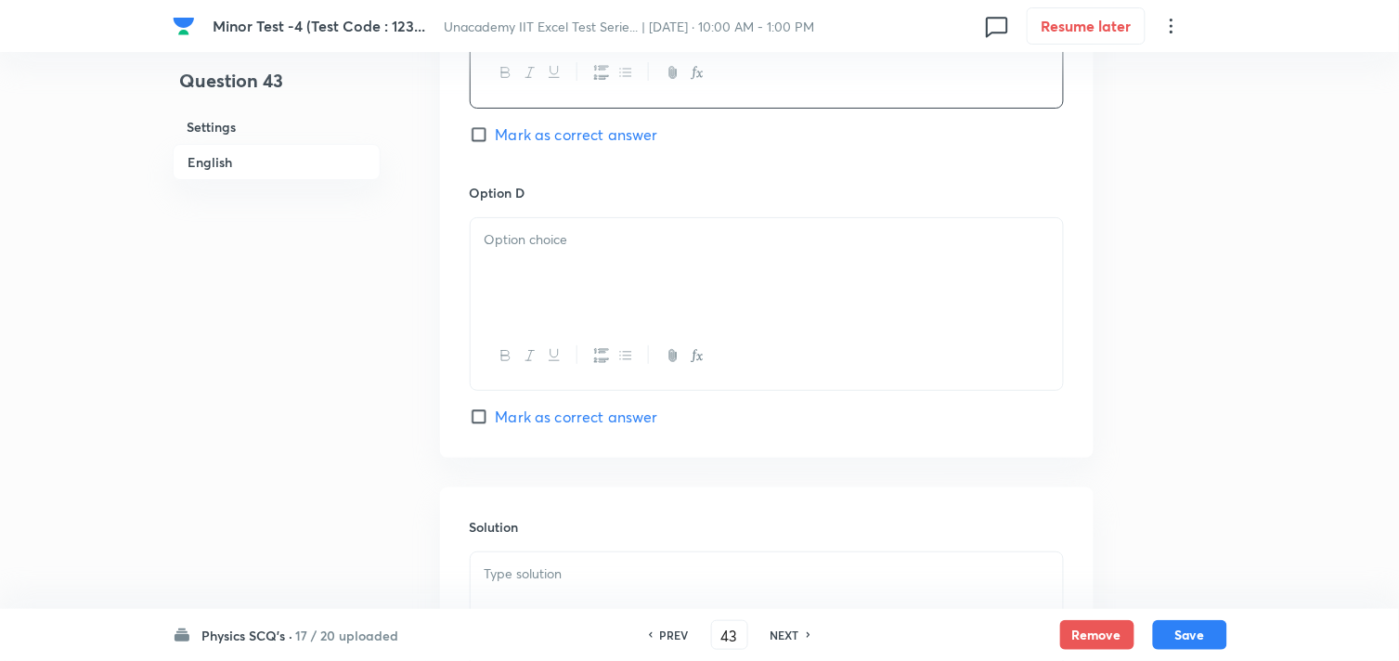
click at [560, 282] on div at bounding box center [767, 270] width 592 height 104
click at [542, 427] on span "Mark as correct answer" at bounding box center [577, 417] width 162 height 22
click at [496, 426] on input "Mark as correct answer" at bounding box center [483, 417] width 26 height 19
checkbox input "true"
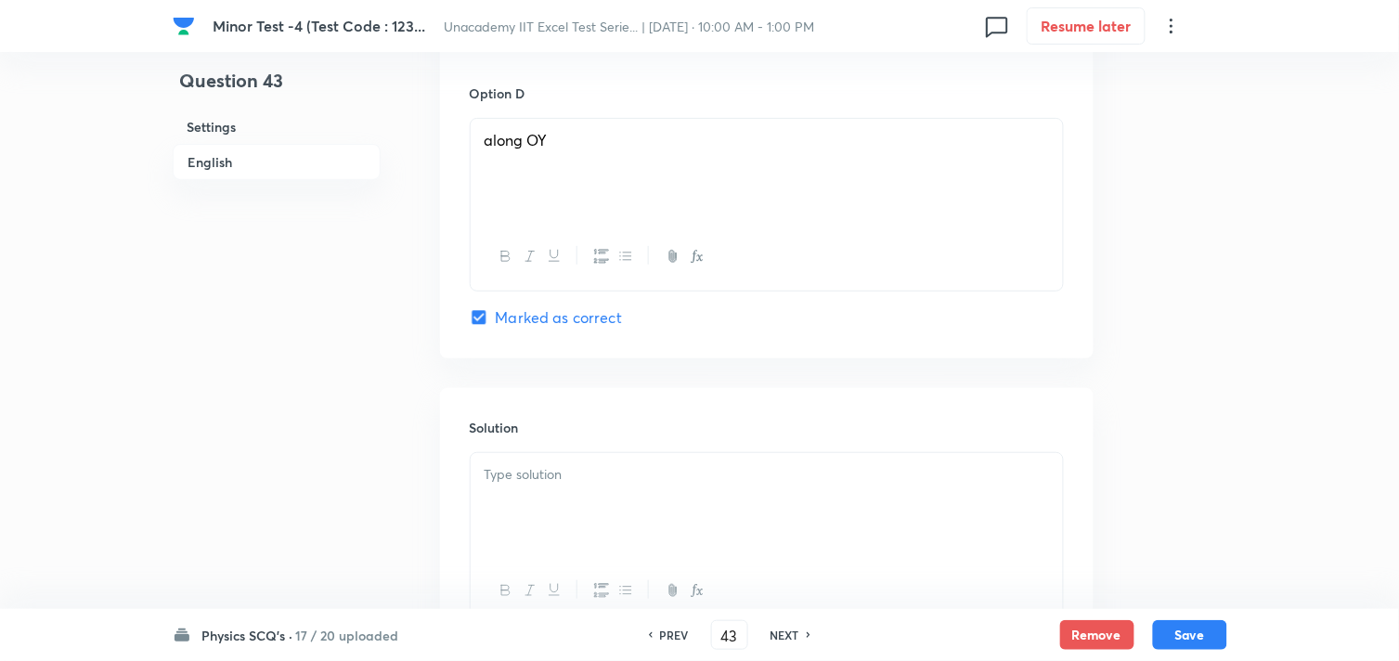
scroll to position [2015, 0]
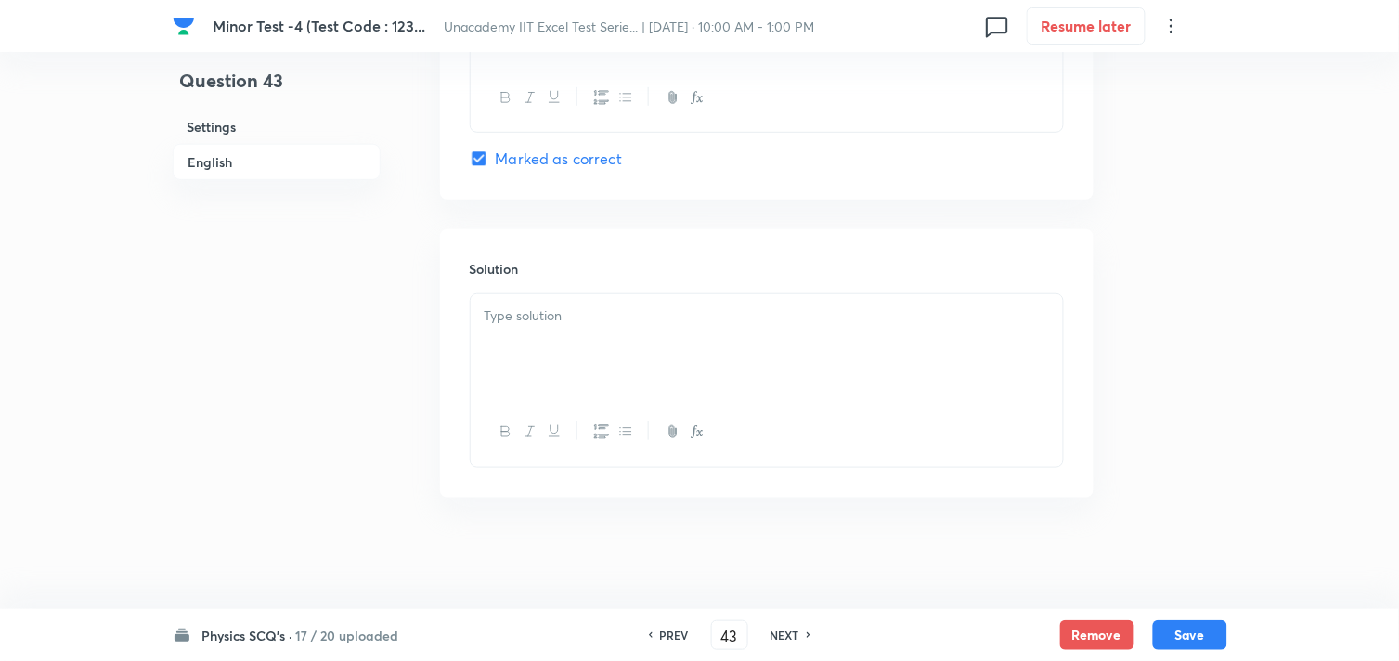
click at [562, 362] on div at bounding box center [767, 346] width 592 height 104
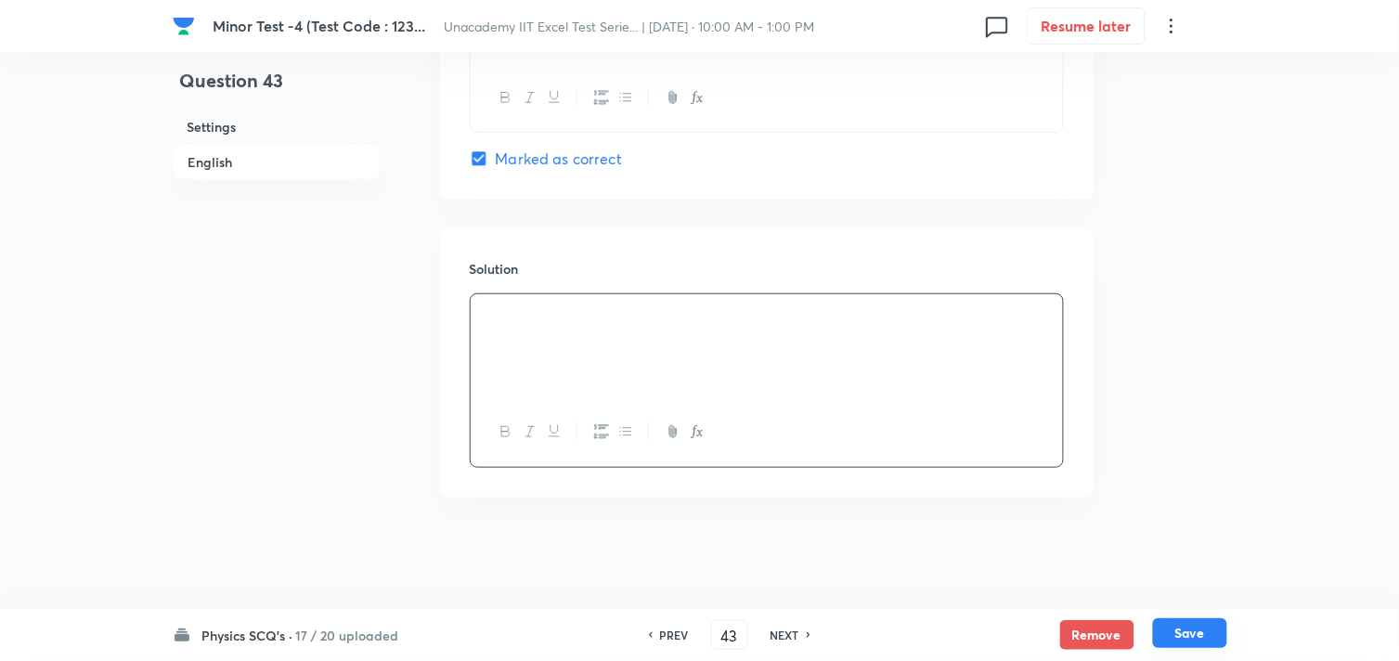
click at [1179, 627] on button "Save" at bounding box center [1190, 633] width 74 height 30
type input "44"
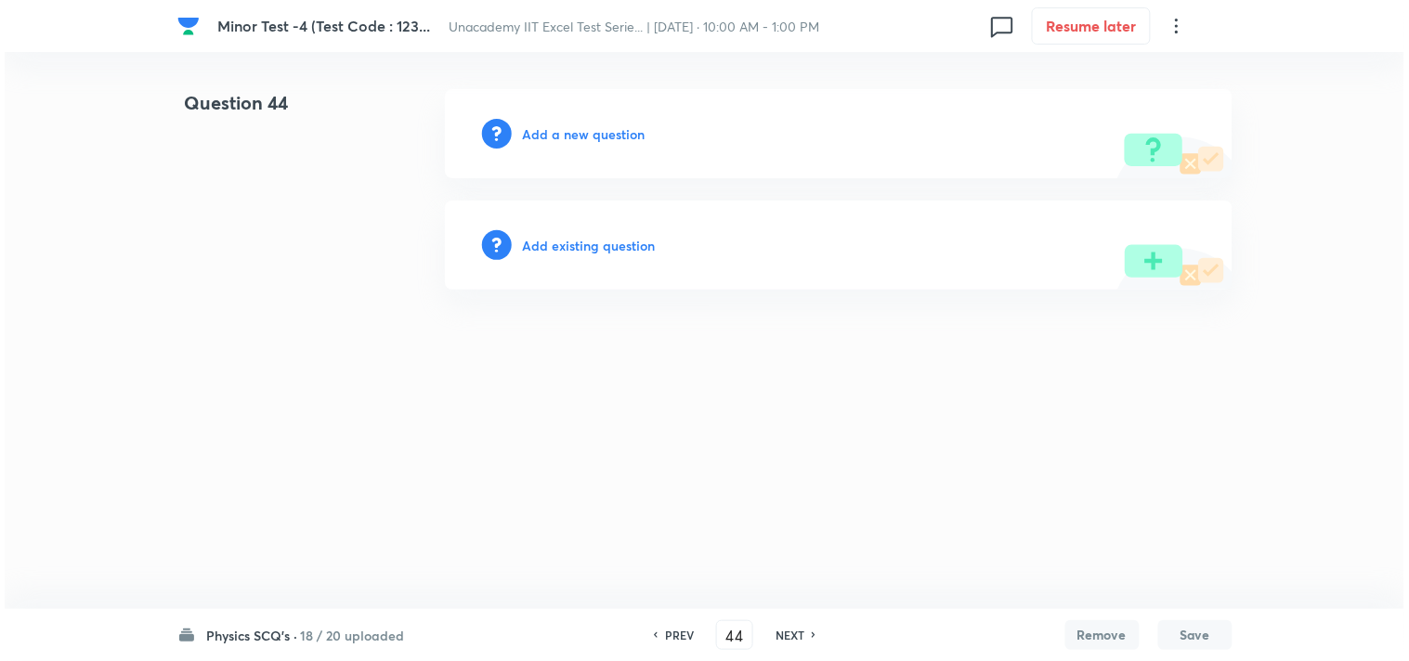
scroll to position [0, 0]
click at [570, 136] on h6 "Add a new question" at bounding box center [584, 133] width 123 height 19
click at [570, 136] on h6 "Choose a question type" at bounding box center [594, 133] width 143 height 19
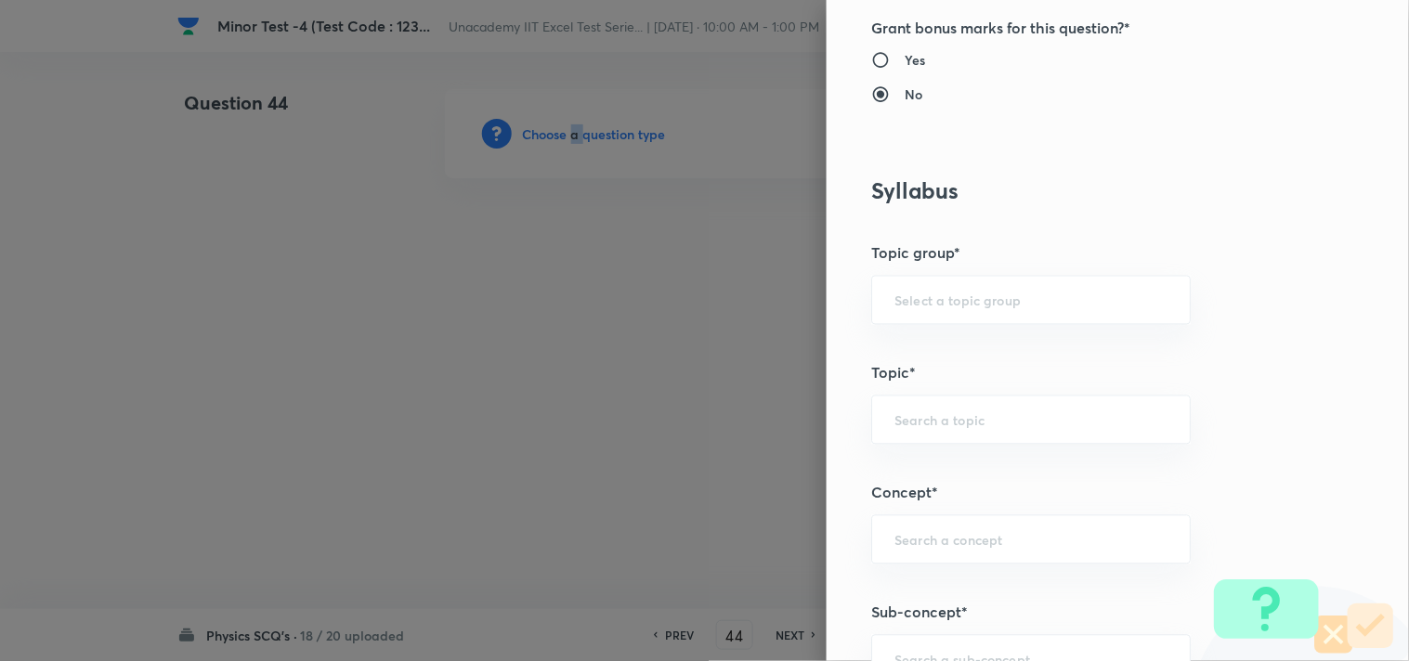
scroll to position [1032, 0]
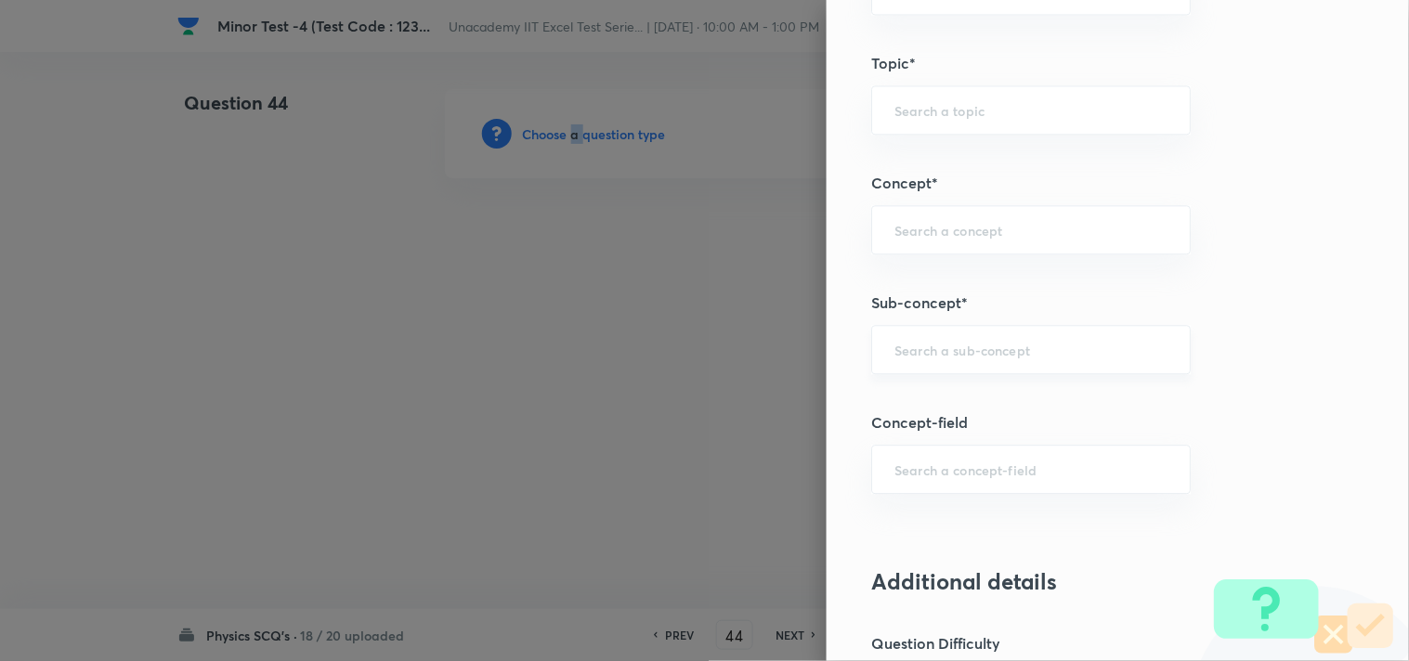
click at [941, 363] on div "​" at bounding box center [1030, 349] width 319 height 49
paste input "Torque on a Current-Carrying Planar Loop in a Uniform"
click at [975, 406] on li "Torque on a Current-Carrying Planar Loop in a Uniform" at bounding box center [1016, 415] width 318 height 56
type input "Torque on a Current-Carrying Planar Loop in a Uniform"
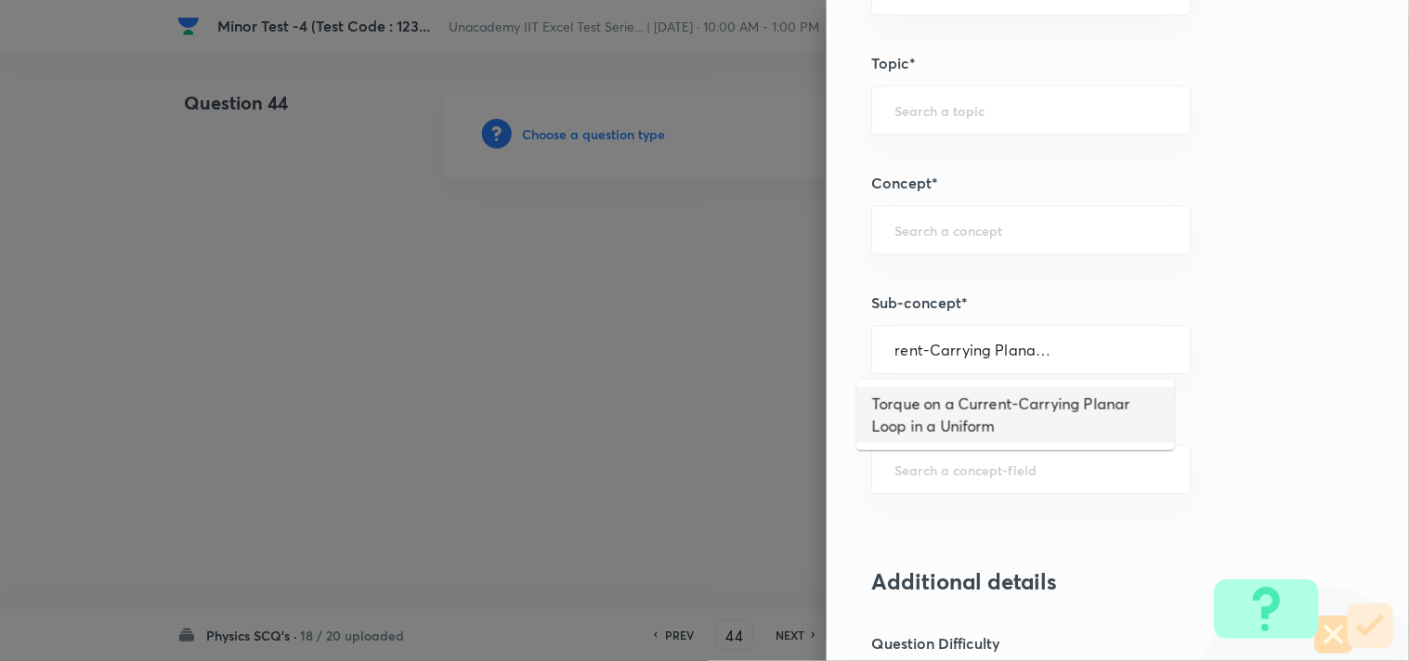
scroll to position [0, 0]
type input "Physics"
type input "Electricity & Magnetism"
type input "Magnetic Field & Magnetic Forces"
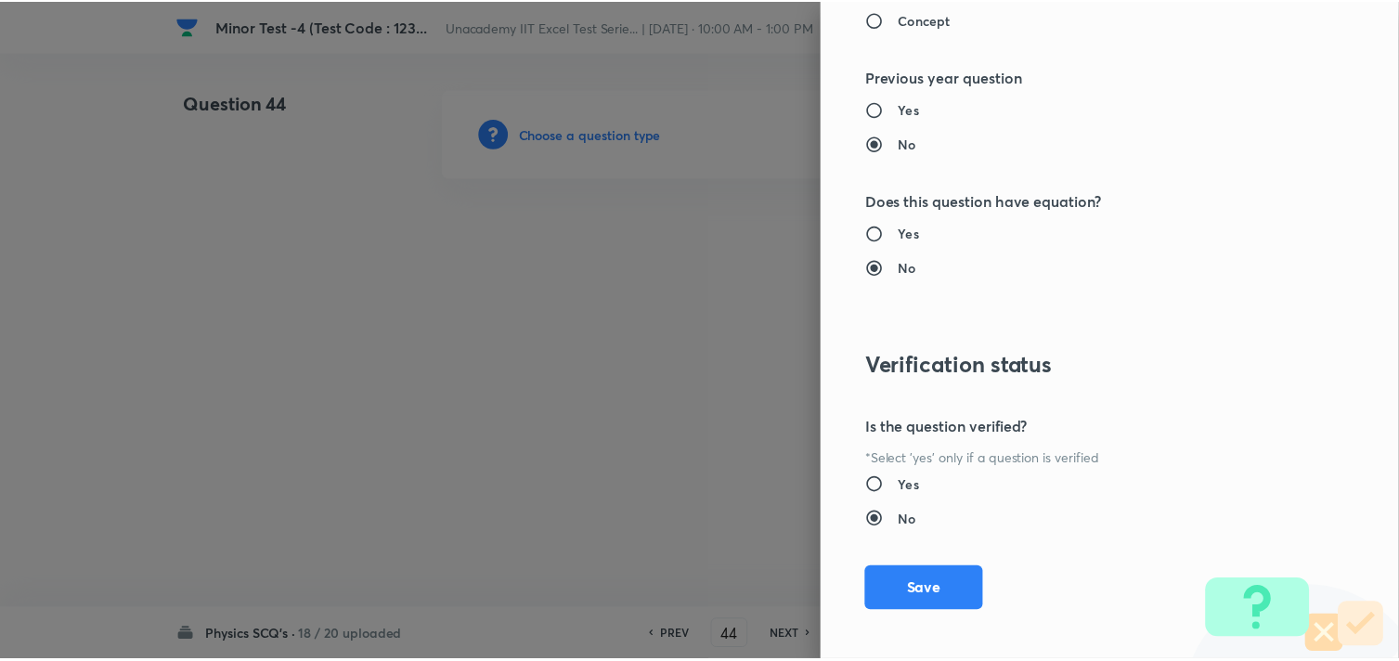
scroll to position [1994, 0]
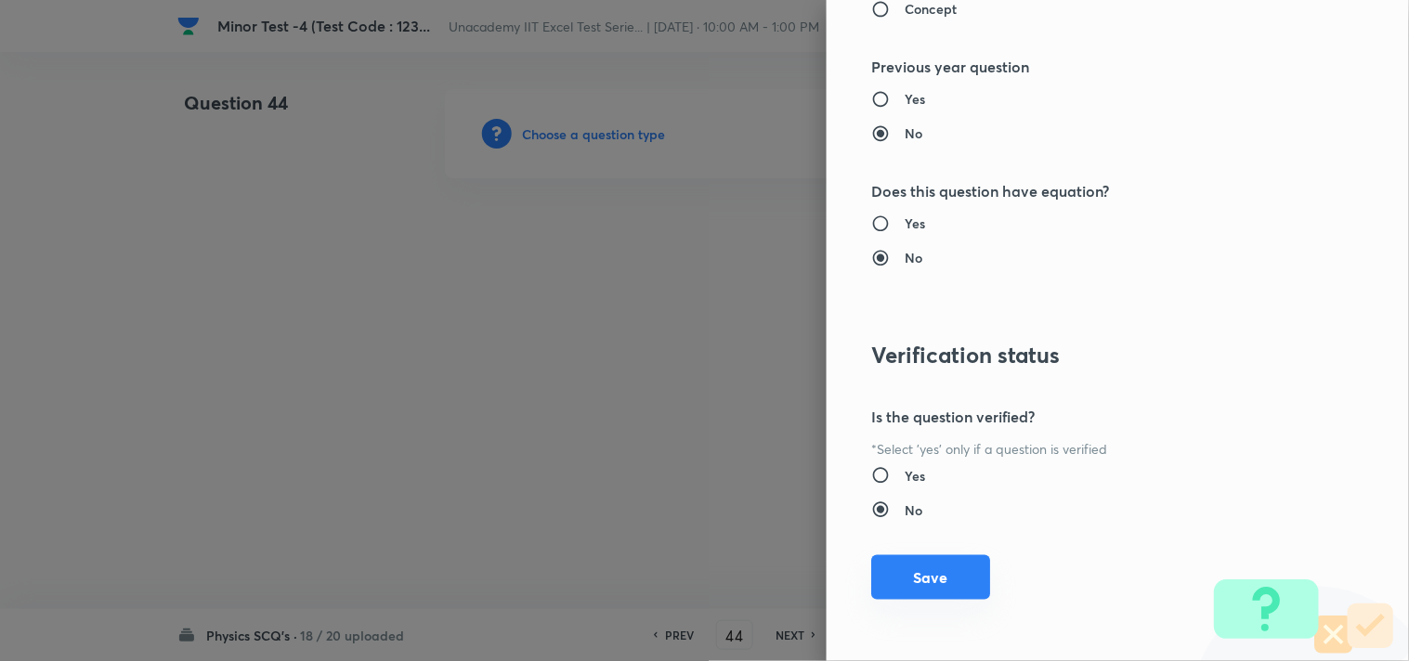
click at [910, 567] on button "Save" at bounding box center [930, 577] width 119 height 45
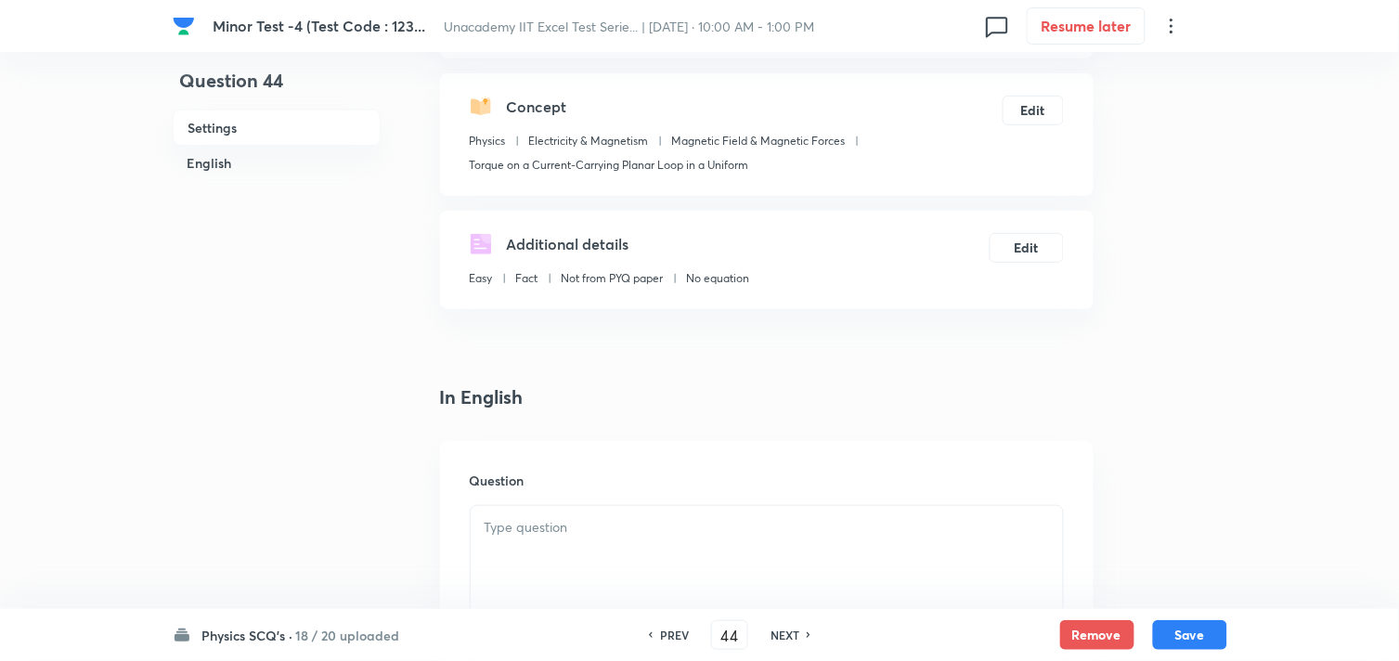
scroll to position [206, 0]
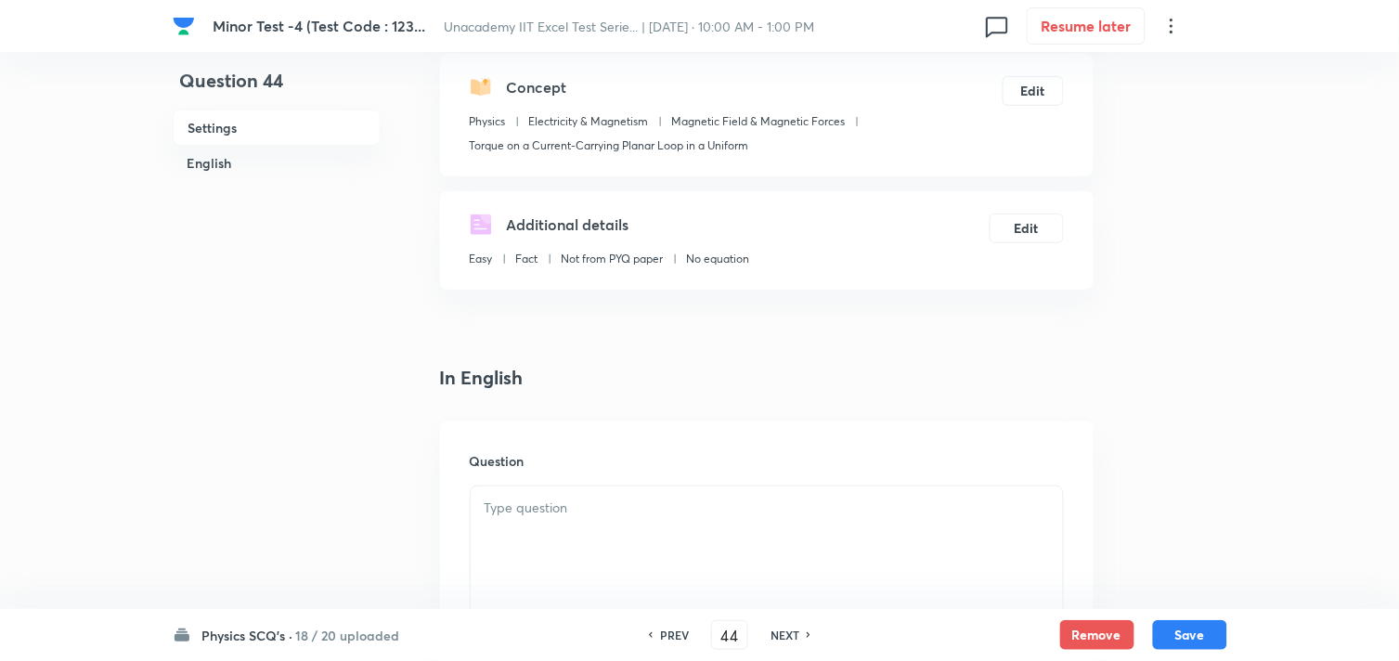
click at [613, 511] on p at bounding box center [767, 508] width 565 height 21
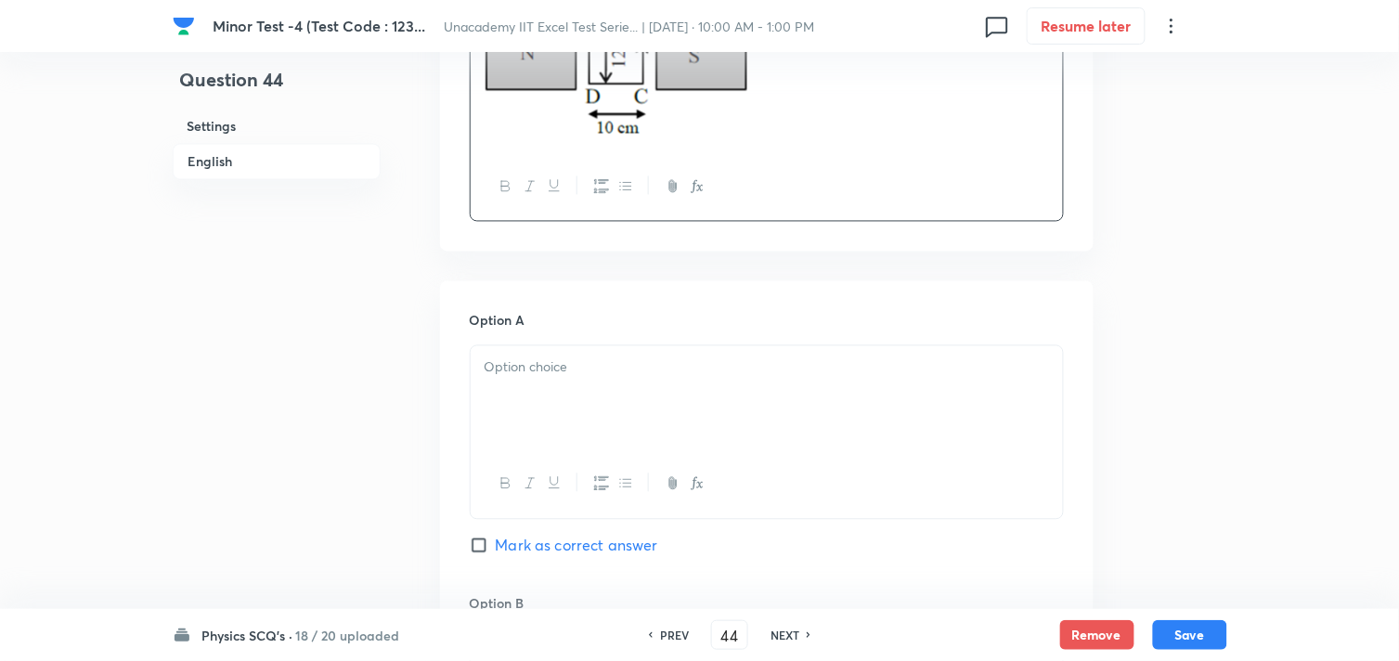
scroll to position [824, 0]
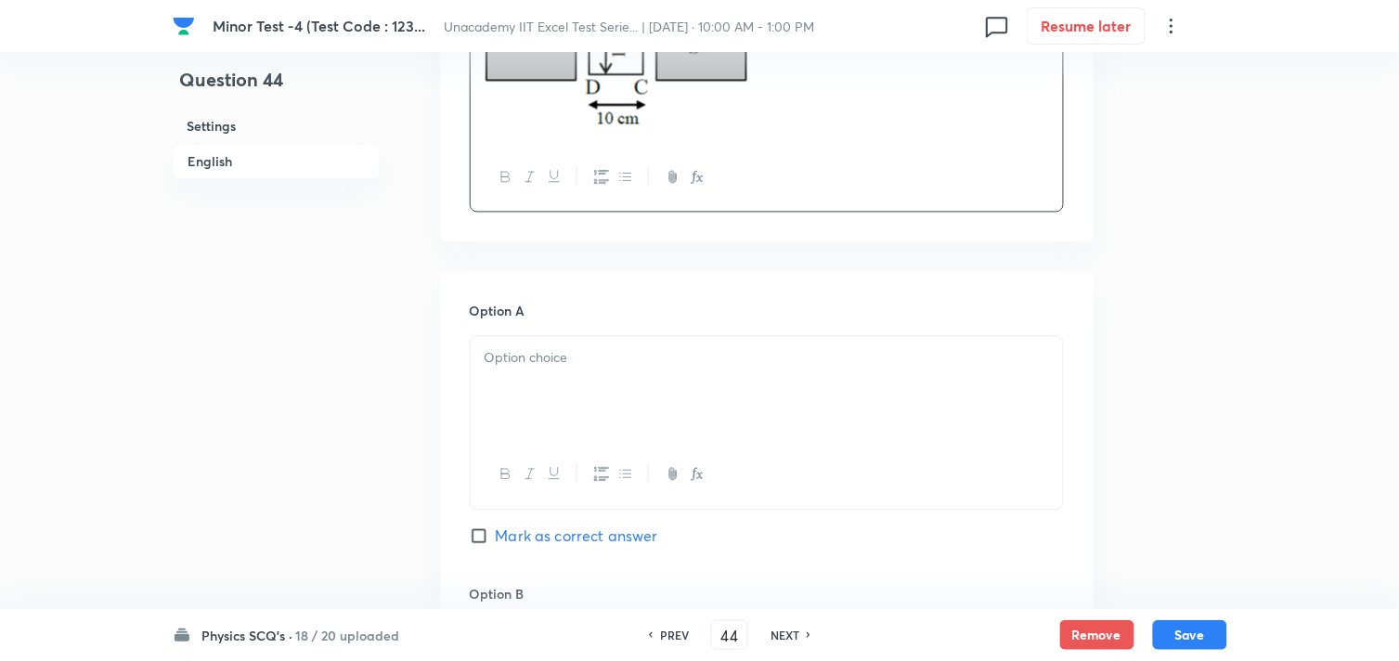
click at [529, 391] on div at bounding box center [767, 389] width 592 height 104
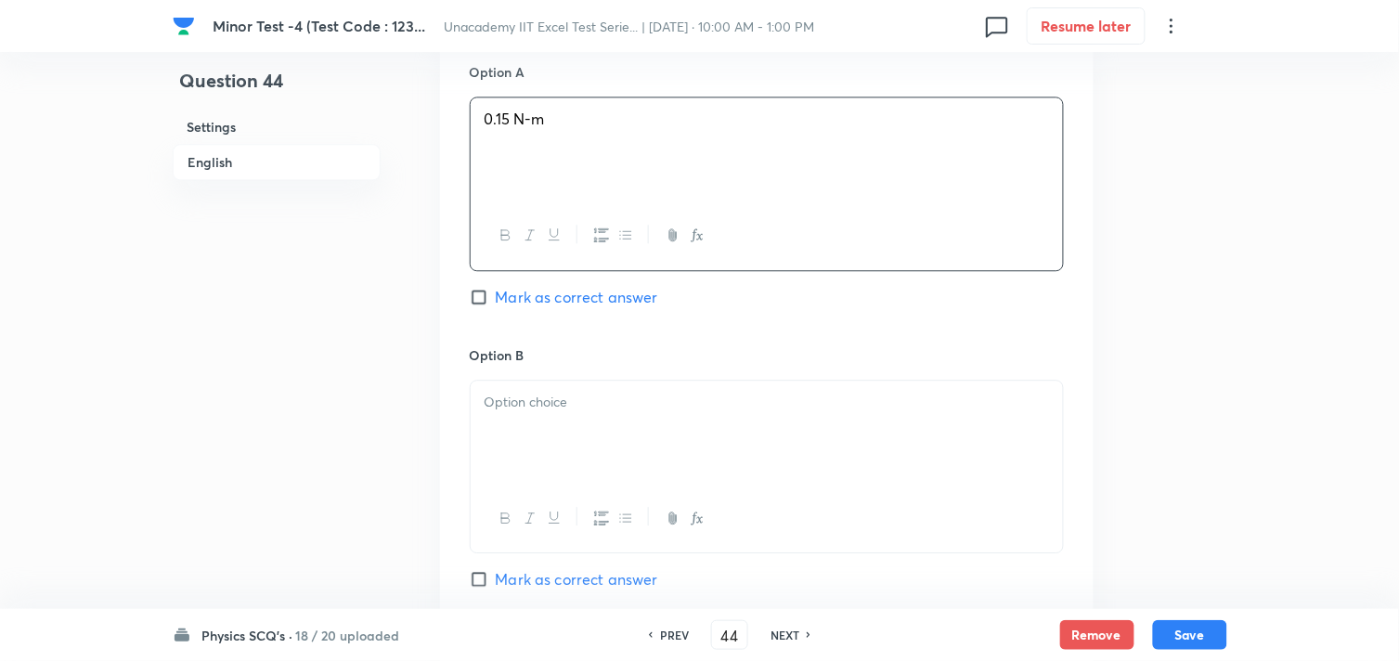
scroll to position [1135, 0]
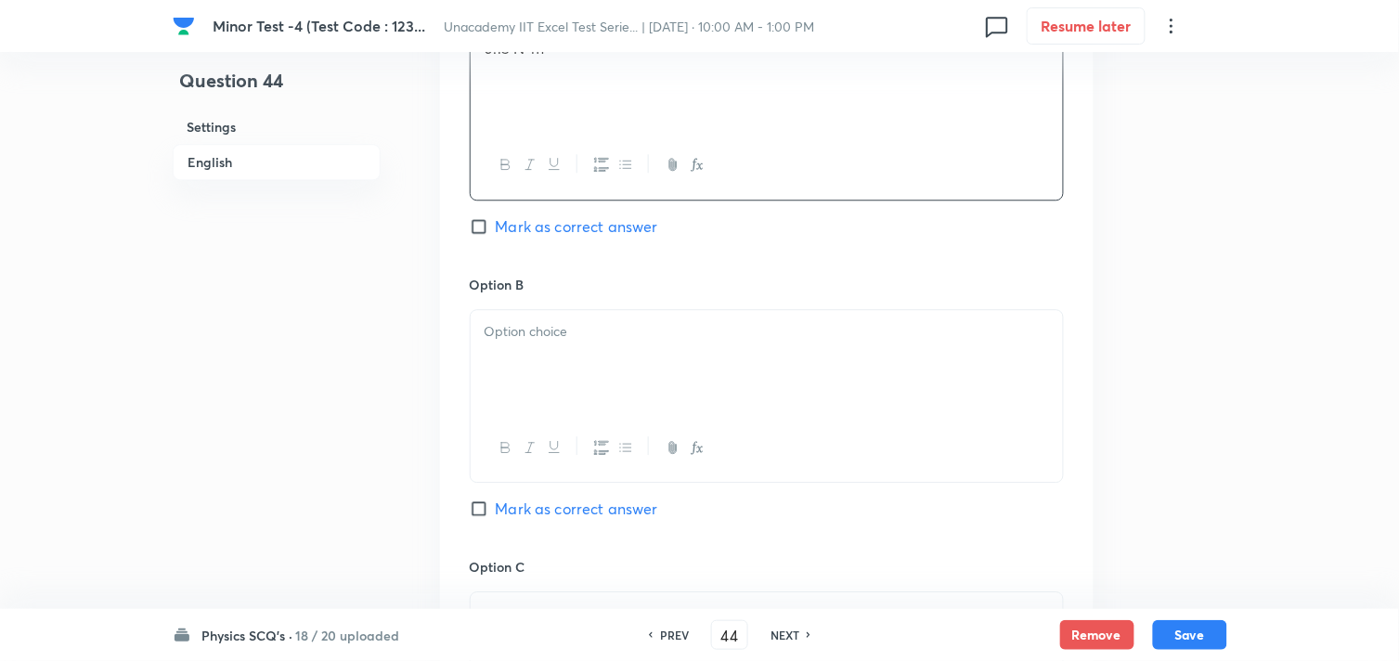
click at [550, 364] on div at bounding box center [767, 362] width 592 height 104
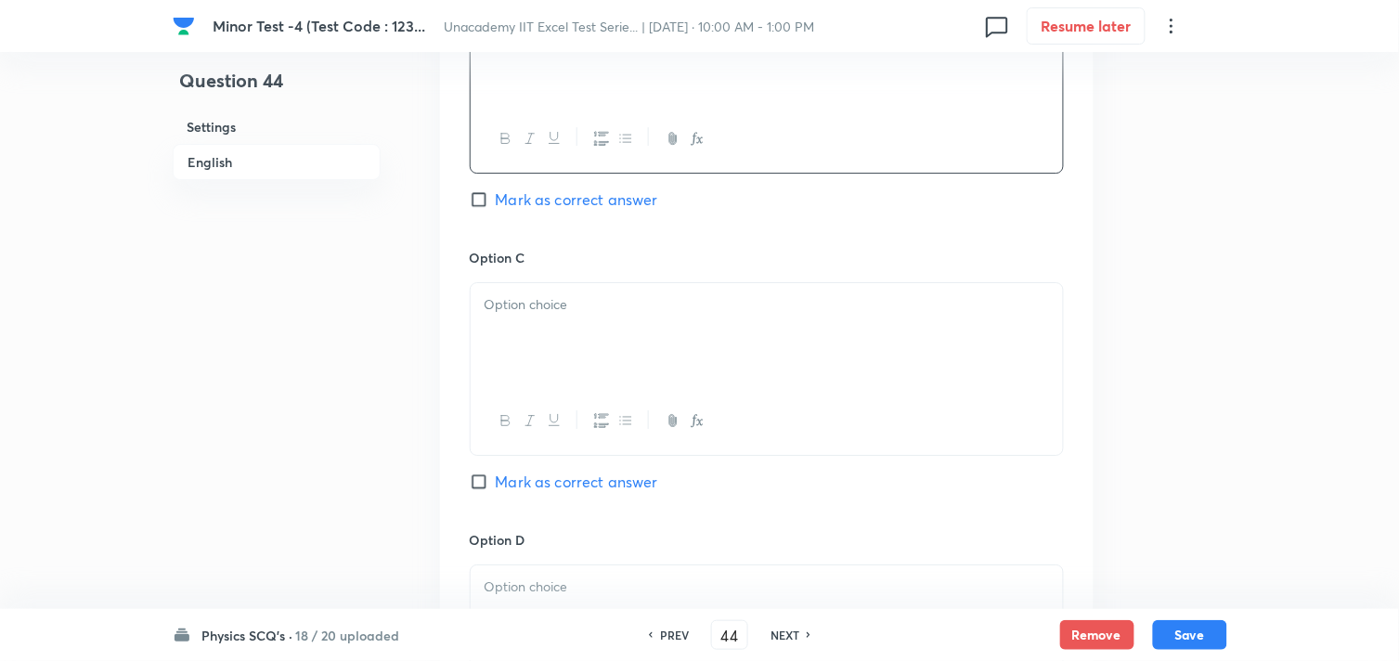
click at [539, 357] on div at bounding box center [767, 335] width 592 height 104
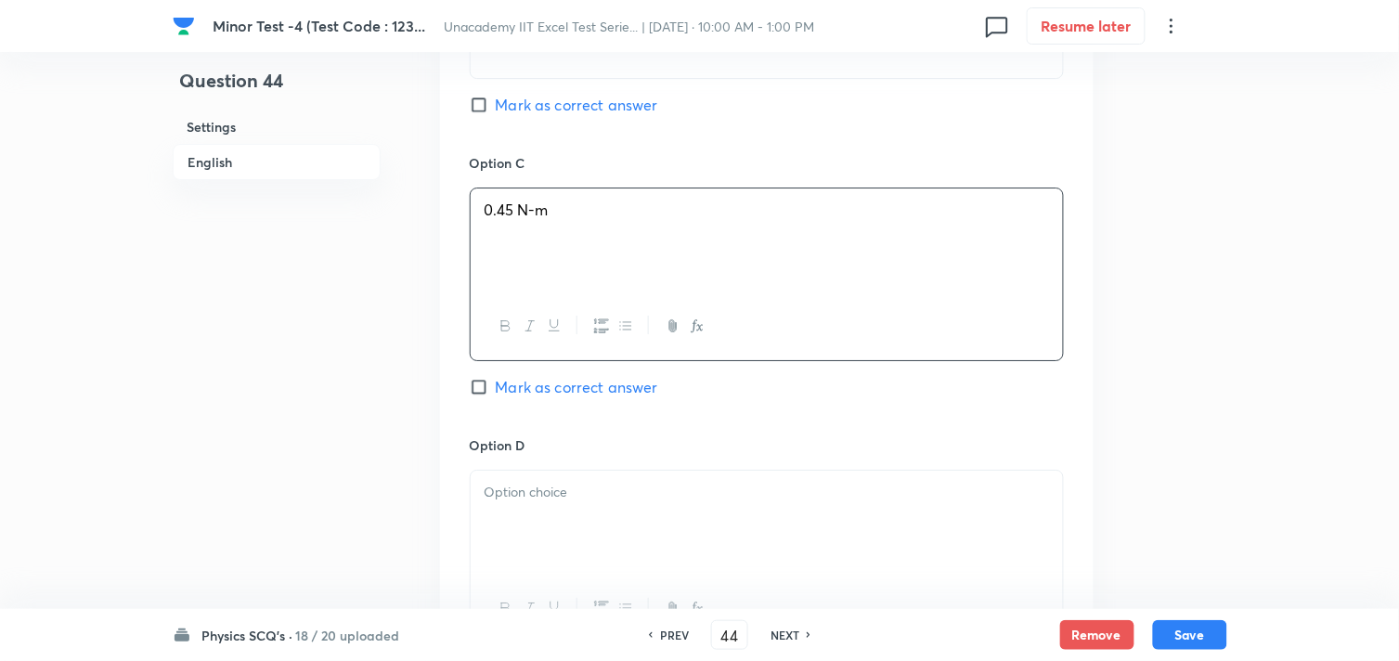
scroll to position [1650, 0]
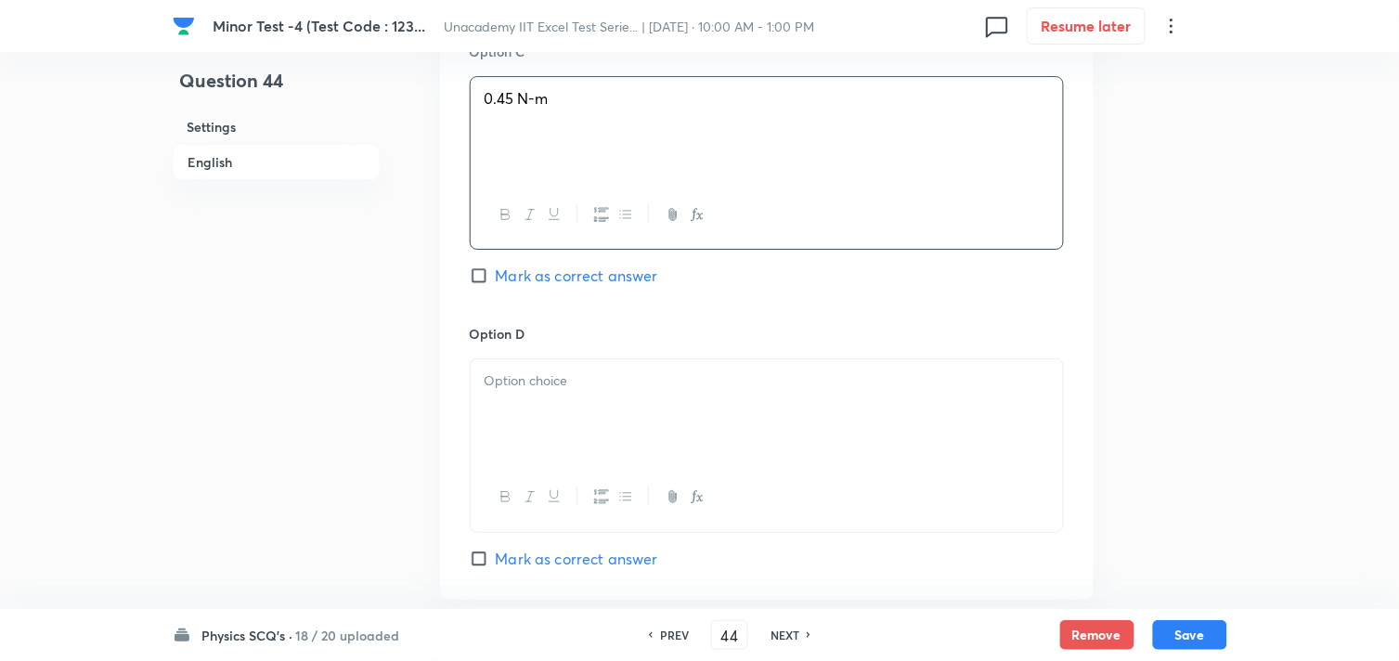
click at [551, 384] on p at bounding box center [767, 380] width 565 height 21
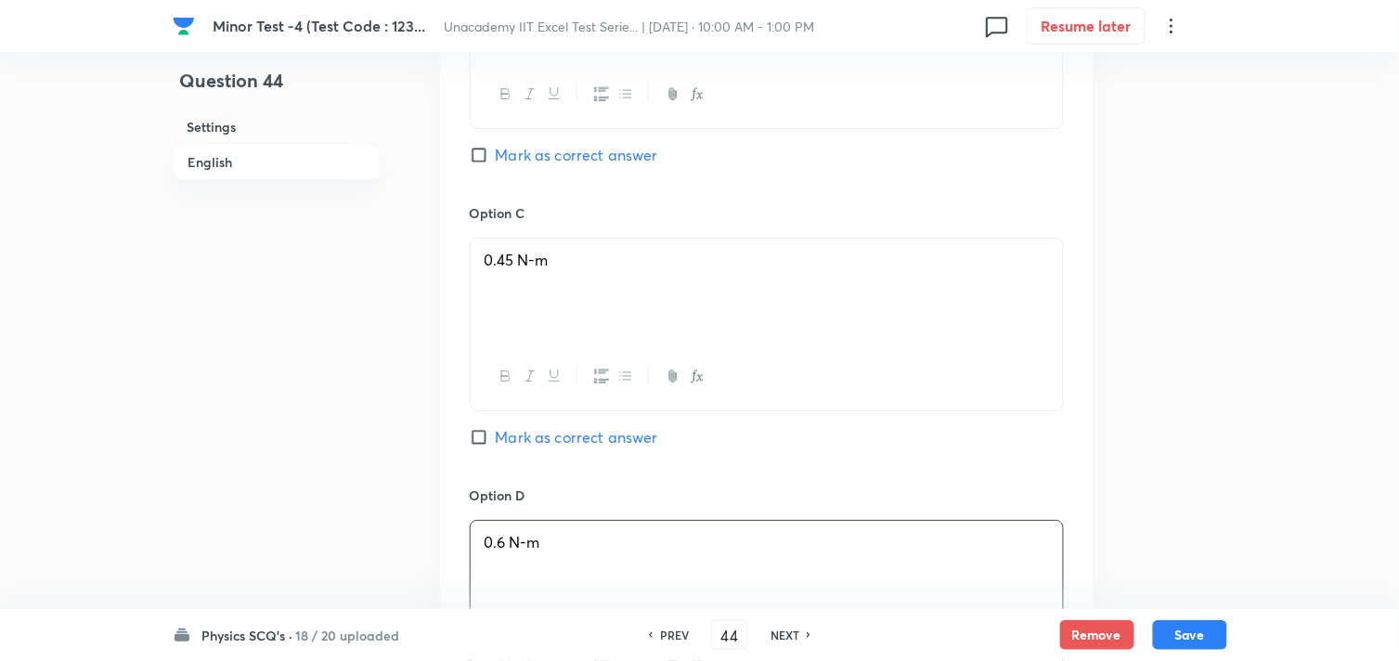
scroll to position [1444, 0]
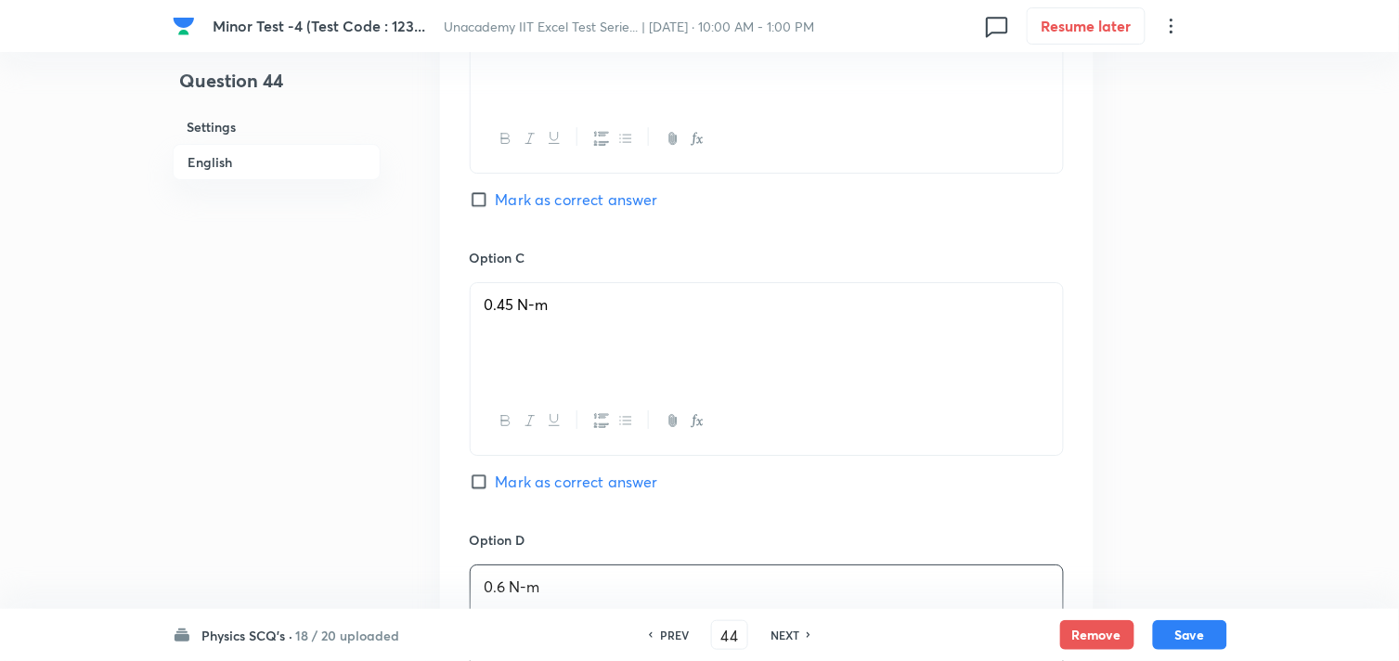
click at [545, 202] on span "Mark as correct answer" at bounding box center [577, 199] width 162 height 22
click at [496, 202] on input "Mark as correct answer" at bounding box center [483, 199] width 26 height 19
checkbox input "true"
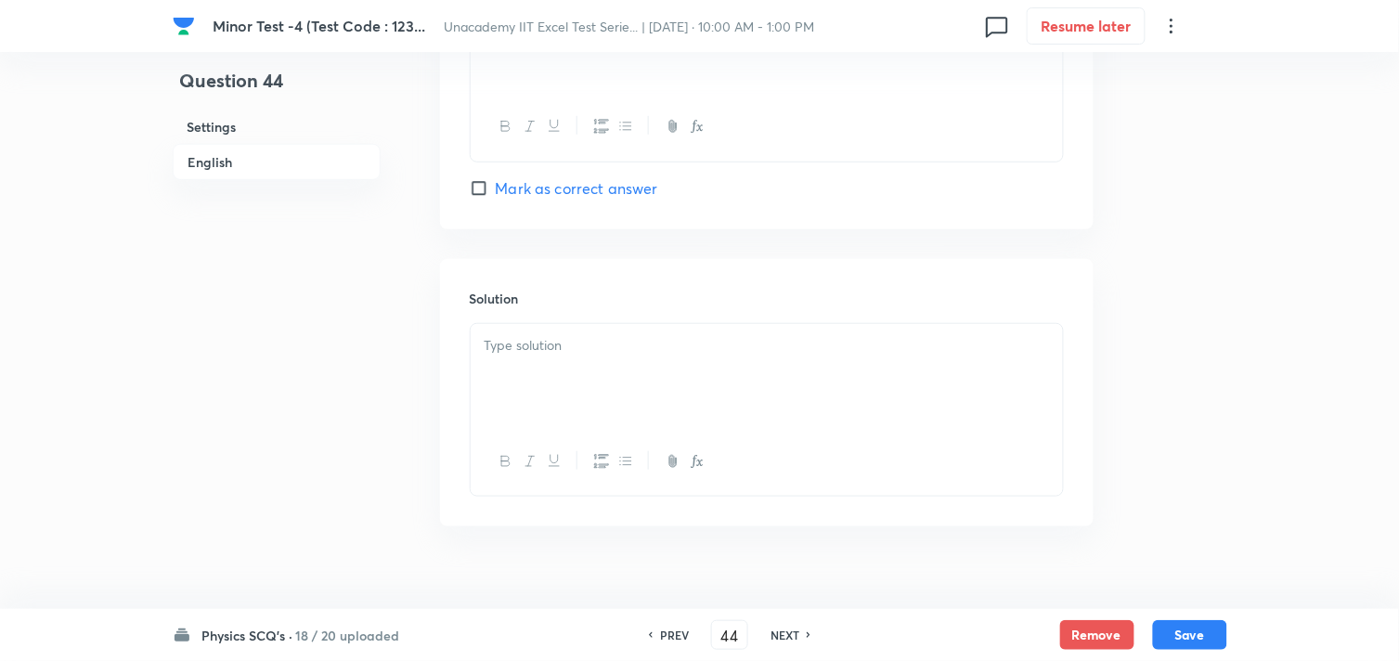
scroll to position [2053, 0]
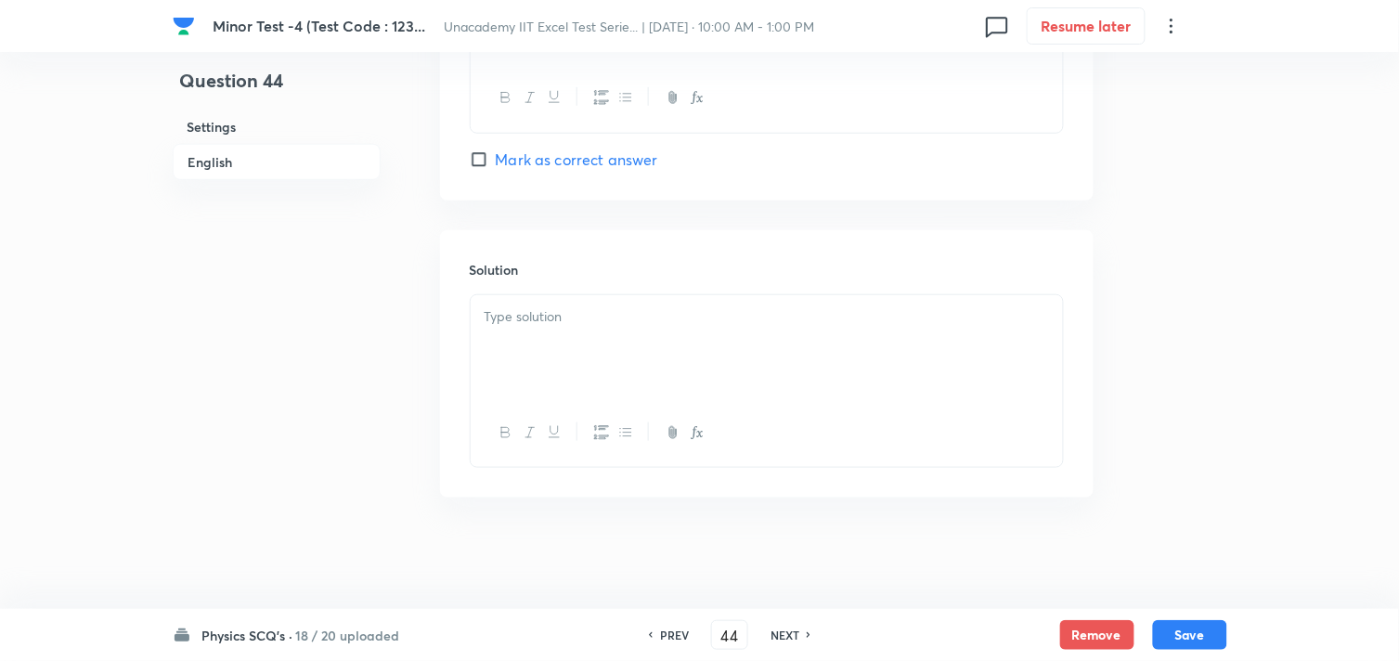
click at [592, 318] on p at bounding box center [767, 316] width 565 height 21
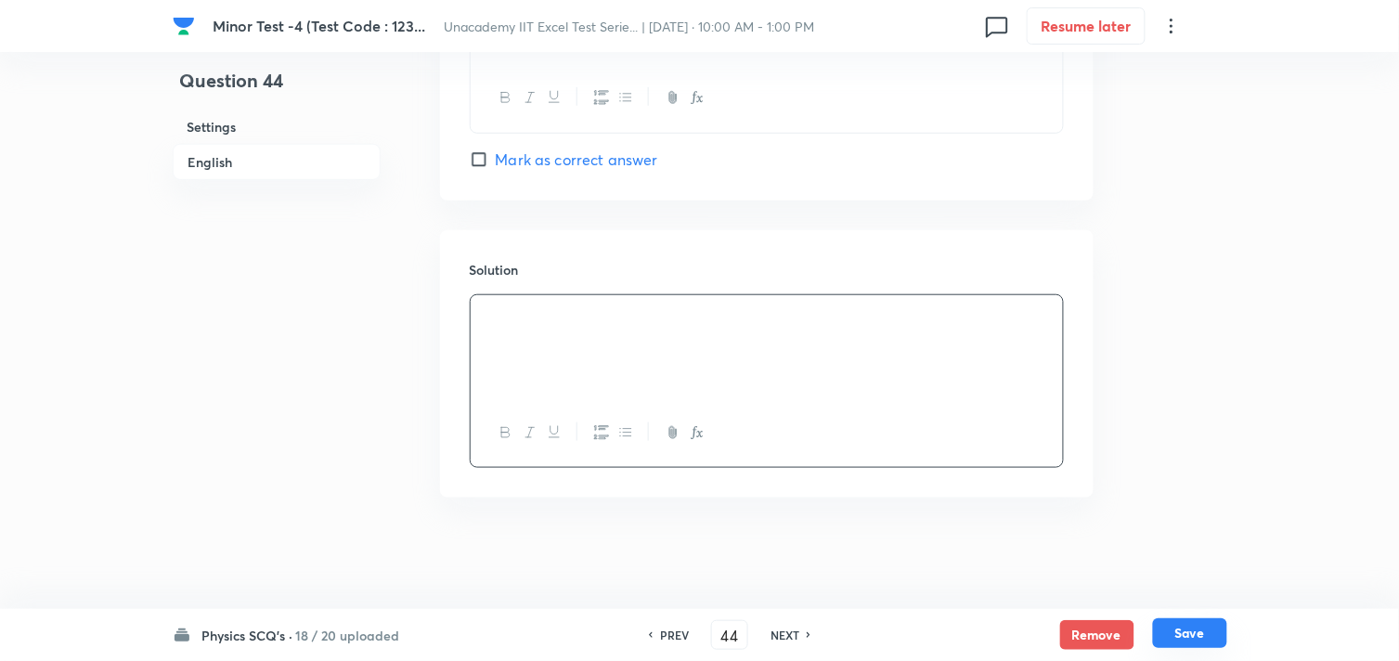
click at [1175, 625] on button "Save" at bounding box center [1190, 633] width 74 height 30
type input "45"
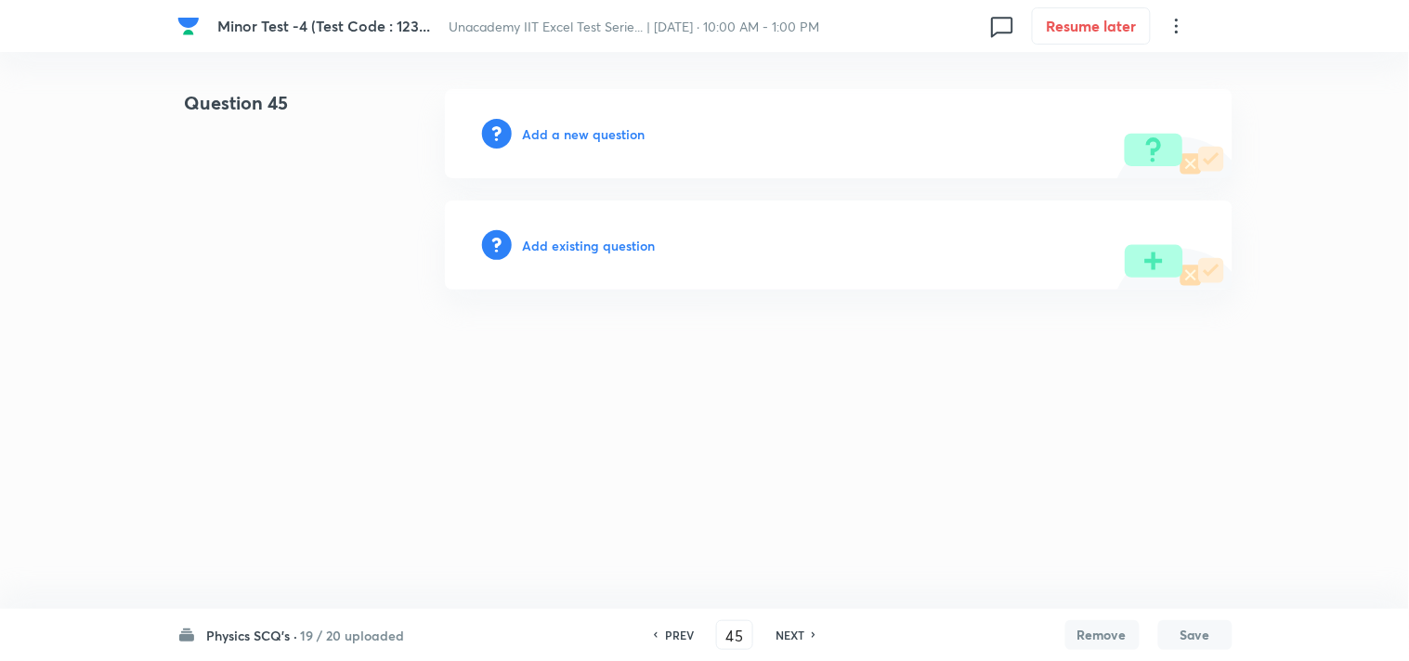
click at [561, 133] on h6 "Add a new question" at bounding box center [584, 133] width 123 height 19
click at [561, 133] on h6 "Choose a question type" at bounding box center [594, 133] width 143 height 19
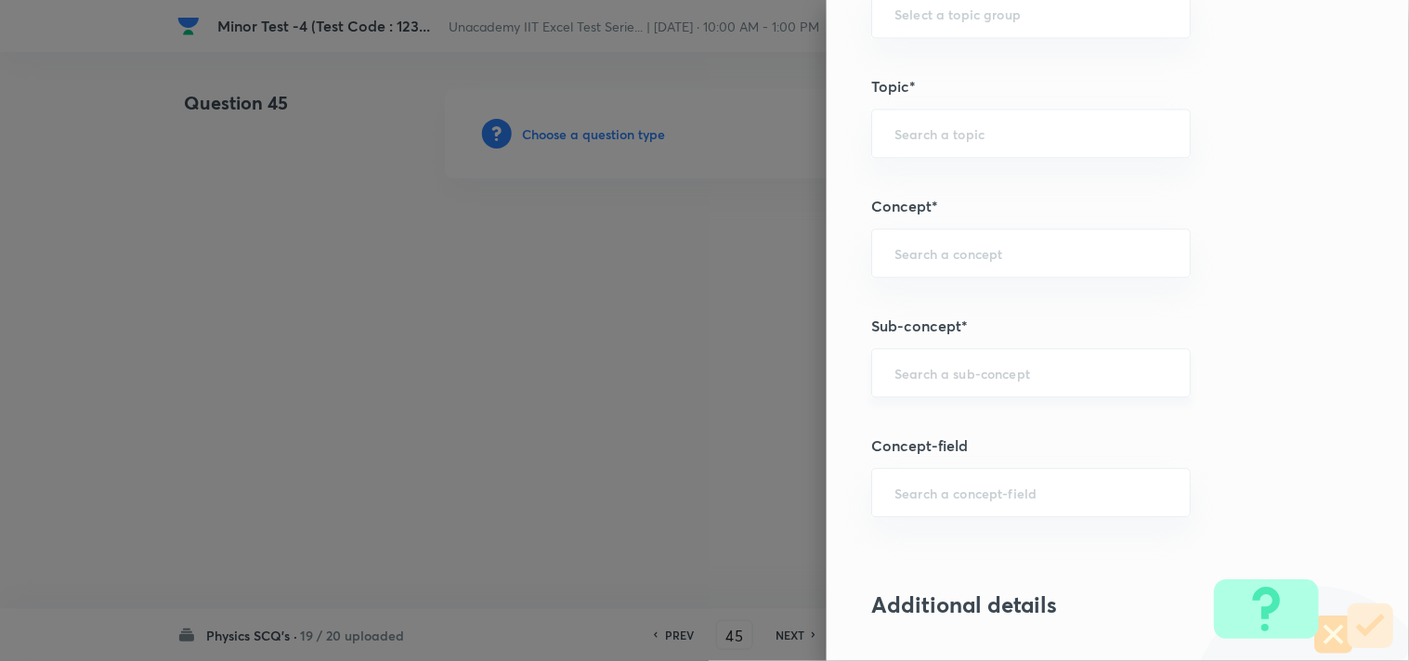
scroll to position [1135, 0]
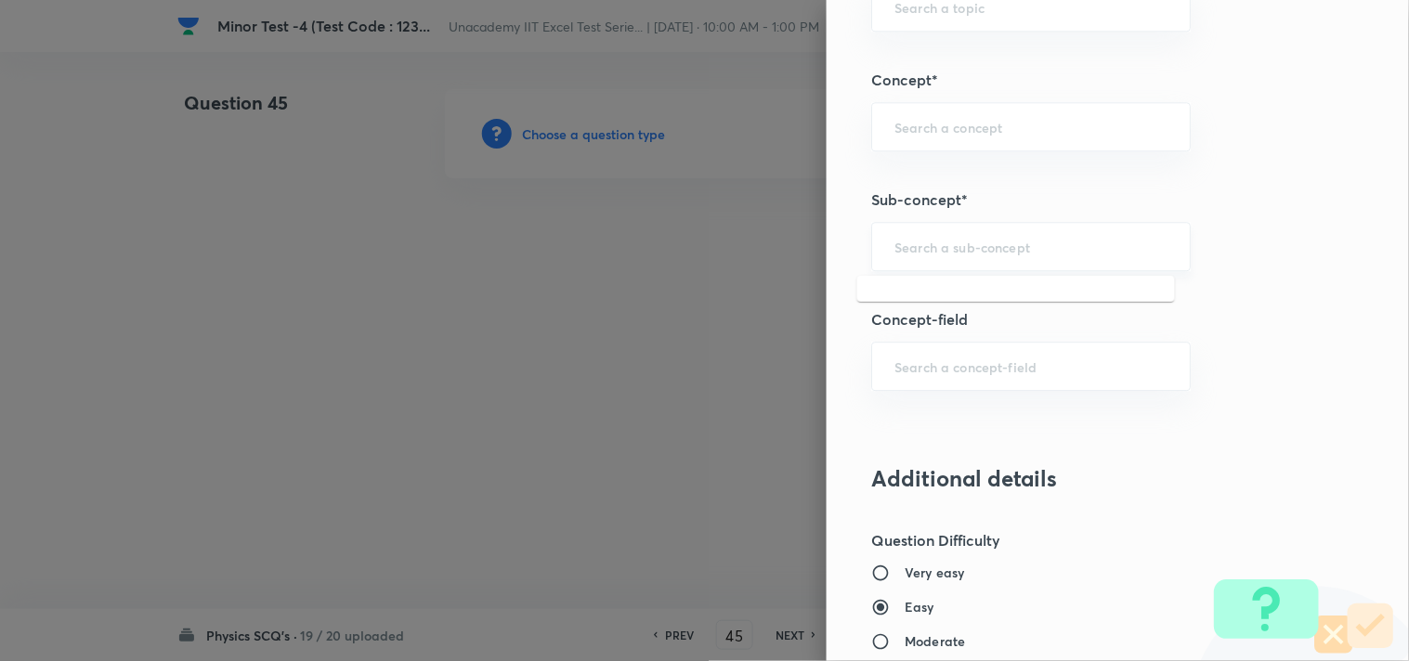
click at [903, 253] on input "text" at bounding box center [1030, 247] width 273 height 18
paste input "Biot-Savart's Law & its Application"
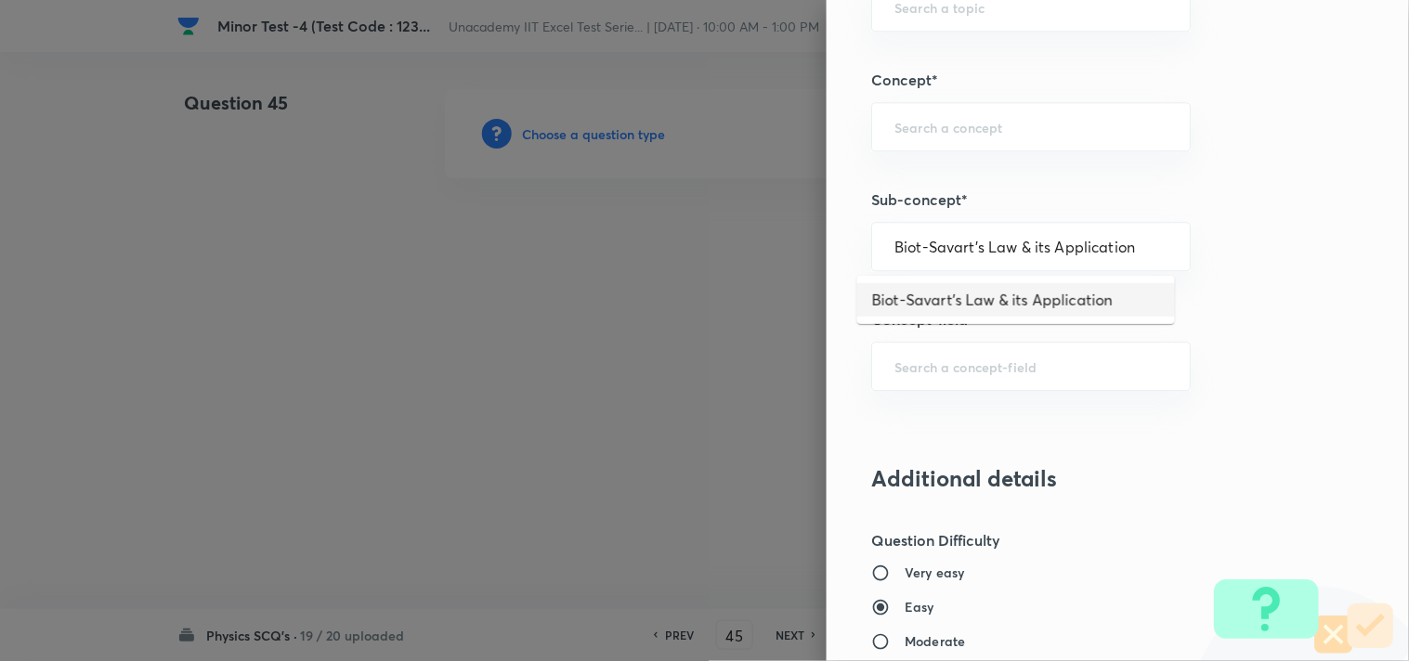
click at [990, 285] on li "Biot-Savart's Law & its Application" at bounding box center [1016, 299] width 318 height 33
type input "Biot-Savart's Law & its Application"
type input "Physics"
type input "Electricity & Magnetism"
type input "Magnetic Field & Magnetic Forces"
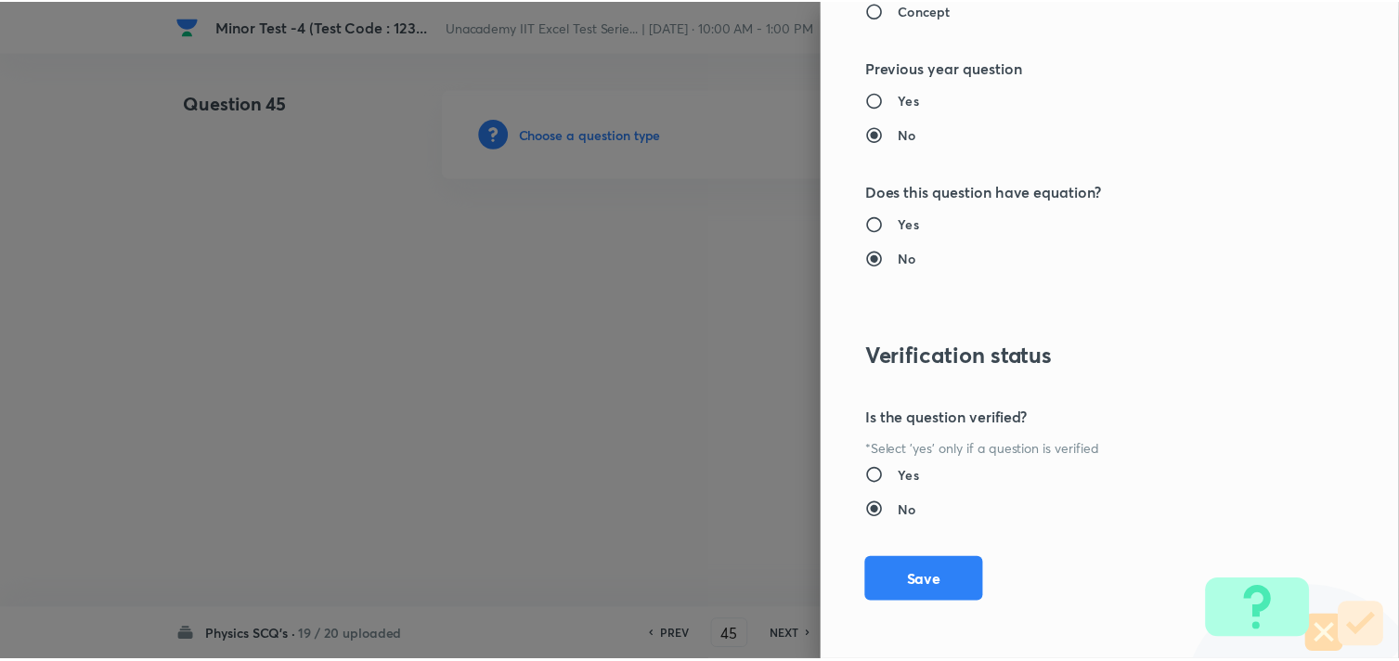
scroll to position [1994, 0]
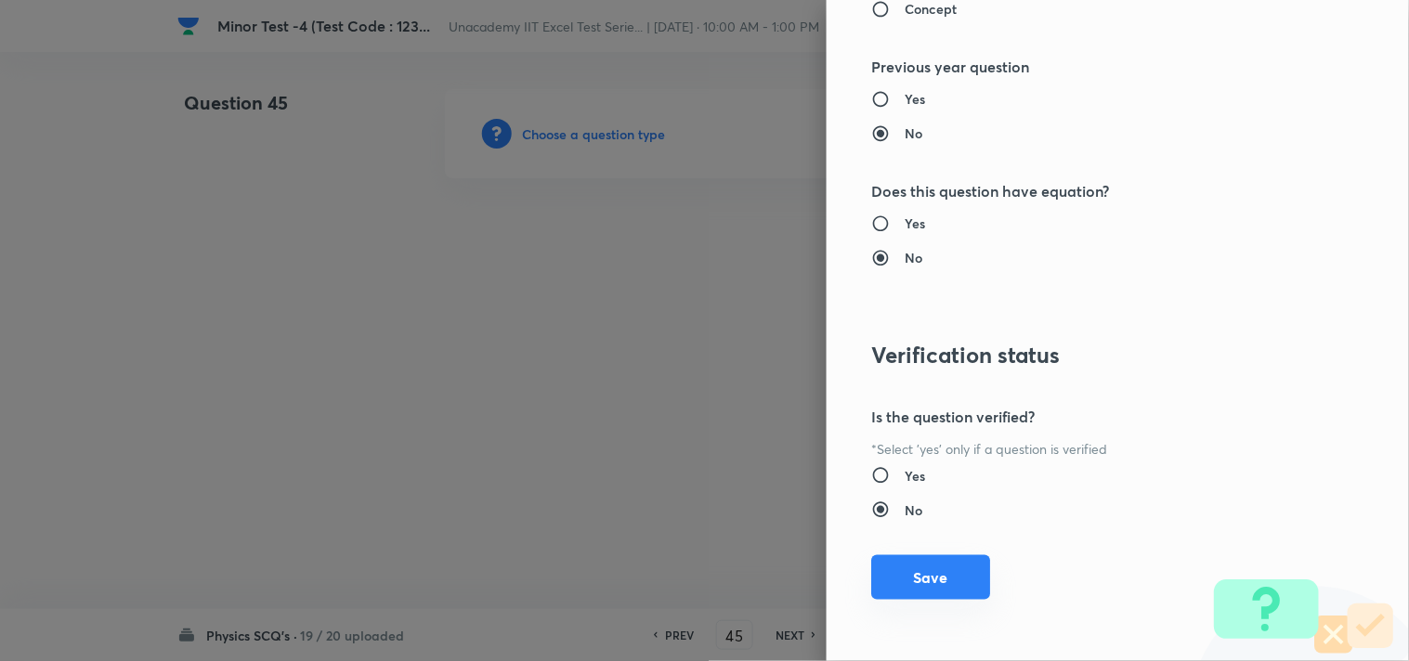
click at [927, 578] on button "Save" at bounding box center [930, 577] width 119 height 45
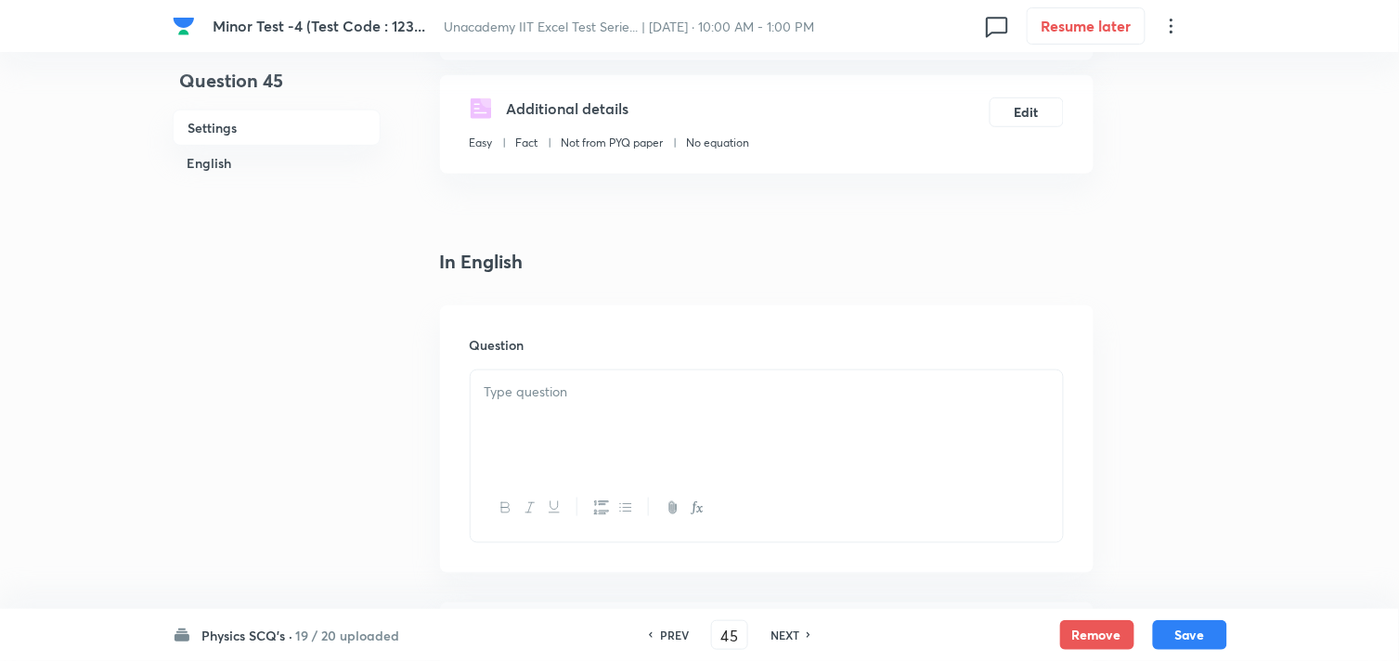
scroll to position [412, 0]
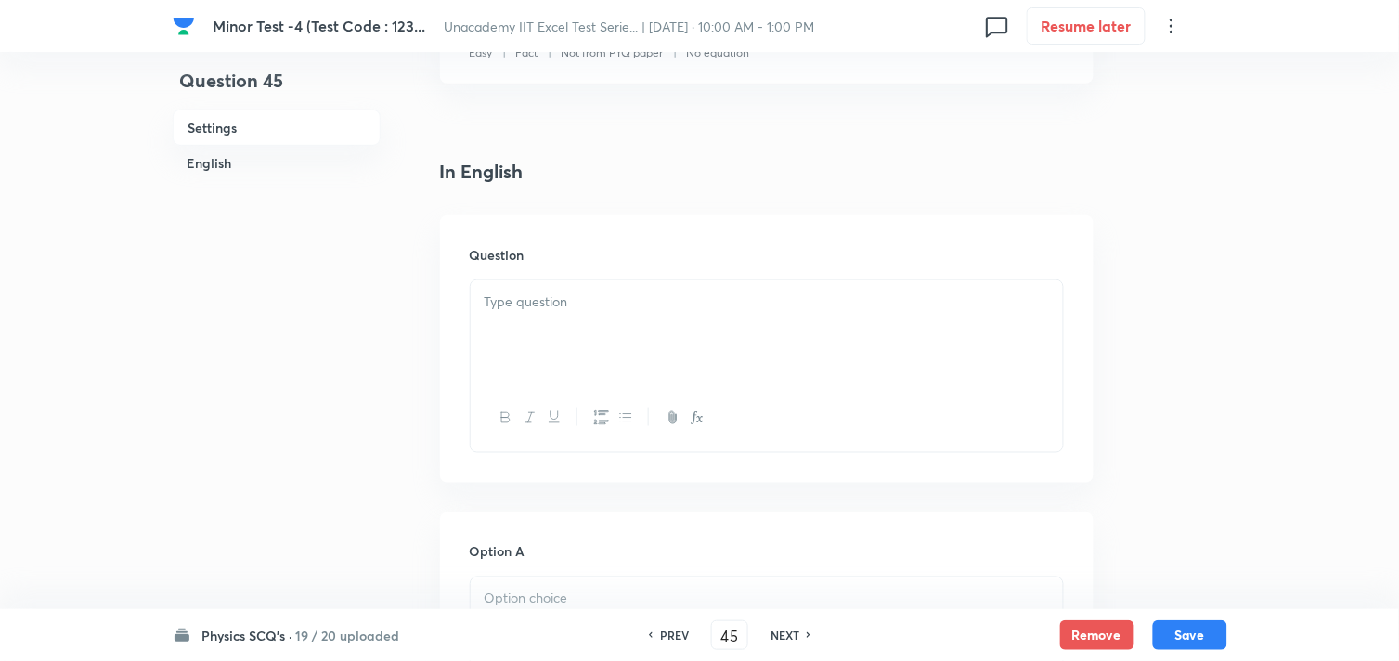
click at [533, 321] on div at bounding box center [767, 332] width 592 height 104
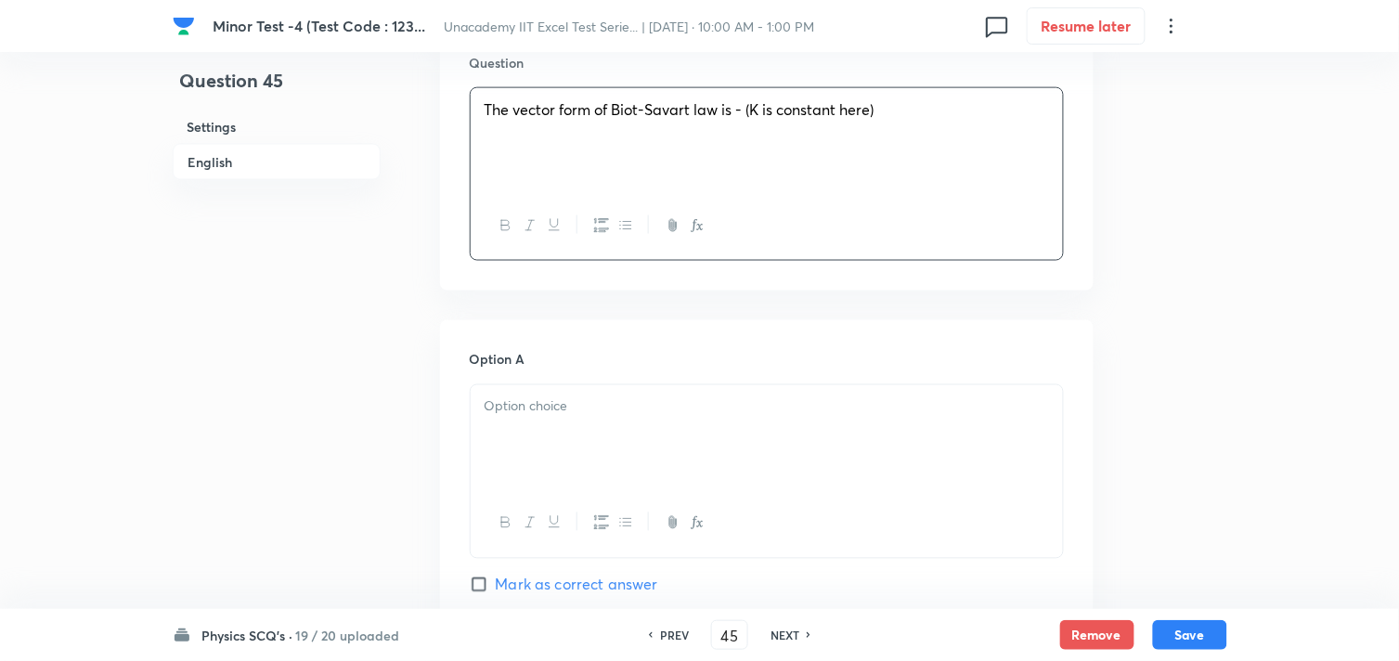
scroll to position [618, 0]
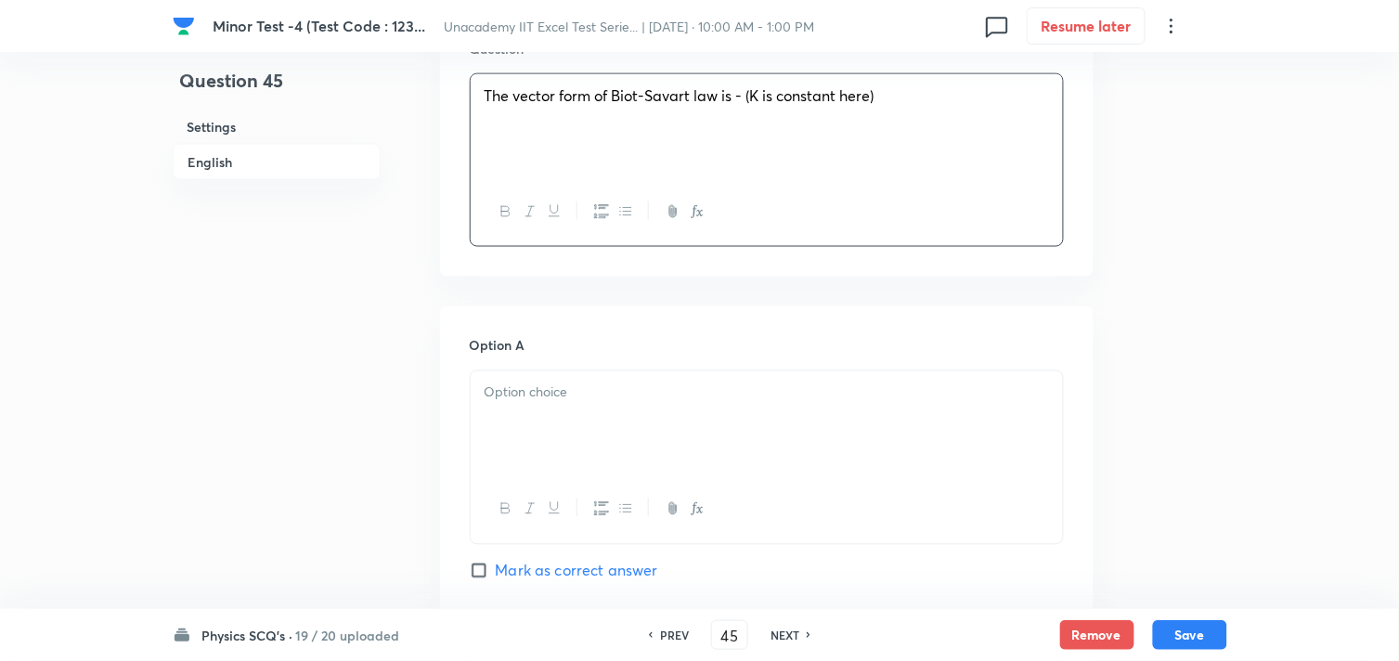
click at [581, 443] on div at bounding box center [767, 423] width 592 height 104
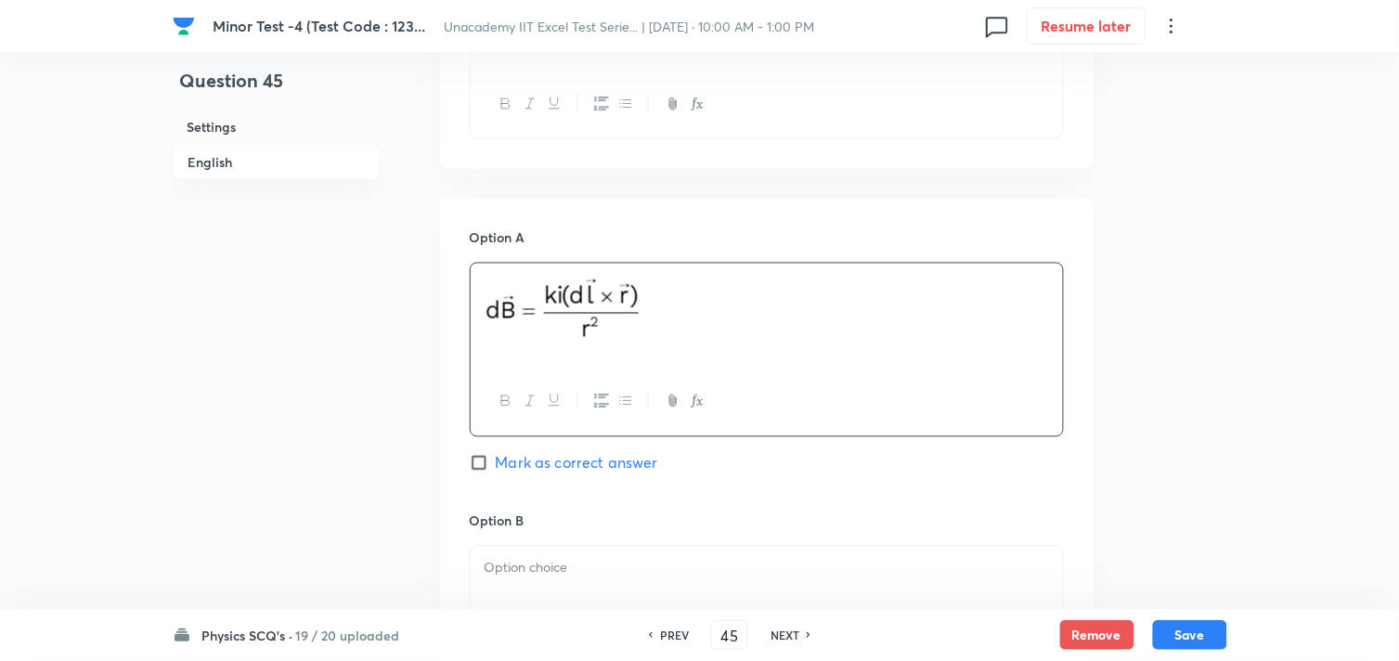
scroll to position [824, 0]
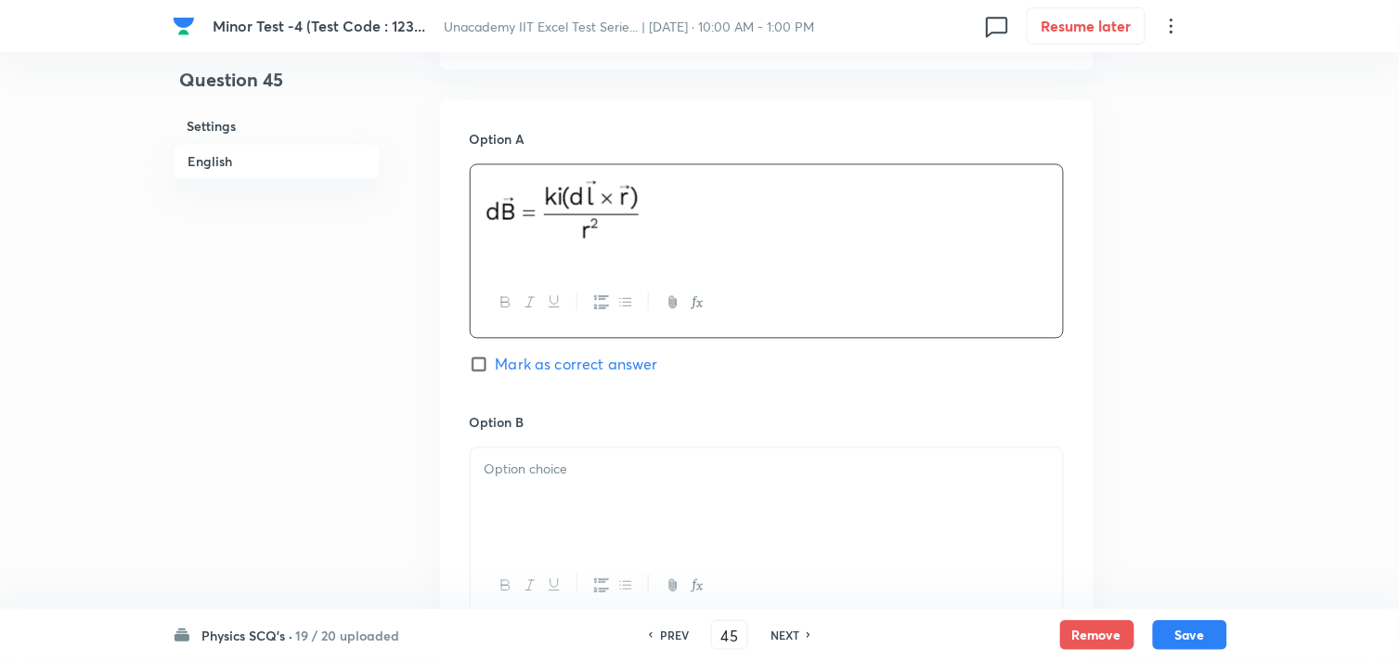
click at [576, 455] on div at bounding box center [767, 500] width 592 height 104
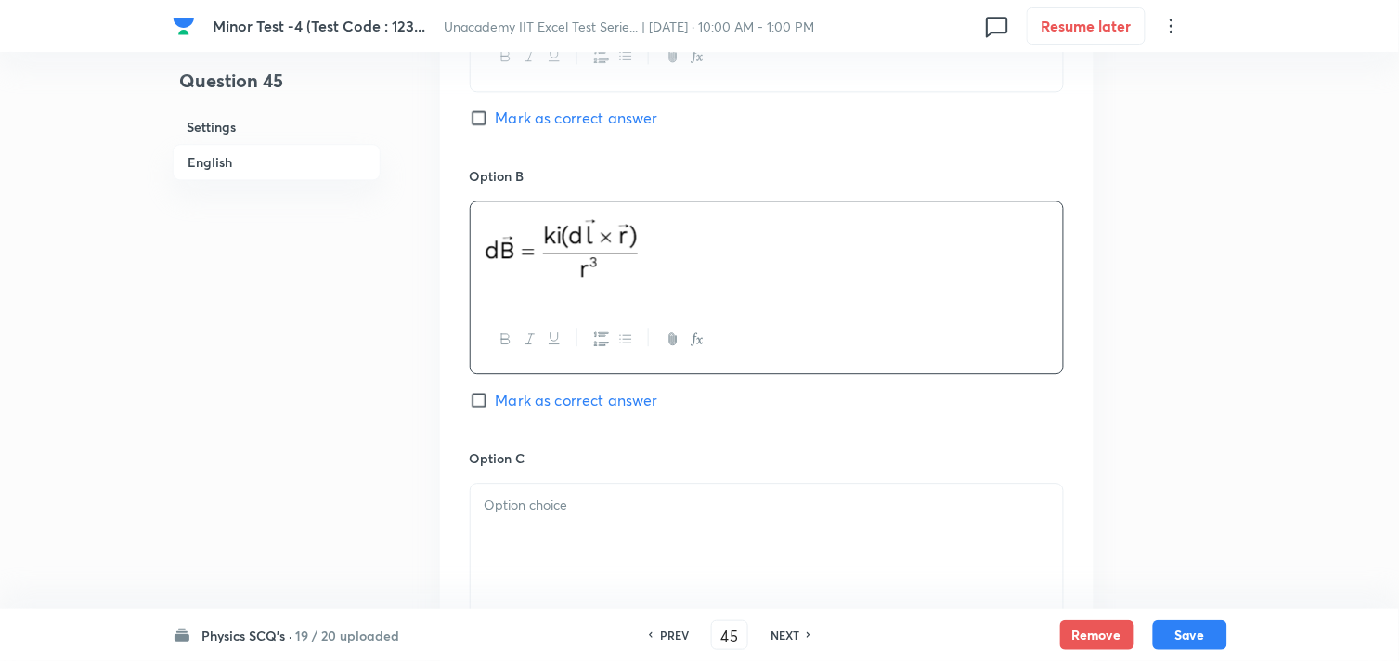
scroll to position [1135, 0]
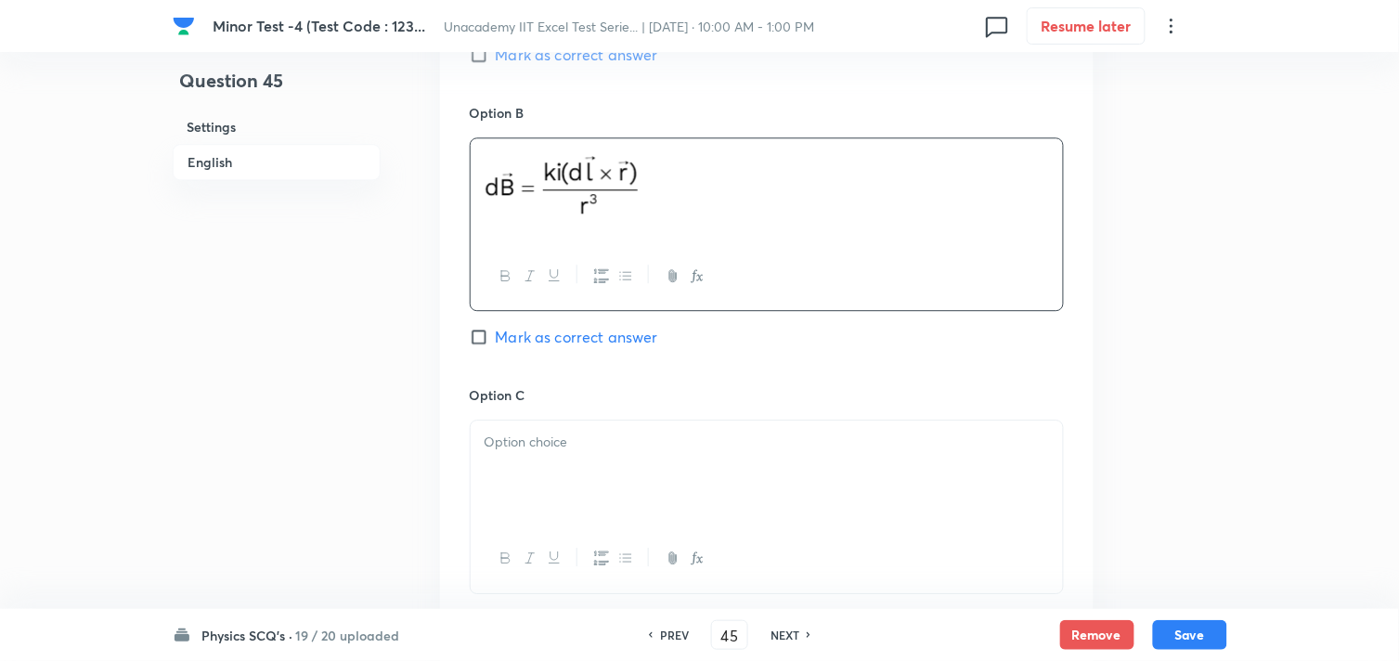
click at [623, 458] on div at bounding box center [767, 473] width 592 height 104
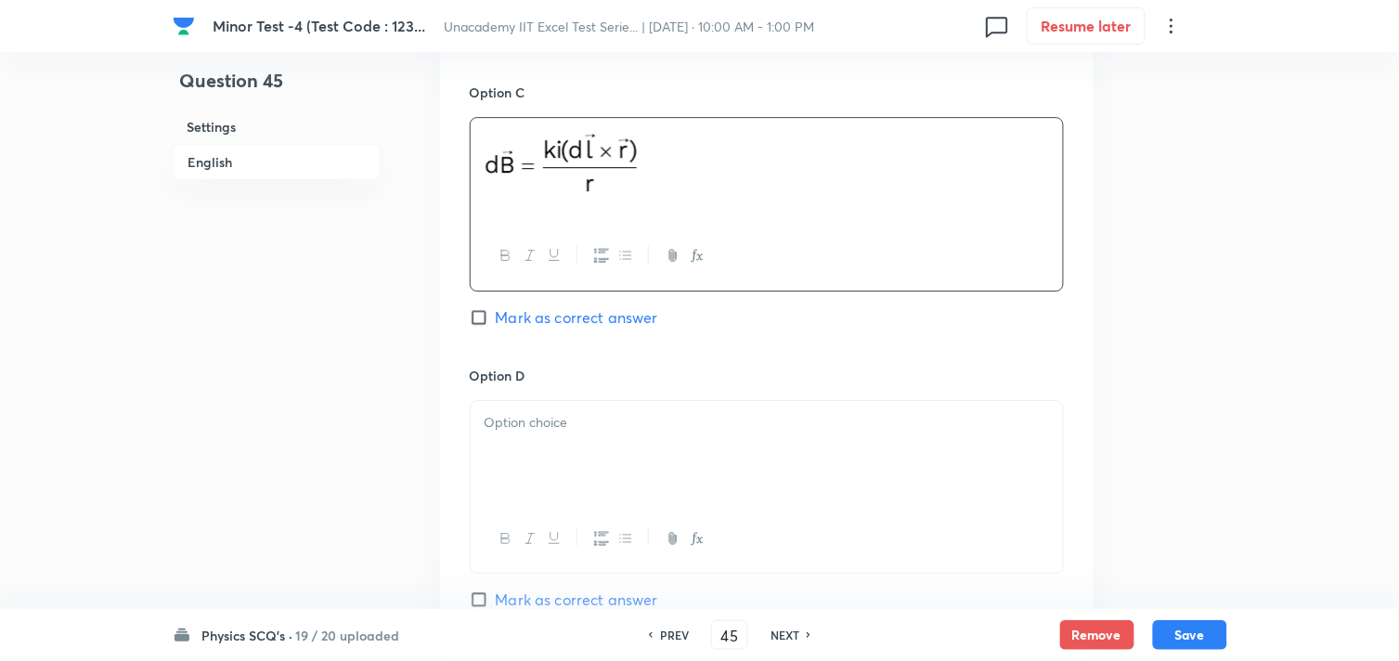
scroll to position [1444, 0]
click at [600, 459] on div at bounding box center [767, 447] width 592 height 104
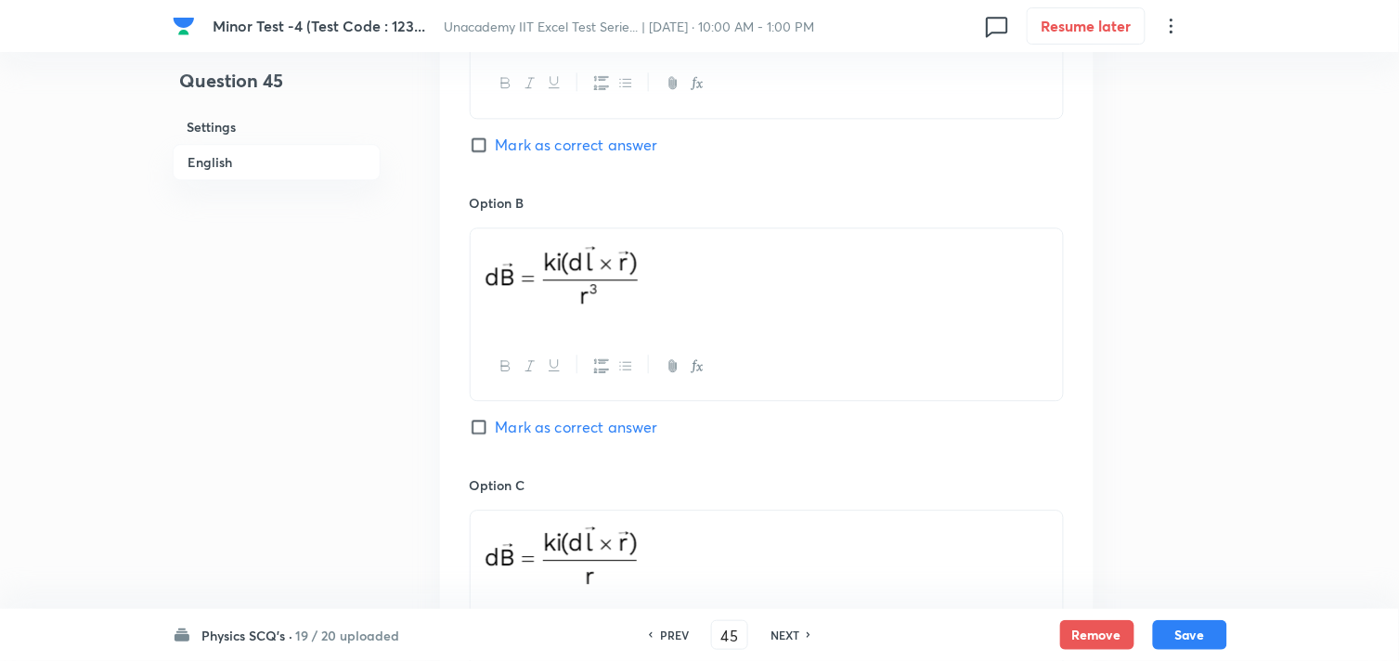
scroll to position [1032, 0]
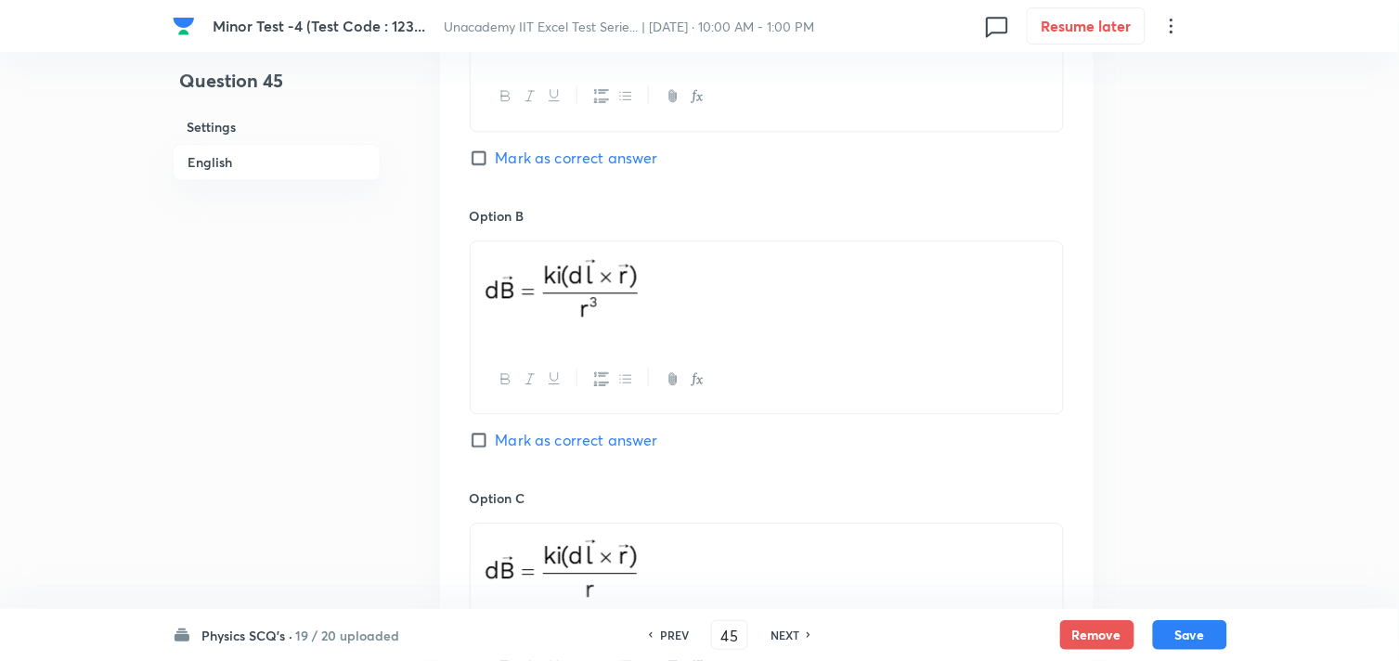
click at [513, 443] on span "Mark as correct answer" at bounding box center [577, 440] width 162 height 22
click at [496, 443] on input "Mark as correct answer" at bounding box center [483, 440] width 26 height 19
checkbox input "true"
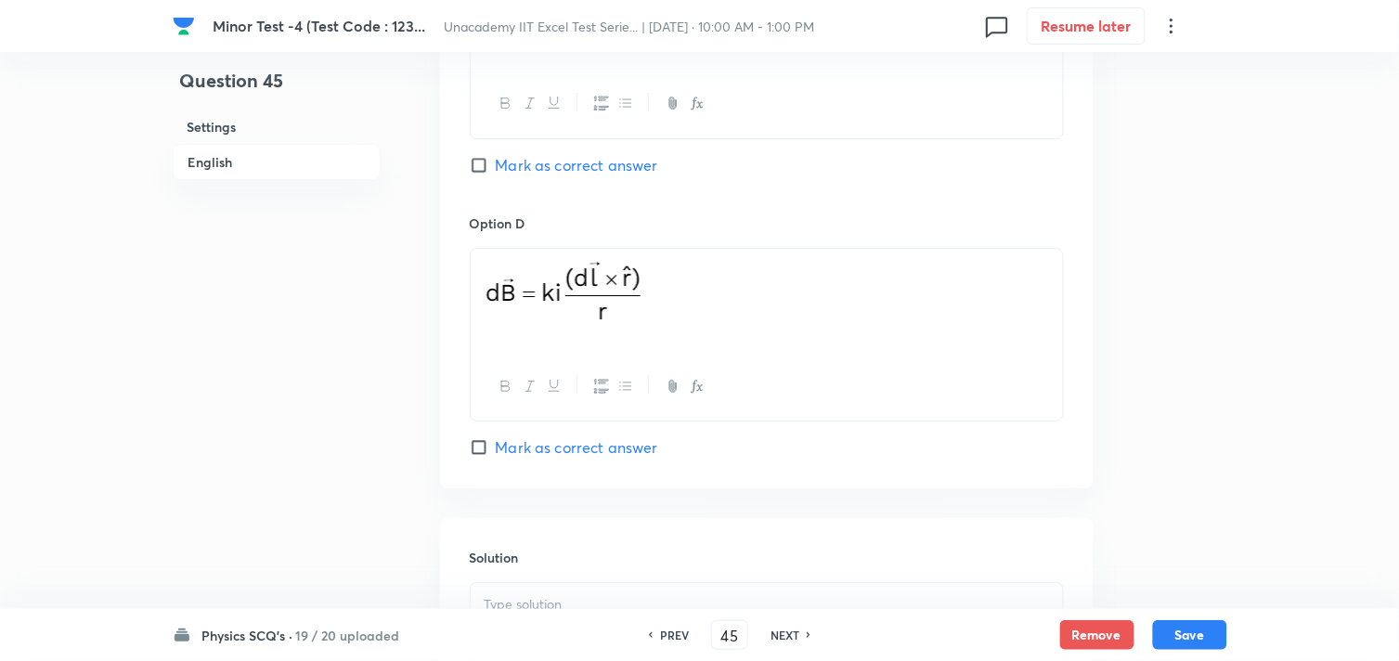
scroll to position [1753, 0]
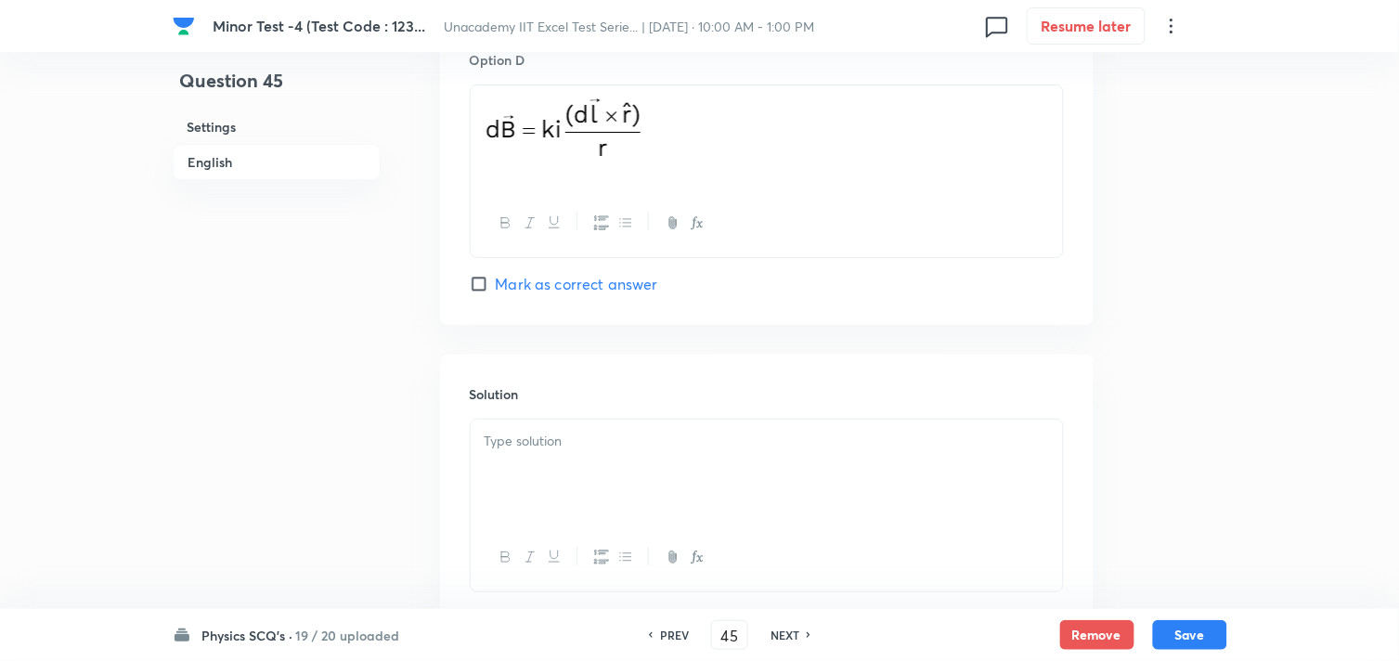
click at [583, 444] on p at bounding box center [767, 441] width 565 height 21
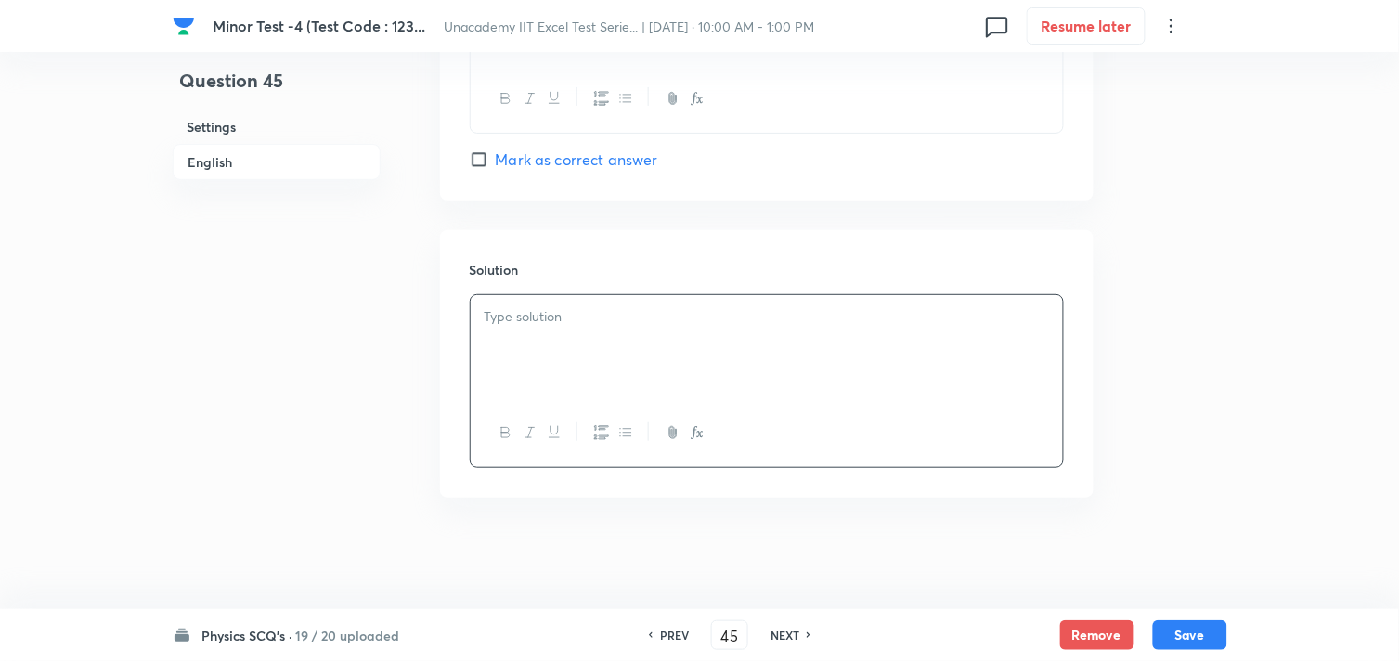
scroll to position [1881, 0]
click at [1181, 631] on button "Save" at bounding box center [1190, 633] width 74 height 30
type input "46"
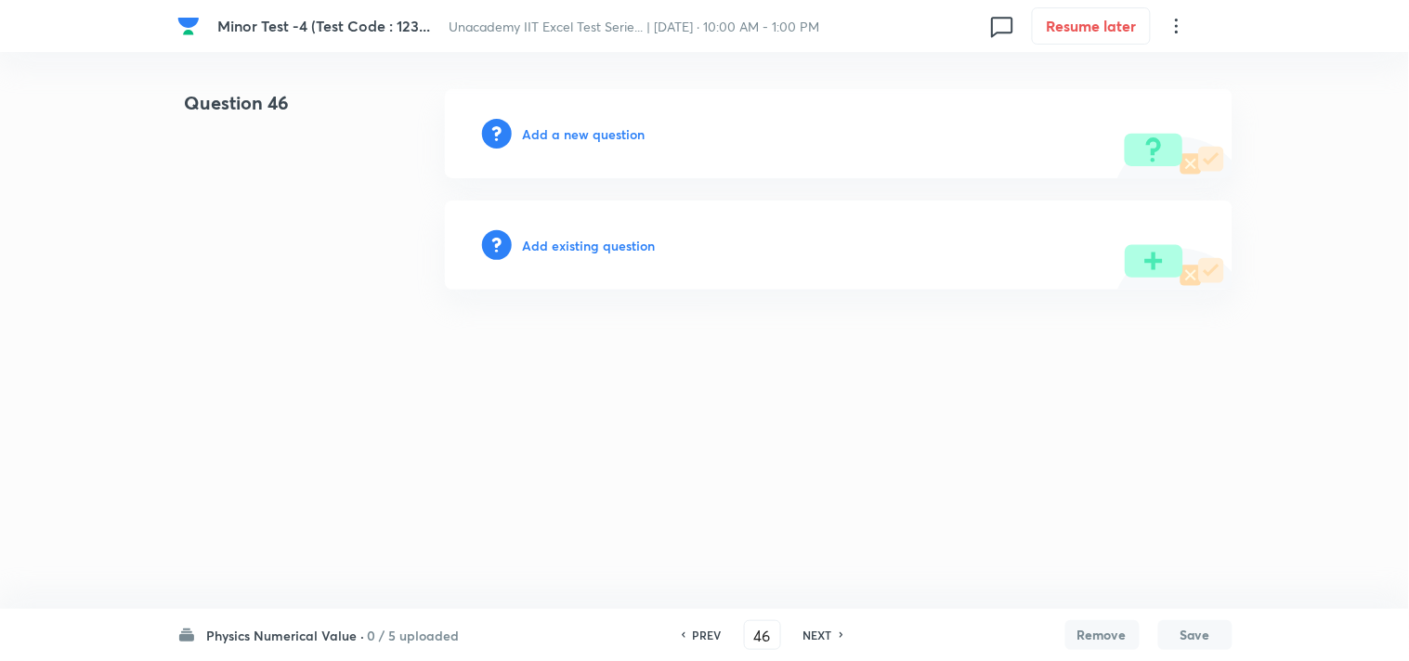
click at [598, 124] on h6 "Add a new question" at bounding box center [584, 133] width 123 height 19
click at [604, 128] on h6 "Choose a question type" at bounding box center [594, 133] width 143 height 19
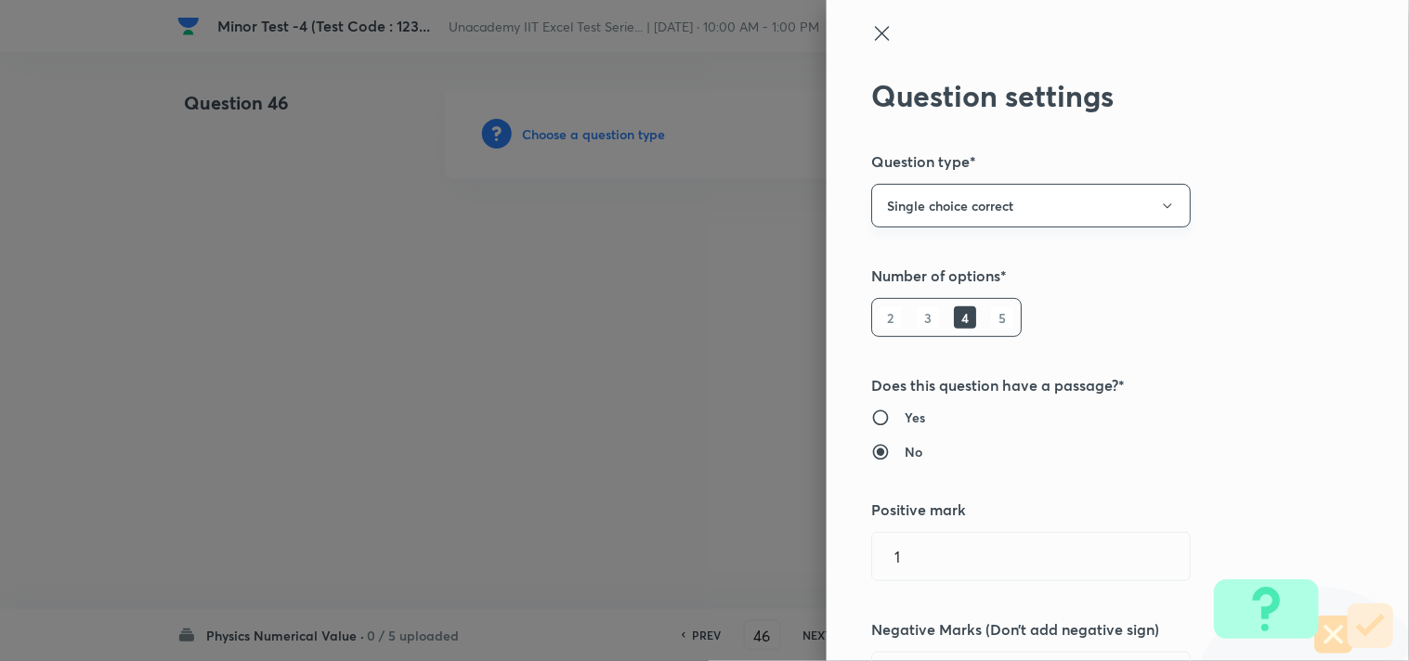
click at [1003, 210] on button "Single choice correct" at bounding box center [1030, 206] width 319 height 44
click at [932, 328] on span "Integer" at bounding box center [1015, 330] width 295 height 19
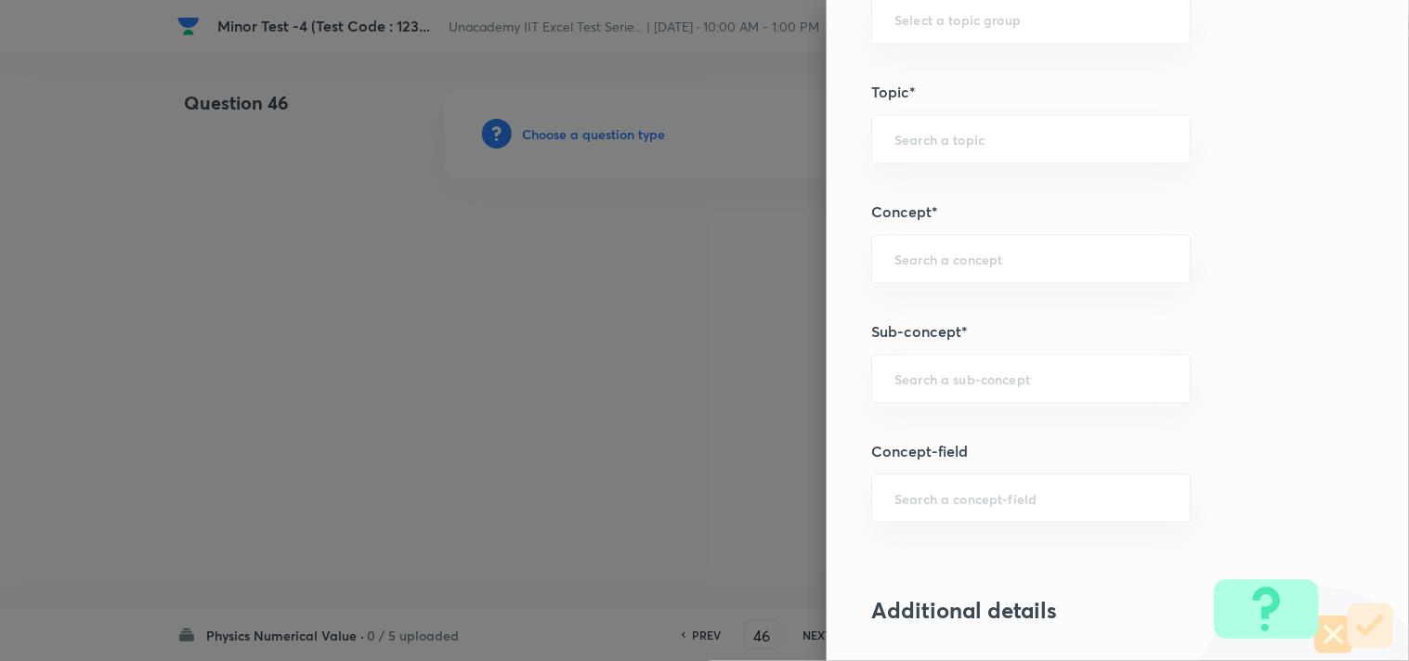
scroll to position [928, 0]
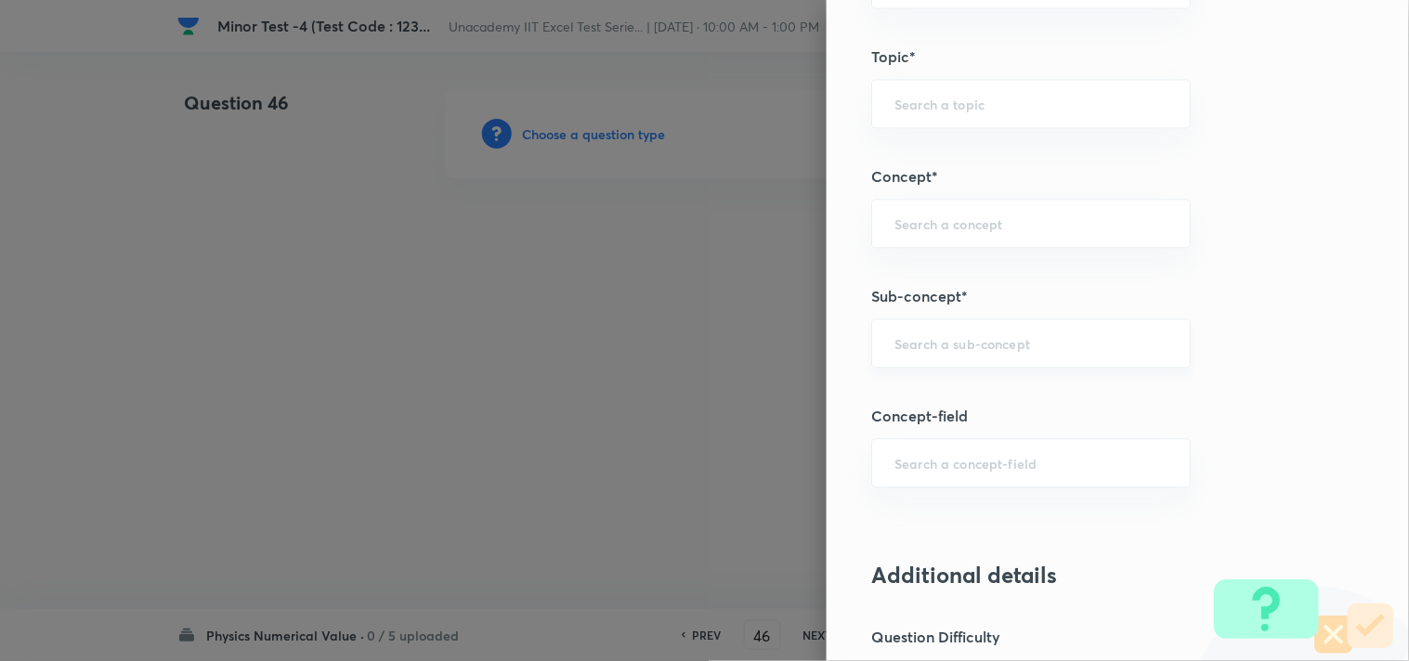
click at [967, 350] on input "text" at bounding box center [1030, 343] width 273 height 18
paste input "Magnetic Properties of matter"
type input "Magnetic Properties of matter"
drag, startPoint x: 1103, startPoint y: 344, endPoint x: 851, endPoint y: 294, distance: 256.4
click at [851, 294] on div "Question settings Question type* Integer Does this question have a passage?* Ye…" at bounding box center [1117, 330] width 582 height 661
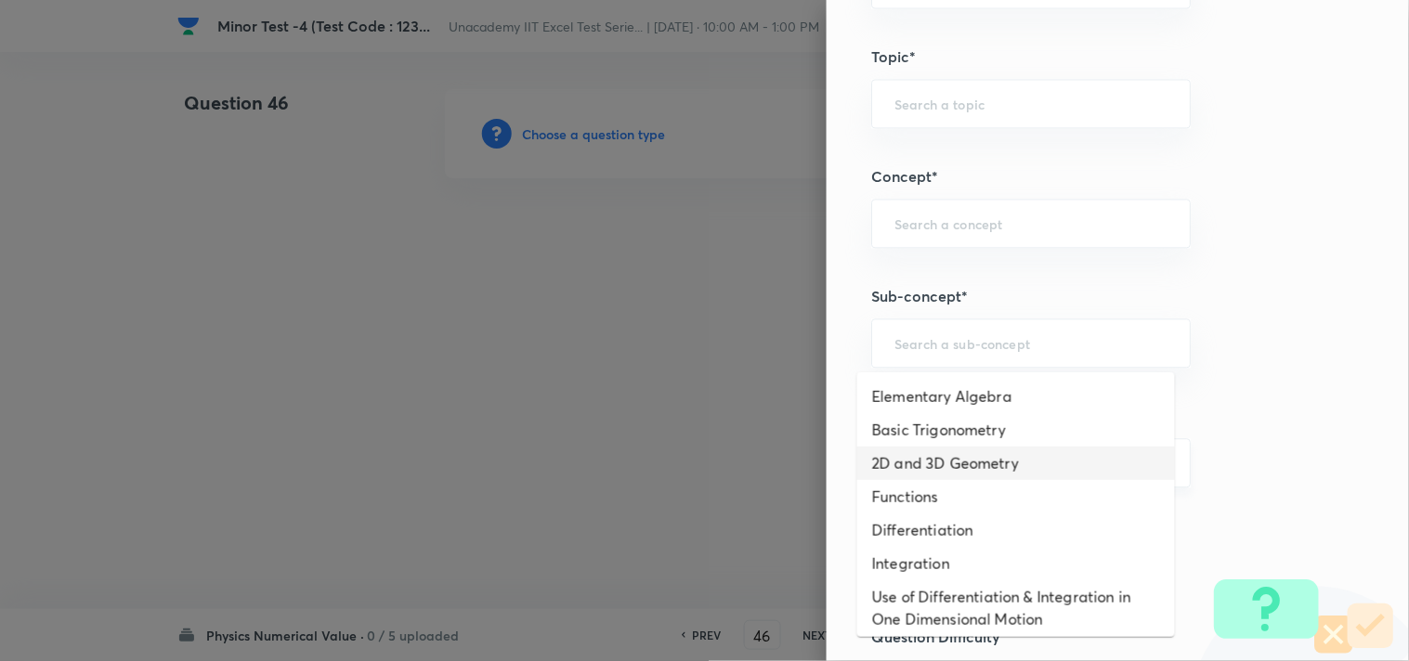
click at [933, 460] on li "2D and 3D Geometry" at bounding box center [1016, 463] width 318 height 33
type input "2D and 3D Geometry"
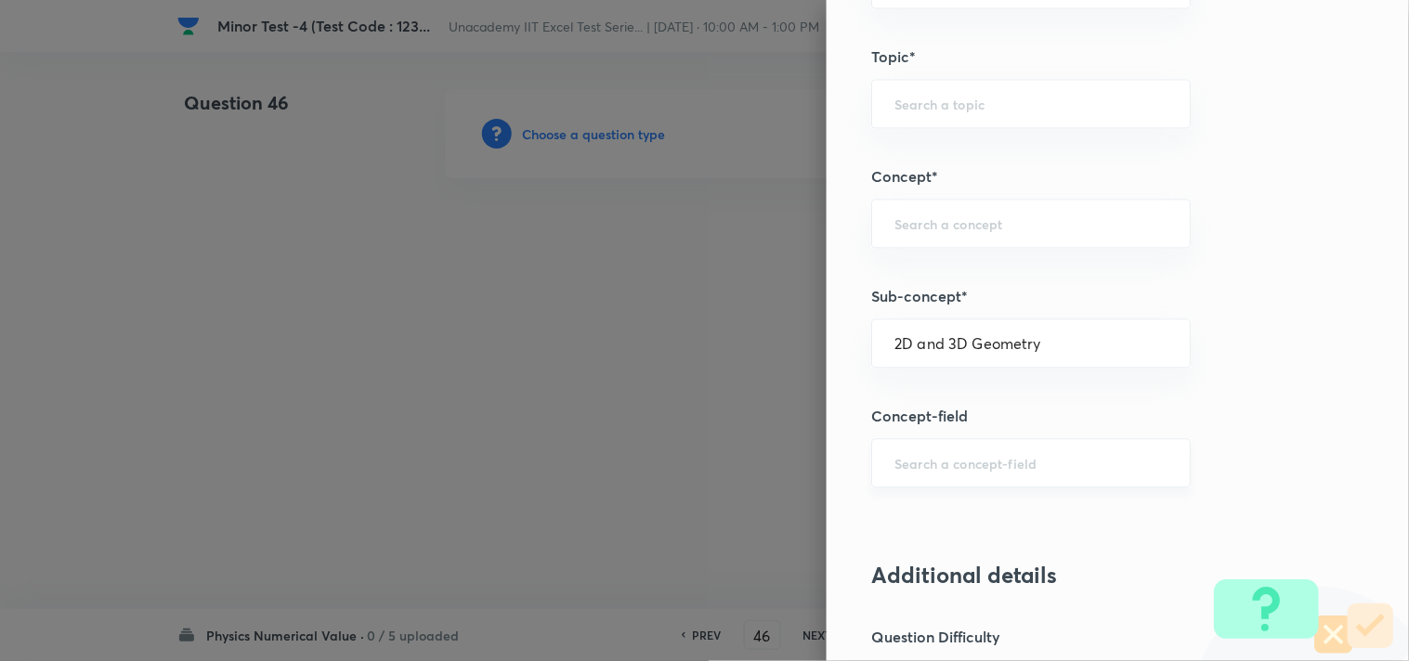
type input "Physics"
type input "Basics & Laboratory"
type input "Mathematical Tools"
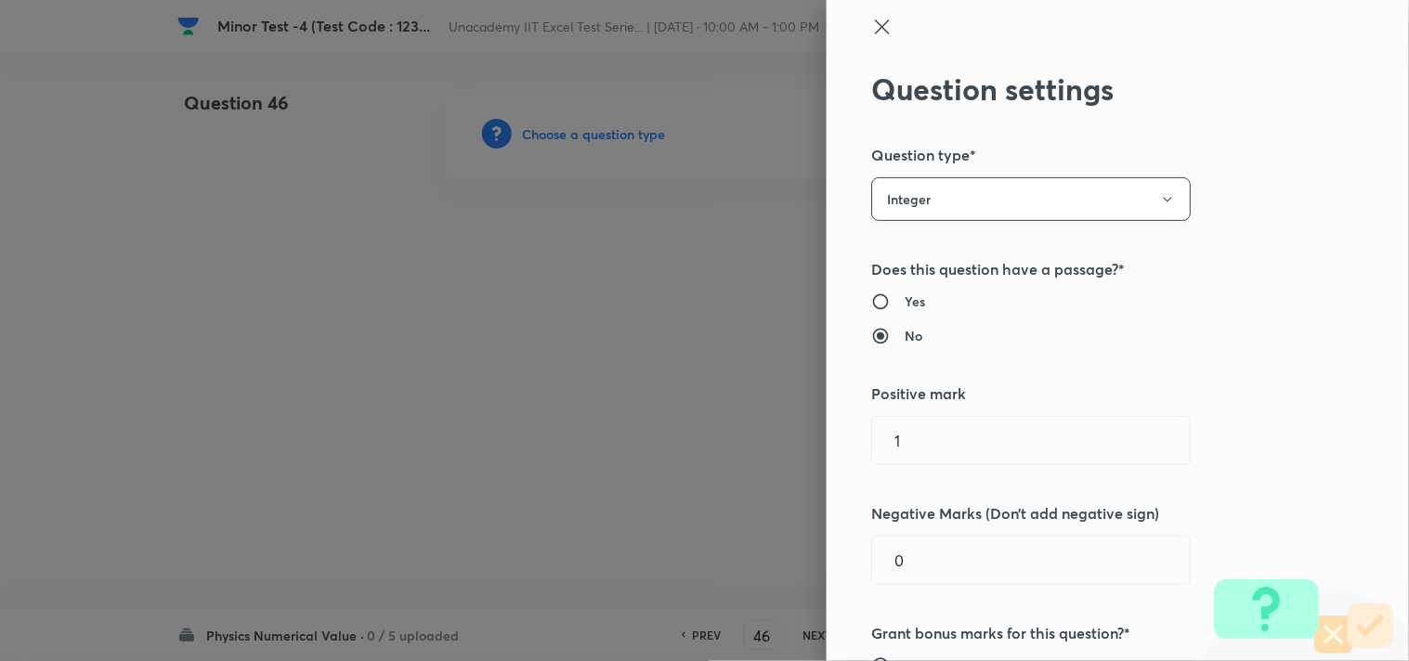
scroll to position [0, 0]
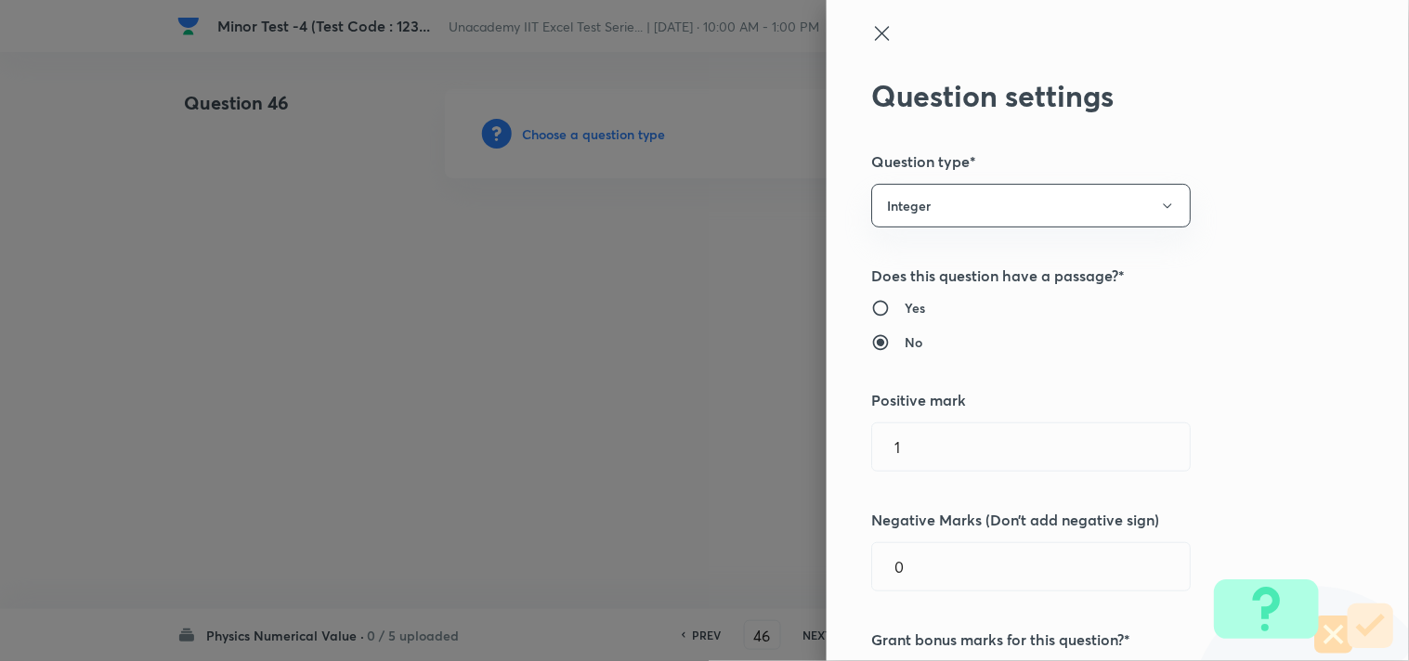
click at [871, 26] on icon at bounding box center [882, 33] width 22 height 22
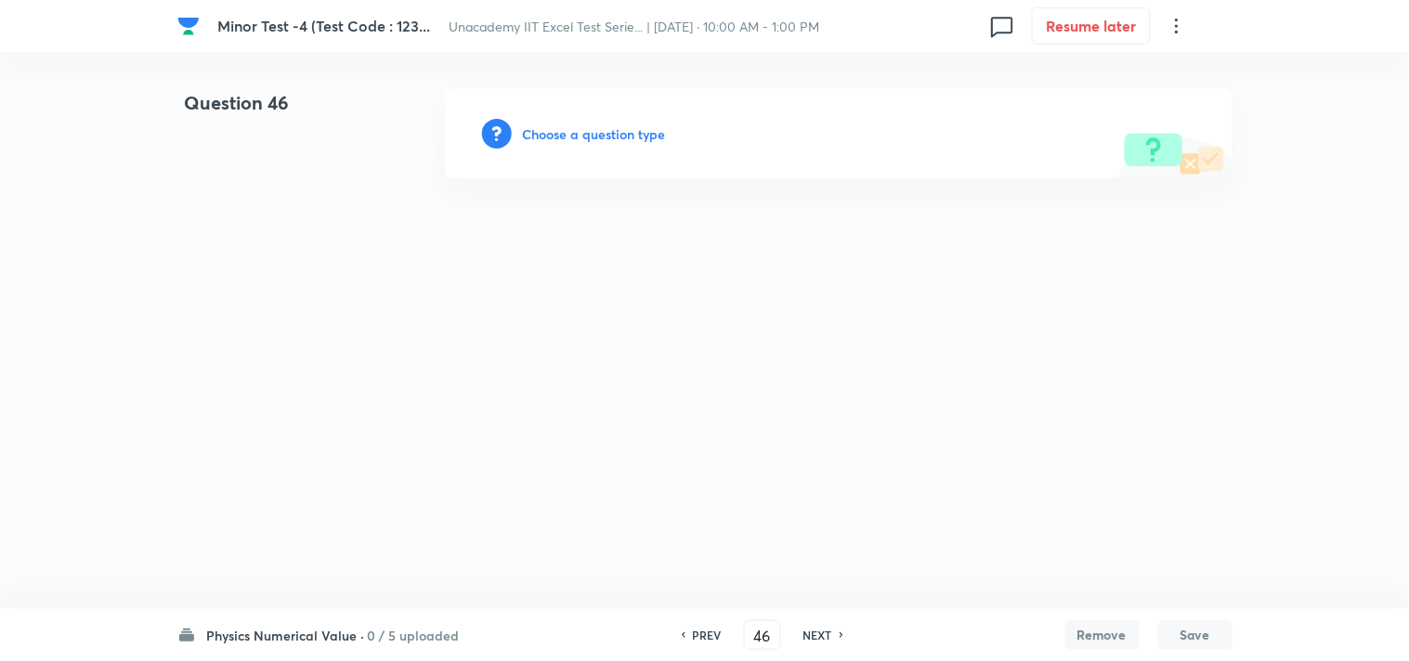
click at [633, 126] on h6 "Choose a question type" at bounding box center [594, 133] width 143 height 19
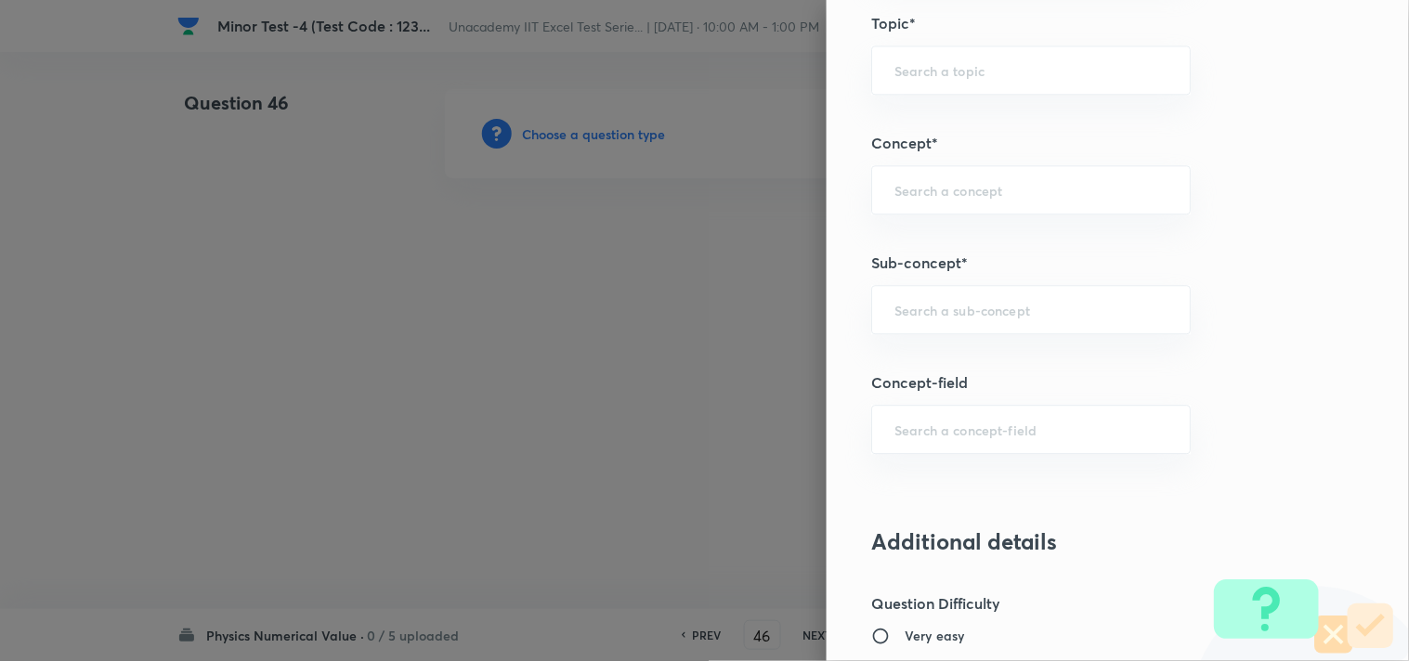
scroll to position [1135, 0]
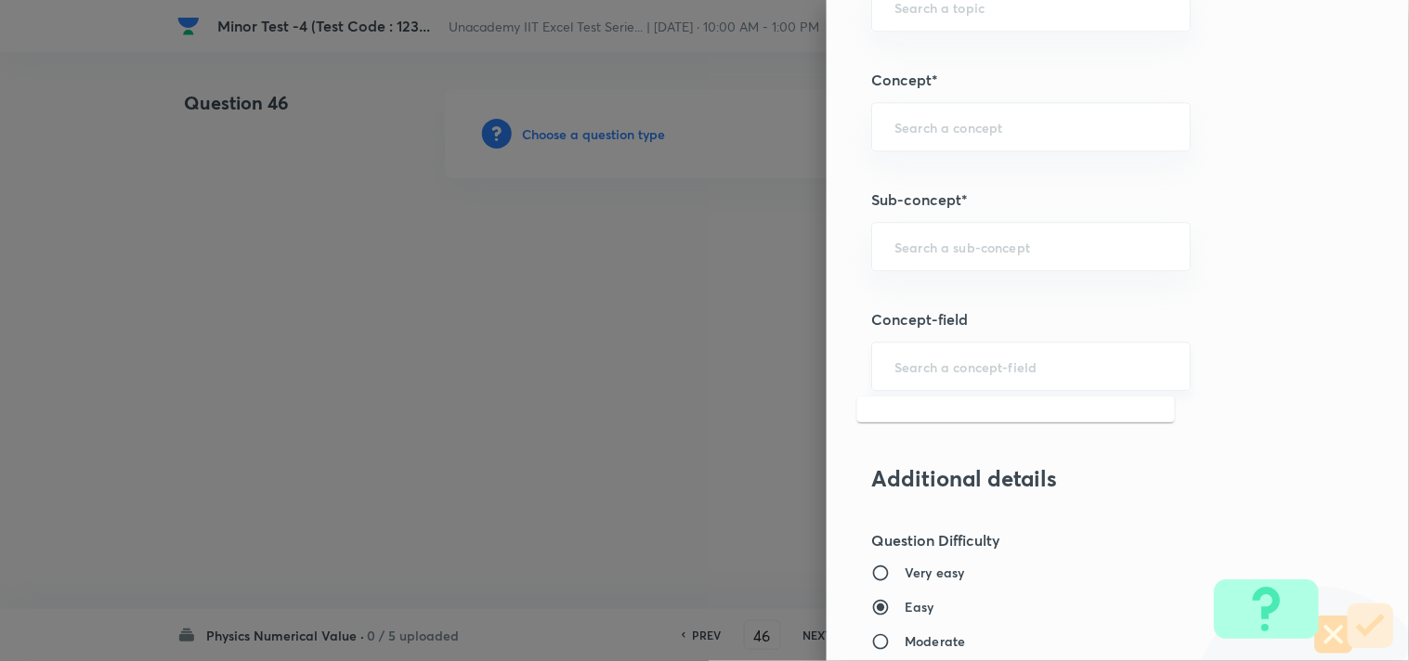
click at [938, 373] on input "text" at bounding box center [1030, 366] width 273 height 18
paste input "Magnetic Properties of matter"
type input "Magnetic Properties of matter"
drag, startPoint x: 1106, startPoint y: 371, endPoint x: 854, endPoint y: 344, distance: 253.2
click at [854, 344] on div "Question settings Question type* Single choice correct Number of options* 2 3 4…" at bounding box center [1117, 330] width 582 height 661
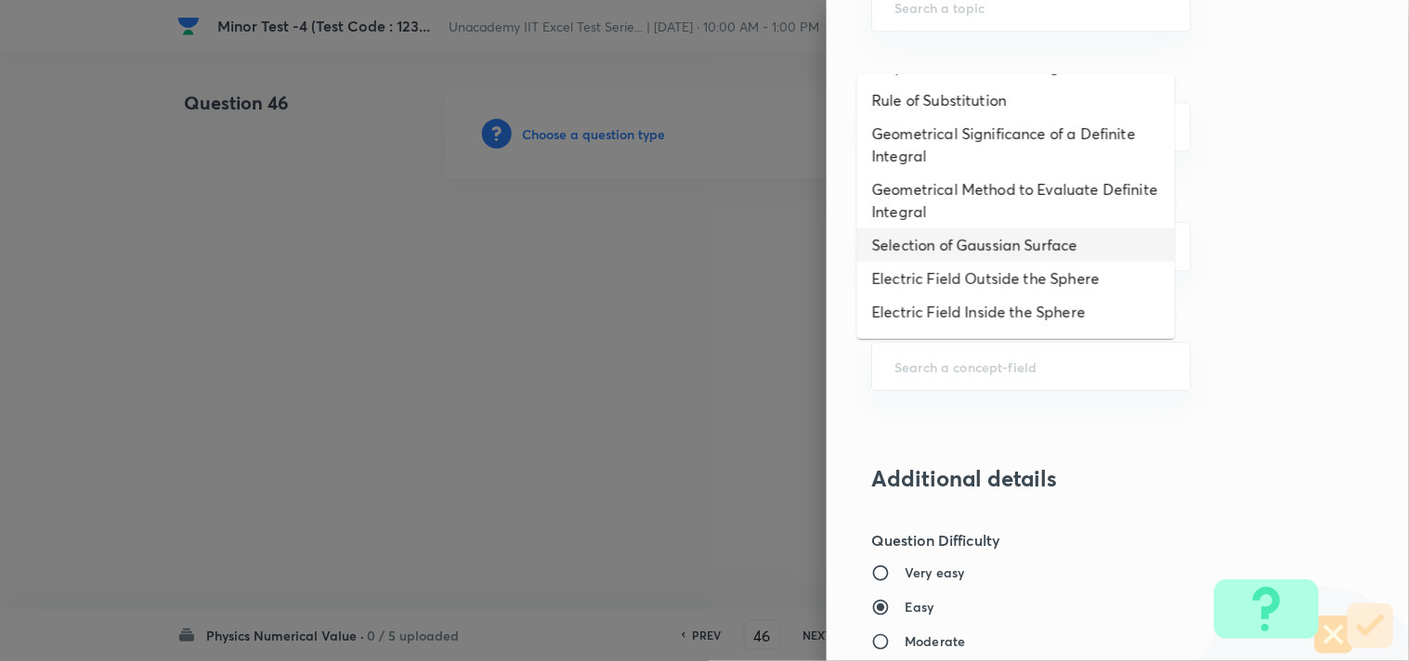
scroll to position [1220, 0]
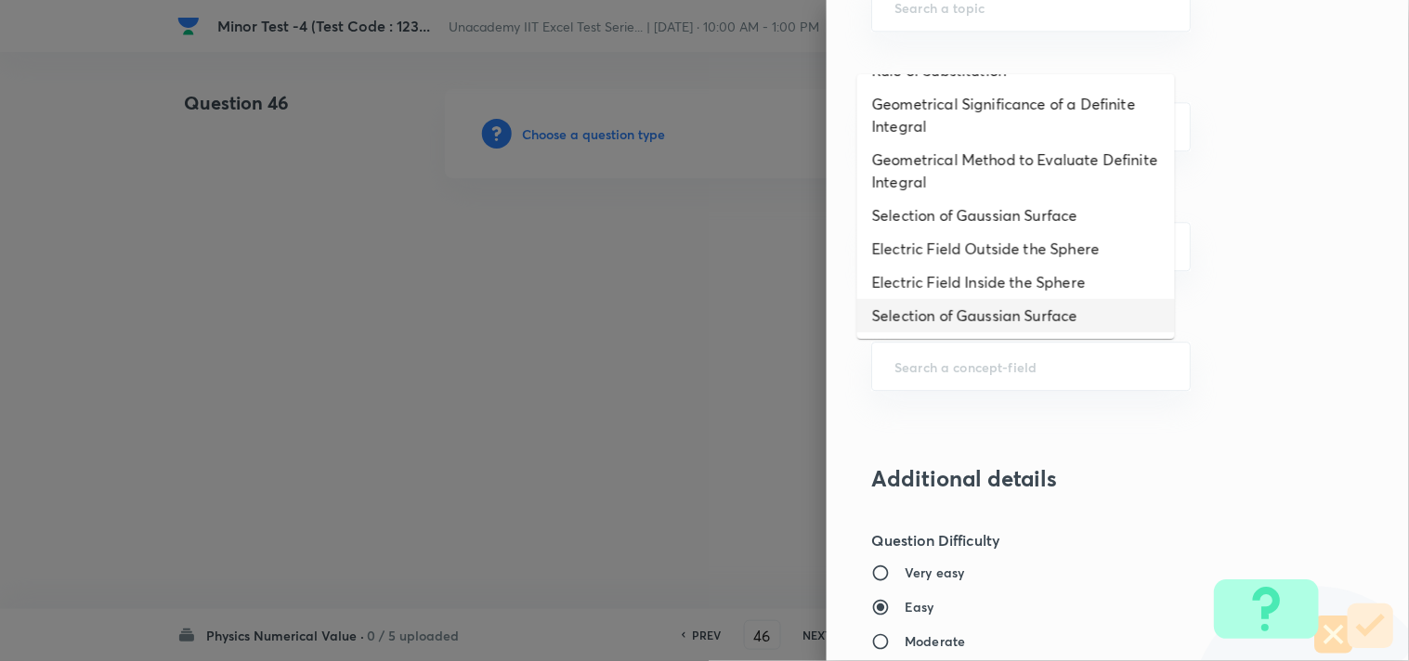
click at [1258, 311] on h5 "Concept-field" at bounding box center [1086, 319] width 431 height 22
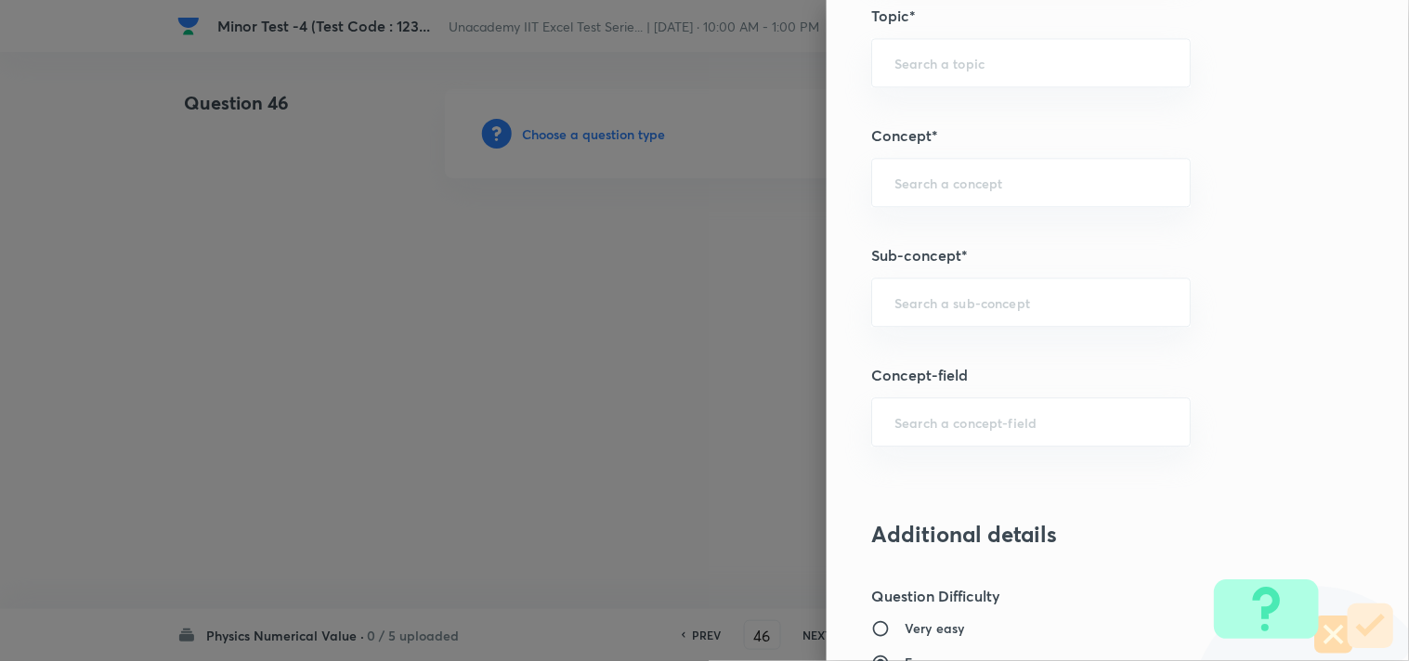
scroll to position [1032, 0]
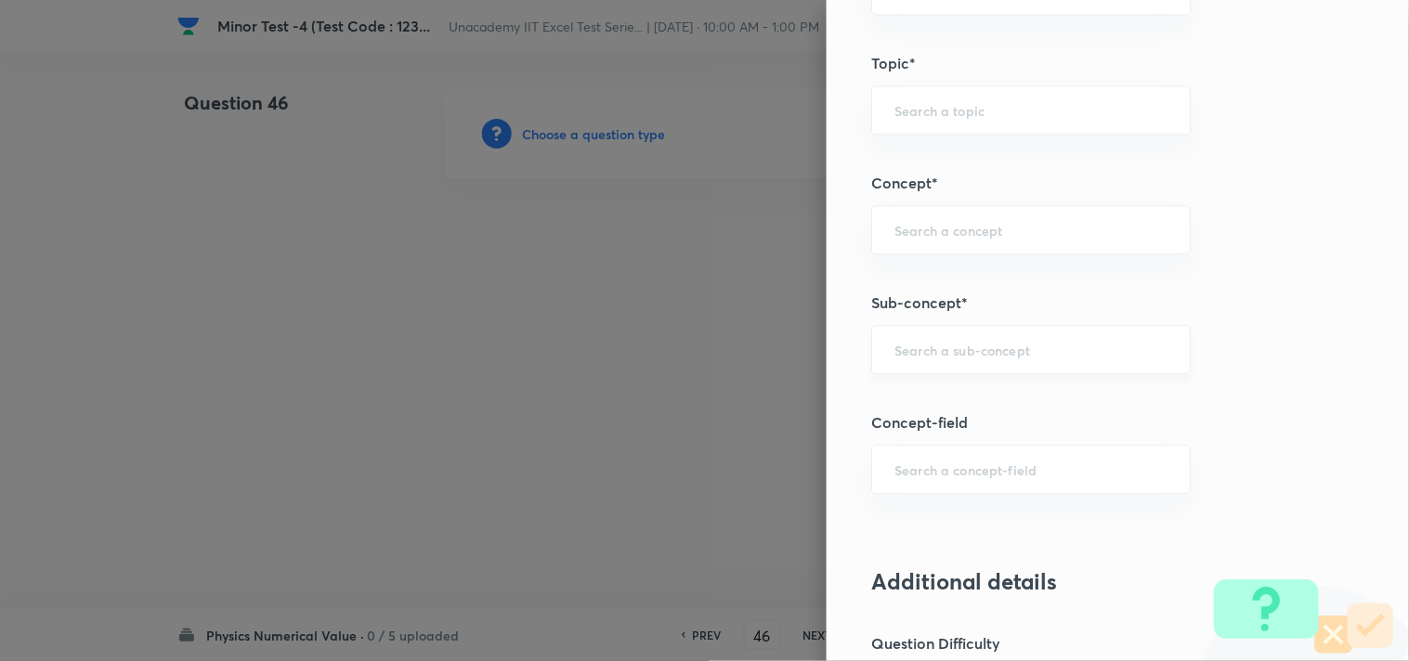
click at [987, 350] on input "text" at bounding box center [1030, 350] width 273 height 18
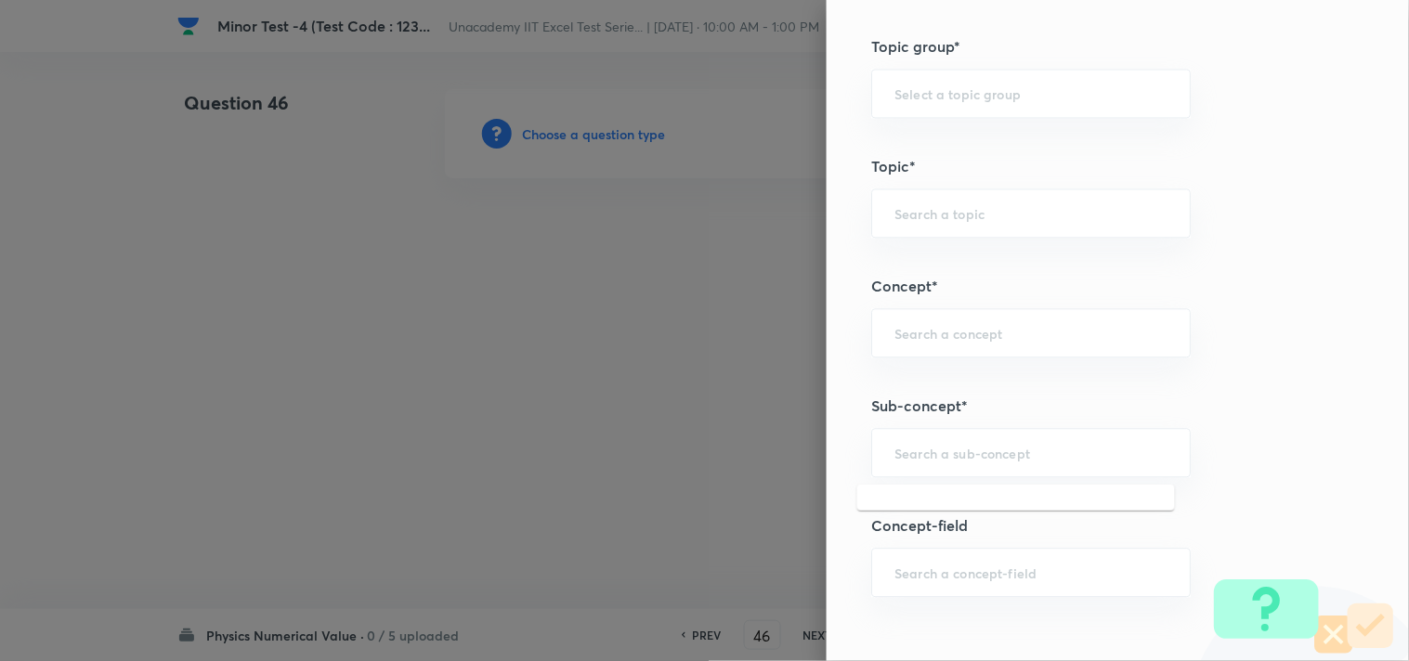
scroll to position [824, 0]
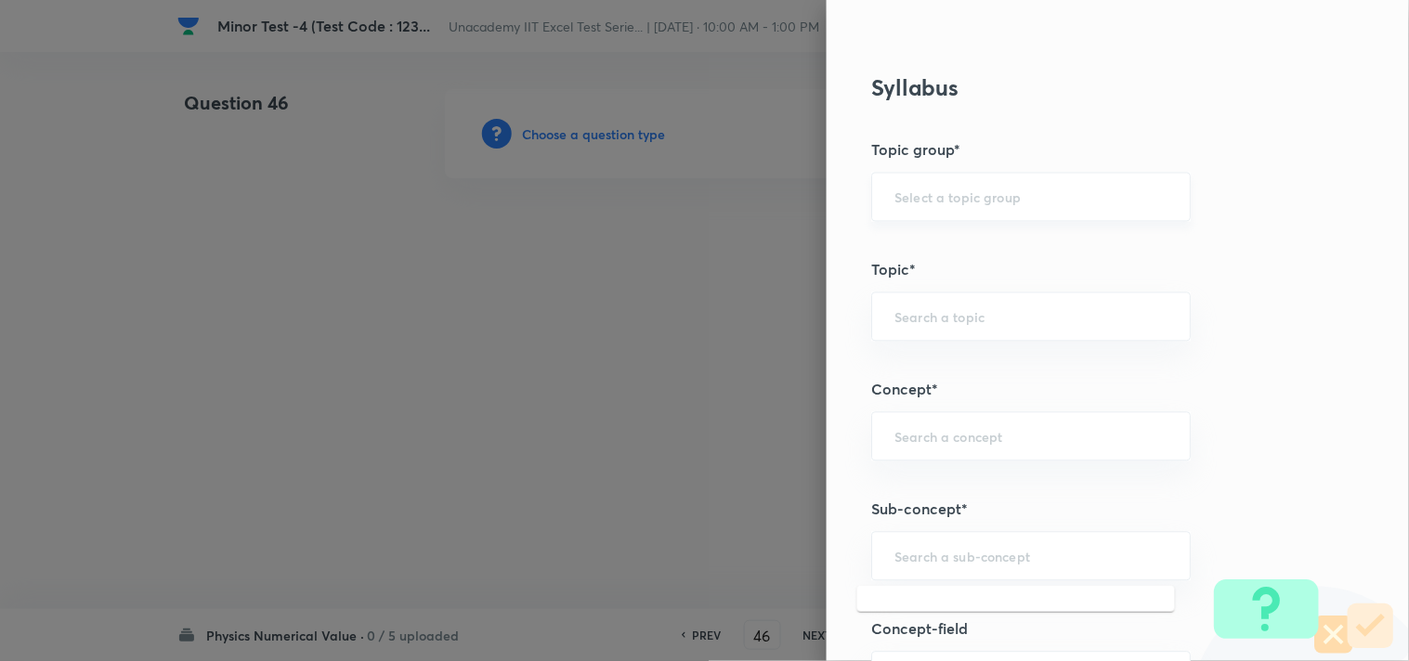
click at [960, 202] on input "text" at bounding box center [1030, 197] width 273 height 18
click at [941, 248] on li "Physics" at bounding box center [1016, 249] width 318 height 33
type input "Physics"
click at [930, 321] on input "text" at bounding box center [1030, 317] width 273 height 18
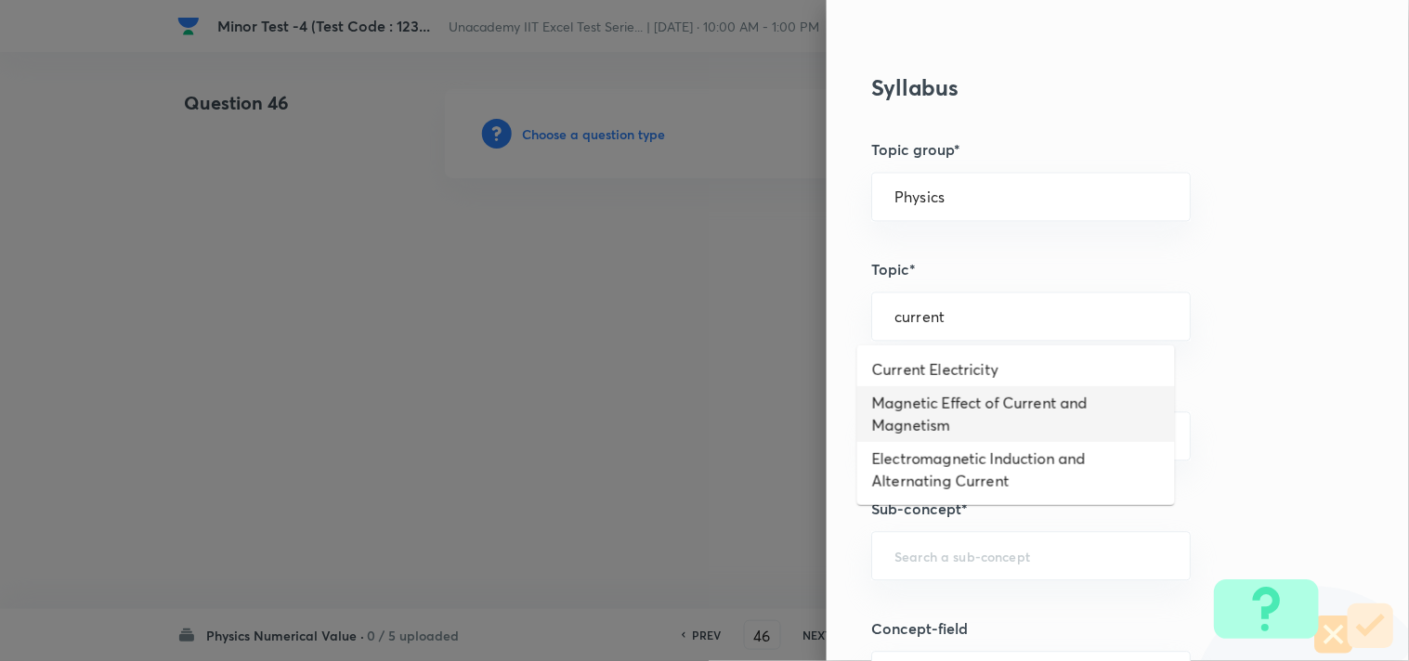
click at [1114, 409] on li "Magnetic Effect of Current and Magnetism" at bounding box center [1016, 414] width 318 height 56
type input "Magnetic Effect of Current and Magnetism"
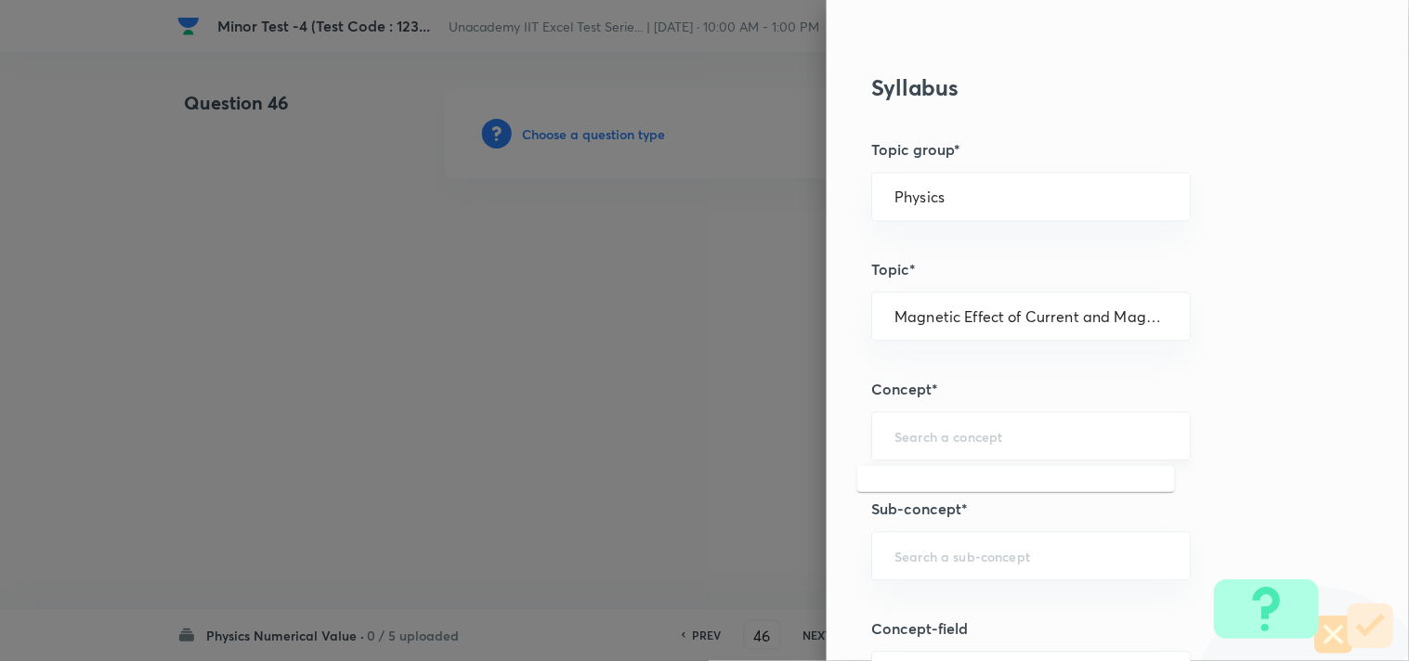
click at [898, 440] on input "text" at bounding box center [1030, 437] width 273 height 18
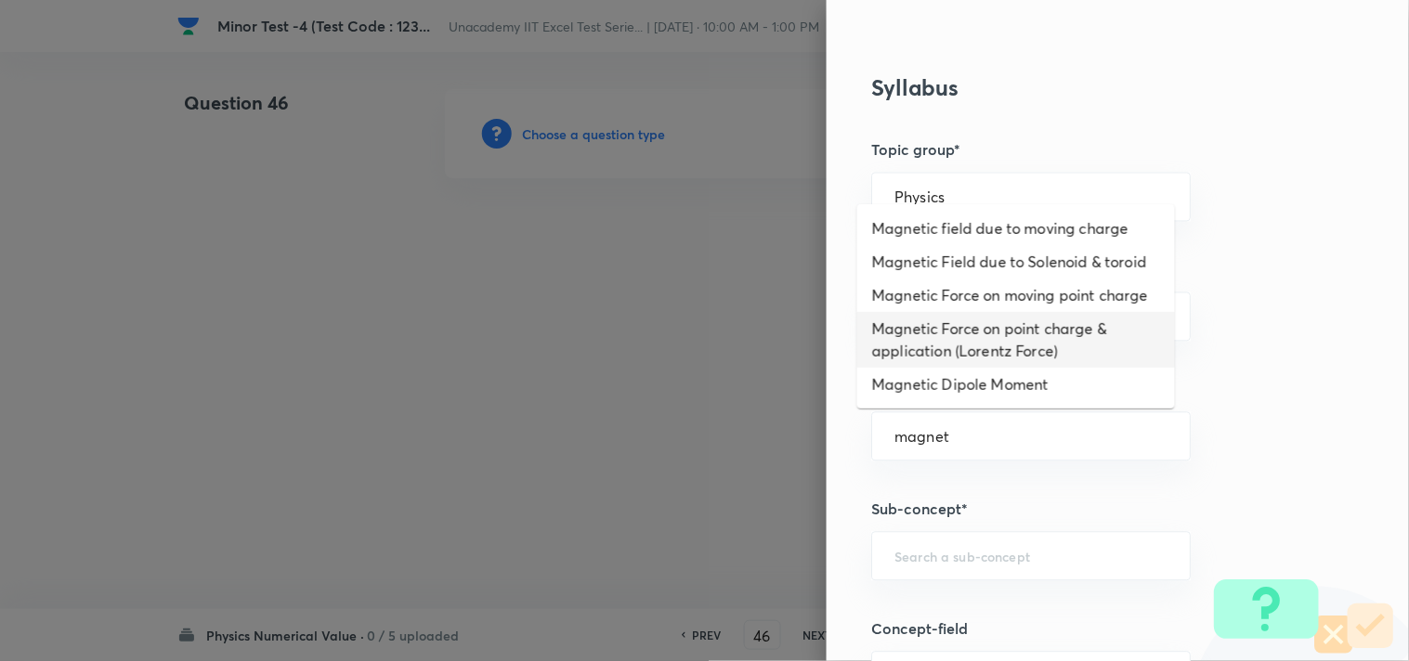
type input "magnet"
click at [1044, 226] on li "Magnetic field due to moving charge" at bounding box center [1016, 228] width 318 height 33
type input "Magnetic field due to moving charge"
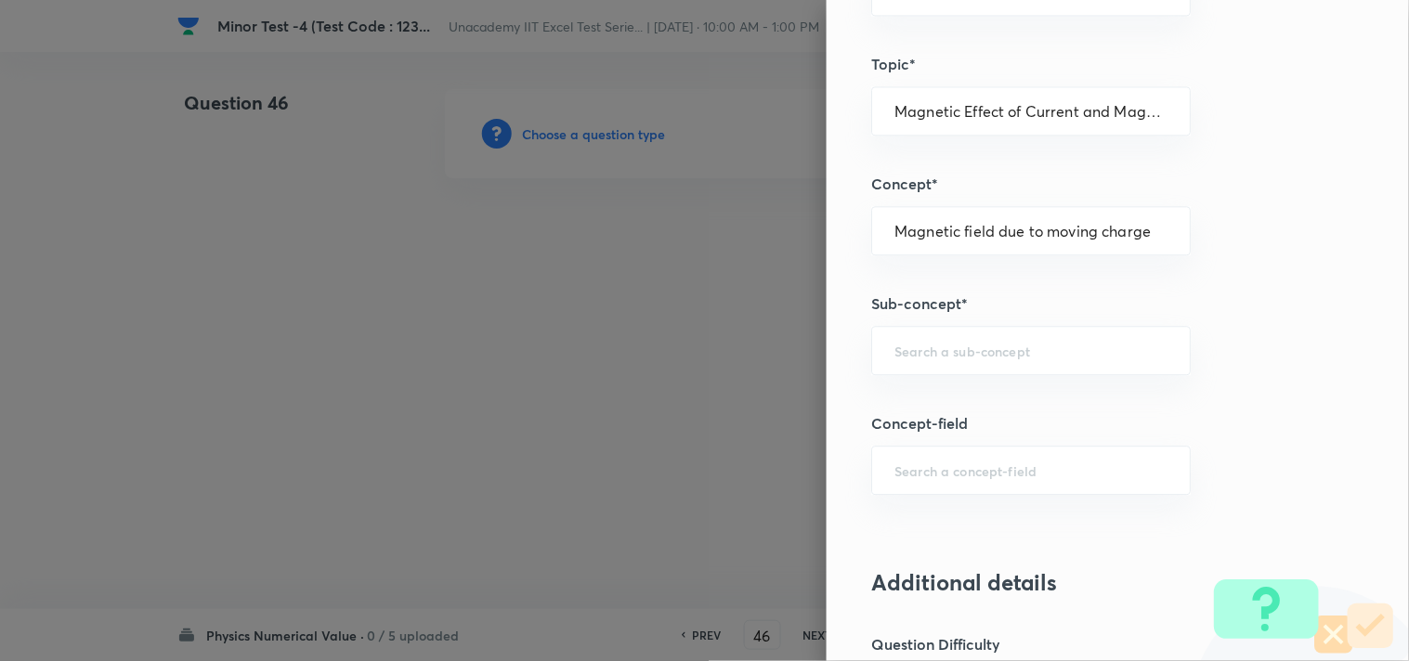
scroll to position [1032, 0]
click at [1047, 355] on input "text" at bounding box center [1030, 350] width 273 height 18
click at [995, 395] on li "Magnetic Effect of Current and Magnetism" at bounding box center [1016, 415] width 318 height 56
type input "Magnetic Effect of Current and Magnetism"
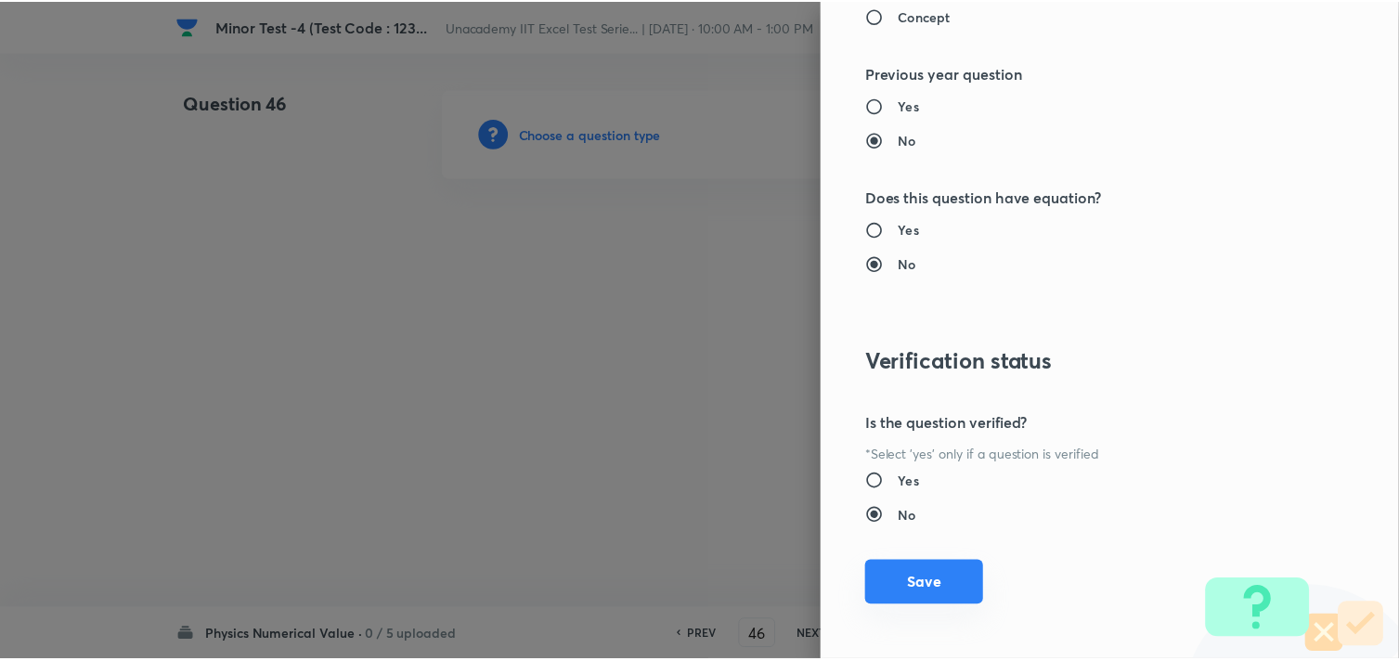
scroll to position [1994, 0]
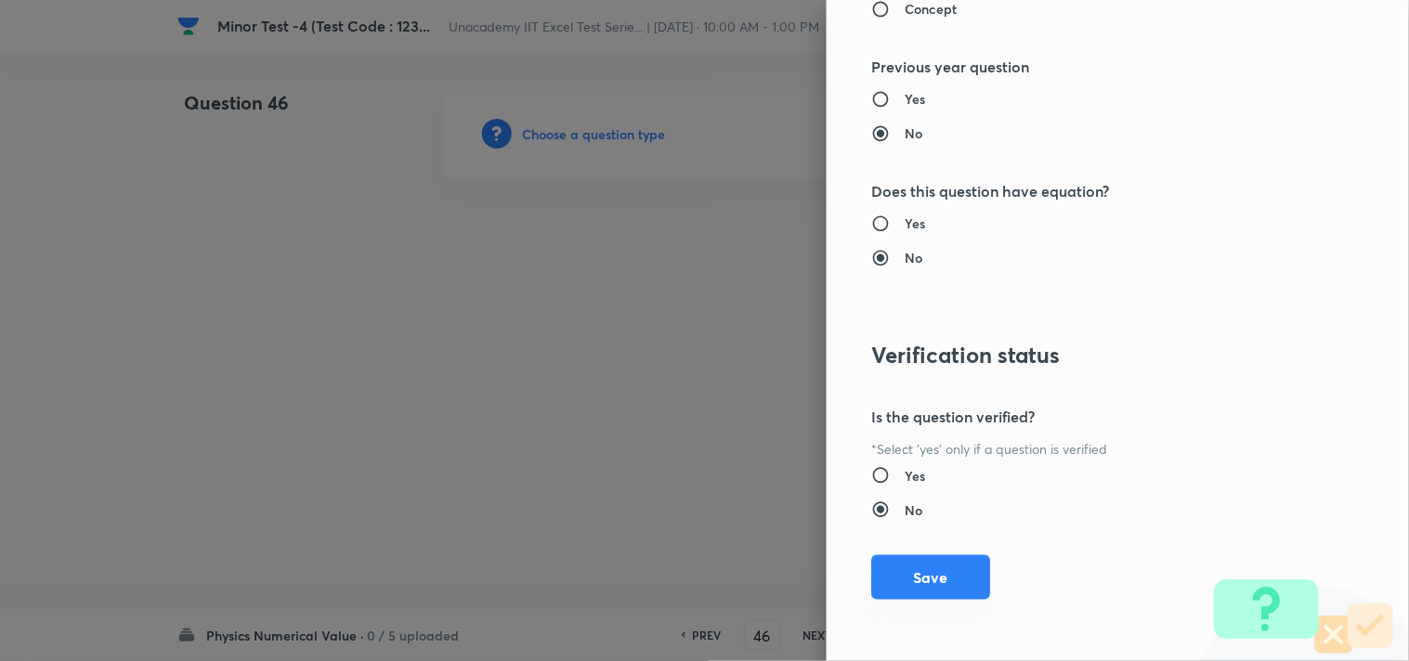
click at [908, 578] on button "Save" at bounding box center [930, 577] width 119 height 45
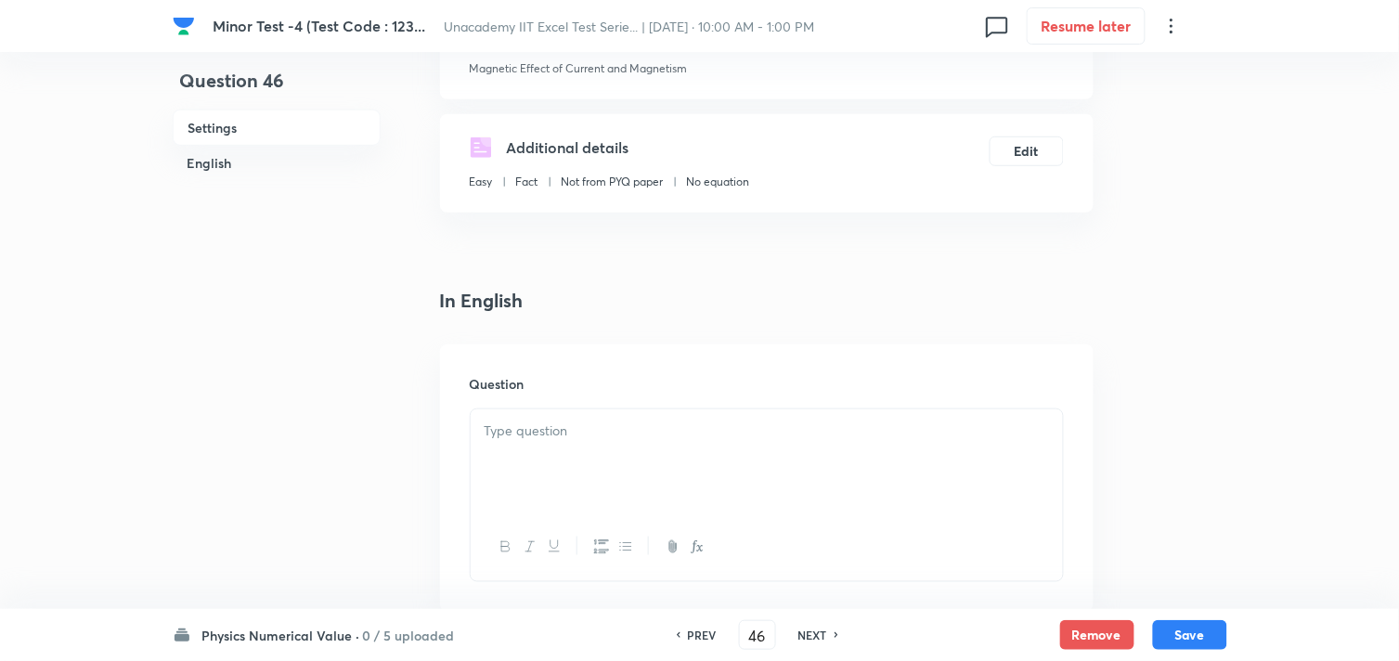
scroll to position [309, 0]
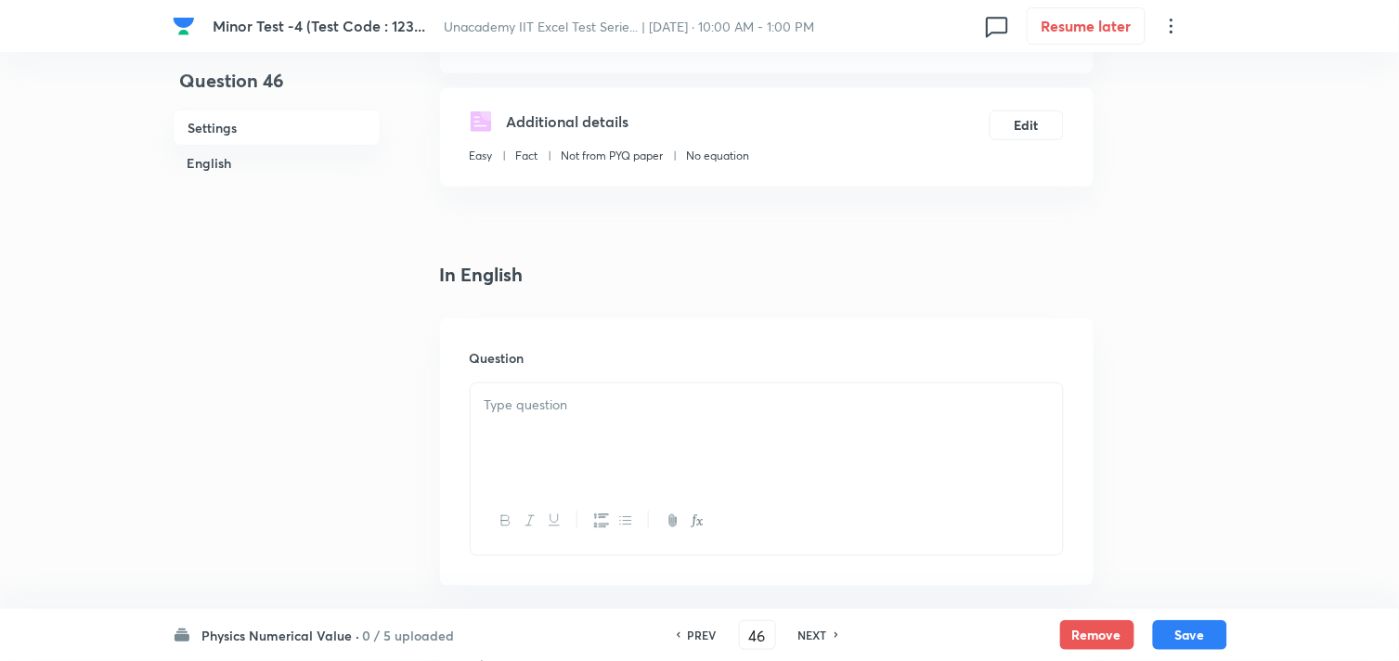
click at [552, 407] on p at bounding box center [767, 405] width 565 height 21
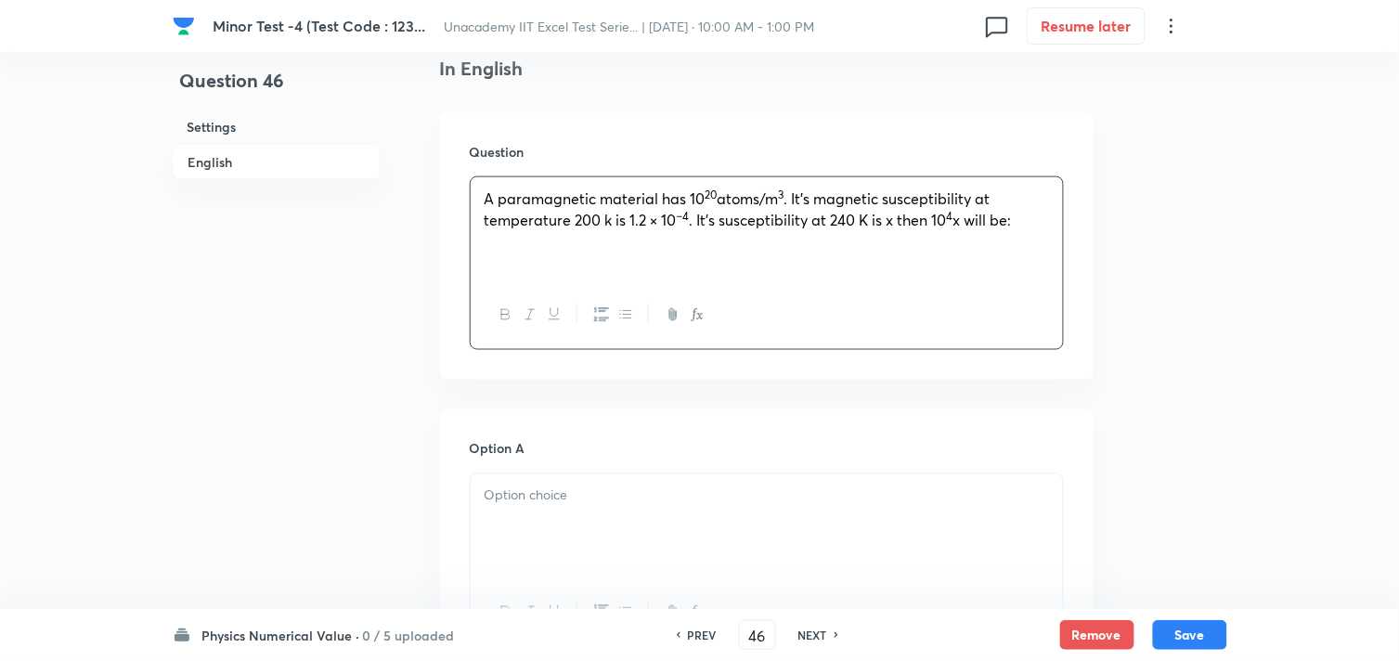
click at [601, 488] on p at bounding box center [767, 496] width 565 height 21
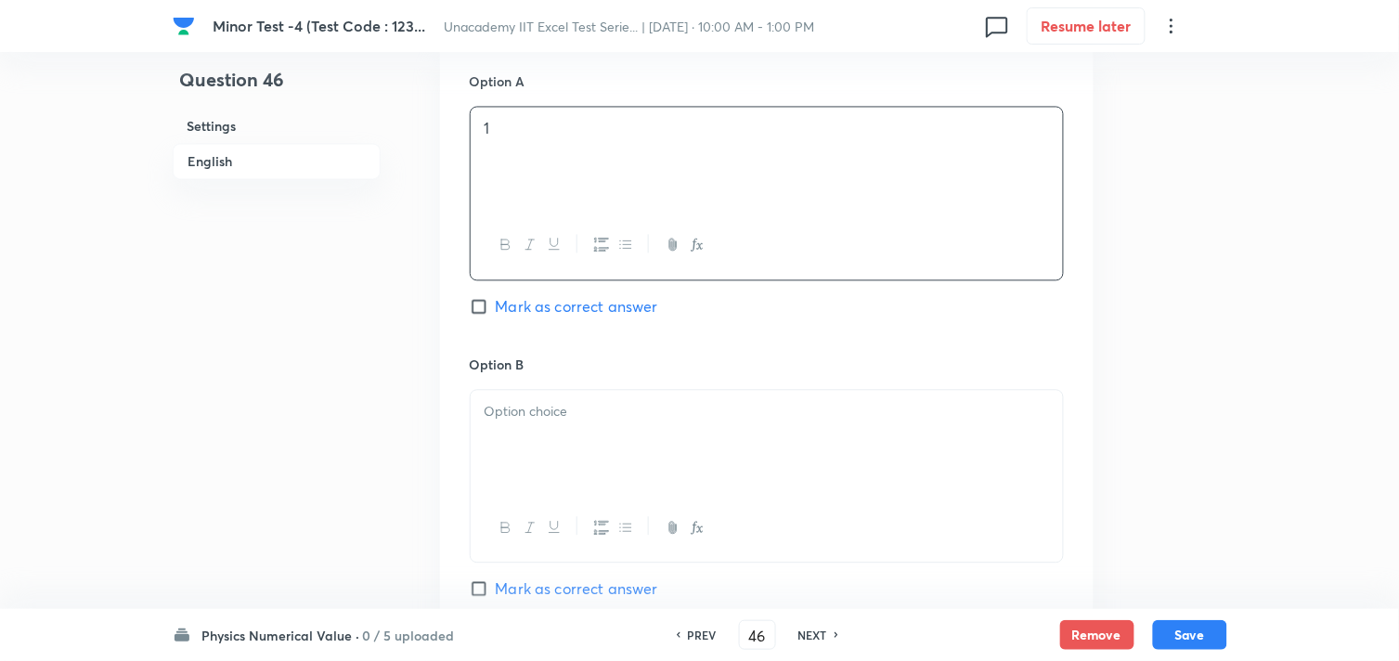
scroll to position [928, 0]
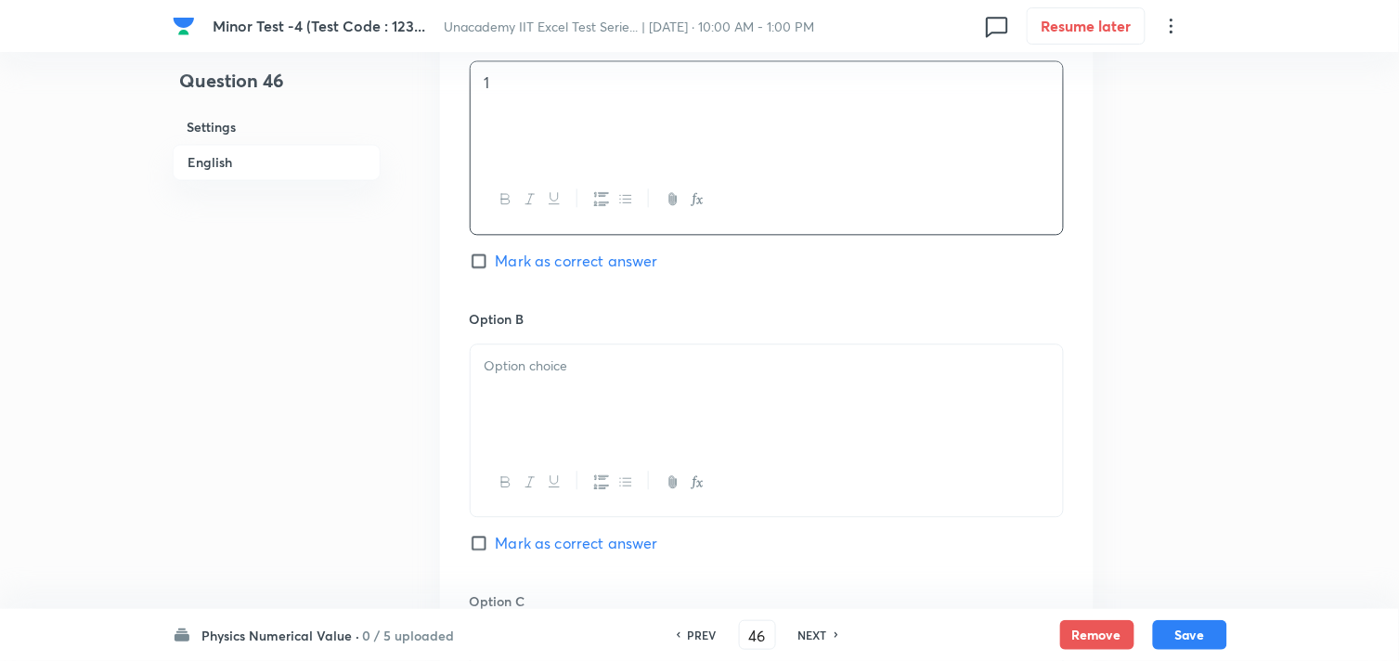
click at [566, 422] on div at bounding box center [767, 396] width 592 height 104
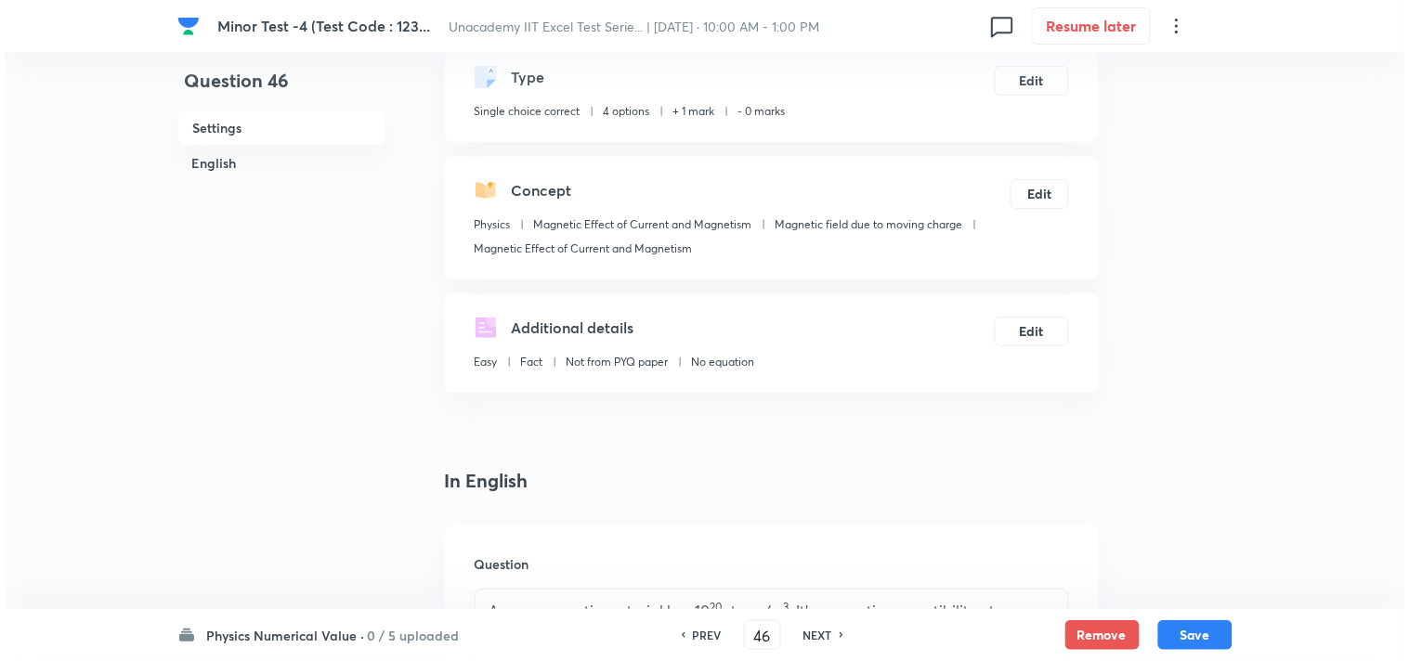
scroll to position [0, 0]
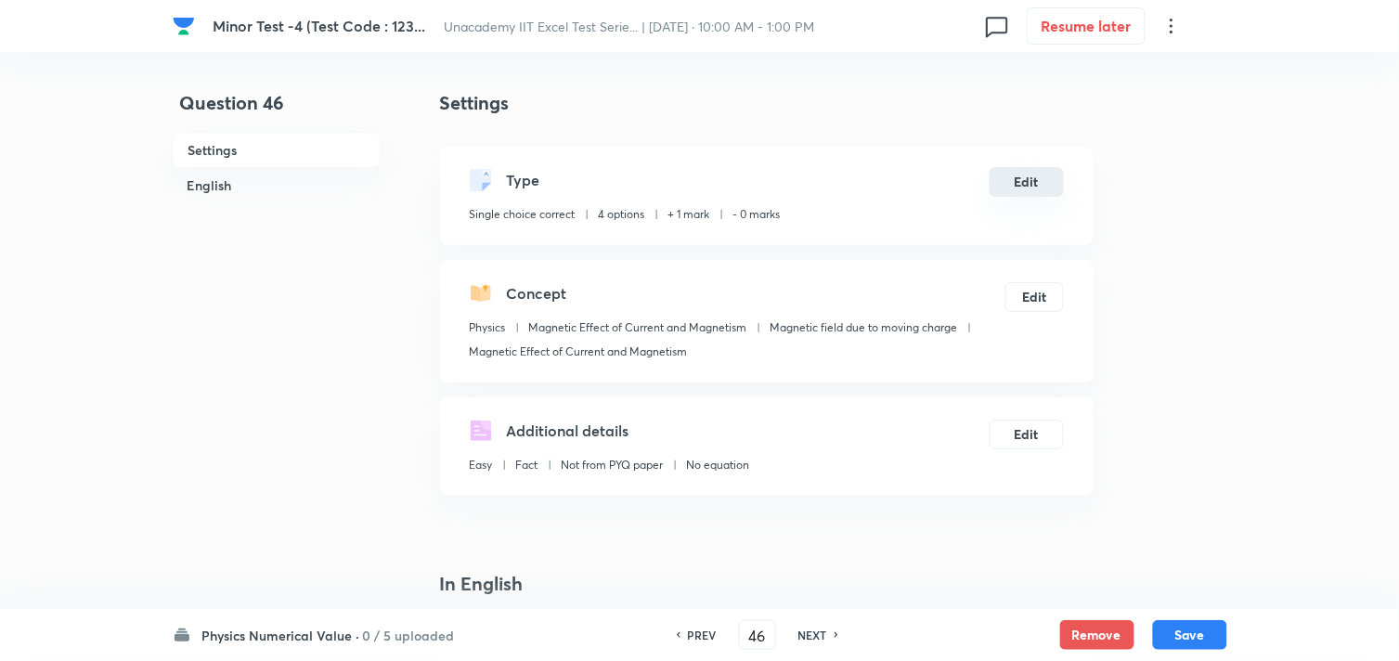
click at [1025, 182] on button "Edit" at bounding box center [1027, 182] width 74 height 30
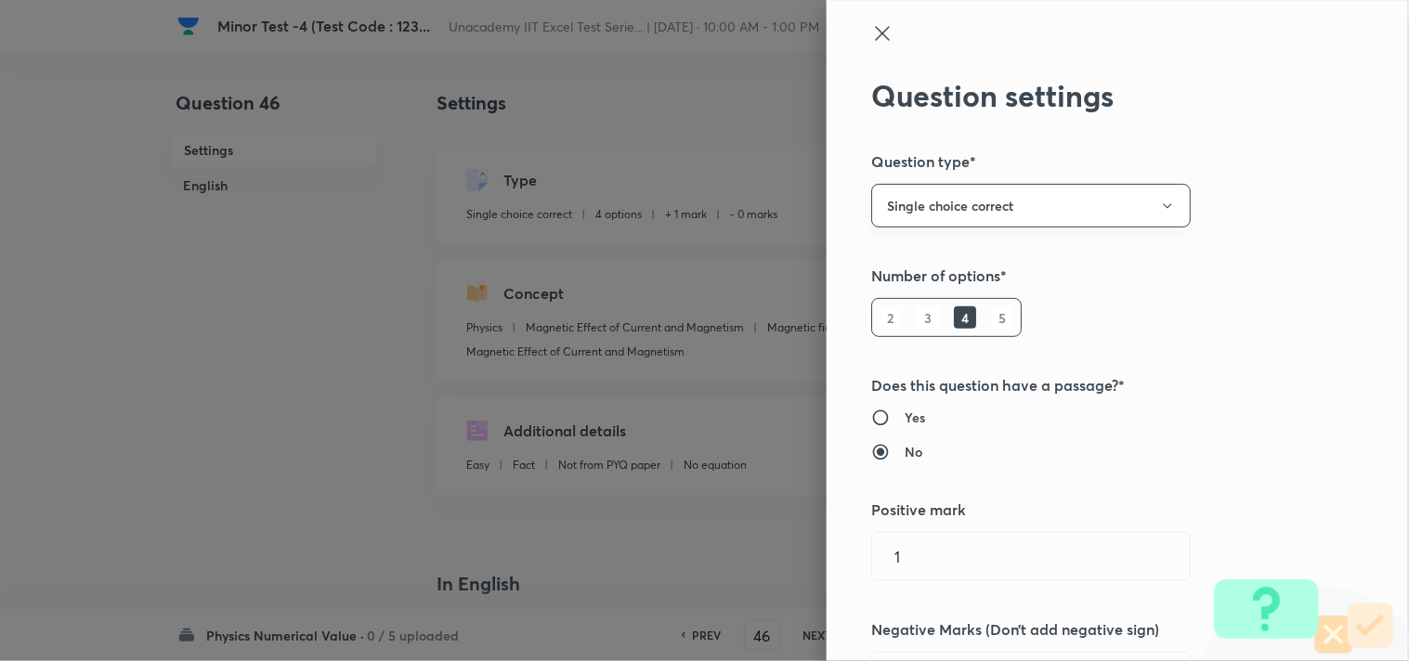
click at [1013, 196] on button "Single choice correct" at bounding box center [1030, 206] width 319 height 44
click at [914, 323] on span "Integer" at bounding box center [1015, 330] width 295 height 19
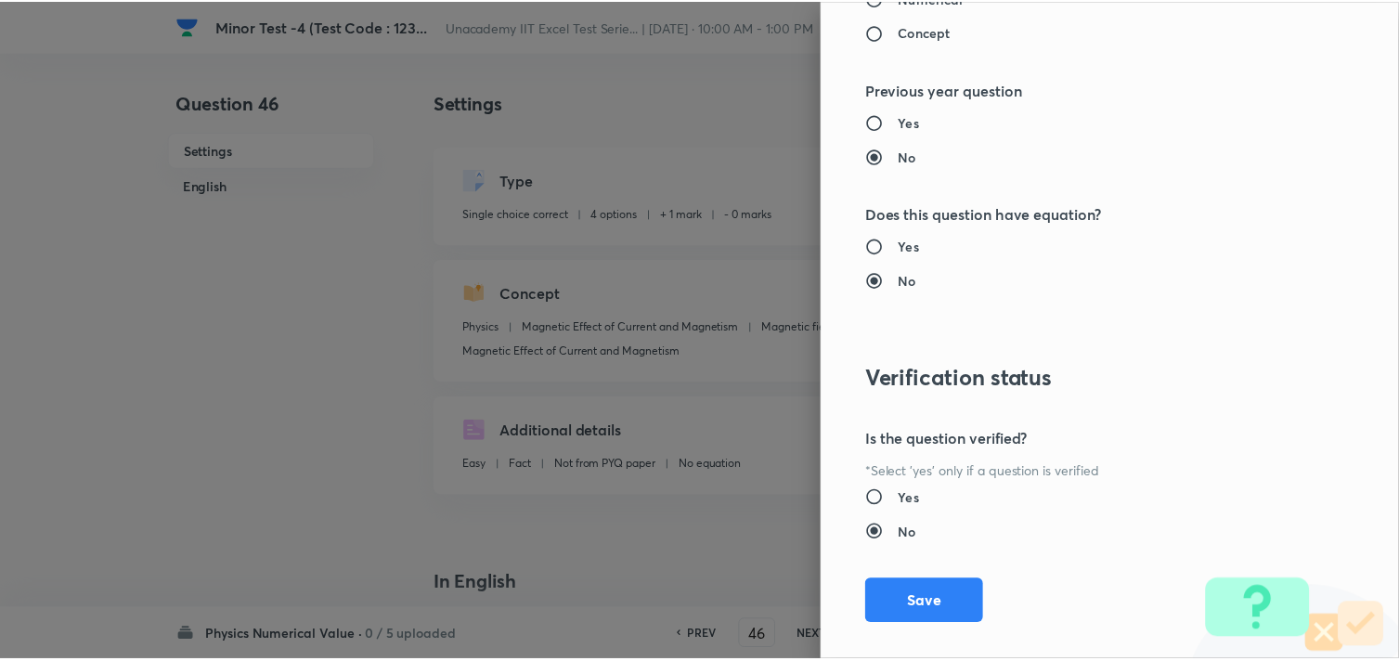
scroll to position [1886, 0]
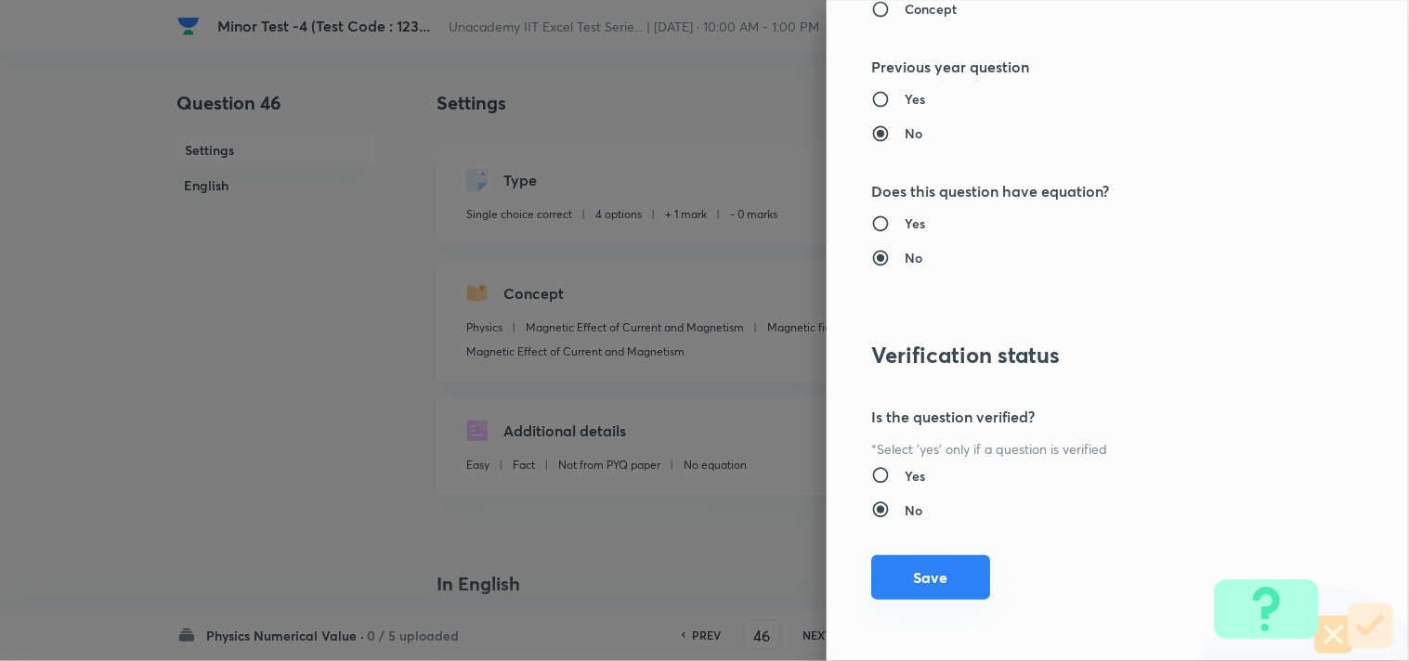
click at [884, 582] on button "Save" at bounding box center [930, 577] width 119 height 45
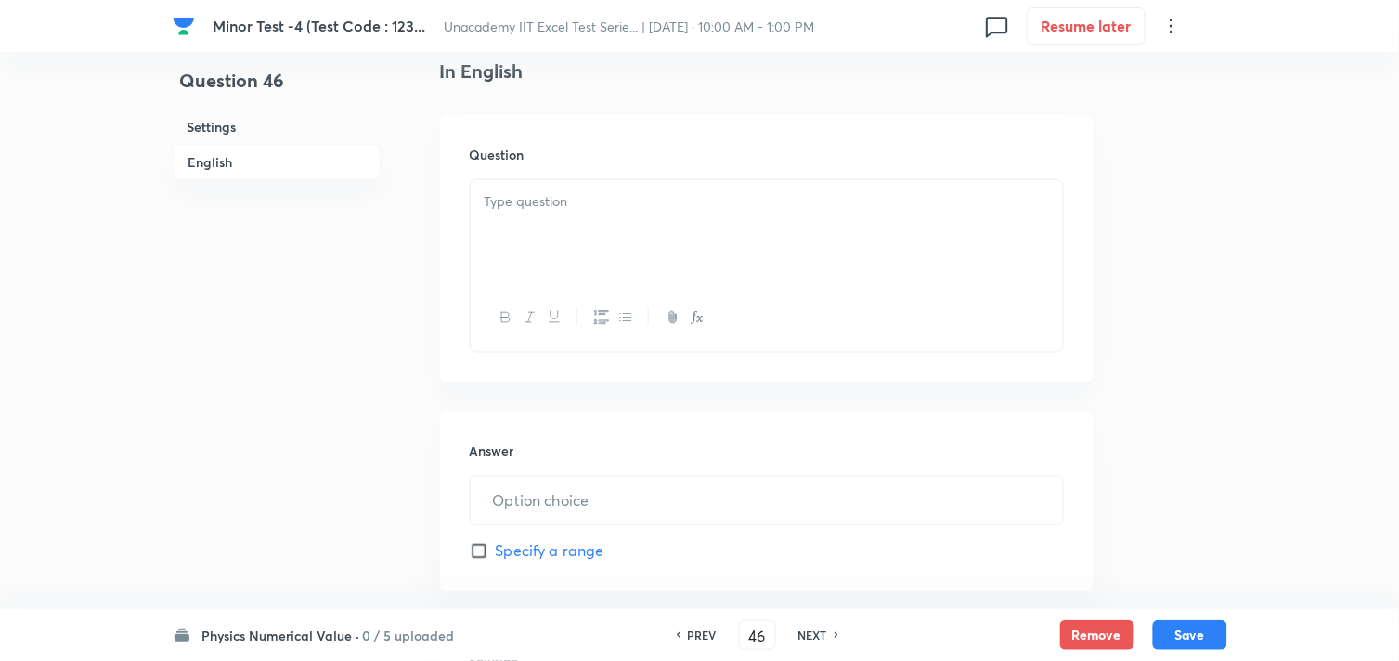
scroll to position [721, 0]
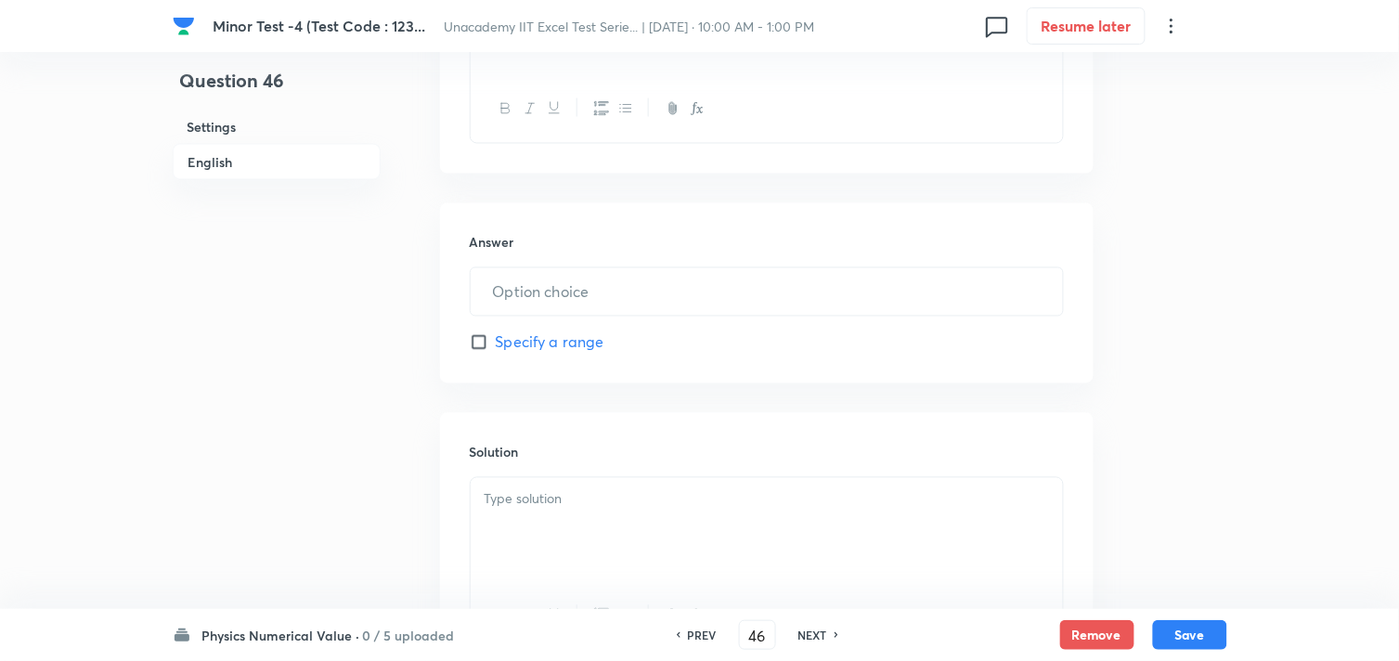
click at [599, 490] on p at bounding box center [767, 499] width 565 height 21
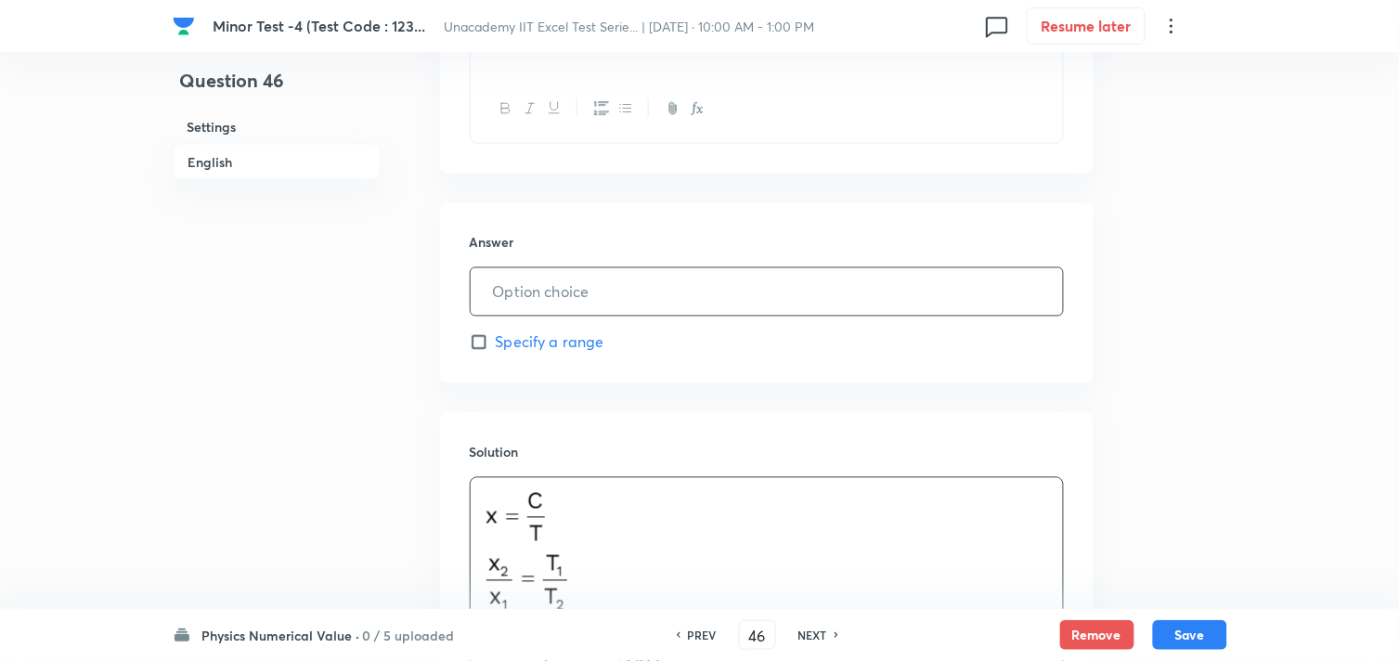
click at [554, 292] on input "text" at bounding box center [767, 291] width 592 height 47
type input "1"
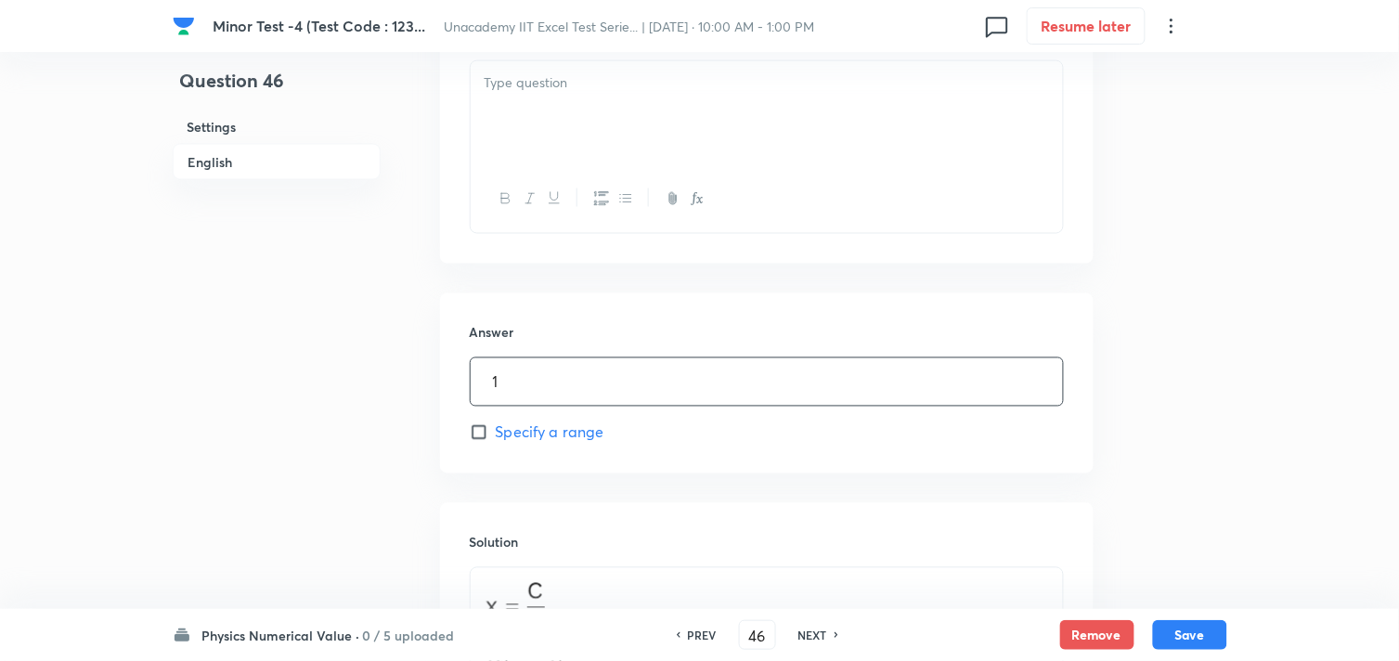
scroll to position [515, 0]
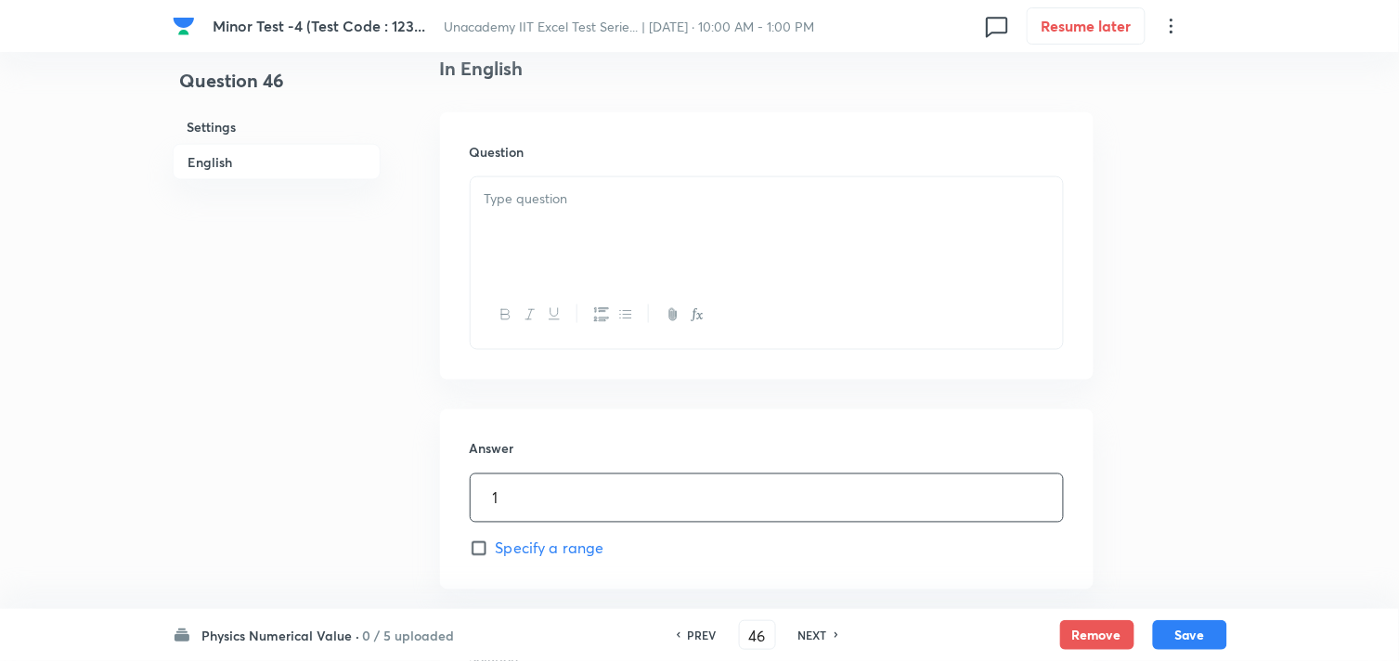
click at [616, 246] on div at bounding box center [767, 229] width 592 height 104
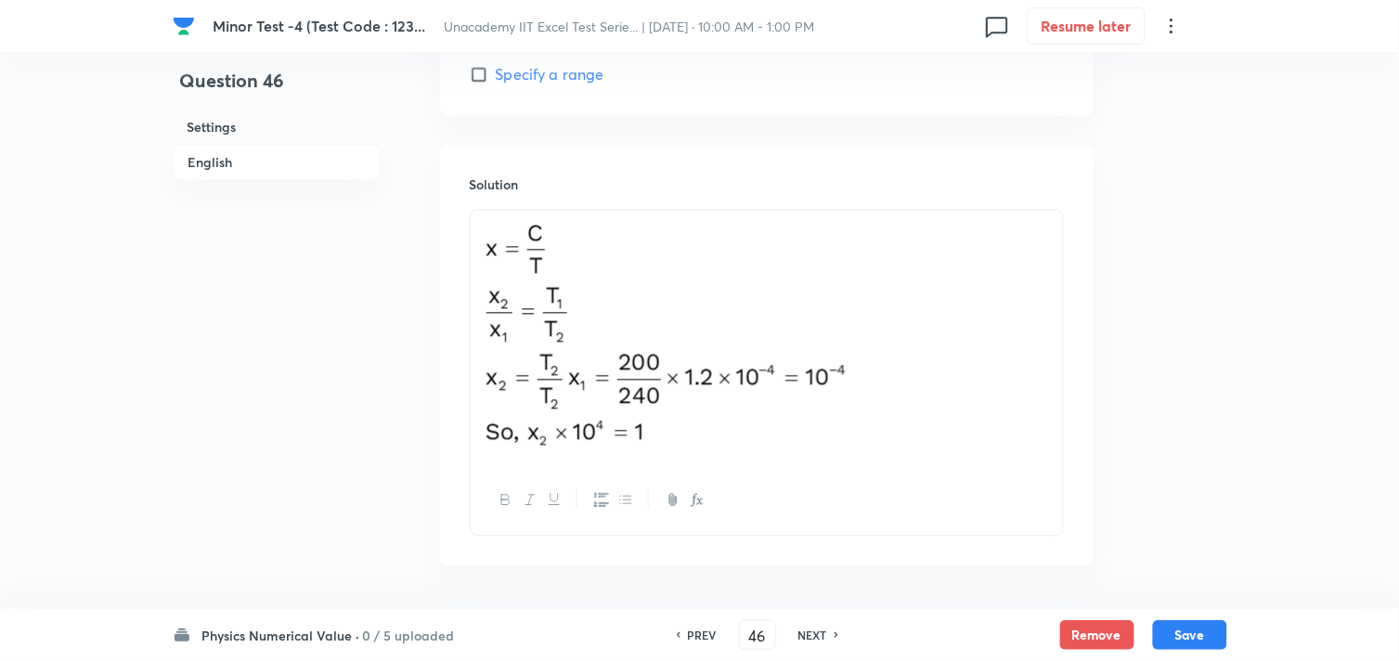
scroll to position [1058, 0]
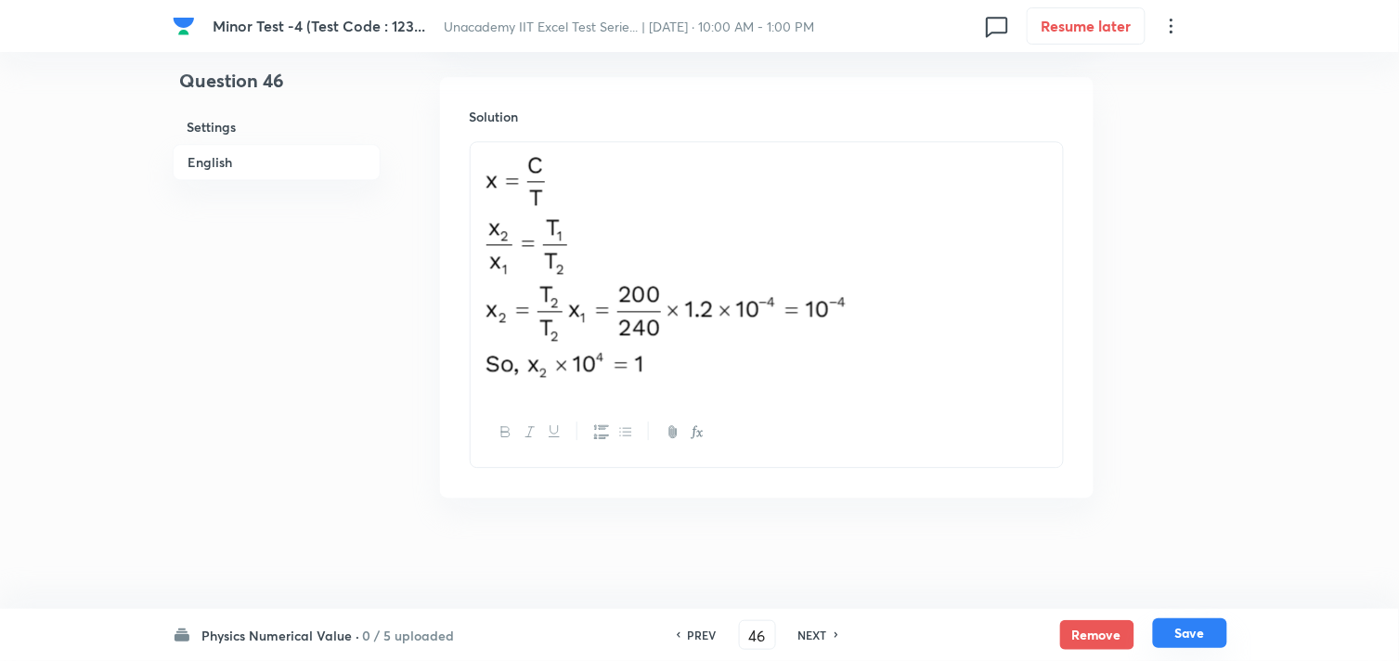
click at [1191, 630] on button "Save" at bounding box center [1190, 633] width 74 height 30
type input "47"
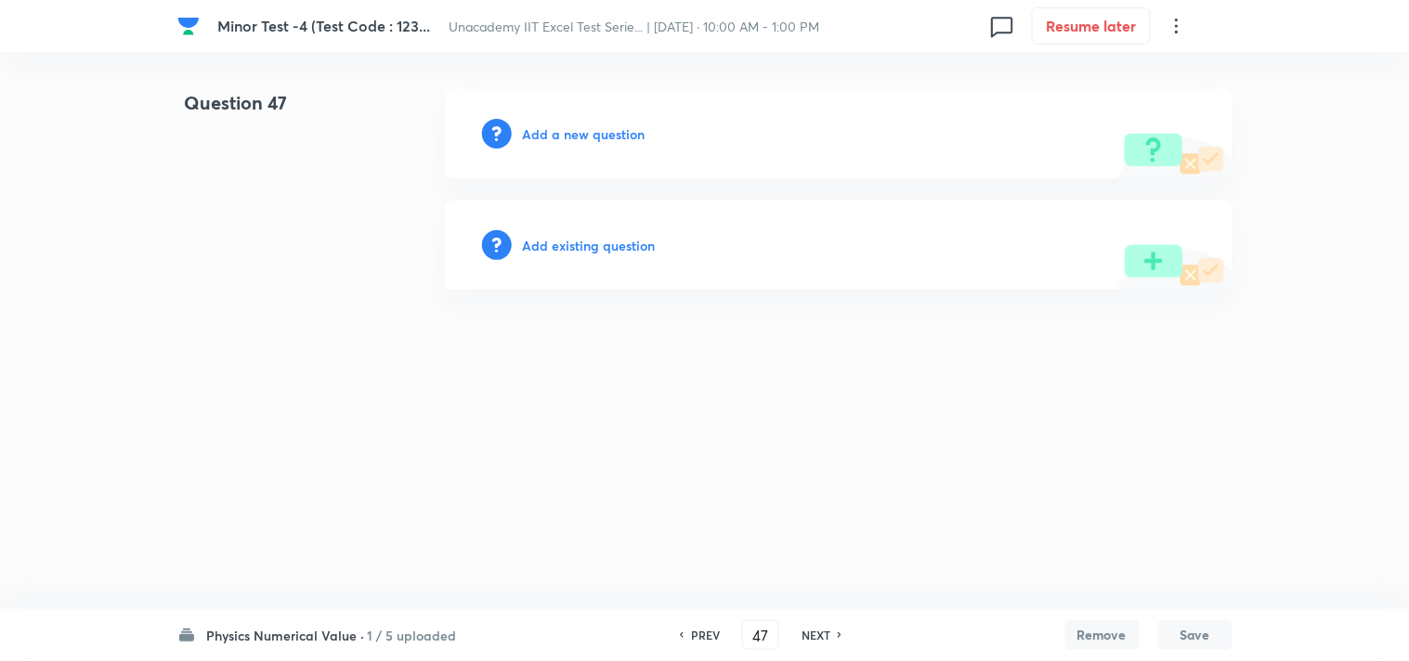
click at [591, 131] on h6 "Add a new question" at bounding box center [584, 133] width 123 height 19
click at [591, 131] on h6 "Choose a question type" at bounding box center [594, 133] width 143 height 19
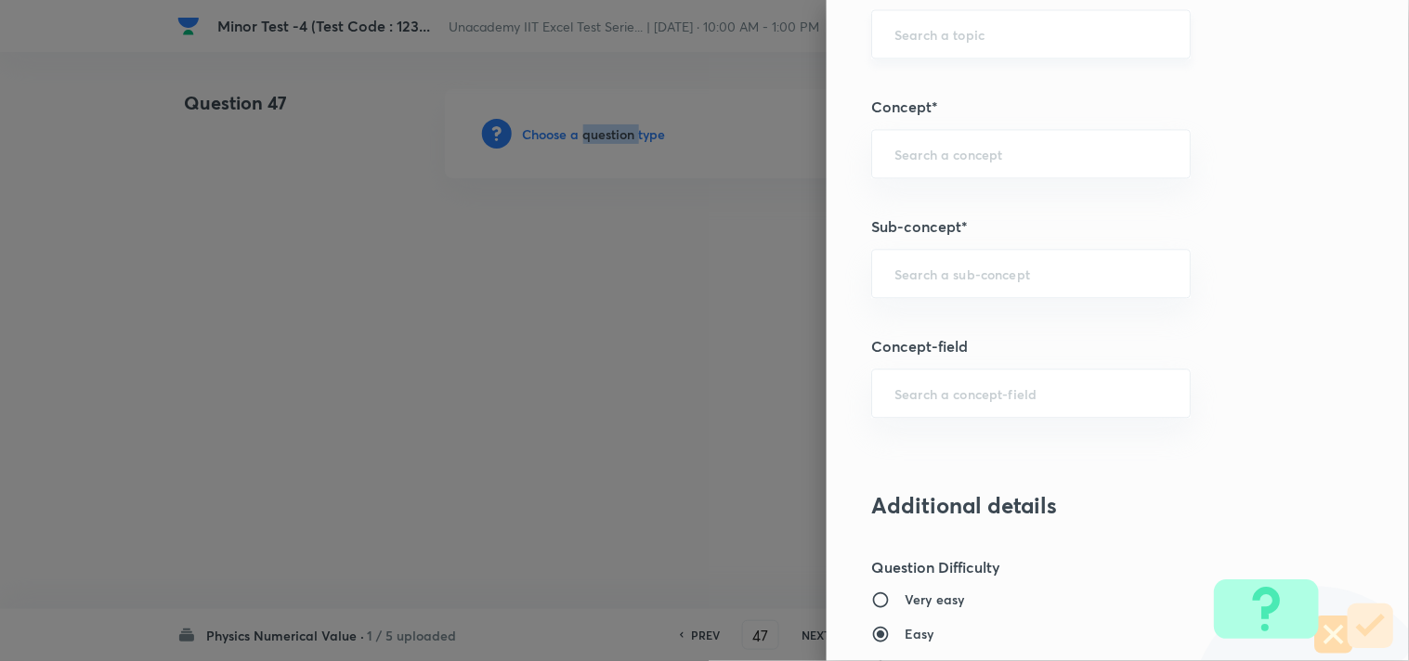
scroll to position [1032, 0]
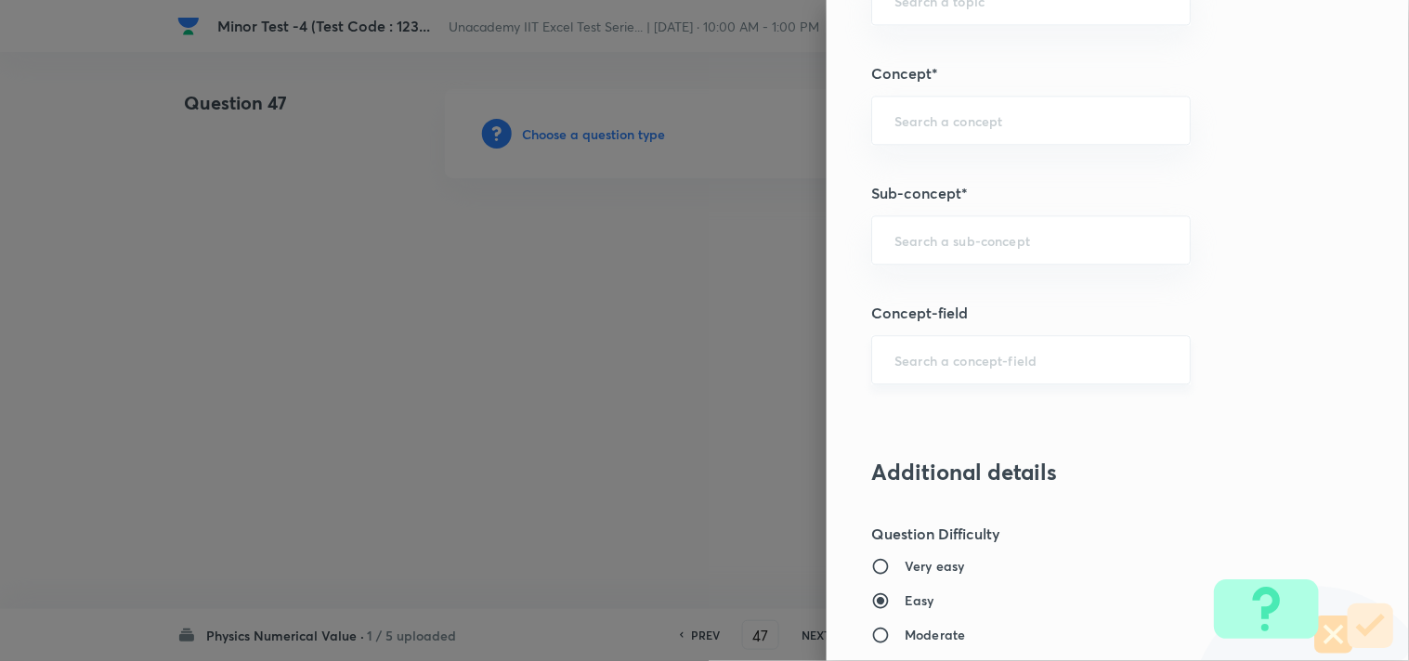
click at [925, 360] on input "text" at bounding box center [1030, 360] width 273 height 18
type input "r"
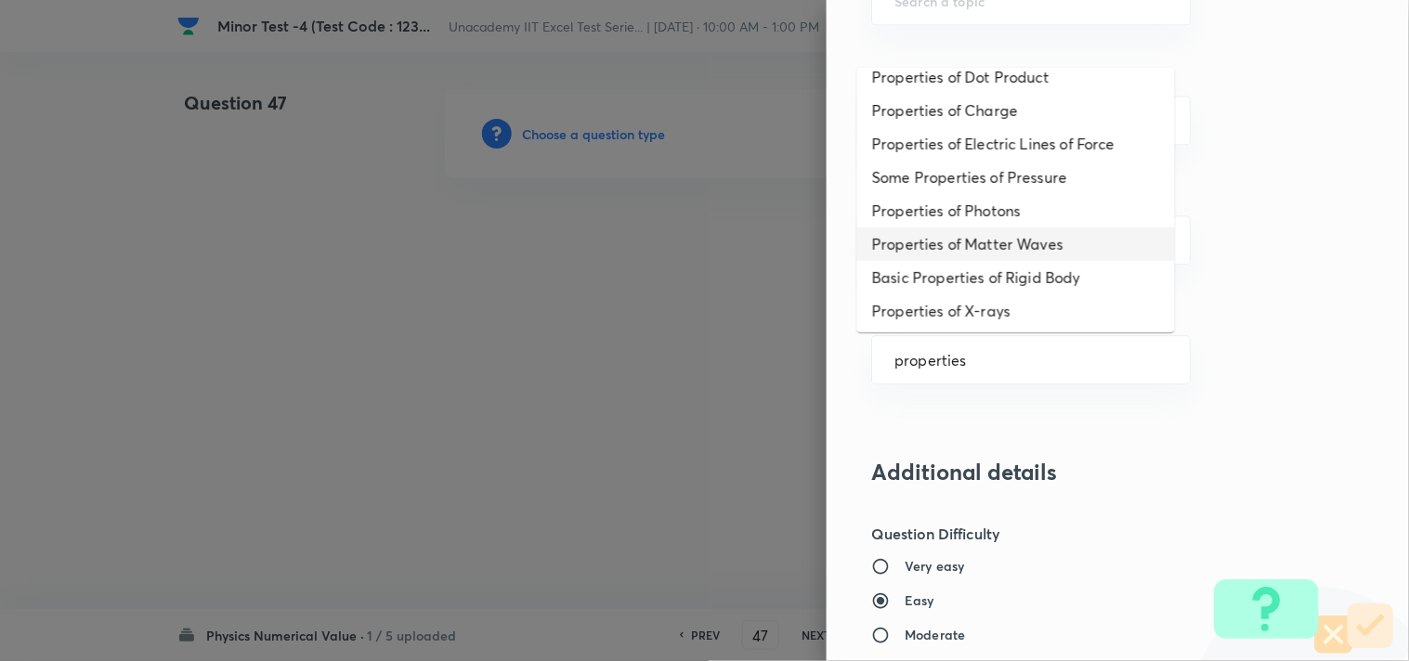
scroll to position [184, 0]
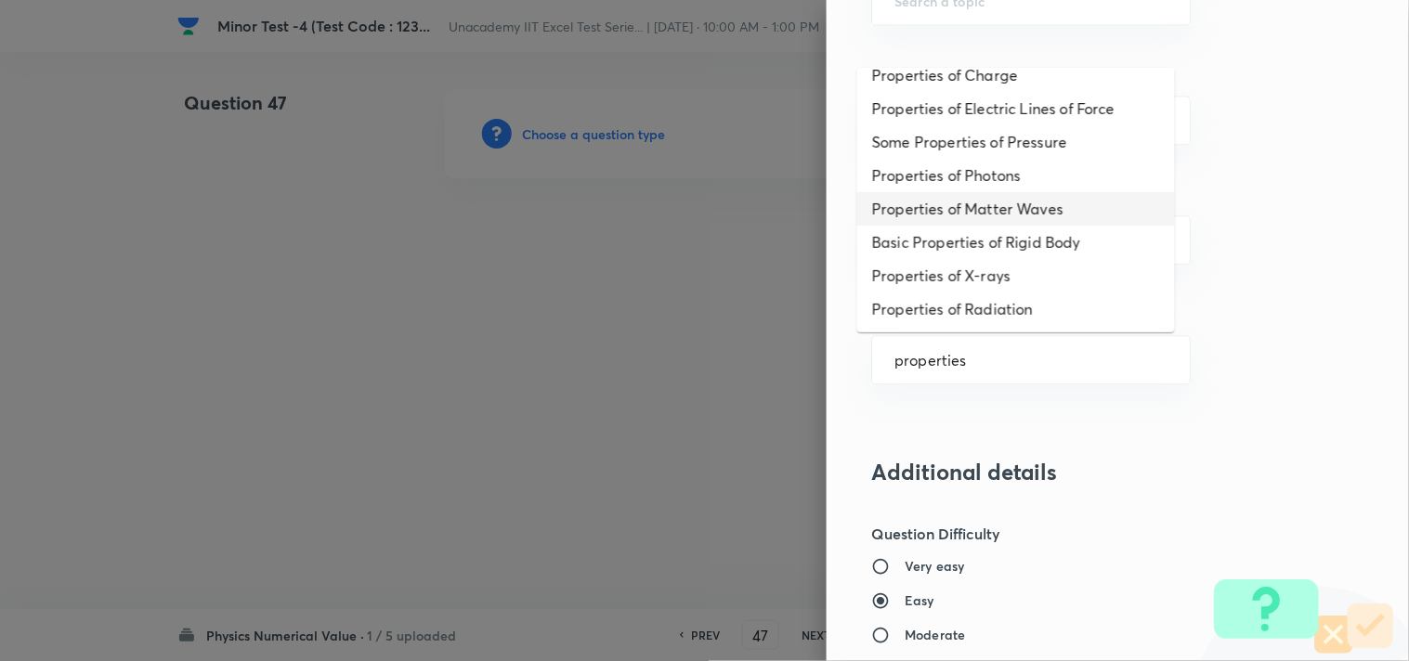
click at [1049, 206] on li "Properties of Matter Waves" at bounding box center [1016, 208] width 318 height 33
type input "Properties of Matter Waves"
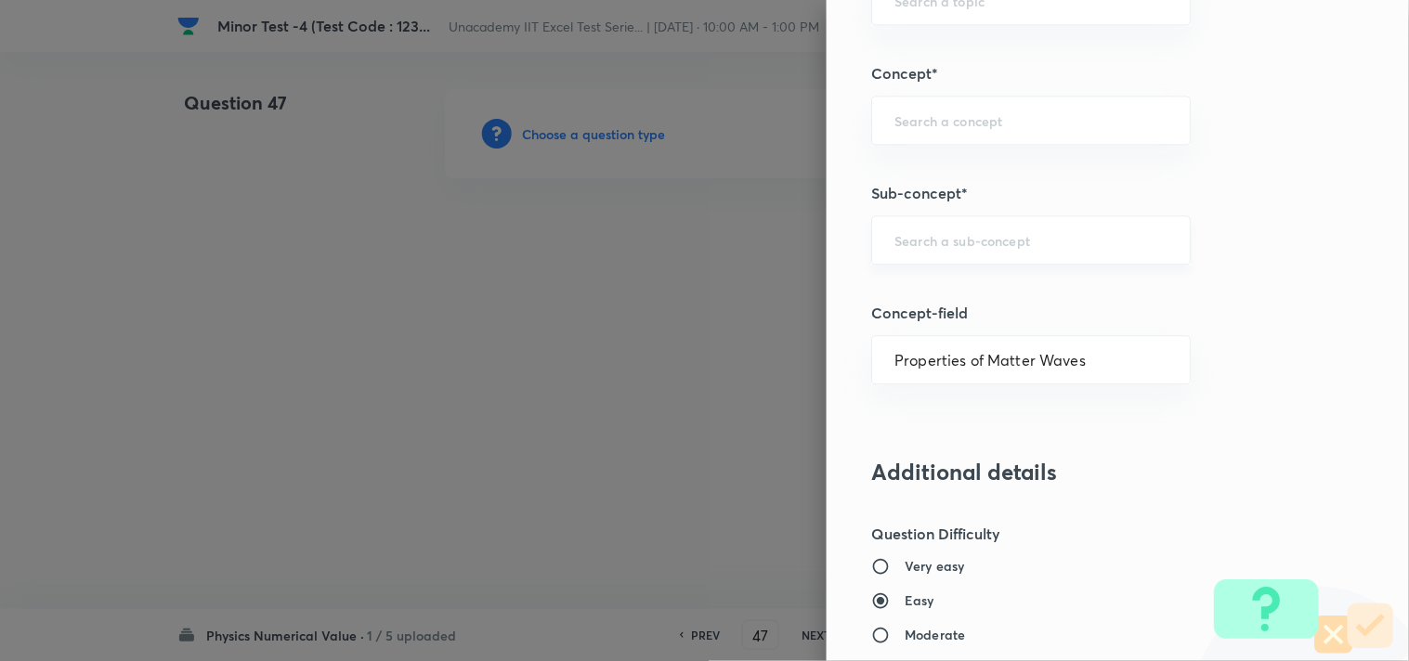
type input "Physics"
type input "Modern Physics"
type input "Photoelectric Effect"
type input "Matter Waves"
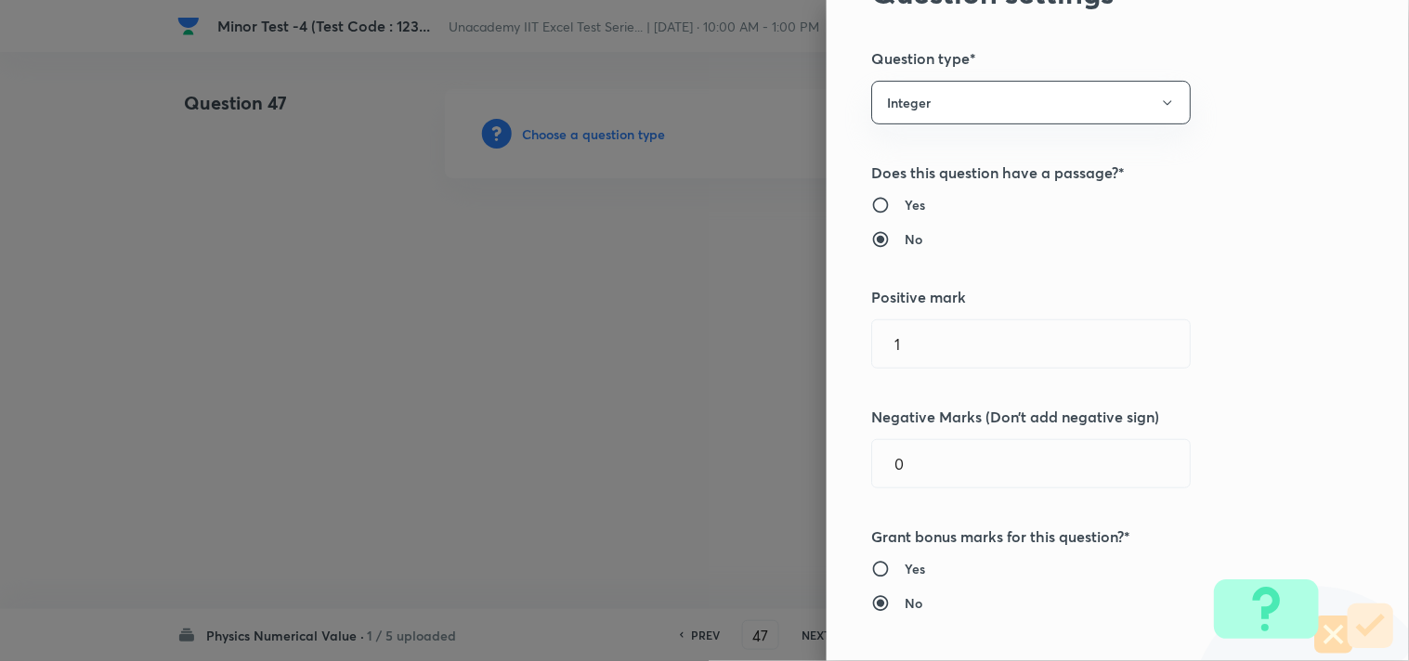
scroll to position [0, 0]
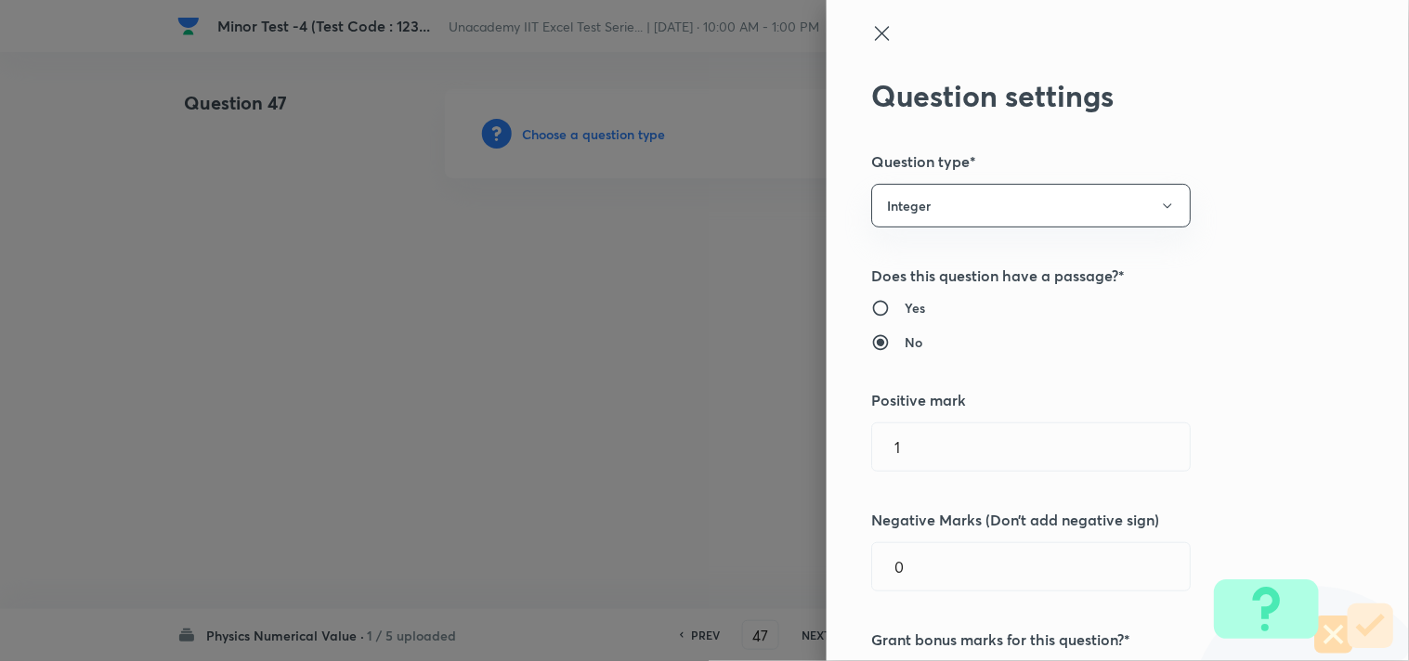
click at [871, 30] on icon at bounding box center [882, 33] width 22 height 22
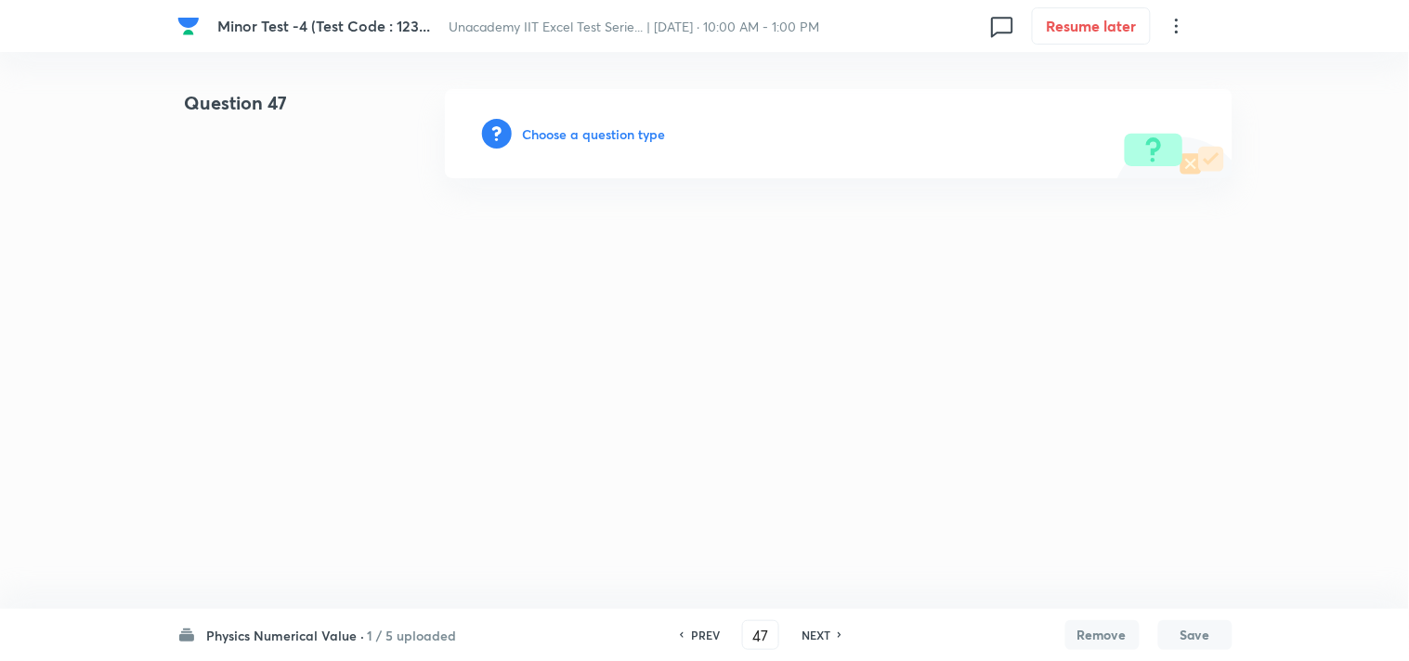
click at [627, 127] on h6 "Choose a question type" at bounding box center [594, 133] width 143 height 19
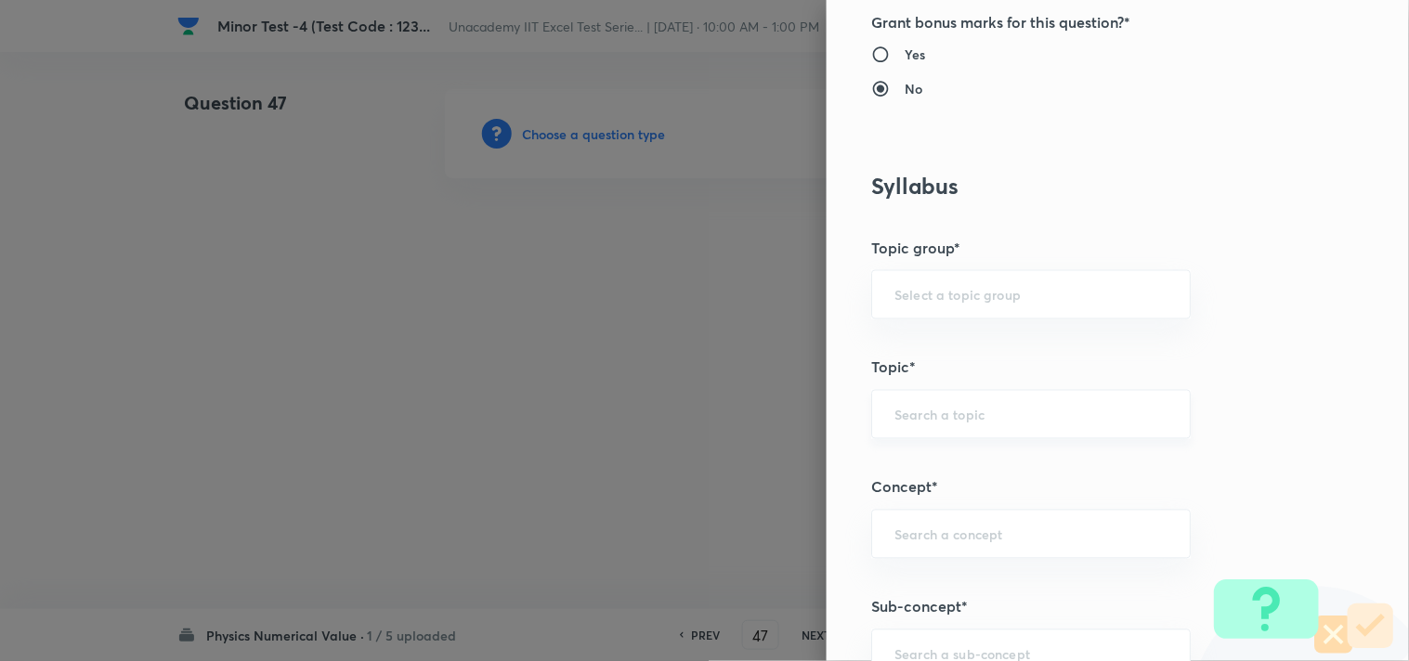
scroll to position [618, 0]
click at [970, 298] on input "text" at bounding box center [1030, 294] width 273 height 18
click at [942, 344] on li "Physics" at bounding box center [1016, 346] width 318 height 33
type input "Physics"
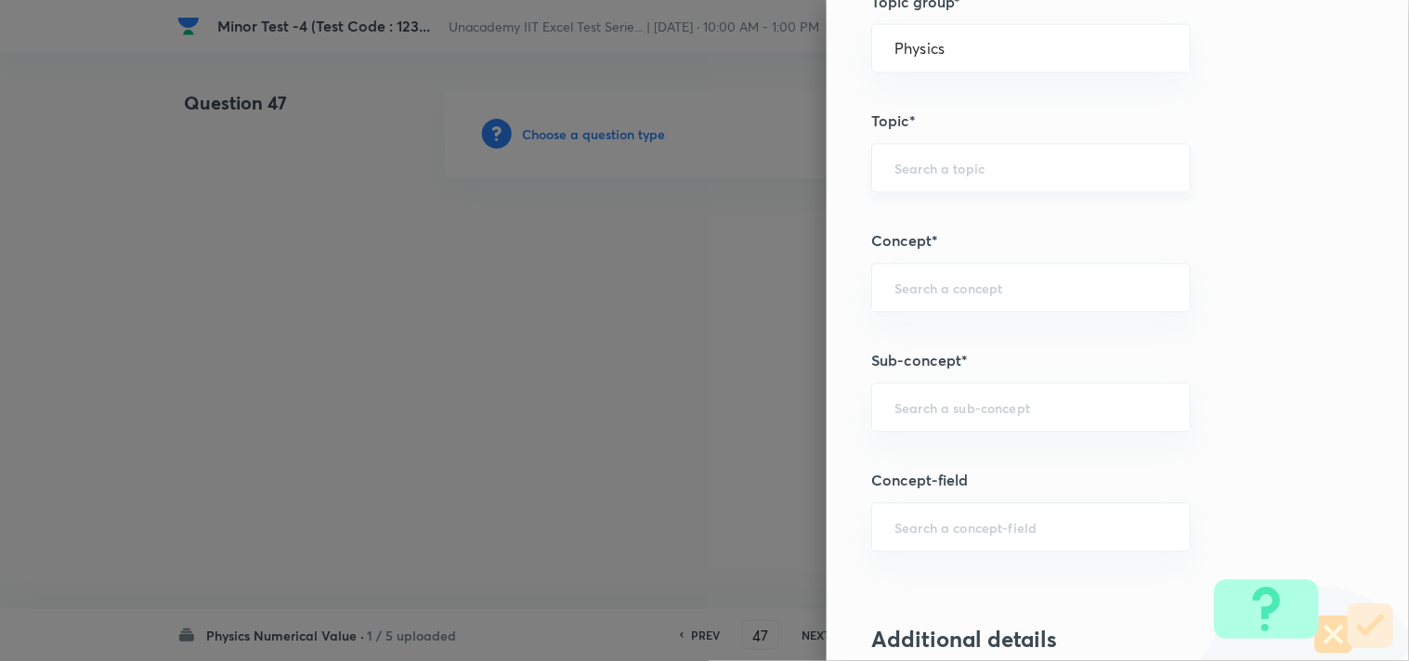
scroll to position [928, 0]
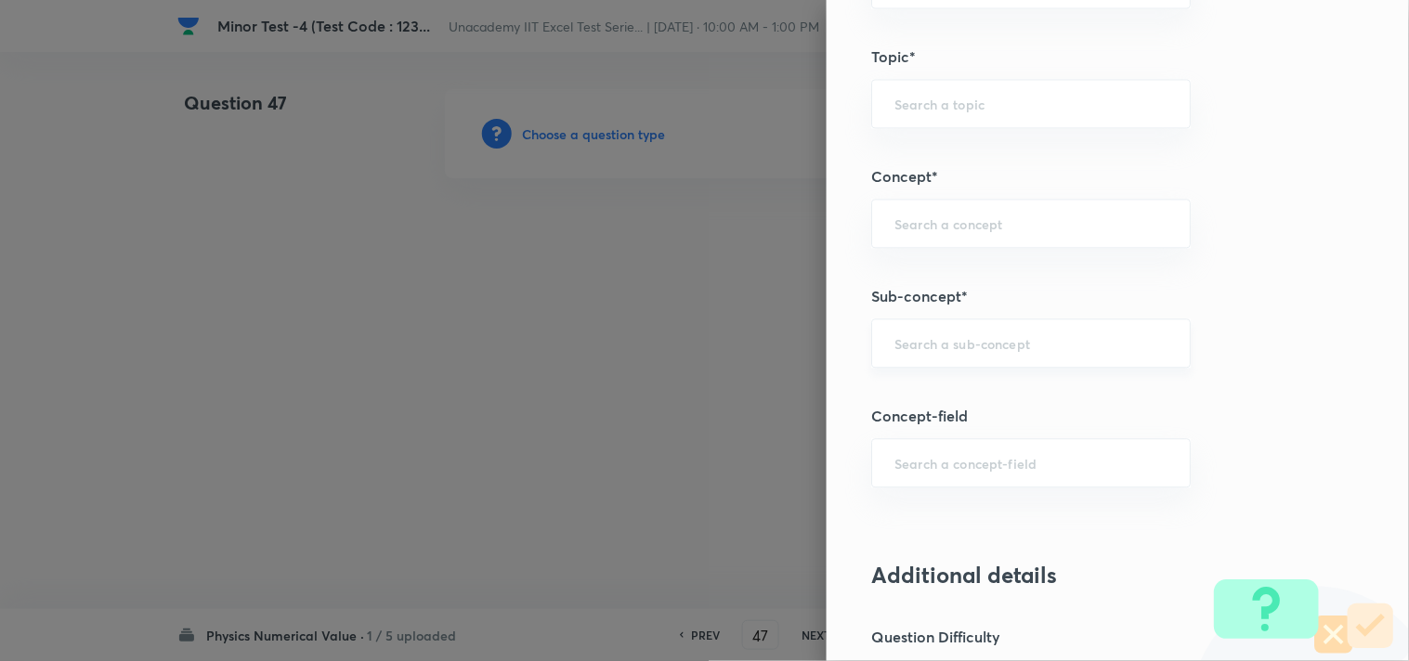
click at [914, 349] on input "text" at bounding box center [1030, 343] width 273 height 18
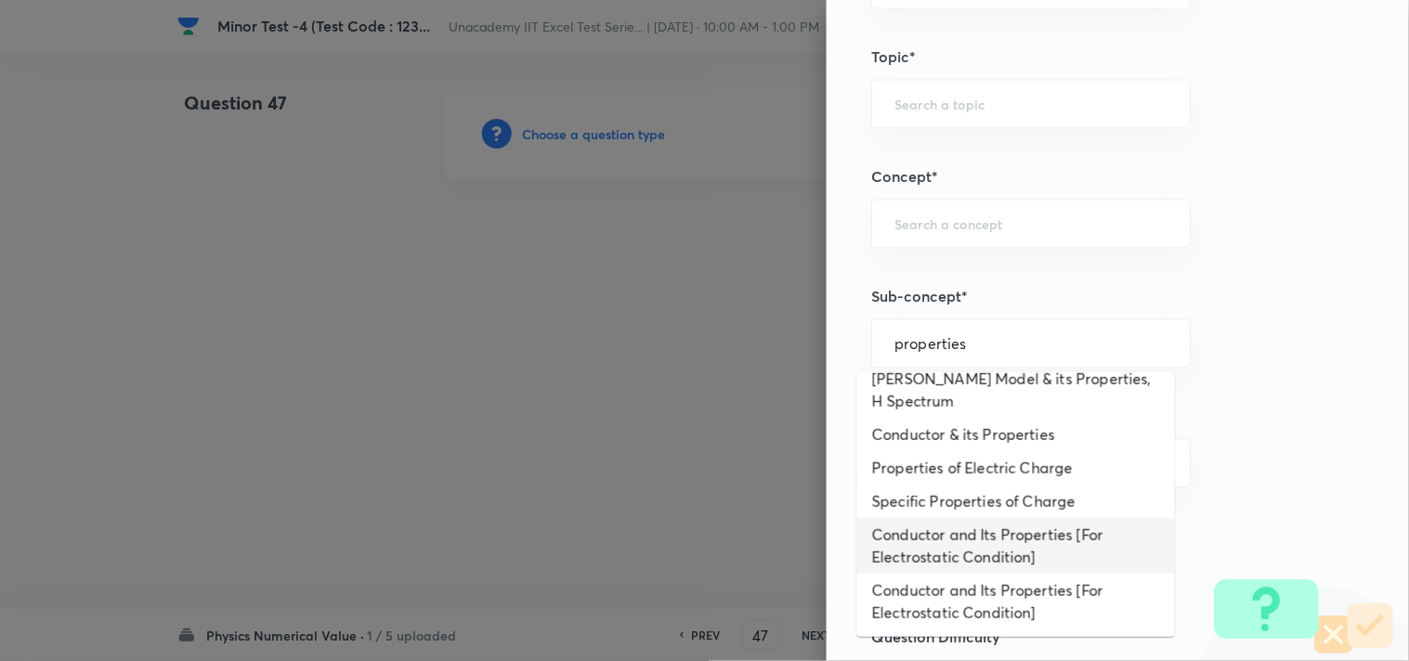
scroll to position [0, 0]
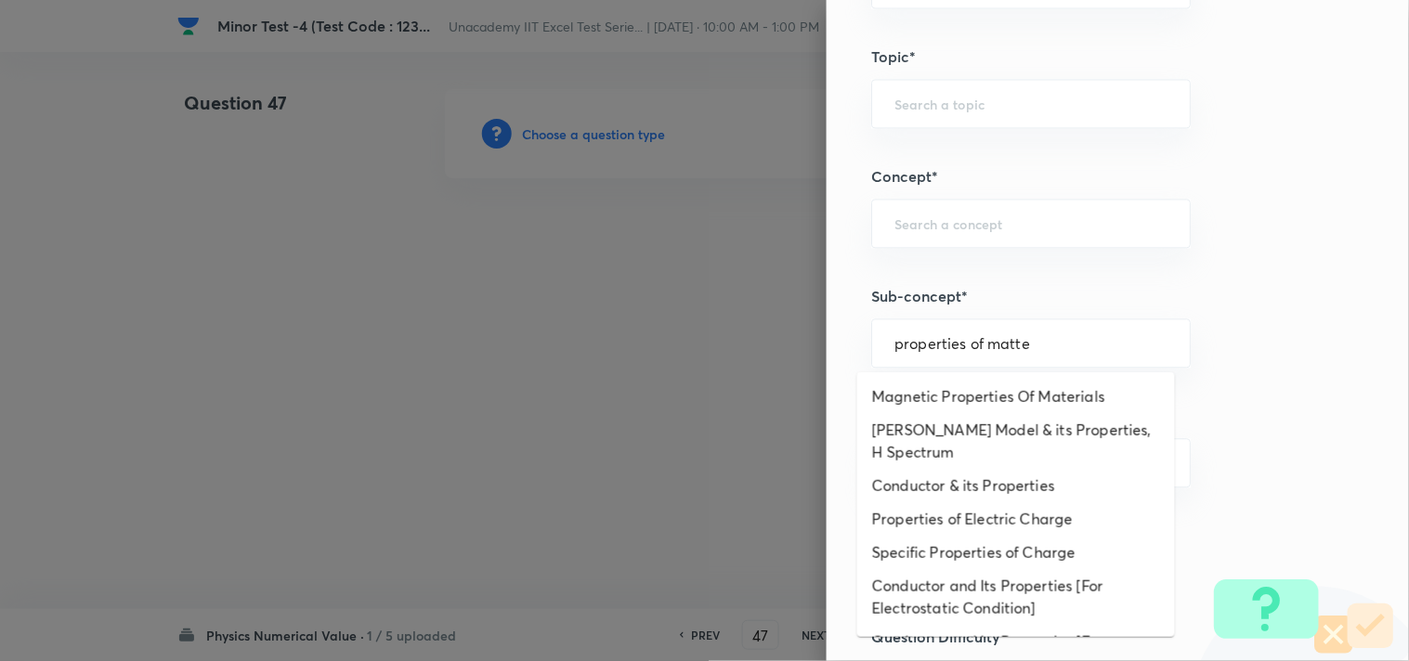
type input "properties of matter"
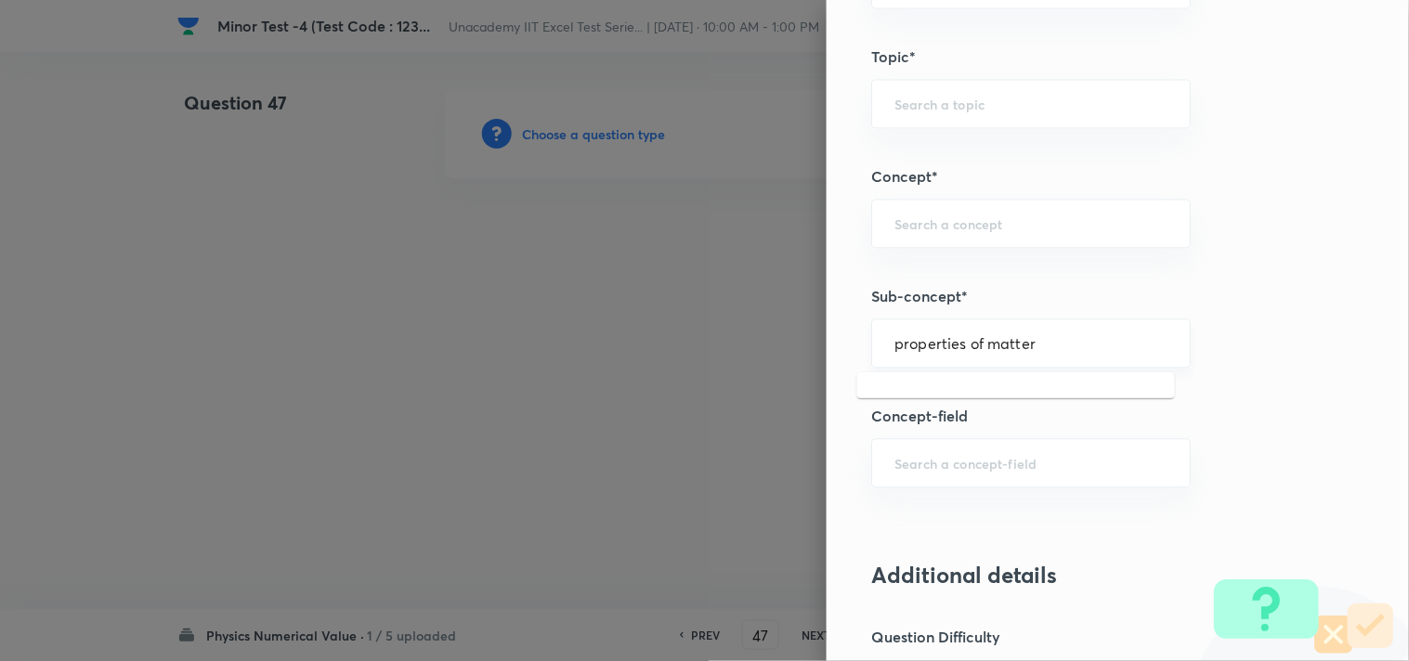
drag, startPoint x: 1032, startPoint y: 347, endPoint x: 864, endPoint y: 332, distance: 167.8
click at [871, 332] on div "properties of matter ​" at bounding box center [1030, 342] width 319 height 49
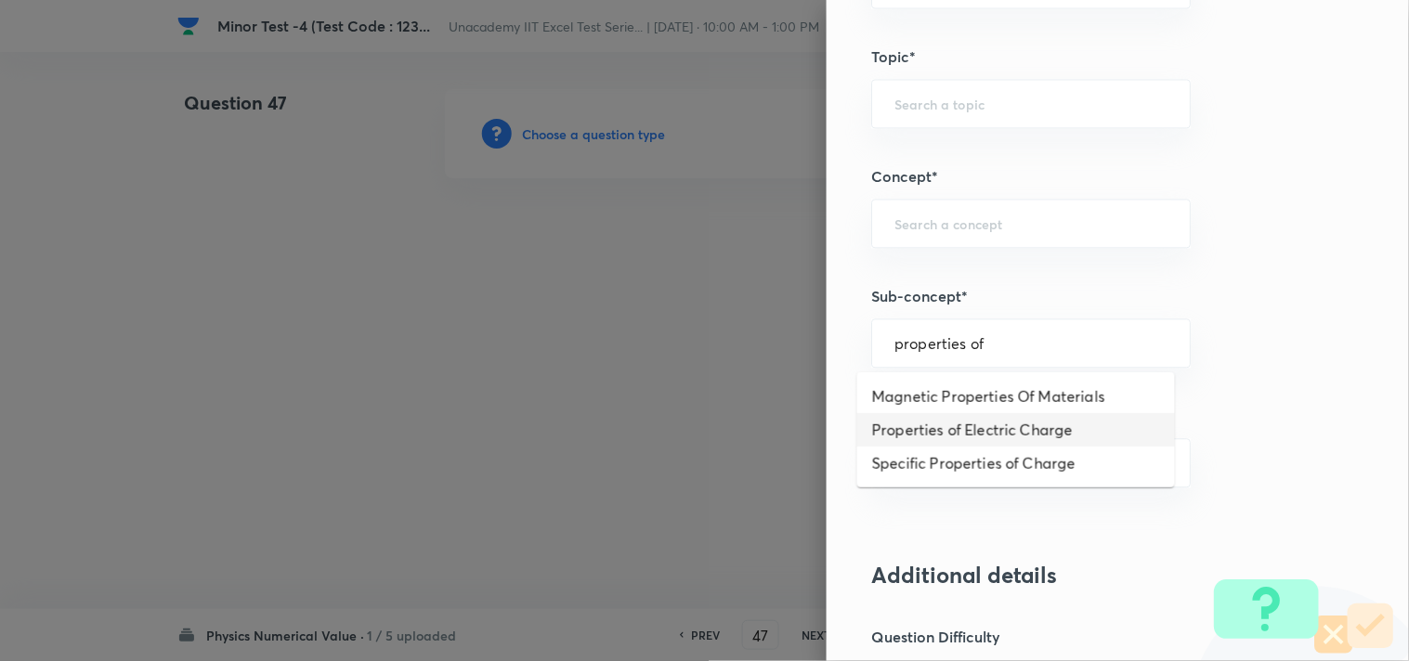
click at [1019, 433] on li "Properties of Electric Charge" at bounding box center [1016, 429] width 318 height 33
type input "Properties of Electric Charge"
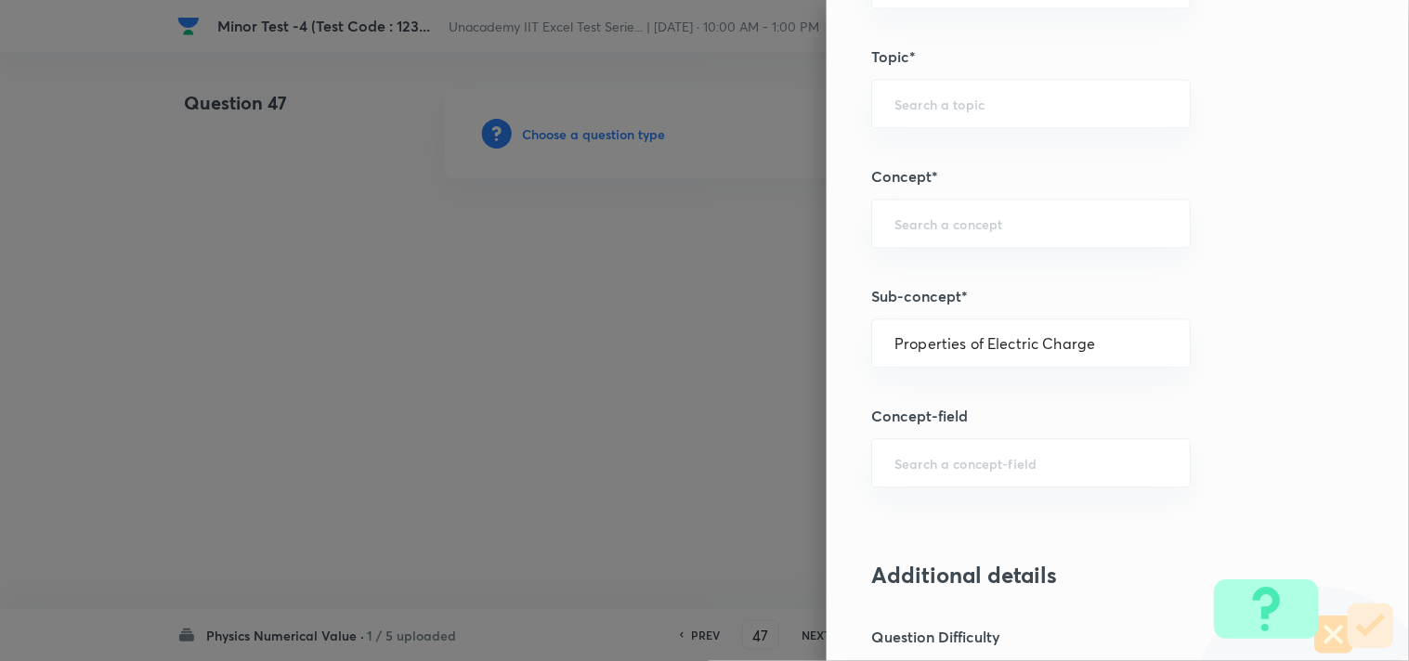
type input "Electrostatics"
type input "Specific Properties of Charge"
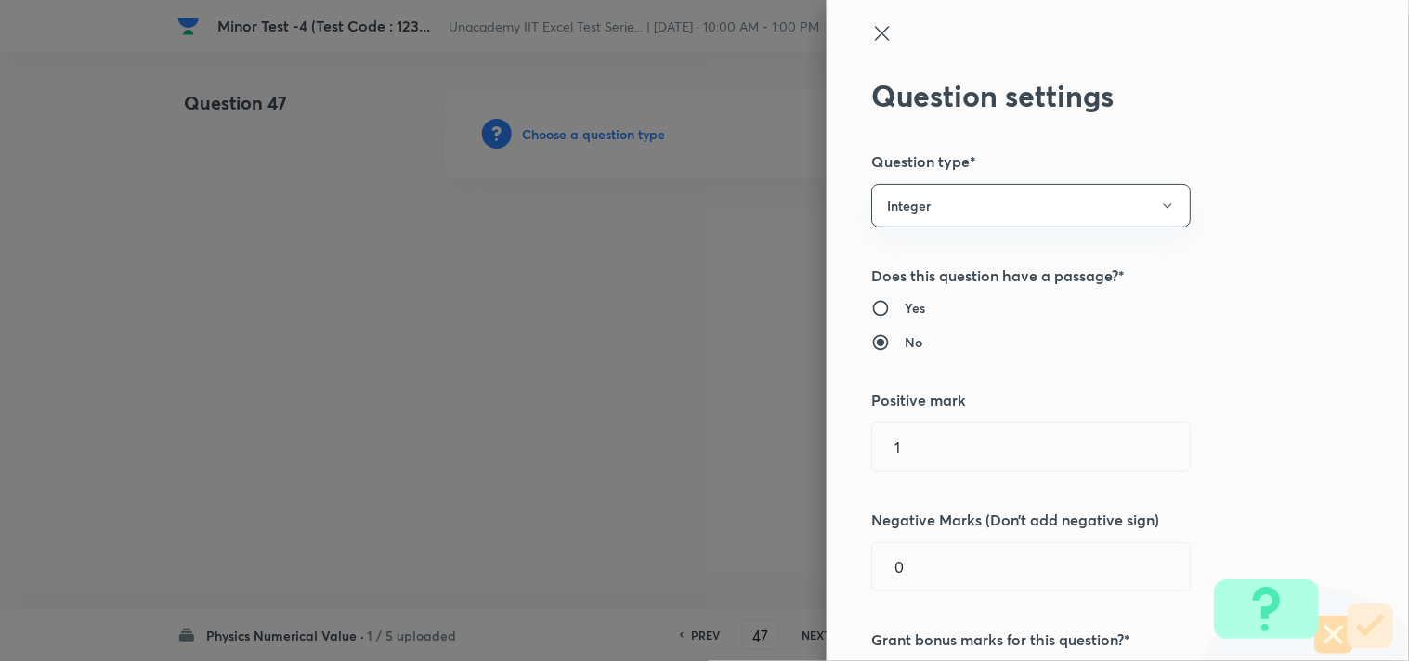
click at [871, 32] on icon at bounding box center [882, 33] width 22 height 22
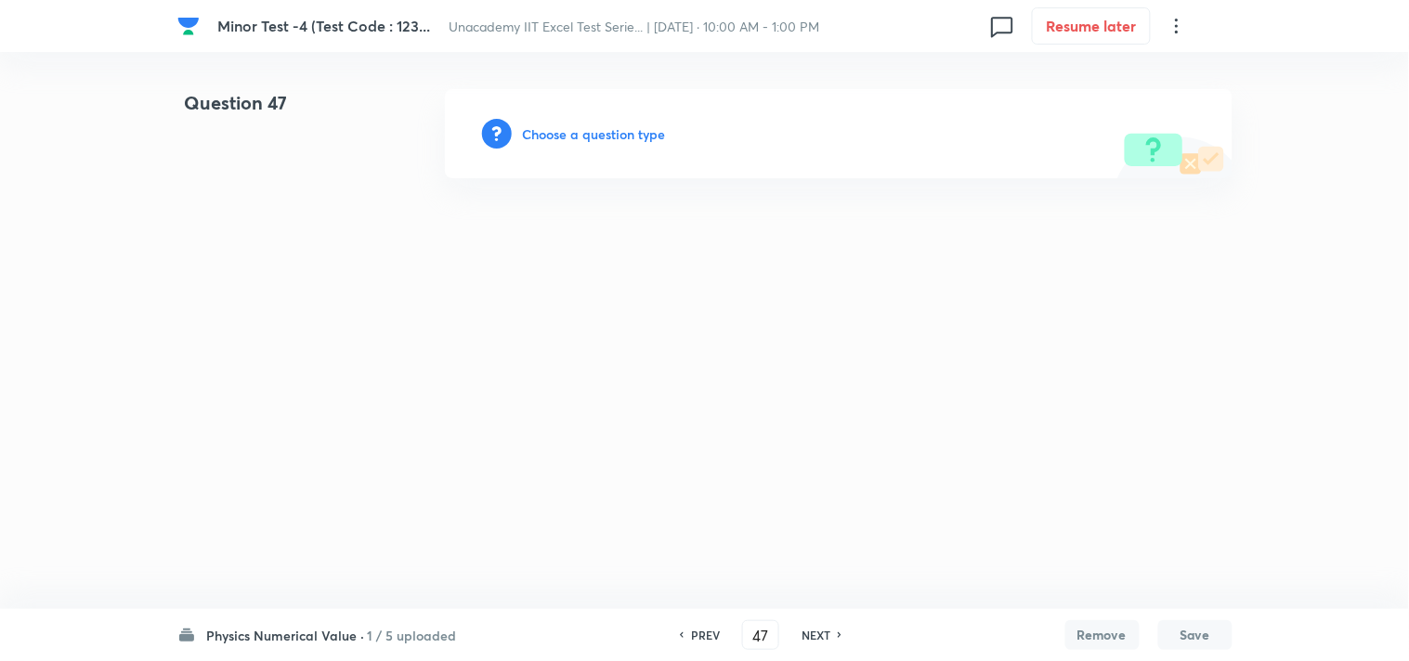
click at [616, 126] on h6 "Choose a question type" at bounding box center [594, 133] width 143 height 19
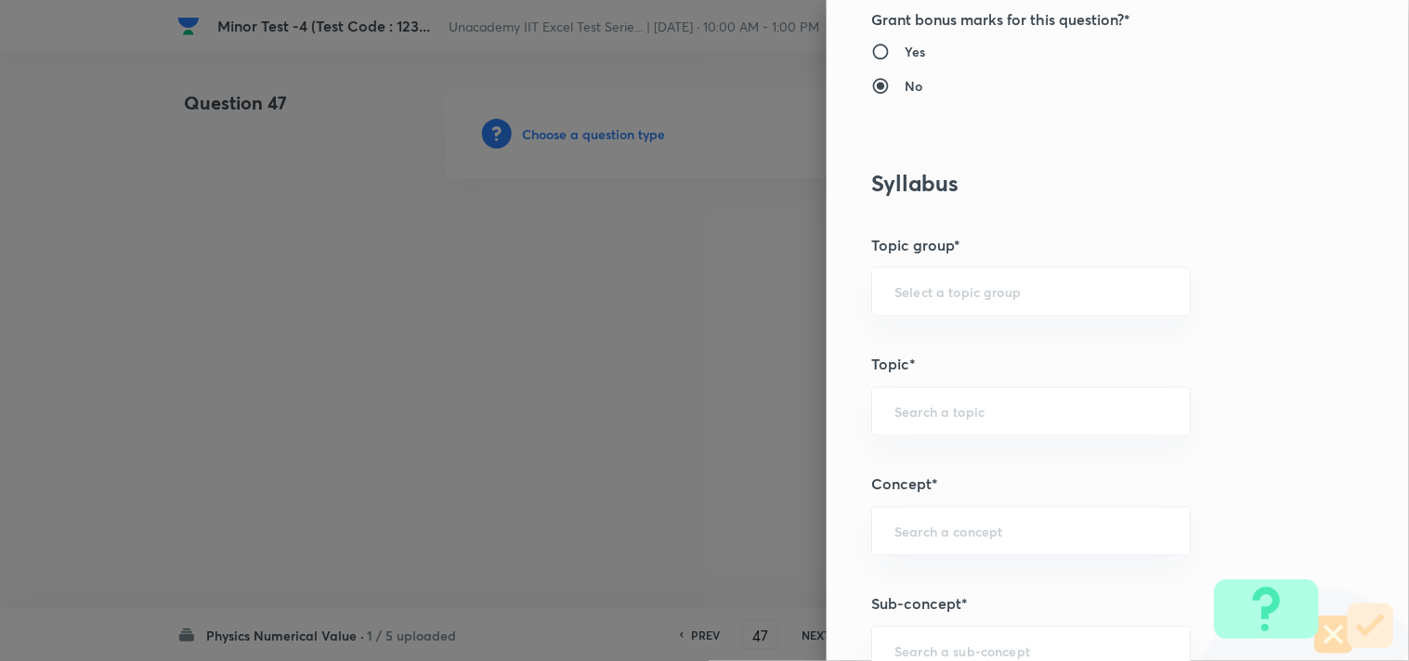
scroll to position [721, 0]
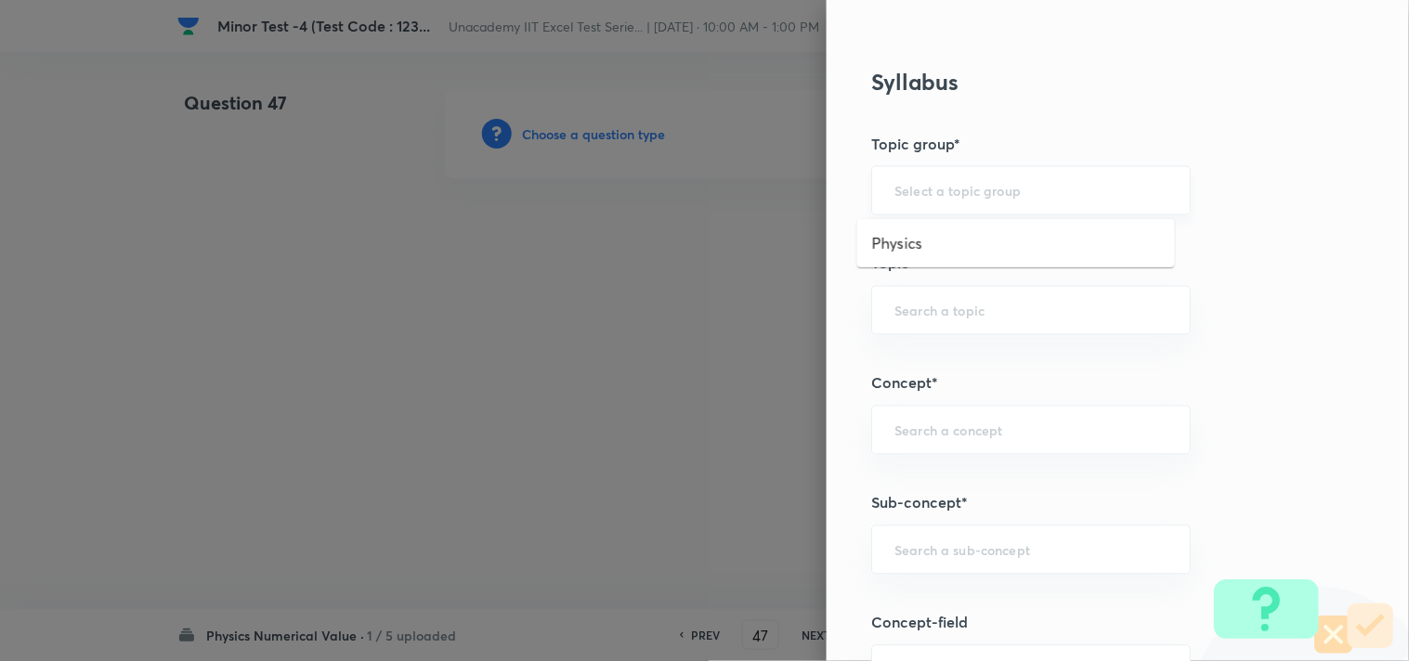
click at [919, 195] on input "text" at bounding box center [1030, 191] width 273 height 18
click at [915, 237] on li "Physics" at bounding box center [1016, 243] width 318 height 33
type input "Physics"
click at [914, 307] on input "text" at bounding box center [1030, 311] width 273 height 18
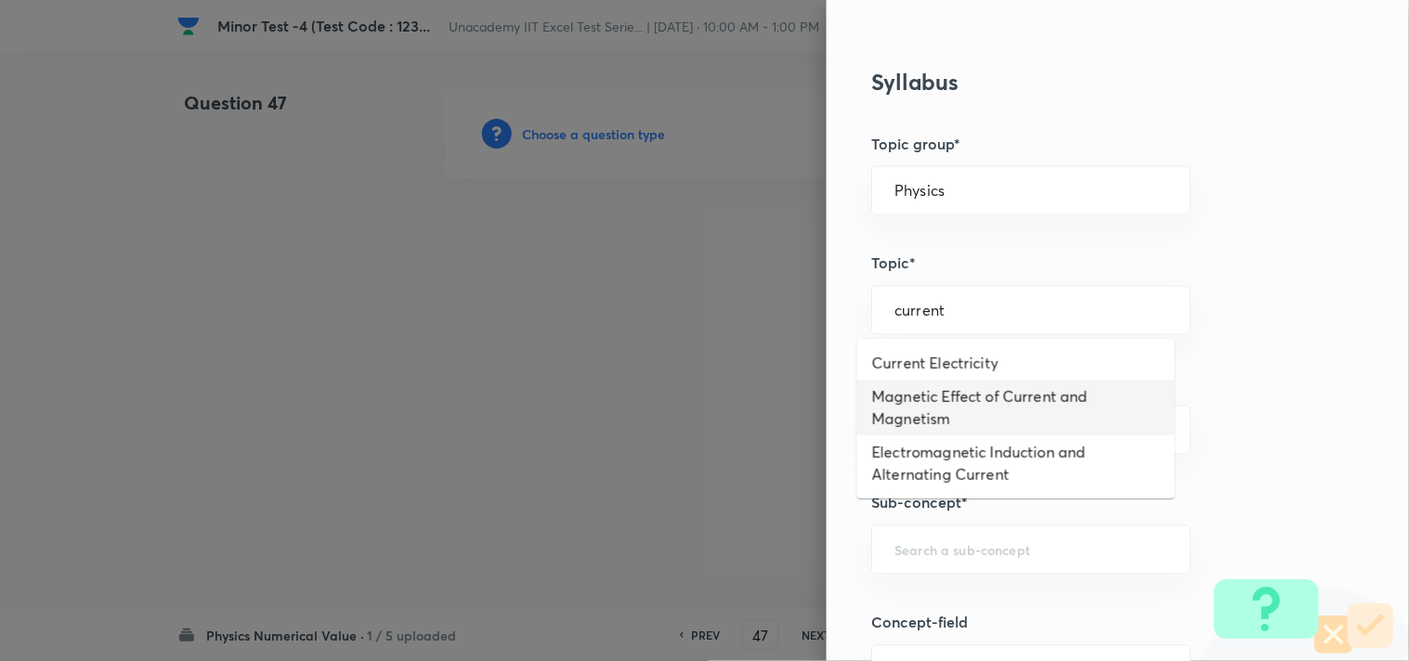
click at [1060, 404] on li "Magnetic Effect of Current and Magnetism" at bounding box center [1016, 408] width 318 height 56
type input "Magnetic Effect of Current and Magnetism"
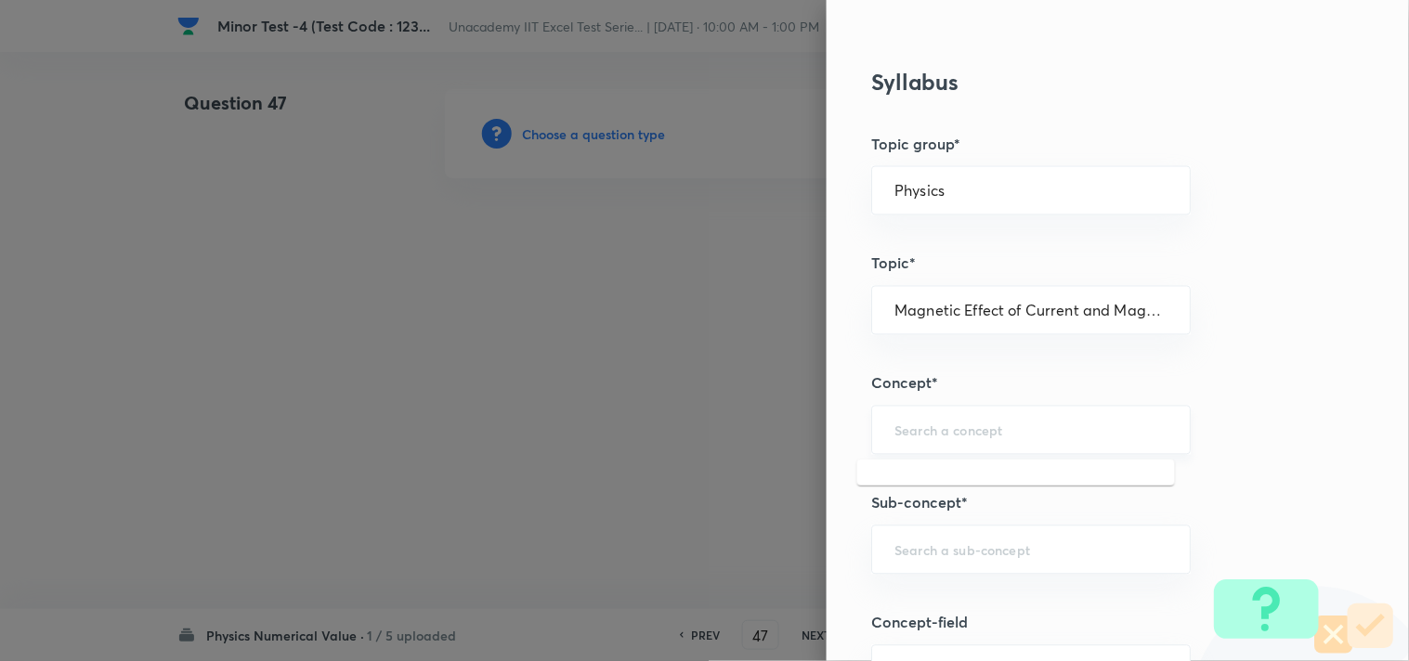
click at [995, 424] on input "text" at bounding box center [1030, 431] width 273 height 18
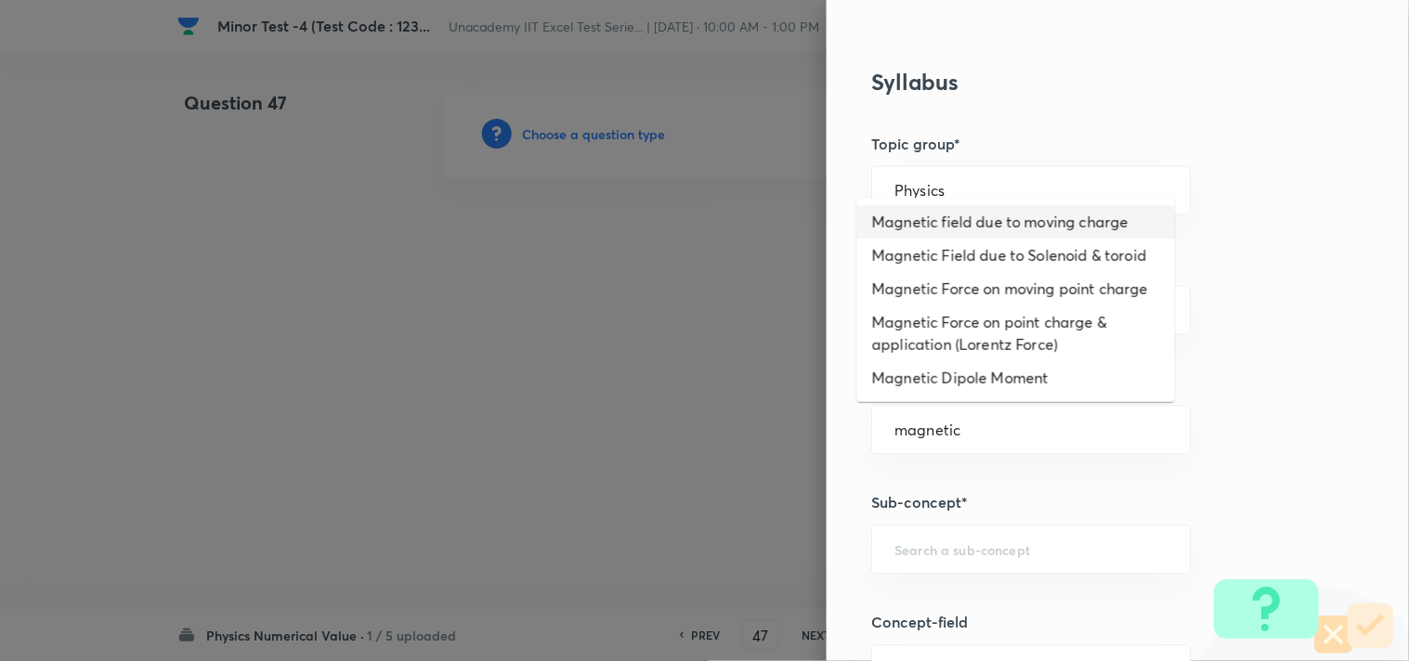
click at [995, 221] on li "Magnetic field due to moving charge" at bounding box center [1016, 221] width 318 height 33
type input "Magnetic field due to moving charge"
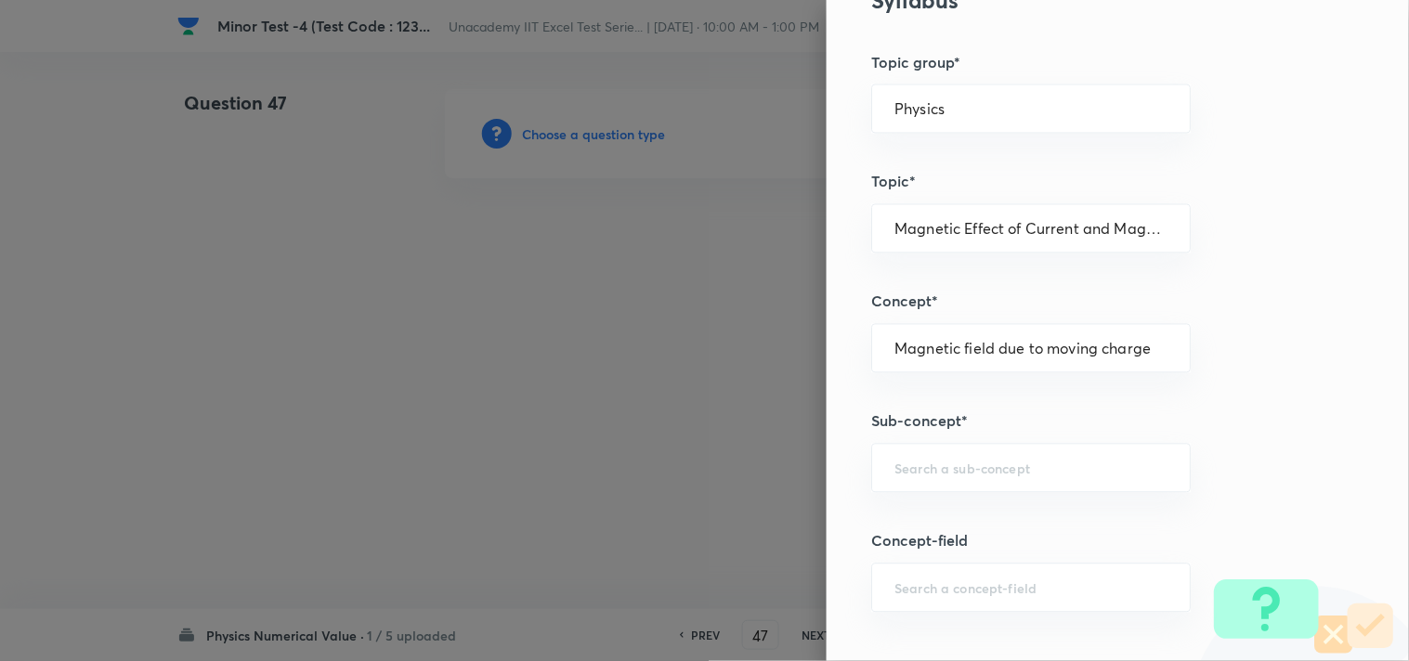
scroll to position [928, 0]
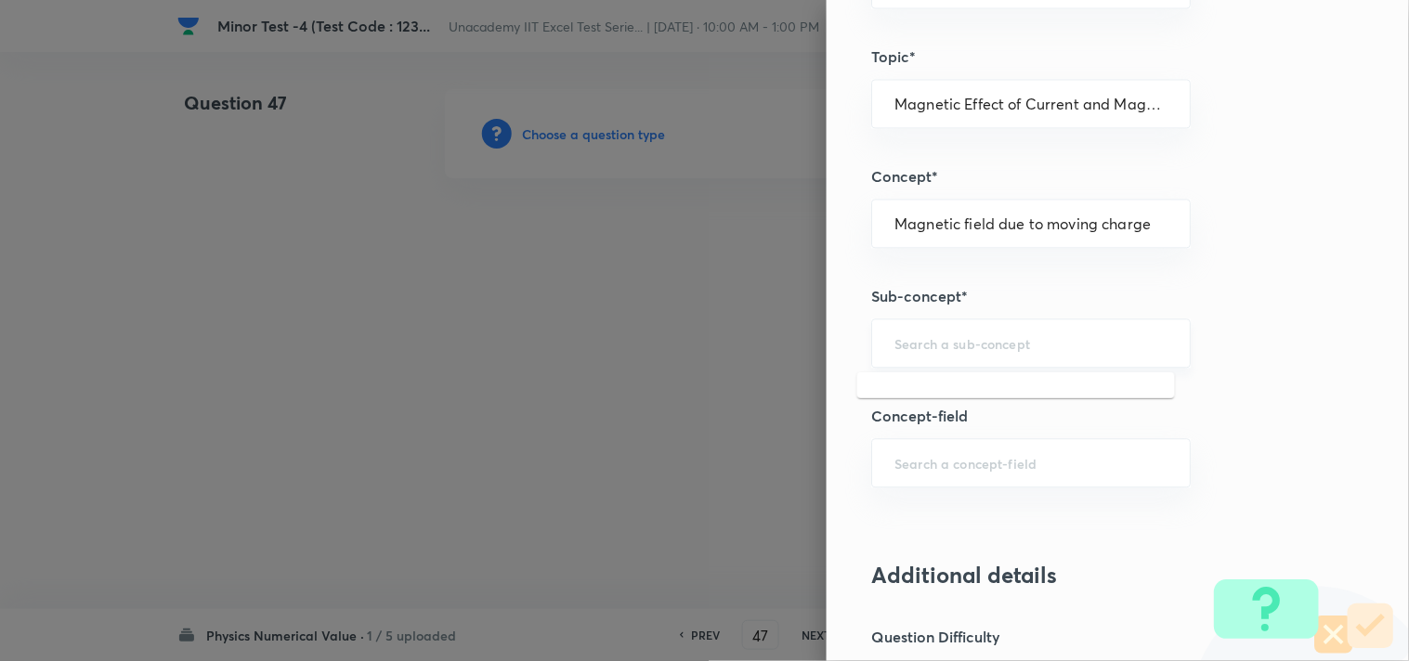
click at [987, 339] on input "text" at bounding box center [1030, 343] width 273 height 18
click at [995, 396] on li "Magnetic Effect of Current and Magnetism" at bounding box center [1016, 408] width 318 height 56
type input "Magnetic Effect of Current and Magnetism"
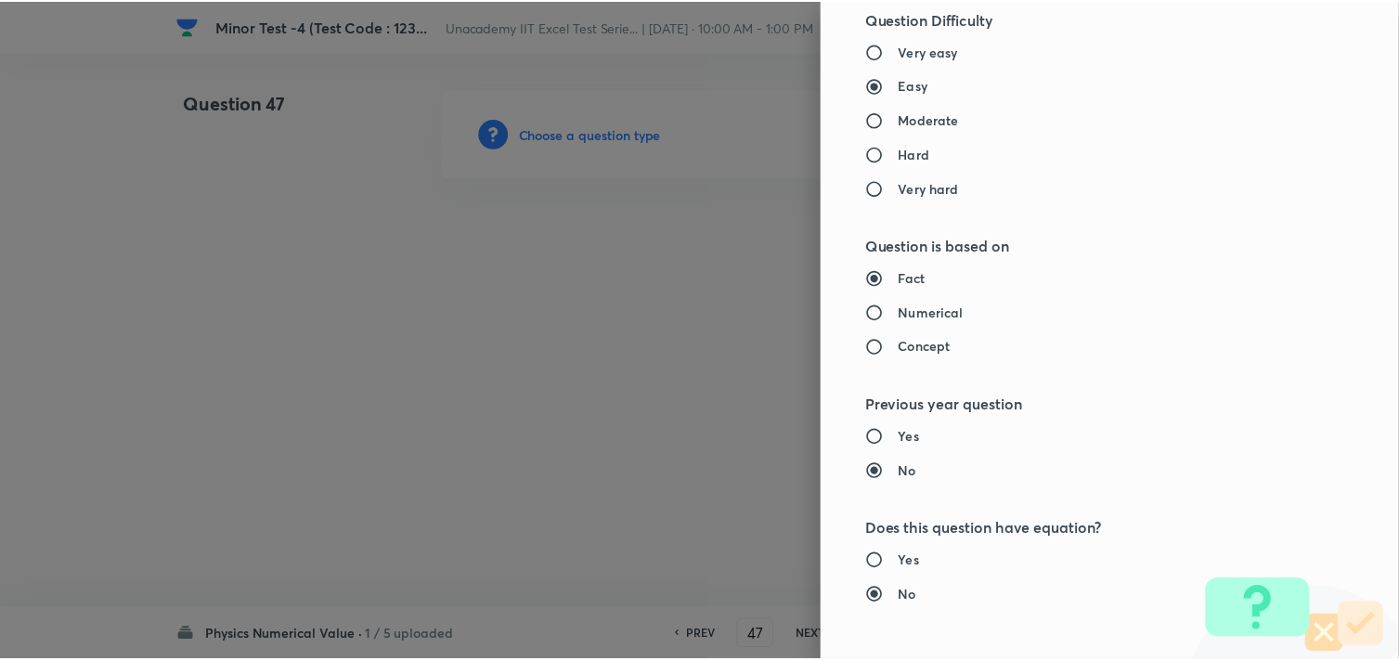
scroll to position [1857, 0]
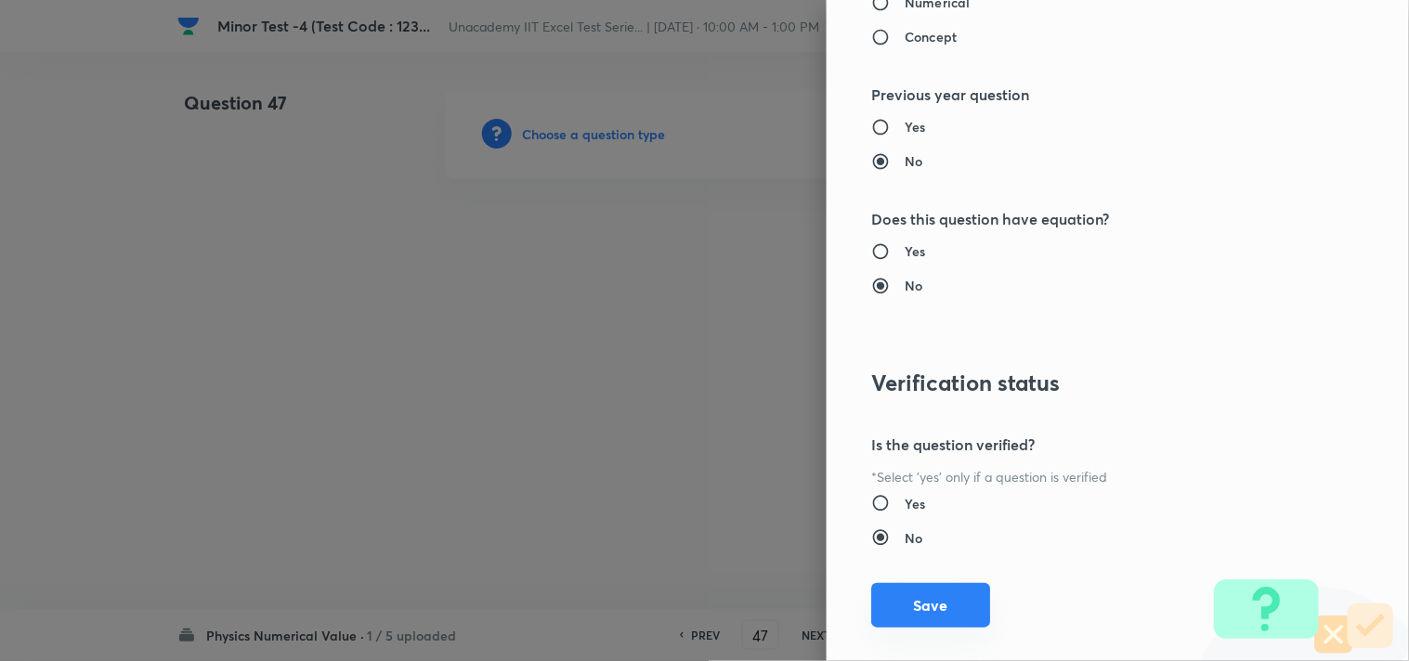
click at [899, 601] on button "Save" at bounding box center [930, 605] width 119 height 45
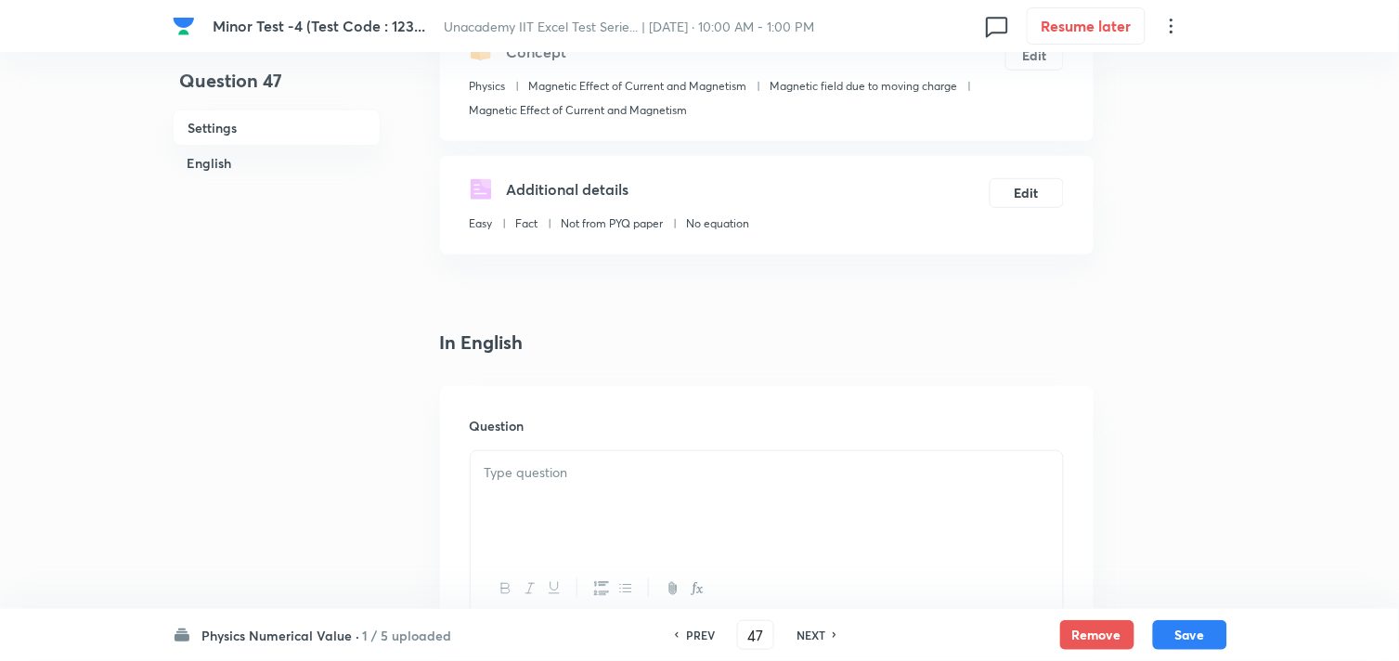
scroll to position [412, 0]
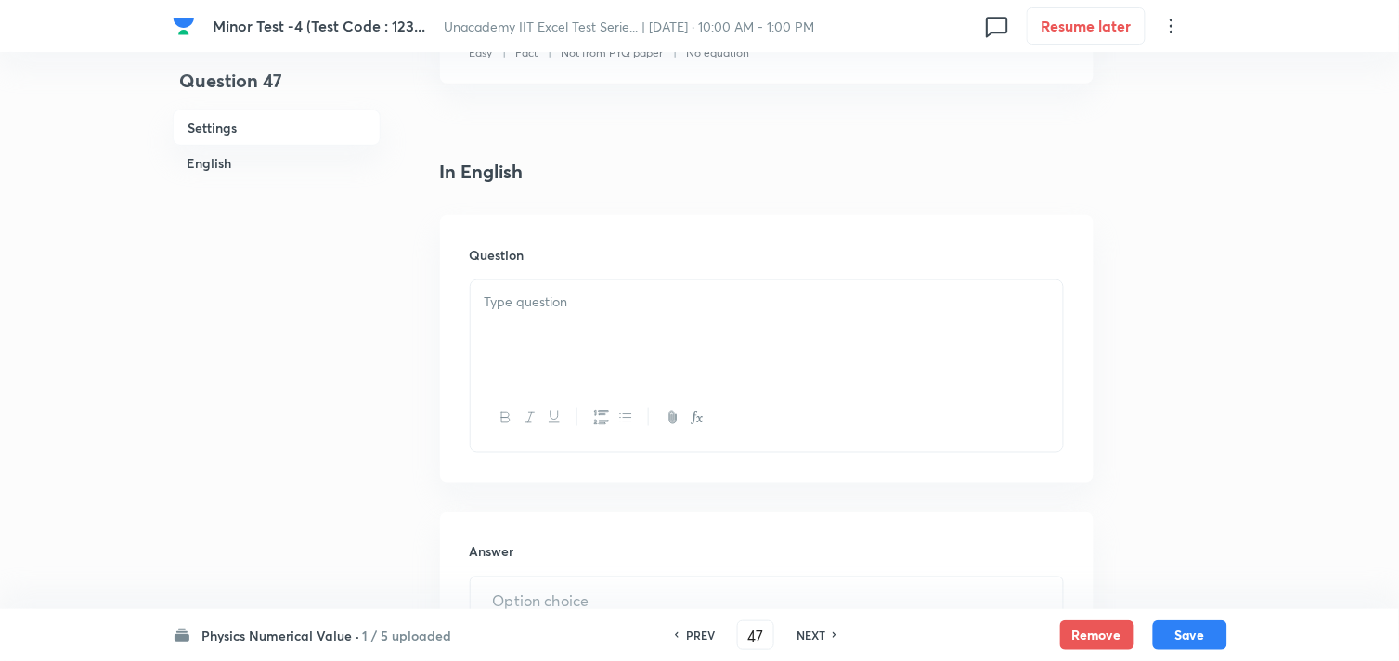
click at [572, 345] on div at bounding box center [767, 332] width 592 height 104
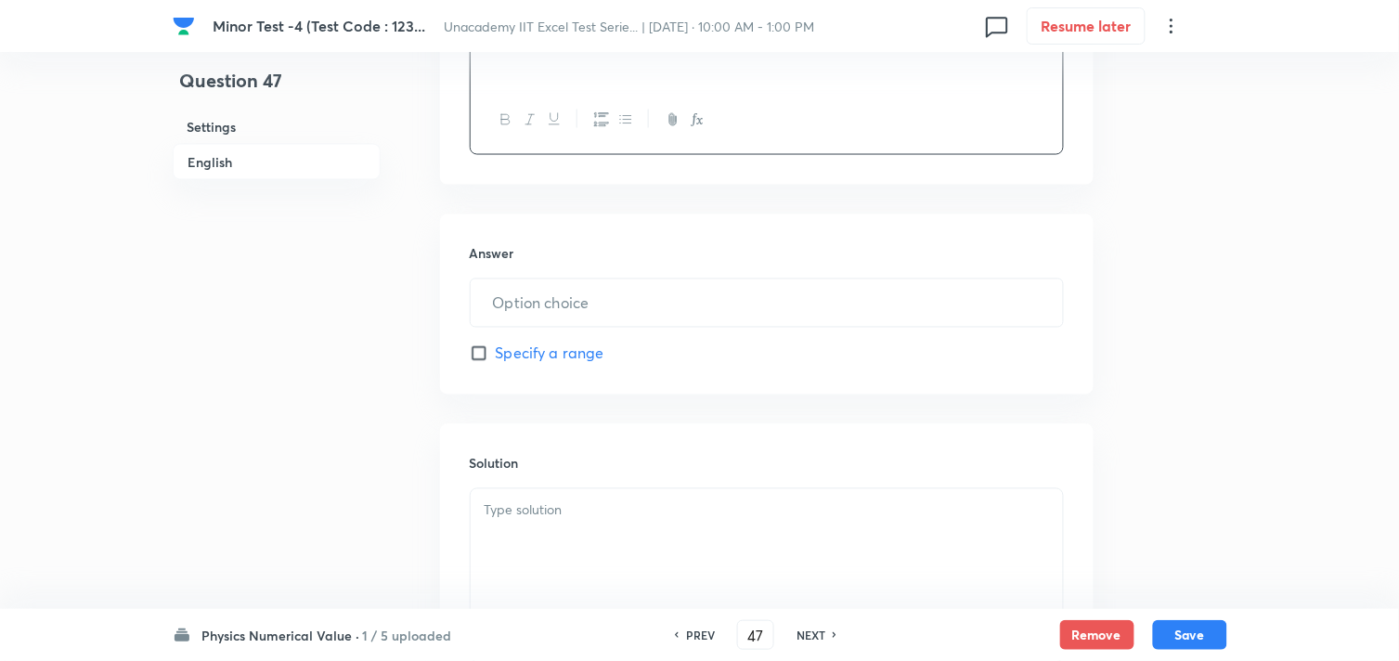
scroll to position [721, 0]
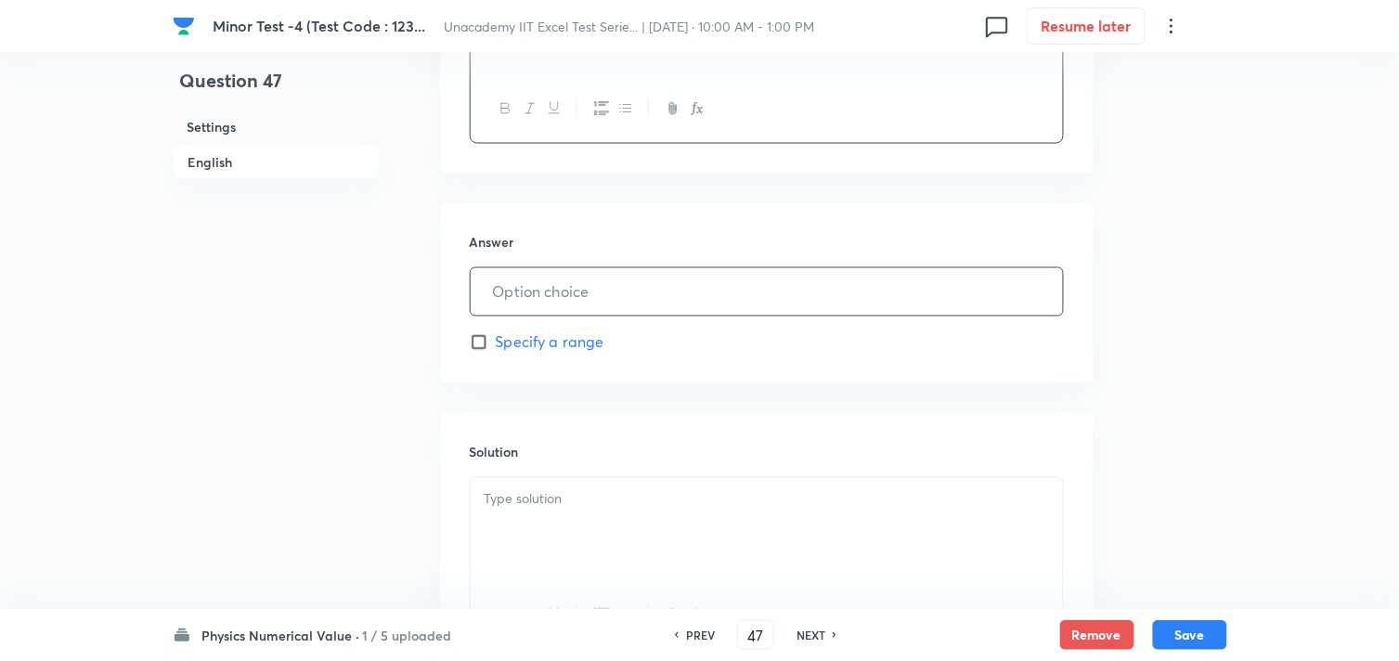
click at [662, 285] on input "text" at bounding box center [767, 291] width 592 height 47
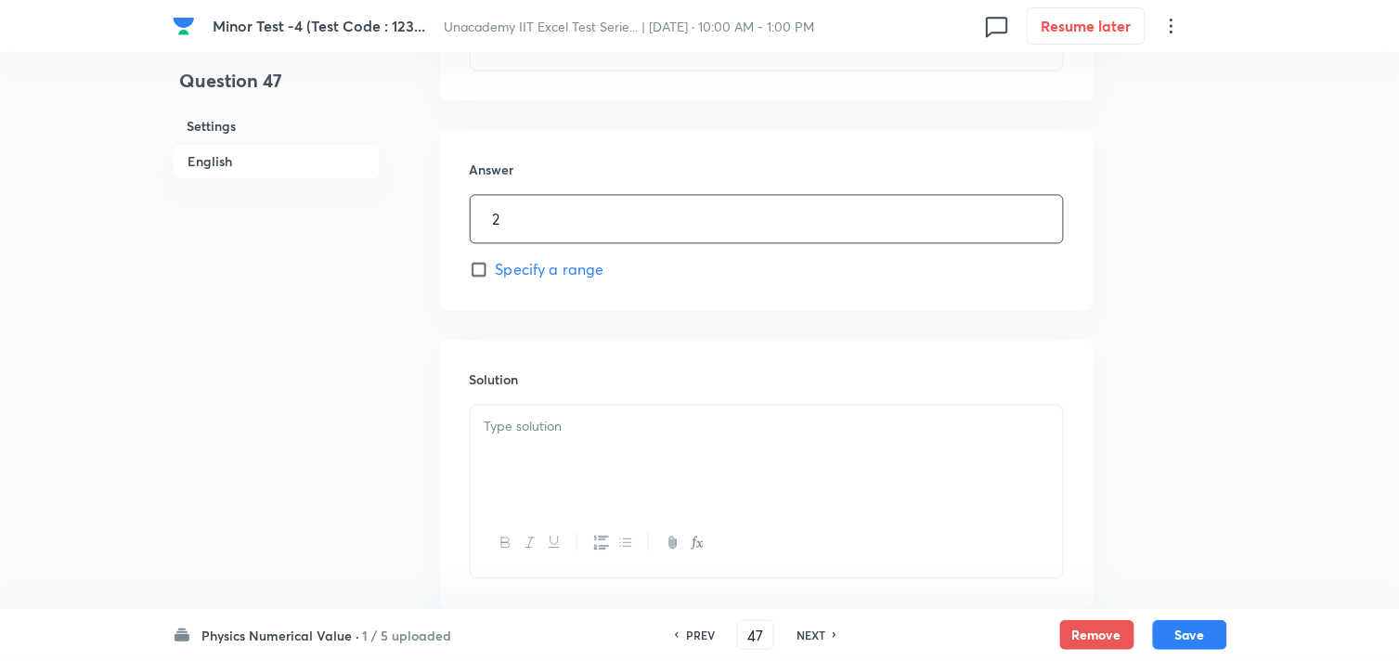
scroll to position [824, 0]
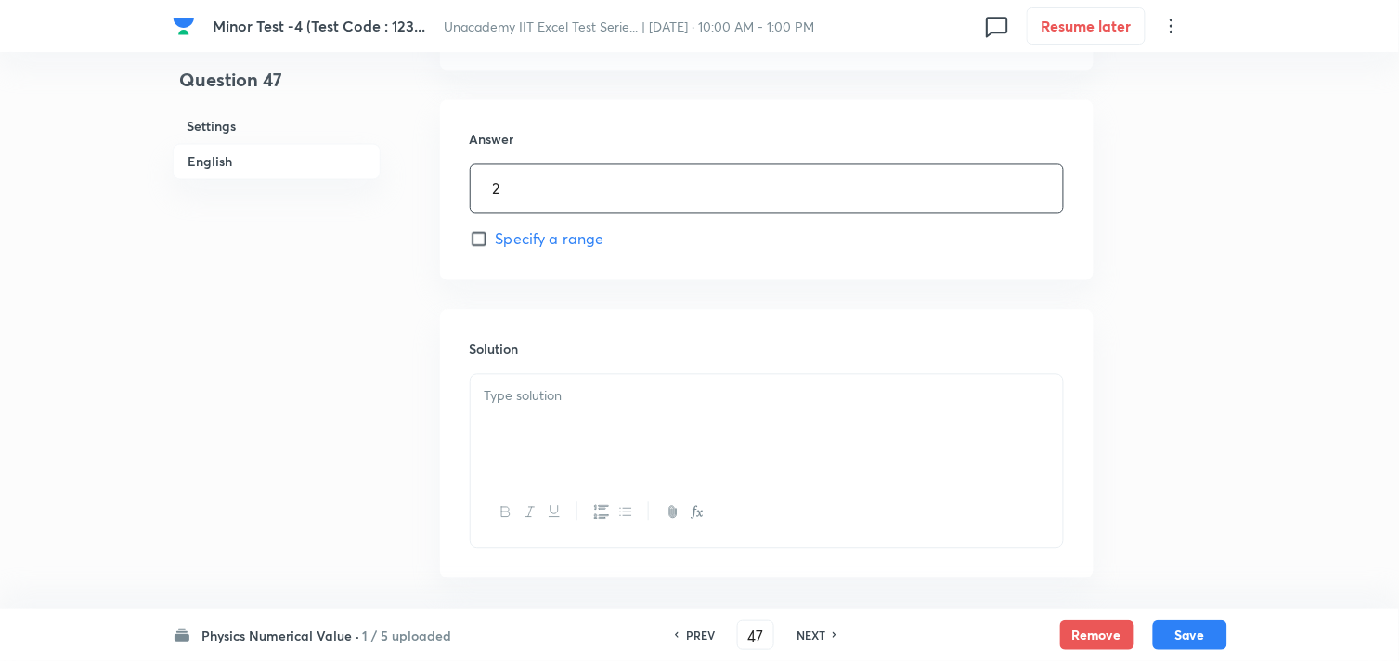
type input "2"
click at [773, 415] on div at bounding box center [767, 427] width 592 height 104
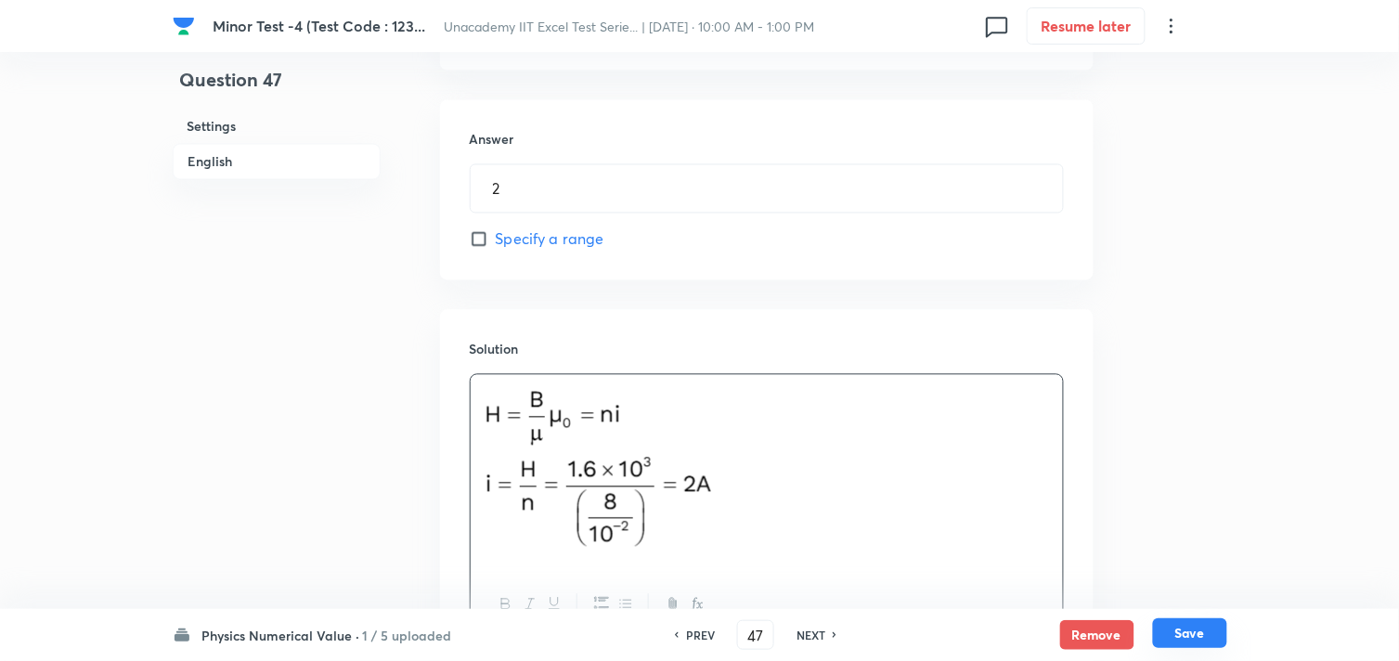
click at [1199, 625] on button "Save" at bounding box center [1190, 633] width 74 height 30
type input "48"
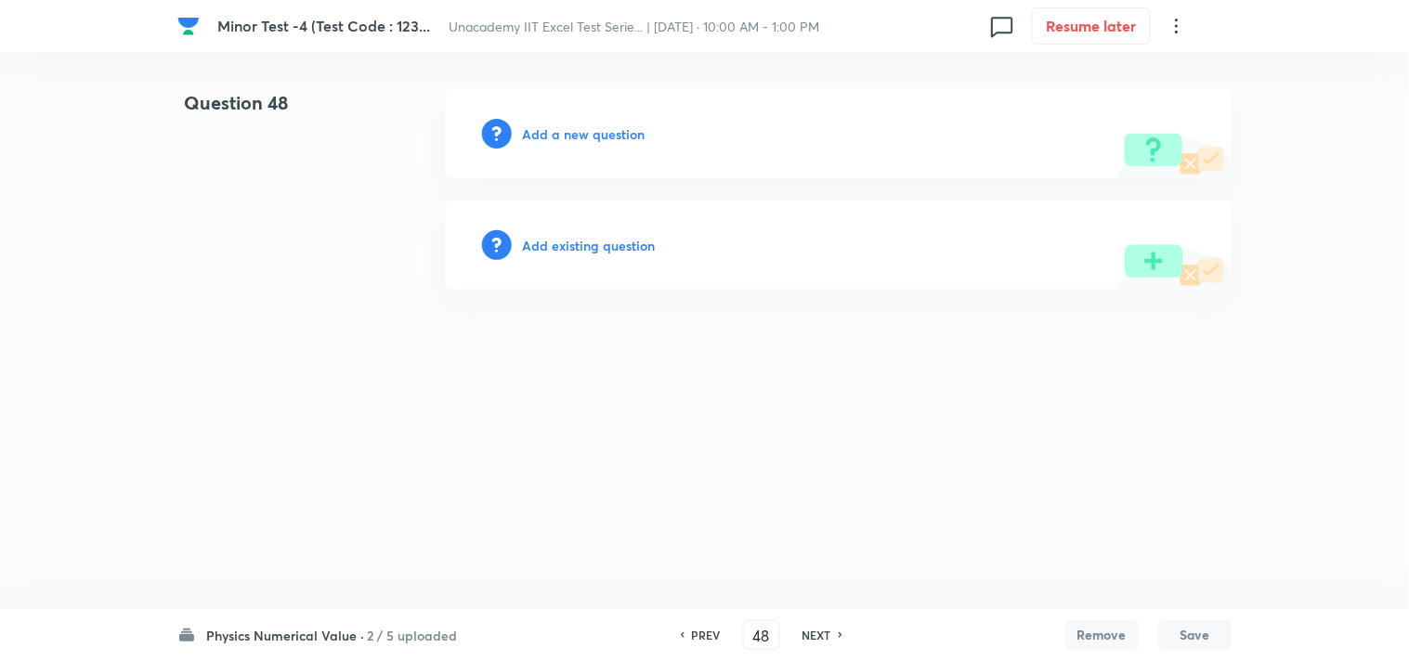
click at [577, 128] on h6 "Add a new question" at bounding box center [584, 133] width 123 height 19
click at [577, 128] on h6 "Choose a question type" at bounding box center [594, 133] width 143 height 19
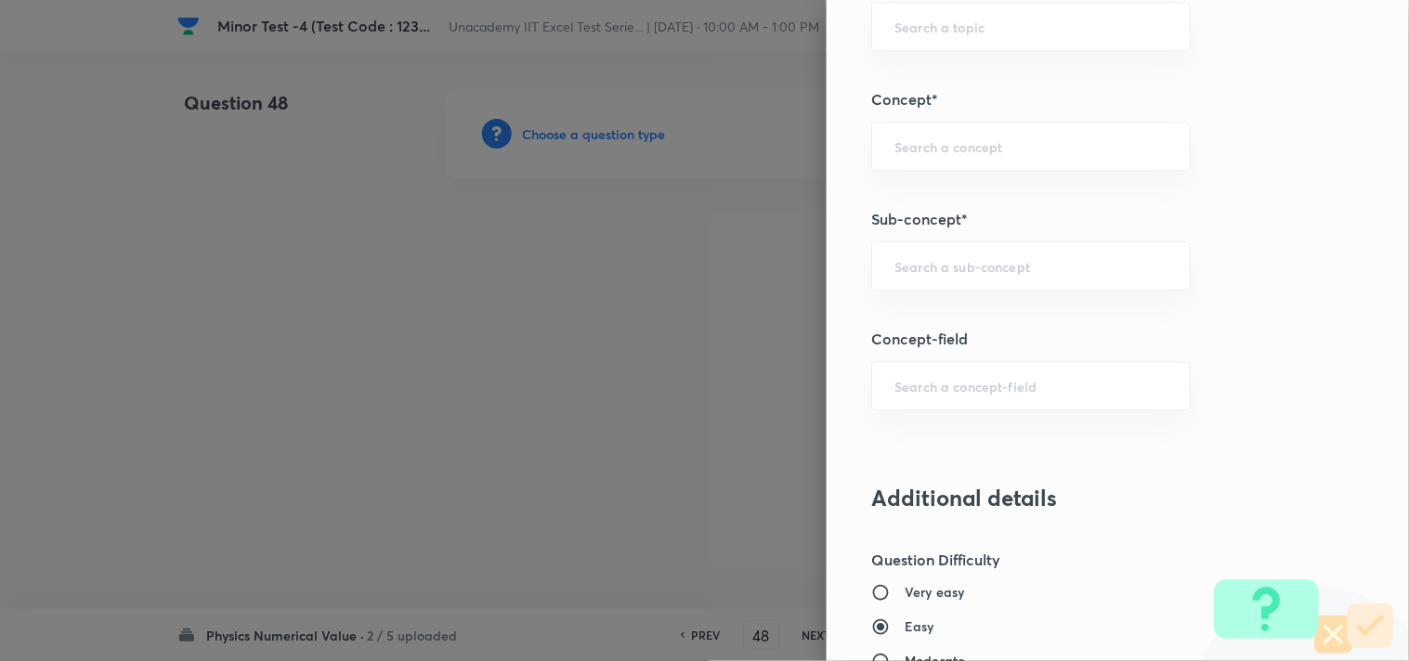
scroll to position [1032, 0]
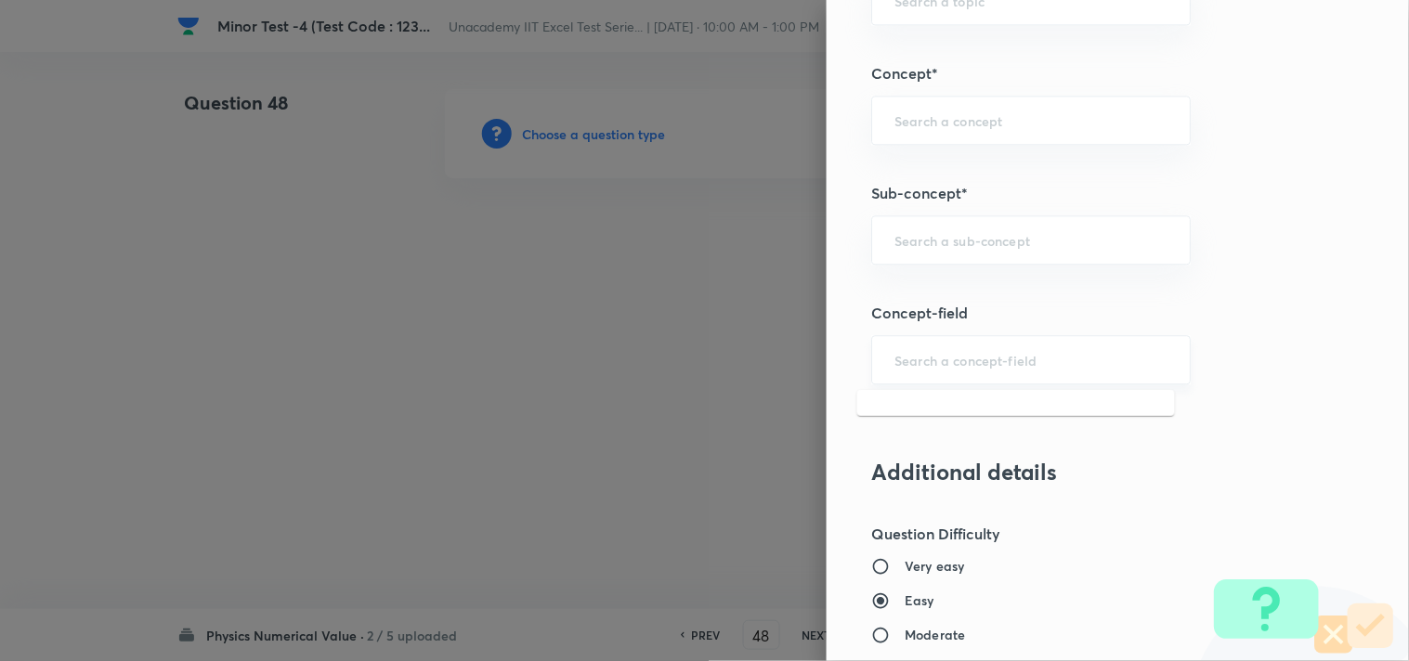
click at [930, 357] on input "text" at bounding box center [1030, 360] width 273 height 18
paste input "Bar Magnetic"
type input "B"
click at [1312, 347] on div "Question settings Question type* Integer Does this question have a passage?* Ye…" at bounding box center [1117, 330] width 582 height 661
click at [1004, 244] on input "text" at bounding box center [1030, 240] width 273 height 18
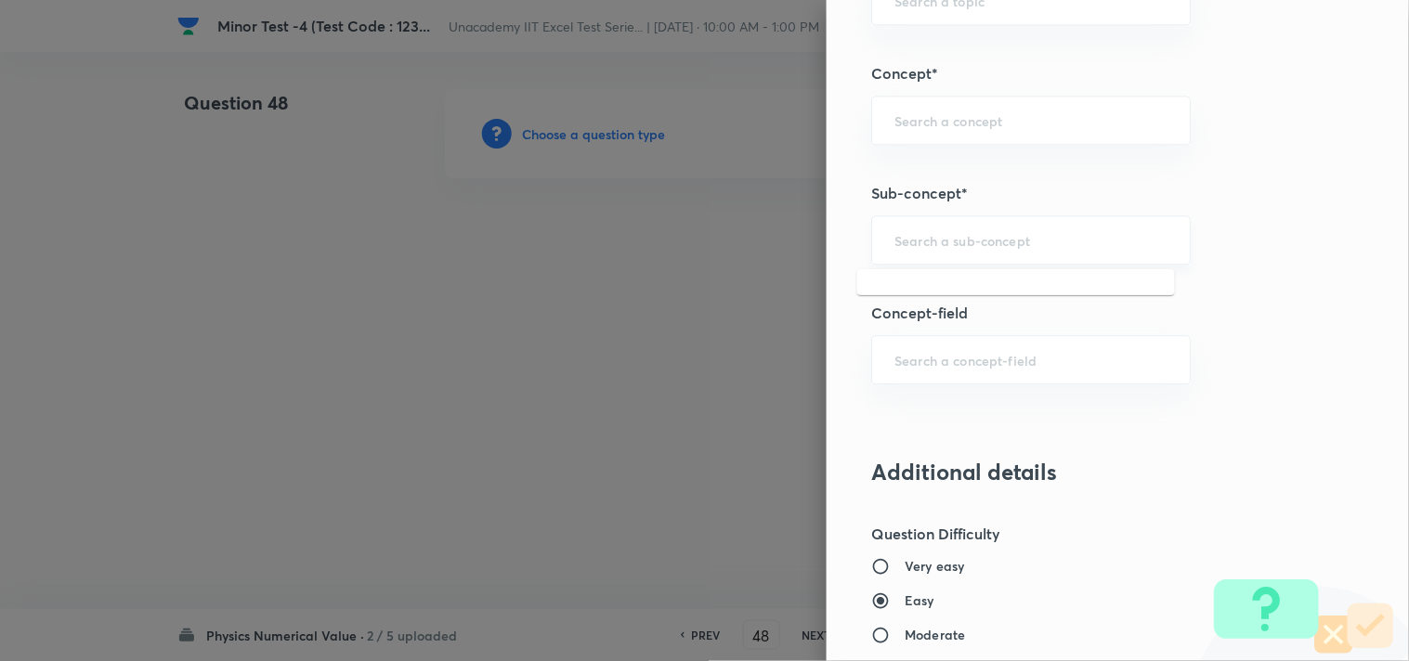
paste input "Bar Magnetic"
type input "Bar Magnetic"
drag, startPoint x: 1024, startPoint y: 242, endPoint x: 812, endPoint y: 229, distance: 212.1
click at [826, 229] on div "Question settings Question type* Integer Does this question have a passage?* Ye…" at bounding box center [1117, 330] width 582 height 661
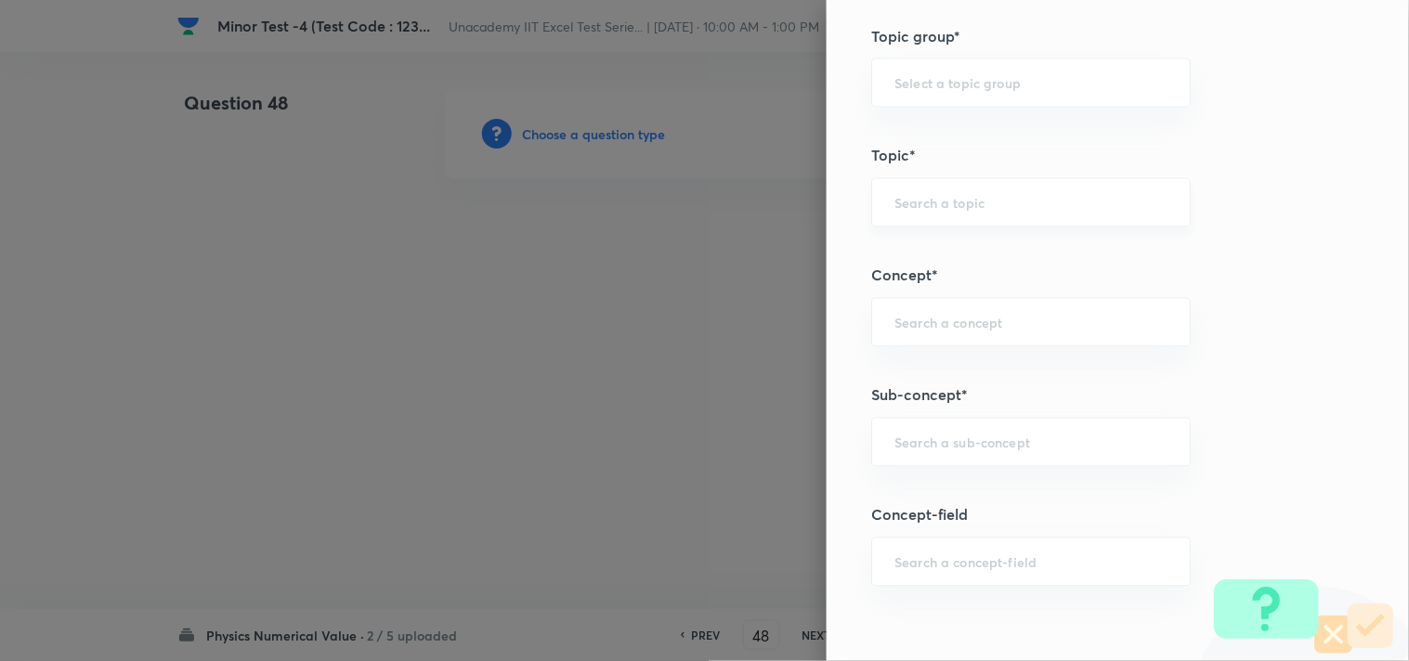
scroll to position [824, 0]
click at [928, 85] on input "text" at bounding box center [1030, 88] width 273 height 18
click at [930, 132] on li "Physics" at bounding box center [1016, 139] width 318 height 33
type input "Physics"
click at [932, 198] on div "​" at bounding box center [1030, 207] width 319 height 49
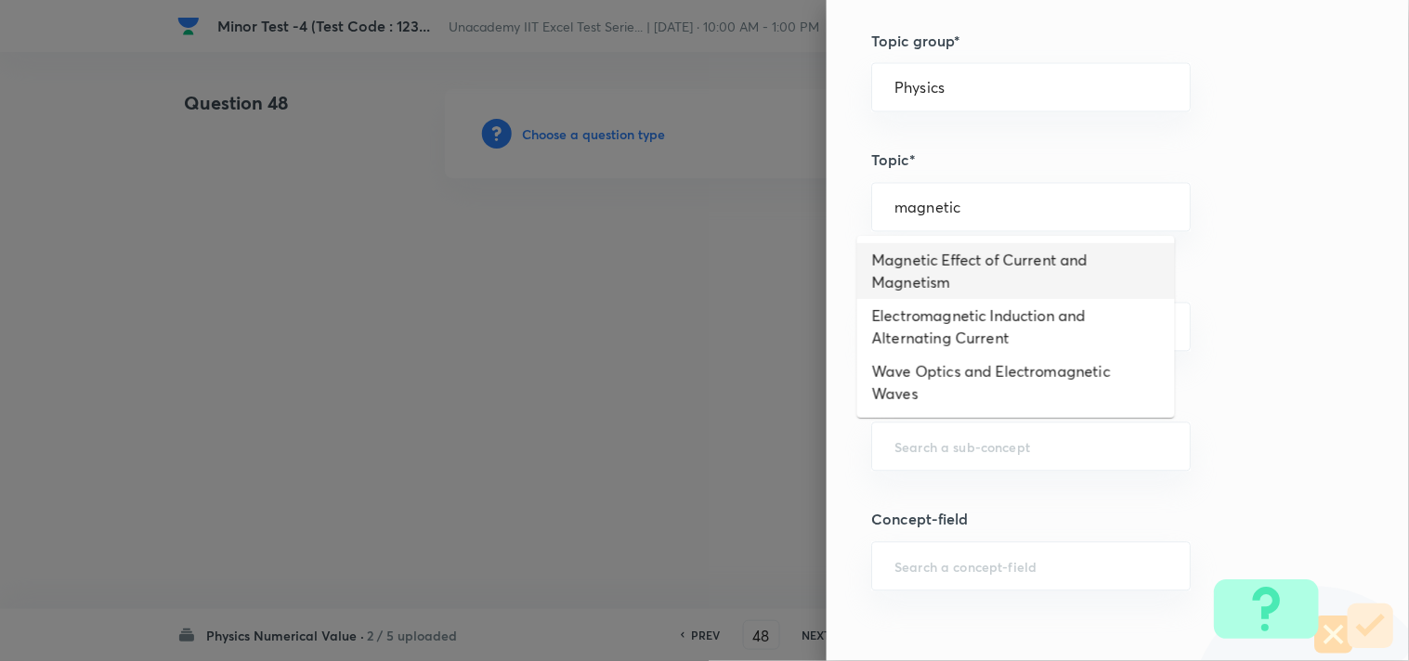
click at [968, 270] on li "Magnetic Effect of Current and Magnetism" at bounding box center [1016, 271] width 318 height 56
type input "Magnetic Effect of Current and Magnetism"
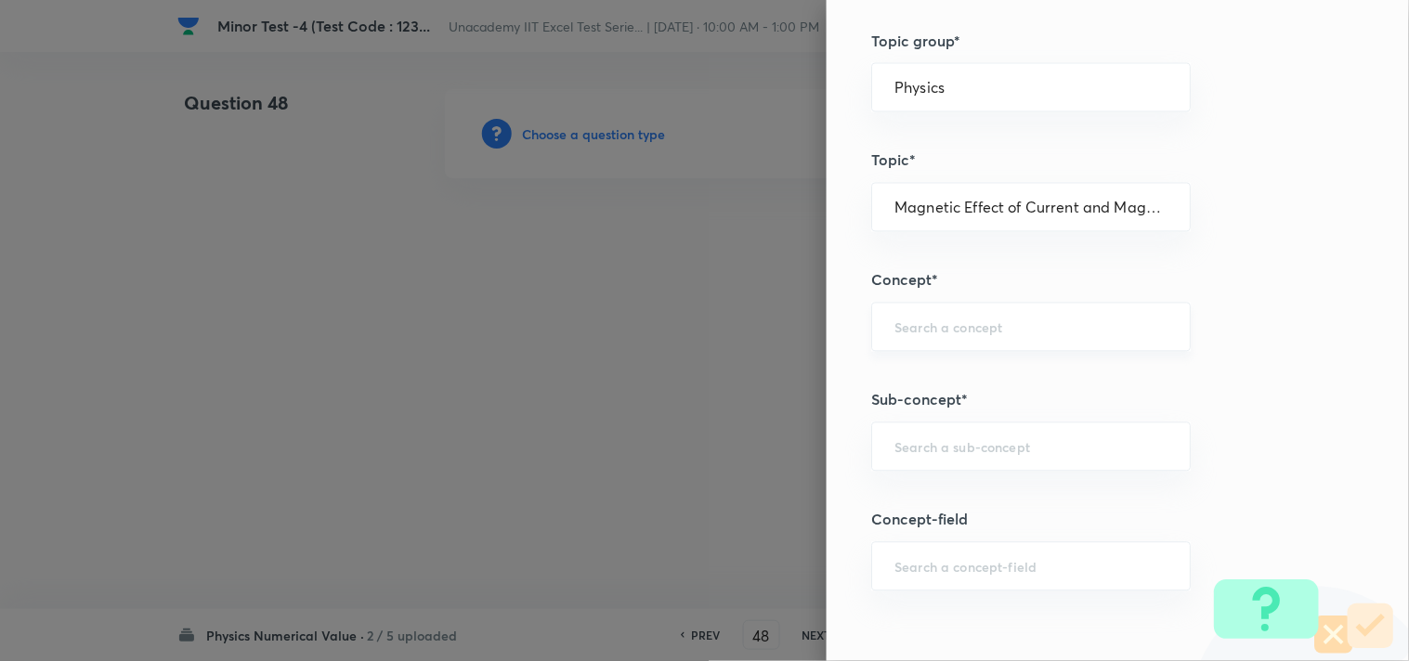
click at [966, 320] on input "text" at bounding box center [1030, 327] width 273 height 18
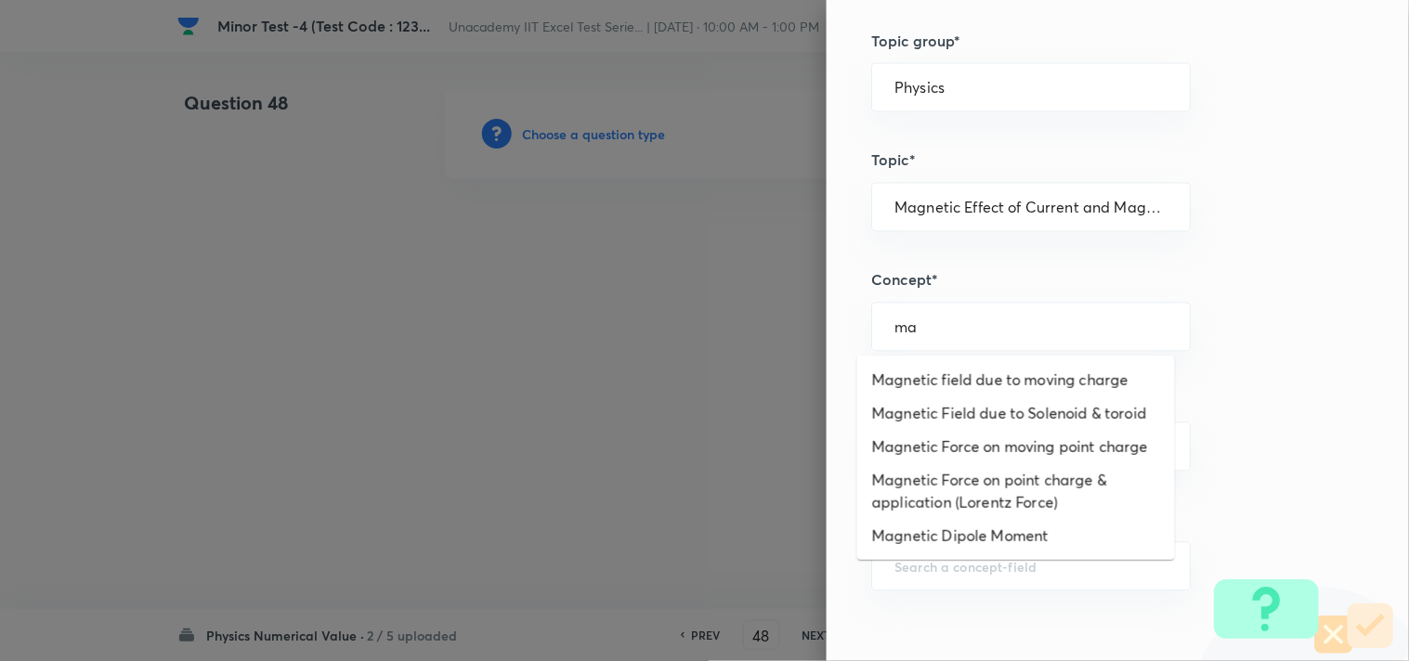
type input "m"
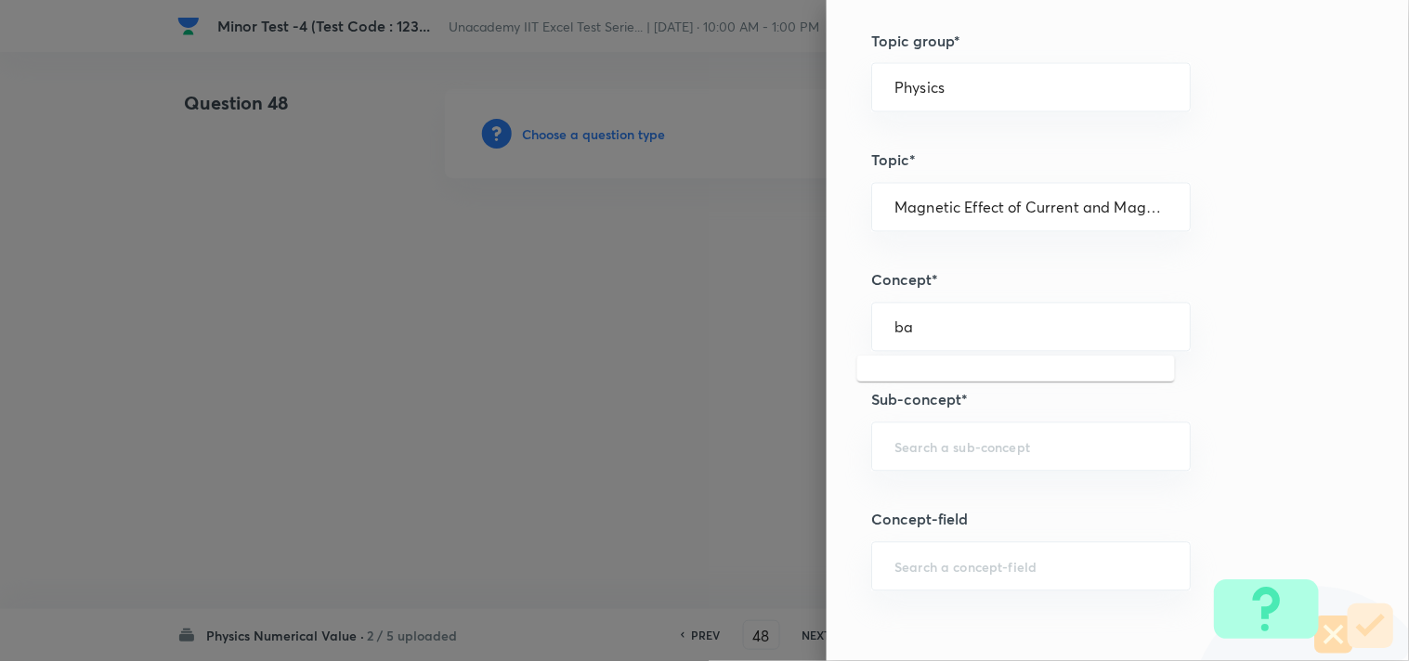
type input "b"
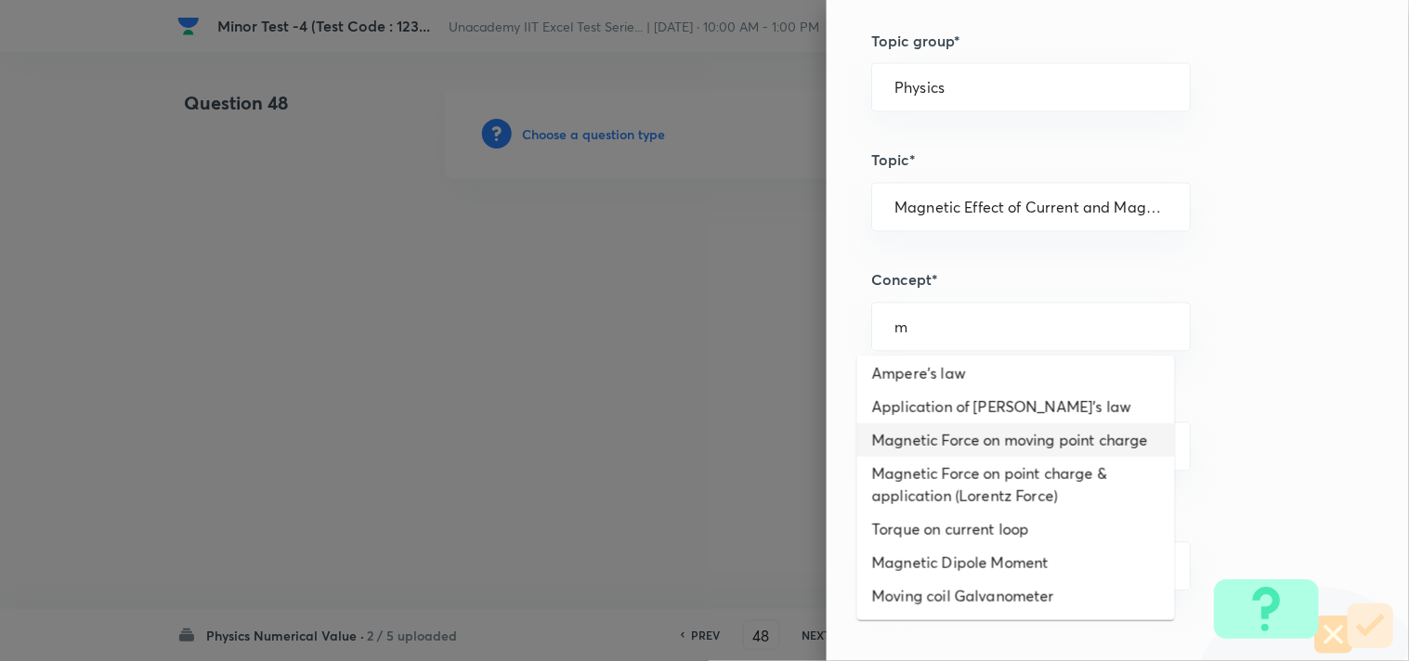
scroll to position [0, 0]
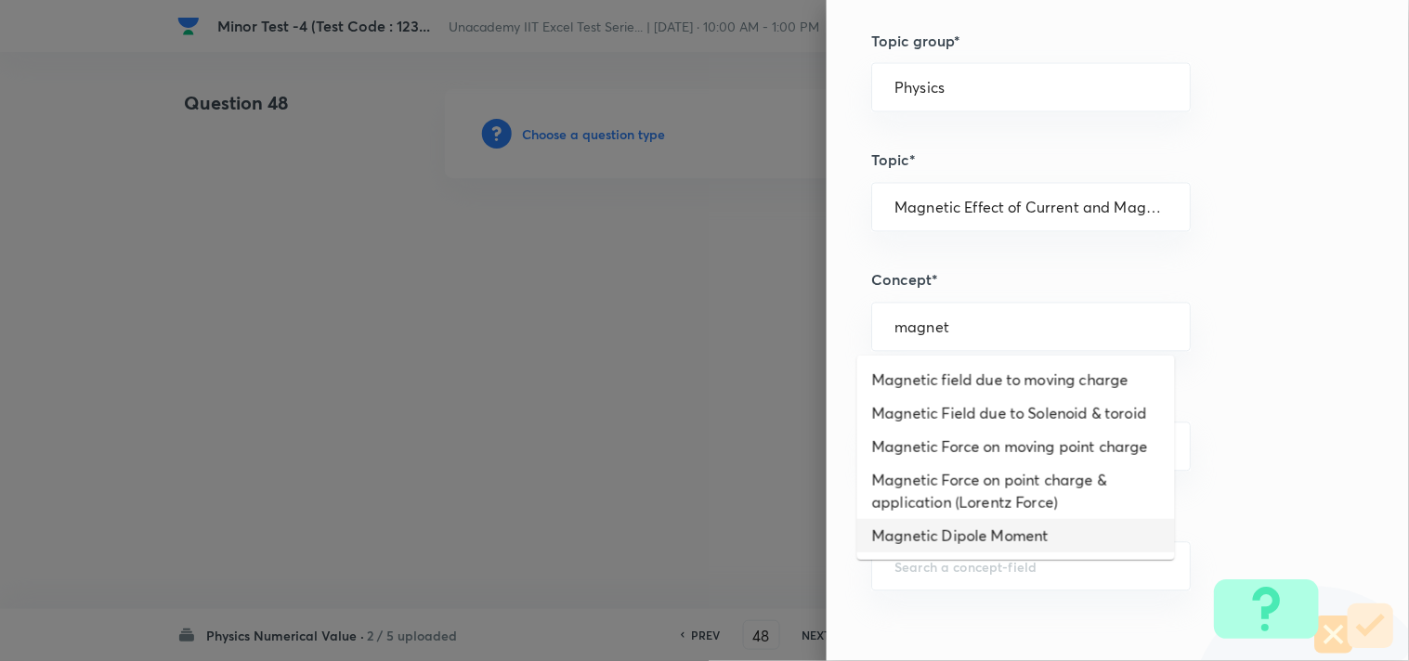
click at [938, 529] on li "Magnetic Dipole Moment" at bounding box center [1016, 535] width 318 height 33
type input "Magnetic Dipole Moment"
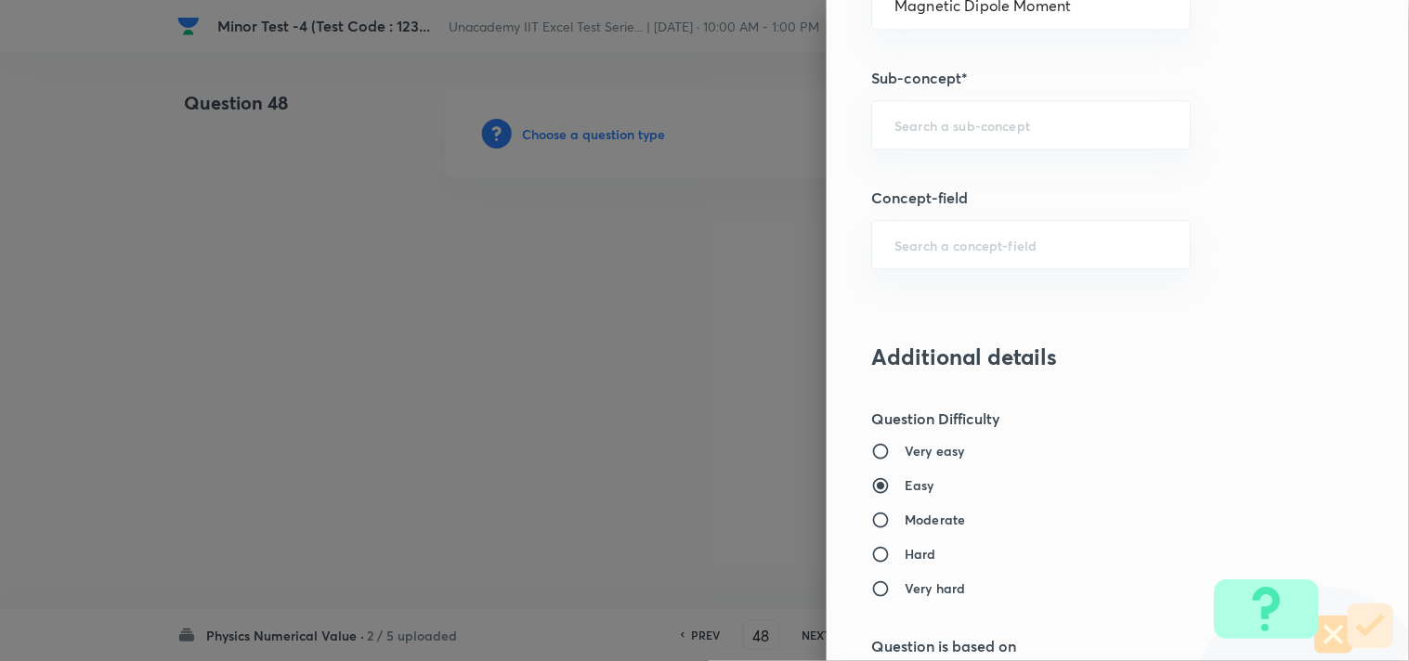
scroll to position [1032, 0]
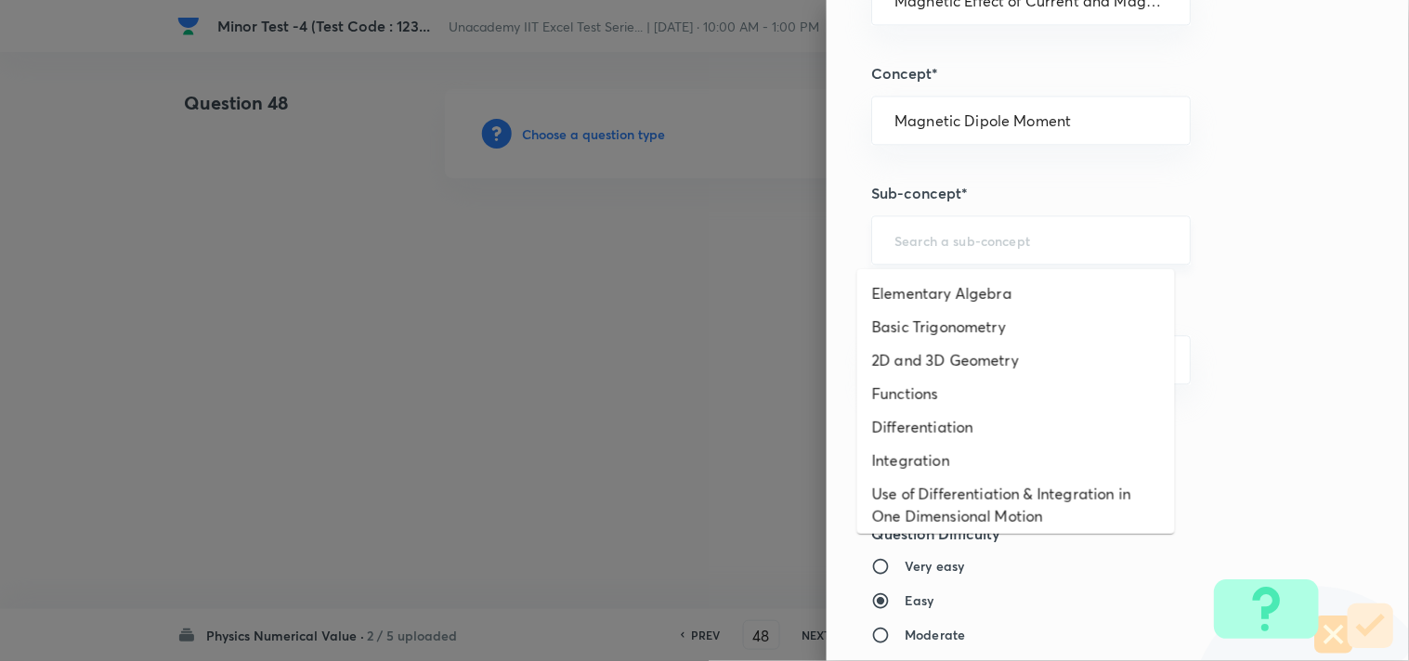
click at [925, 238] on input "text" at bounding box center [1030, 240] width 273 height 18
type input "a"
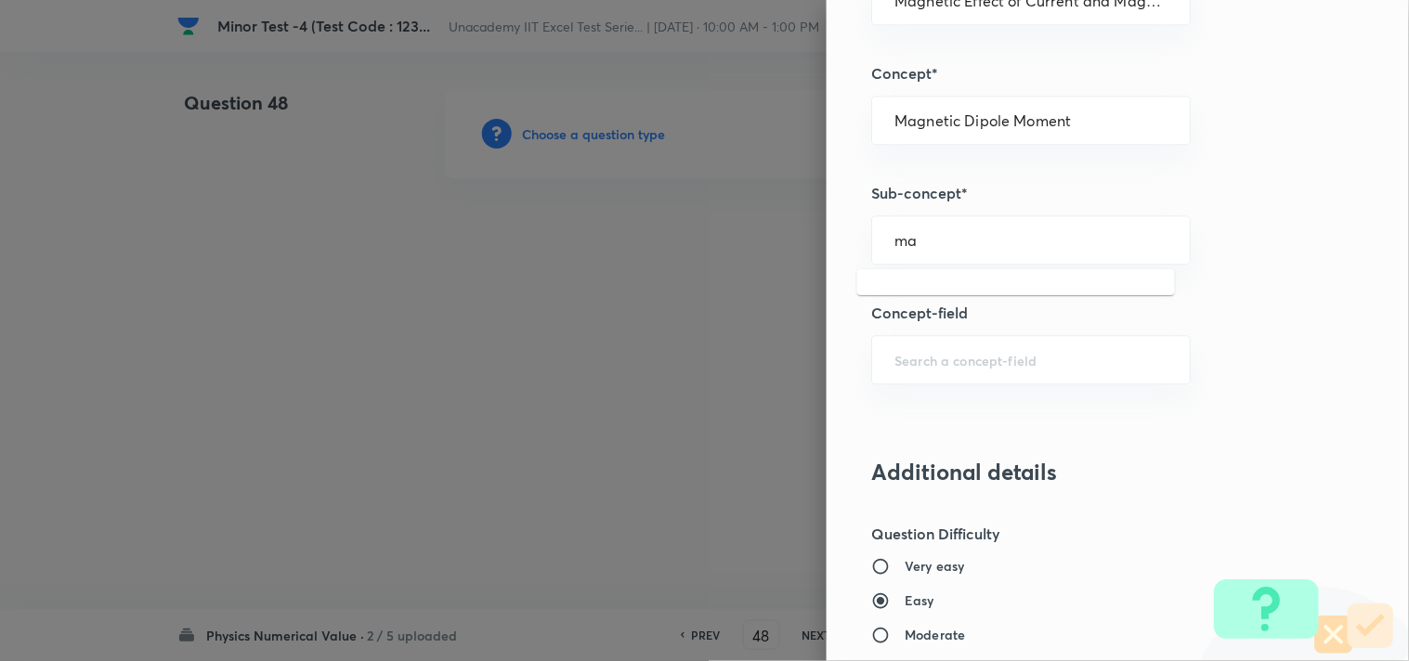
type input "m"
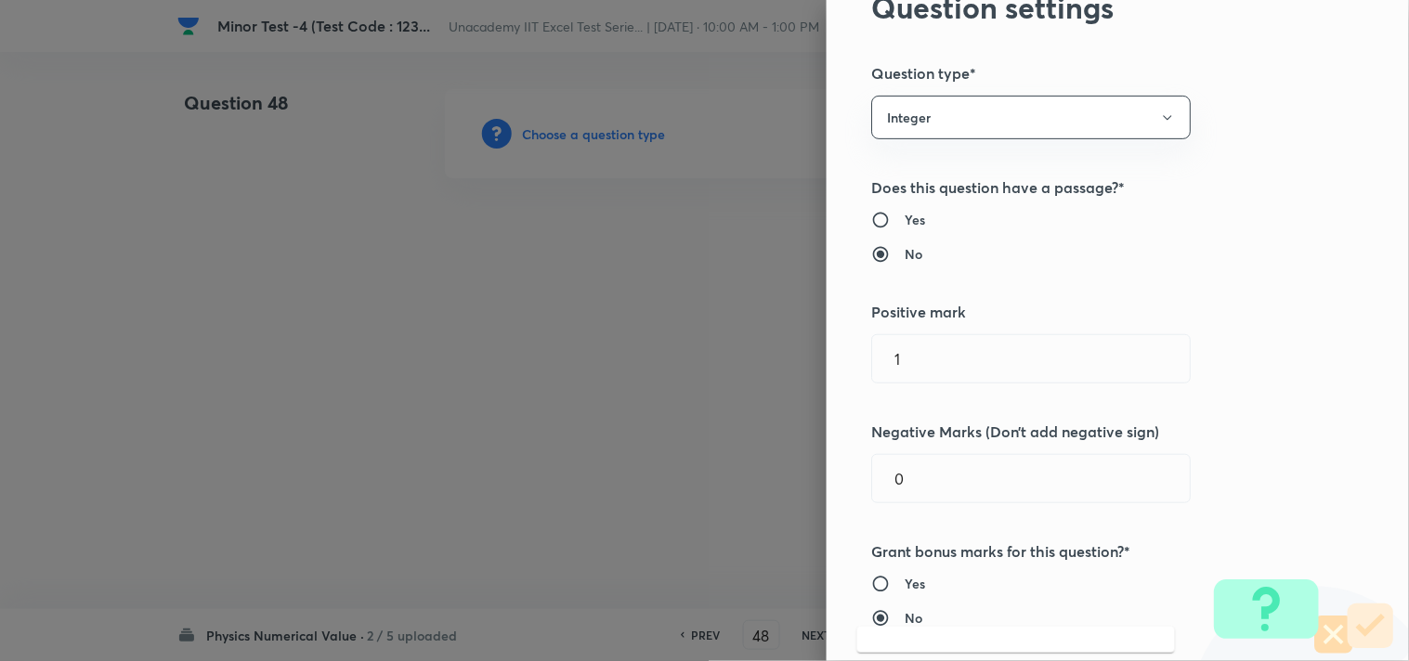
scroll to position [0, 0]
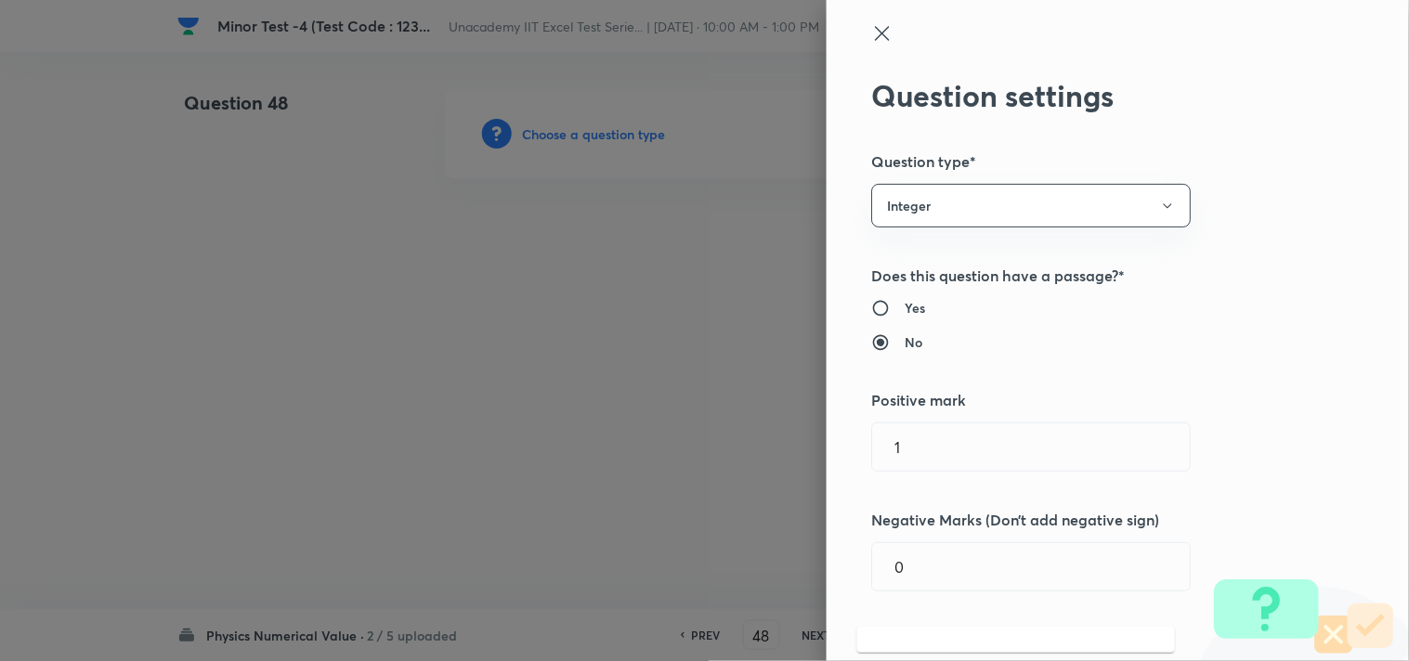
click at [875, 30] on icon at bounding box center [882, 33] width 14 height 14
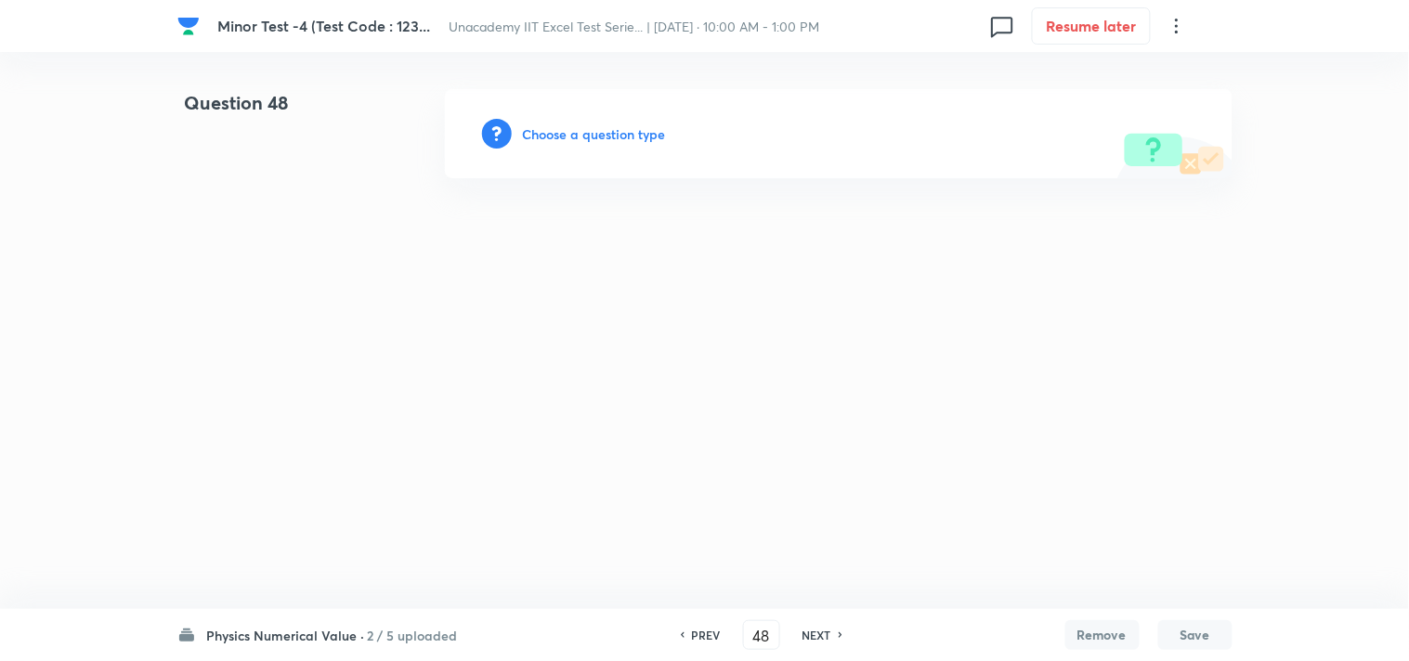
click at [611, 128] on h6 "Choose a question type" at bounding box center [594, 133] width 143 height 19
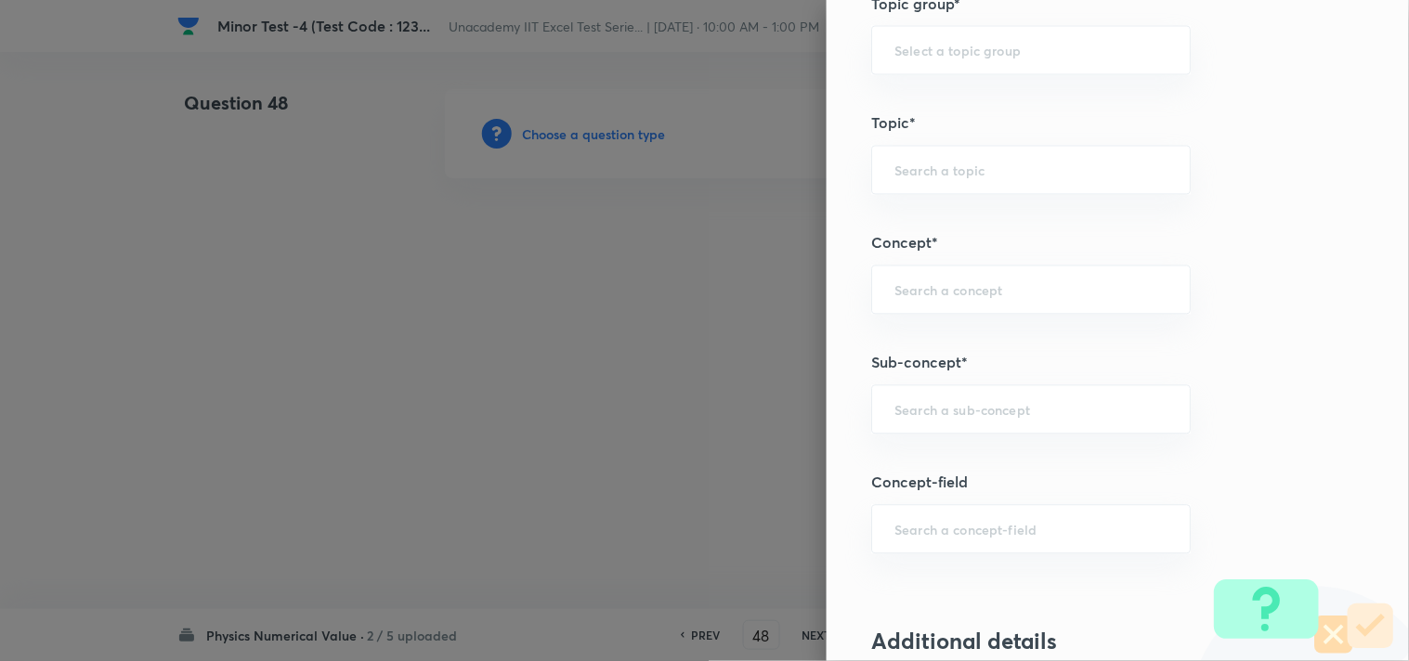
scroll to position [928, 0]
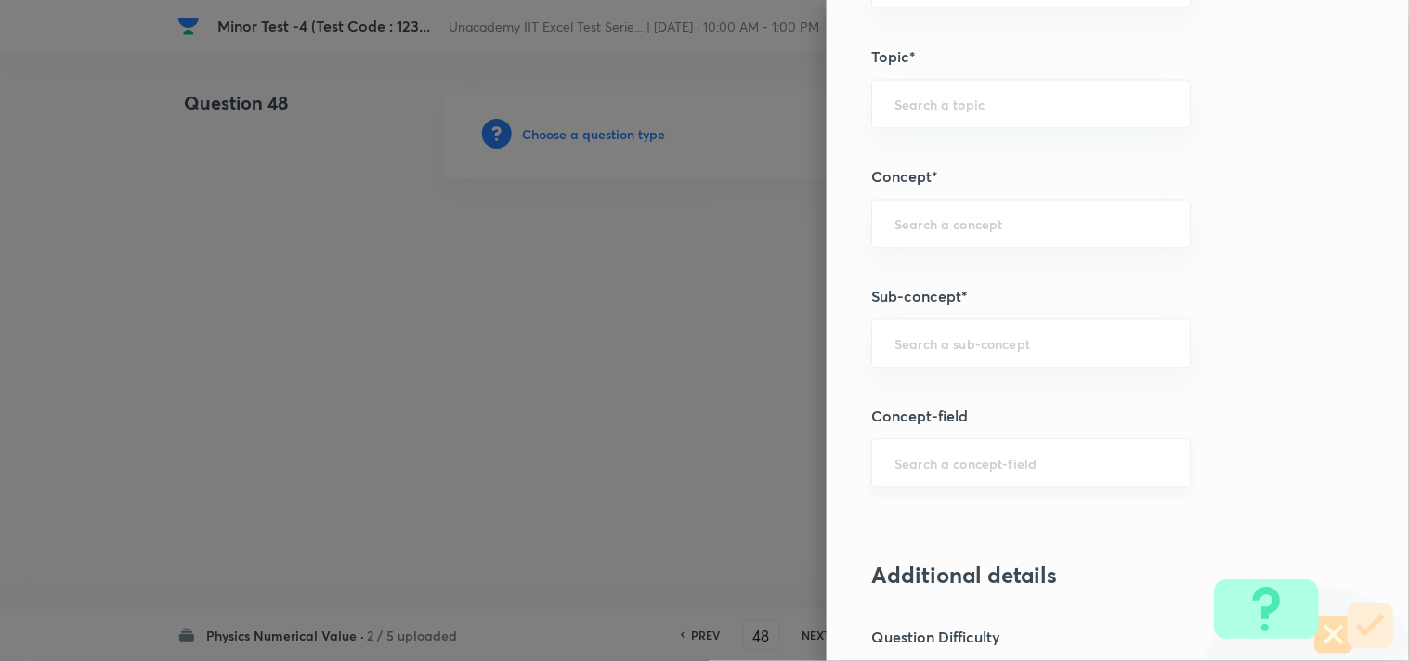
click at [916, 461] on input "text" at bounding box center [1030, 463] width 273 height 18
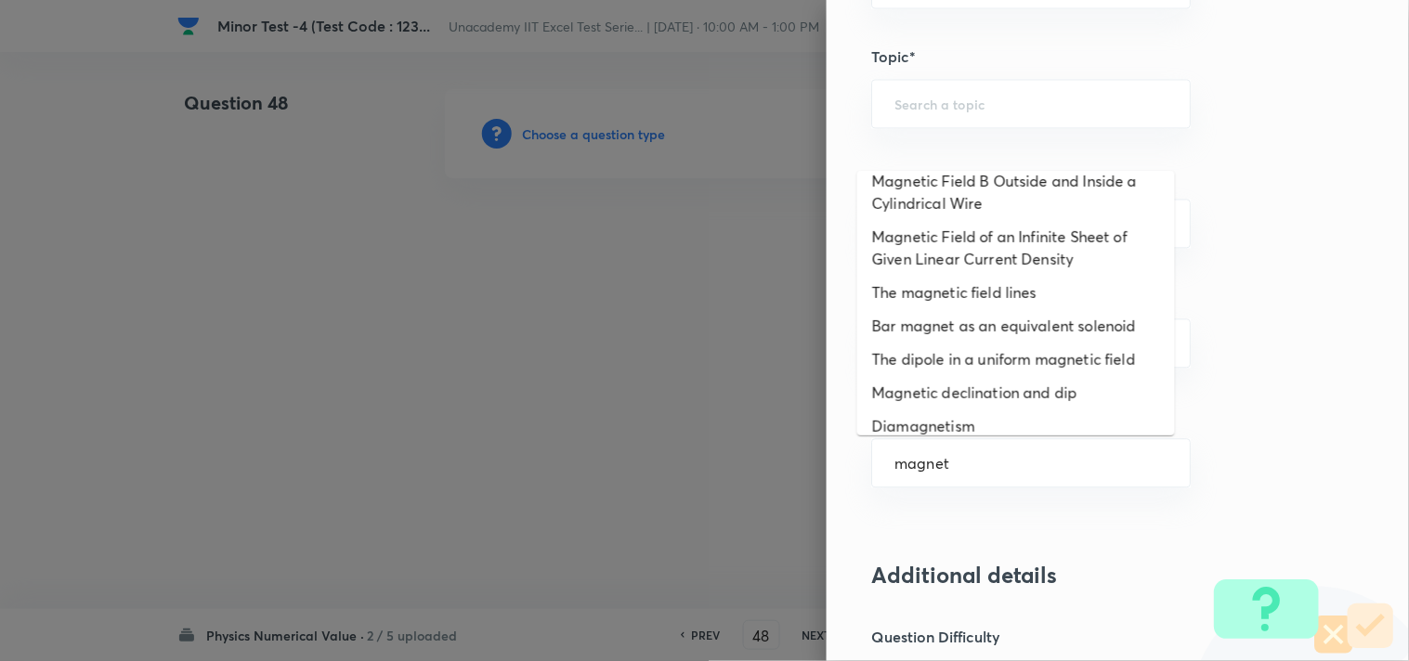
scroll to position [206, 0]
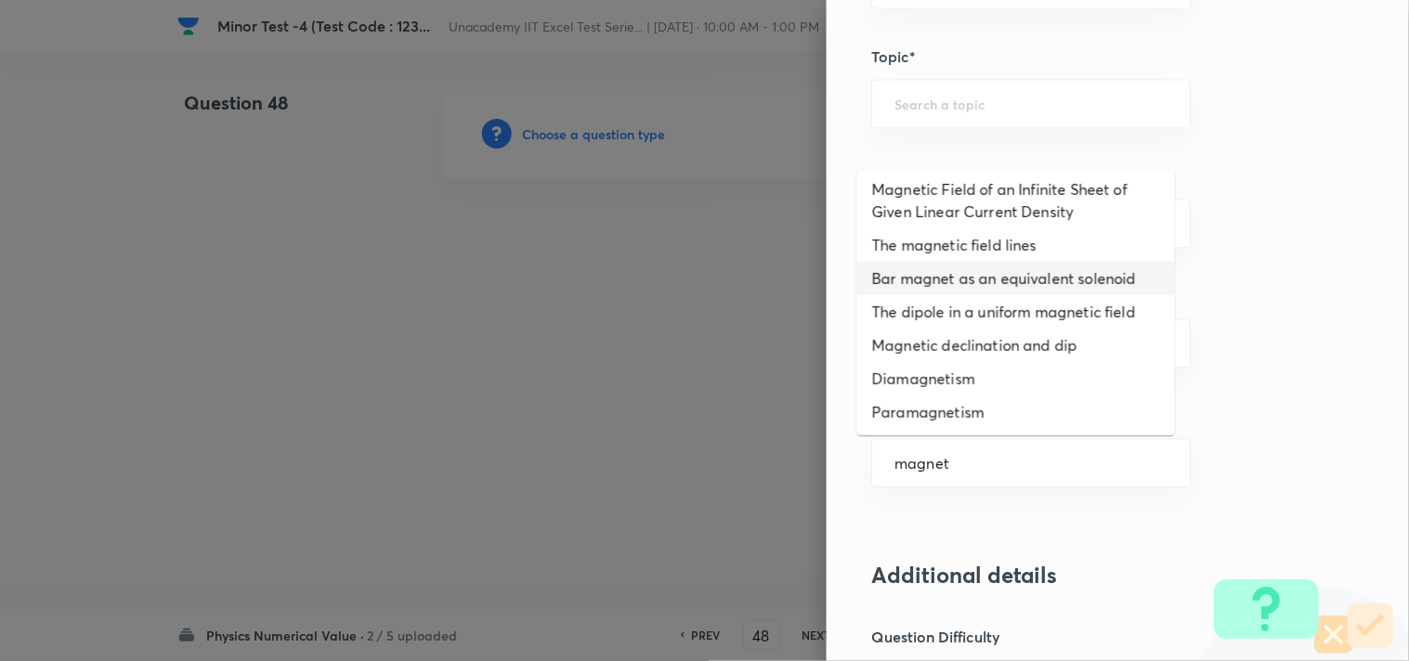
click at [998, 275] on li "Bar magnet as an equivalent solenoid" at bounding box center [1016, 278] width 318 height 33
type input "Bar magnet as an equivalent solenoid"
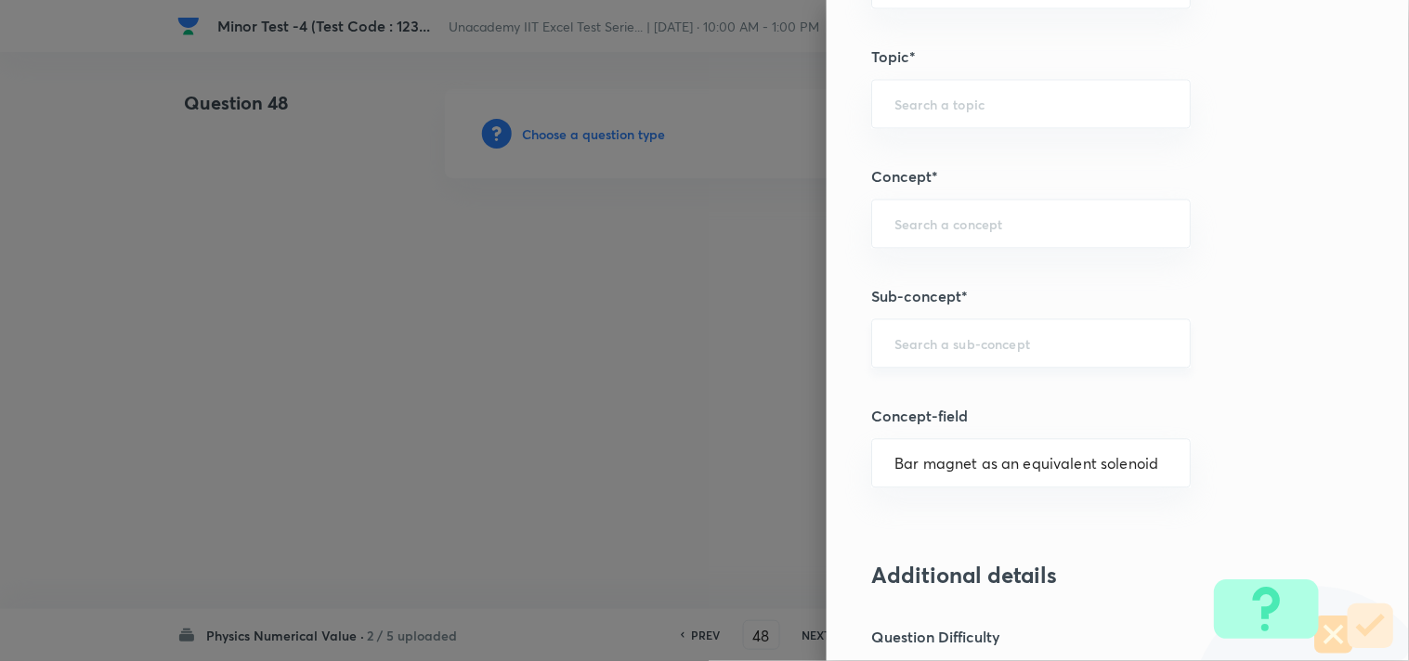
type input "Physics"
type input "Electricity & Magnetism"
type input "Magnetism & Matter"
type input "The Bar Magnet"
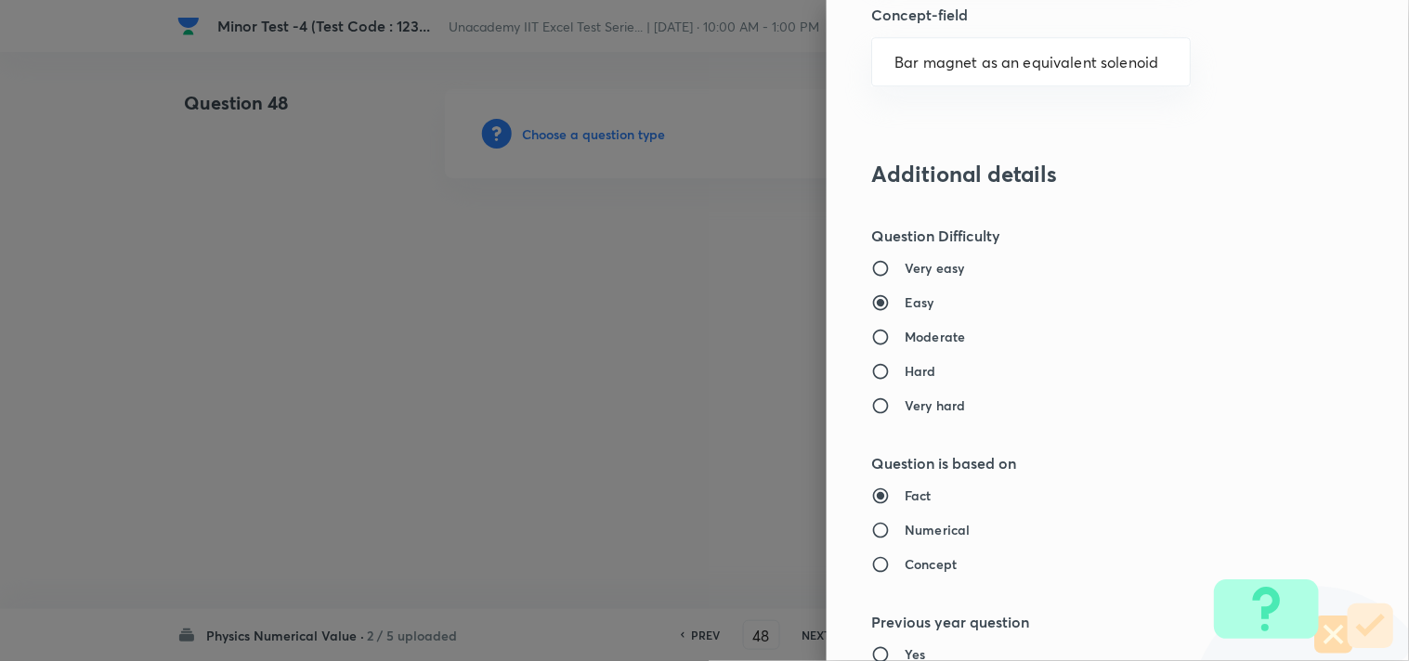
scroll to position [1341, 0]
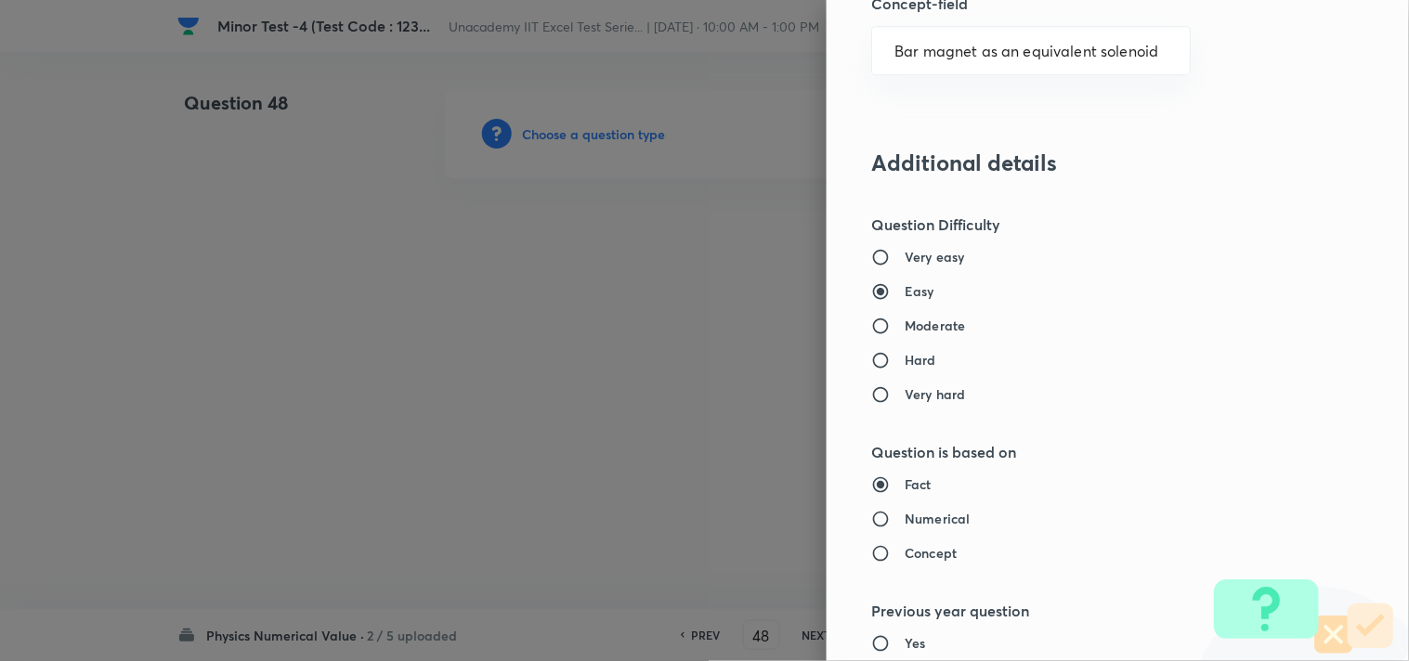
click at [906, 320] on h6 "Moderate" at bounding box center [934, 325] width 60 height 19
click at [904, 320] on input "Moderate" at bounding box center [887, 326] width 33 height 19
radio input "true"
radio input "false"
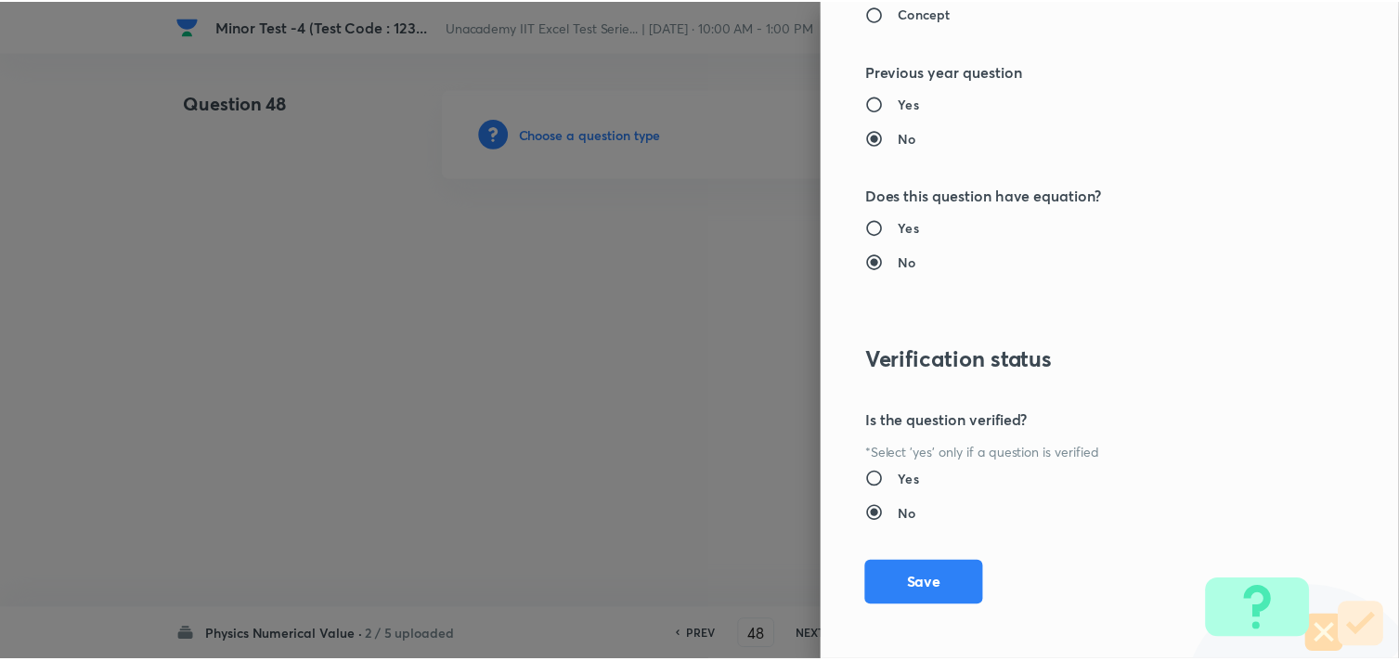
scroll to position [1886, 0]
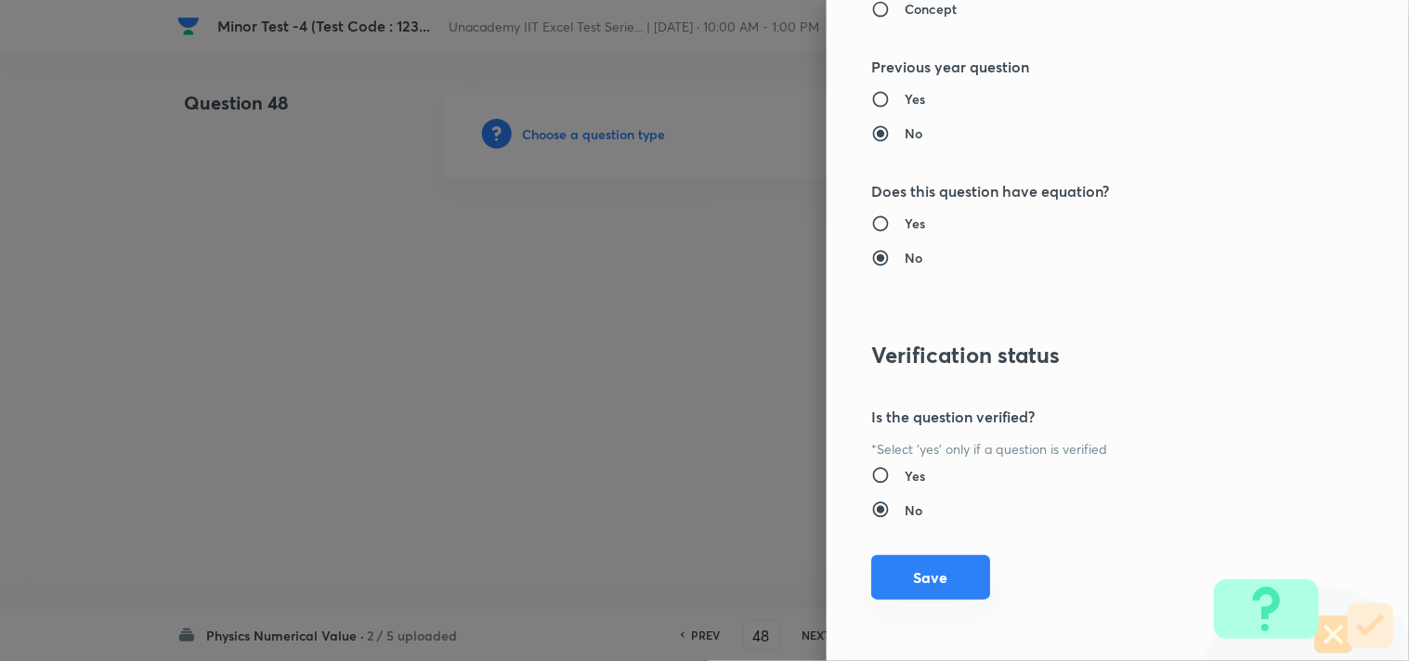
drag, startPoint x: 912, startPoint y: 572, endPoint x: 901, endPoint y: 571, distance: 11.2
click at [910, 572] on button "Save" at bounding box center [930, 577] width 119 height 45
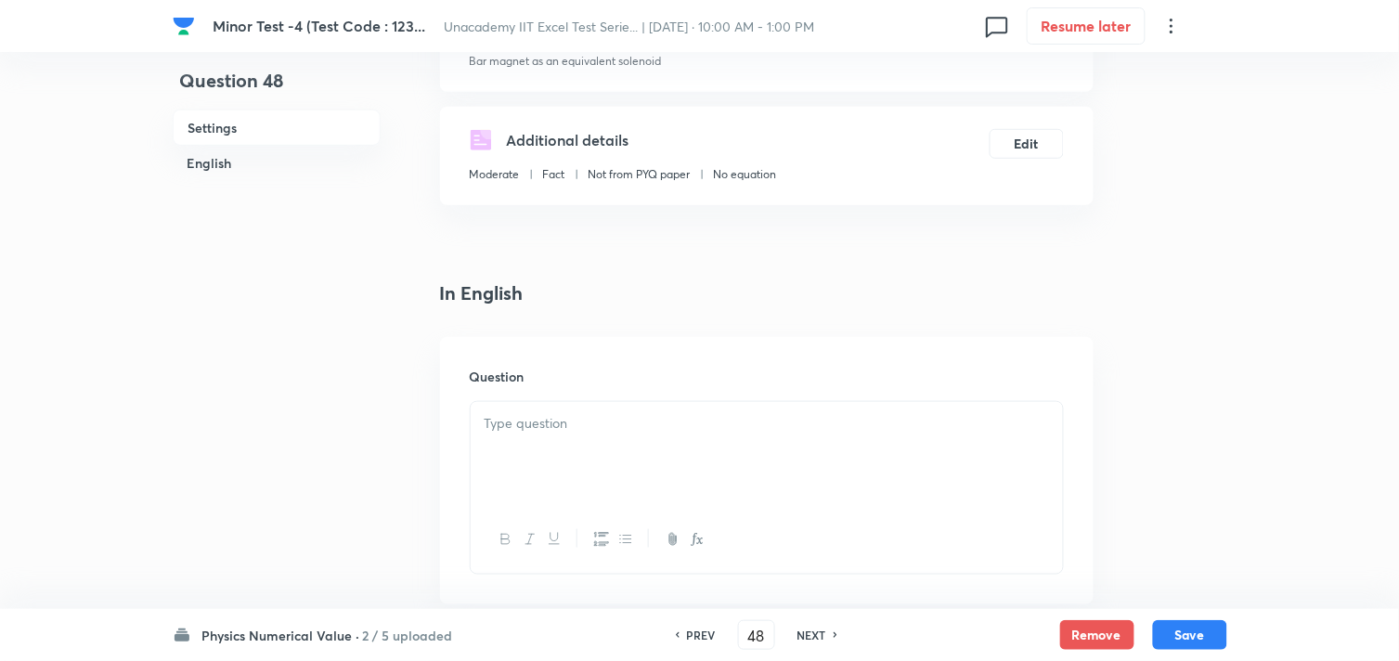
scroll to position [309, 0]
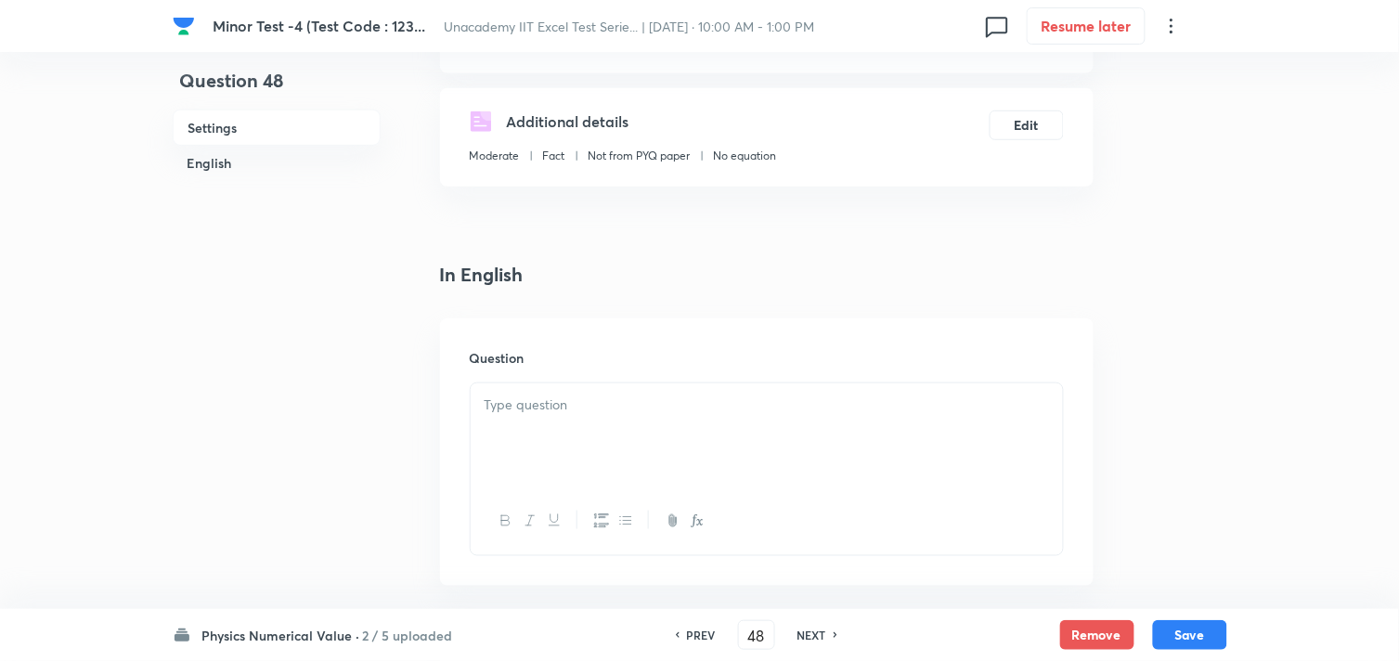
click at [576, 391] on div at bounding box center [767, 435] width 592 height 104
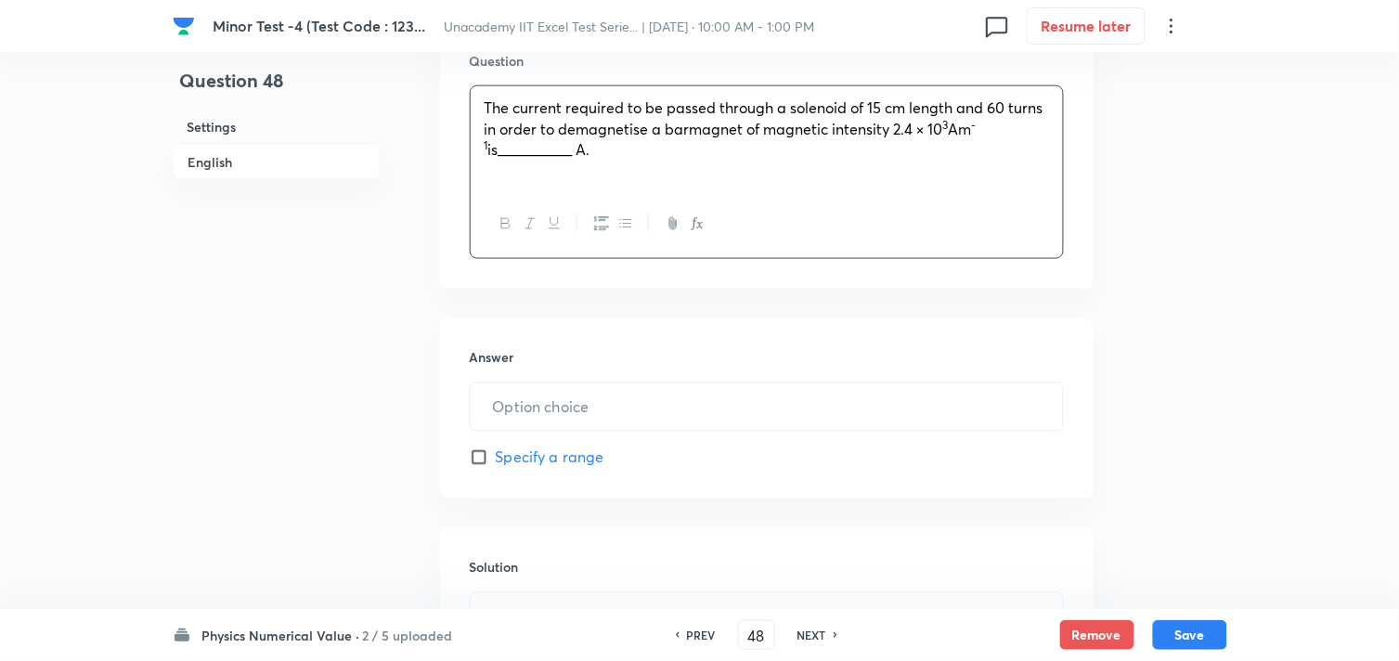
scroll to position [618, 0]
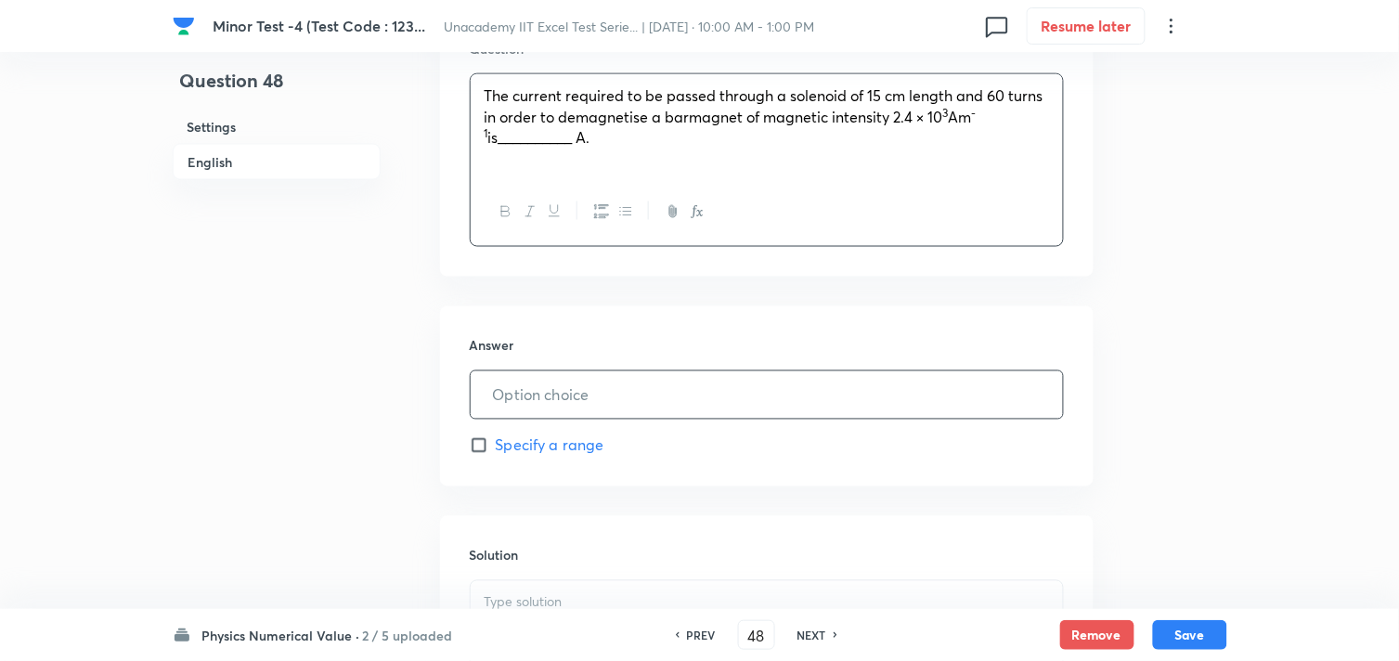
click at [581, 396] on input "text" at bounding box center [767, 394] width 592 height 47
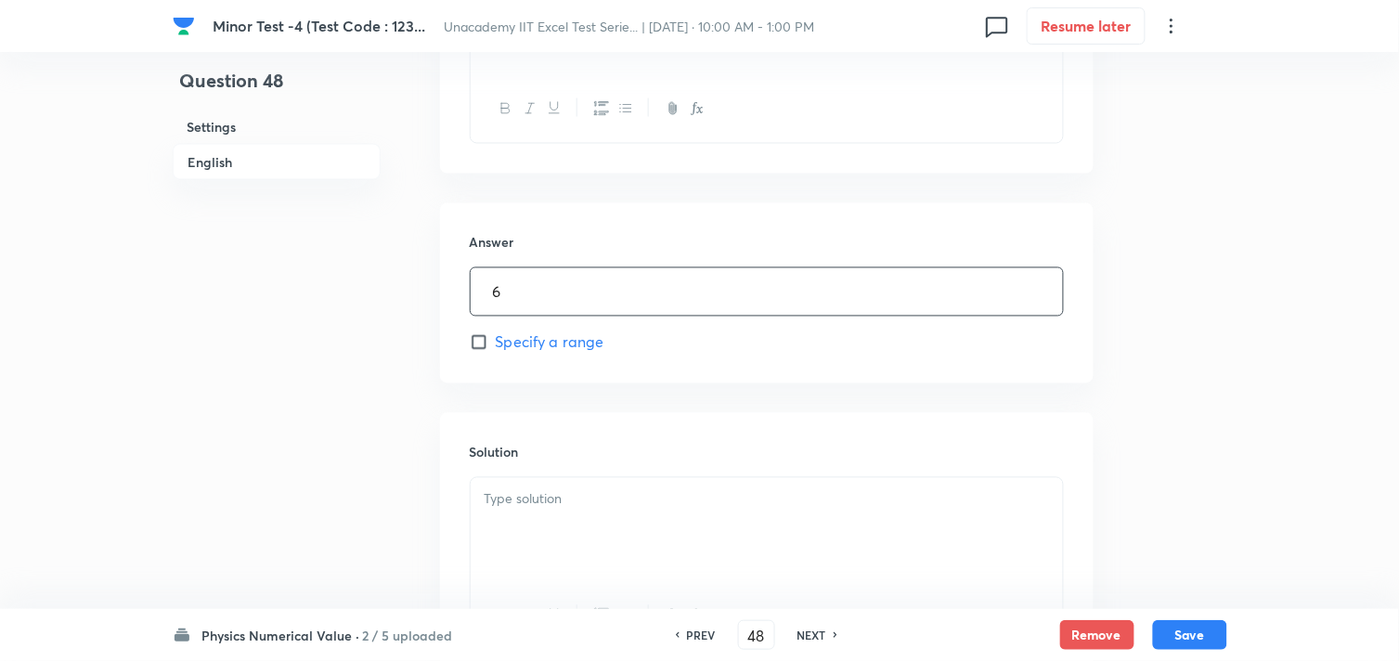
type input "6"
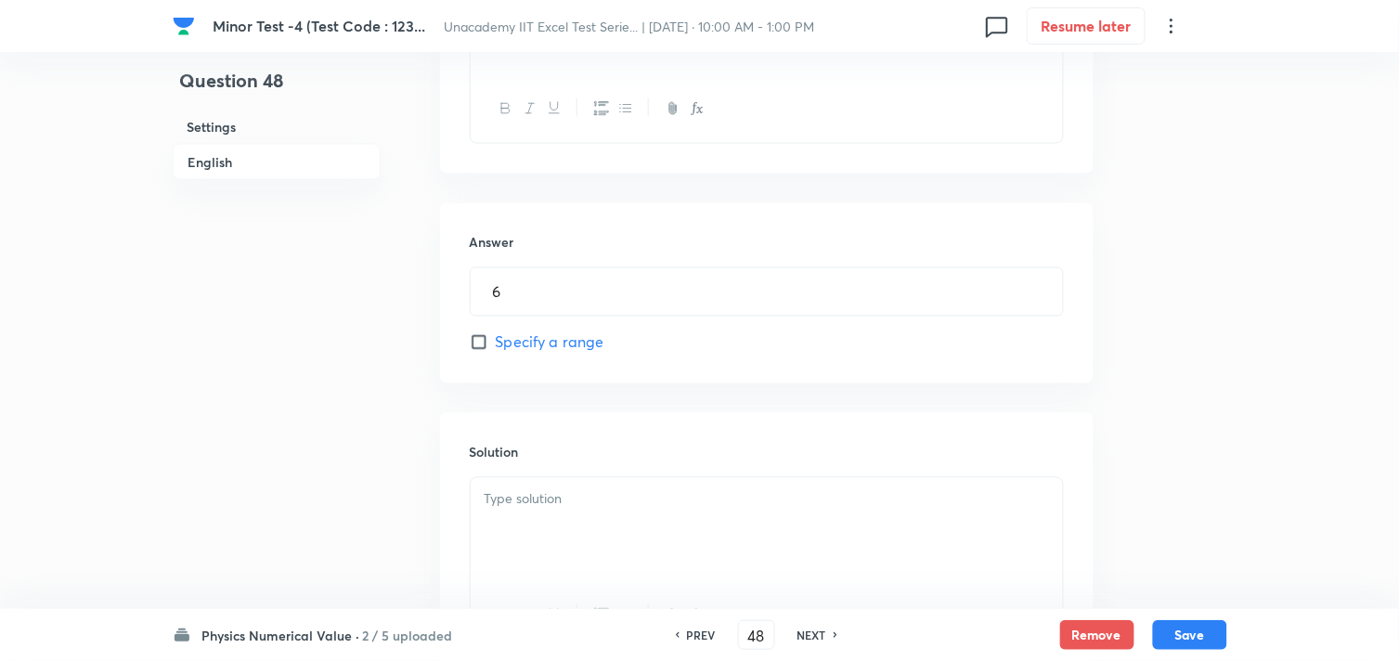
click at [539, 501] on p at bounding box center [767, 499] width 565 height 21
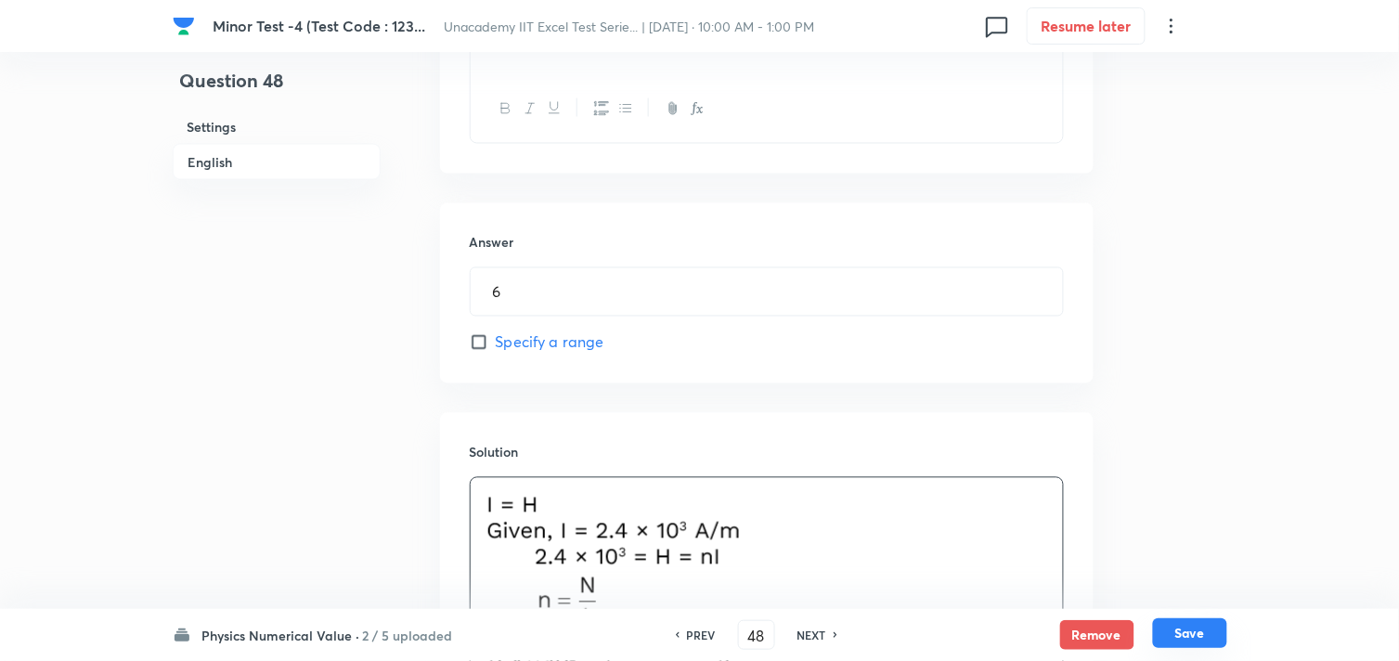
click at [1194, 630] on button "Save" at bounding box center [1190, 633] width 74 height 30
type input "49"
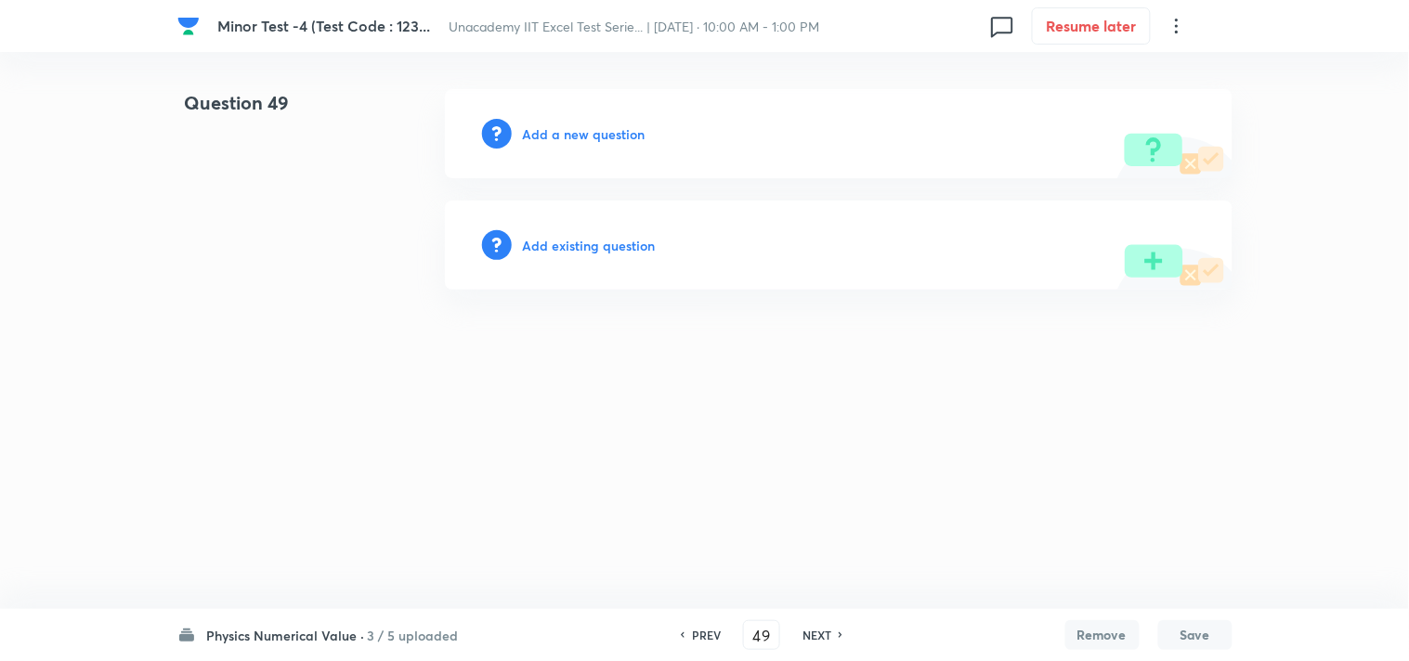
click at [605, 124] on h6 "Add a new question" at bounding box center [584, 133] width 123 height 19
click at [601, 125] on h6 "Choose a question type" at bounding box center [594, 133] width 143 height 19
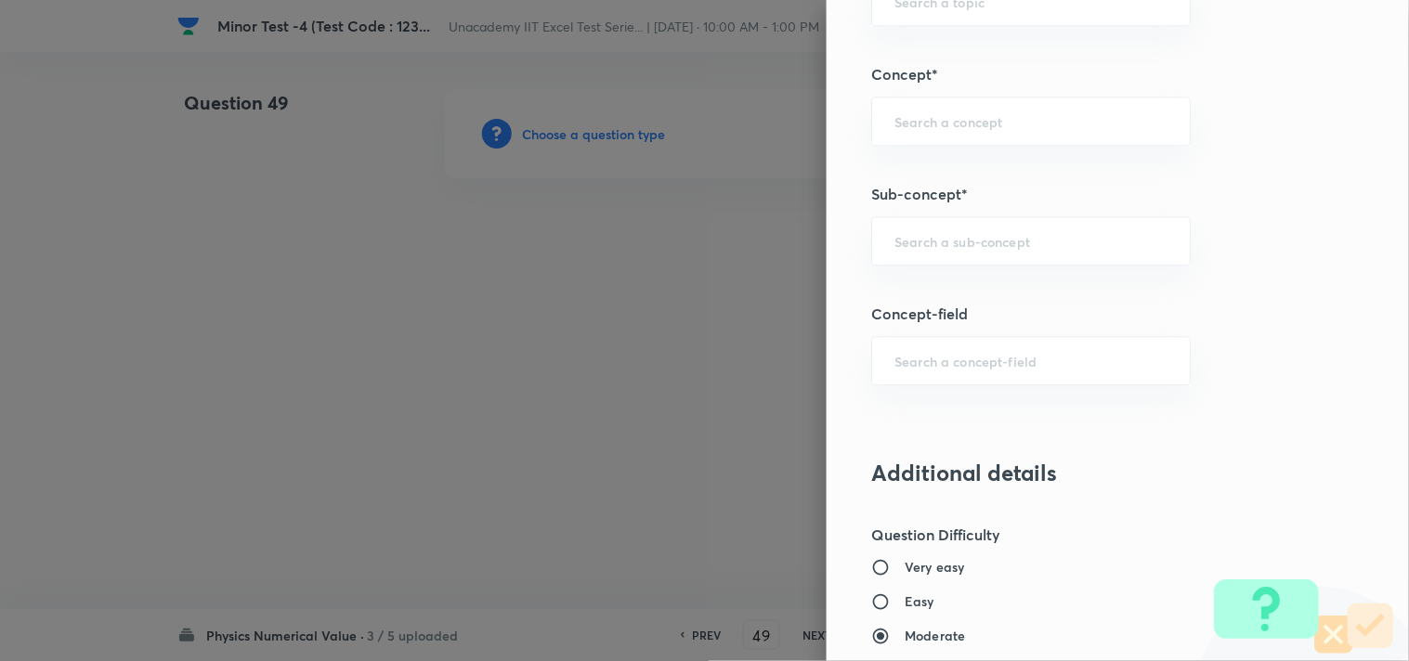
scroll to position [1032, 0]
click at [936, 342] on div "​" at bounding box center [1030, 359] width 319 height 49
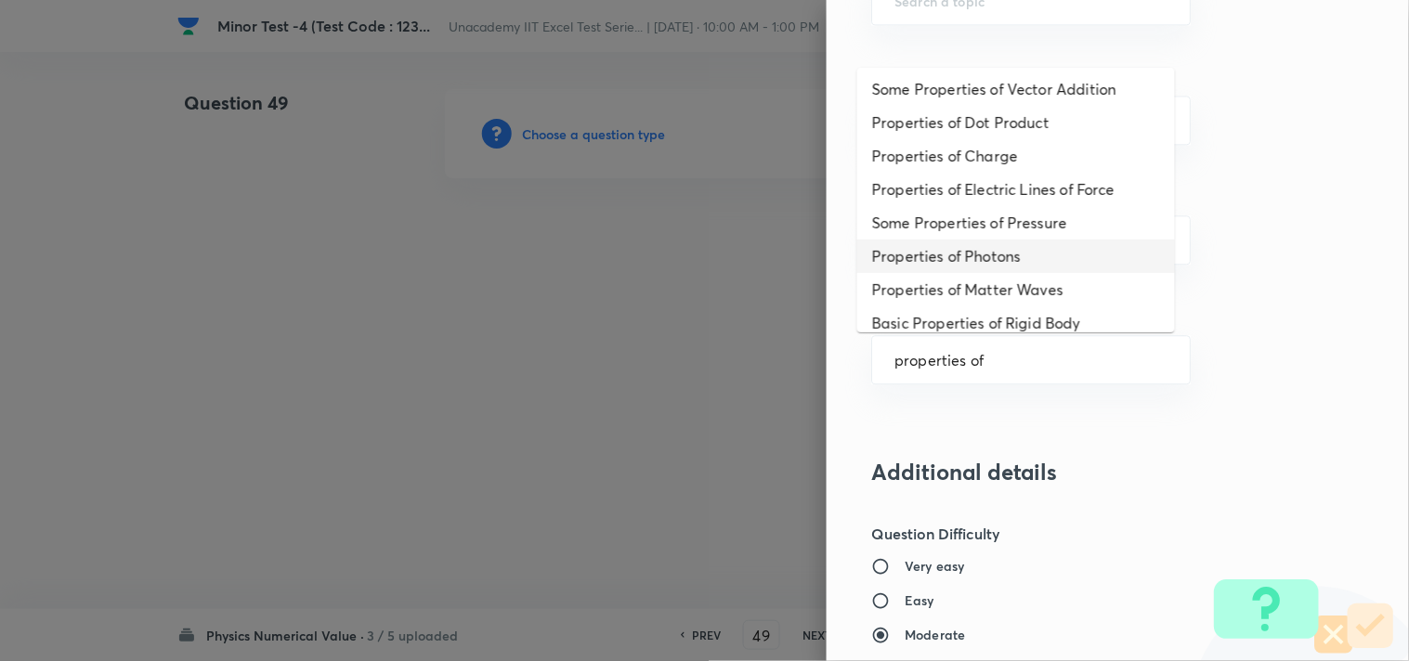
scroll to position [184, 0]
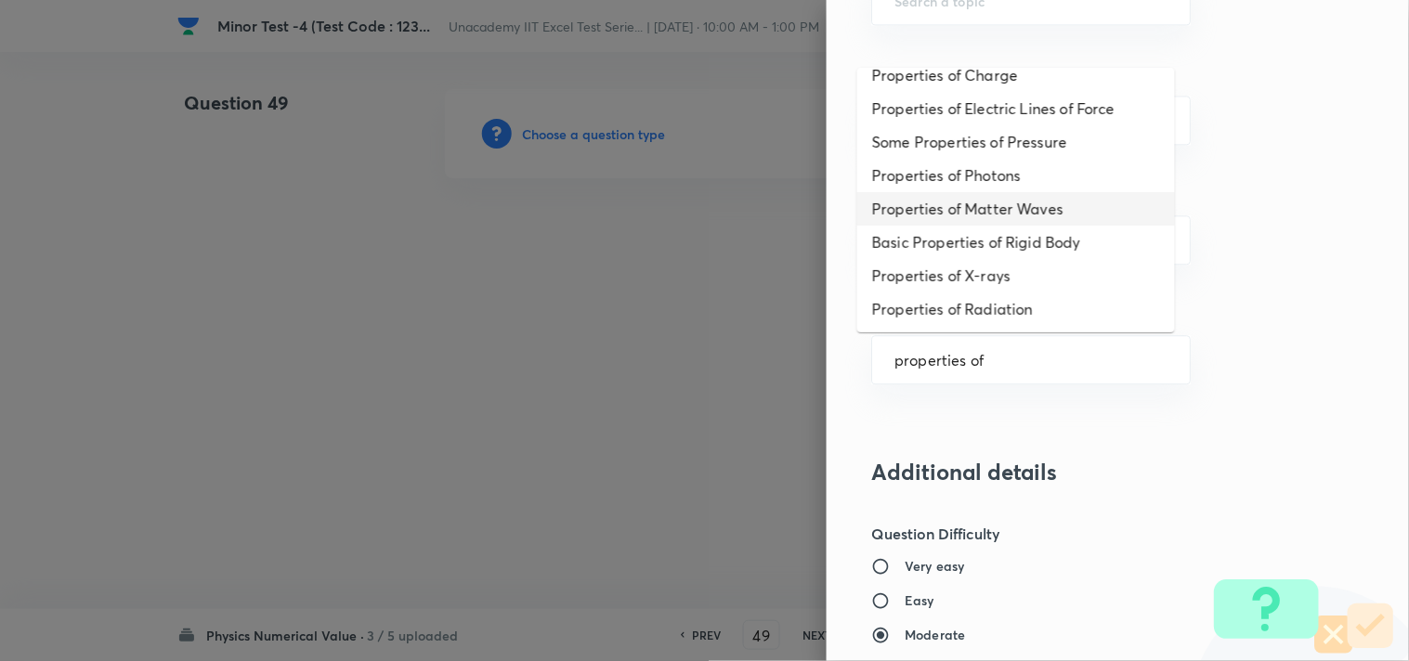
click at [1056, 205] on li "Properties of Matter Waves" at bounding box center [1016, 208] width 318 height 33
type input "Properties of Matter Waves"
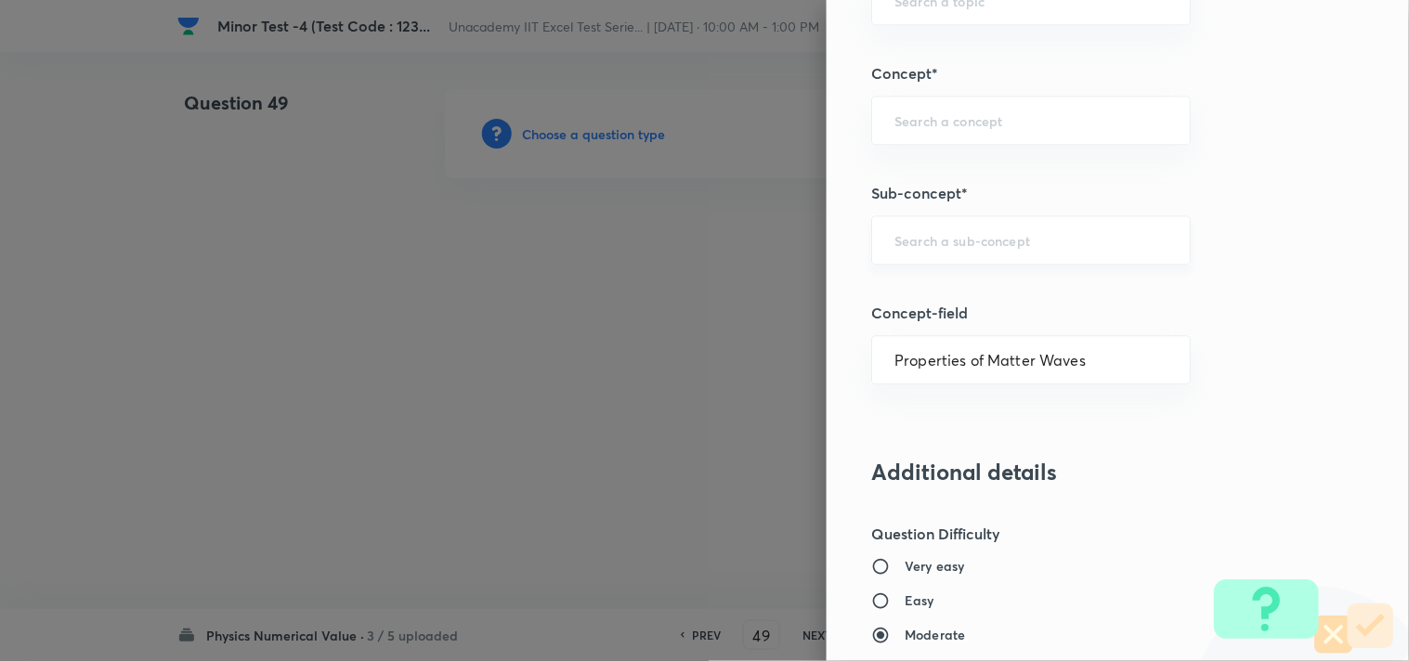
type input "Physics"
type input "Modern Physics"
type input "Photoelectric Effect"
type input "Matter Waves"
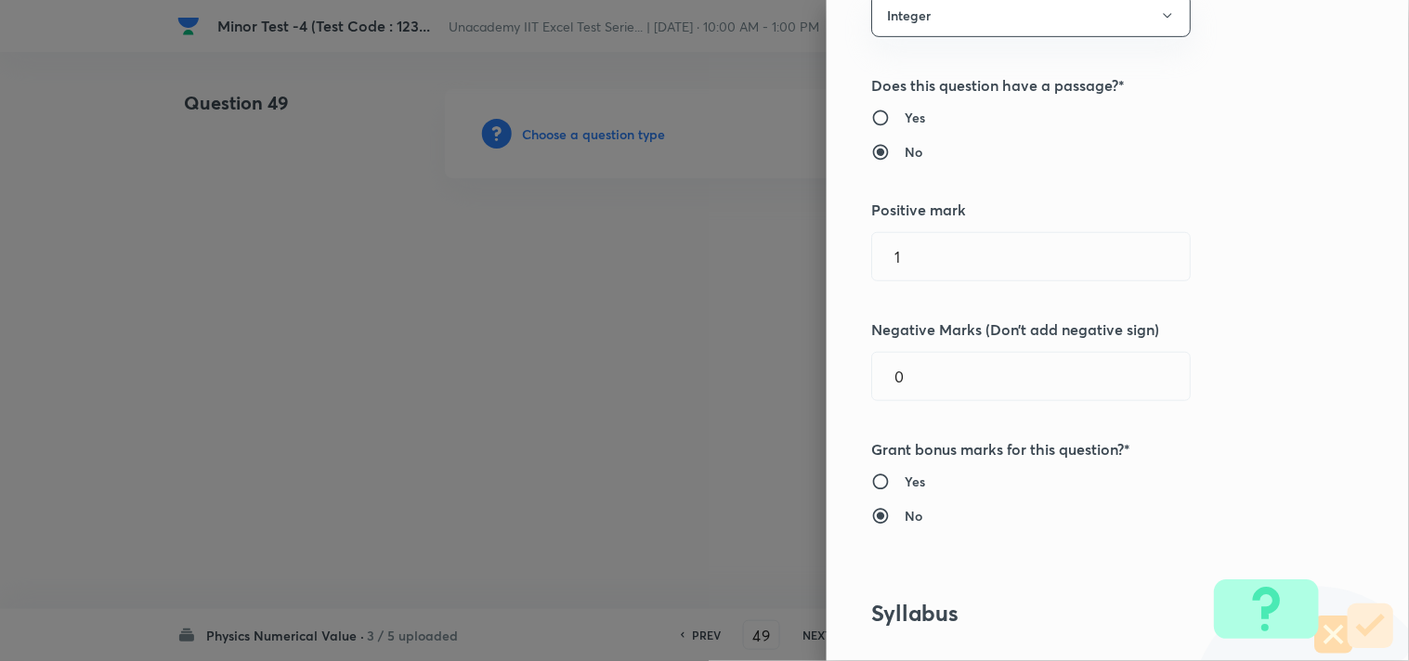
scroll to position [0, 0]
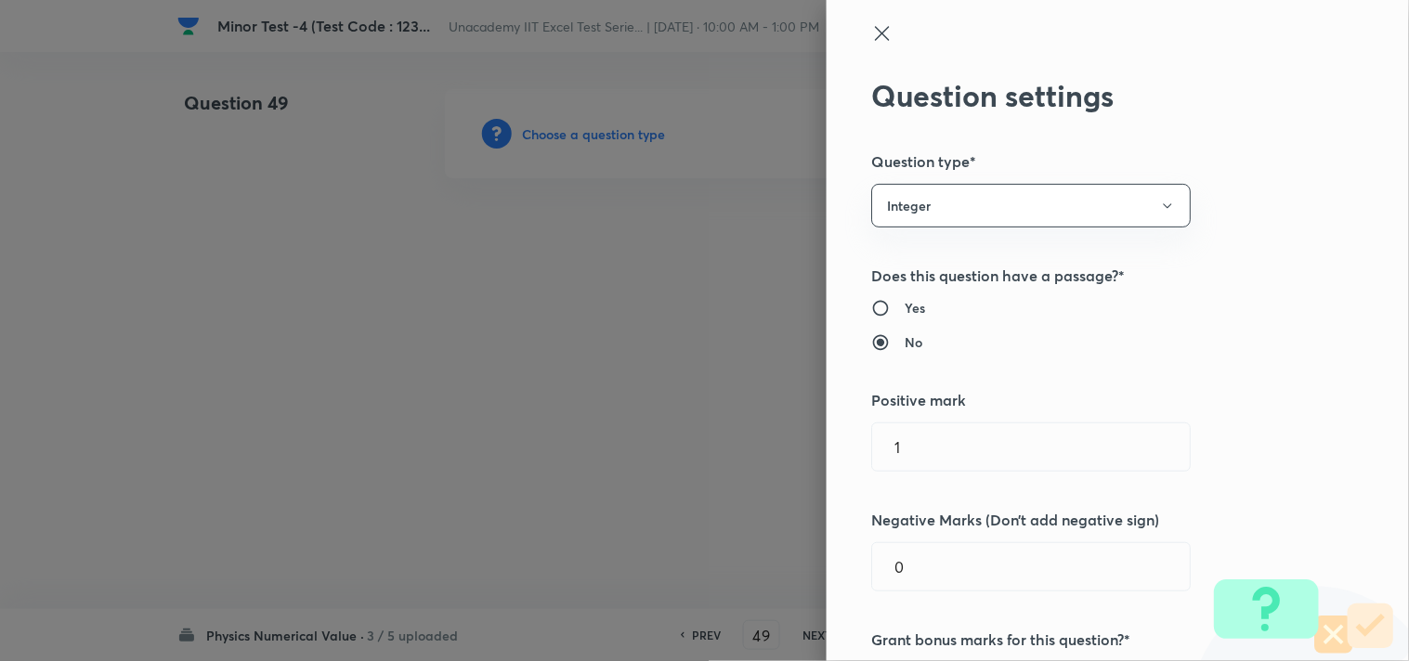
click at [871, 38] on icon at bounding box center [882, 33] width 22 height 22
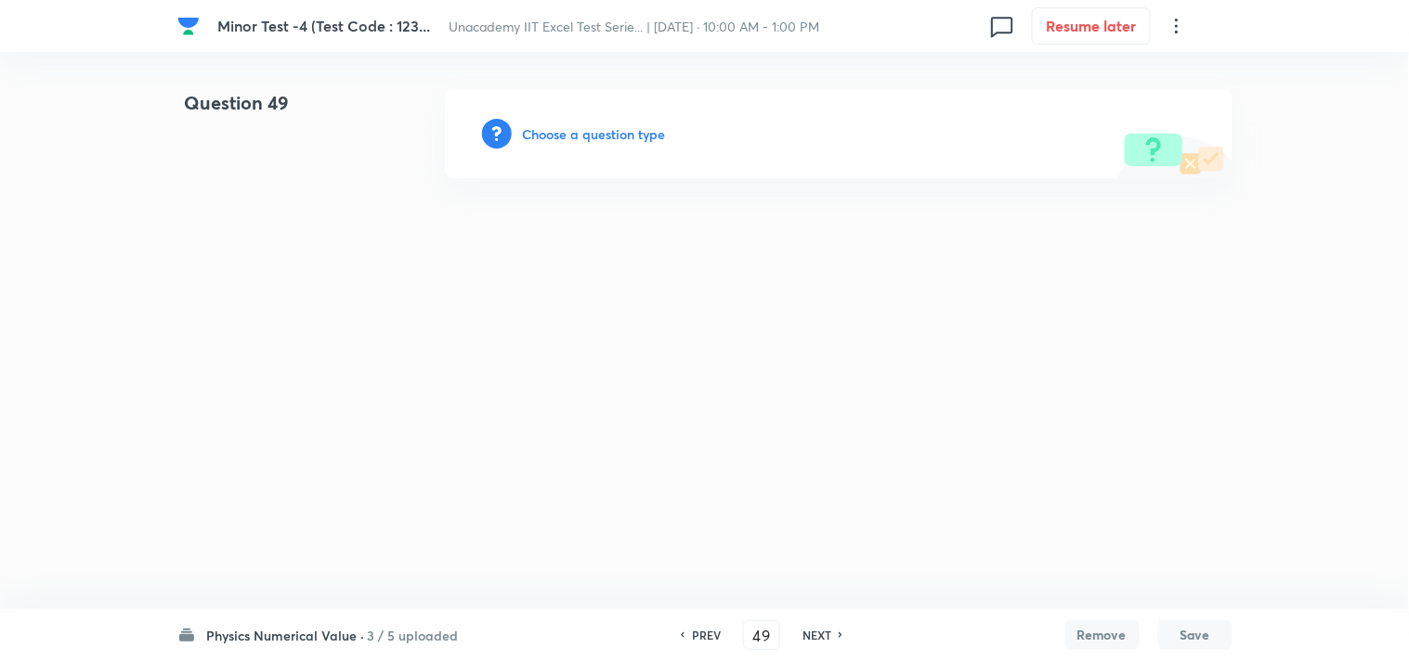
click at [636, 131] on h6 "Choose a question type" at bounding box center [594, 133] width 143 height 19
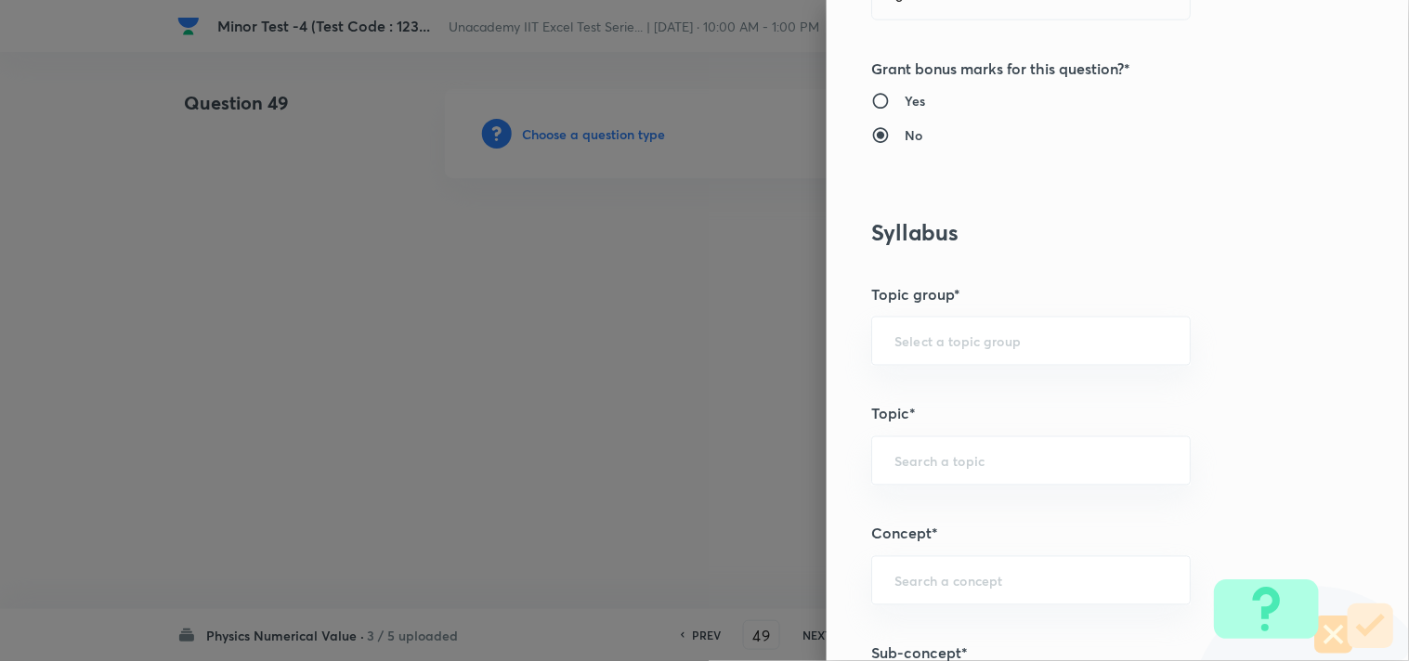
scroll to position [618, 0]
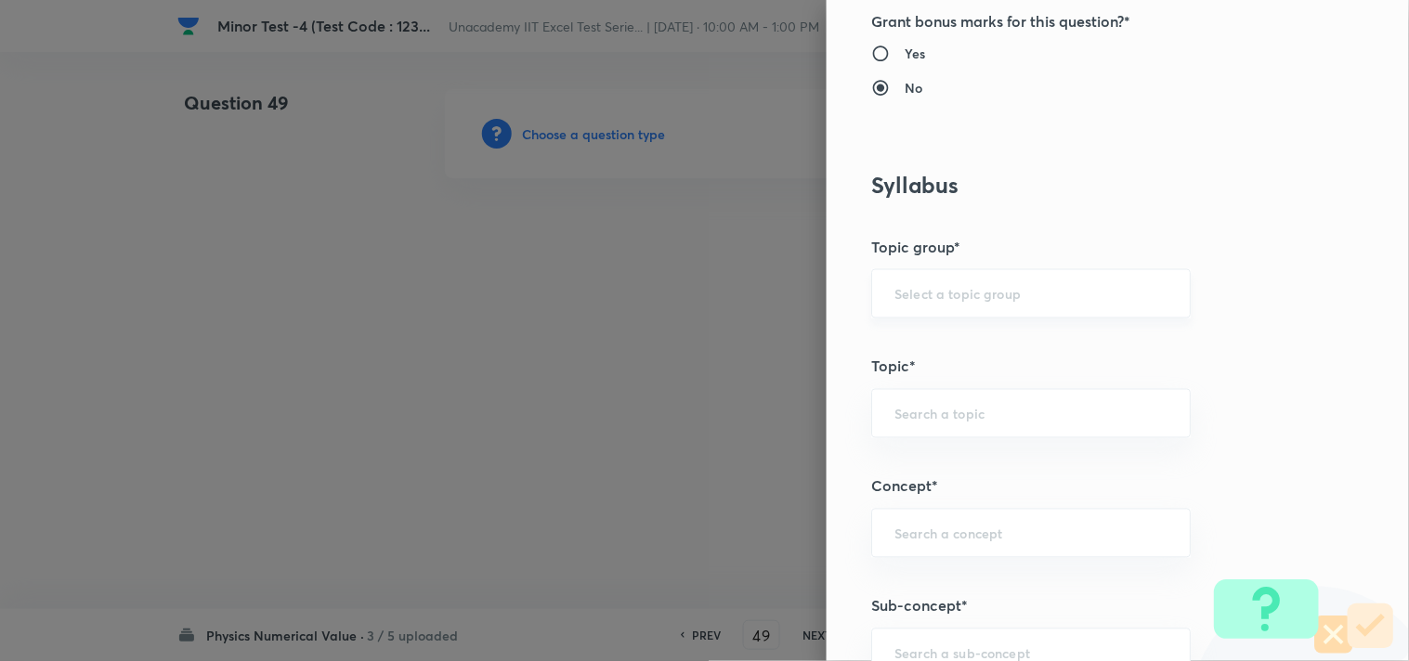
click at [936, 295] on input "text" at bounding box center [1030, 294] width 273 height 18
click at [924, 349] on li "Physics" at bounding box center [1016, 346] width 318 height 33
type input "Physics"
click at [916, 420] on input "text" at bounding box center [1030, 414] width 273 height 18
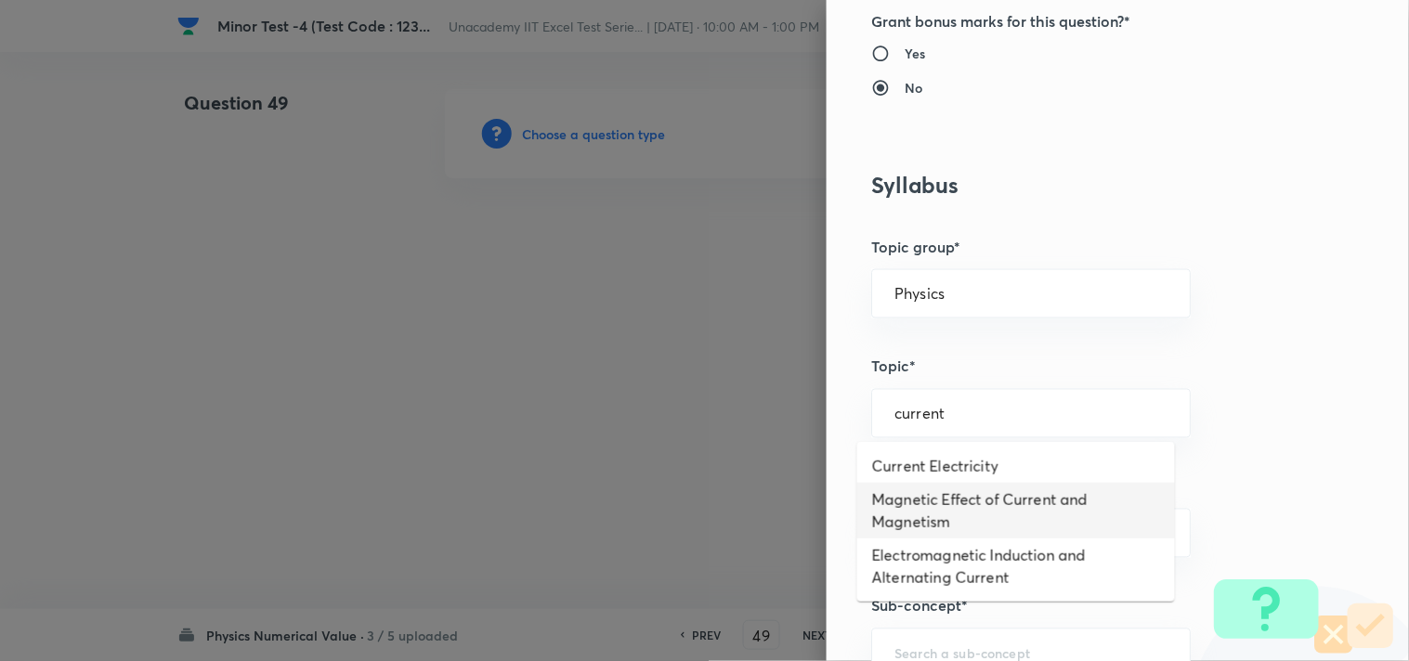
click at [1054, 503] on li "Magnetic Effect of Current and Magnetism" at bounding box center [1016, 511] width 318 height 56
type input "Magnetic Effect of Current and Magnetism"
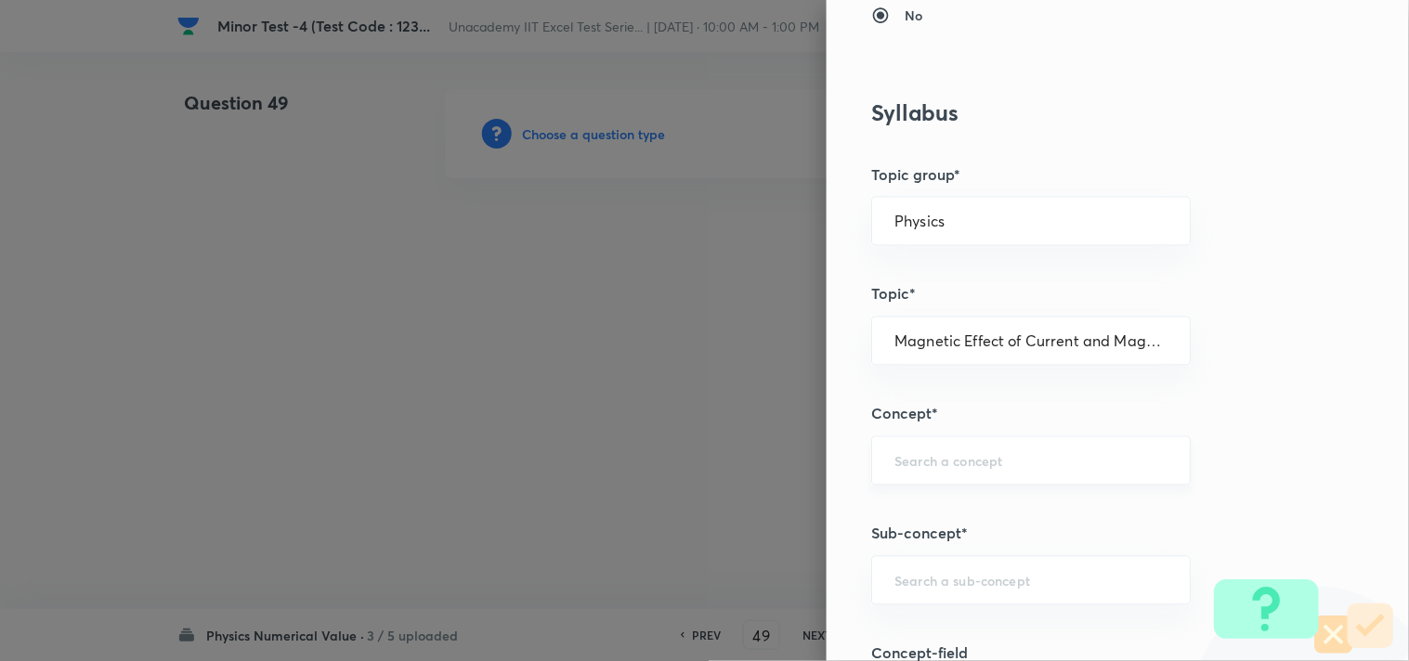
scroll to position [721, 0]
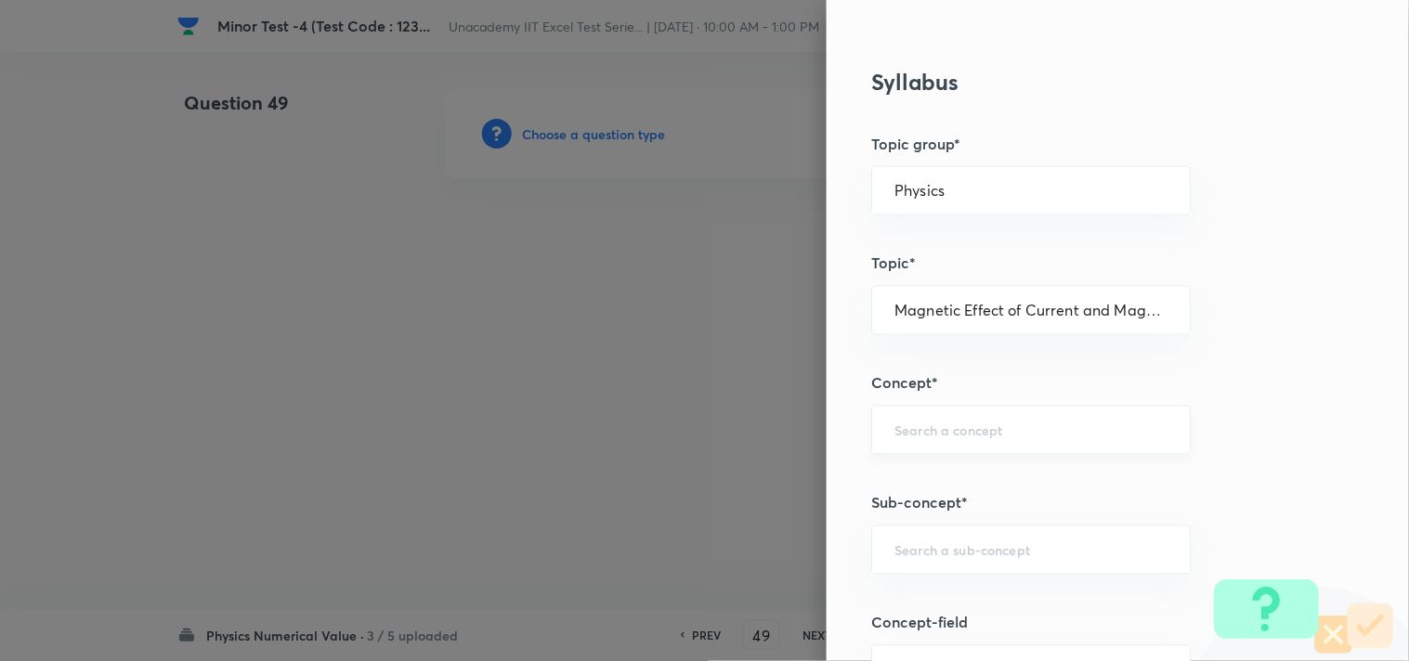
click at [957, 419] on div "​" at bounding box center [1030, 430] width 319 height 49
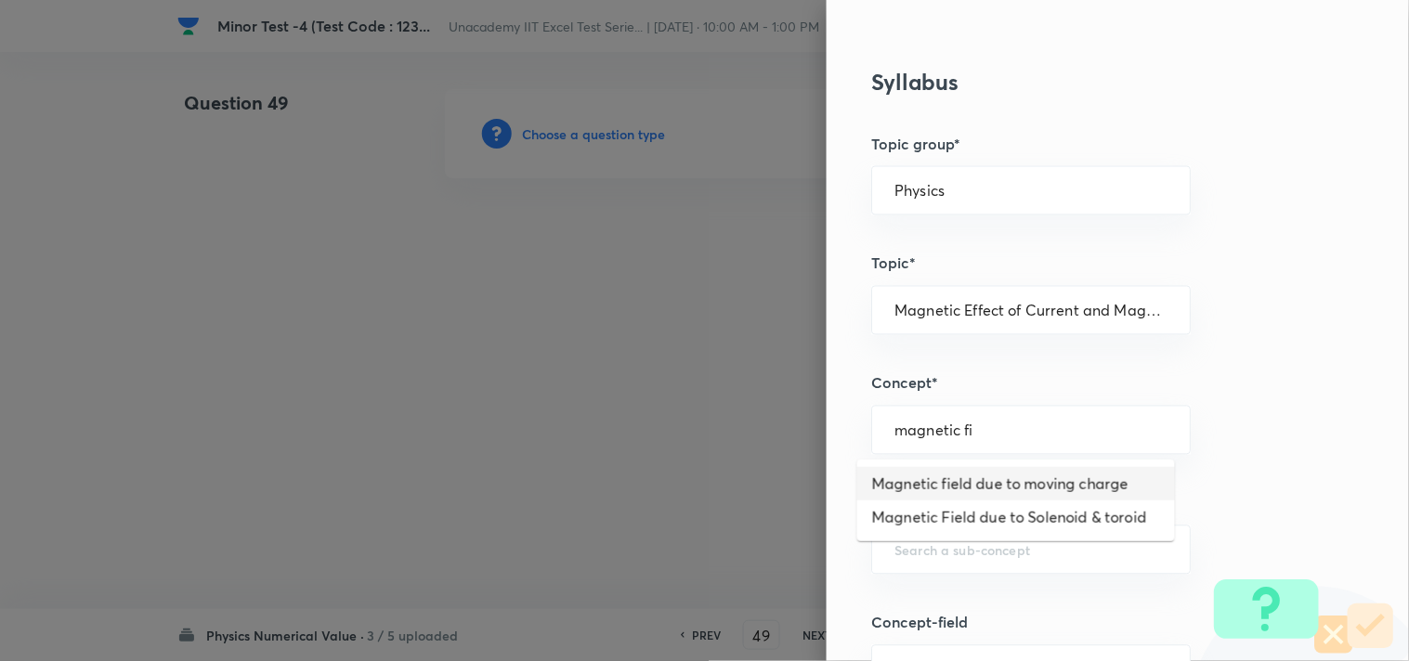
click at [997, 486] on li "Magnetic field due to moving charge" at bounding box center [1016, 483] width 318 height 33
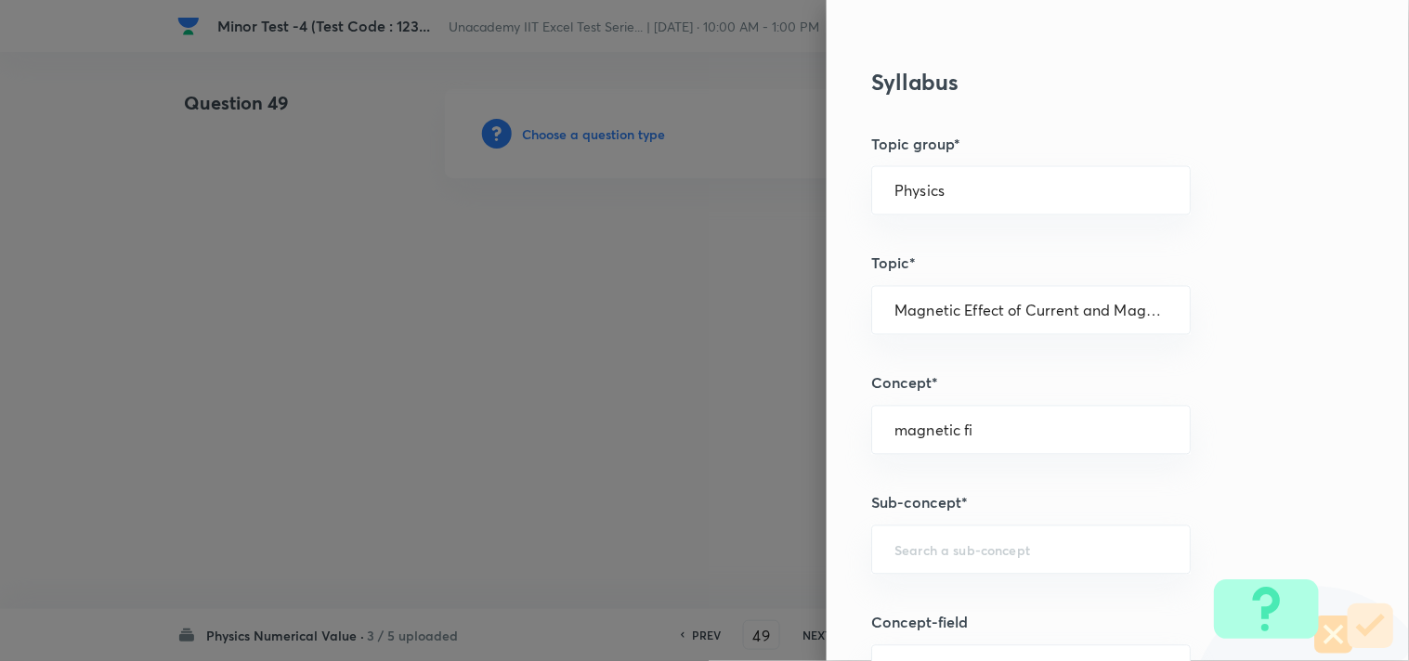
type input "Magnetic field due to moving charge"
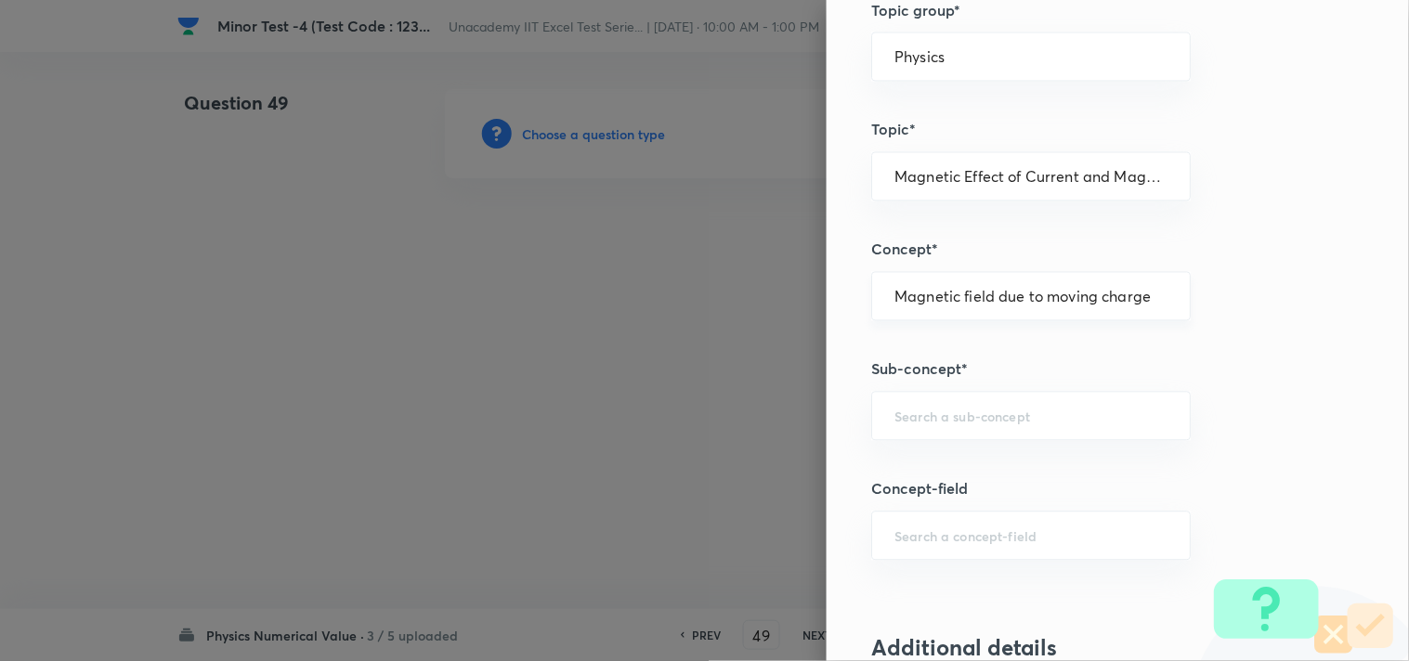
scroll to position [1135, 0]
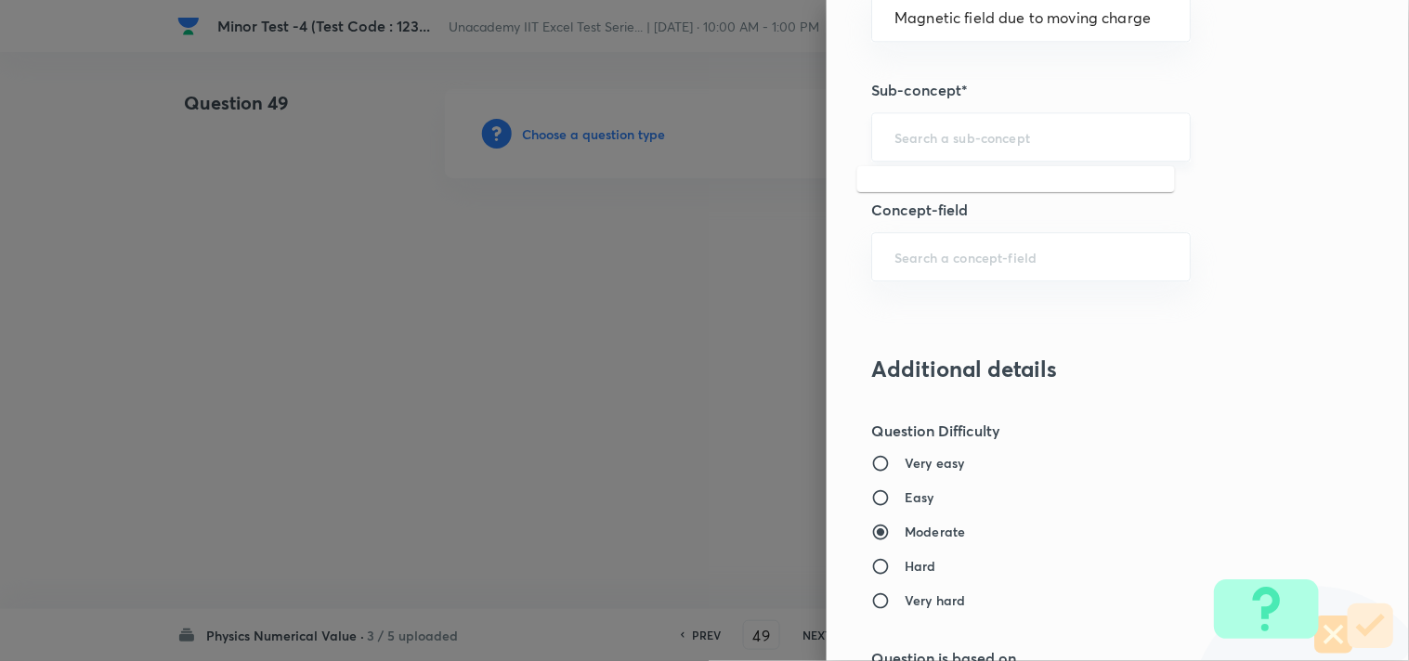
click at [929, 136] on input "text" at bounding box center [1030, 137] width 273 height 18
click at [969, 188] on li "Magnetic Effect of Current and Magnetism" at bounding box center [1016, 202] width 318 height 56
type input "Magnetic Effect of Current and Magnetism"
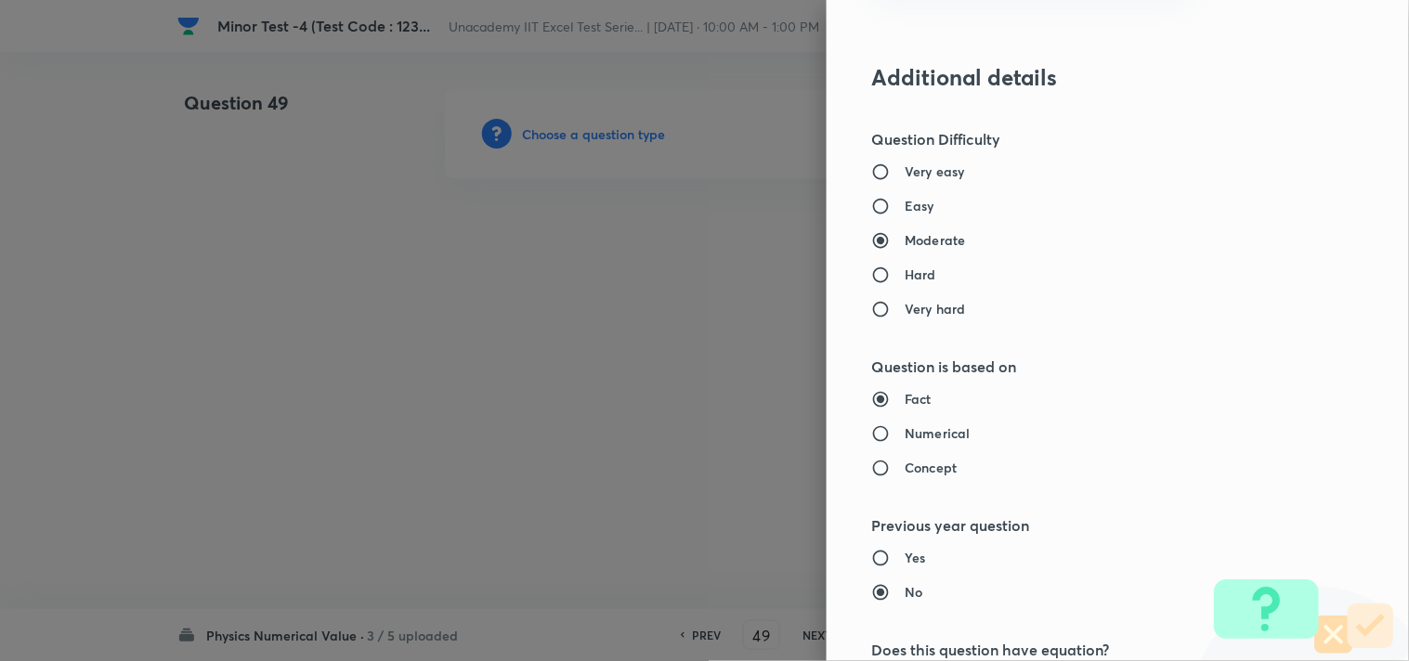
scroll to position [1444, 0]
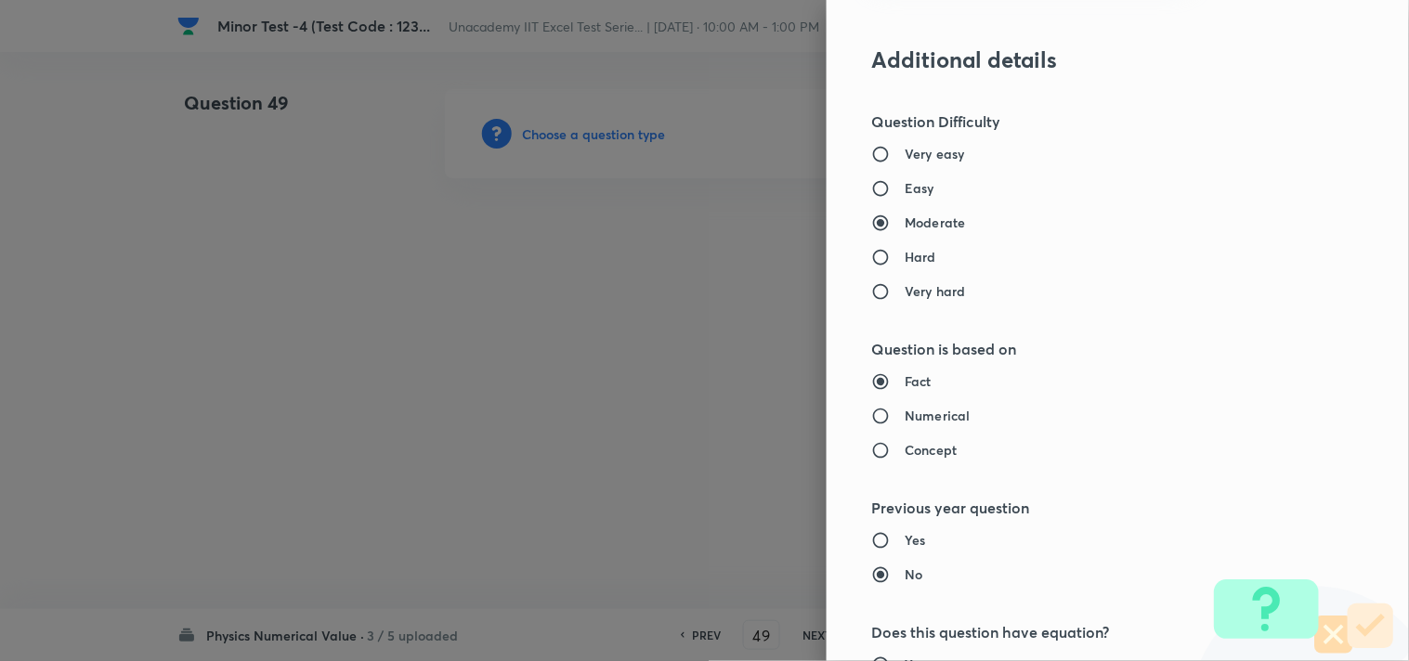
click at [911, 186] on h6 "Easy" at bounding box center [919, 187] width 30 height 19
click at [904, 186] on input "Easy" at bounding box center [887, 188] width 33 height 19
radio input "true"
radio input "false"
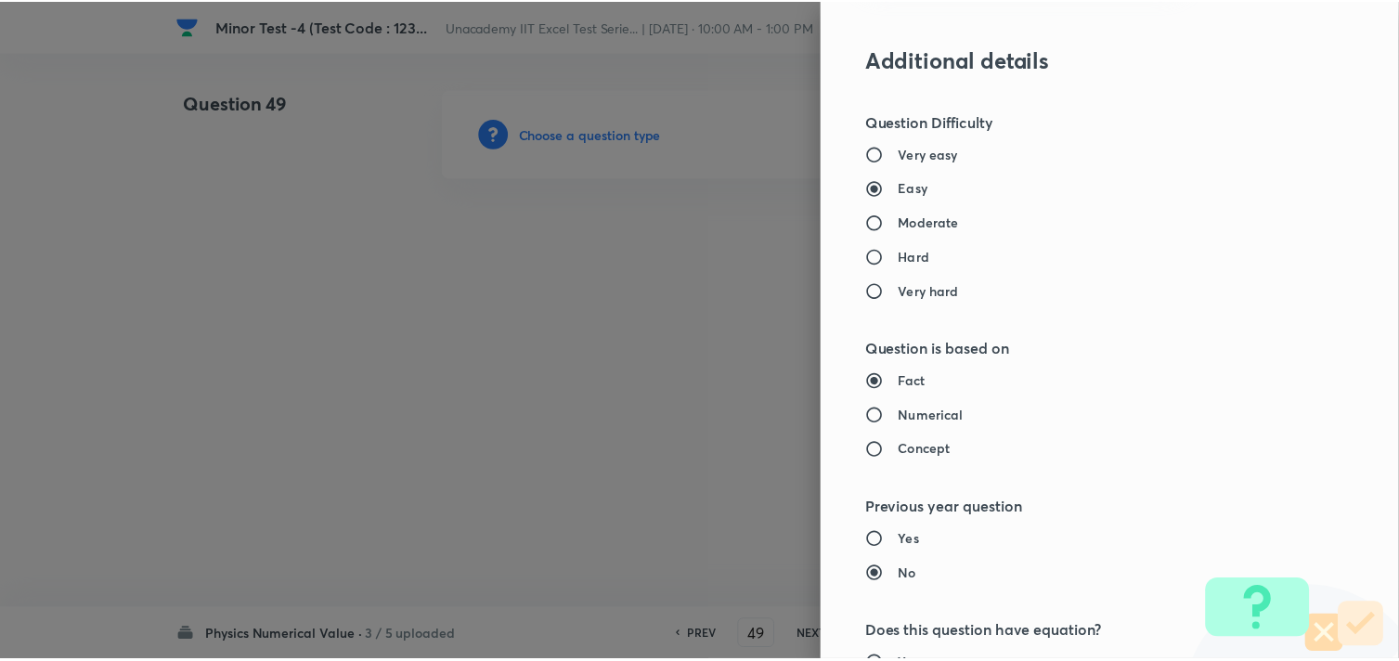
scroll to position [1886, 0]
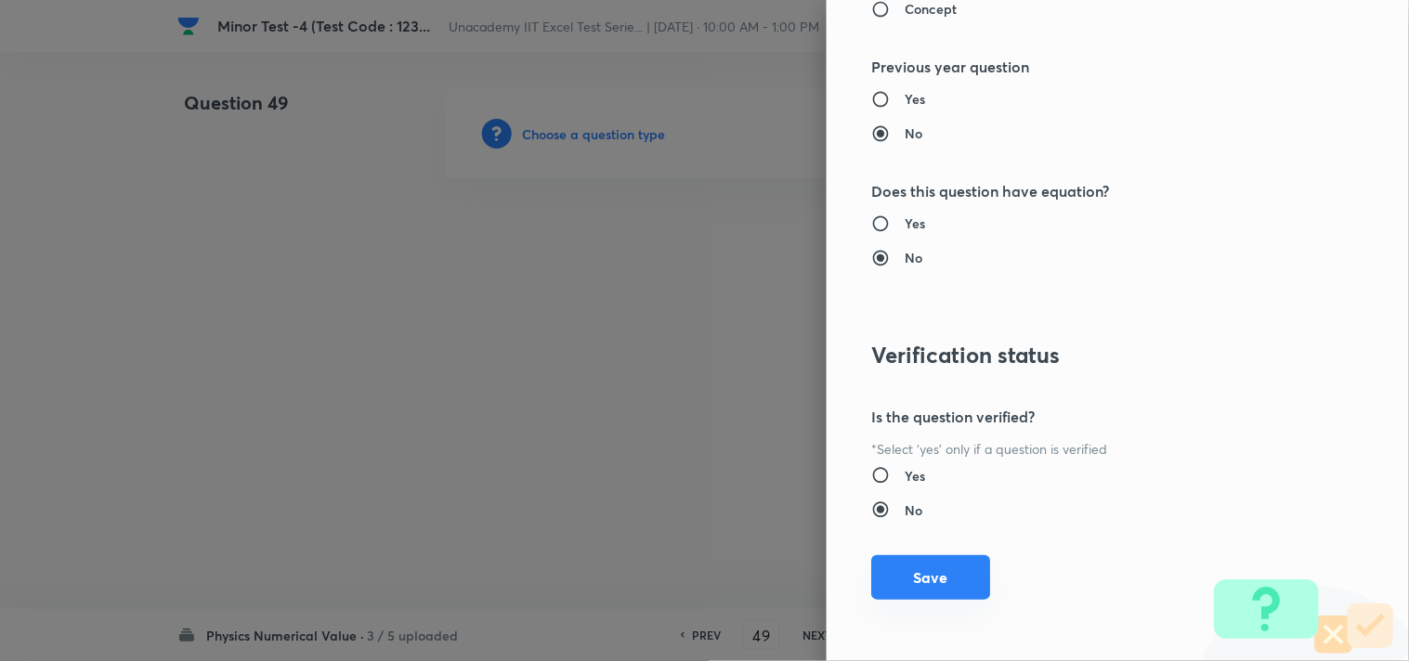
click at [932, 573] on button "Save" at bounding box center [930, 577] width 119 height 45
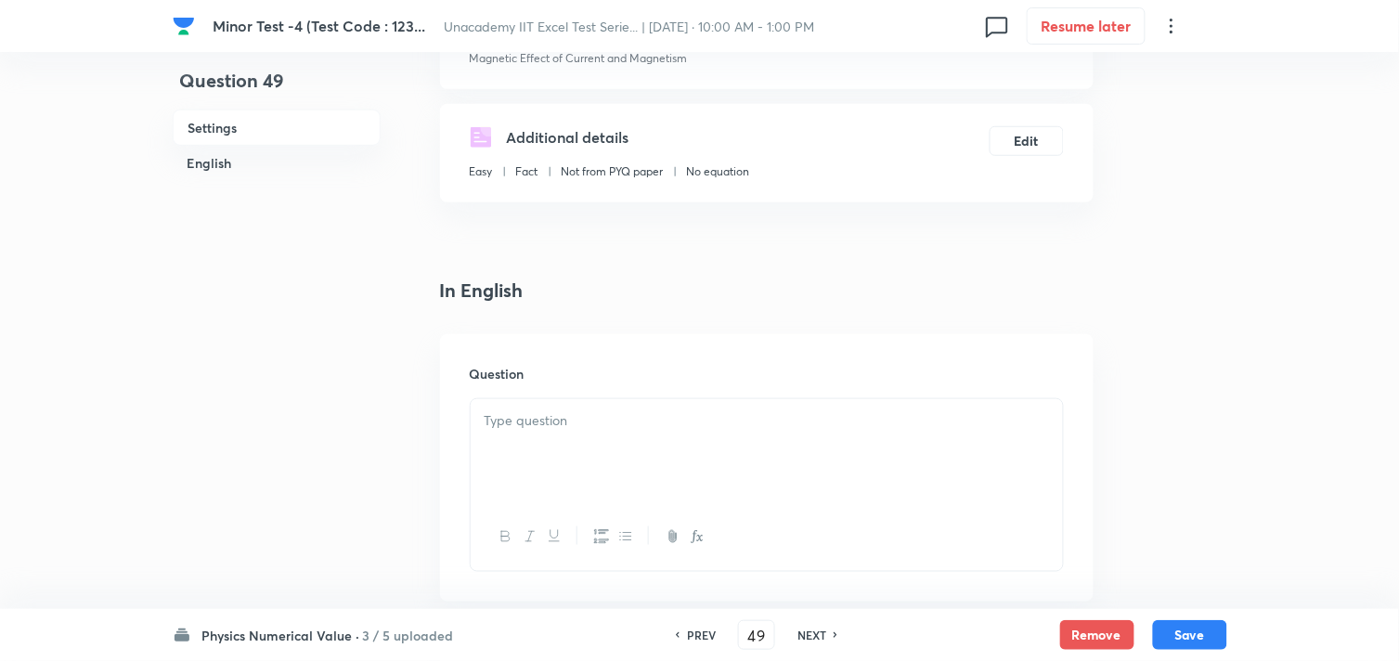
scroll to position [412, 0]
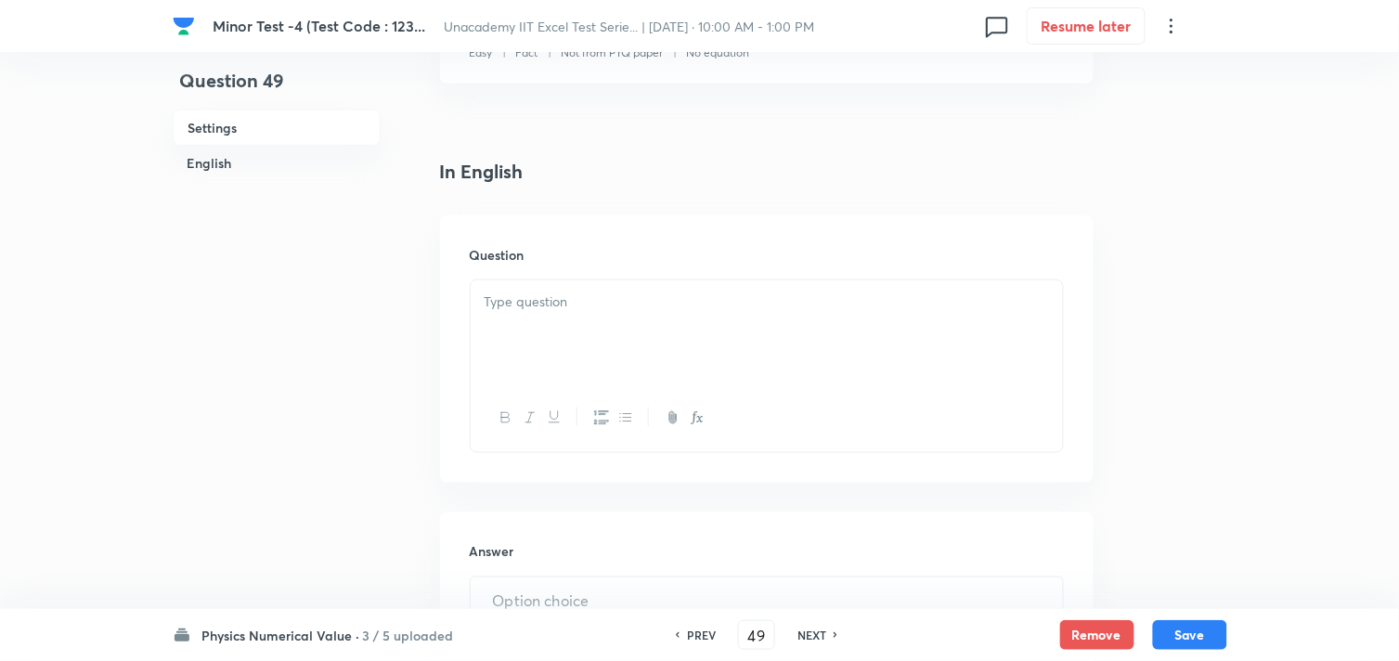
click at [602, 322] on div at bounding box center [767, 332] width 592 height 104
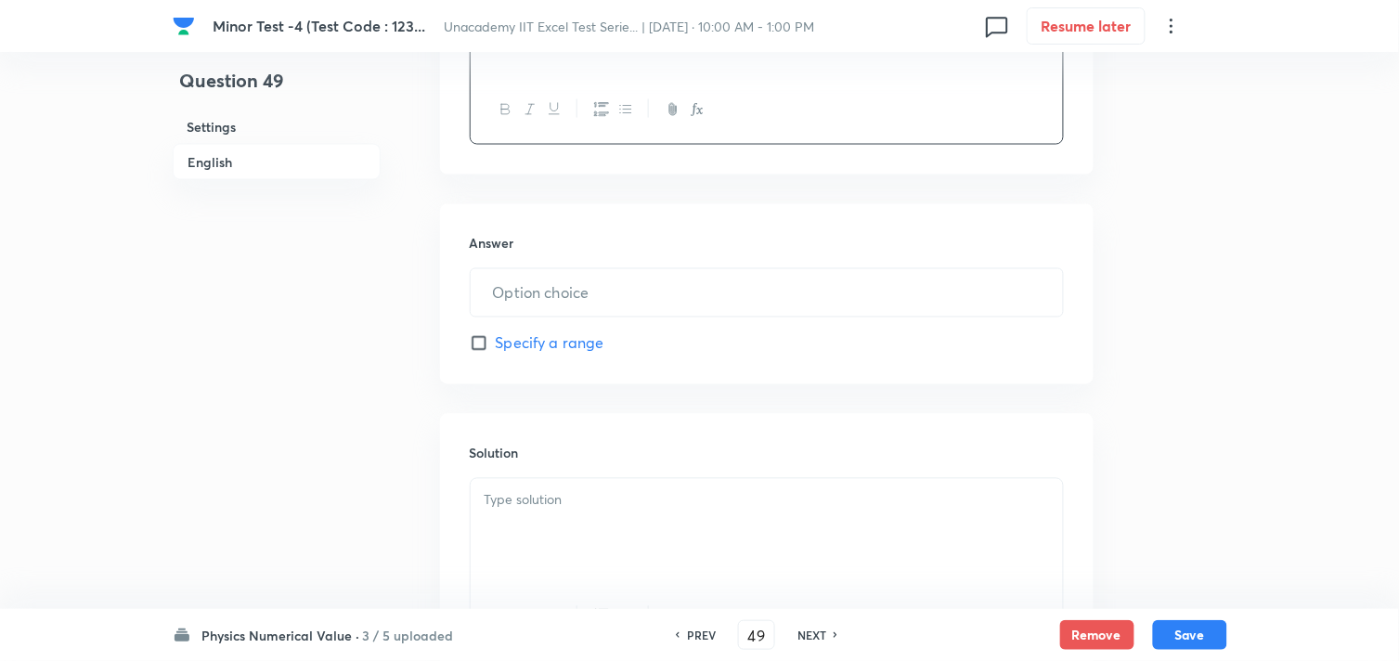
scroll to position [721, 0]
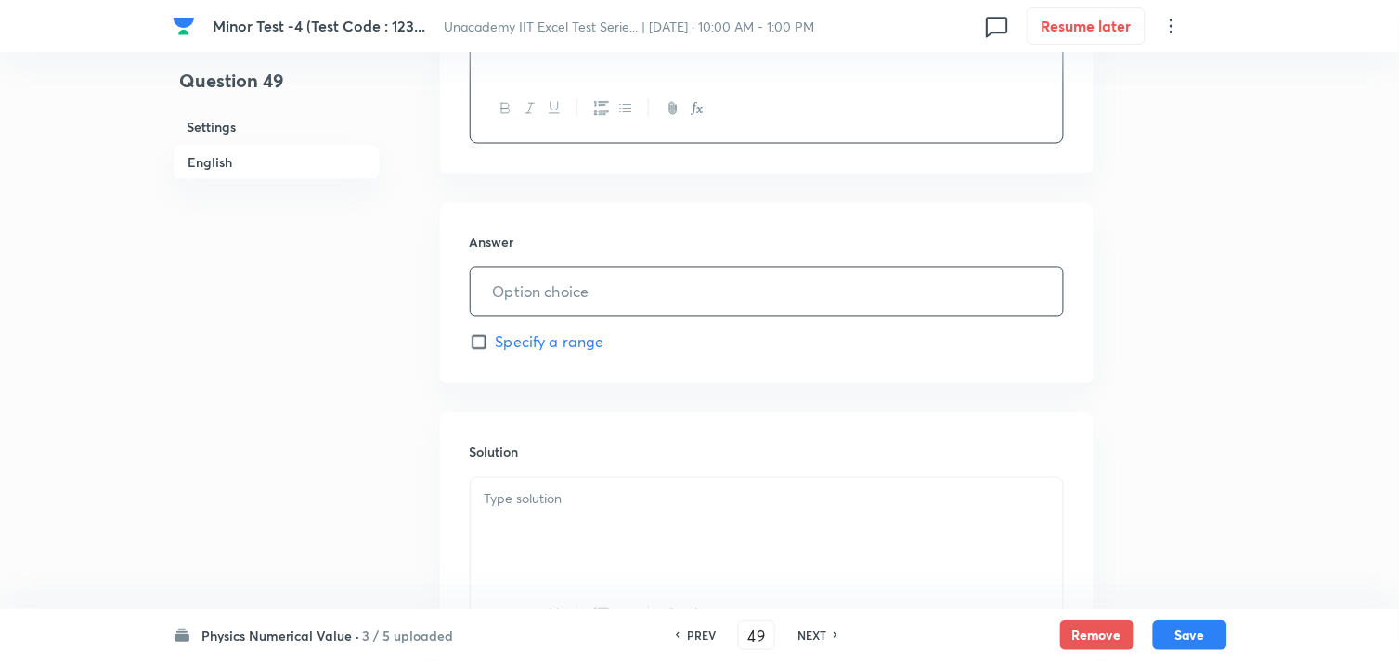
click at [578, 289] on input "text" at bounding box center [767, 291] width 592 height 47
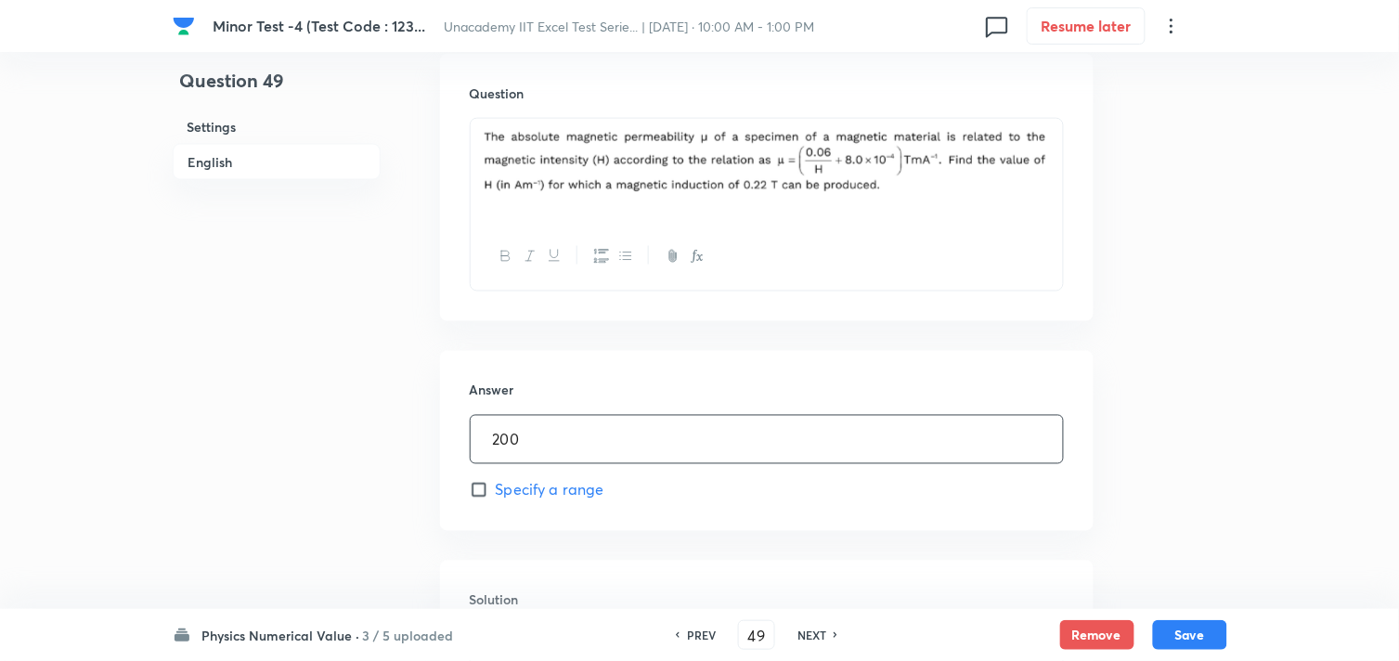
scroll to position [824, 0]
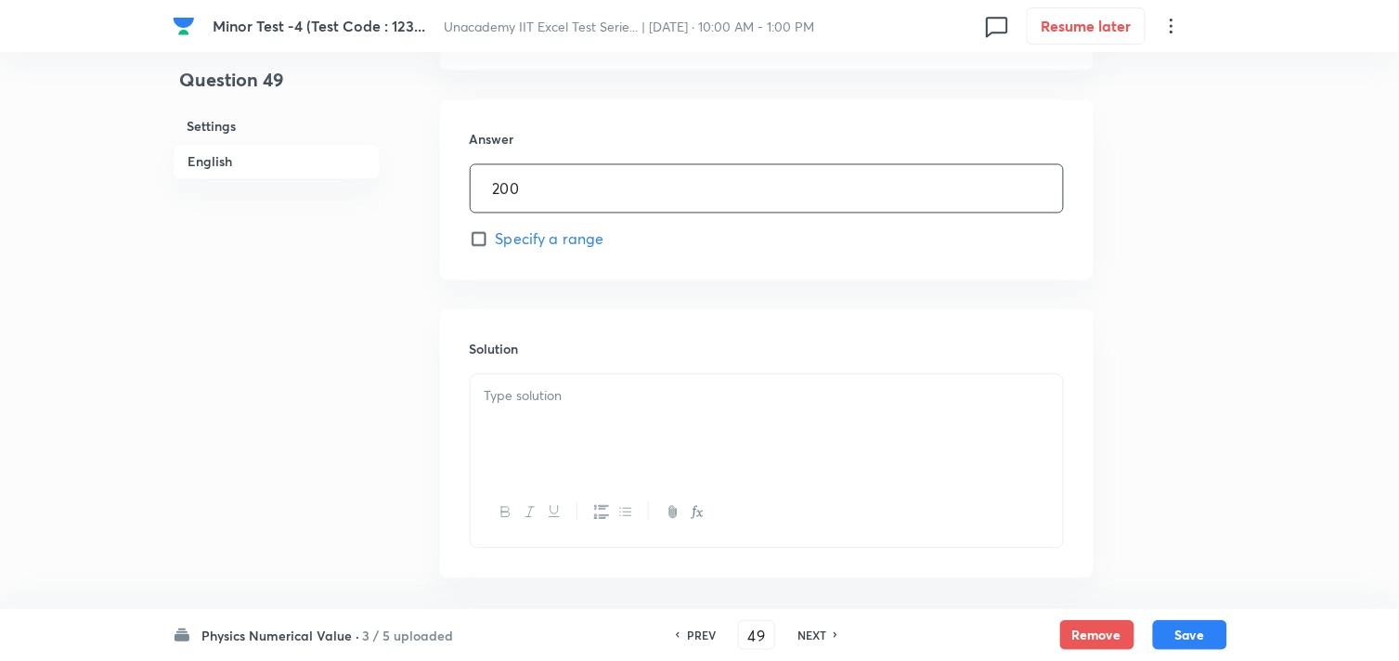
type input "200"
click at [589, 390] on p at bounding box center [767, 396] width 565 height 21
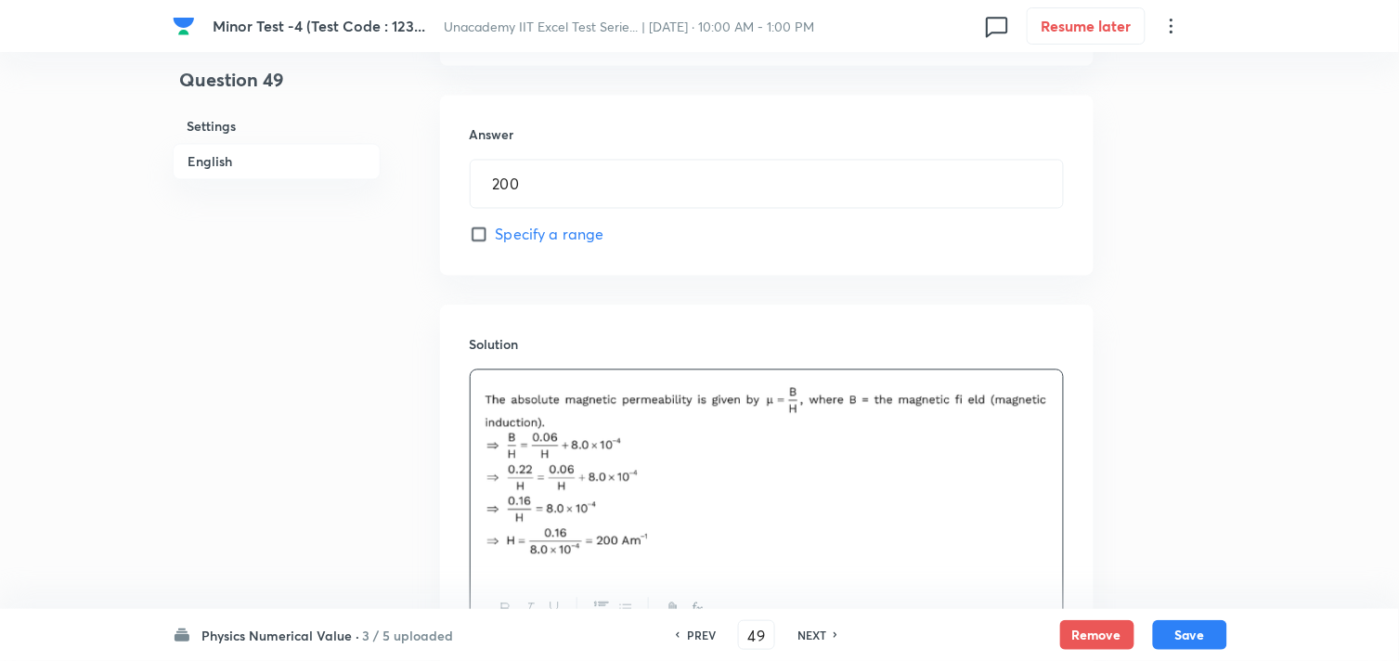
scroll to position [905, 0]
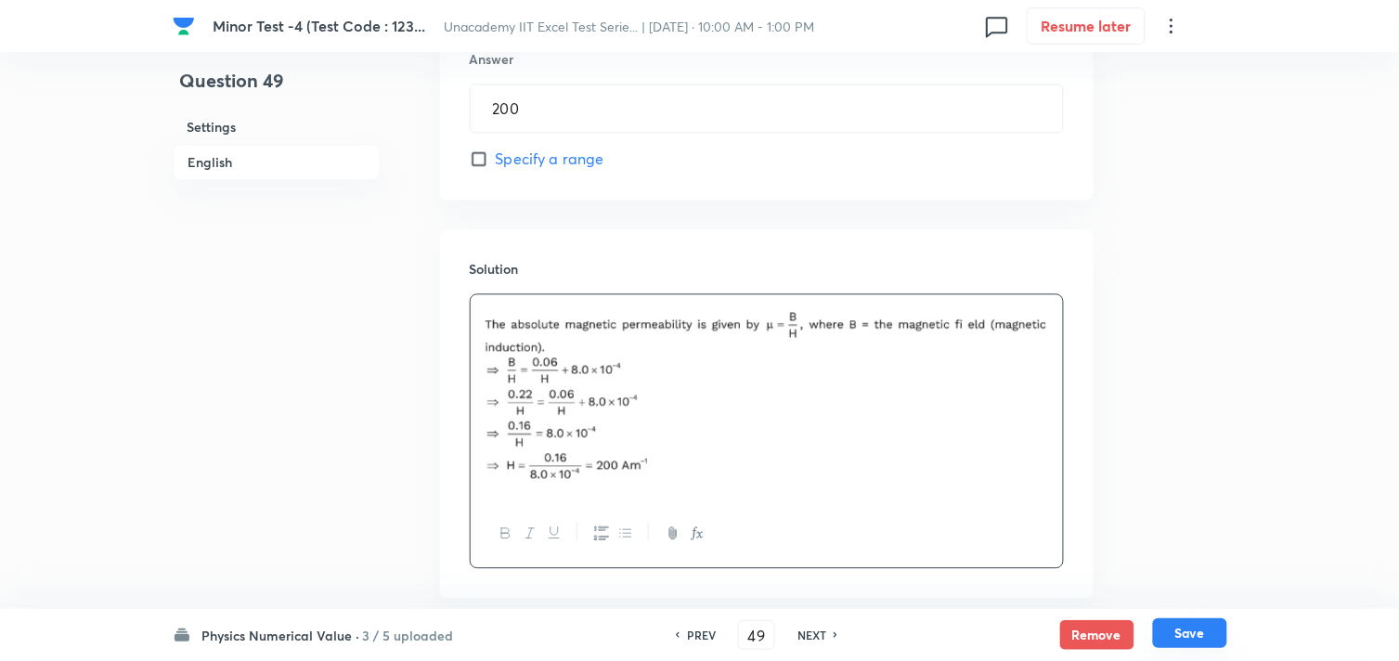
click at [1199, 642] on button "Save" at bounding box center [1190, 633] width 74 height 30
type input "50"
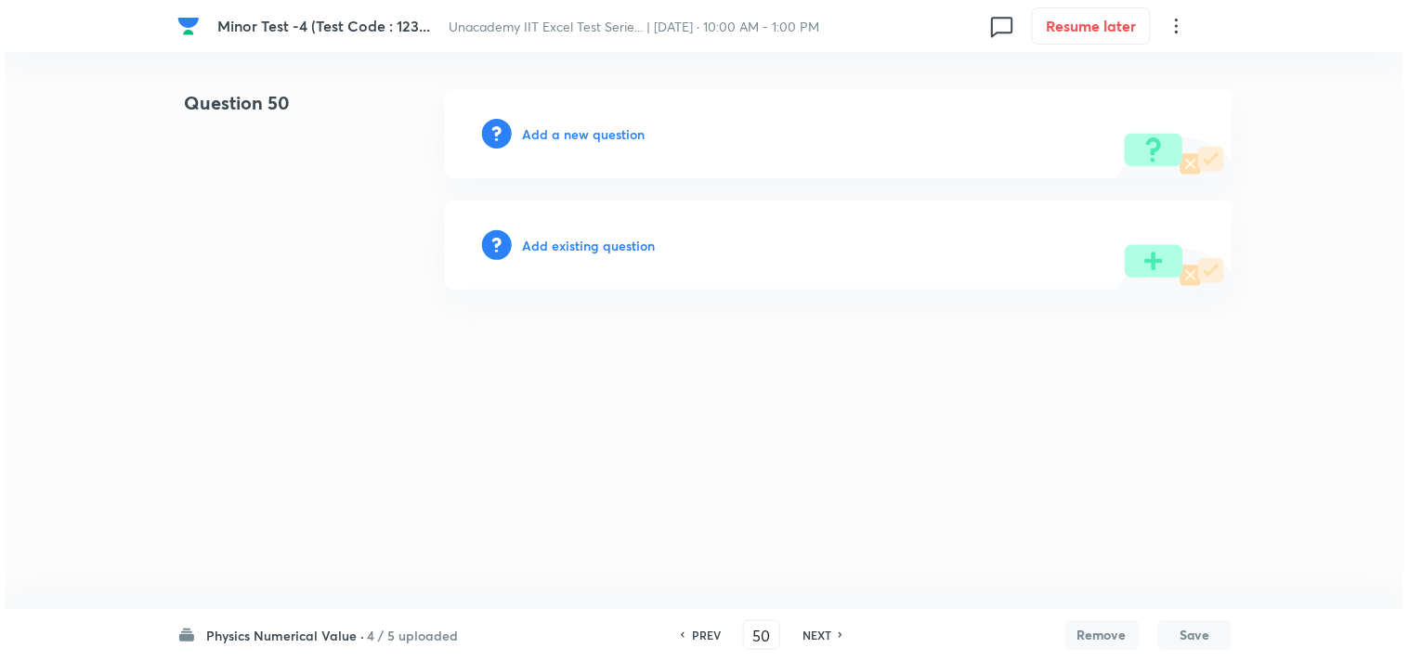
scroll to position [0, 0]
click at [609, 136] on h6 "Add a new question" at bounding box center [584, 133] width 123 height 19
click at [609, 136] on h6 "Choose a question type" at bounding box center [594, 133] width 143 height 19
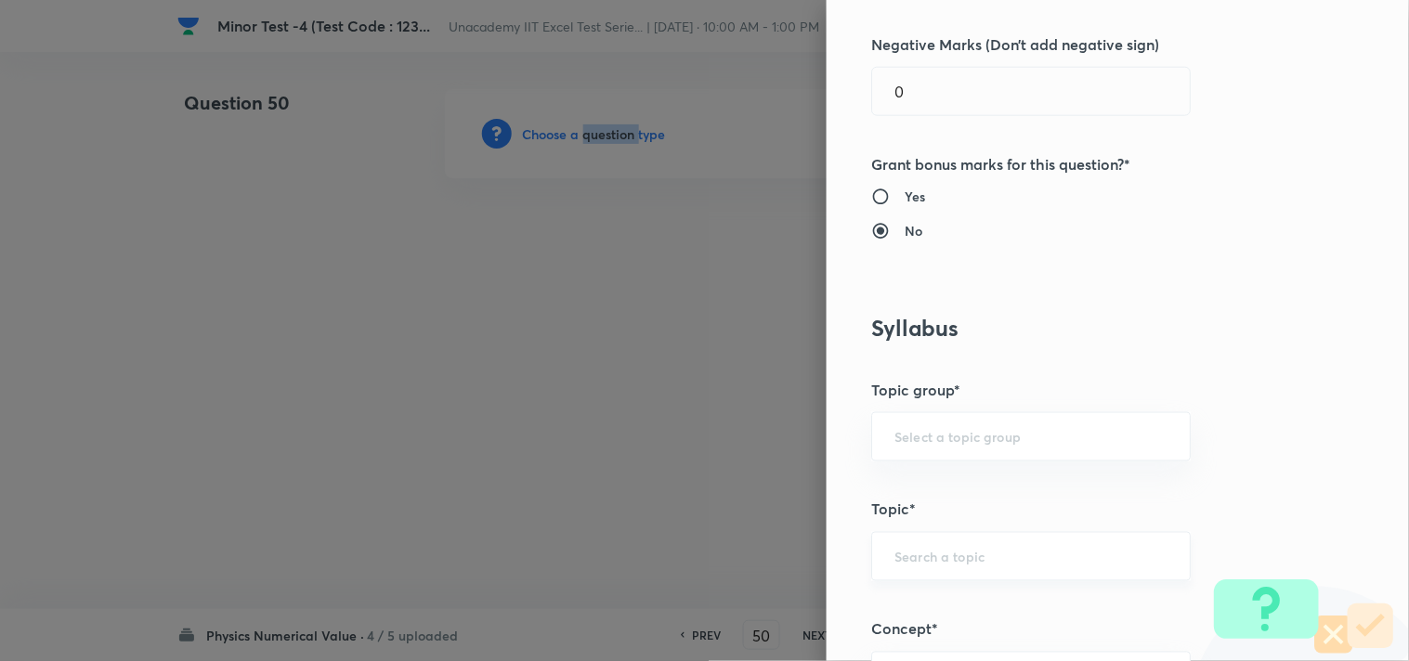
scroll to position [721, 0]
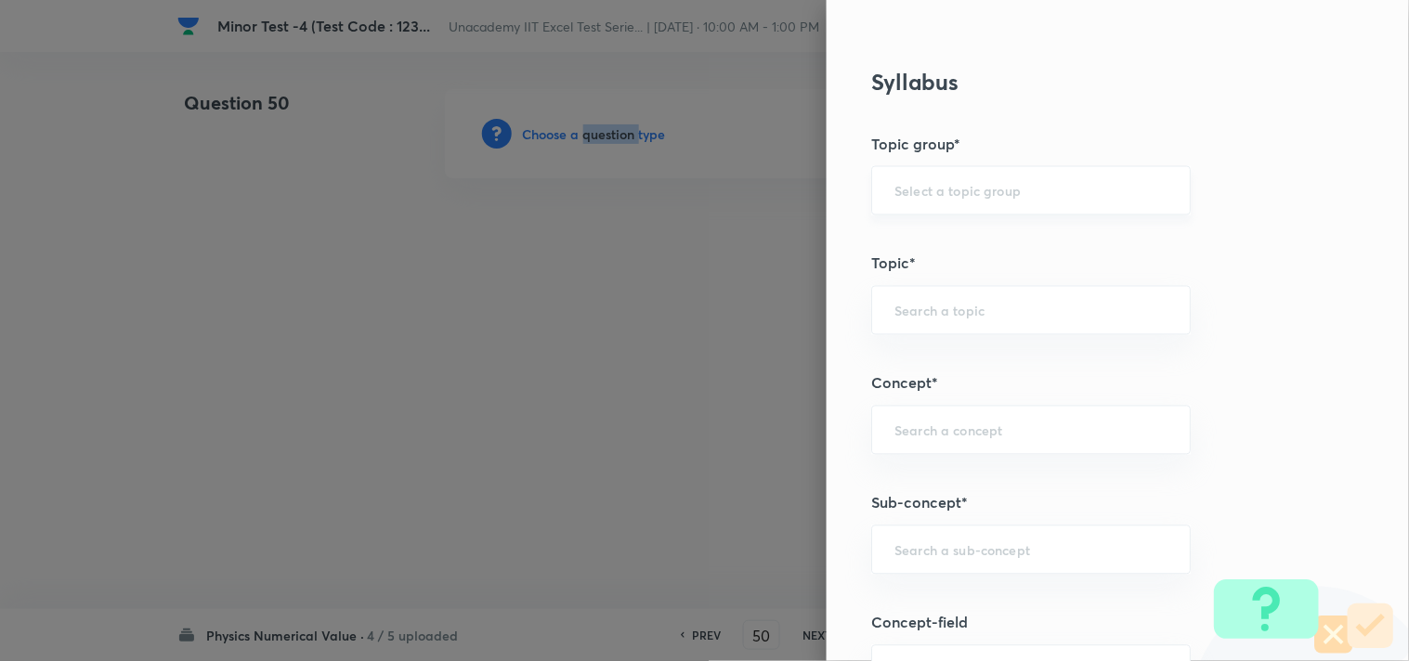
click at [950, 199] on input "text" at bounding box center [1030, 191] width 273 height 18
click at [930, 240] on li "Physics" at bounding box center [1016, 243] width 318 height 33
type input "Physics"
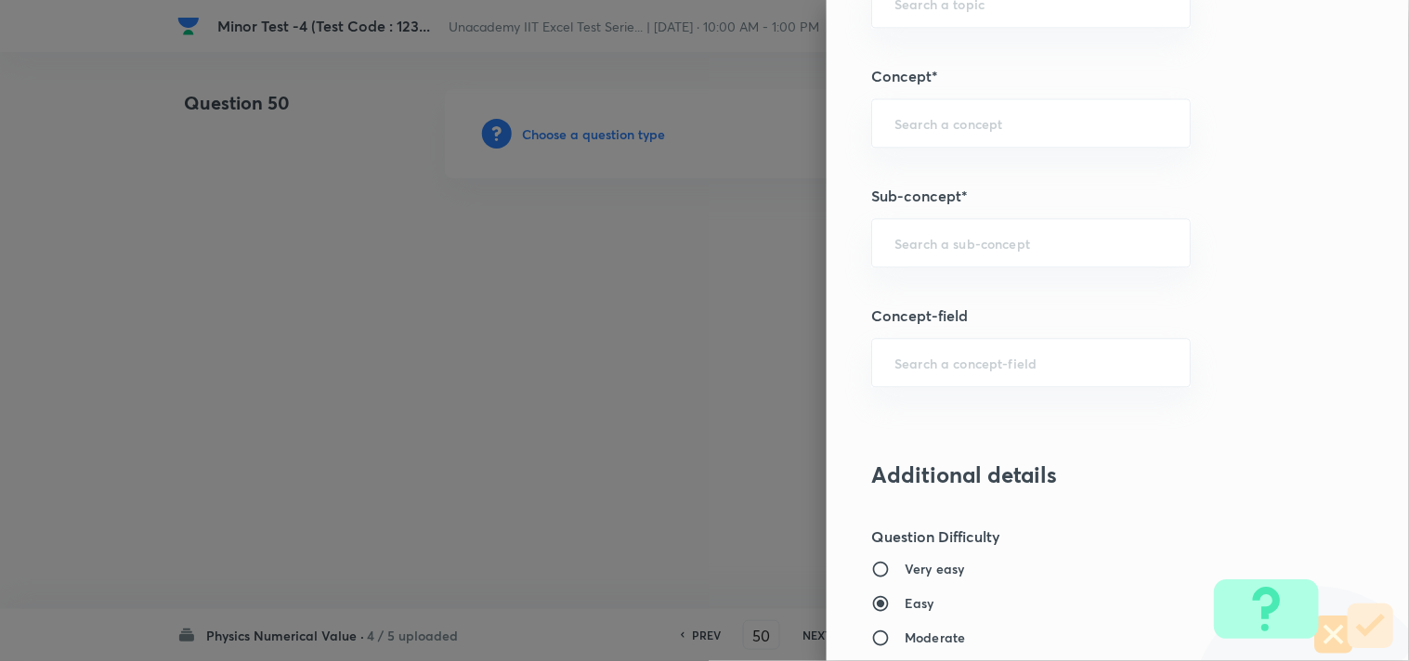
scroll to position [1032, 0]
click at [941, 368] on input "text" at bounding box center [1030, 360] width 273 height 18
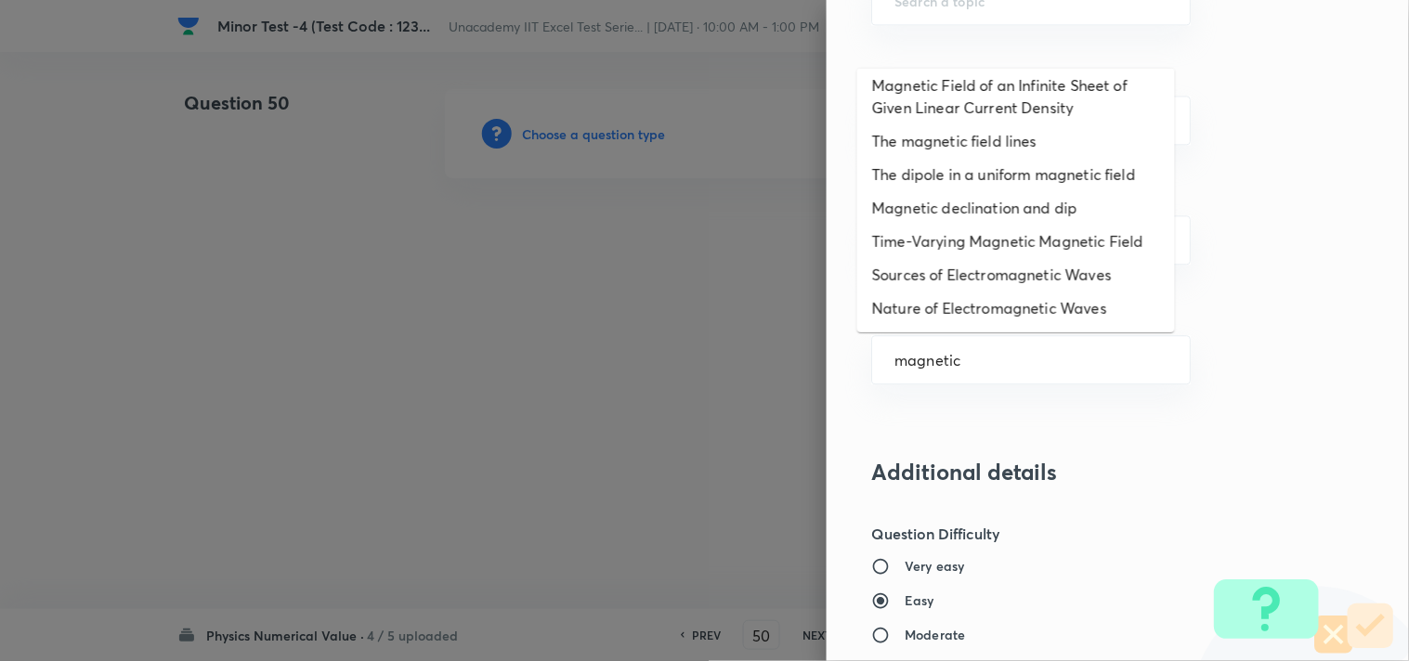
scroll to position [0, 0]
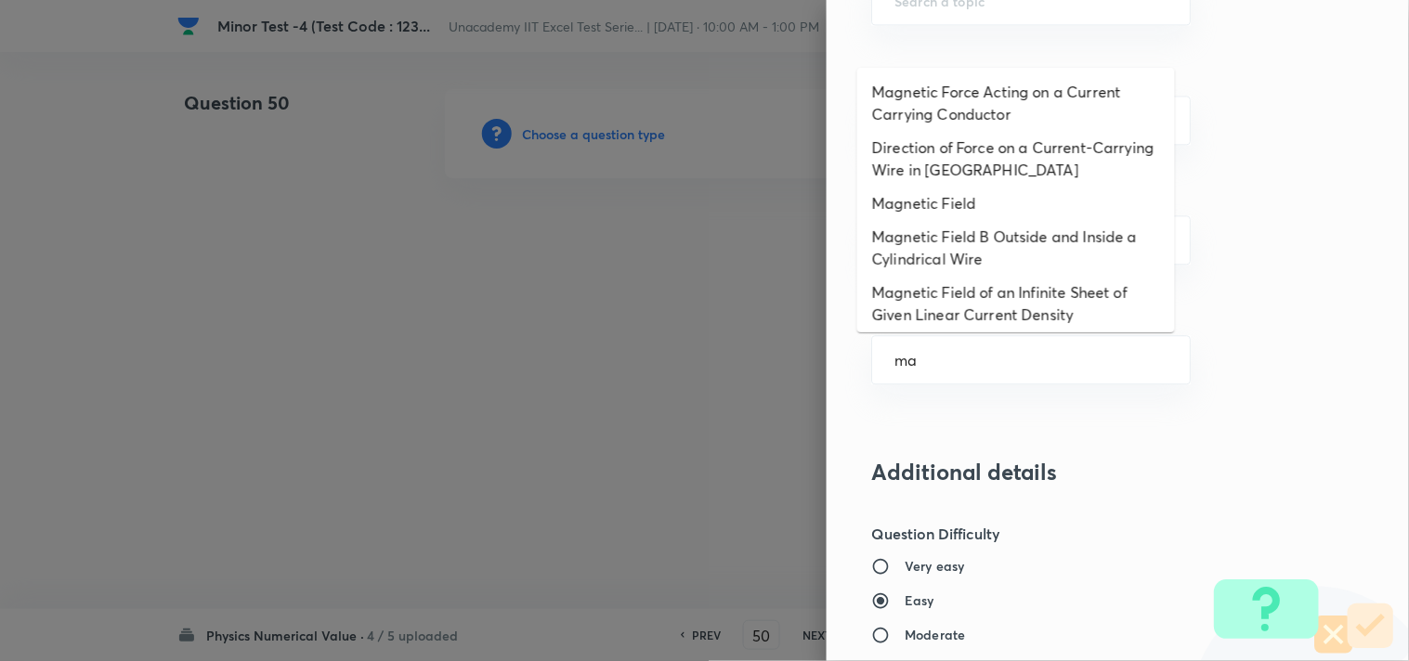
type input "m"
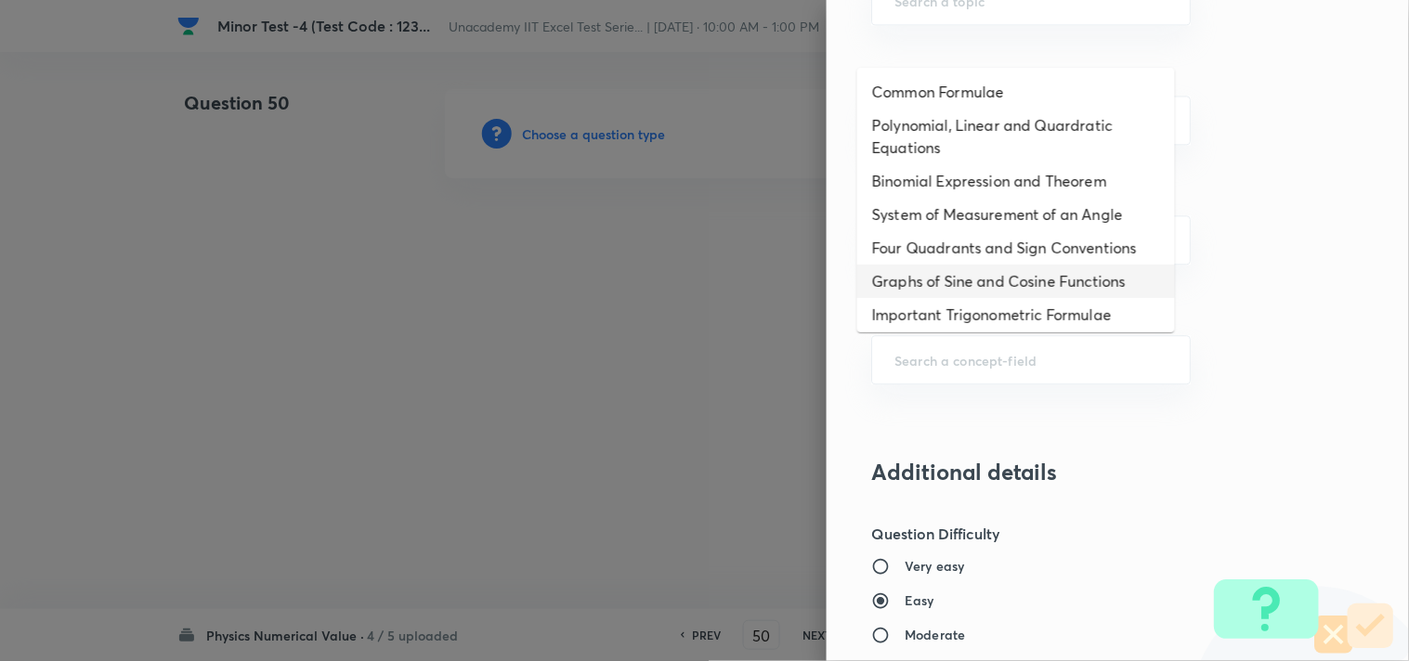
click at [1241, 293] on div "Question settings Question type* Integer Does this question have a passage?* Ye…" at bounding box center [1117, 330] width 582 height 661
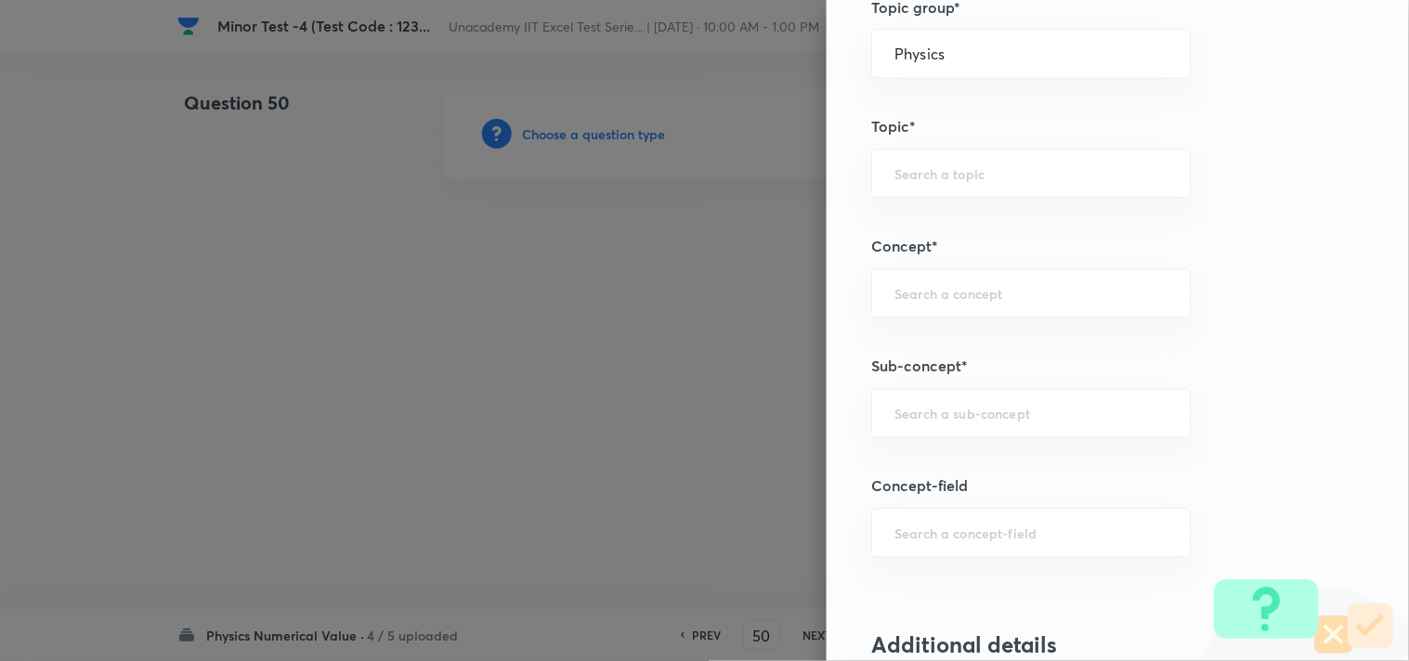
scroll to position [824, 0]
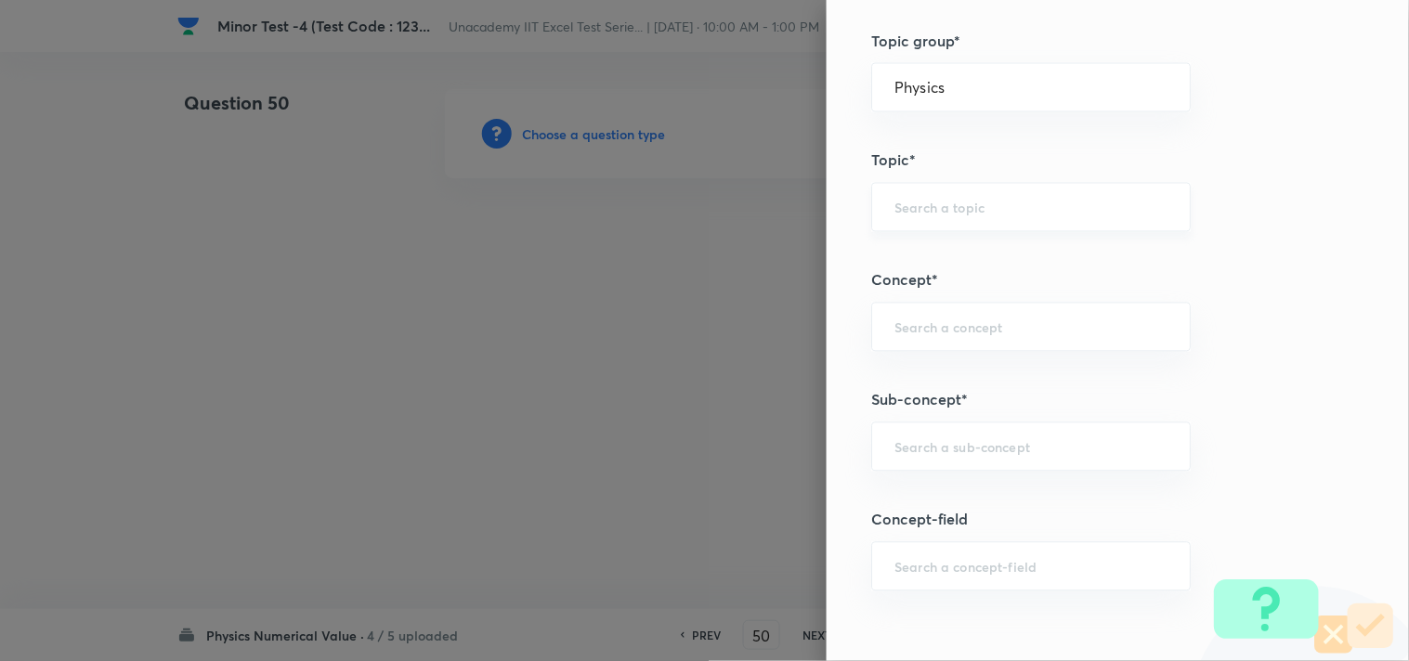
click at [973, 208] on input "text" at bounding box center [1030, 208] width 273 height 18
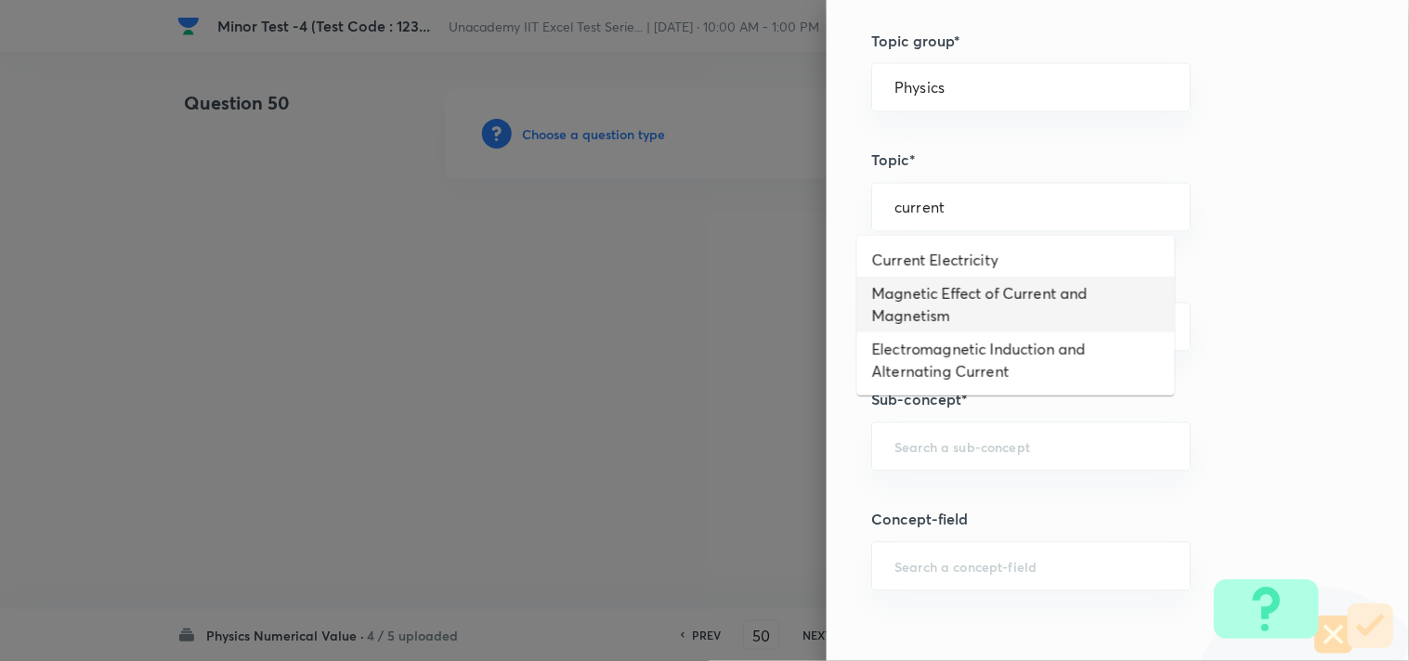
click at [1000, 293] on li "Magnetic Effect of Current and Magnetism" at bounding box center [1016, 305] width 318 height 56
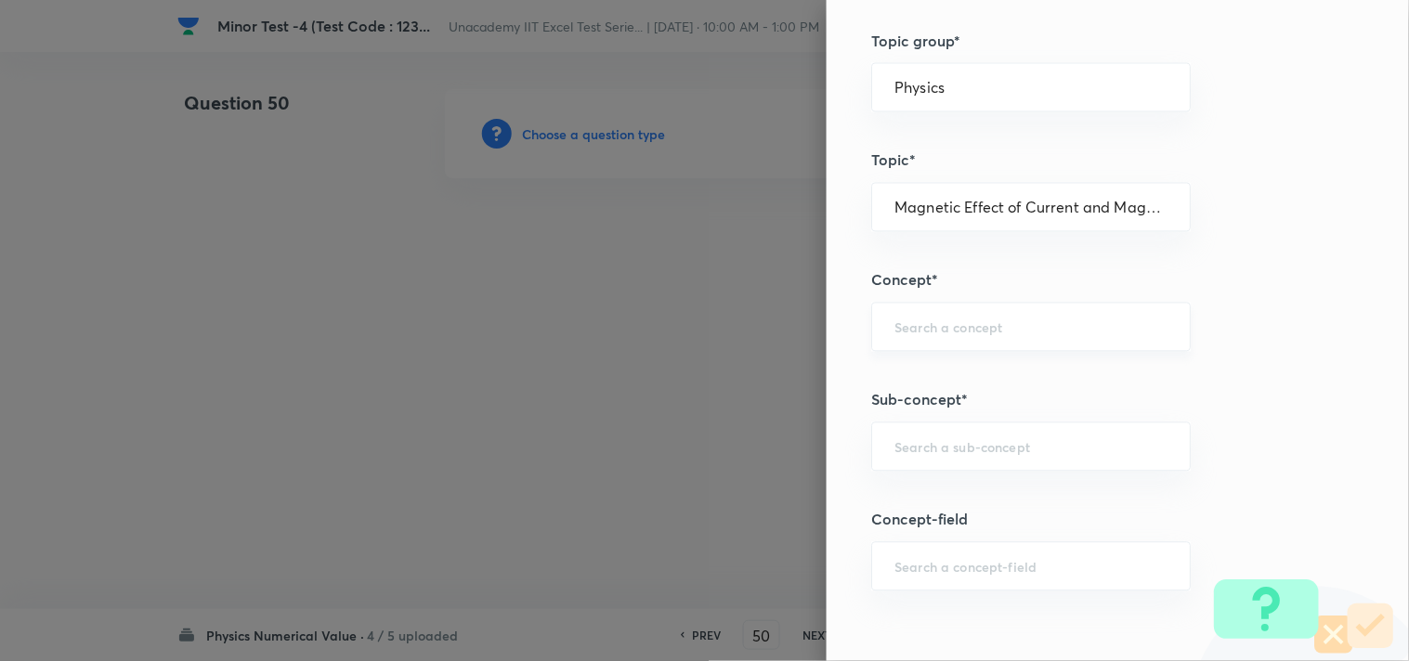
click at [939, 344] on div "​" at bounding box center [1030, 327] width 319 height 49
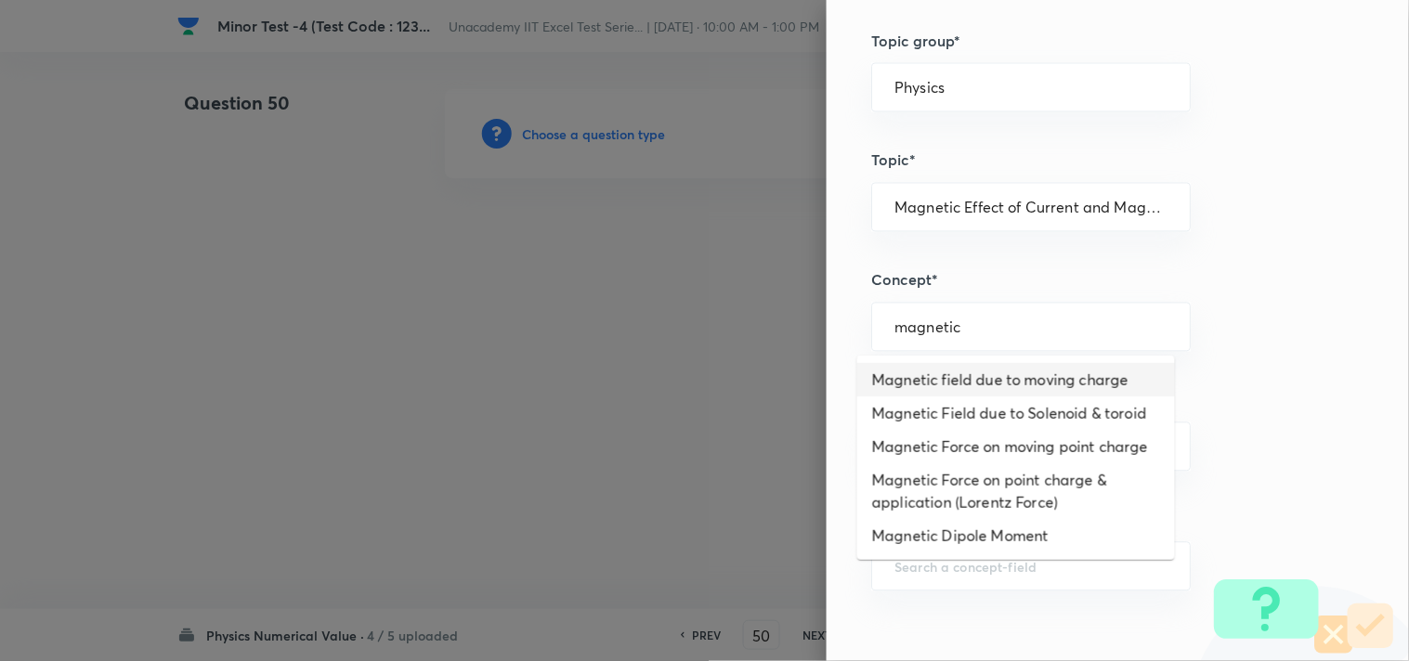
click at [941, 368] on li "Magnetic field due to moving charge" at bounding box center [1016, 379] width 318 height 33
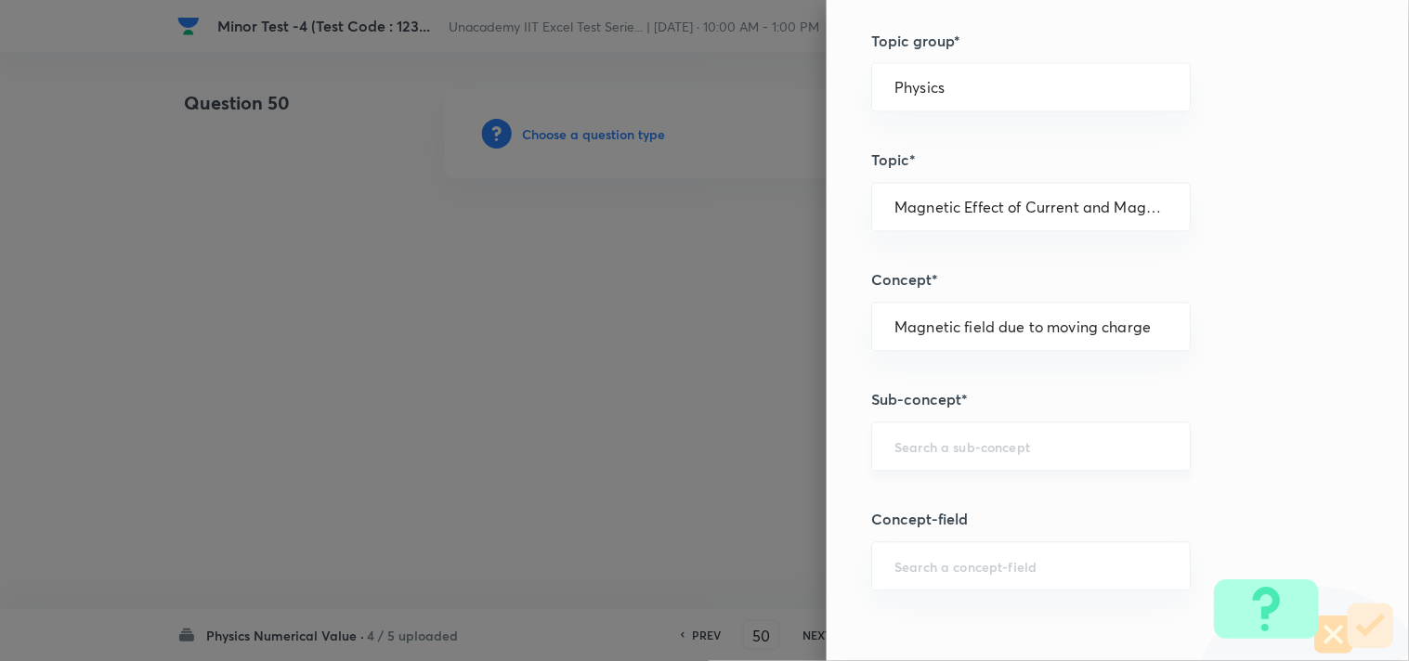
click at [940, 450] on input "text" at bounding box center [1030, 447] width 273 height 18
click at [967, 494] on li "Magnetic Effect of Current and Magnetism" at bounding box center [1016, 512] width 318 height 56
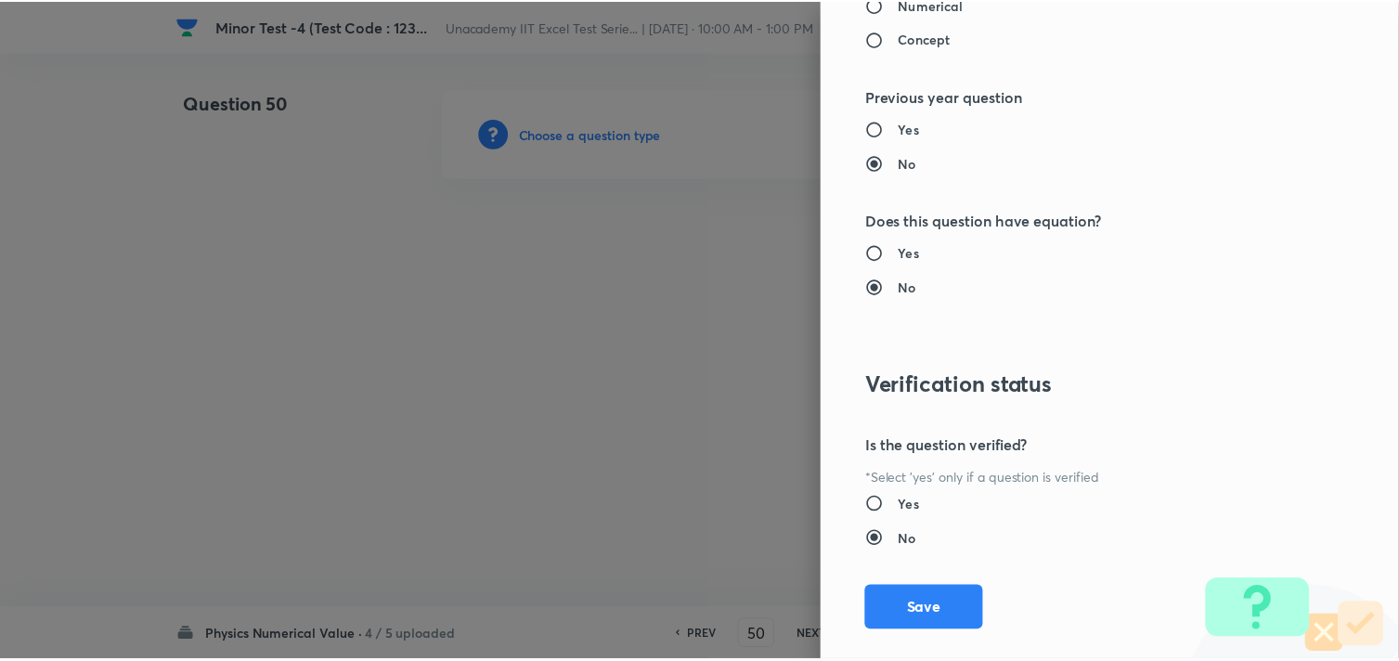
scroll to position [1857, 0]
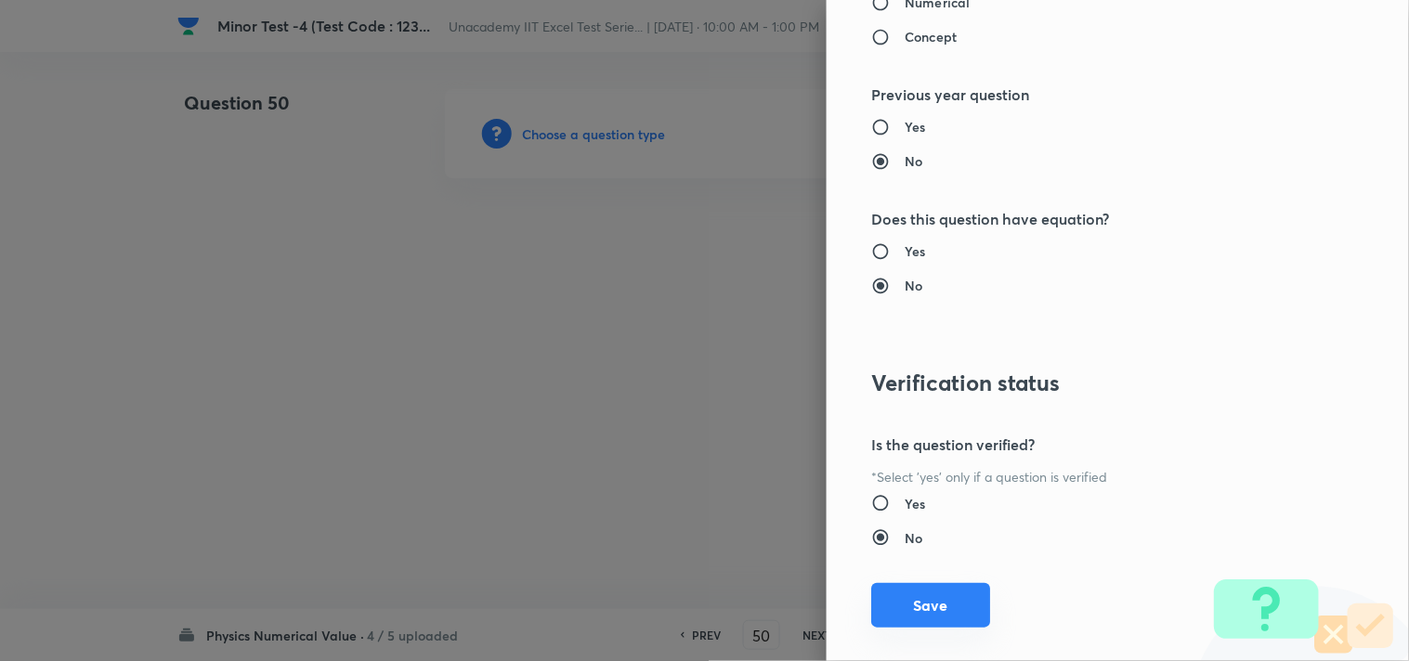
click at [925, 597] on button "Save" at bounding box center [930, 605] width 119 height 45
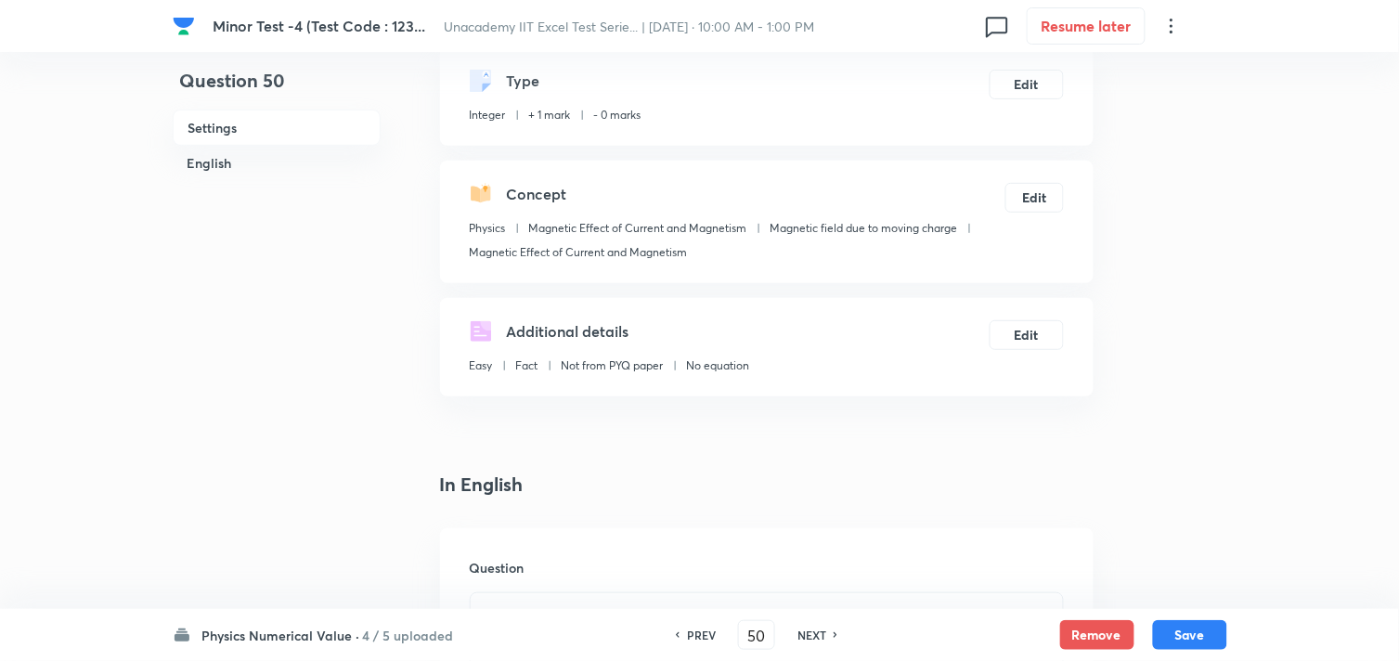
scroll to position [309, 0]
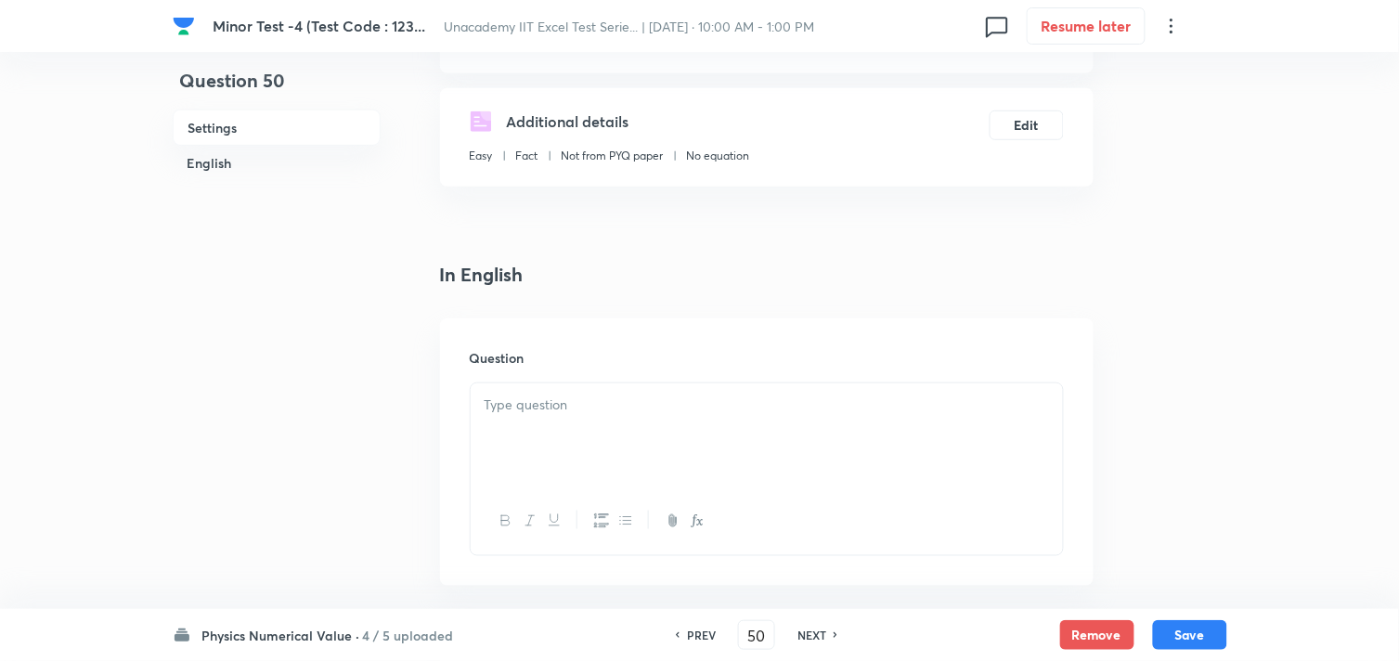
drag, startPoint x: 591, startPoint y: 410, endPoint x: 602, endPoint y: 407, distance: 11.7
click at [592, 409] on p at bounding box center [767, 405] width 565 height 21
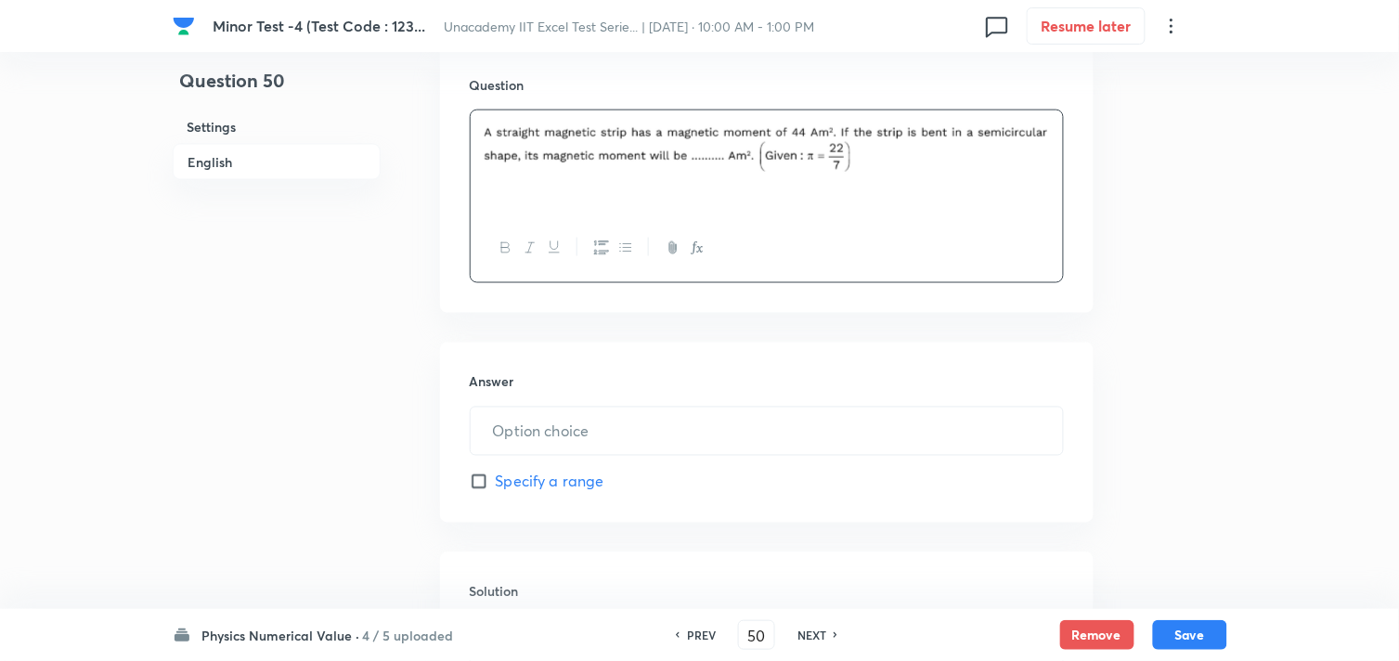
scroll to position [618, 0]
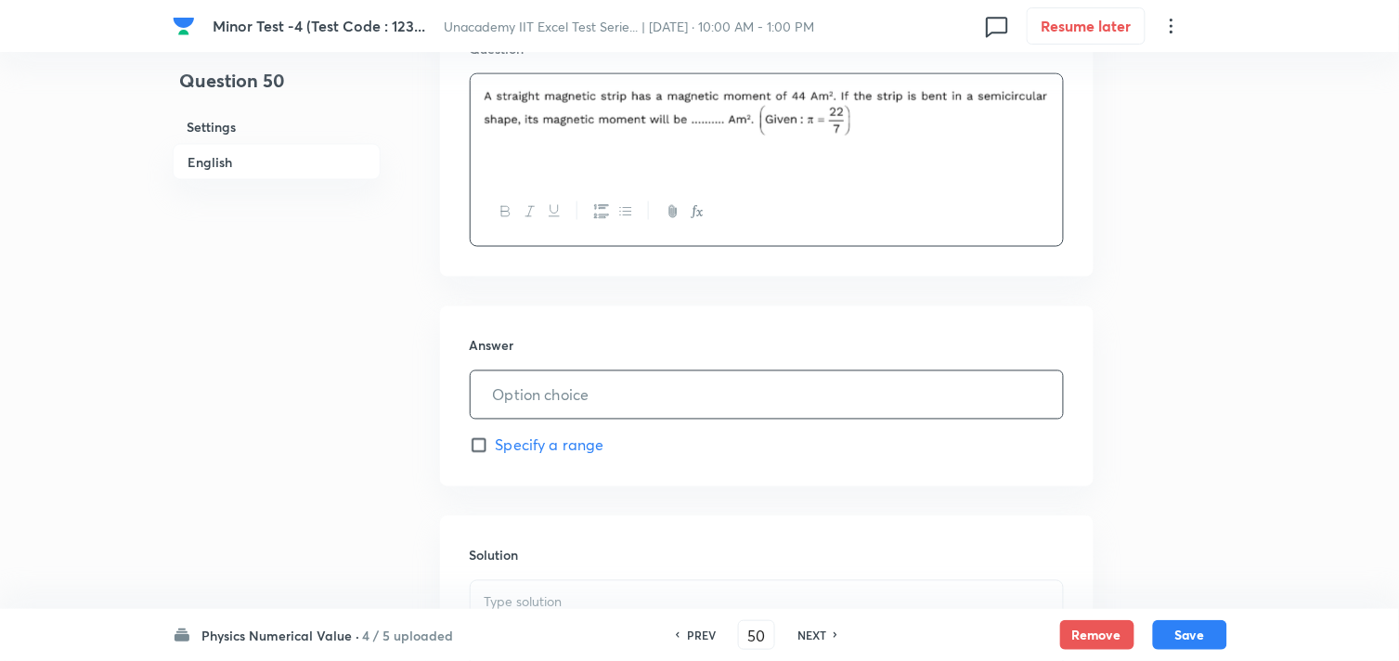
drag, startPoint x: 565, startPoint y: 396, endPoint x: 624, endPoint y: 356, distance: 71.6
click at [569, 395] on input "text" at bounding box center [767, 394] width 592 height 47
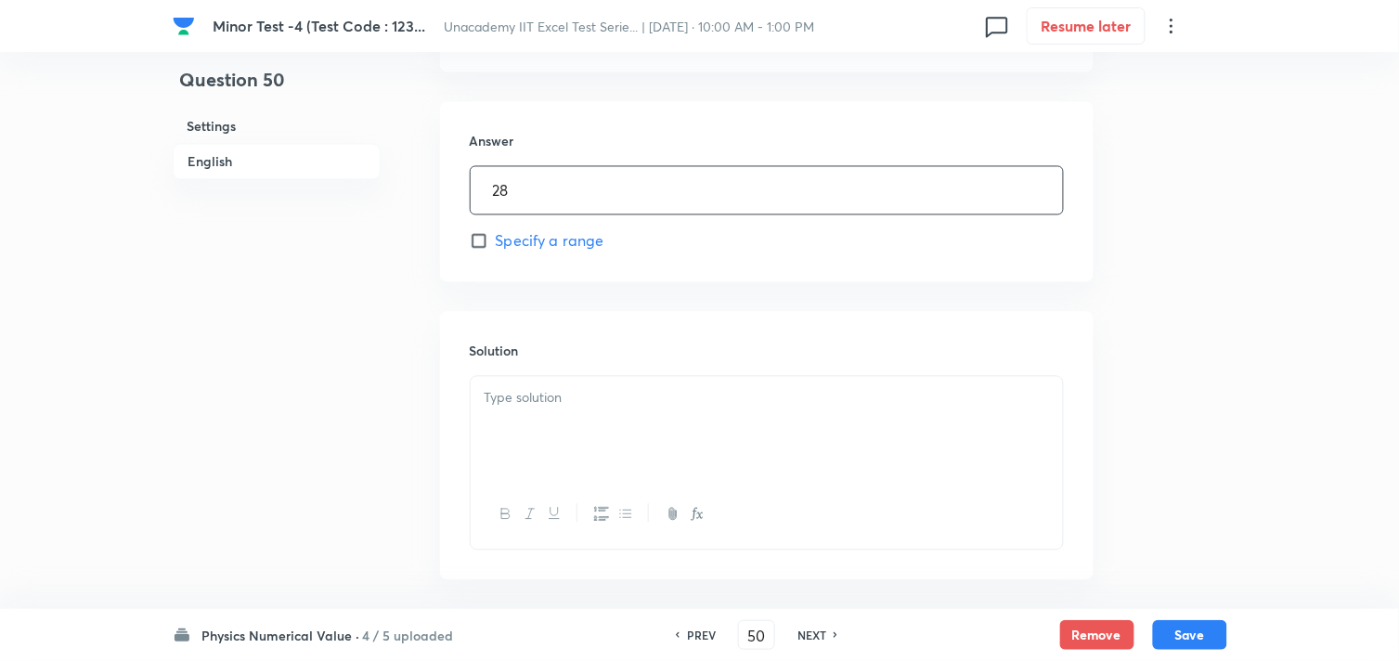
scroll to position [824, 0]
click at [569, 382] on div at bounding box center [767, 427] width 592 height 104
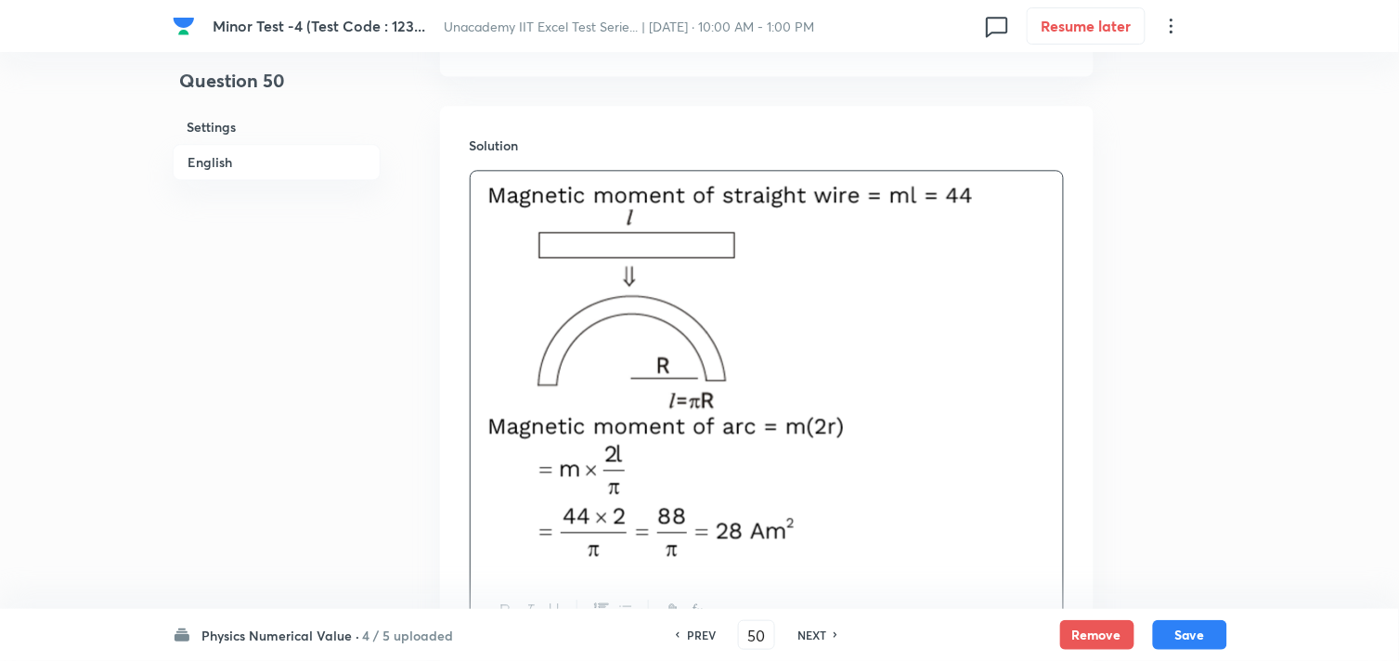
scroll to position [1032, 0]
click at [1185, 624] on button "Save" at bounding box center [1190, 633] width 74 height 30
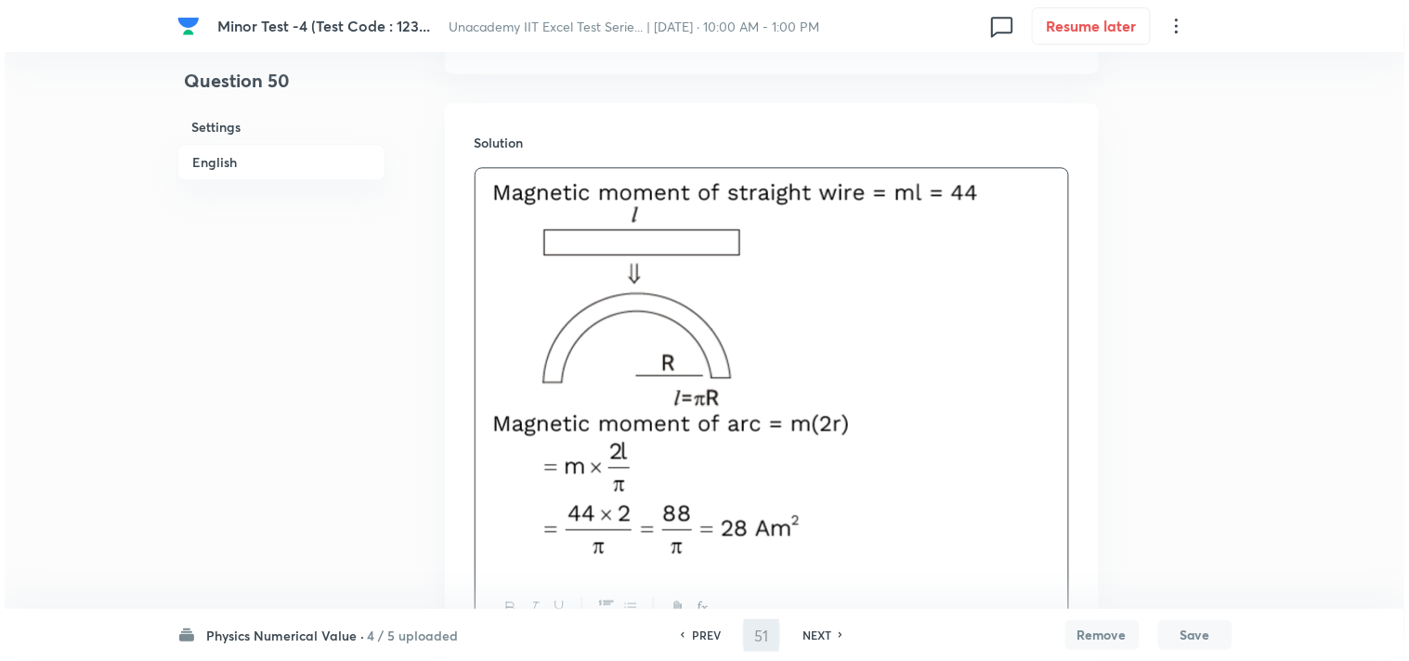
scroll to position [0, 0]
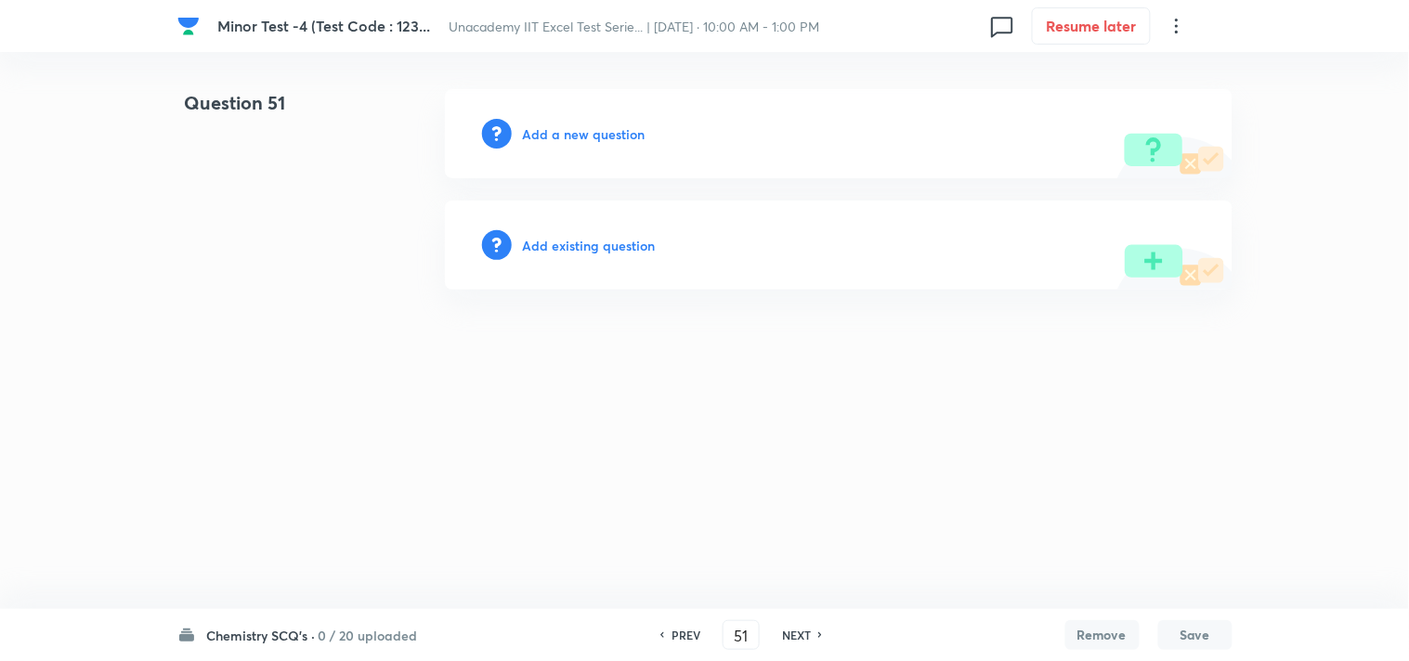
click at [606, 130] on h6 "Add a new question" at bounding box center [584, 133] width 123 height 19
click at [613, 127] on h6 "Choose a question type" at bounding box center [594, 133] width 143 height 19
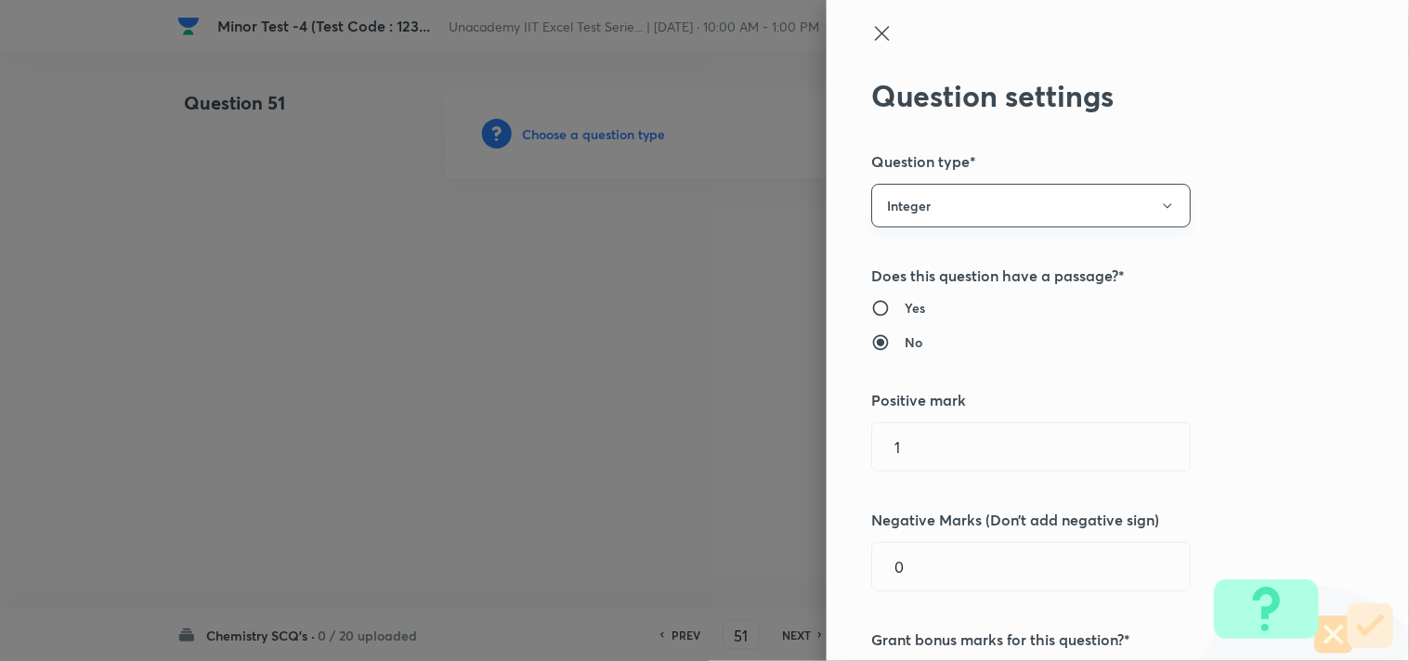
click at [940, 204] on button "Integer" at bounding box center [1030, 206] width 319 height 44
click at [926, 265] on span "Single choice correct" at bounding box center [1015, 262] width 295 height 19
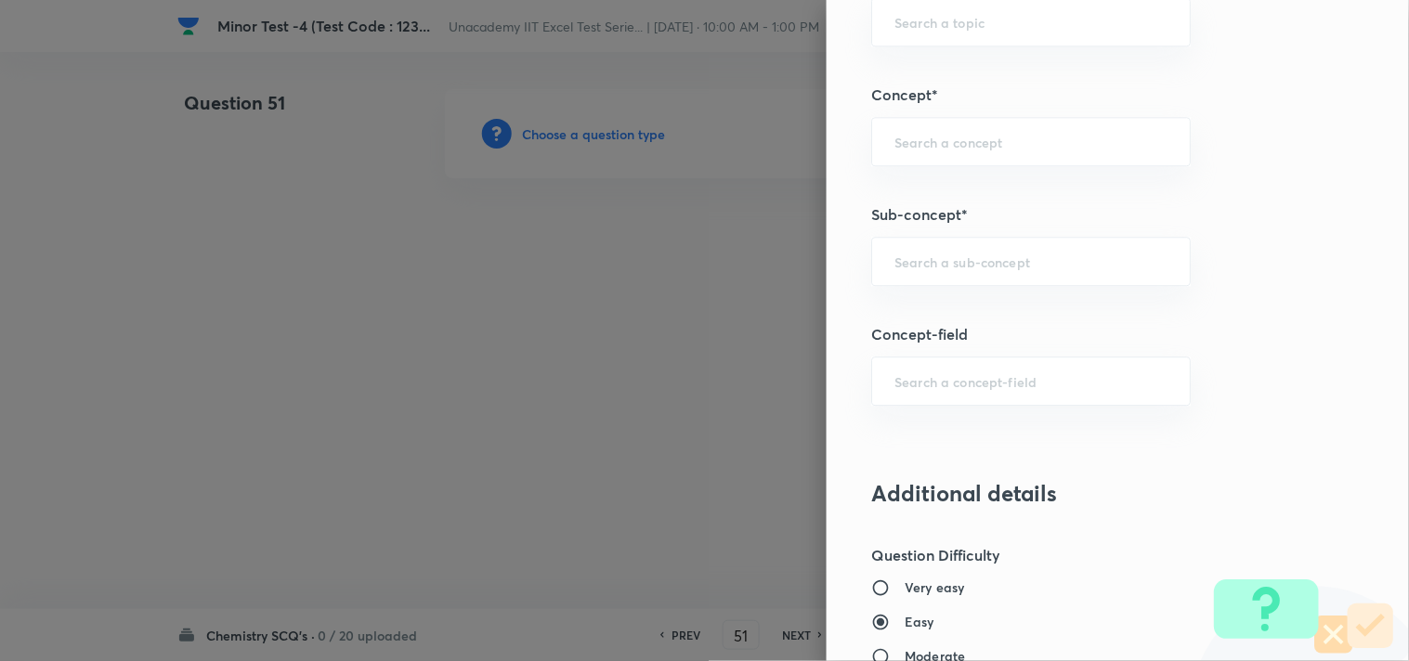
scroll to position [1238, 0]
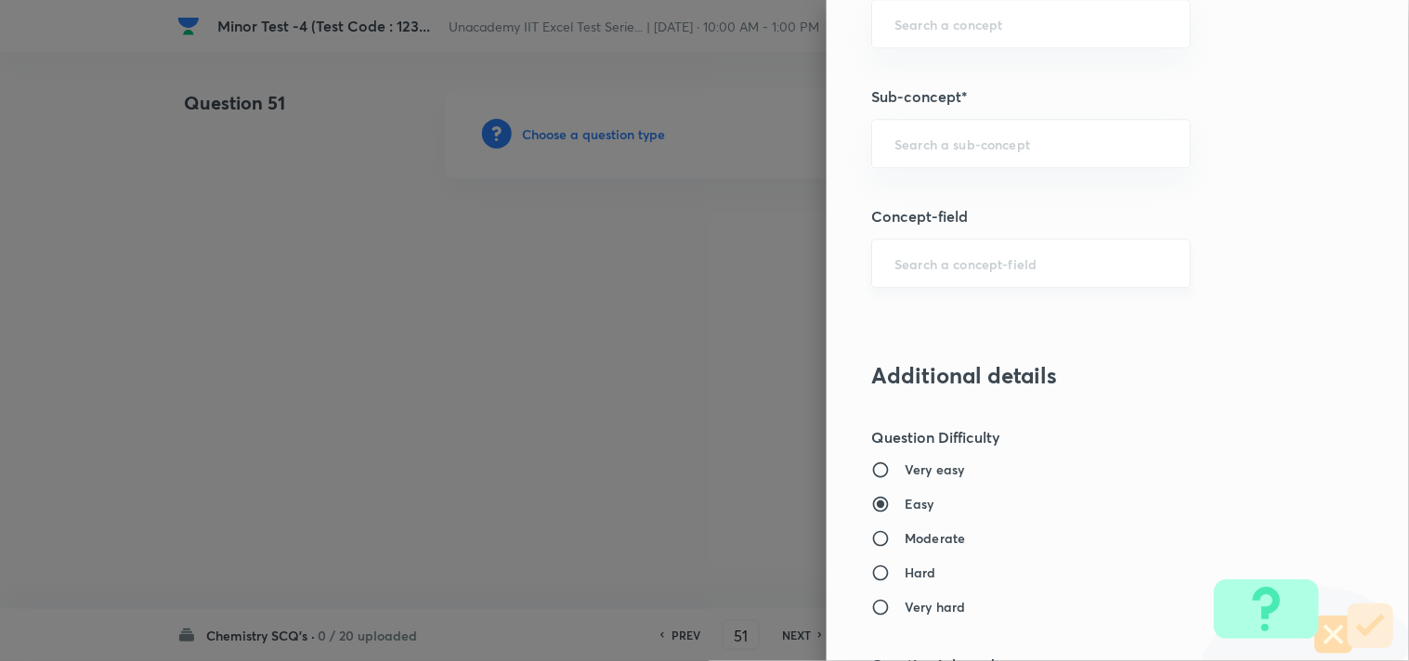
click at [912, 266] on input "text" at bounding box center [1030, 263] width 273 height 18
click at [970, 136] on input "text" at bounding box center [1030, 144] width 273 height 18
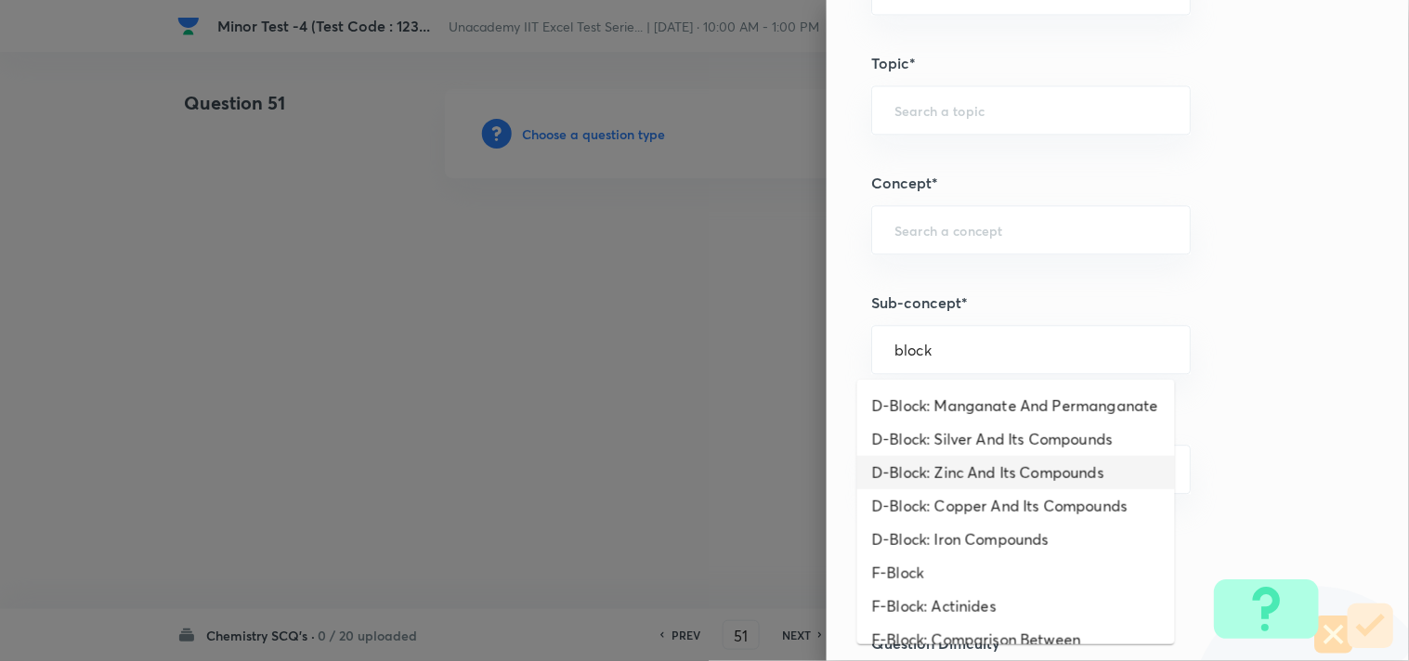
scroll to position [515, 0]
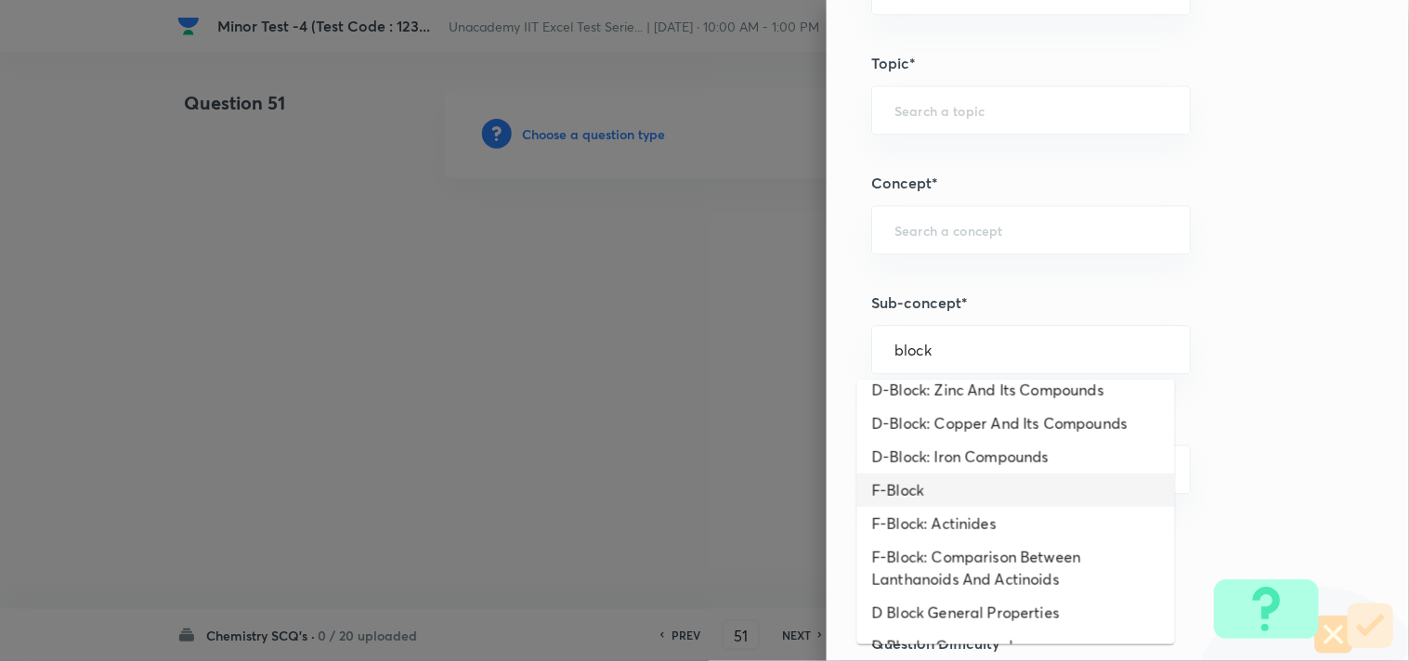
click at [975, 507] on li "F-Block" at bounding box center [1016, 490] width 318 height 33
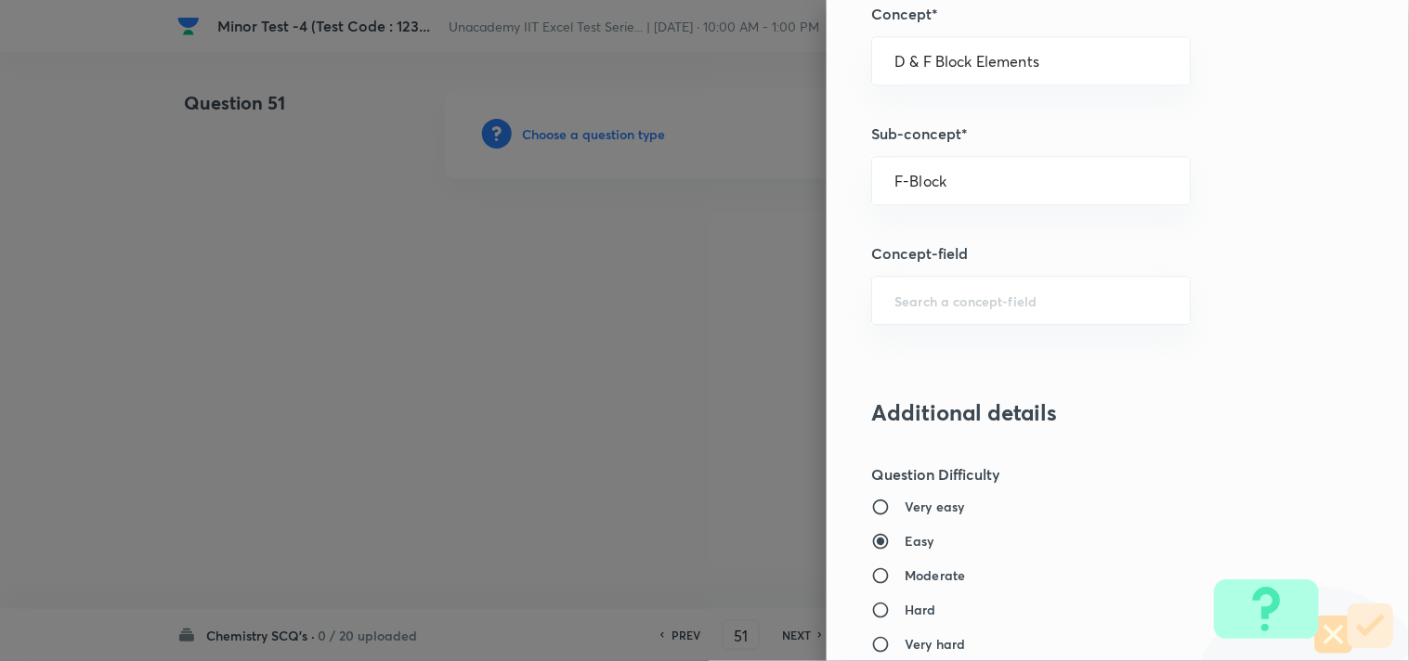
scroll to position [1444, 0]
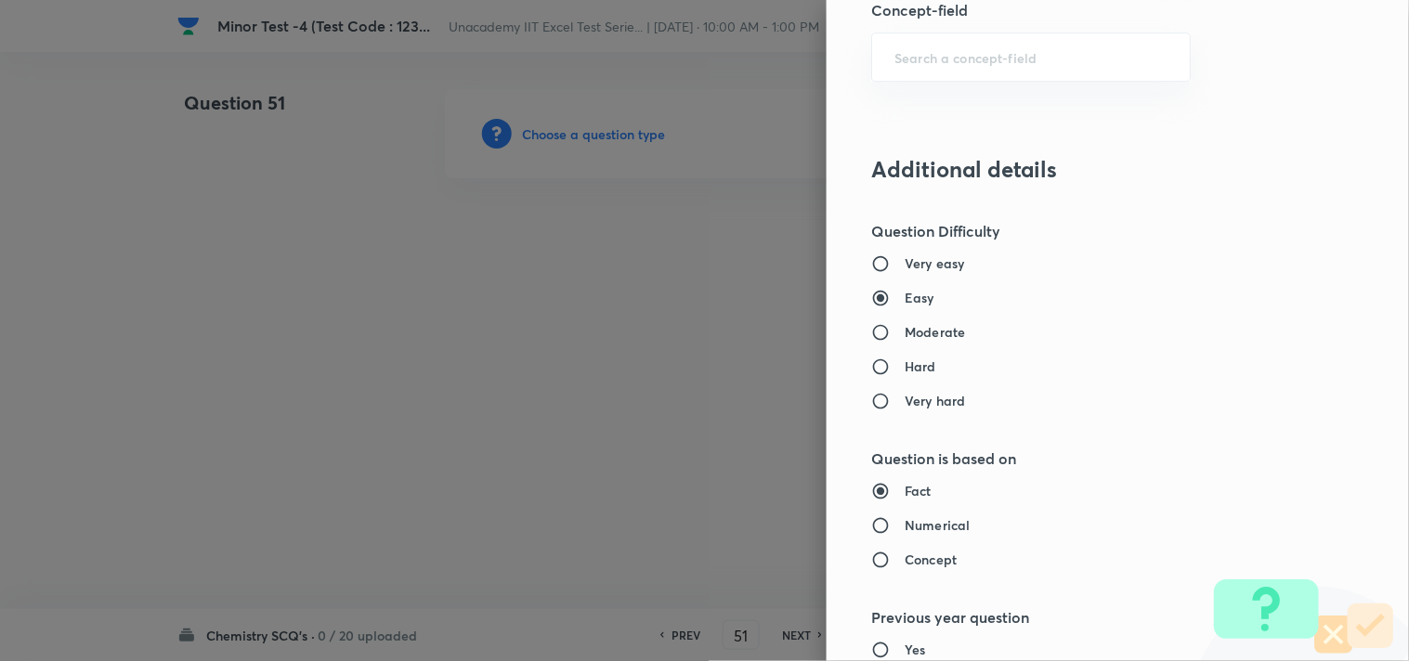
click at [904, 334] on h6 "Moderate" at bounding box center [934, 331] width 60 height 19
click at [889, 334] on input "Moderate" at bounding box center [887, 332] width 33 height 19
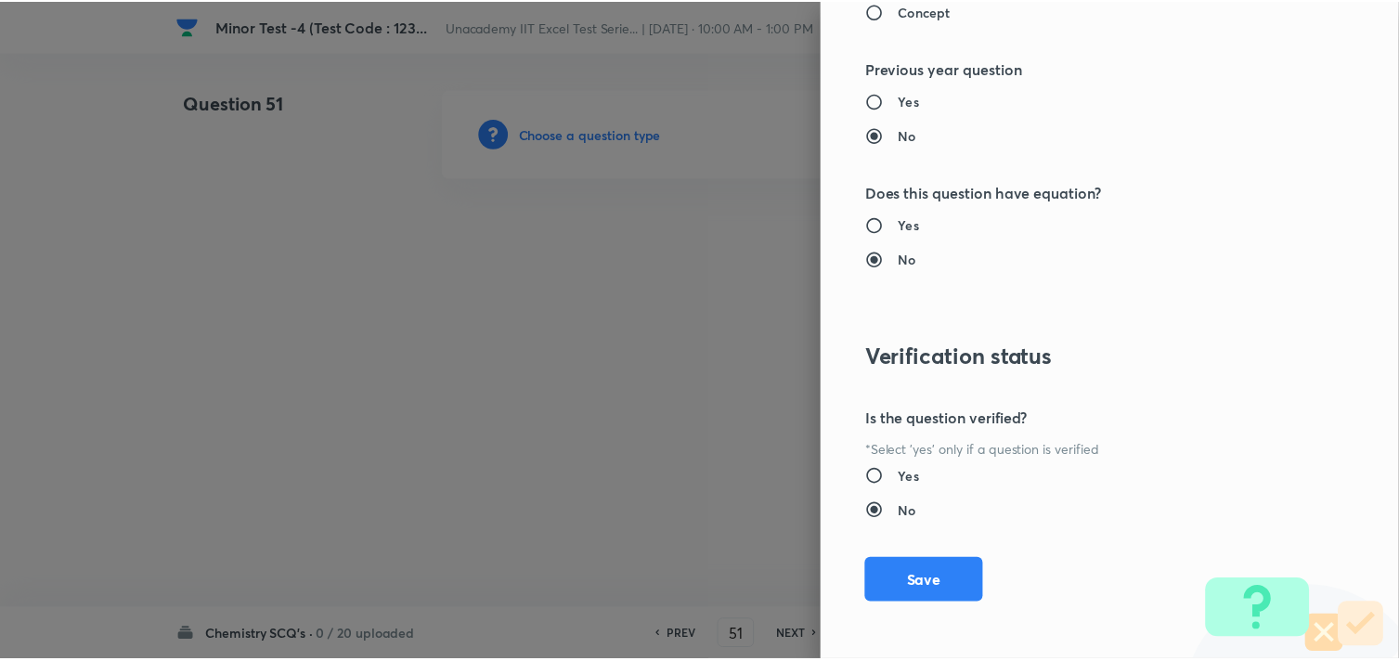
scroll to position [1994, 0]
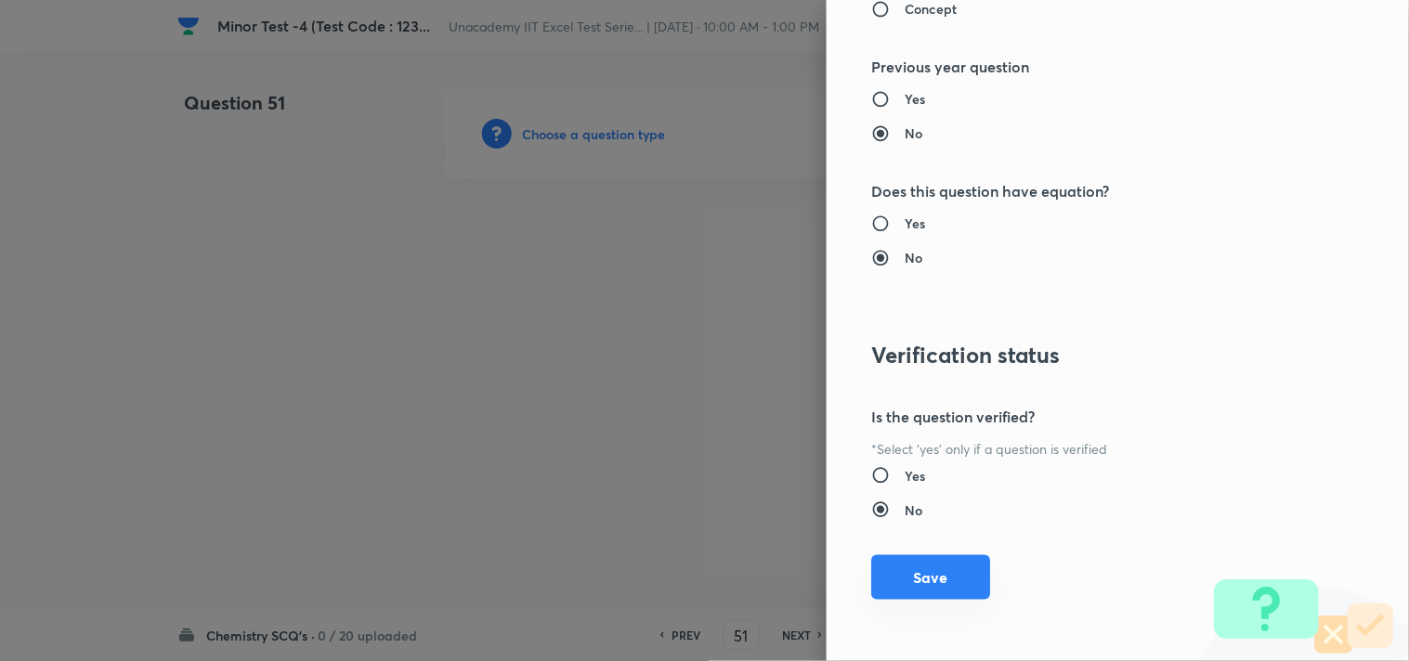
click at [911, 574] on button "Save" at bounding box center [930, 577] width 119 height 45
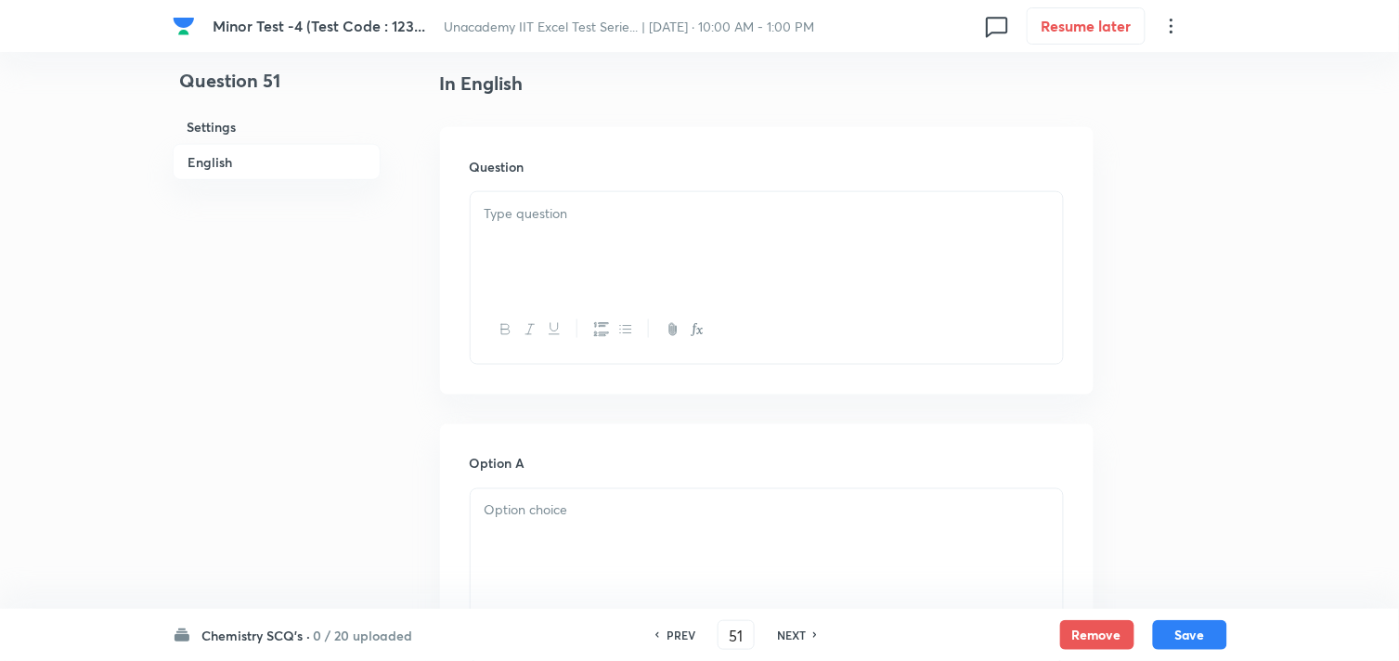
scroll to position [515, 0]
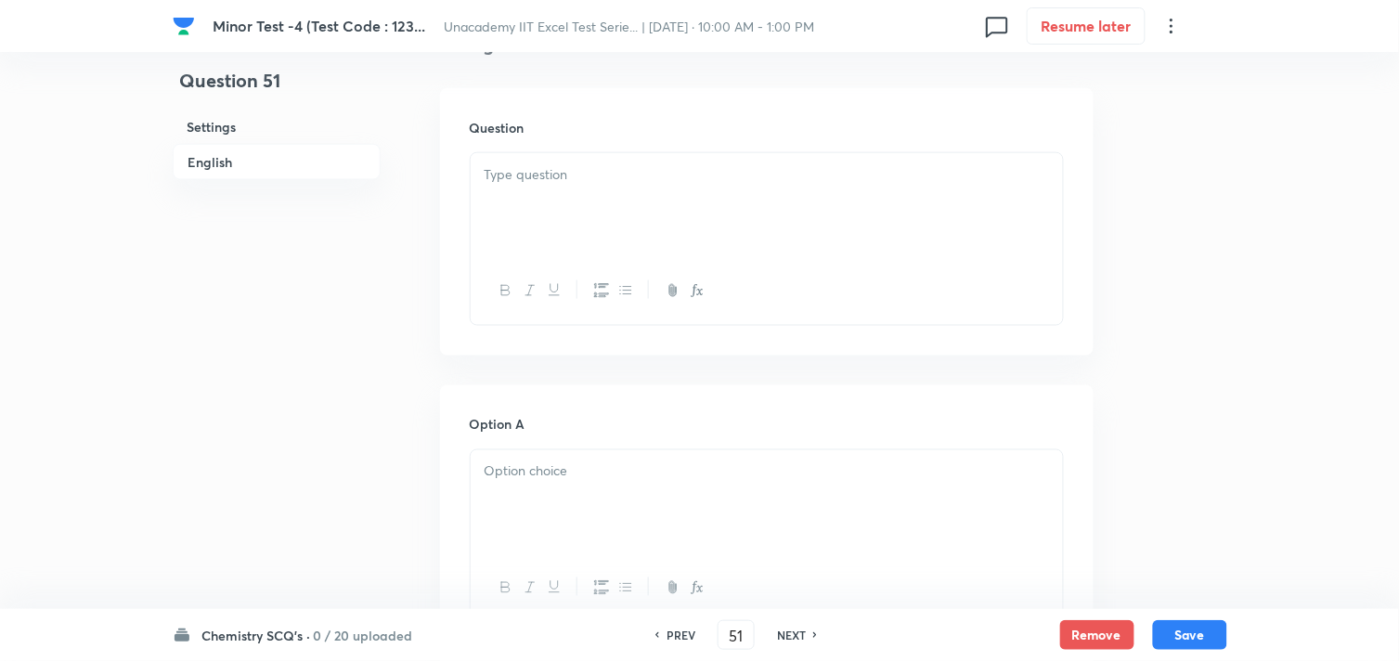
click at [549, 214] on div at bounding box center [767, 205] width 592 height 104
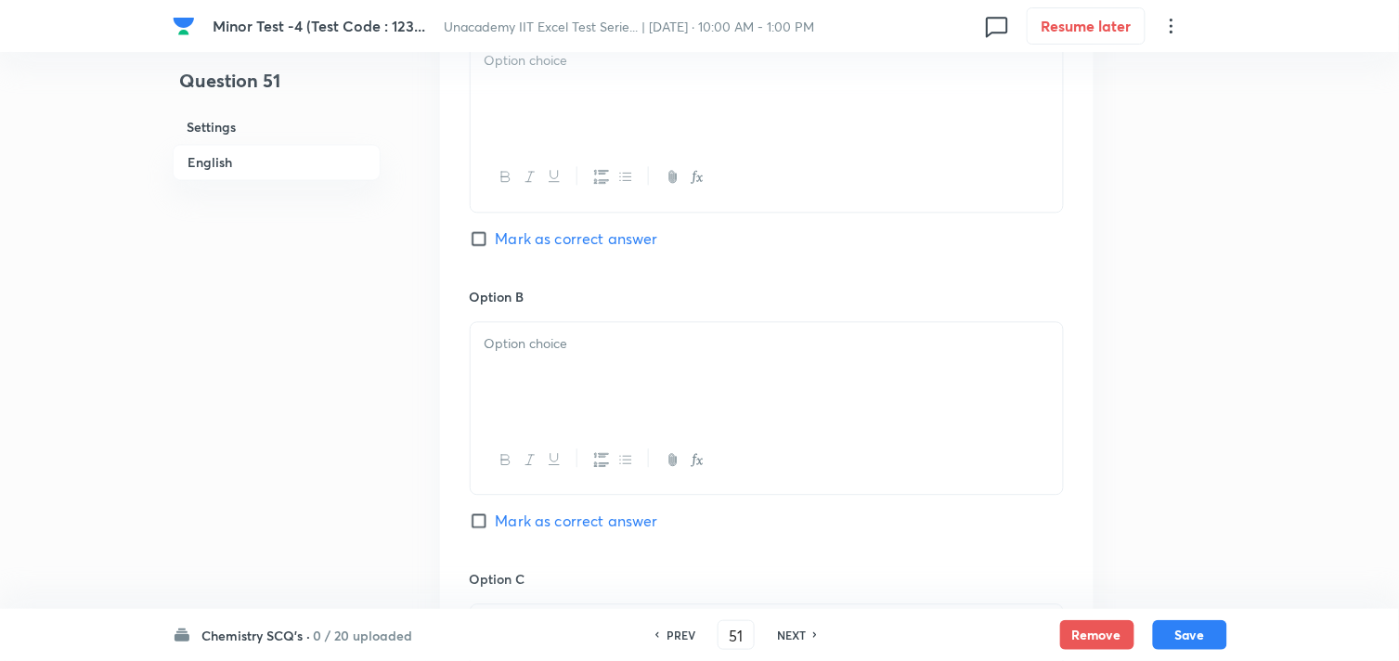
scroll to position [928, 0]
click at [543, 123] on div at bounding box center [767, 89] width 592 height 104
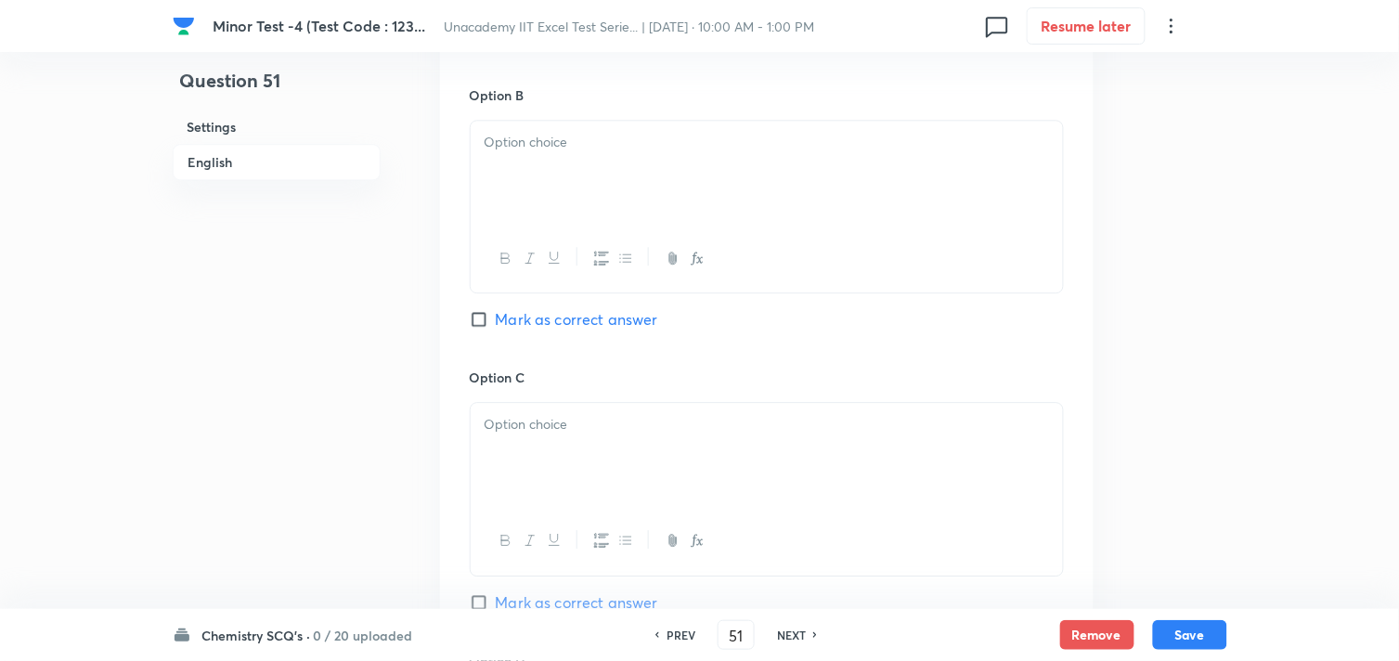
scroll to position [1135, 0]
click at [583, 154] on div at bounding box center [767, 166] width 592 height 104
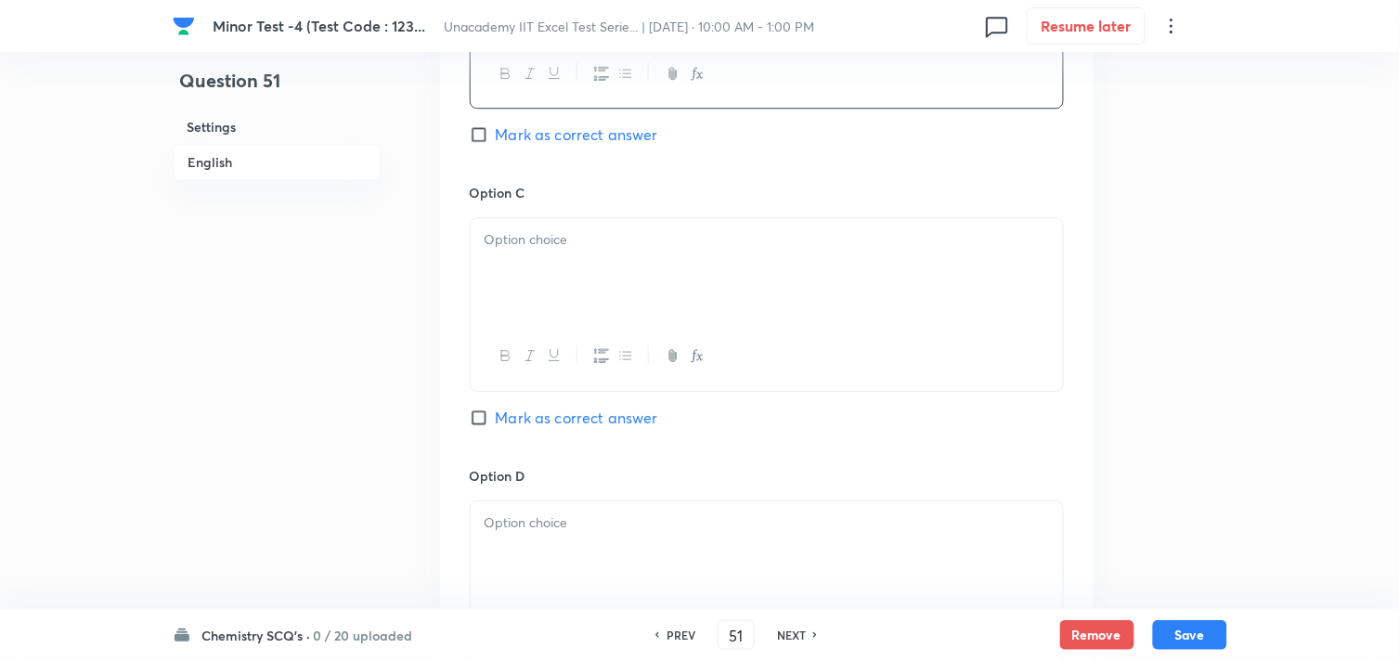
scroll to position [1341, 0]
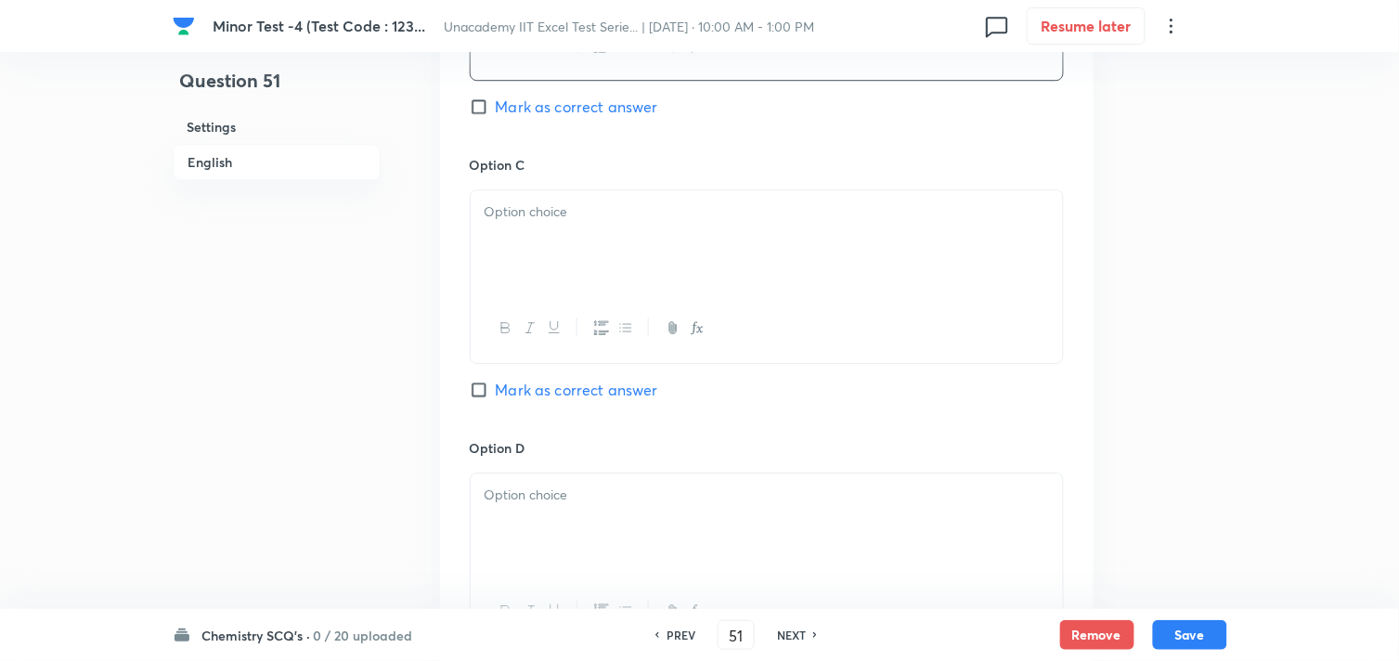
click at [561, 267] on div at bounding box center [767, 242] width 592 height 104
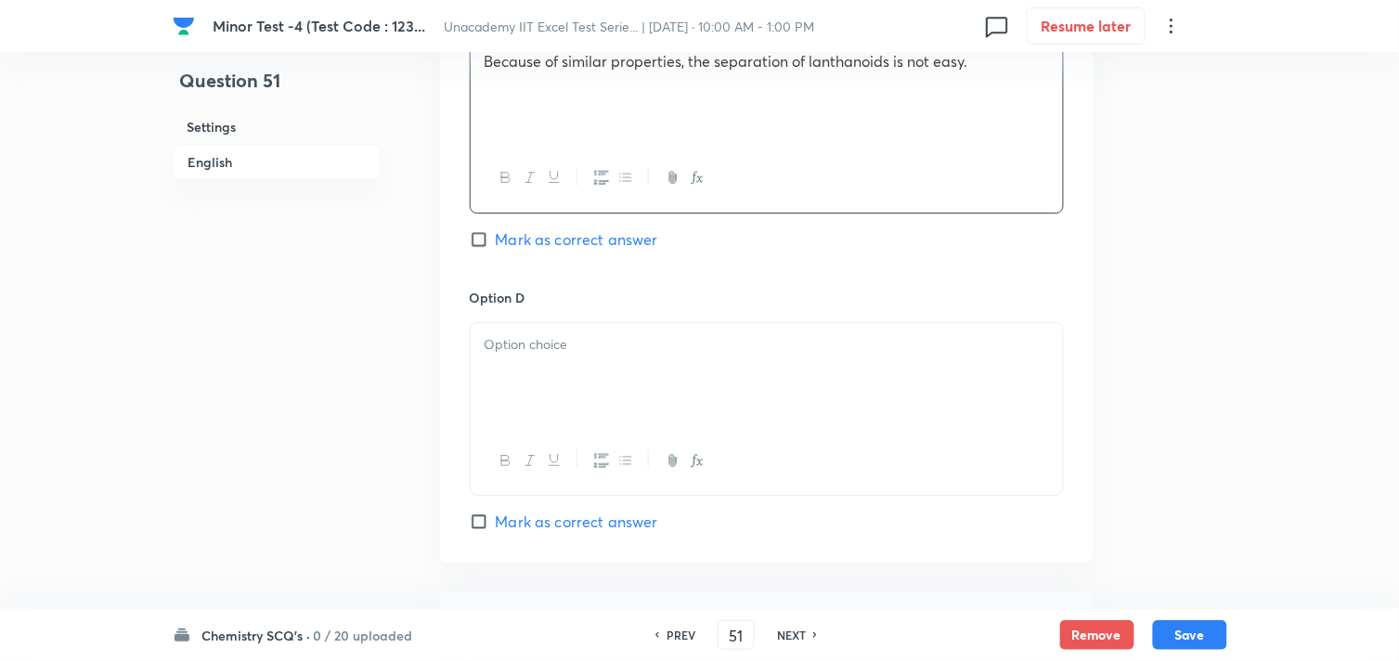
scroll to position [1547, 0]
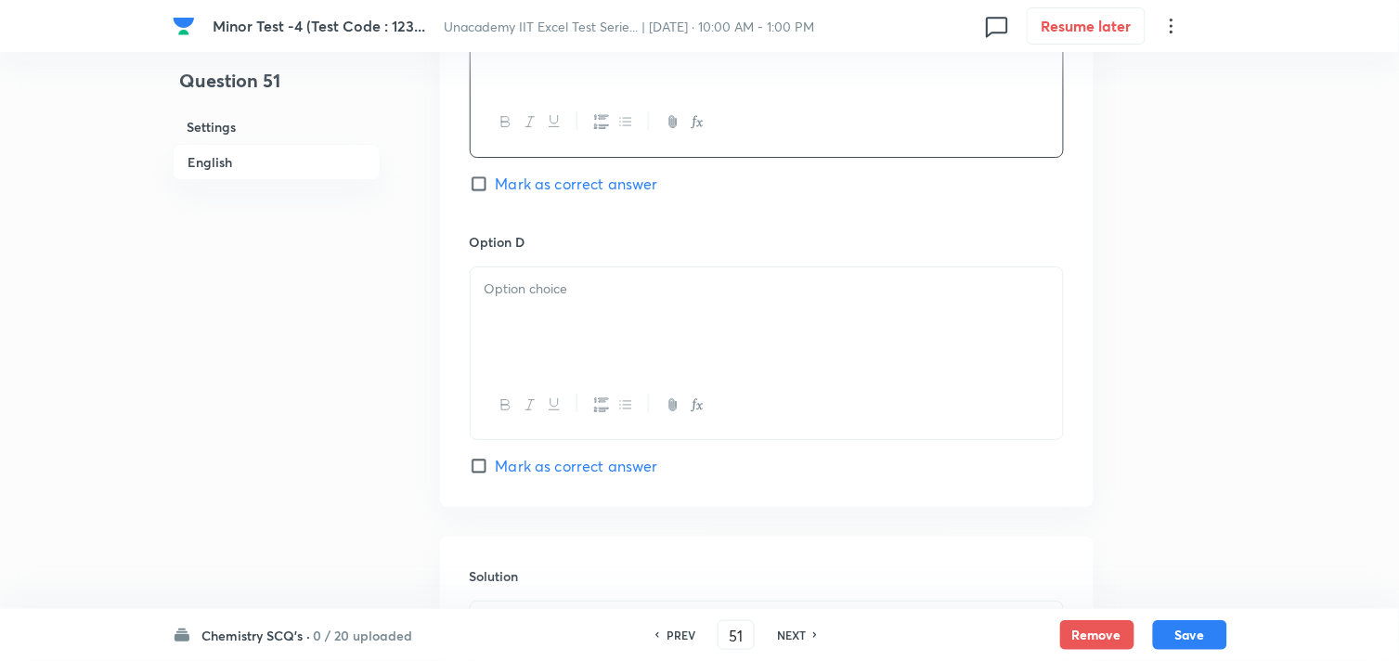
click at [537, 300] on p at bounding box center [767, 289] width 565 height 21
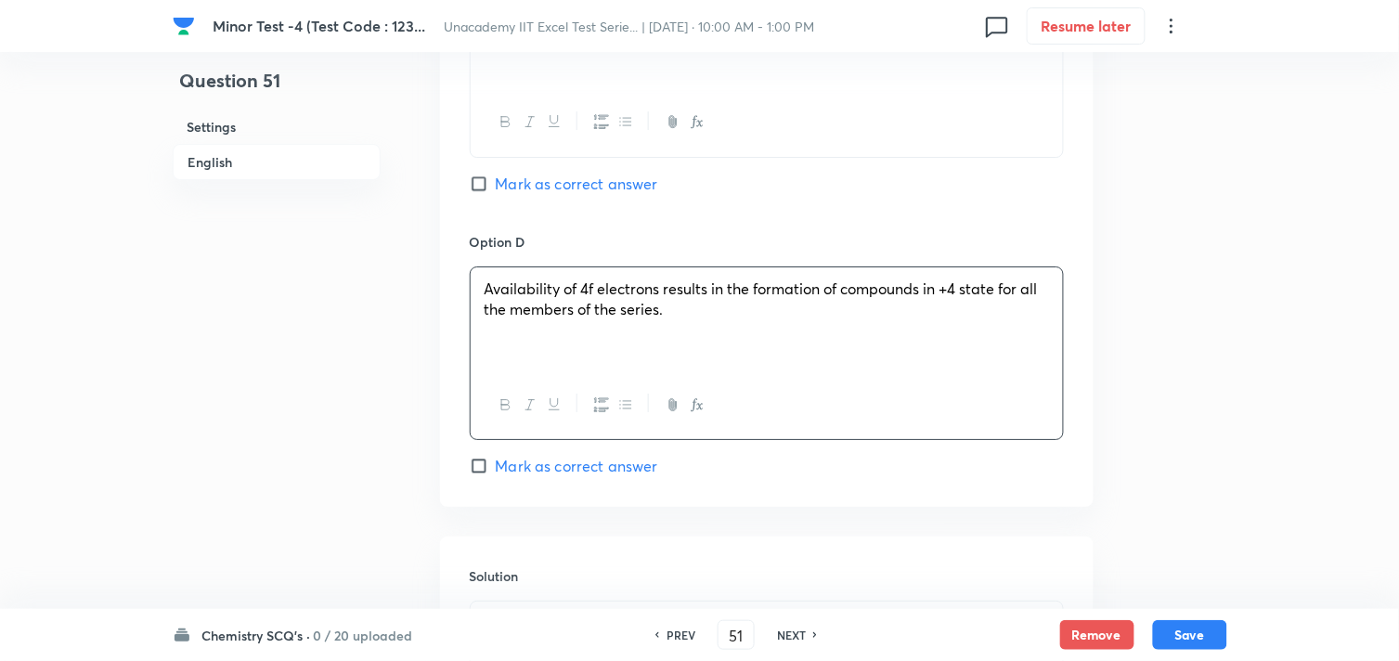
click at [509, 462] on span "Mark as correct answer" at bounding box center [577, 466] width 162 height 22
click at [496, 462] on input "Mark as correct answer" at bounding box center [483, 466] width 26 height 19
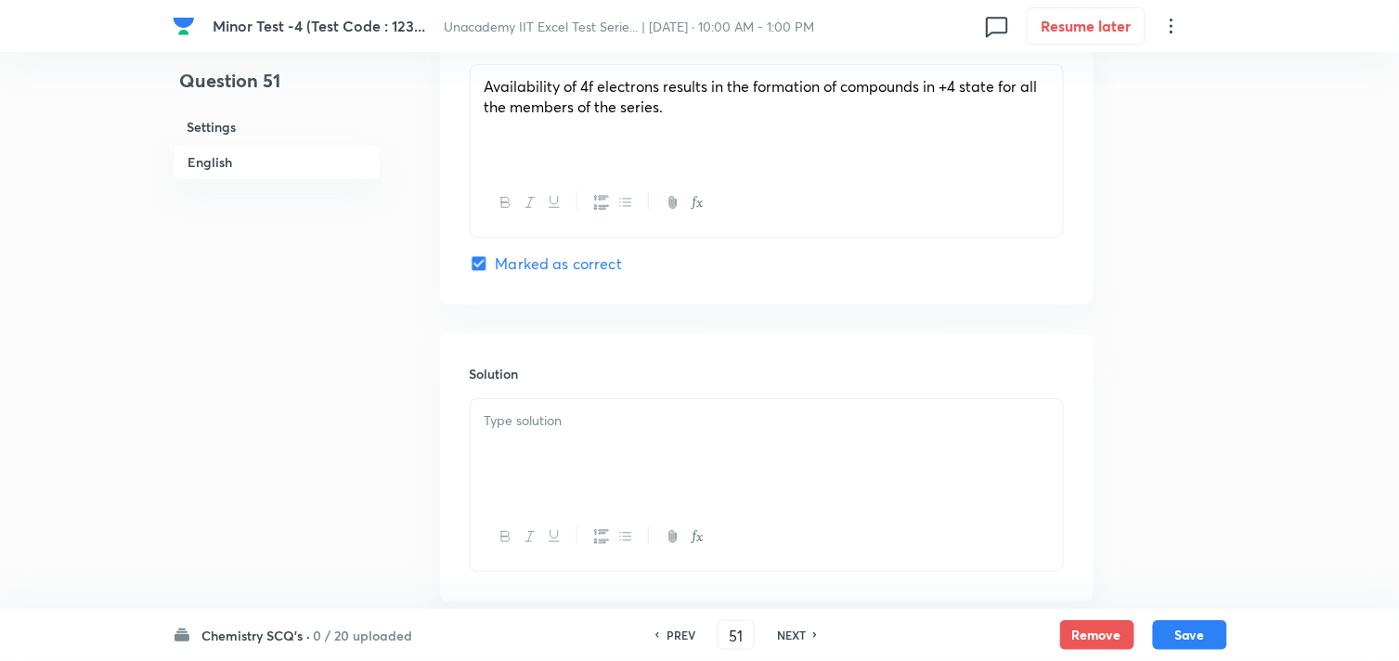
scroll to position [1753, 0]
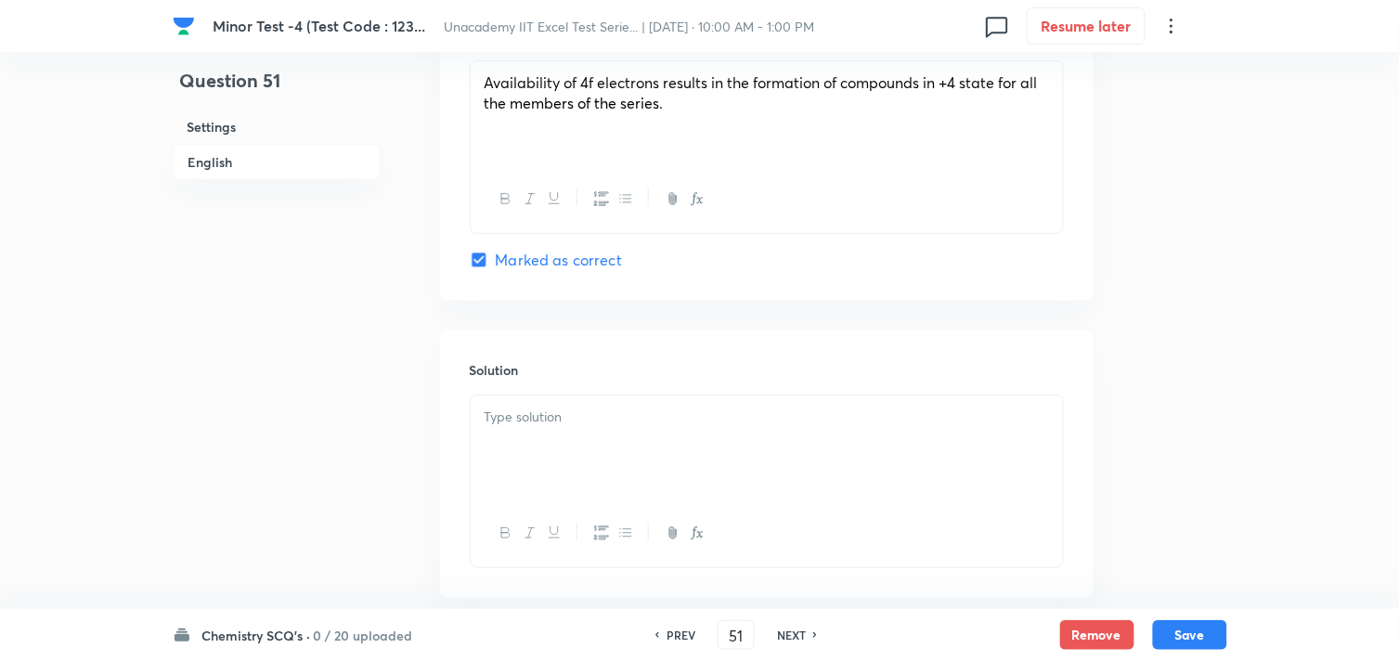
click at [513, 456] on div at bounding box center [767, 448] width 592 height 104
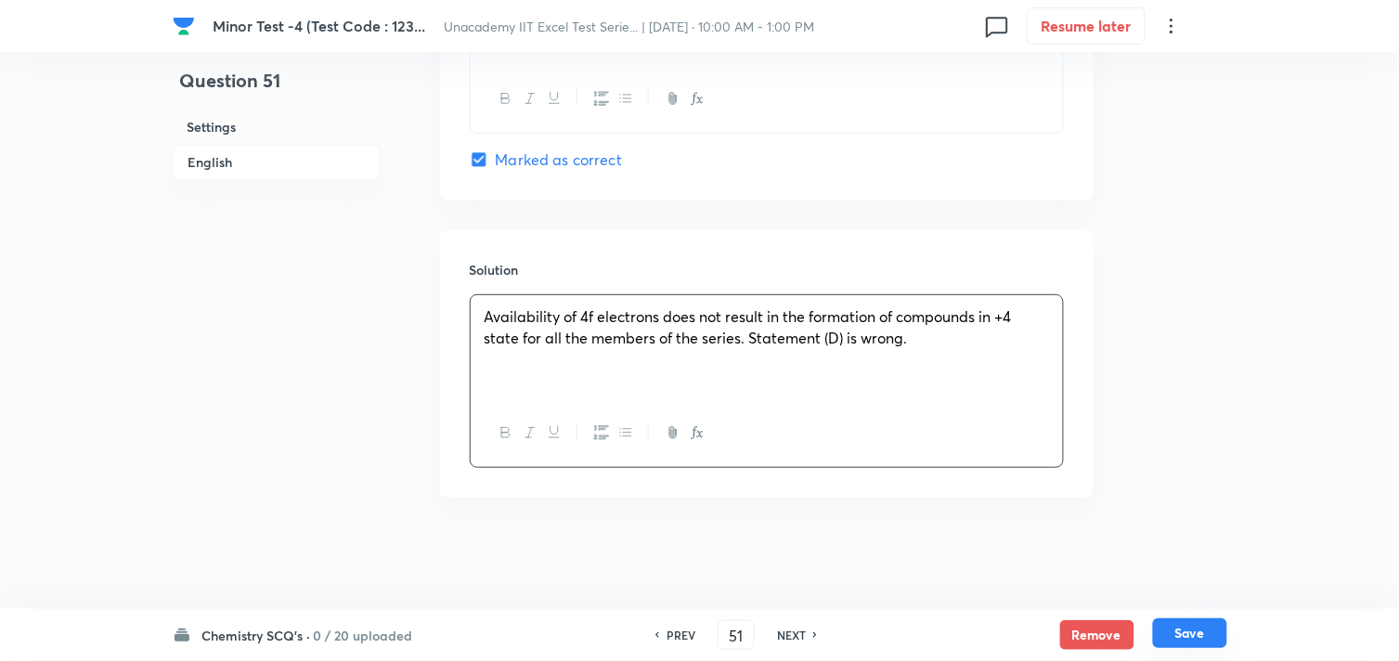
click at [1188, 633] on button "Save" at bounding box center [1190, 633] width 74 height 30
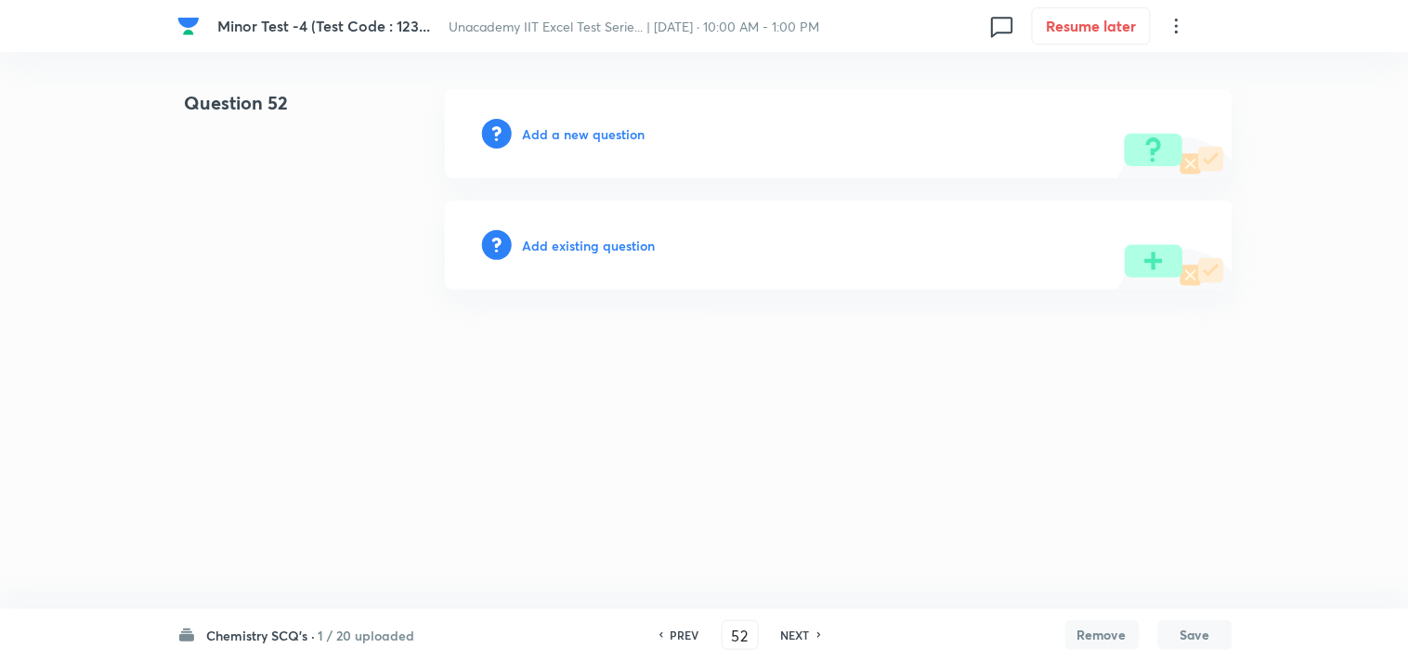
click at [560, 130] on h6 "Add a new question" at bounding box center [584, 133] width 123 height 19
click at [561, 131] on h6 "Choose a question type" at bounding box center [594, 133] width 143 height 19
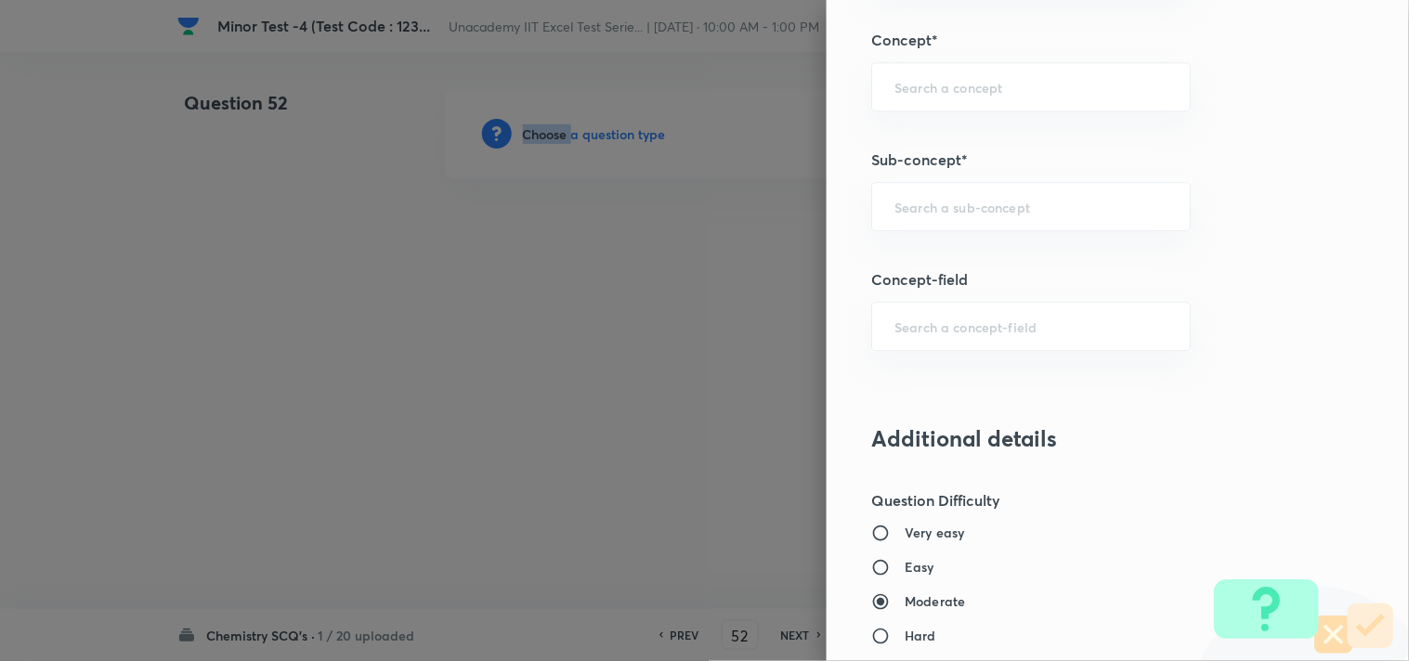
scroll to position [1238, 0]
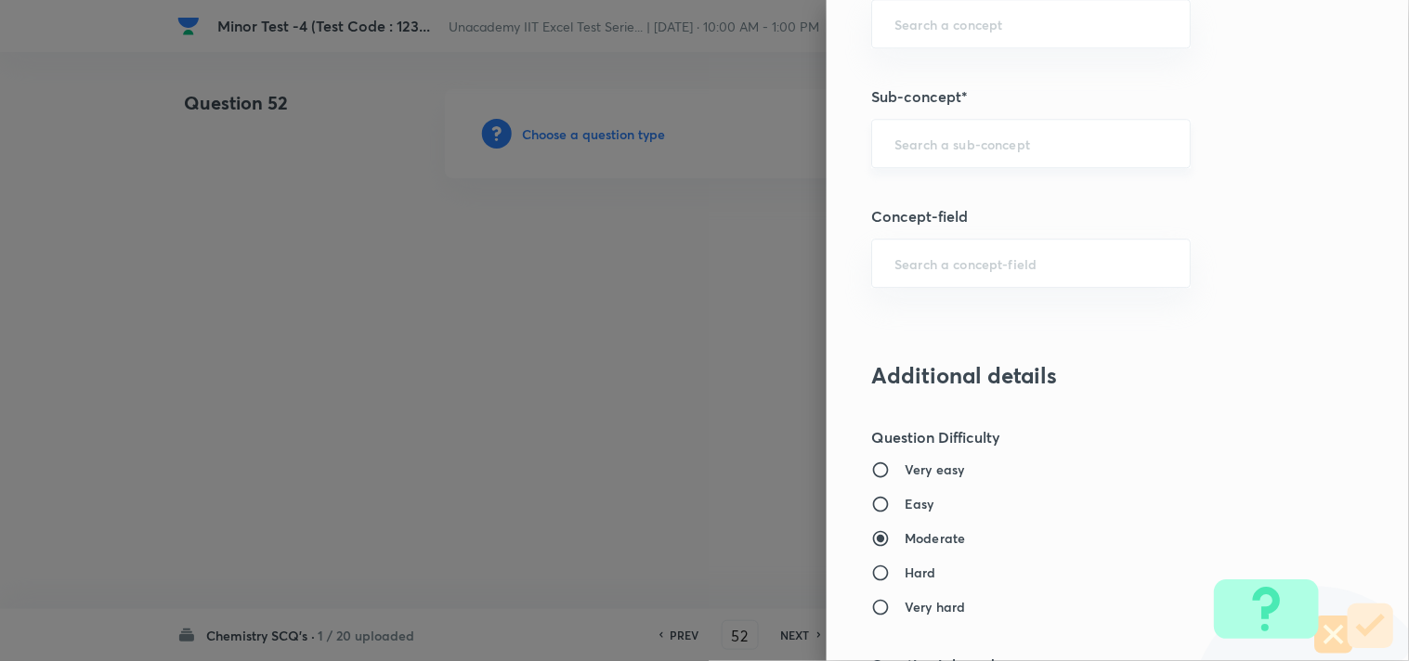
click at [941, 150] on input "text" at bounding box center [1030, 144] width 273 height 18
drag, startPoint x: 887, startPoint y: 144, endPoint x: 848, endPoint y: 140, distance: 39.2
click at [848, 140] on div "Question settings Question type* Single choice correct Number of options* 2 3 4…" at bounding box center [1117, 330] width 582 height 661
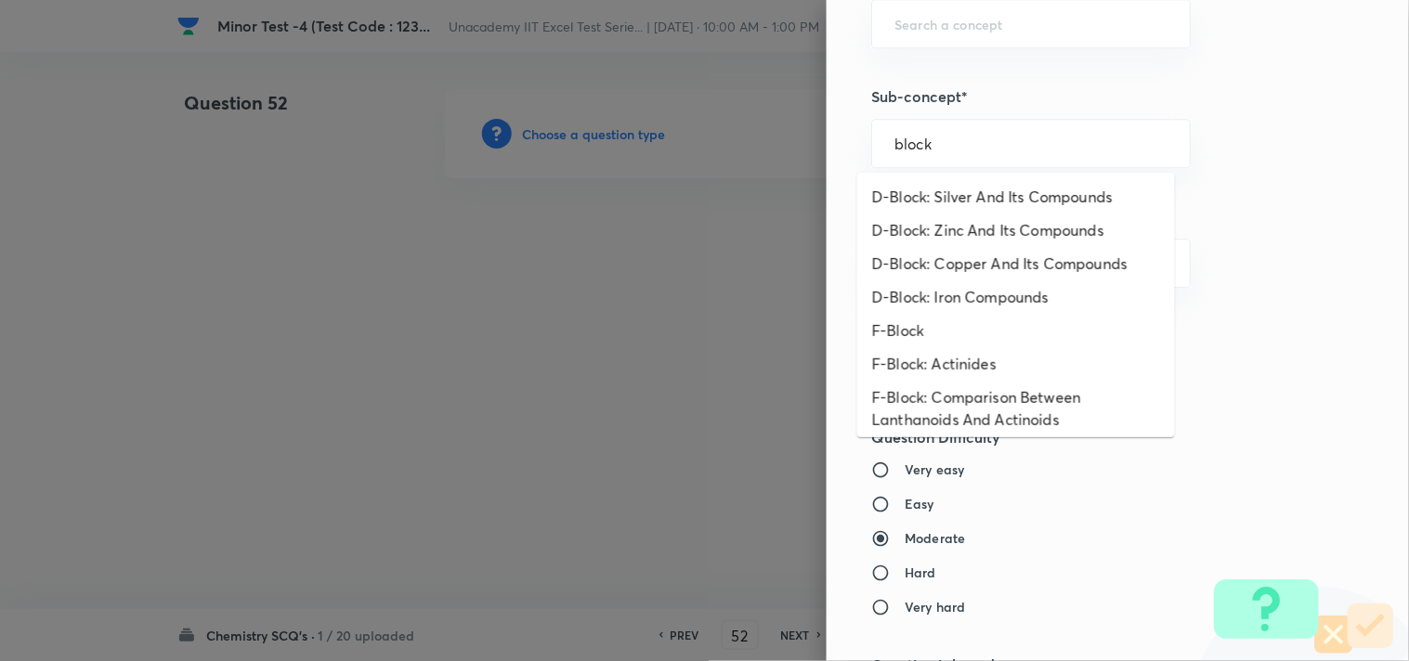
scroll to position [515, 0]
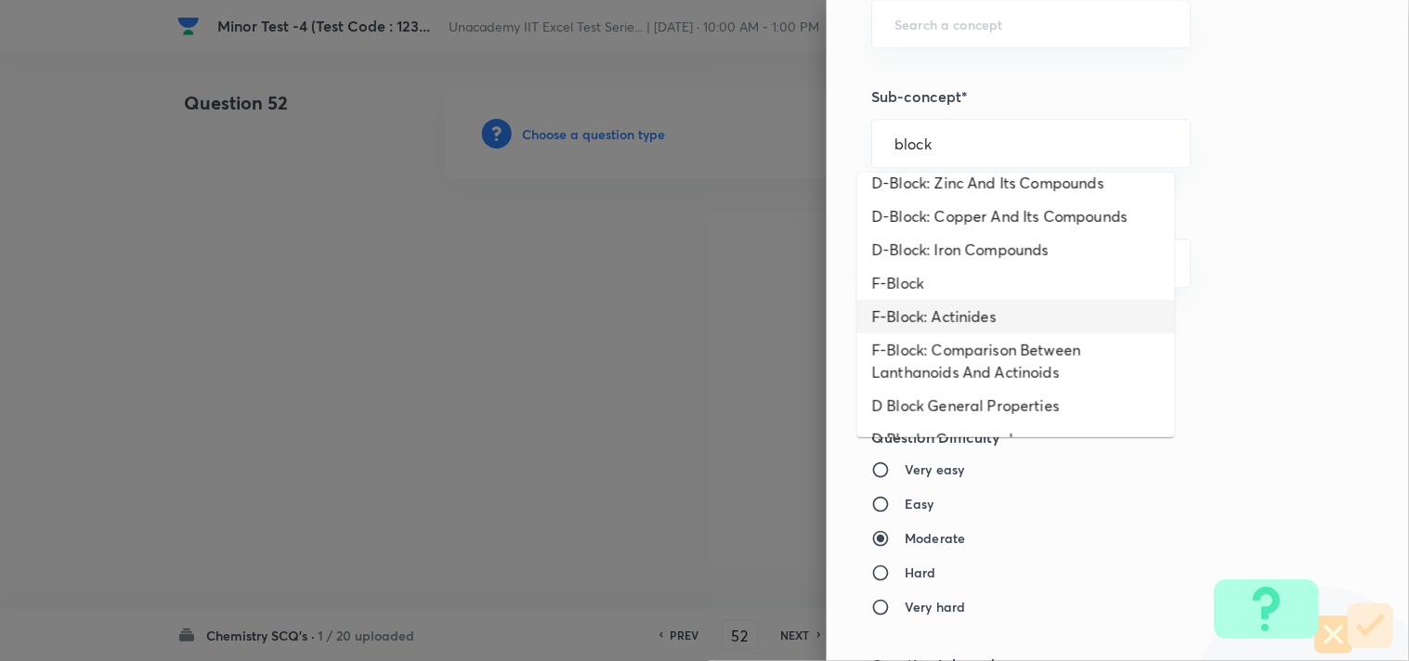
click at [978, 331] on li "F-Block: Actinides" at bounding box center [1016, 316] width 318 height 33
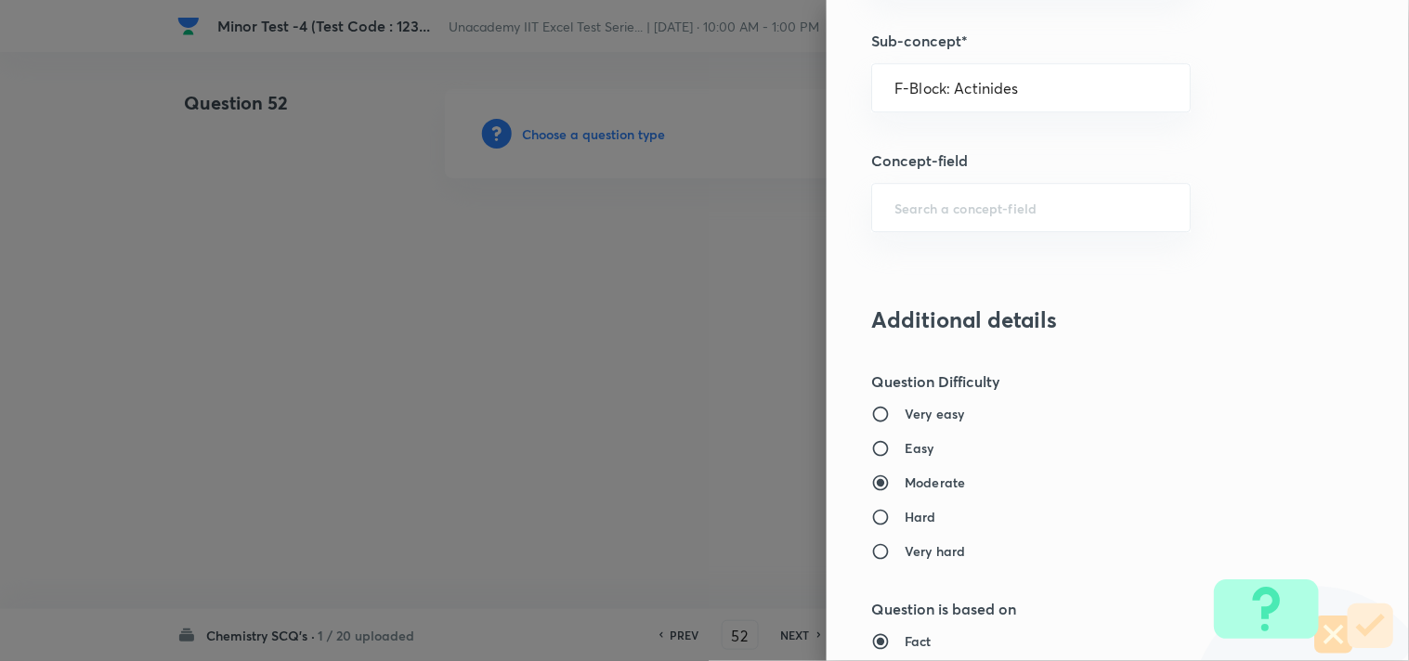
scroll to position [1444, 0]
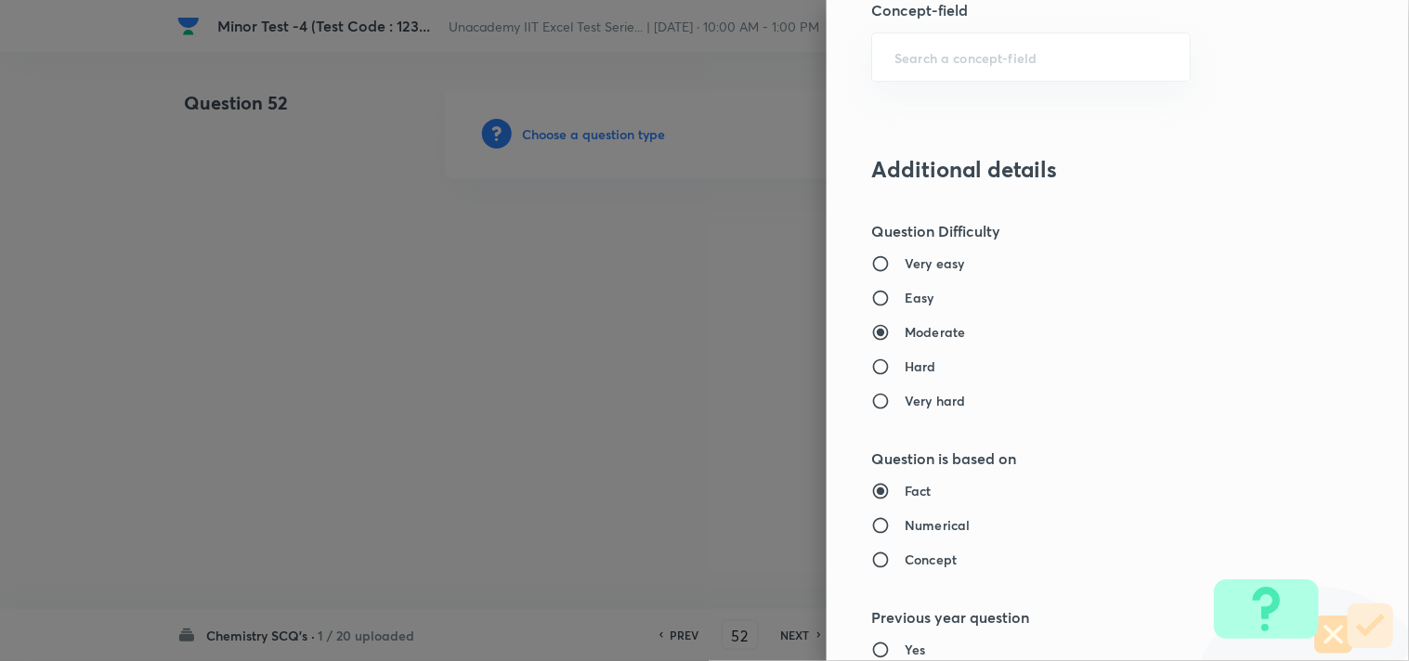
click at [907, 295] on h6 "Easy" at bounding box center [919, 297] width 30 height 19
click at [904, 295] on input "Easy" at bounding box center [887, 298] width 33 height 19
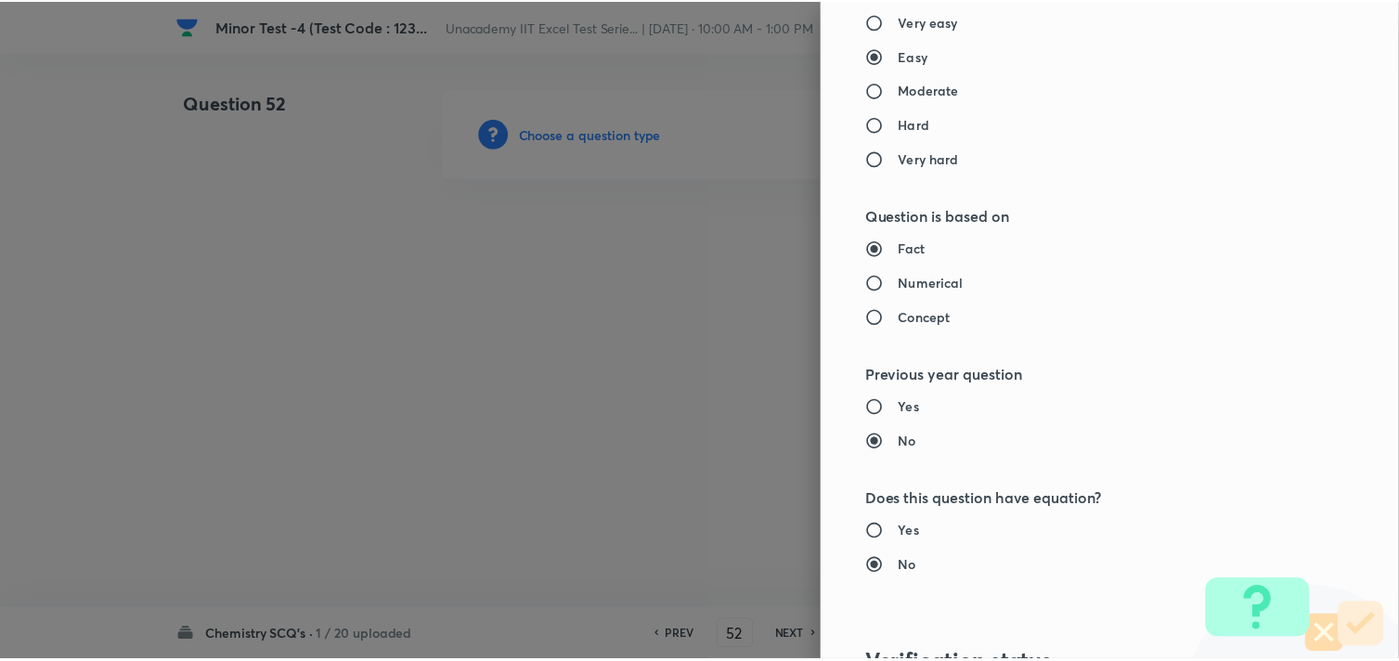
scroll to position [1994, 0]
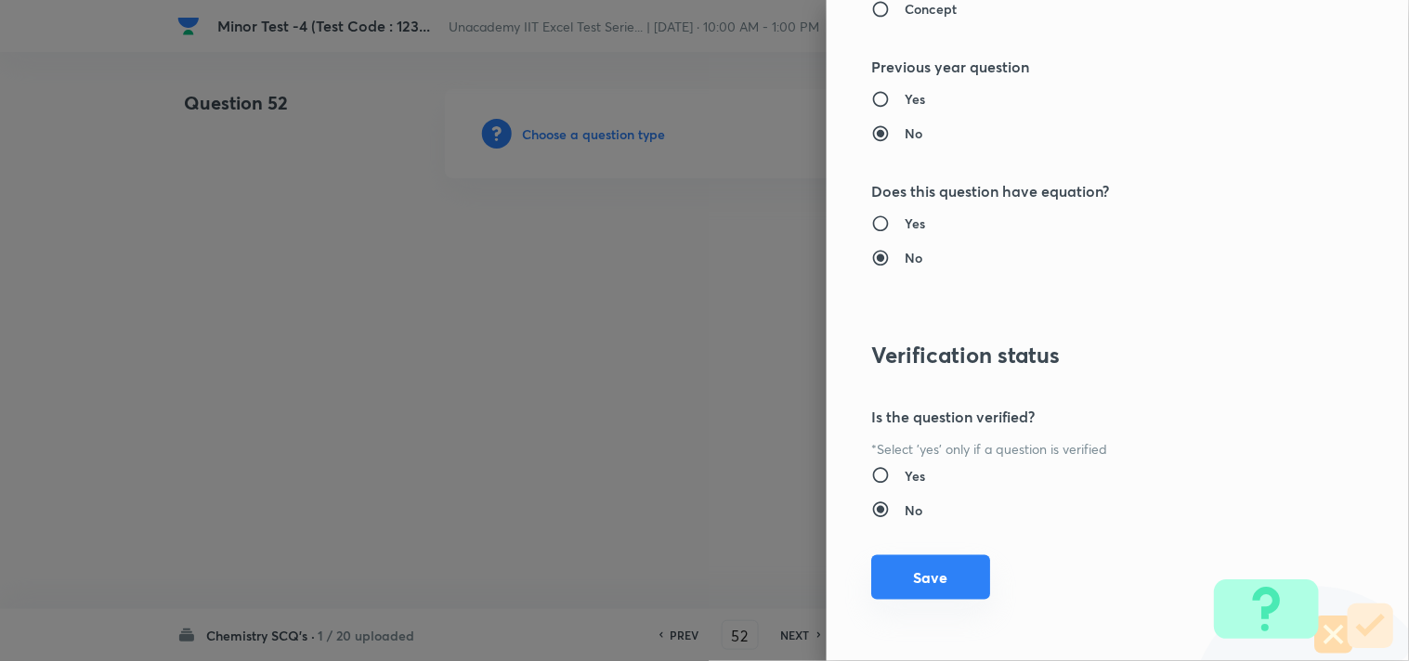
click at [915, 561] on button "Save" at bounding box center [930, 577] width 119 height 45
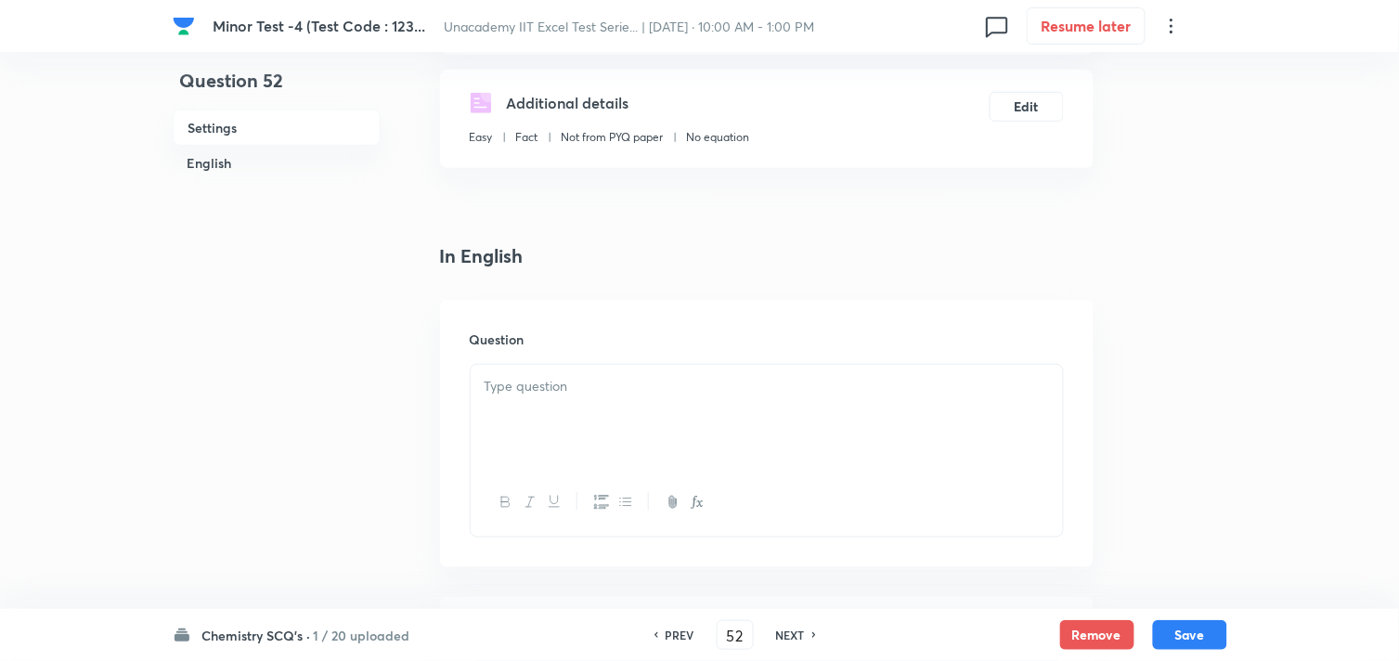
scroll to position [309, 0]
drag, startPoint x: 587, startPoint y: 414, endPoint x: 608, endPoint y: 411, distance: 21.5
click at [595, 415] on div at bounding box center [767, 411] width 592 height 104
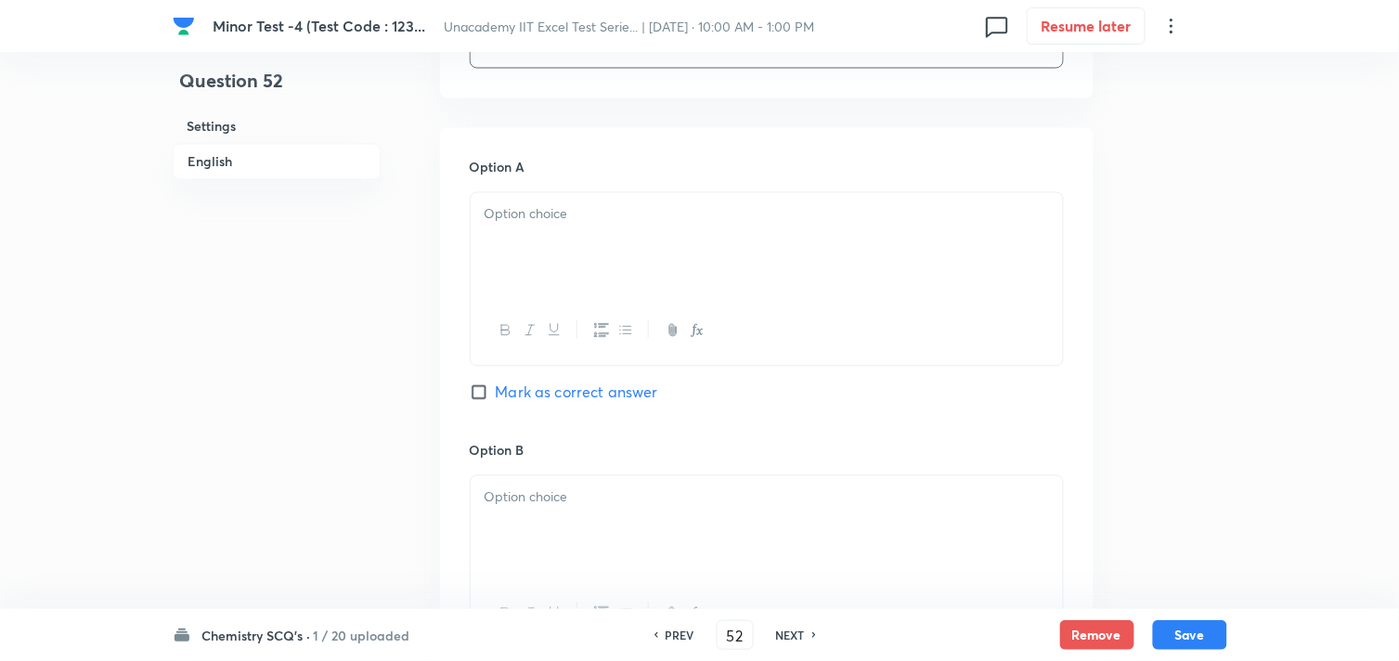
scroll to position [824, 0]
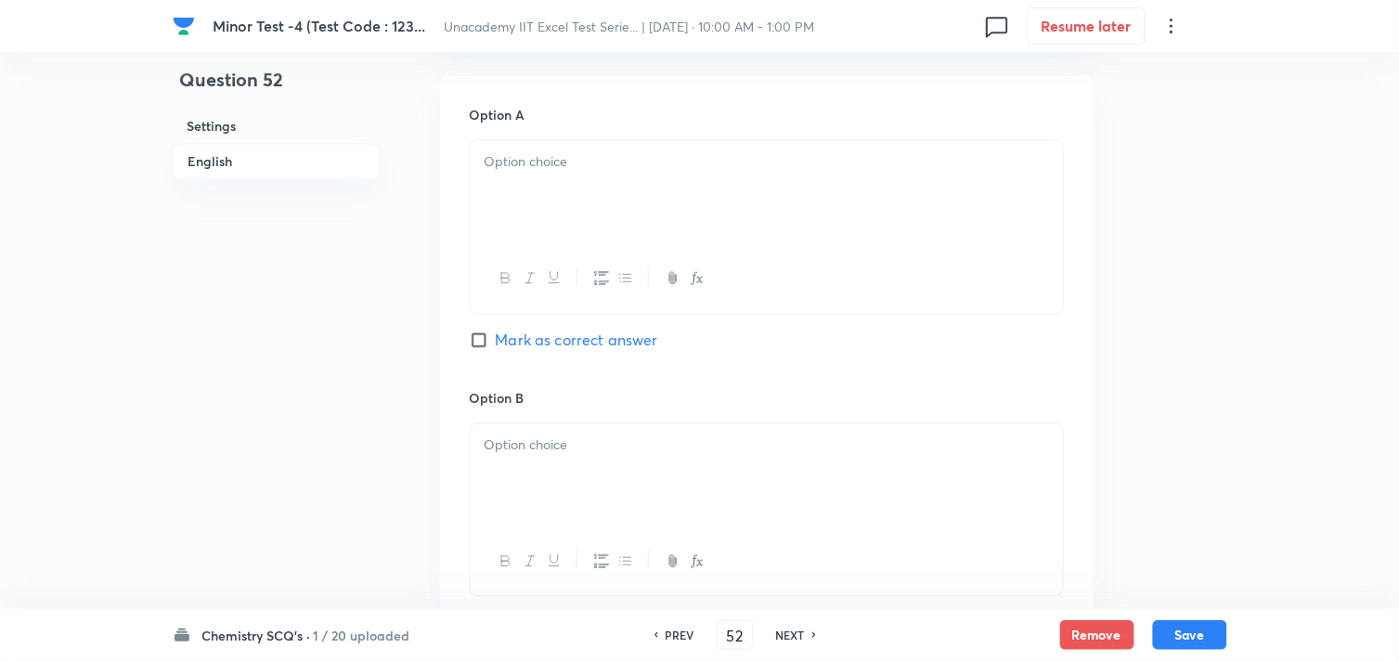
click at [534, 216] on div at bounding box center [767, 193] width 592 height 104
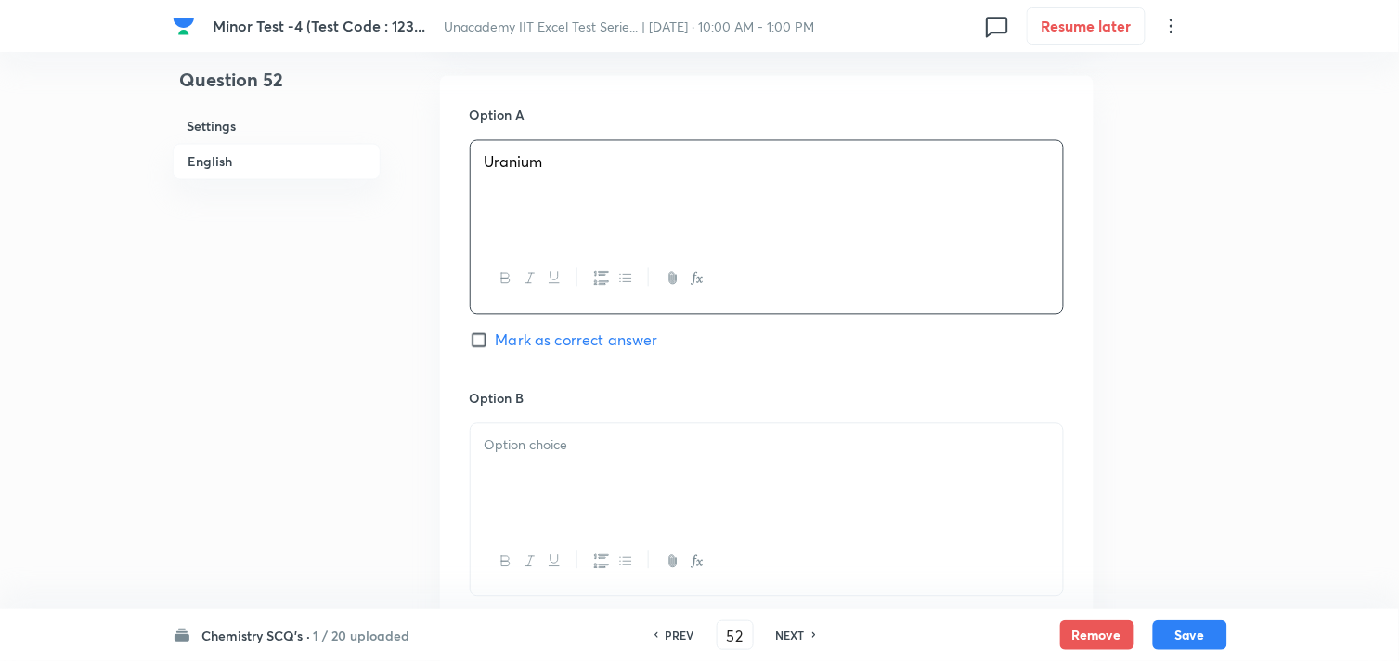
click at [643, 458] on div at bounding box center [767, 476] width 592 height 104
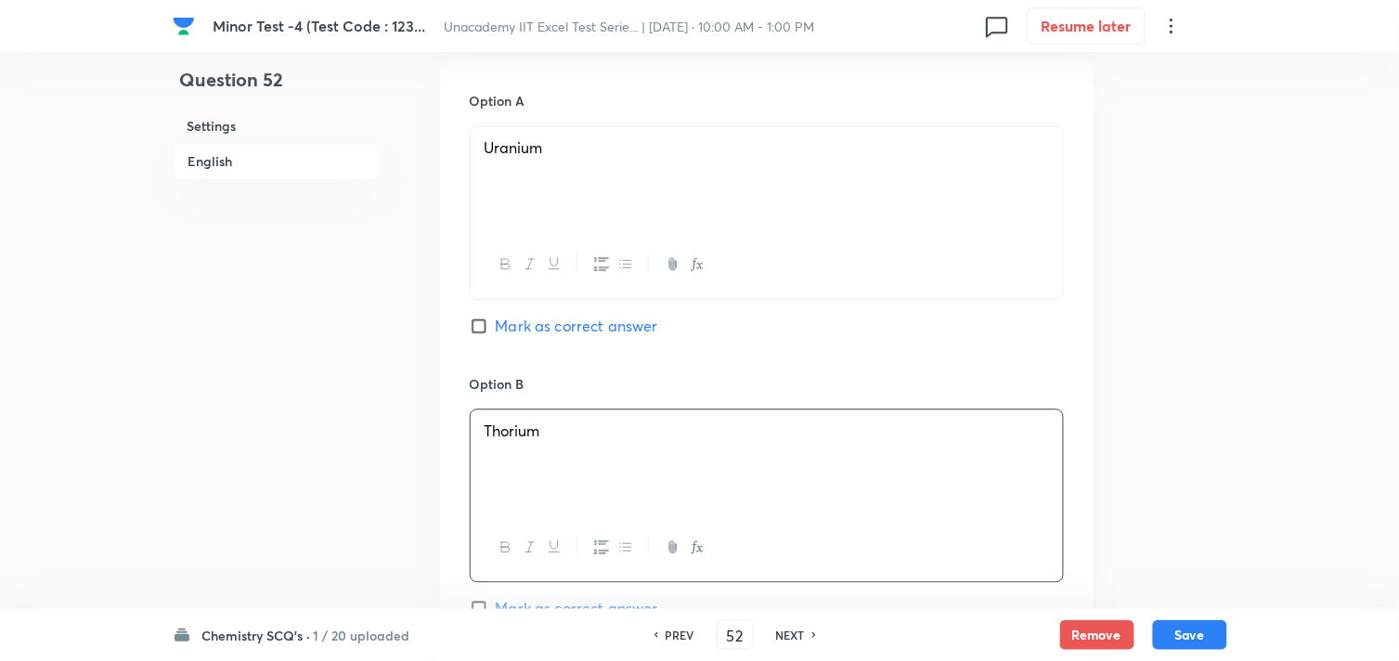
scroll to position [1032, 0]
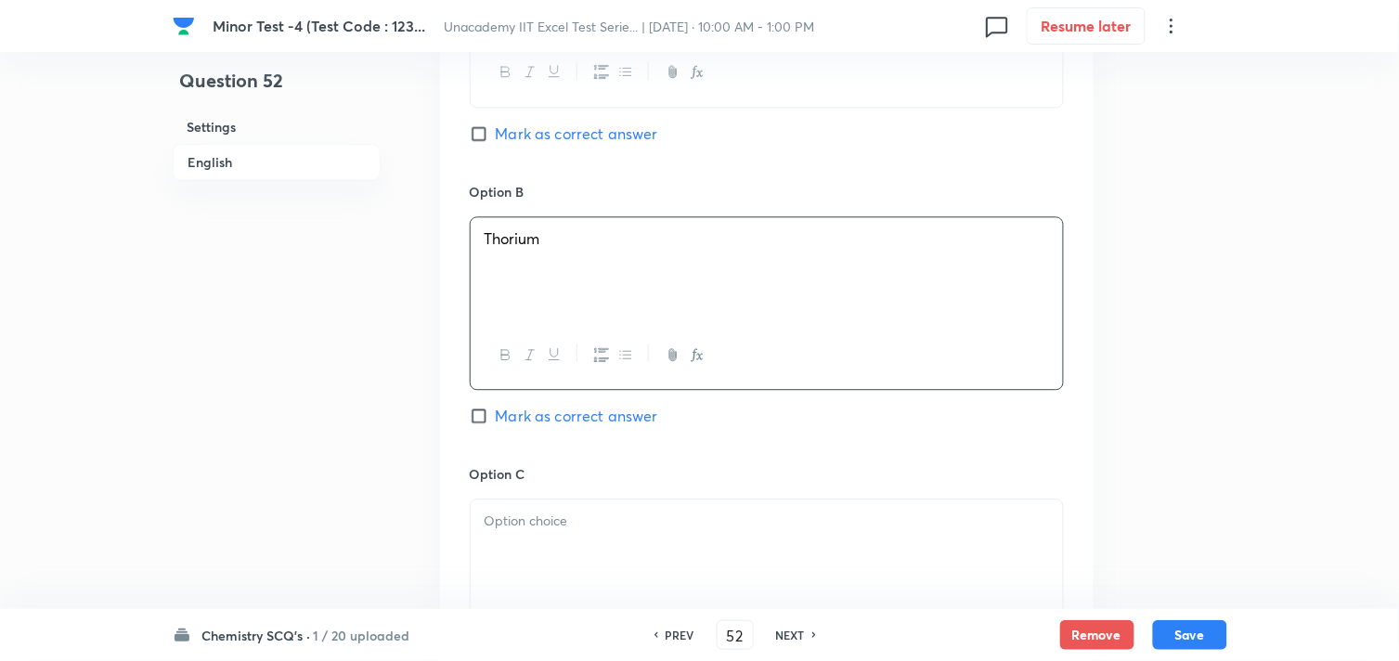
click at [542, 487] on div "Option C Mark as correct answer" at bounding box center [767, 605] width 594 height 282
click at [551, 513] on p at bounding box center [767, 521] width 565 height 21
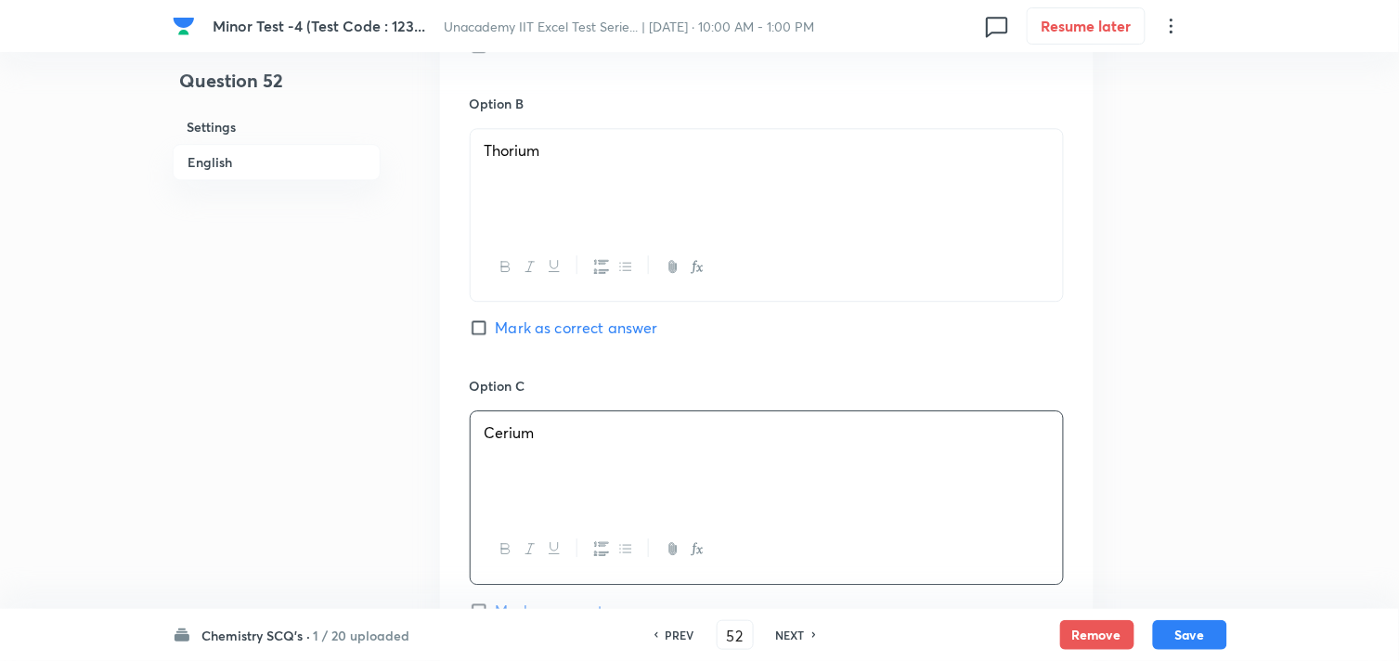
scroll to position [1238, 0]
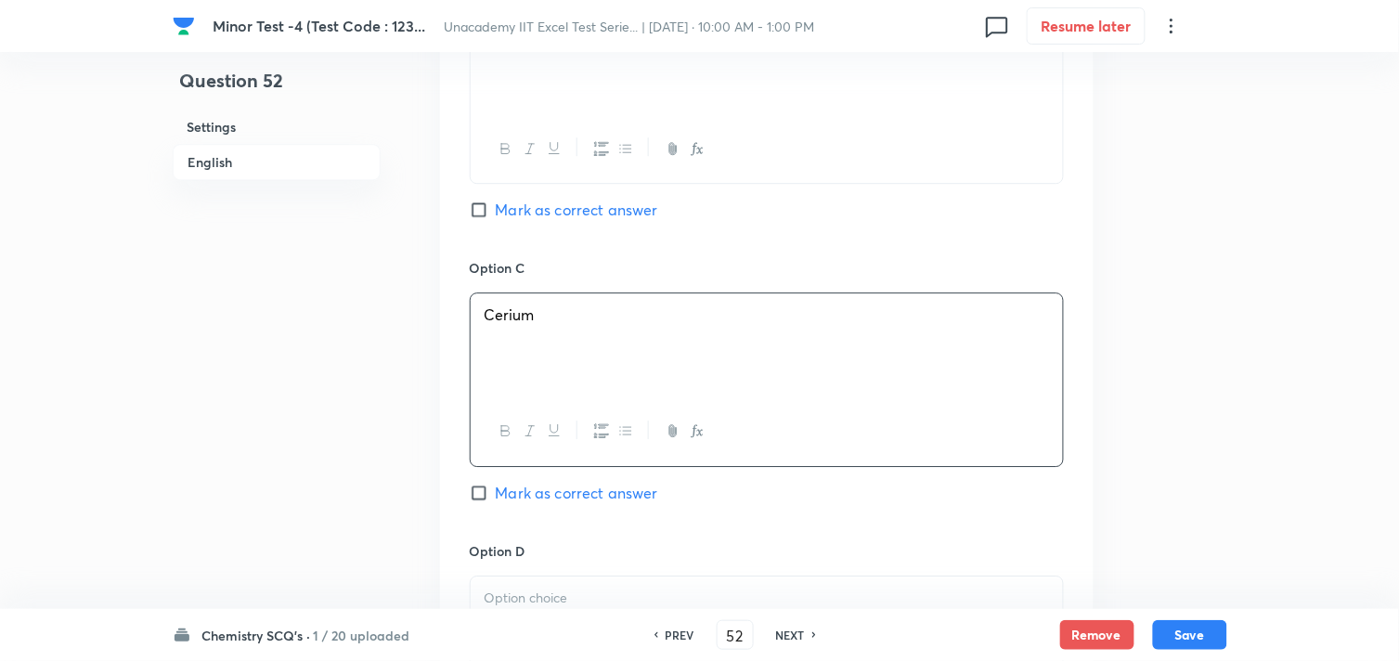
click at [526, 602] on p at bounding box center [767, 598] width 565 height 21
click at [504, 488] on span "Mark as correct answer" at bounding box center [577, 493] width 162 height 22
click at [496, 488] on input "Mark as correct answer" at bounding box center [483, 493] width 26 height 19
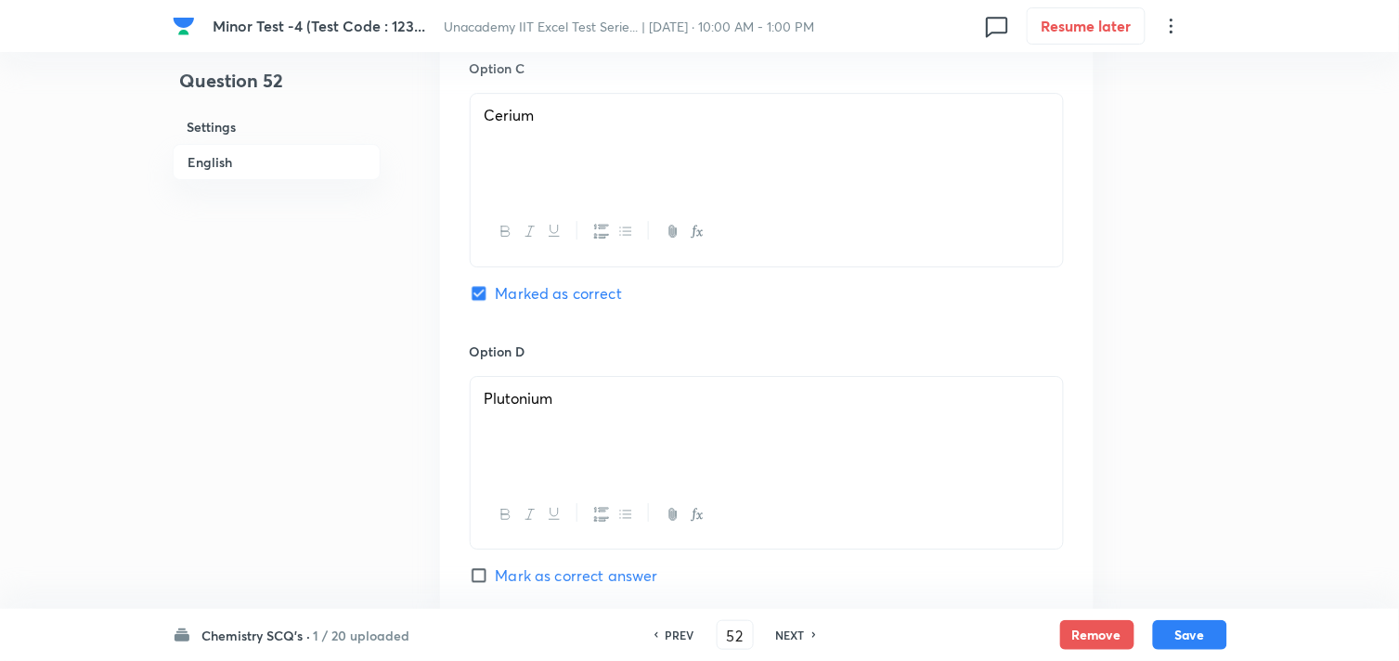
scroll to position [1857, 0]
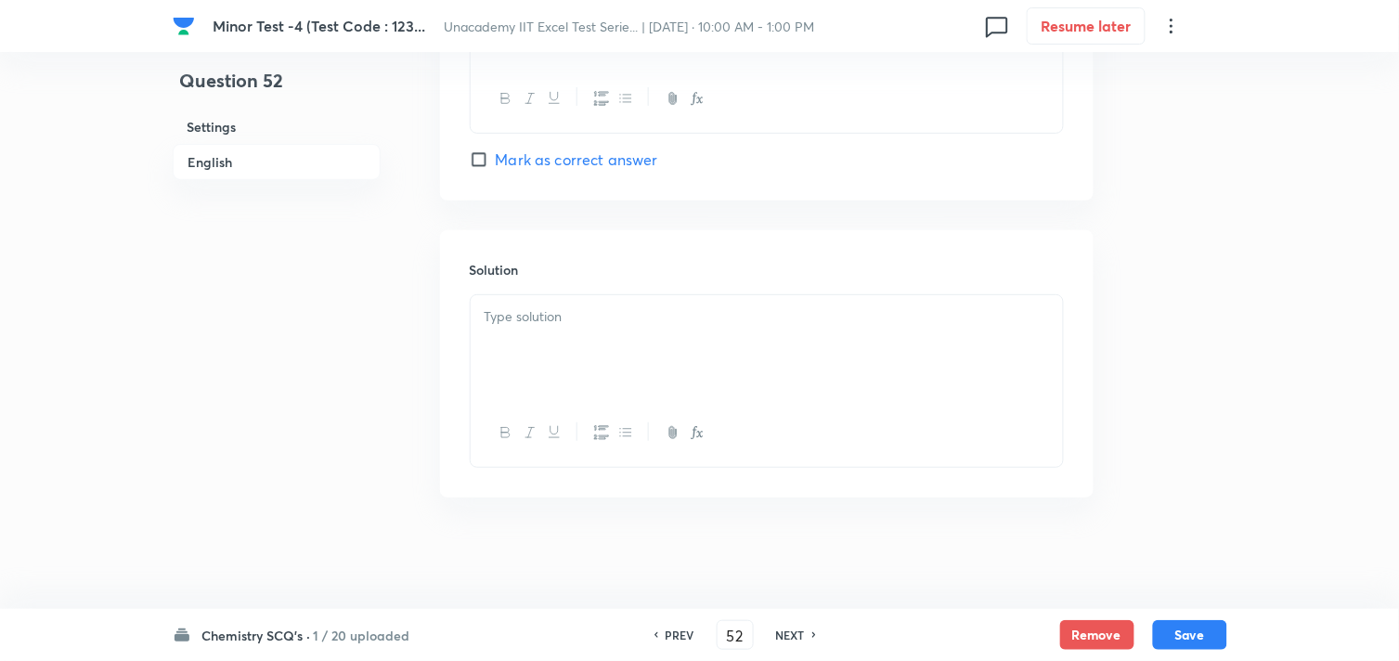
click at [566, 349] on div at bounding box center [767, 347] width 592 height 104
click at [1202, 651] on div "Chemistry SCQ's · 1 / 20 uploaded PREV 52 ​ NEXT Remove Save" at bounding box center [700, 635] width 1055 height 52
click at [1190, 633] on button "Save" at bounding box center [1190, 633] width 74 height 30
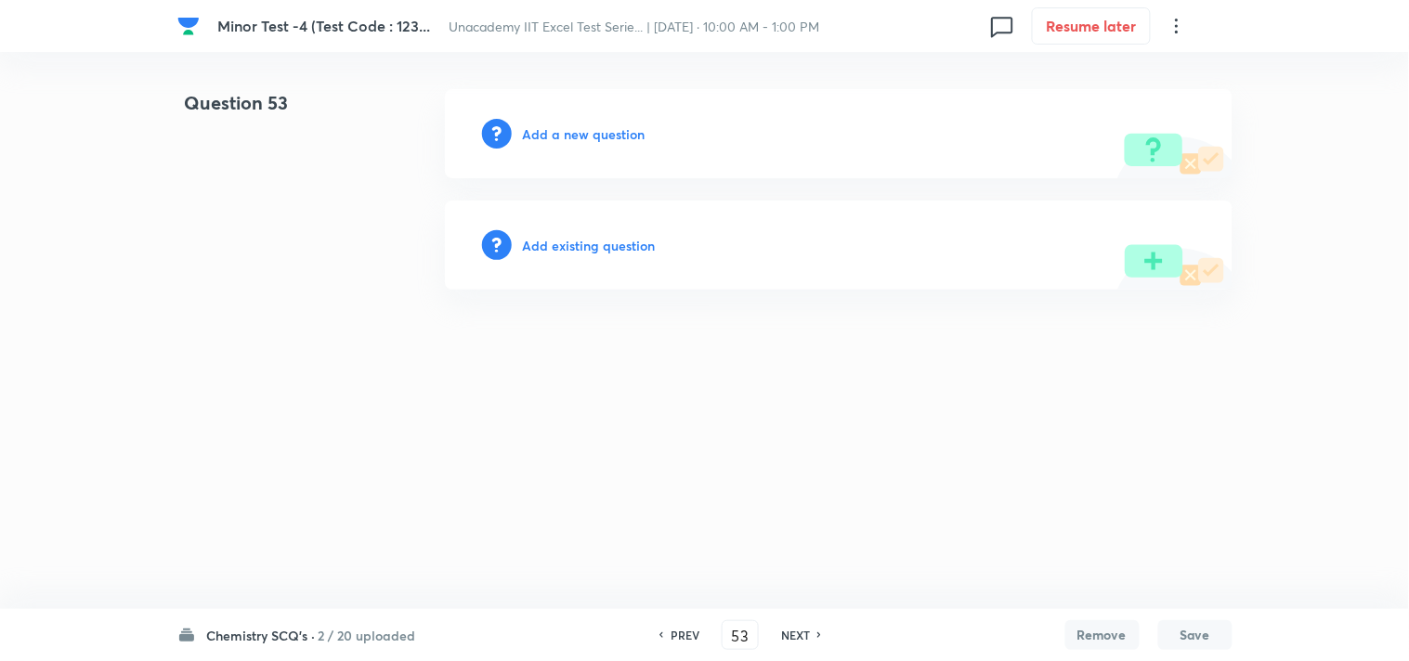
click at [585, 134] on h6 "Add a new question" at bounding box center [584, 133] width 123 height 19
click at [585, 132] on h6 "Choose a question type" at bounding box center [594, 133] width 143 height 19
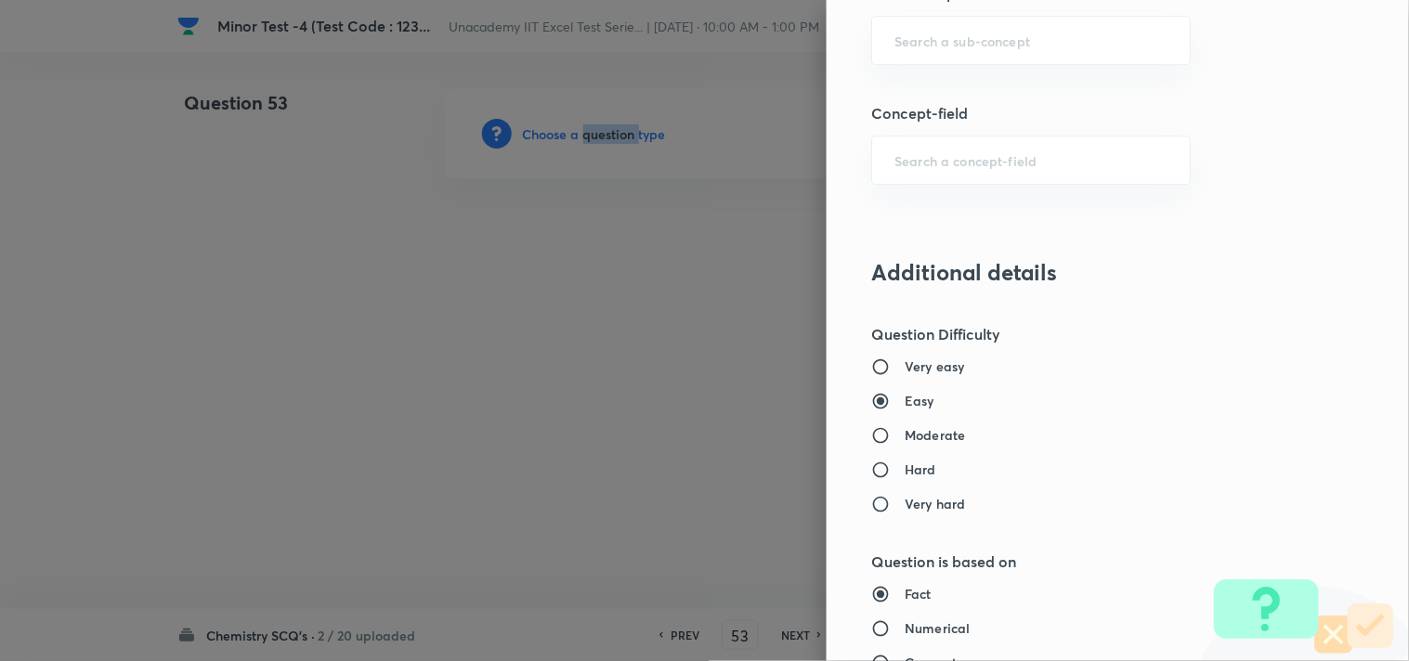
scroll to position [1238, 0]
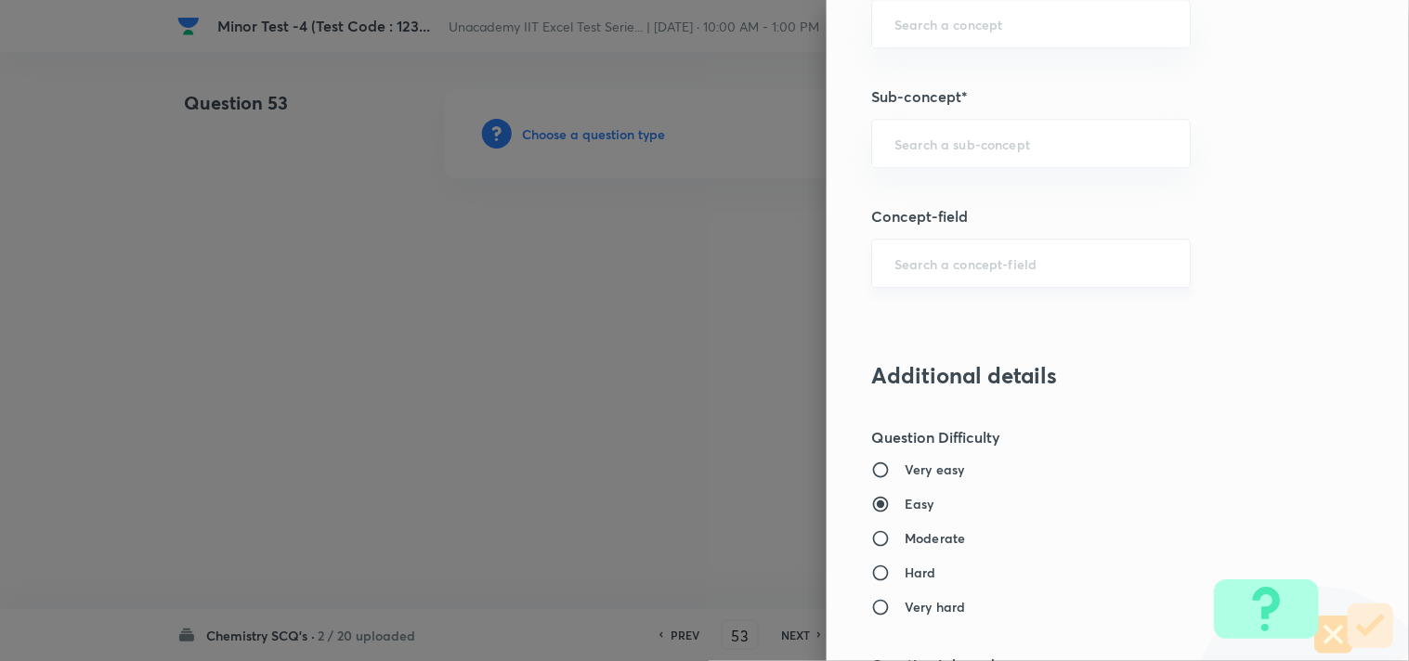
click at [940, 263] on input "text" at bounding box center [1030, 263] width 273 height 18
paste input "Comparison Between Lanthanoids And Actinoids"
drag, startPoint x: 1161, startPoint y: 261, endPoint x: 704, endPoint y: 220, distance: 458.6
click at [707, 220] on div "Question settings Question type* Single choice correct Number of options* 2 3 4…" at bounding box center [704, 330] width 1409 height 661
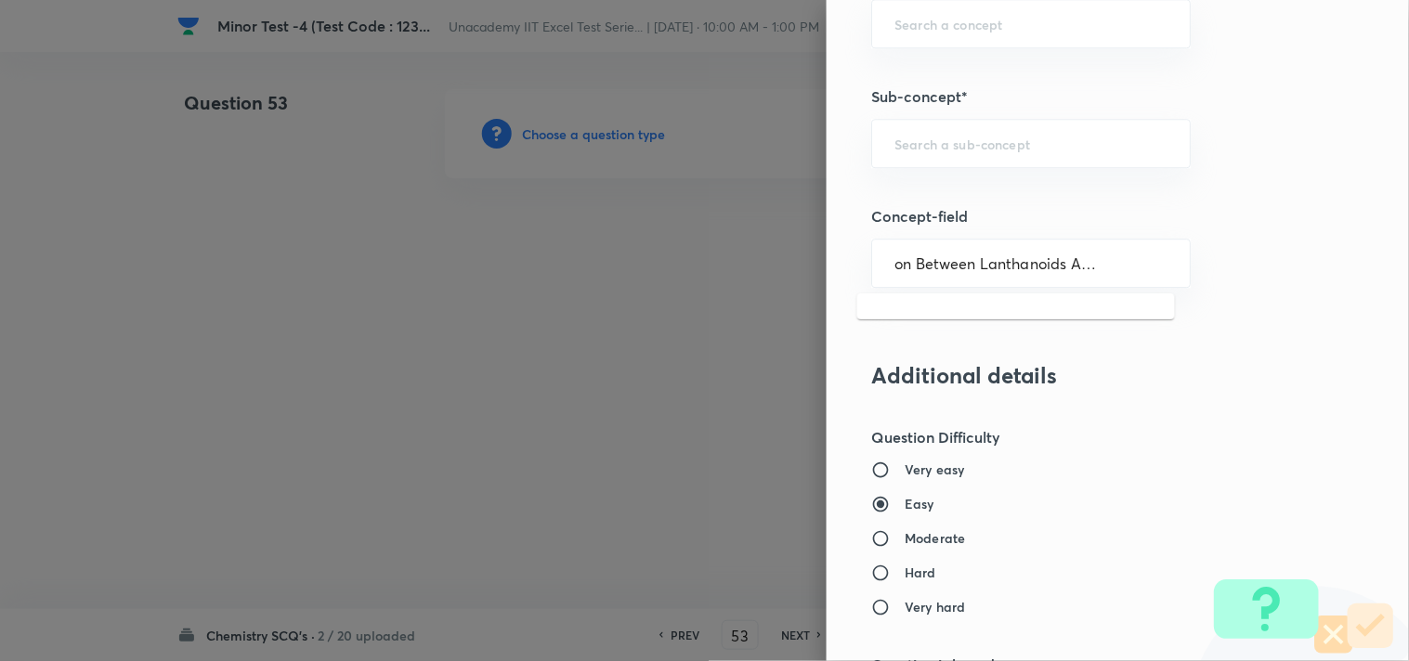
drag, startPoint x: 1157, startPoint y: 260, endPoint x: 763, endPoint y: 244, distance: 394.0
click at [763, 244] on div "Question settings Question type* Single choice correct Number of options* 2 3 4…" at bounding box center [704, 330] width 1409 height 661
click at [925, 140] on input "text" at bounding box center [1030, 144] width 273 height 18
paste input "Comparison Between Lanthanoids And Actinoids"
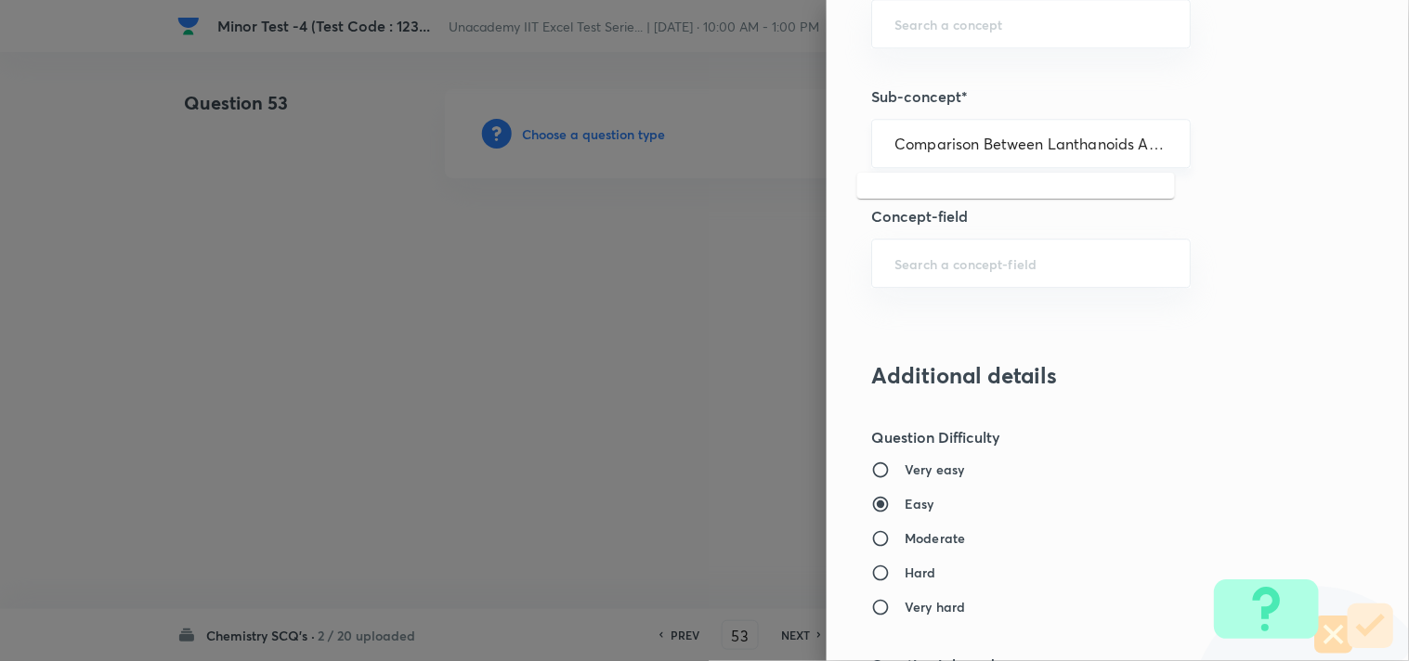
scroll to position [0, 68]
click at [1013, 191] on li "F-Block: Comparison Between Lanthanoids And Actinoids" at bounding box center [1016, 208] width 318 height 56
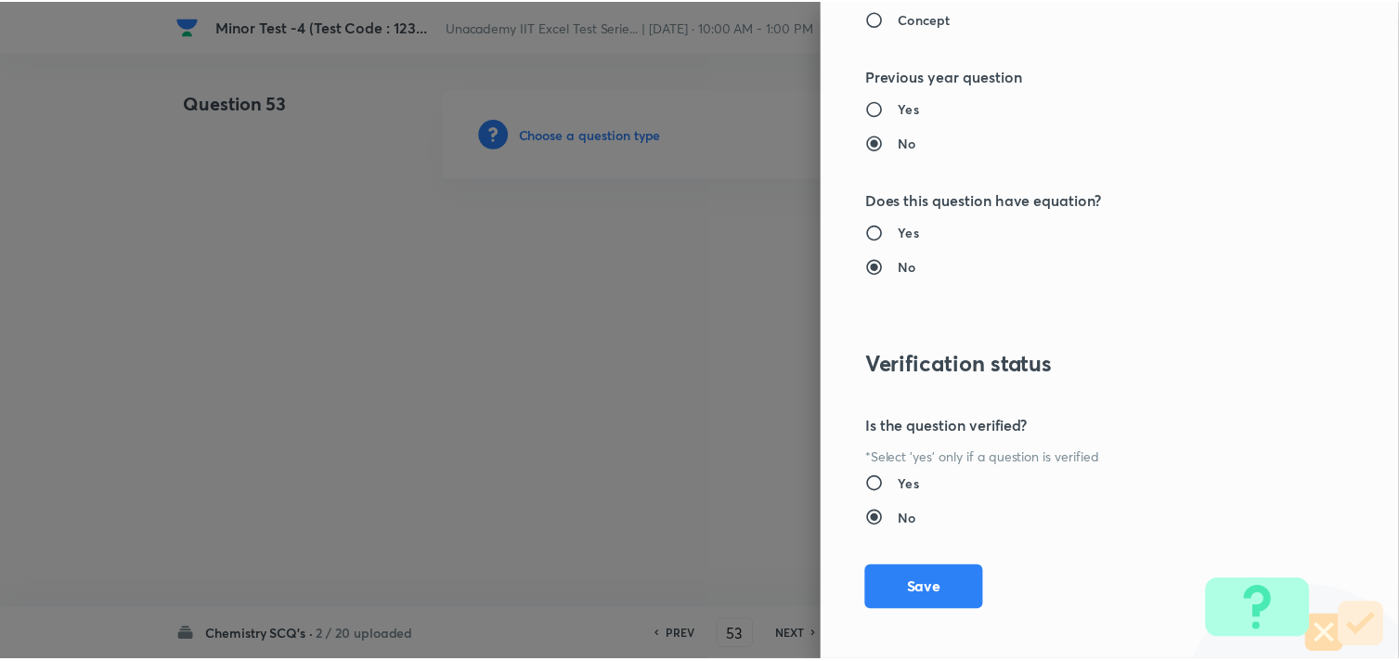
scroll to position [1994, 0]
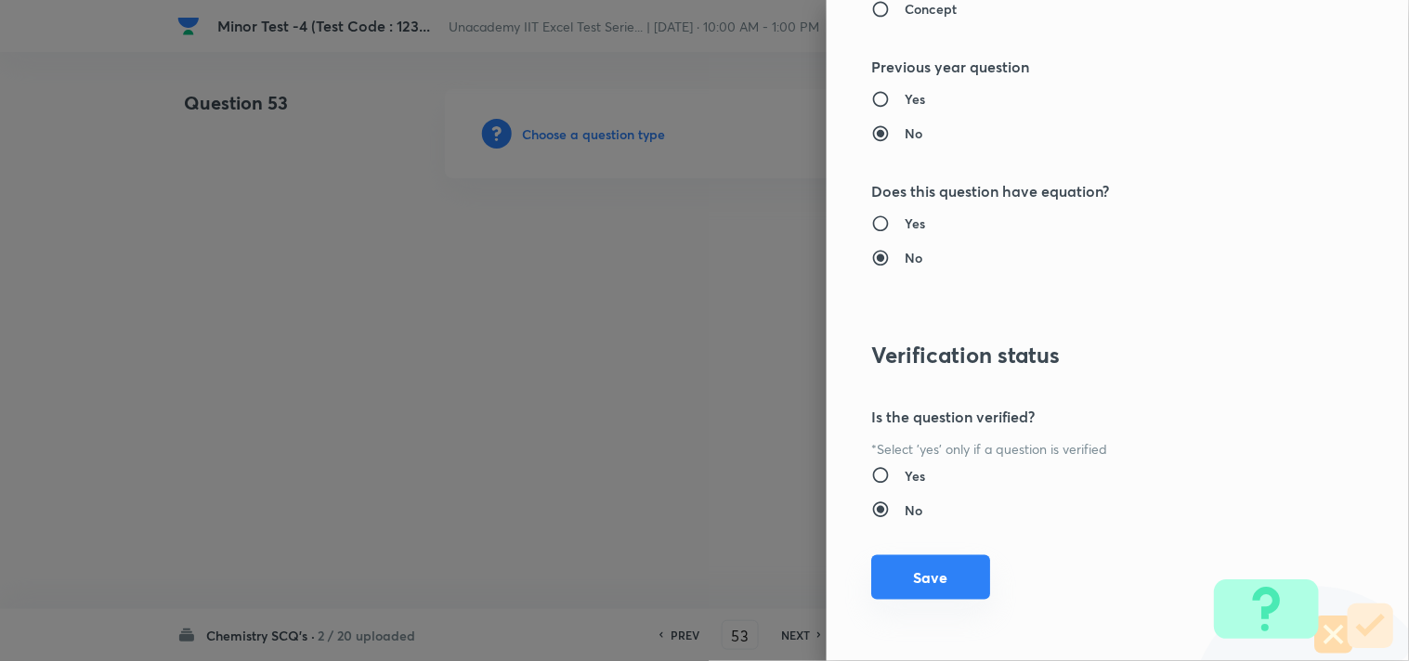
click at [928, 567] on button "Save" at bounding box center [930, 577] width 119 height 45
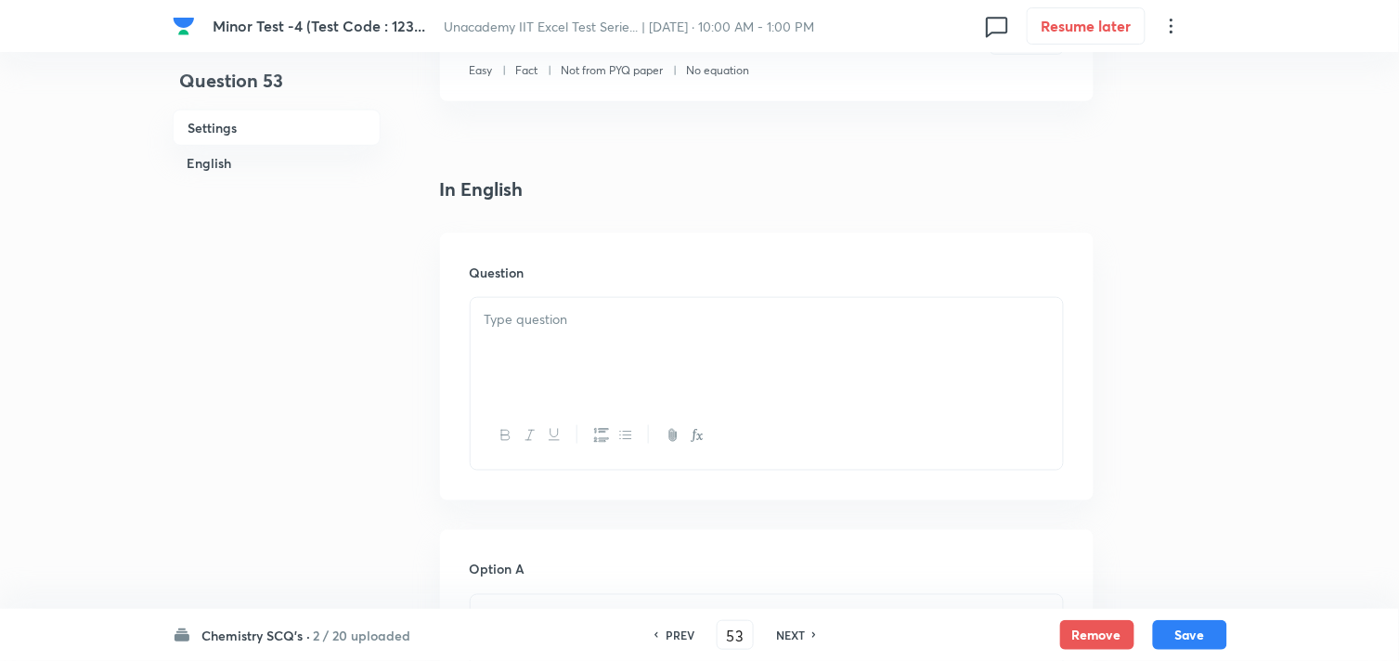
scroll to position [412, 0]
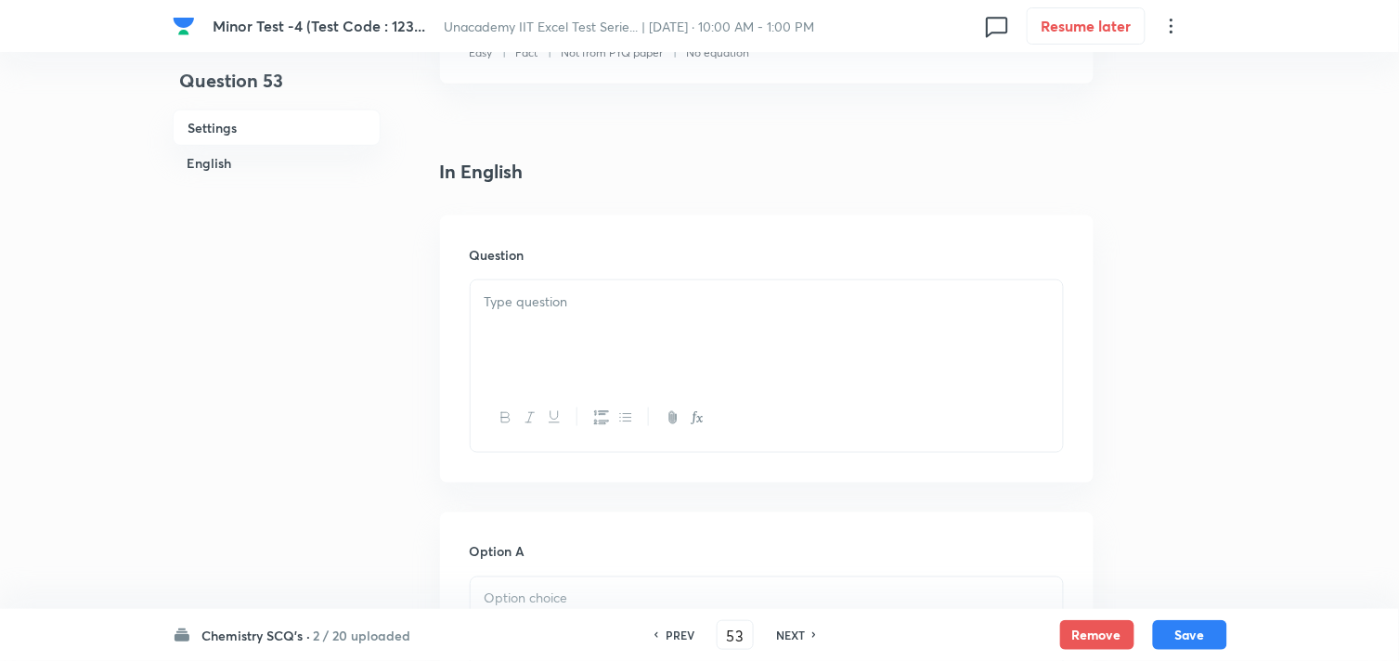
click at [548, 312] on div at bounding box center [767, 332] width 592 height 104
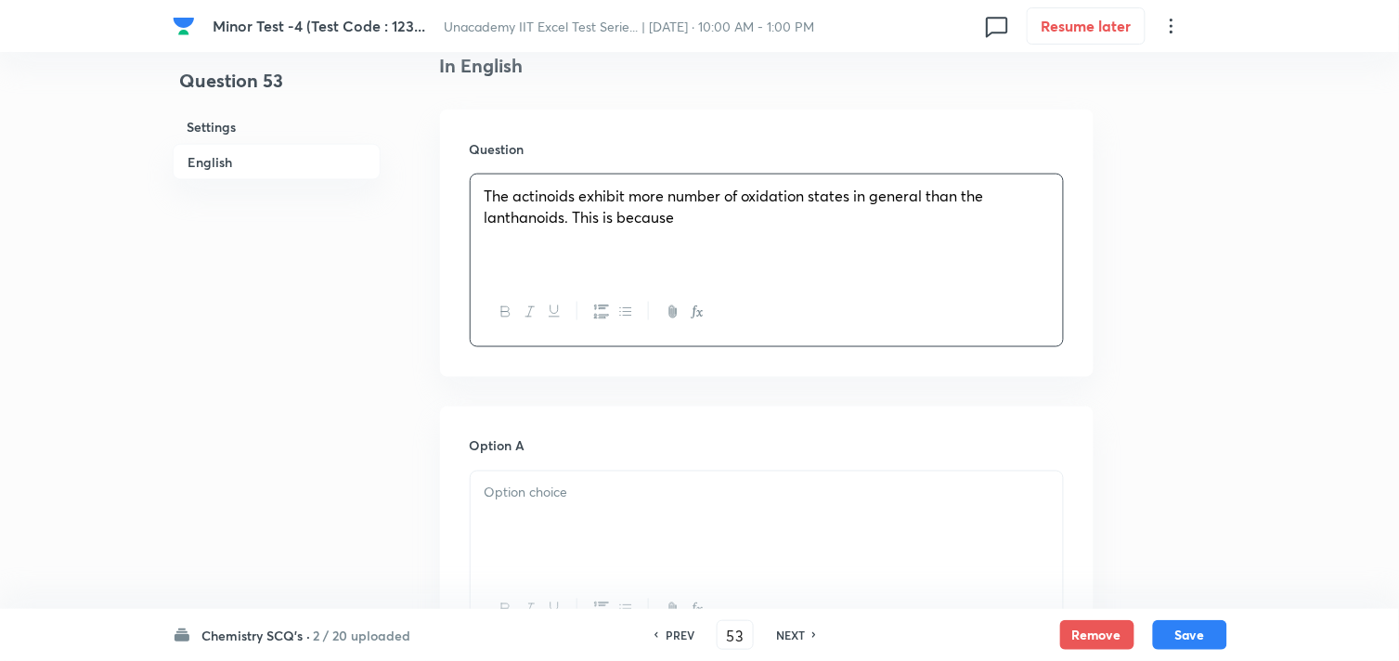
scroll to position [618, 0]
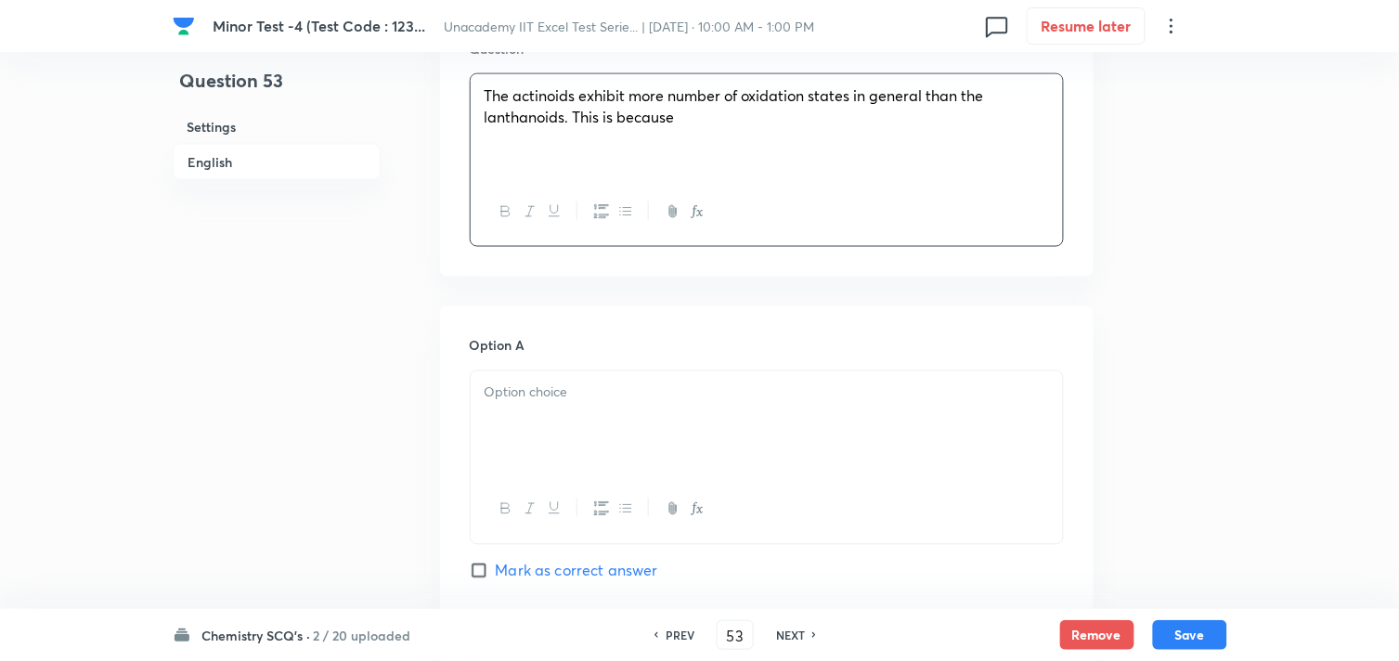
drag, startPoint x: 579, startPoint y: 419, endPoint x: 614, endPoint y: 405, distance: 37.1
click at [588, 419] on div at bounding box center [767, 423] width 592 height 104
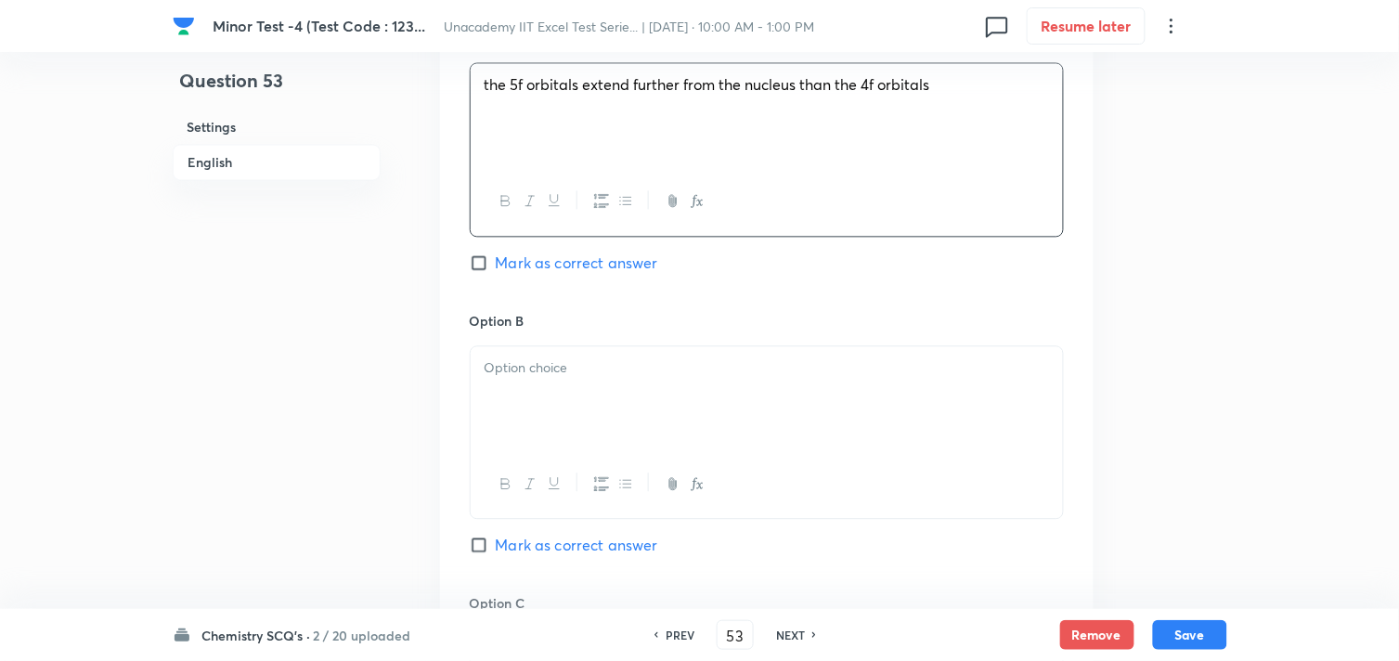
scroll to position [928, 0]
click at [613, 431] on div at bounding box center [767, 396] width 592 height 104
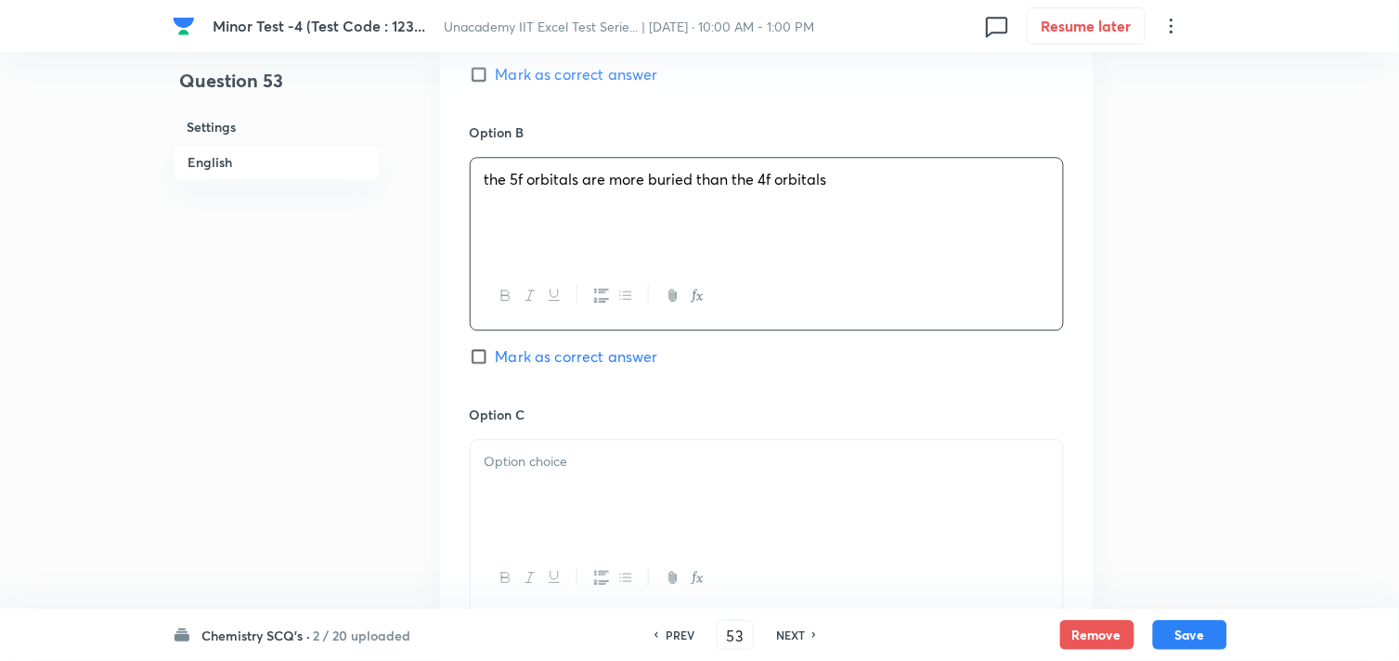
scroll to position [1238, 0]
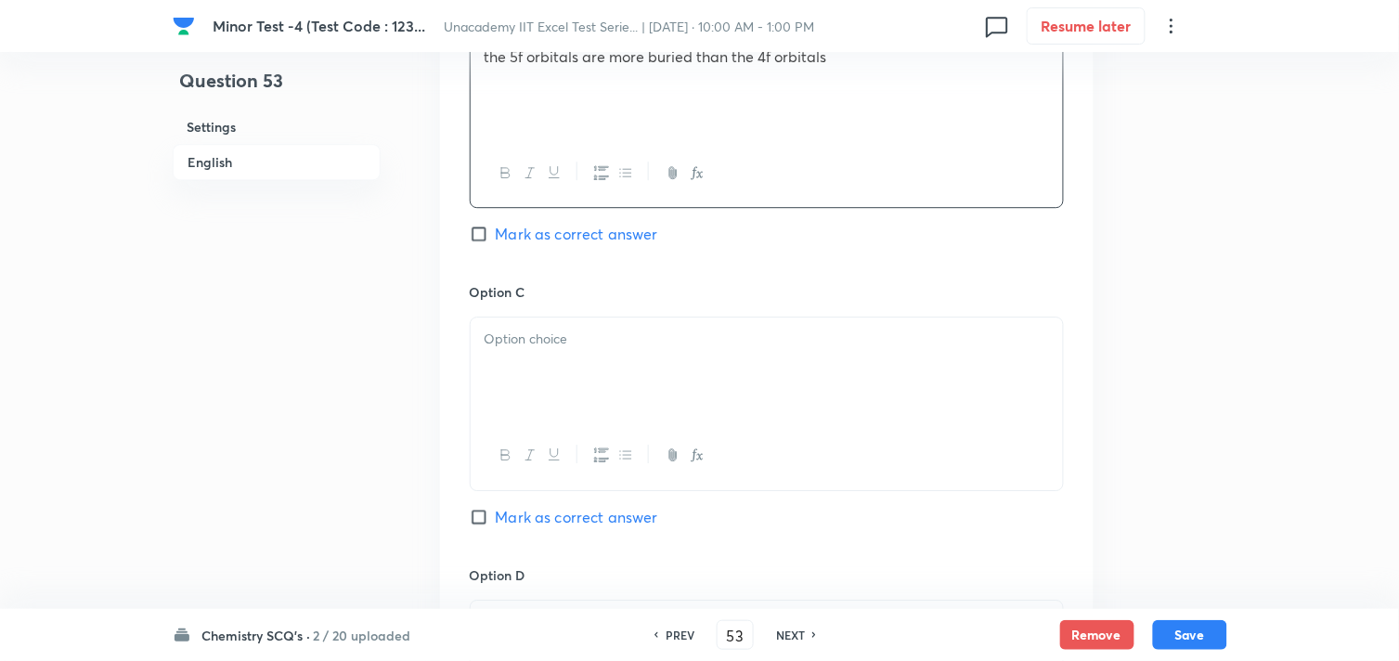
drag, startPoint x: 578, startPoint y: 376, endPoint x: 601, endPoint y: 370, distance: 23.2
click at [586, 375] on div at bounding box center [767, 370] width 592 height 104
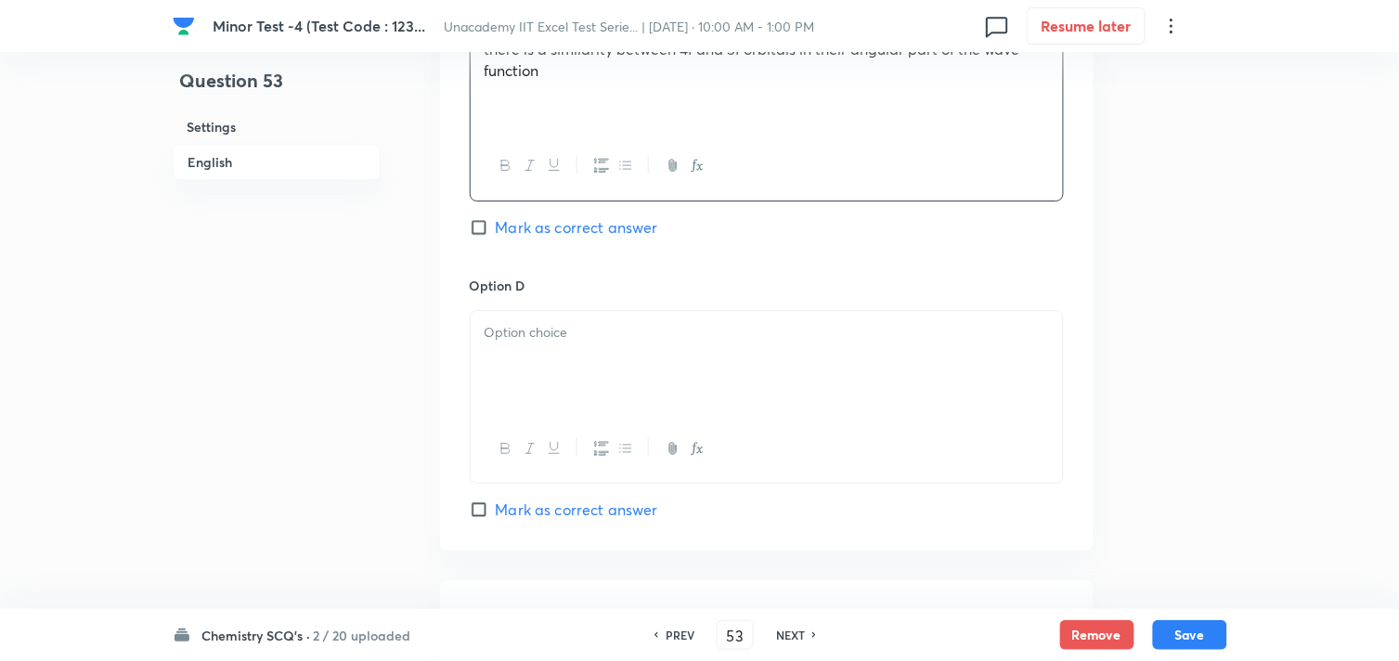
scroll to position [1547, 0]
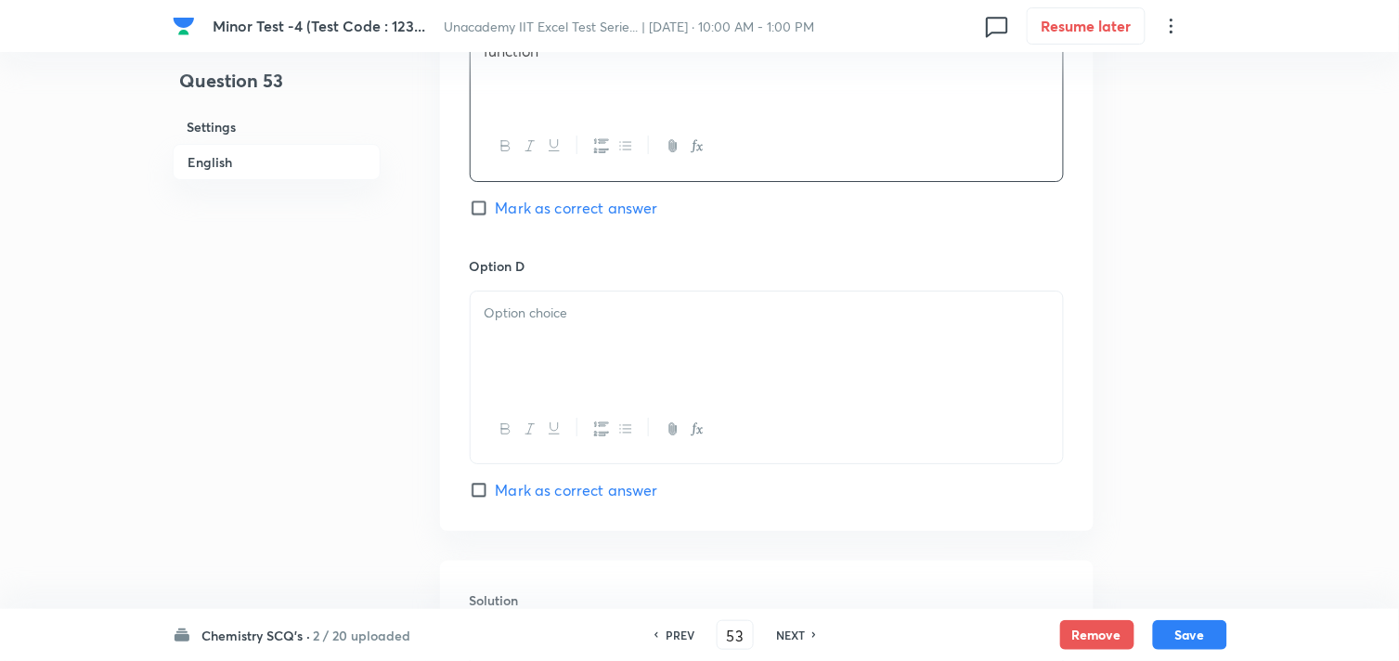
click at [578, 360] on div at bounding box center [767, 344] width 592 height 104
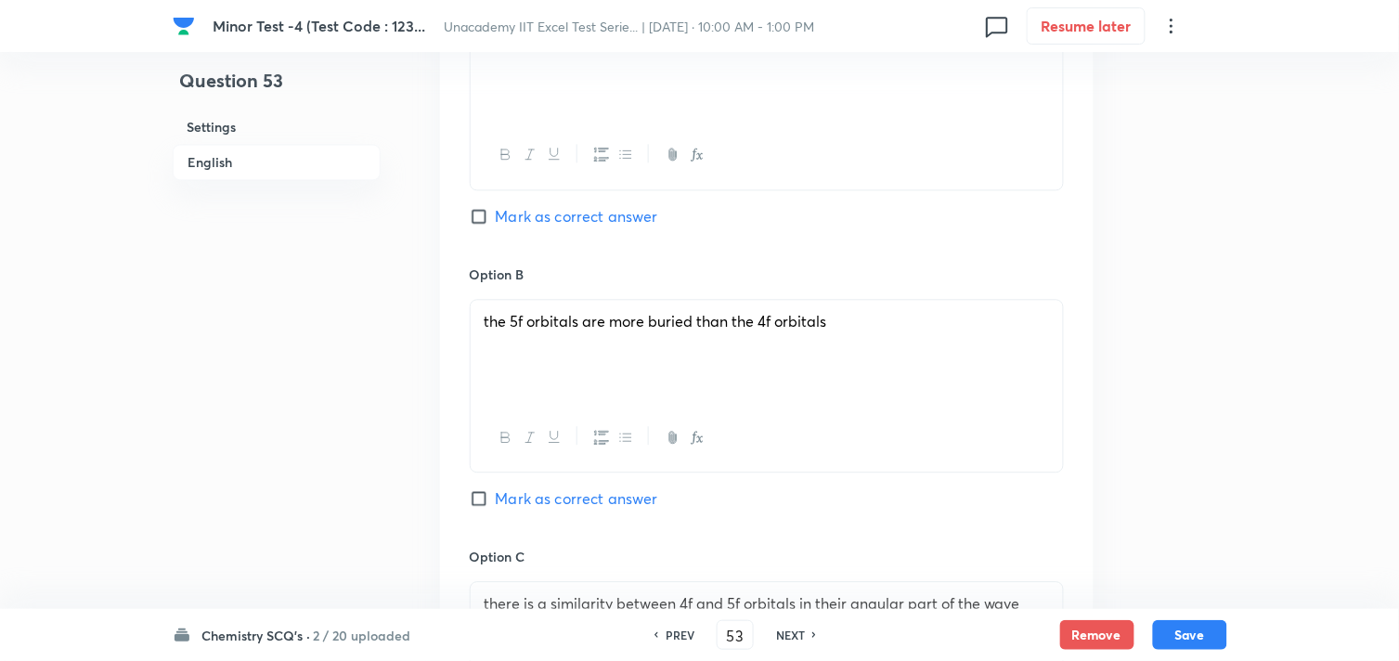
scroll to position [928, 0]
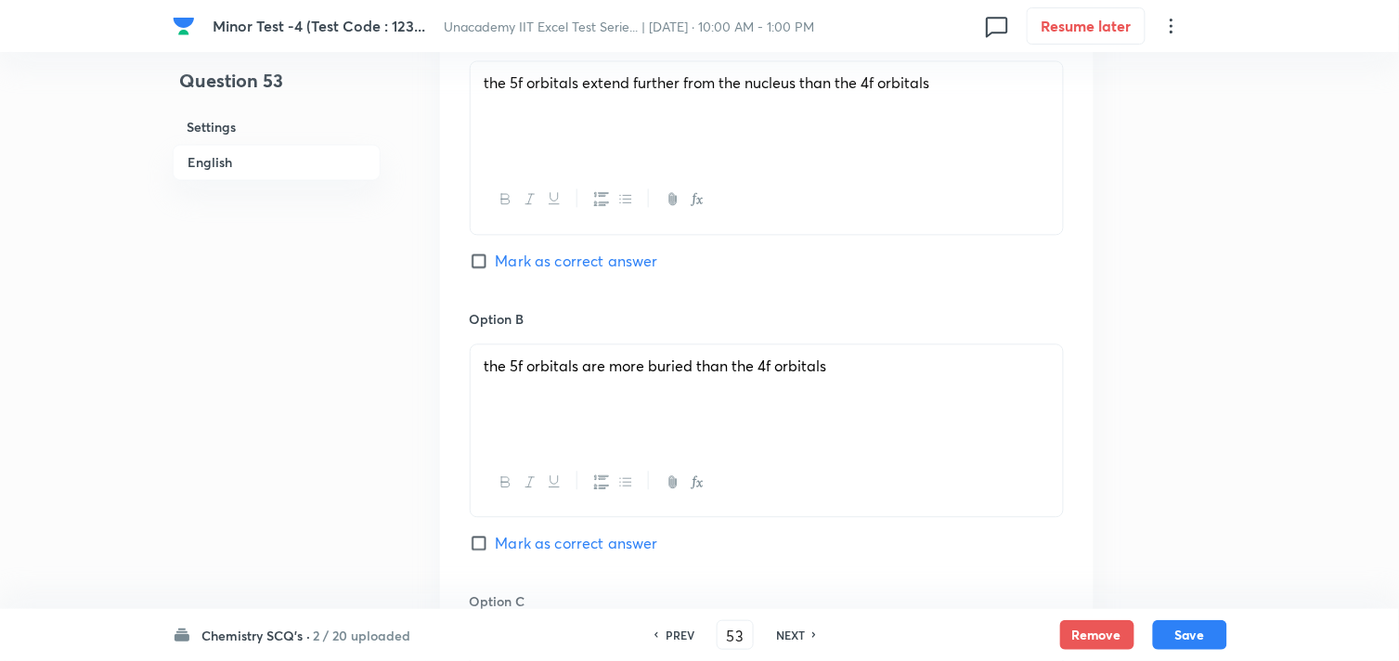
click at [540, 266] on span "Mark as correct answer" at bounding box center [577, 261] width 162 height 22
click at [496, 266] on input "Mark as correct answer" at bounding box center [483, 261] width 26 height 19
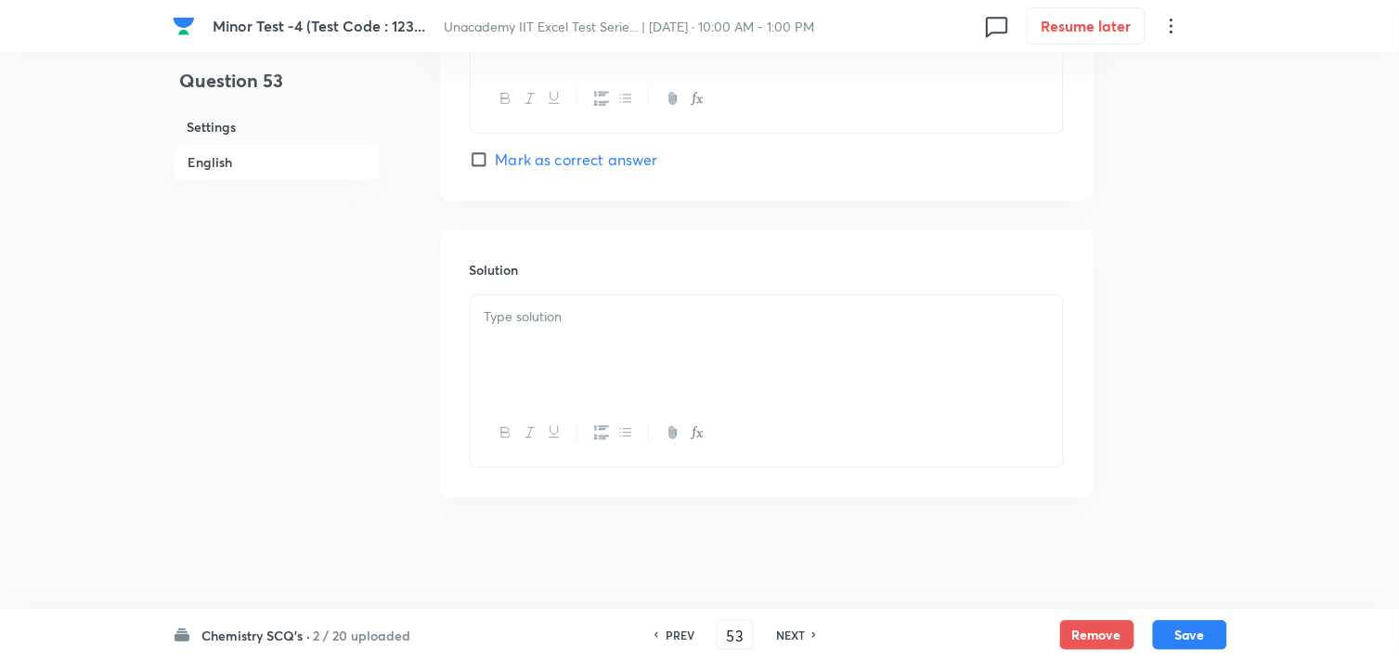
scroll to position [1881, 0]
drag, startPoint x: 617, startPoint y: 350, endPoint x: 636, endPoint y: 350, distance: 19.5
click at [620, 350] on div at bounding box center [767, 347] width 592 height 104
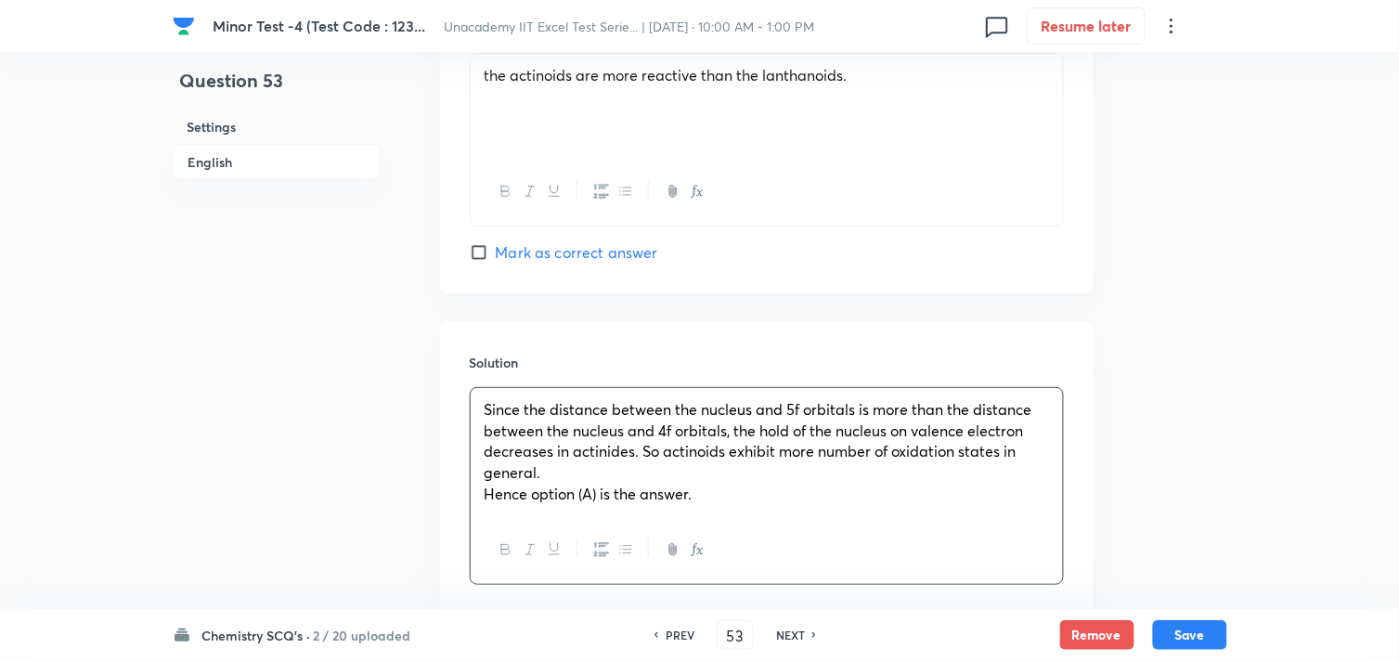
scroll to position [1905, 0]
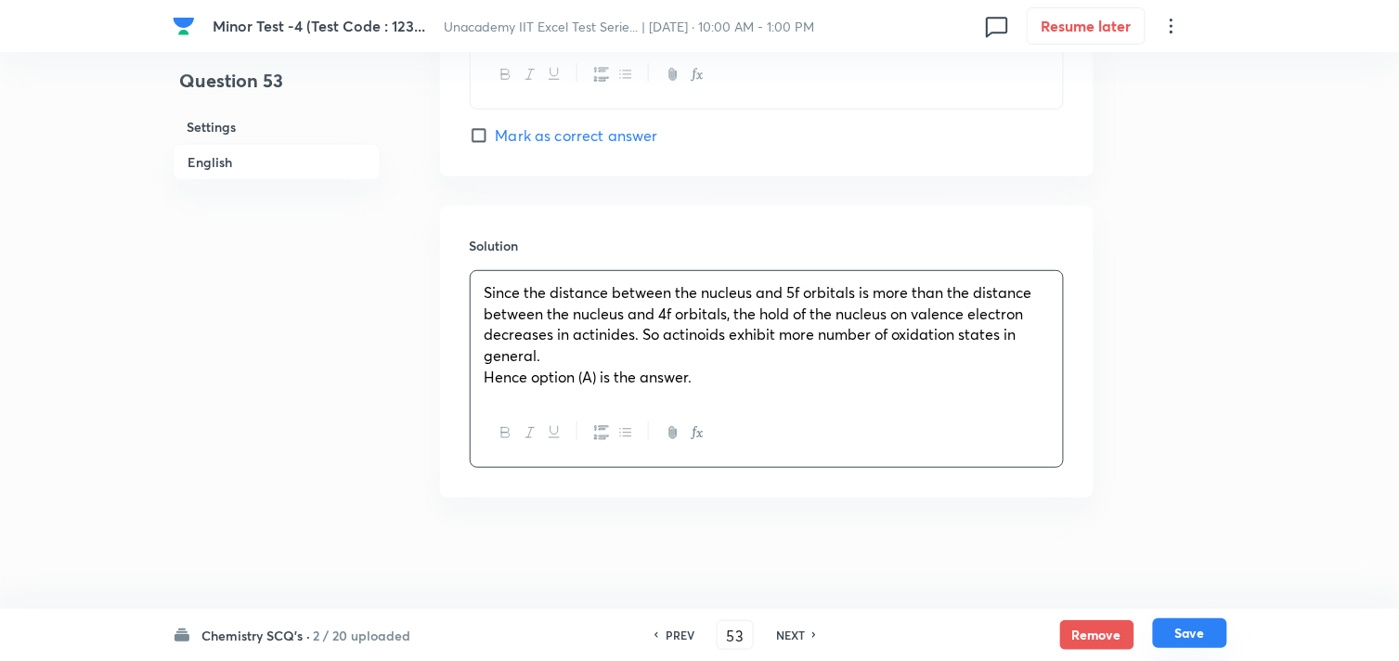
click at [1174, 636] on button "Save" at bounding box center [1190, 633] width 74 height 30
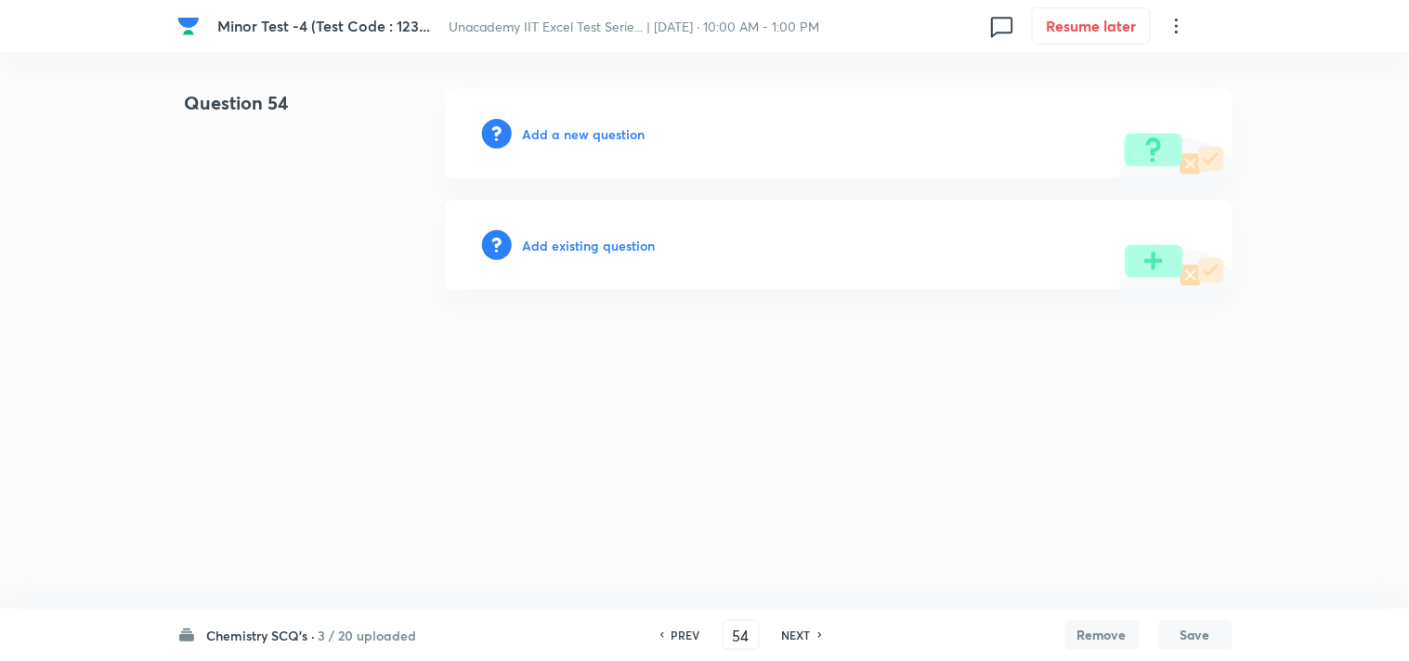
click at [552, 134] on h6 "Add a new question" at bounding box center [584, 133] width 123 height 19
click at [552, 133] on h6 "Choose a question type" at bounding box center [594, 133] width 143 height 19
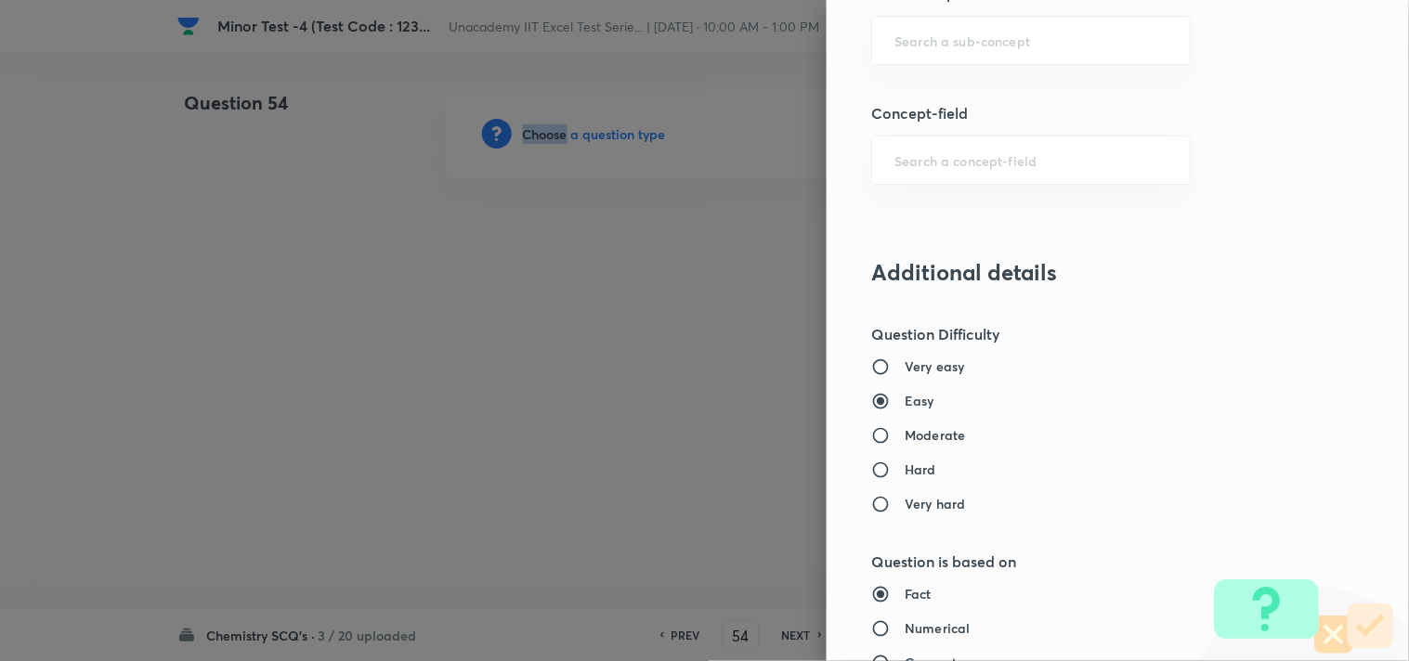
scroll to position [1238, 0]
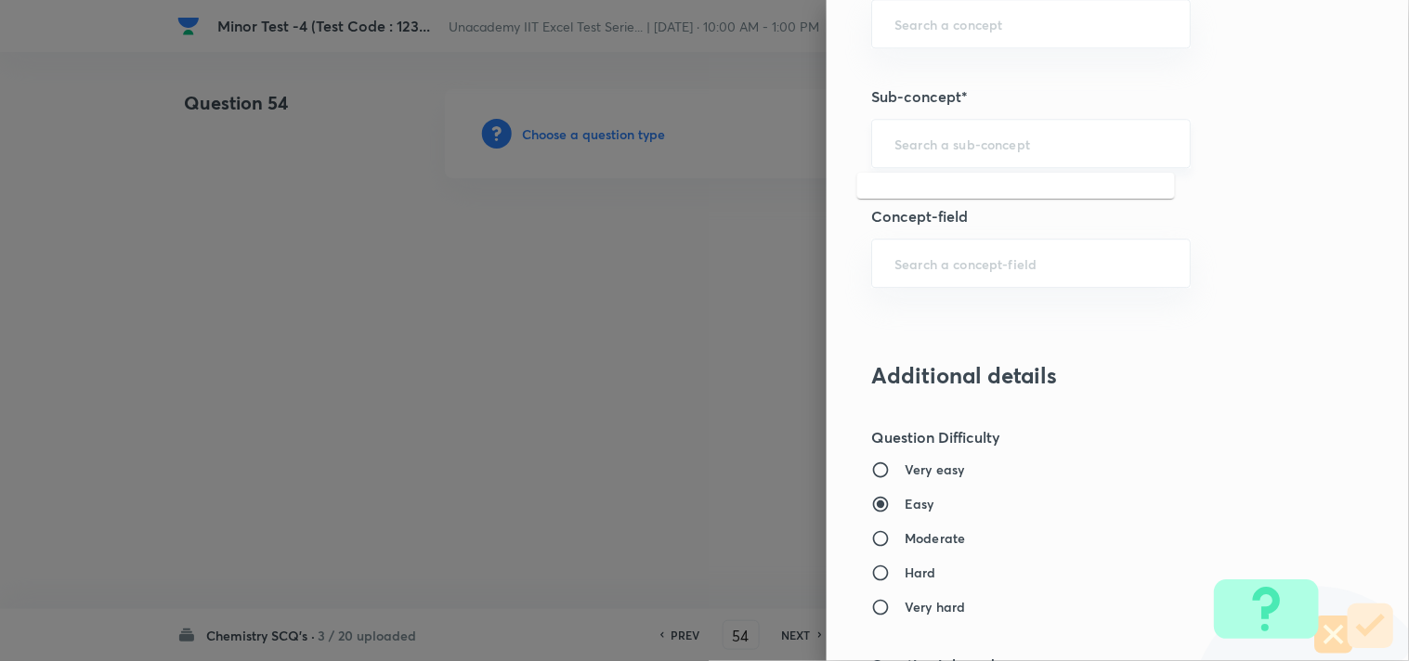
click at [905, 139] on input "text" at bounding box center [1030, 144] width 273 height 18
paste input "General Properties"
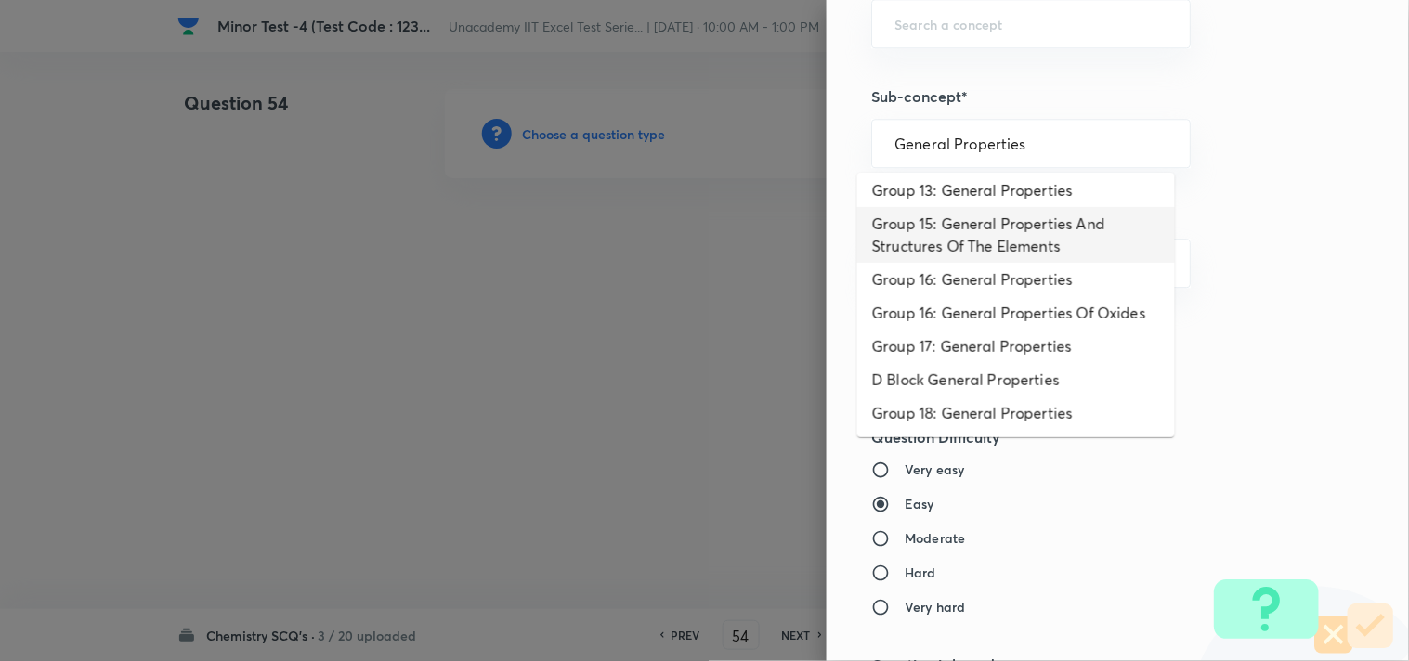
scroll to position [96, 0]
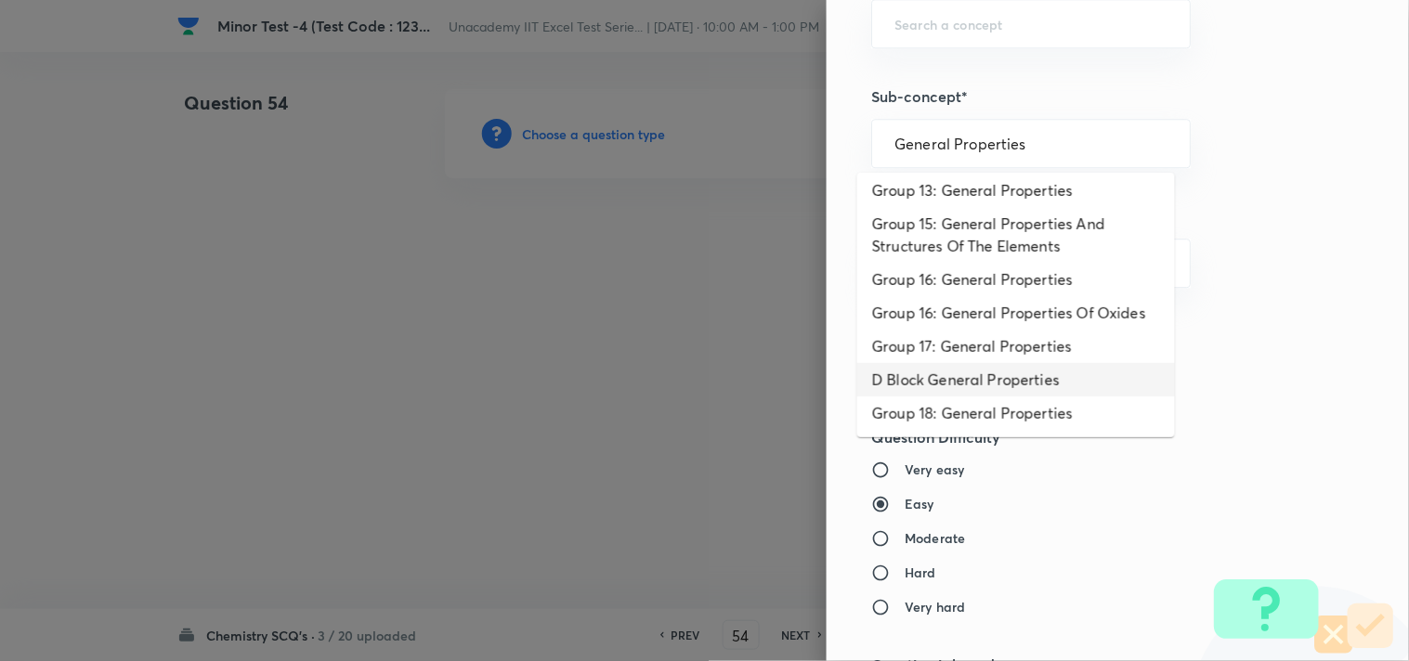
click at [1016, 369] on li "D Block General Properties" at bounding box center [1016, 379] width 318 height 33
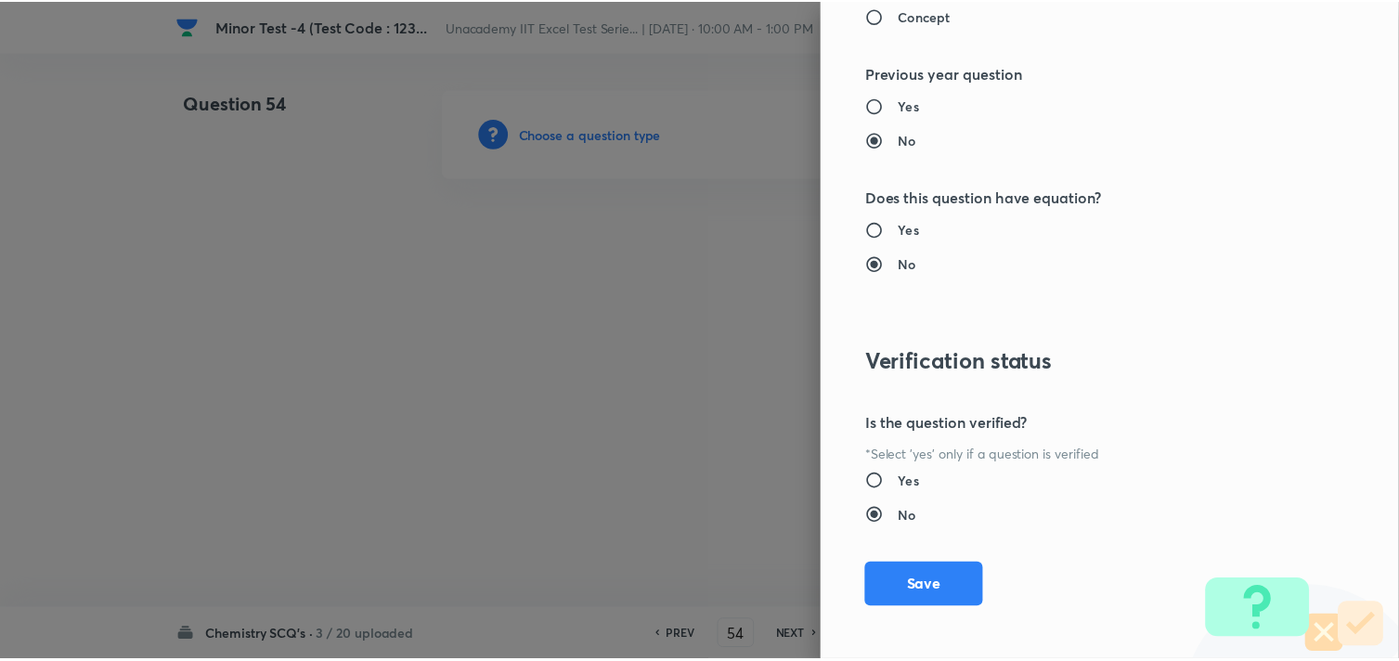
scroll to position [1994, 0]
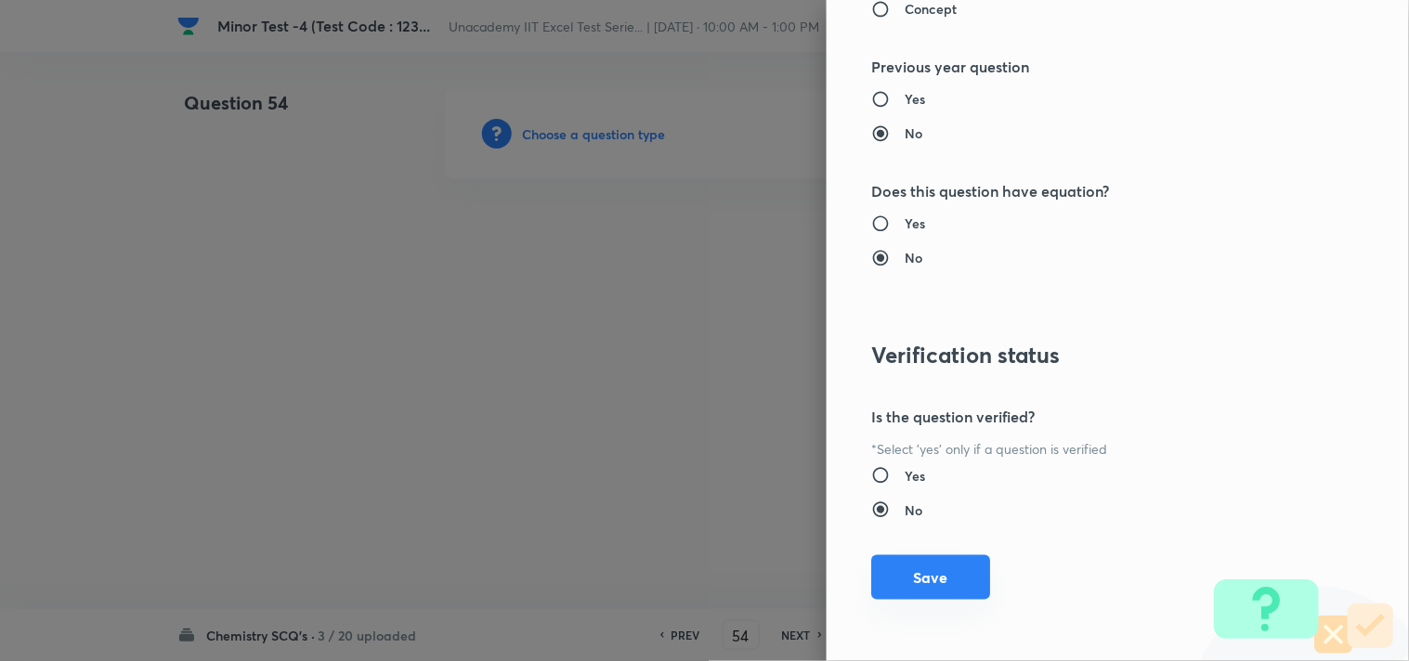
click at [877, 559] on button "Save" at bounding box center [930, 577] width 119 height 45
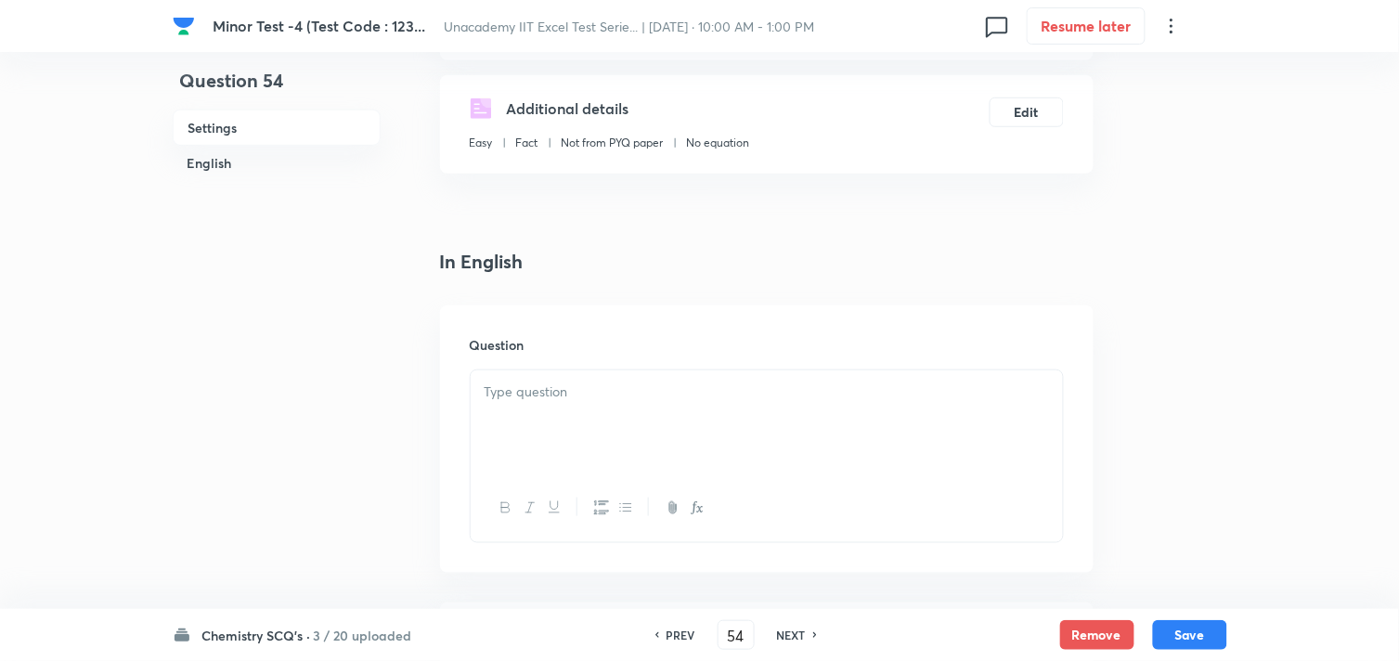
scroll to position [309, 0]
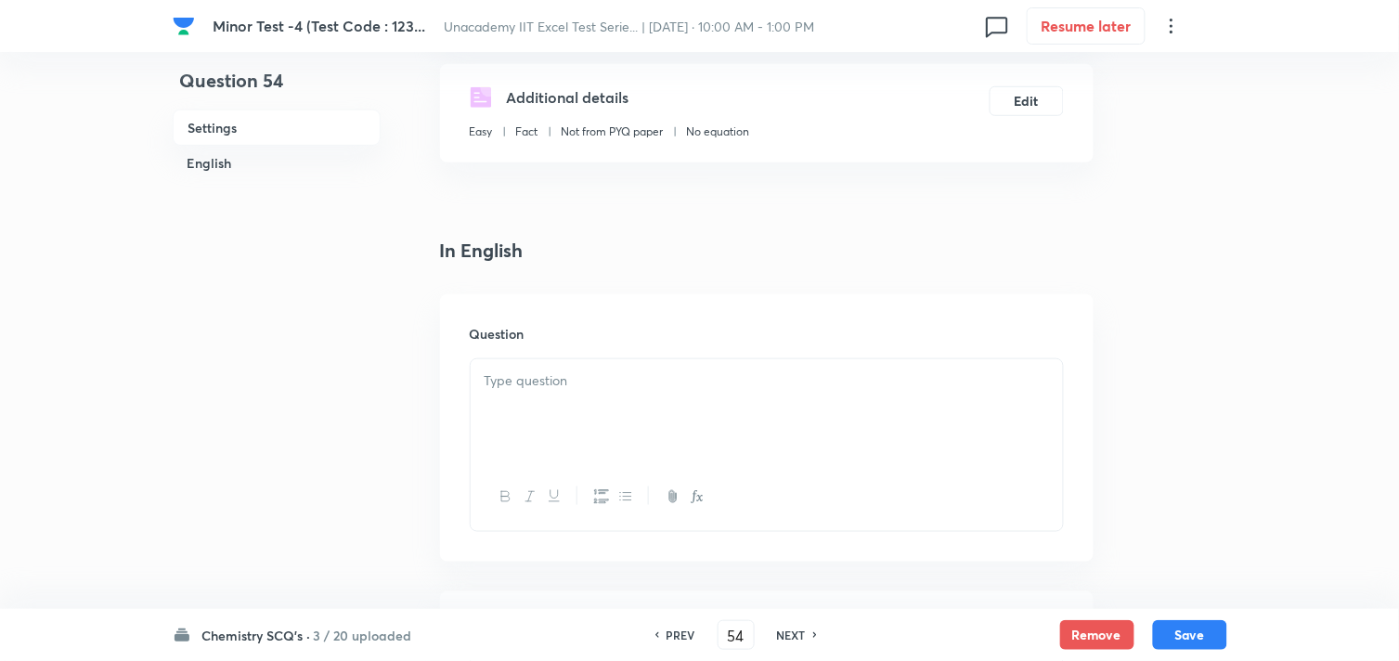
click at [599, 409] on div at bounding box center [767, 411] width 592 height 104
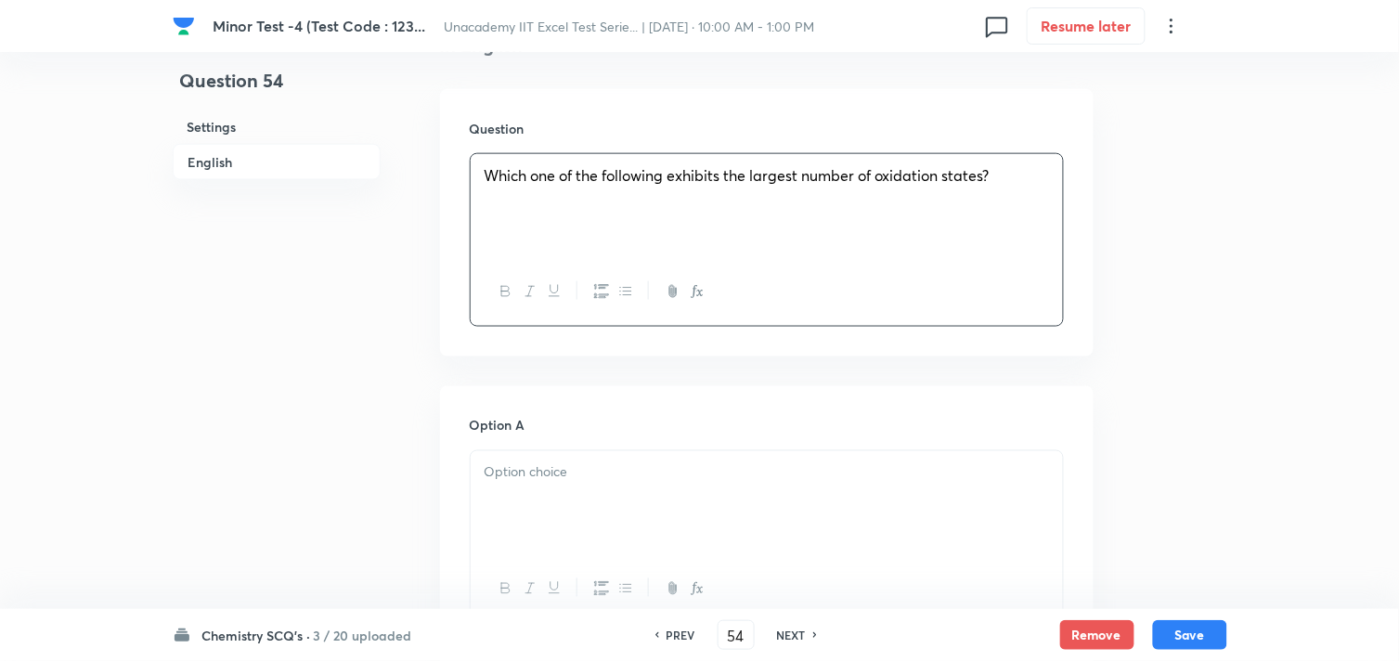
scroll to position [515, 0]
drag, startPoint x: 687, startPoint y: 465, endPoint x: 703, endPoint y: 464, distance: 15.8
click at [688, 466] on p at bounding box center [767, 471] width 565 height 21
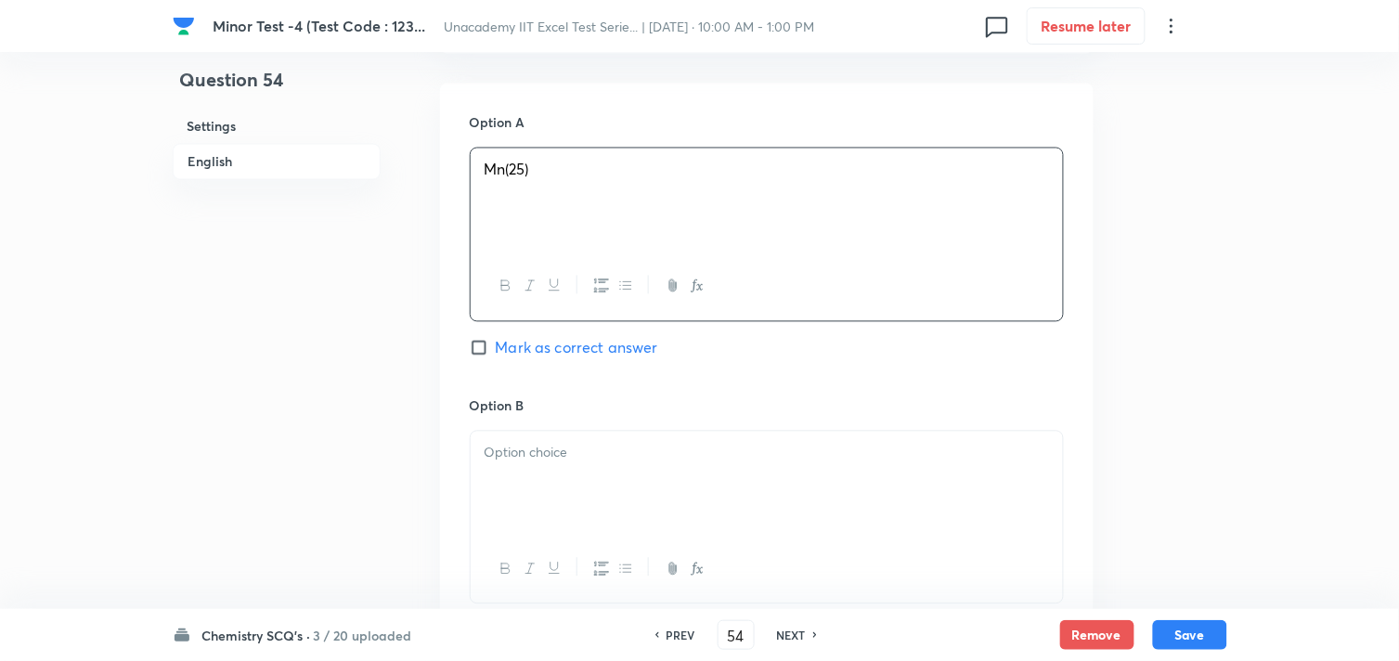
scroll to position [824, 0]
drag, startPoint x: 624, startPoint y: 450, endPoint x: 651, endPoint y: 438, distance: 29.5
click at [627, 450] on p at bounding box center [767, 445] width 565 height 21
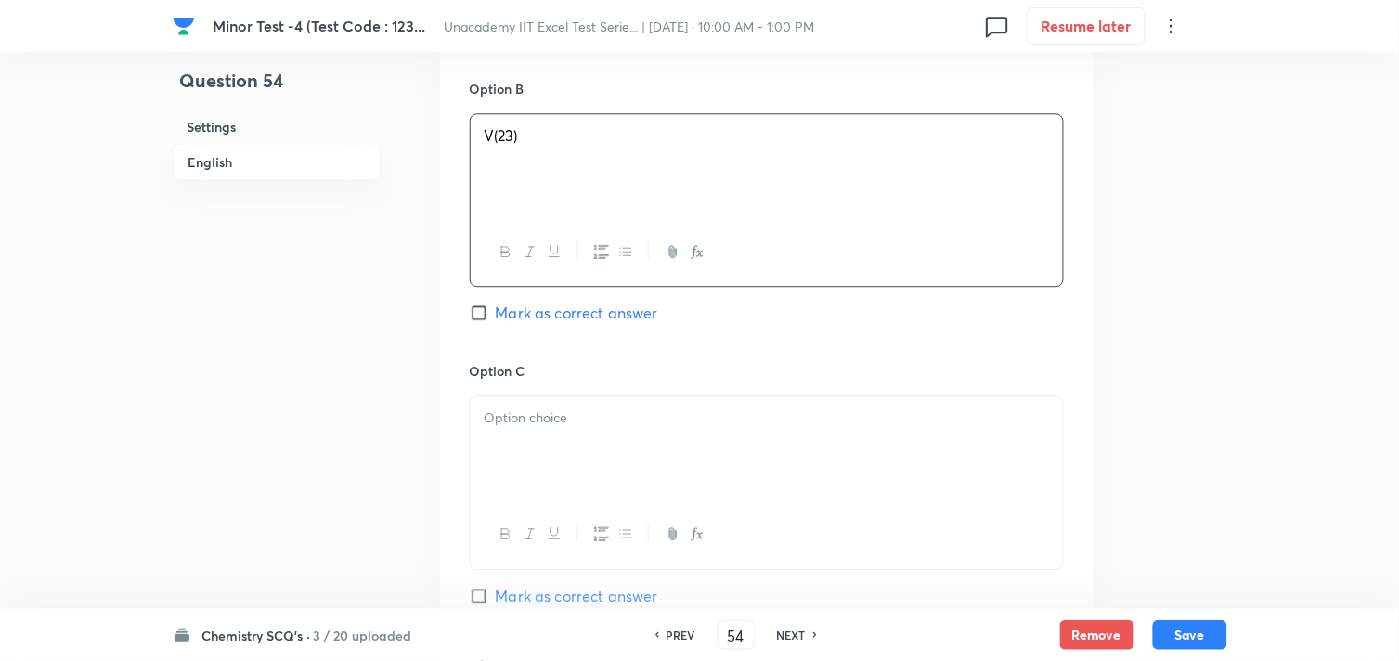
scroll to position [1238, 0]
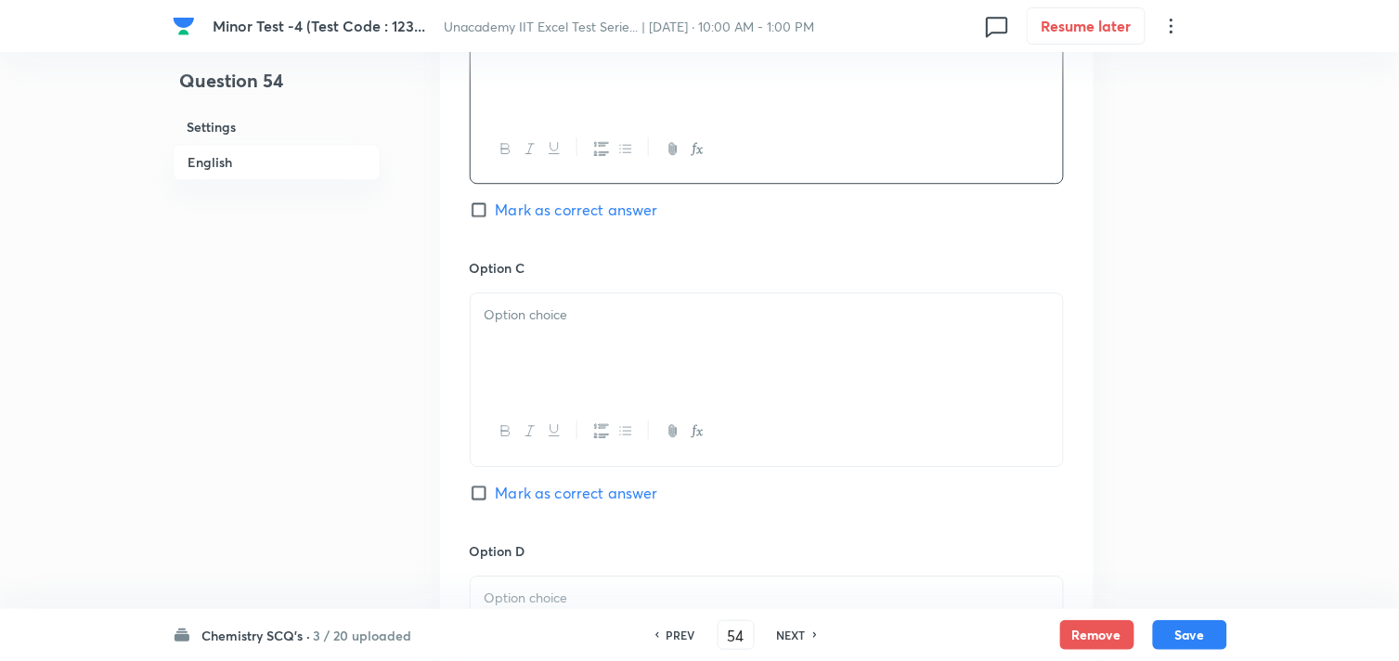
drag, startPoint x: 562, startPoint y: 357, endPoint x: 601, endPoint y: 335, distance: 44.5
click at [568, 357] on div at bounding box center [767, 345] width 592 height 104
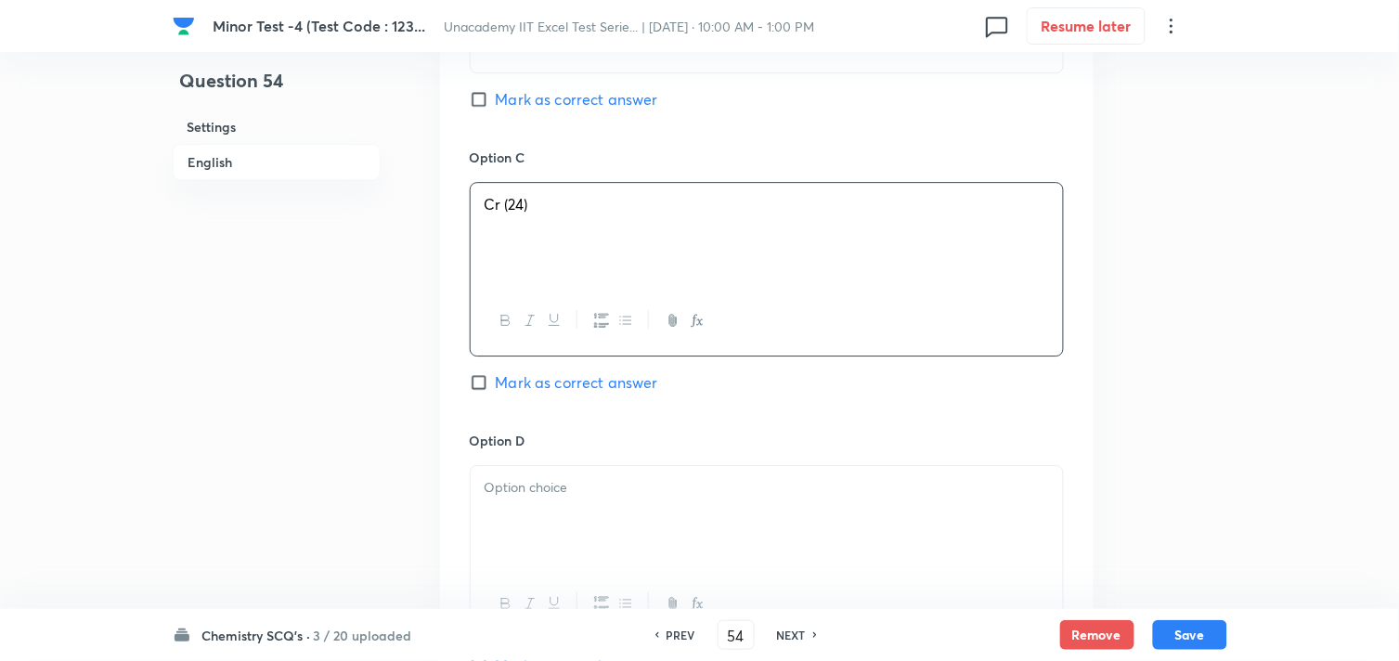
scroll to position [1547, 0]
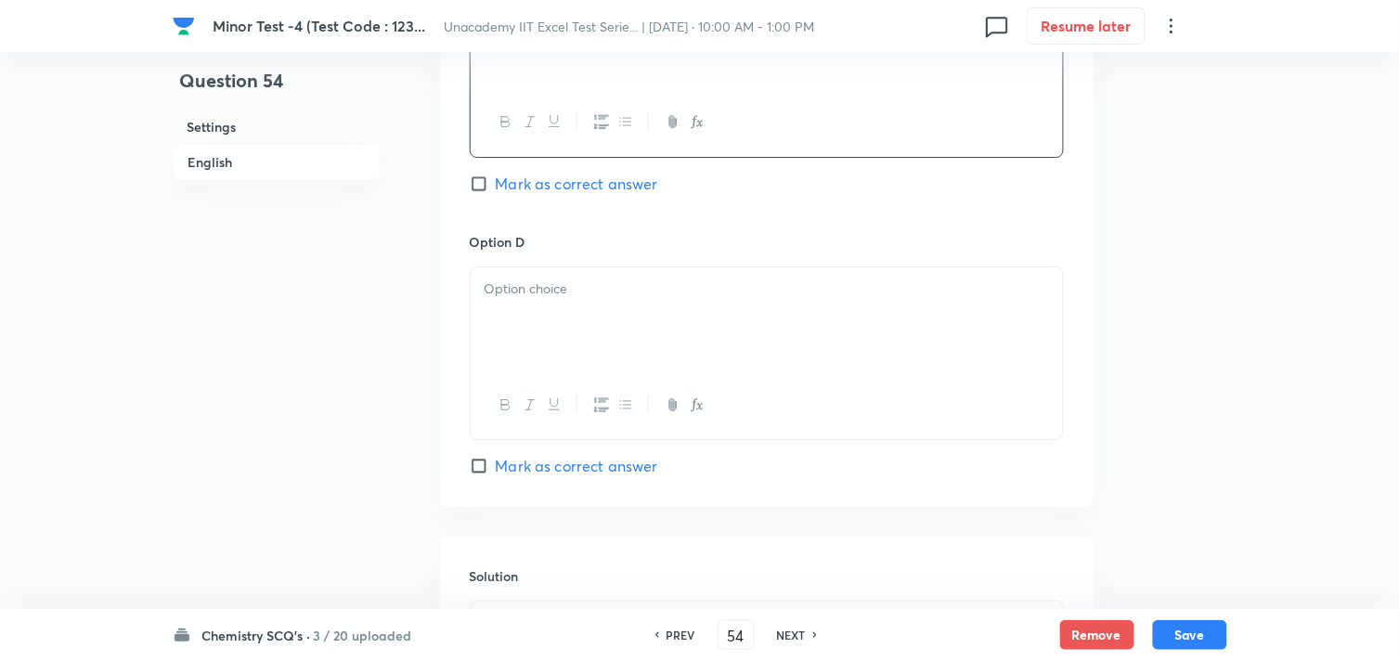
drag, startPoint x: 574, startPoint y: 314, endPoint x: 591, endPoint y: 308, distance: 18.5
click at [577, 313] on div at bounding box center [767, 319] width 592 height 104
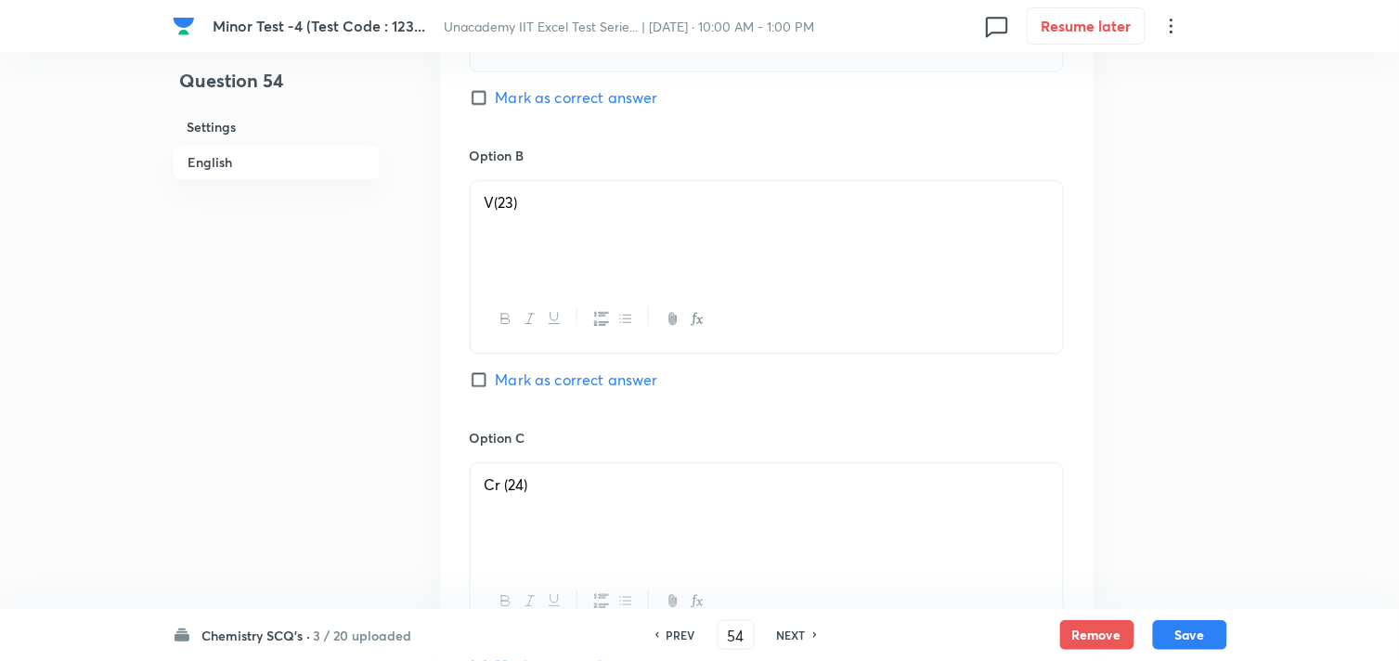
scroll to position [1032, 0]
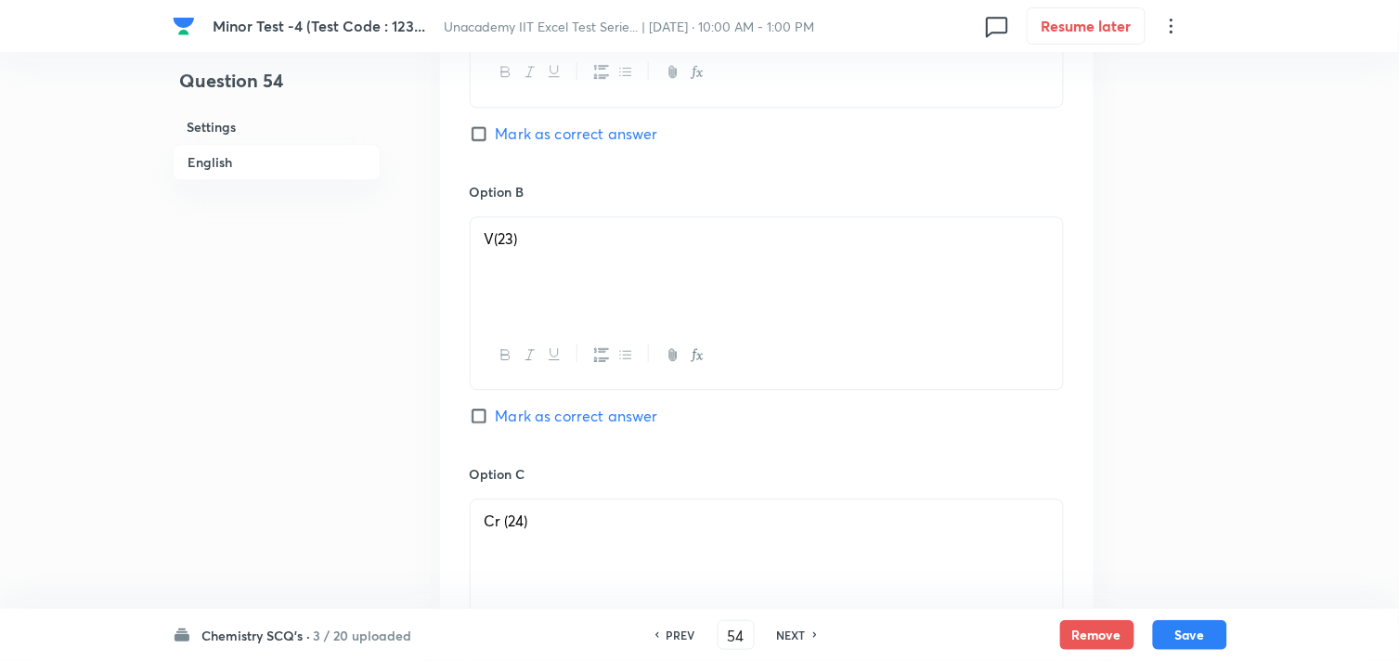
click at [553, 132] on span "Mark as correct answer" at bounding box center [577, 134] width 162 height 22
click at [496, 132] on input "Mark as correct answer" at bounding box center [483, 133] width 26 height 19
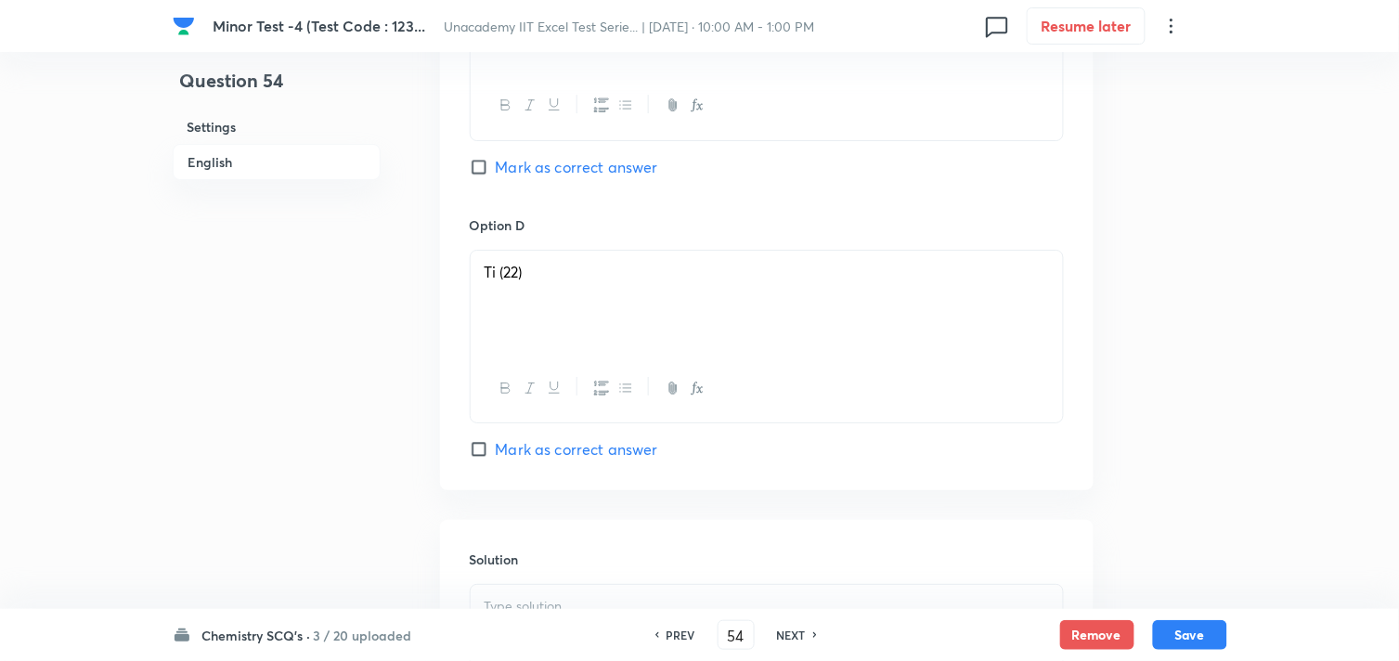
scroll to position [1753, 0]
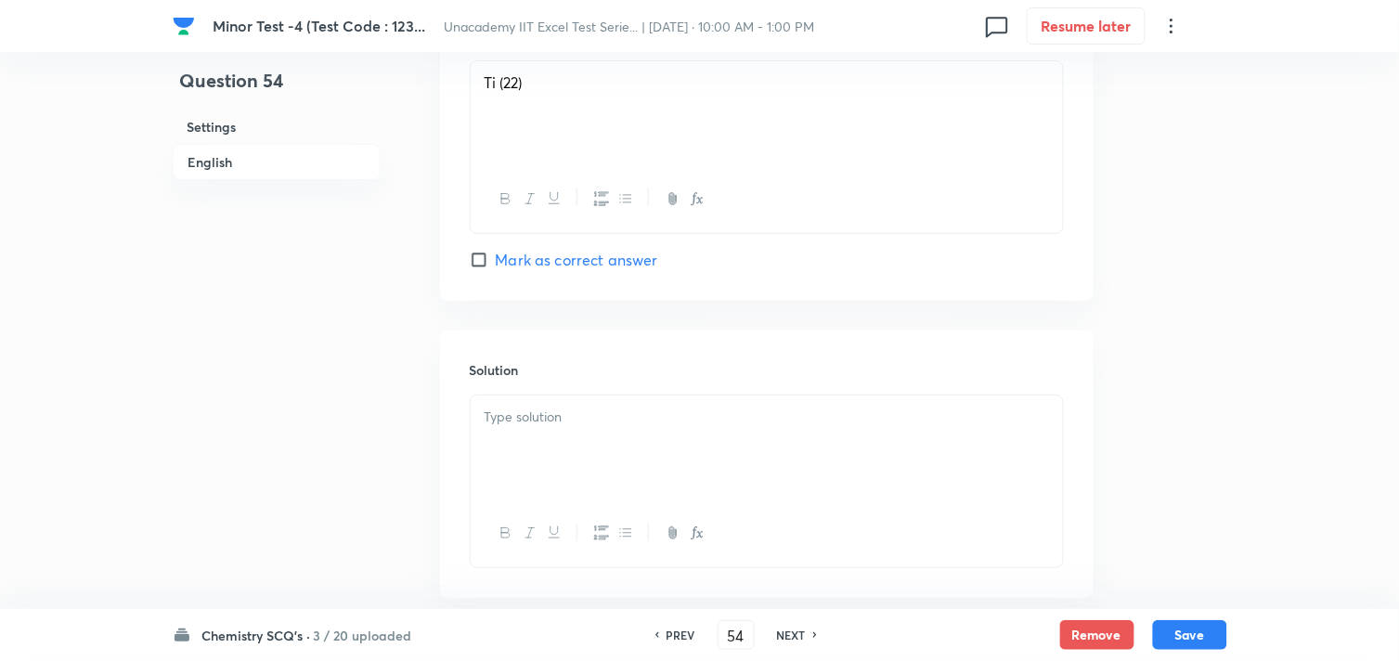
click at [582, 392] on div "Solution" at bounding box center [767, 464] width 654 height 267
click at [563, 443] on div at bounding box center [767, 448] width 592 height 104
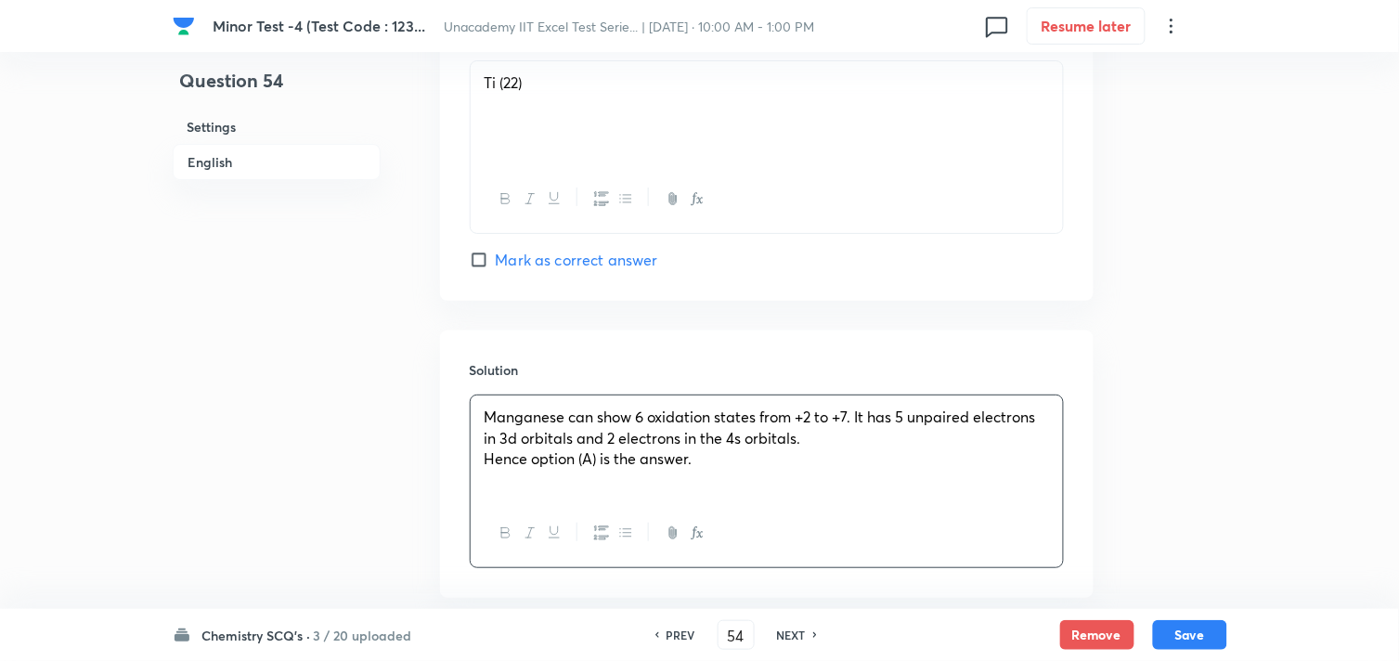
click at [811, 443] on p "Manganese can show 6 oxidation states from +2 to +7. It has 5 unpaired electron…" at bounding box center [767, 428] width 565 height 42
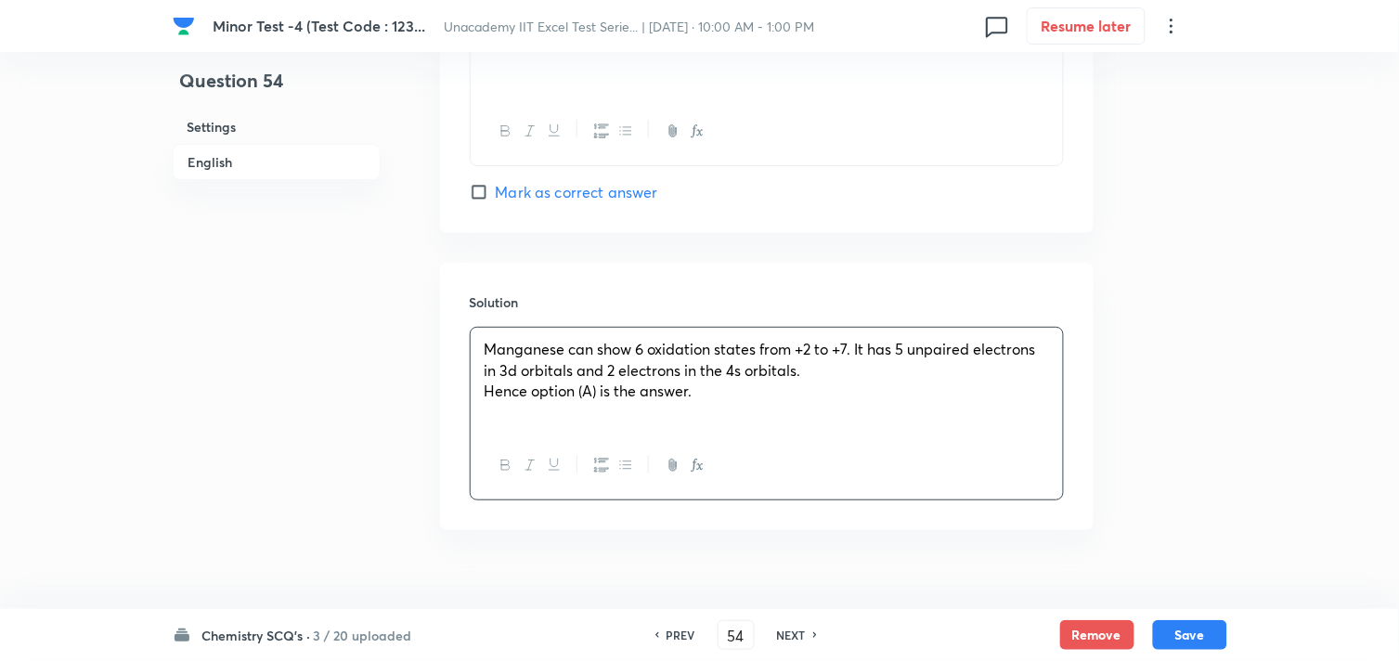
scroll to position [1857, 0]
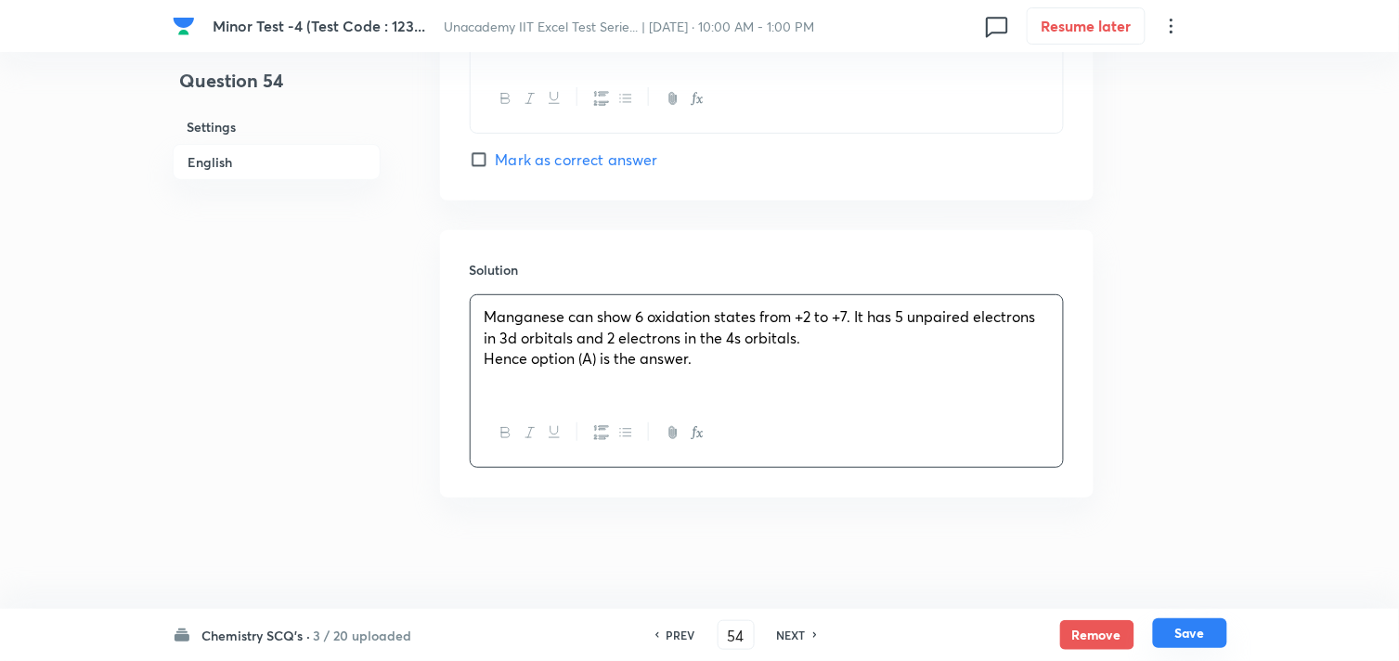
click at [1193, 635] on button "Save" at bounding box center [1190, 633] width 74 height 30
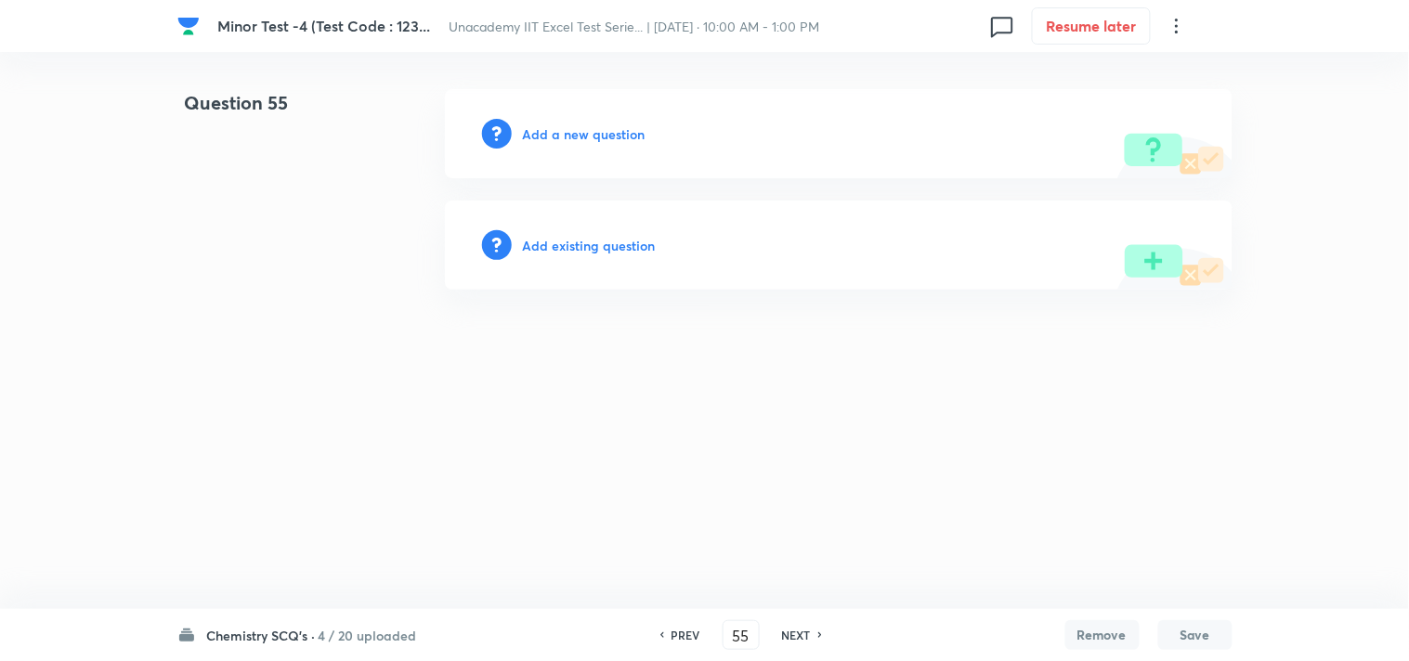
click at [569, 131] on h6 "Add a new question" at bounding box center [584, 133] width 123 height 19
click at [569, 131] on h6 "Choose a question type" at bounding box center [594, 133] width 143 height 19
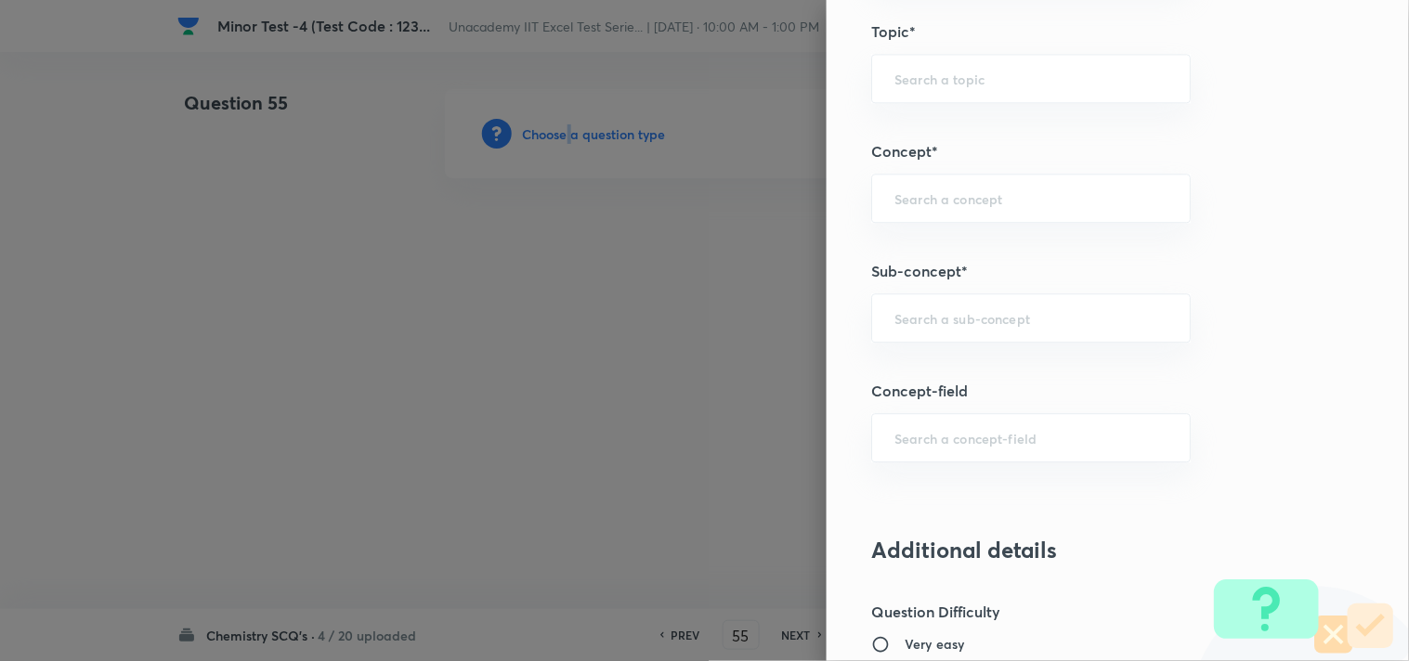
scroll to position [1238, 0]
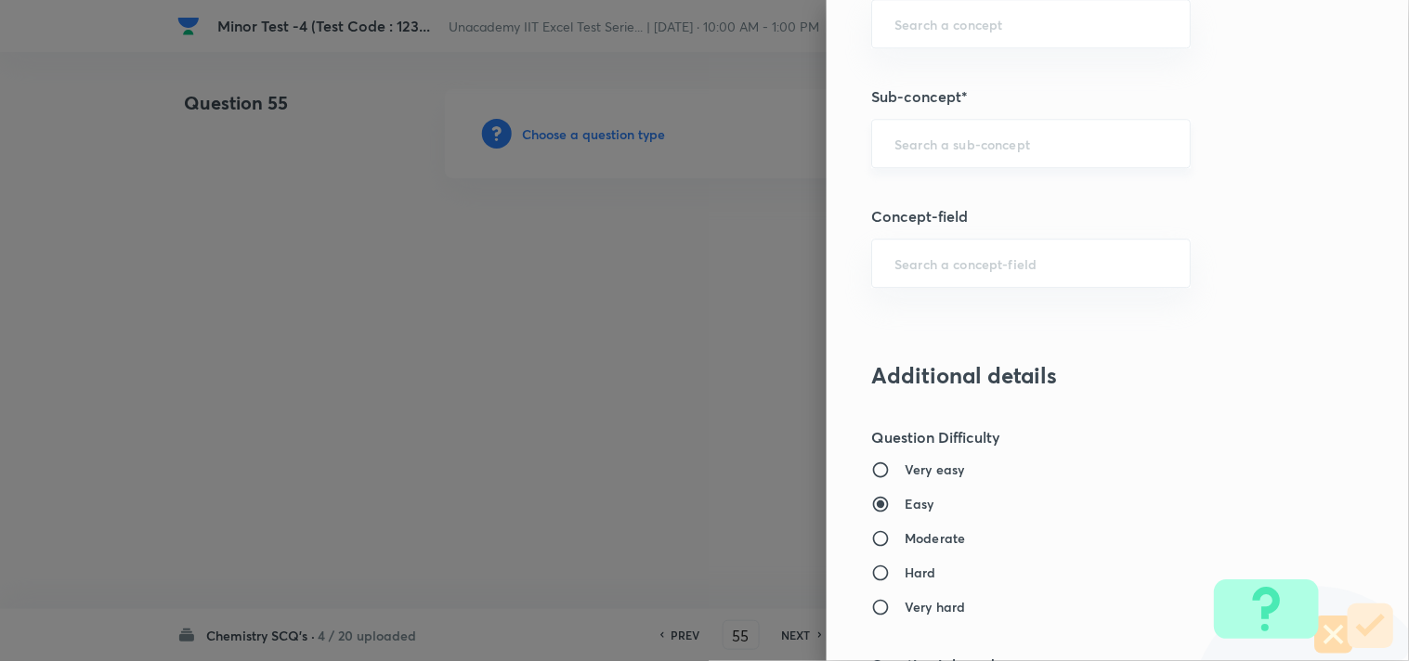
click at [923, 144] on input "text" at bounding box center [1030, 144] width 273 height 18
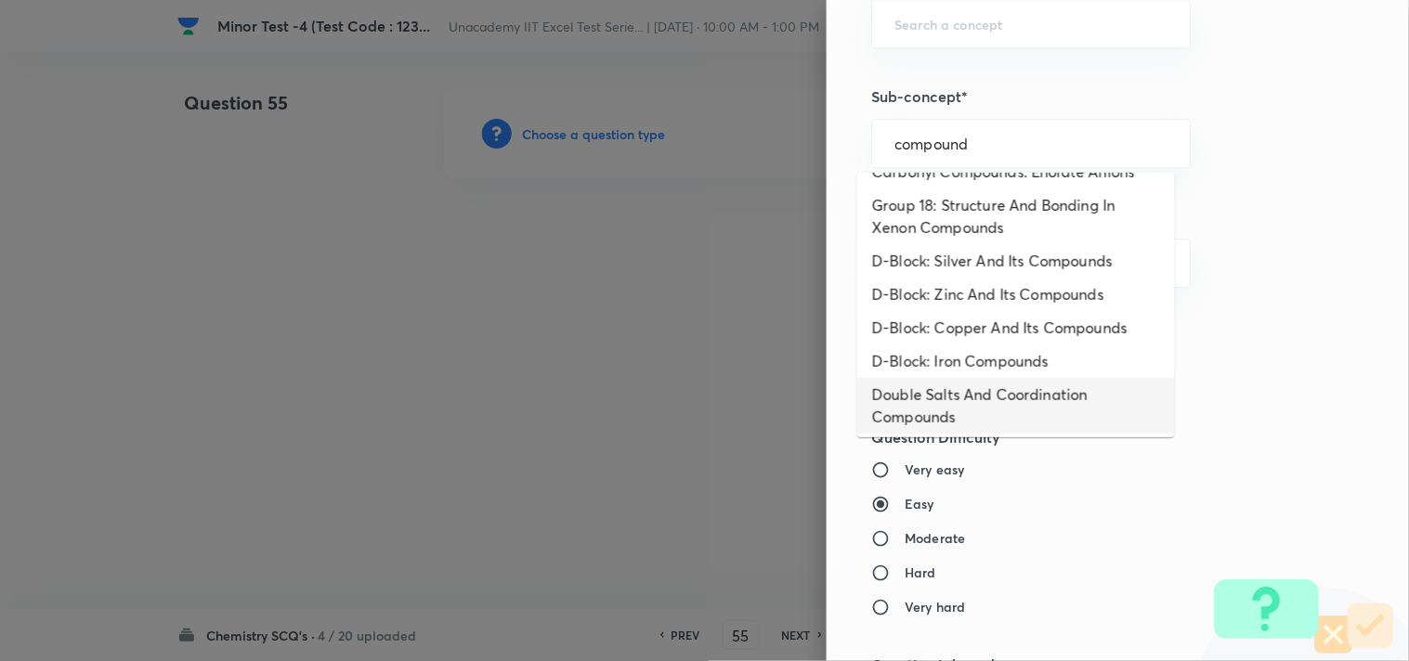
scroll to position [1032, 0]
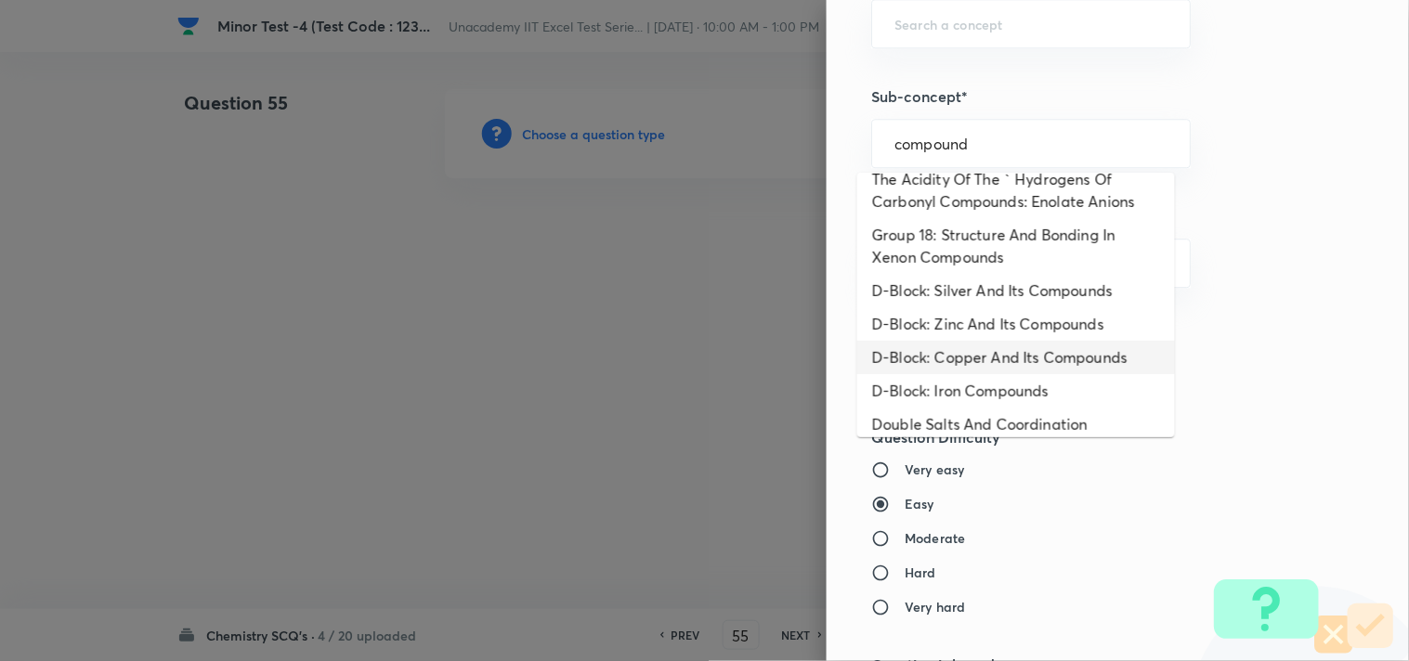
click at [1059, 357] on li "D-Block: Copper And Its Compounds" at bounding box center [1016, 357] width 318 height 33
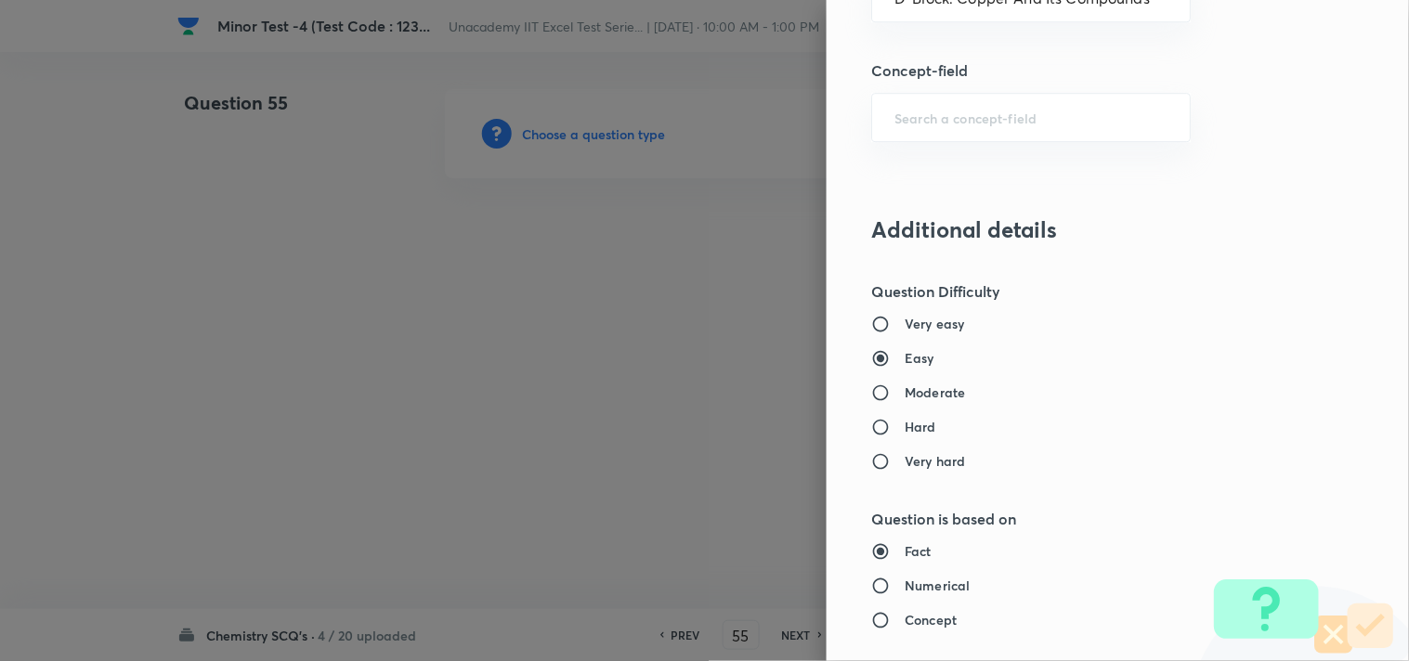
scroll to position [1444, 0]
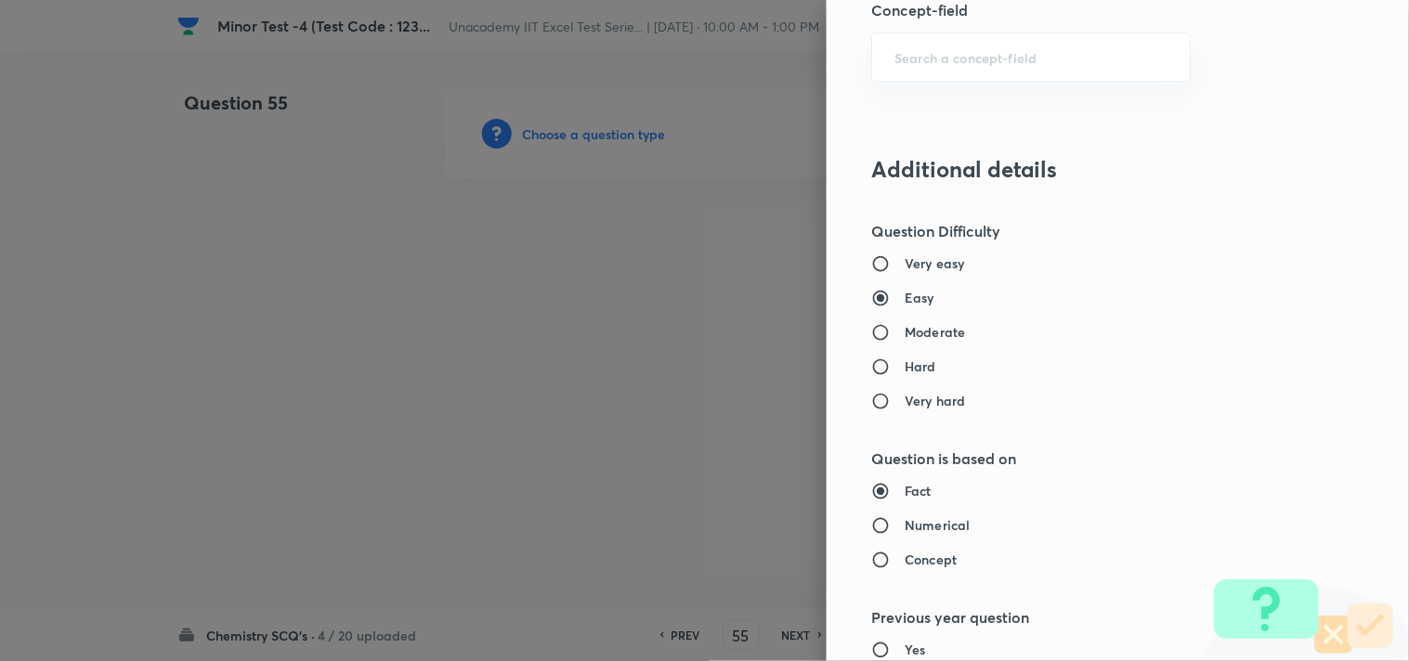
click at [932, 334] on h6 "Moderate" at bounding box center [934, 331] width 60 height 19
click at [904, 334] on input "Moderate" at bounding box center [887, 332] width 33 height 19
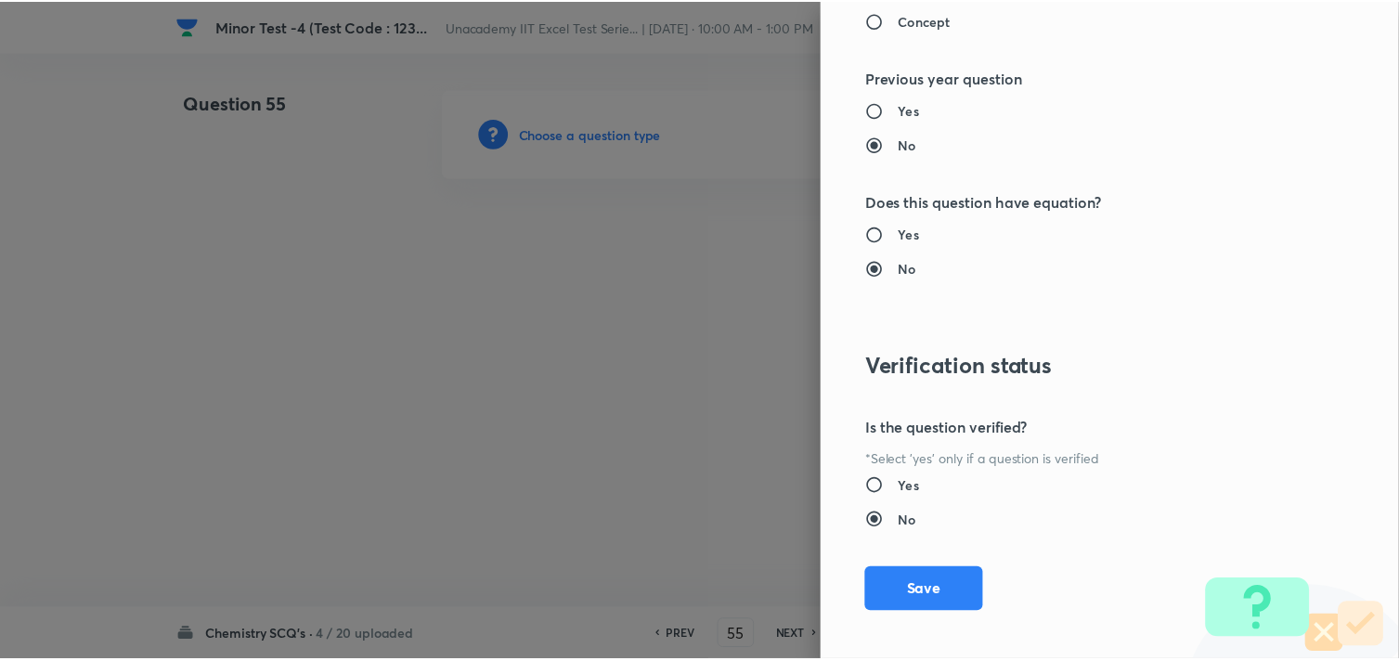
scroll to position [1994, 0]
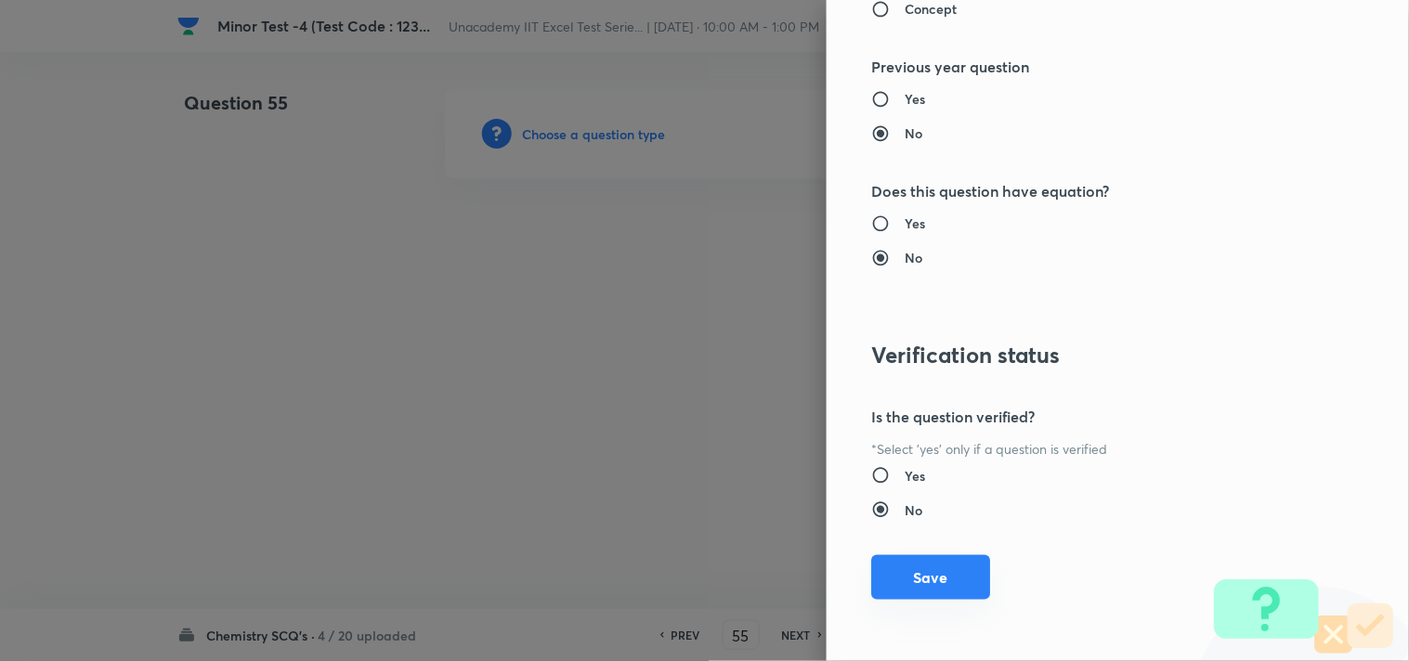
click at [925, 591] on button "Save" at bounding box center [930, 577] width 119 height 45
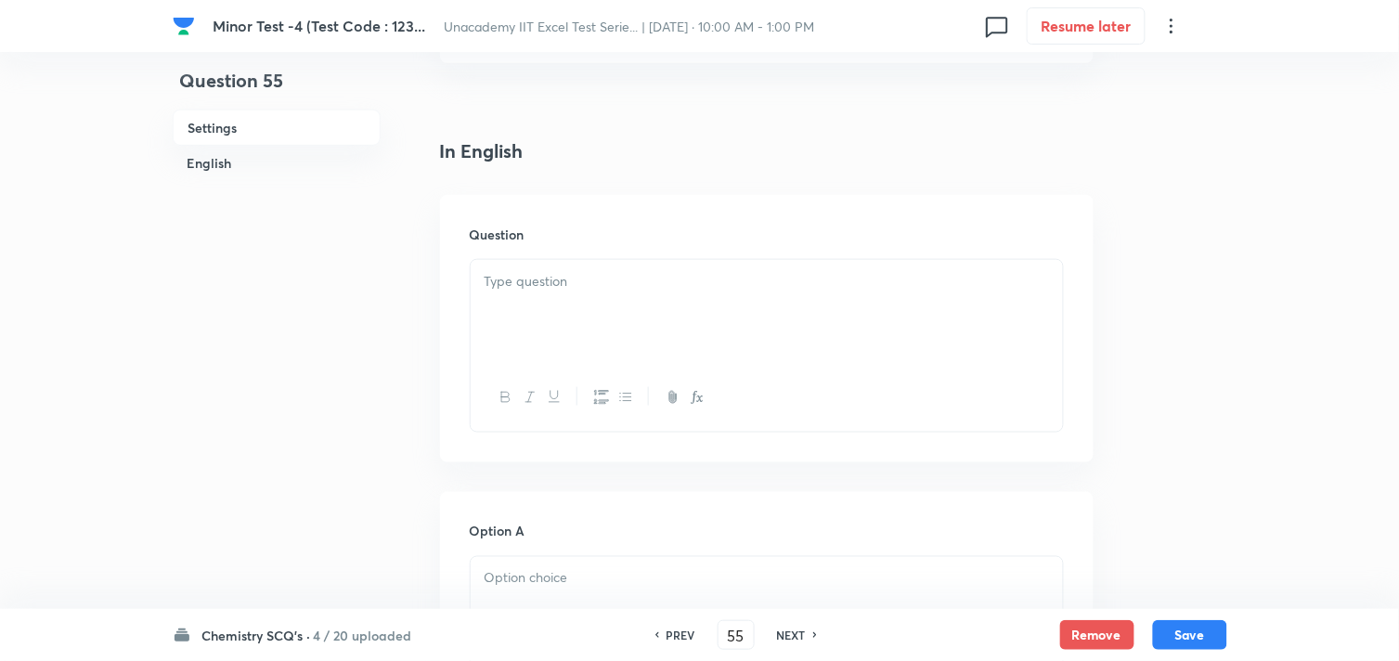
scroll to position [412, 0]
click at [540, 325] on div at bounding box center [767, 308] width 592 height 104
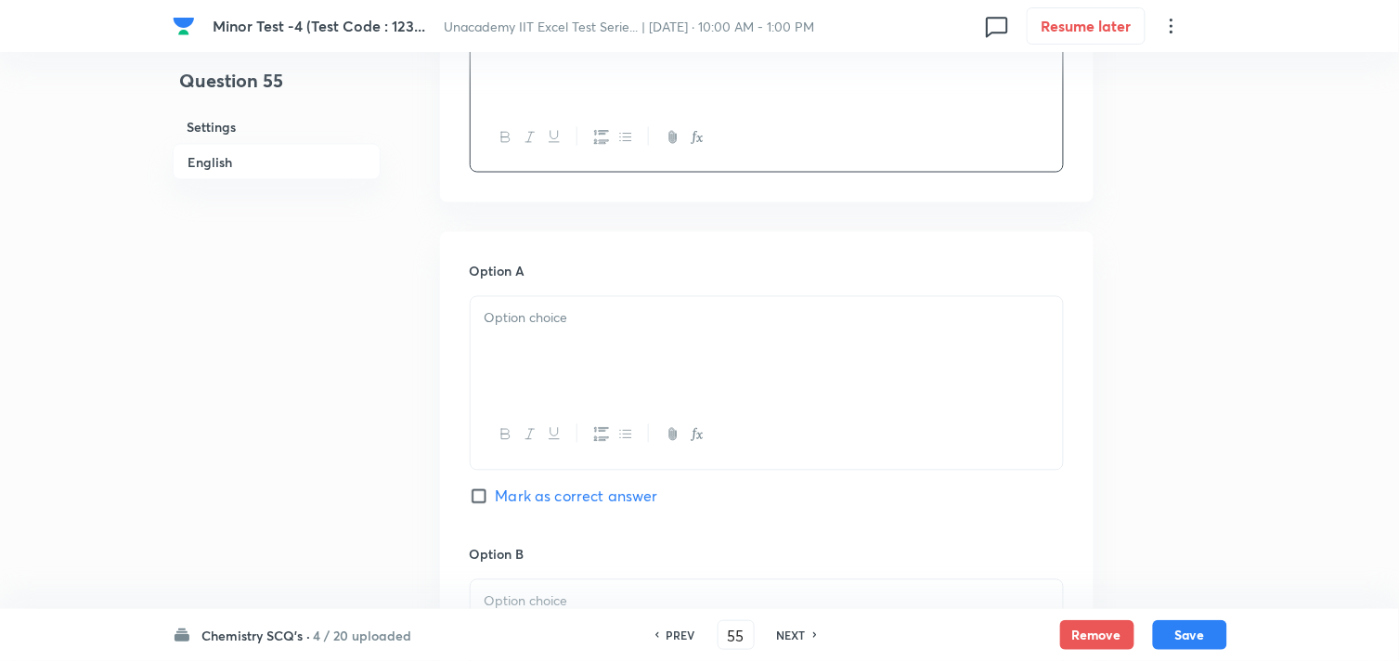
scroll to position [721, 0]
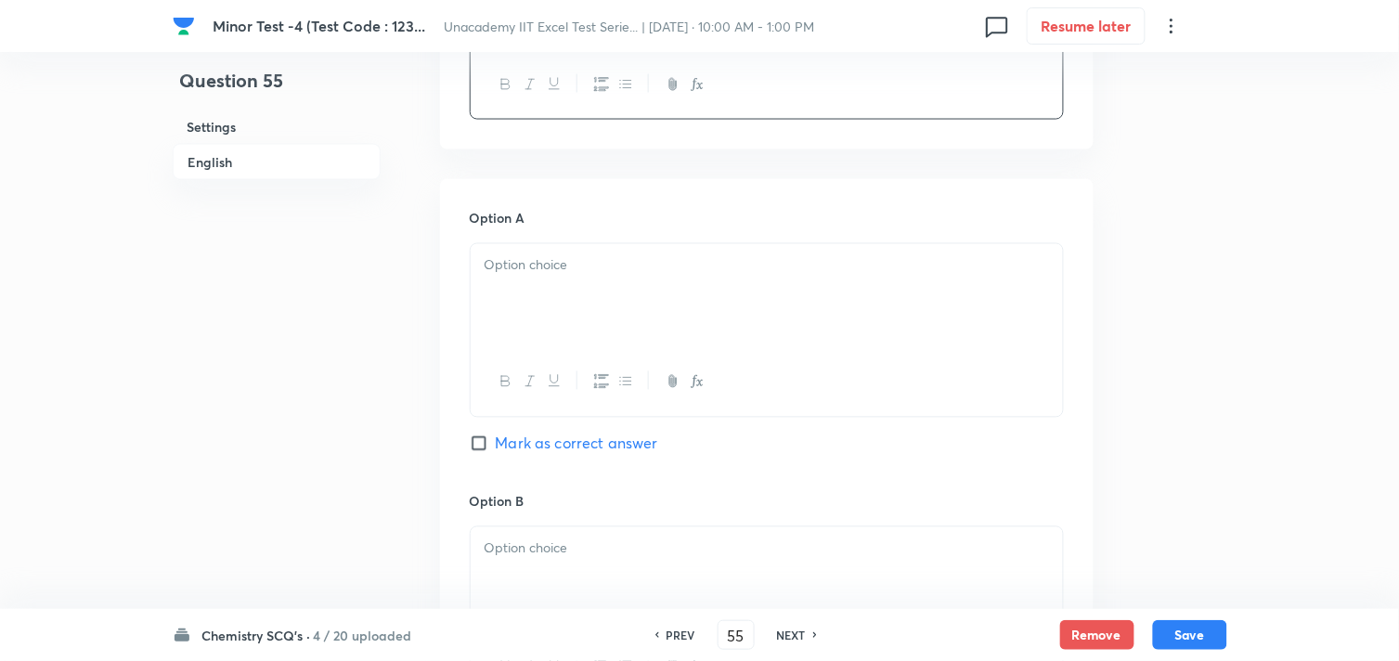
click at [642, 341] on div at bounding box center [767, 296] width 592 height 104
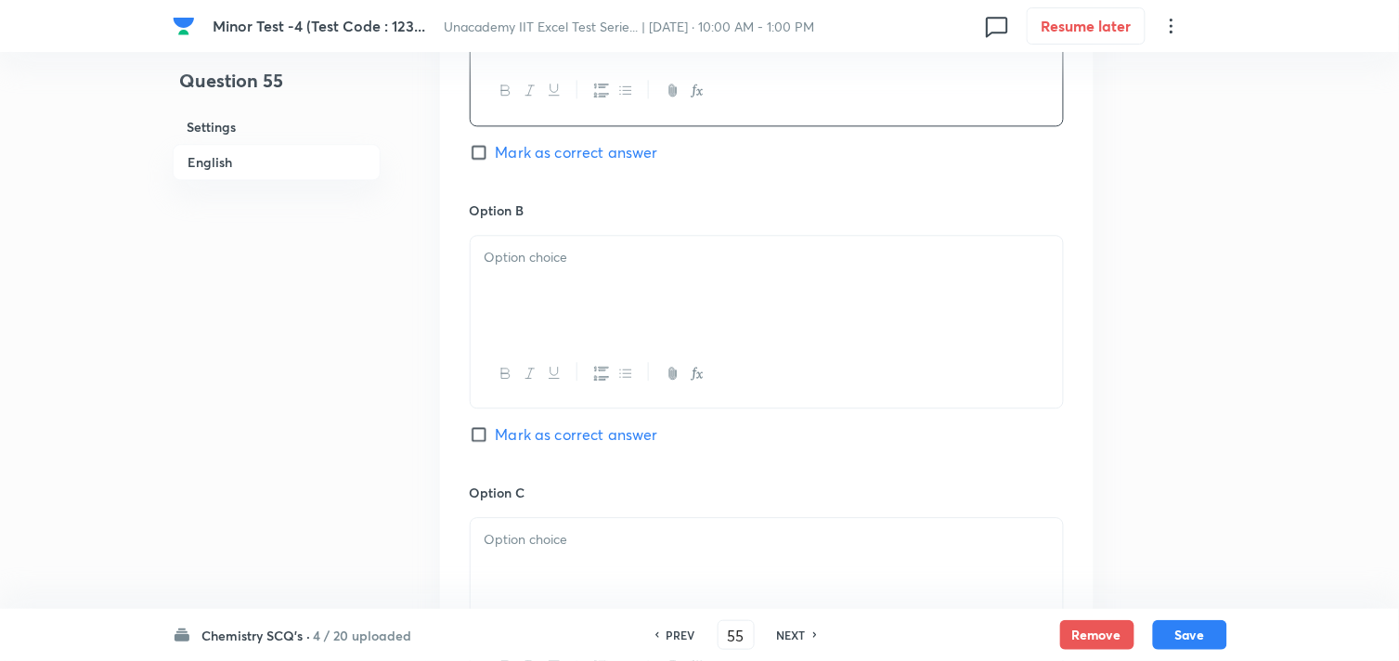
click at [663, 331] on div at bounding box center [767, 288] width 592 height 104
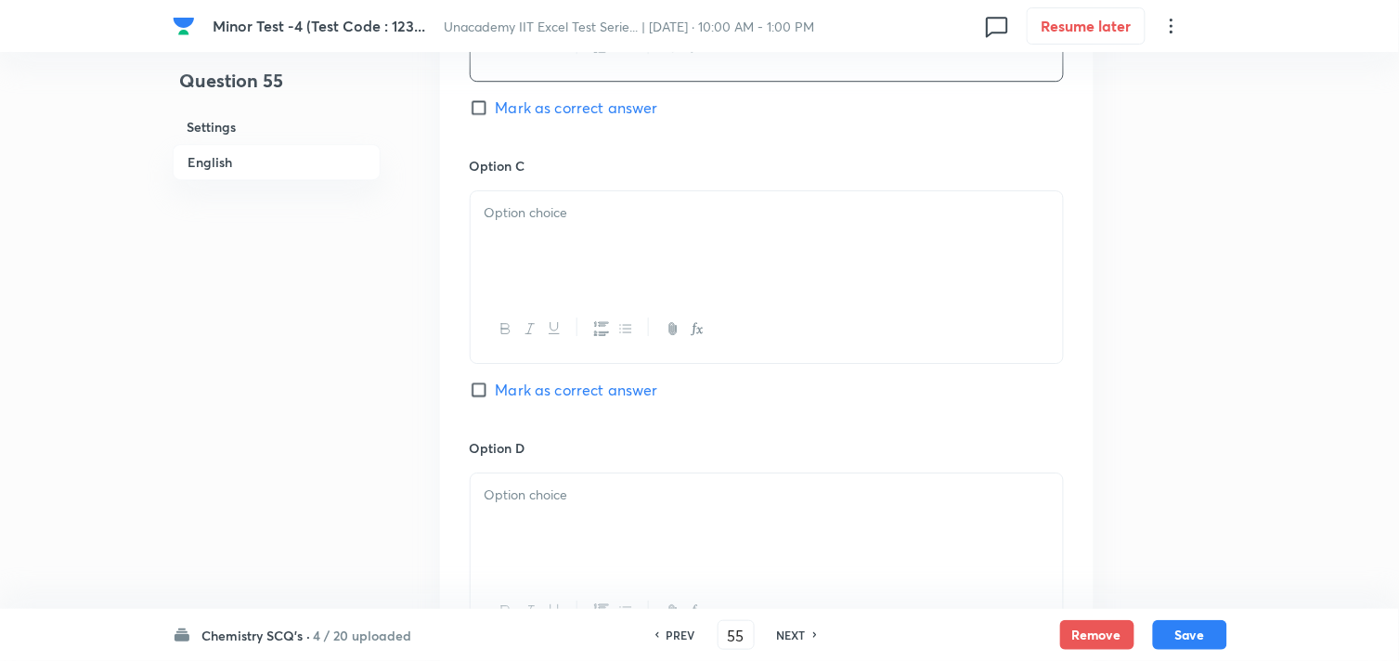
scroll to position [1444, 0]
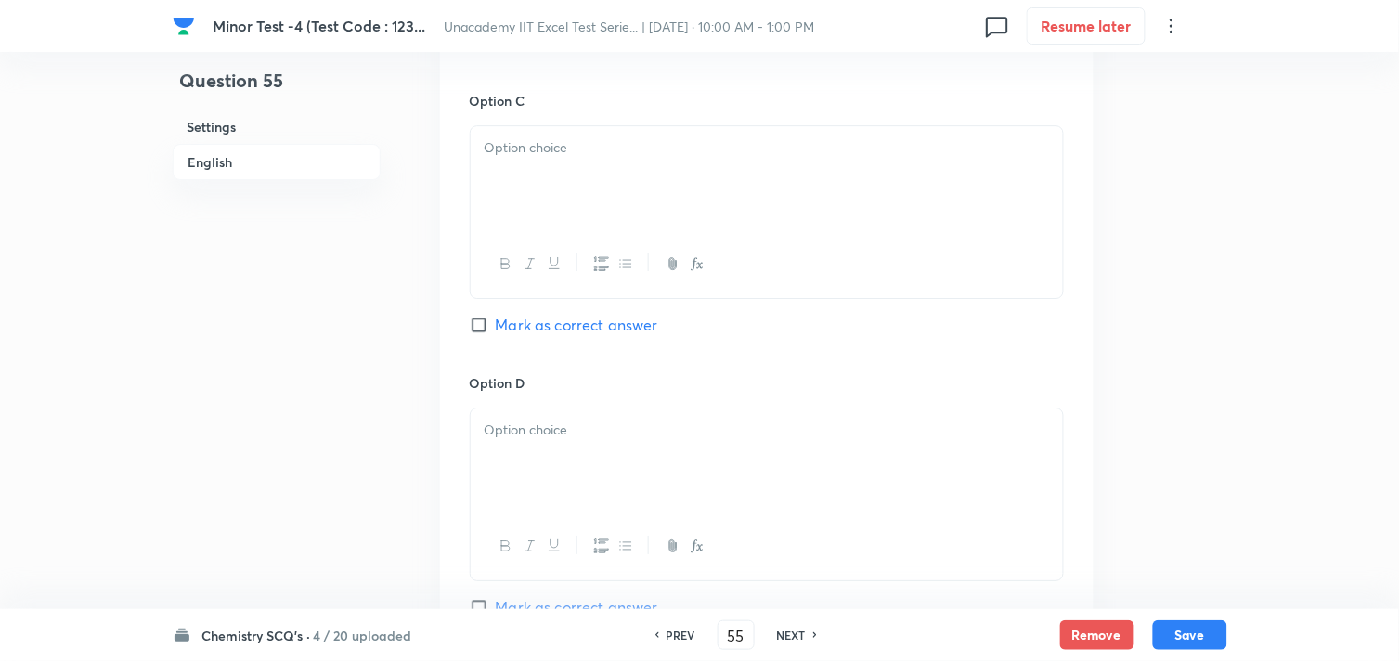
click at [587, 229] on div at bounding box center [767, 178] width 592 height 104
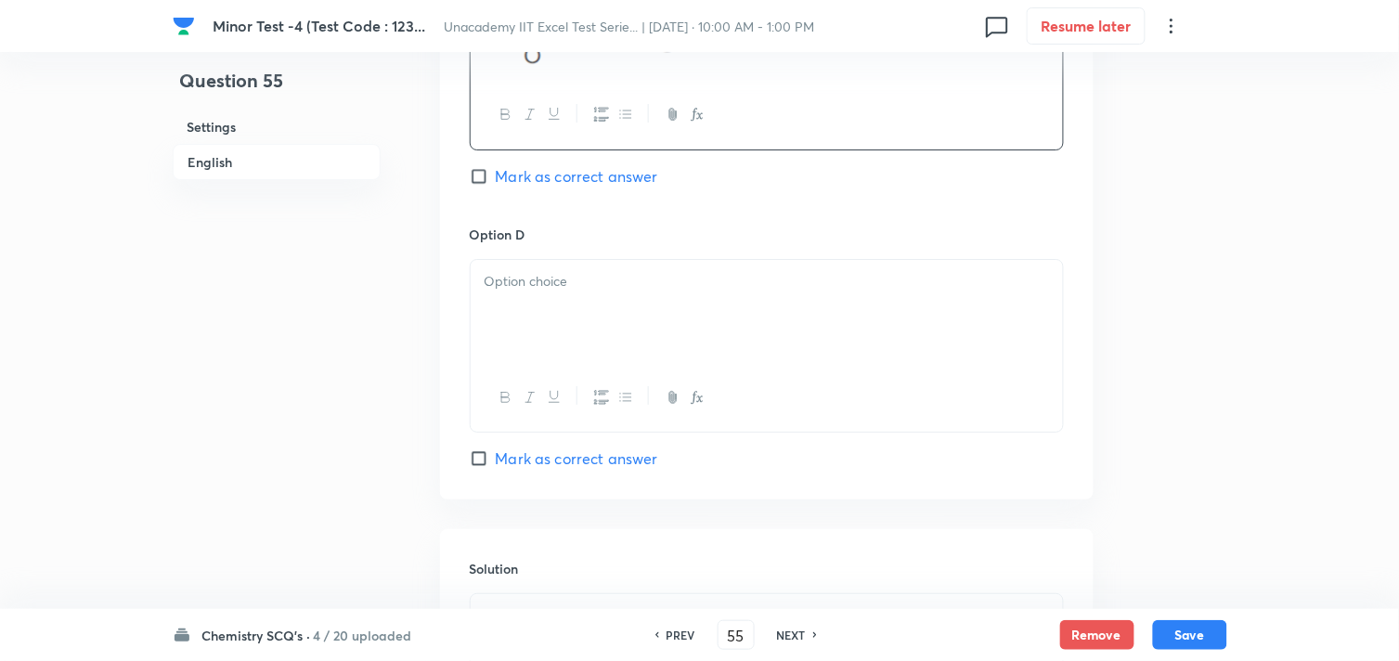
scroll to position [1650, 0]
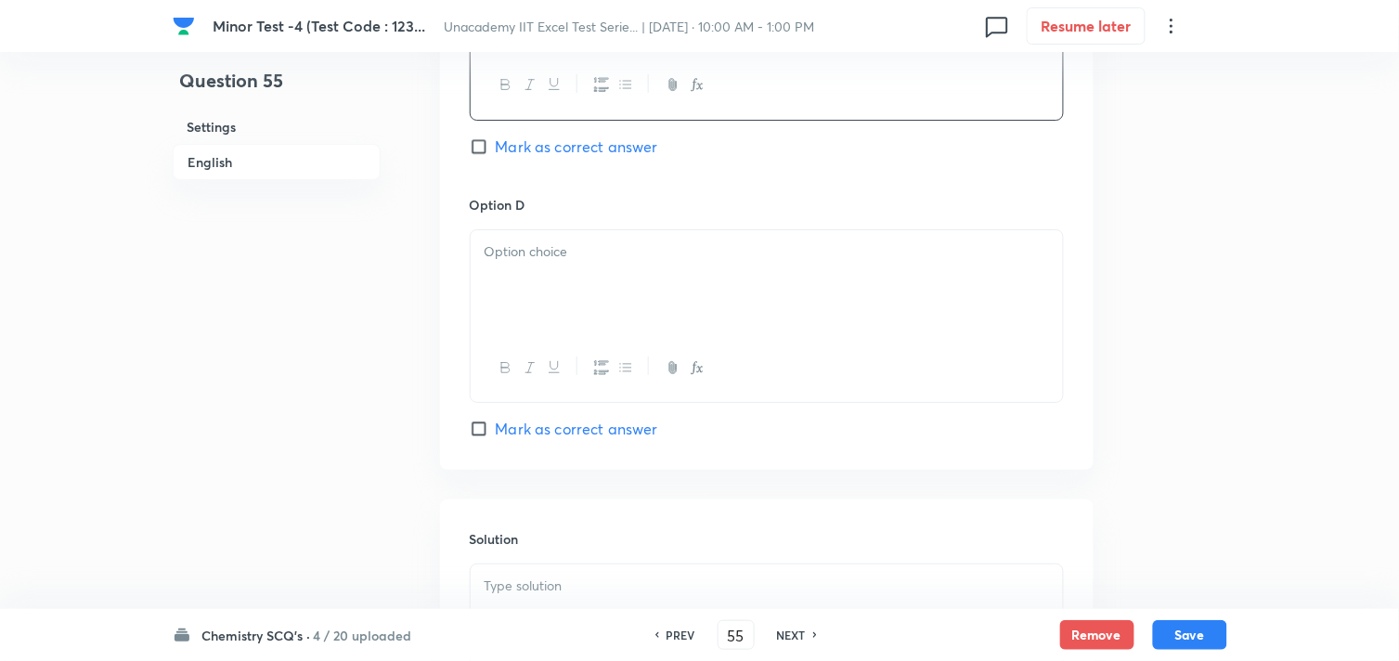
click at [679, 263] on p at bounding box center [767, 251] width 565 height 21
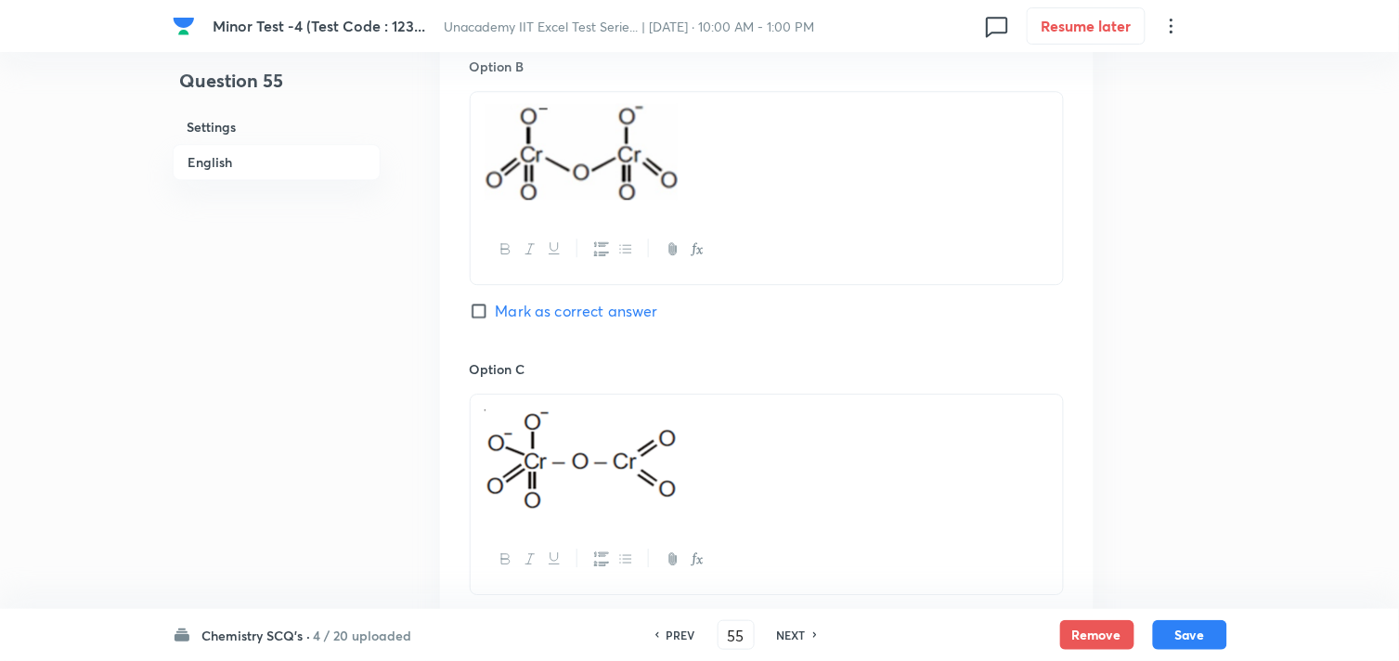
scroll to position [1135, 0]
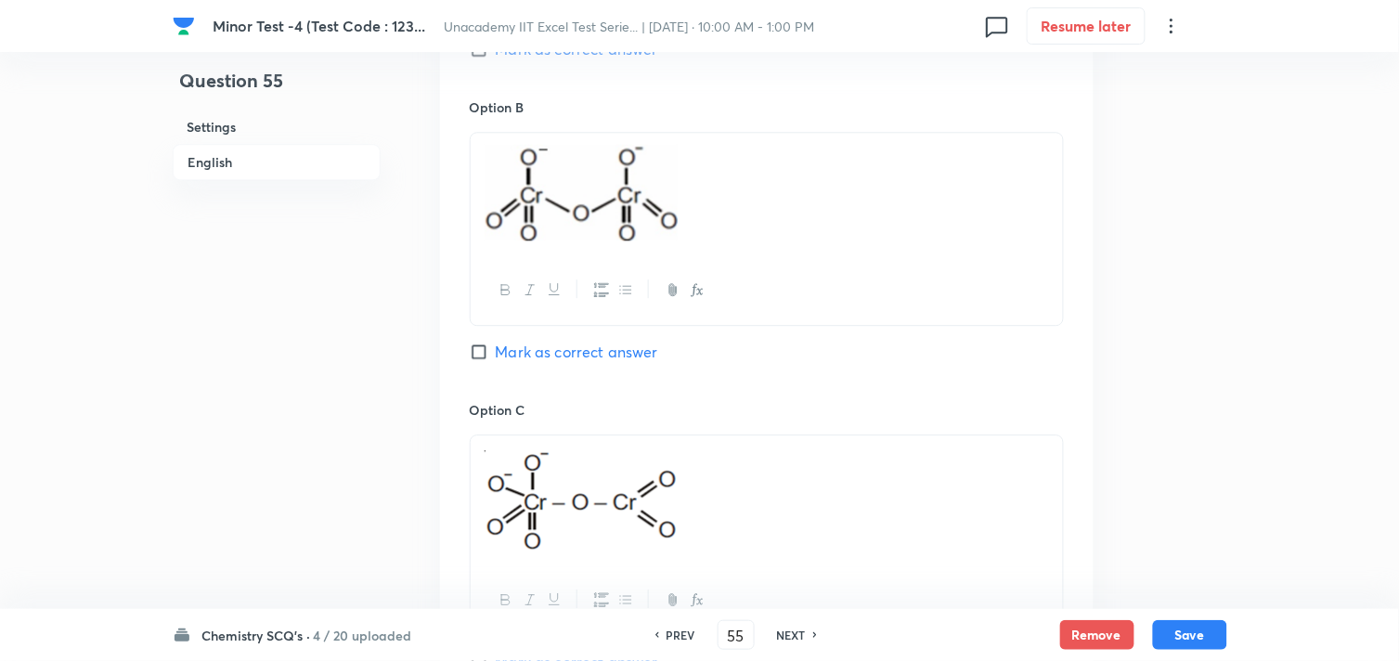
click at [560, 363] on span "Mark as correct answer" at bounding box center [577, 352] width 162 height 22
click at [496, 361] on input "Mark as correct answer" at bounding box center [483, 352] width 26 height 19
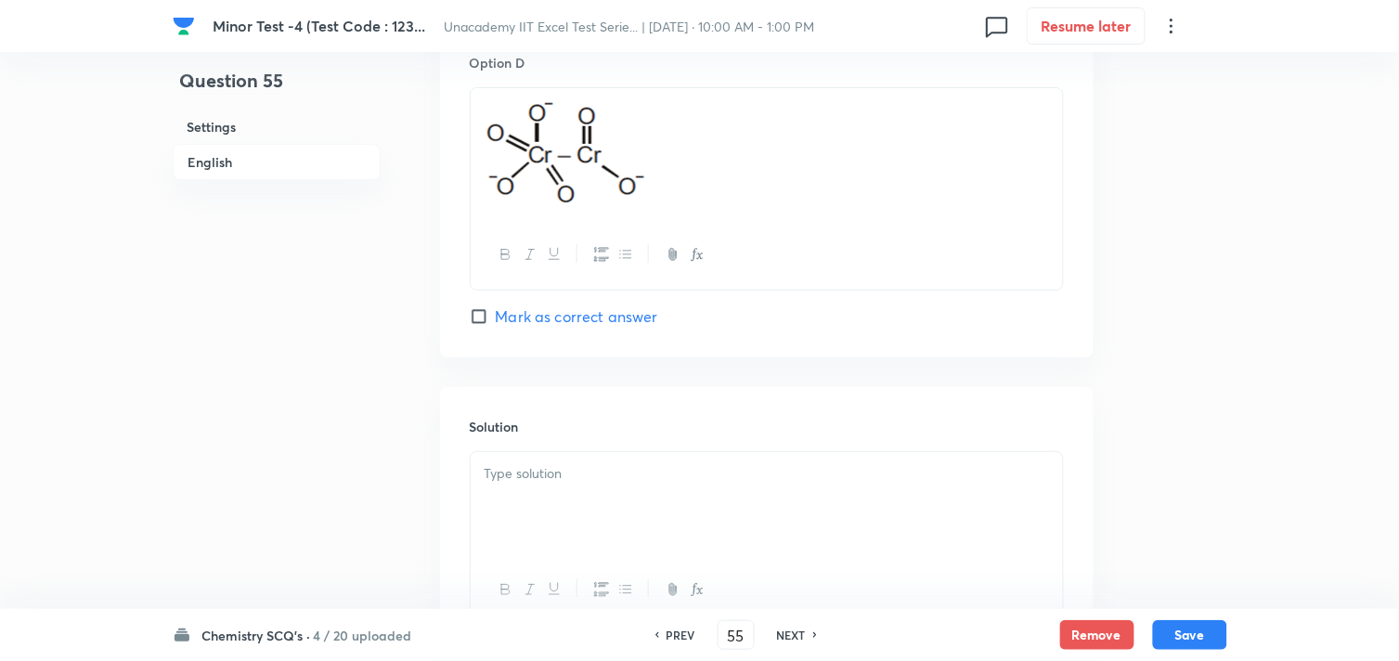
scroll to position [1857, 0]
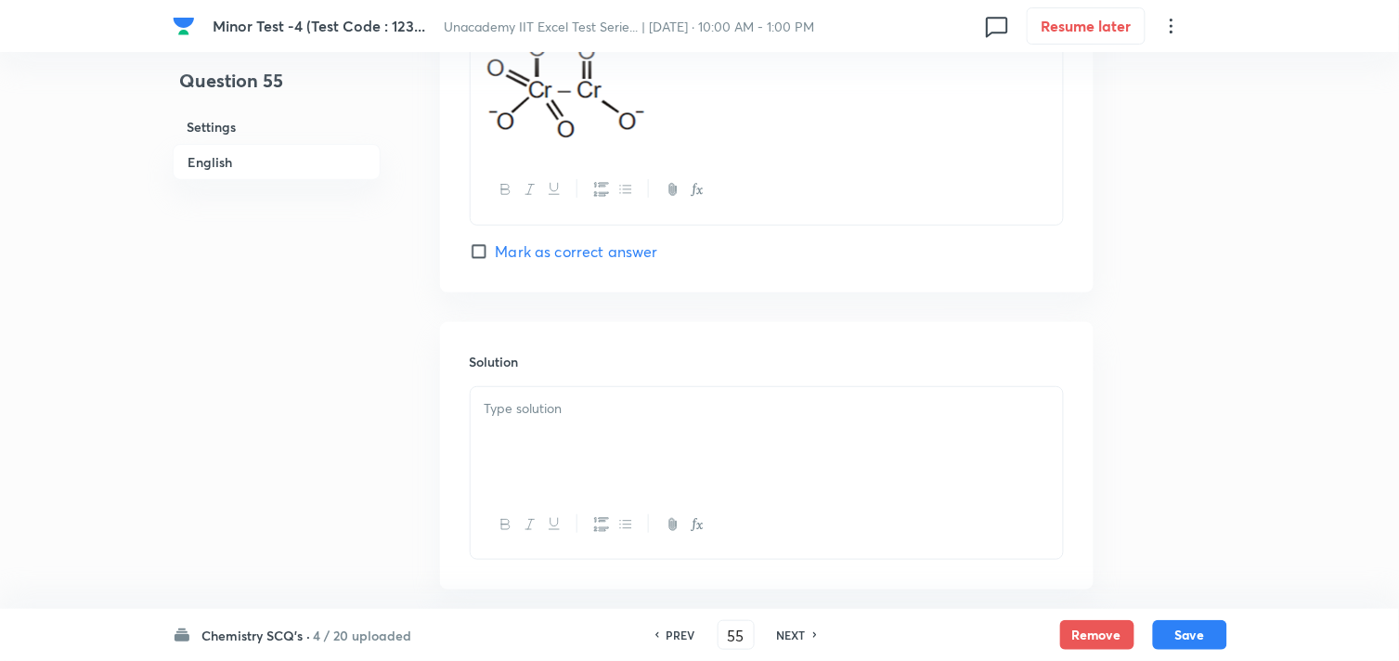
click at [606, 449] on div at bounding box center [767, 439] width 592 height 104
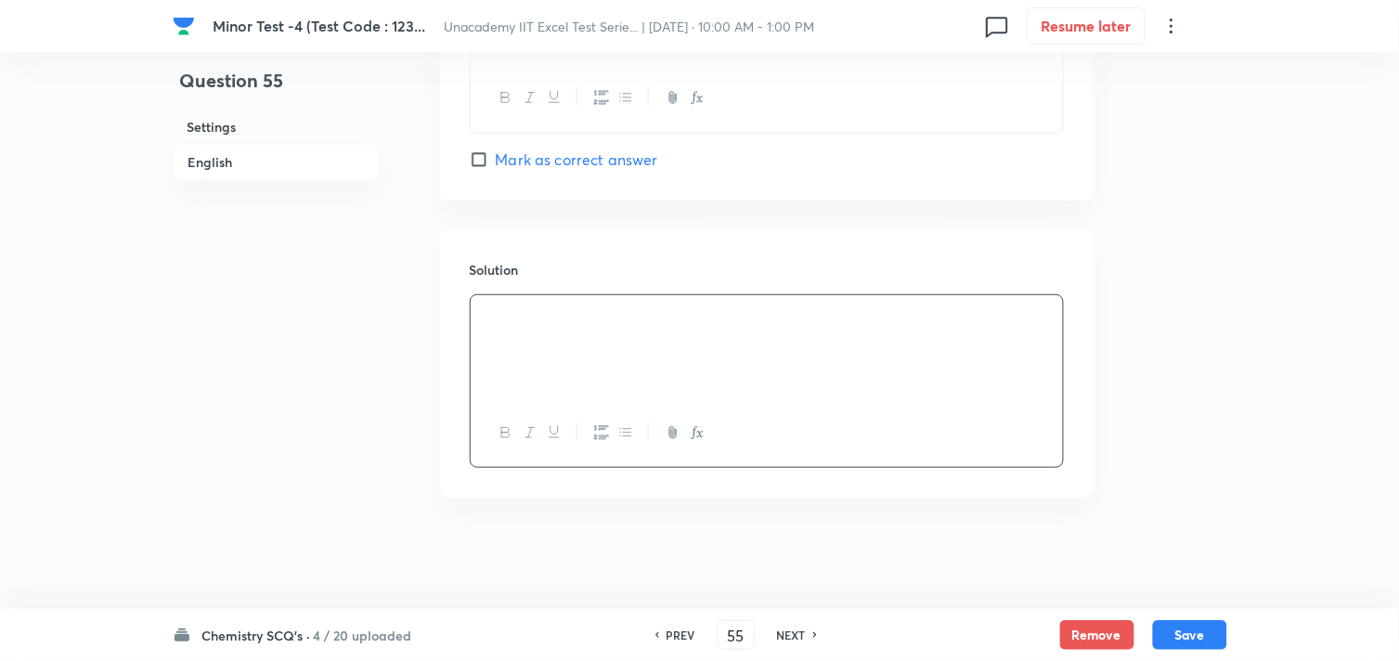
scroll to position [2016, 0]
click at [1187, 625] on button "Save" at bounding box center [1190, 633] width 74 height 30
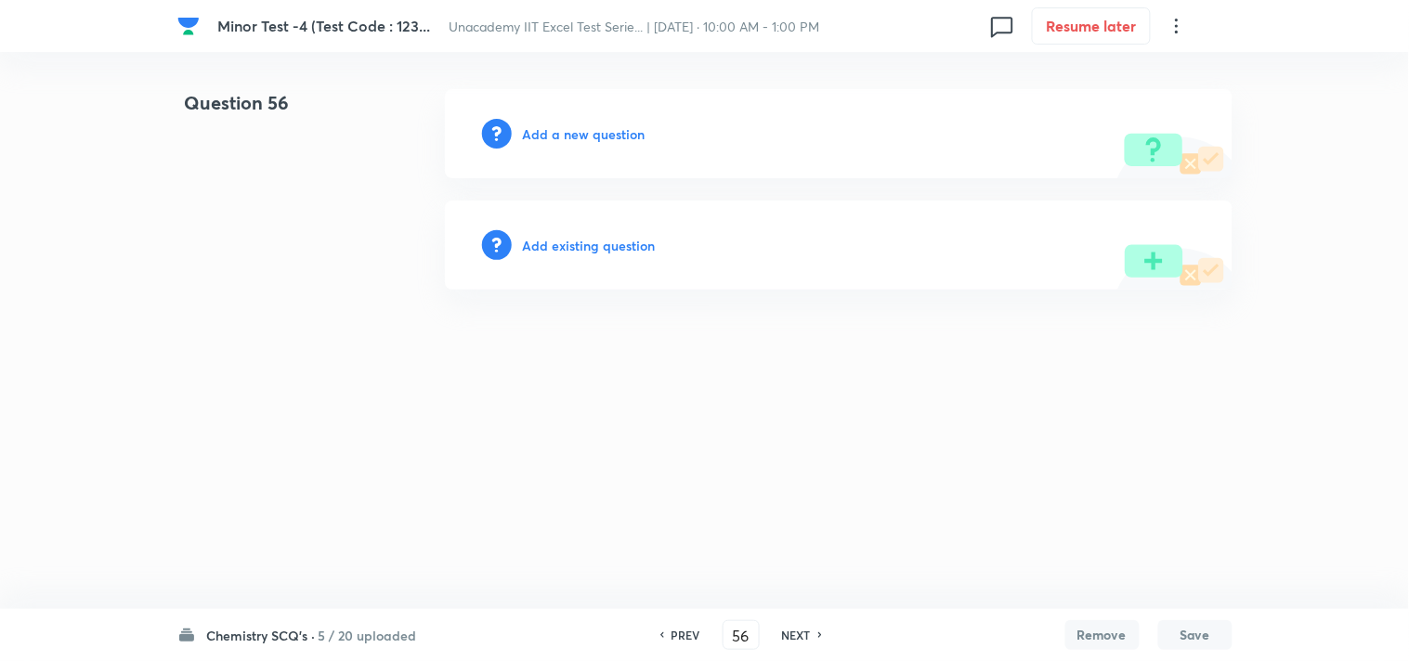
click at [588, 128] on h6 "Add a new question" at bounding box center [584, 133] width 123 height 19
click at [588, 128] on h6 "Choose a question type" at bounding box center [594, 133] width 143 height 19
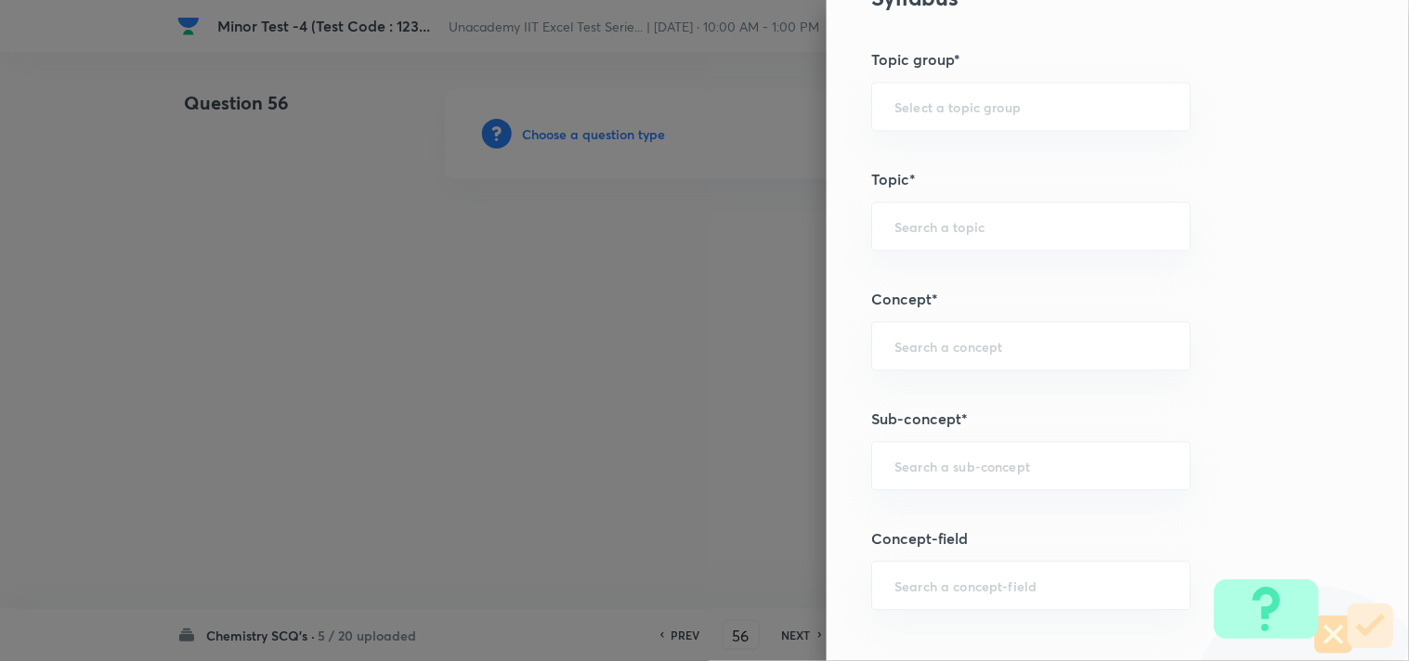
scroll to position [1032, 0]
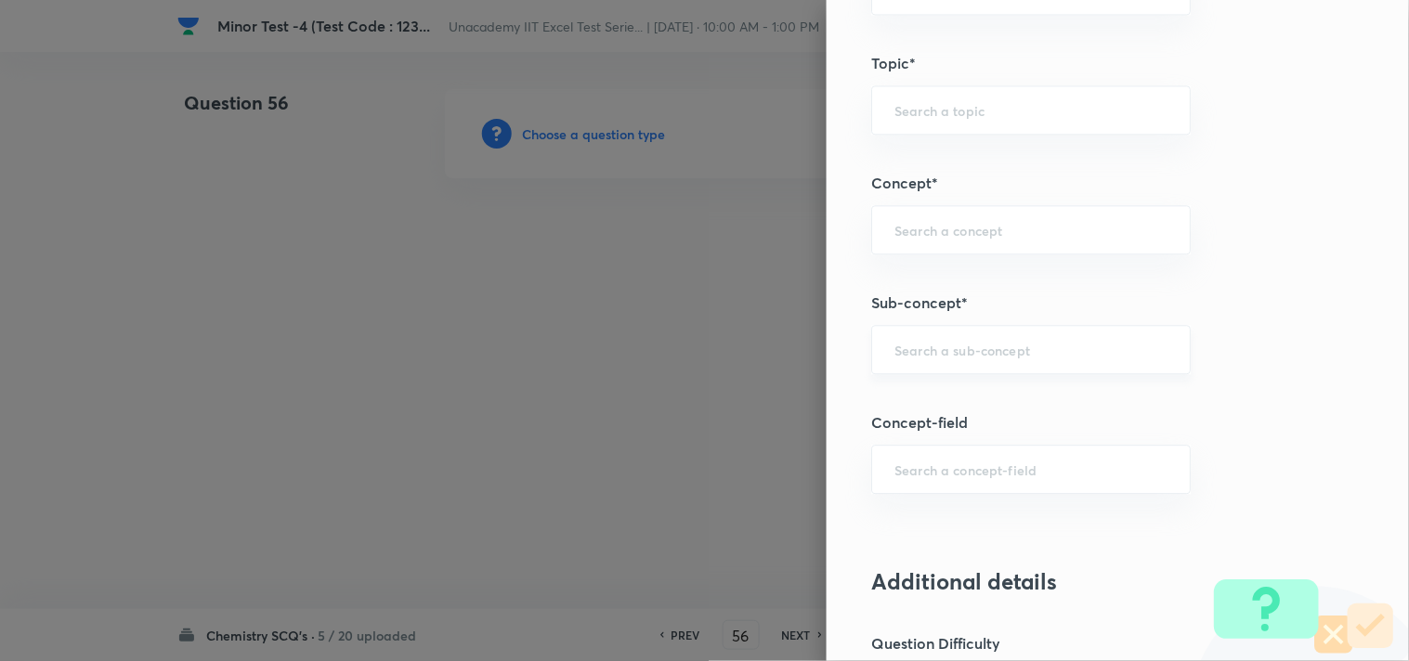
click at [917, 346] on input "text" at bounding box center [1030, 350] width 273 height 18
paste input "Chromate And Dichromate"
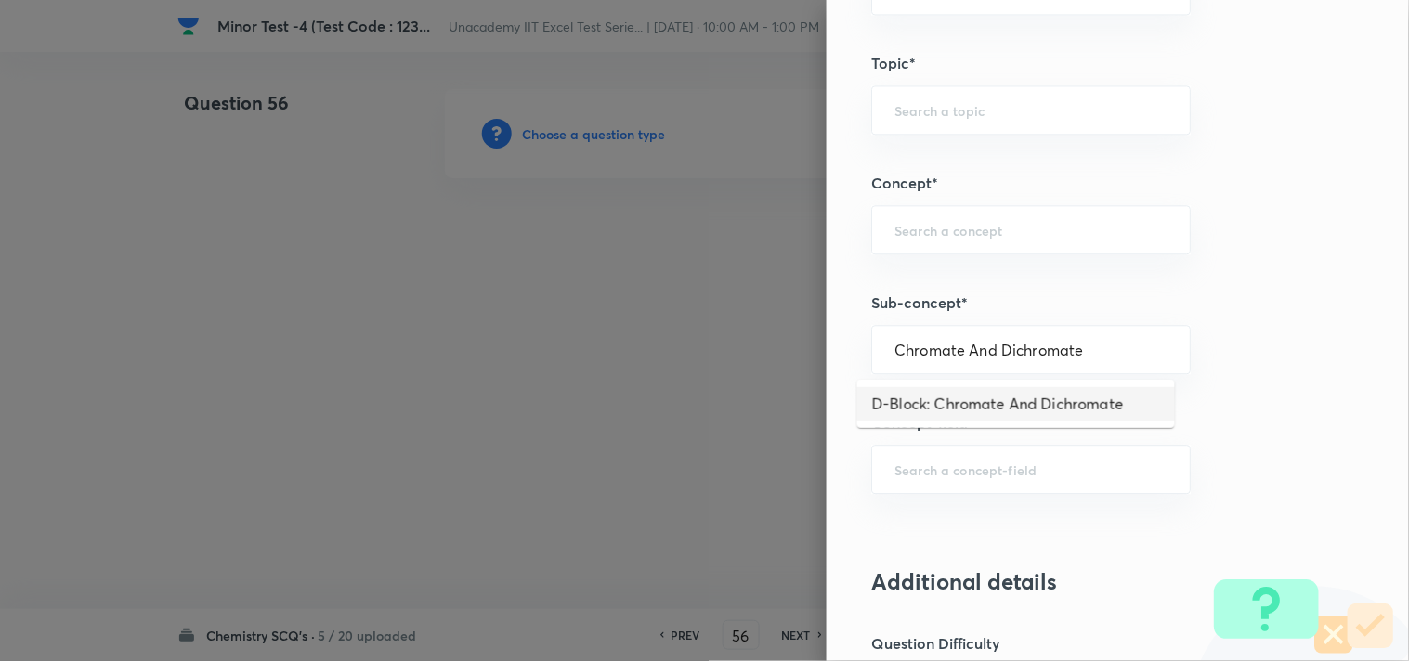
click at [1013, 401] on li "D-Block: Chromate And Dichromate" at bounding box center [1016, 403] width 318 height 33
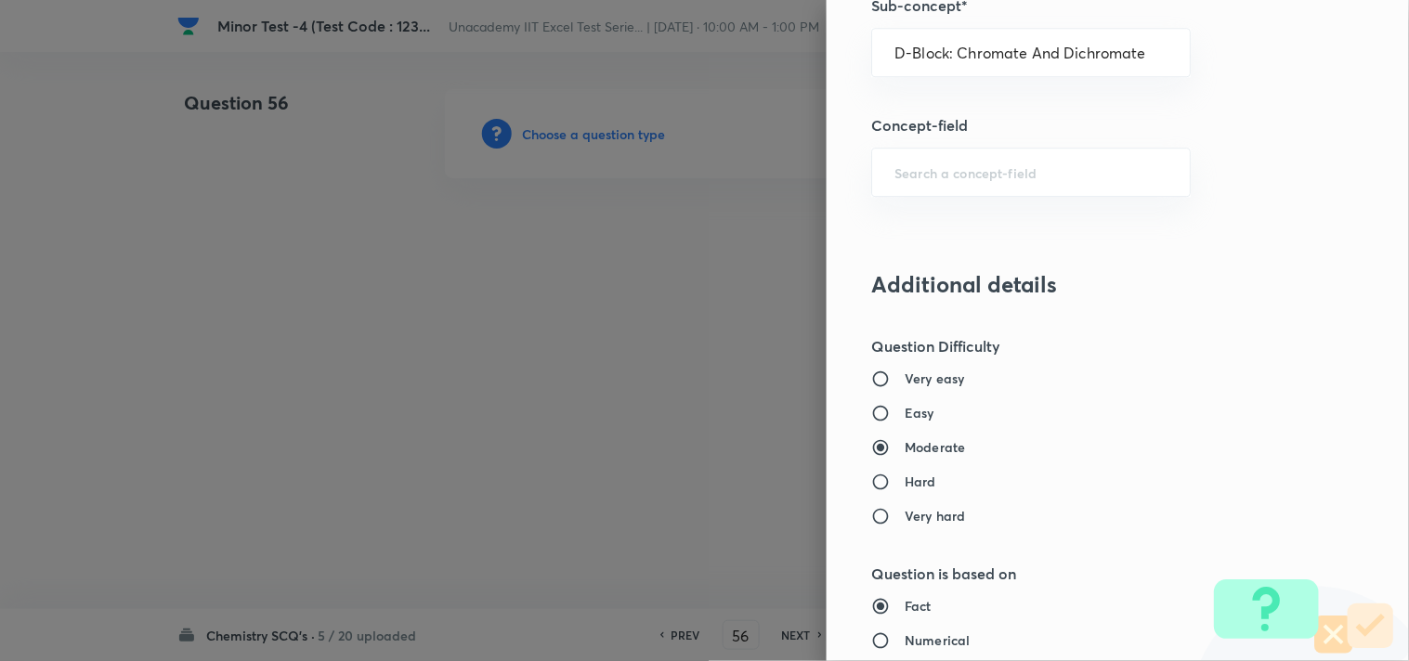
scroll to position [1341, 0]
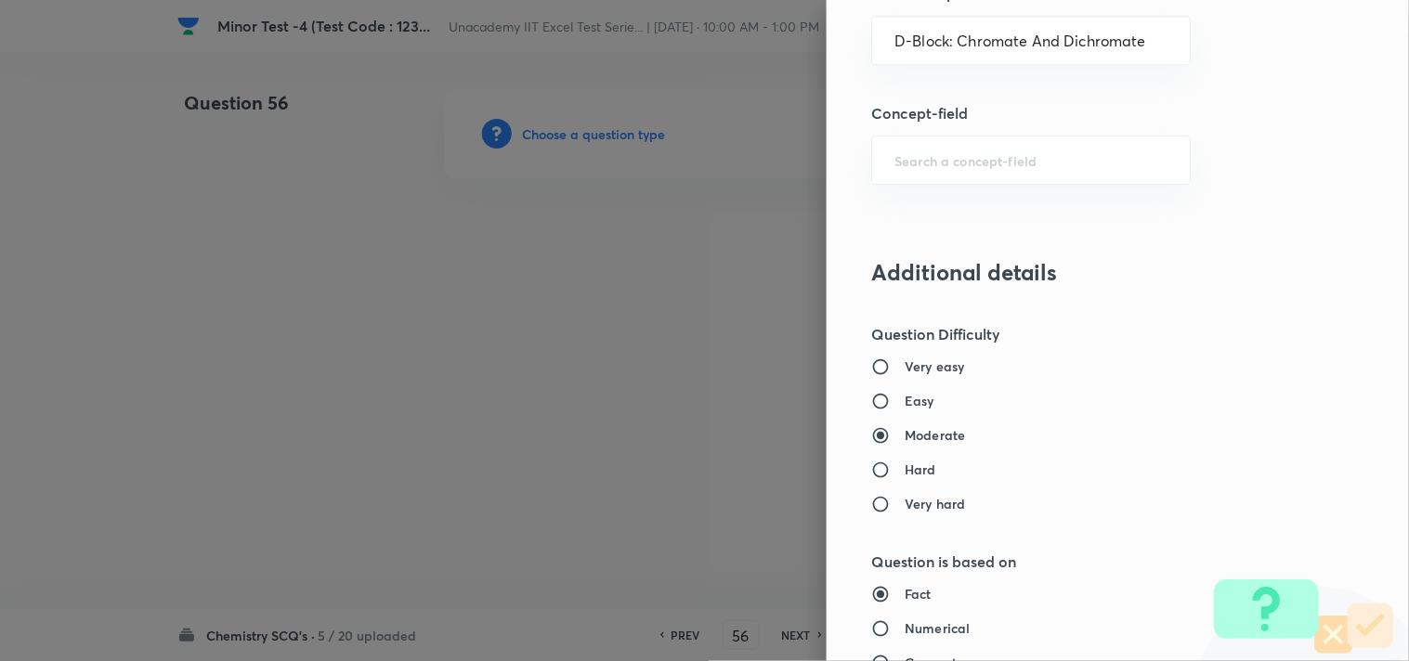
click at [912, 403] on h6 "Easy" at bounding box center [919, 400] width 30 height 19
click at [904, 403] on input "Easy" at bounding box center [887, 401] width 33 height 19
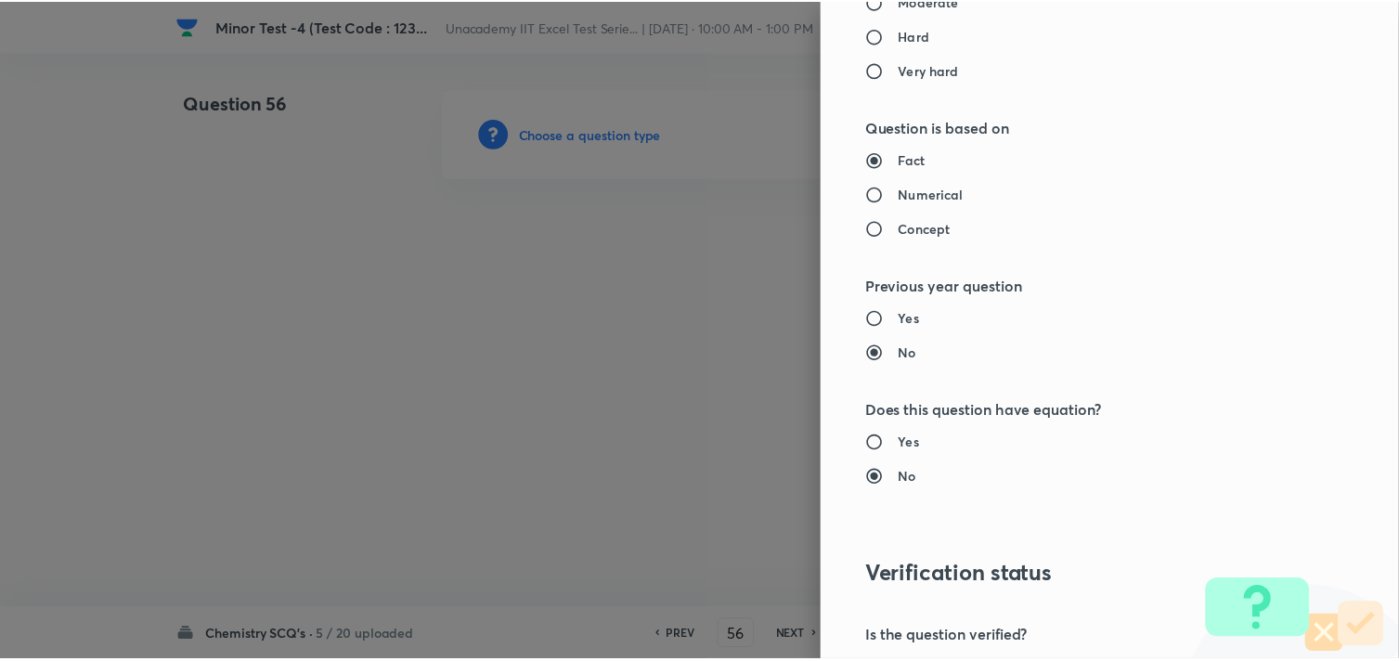
scroll to position [1994, 0]
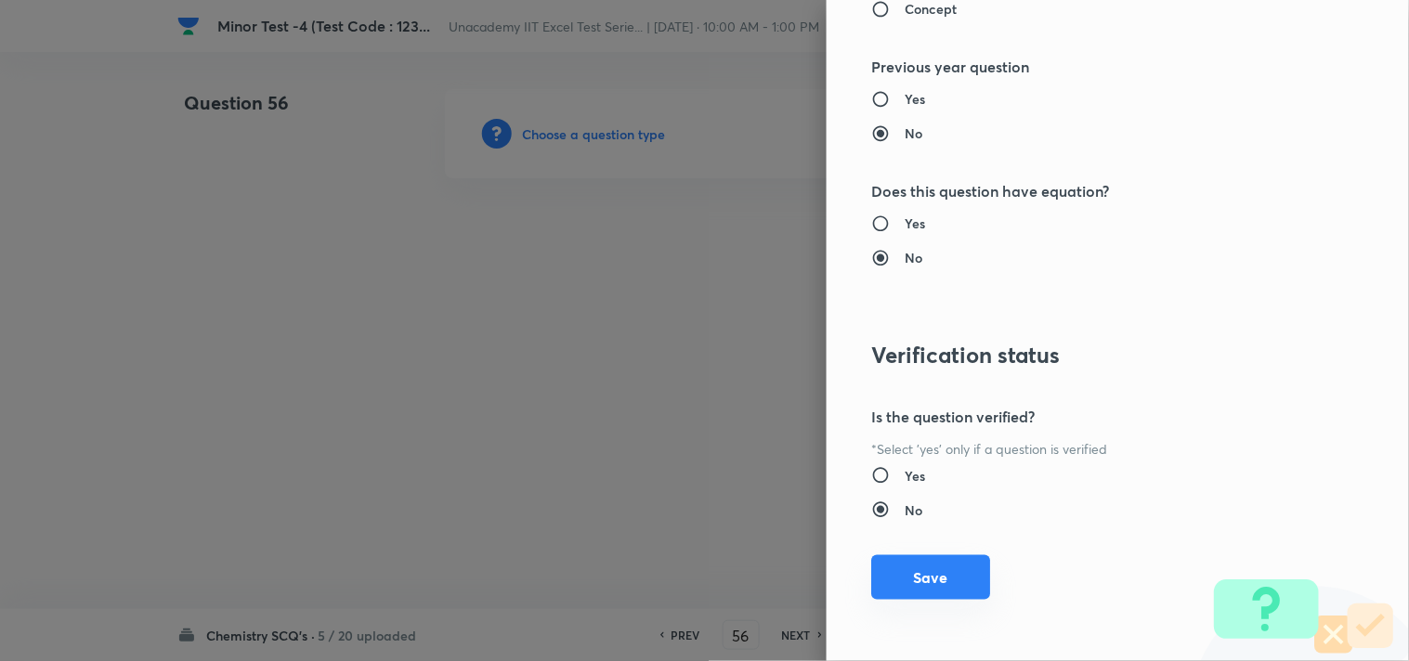
click at [917, 573] on button "Save" at bounding box center [930, 577] width 119 height 45
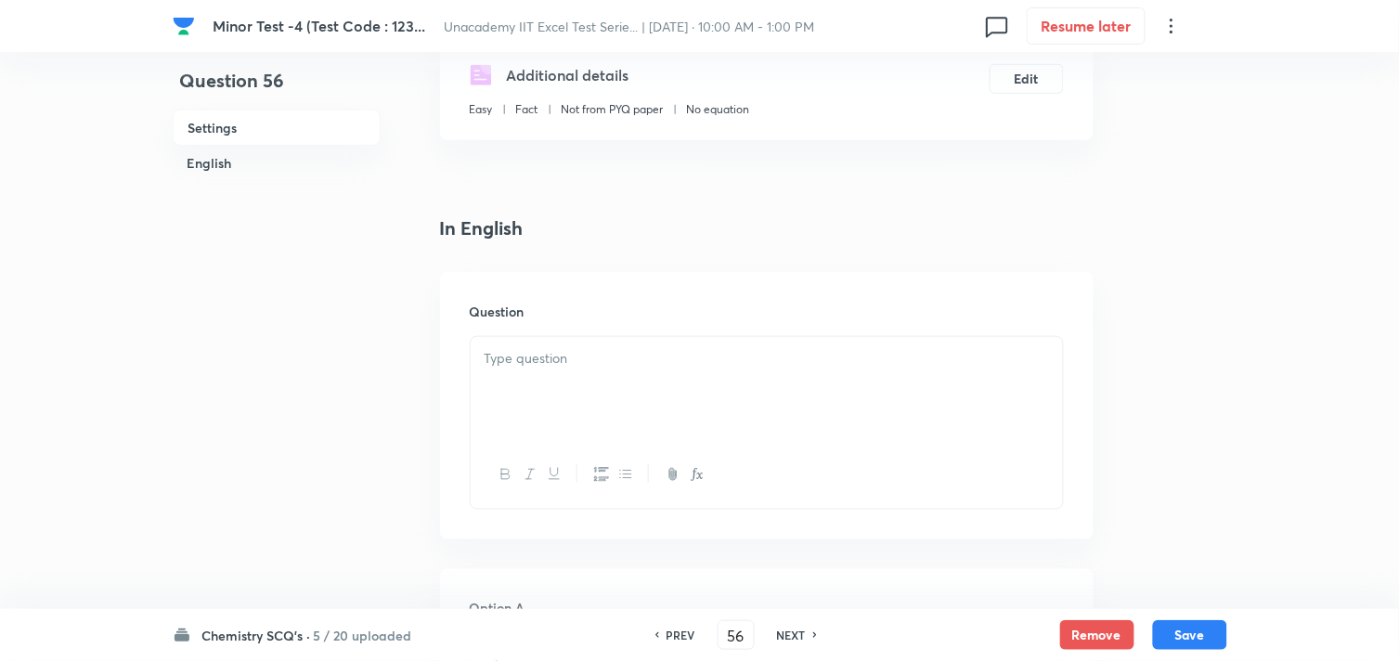
scroll to position [412, 0]
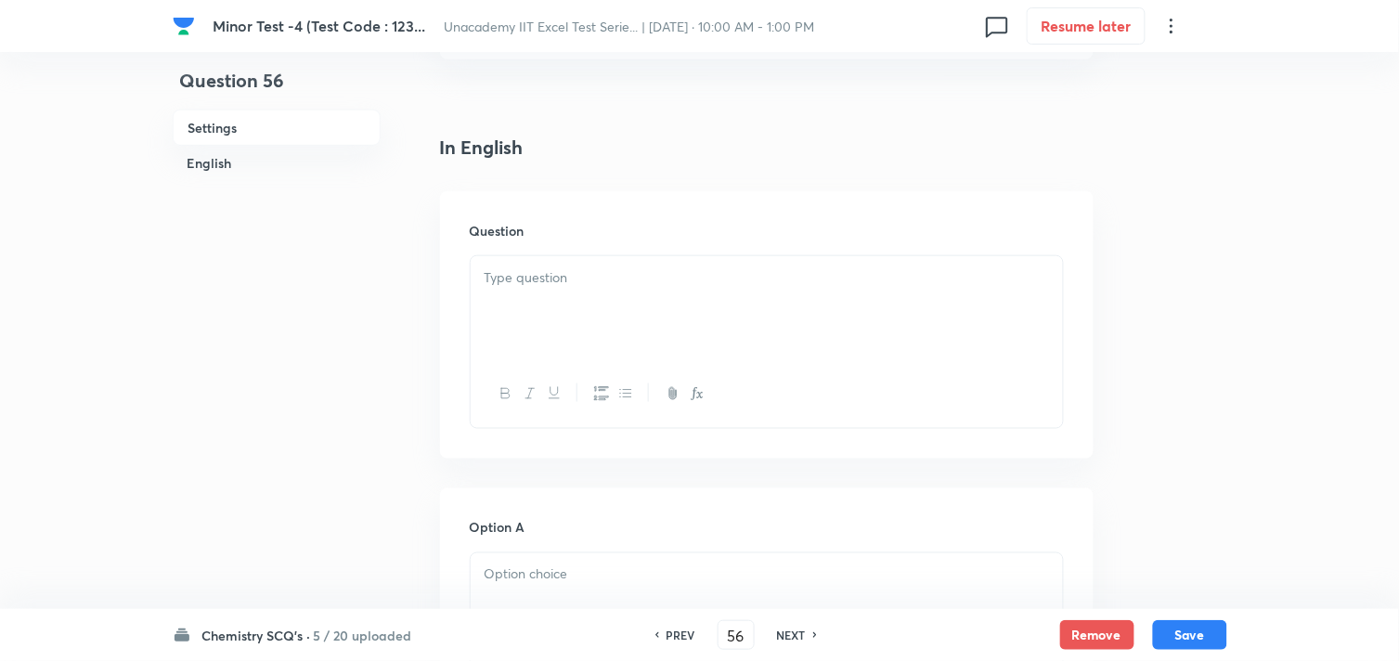
click at [605, 306] on div at bounding box center [767, 308] width 592 height 104
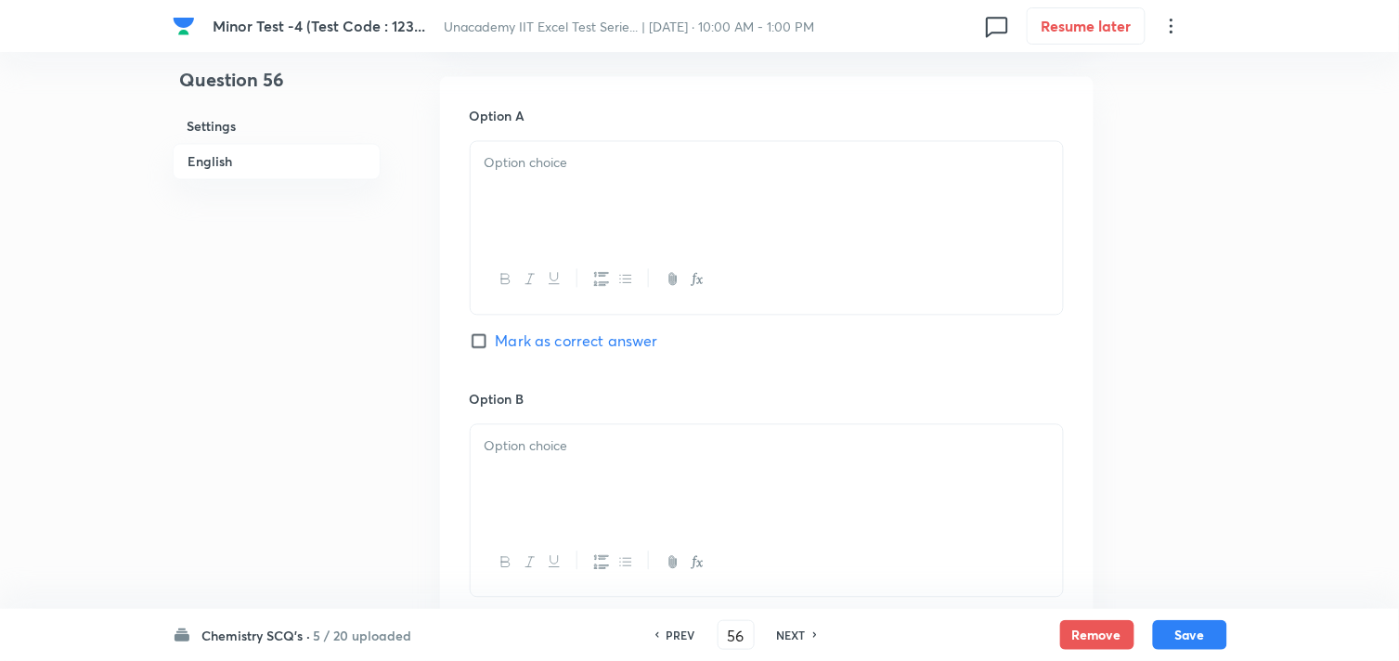
scroll to position [824, 0]
click at [526, 210] on div at bounding box center [767, 193] width 592 height 104
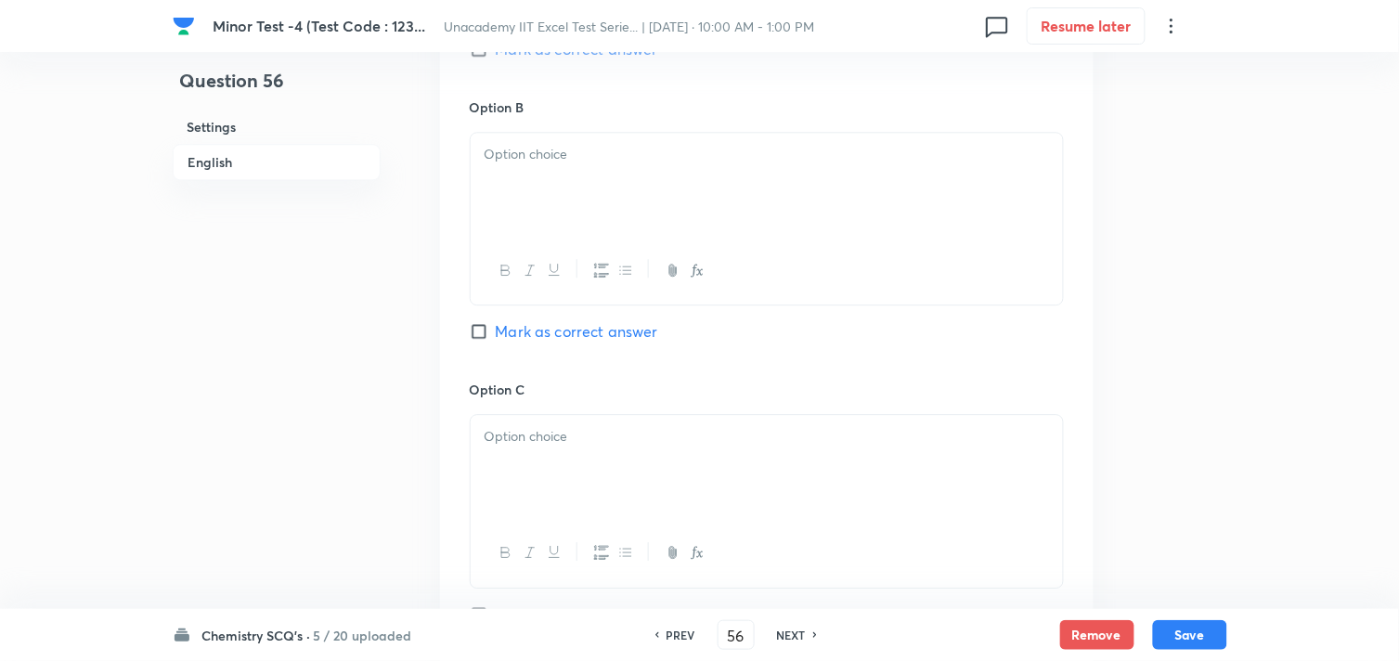
scroll to position [1135, 0]
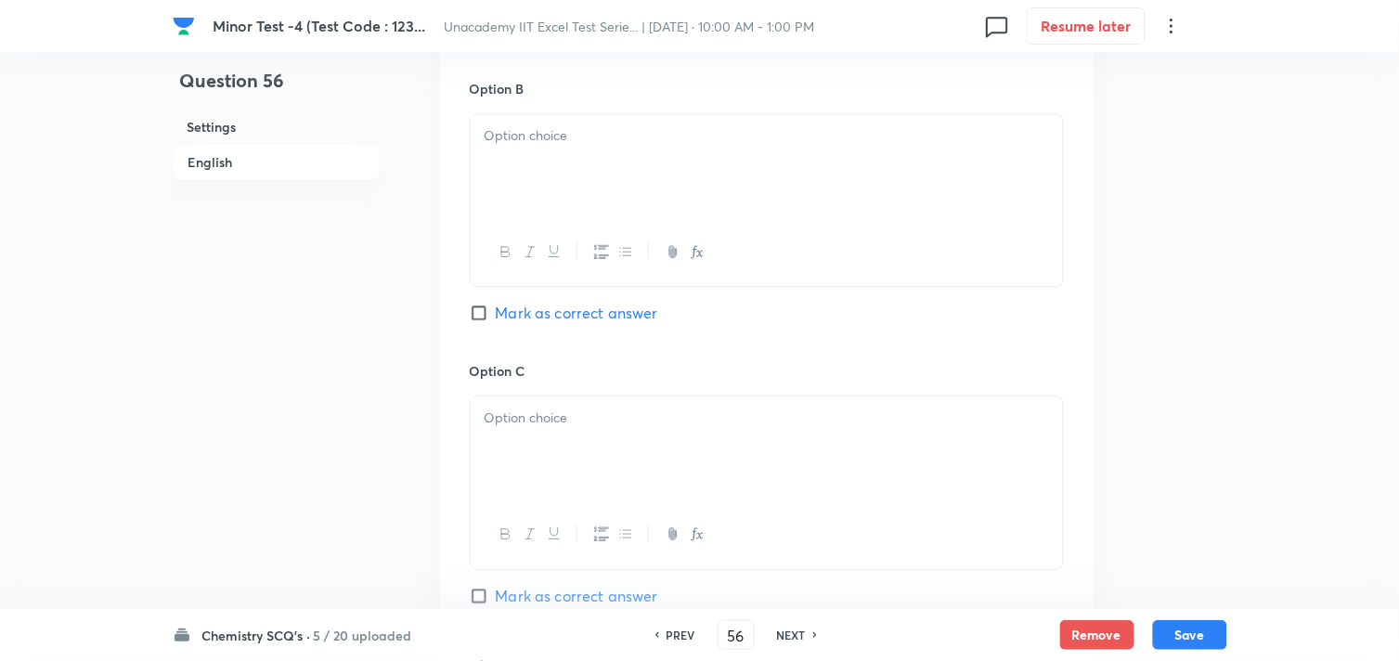
click at [539, 208] on div at bounding box center [767, 166] width 592 height 104
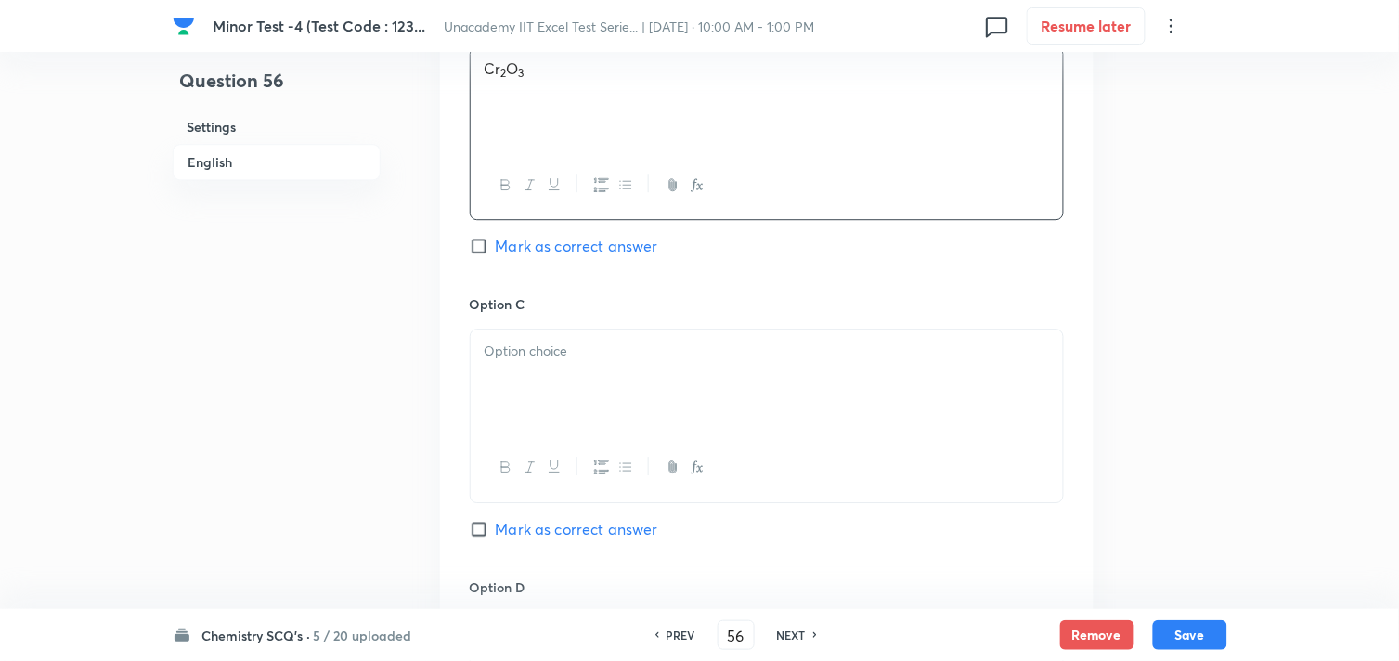
scroll to position [1238, 0]
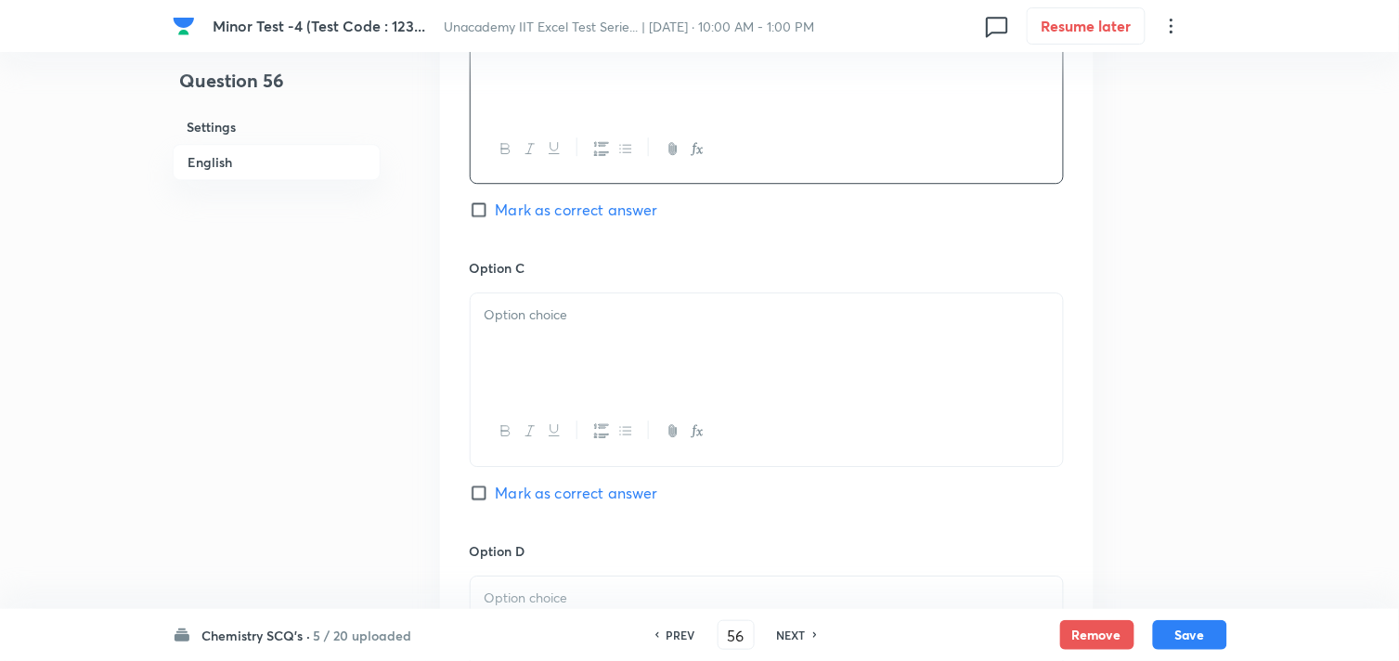
click at [594, 379] on div at bounding box center [767, 345] width 592 height 104
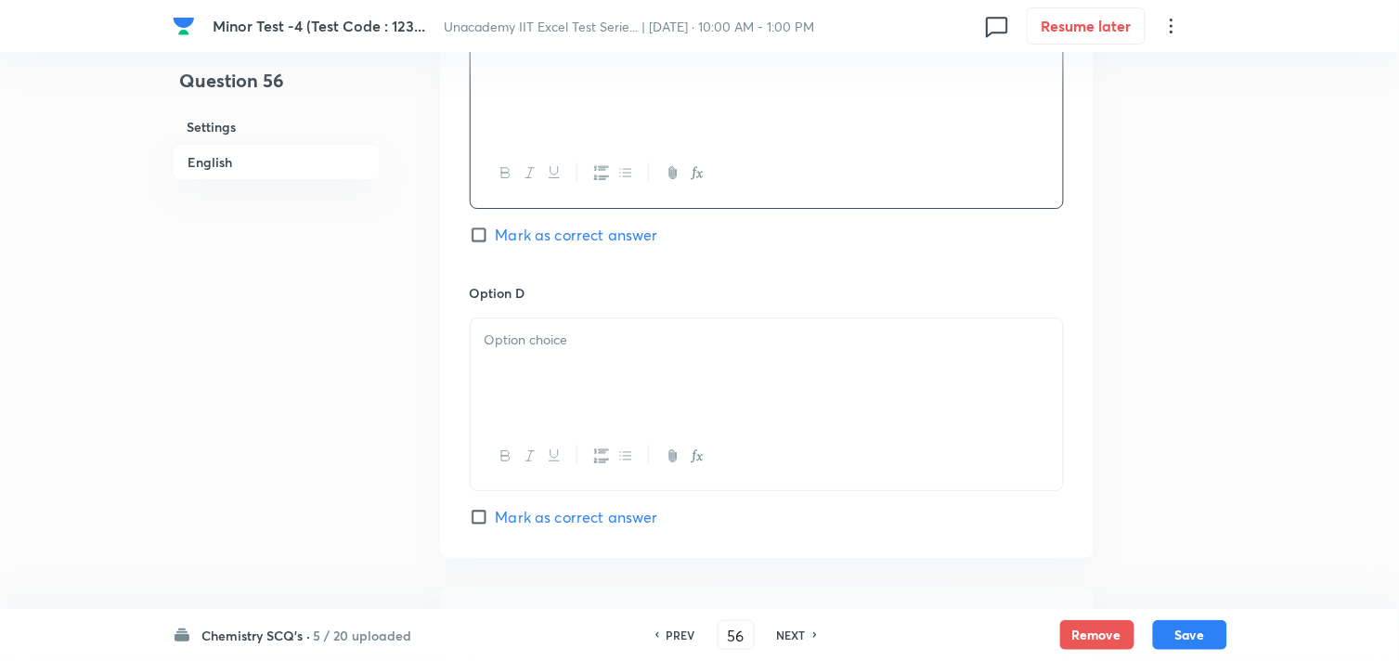
scroll to position [1547, 0]
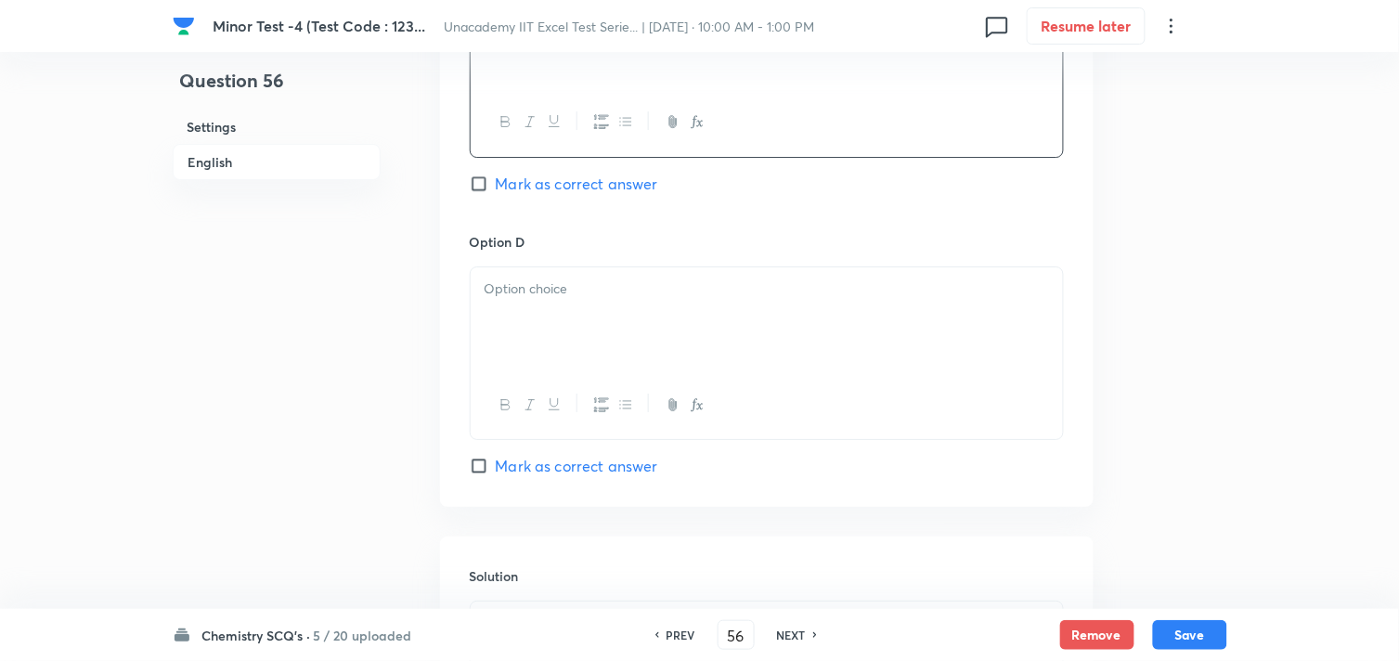
click at [561, 344] on div at bounding box center [767, 319] width 592 height 104
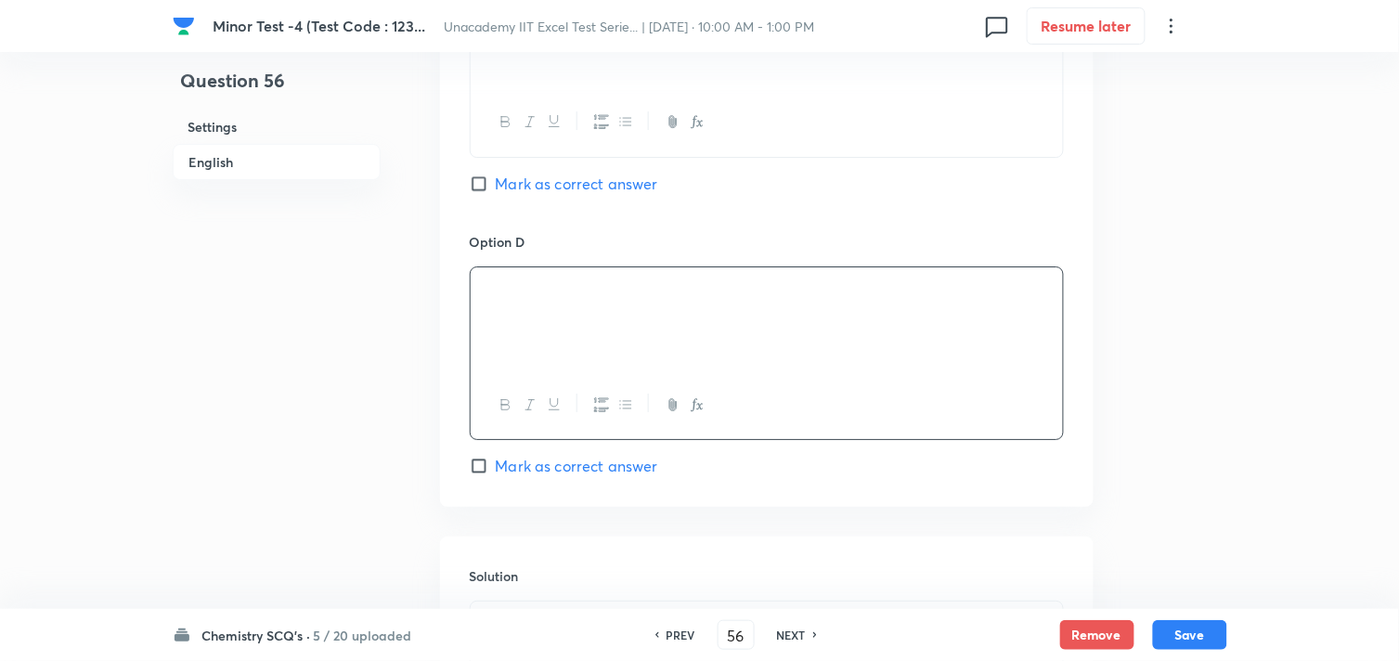
click at [539, 186] on span "Mark as correct answer" at bounding box center [577, 184] width 162 height 22
click at [496, 186] on input "Mark as correct answer" at bounding box center [483, 184] width 26 height 19
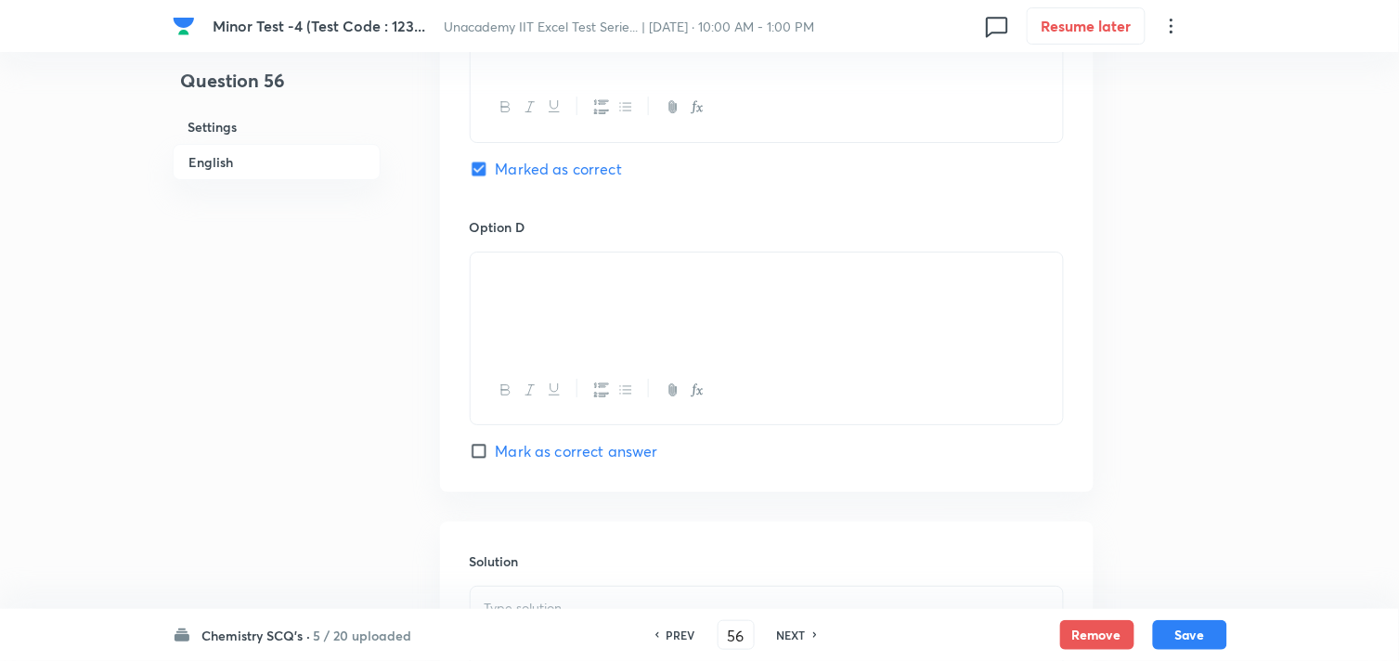
scroll to position [1857, 0]
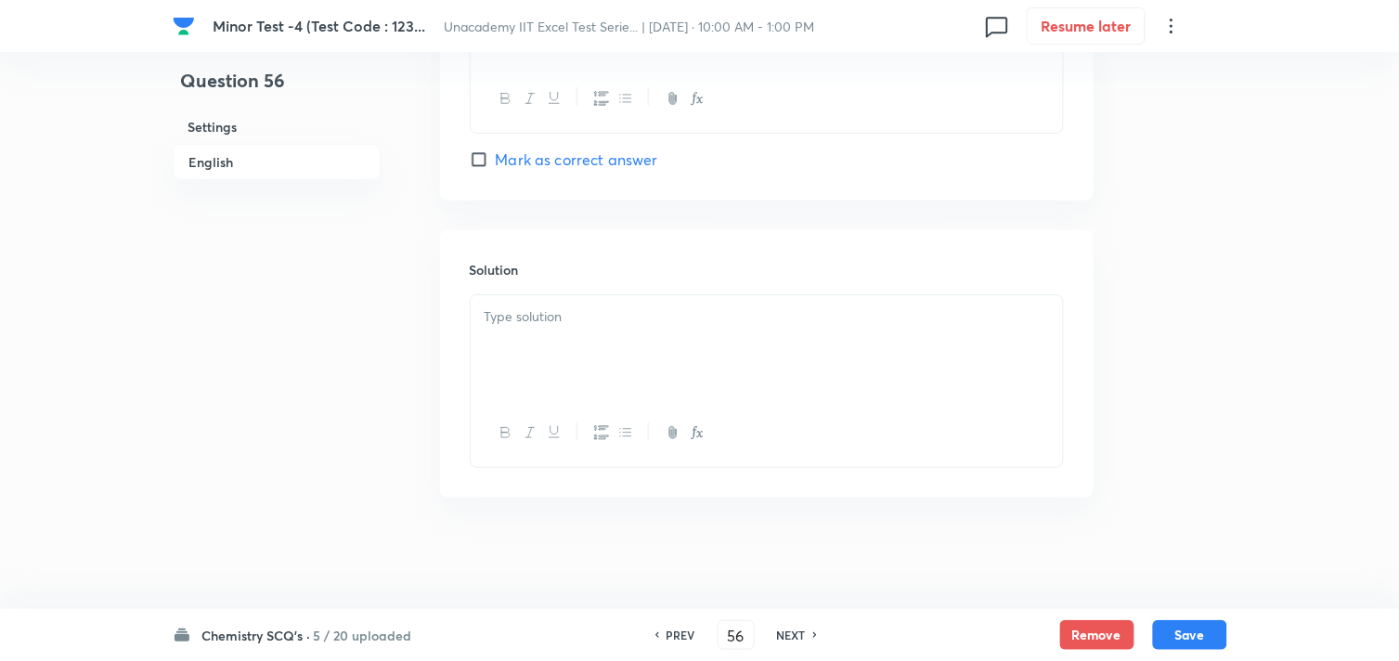
click at [574, 348] on div at bounding box center [767, 347] width 592 height 104
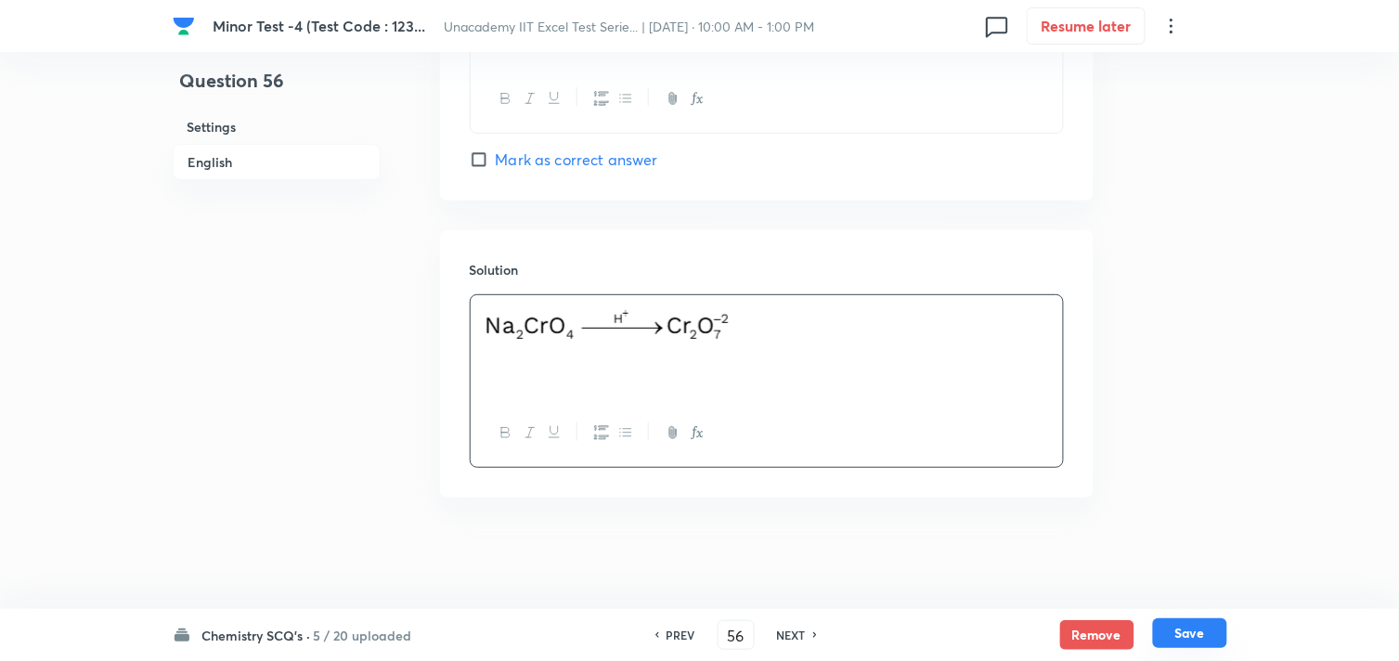
click at [1199, 630] on button "Save" at bounding box center [1190, 633] width 74 height 30
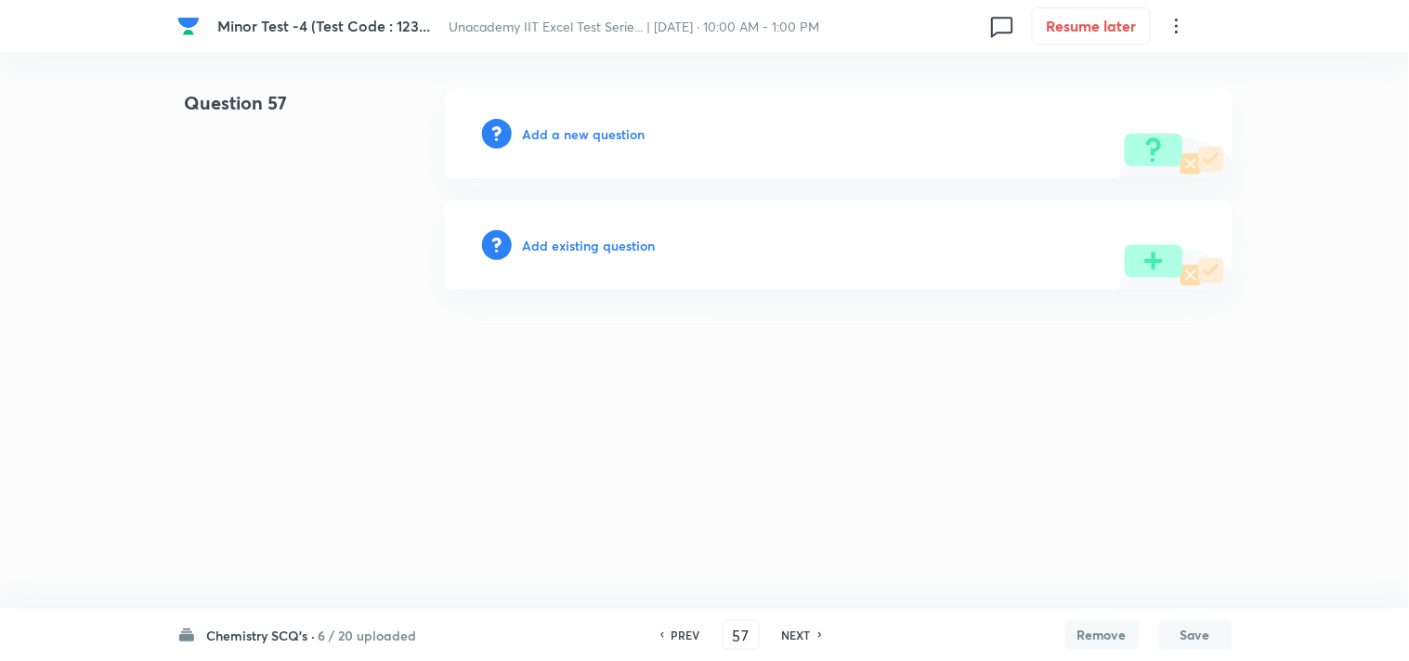
click at [557, 131] on h6 "Add a new question" at bounding box center [584, 133] width 123 height 19
click at [583, 140] on h6 "Choose a question type" at bounding box center [594, 133] width 143 height 19
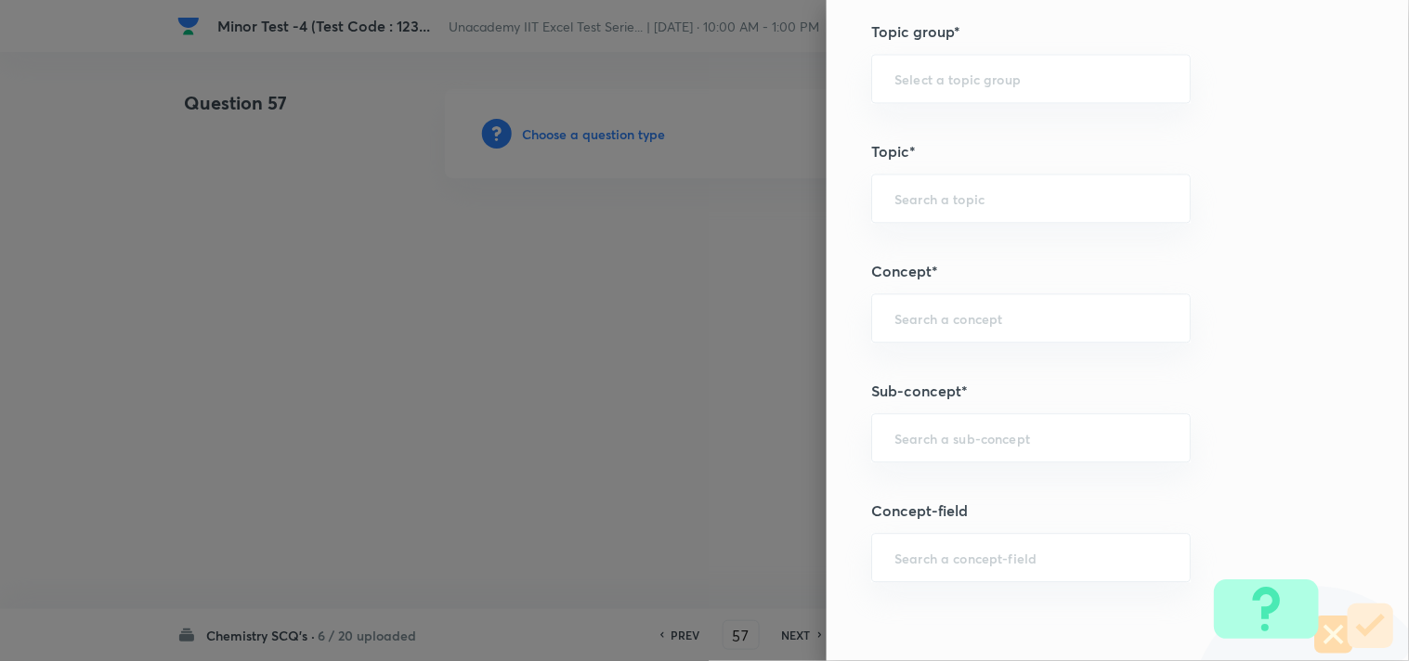
scroll to position [1032, 0]
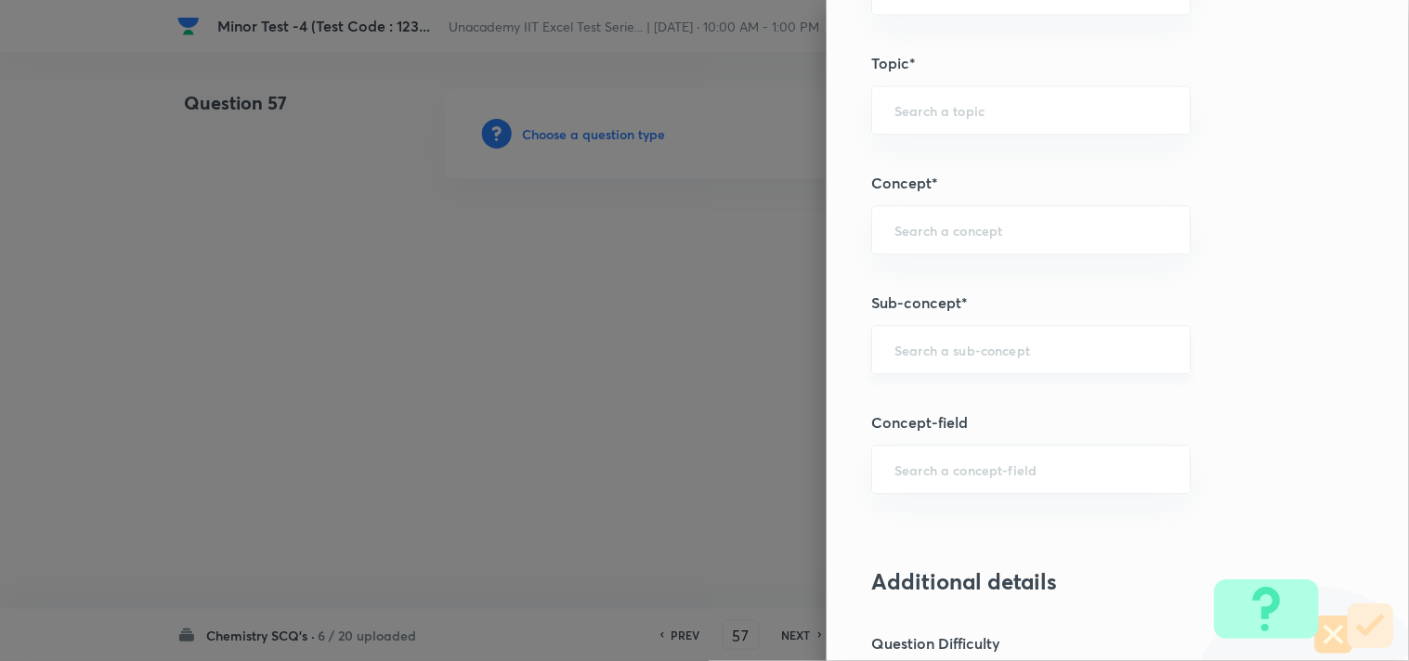
click at [968, 351] on input "text" at bounding box center [1030, 350] width 273 height 18
paste input "Chromate And Dichromate"
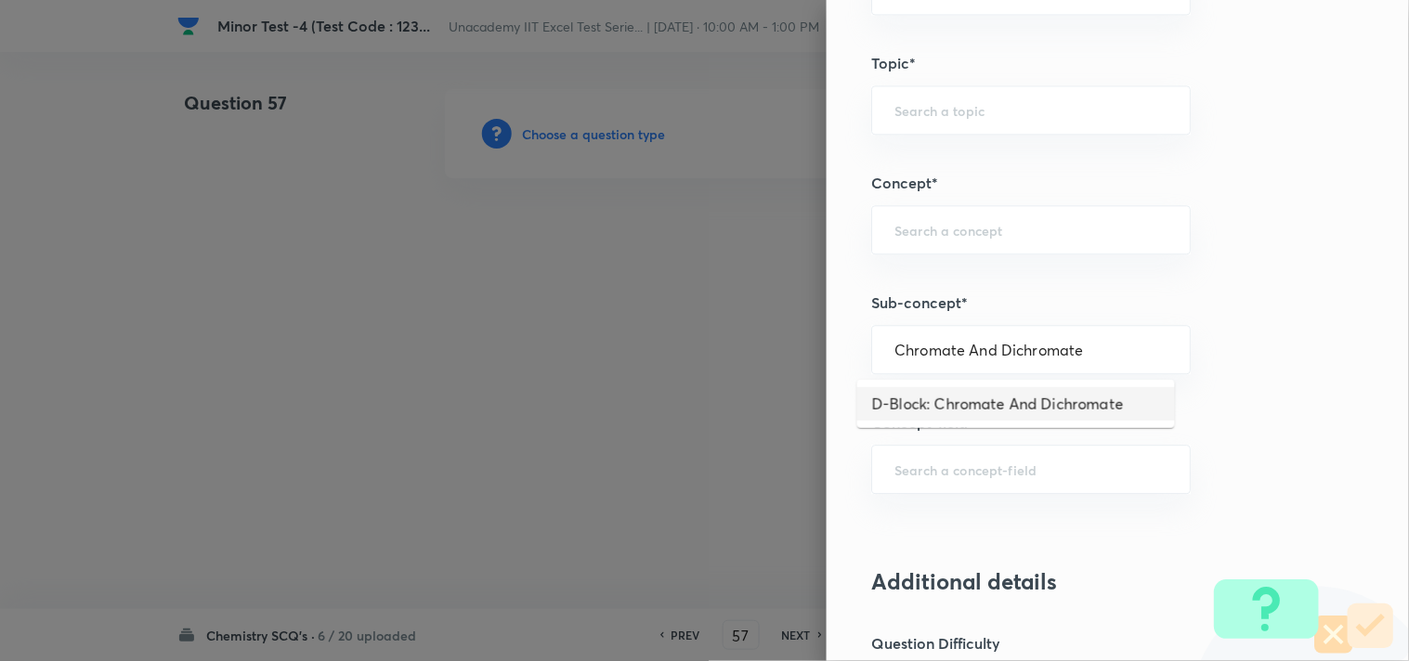
click at [1018, 405] on li "D-Block: Chromate And Dichromate" at bounding box center [1016, 403] width 318 height 33
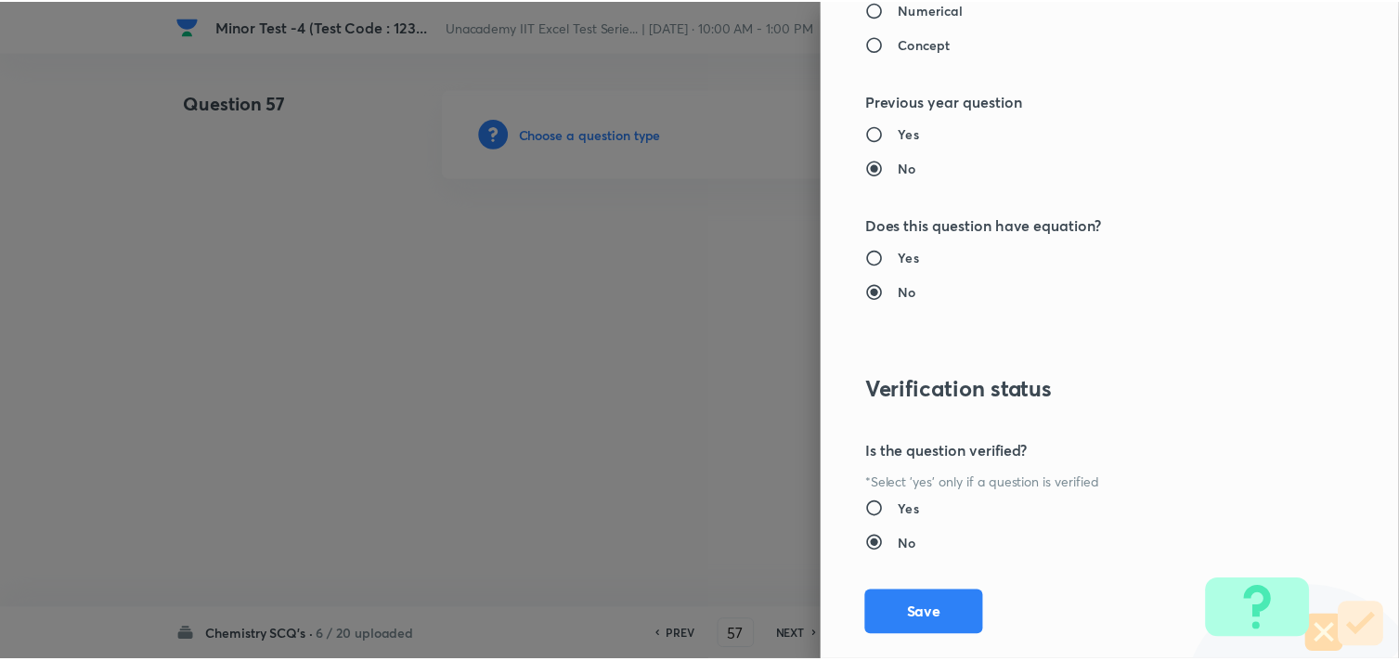
scroll to position [1994, 0]
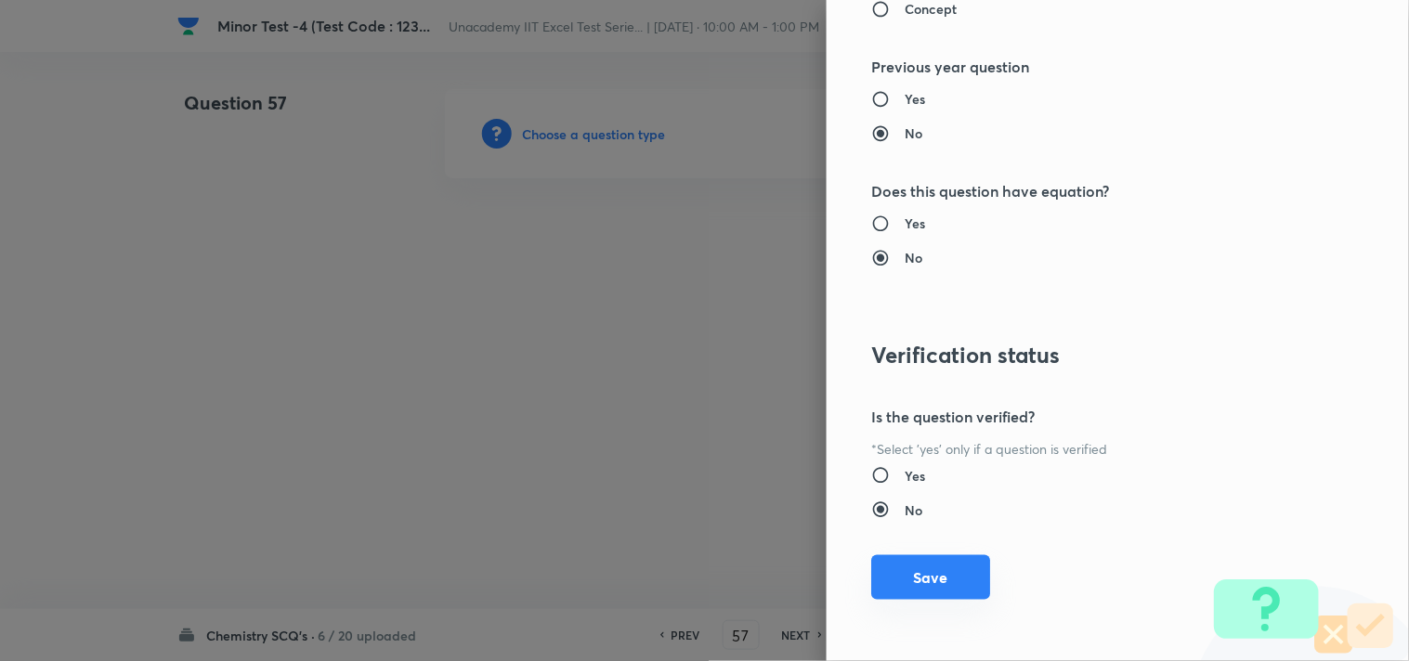
click at [883, 571] on button "Save" at bounding box center [930, 577] width 119 height 45
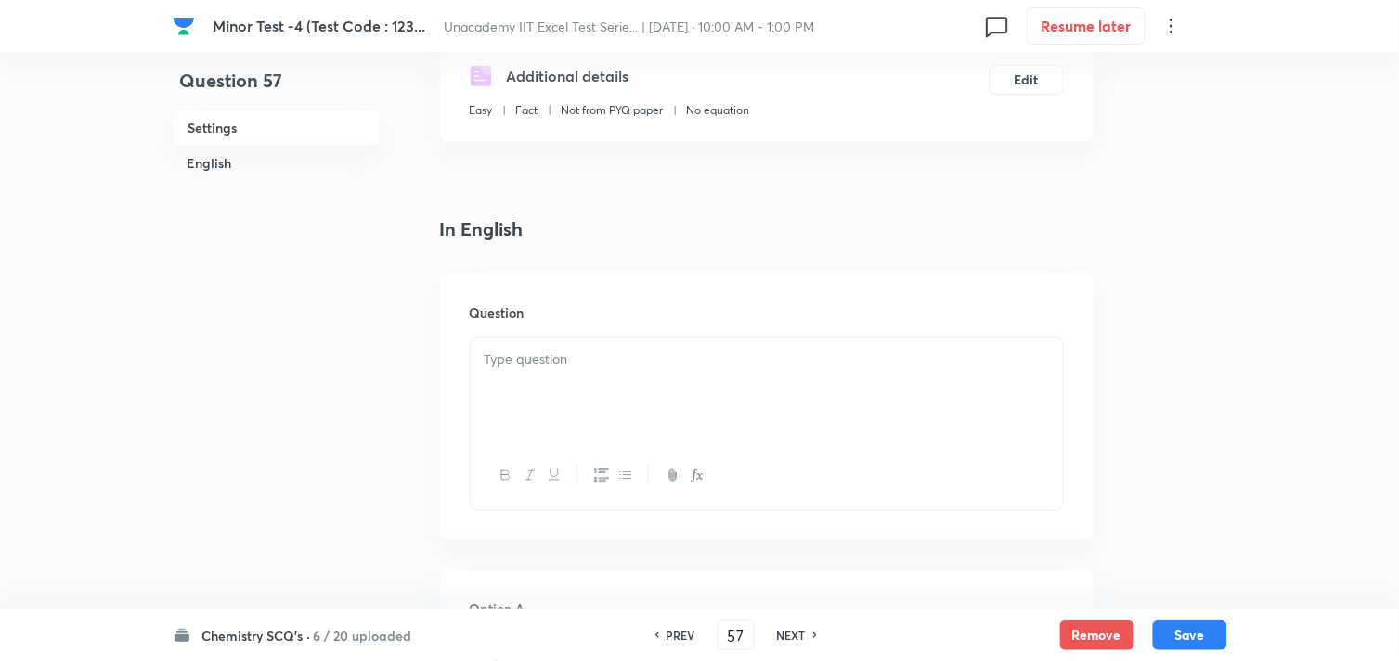
scroll to position [412, 0]
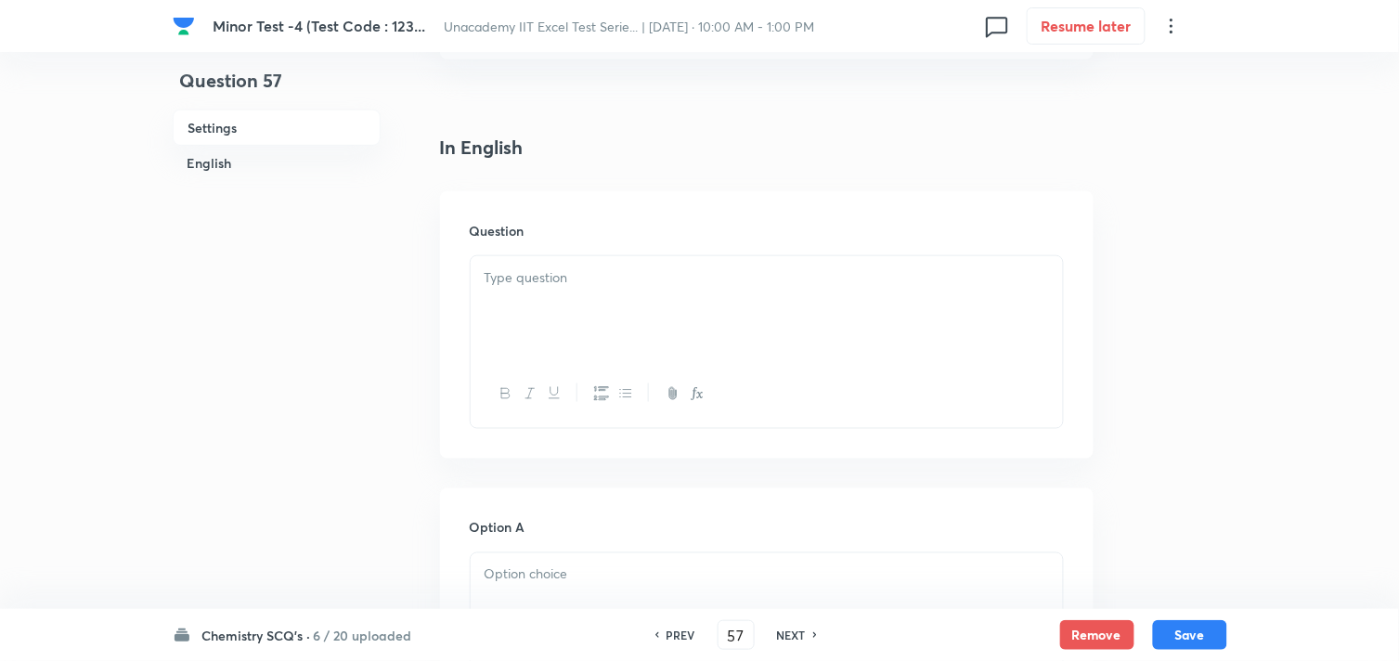
click at [564, 327] on div at bounding box center [767, 308] width 592 height 104
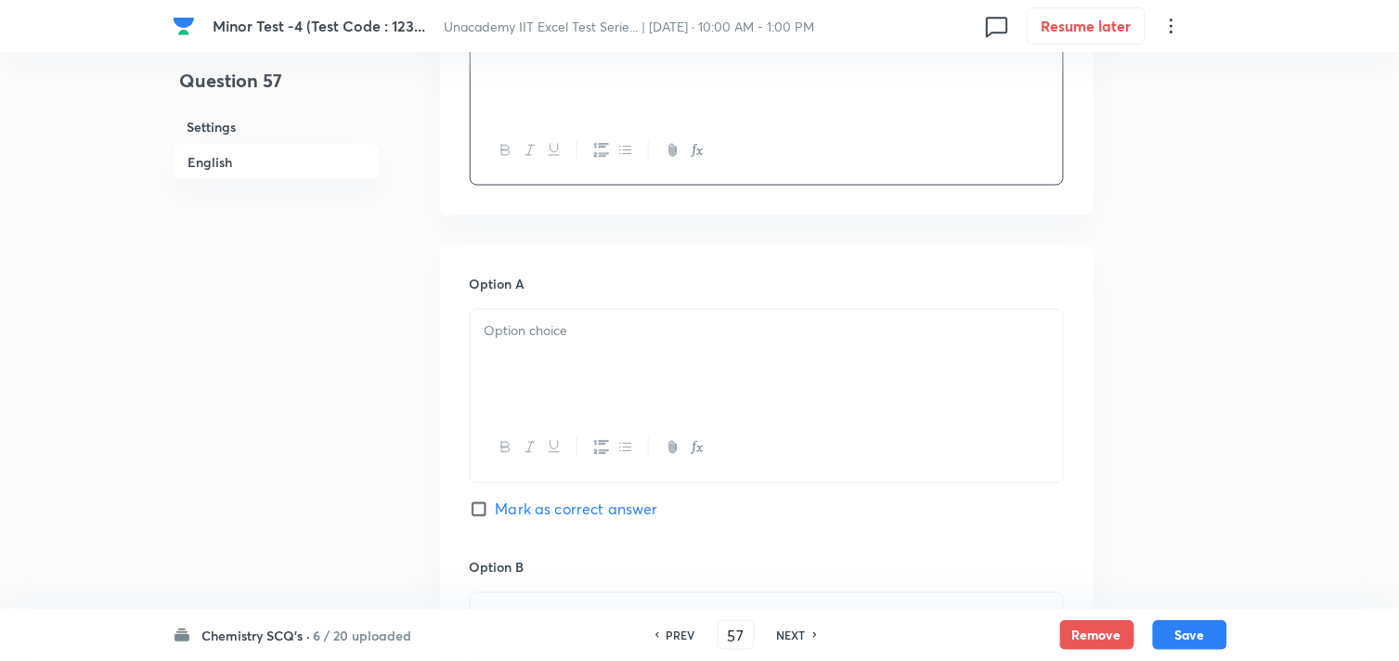
scroll to position [721, 0]
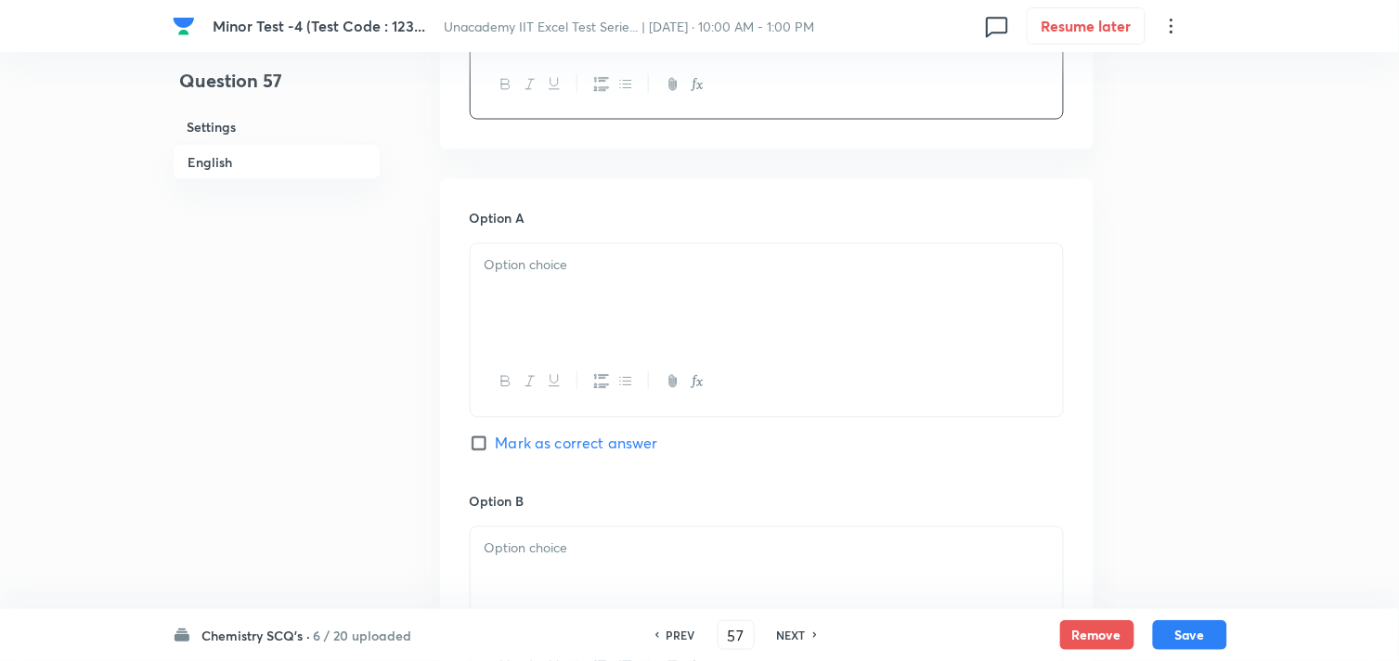
click at [559, 289] on div at bounding box center [767, 296] width 592 height 104
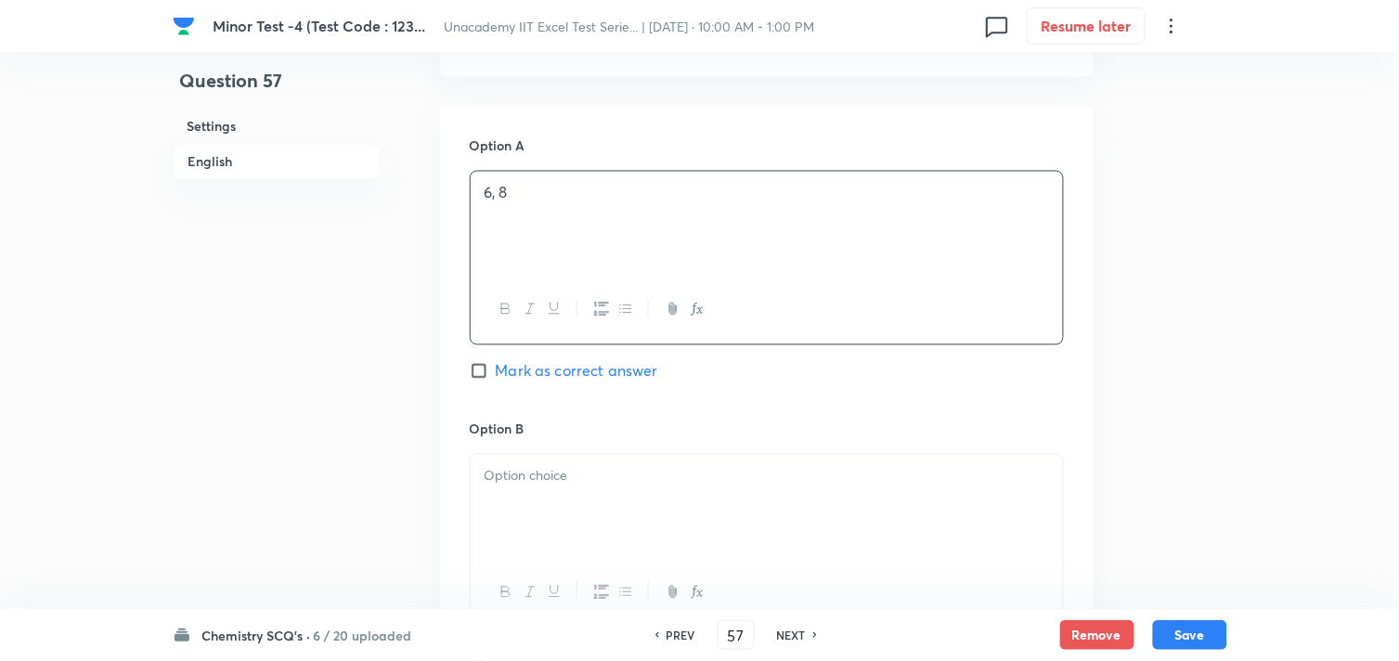
scroll to position [824, 0]
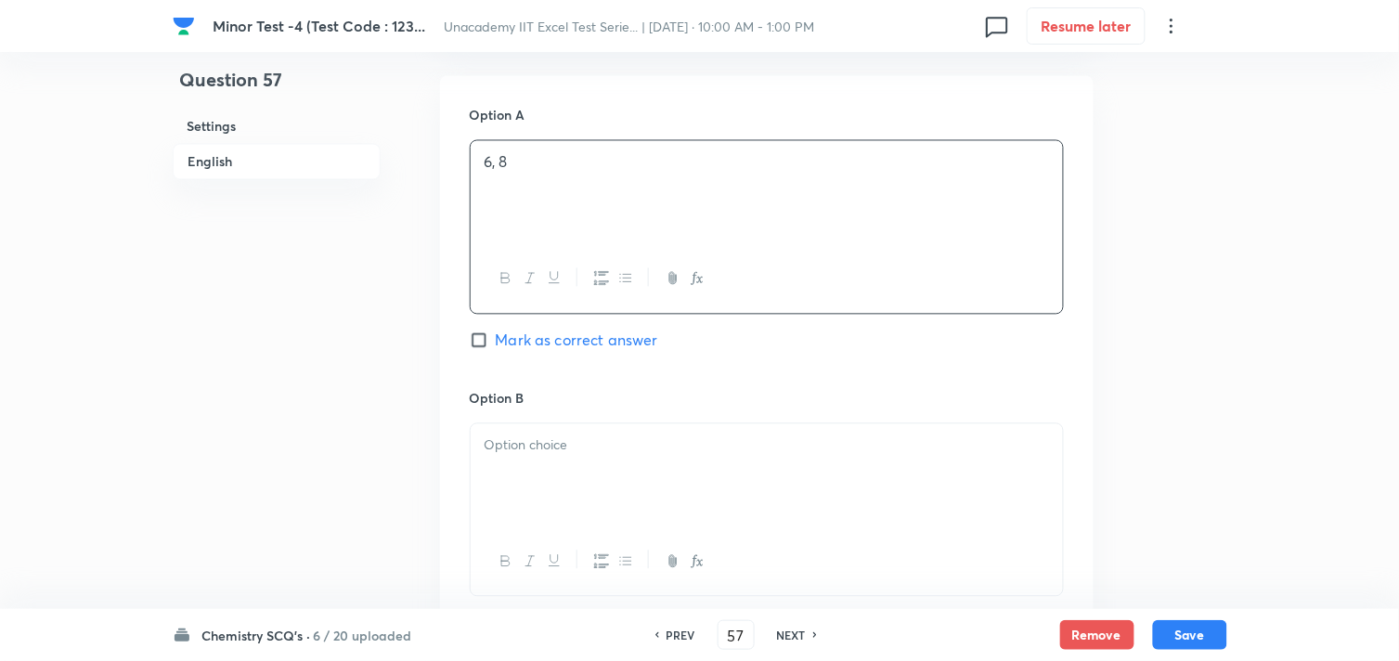
click at [536, 447] on p at bounding box center [767, 445] width 565 height 21
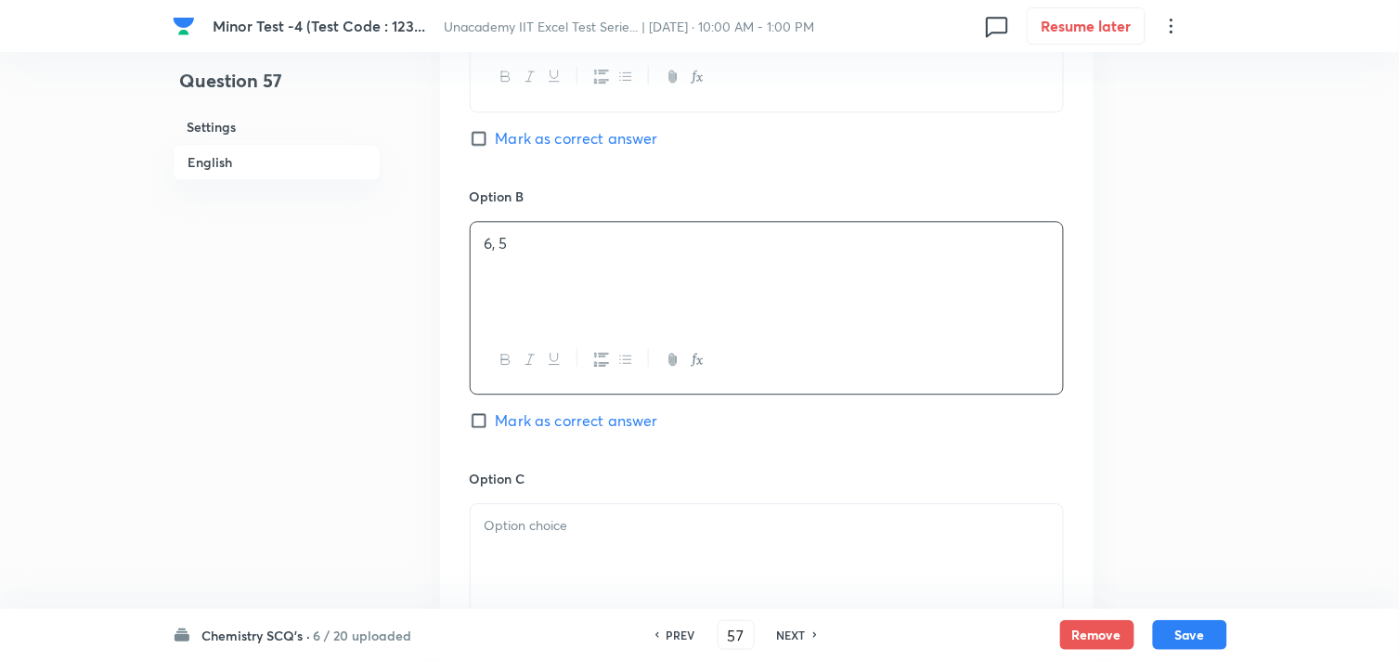
scroll to position [1135, 0]
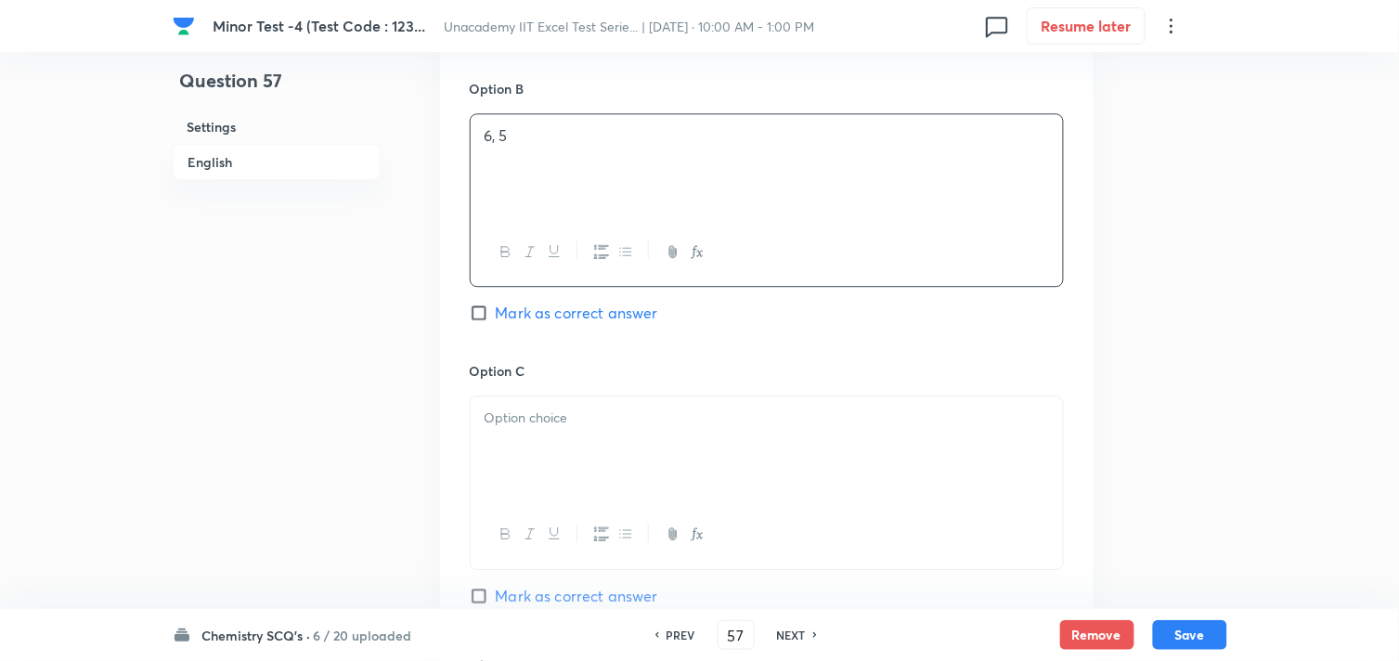
drag, startPoint x: 534, startPoint y: 429, endPoint x: 553, endPoint y: 422, distance: 20.6
click at [540, 429] on p at bounding box center [767, 418] width 565 height 21
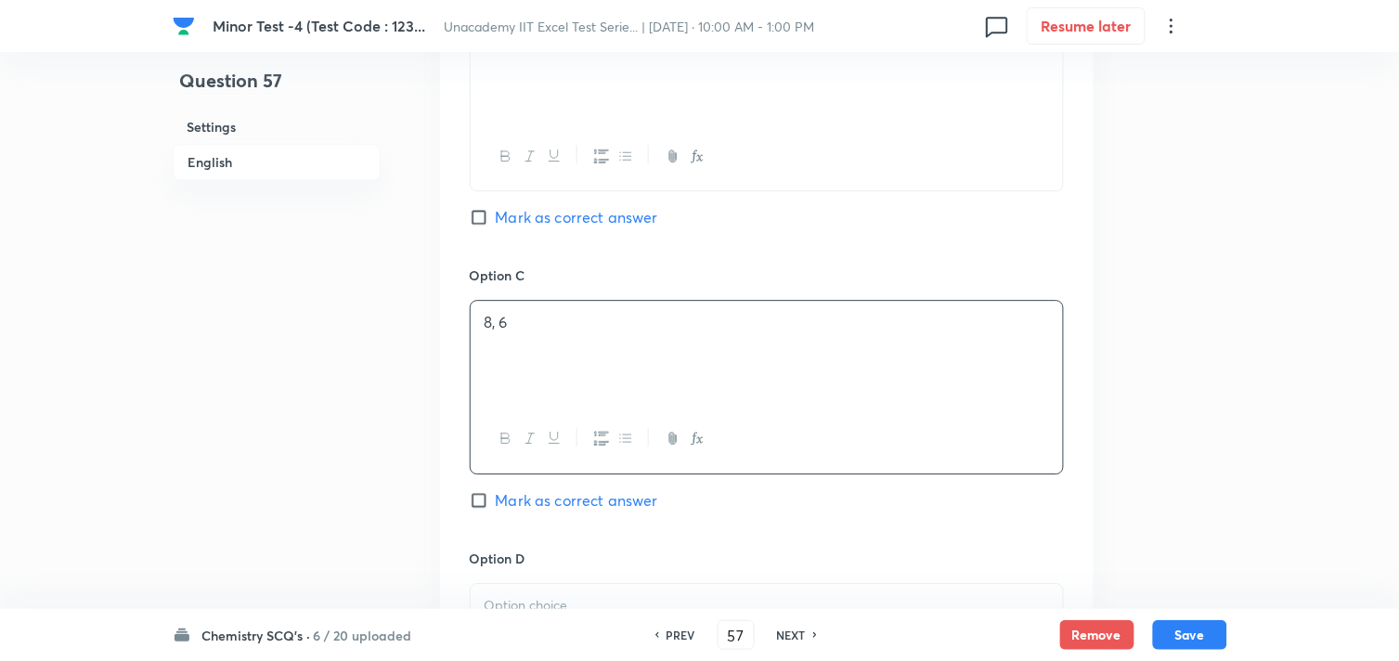
scroll to position [1341, 0]
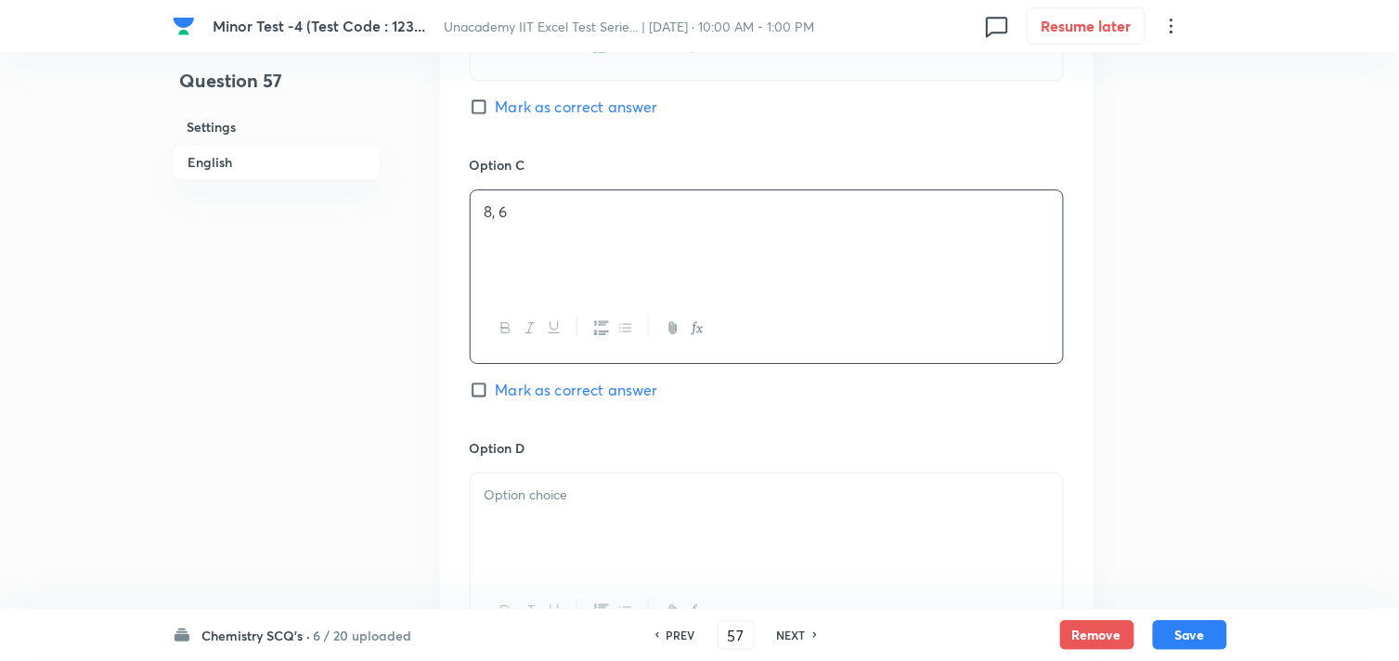
click at [525, 499] on p at bounding box center [767, 495] width 565 height 21
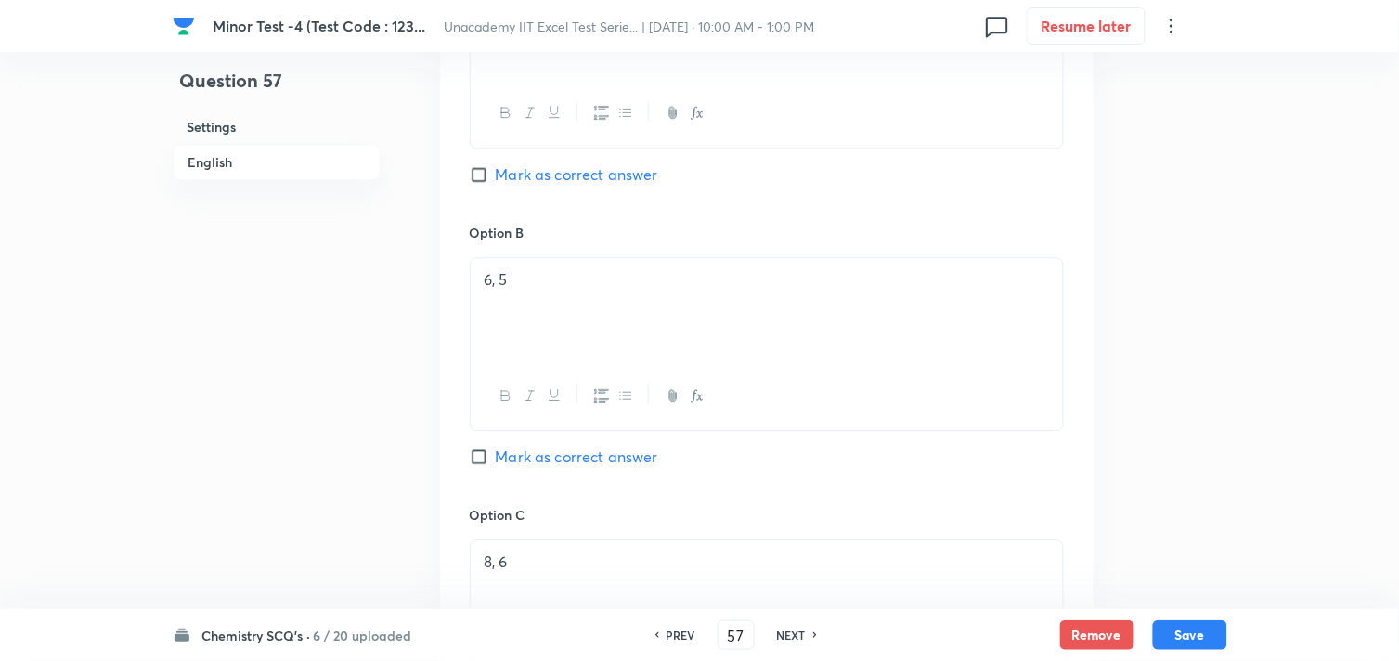
scroll to position [928, 0]
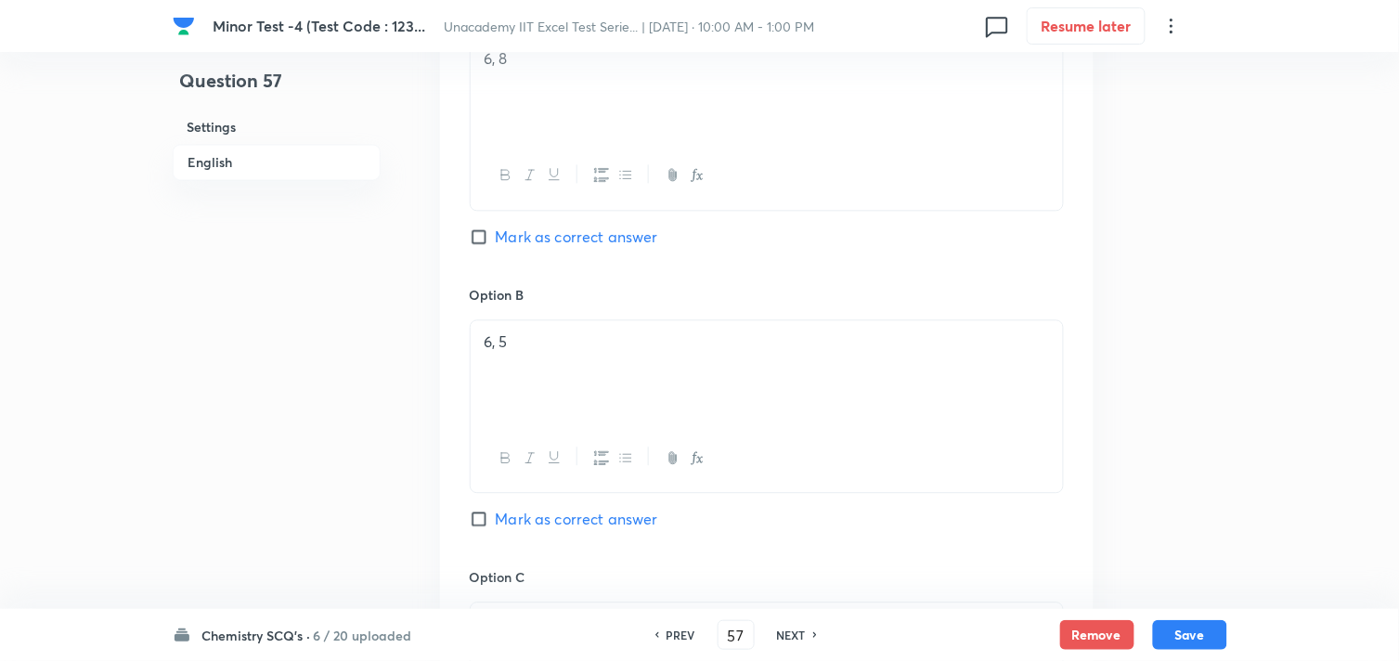
click at [539, 234] on span "Mark as correct answer" at bounding box center [577, 237] width 162 height 22
click at [496, 234] on input "Mark as correct answer" at bounding box center [483, 236] width 26 height 19
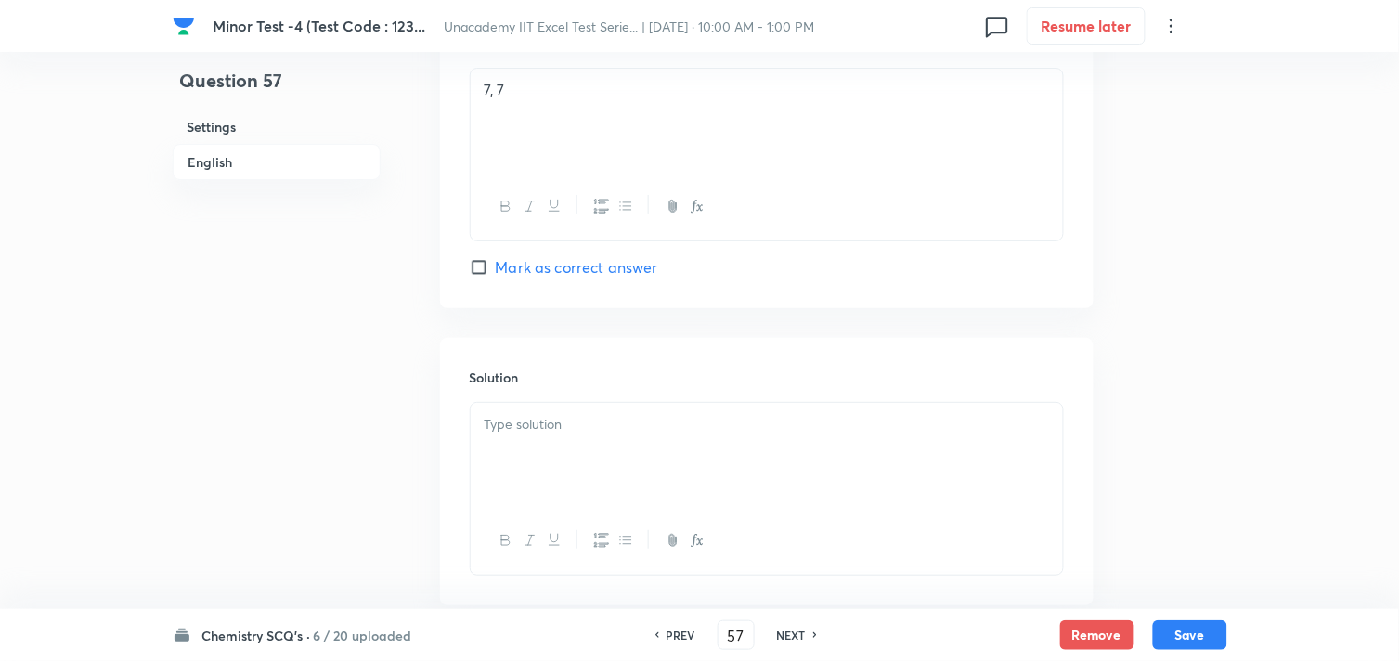
scroll to position [1857, 0]
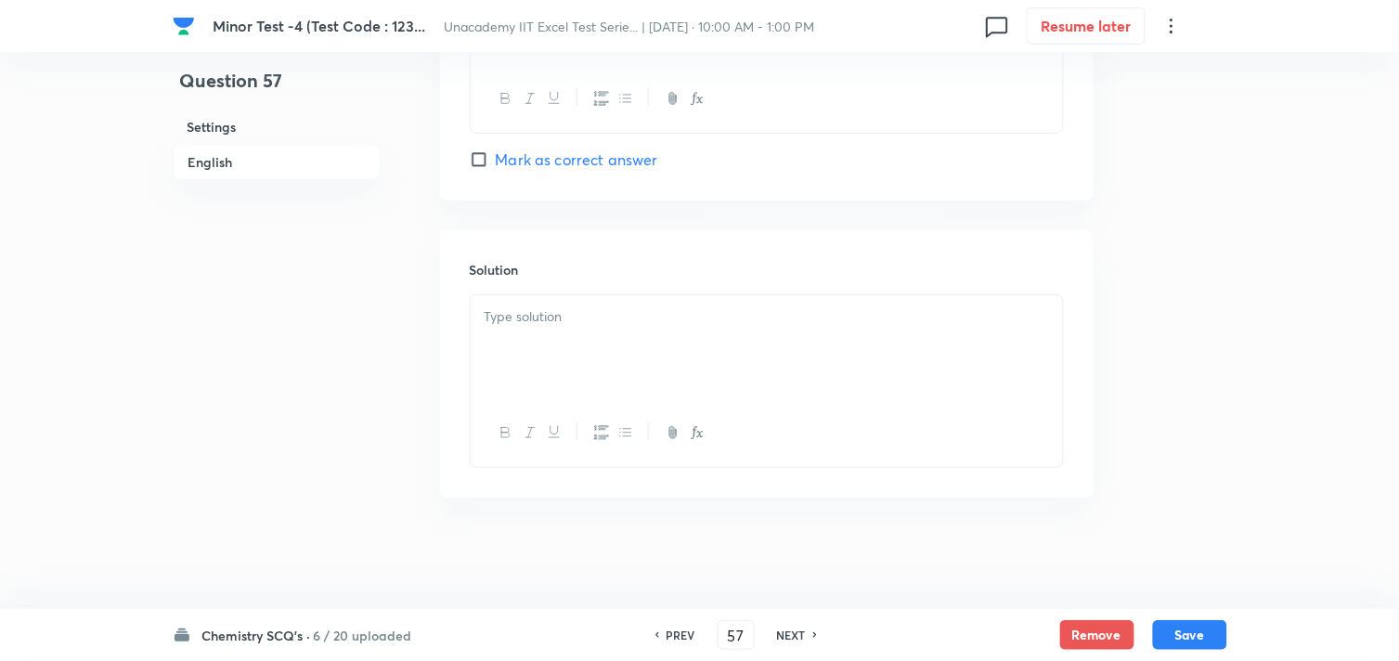
click at [581, 331] on div at bounding box center [767, 347] width 592 height 104
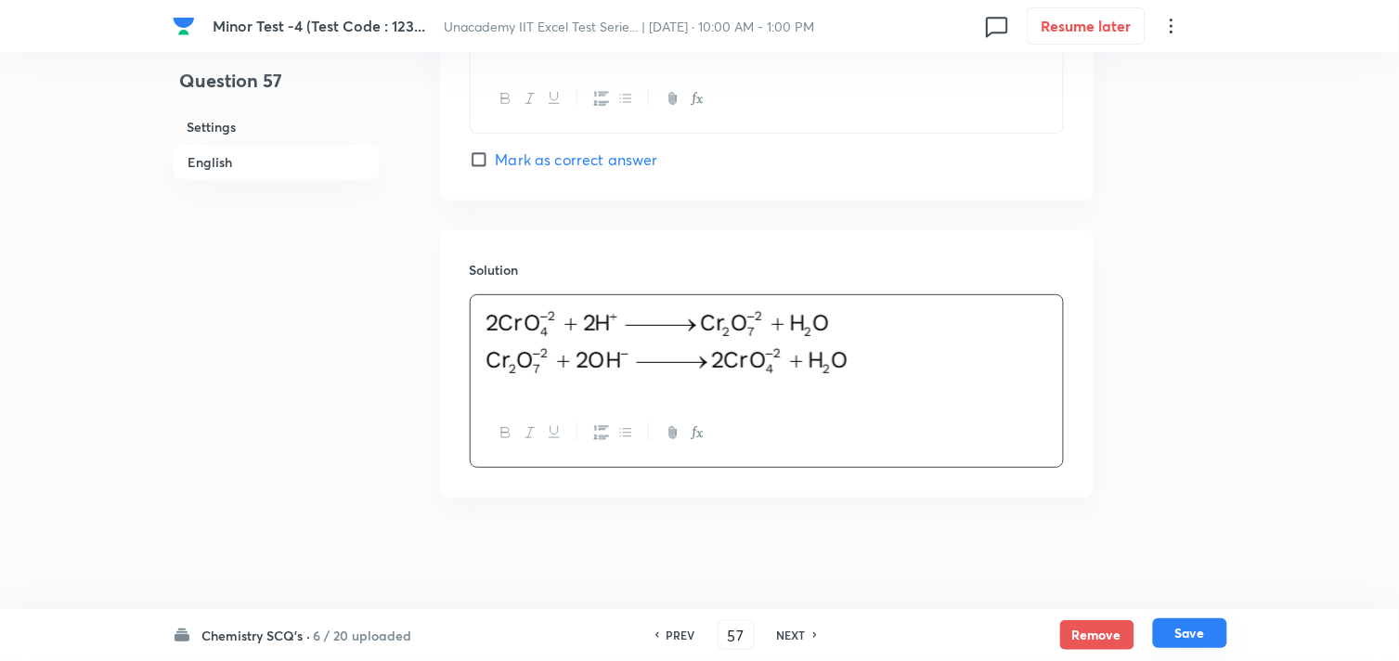
click at [1204, 627] on button "Save" at bounding box center [1190, 633] width 74 height 30
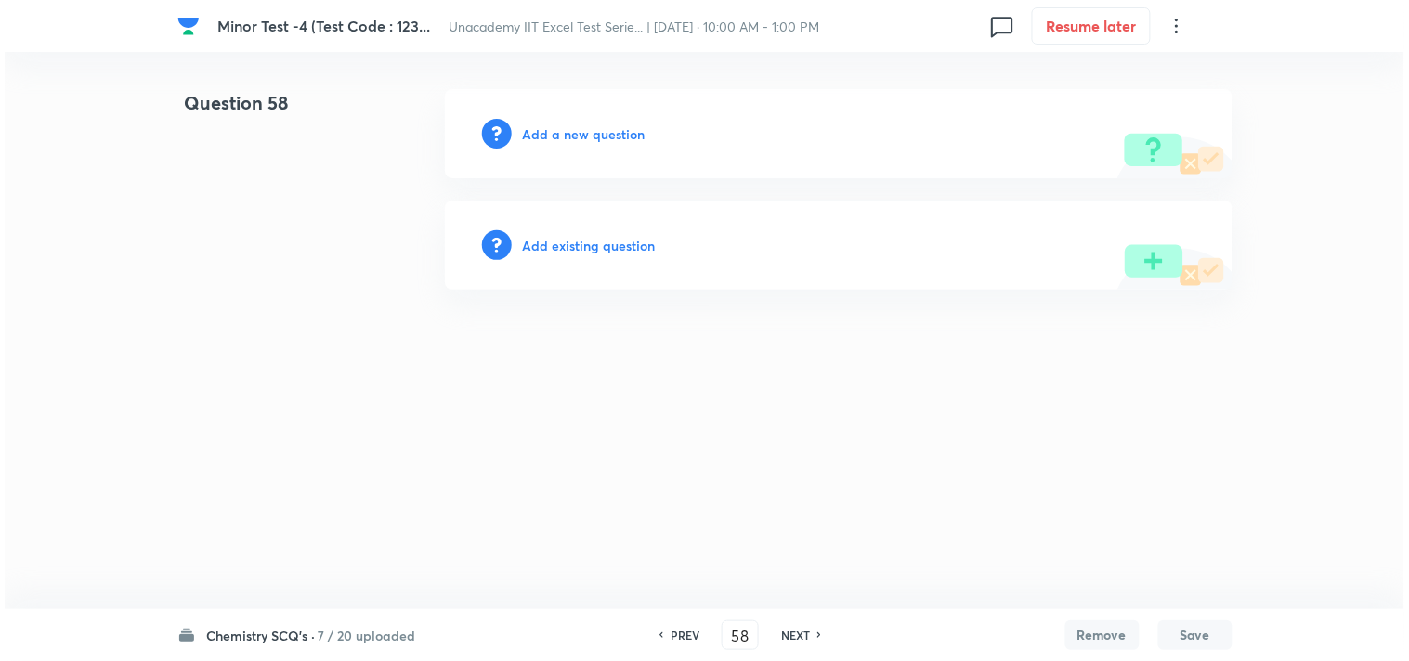
scroll to position [0, 0]
click at [586, 128] on h6 "Add a new question" at bounding box center [584, 133] width 123 height 19
click at [585, 128] on h6 "Choose a question type" at bounding box center [594, 133] width 143 height 19
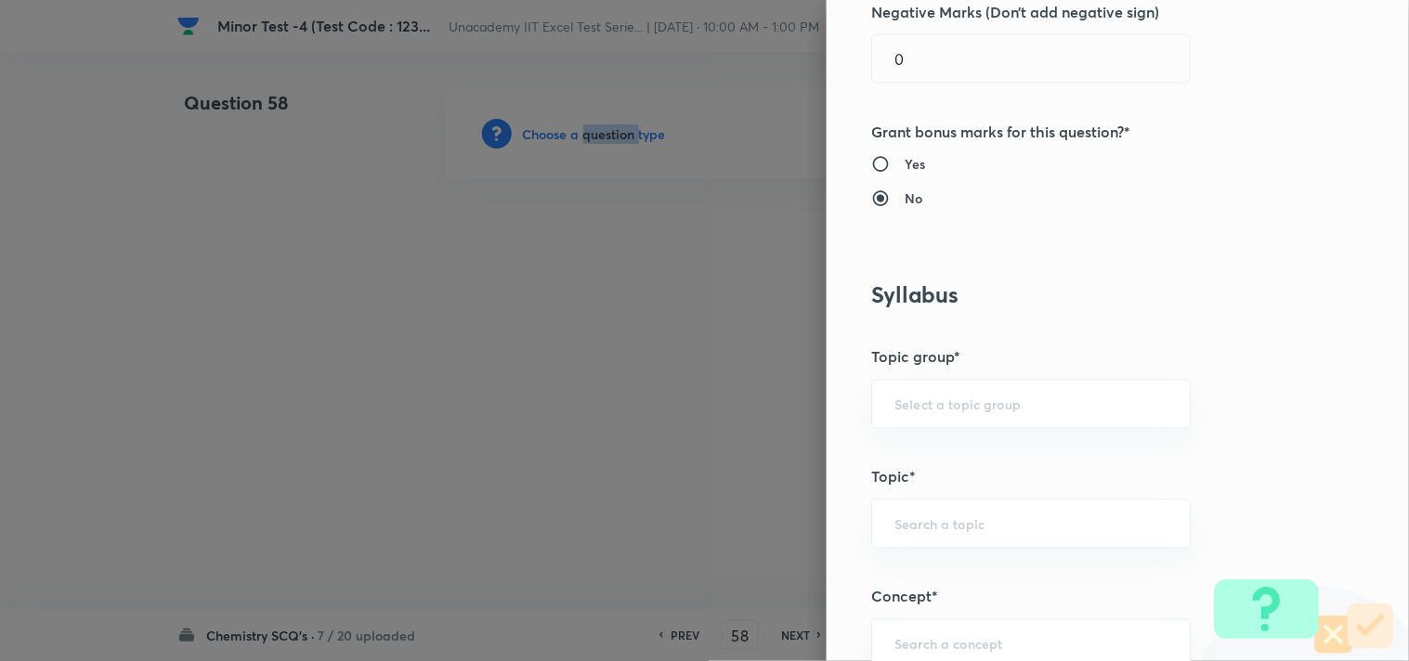
scroll to position [928, 0]
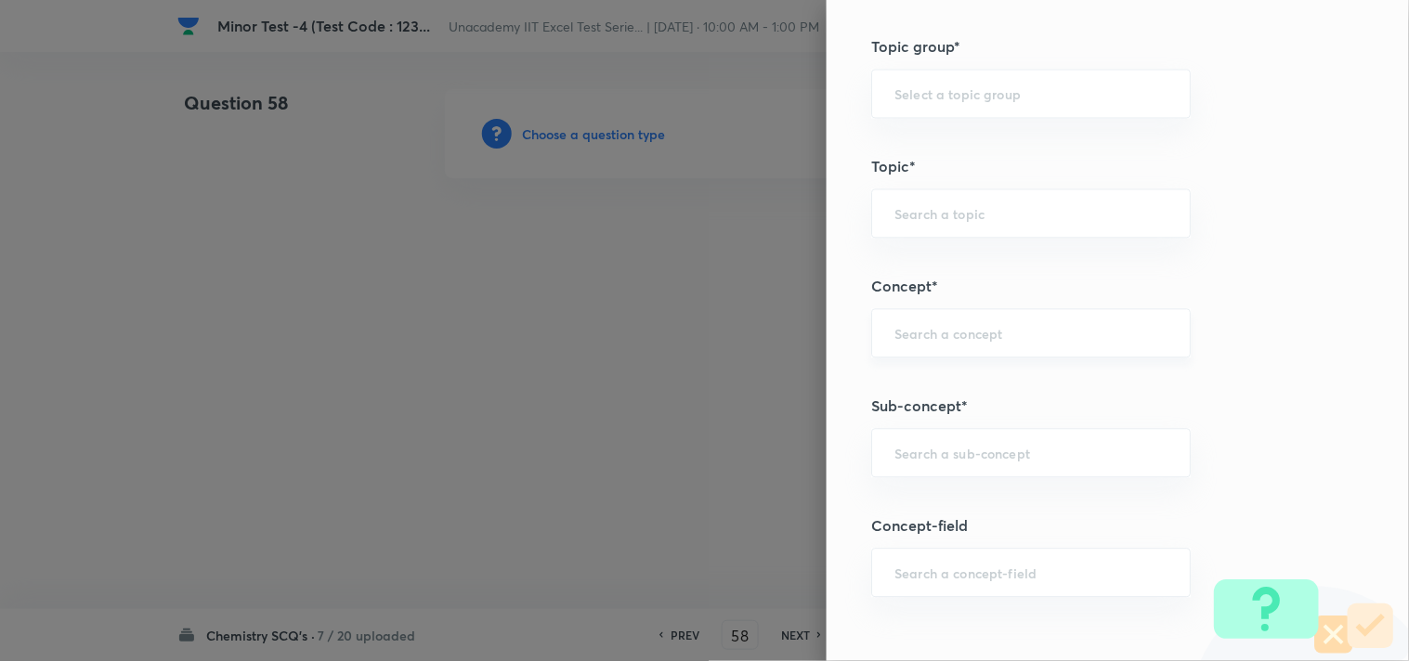
click at [934, 331] on input "text" at bounding box center [1030, 333] width 273 height 18
paste input "Ionization Energies"
click at [951, 444] on input "text" at bounding box center [1030, 453] width 273 height 18
paste input "Ionization Energies"
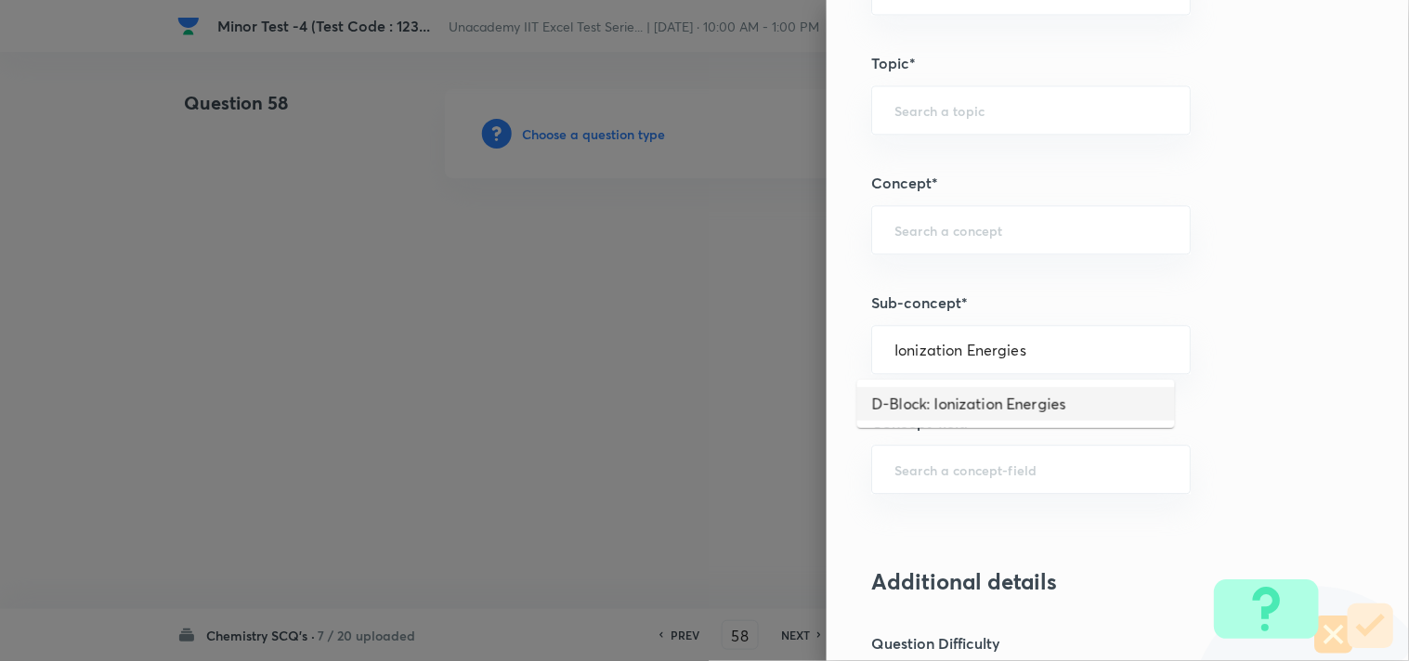
click at [1004, 403] on li "D-Block: Ionization Energies" at bounding box center [1016, 403] width 318 height 33
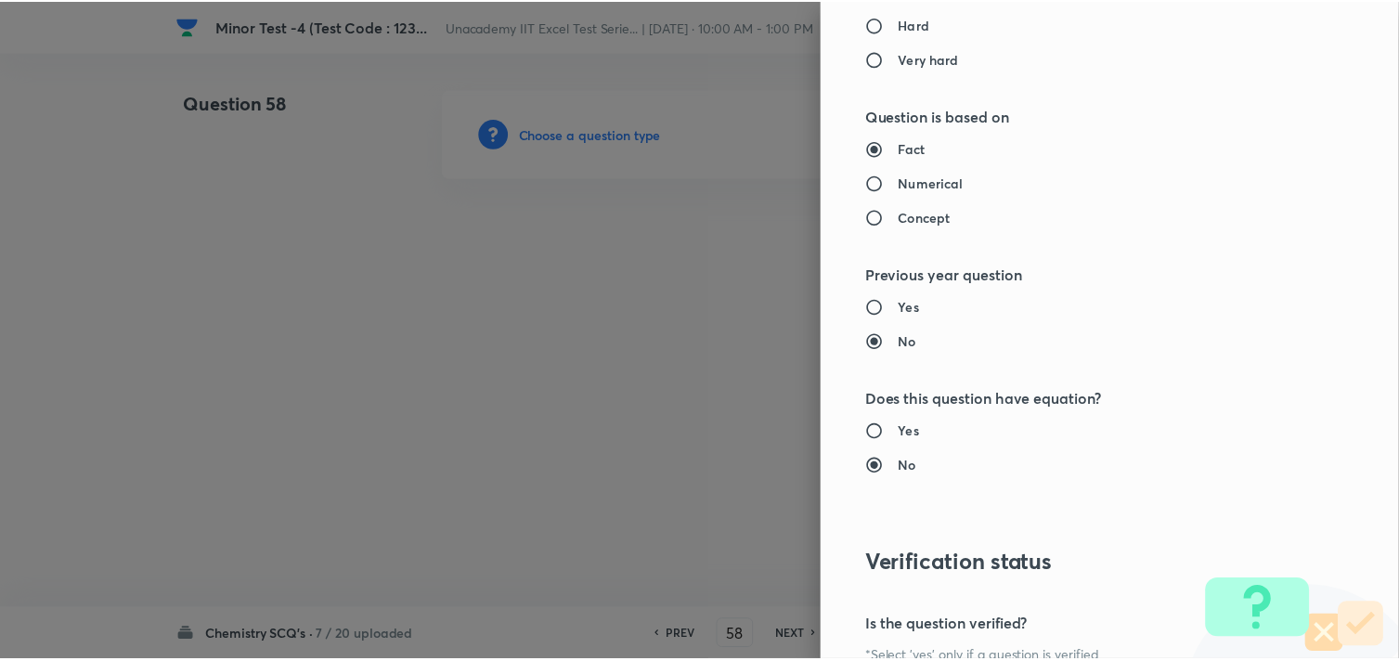
scroll to position [1994, 0]
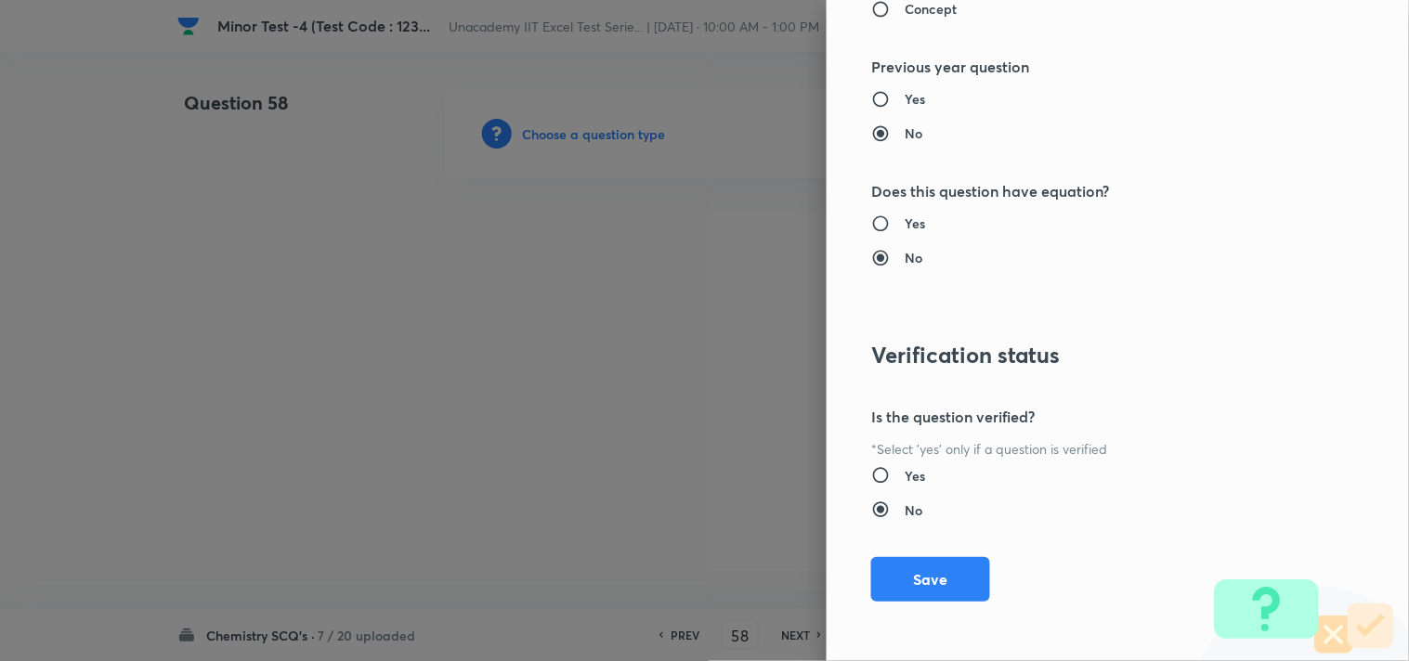
drag, startPoint x: 894, startPoint y: 585, endPoint x: 806, endPoint y: 540, distance: 98.8
click at [894, 586] on button "Save" at bounding box center [930, 579] width 119 height 45
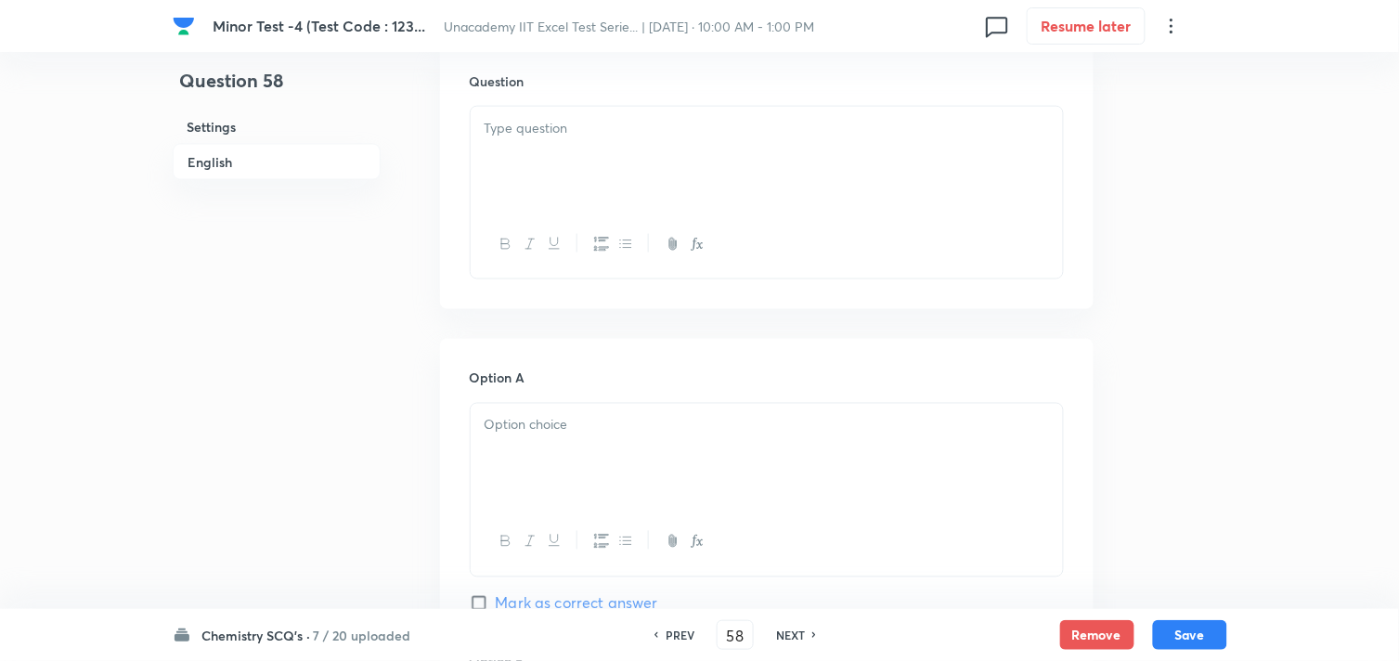
scroll to position [515, 0]
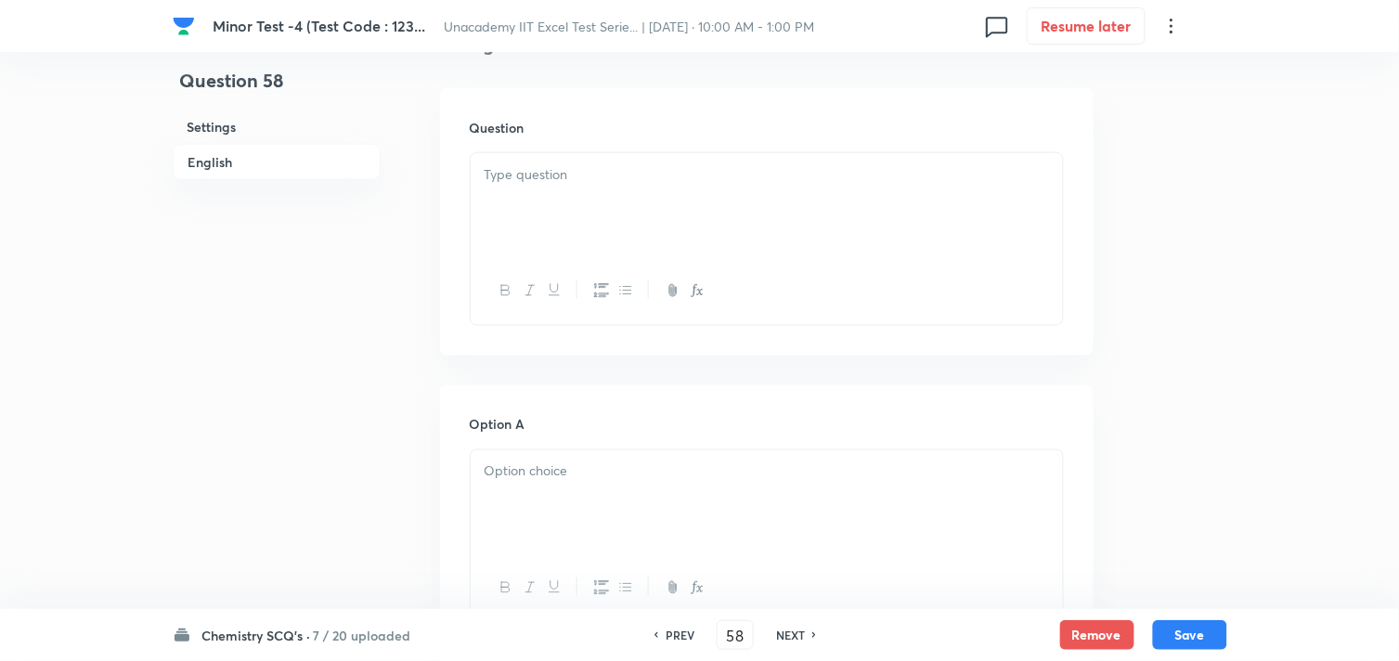
click at [569, 220] on div at bounding box center [767, 205] width 592 height 104
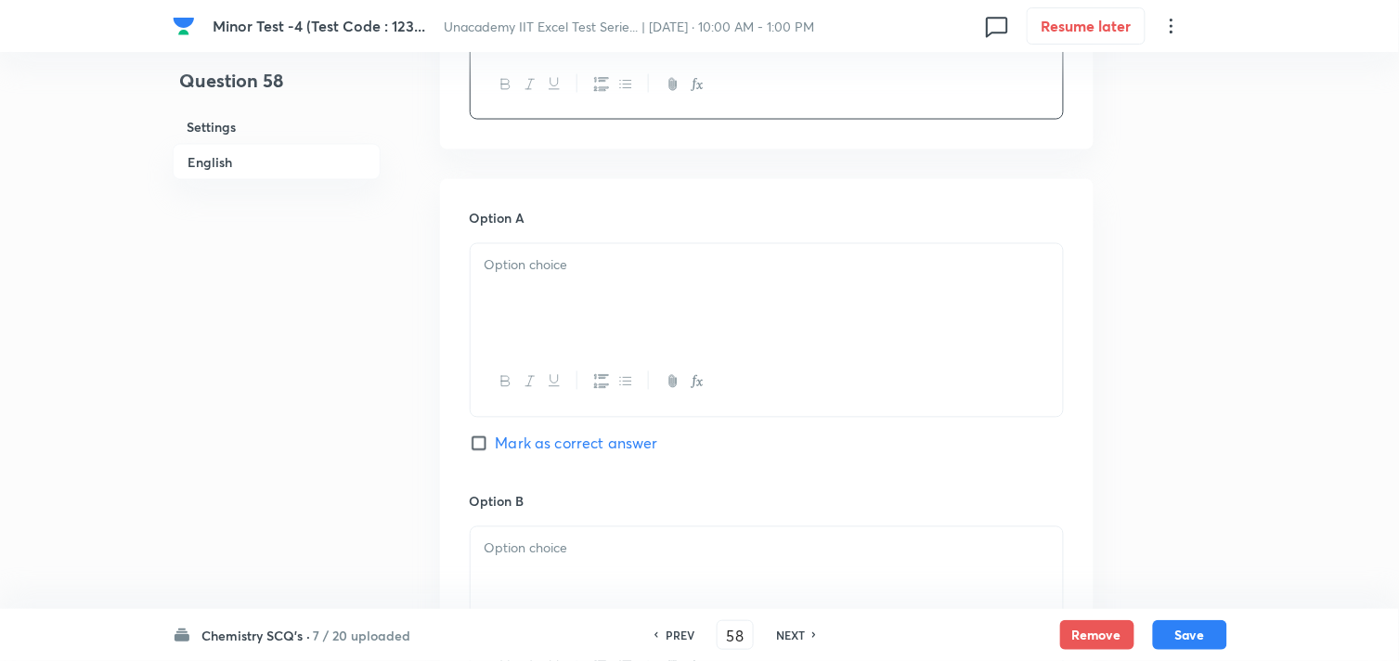
click at [545, 269] on p at bounding box center [767, 265] width 565 height 21
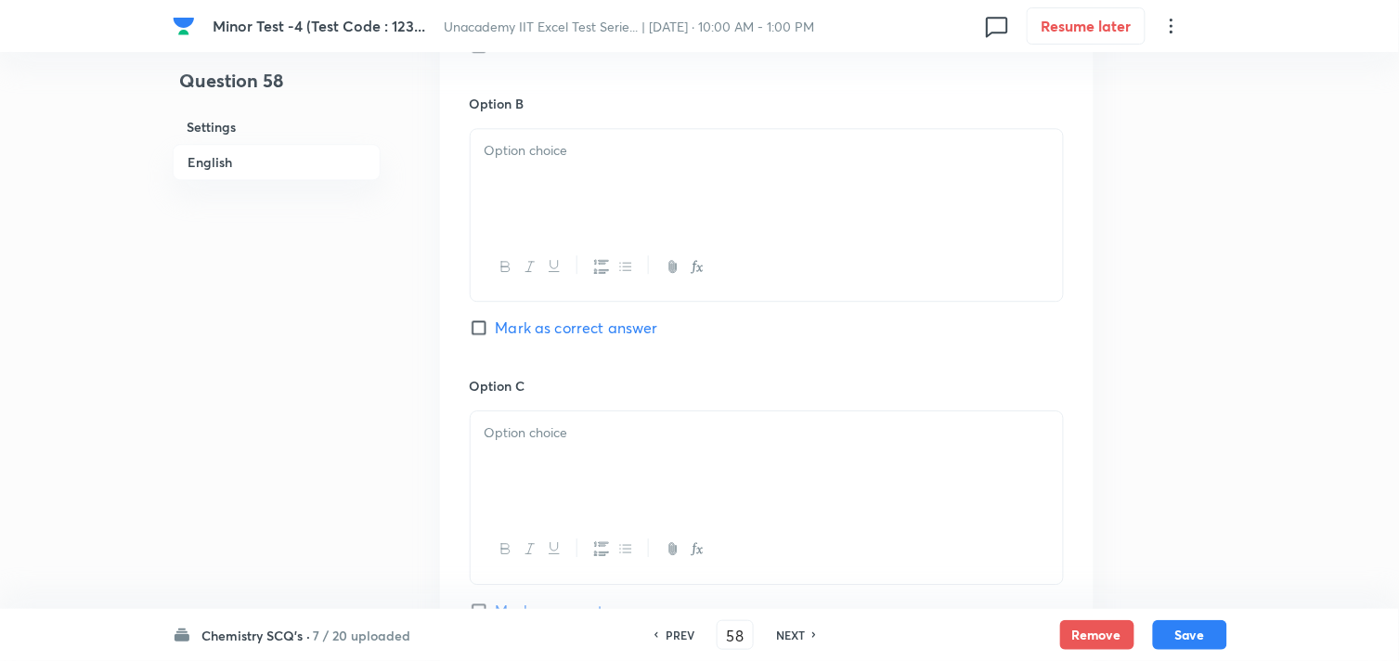
scroll to position [1135, 0]
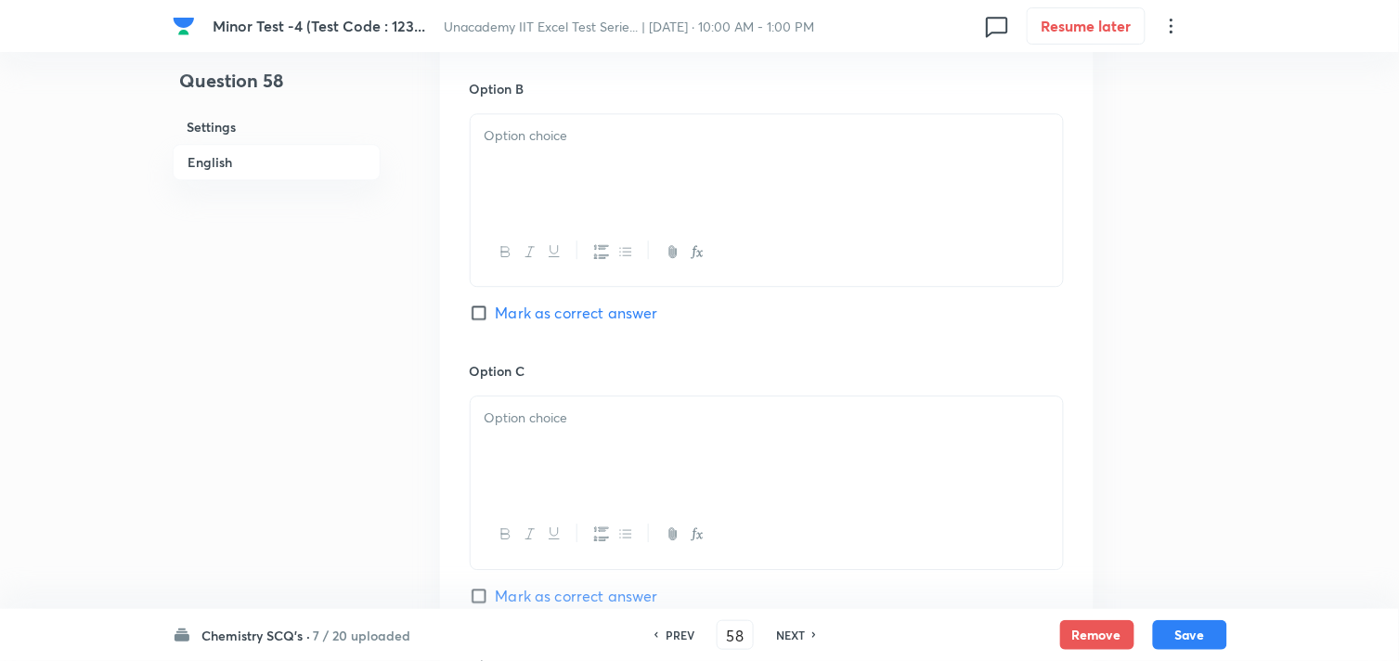
click at [577, 204] on div at bounding box center [767, 166] width 592 height 104
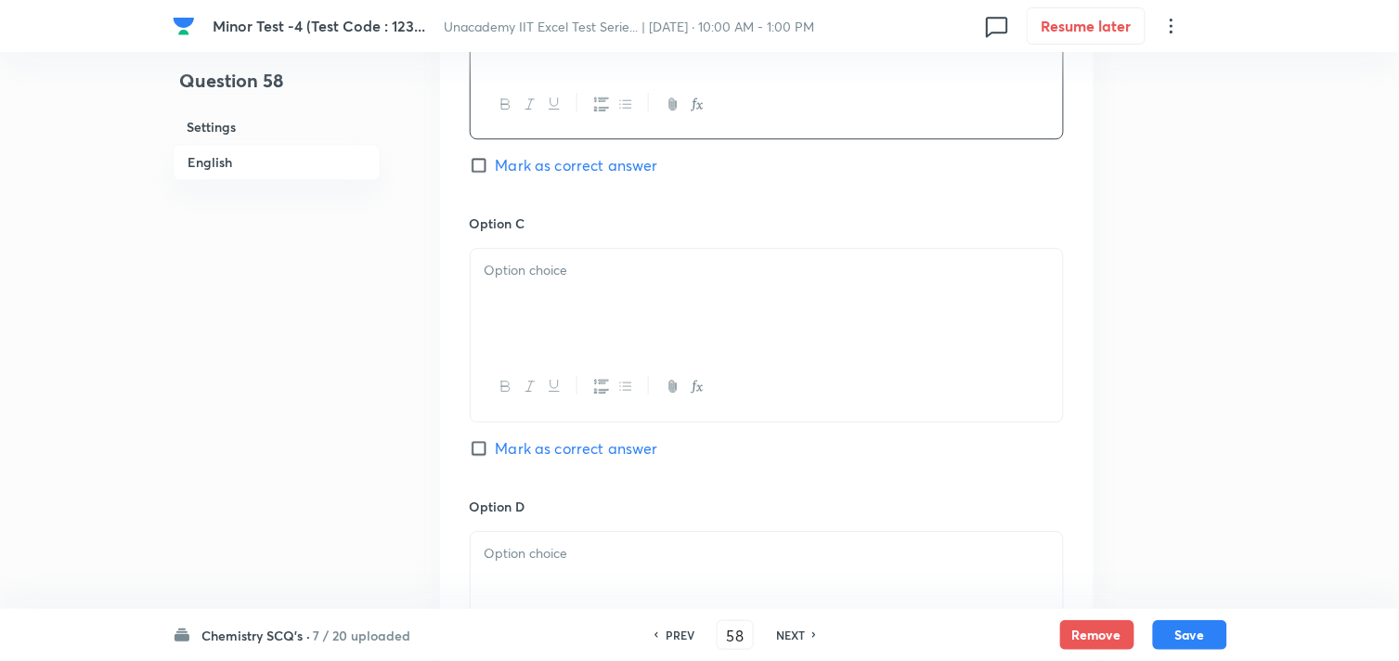
scroll to position [1341, 0]
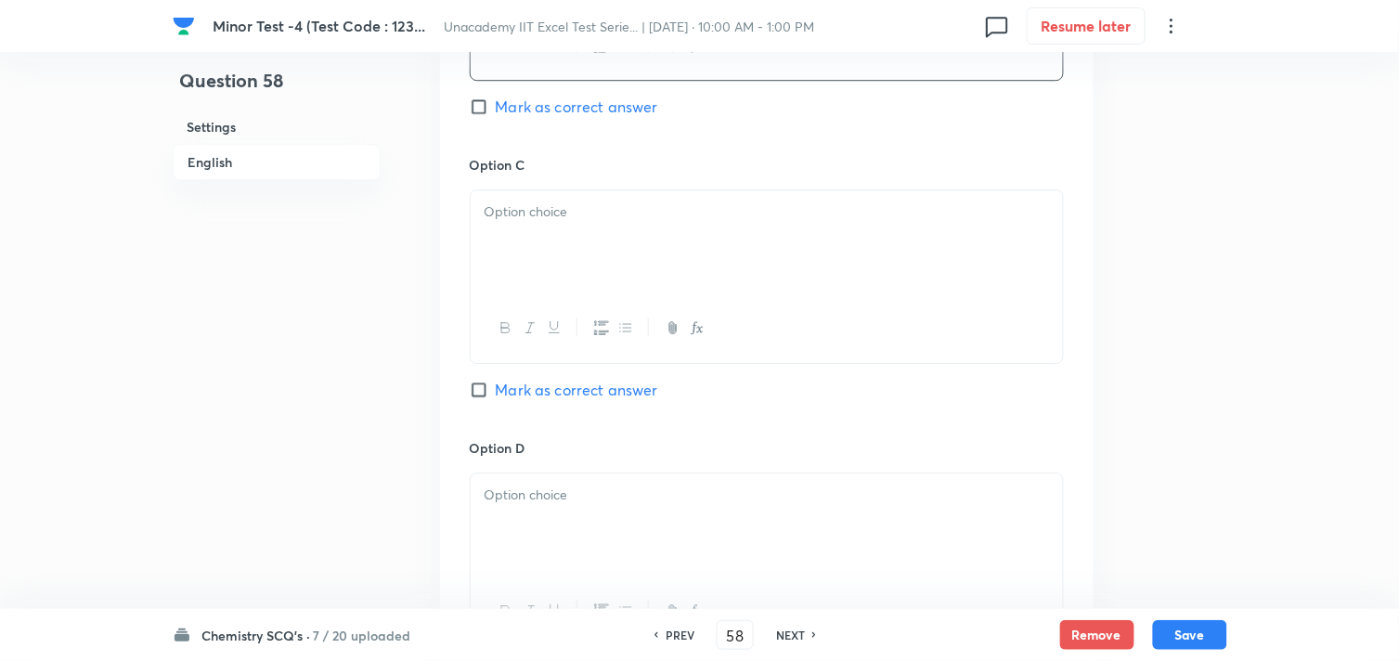
click at [592, 252] on div at bounding box center [767, 242] width 592 height 104
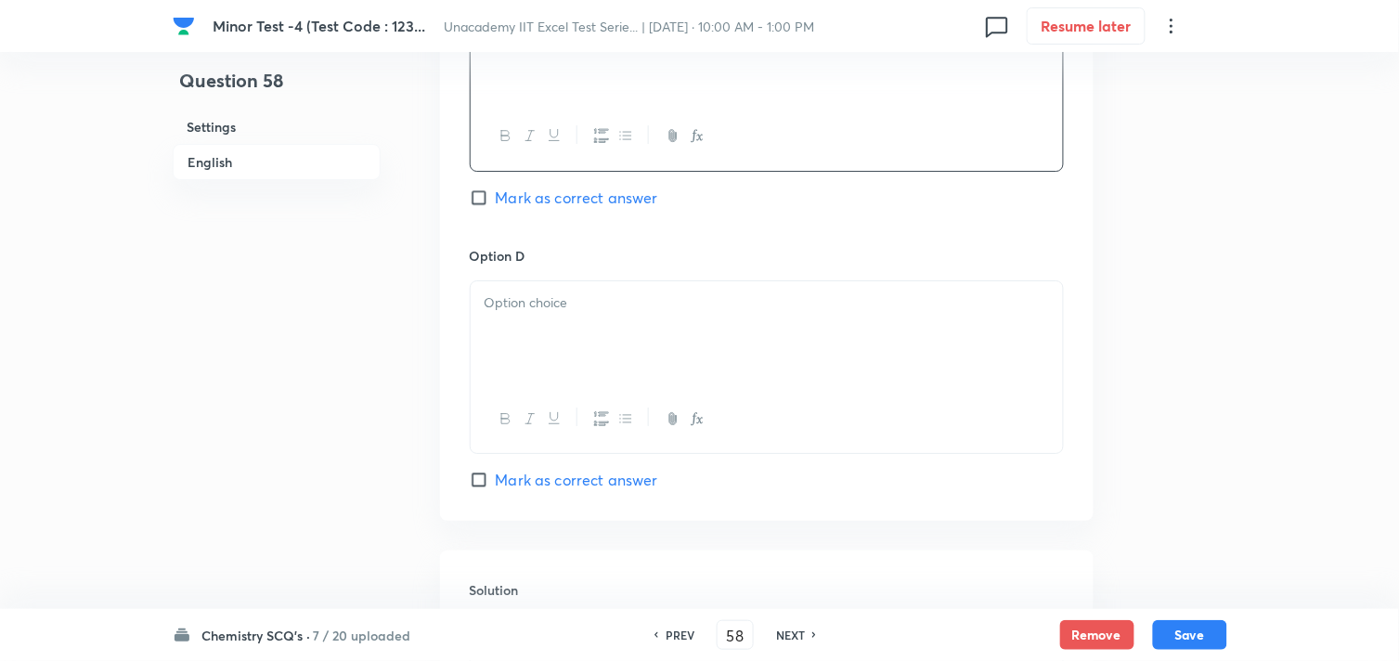
scroll to position [1650, 0]
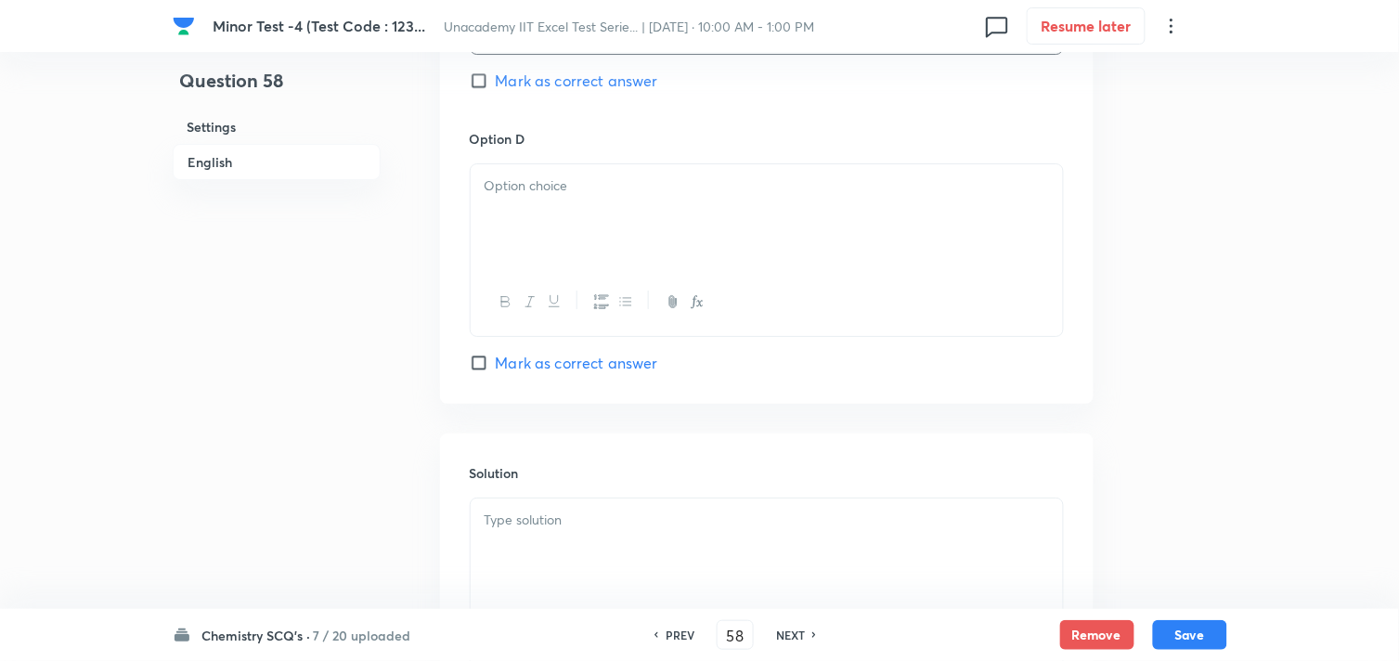
click at [498, 201] on div at bounding box center [767, 216] width 592 height 104
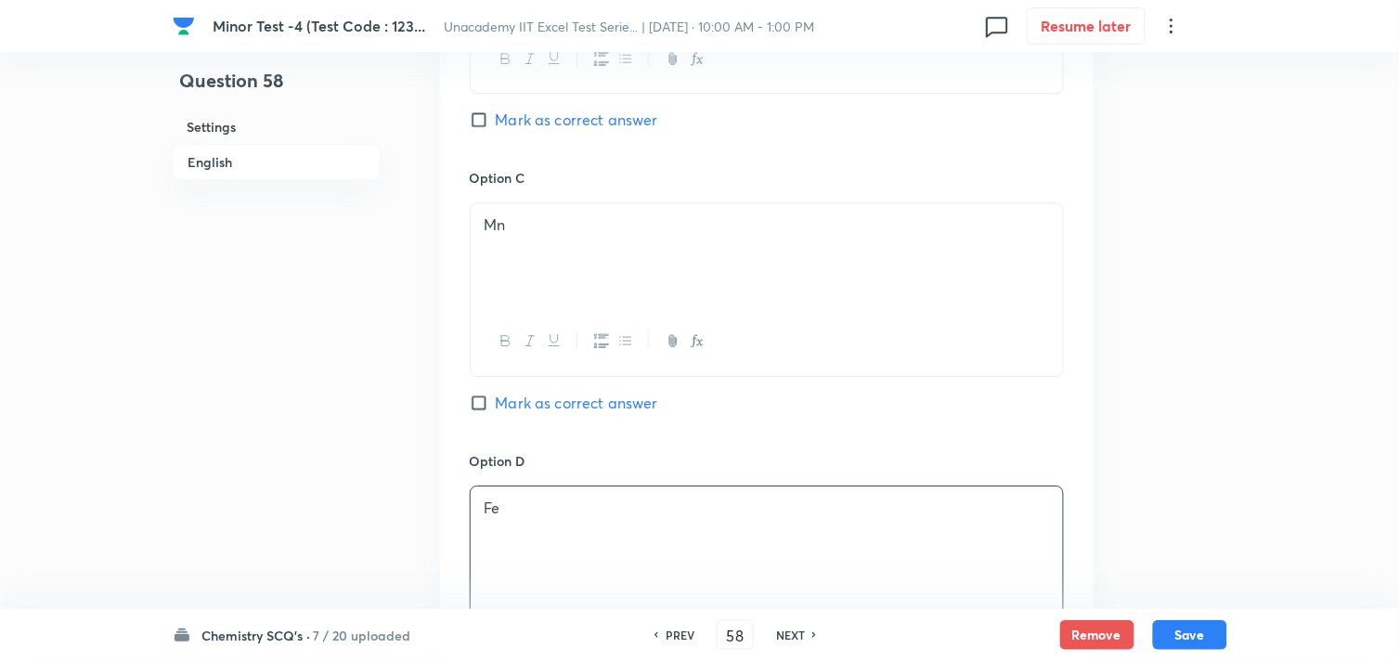
scroll to position [1238, 0]
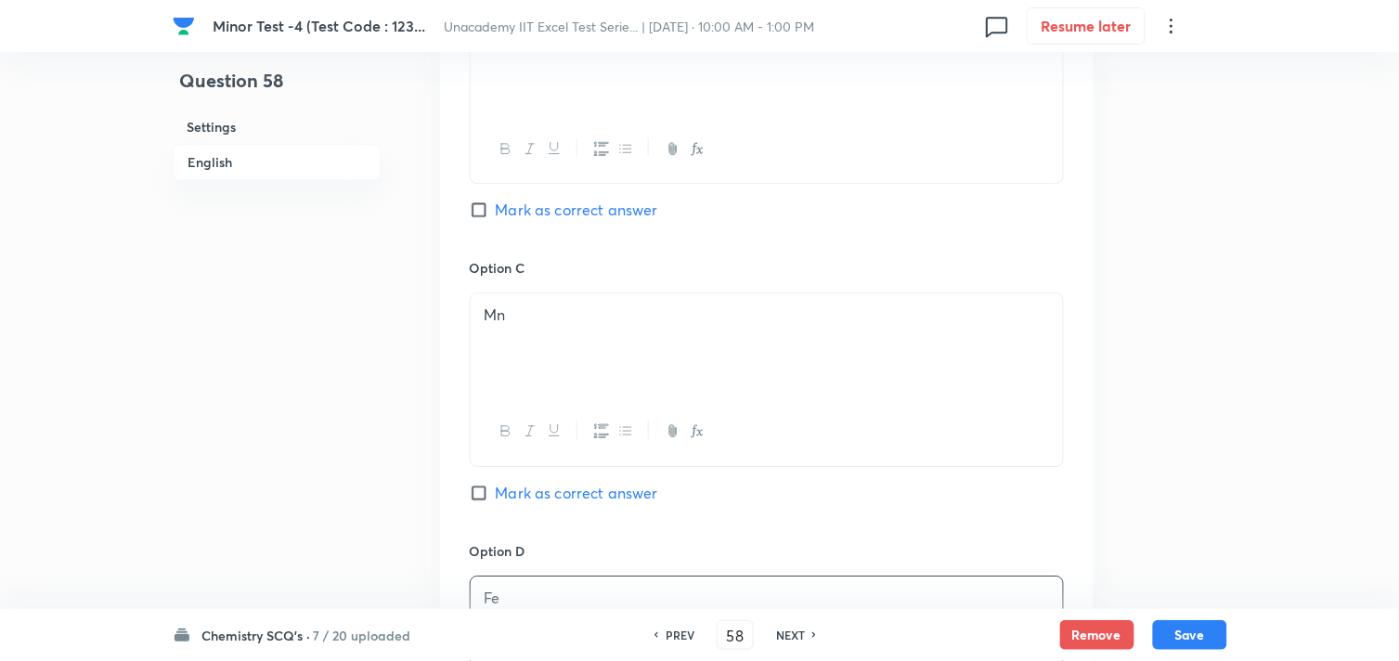
click at [558, 214] on span "Mark as correct answer" at bounding box center [577, 210] width 162 height 22
click at [496, 214] on input "Mark as correct answer" at bounding box center [483, 210] width 26 height 19
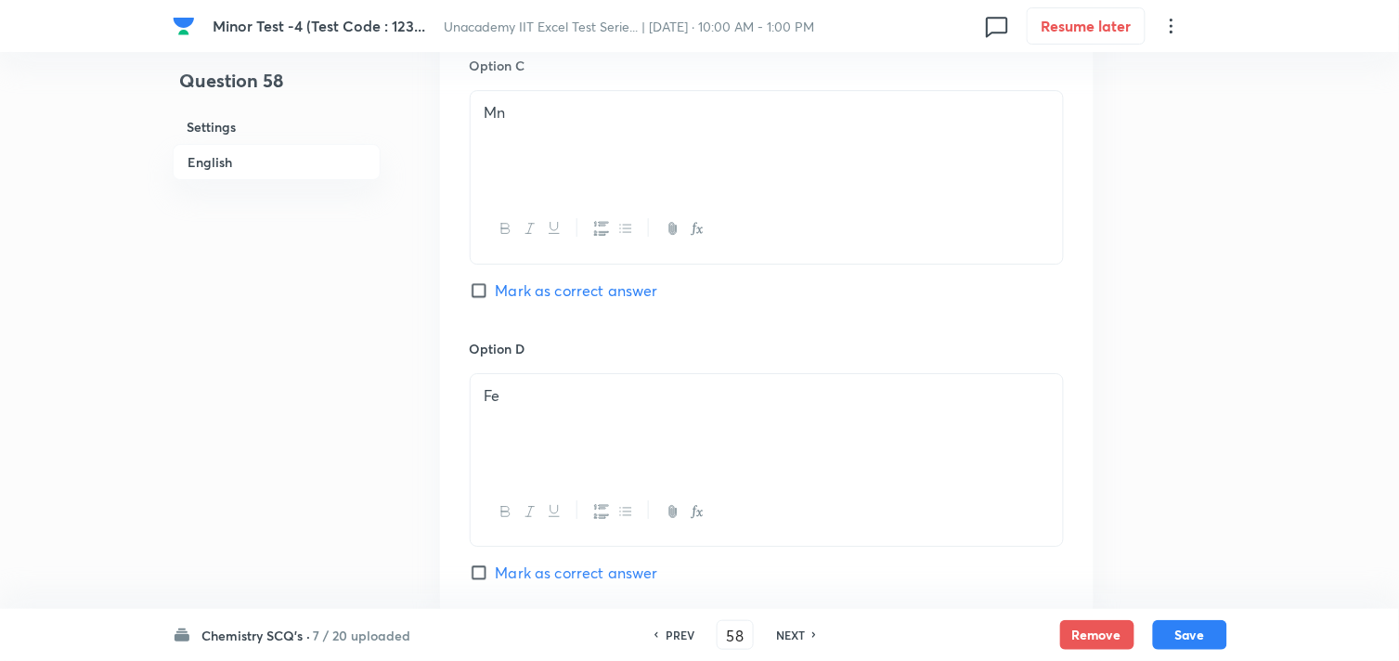
scroll to position [1857, 0]
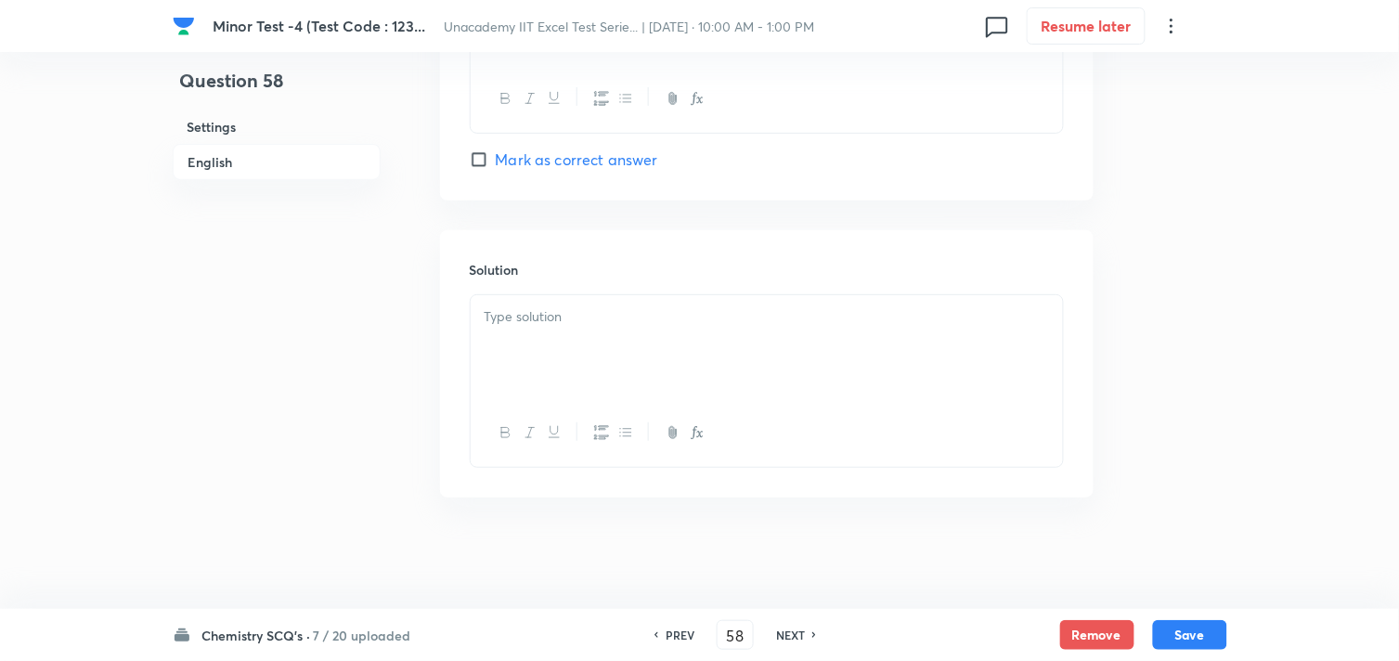
click at [579, 357] on div at bounding box center [767, 347] width 592 height 104
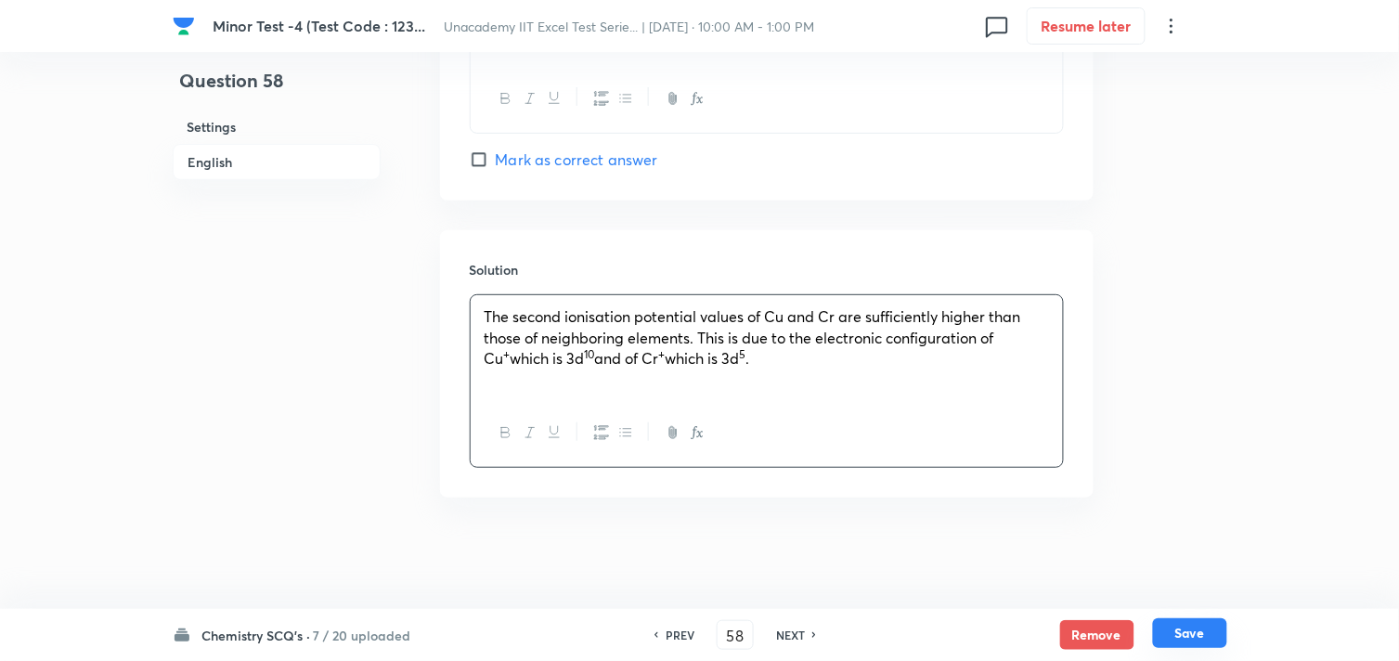
click at [1190, 628] on button "Save" at bounding box center [1190, 633] width 74 height 30
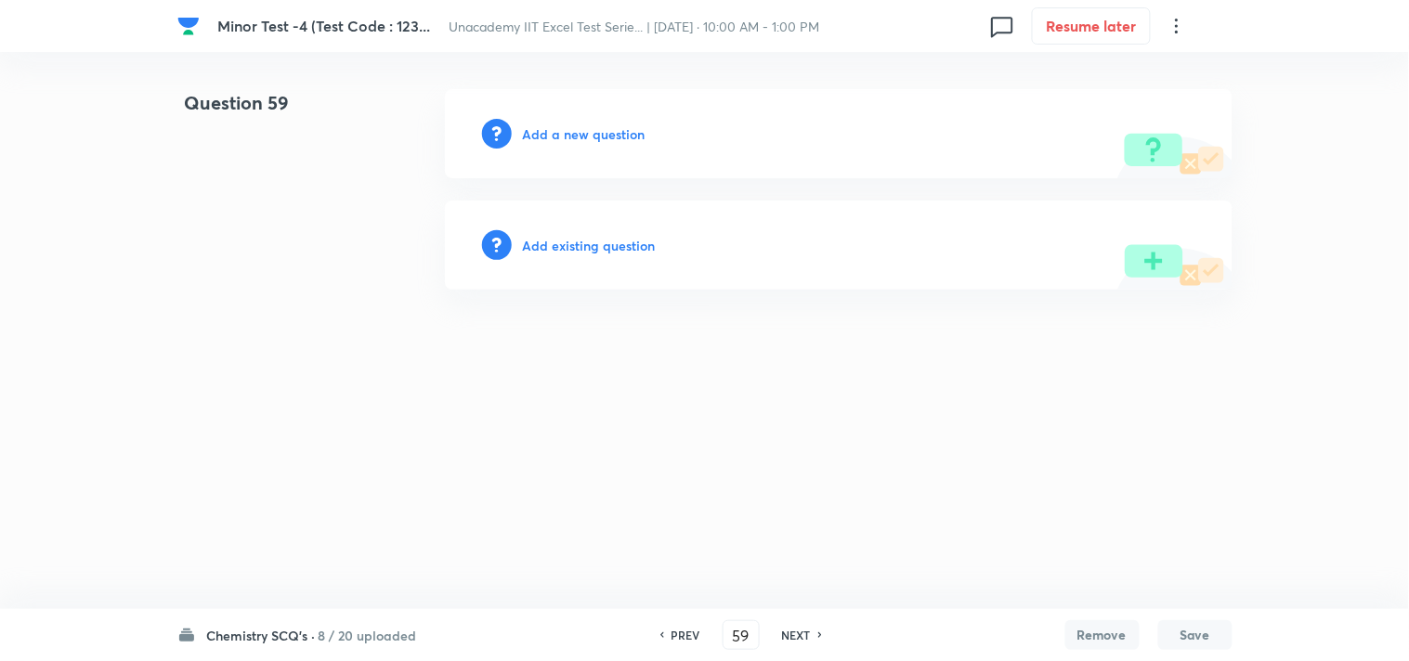
click at [553, 133] on h6 "Add a new question" at bounding box center [584, 133] width 123 height 19
click at [564, 133] on h6 "Choose a question type" at bounding box center [594, 133] width 143 height 19
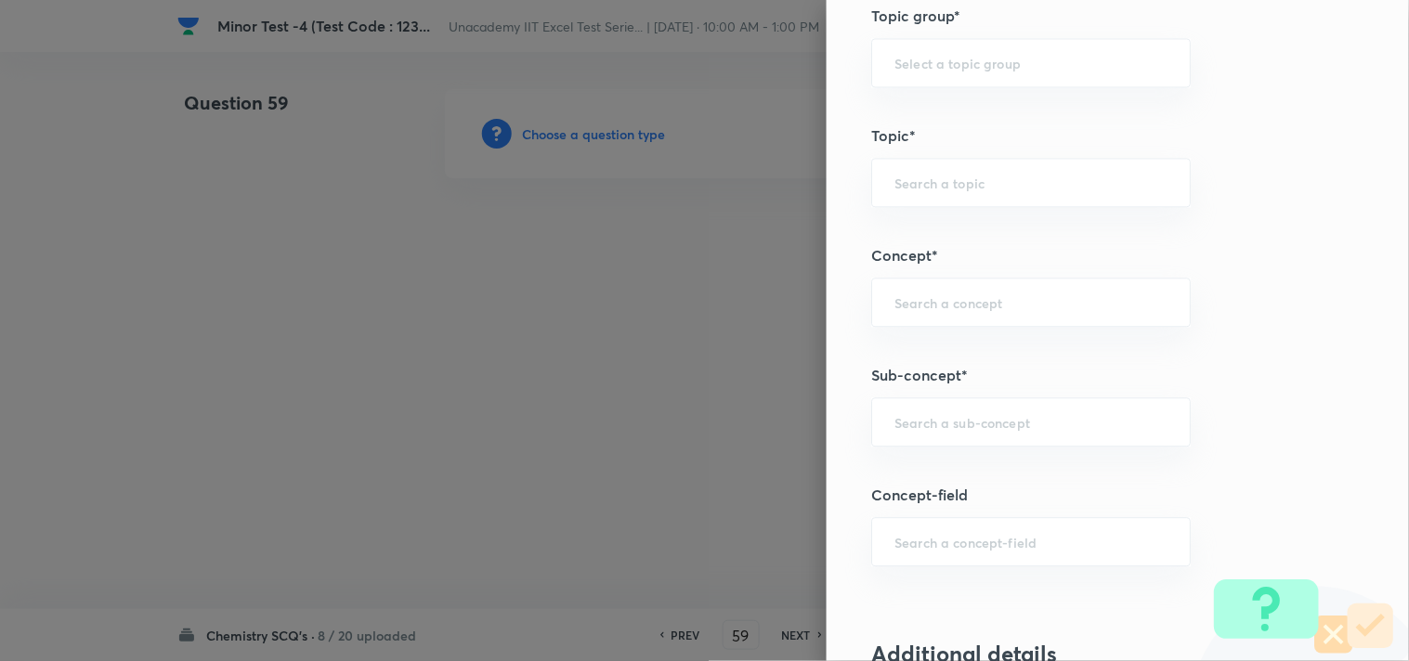
scroll to position [1032, 0]
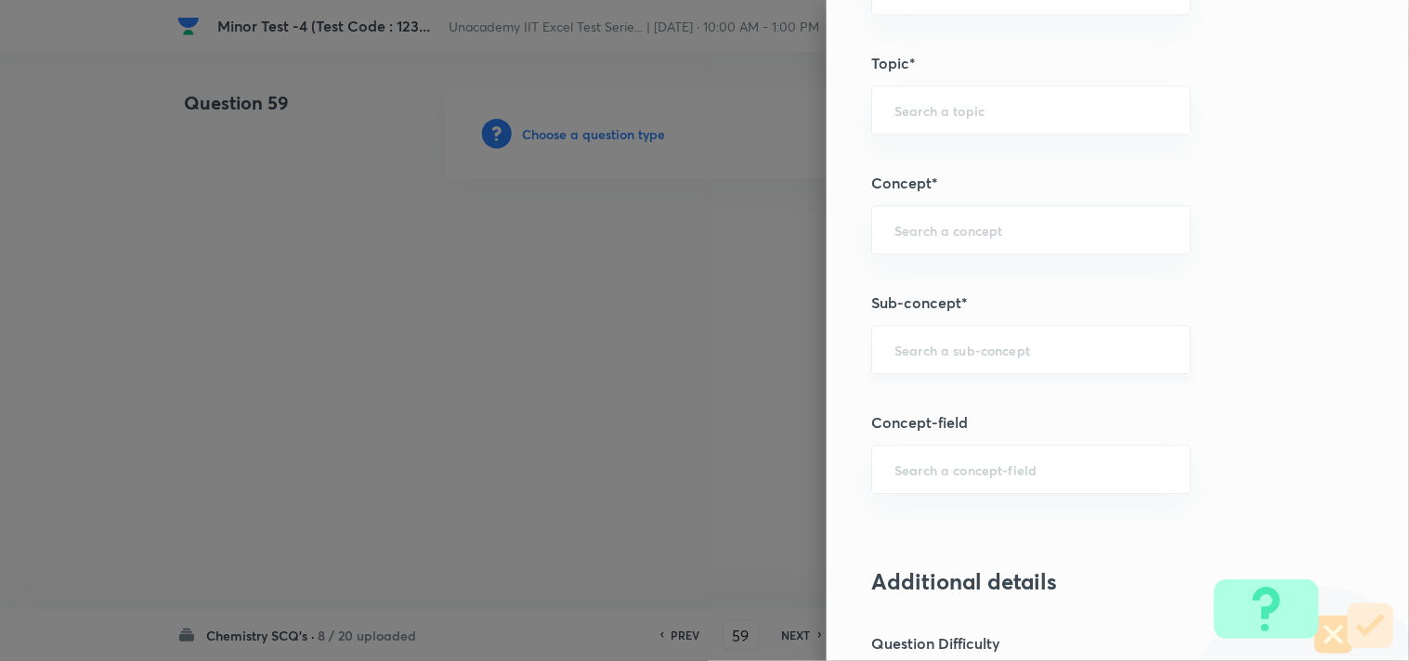
click at [929, 344] on input "text" at bounding box center [1030, 350] width 273 height 18
paste input "Melting And Boiling Points"
click at [963, 395] on li "D-Block: Melting And Boiling Points" at bounding box center [1016, 403] width 318 height 33
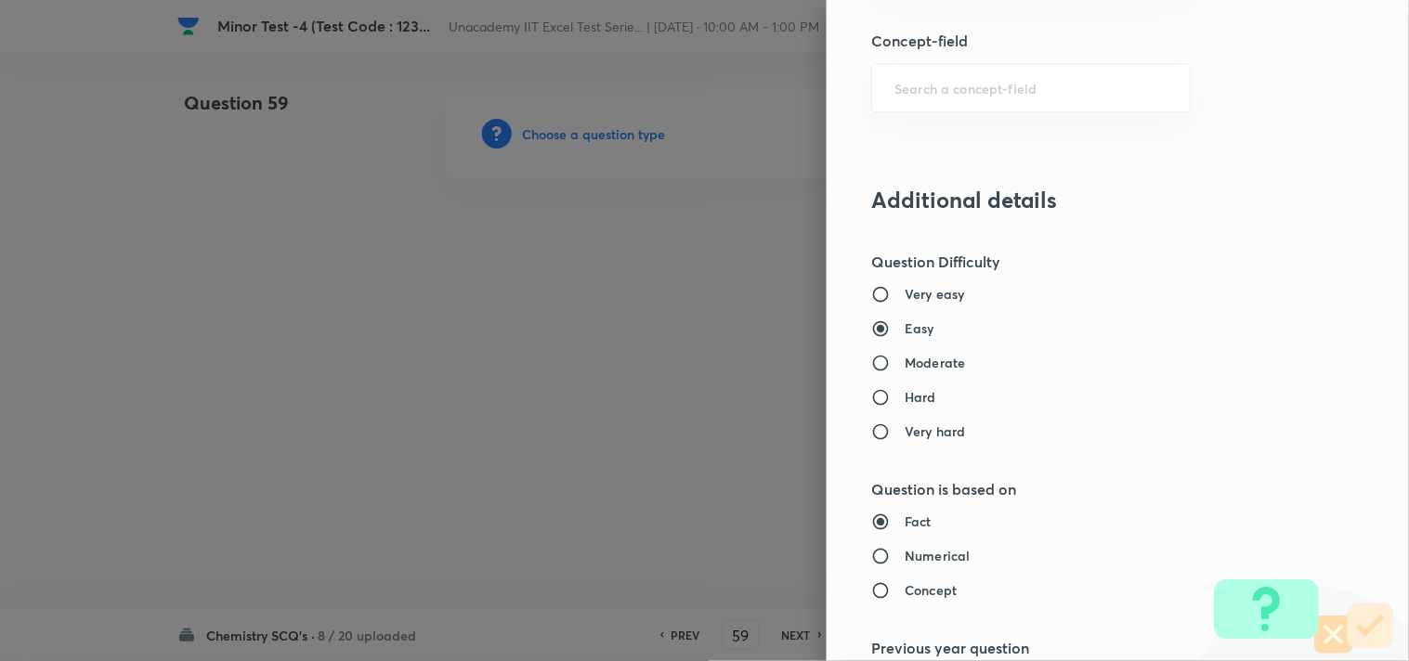
scroll to position [1444, 0]
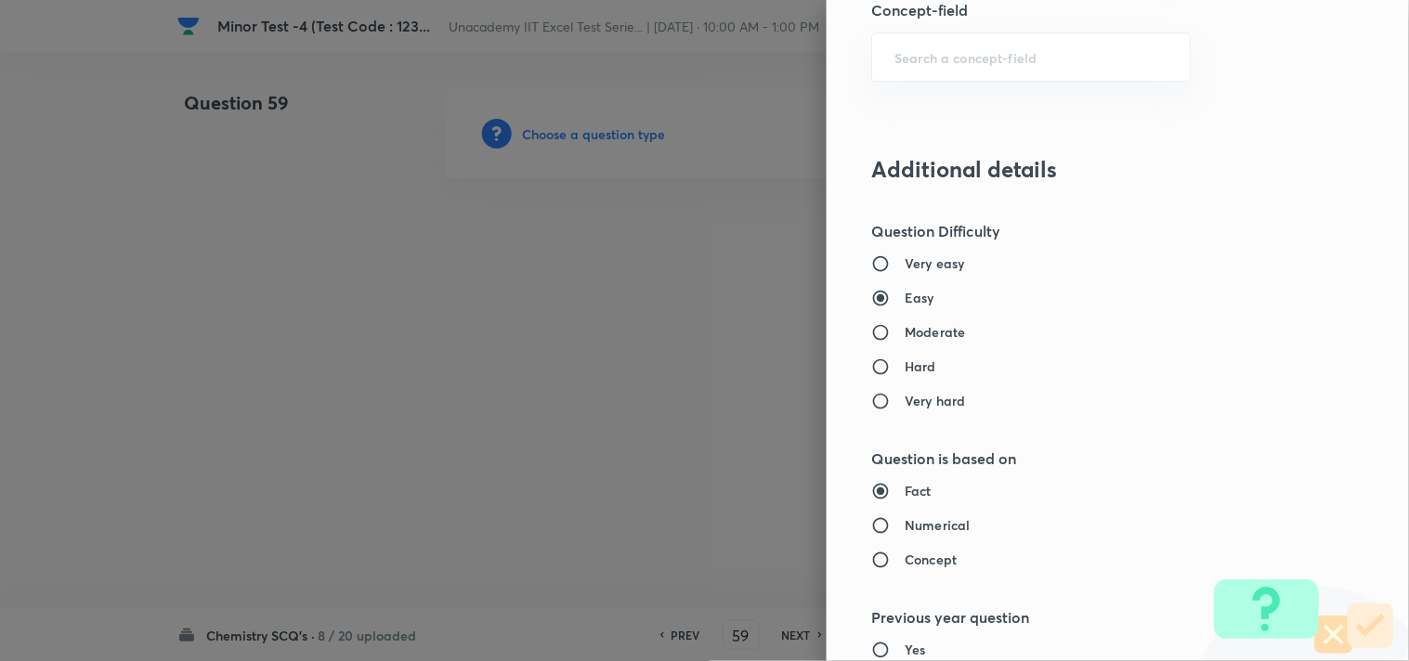
click at [929, 332] on h6 "Moderate" at bounding box center [934, 331] width 60 height 19
click at [904, 332] on input "Moderate" at bounding box center [887, 332] width 33 height 19
click at [913, 362] on h6 "Hard" at bounding box center [920, 366] width 32 height 19
click at [904, 362] on input "Hard" at bounding box center [887, 366] width 33 height 19
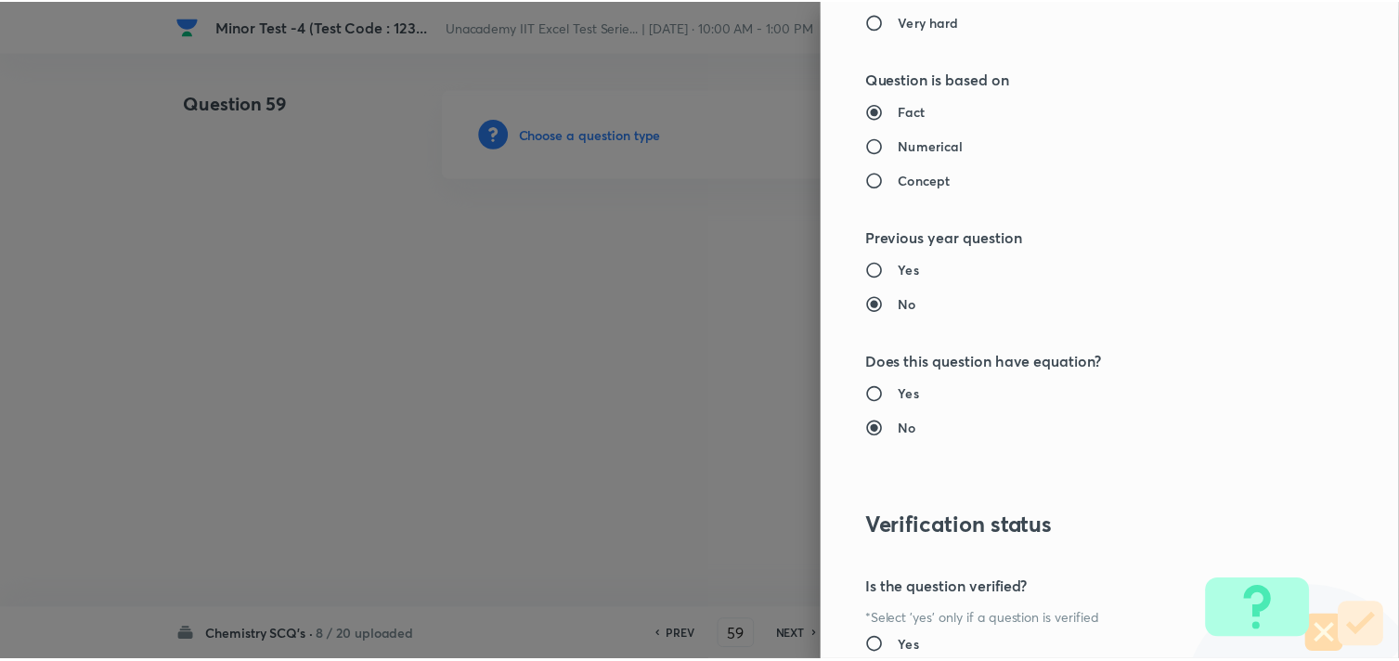
scroll to position [1994, 0]
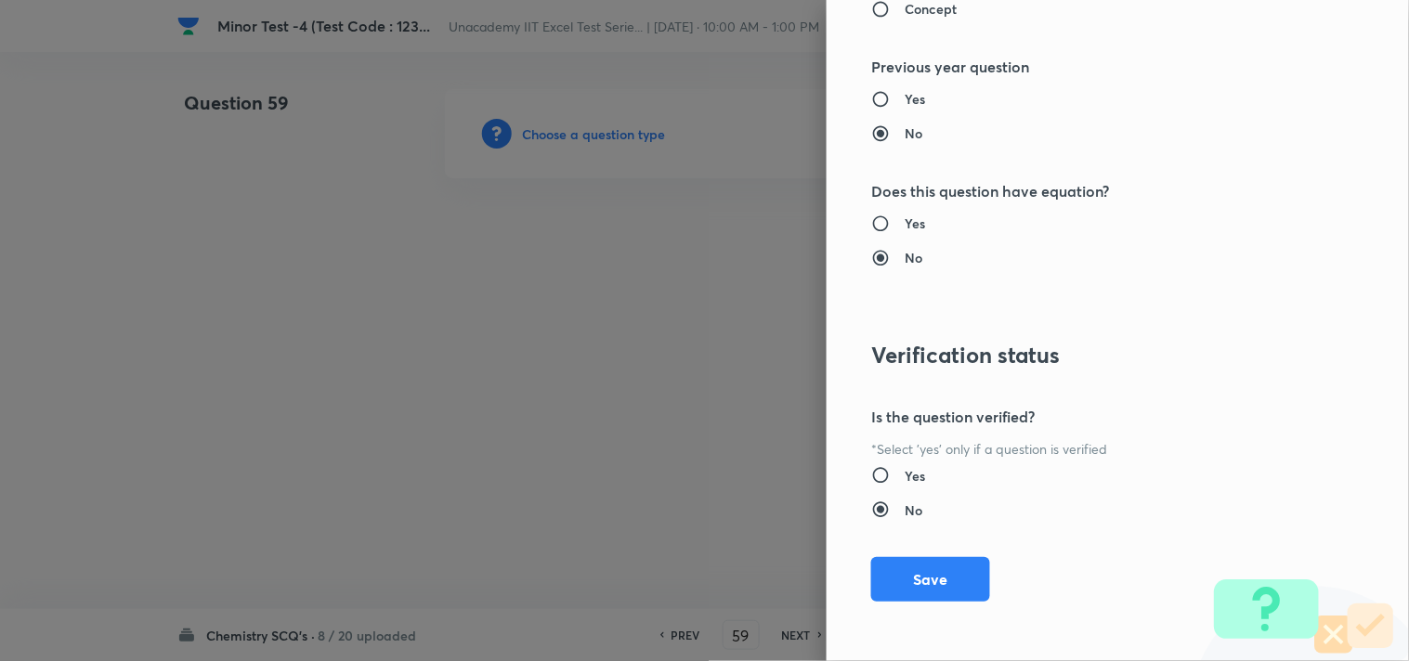
drag, startPoint x: 951, startPoint y: 576, endPoint x: 776, endPoint y: 543, distance: 177.6
click at [950, 576] on button "Save" at bounding box center [930, 579] width 119 height 45
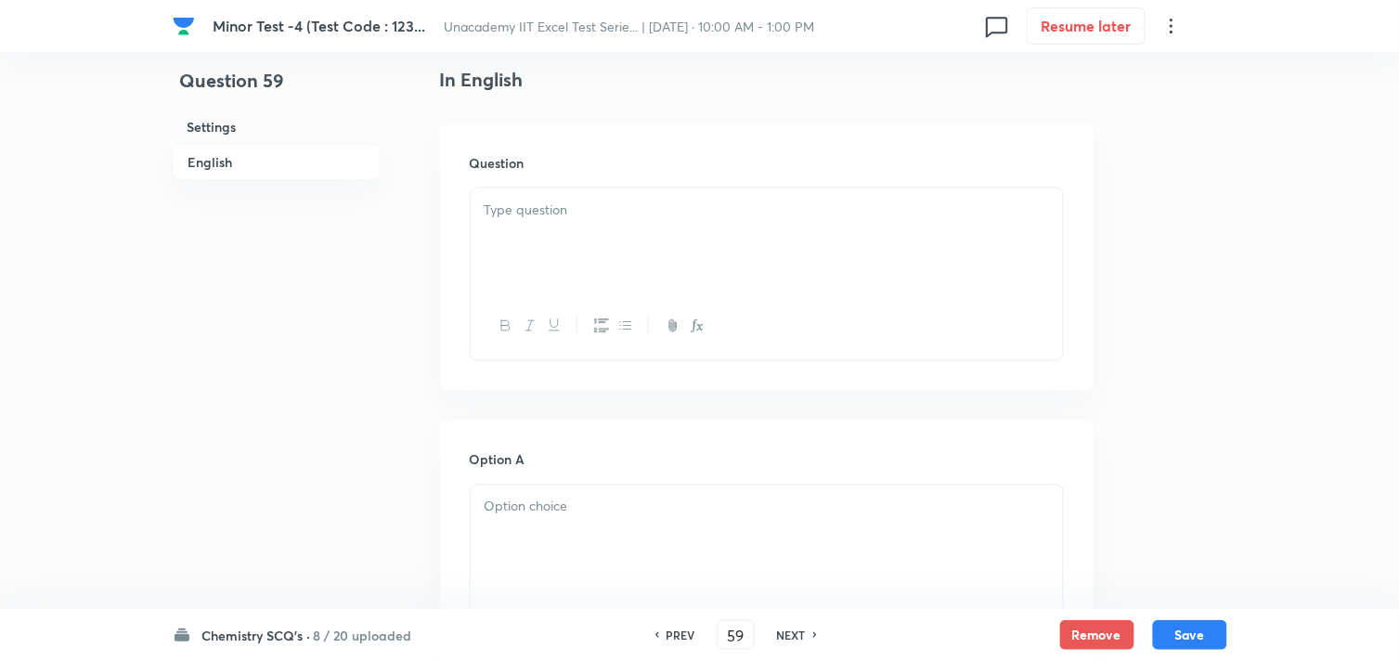
scroll to position [515, 0]
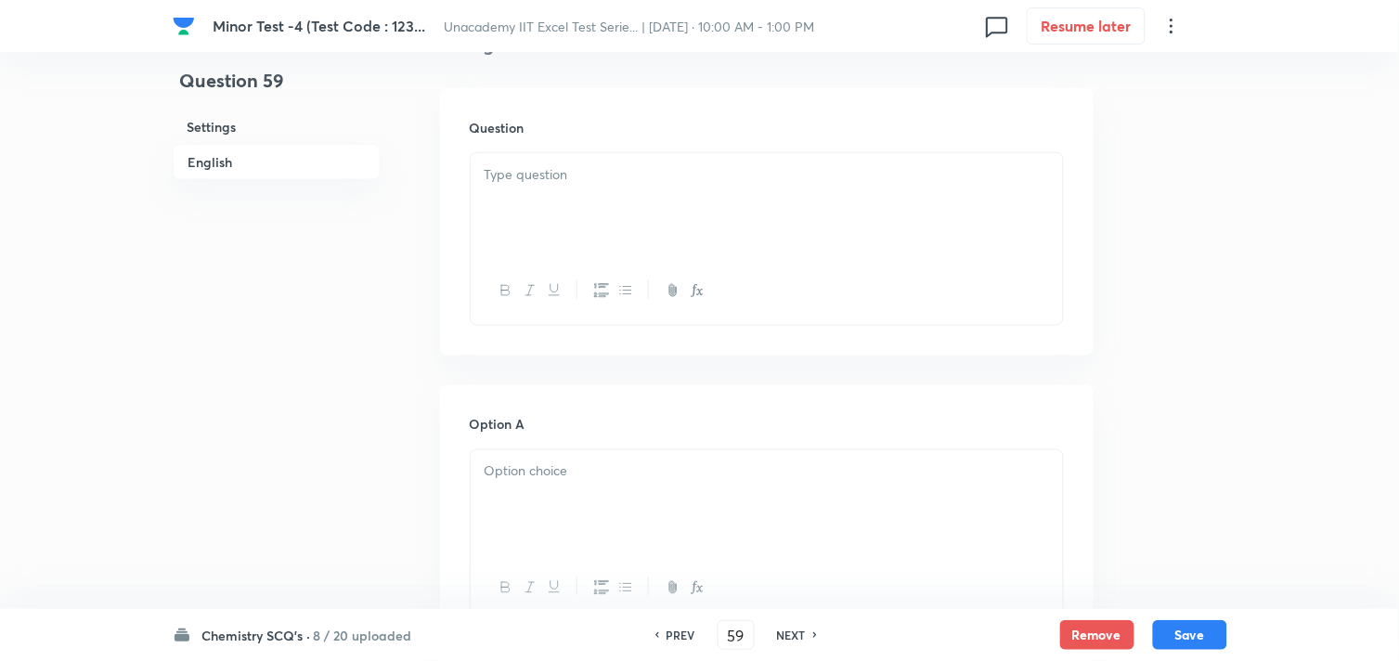
click at [554, 211] on div at bounding box center [767, 205] width 592 height 104
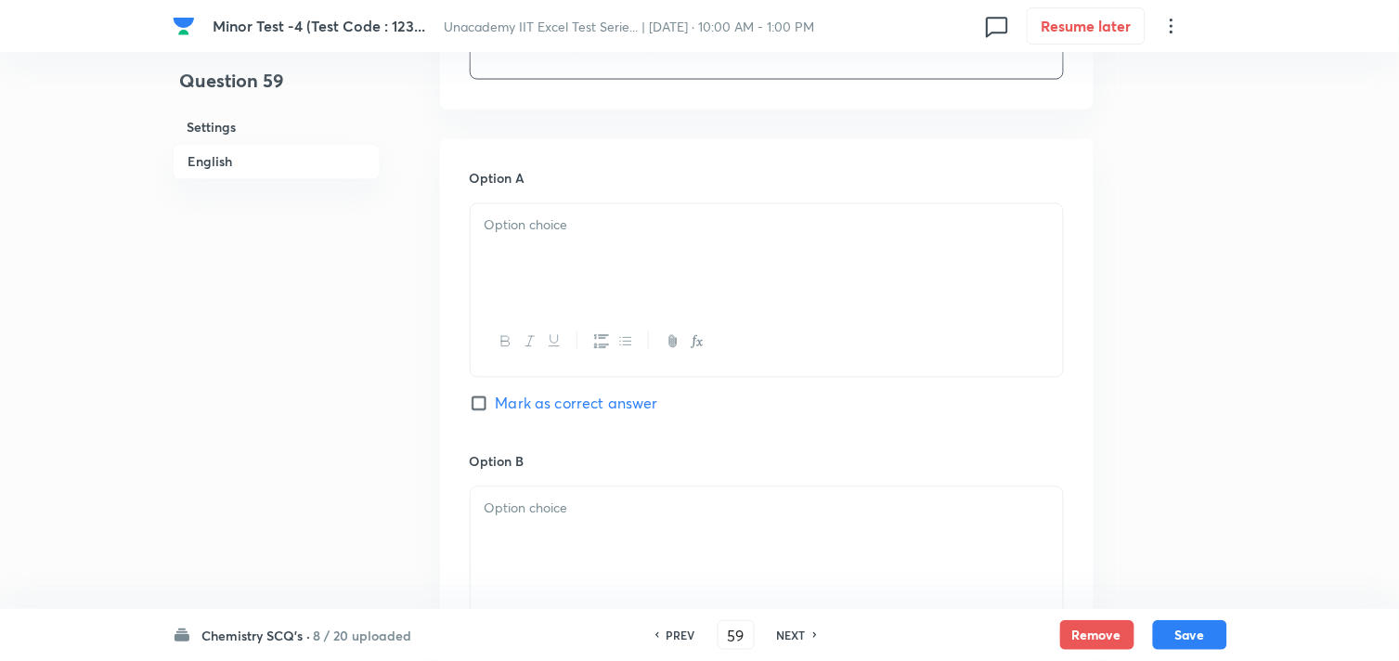
scroll to position [824, 0]
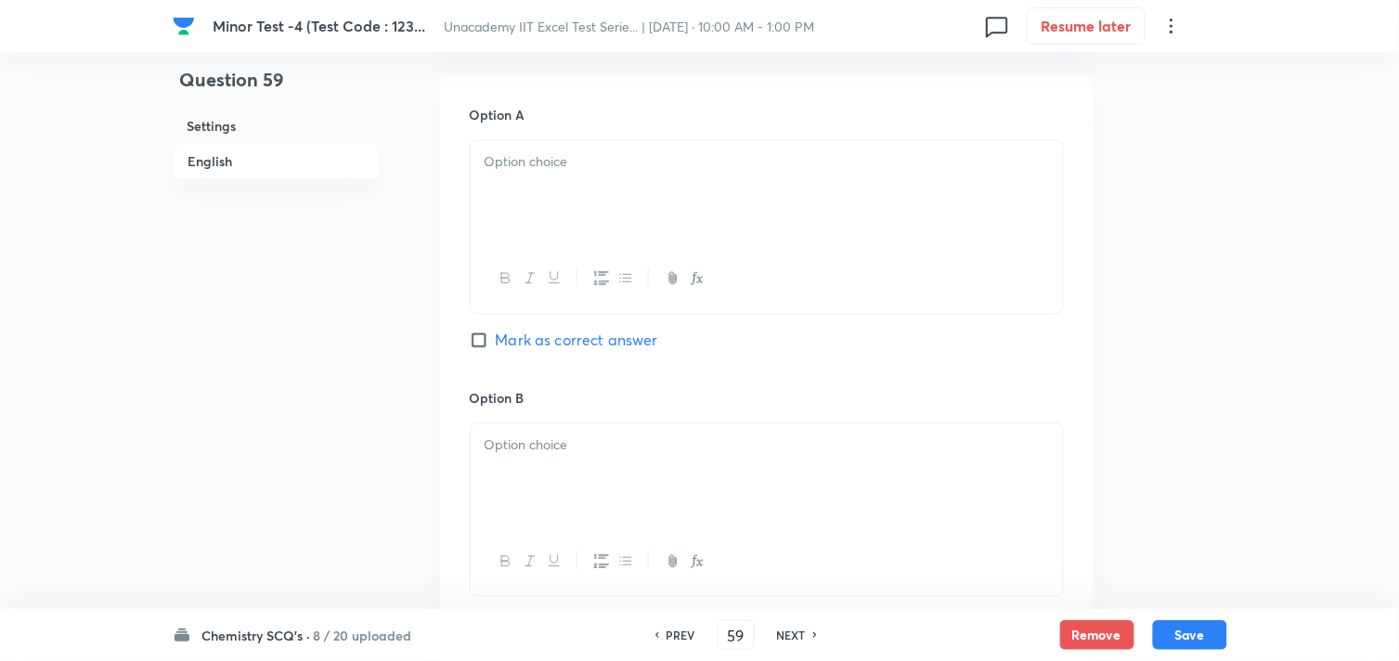
click at [608, 245] on div at bounding box center [767, 279] width 592 height 68
click at [594, 188] on div at bounding box center [767, 193] width 592 height 104
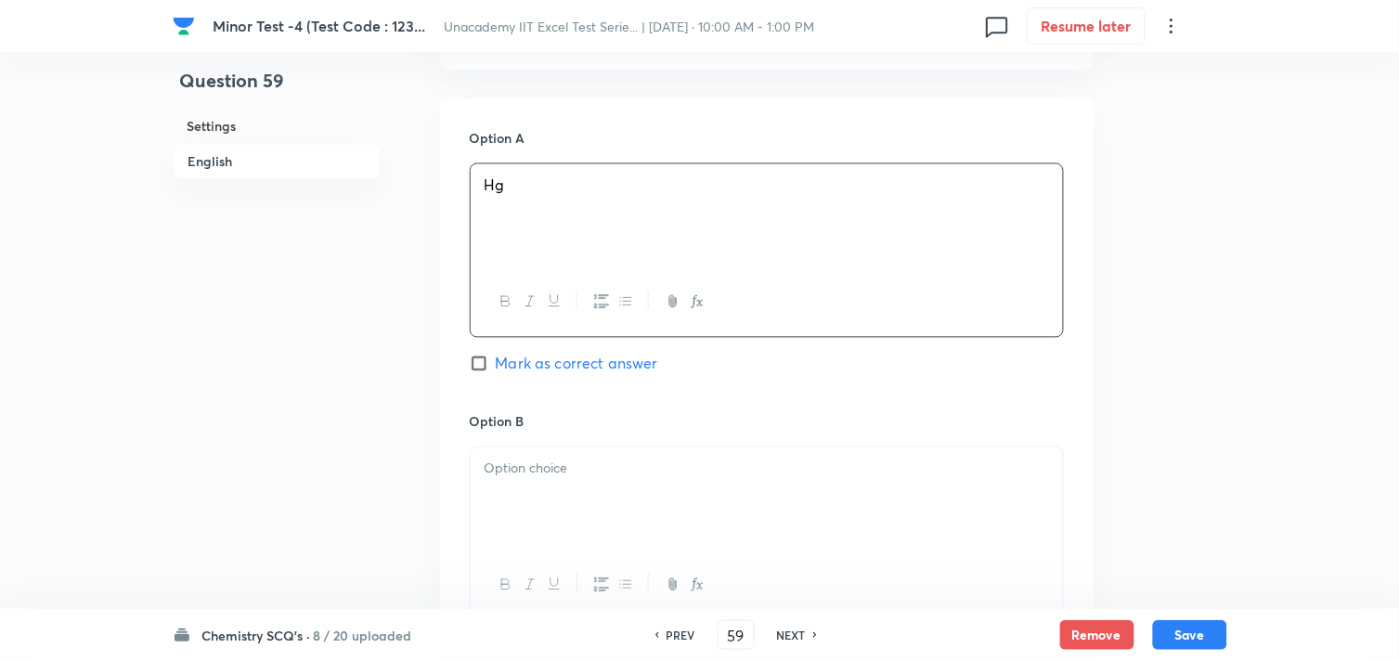
scroll to position [928, 0]
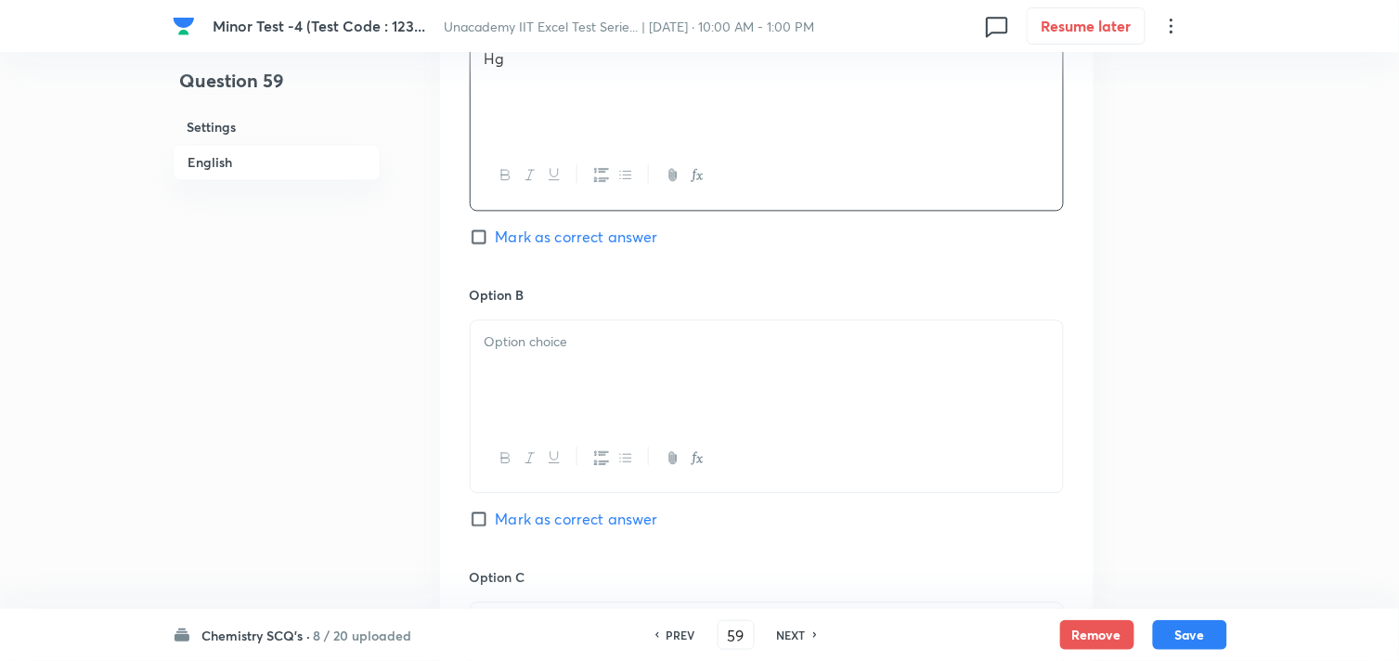
click at [549, 385] on div at bounding box center [767, 372] width 592 height 104
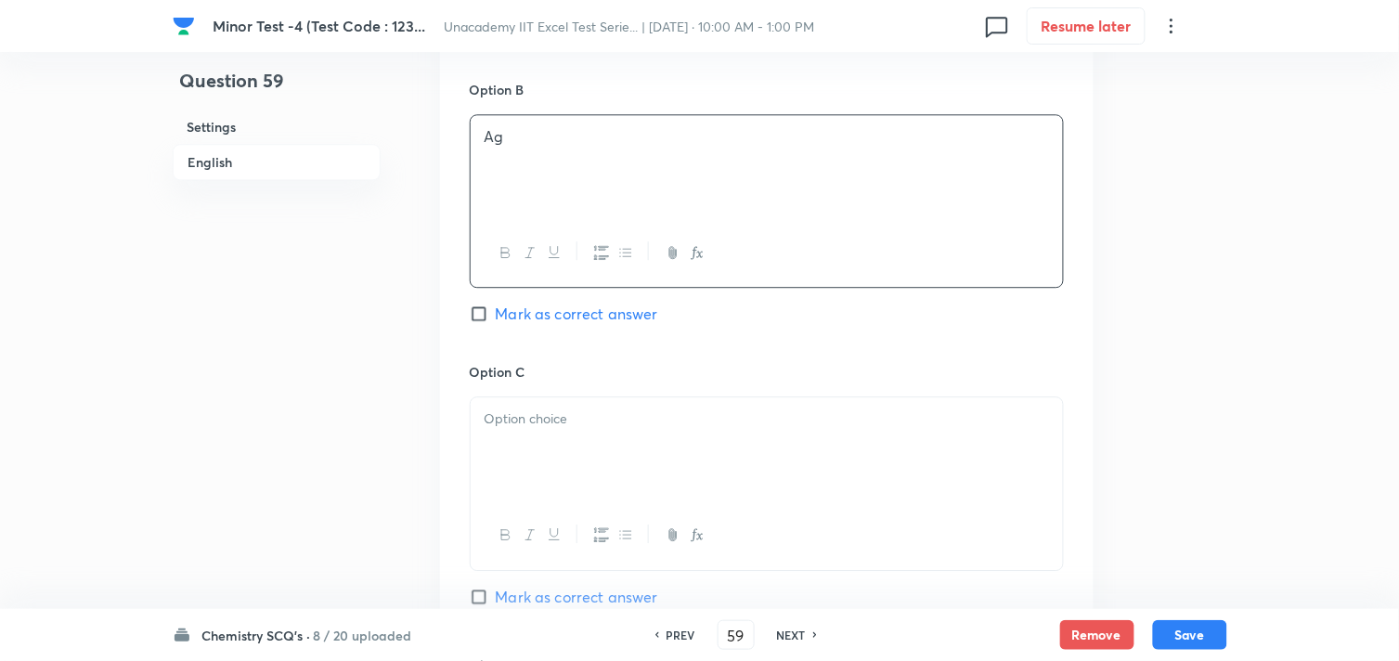
scroll to position [1135, 0]
click at [573, 434] on div at bounding box center [767, 448] width 592 height 104
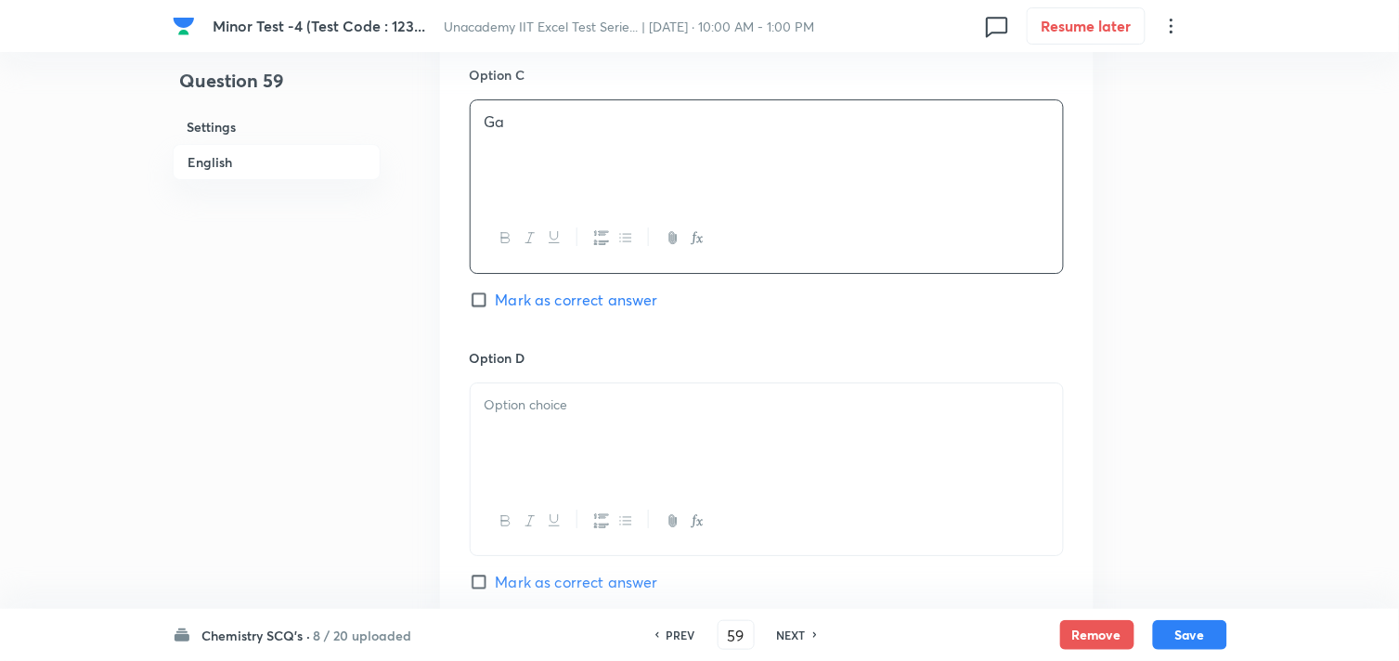
scroll to position [1444, 0]
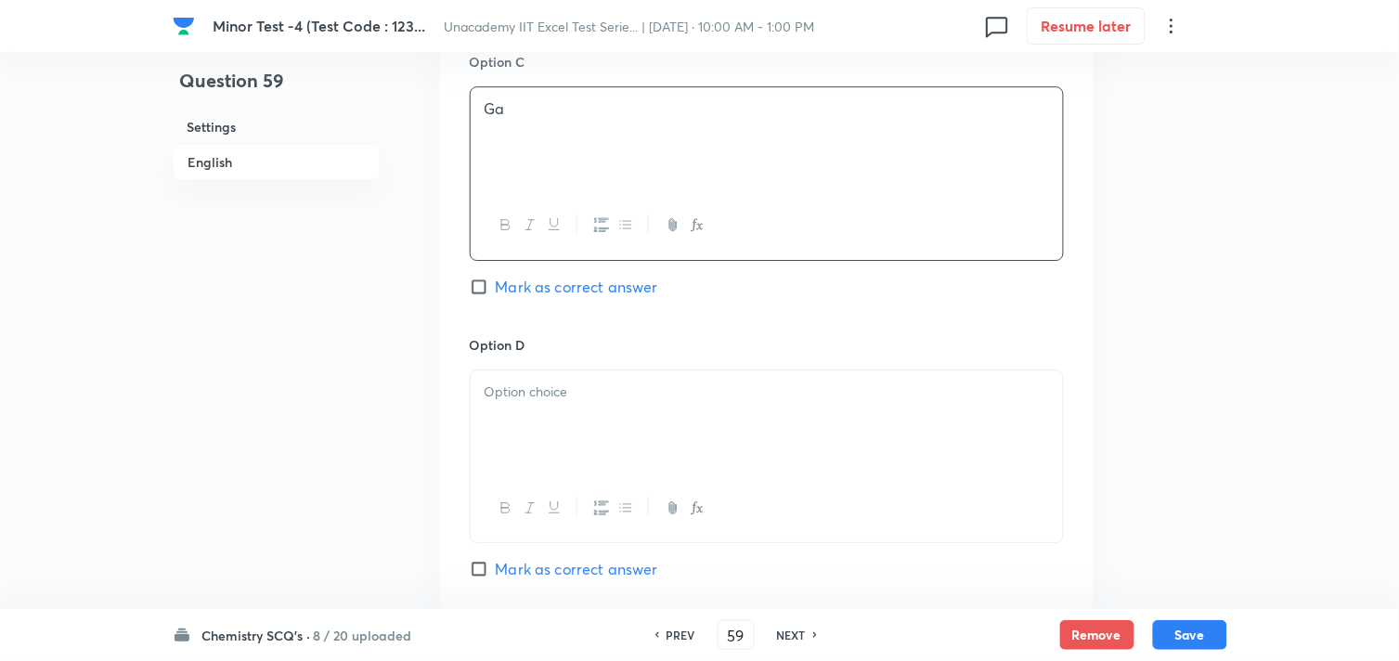
click at [567, 427] on div at bounding box center [767, 422] width 592 height 104
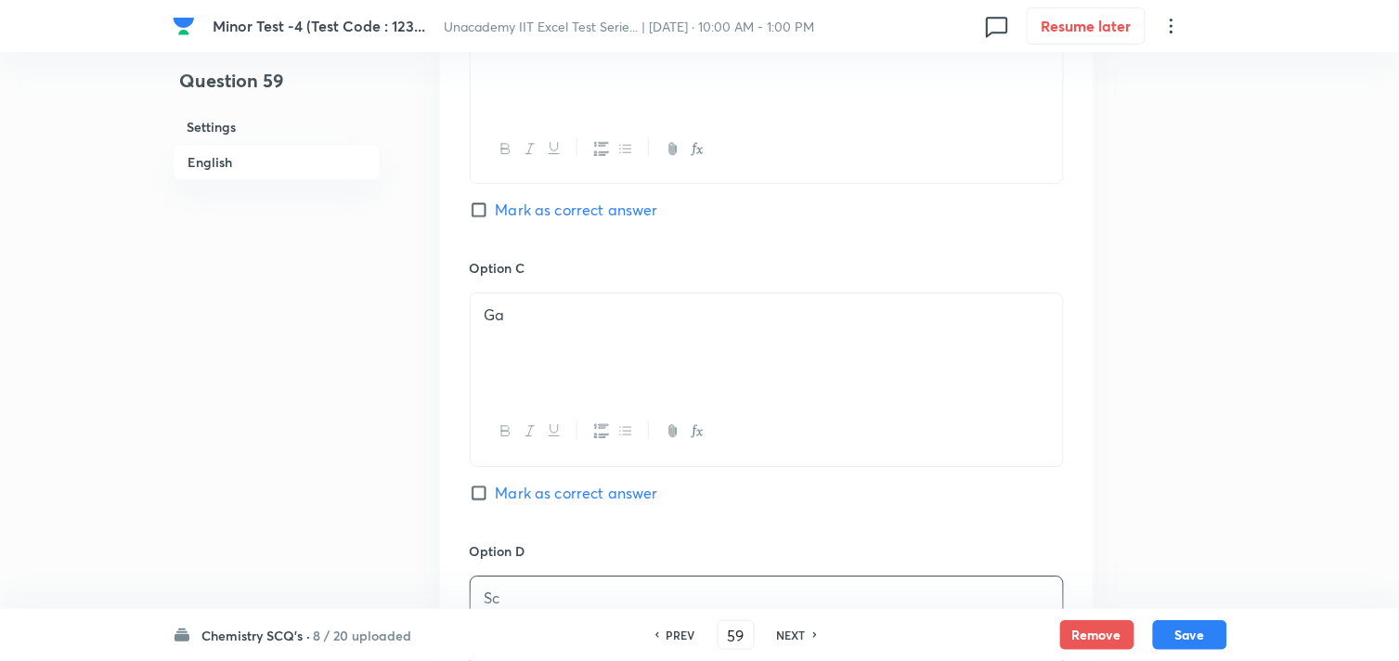
click at [558, 214] on span "Mark as correct answer" at bounding box center [577, 210] width 162 height 22
click at [496, 214] on input "Mark as correct answer" at bounding box center [483, 210] width 26 height 19
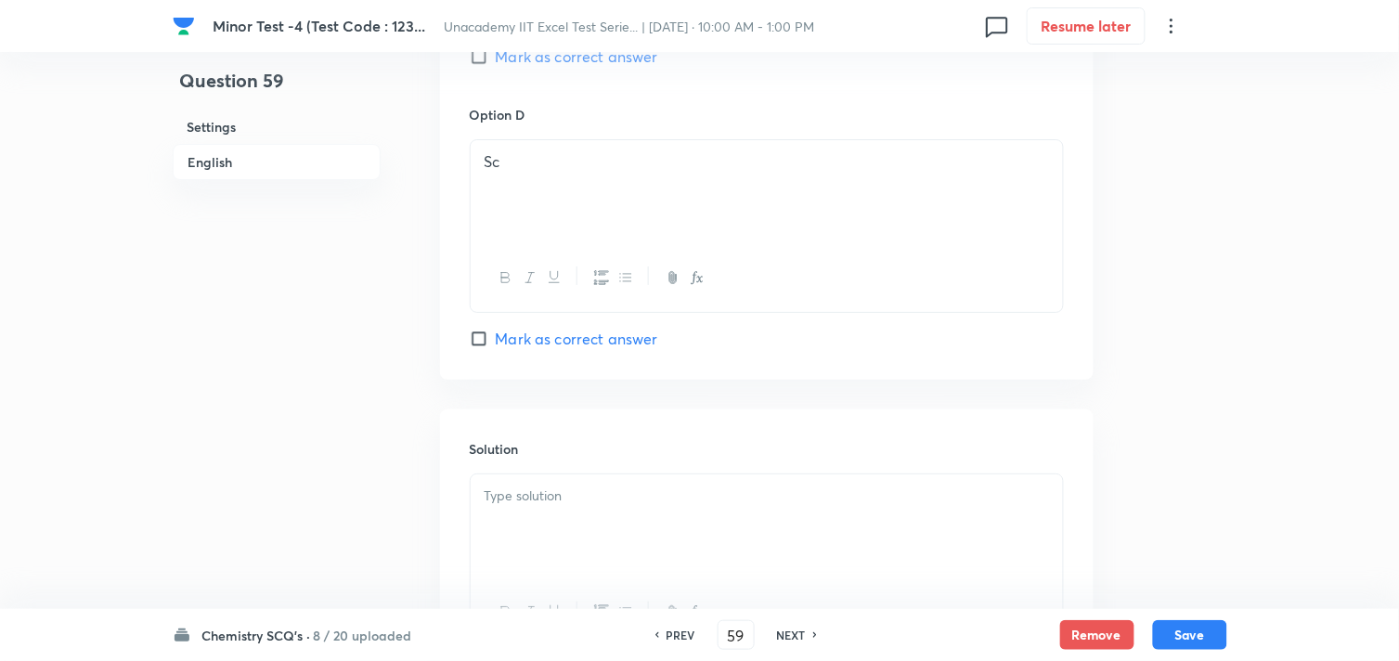
scroll to position [1857, 0]
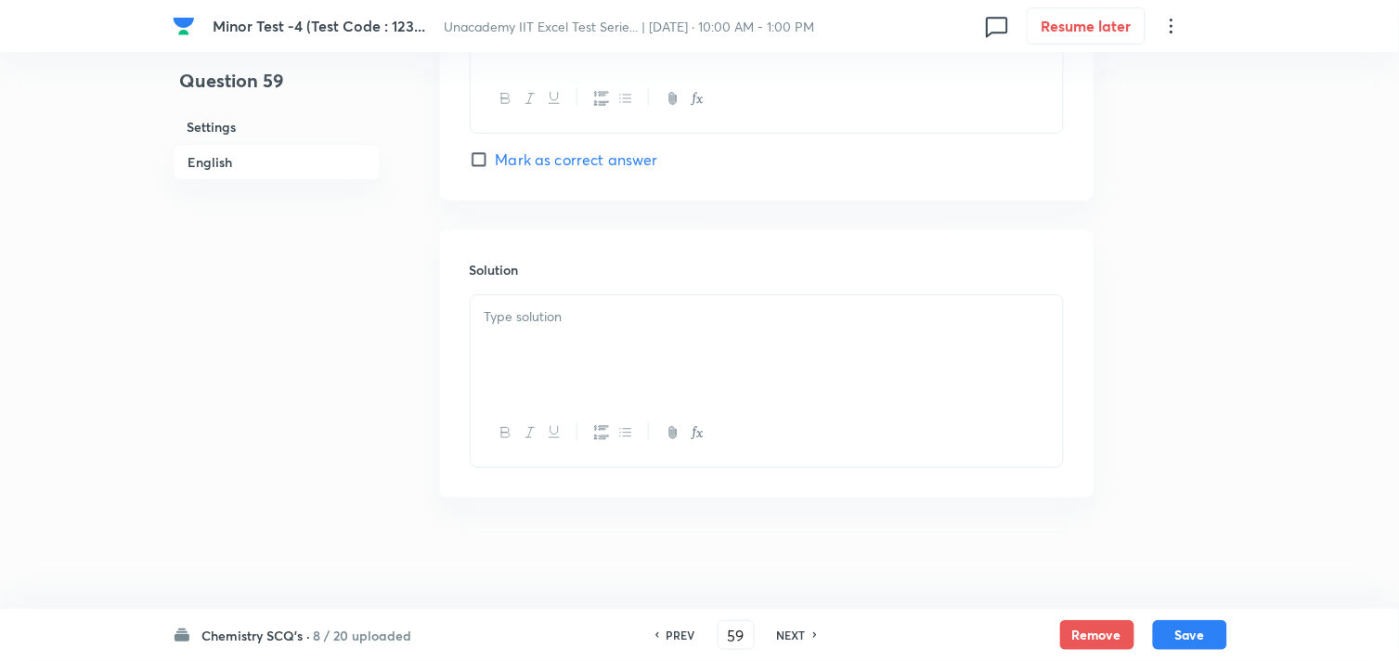
click at [582, 344] on div at bounding box center [767, 347] width 592 height 104
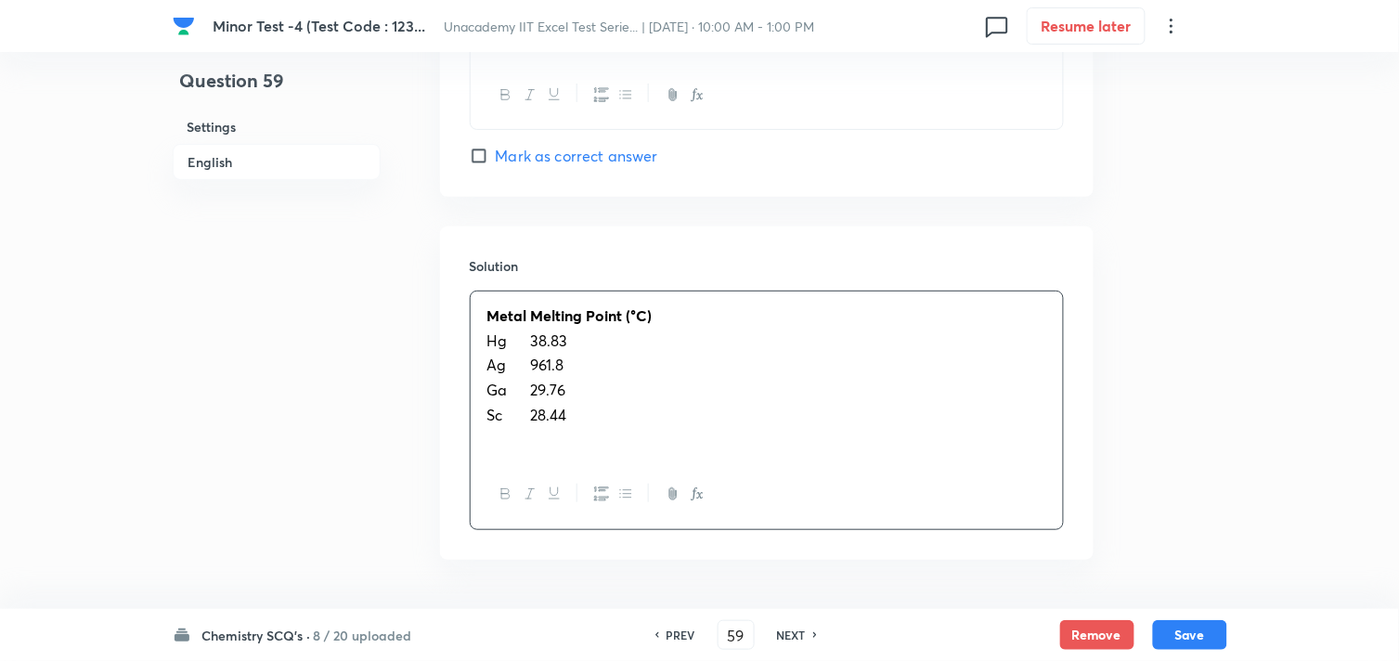
click at [524, 318] on strong "Metal" at bounding box center [507, 314] width 40 height 19
click at [533, 319] on strong "Melting Point (°C)" at bounding box center [592, 314] width 122 height 19
click at [525, 340] on td "Hg" at bounding box center [508, 341] width 42 height 23
click at [531, 342] on span "38.83" at bounding box center [549, 340] width 37 height 19
click at [524, 364] on td "Ag" at bounding box center [508, 365] width 42 height 23
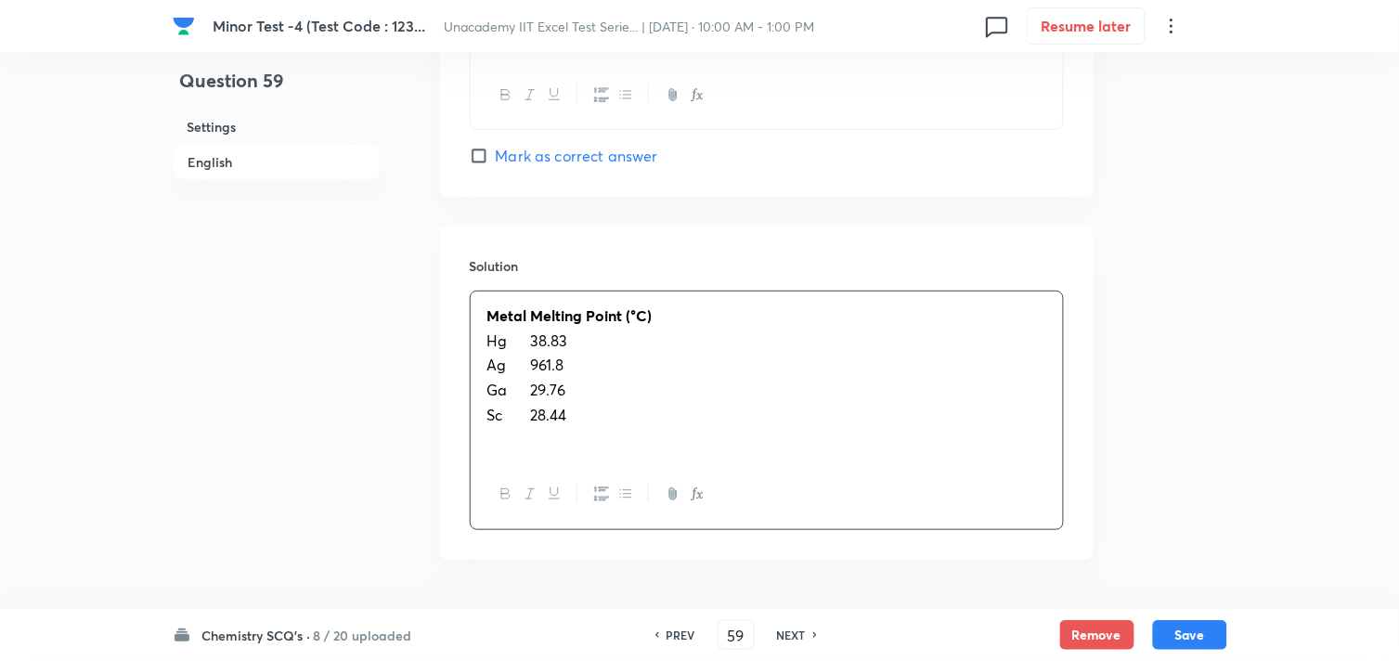
click at [531, 364] on span "961.8" at bounding box center [547, 364] width 33 height 19
click at [525, 387] on td "Ga" at bounding box center [508, 390] width 42 height 23
click at [533, 387] on span "29.76" at bounding box center [548, 389] width 35 height 19
click at [531, 414] on span "28.44" at bounding box center [549, 414] width 36 height 19
click at [558, 318] on strong "Melting Point (°C)" at bounding box center [592, 314] width 122 height 19
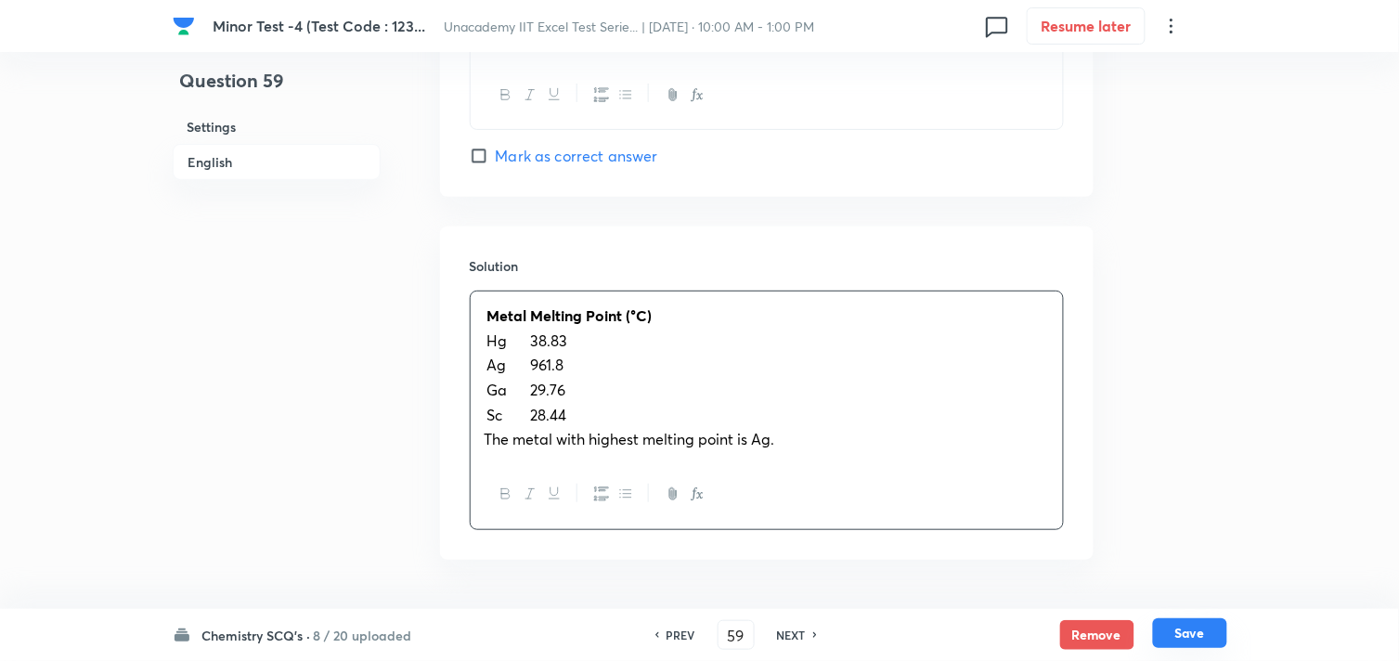
click at [1200, 641] on button "Save" at bounding box center [1190, 633] width 74 height 30
type input "60"
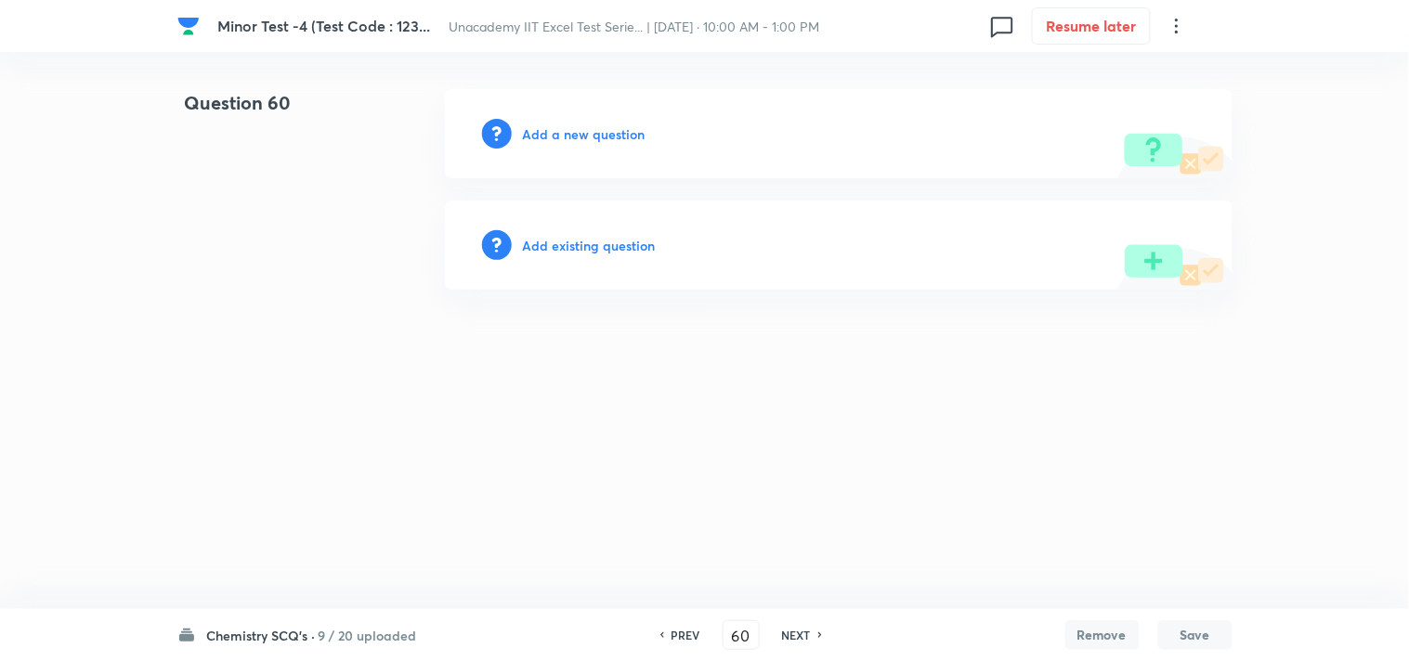
click at [587, 122] on div "Add a new question" at bounding box center [838, 133] width 787 height 89
click at [595, 134] on h6 "Add a new question" at bounding box center [584, 133] width 123 height 19
click at [596, 134] on h6 "Choose a question type" at bounding box center [594, 133] width 143 height 19
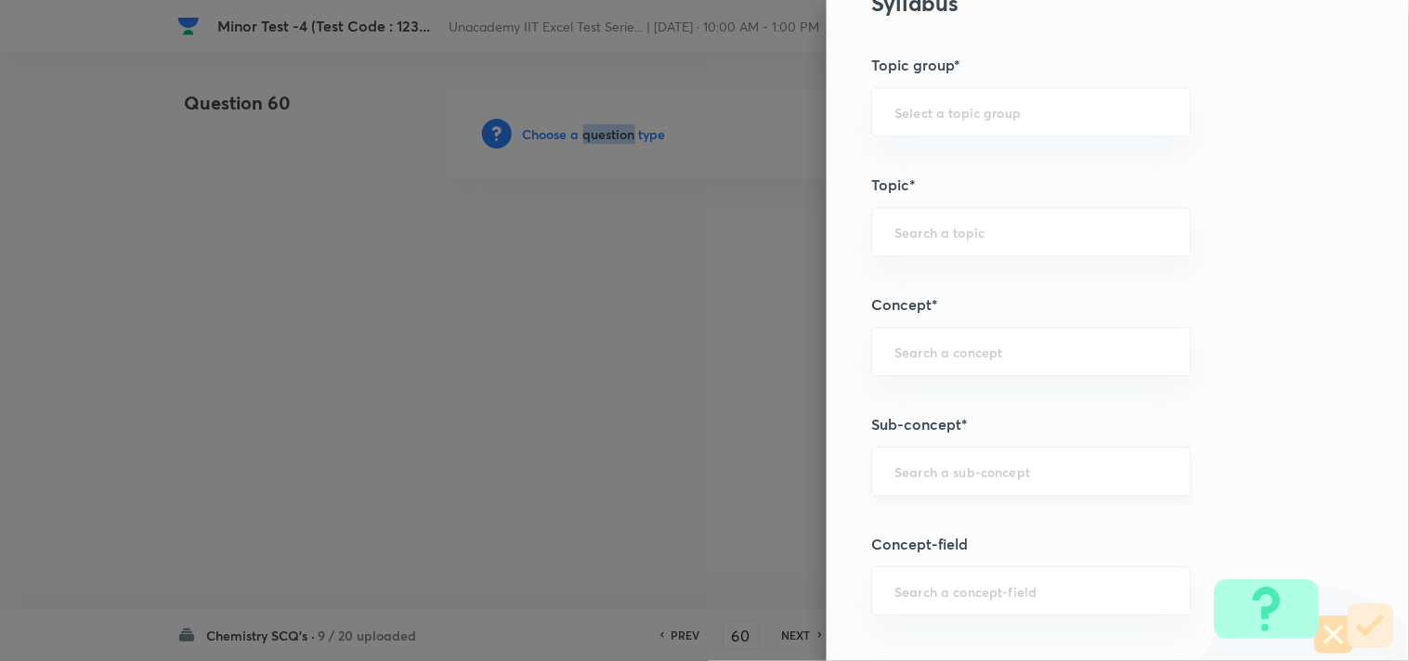
scroll to position [928, 0]
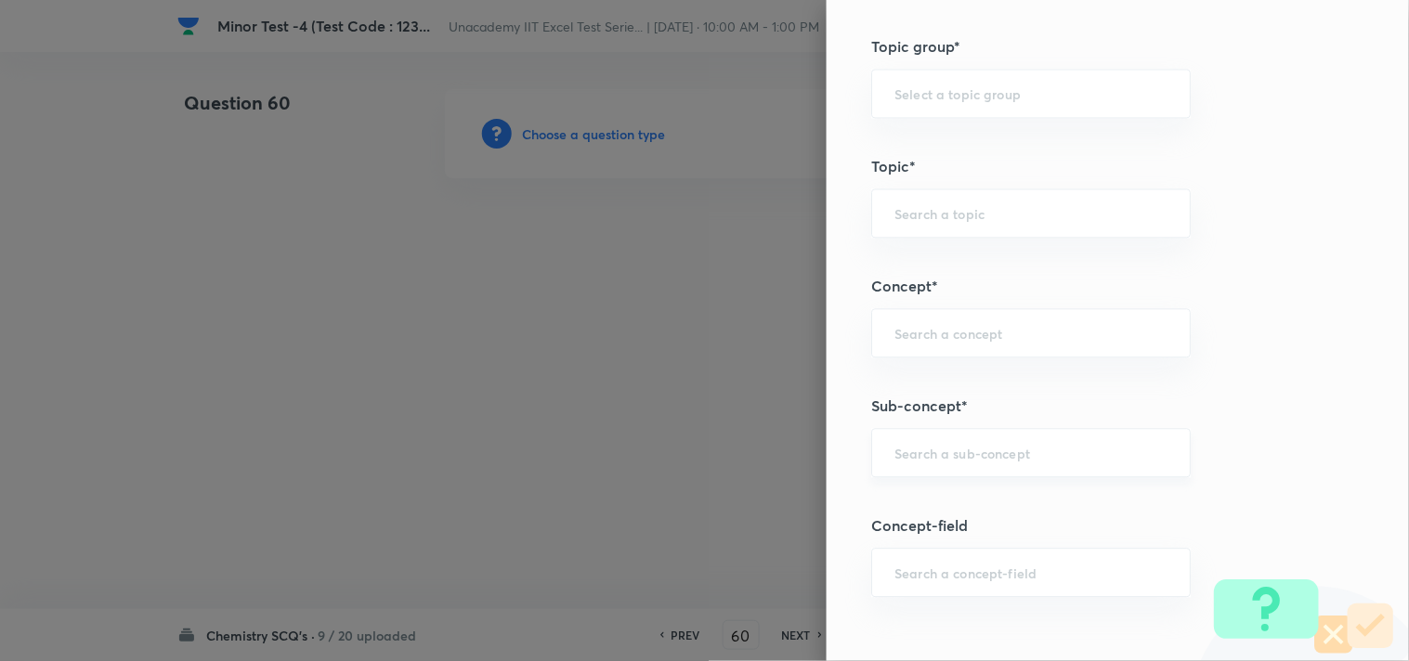
click at [923, 461] on input "text" at bounding box center [1030, 453] width 273 height 18
paste input "D-Block: Density"
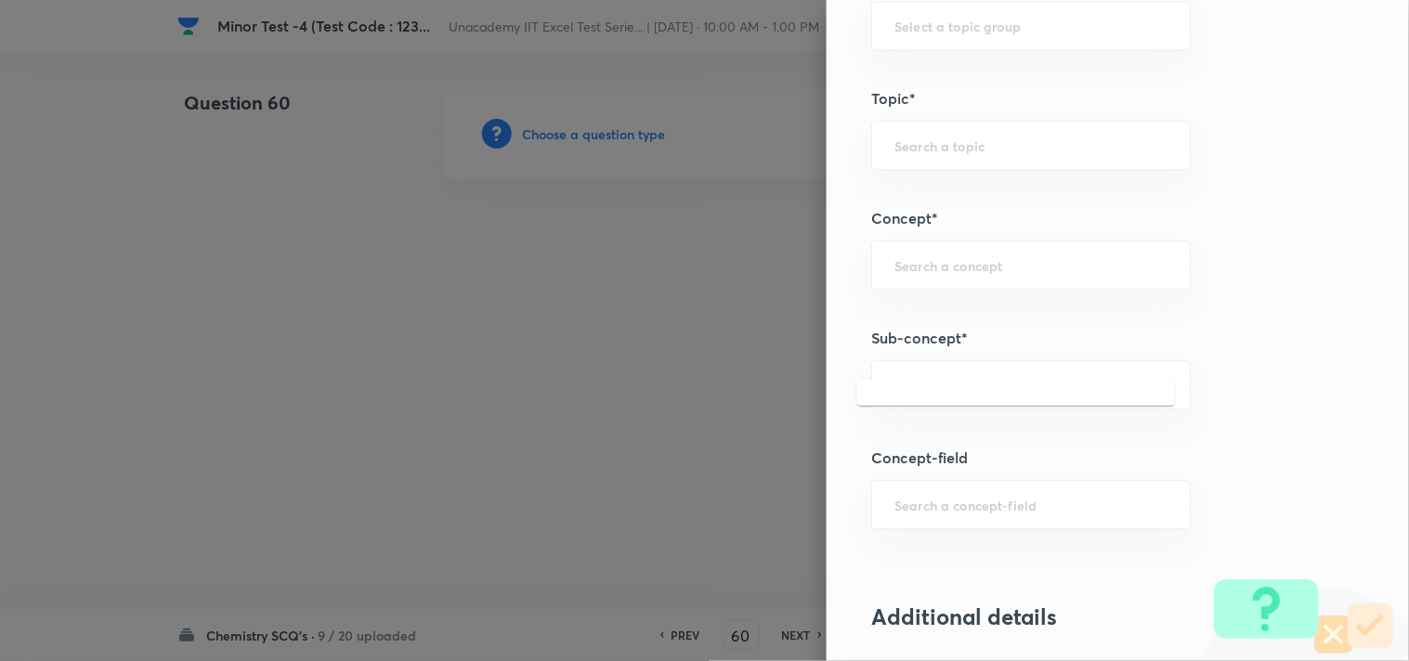
scroll to position [1032, 0]
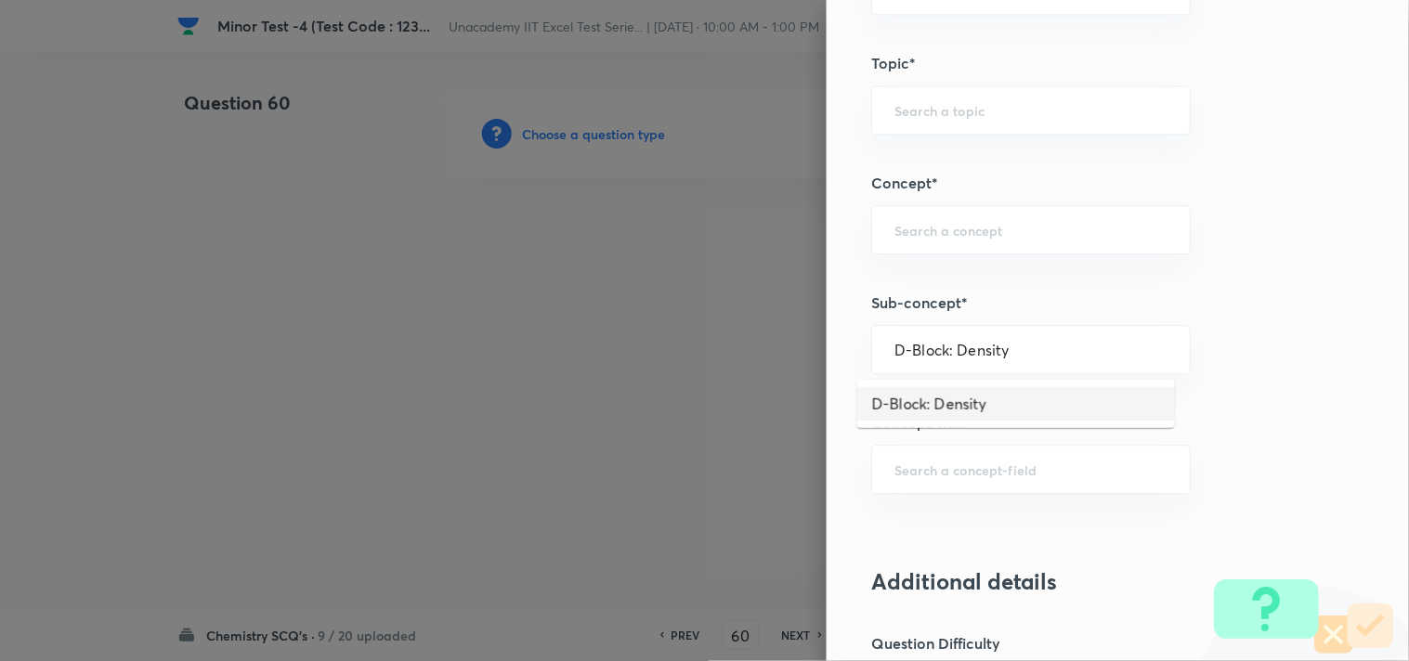
click at [948, 401] on li "D-Block: Density" at bounding box center [1016, 403] width 318 height 33
type input "D-Block: Density"
type input "Chemistry"
type input "Inorganic Chemistry"
type input "D & F Block Elements"
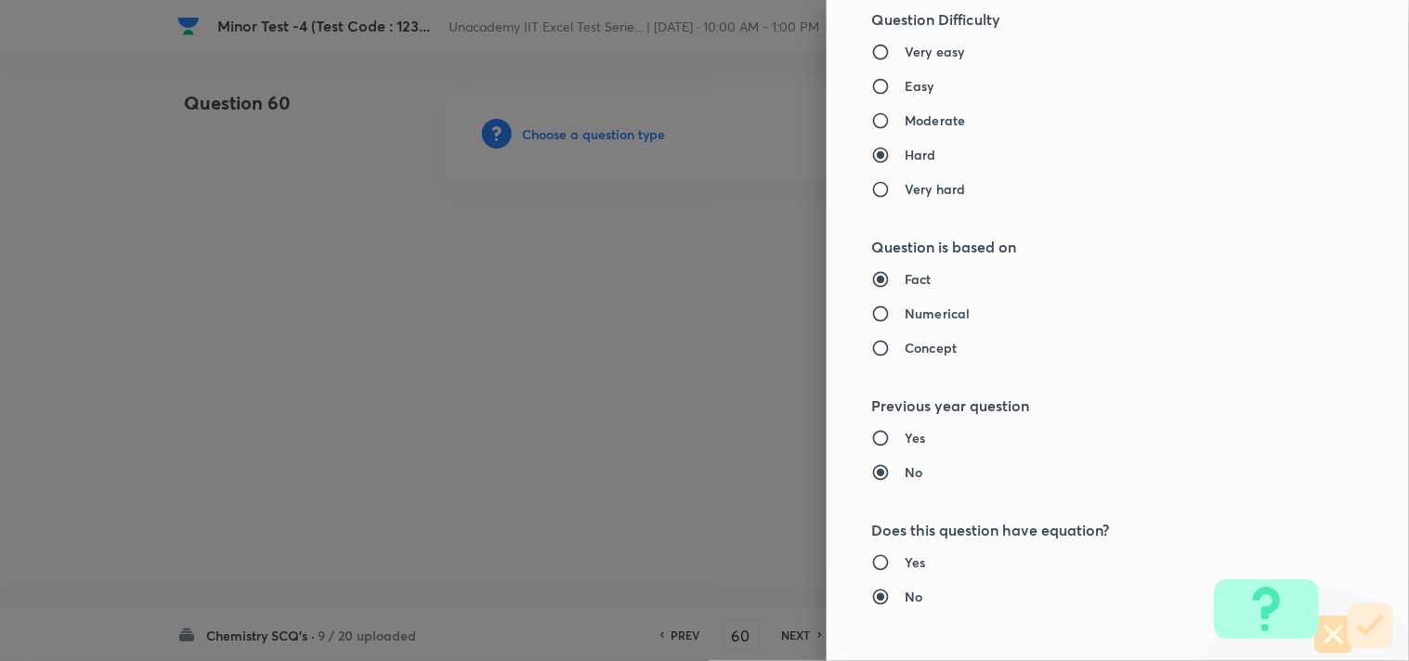
scroll to position [1650, 0]
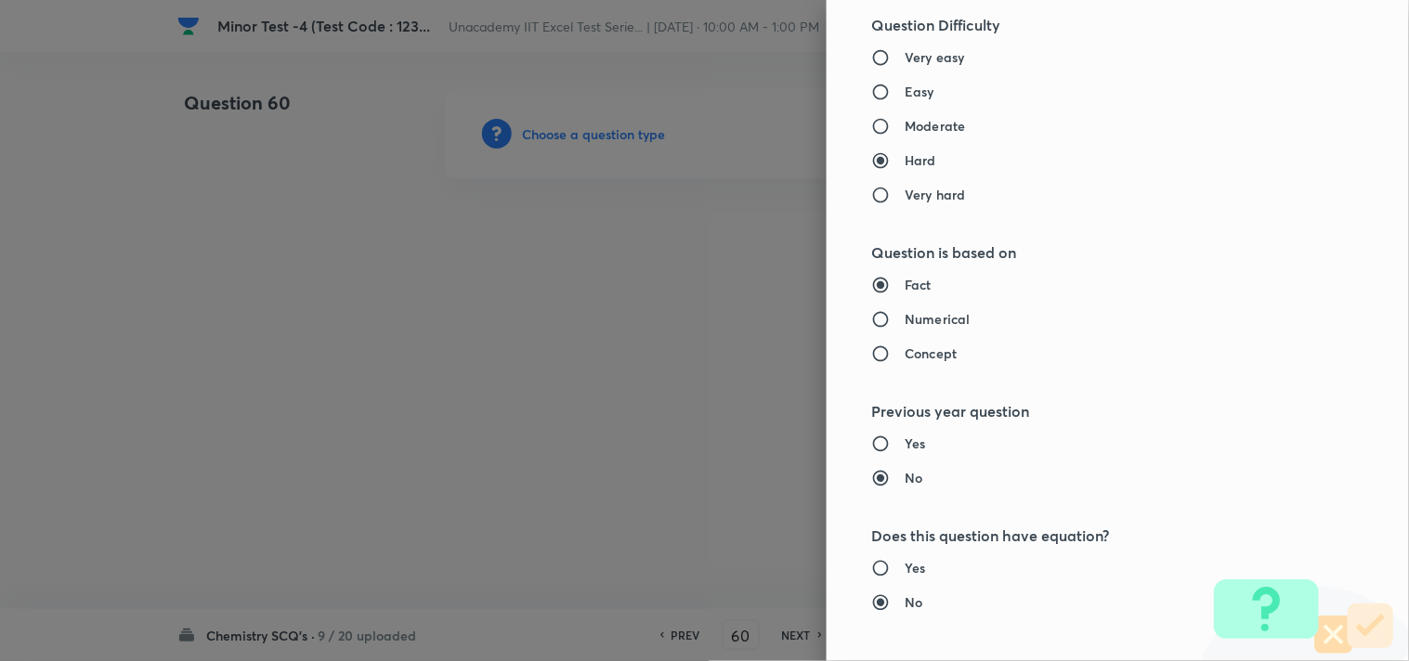
drag, startPoint x: 910, startPoint y: 115, endPoint x: 911, endPoint y: 124, distance: 9.3
click at [911, 115] on div "Very easy Easy Moderate Hard Very hard" at bounding box center [1086, 125] width 431 height 157
click at [922, 130] on h6 "Moderate" at bounding box center [934, 125] width 60 height 19
click at [904, 130] on input "Moderate" at bounding box center [887, 126] width 33 height 19
radio input "true"
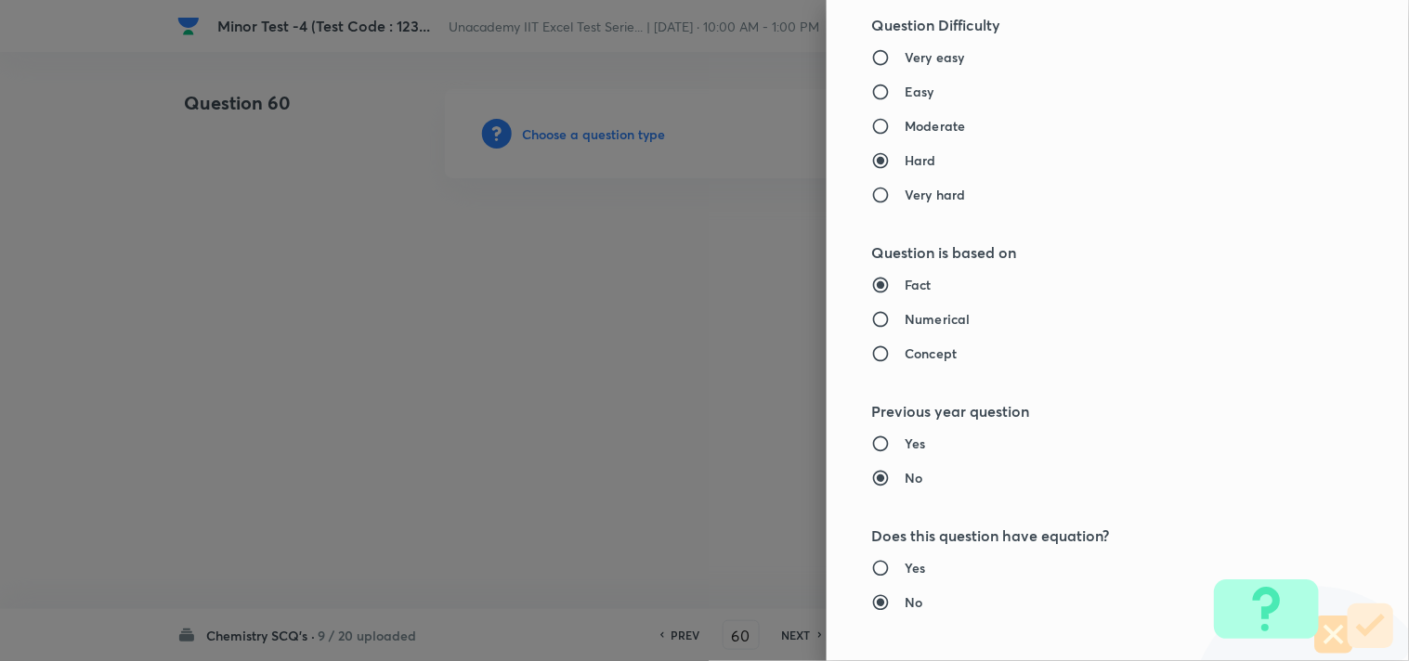
radio input "false"
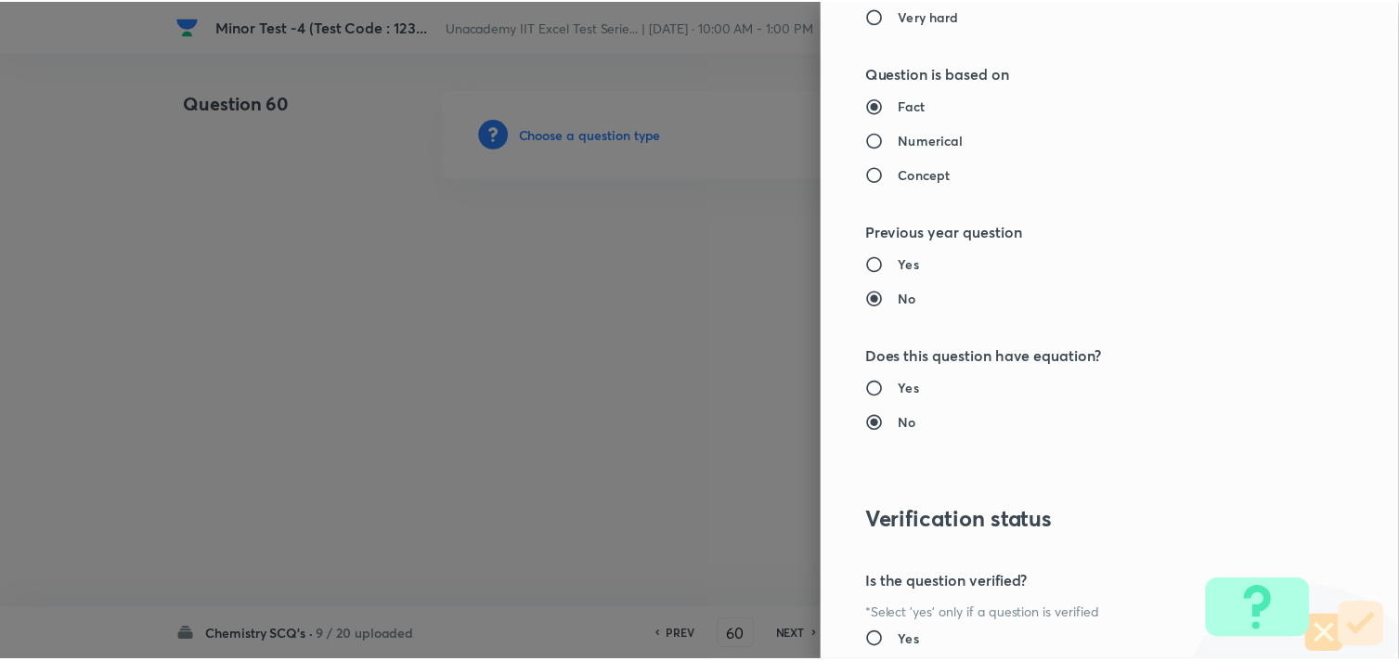
scroll to position [1994, 0]
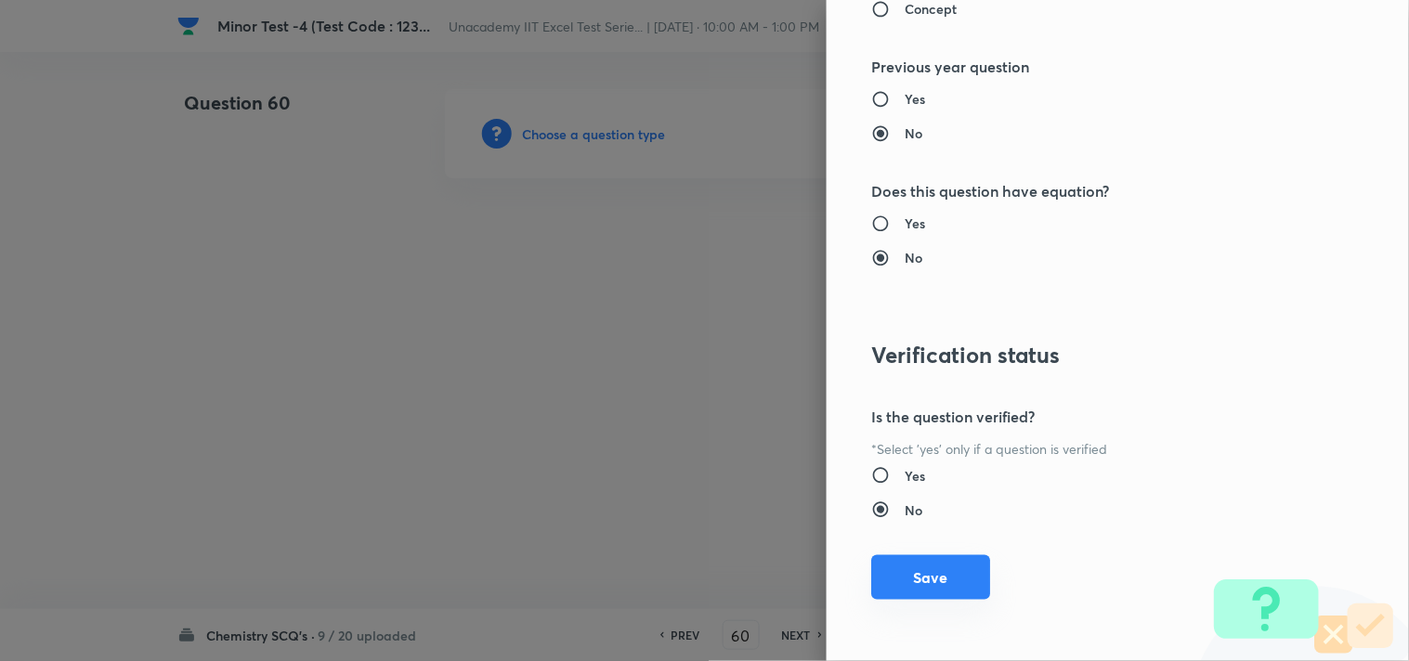
click at [907, 576] on button "Save" at bounding box center [930, 577] width 119 height 45
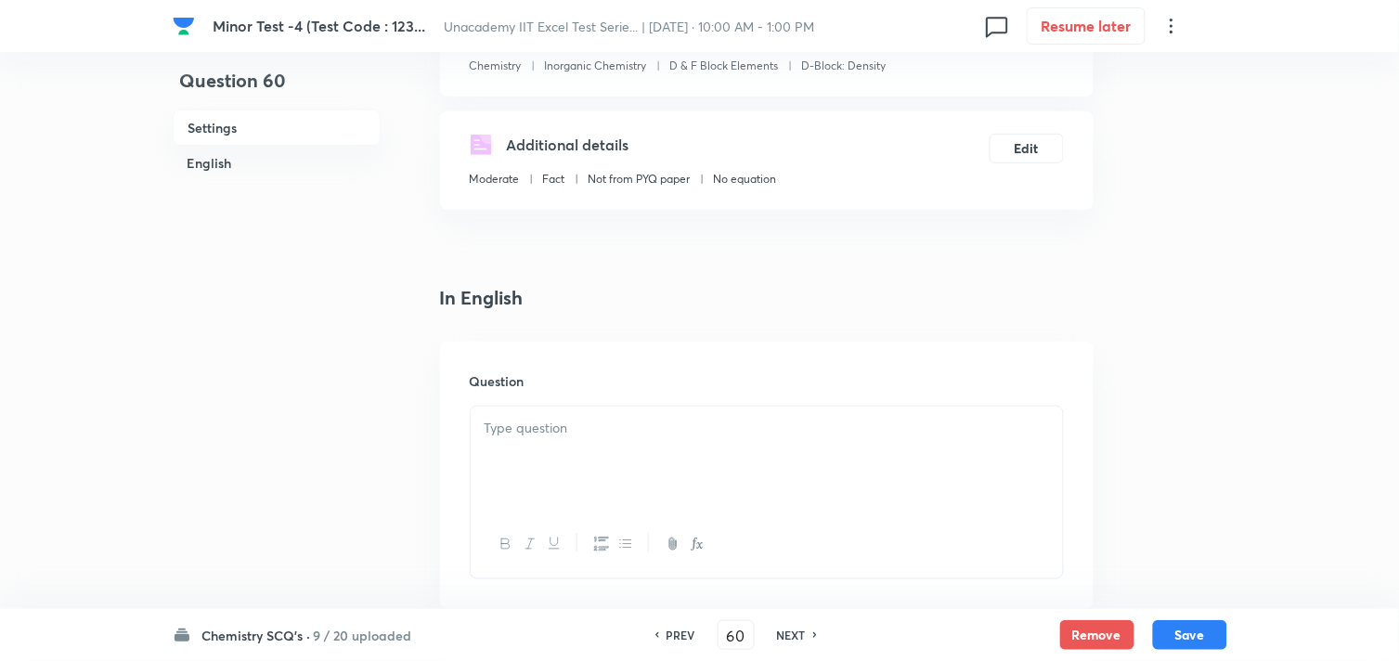
scroll to position [412, 0]
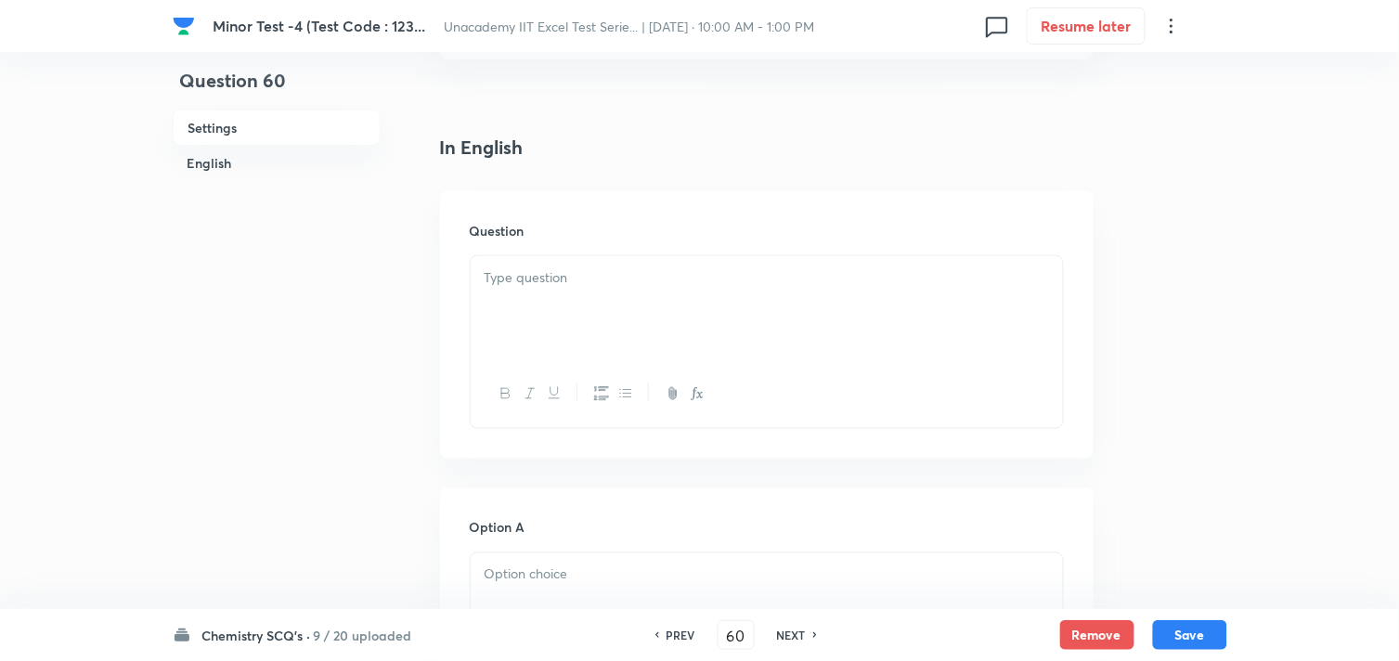
click at [544, 309] on div at bounding box center [767, 308] width 592 height 104
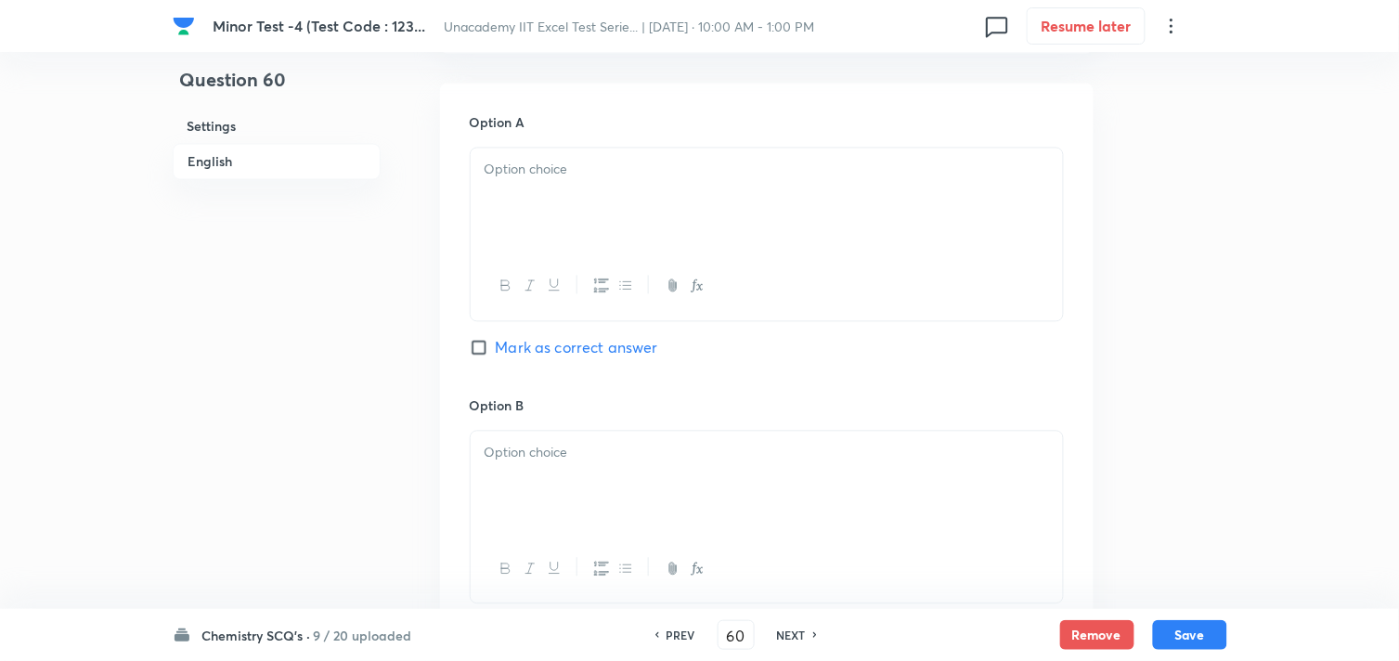
scroll to position [824, 0]
drag, startPoint x: 563, startPoint y: 209, endPoint x: 572, endPoint y: 202, distance: 11.3
click at [562, 209] on div at bounding box center [767, 193] width 592 height 104
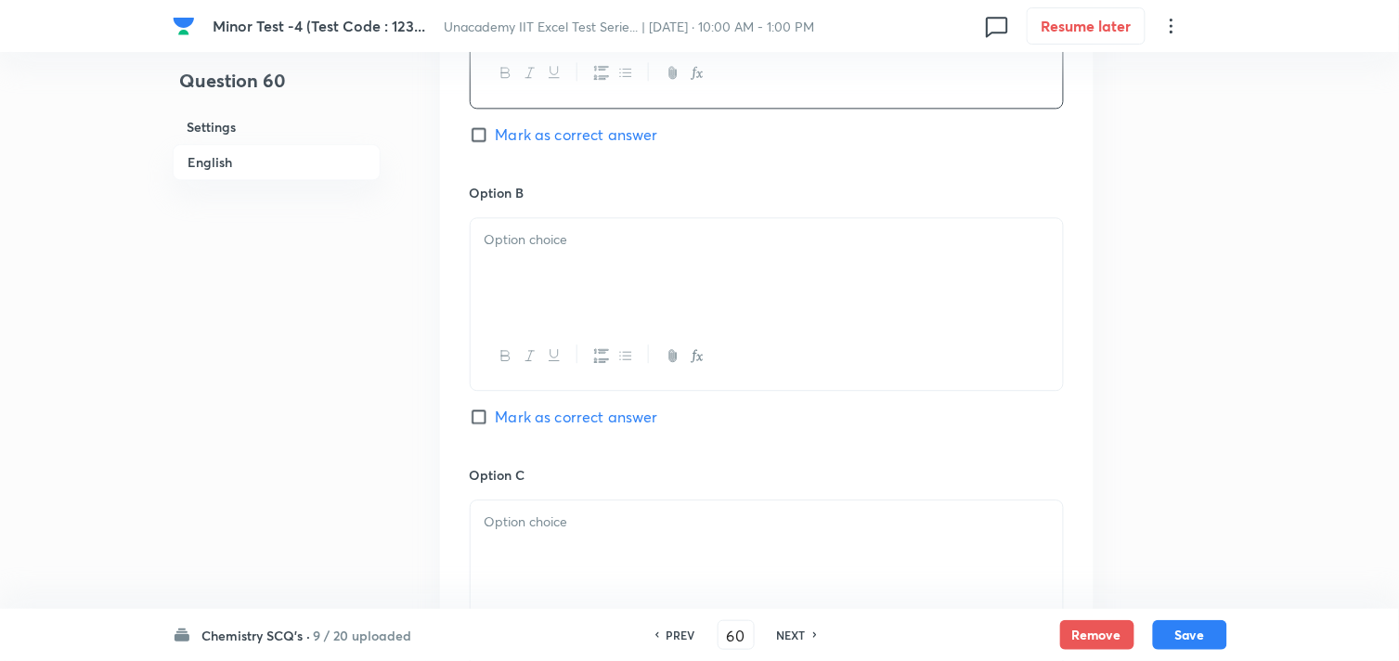
scroll to position [1032, 0]
click at [613, 297] on div at bounding box center [767, 269] width 592 height 104
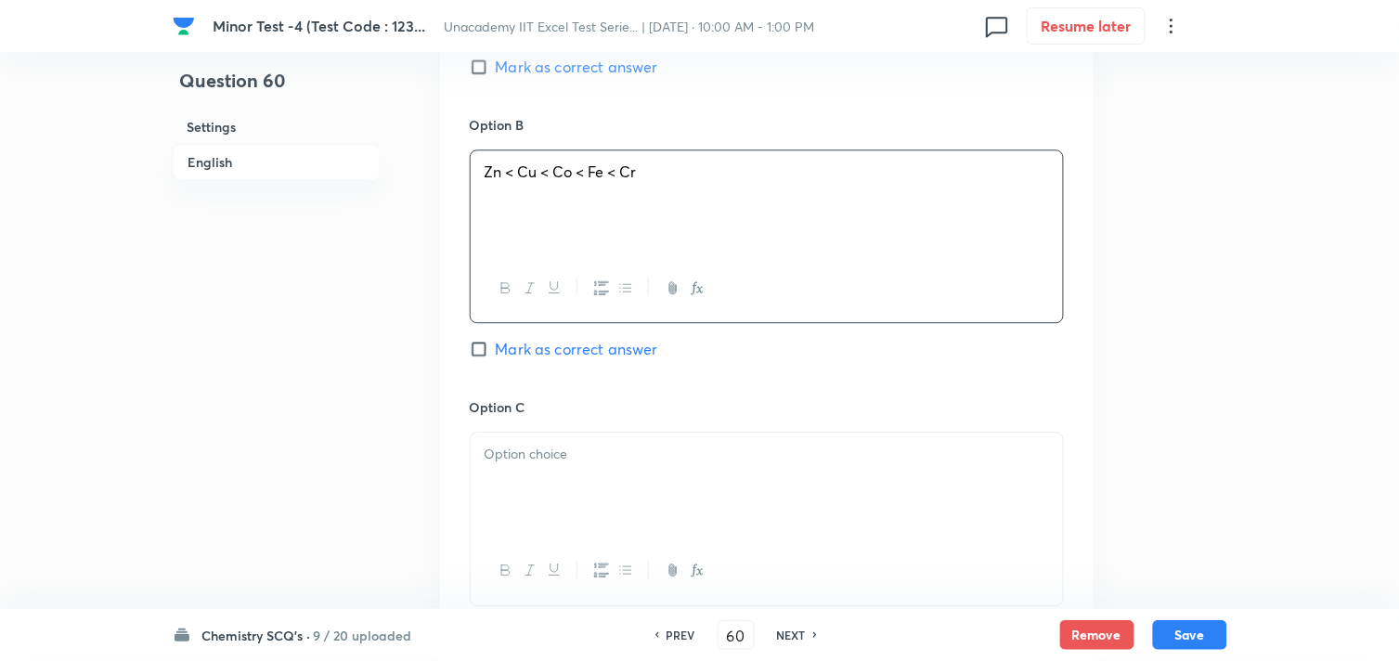
scroll to position [1135, 0]
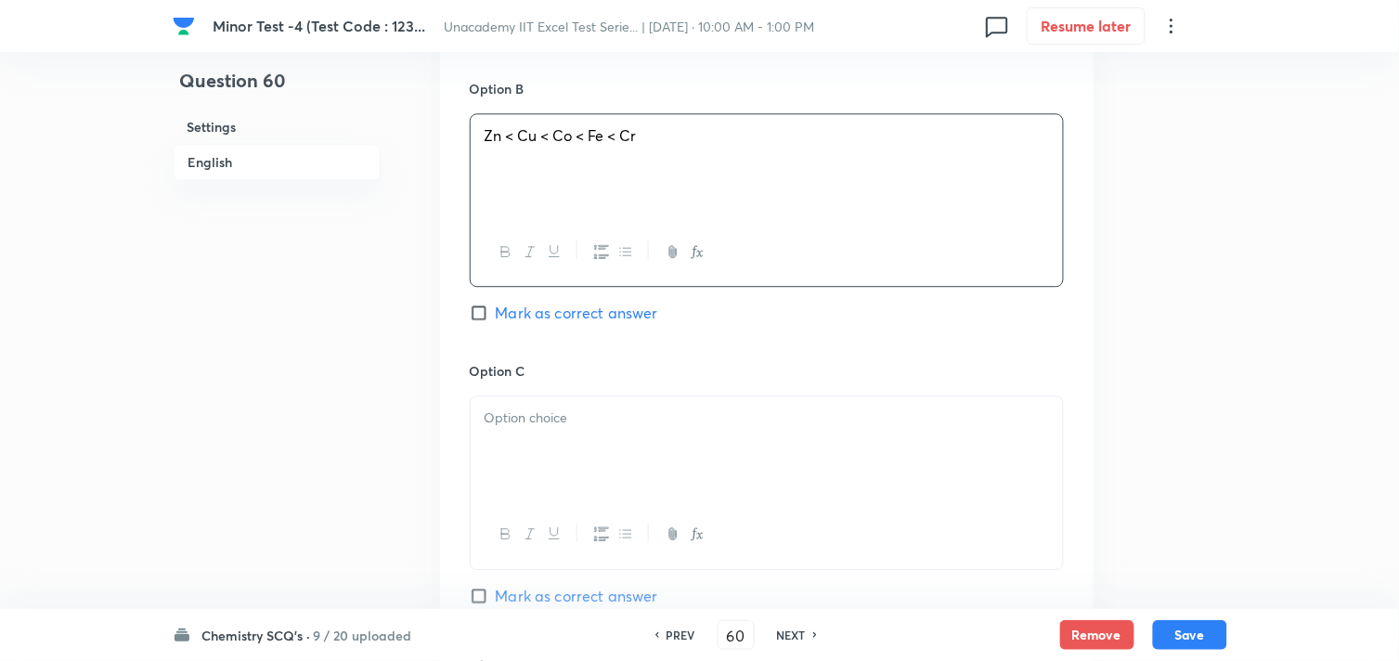
drag, startPoint x: 570, startPoint y: 414, endPoint x: 586, endPoint y: 409, distance: 16.5
click at [572, 420] on p at bounding box center [767, 418] width 565 height 21
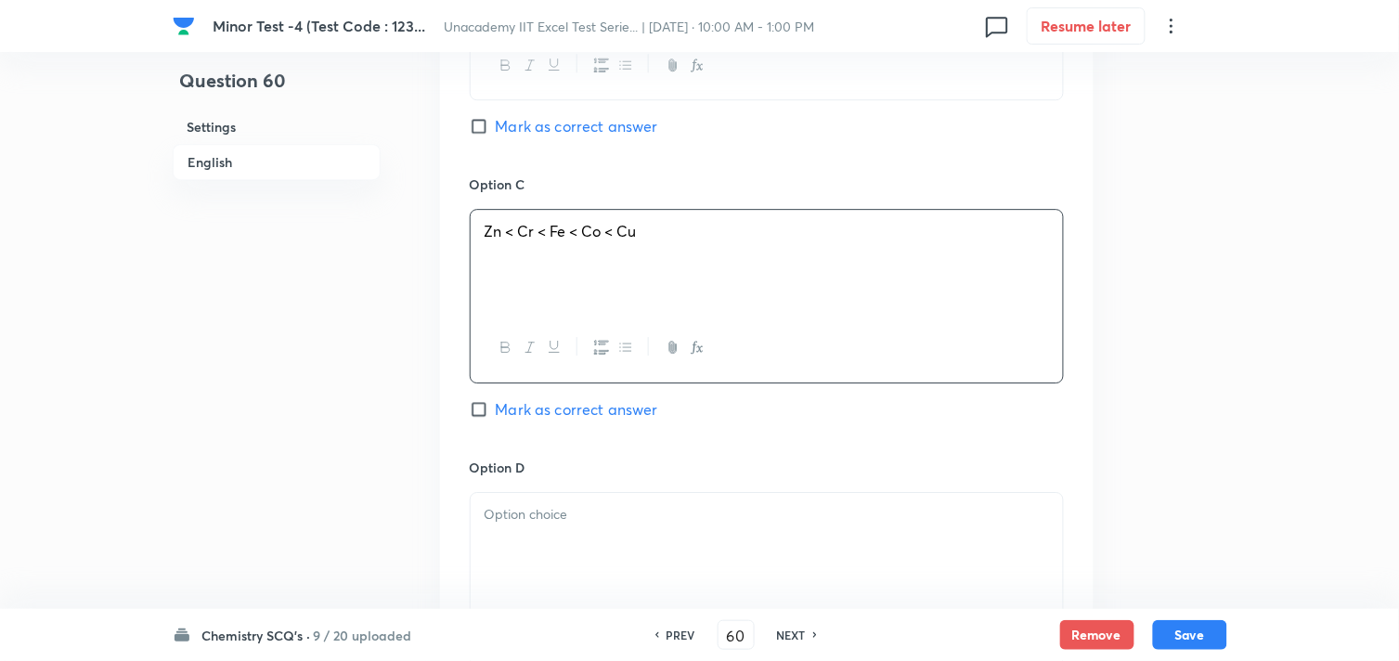
scroll to position [1341, 0]
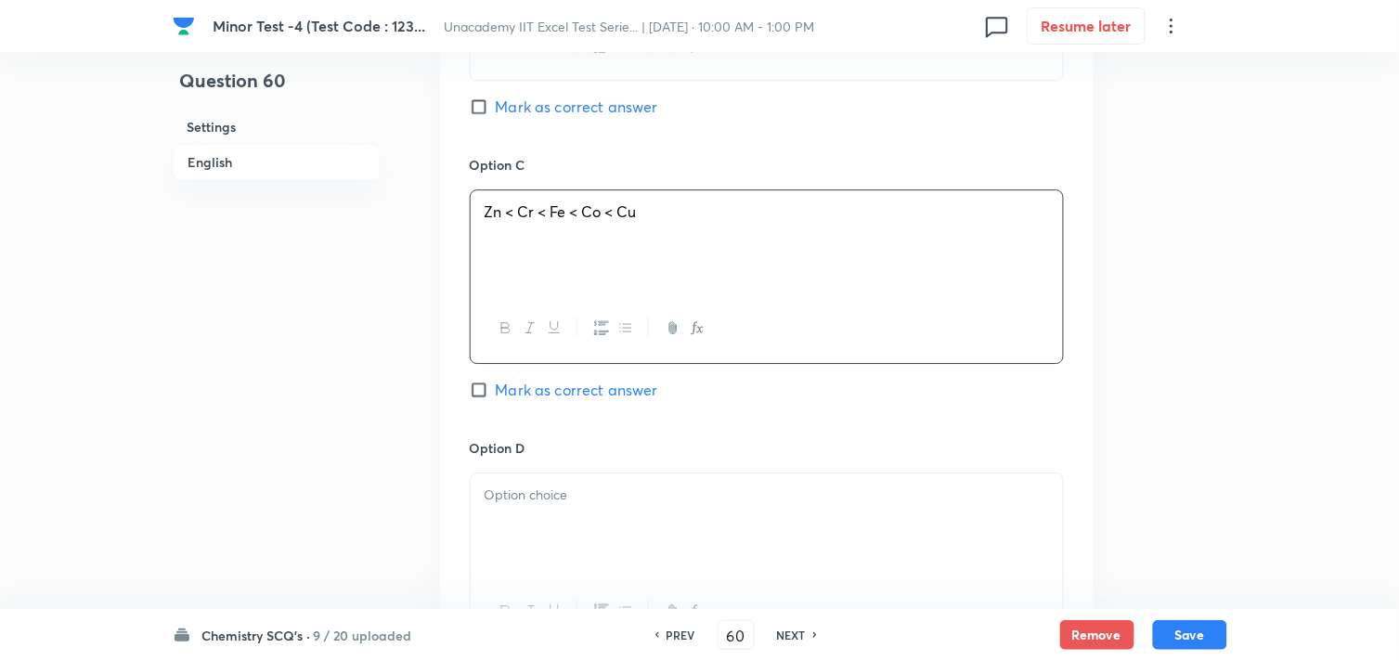
click at [543, 484] on div at bounding box center [767, 526] width 592 height 104
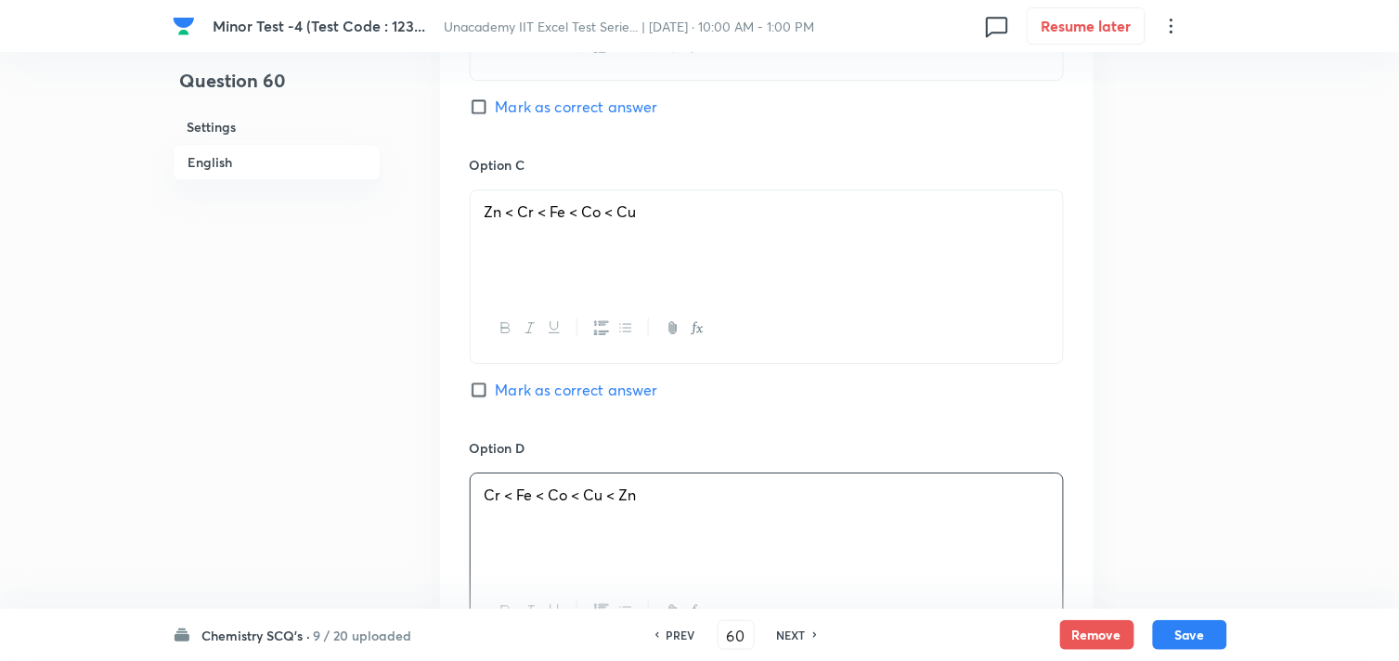
click at [550, 392] on span "Mark as correct answer" at bounding box center [577, 390] width 162 height 22
click at [496, 392] on input "Mark as correct answer" at bounding box center [483, 390] width 26 height 19
checkbox input "true"
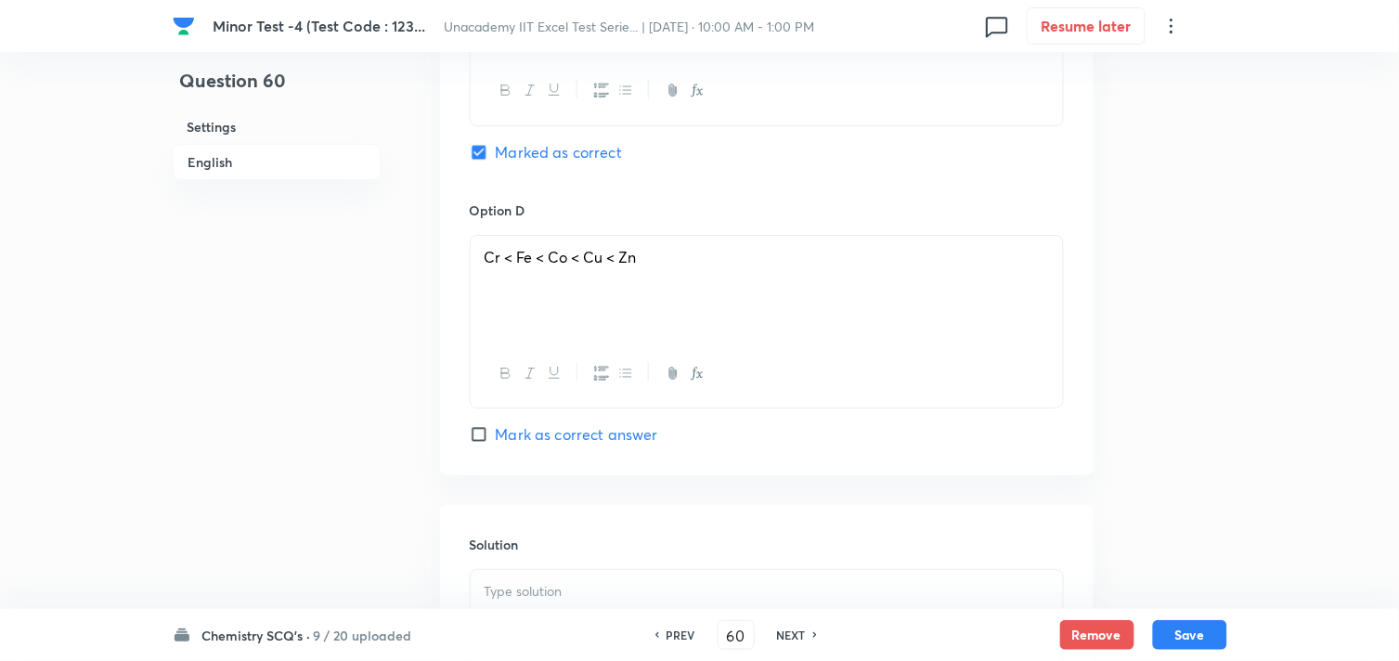
scroll to position [1857, 0]
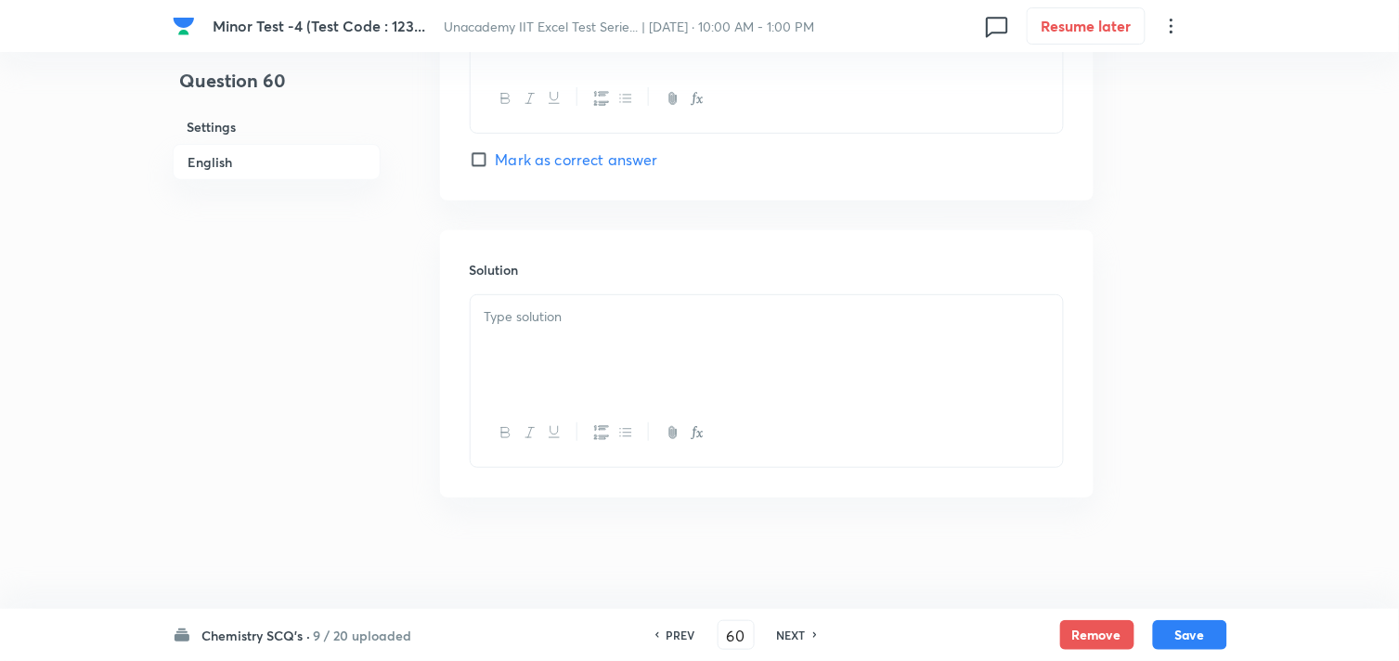
click at [553, 340] on div at bounding box center [767, 347] width 592 height 104
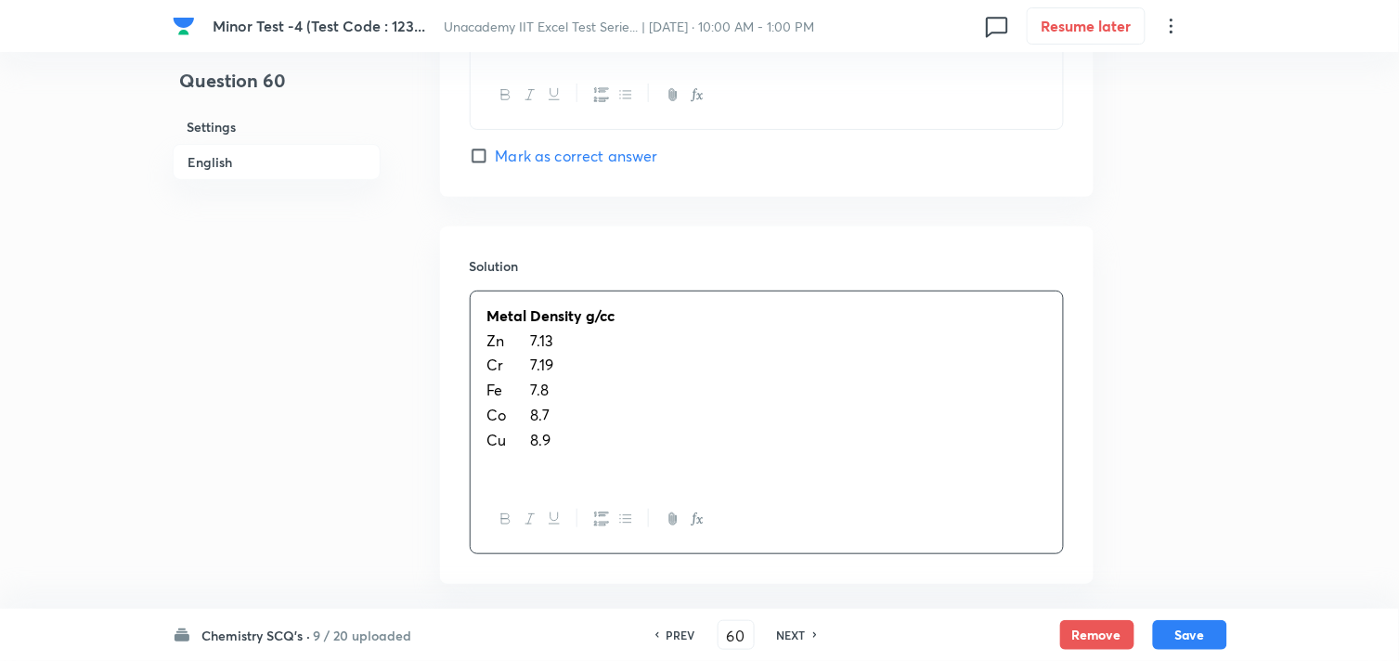
click at [535, 316] on strong "Density g/cc" at bounding box center [573, 314] width 84 height 19
click at [526, 338] on tr "Zn 7.13" at bounding box center [552, 341] width 130 height 23
click at [525, 336] on td "Zn" at bounding box center [508, 341] width 42 height 23
click at [533, 341] on span "7.13" at bounding box center [542, 340] width 23 height 19
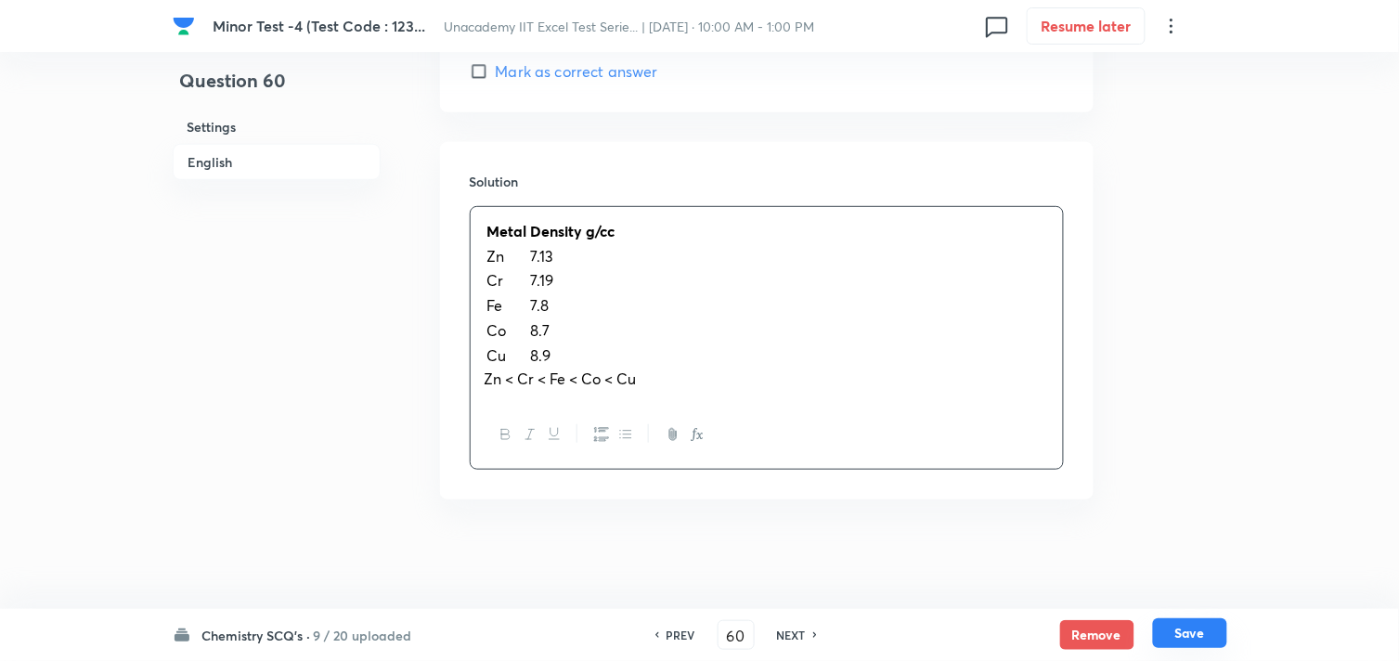
click at [1195, 632] on button "Save" at bounding box center [1190, 633] width 74 height 30
type input "61"
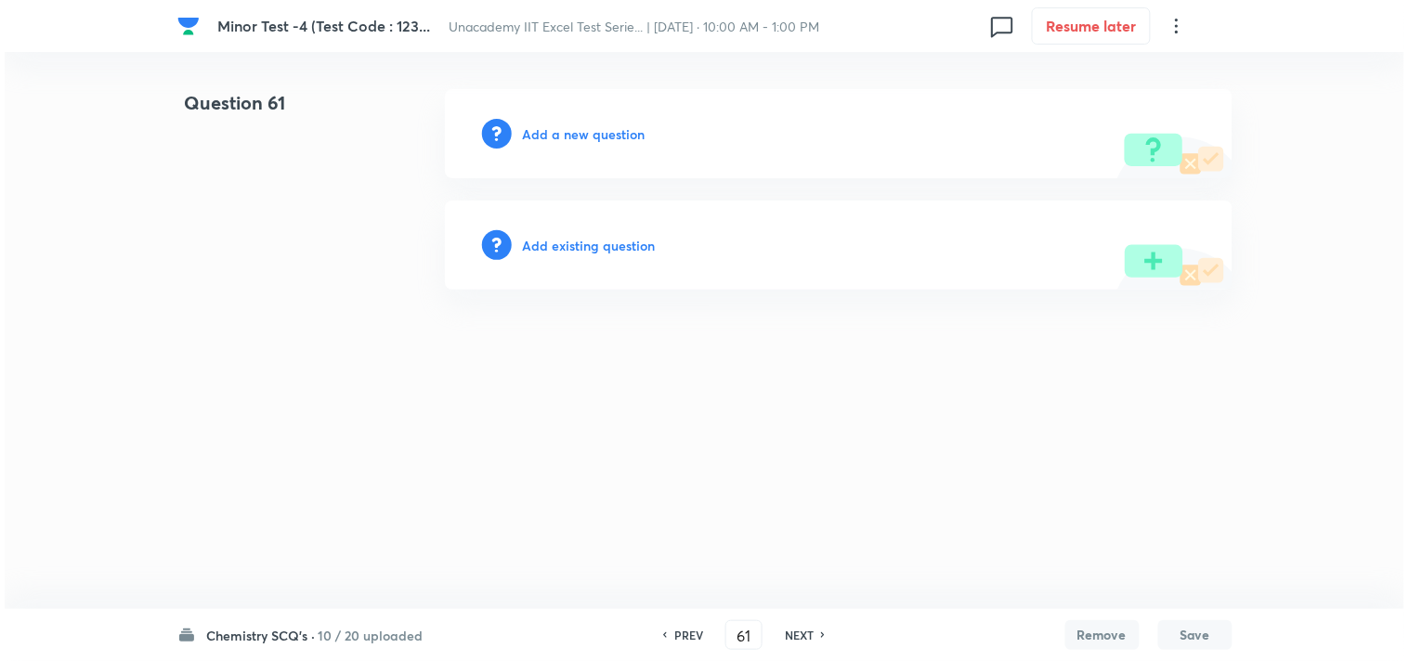
scroll to position [0, 0]
click at [577, 137] on h6 "Add a new question" at bounding box center [584, 133] width 123 height 19
click at [581, 136] on h6 "Choose a question type" at bounding box center [594, 133] width 143 height 19
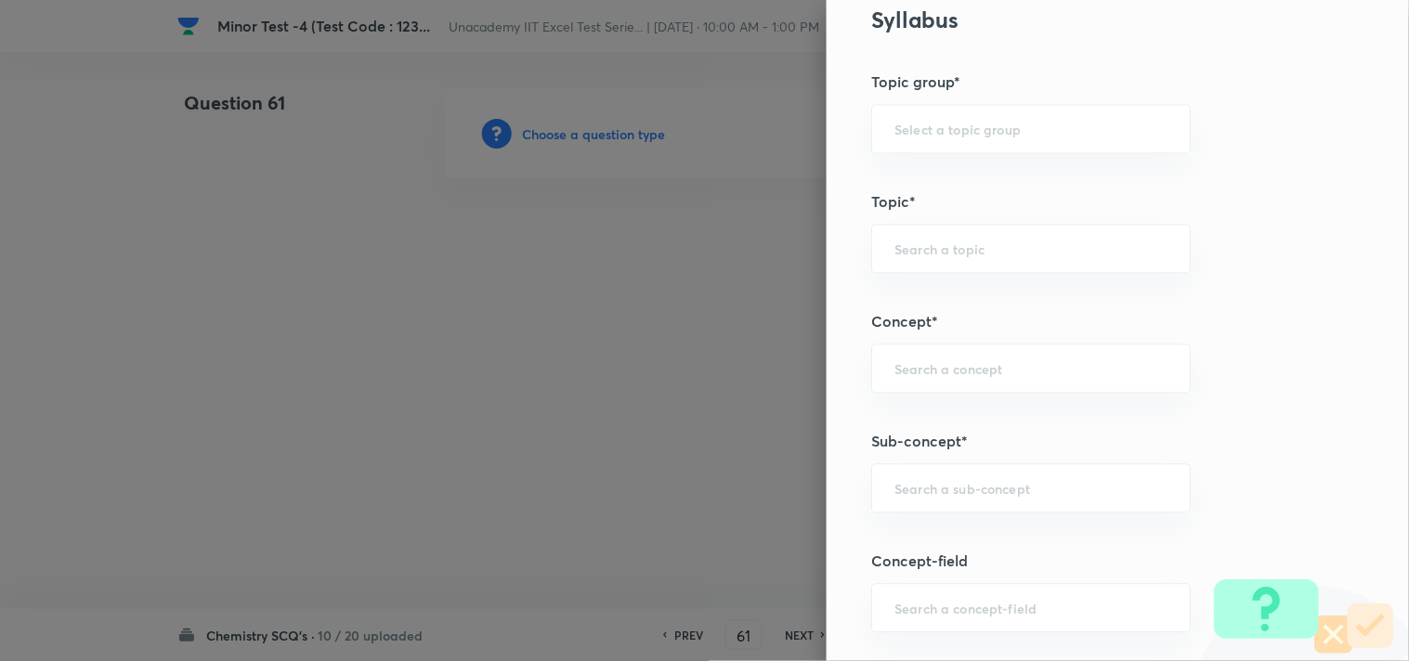
scroll to position [928, 0]
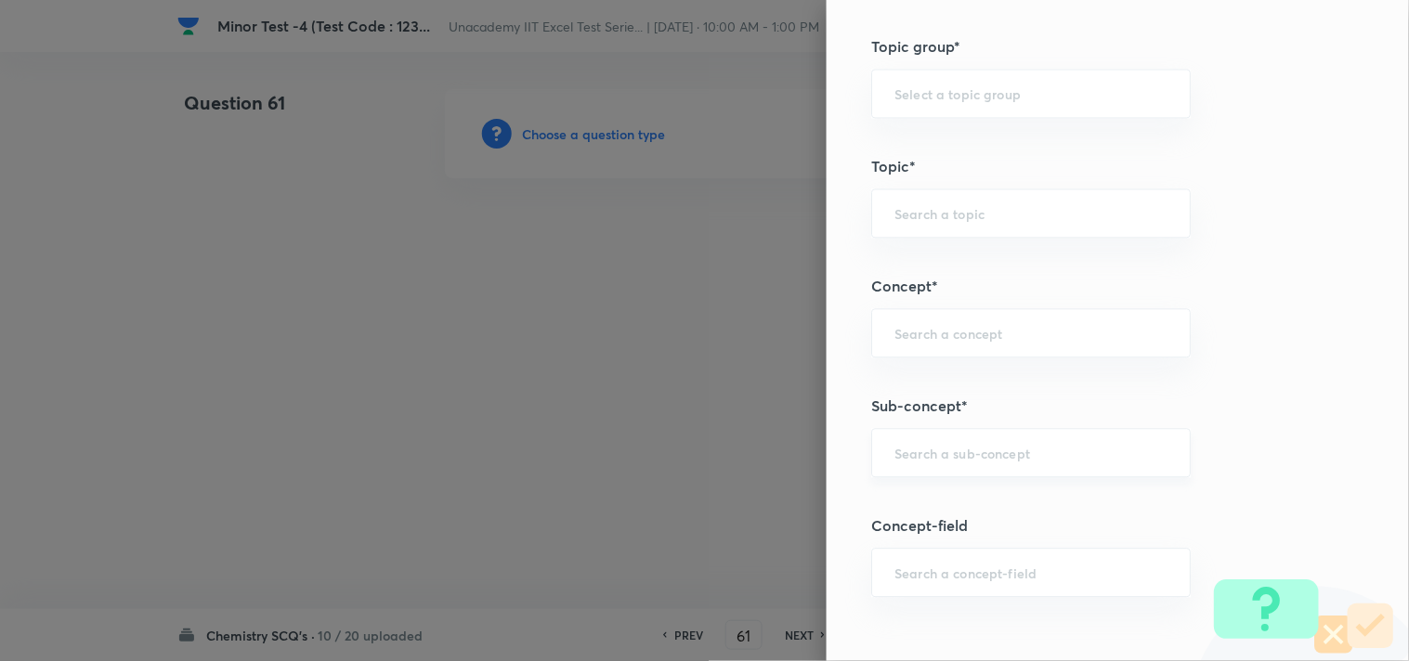
click at [962, 447] on input "text" at bounding box center [1030, 453] width 273 height 18
paste input "D-Block: Size Of Atoms And Ions"
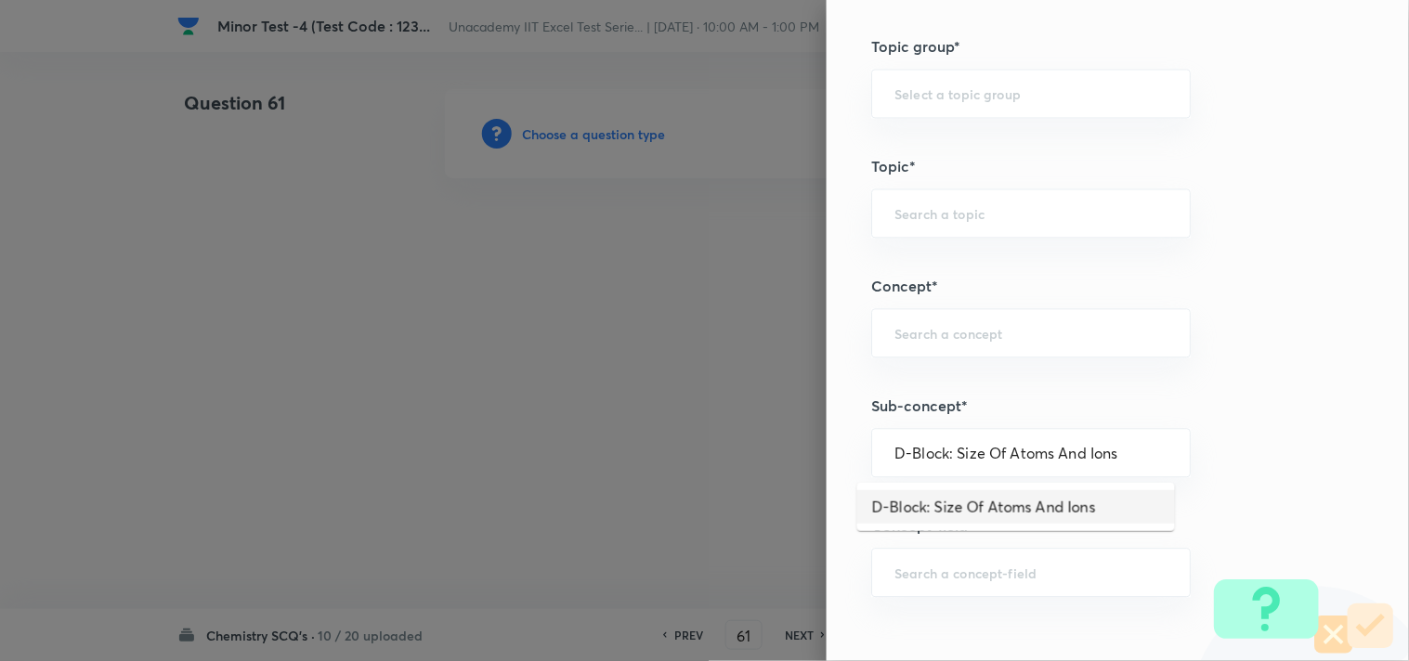
click at [894, 506] on li "D-Block: Size Of Atoms And Ions" at bounding box center [1016, 506] width 318 height 33
type input "D-Block: Size Of Atoms And Ions"
type input "Chemistry"
type input "Inorganic Chemistry"
type input "D & F Block Elements"
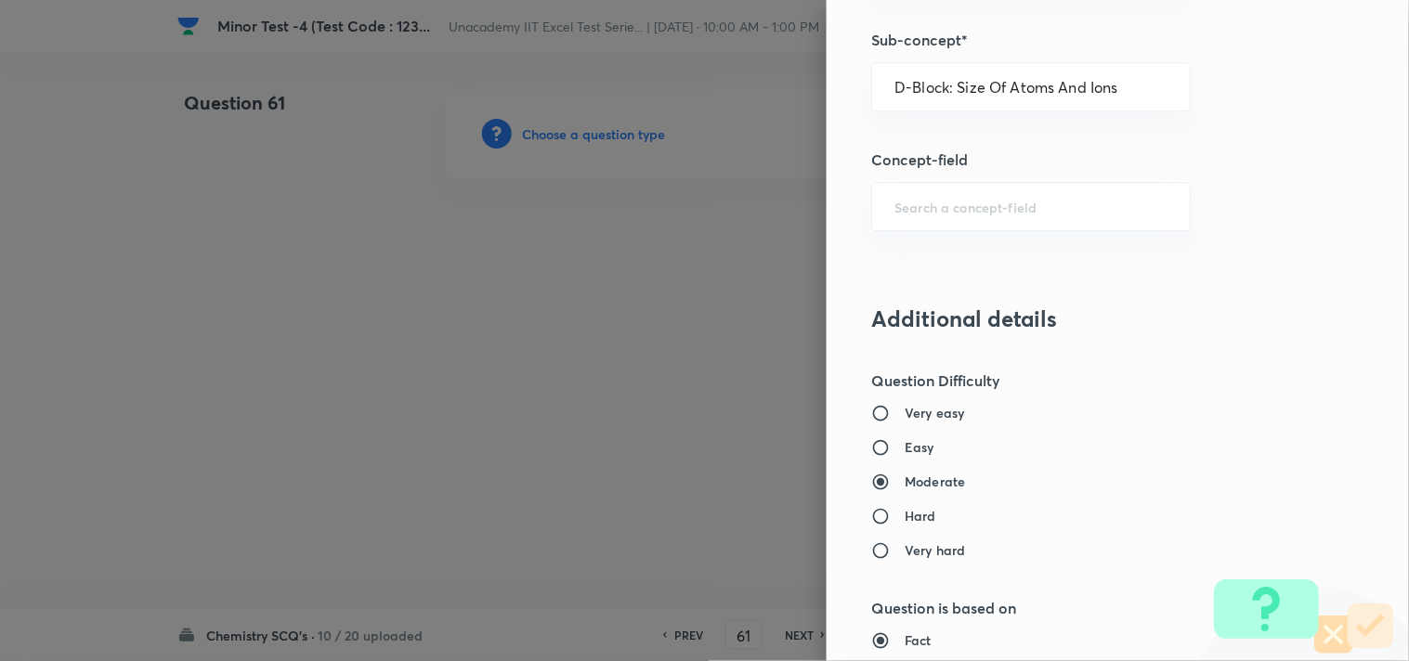
scroll to position [1341, 0]
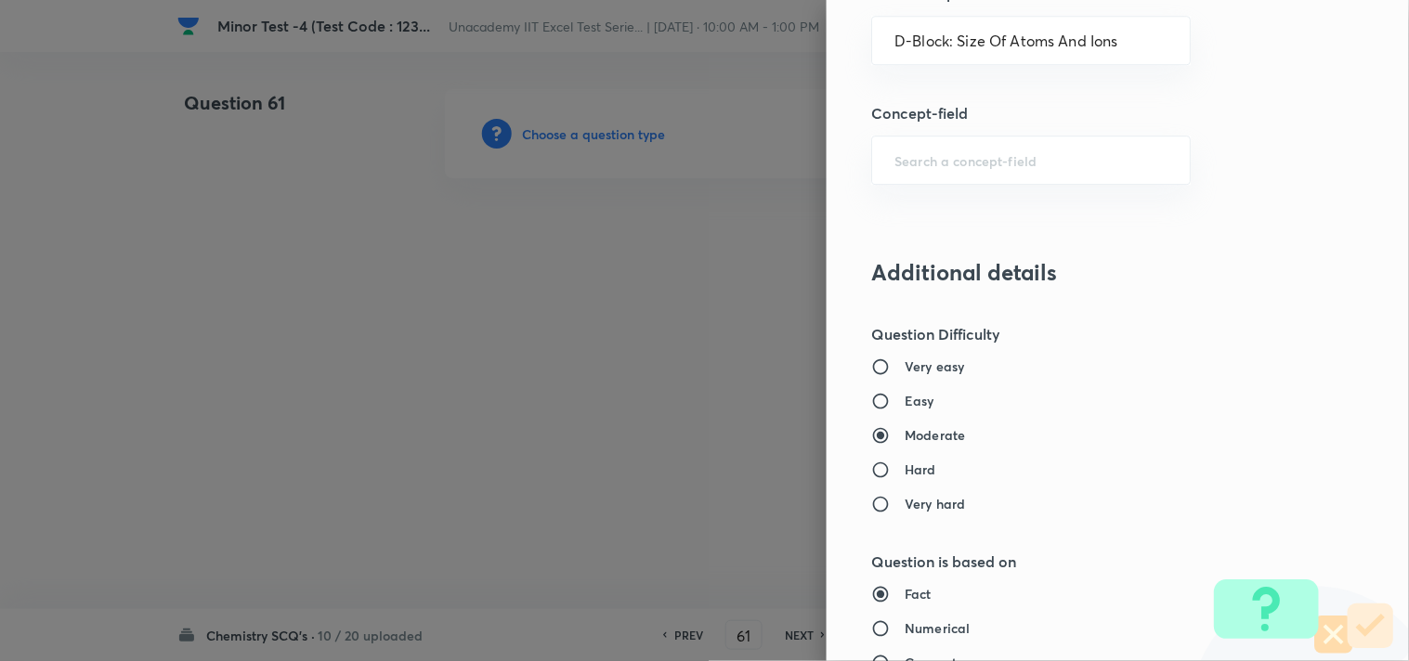
click at [892, 403] on label "Easy" at bounding box center [1079, 400] width 416 height 19
click at [892, 403] on input "Easy" at bounding box center [887, 401] width 33 height 19
radio input "true"
radio input "false"
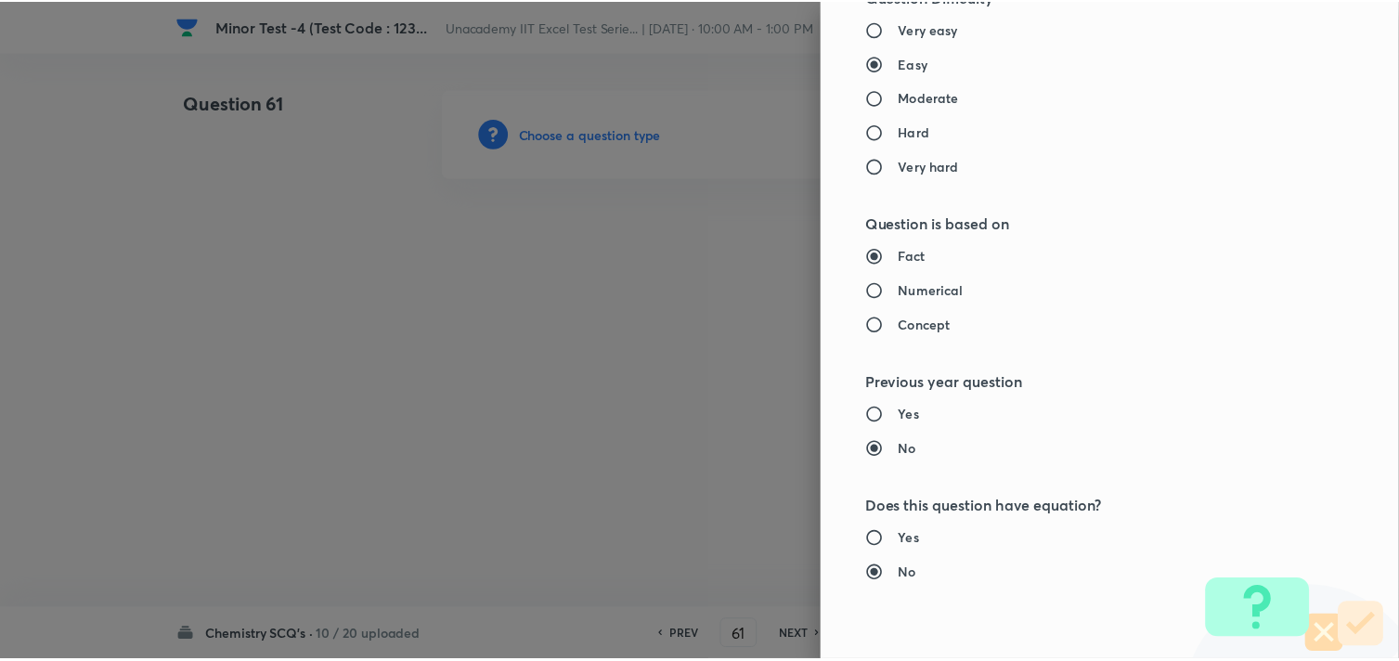
scroll to position [1994, 0]
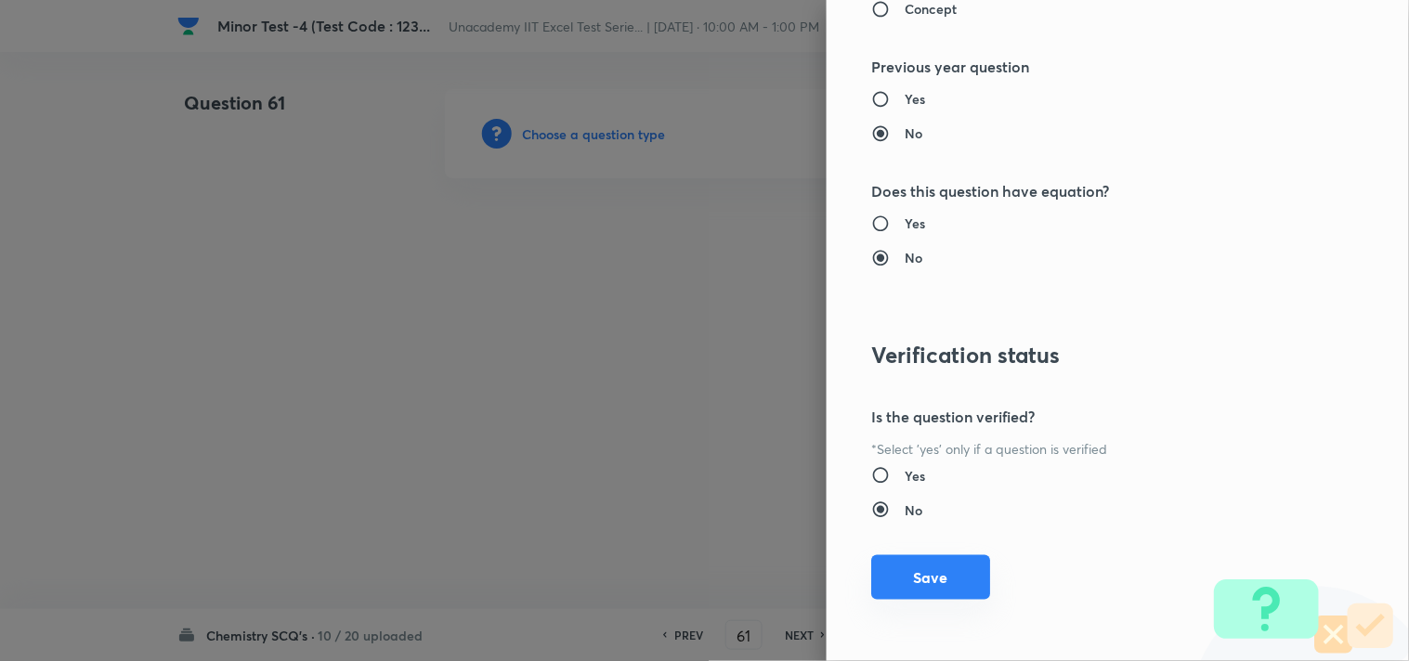
click at [929, 586] on button "Save" at bounding box center [930, 577] width 119 height 45
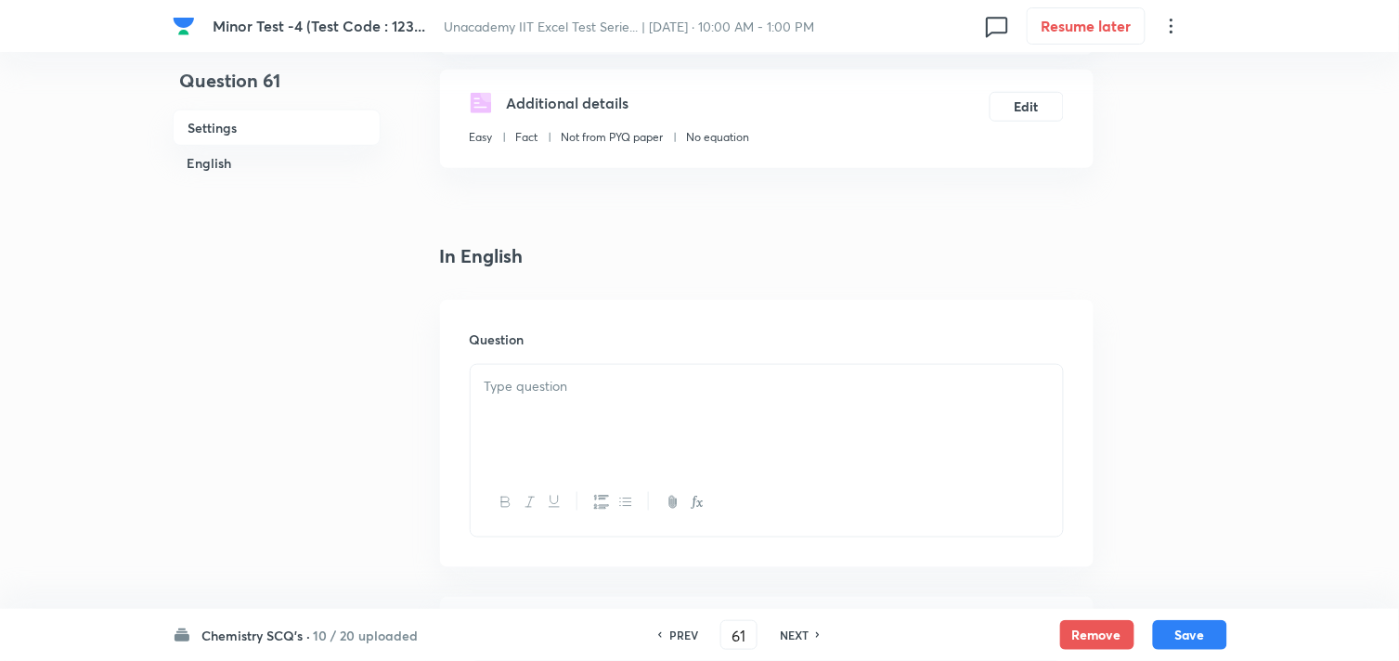
scroll to position [309, 0]
click at [591, 414] on div at bounding box center [767, 411] width 592 height 104
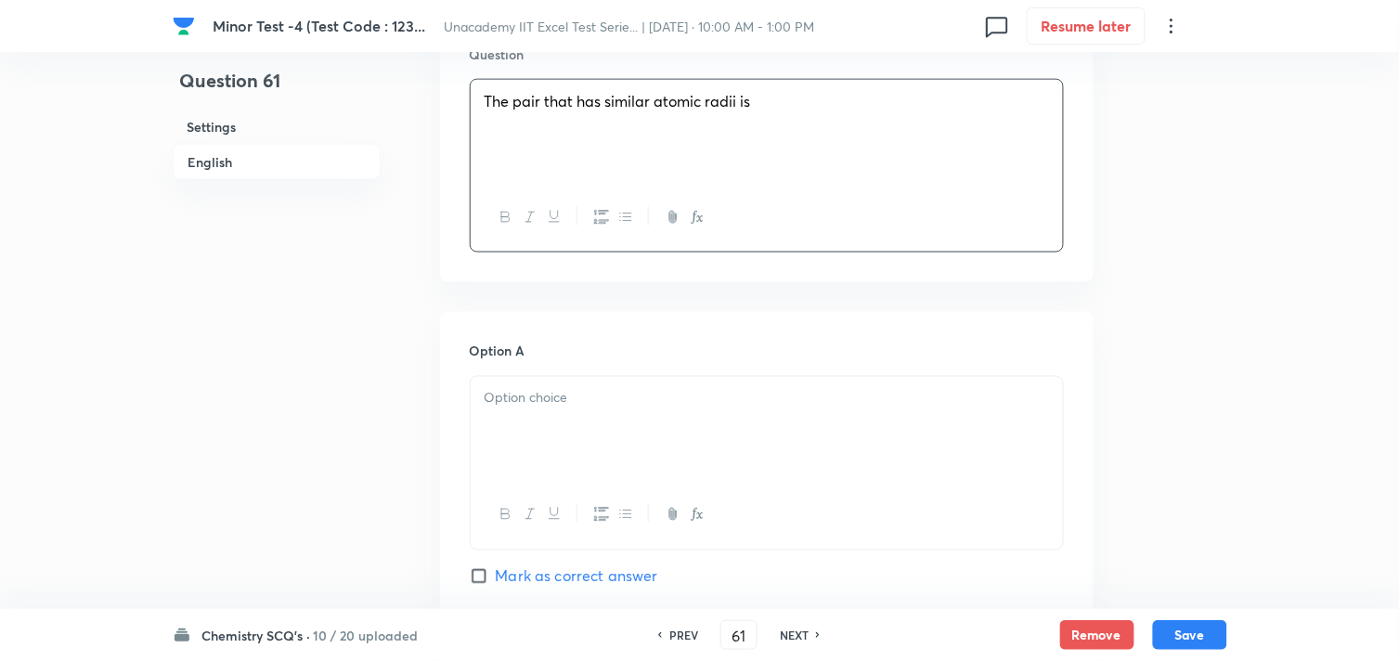
scroll to position [618, 0]
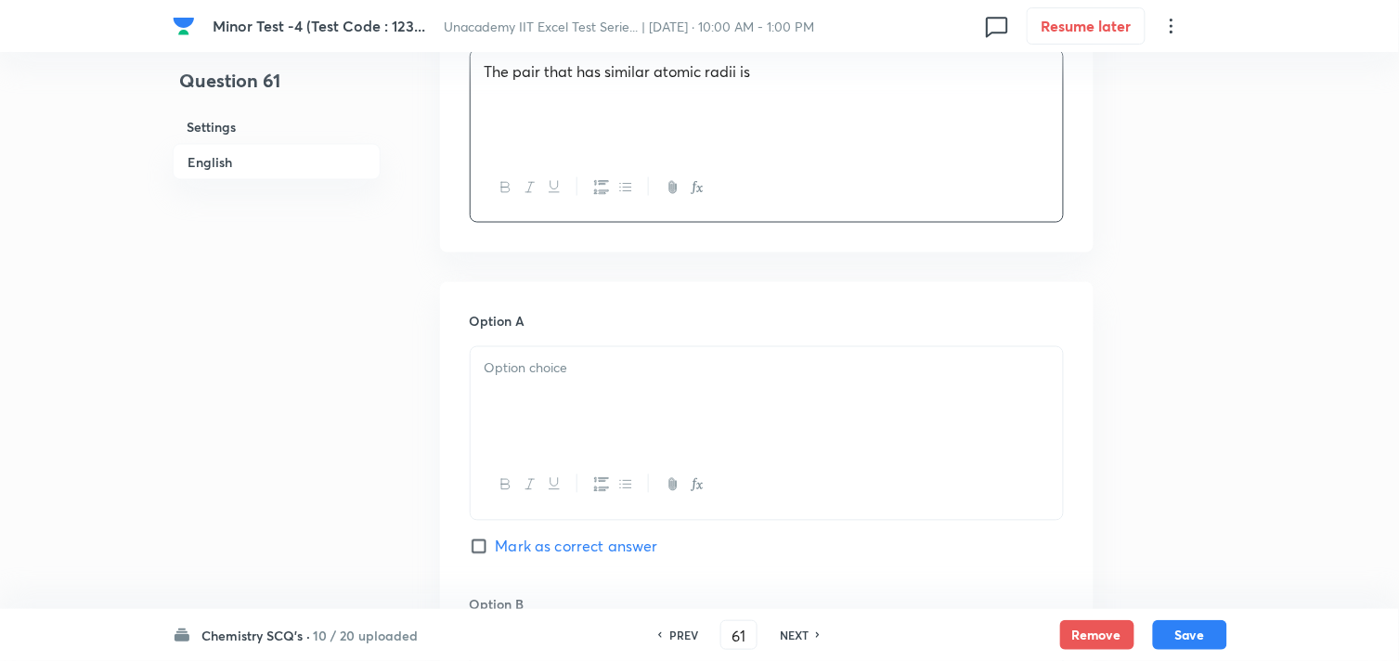
click at [598, 416] on div at bounding box center [767, 399] width 592 height 104
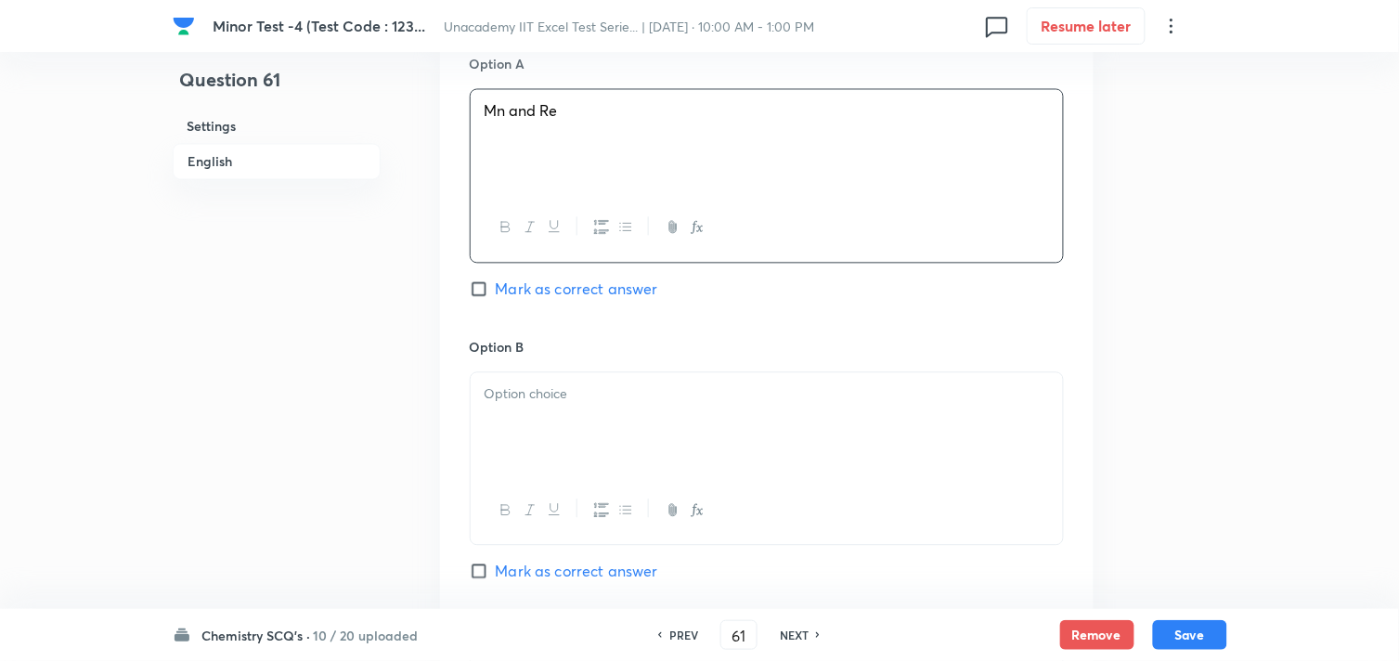
scroll to position [928, 0]
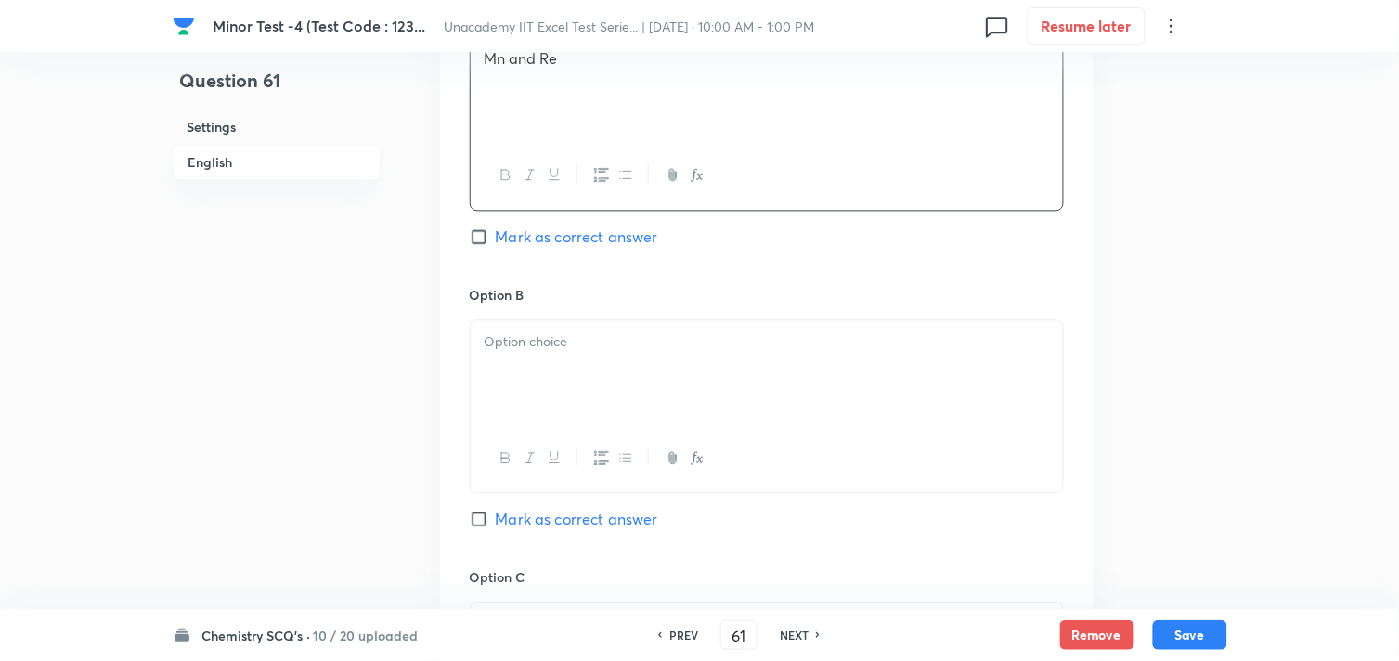
click at [595, 390] on div at bounding box center [767, 372] width 592 height 104
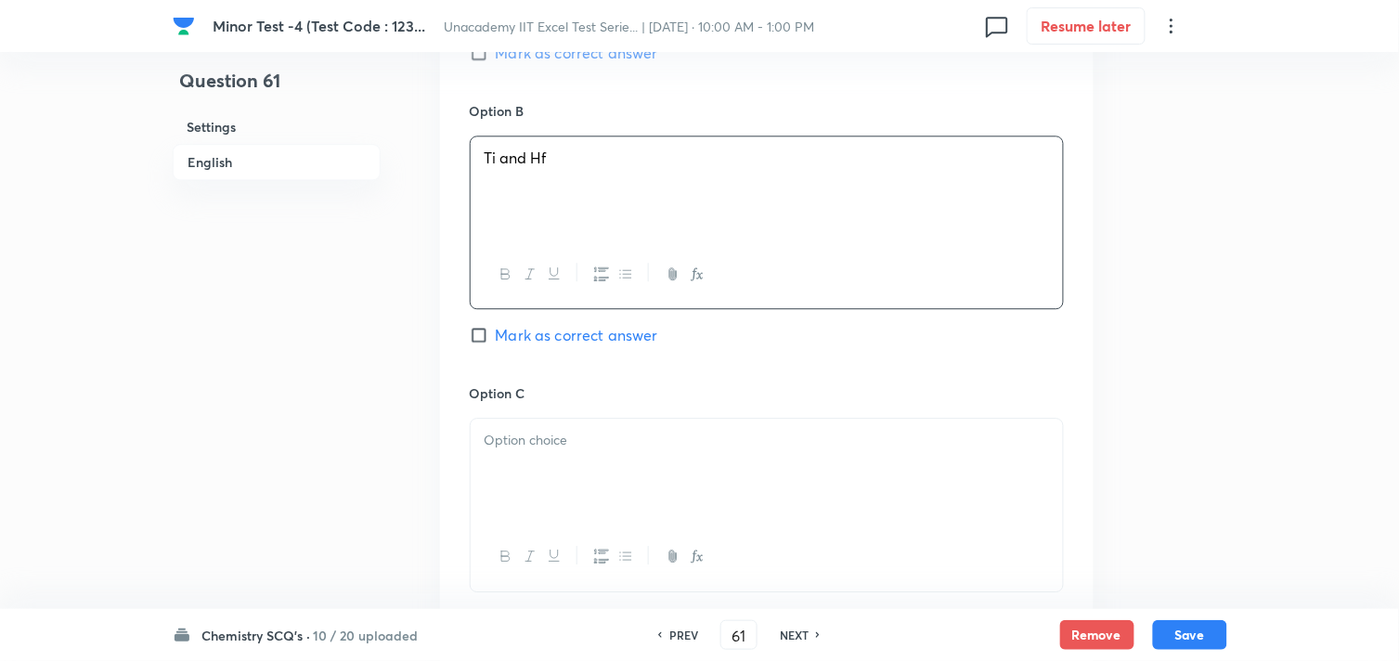
scroll to position [1135, 0]
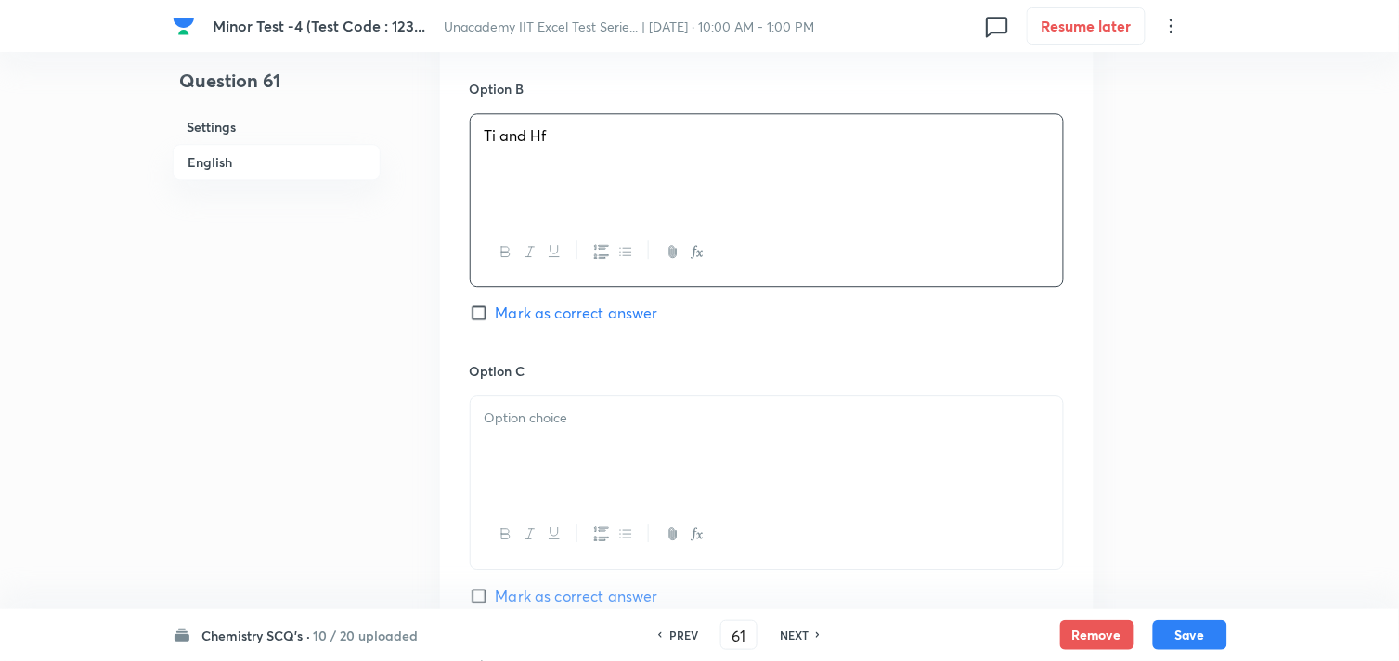
click at [634, 427] on p at bounding box center [767, 418] width 565 height 21
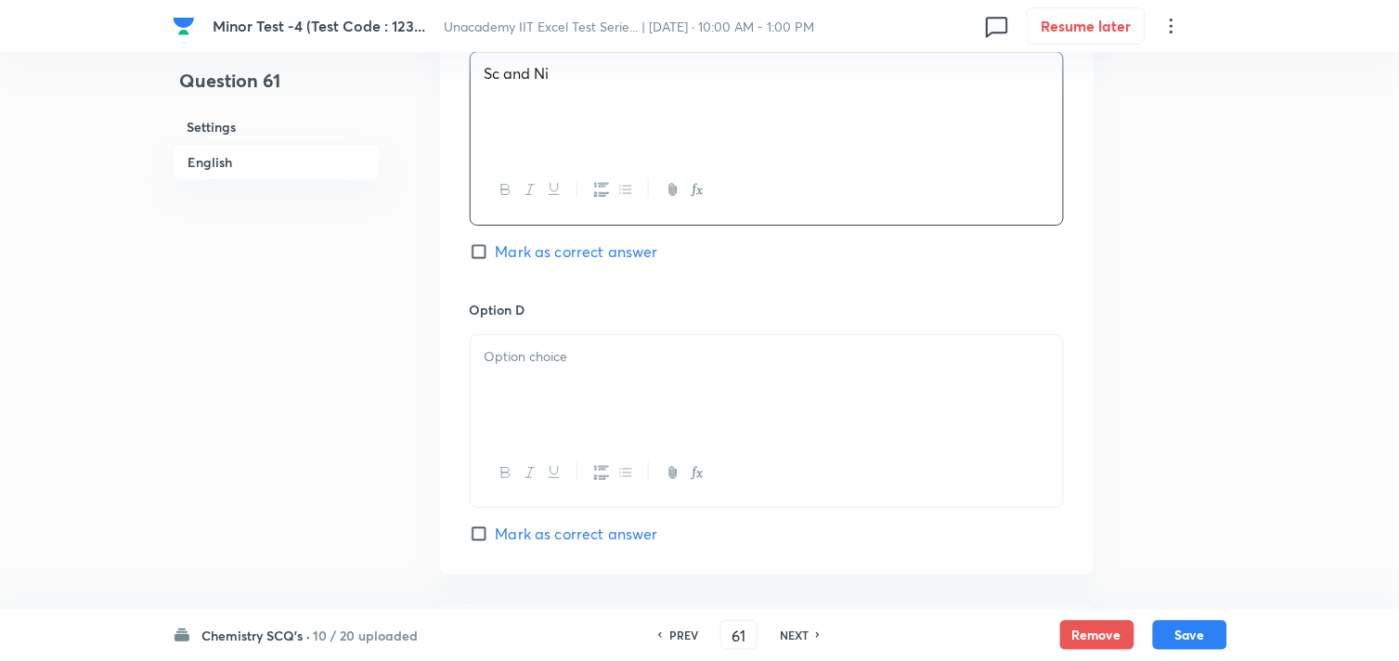
scroll to position [1547, 0]
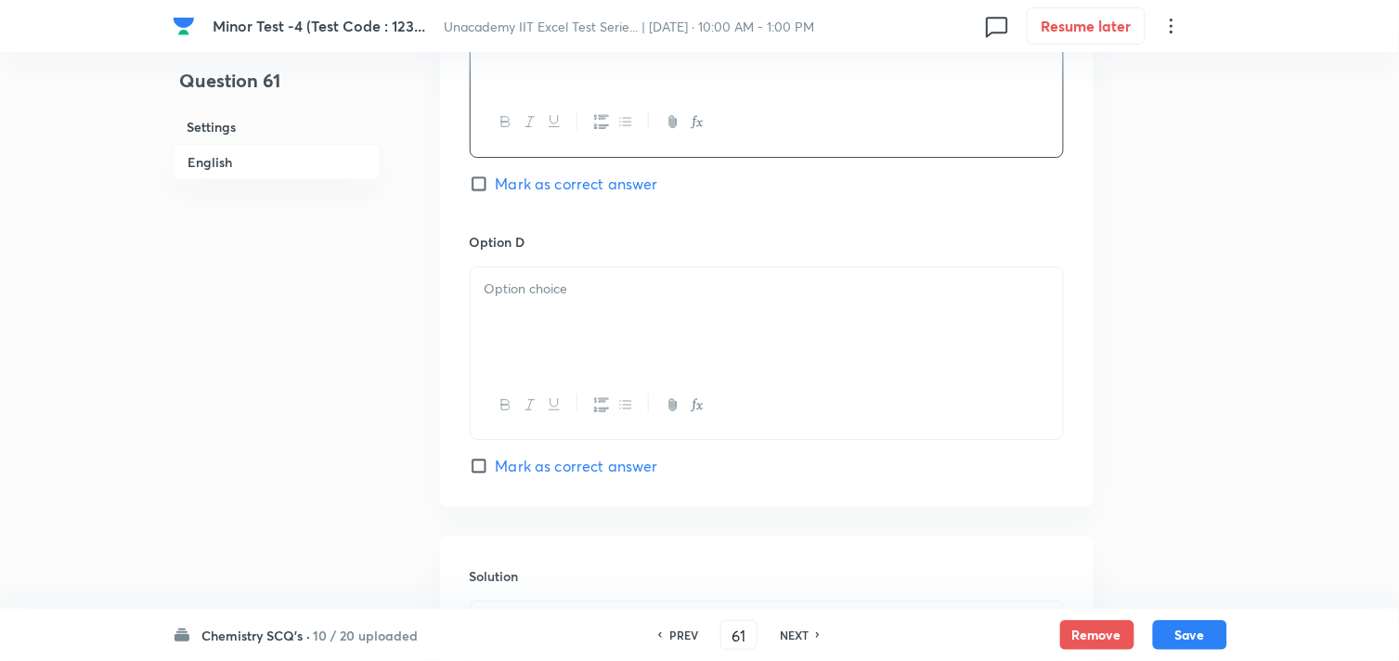
click at [535, 342] on div at bounding box center [767, 319] width 592 height 104
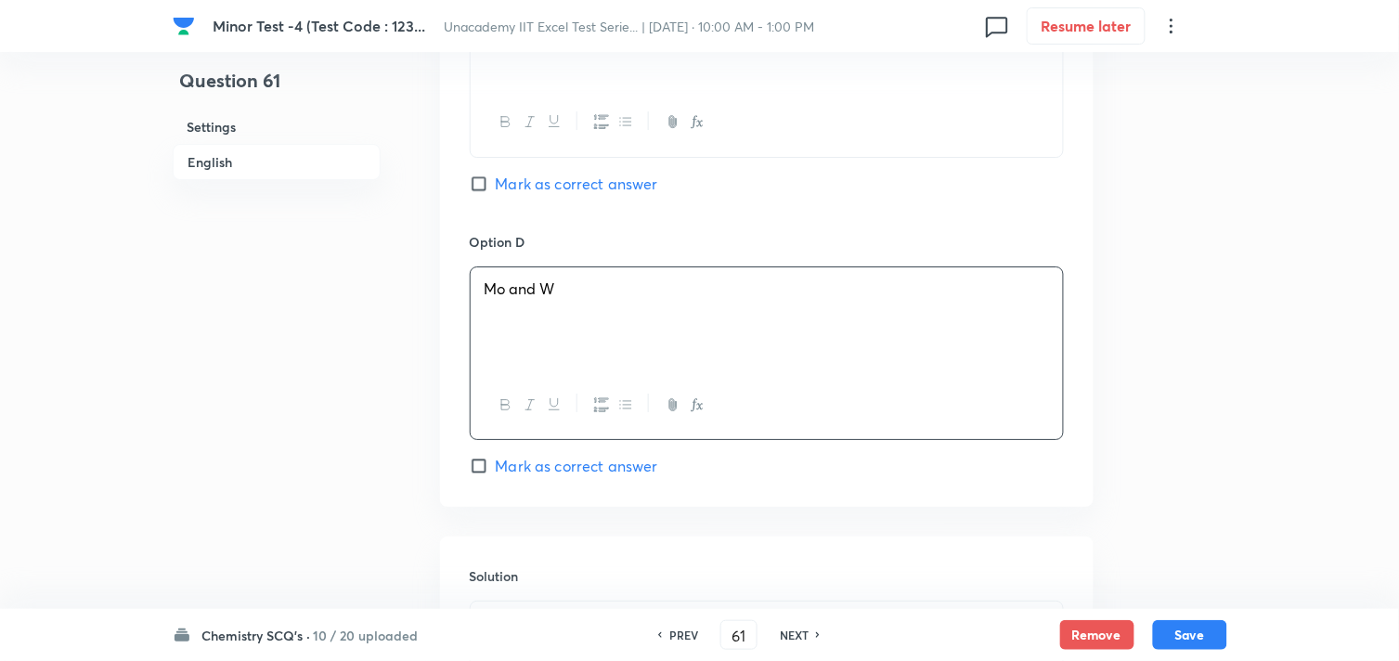
click at [496, 467] on span "Mark as correct answer" at bounding box center [577, 466] width 162 height 22
click at [496, 467] on input "Mark as correct answer" at bounding box center [483, 466] width 26 height 19
checkbox input "true"
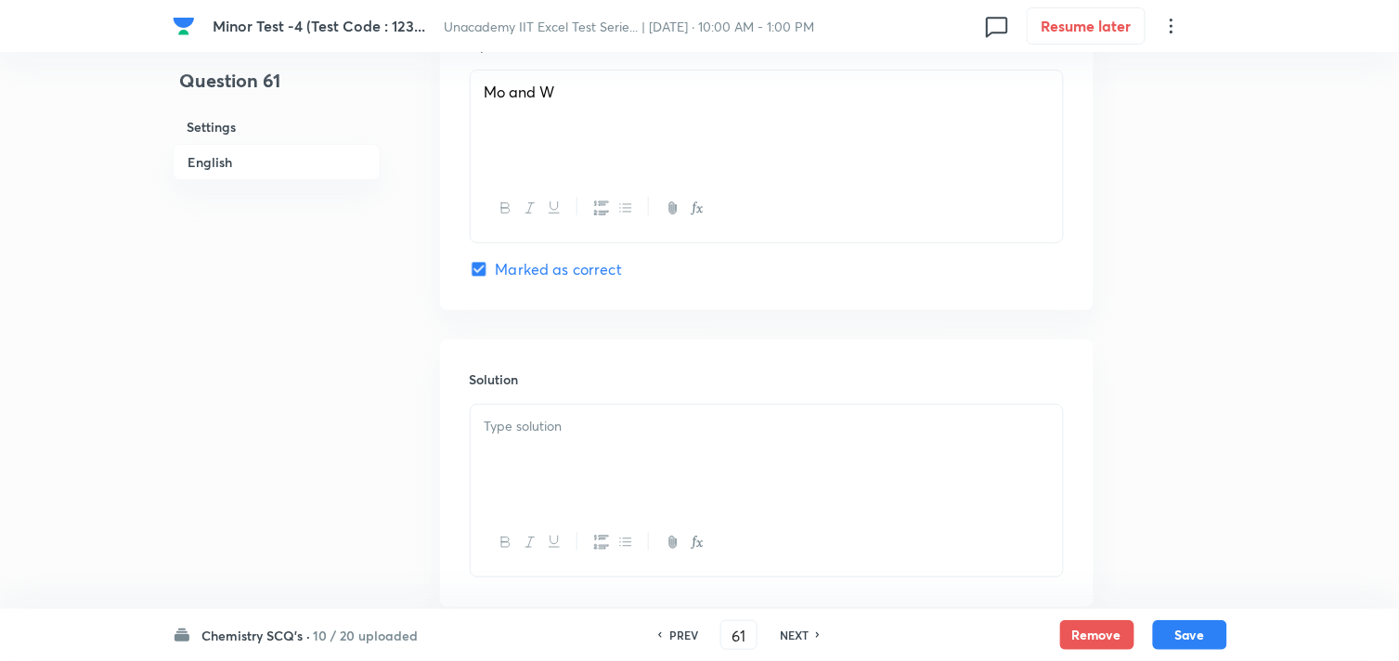
scroll to position [1753, 0]
click at [535, 444] on div at bounding box center [767, 448] width 592 height 104
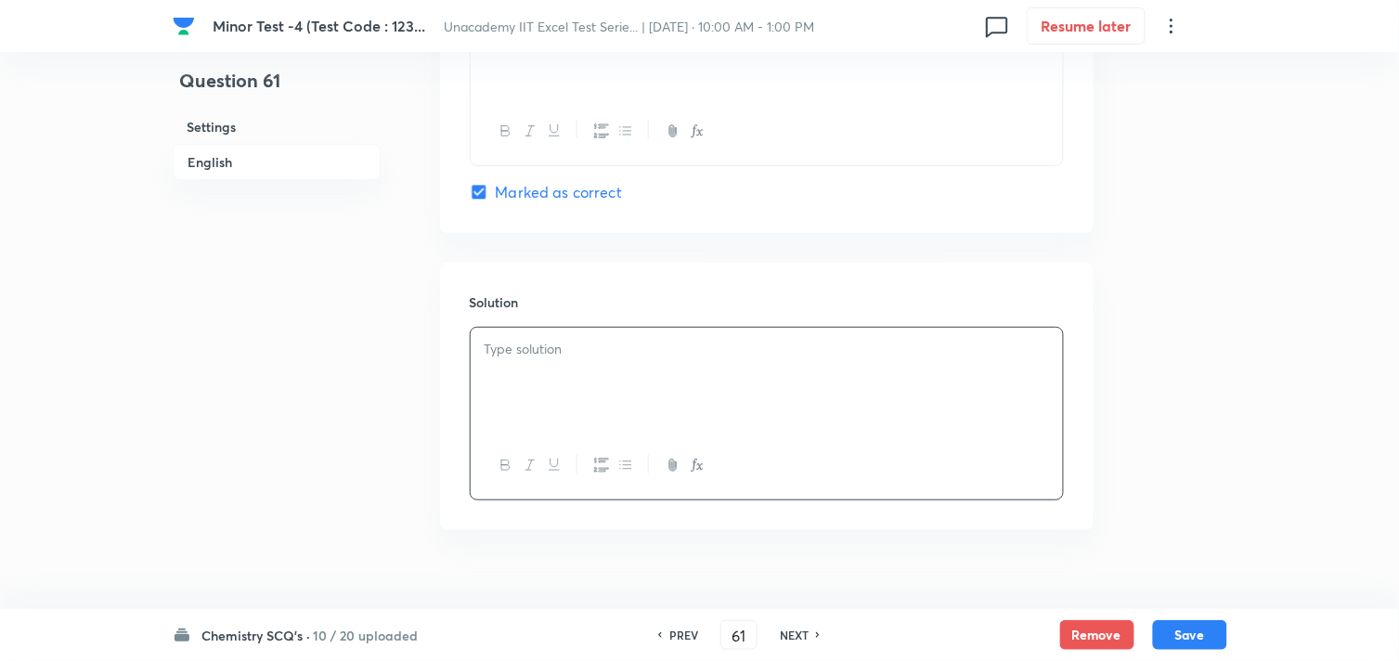
scroll to position [1857, 0]
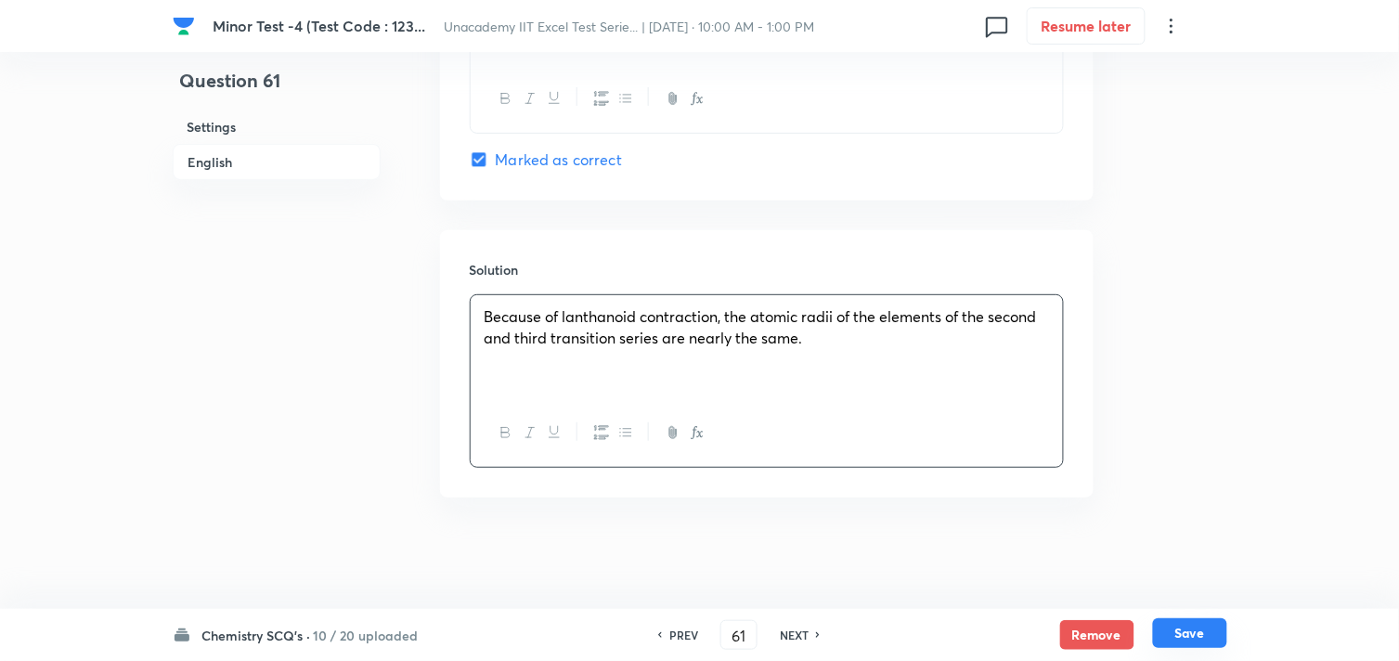
click at [1196, 625] on button "Save" at bounding box center [1190, 633] width 74 height 30
type input "62"
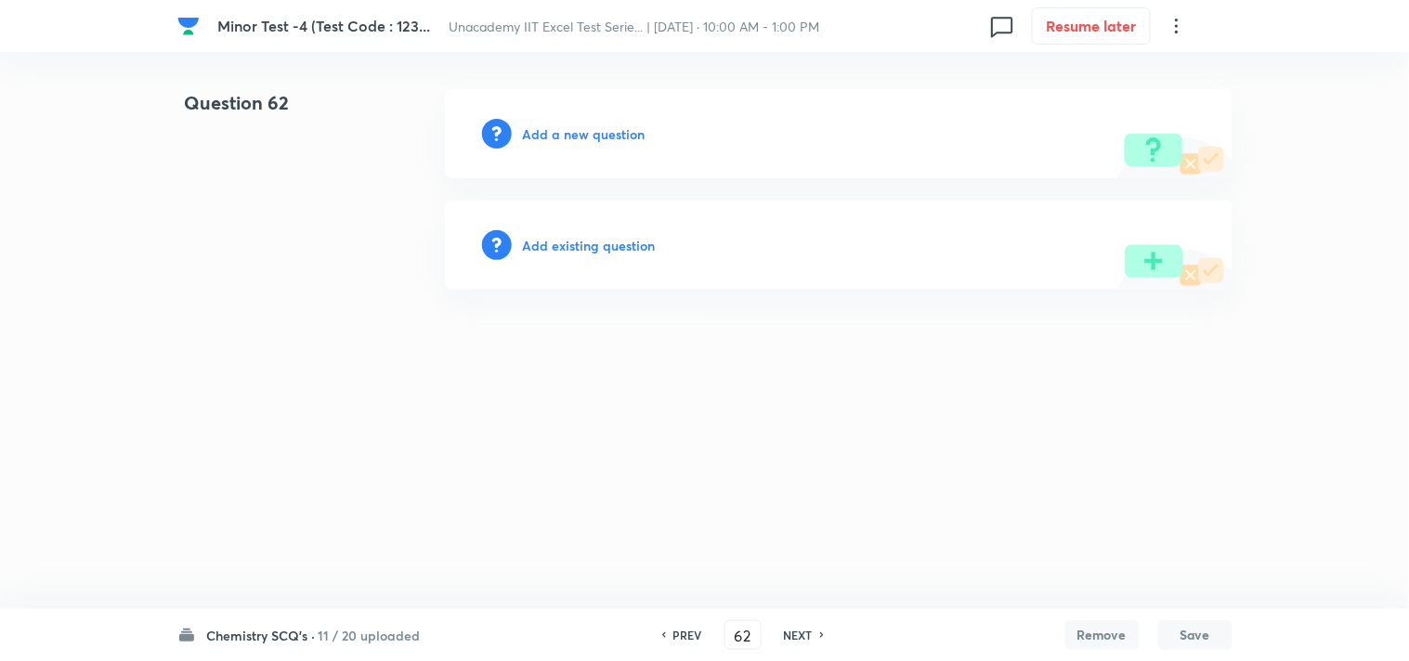
click at [583, 134] on h6 "Add a new question" at bounding box center [584, 133] width 123 height 19
click at [583, 134] on h6 "Choose a question type" at bounding box center [594, 133] width 143 height 19
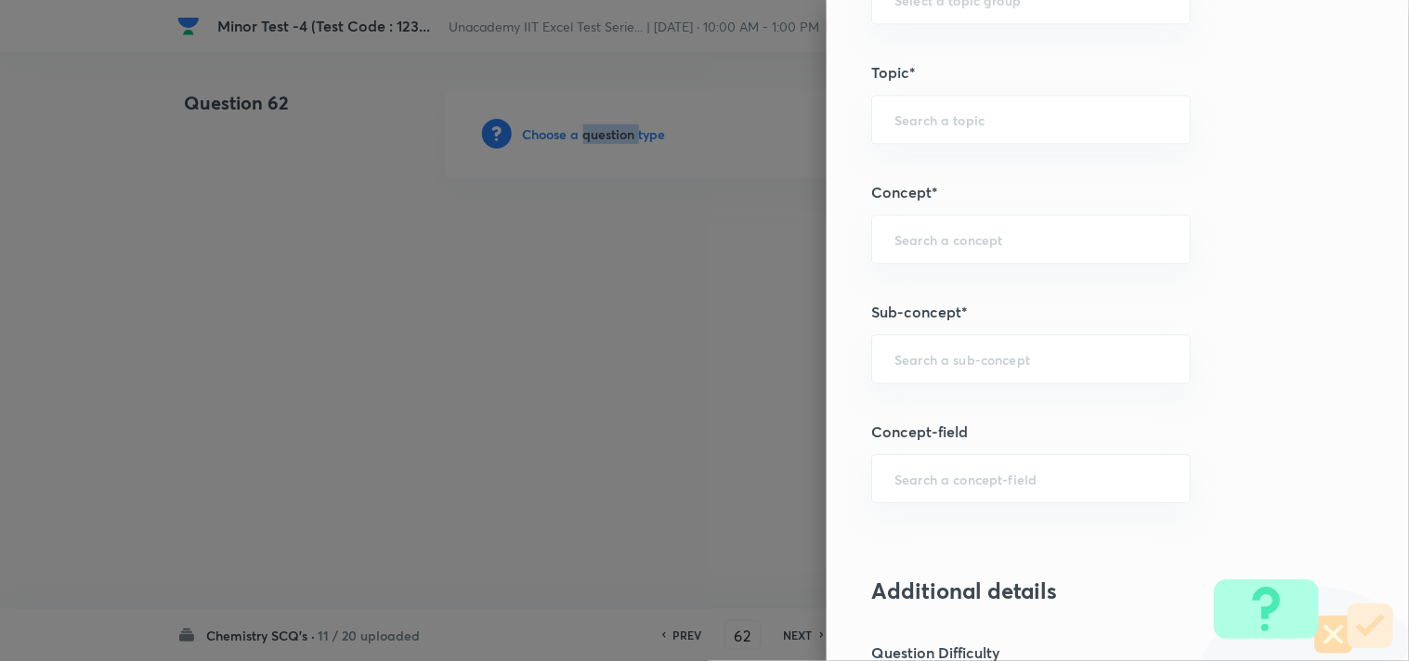
scroll to position [1032, 0]
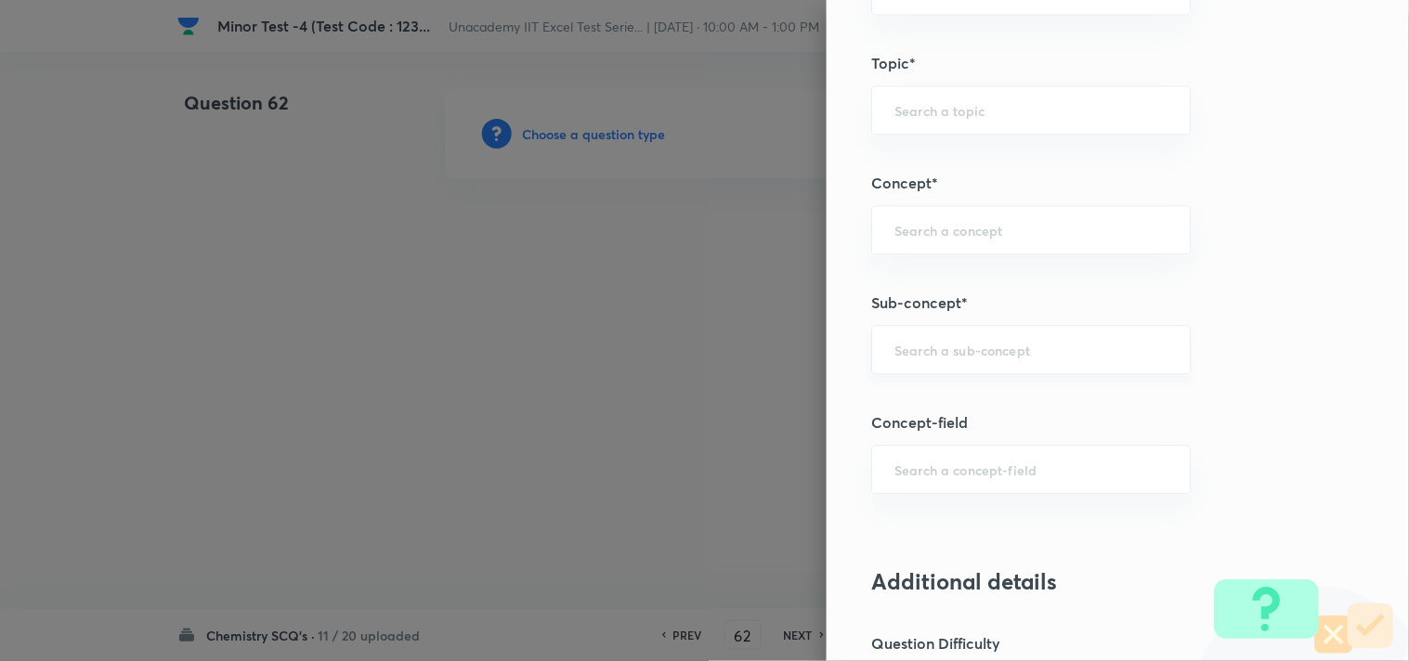
click at [934, 349] on input "text" at bounding box center [1030, 350] width 273 height 18
paste input "D-Block: Variable Oxidation State"
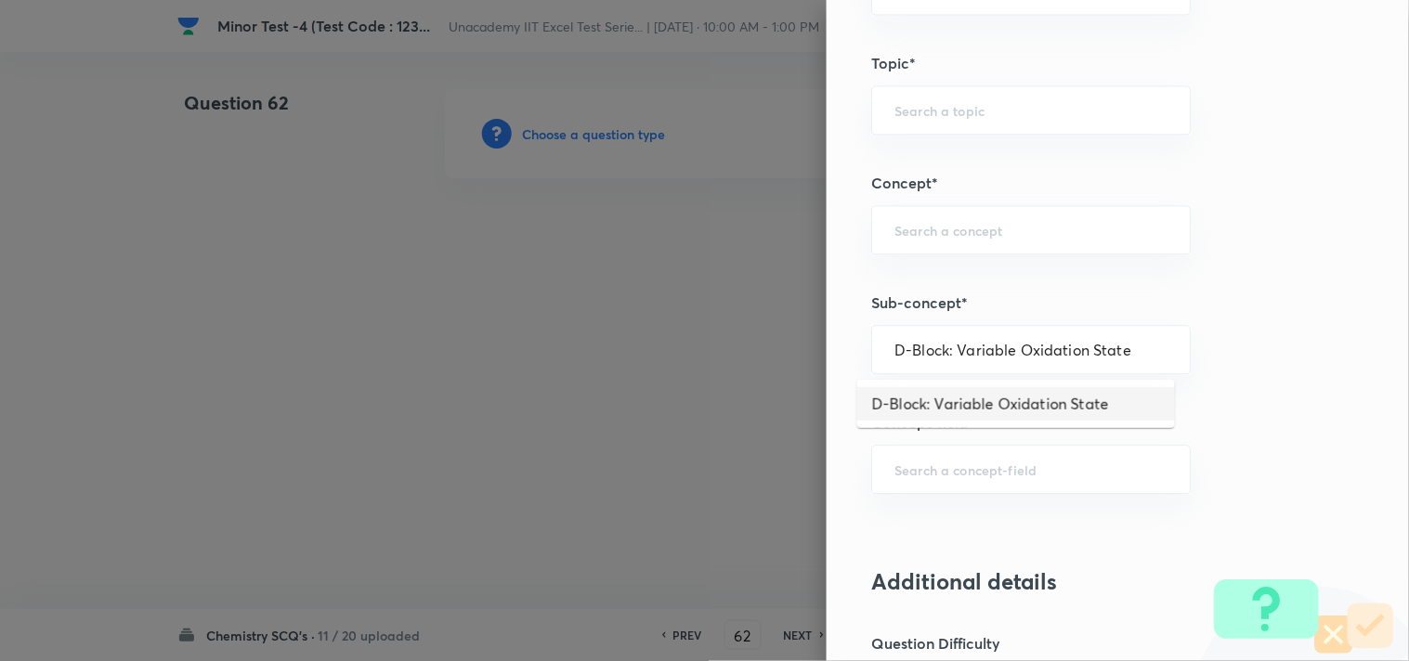
click at [1019, 396] on li "D-Block: Variable Oxidation State" at bounding box center [1016, 403] width 318 height 33
type input "D-Block: Variable Oxidation State"
type input "Chemistry"
type input "Inorganic Chemistry"
type input "D & F Block Elements"
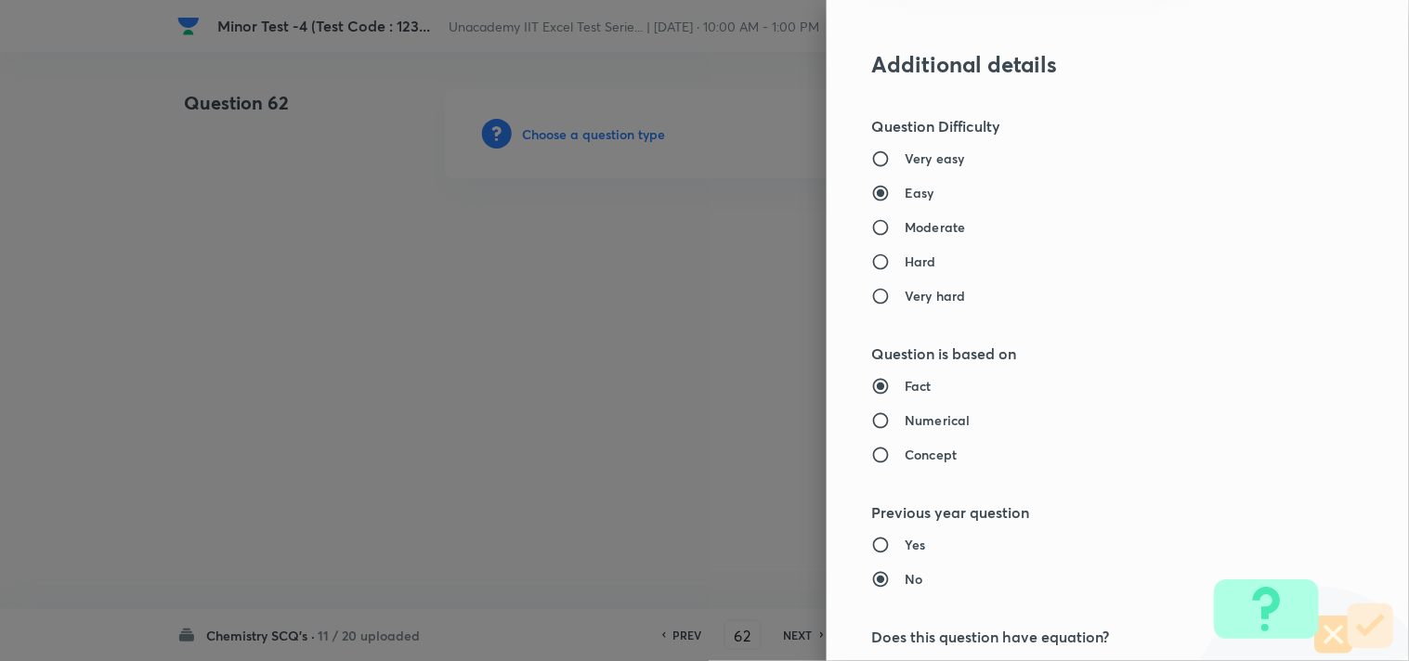
scroll to position [1547, 0]
click at [907, 227] on h6 "Moderate" at bounding box center [934, 228] width 60 height 19
click at [904, 227] on input "Moderate" at bounding box center [887, 229] width 33 height 19
radio input "true"
radio input "false"
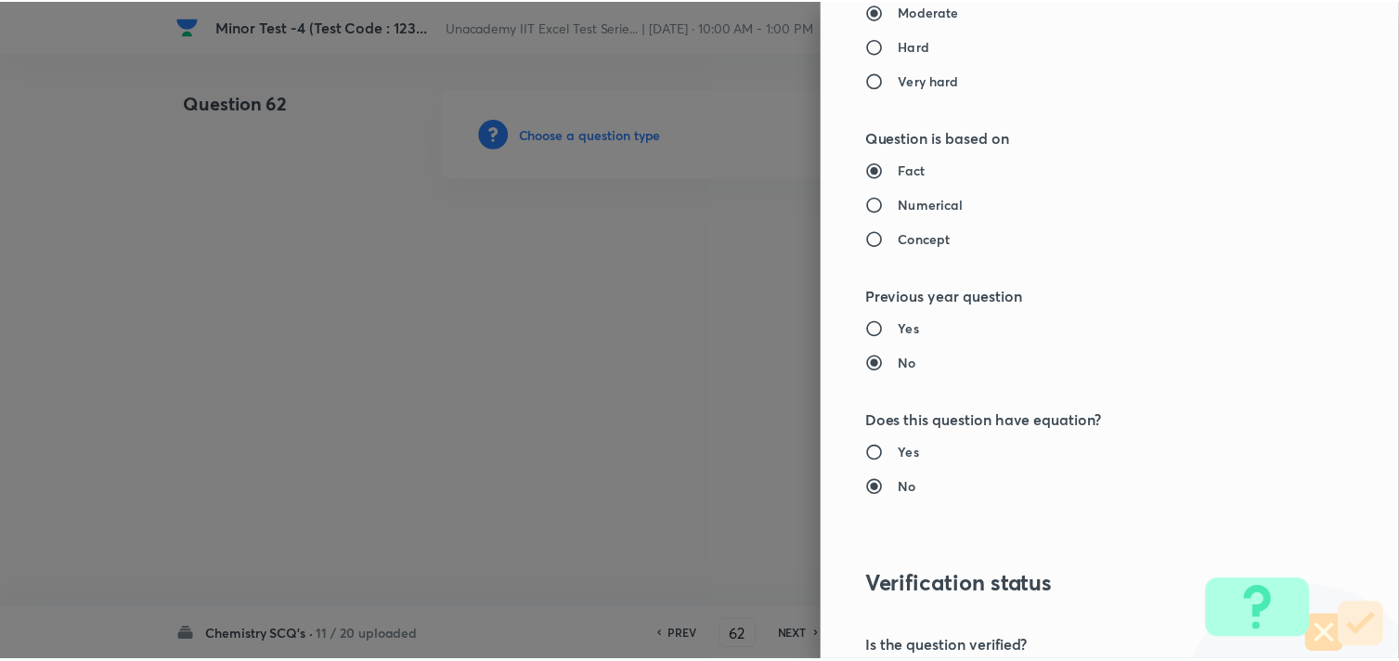
scroll to position [1994, 0]
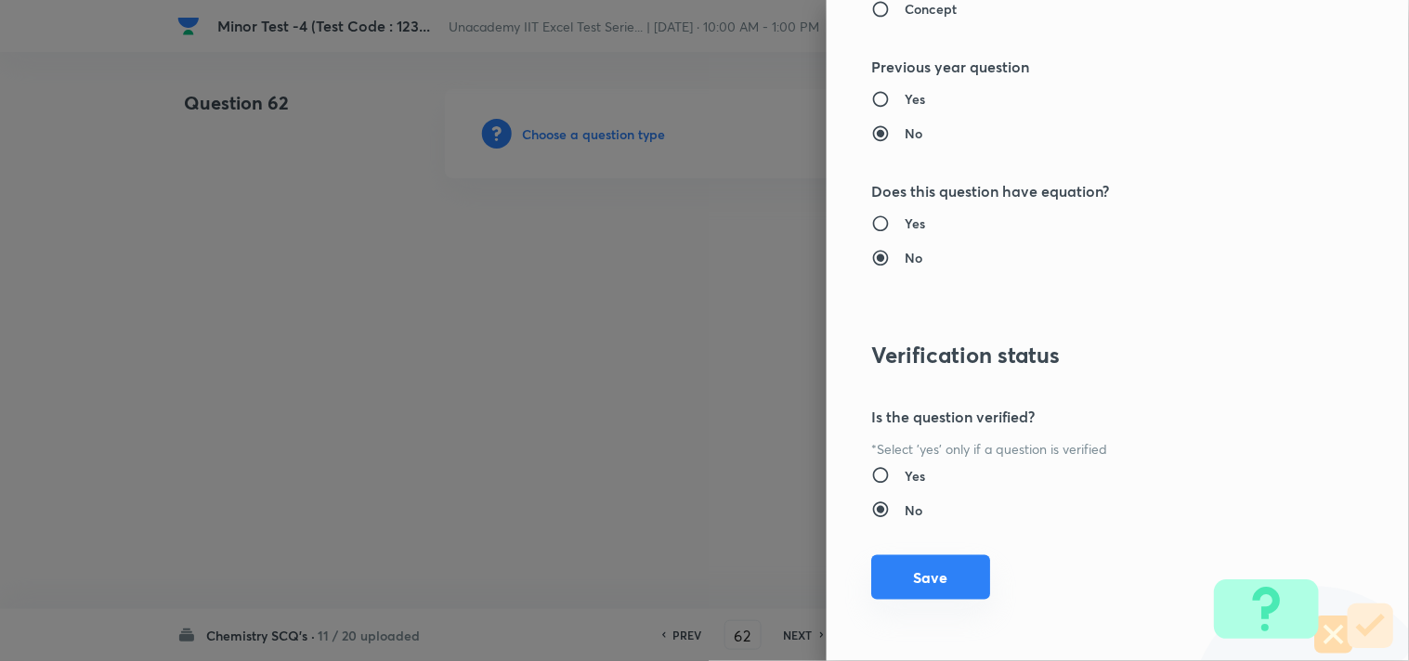
click at [907, 570] on button "Save" at bounding box center [930, 577] width 119 height 45
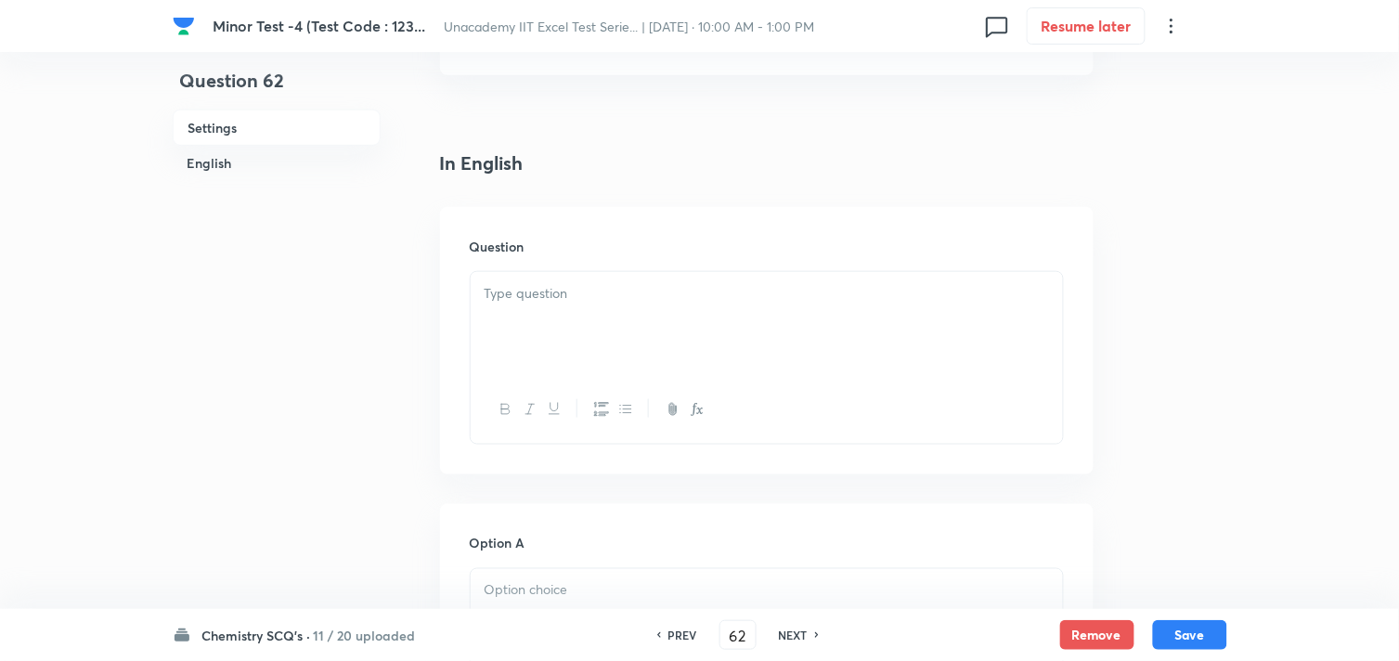
scroll to position [412, 0]
click at [514, 329] on div at bounding box center [767, 308] width 592 height 104
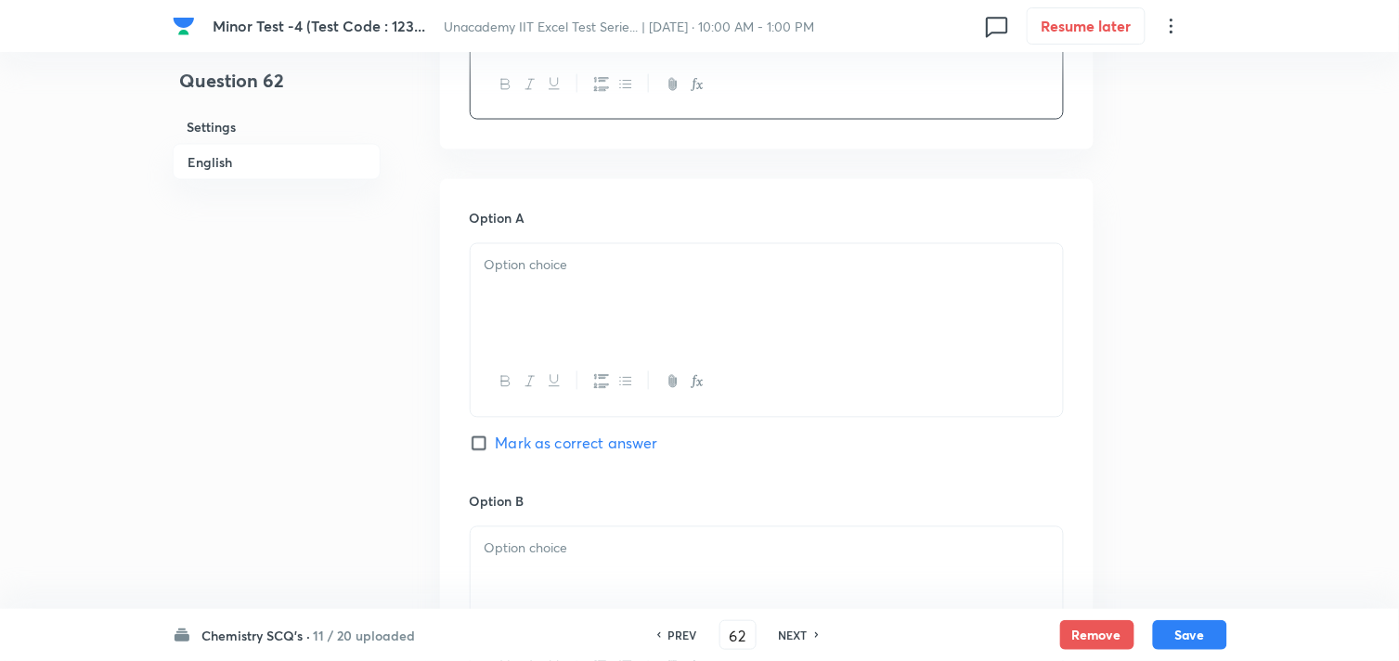
click at [667, 301] on div at bounding box center [767, 296] width 592 height 104
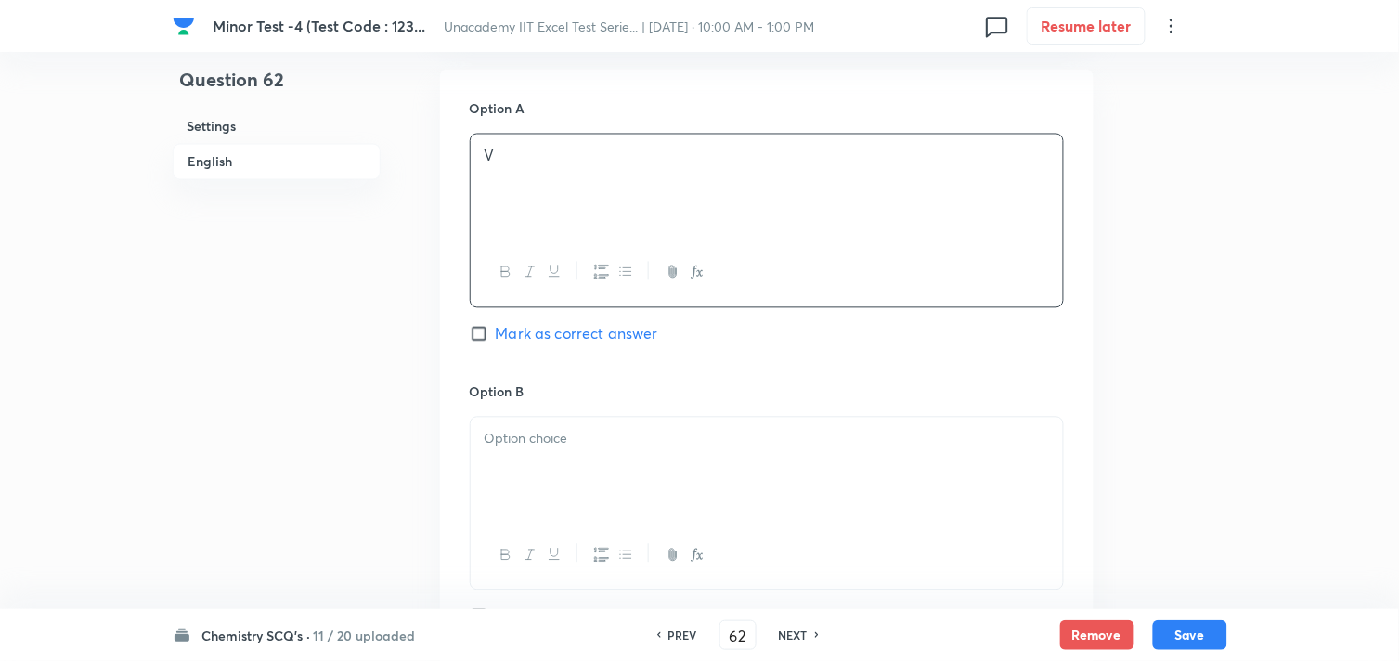
scroll to position [928, 0]
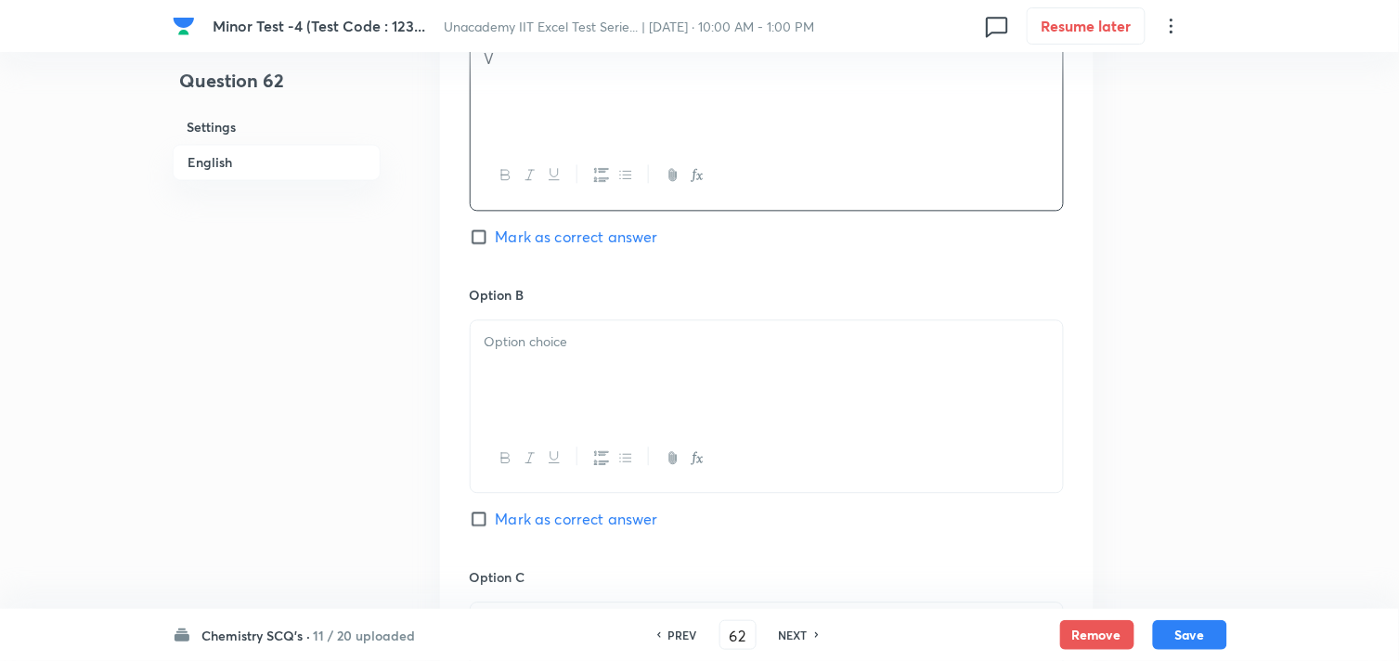
click at [707, 373] on div at bounding box center [767, 372] width 592 height 104
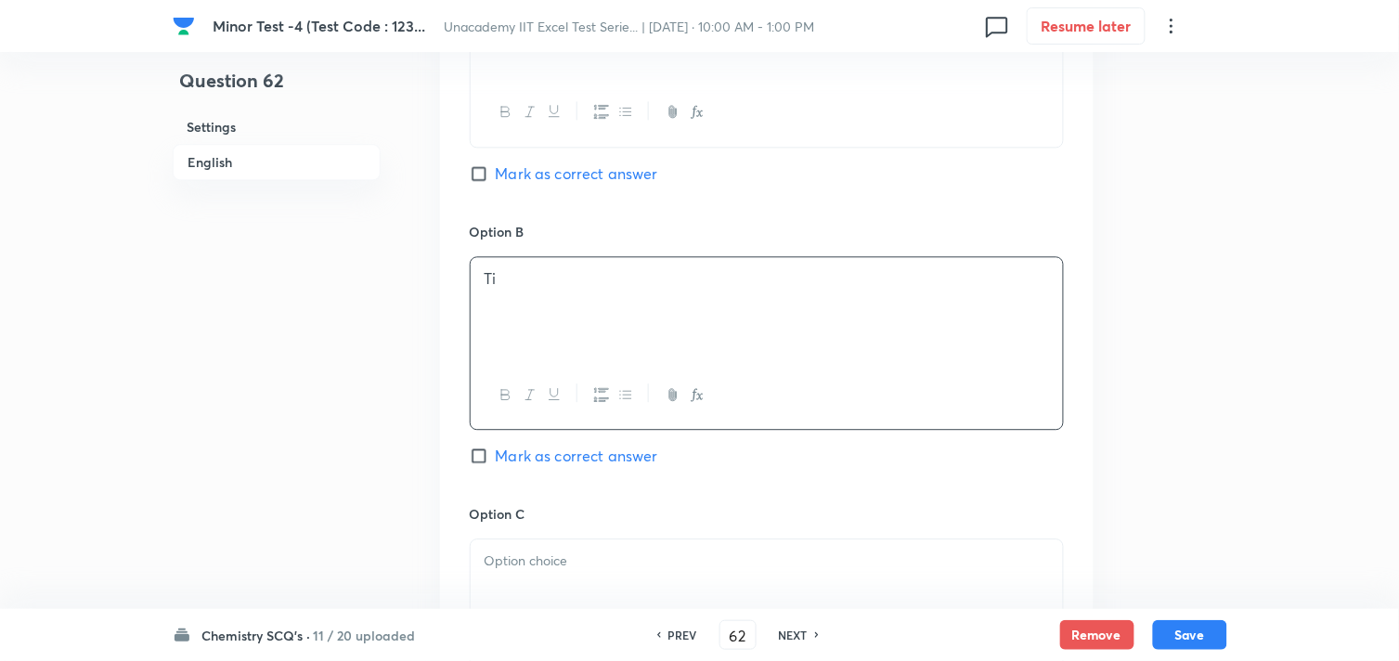
scroll to position [1238, 0]
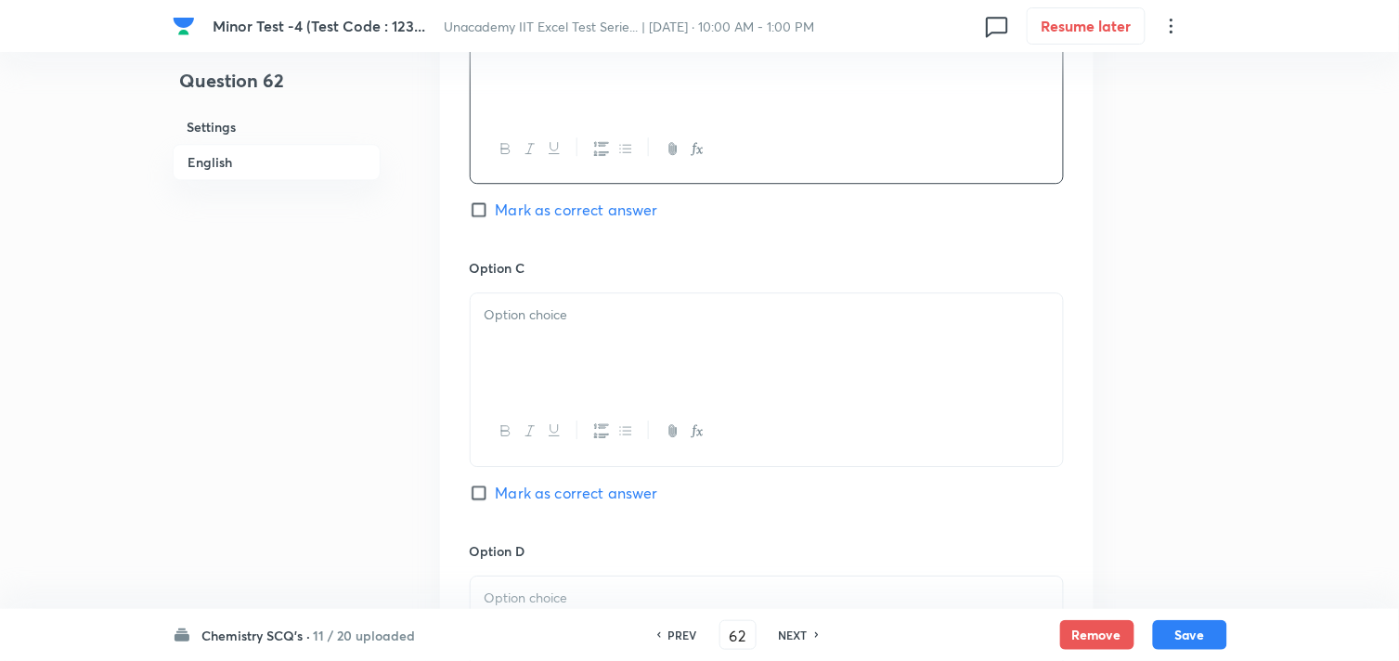
click at [567, 328] on div at bounding box center [767, 345] width 592 height 104
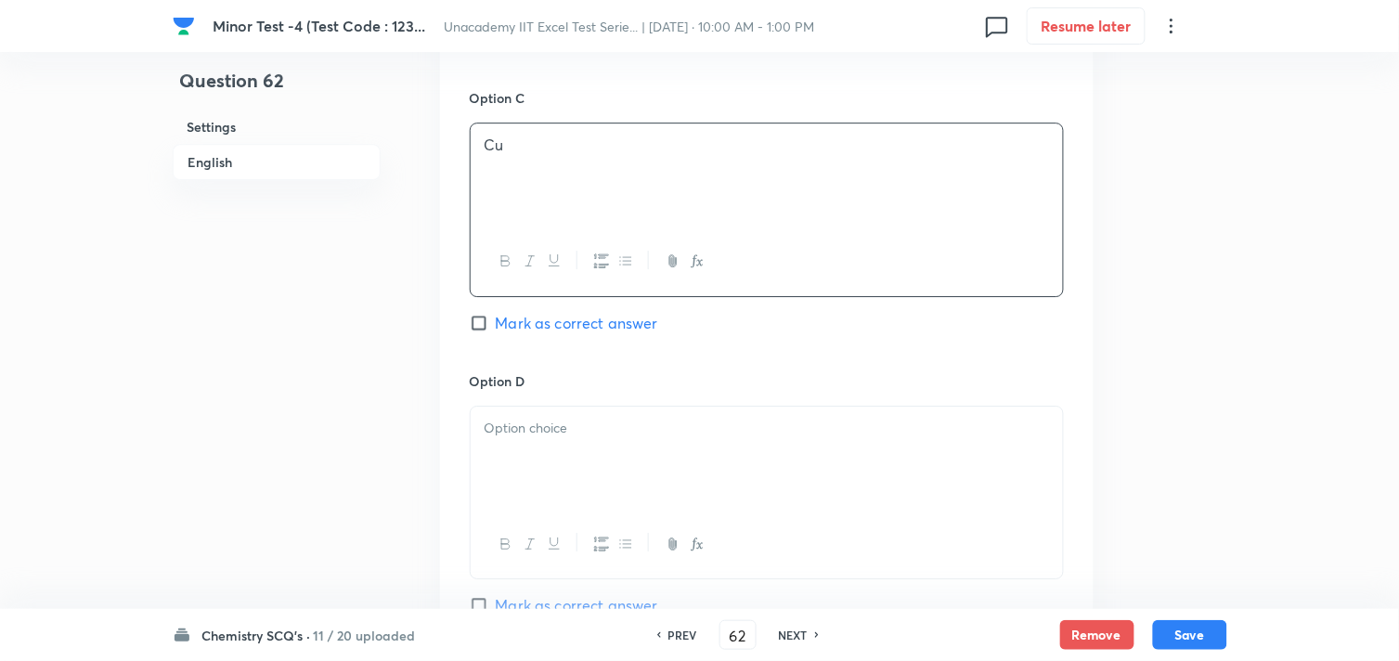
scroll to position [1444, 0]
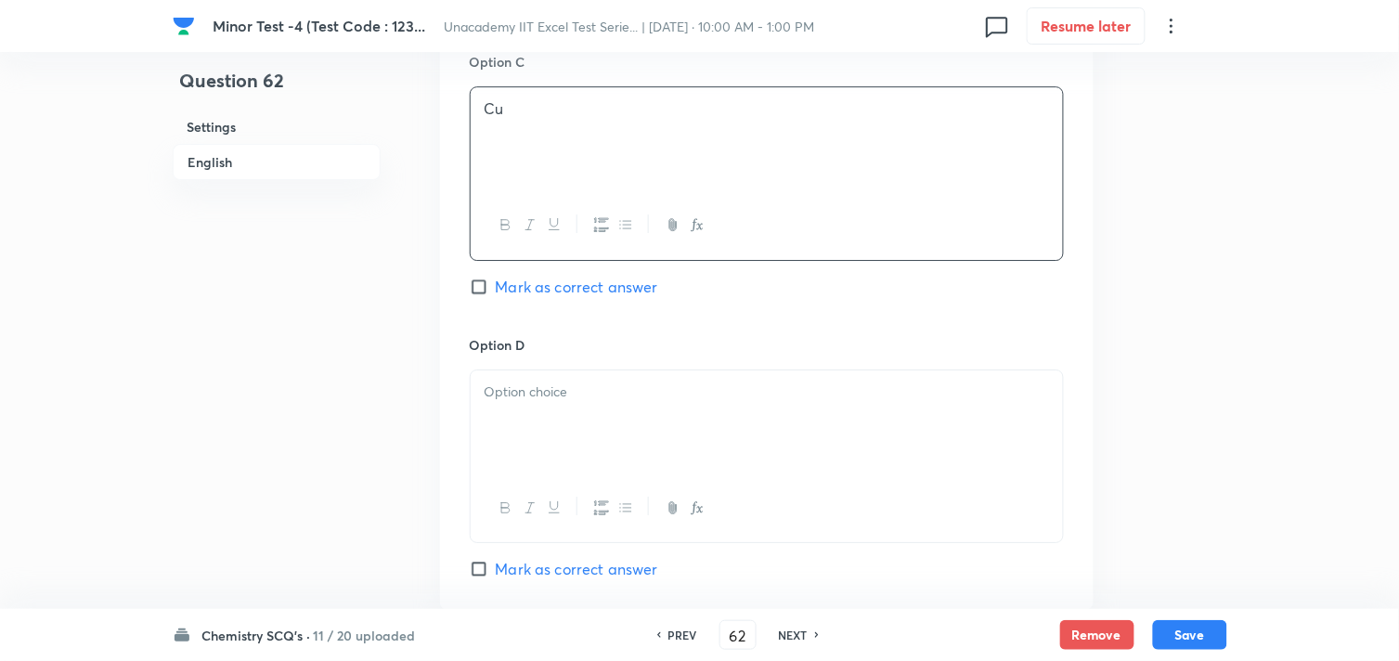
click at [673, 424] on div at bounding box center [767, 422] width 592 height 104
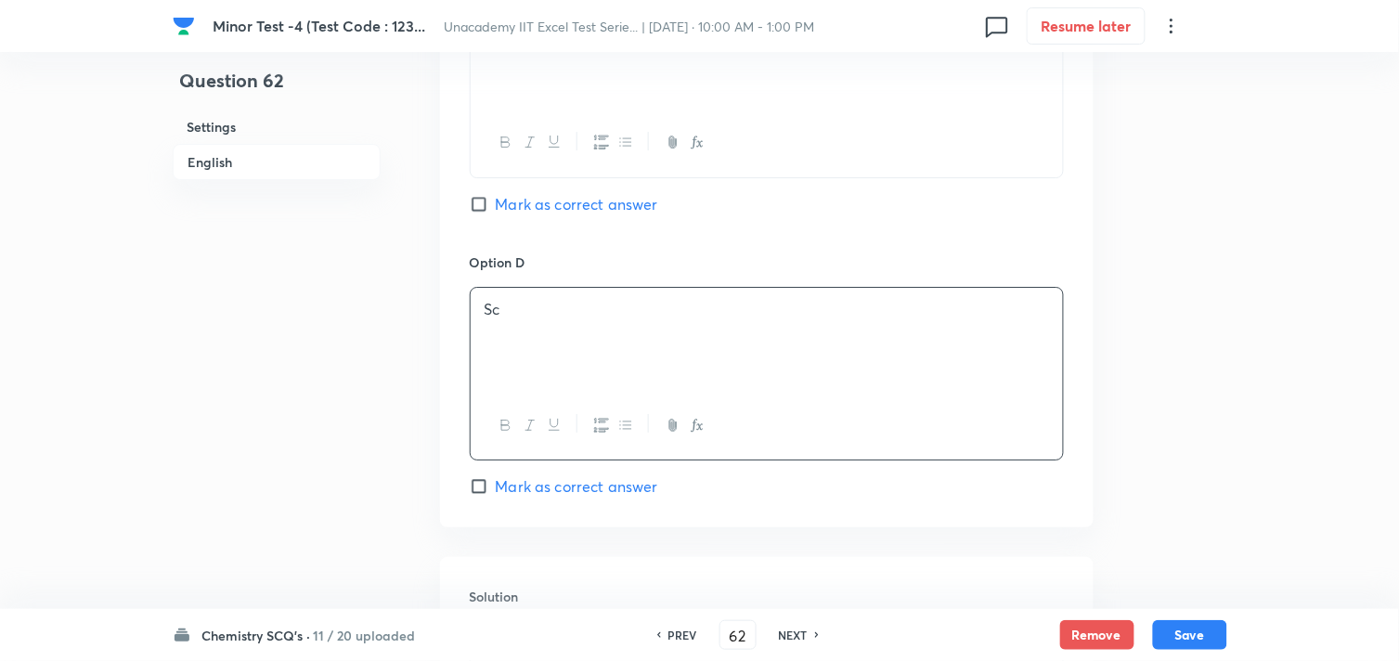
scroll to position [1650, 0]
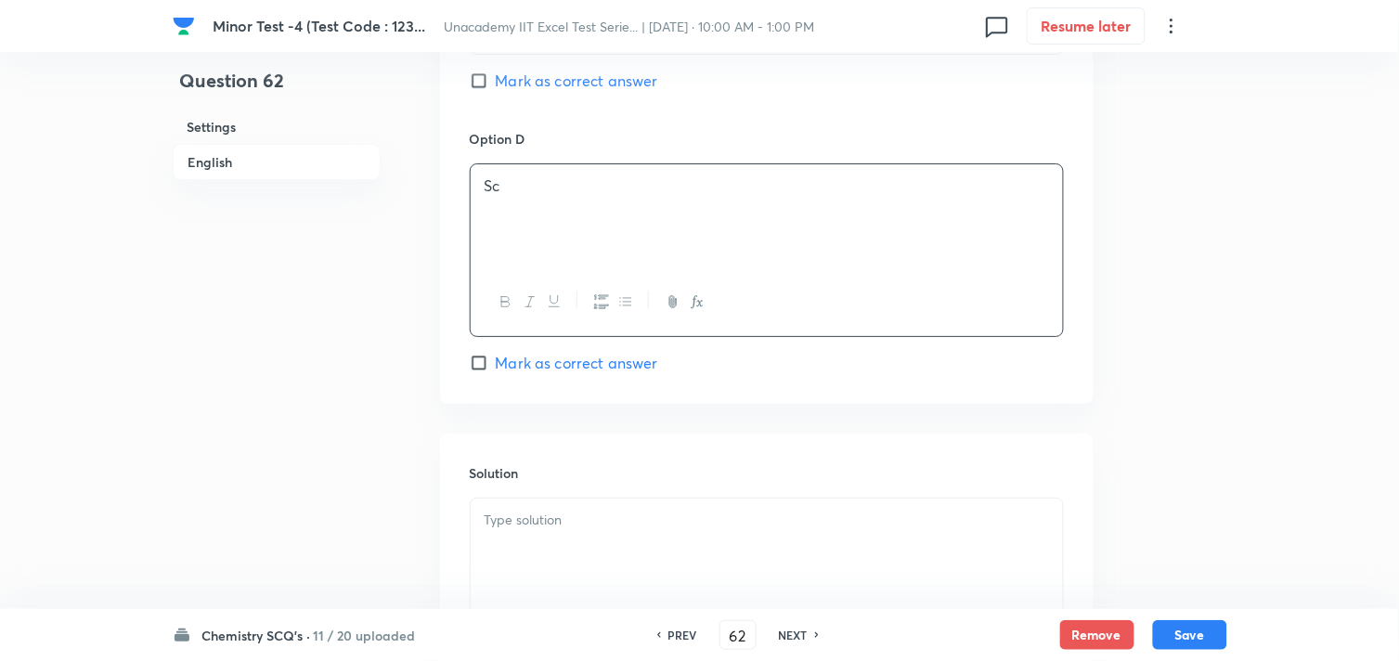
click at [592, 530] on p at bounding box center [767, 520] width 565 height 21
click at [553, 364] on span "Mark as correct answer" at bounding box center [577, 363] width 162 height 22
click at [496, 364] on input "Mark as correct answer" at bounding box center [483, 363] width 26 height 19
checkbox input "true"
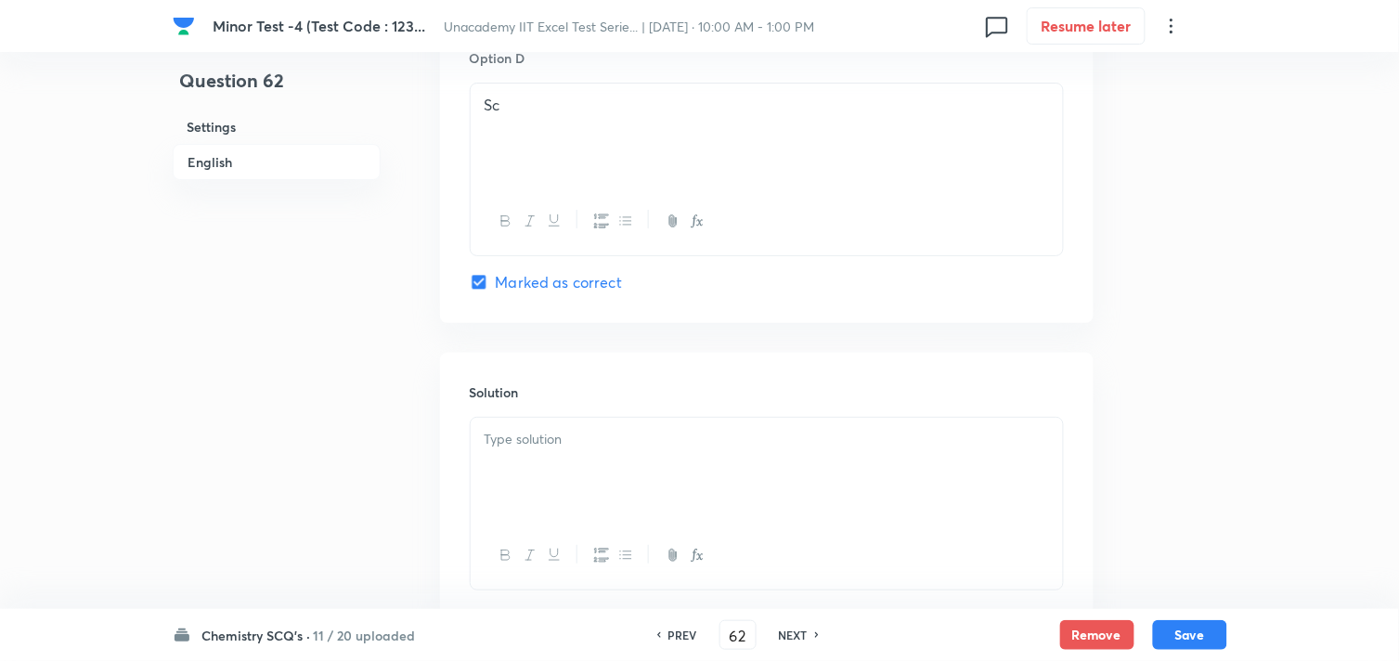
scroll to position [1753, 0]
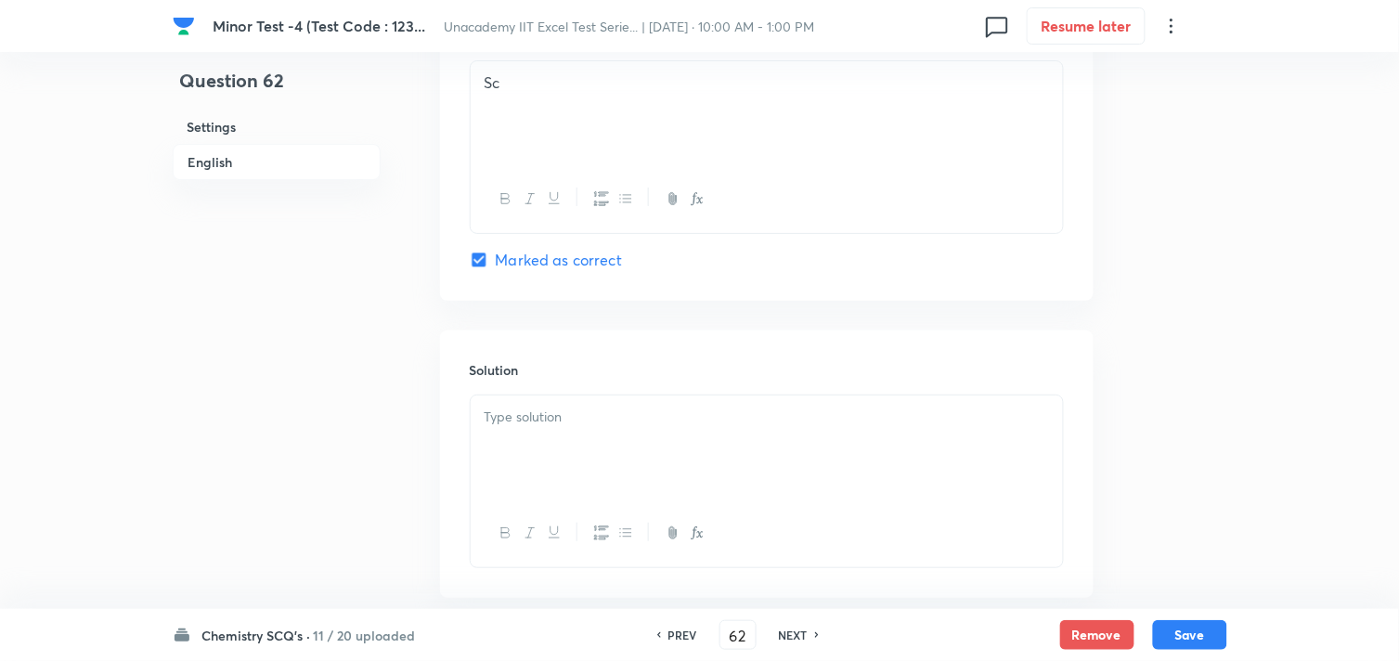
click at [587, 441] on div at bounding box center [767, 448] width 592 height 104
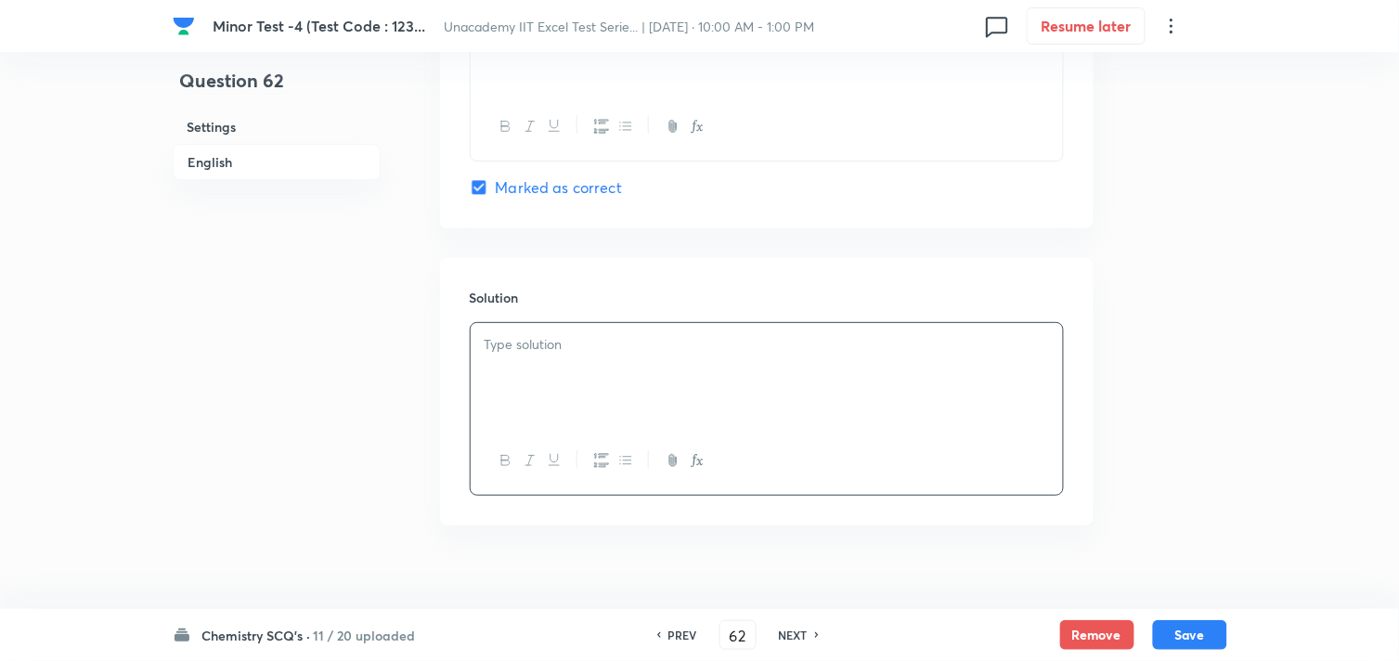
scroll to position [1857, 0]
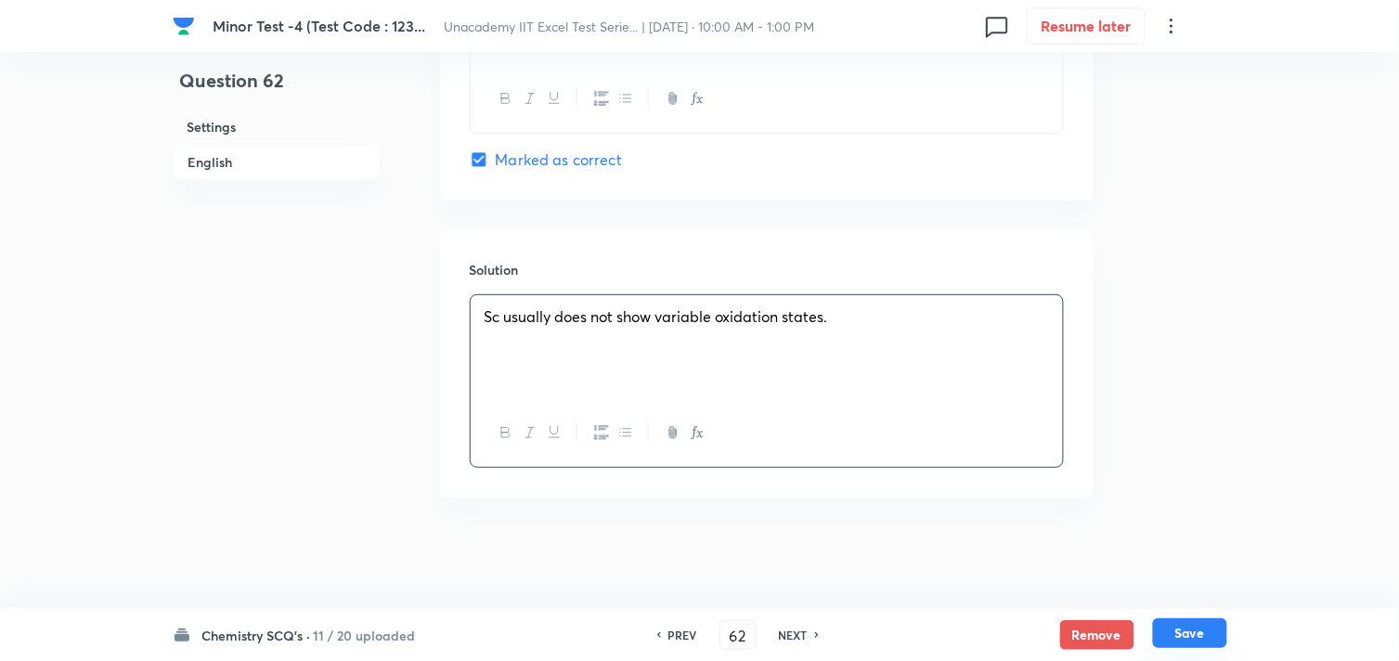
click at [1195, 626] on button "Save" at bounding box center [1190, 633] width 74 height 30
type input "63"
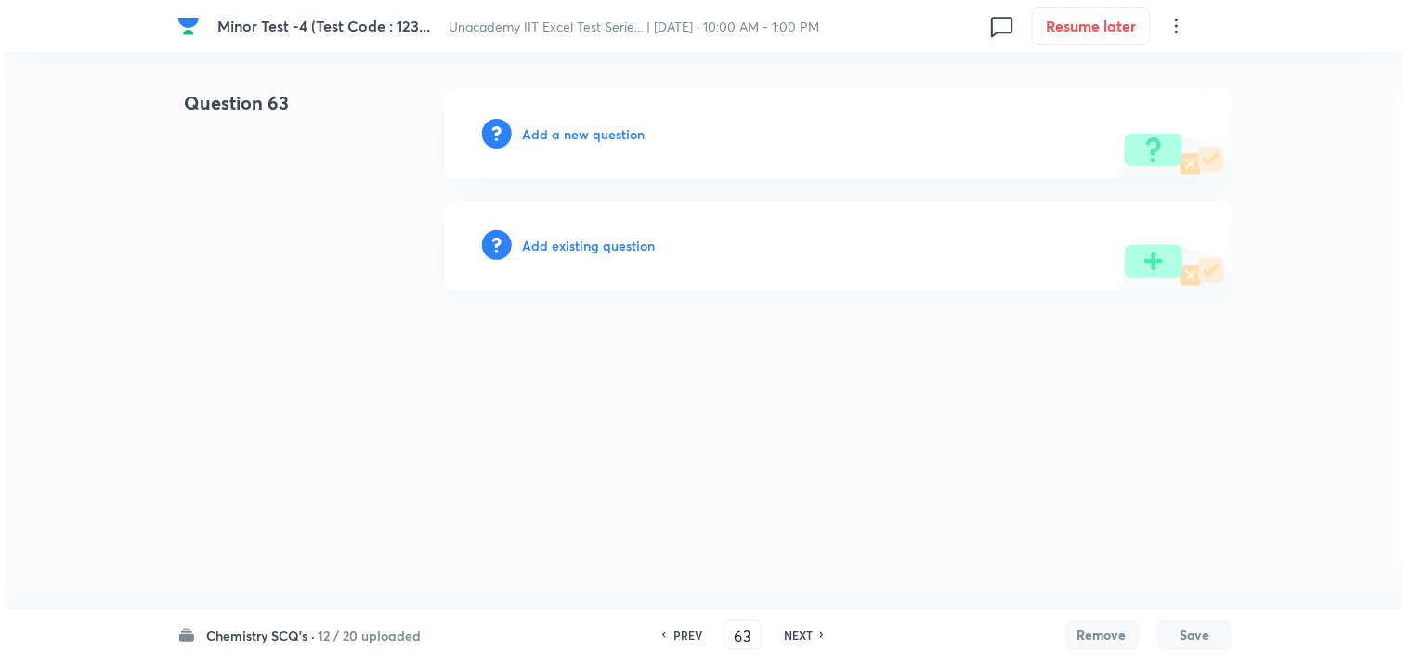
scroll to position [0, 0]
click at [598, 136] on h6 "Add a new question" at bounding box center [584, 133] width 123 height 19
click at [604, 134] on h6 "Choose a question type" at bounding box center [594, 133] width 143 height 19
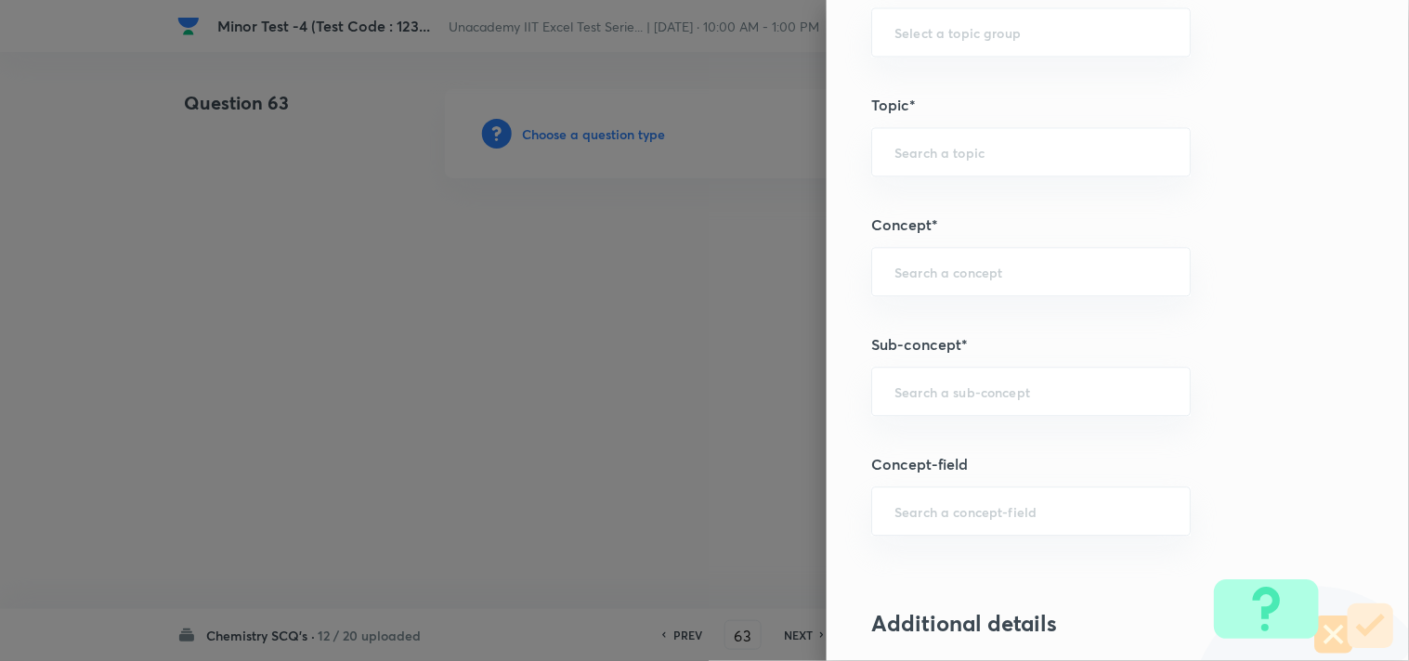
scroll to position [1032, 0]
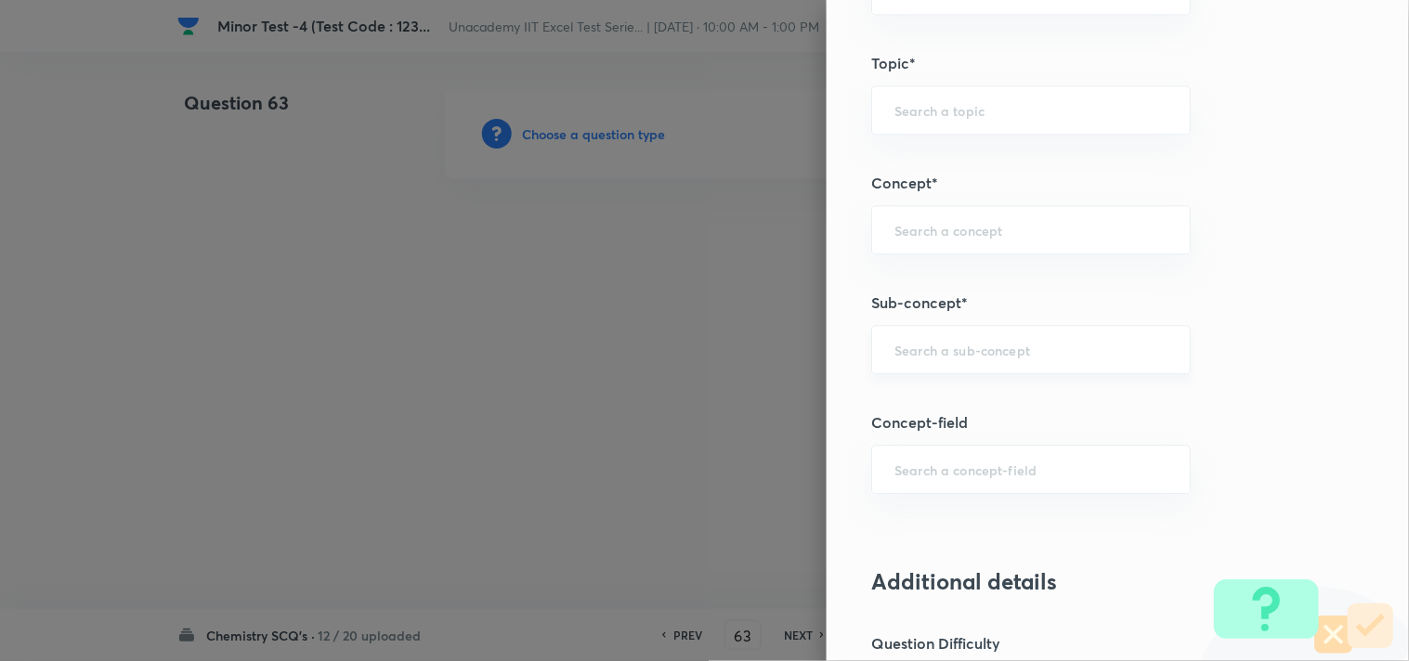
click at [972, 357] on input "text" at bounding box center [1030, 350] width 273 height 18
paste input "D-Block: Colour"
drag, startPoint x: 933, startPoint y: 354, endPoint x: 1062, endPoint y: 293, distance: 142.5
click at [1045, 336] on div "D-Block: Colour ​" at bounding box center [1030, 349] width 319 height 49
type input "D"
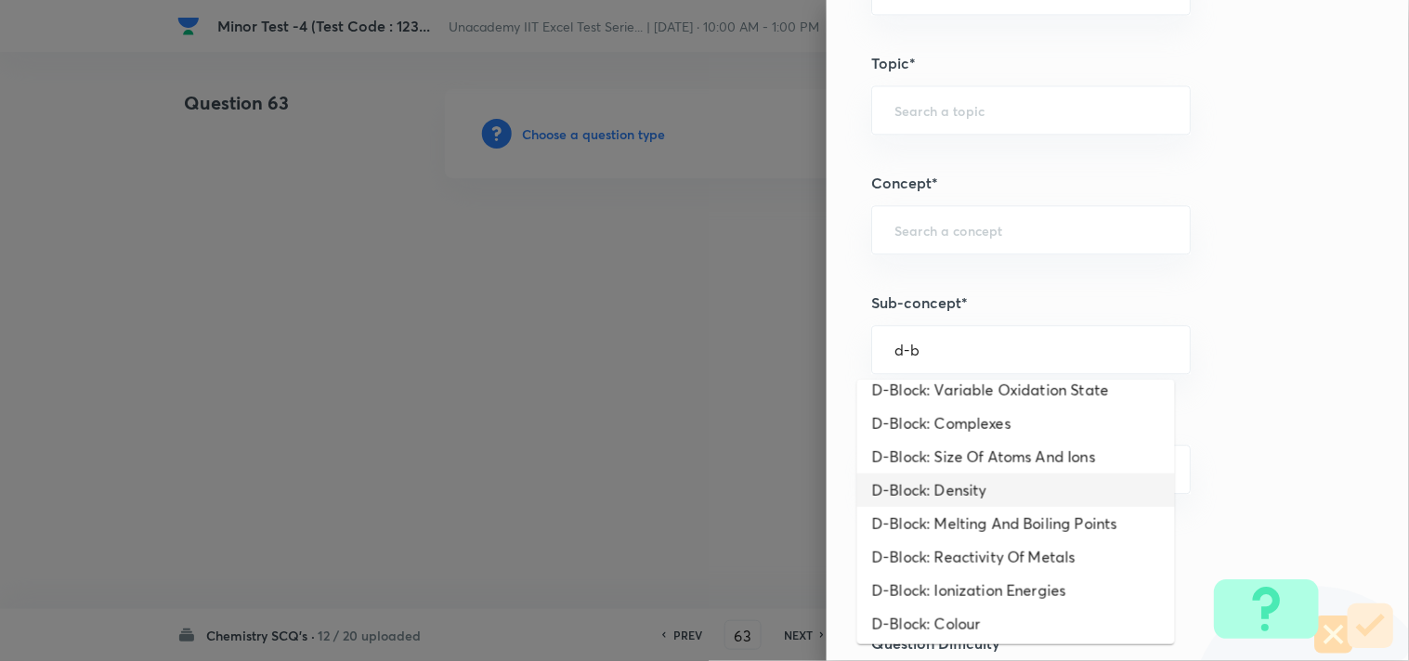
scroll to position [147, 0]
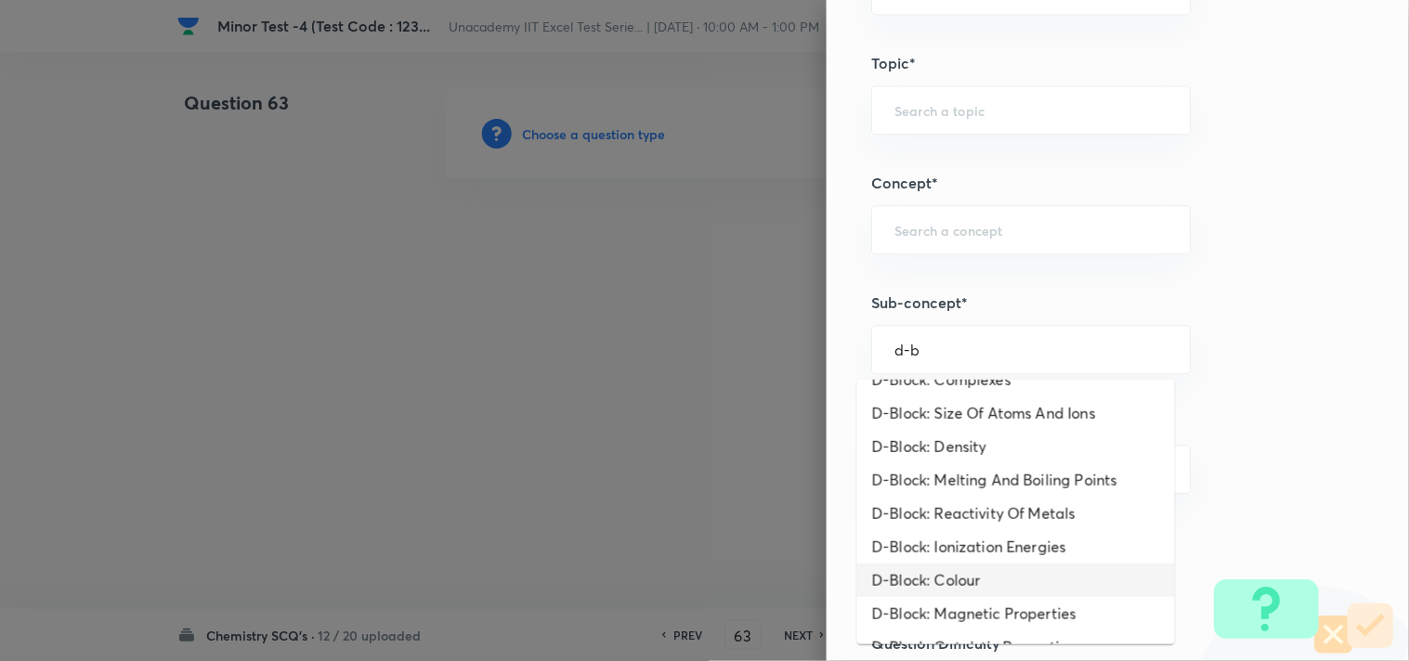
click at [973, 597] on li "D-Block: Colour" at bounding box center [1016, 580] width 318 height 33
type input "D-Block: Colour"
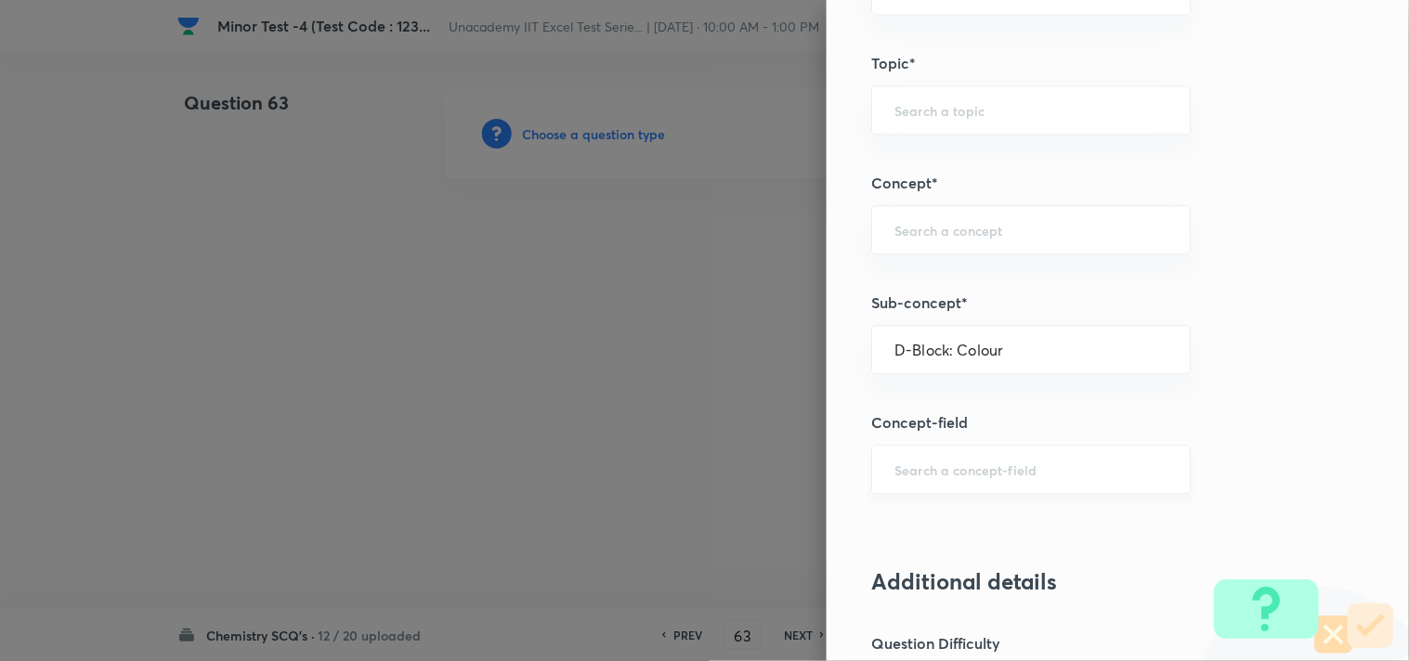
type input "Chemistry"
type input "Inorganic Chemistry"
type input "D & F Block Elements"
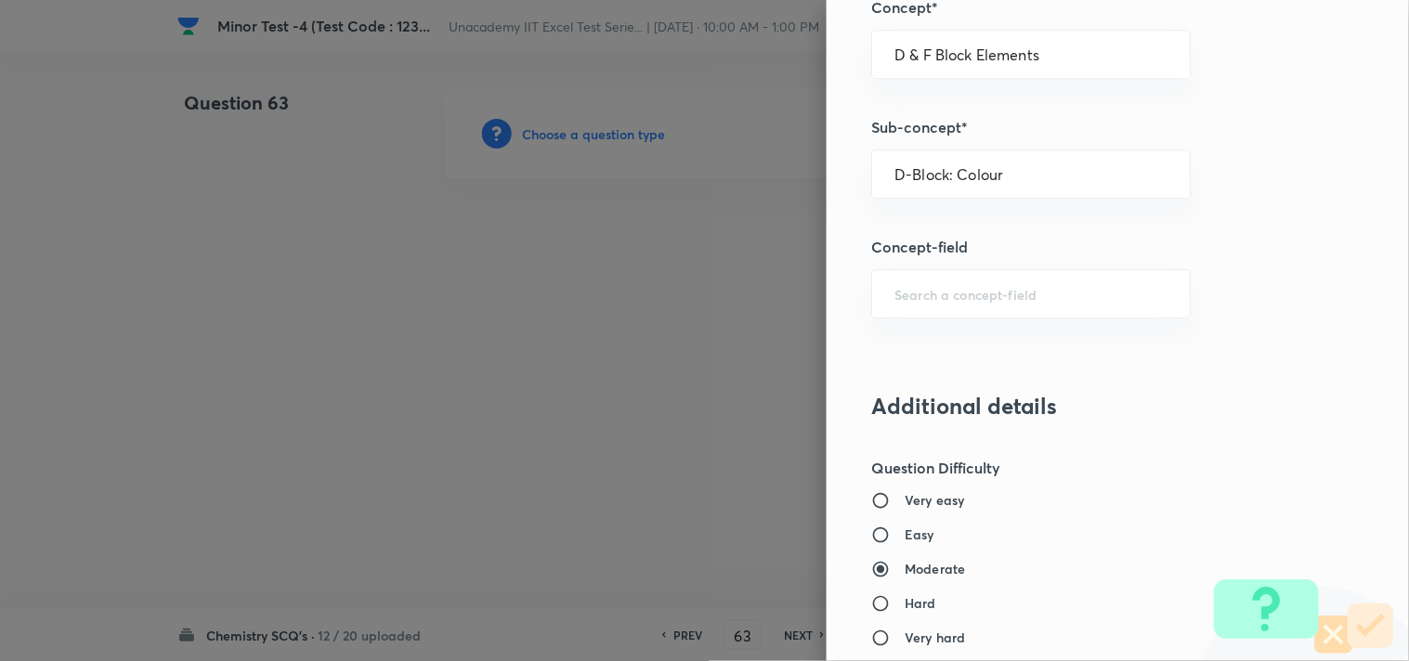
scroll to position [1341, 0]
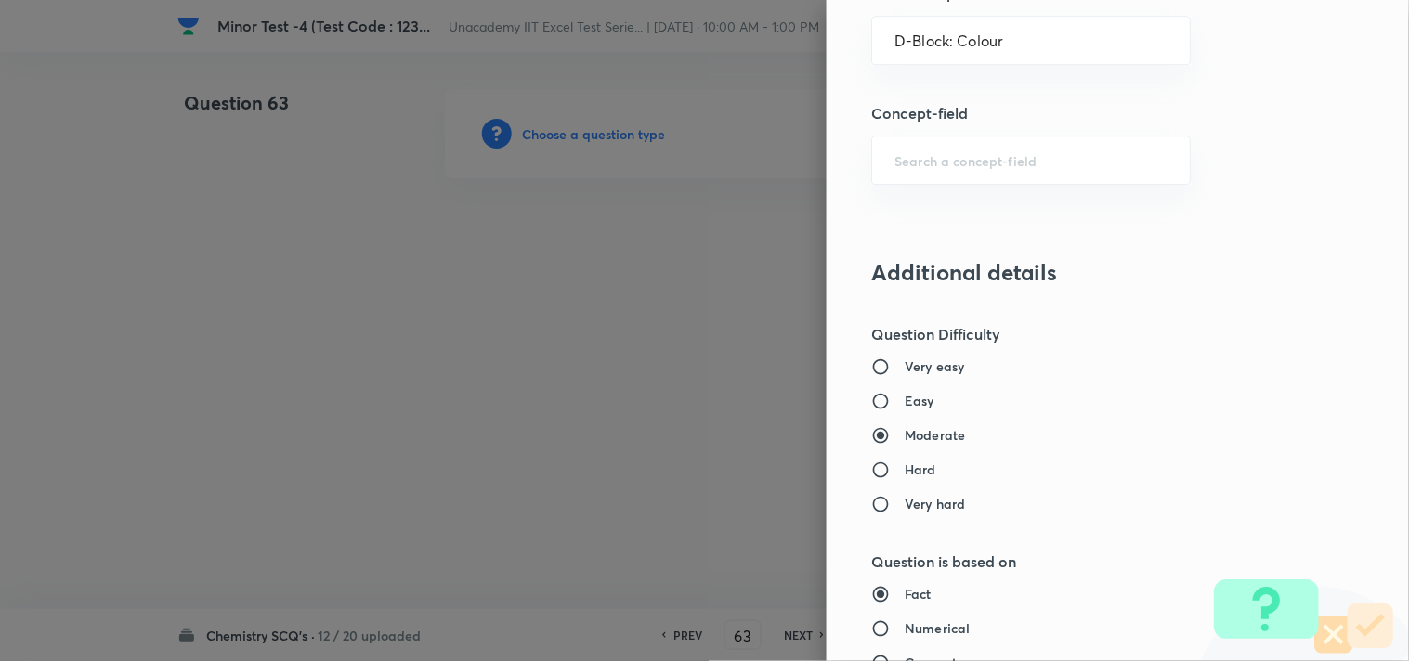
click at [904, 403] on h6 "Easy" at bounding box center [919, 400] width 30 height 19
click at [899, 403] on input "Easy" at bounding box center [887, 401] width 33 height 19
radio input "true"
radio input "false"
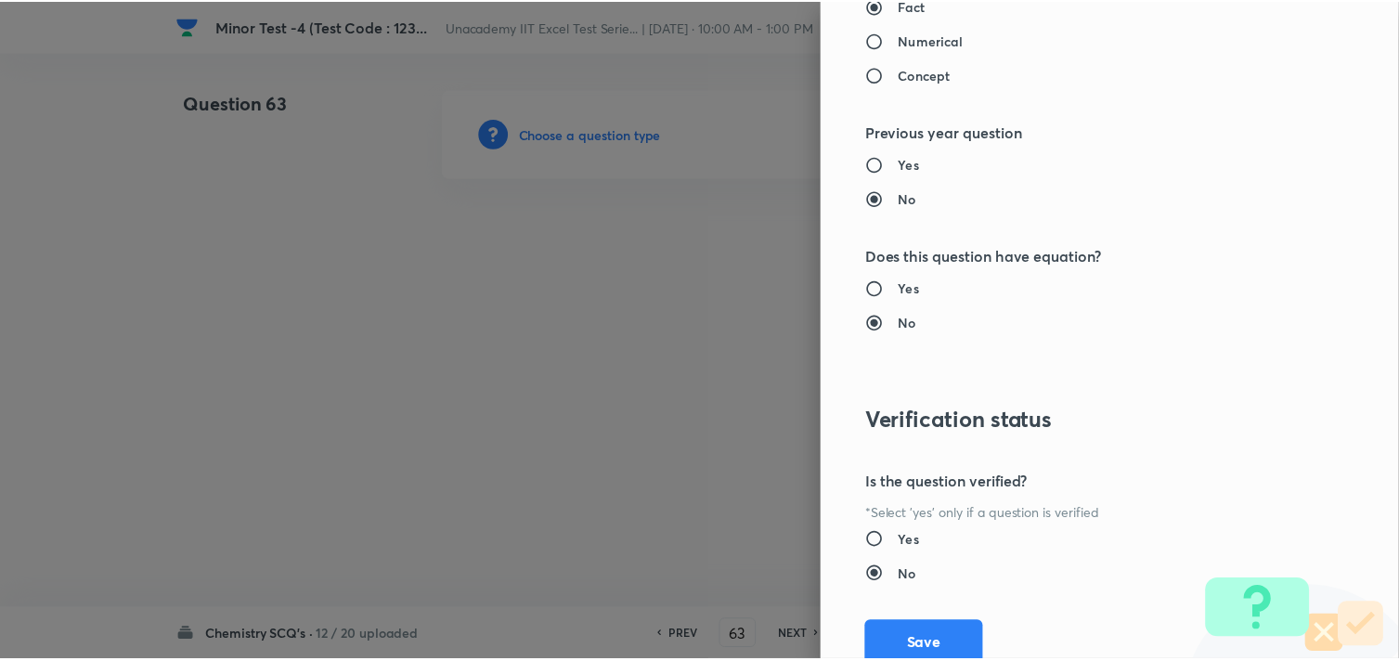
scroll to position [1994, 0]
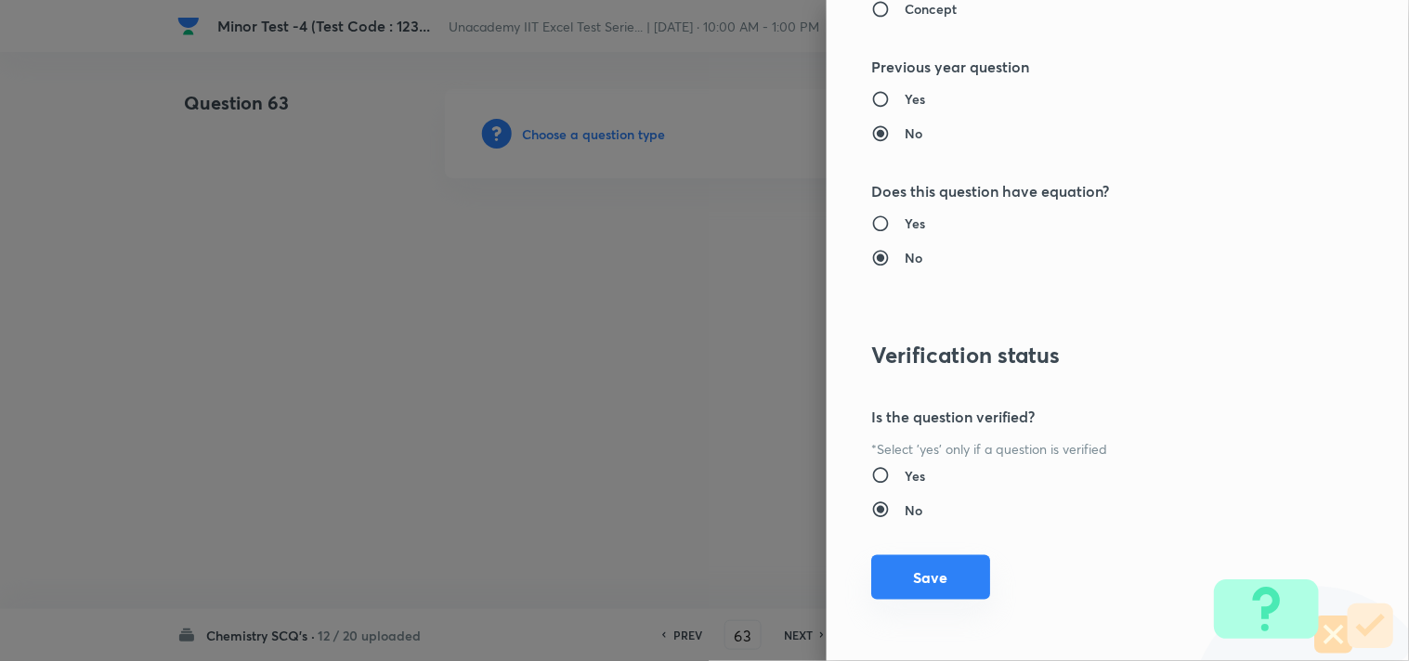
click at [929, 573] on button "Save" at bounding box center [930, 577] width 119 height 45
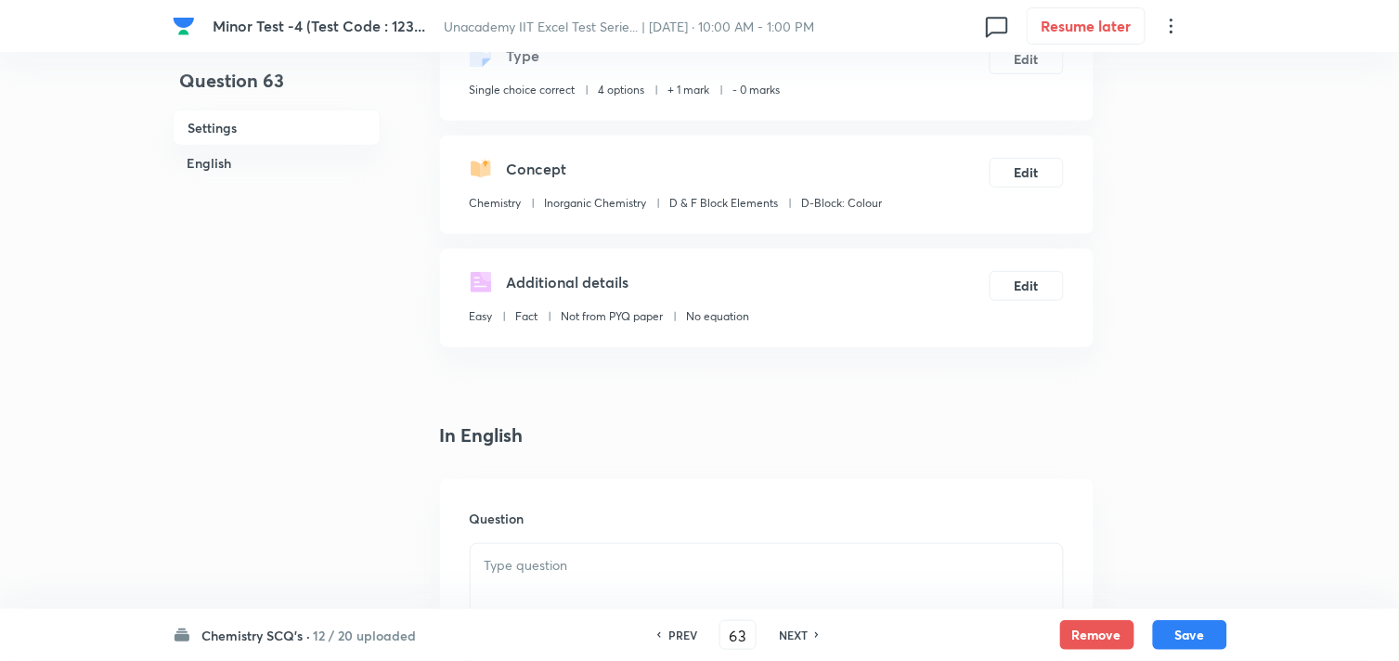
scroll to position [309, 0]
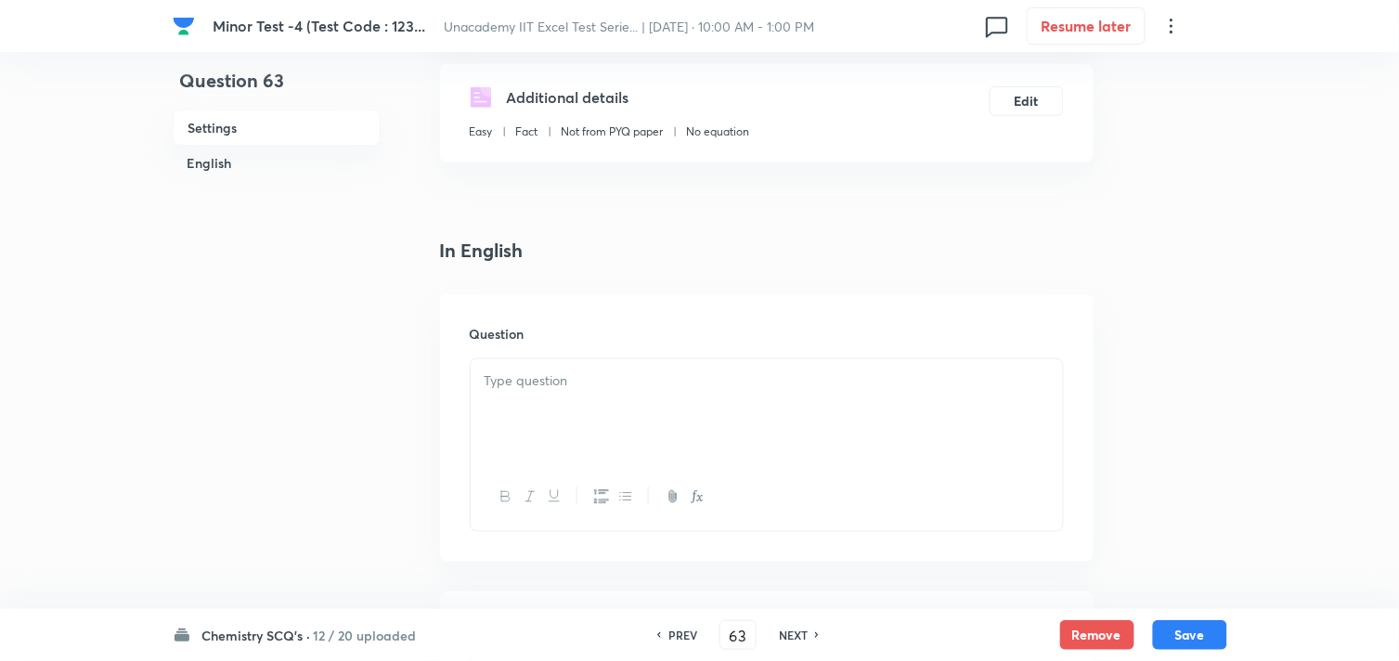
click at [604, 421] on div at bounding box center [767, 411] width 592 height 104
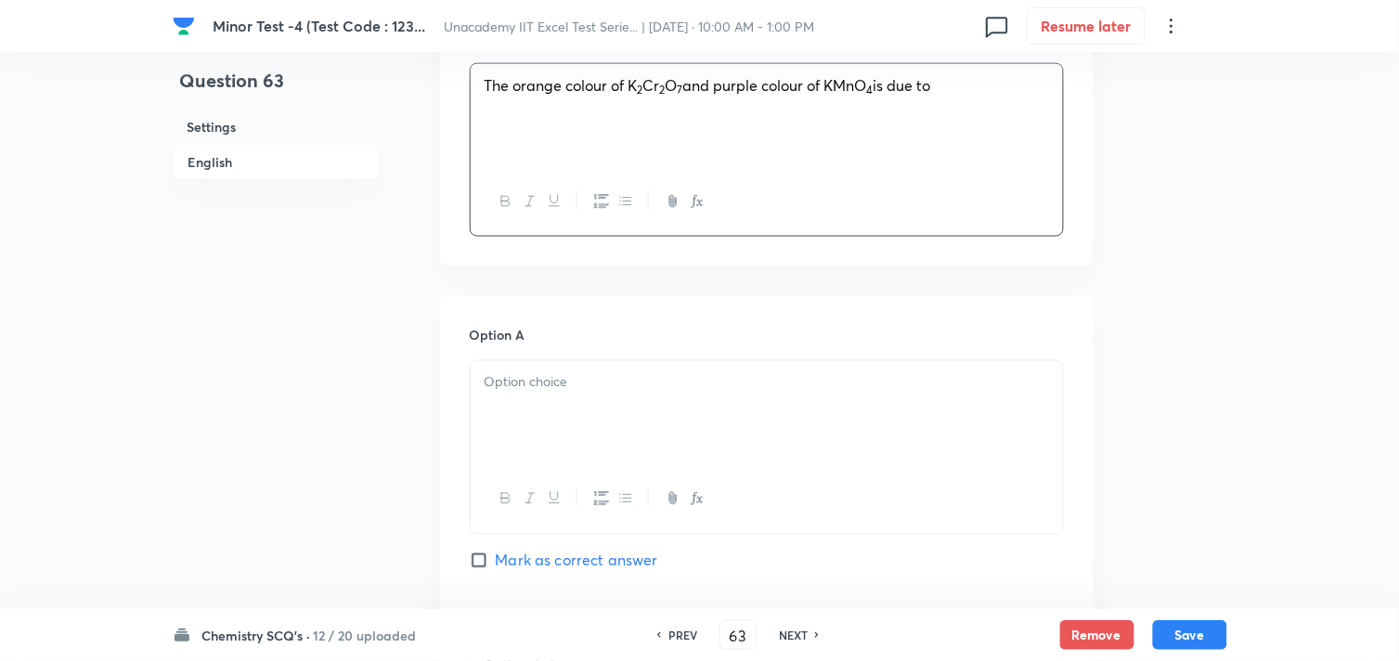
scroll to position [618, 0]
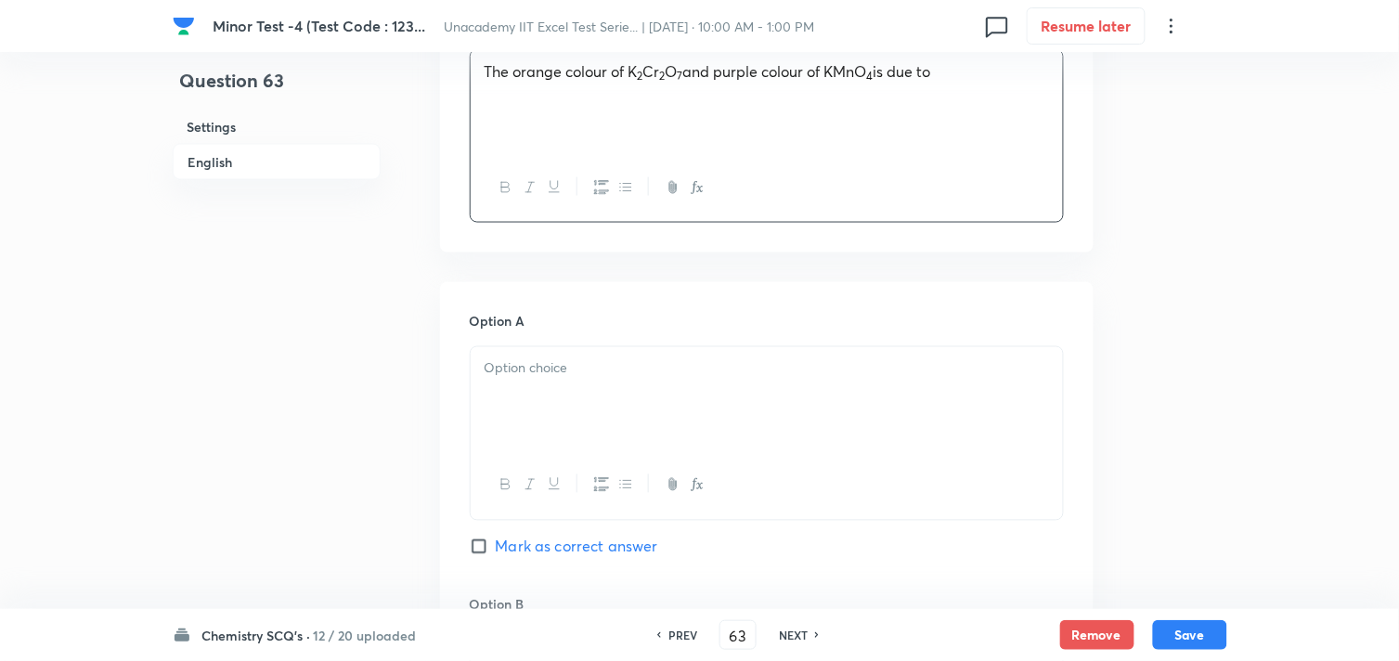
click at [661, 438] on div at bounding box center [767, 399] width 592 height 104
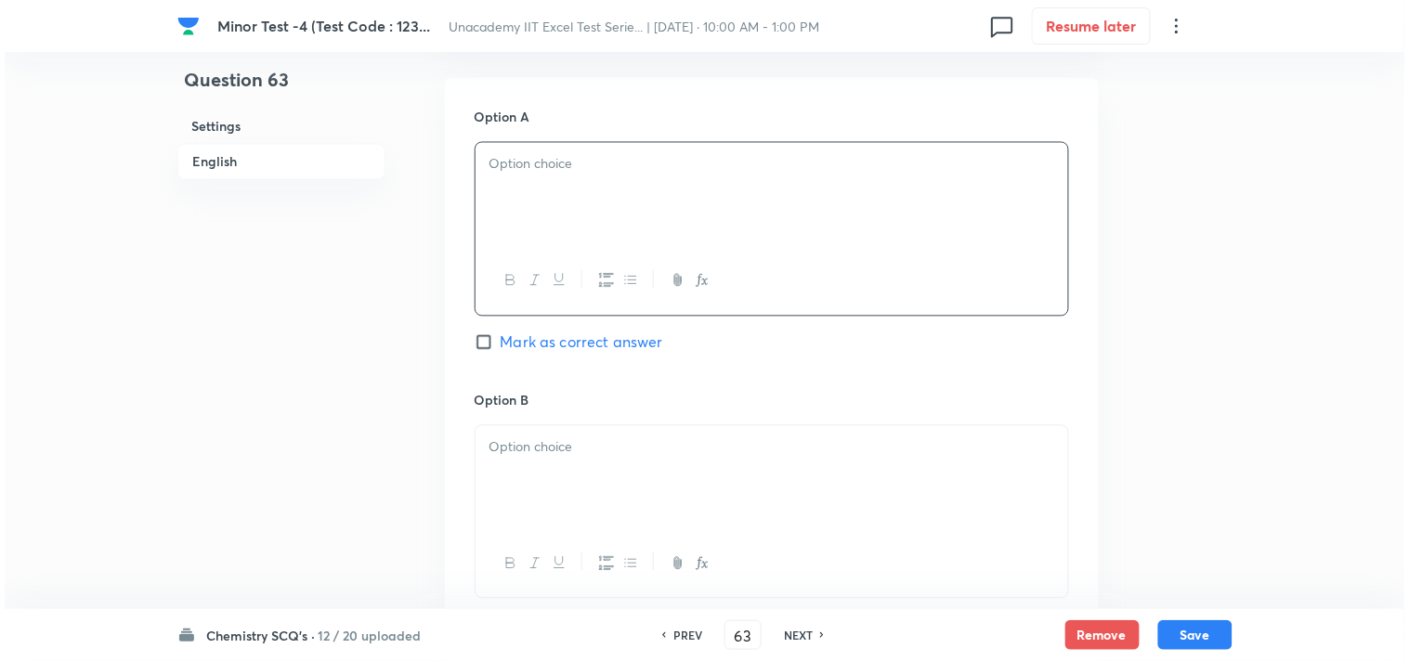
scroll to position [824, 0]
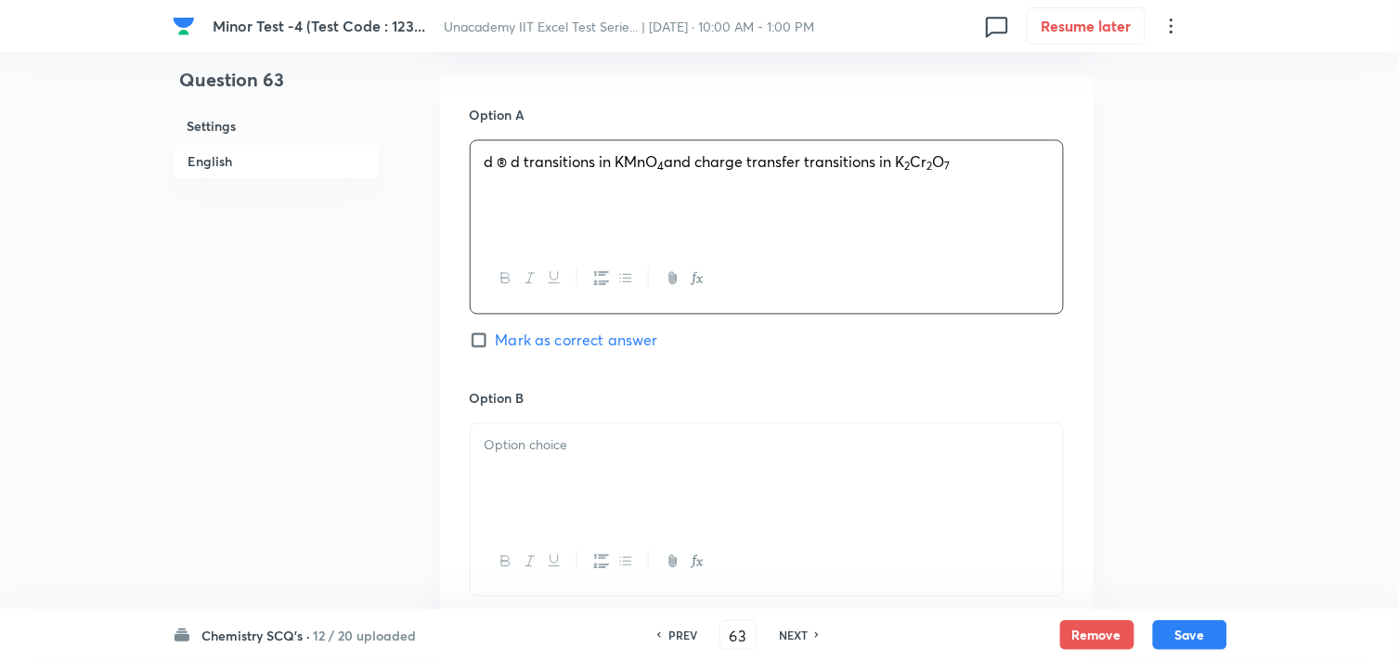
click at [502, 162] on span "d ® d transitions in KMnO" at bounding box center [572, 161] width 174 height 19
click at [702, 283] on icon "button" at bounding box center [697, 278] width 15 height 15
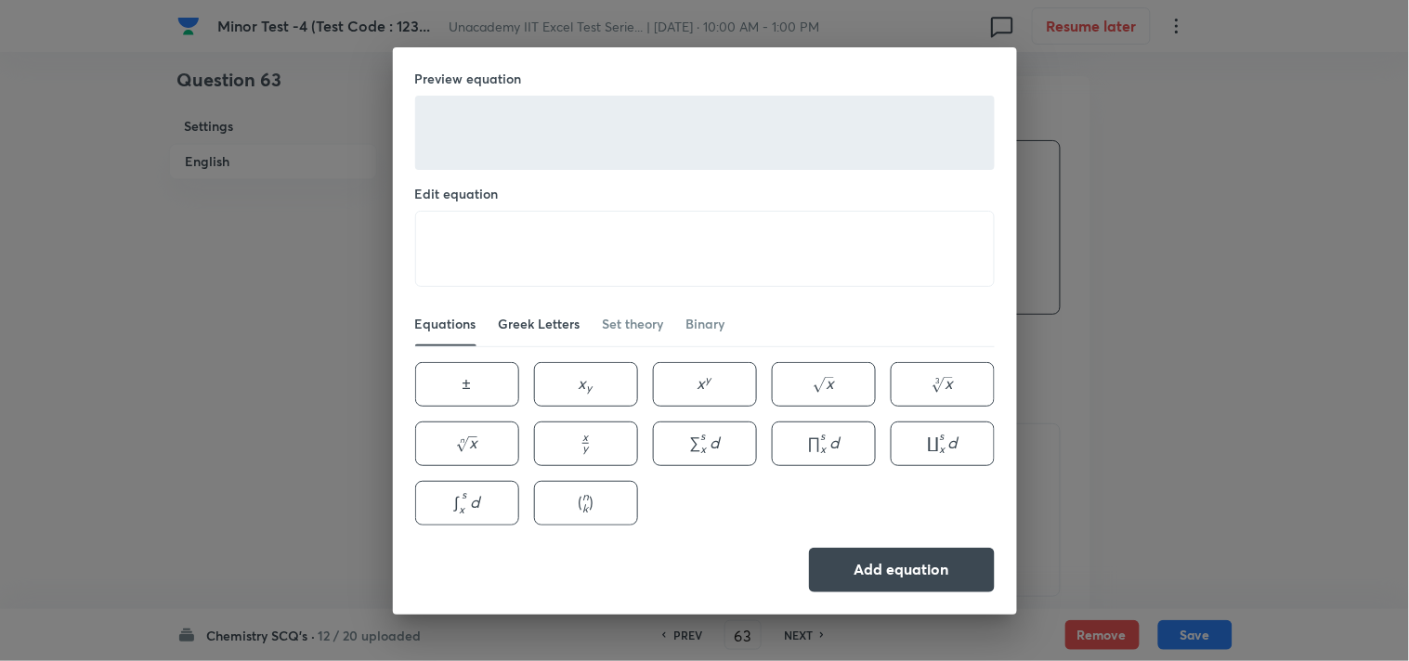
click at [539, 318] on div "Greek Letters" at bounding box center [540, 324] width 82 height 19
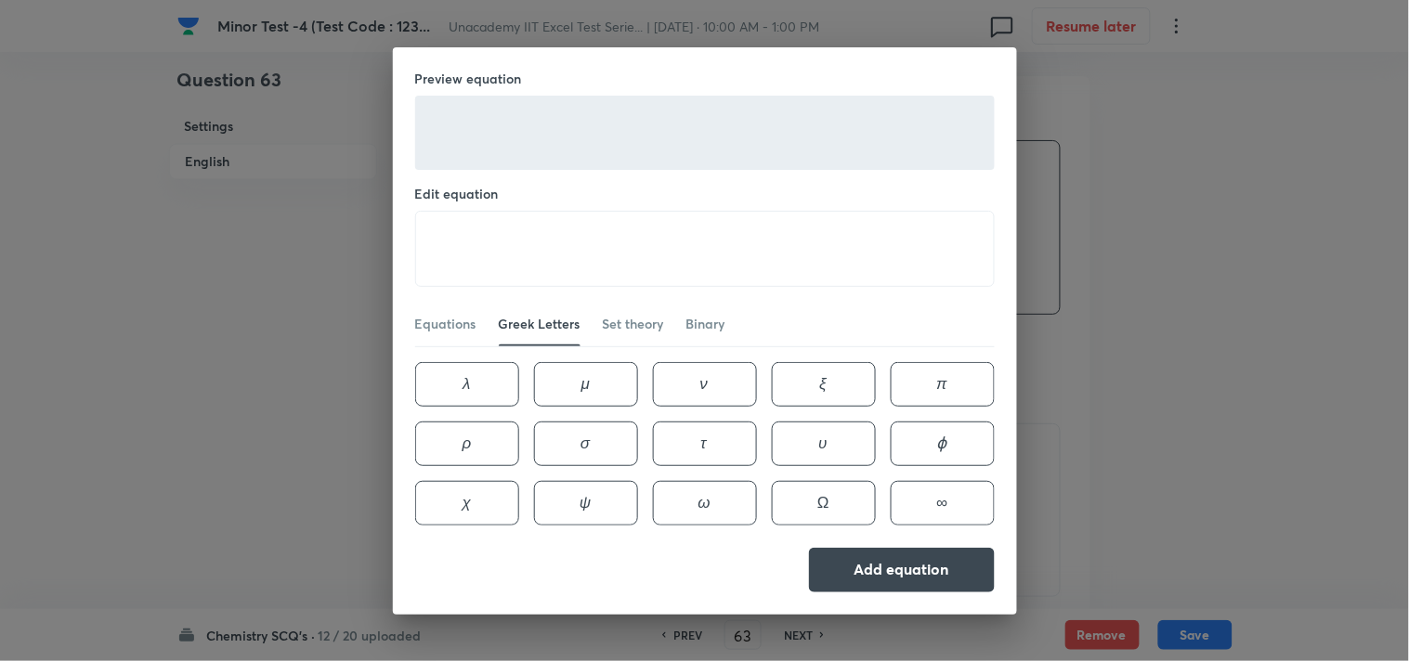
scroll to position [237, 0]
click at [623, 315] on div "Set theory" at bounding box center [633, 324] width 61 height 19
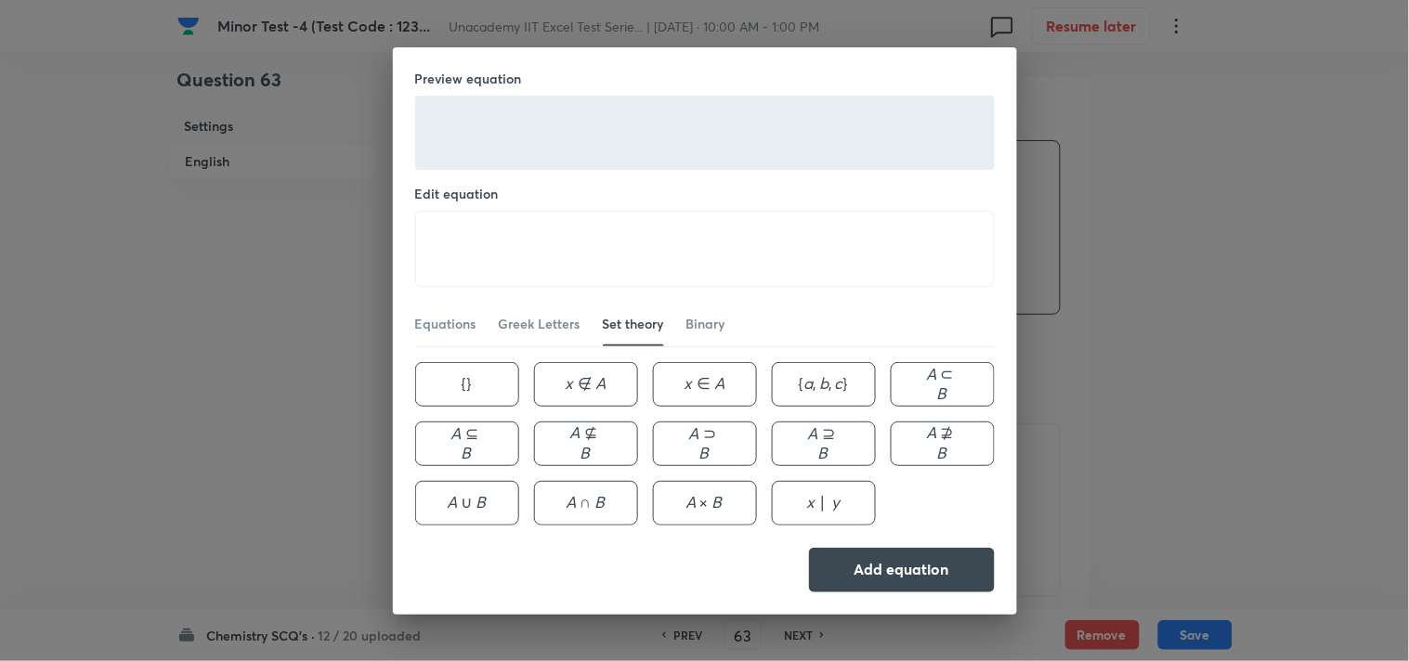
scroll to position [0, 0]
click at [994, 516] on div "Preview equation Edit equation ​ Equations Greek Letters Set theory Binary ∞ \i…" at bounding box center [705, 330] width 624 height 567
click at [707, 325] on div "Binary" at bounding box center [705, 324] width 39 height 19
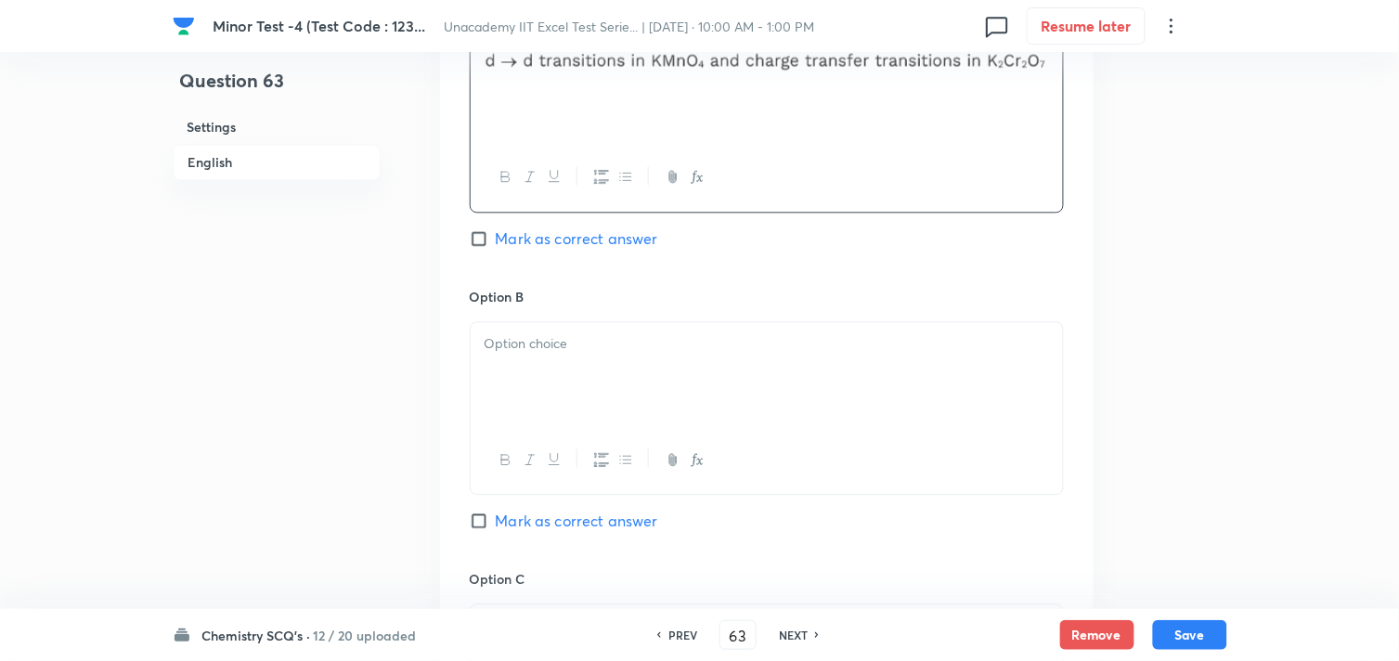
scroll to position [928, 0]
click at [609, 407] on div at bounding box center [767, 372] width 592 height 104
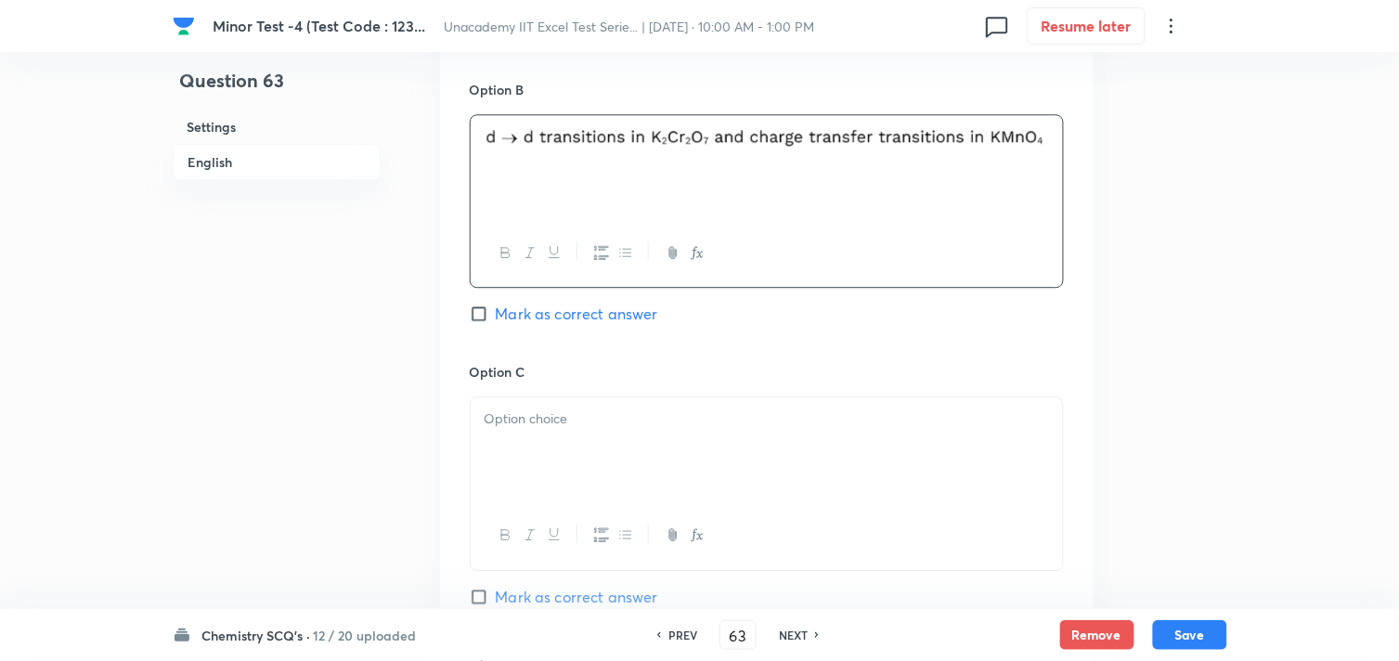
scroll to position [1135, 0]
click at [595, 443] on div at bounding box center [767, 448] width 592 height 104
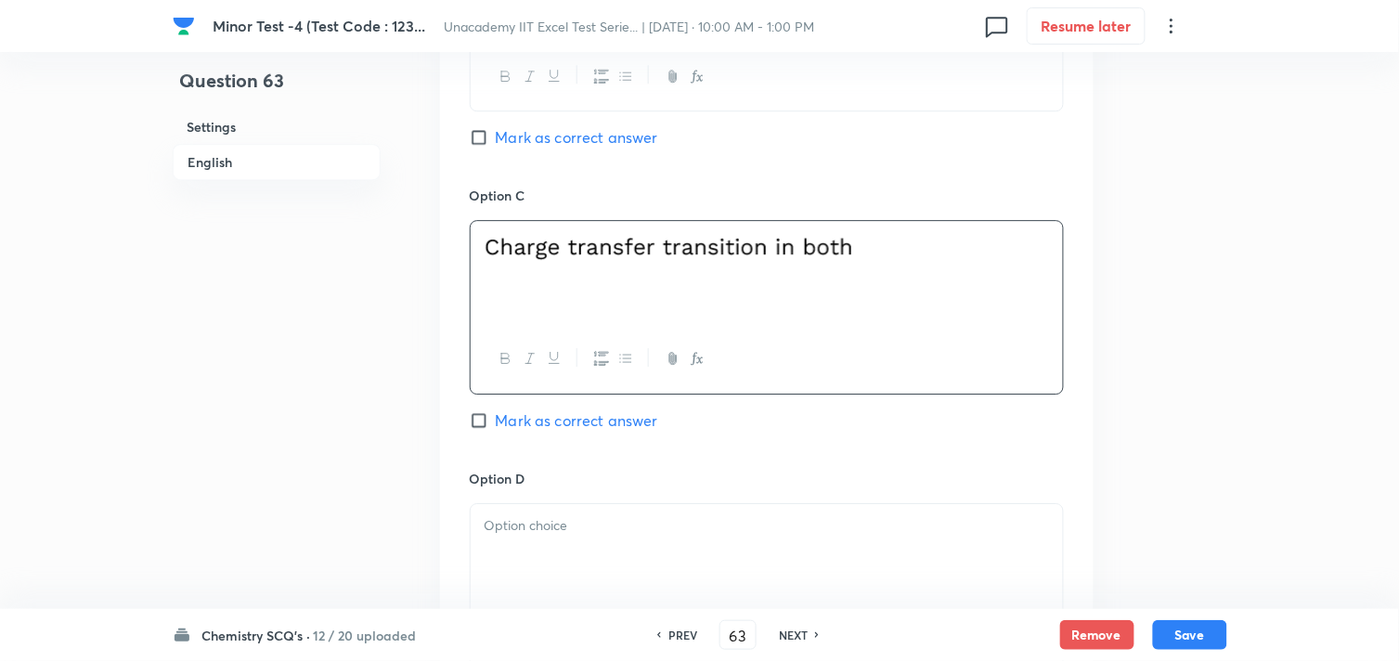
scroll to position [1341, 0]
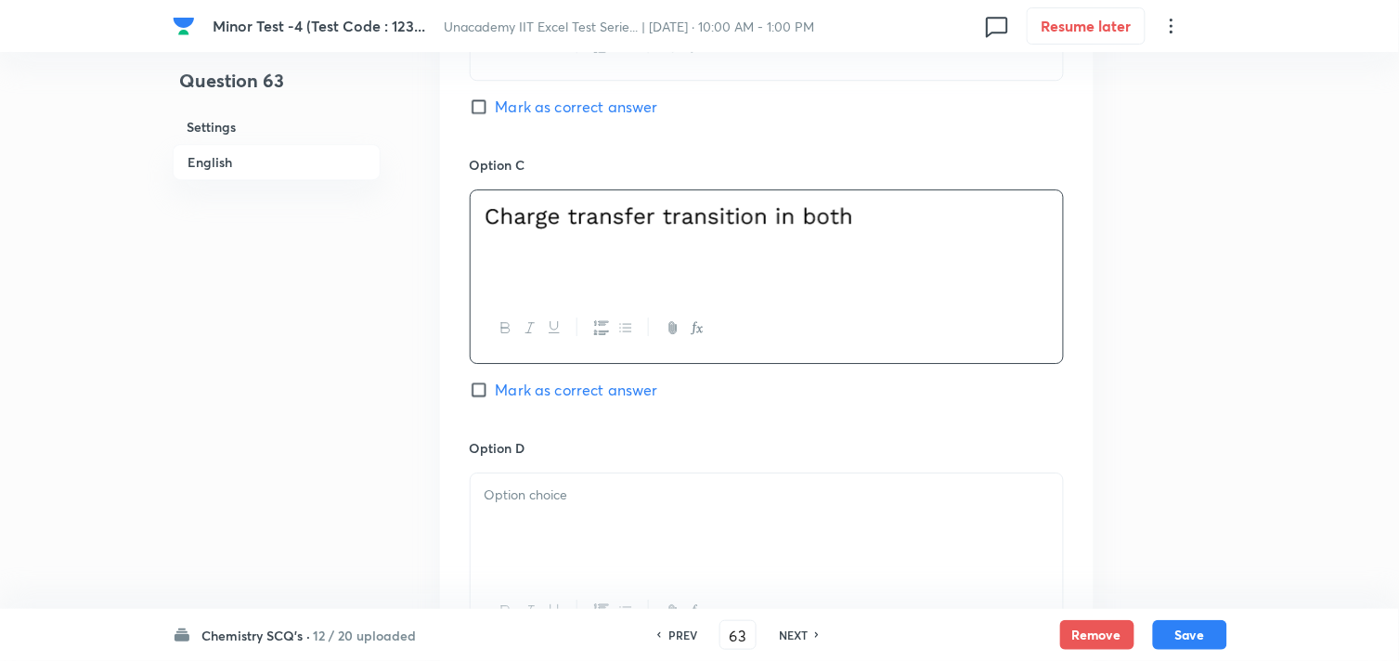
click at [726, 512] on div at bounding box center [767, 526] width 592 height 104
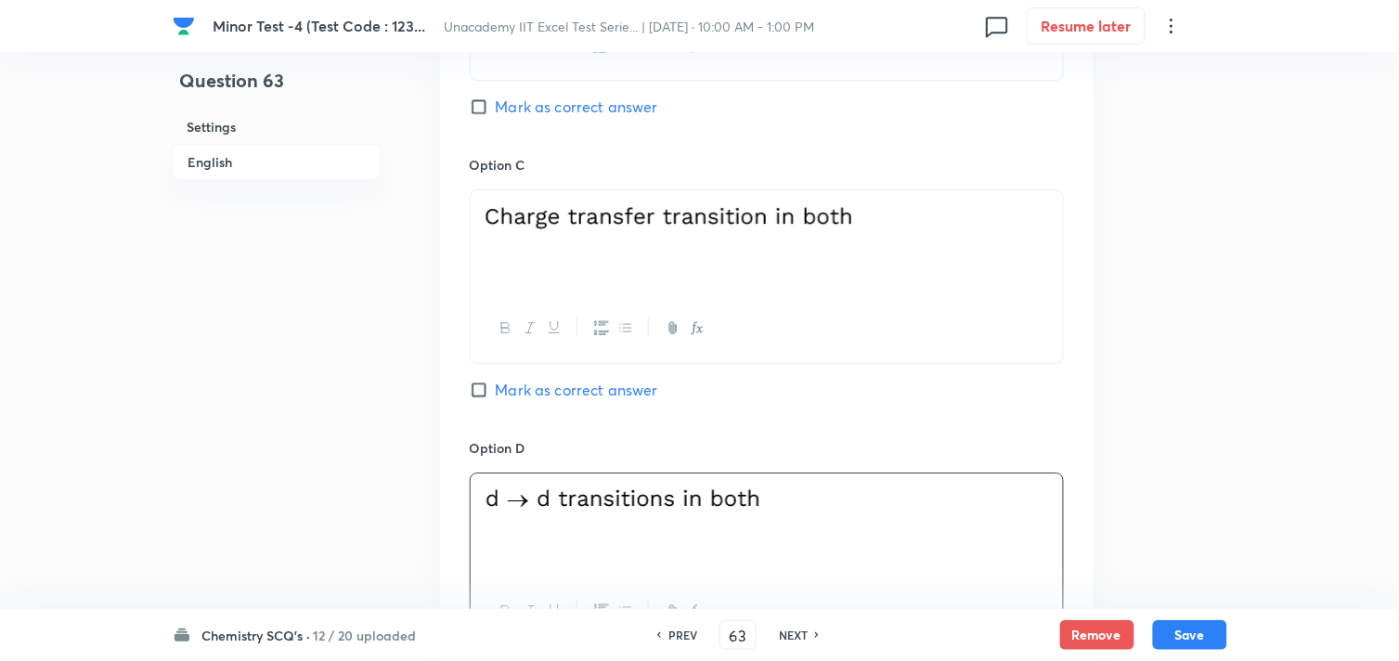
click at [543, 390] on span "Mark as correct answer" at bounding box center [577, 390] width 162 height 22
click at [496, 390] on input "Mark as correct answer" at bounding box center [483, 390] width 26 height 19
checkbox input "true"
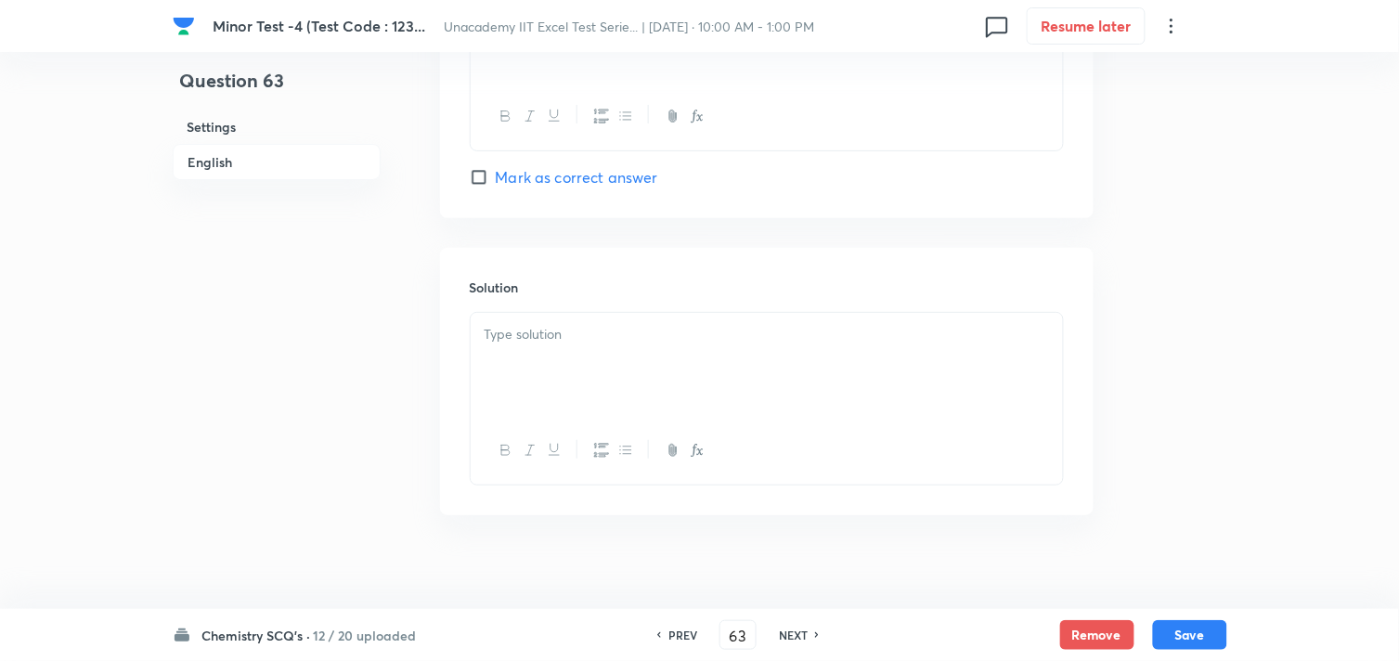
scroll to position [1857, 0]
click at [601, 346] on div at bounding box center [767, 347] width 592 height 104
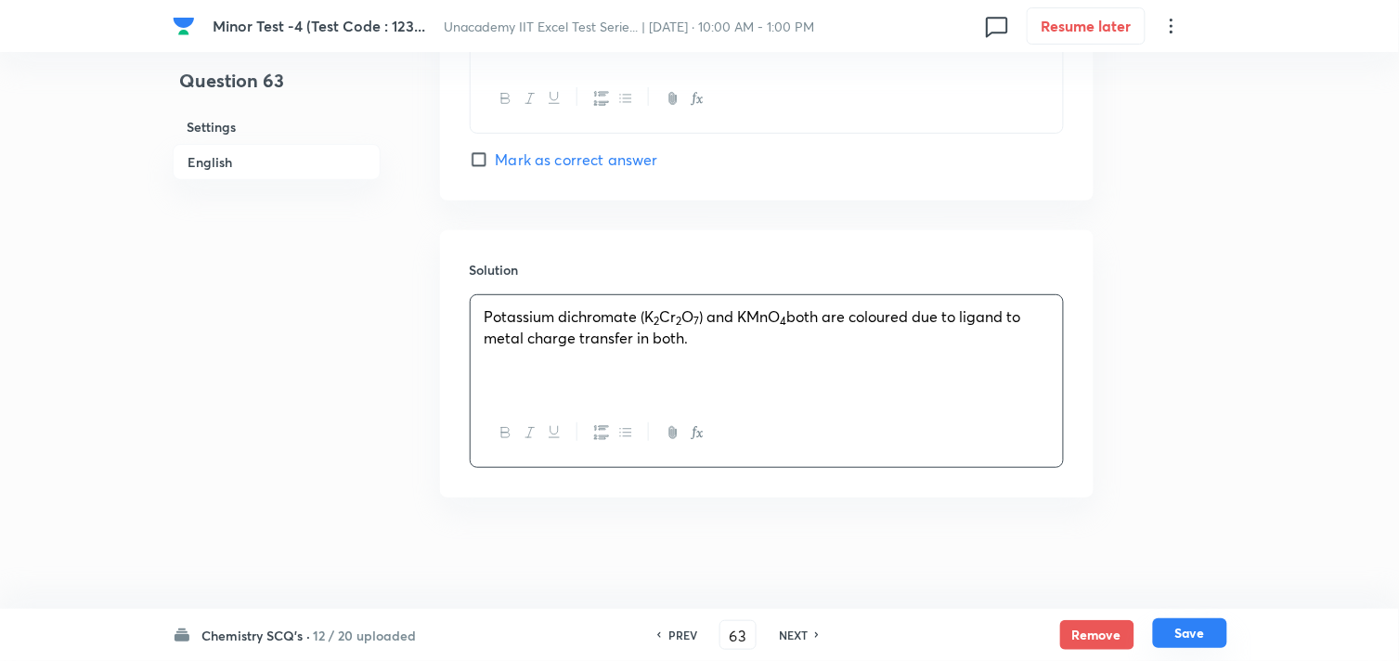
click at [1188, 638] on button "Save" at bounding box center [1190, 633] width 74 height 30
type input "64"
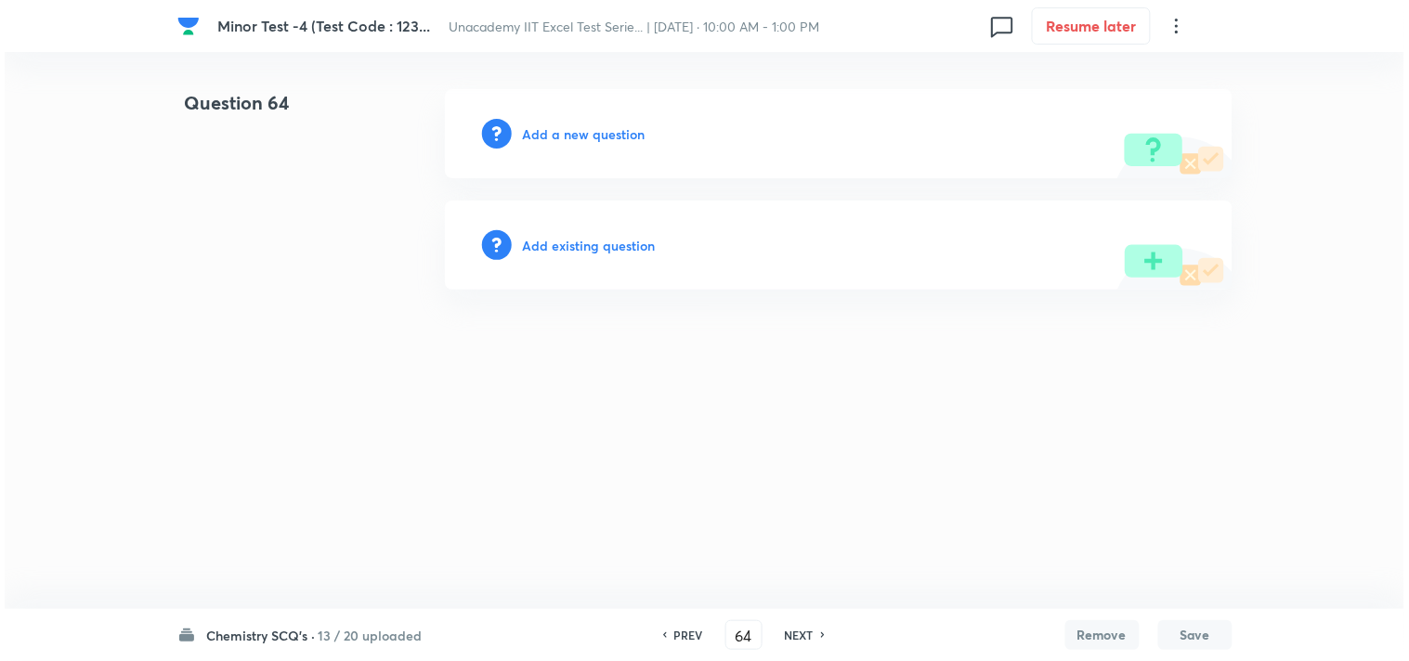
scroll to position [0, 0]
click at [591, 132] on h6 "Add a new question" at bounding box center [584, 133] width 123 height 19
click at [598, 125] on h6 "Choose a question type" at bounding box center [594, 133] width 143 height 19
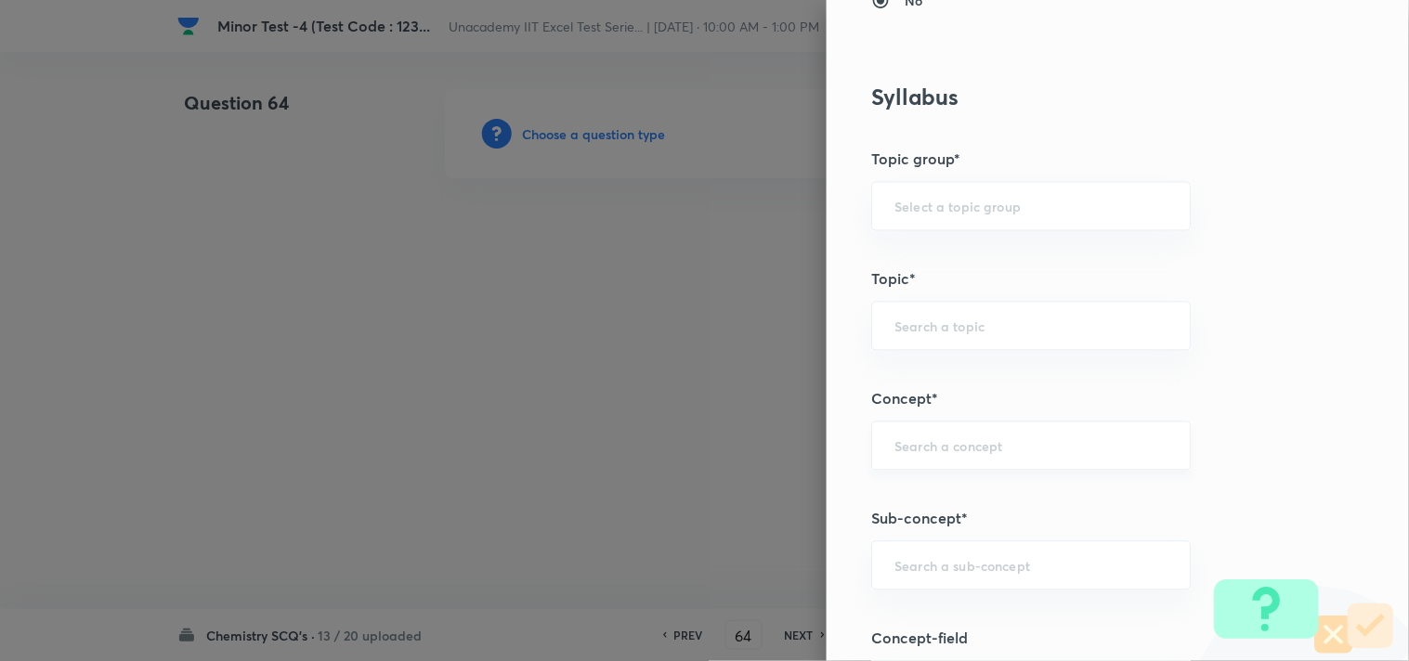
scroll to position [824, 0]
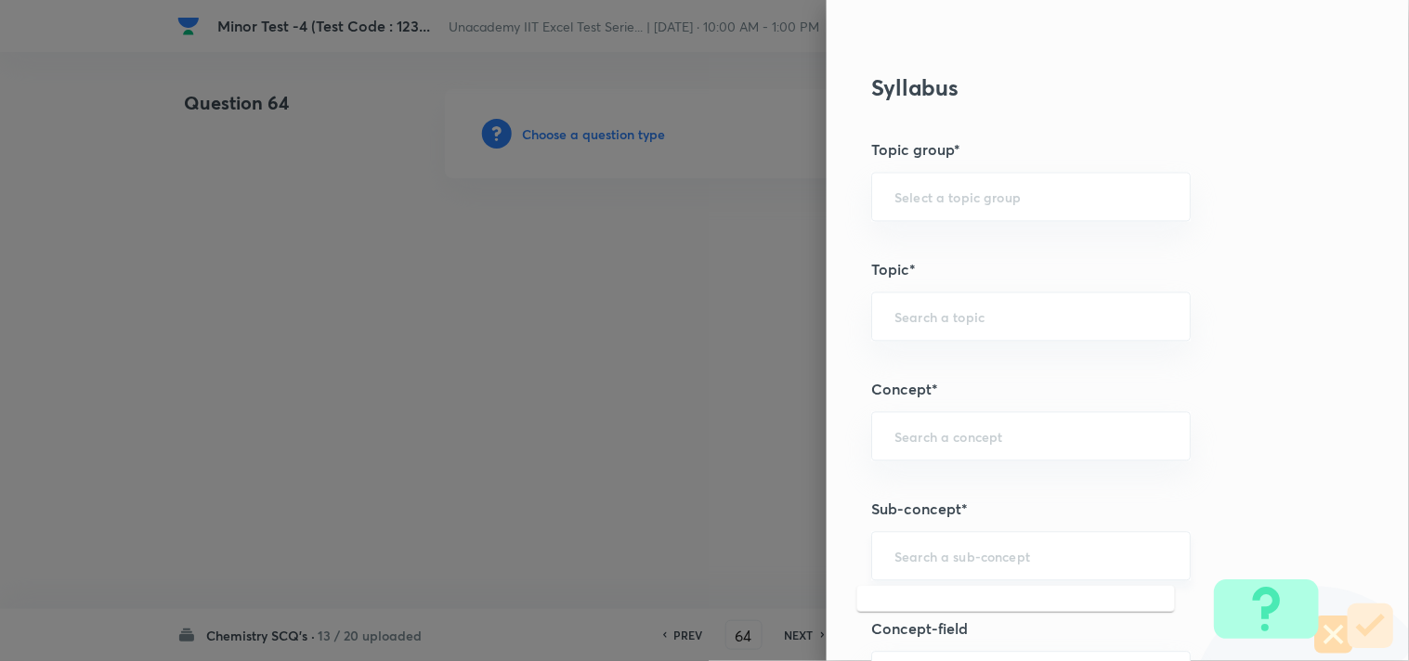
click at [903, 549] on input "text" at bounding box center [1030, 557] width 273 height 18
paste input "D-Block: Ionization Energies"
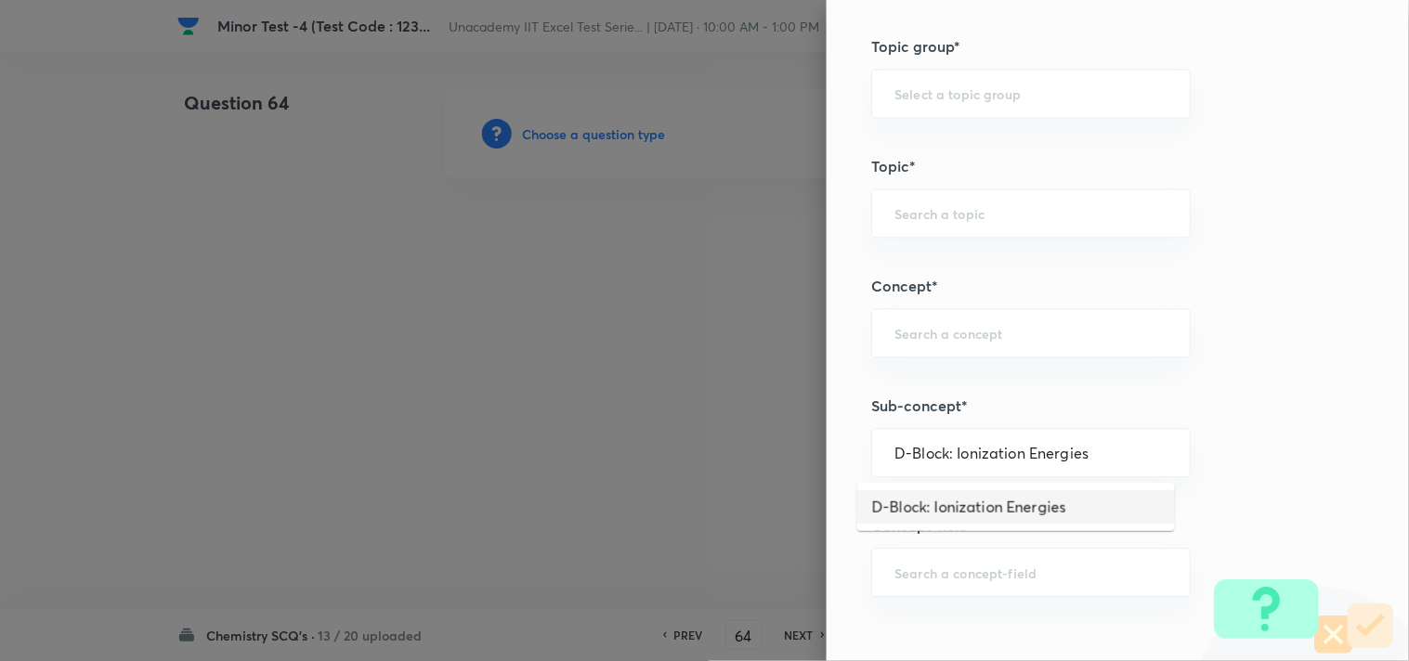
click at [1006, 503] on li "D-Block: Ionization Energies" at bounding box center [1016, 506] width 318 height 33
type input "D-Block: Ionization Energies"
type input "Chemistry"
type input "Inorganic Chemistry"
type input "D & F Block Elements"
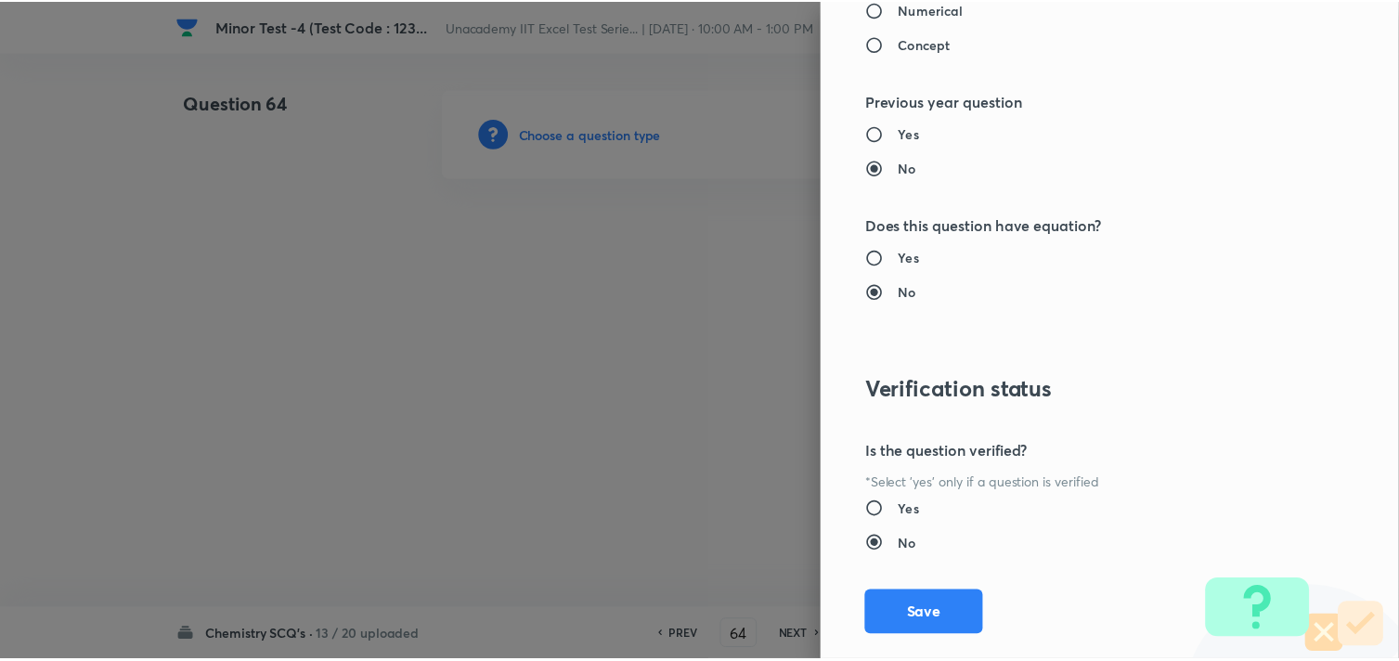
scroll to position [1994, 0]
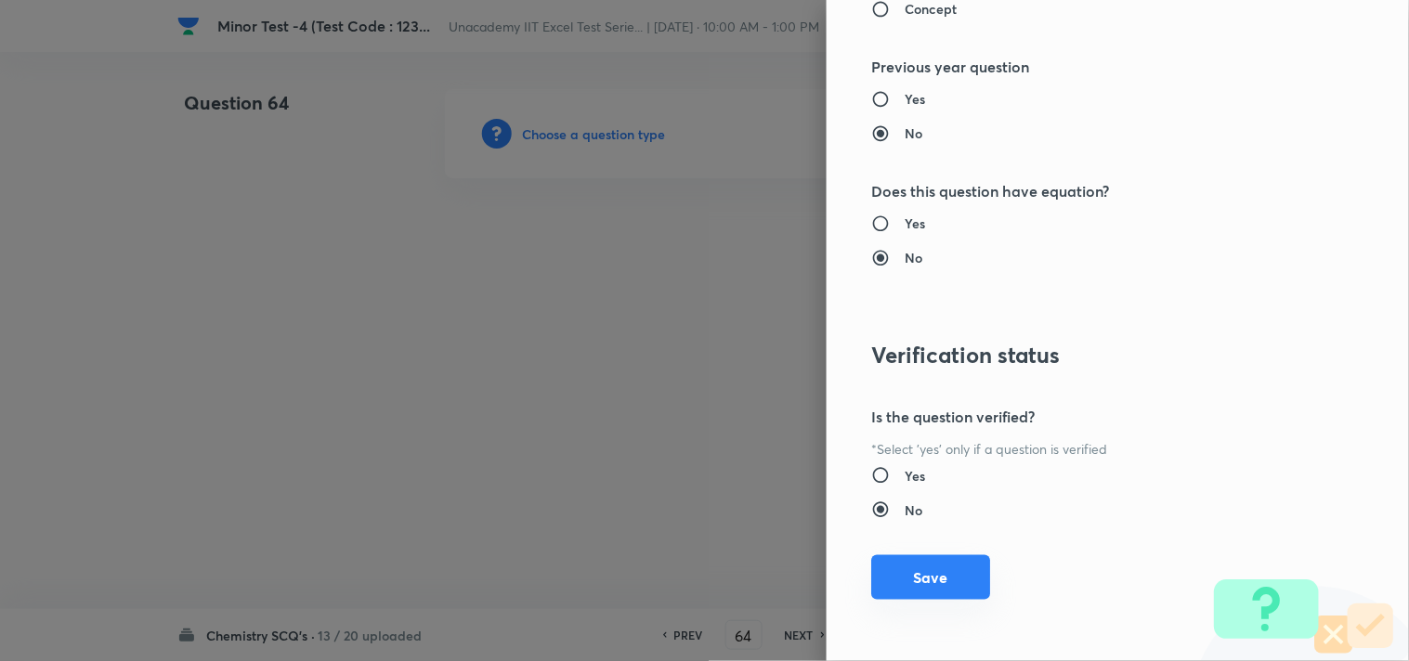
click at [916, 572] on button "Save" at bounding box center [930, 577] width 119 height 45
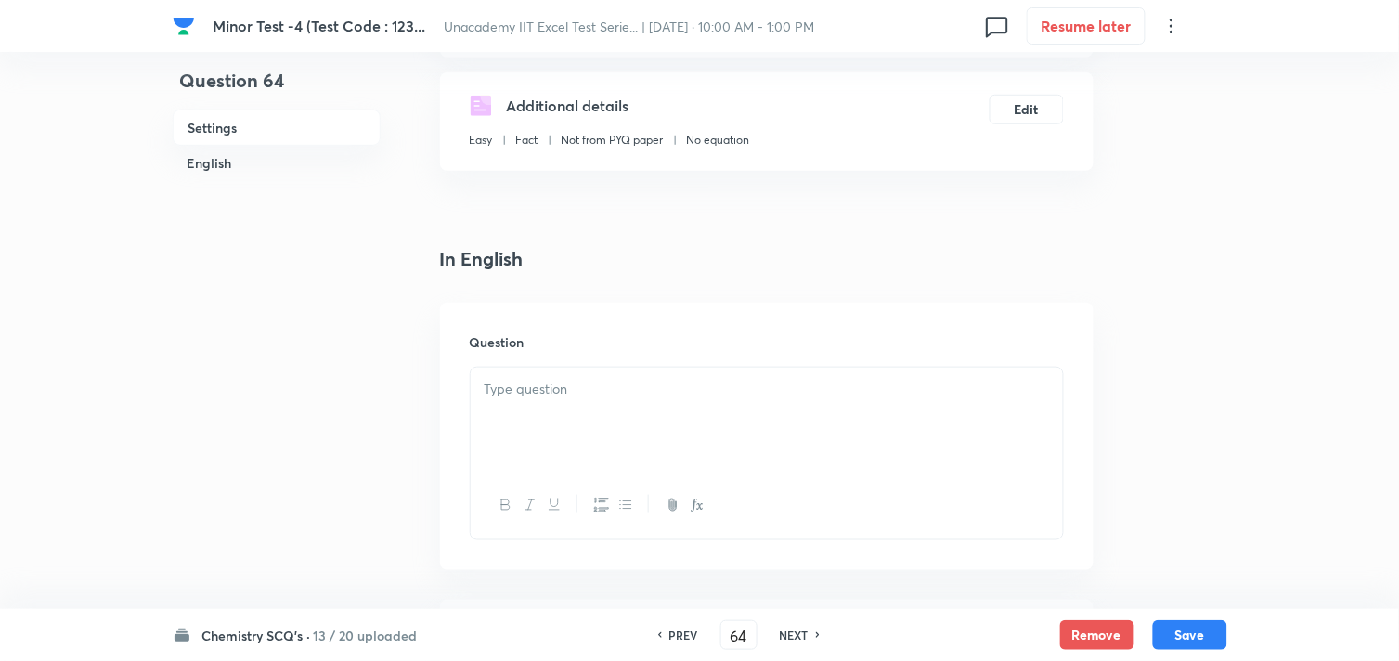
scroll to position [309, 0]
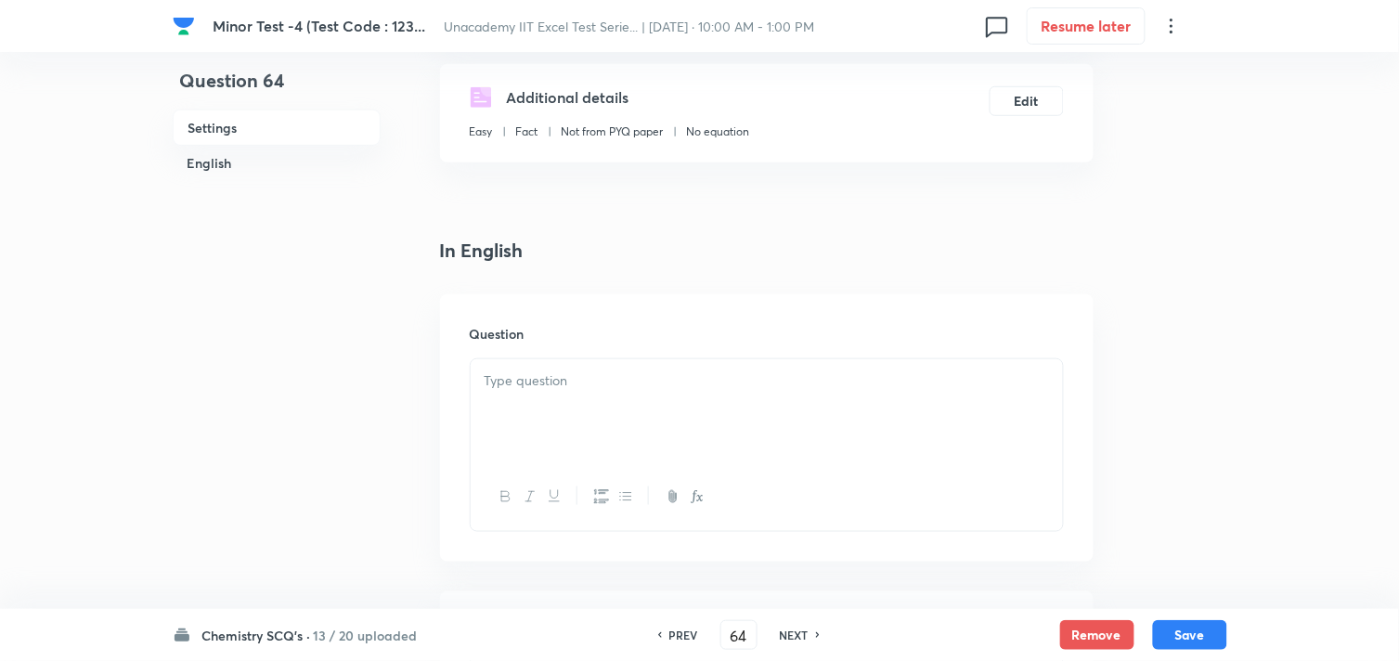
click at [559, 396] on div at bounding box center [767, 411] width 592 height 104
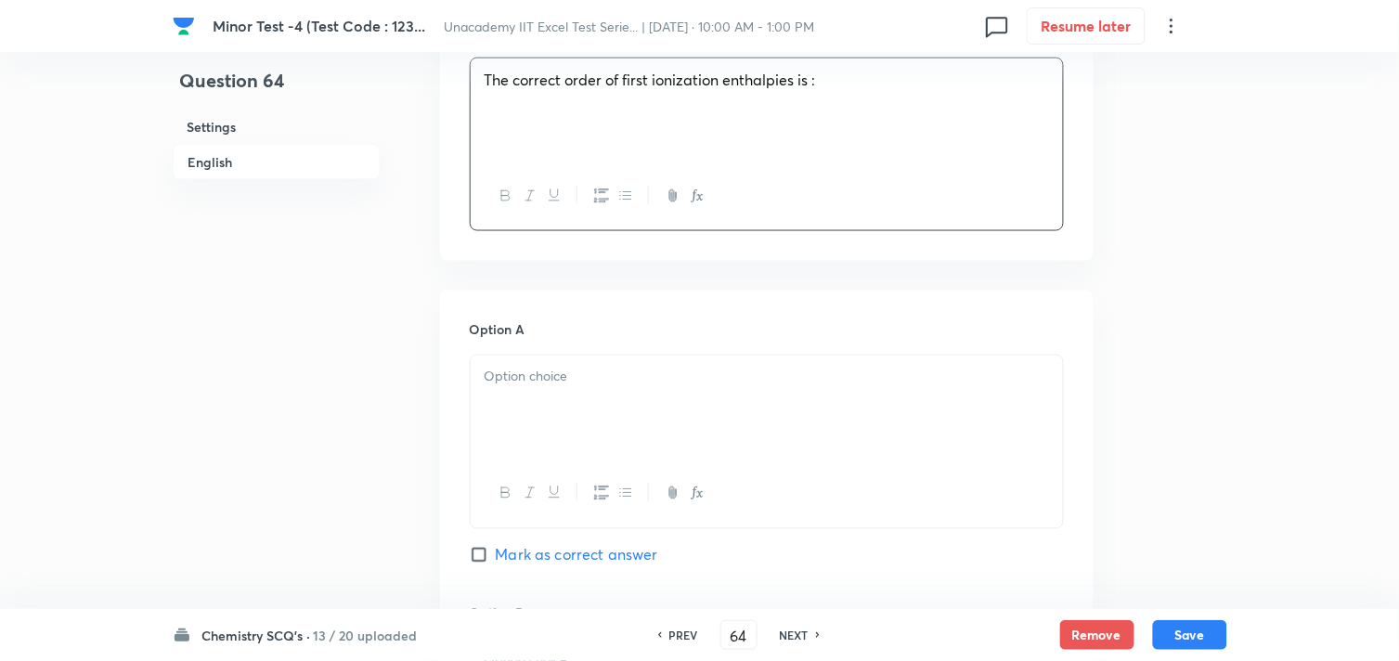
scroll to position [618, 0]
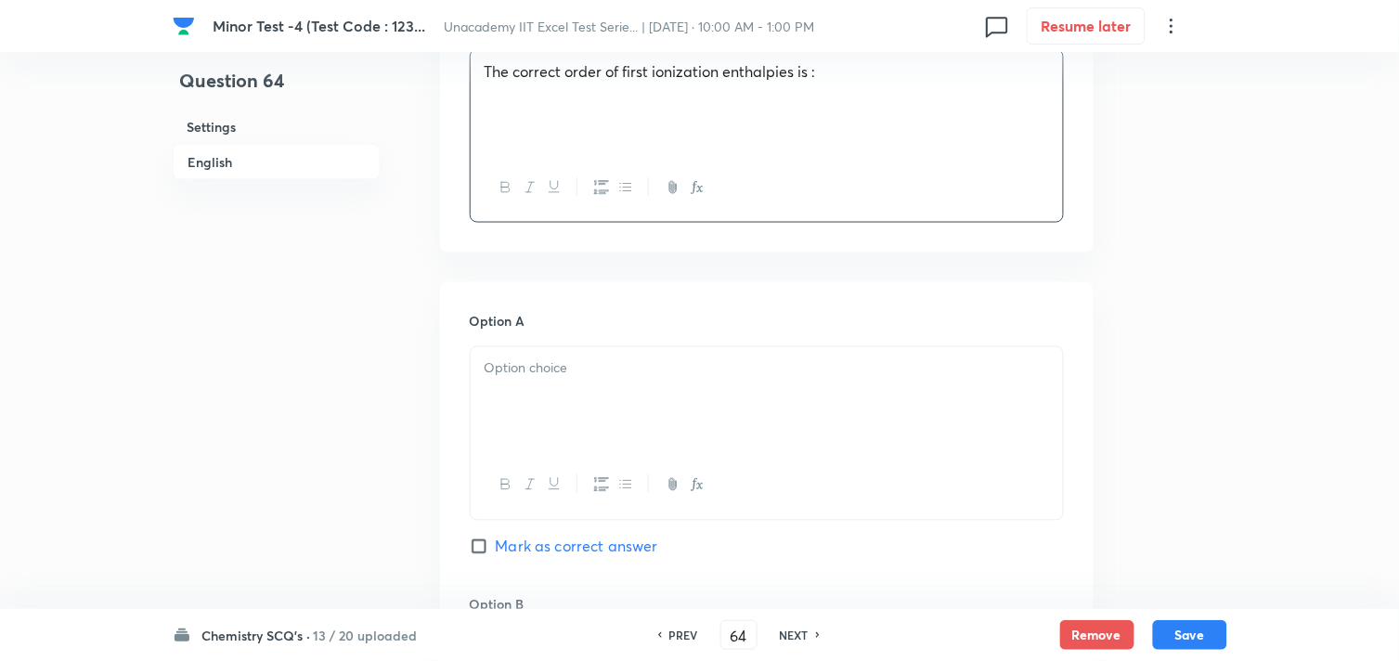
click at [636, 431] on div at bounding box center [767, 399] width 592 height 104
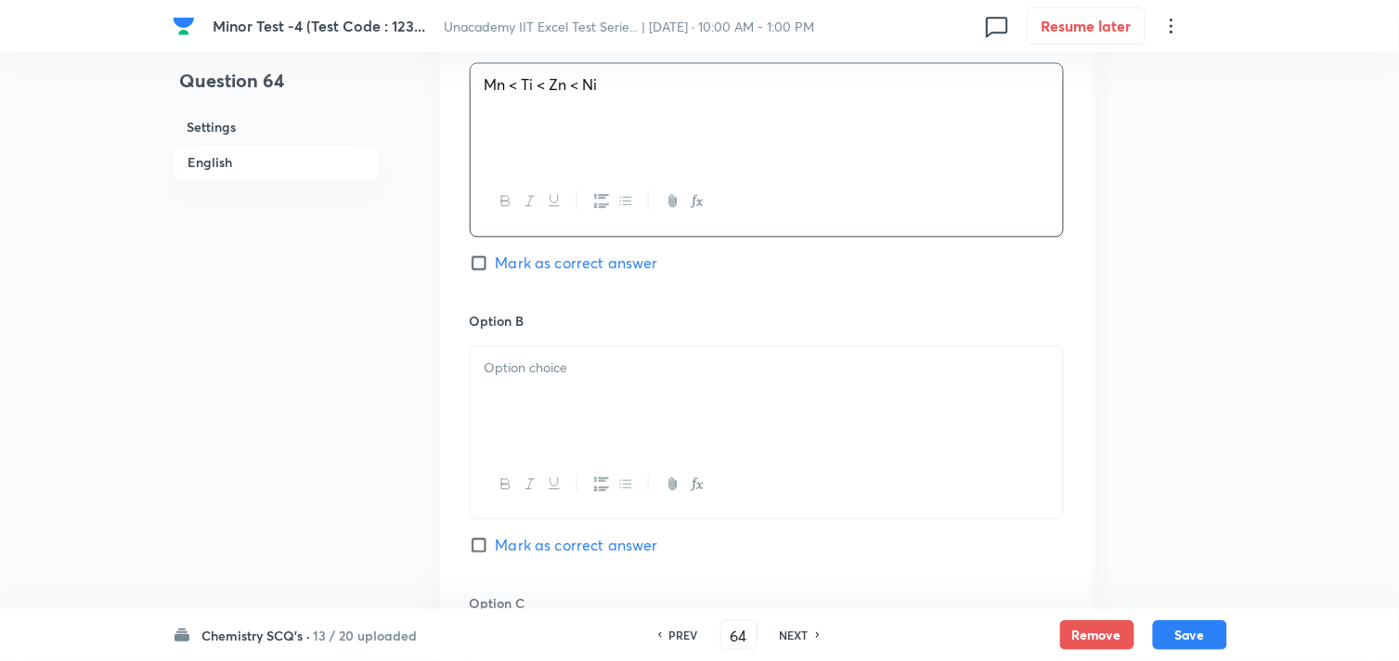
scroll to position [928, 0]
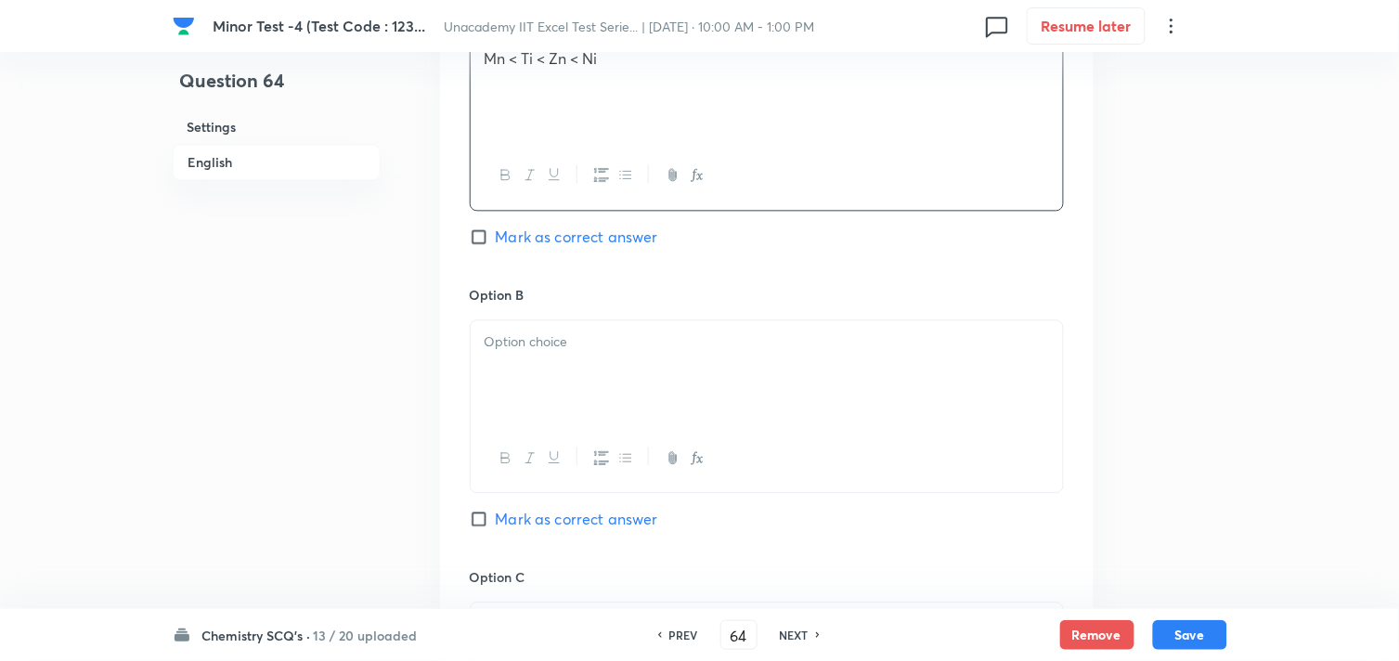
click at [586, 386] on div at bounding box center [767, 372] width 592 height 104
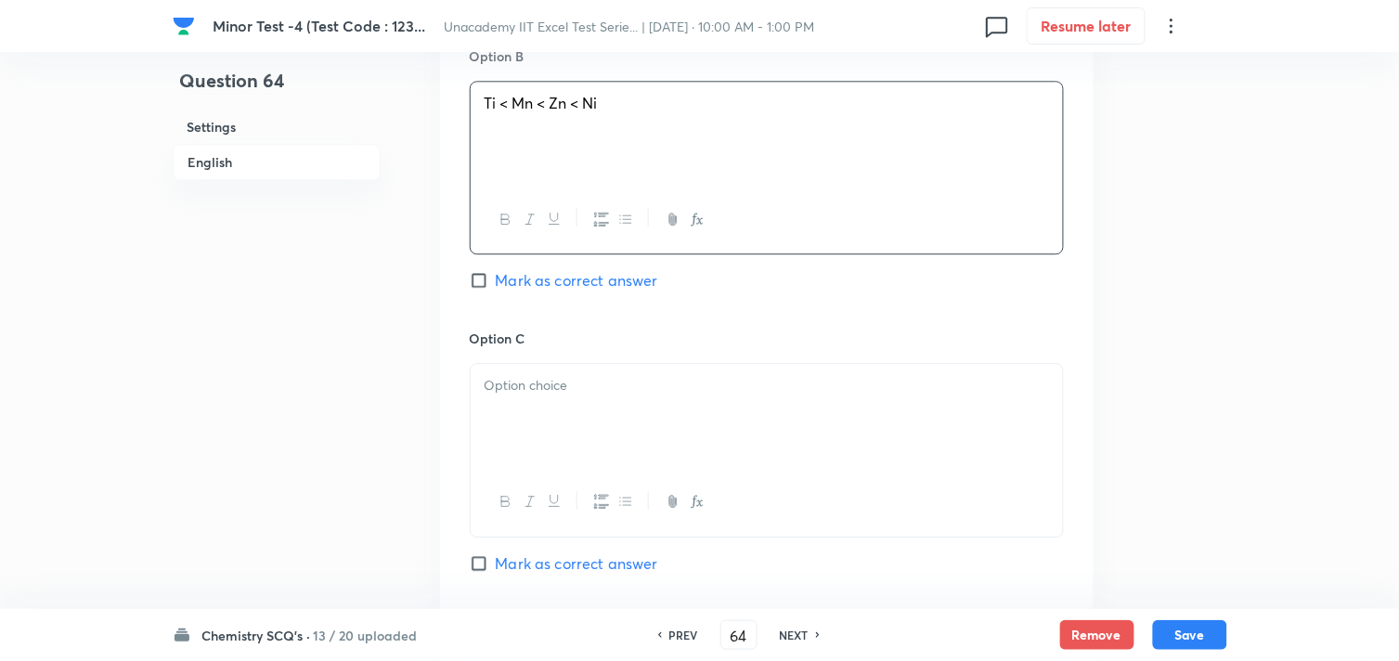
scroll to position [1238, 0]
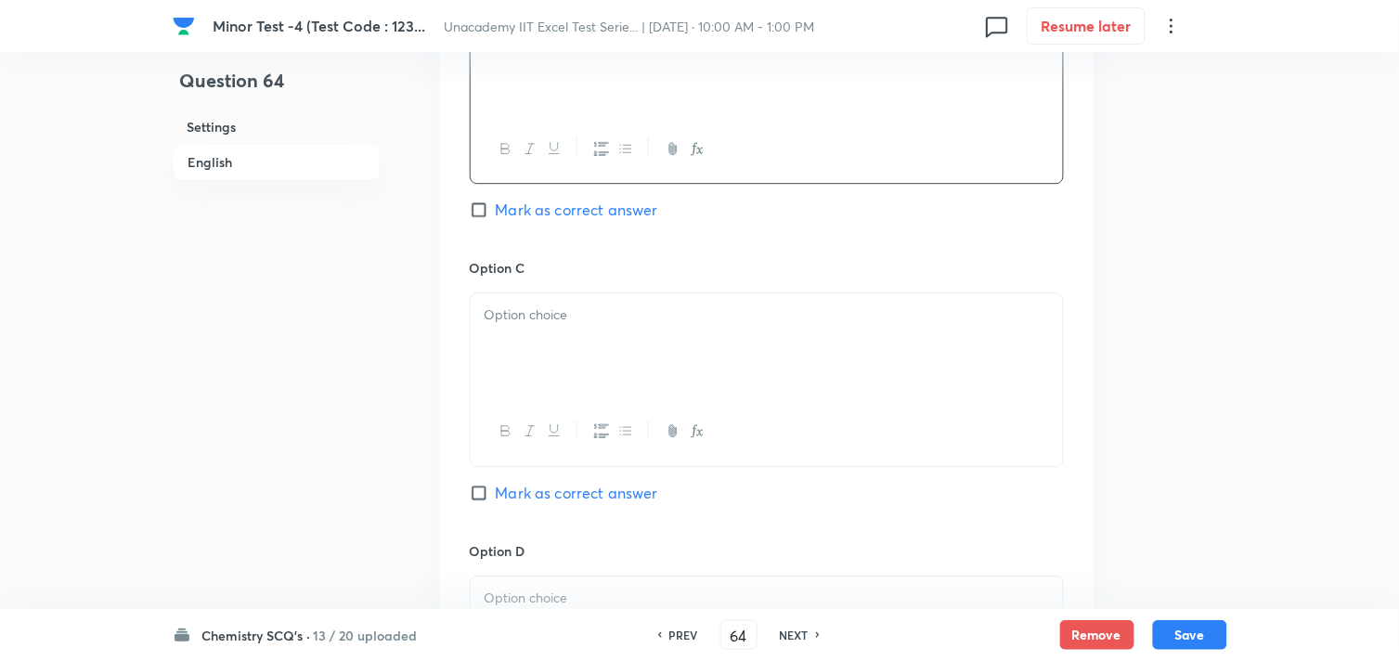
click at [578, 383] on div at bounding box center [767, 345] width 592 height 104
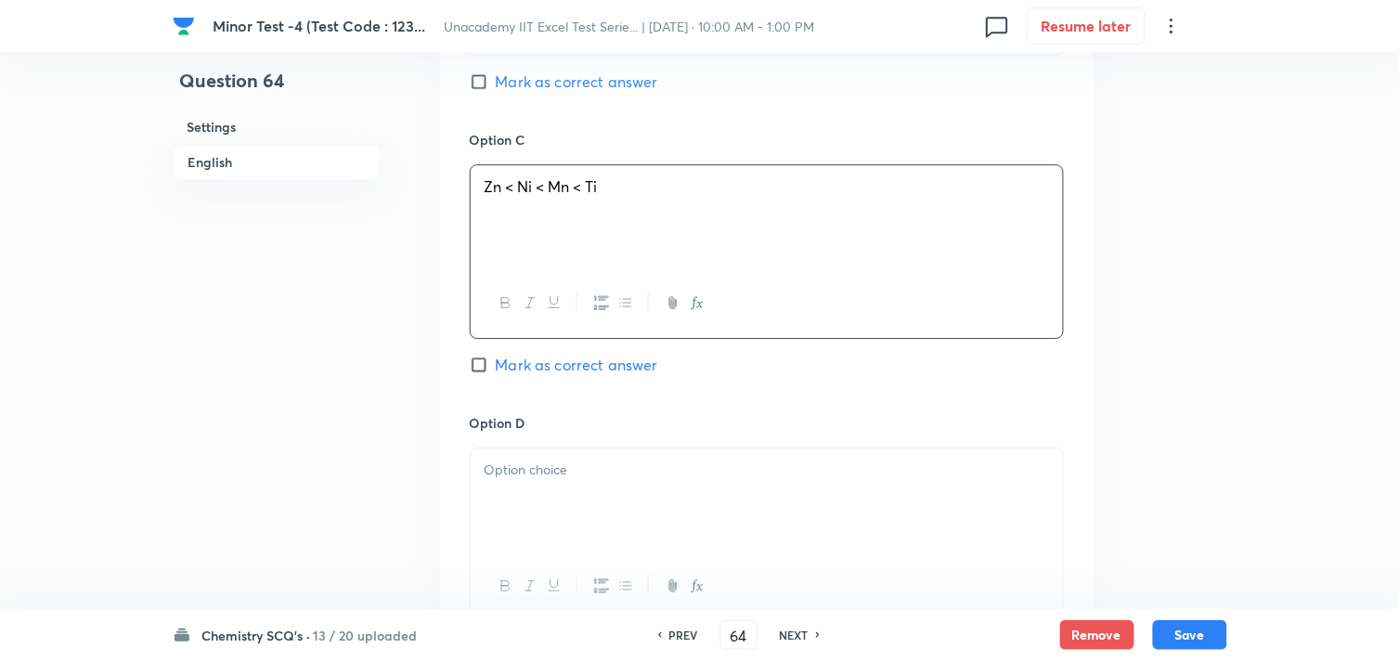
scroll to position [1547, 0]
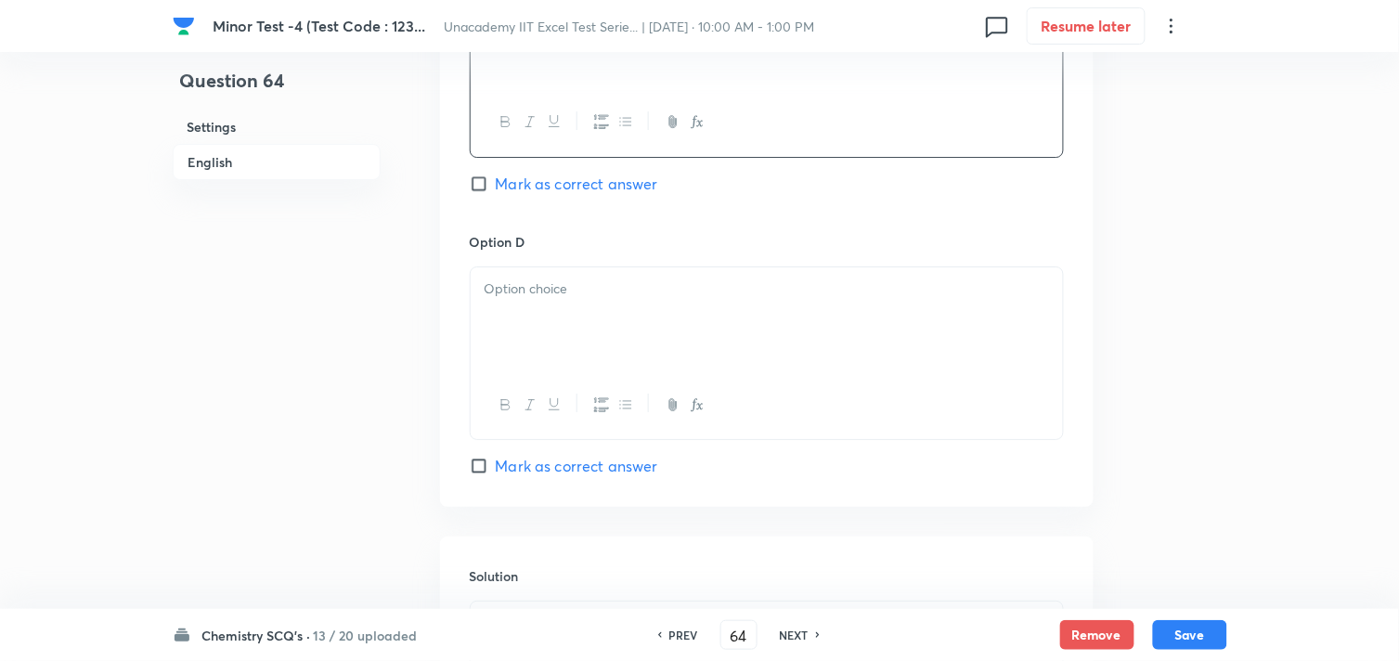
click at [536, 347] on div at bounding box center [767, 319] width 592 height 104
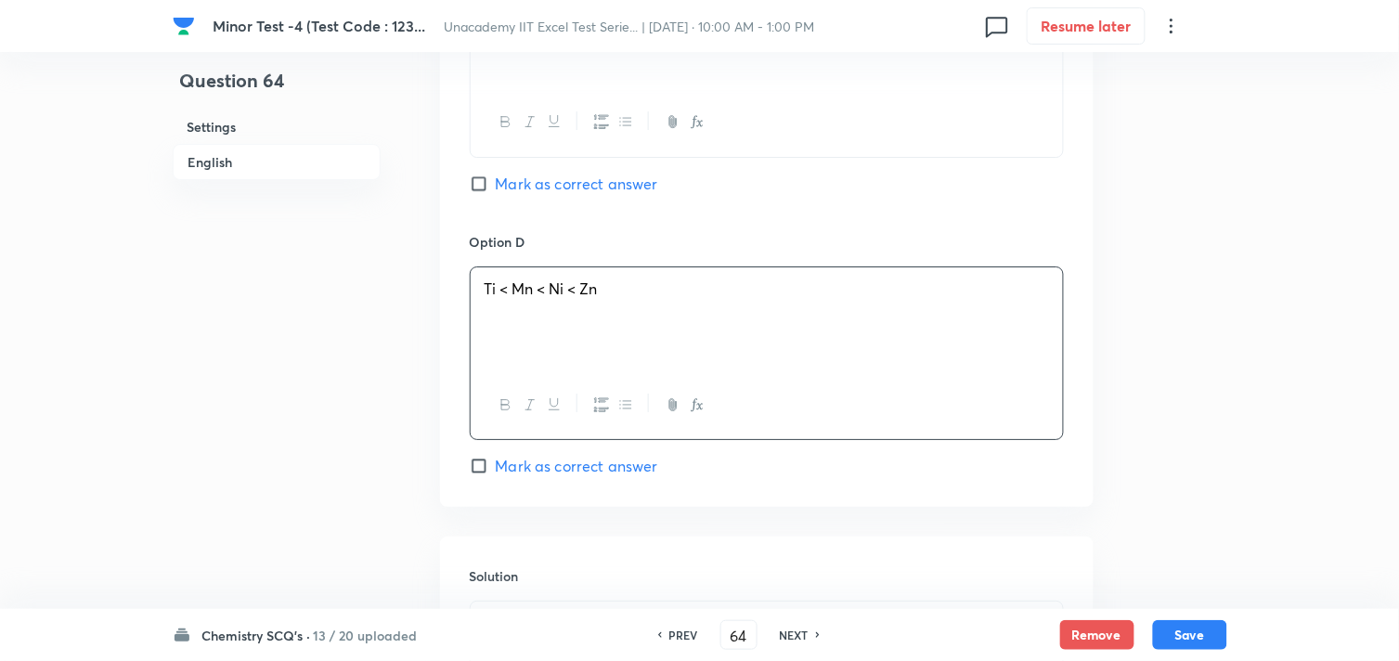
click at [504, 464] on span "Mark as correct answer" at bounding box center [577, 466] width 162 height 22
click at [496, 464] on input "Mark as correct answer" at bounding box center [483, 466] width 26 height 19
checkbox input "true"
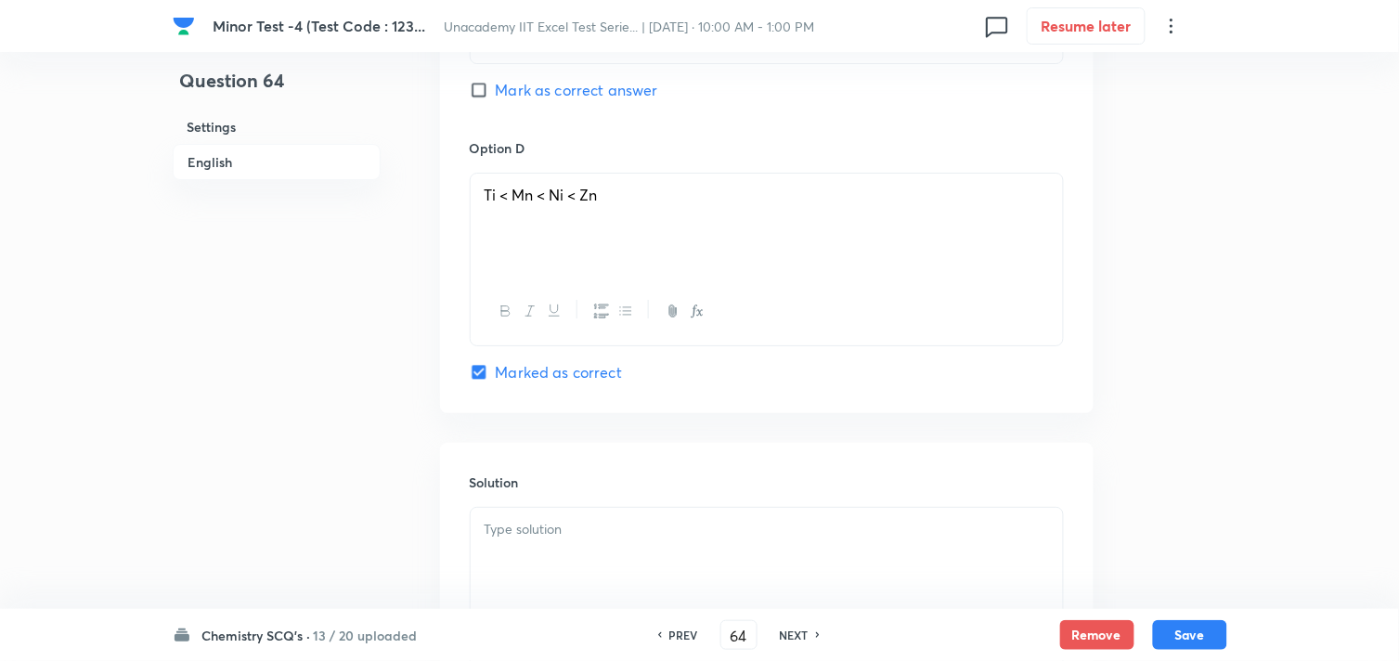
scroll to position [1753, 0]
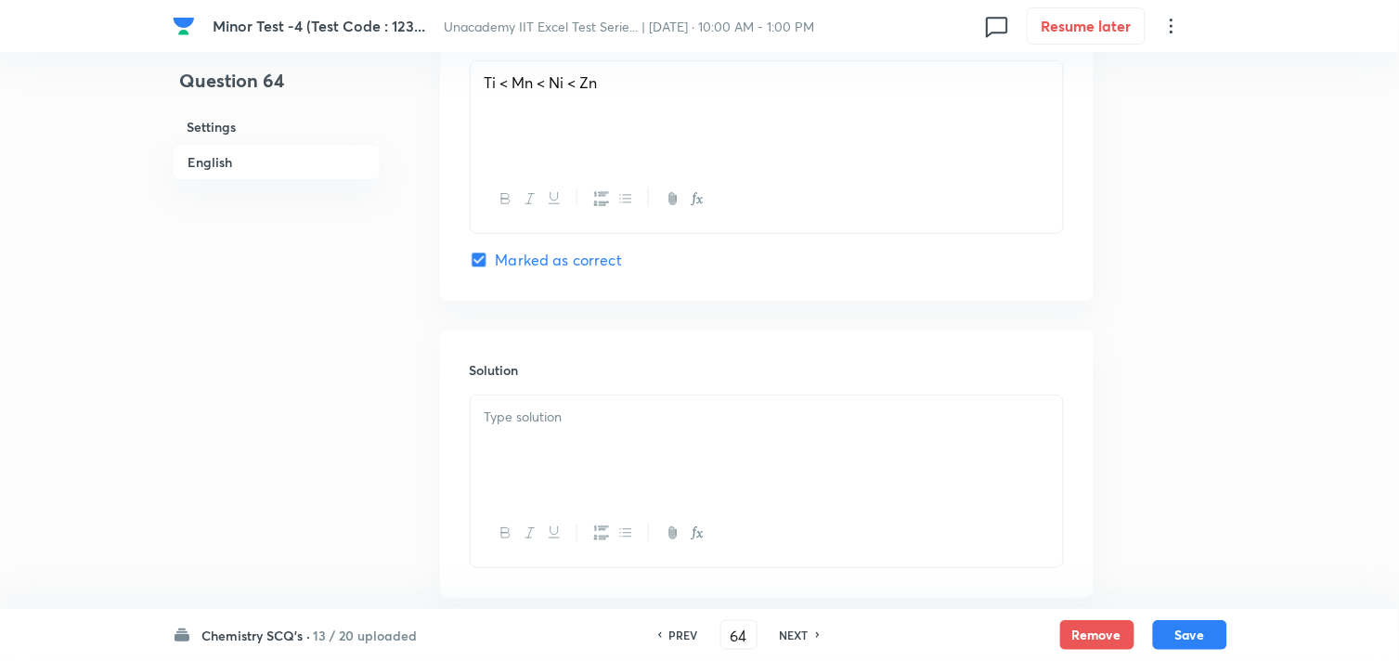
click at [532, 432] on div at bounding box center [767, 448] width 592 height 104
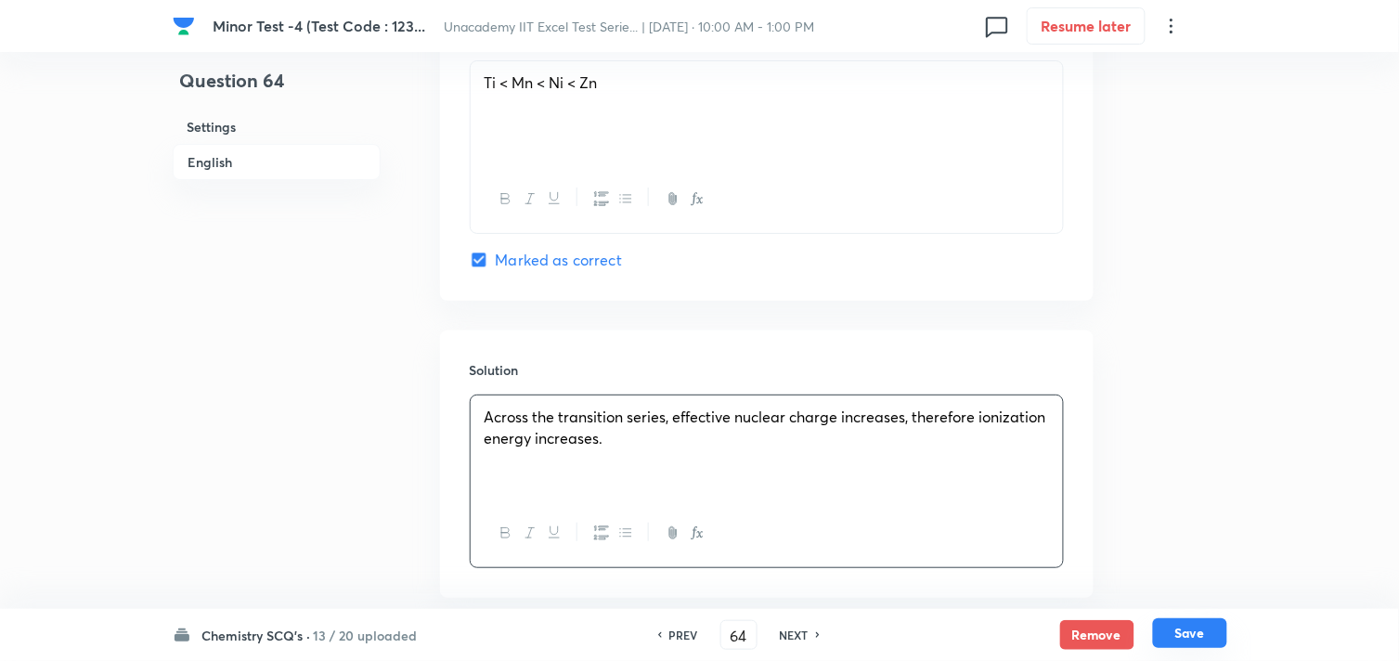
click at [1172, 635] on button "Save" at bounding box center [1190, 633] width 74 height 30
type input "65"
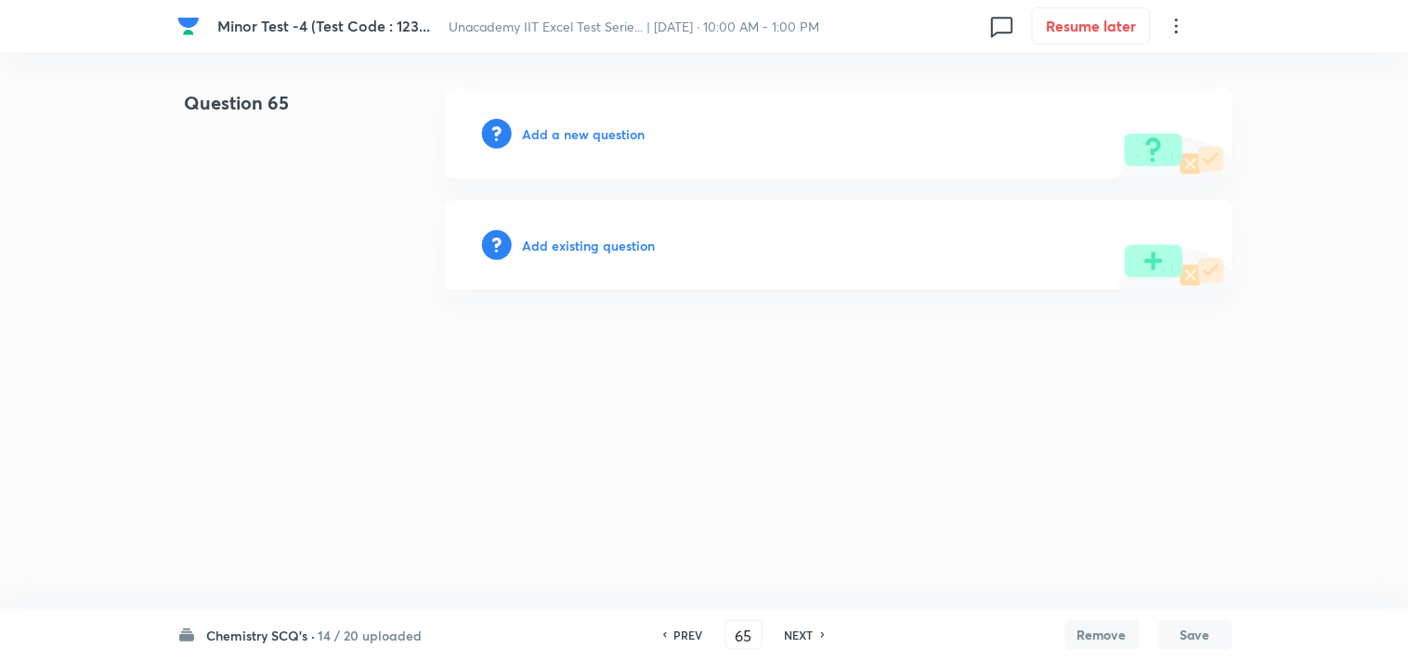
click at [571, 134] on h6 "Add a new question" at bounding box center [584, 133] width 123 height 19
click at [571, 134] on h6 "Choose a question type" at bounding box center [594, 133] width 143 height 19
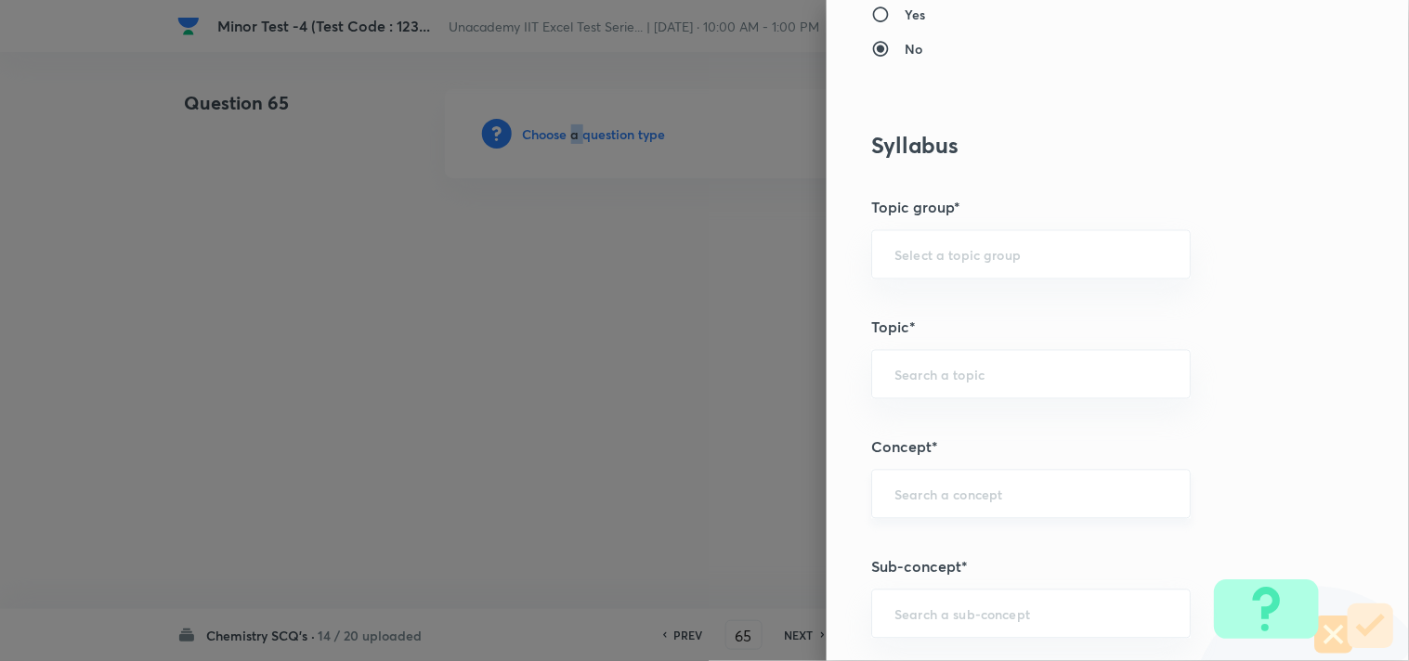
scroll to position [824, 0]
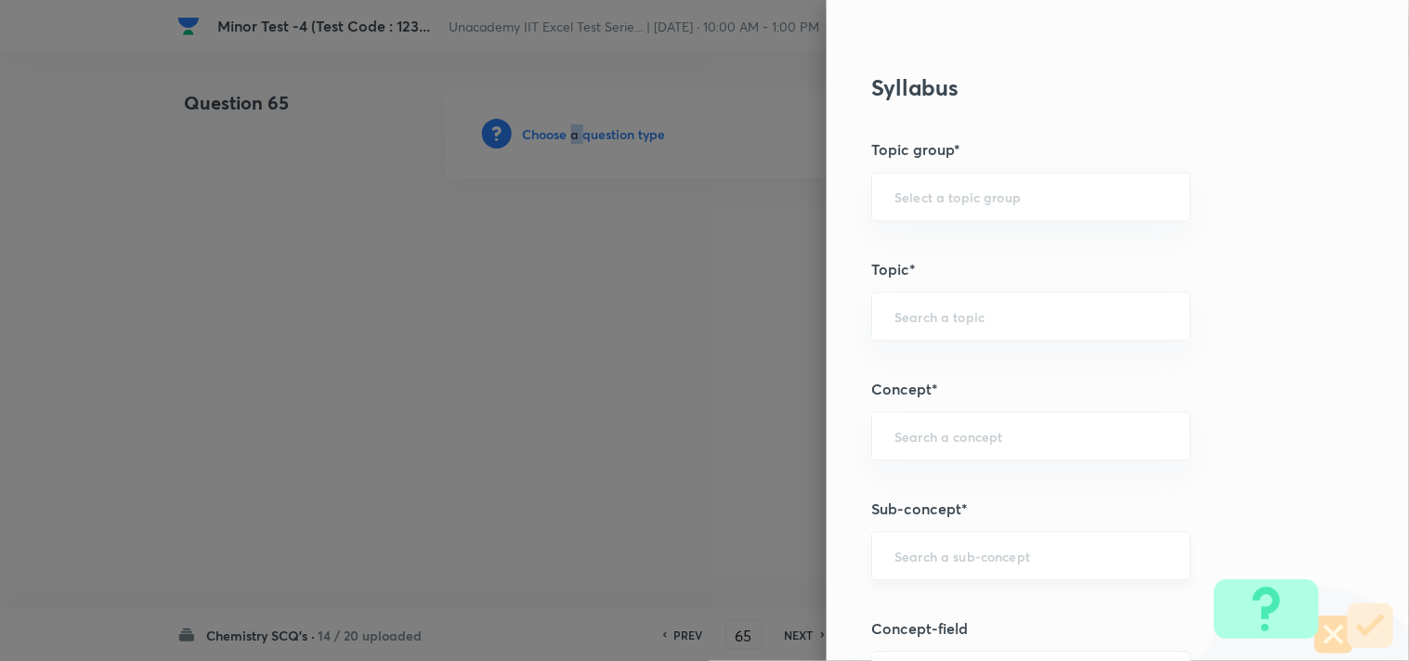
click at [943, 545] on div "​" at bounding box center [1030, 556] width 319 height 49
paste input "D-Block: Reactivity Of Metals"
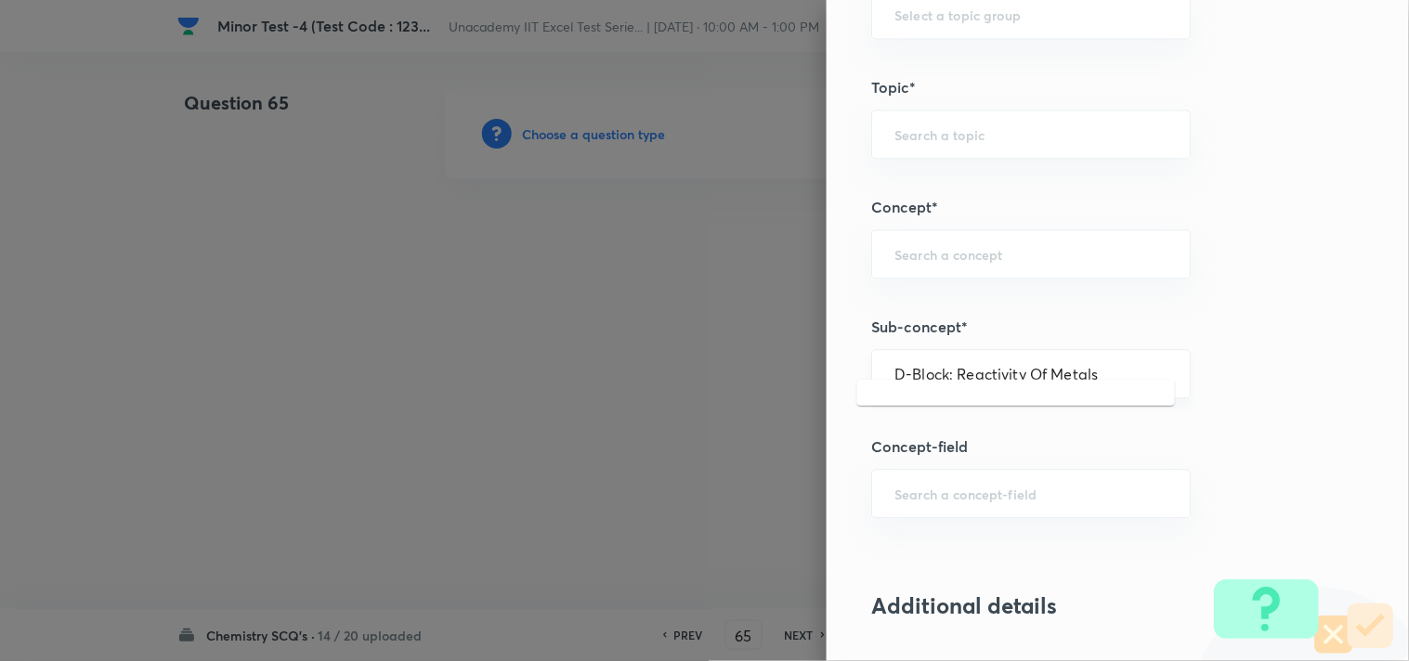
scroll to position [1032, 0]
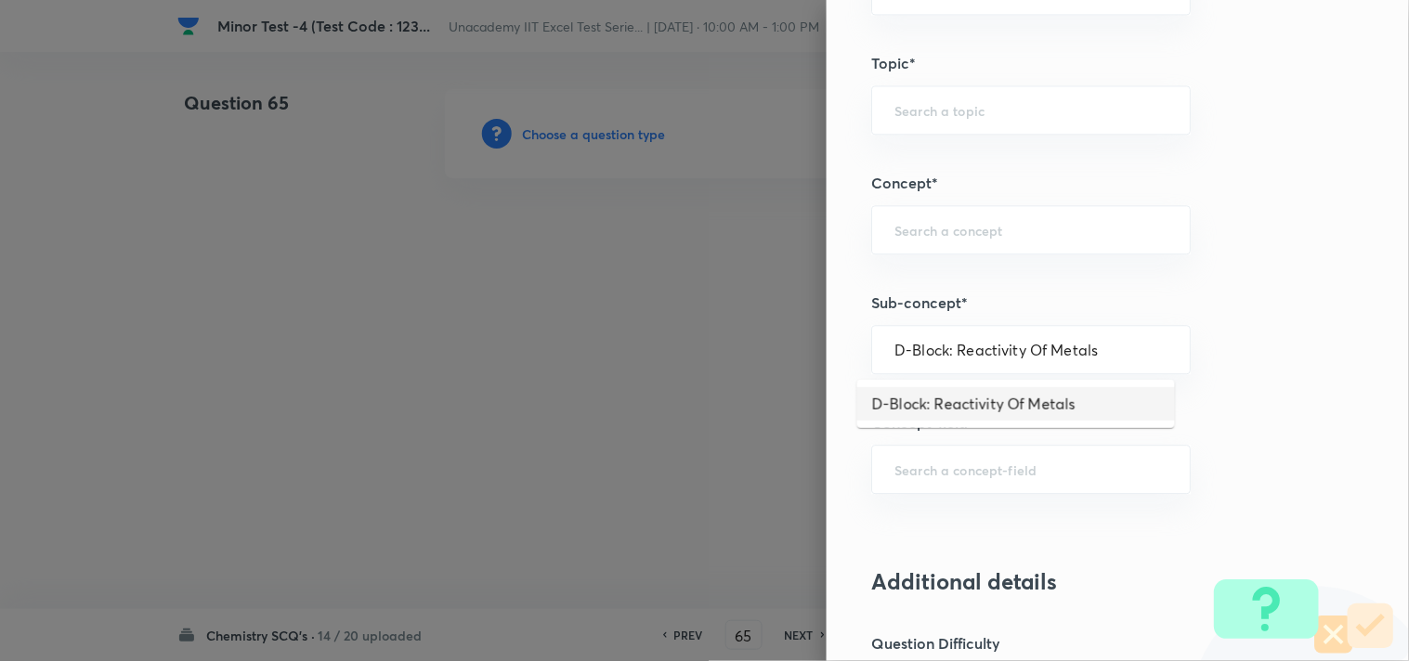
click at [1013, 396] on li "D-Block: Reactivity Of Metals" at bounding box center [1016, 403] width 318 height 33
type input "D-Block: Reactivity Of Metals"
type input "Chemistry"
type input "Inorganic Chemistry"
type input "D & F Block Elements"
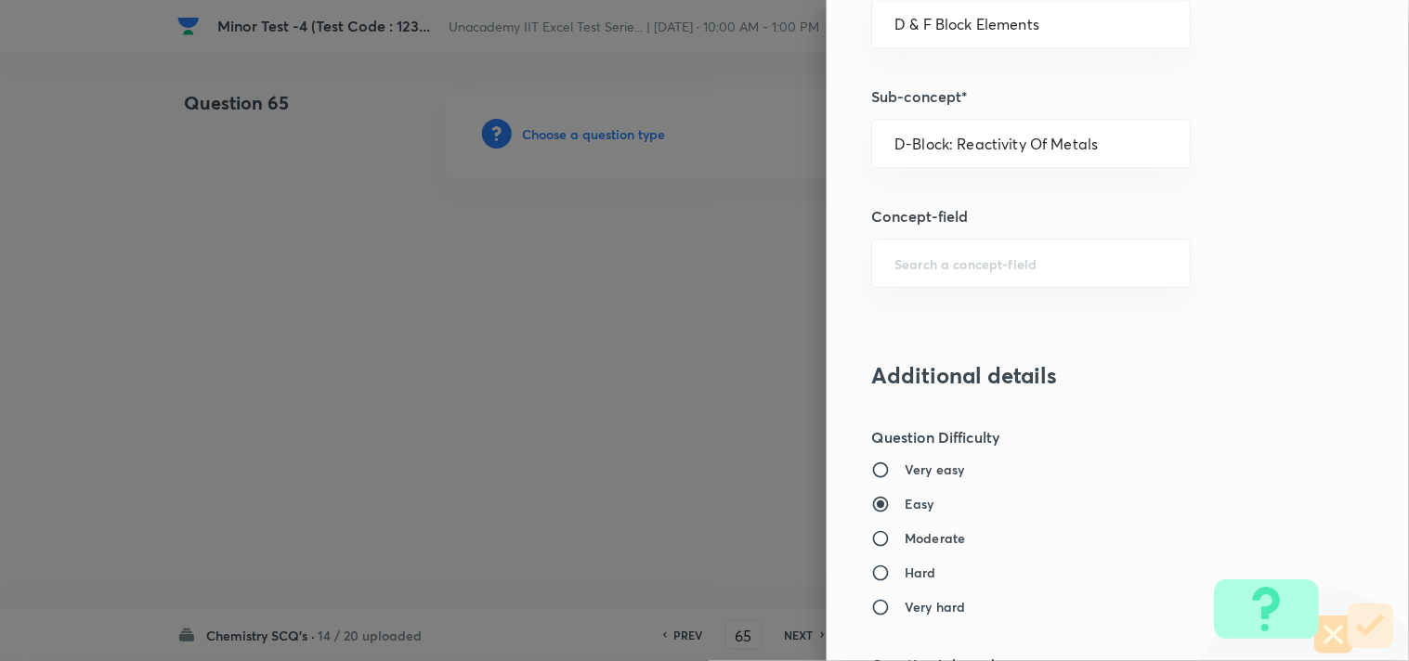
scroll to position [1444, 0]
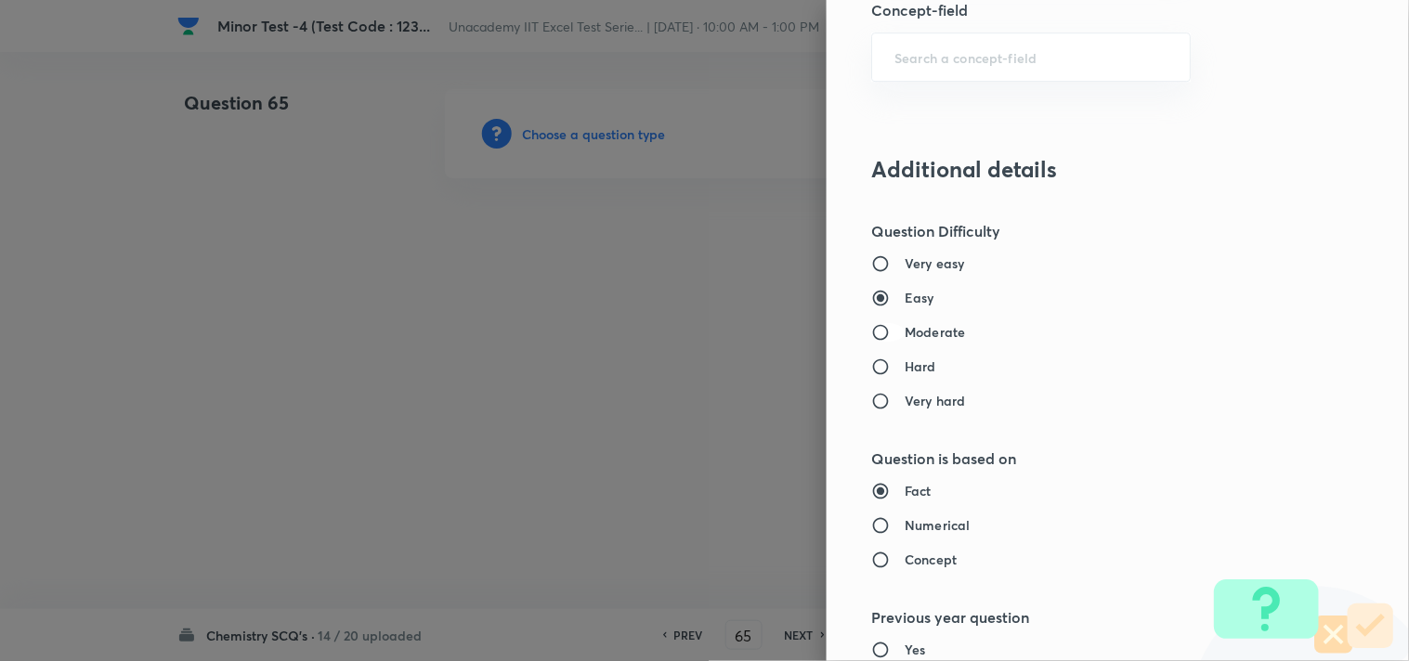
click at [886, 334] on input "Moderate" at bounding box center [887, 332] width 33 height 19
radio input "true"
radio input "false"
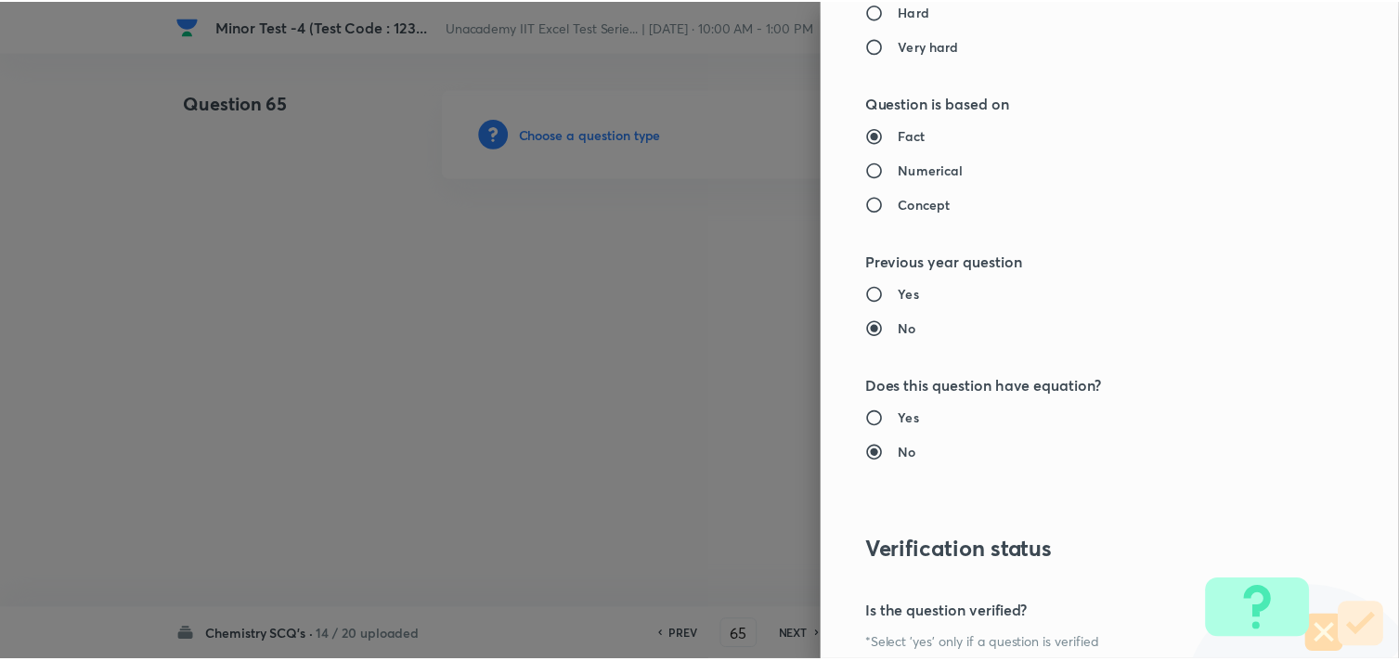
scroll to position [1960, 0]
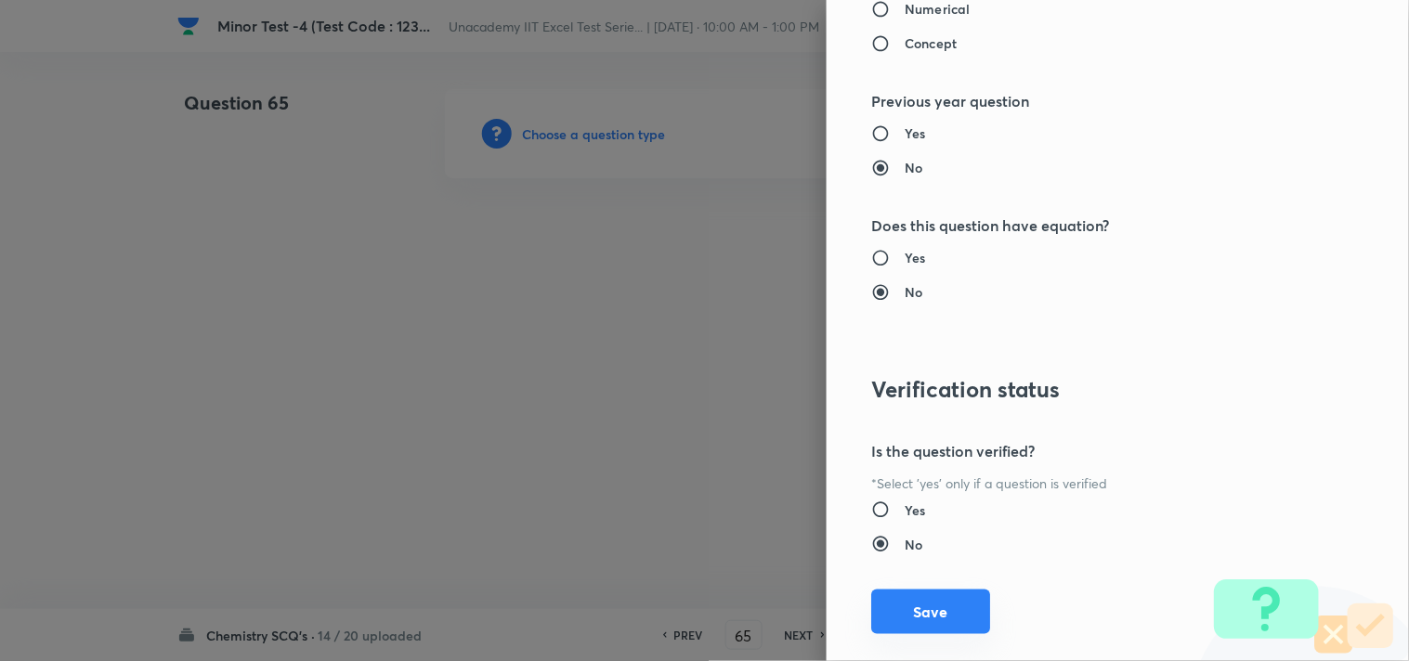
click at [934, 600] on button "Save" at bounding box center [930, 612] width 119 height 45
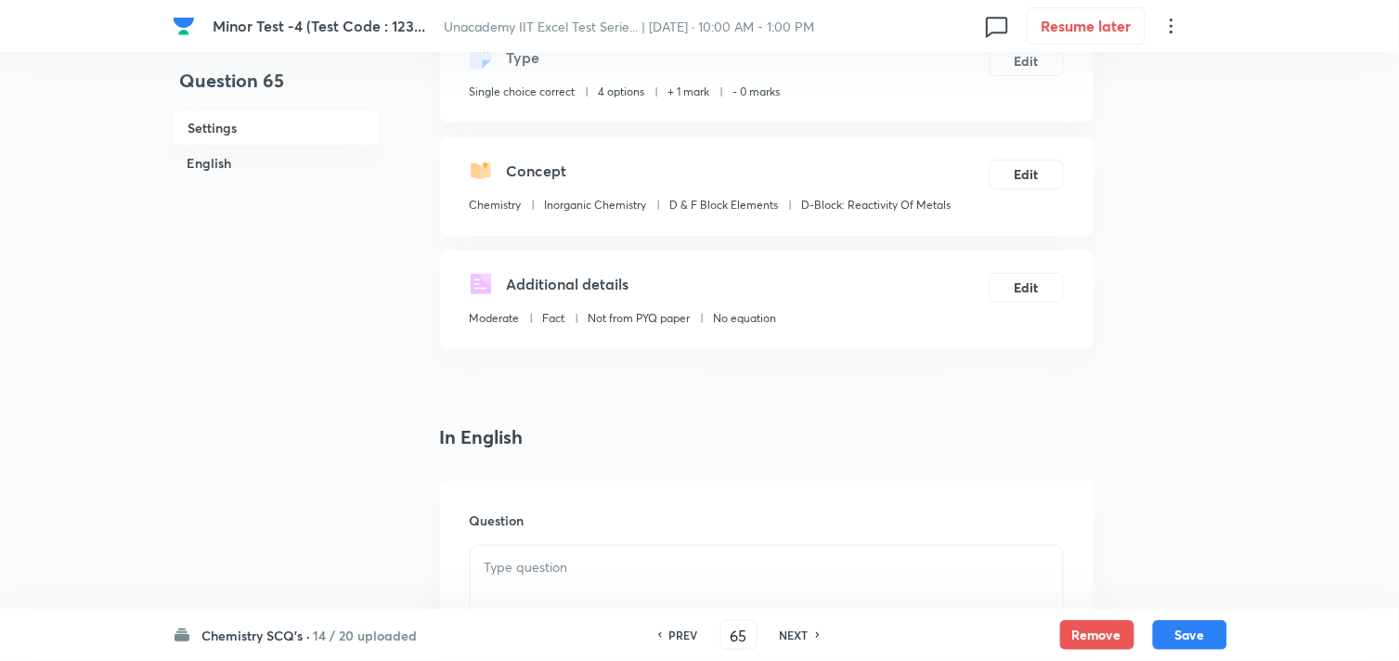
scroll to position [412, 0]
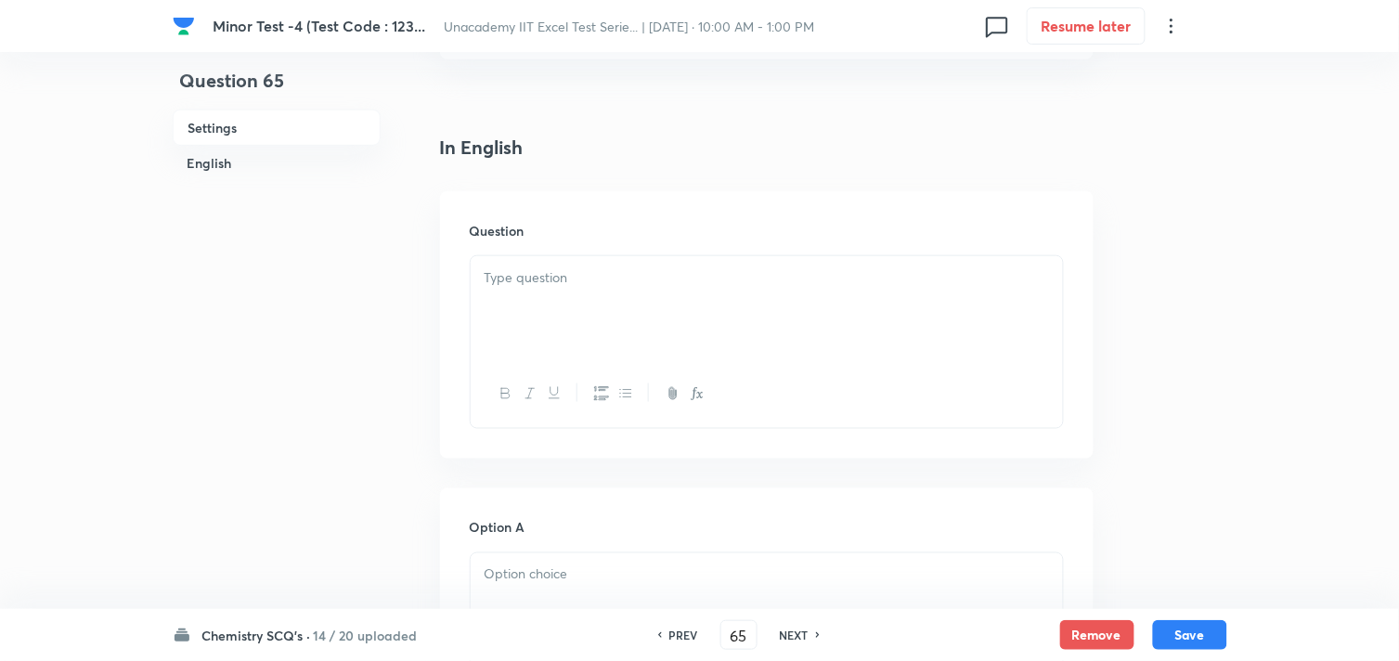
click at [636, 341] on div at bounding box center [767, 308] width 592 height 104
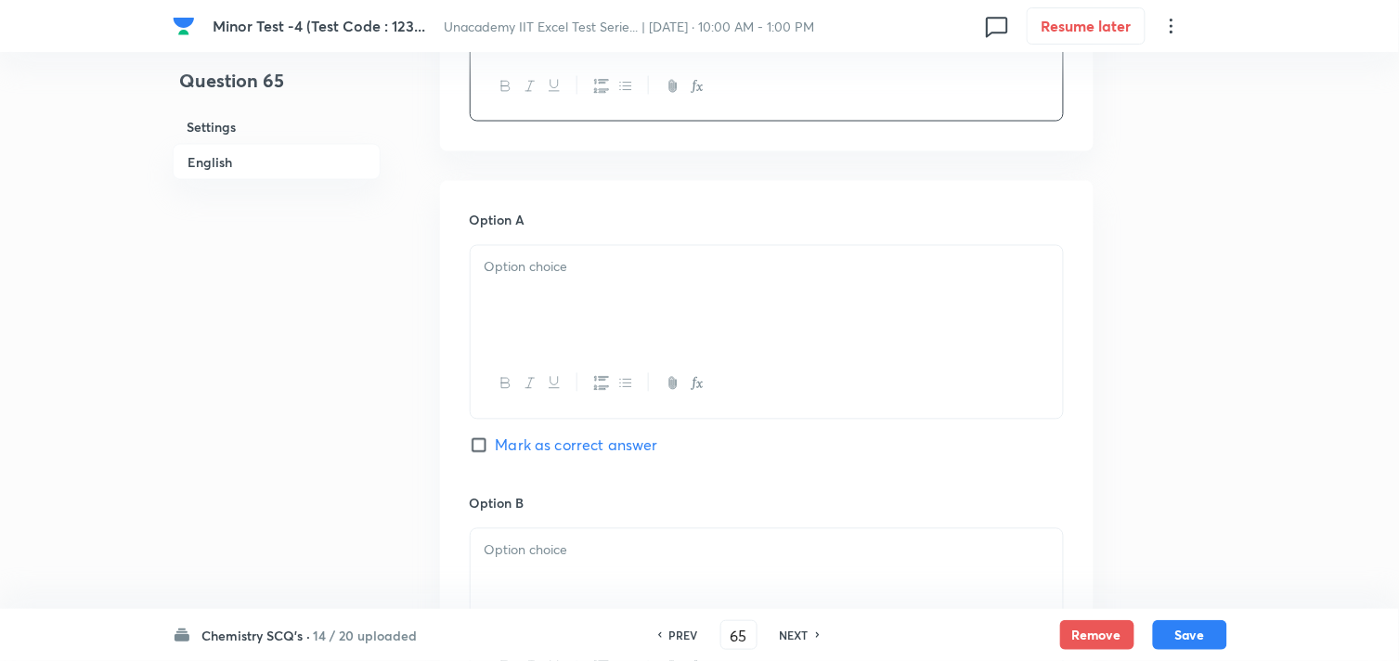
scroll to position [721, 0]
click at [633, 341] on div at bounding box center [767, 296] width 592 height 104
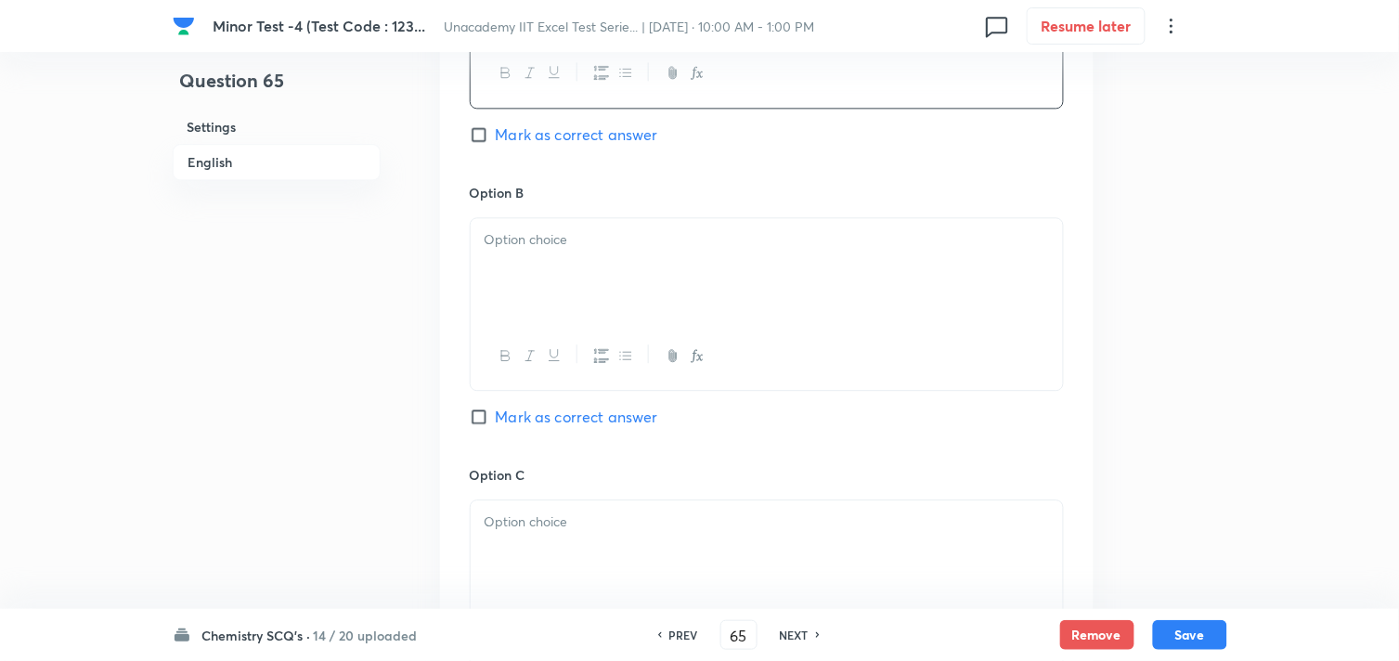
scroll to position [1032, 0]
click at [644, 291] on div at bounding box center [767, 269] width 592 height 104
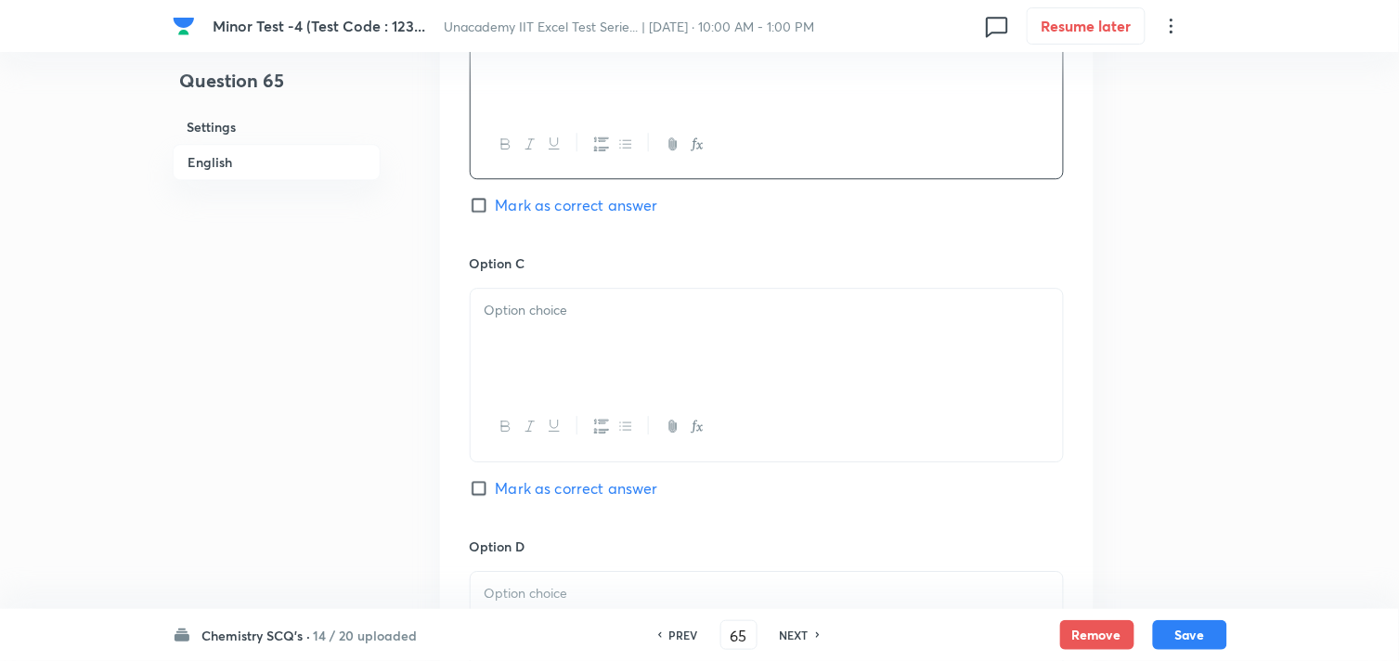
scroll to position [1341, 0]
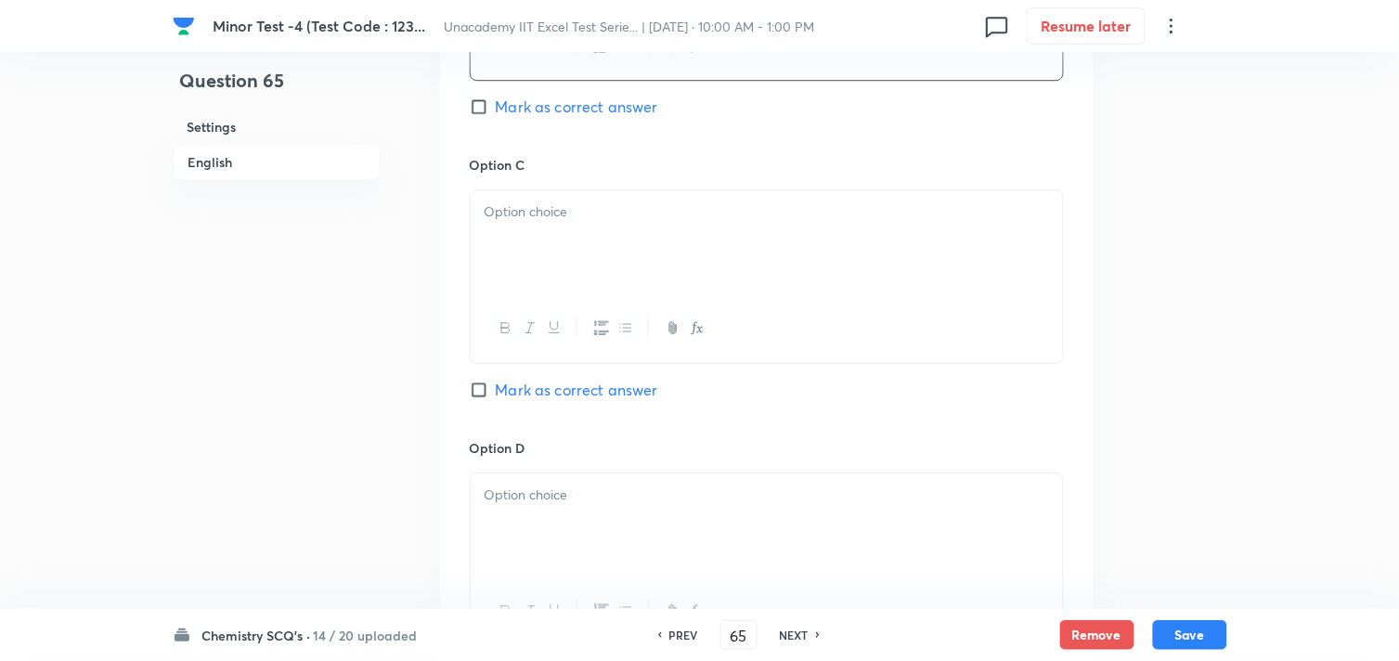
click at [688, 280] on div at bounding box center [767, 242] width 592 height 104
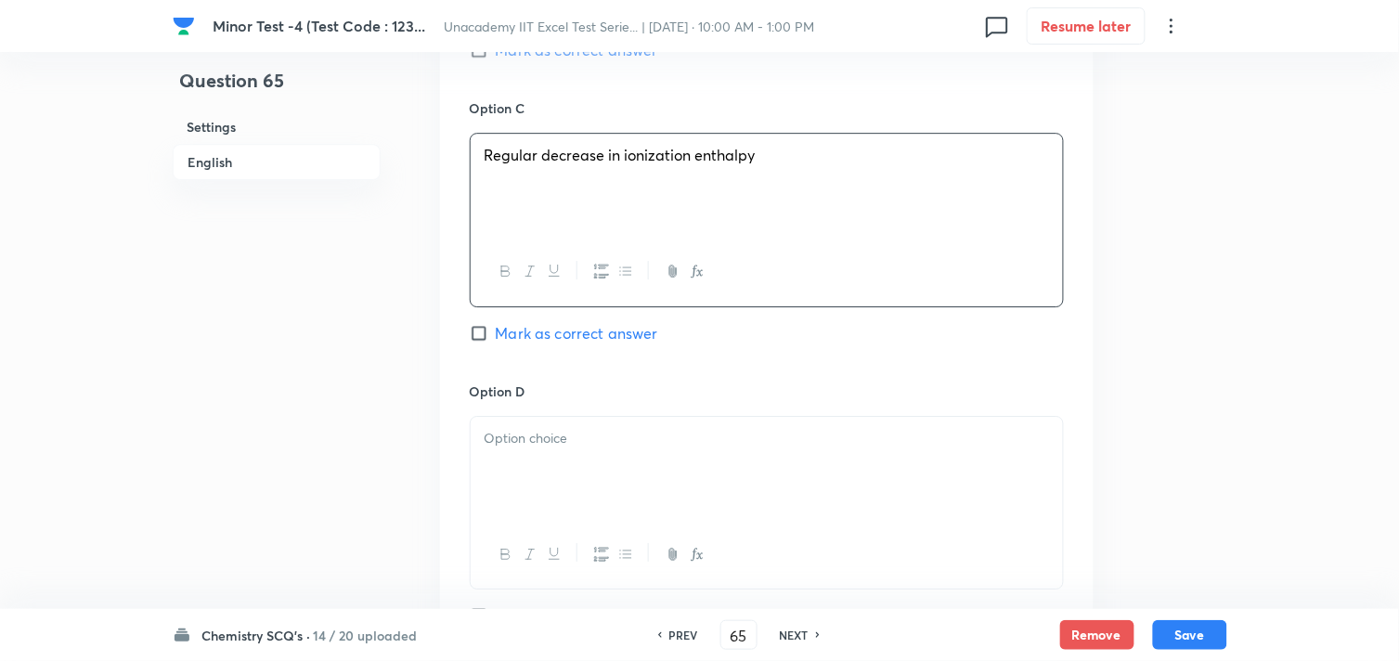
scroll to position [1547, 0]
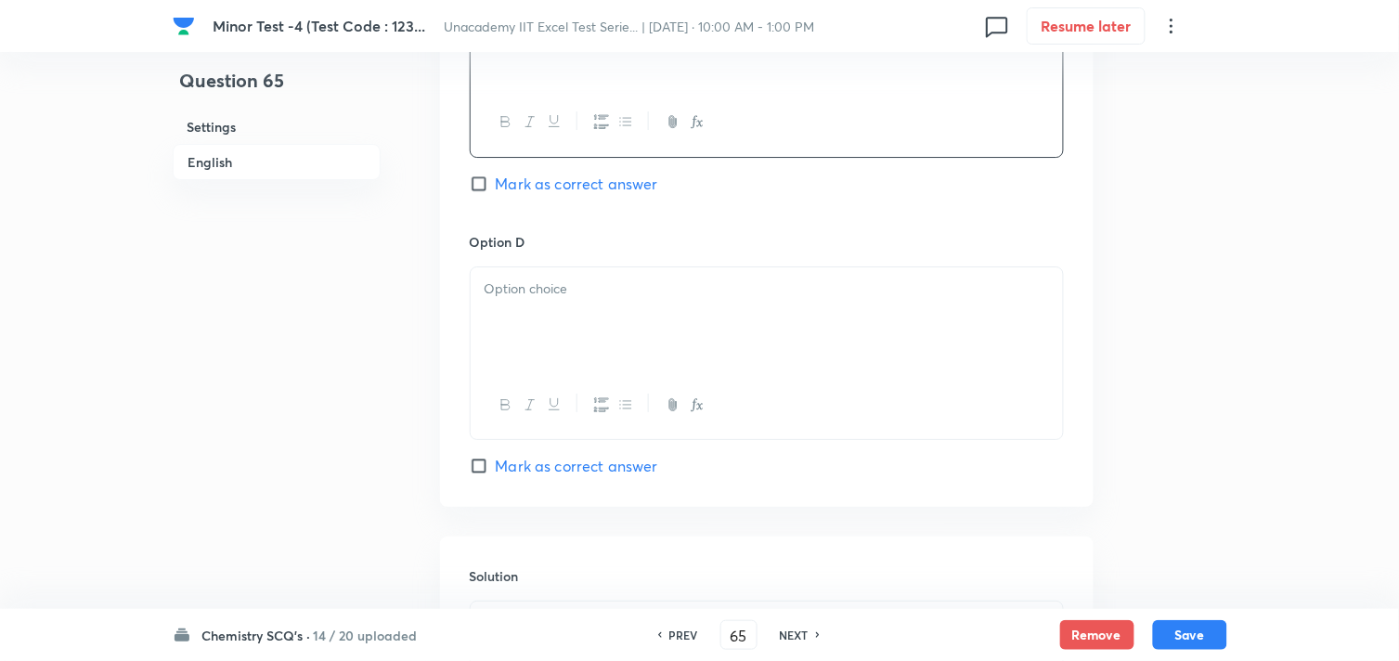
click at [685, 339] on div at bounding box center [767, 319] width 592 height 104
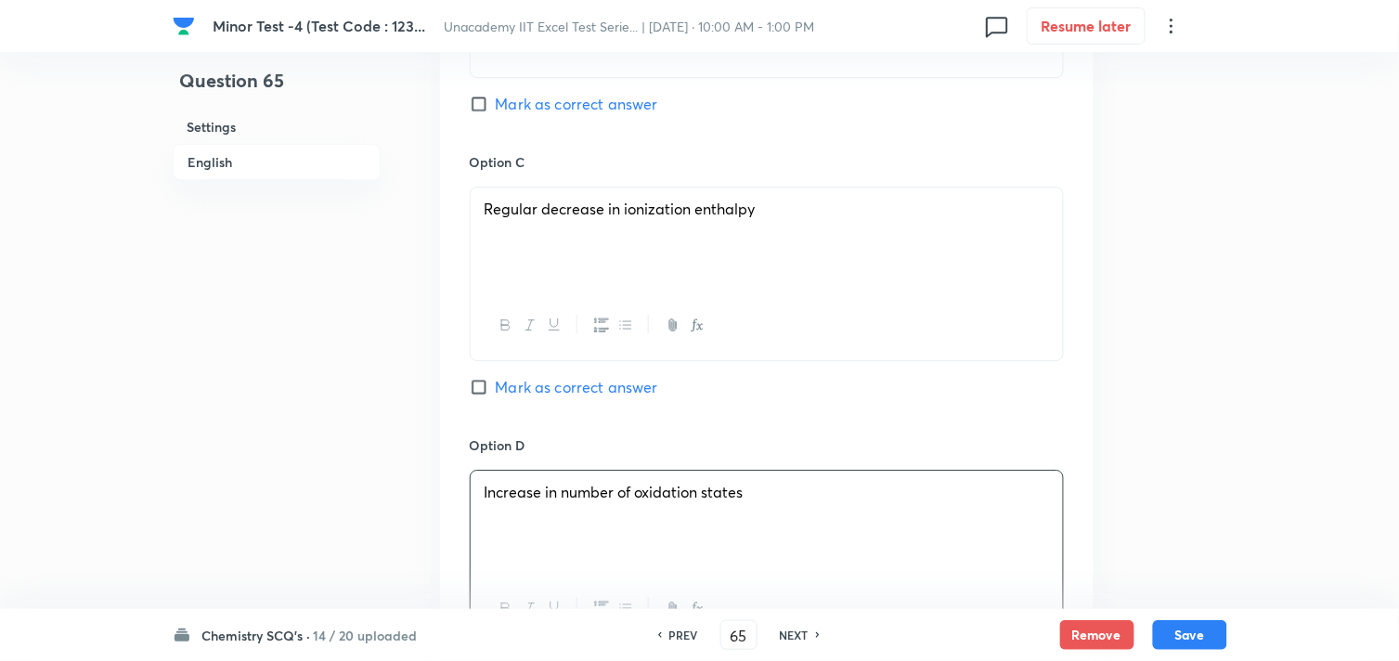
scroll to position [1341, 0]
click at [554, 104] on span "Mark as correct answer" at bounding box center [577, 107] width 162 height 22
click at [496, 104] on input "Mark as correct answer" at bounding box center [483, 106] width 26 height 19
checkbox input "true"
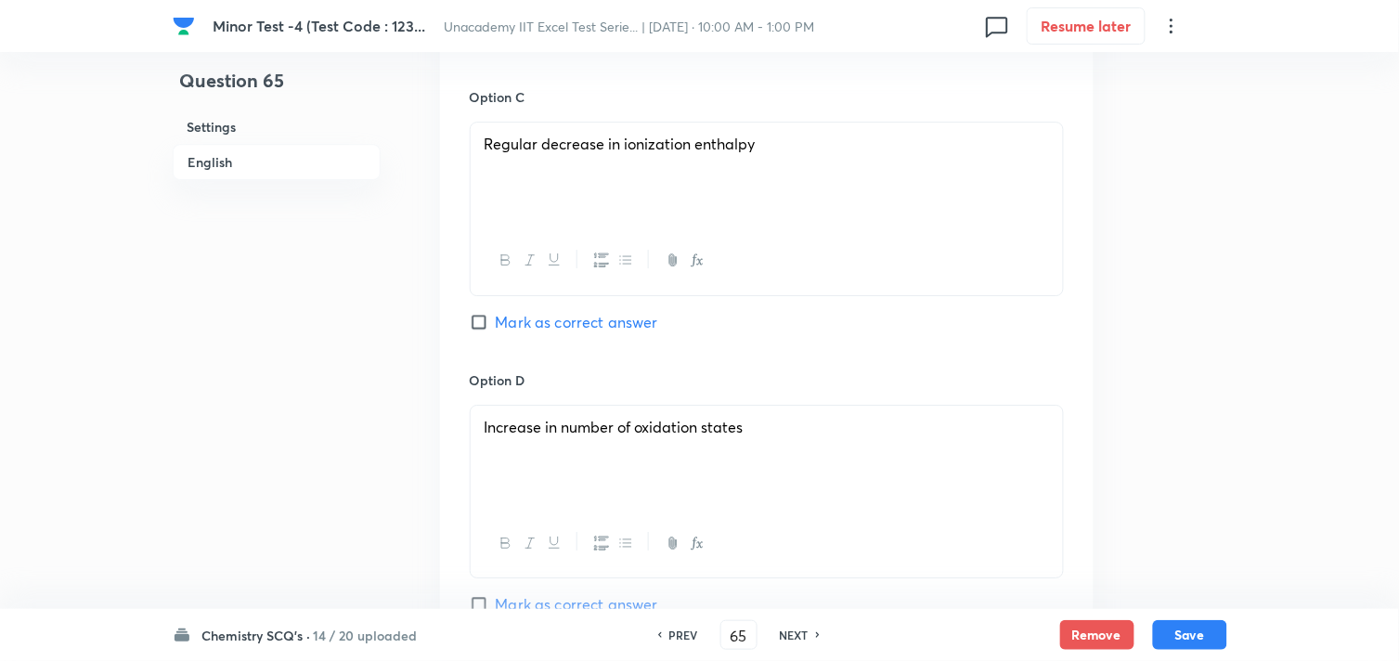
scroll to position [1857, 0]
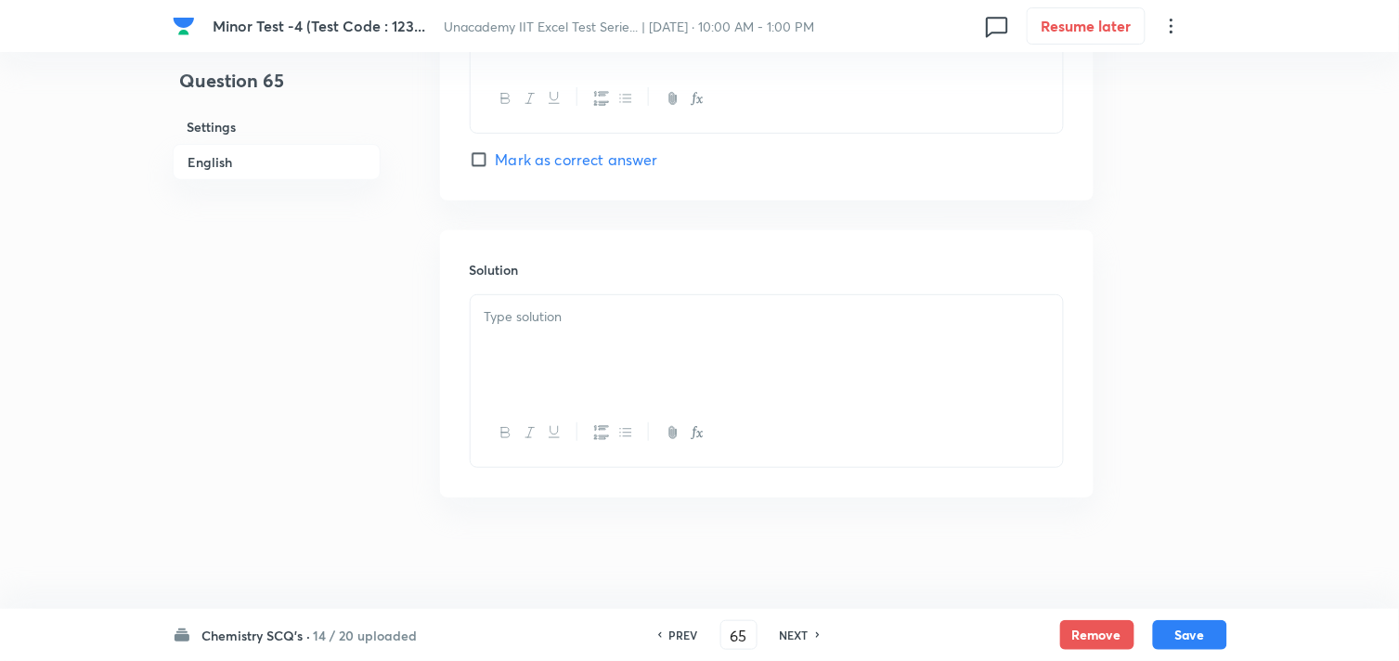
click at [560, 360] on div at bounding box center [767, 347] width 592 height 104
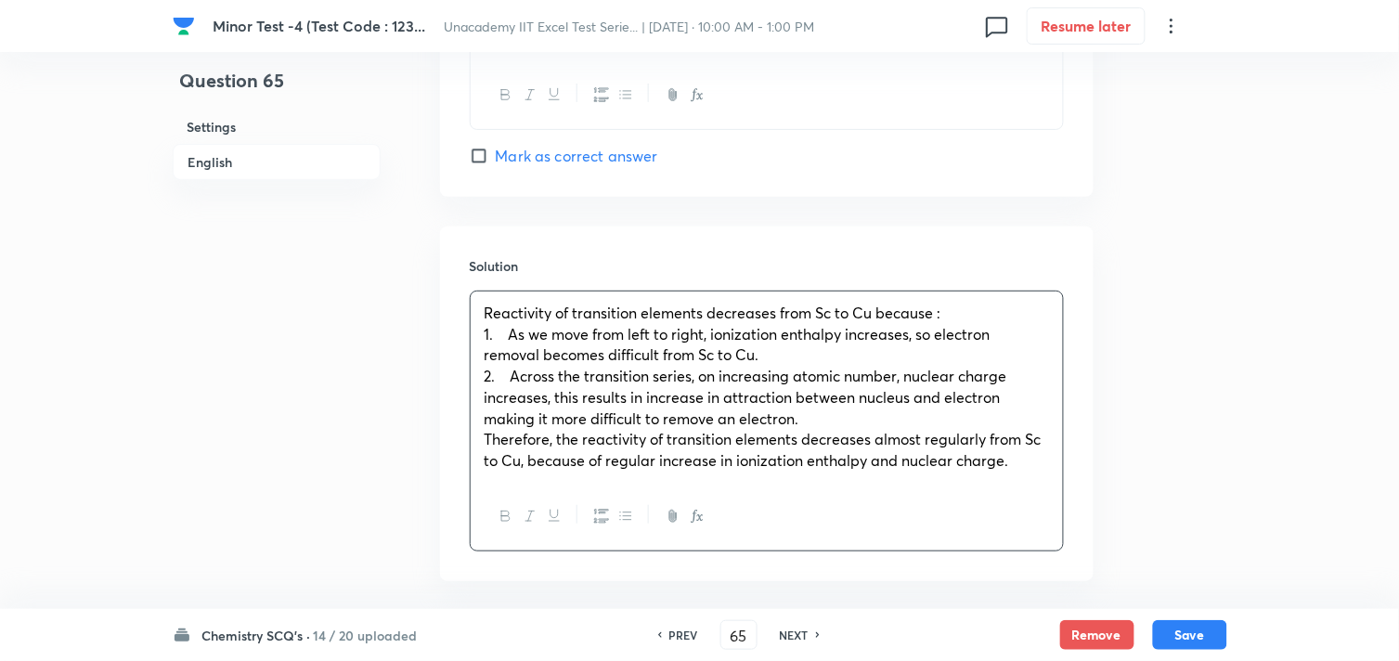
click at [522, 442] on span "Therefore, the reactivity of transition elements decreases almost regularly fro…" at bounding box center [763, 449] width 557 height 41
click at [1191, 628] on button "Save" at bounding box center [1190, 633] width 74 height 30
type input "66"
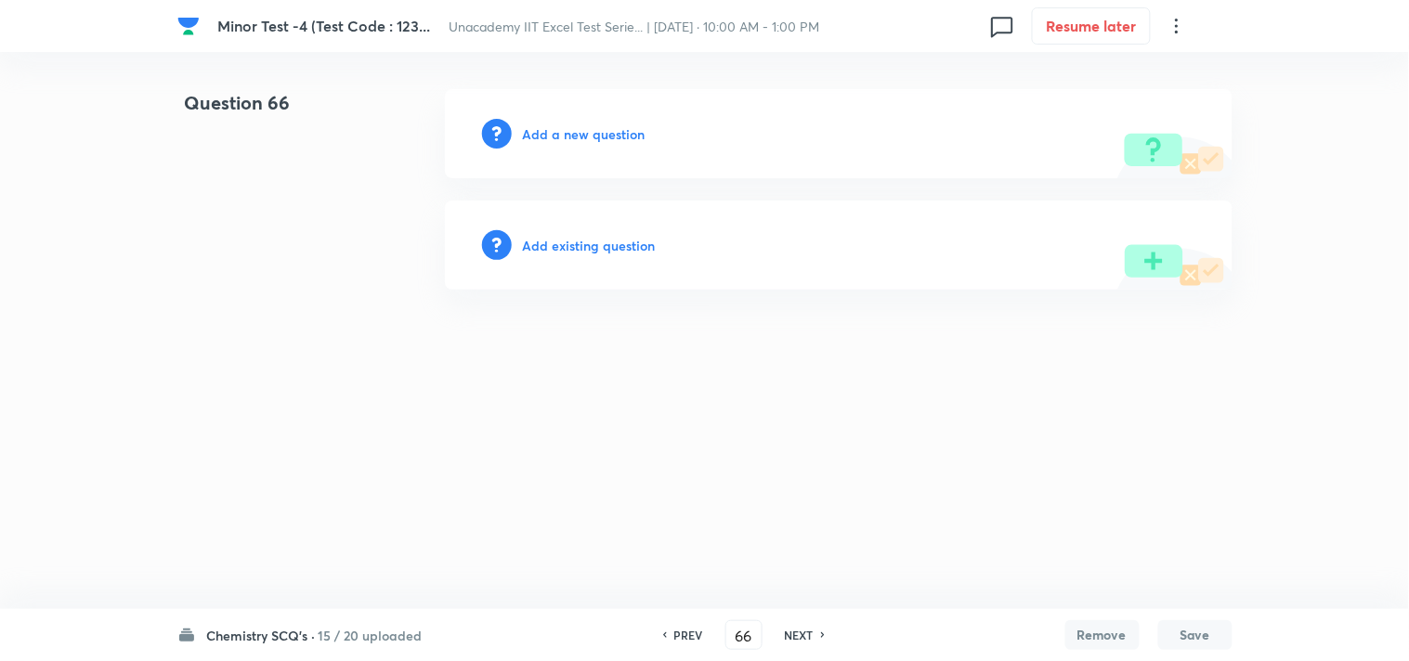
click at [596, 133] on h6 "Add a new question" at bounding box center [584, 133] width 123 height 19
click at [592, 133] on h6 "Choose a question type" at bounding box center [594, 133] width 143 height 19
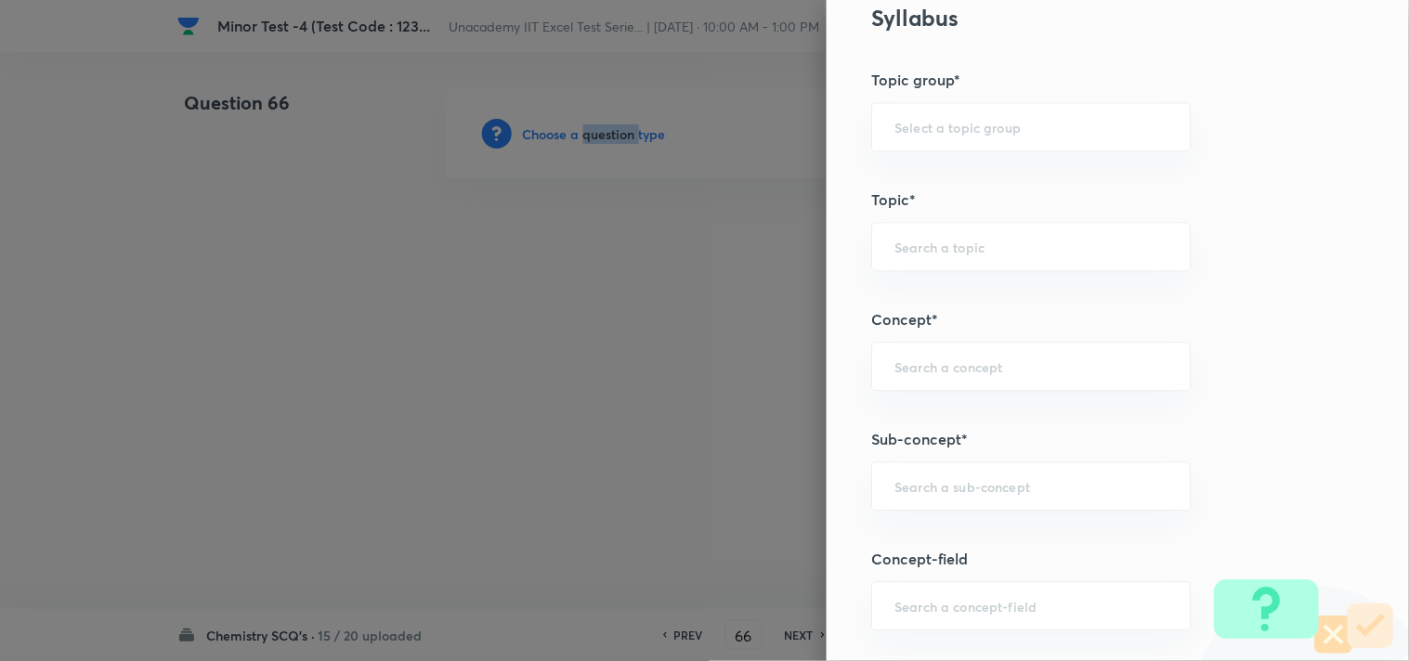
scroll to position [928, 0]
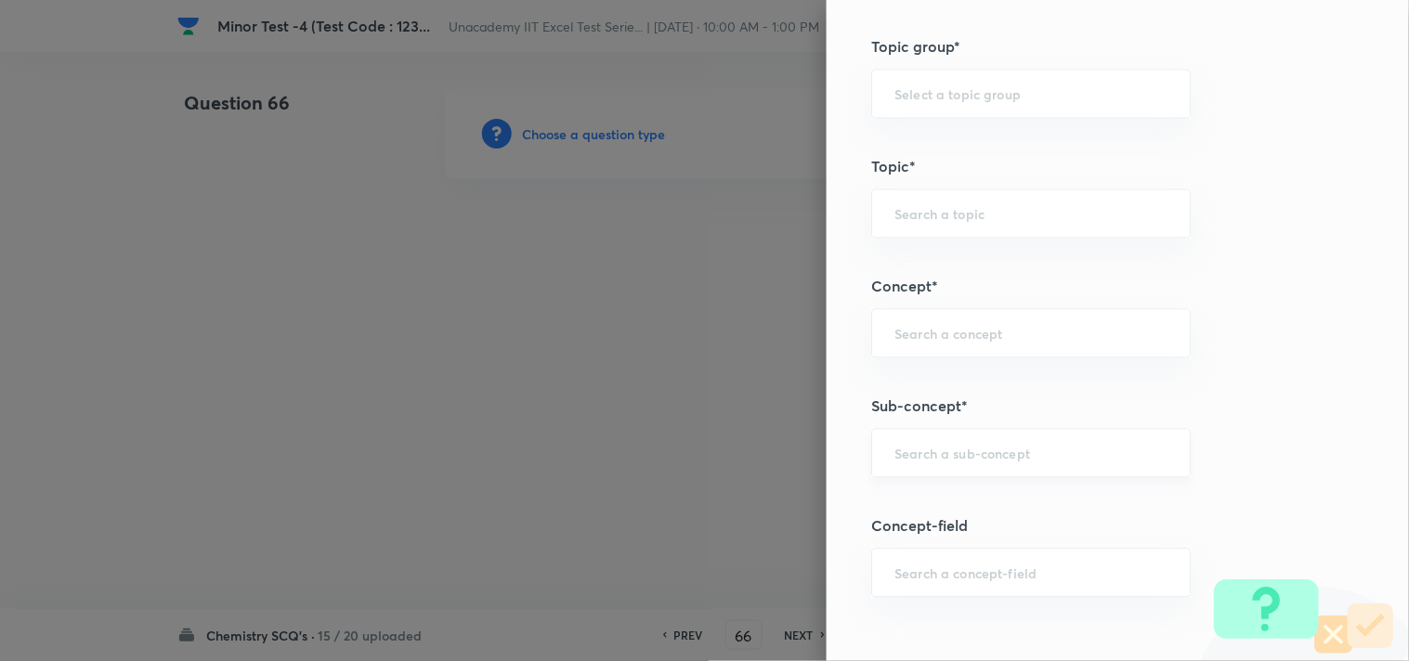
click at [939, 455] on input "text" at bounding box center [1030, 453] width 273 height 18
paste input "D-Block: Catalytic Properties"
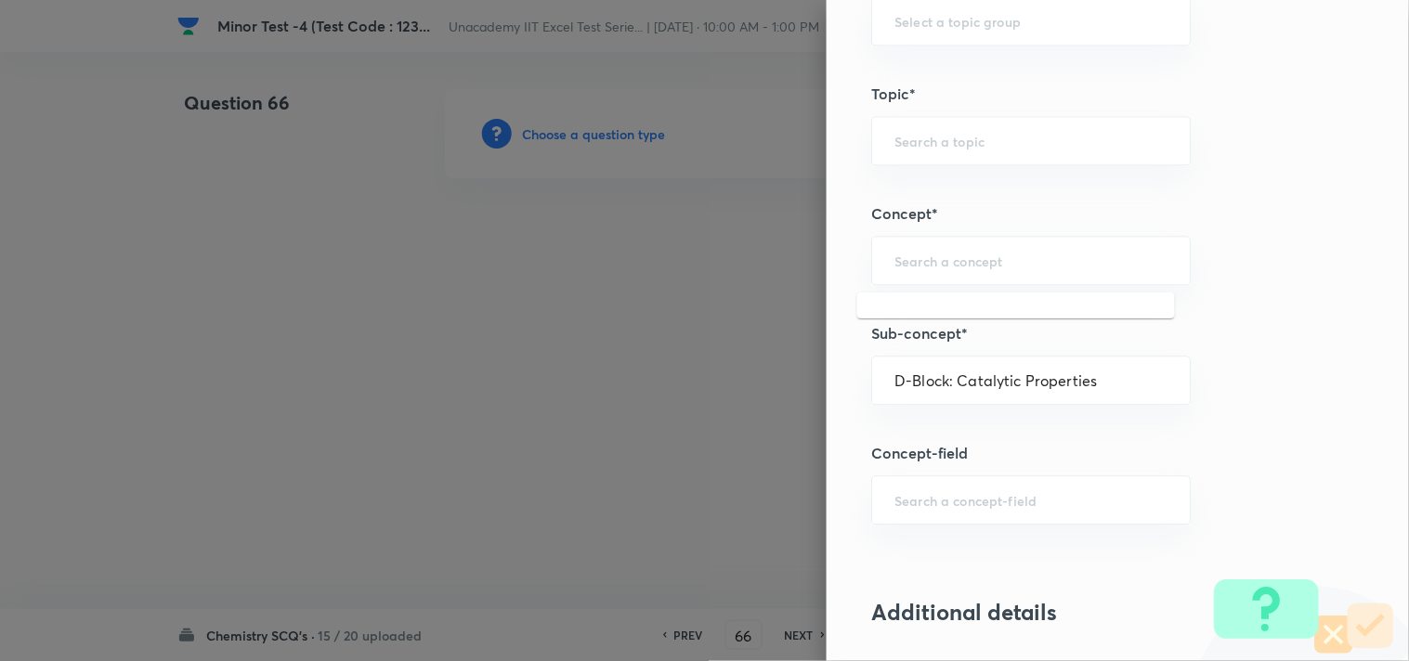
scroll to position [1135, 0]
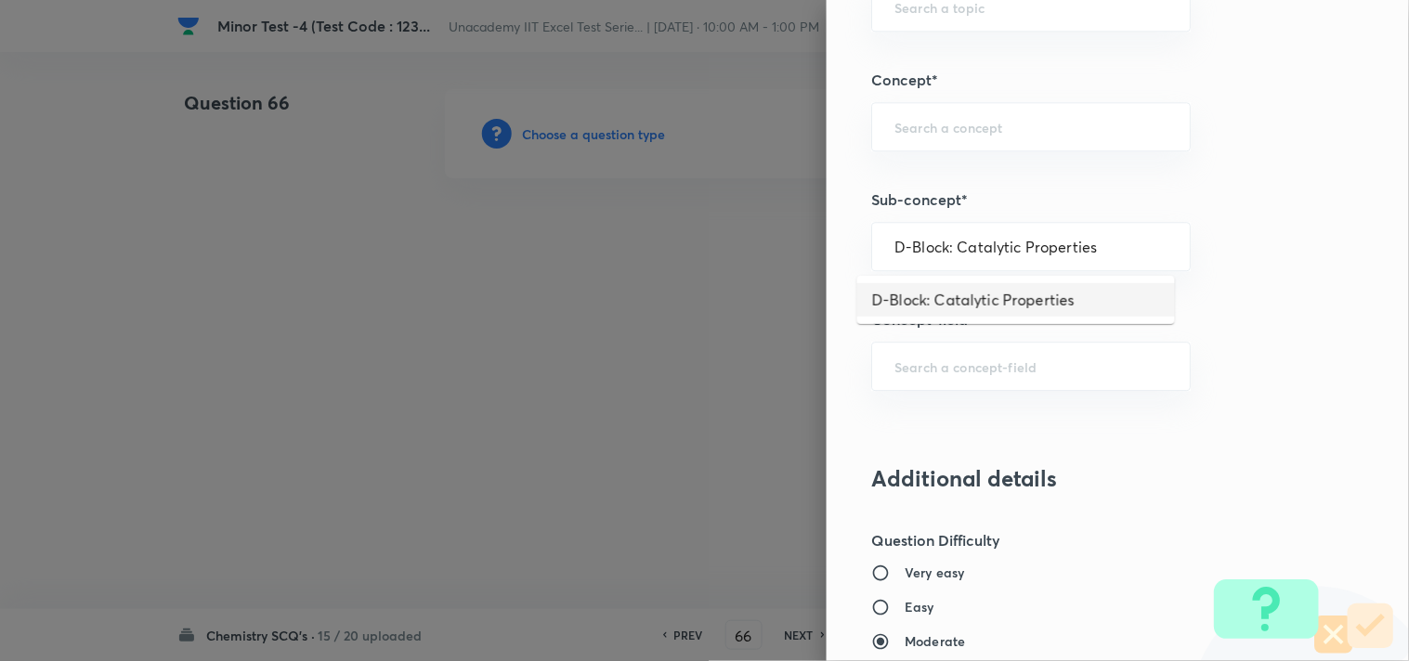
click at [1015, 297] on li "D-Block: Catalytic Properties" at bounding box center [1016, 299] width 318 height 33
type input "D-Block: Catalytic Properties"
type input "Chemistry"
type input "Inorganic Chemistry"
type input "D & F Block Elements"
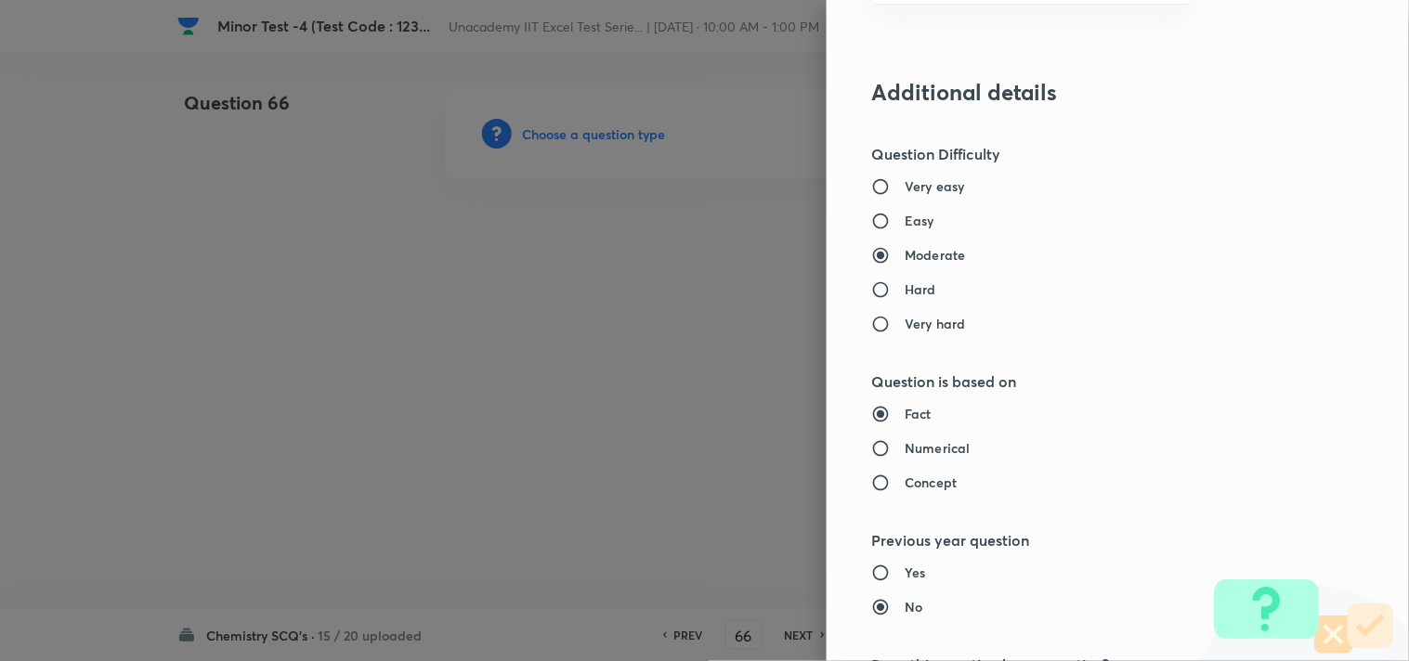
scroll to position [1547, 0]
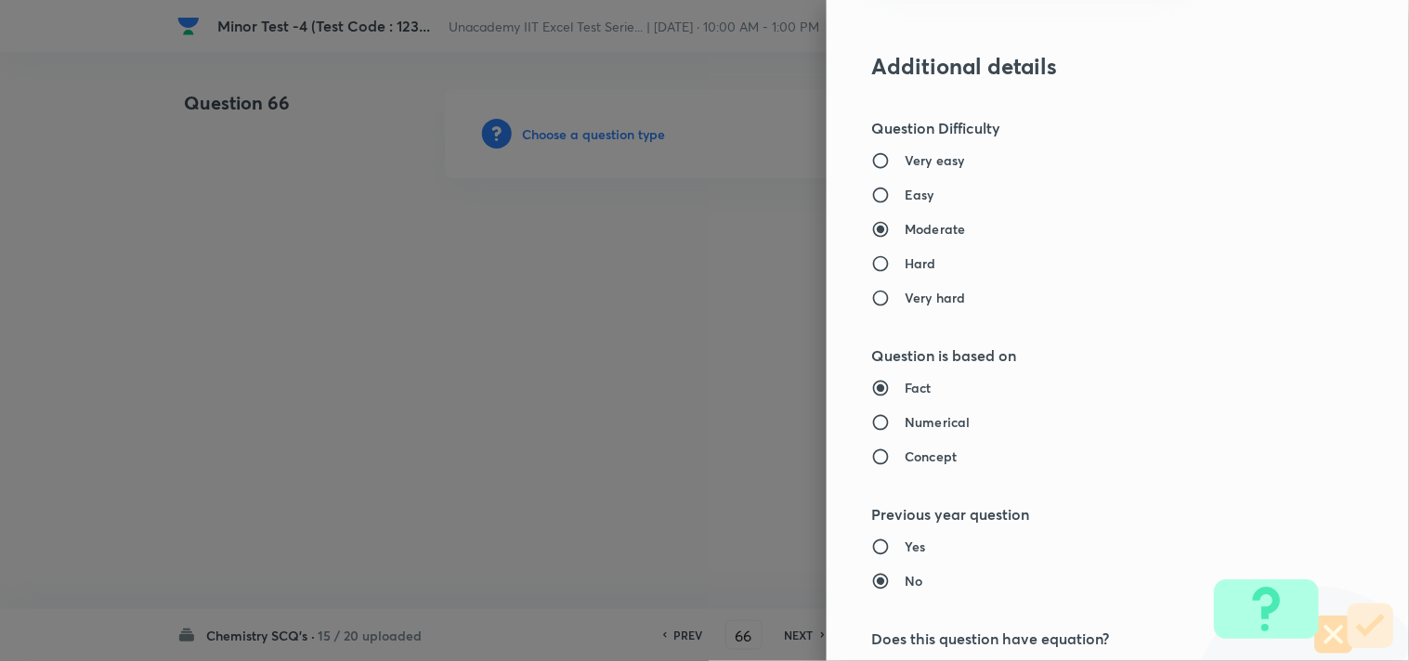
click at [904, 199] on h6 "Easy" at bounding box center [919, 194] width 30 height 19
click at [893, 199] on input "Easy" at bounding box center [887, 195] width 33 height 19
radio input "true"
radio input "false"
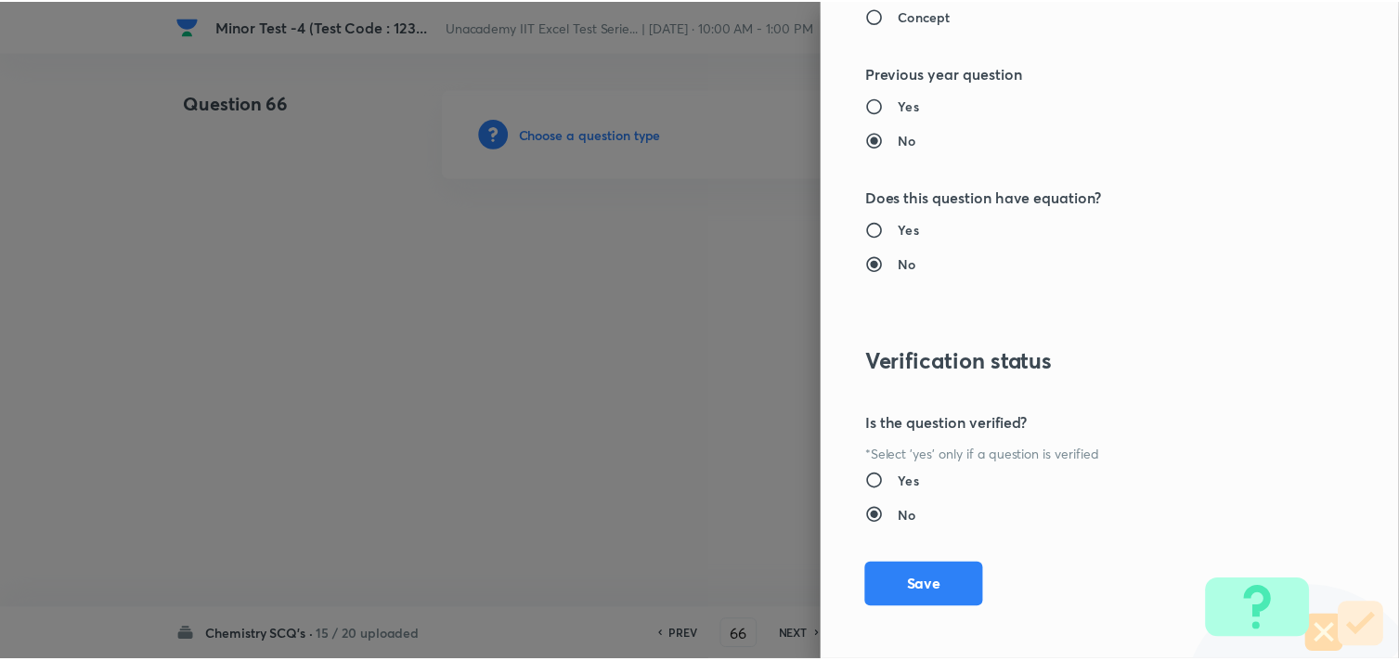
scroll to position [1994, 0]
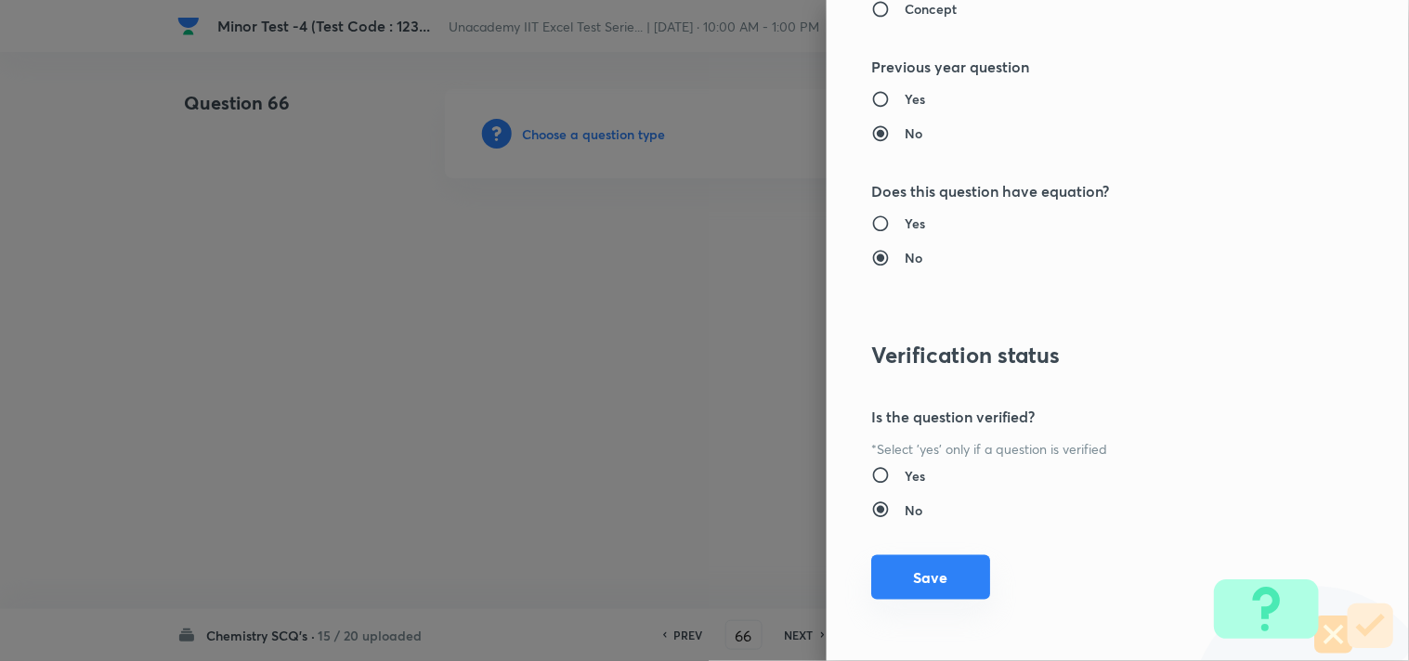
click at [873, 573] on button "Save" at bounding box center [930, 577] width 119 height 45
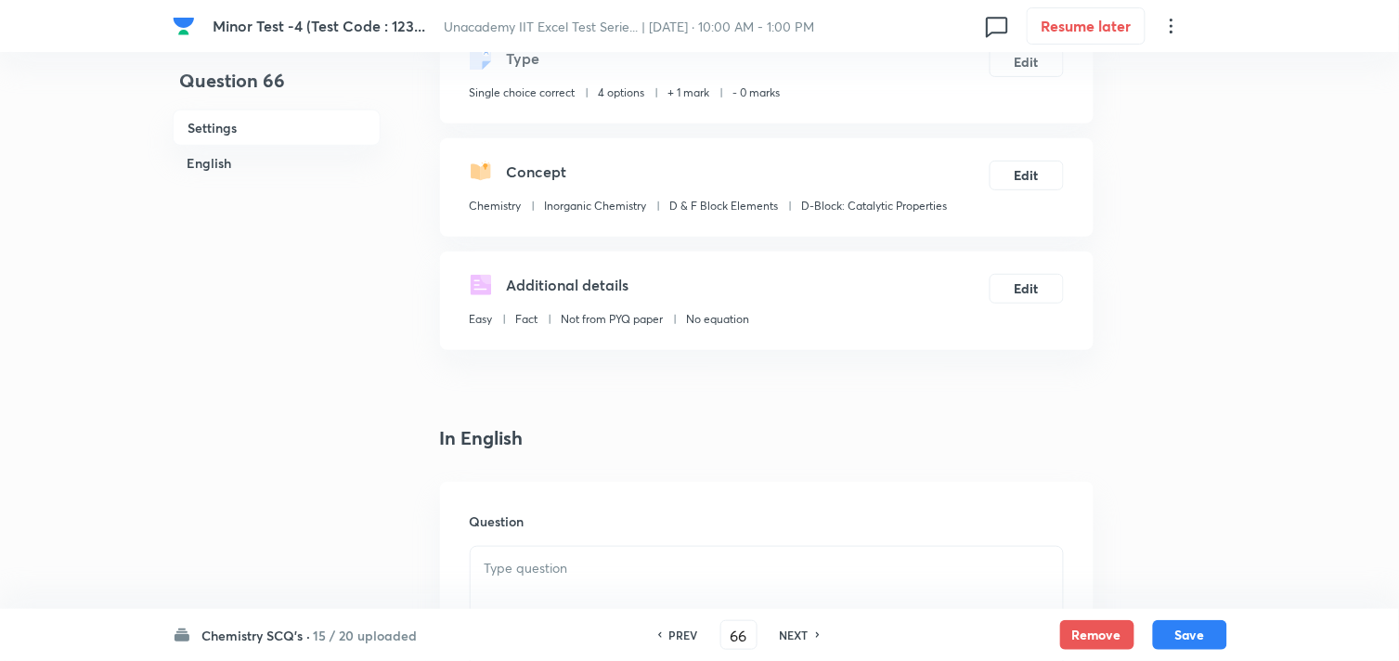
scroll to position [309, 0]
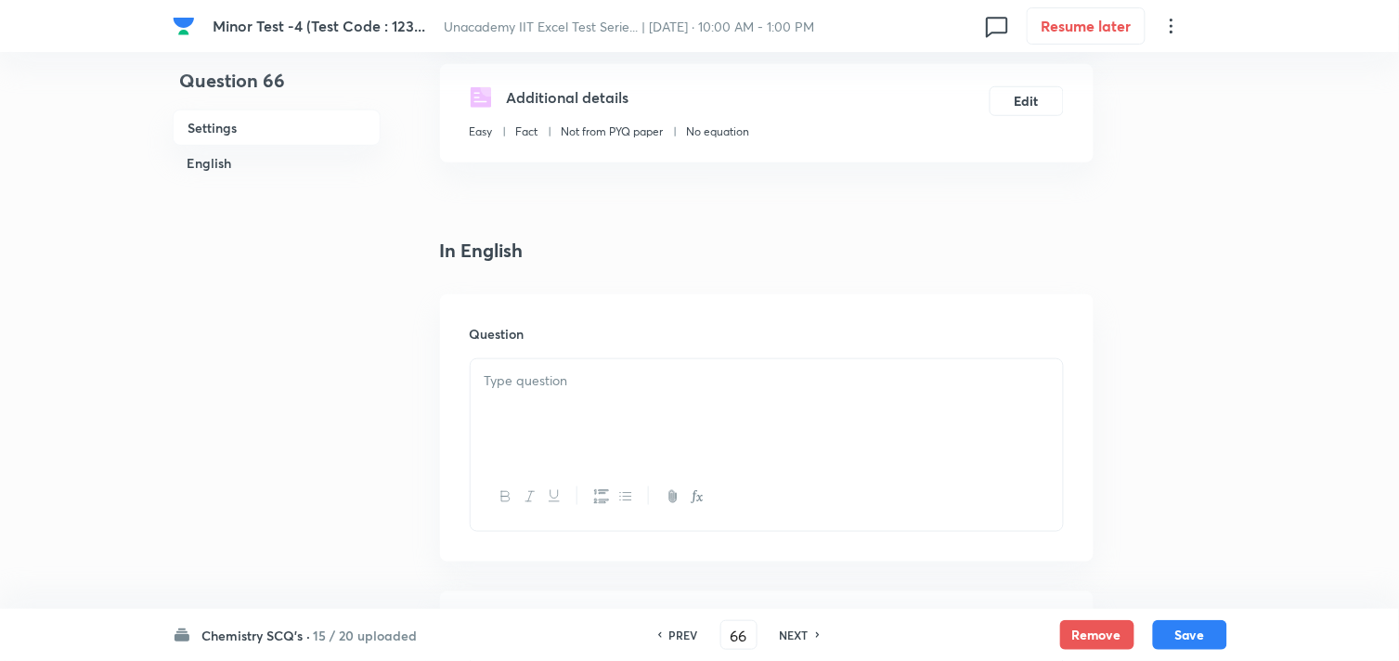
click at [578, 349] on div "Question" at bounding box center [767, 427] width 654 height 267
click at [591, 405] on div at bounding box center [767, 411] width 592 height 104
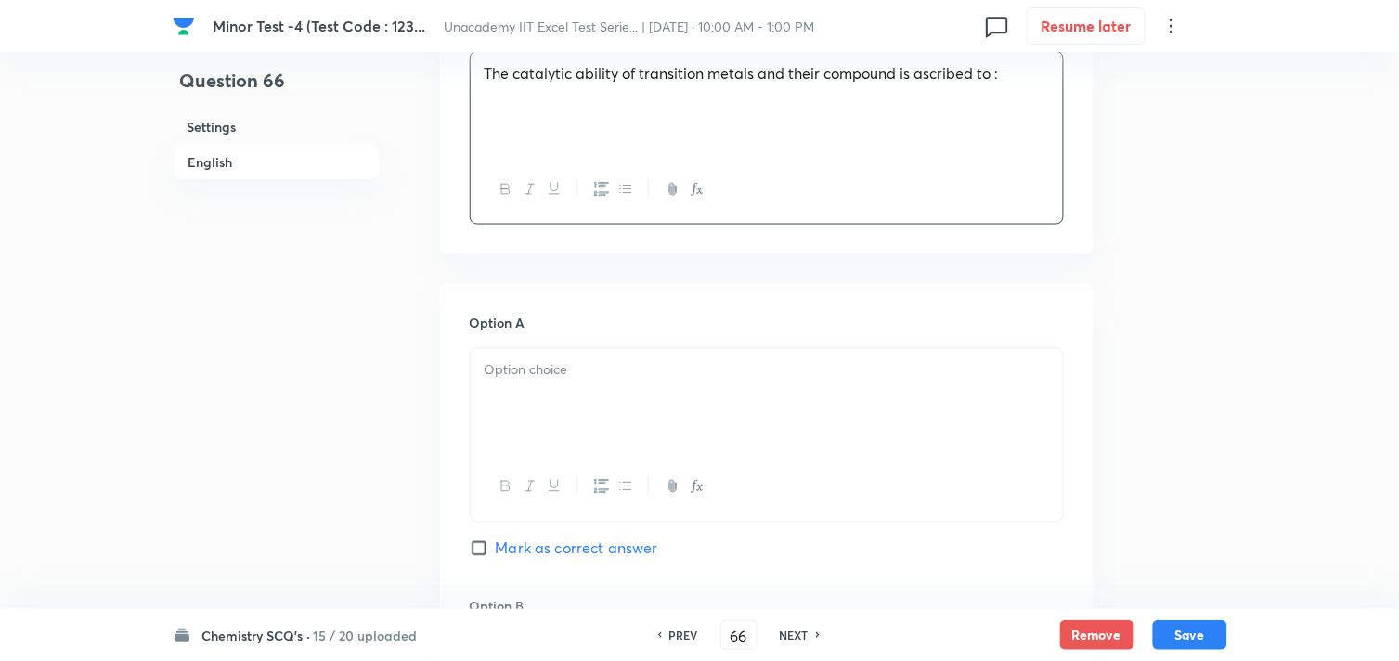
scroll to position [618, 0]
click at [571, 368] on p at bounding box center [767, 368] width 565 height 21
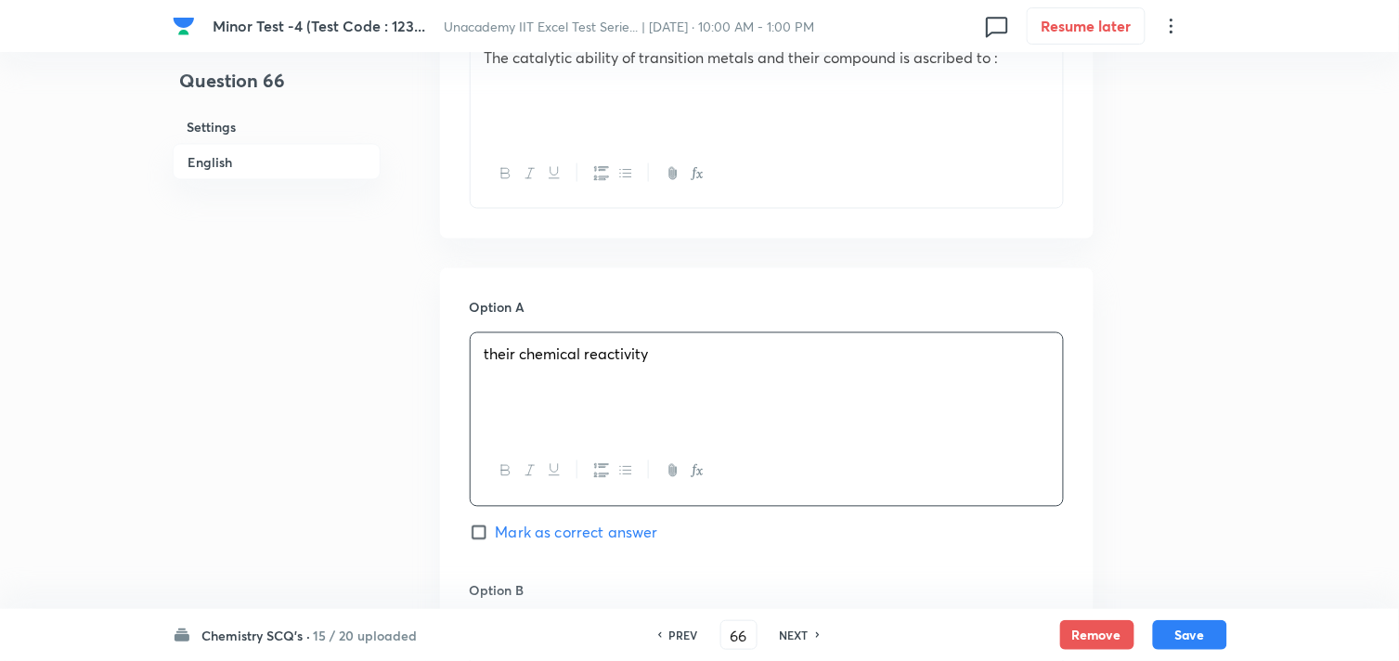
scroll to position [824, 0]
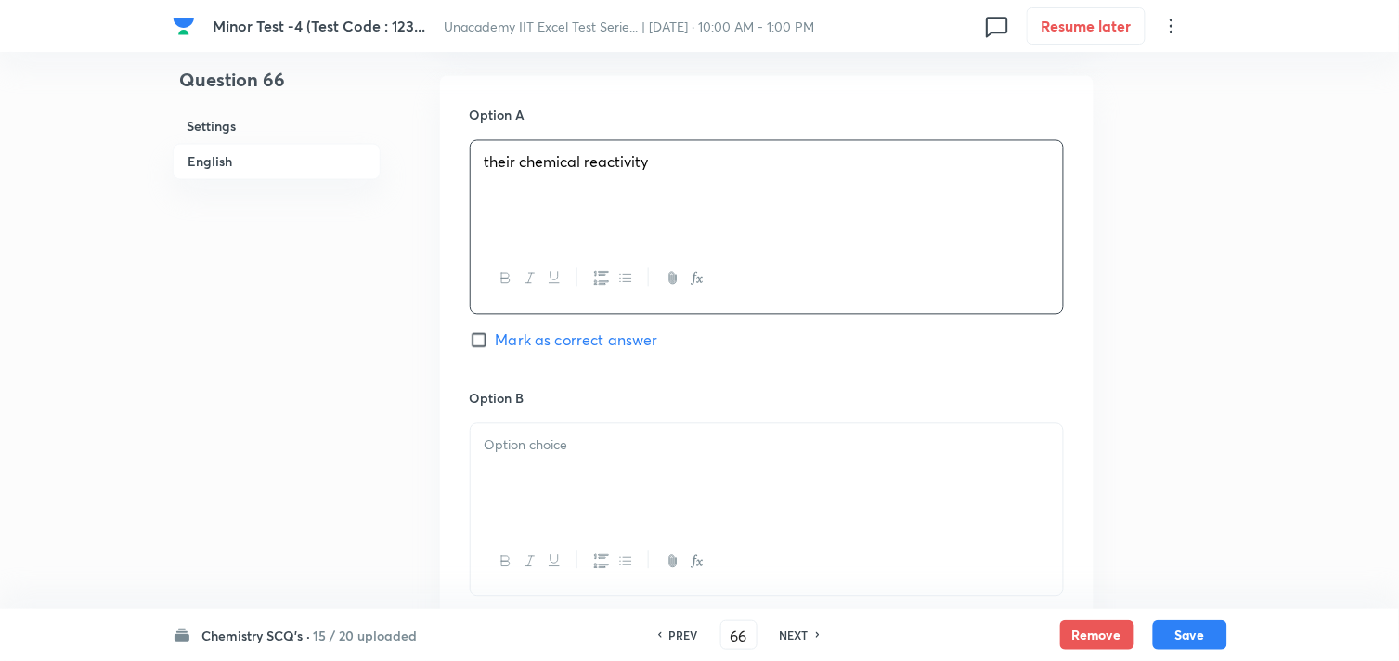
drag, startPoint x: 605, startPoint y: 431, endPoint x: 611, endPoint y: 449, distance: 19.4
click at [606, 431] on div at bounding box center [767, 476] width 592 height 104
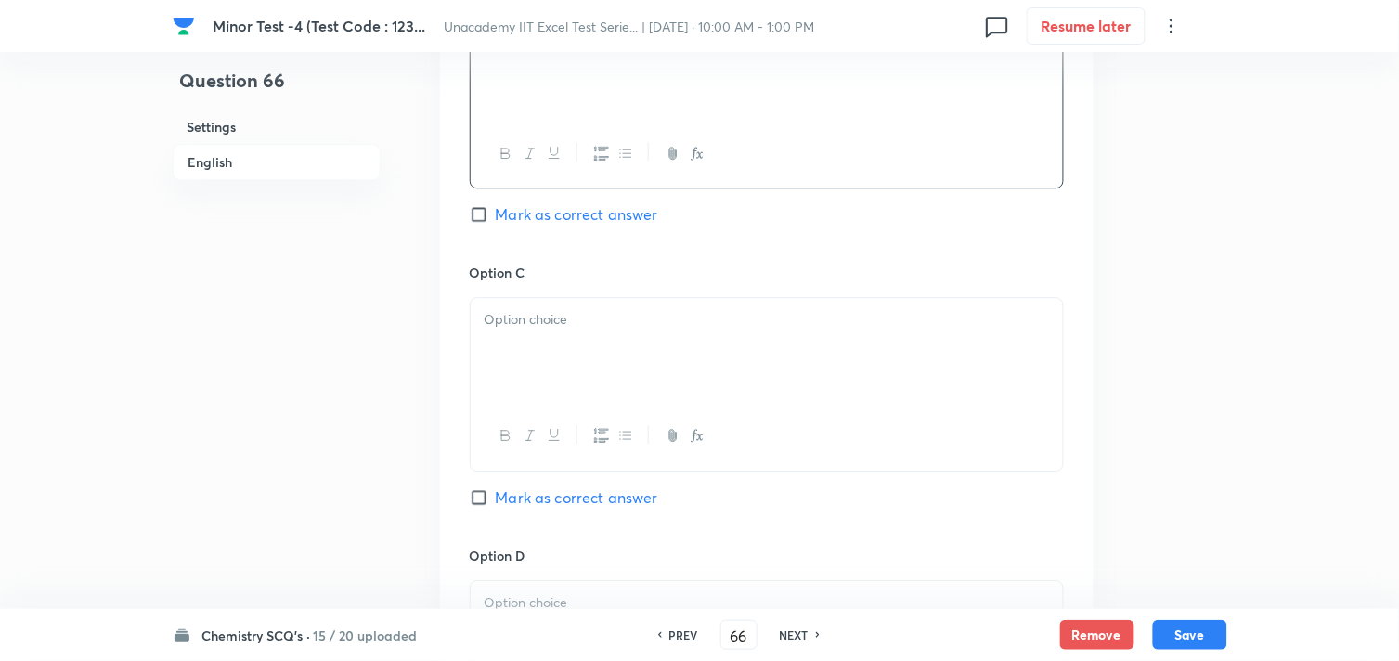
scroll to position [1238, 0]
drag, startPoint x: 618, startPoint y: 383, endPoint x: 647, endPoint y: 367, distance: 32.8
click at [620, 381] on div at bounding box center [767, 345] width 592 height 104
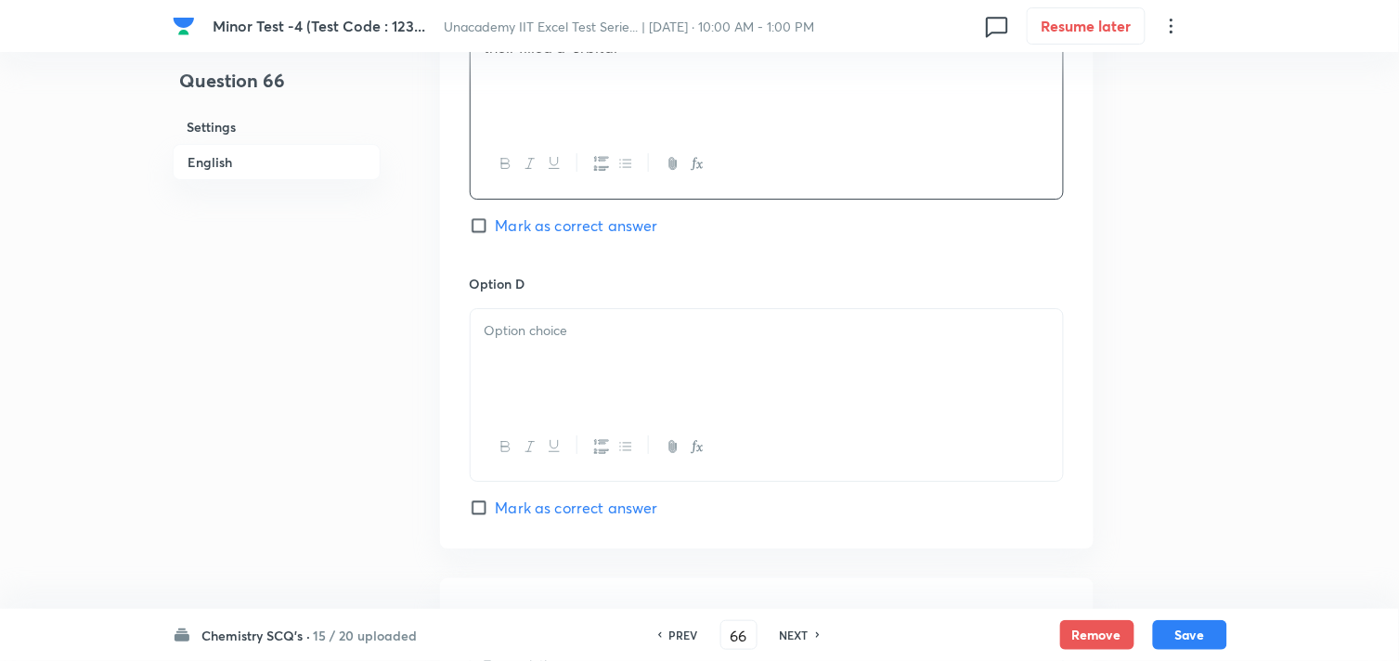
scroll to position [1547, 0]
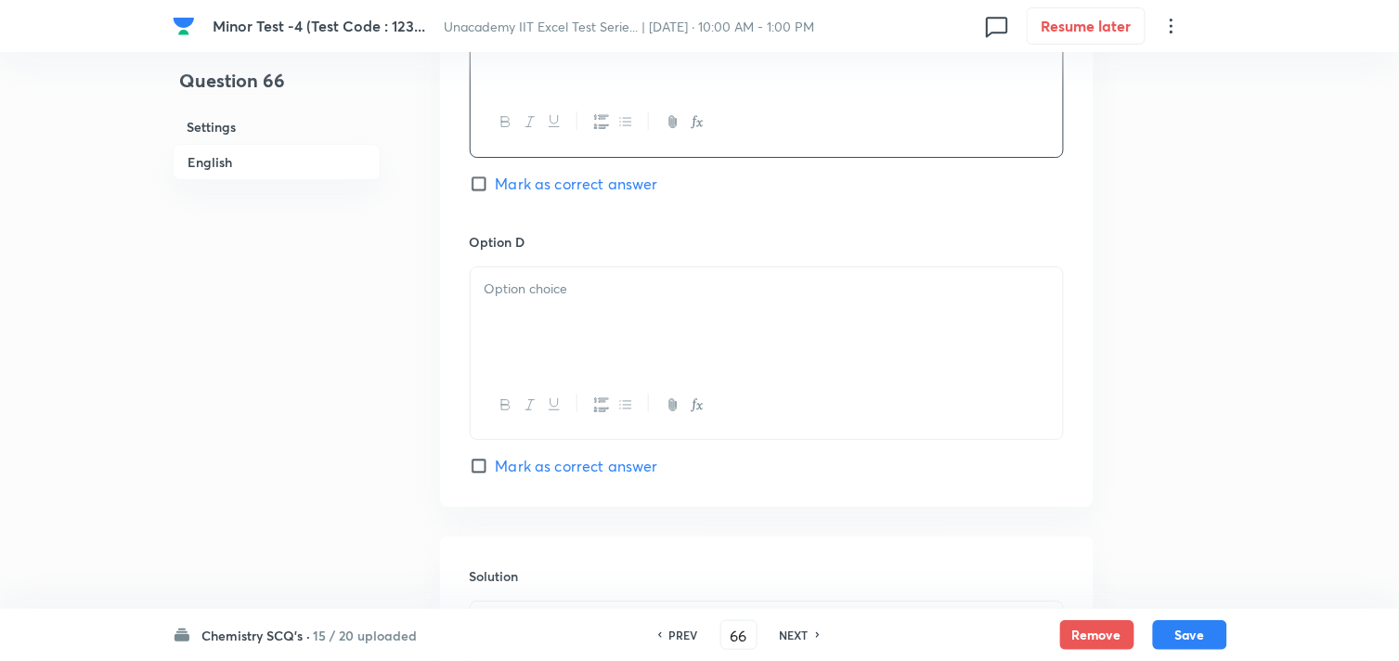
click at [597, 325] on div at bounding box center [767, 319] width 592 height 104
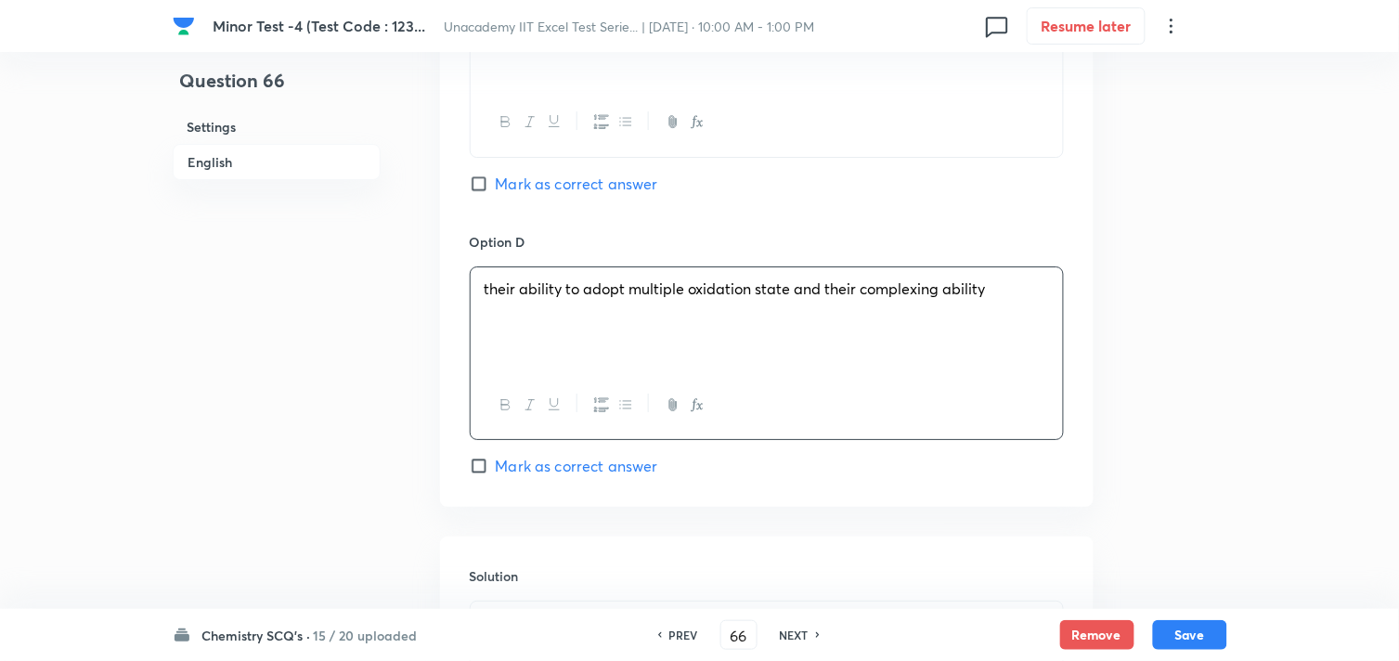
click at [565, 466] on span "Mark as correct answer" at bounding box center [577, 466] width 162 height 22
click at [496, 466] on input "Mark as correct answer" at bounding box center [483, 466] width 26 height 19
checkbox input "true"
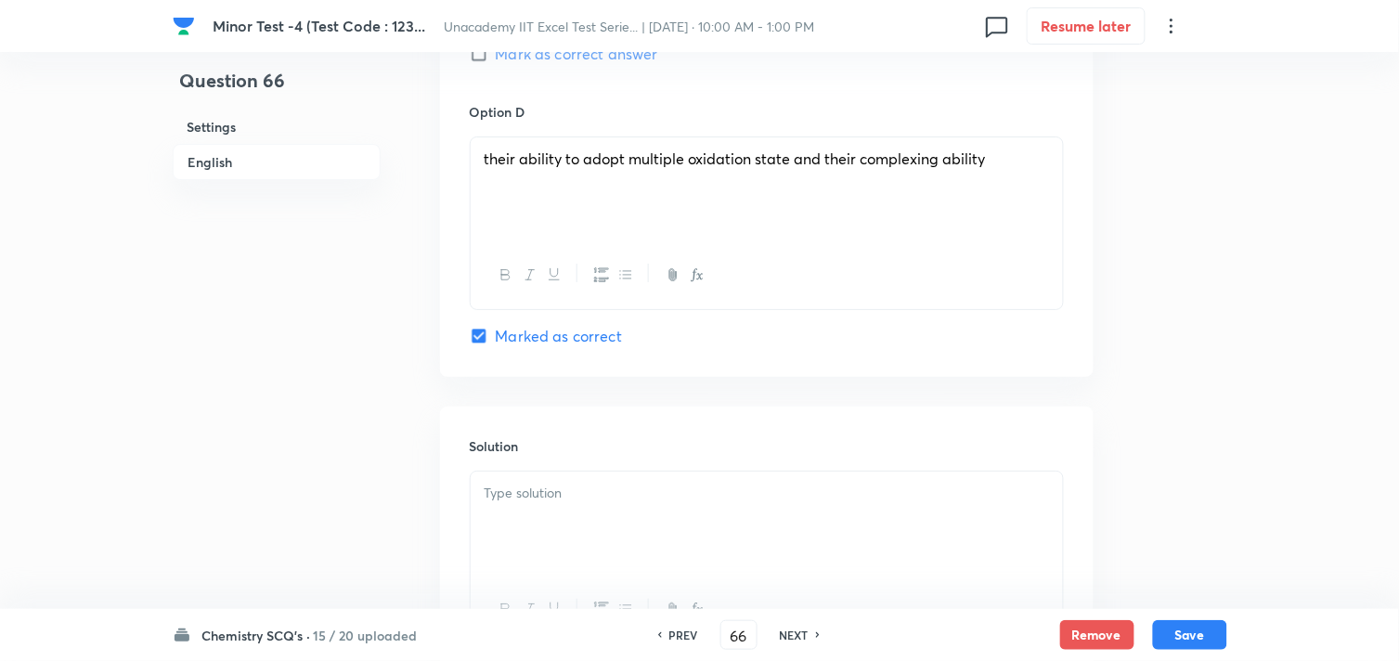
scroll to position [1857, 0]
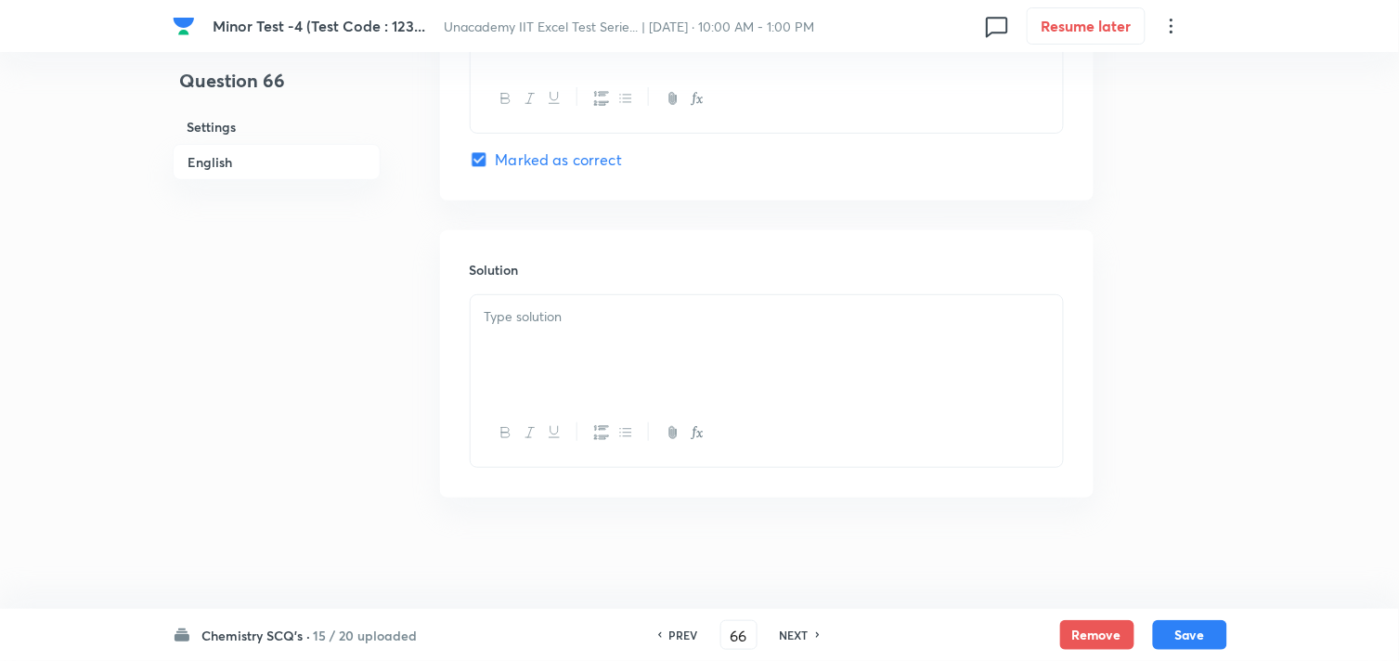
click at [576, 300] on div at bounding box center [767, 347] width 592 height 104
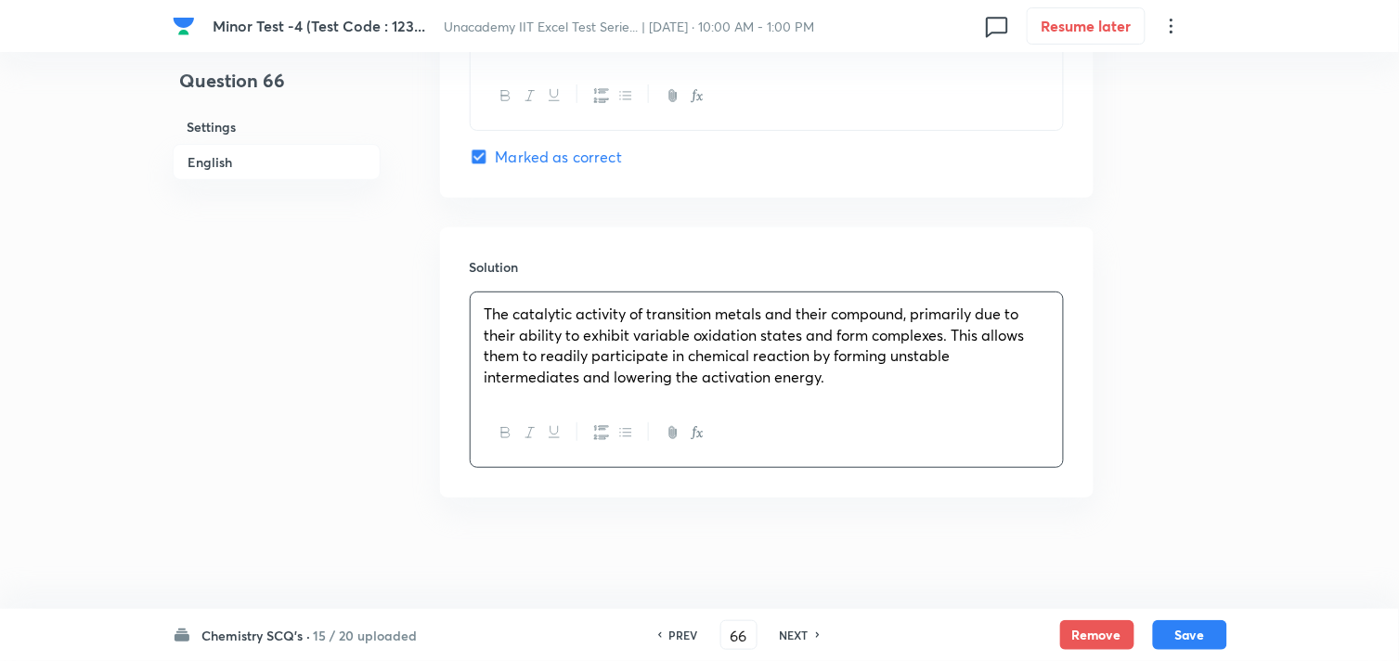
scroll to position [1860, 0]
click at [1201, 632] on button "Save" at bounding box center [1190, 633] width 74 height 30
type input "67"
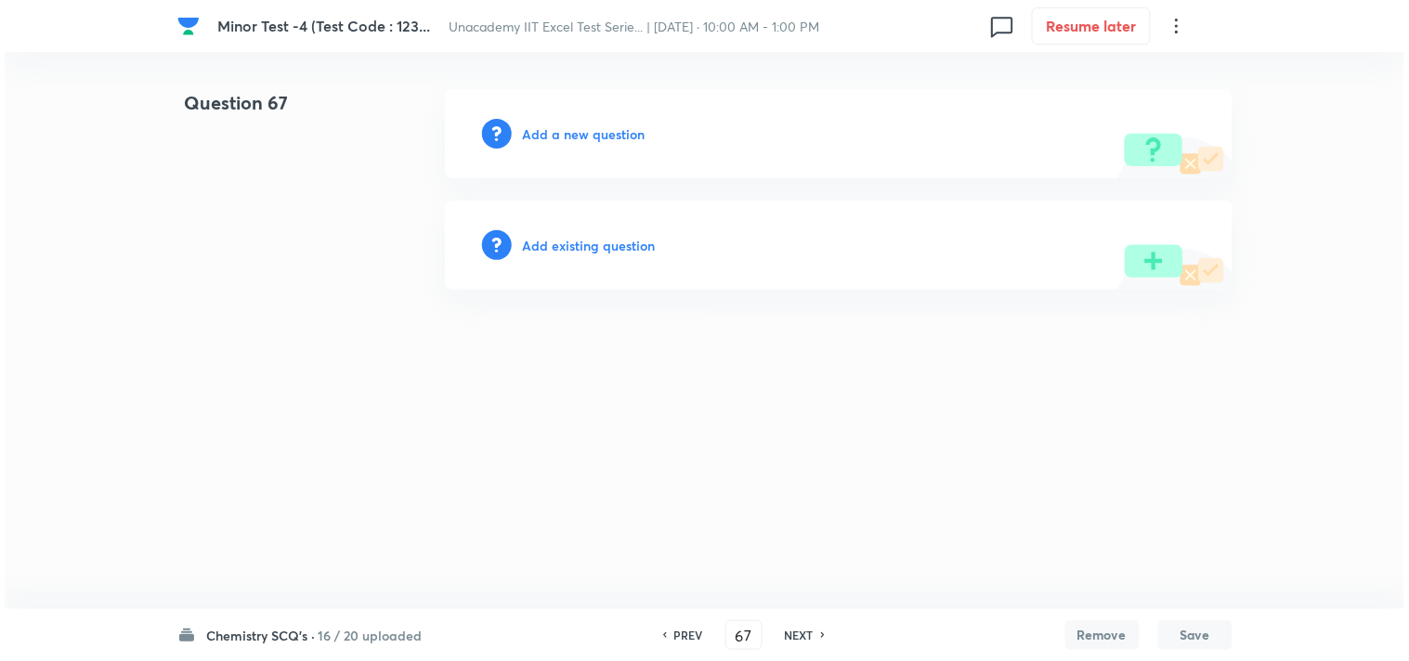
scroll to position [0, 0]
click at [597, 131] on h6 "Add a new question" at bounding box center [584, 133] width 123 height 19
click at [597, 131] on h6 "Choose a question type" at bounding box center [594, 133] width 143 height 19
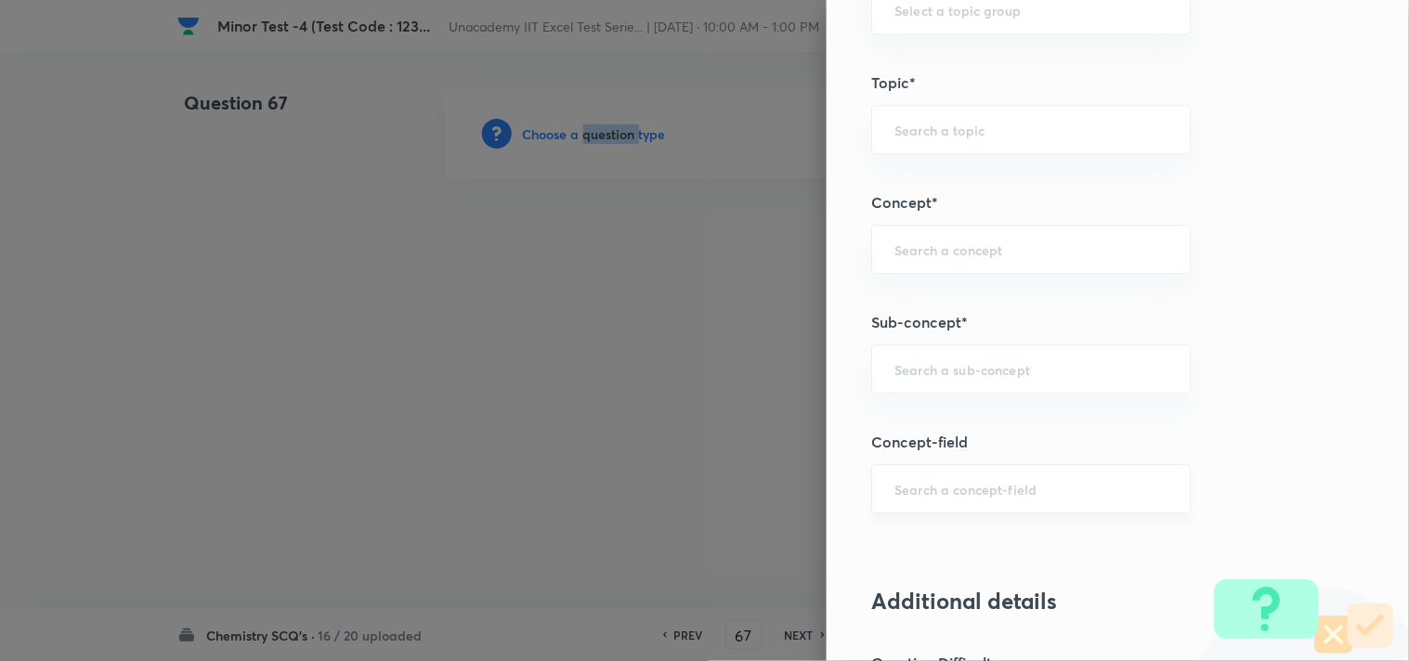
scroll to position [1032, 0]
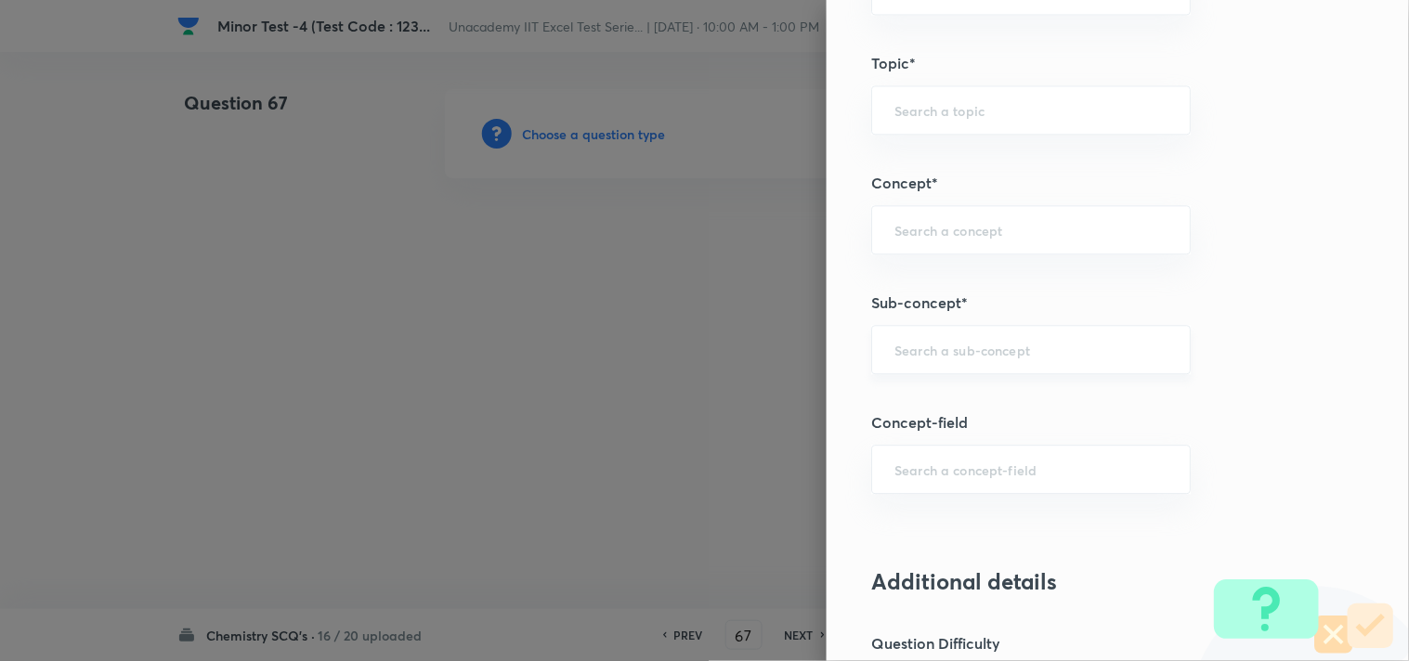
click at [934, 357] on input "text" at bounding box center [1030, 350] width 273 height 18
paste input "D-Block: acidic and basic character"
click at [941, 351] on input "D-Block: acidic and basic character" at bounding box center [1030, 350] width 273 height 18
type input "D-Block"
click at [921, 347] on input "text" at bounding box center [1030, 350] width 273 height 18
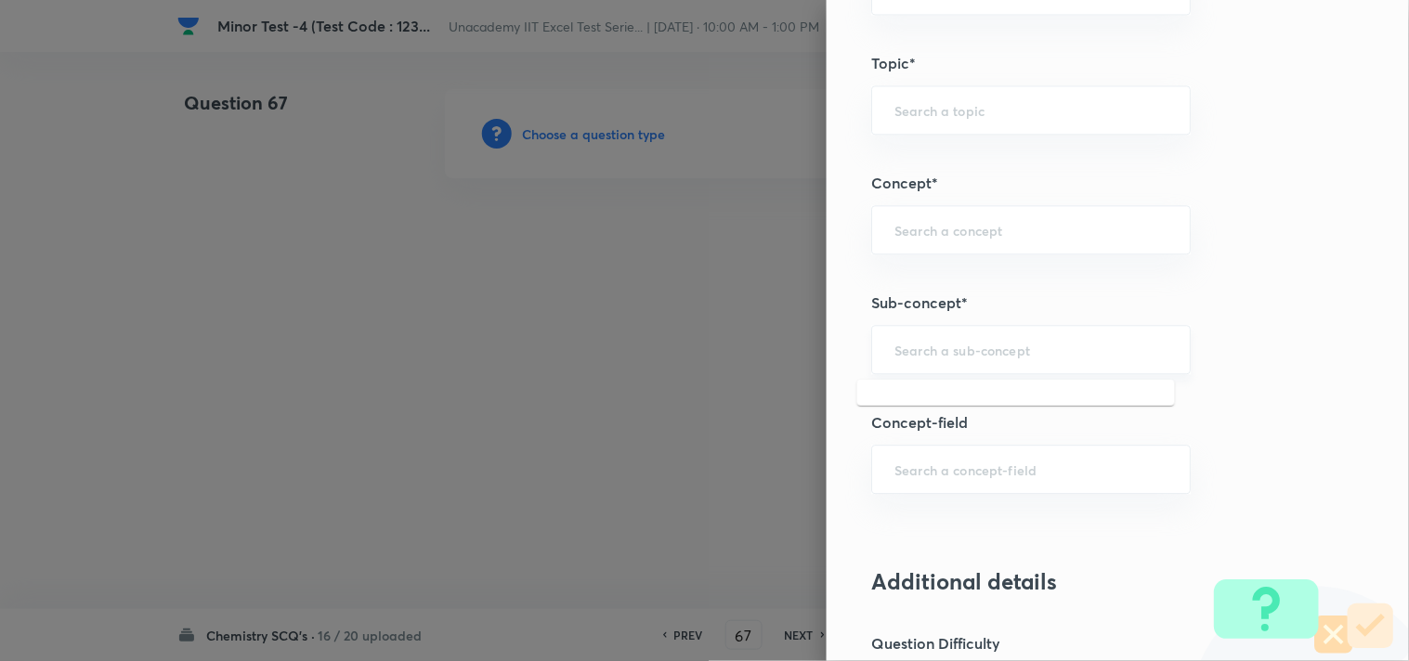
paste input "D-Block: acidic and basic character"
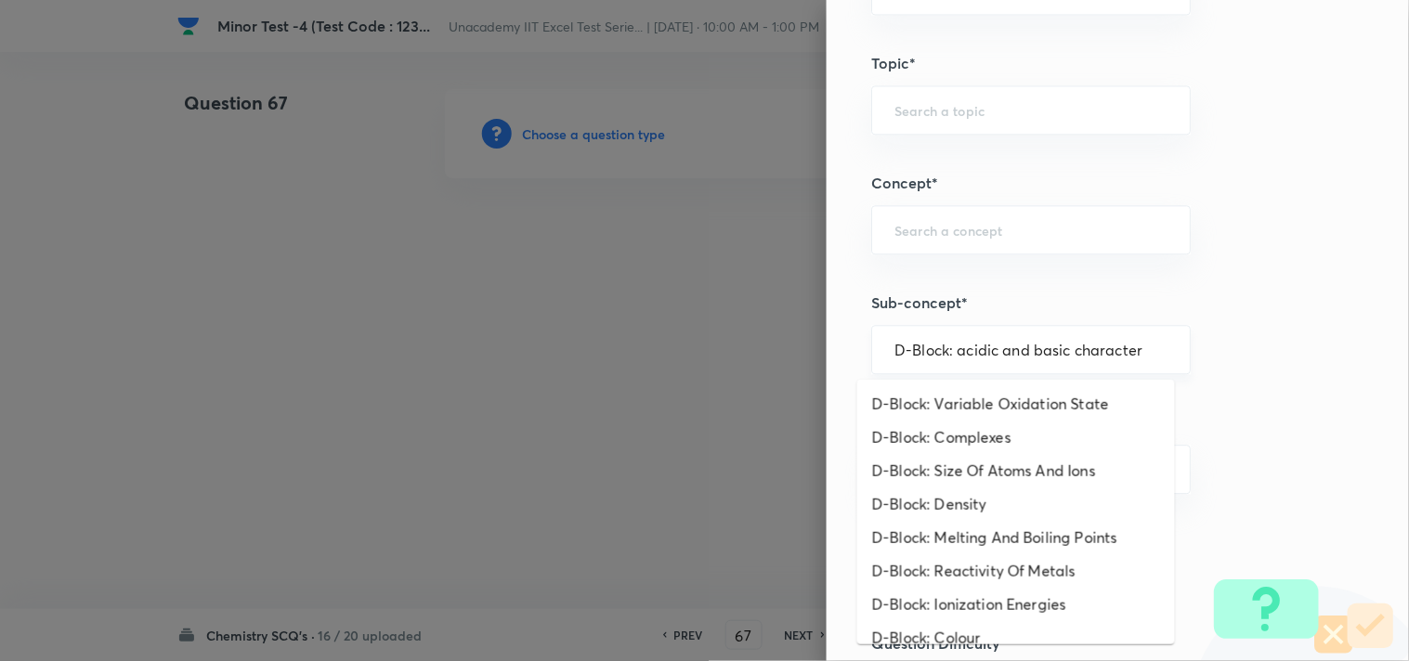
click at [932, 351] on input "D-Block: acidic and basic character" at bounding box center [1030, 350] width 273 height 18
type input "D-Block"
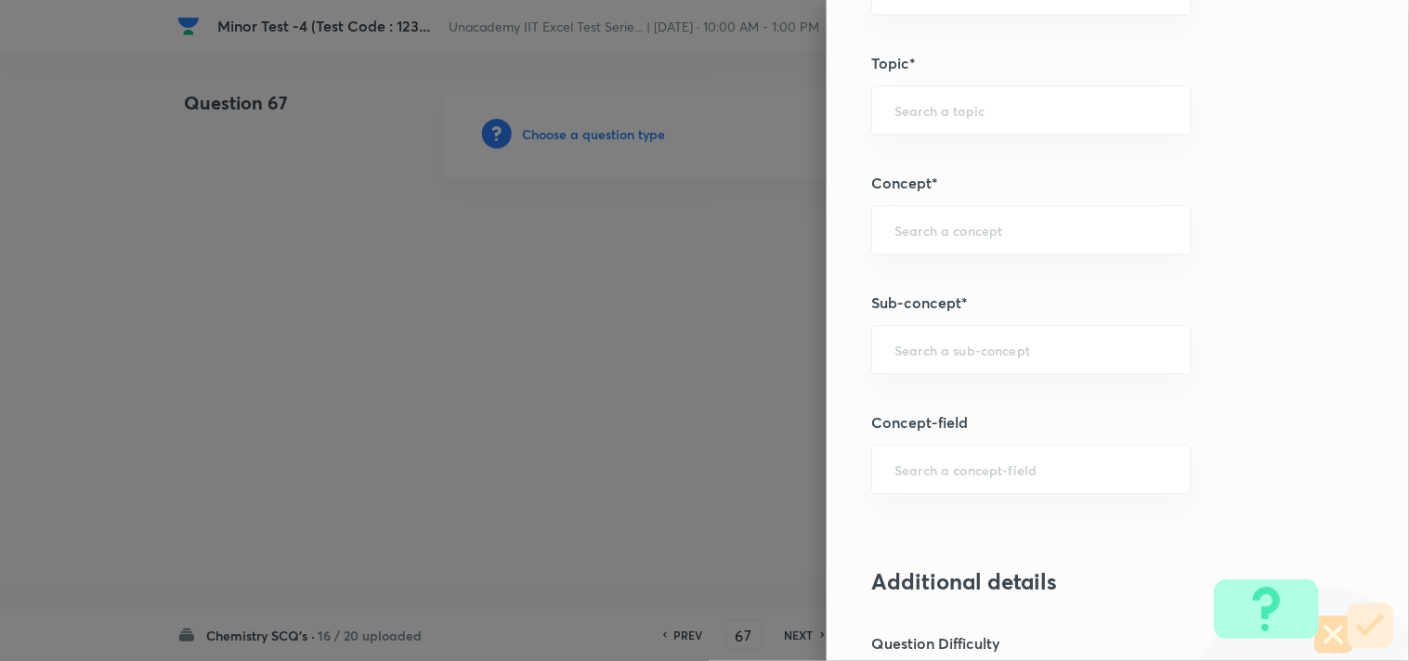
paste input "D-Block: acidic and basic character"
click at [930, 344] on input "D-Block: acidic and basic character" at bounding box center [1030, 350] width 273 height 18
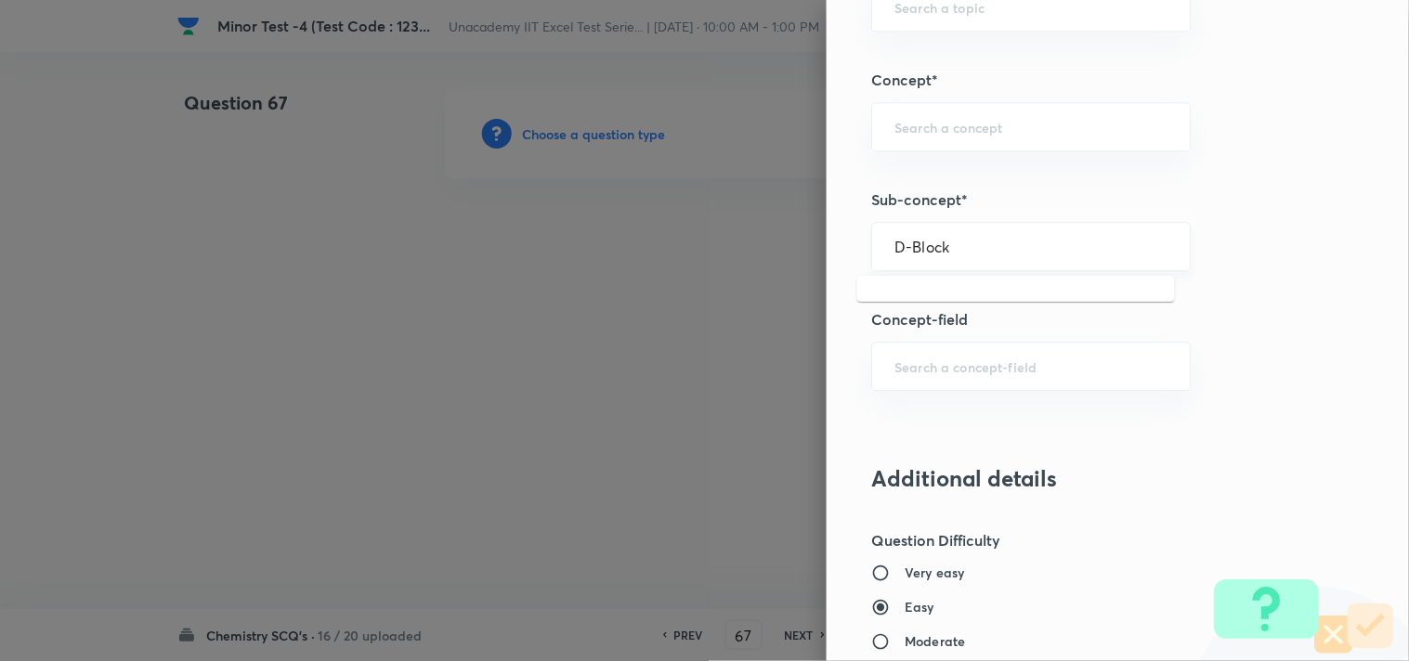
click at [1045, 244] on input "D-Block" at bounding box center [1030, 247] width 273 height 18
click at [990, 244] on input "D-Block" at bounding box center [1030, 247] width 273 height 18
click at [991, 247] on input "D-Block" at bounding box center [1030, 247] width 273 height 18
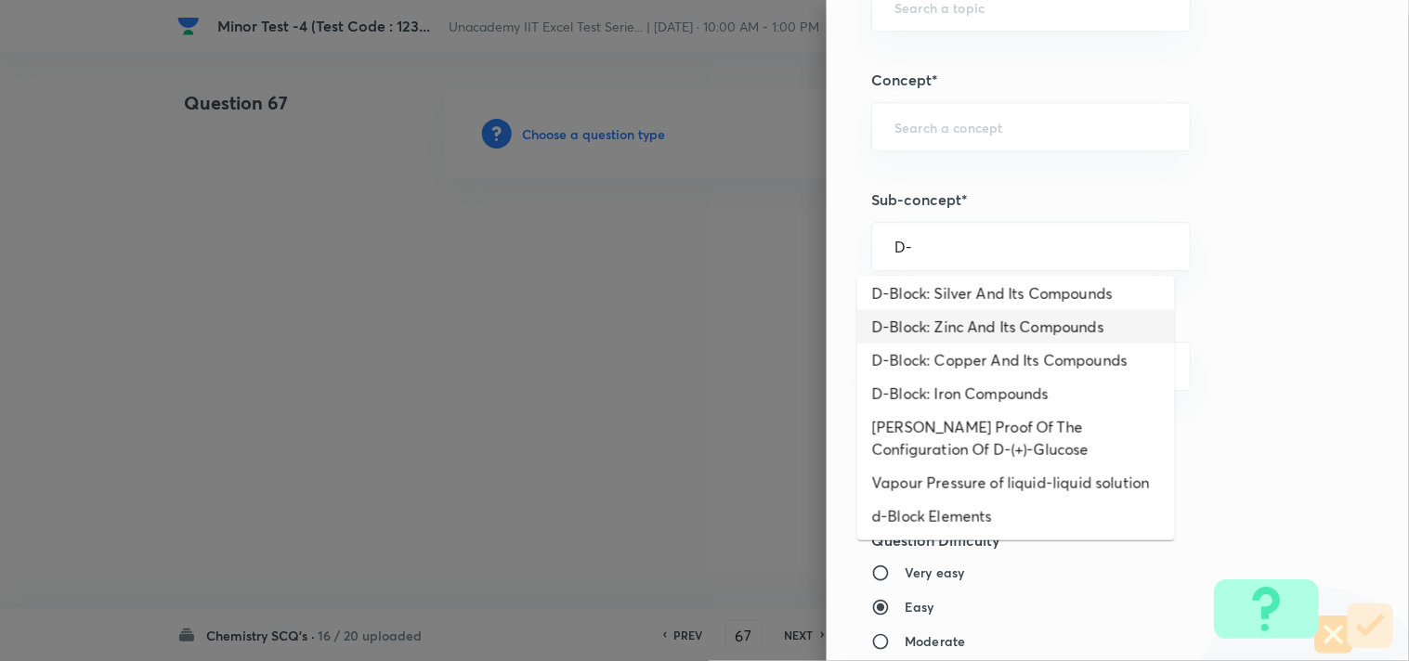
scroll to position [630, 0]
type input "D"
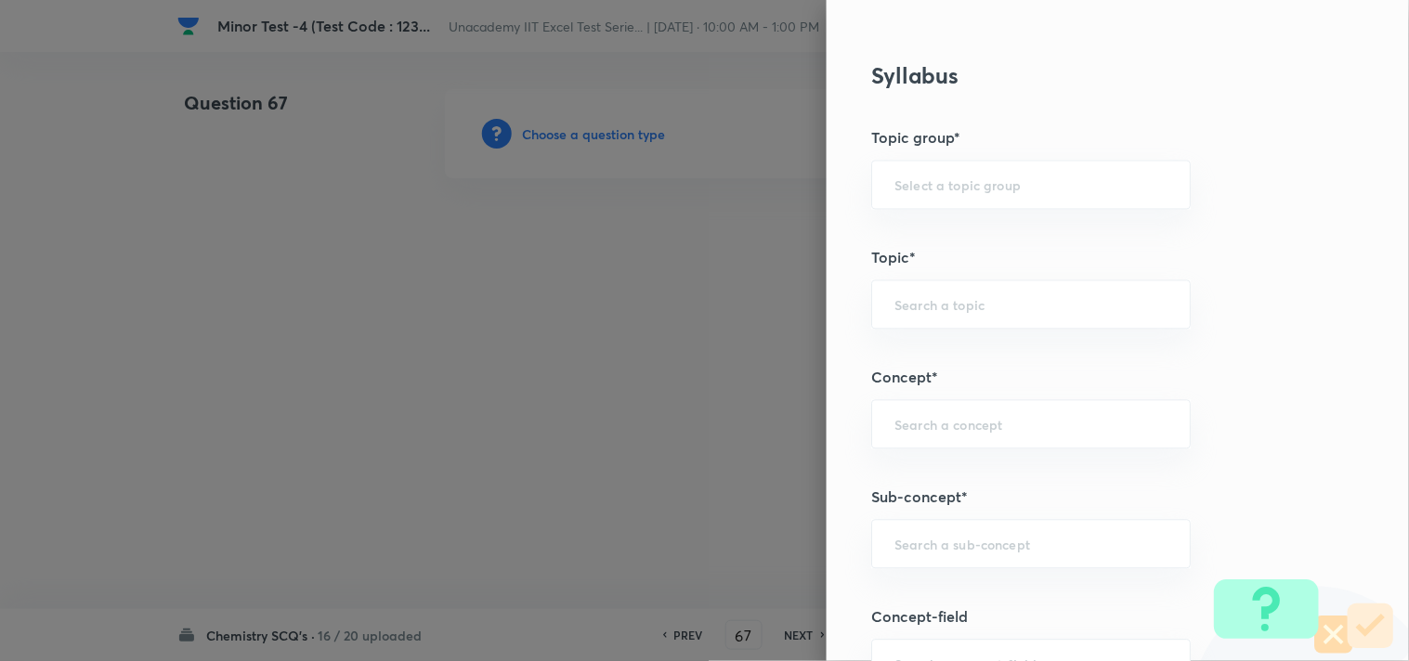
scroll to position [824, 0]
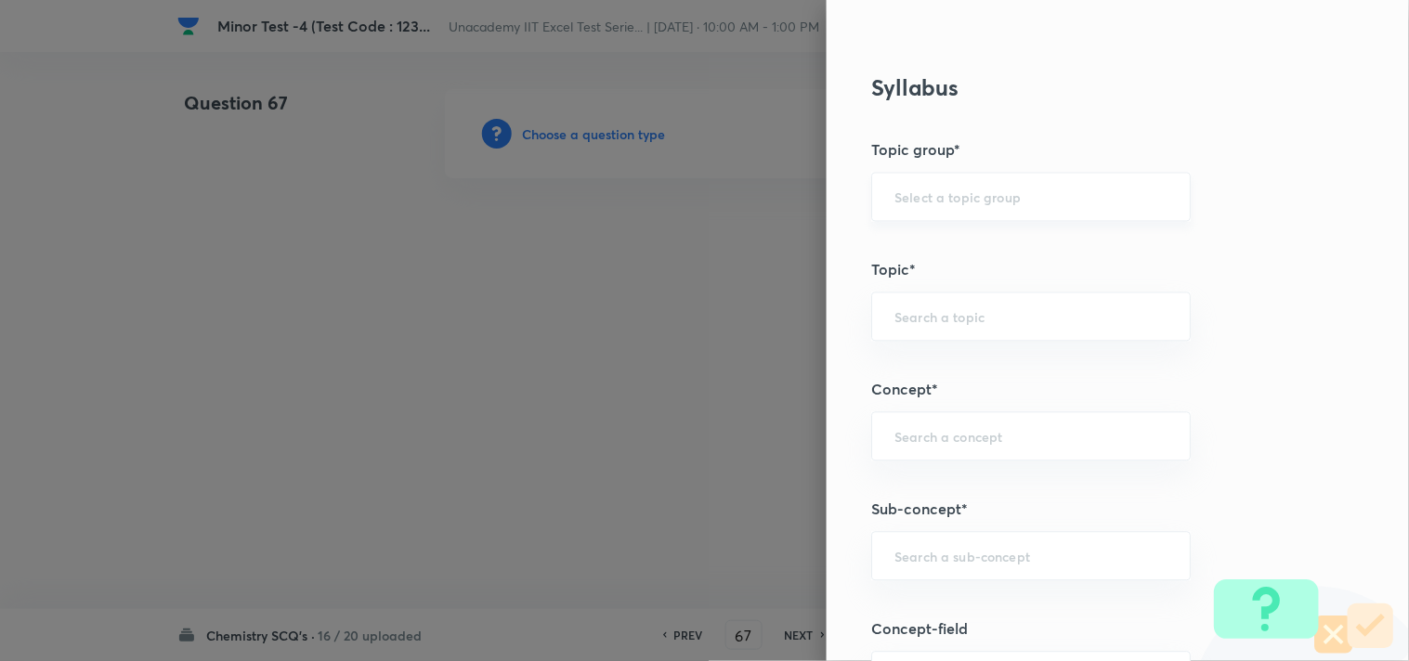
click at [1021, 191] on input "text" at bounding box center [1030, 197] width 273 height 18
click at [986, 253] on li "Chemistry" at bounding box center [1016, 249] width 318 height 33
type input "Chemistry"
click at [975, 312] on input "text" at bounding box center [1030, 317] width 273 height 18
click at [956, 369] on li "Inorganic Chemistry" at bounding box center [1016, 369] width 318 height 33
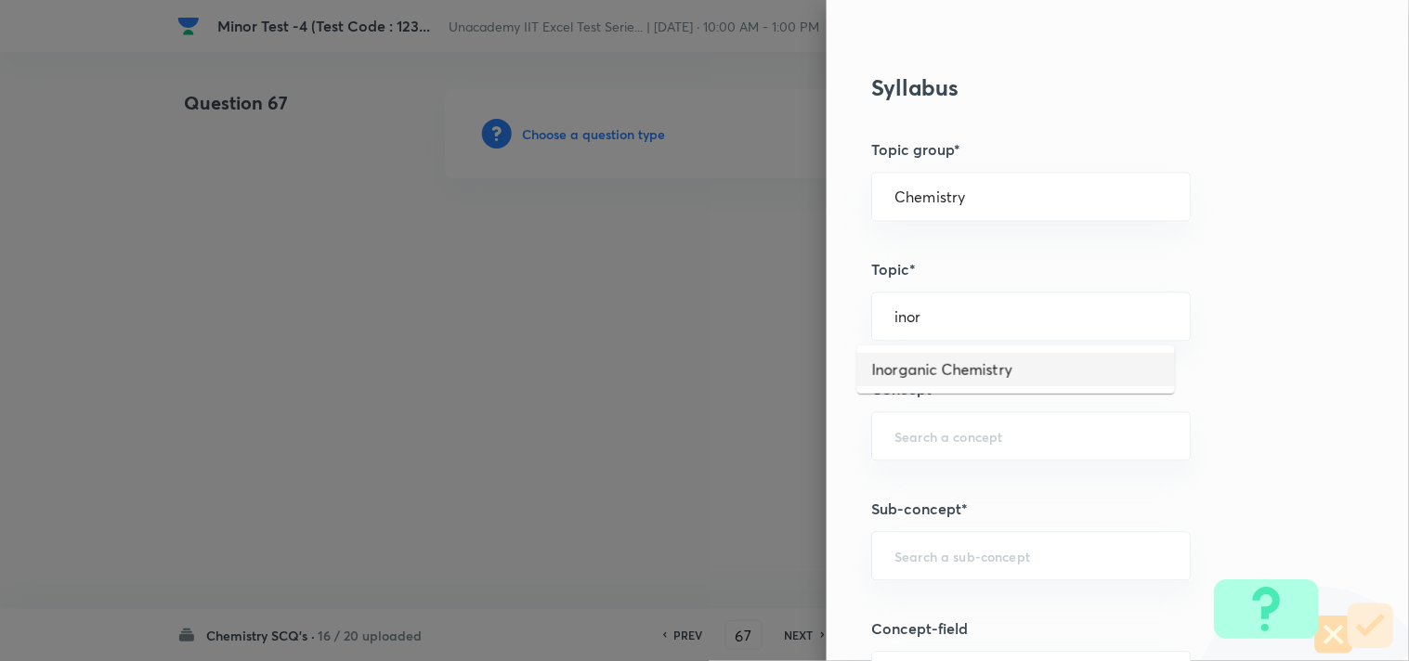
type input "Inorganic Chemistry"
click at [944, 437] on input "text" at bounding box center [1030, 437] width 273 height 18
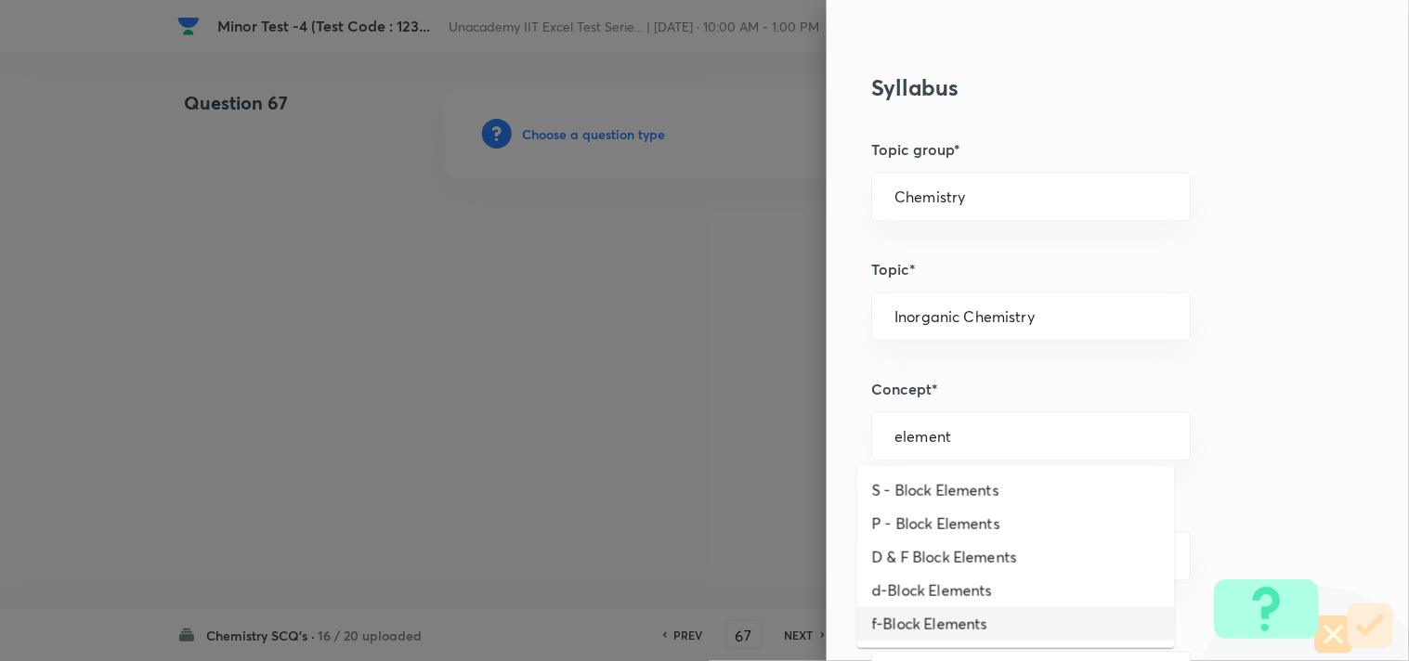
click at [967, 617] on li "f-Block Elements" at bounding box center [1016, 623] width 318 height 33
type input "f-Block Elements"
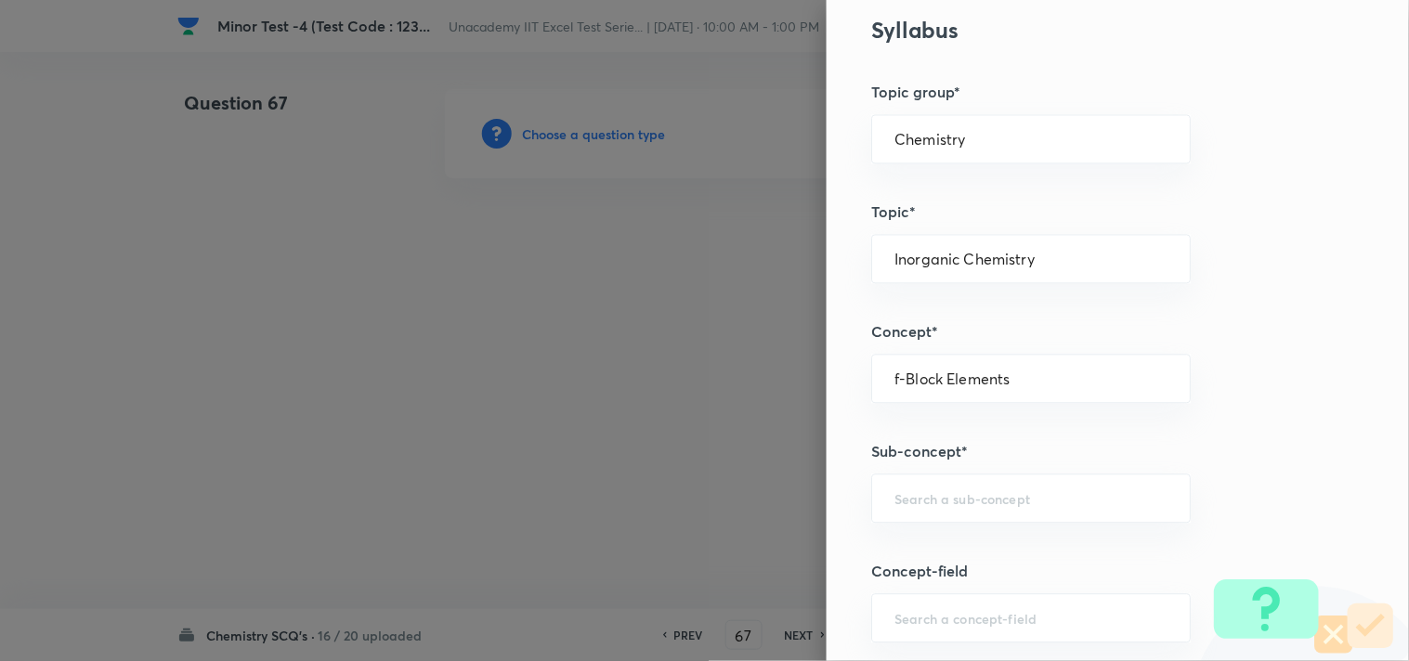
scroll to position [928, 0]
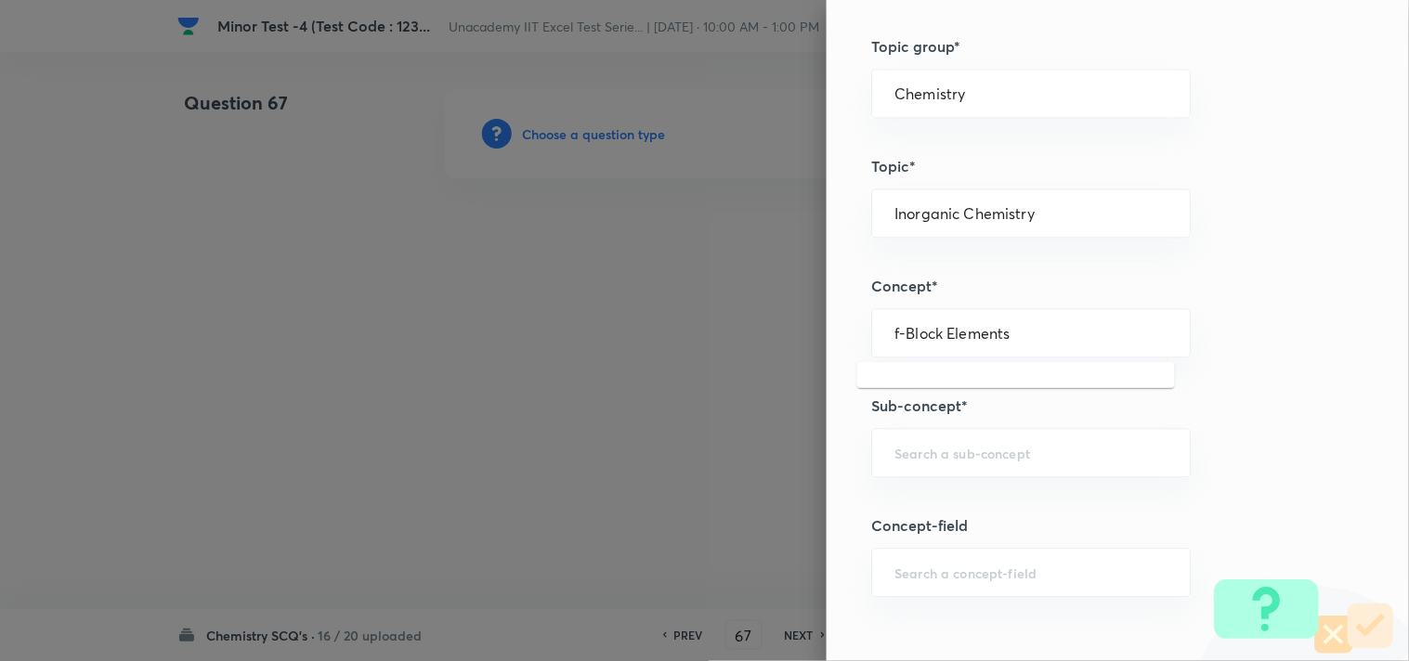
drag, startPoint x: 1009, startPoint y: 337, endPoint x: 833, endPoint y: 314, distance: 177.9
click at [841, 314] on div "Question settings Question type* Single choice correct Number of options* 2 3 4…" at bounding box center [1117, 330] width 582 height 661
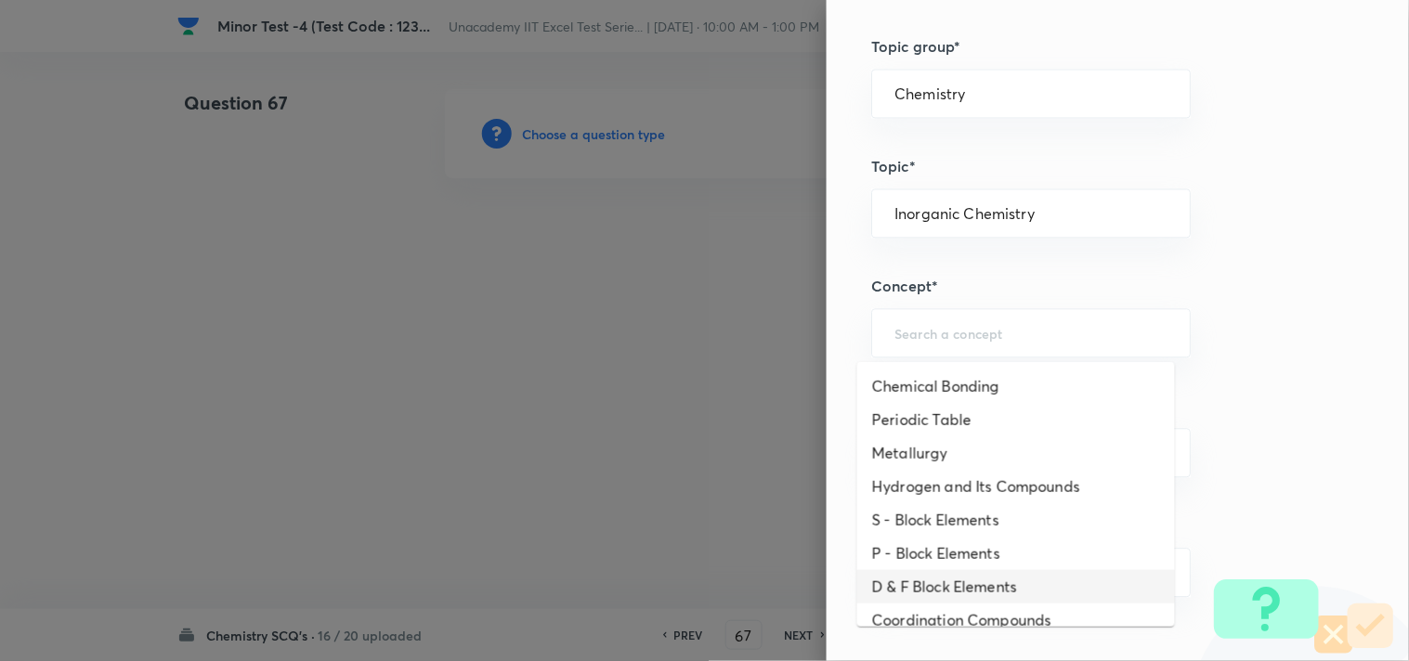
click at [948, 581] on li "D & F Block Elements" at bounding box center [1016, 586] width 318 height 33
type input "D & F Block Elements"
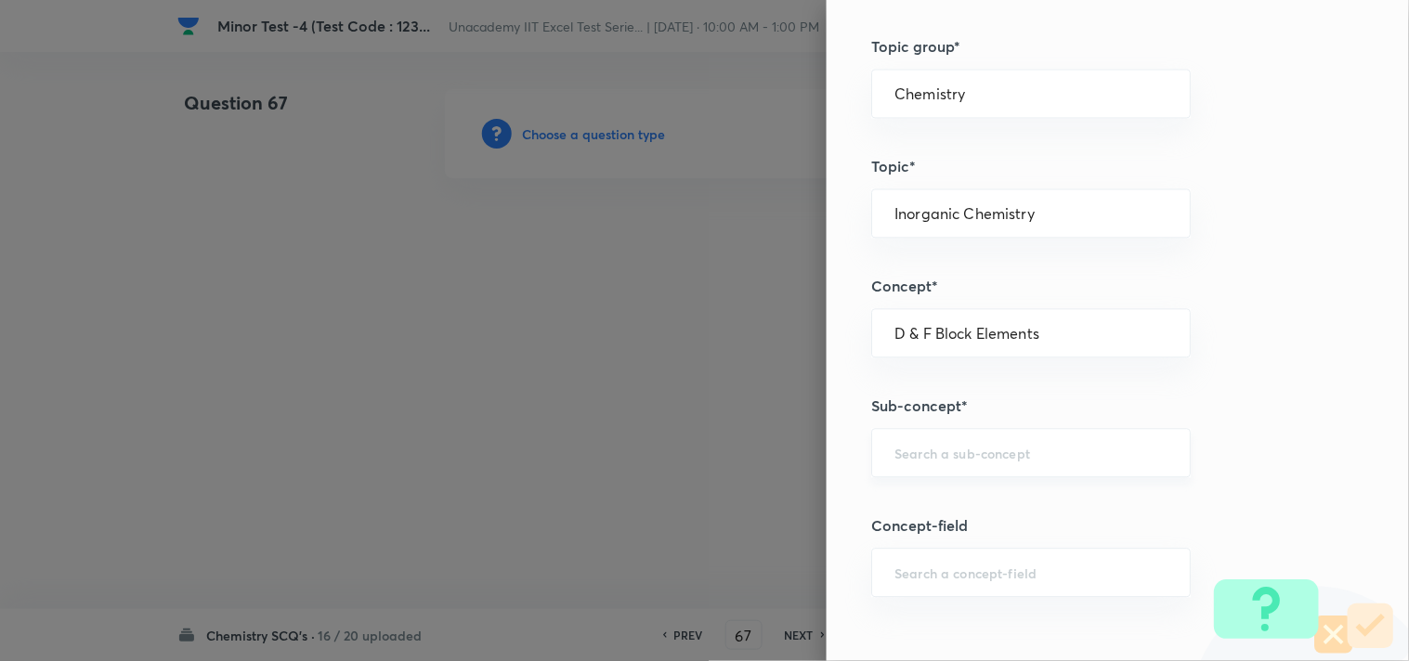
click at [998, 457] on input "text" at bounding box center [1030, 453] width 273 height 18
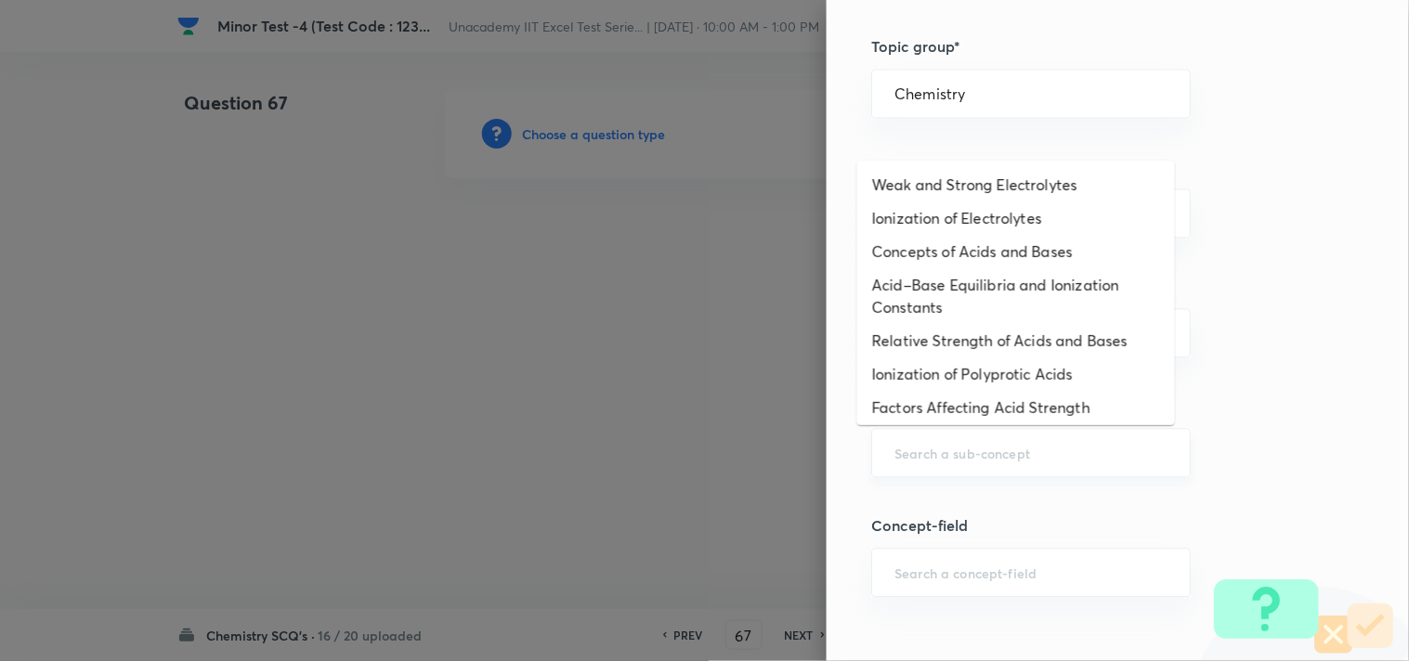
click at [1006, 455] on input "text" at bounding box center [1030, 453] width 273 height 18
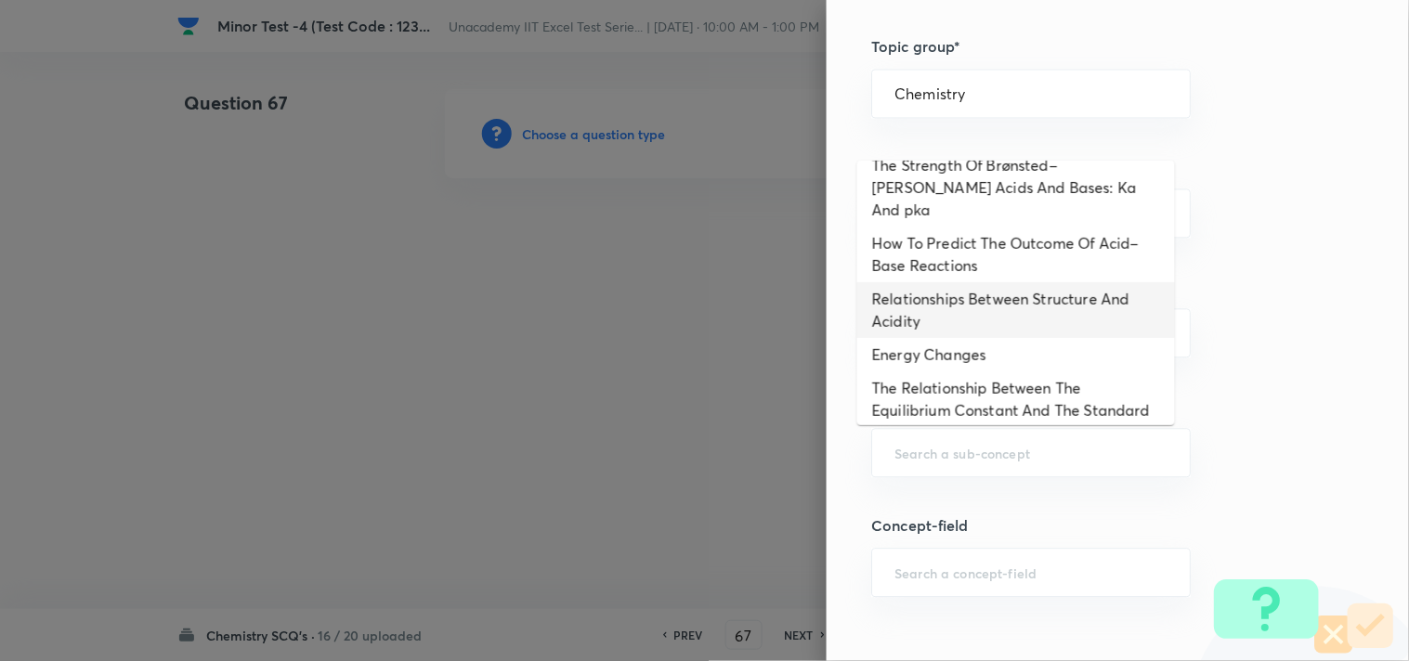
scroll to position [1097, 0]
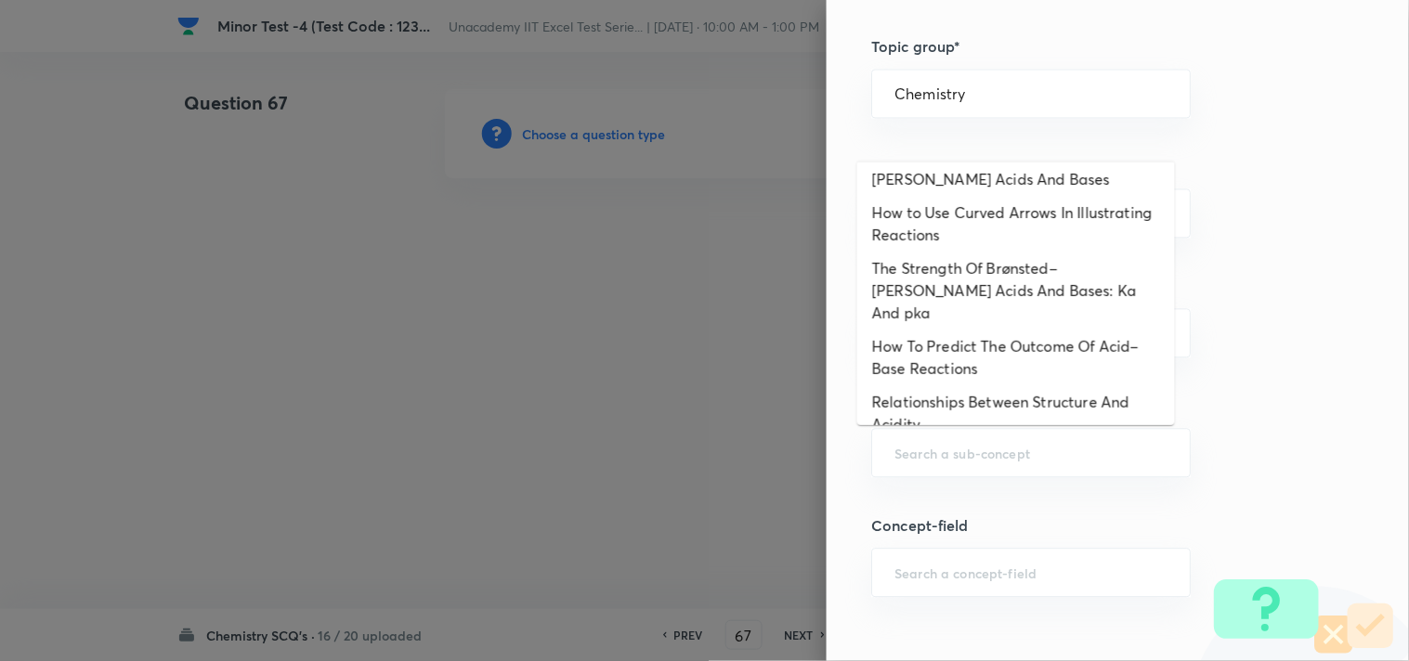
click at [1013, 162] on li "Acid–Base Reactions" at bounding box center [1016, 145] width 318 height 33
type input "Acid–Base Reactions"
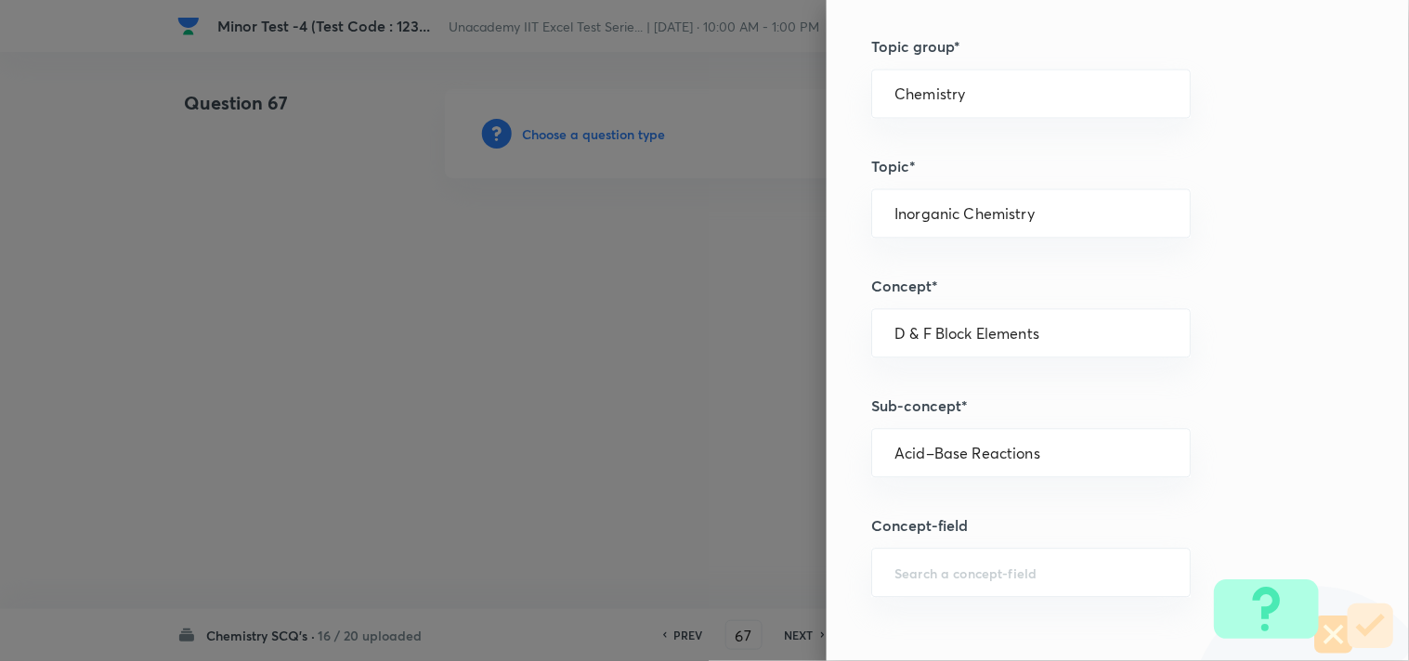
type input "Organic Chemistry"
type input "General Organic Chemistry"
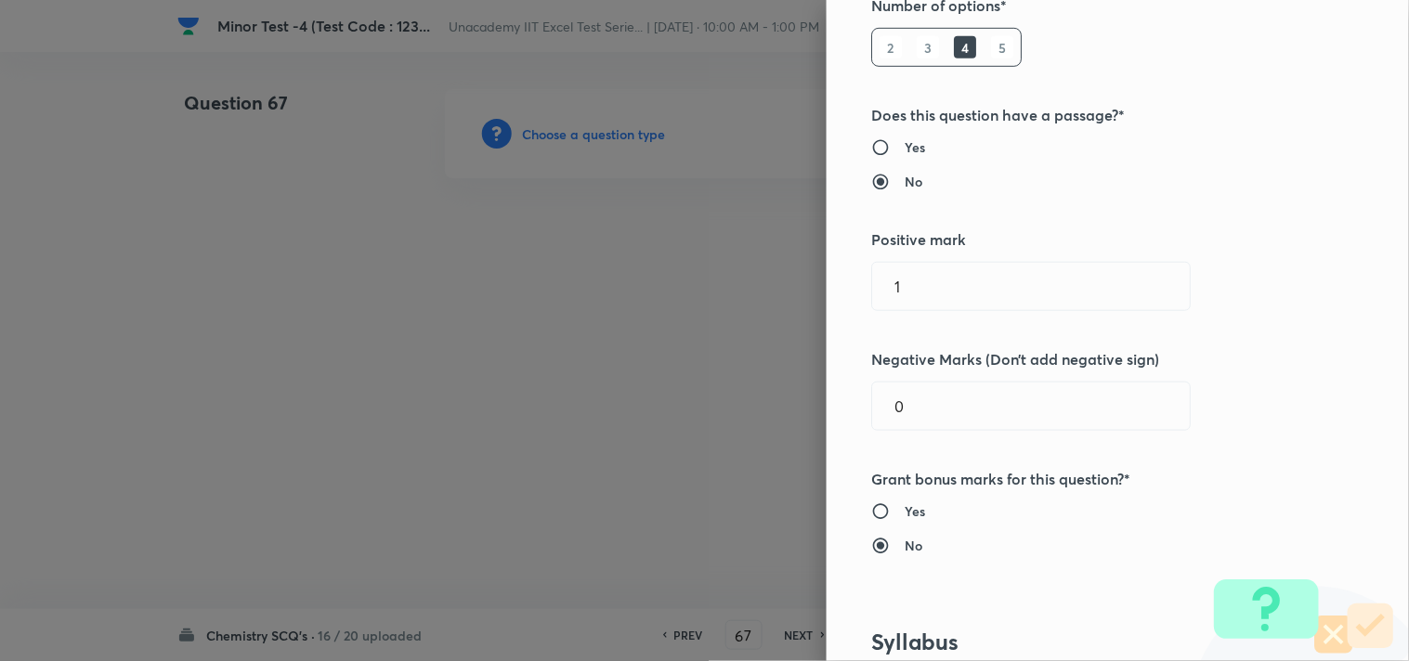
scroll to position [0, 0]
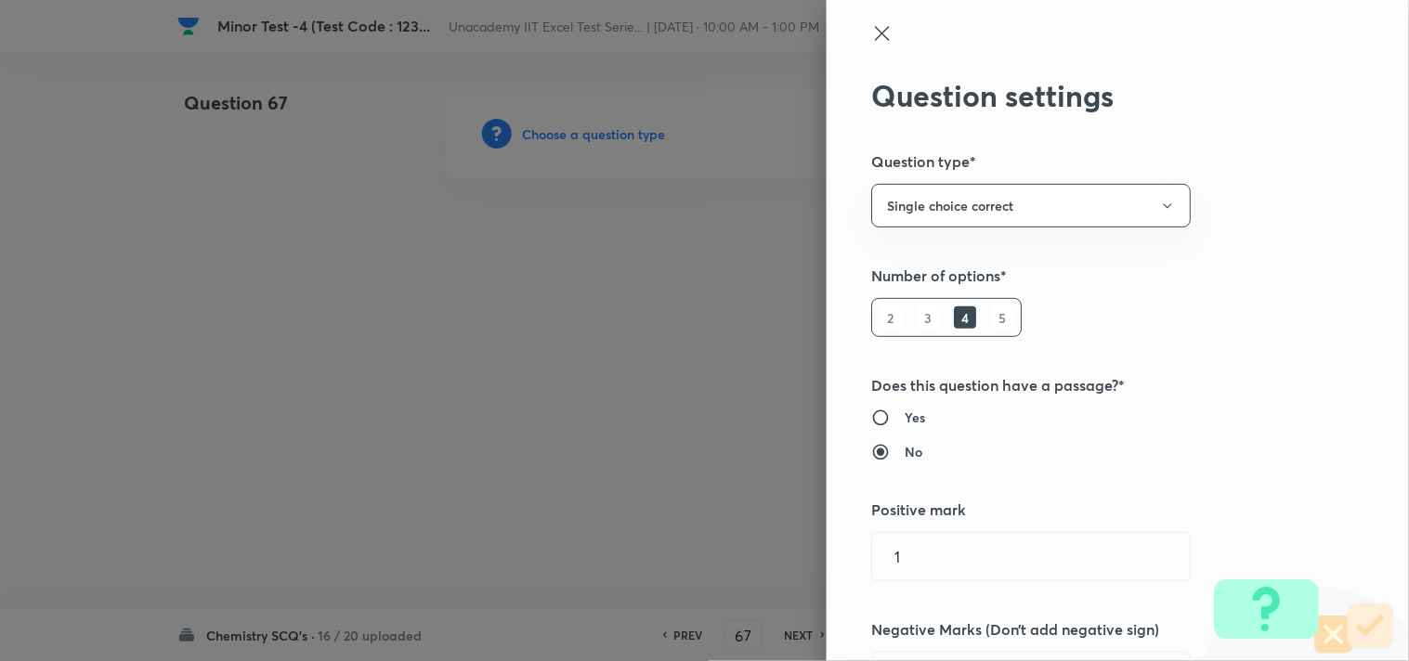
click at [875, 34] on icon at bounding box center [882, 33] width 14 height 14
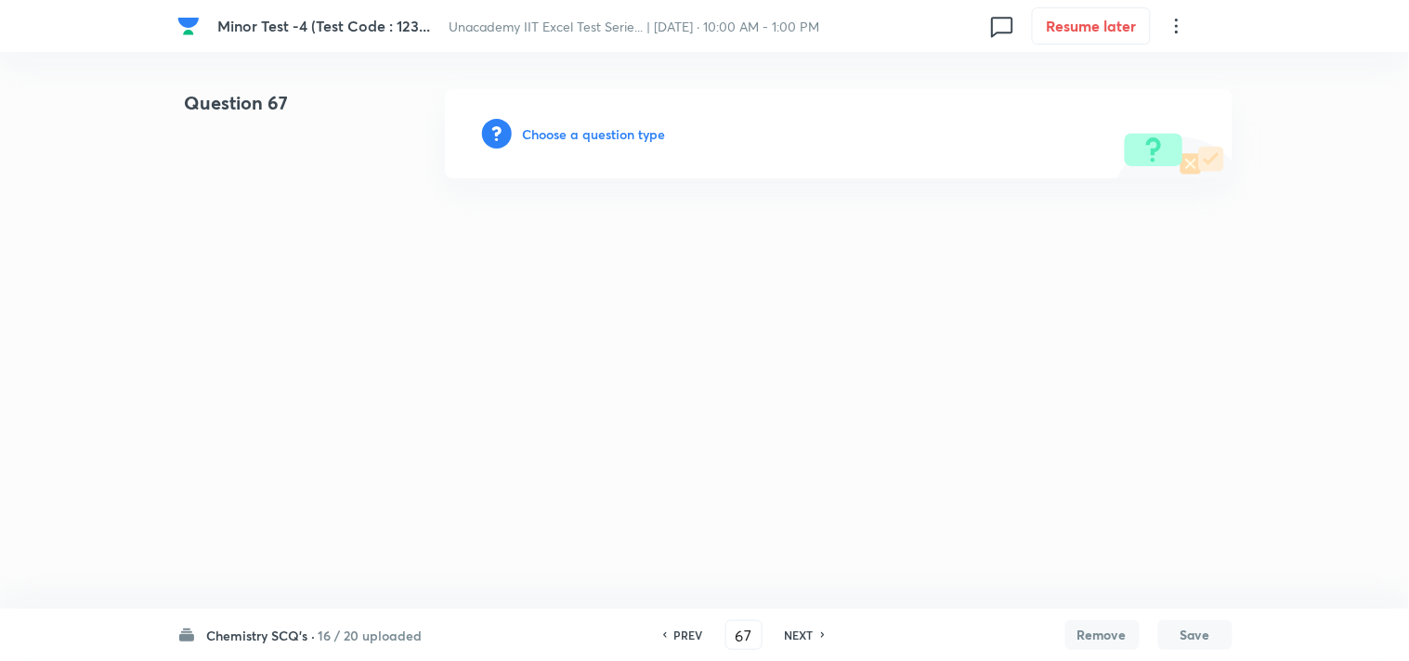
click at [642, 133] on h6 "Choose a question type" at bounding box center [594, 133] width 143 height 19
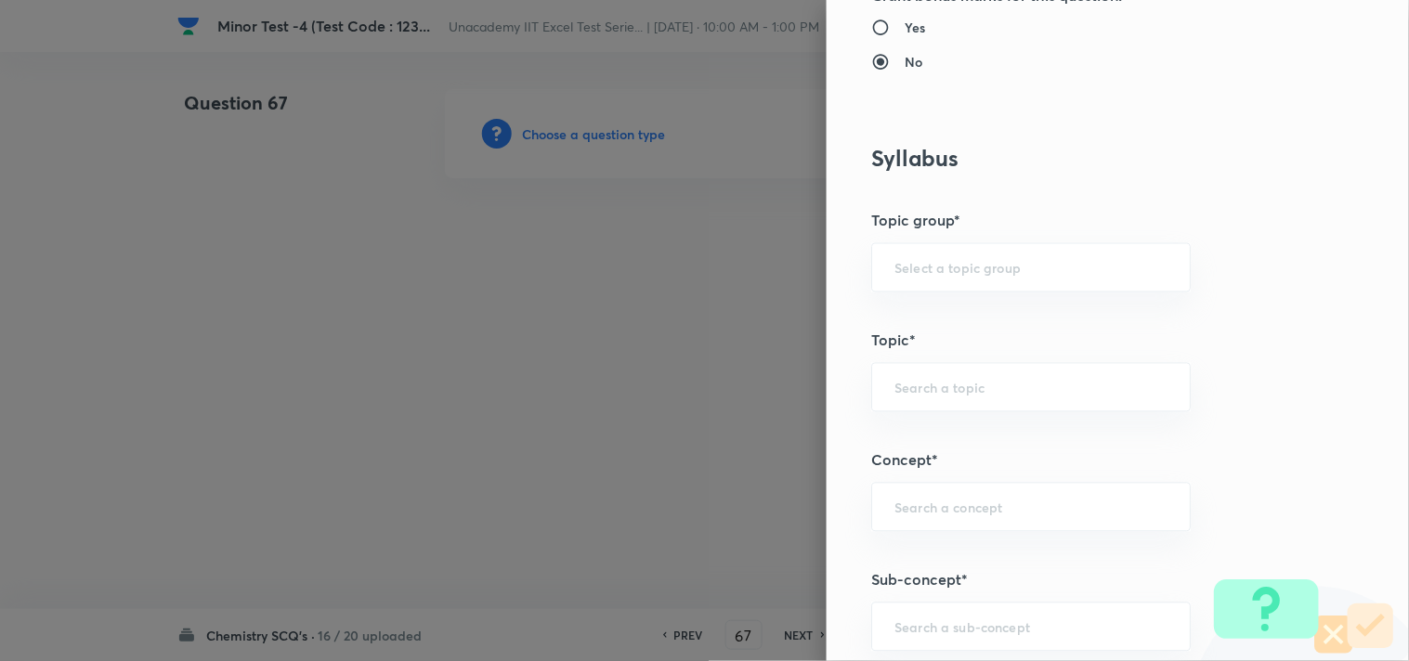
scroll to position [824, 0]
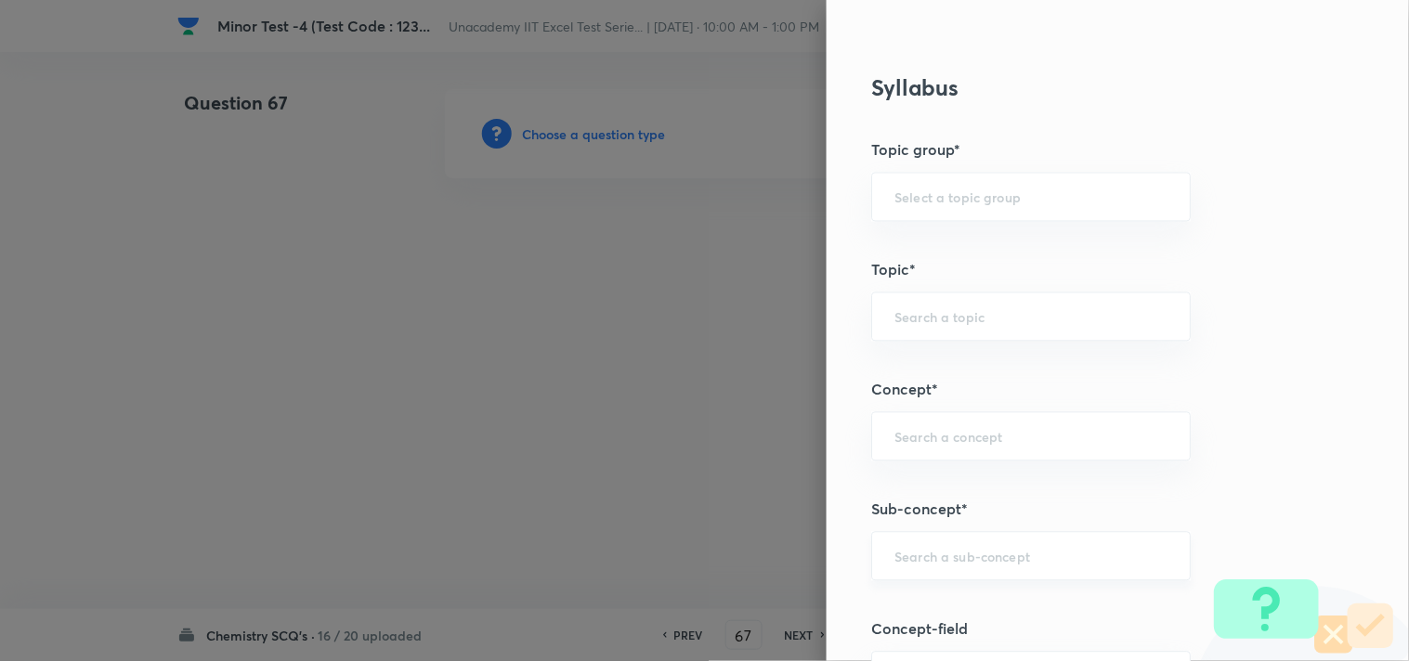
click at [935, 555] on input "text" at bounding box center [1030, 557] width 273 height 18
paste input "D-Block"
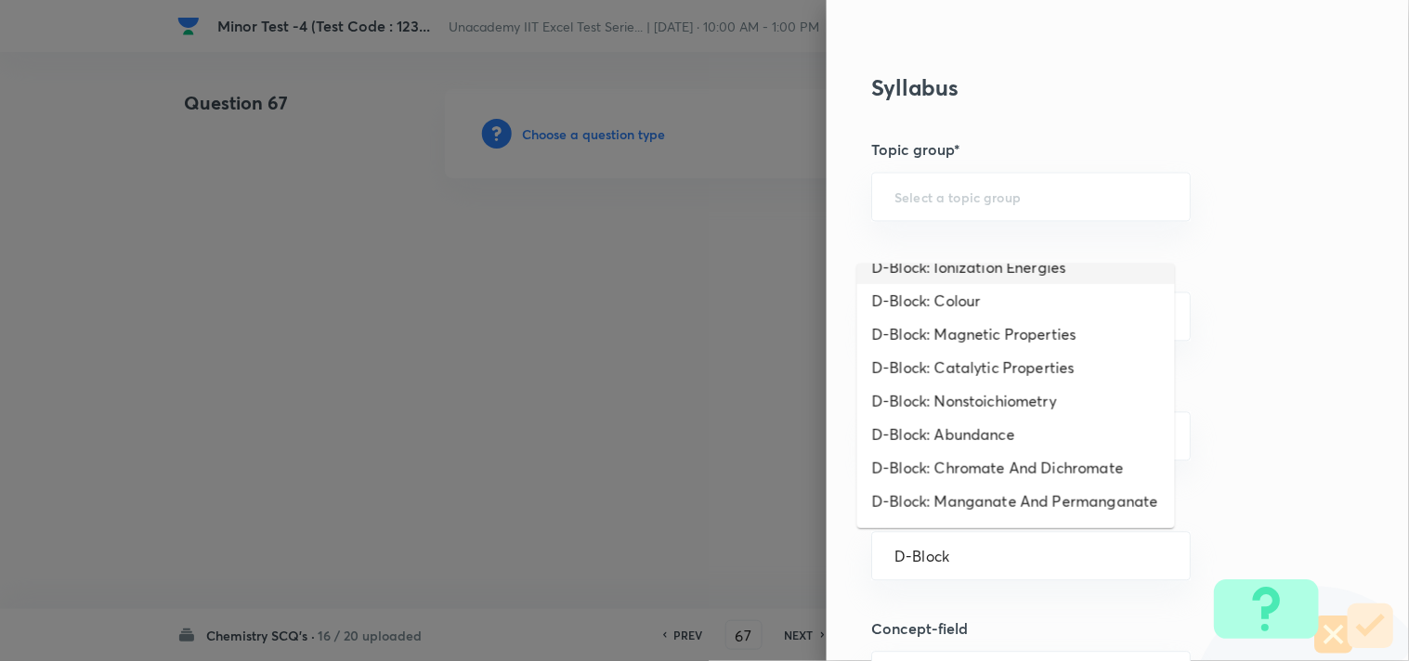
scroll to position [407, 0]
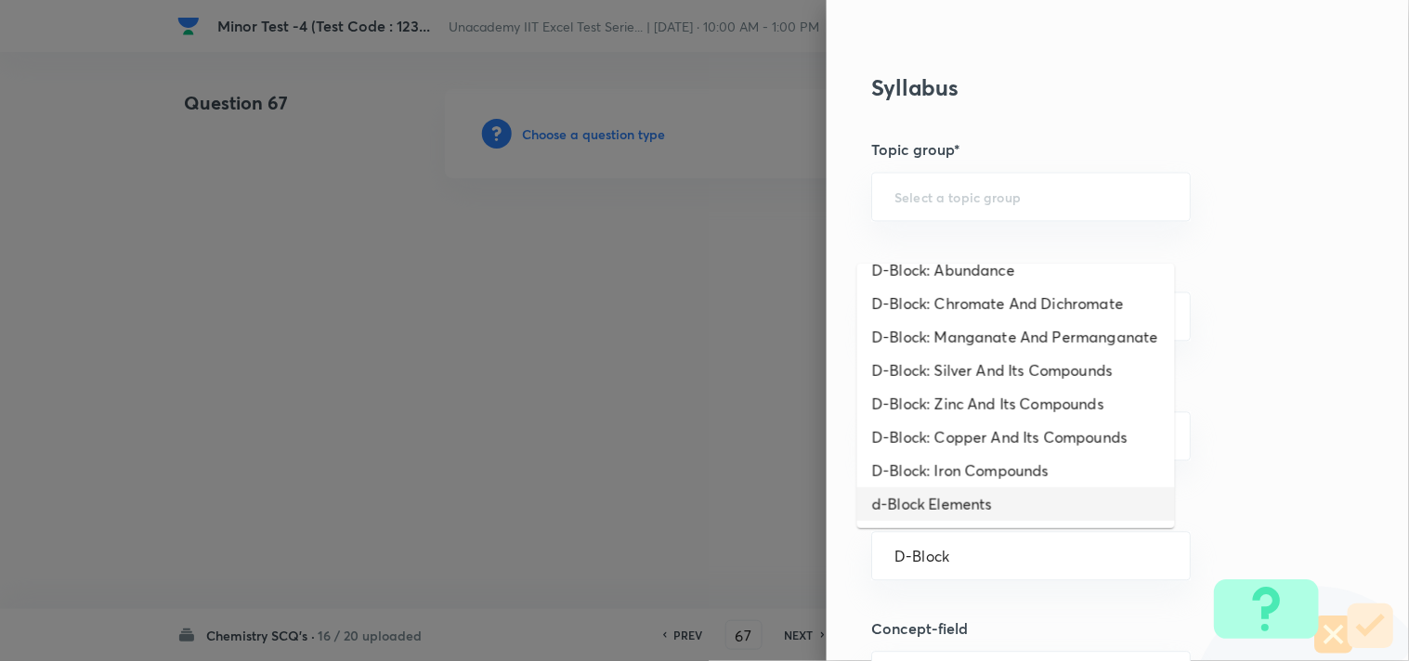
click at [1019, 493] on li "d-Block Elements" at bounding box center [1016, 503] width 318 height 33
type input "d-Block Elements"
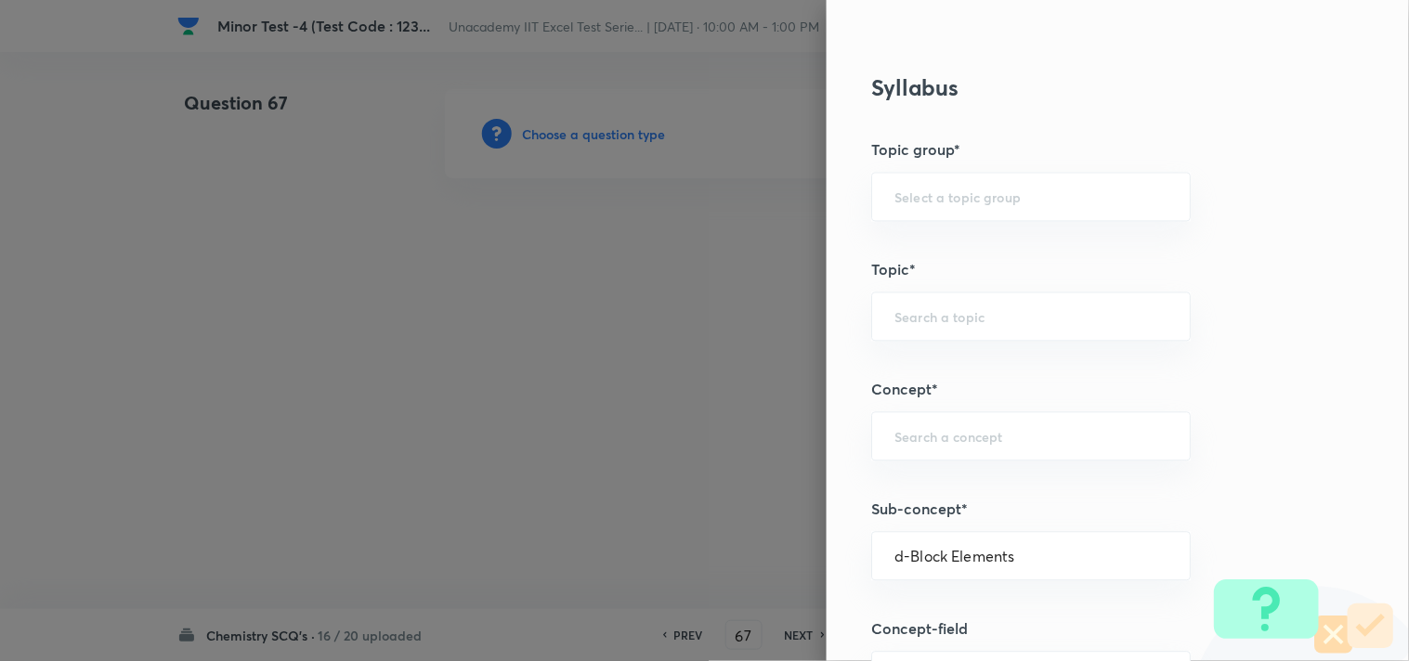
type input "Chemistry"
type input "Inorganic Chemistry"
type input "d-Block Elements"
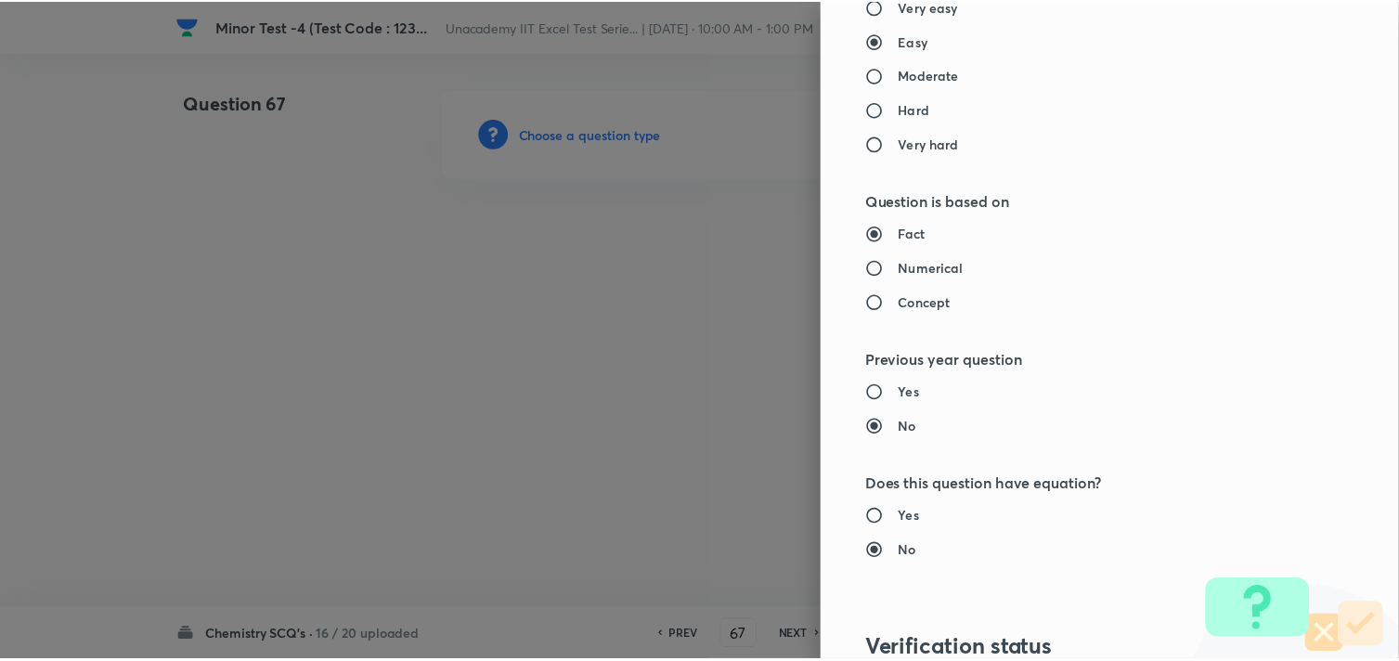
scroll to position [1960, 0]
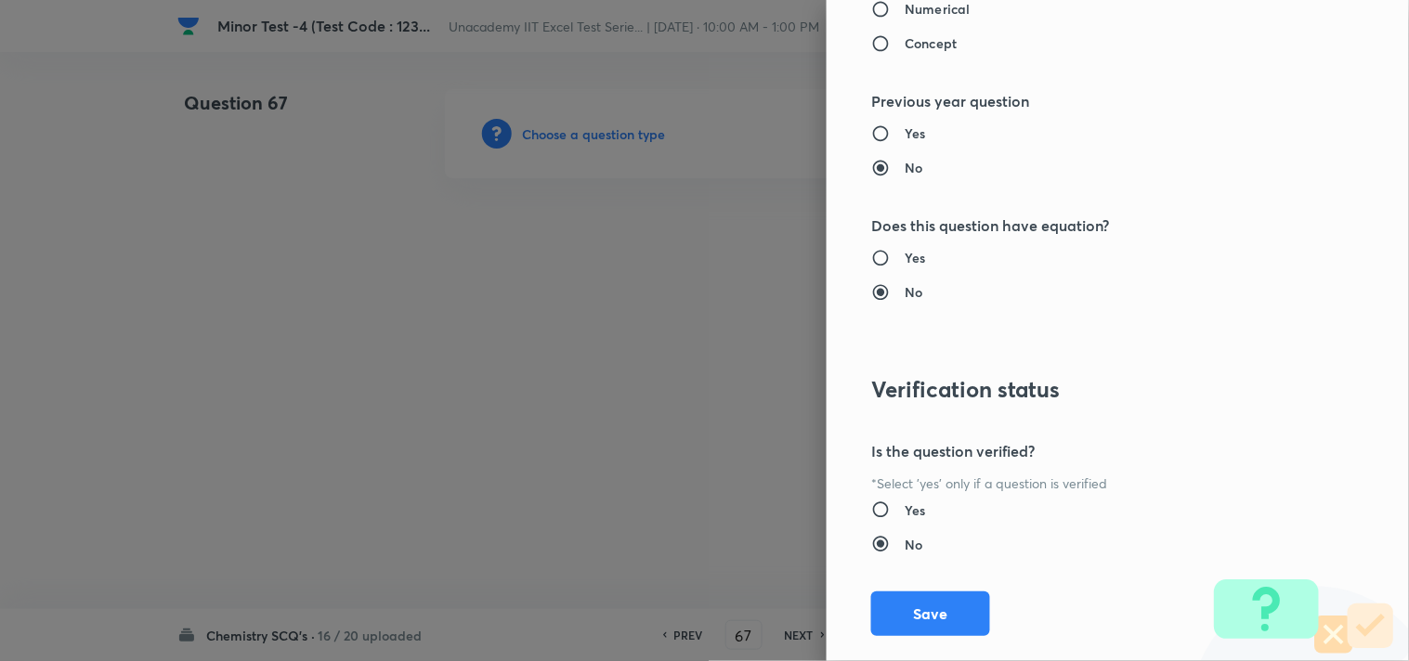
click at [903, 598] on button "Save" at bounding box center [930, 613] width 119 height 45
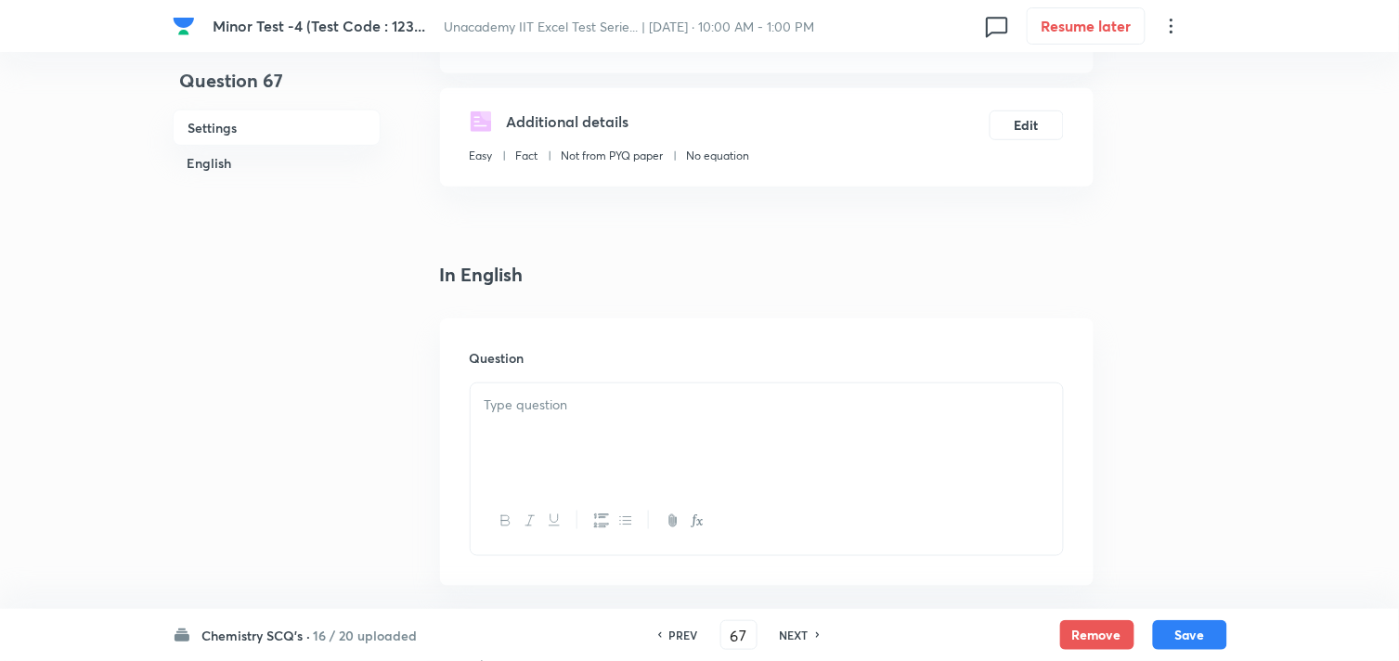
scroll to position [309, 0]
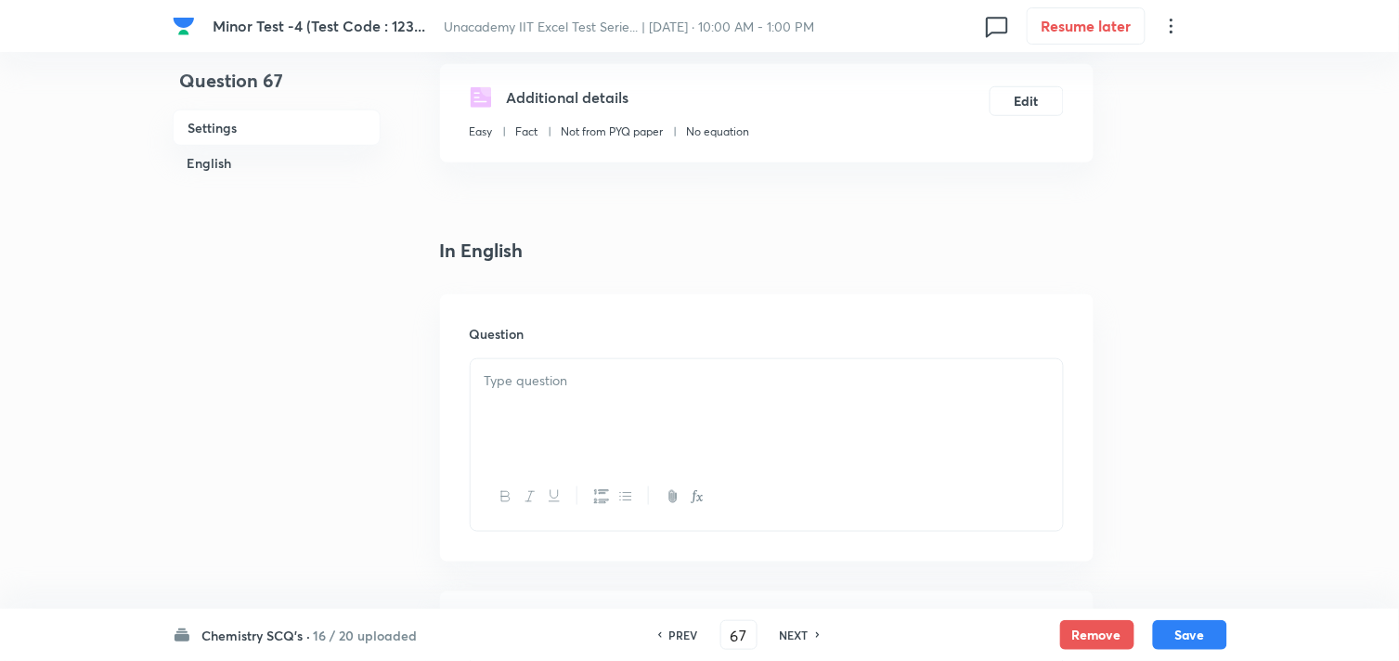
click at [755, 416] on div at bounding box center [767, 411] width 592 height 104
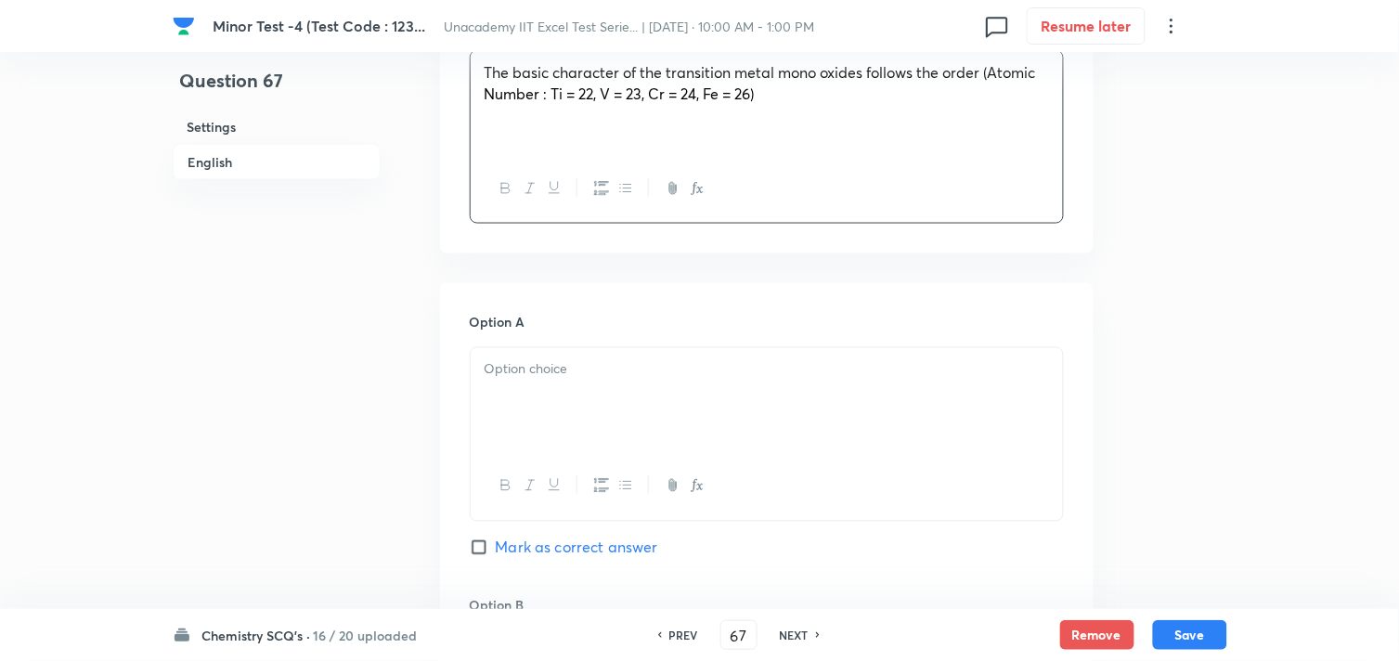
scroll to position [618, 0]
click at [619, 393] on div at bounding box center [767, 399] width 592 height 104
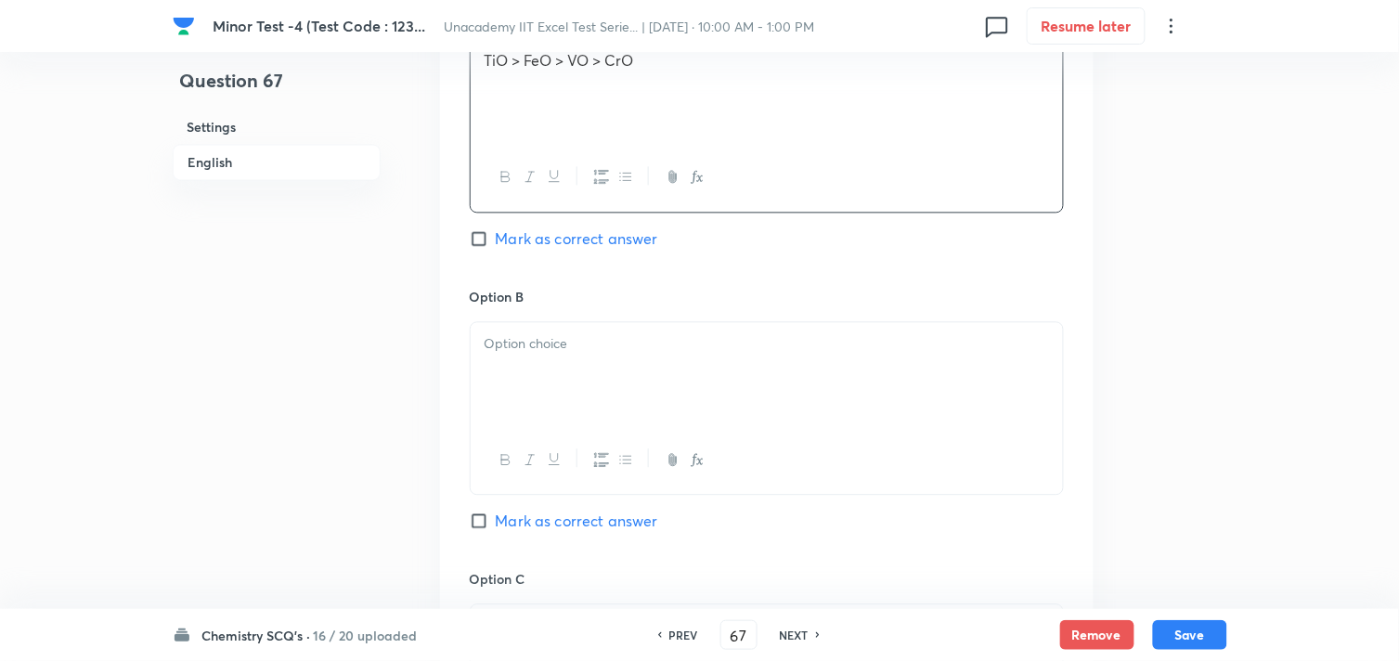
scroll to position [928, 0]
drag, startPoint x: 631, startPoint y: 332, endPoint x: 651, endPoint y: 325, distance: 20.9
click at [632, 332] on p at bounding box center [767, 341] width 565 height 21
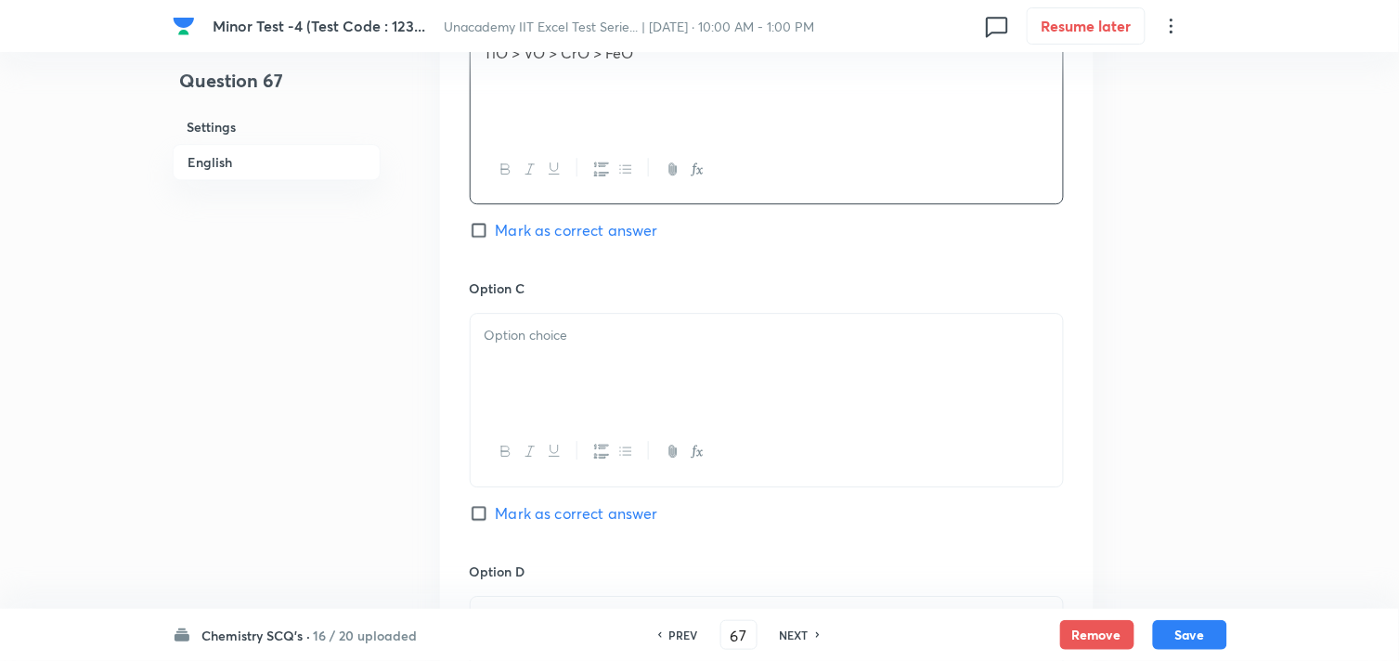
scroll to position [1238, 0]
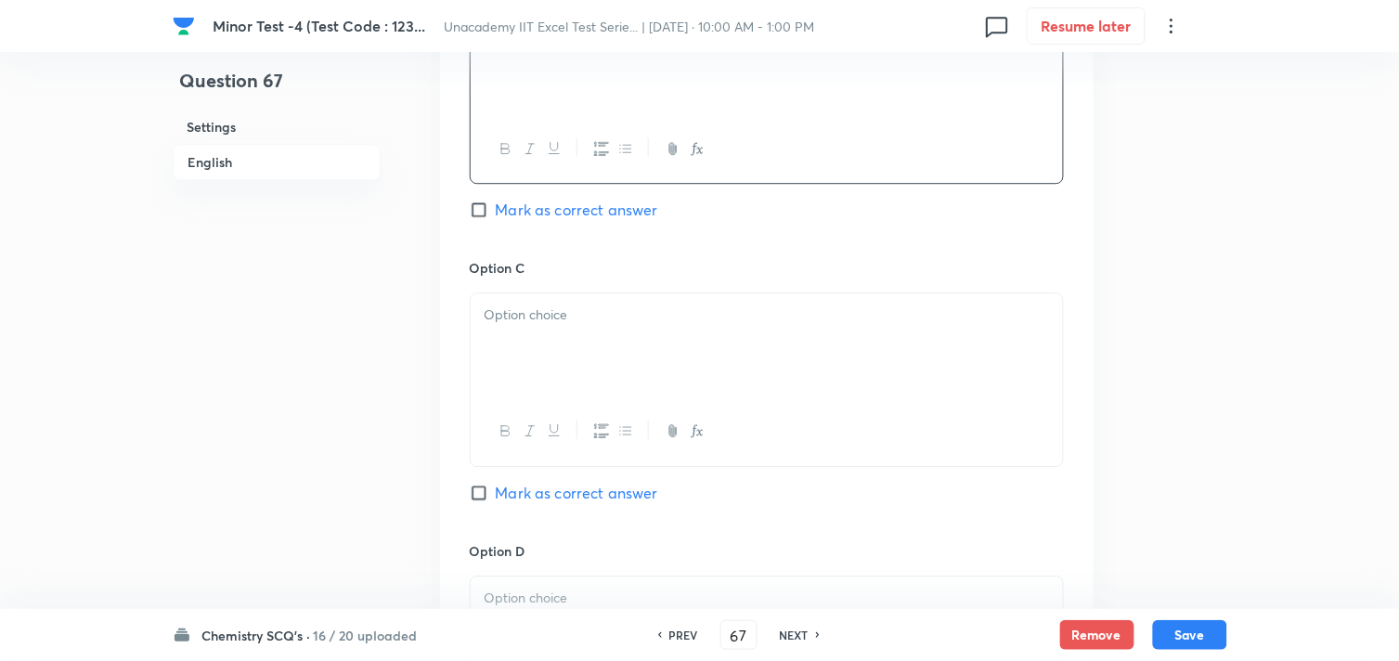
click at [583, 375] on div at bounding box center [767, 345] width 592 height 104
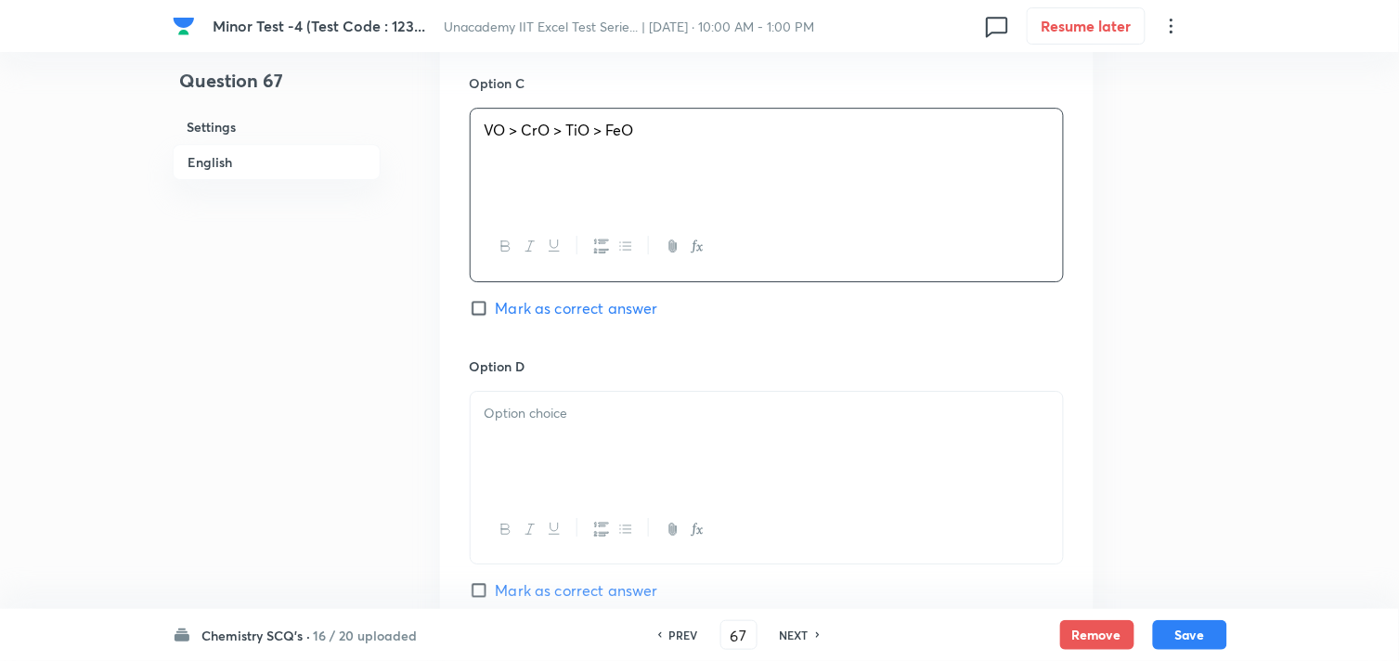
scroll to position [1444, 0]
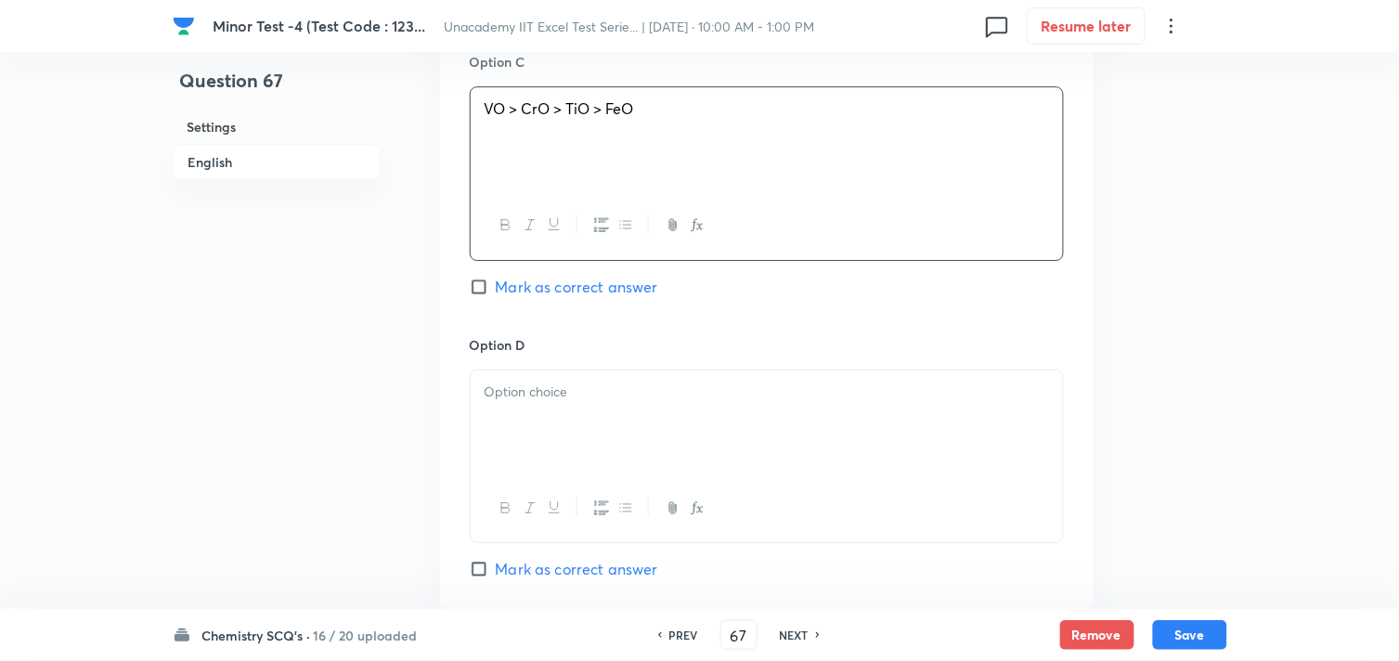
click at [613, 413] on div at bounding box center [767, 422] width 592 height 104
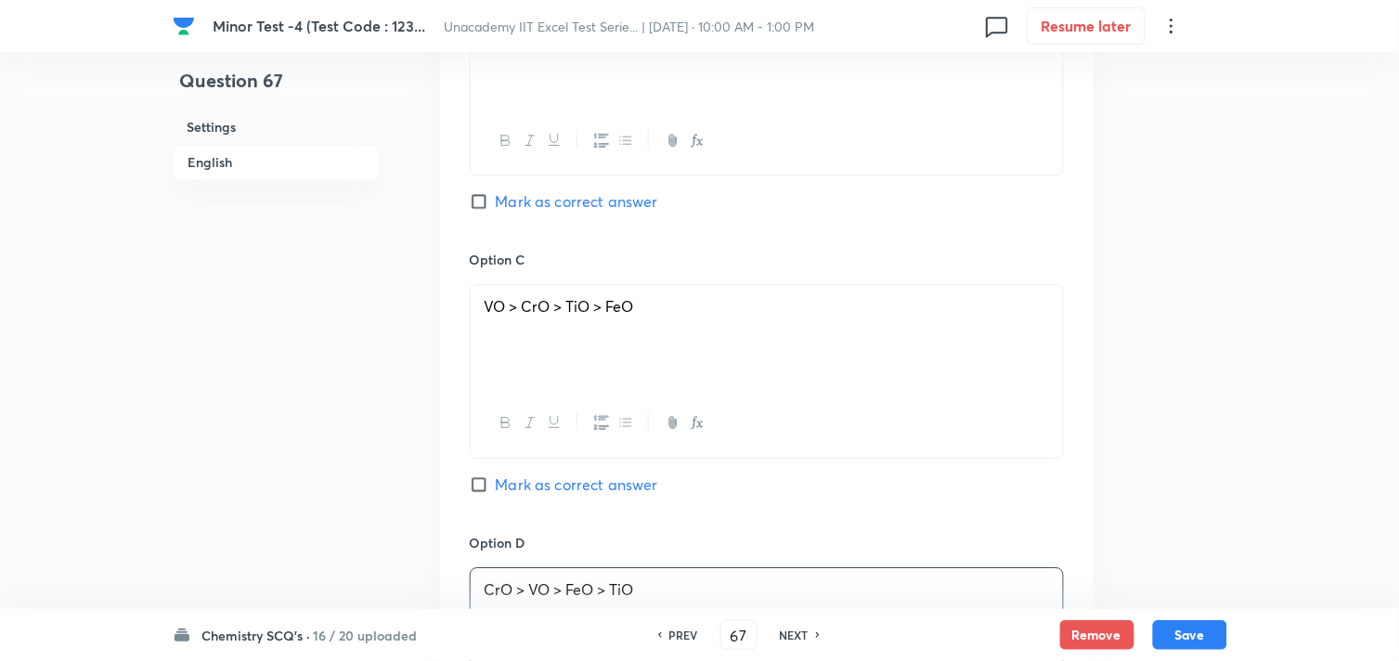
scroll to position [1238, 0]
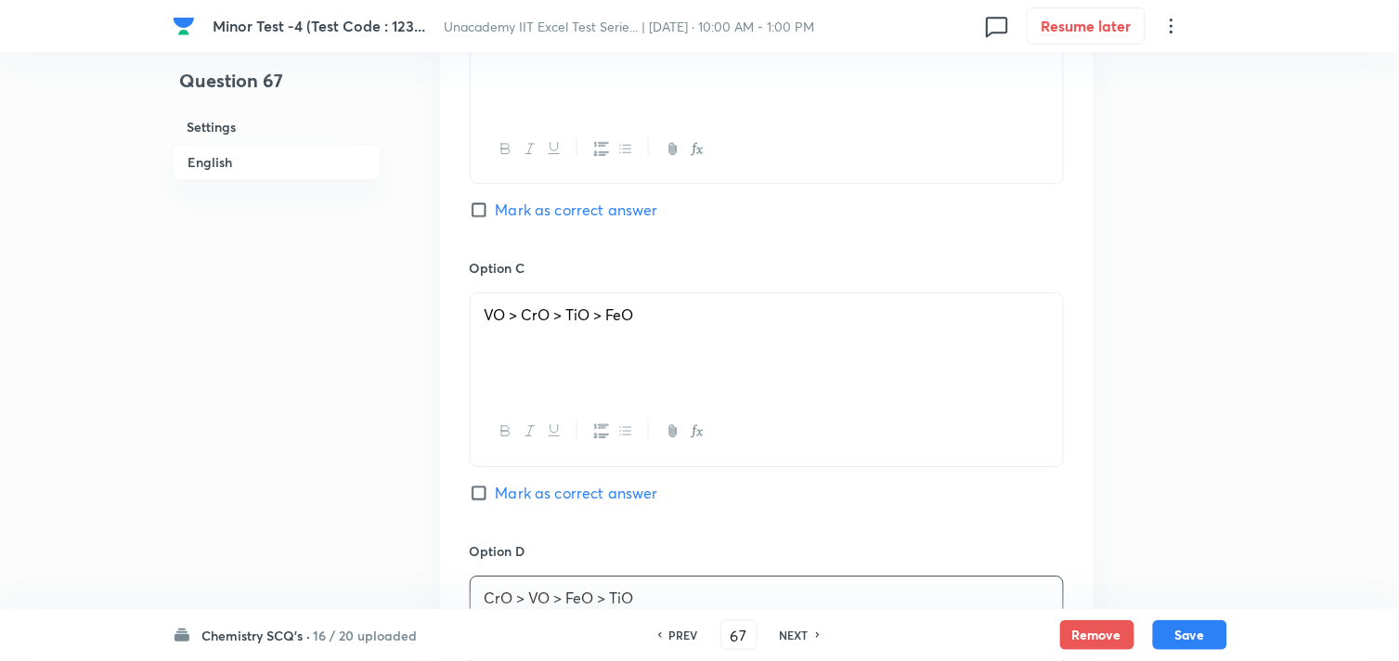
click at [536, 211] on span "Mark as correct answer" at bounding box center [577, 210] width 162 height 22
click at [496, 211] on input "Mark as correct answer" at bounding box center [483, 210] width 26 height 19
checkbox input "true"
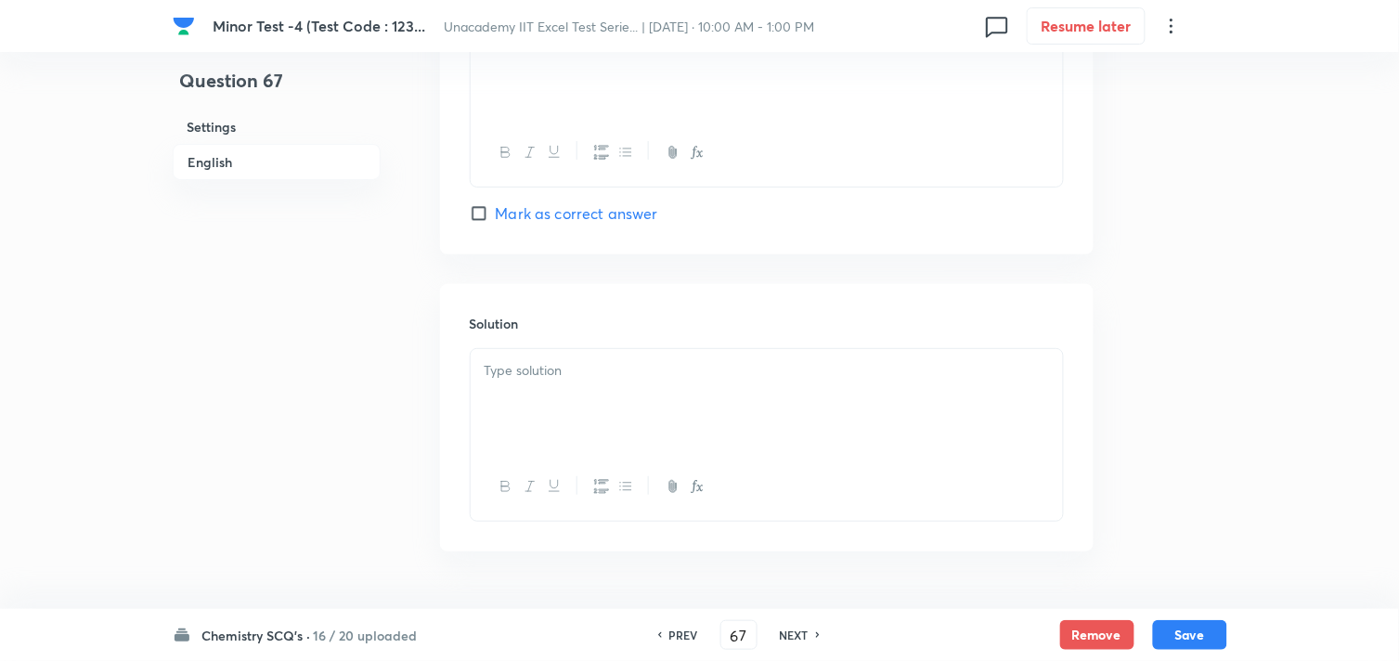
scroll to position [1857, 0]
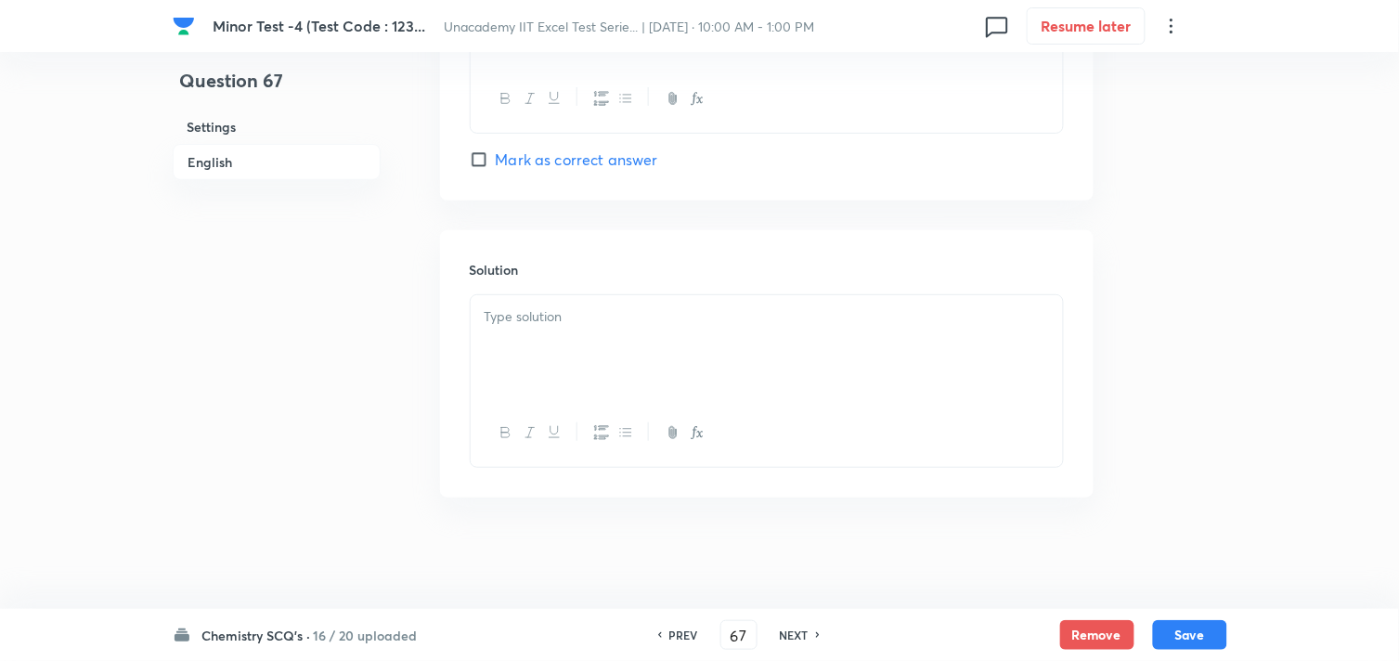
click at [573, 355] on div at bounding box center [767, 347] width 592 height 104
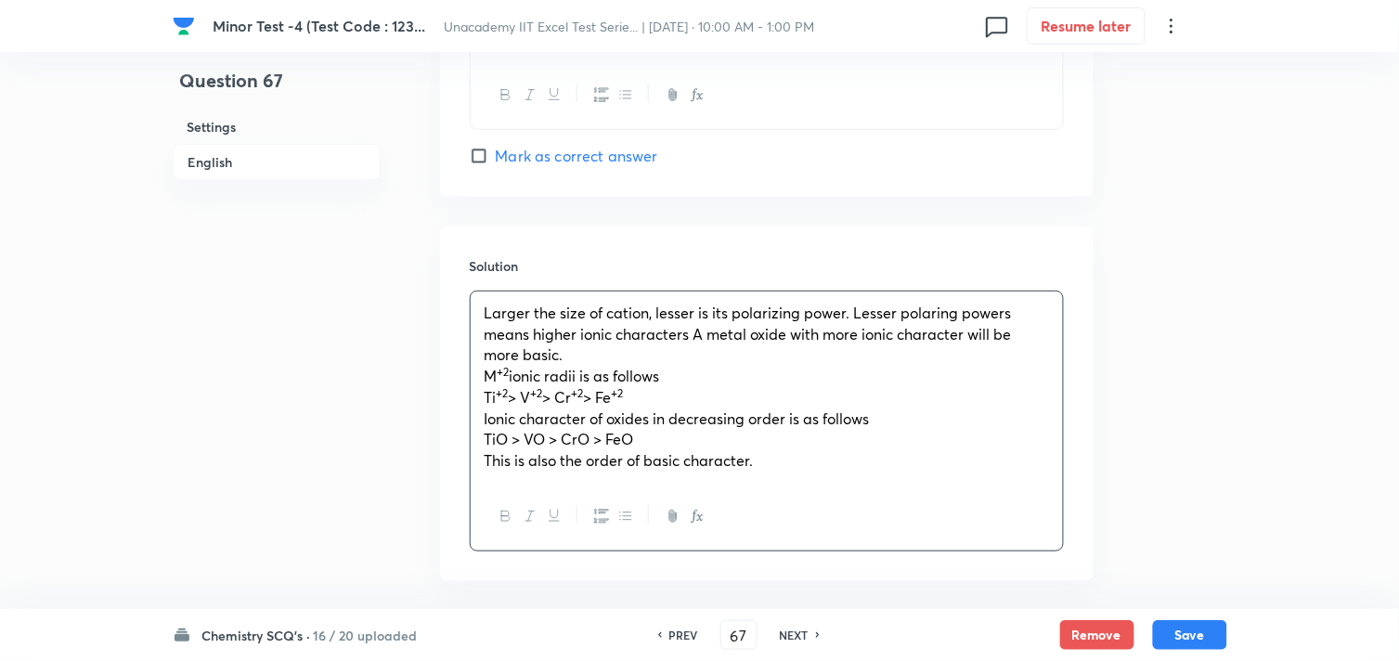
click at [498, 377] on span "M" at bounding box center [491, 375] width 13 height 19
click at [1192, 631] on button "Save" at bounding box center [1190, 633] width 74 height 30
type input "68"
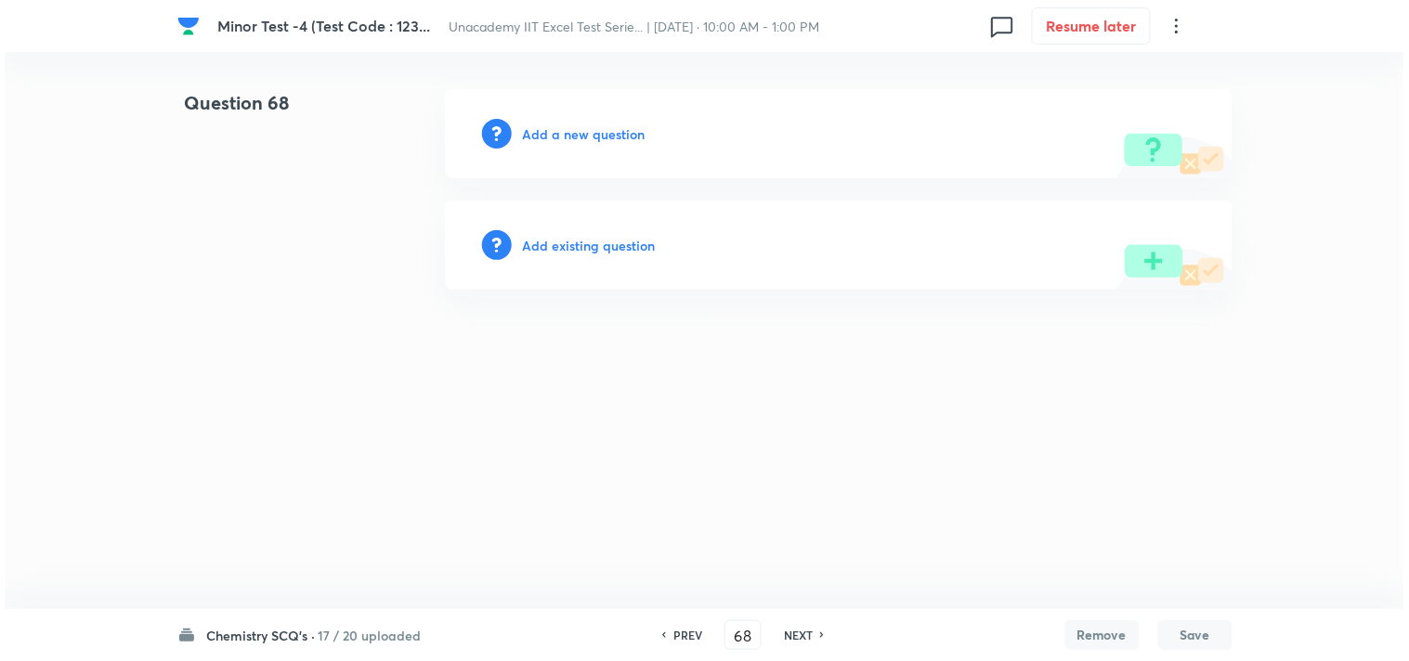
scroll to position [0, 0]
click at [592, 124] on h6 "Add a new question" at bounding box center [584, 133] width 123 height 19
click at [592, 125] on h6 "Choose a question type" at bounding box center [594, 133] width 143 height 19
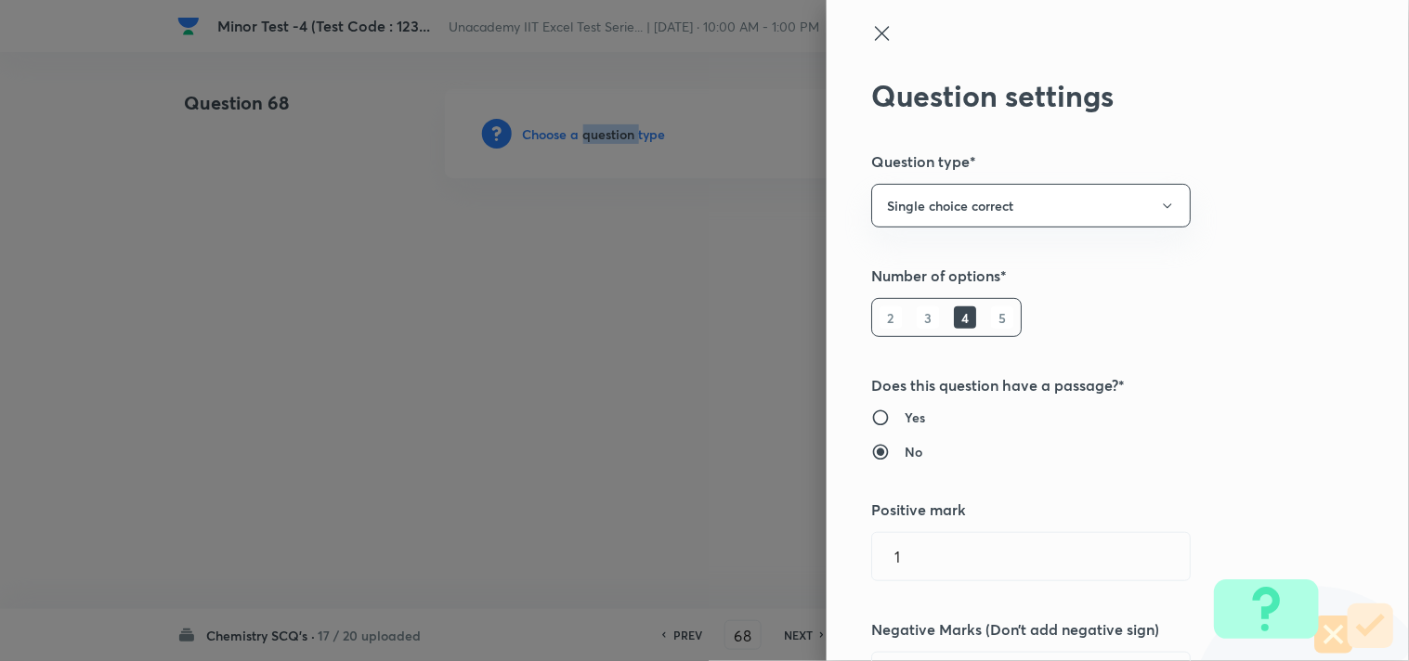
type input "Chemistry"
type input "Inorganic Chemistry"
type input "d-Block Elements"
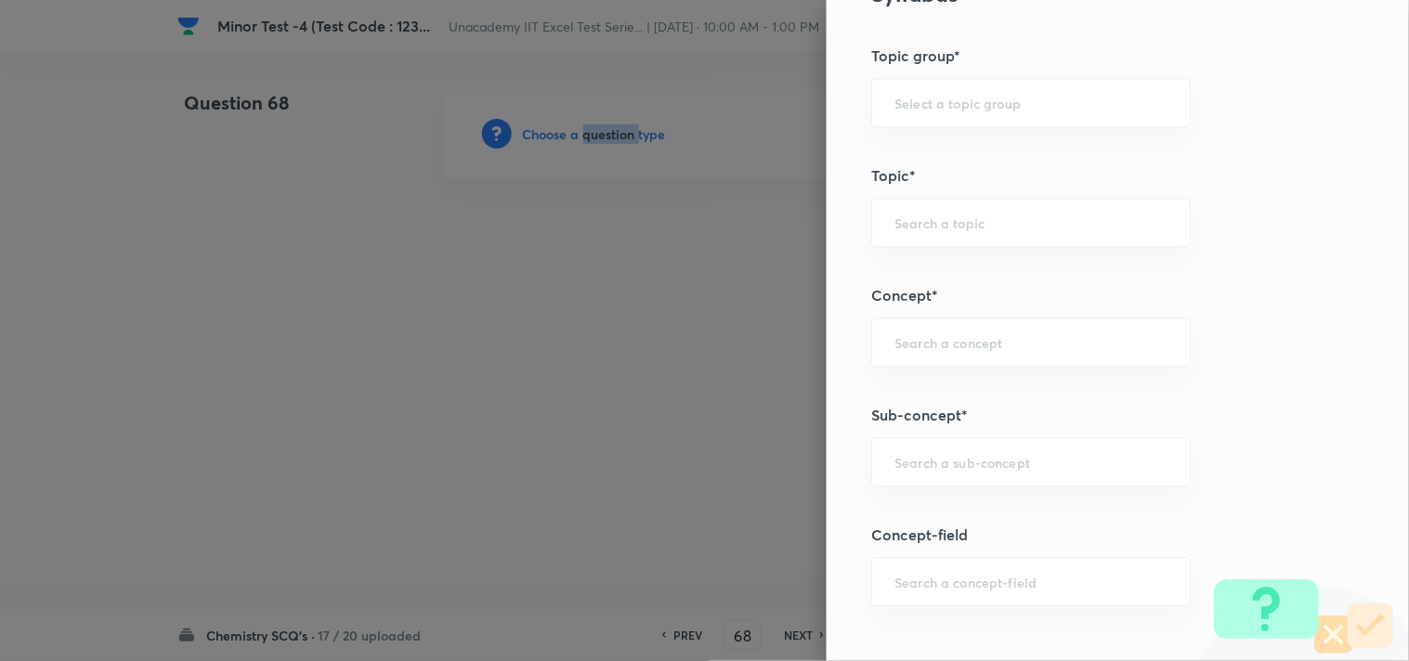
scroll to position [1032, 0]
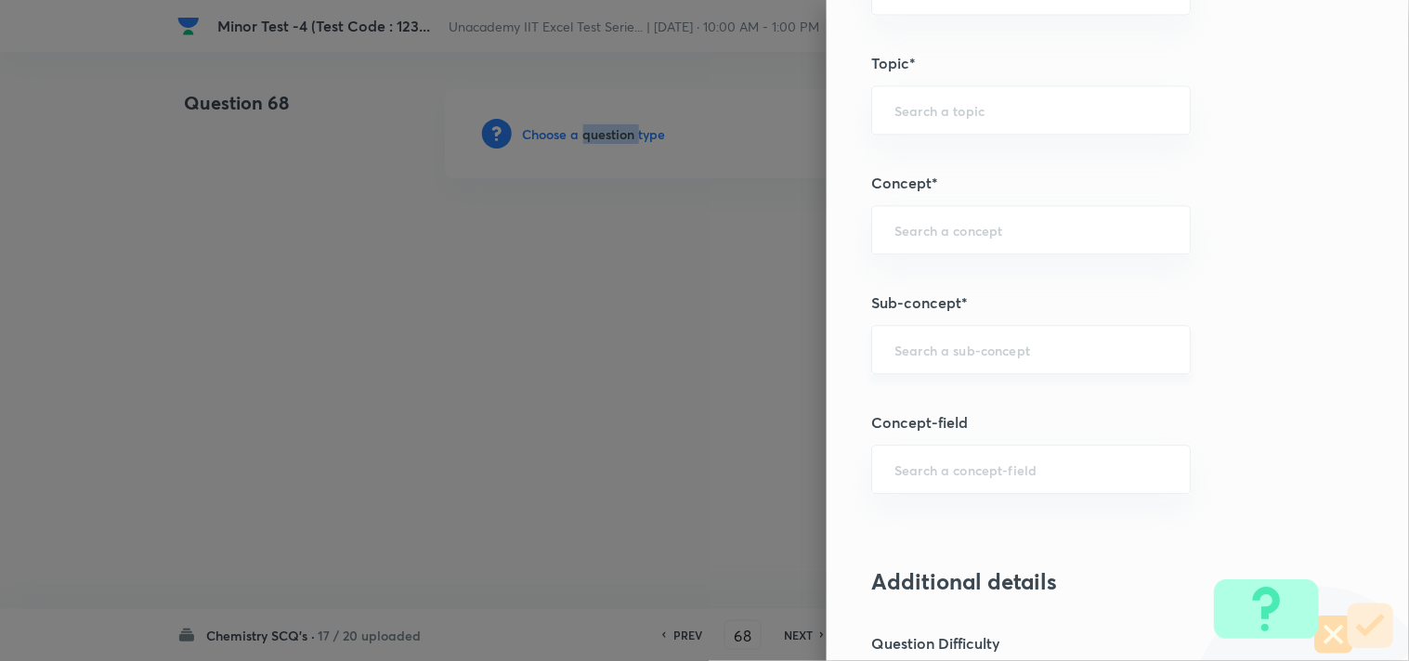
click at [941, 360] on div "​" at bounding box center [1030, 349] width 319 height 49
paste input "D-Block: Manganate And Permanganate"
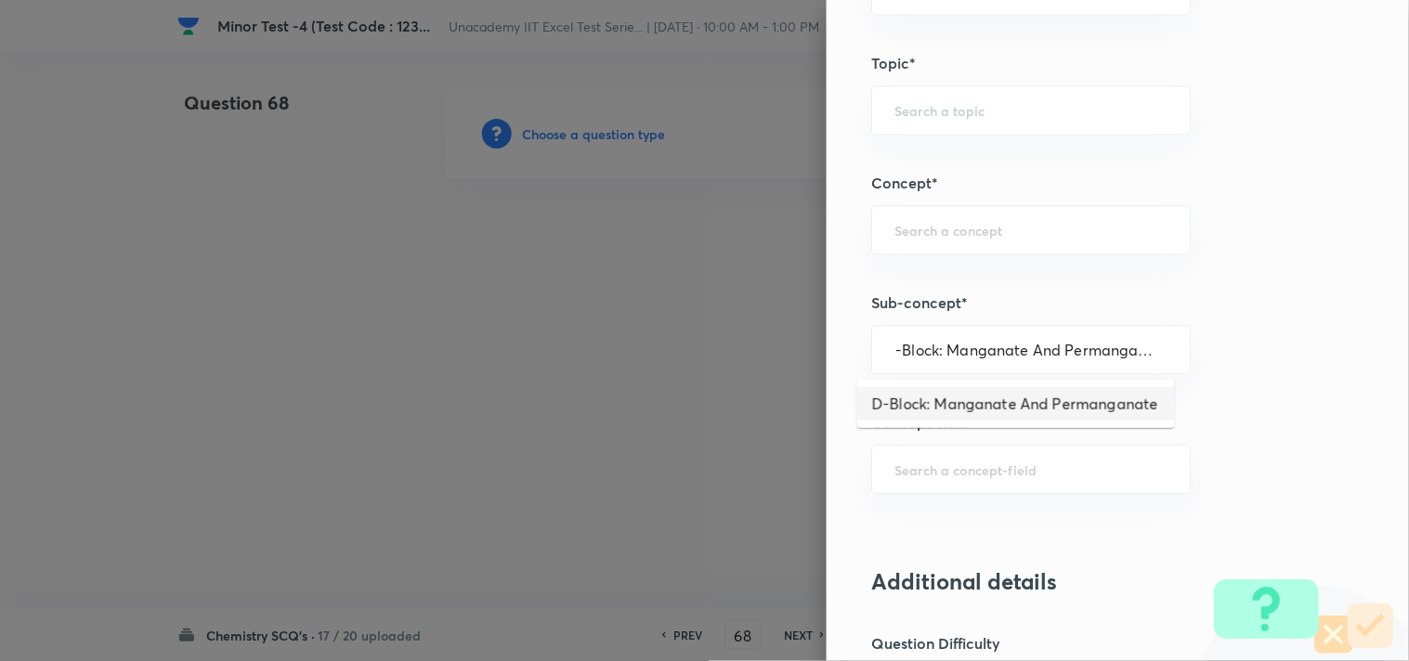
click at [995, 402] on li "D-Block: Manganate And Permanganate" at bounding box center [1016, 403] width 318 height 33
type input "D-Block: Manganate And Permanganate"
type input "Chemistry"
type input "Inorganic Chemistry"
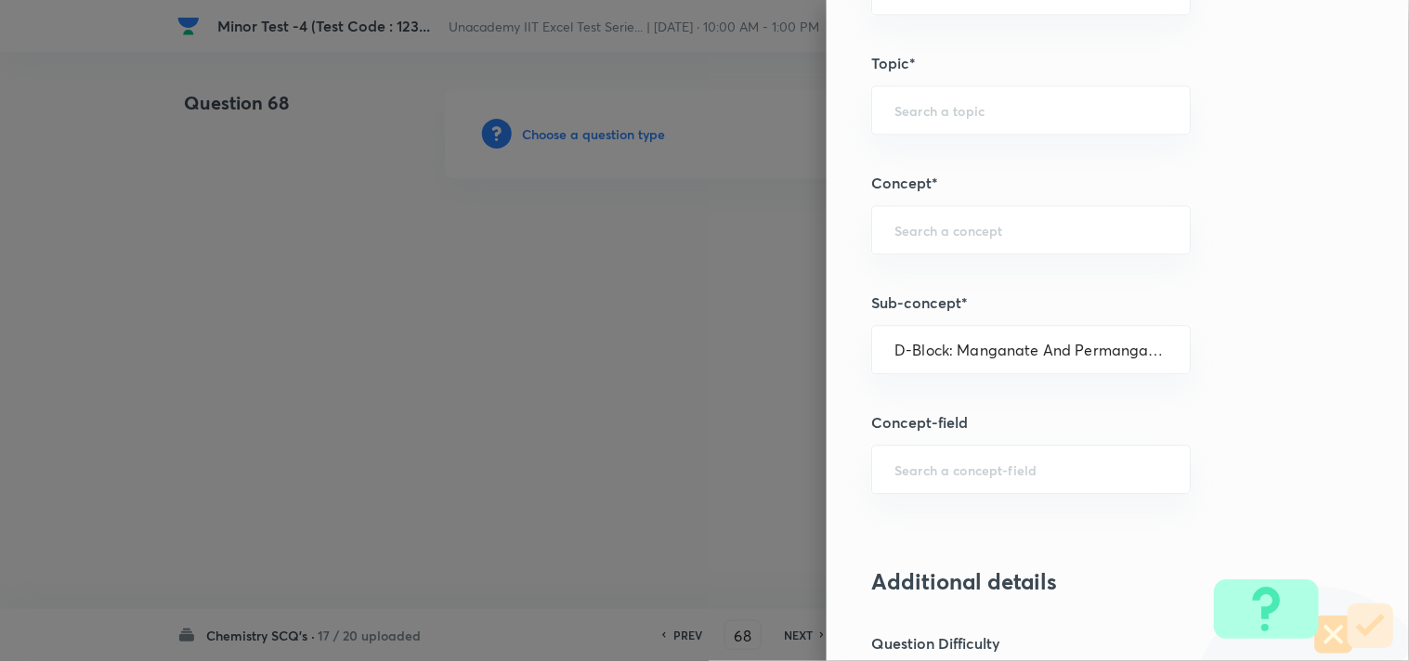
type input "D & F Block Elements"
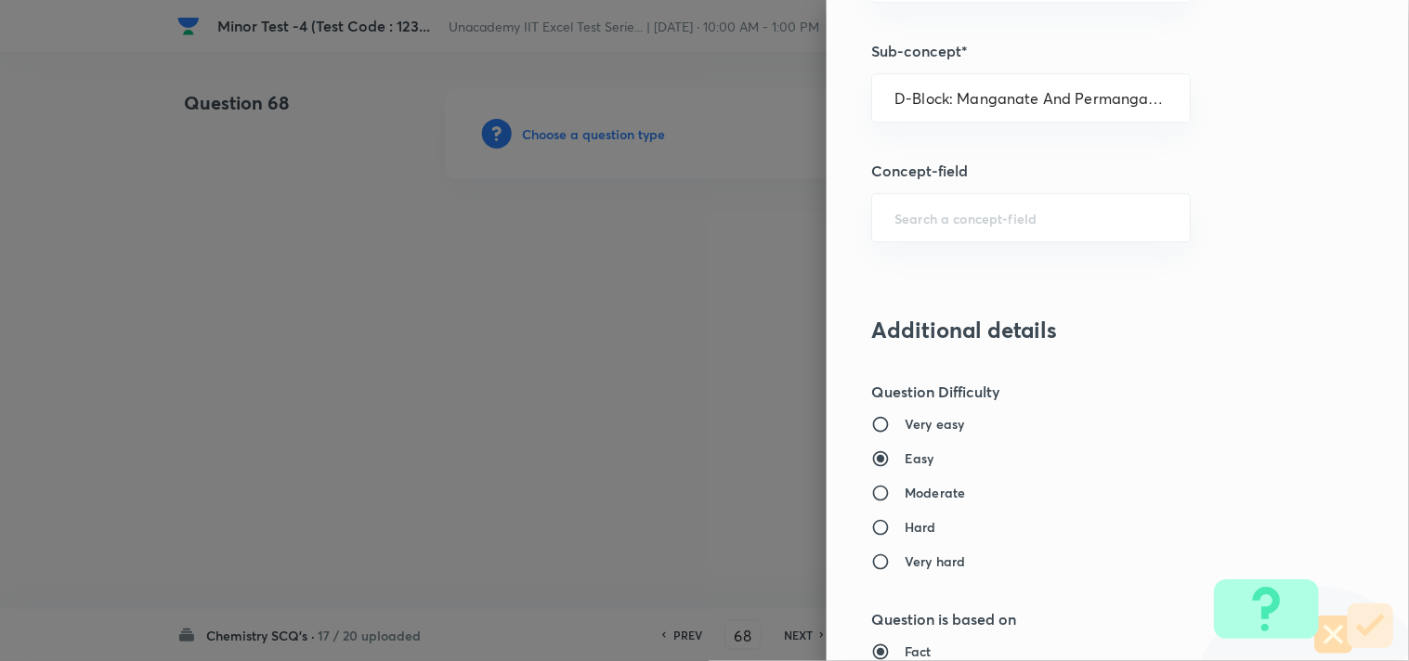
scroll to position [1341, 0]
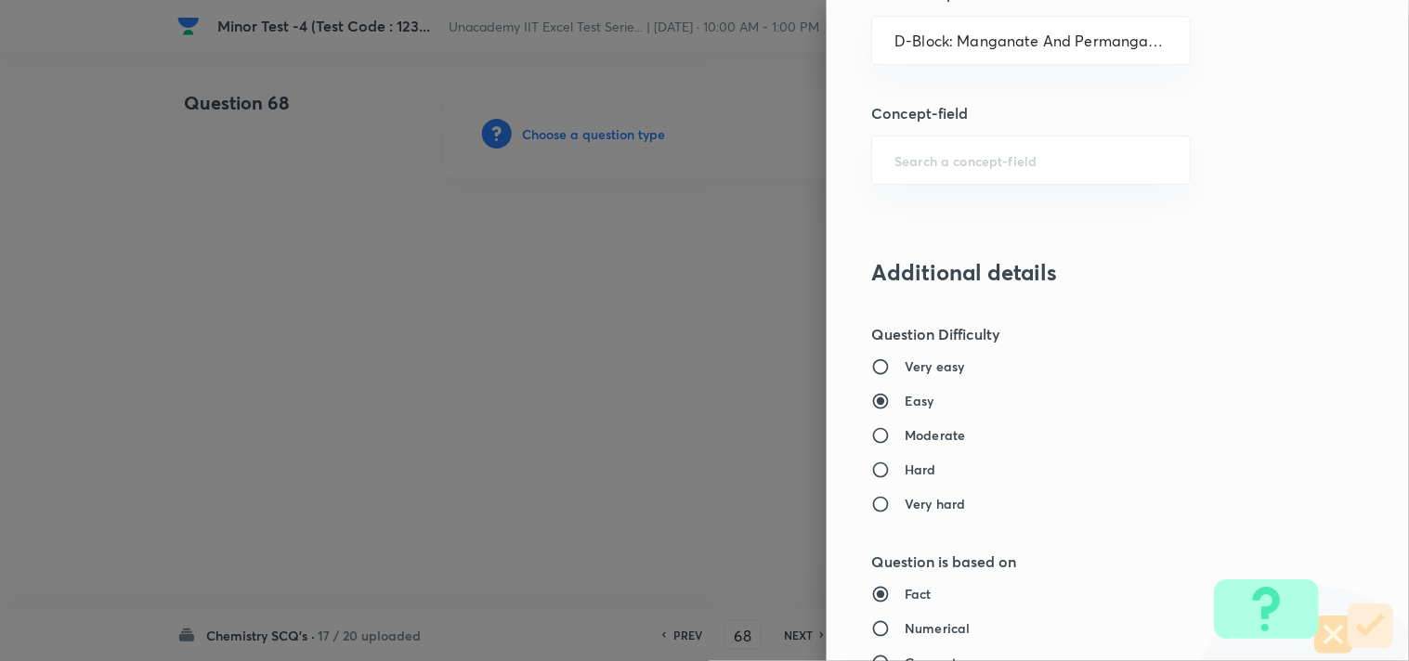
click at [919, 438] on h6 "Moderate" at bounding box center [934, 434] width 60 height 19
click at [904, 438] on input "Moderate" at bounding box center [887, 435] width 33 height 19
radio input "true"
radio input "false"
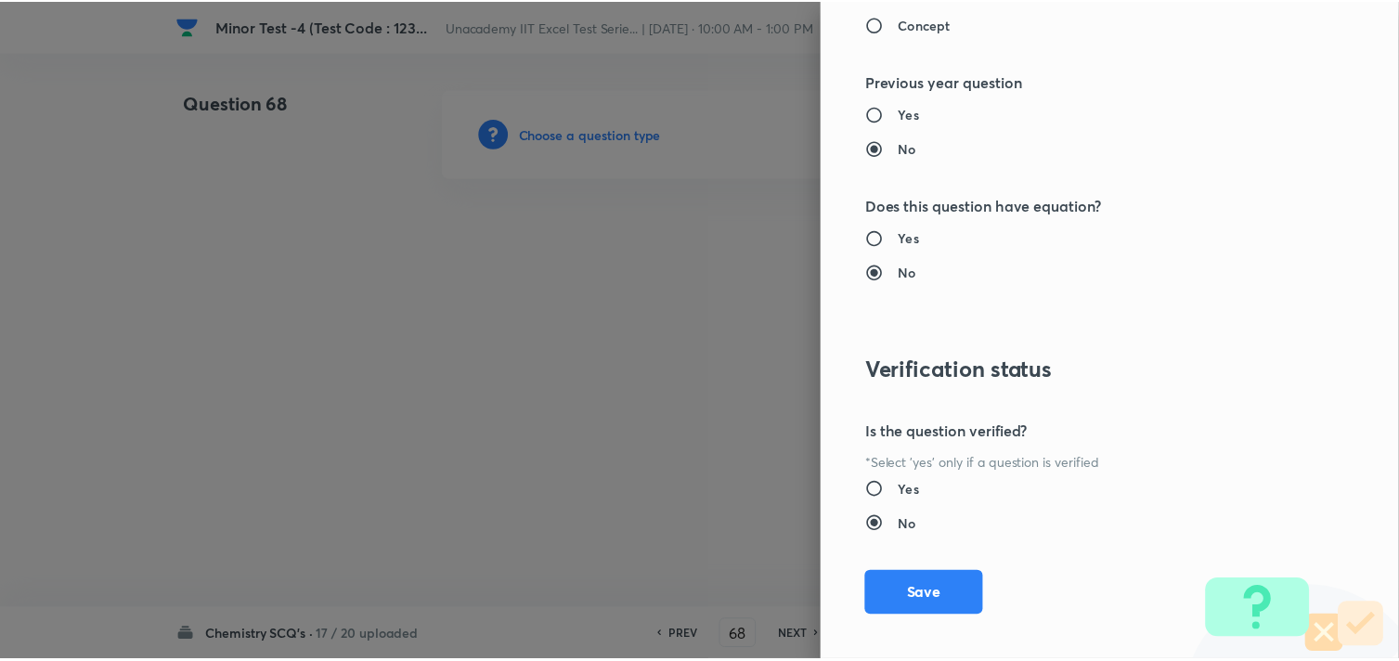
scroll to position [1994, 0]
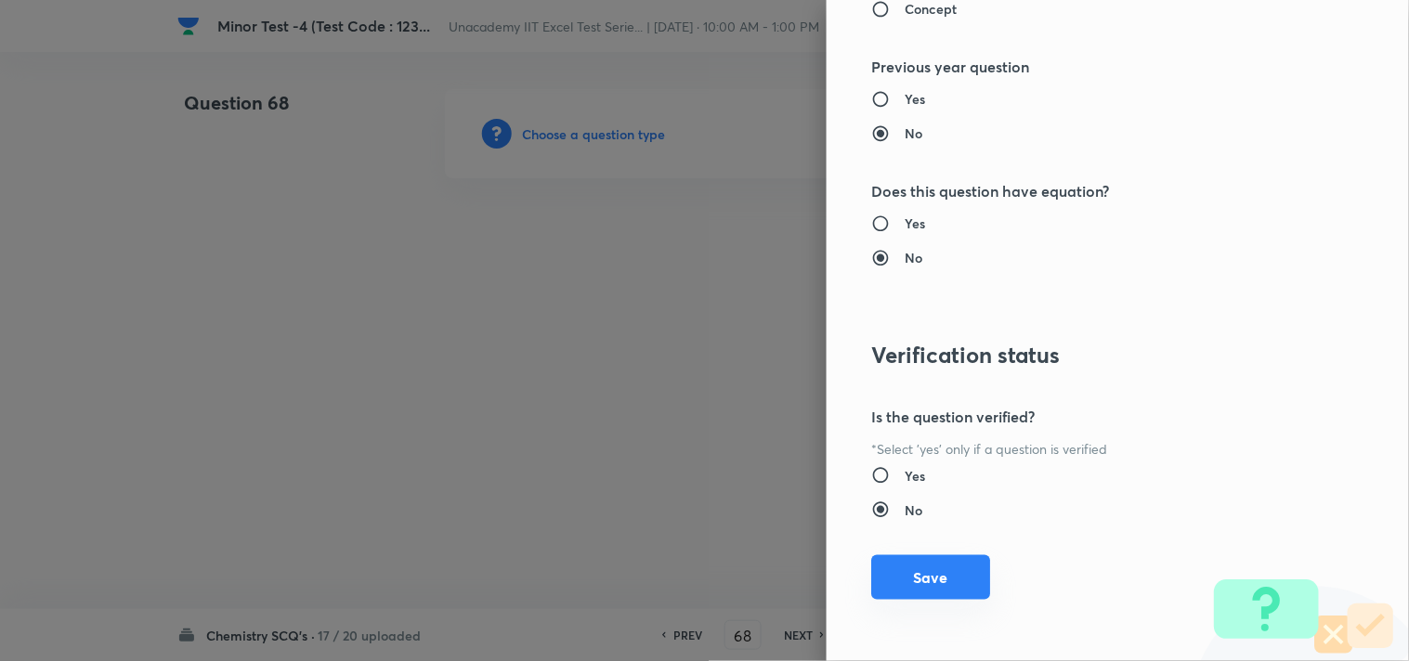
click at [894, 565] on button "Save" at bounding box center [930, 577] width 119 height 45
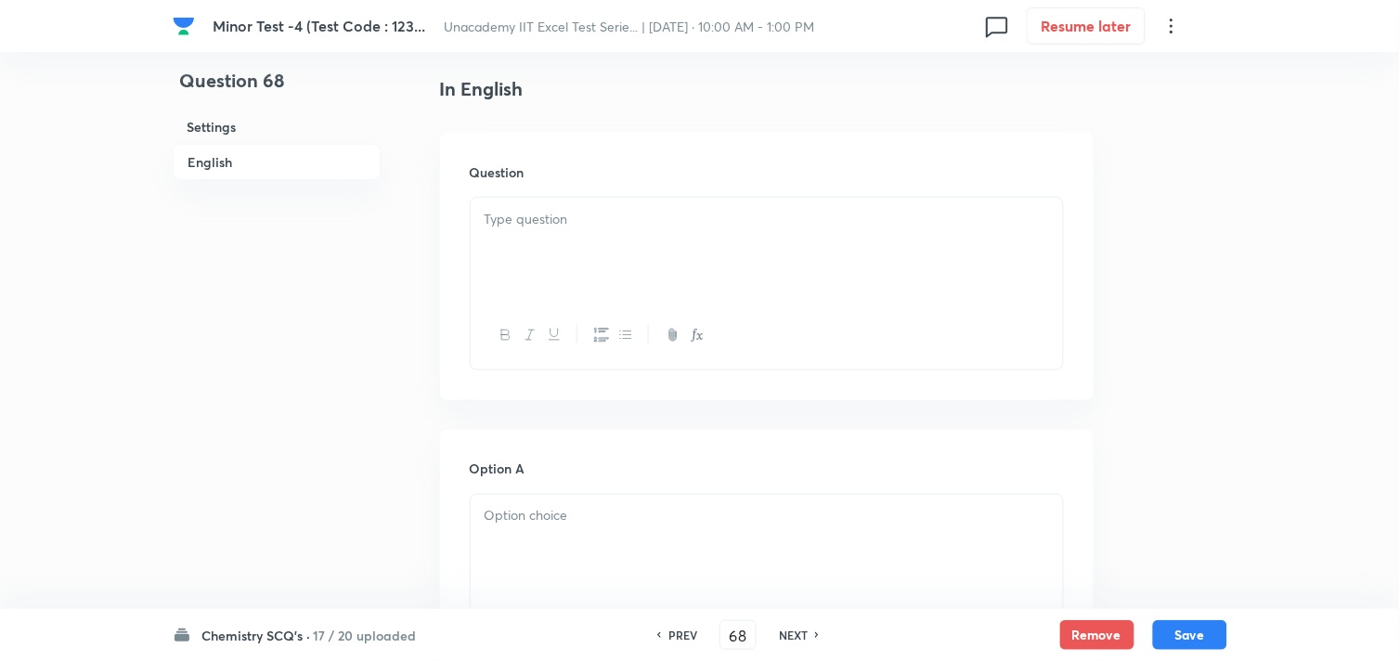
scroll to position [515, 0]
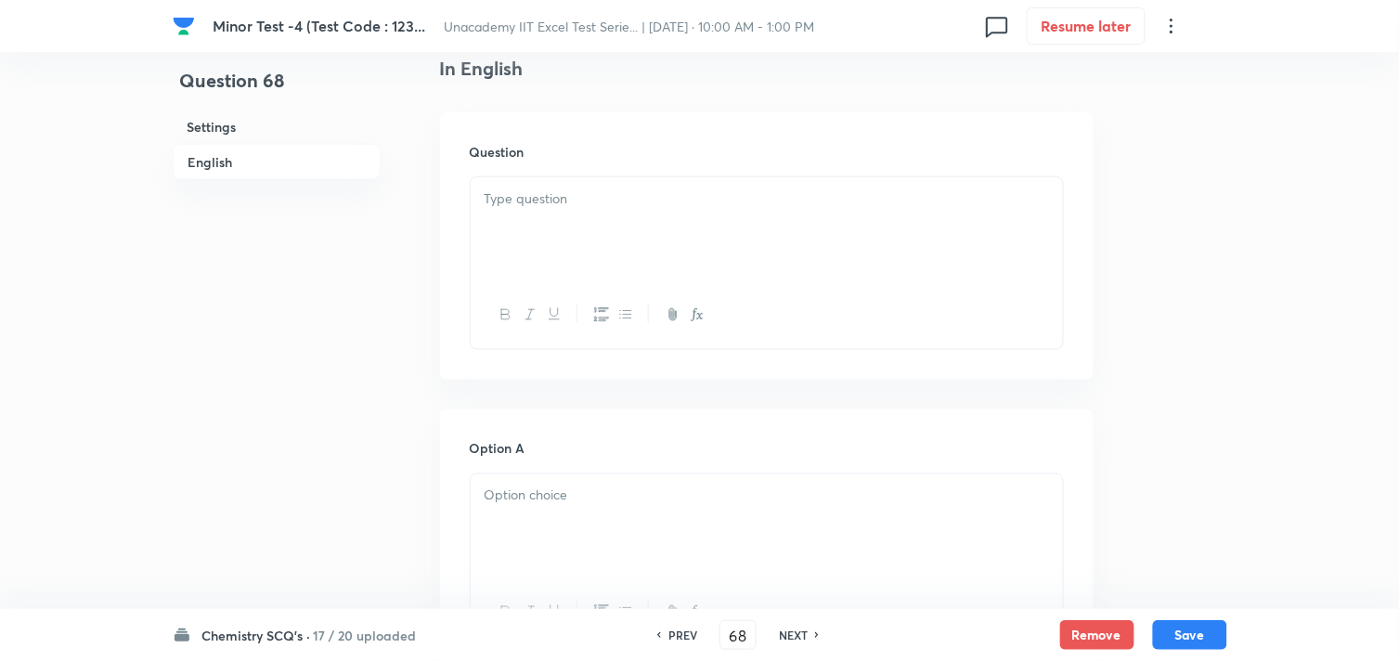
click at [542, 232] on div at bounding box center [767, 229] width 592 height 104
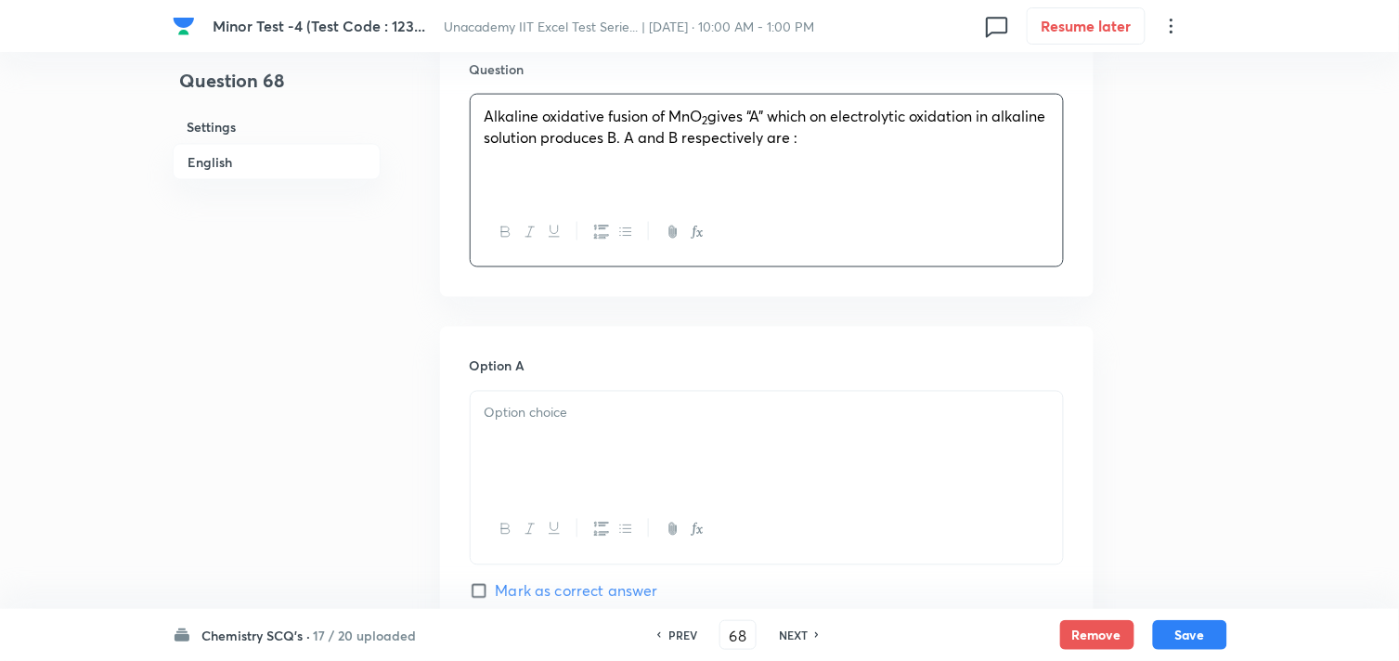
scroll to position [721, 0]
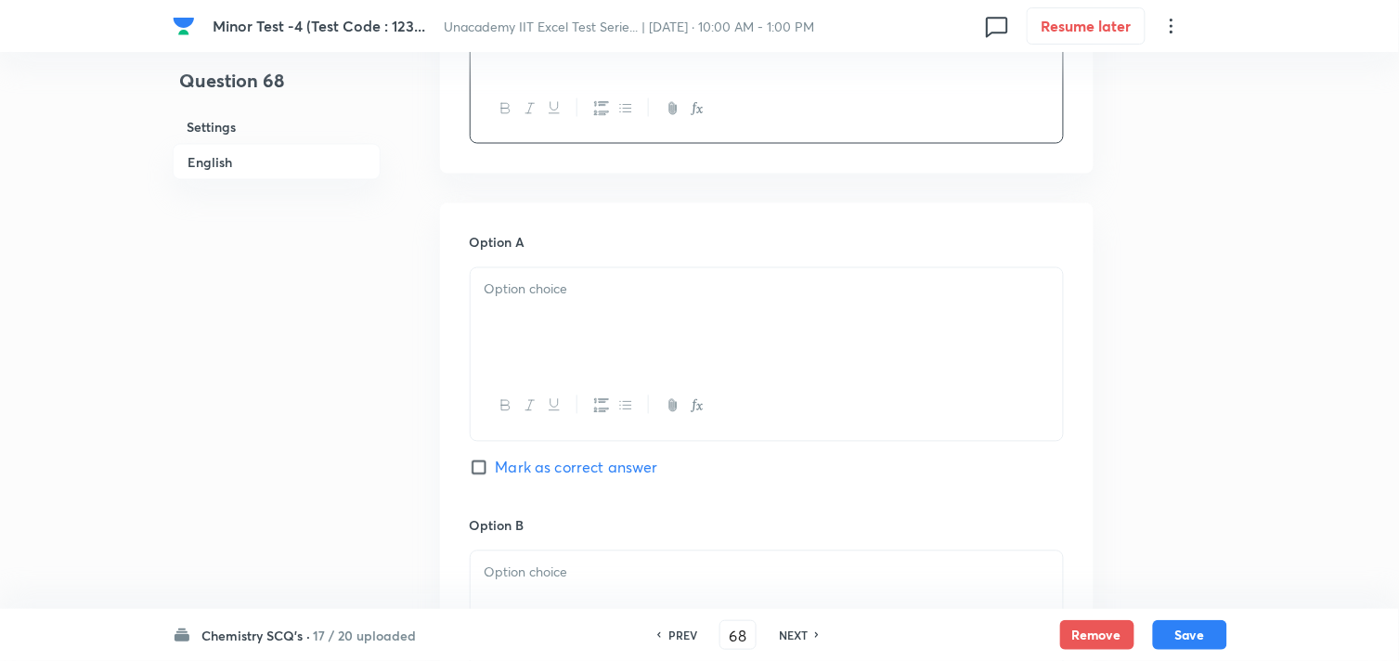
click at [568, 325] on div at bounding box center [767, 320] width 592 height 104
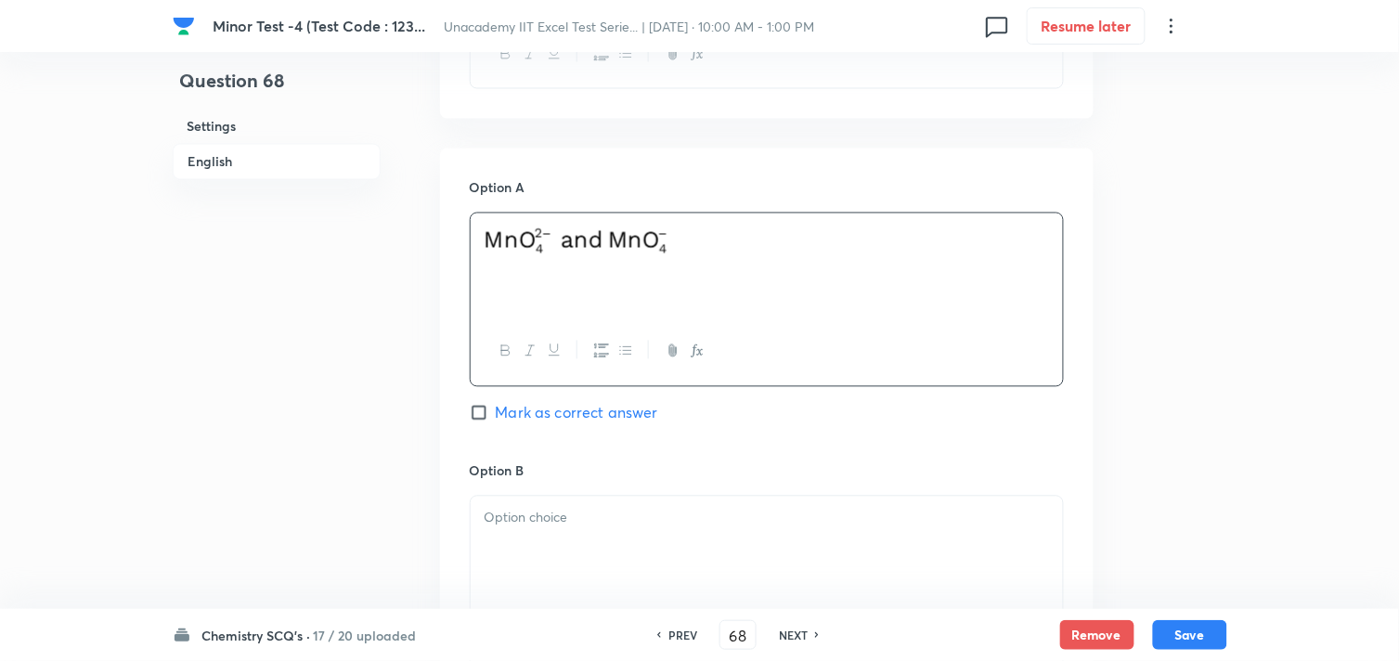
scroll to position [928, 0]
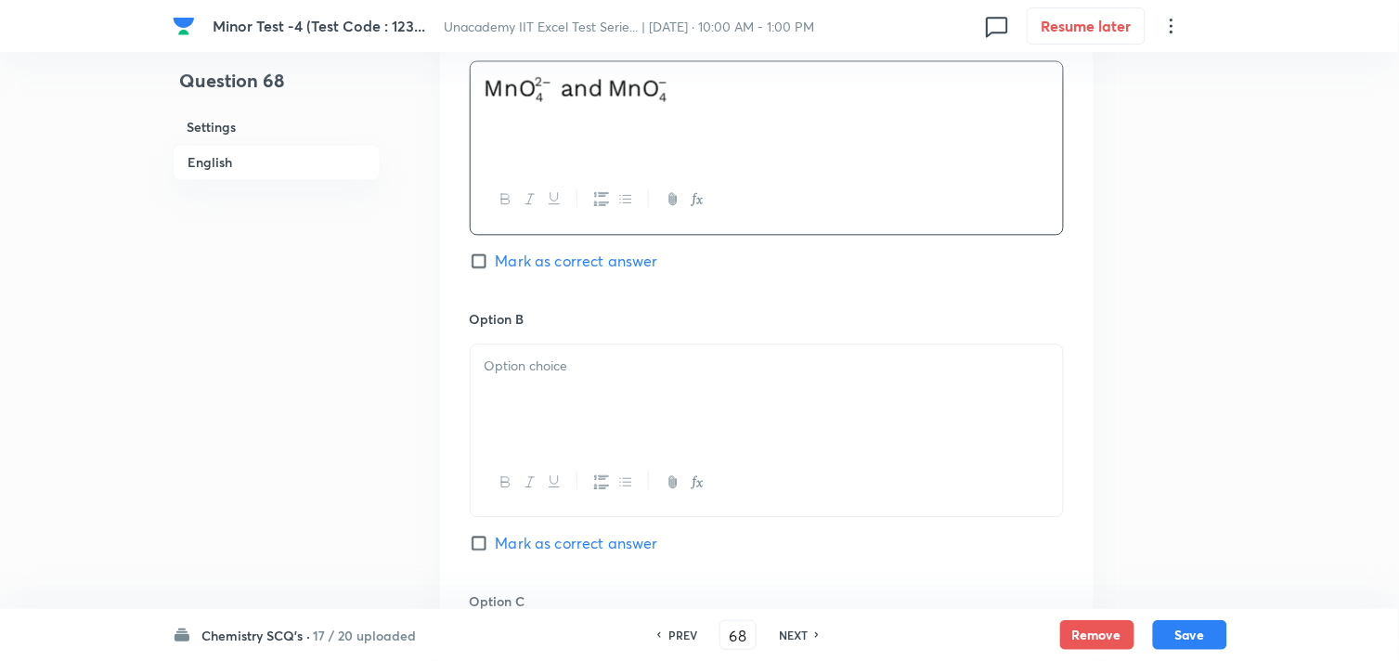
click at [591, 396] on div at bounding box center [767, 396] width 592 height 104
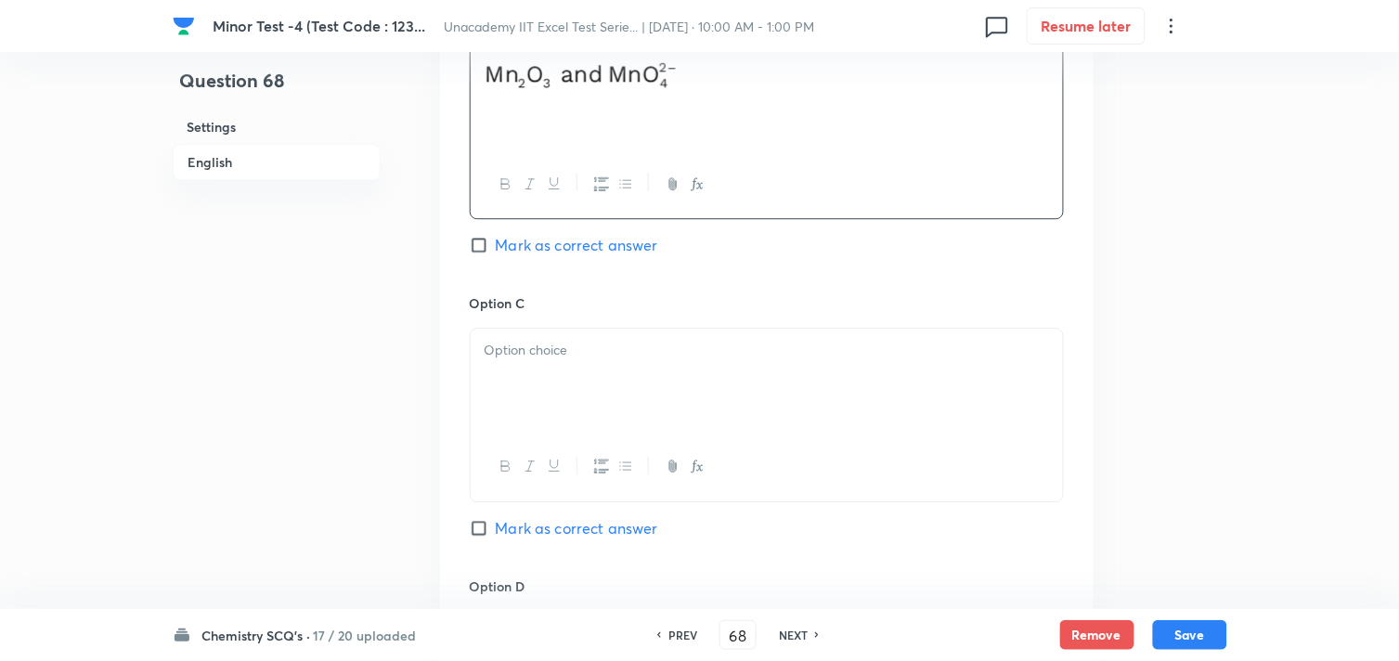
scroll to position [1238, 0]
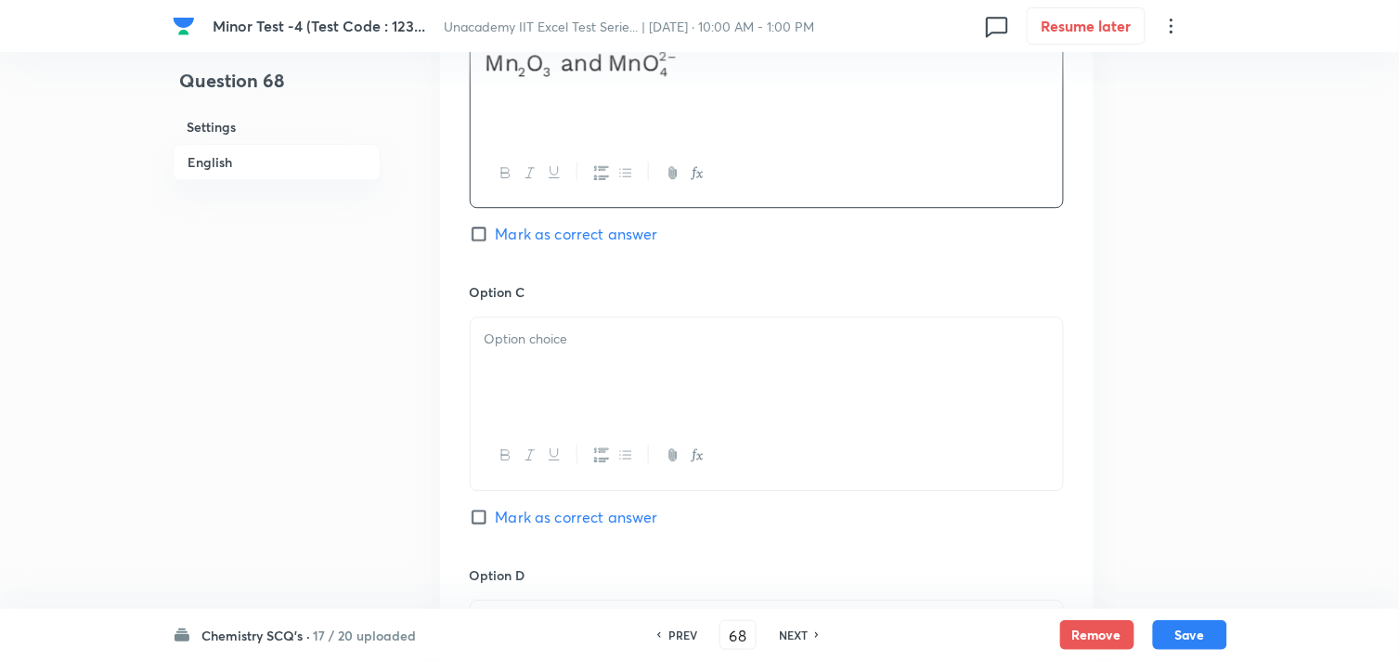
click at [581, 414] on div at bounding box center [767, 370] width 592 height 104
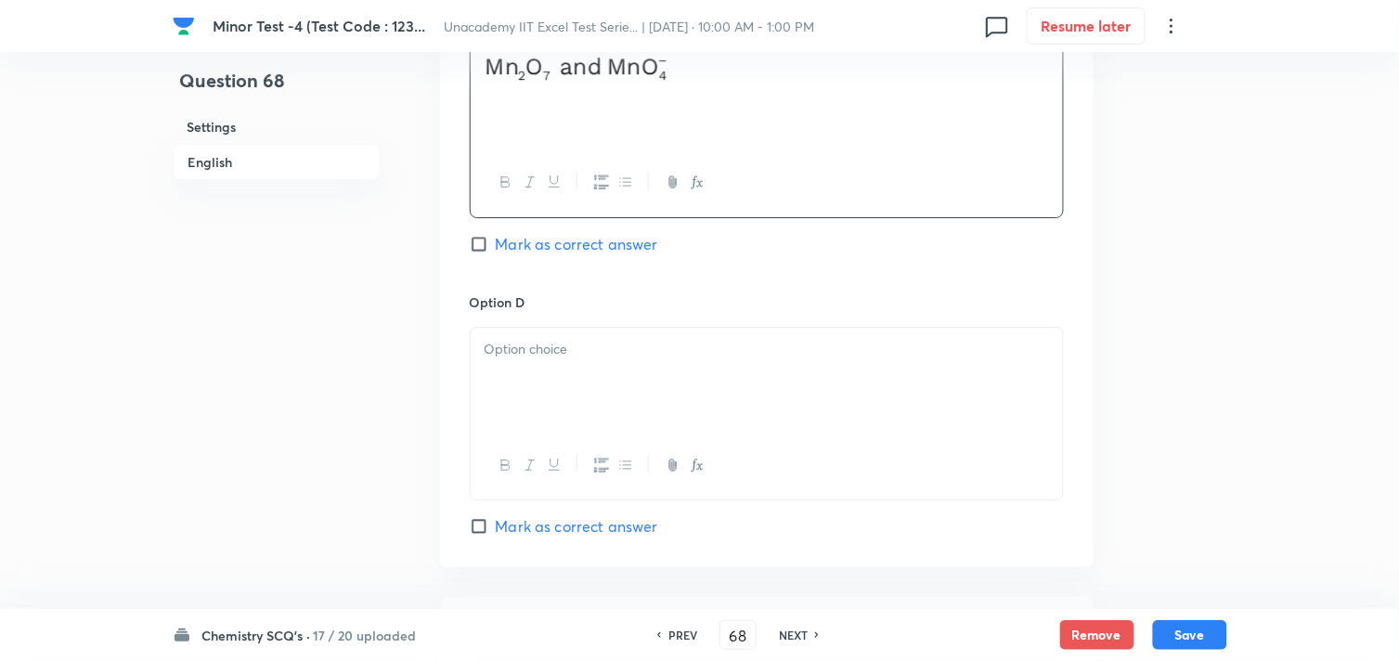
scroll to position [1547, 0]
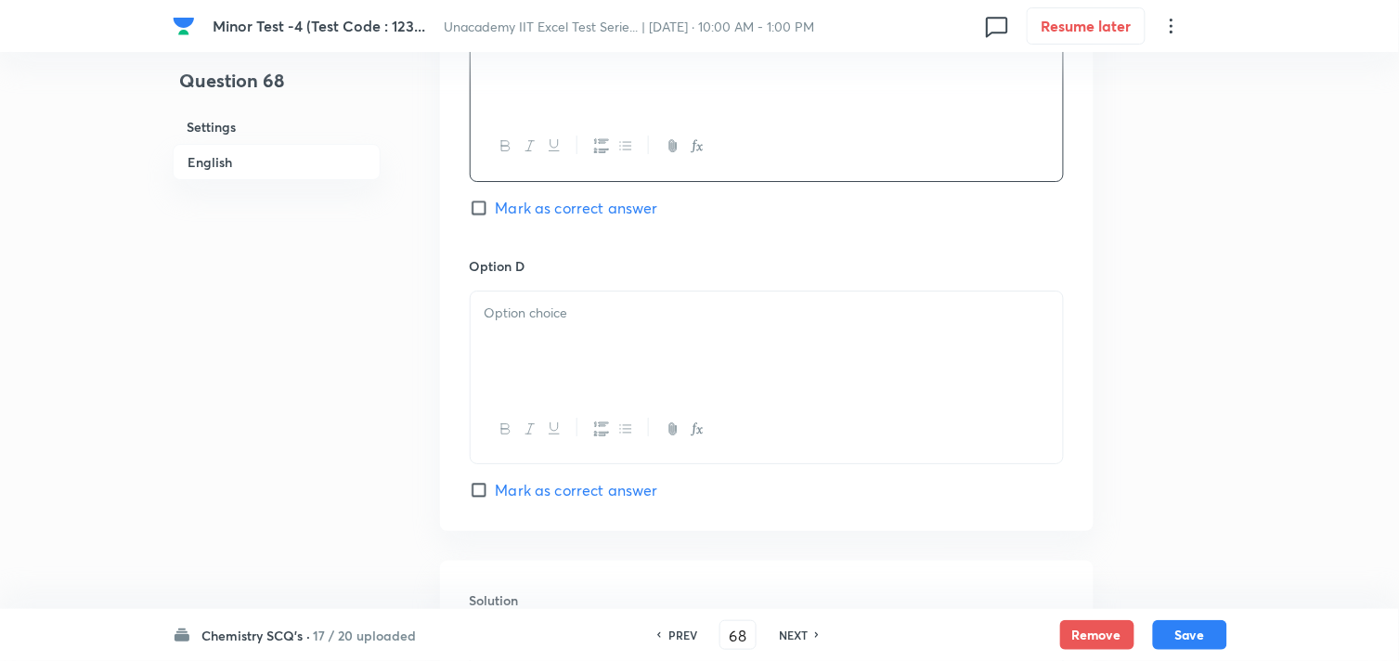
click at [565, 371] on div at bounding box center [767, 344] width 592 height 104
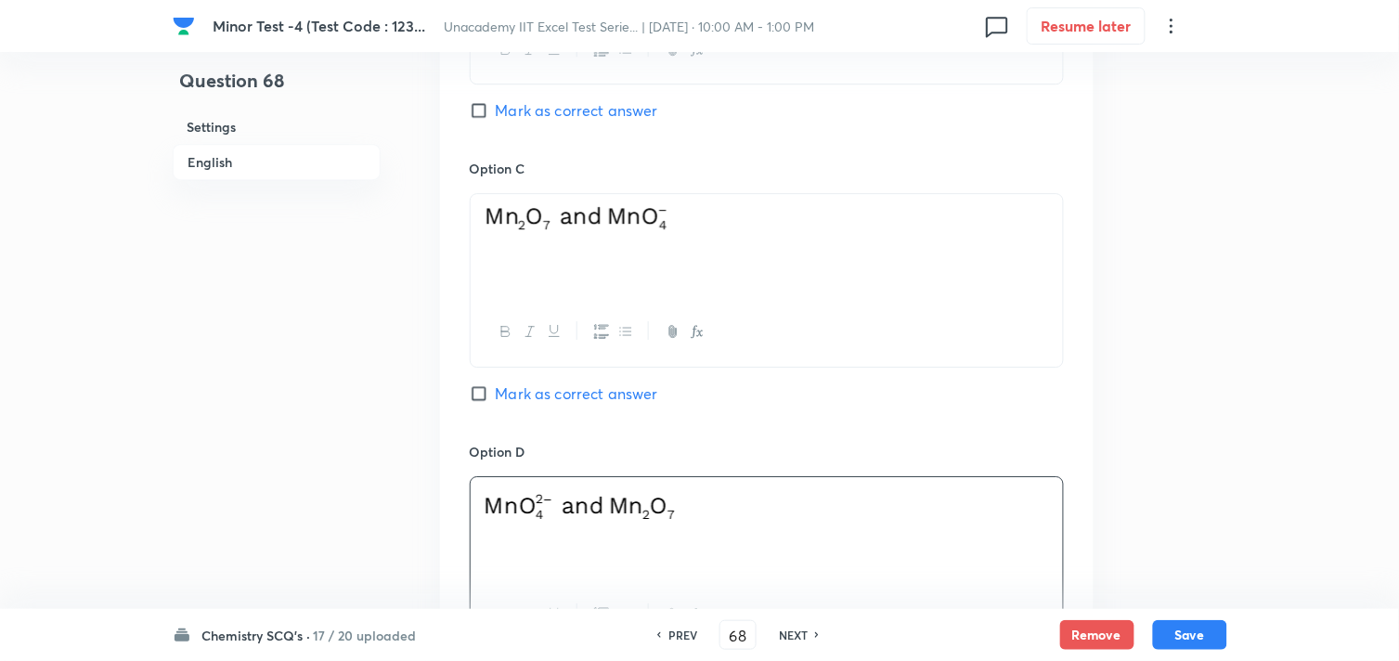
scroll to position [1032, 0]
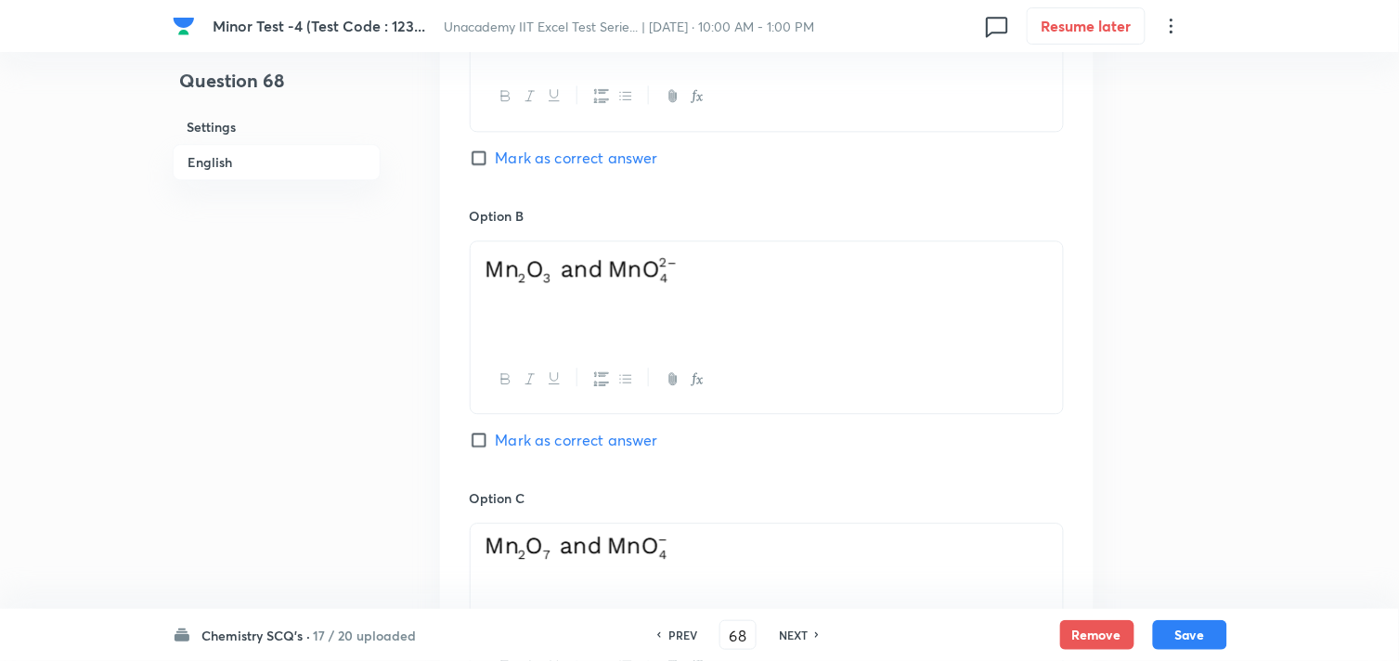
click at [582, 156] on span "Mark as correct answer" at bounding box center [577, 158] width 162 height 22
click at [496, 156] on input "Mark as correct answer" at bounding box center [483, 158] width 26 height 19
checkbox input "true"
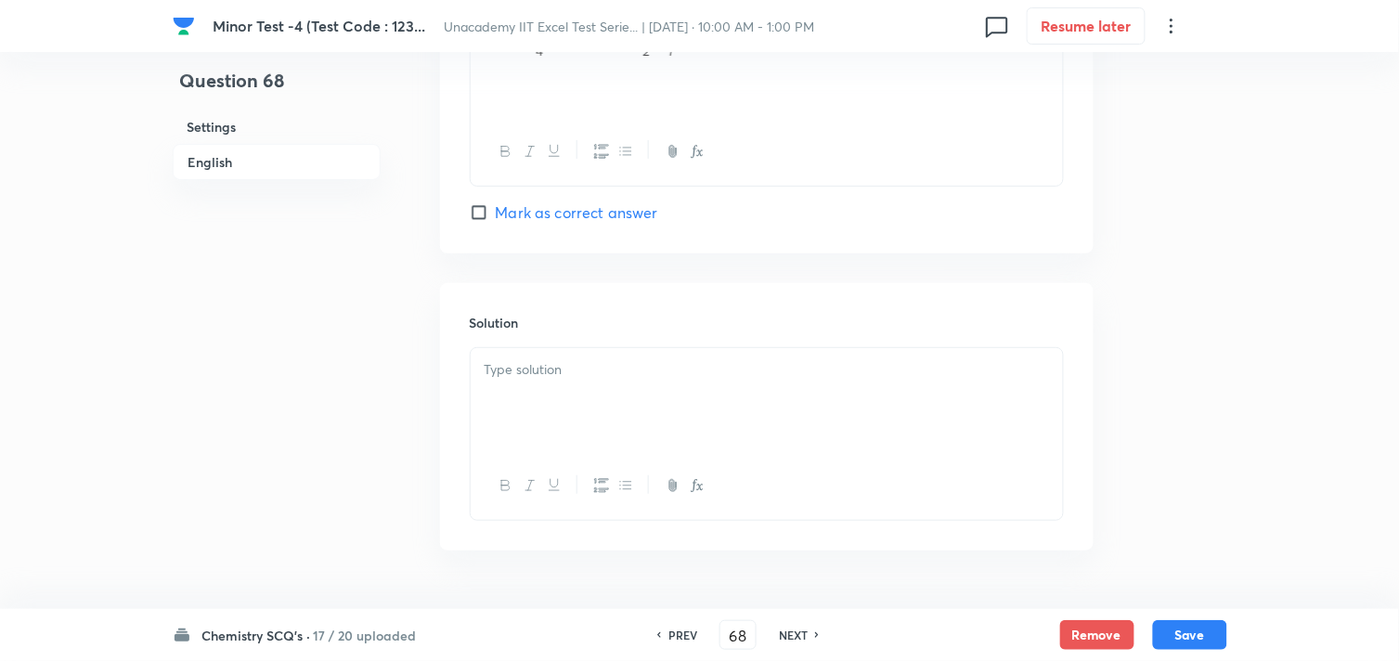
scroll to position [1857, 0]
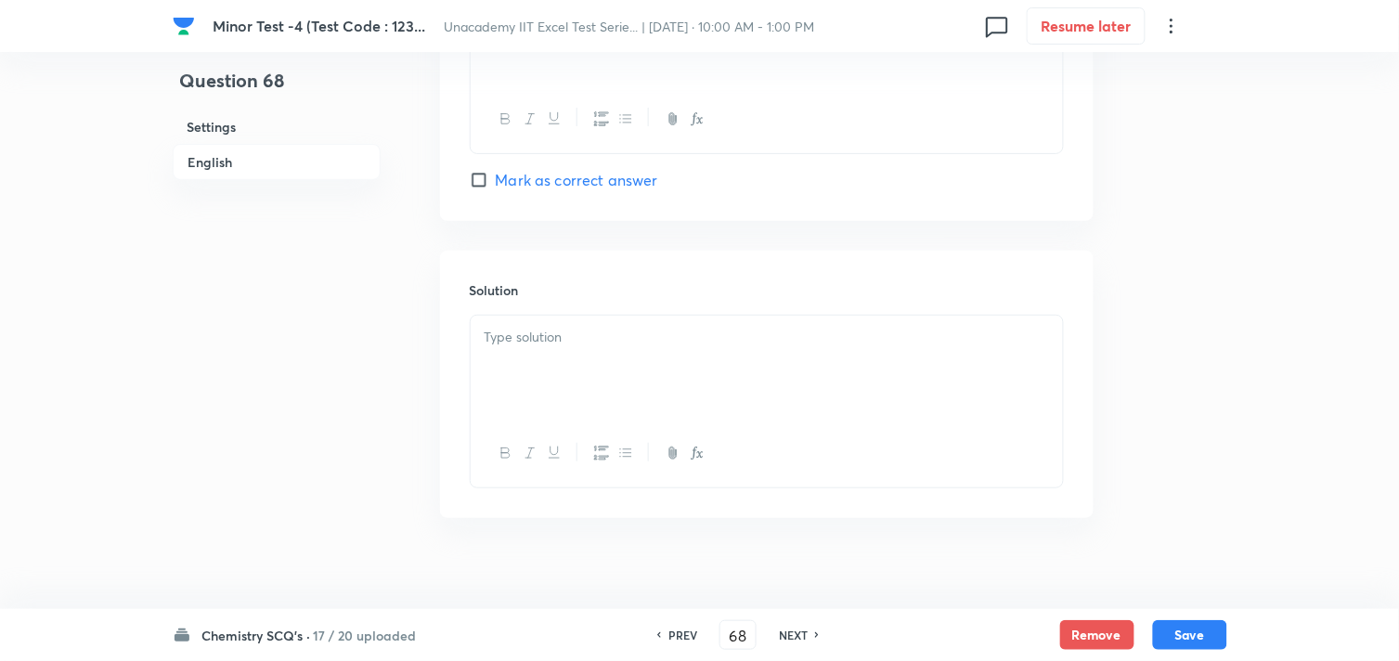
click at [591, 400] on div at bounding box center [767, 368] width 592 height 104
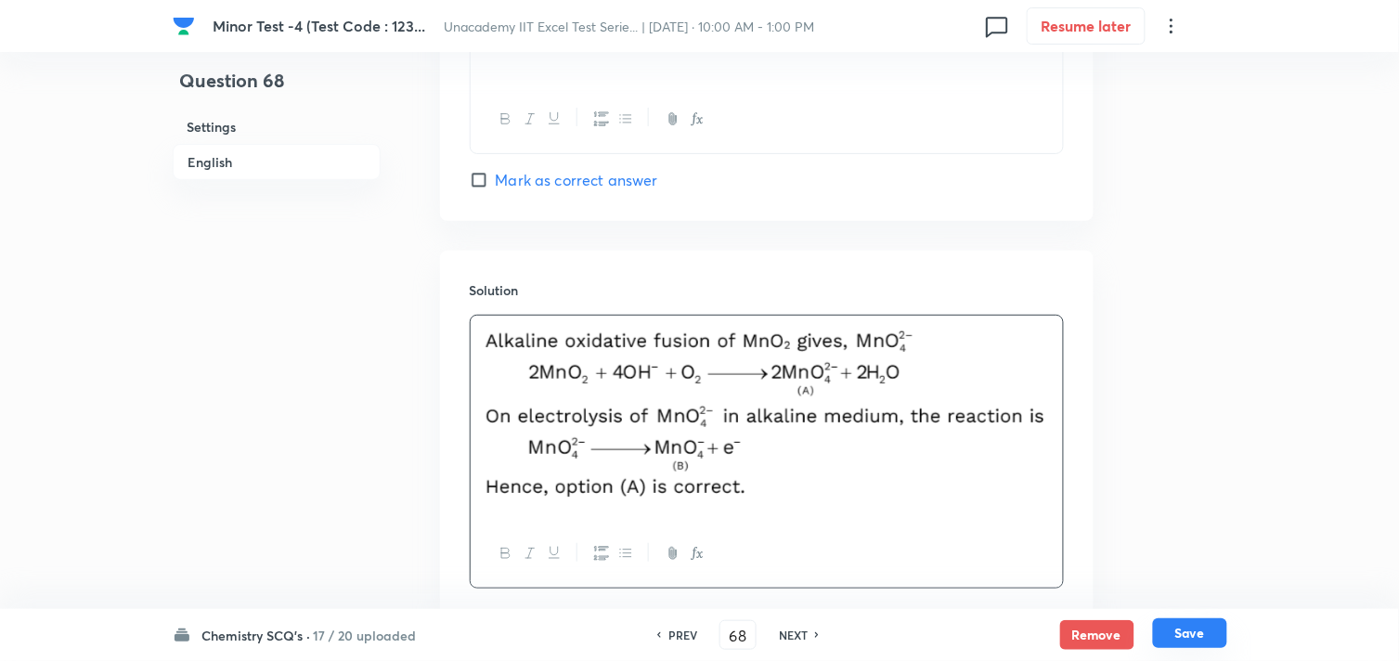
click at [1186, 627] on button "Save" at bounding box center [1190, 633] width 74 height 30
type input "69"
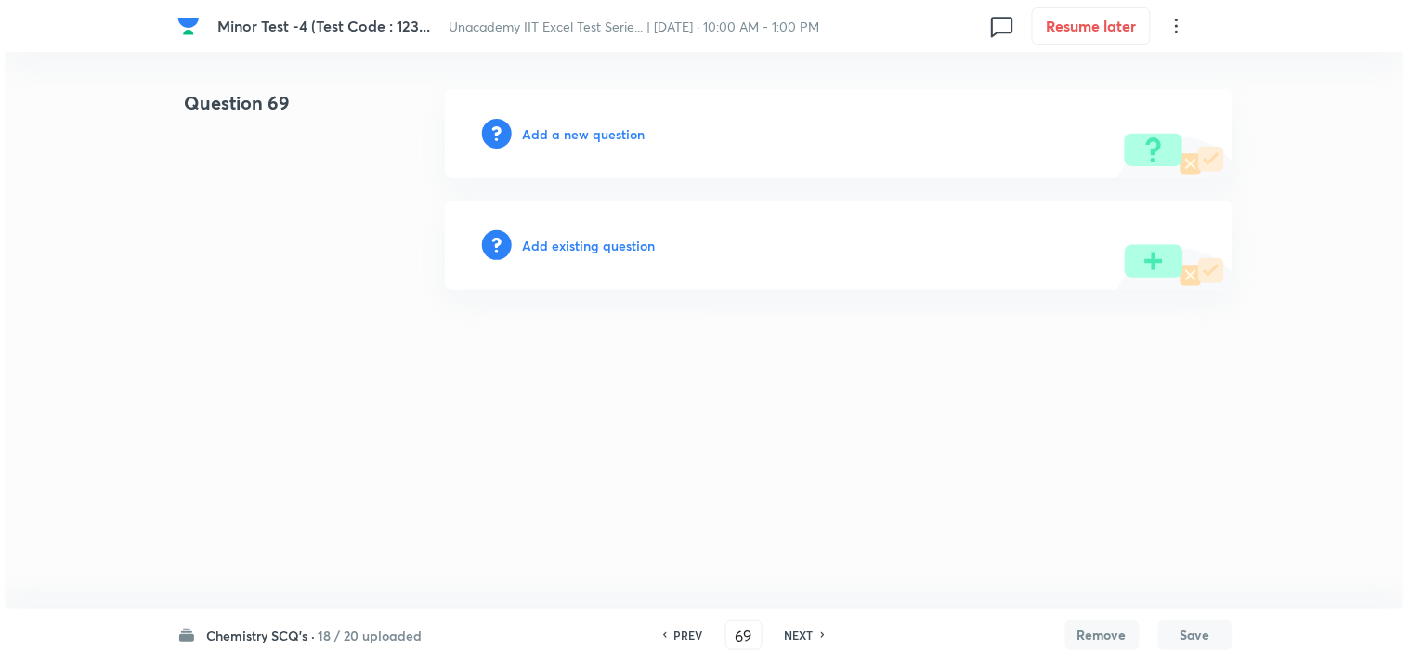
scroll to position [0, 0]
click at [574, 130] on h6 "Add a new question" at bounding box center [584, 133] width 123 height 19
drag, startPoint x: 577, startPoint y: 130, endPoint x: 587, endPoint y: 125, distance: 11.2
click at [587, 125] on h6 "Choose a question type" at bounding box center [594, 133] width 143 height 19
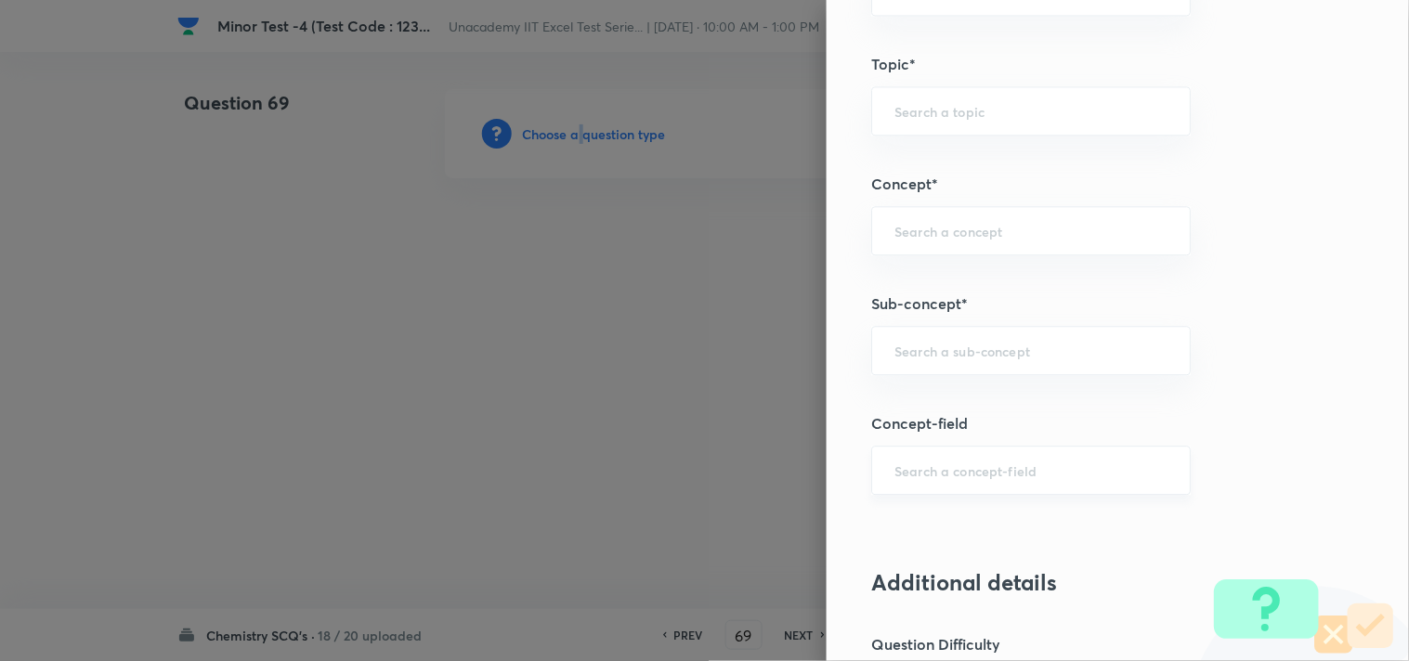
scroll to position [1032, 0]
click at [904, 341] on input "text" at bounding box center [1030, 350] width 273 height 18
paste input "D-Block: Manganate And Permanganate"
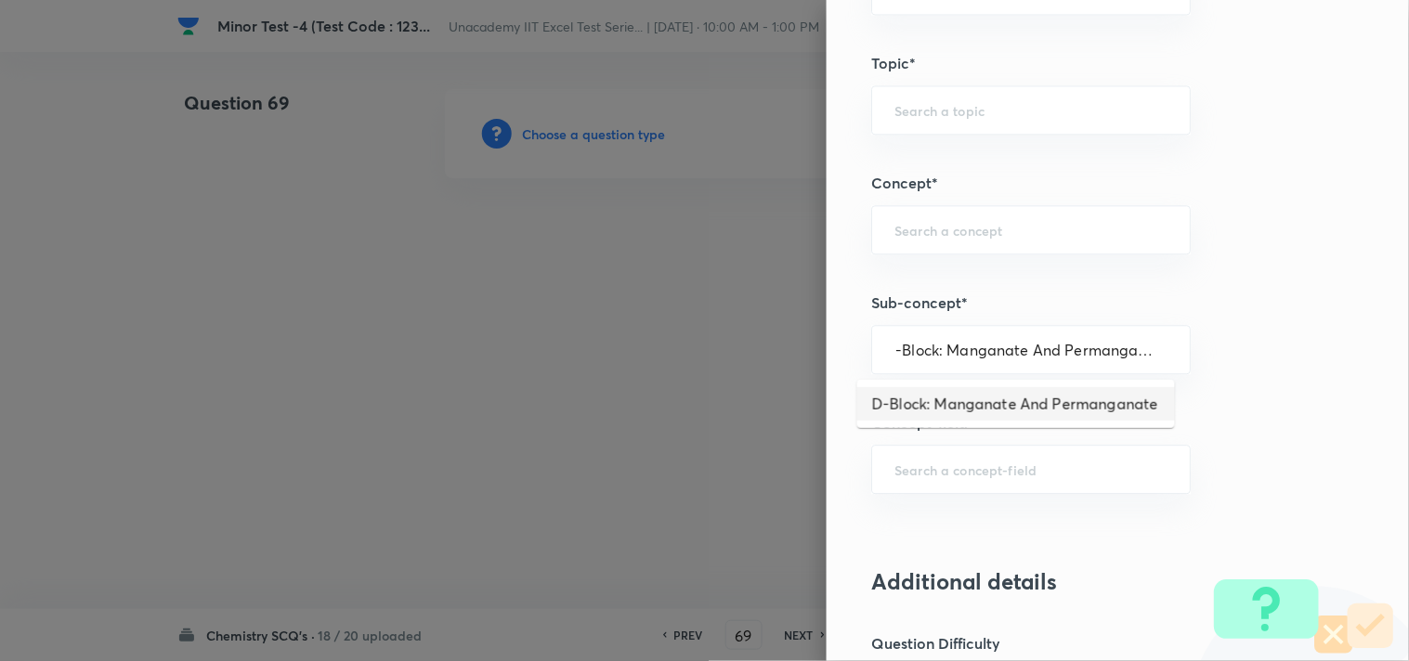
click at [1078, 402] on li "D-Block: Manganate And Permanganate" at bounding box center [1016, 403] width 318 height 33
type input "D-Block: Manganate And Permanganate"
type input "Chemistry"
type input "Inorganic Chemistry"
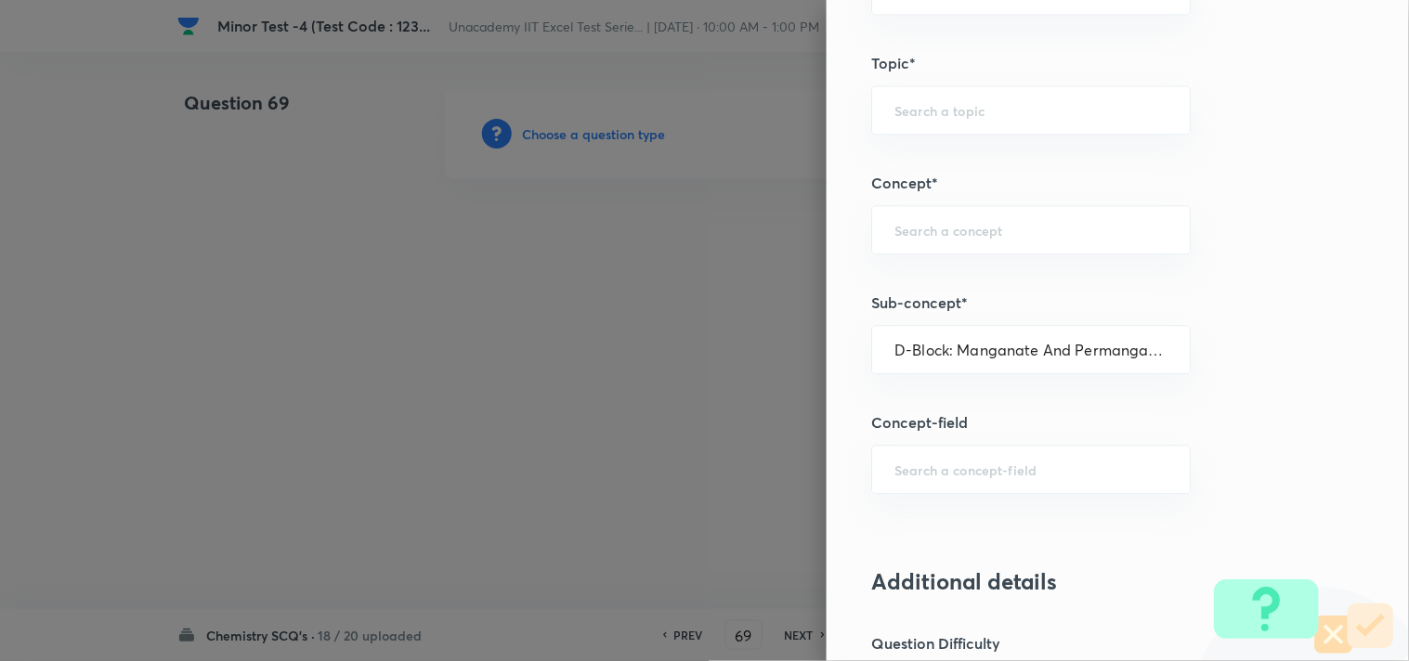
type input "D & F Block Elements"
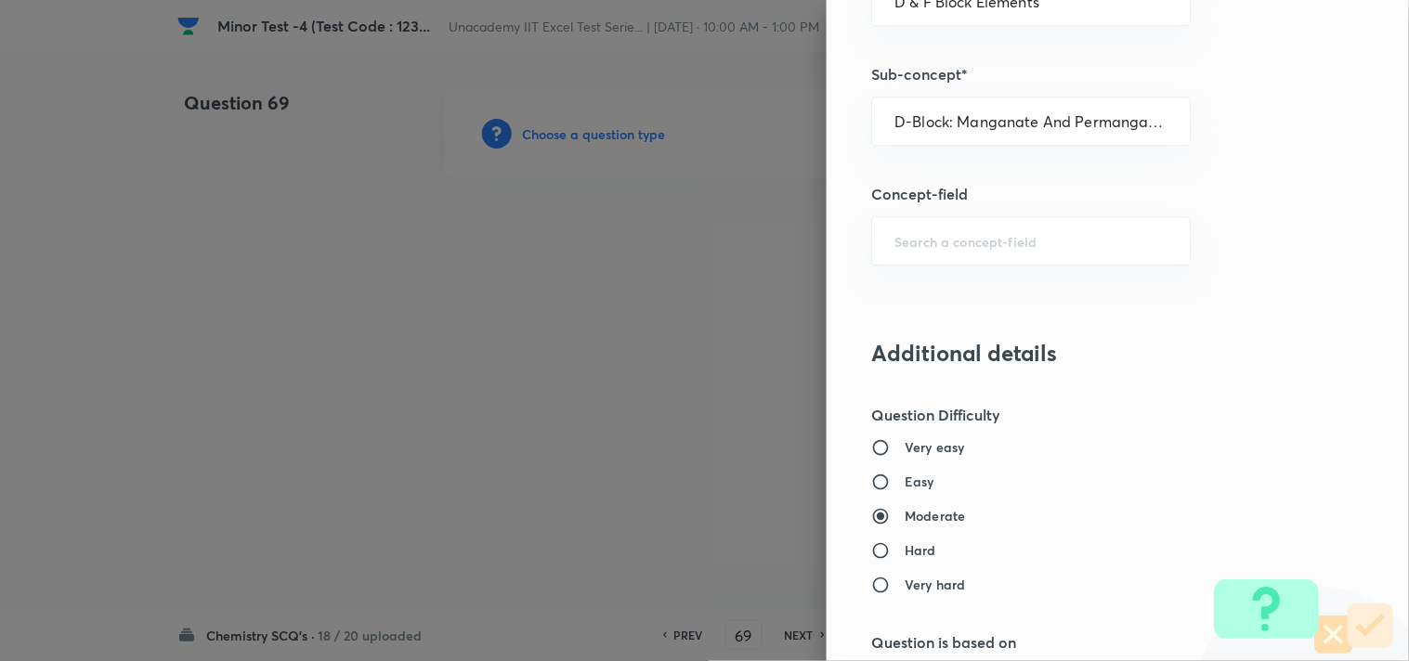
scroll to position [1341, 0]
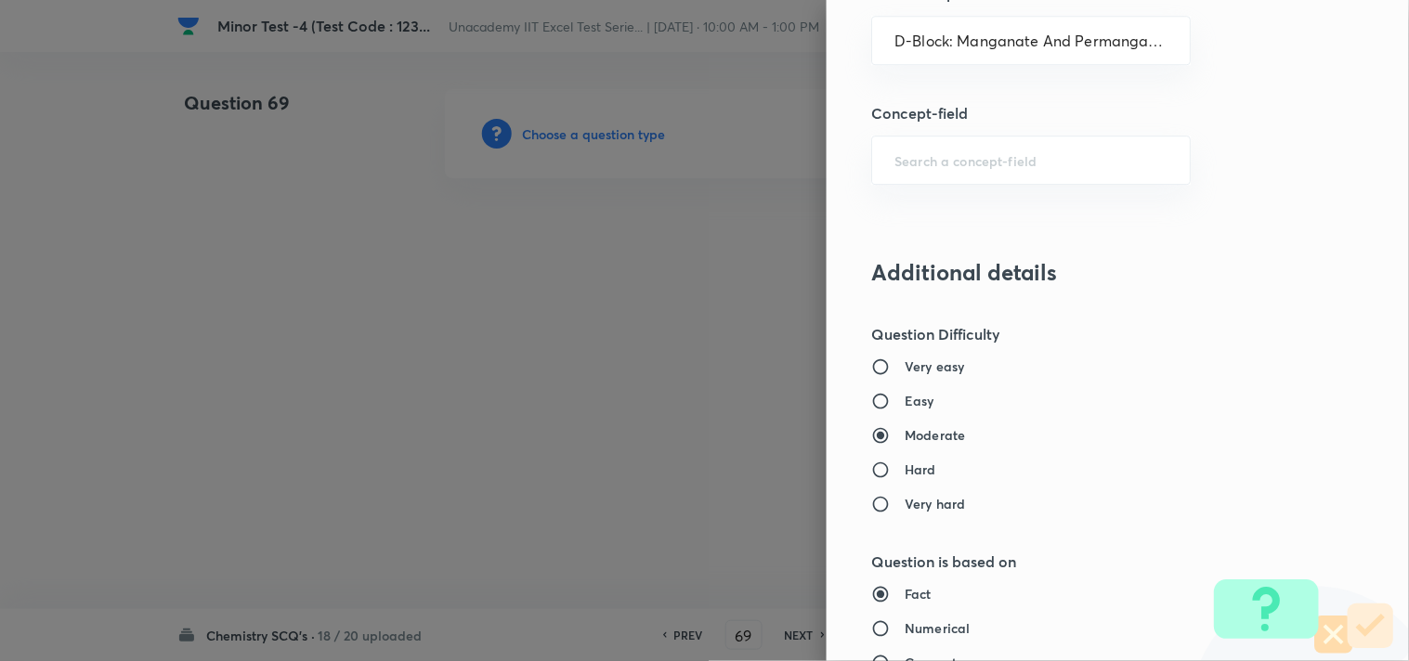
click at [906, 402] on h6 "Easy" at bounding box center [919, 400] width 30 height 19
click at [904, 402] on input "Easy" at bounding box center [887, 401] width 33 height 19
radio input "true"
radio input "false"
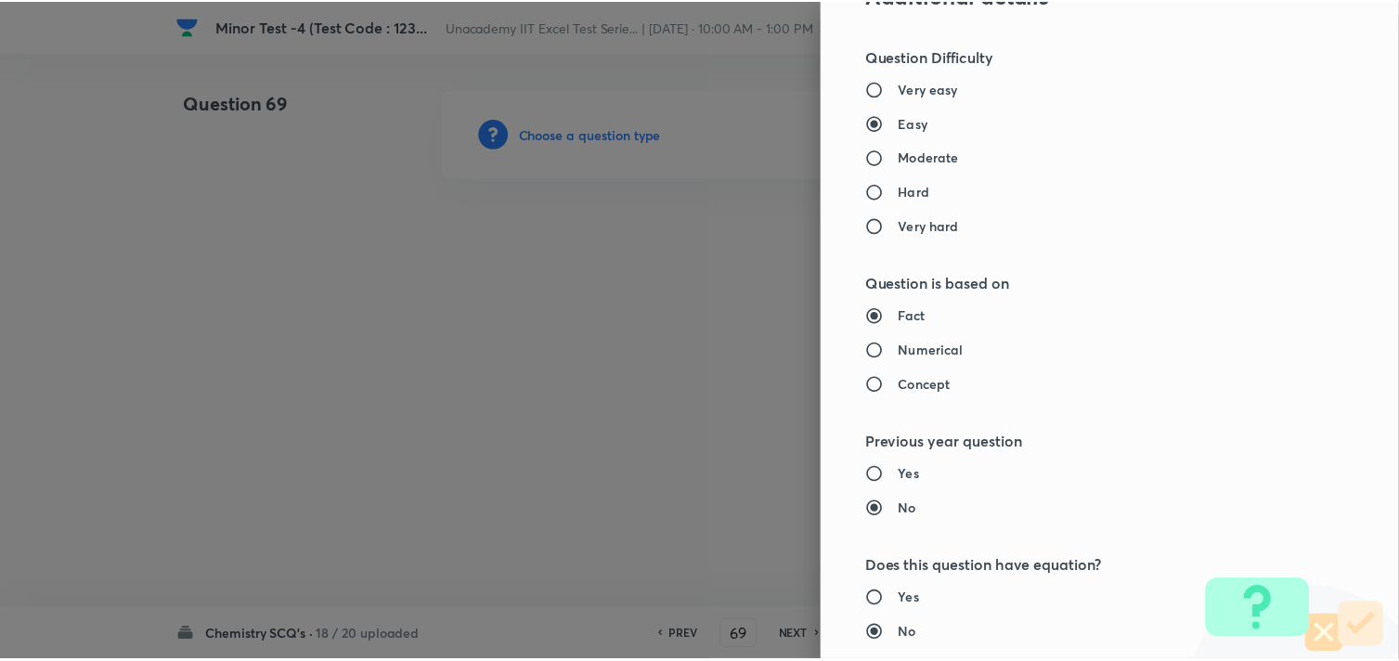
scroll to position [1994, 0]
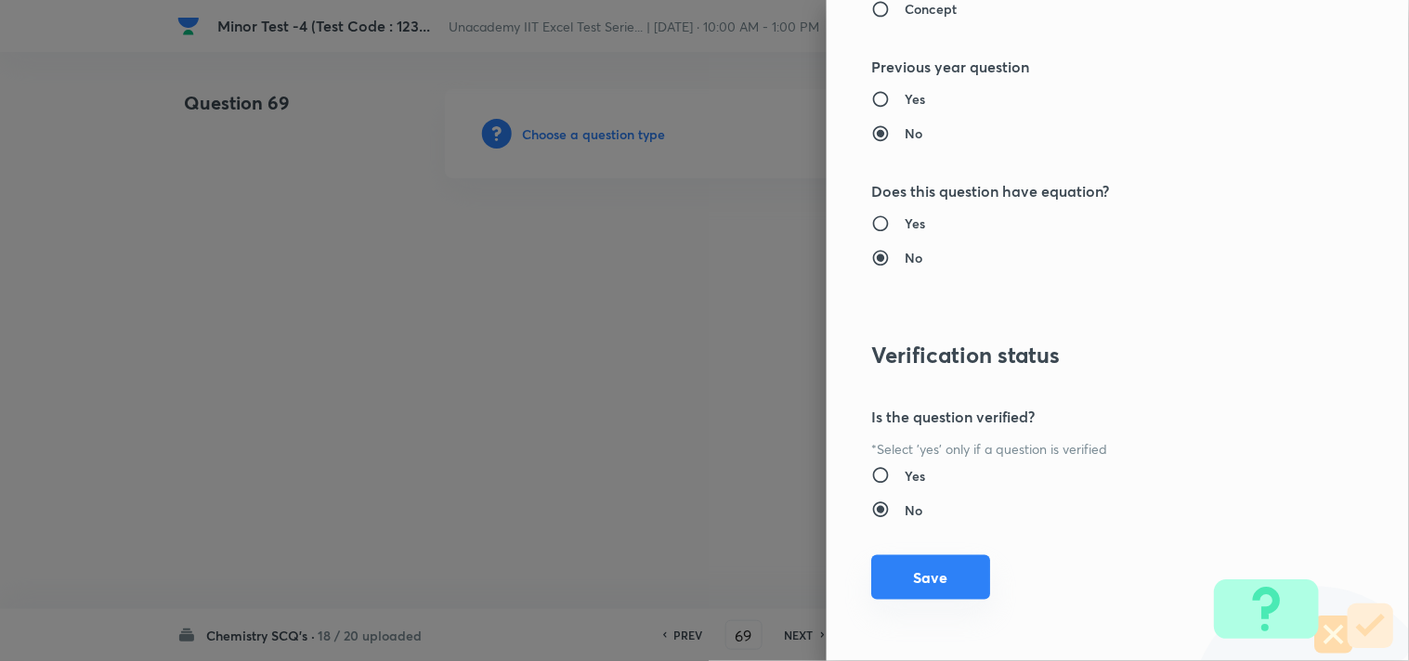
click at [934, 572] on button "Save" at bounding box center [930, 577] width 119 height 45
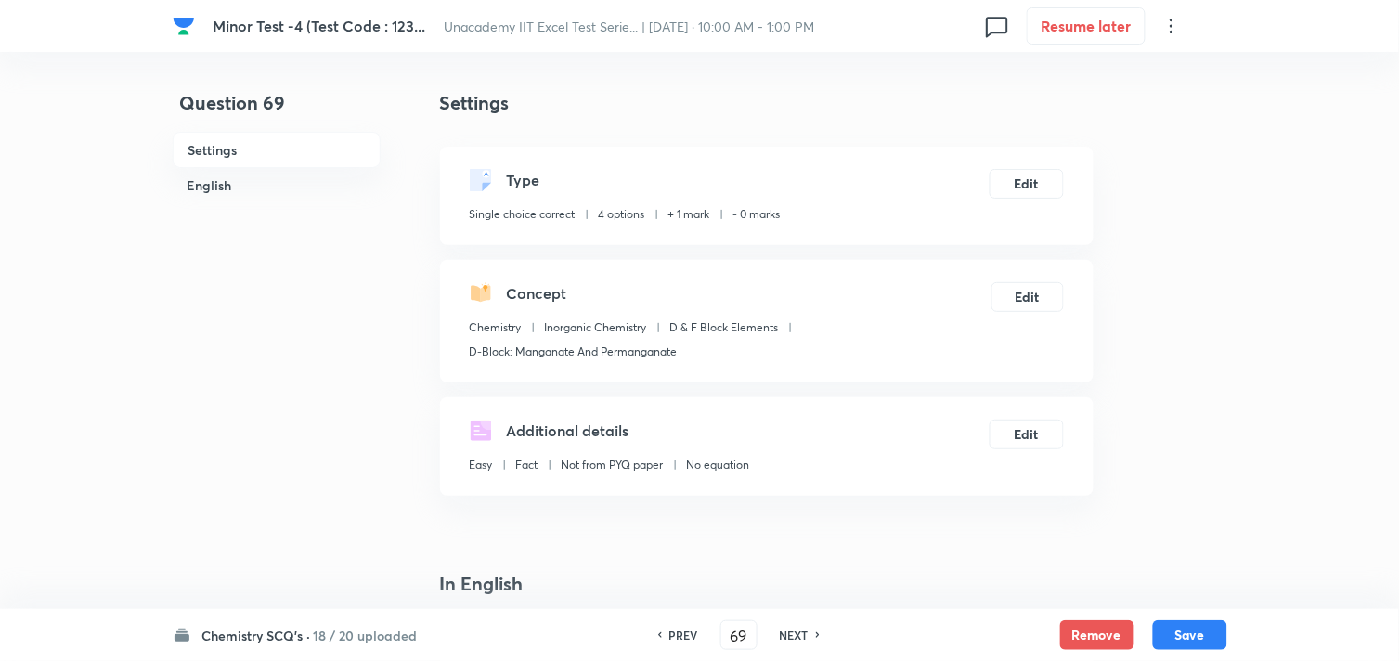
scroll to position [309, 0]
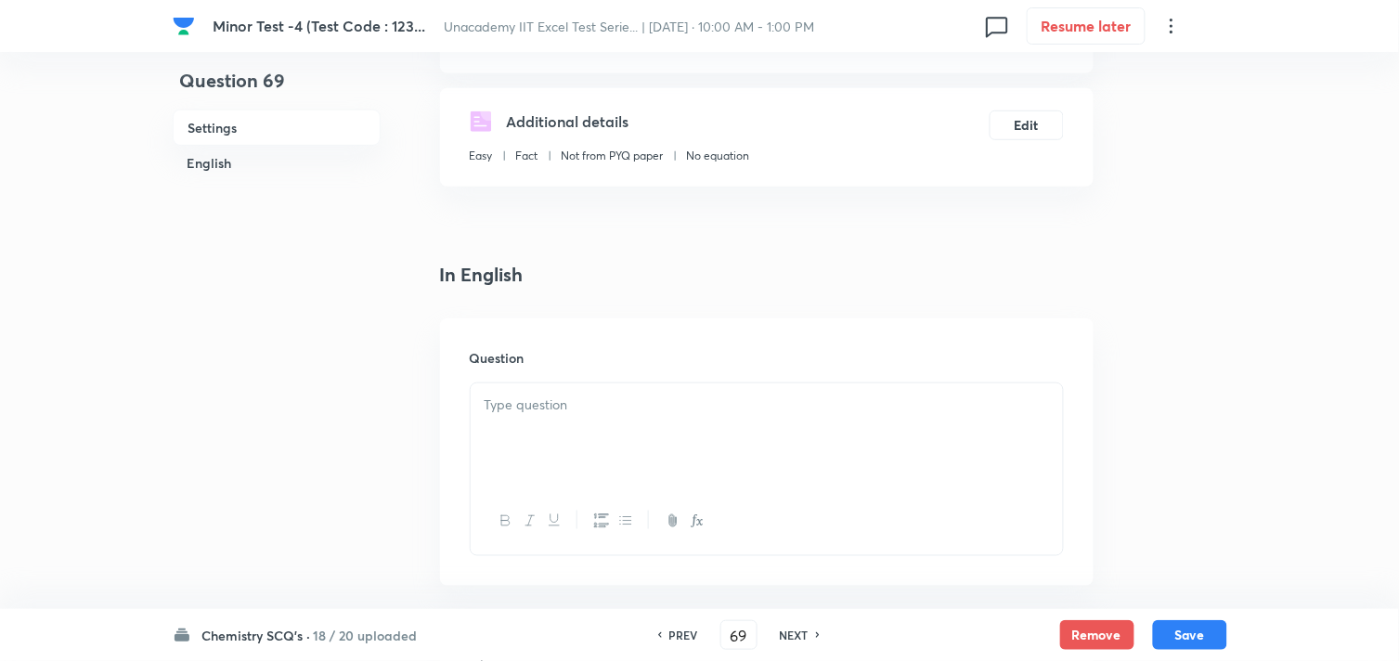
click at [681, 442] on div at bounding box center [767, 435] width 592 height 104
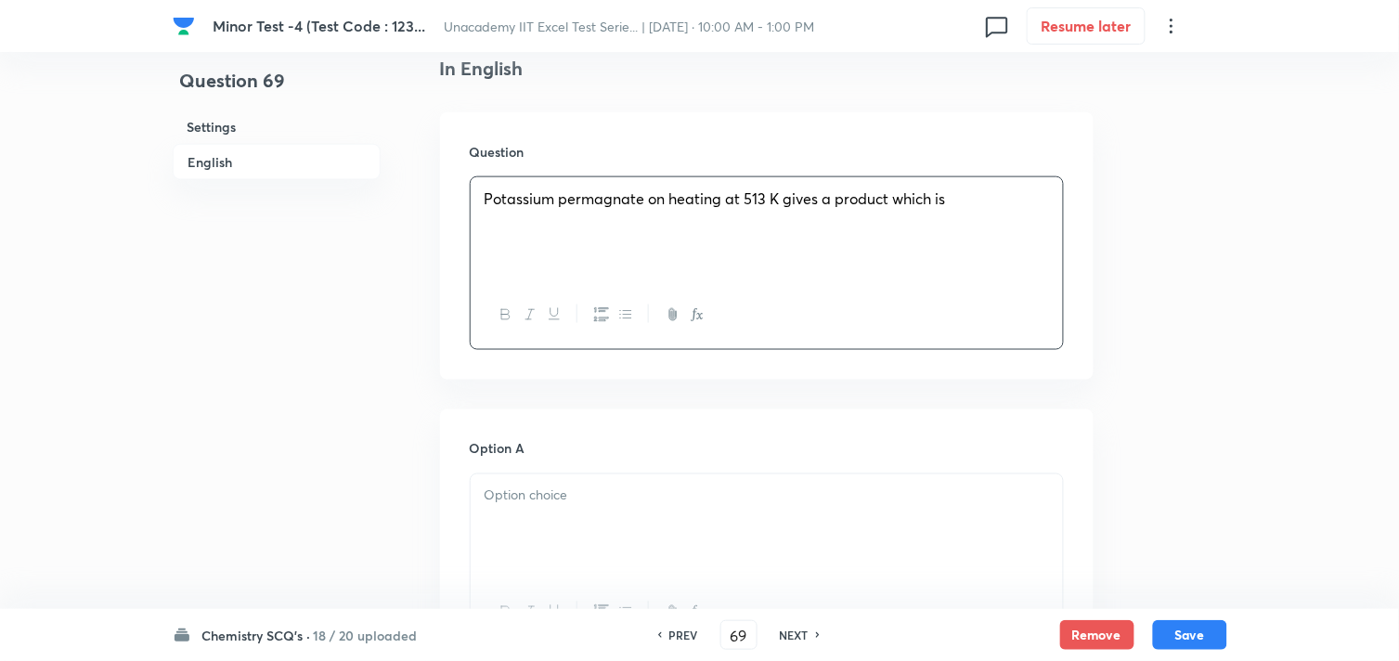
scroll to position [618, 0]
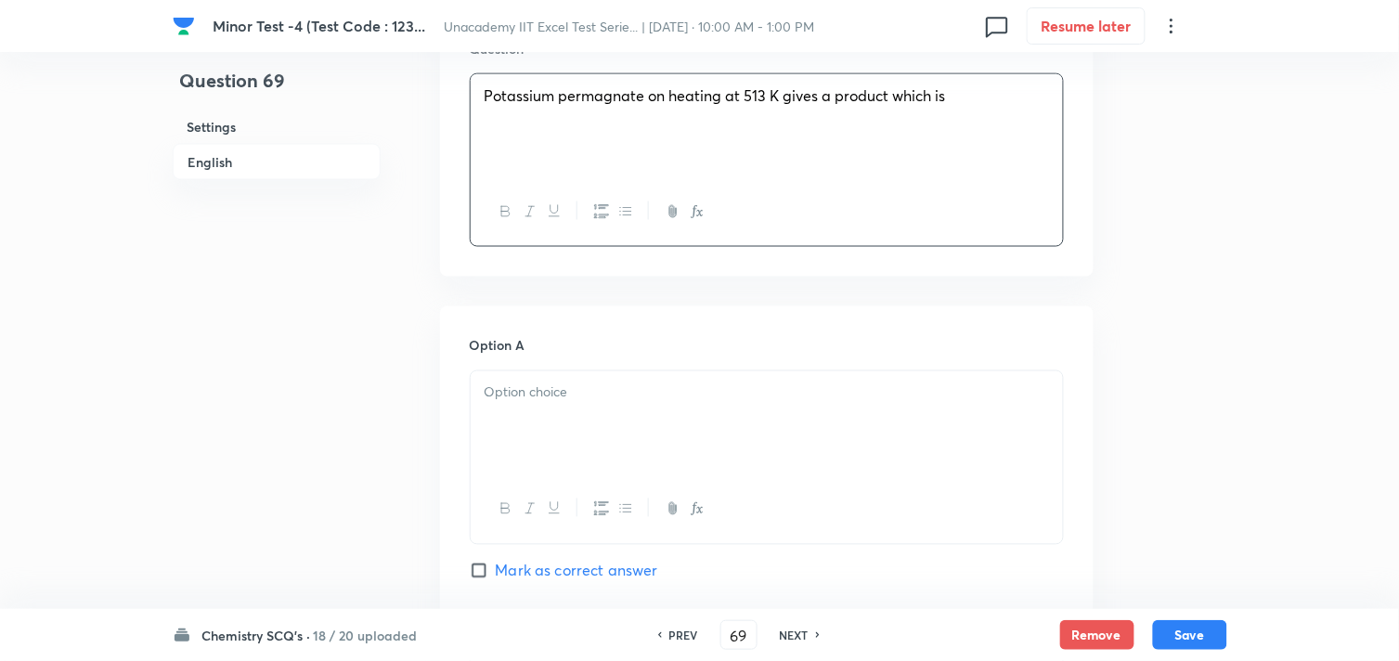
click at [579, 423] on div at bounding box center [767, 423] width 592 height 104
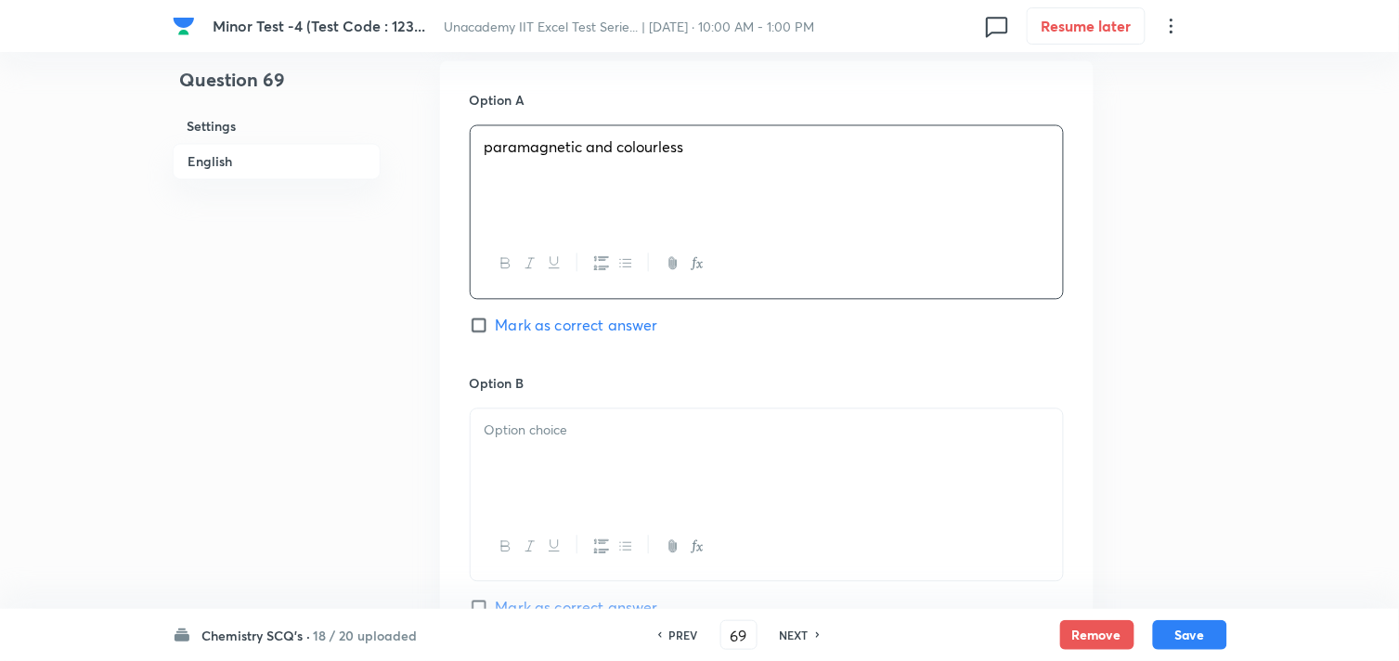
scroll to position [928, 0]
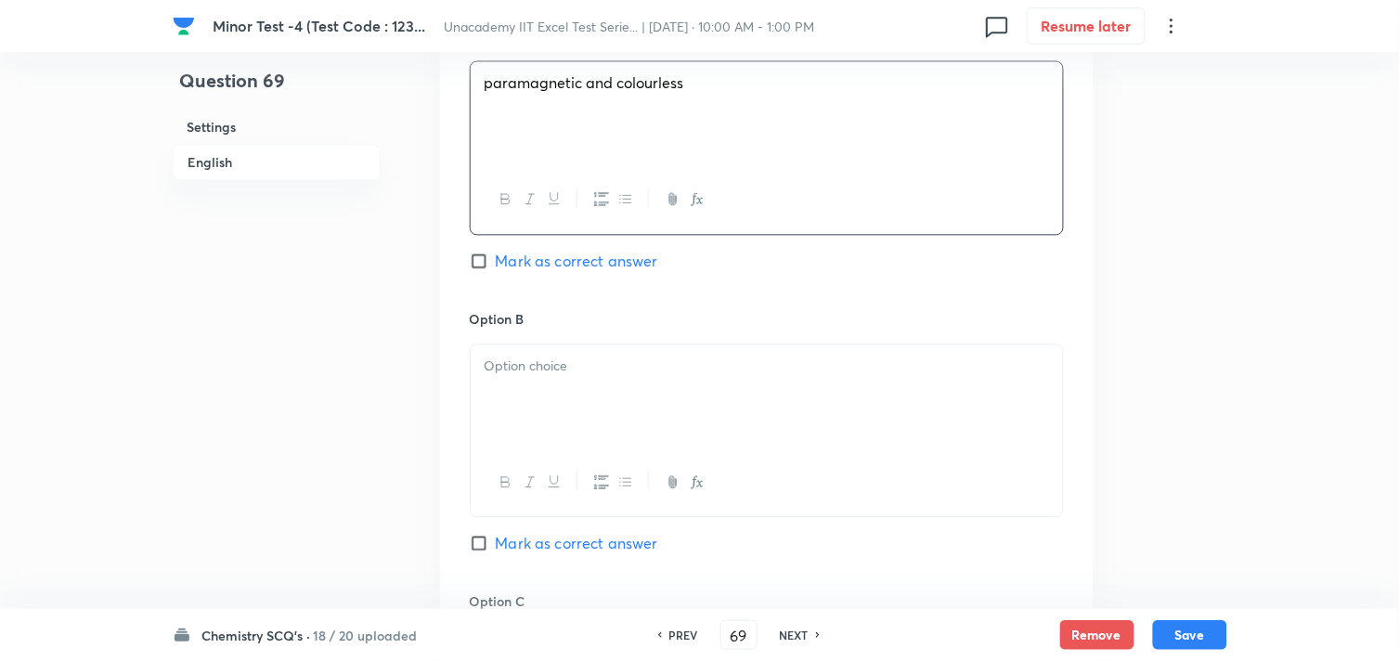
click at [599, 424] on div at bounding box center [767, 396] width 592 height 104
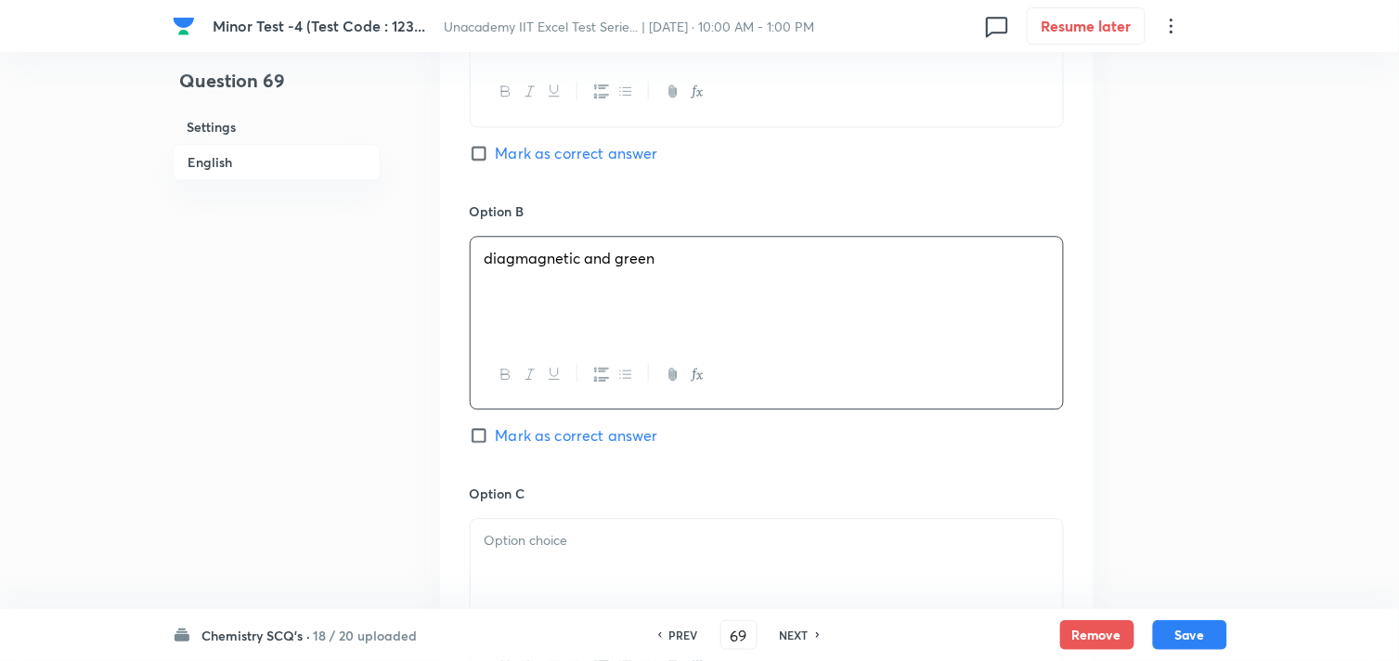
scroll to position [1238, 0]
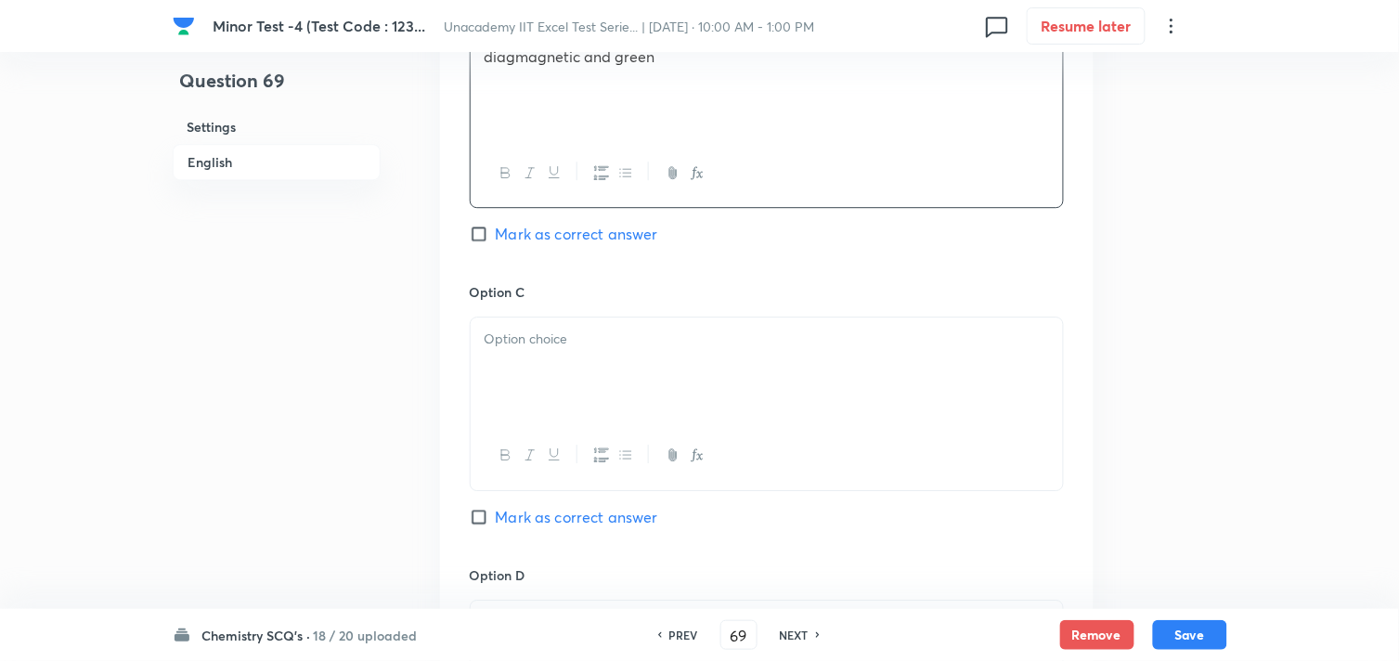
click at [585, 414] on div at bounding box center [767, 370] width 592 height 104
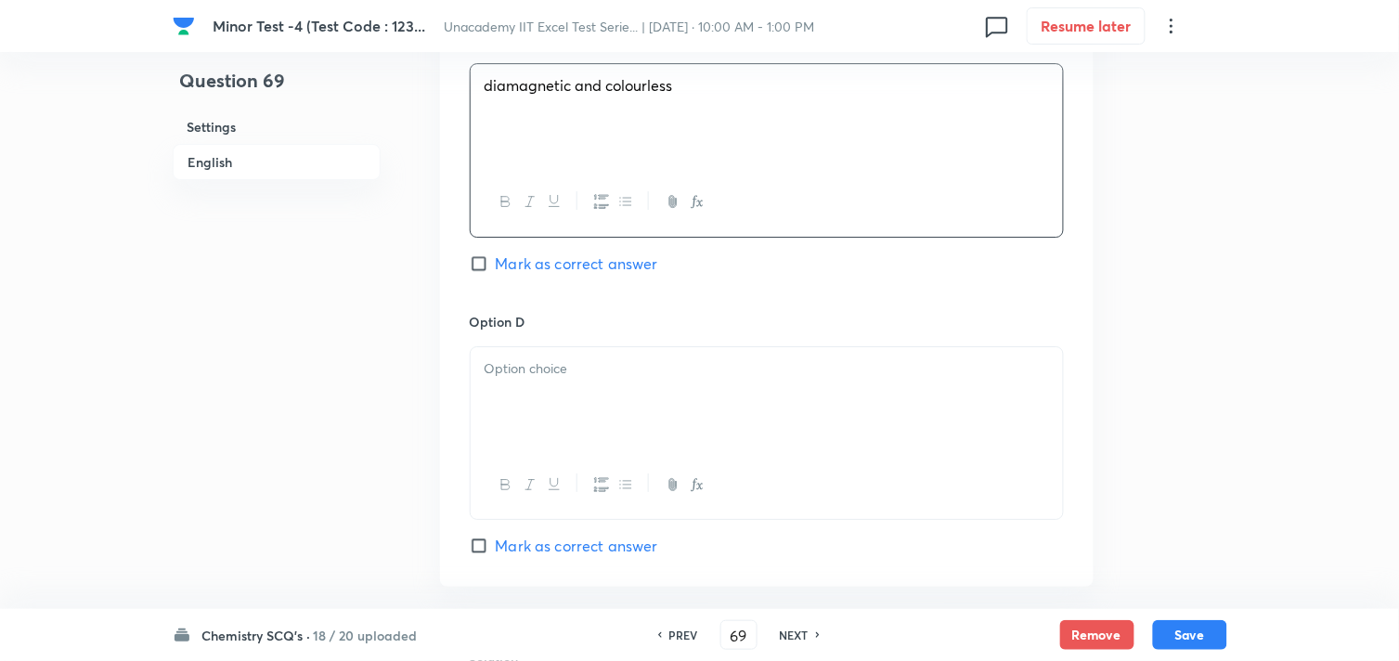
scroll to position [1547, 0]
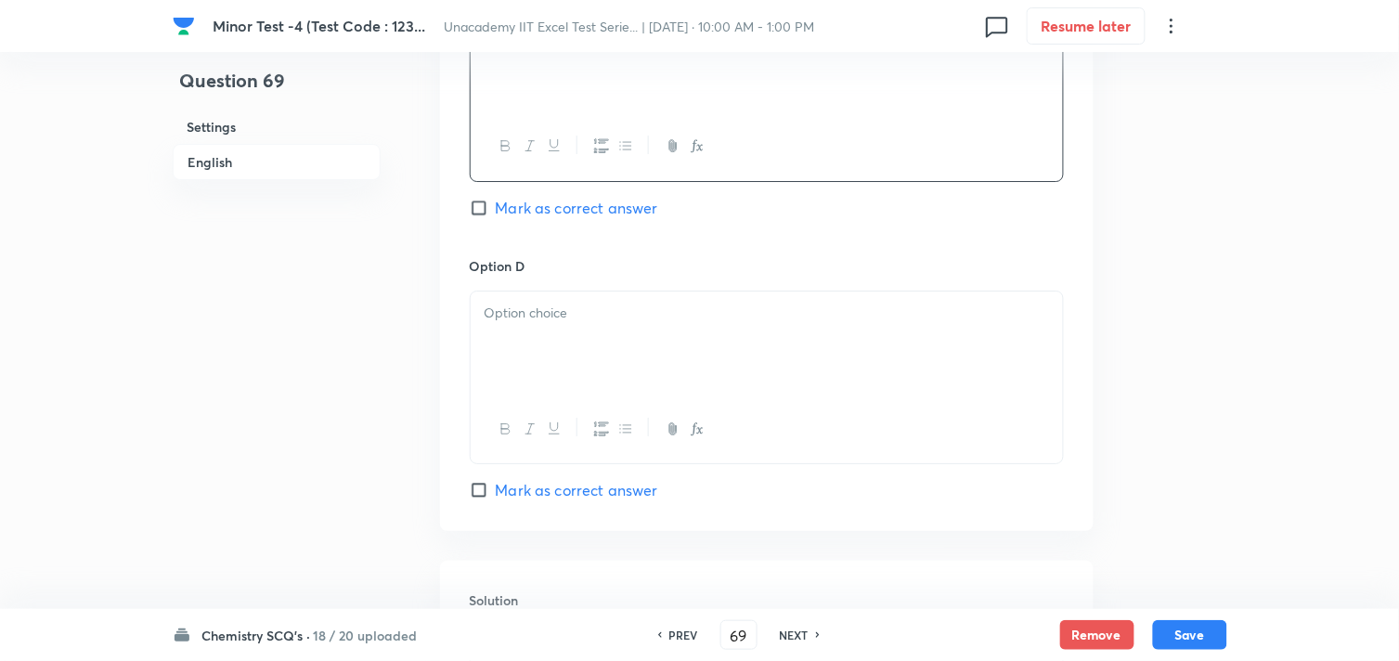
click at [580, 358] on div at bounding box center [767, 344] width 592 height 104
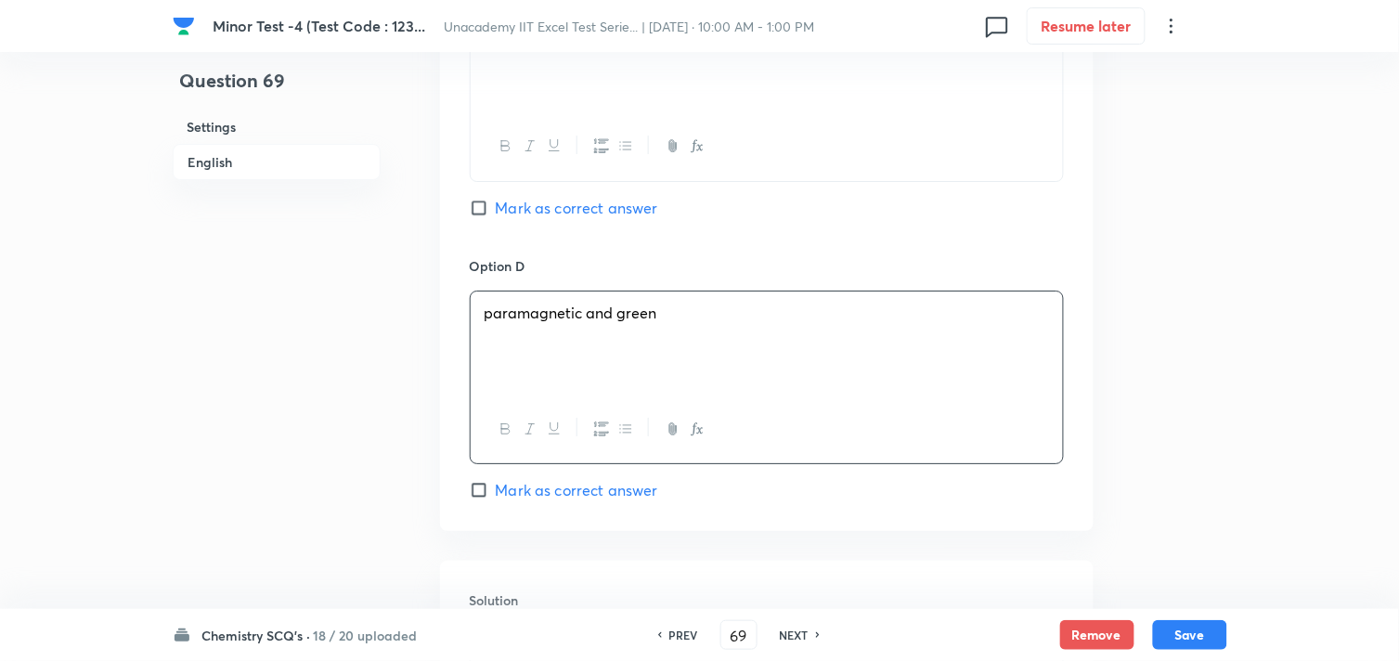
click at [500, 497] on span "Mark as correct answer" at bounding box center [577, 490] width 162 height 22
click at [496, 497] on input "Mark as correct answer" at bounding box center [483, 490] width 26 height 19
checkbox input "true"
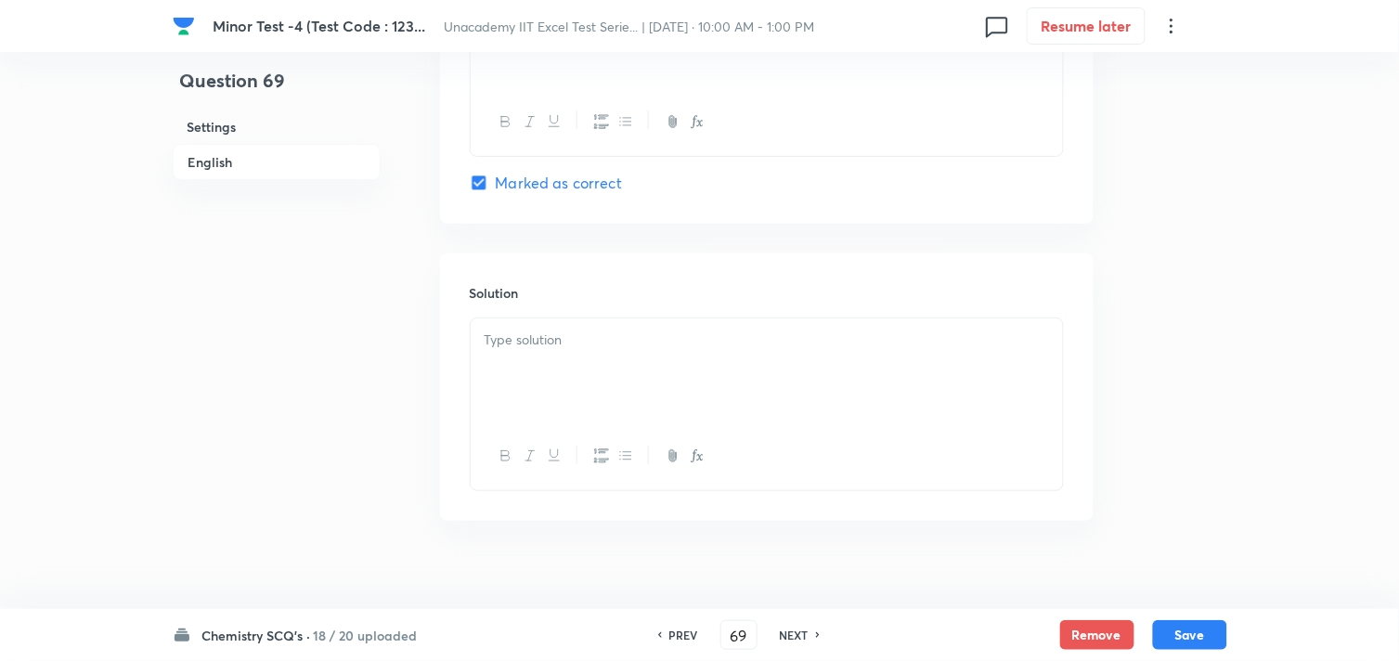
scroll to position [1857, 0]
click at [539, 381] on div at bounding box center [767, 368] width 592 height 104
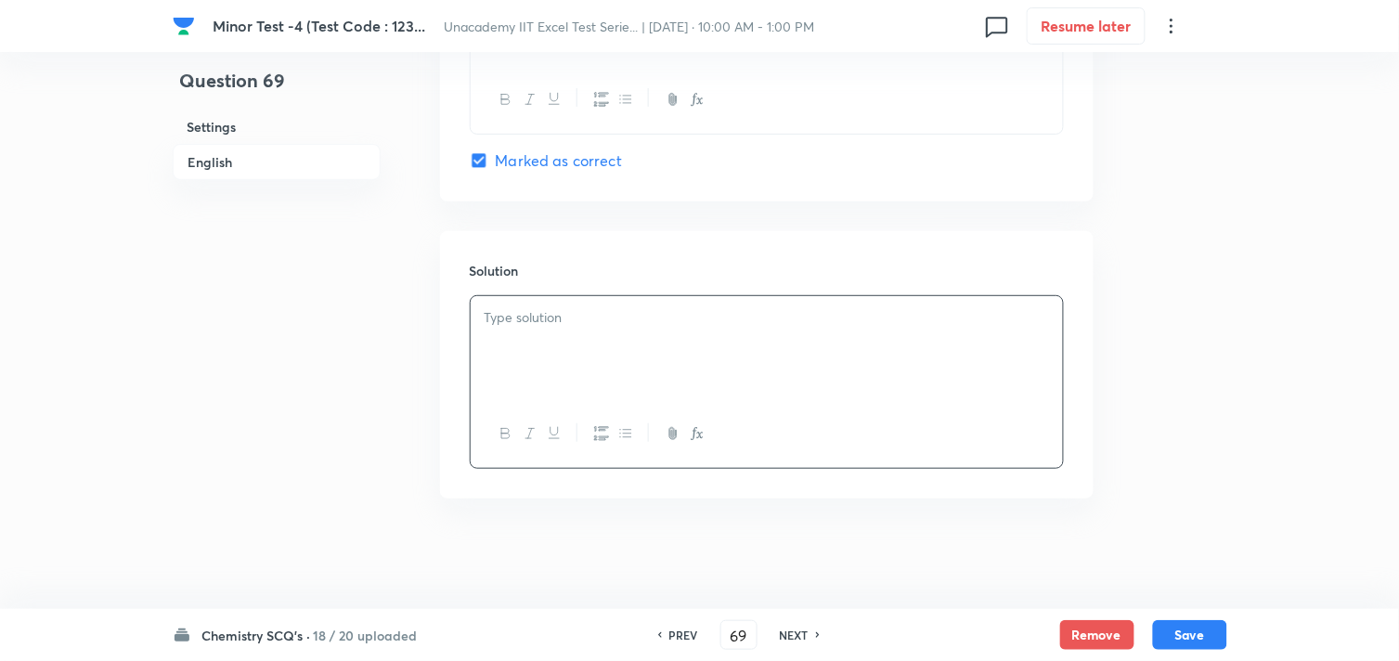
scroll to position [1881, 0]
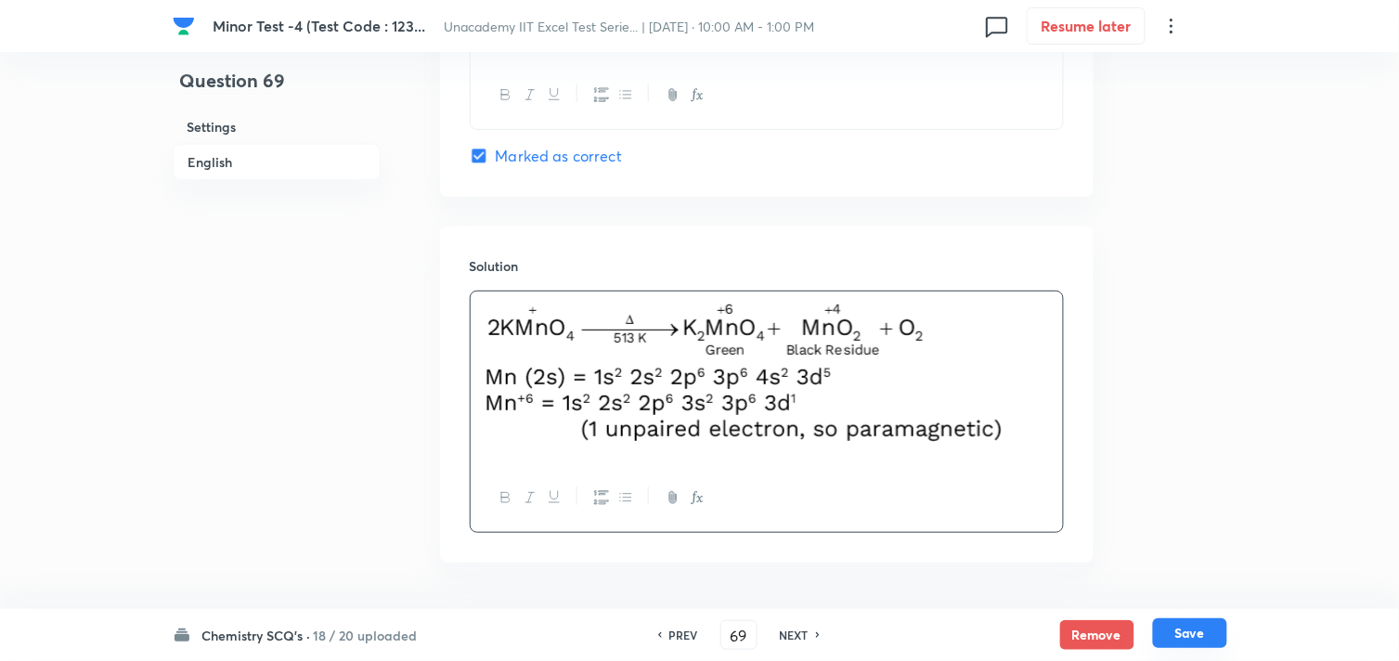
click at [1183, 626] on button "Save" at bounding box center [1190, 633] width 74 height 30
type input "70"
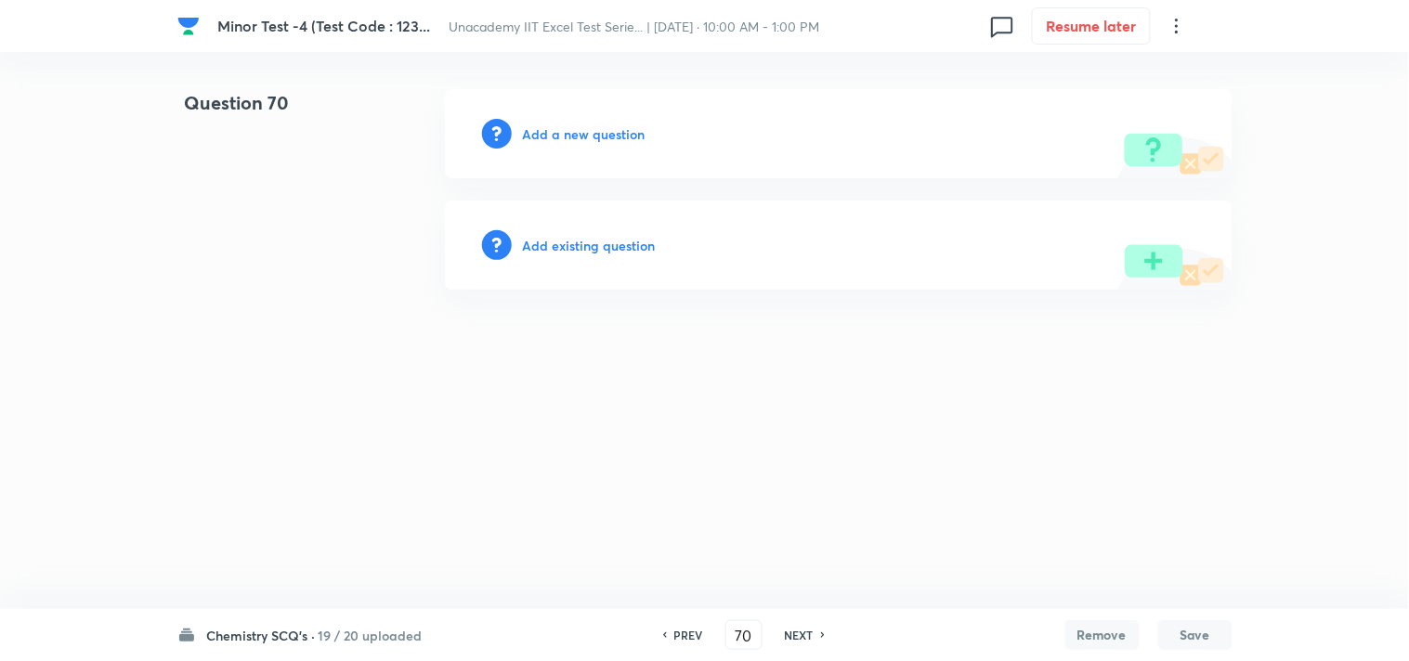
click at [578, 133] on h6 "Add a new question" at bounding box center [584, 133] width 123 height 19
click at [579, 131] on h6 "Choose a question type" at bounding box center [594, 133] width 143 height 19
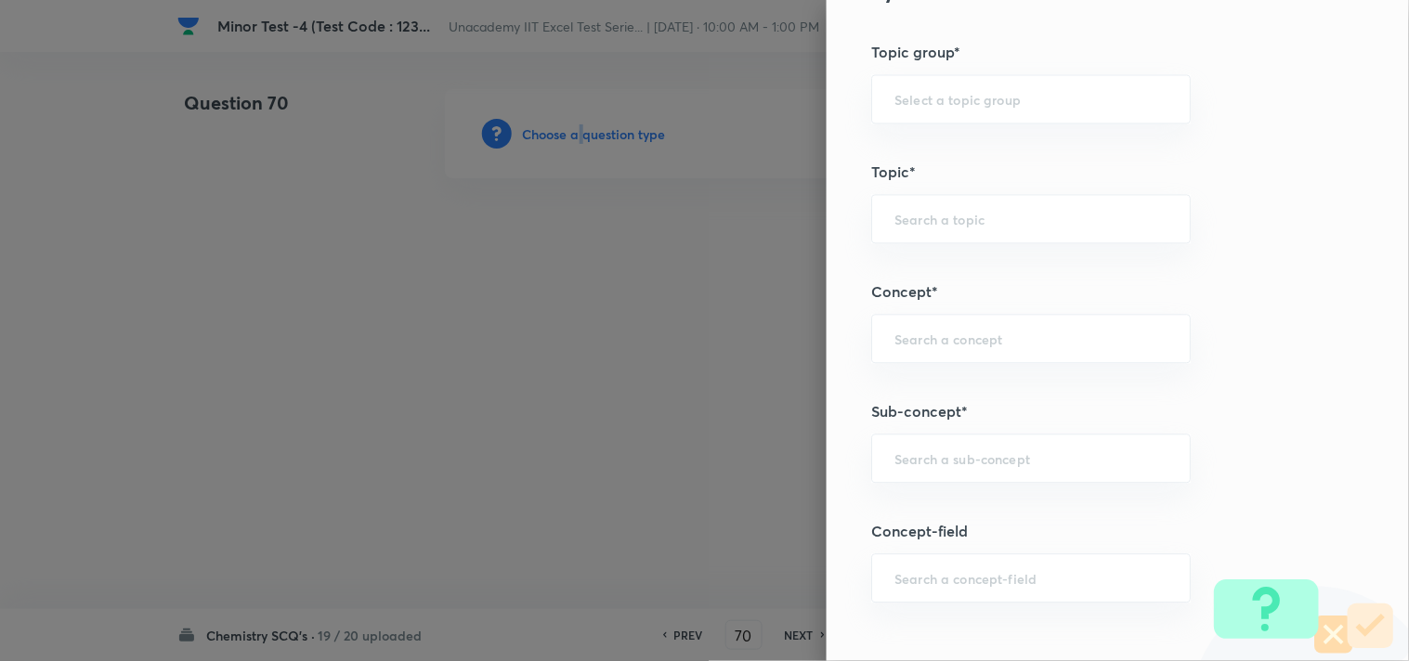
scroll to position [1032, 0]
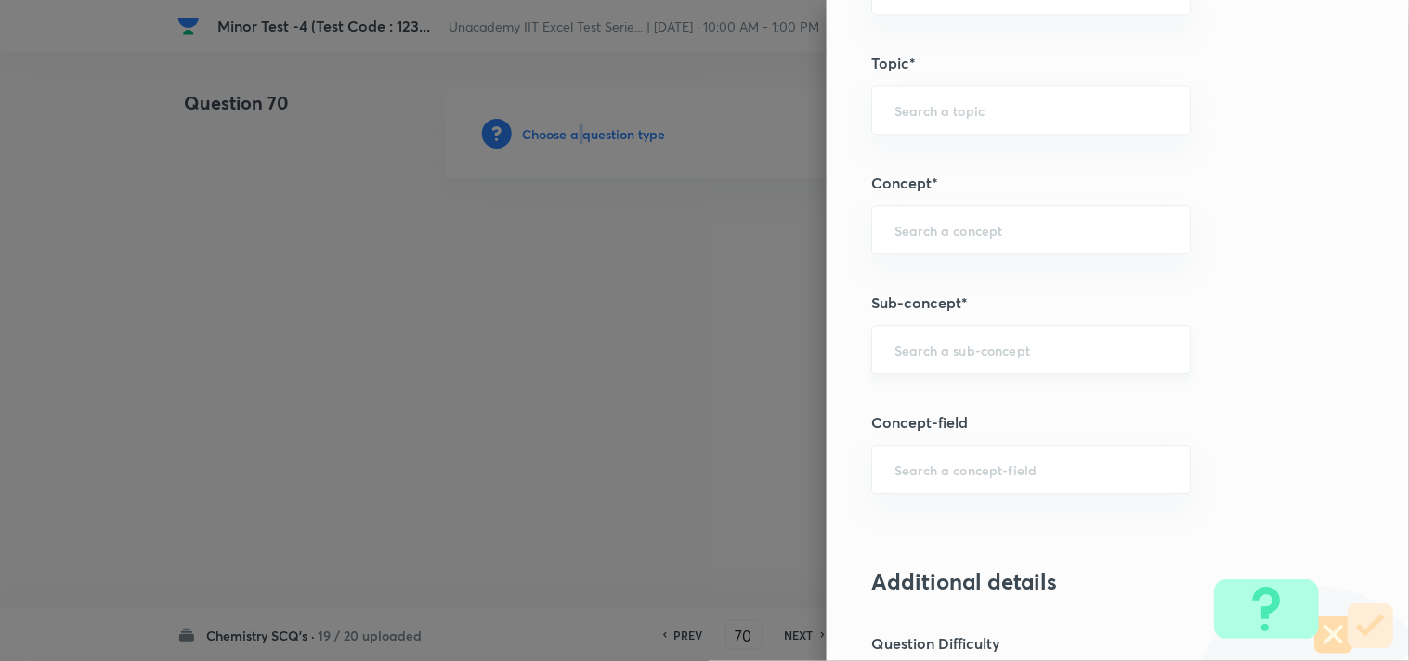
click at [930, 359] on div "​" at bounding box center [1030, 349] width 319 height 49
paste input "D-Block: Manganate And Permanganate"
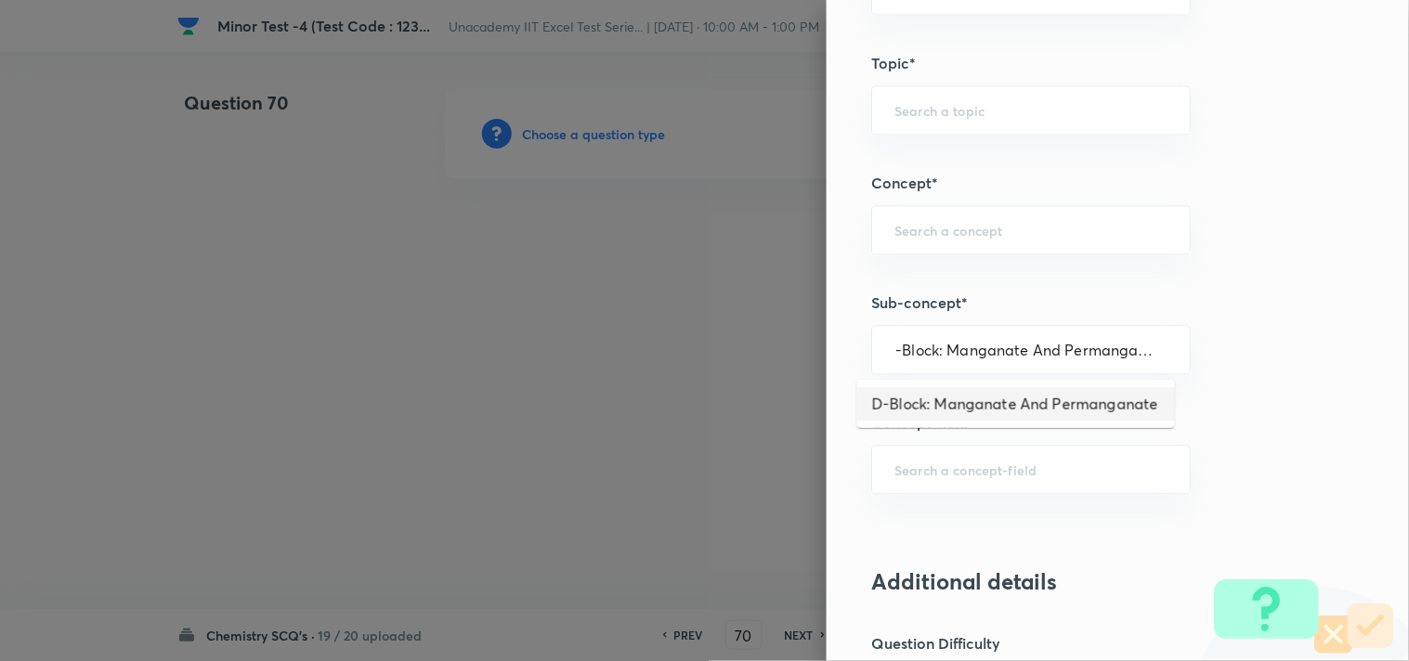
click at [1001, 404] on li "D-Block: Manganate And Permanganate" at bounding box center [1016, 403] width 318 height 33
type input "D-Block: Manganate And Permanganate"
type input "Chemistry"
type input "Inorganic Chemistry"
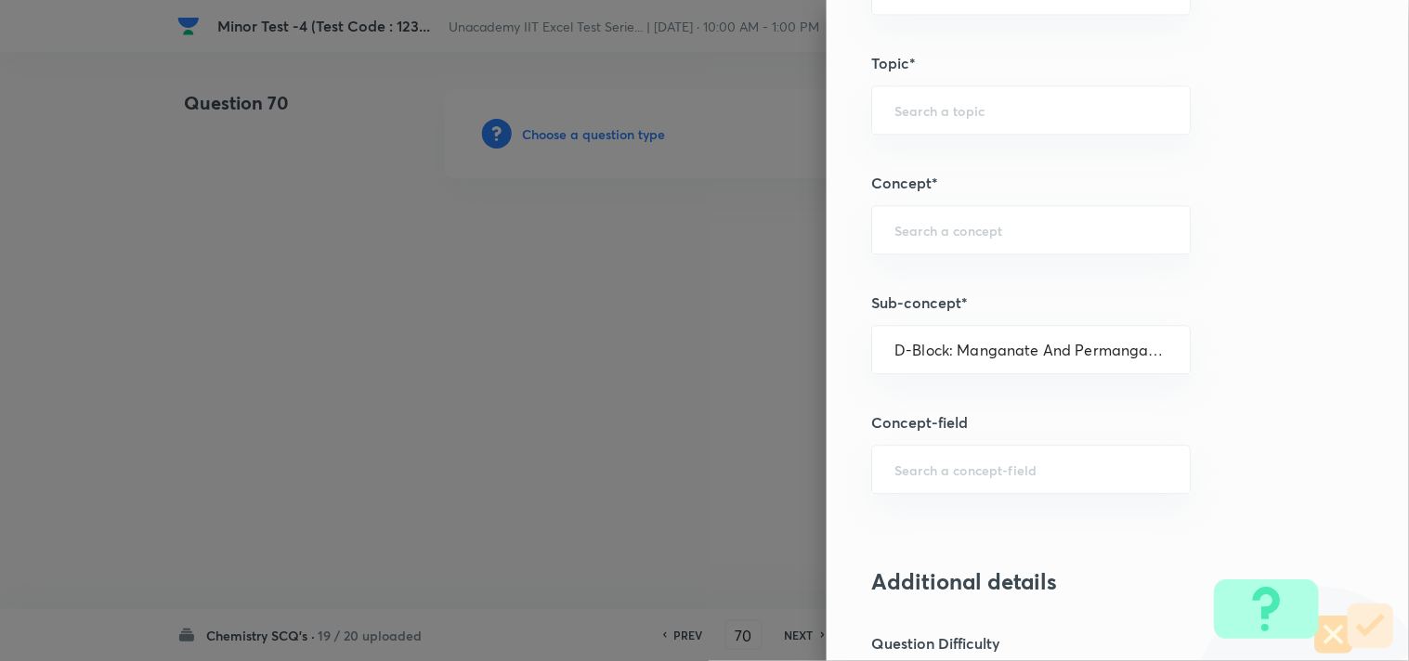
type input "D & F Block Elements"
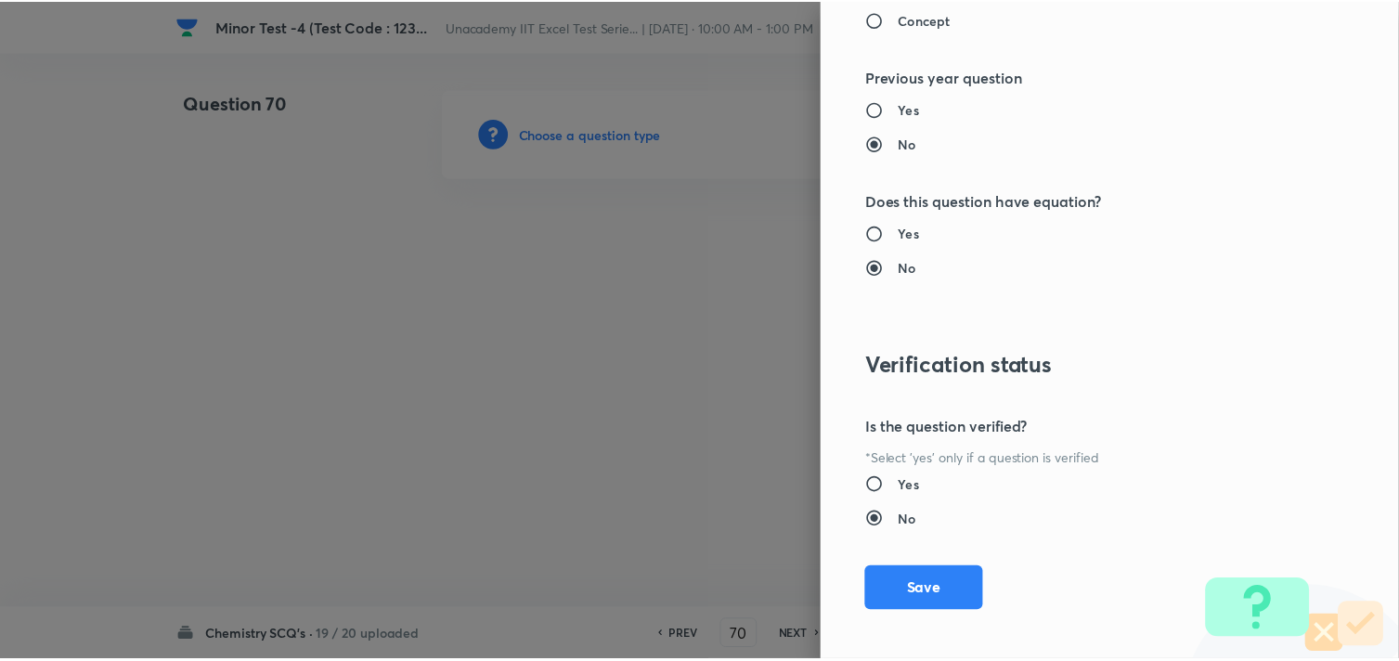
scroll to position [1994, 0]
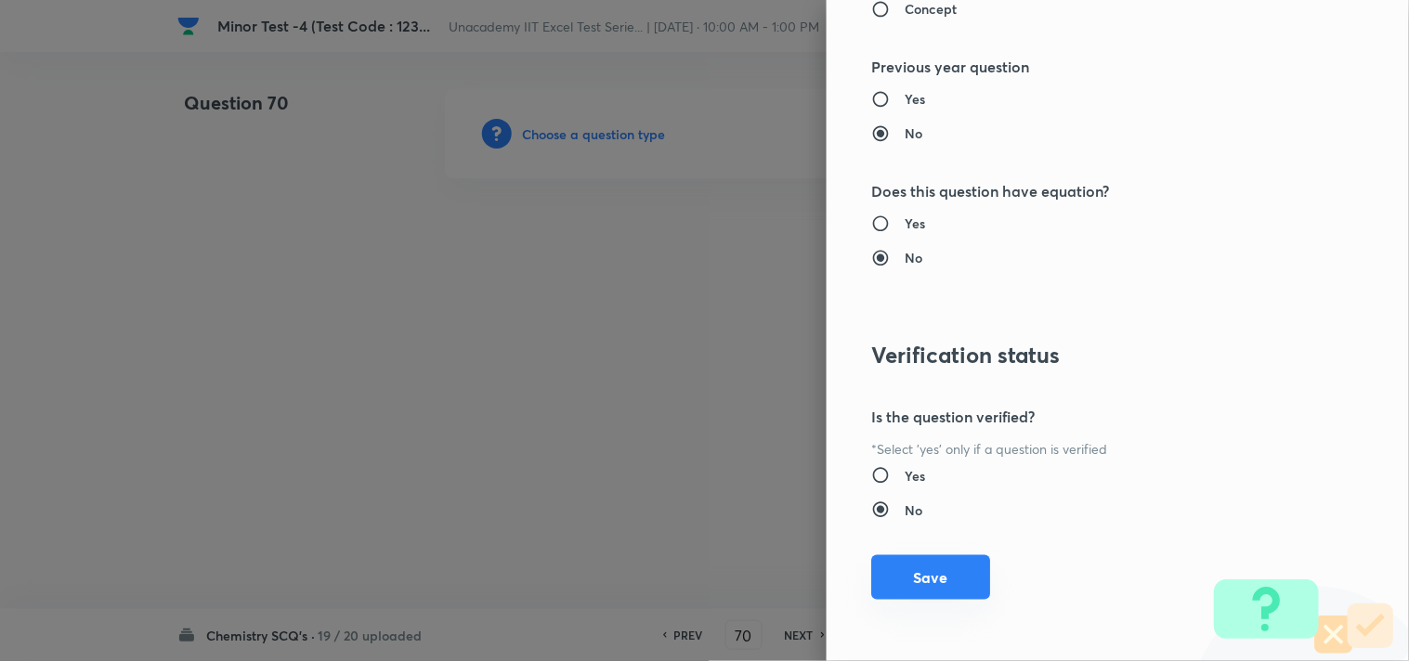
click at [912, 572] on button "Save" at bounding box center [930, 577] width 119 height 45
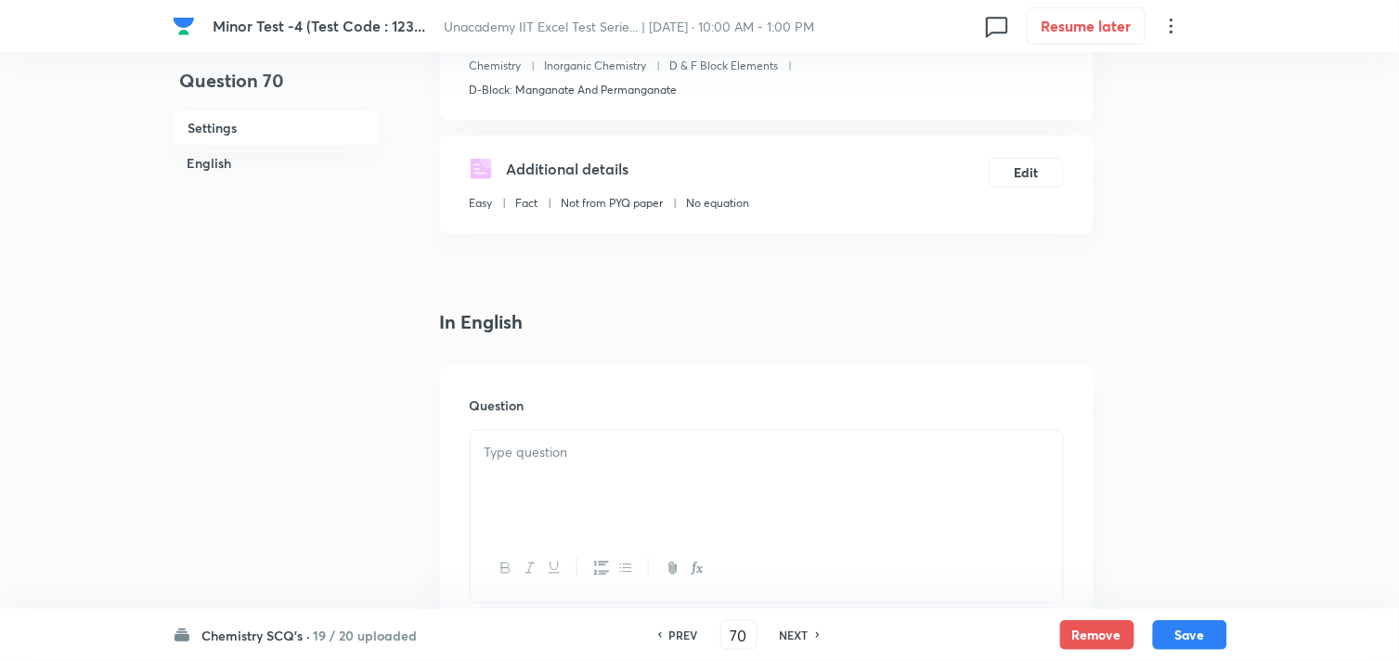
scroll to position [309, 0]
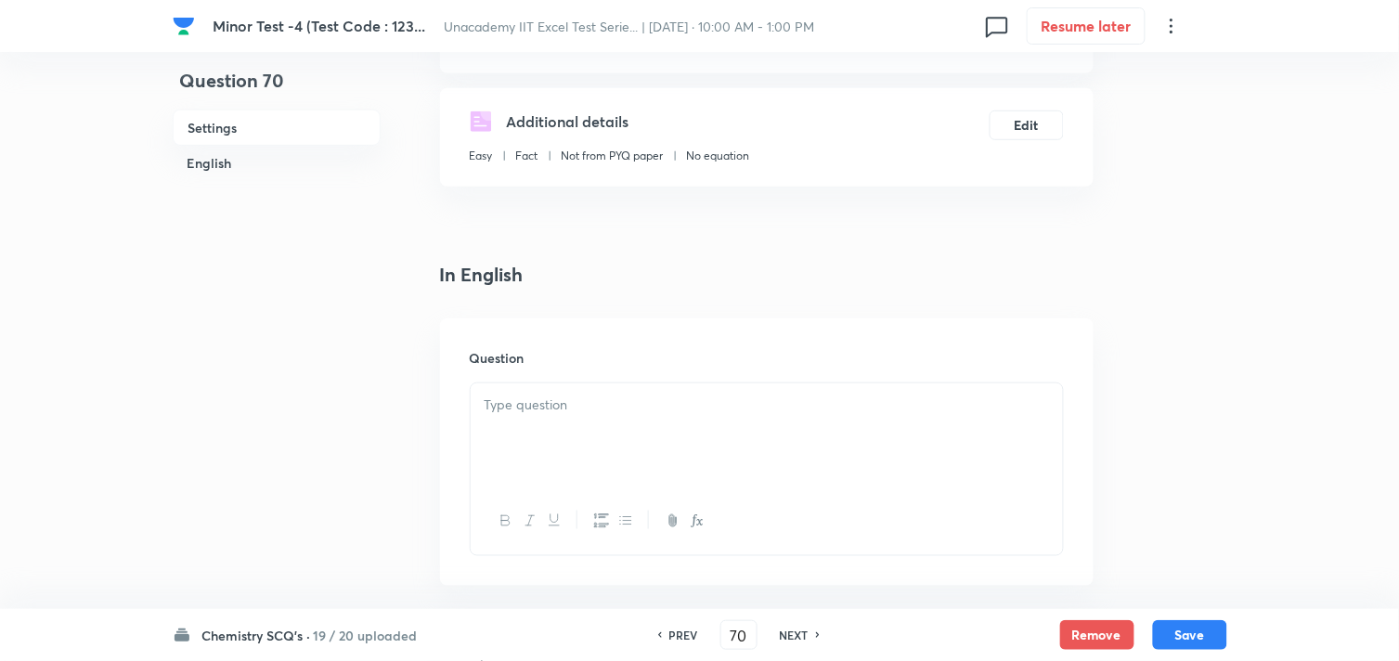
click at [525, 419] on div at bounding box center [767, 435] width 592 height 104
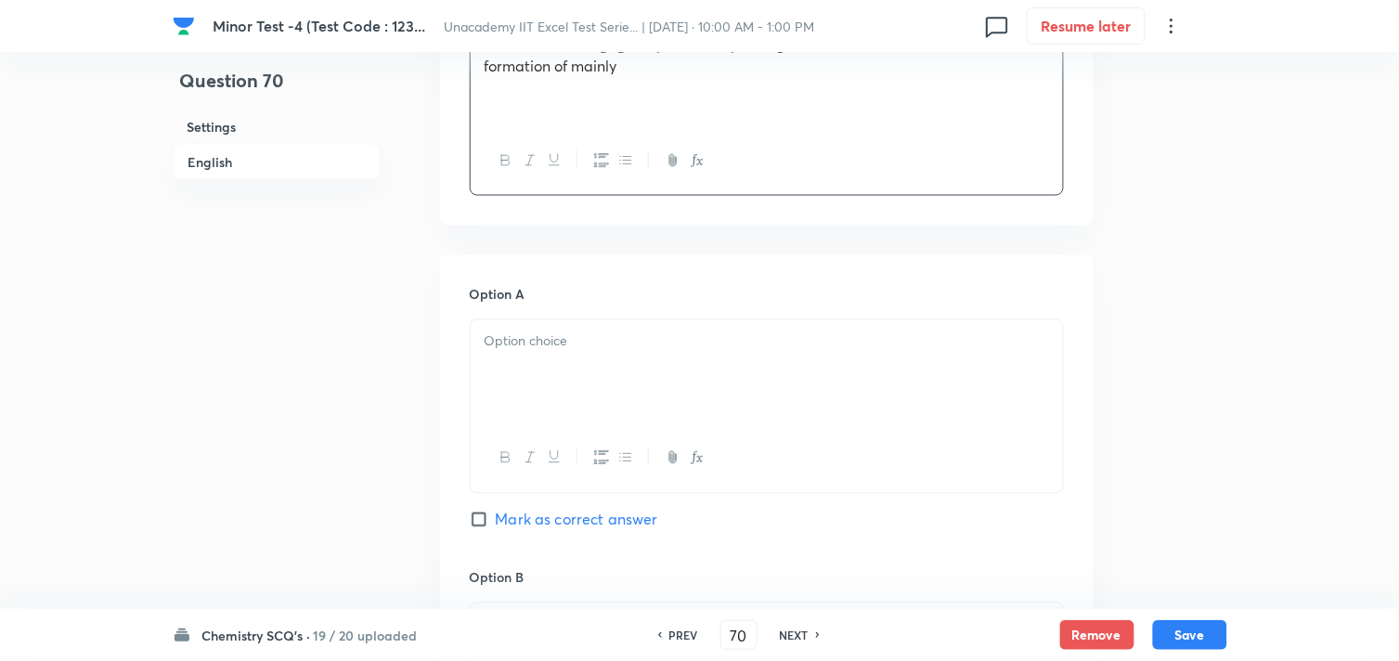
scroll to position [721, 0]
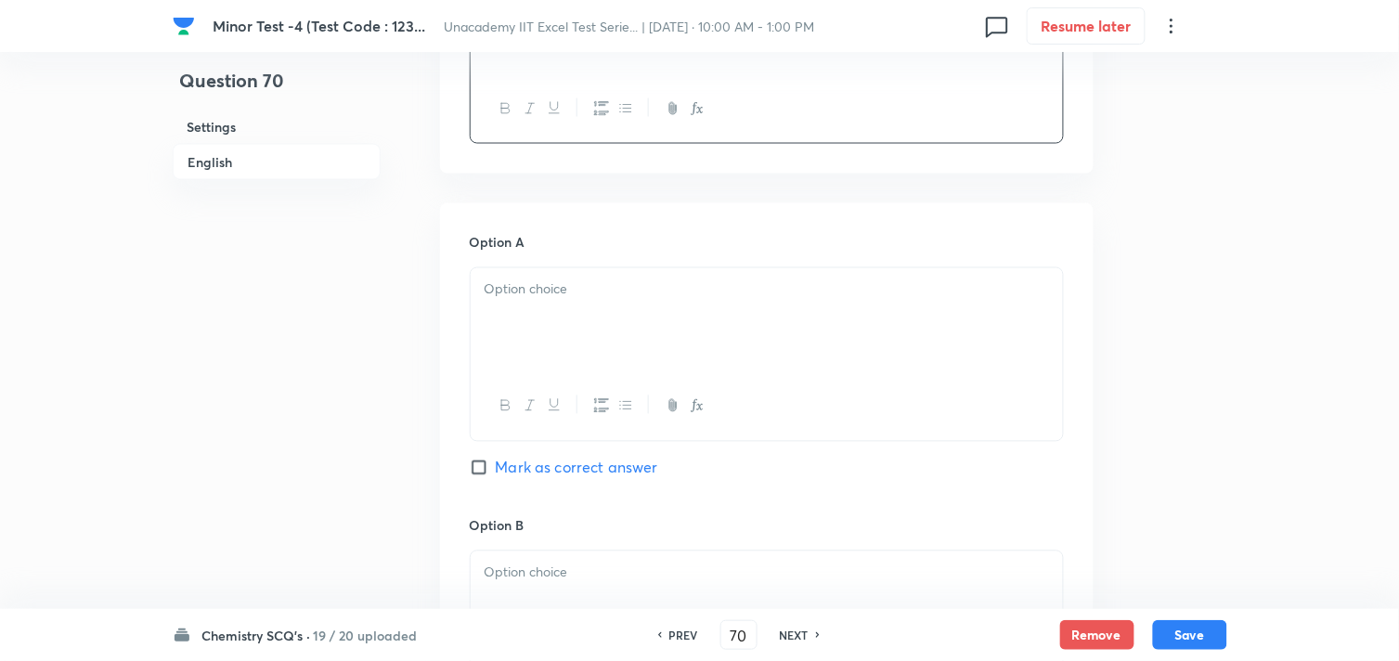
click at [605, 344] on div at bounding box center [767, 320] width 592 height 104
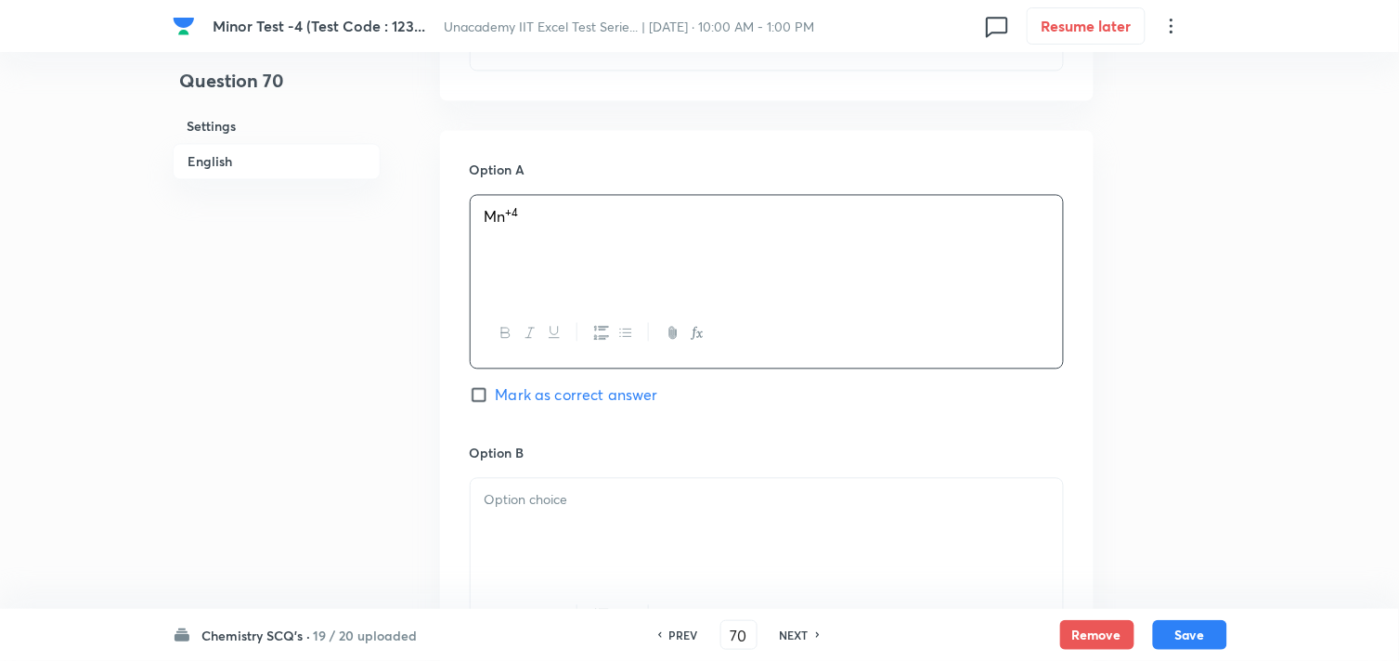
scroll to position [928, 0]
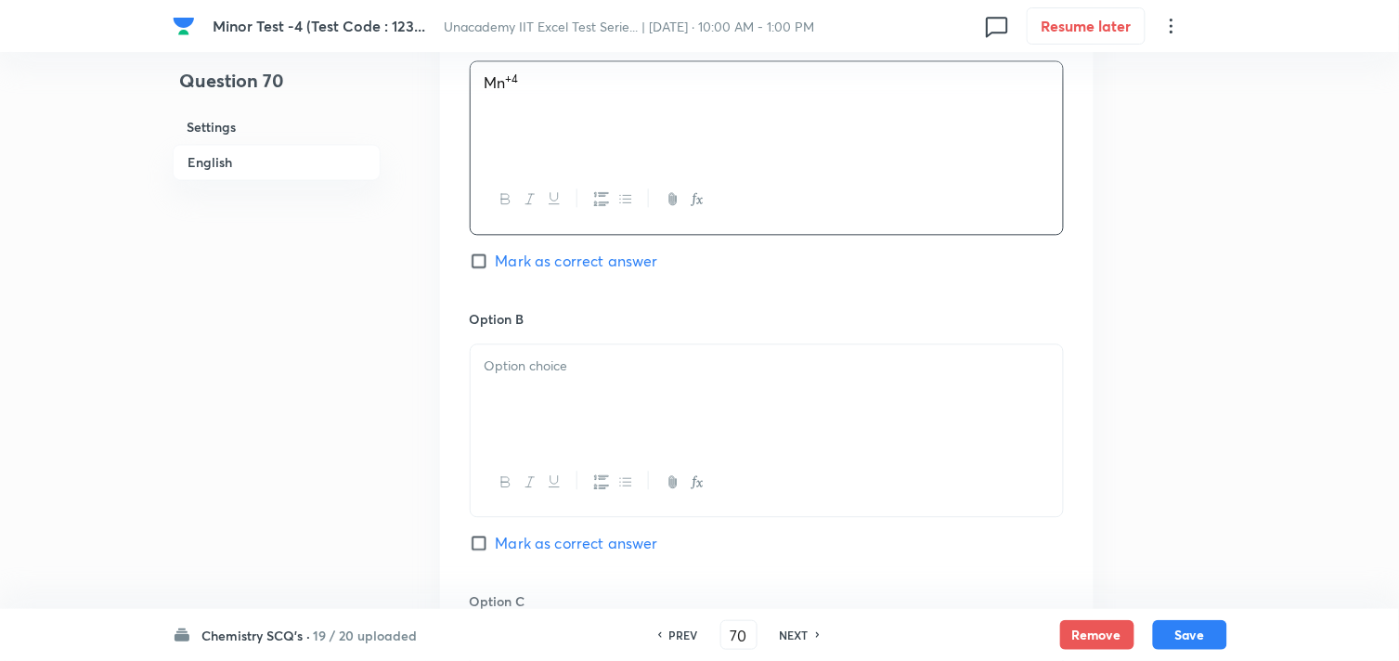
click at [598, 396] on div at bounding box center [767, 396] width 592 height 104
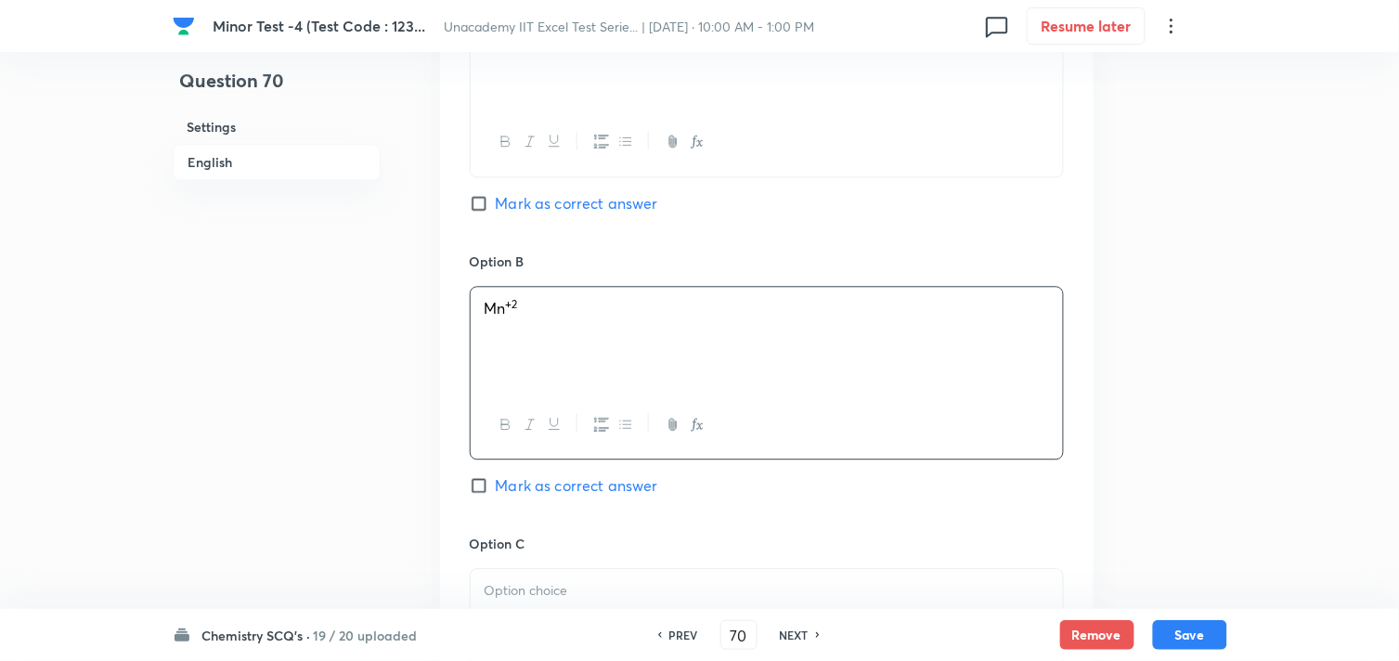
scroll to position [1135, 0]
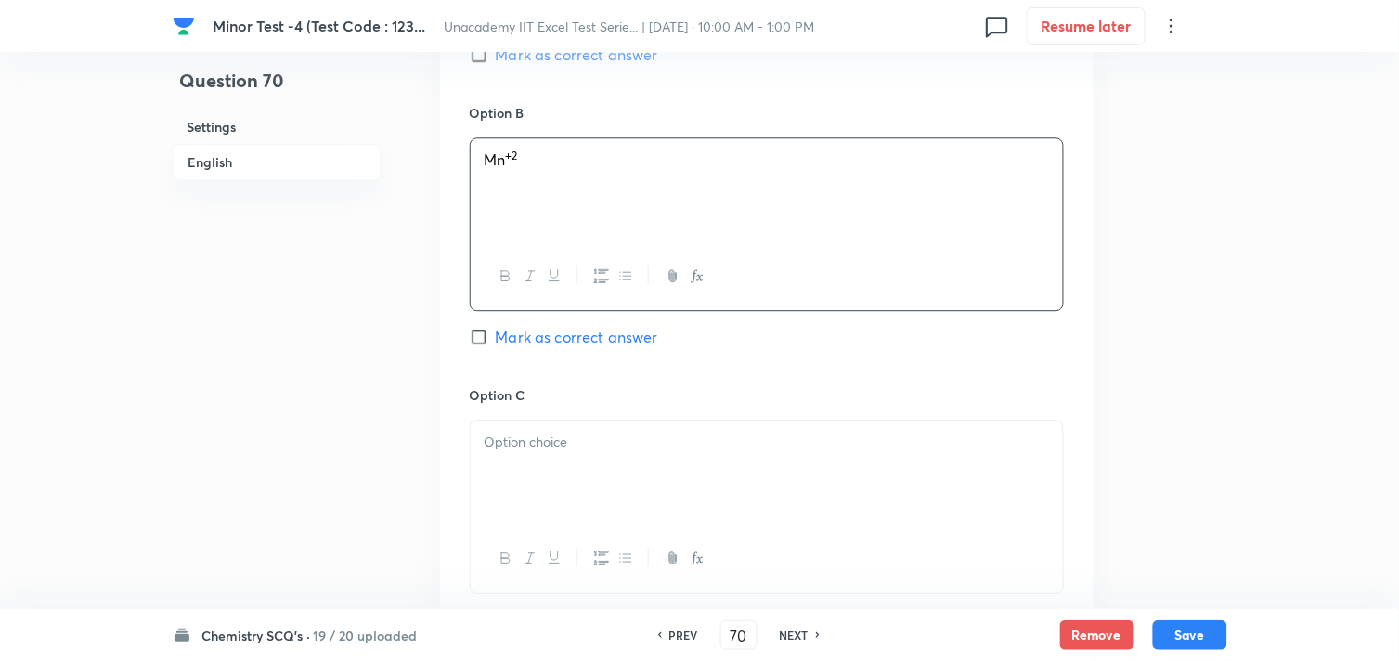
click at [610, 435] on p at bounding box center [767, 442] width 565 height 21
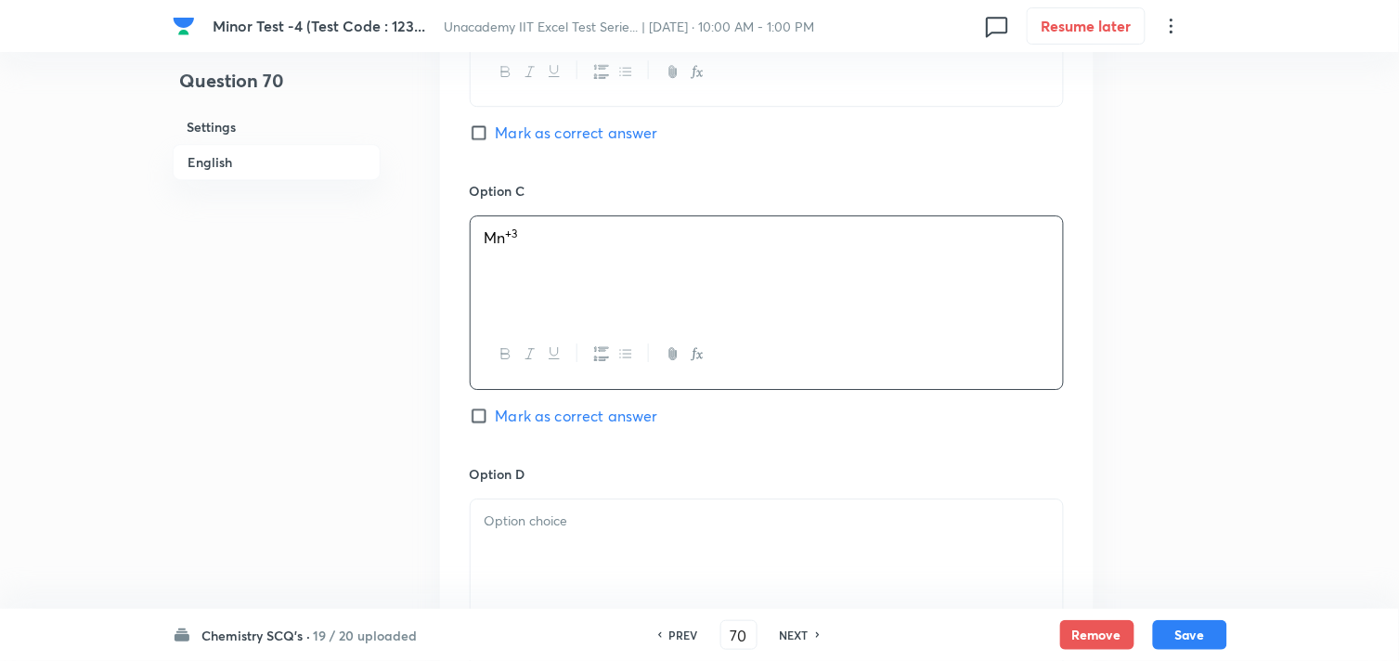
scroll to position [1341, 0]
click at [565, 506] on div at bounding box center [767, 550] width 592 height 104
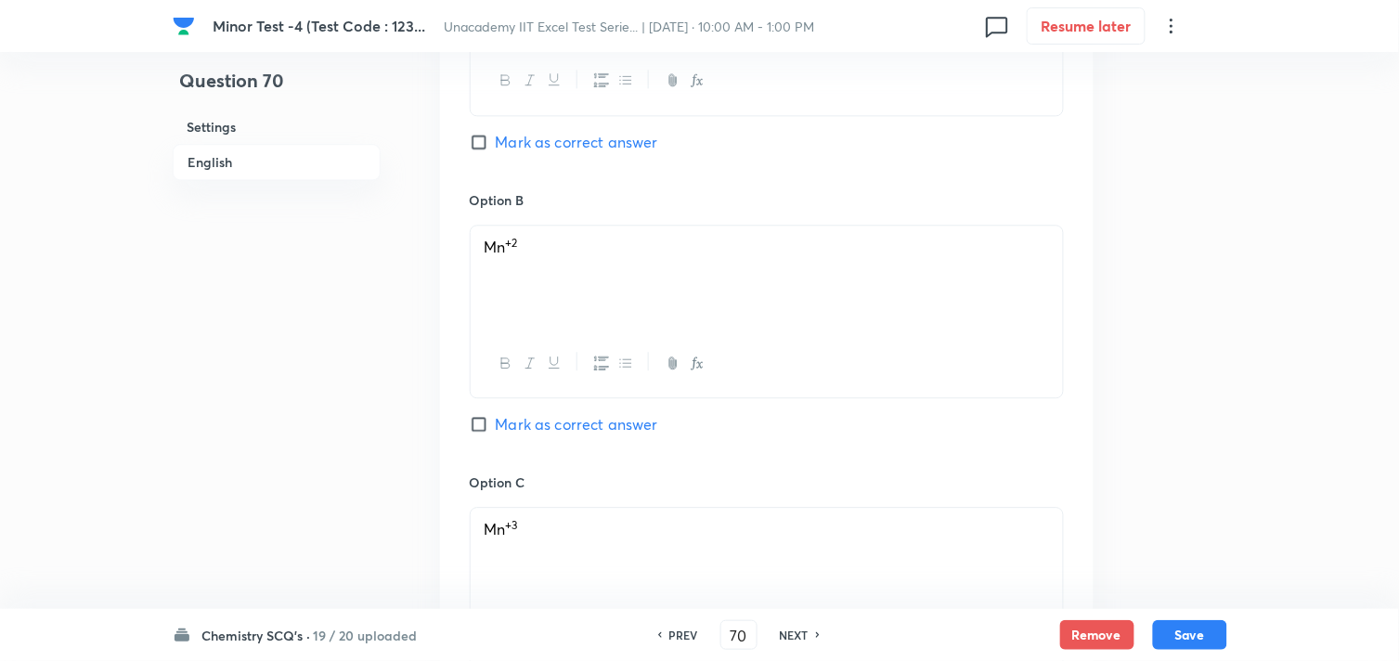
scroll to position [1032, 0]
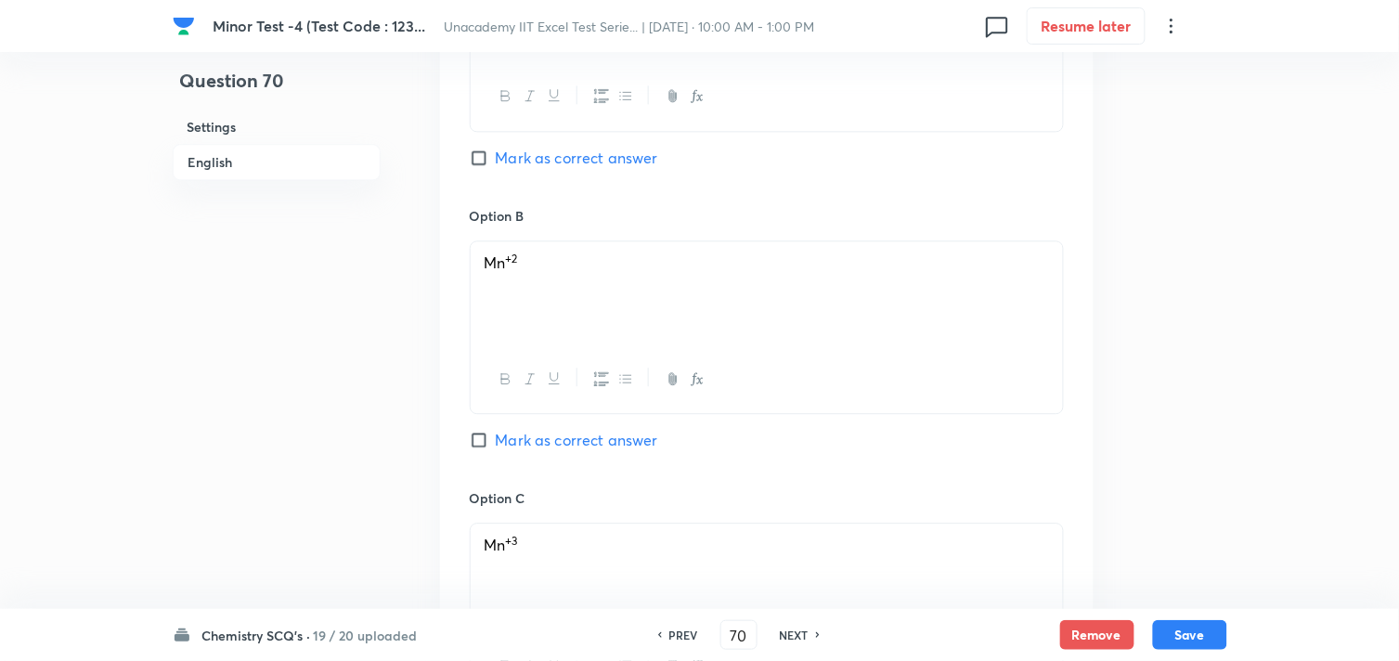
click at [521, 444] on span "Mark as correct answer" at bounding box center [577, 440] width 162 height 22
click at [496, 444] on input "Mark as correct answer" at bounding box center [483, 440] width 26 height 19
checkbox input "true"
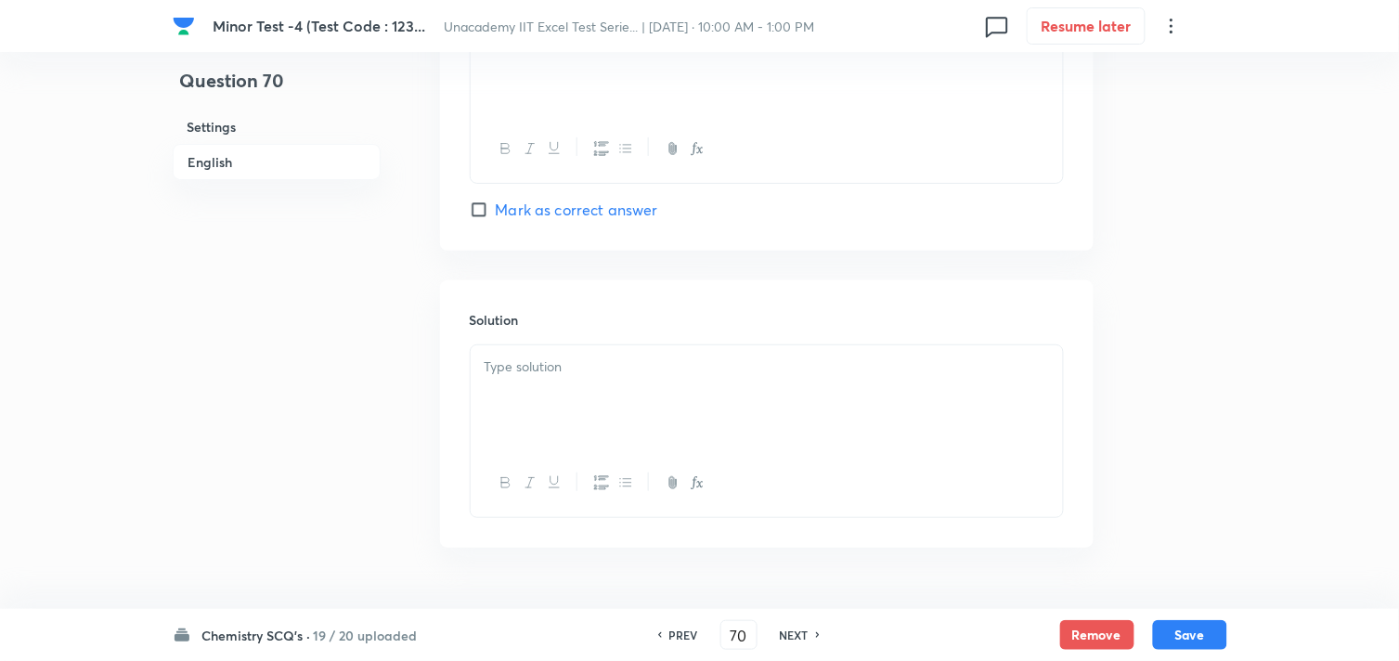
scroll to position [1881, 0]
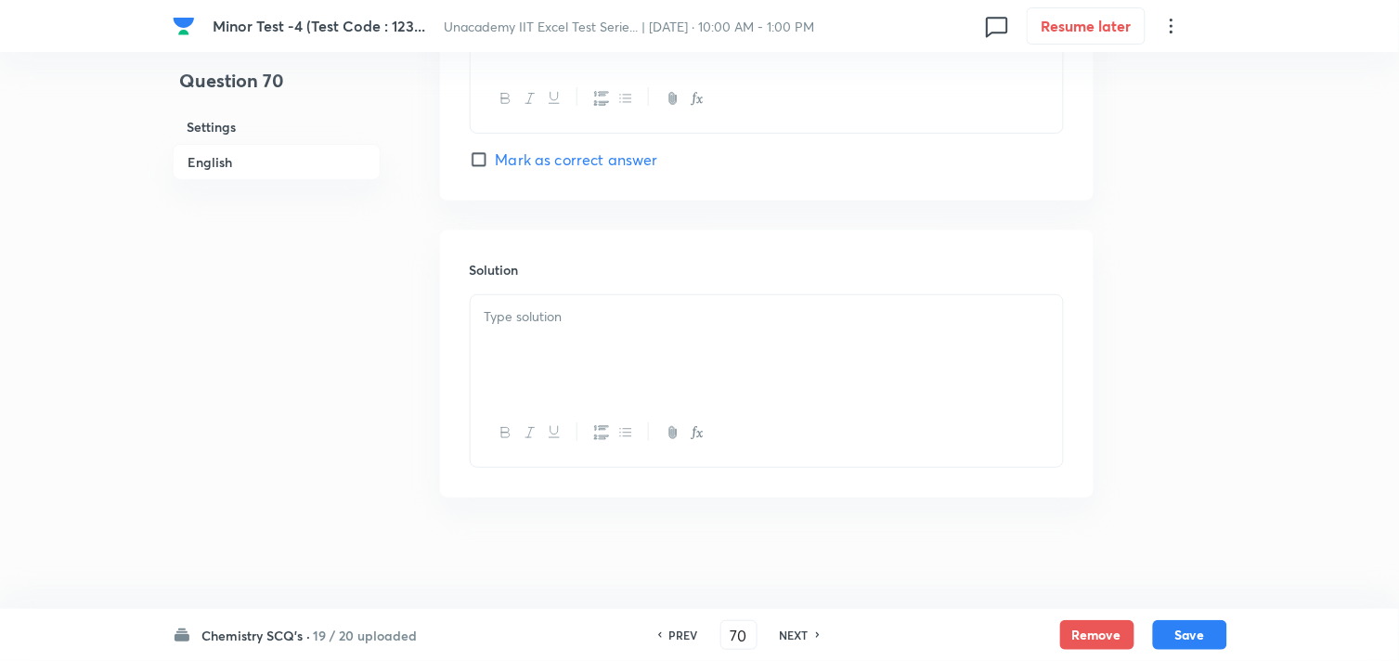
click at [574, 372] on div at bounding box center [767, 347] width 592 height 104
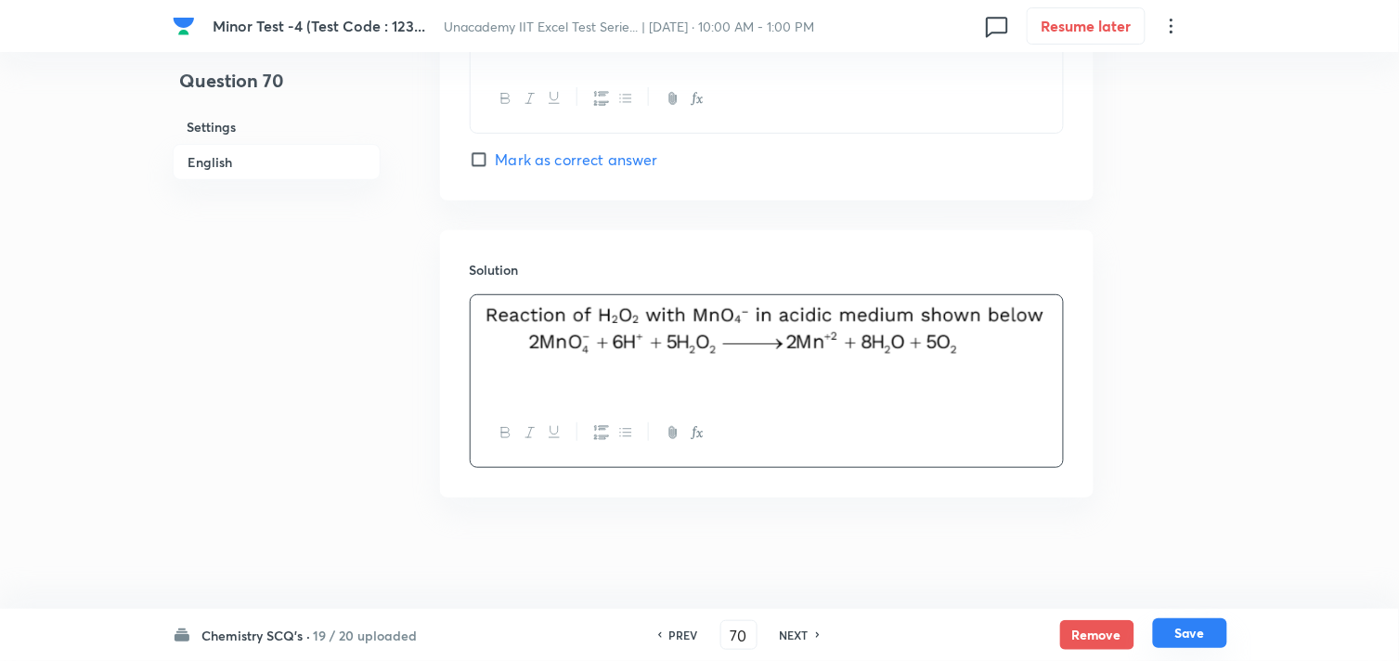
click at [1201, 635] on button "Save" at bounding box center [1190, 633] width 74 height 30
type input "71"
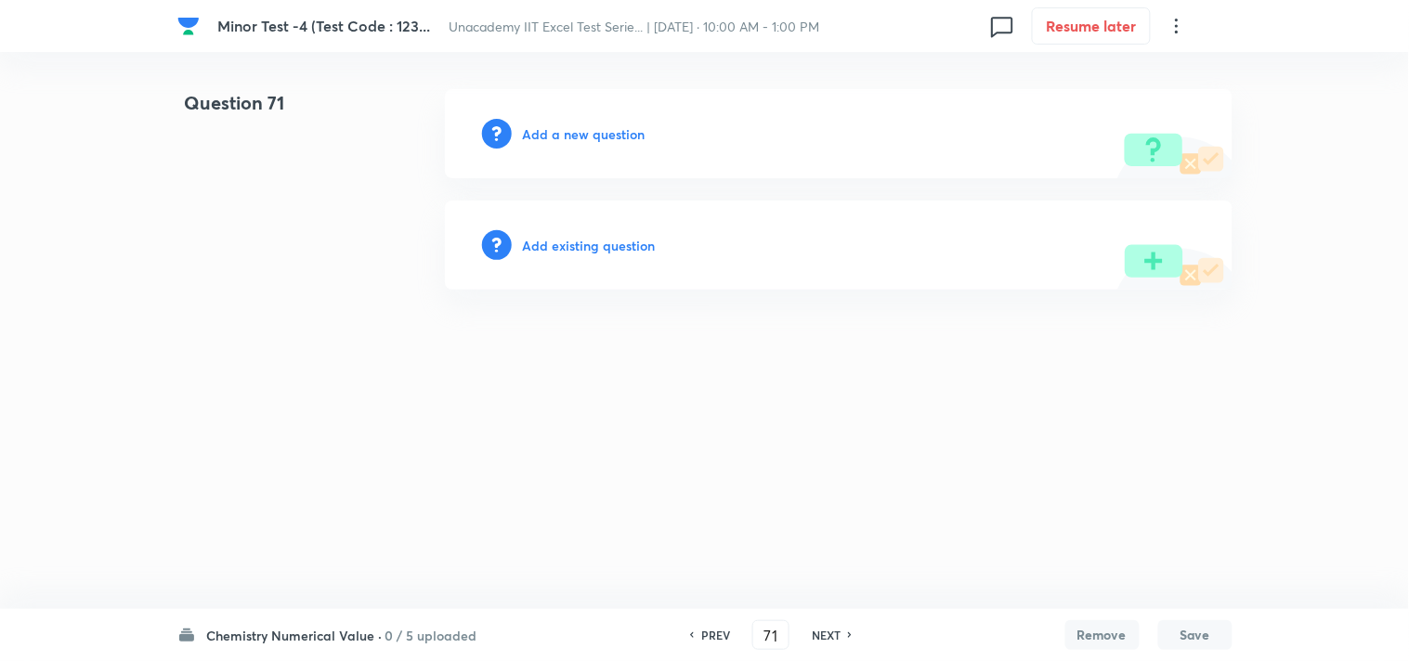
click at [555, 126] on h6 "Add a new question" at bounding box center [584, 133] width 123 height 19
click at [577, 136] on h6 "Choose a question type" at bounding box center [594, 133] width 143 height 19
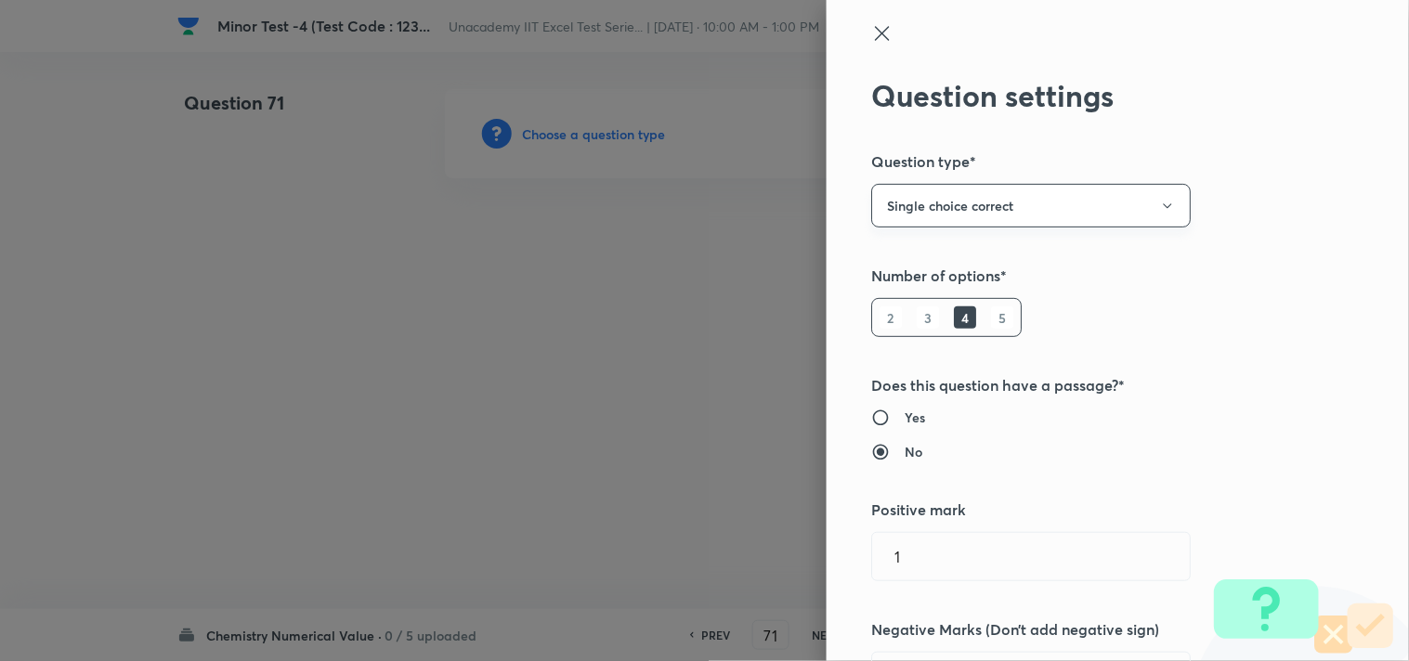
click at [930, 214] on button "Single choice correct" at bounding box center [1030, 206] width 319 height 44
click at [923, 326] on span "Integer" at bounding box center [1015, 330] width 295 height 19
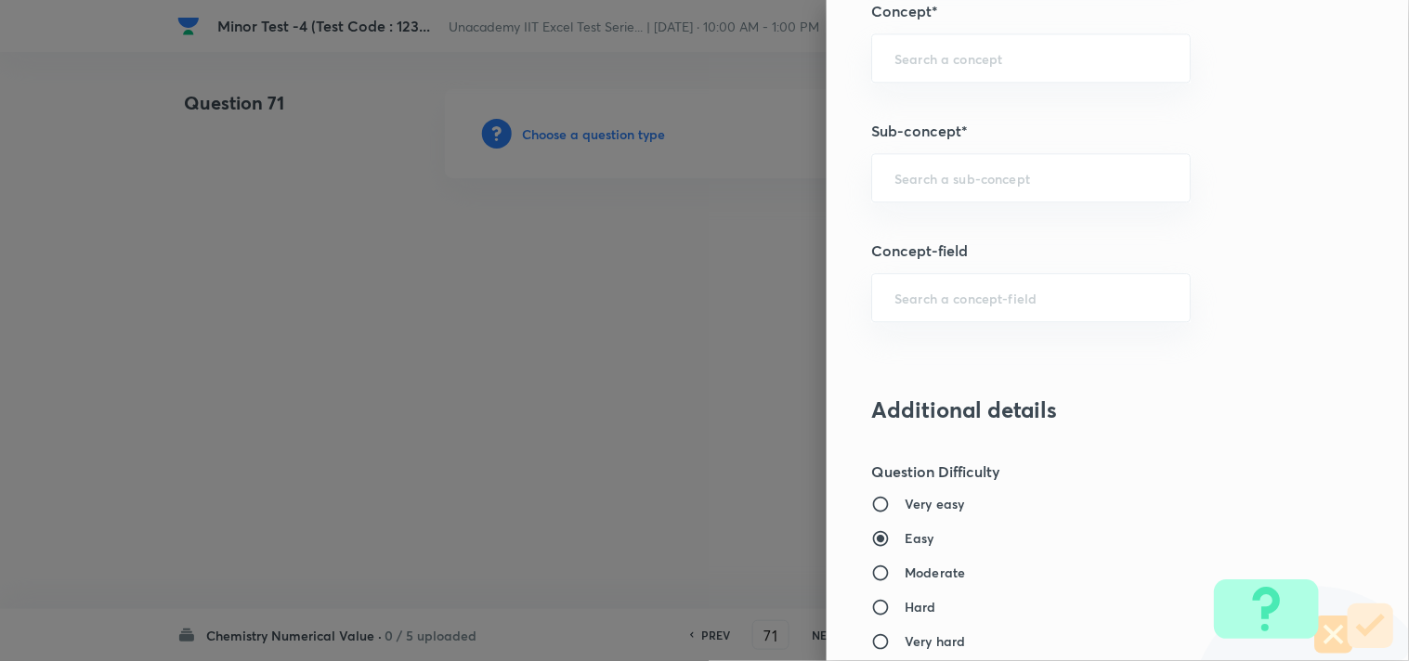
scroll to position [1032, 0]
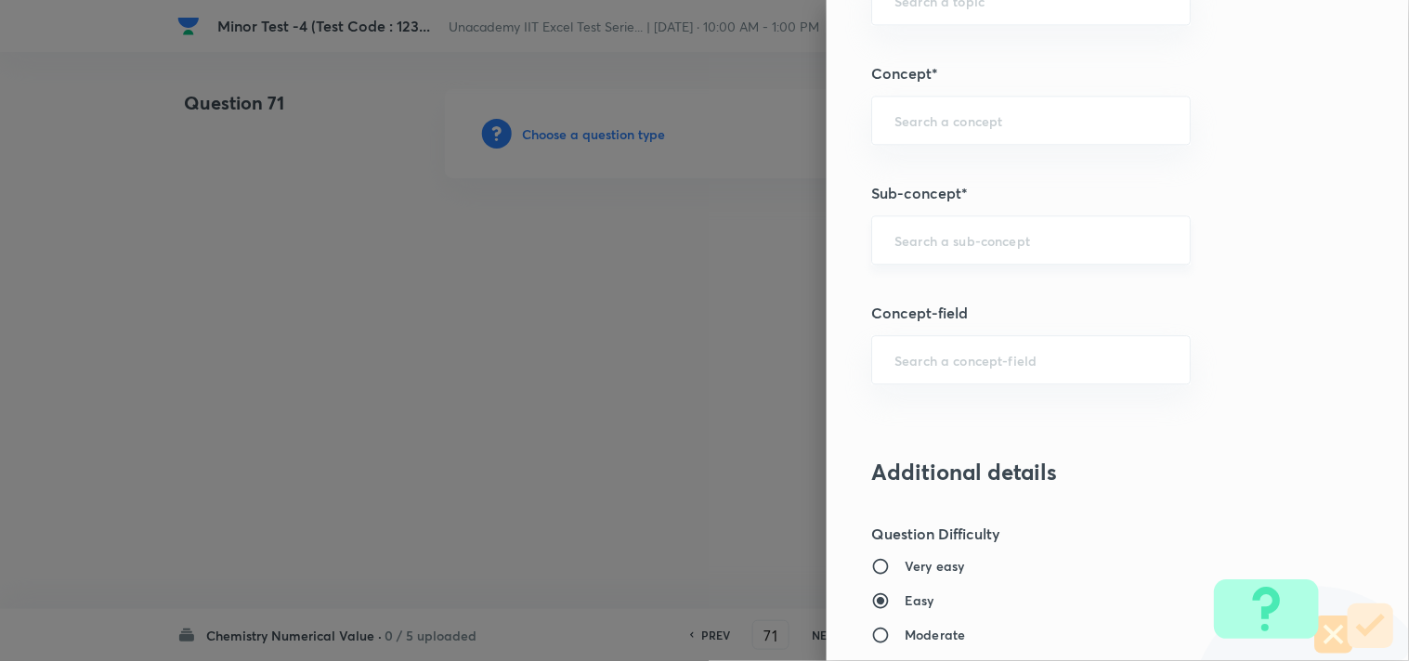
click at [902, 228] on div "​" at bounding box center [1030, 239] width 319 height 49
paste input "F-Block: Actinides"
click at [944, 297] on li "F-Block: Actinides" at bounding box center [1016, 293] width 318 height 33
type input "F-Block: Actinides"
type input "Chemistry"
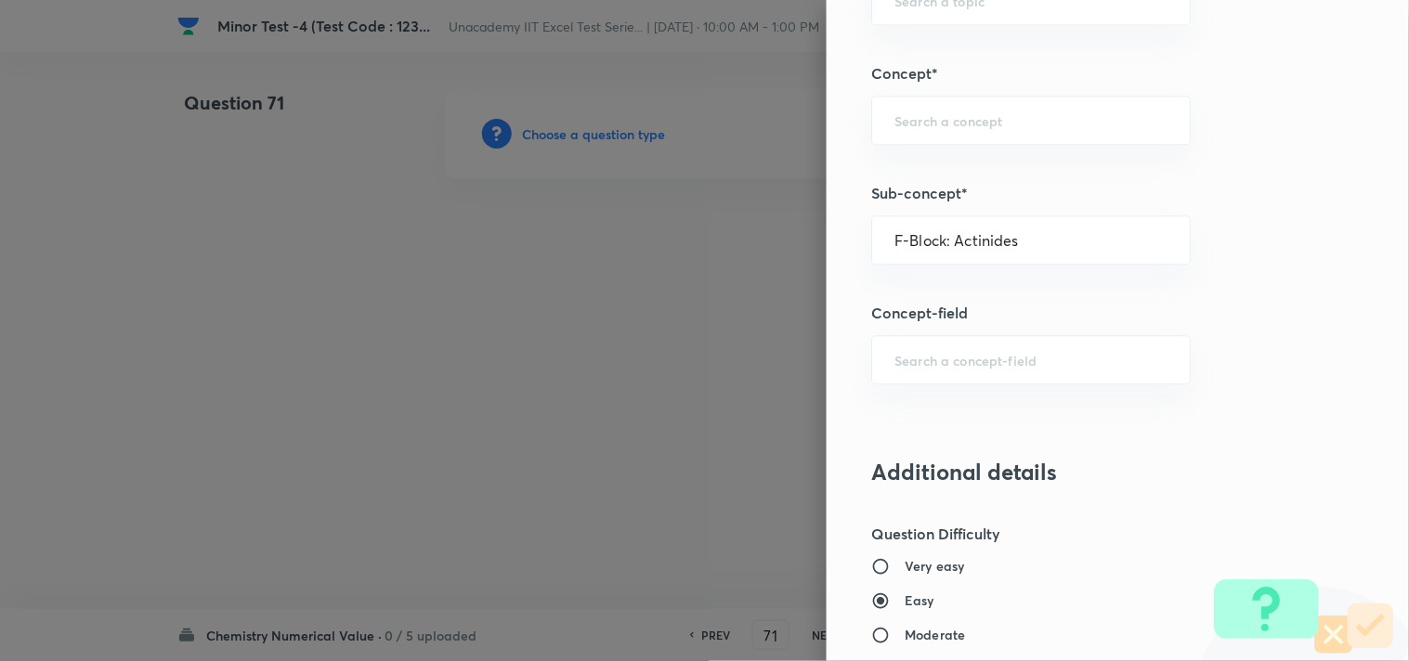
type input "Inorganic Chemistry"
type input "D & F Block Elements"
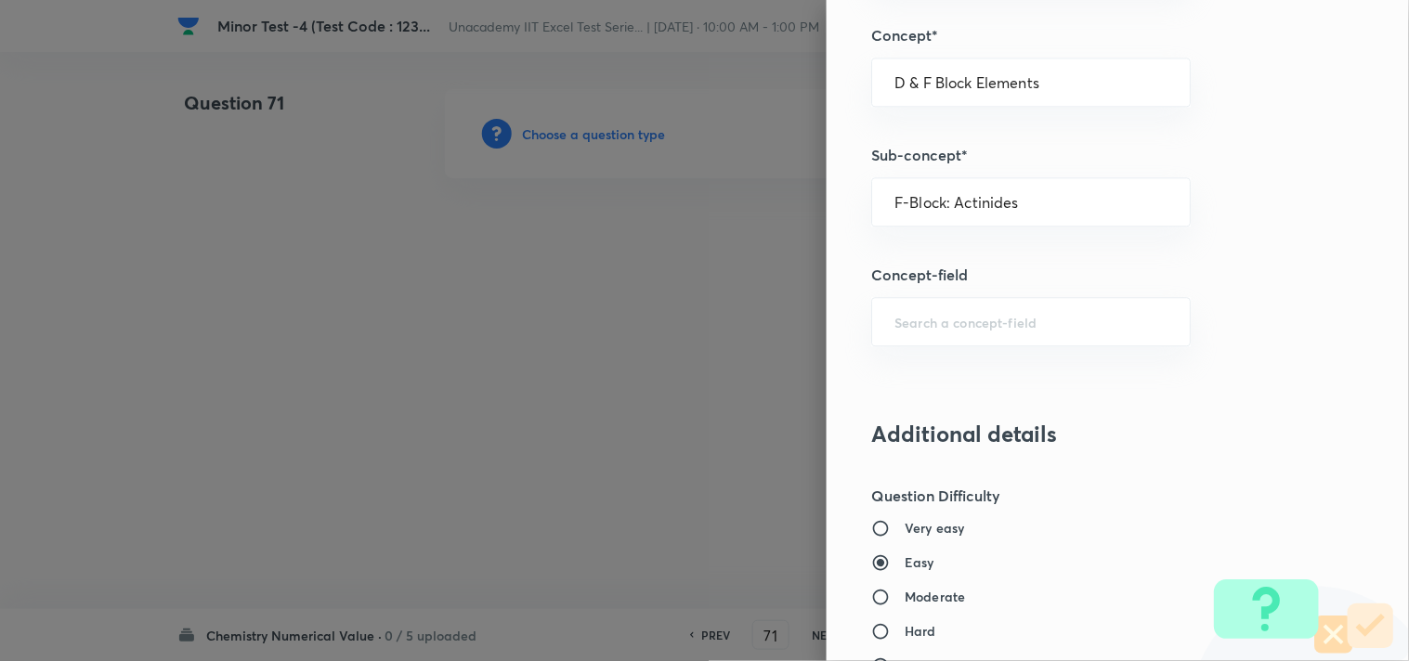
scroll to position [1135, 0]
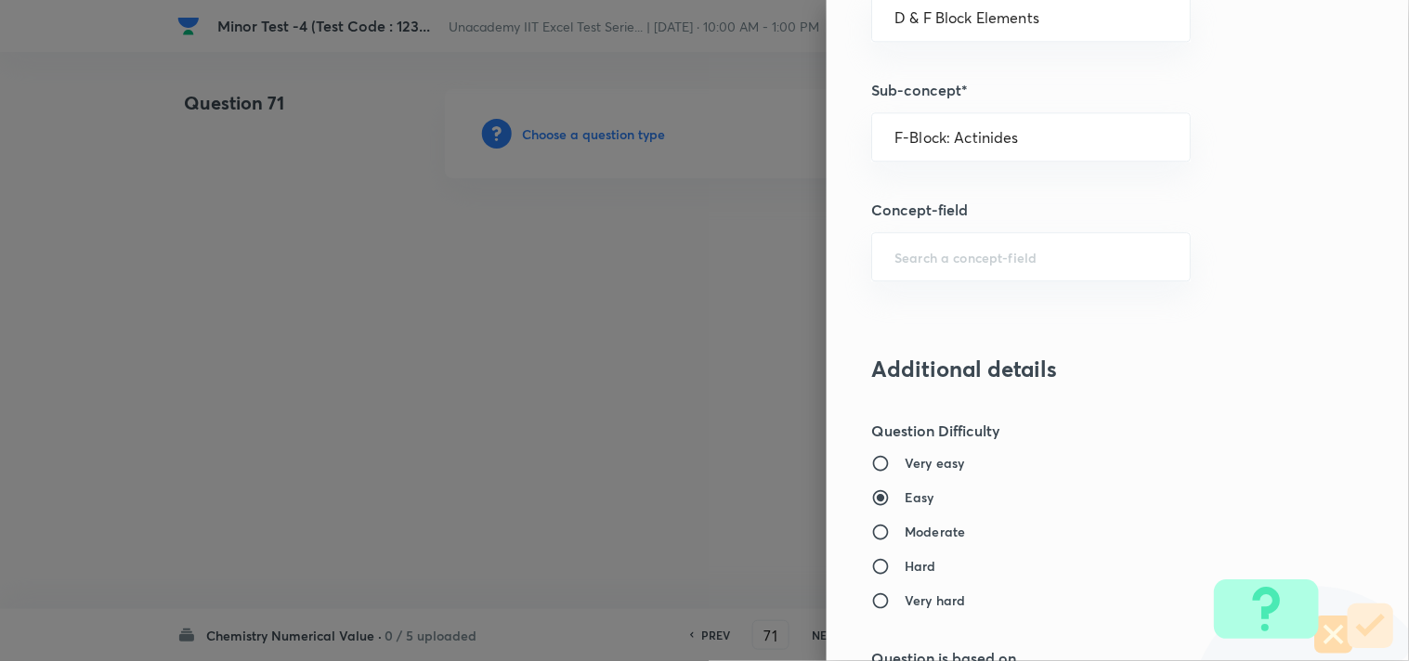
click at [915, 529] on h6 "Moderate" at bounding box center [934, 531] width 60 height 19
click at [904, 529] on input "Moderate" at bounding box center [887, 532] width 33 height 19
radio input "true"
radio input "false"
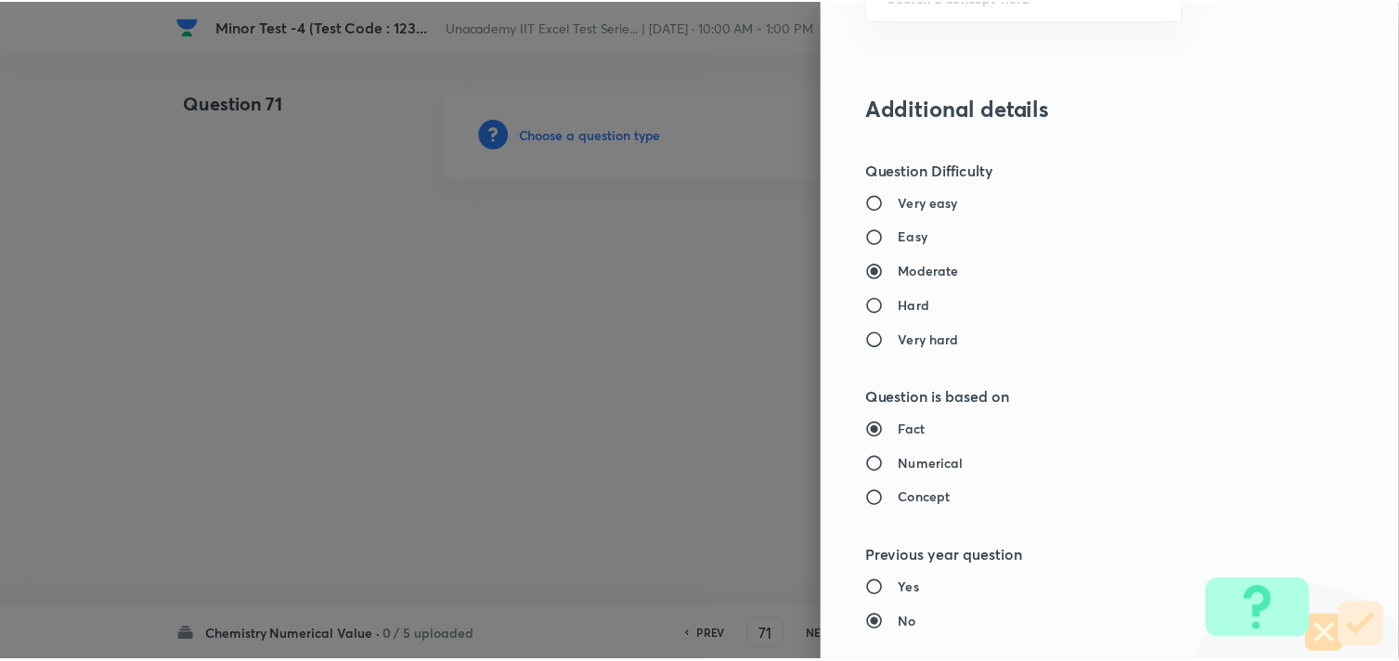
scroll to position [1886, 0]
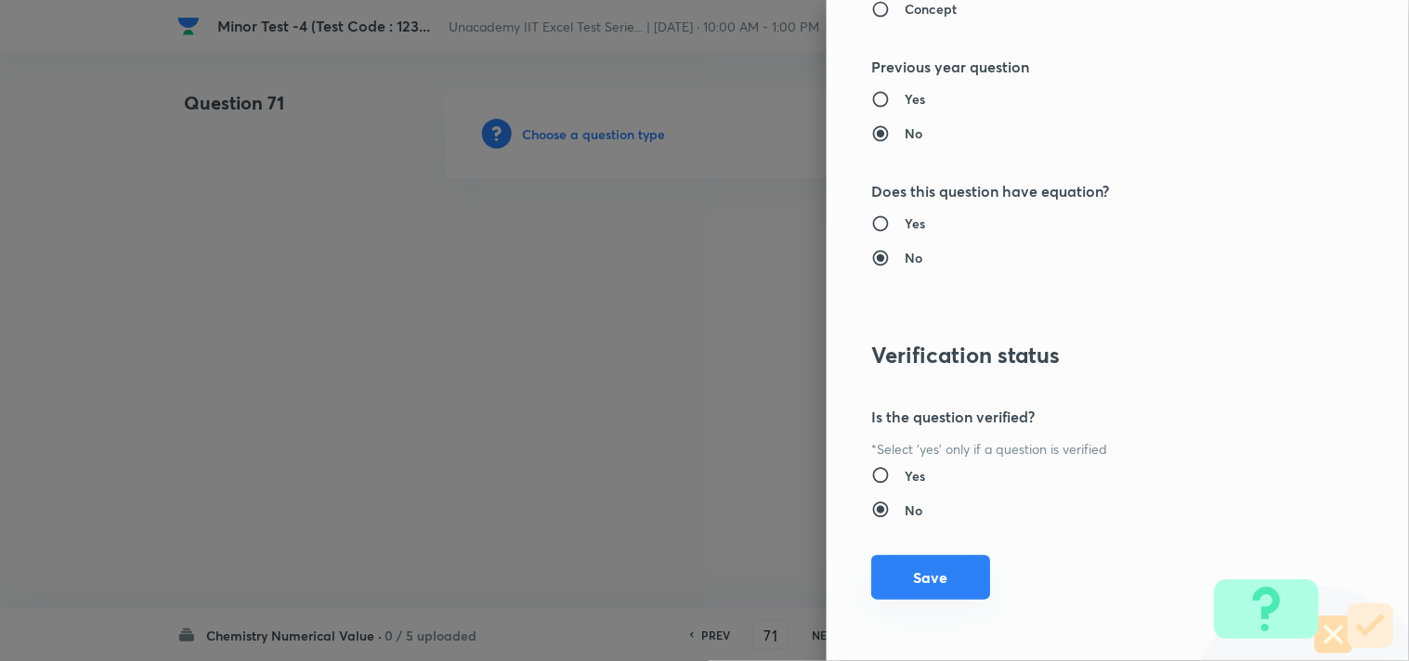
click at [921, 576] on button "Save" at bounding box center [930, 577] width 119 height 45
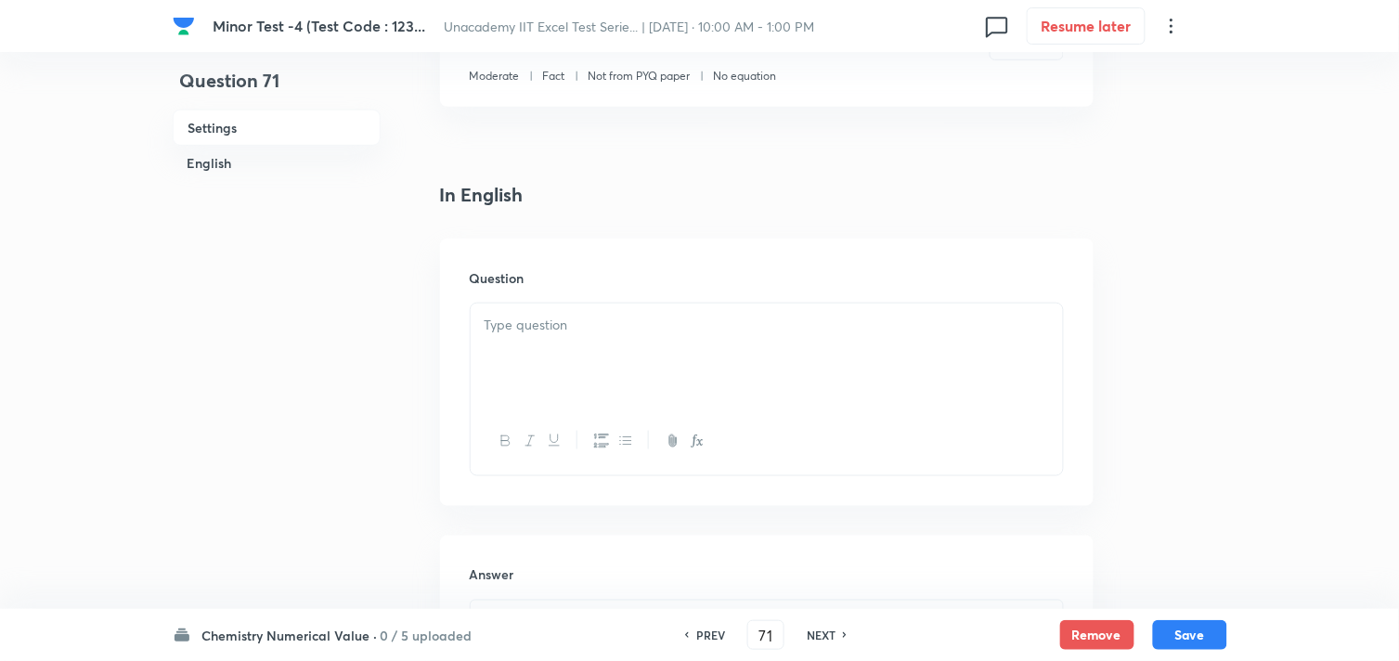
scroll to position [412, 0]
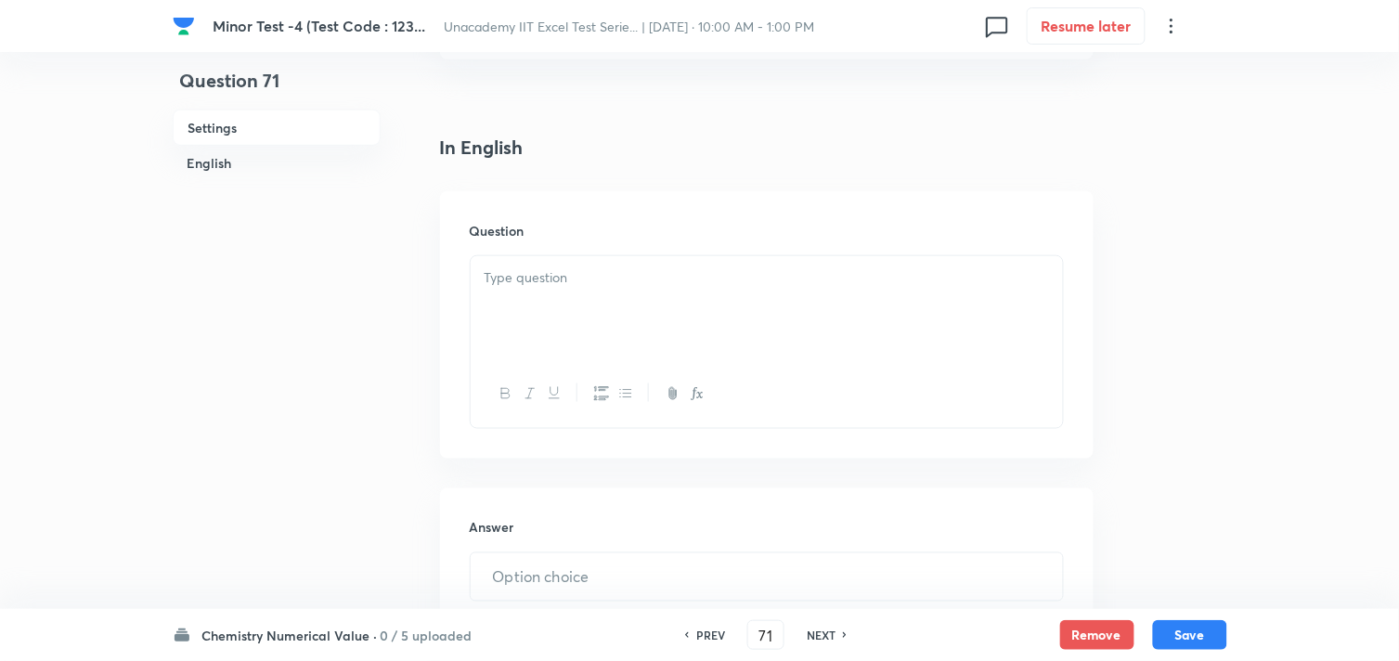
click at [604, 317] on div at bounding box center [767, 308] width 592 height 104
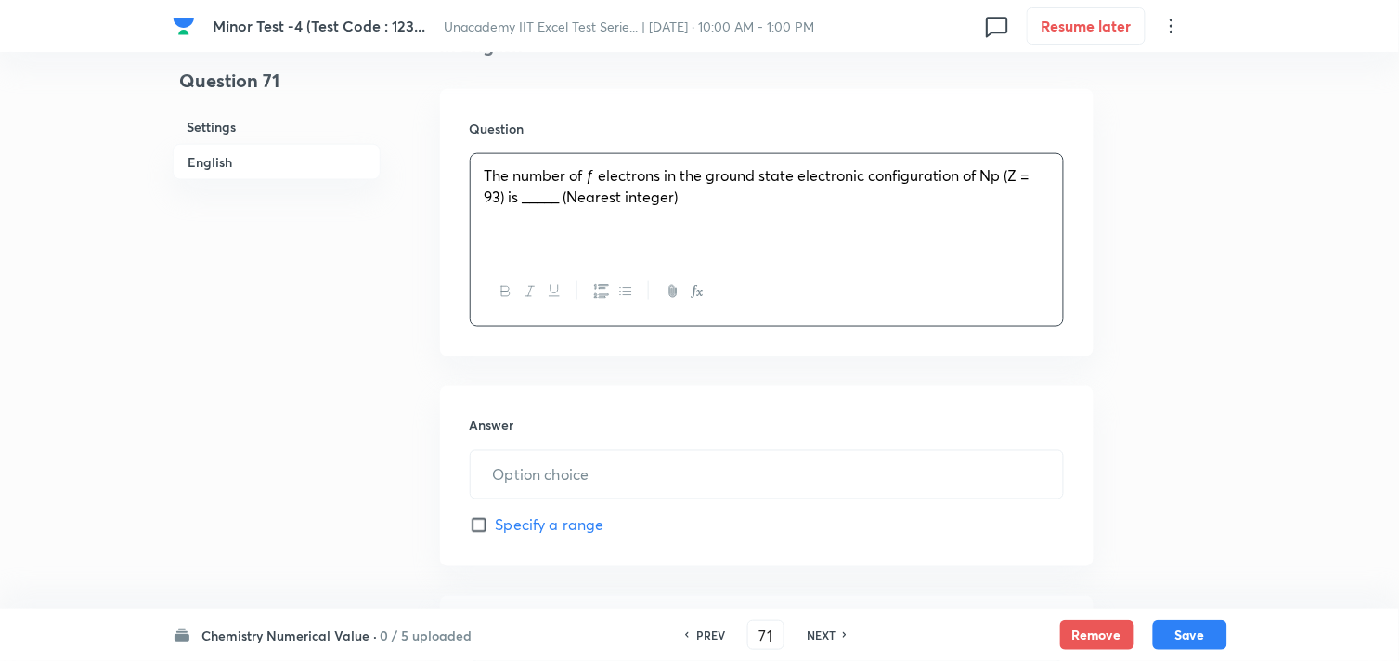
scroll to position [515, 0]
click at [531, 489] on input "text" at bounding box center [767, 473] width 592 height 47
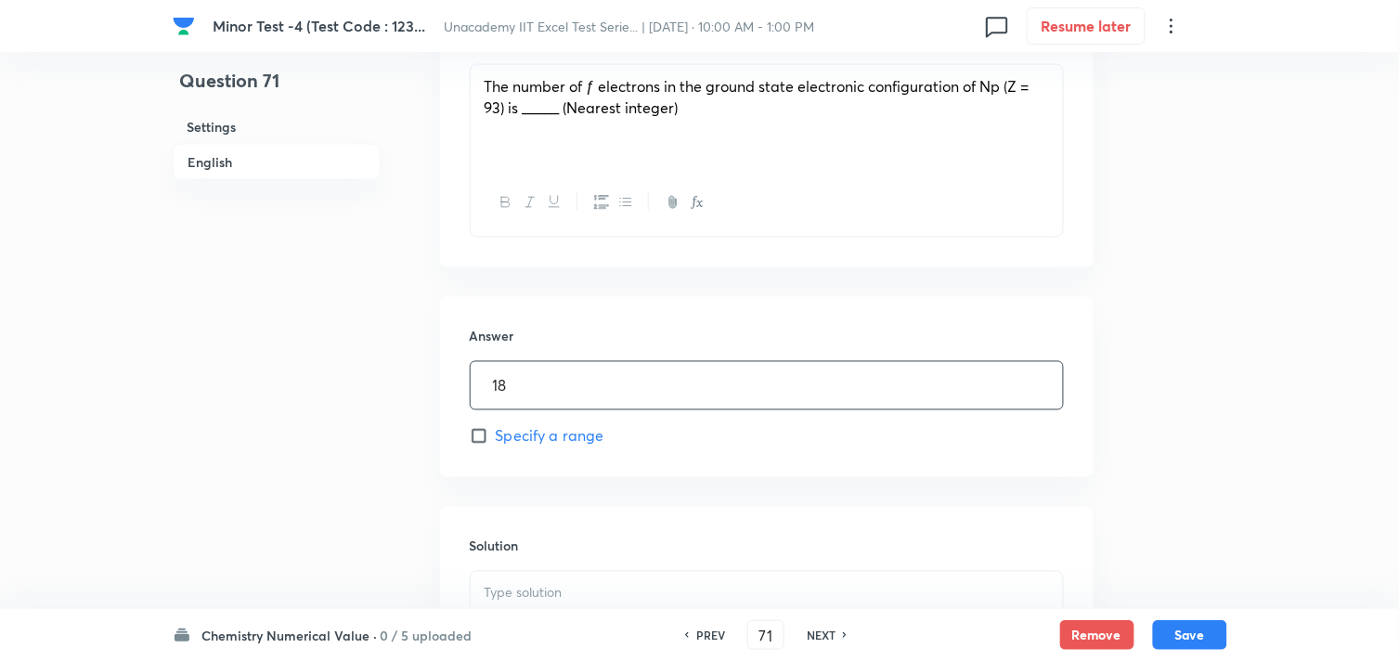
scroll to position [721, 0]
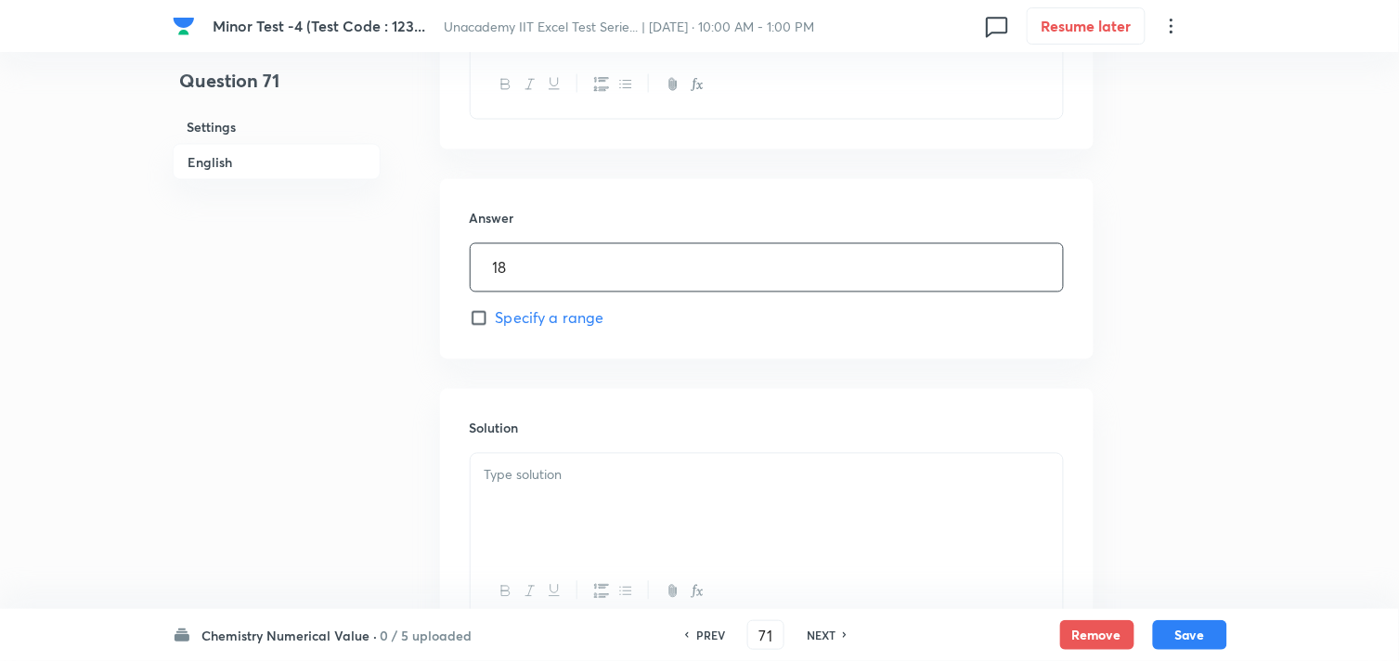
type input "18"
click at [527, 486] on p at bounding box center [767, 475] width 565 height 21
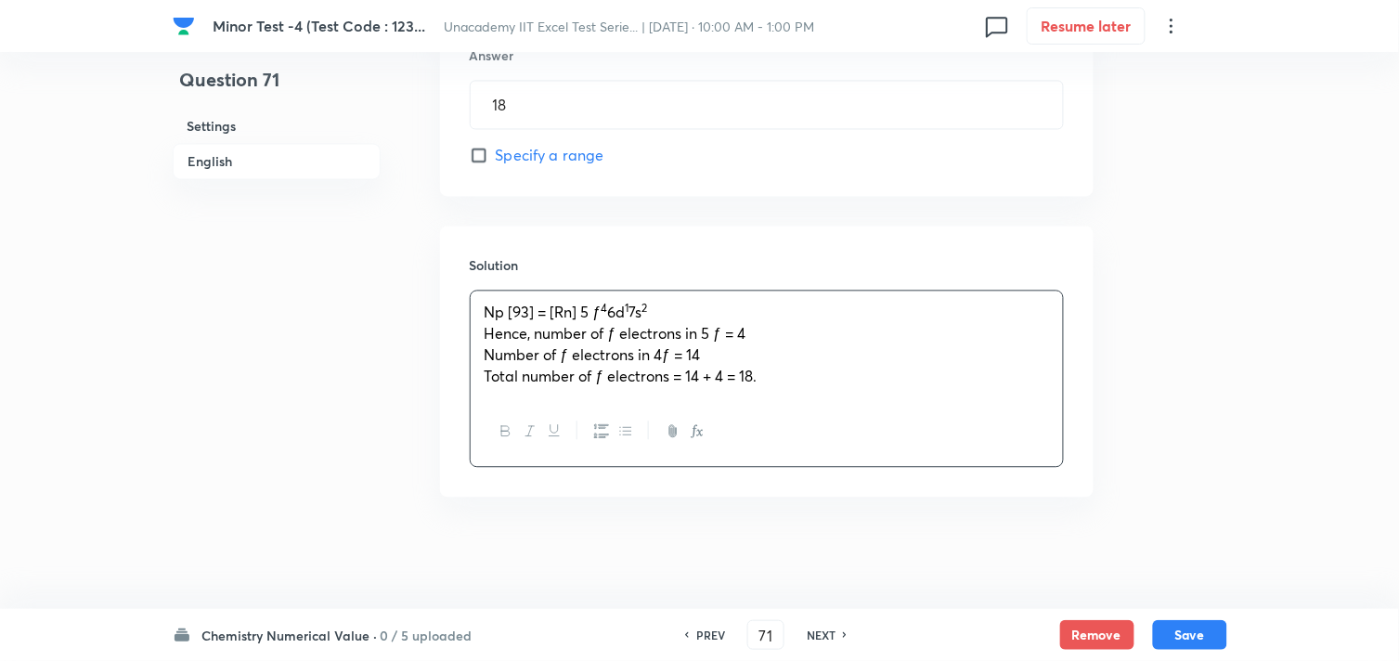
scroll to position [885, 0]
click at [1190, 620] on button "Save" at bounding box center [1190, 633] width 74 height 30
type input "72"
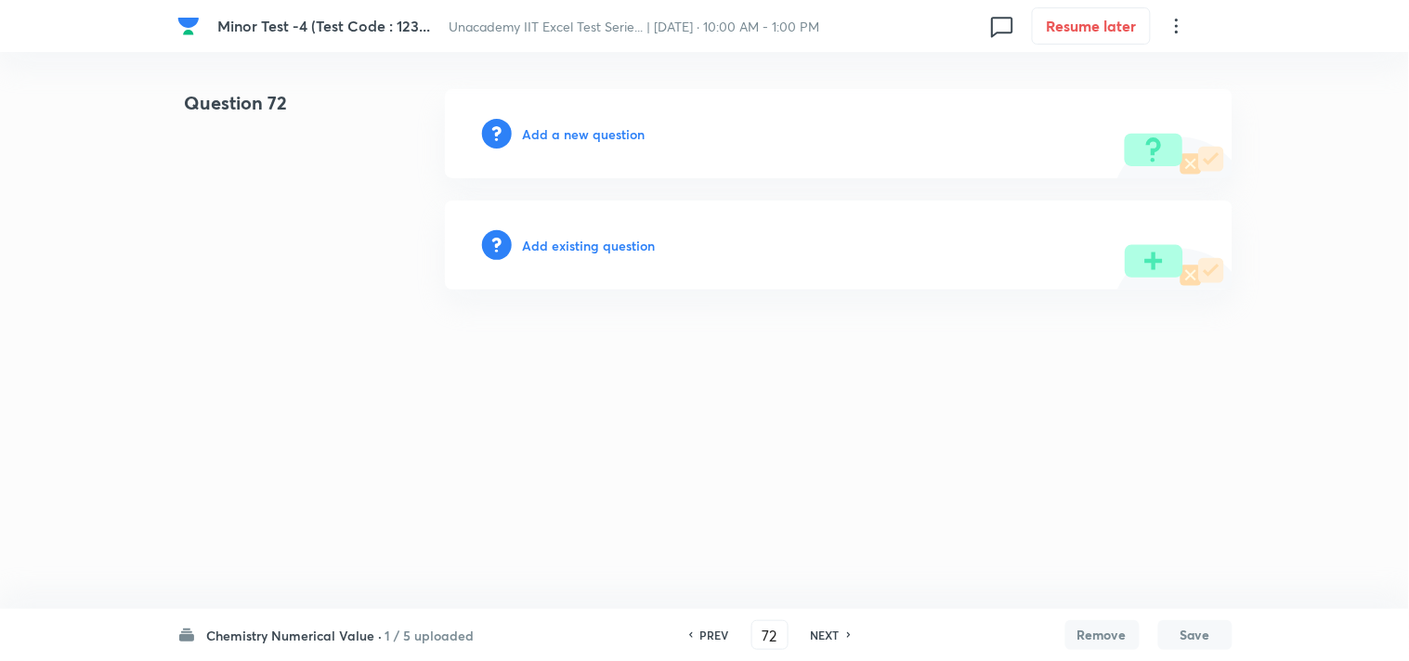
click at [581, 136] on h6 "Add a new question" at bounding box center [584, 133] width 123 height 19
click at [587, 135] on h6 "Choose a question type" at bounding box center [594, 133] width 143 height 19
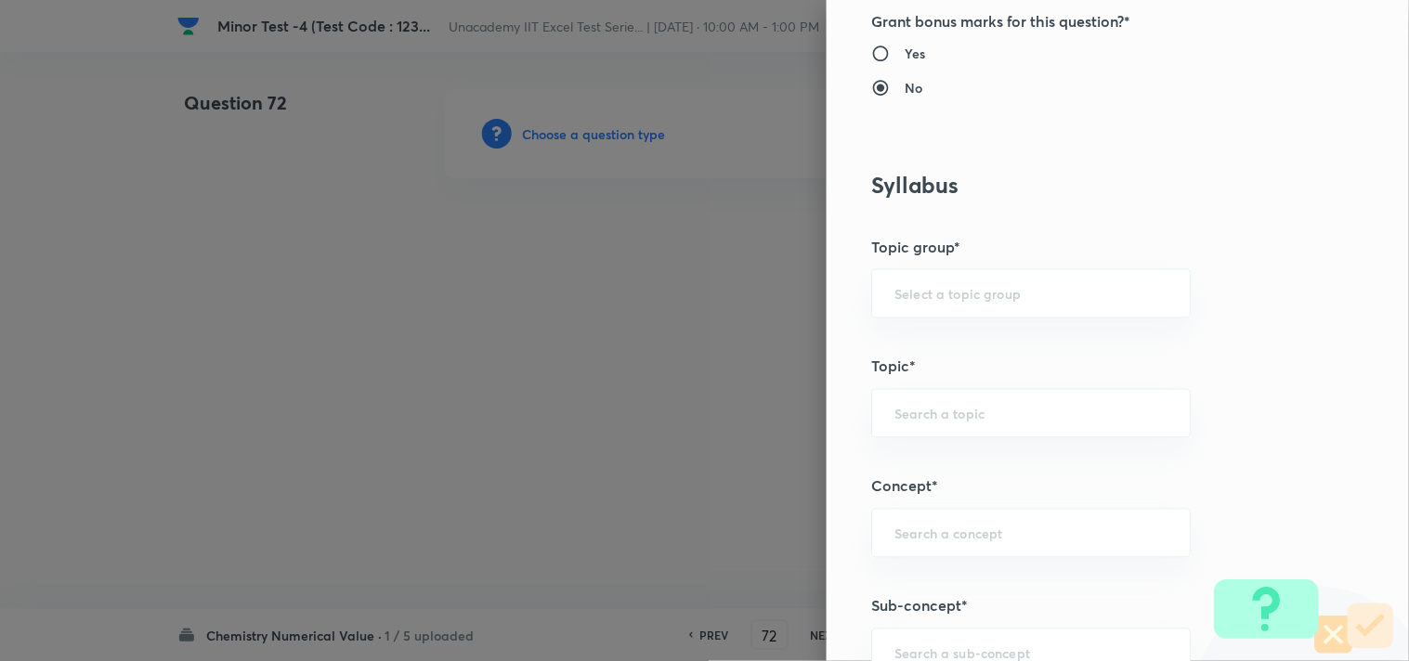
scroll to position [928, 0]
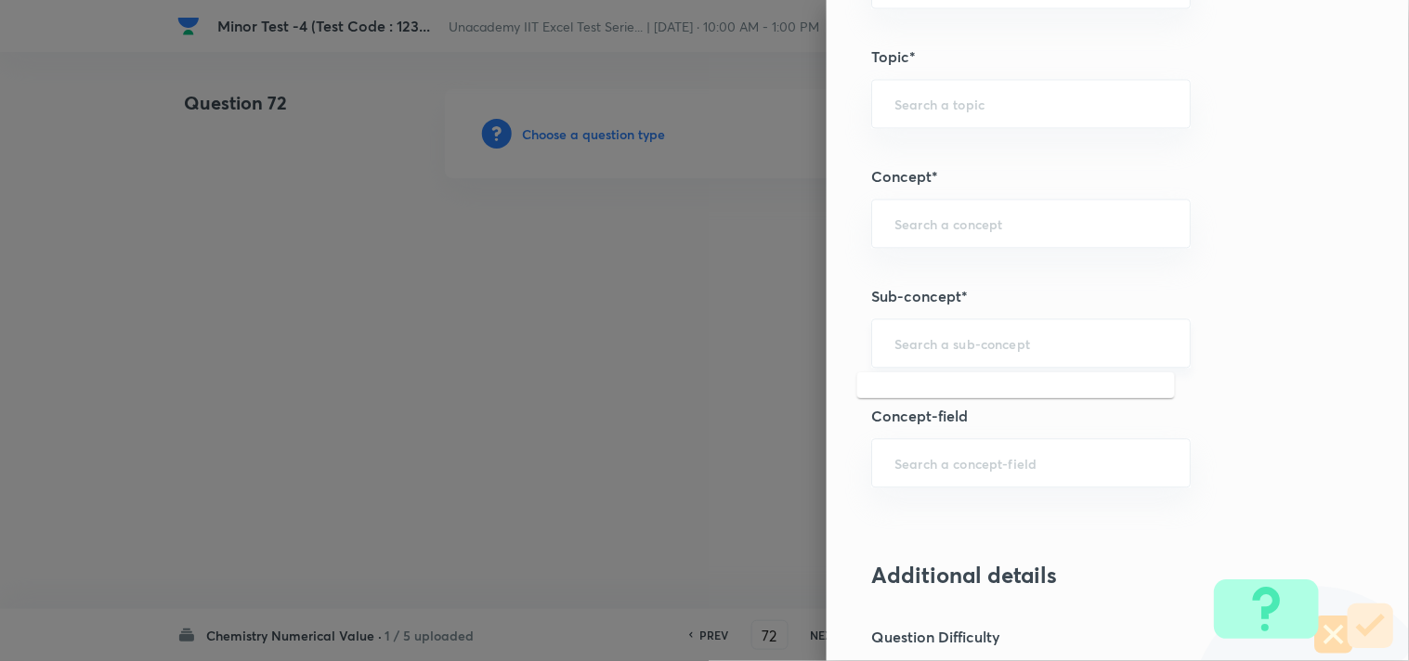
click at [908, 340] on input "text" at bounding box center [1030, 343] width 273 height 18
paste input "D-Block: Magnetic Properties"
click at [989, 396] on li "D-Block: Magnetic Properties" at bounding box center [1016, 396] width 318 height 33
type input "D-Block: Magnetic Properties"
type input "Chemistry"
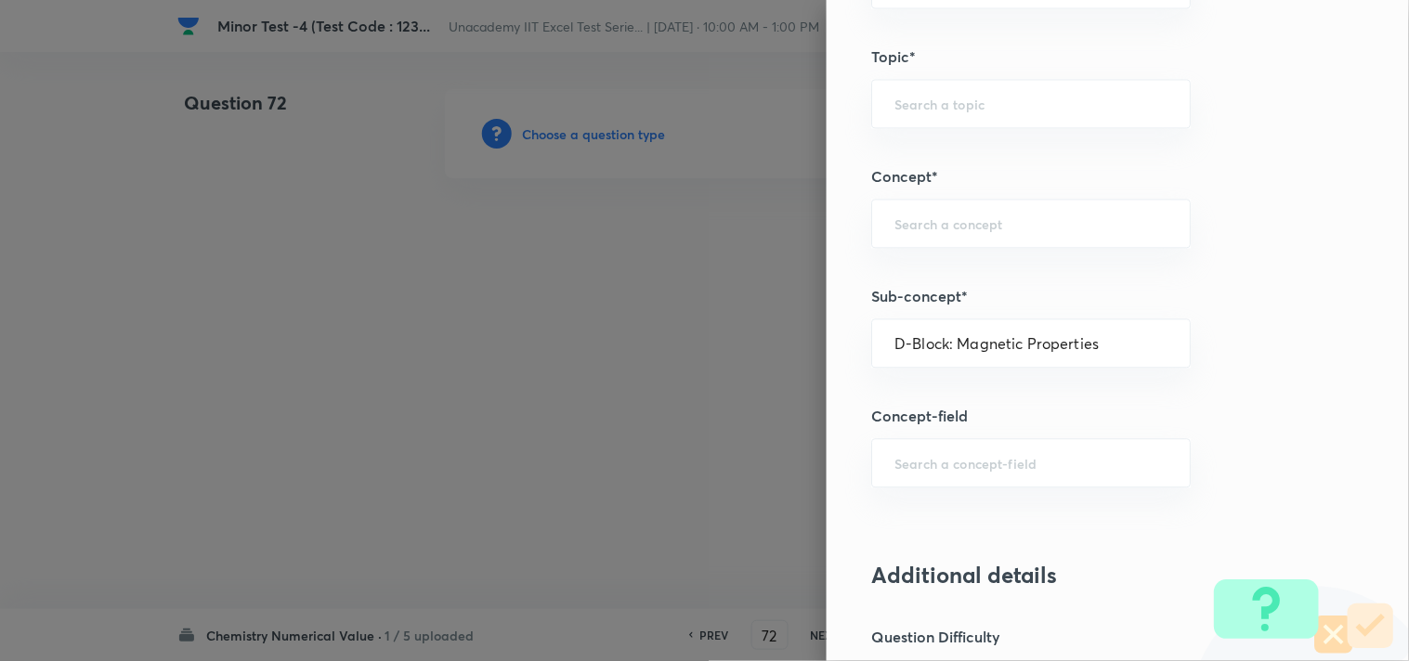
type input "Inorganic Chemistry"
type input "D & F Block Elements"
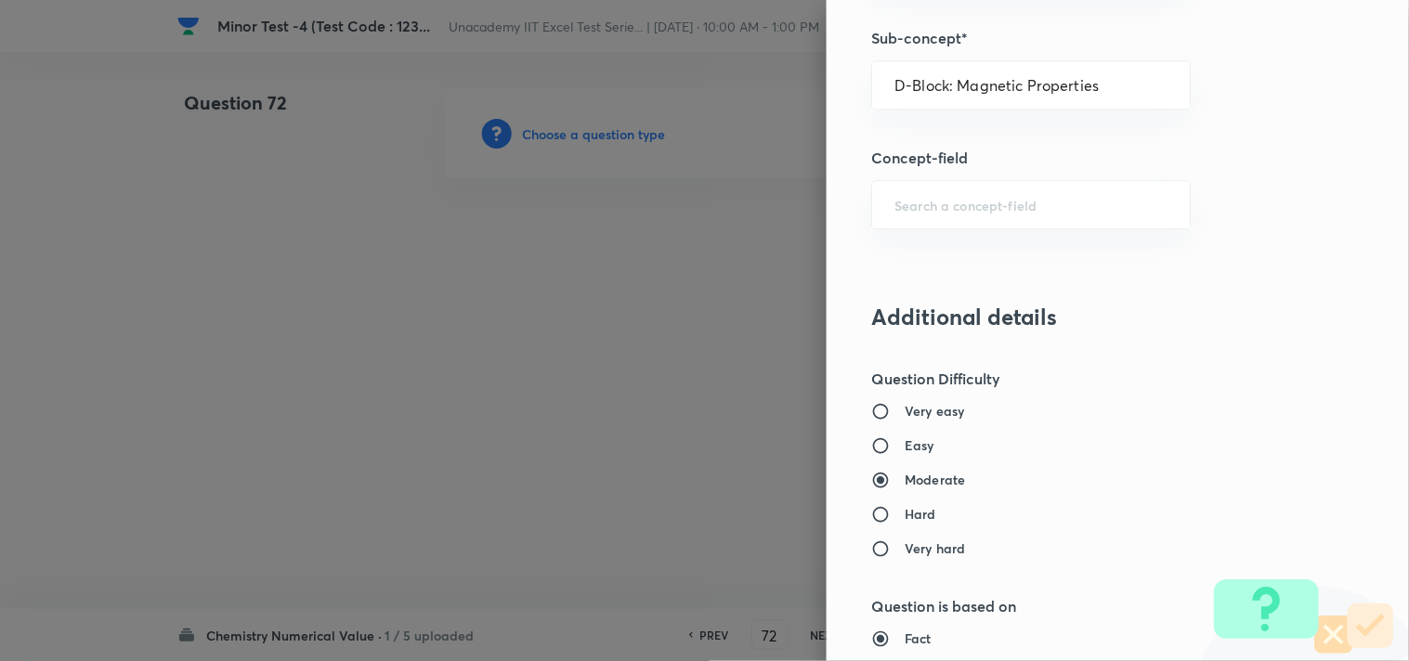
scroll to position [1238, 0]
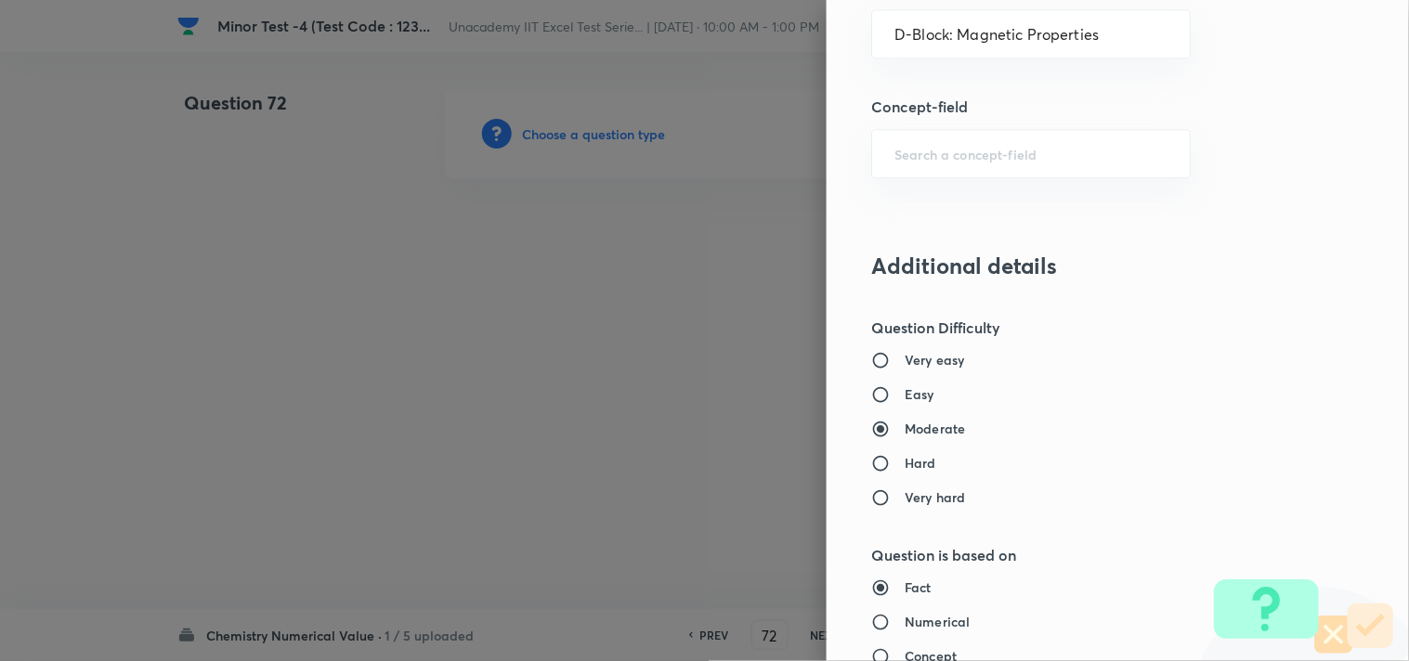
click at [904, 393] on h6 "Easy" at bounding box center [919, 393] width 30 height 19
click at [901, 393] on input "Easy" at bounding box center [887, 394] width 33 height 19
radio input "true"
radio input "false"
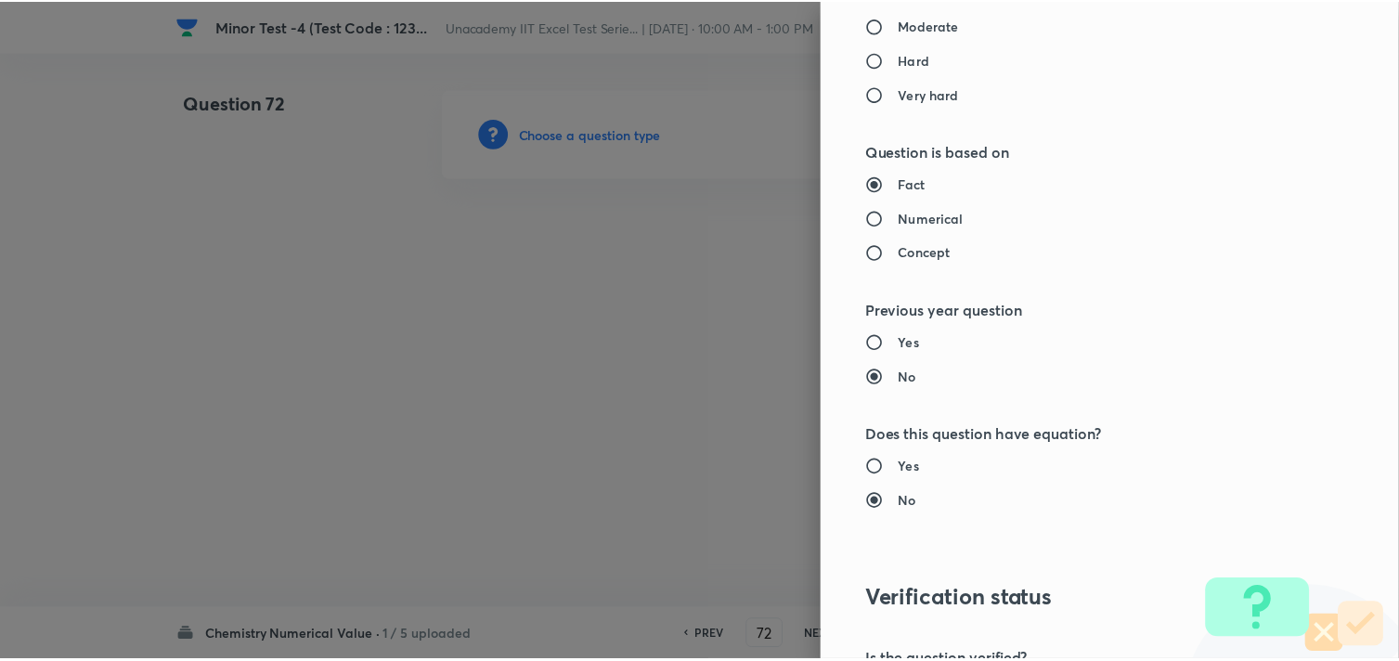
scroll to position [1886, 0]
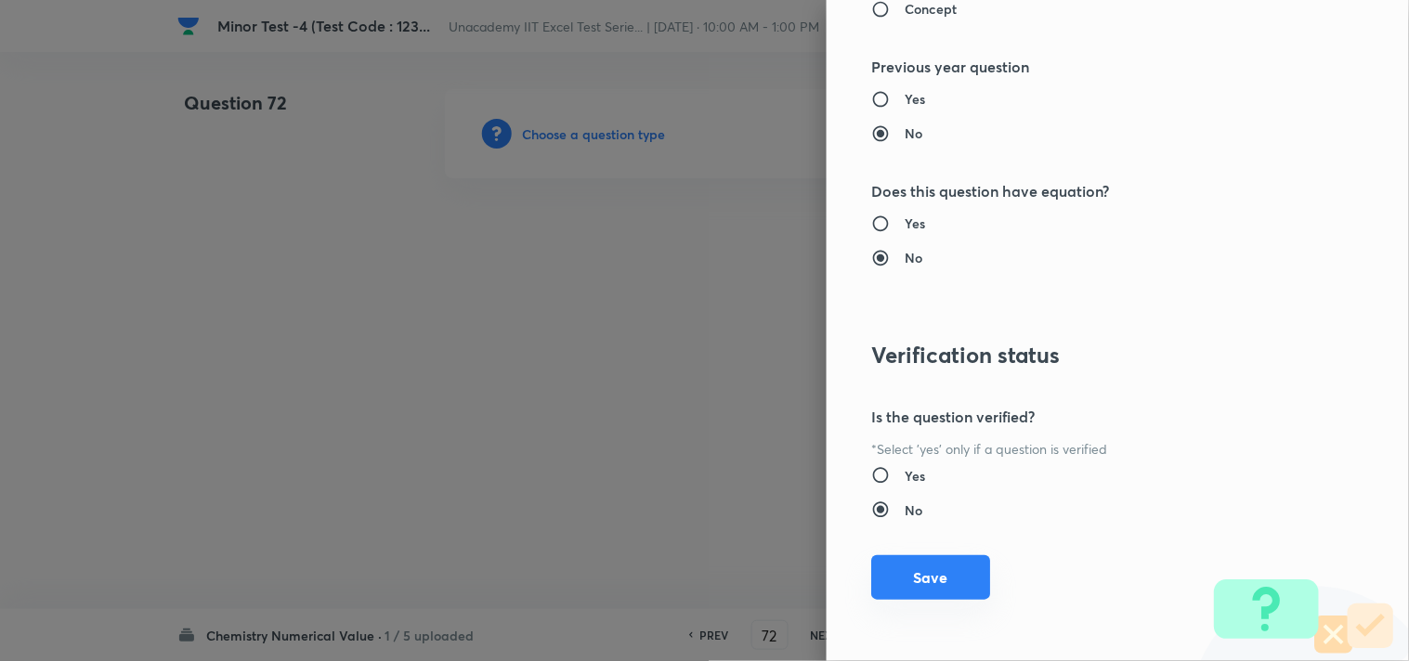
click at [904, 578] on button "Save" at bounding box center [930, 577] width 119 height 45
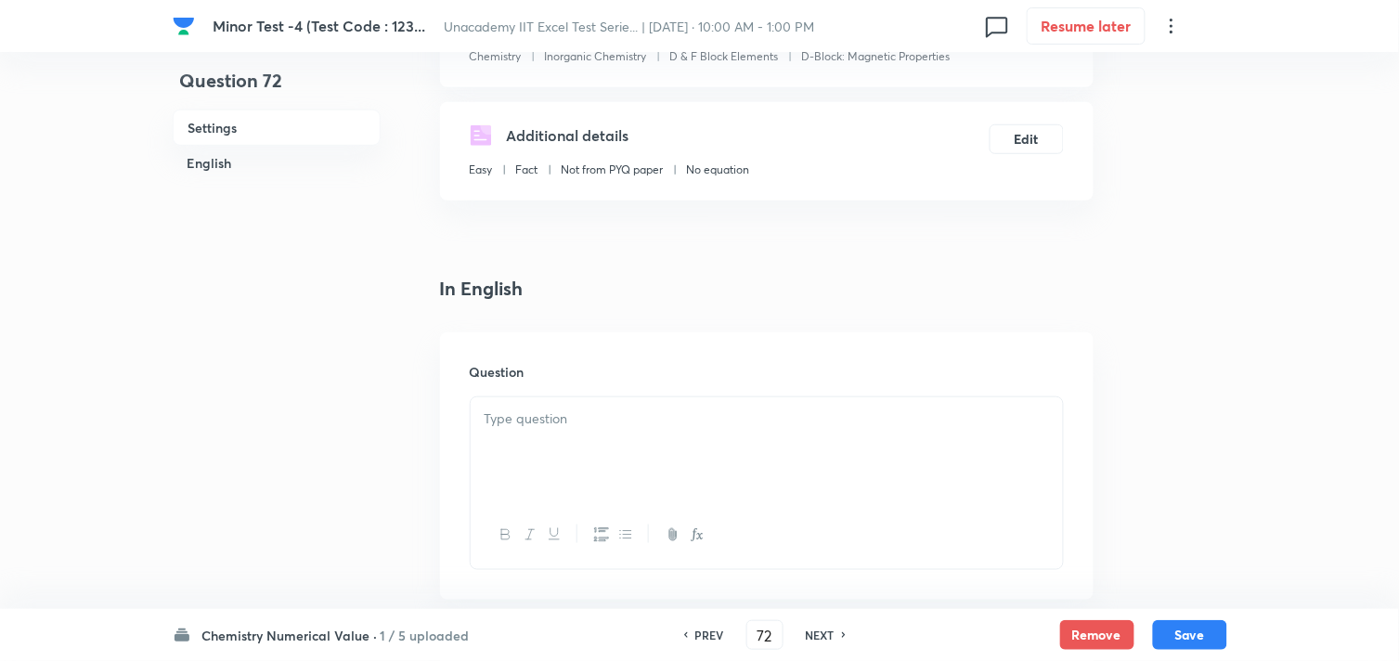
scroll to position [309, 0]
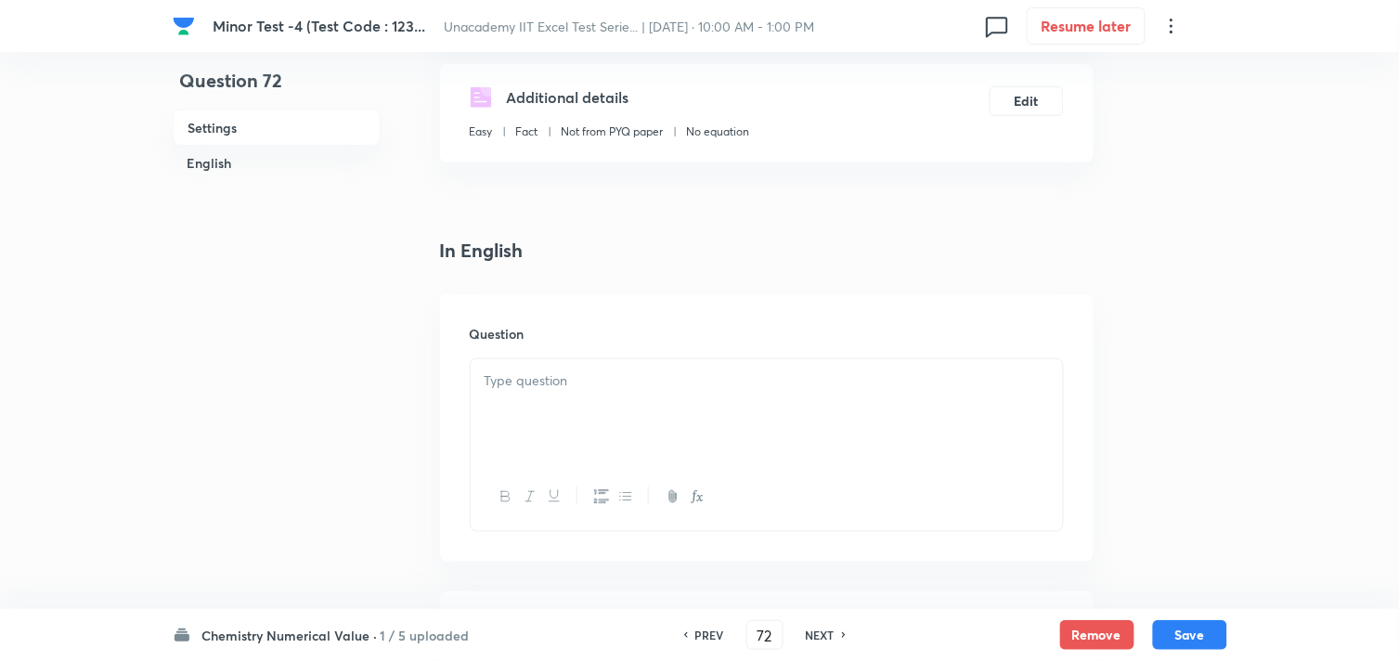
click at [549, 388] on p at bounding box center [767, 380] width 565 height 21
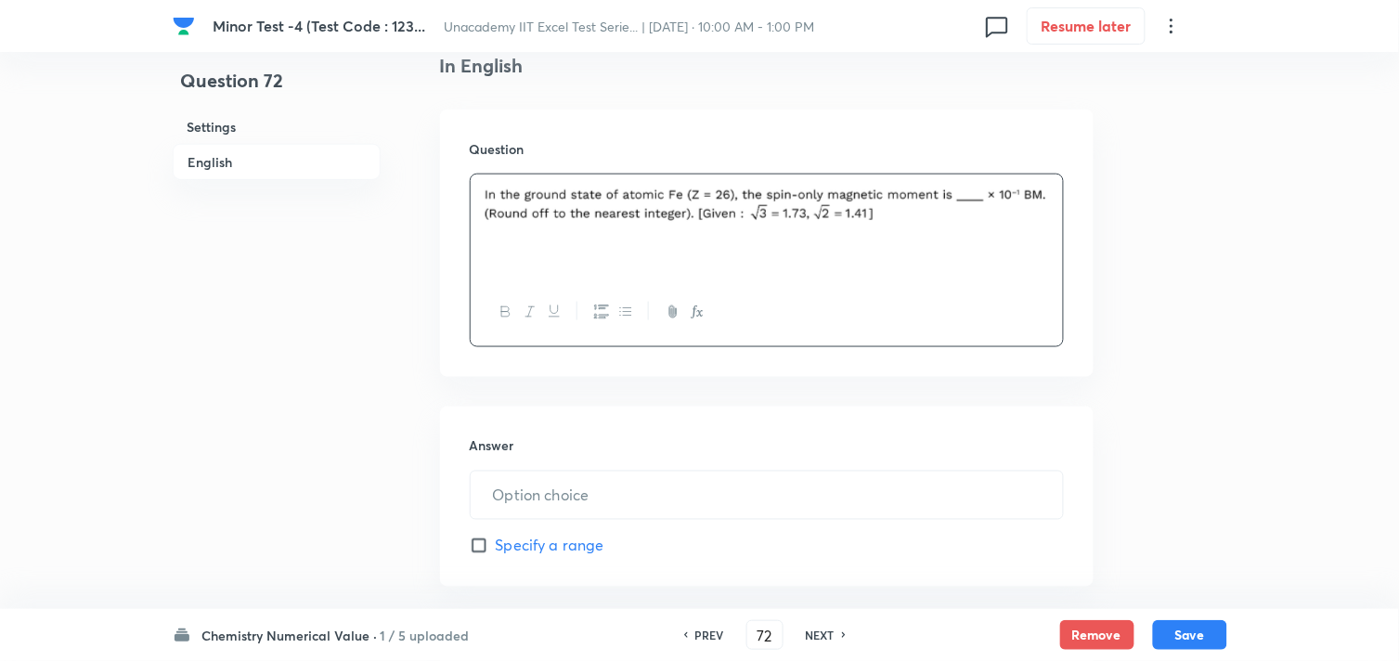
scroll to position [515, 0]
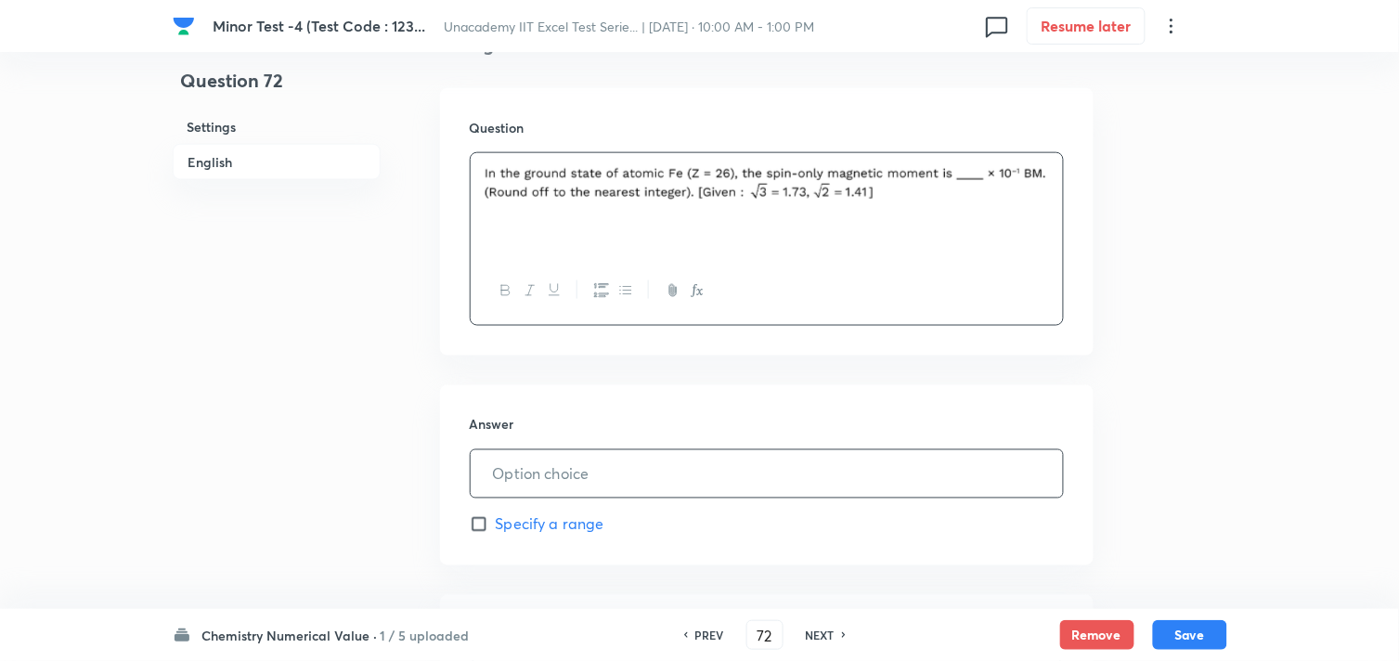
click at [526, 474] on input "text" at bounding box center [767, 473] width 592 height 47
type input "49"
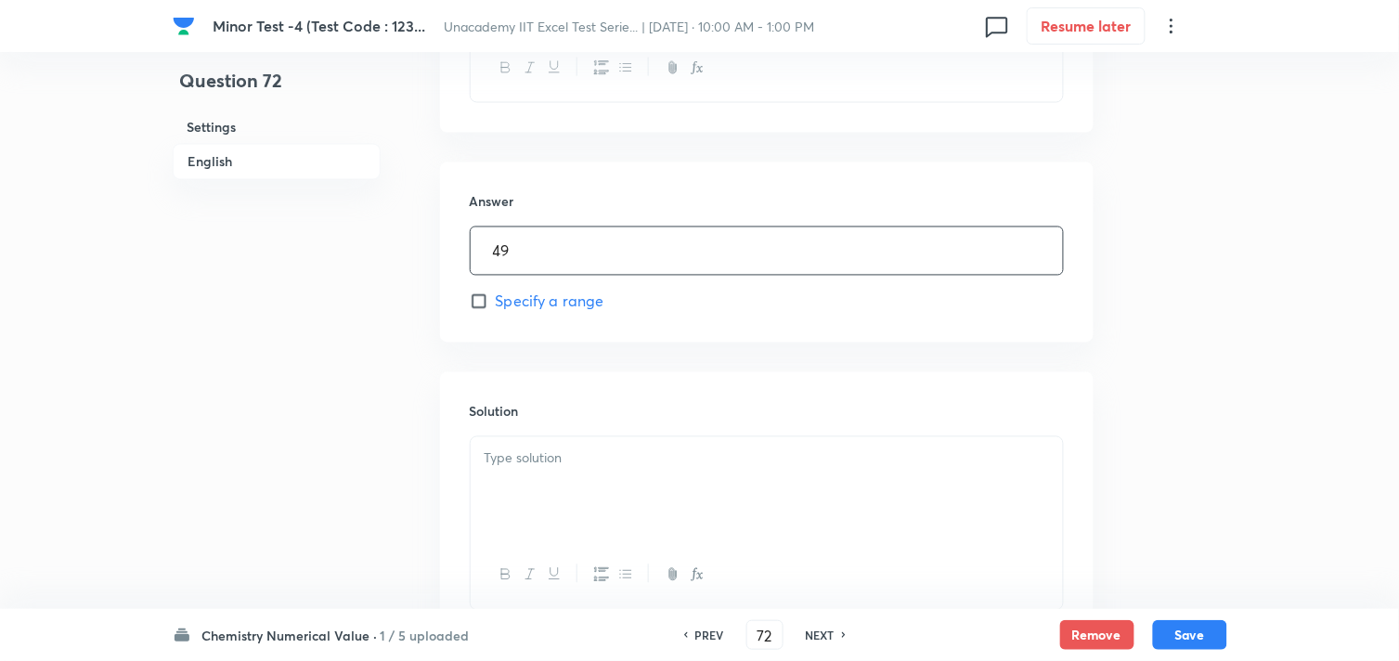
scroll to position [824, 0]
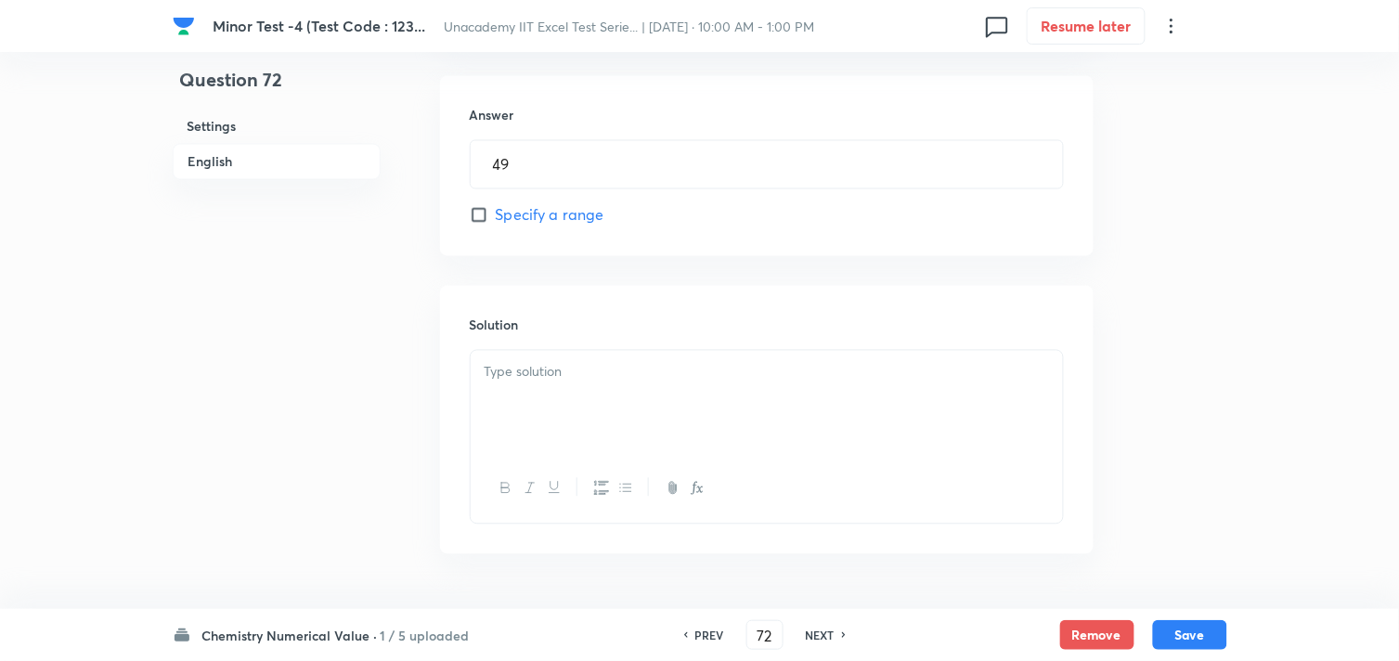
click at [578, 401] on div at bounding box center [767, 403] width 592 height 104
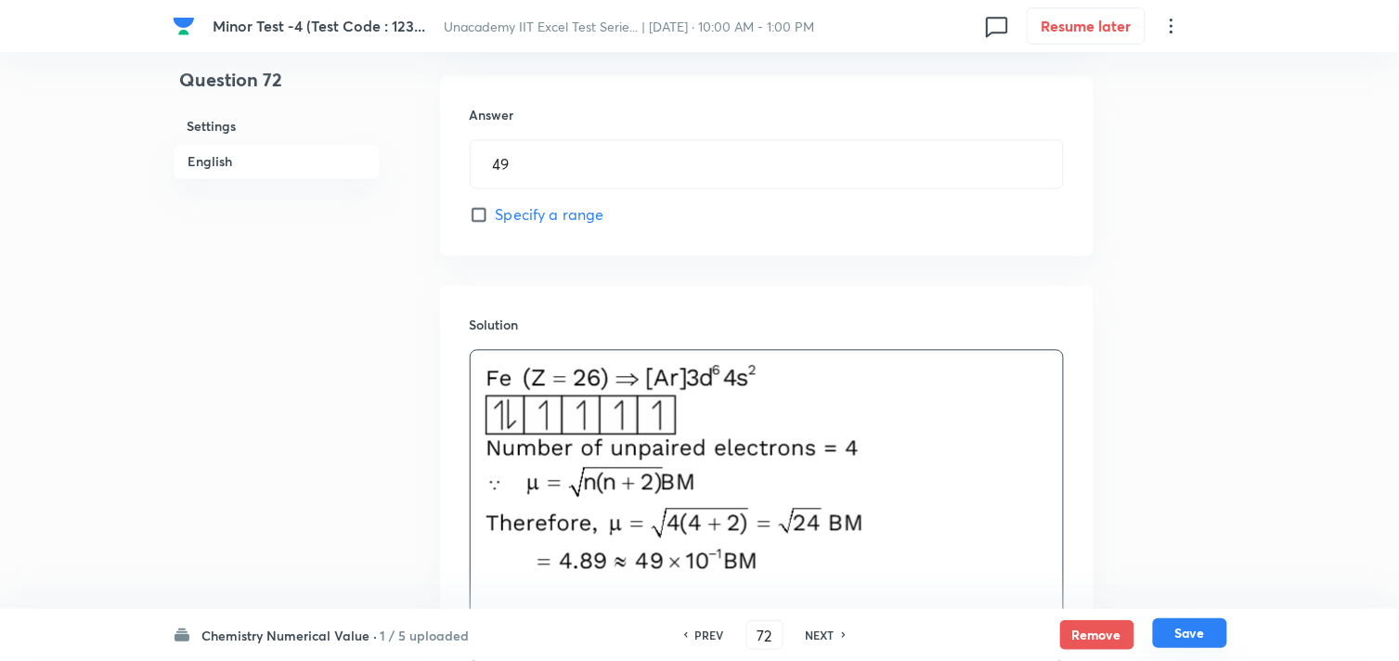
click at [1188, 628] on button "Save" at bounding box center [1190, 633] width 74 height 30
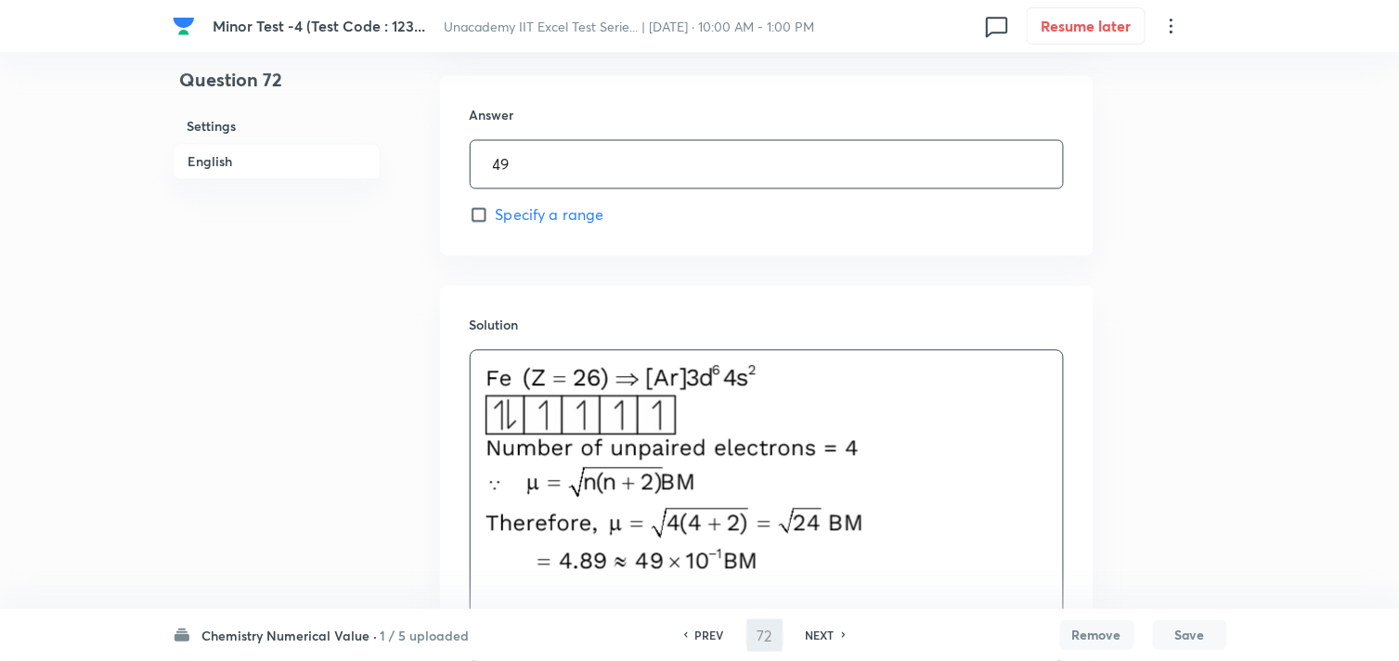
type input "73"
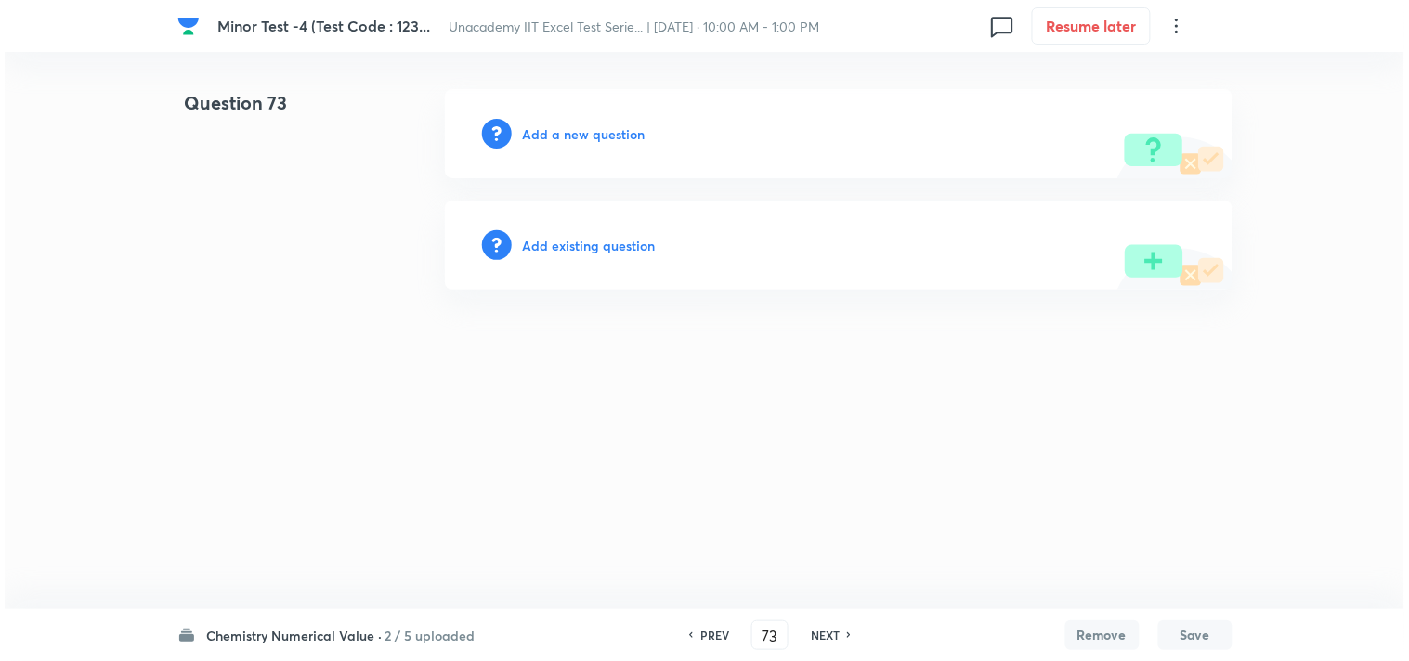
scroll to position [0, 0]
click at [586, 134] on h6 "Add a new question" at bounding box center [584, 133] width 123 height 19
click at [586, 134] on h6 "Choose a question type" at bounding box center [594, 133] width 143 height 19
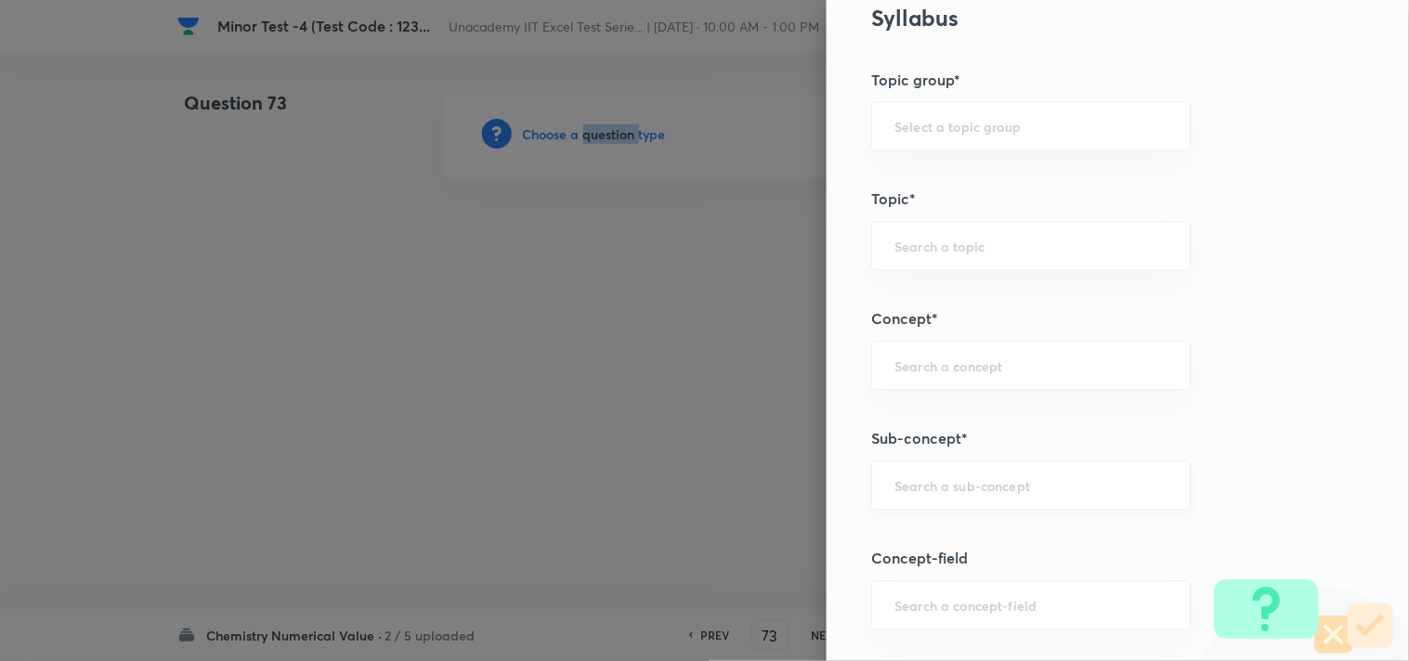
scroll to position [824, 0]
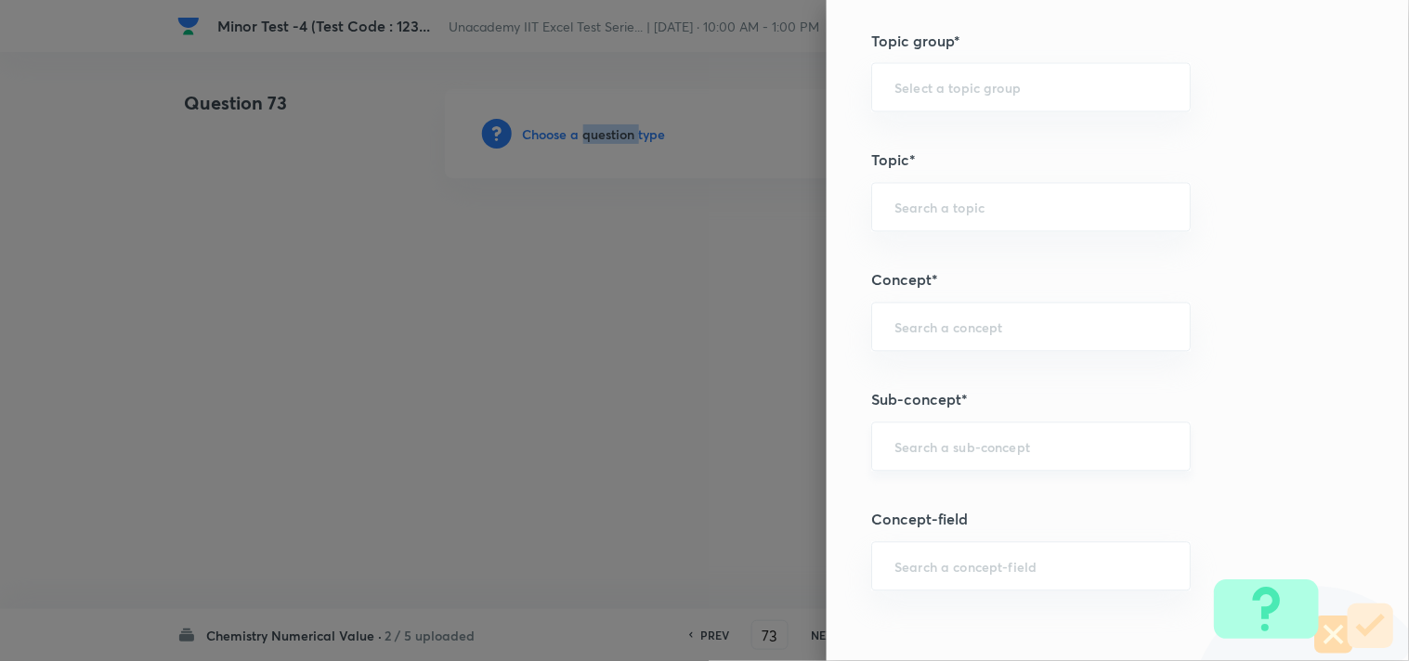
click at [940, 458] on div "​" at bounding box center [1030, 446] width 319 height 49
paste input "D-Block: Magnetic Properties"
click at [1010, 496] on li "D-Block: Magnetic Properties" at bounding box center [1016, 500] width 318 height 33
type input "D-Block: Magnetic Properties"
type input "Chemistry"
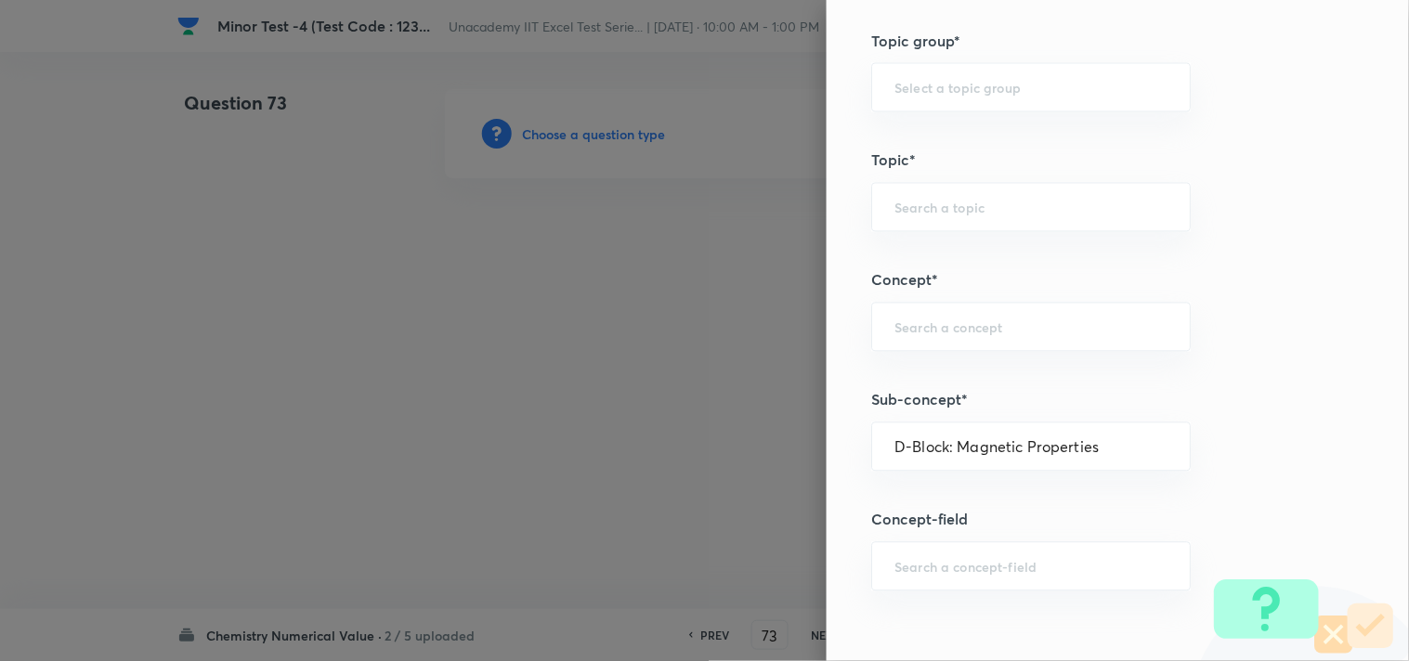
type input "Inorganic Chemistry"
type input "D & F Block Elements"
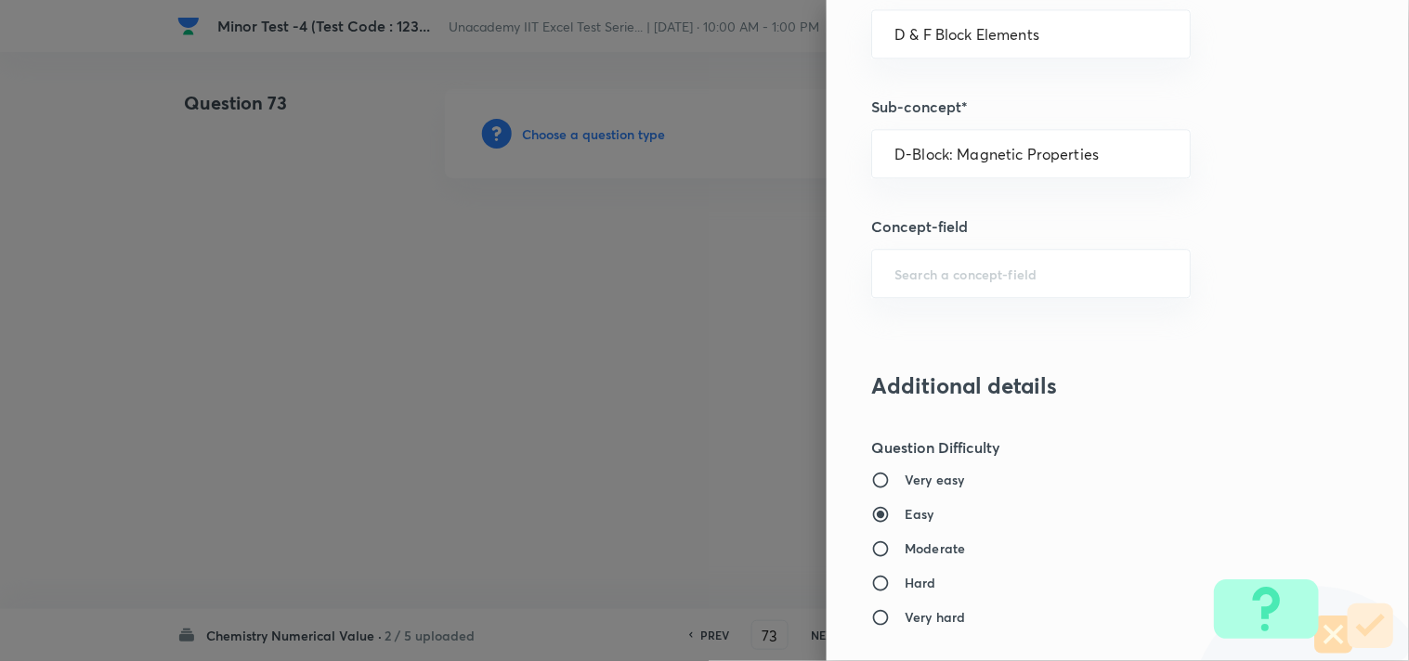
scroll to position [1135, 0]
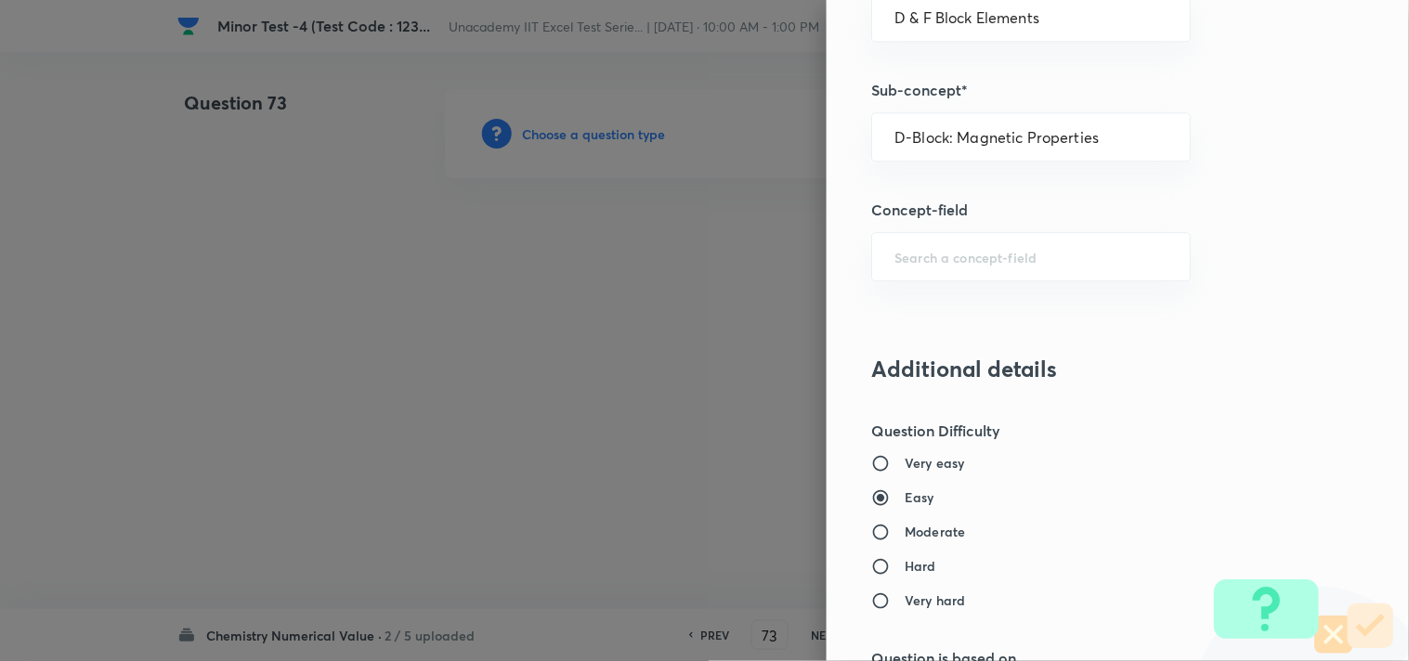
click at [913, 536] on h6 "Moderate" at bounding box center [934, 531] width 60 height 19
click at [904, 536] on input "Moderate" at bounding box center [887, 532] width 33 height 19
radio input "true"
radio input "false"
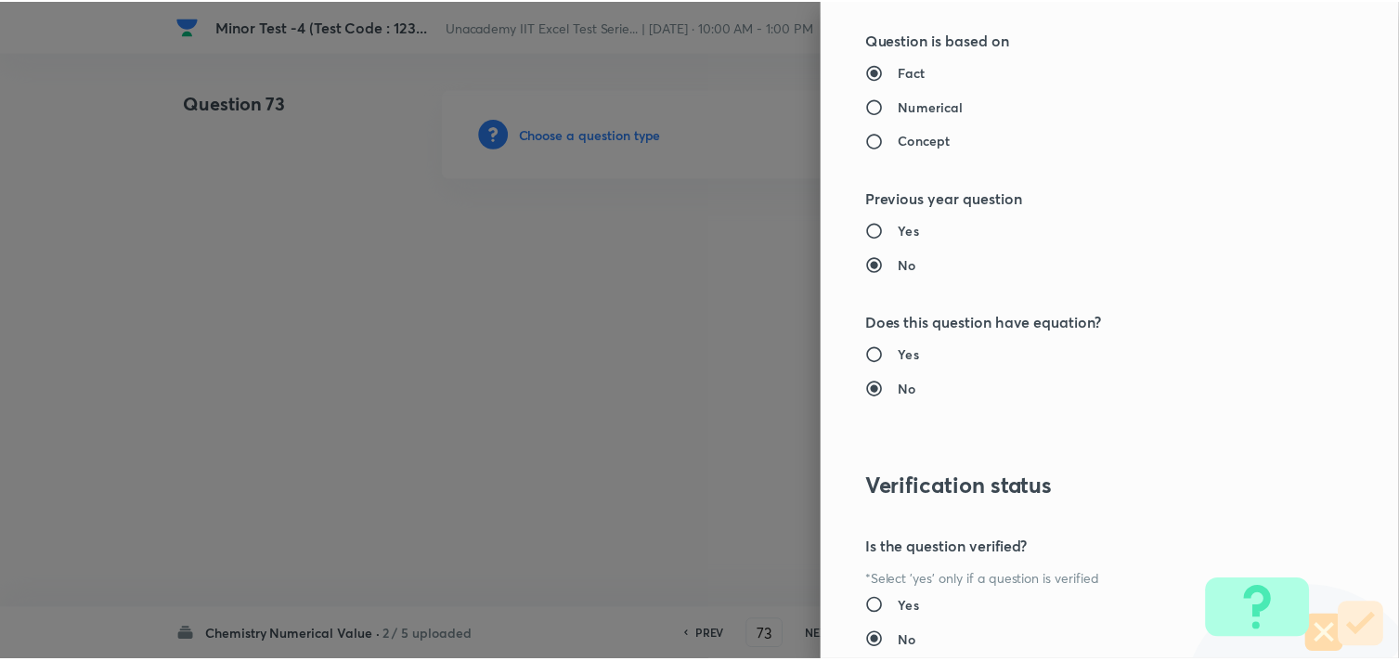
scroll to position [1886, 0]
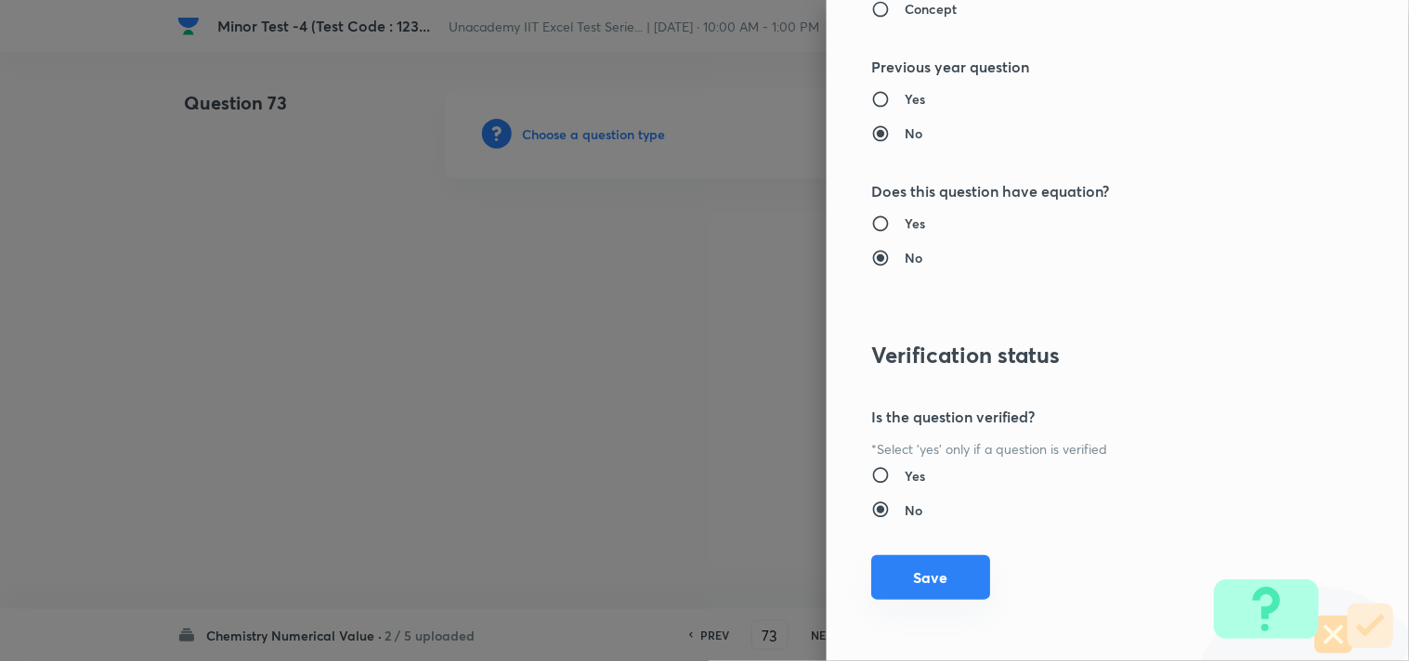
click at [927, 577] on button "Save" at bounding box center [930, 577] width 119 height 45
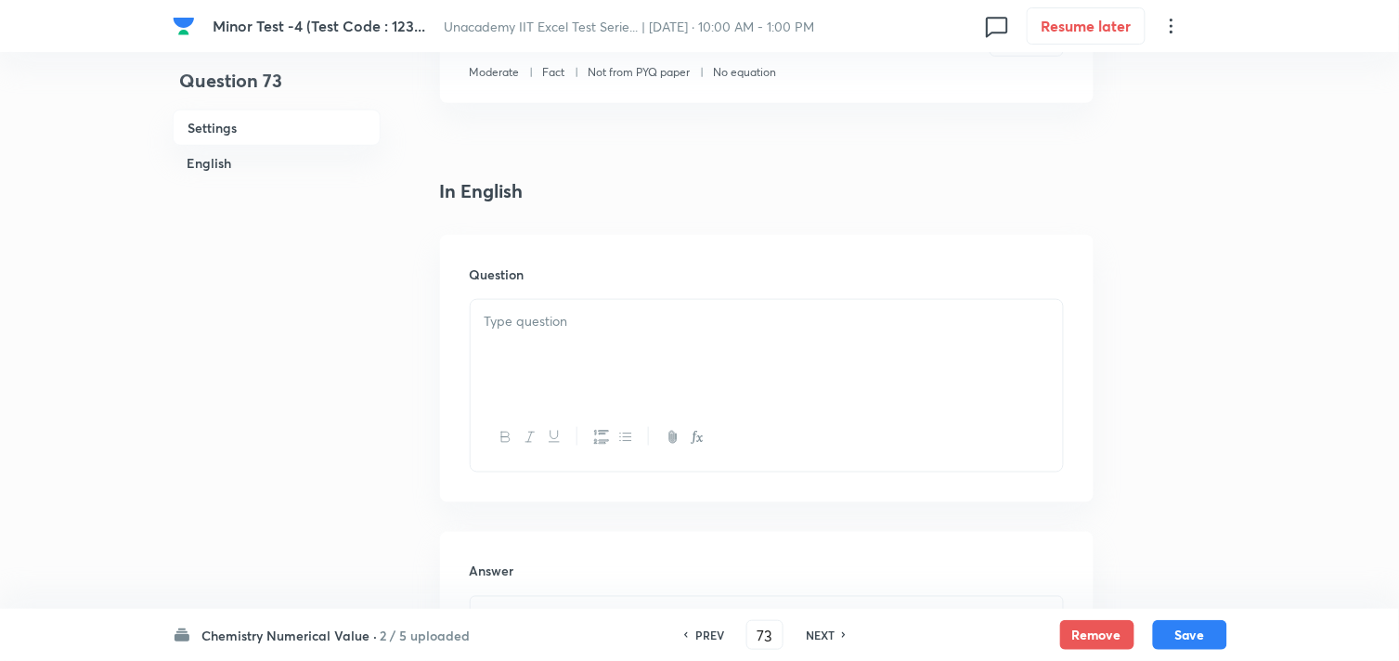
scroll to position [412, 0]
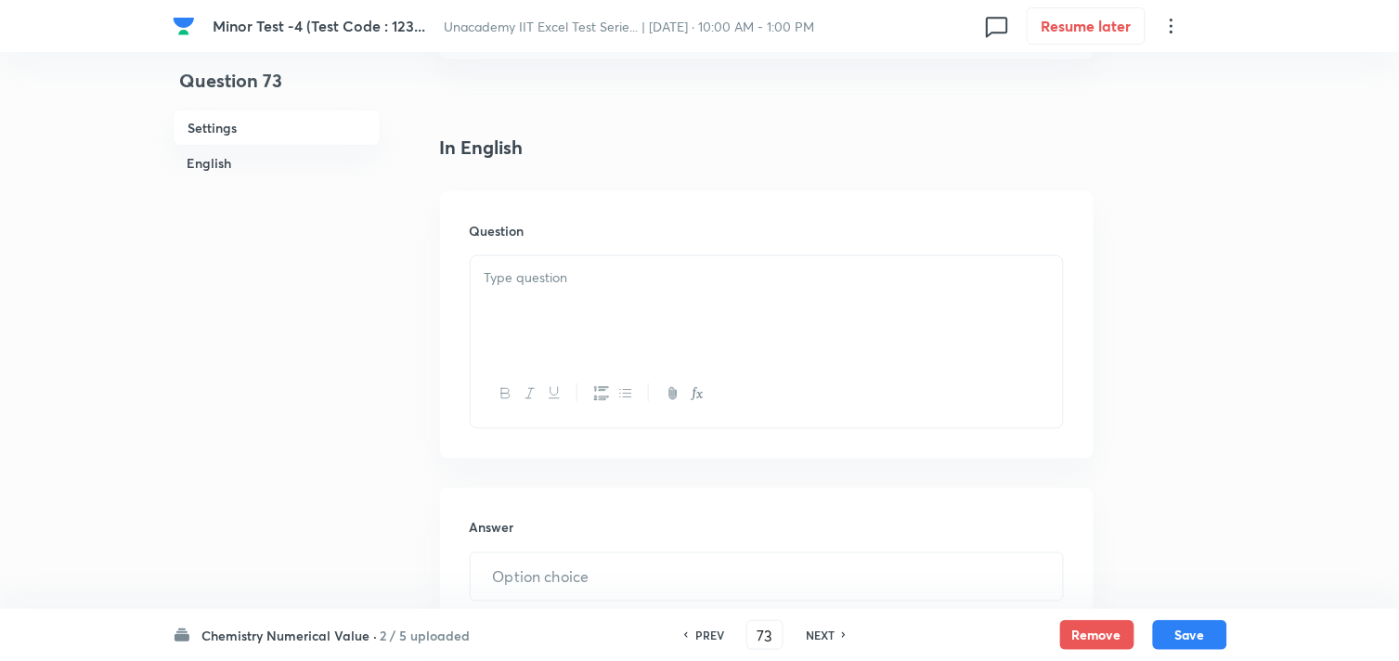
drag, startPoint x: 542, startPoint y: 295, endPoint x: 565, endPoint y: 300, distance: 22.8
click at [543, 295] on div at bounding box center [767, 308] width 592 height 104
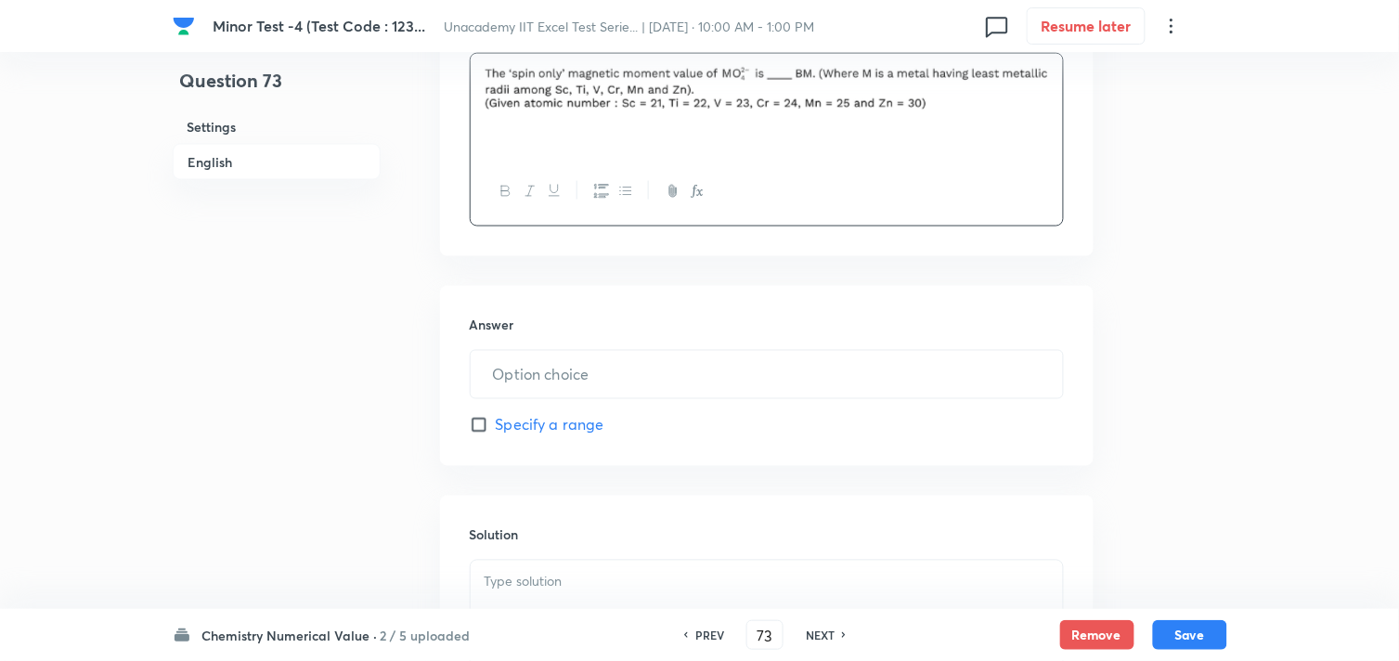
scroll to position [618, 0]
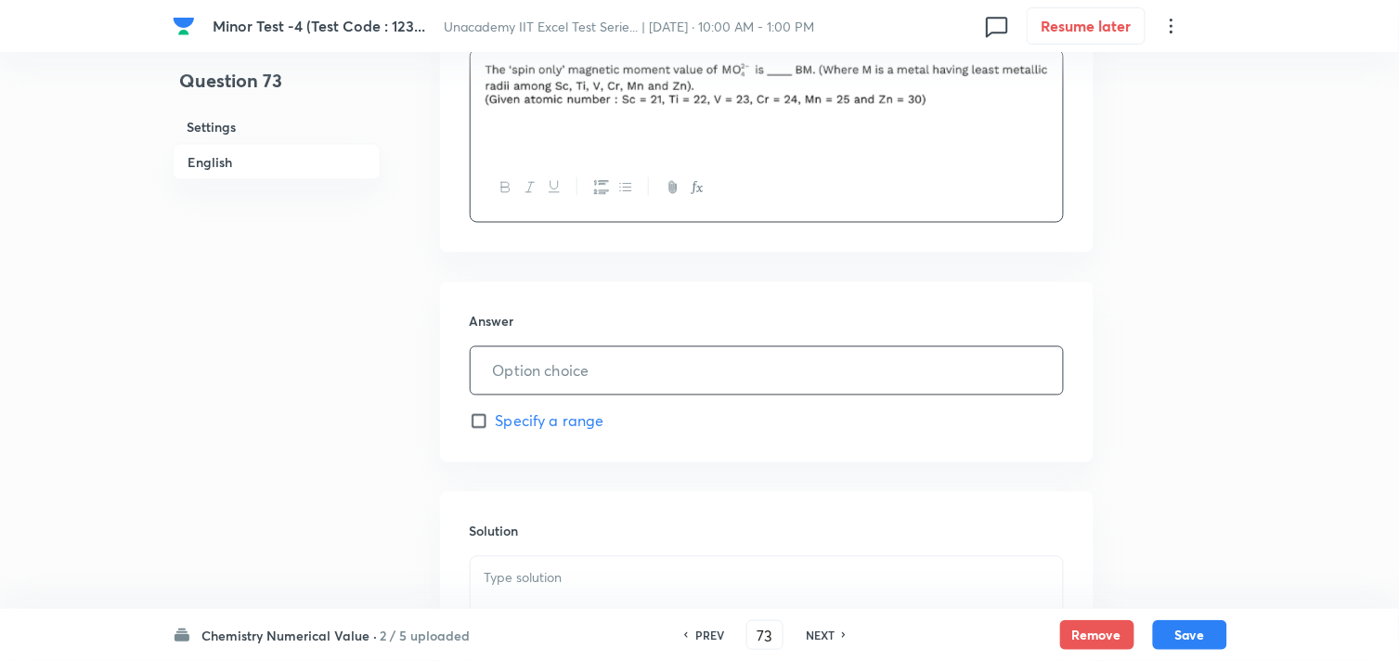
click at [564, 375] on input "text" at bounding box center [767, 370] width 592 height 47
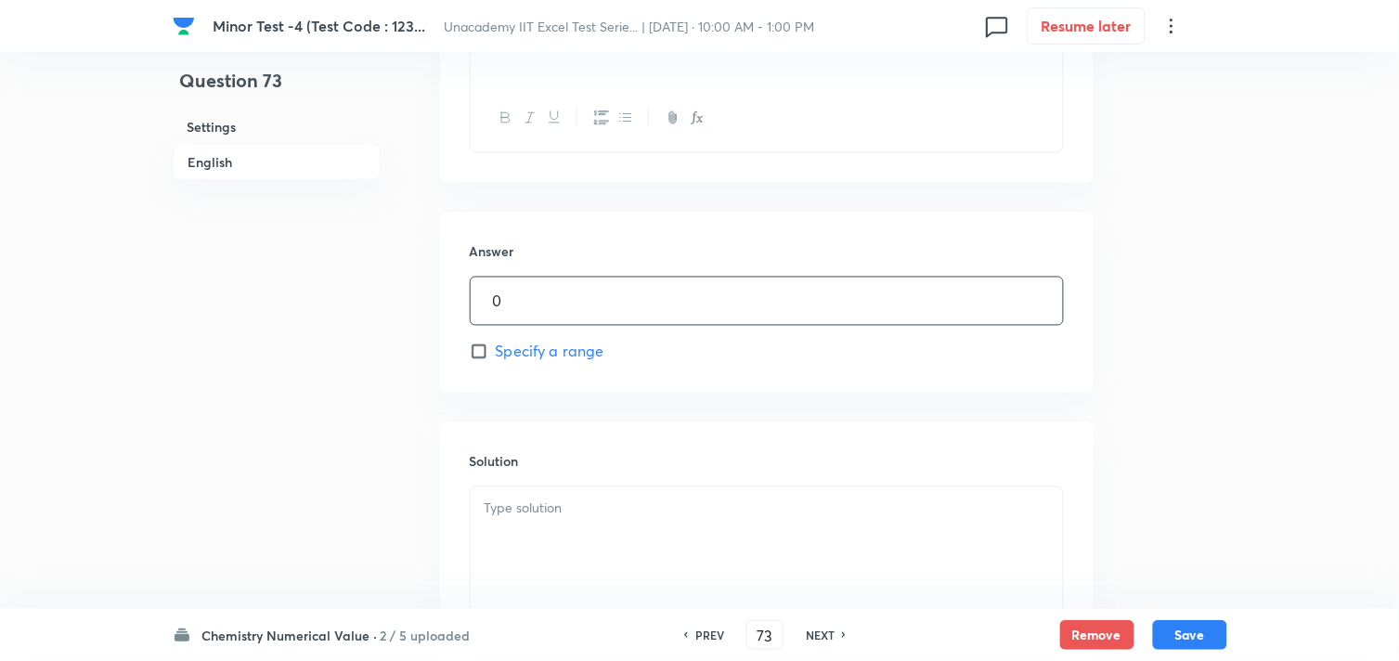
scroll to position [824, 0]
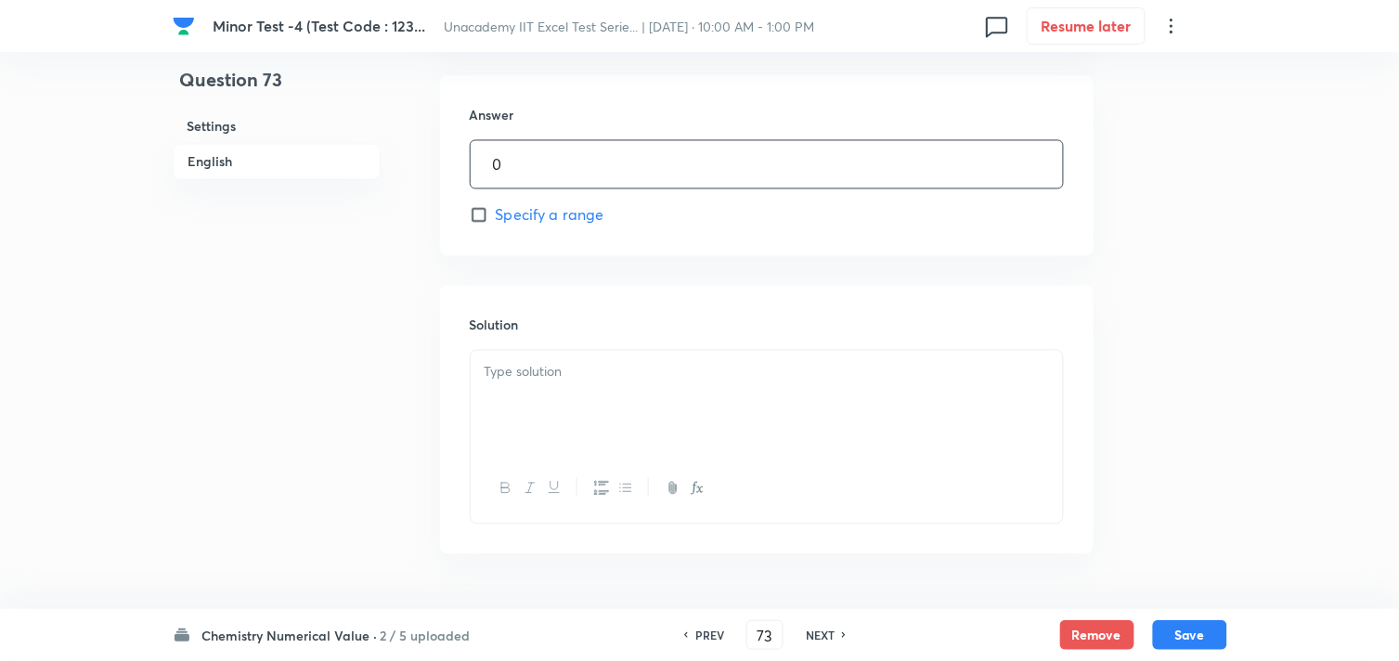
type input "0"
click at [568, 378] on p at bounding box center [767, 372] width 565 height 21
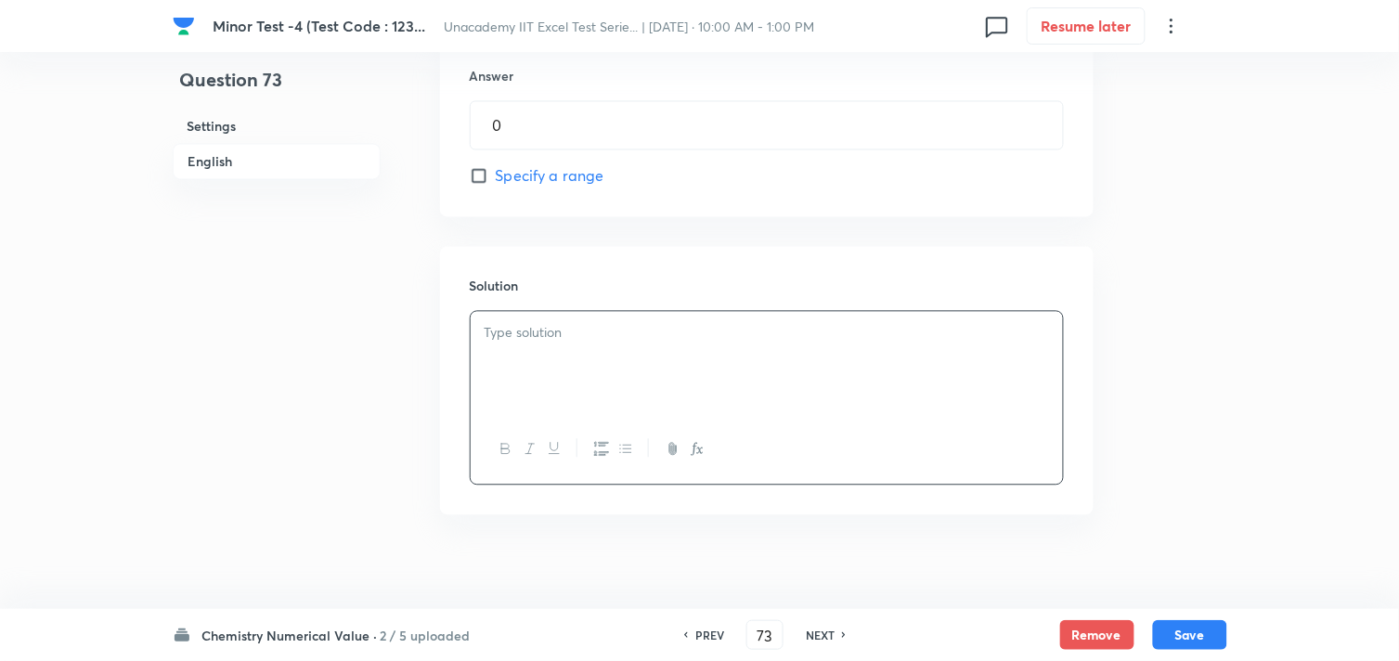
scroll to position [882, 0]
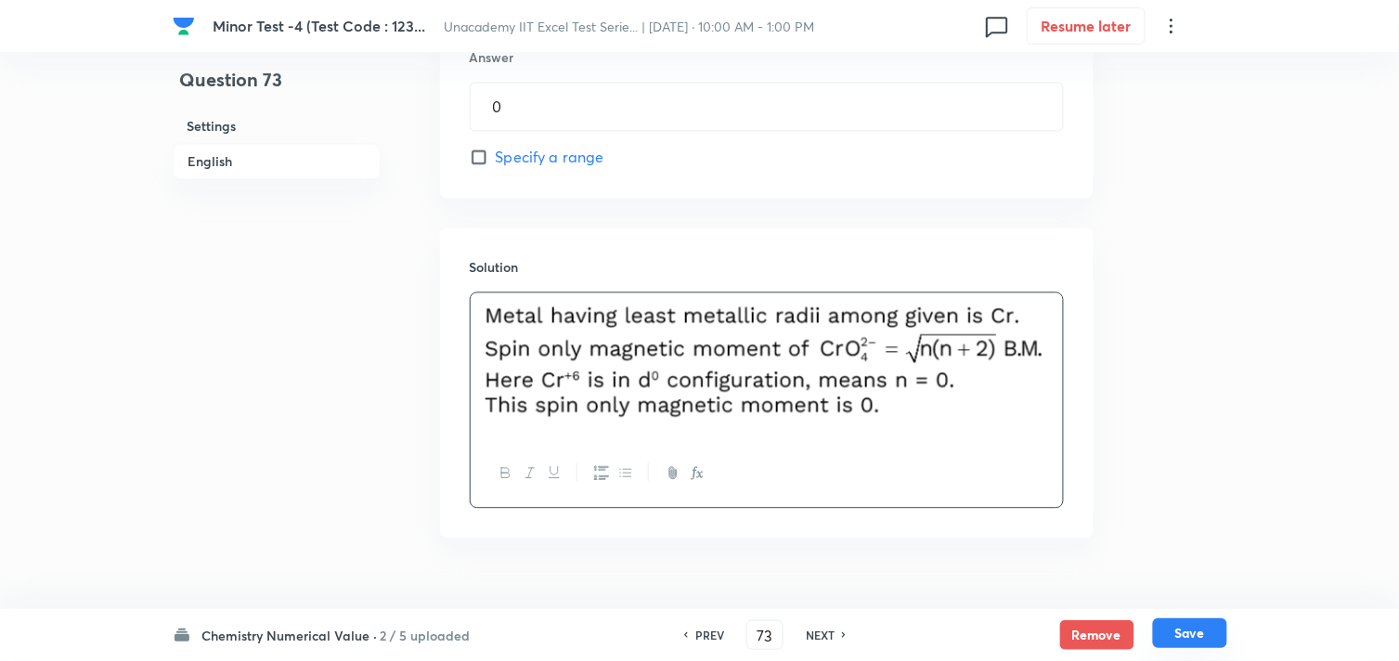
click at [1213, 630] on button "Save" at bounding box center [1190, 633] width 74 height 30
type input "74"
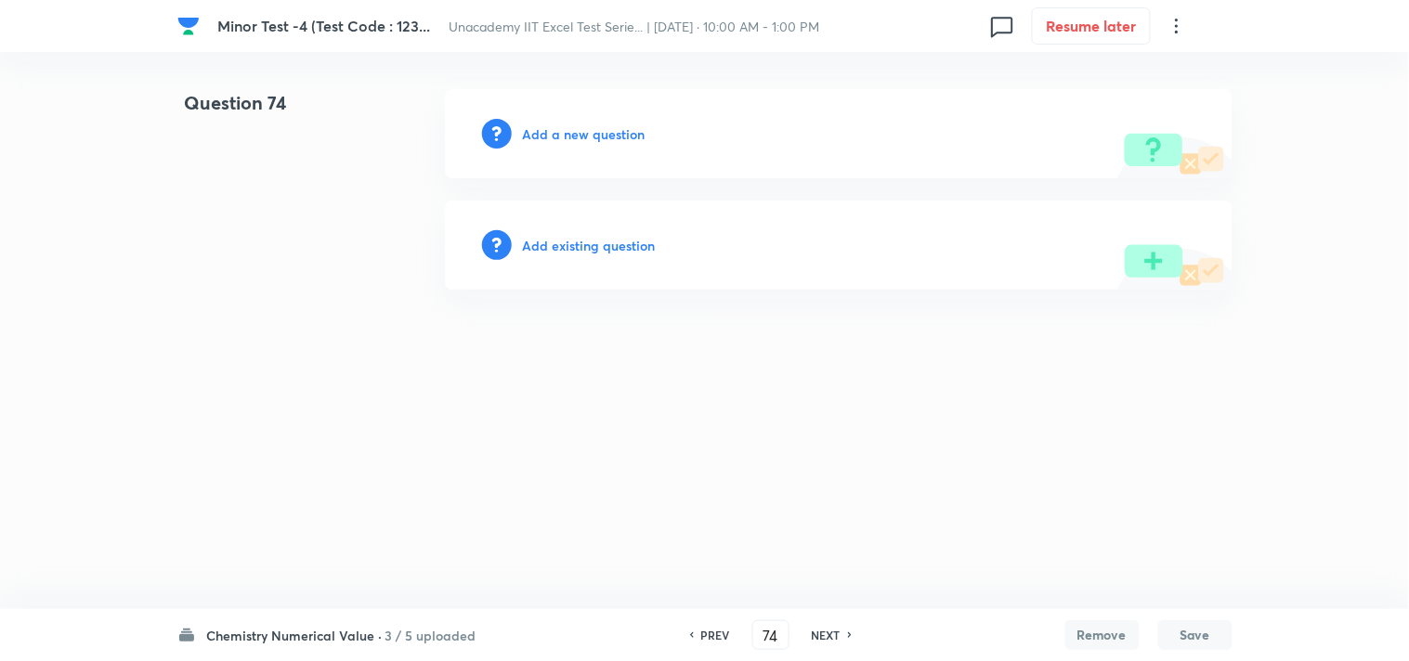
click at [588, 139] on h6 "Add a new question" at bounding box center [584, 133] width 123 height 19
click at [596, 136] on h6 "Choose a question type" at bounding box center [594, 133] width 143 height 19
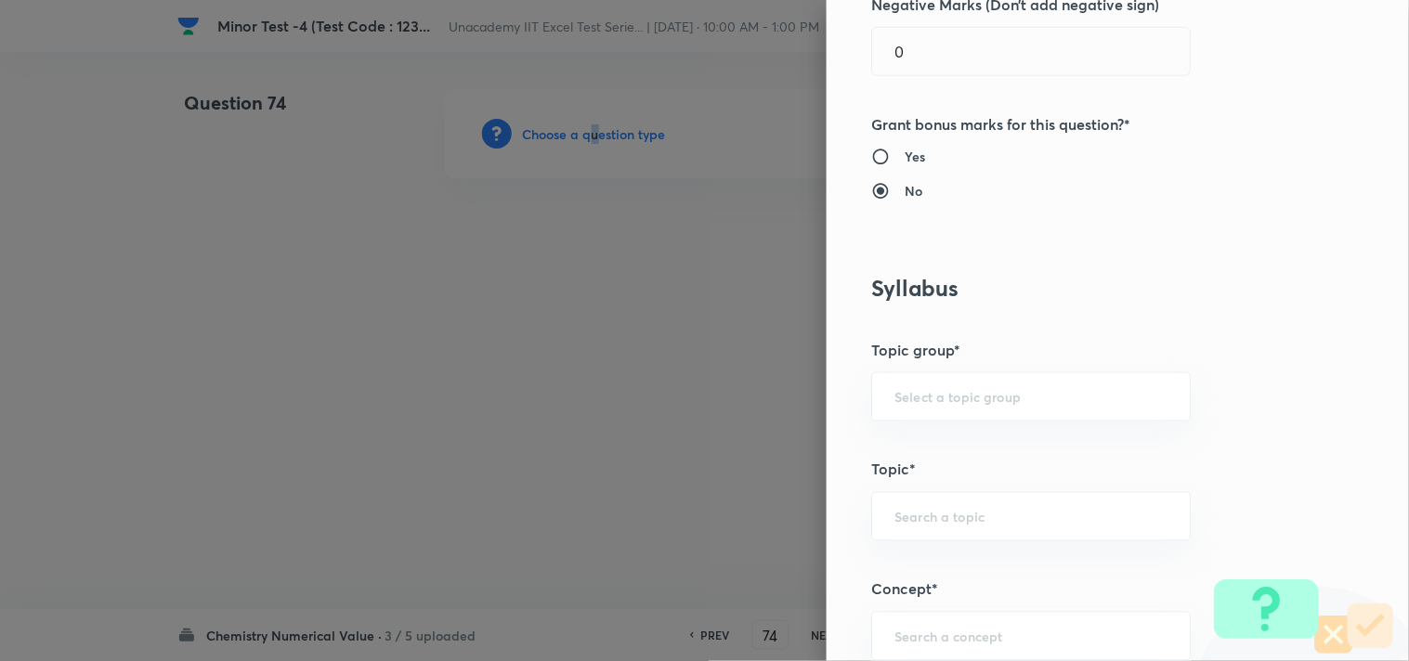
scroll to position [1032, 0]
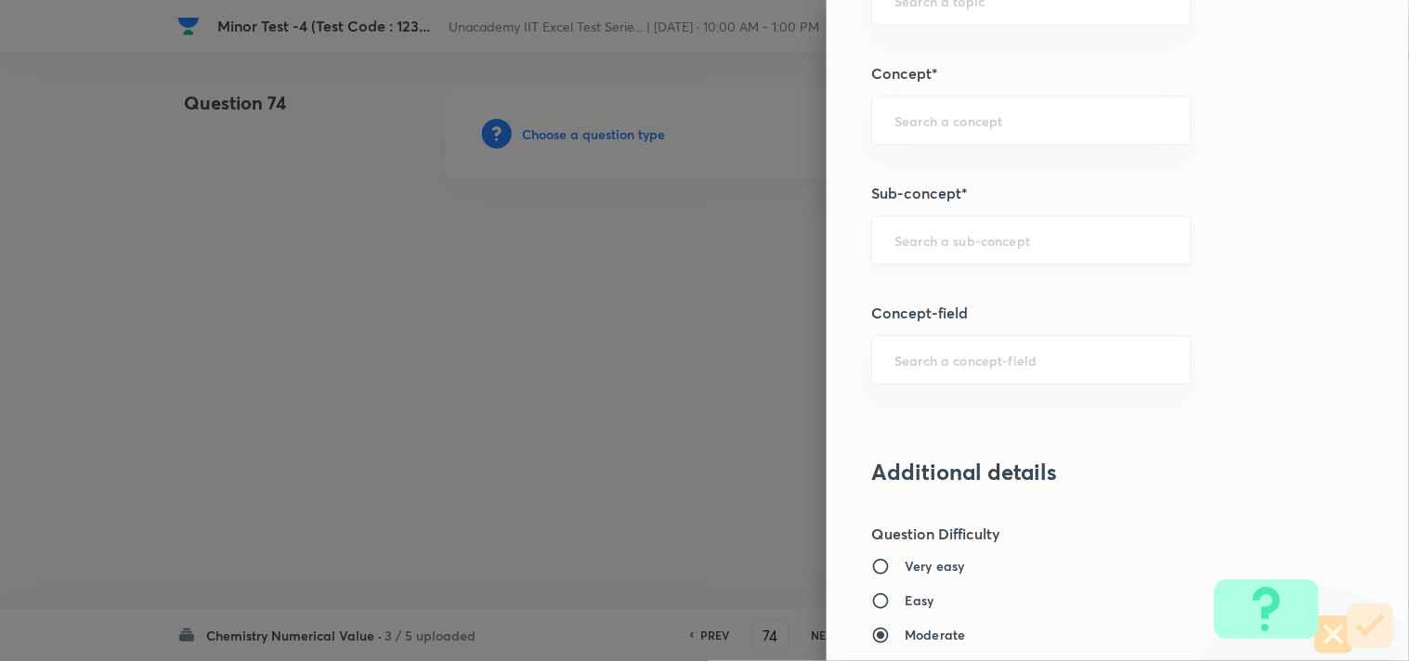
click at [920, 234] on input "text" at bounding box center [1030, 240] width 273 height 18
paste input "D-Block: Colour"
click at [980, 286] on li "D-Block: Colour" at bounding box center [1016, 293] width 318 height 33
type input "D-Block: Colour"
type input "Chemistry"
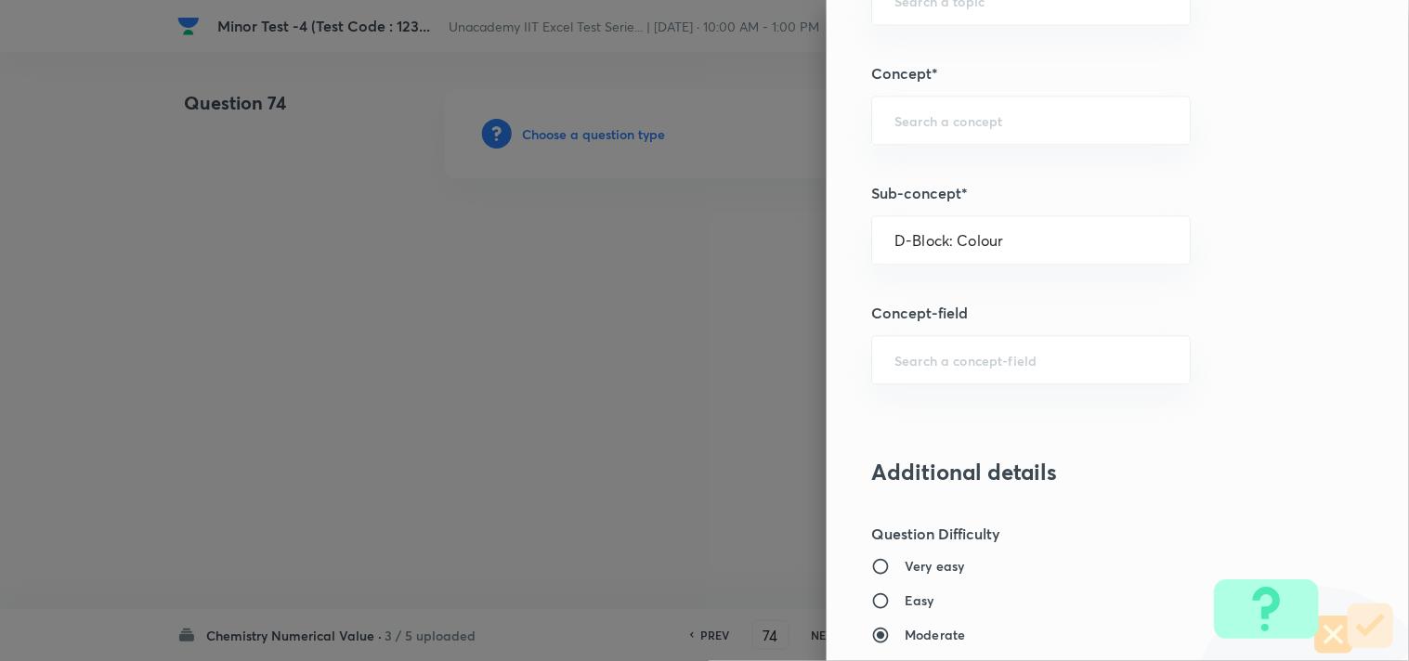
type input "Inorganic Chemistry"
type input "D & F Block Elements"
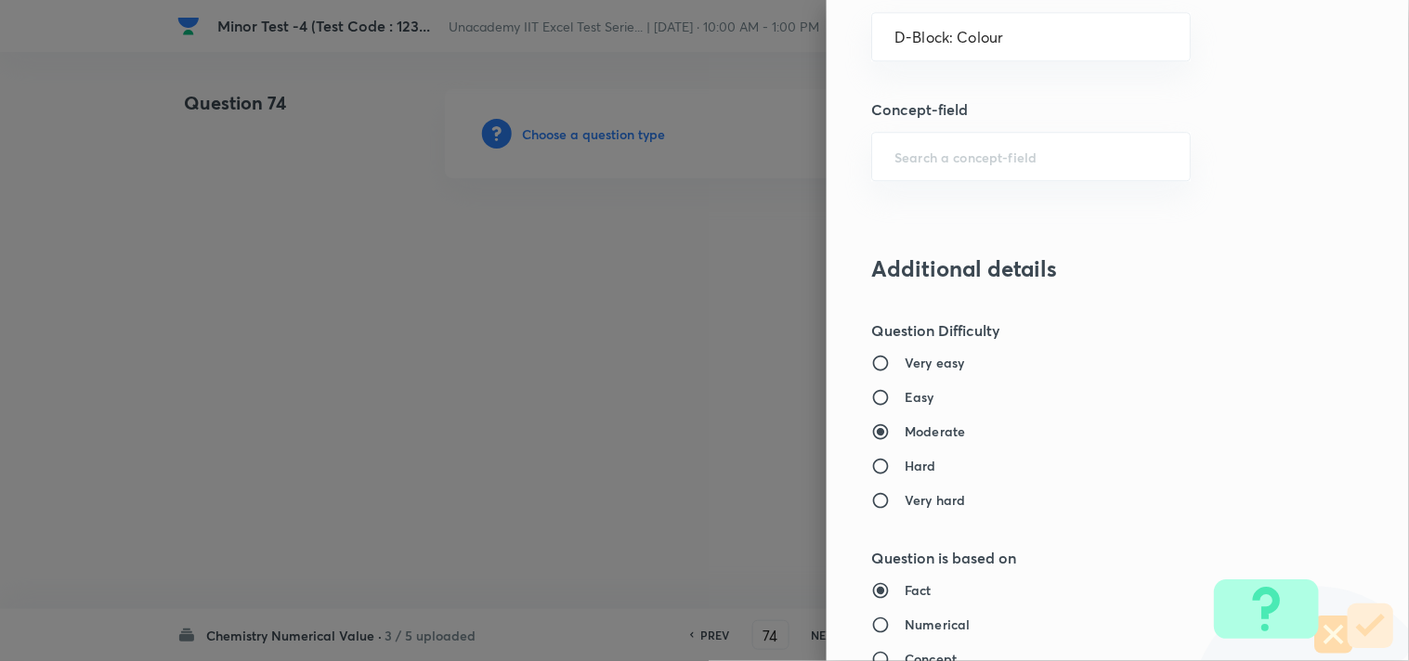
scroll to position [1238, 0]
click at [904, 393] on h6 "Easy" at bounding box center [919, 393] width 30 height 19
click at [901, 393] on input "Easy" at bounding box center [887, 394] width 33 height 19
radio input "true"
radio input "false"
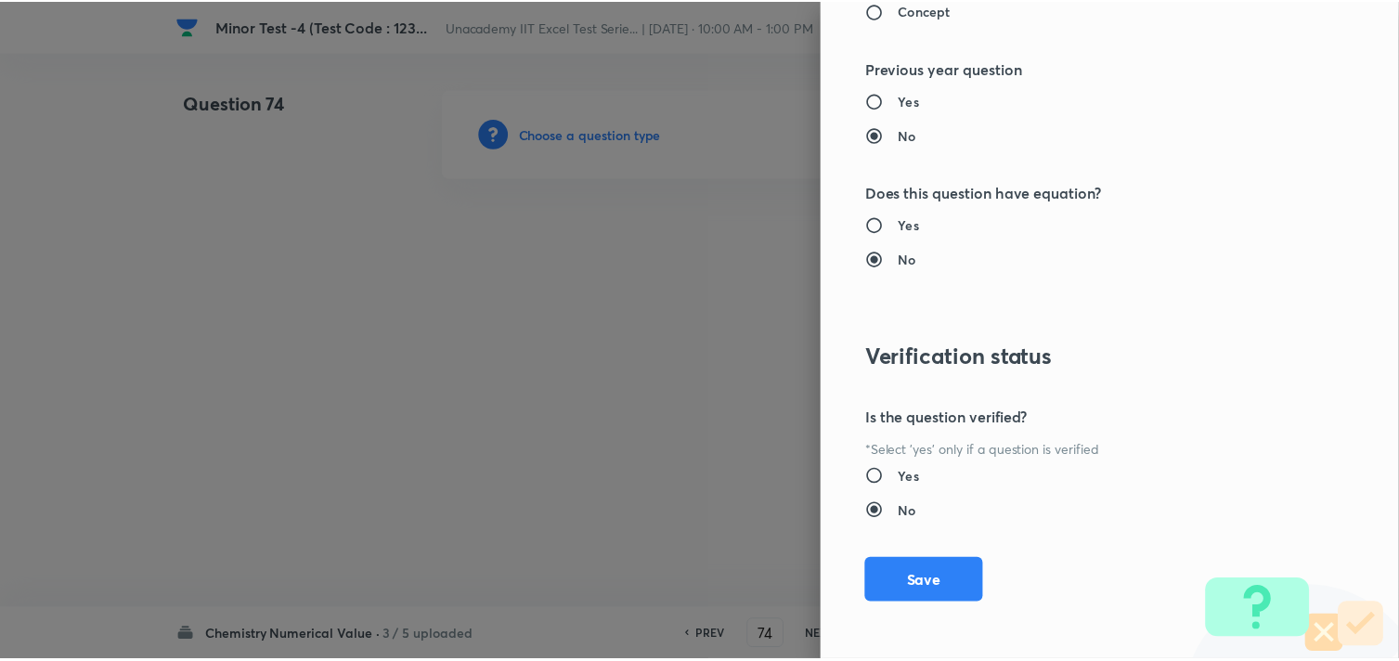
scroll to position [1886, 0]
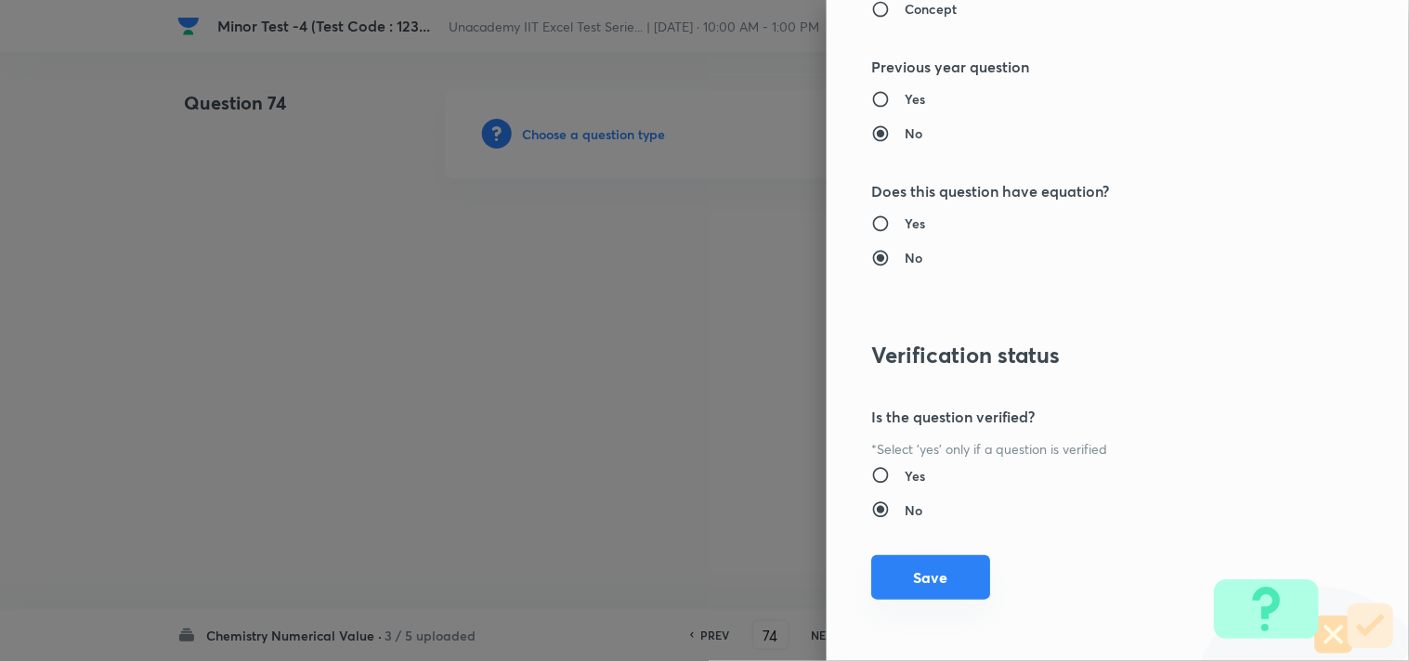
click at [915, 576] on button "Save" at bounding box center [930, 577] width 119 height 45
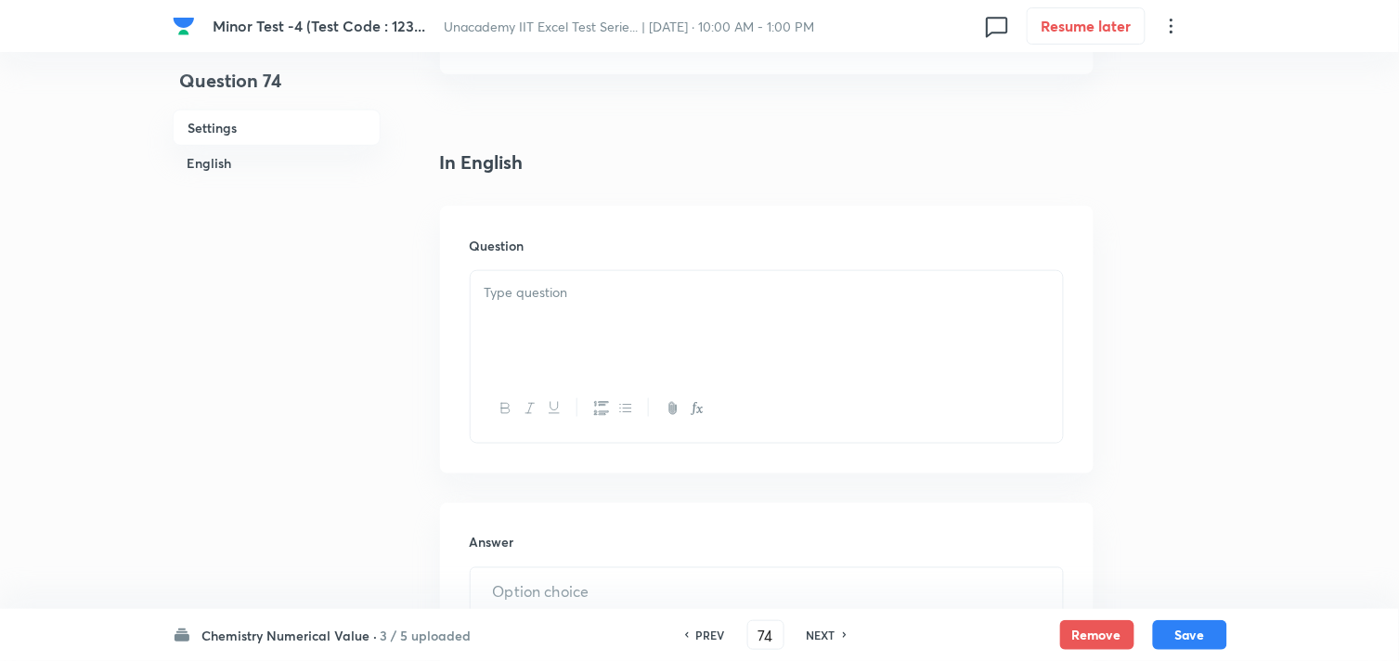
scroll to position [412, 0]
click at [582, 281] on p at bounding box center [767, 277] width 565 height 21
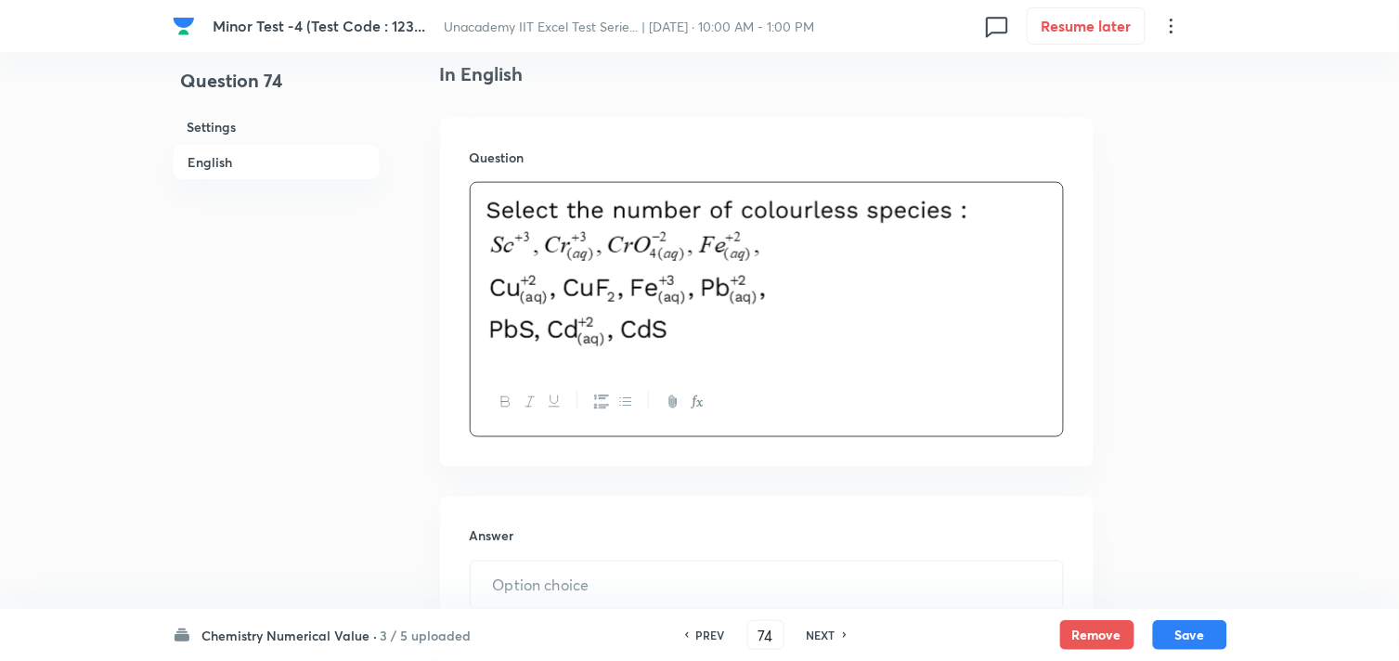
scroll to position [515, 0]
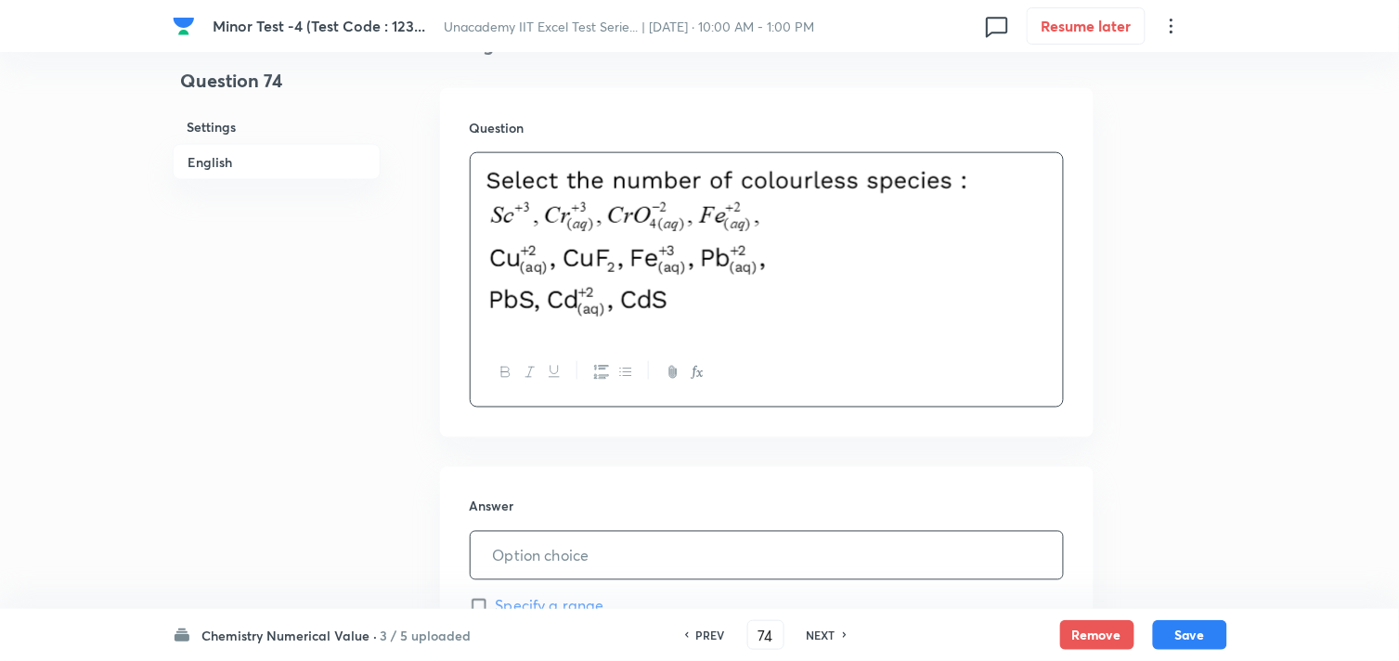
click at [529, 553] on input "text" at bounding box center [767, 555] width 592 height 47
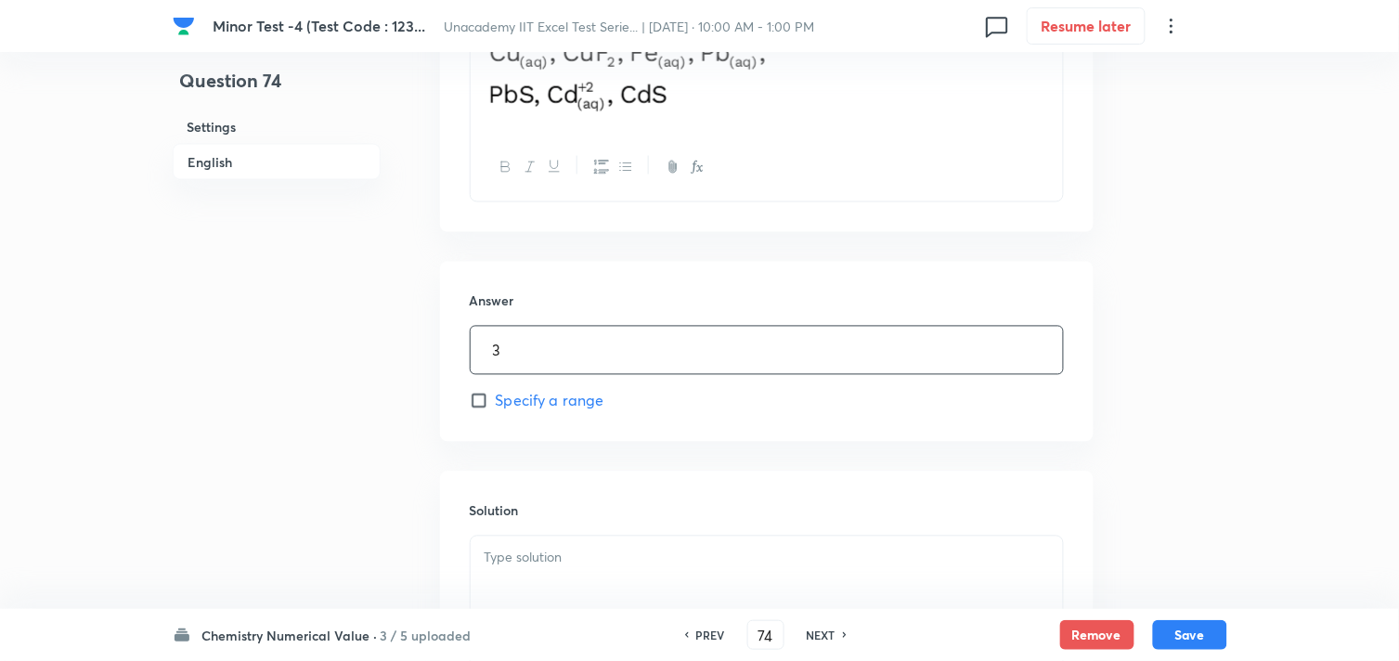
scroll to position [721, 0]
type input "3"
click at [527, 550] on p at bounding box center [767, 557] width 565 height 21
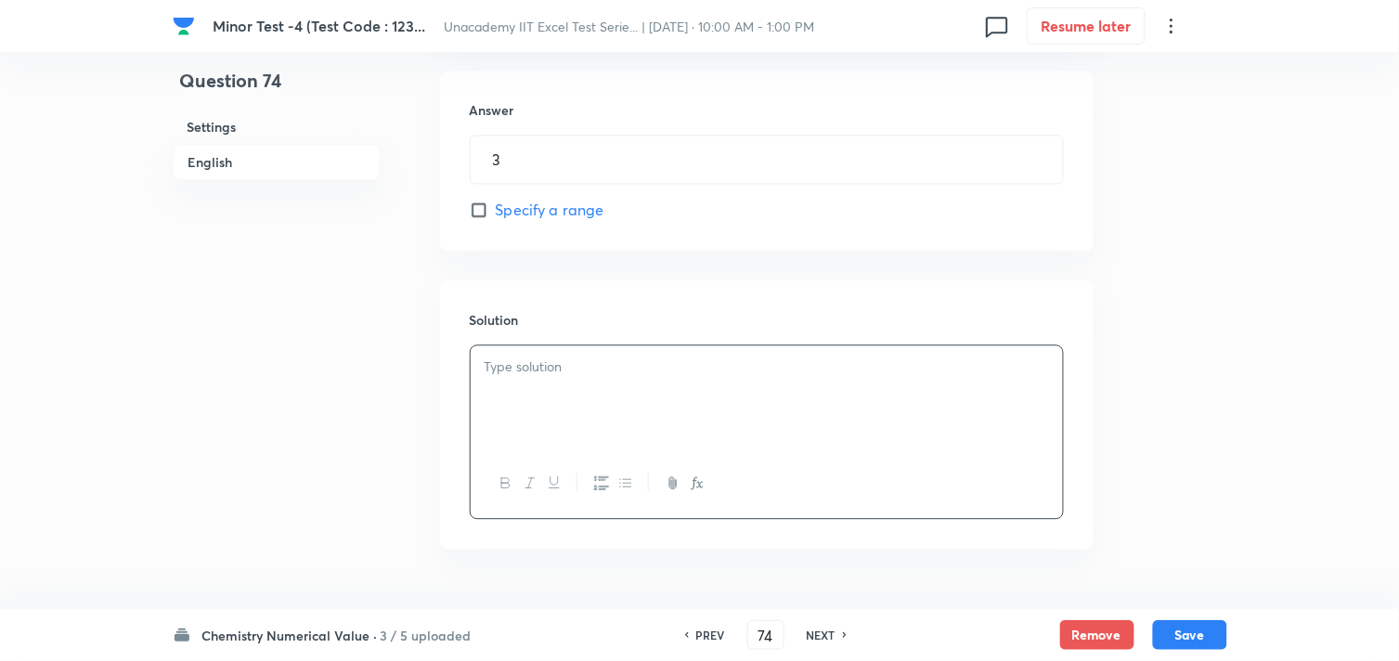
scroll to position [928, 0]
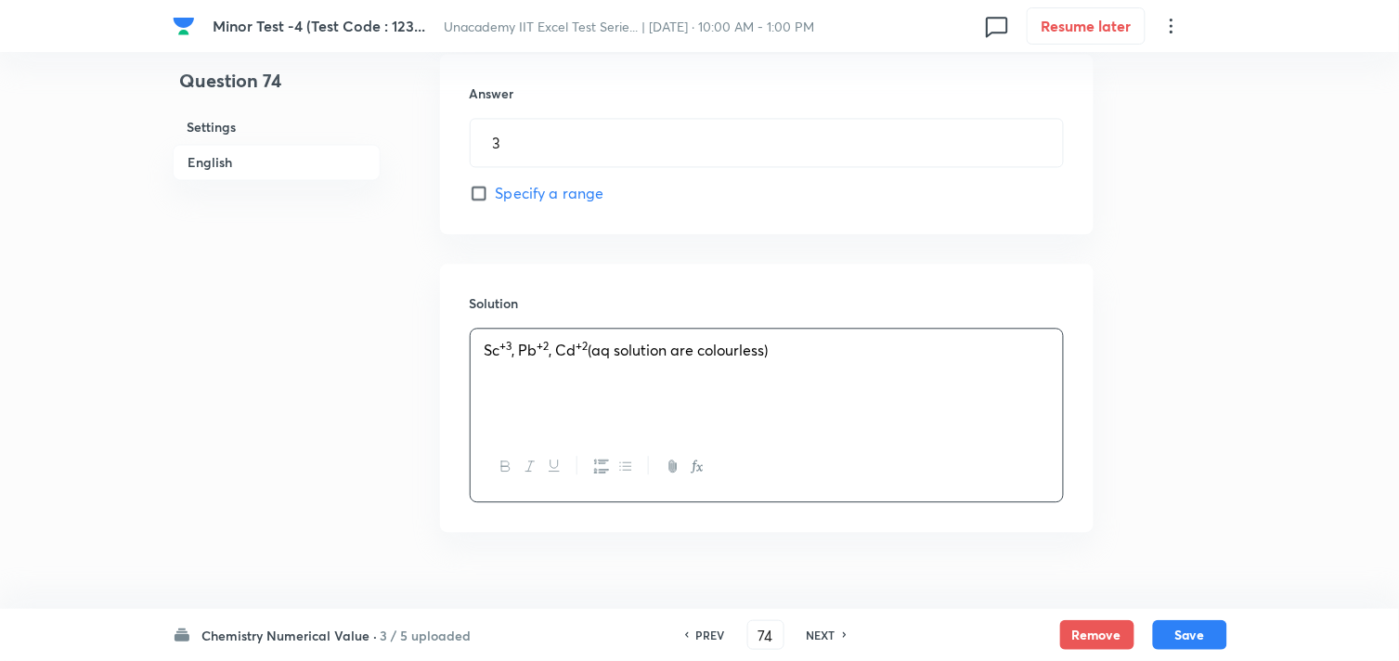
drag, startPoint x: 1193, startPoint y: 631, endPoint x: 1164, endPoint y: 610, distance: 35.8
click at [1191, 631] on button "Save" at bounding box center [1190, 635] width 74 height 30
type input "75"
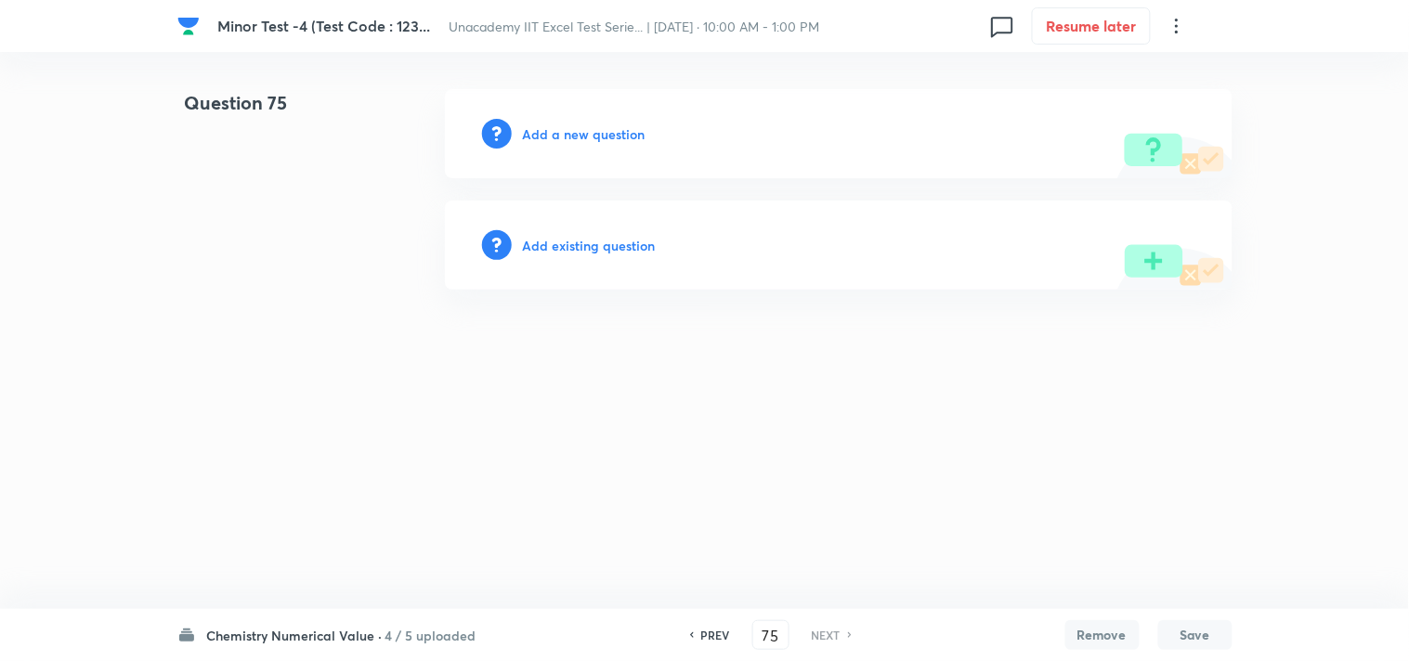
click at [592, 130] on h6 "Add a new question" at bounding box center [584, 133] width 123 height 19
click at [592, 131] on h6 "Choose a question type" at bounding box center [594, 133] width 143 height 19
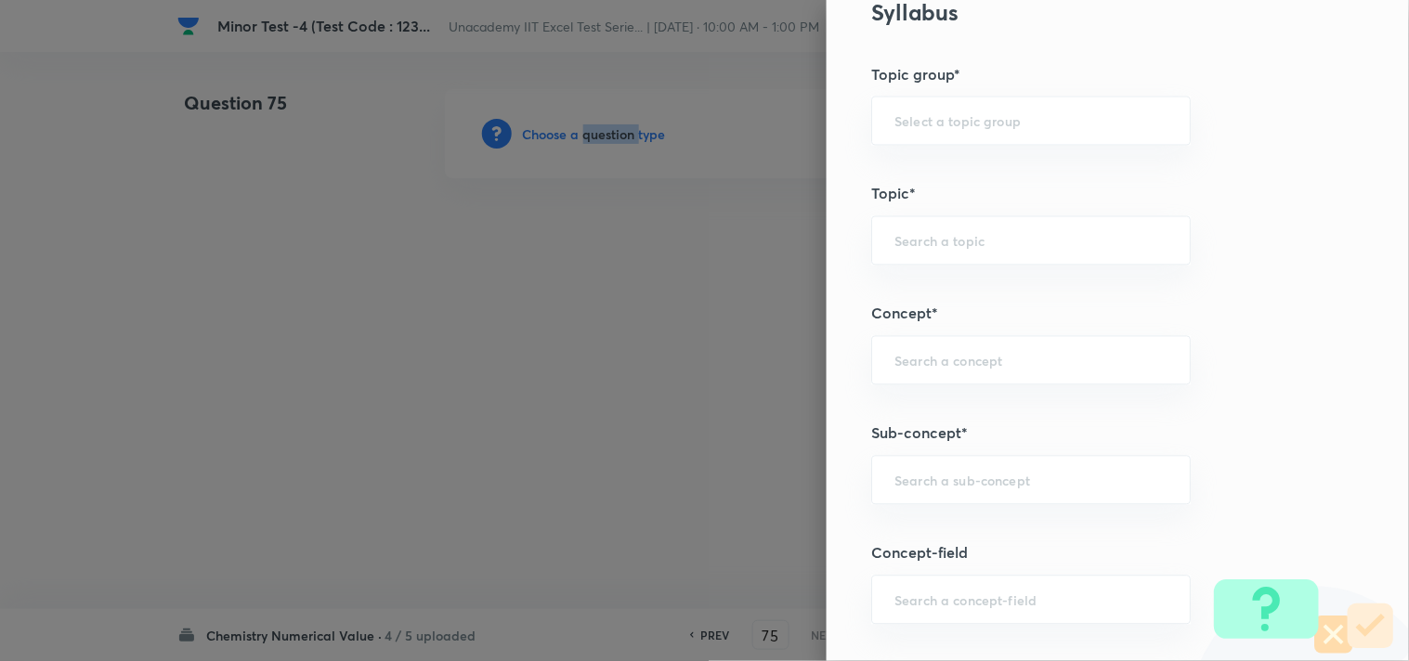
scroll to position [824, 0]
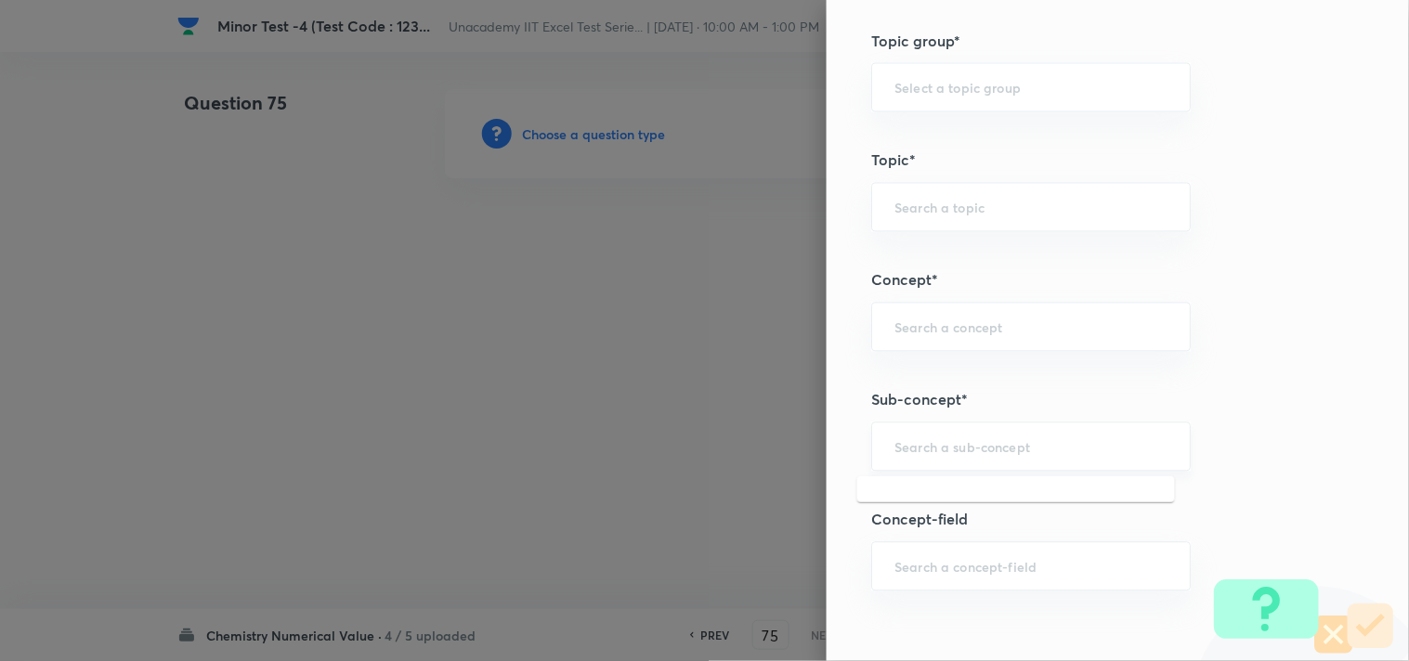
click at [924, 447] on input "text" at bounding box center [1030, 447] width 273 height 18
paste input "D Block General Properties"
drag, startPoint x: 894, startPoint y: 444, endPoint x: 824, endPoint y: 425, distance: 73.0
click at [828, 427] on div "Question settings Question type* Integer Does this question have a passage?* Ye…" at bounding box center [1117, 330] width 582 height 661
click at [1003, 504] on li "D Block General Properties" at bounding box center [1016, 500] width 318 height 33
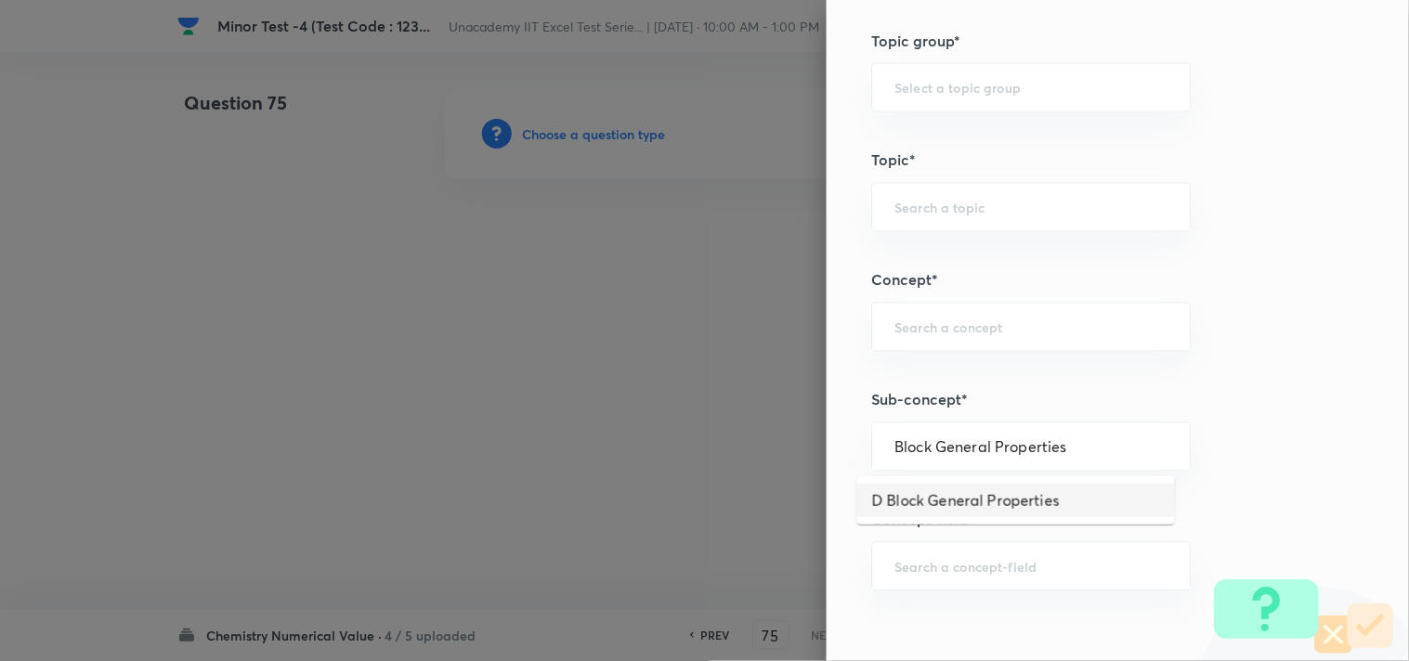
type input "D Block General Properties"
type input "Chemistry"
type input "Inorganic Chemistry"
type input "D & F Block Elements"
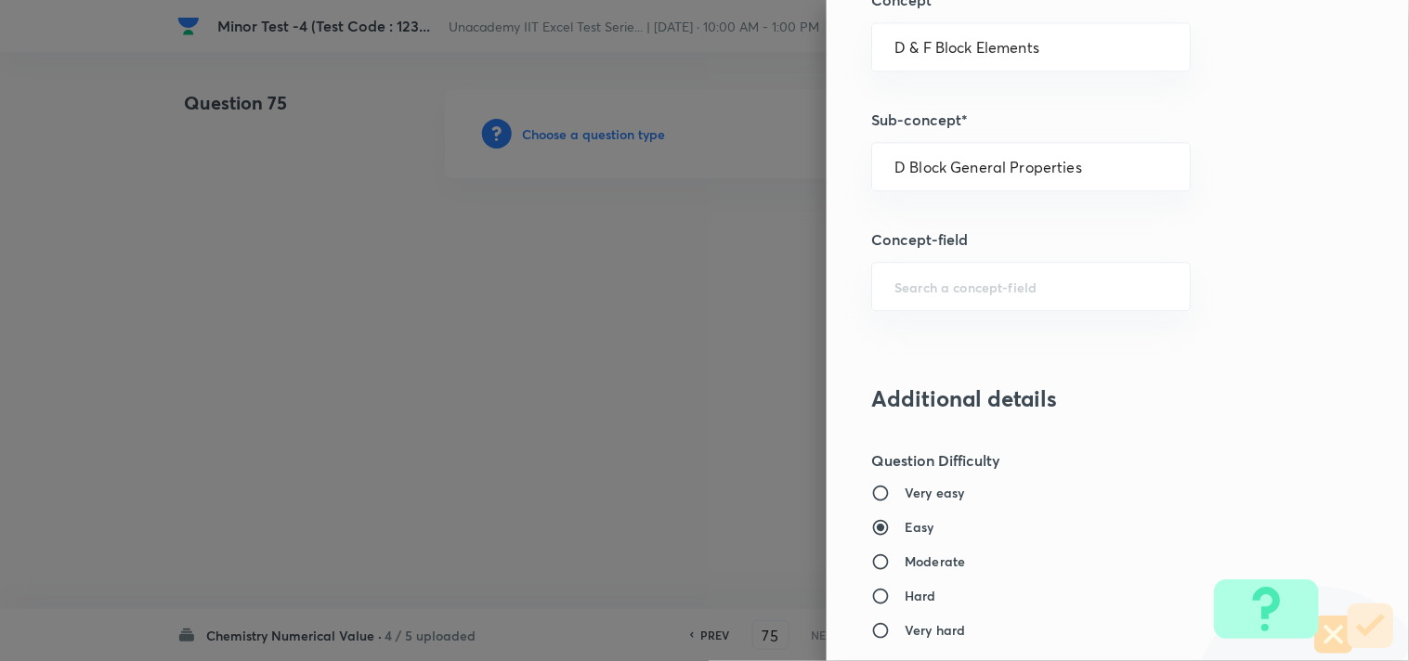
scroll to position [1238, 0]
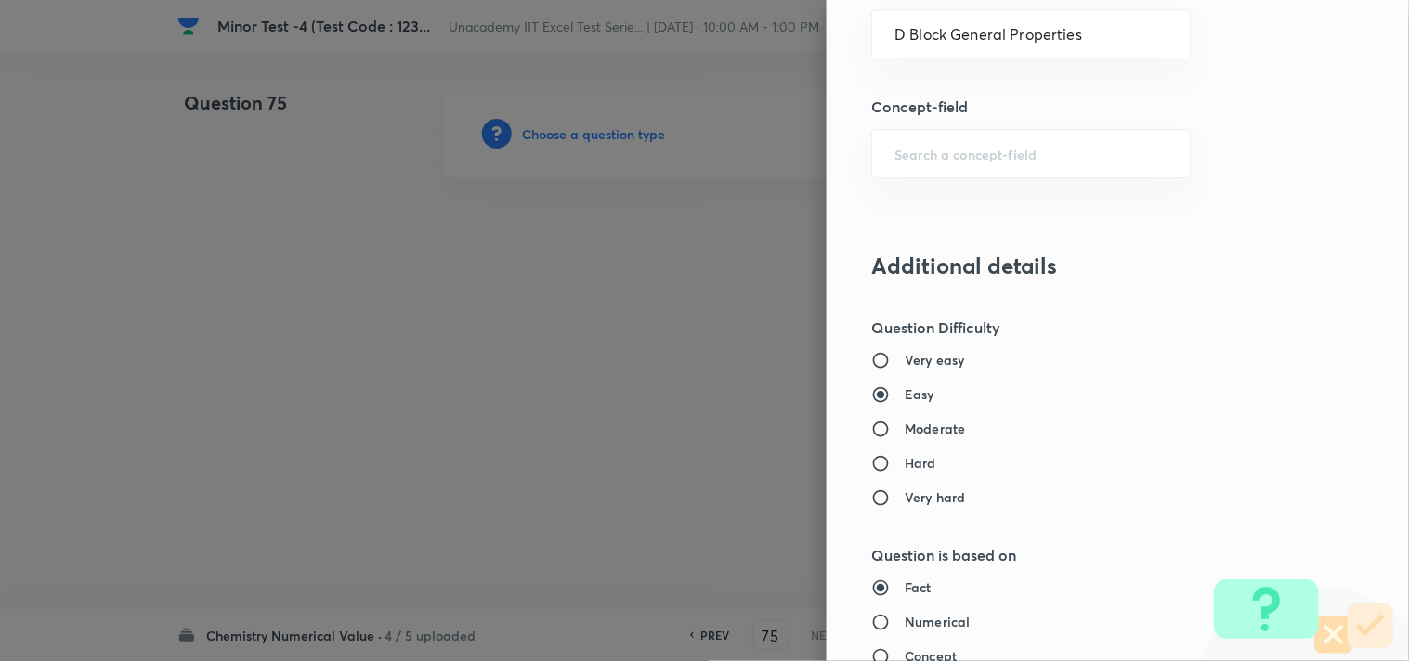
click at [904, 425] on h6 "Moderate" at bounding box center [934, 428] width 60 height 19
click at [902, 425] on input "Moderate" at bounding box center [887, 429] width 33 height 19
radio input "true"
radio input "false"
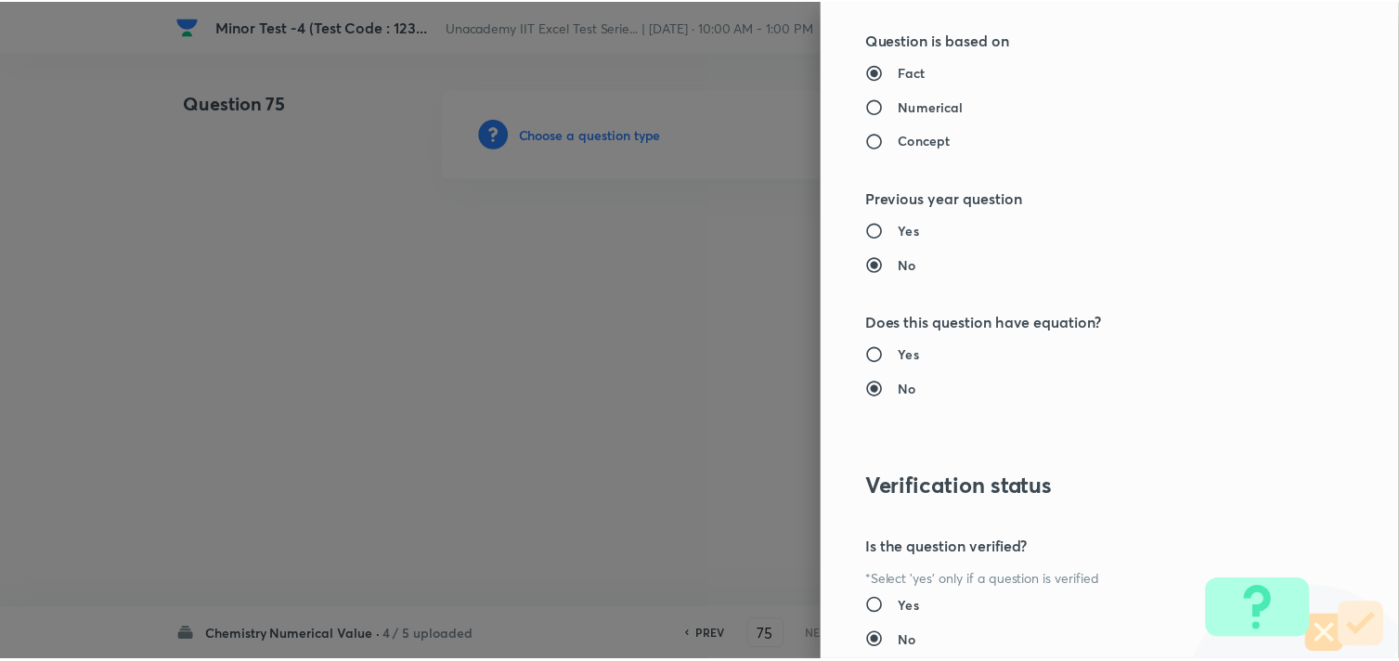
scroll to position [1886, 0]
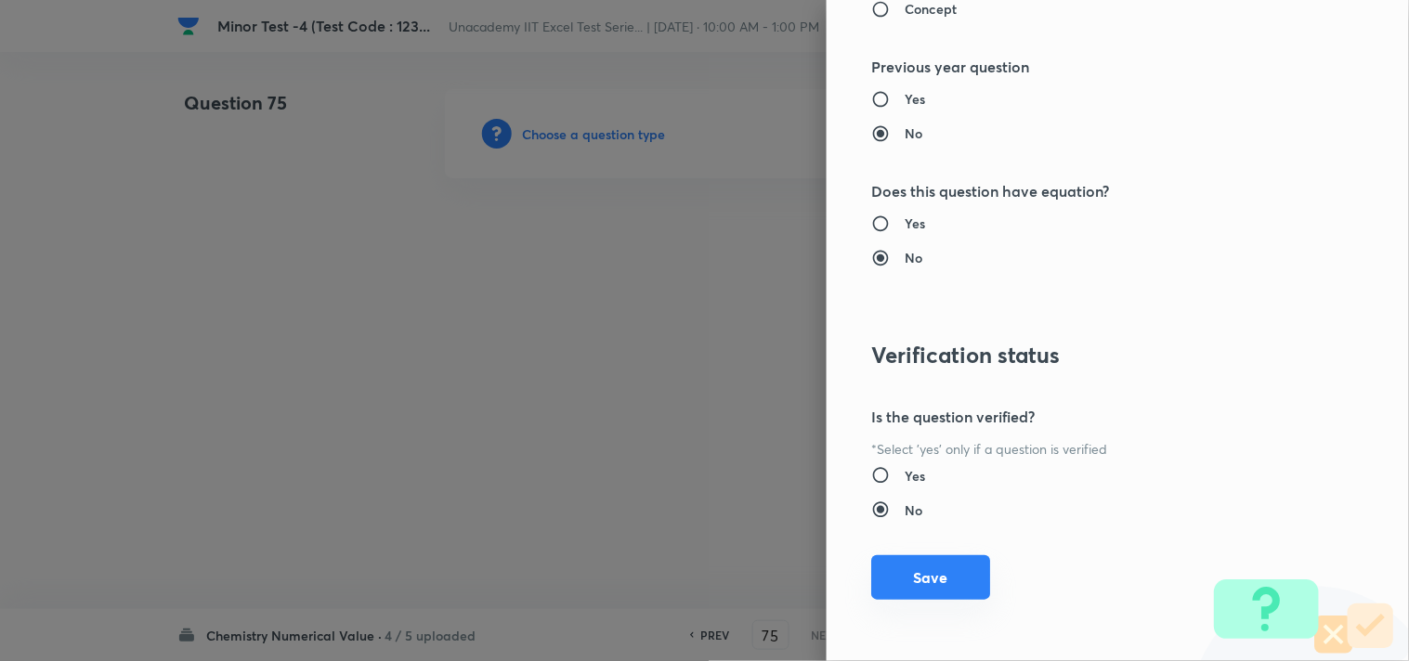
click at [927, 576] on button "Save" at bounding box center [930, 577] width 119 height 45
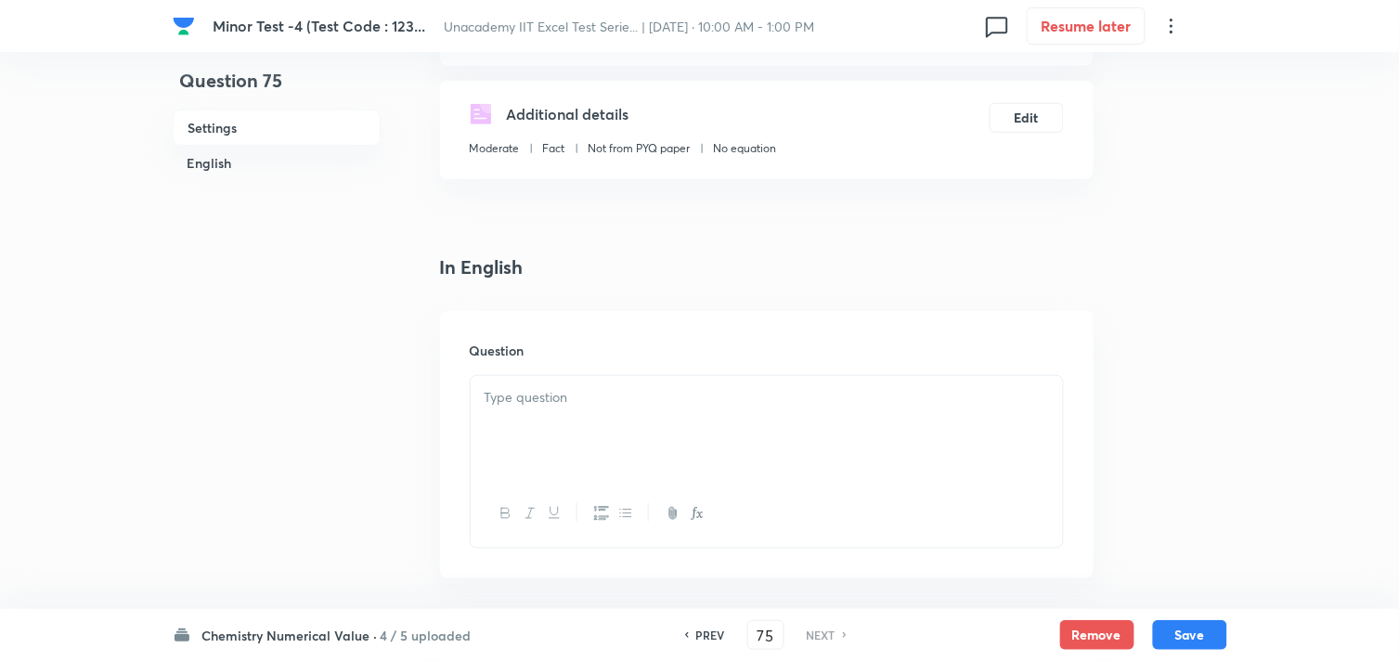
scroll to position [309, 0]
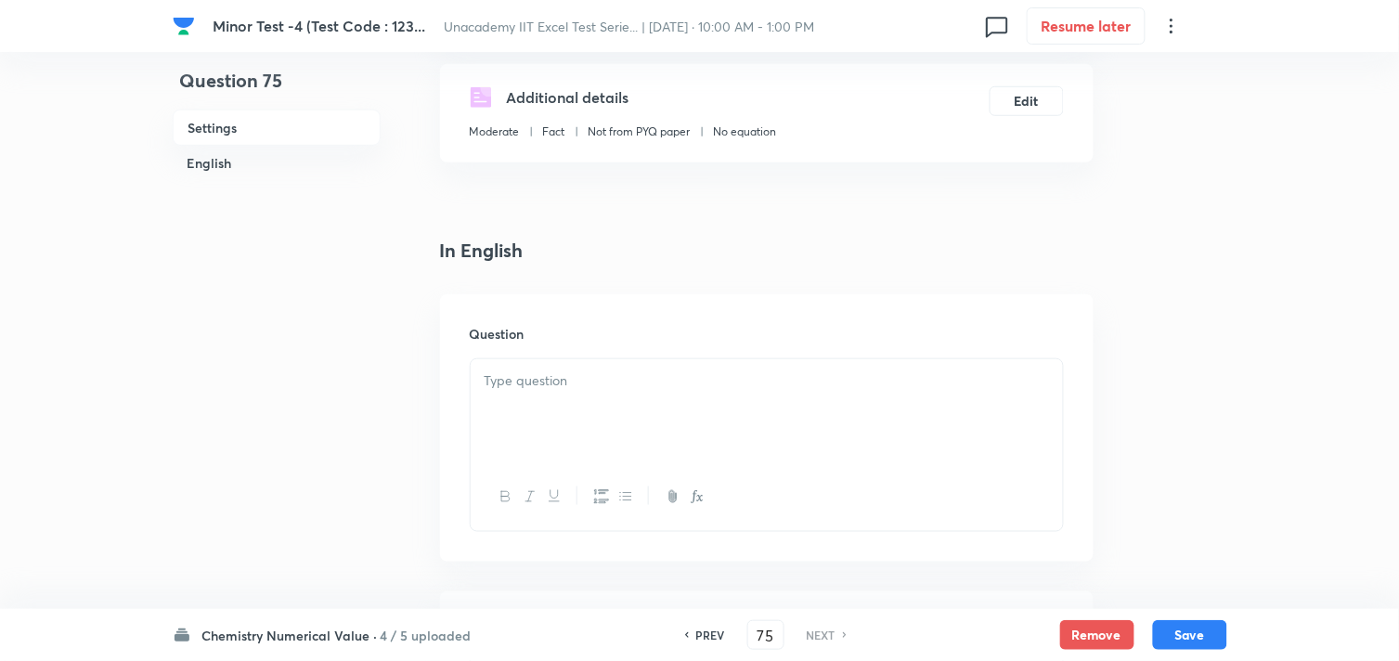
click at [536, 416] on div at bounding box center [767, 411] width 592 height 104
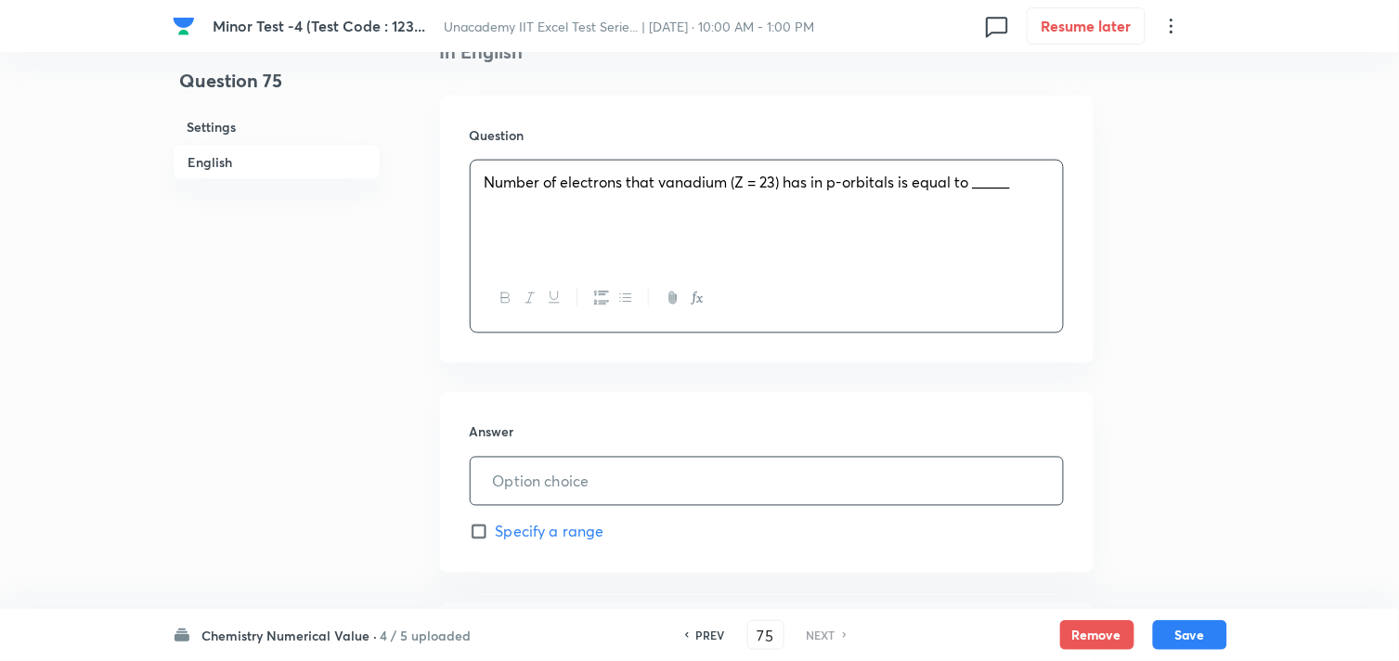
scroll to position [515, 0]
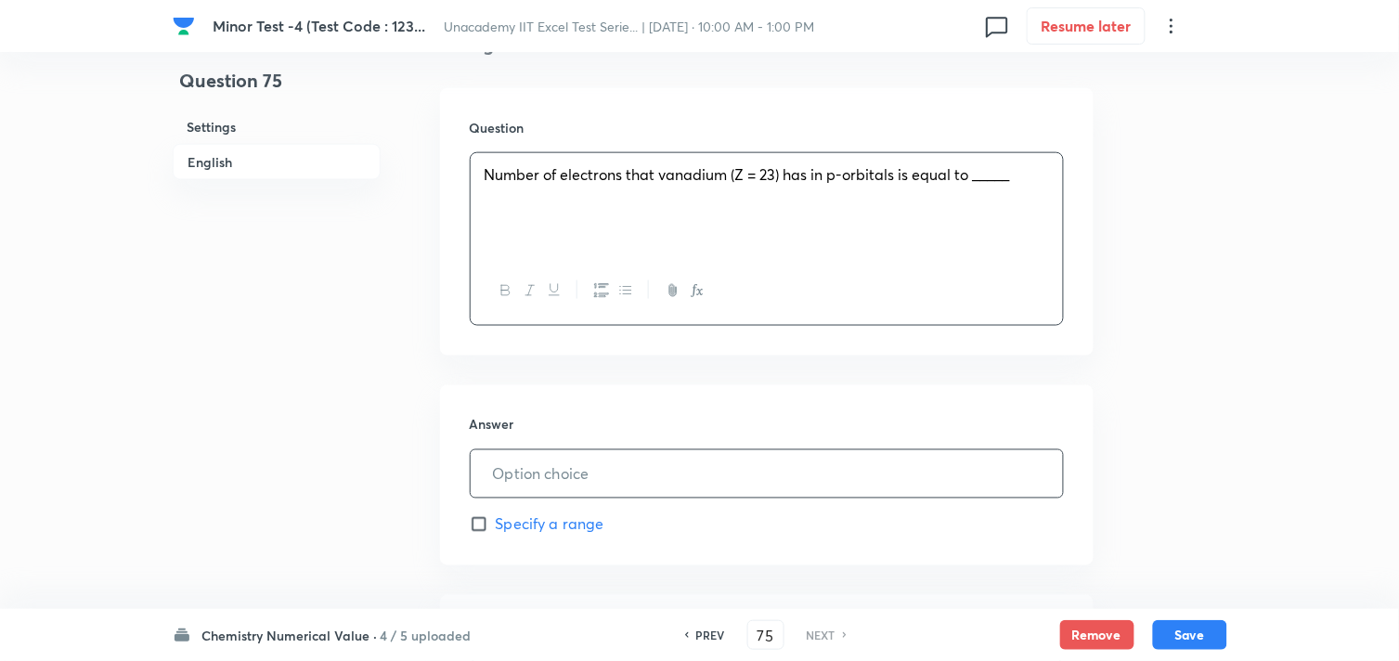
click at [585, 479] on input "text" at bounding box center [767, 473] width 592 height 47
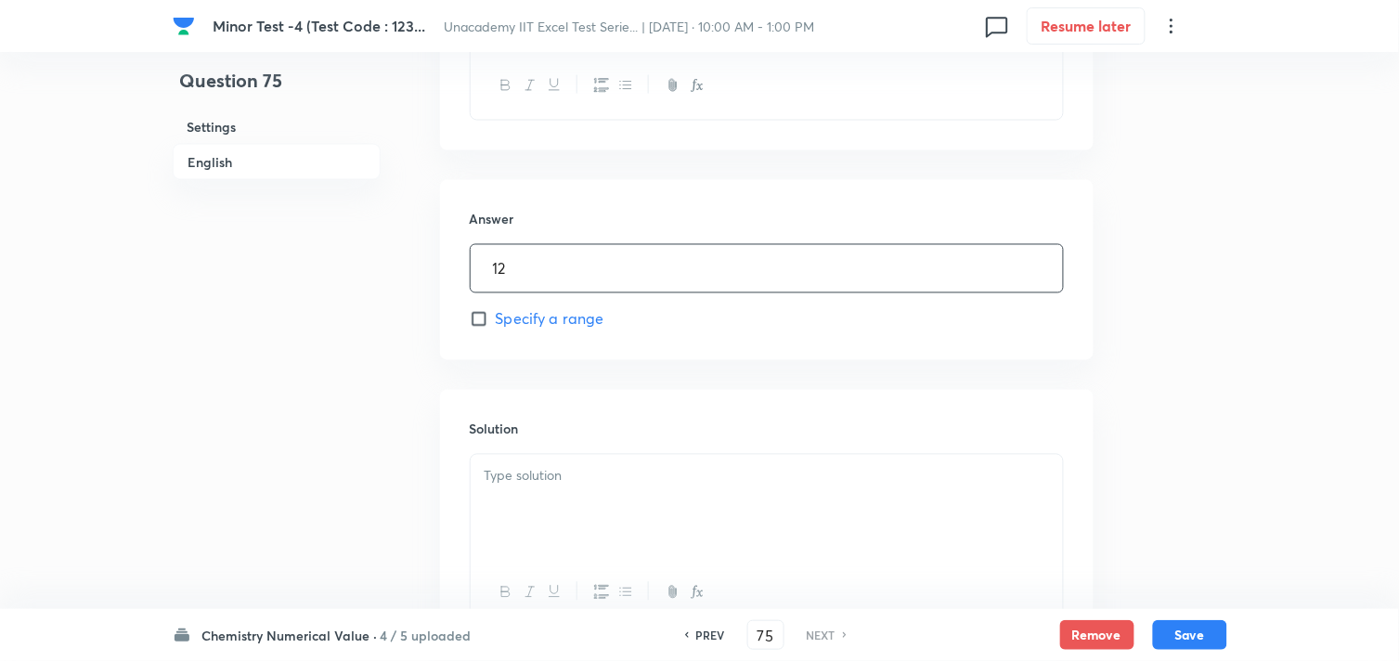
scroll to position [721, 0]
type input "12"
drag, startPoint x: 569, startPoint y: 460, endPoint x: 579, endPoint y: 461, distance: 10.4
click at [571, 460] on div at bounding box center [767, 506] width 592 height 104
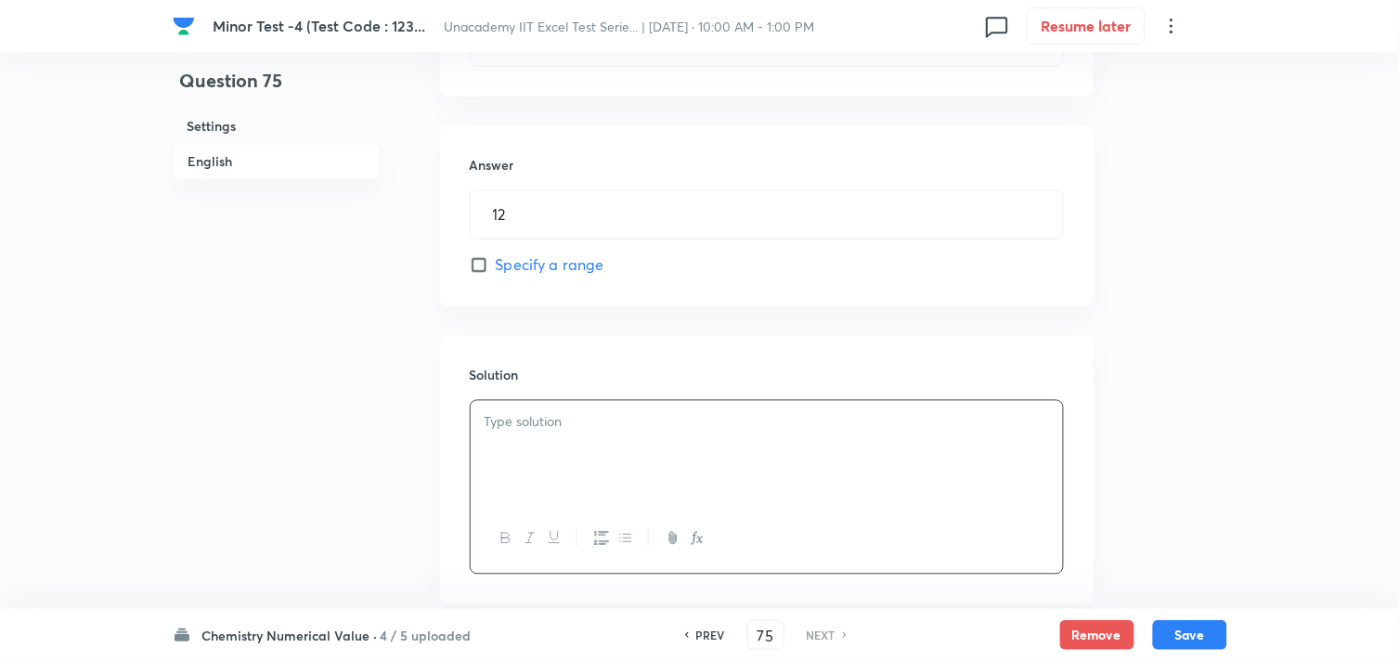
scroll to position [824, 0]
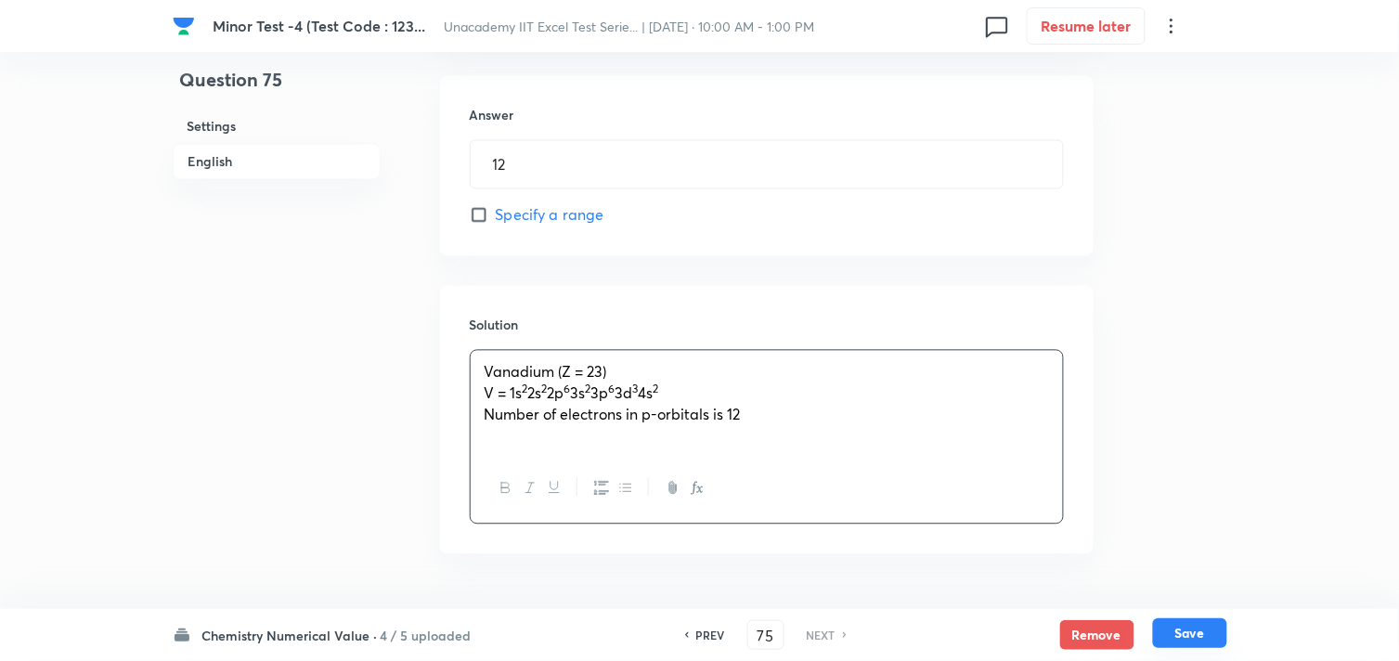
click at [1196, 632] on button "Save" at bounding box center [1190, 633] width 74 height 30
click at [1195, 629] on button "Save" at bounding box center [1190, 633] width 74 height 30
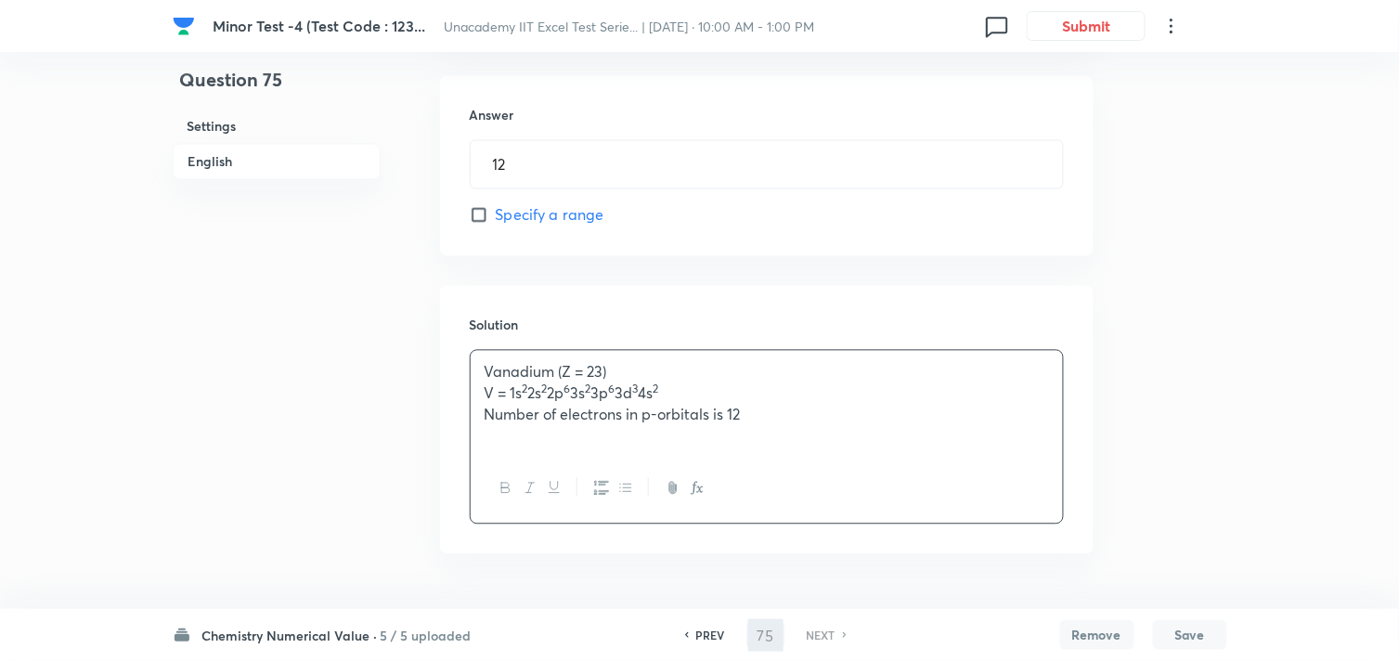
type input "12"
